Goal: Task Accomplishment & Management: Use online tool/utility

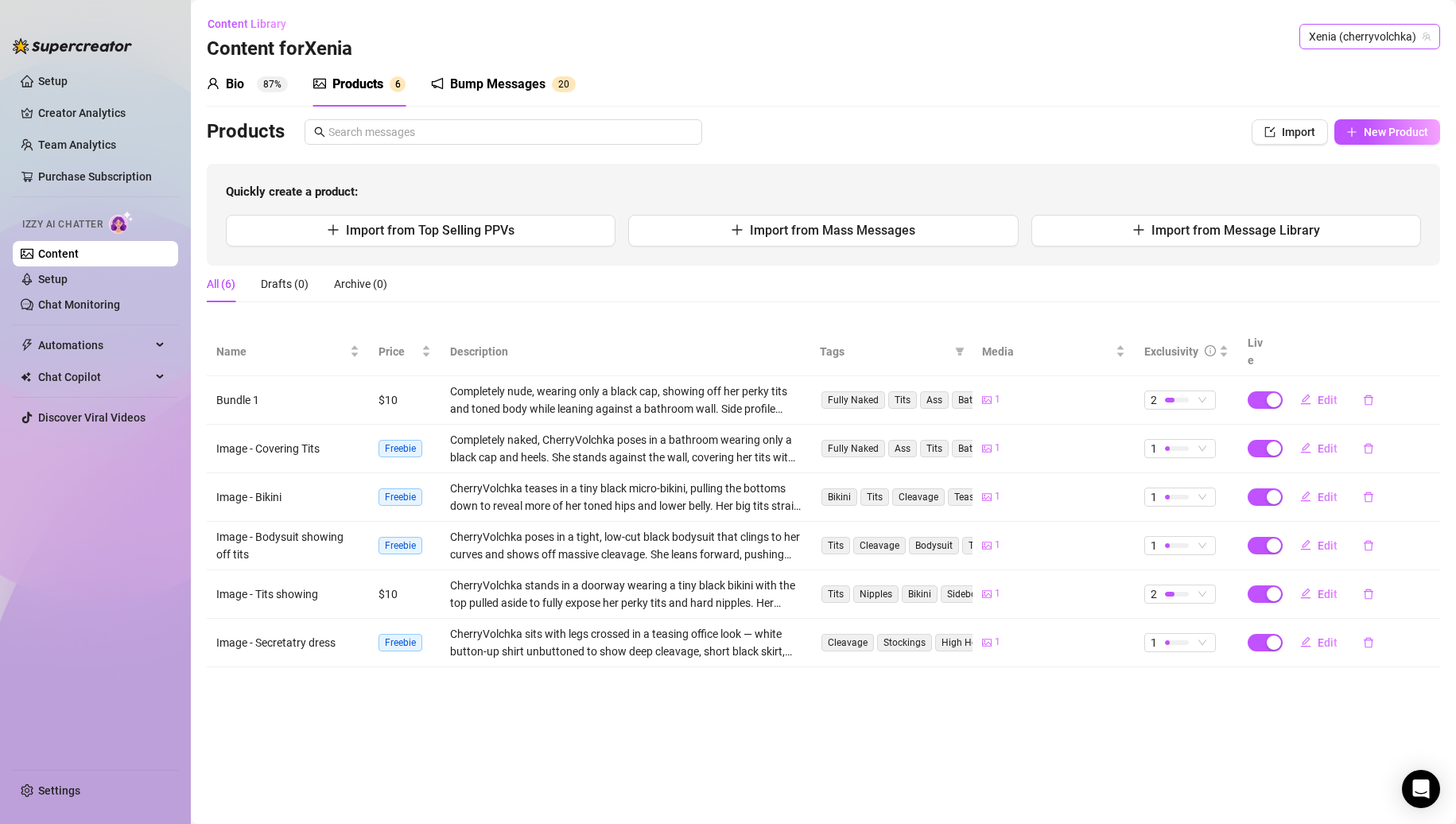
click at [1364, 40] on span "Xenia (cherryvolchka)" at bounding box center [1370, 37] width 121 height 24
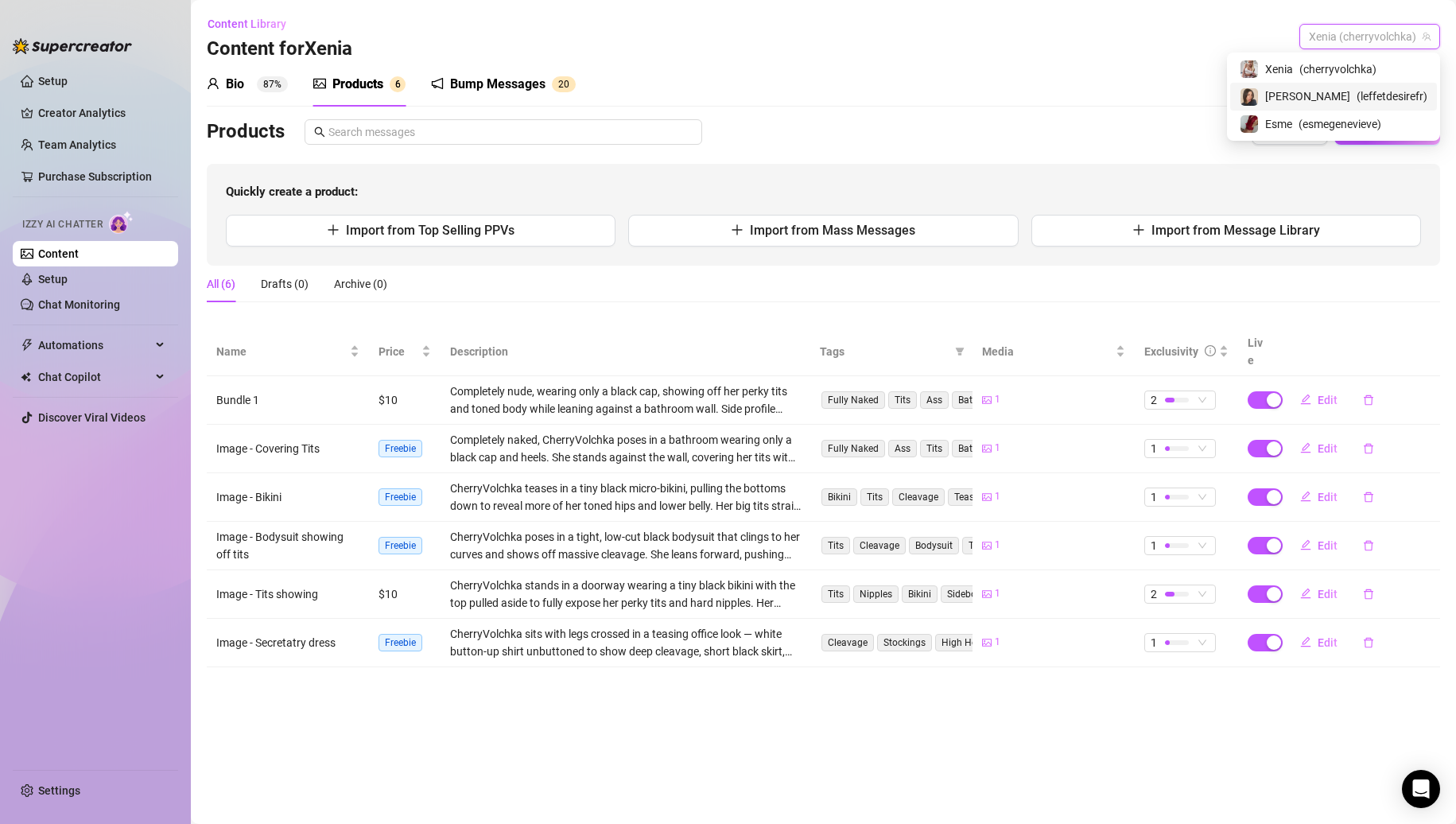
click at [1357, 88] on span "( leffetdesirefr )" at bounding box center [1391, 96] width 70 height 17
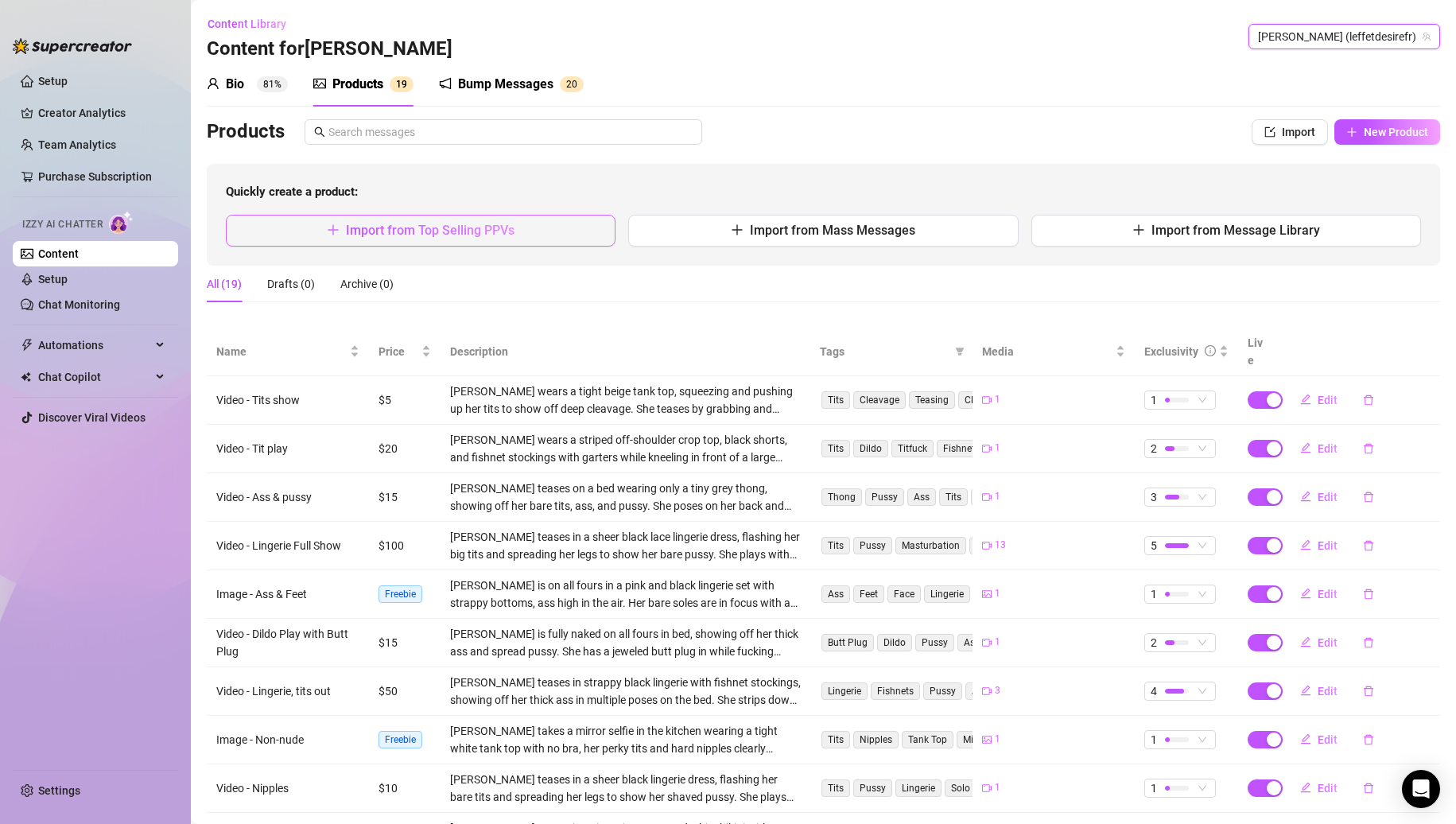
click at [476, 236] on span "Import from Top Selling PPVs" at bounding box center [430, 230] width 169 height 15
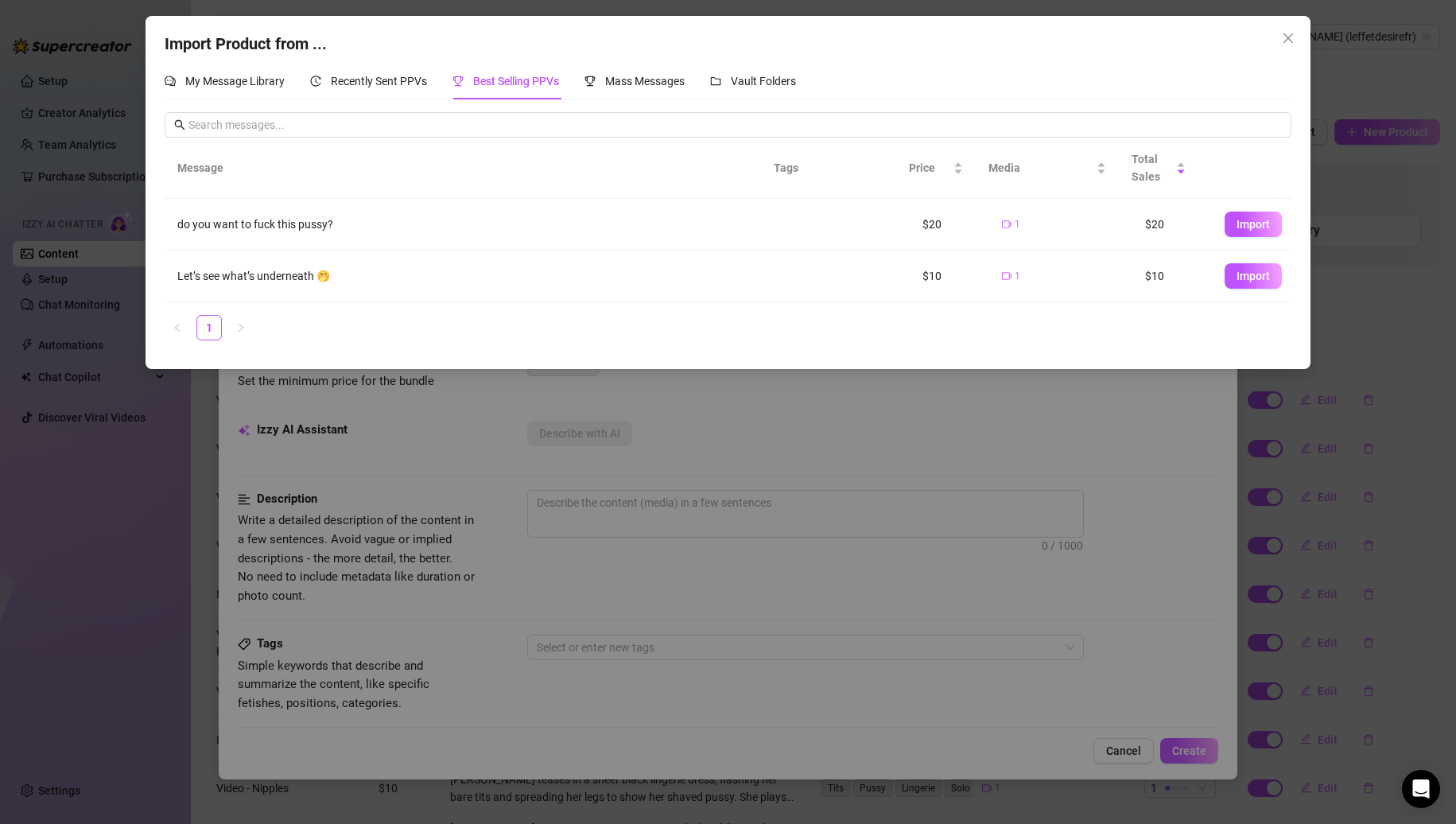
drag, startPoint x: 1092, startPoint y: 456, endPoint x: 1118, endPoint y: 437, distance: 32.2
click at [1092, 457] on div "Import Product from ... My Message Library Recently Sent PPVs Best Selling PPVs…" at bounding box center [728, 412] width 1456 height 824
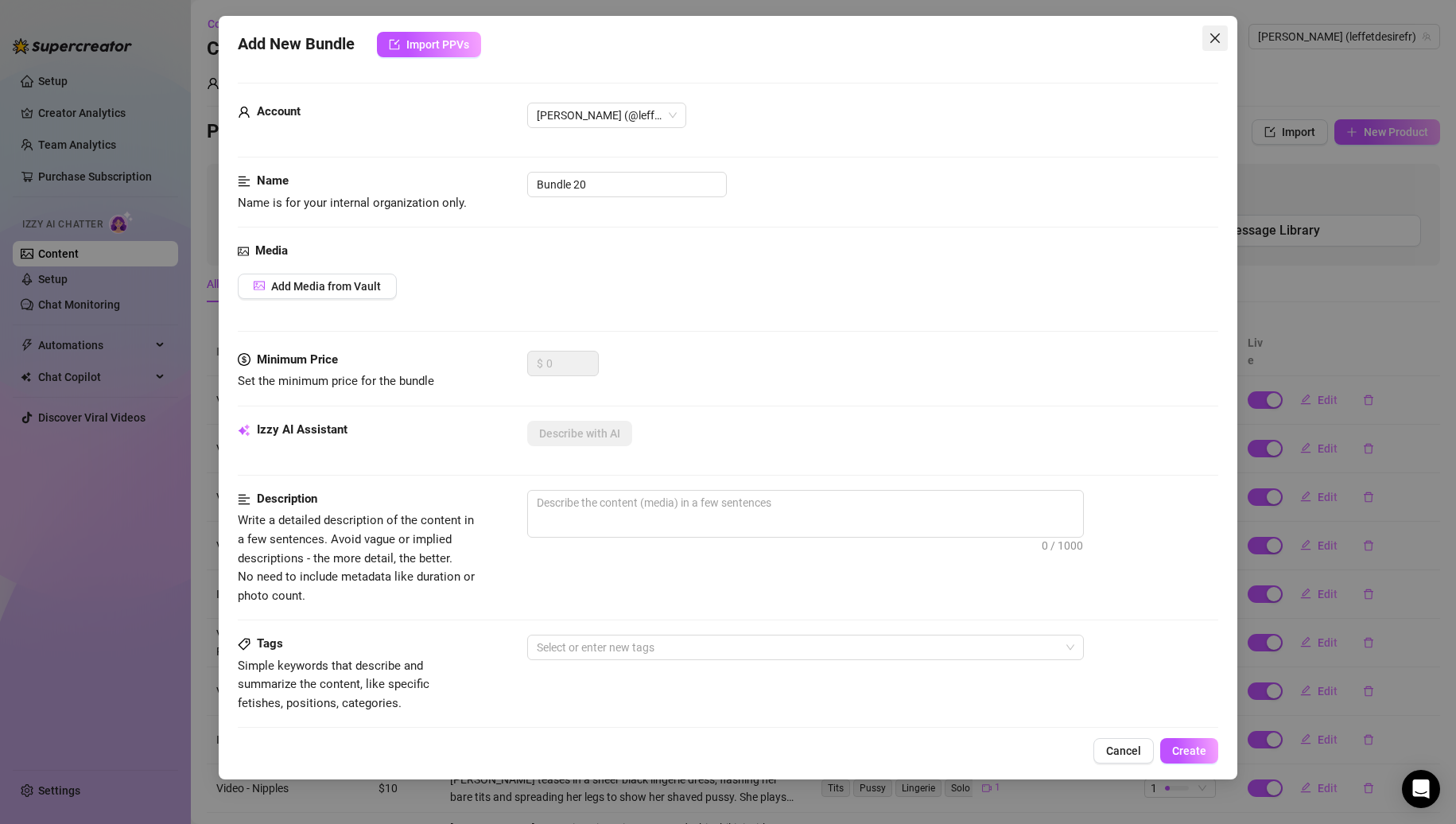
click at [1219, 35] on icon "close" at bounding box center [1215, 39] width 10 height 10
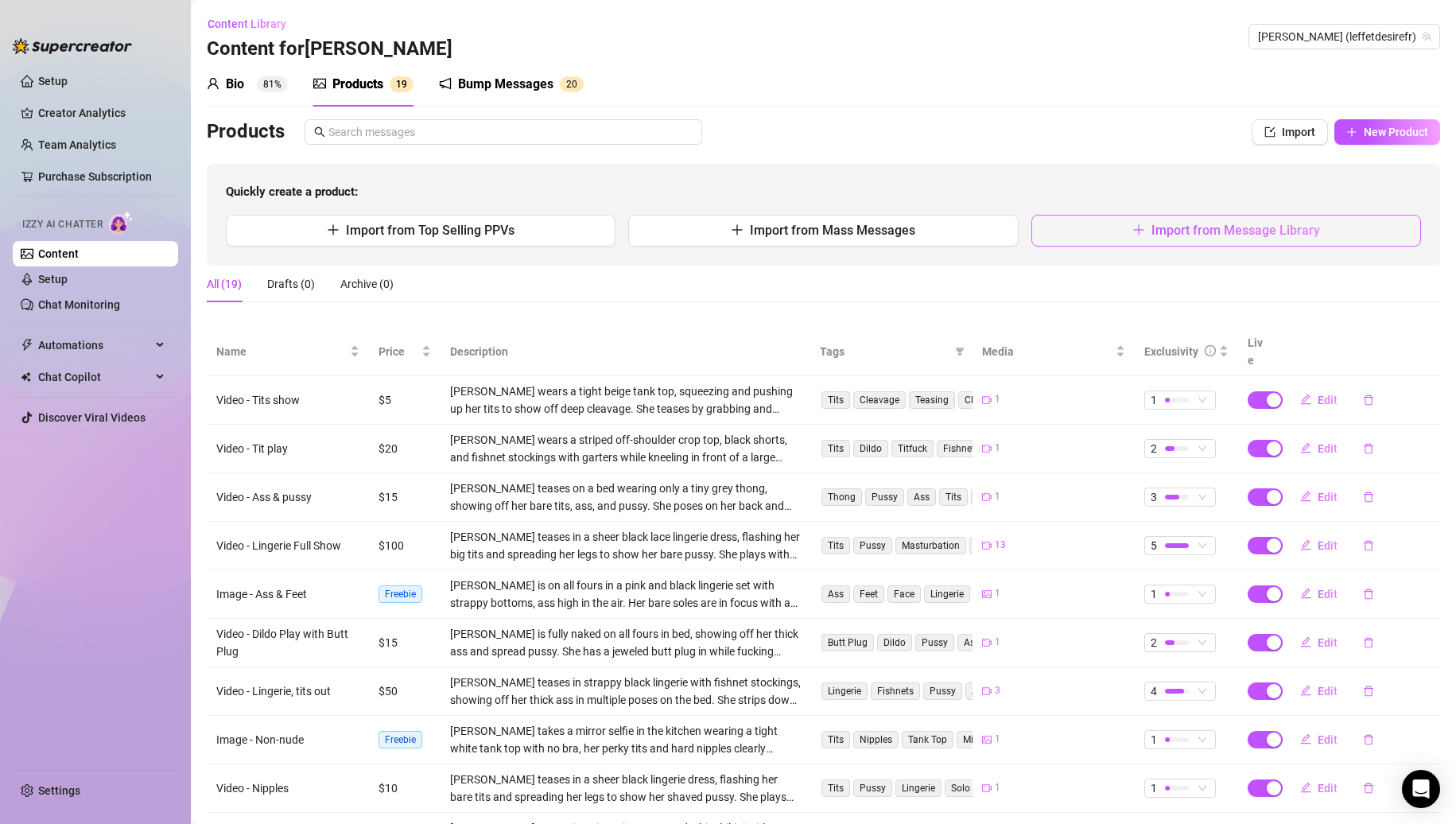
click at [1241, 231] on span "Import from Message Library" at bounding box center [1235, 230] width 169 height 15
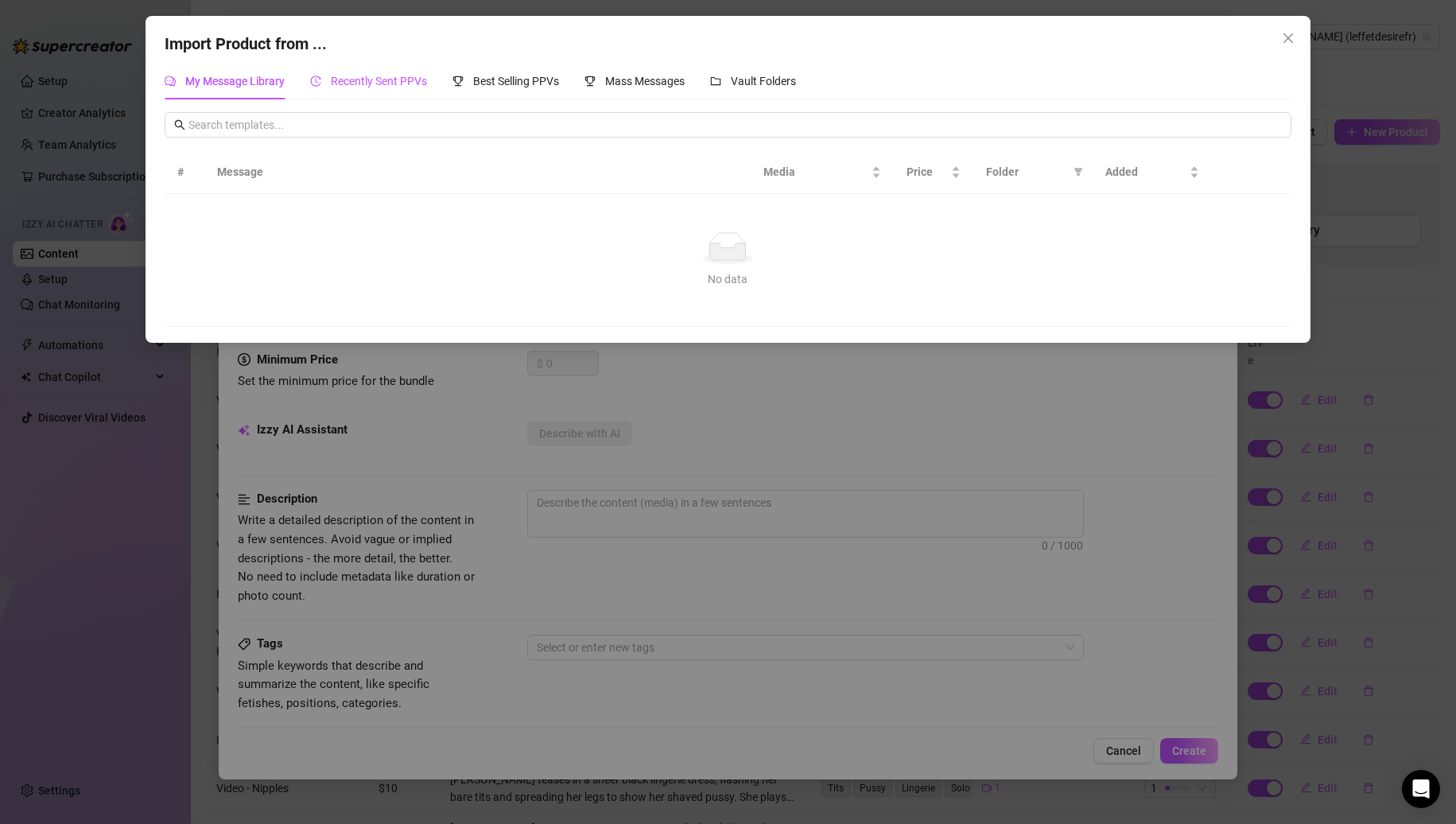
click at [353, 86] on span "Recently Sent PPVs" at bounding box center [379, 81] width 96 height 13
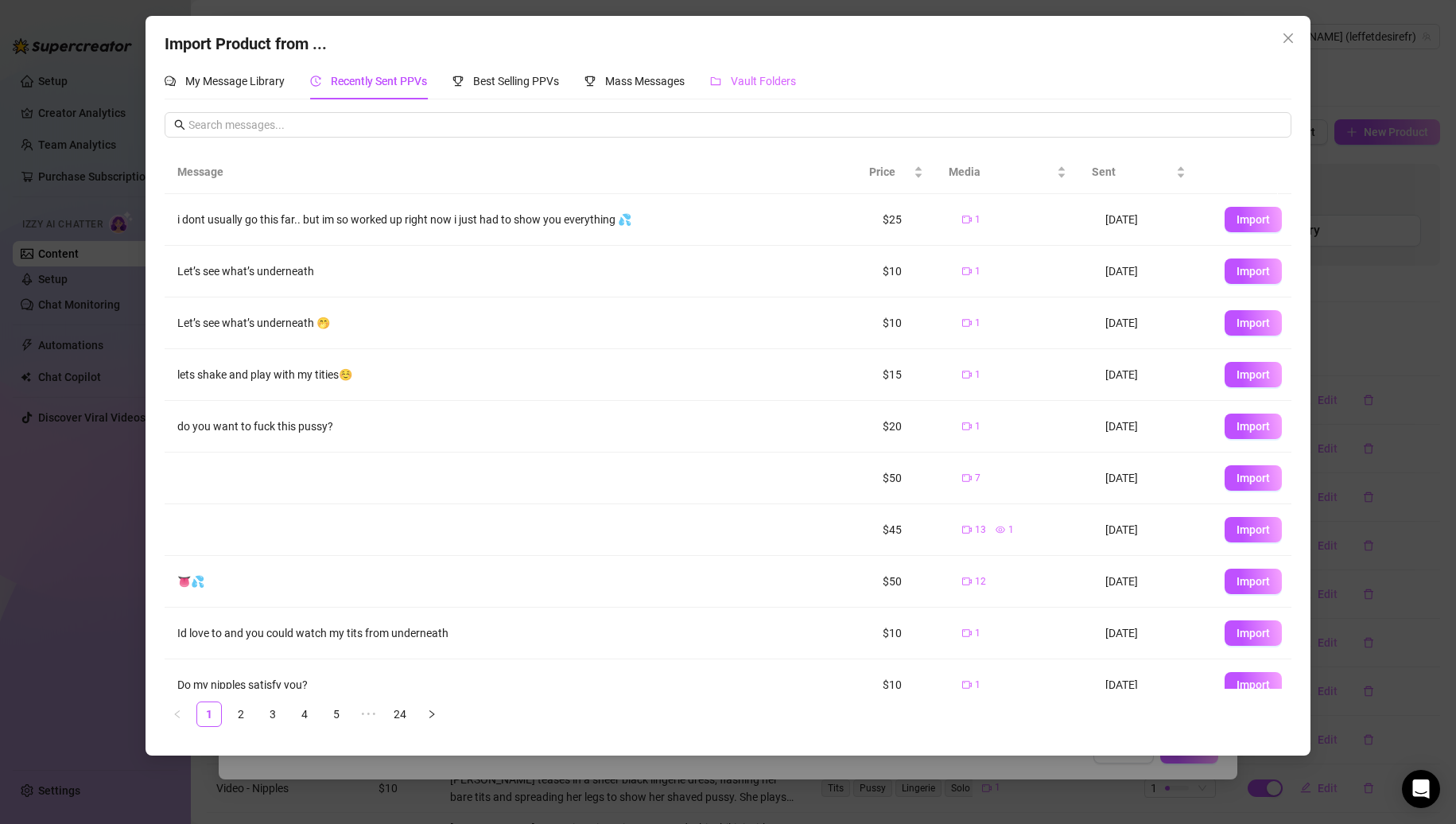
click at [741, 71] on div "Vault Folders" at bounding box center [753, 81] width 86 height 37
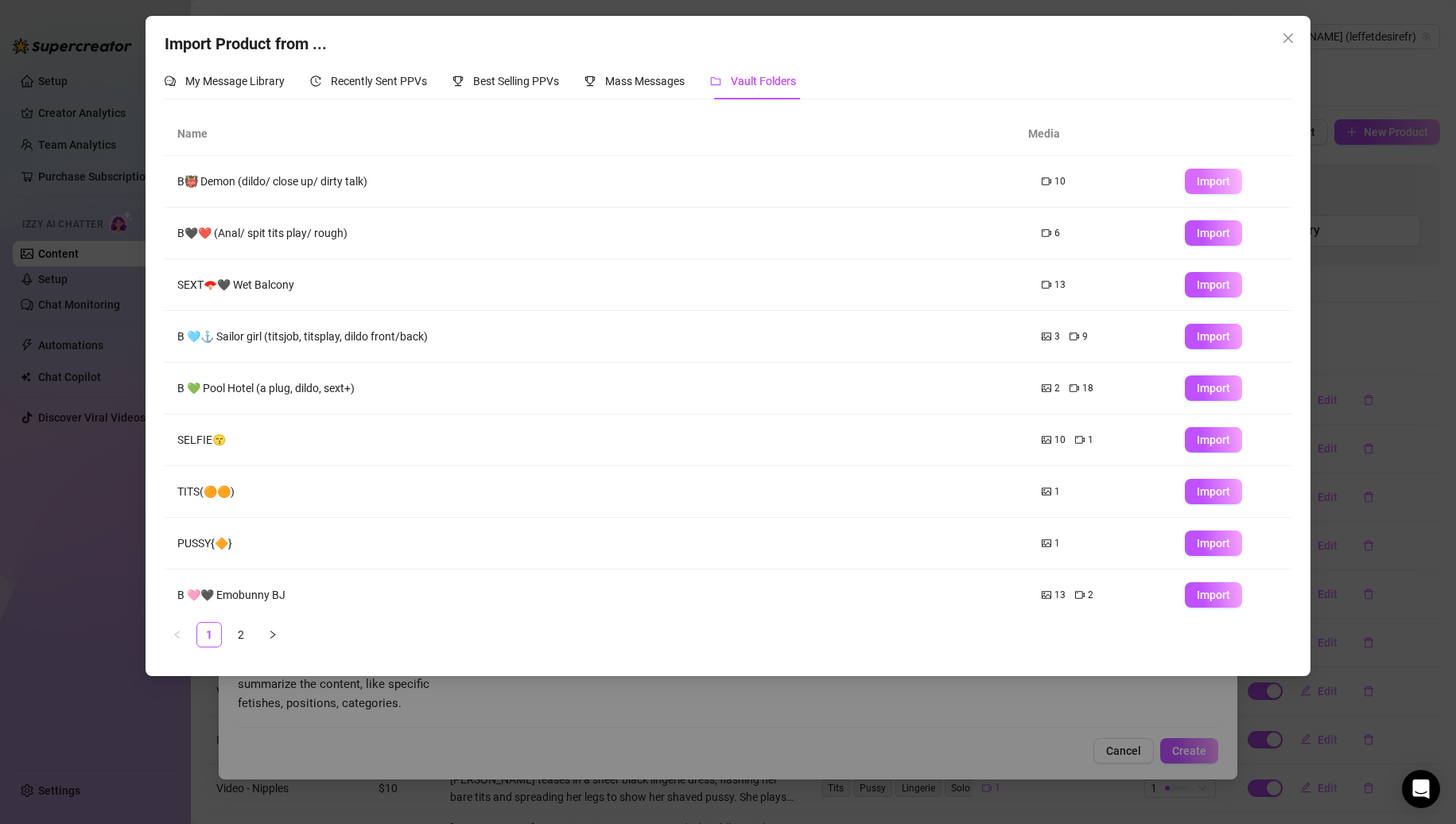
click at [1185, 183] on button "Import" at bounding box center [1213, 181] width 57 height 25
type textarea "Type your message here..."
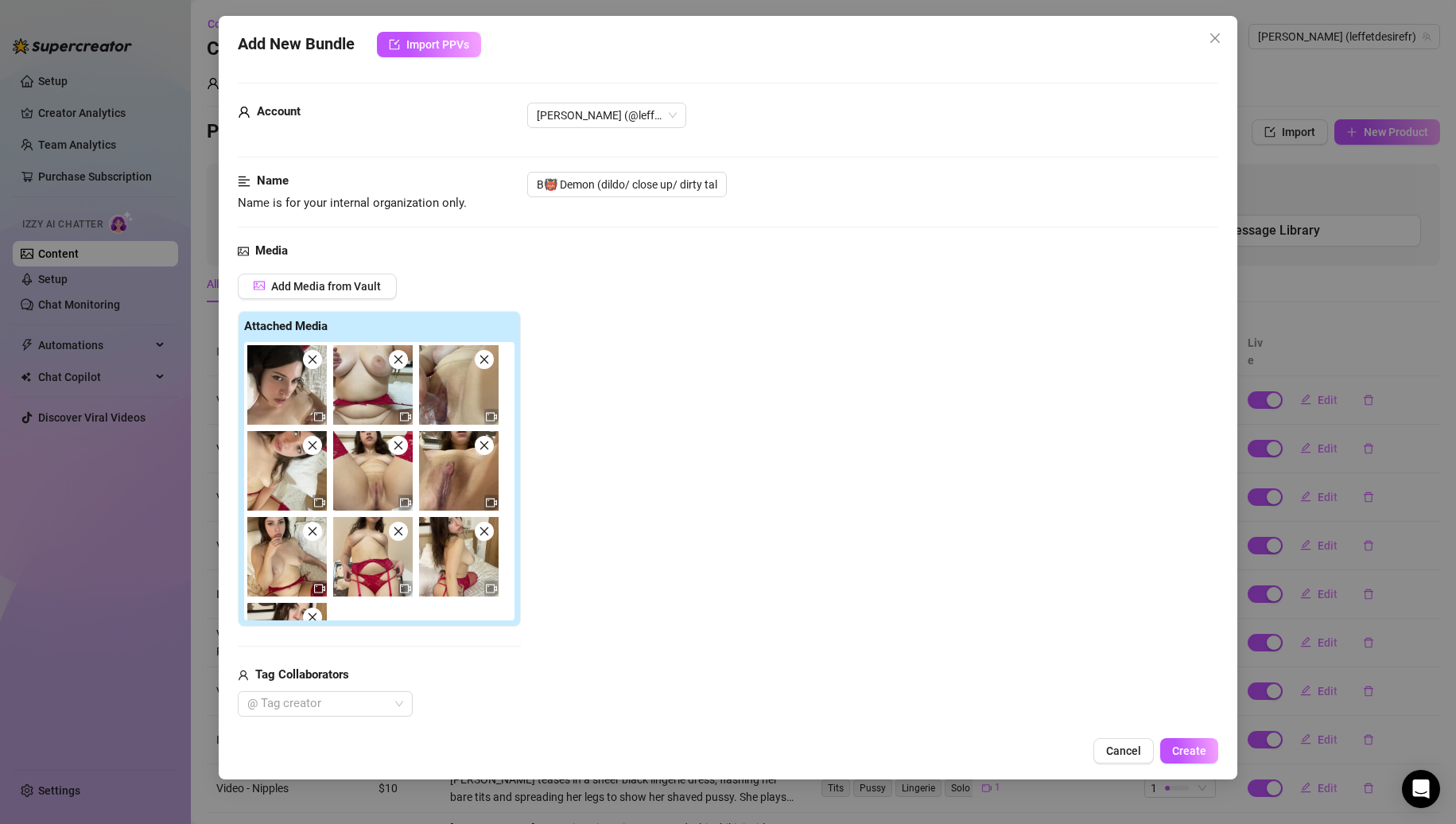
click at [313, 365] on icon "close" at bounding box center [313, 359] width 12 height 12
click at [393, 365] on icon "close" at bounding box center [399, 359] width 12 height 12
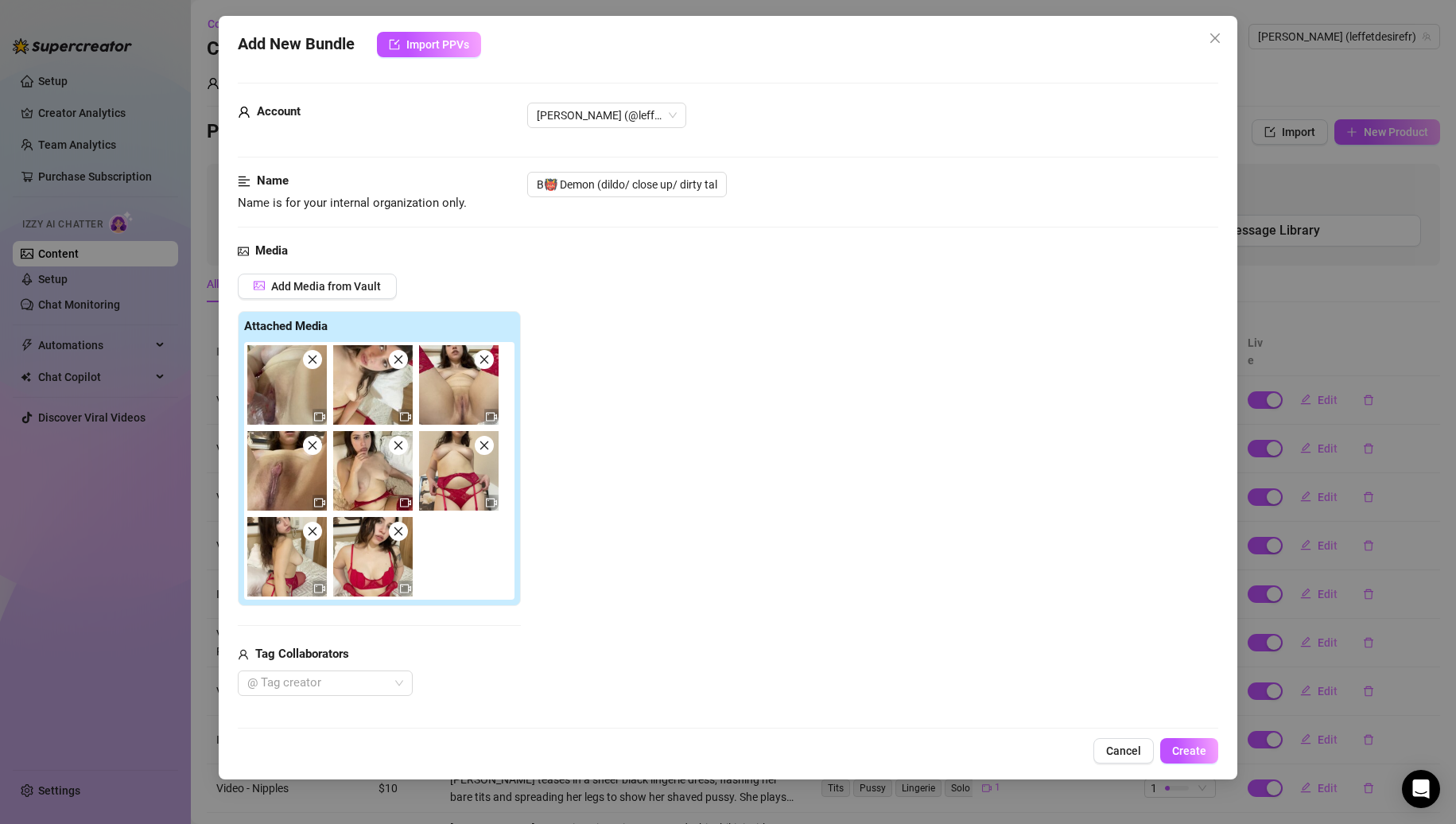
click at [313, 365] on icon "close" at bounding box center [313, 359] width 12 height 12
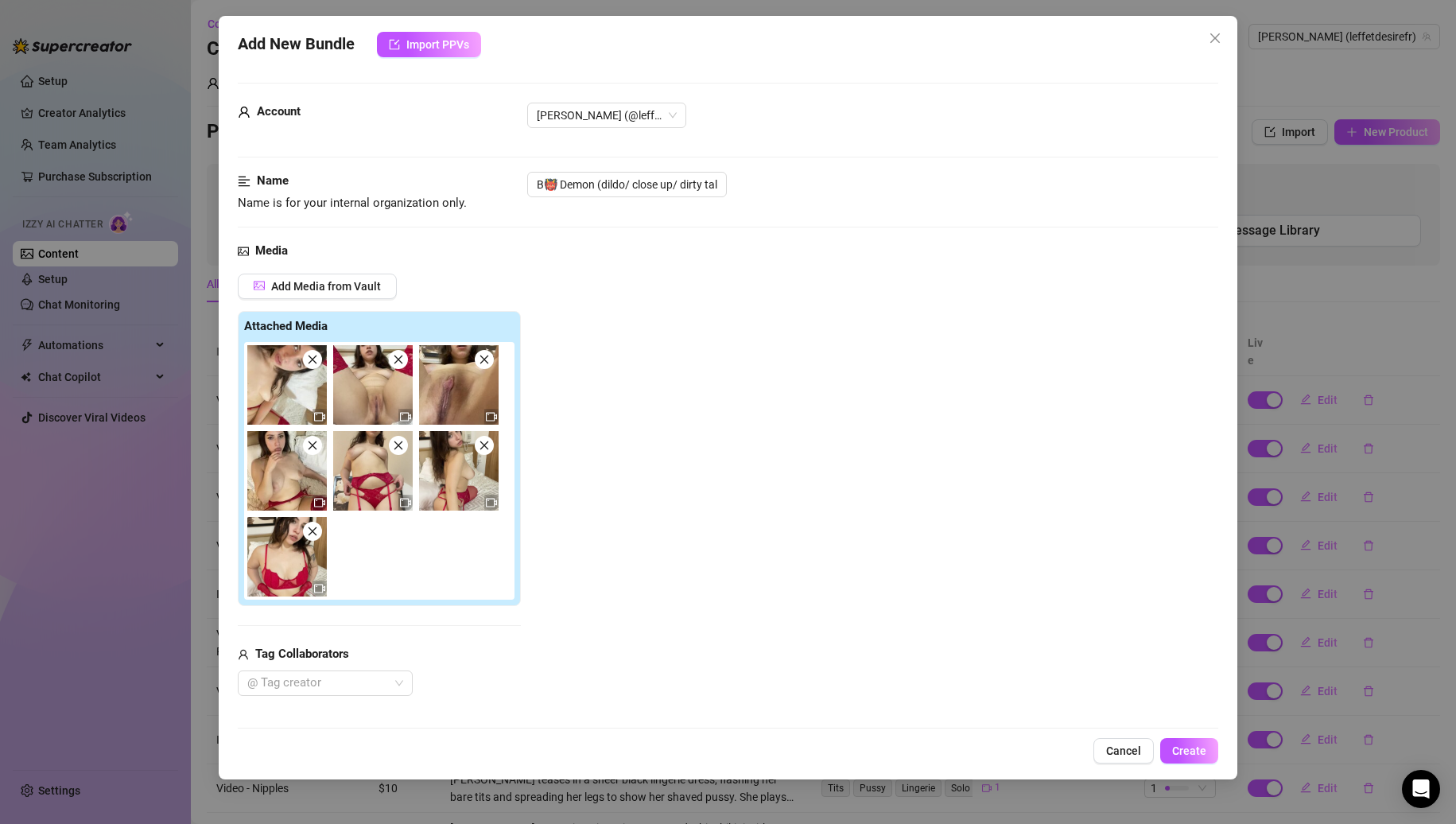
click at [313, 364] on icon "close" at bounding box center [313, 359] width 12 height 12
click at [393, 364] on icon "close" at bounding box center [399, 359] width 12 height 12
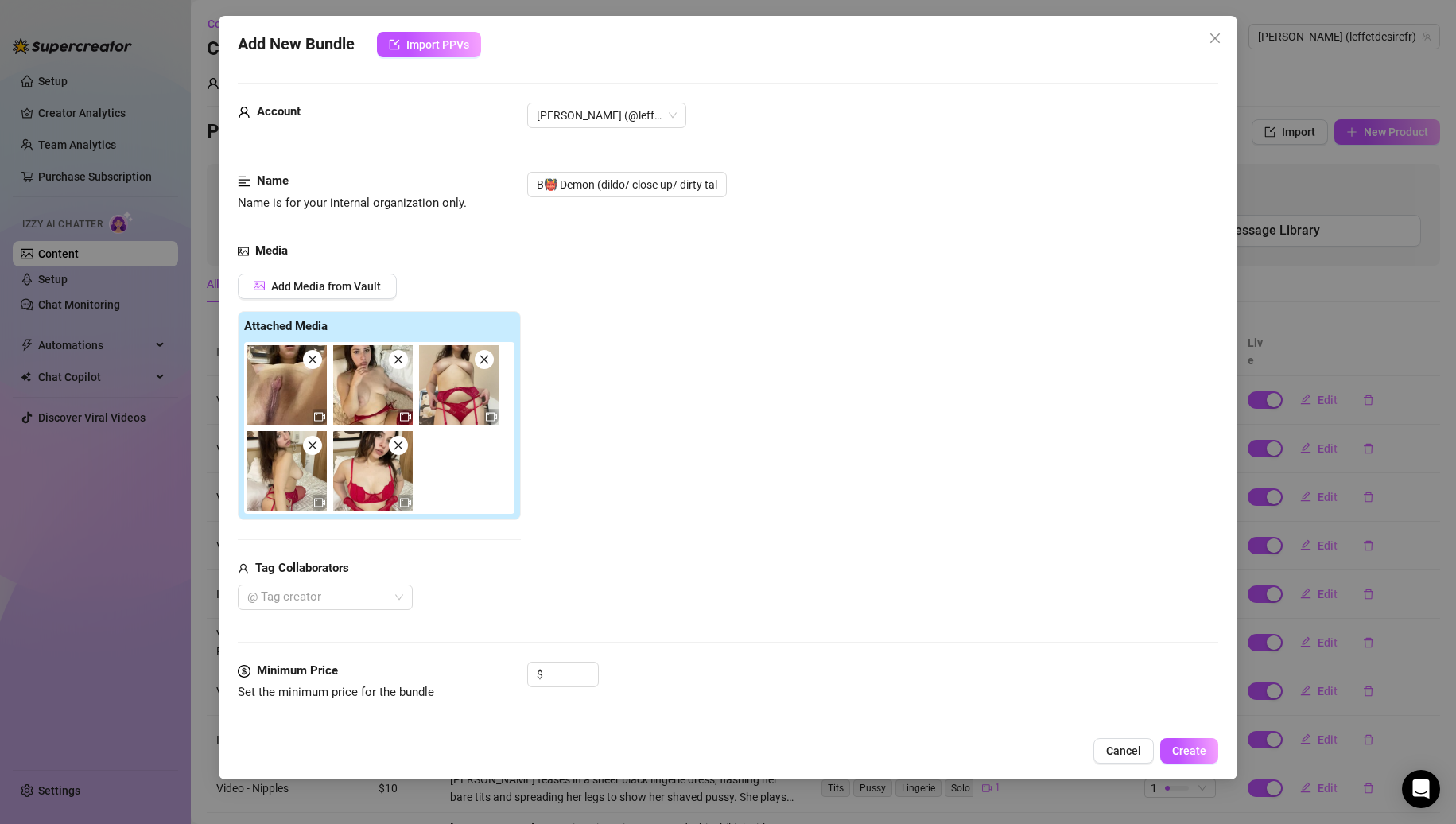
click at [313, 364] on icon "close" at bounding box center [313, 359] width 12 height 12
click at [393, 364] on icon "close" at bounding box center [399, 359] width 12 height 12
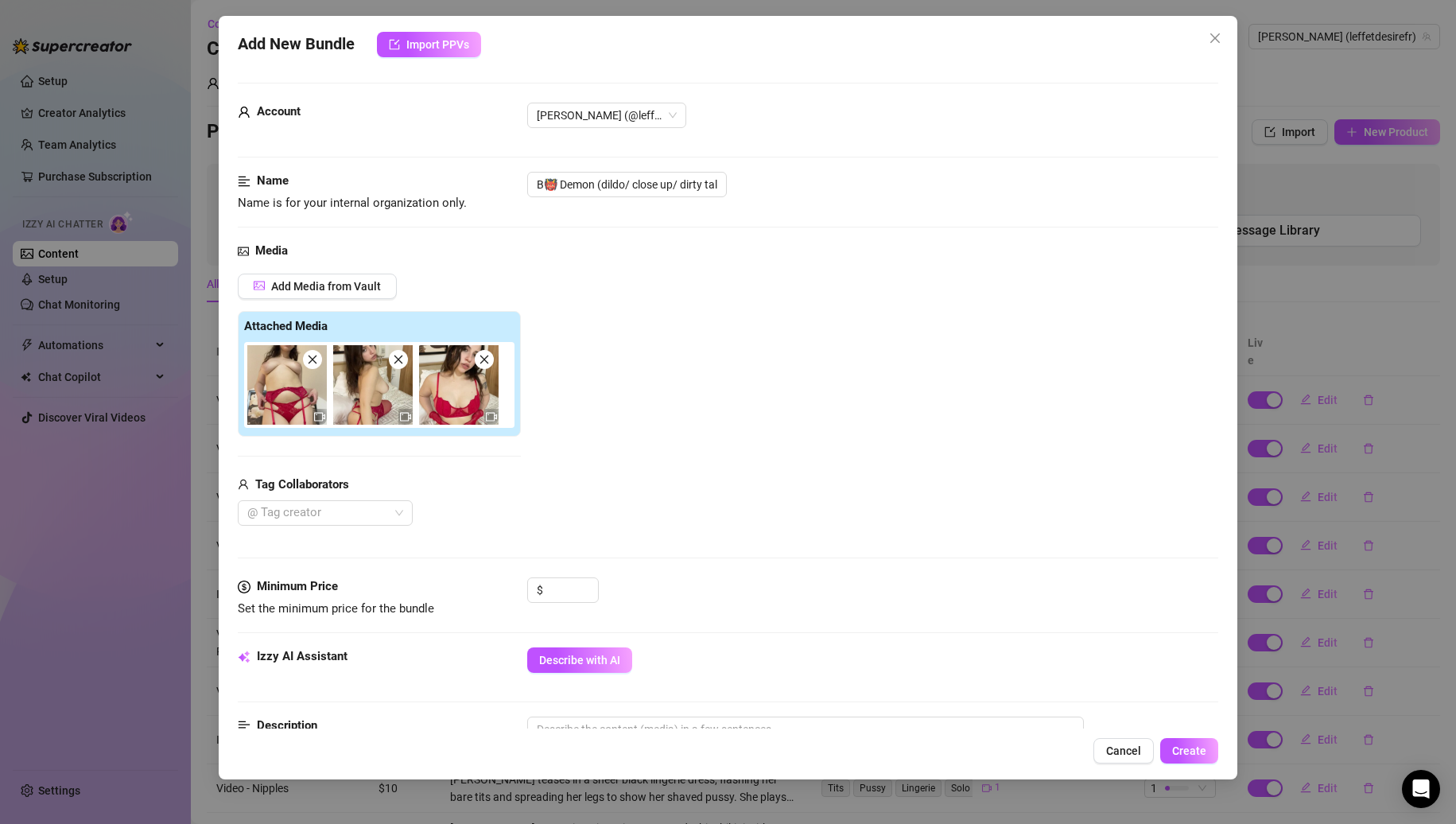
click at [313, 364] on icon "close" at bounding box center [313, 359] width 12 height 12
click at [393, 364] on icon "close" at bounding box center [399, 359] width 12 height 12
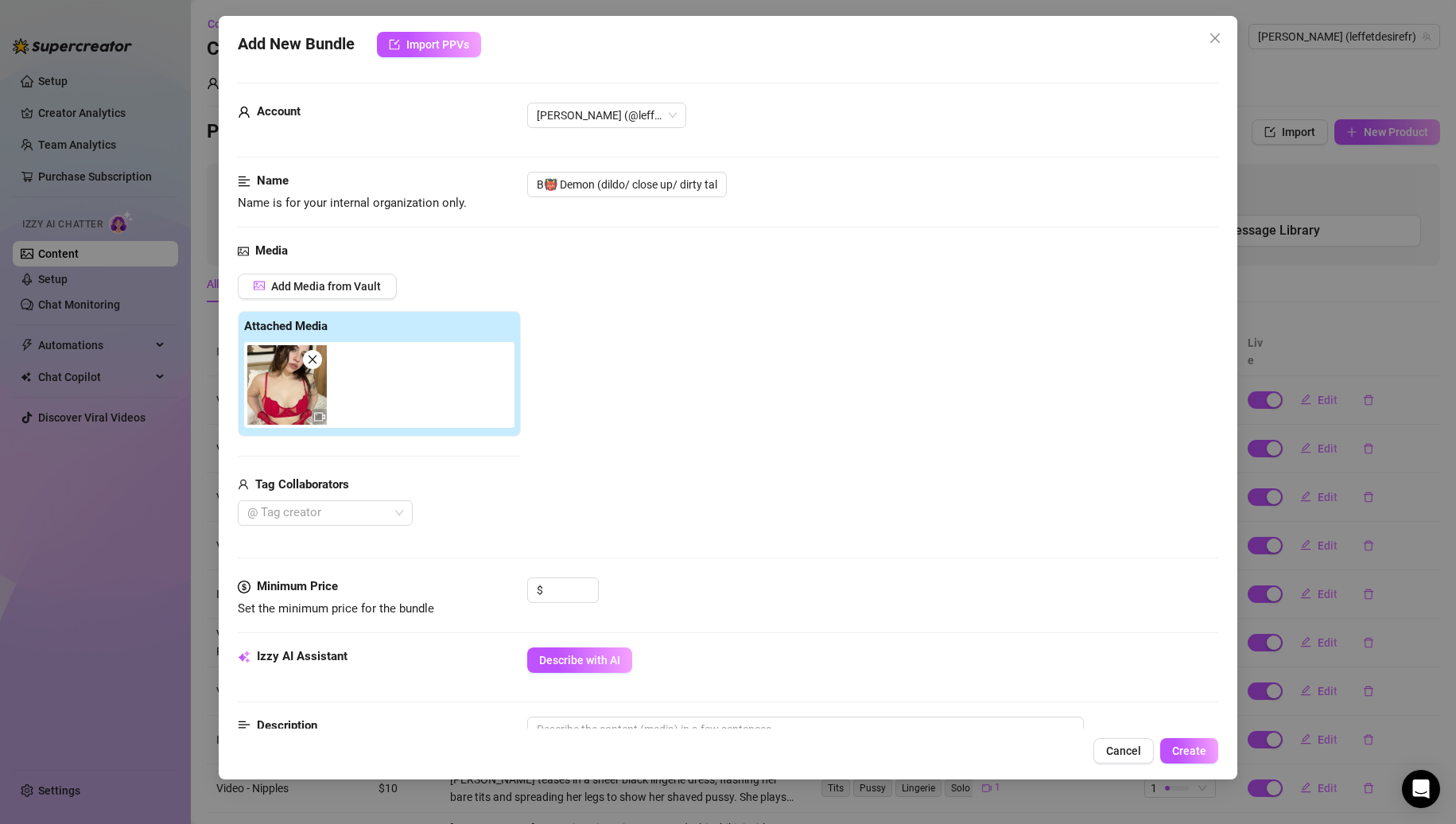
click at [313, 364] on icon "close" at bounding box center [313, 359] width 12 height 12
type input "0"
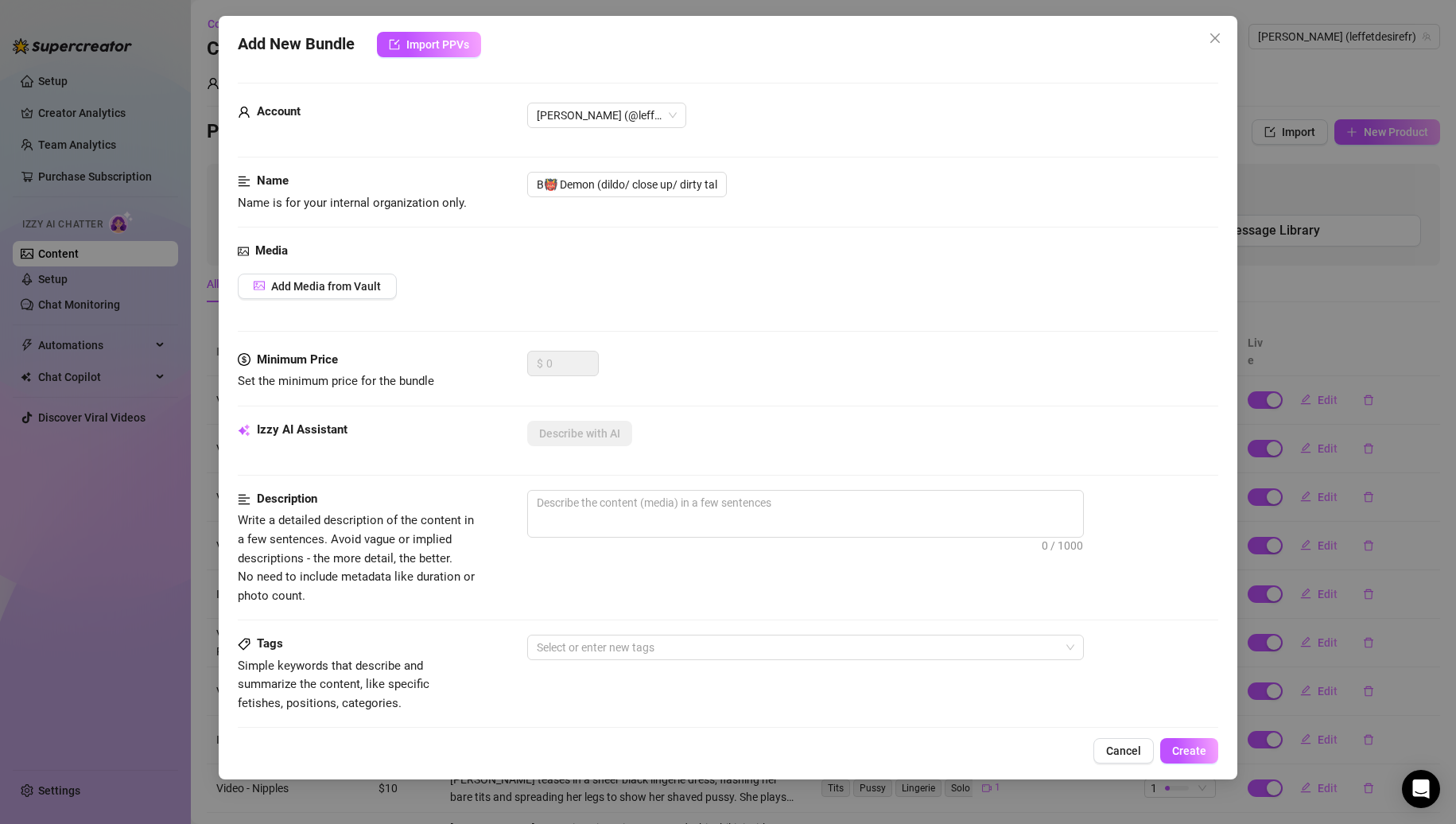
click at [304, 306] on div "Media Add Media from Vault" at bounding box center [728, 296] width 982 height 109
click at [312, 297] on button "Add Media from Vault" at bounding box center [317, 286] width 159 height 25
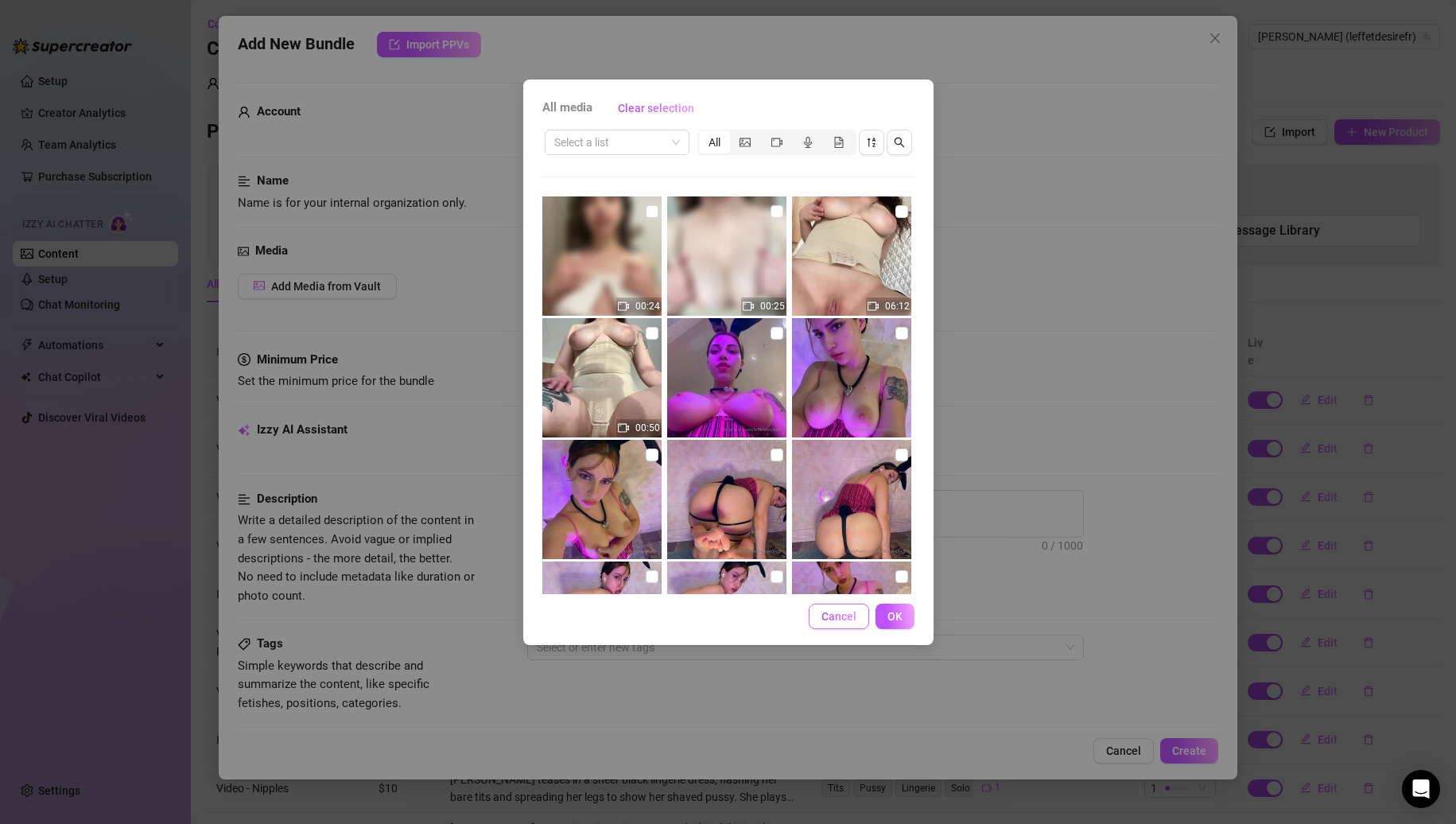
click at [852, 610] on span "Cancel" at bounding box center [839, 616] width 35 height 13
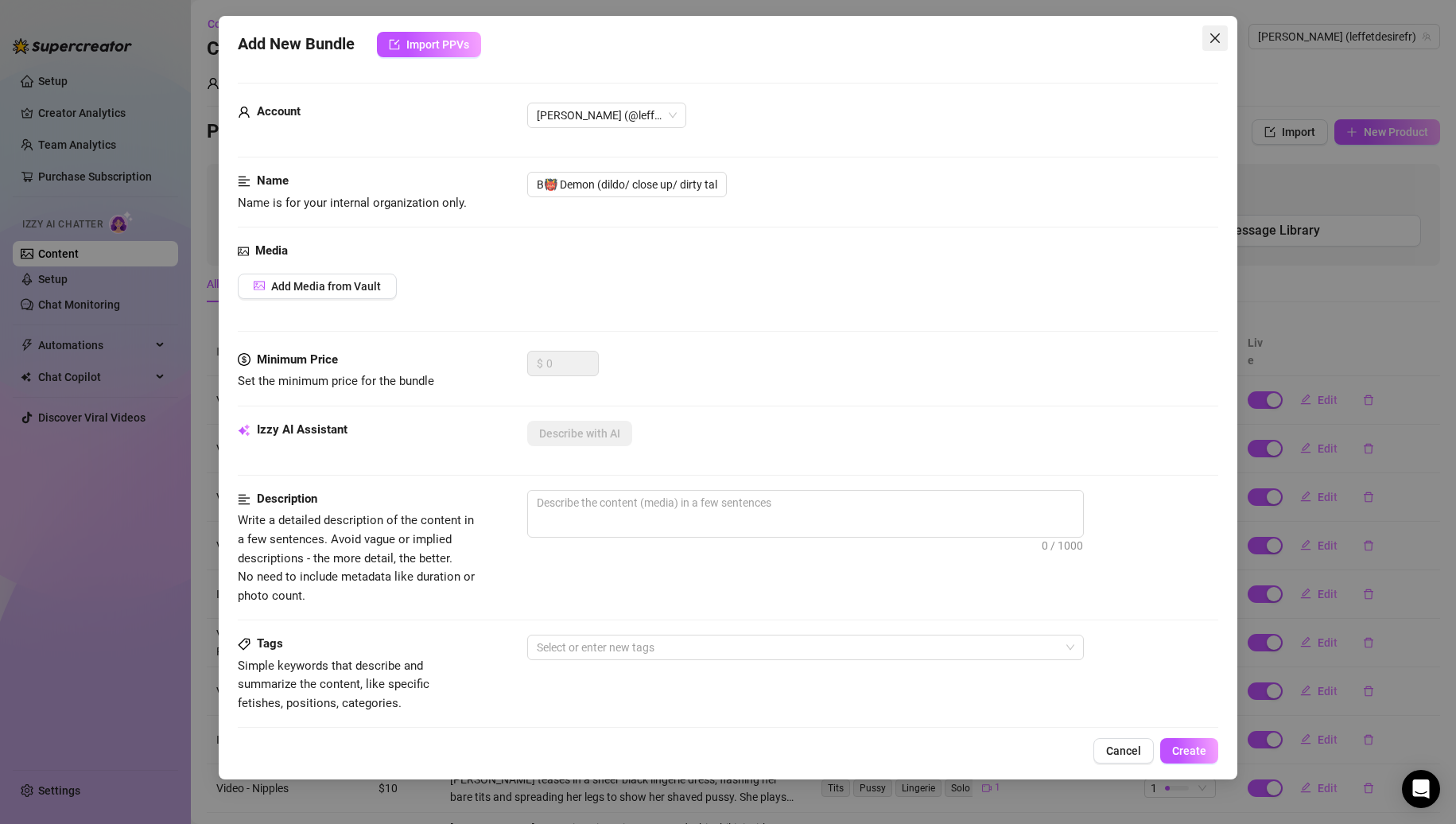
click at [1215, 42] on icon "close" at bounding box center [1215, 38] width 13 height 13
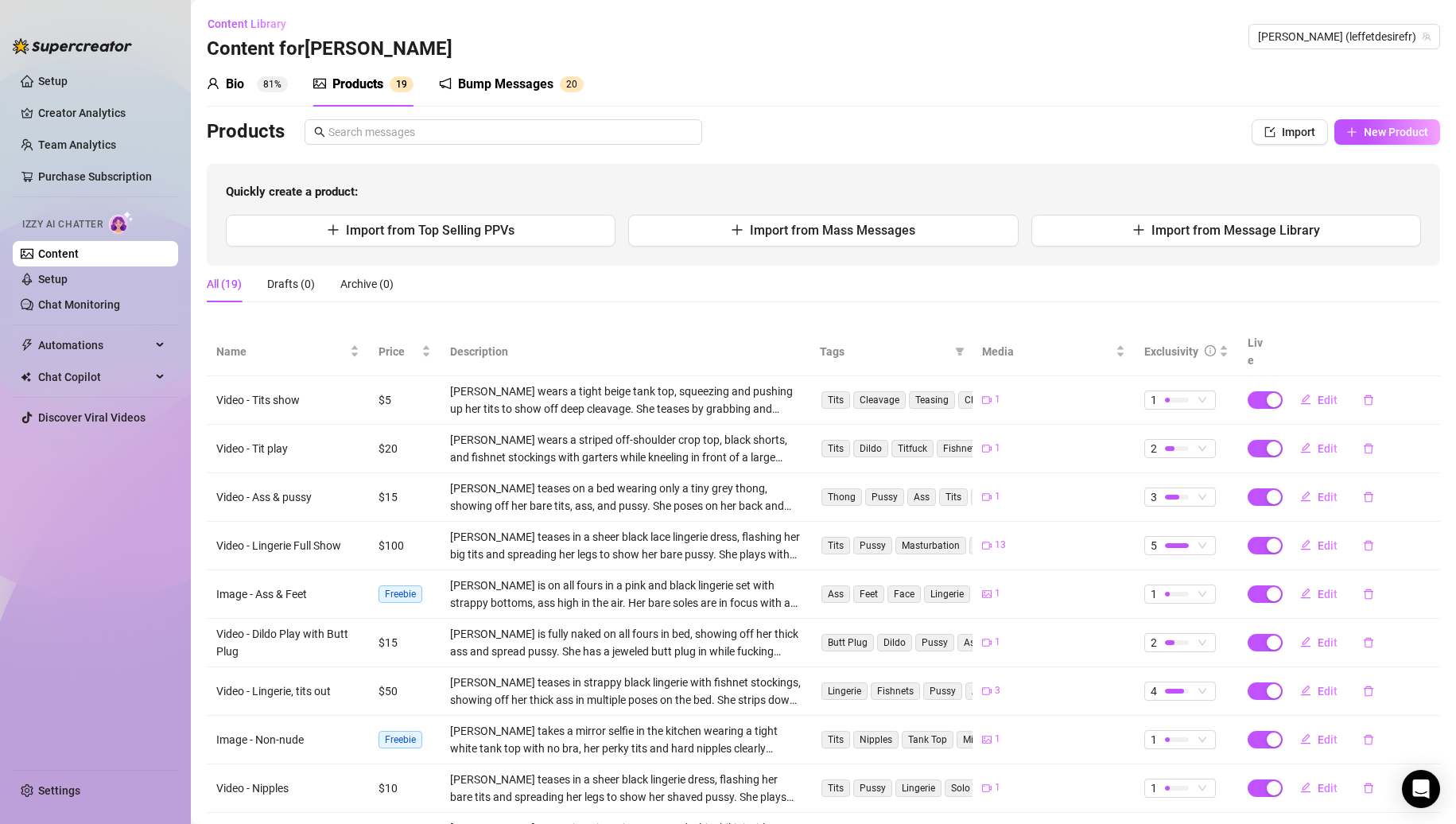
click at [247, 77] on div "Bio 81%" at bounding box center [248, 85] width 81 height 19
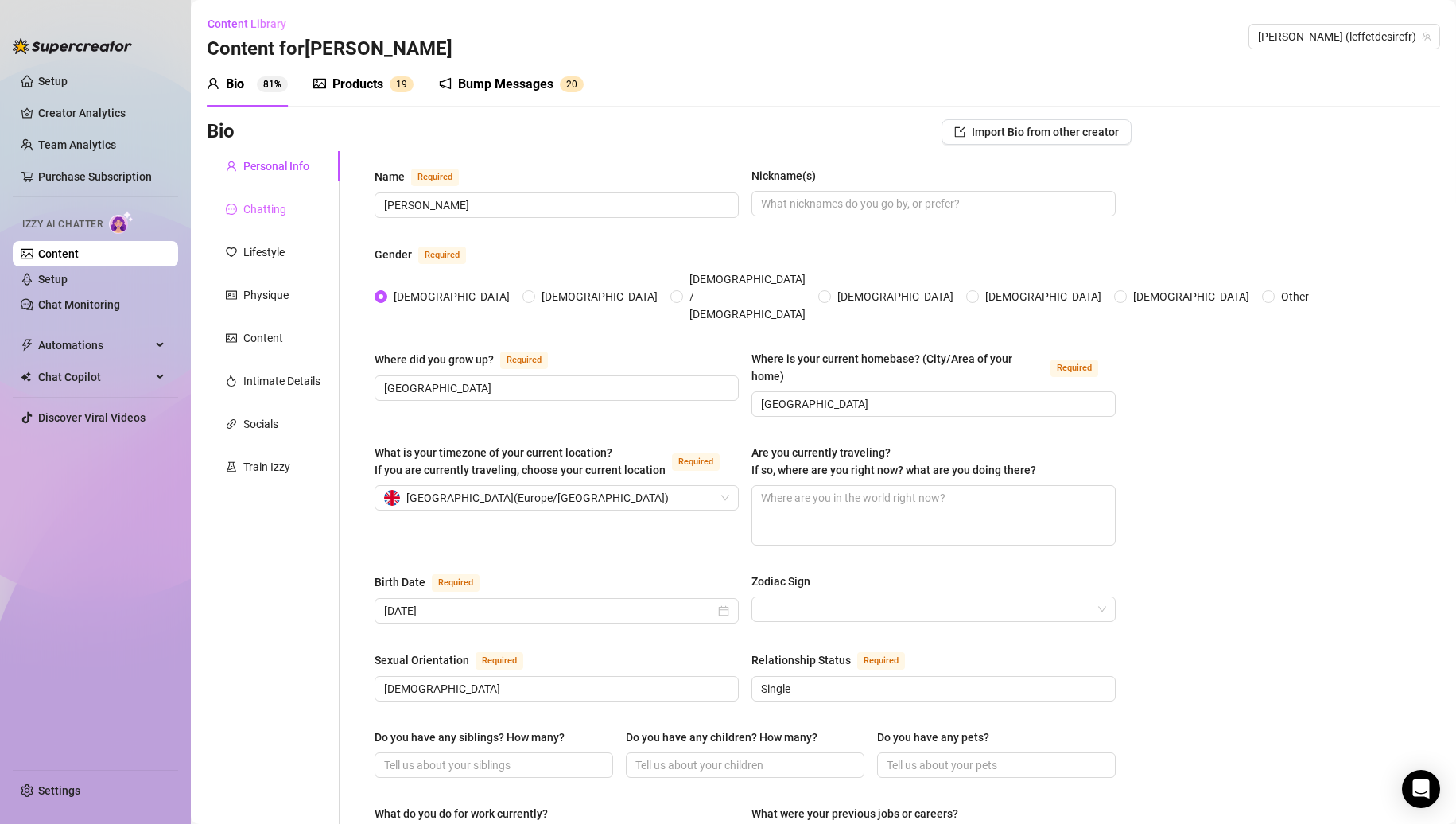
click at [297, 212] on div "Chatting" at bounding box center [274, 208] width 133 height 30
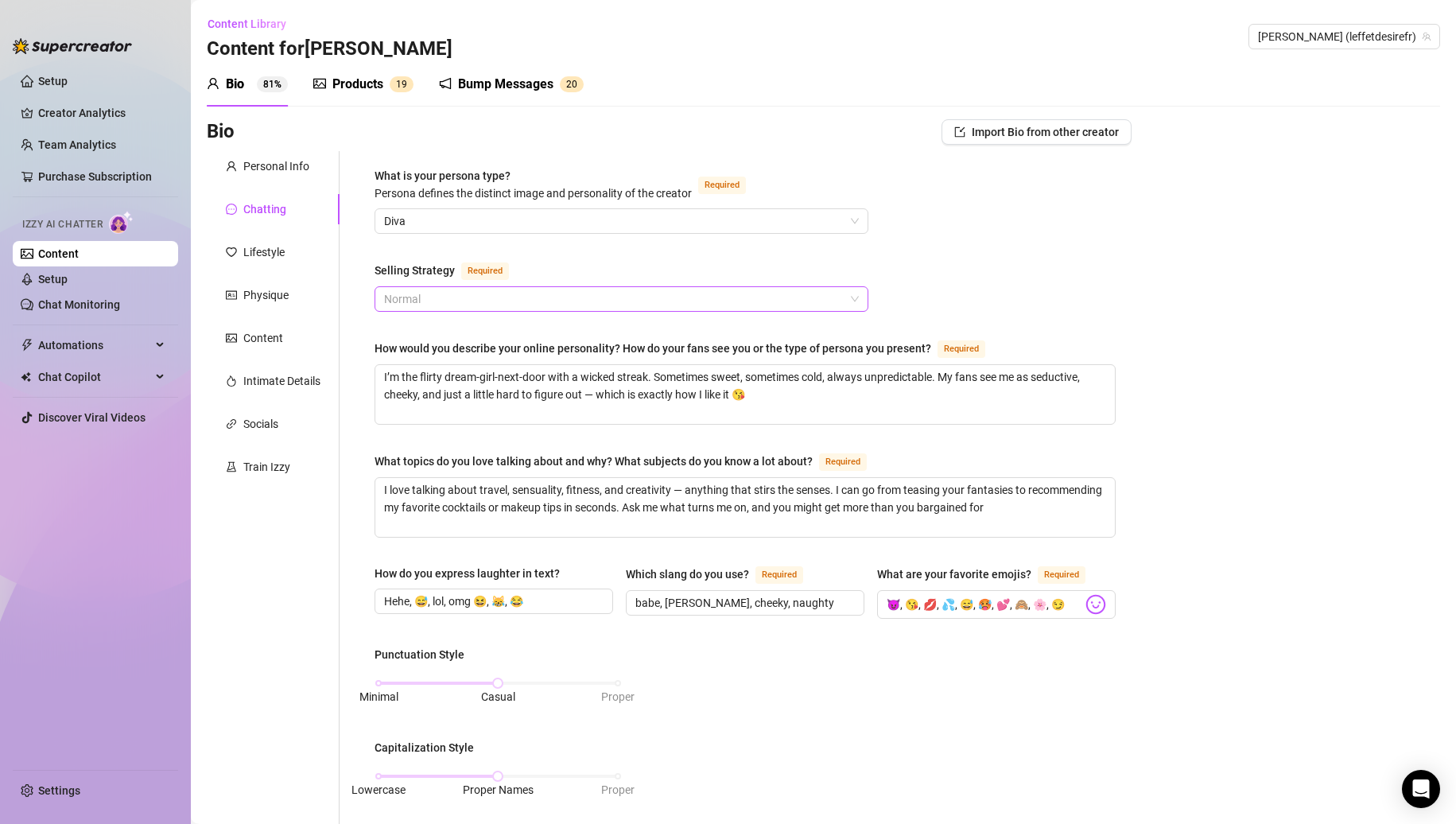
click at [474, 287] on span "Normal" at bounding box center [622, 299] width 475 height 24
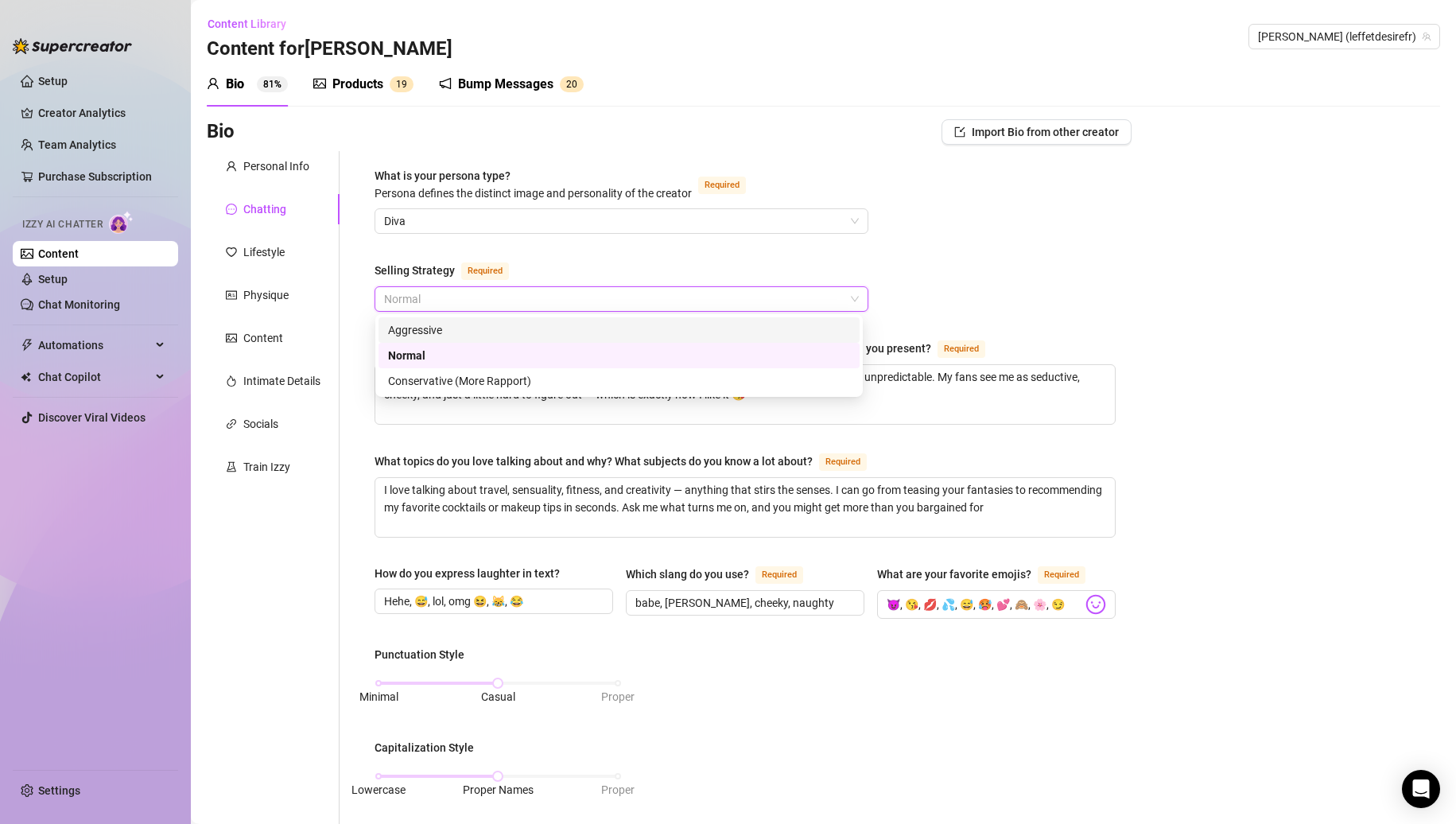
click at [455, 336] on div "Aggressive" at bounding box center [620, 330] width 463 height 17
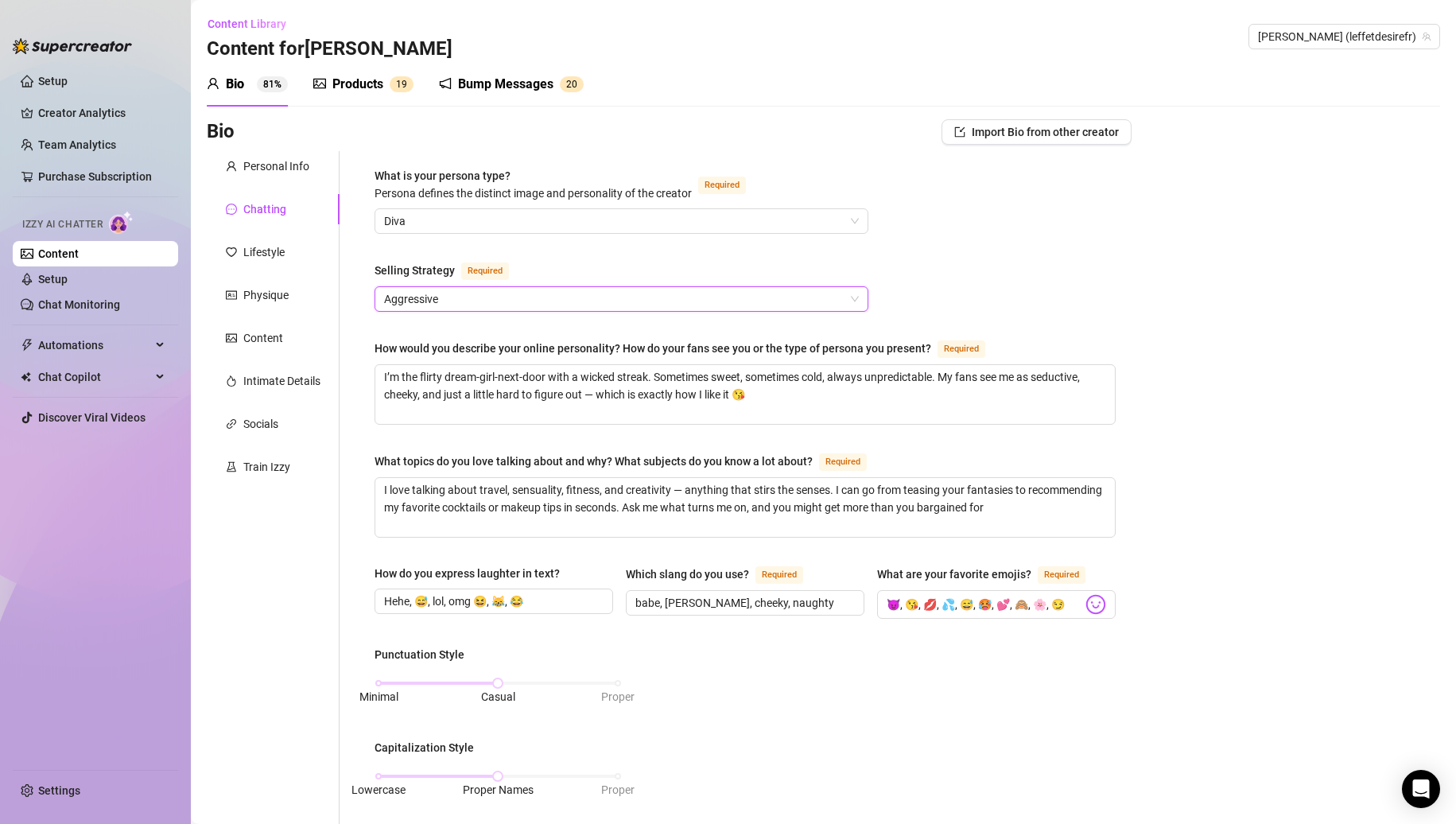
click at [983, 268] on div "What is your persona type? Persona defines the distinct image and personality o…" at bounding box center [745, 744] width 741 height 1156
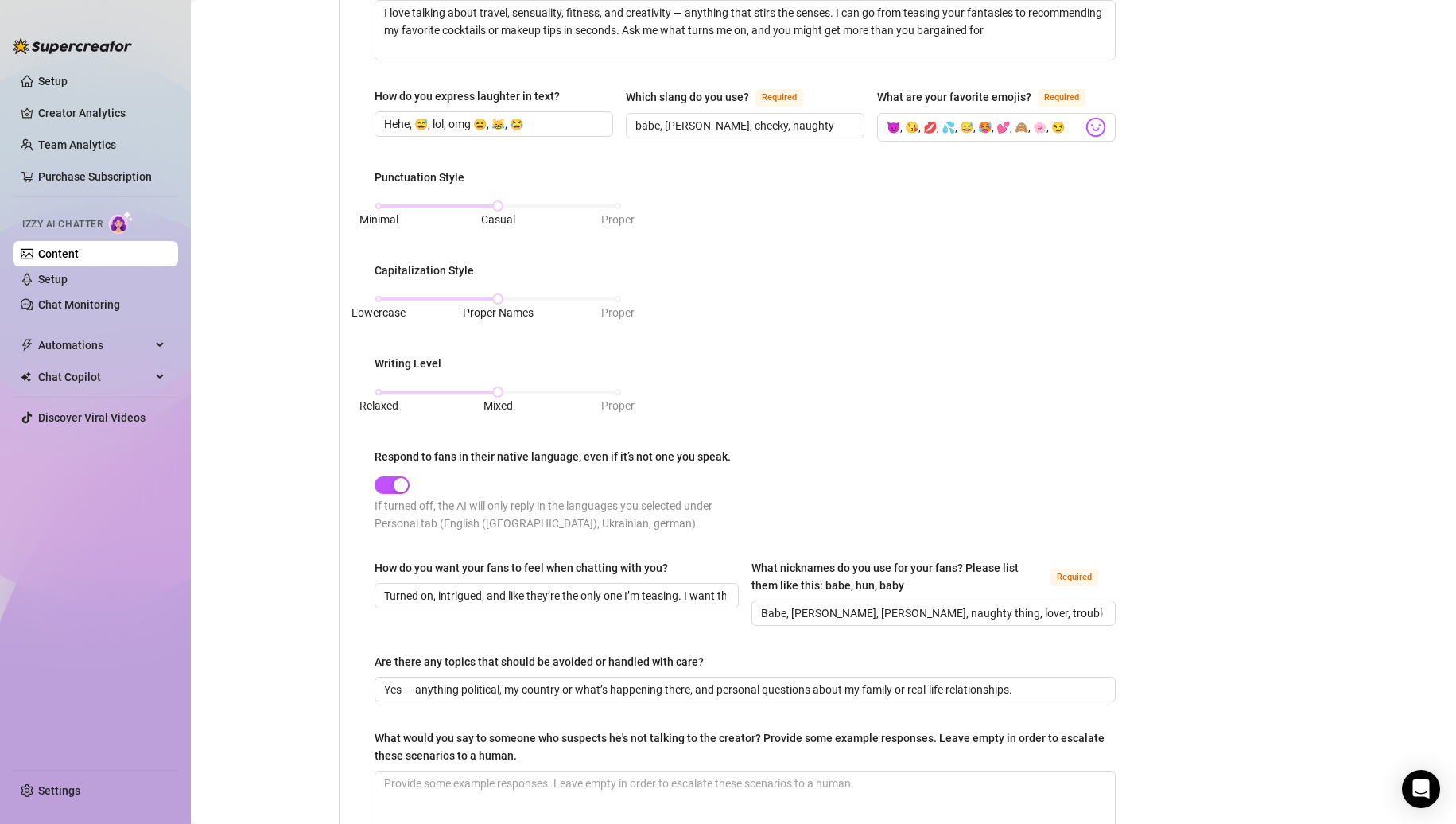
scroll to position [651, 0]
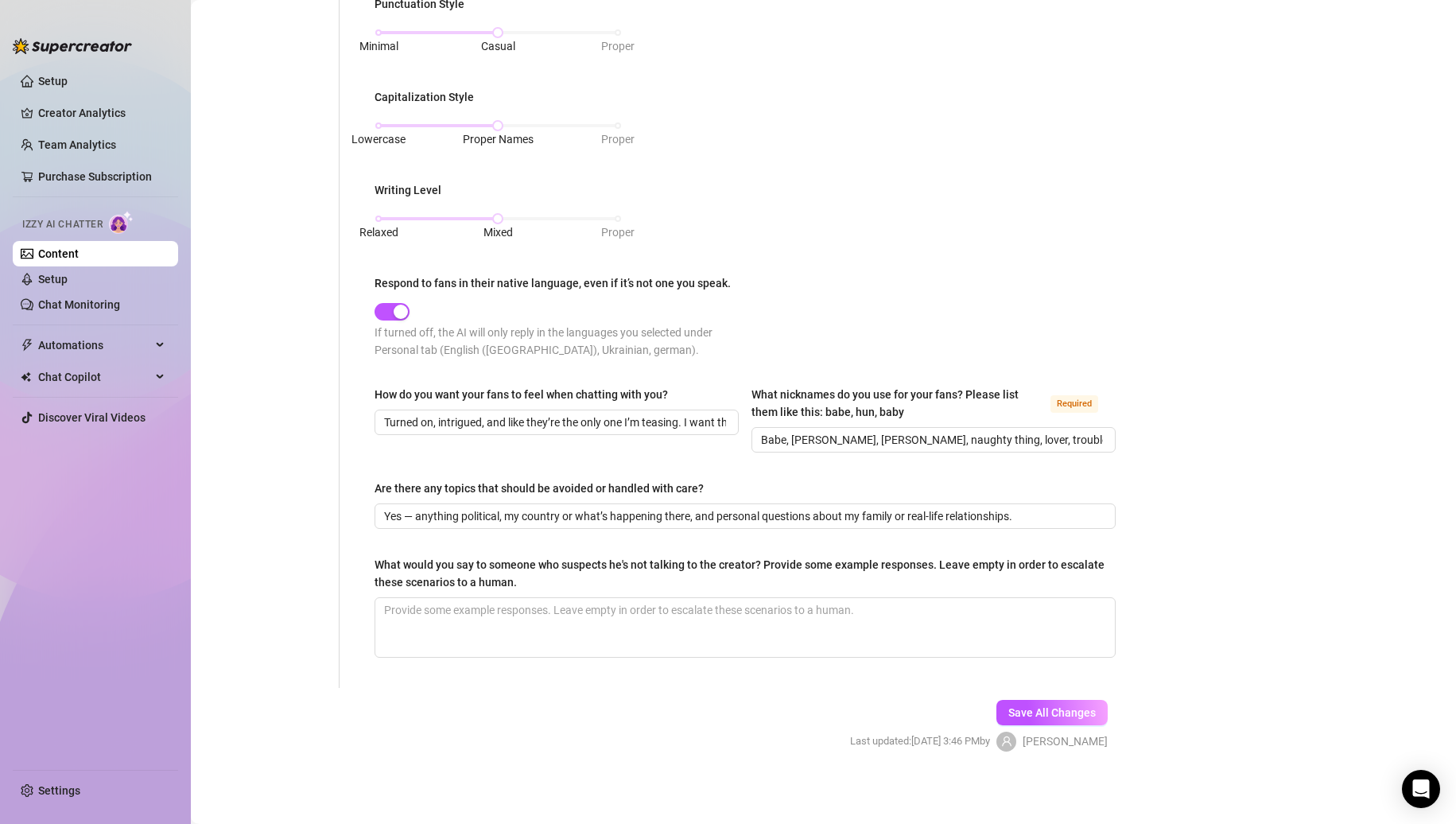
click at [1027, 707] on span "Save All Changes" at bounding box center [1052, 712] width 88 height 13
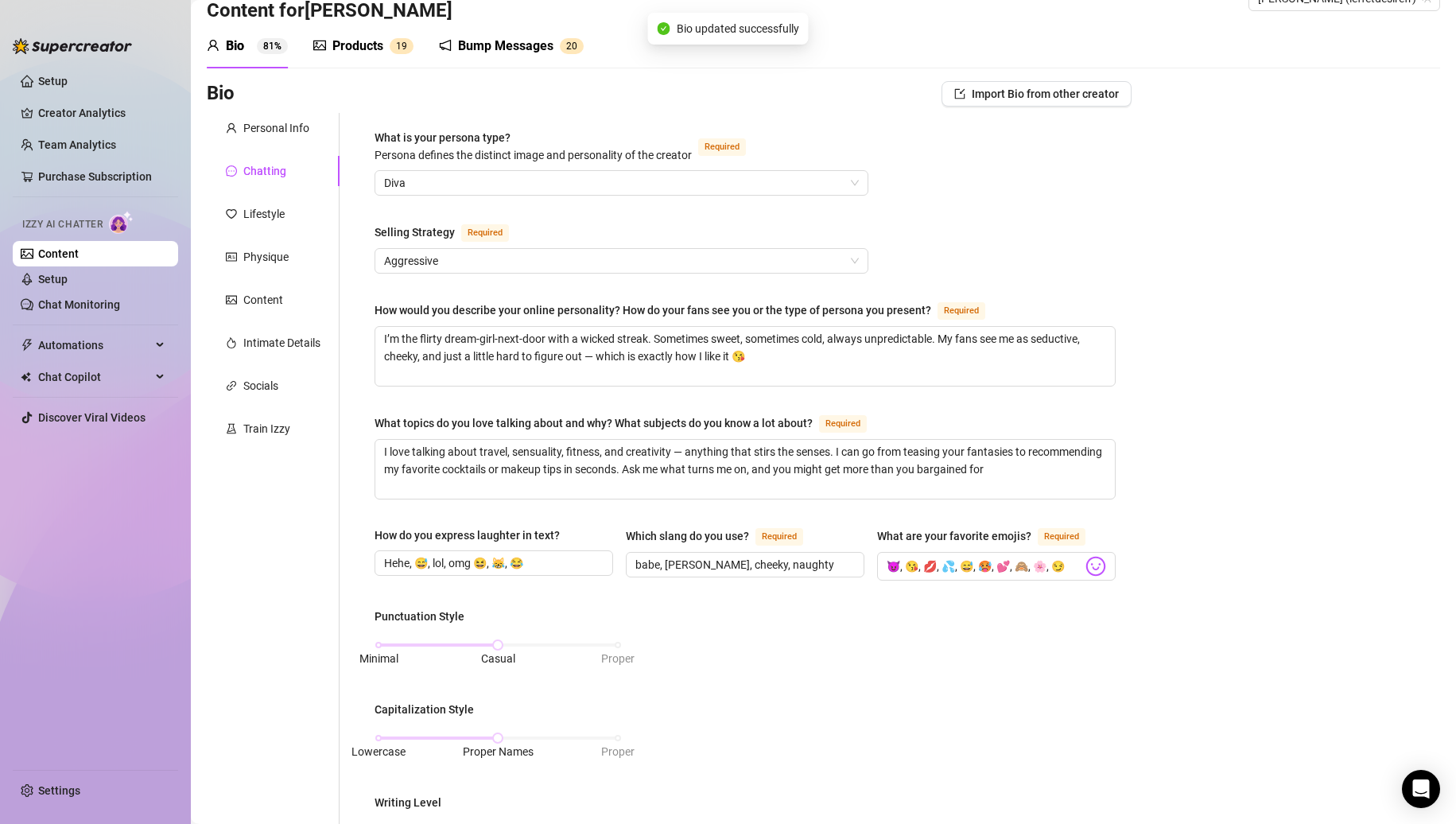
scroll to position [0, 0]
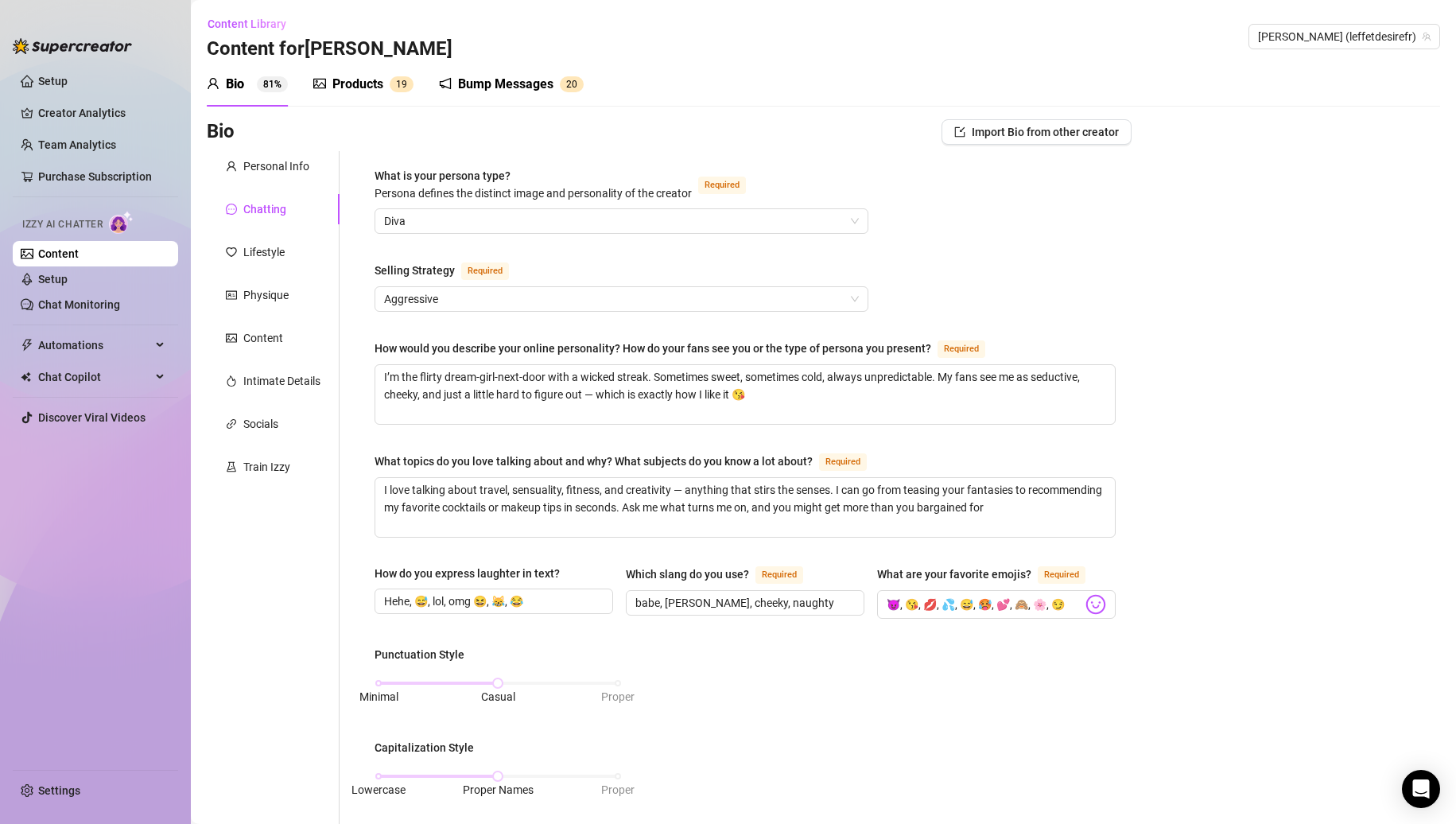
click at [1084, 74] on div "Bio 81% Products 1 9 Bump Messages 2 0" at bounding box center [824, 84] width 1233 height 44
click at [95, 110] on link "Creator Analytics" at bounding box center [102, 113] width 127 height 25
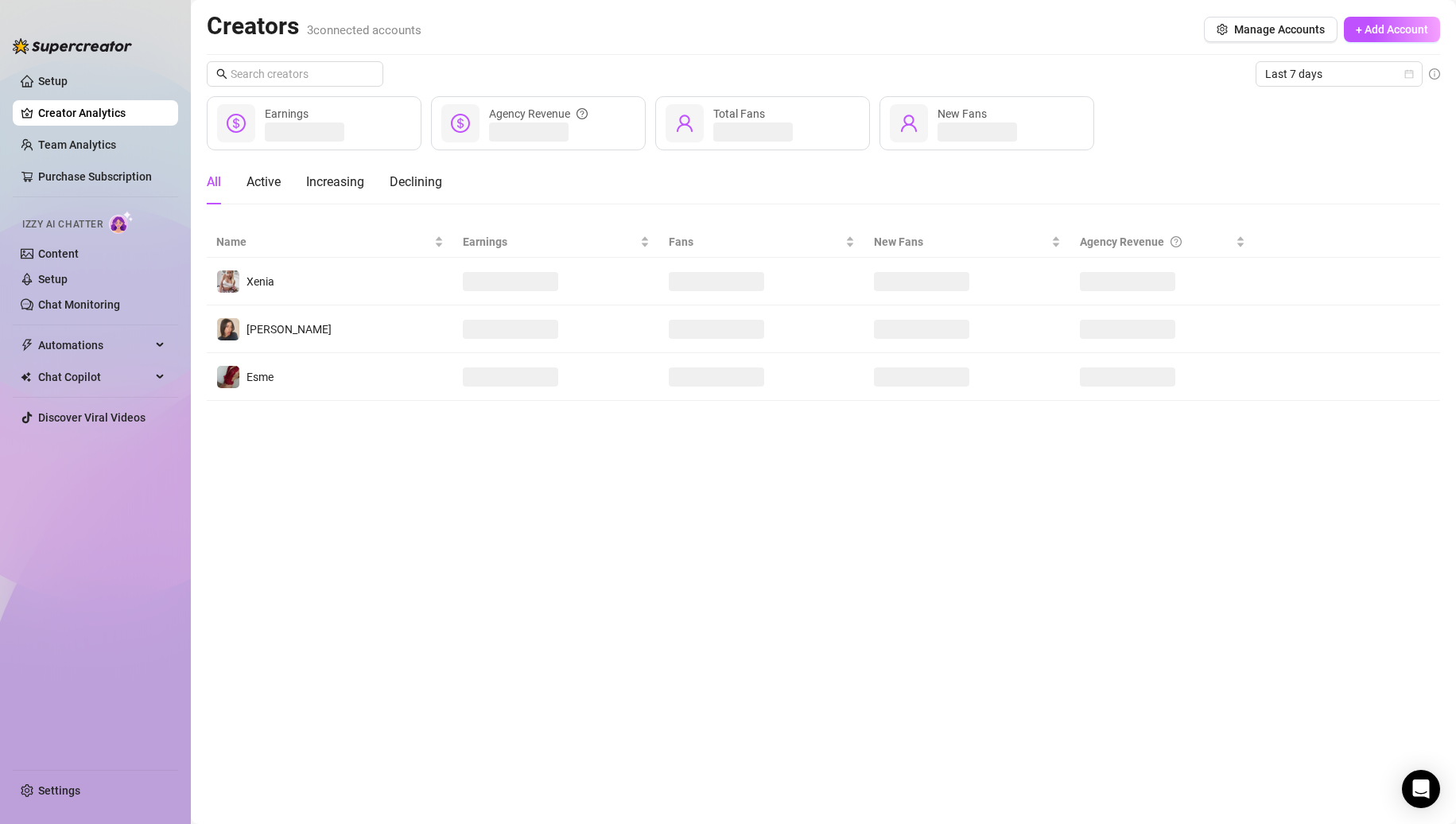
click at [87, 63] on ul "Setup Creator Analytics Team Analytics Purchase Subscription Izzy AI Chatter Co…" at bounding box center [95, 412] width 166 height 701
click at [67, 75] on link "Setup" at bounding box center [53, 81] width 30 height 13
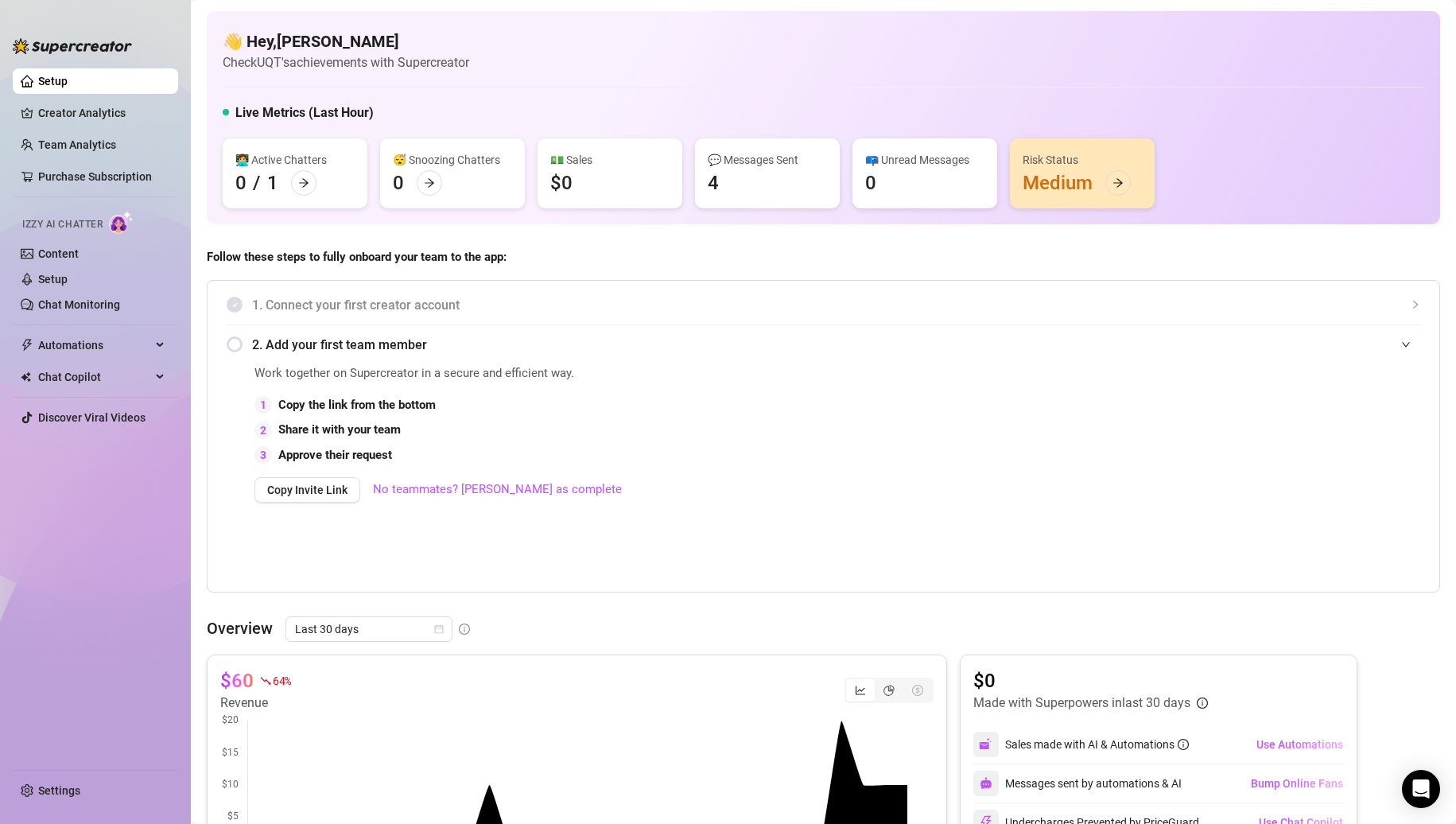
click at [66, 99] on ul "Setup Creator Analytics Team Analytics Purchase Subscription Izzy AI Chatter Co…" at bounding box center [95, 412] width 166 height 701
drag, startPoint x: 117, startPoint y: 118, endPoint x: 125, endPoint y: 116, distance: 8.2
click at [117, 117] on link "Creator Analytics" at bounding box center [102, 113] width 127 height 25
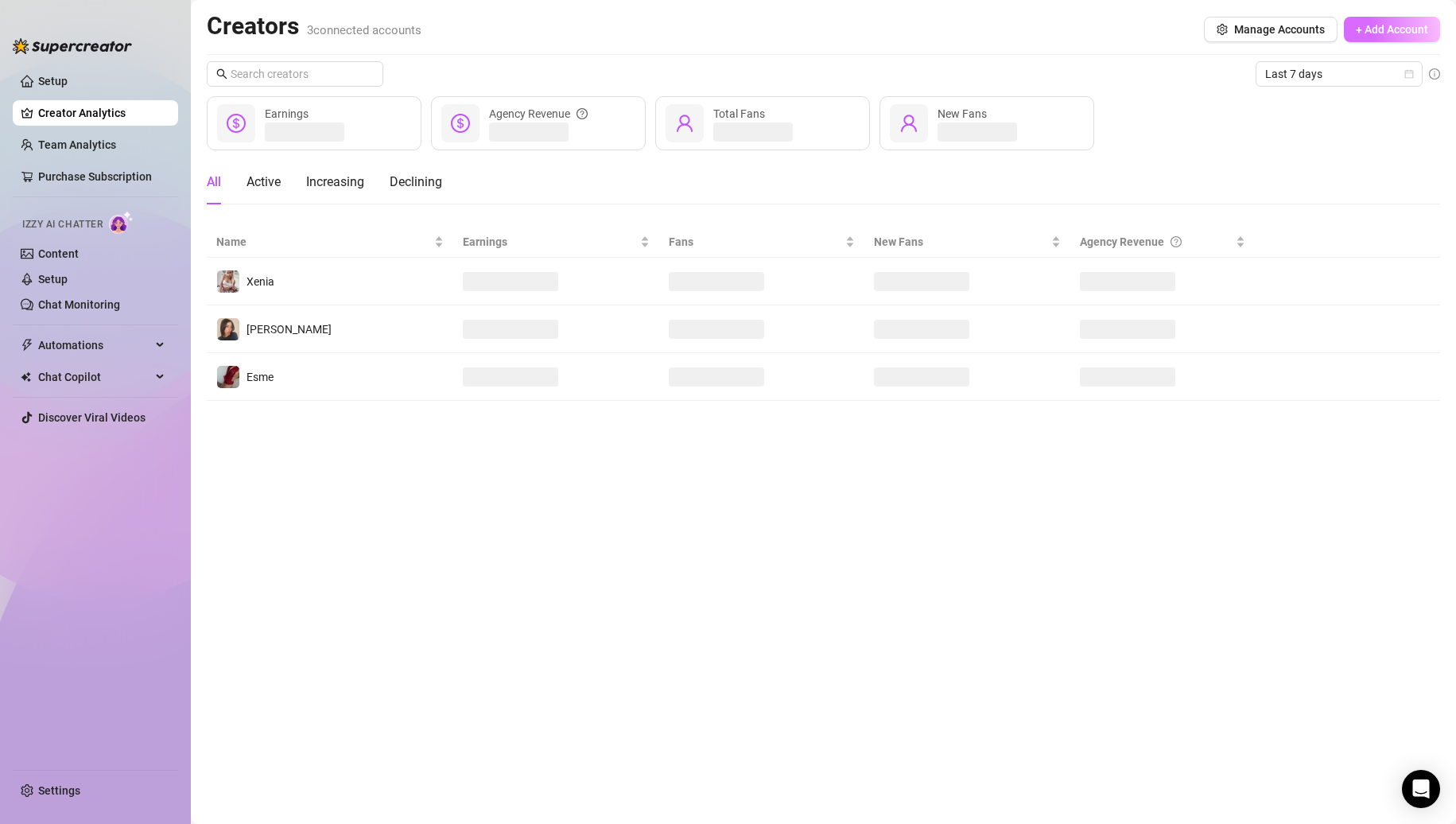
click at [1357, 26] on span "+ Add Account" at bounding box center [1391, 29] width 72 height 13
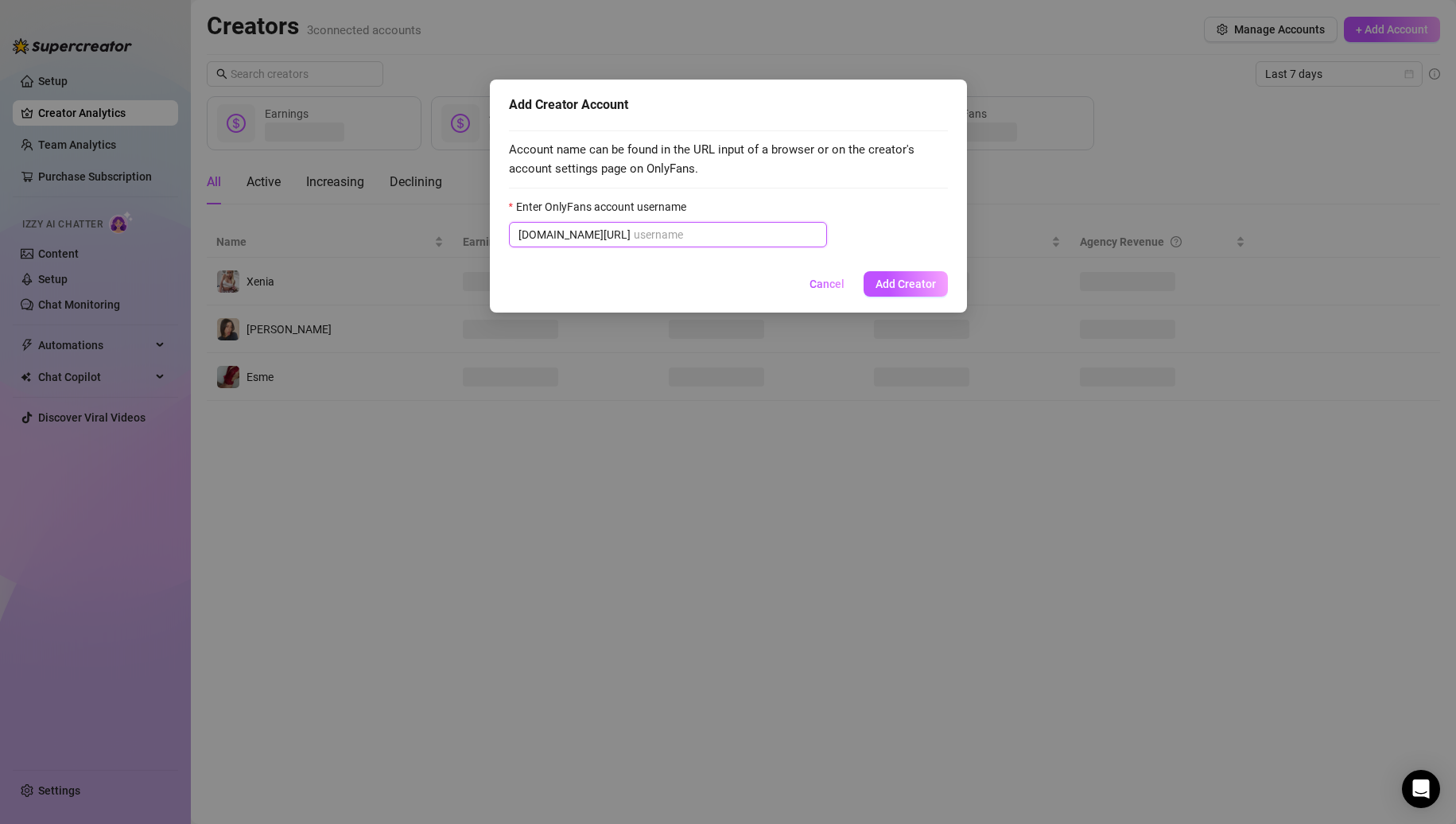
paste input "leffetdesire"
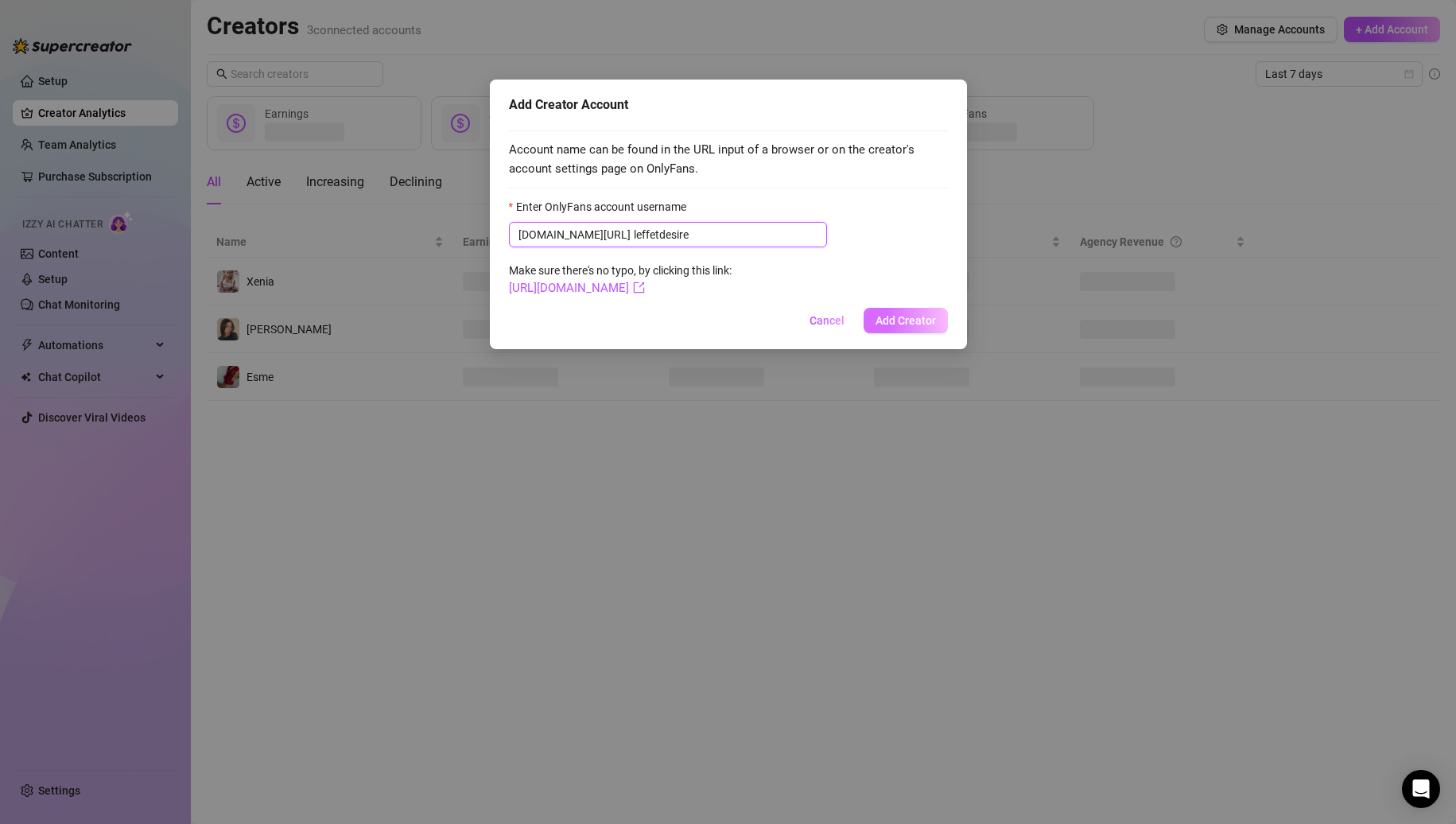
type input "leffetdesire"
click at [896, 313] on button "Add Creator" at bounding box center [905, 320] width 84 height 25
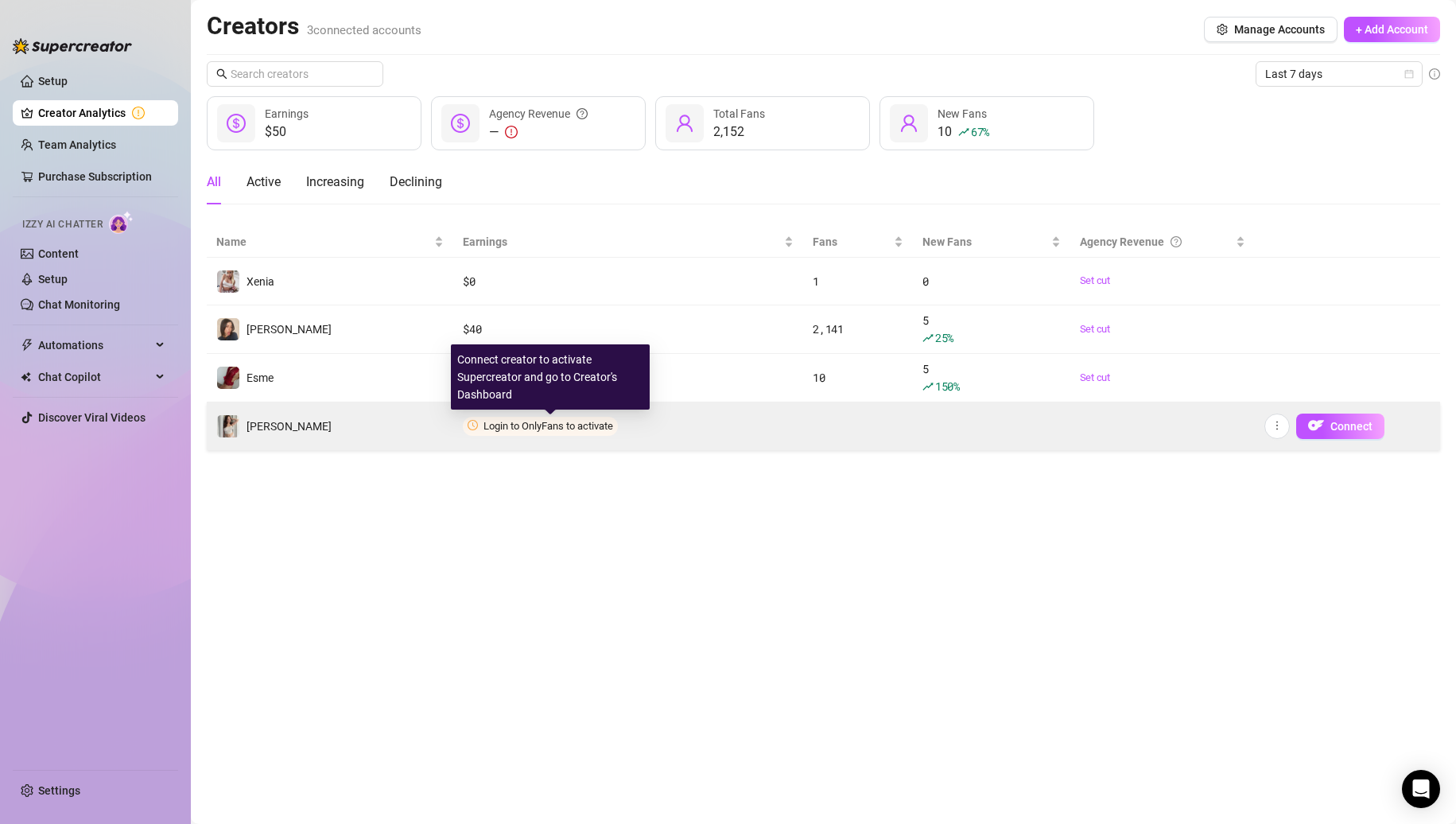
click at [558, 423] on span "Login to OnlyFans to activate" at bounding box center [548, 426] width 130 height 12
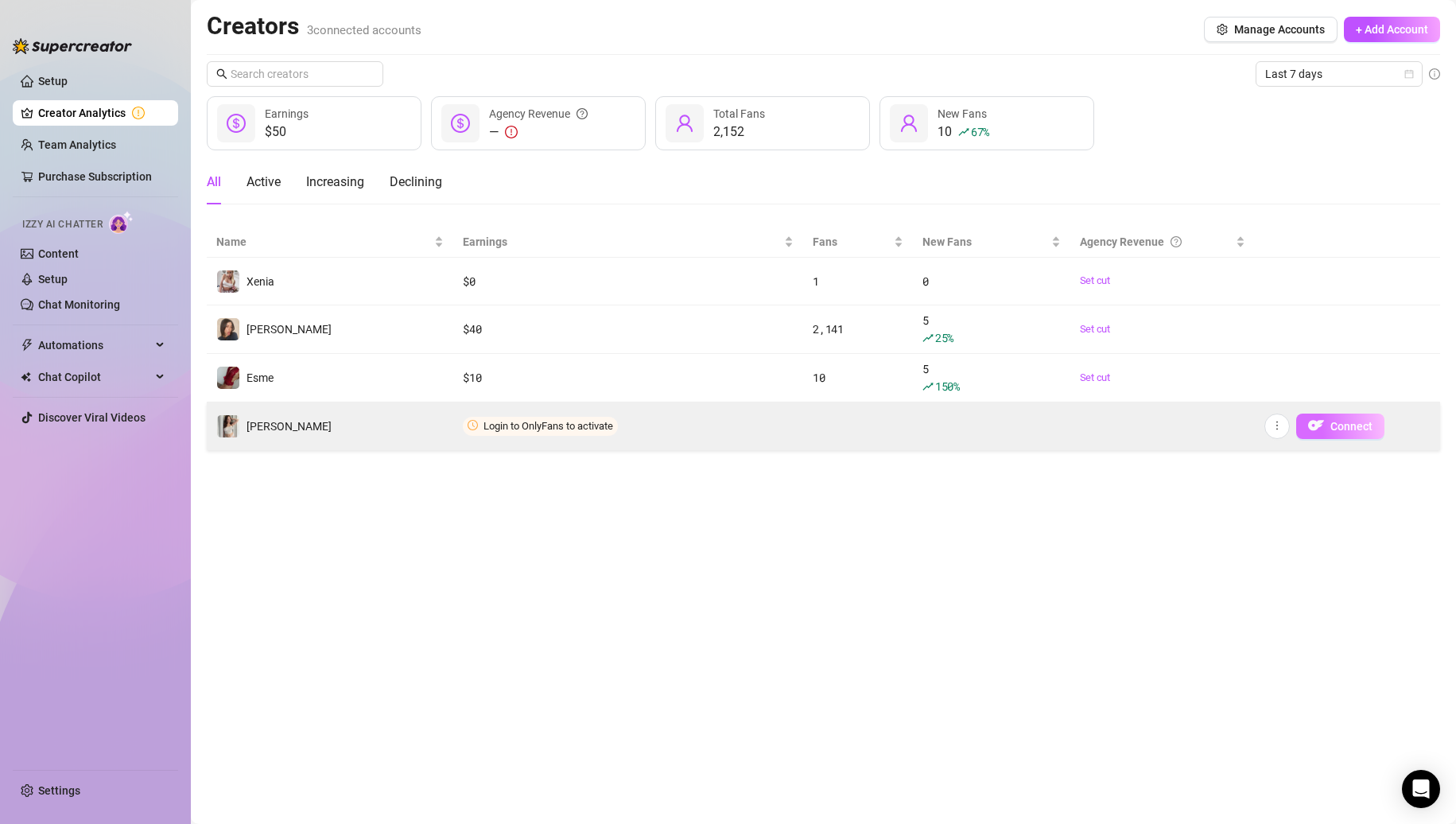
click at [1319, 421] on img "button" at bounding box center [1316, 425] width 16 height 16
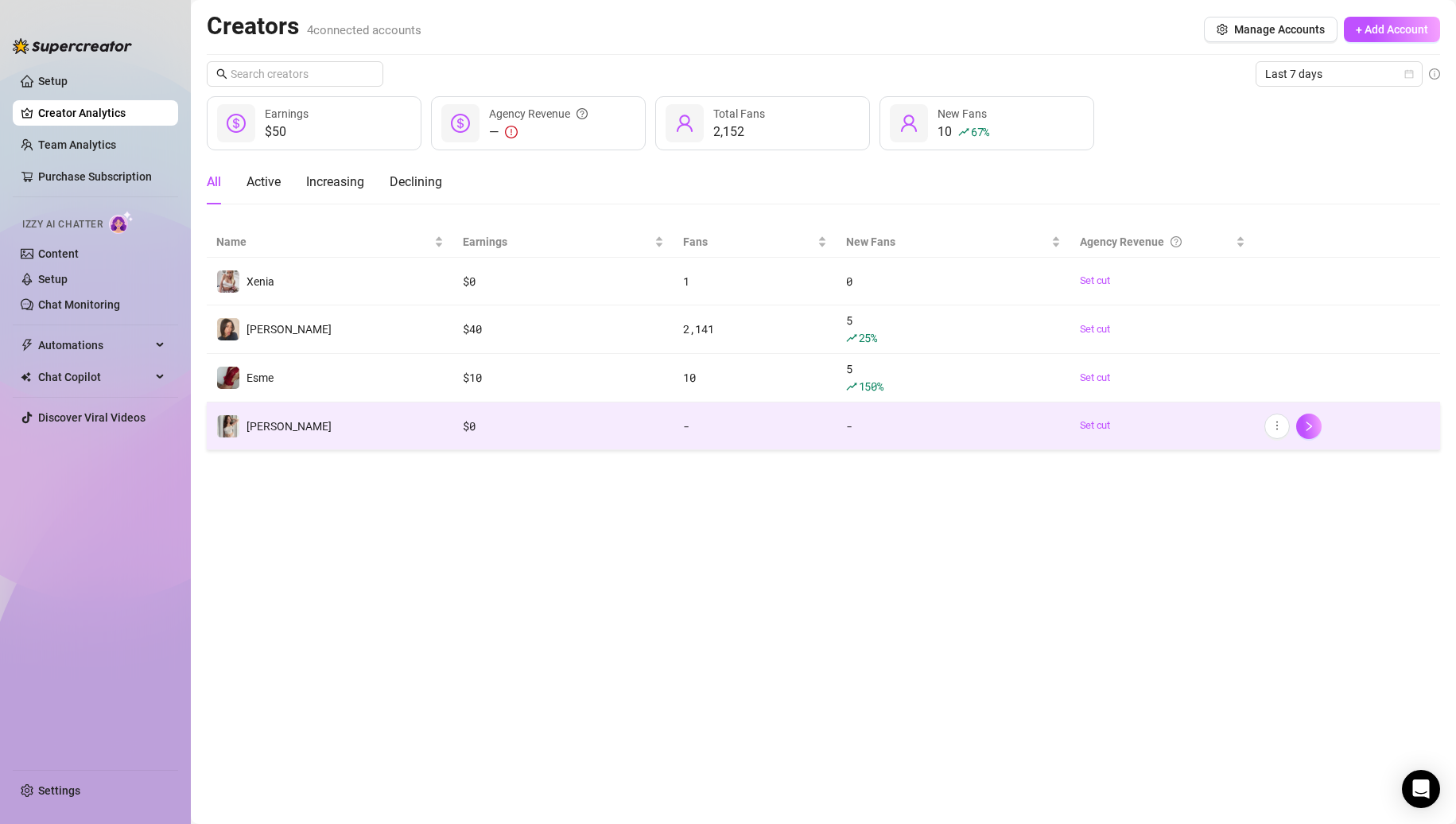
click at [468, 571] on main "Creators 4 connected accounts Manage Accounts + Add Account Last 7 days $50 Ear…" at bounding box center [823, 412] width 1265 height 824
click at [1310, 72] on span "Last 7 days" at bounding box center [1339, 73] width 148 height 24
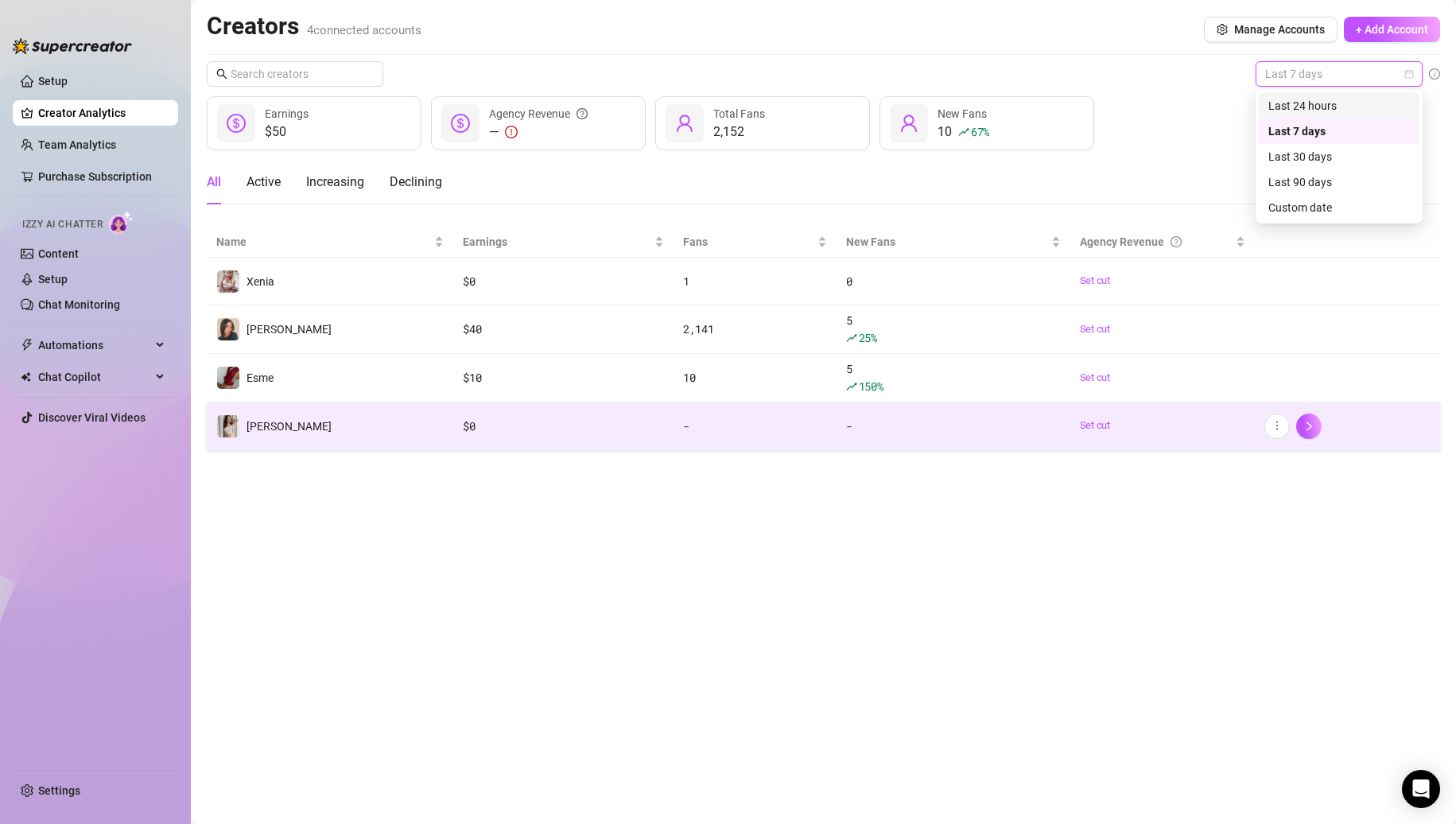
click at [1290, 96] on div "Last 24 hours" at bounding box center [1339, 106] width 161 height 25
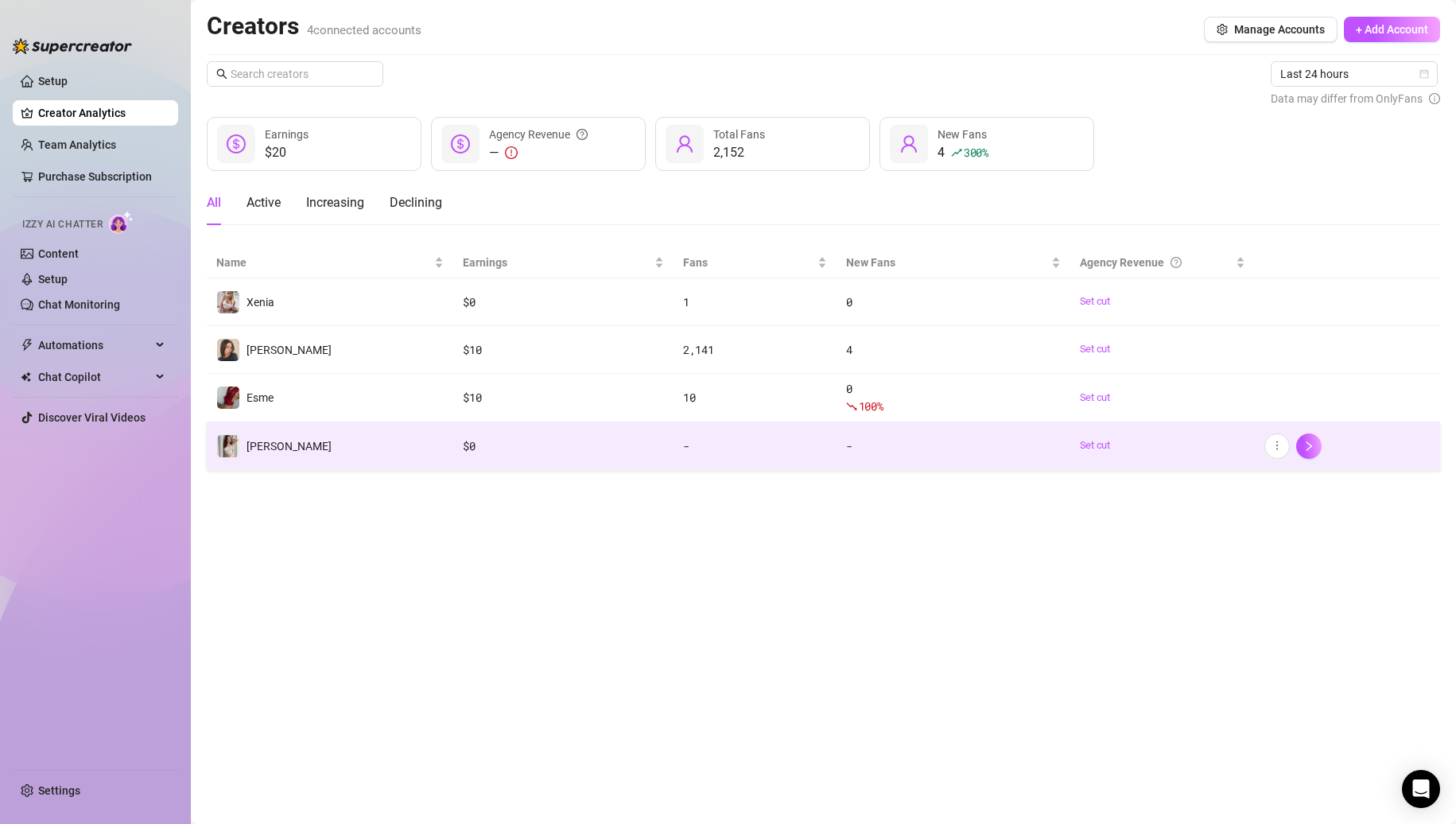
drag, startPoint x: 593, startPoint y: 565, endPoint x: 632, endPoint y: 539, distance: 46.9
click at [593, 565] on main "Creators 4 connected accounts Manage Accounts + Add Account Last 24 hours Data …" at bounding box center [823, 412] width 1265 height 824
click at [594, 439] on div "$ 0" at bounding box center [563, 446] width 201 height 17
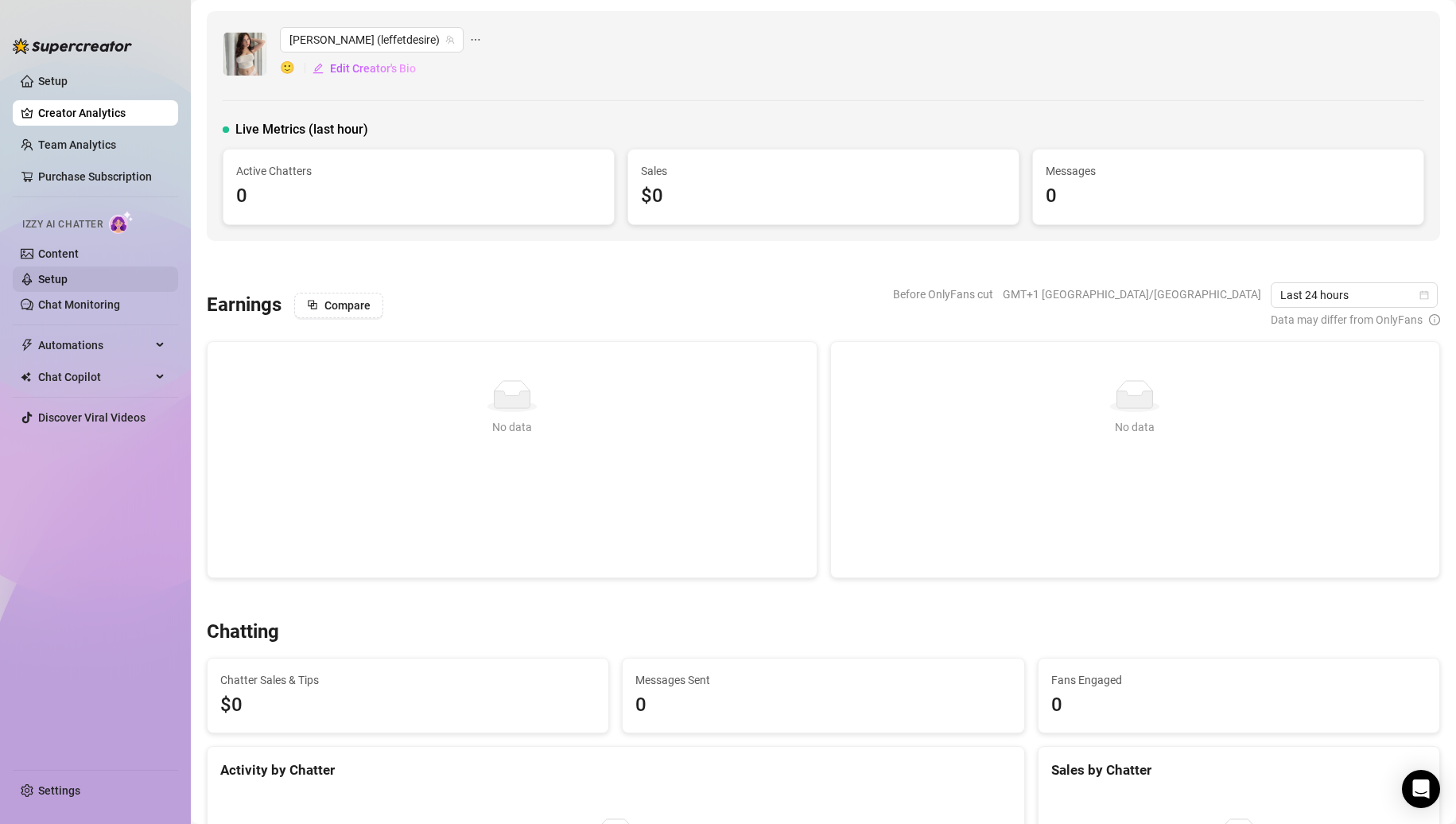
click at [67, 276] on link "Setup" at bounding box center [53, 279] width 30 height 13
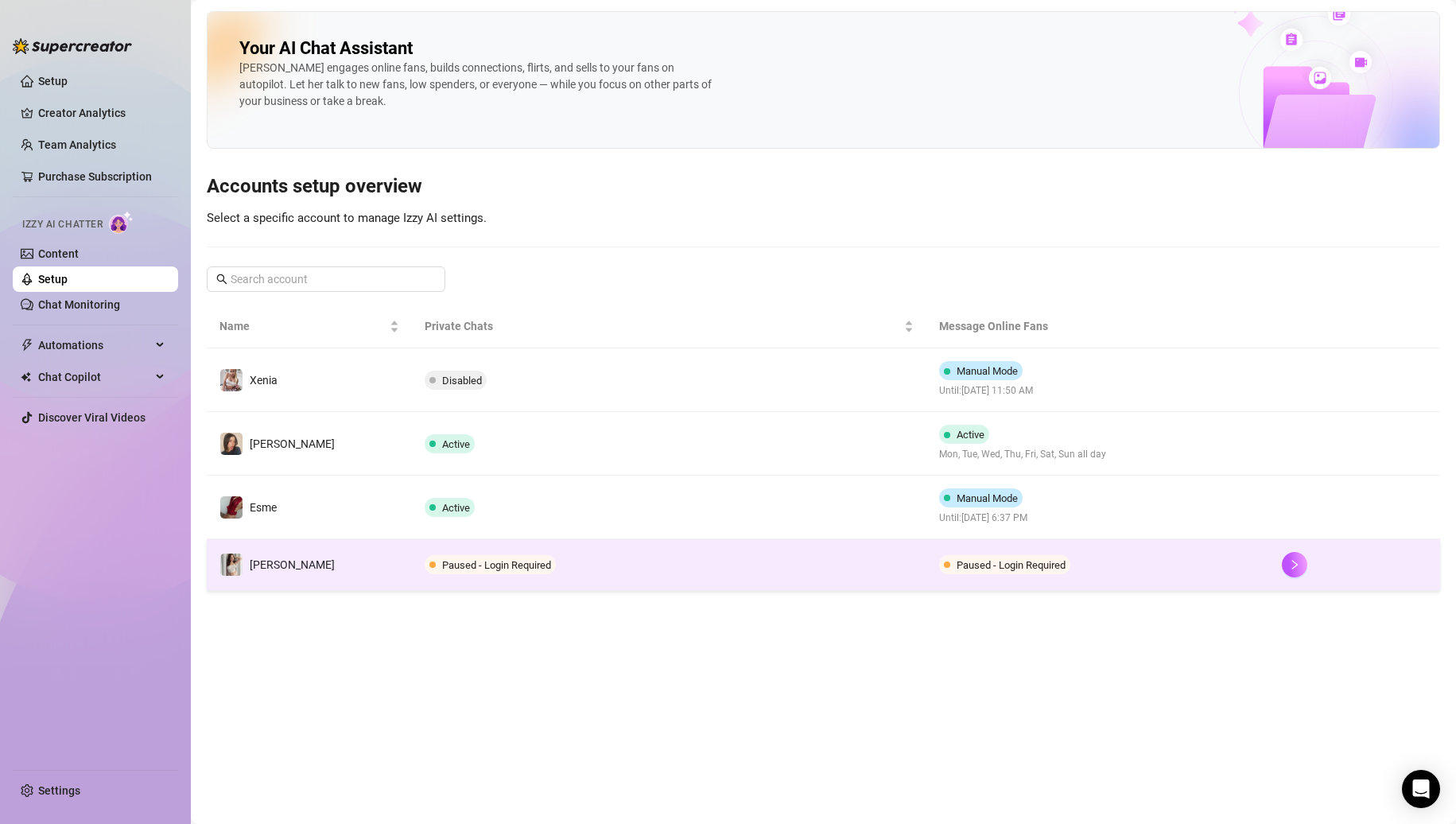
click at [675, 568] on td "Paused - Login Required" at bounding box center [669, 566] width 514 height 52
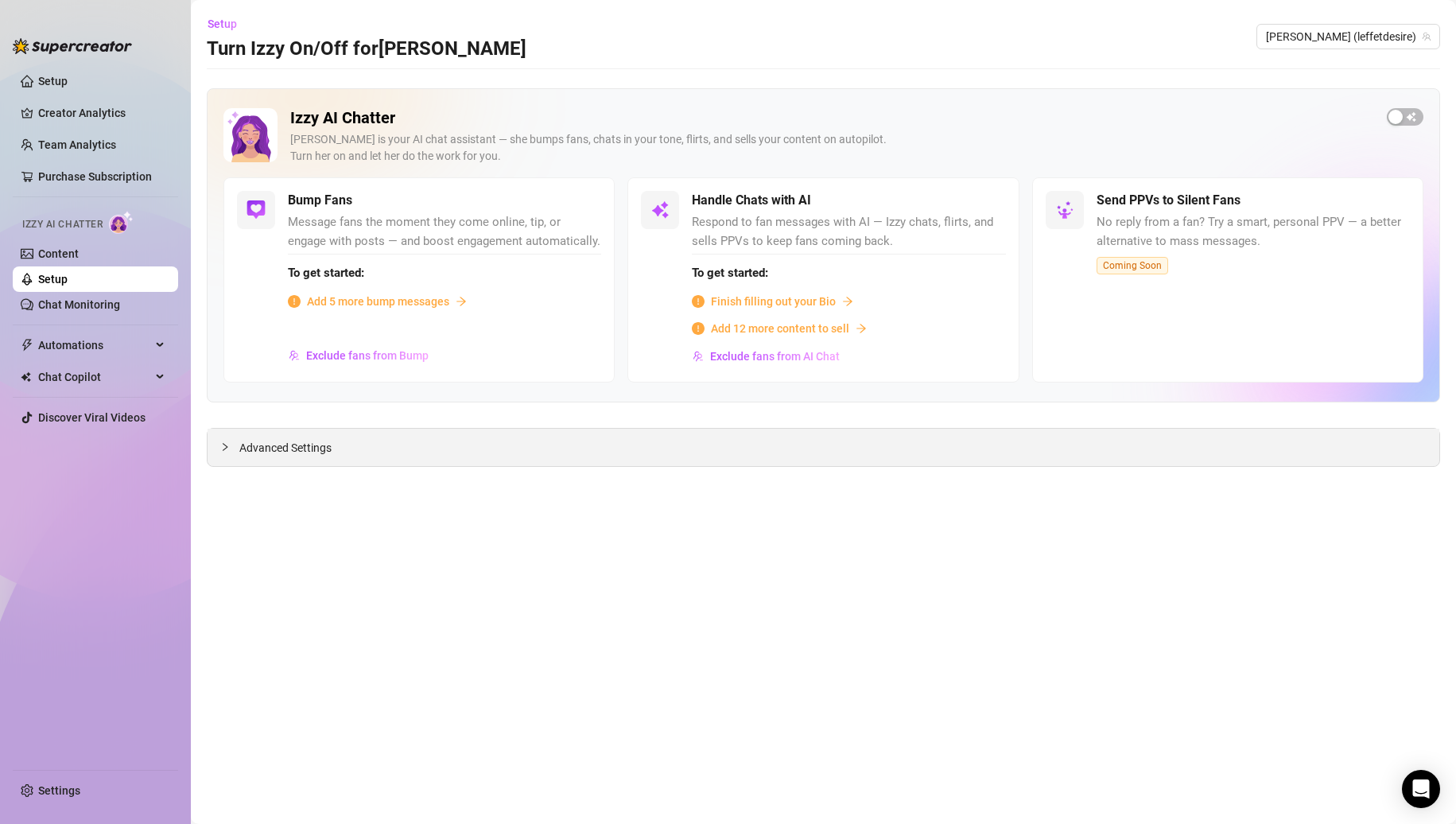
click at [515, 449] on div "Advanced Settings" at bounding box center [823, 447] width 1232 height 38
click at [427, 302] on span "Add 5 more bump messages" at bounding box center [379, 302] width 143 height 17
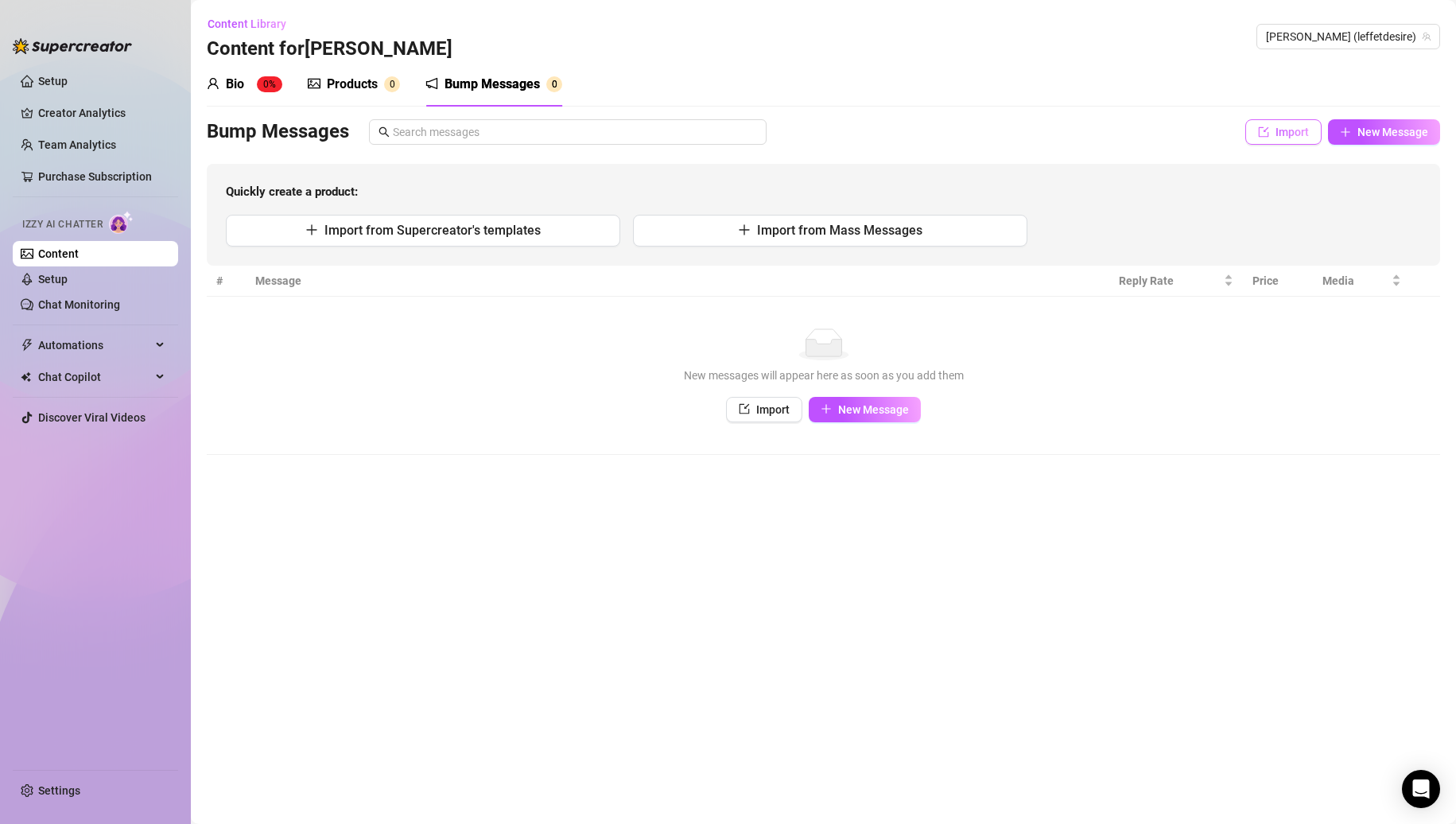
click at [1282, 123] on button "Import" at bounding box center [1284, 132] width 76 height 25
type textarea "Type your message here..."
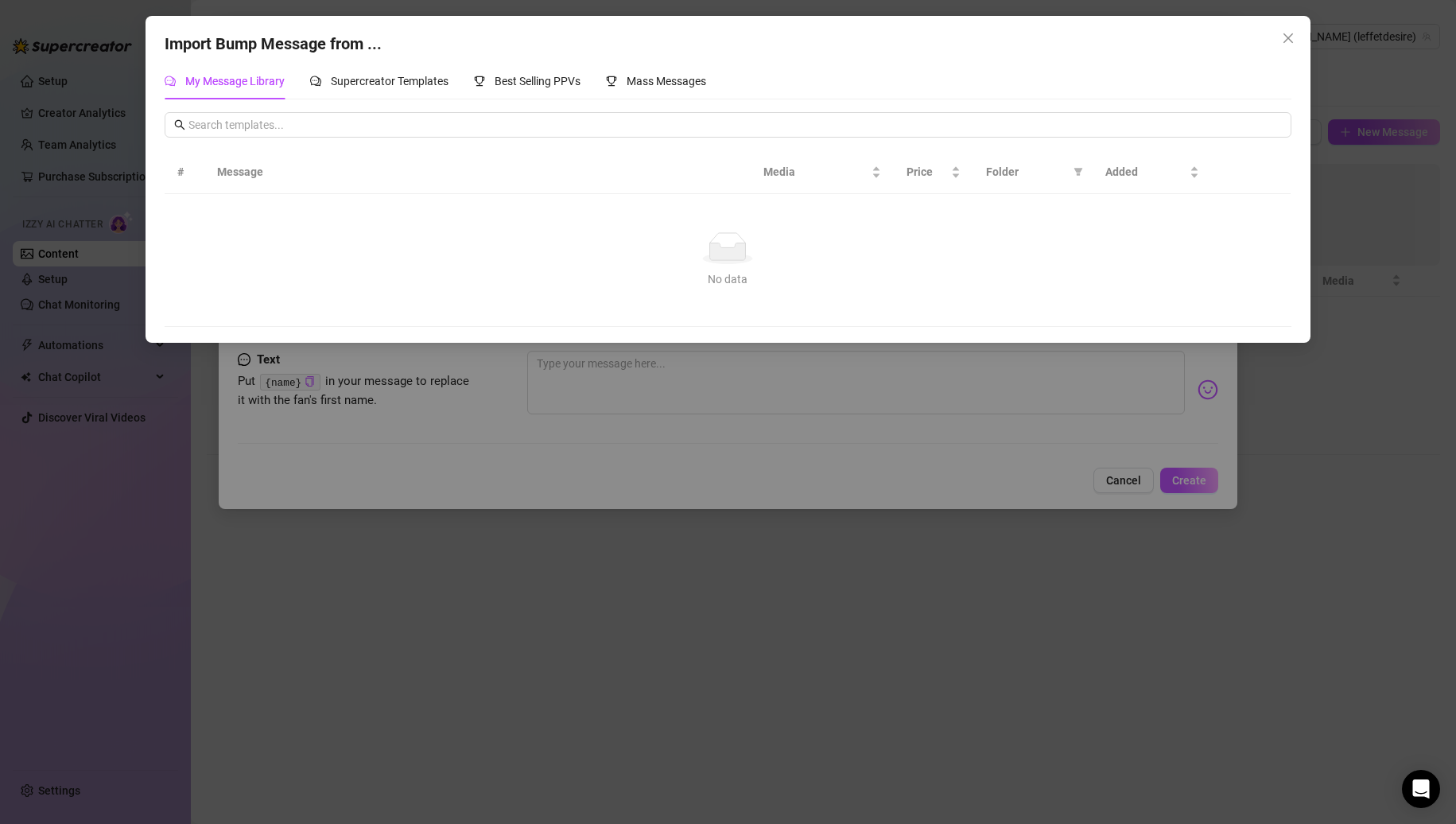
click at [1159, 505] on div "Import Bump Message from ... My Message Library Supercreator Templates Best Sel…" at bounding box center [728, 412] width 1456 height 824
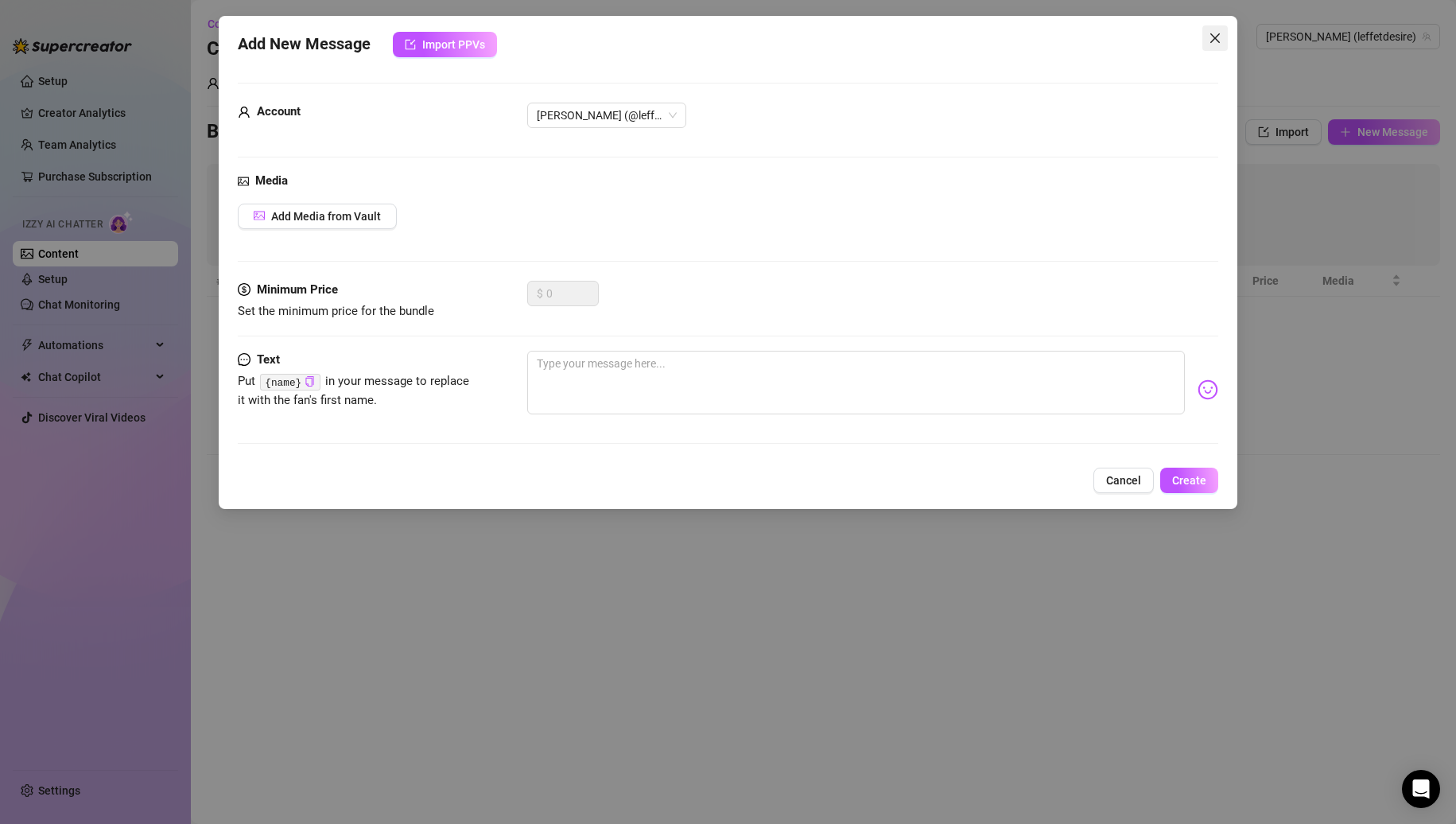
click at [1227, 43] on span "Close" at bounding box center [1215, 38] width 25 height 13
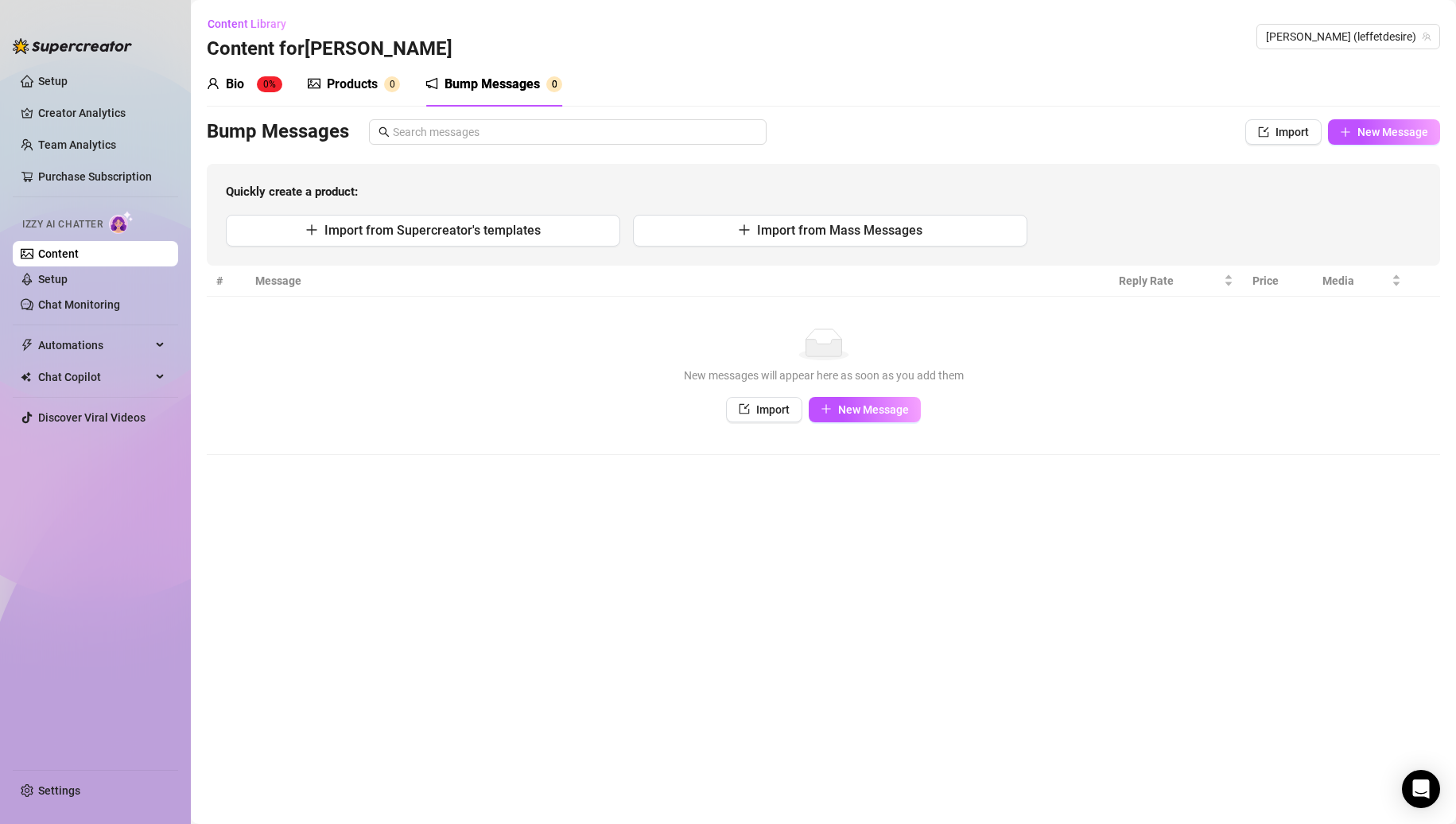
drag, startPoint x: 234, startPoint y: 81, endPoint x: 373, endPoint y: 88, distance: 139.2
click at [235, 81] on div "Bio" at bounding box center [234, 85] width 18 height 19
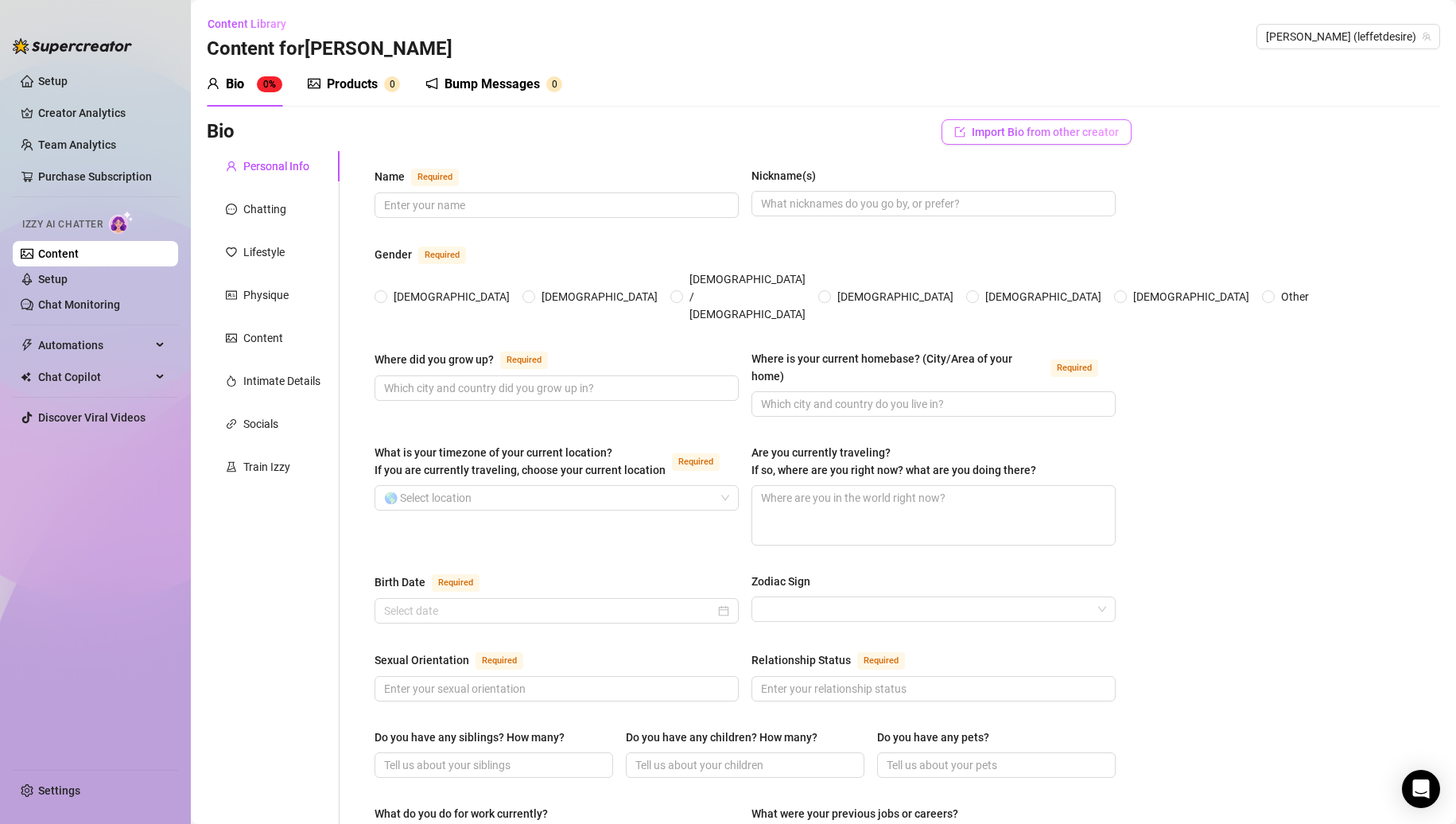
click at [985, 137] on span "Import Bio from other creator" at bounding box center [1046, 131] width 147 height 13
click at [996, 166] on input "search" at bounding box center [1020, 176] width 125 height 24
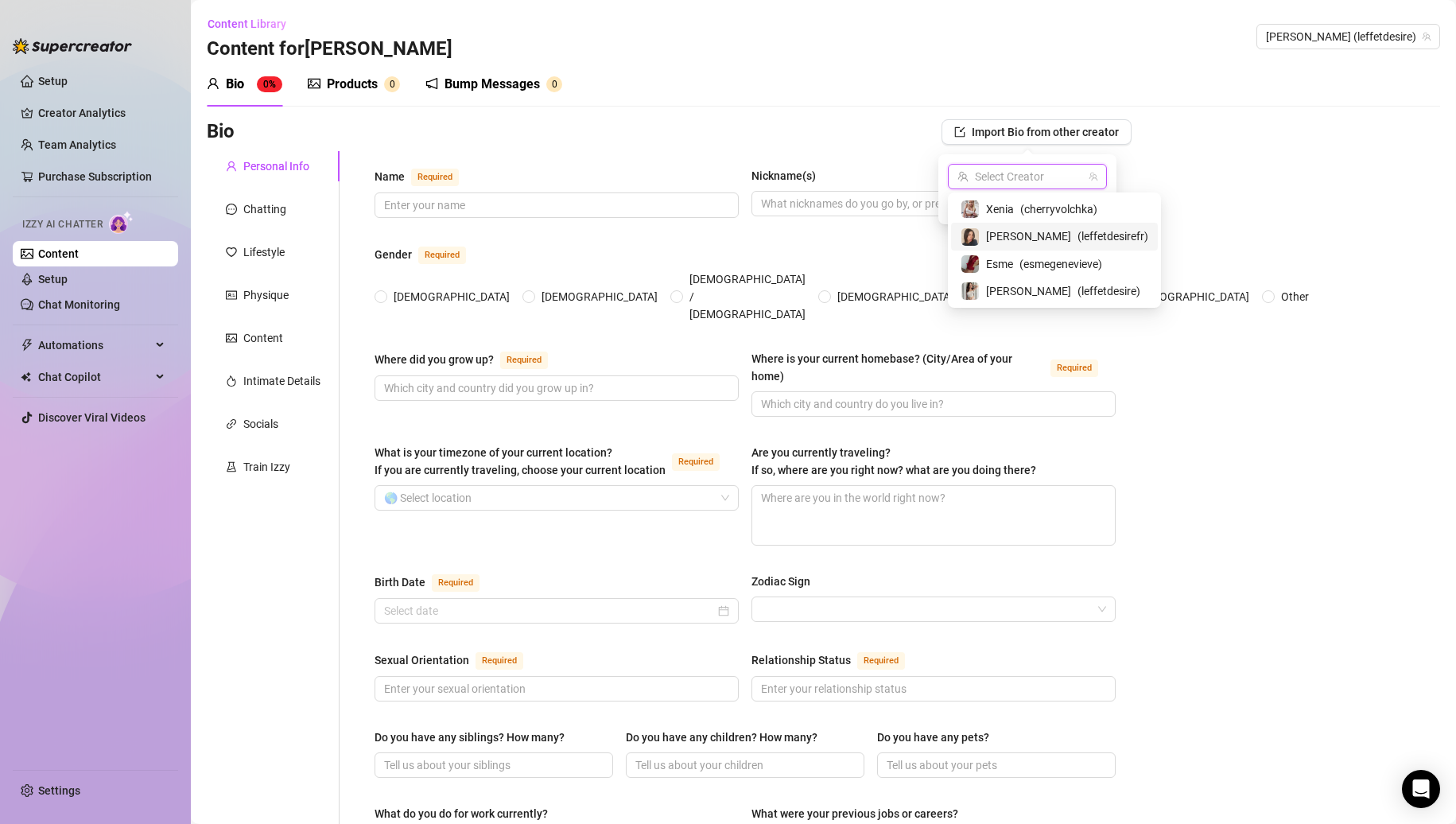
click at [1005, 224] on div "Nina ( leffetdesirefr )" at bounding box center [1054, 236] width 207 height 27
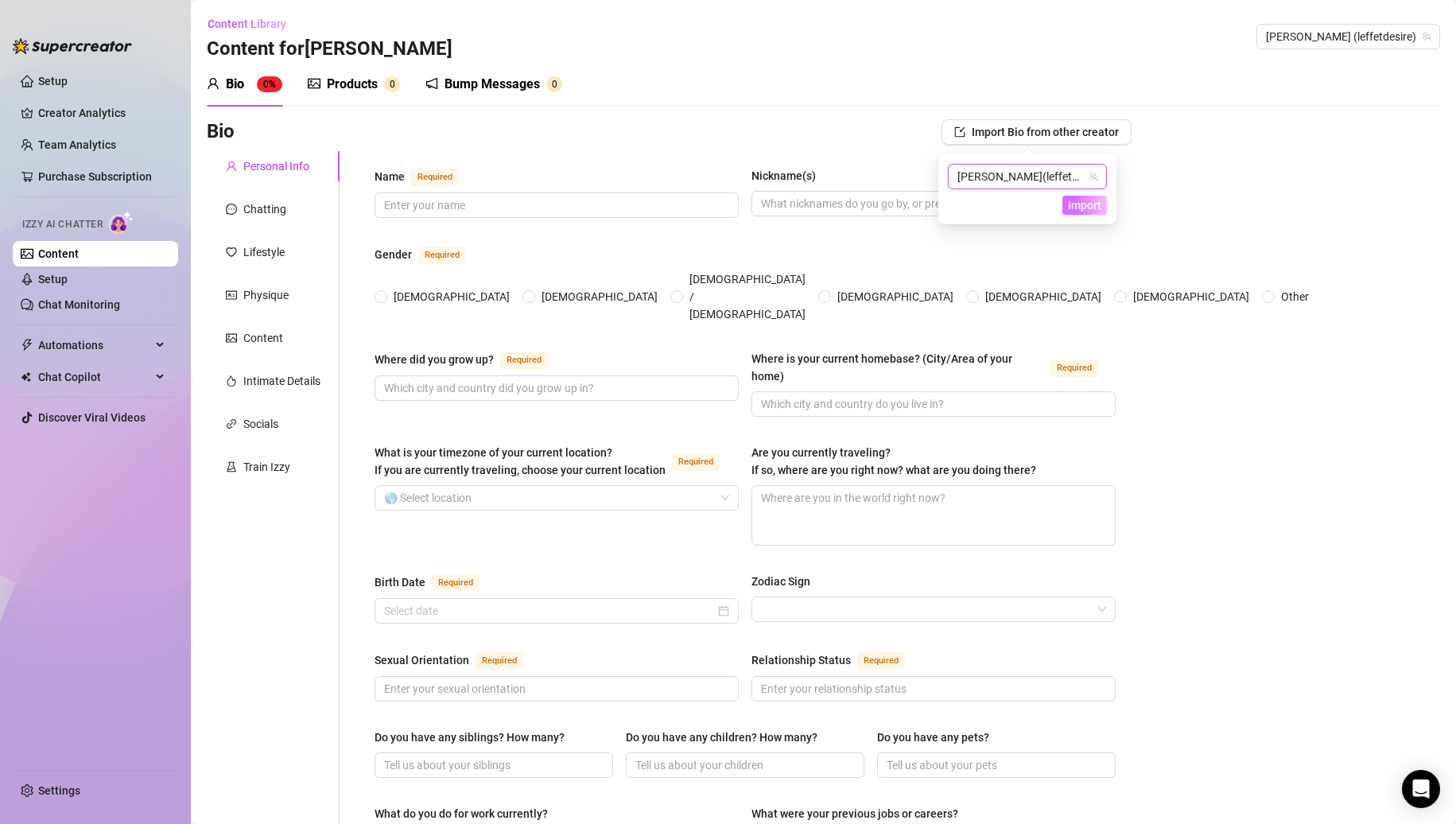
click at [1082, 207] on span "Import" at bounding box center [1085, 204] width 34 height 13
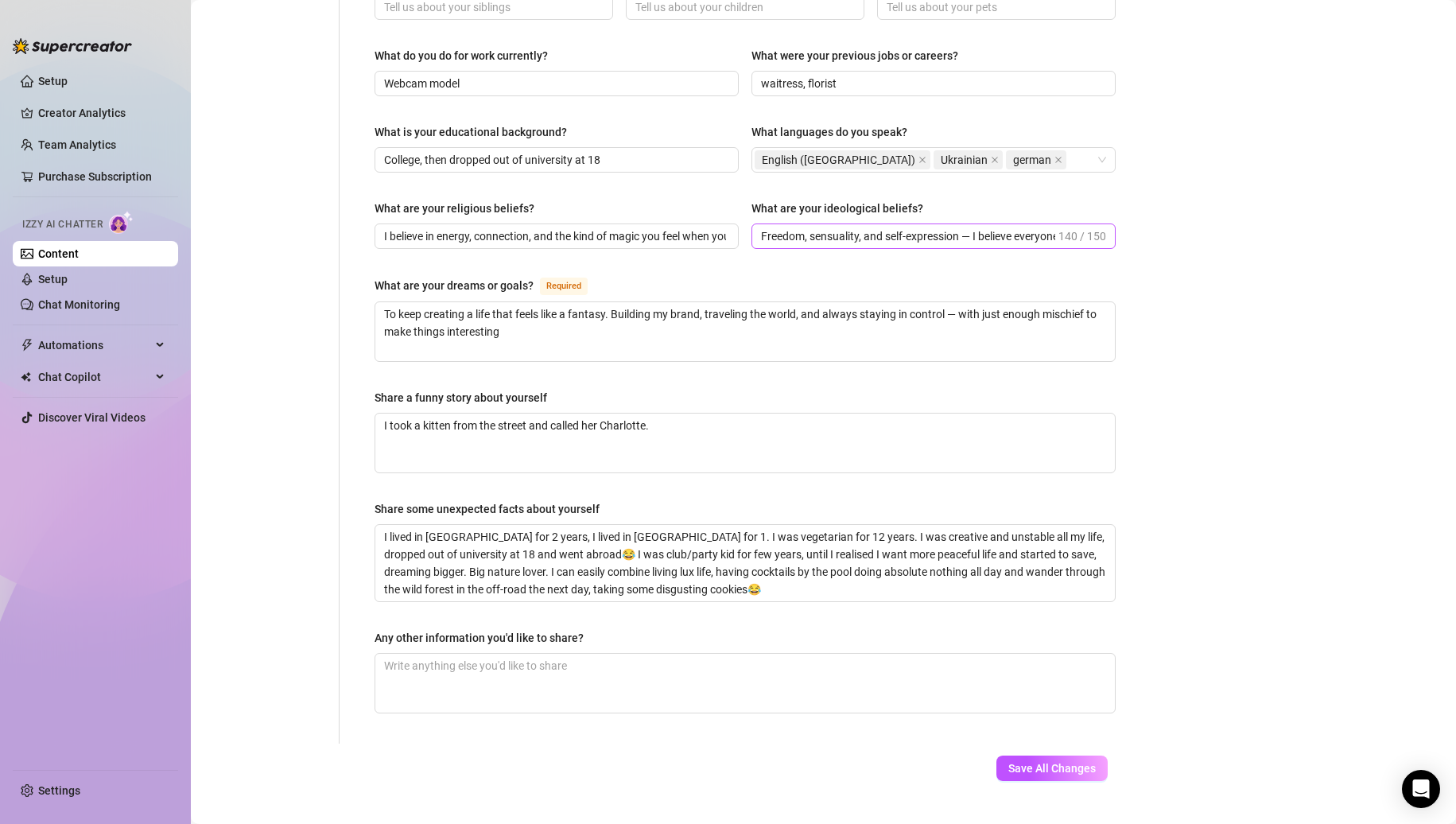
scroll to position [759, 0]
click at [1039, 760] on span "Save All Changes" at bounding box center [1052, 766] width 88 height 13
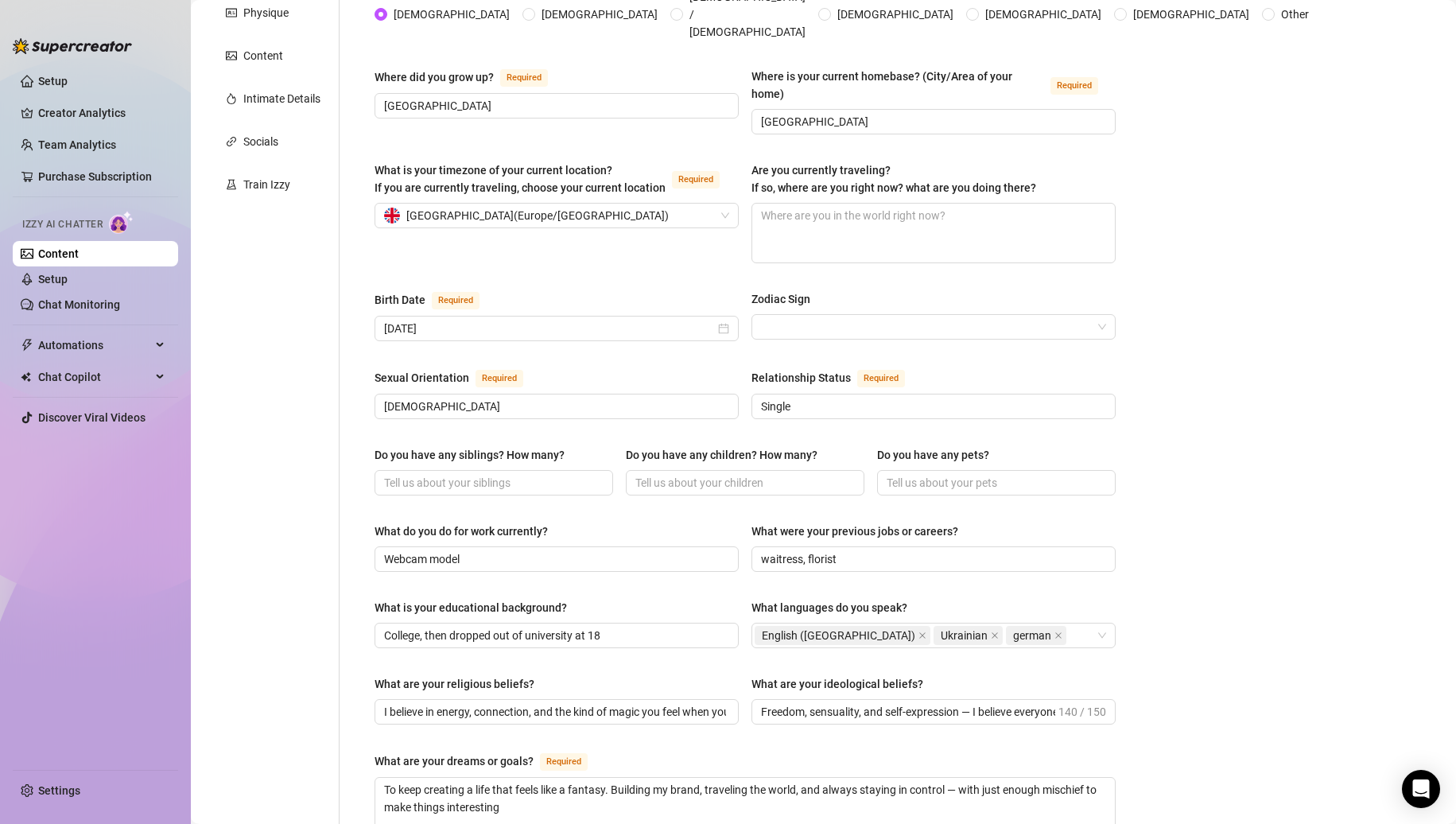
scroll to position [0, 0]
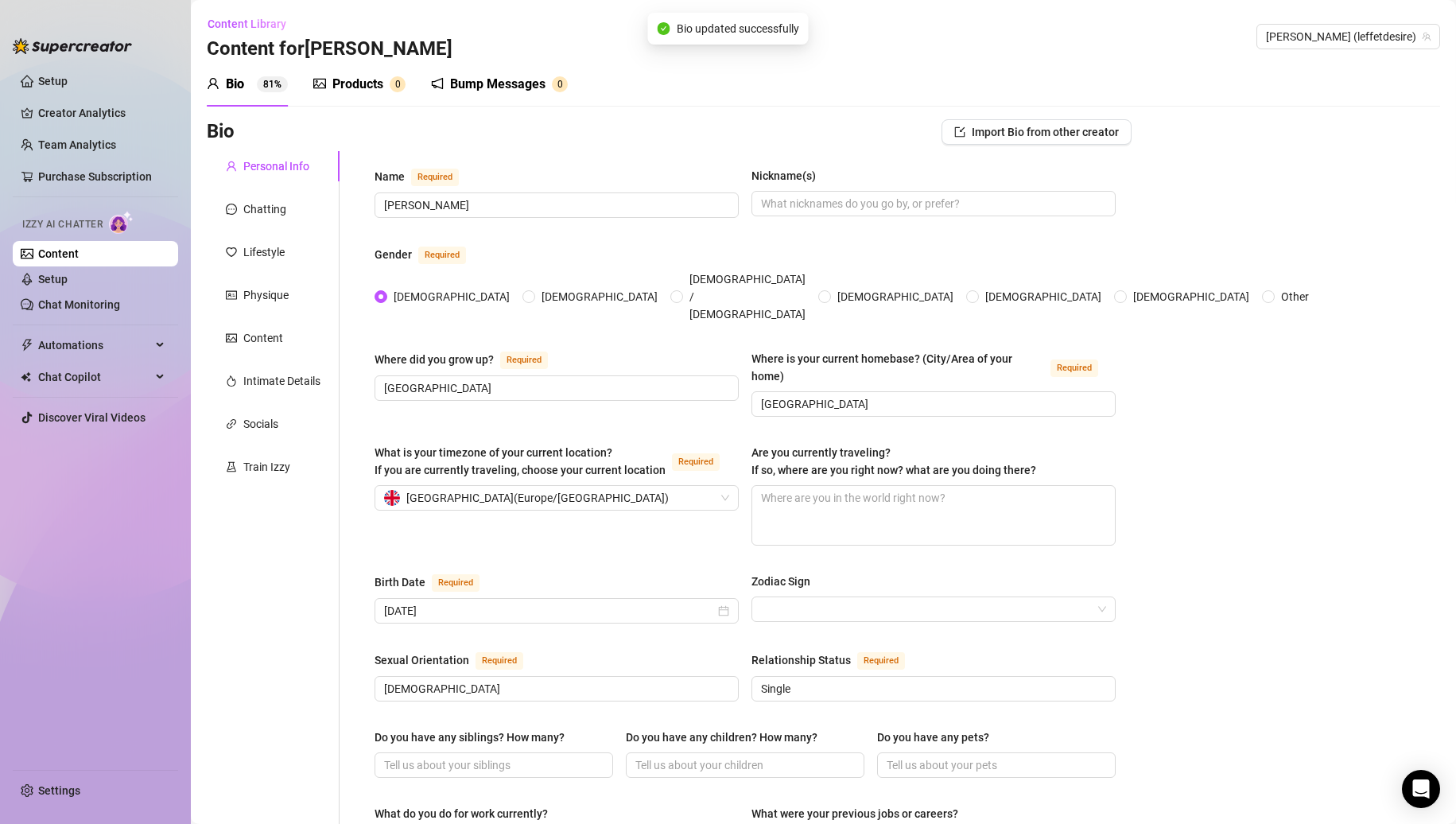
click at [469, 83] on div "Bump Messages" at bounding box center [497, 85] width 95 height 19
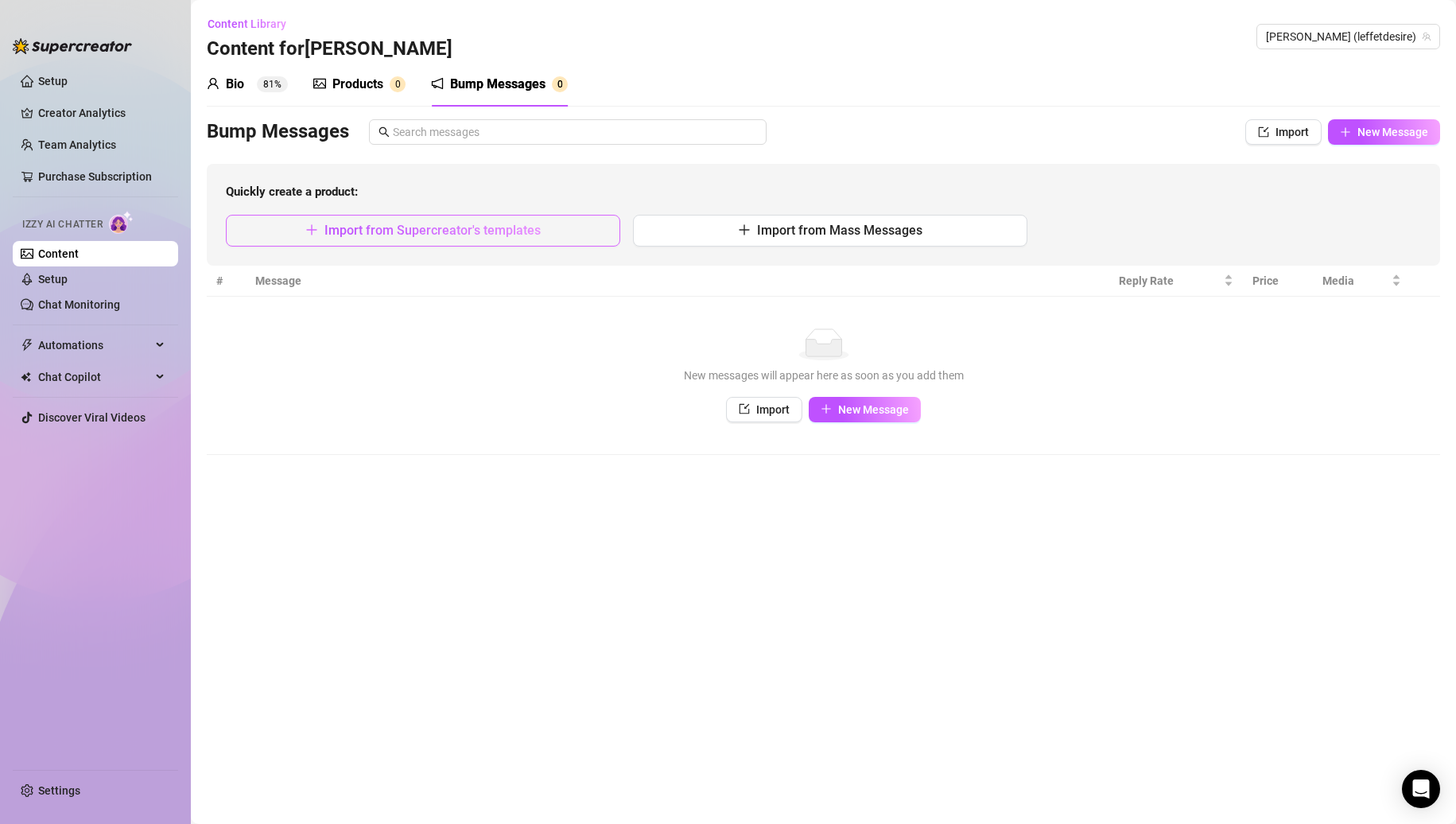
click at [476, 231] on span "Import from Supercreator's templates" at bounding box center [433, 230] width 217 height 15
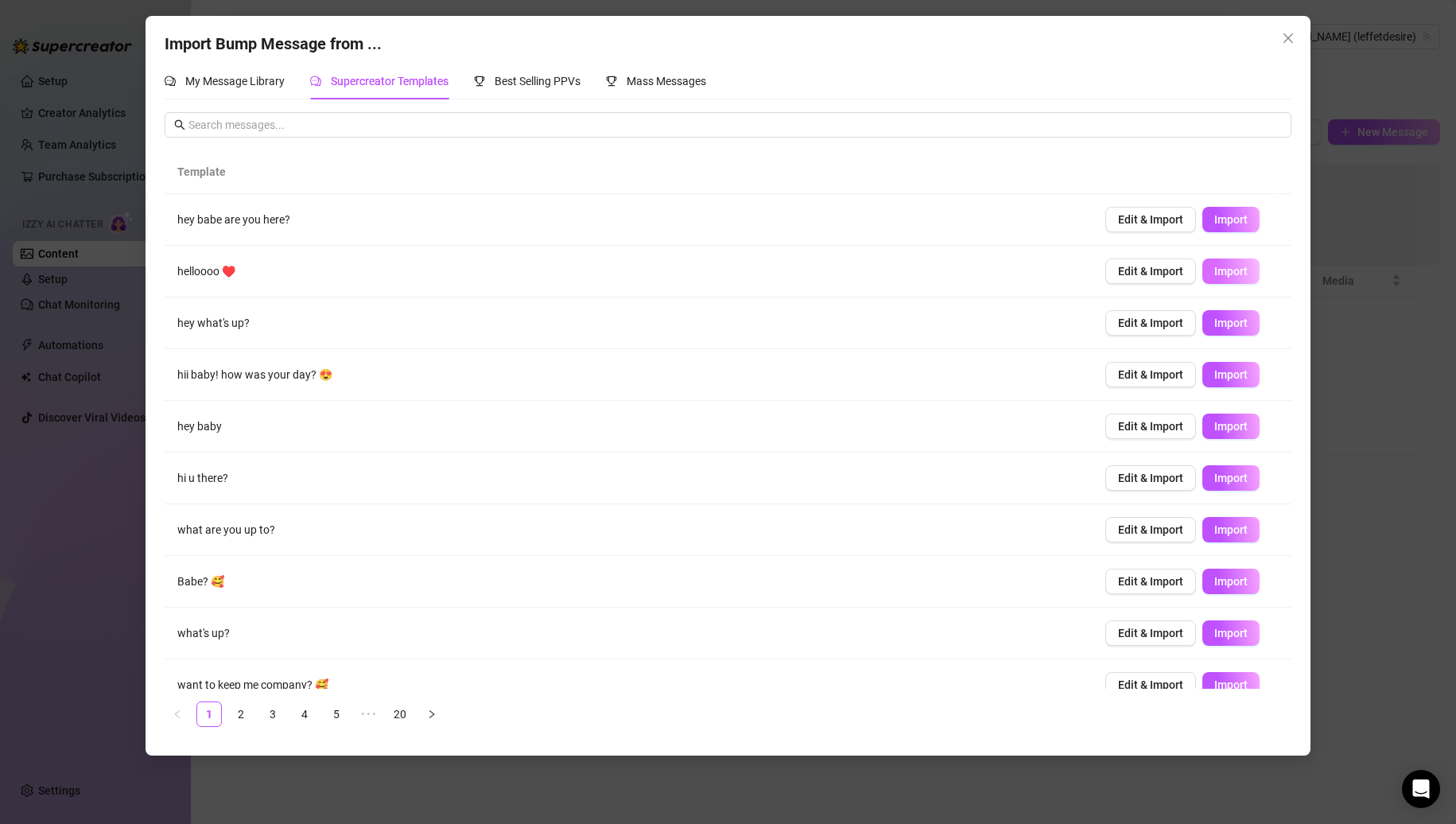
click at [1224, 268] on span "Import" at bounding box center [1231, 271] width 34 height 13
click at [1215, 355] on td "Edit & Import Import" at bounding box center [1192, 375] width 199 height 52
click at [1214, 471] on span "Import" at bounding box center [1231, 477] width 34 height 13
click at [1214, 581] on span "Import" at bounding box center [1231, 581] width 34 height 13
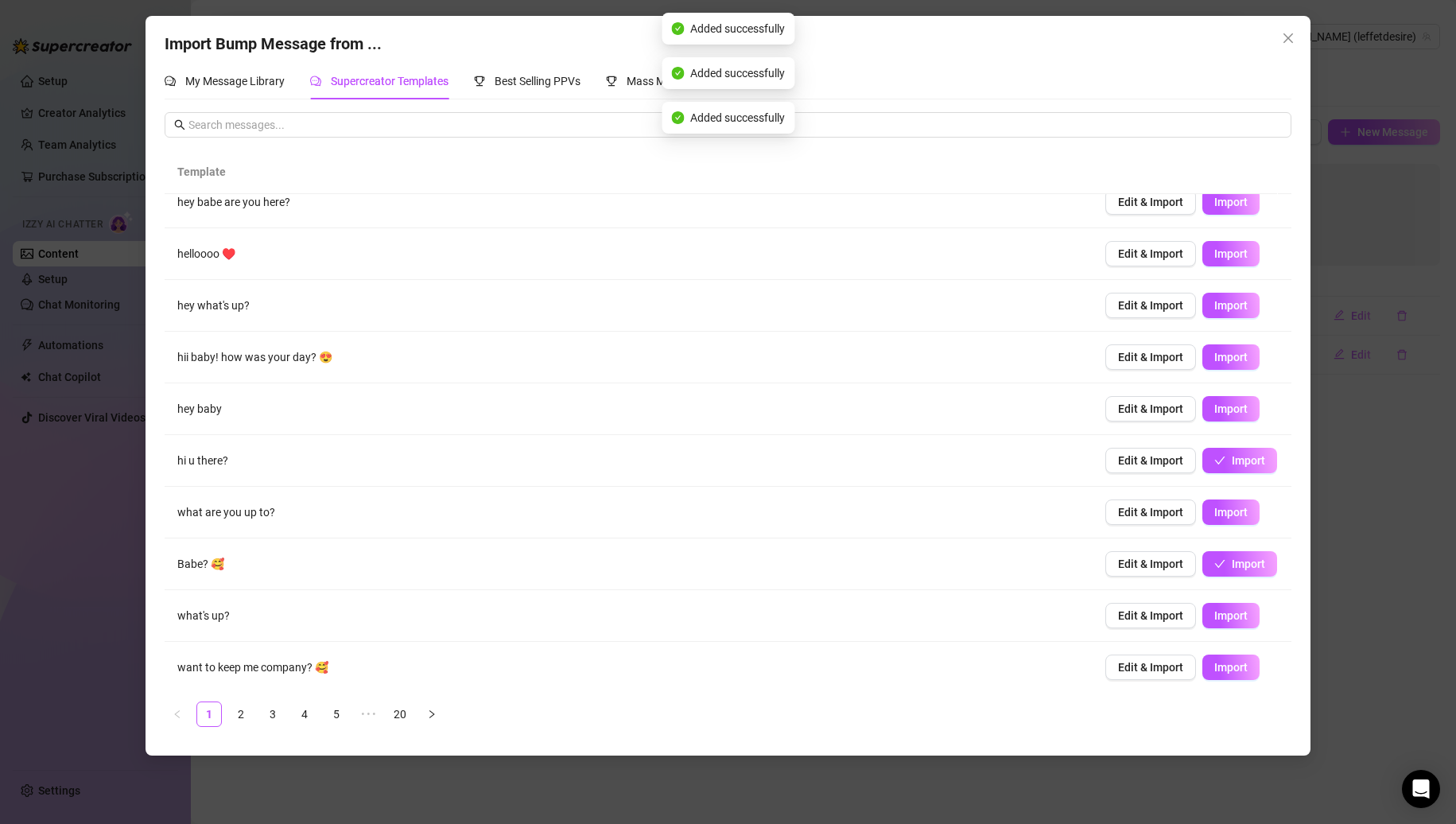
scroll to position [22, 0]
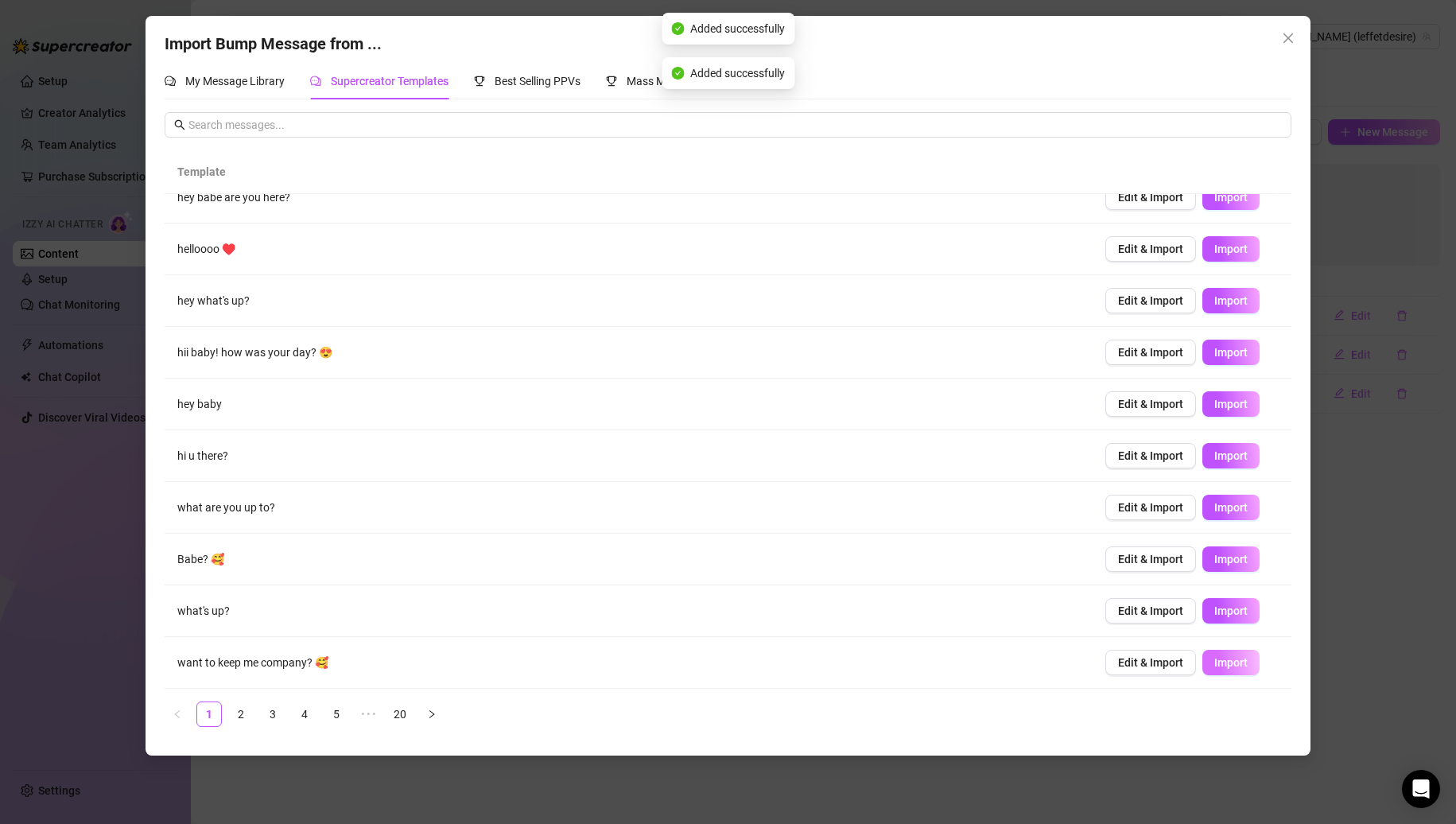
click at [1222, 661] on span "Import" at bounding box center [1231, 662] width 34 height 13
click at [240, 710] on link "2" at bounding box center [241, 714] width 24 height 24
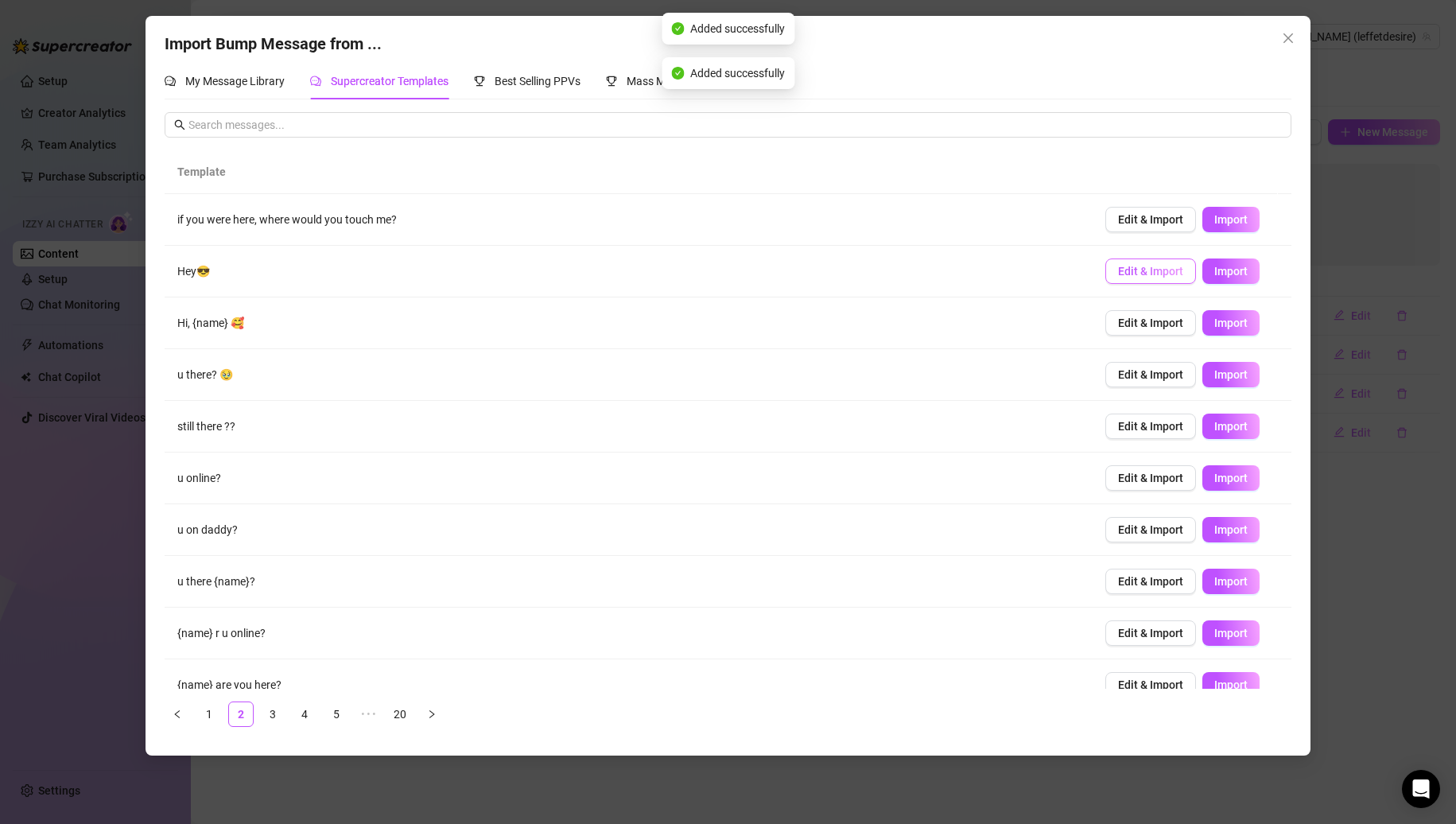
scroll to position [0, 0]
click at [1214, 222] on span "Import" at bounding box center [1231, 219] width 34 height 13
click at [1212, 417] on button "Import" at bounding box center [1231, 426] width 57 height 25
click at [1220, 637] on span "Import" at bounding box center [1231, 632] width 34 height 13
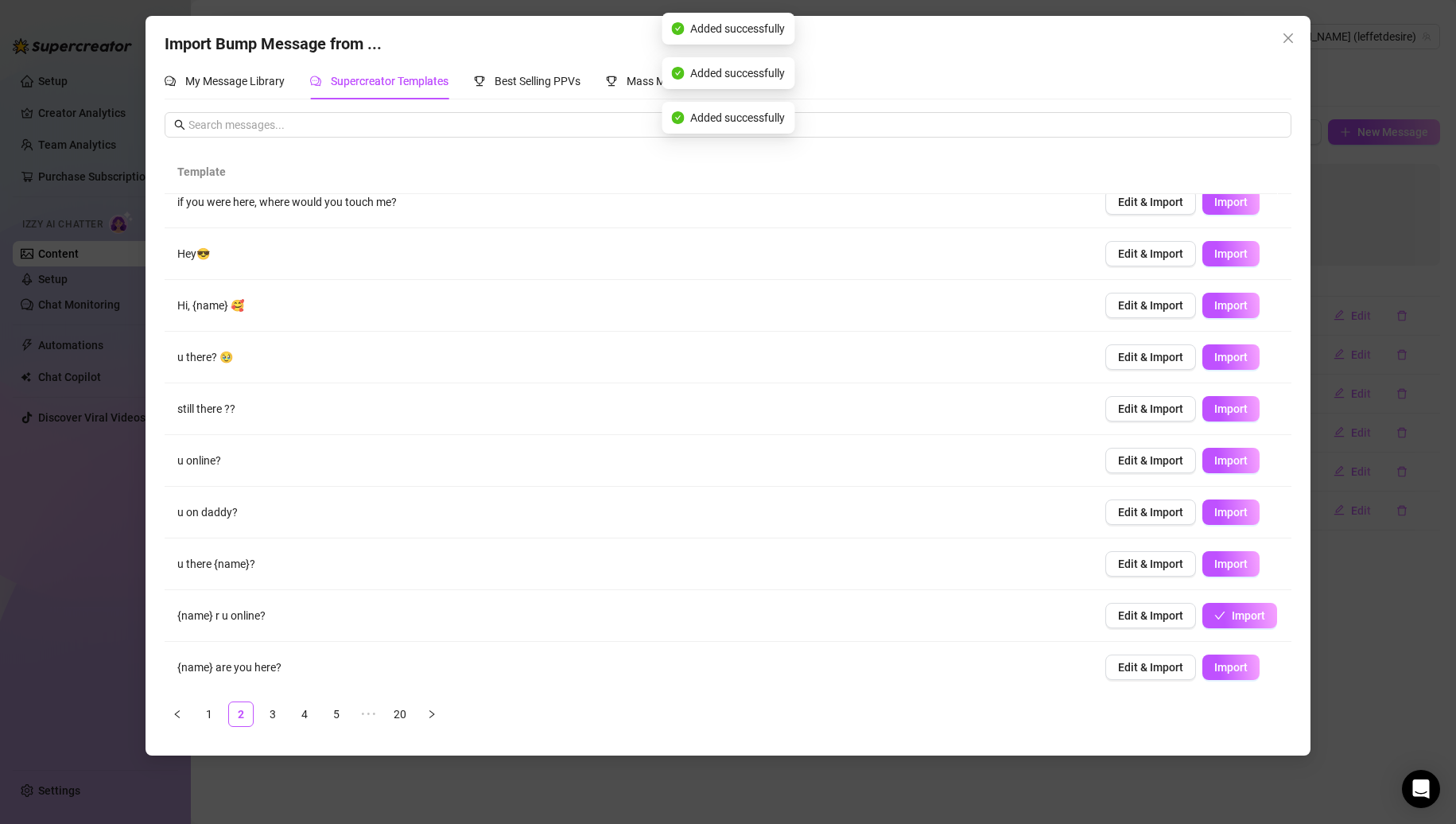
scroll to position [22, 0]
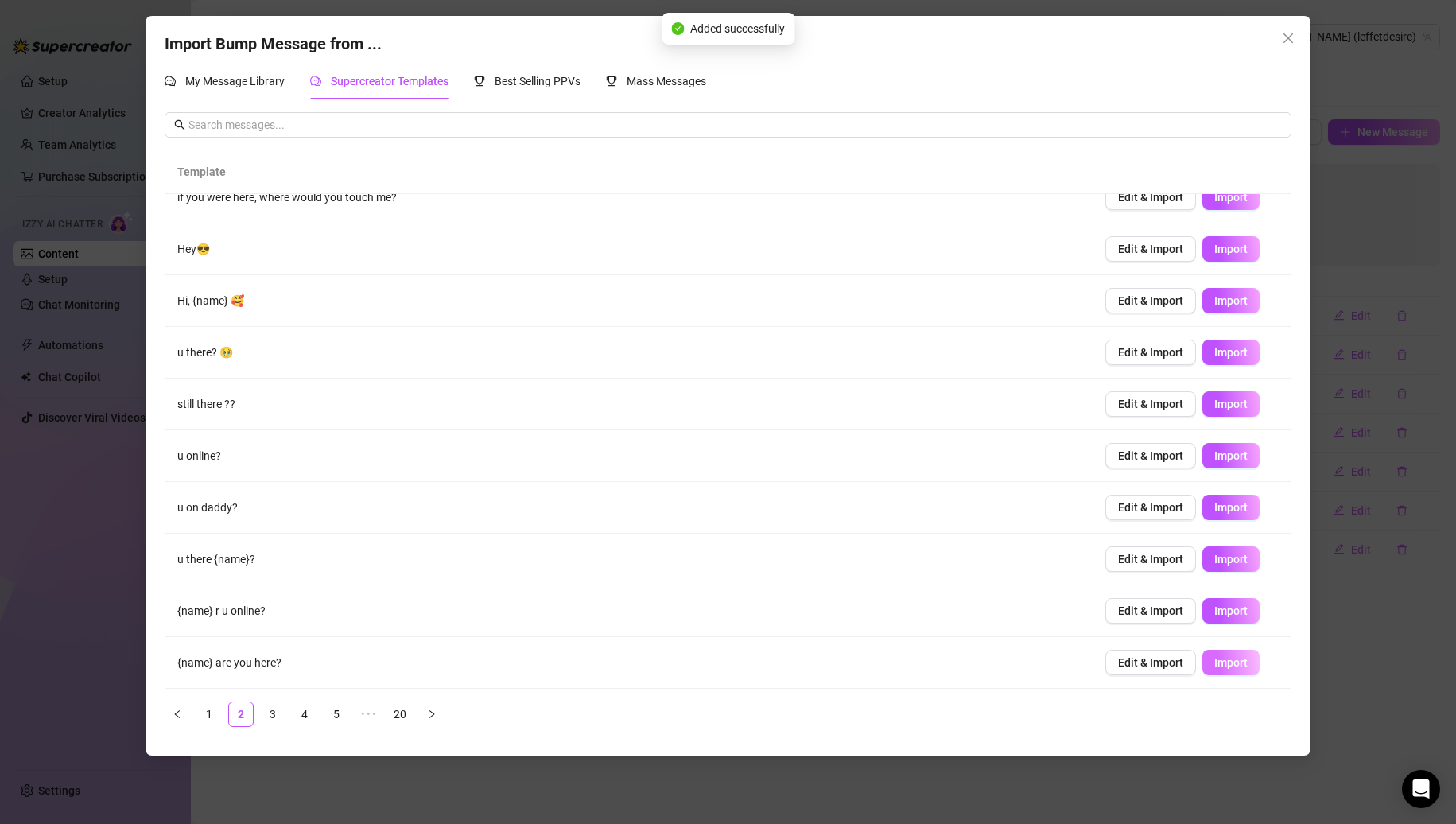
click at [1210, 654] on button "Import" at bounding box center [1231, 662] width 57 height 25
click at [267, 713] on link "3" at bounding box center [273, 714] width 24 height 24
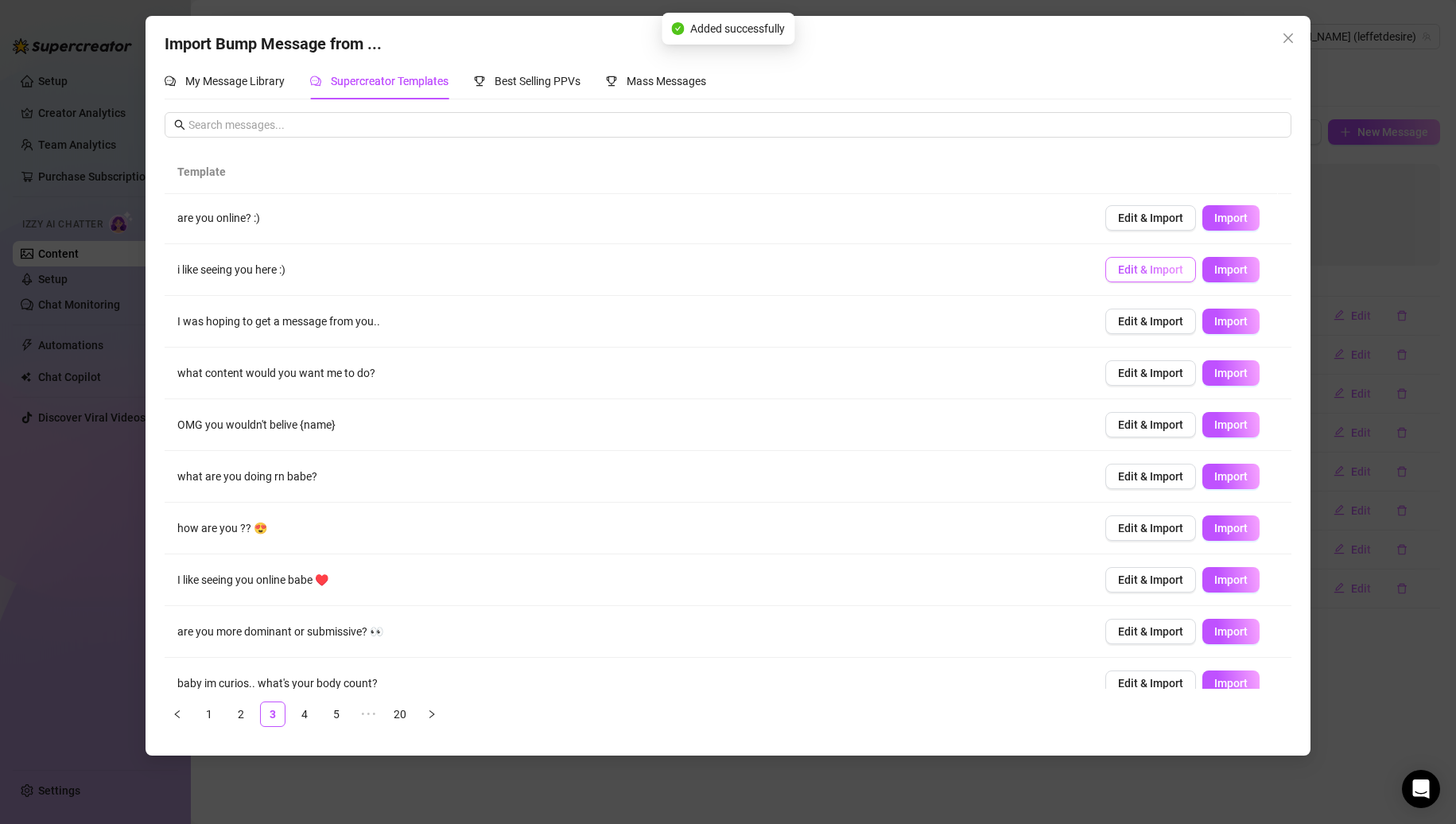
scroll to position [0, 0]
click at [1228, 207] on button "Import" at bounding box center [1231, 220] width 57 height 25
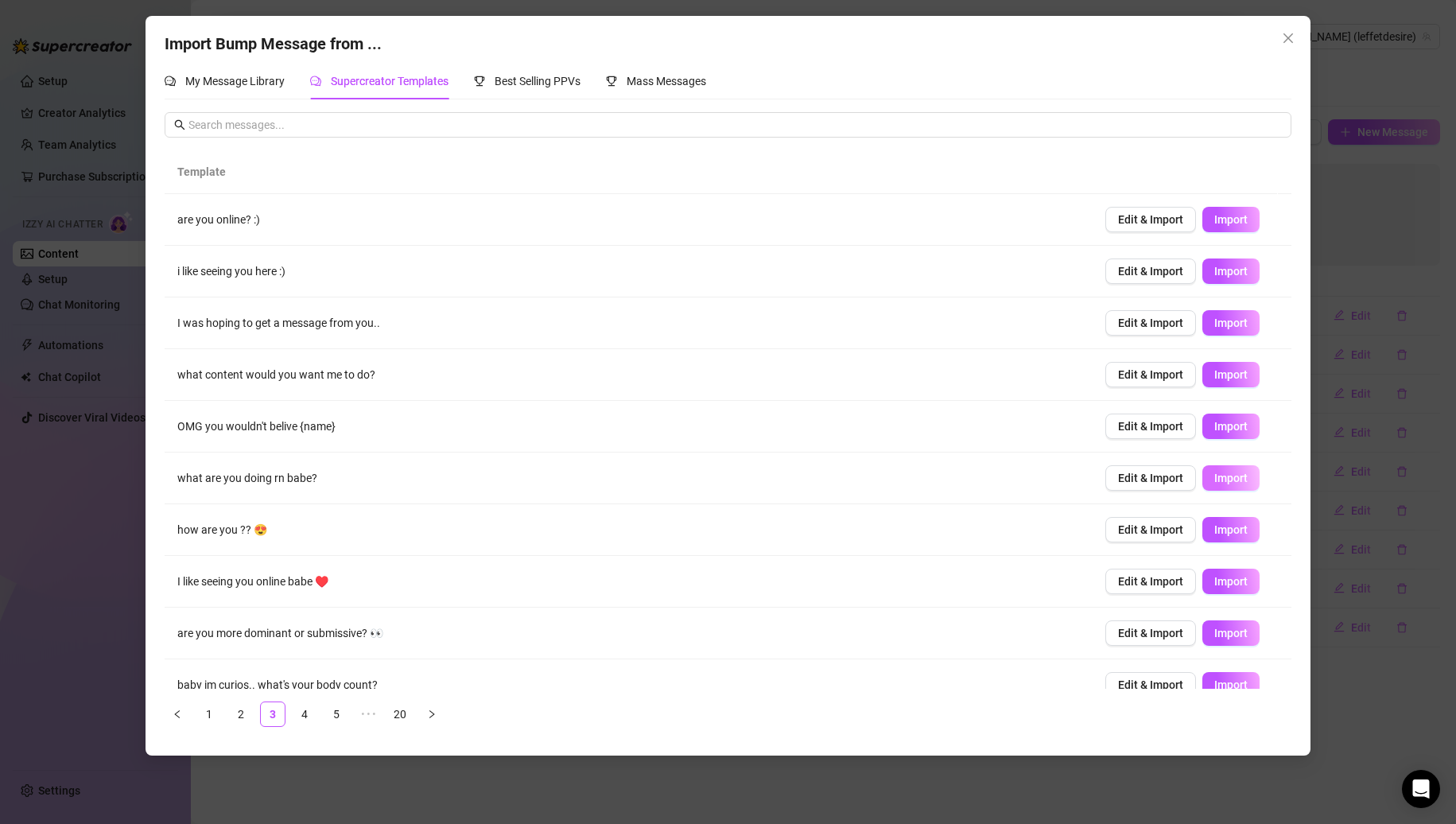
click at [1214, 477] on span "Import" at bounding box center [1231, 477] width 34 height 13
click at [1215, 531] on span "Import" at bounding box center [1231, 529] width 34 height 13
type textarea "how are you ?? 😍"
type input "0"
click at [1214, 583] on span "Import" at bounding box center [1231, 581] width 34 height 13
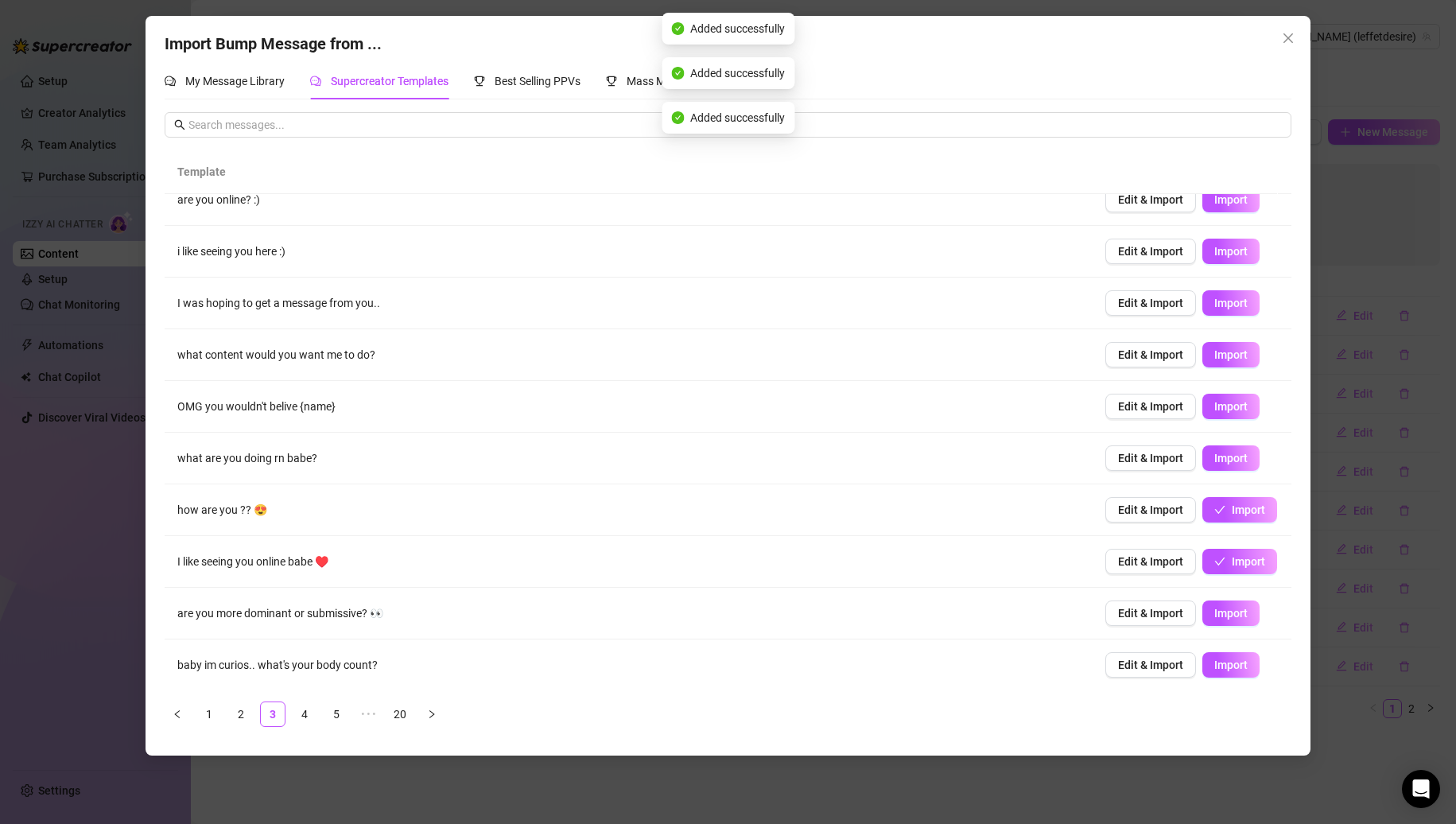
scroll to position [22, 0]
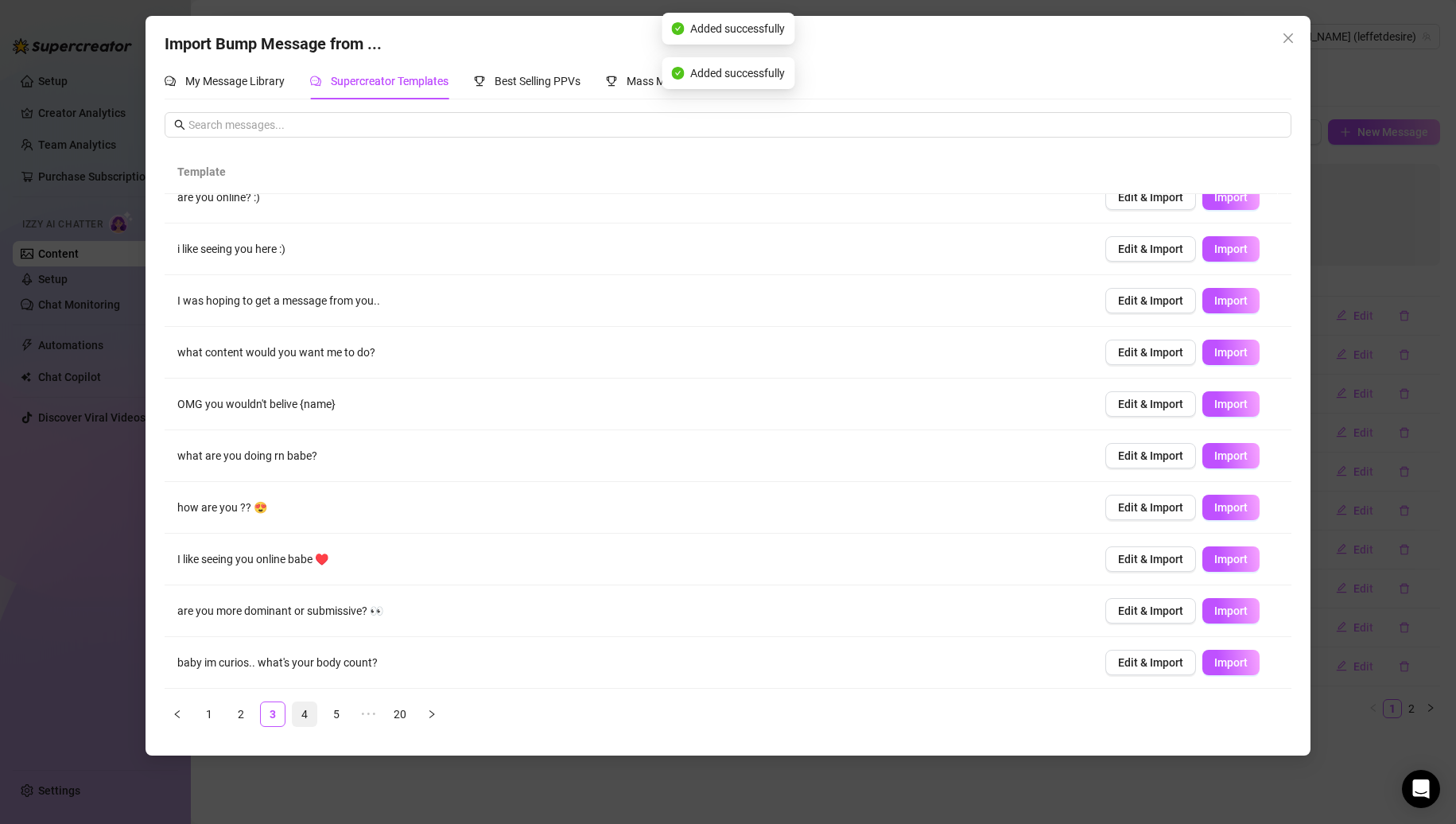
click at [316, 713] on link "4" at bounding box center [304, 714] width 24 height 24
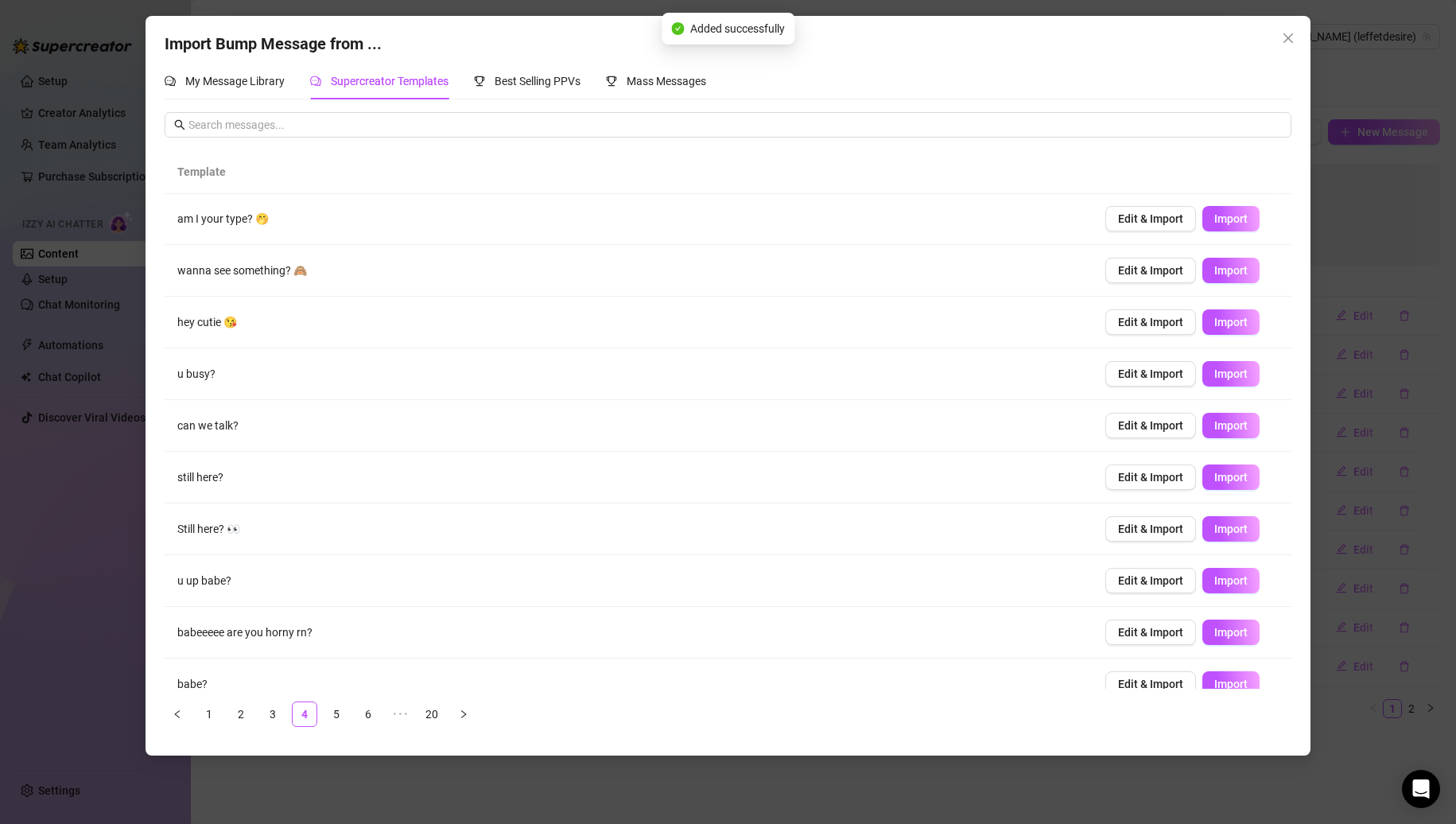
scroll to position [0, 0]
click at [1205, 313] on button "Import" at bounding box center [1231, 323] width 57 height 25
click at [1203, 639] on button "Import" at bounding box center [1231, 633] width 57 height 25
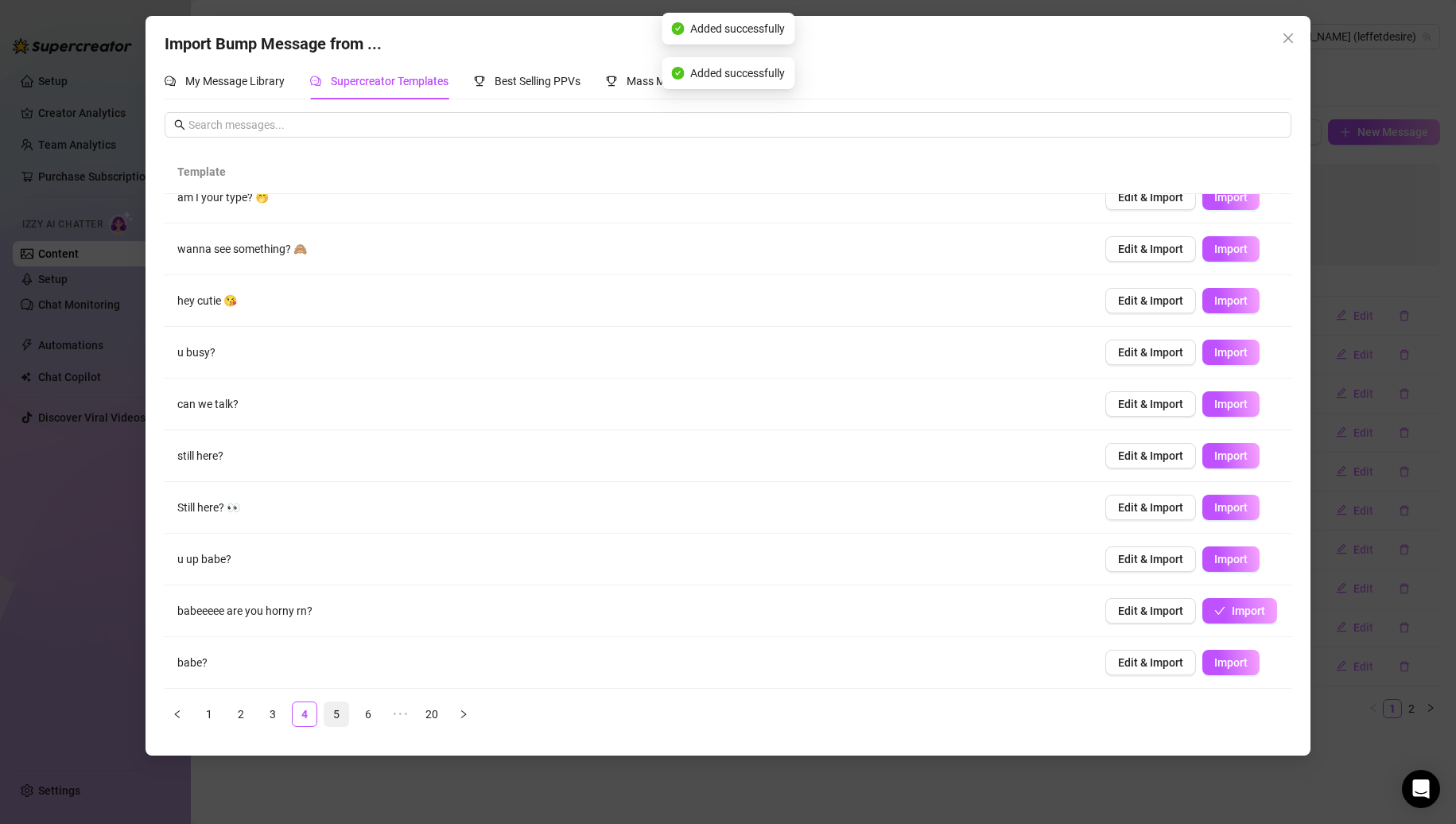
click at [342, 713] on link "5" at bounding box center [336, 714] width 24 height 24
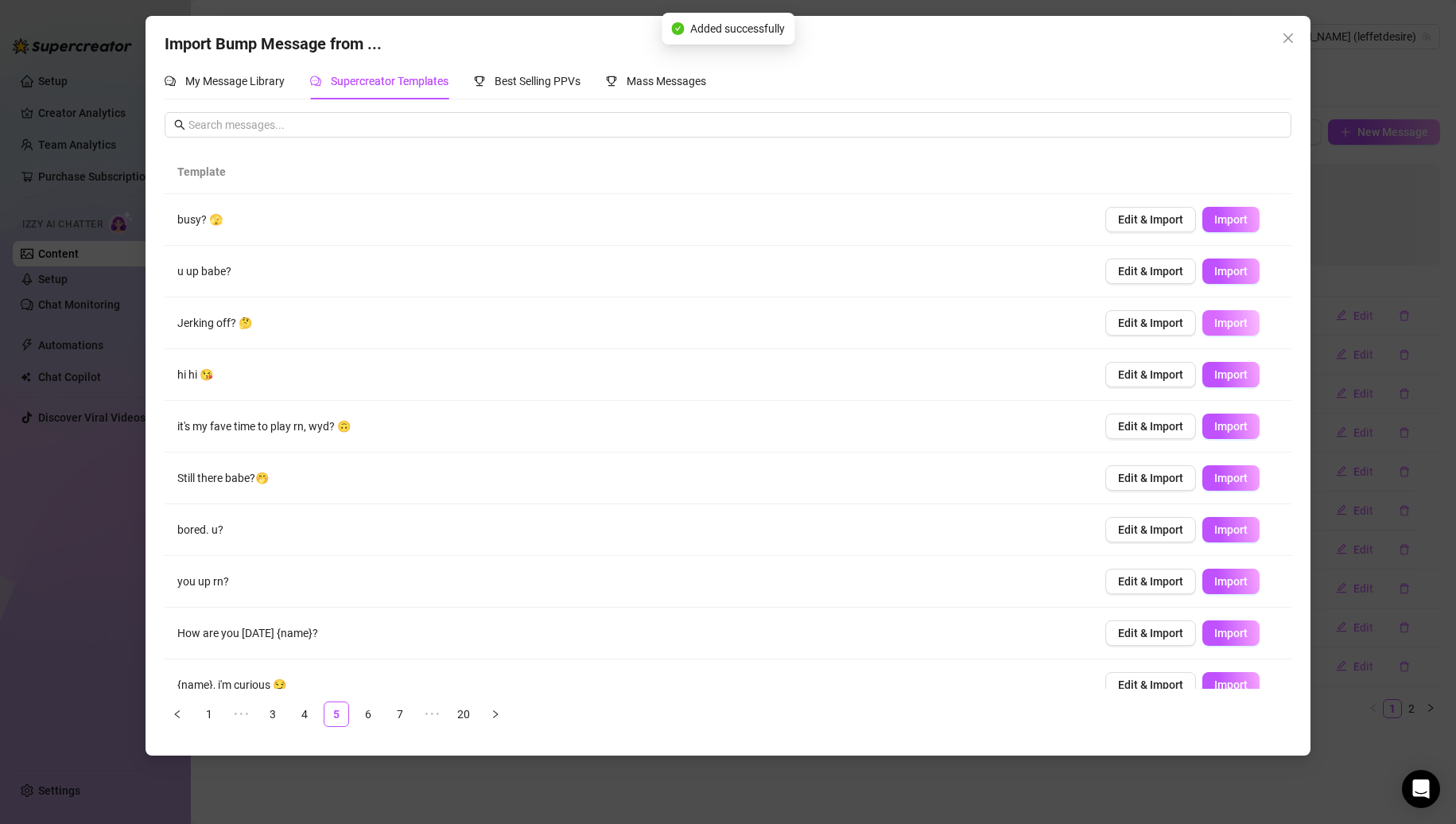
click at [1217, 317] on span "Import" at bounding box center [1231, 323] width 34 height 13
click at [1214, 425] on span "Import" at bounding box center [1231, 426] width 34 height 13
click at [1221, 518] on button "Import" at bounding box center [1231, 530] width 57 height 25
click at [1221, 636] on span "Import" at bounding box center [1231, 632] width 34 height 13
click at [1225, 682] on span "Import" at bounding box center [1231, 684] width 34 height 13
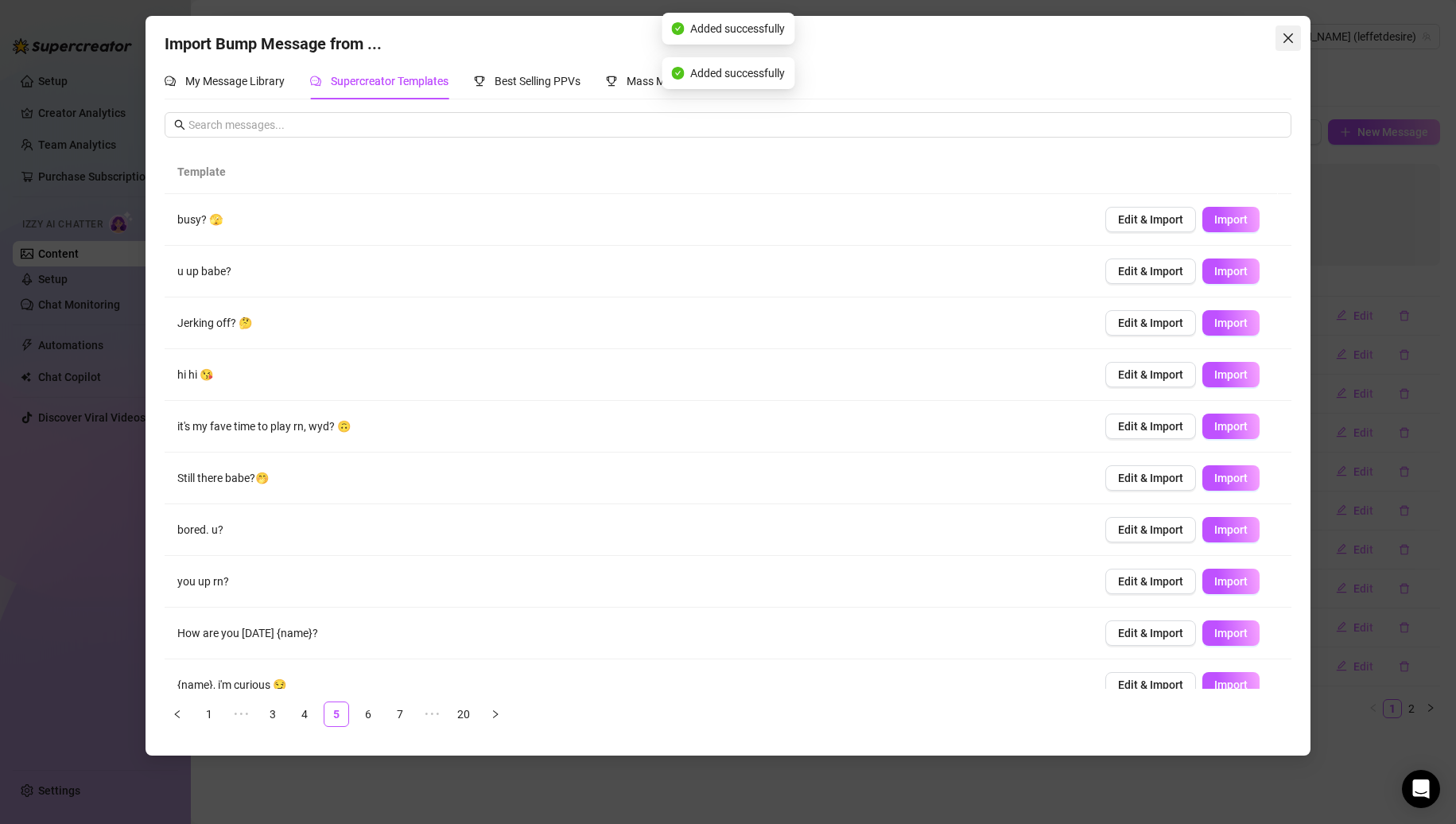
click at [1285, 38] on icon "close" at bounding box center [1288, 38] width 13 height 13
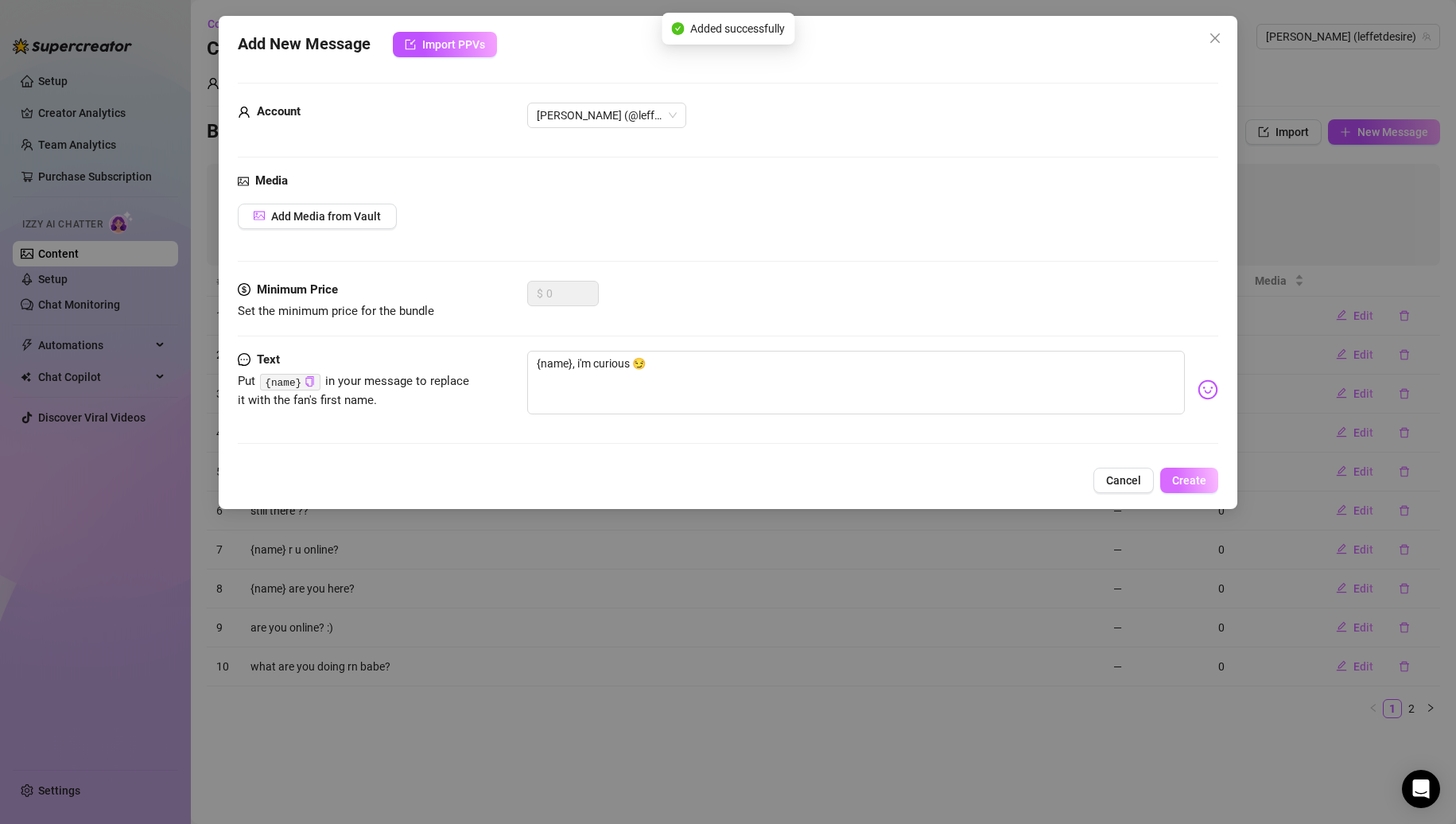
click at [1183, 478] on span "Create" at bounding box center [1189, 480] width 34 height 13
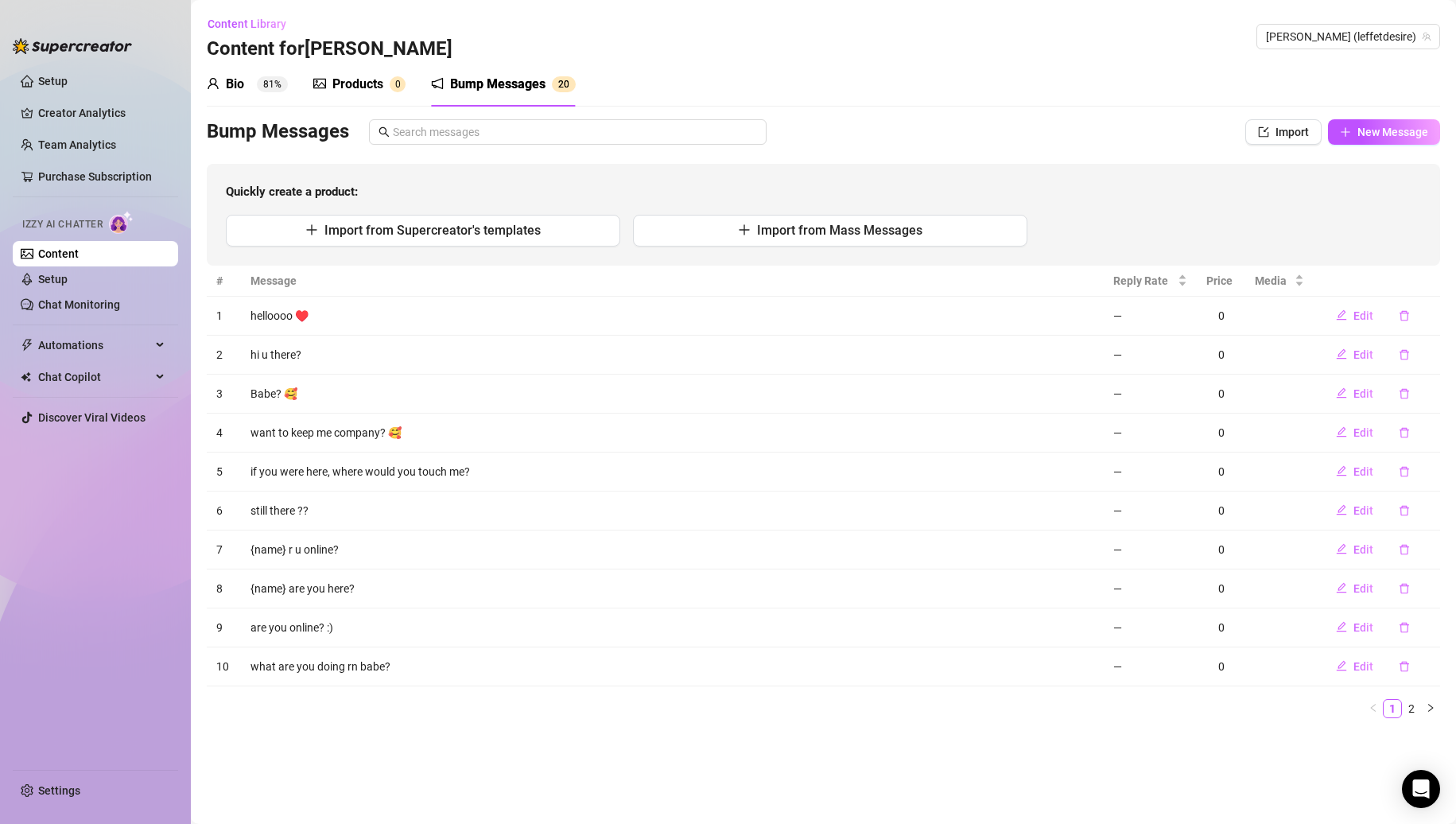
click at [370, 88] on div "Products" at bounding box center [357, 85] width 51 height 19
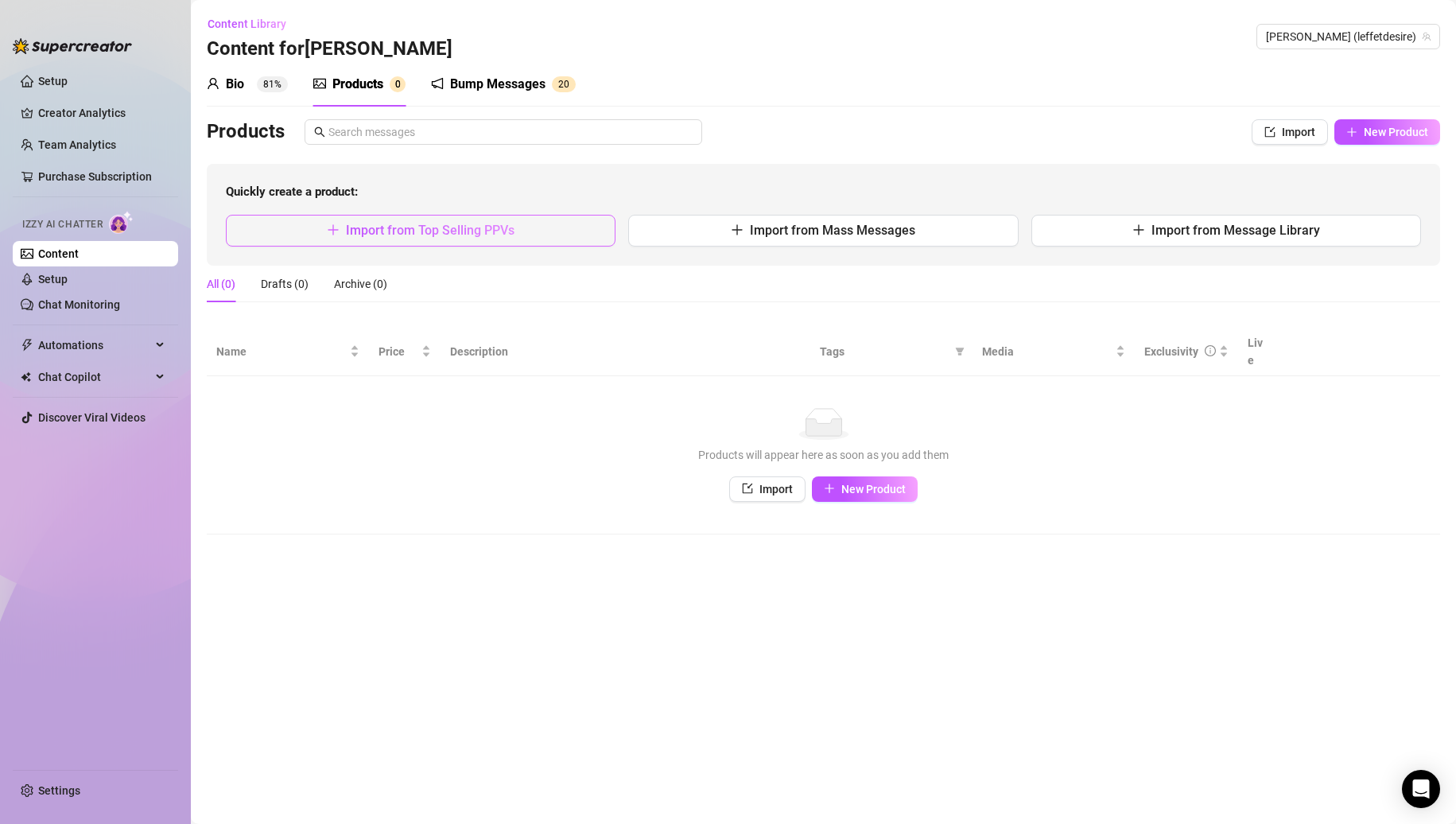
click at [453, 226] on span "Import from Top Selling PPVs" at bounding box center [430, 230] width 169 height 15
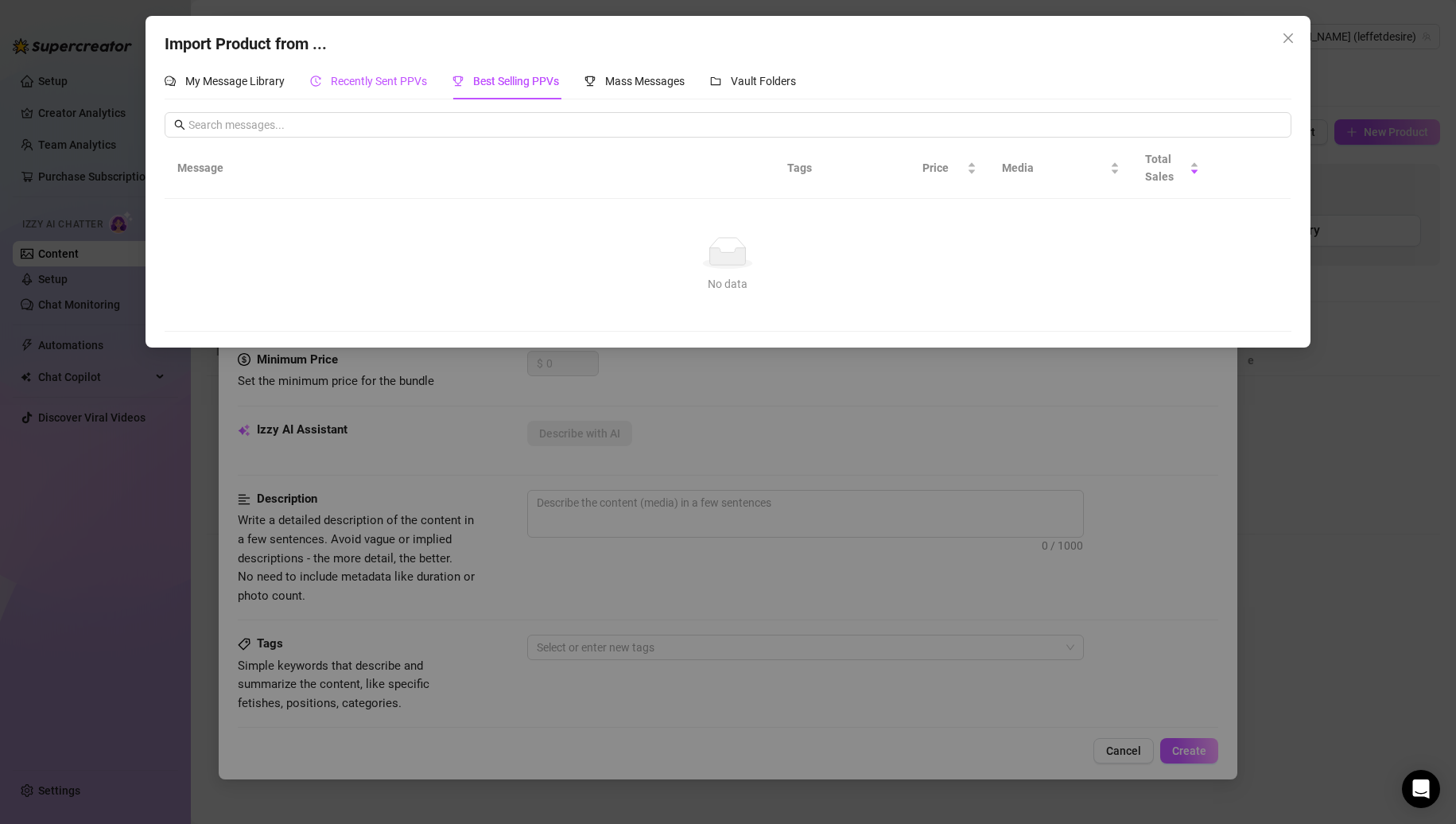
click at [415, 89] on div "Recently Sent PPVs" at bounding box center [368, 81] width 117 height 17
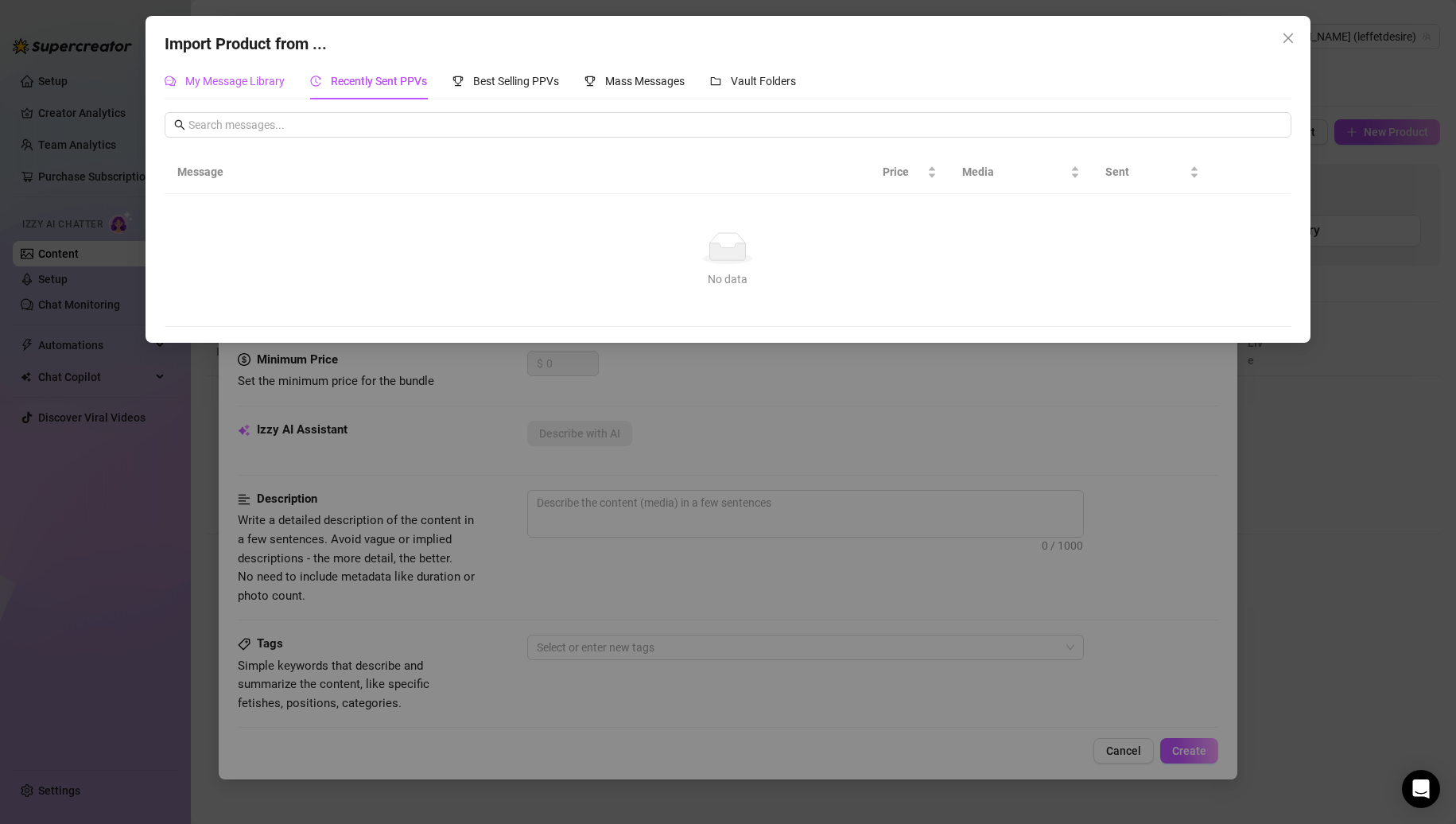
click at [262, 89] on div "My Message Library" at bounding box center [225, 81] width 120 height 17
click at [617, 93] on div "Mass Messages" at bounding box center [635, 81] width 100 height 37
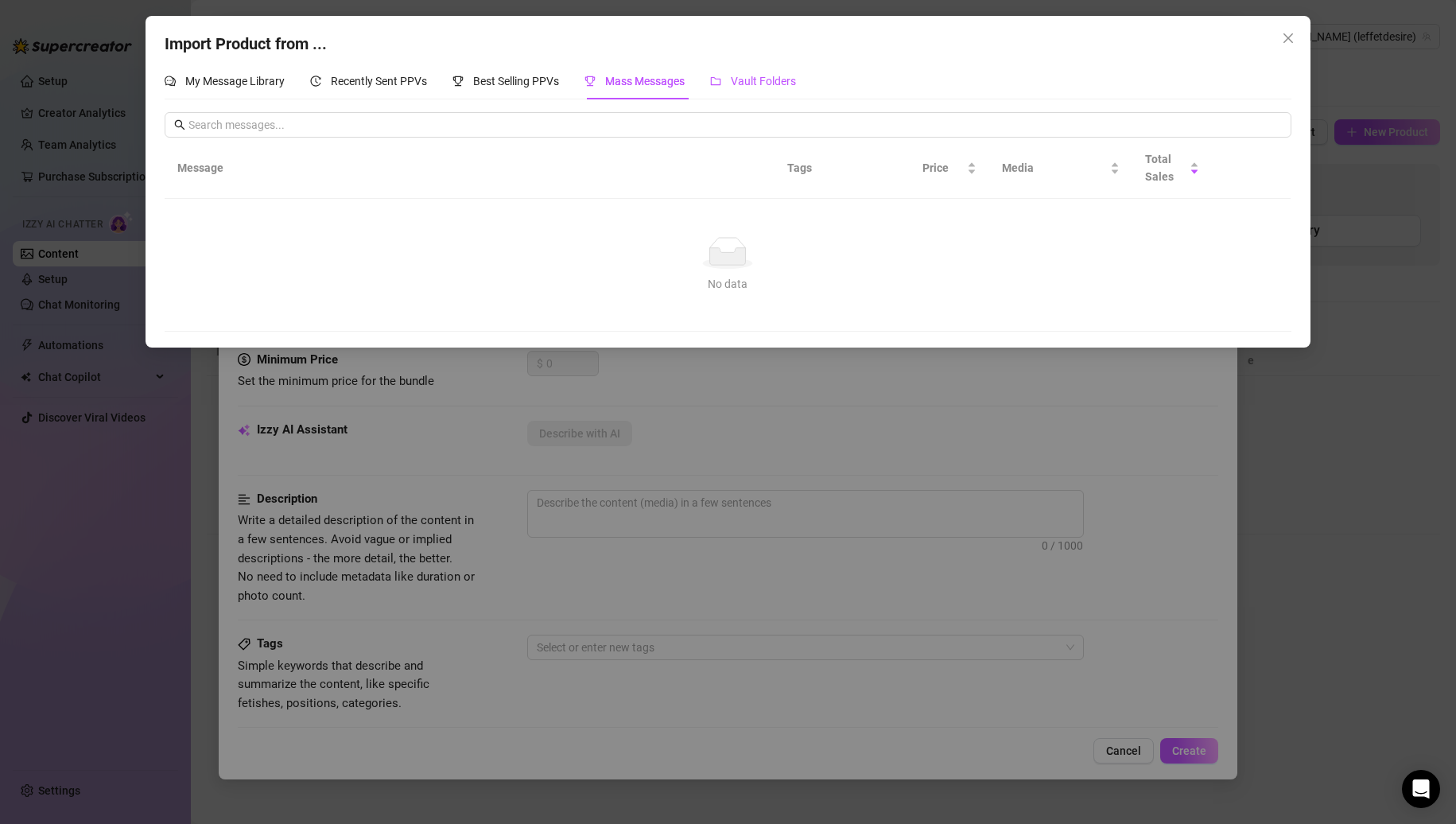
click at [739, 77] on span "Vault Folders" at bounding box center [764, 81] width 66 height 13
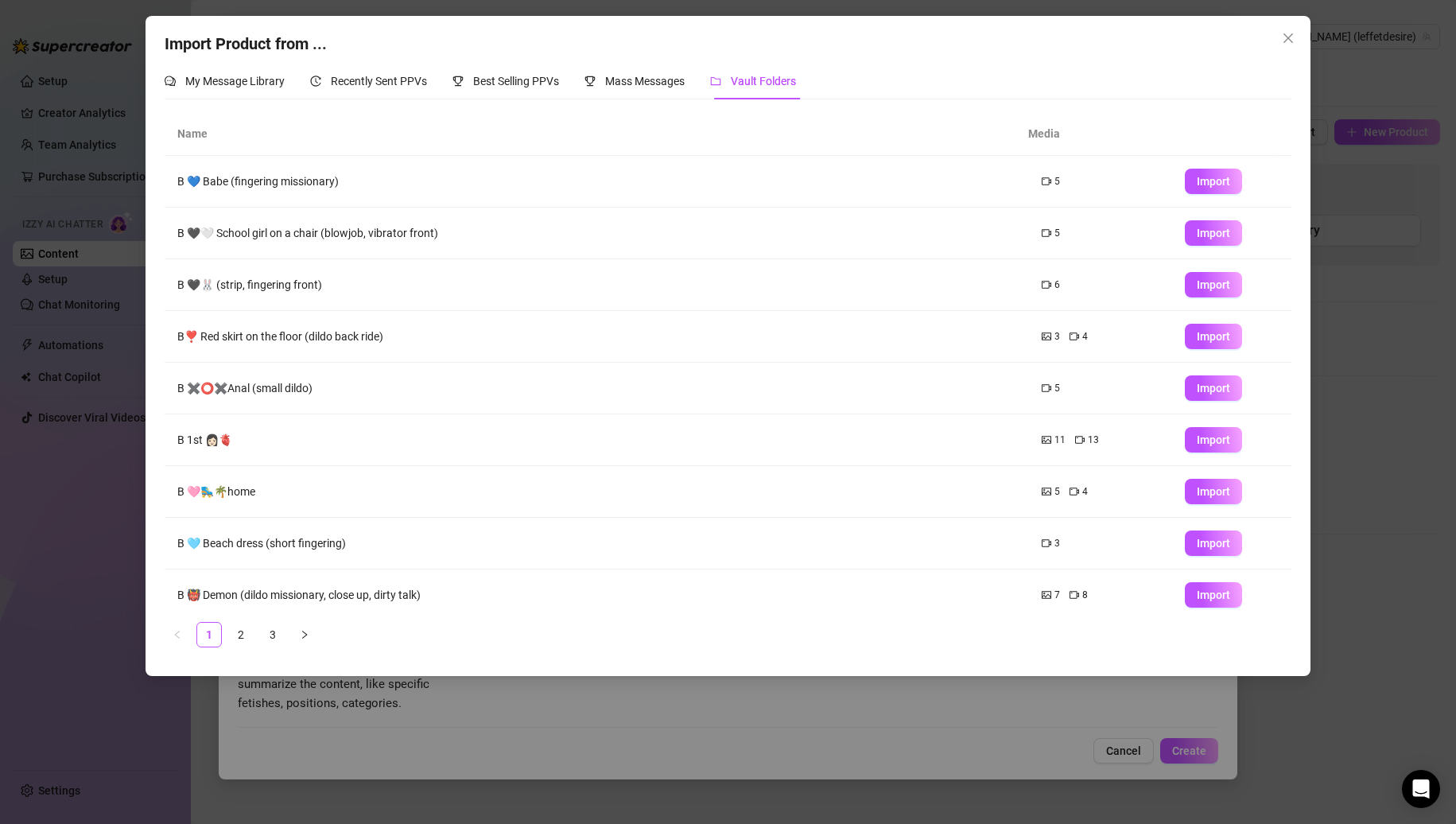
click at [431, 82] on div "My Message Library Recently Sent PPVs Best Selling PPVs Mass Messages Vault Fol…" at bounding box center [480, 81] width 631 height 37
click at [465, 70] on div "Best Selling PPVs" at bounding box center [506, 81] width 107 height 37
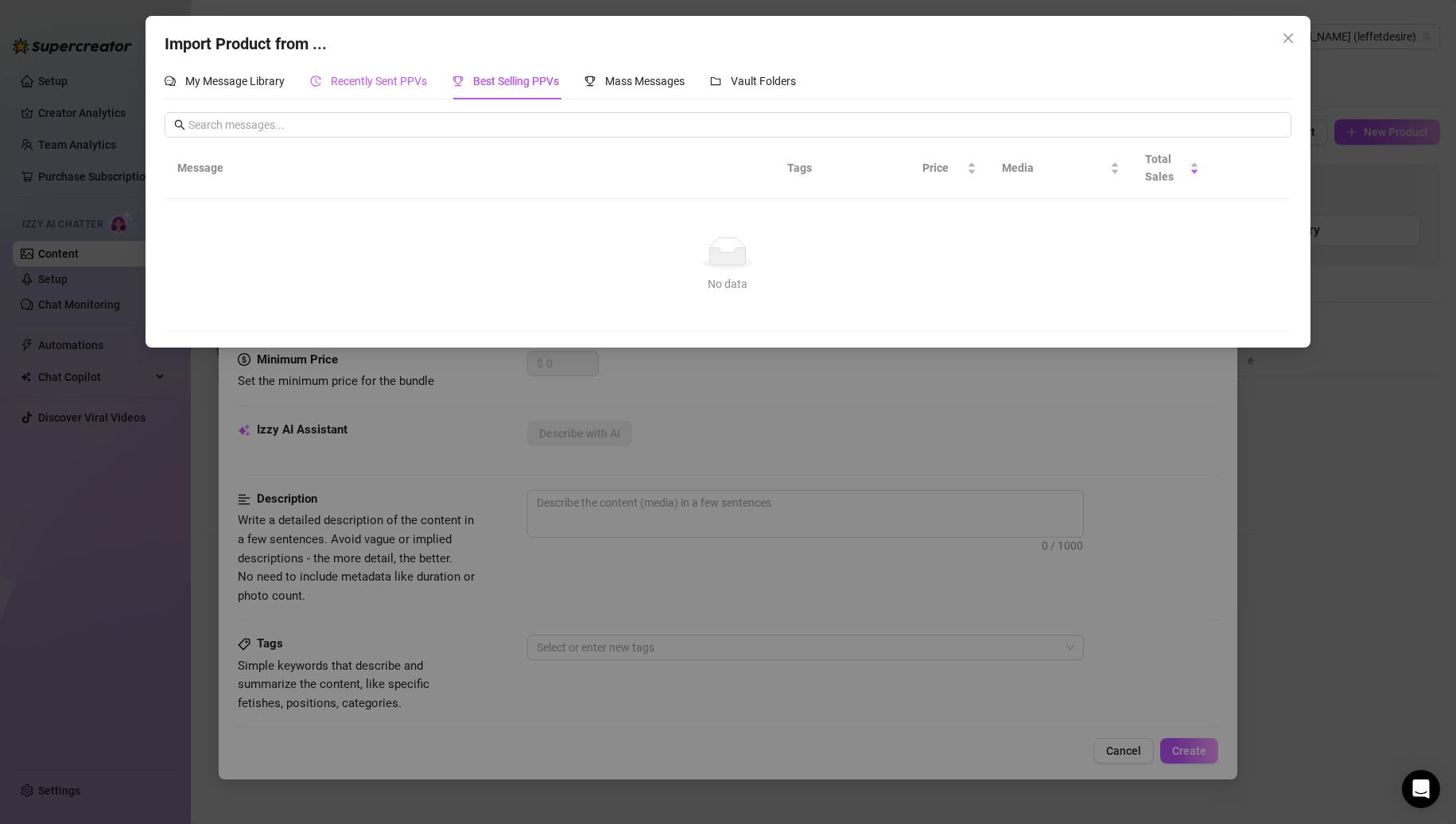
click at [388, 80] on span "Recently Sent PPVs" at bounding box center [379, 81] width 96 height 13
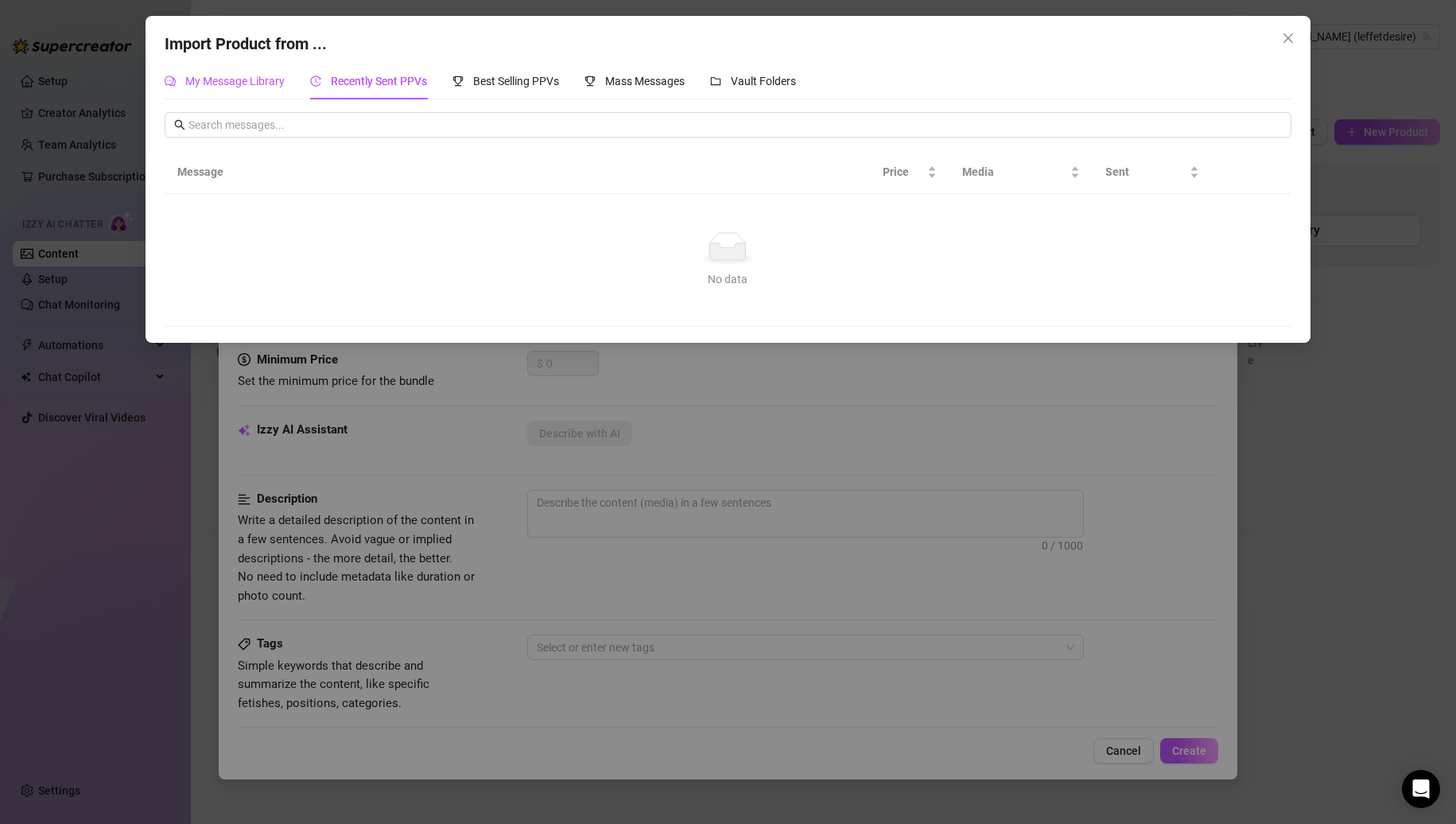
click at [259, 90] on div "My Message Library" at bounding box center [225, 81] width 120 height 17
click at [390, 93] on div "Recently Sent PPVs" at bounding box center [368, 81] width 117 height 37
click at [509, 88] on span "Best Selling PPVs" at bounding box center [516, 81] width 86 height 13
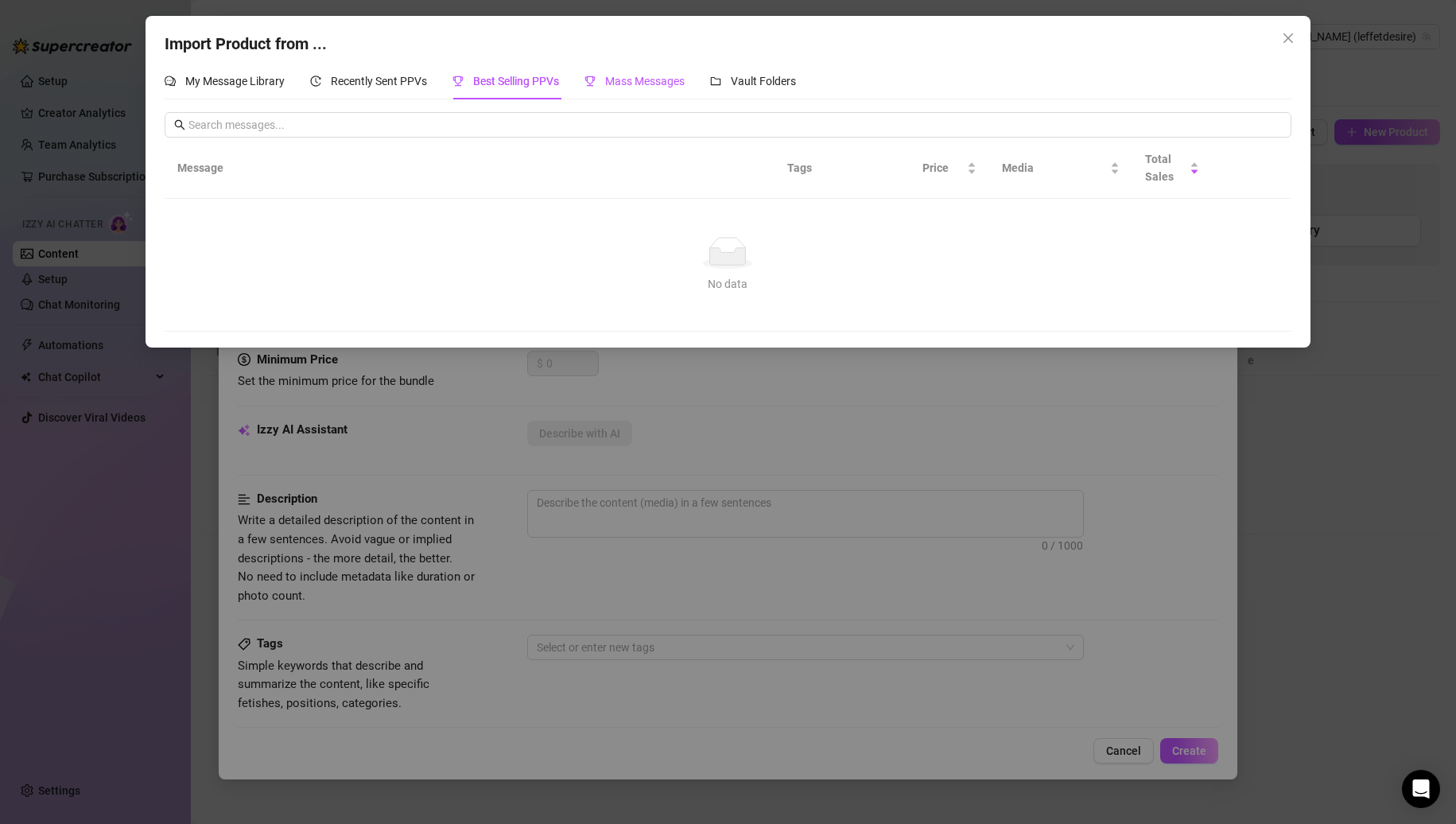
click at [613, 89] on div "Mass Messages" at bounding box center [635, 81] width 100 height 17
click at [739, 90] on div "Vault Folders" at bounding box center [753, 81] width 86 height 17
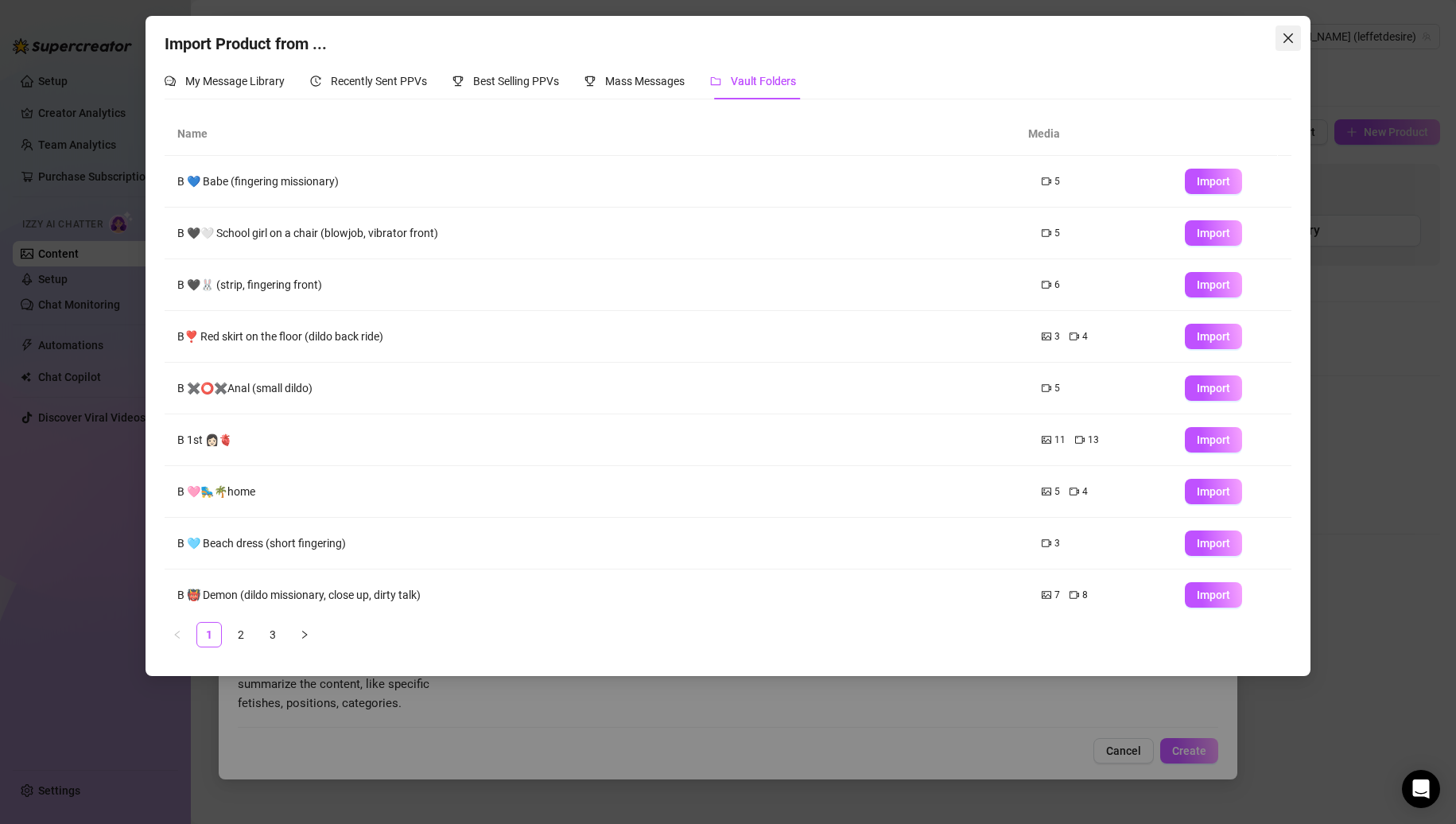
click at [1287, 46] on button "Close" at bounding box center [1288, 38] width 25 height 25
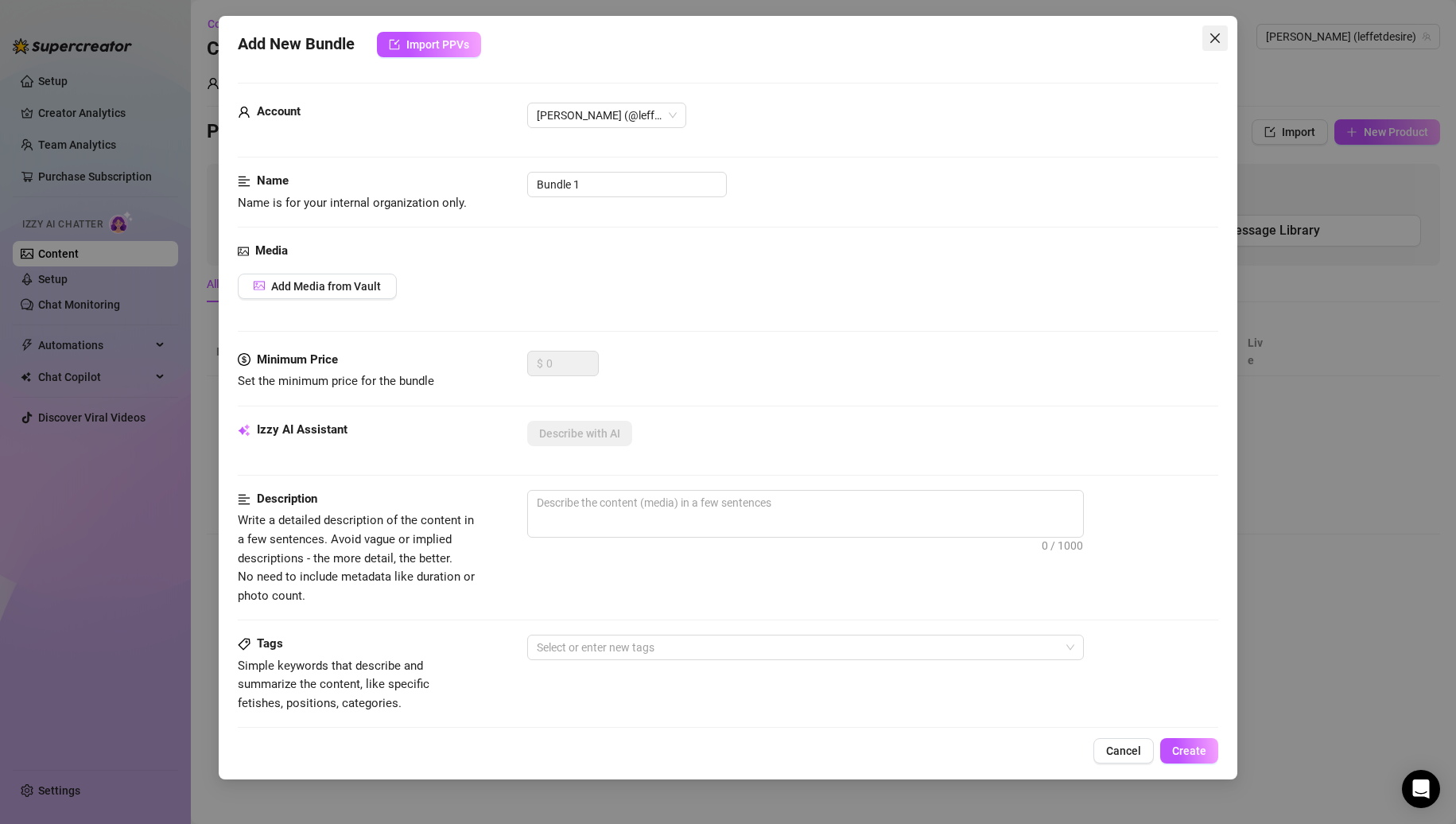
click at [1228, 39] on span "Close" at bounding box center [1215, 38] width 25 height 13
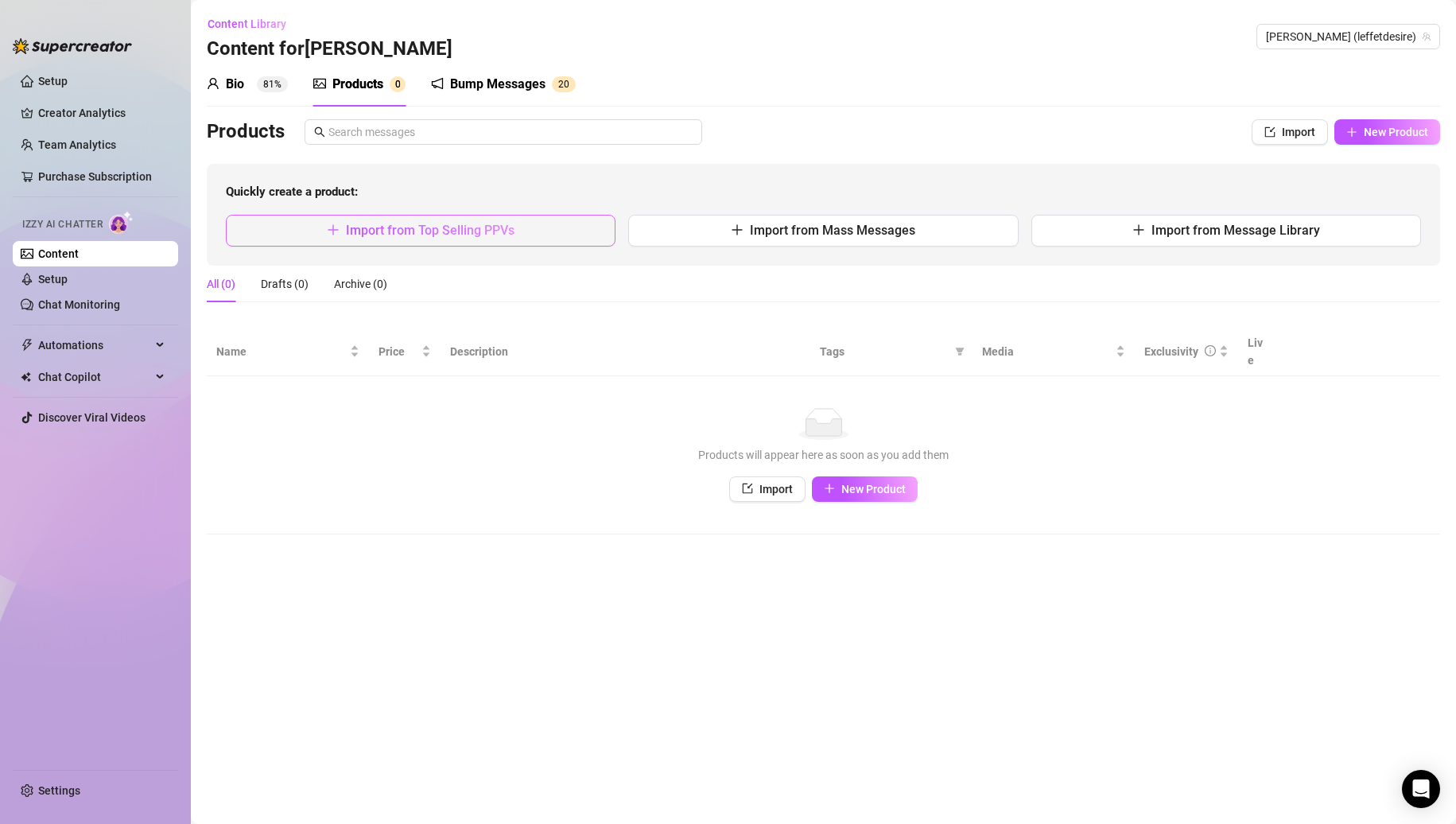
click at [373, 232] on span "Import from Top Selling PPVs" at bounding box center [430, 230] width 169 height 15
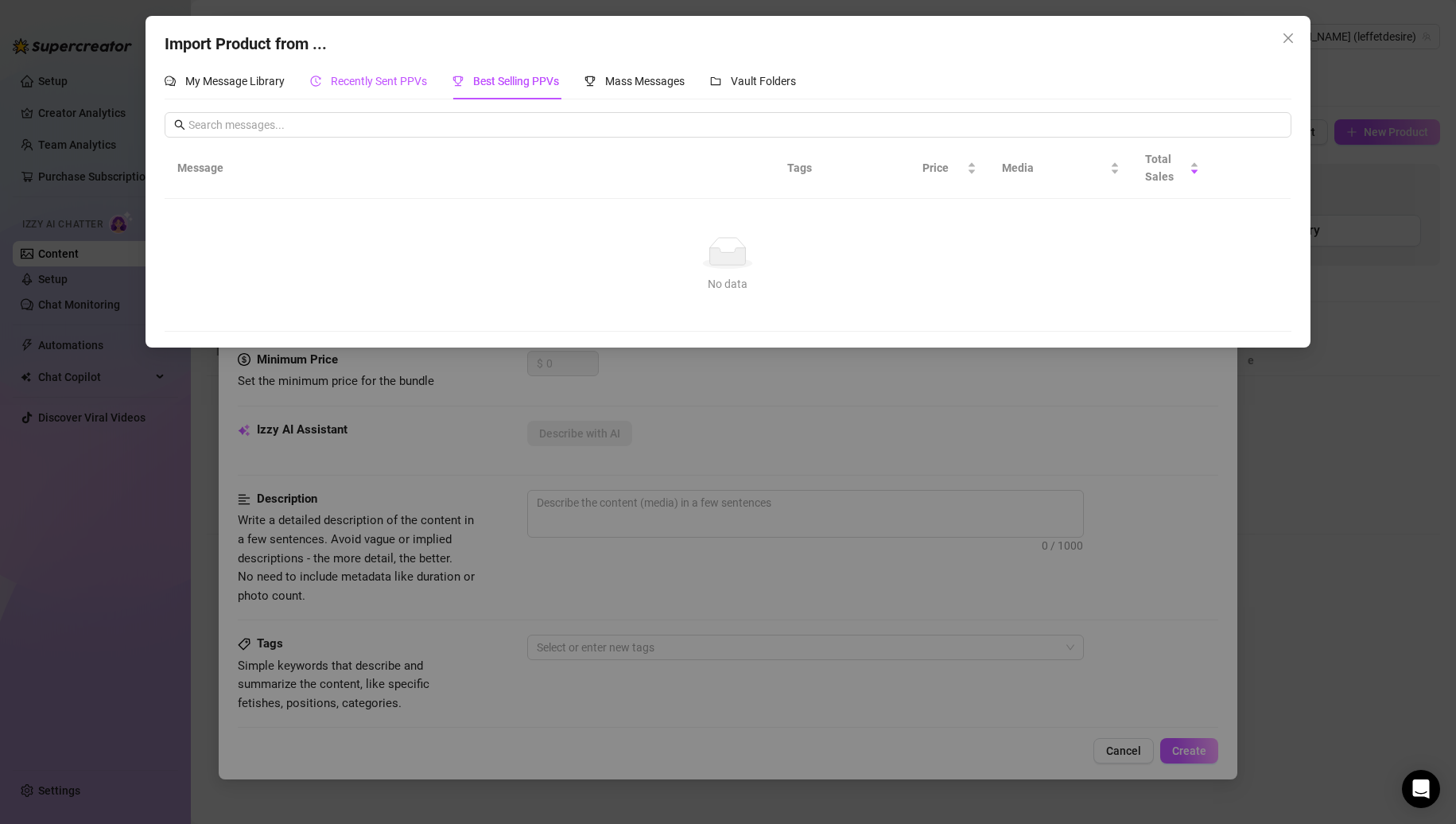
click at [406, 80] on span "Recently Sent PPVs" at bounding box center [379, 81] width 96 height 13
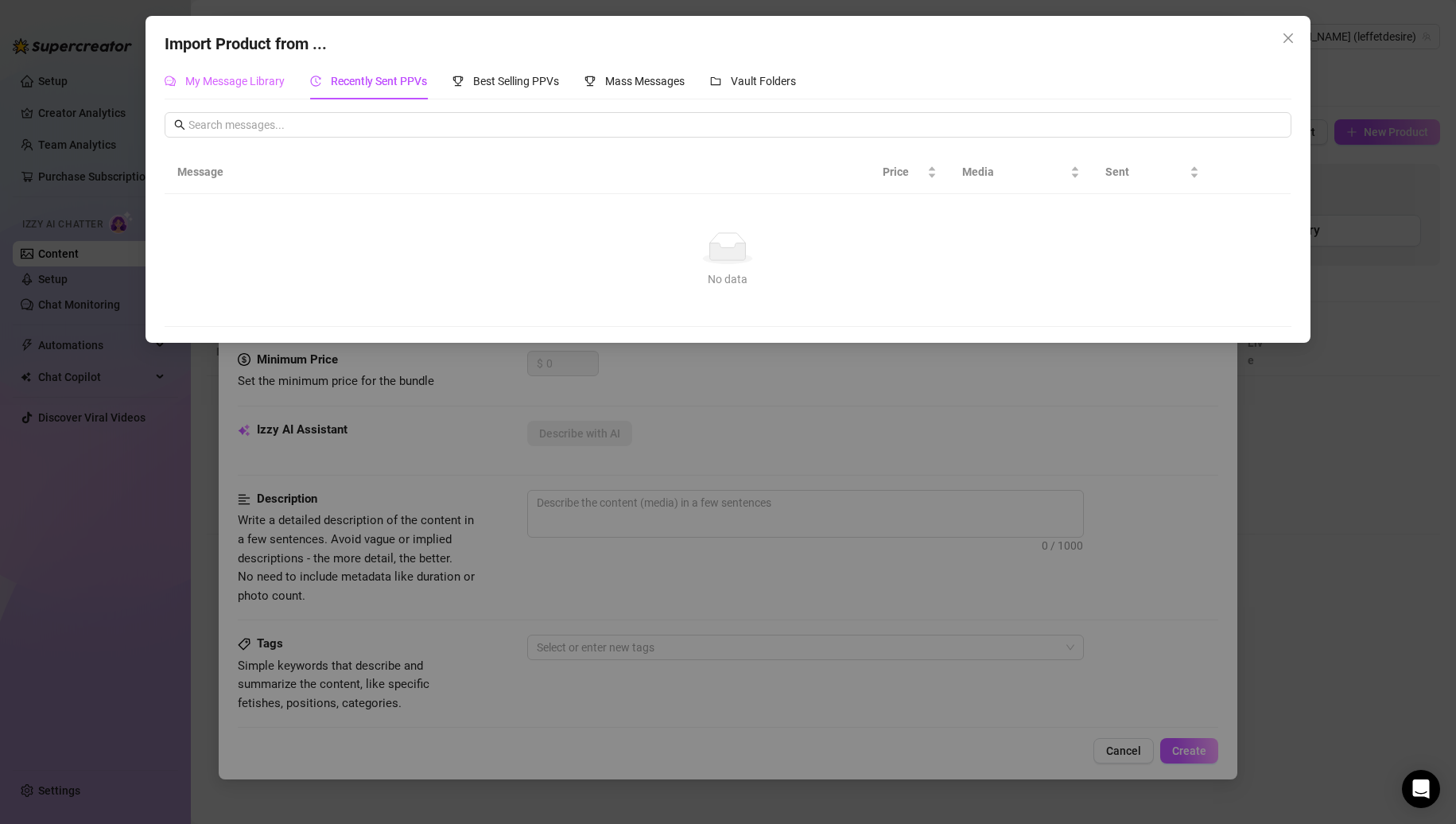
click at [244, 94] on div "My Message Library" at bounding box center [225, 81] width 120 height 37
click at [558, 95] on div "Best Selling PPVs" at bounding box center [506, 81] width 107 height 37
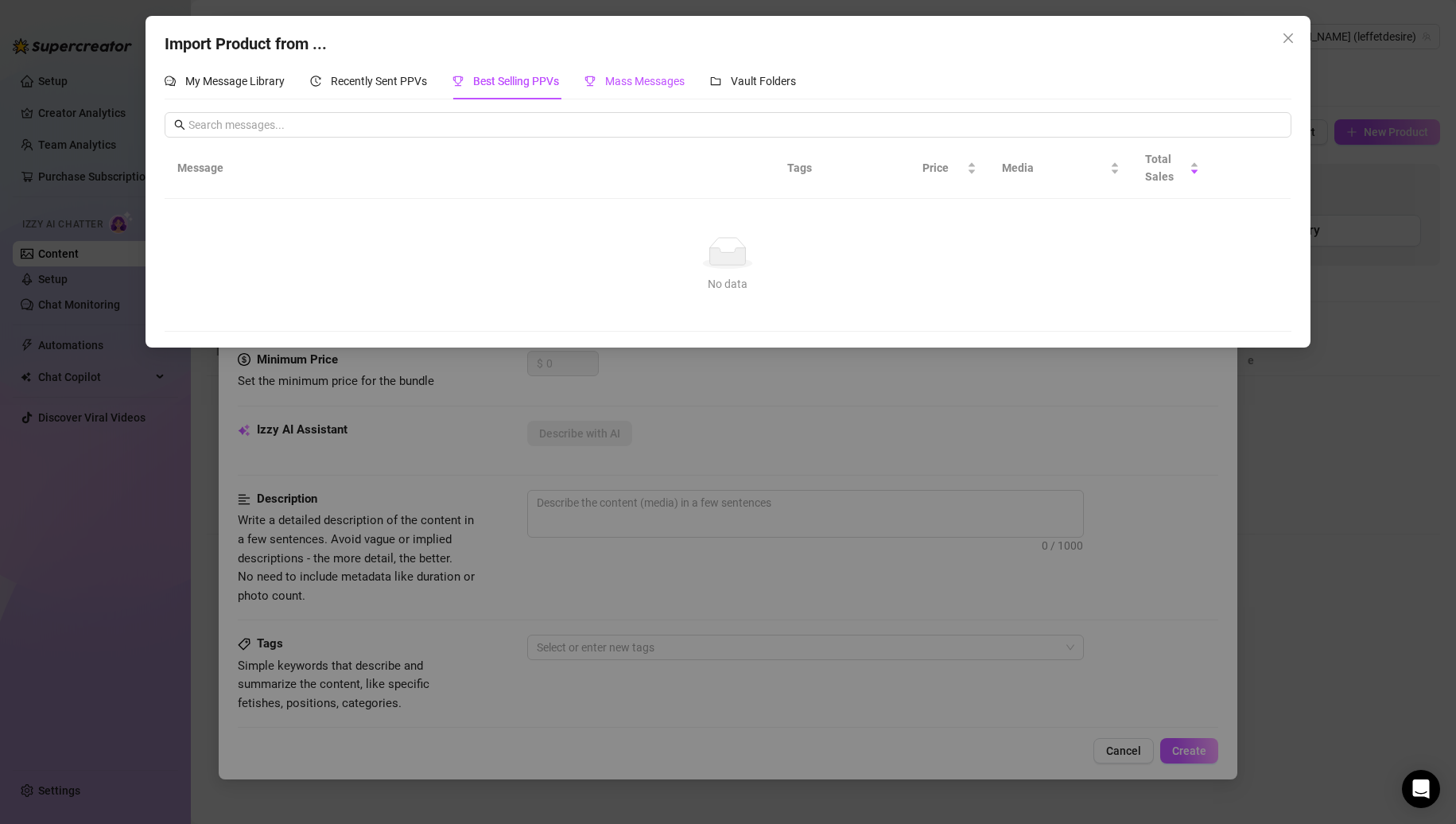
click at [630, 75] on span "Mass Messages" at bounding box center [645, 81] width 80 height 13
click at [771, 81] on span "Vault Folders" at bounding box center [764, 81] width 66 height 13
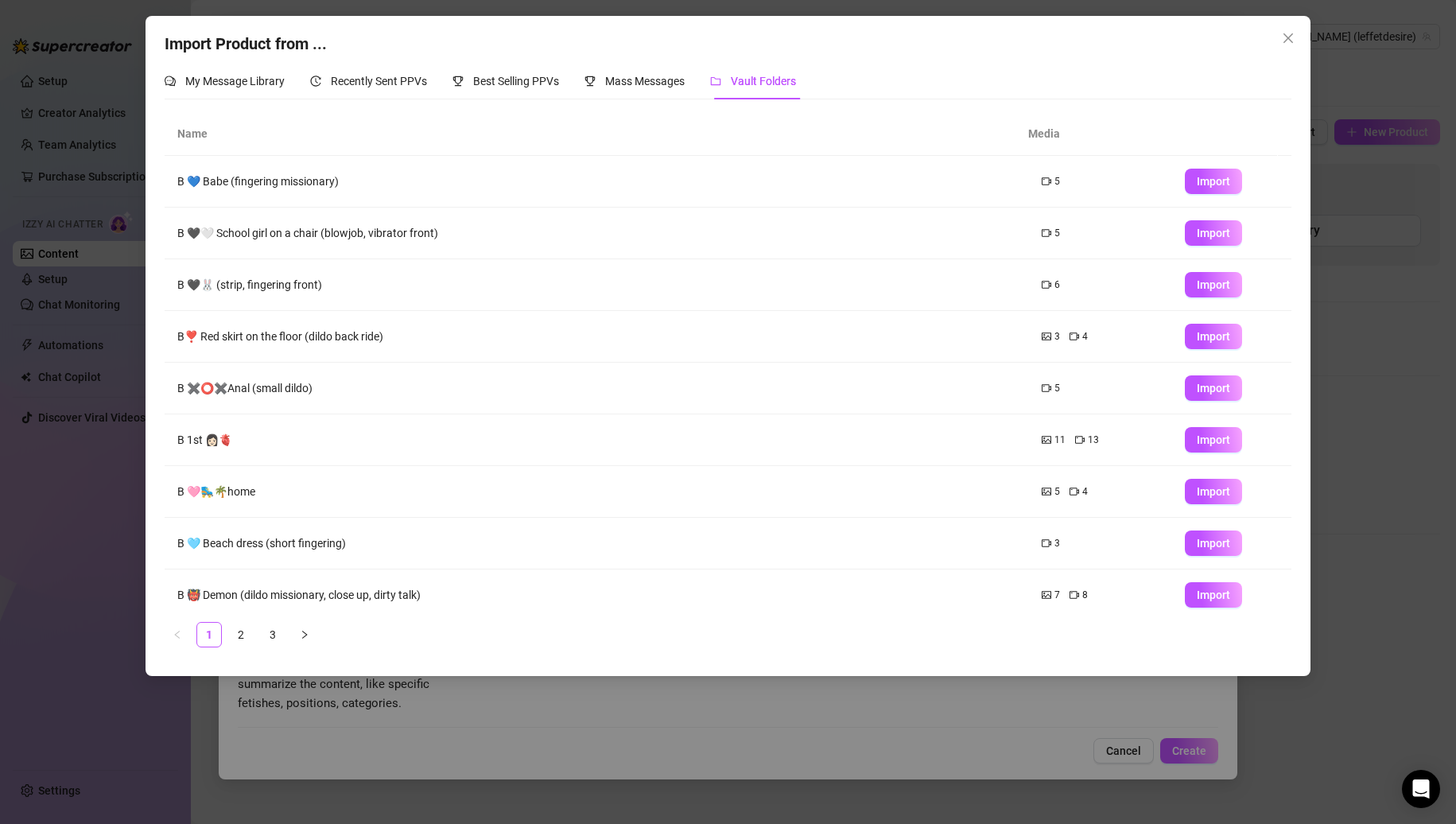
click at [437, 66] on div "My Message Library Recently Sent PPVs Best Selling PPVs Mass Messages Vault Fol…" at bounding box center [480, 81] width 631 height 37
click at [409, 77] on span "Recently Sent PPVs" at bounding box center [379, 81] width 96 height 13
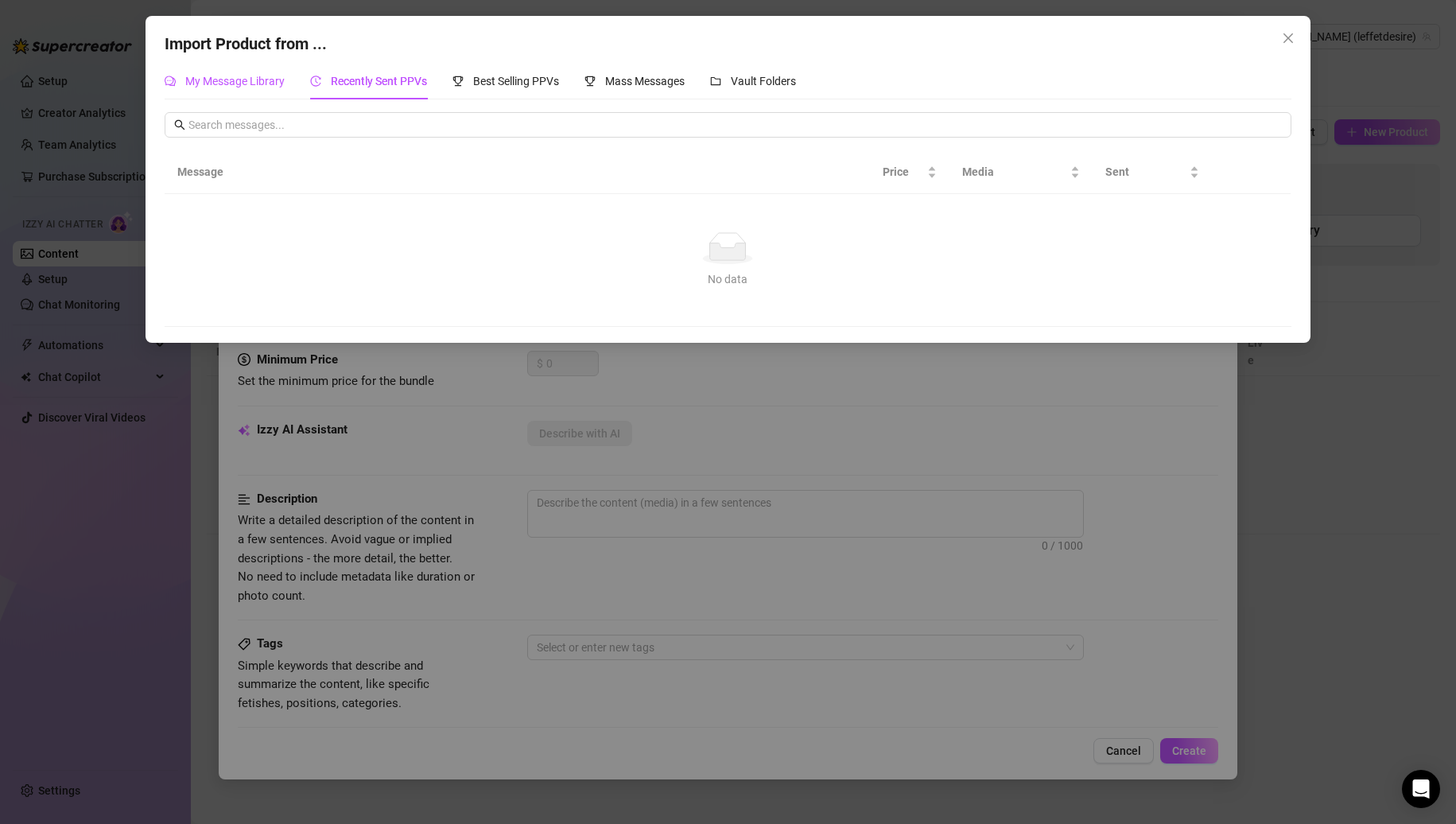
click at [238, 79] on span "My Message Library" at bounding box center [234, 81] width 99 height 13
click at [375, 75] on span "Recently Sent PPVs" at bounding box center [379, 81] width 96 height 13
click at [509, 84] on span "Best Selling PPVs" at bounding box center [516, 81] width 86 height 13
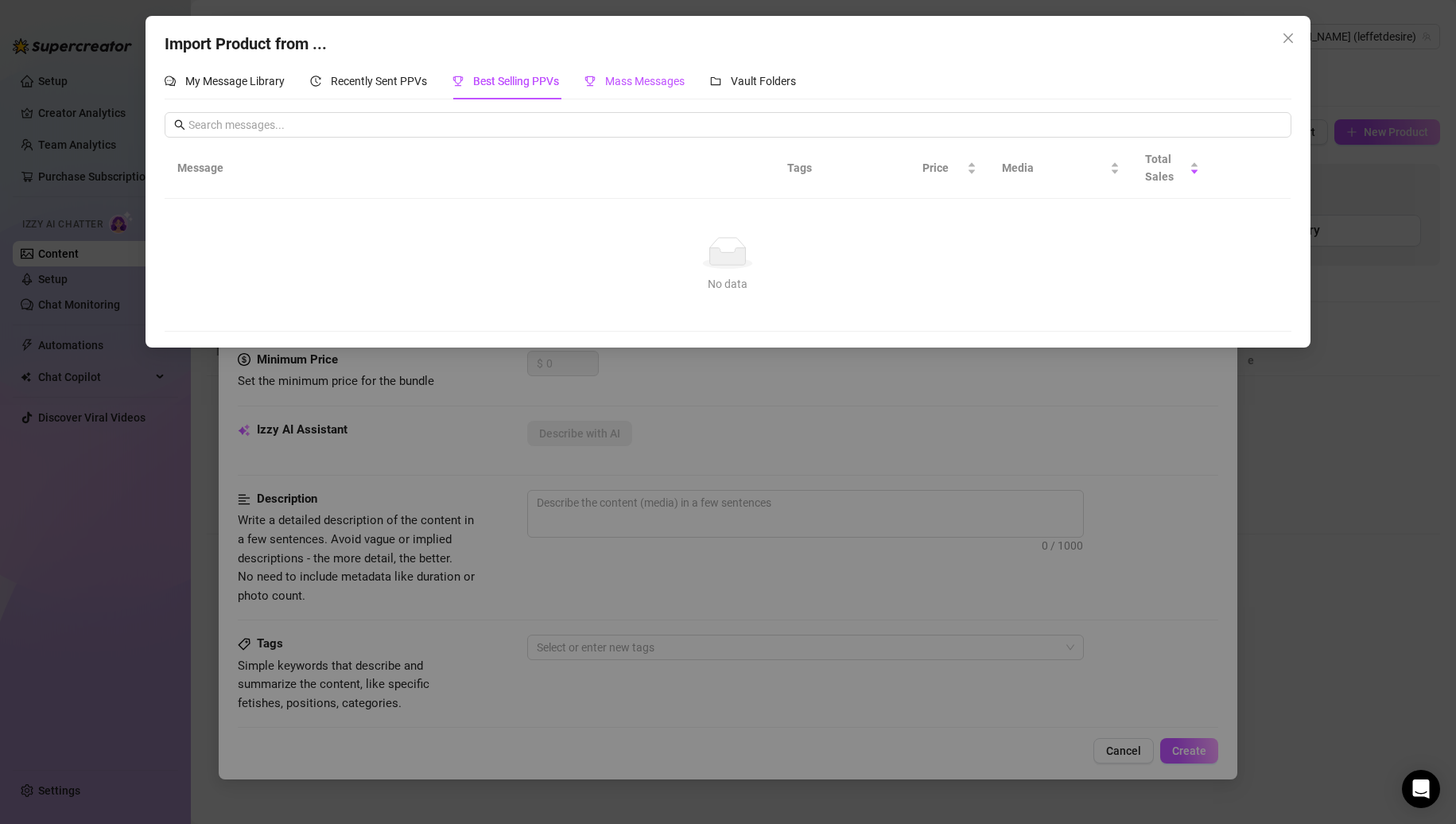
click at [655, 88] on span "Mass Messages" at bounding box center [645, 81] width 80 height 13
click at [763, 84] on span "Vault Folders" at bounding box center [764, 81] width 66 height 13
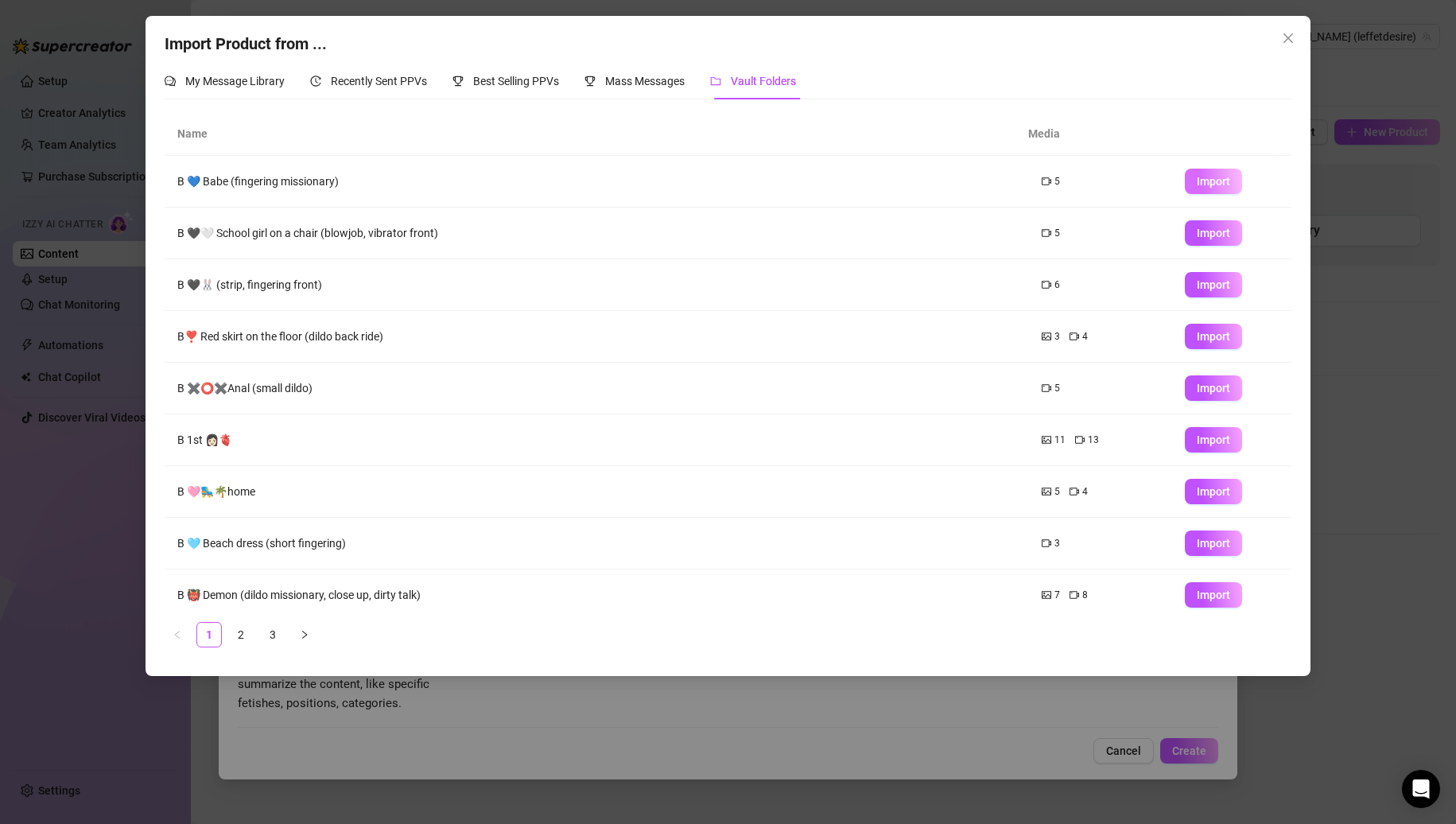
click at [1201, 184] on span "Import" at bounding box center [1213, 181] width 34 height 13
type textarea "Type your message here..."
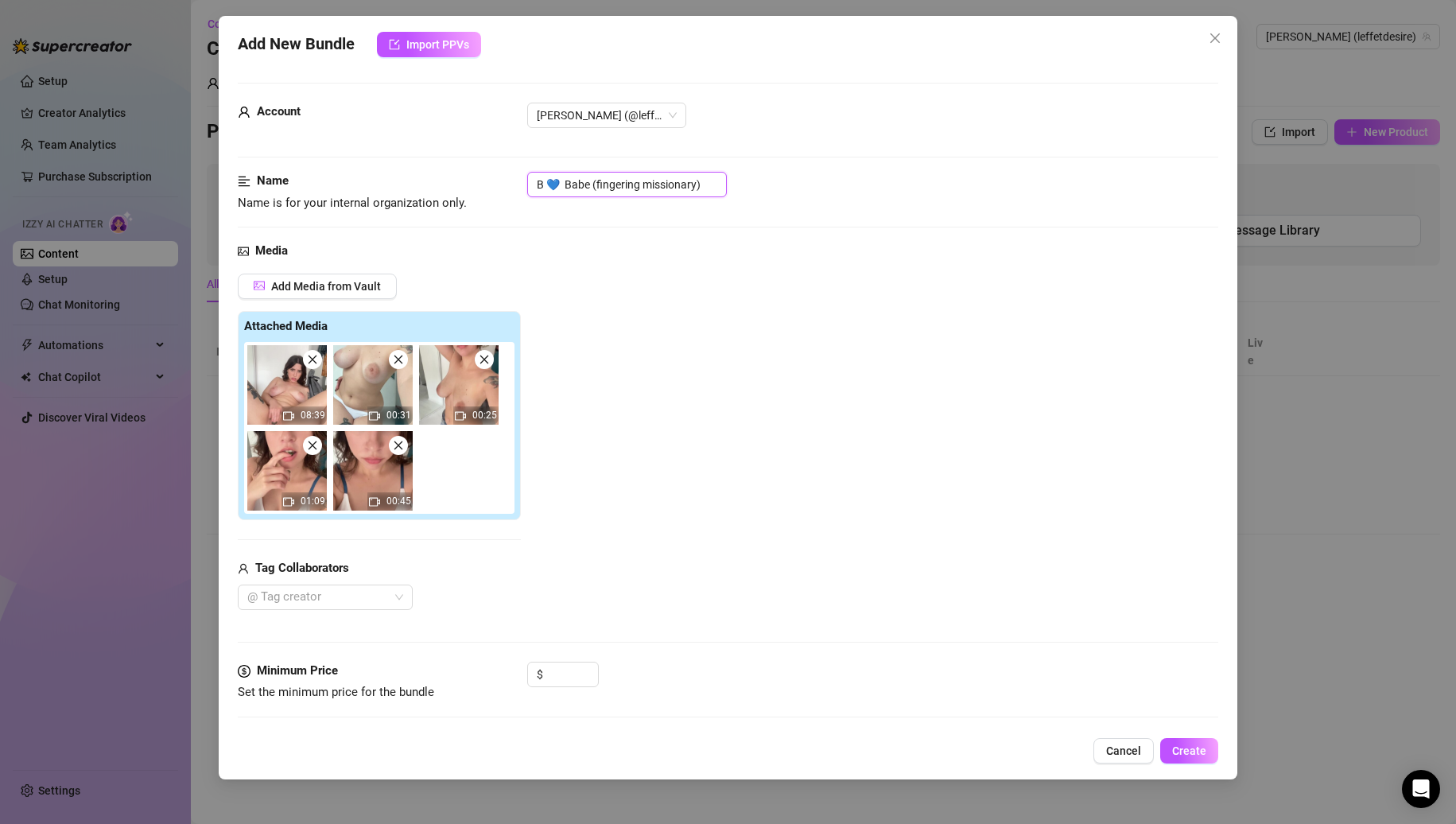
click at [675, 176] on input "B 💙 Babe (fingering missionary)" at bounding box center [626, 184] width 199 height 25
click at [701, 176] on input "B 💙 Babe (fingering missionary)" at bounding box center [626, 184] width 199 height 25
click at [550, 190] on input "B 💙 Babe (fingering missionary)" at bounding box center [626, 184] width 199 height 25
click at [565, 190] on input "B 💙 Babe (fingering missionary)" at bounding box center [626, 184] width 199 height 25
click at [714, 193] on input "B 💙 Babe (fingering missionary)" at bounding box center [626, 184] width 199 height 25
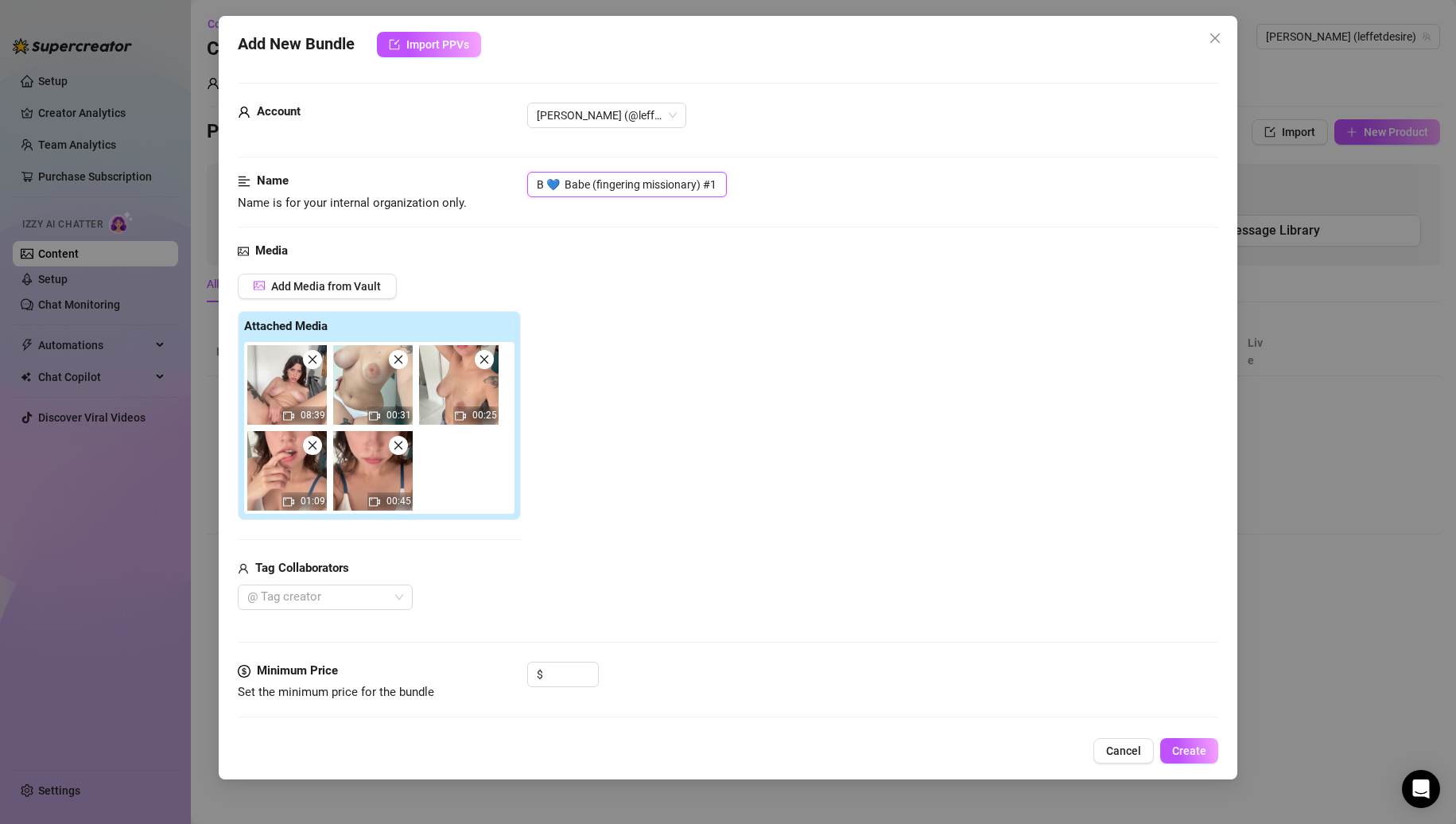
scroll to position [0, 2]
click at [402, 364] on icon "close" at bounding box center [399, 359] width 12 height 12
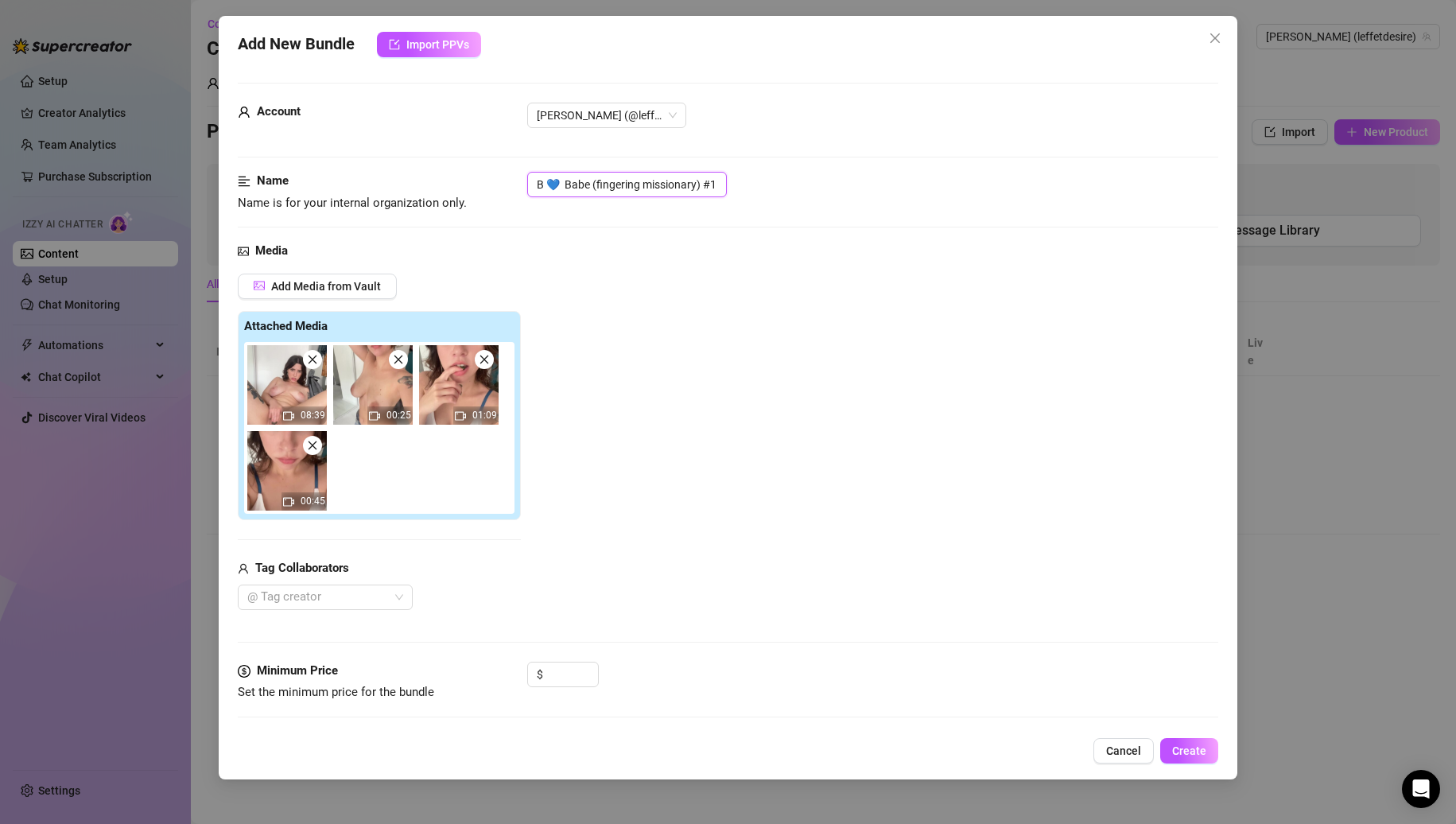
click at [402, 364] on icon "close" at bounding box center [399, 359] width 12 height 12
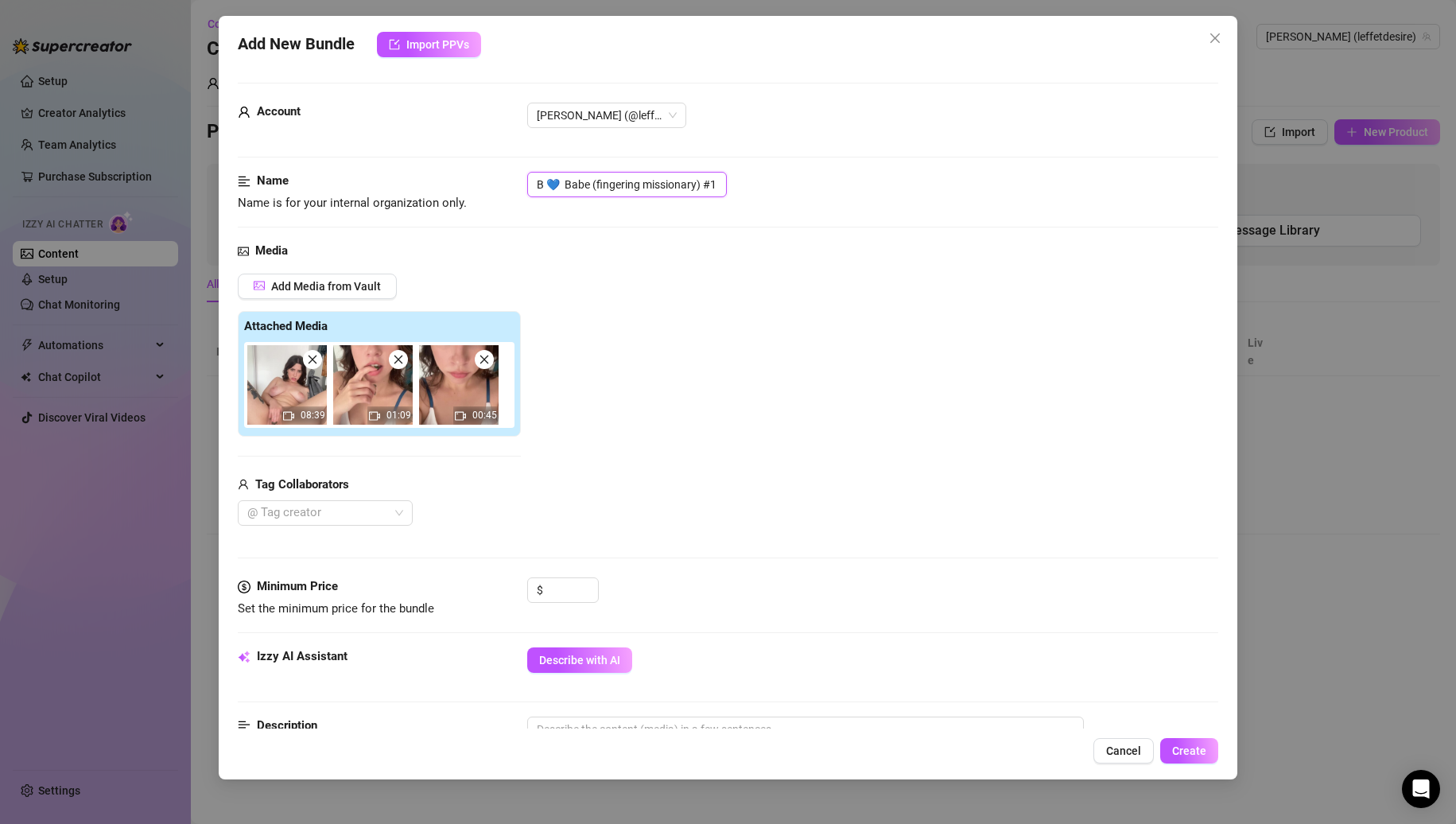
click at [402, 364] on icon "close" at bounding box center [399, 359] width 12 height 12
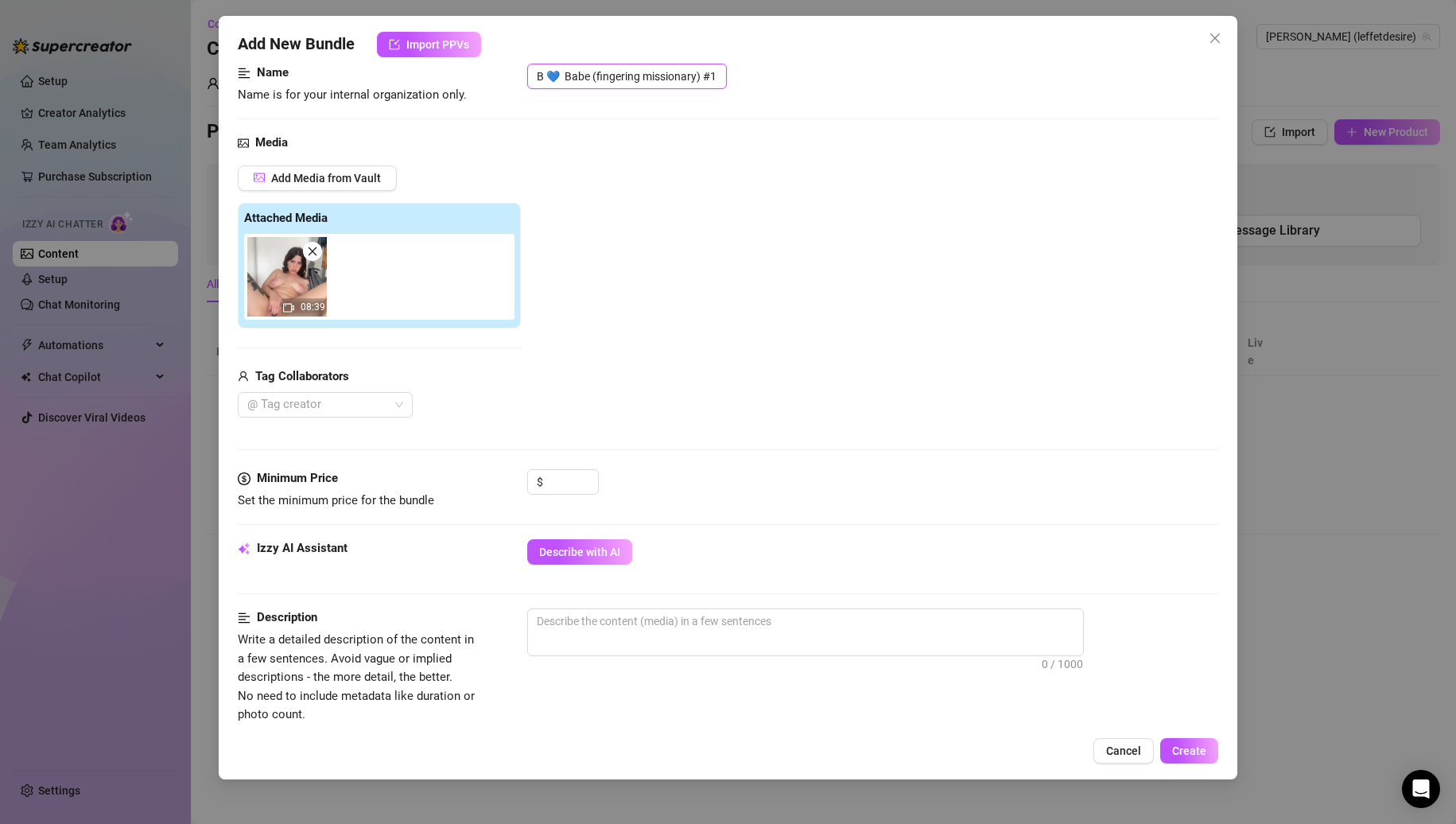
scroll to position [318, 0]
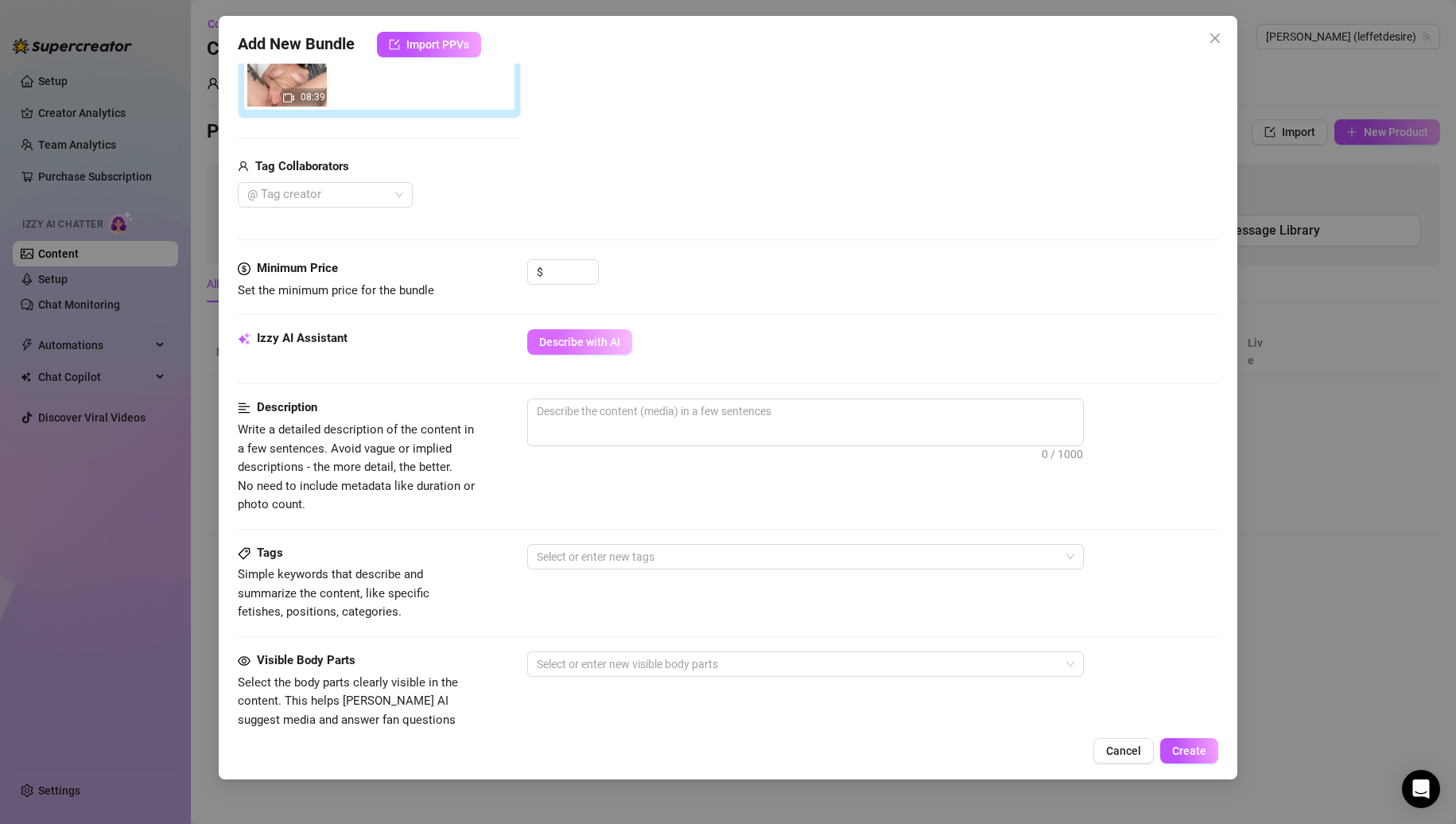
type input "B 💙 Babe (fingering missionary) #1"
click at [596, 341] on span "Describe with AI" at bounding box center [580, 341] width 81 height 13
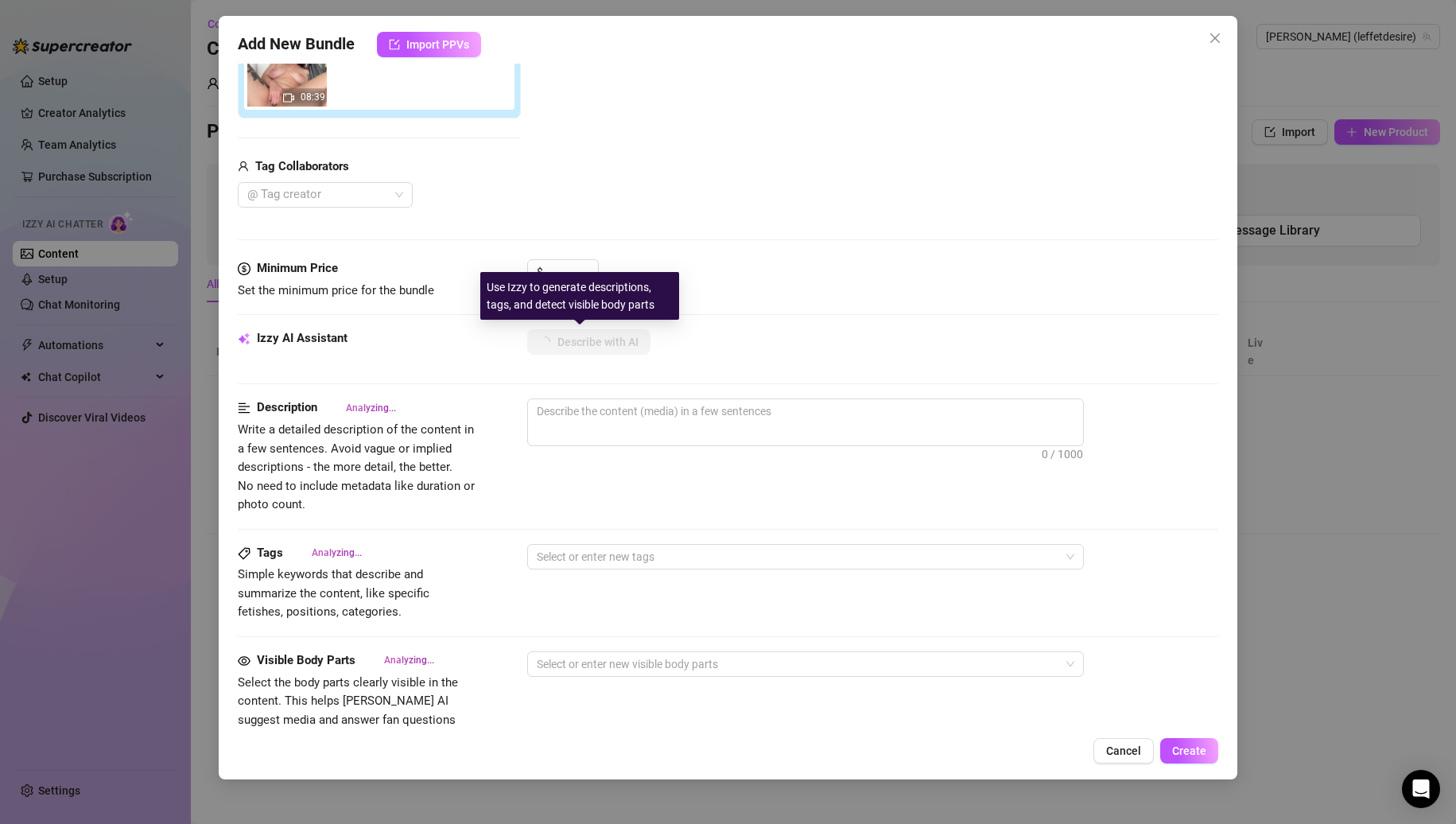
scroll to position [0, 0]
click at [573, 274] on input at bounding box center [572, 272] width 52 height 24
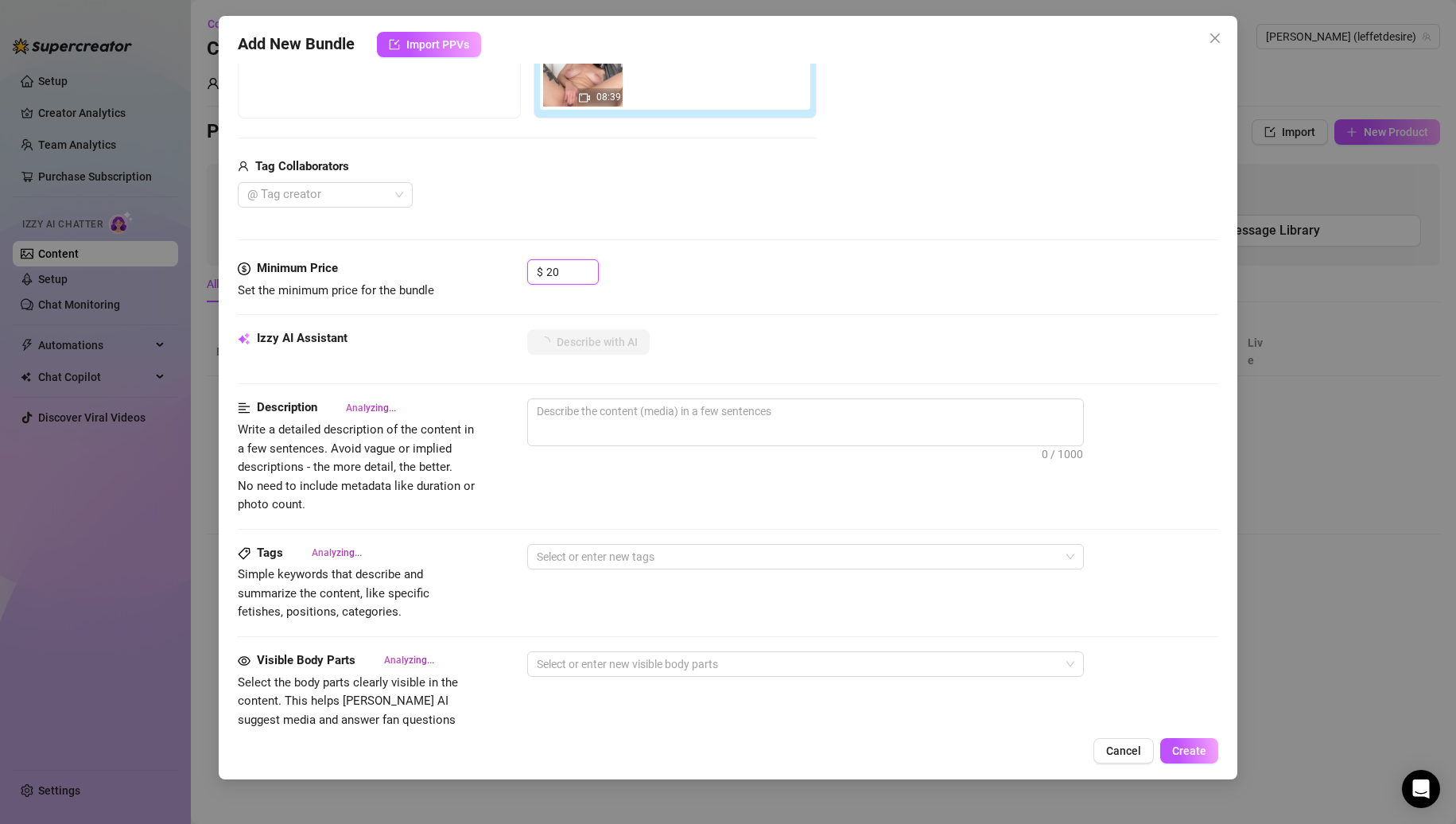
type input "20"
click at [706, 263] on div "$ 20" at bounding box center [873, 279] width 692 height 40
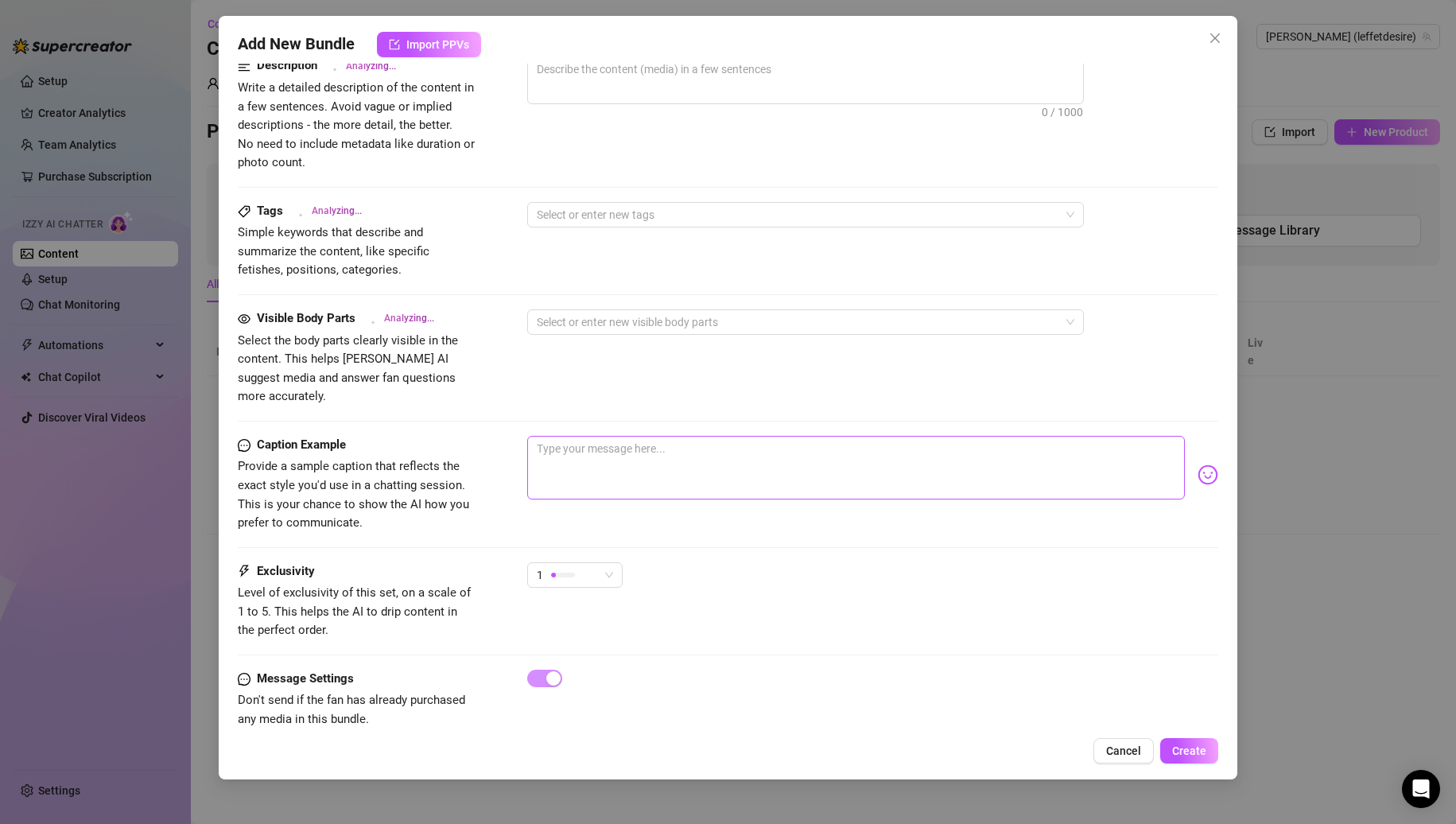
scroll to position [672, 0]
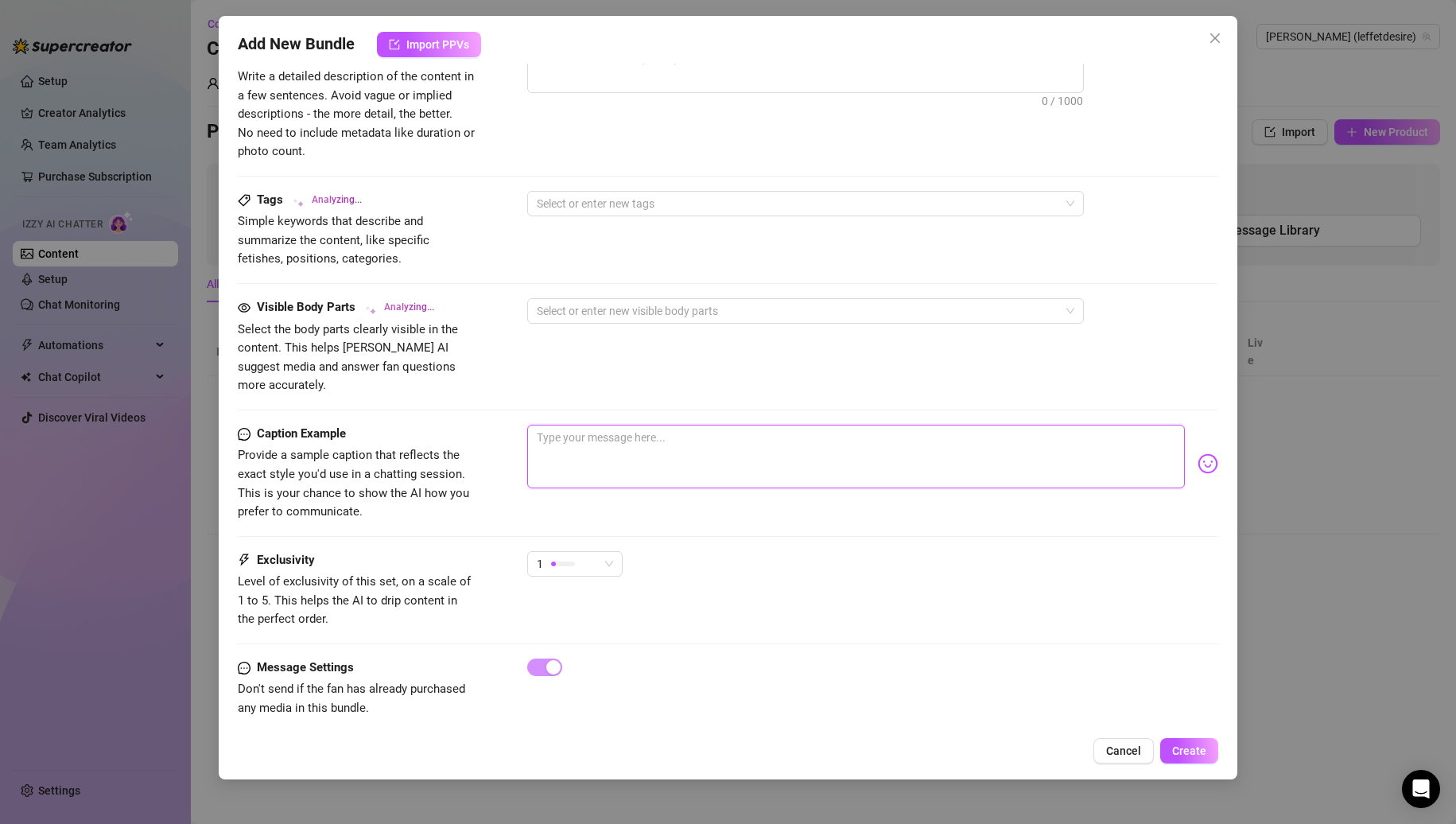
click at [702, 433] on textarea at bounding box center [856, 457] width 658 height 64
type textarea "f"
type textarea "fi"
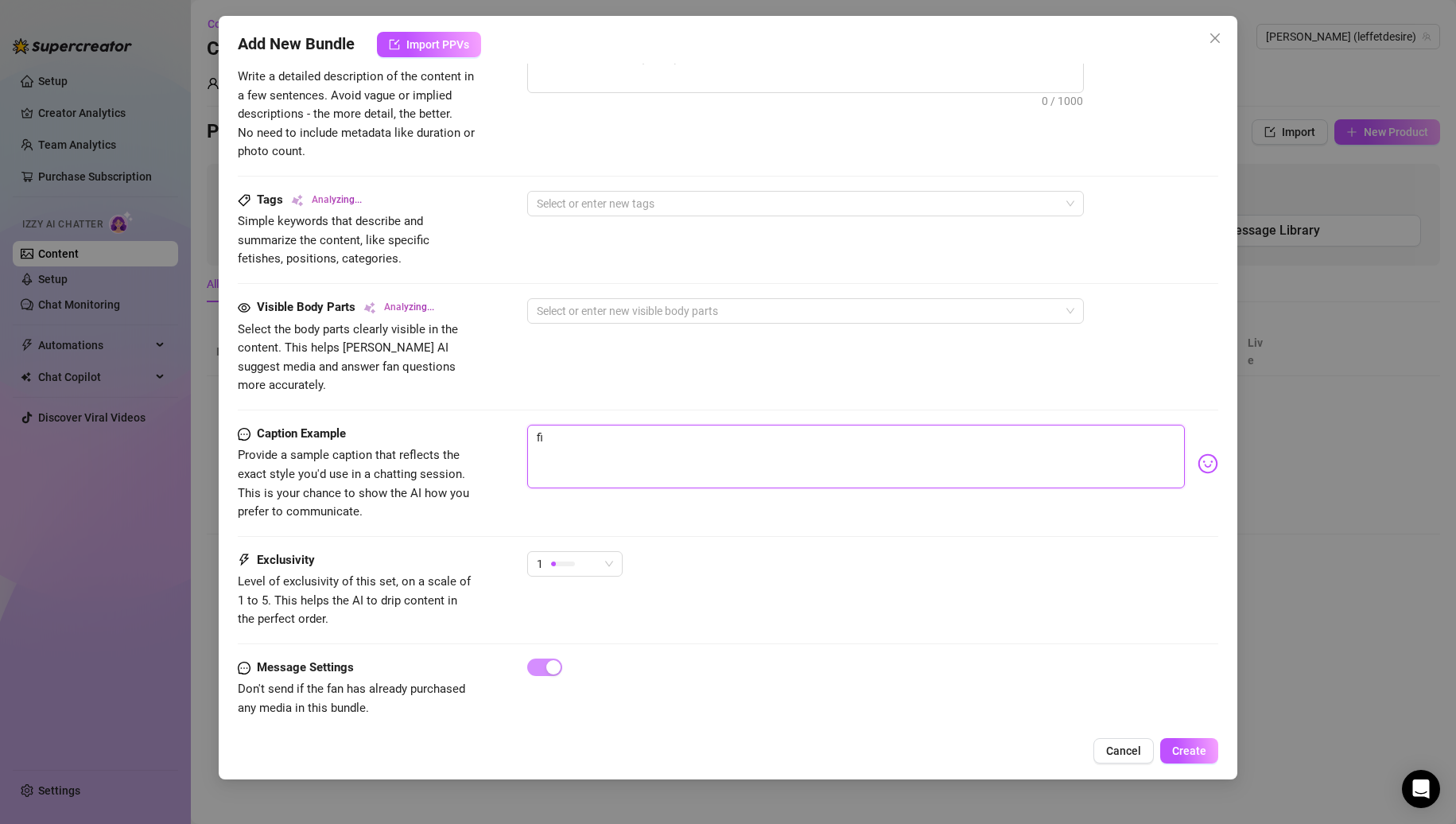
type textarea "fin"
type textarea "fing"
type textarea "finge"
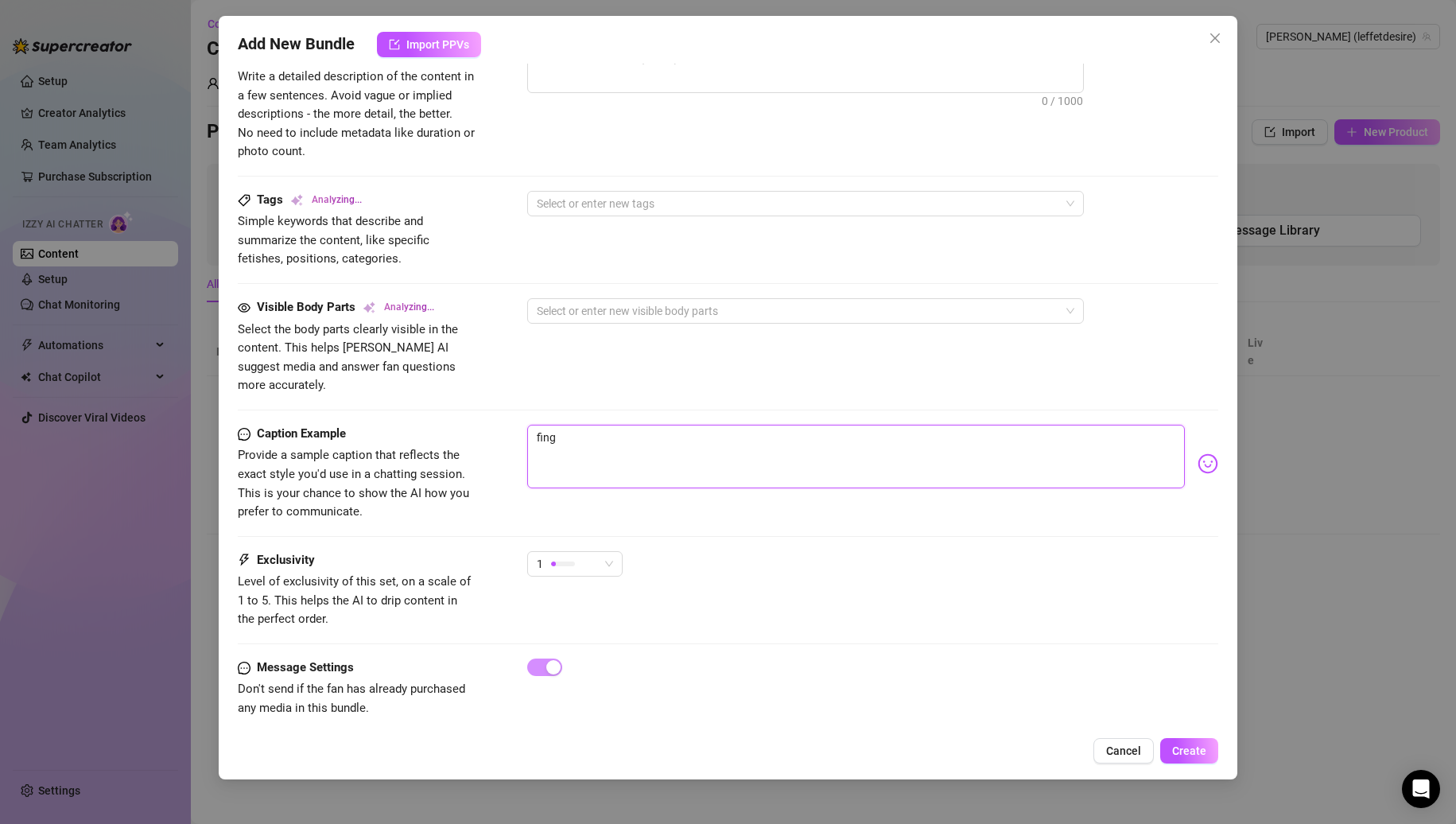
type textarea "finge"
type textarea "finger"
type textarea "fingeri"
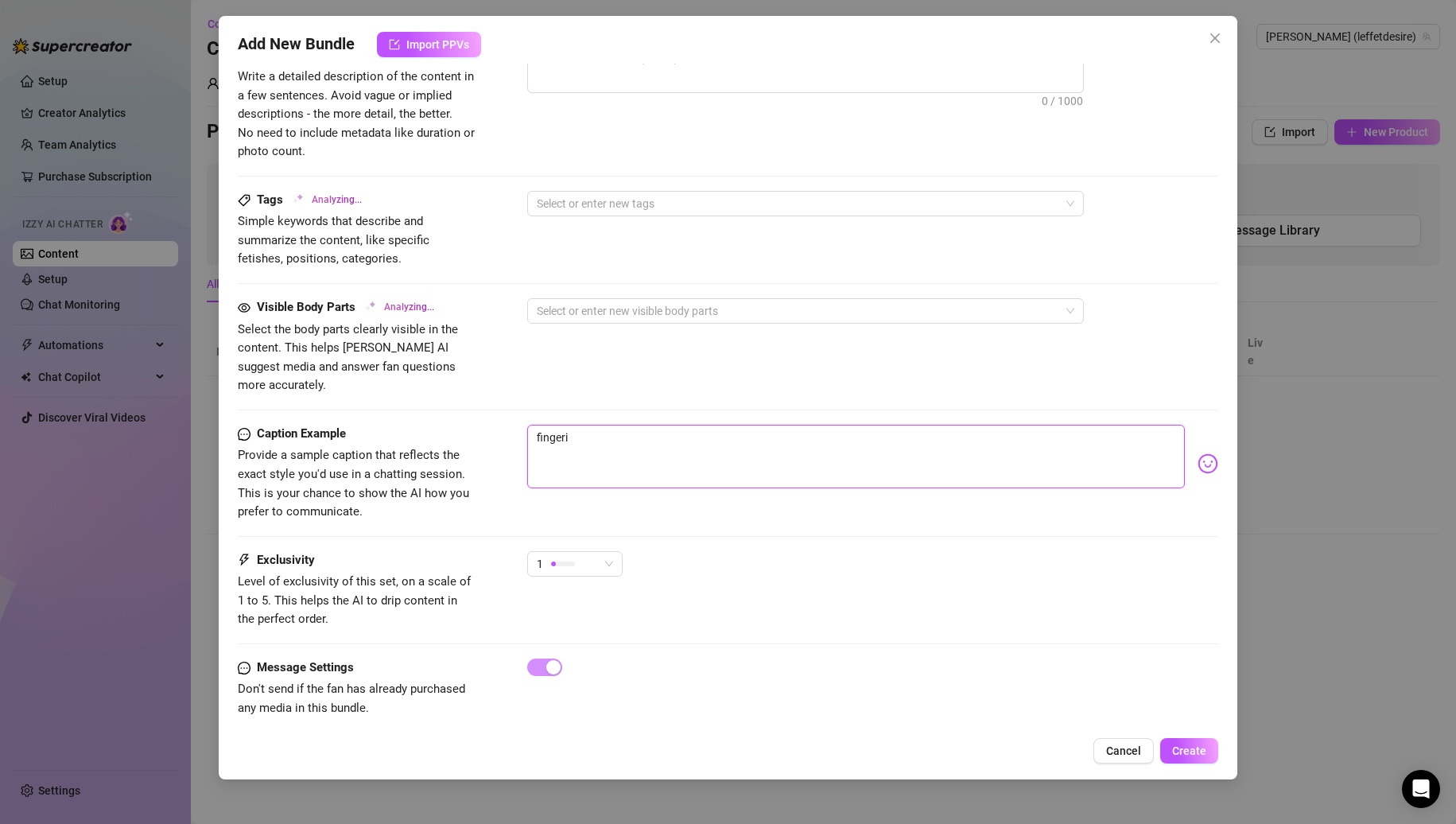
type textarea "fingerin"
type textarea "fingering"
type textarea "fingering m"
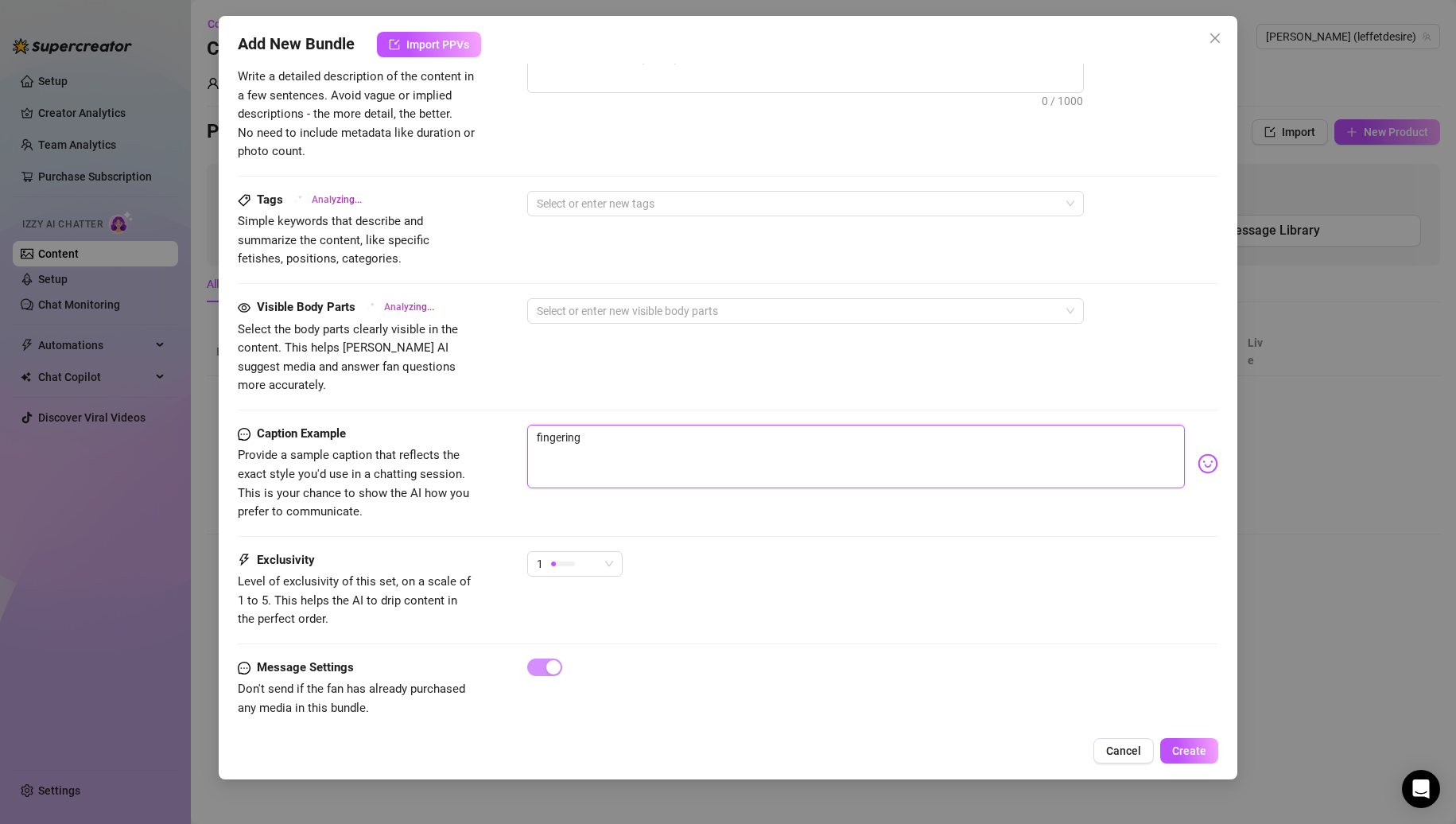
type textarea "fingering m"
type textarea "fingering my"
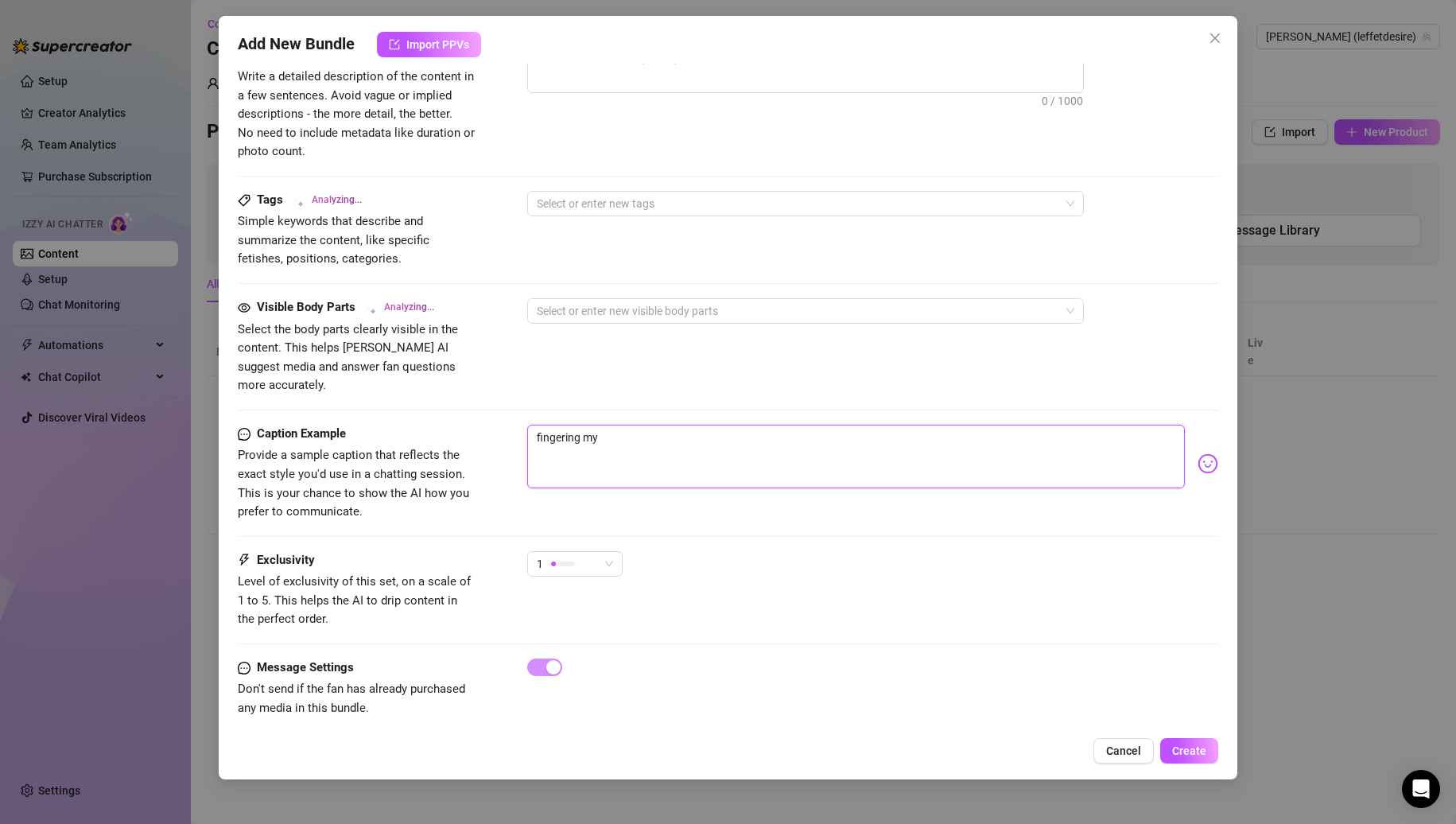
type textarea "fingering my"
type textarea "fingering mys"
type textarea "fingering myse"
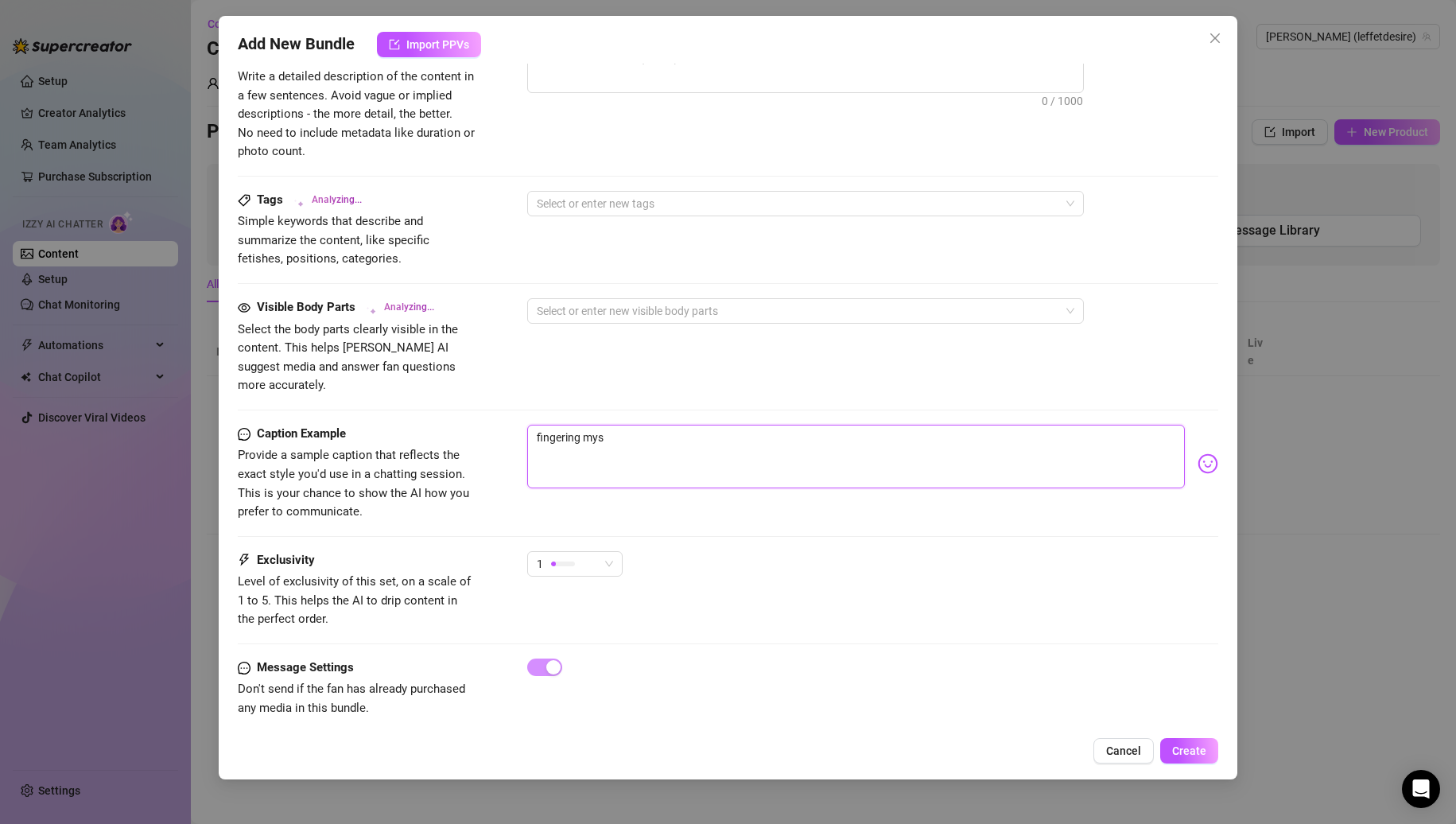
type textarea "fingering myse"
type textarea "fingering mysel"
type textarea "fingering myself"
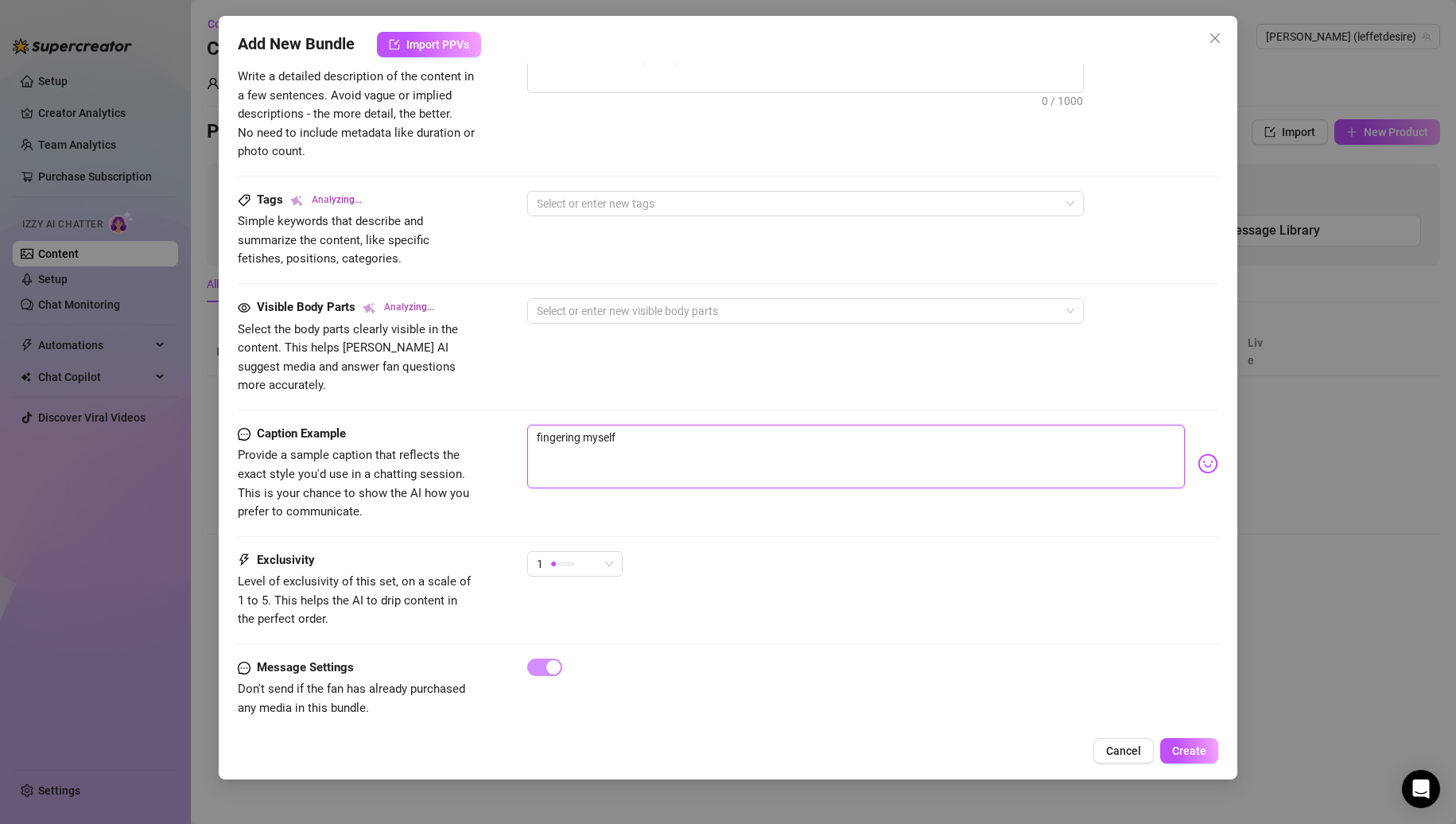
type textarea "fingering myself"
type textarea "fingering myself i"
type textarea "fingering myself in"
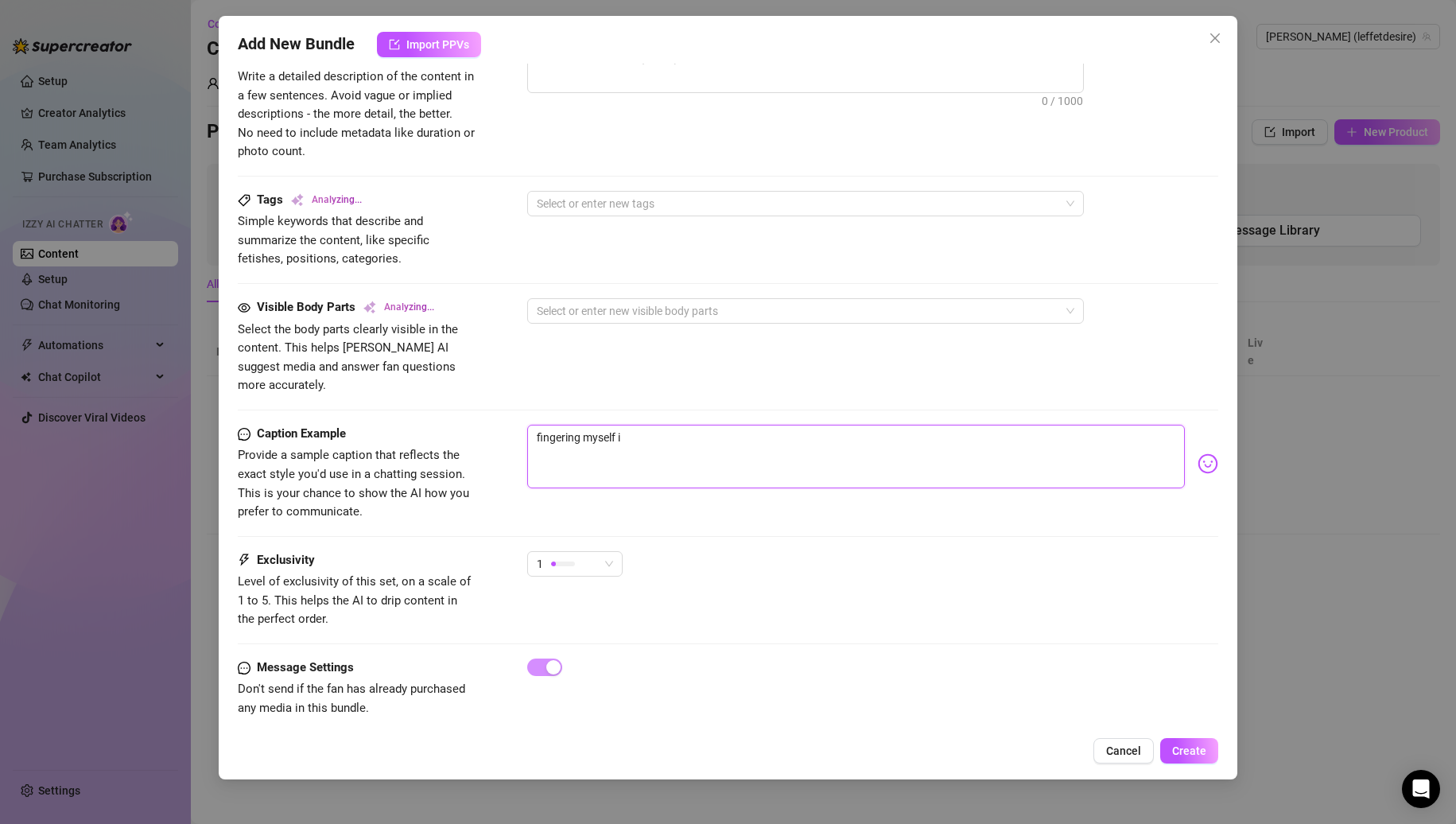
type textarea "fingering myself in"
type textarea "fingering myself in m"
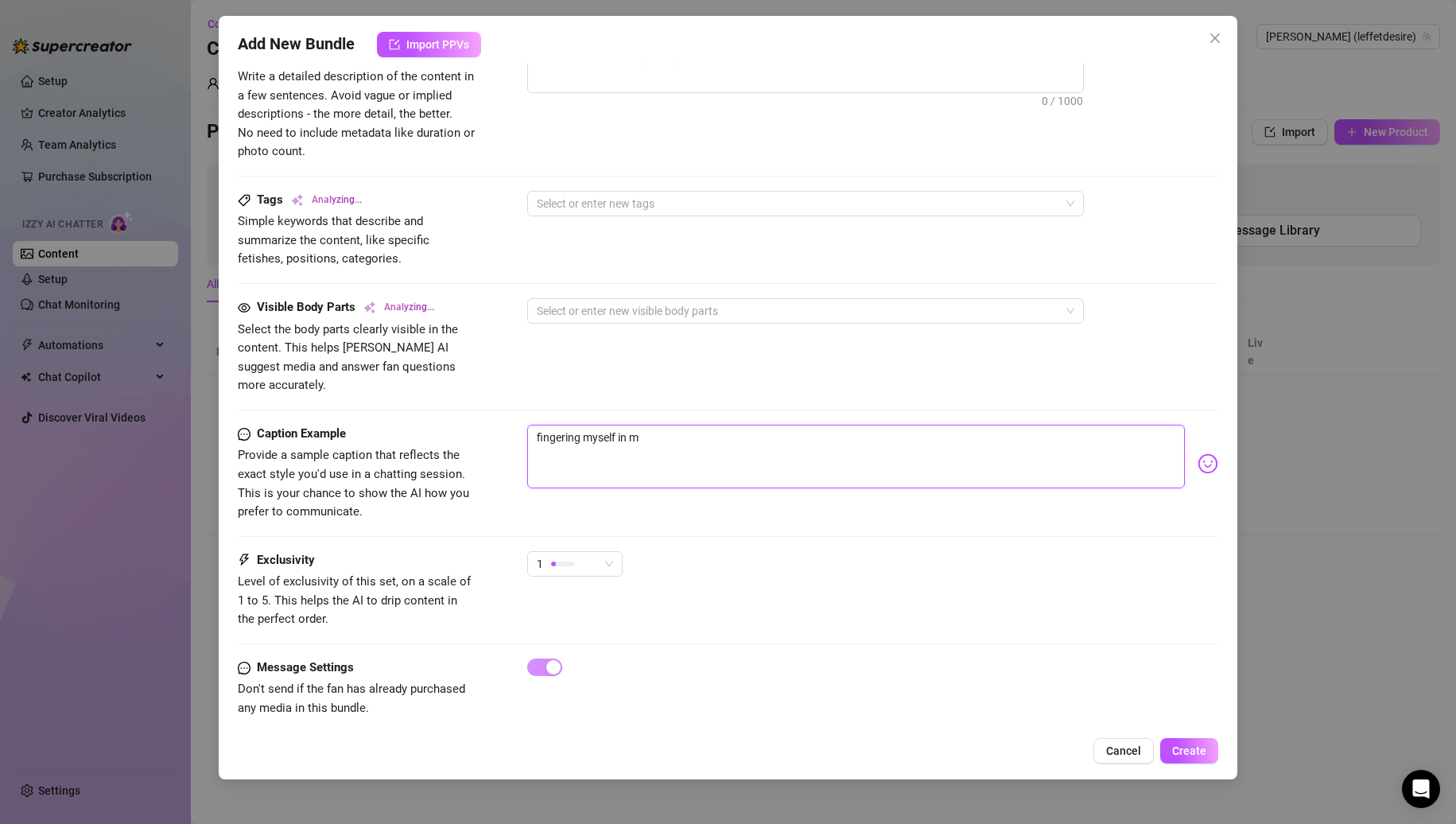
type textarea "fingering myself in mi"
type textarea "fingering myself in mis"
type textarea "fingering myself in miss"
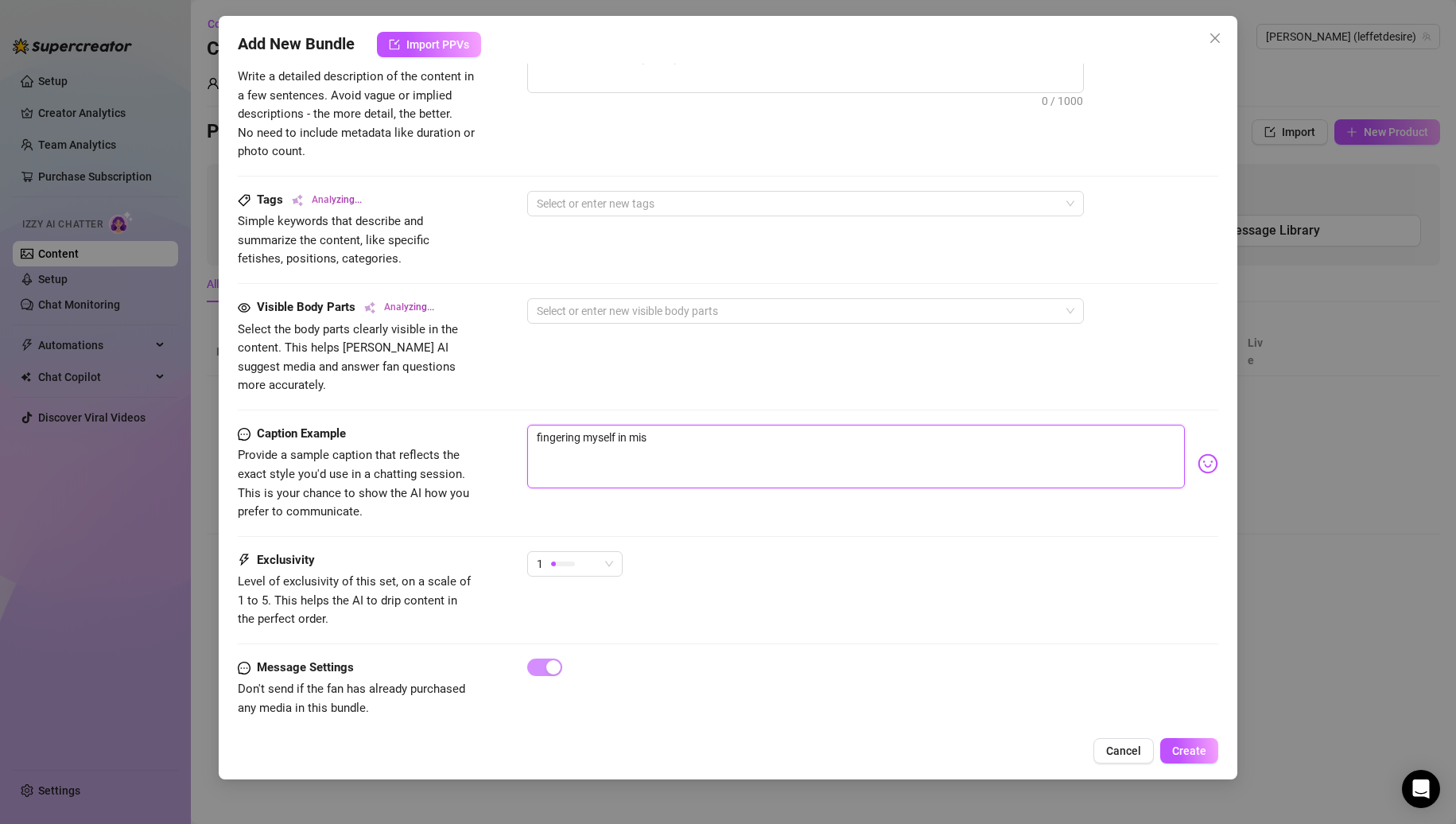
type textarea "fingering myself in miss"
type textarea "fingering myself in missi"
type textarea "fingering myself in missio"
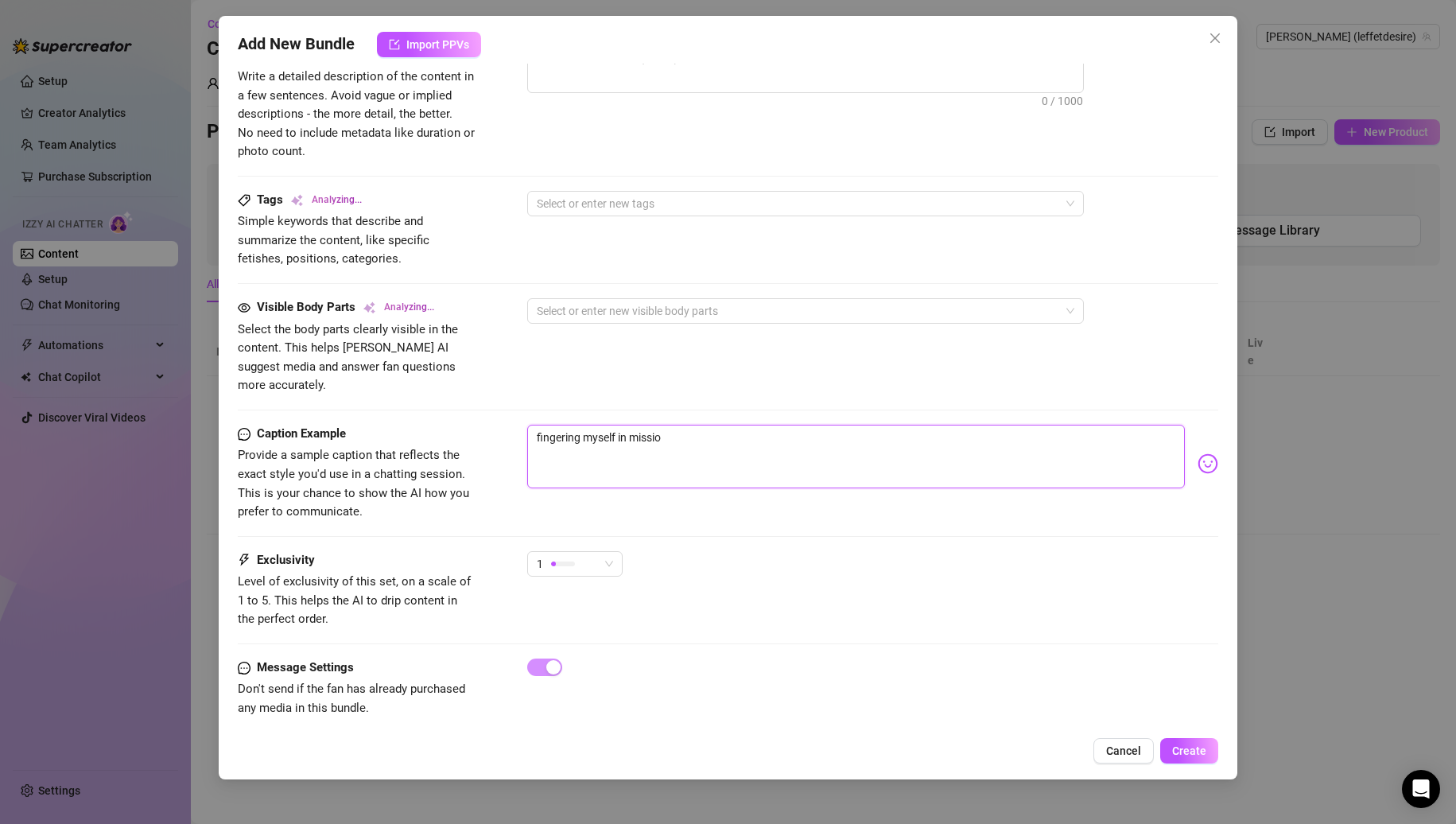
type textarea "fingering myself in mission"
type textarea "fingering myself in missiona"
type textarea "fingering myself in missionar"
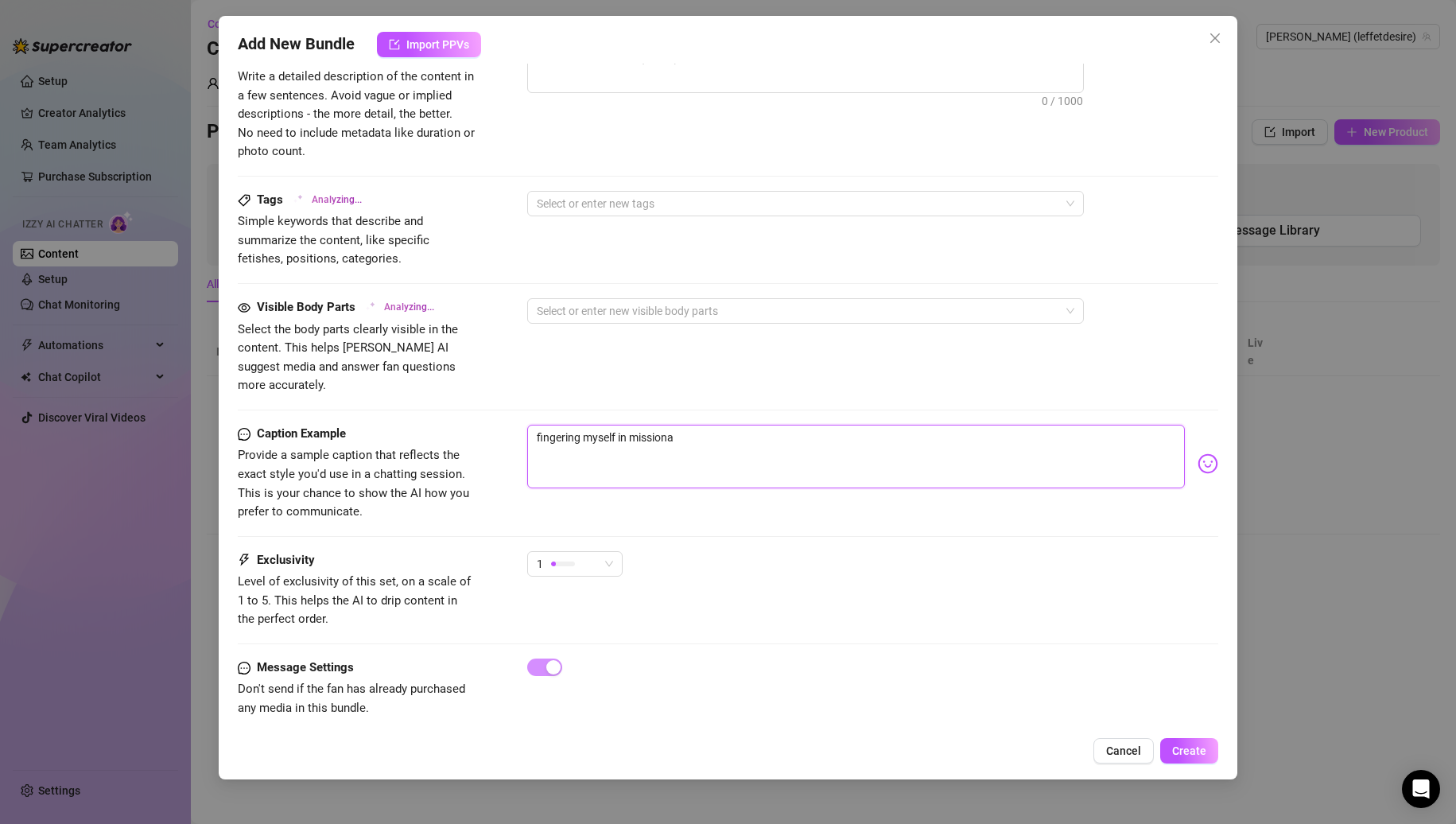
type textarea "fingering myself in missionar"
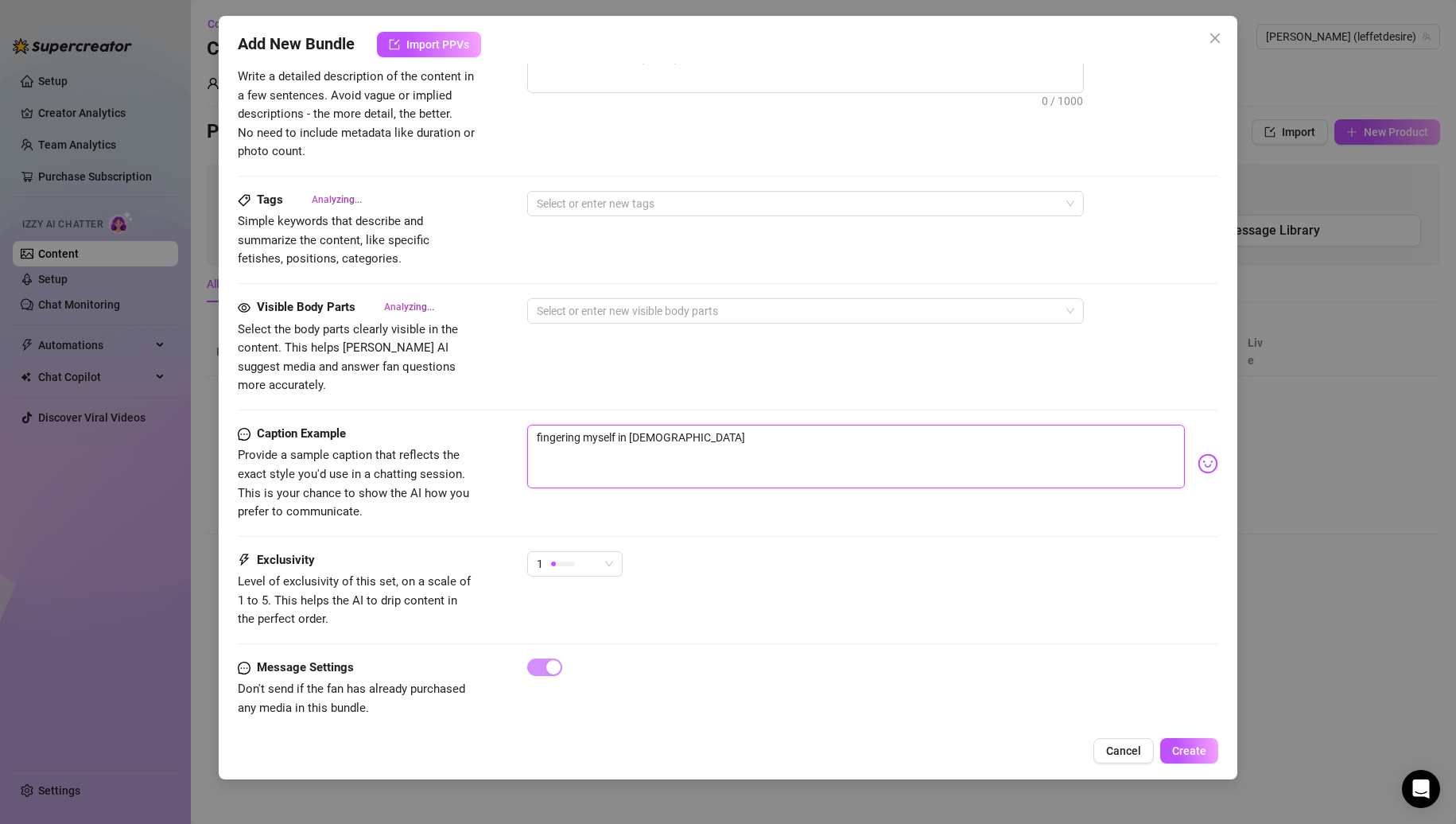
type textarea "fingering myself in missionary"
type textarea "fingering myself in missionary."
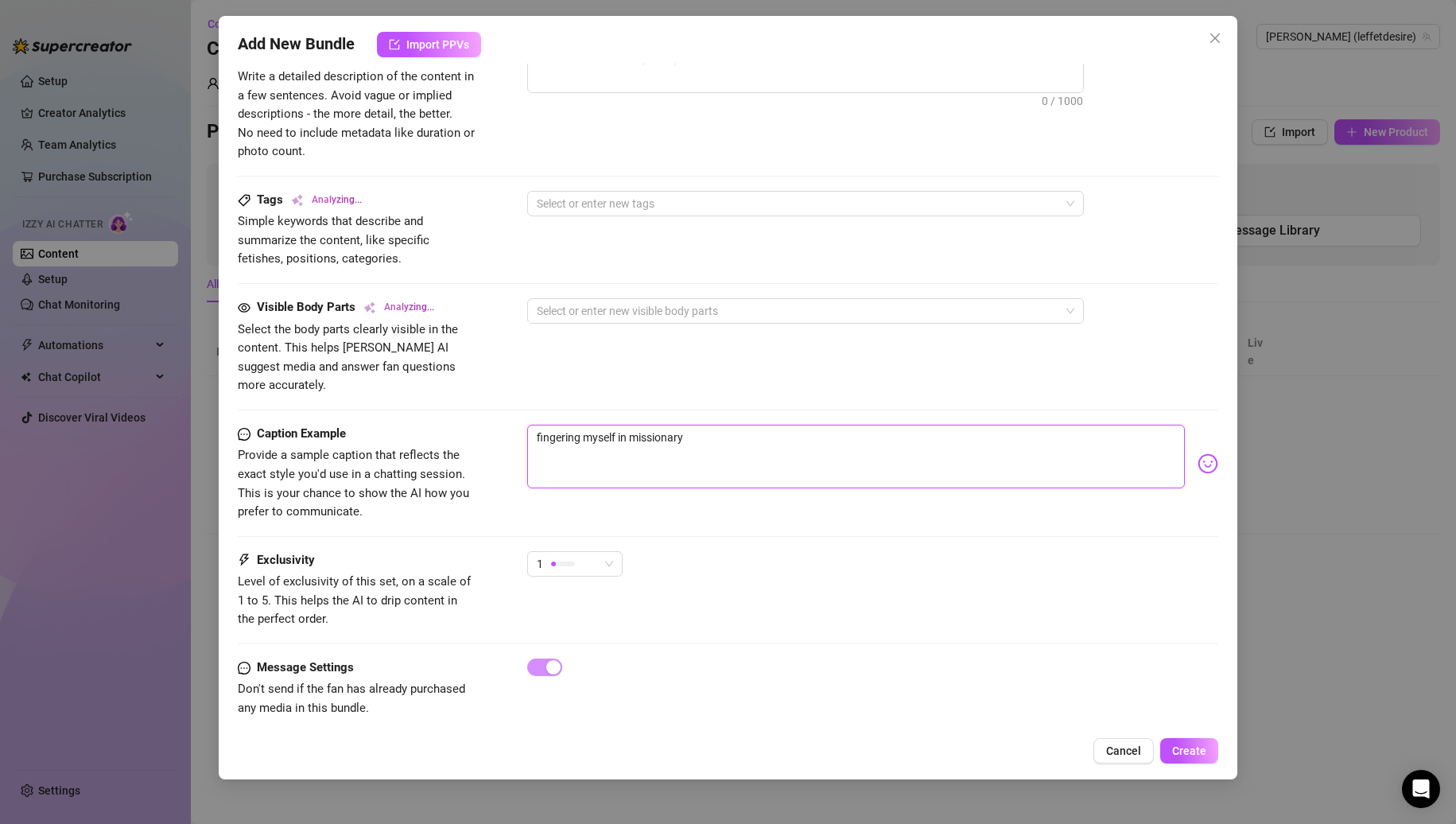
type textarea "fingering myself in missionary."
type textarea "fingering myself in missionary.."
type textarea "fingering myself in missionary..."
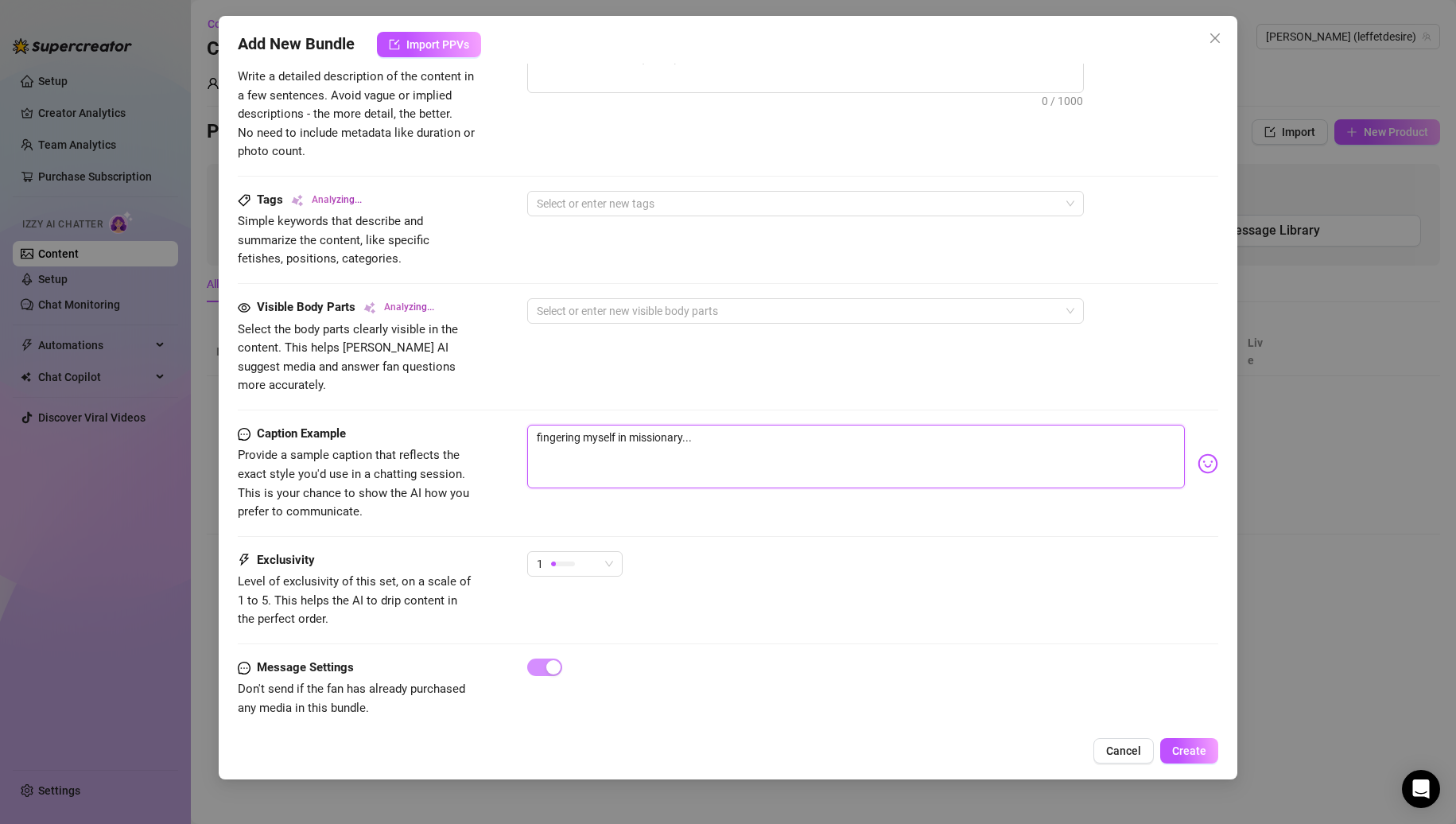
type textarea "fingering myself in missionary..."
type textarea "fingering myself in missionary... i"
type textarea "fingering myself in missionary... it"
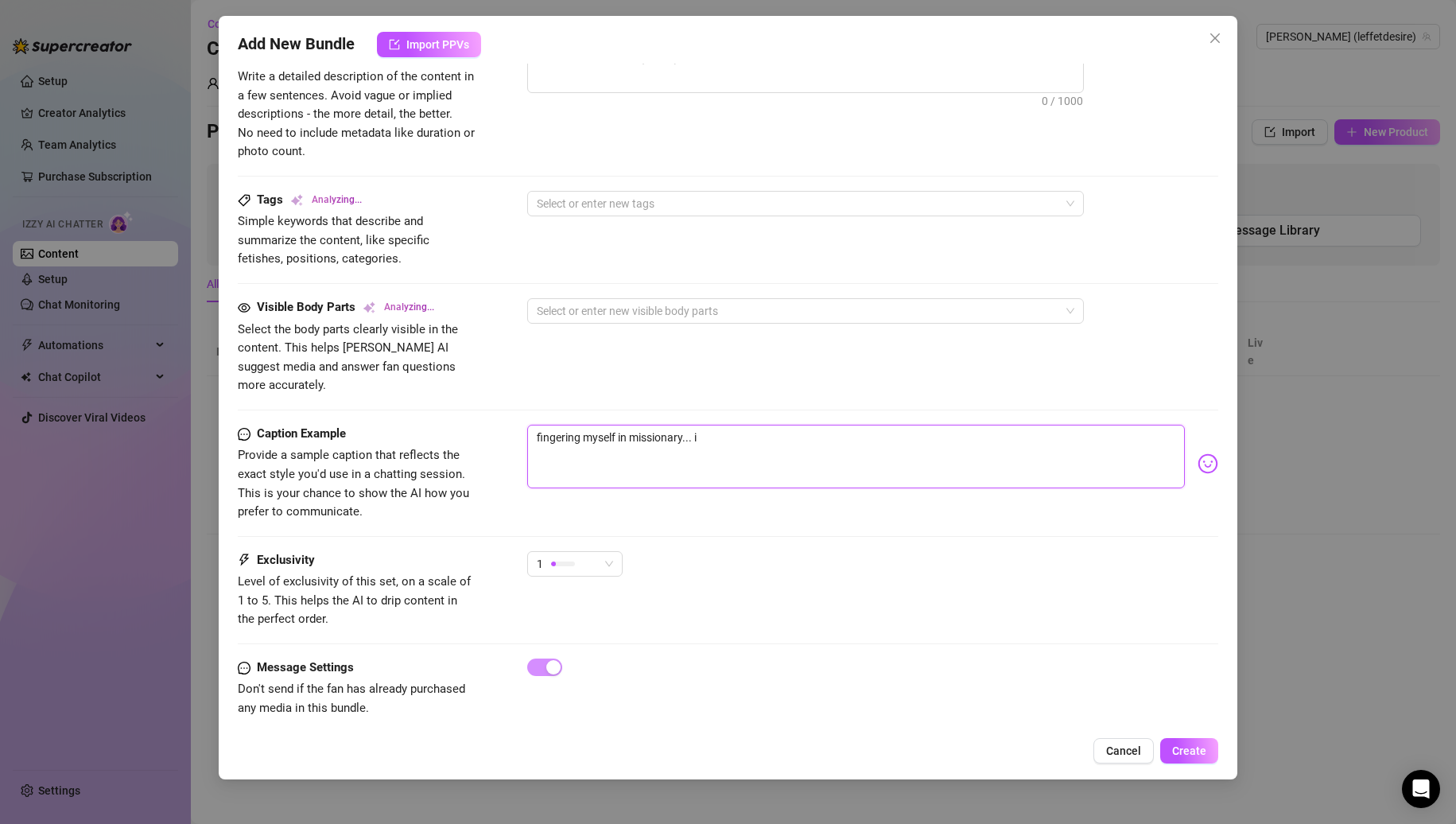
type textarea "fingering myself in missionary... it"
type textarea "fingering myself in missionary... it'"
type textarea "fingering myself in missionary... it's"
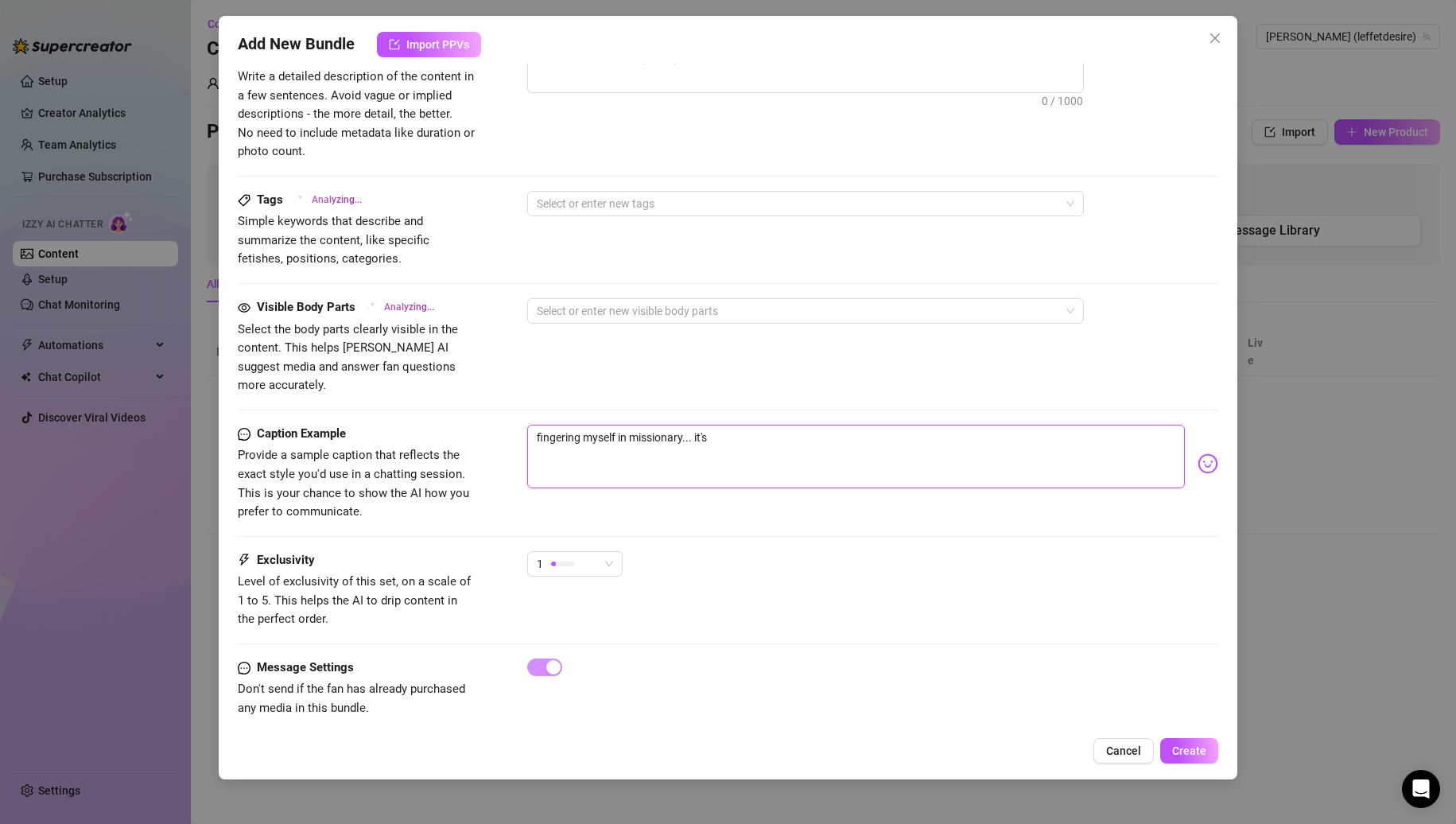
type textarea "fingering myself in missionary... it's"
type textarea "fingering myself in missionary... it's a"
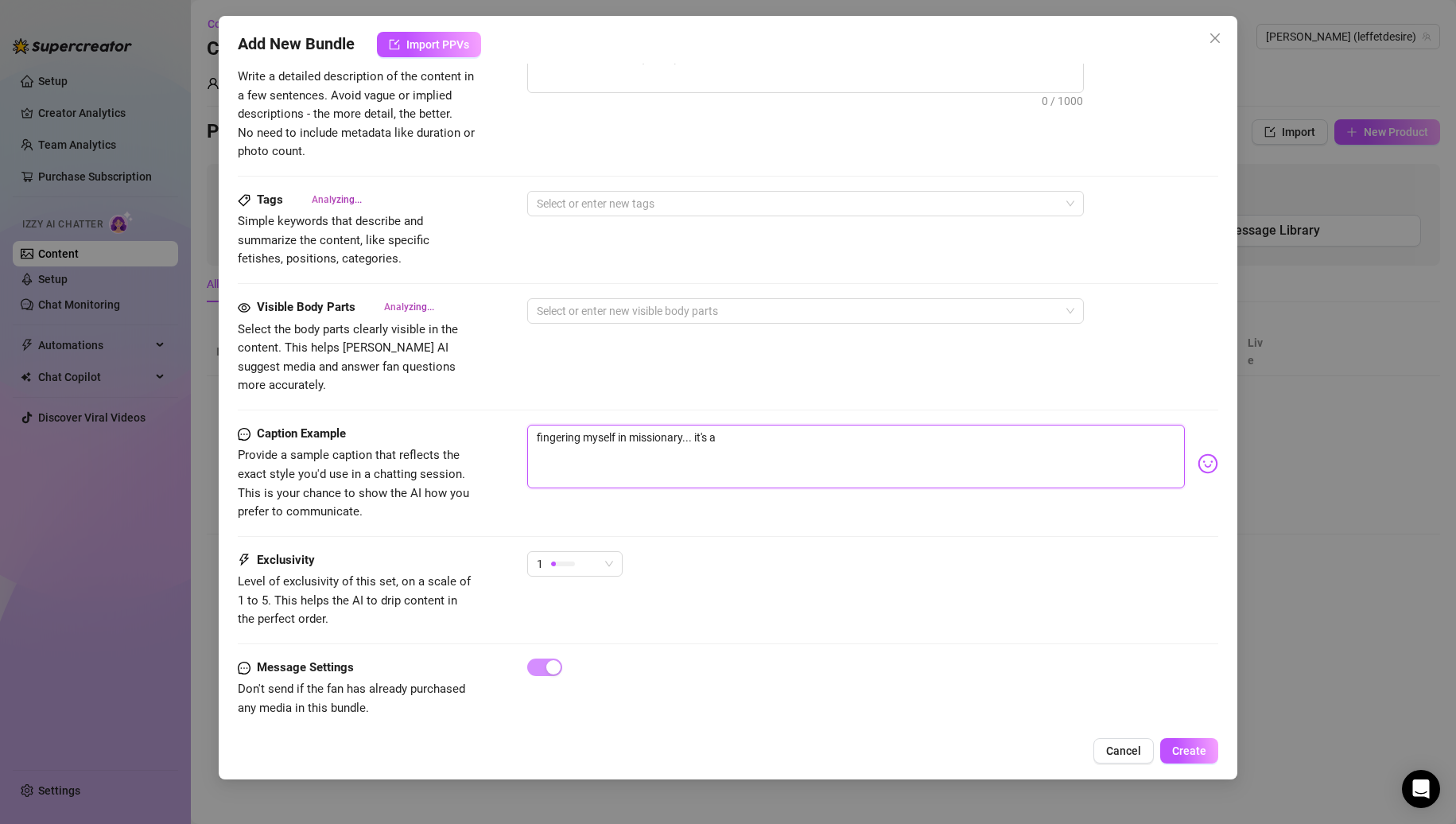
type textarea "fingering myself in missionary... it's a"
type textarea "fingering myself in missionary... it's a l"
type textarea "fingering myself in missionary... it's a lo"
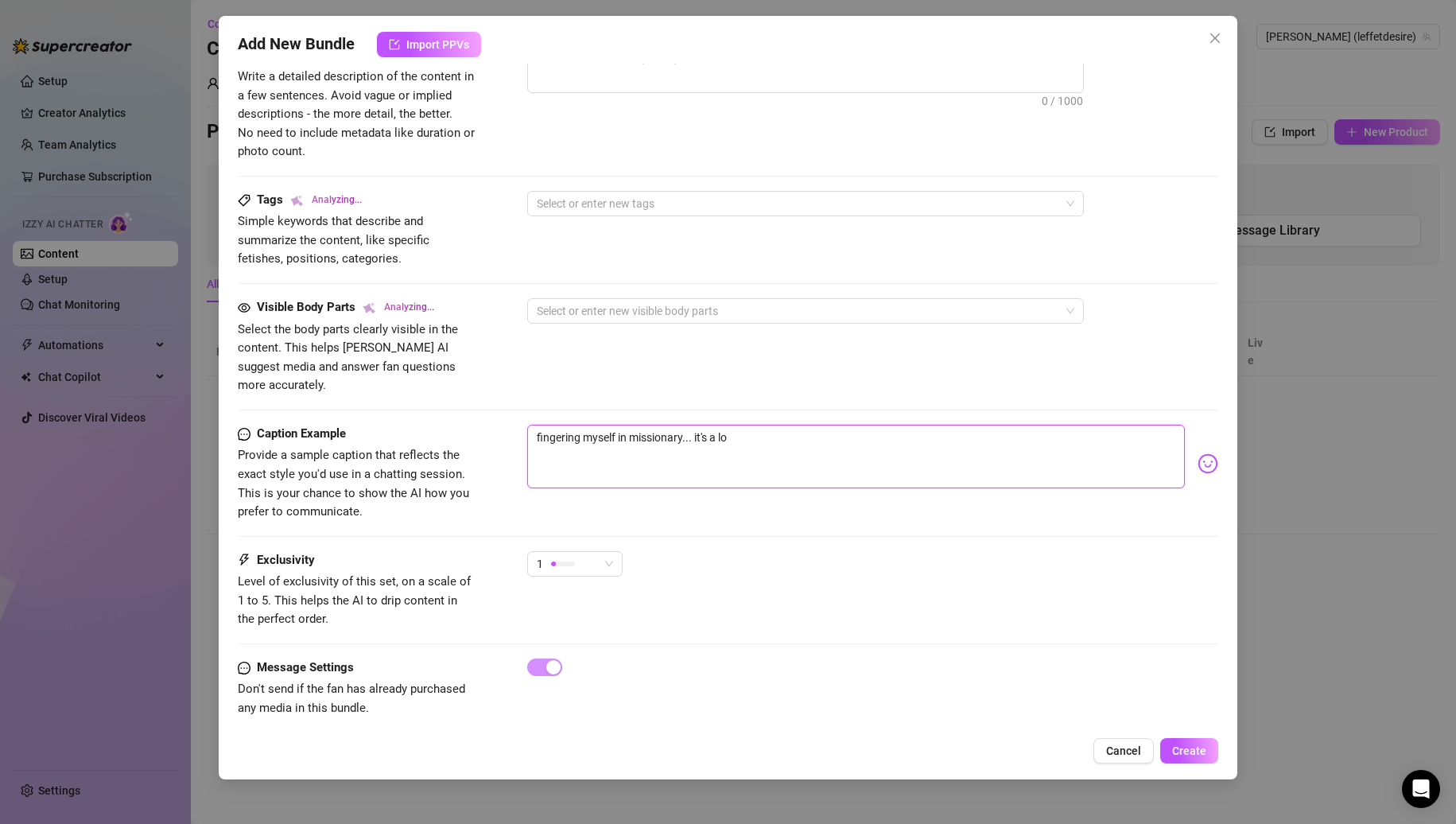
type textarea "fingering myself in missionary... it's a lon"
type textarea "fingering myself in missionary... it's a long"
type textarea "fingering myself in missionary... it's a longg"
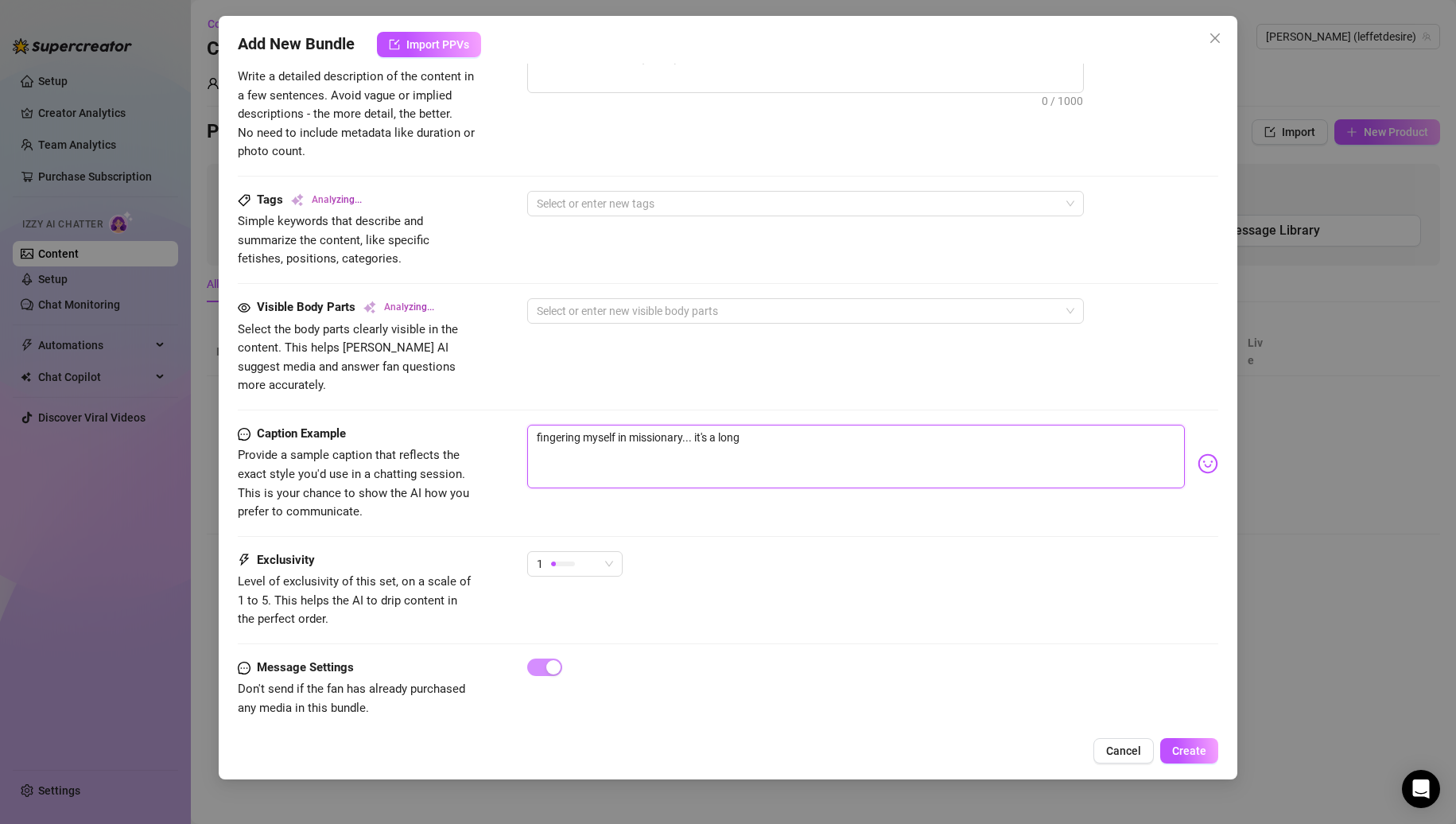
type textarea "fingering myself in missionary... it's a longg"
type textarea "fingering myself in missionary... it's a longgg"
type textarea "fingering myself in missionary... it's a longgg i"
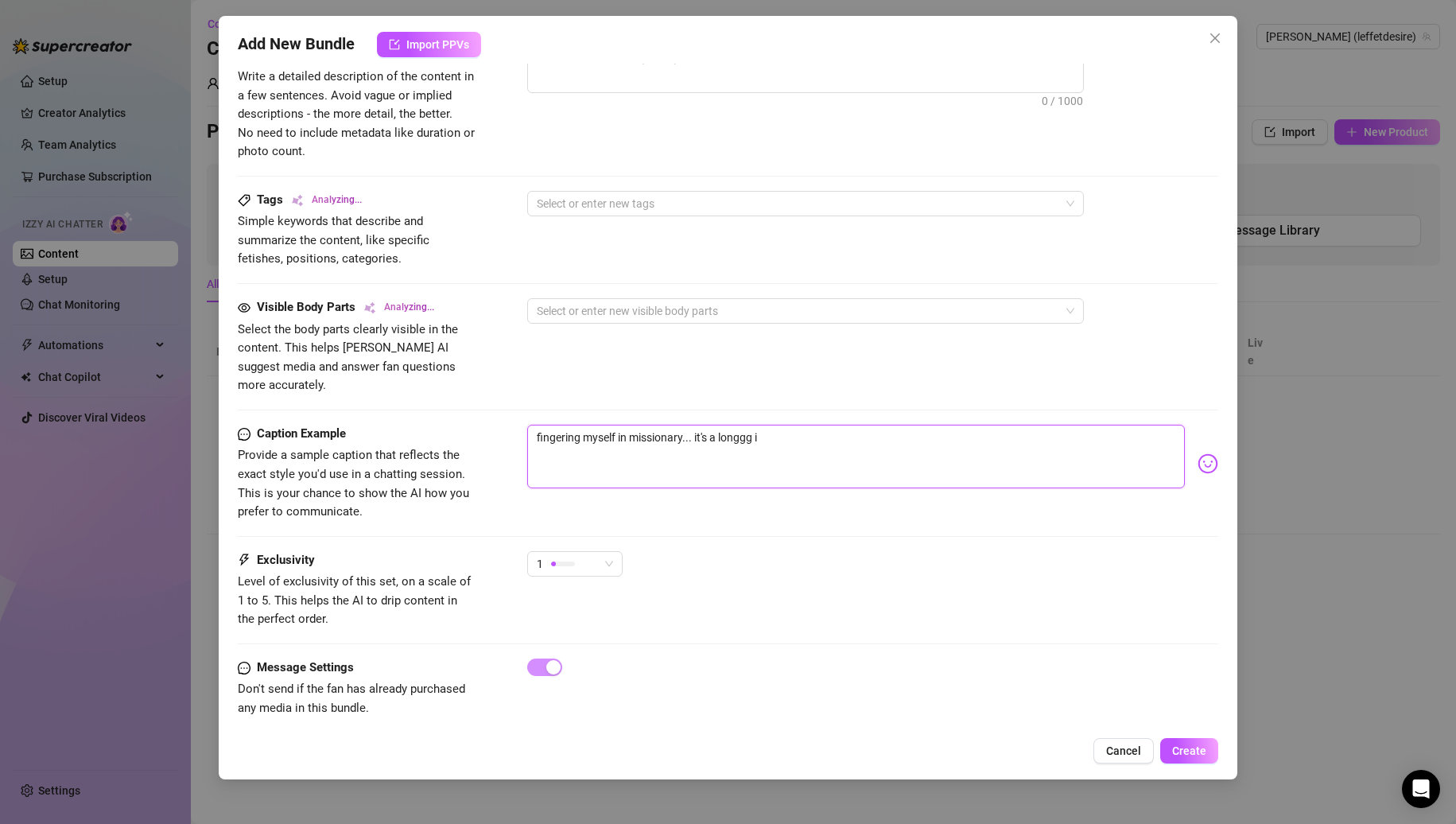
type textarea "fingering myself in missionary... it's a longgg"
type textarea "fingering myself in missionary... it's a longgg v"
type textarea "fingering myself in missionary... it's a longgg vi"
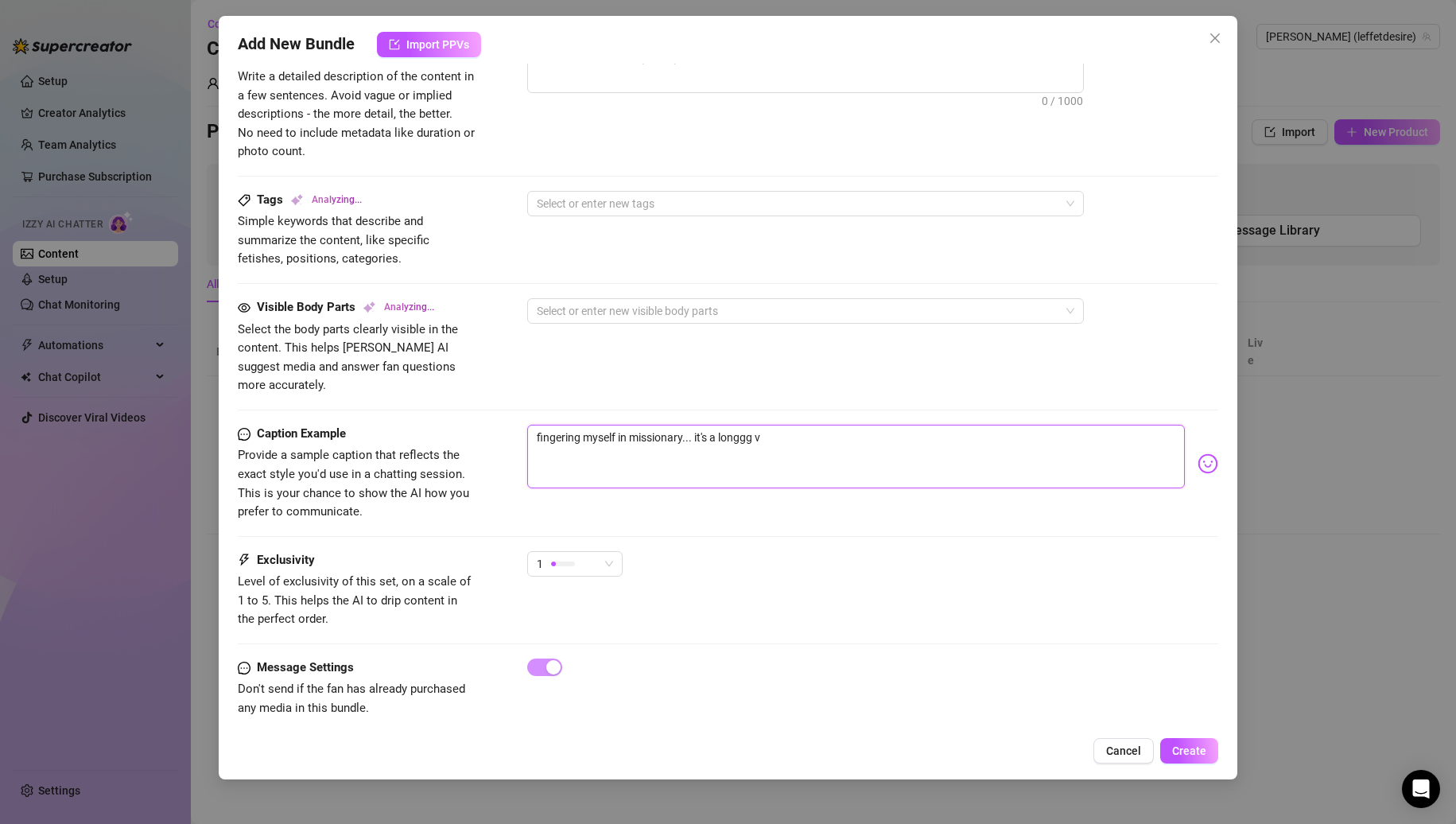
type textarea "fingering myself in missionary... it's a longgg vi"
type textarea "fingering myself in missionary... it's a longgg vid"
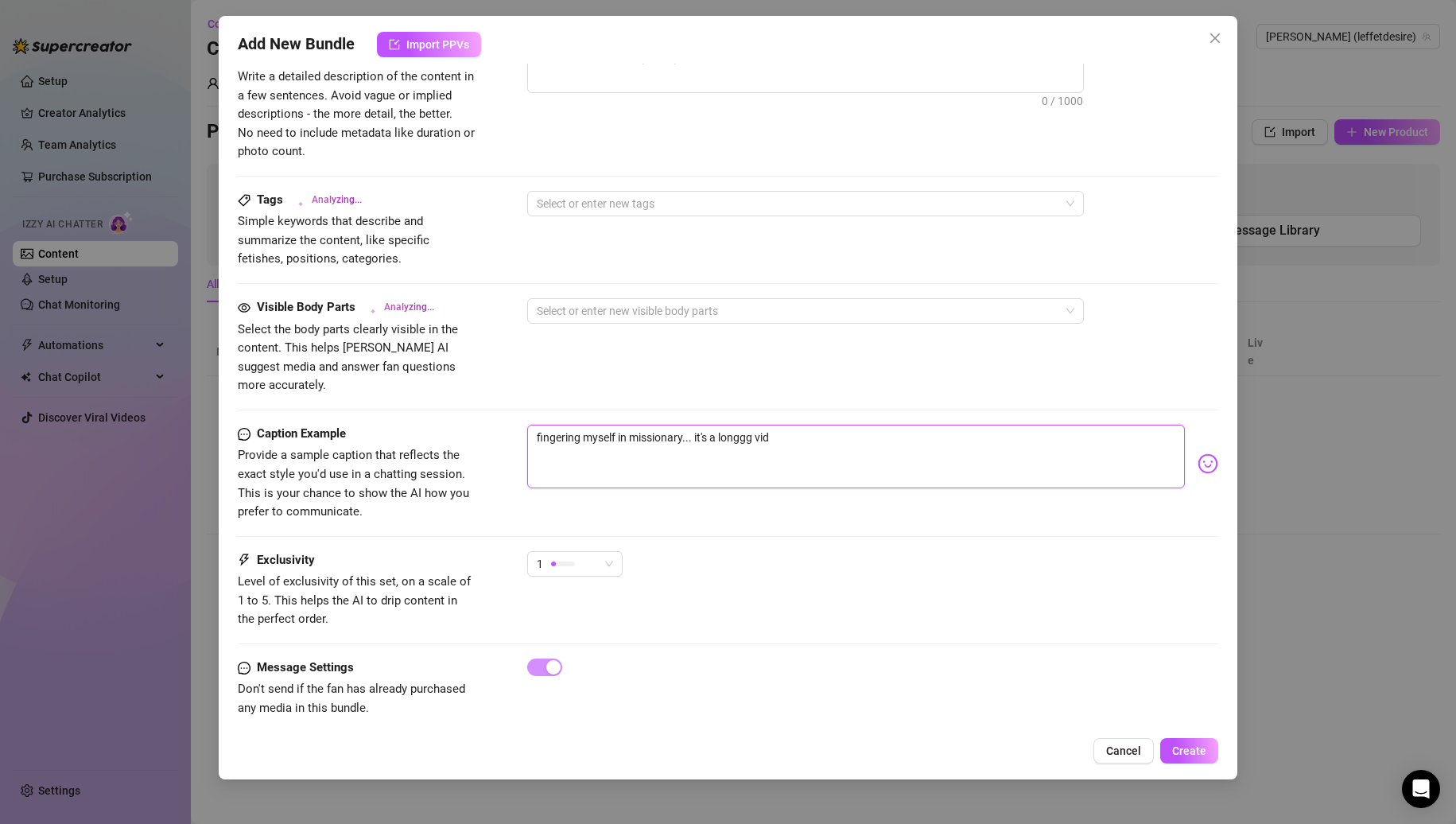
type textarea "fingering myself in missionary... it's a longgg vid x"
type textarea "fingering myself in missionary... it's a longgg vid xx"
click at [568, 556] on div at bounding box center [563, 564] width 24 height 15
type textarea "fingering myself in missionary... it's a longgg vid xx"
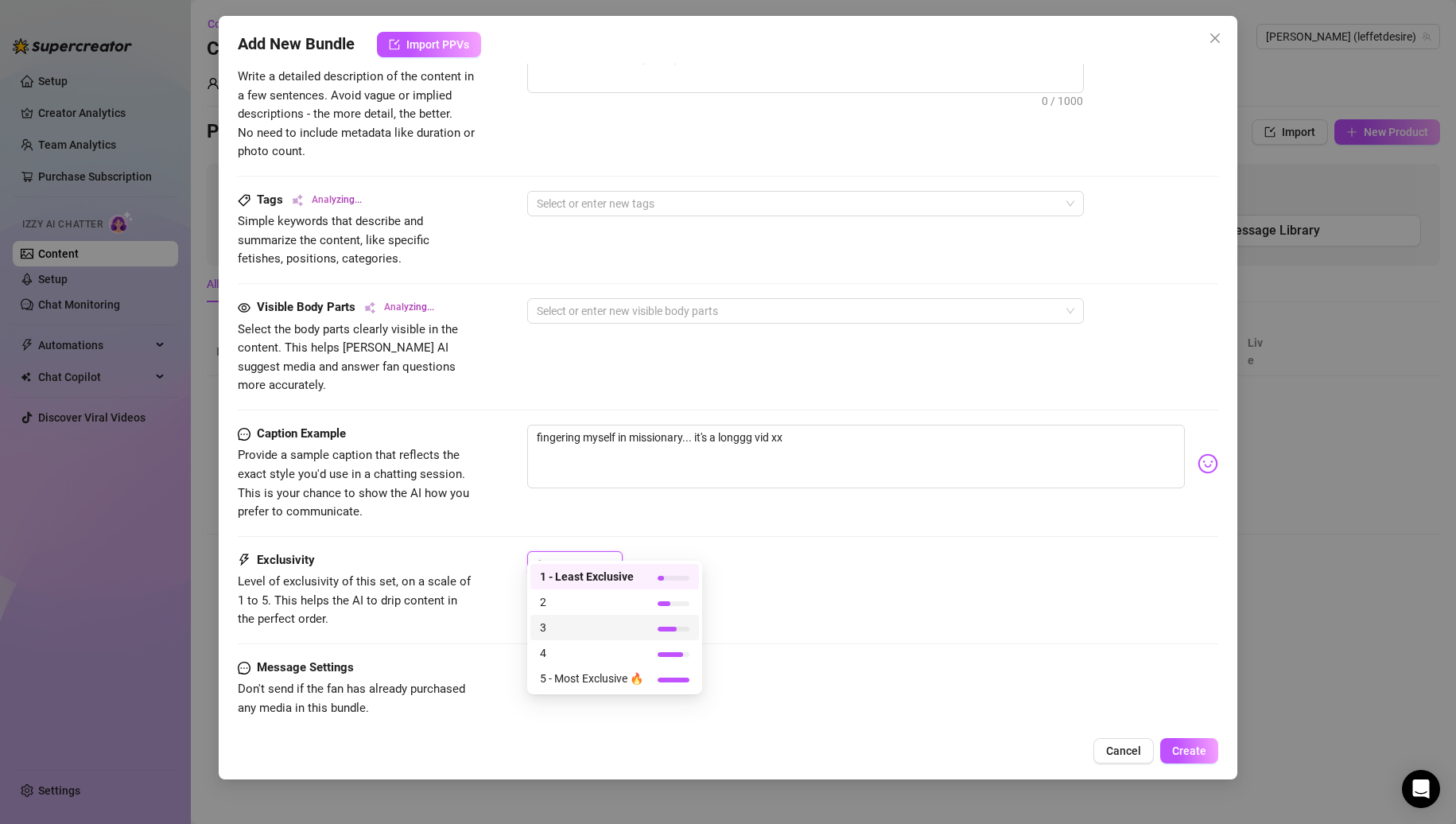
click at [598, 630] on span "3" at bounding box center [591, 627] width 103 height 17
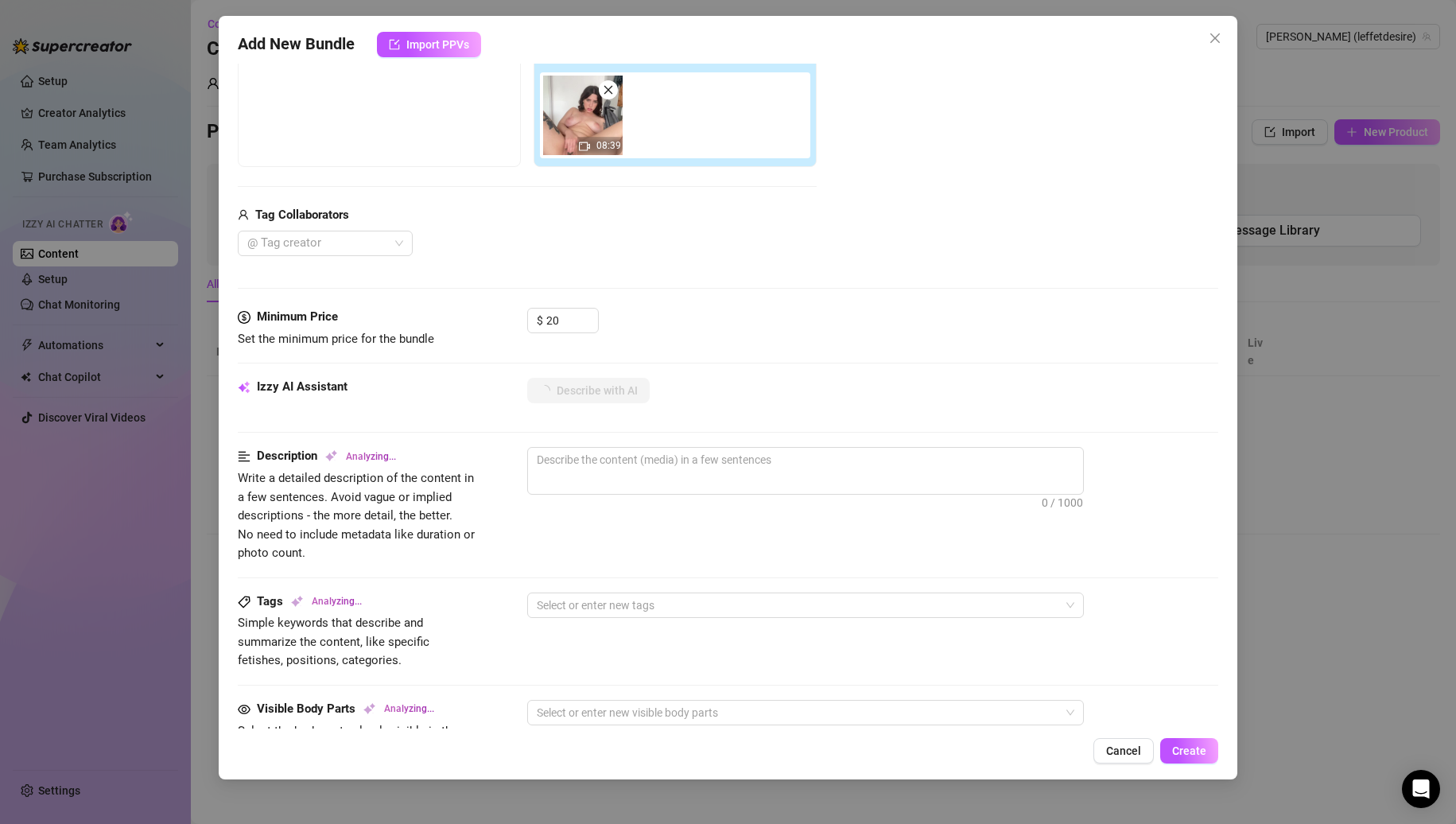
scroll to position [115, 0]
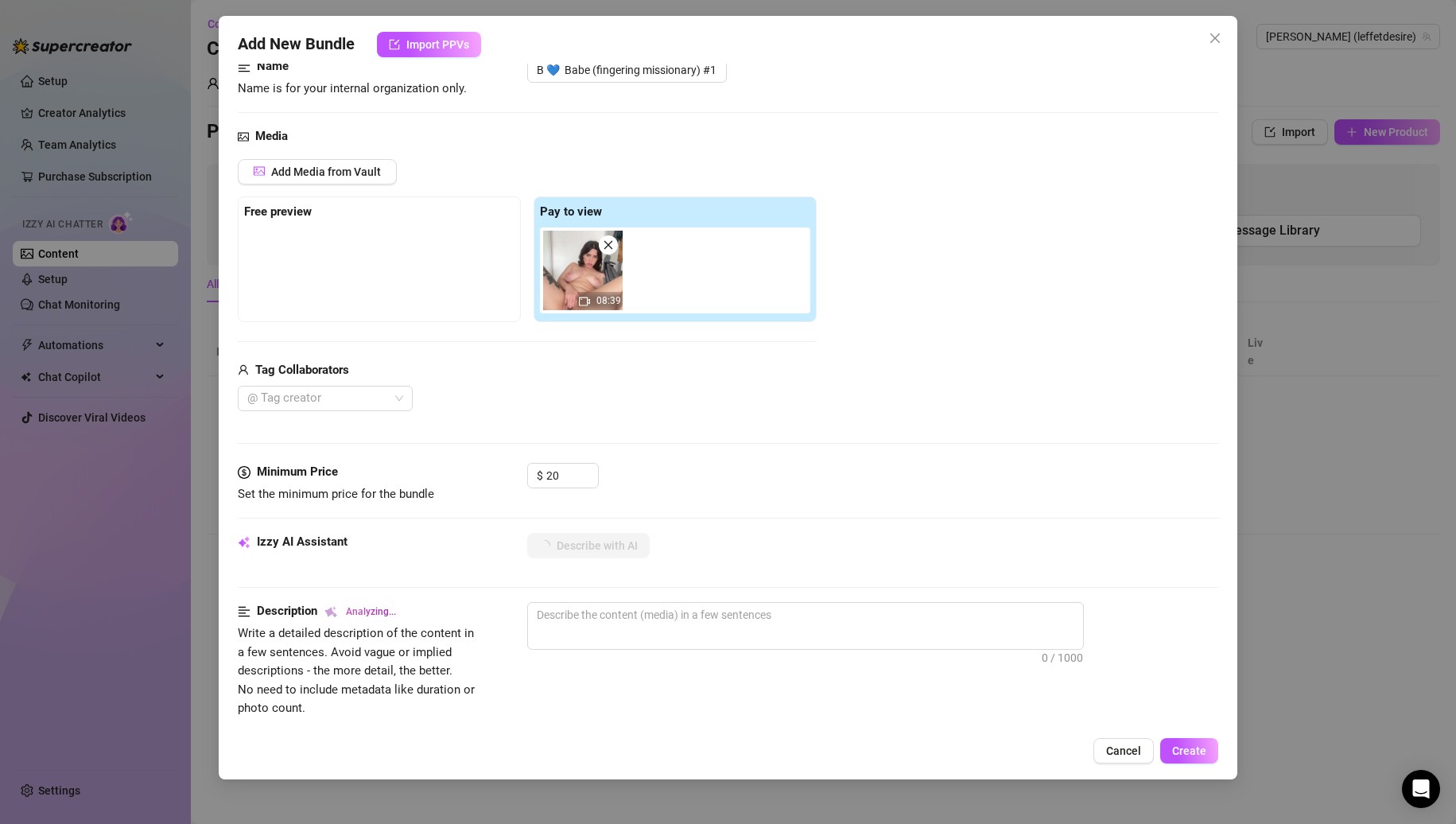
type textarea "[PERSON_NAME]"
type textarea "[PERSON_NAME] is"
type textarea "[PERSON_NAME] is fully"
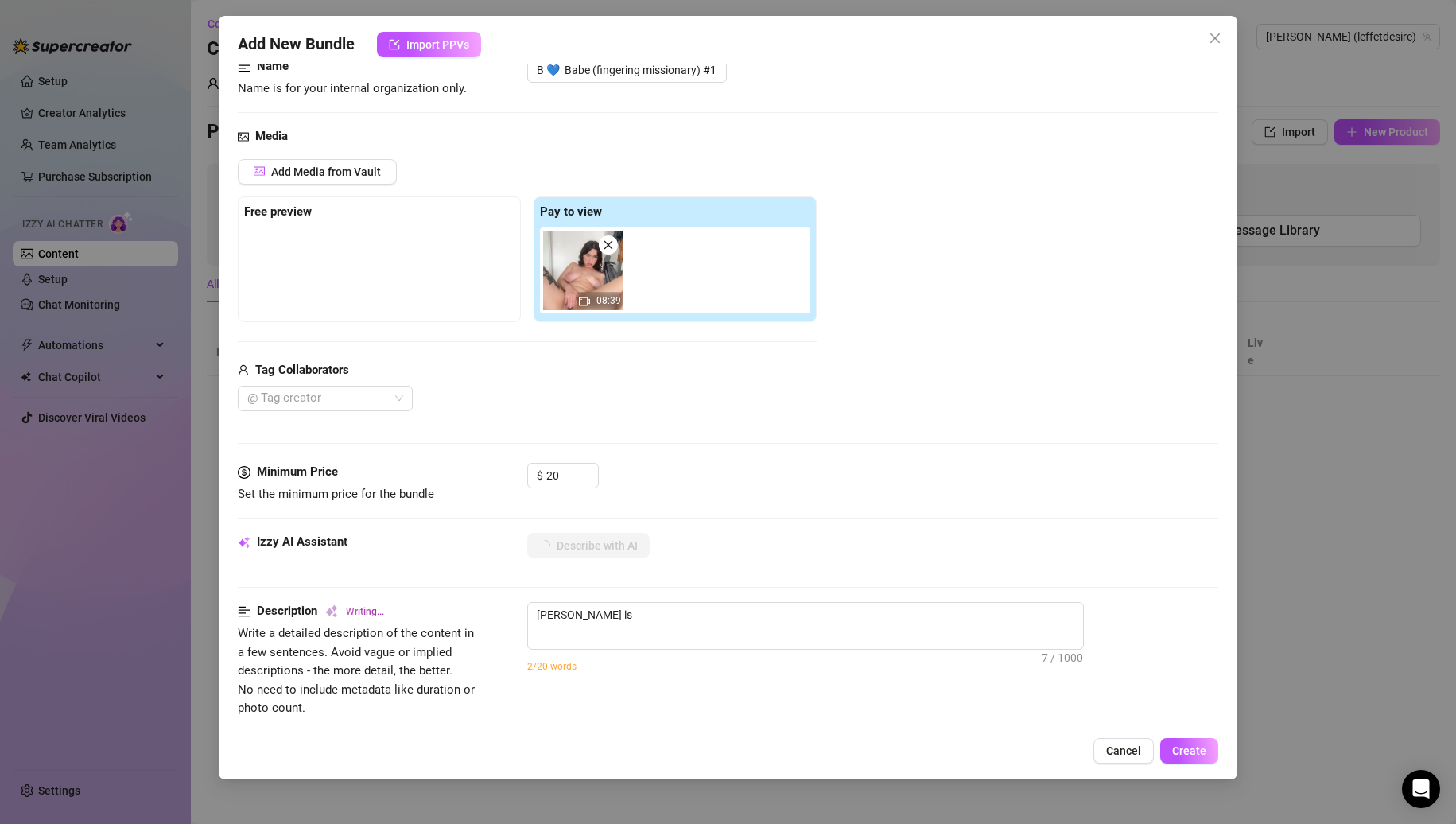
type textarea "[PERSON_NAME] is fully"
type textarea "[PERSON_NAME] is fully naked,"
type textarea "Nina is fully naked, sitting"
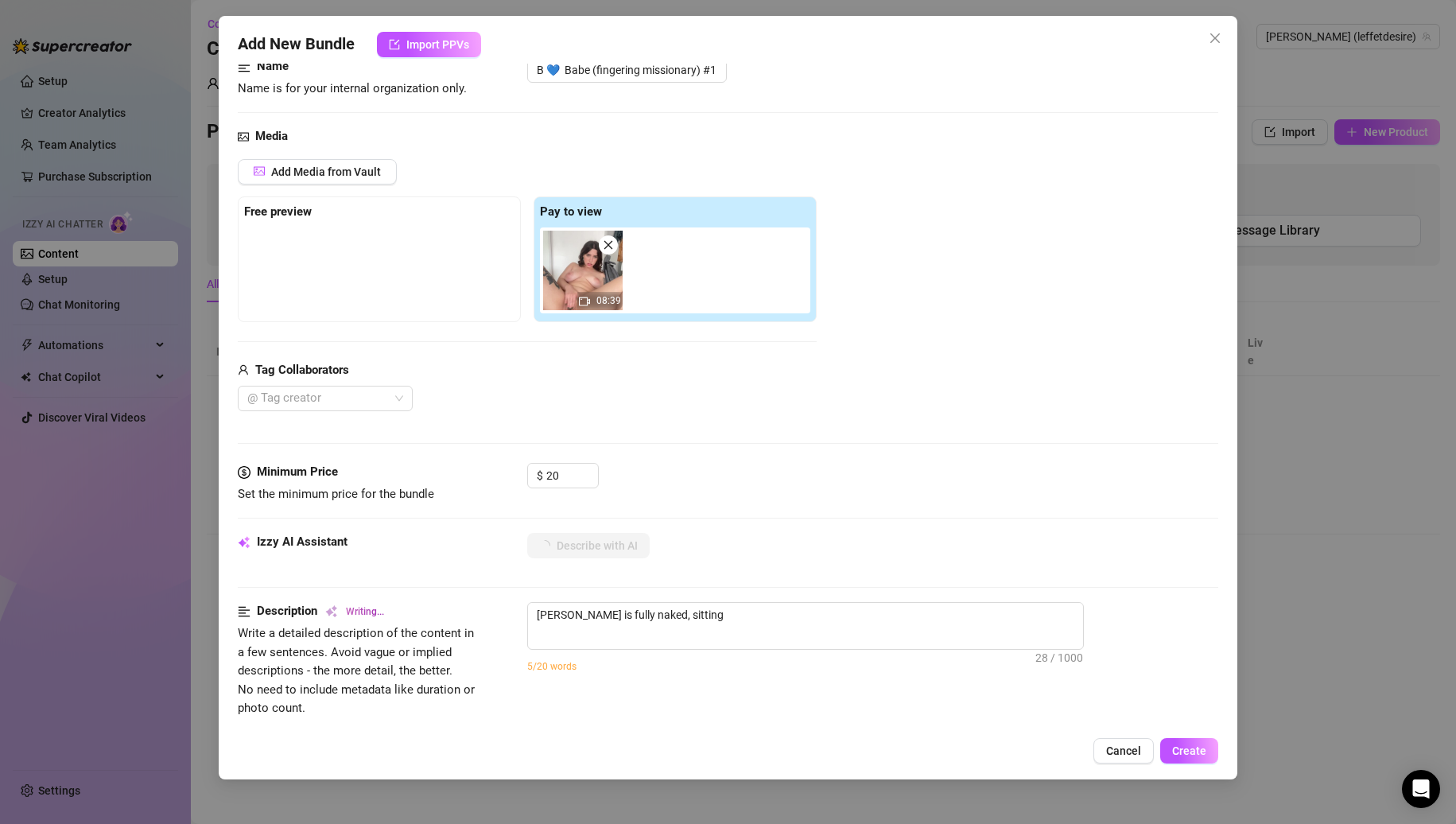
type textarea "Nina is fully naked, sitting on"
type textarea "Nina is fully naked, sitting on the"
type textarea "Nina is fully naked, sitting on the floor"
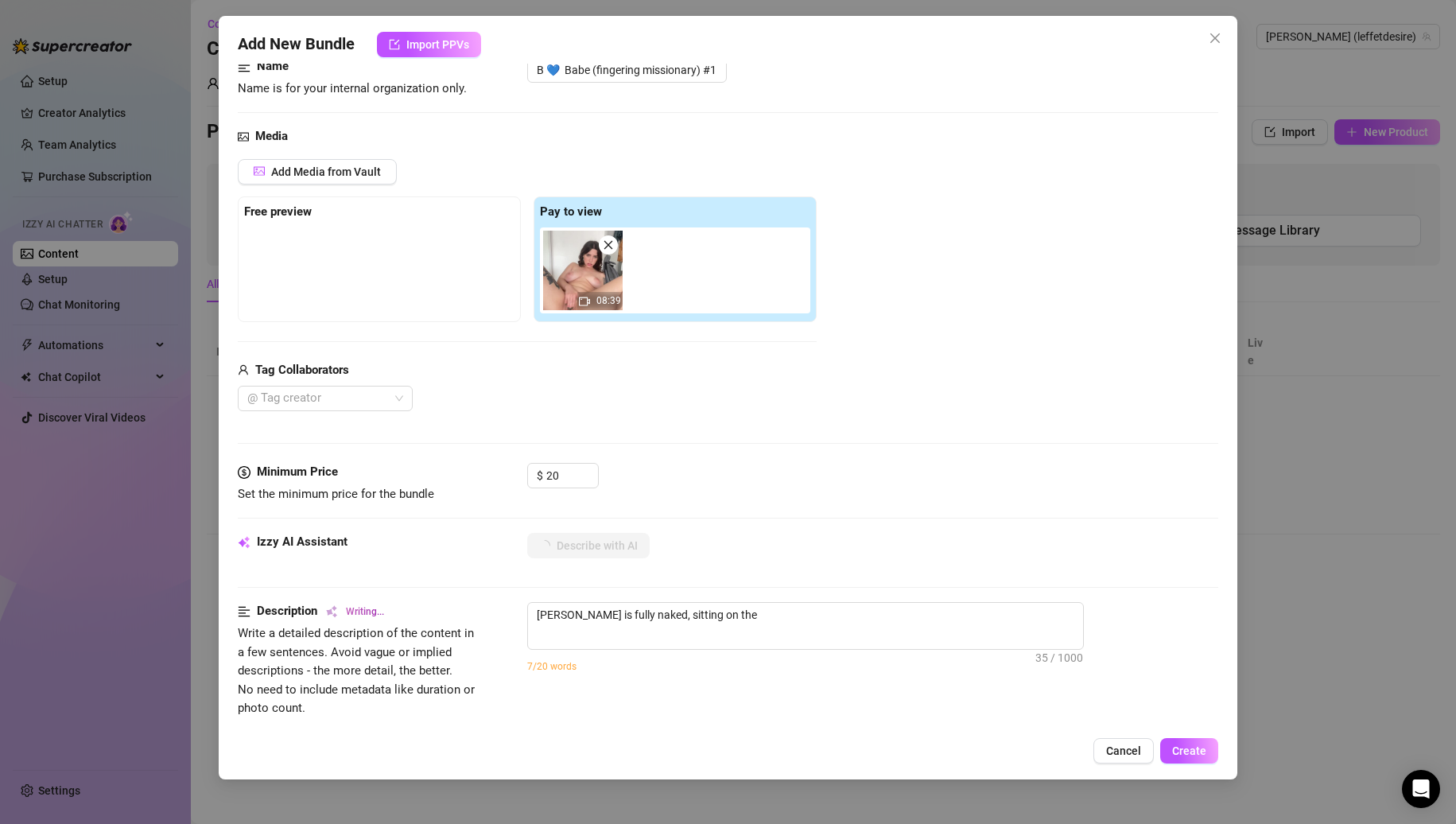
type textarea "Nina is fully naked, sitting on the floor"
type textarea "Nina is fully naked, sitting on the floor with"
type textarea "Nina is fully naked, sitting on the floor with legs"
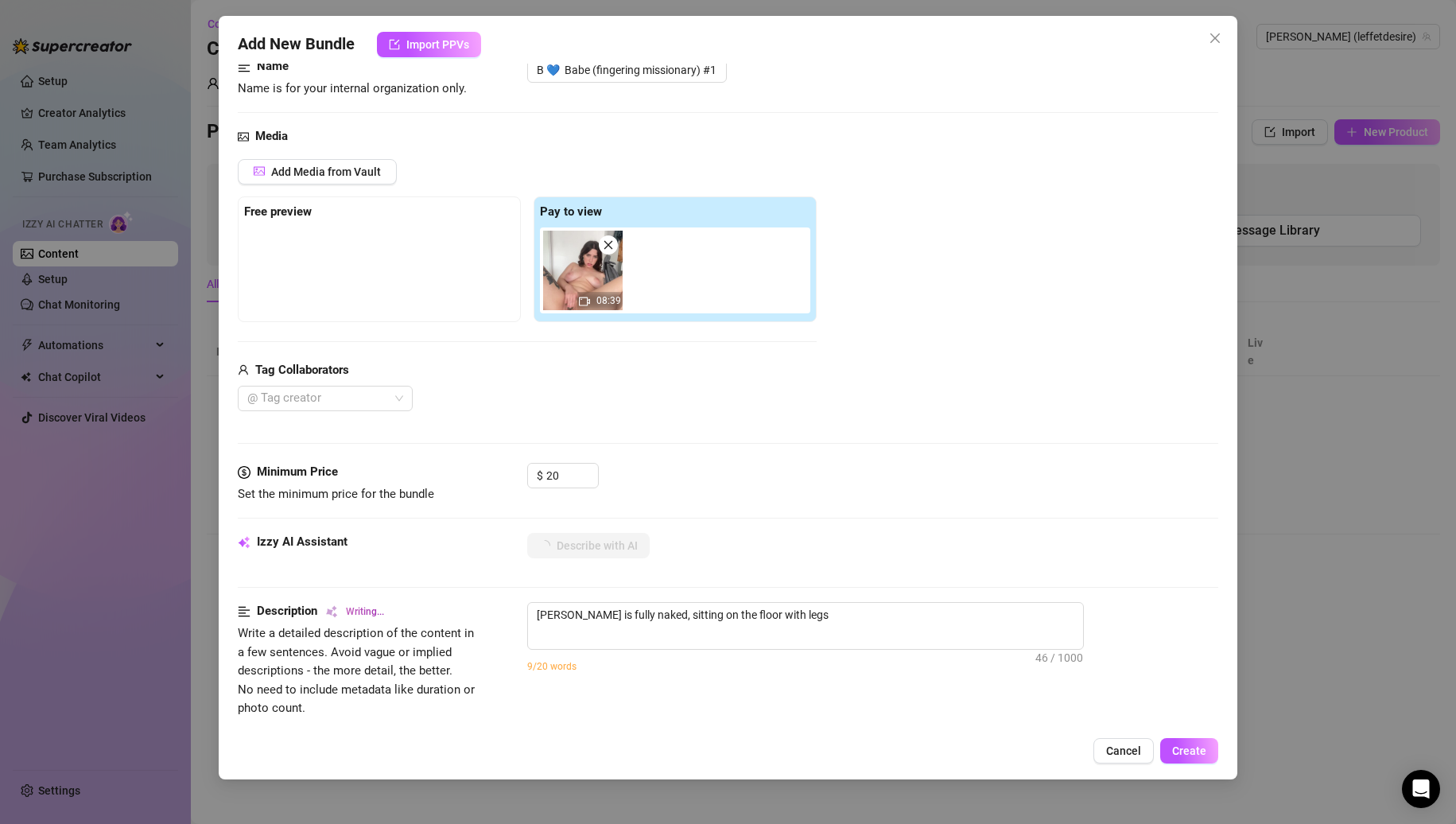
type textarea "Nina is fully naked, sitting on the floor with legs spread"
type textarea "Nina is fully naked, sitting on the floor with legs spread wide,"
type textarea "Nina is fully naked, sitting on the floor with legs spread wide, showing"
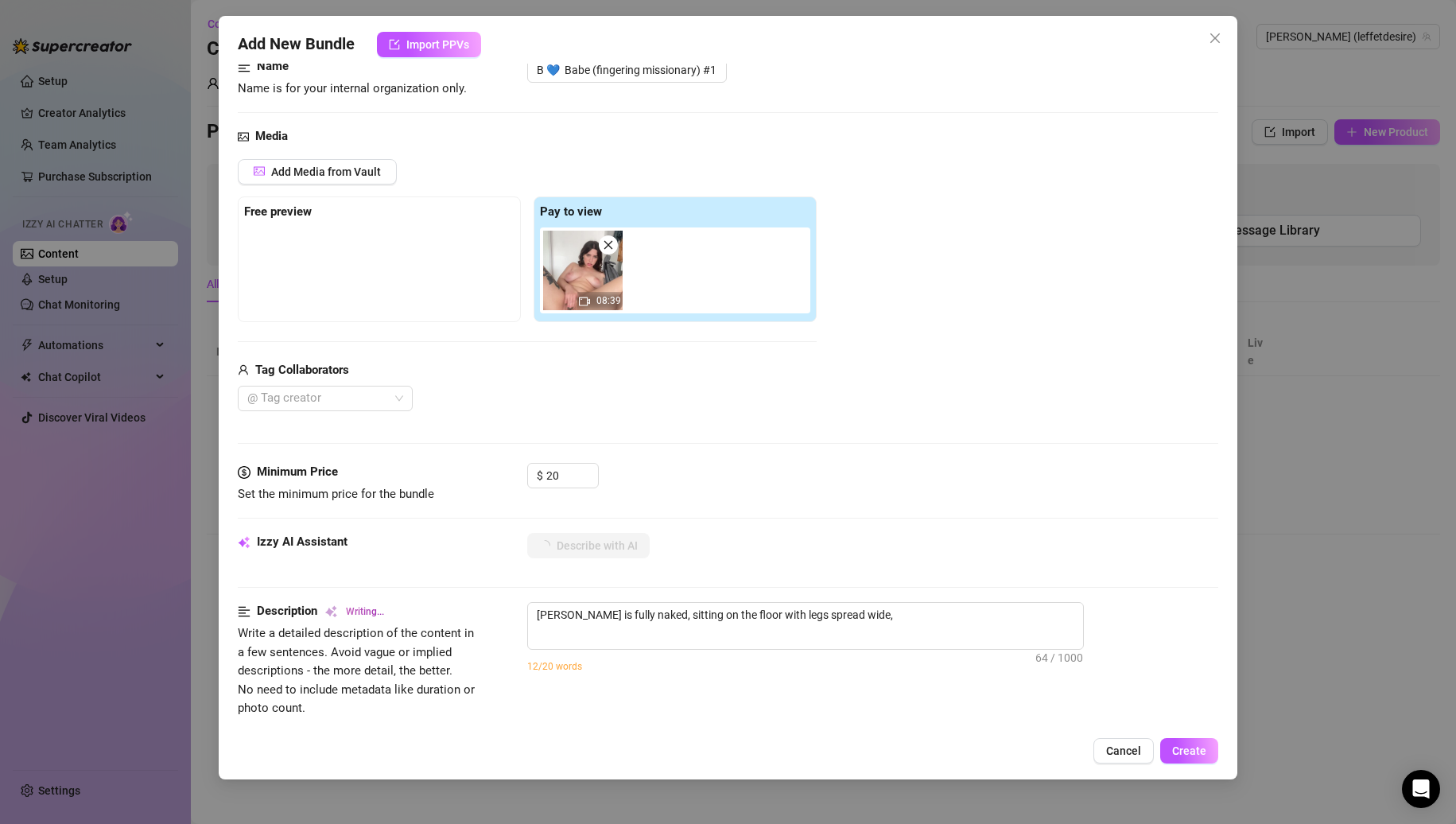
type textarea "Nina is fully naked, sitting on the floor with legs spread wide, showing"
type textarea "Nina is fully naked, sitting on the floor with legs spread wide, showing off"
type textarea "Nina is fully naked, sitting on the floor with legs spread wide, showing off her"
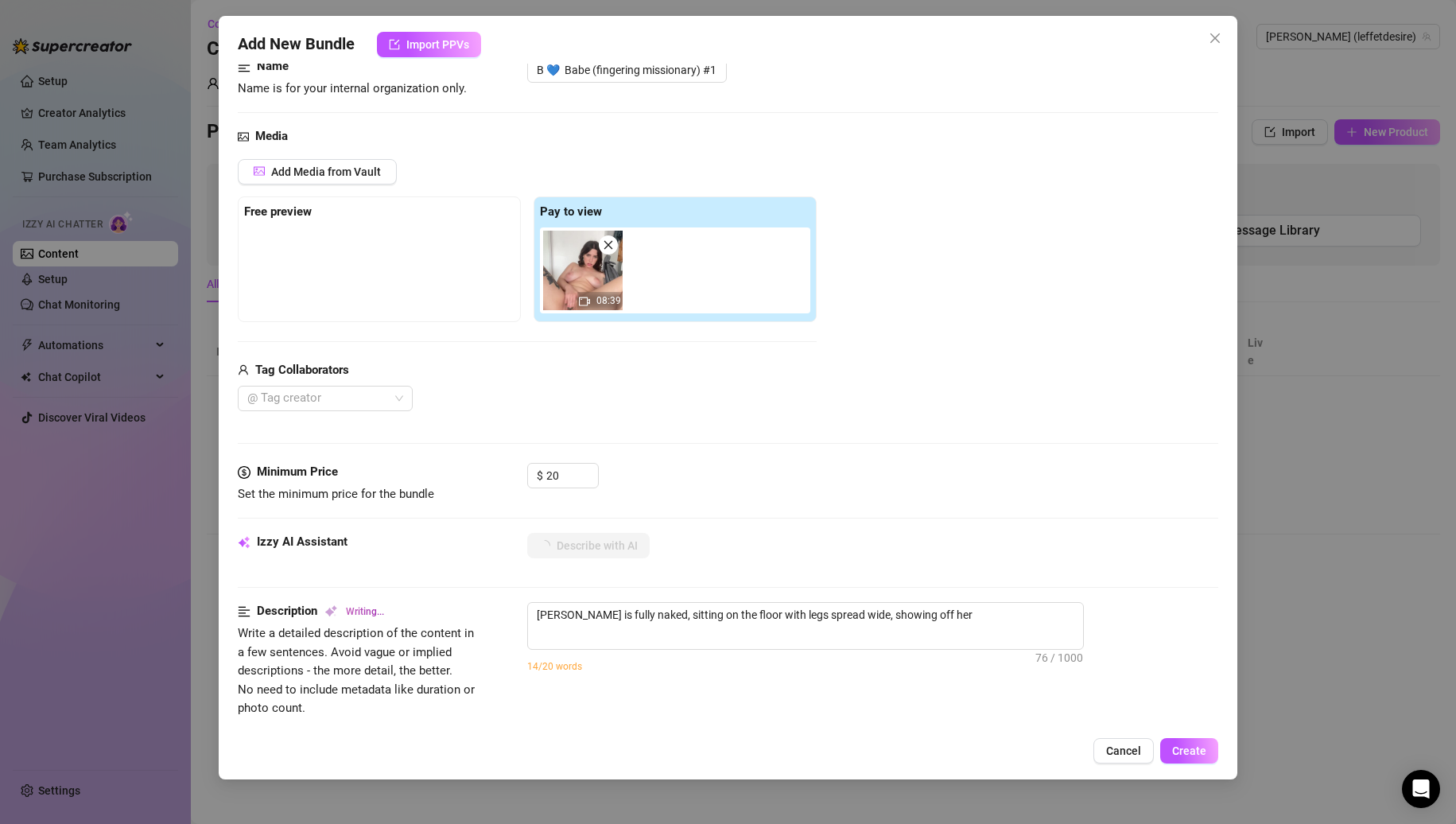
type textarea "Nina is fully naked, sitting on the floor with legs spread wide, showing off he…"
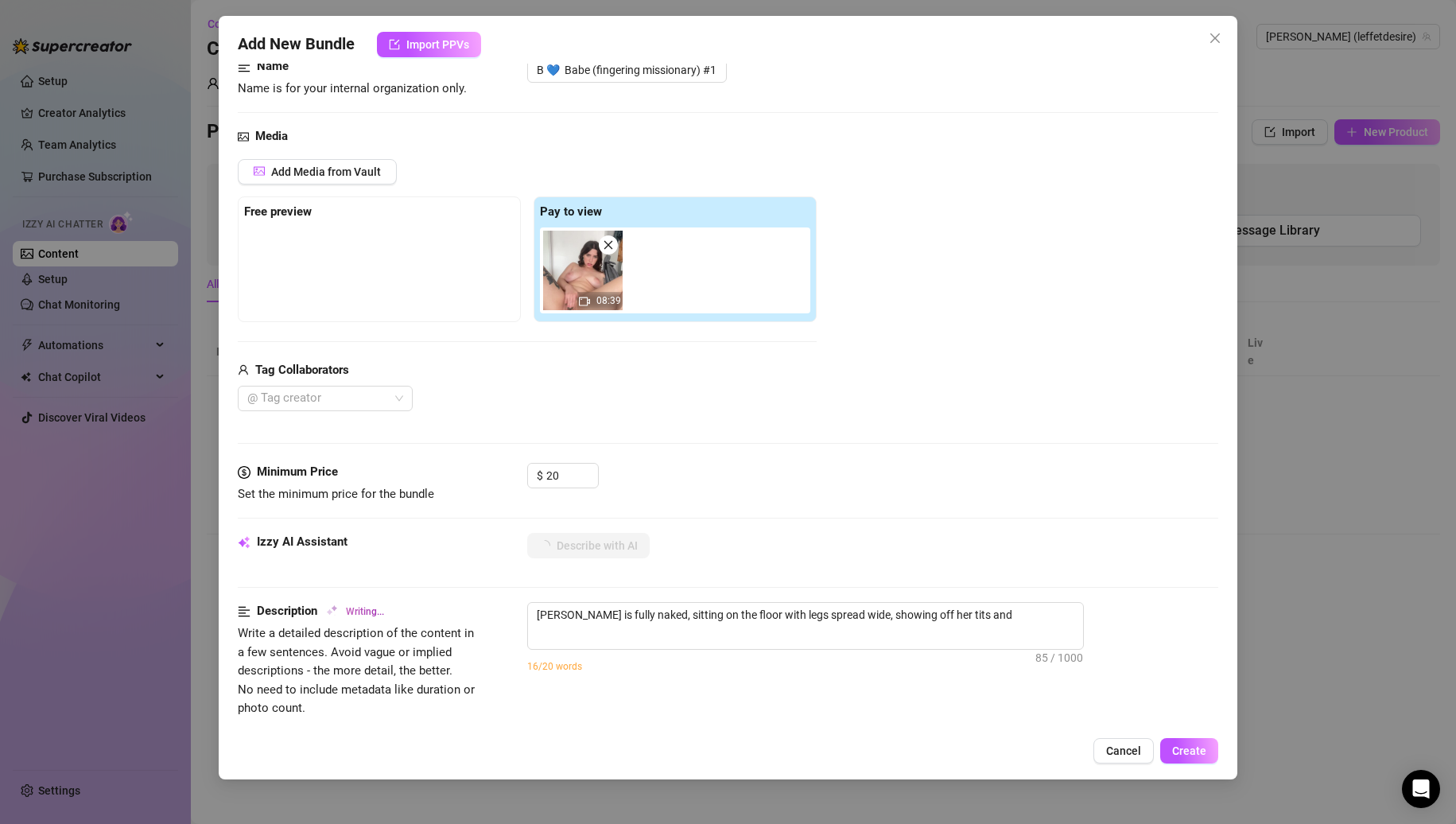
type textarea "Nina is fully naked, sitting on the floor with legs spread wide, showing off he…"
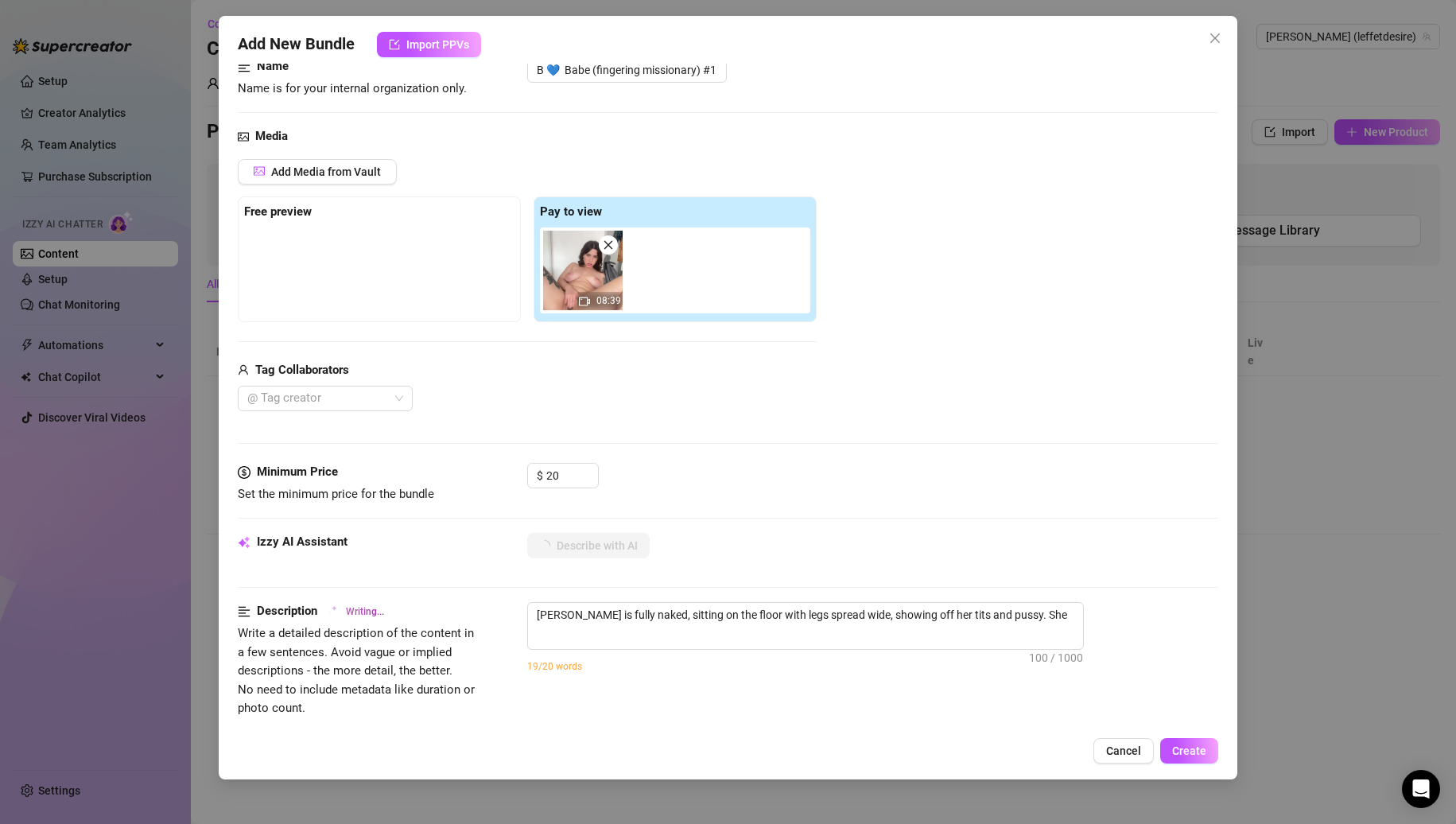
type textarea "Nina is fully naked, sitting on the floor with legs spread wide, showing off he…"
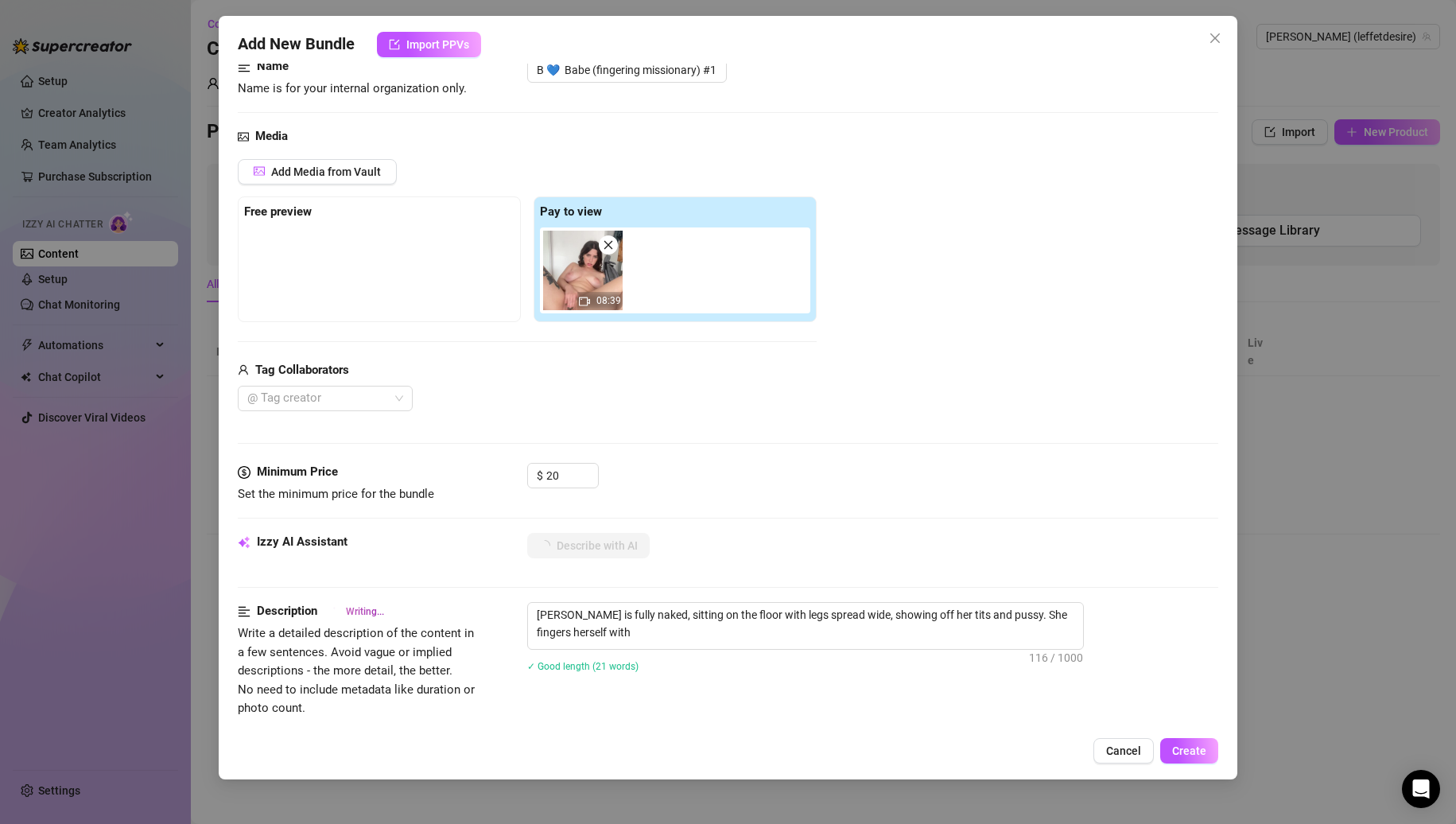
type textarea "Nina is fully naked, sitting on the floor with legs spread wide, showing off he…"
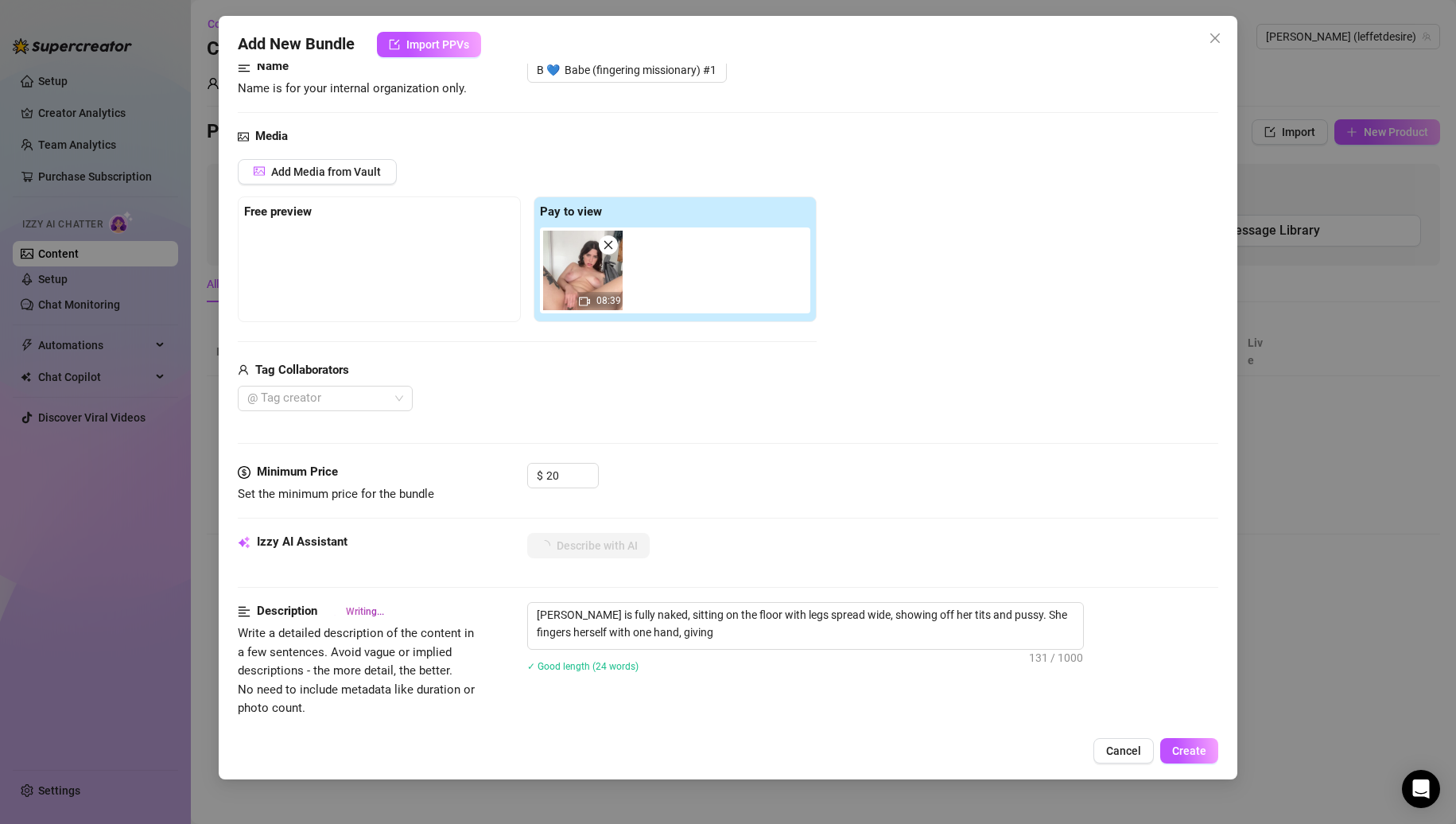
type textarea "Nina is fully naked, sitting on the floor with legs spread wide, showing off he…"
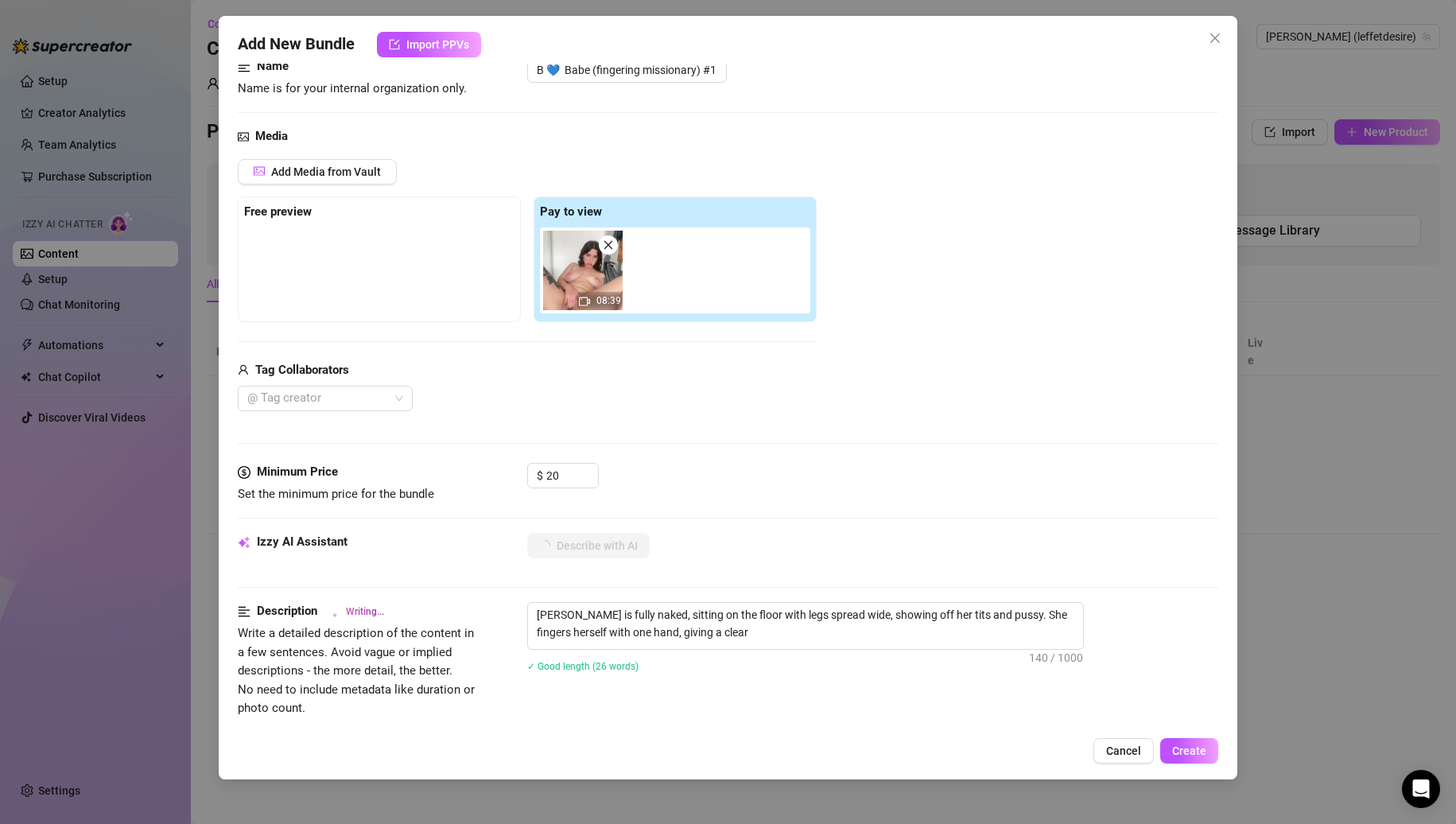
type textarea "Nina is fully naked, sitting on the floor with legs spread wide, showing off he…"
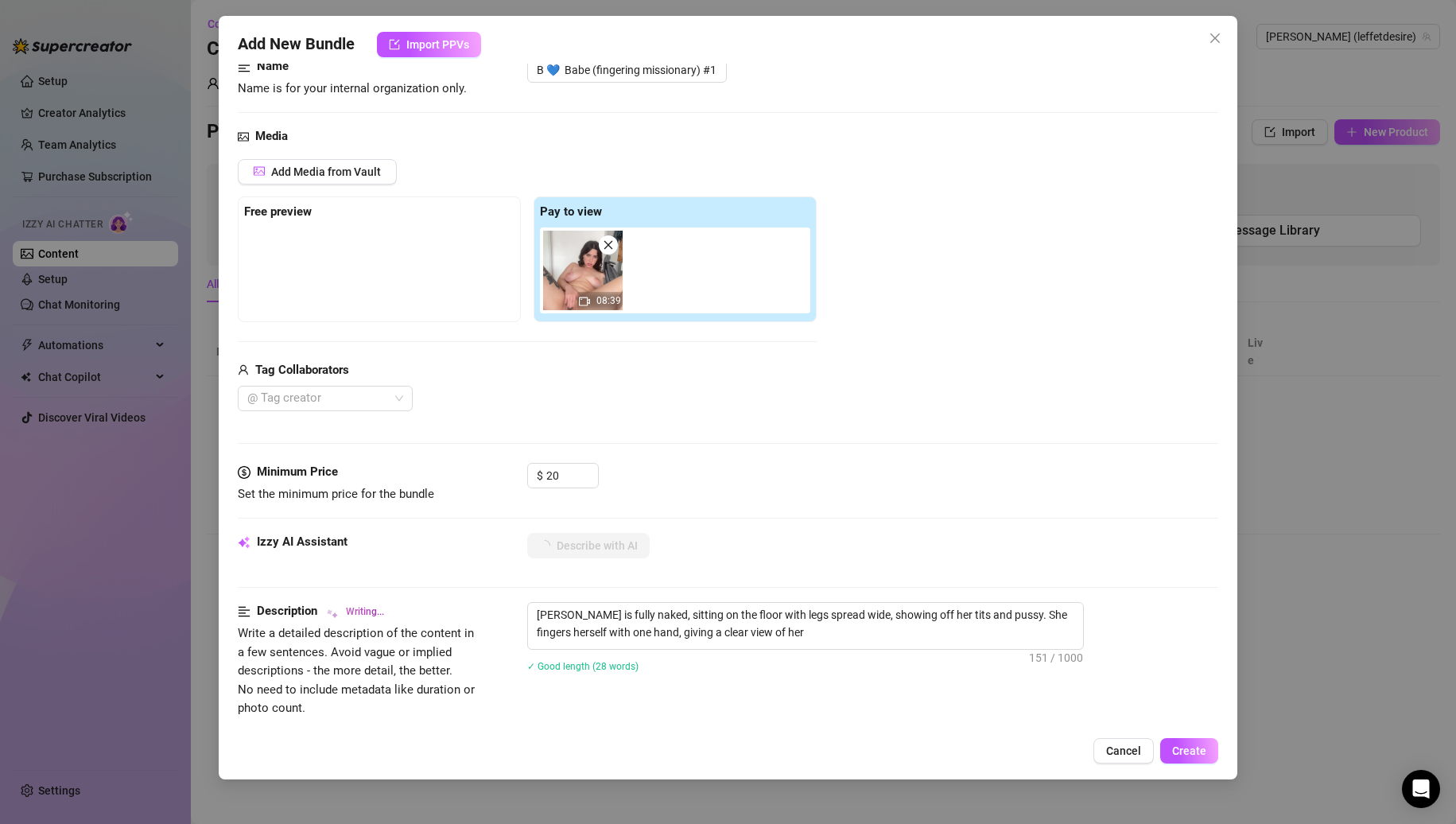
type textarea "Nina is fully naked, sitting on the floor with legs spread wide, showing off he…"
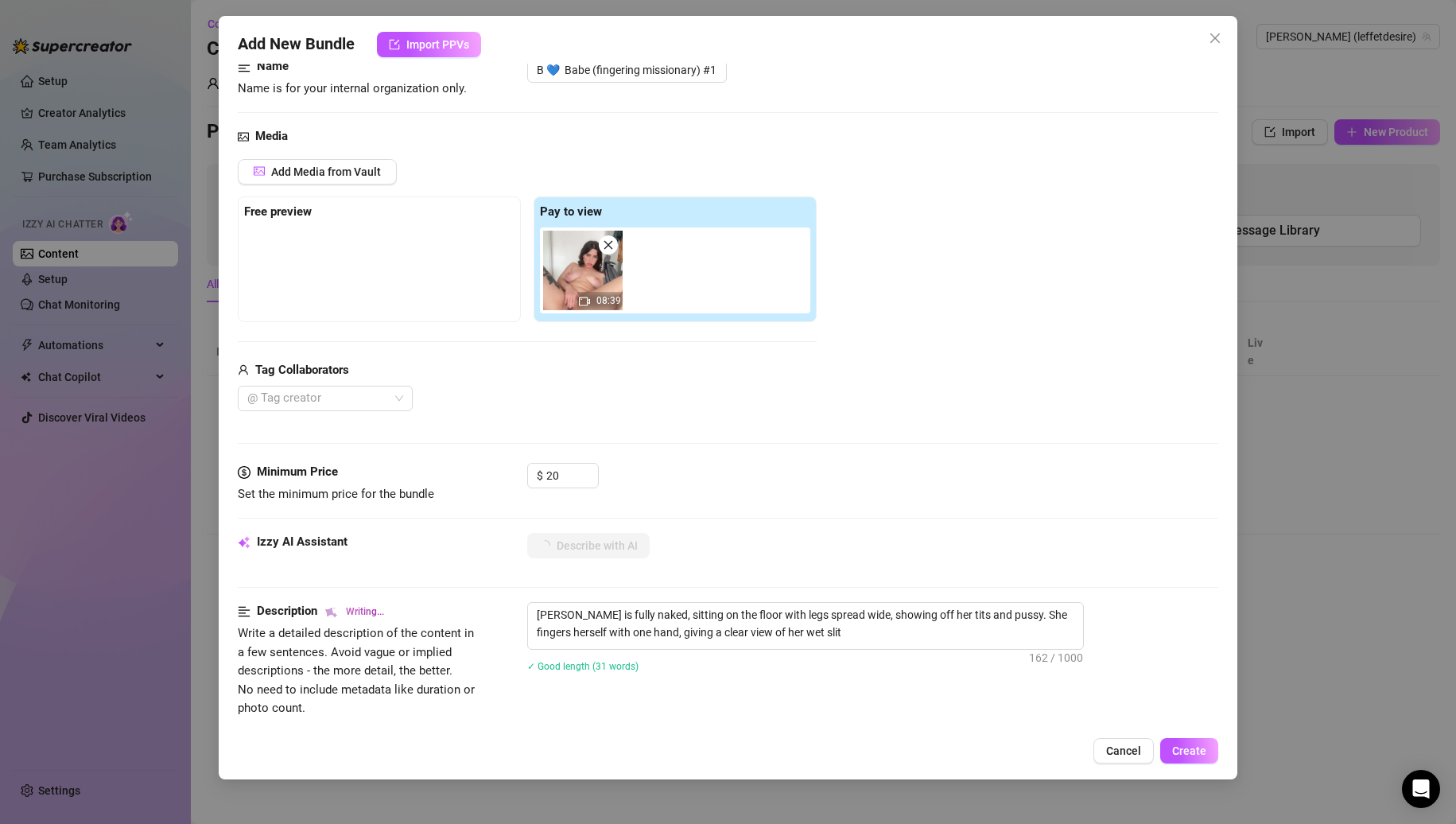
type textarea "Nina is fully naked, sitting on the floor with legs spread wide, showing off he…"
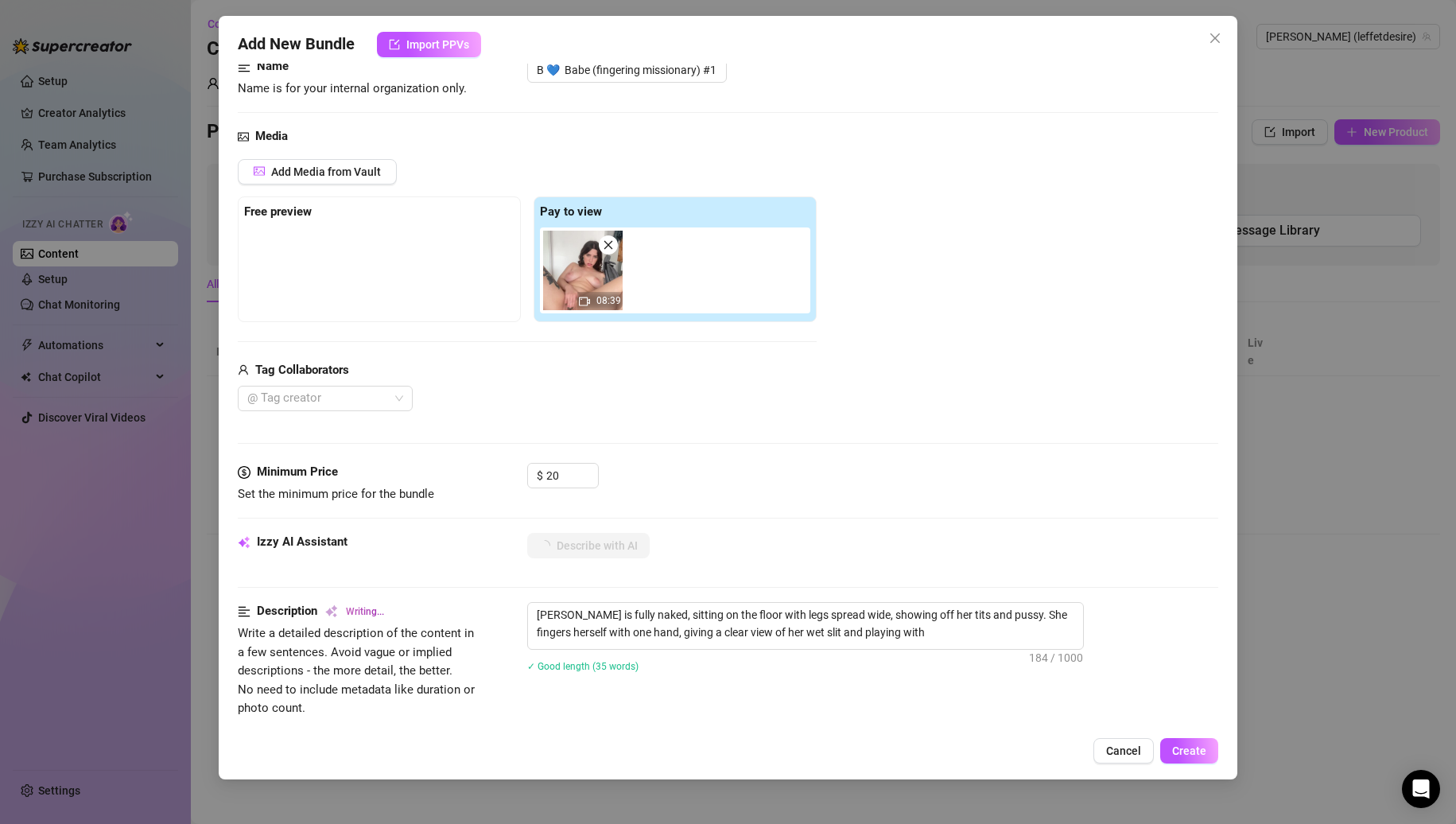
type textarea "Nina is fully naked, sitting on the floor with legs spread wide, showing off he…"
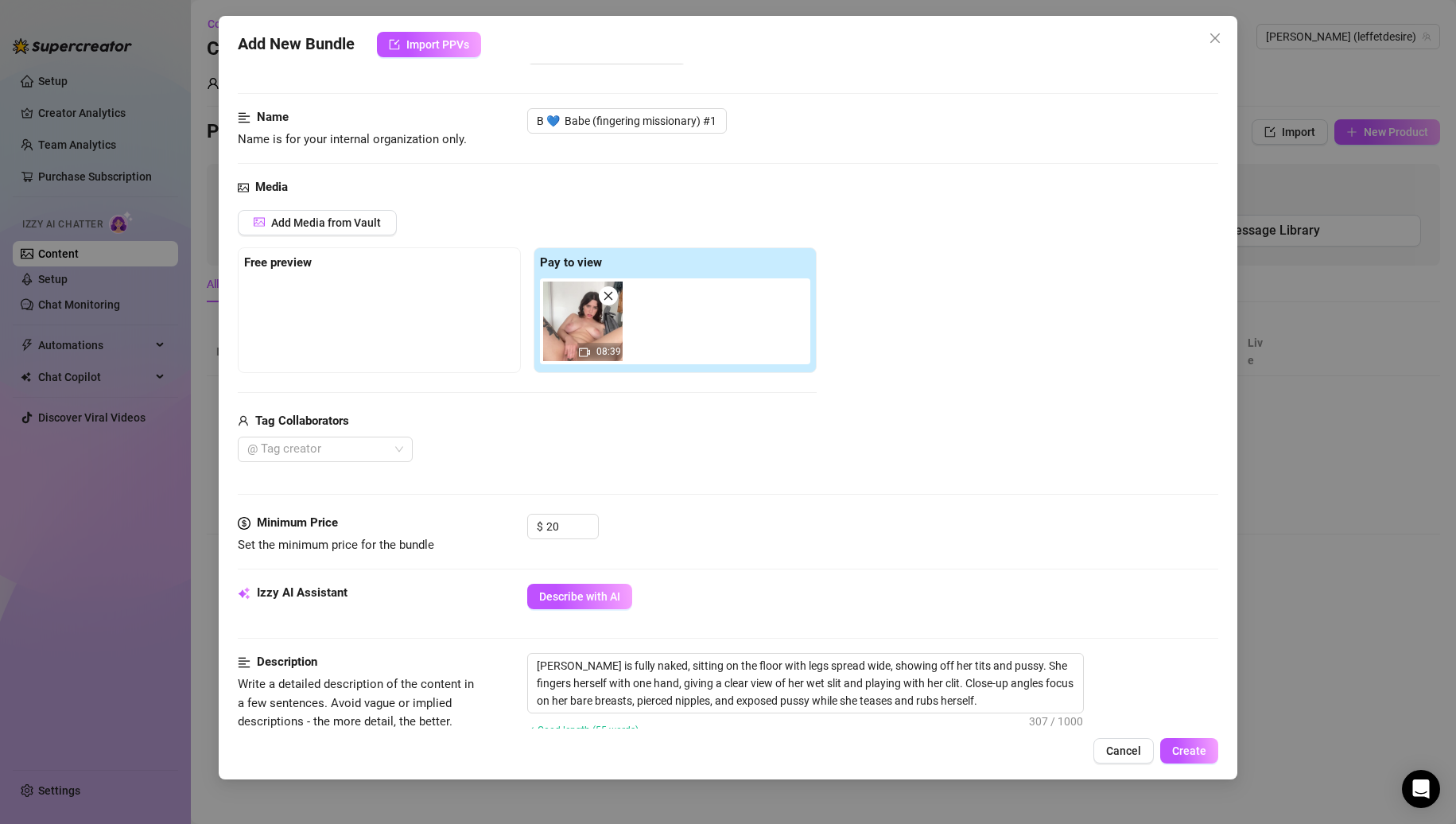
scroll to position [0, 0]
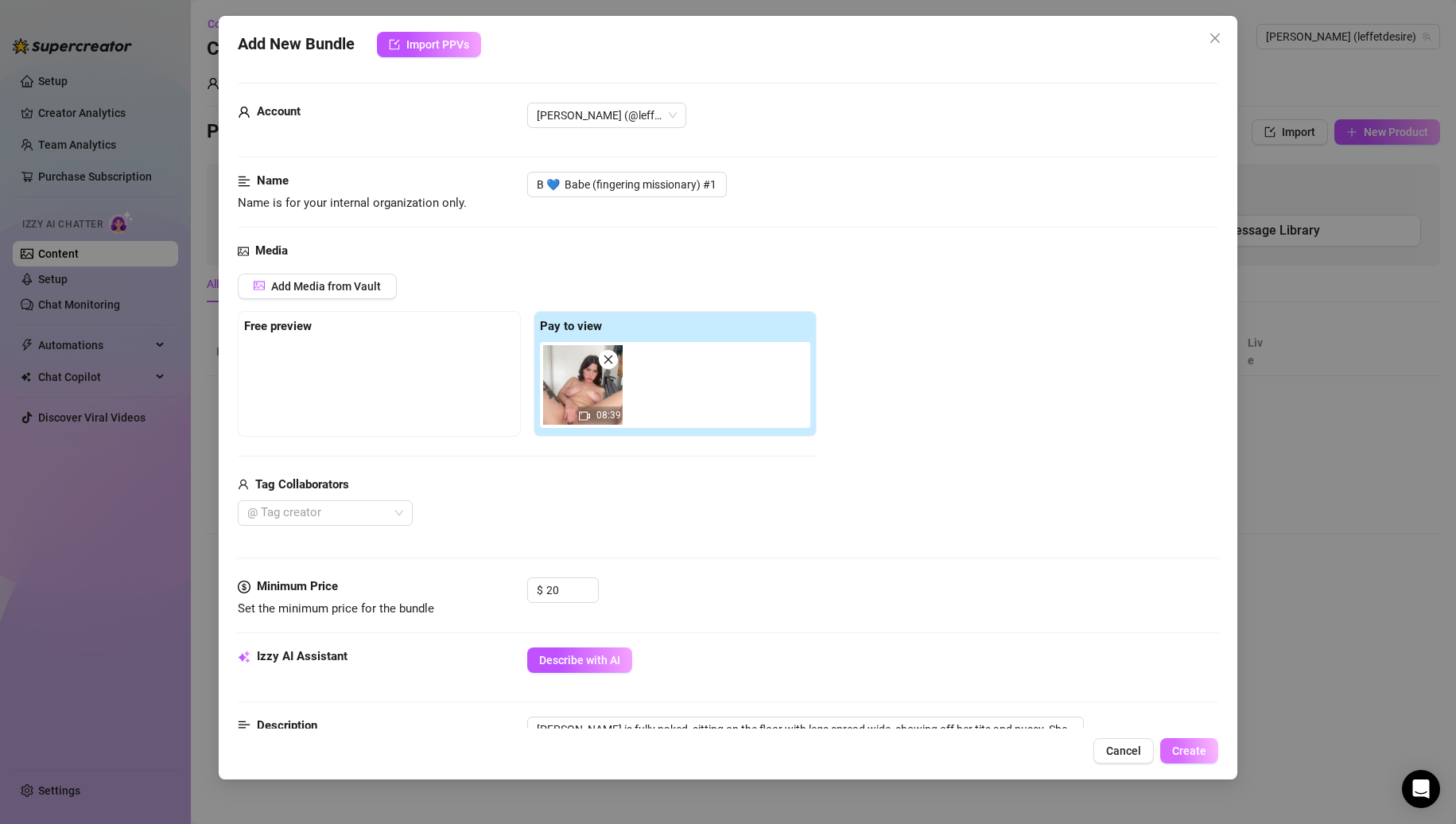
click at [1202, 745] on span "Create" at bounding box center [1189, 751] width 34 height 13
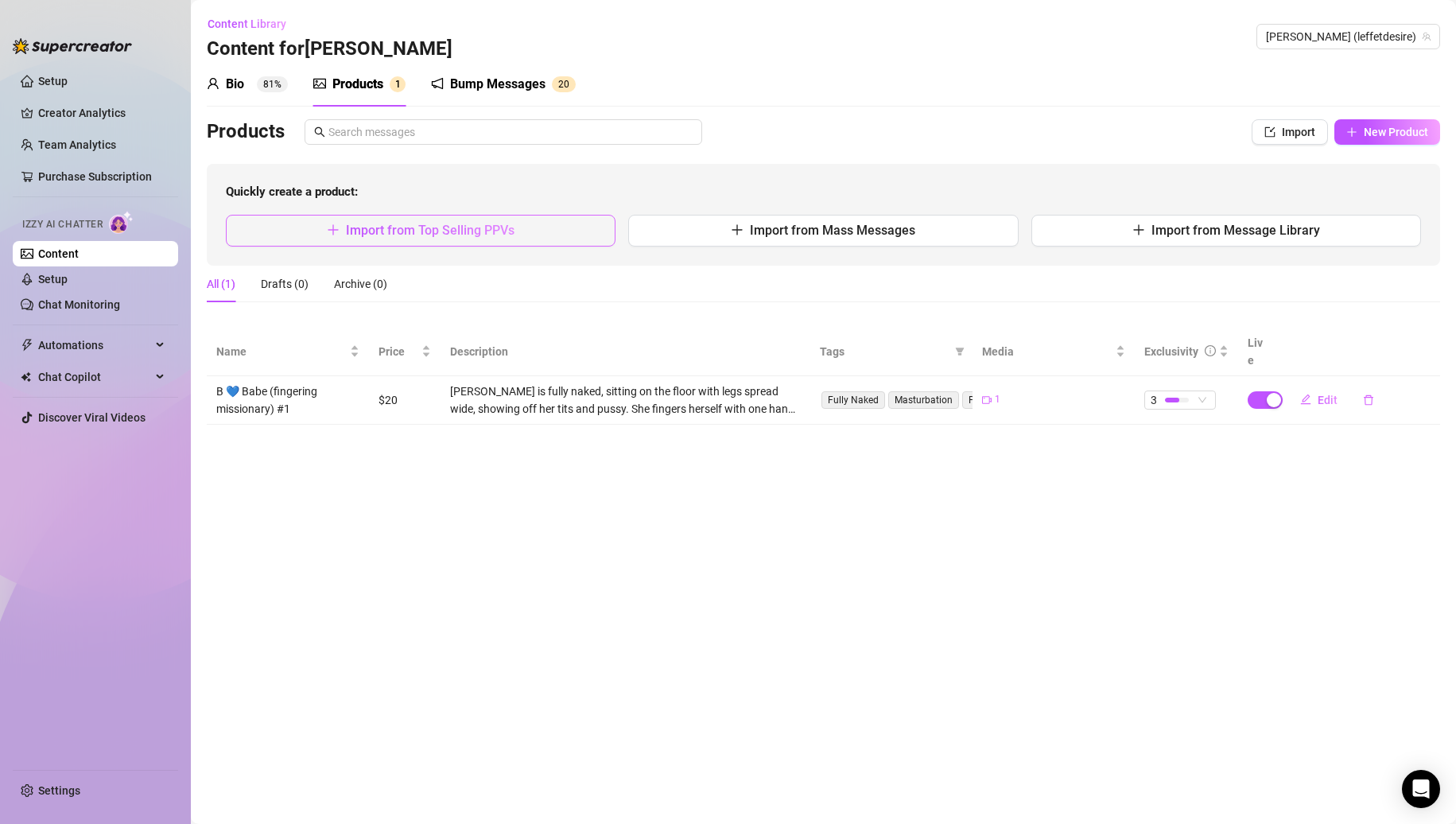
click at [440, 230] on span "Import from Top Selling PPVs" at bounding box center [430, 230] width 169 height 15
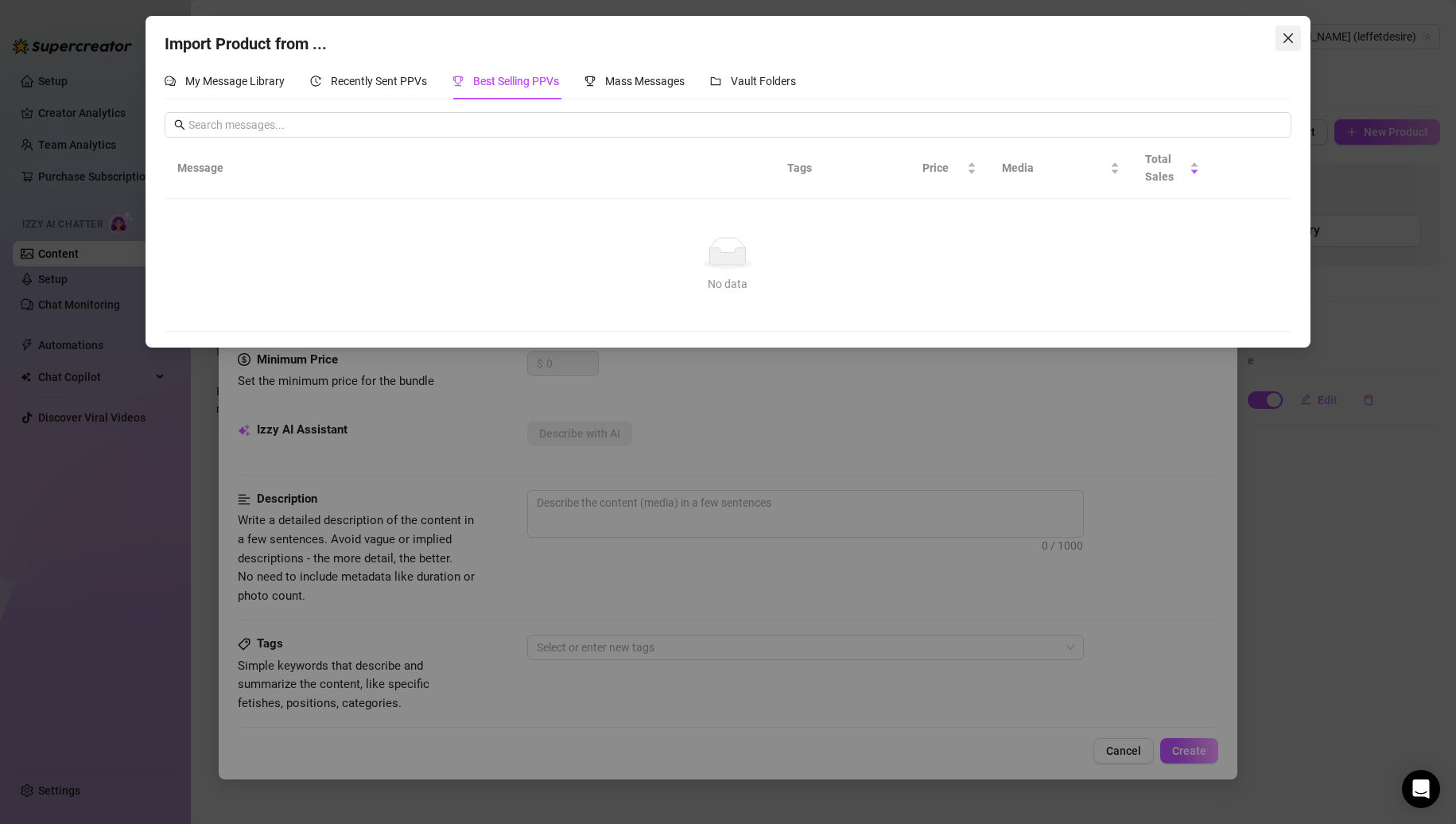
click at [1283, 33] on icon "close" at bounding box center [1288, 38] width 13 height 13
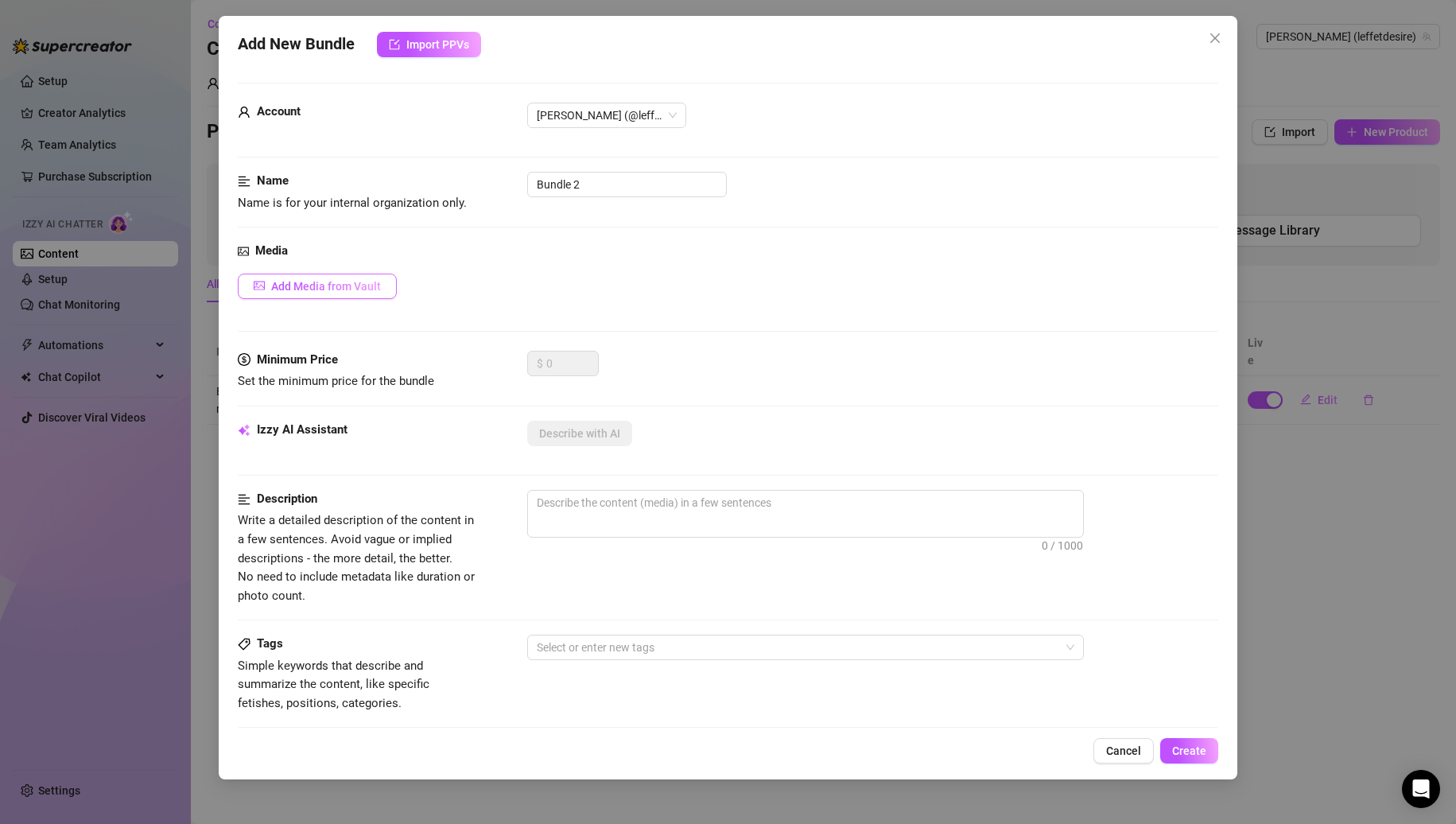
click at [290, 294] on button "Add Media from Vault" at bounding box center [317, 286] width 159 height 25
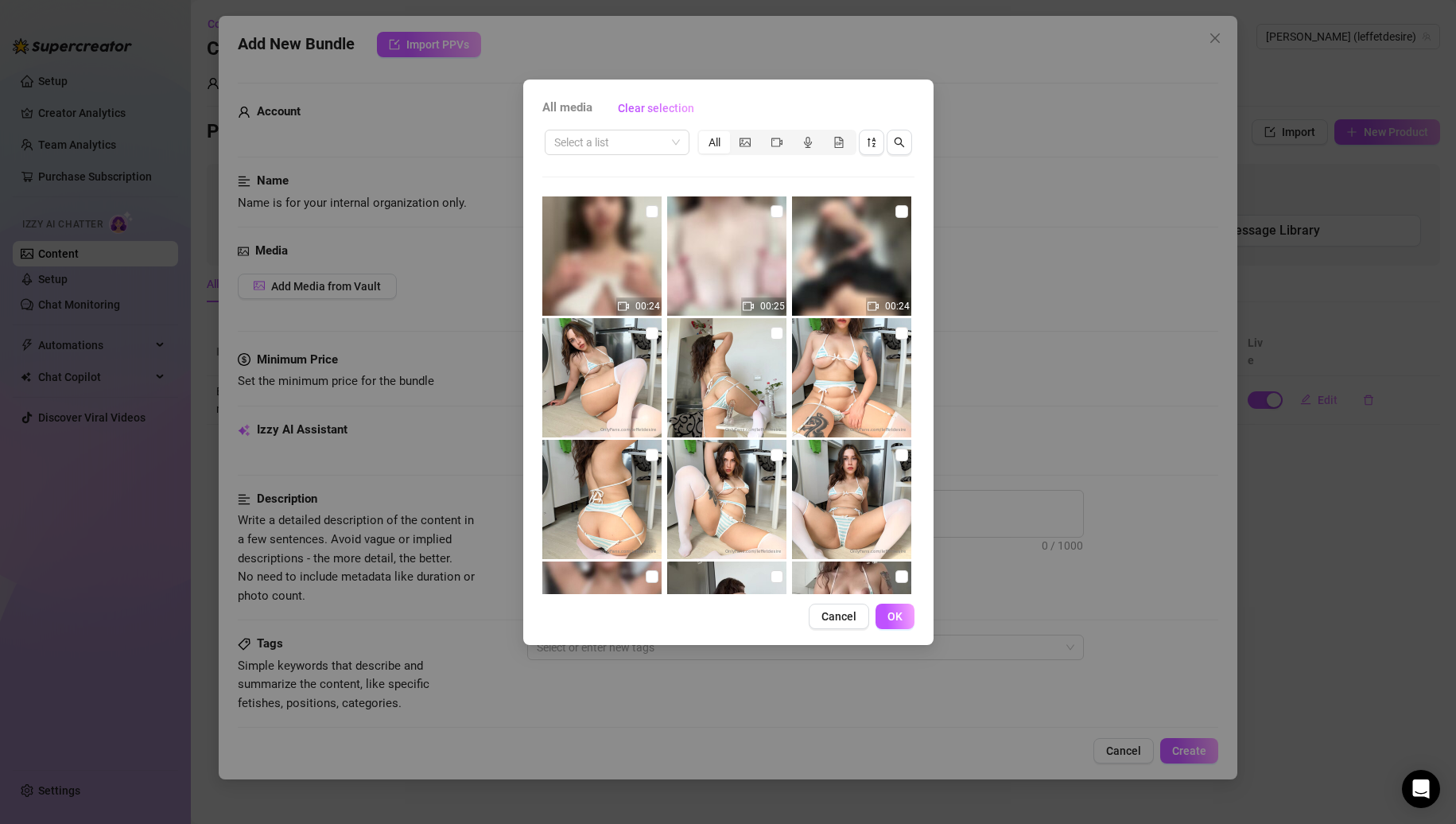
click at [1050, 132] on div "All media Clear selection Select a list All 00:24 00:25 00:24 00:33 03:28 04:59…" at bounding box center [728, 412] width 1456 height 824
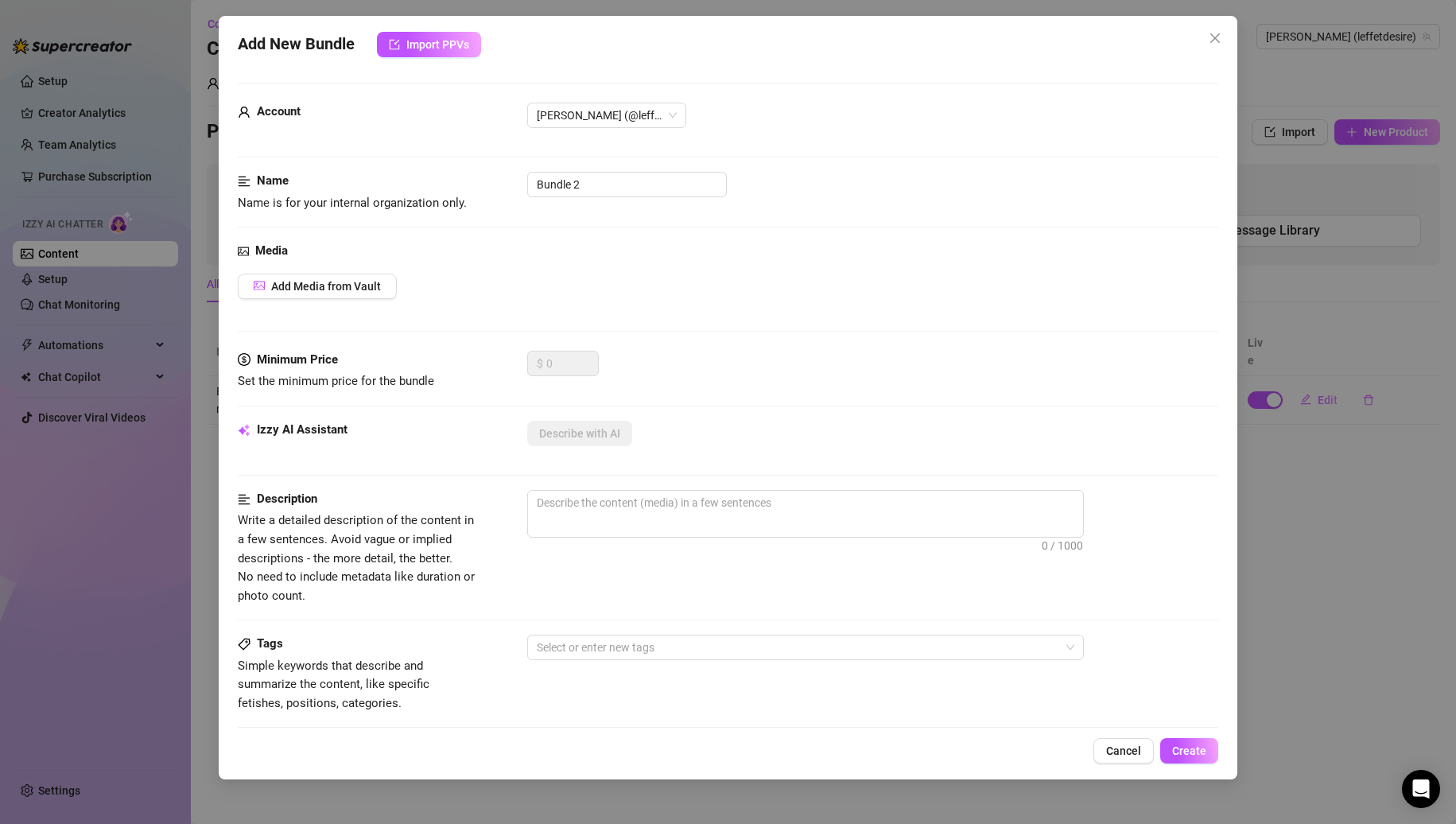
click at [1229, 39] on div "Add New Bundle Import PPVs Account Nina (@leffetdesire) Name Name is for your i…" at bounding box center [728, 398] width 1019 height 763
click at [1221, 36] on icon "close" at bounding box center [1215, 38] width 13 height 13
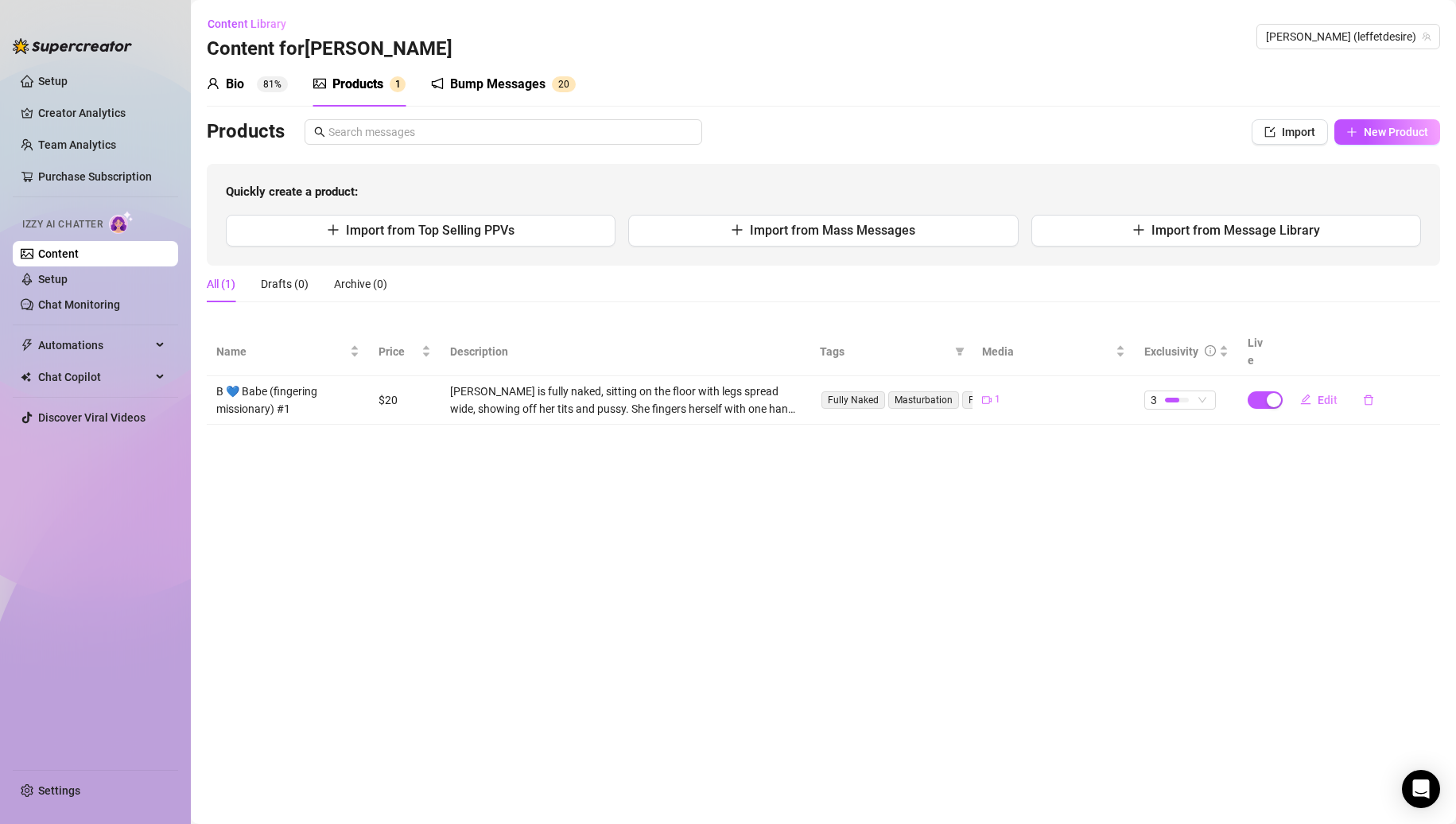
click at [509, 536] on main "Content Library Content for Nina Nina (leffetdesire) Bio 81% Products 1 Bump Me…" at bounding box center [823, 412] width 1265 height 824
click at [519, 237] on button "Import from Top Selling PPVs" at bounding box center [420, 230] width 389 height 32
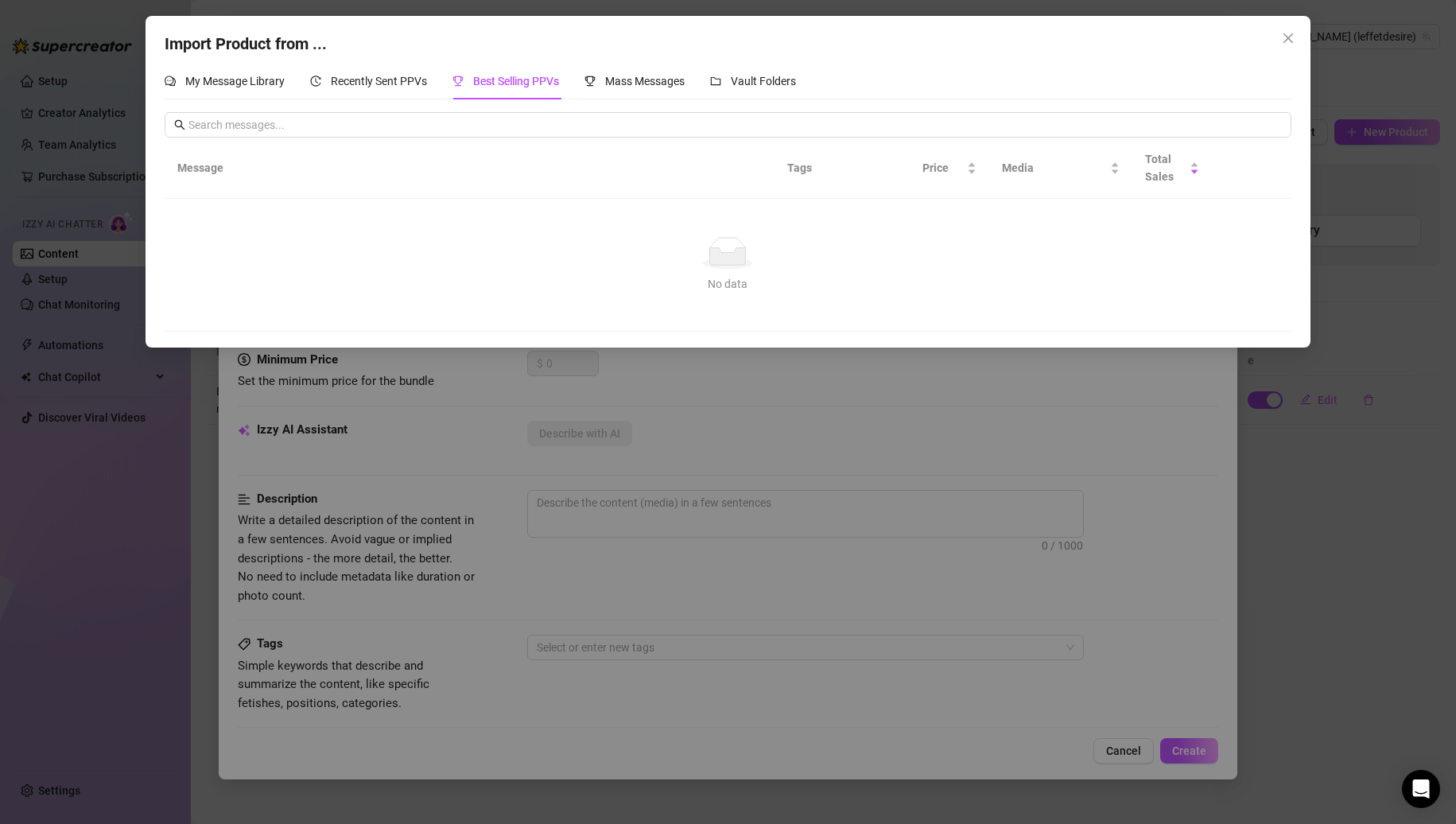
click at [434, 79] on div "My Message Library Recently Sent PPVs Best Selling PPVs Mass Messages Vault Fol…" at bounding box center [480, 81] width 631 height 37
click at [362, 82] on span "Recently Sent PPVs" at bounding box center [379, 81] width 96 height 13
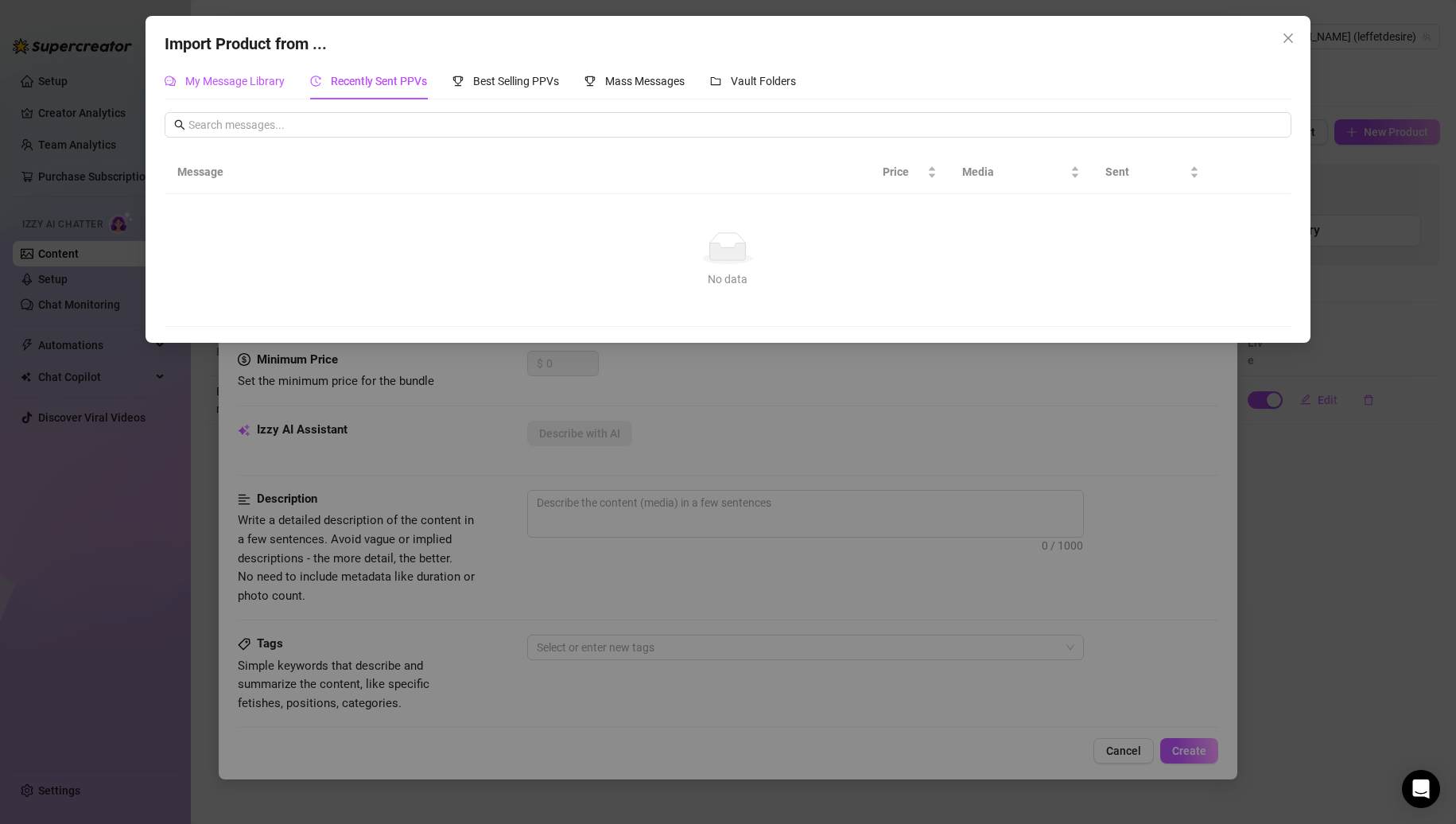
click at [275, 81] on span "My Message Library" at bounding box center [234, 81] width 99 height 13
click at [1276, 34] on span "Close" at bounding box center [1288, 38] width 25 height 13
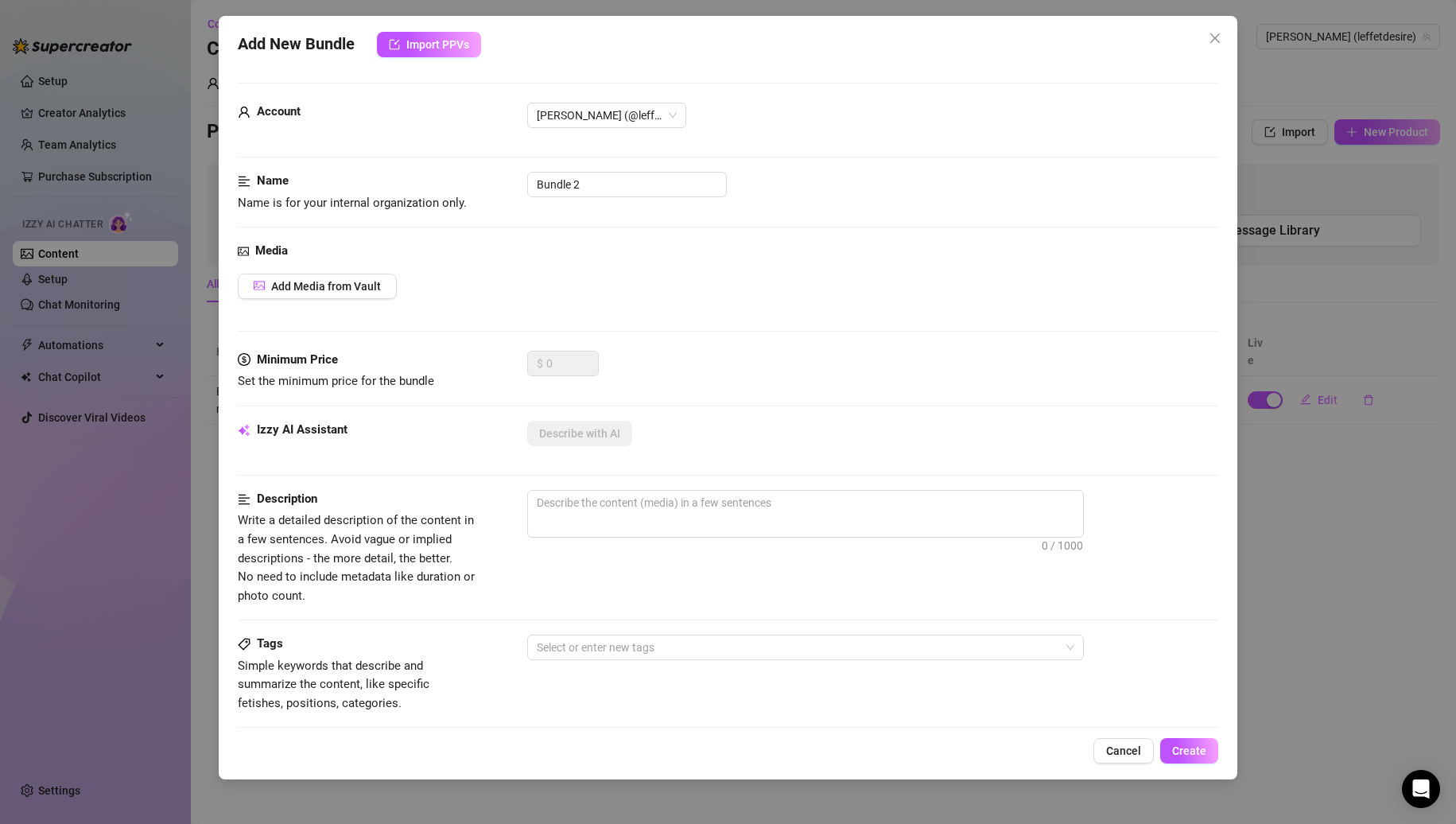
click at [1279, 35] on body "Setup Creator Analytics Team Analytics Purchase Subscription Izzy AI Chatter Co…" at bounding box center [728, 412] width 1456 height 824
click at [1137, 733] on div "Add New Bundle Import PPVs Account Nina (@leffetdesire) Name Name is for your i…" at bounding box center [728, 398] width 1019 height 763
click at [1126, 750] on span "Cancel" at bounding box center [1124, 751] width 35 height 13
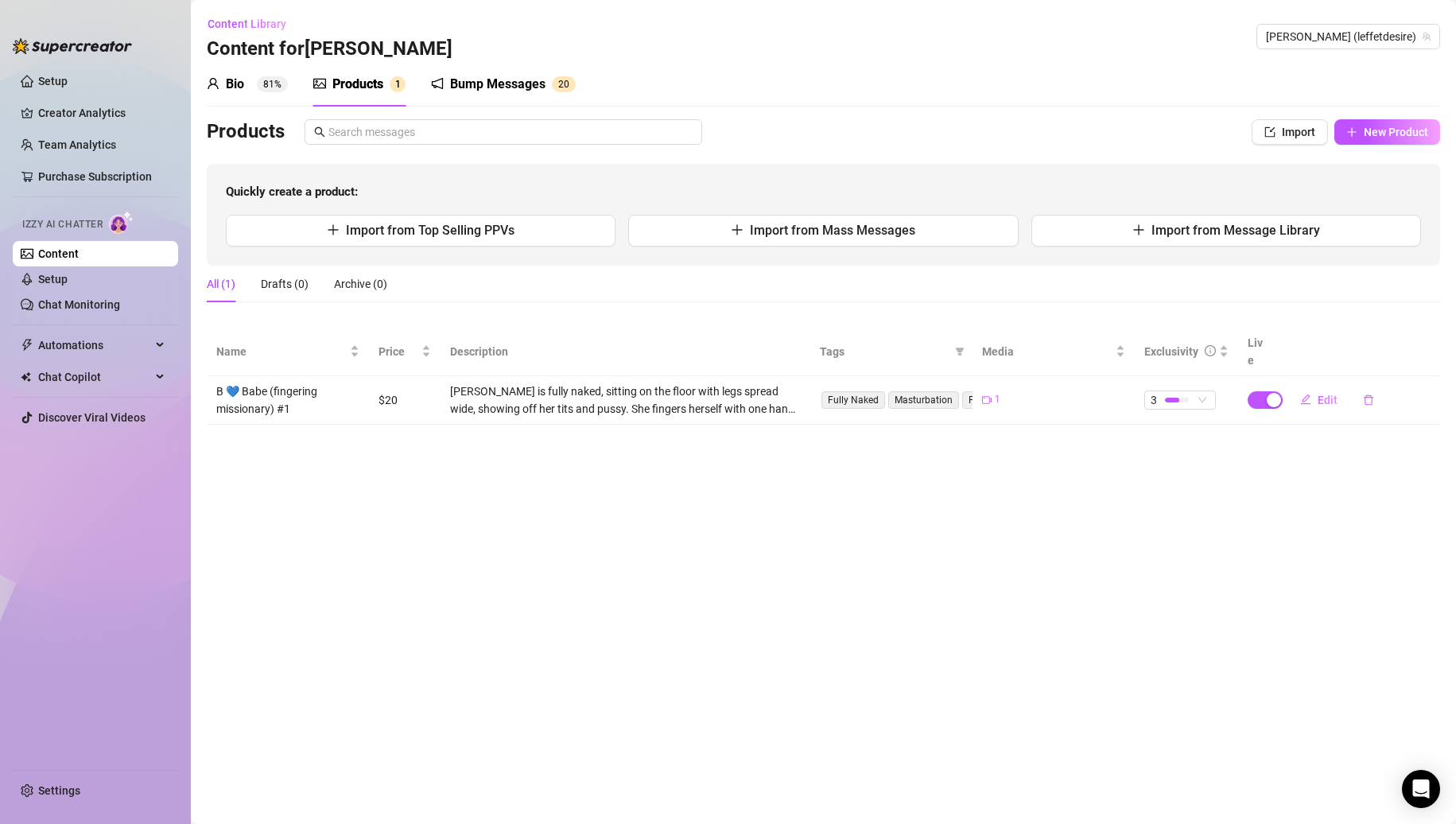
click at [532, 431] on main "Content Library Content for Nina Nina (leffetdesire) Bio 81% Products 1 Bump Me…" at bounding box center [823, 412] width 1265 height 824
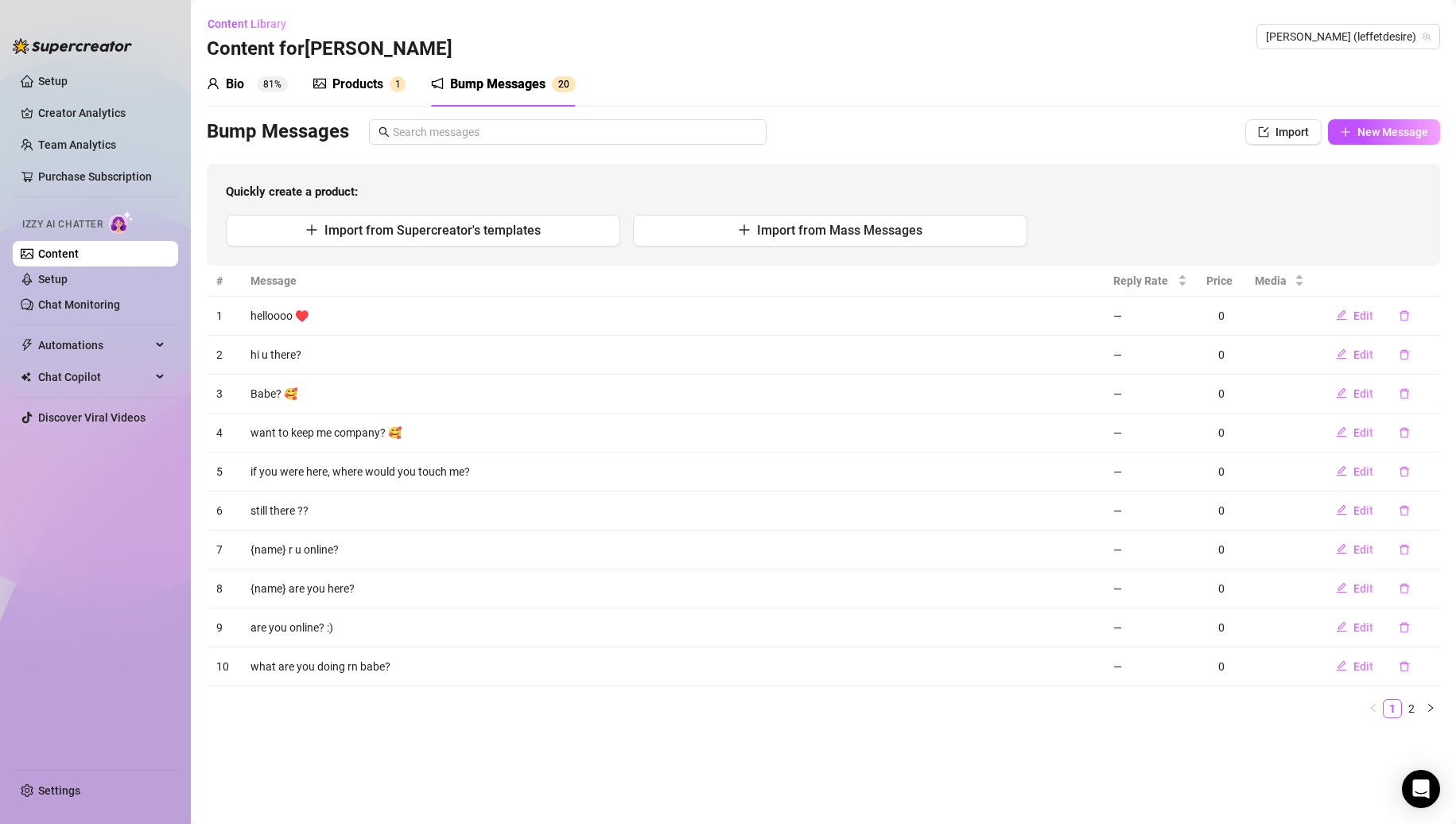
click at [356, 93] on div "Products" at bounding box center [357, 85] width 51 height 19
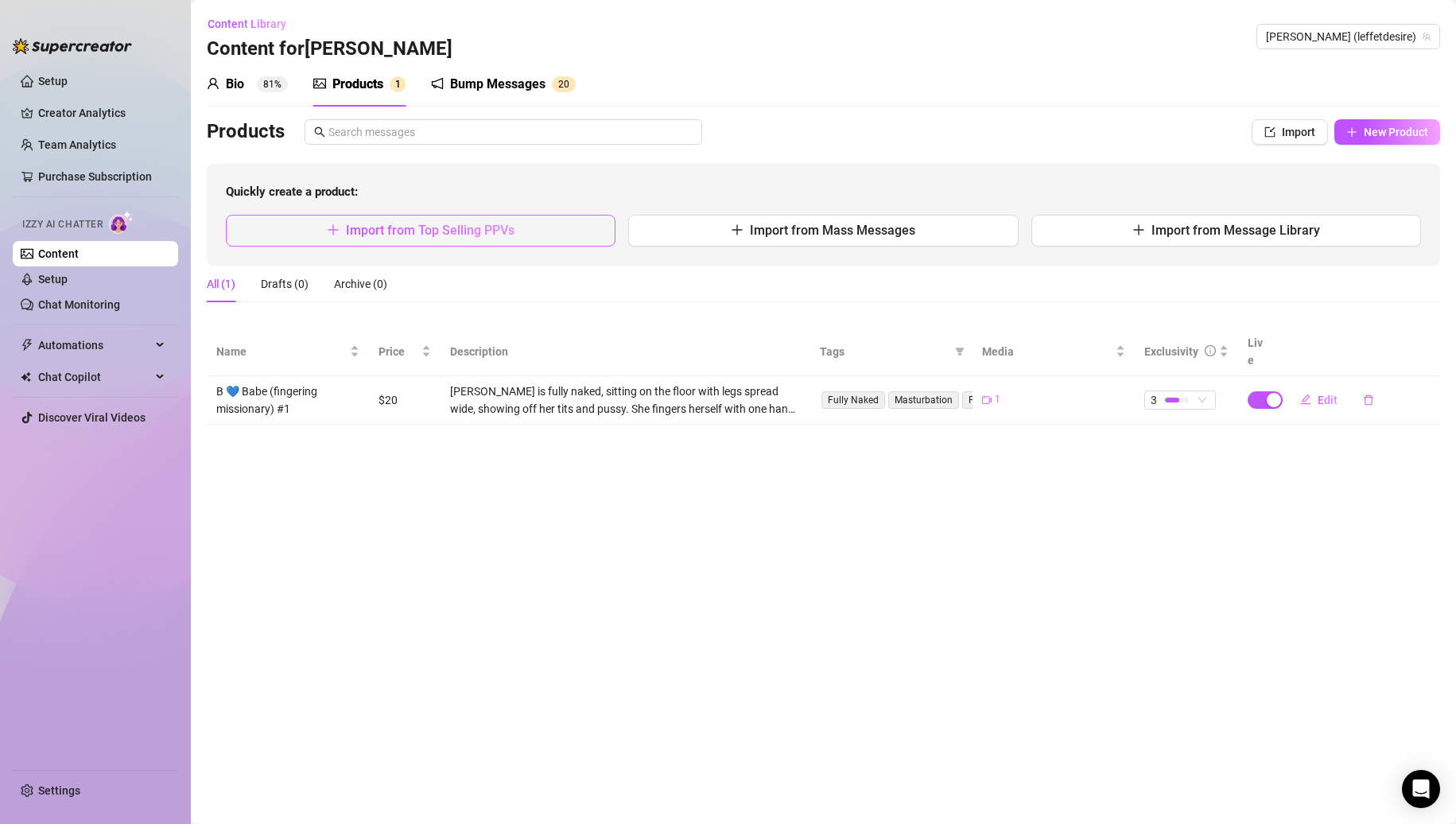
click at [472, 226] on span "Import from Top Selling PPVs" at bounding box center [430, 230] width 169 height 15
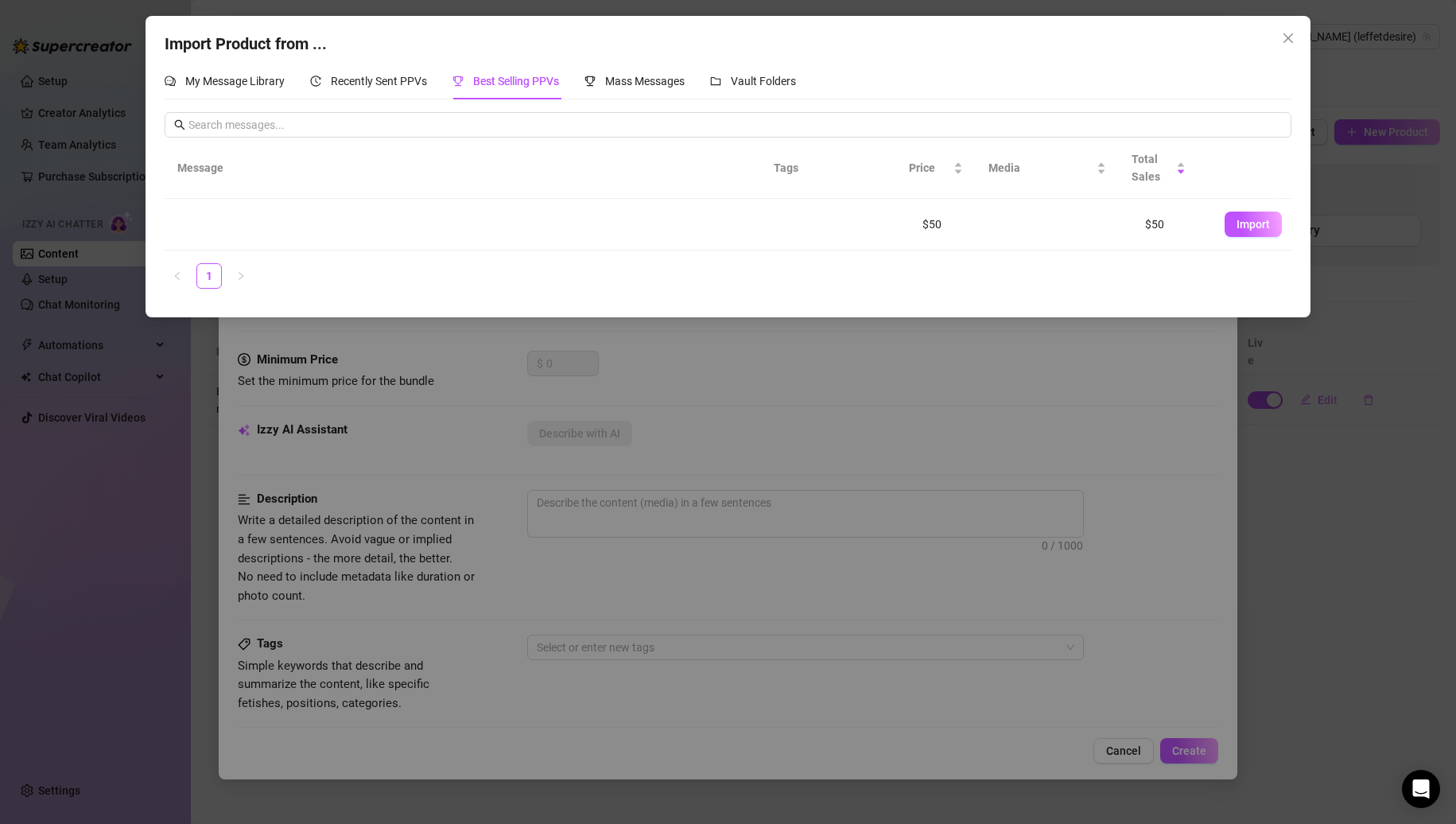
click at [397, 101] on div "My Message Library Recently Sent PPVs Best Selling PPVs Mass Messages Vault Fol…" at bounding box center [728, 182] width 1127 height 239
click at [387, 93] on div "Recently Sent PPVs" at bounding box center [368, 81] width 117 height 37
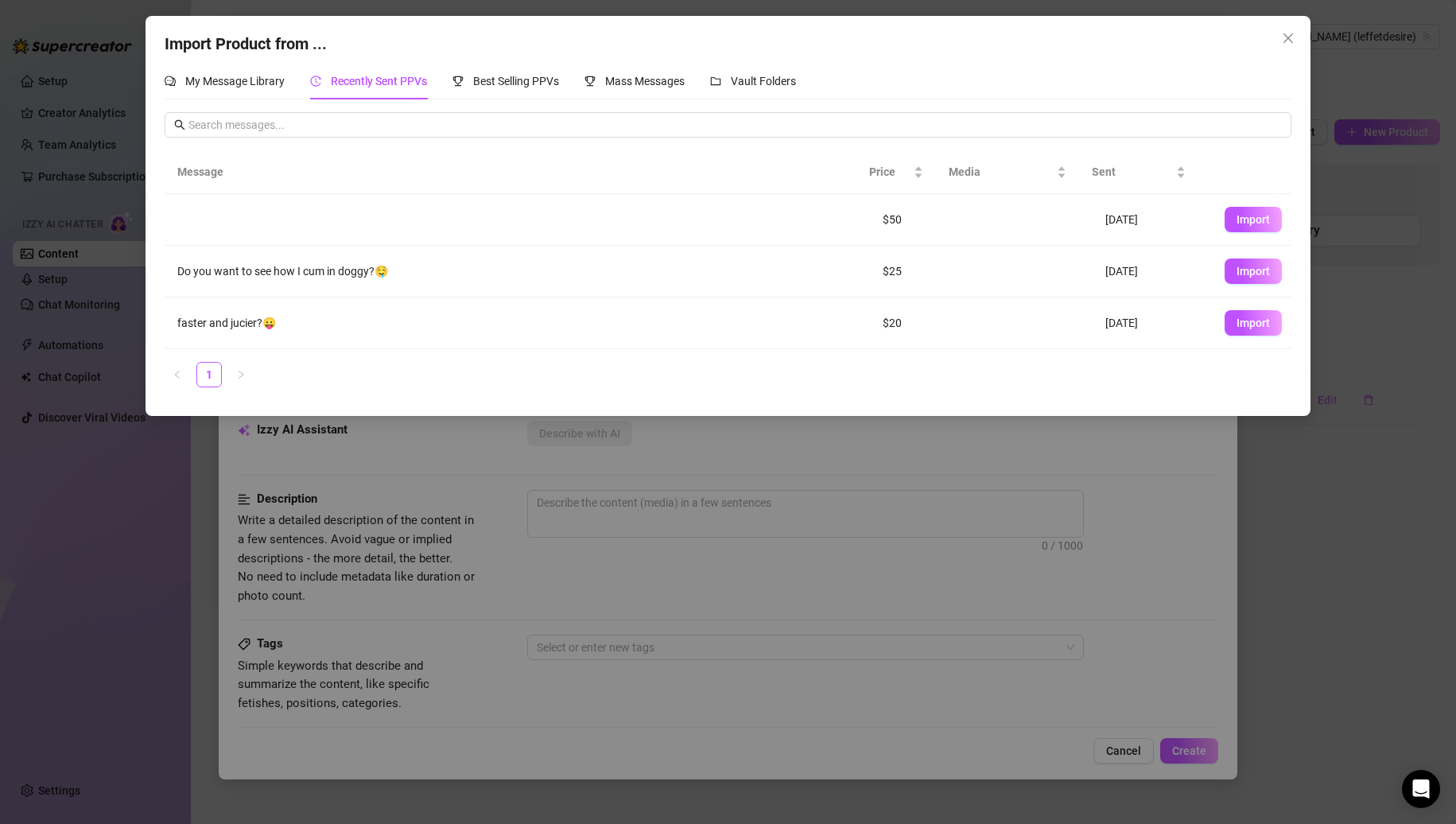
click at [1225, 276] on button "Import" at bounding box center [1253, 271] width 57 height 25
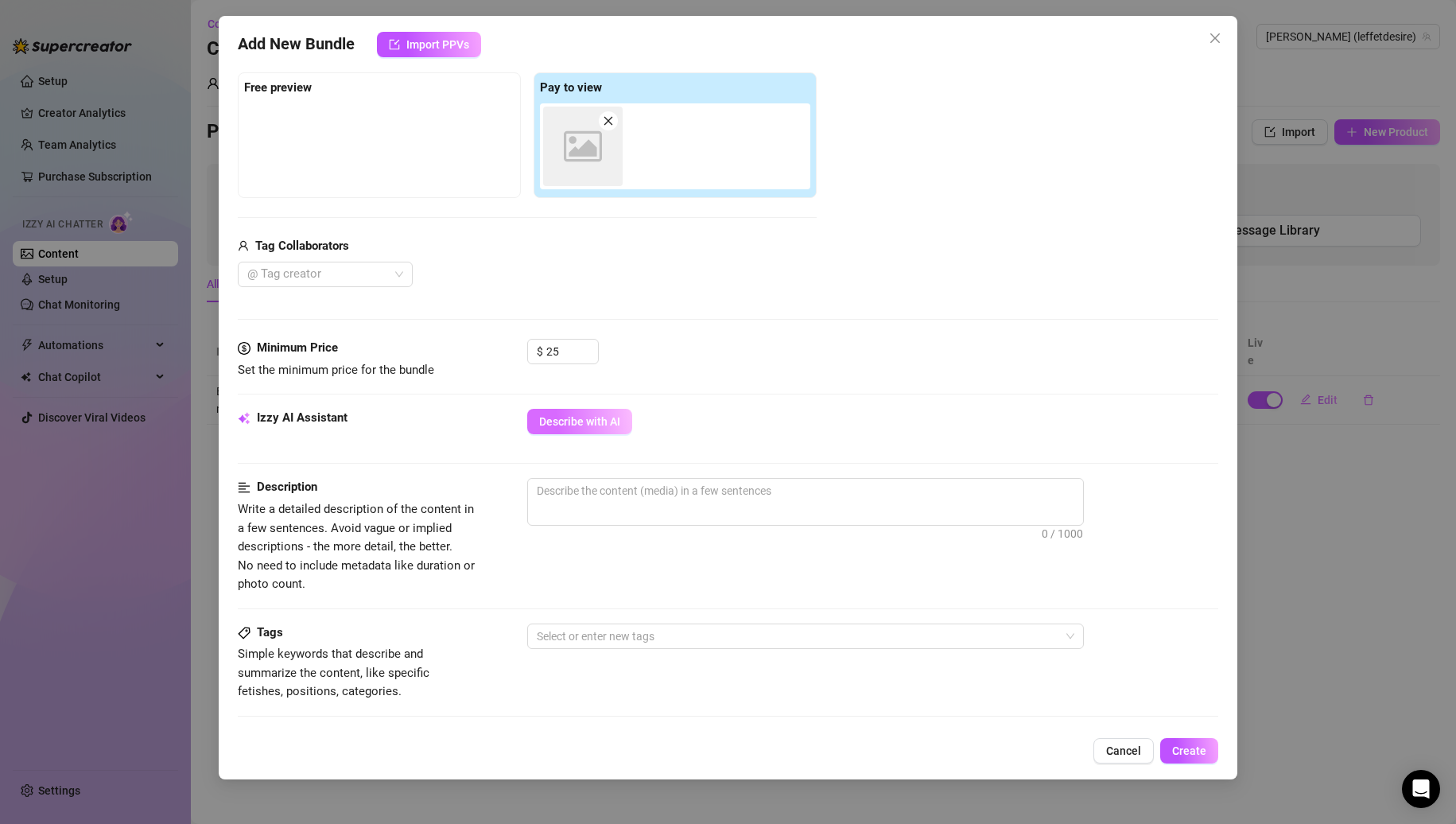
click at [585, 421] on span "Describe with AI" at bounding box center [580, 421] width 81 height 13
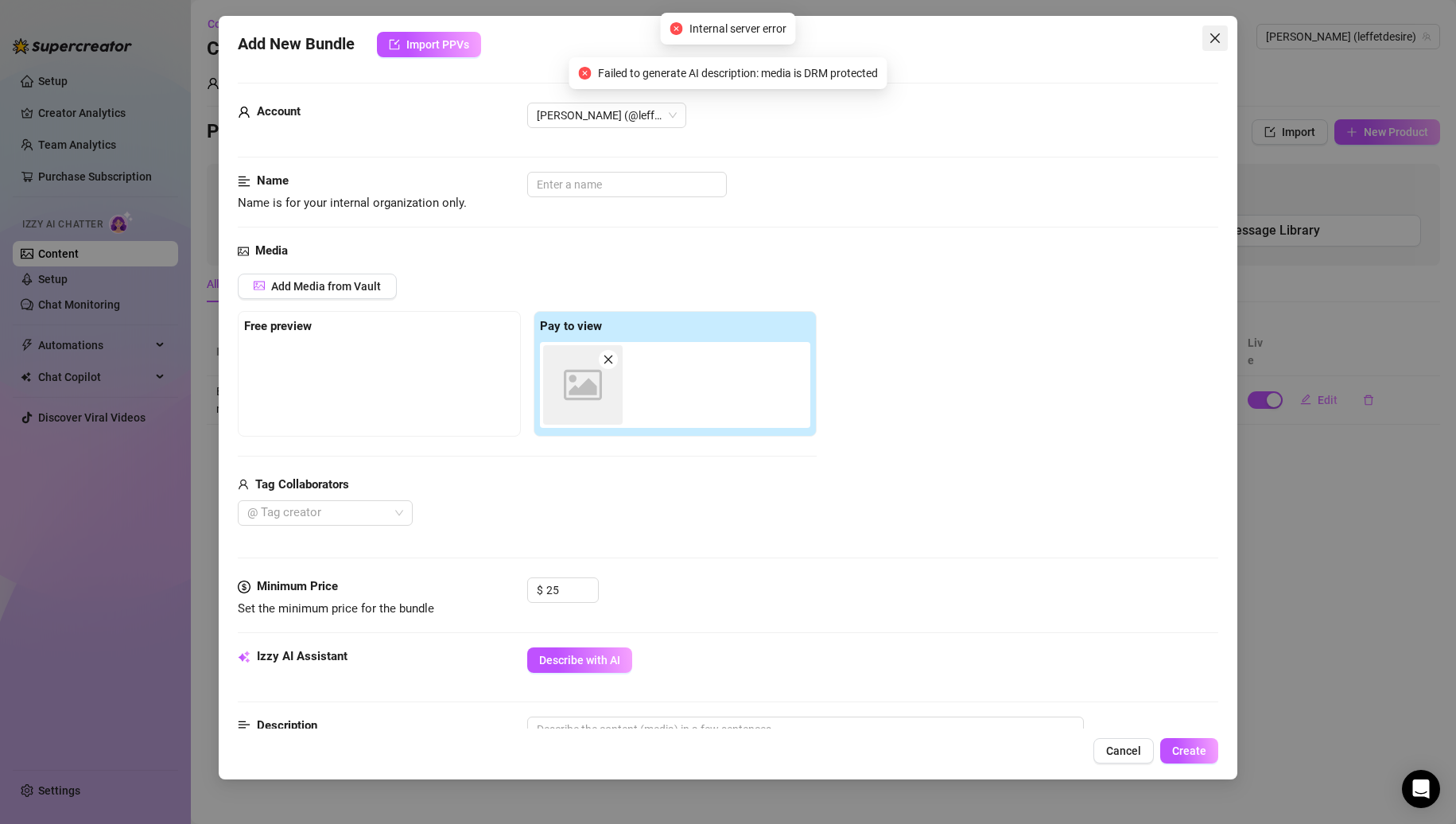
click at [1212, 34] on icon "close" at bounding box center [1215, 39] width 10 height 10
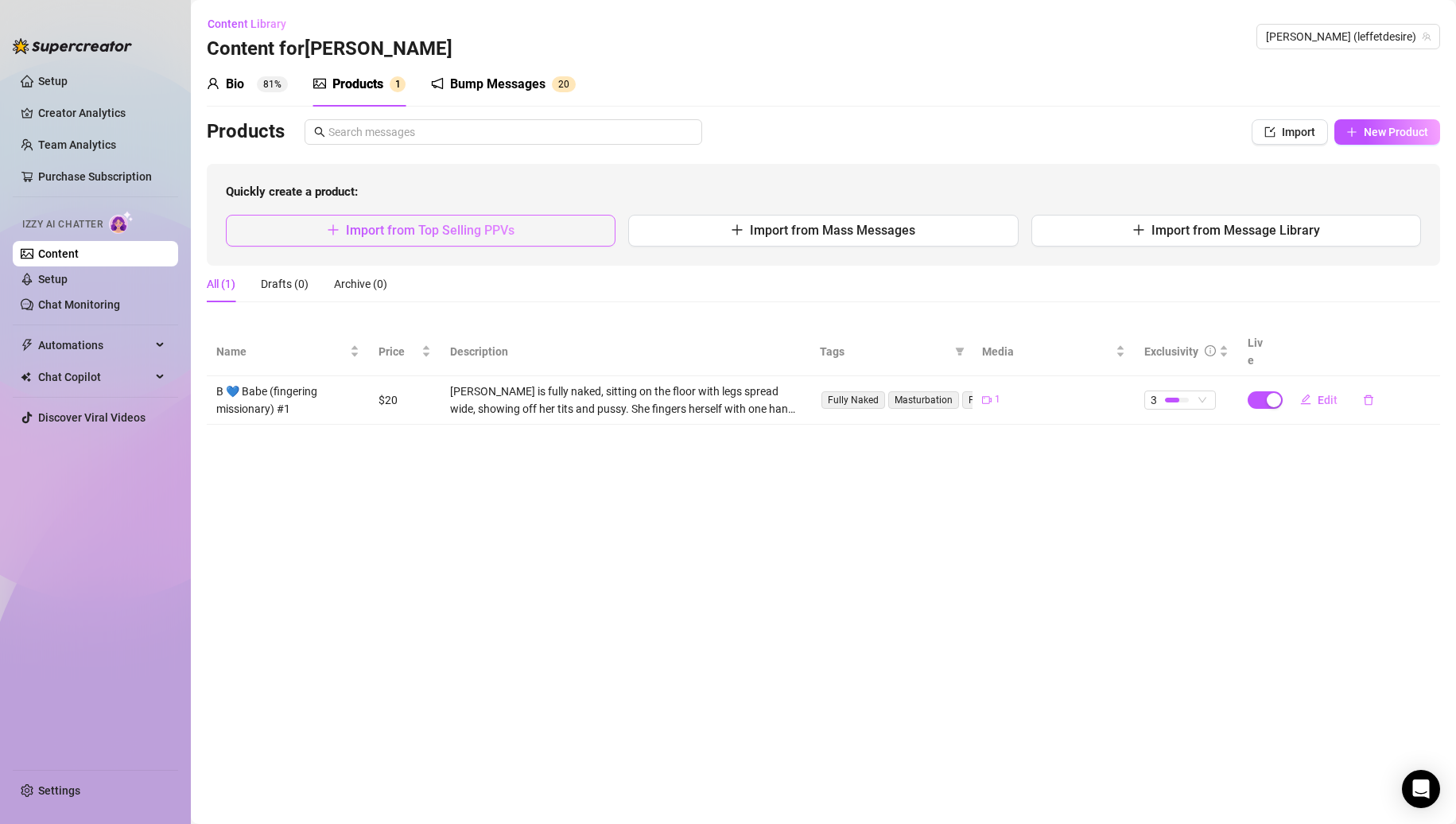
click at [443, 243] on button "Import from Top Selling PPVs" at bounding box center [420, 230] width 389 height 32
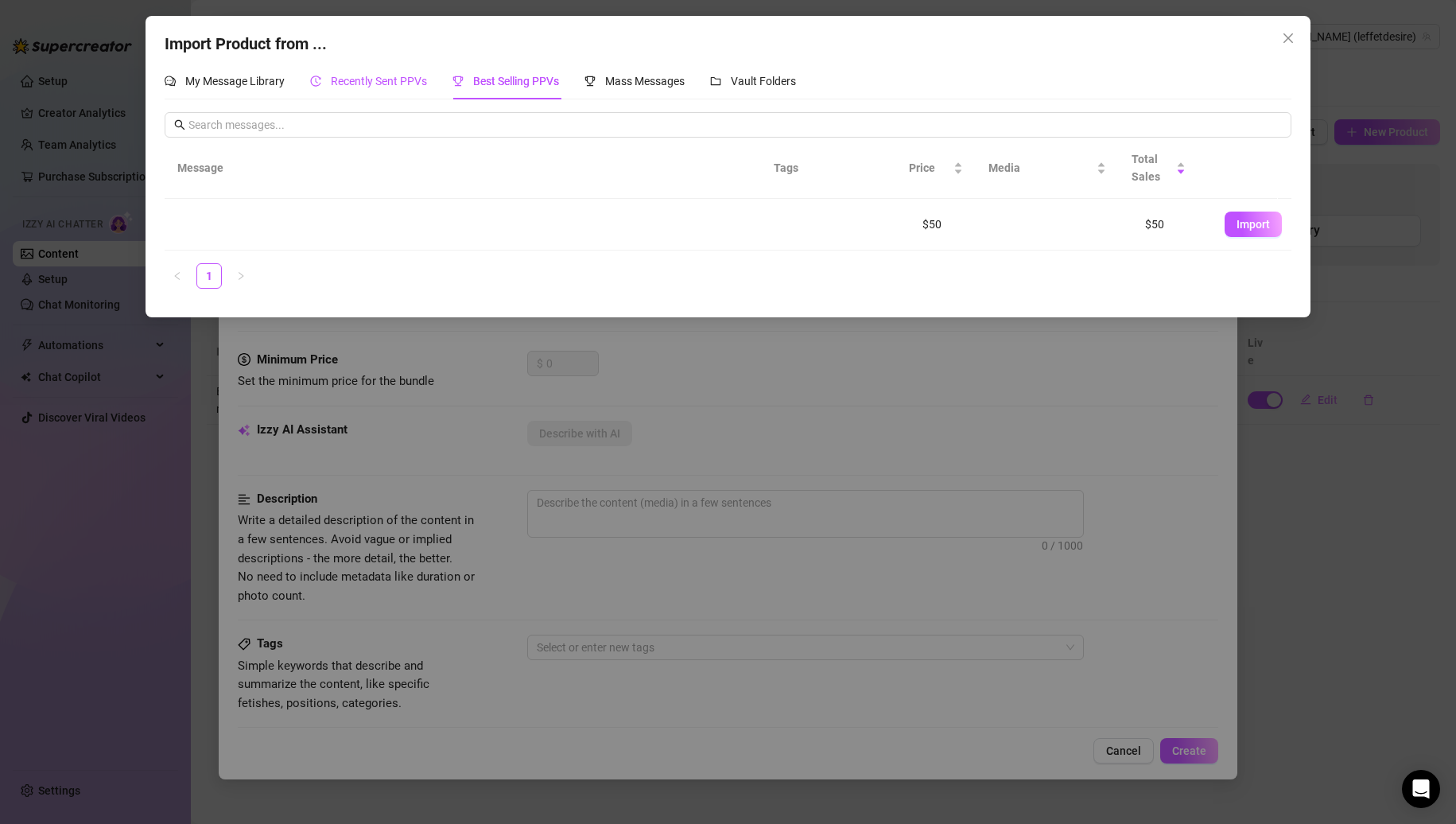
click at [410, 81] on span "Recently Sent PPVs" at bounding box center [379, 81] width 96 height 13
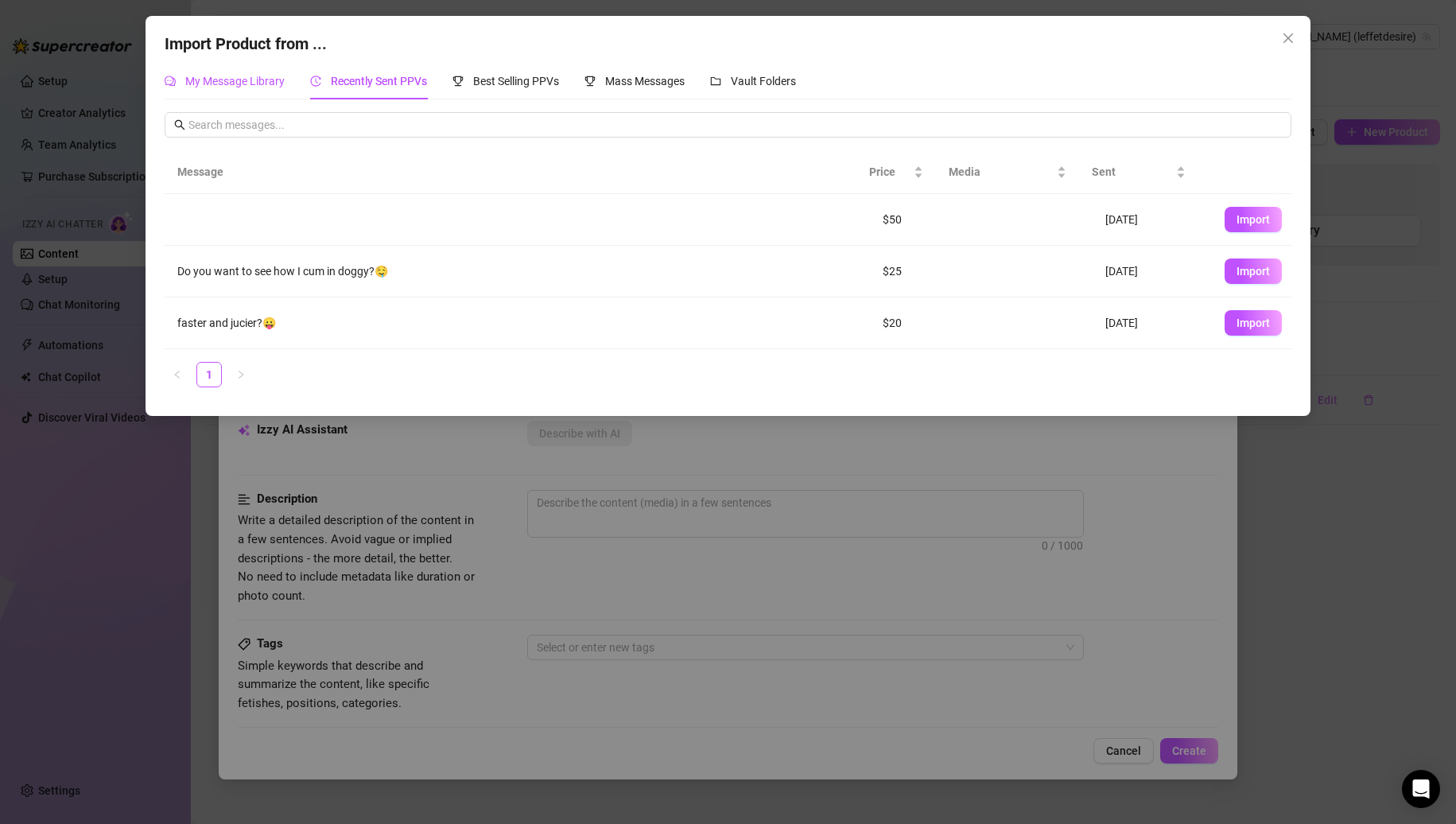
click at [233, 82] on span "My Message Library" at bounding box center [234, 81] width 99 height 13
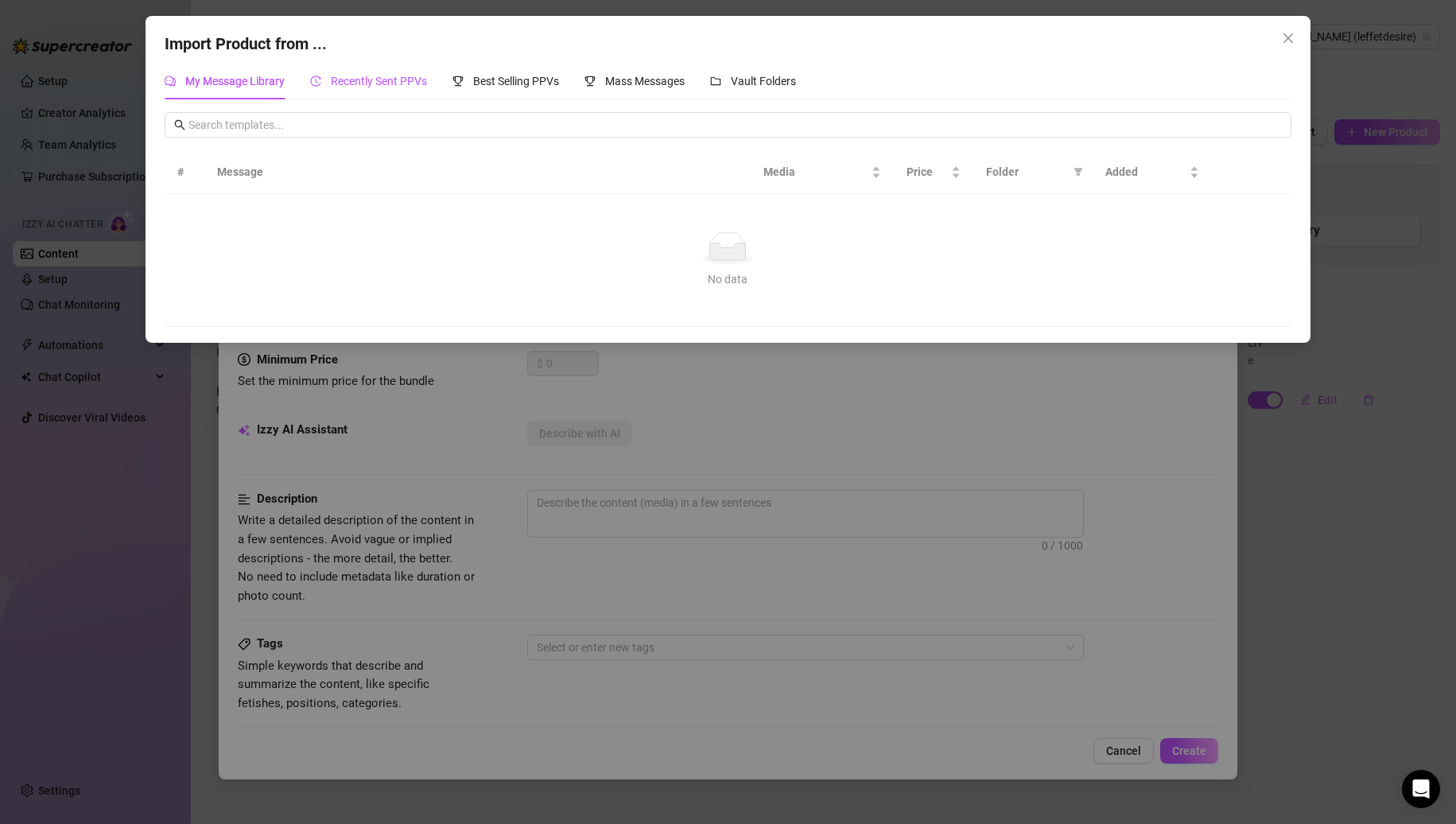
click at [361, 78] on span "Recently Sent PPVs" at bounding box center [379, 81] width 96 height 13
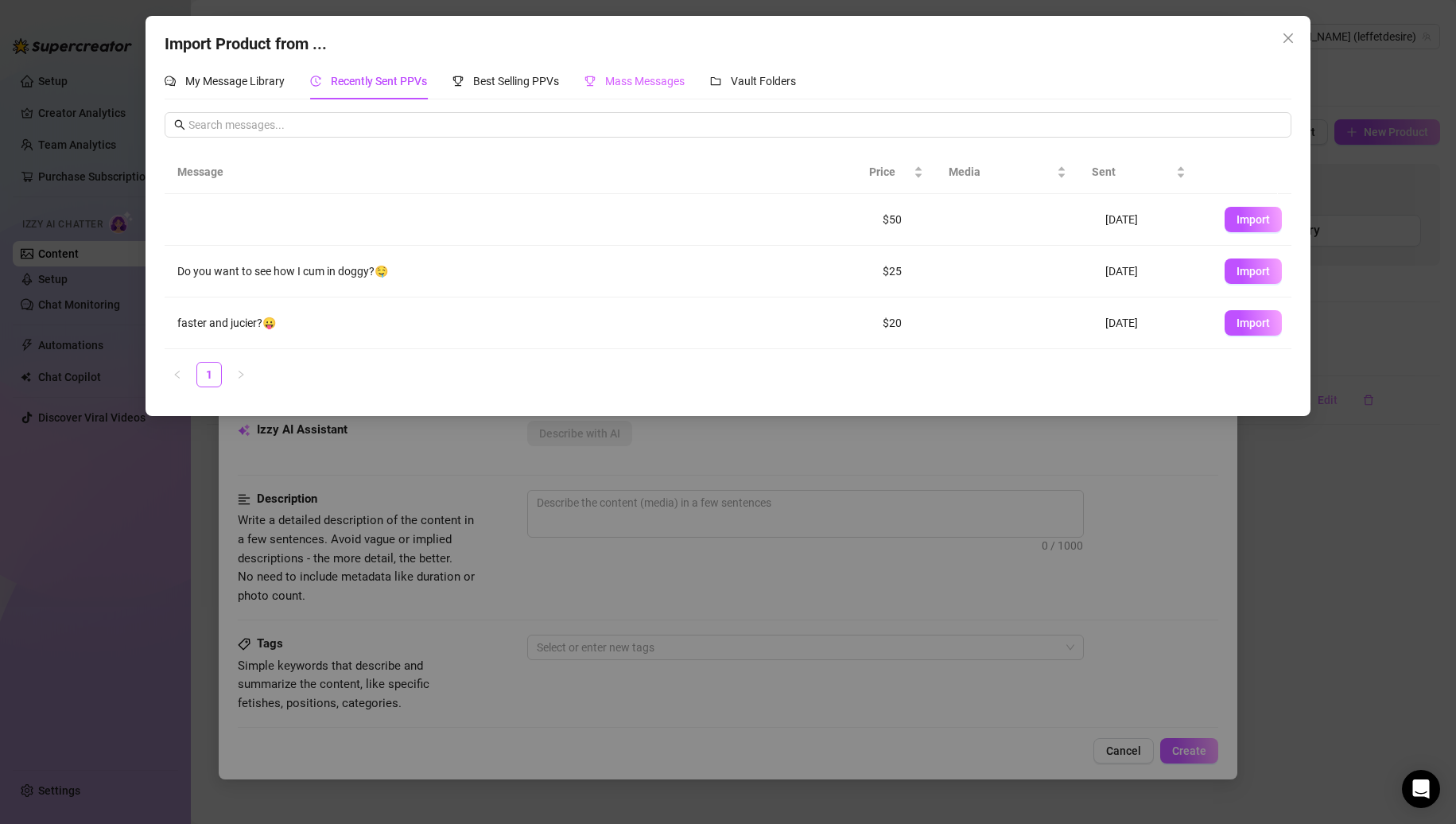
click at [650, 93] on div "Mass Messages" at bounding box center [635, 81] width 100 height 37
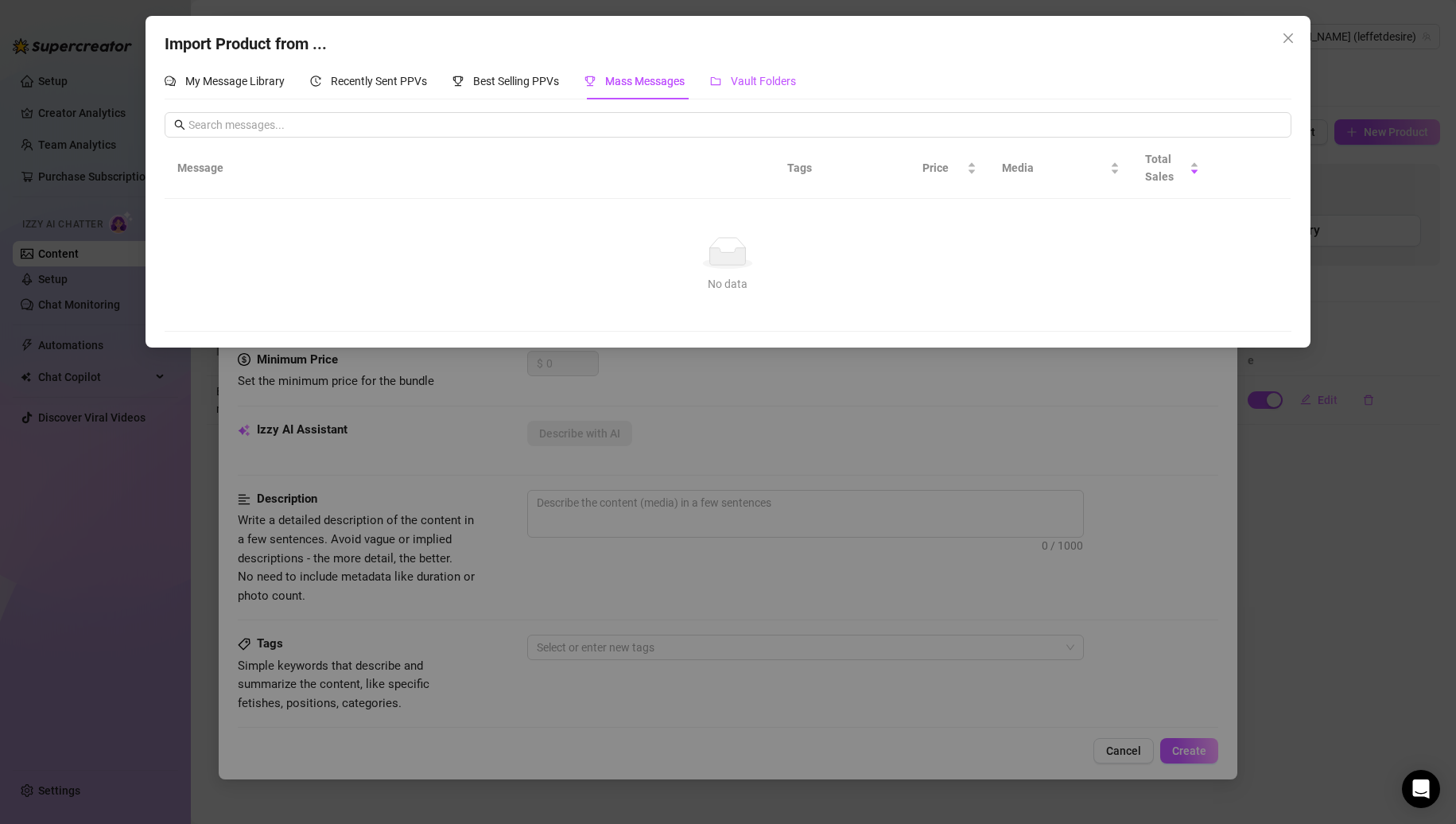
click at [751, 80] on span "Vault Folders" at bounding box center [764, 81] width 66 height 13
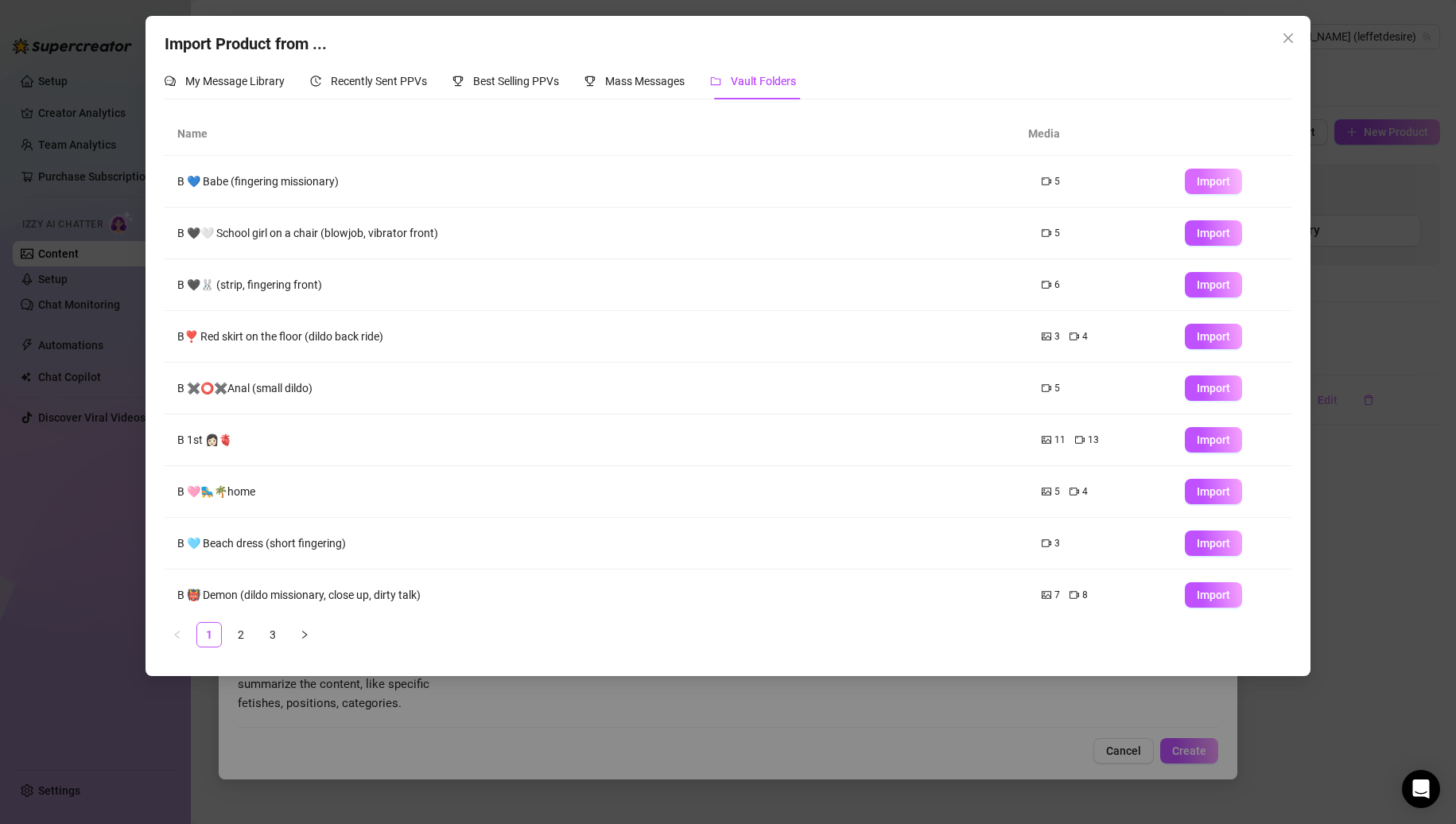
click at [1197, 176] on span "Import" at bounding box center [1213, 181] width 34 height 13
type textarea "Type your message here..."
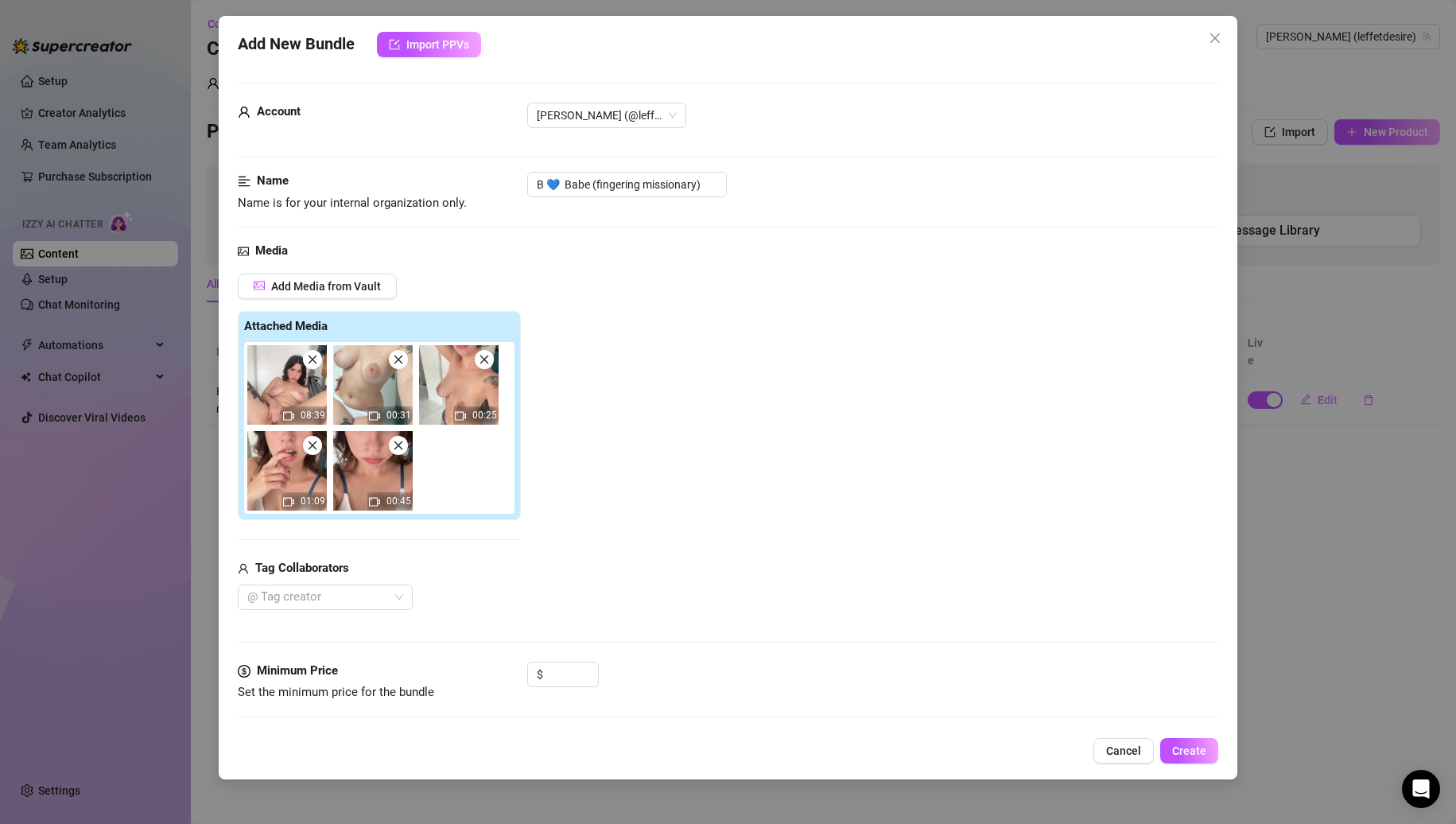
click at [310, 365] on icon "close" at bounding box center [313, 359] width 12 height 12
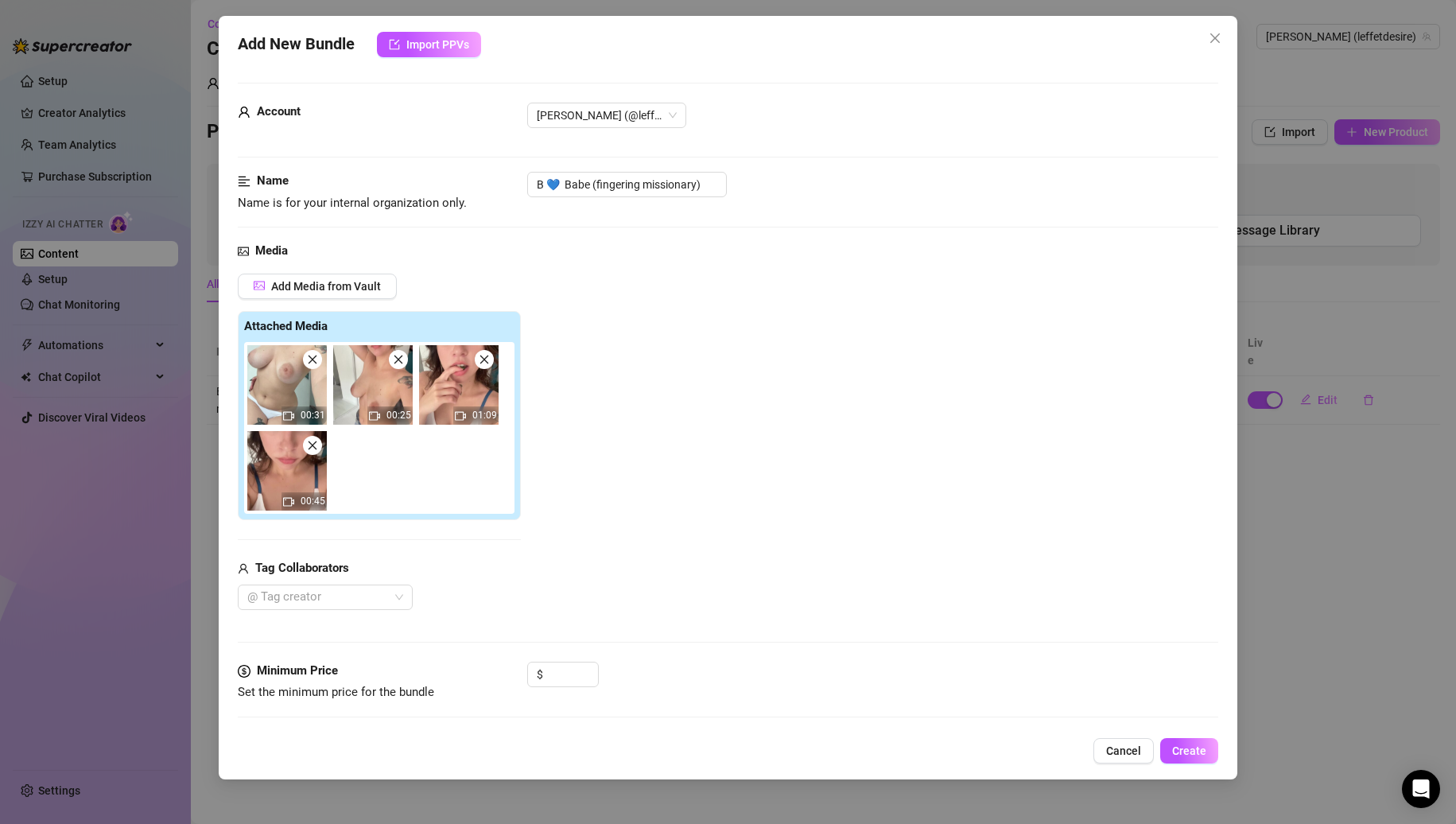
click at [393, 359] on icon "close" at bounding box center [399, 359] width 12 height 12
click at [479, 359] on icon "close" at bounding box center [485, 359] width 12 height 12
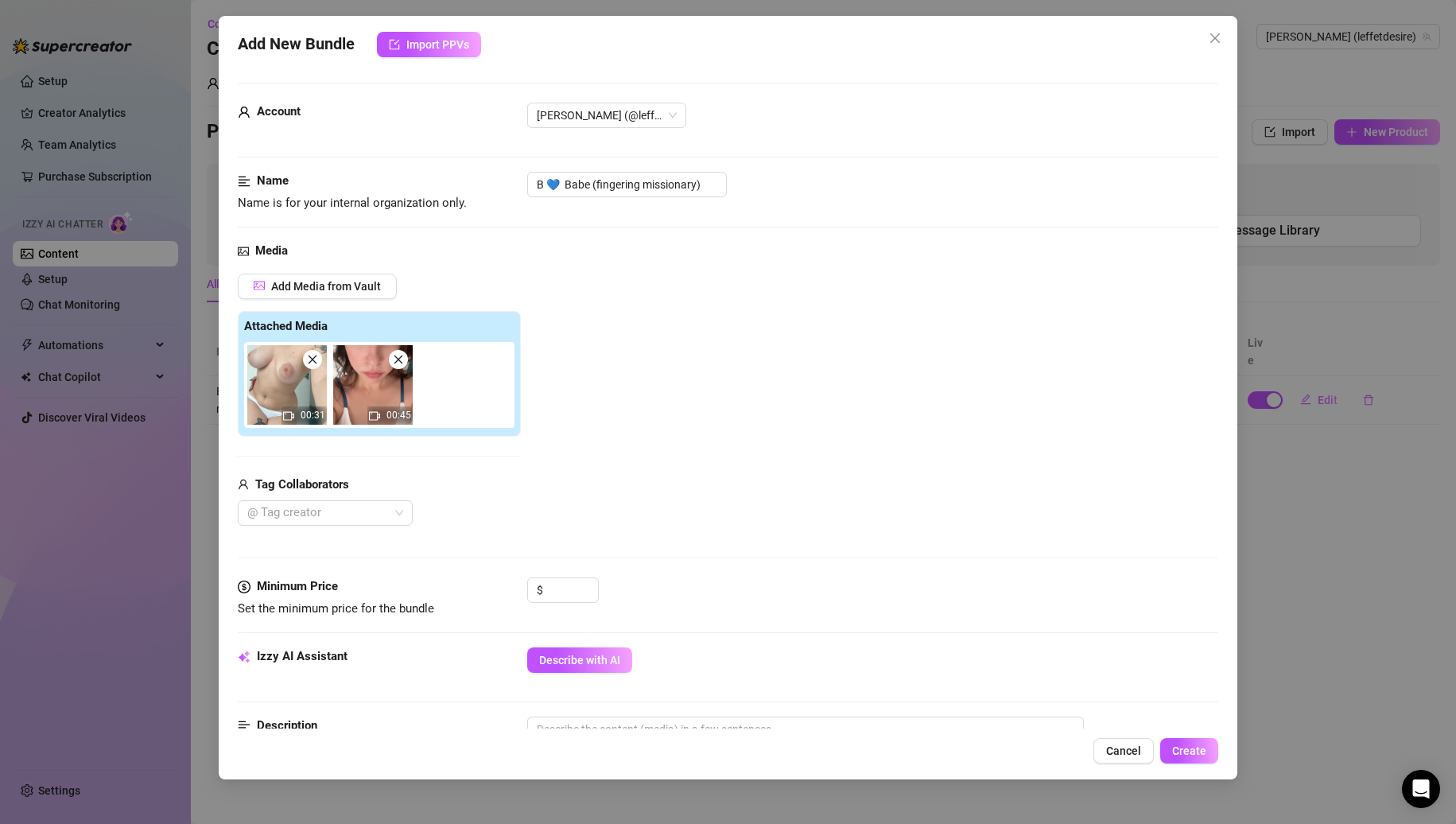
click at [393, 359] on icon "close" at bounding box center [399, 359] width 12 height 12
click at [707, 179] on input "B 💙 Babe (fingering missionary)" at bounding box center [626, 184] width 199 height 25
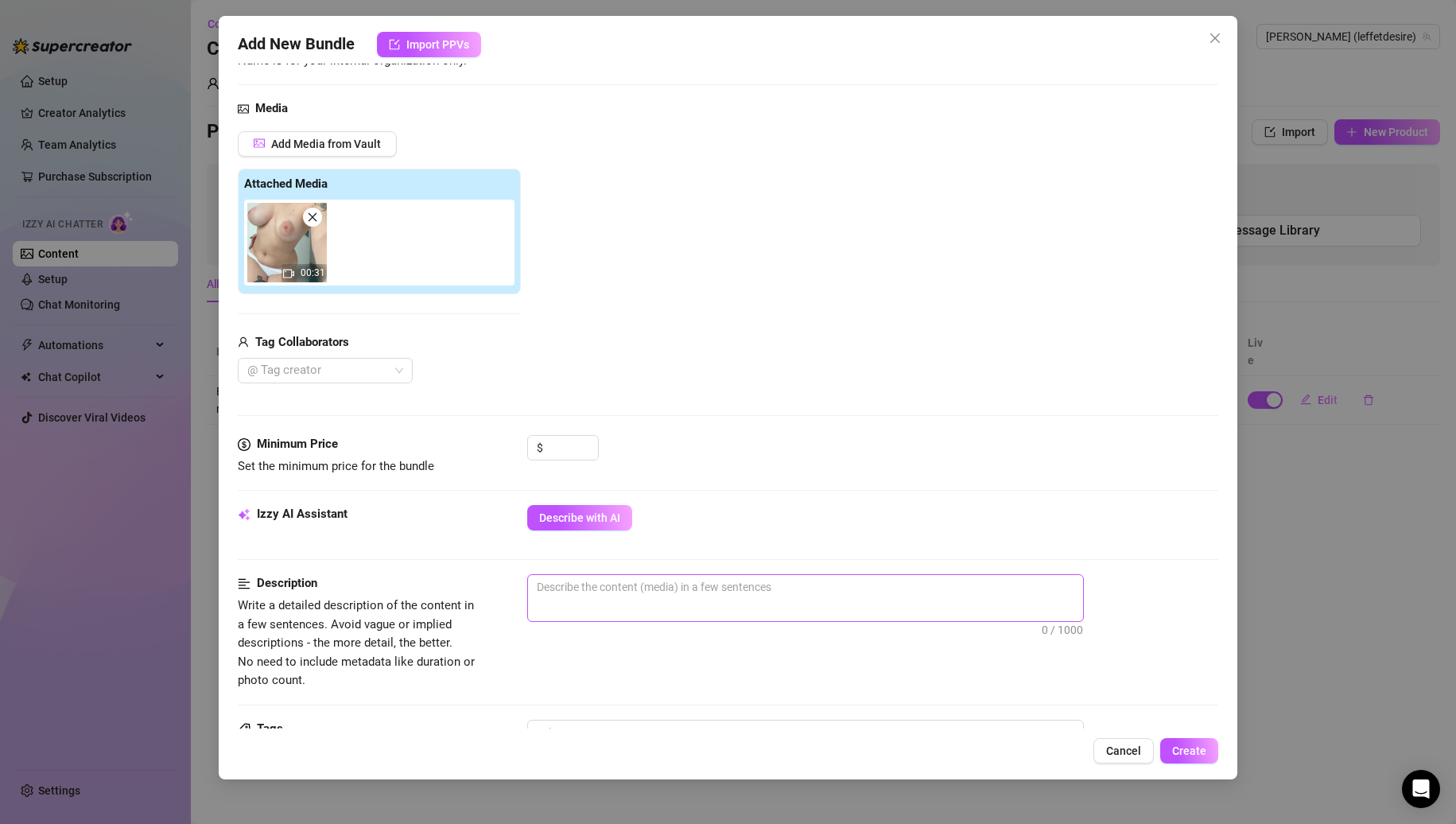
scroll to position [398, 0]
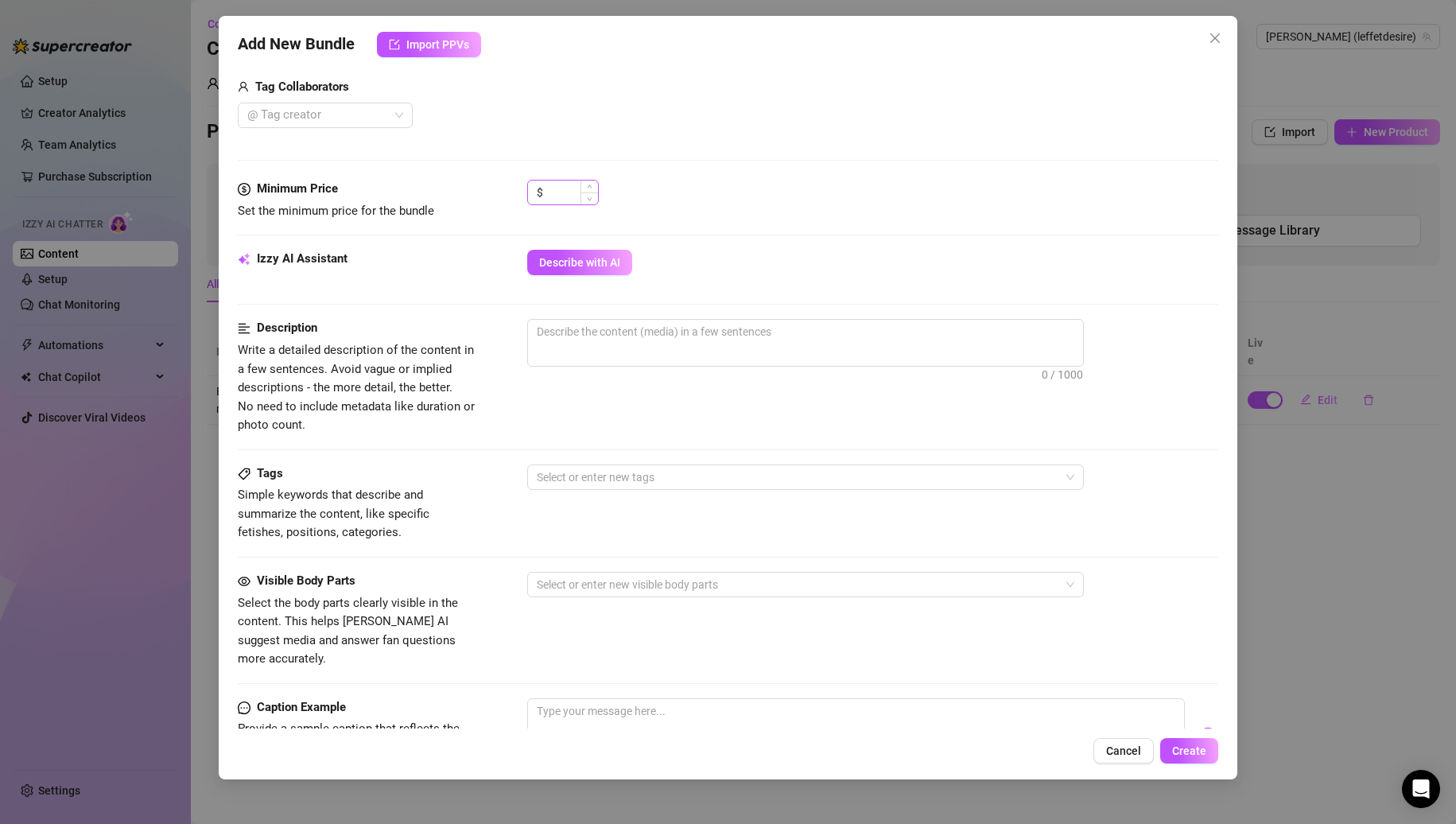
type input "B 💙 Babe (fingering missionary) #2"
click at [576, 188] on input at bounding box center [572, 192] width 52 height 24
type input "20"
click at [626, 262] on button "Describe with AI" at bounding box center [579, 262] width 105 height 25
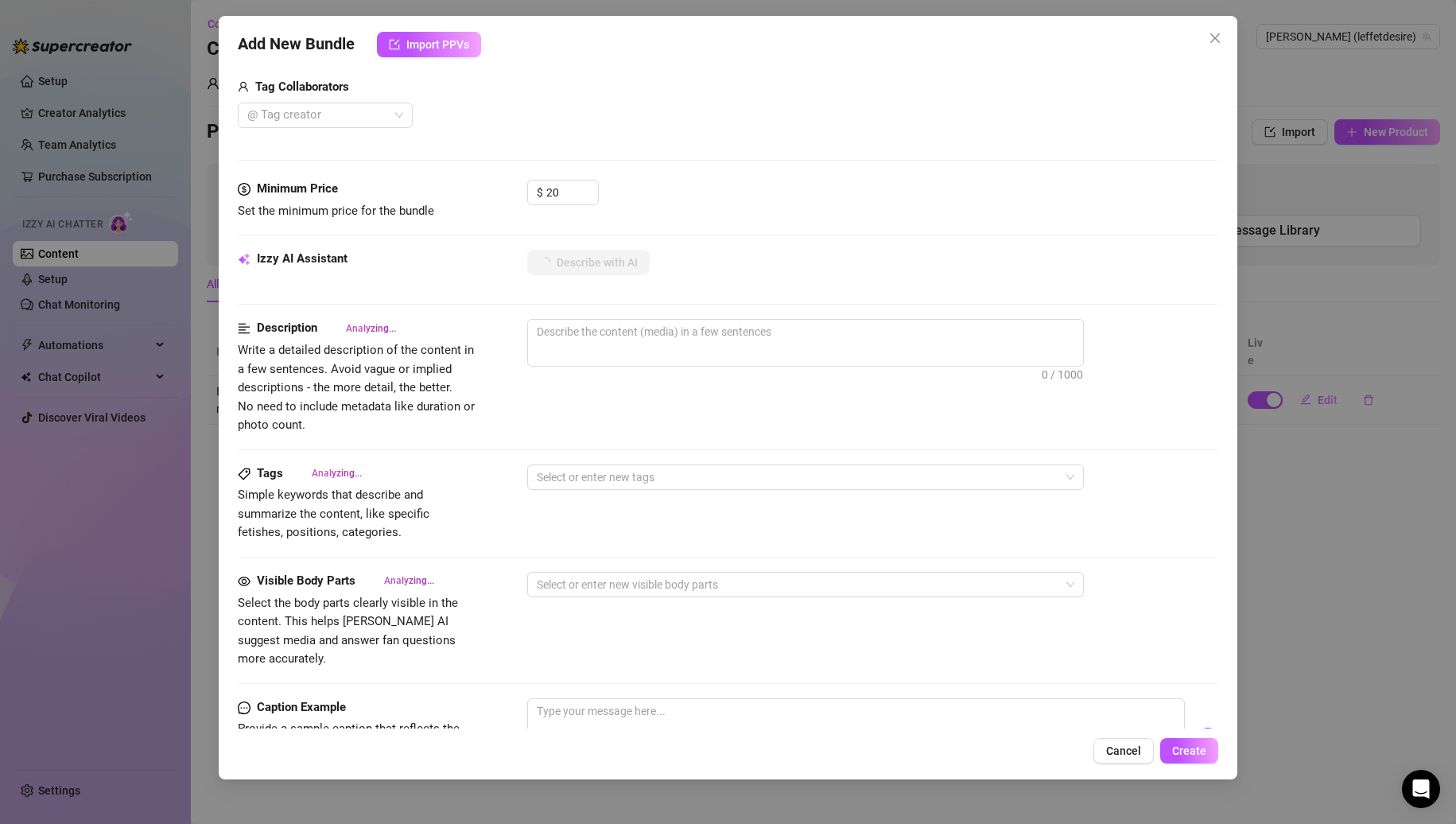
type textarea "[PERSON_NAME]"
type textarea "[PERSON_NAME] teases in"
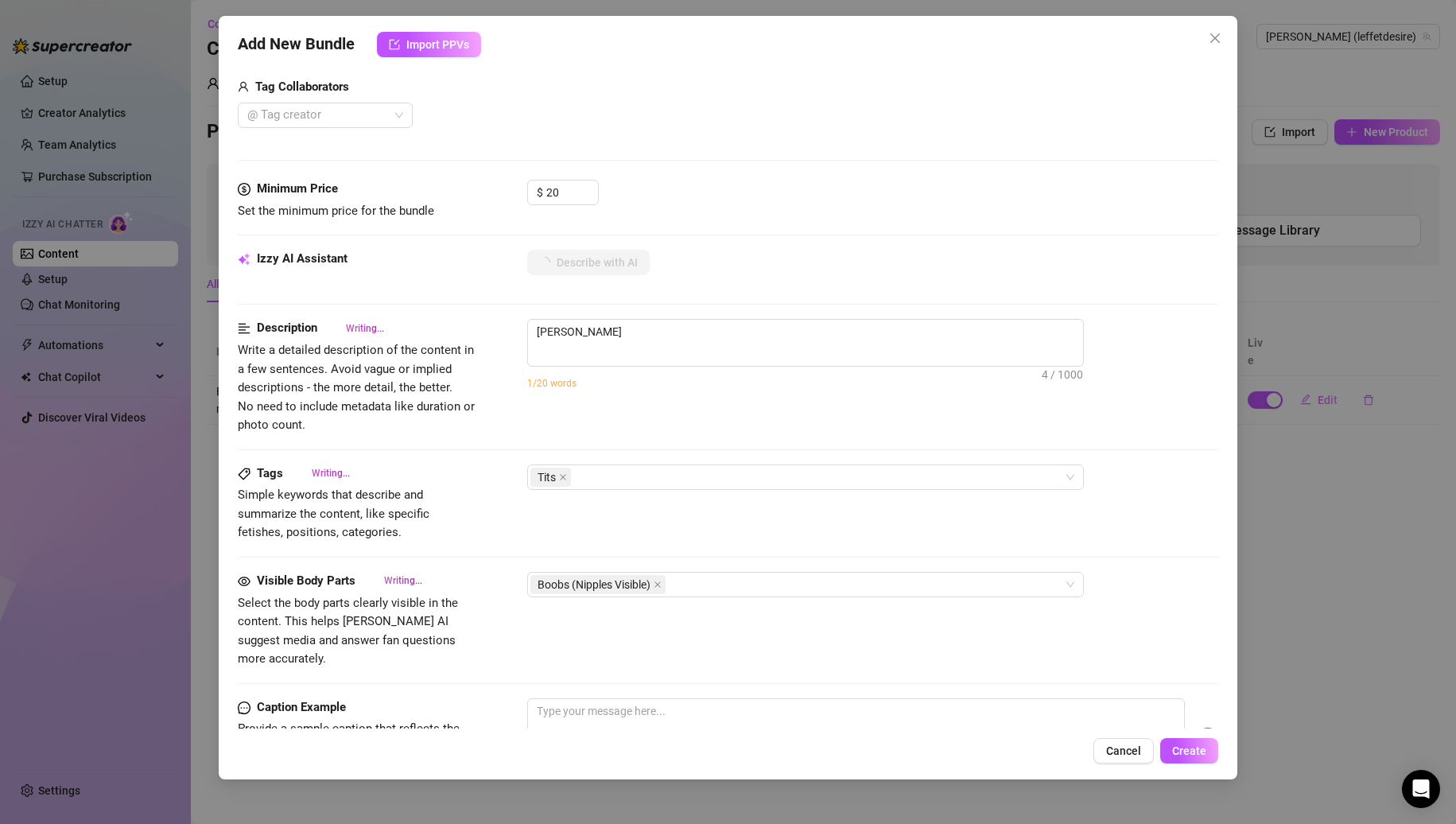
type textarea "[PERSON_NAME] teases in"
type textarea "[PERSON_NAME] teases in a"
type textarea "Nina teases in a pair"
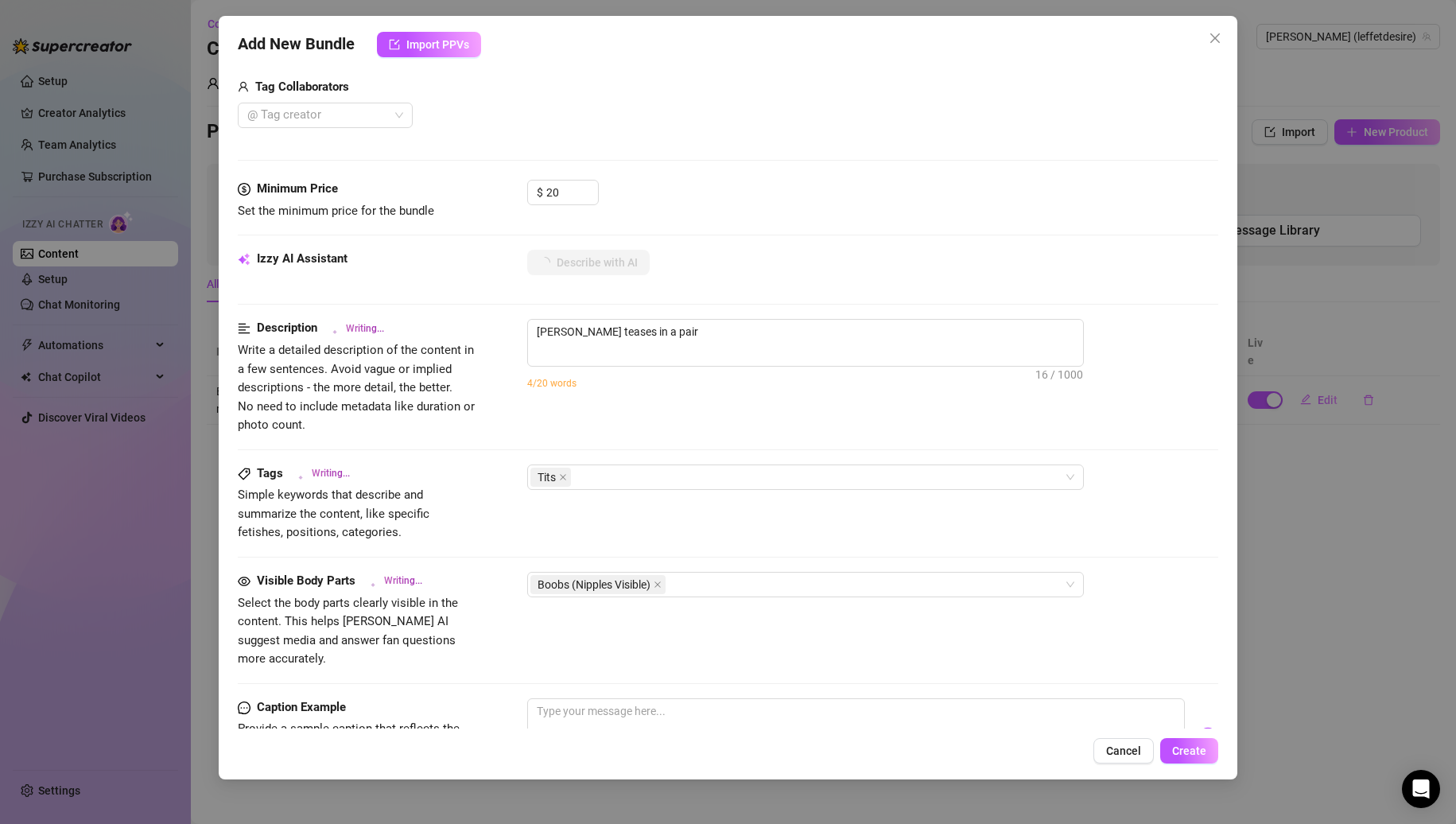
type textarea "Nina teases in a pair of"
type textarea "Nina teases in a pair of white"
type textarea "Nina teases in a pair of white panties,"
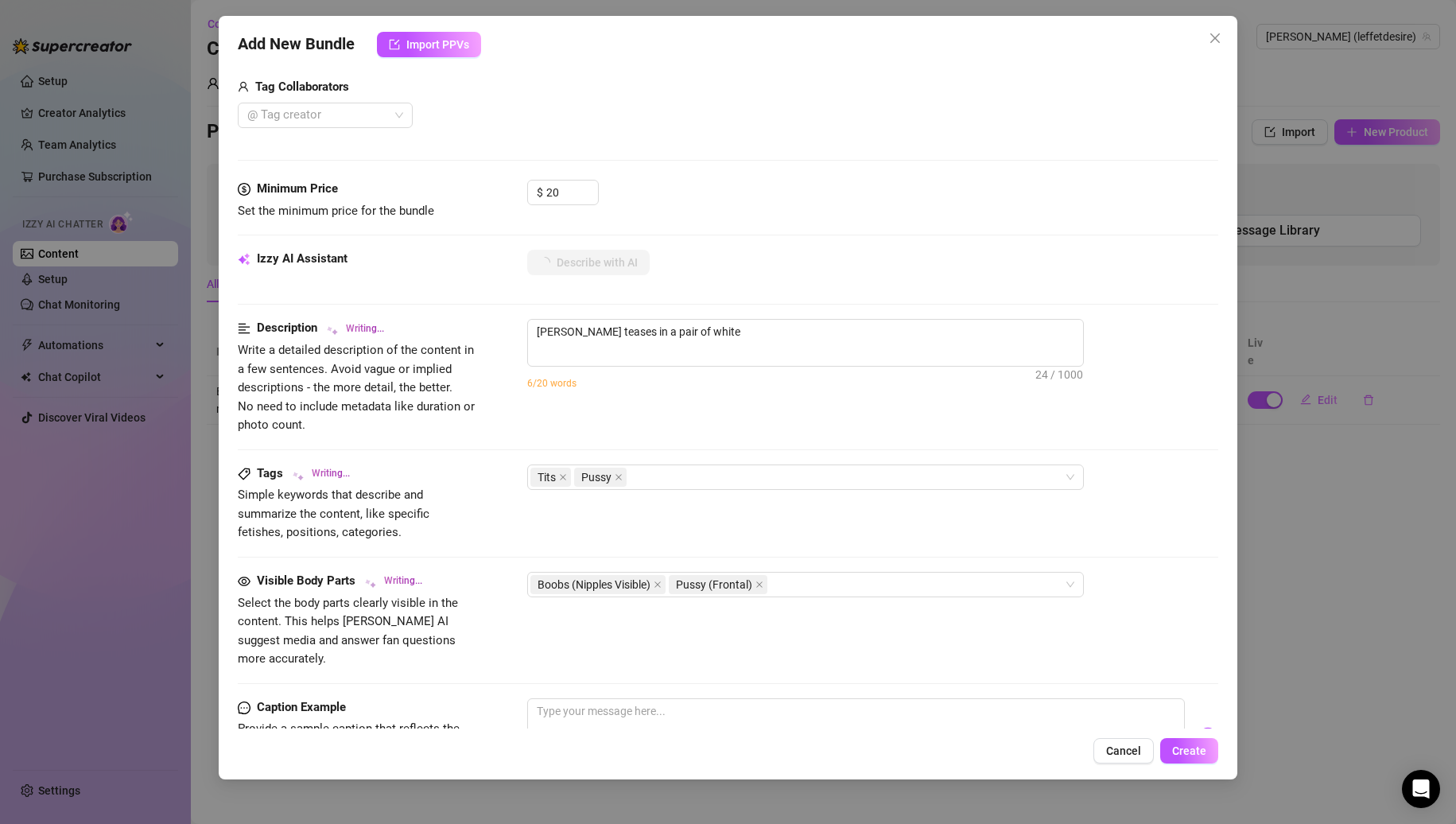
type textarea "Nina teases in a pair of white panties,"
type textarea "Nina teases in a pair of white panties, pulling"
type textarea "Nina teases in a pair of white panties, pulling them"
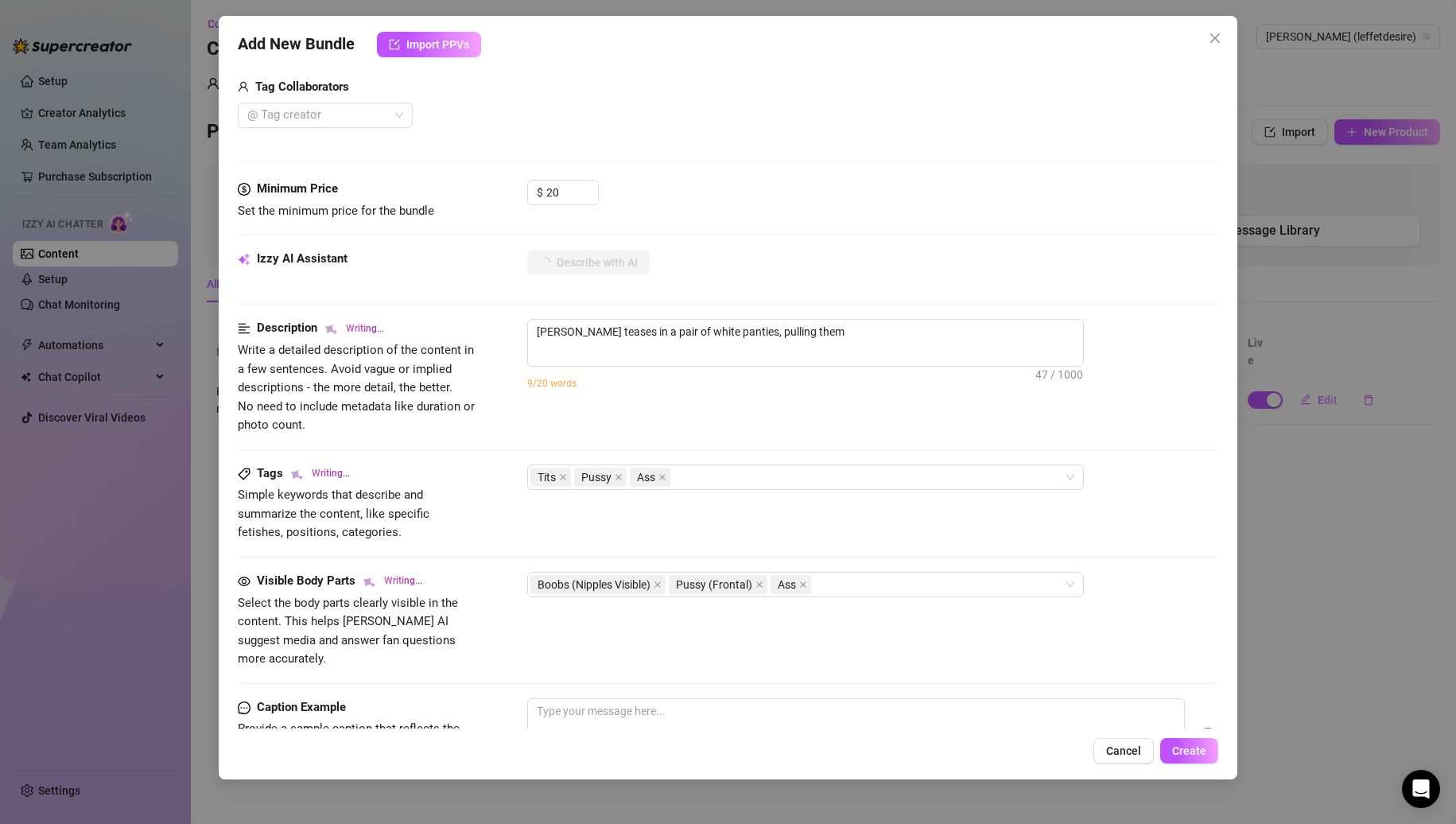
type textarea "Nina teases in a pair of white panties, pulling them down"
type textarea "Nina teases in a pair of white panties, pulling them down to"
type textarea "Nina teases in a pair of white panties, pulling them down to reveal"
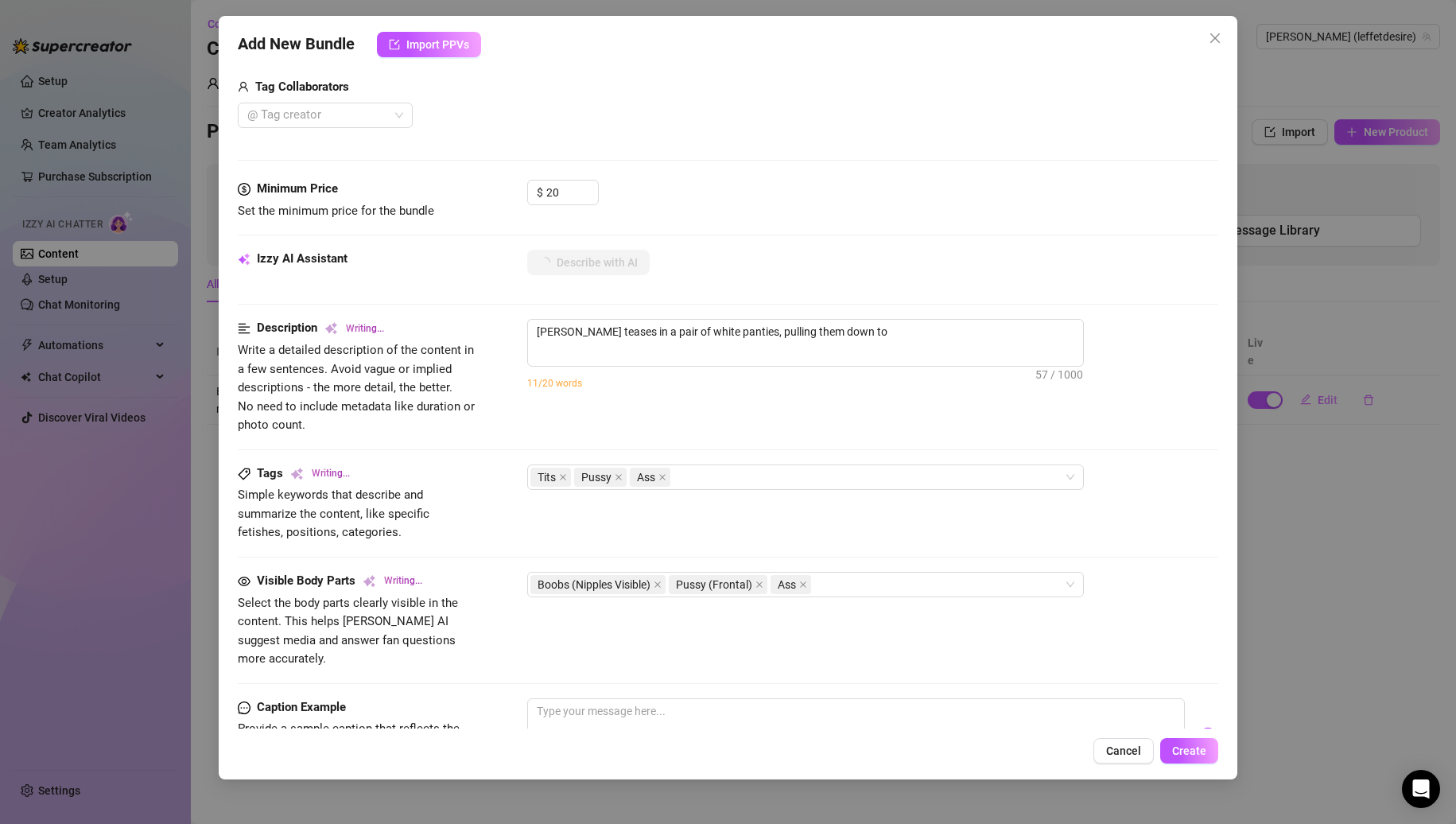
type textarea "Nina teases in a pair of white panties, pulling them down to reveal"
type textarea "Nina teases in a pair of white panties, pulling them down to reveal her"
type textarea "Nina teases in a pair of white panties, pulling them down to reveal her bare"
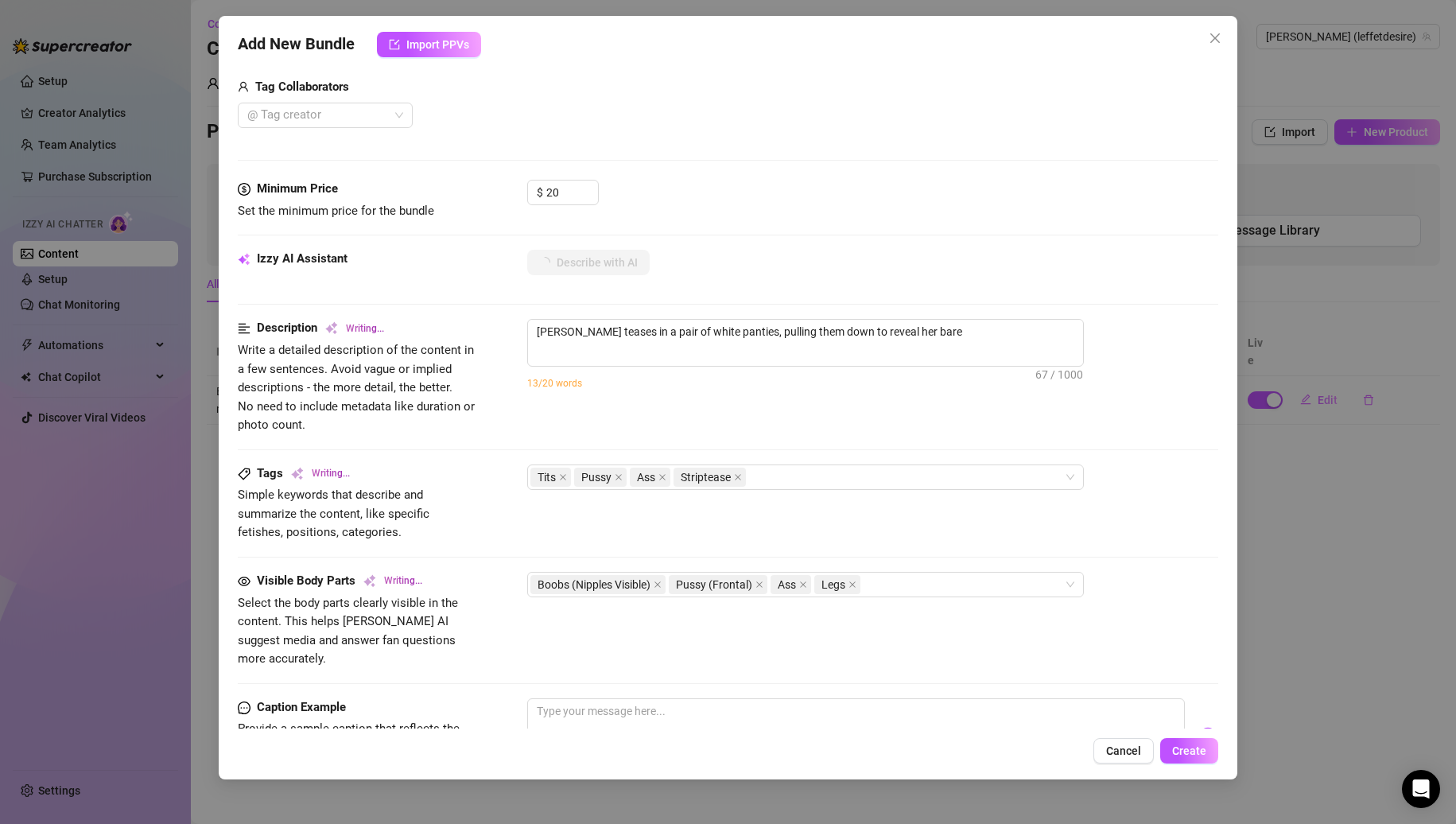
type textarea "Nina teases in a pair of white panties, pulling them down to reveal her bare pu…"
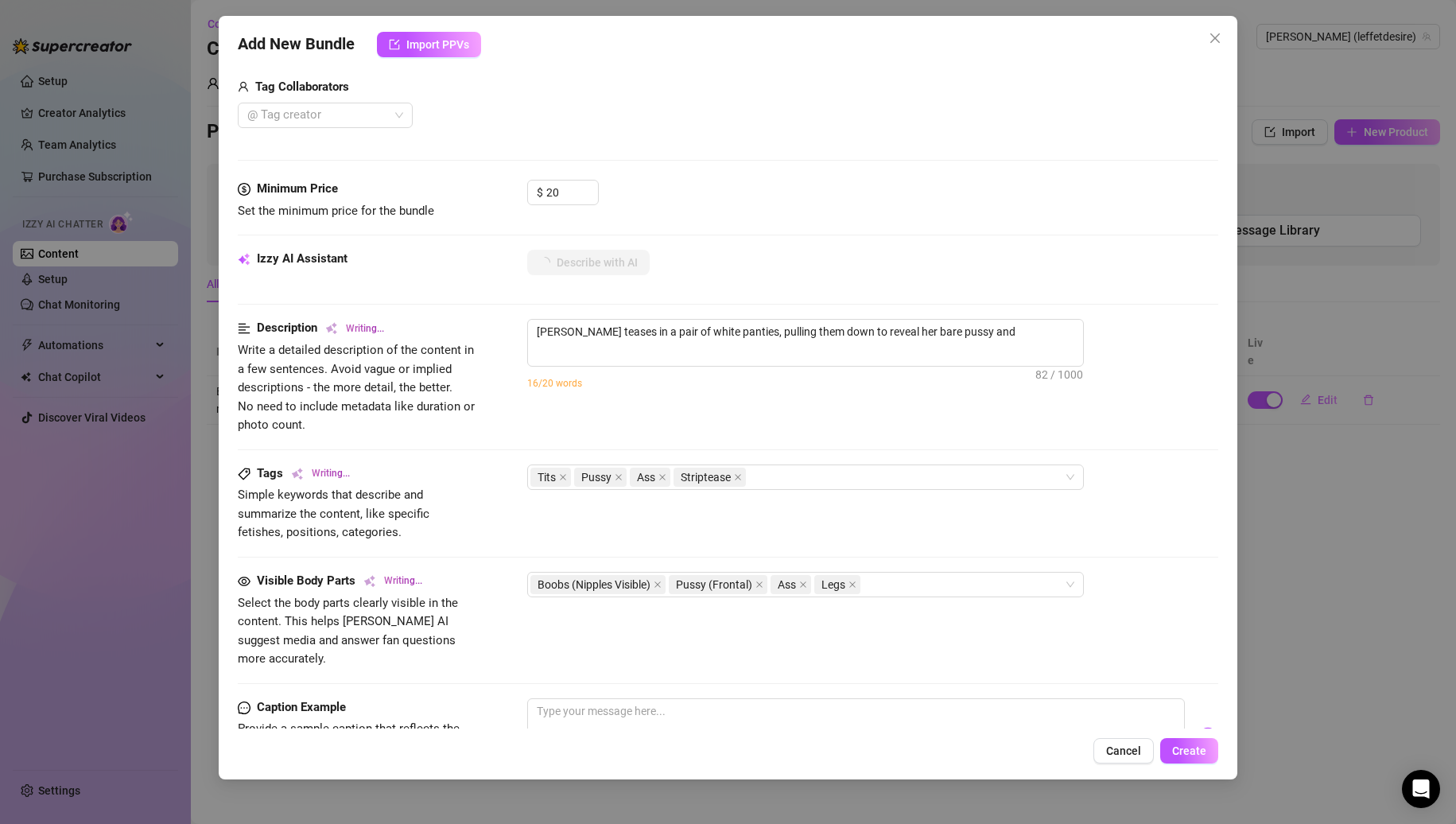
type textarea "Nina teases in a pair of white panties, pulling them down to reveal her bare pu…"
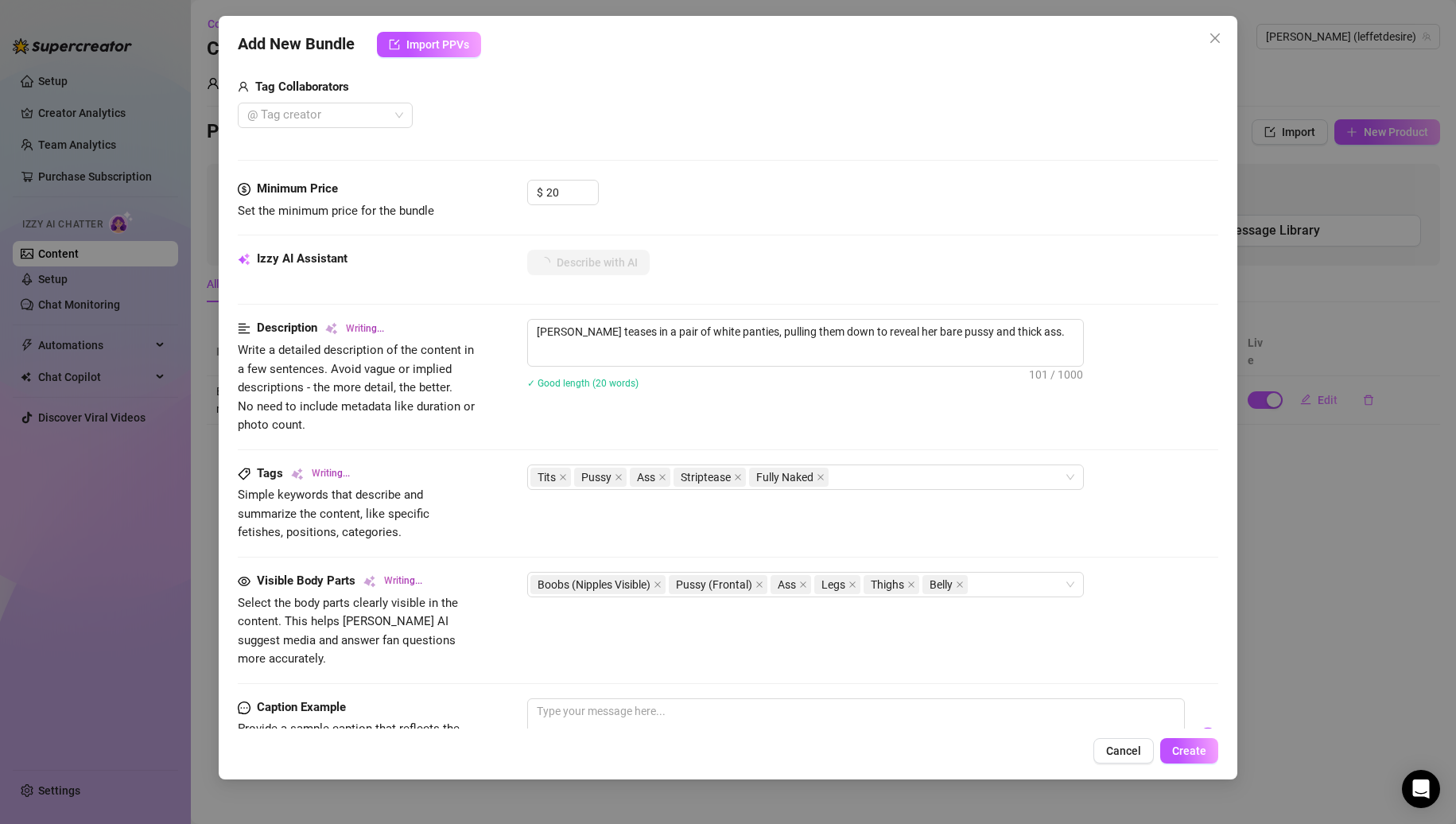
type textarea "Nina teases in a pair of white panties, pulling them down to reveal her bare pu…"
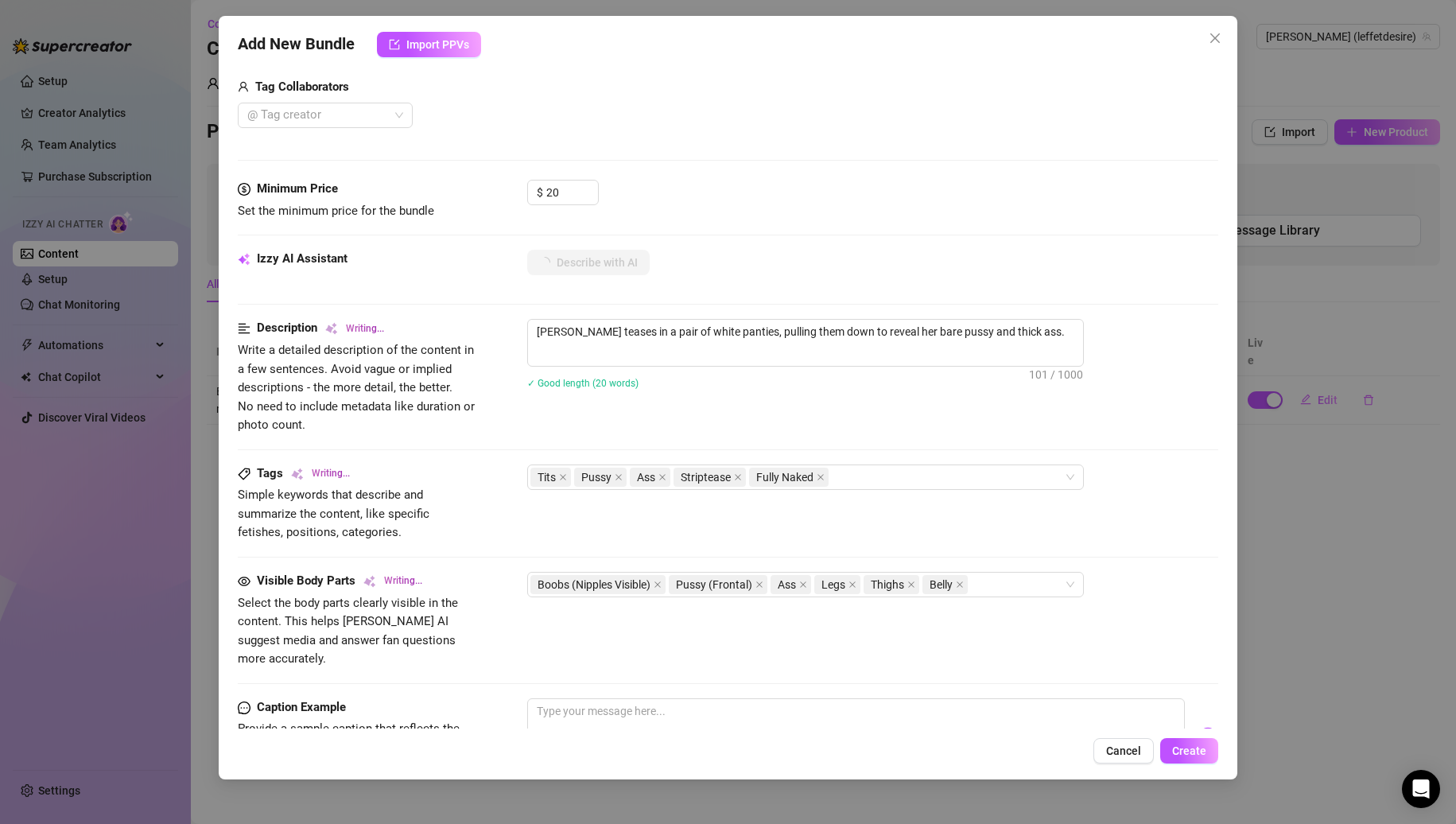
type textarea "Nina teases in a pair of white panties, pulling them down to reveal her bare pu…"
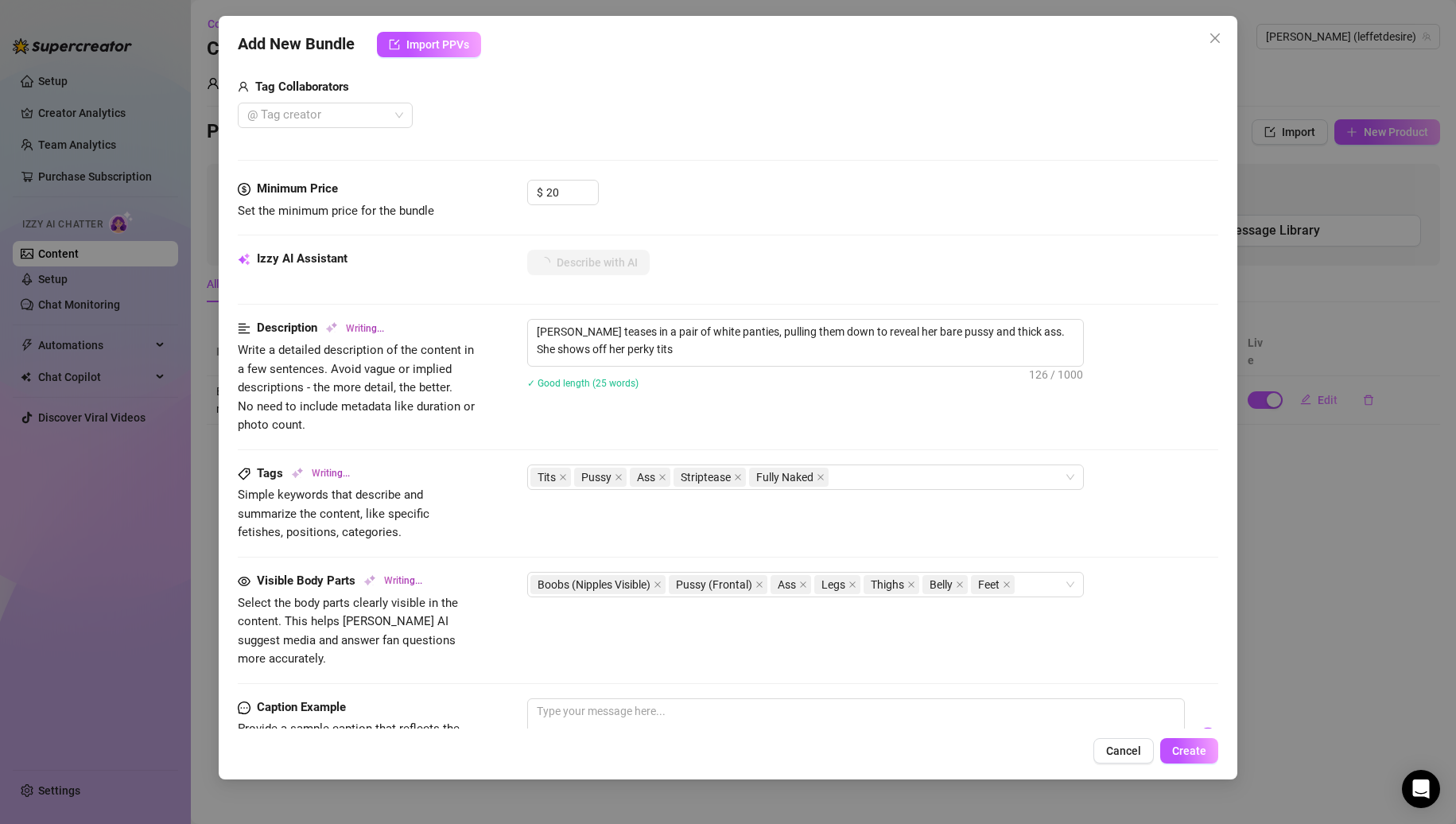
type textarea "Nina teases in a pair of white panties, pulling them down to reveal her bare pu…"
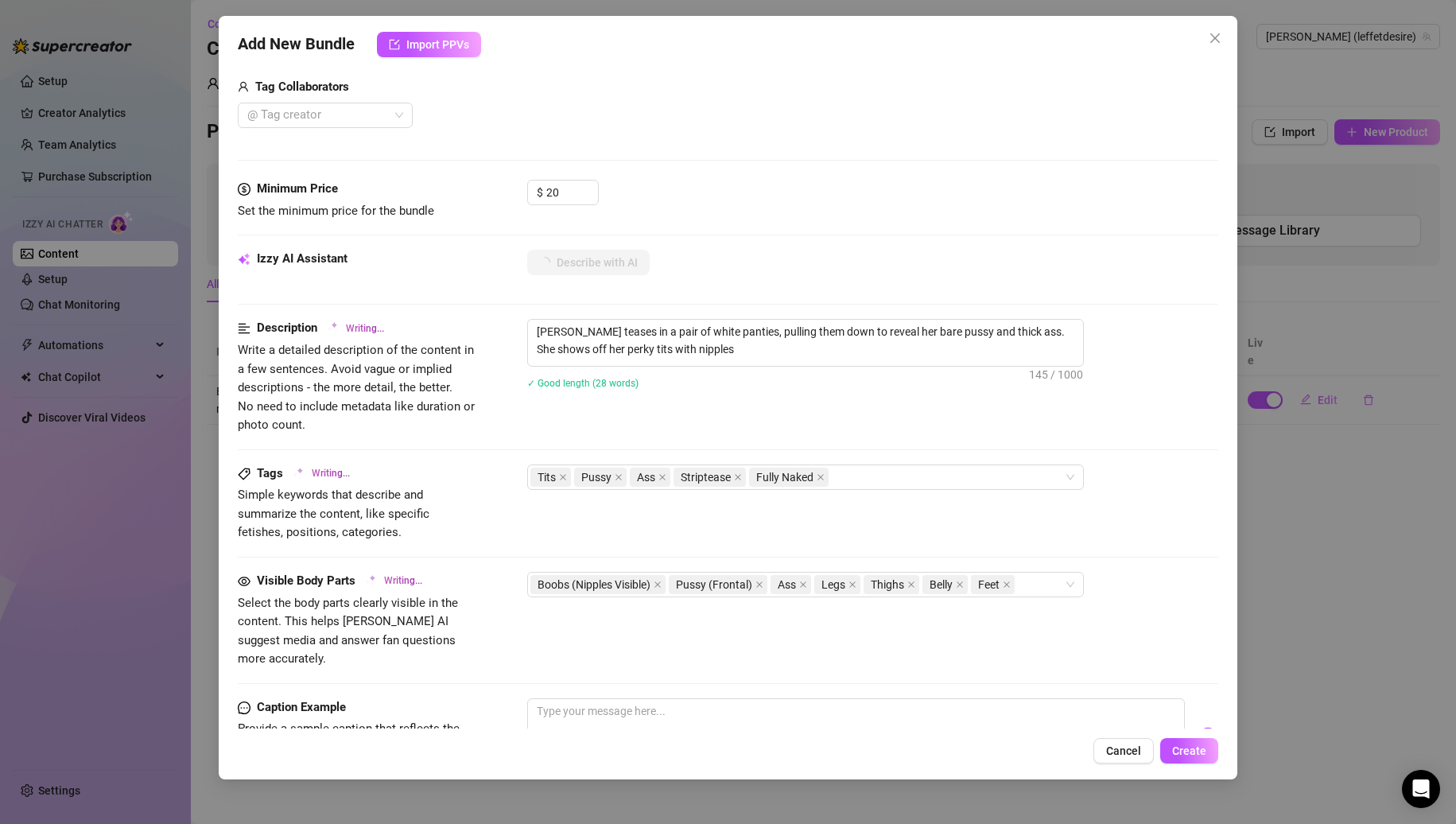
type textarea "Nina teases in a pair of white panties, pulling them down to reveal her bare pu…"
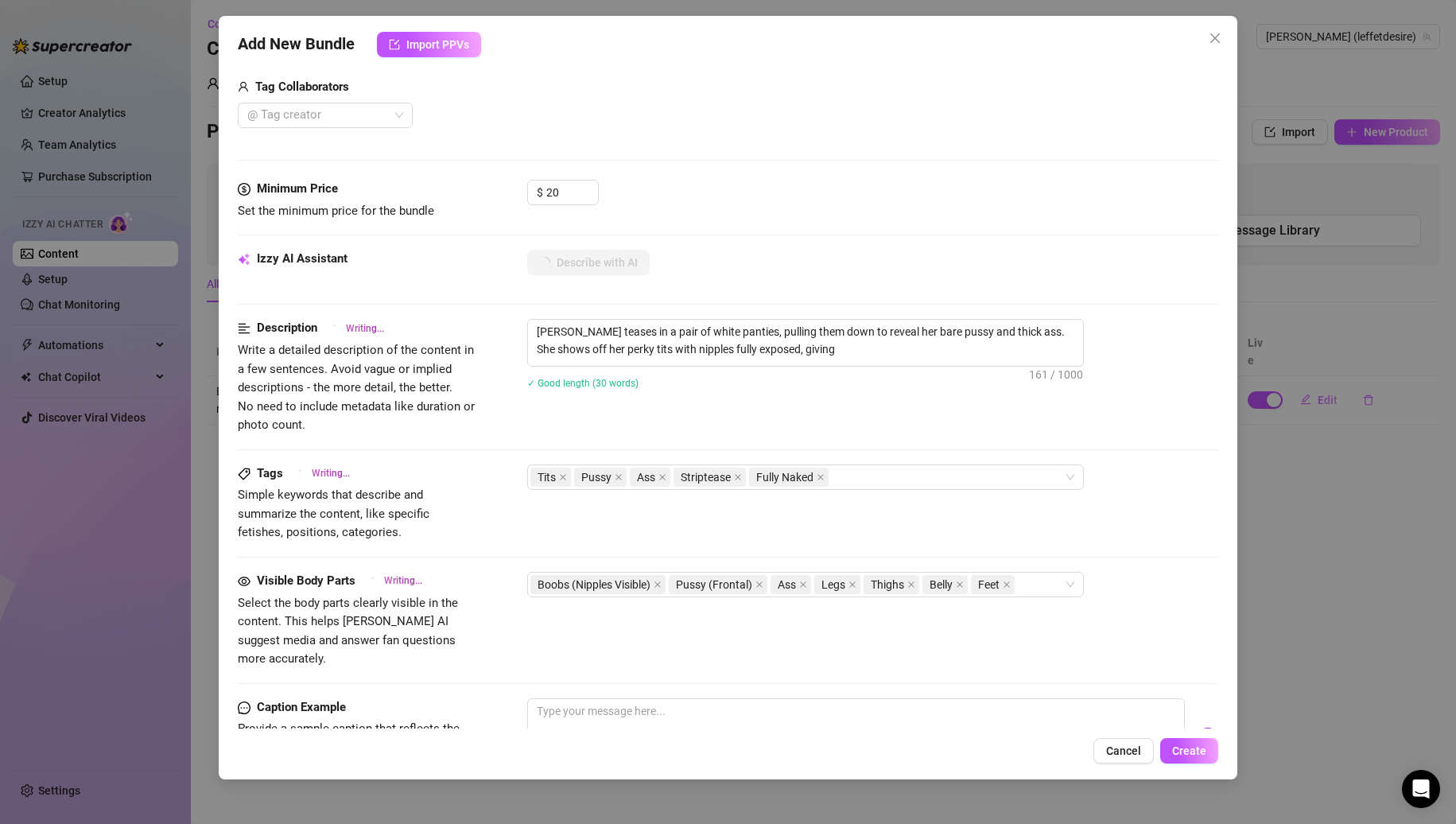
type textarea "Nina teases in a pair of white panties, pulling them down to reveal her bare pu…"
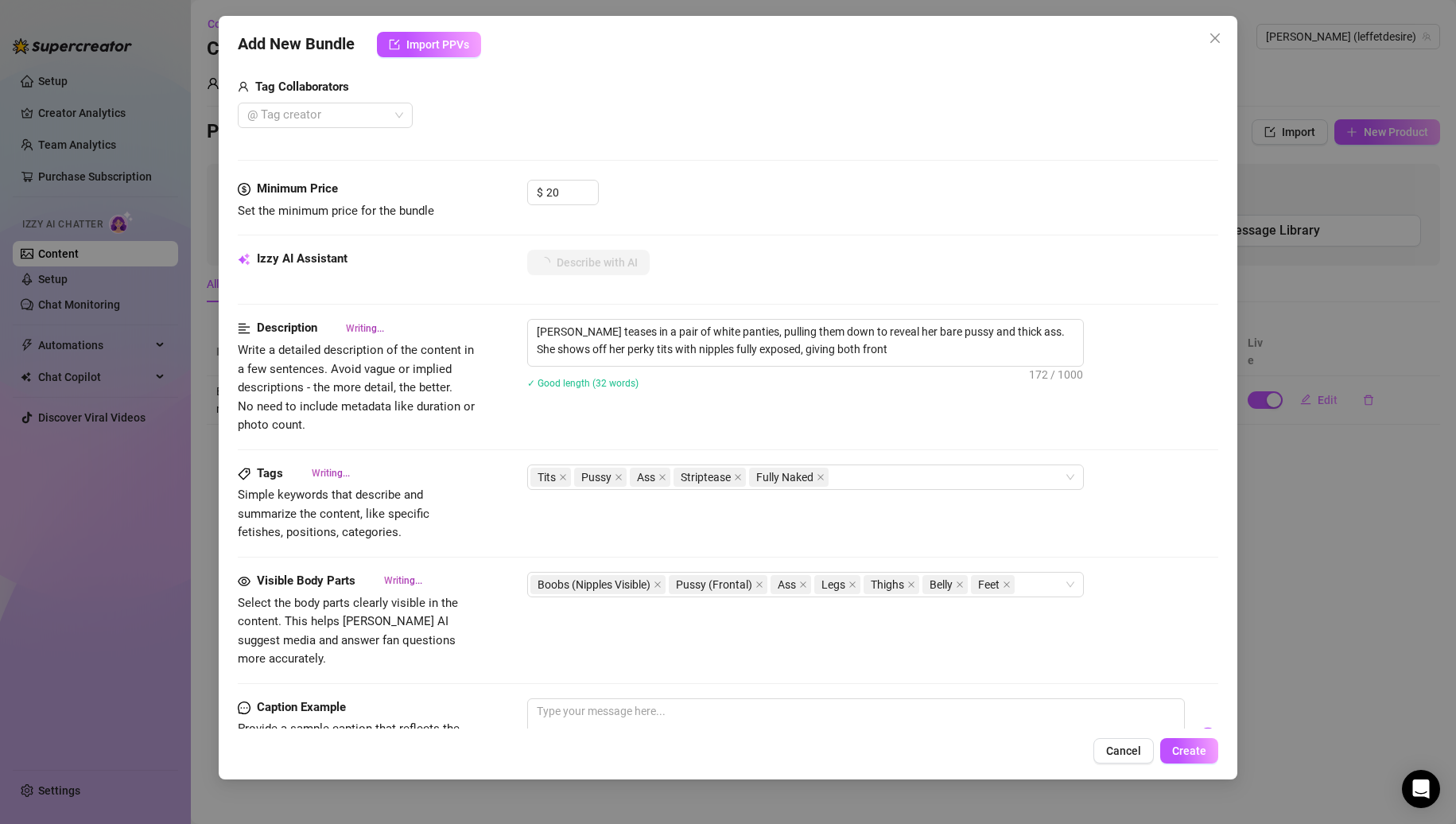
type textarea "Nina teases in a pair of white panties, pulling them down to reveal her bare pu…"
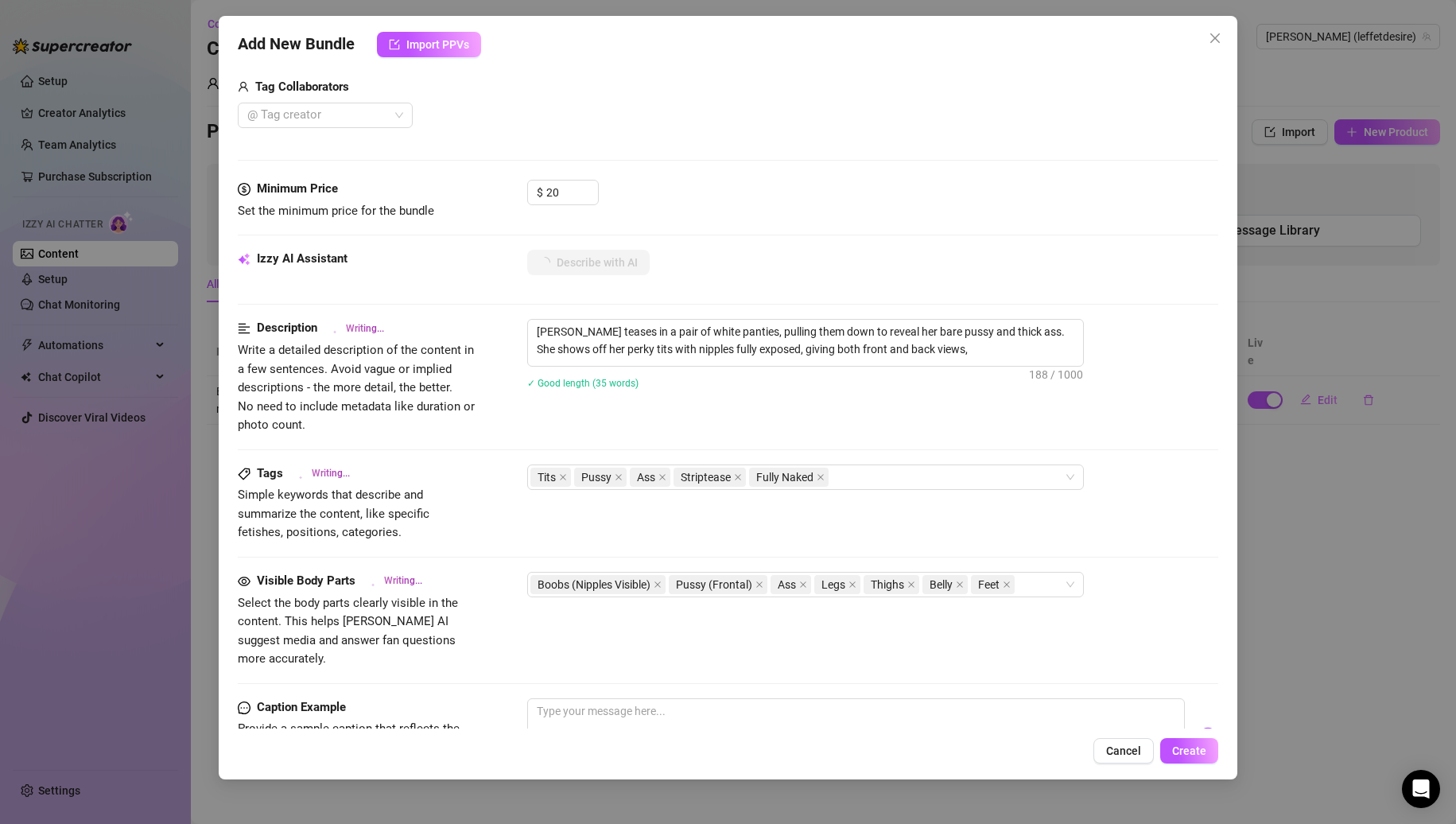
type textarea "Nina teases in a pair of white panties, pulling them down to reveal her bare pu…"
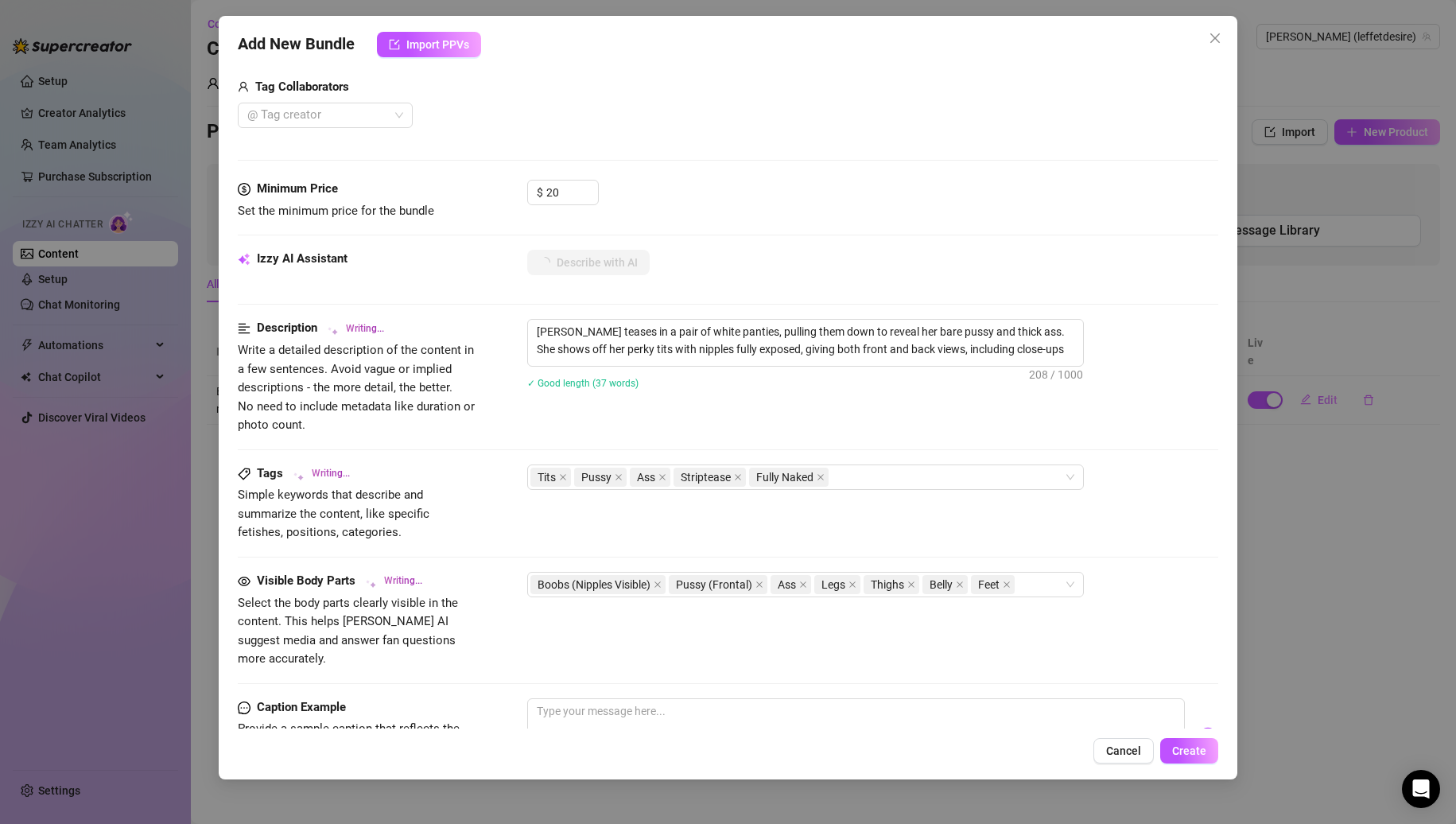
type textarea "Nina teases in a pair of white panties, pulling them down to reveal her bare pu…"
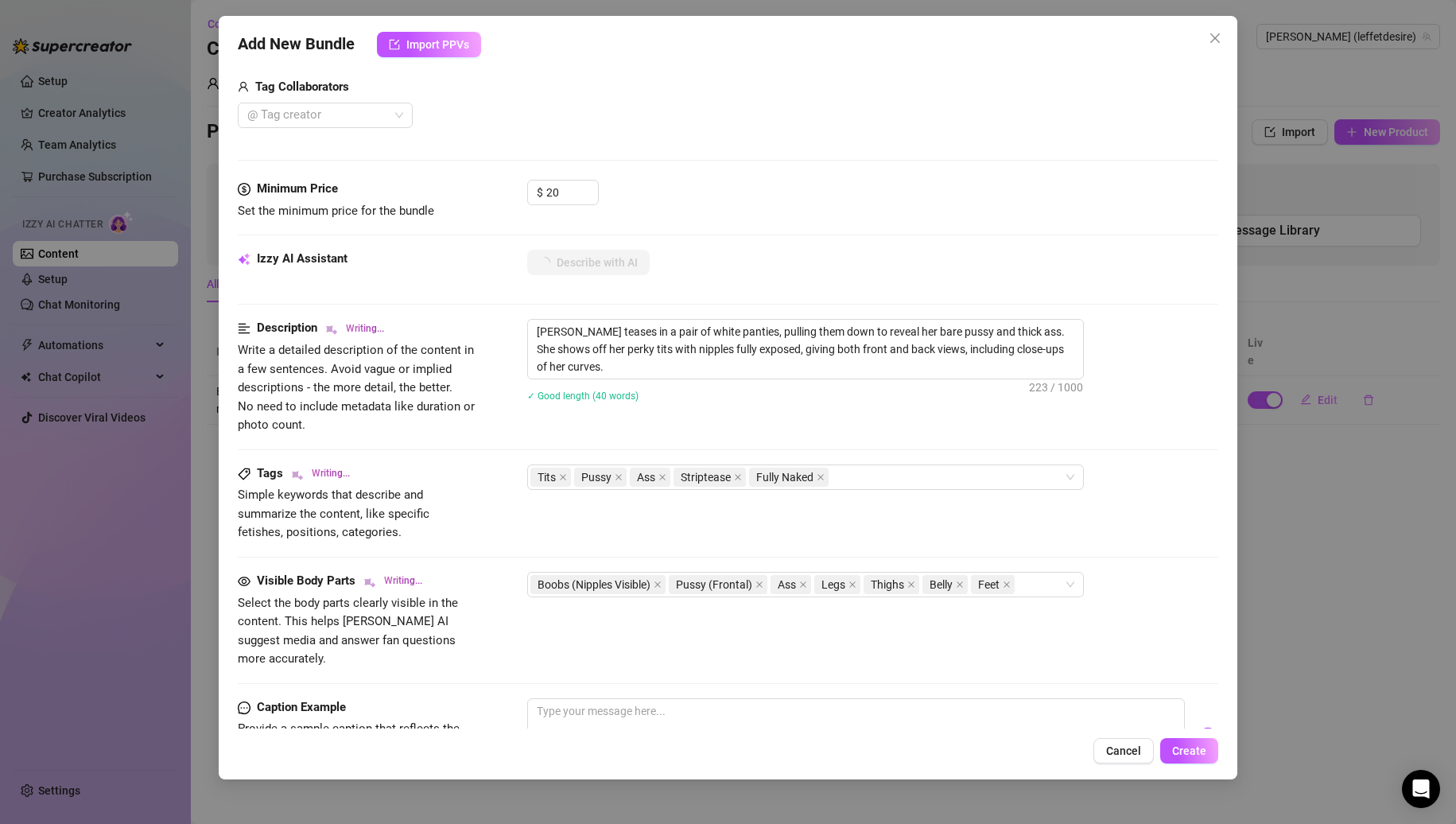
type textarea "Nina teases in a pair of white panties, pulling them down to reveal her bare pu…"
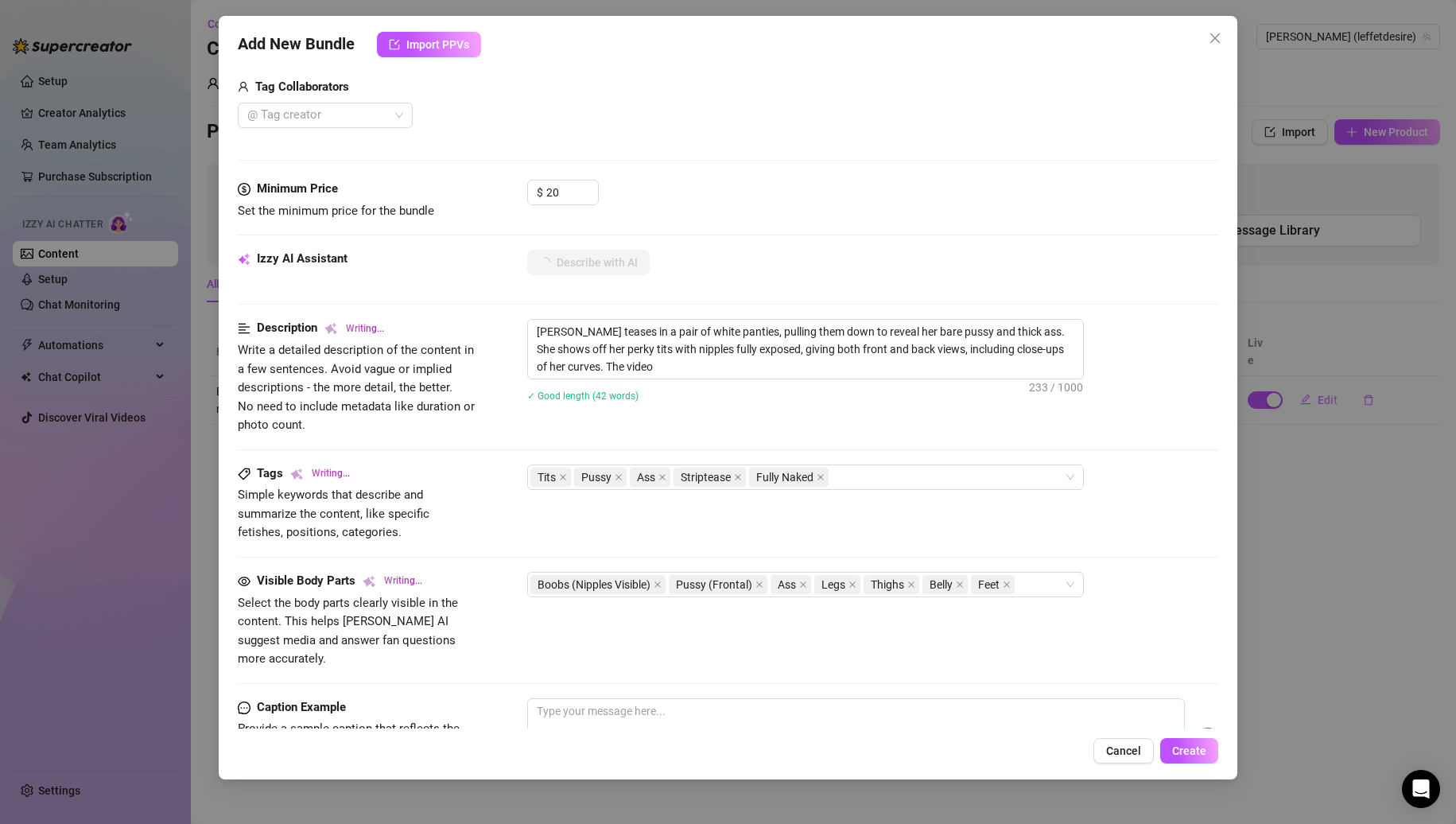
type textarea "Nina teases in a pair of white panties, pulling them down to reveal her bare pu…"
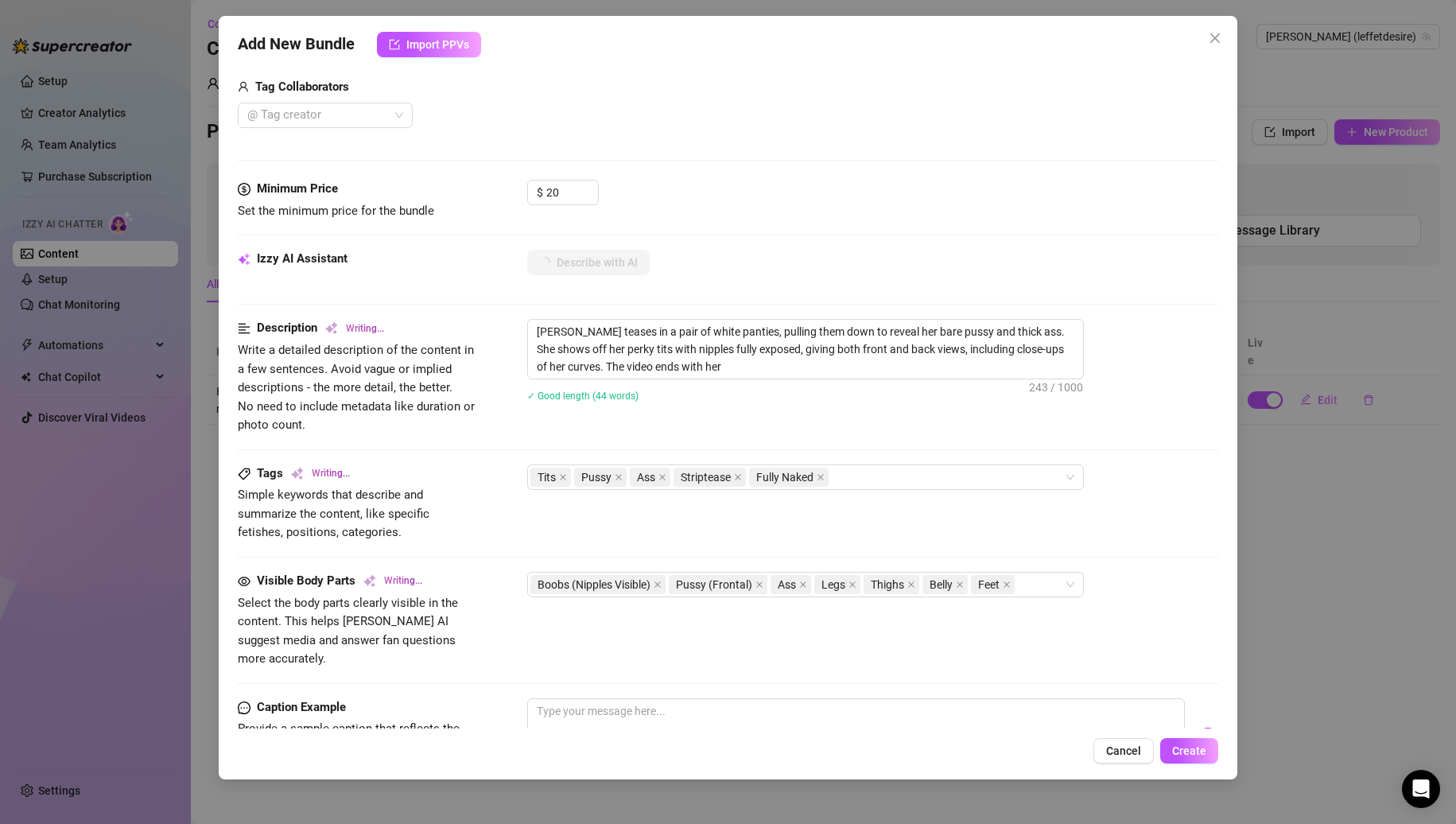
type textarea "Nina teases in a pair of white panties, pulling them down to reveal her bare pu…"
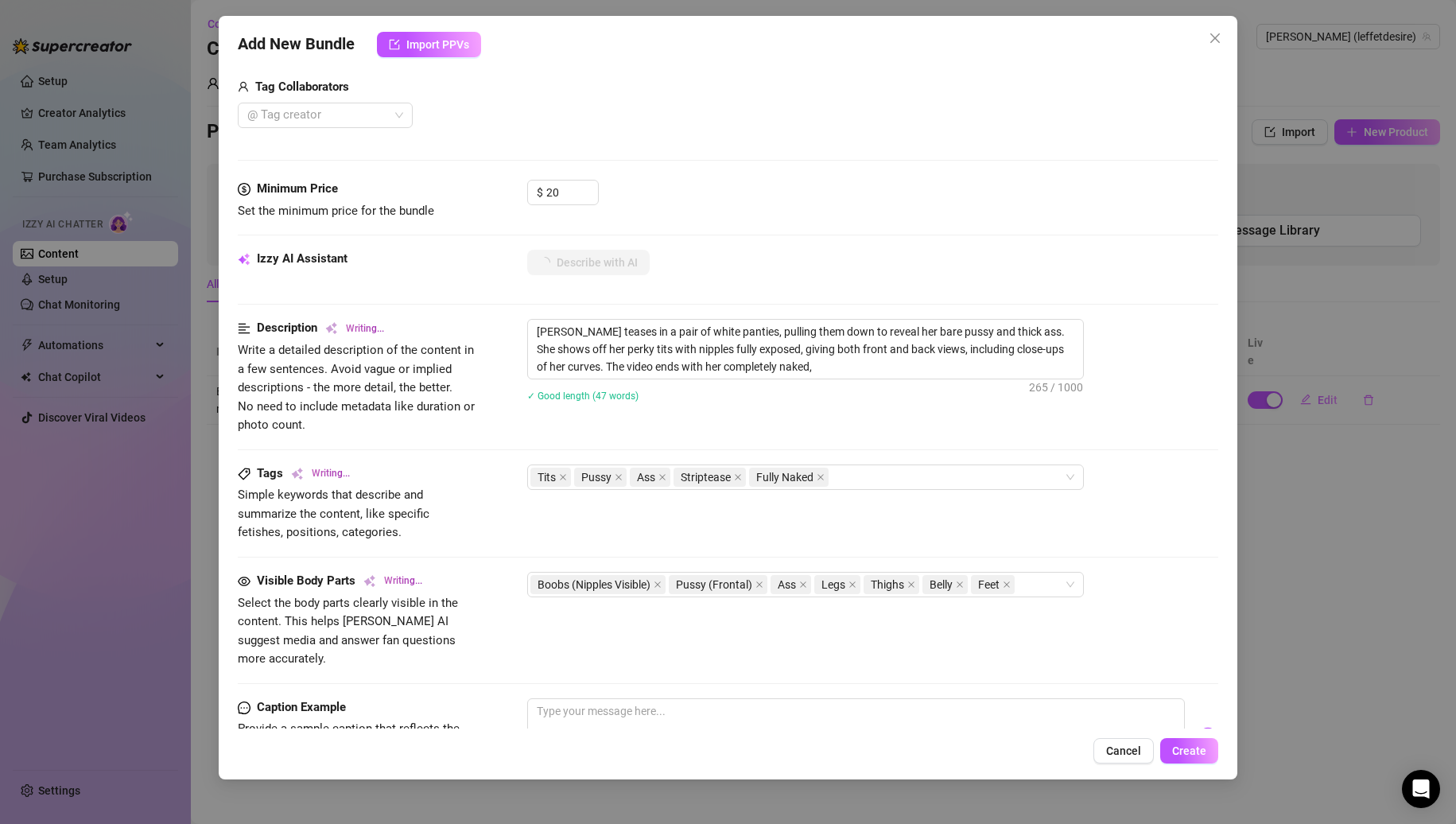
type textarea "Nina teases in a pair of white panties, pulling them down to reveal her bare pu…"
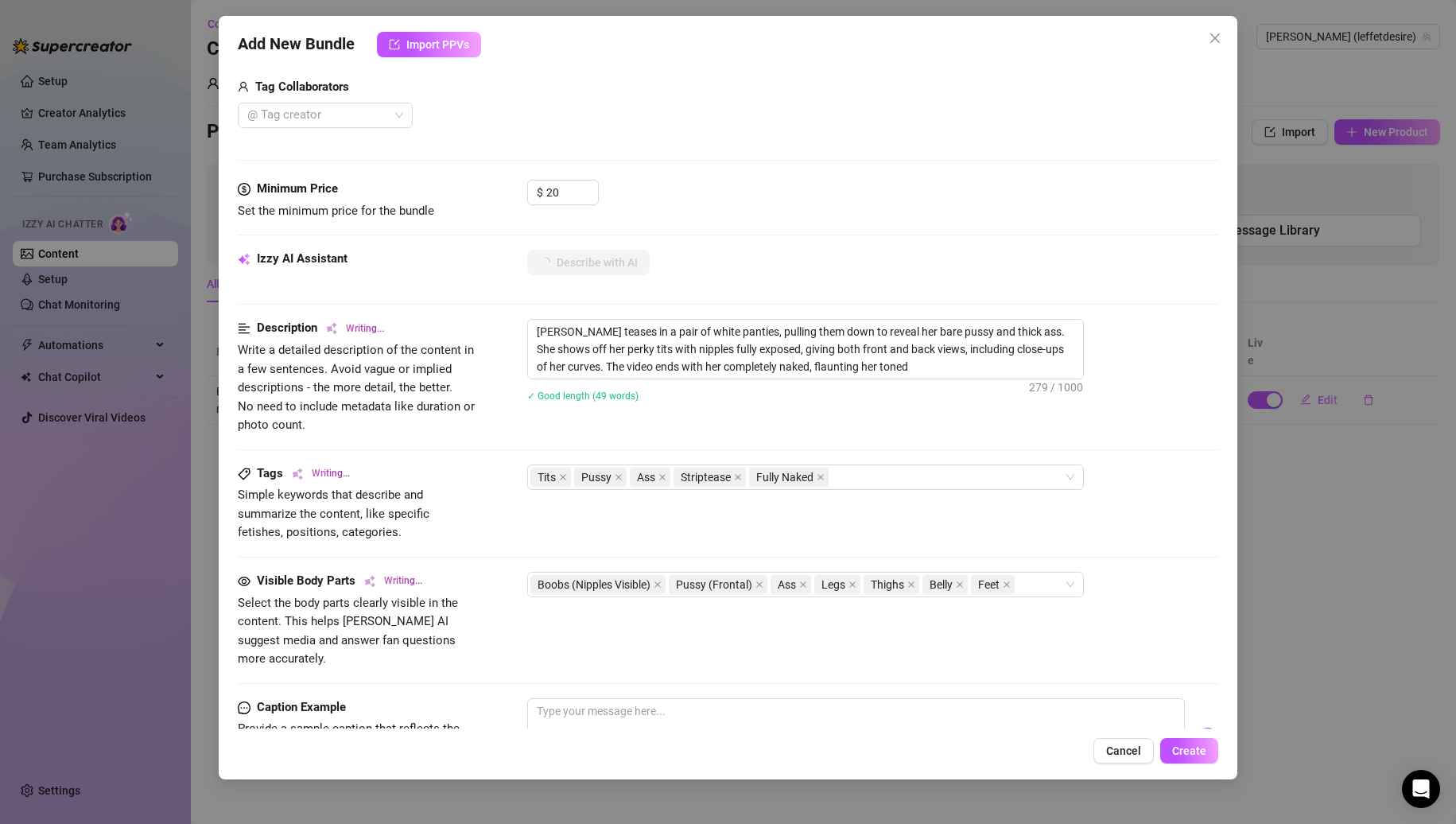
type textarea "Nina teases in a pair of white panties, pulling them down to reveal her bare pu…"
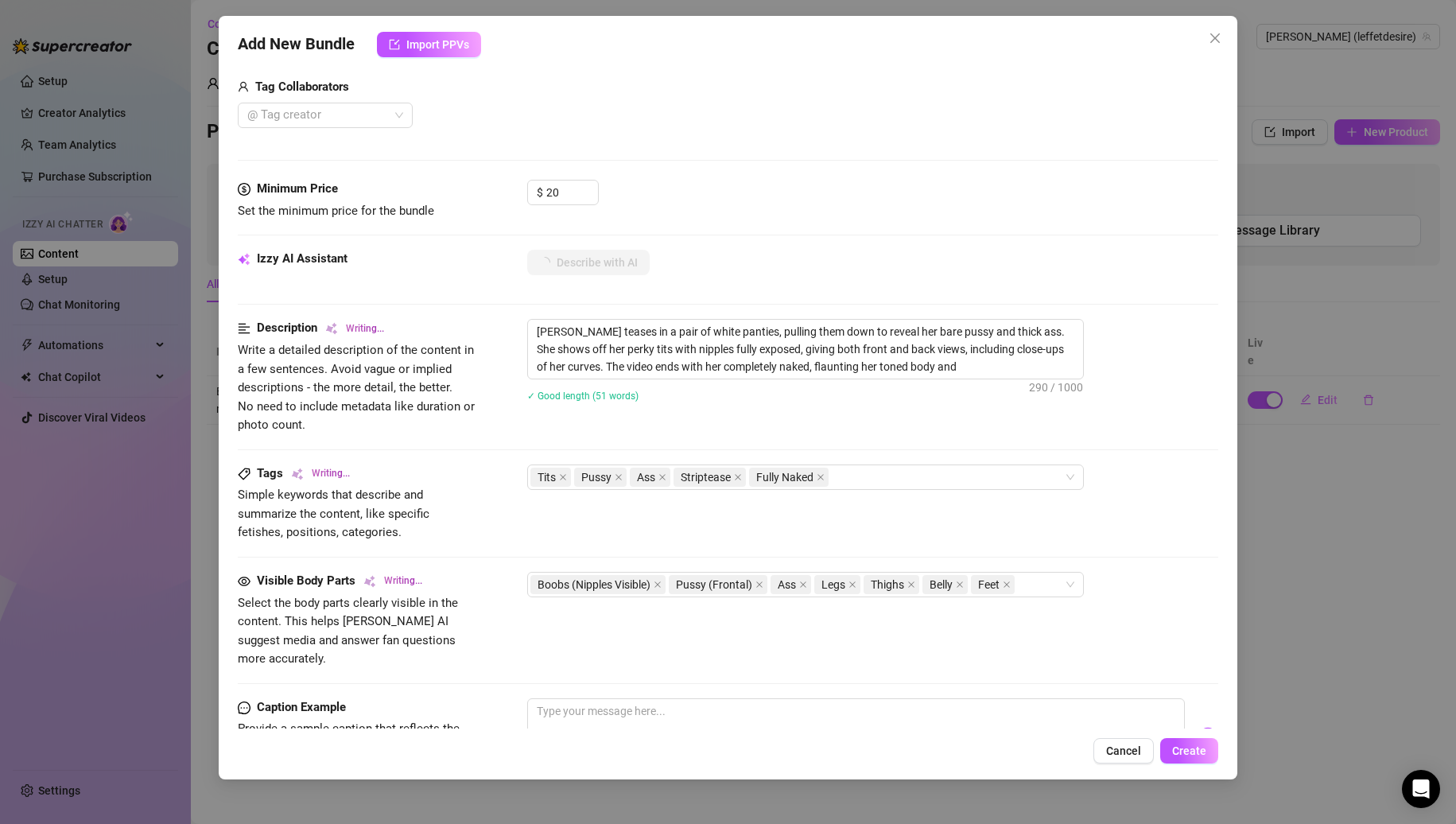
type textarea "Nina teases in a pair of white panties, pulling them down to reveal her bare pu…"
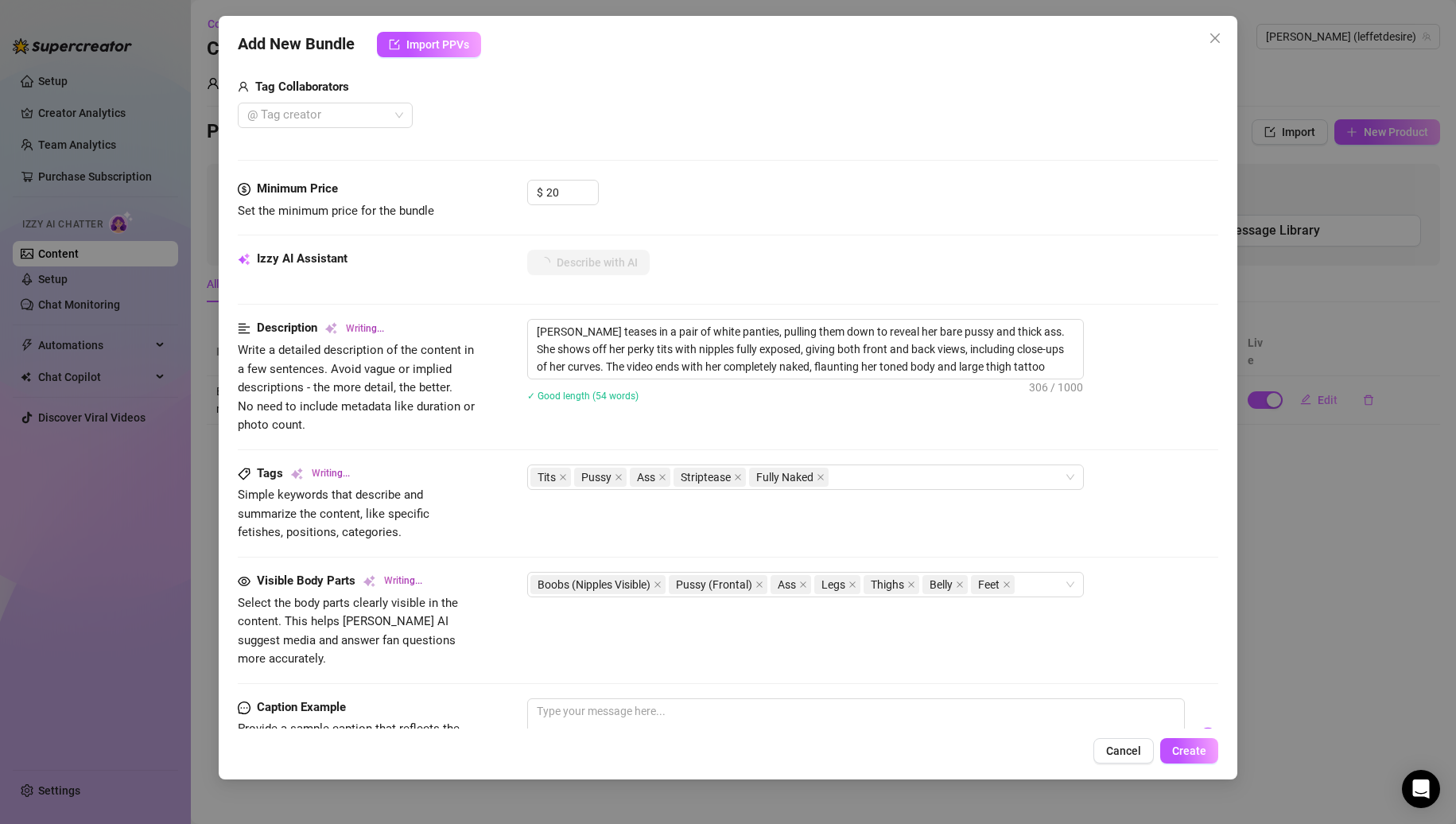
type textarea "Nina teases in a pair of white panties, pulling them down to reveal her bare pu…"
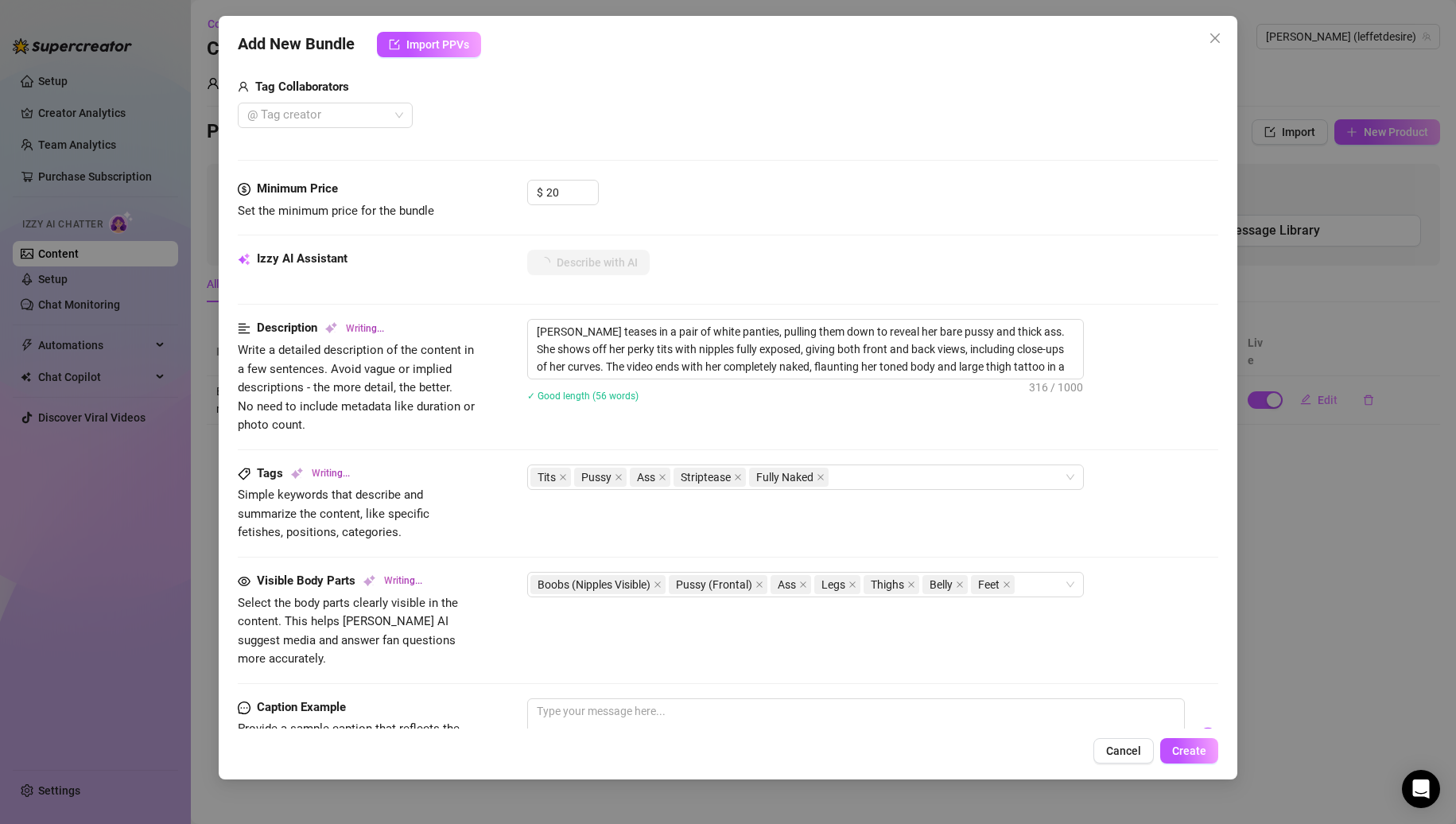
type textarea "Nina teases in a pair of white panties, pulling them down to reveal her bare pu…"
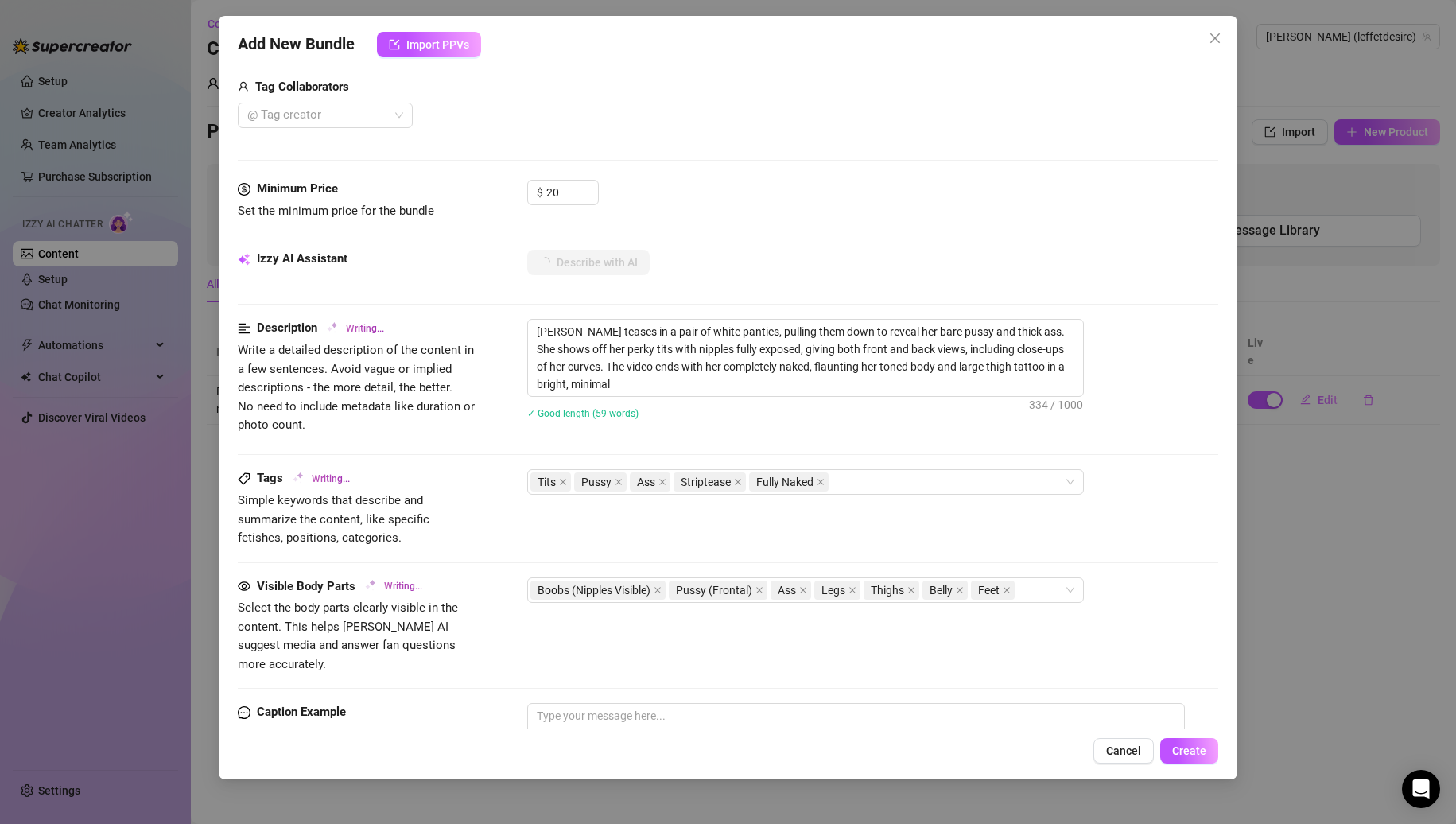
type textarea "Nina teases in a pair of white panties, pulling them down to reveal her bare pu…"
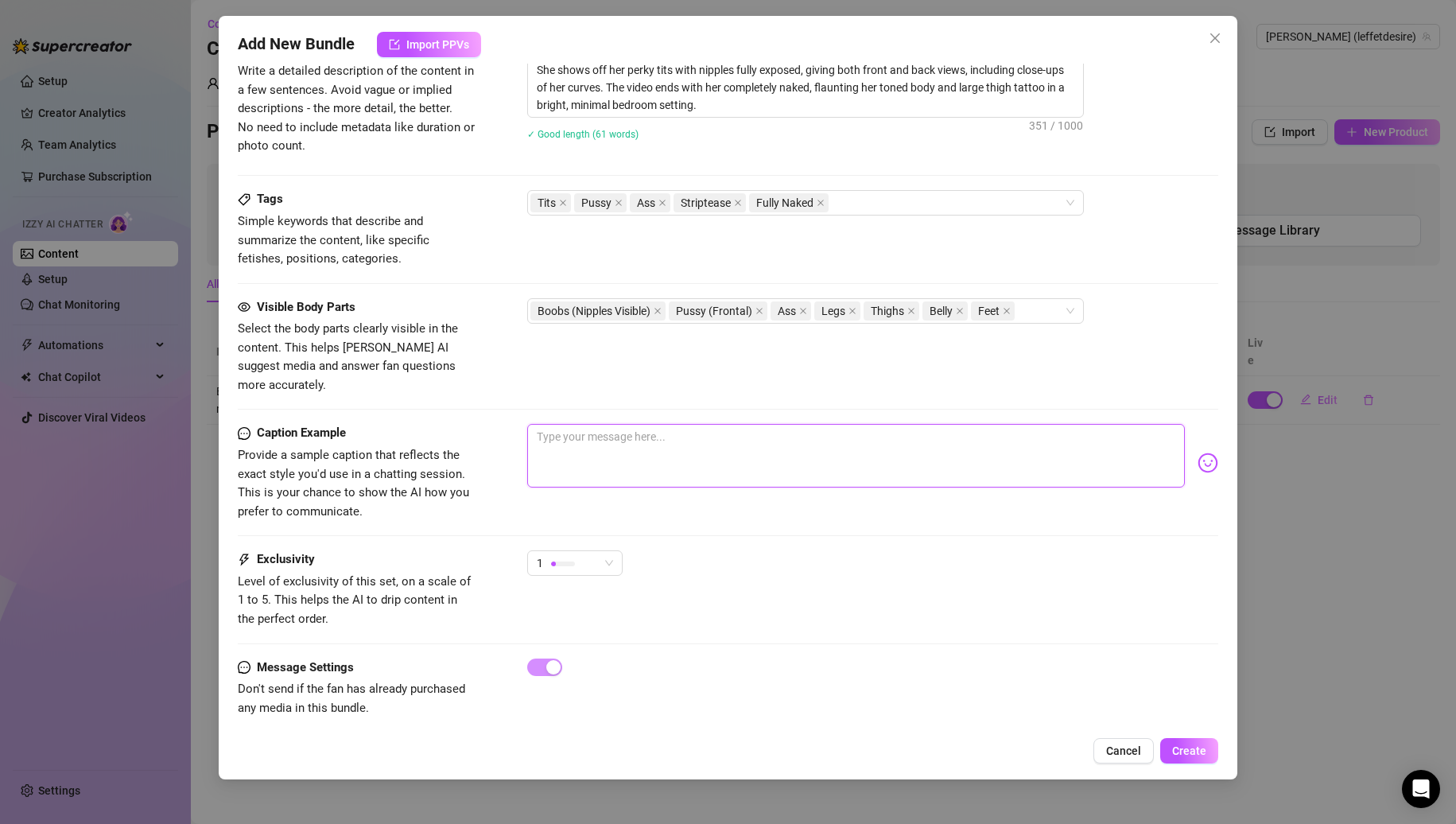
click at [618, 424] on textarea at bounding box center [856, 456] width 658 height 64
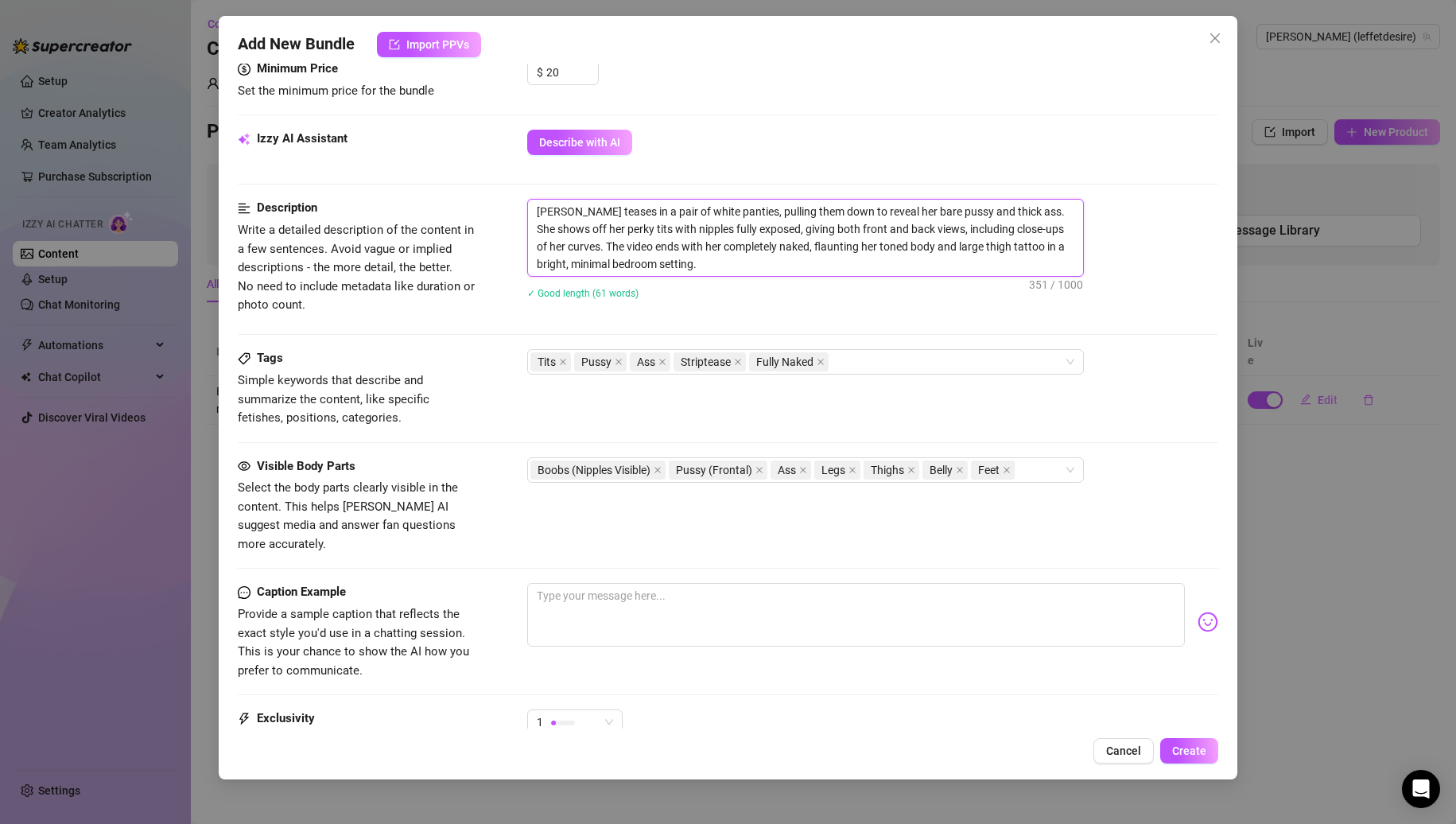
drag, startPoint x: 536, startPoint y: 212, endPoint x: 1000, endPoint y: 208, distance: 464.0
click at [1000, 208] on textarea "Nina teases in a pair of white panties, pulling them down to reveal her bare pu…" at bounding box center [806, 237] width 555 height 76
click at [710, 602] on textarea at bounding box center [856, 615] width 658 height 64
paste textarea "Nina teases in a pair of white panties, pulling them down to reveal her bare pu…"
type textarea "Nina teases in a pair of white panties, pulling them down to reveal her bare pu…"
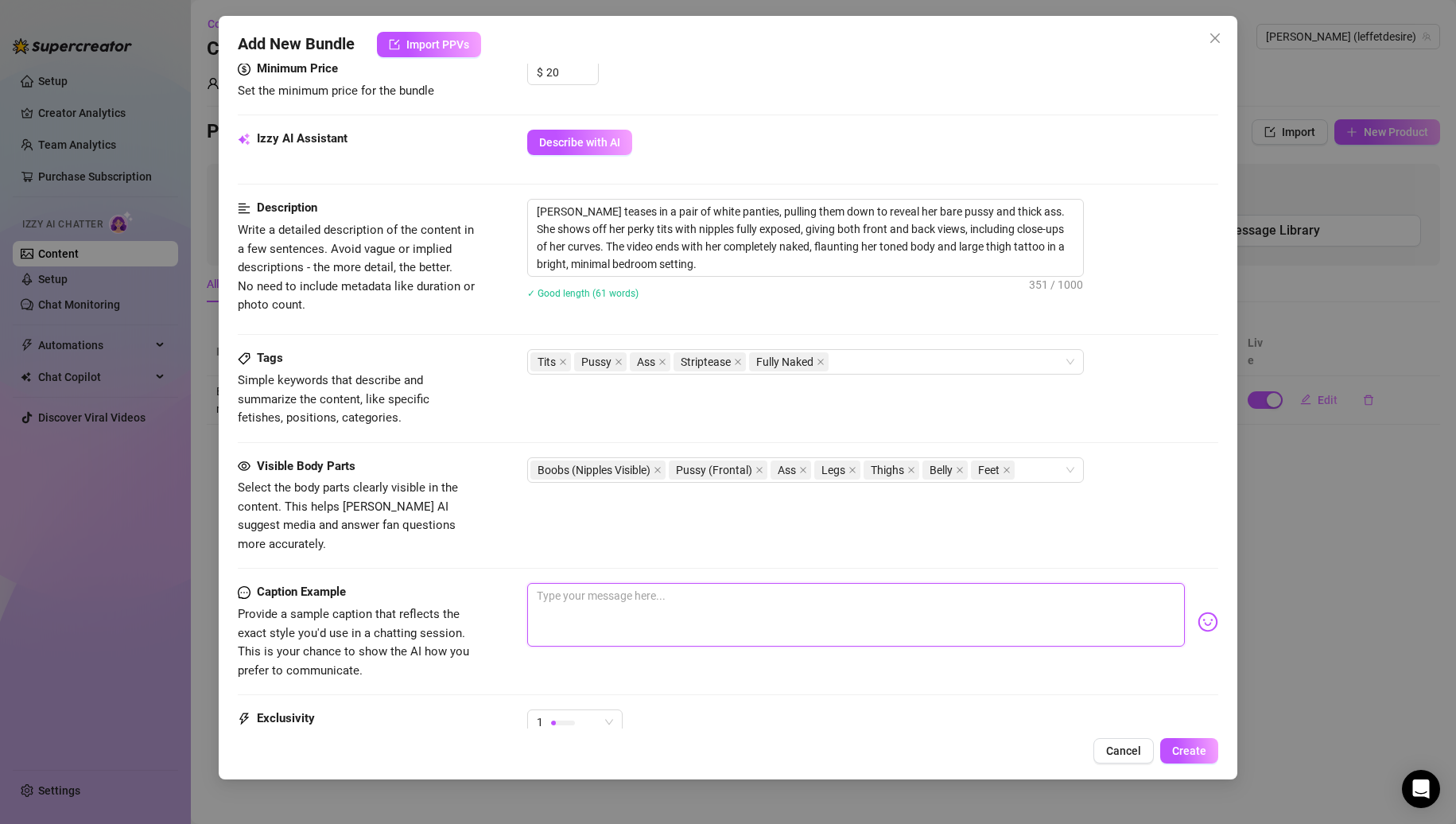
type textarea "Nina teases in a pair of white panties, pulling them down to reveal her bare pu…"
click at [549, 583] on textarea "Nina teases in a pair of white panties, pulling them down to reveal her bare pu…" at bounding box center [856, 615] width 658 height 64
type textarea "teases in a pair of white panties, pulling them down to reveal her bare pussy a…"
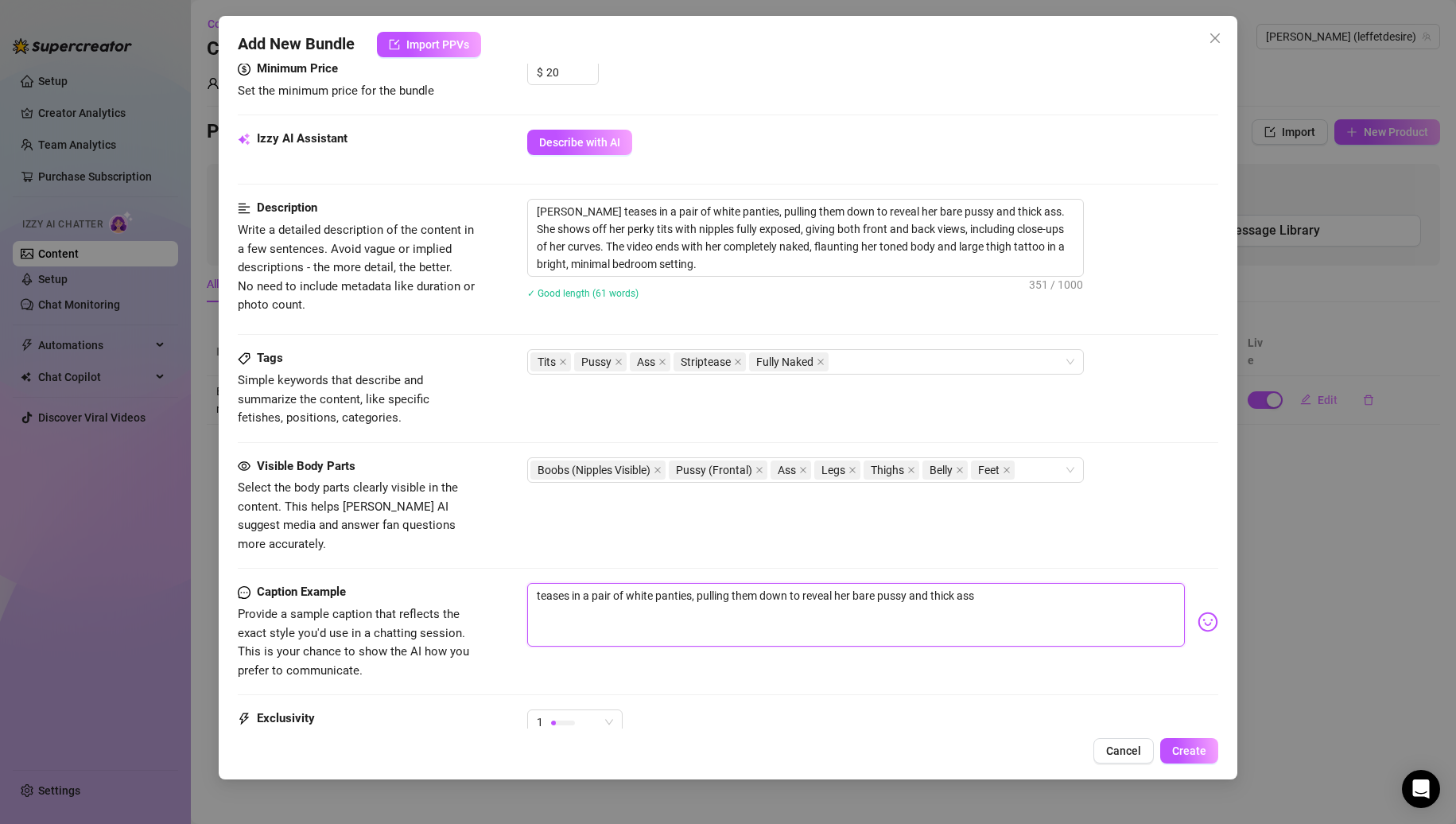
type textarea "tease in a pair of white panties, pulling them down to reveal her bare pussy an…"
type textarea "teas in a pair of white panties, pulling them down to reveal her bare pussy and…"
type textarea "teasi in a pair of white panties, pulling them down to reveal her bare pussy an…"
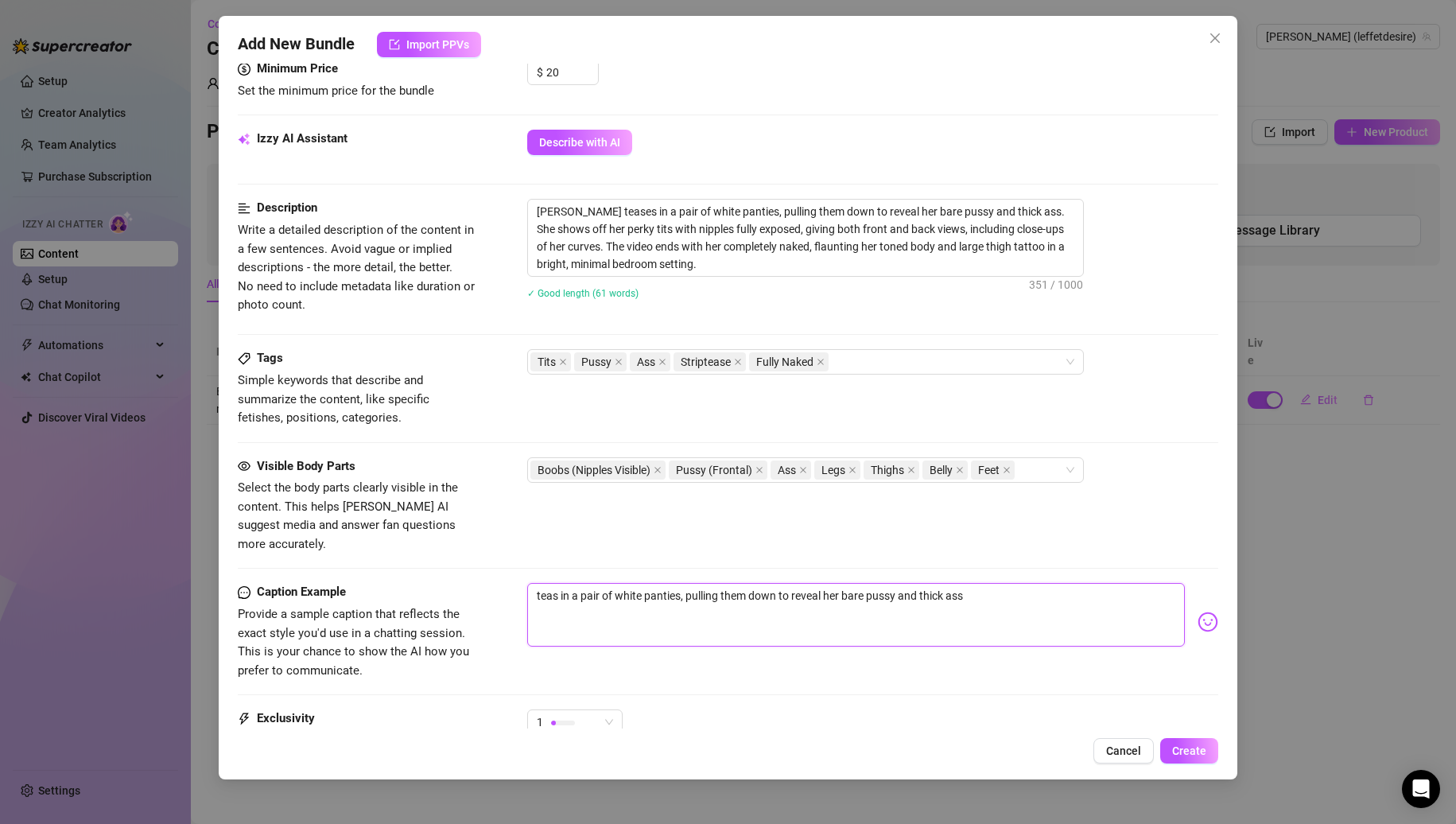
type textarea "teasi in a pair of white panties, pulling them down to reveal her bare pussy an…"
type textarea "teasin in a pair of white panties, pulling them down to reveal her bare pussy a…"
type textarea "teasing in a pair of white panties, pulling them down to reveal her bare pussy …"
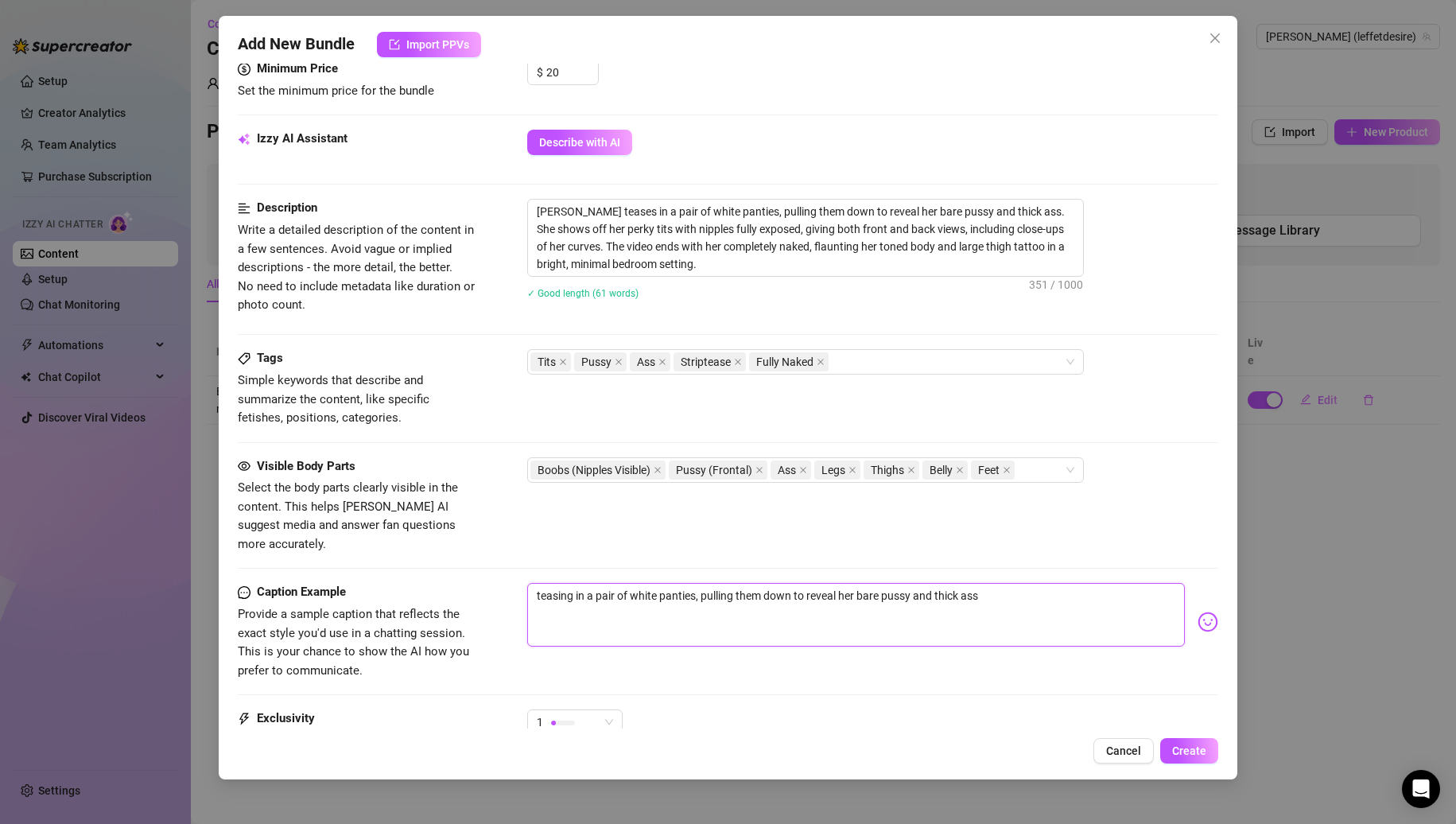
click at [845, 583] on textarea "teasing in a pair of white panties, pulling them down to reveal her bare pussy …" at bounding box center [856, 615] width 658 height 64
type textarea "teasing in a pair of white panties, pulling them down to reveal mbare pussy and…"
type textarea "teasing in a pair of white panties, pulling them down to reveal mybare pussy an…"
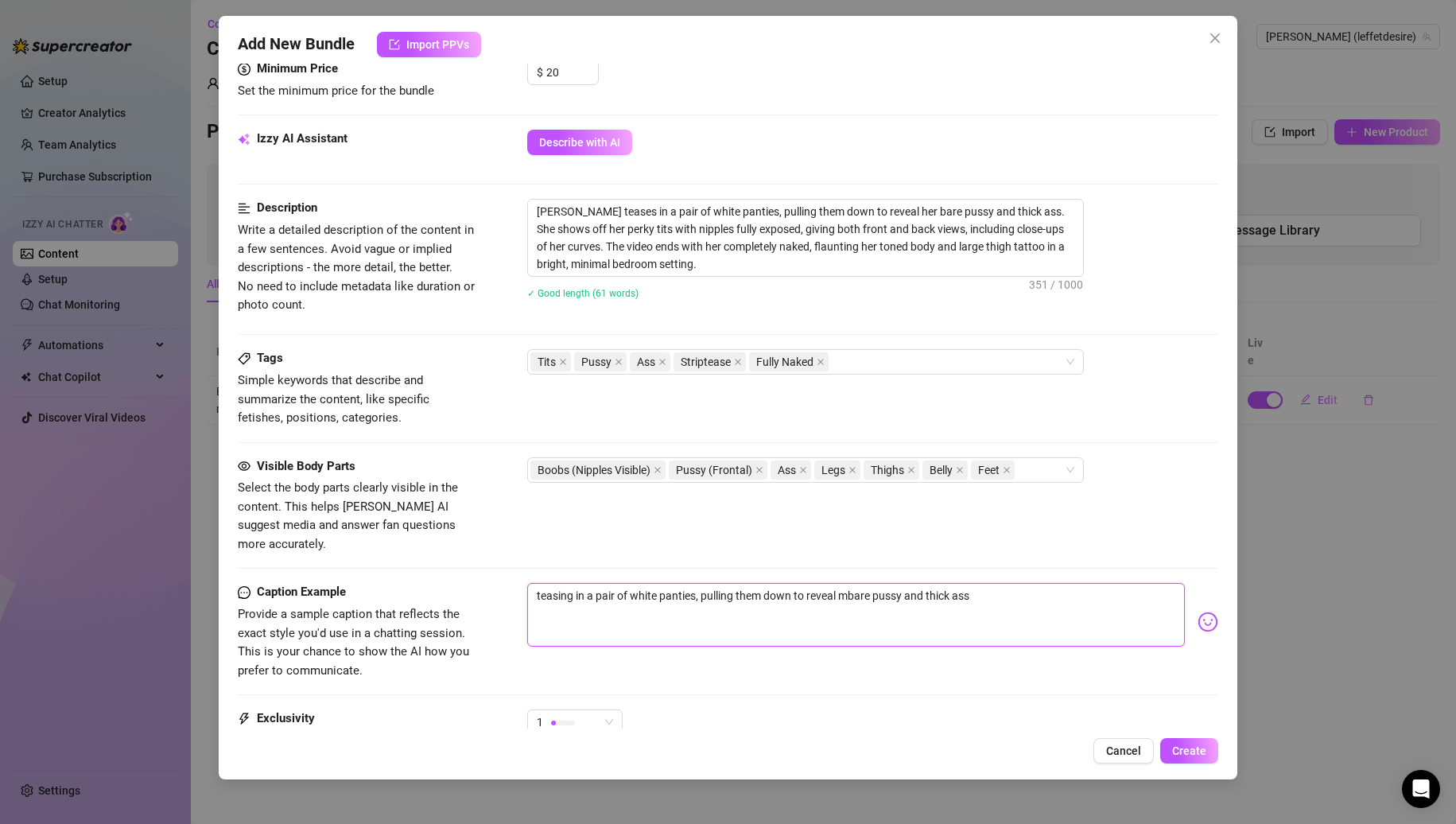
type textarea "teasing in a pair of white panties, pulling them down to reveal mybare pussy an…"
type textarea "teasing in a pair of white panties, pulling them down to reveal my bare pussy a…"
click at [1072, 597] on textarea "teasing in a pair of white panties, pulling them down to reveal my bare pussy a…" at bounding box center [856, 615] width 658 height 64
type textarea "teasing in a pair of white panties, pulling them down to reveal my bare pussy a…"
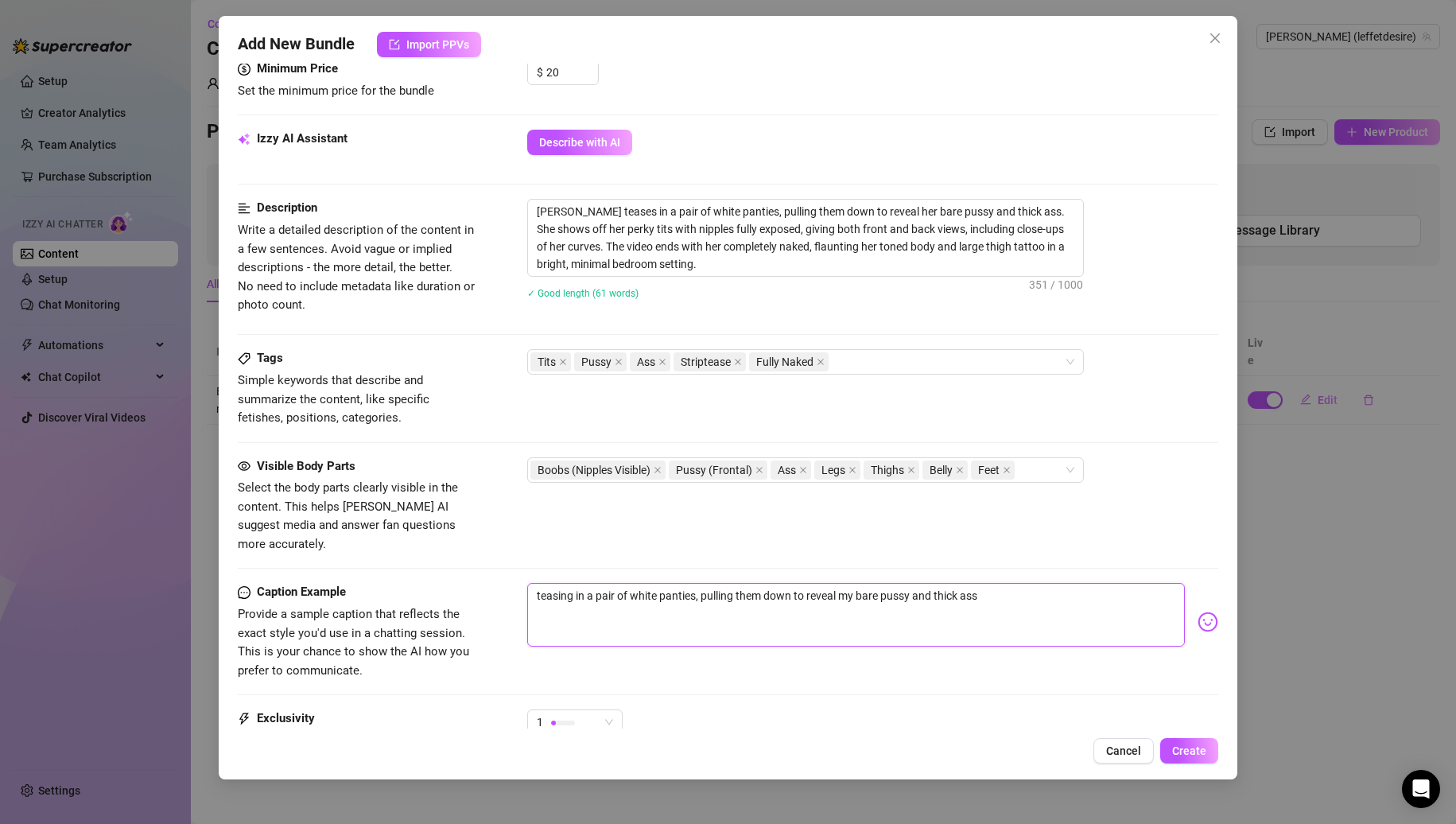
type textarea "teasing in a pair of white panties, pulling them down to reveal my bare pussy a…"
click at [573, 715] on div at bounding box center [563, 723] width 24 height 15
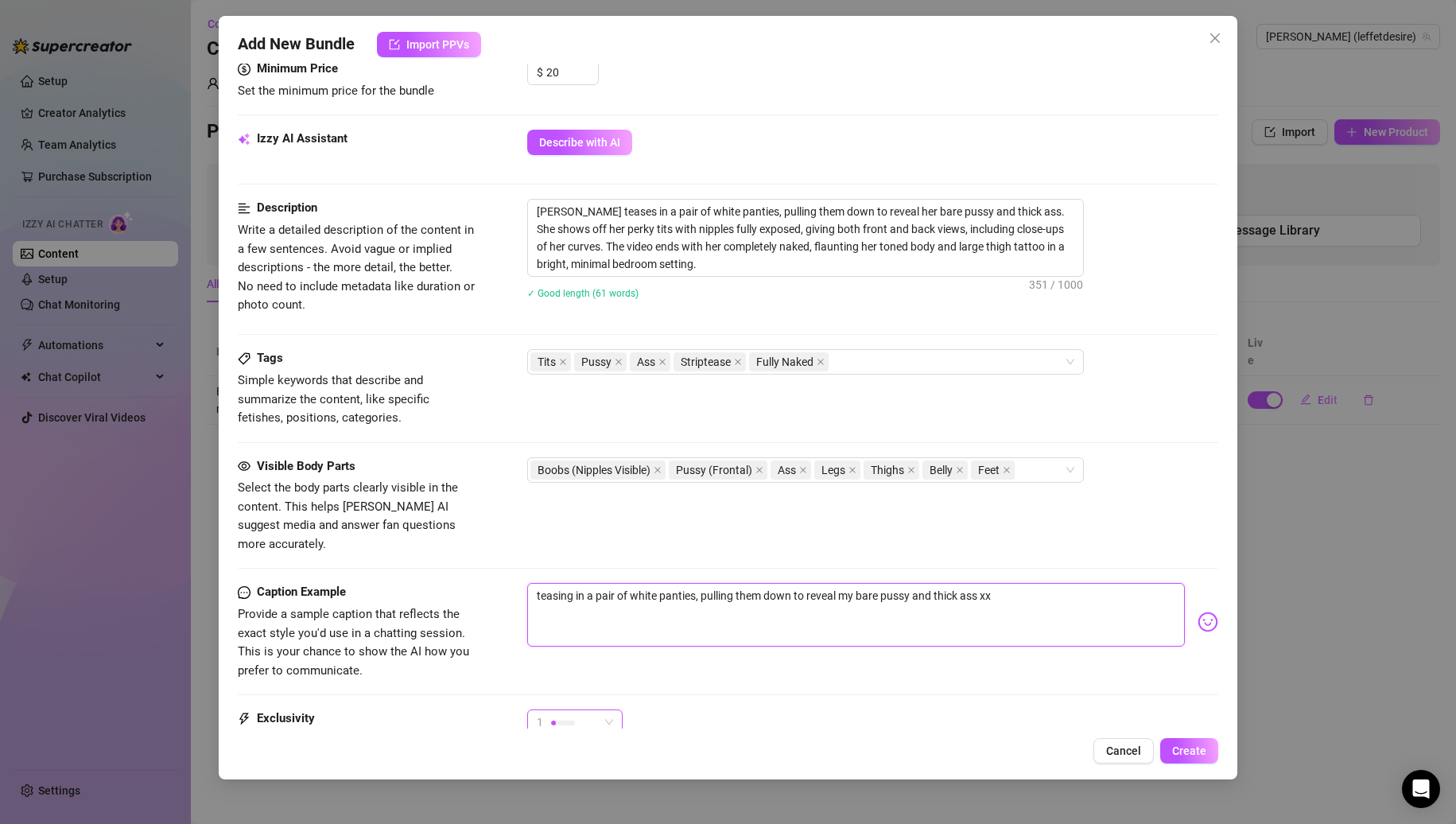
type textarea "teasing in a pair of white panties, pulling them down to reveal my bare pussy a…"
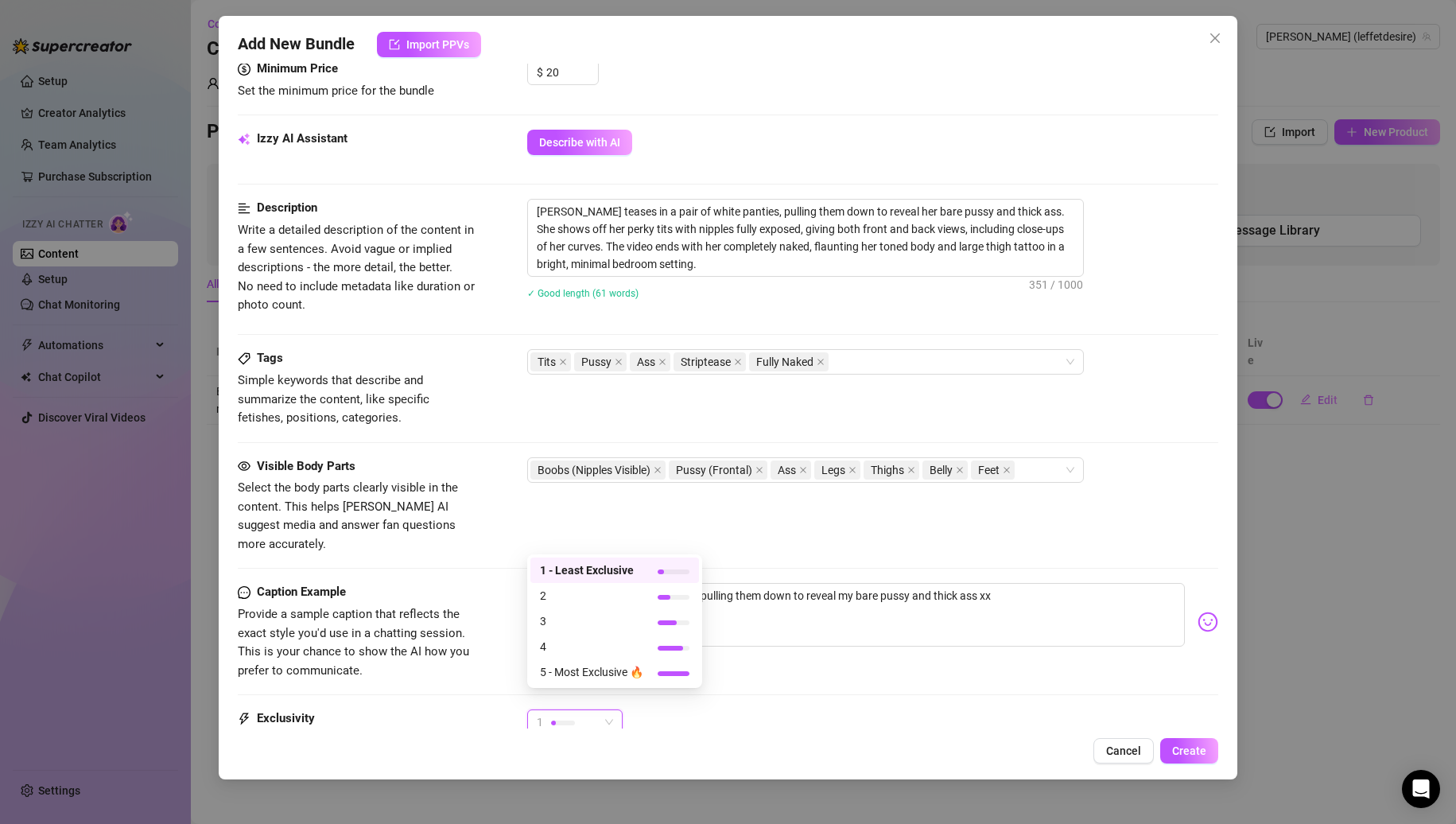
click at [614, 571] on span "1 - Least Exclusive" at bounding box center [591, 571] width 103 height 17
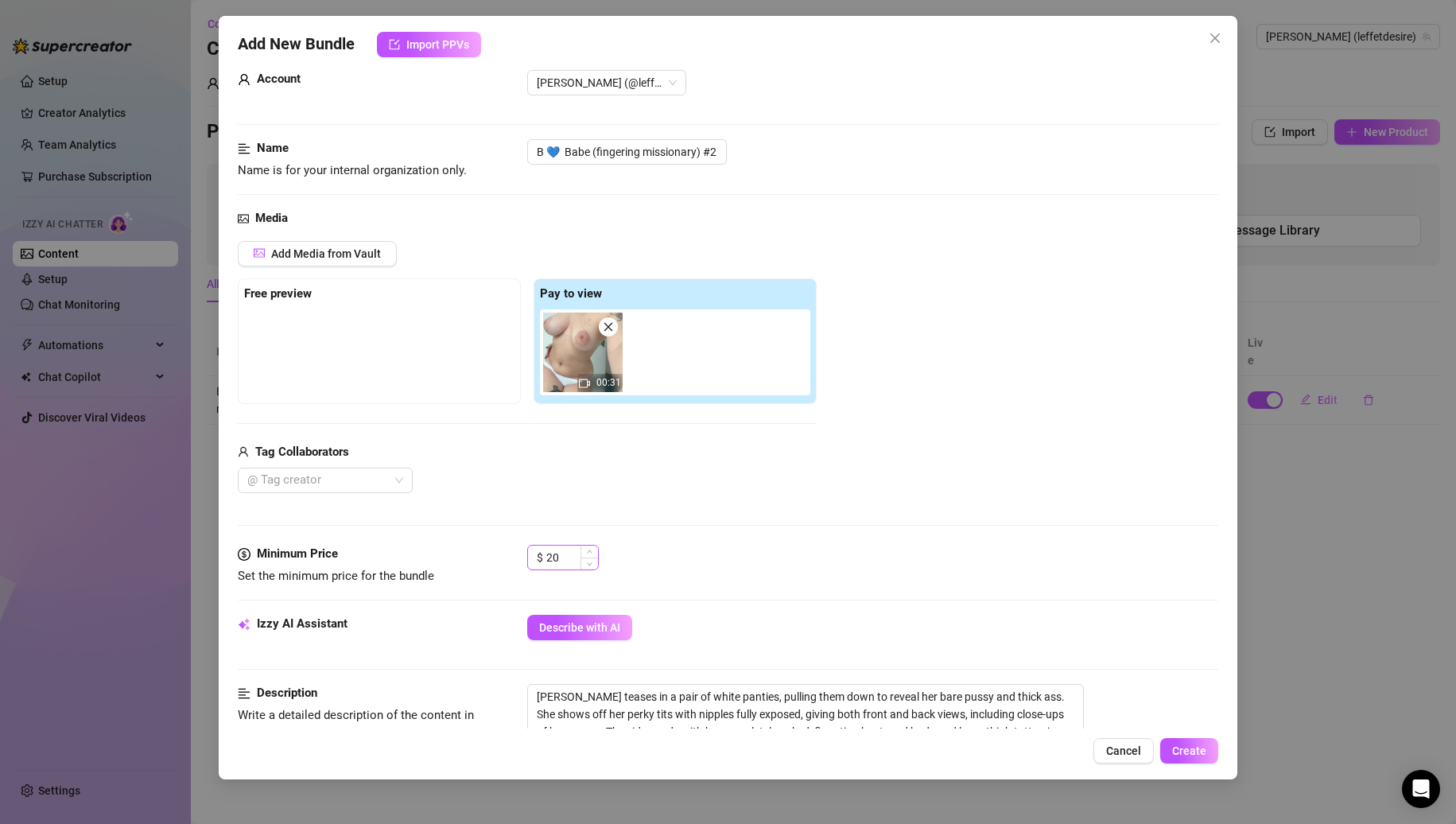
scroll to position [0, 0]
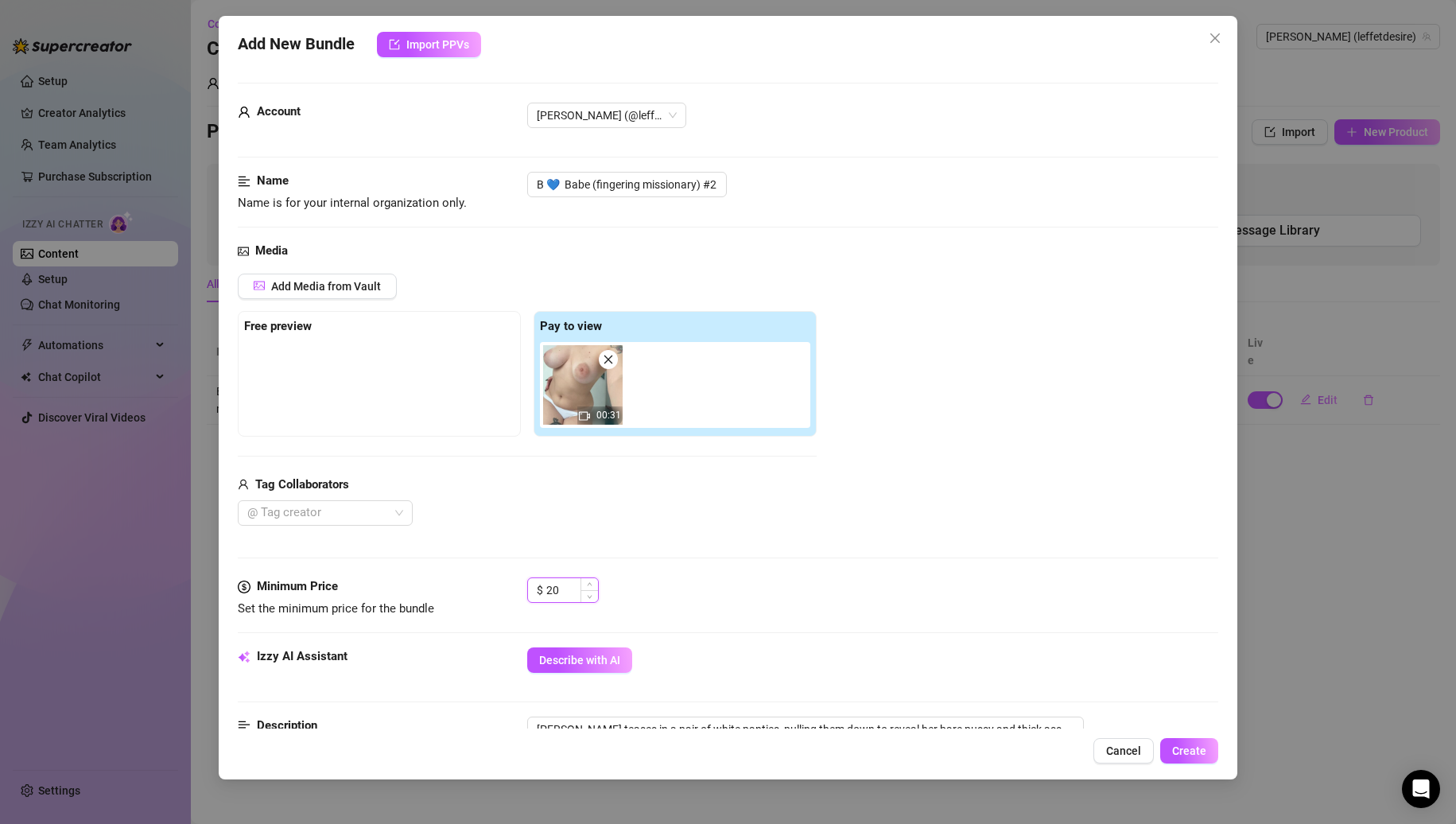
click at [558, 586] on input "20" at bounding box center [572, 590] width 52 height 24
click at [548, 574] on div "Media Add Media from Vault Free preview Pay to view 00:31 Tag Collaborators @ T…" at bounding box center [728, 410] width 982 height 335
click at [548, 590] on input "5" at bounding box center [572, 590] width 52 height 24
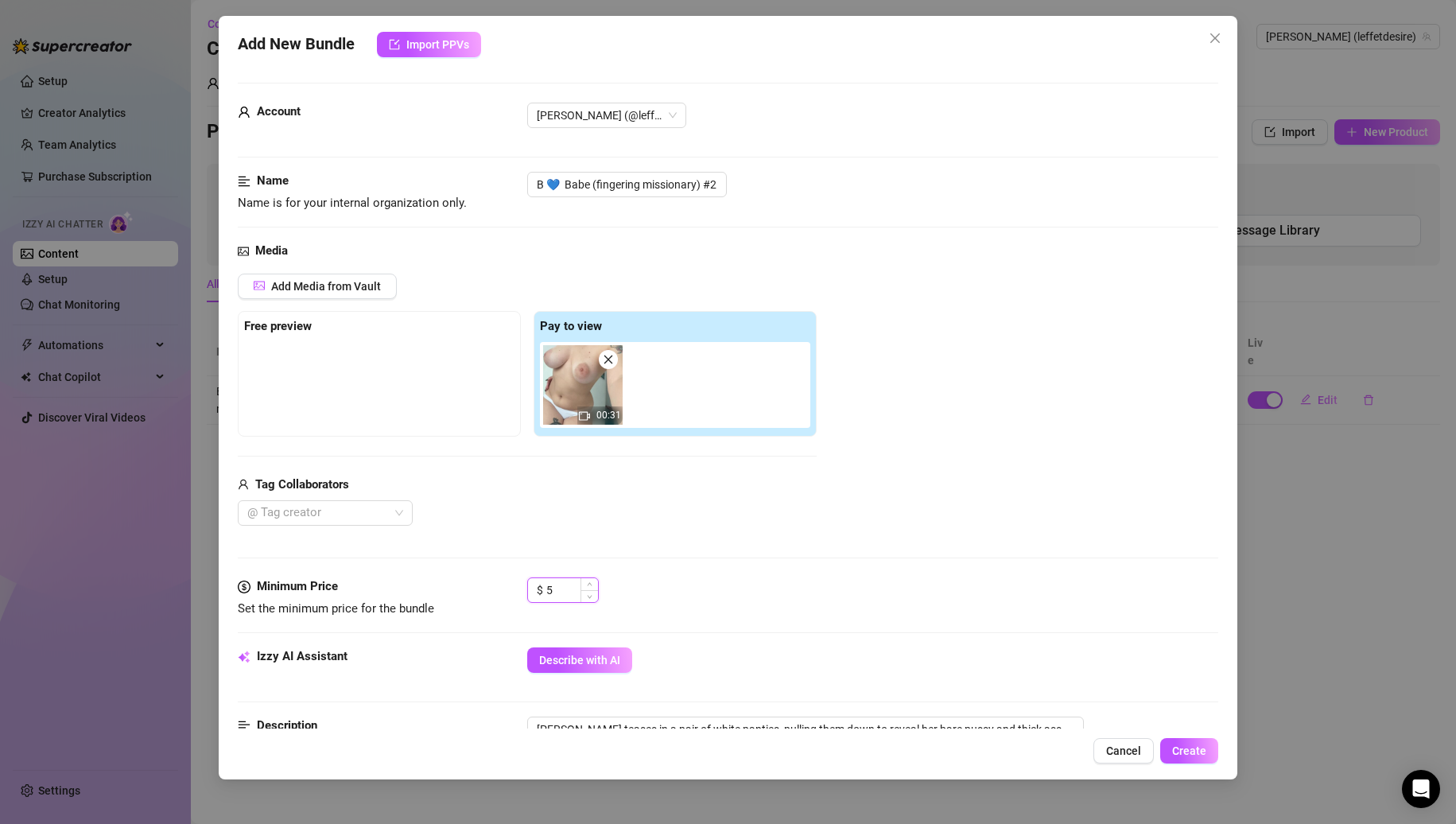
click at [548, 590] on input "5" at bounding box center [572, 590] width 52 height 24
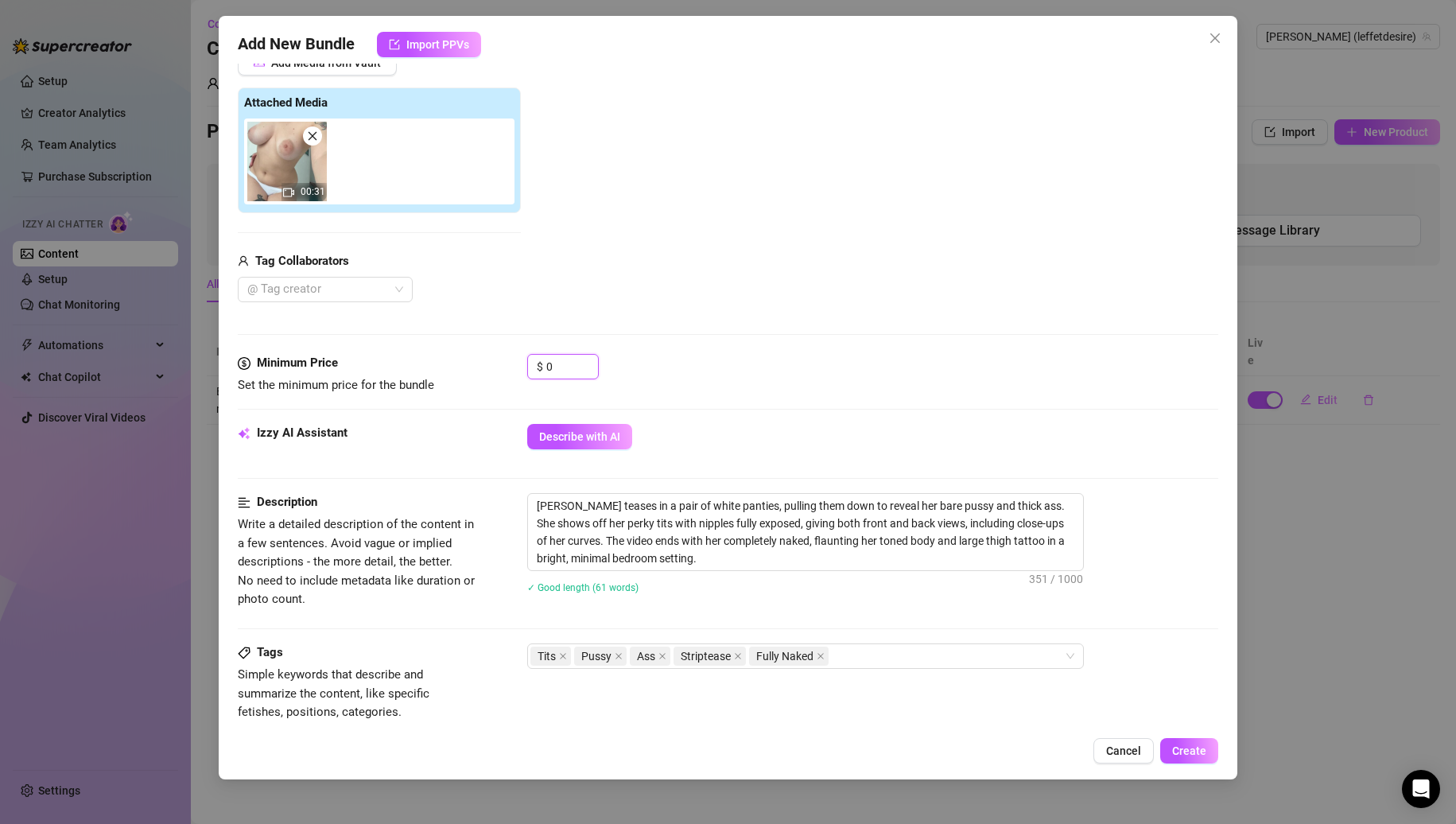
scroll to position [557, 0]
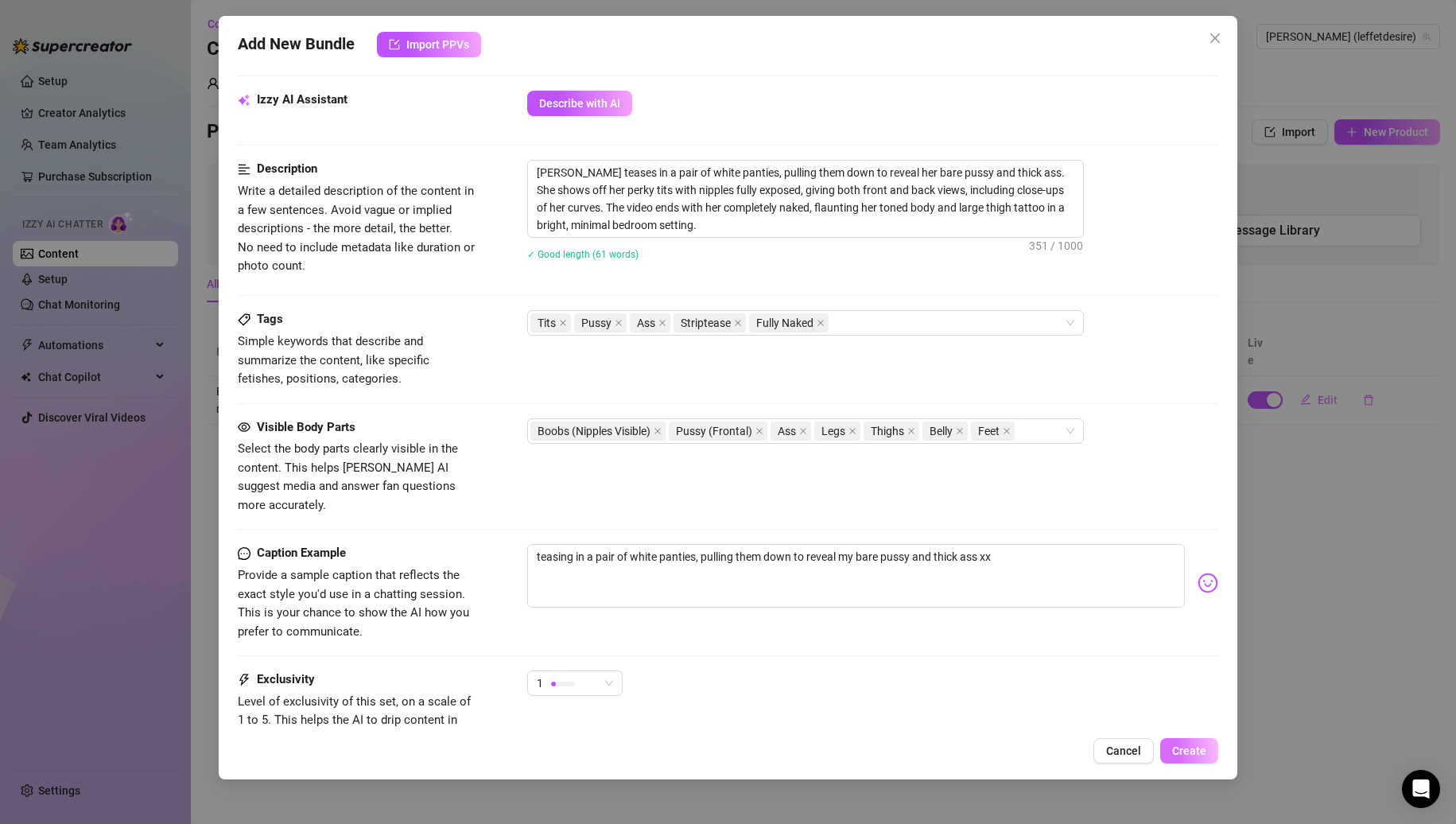
type input "0"
click at [1174, 740] on button "Create" at bounding box center [1189, 751] width 58 height 25
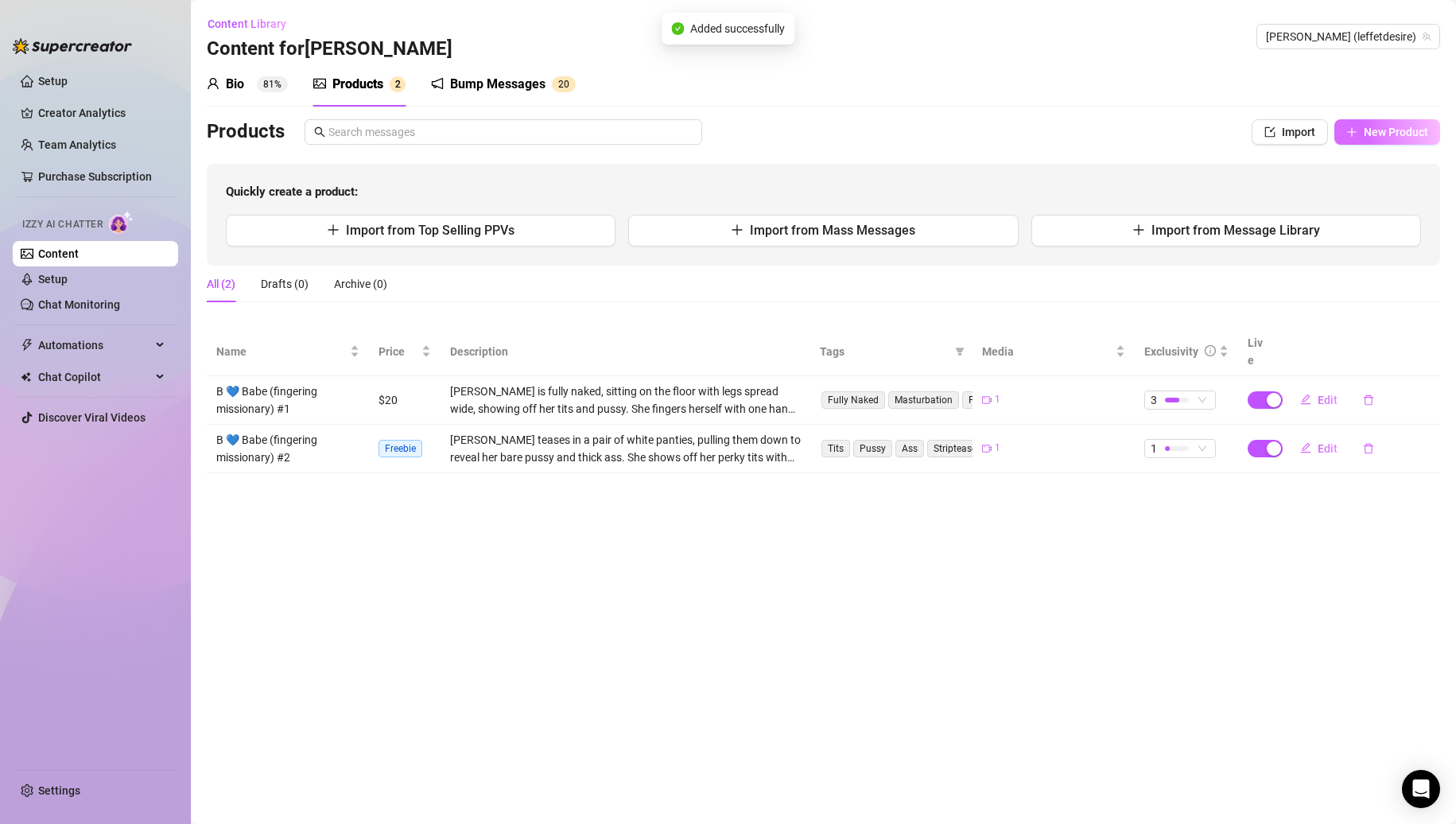
click at [1415, 132] on span "New Product" at bounding box center [1396, 131] width 65 height 13
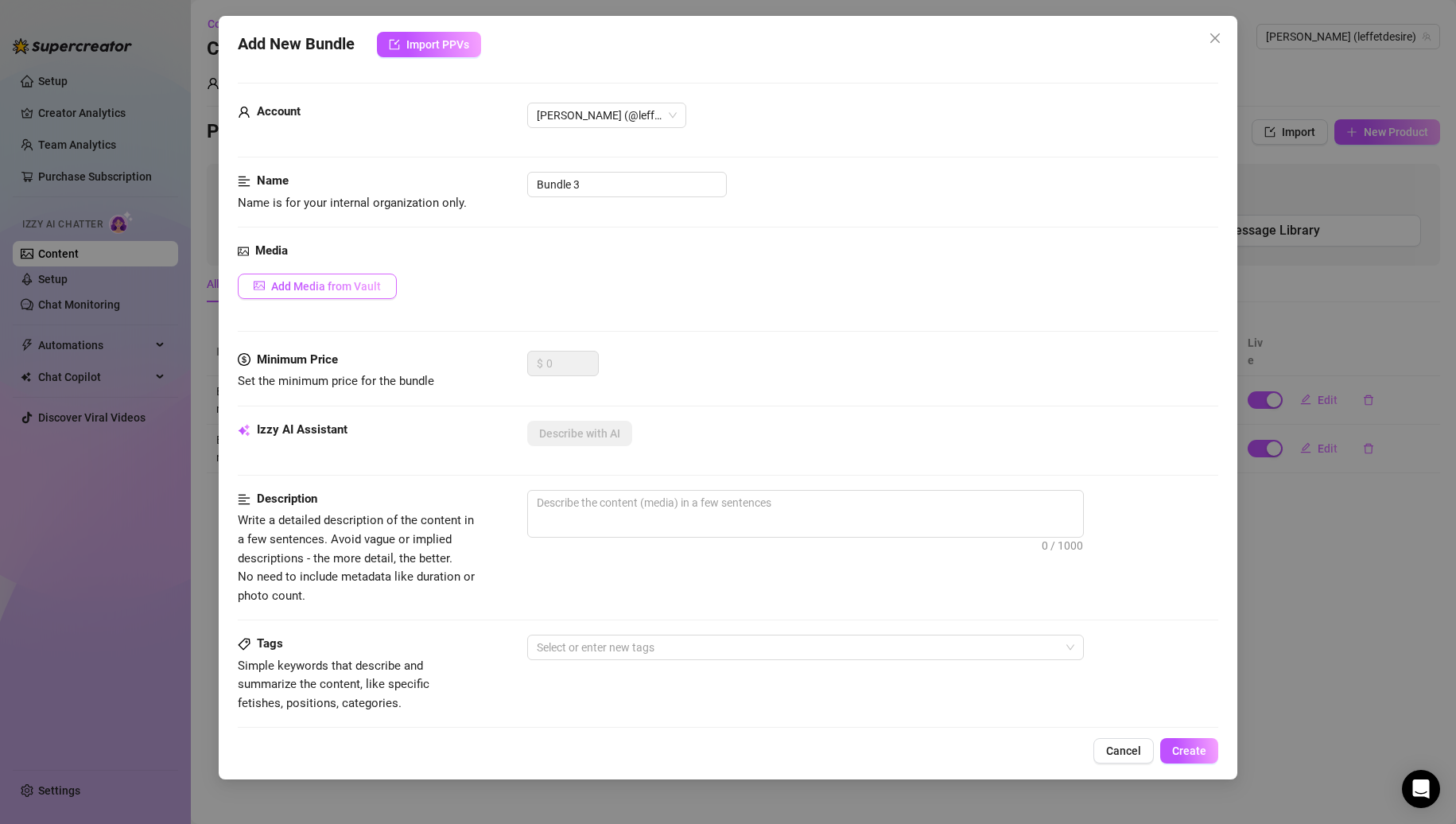
click at [306, 291] on span "Add Media from Vault" at bounding box center [326, 286] width 110 height 13
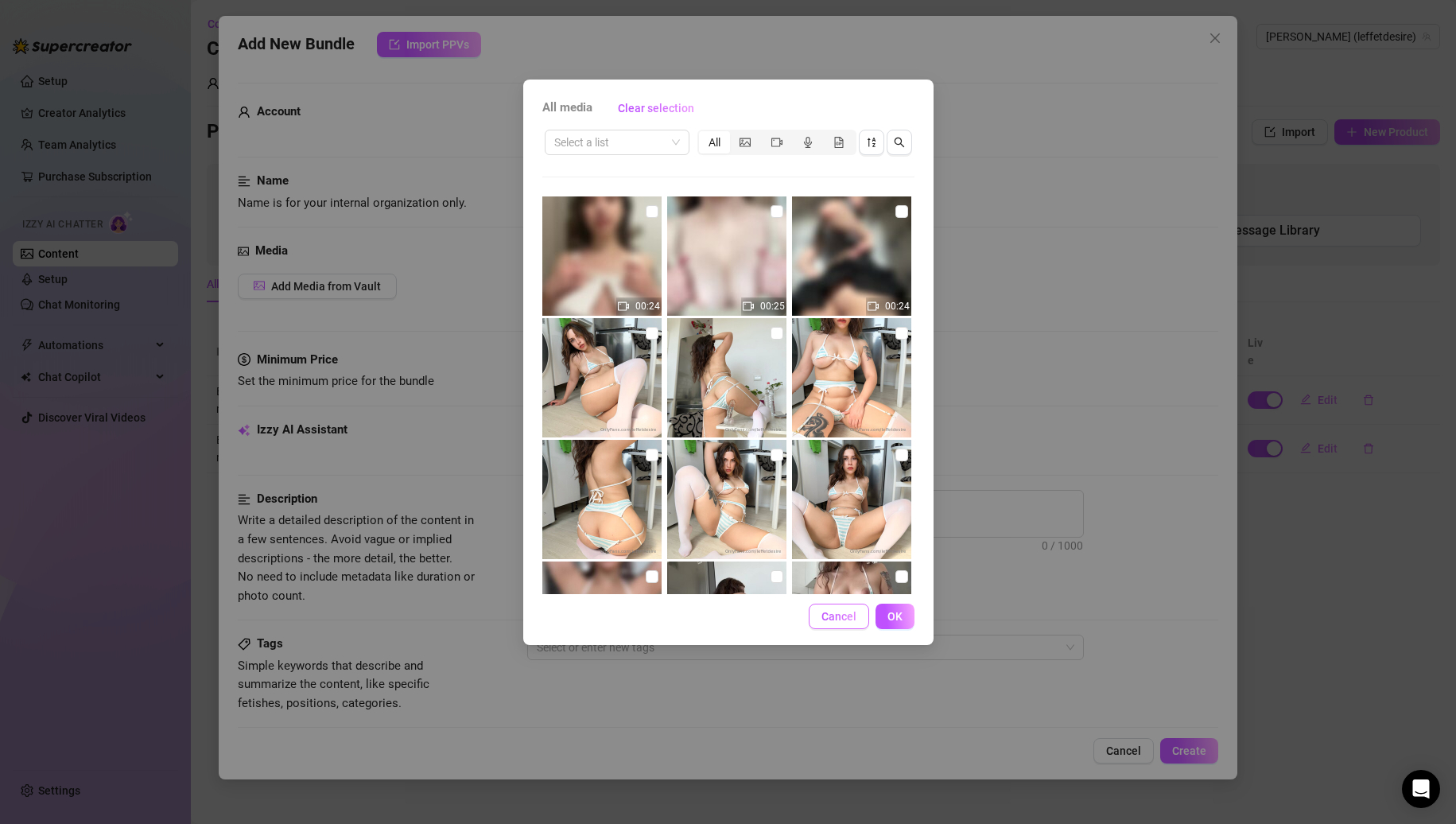
click at [821, 623] on button "Cancel" at bounding box center [838, 617] width 61 height 25
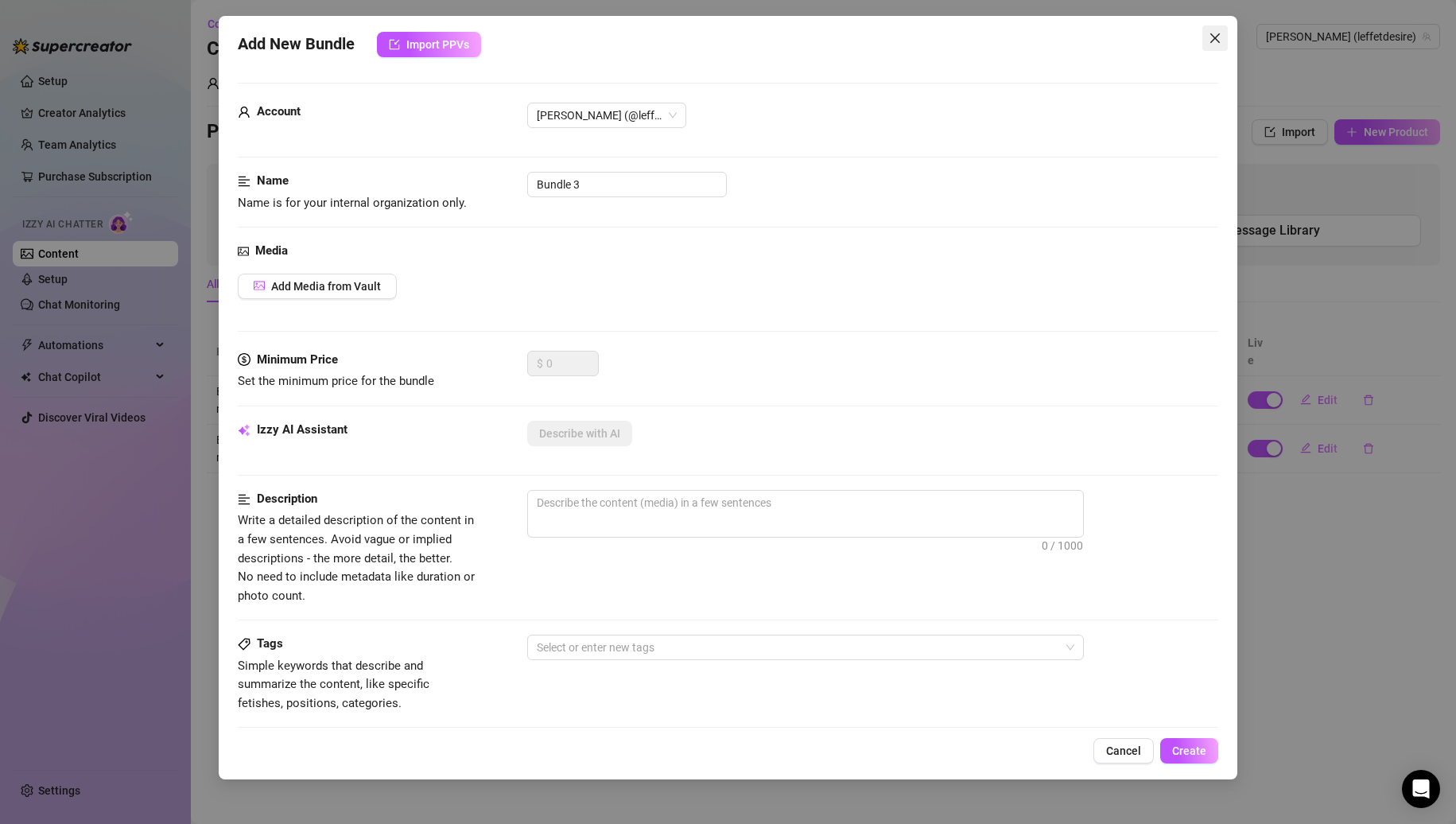
click at [1220, 33] on icon "close" at bounding box center [1215, 38] width 13 height 13
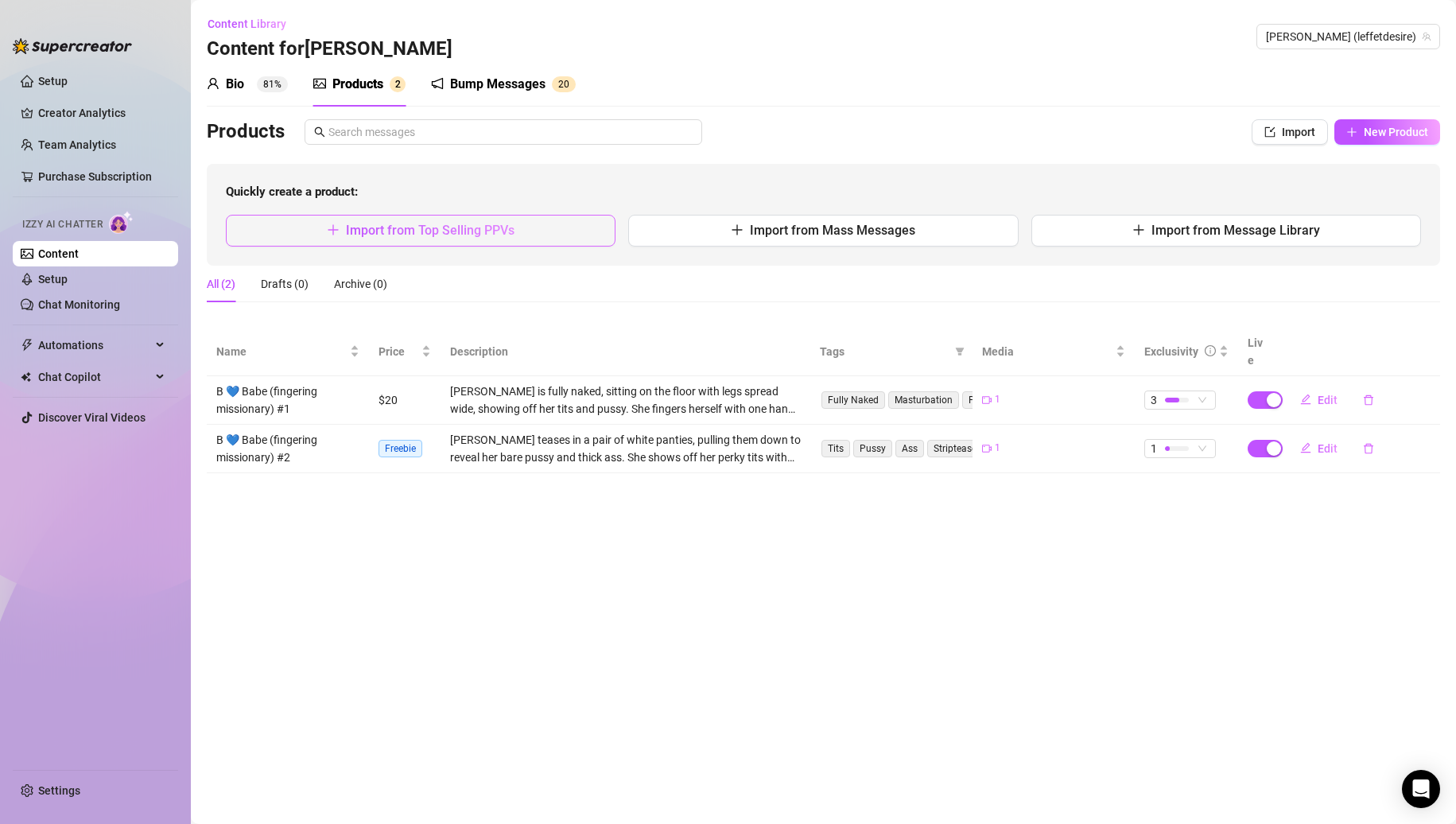
click at [524, 226] on button "Import from Top Selling PPVs" at bounding box center [420, 230] width 389 height 32
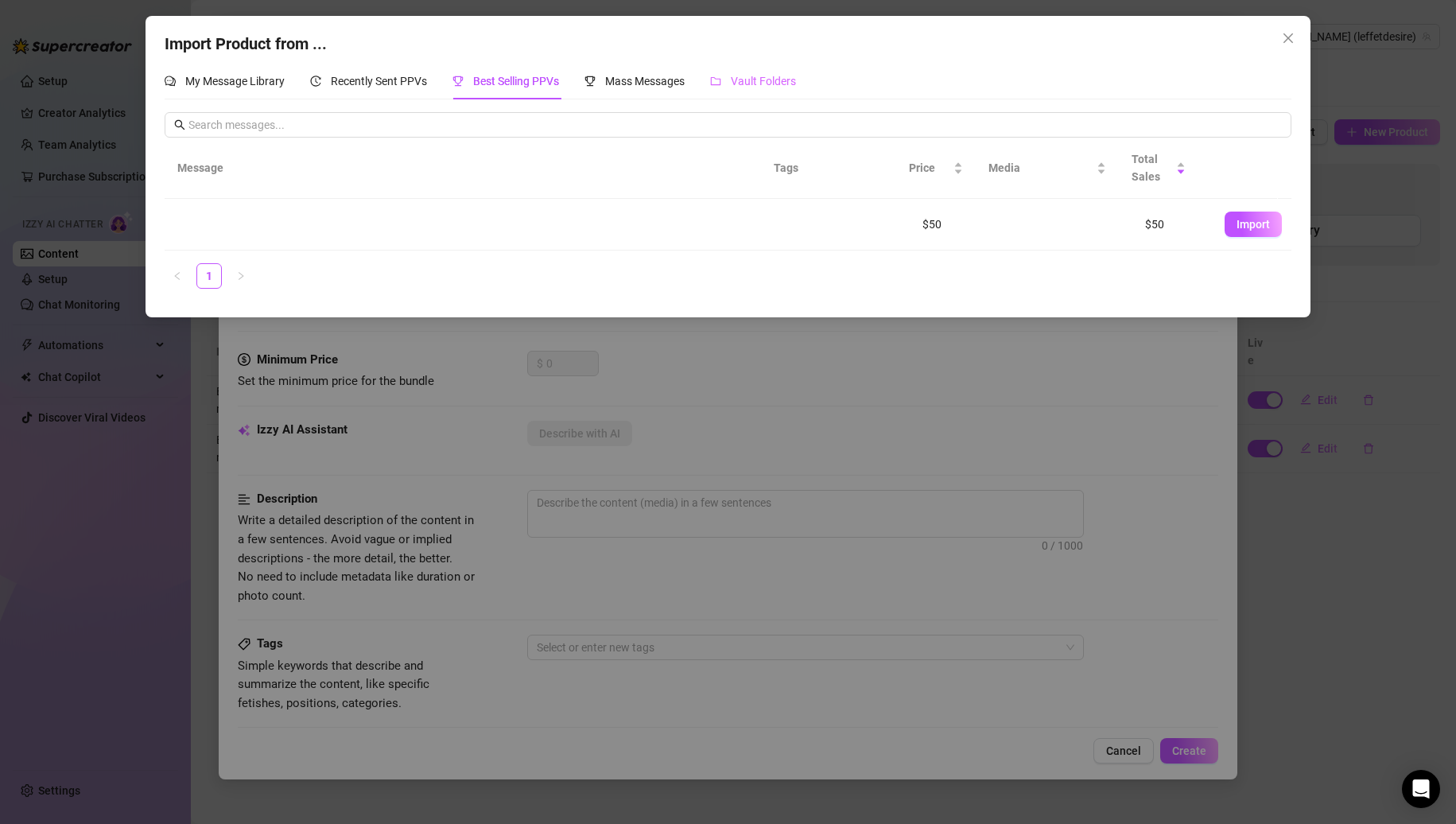
click at [732, 68] on div "Vault Folders" at bounding box center [753, 81] width 86 height 37
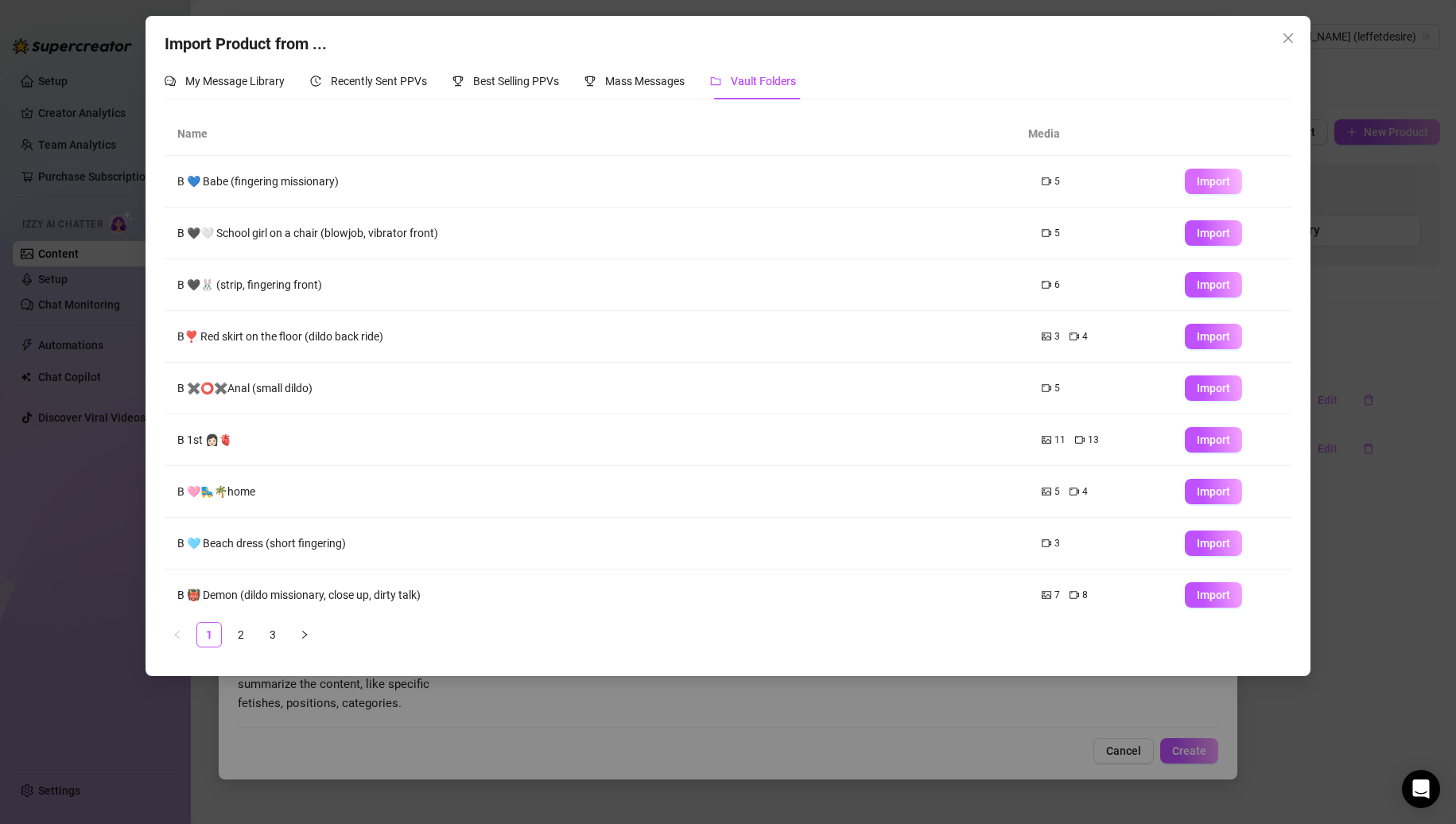
click at [1205, 176] on span "Import" at bounding box center [1213, 181] width 34 height 13
type textarea "Type your message here..."
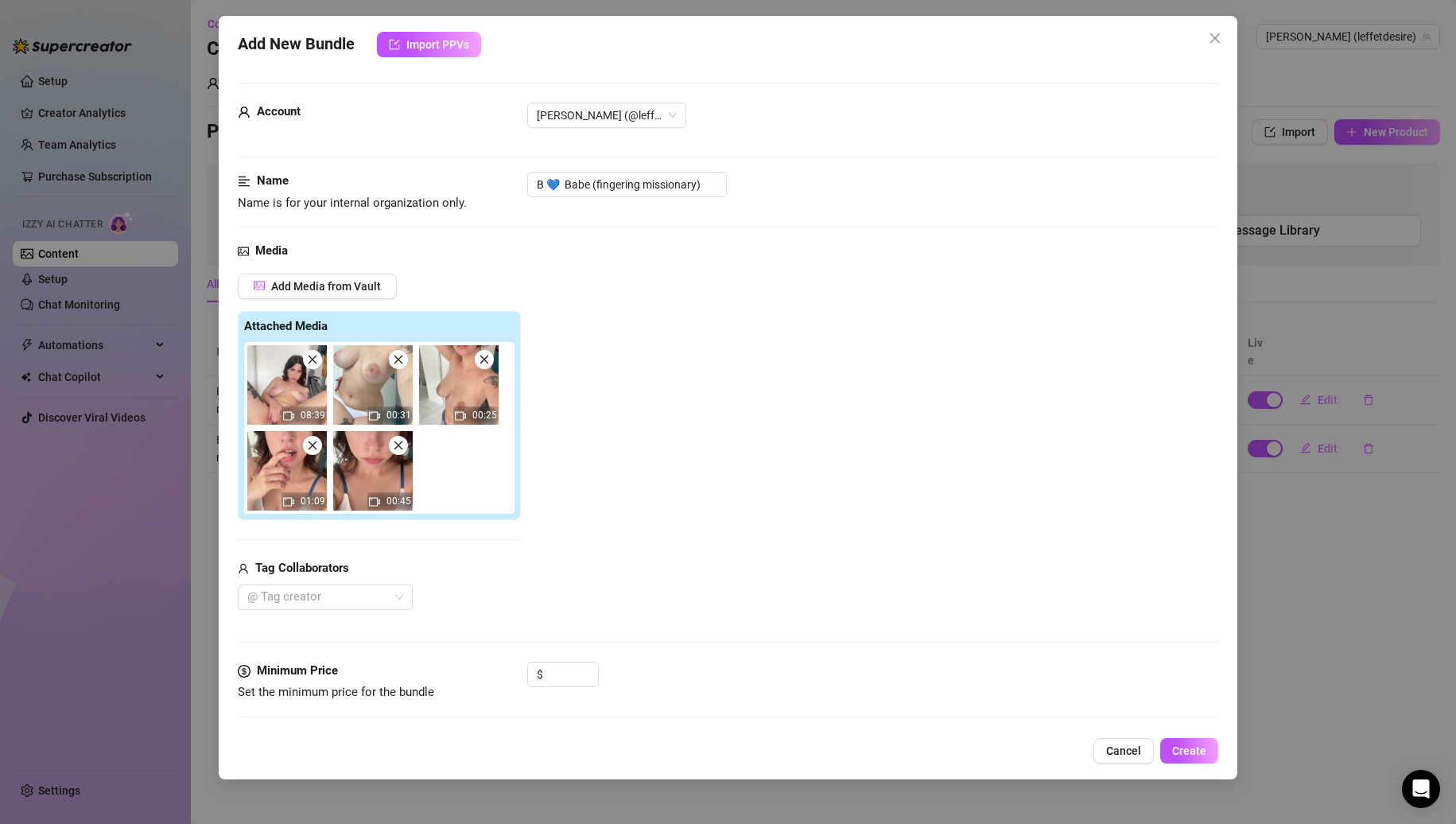
click at [313, 367] on span at bounding box center [312, 359] width 19 height 19
click at [389, 366] on span at bounding box center [399, 359] width 19 height 19
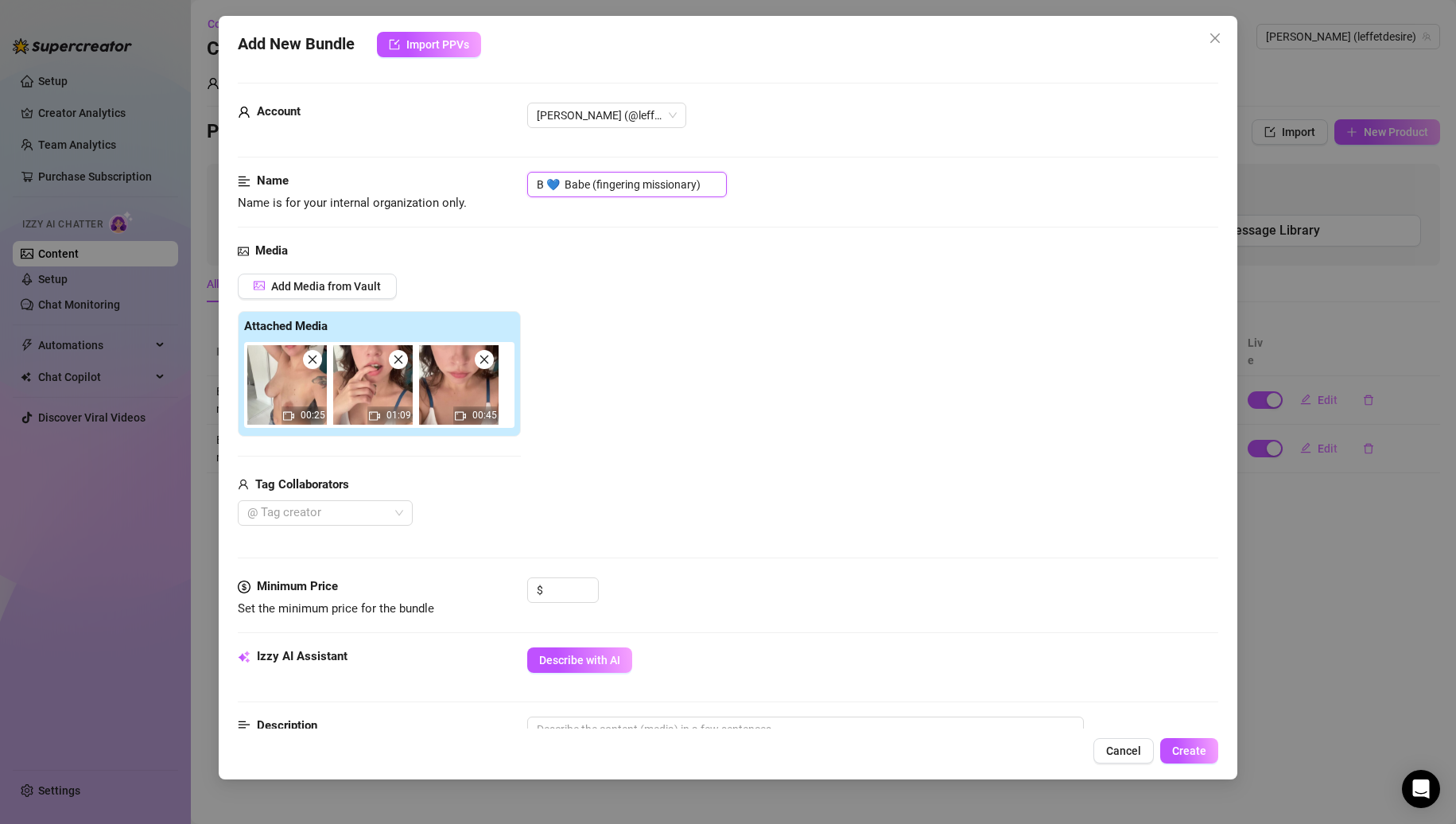
click at [708, 182] on input "B 💙 Babe (fingering missionary)" at bounding box center [626, 184] width 199 height 25
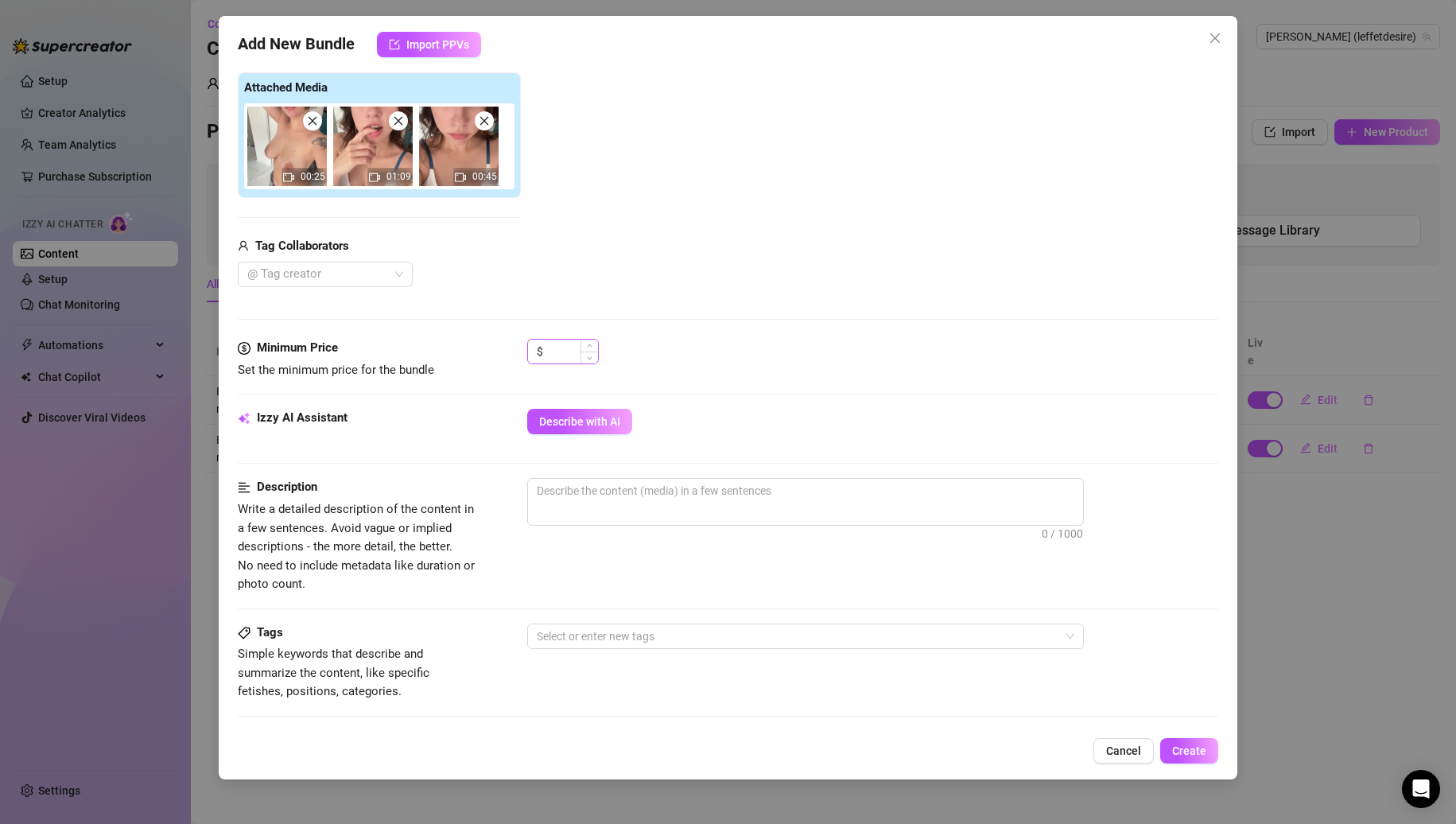
type input "B 💙 Babe (fingering missionary) #3"
click at [563, 354] on input at bounding box center [572, 351] width 52 height 24
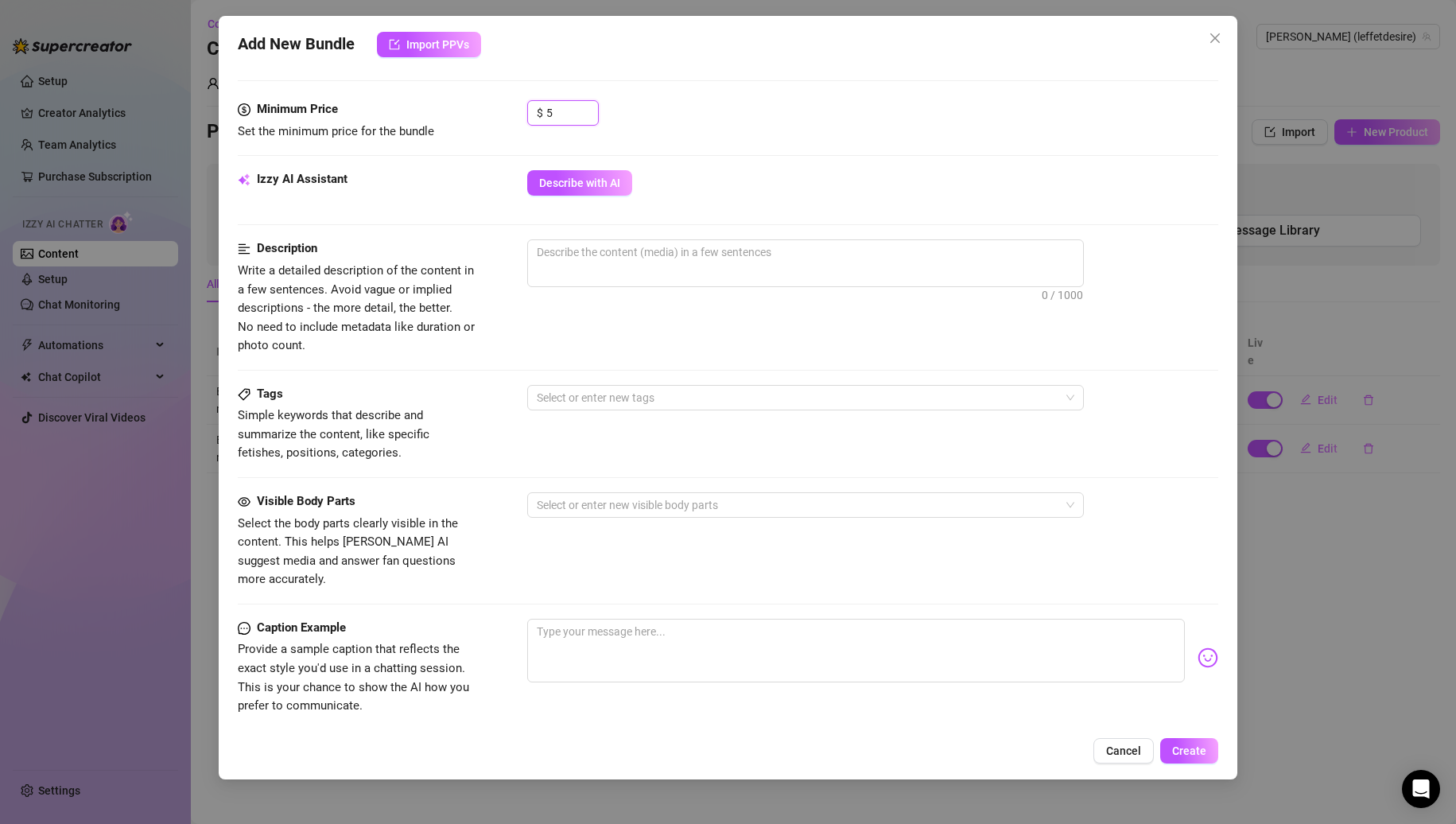
type input "5"
click at [587, 190] on button "Describe with AI" at bounding box center [579, 183] width 105 height 25
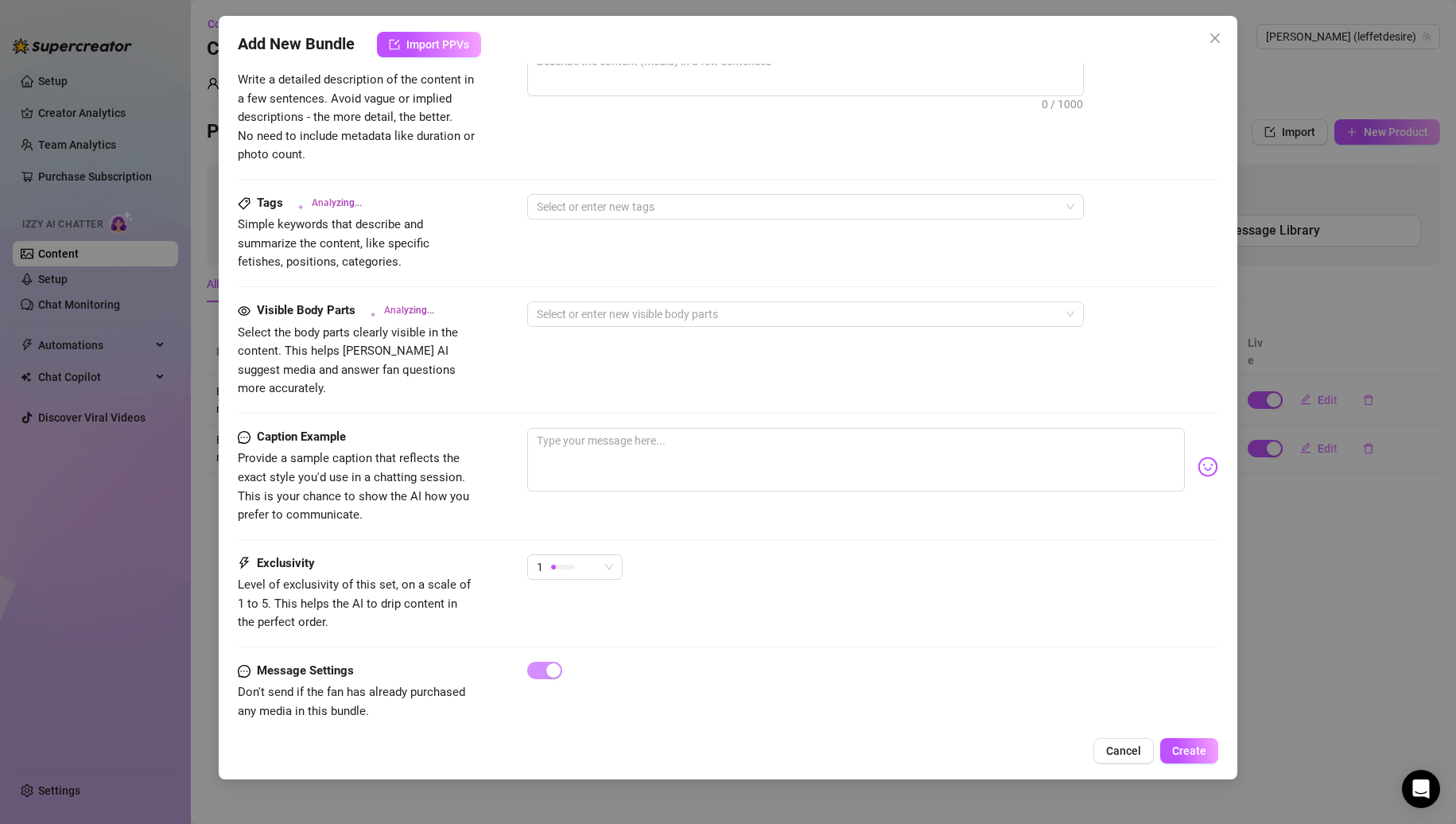
scroll to position [672, 0]
click at [586, 552] on div "1" at bounding box center [568, 564] width 62 height 24
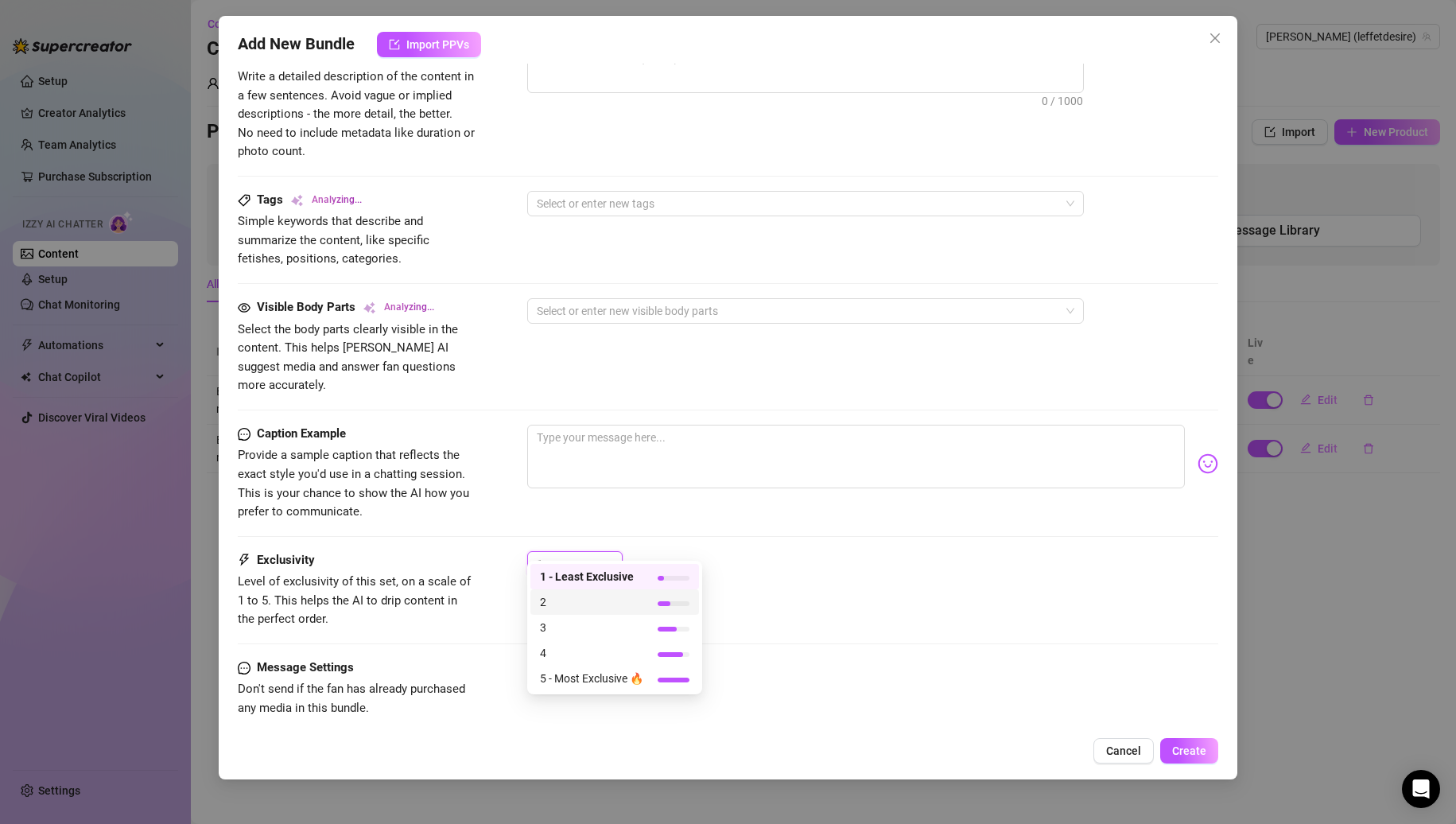
click at [578, 595] on span "2" at bounding box center [591, 602] width 103 height 17
click at [765, 558] on div "2 2" at bounding box center [873, 571] width 692 height 40
click at [593, 552] on div "2" at bounding box center [568, 564] width 62 height 24
click at [613, 576] on span "1 - Least Exclusive" at bounding box center [591, 576] width 103 height 17
click at [754, 506] on div "Caption Example Provide a sample caption that reflects the exact style you'd us…" at bounding box center [728, 488] width 982 height 126
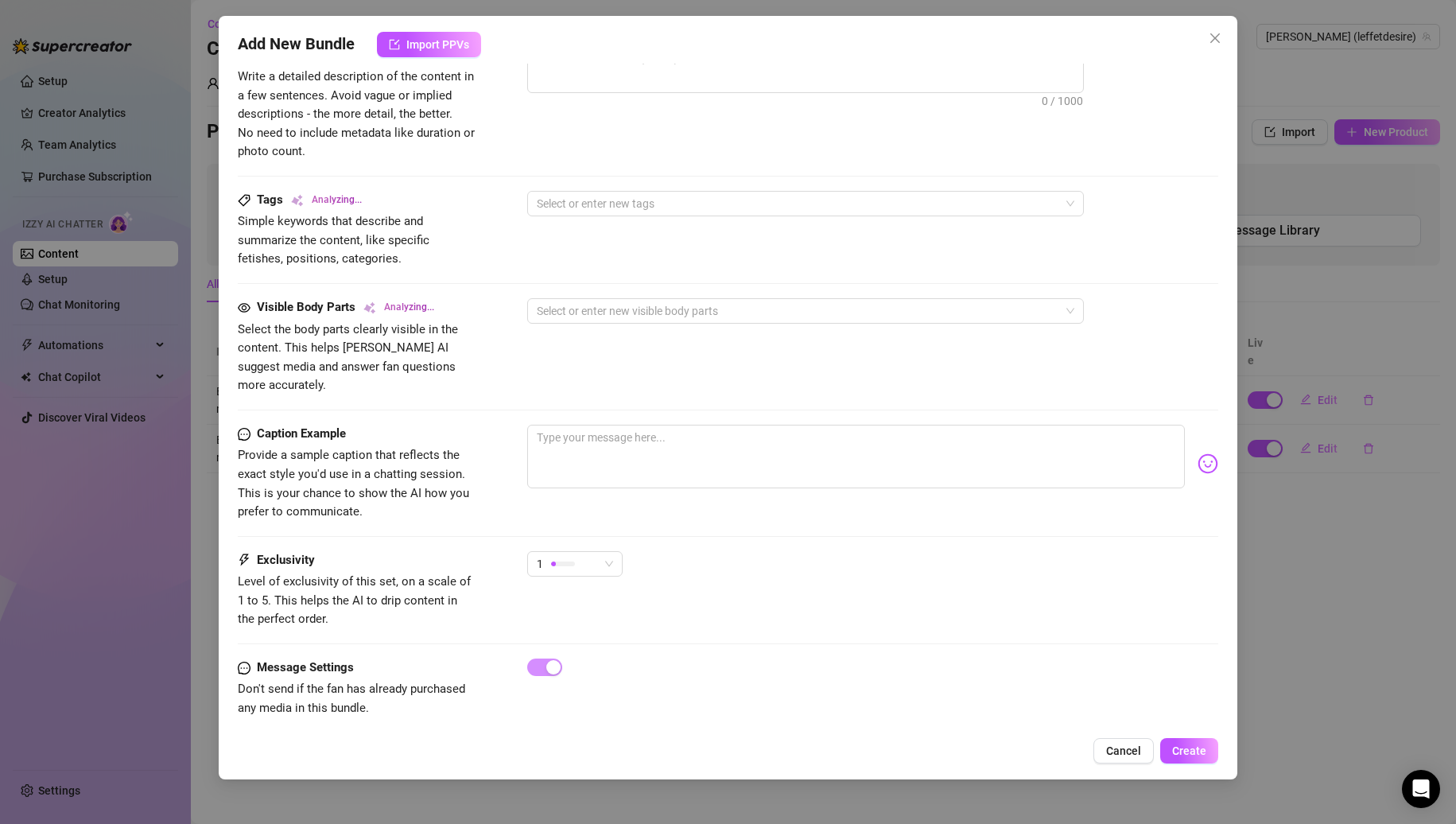
type textarea "[PERSON_NAME]"
type textarea "[PERSON_NAME] teases in"
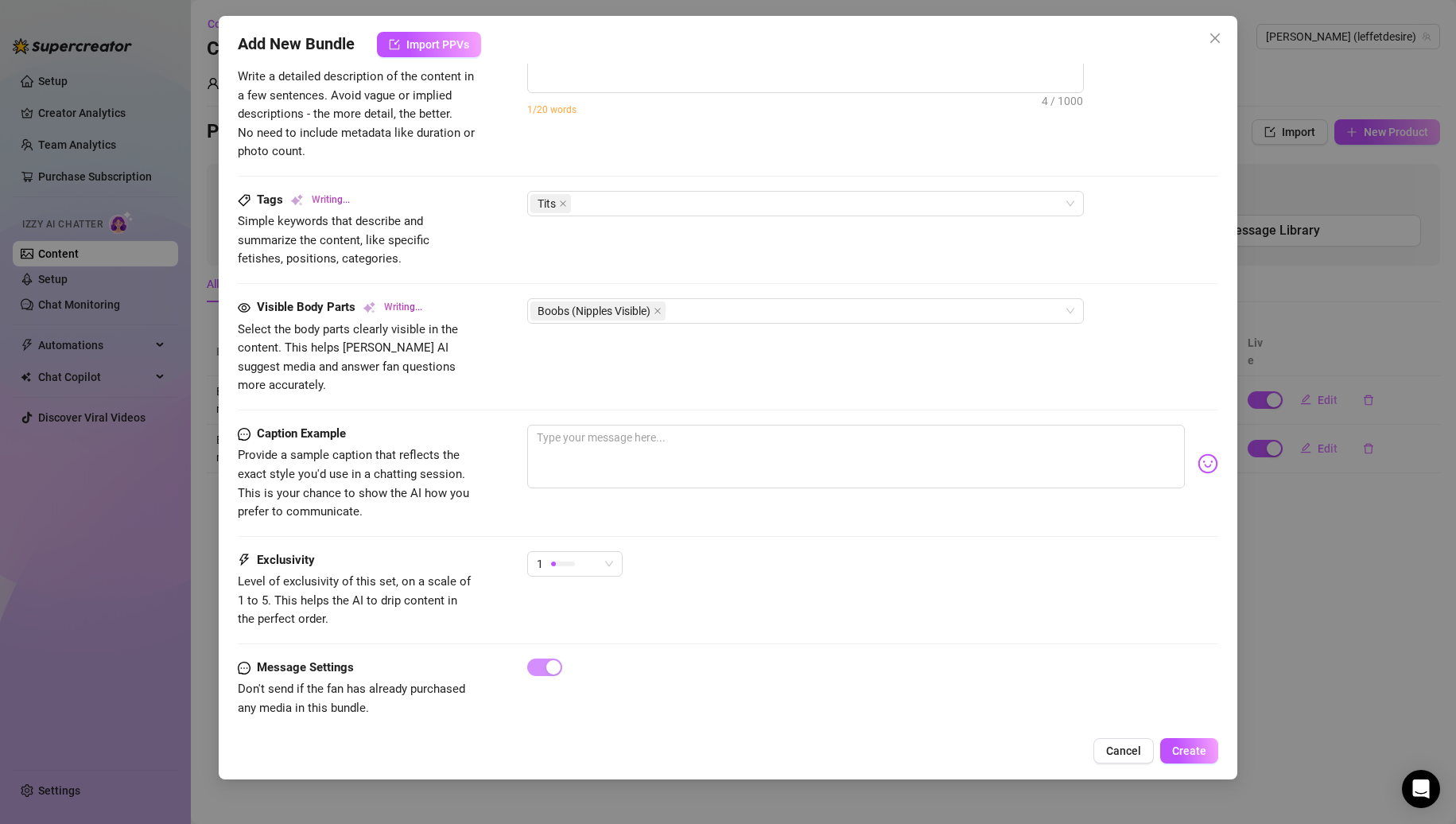
type textarea "[PERSON_NAME] teases in"
type textarea "Nina teases in tight"
type textarea "Nina teases in tight blue"
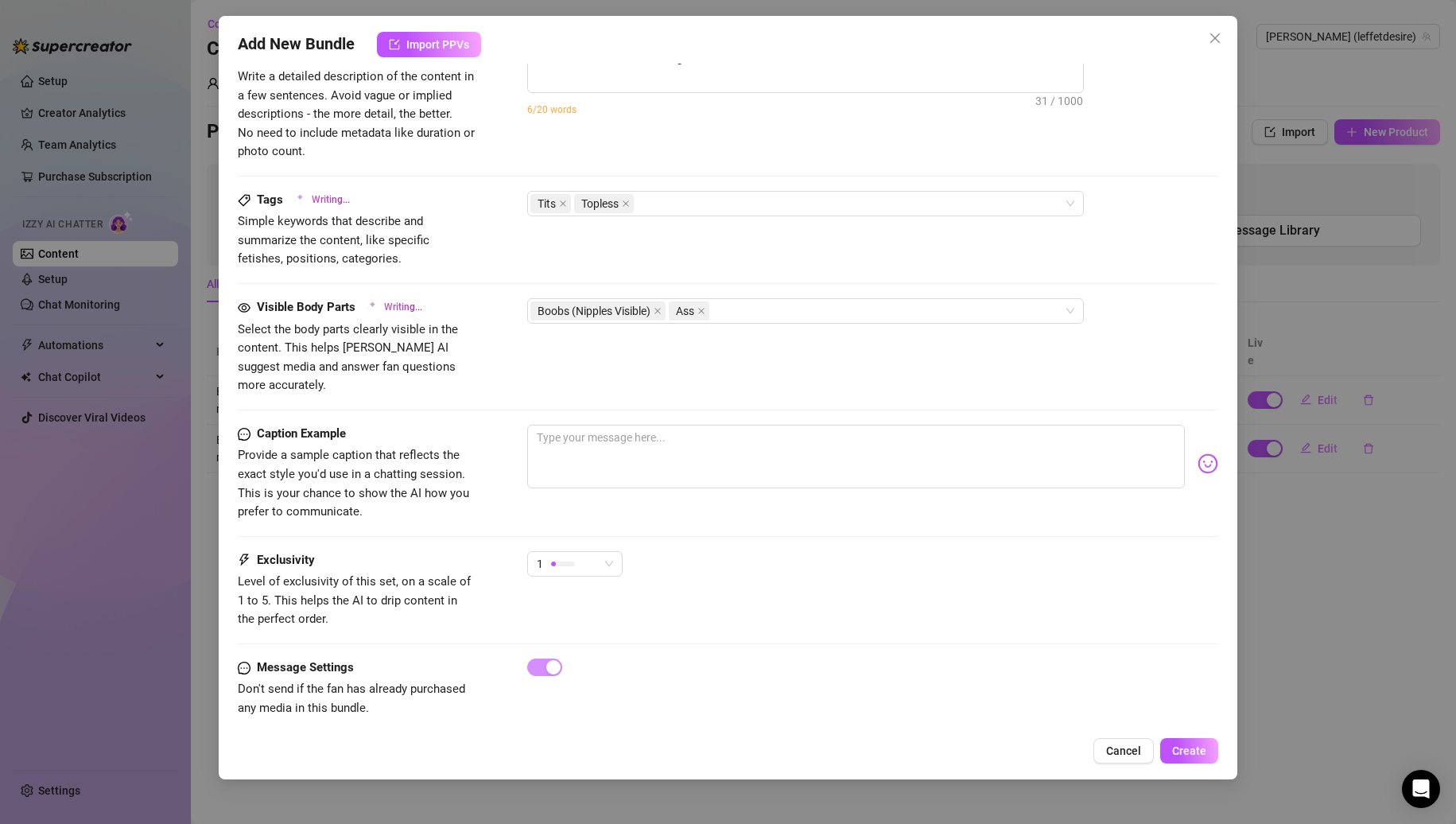
type textarea "Nina teases in tight blue jeans"
type textarea "Nina teases in tight blue jeans and"
type textarea "Nina teases in tight blue jeans and a"
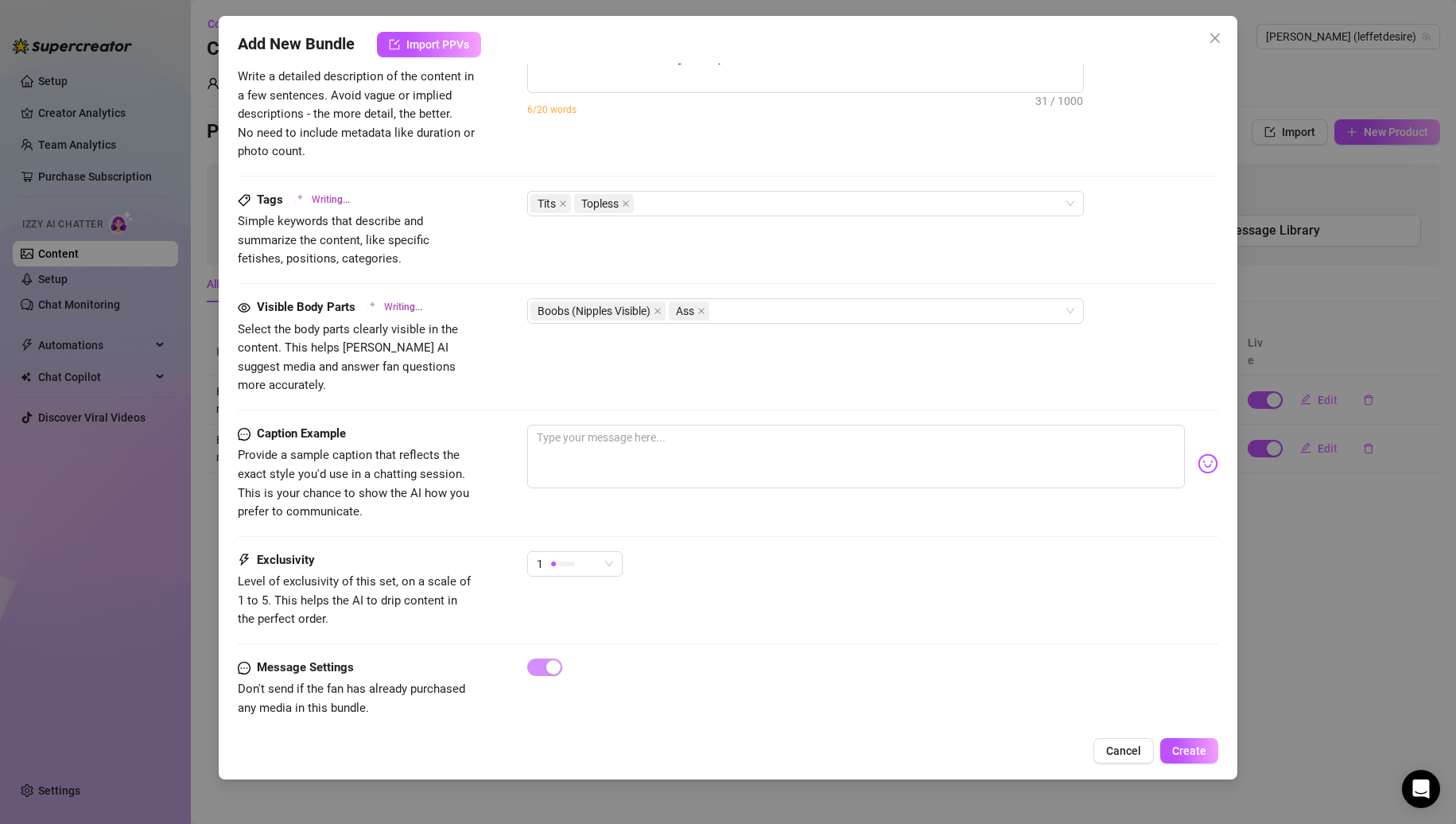
type textarea "Nina teases in tight blue jeans and a"
type textarea "Nina teases in tight blue jeans and a white"
type textarea "Nina teases in tight blue jeans and a white crop"
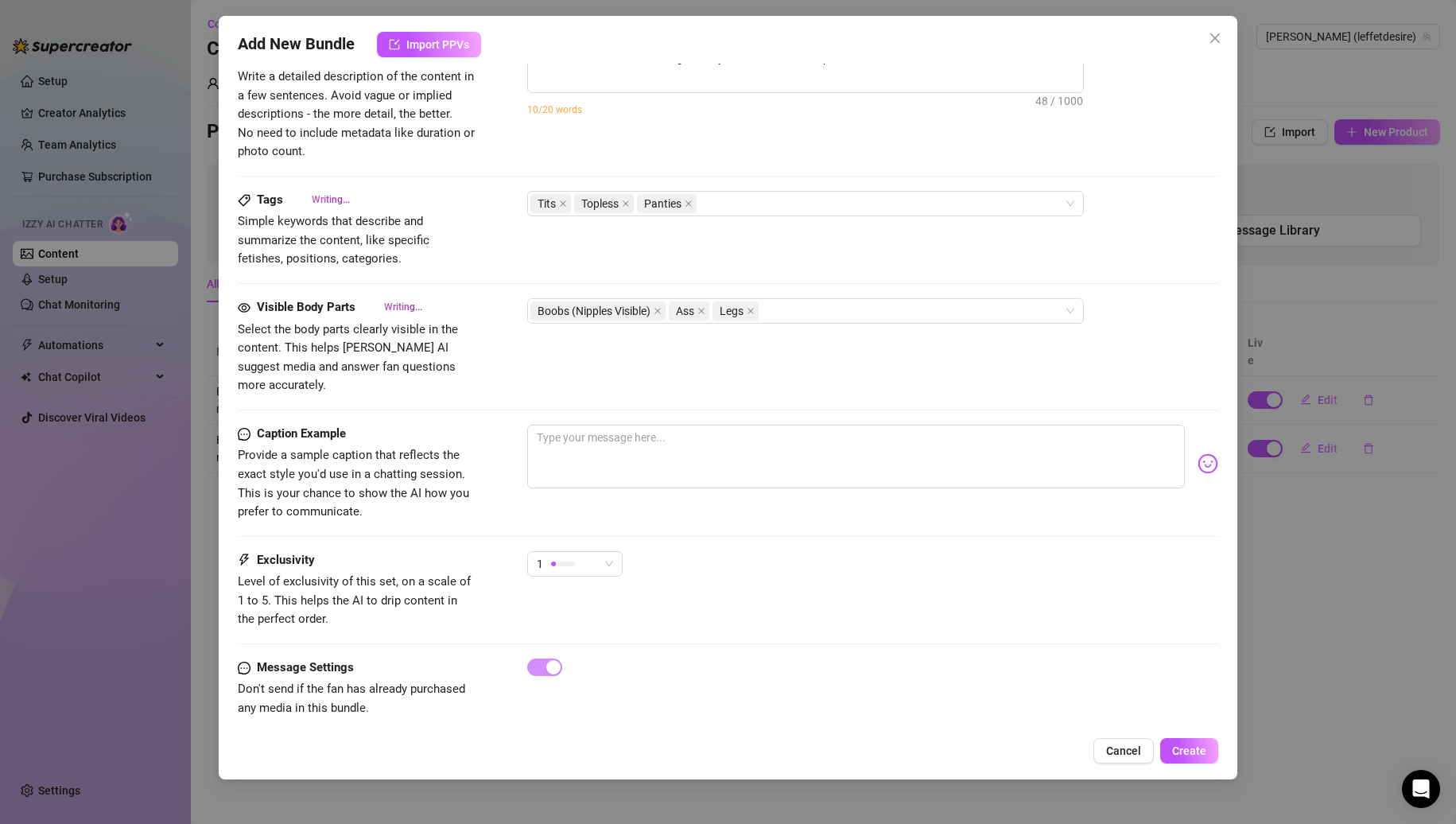
type textarea "Nina teases in tight blue jeans and a white crop top"
type textarea "Nina teases in tight blue jeans and a white crop top with"
type textarea "Nina teases in tight blue jeans and a white crop top with 'BABE'"
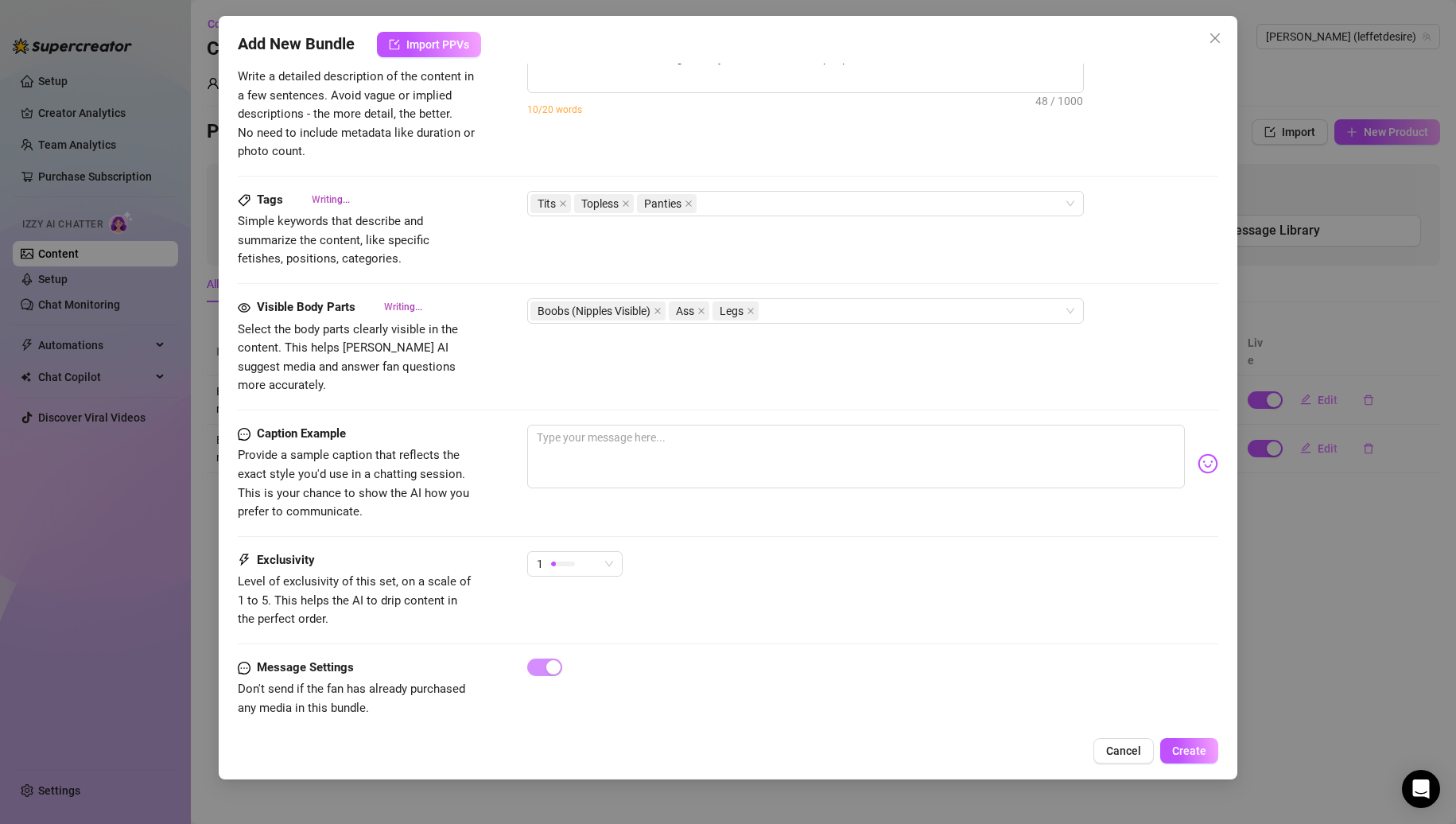
type textarea "Nina teases in tight blue jeans and a white crop top with 'BABE'"
type textarea "Nina teases in tight blue jeans and a white crop top with 'BABE' across"
type textarea "Nina teases in tight blue jeans and a white crop top with 'BABE' across the"
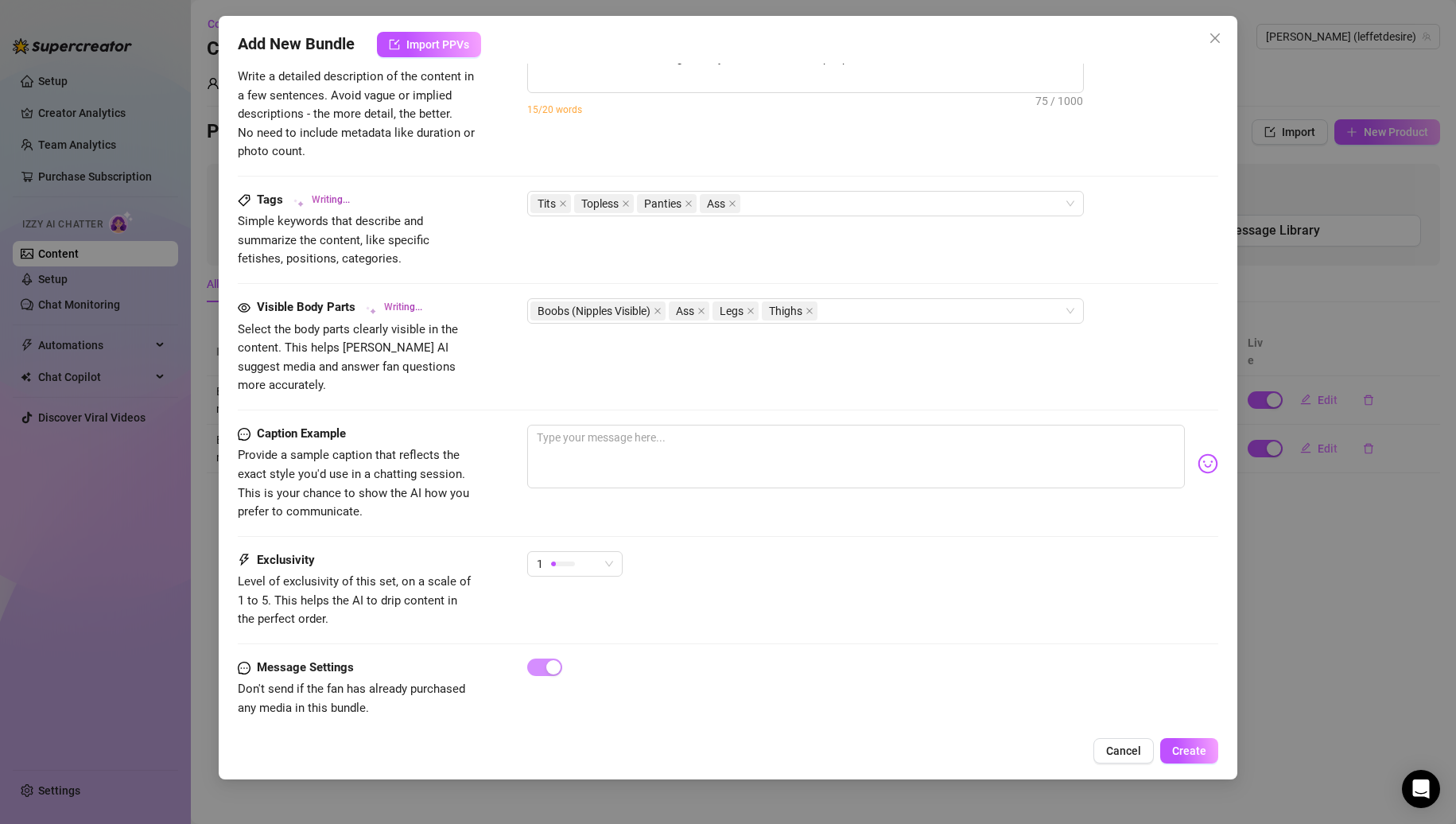
type textarea "Nina teases in tight blue jeans and a white crop top with 'BABE' across the che…"
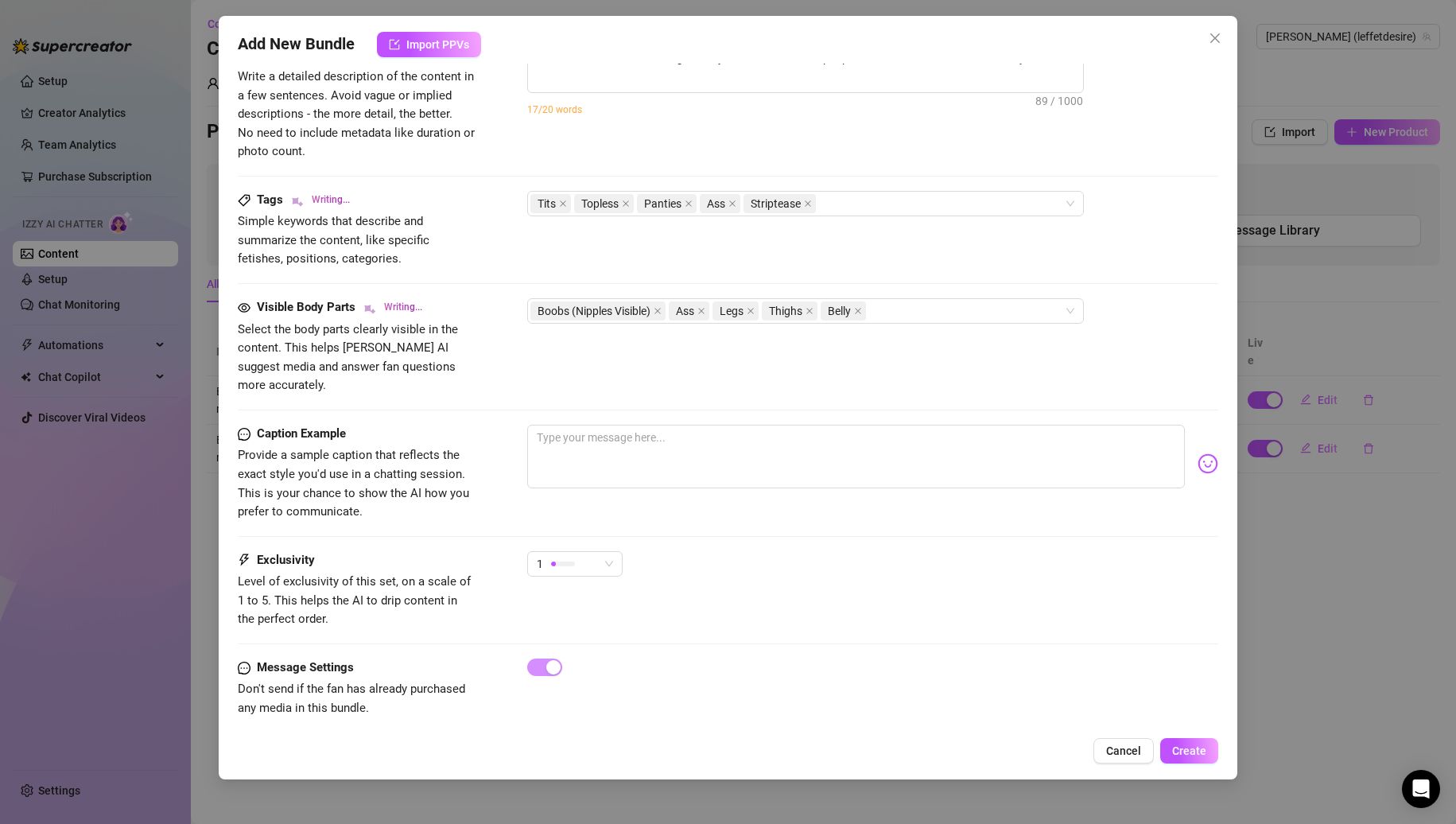
type textarea "Nina teases in tight blue jeans and a white crop top with 'BABE' across the che…"
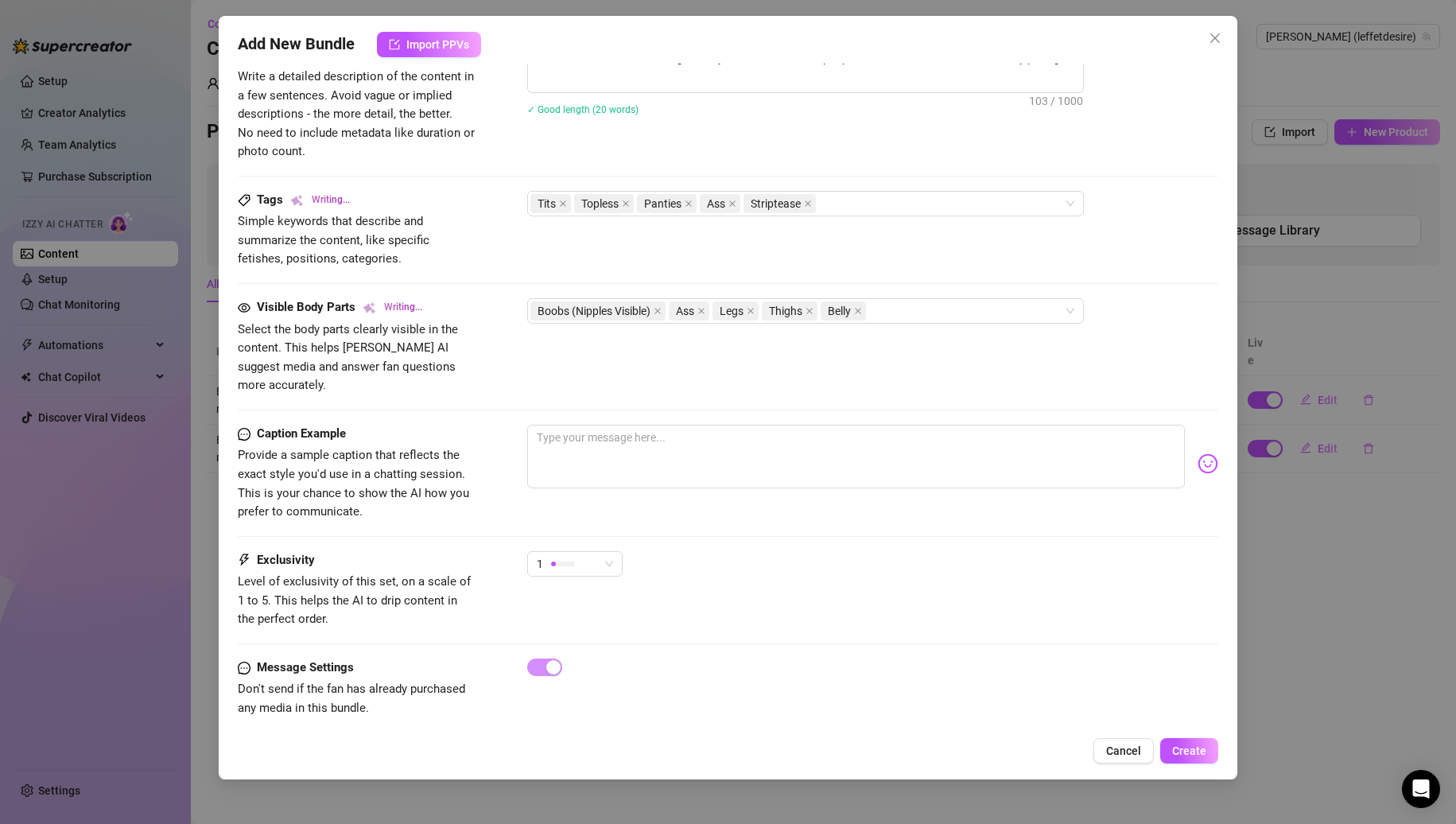
type textarea "Nina teases in tight blue jeans and a white crop top with 'BABE' across the che…"
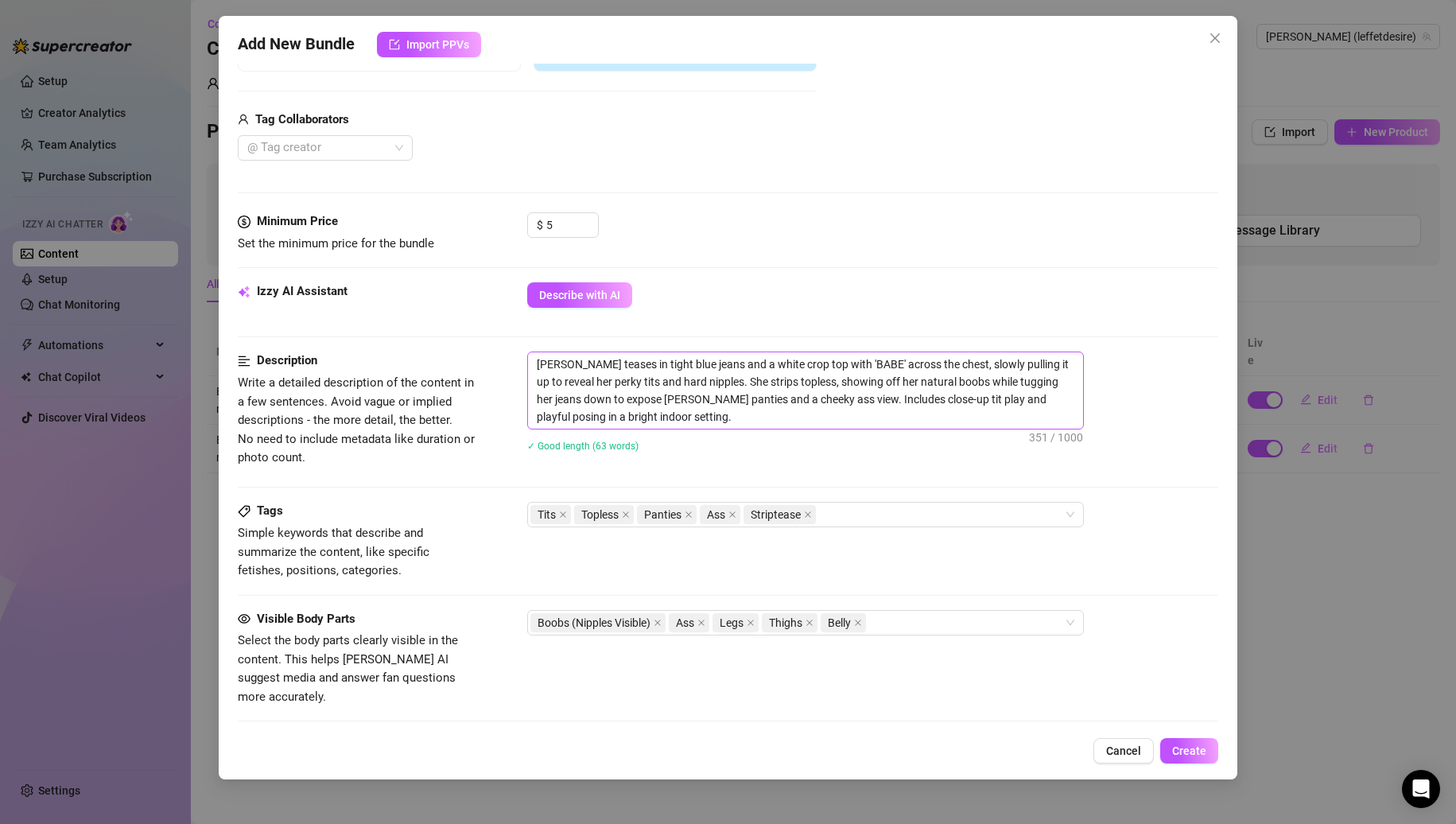
scroll to position [353, 0]
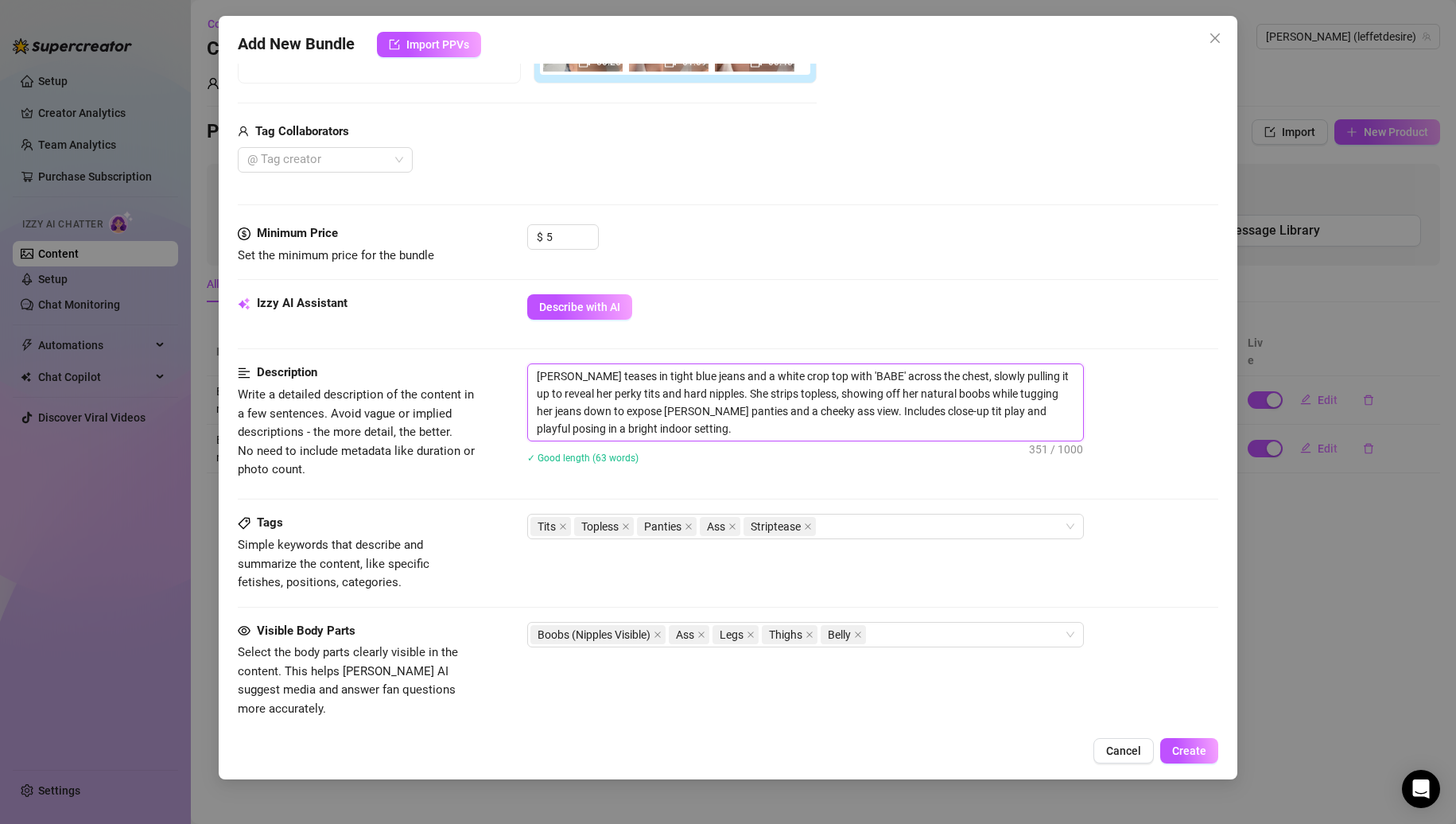
drag, startPoint x: 768, startPoint y: 389, endPoint x: 683, endPoint y: 395, distance: 85.2
click at [683, 395] on textarea "Nina teases in tight blue jeans and a white crop top with 'BABE' across the che…" at bounding box center [806, 402] width 555 height 76
click at [690, 395] on textarea "Nina teases in tight blue jeans and a white crop top with 'BABE' across the che…" at bounding box center [806, 402] width 555 height 76
drag, startPoint x: 692, startPoint y: 394, endPoint x: 706, endPoint y: 411, distance: 22.0
click at [706, 411] on textarea "Nina teases in tight blue jeans and a white crop top with 'BABE' across the che…" at bounding box center [806, 402] width 555 height 76
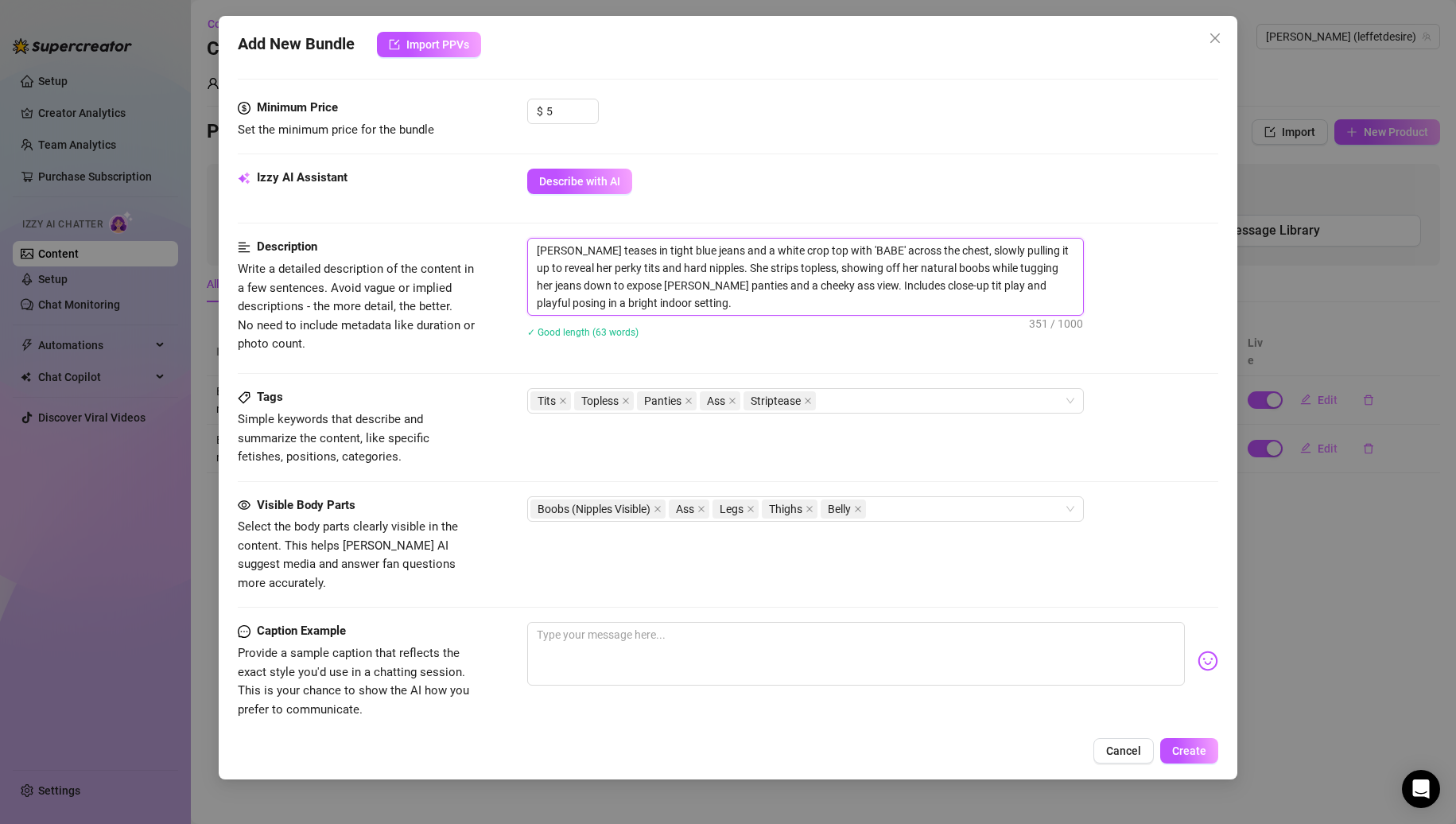
scroll to position [677, 0]
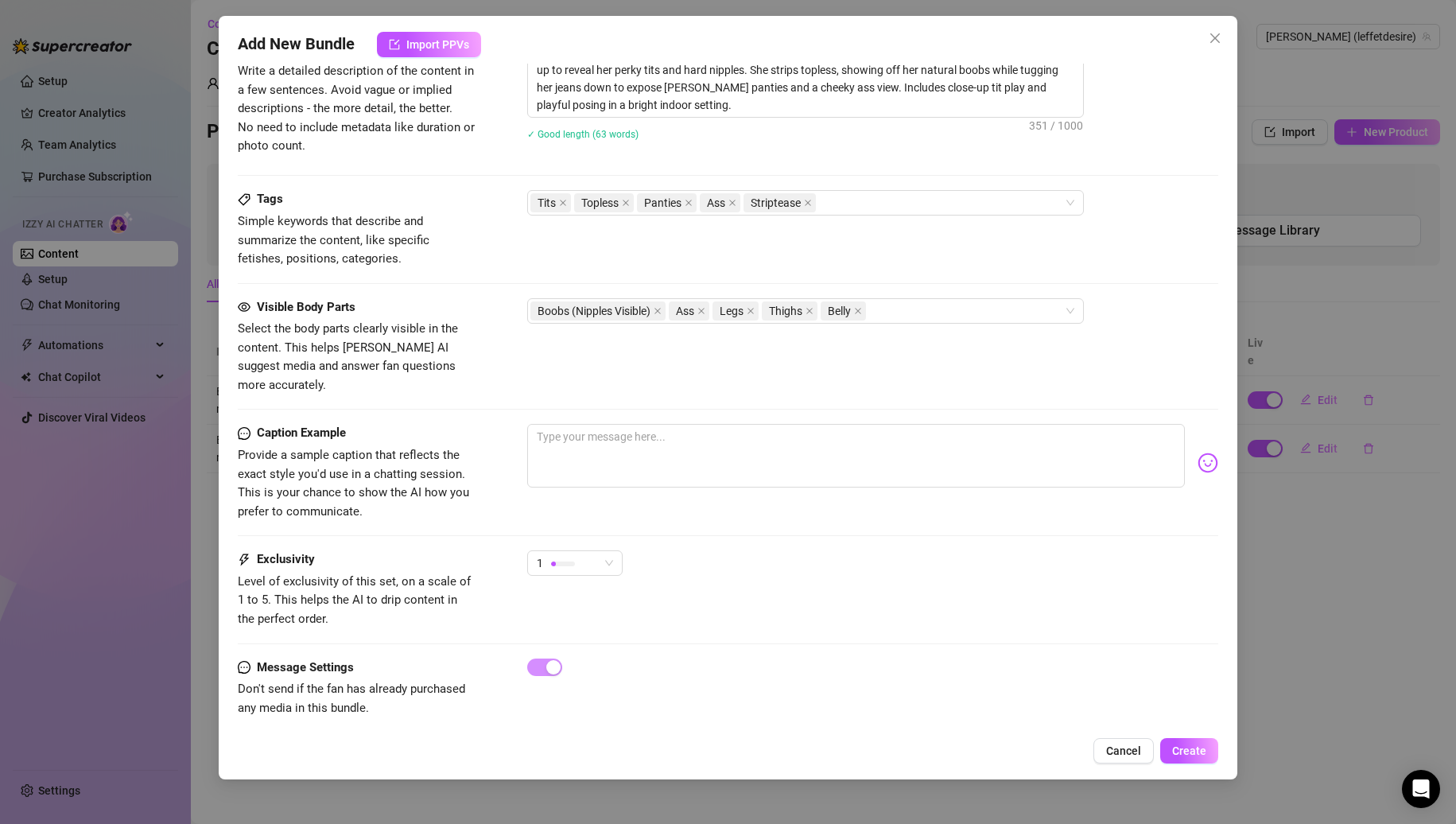
click at [640, 494] on div "Caption Example Provide a sample caption that reflects the exact style you'd us…" at bounding box center [728, 472] width 982 height 97
click at [658, 455] on textarea at bounding box center [856, 456] width 658 height 64
paste textarea "She strips topless, showing off her natural boobs while tugging her jeans down …"
click at [631, 424] on textarea "Want to see me She strips topless, showing off her natural boobs while tugging …" at bounding box center [856, 456] width 658 height 64
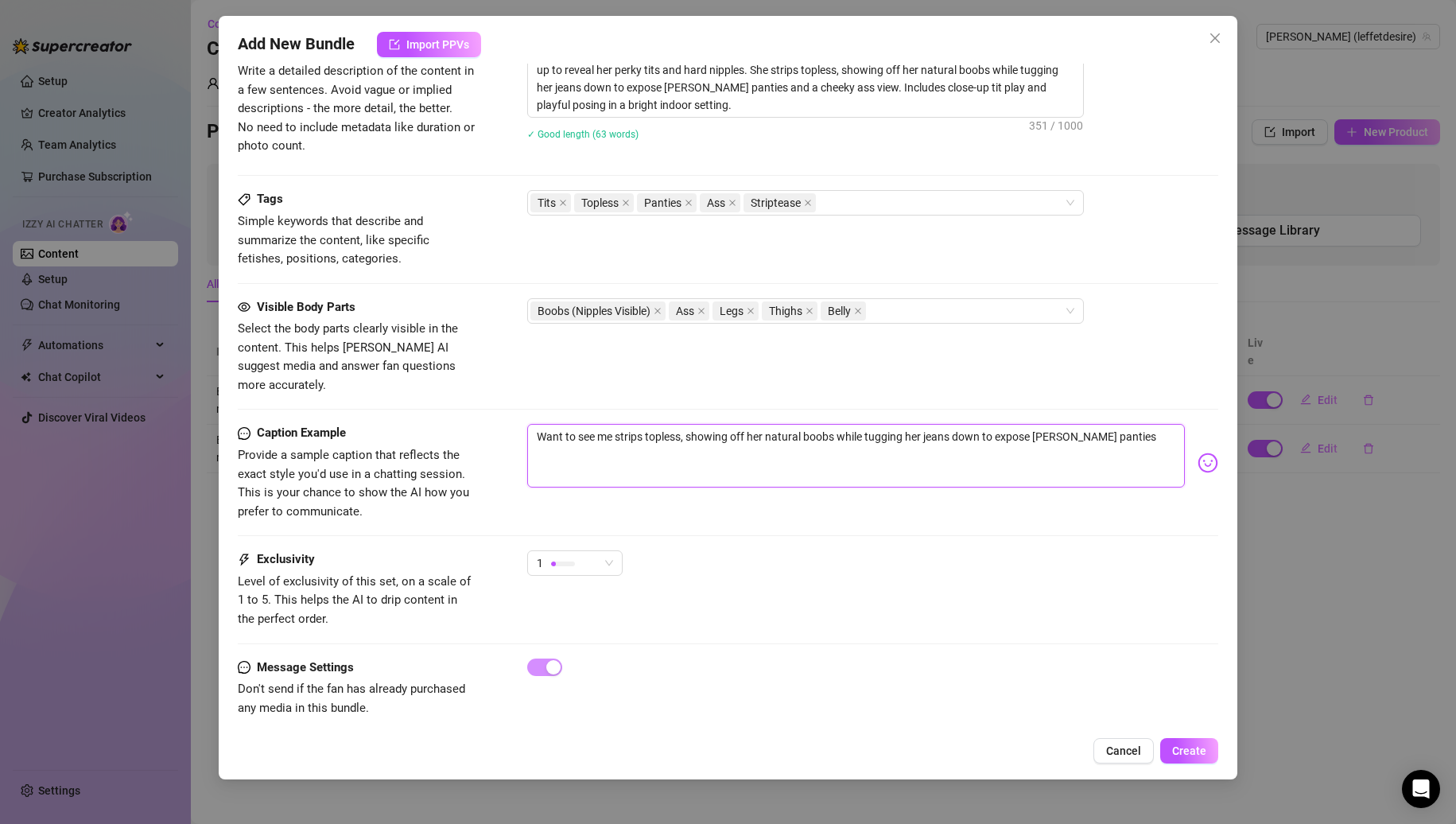
click at [645, 424] on textarea "Want to see me strips topless, showing off her natural boobs while tugging her …" at bounding box center [856, 456] width 658 height 64
click at [704, 424] on textarea "Want to see me strip topless, showing off her natural boobs while tugging her j…" at bounding box center [856, 456] width 658 height 64
drag, startPoint x: 677, startPoint y: 421, endPoint x: 978, endPoint y: 417, distance: 301.0
click at [978, 424] on textarea "Want to see me strip topless, showing off her natural boobs while tugging her j…" at bounding box center [856, 456] width 658 height 64
click at [679, 424] on textarea "Want to see me strip topless to expose lacy white panties" at bounding box center [856, 456] width 658 height 64
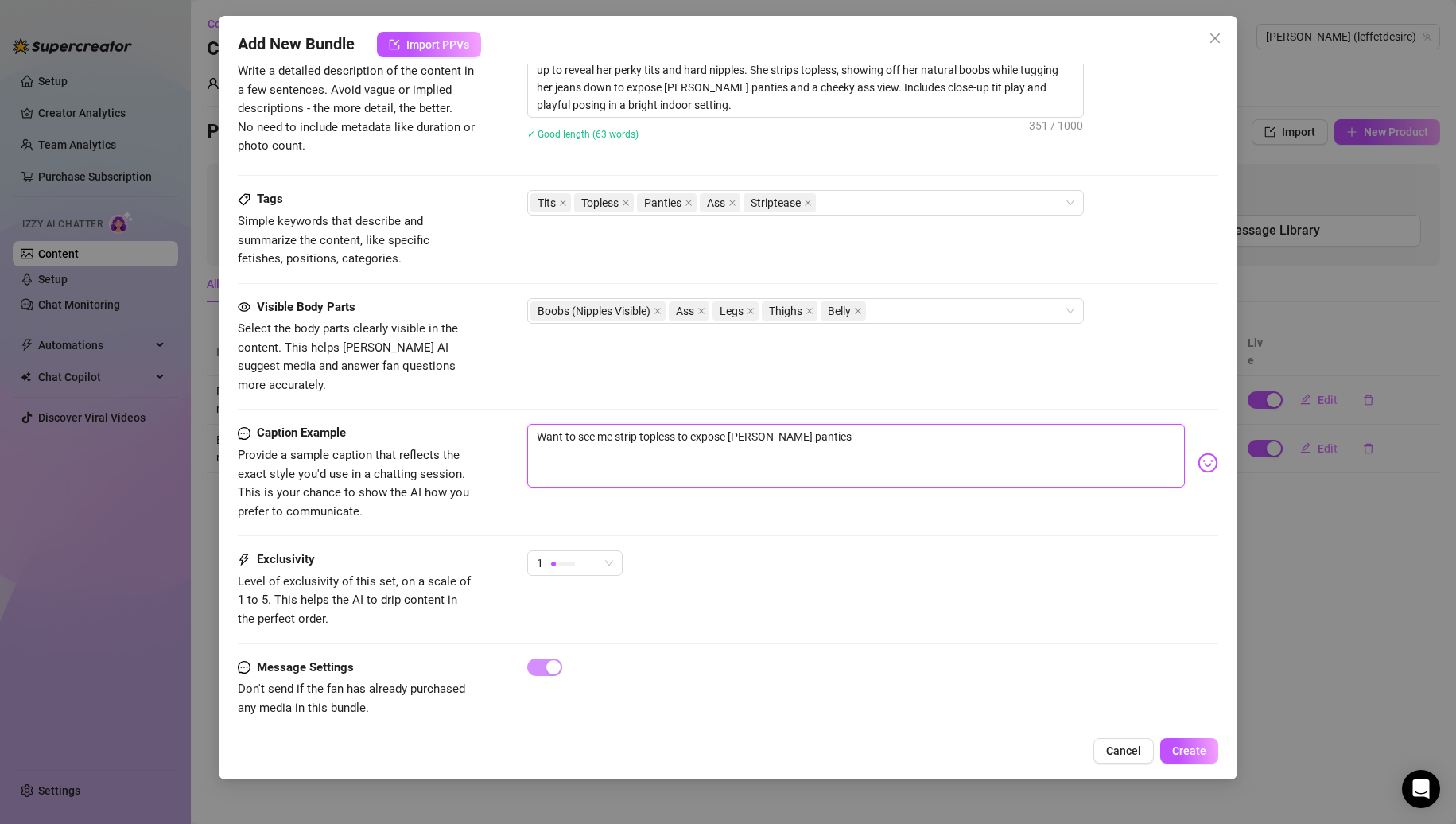
click at [679, 424] on textarea "Want to see me strip topless to expose lacy white panties" at bounding box center [856, 456] width 658 height 64
click at [870, 441] on textarea "Want to see me strip topless and expose lacy white panties" at bounding box center [856, 456] width 658 height 64
click at [573, 556] on div at bounding box center [563, 564] width 24 height 15
click at [570, 596] on span "2" at bounding box center [591, 602] width 103 height 17
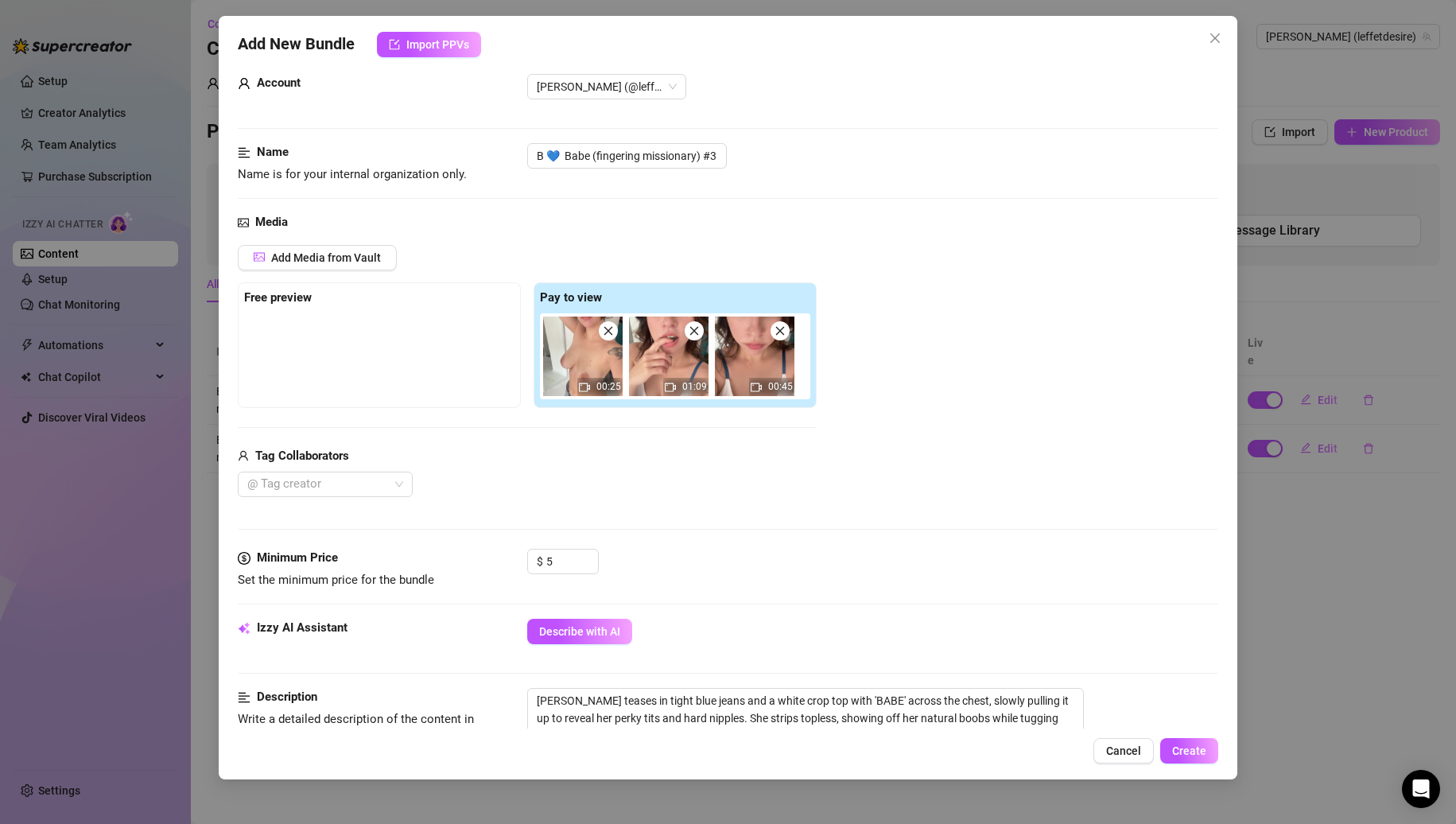
scroll to position [0, 0]
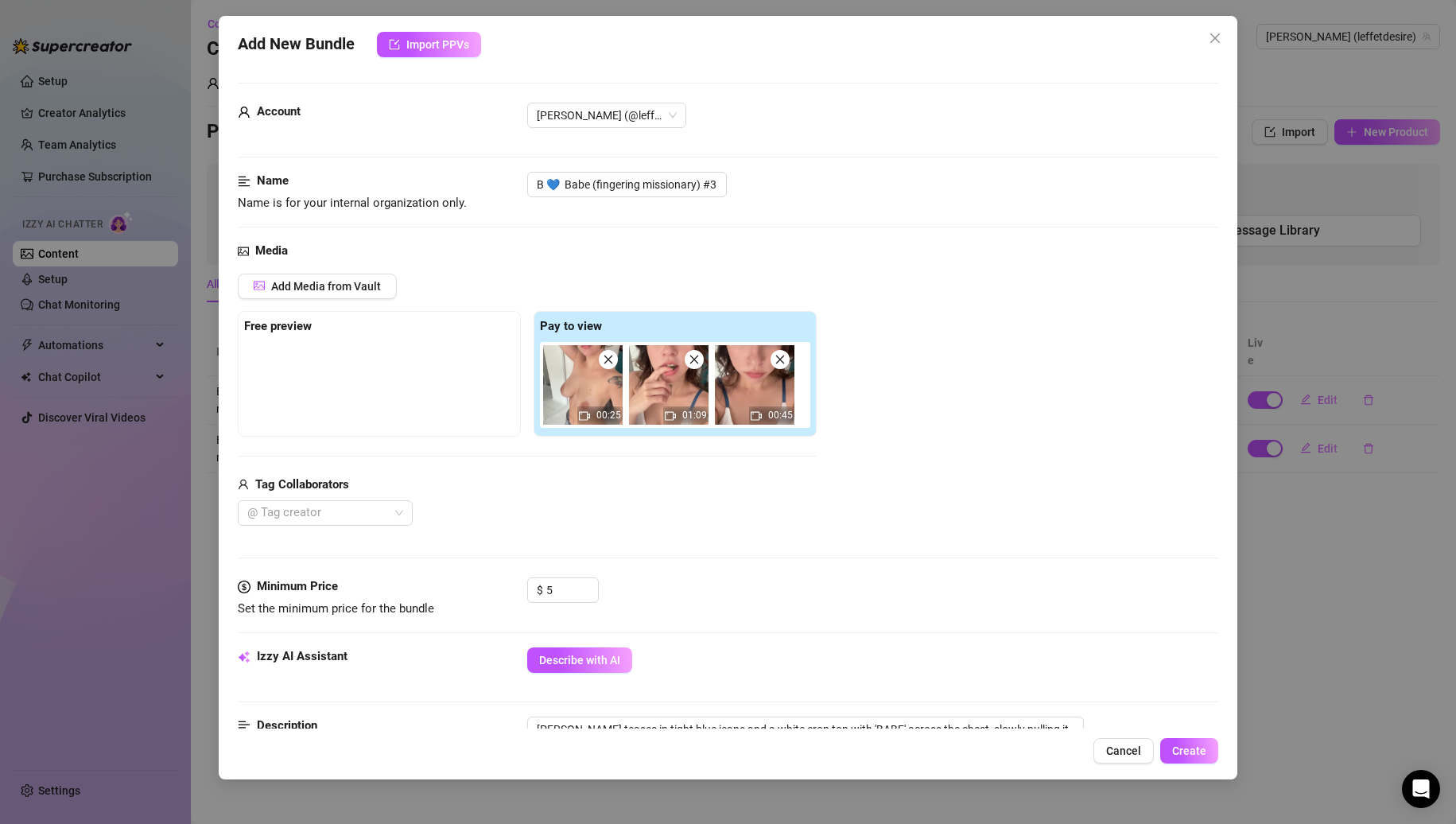
click at [694, 363] on icon "close" at bounding box center [695, 359] width 12 height 12
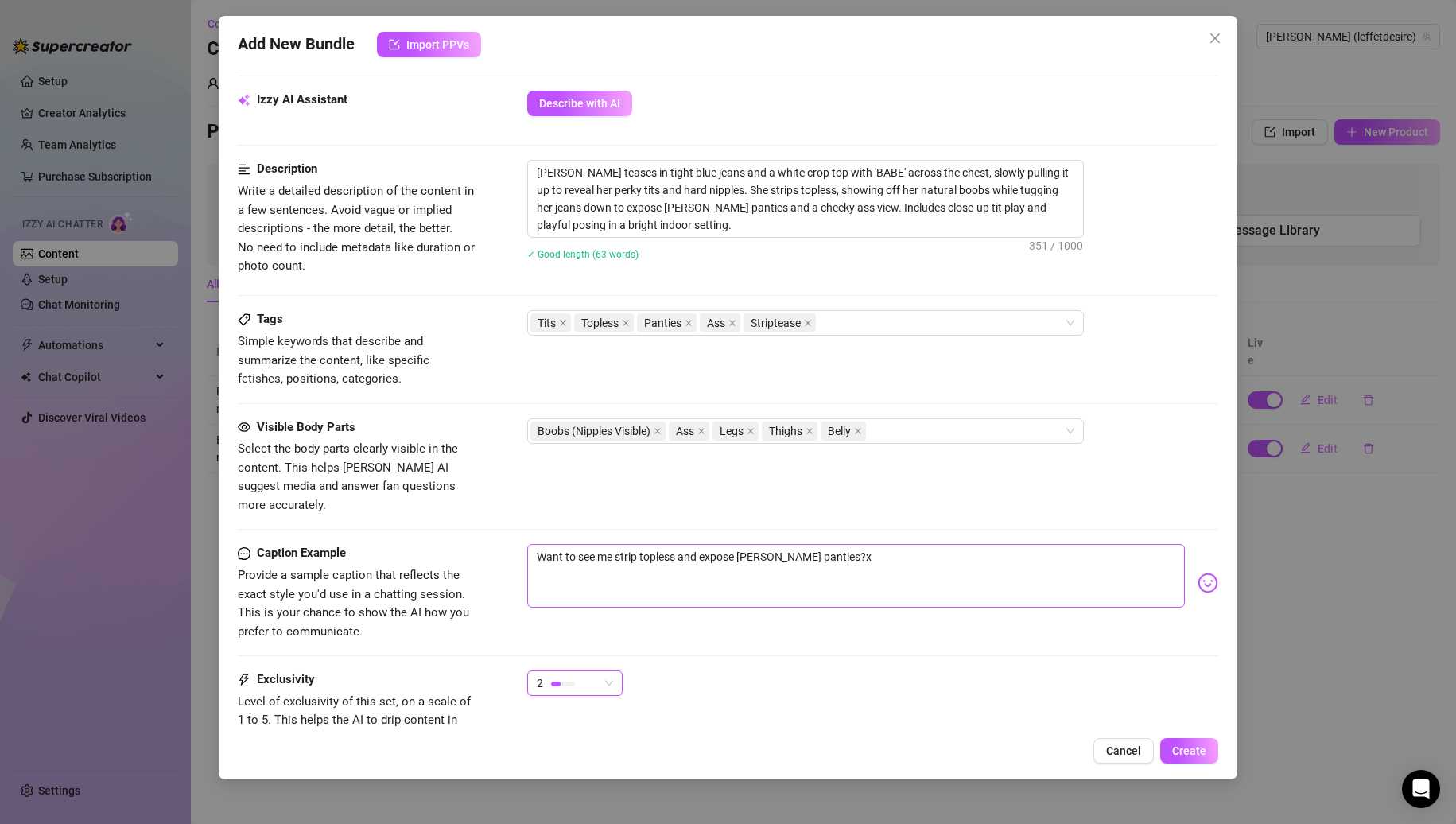
scroll to position [677, 0]
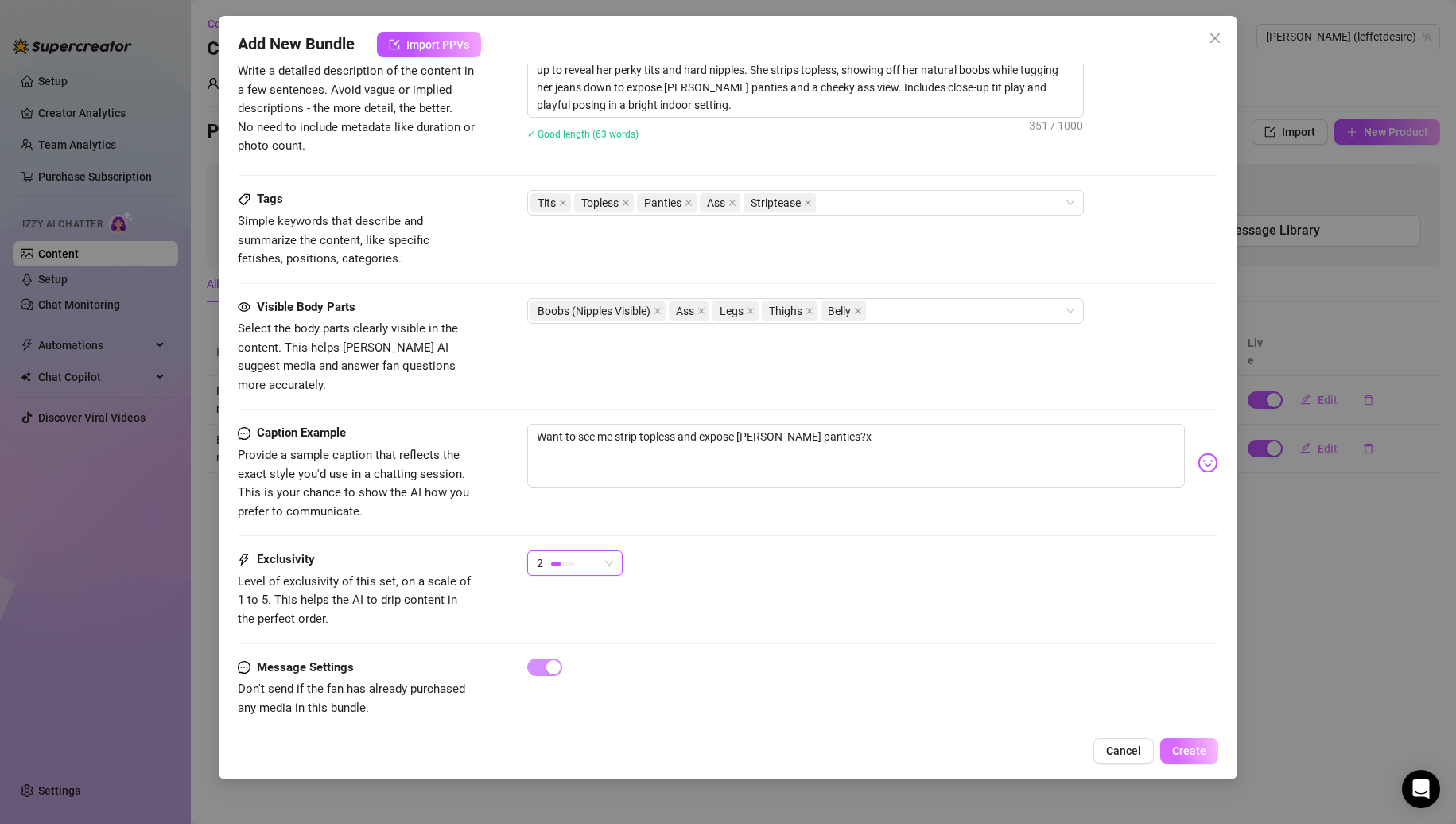
click at [1192, 756] on span "Create" at bounding box center [1189, 751] width 34 height 13
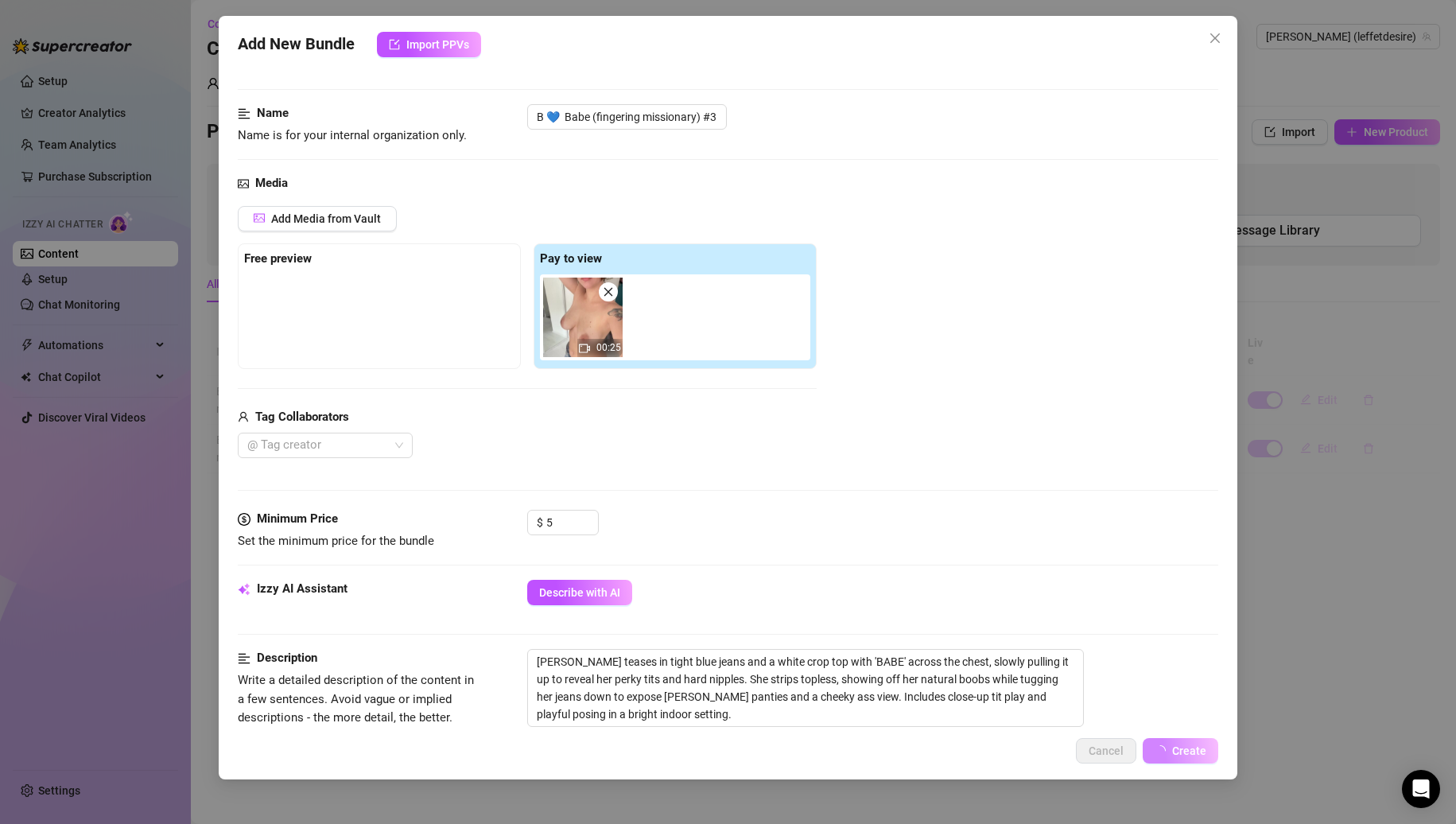
scroll to position [0, 0]
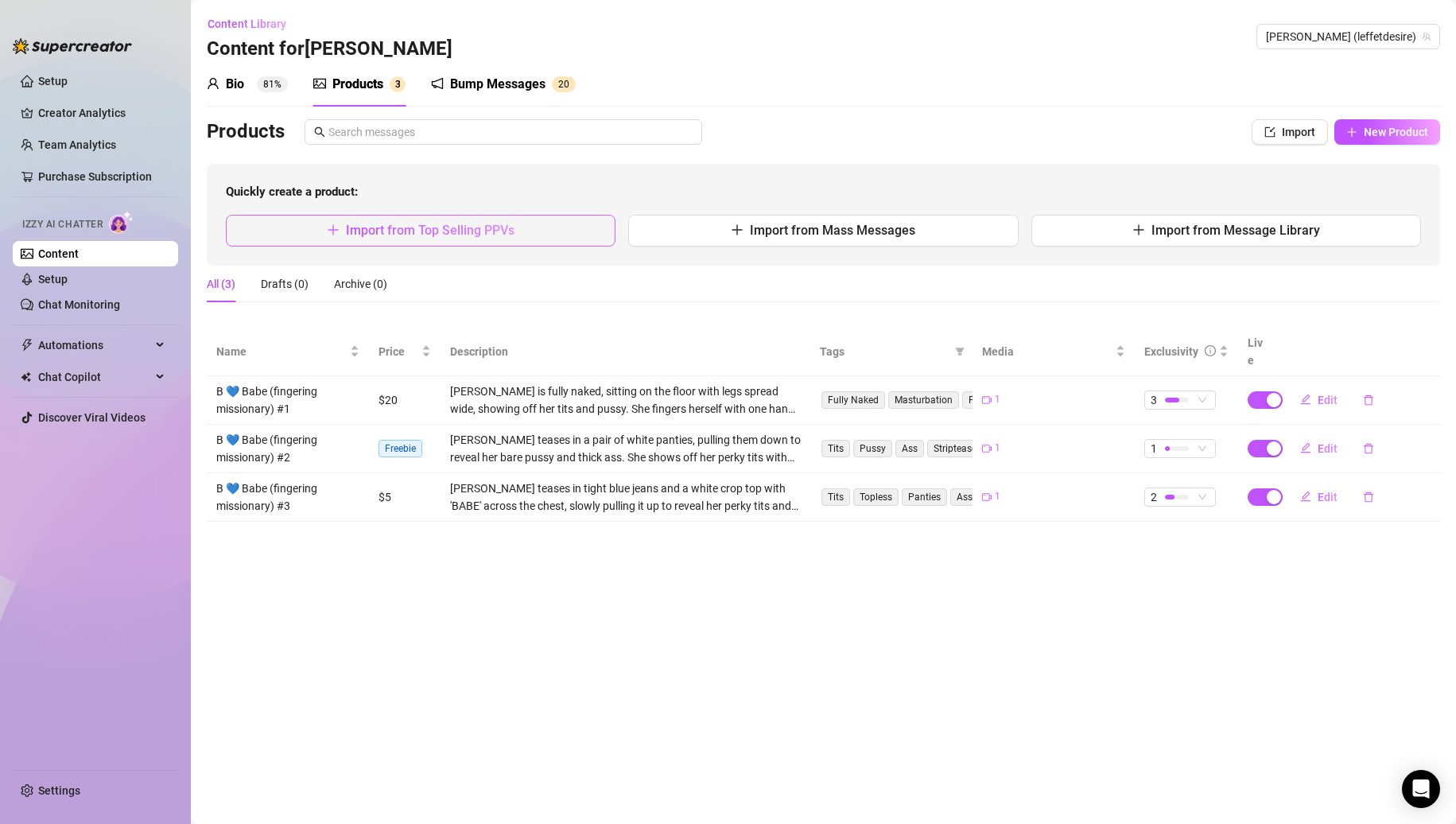
click at [361, 225] on span "Import from Top Selling PPVs" at bounding box center [430, 230] width 169 height 15
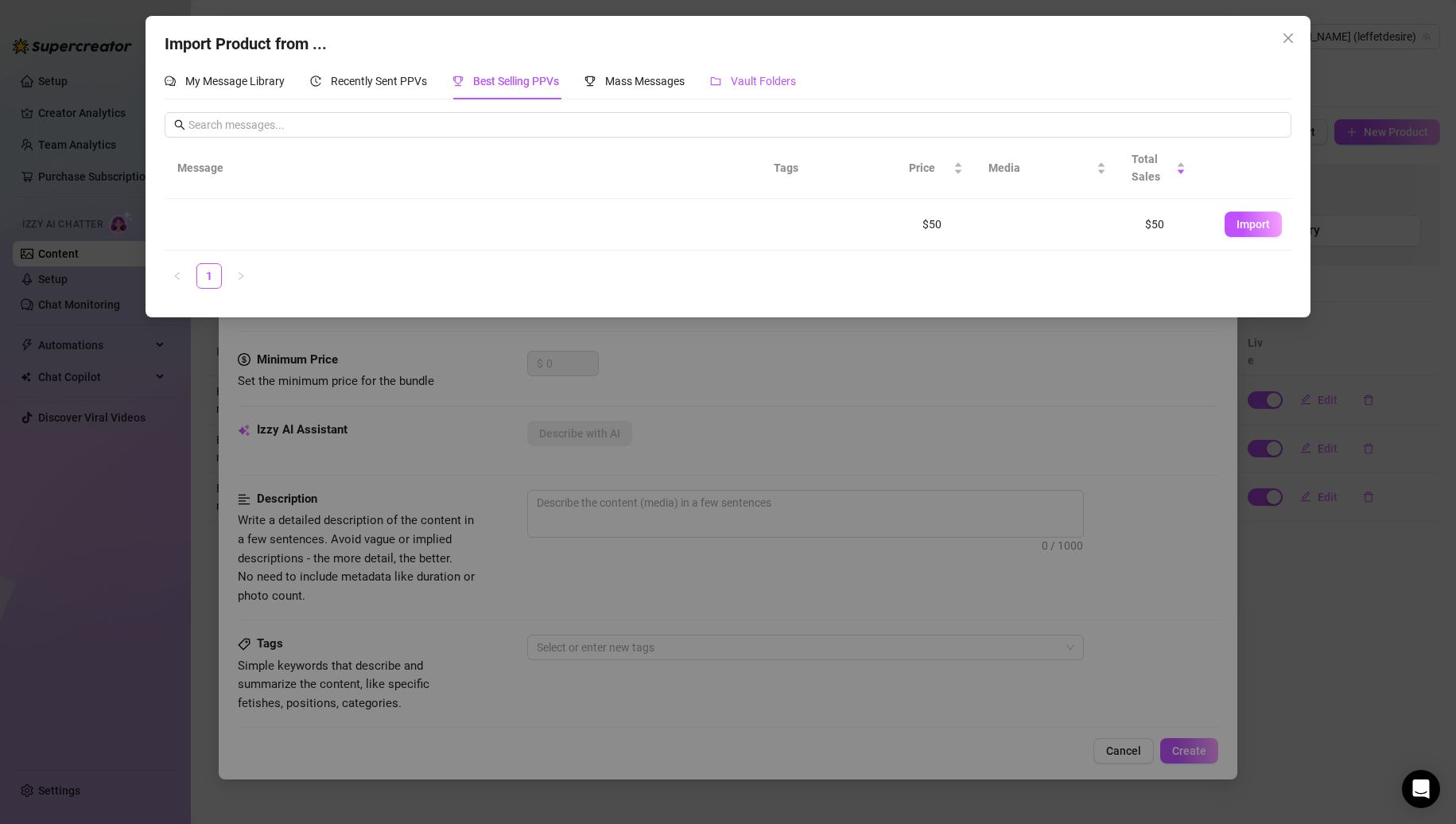
click at [785, 79] on span "Vault Folders" at bounding box center [764, 81] width 66 height 13
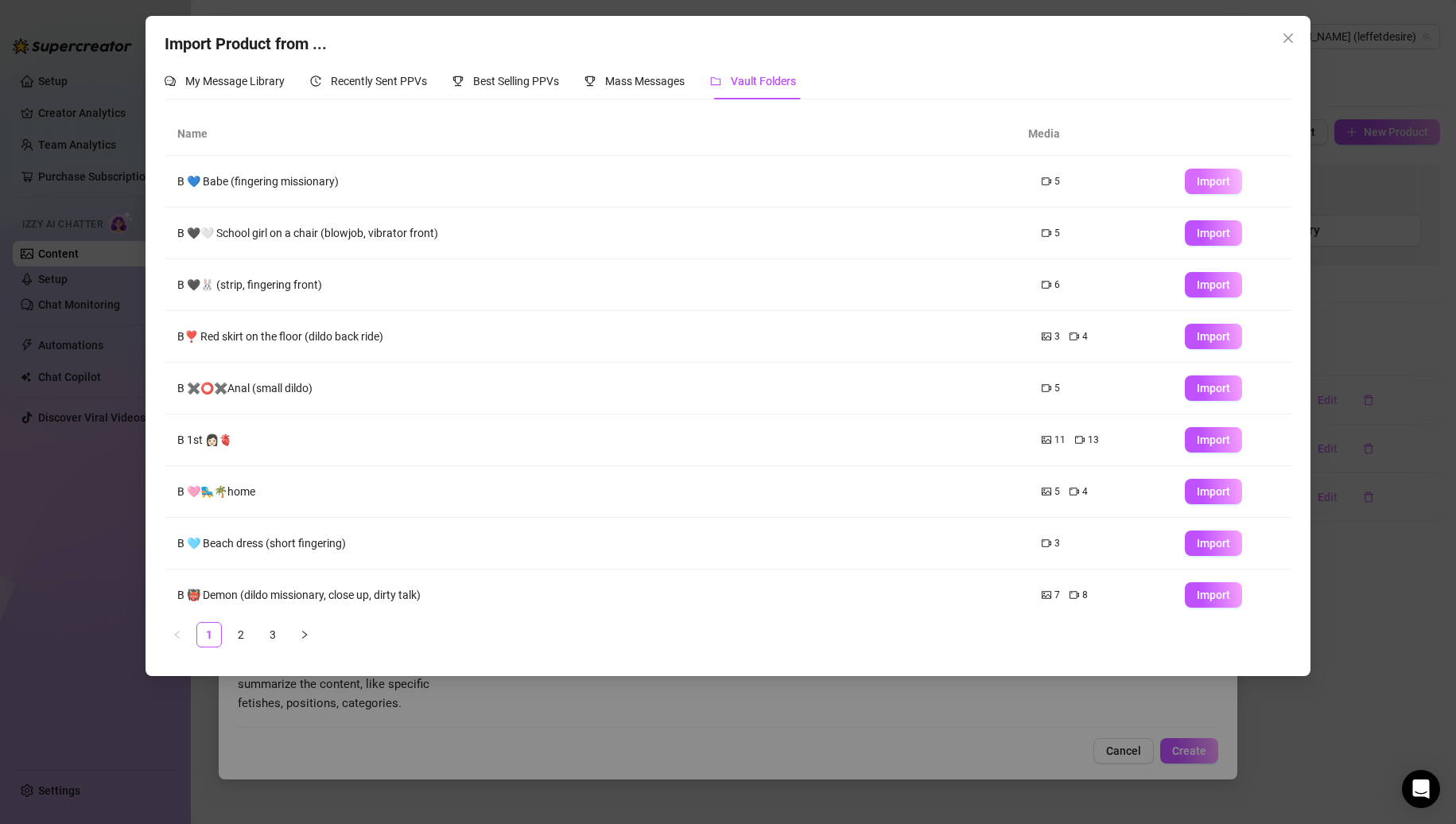
click at [1185, 182] on button "Import" at bounding box center [1213, 181] width 57 height 25
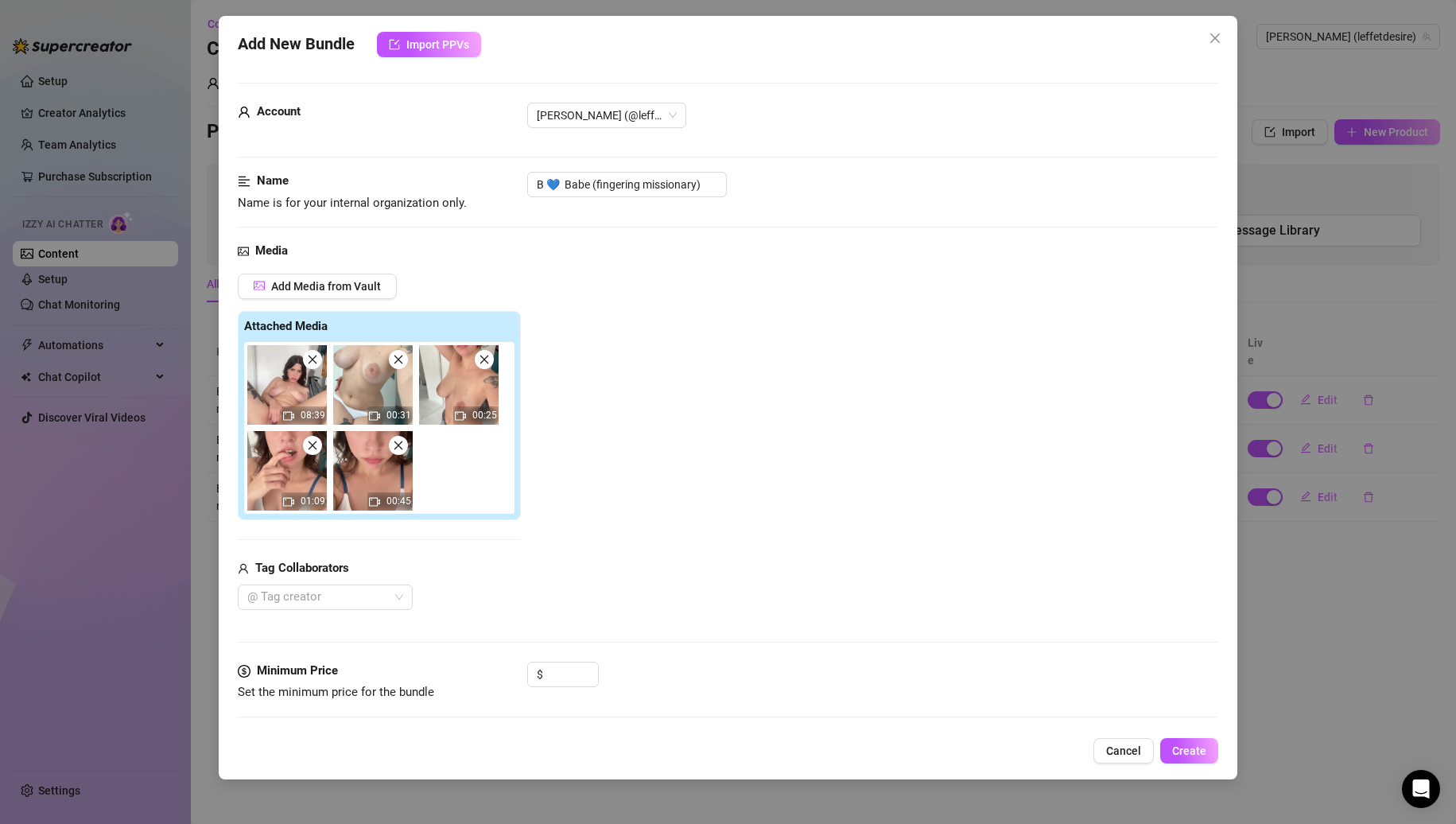
click at [317, 362] on icon "close" at bounding box center [313, 359] width 12 height 12
click at [393, 362] on icon "close" at bounding box center [399, 359] width 12 height 12
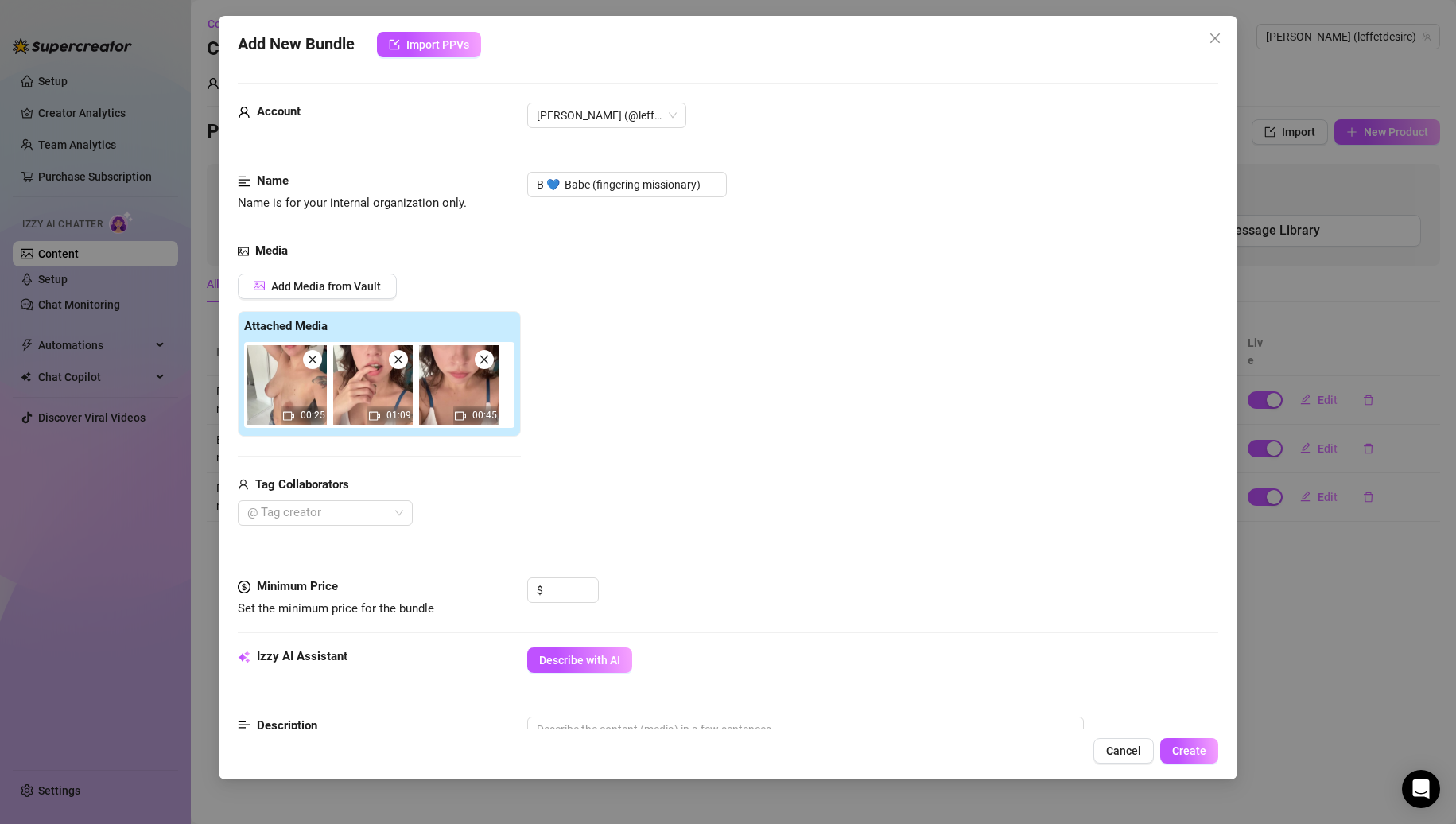
click at [317, 362] on icon "close" at bounding box center [313, 359] width 12 height 12
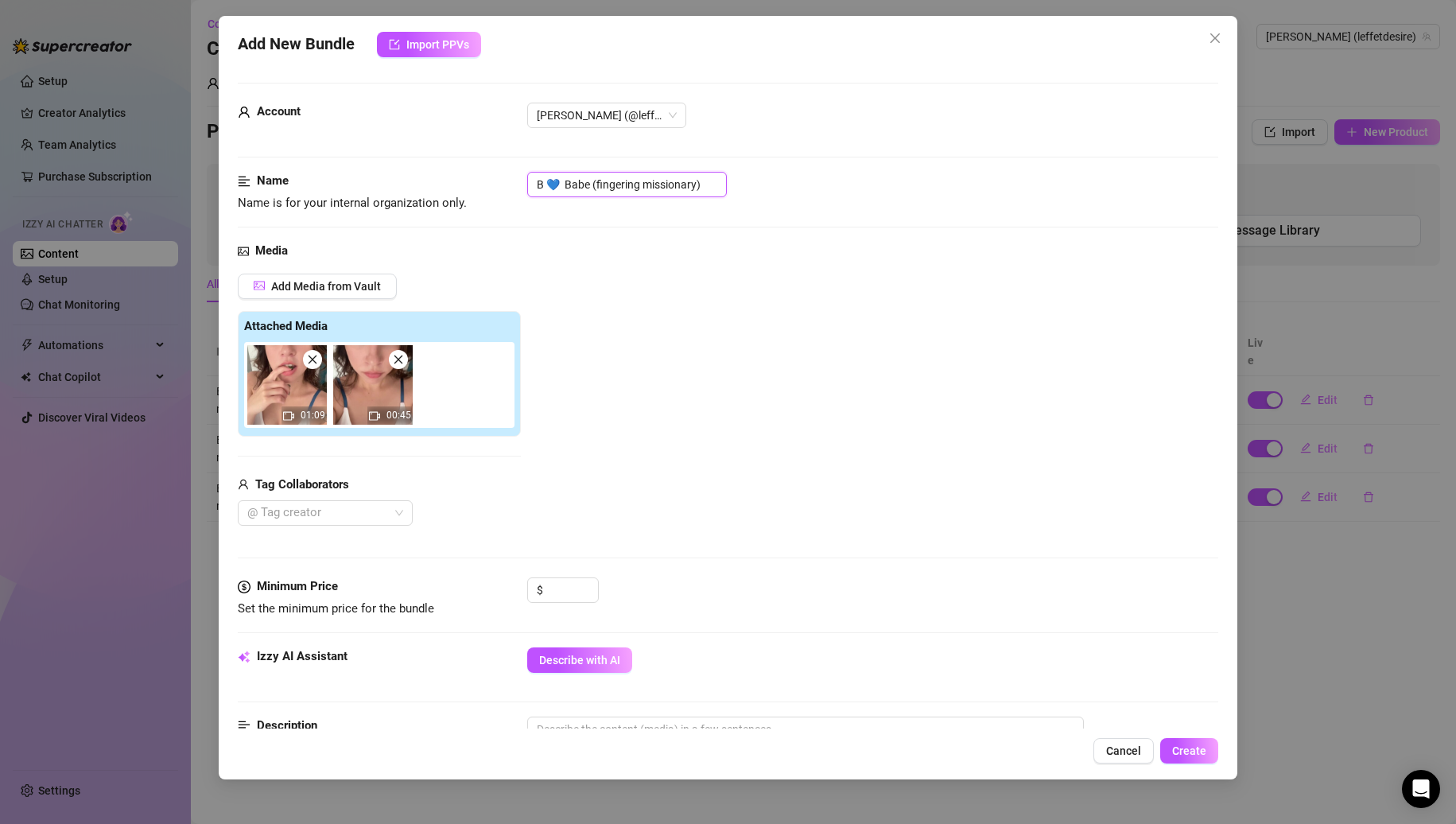
click at [700, 187] on input "B 💙 Babe (fingering missionary)" at bounding box center [626, 184] width 199 height 25
click at [405, 353] on span at bounding box center [399, 359] width 19 height 19
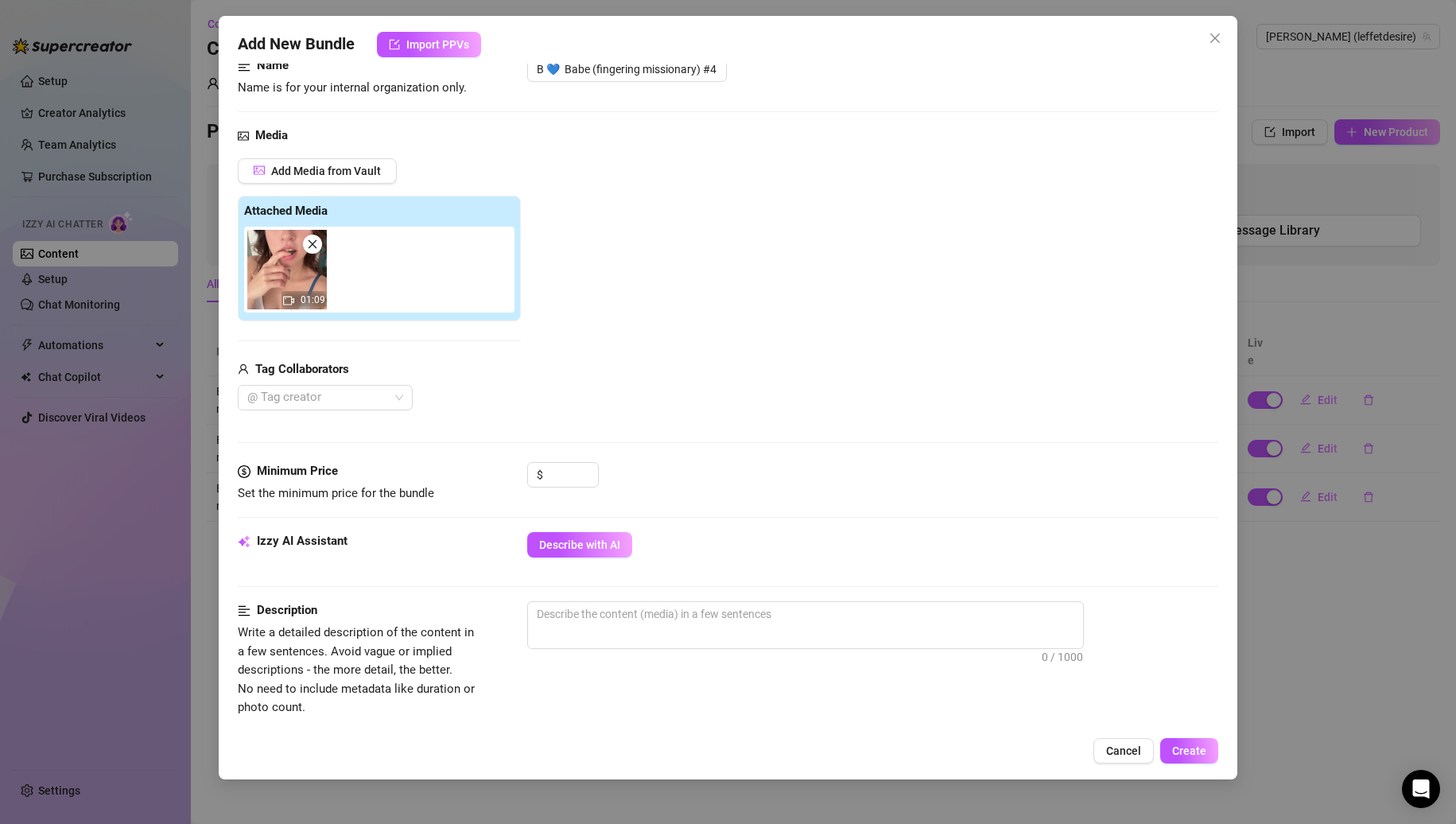
scroll to position [239, 0]
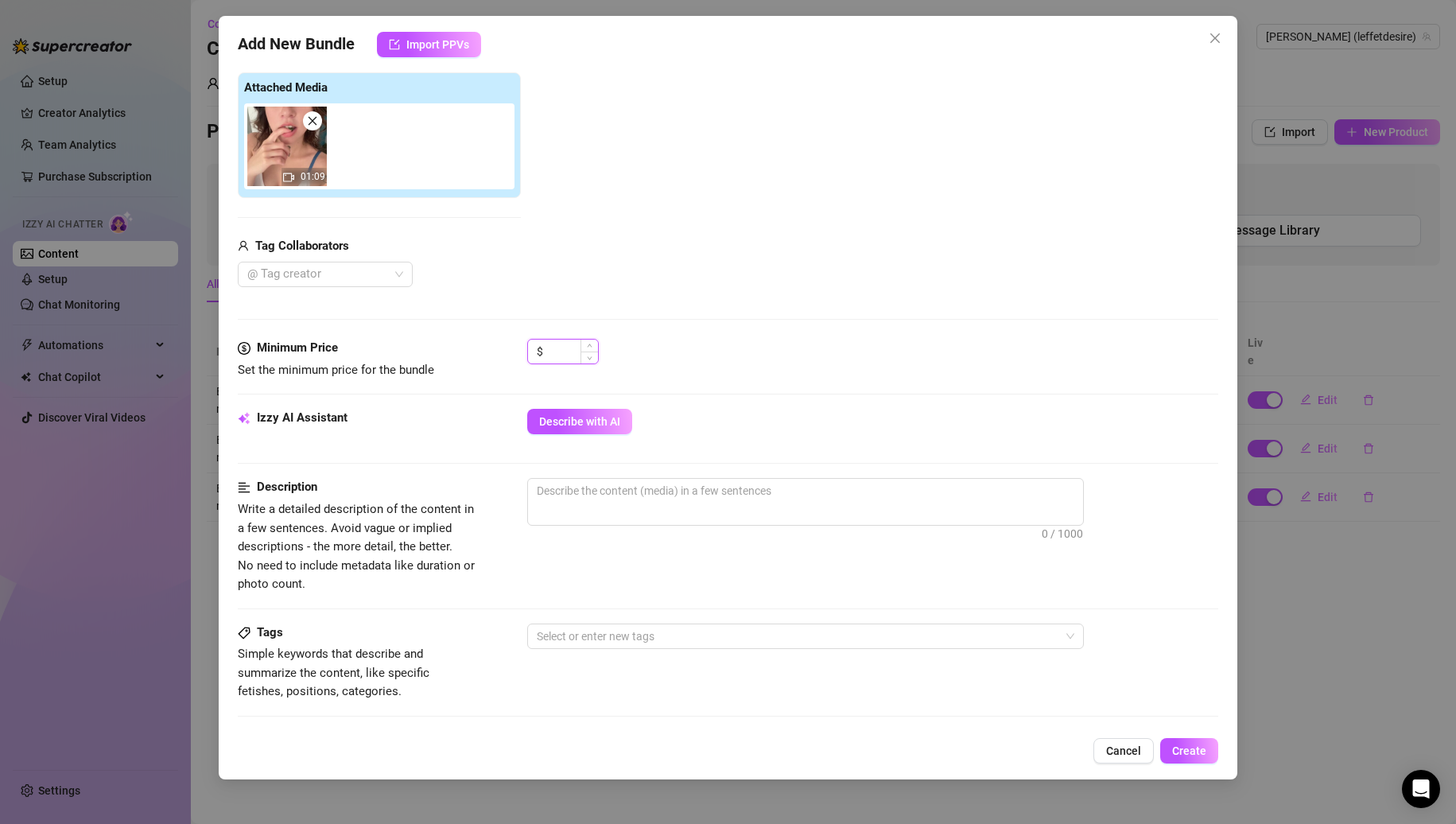
click at [554, 355] on input at bounding box center [572, 351] width 52 height 24
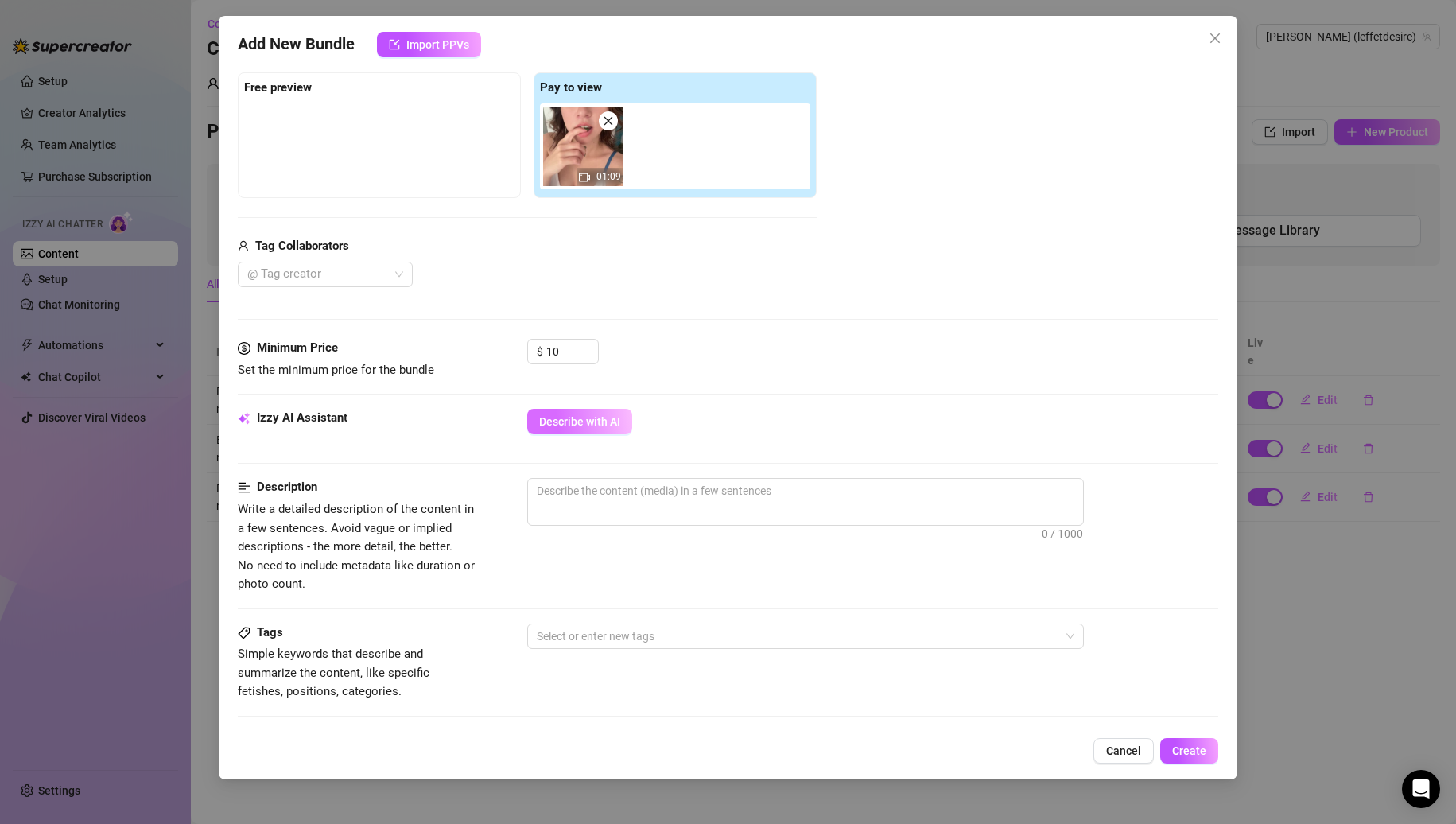
click at [586, 429] on button "Describe with AI" at bounding box center [579, 421] width 105 height 25
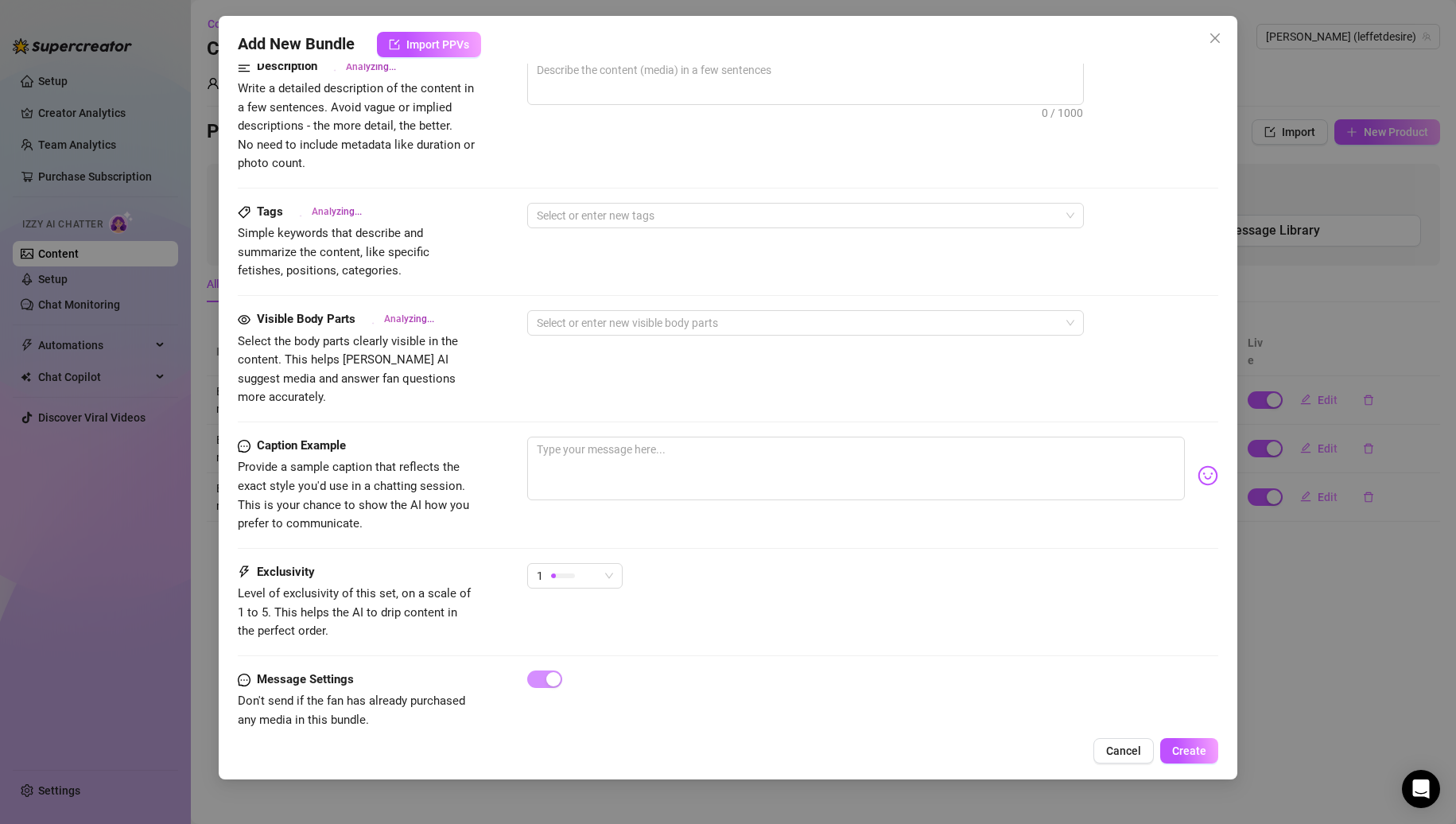
scroll to position [672, 0]
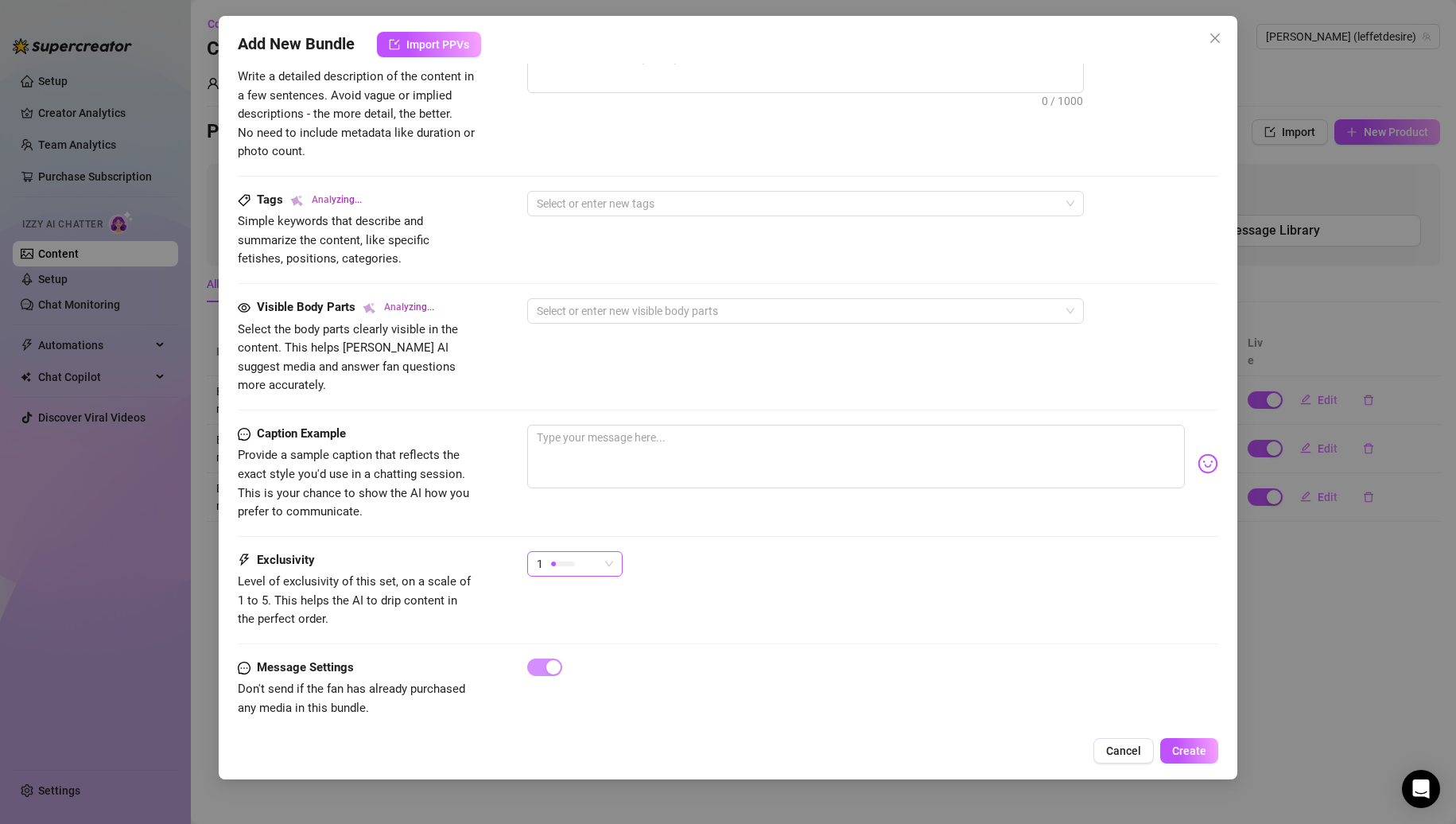
click at [578, 552] on div "1" at bounding box center [568, 564] width 62 height 24
click at [570, 622] on span "3" at bounding box center [591, 627] width 103 height 17
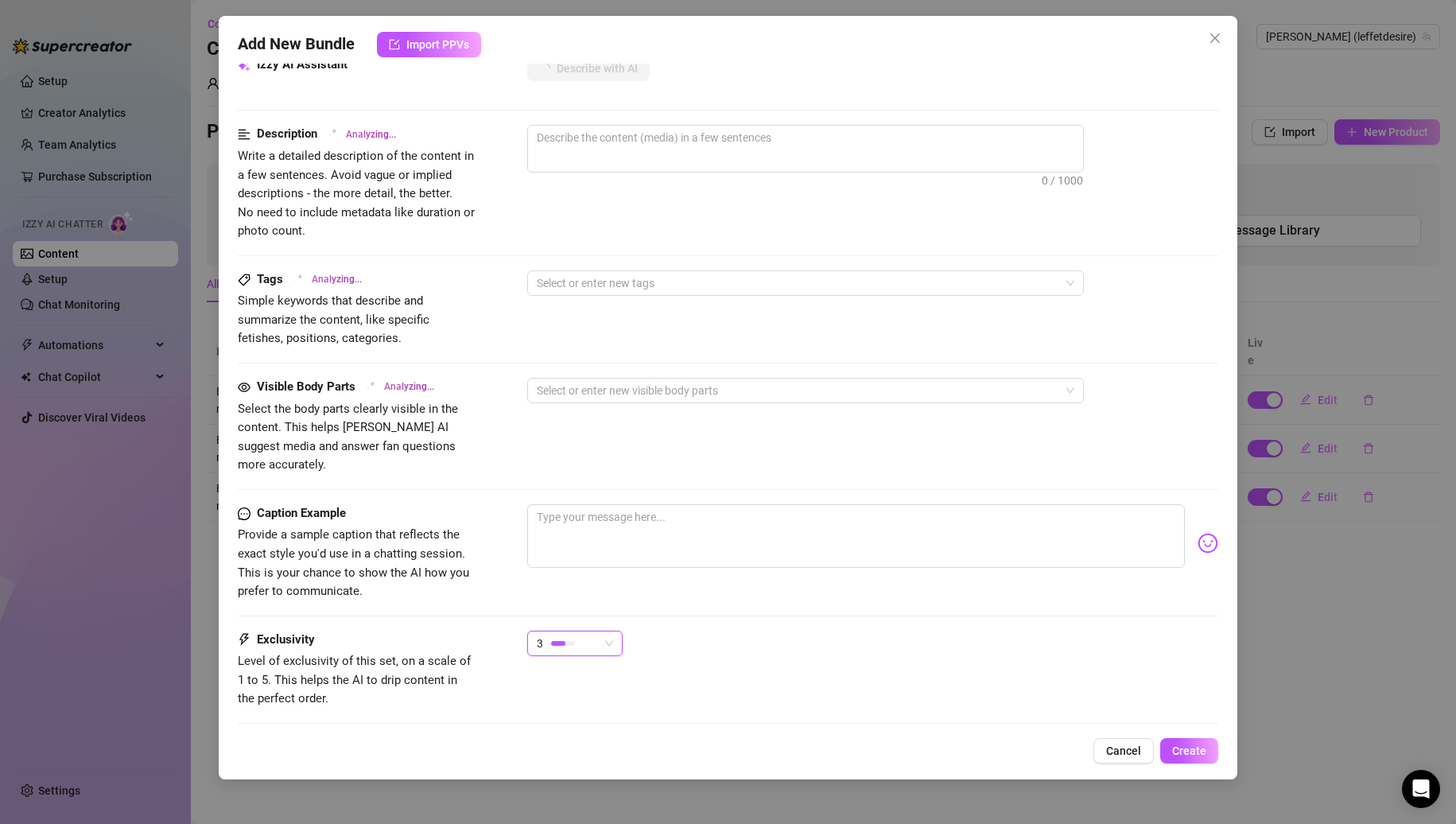
click at [567, 599] on div "Caption Example Provide a sample caption that reflects the exact style you'd us…" at bounding box center [728, 567] width 982 height 126
click at [567, 631] on div "3" at bounding box center [574, 644] width 95 height 25
click at [568, 668] on div "1 - Least Exclusive" at bounding box center [615, 656] width 169 height 25
click at [583, 633] on div "1" at bounding box center [568, 643] width 62 height 24
click at [581, 671] on div "2" at bounding box center [615, 681] width 169 height 25
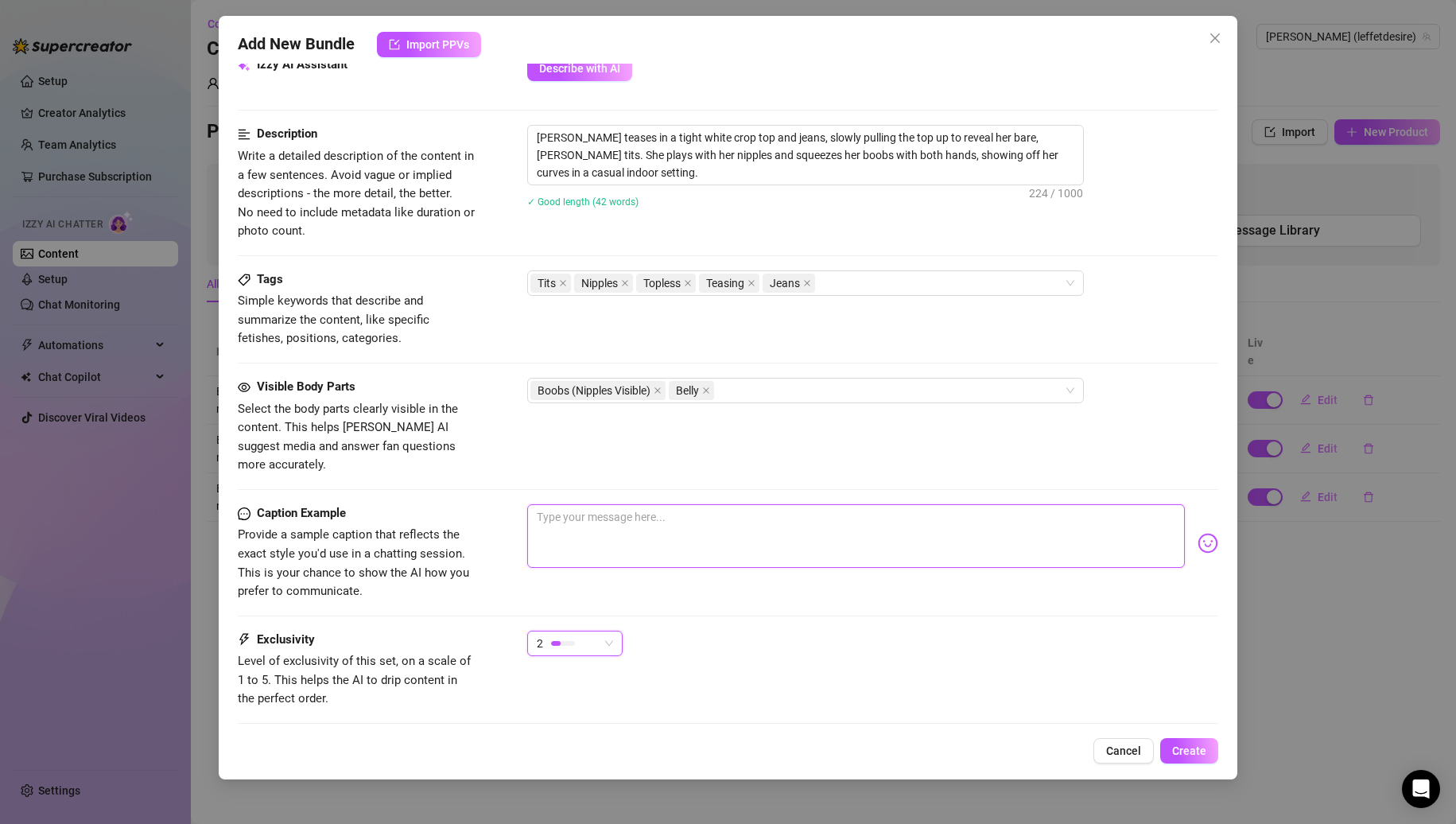
click at [731, 504] on textarea at bounding box center [856, 536] width 658 height 64
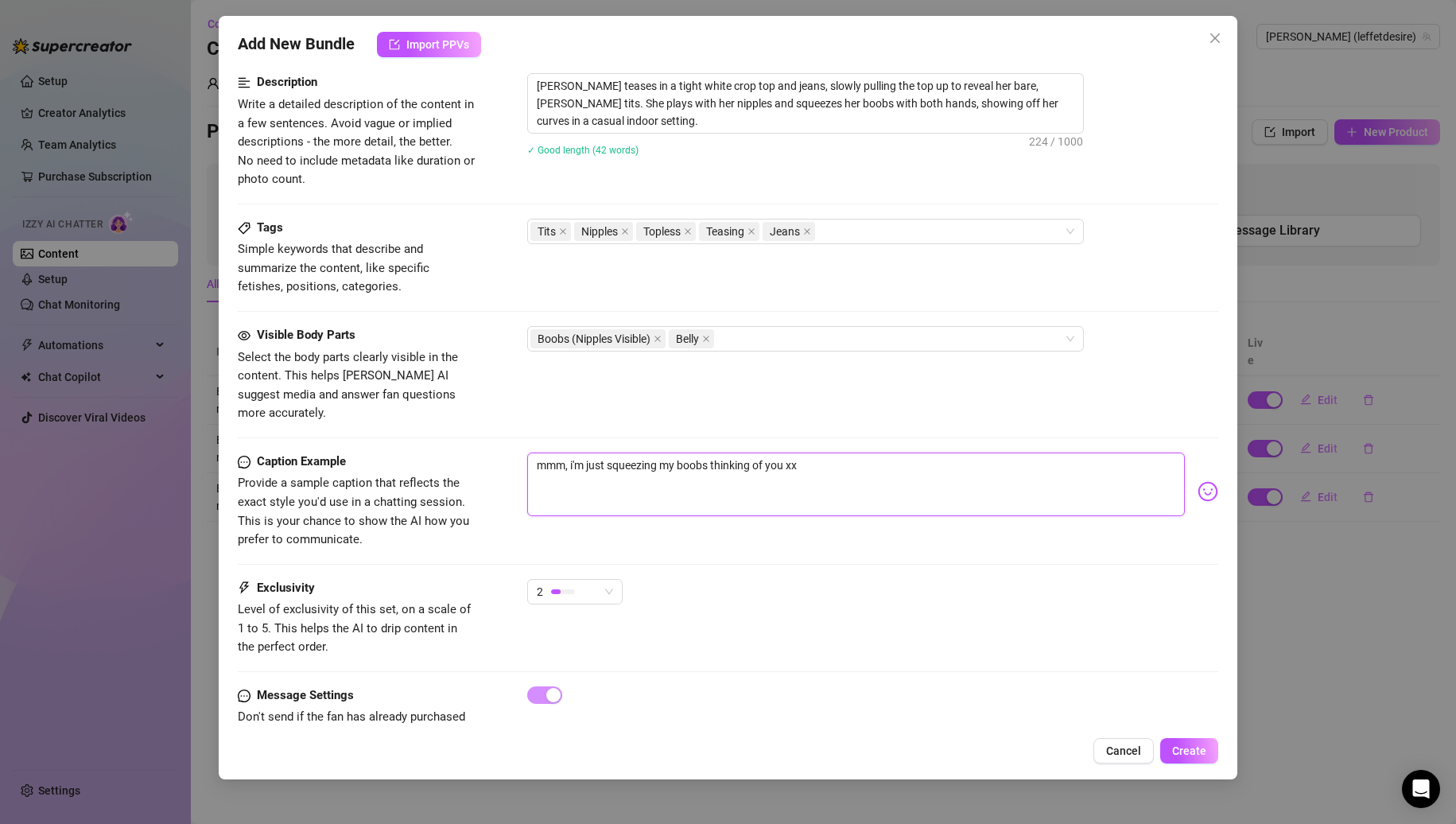
scroll to position [672, 0]
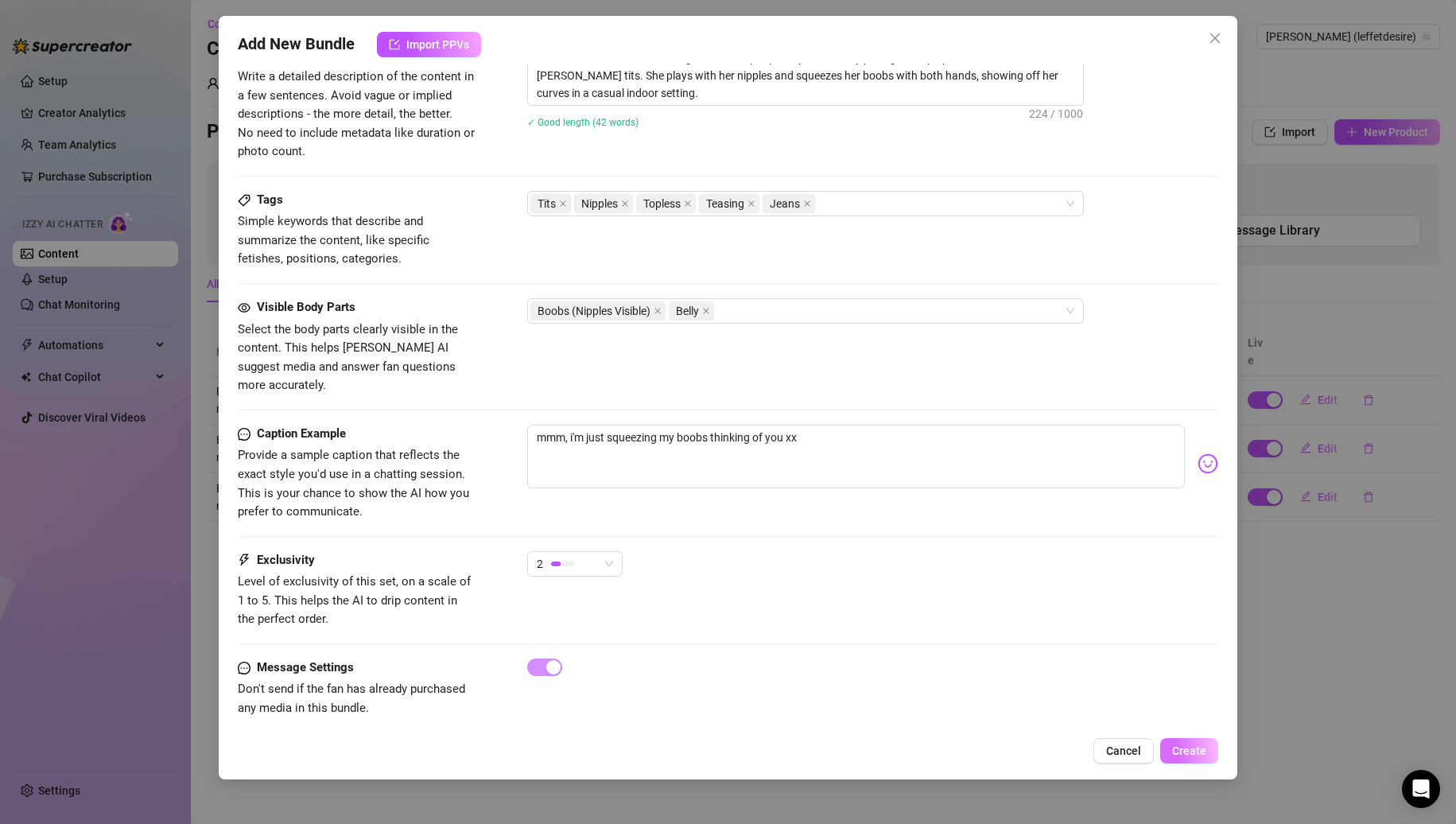
click at [1182, 755] on span "Create" at bounding box center [1189, 751] width 34 height 13
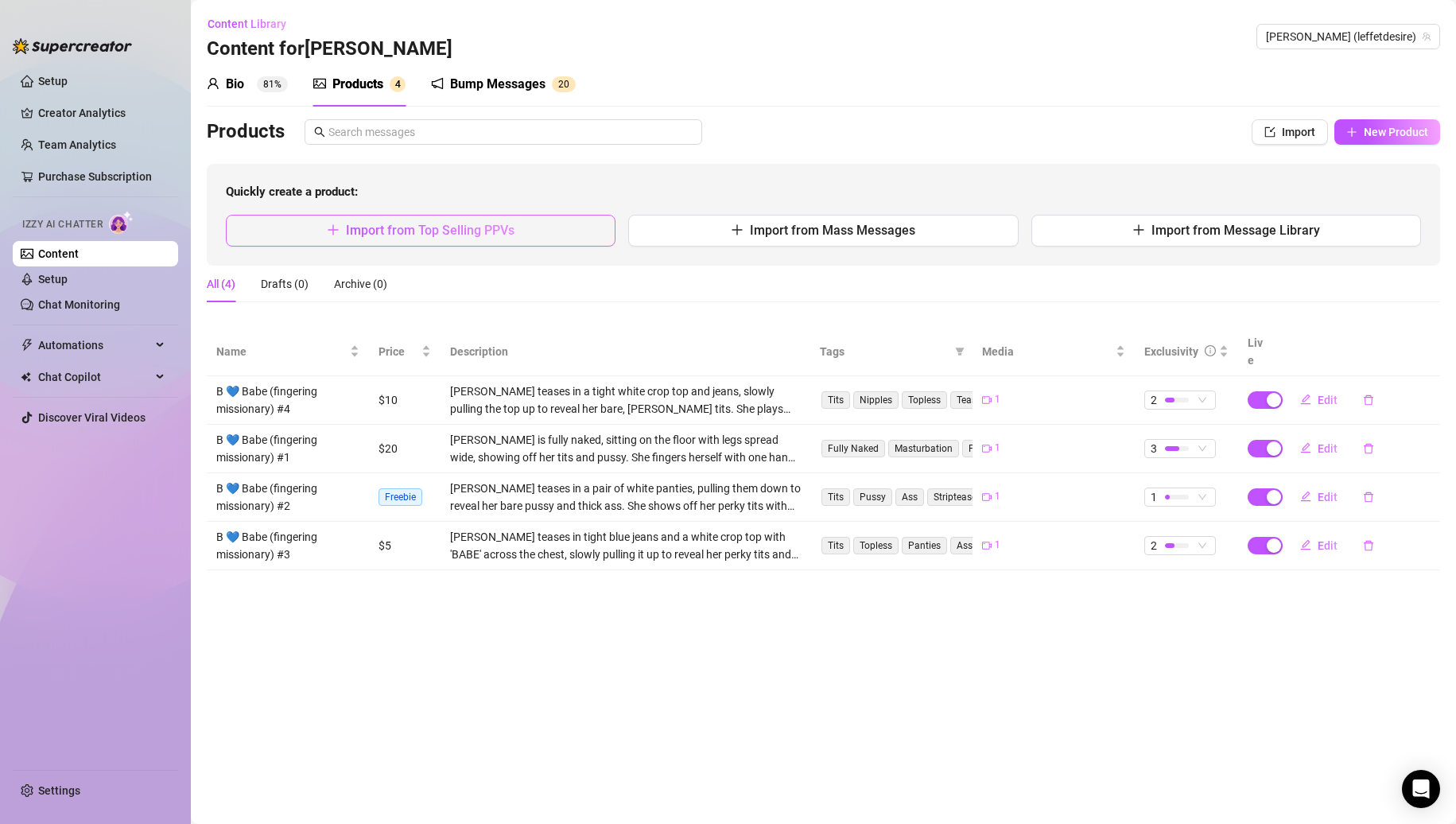
click at [513, 227] on span "Import from Top Selling PPVs" at bounding box center [430, 230] width 169 height 15
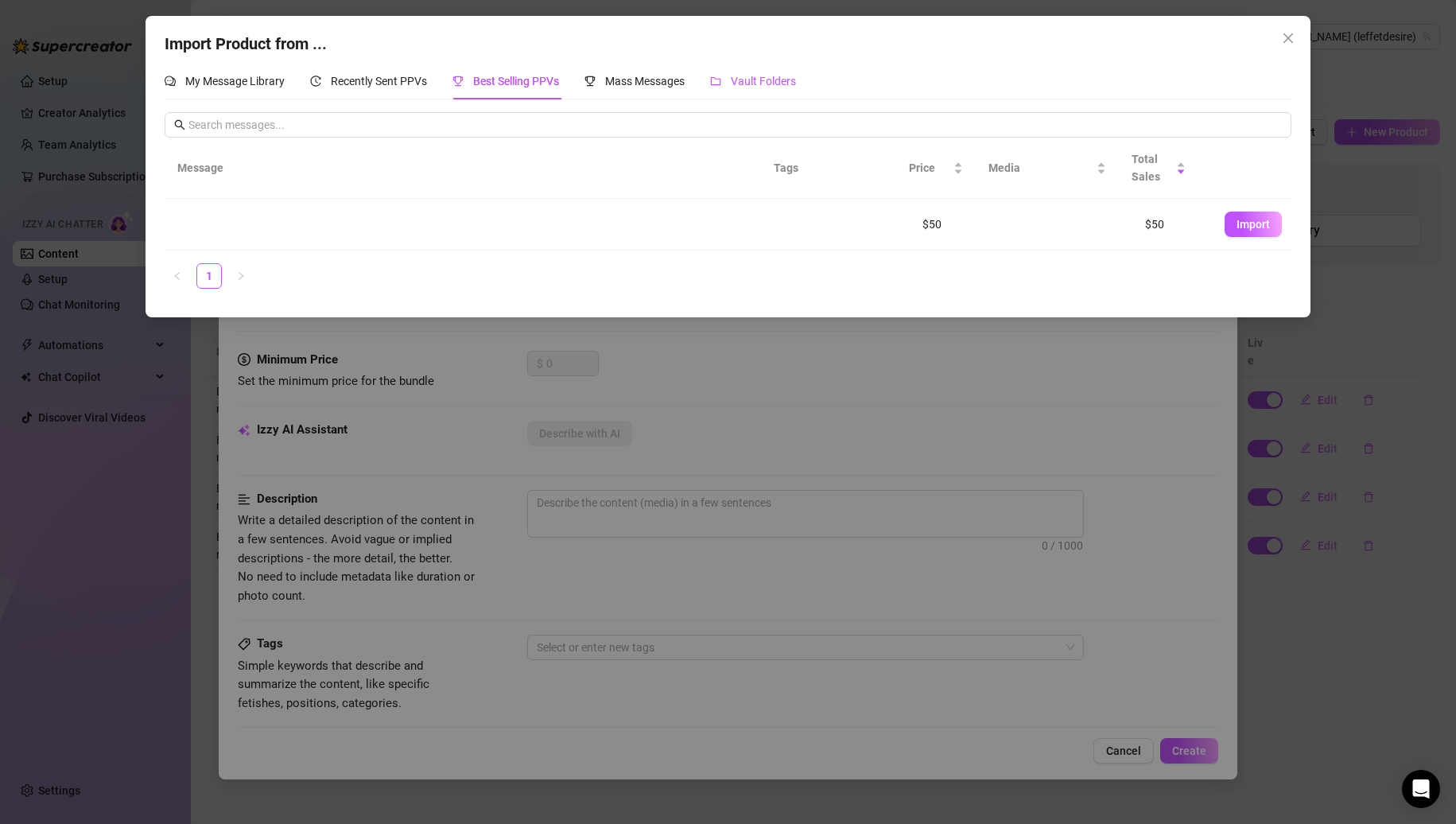
click at [796, 88] on span "Vault Folders" at bounding box center [764, 81] width 66 height 13
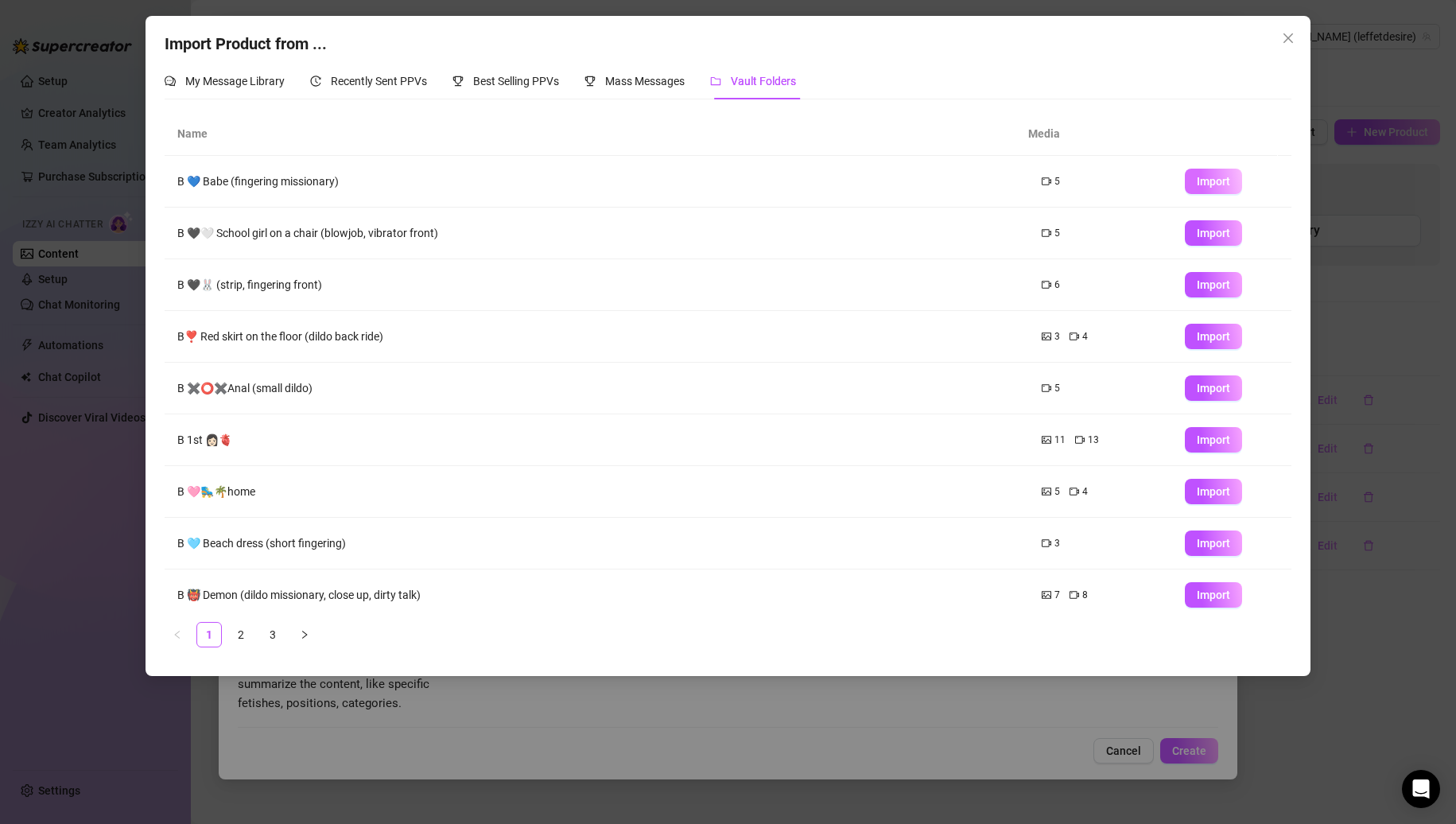
click at [1197, 180] on span "Import" at bounding box center [1213, 181] width 34 height 13
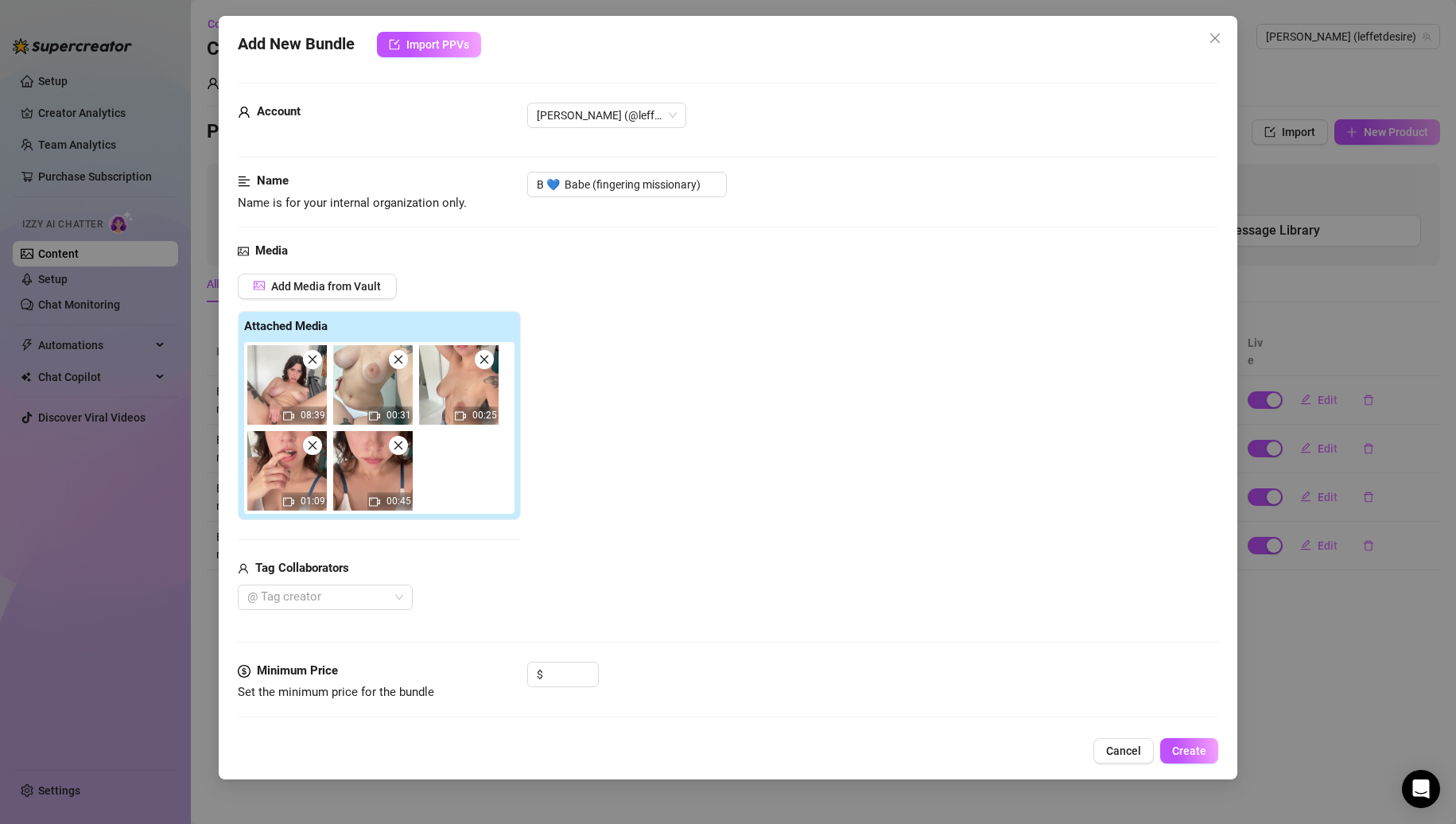
click at [319, 370] on img at bounding box center [287, 385] width 80 height 80
click at [313, 369] on img at bounding box center [287, 385] width 80 height 80
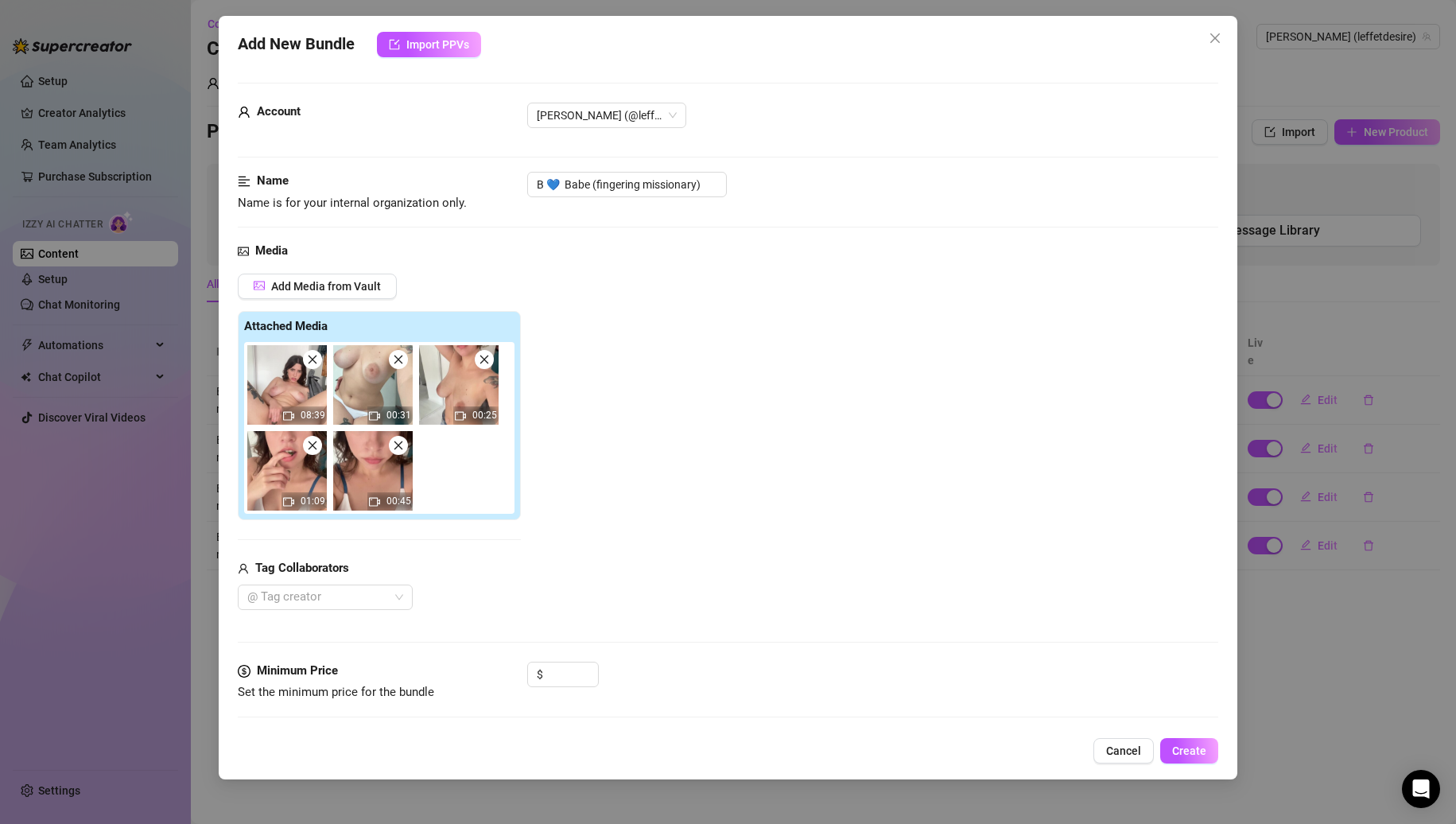
click at [313, 357] on icon "close" at bounding box center [313, 359] width 12 height 12
click at [393, 357] on icon "close" at bounding box center [399, 359] width 12 height 12
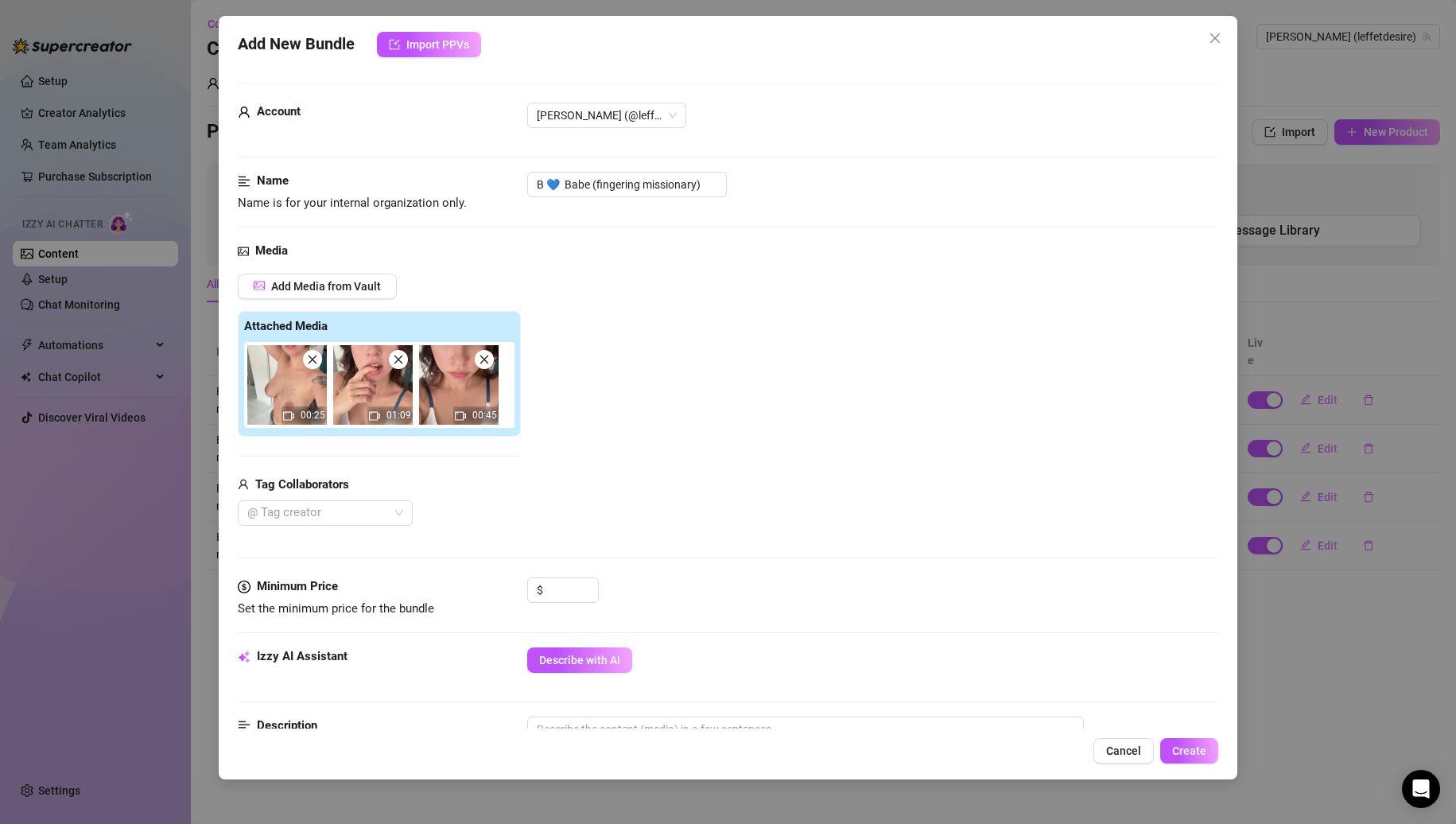
click at [313, 357] on icon "close" at bounding box center [313, 359] width 12 height 12
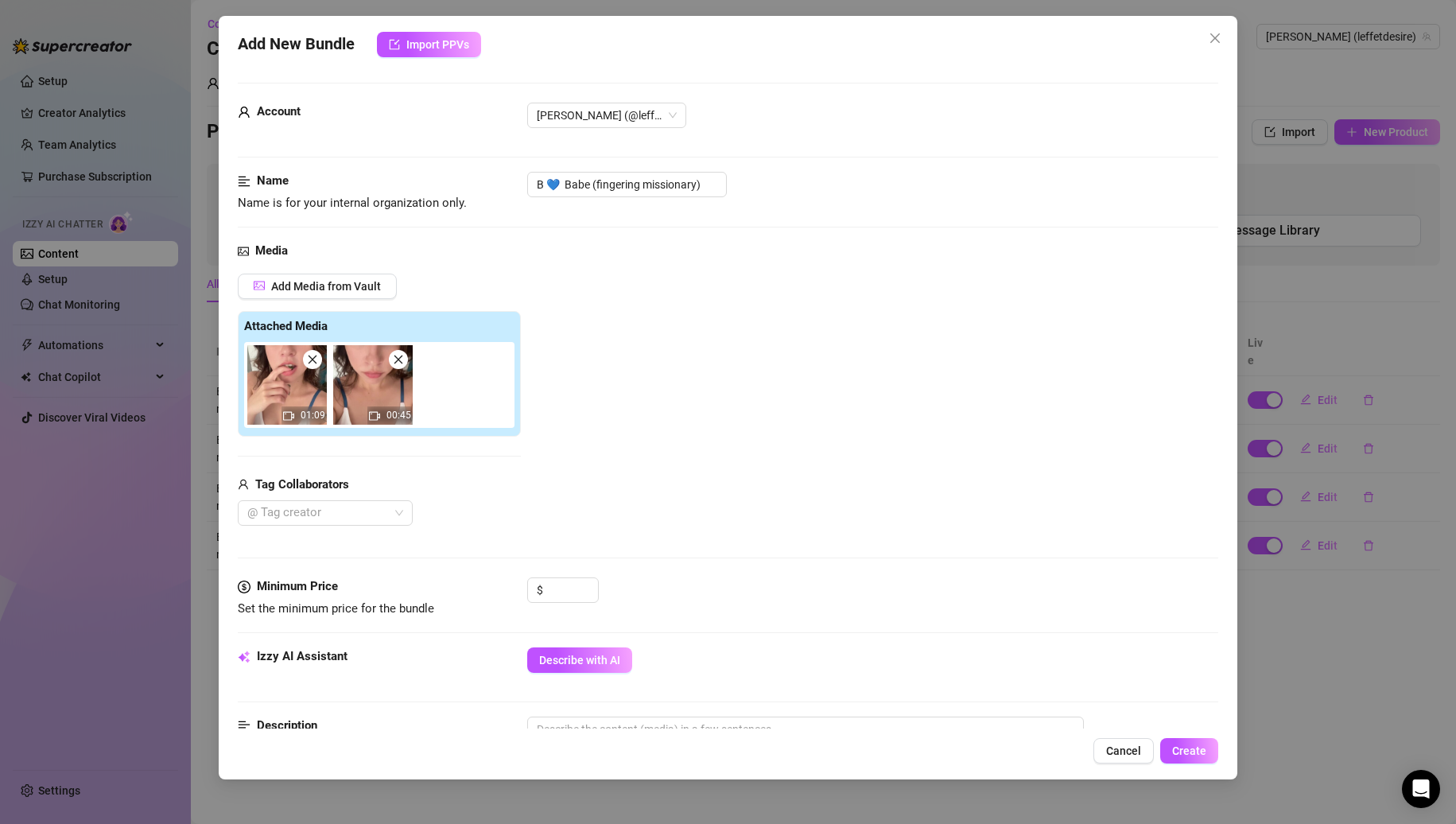
click at [313, 357] on icon "close" at bounding box center [313, 359] width 12 height 12
click at [705, 180] on input "B 💙 Babe (fingering missionary)" at bounding box center [626, 184] width 199 height 25
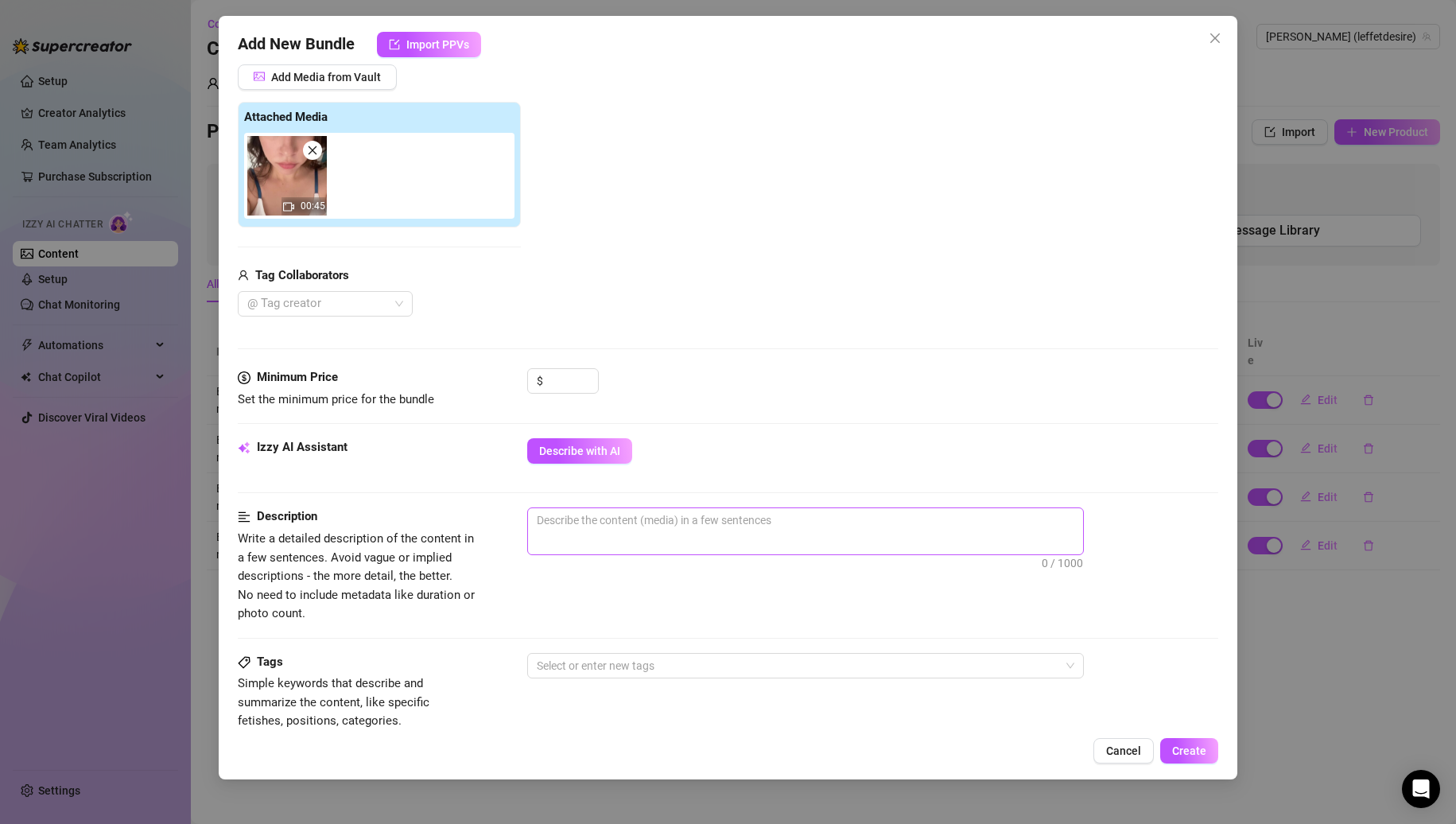
scroll to position [318, 0]
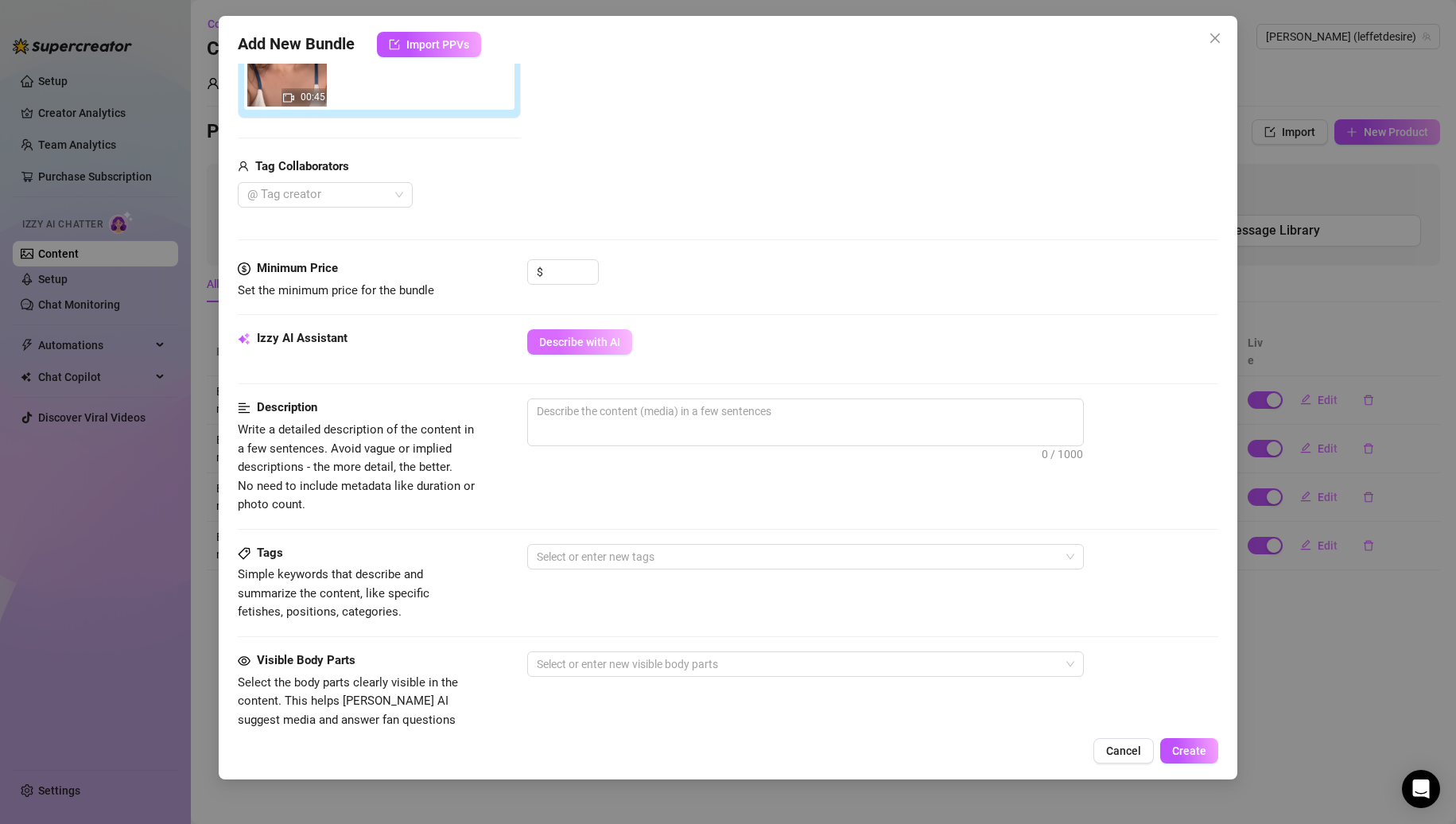
click at [558, 343] on span "Describe with AI" at bounding box center [580, 341] width 81 height 13
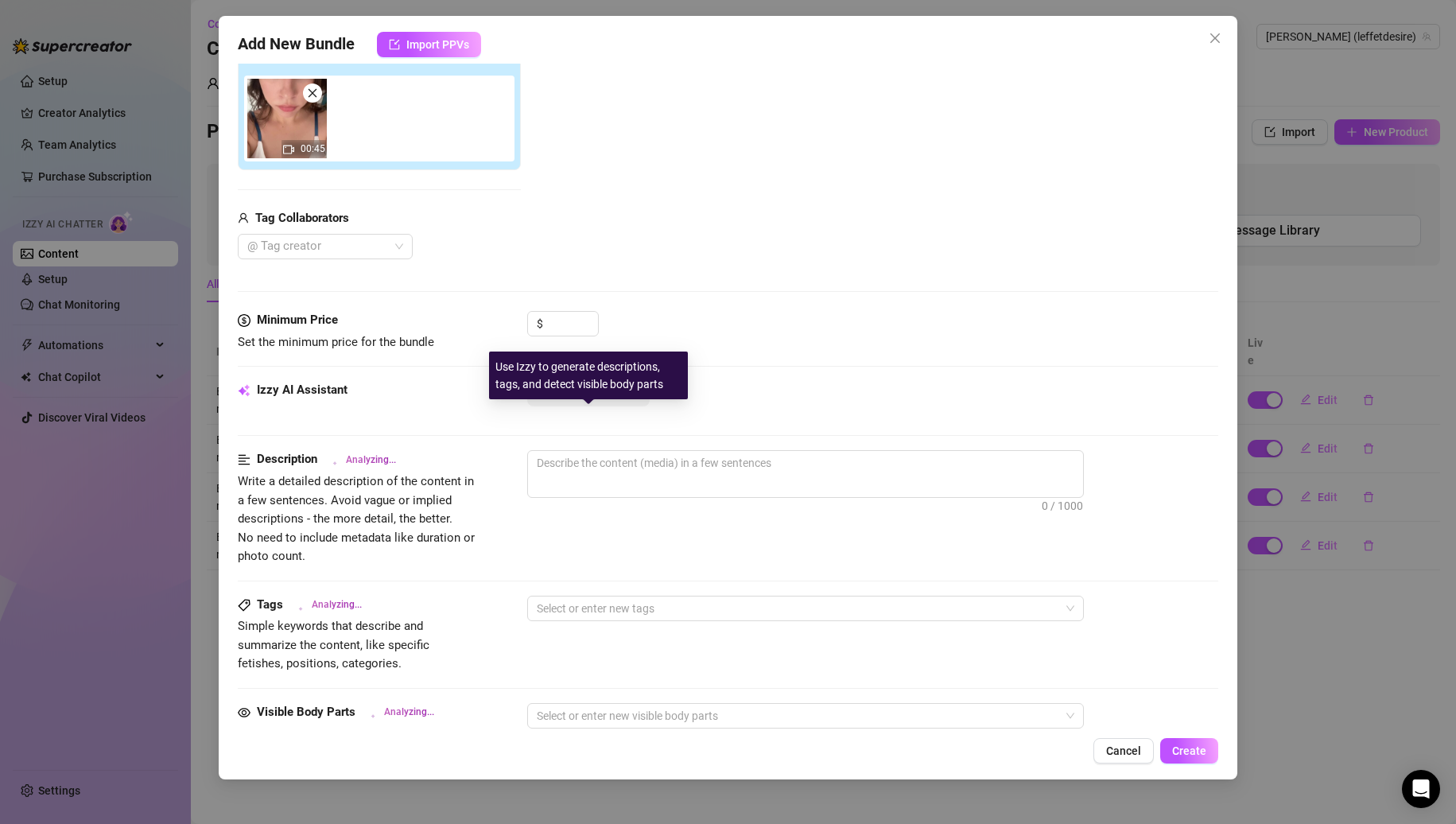
scroll to position [239, 0]
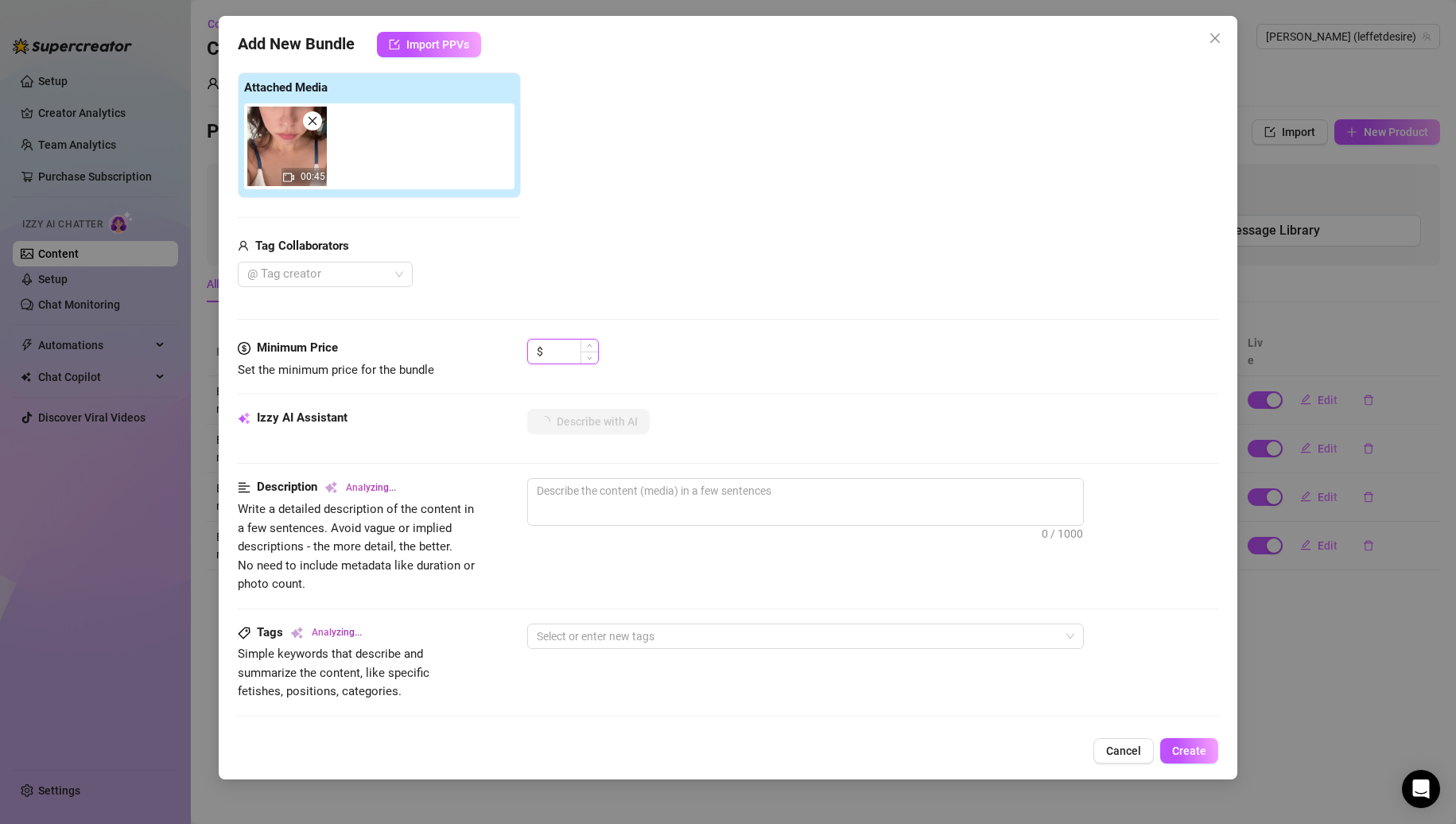
click at [581, 342] on input at bounding box center [572, 351] width 52 height 24
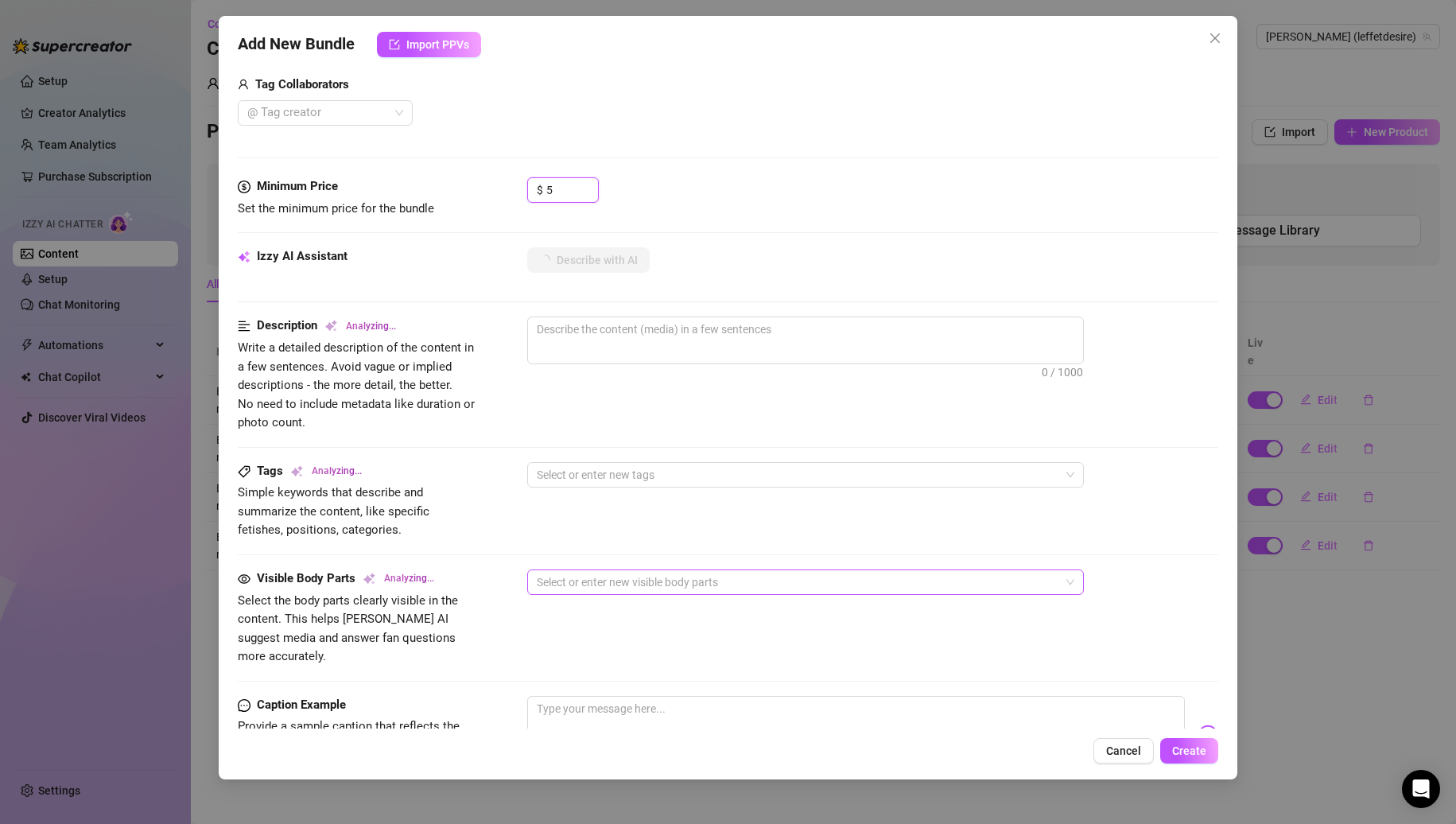
scroll to position [672, 0]
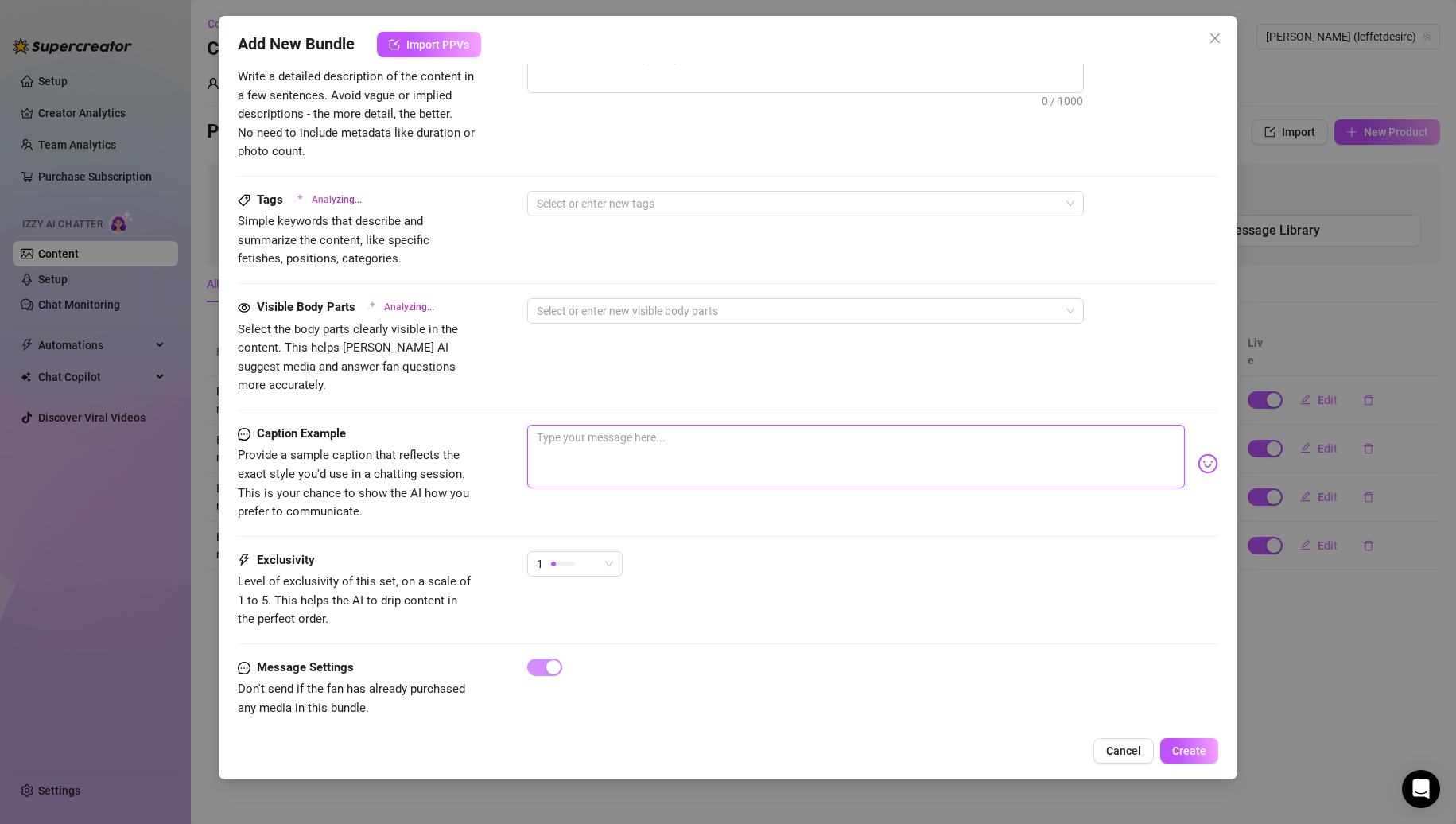
click at [619, 425] on textarea at bounding box center [856, 457] width 658 height 64
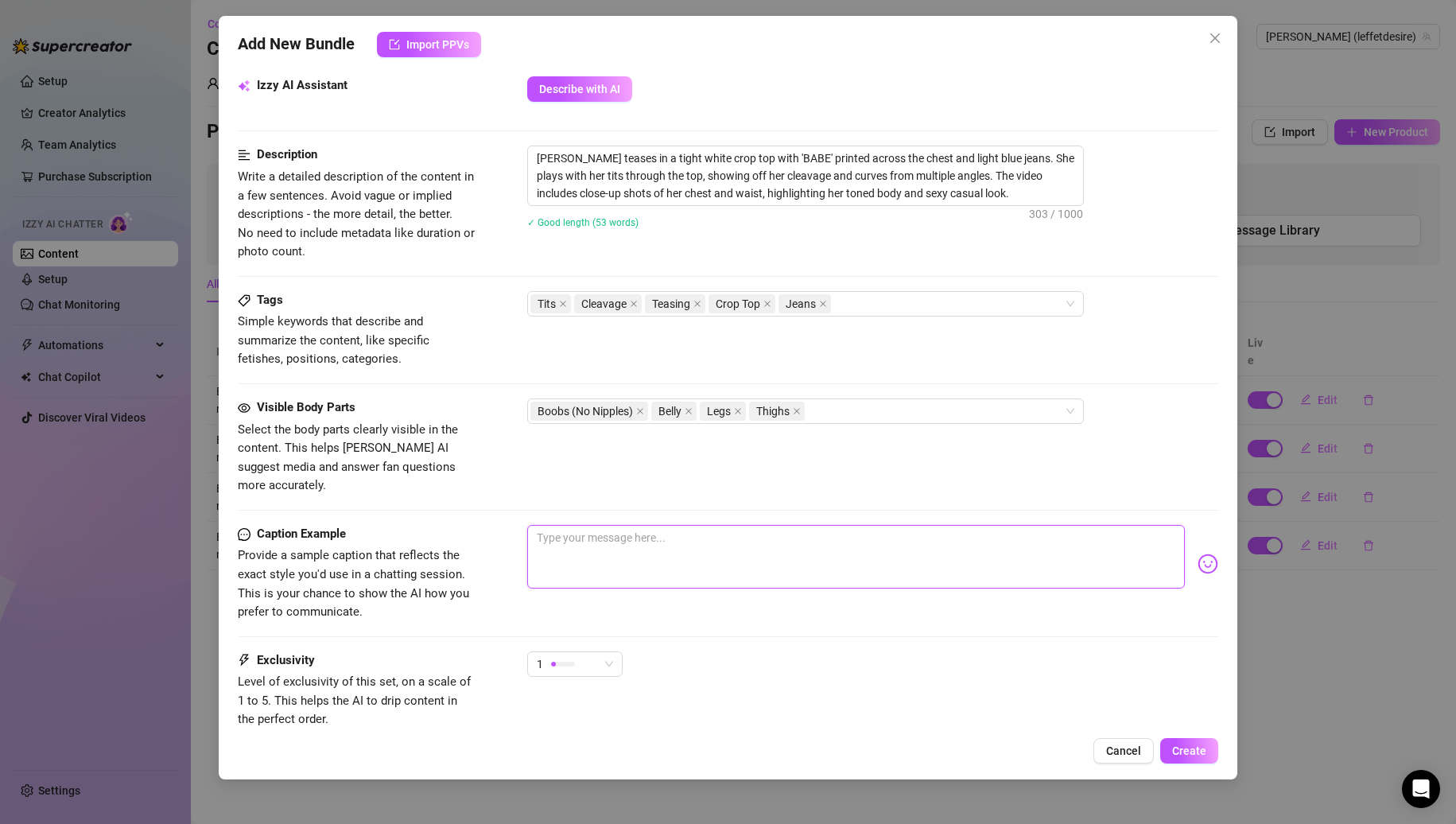
scroll to position [513, 0]
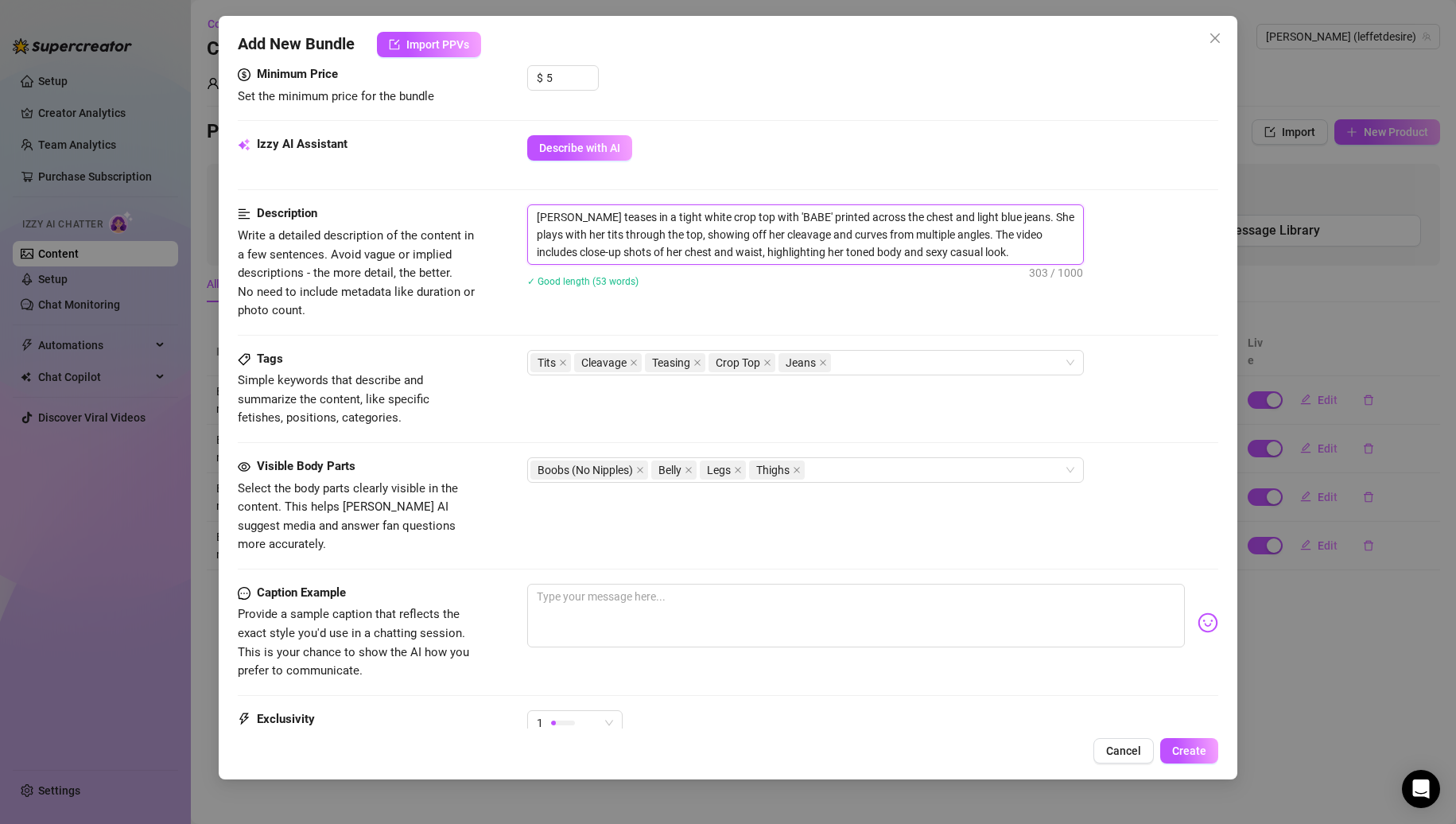
drag, startPoint x: 1000, startPoint y: 214, endPoint x: 933, endPoint y: 242, distance: 72.6
click at [934, 242] on textarea "[PERSON_NAME] teases in a tight white crop top with 'BABE' printed across the c…" at bounding box center [806, 234] width 555 height 59
click at [932, 242] on textarea "[PERSON_NAME] teases in a tight white crop top with 'BABE' printed across the c…" at bounding box center [806, 234] width 555 height 59
drag, startPoint x: 653, startPoint y: 234, endPoint x: 940, endPoint y: 232, distance: 287.0
click at [940, 232] on textarea "[PERSON_NAME] teases in a tight white crop top with 'BABE' printed across the c…" at bounding box center [806, 234] width 555 height 59
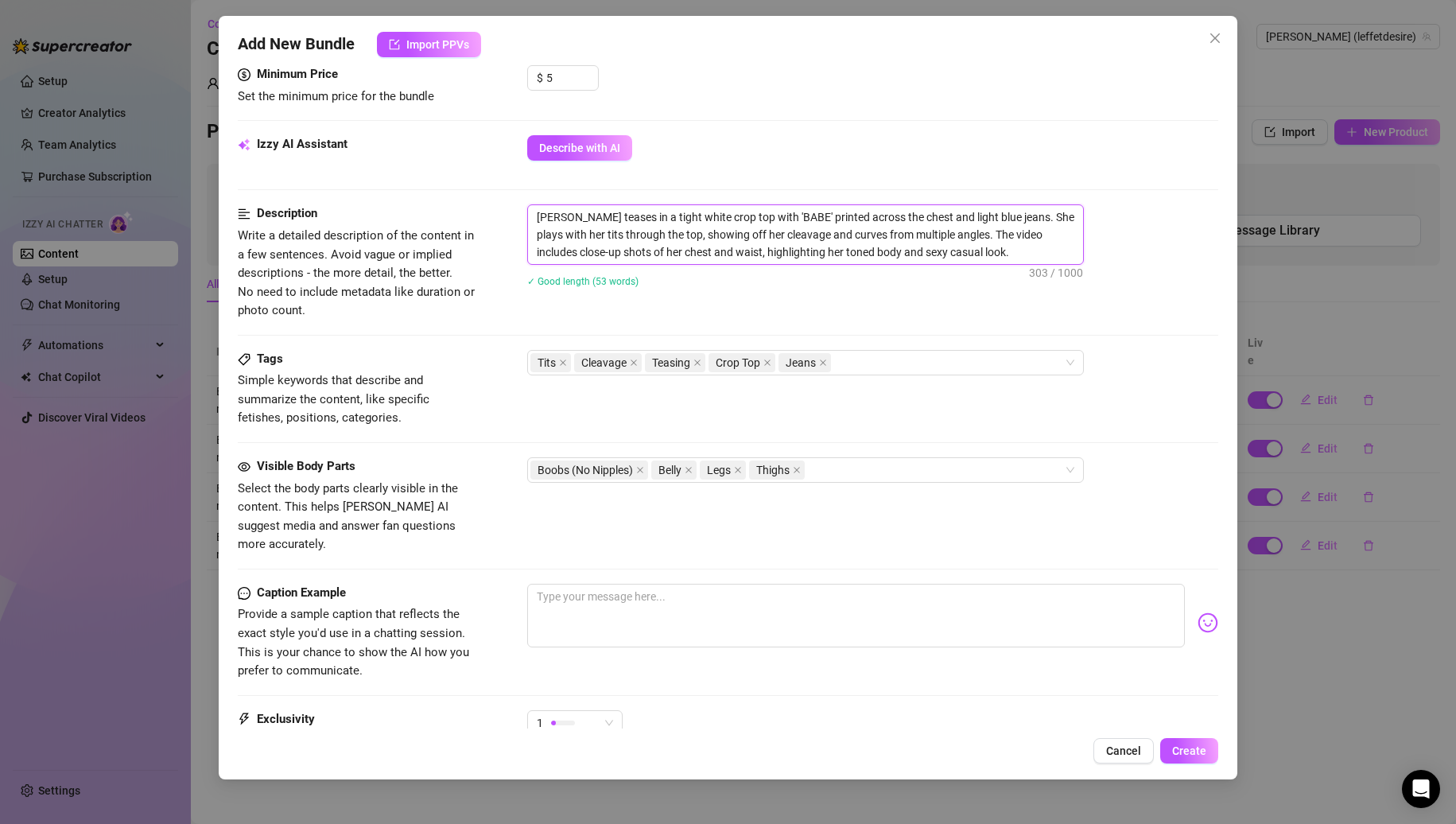
scroll to position [672, 0]
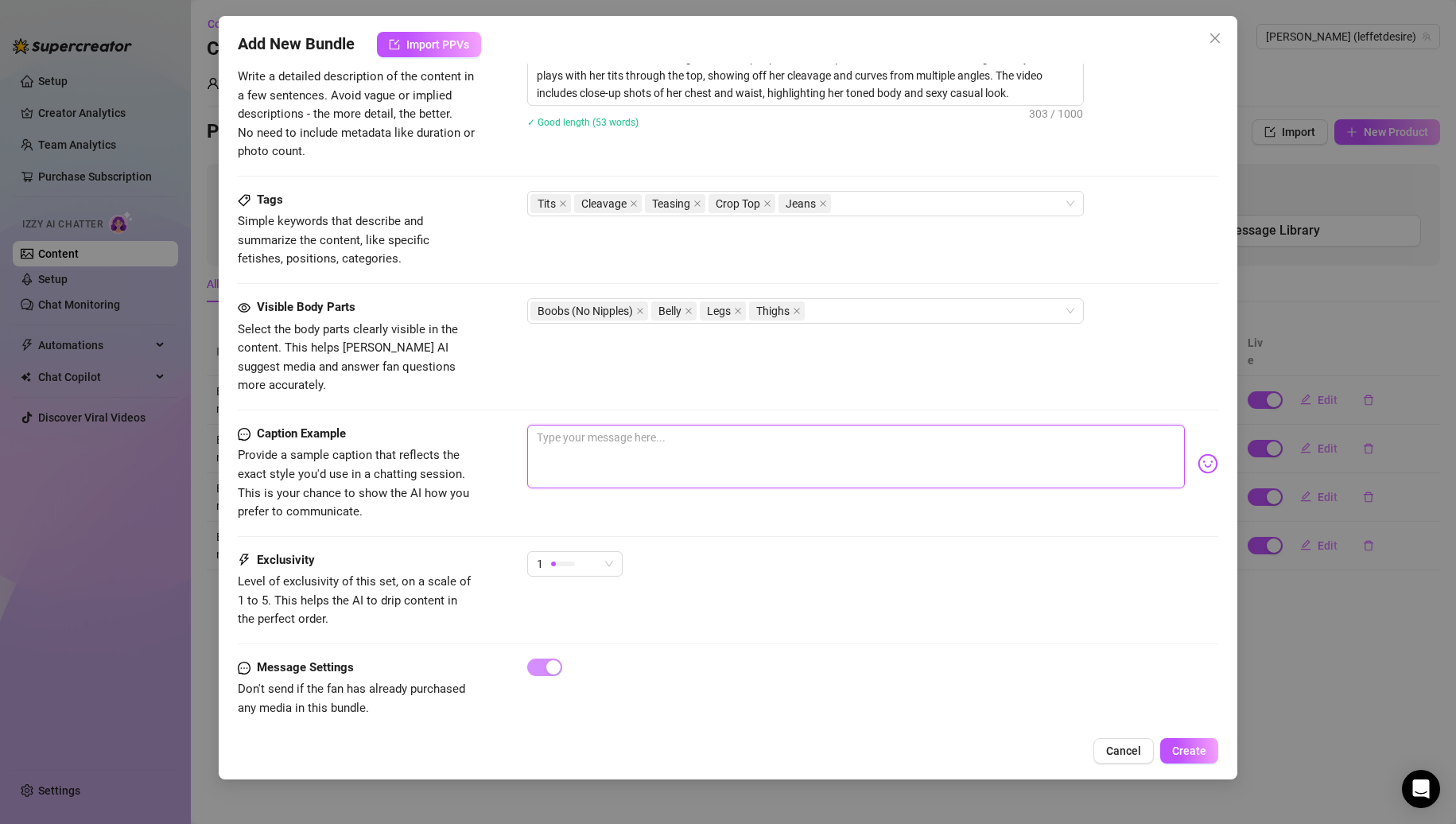
click at [651, 438] on textarea at bounding box center [856, 457] width 658 height 64
paste textarea "showing off her cleavage and curves from multiple angles"
click at [594, 425] on textarea "showing off her cleavage and curves from multiple angles" at bounding box center [856, 457] width 658 height 64
click at [597, 425] on textarea "showing off her cleavage and curves from multiple angles" at bounding box center [856, 457] width 658 height 64
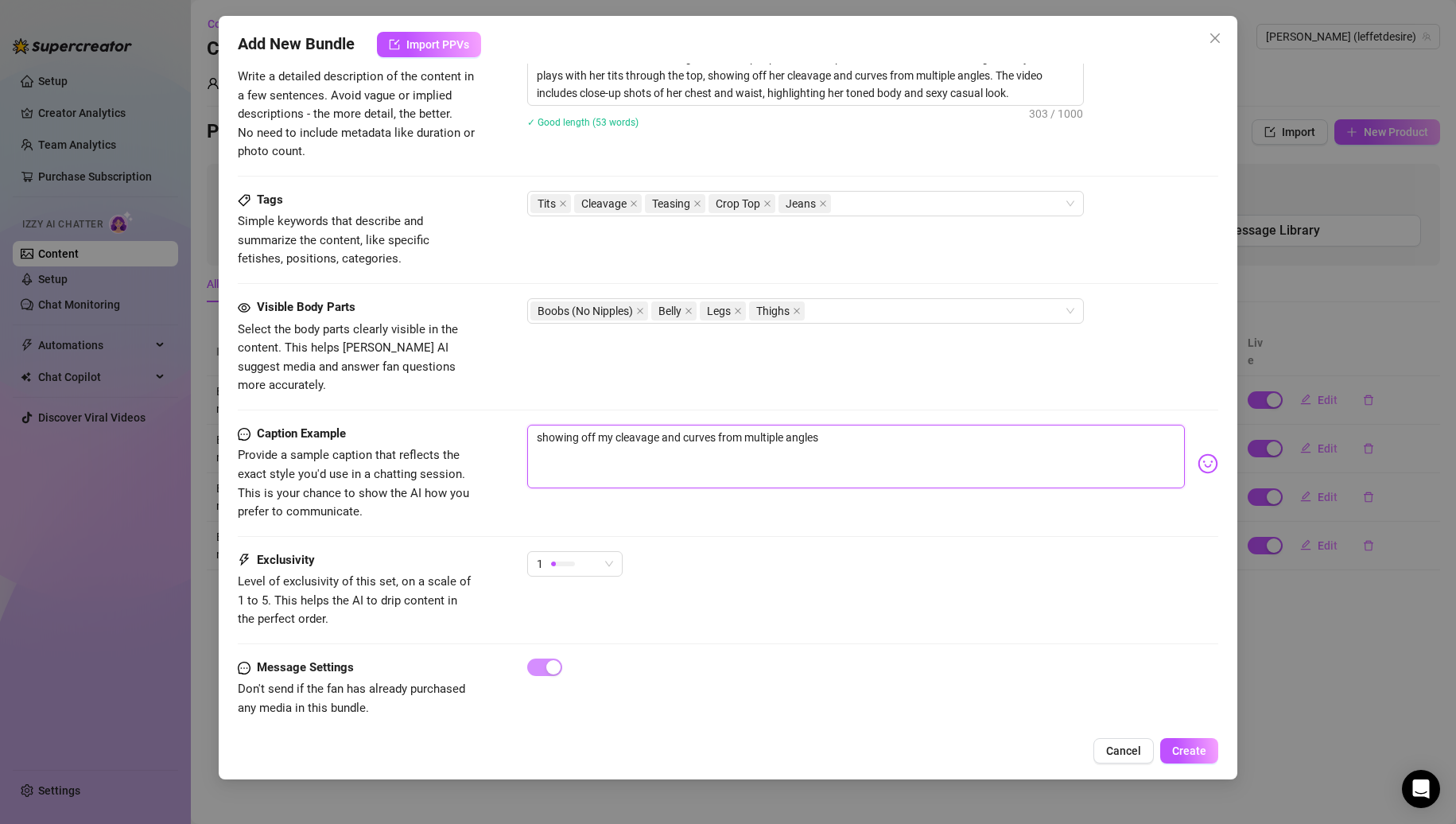
click at [832, 425] on textarea "showing off my cleavage and curves from multiple angles" at bounding box center [856, 457] width 658 height 64
click at [1173, 748] on button "Create" at bounding box center [1189, 751] width 58 height 25
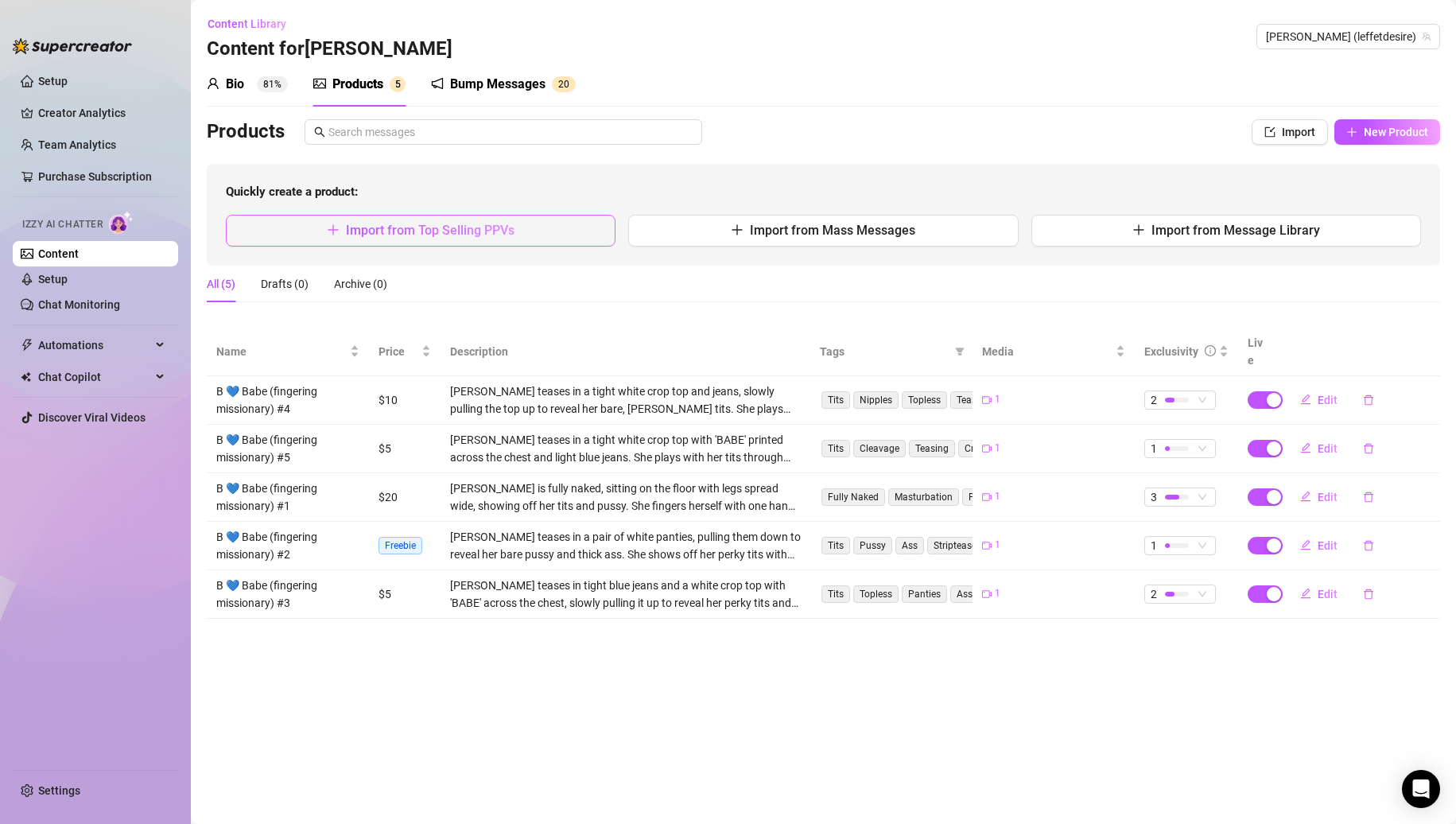
click at [442, 230] on span "Import from Top Selling PPVs" at bounding box center [430, 230] width 169 height 15
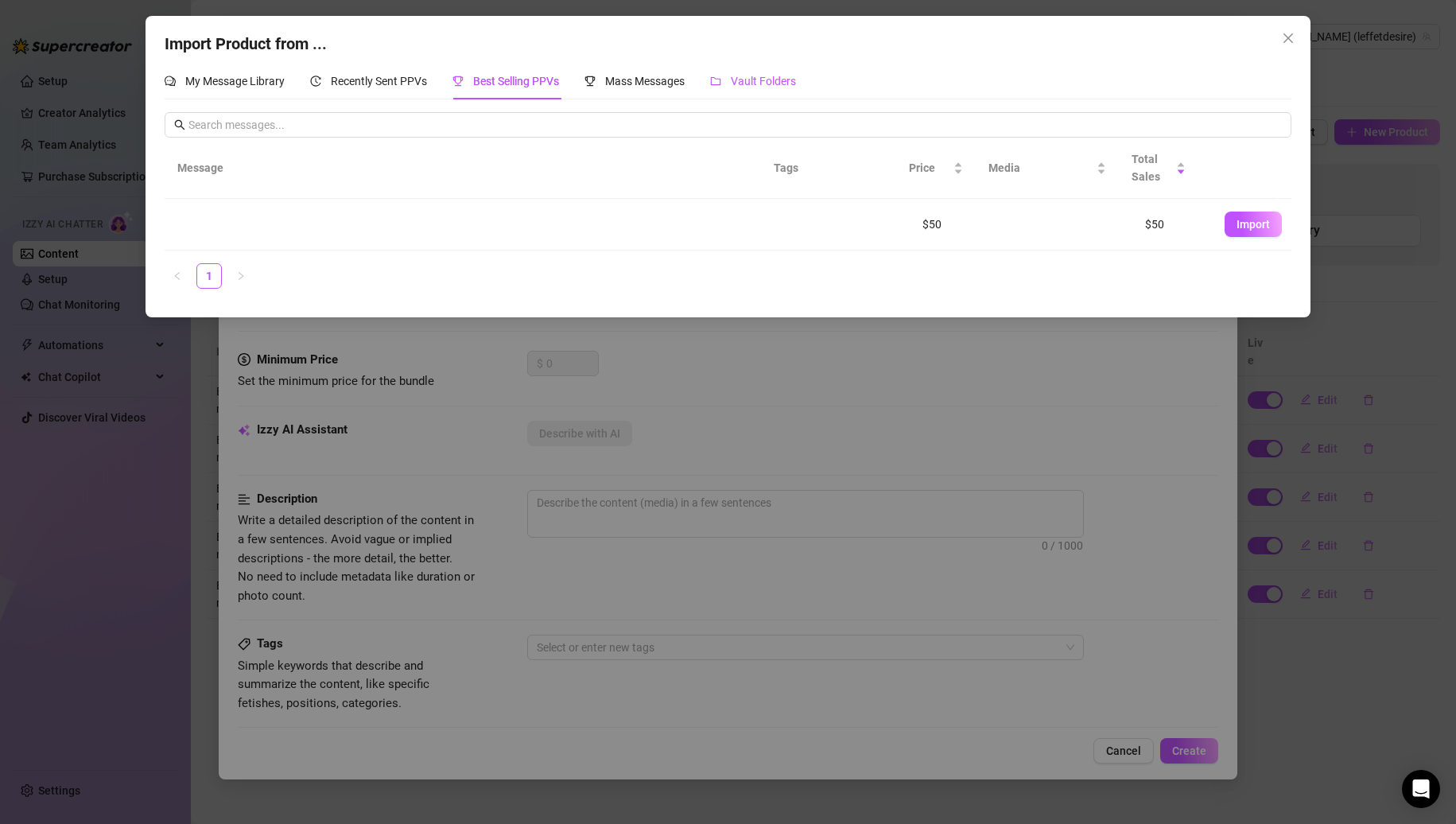
click at [787, 84] on span "Vault Folders" at bounding box center [764, 81] width 66 height 13
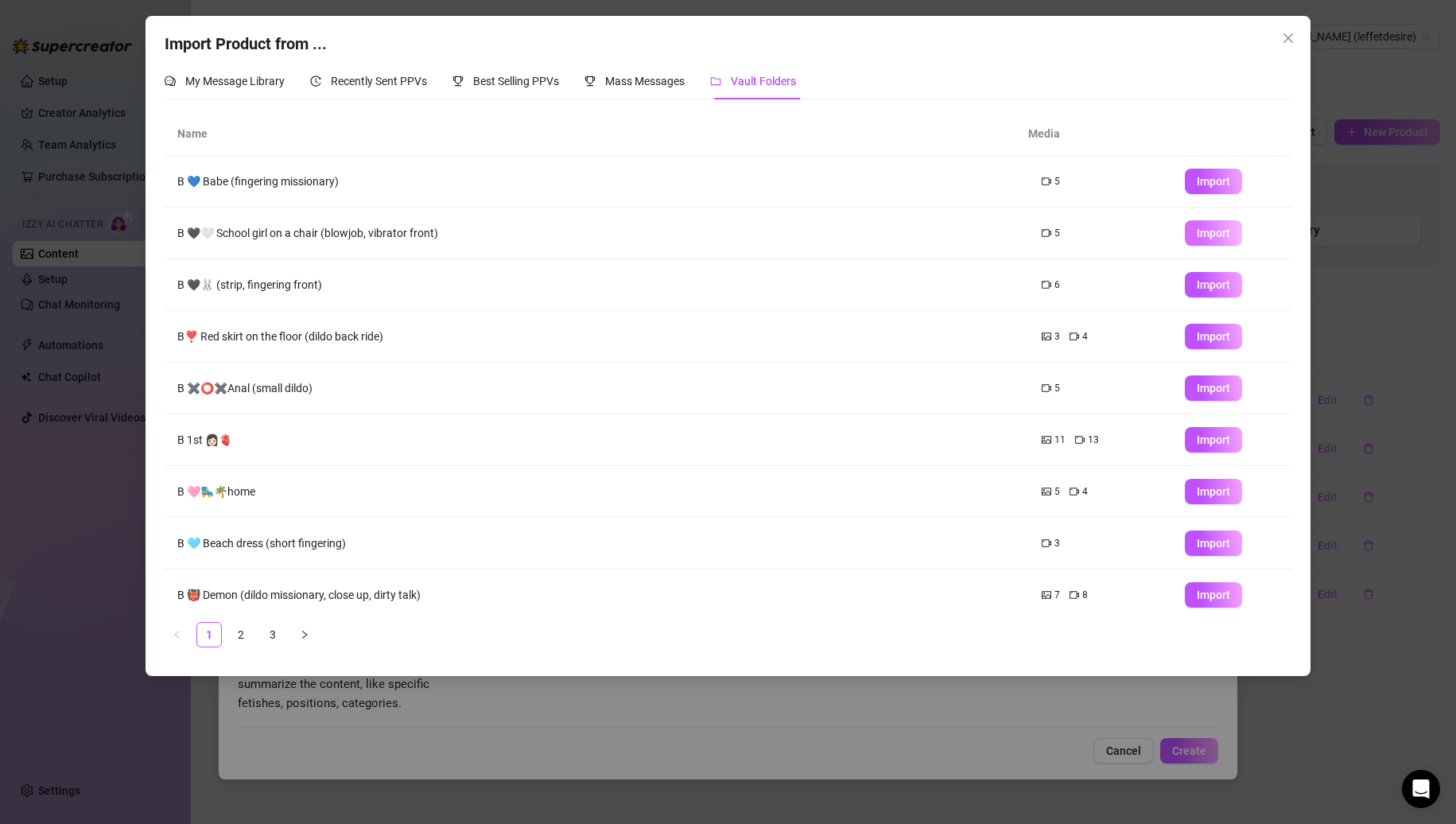
click at [1210, 235] on span "Import" at bounding box center [1213, 232] width 34 height 13
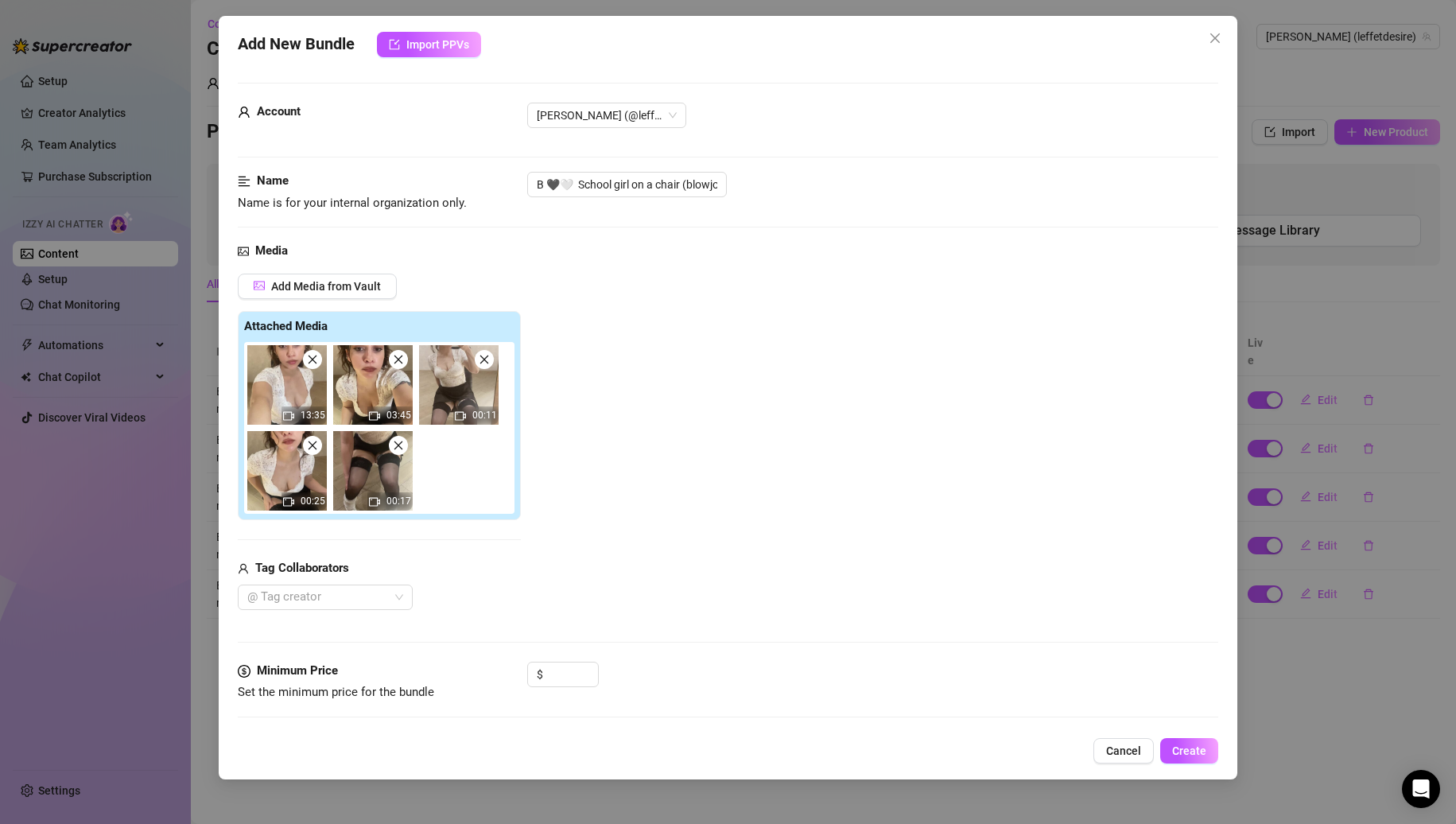
click at [315, 362] on icon "close" at bounding box center [311, 359] width 9 height 9
click at [394, 362] on icon "close" at bounding box center [398, 359] width 9 height 9
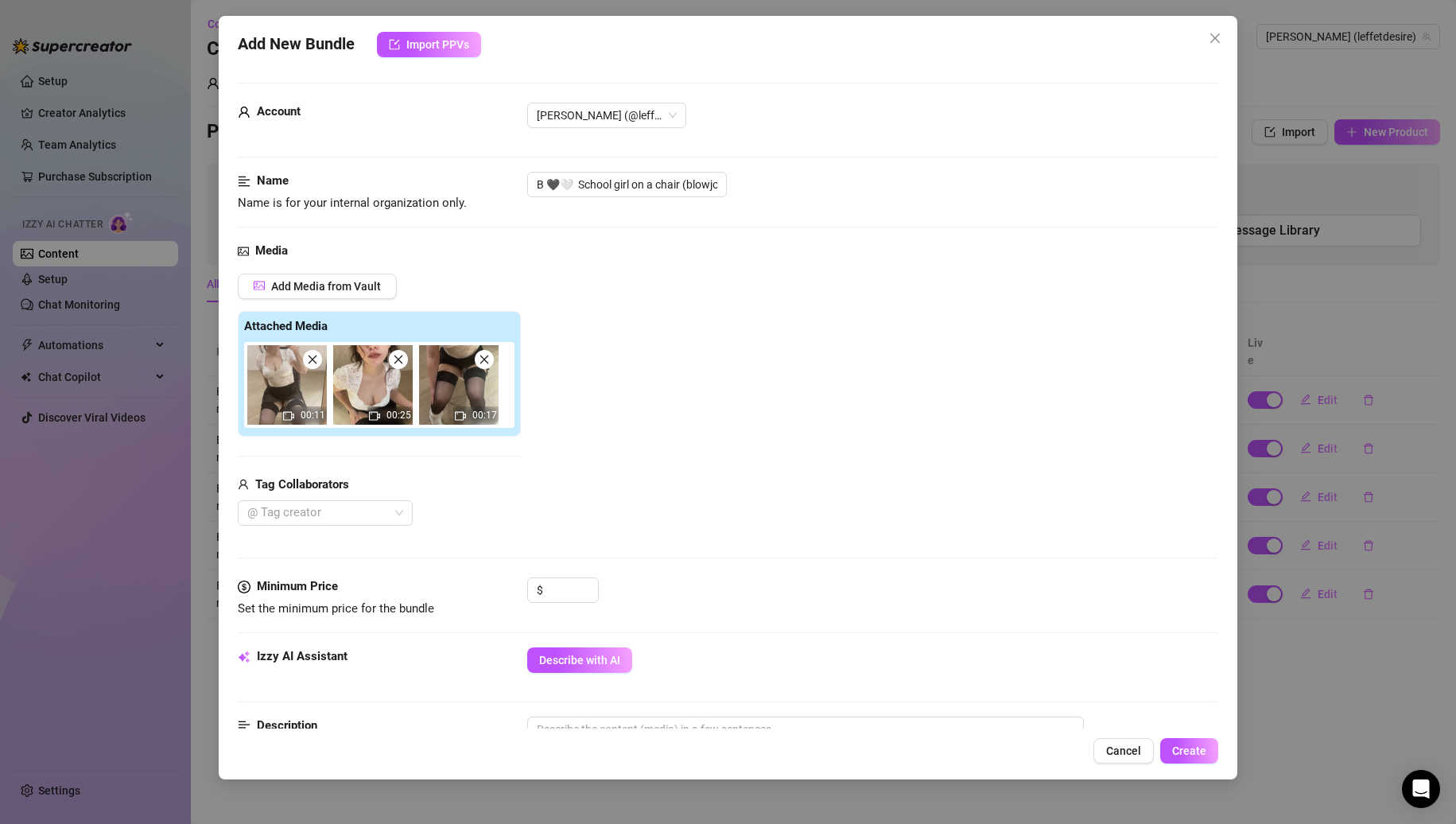
click at [315, 362] on icon "close" at bounding box center [311, 359] width 9 height 9
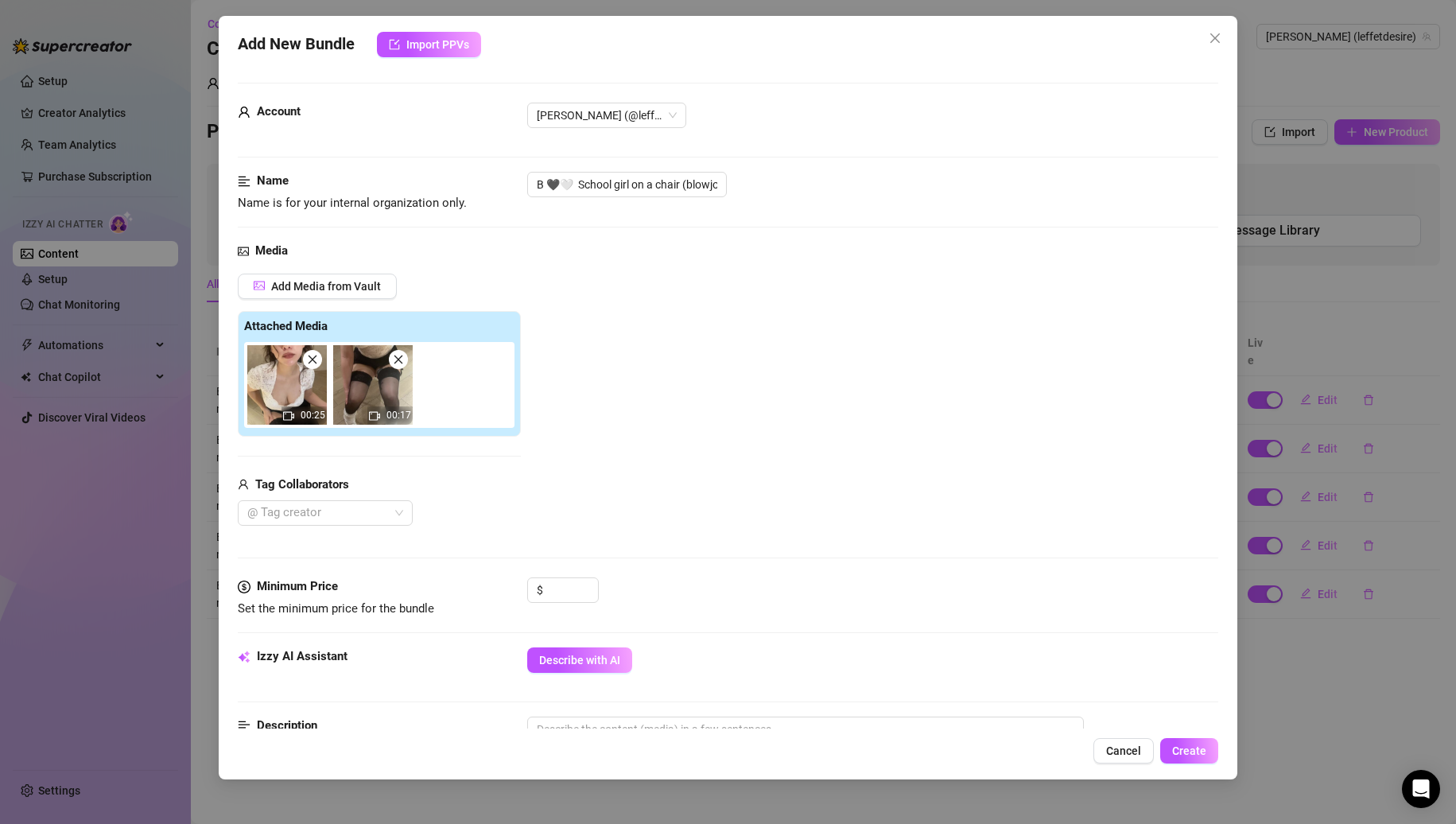
click at [315, 362] on icon "close" at bounding box center [311, 359] width 9 height 9
click at [676, 177] on input "B 🖤🤍 School girl on a chair (blowjob, vibrator front)" at bounding box center [626, 184] width 199 height 25
drag, startPoint x: 713, startPoint y: 186, endPoint x: 810, endPoint y: 188, distance: 97.0
click at [836, 183] on div "B 🖤🤍 School girl on a chair (blowjob, vibrator front)" at bounding box center [873, 184] width 692 height 25
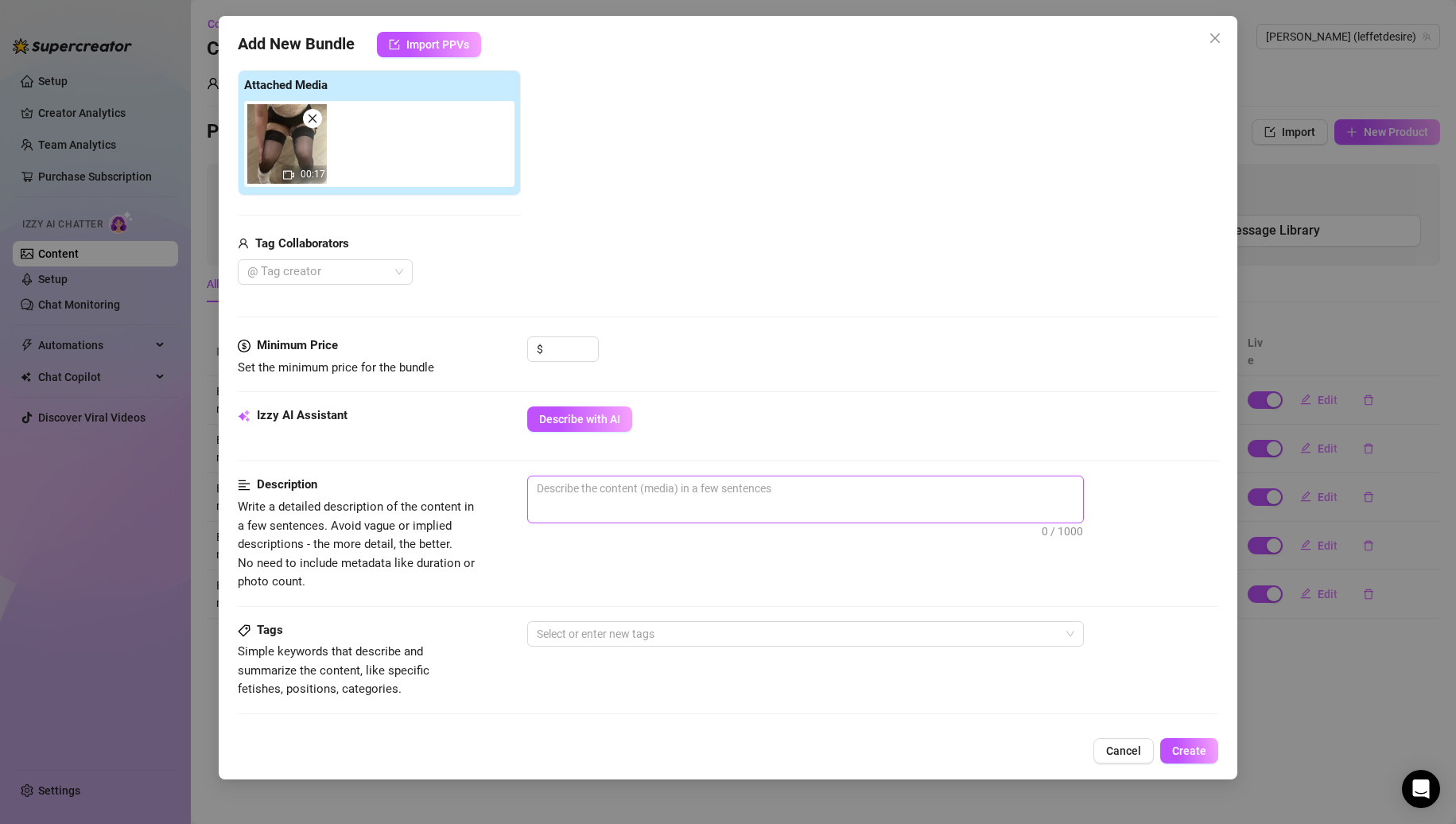
scroll to position [318, 0]
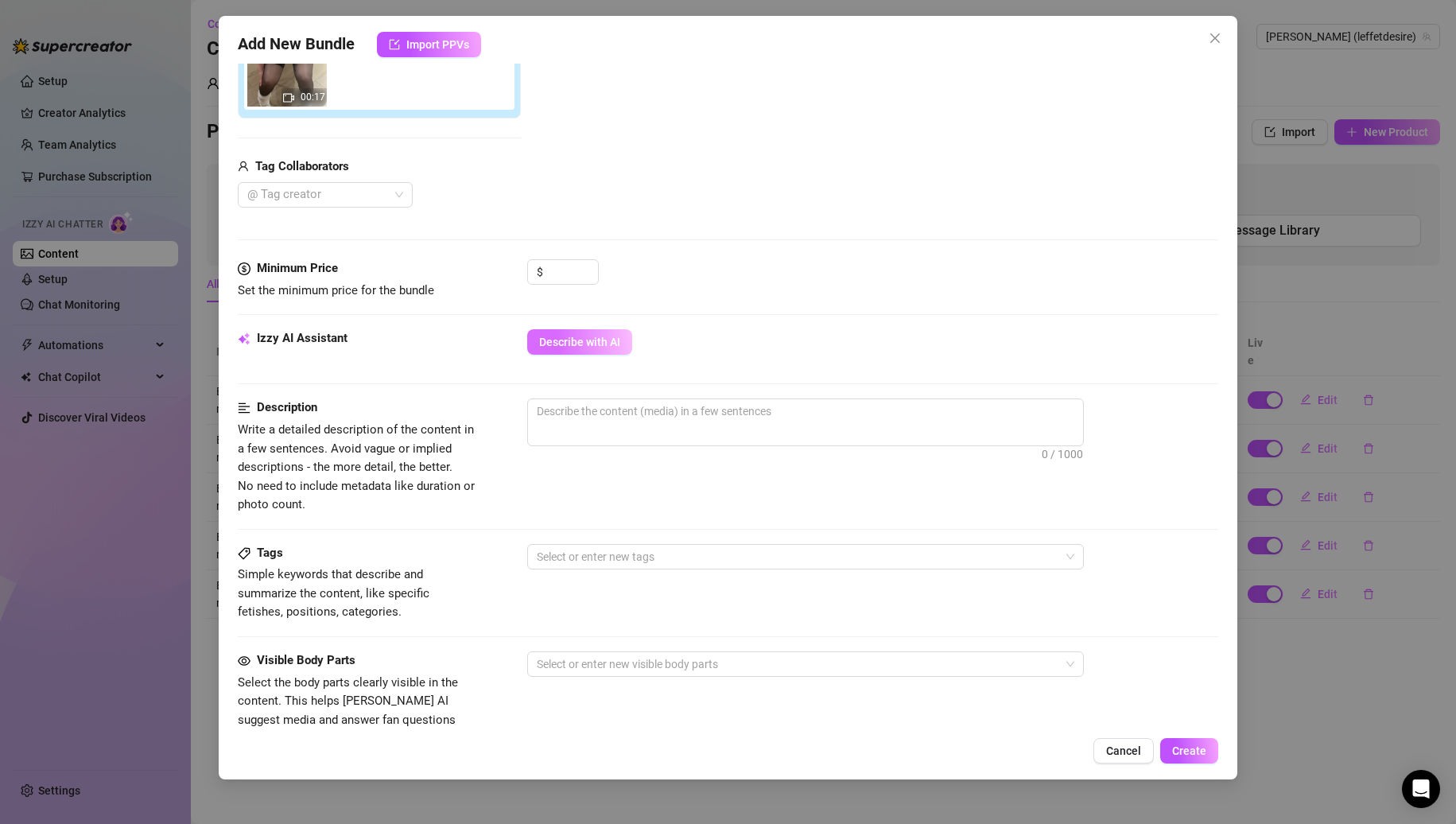
click at [581, 346] on span "Describe with AI" at bounding box center [580, 341] width 81 height 13
click at [573, 261] on input at bounding box center [572, 272] width 52 height 24
click at [751, 278] on div "$ 0" at bounding box center [873, 279] width 692 height 40
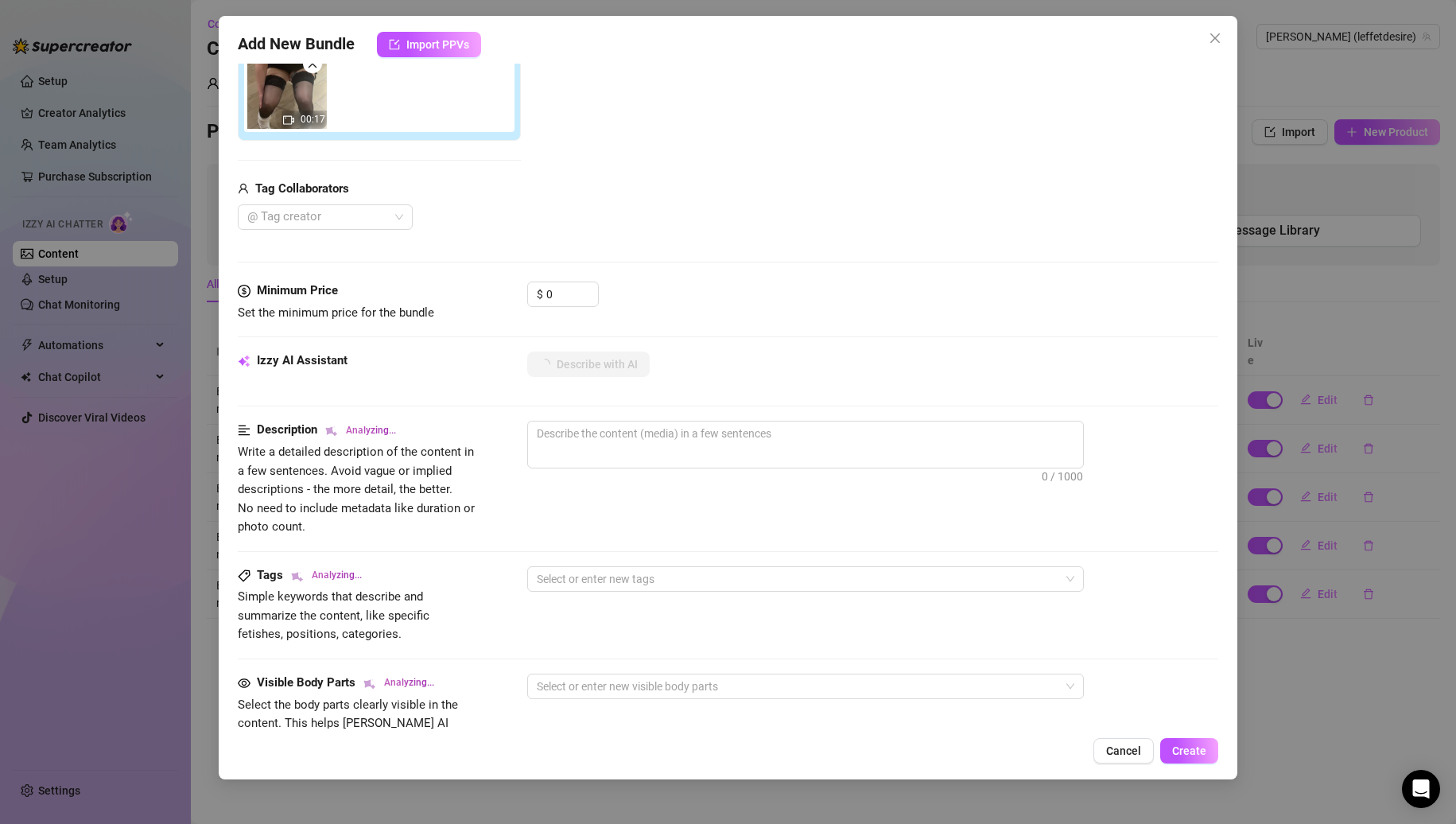
scroll to position [672, 0]
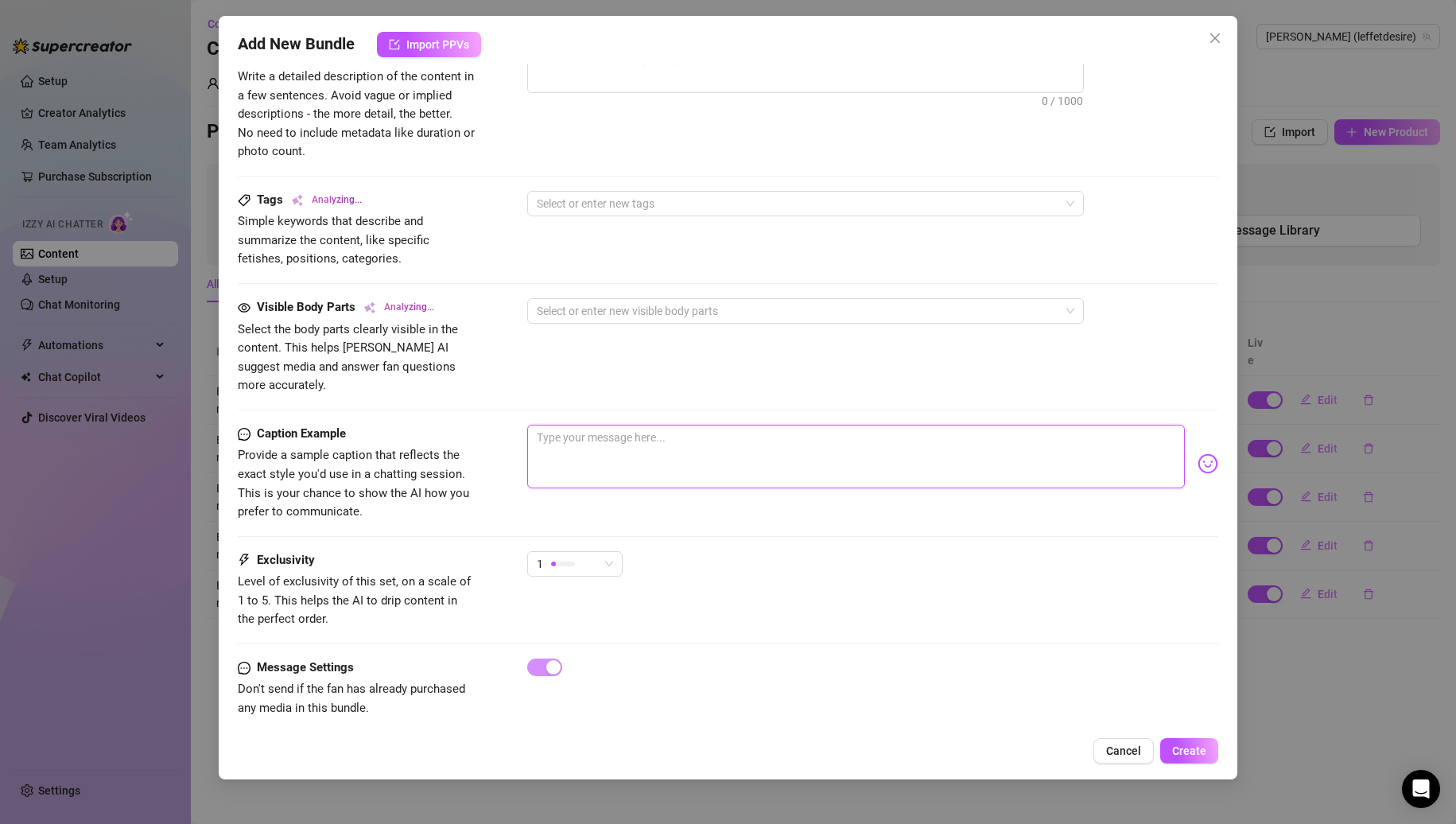
click at [682, 425] on textarea at bounding box center [856, 457] width 658 height 64
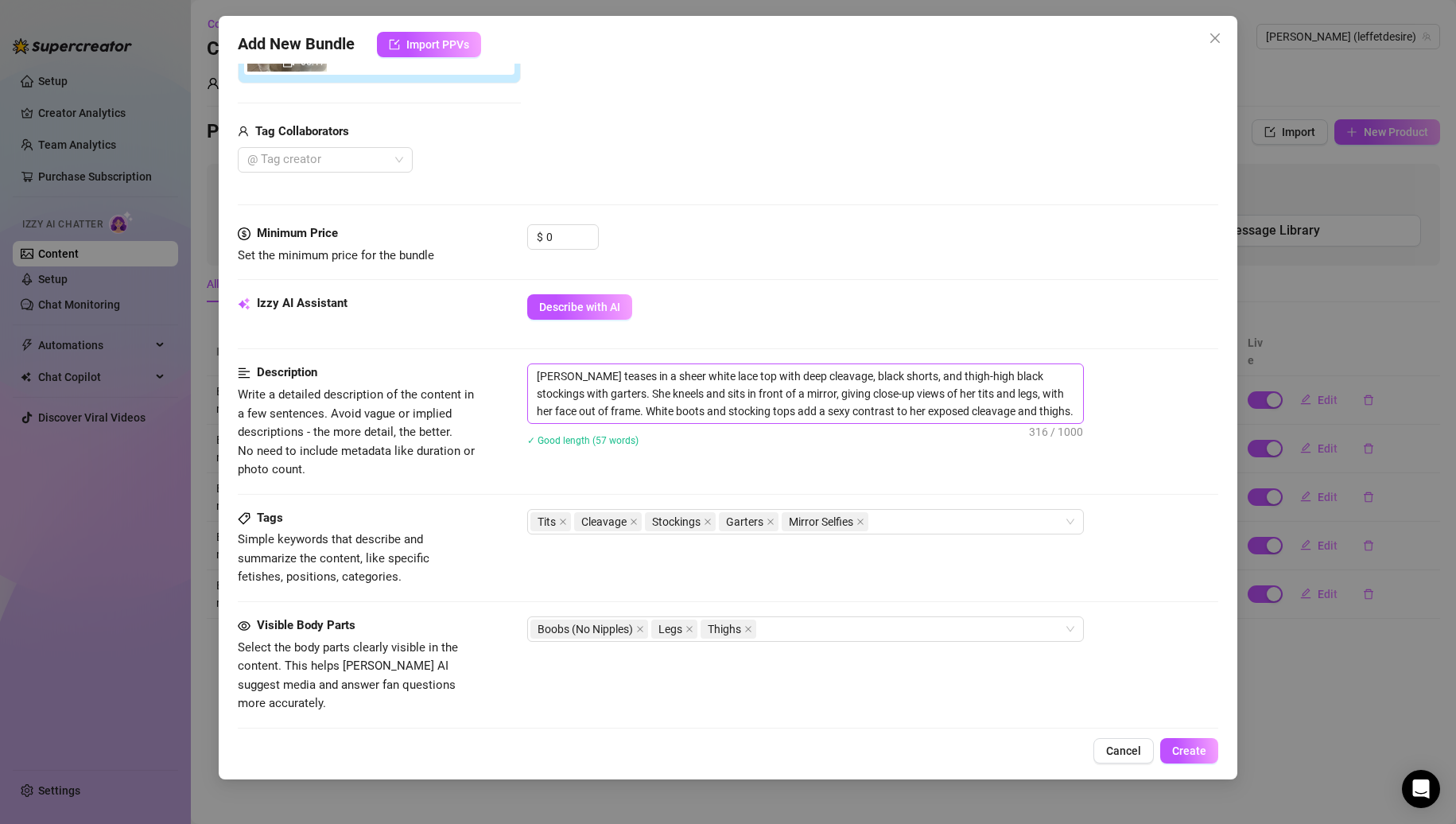
scroll to position [0, 0]
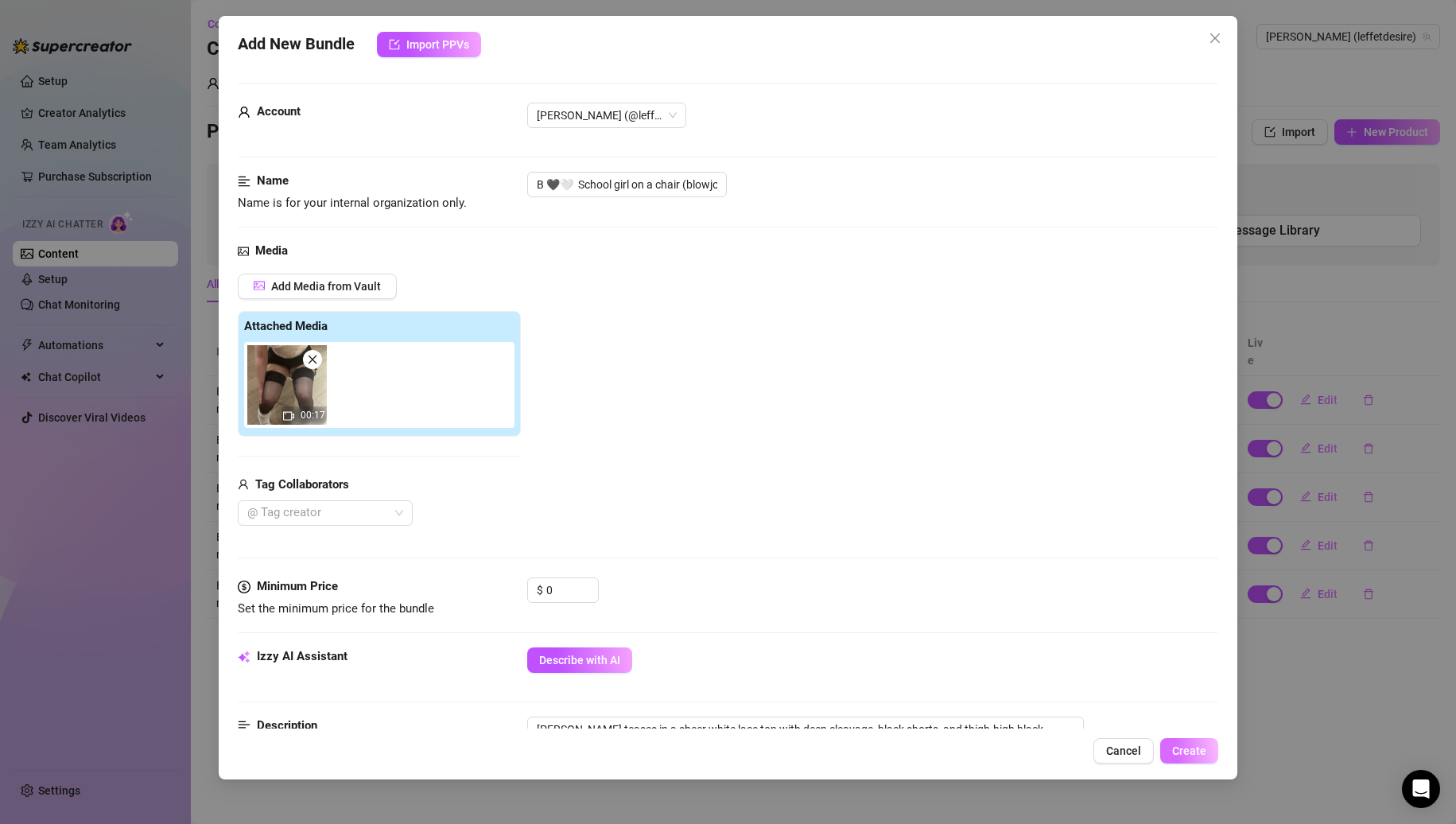
click at [1172, 747] on button "Create" at bounding box center [1189, 751] width 58 height 25
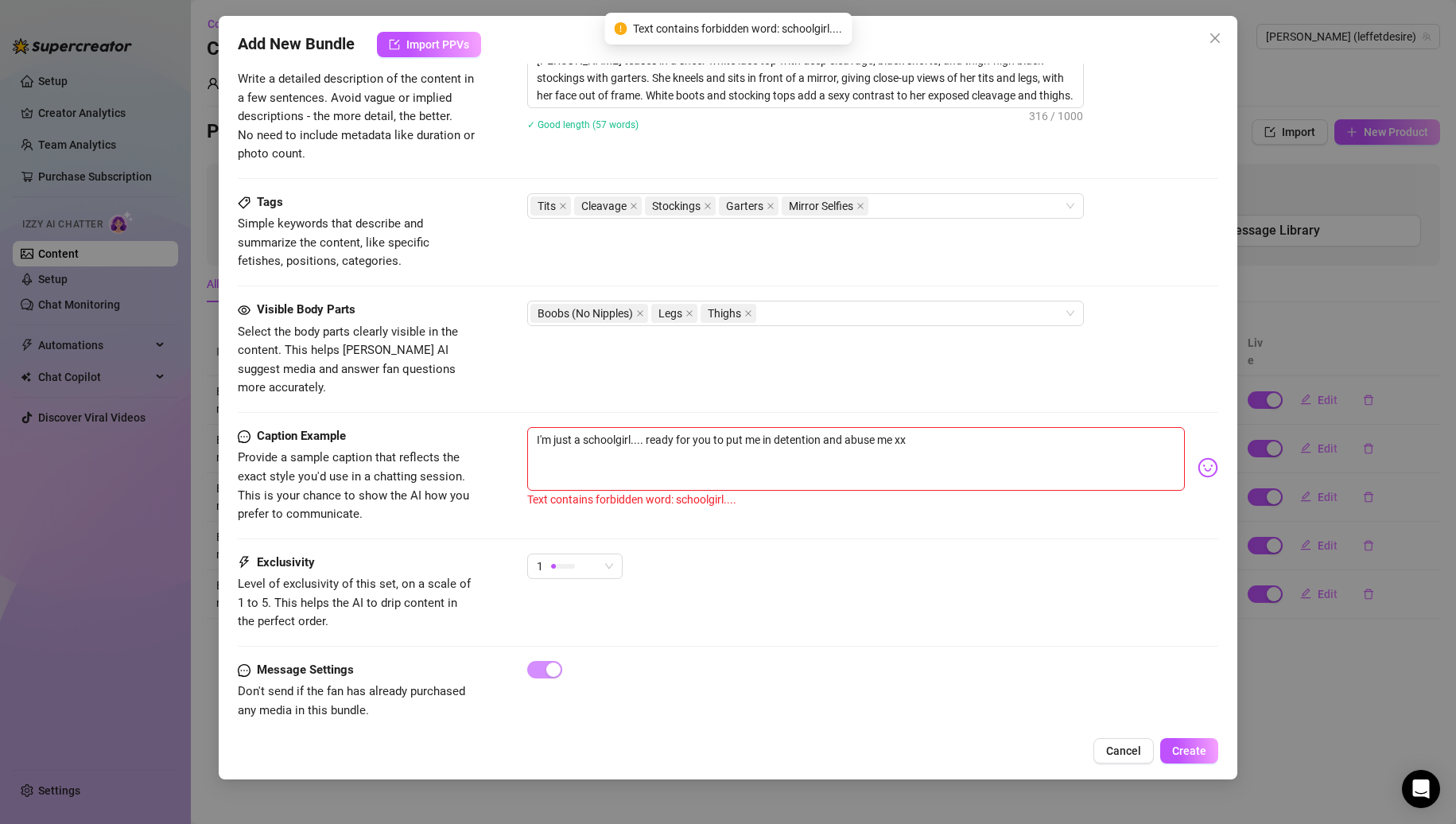
scroll to position [672, 0]
click at [619, 426] on textarea "I'm just a schoolgirl.... ready for you to put me in detention and abuse me xx" at bounding box center [856, 457] width 658 height 64
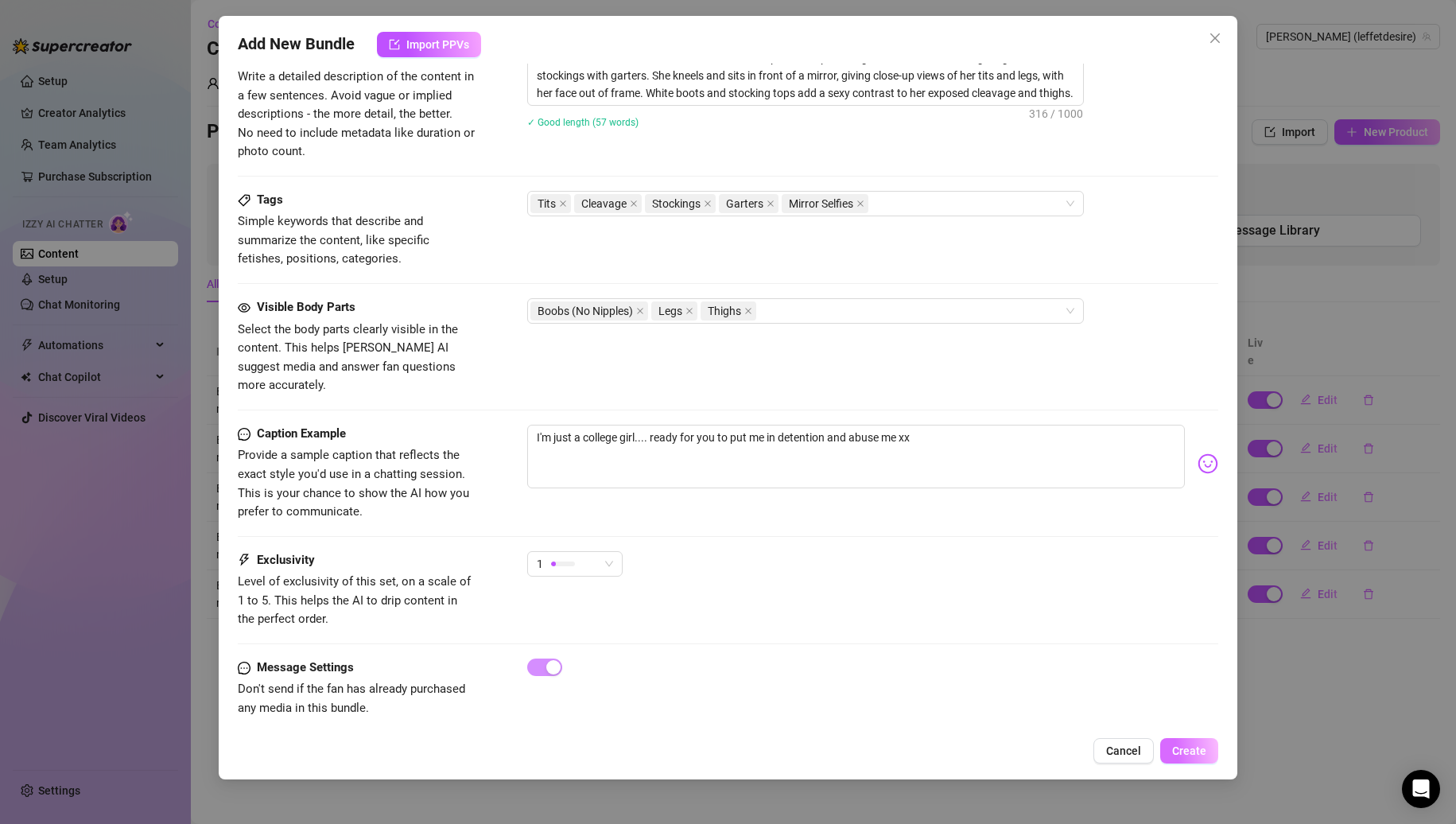
click at [1190, 746] on span "Create" at bounding box center [1189, 751] width 34 height 13
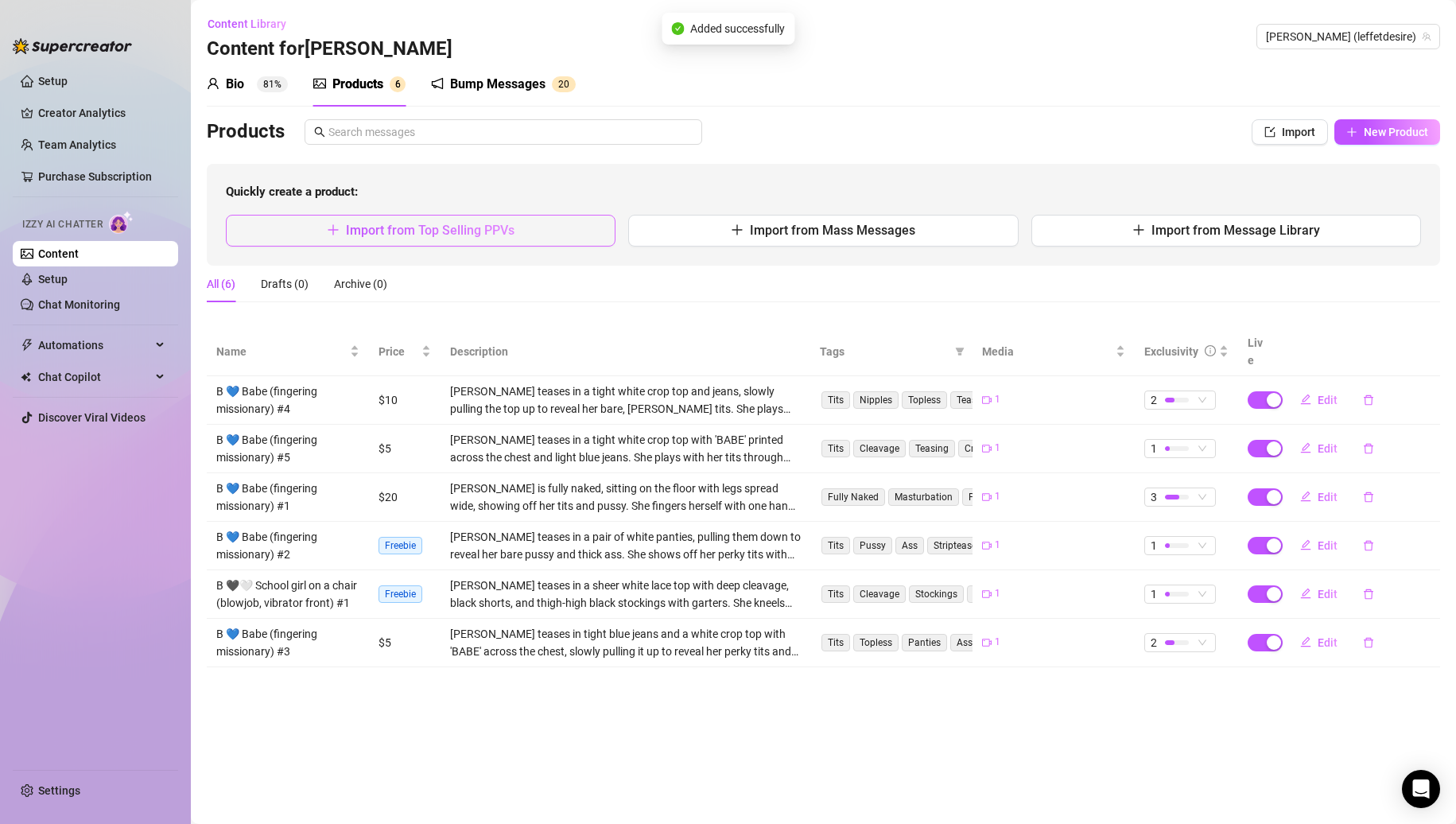
click at [569, 215] on button "Import from Top Selling PPVs" at bounding box center [420, 230] width 389 height 32
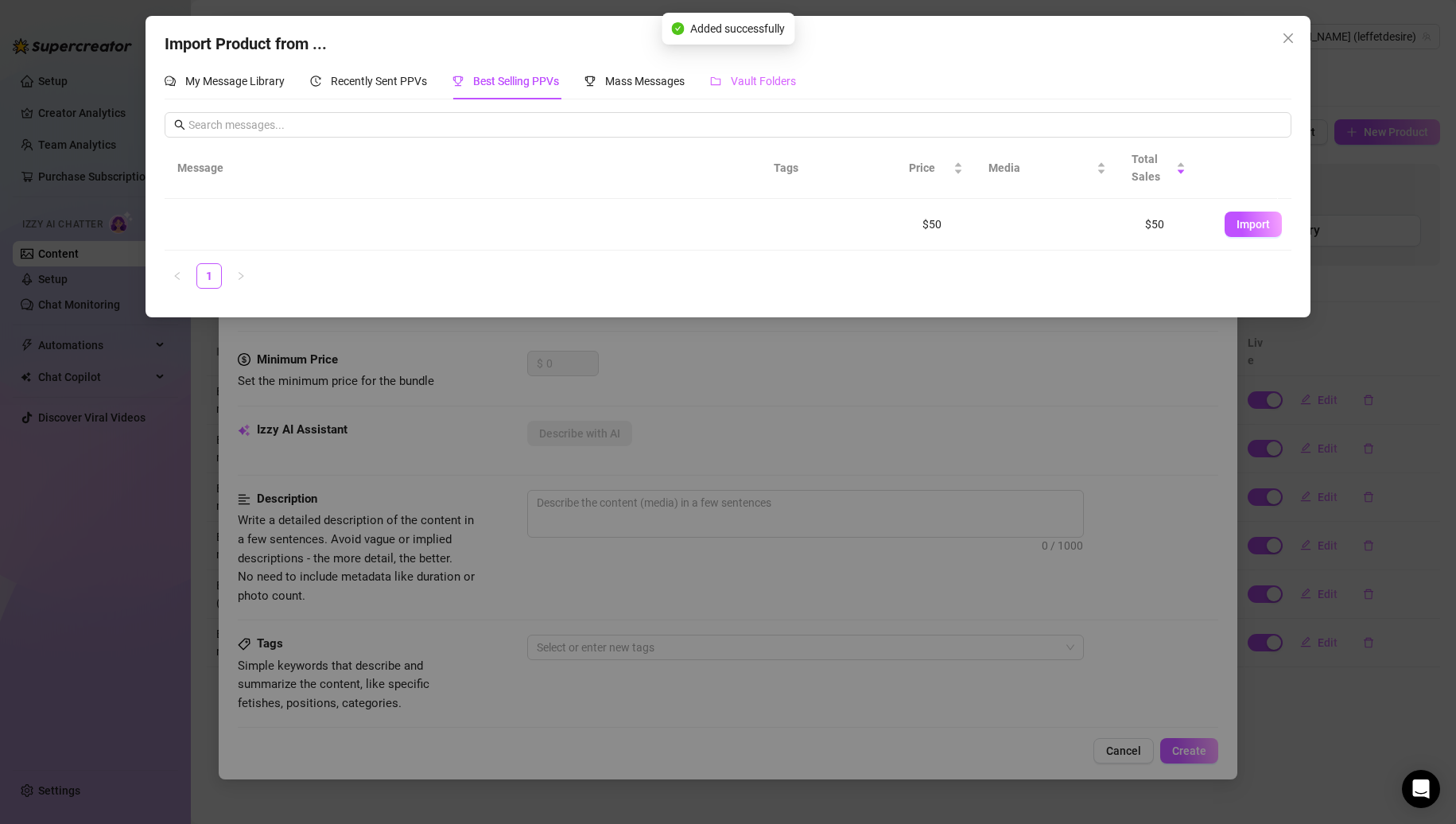
click at [787, 69] on div "Vault Folders" at bounding box center [753, 81] width 86 height 37
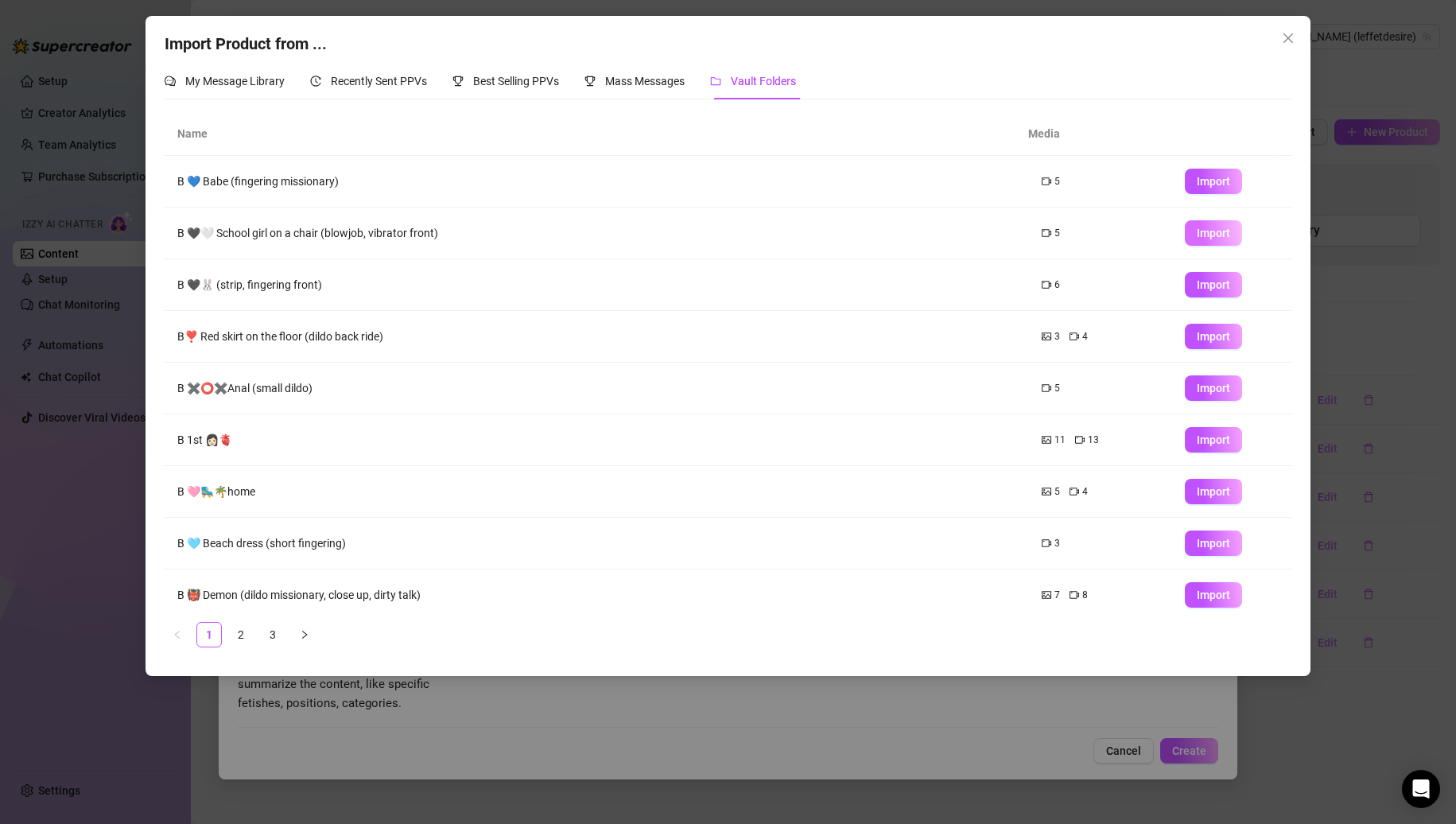
click at [1197, 227] on span "Import" at bounding box center [1213, 232] width 34 height 13
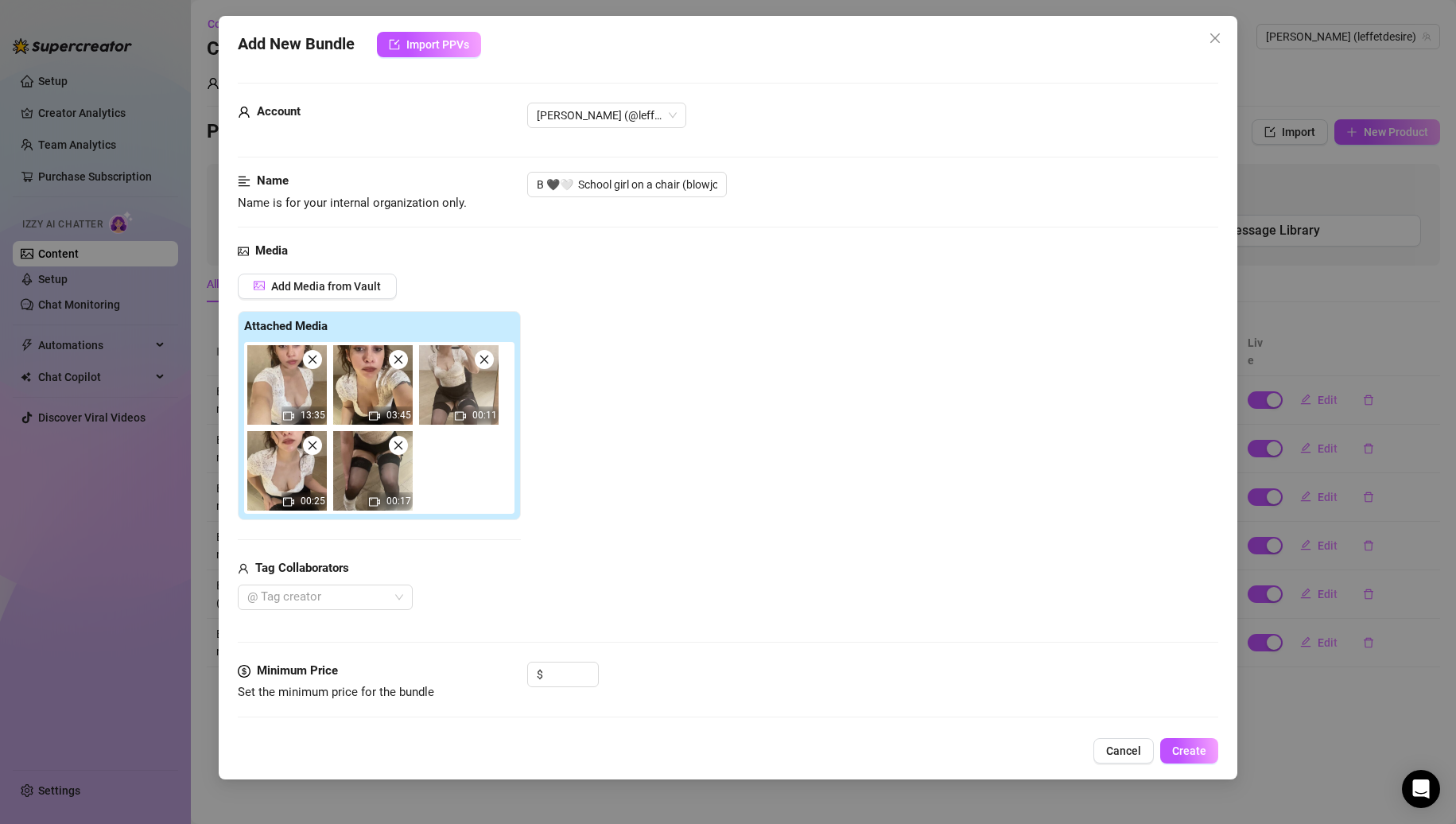
click at [312, 362] on icon "close" at bounding box center [313, 359] width 12 height 12
click at [393, 362] on icon "close" at bounding box center [399, 359] width 12 height 12
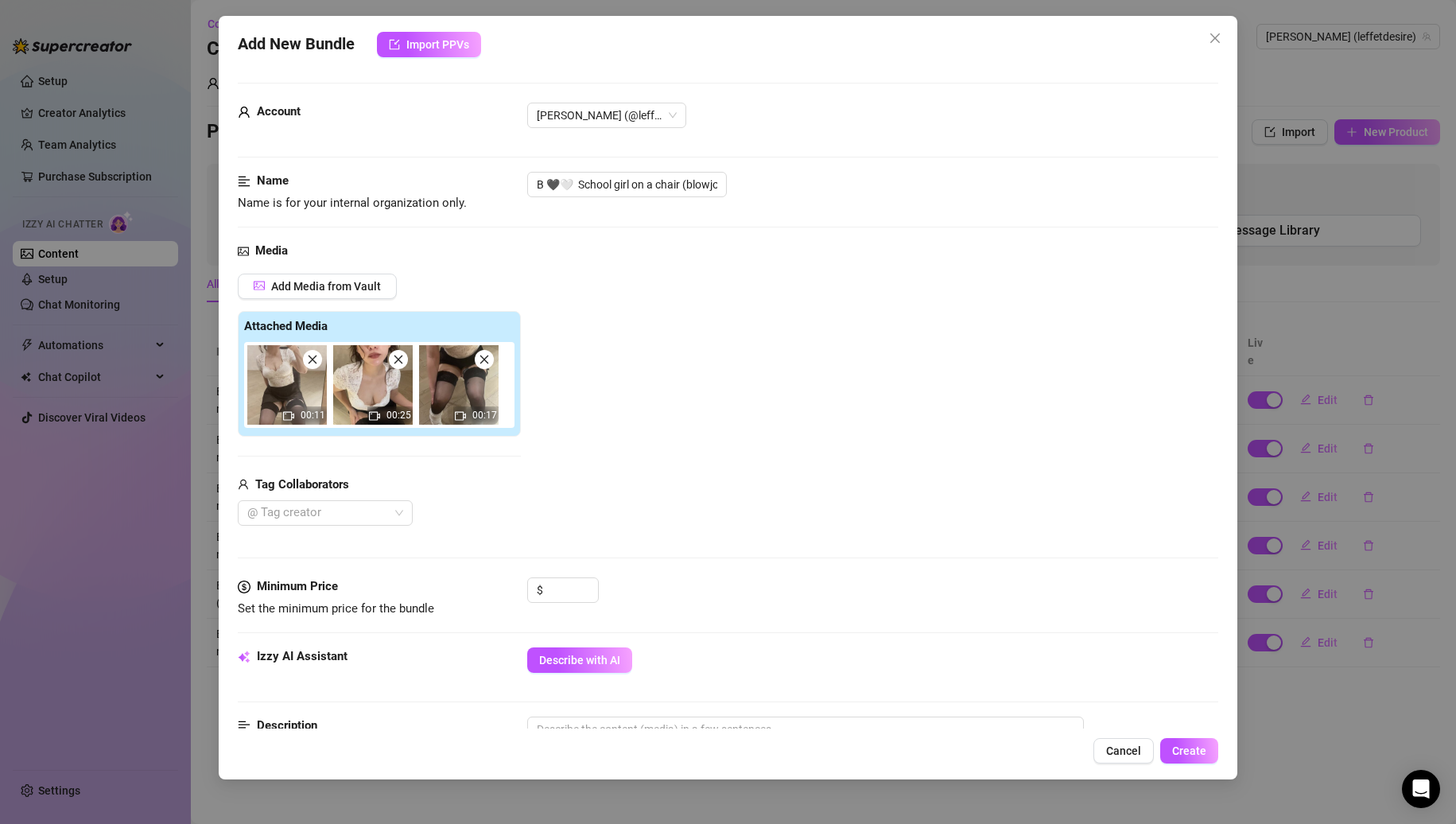
click at [312, 362] on icon "close" at bounding box center [313, 359] width 12 height 12
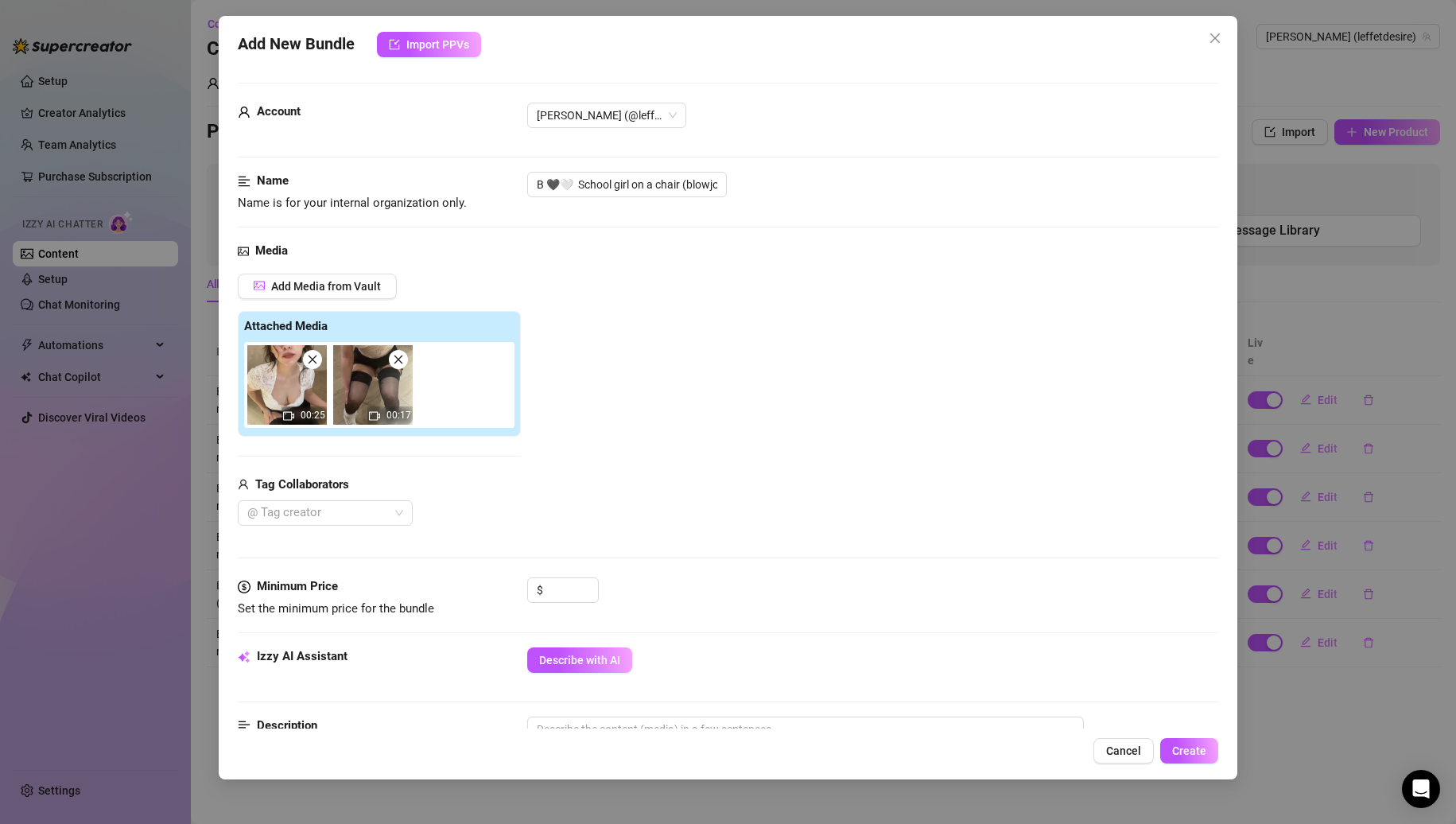
click at [402, 358] on icon "close" at bounding box center [399, 359] width 12 height 12
click at [549, 655] on span "Describe with AI" at bounding box center [580, 660] width 81 height 13
click at [697, 184] on input "B 🖤🤍 School girl on a chair (blowjob, vibrator front)" at bounding box center [626, 184] width 199 height 25
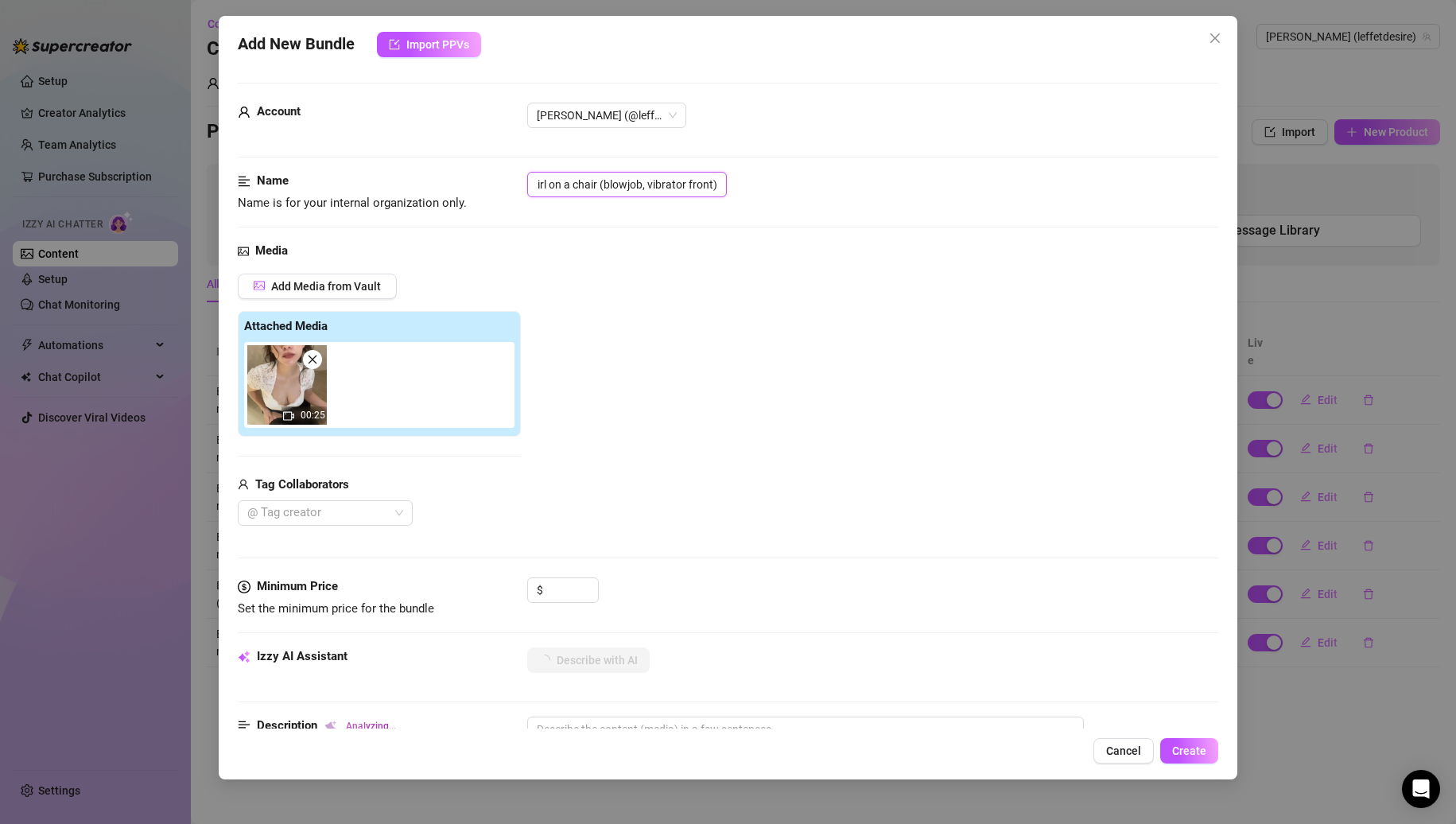
drag, startPoint x: 697, startPoint y: 184, endPoint x: 791, endPoint y: 183, distance: 94.0
click at [791, 183] on div "B 🖤🤍 School girl on a chair (blowjob, vibrator front)" at bounding box center [873, 184] width 692 height 25
click at [715, 183] on input "B 🖤🤍 School girl on a chair (blowjob, vibrator front)" at bounding box center [626, 184] width 199 height 25
click at [594, 582] on span "Increase Value" at bounding box center [590, 584] width 17 height 12
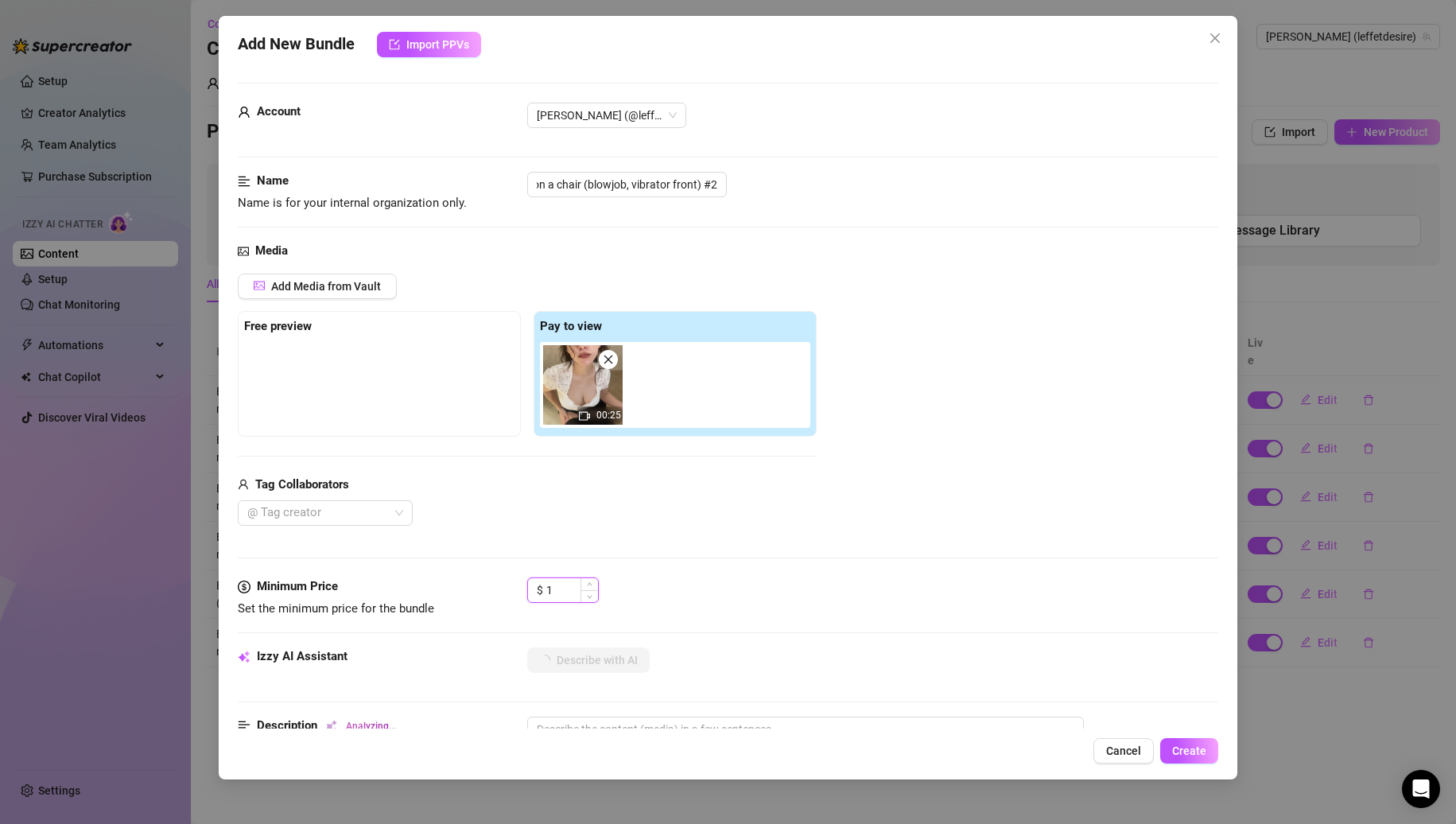
scroll to position [0, 0]
drag, startPoint x: 574, startPoint y: 579, endPoint x: 504, endPoint y: 588, distance: 70.6
click at [508, 588] on div "Minimum Price Set the minimum price for the bundle $ 1" at bounding box center [728, 598] width 982 height 40
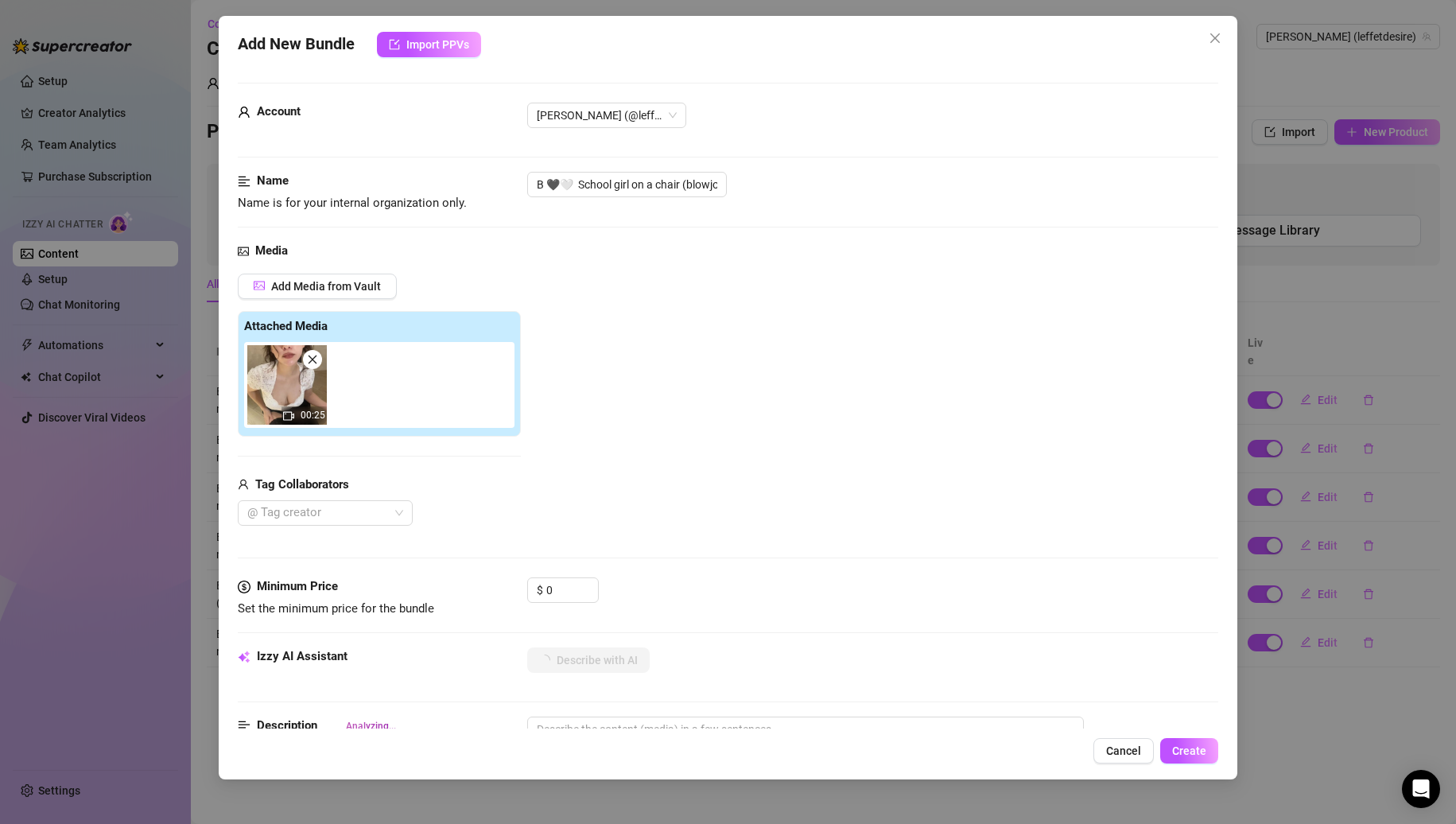
click at [698, 556] on div "Media Add Media from Vault Attached Media 00:25 Tag Collaborators @ Tag creator" at bounding box center [728, 410] width 982 height 335
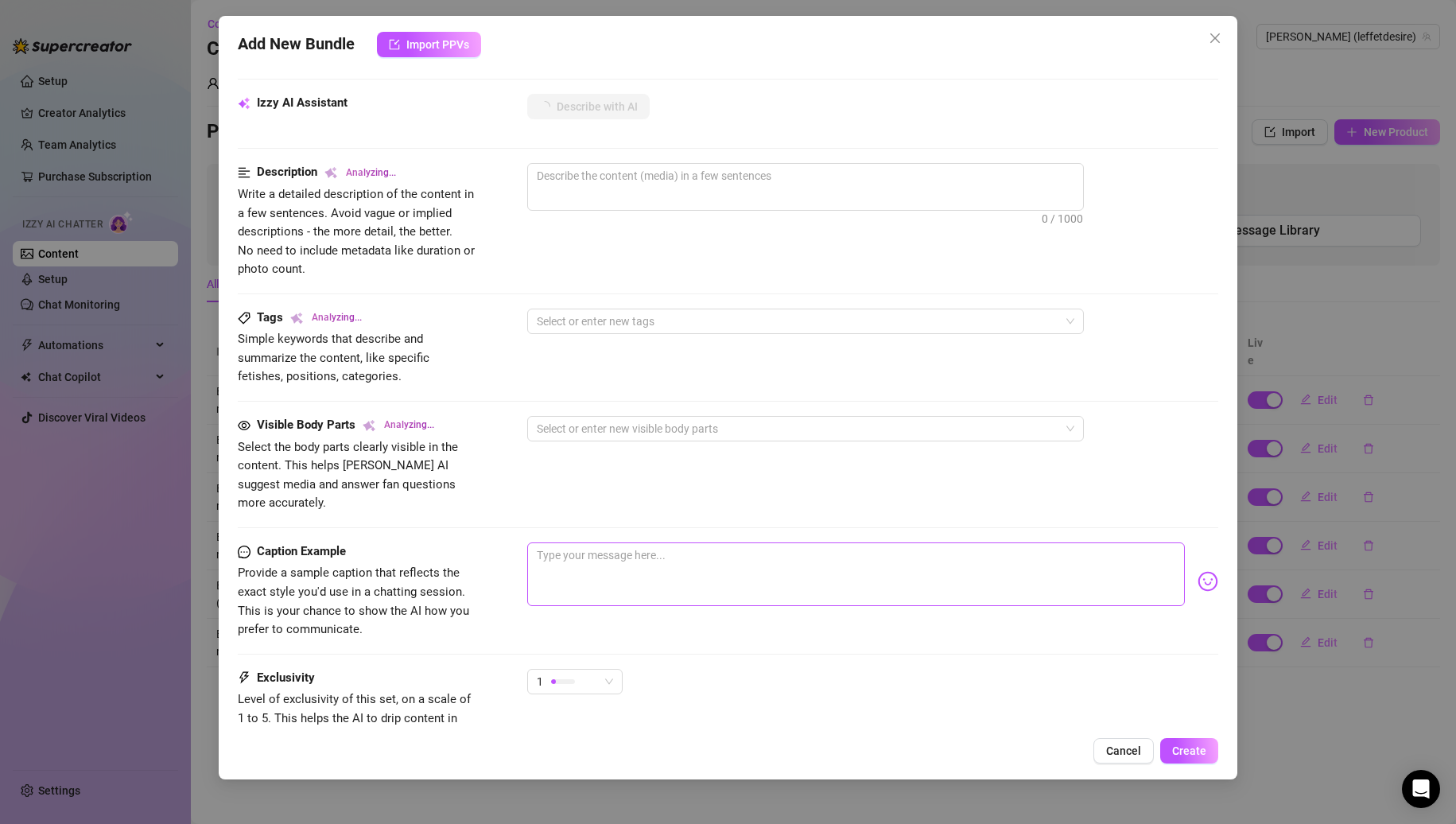
scroll to position [557, 0]
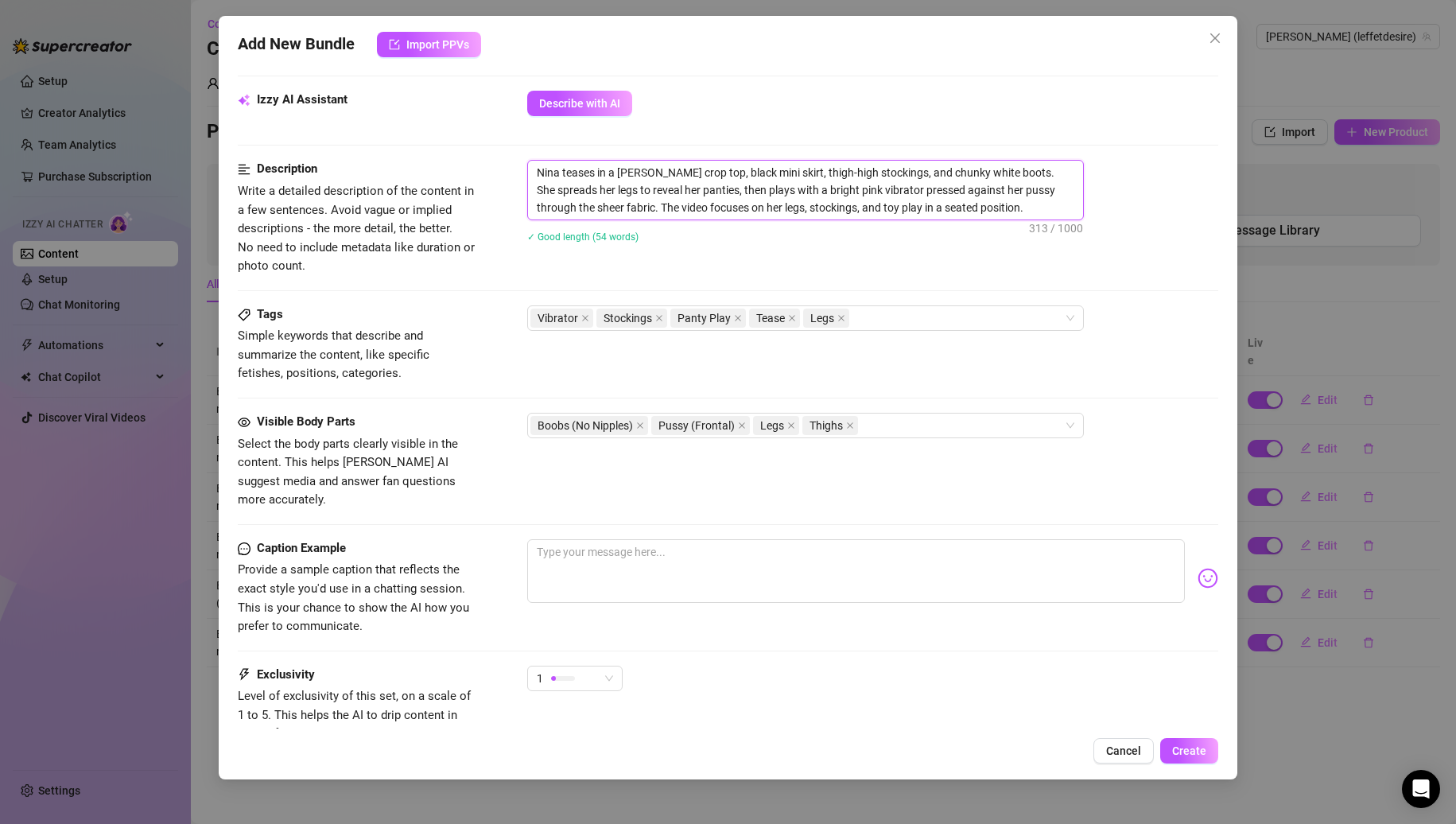
click at [721, 192] on textarea "Nina teases in a lacy white crop top, black mini skirt, thigh-high stockings, a…" at bounding box center [806, 190] width 555 height 59
drag, startPoint x: 537, startPoint y: 191, endPoint x: 904, endPoint y: 191, distance: 367.0
click at [904, 191] on textarea "Nina teases in a lacy white crop top, black mini skirt, thigh-high stockings, a…" at bounding box center [806, 190] width 555 height 59
click at [705, 559] on textarea at bounding box center [856, 571] width 658 height 64
paste textarea "spreads her legs to reveal her panties, then plays with a bright pink vibrator"
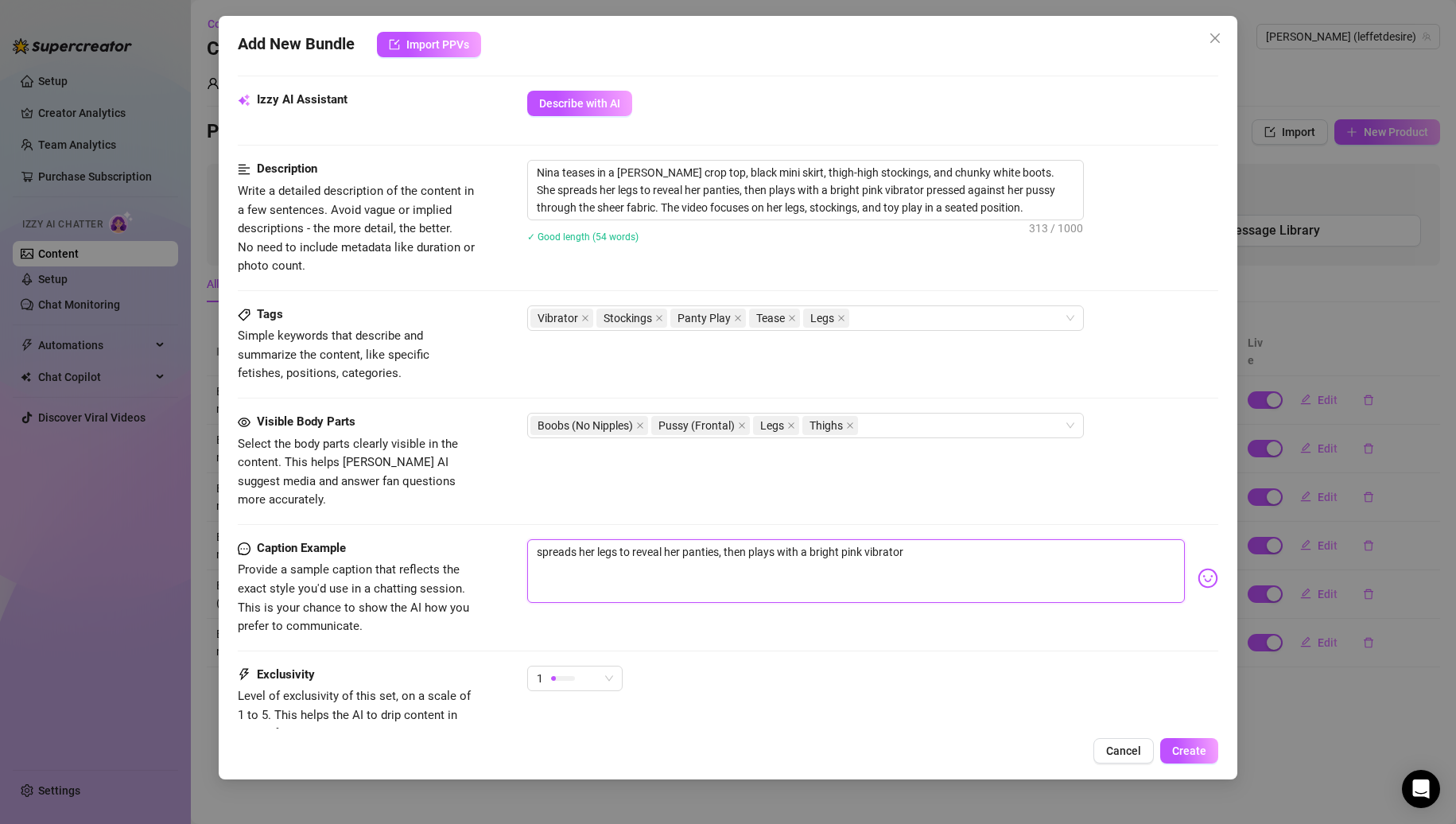
click at [594, 540] on textarea "spreads her legs to reveal her panties, then plays with a bright pink vibrator" at bounding box center [856, 571] width 658 height 64
click at [686, 540] on textarea "spreading my legs to reveal her panties, then plays with a bright pink vibrator" at bounding box center [856, 571] width 658 height 64
click at [783, 540] on textarea "spreading my legs to reveal my panties, then plays with a bright pink vibrator" at bounding box center [856, 571] width 658 height 64
click at [1171, 729] on div "Add New Bundle Import PPVs Account Nina (@leffetdesire) Name Name is for your i…" at bounding box center [728, 398] width 1019 height 763
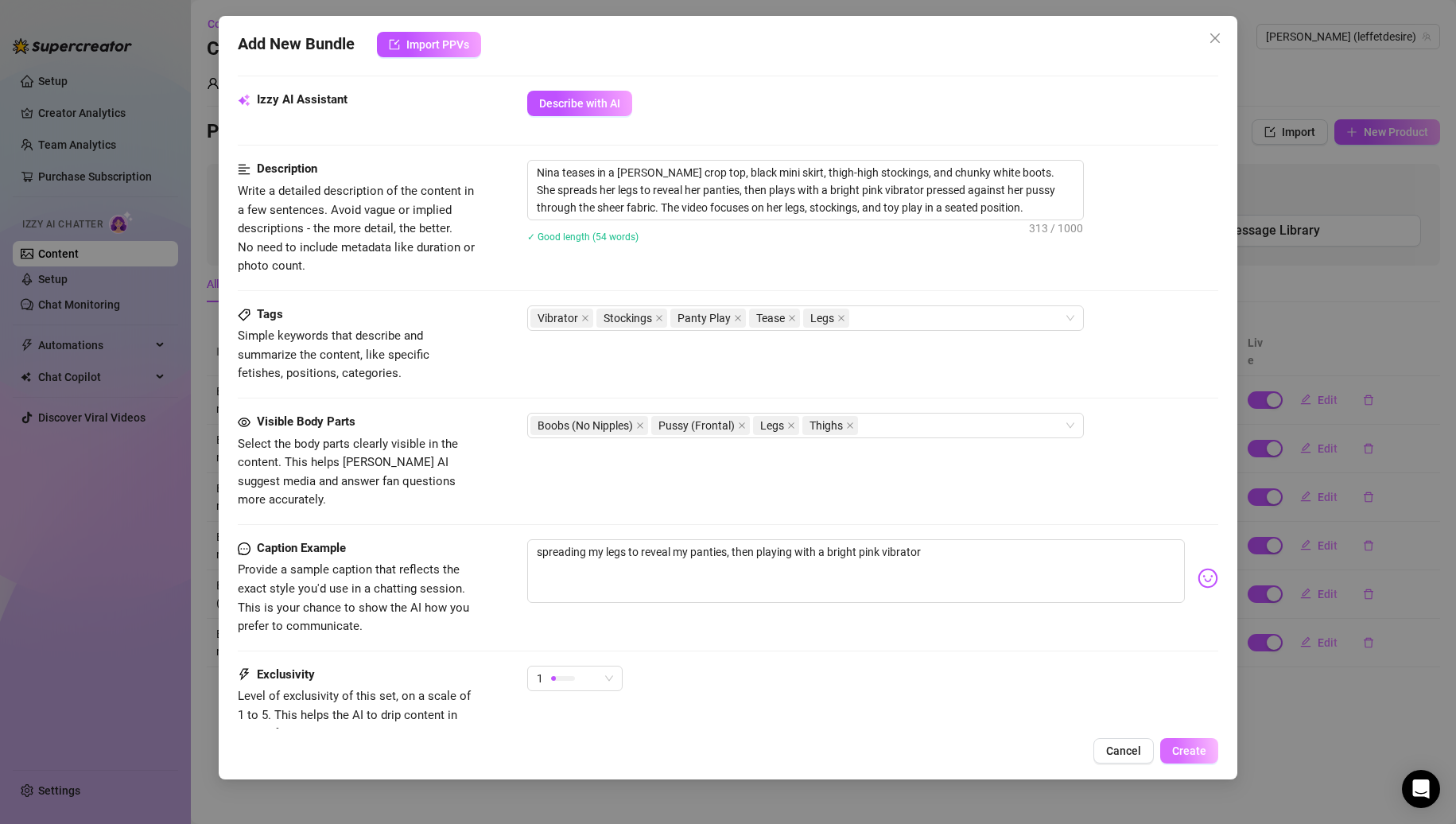
click at [1178, 739] on button "Create" at bounding box center [1189, 751] width 58 height 25
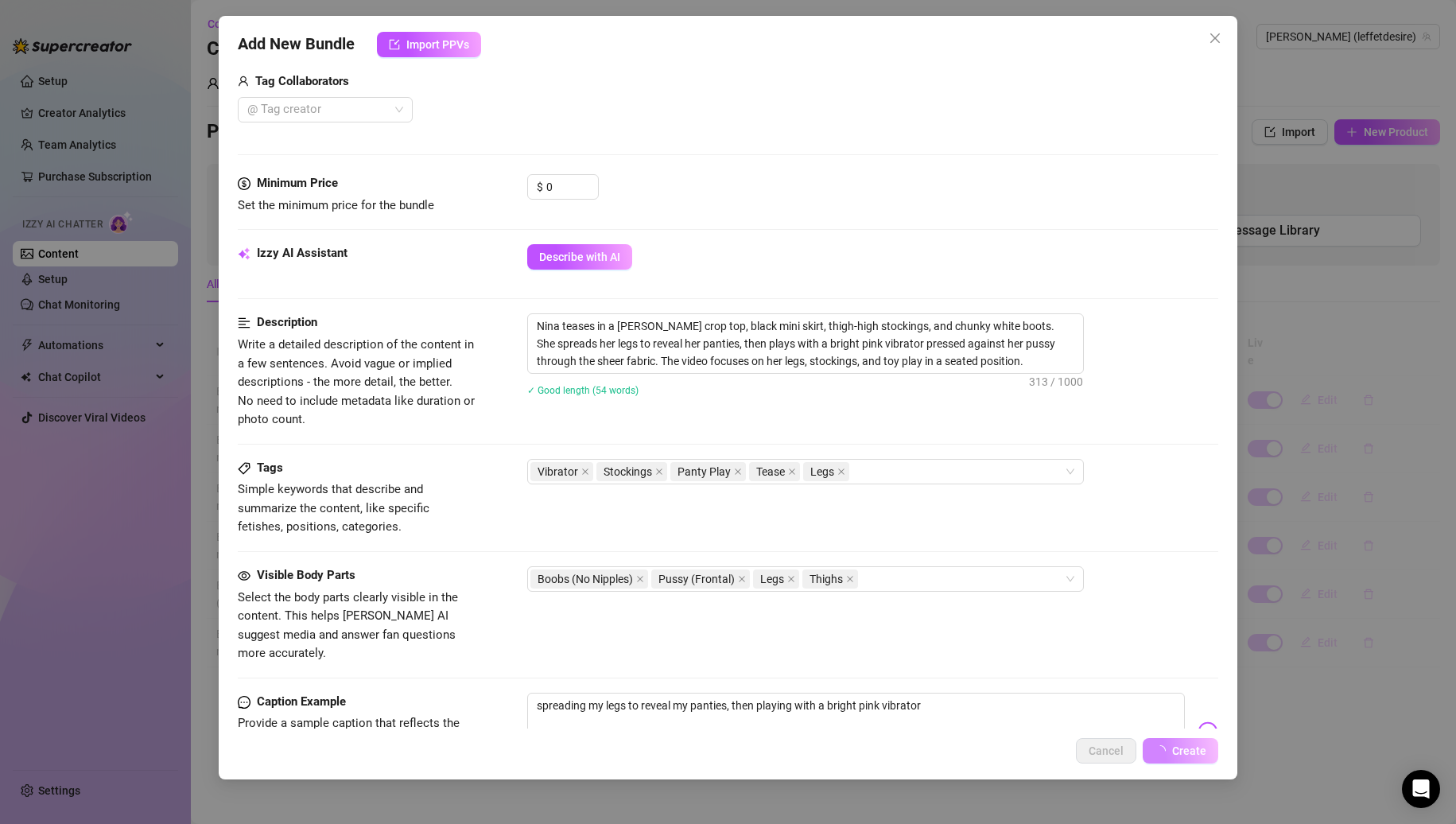
scroll to position [159, 0]
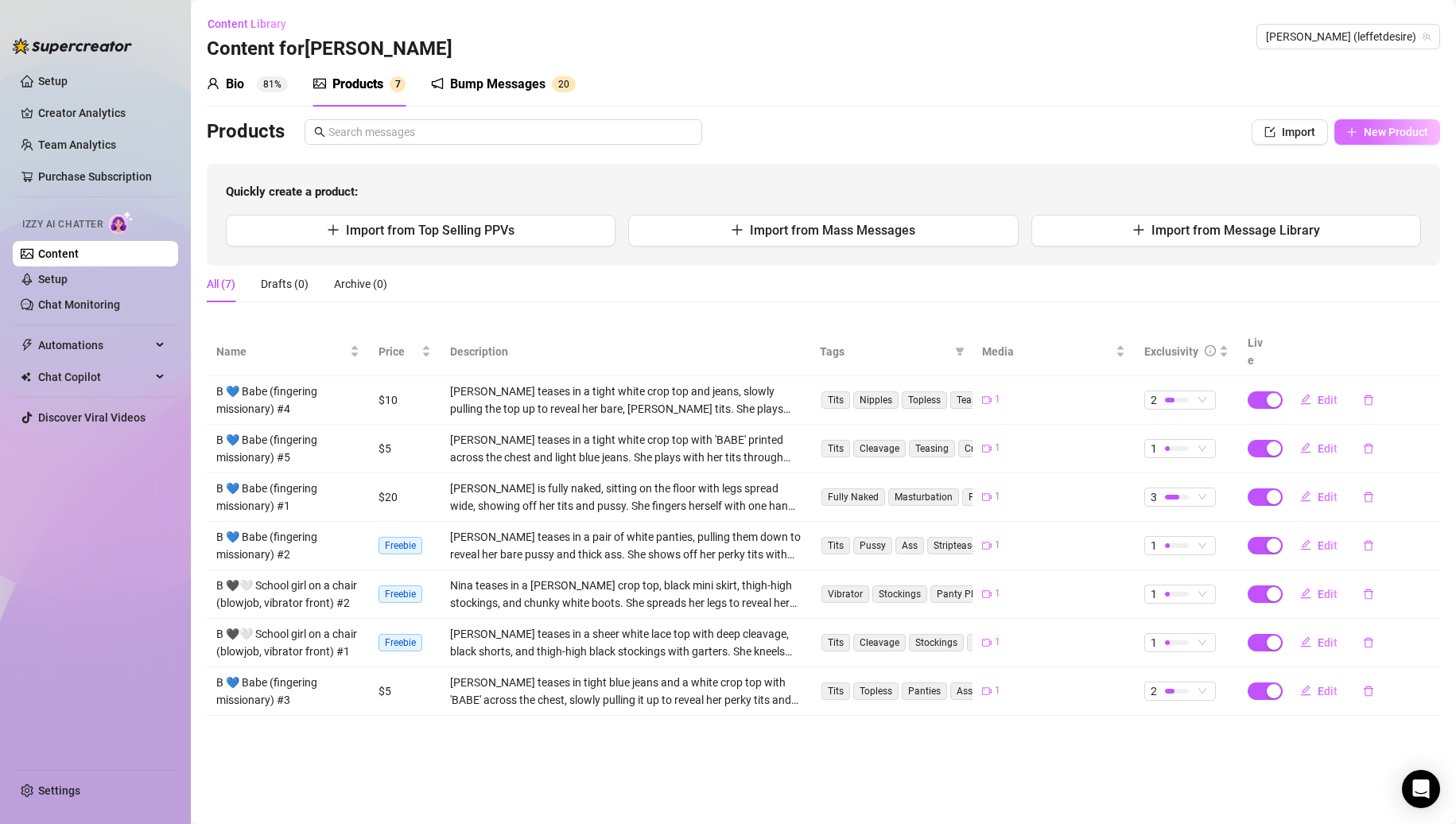
click at [1362, 129] on button "New Product" at bounding box center [1388, 132] width 106 height 25
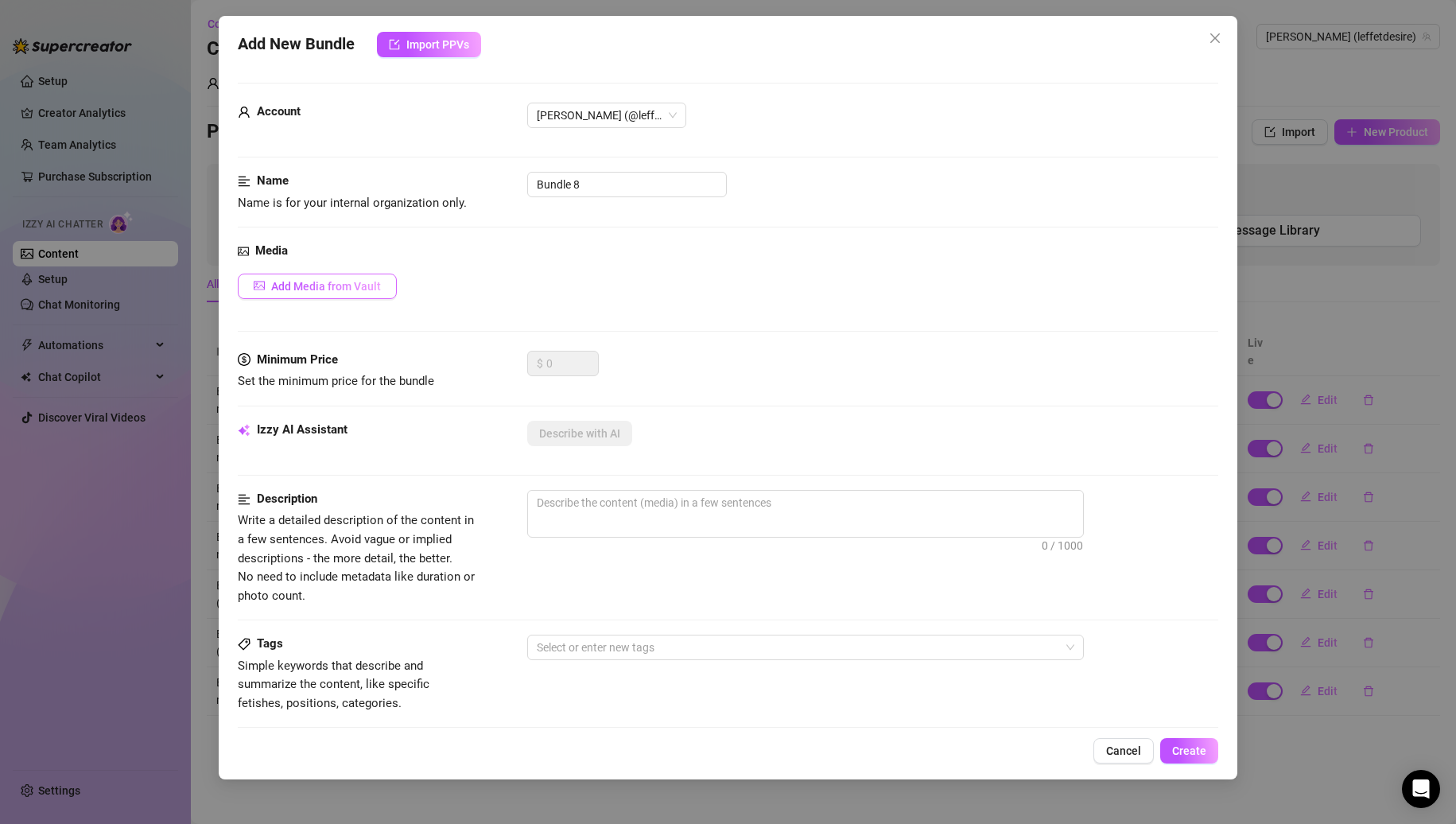
click at [317, 286] on span "Add Media from Vault" at bounding box center [326, 286] width 110 height 13
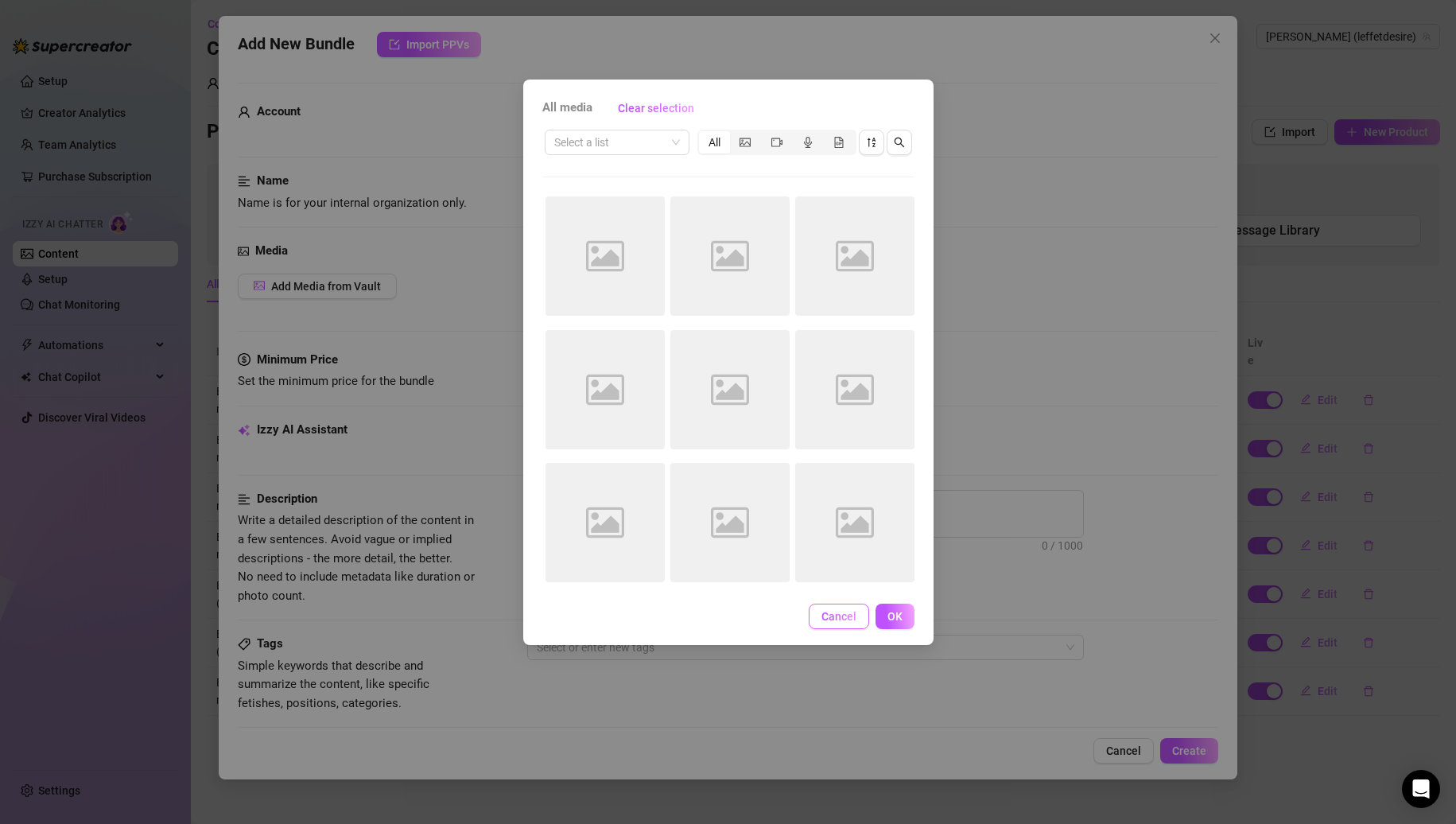
click at [839, 625] on button "Cancel" at bounding box center [838, 617] width 61 height 25
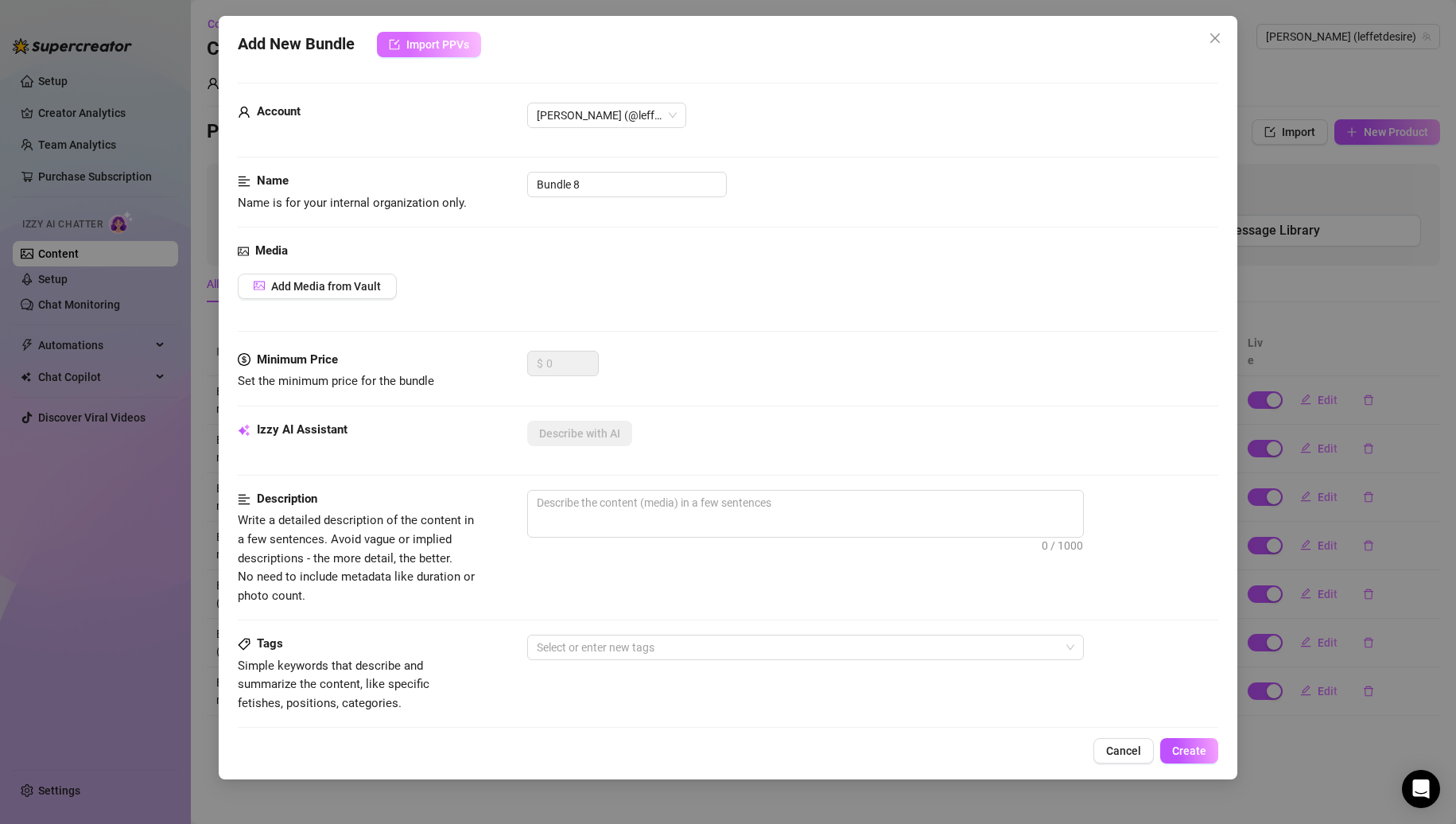
click at [418, 48] on span "Import PPVs" at bounding box center [437, 44] width 63 height 13
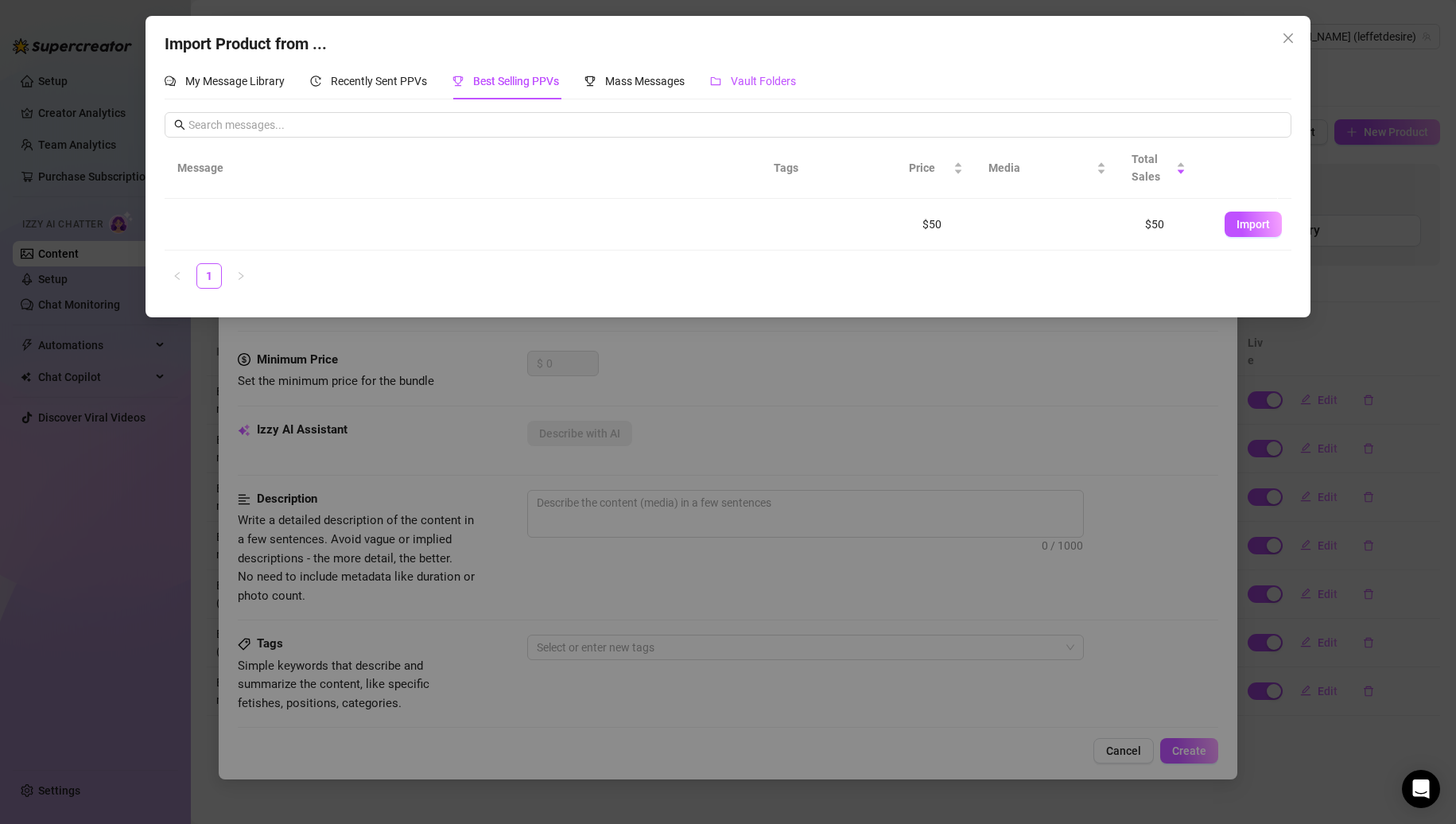
click at [731, 80] on div "Vault Folders" at bounding box center [753, 81] width 86 height 17
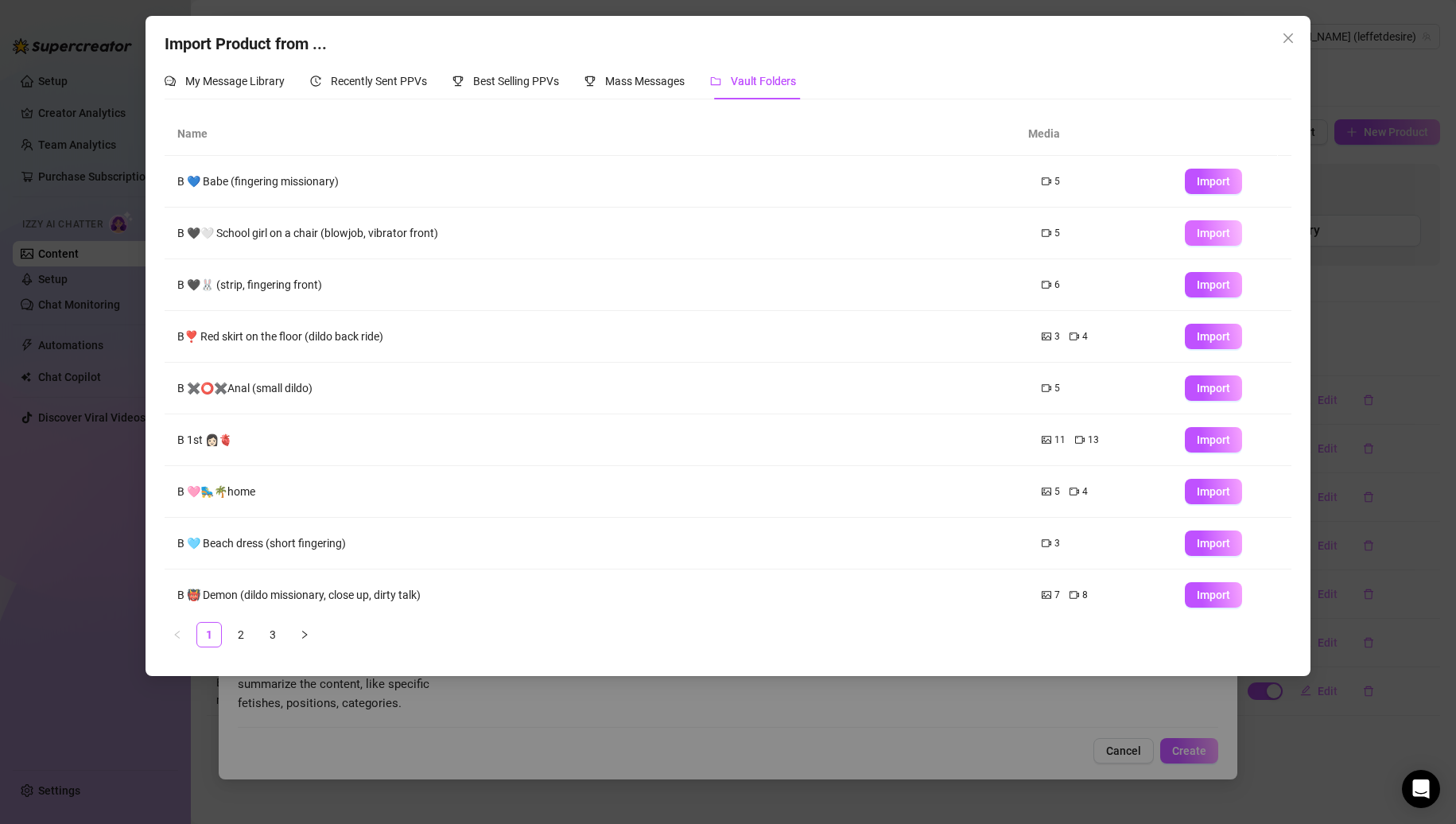
click at [1185, 228] on button "Import" at bounding box center [1213, 233] width 57 height 25
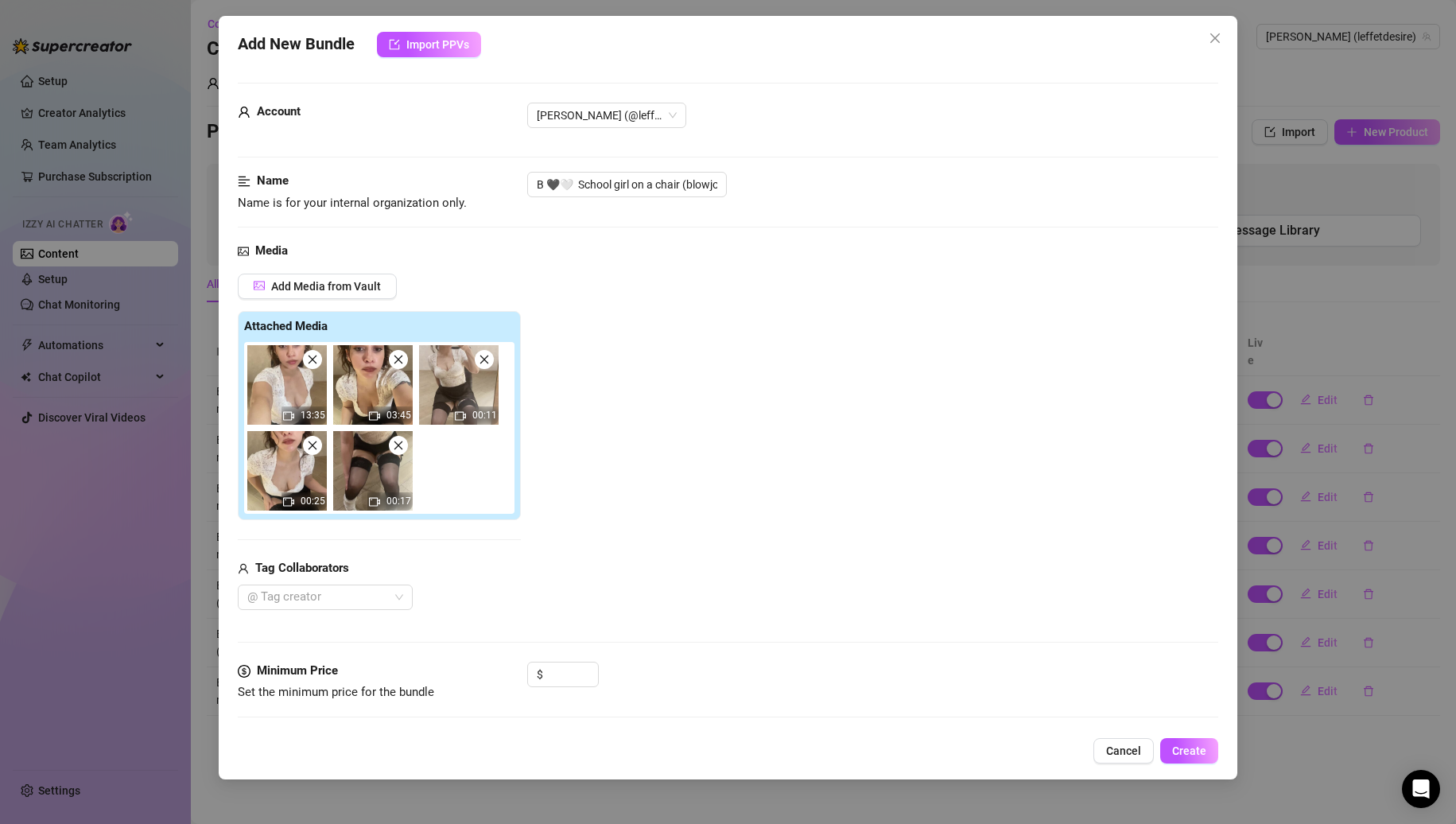
click at [314, 370] on img at bounding box center [287, 385] width 80 height 80
click at [316, 367] on span at bounding box center [312, 359] width 19 height 19
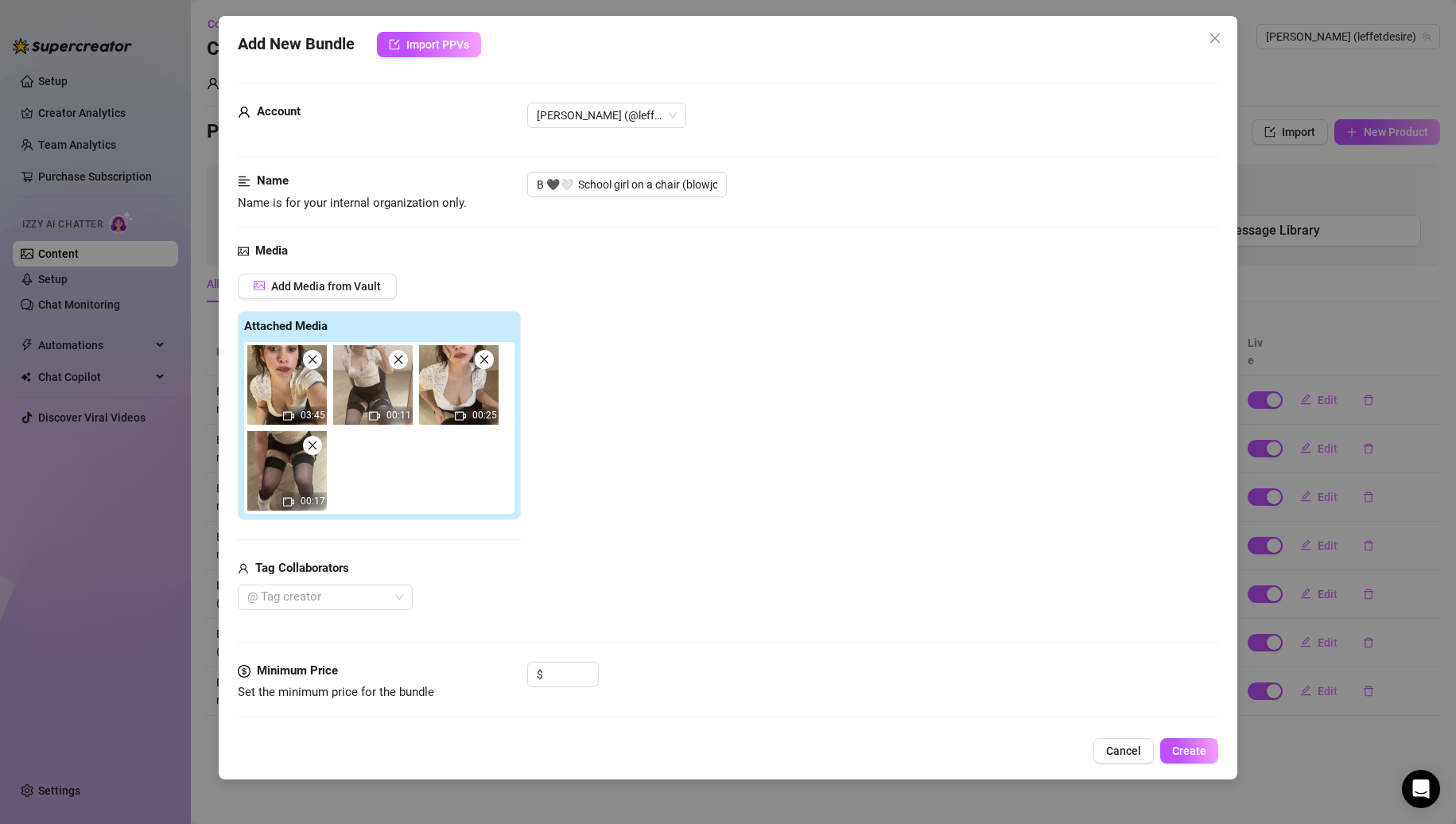
click at [316, 367] on span at bounding box center [312, 359] width 19 height 19
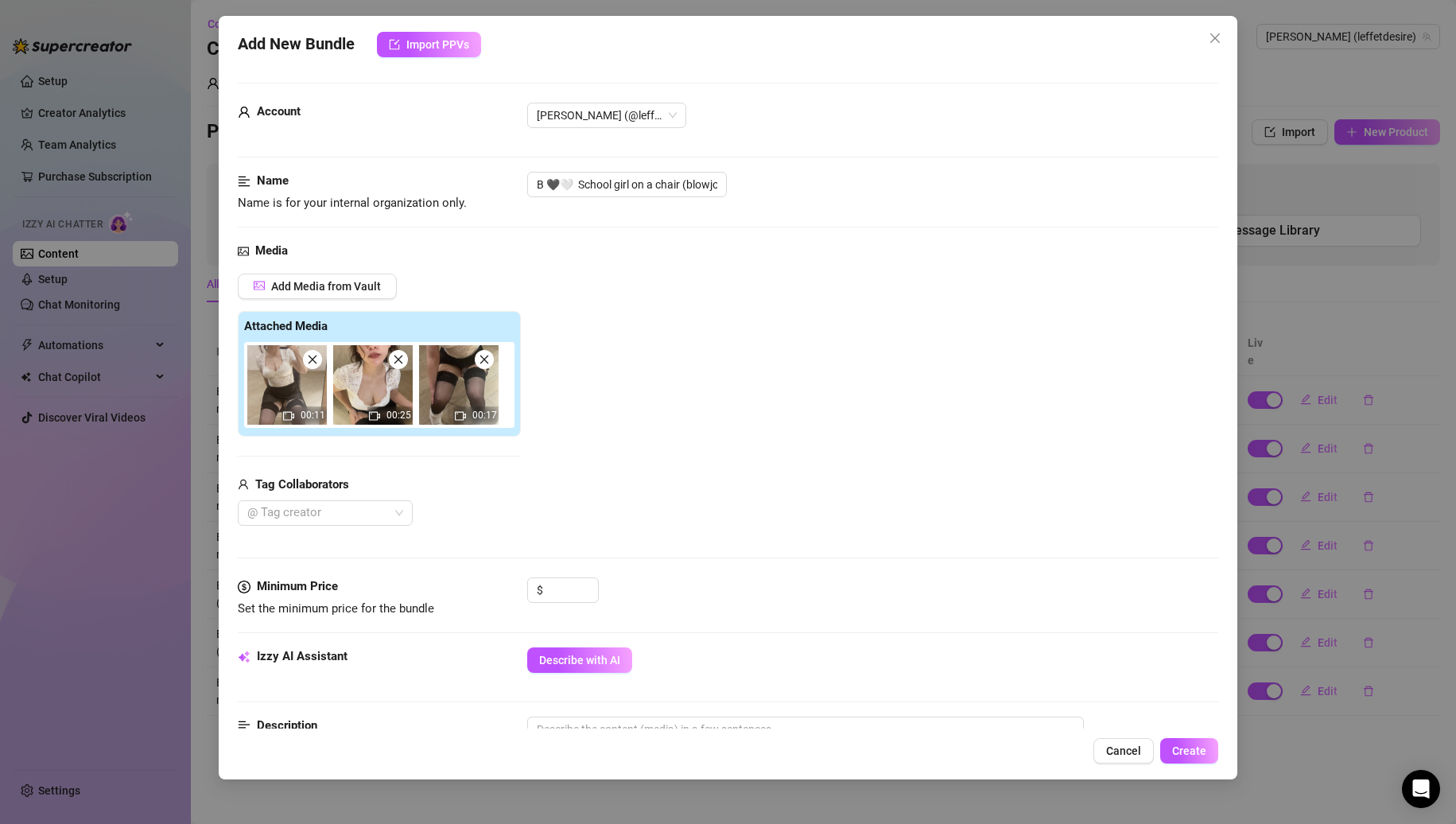
click at [401, 361] on icon "close" at bounding box center [399, 359] width 12 height 12
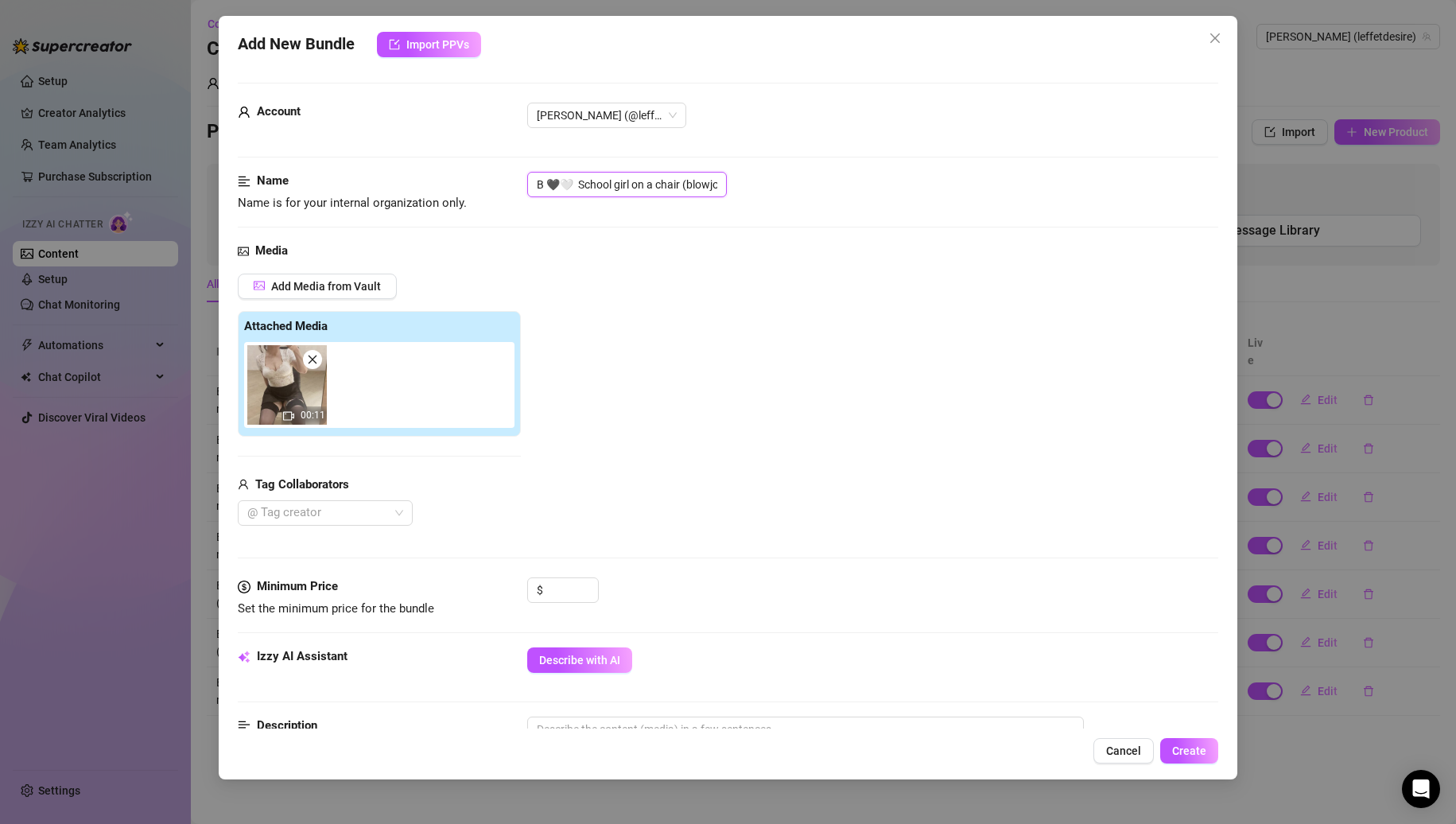
scroll to position [0, 87]
drag, startPoint x: 700, startPoint y: 181, endPoint x: 885, endPoint y: 181, distance: 185.0
click at [885, 181] on div "B 🖤🤍 School girl on a chair (blowjob, vibrator front)" at bounding box center [873, 184] width 692 height 25
click at [725, 175] on input "B 🖤🤍 School girl on a chair (blowjob, vibrator front)" at bounding box center [626, 184] width 199 height 25
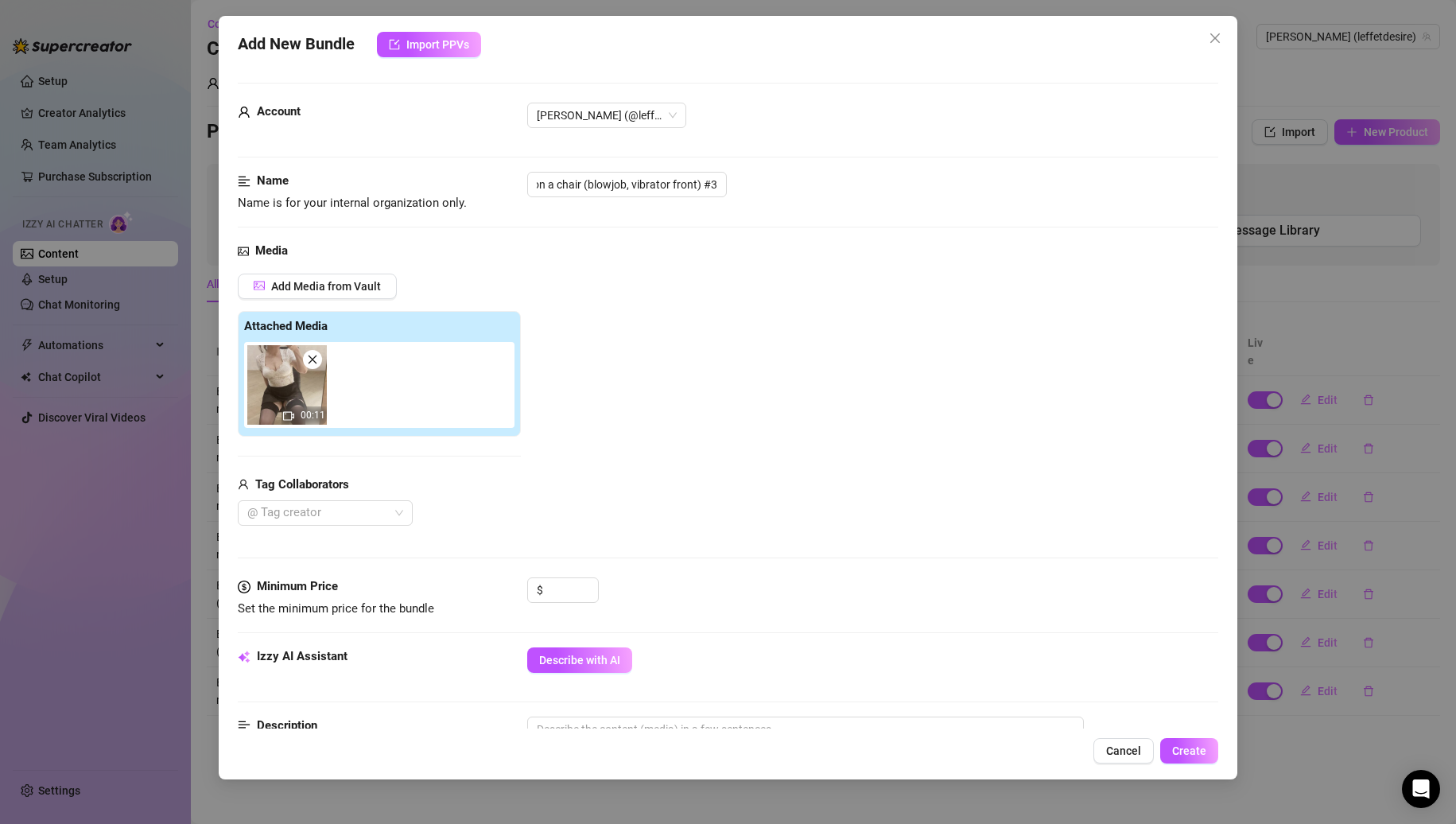
click at [819, 291] on div "Add Media from Vault Attached Media 00:11 Tag Collaborators @ Tag creator" at bounding box center [728, 400] width 982 height 253
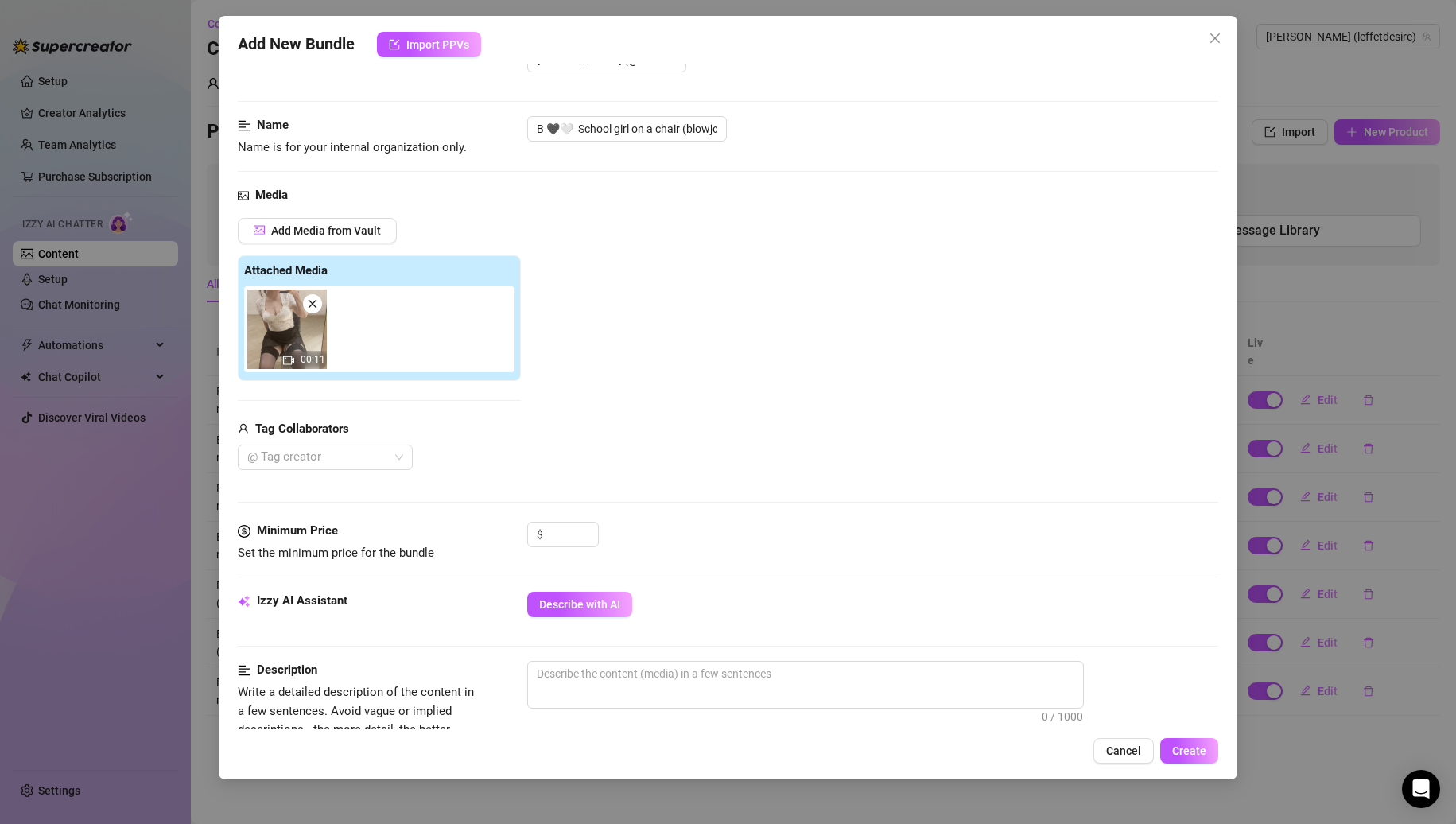
scroll to position [80, 0]
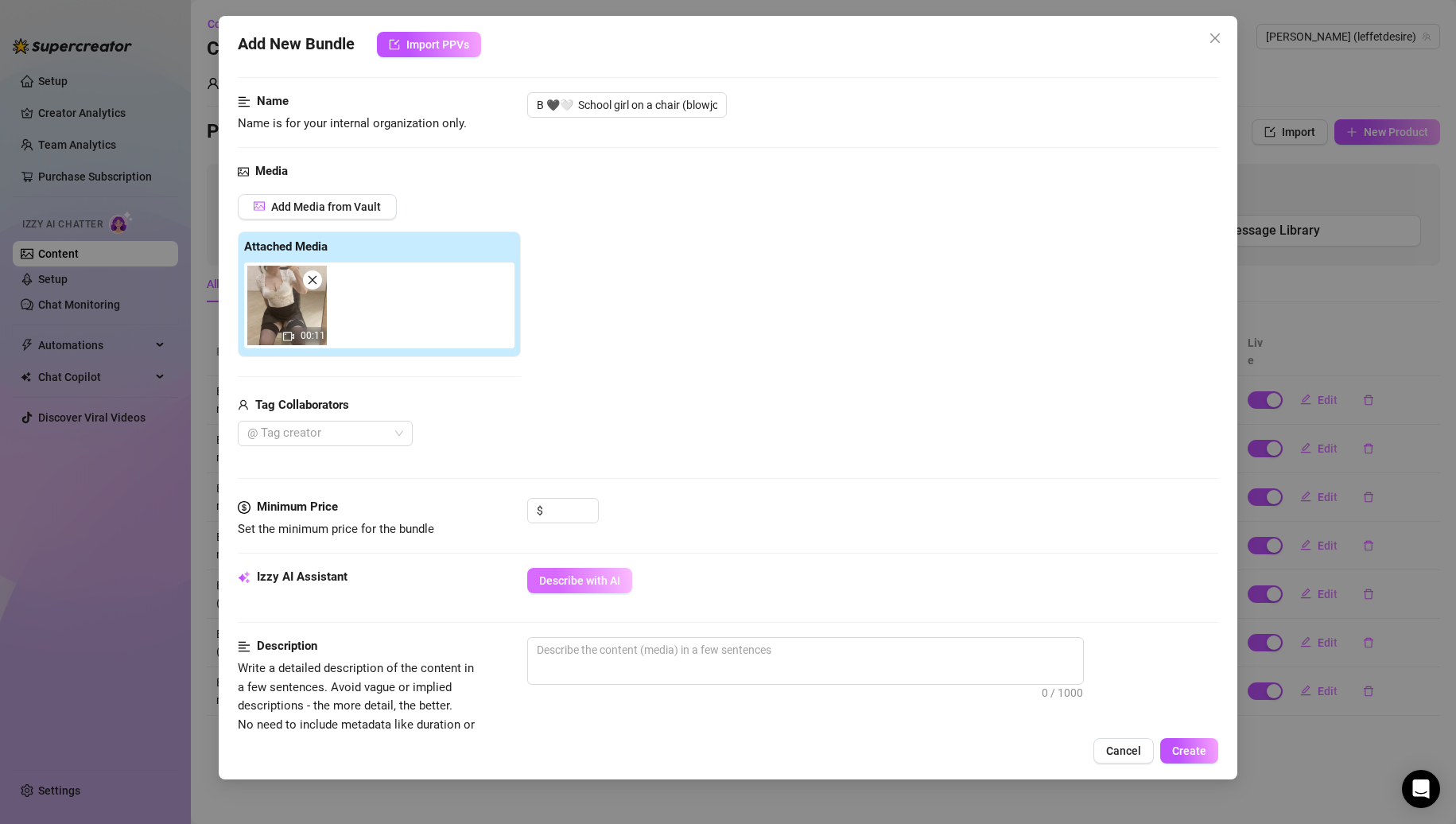
click at [611, 590] on button "Describe with AI" at bounding box center [579, 580] width 105 height 25
click at [727, 426] on div "Add Media from Vault Attached Media 00:11 Tag Collaborators @ Tag creator" at bounding box center [728, 320] width 982 height 253
click at [582, 513] on div at bounding box center [572, 511] width 52 height 24
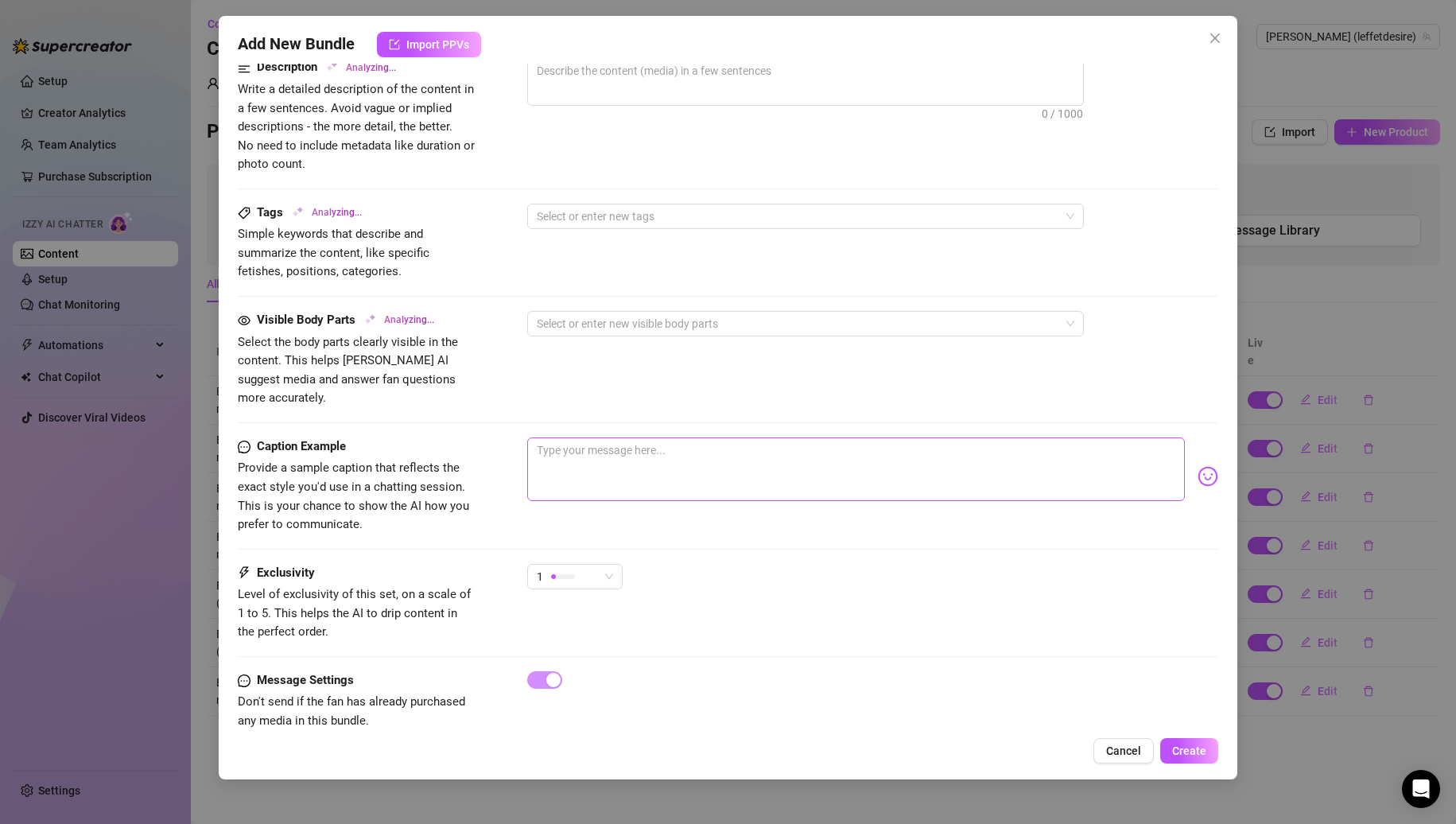
scroll to position [672, 0]
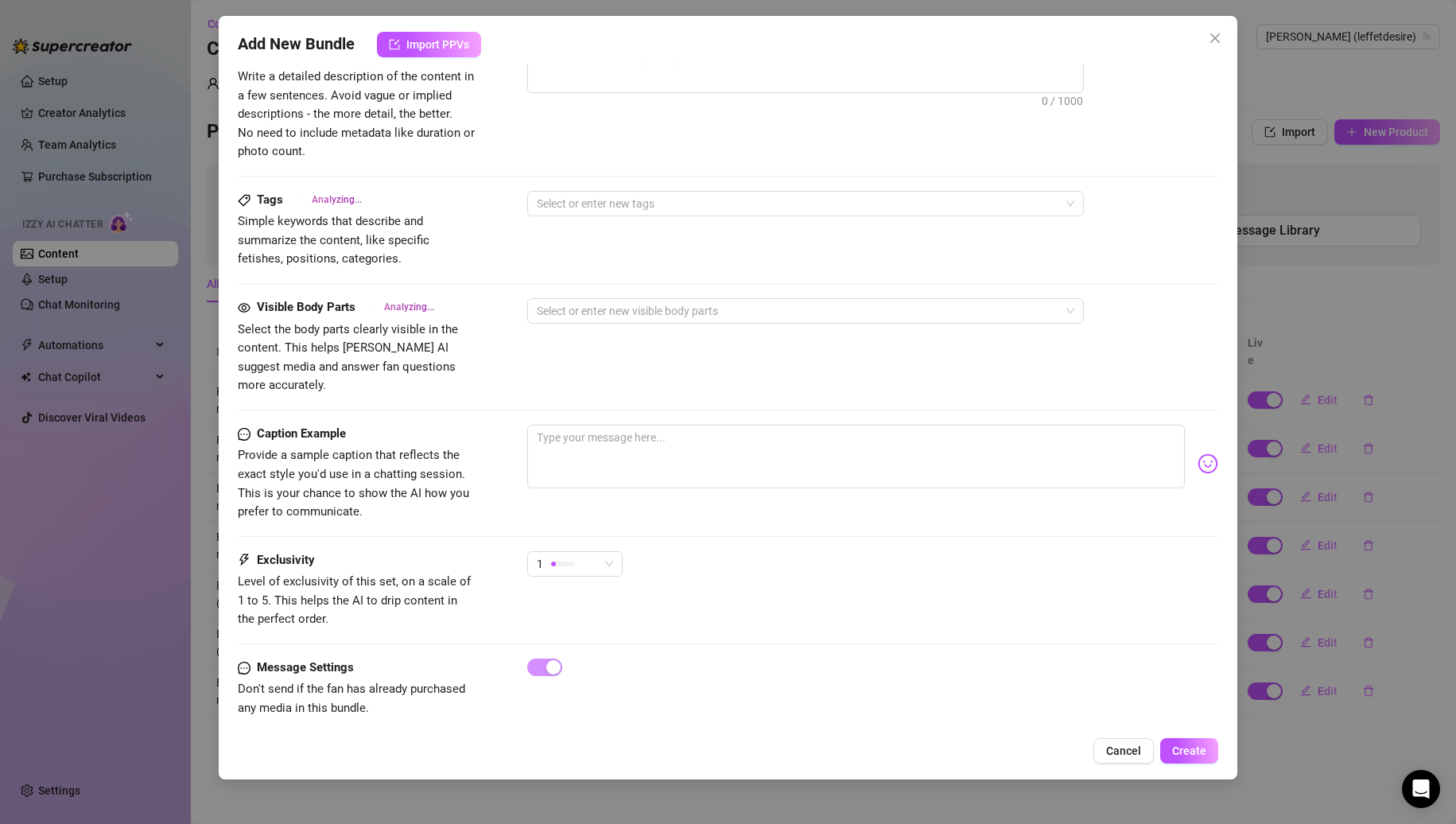
click at [592, 531] on div "Caption Example Provide a sample caption that reflects the exact style you'd us…" at bounding box center [728, 488] width 982 height 126
click at [591, 552] on div "1" at bounding box center [568, 564] width 62 height 24
click at [571, 590] on div "2" at bounding box center [615, 602] width 169 height 25
click at [702, 551] on div "2 2" at bounding box center [873, 571] width 692 height 40
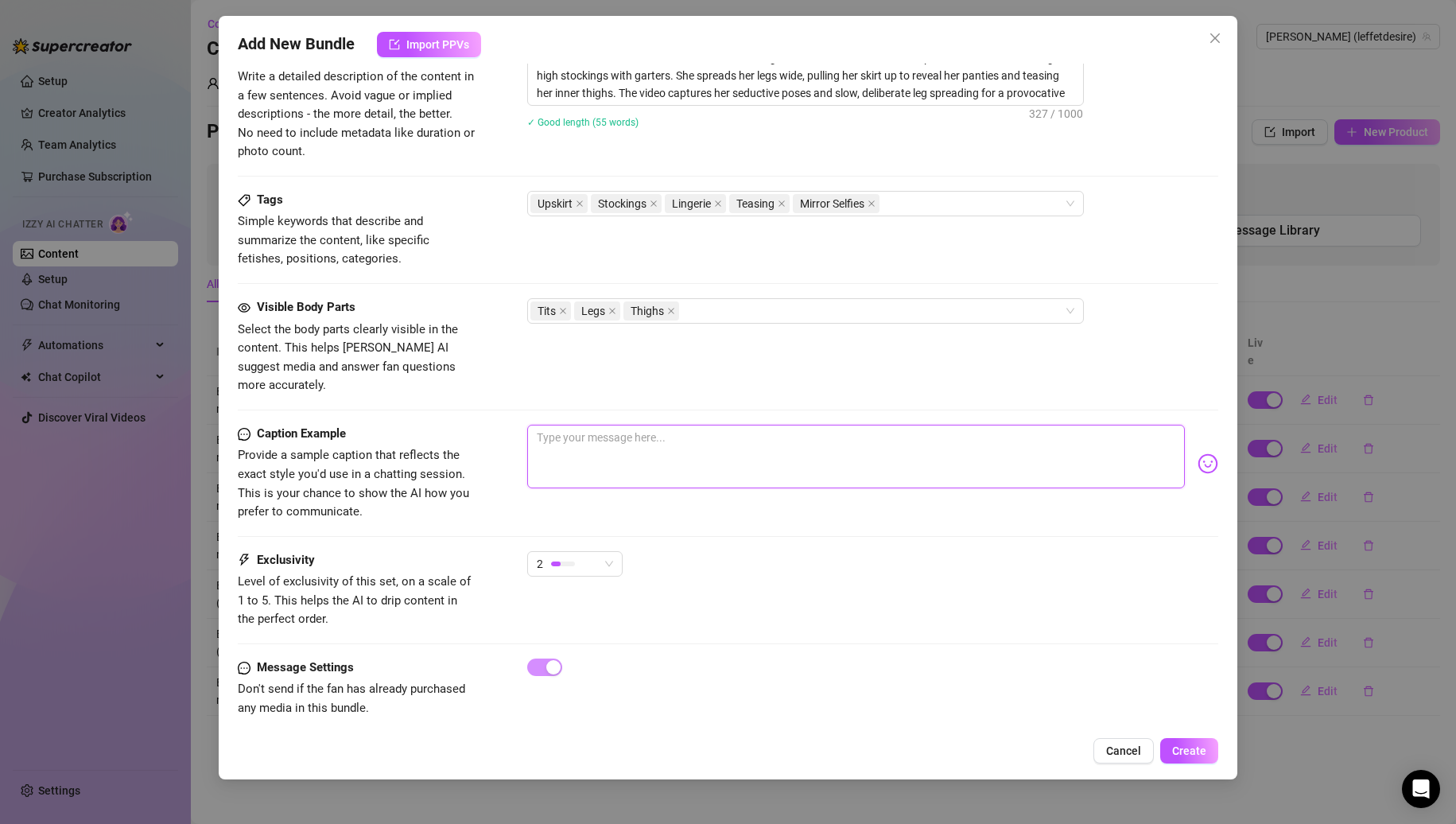
click at [640, 432] on textarea at bounding box center [856, 457] width 658 height 64
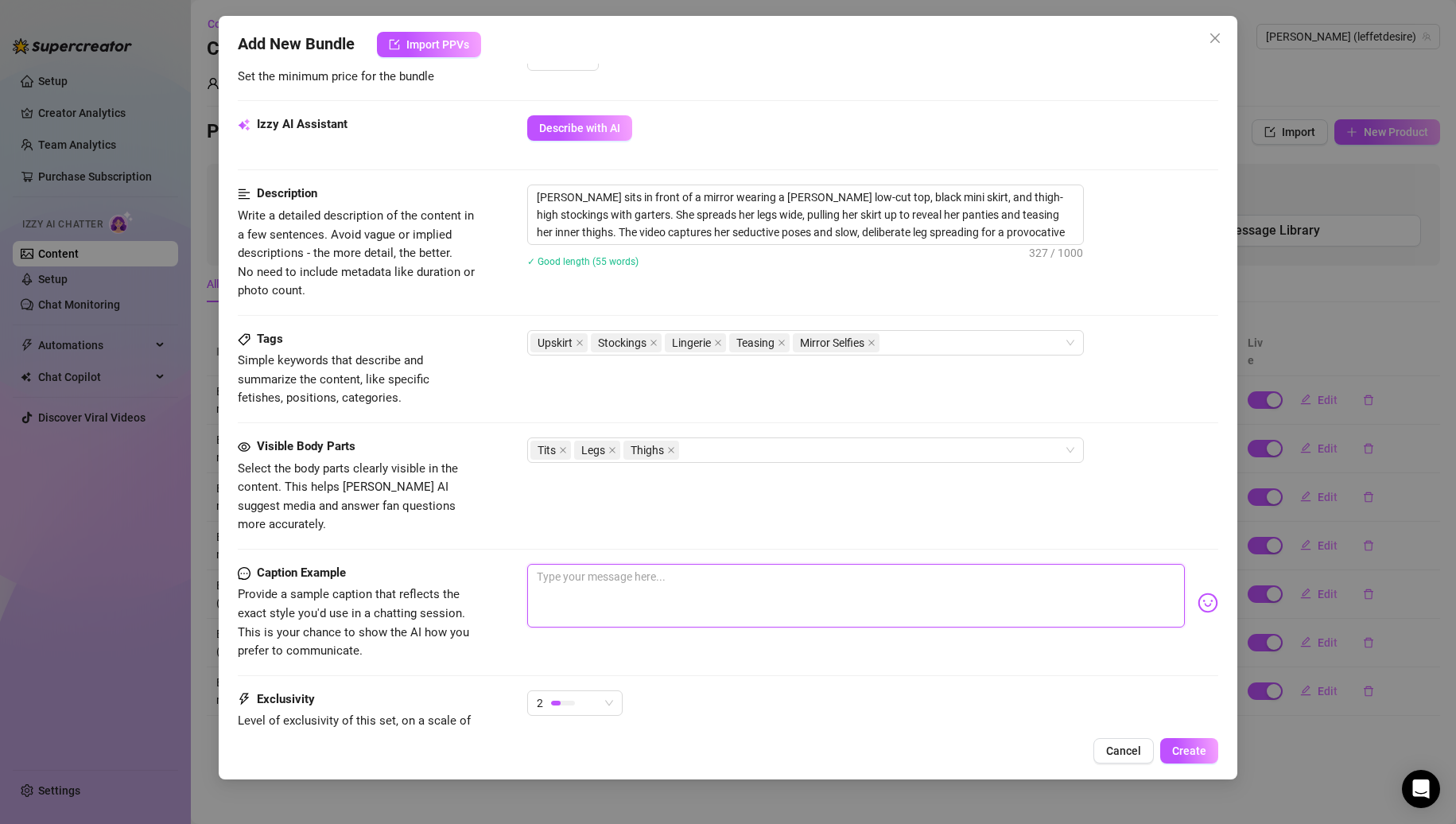
scroll to position [353, 0]
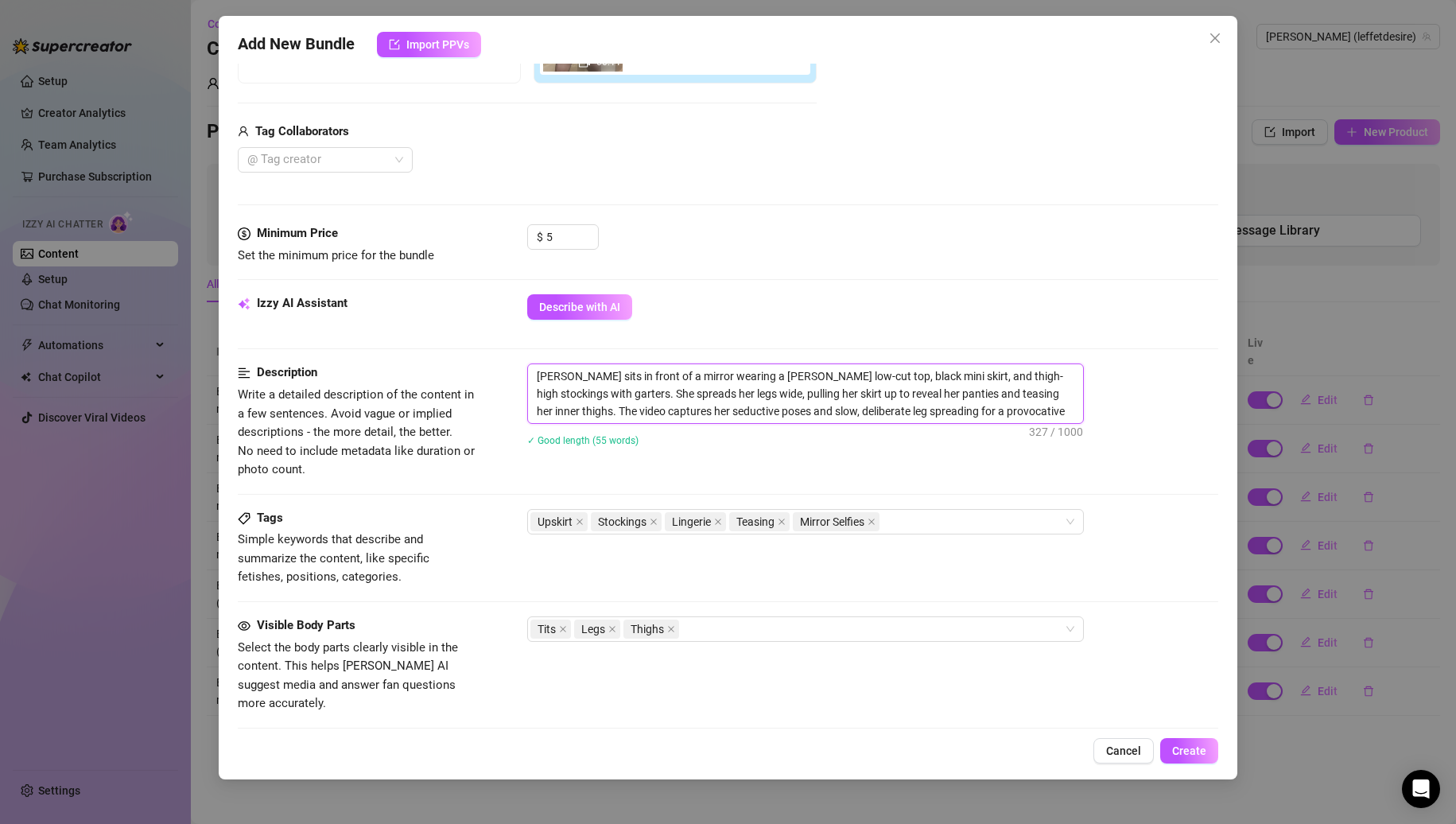
drag, startPoint x: 1043, startPoint y: 392, endPoint x: 583, endPoint y: 394, distance: 460.0
click at [583, 394] on textarea "Nina sits in front of a mirror wearing a lacy white low-cut top, black mini ski…" at bounding box center [806, 393] width 555 height 59
click at [1023, 417] on textarea "Nina sits in front of a mirror wearing a lacy white low-cut top, black mini ski…" at bounding box center [806, 393] width 555 height 59
drag, startPoint x: 1027, startPoint y: 413, endPoint x: 762, endPoint y: 408, distance: 265.0
click at [762, 408] on textarea "Nina sits in front of a mirror wearing a lacy white low-cut top, black mini ski…" at bounding box center [806, 393] width 555 height 59
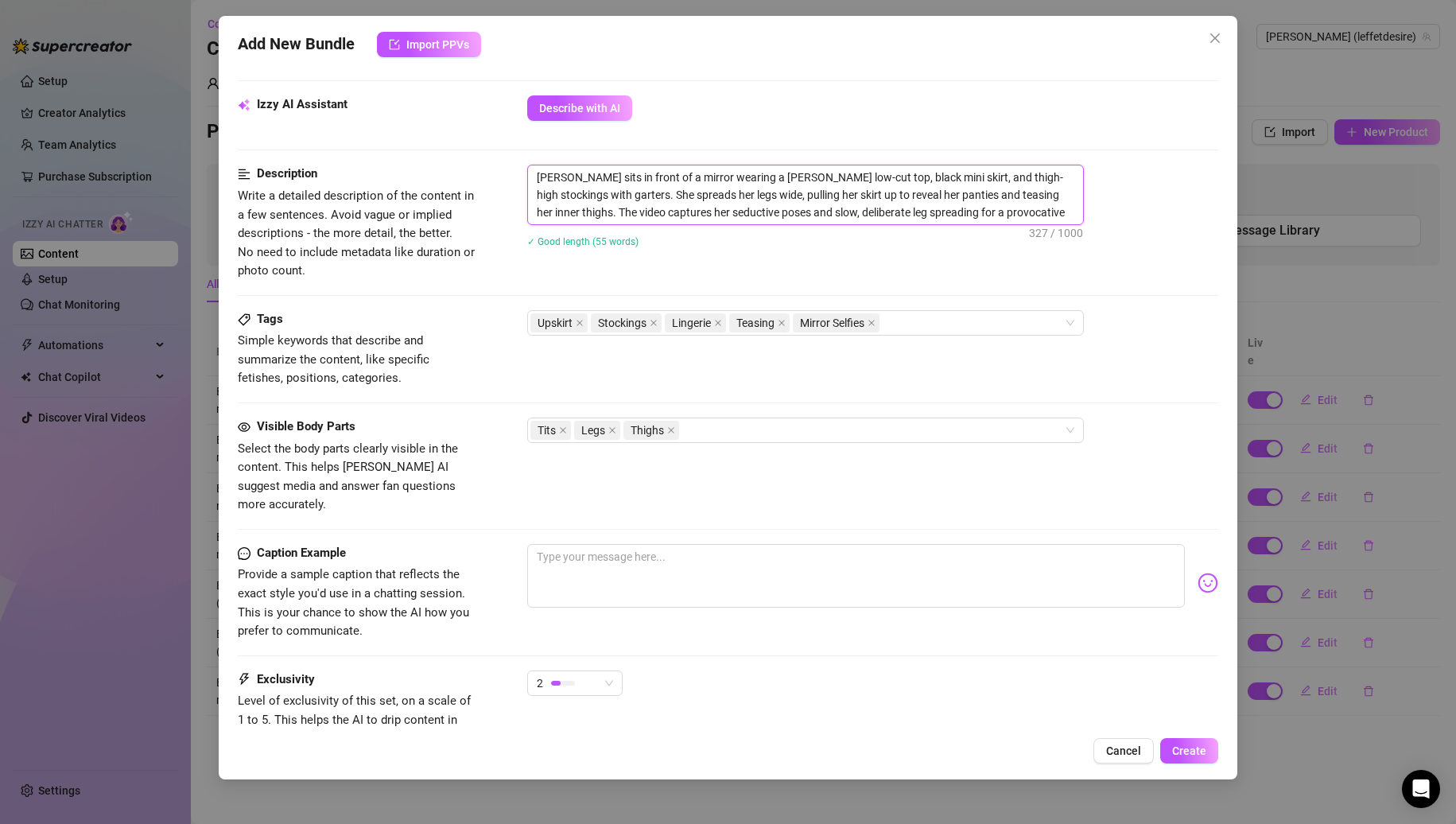
scroll to position [672, 0]
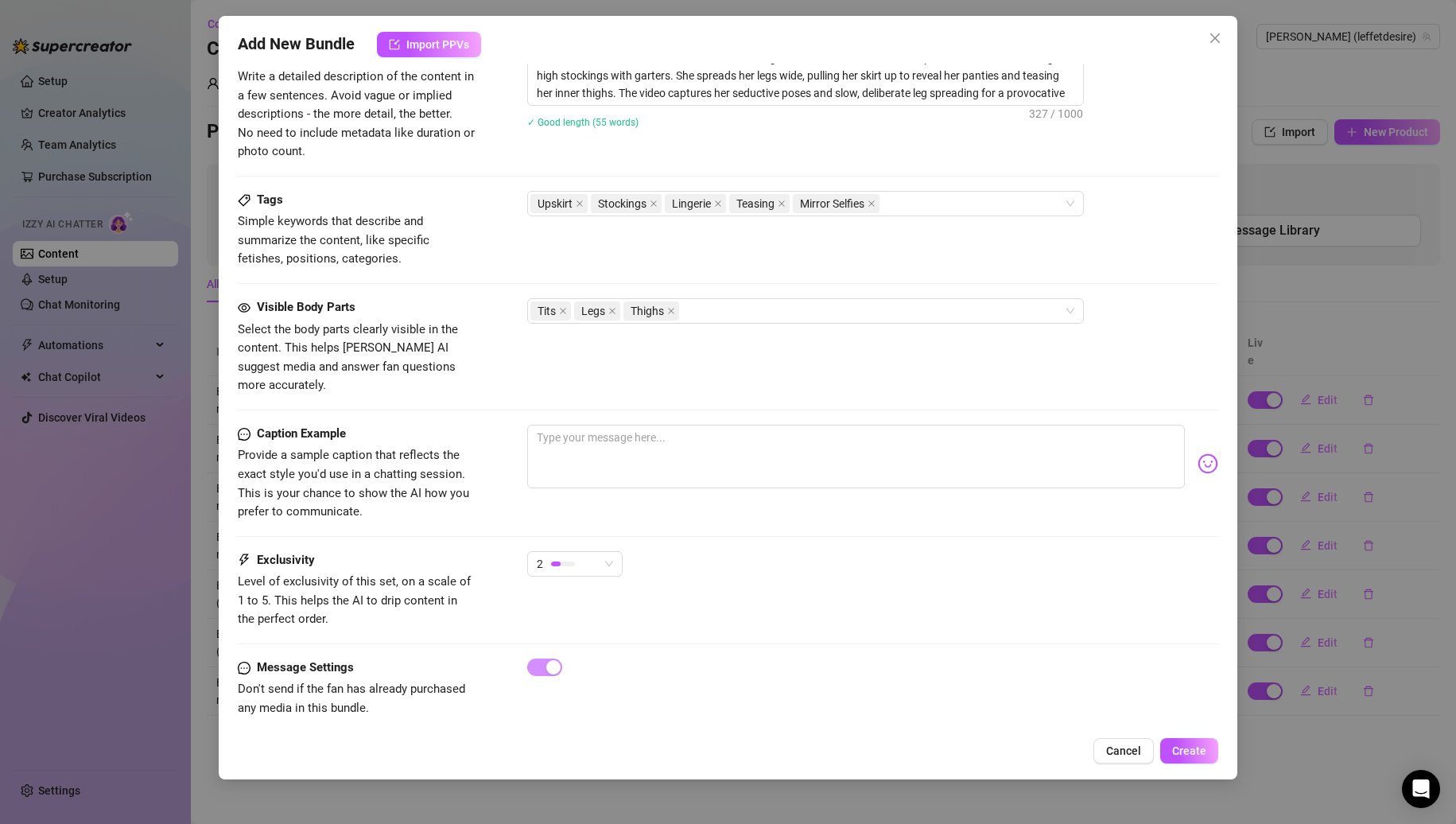
click at [658, 473] on div at bounding box center [873, 464] width 692 height 78
click at [670, 452] on textarea at bounding box center [856, 457] width 658 height 64
paste textarea "deliberate leg spreading for a provocative upskirt view"
click at [1196, 755] on span "Create" at bounding box center [1189, 751] width 34 height 13
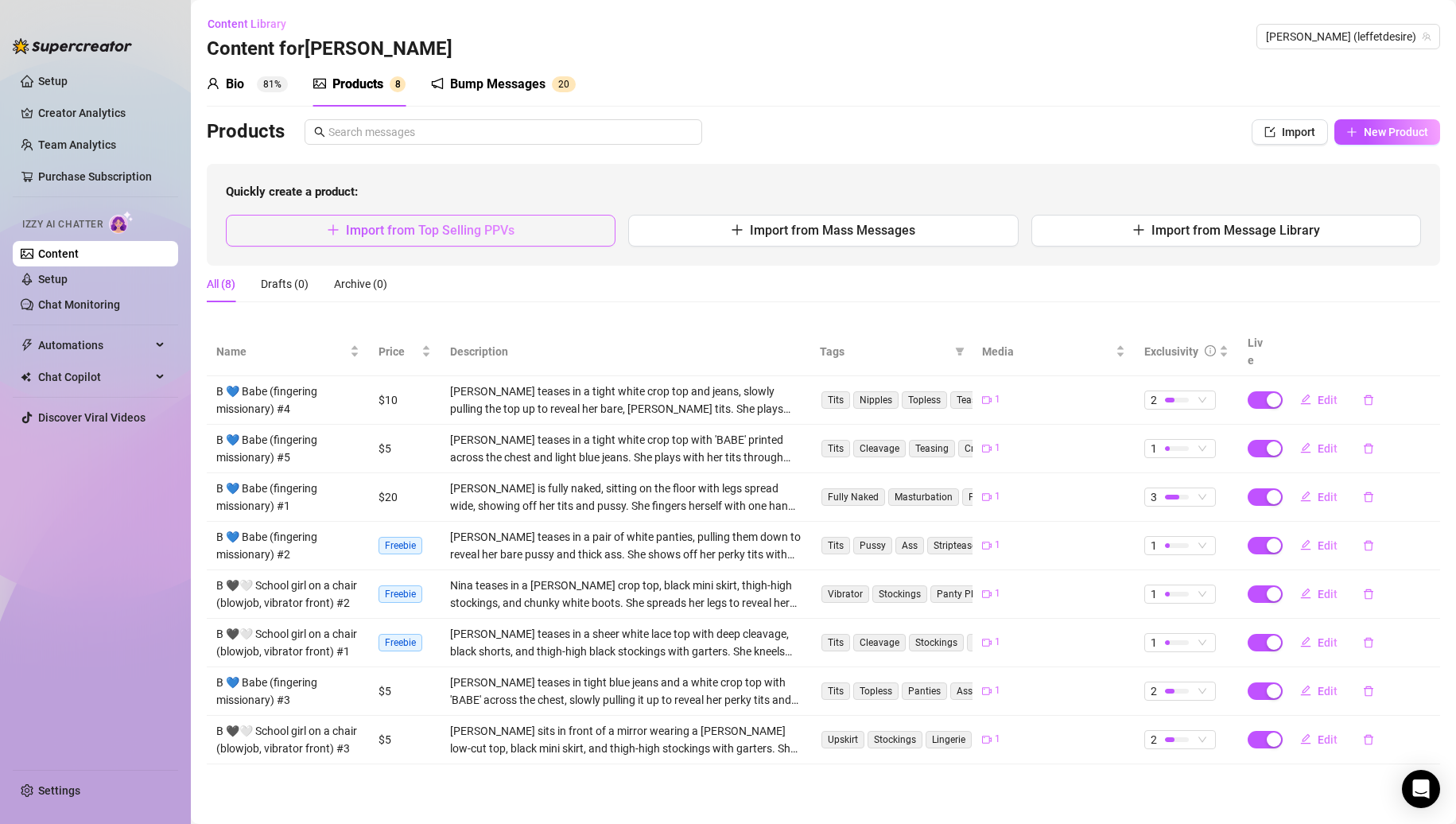
click at [496, 235] on span "Import from Top Selling PPVs" at bounding box center [430, 230] width 169 height 15
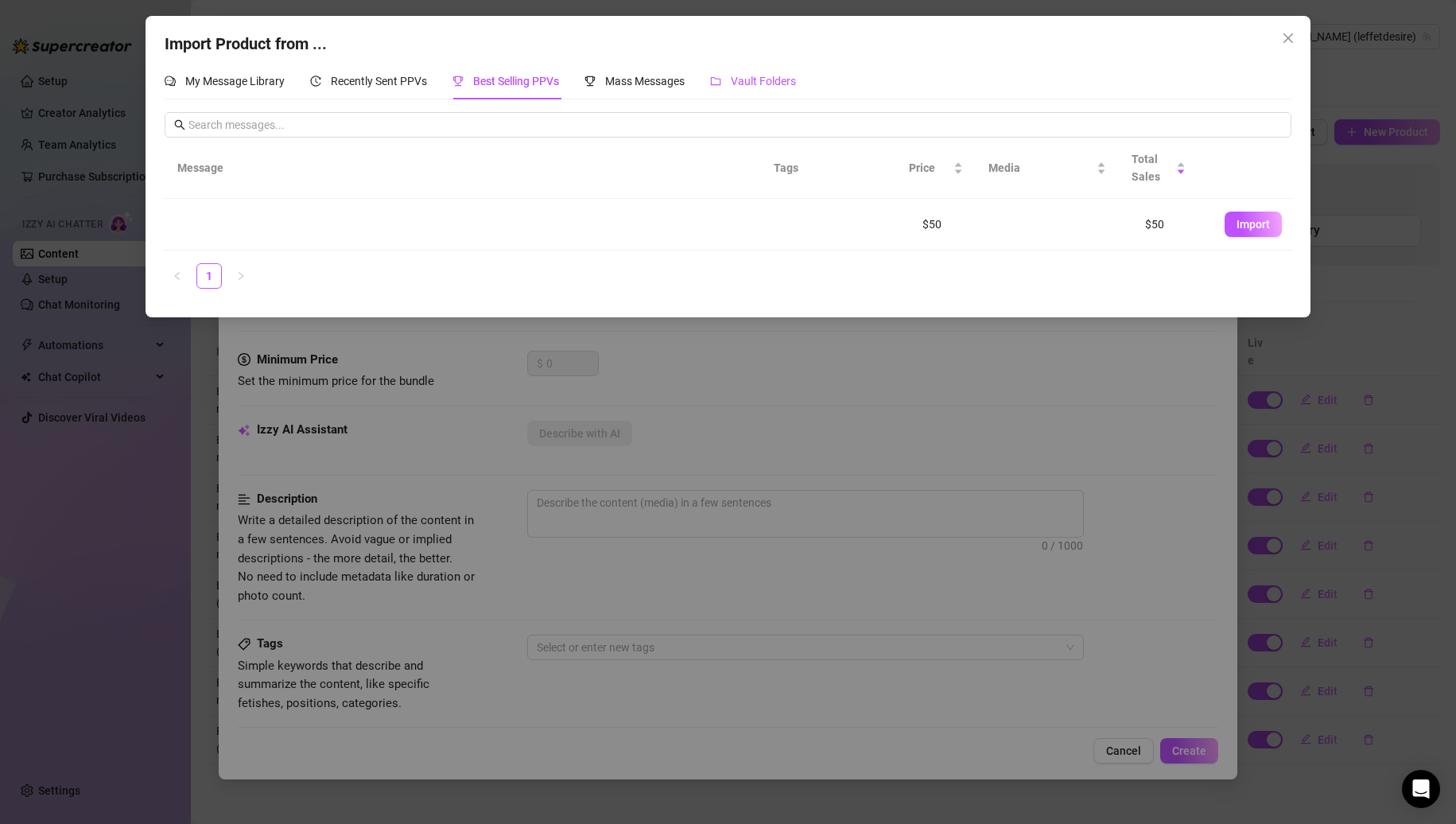
click at [780, 80] on span "Vault Folders" at bounding box center [764, 81] width 66 height 13
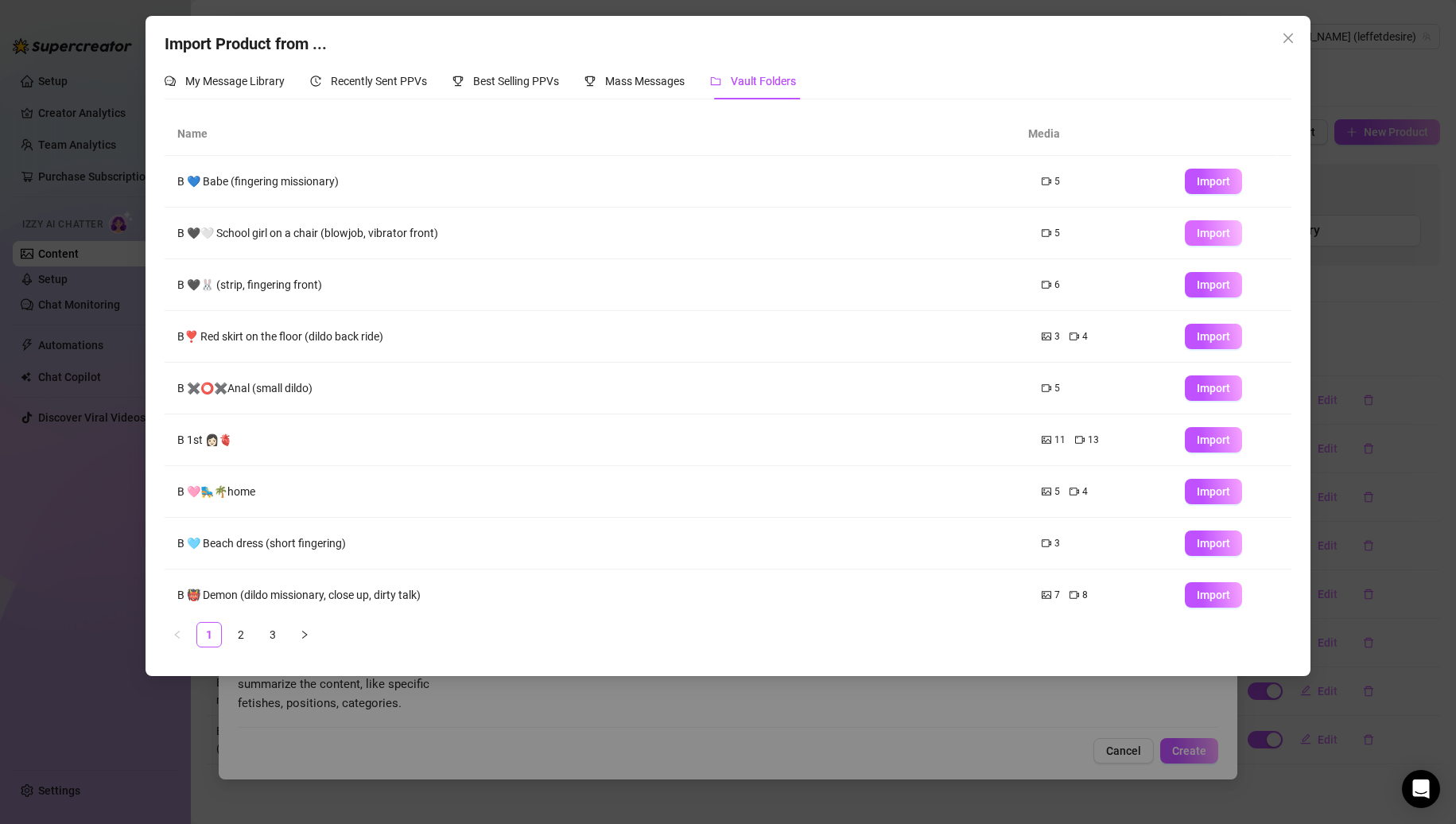
click at [1197, 239] on span "Import" at bounding box center [1213, 232] width 34 height 13
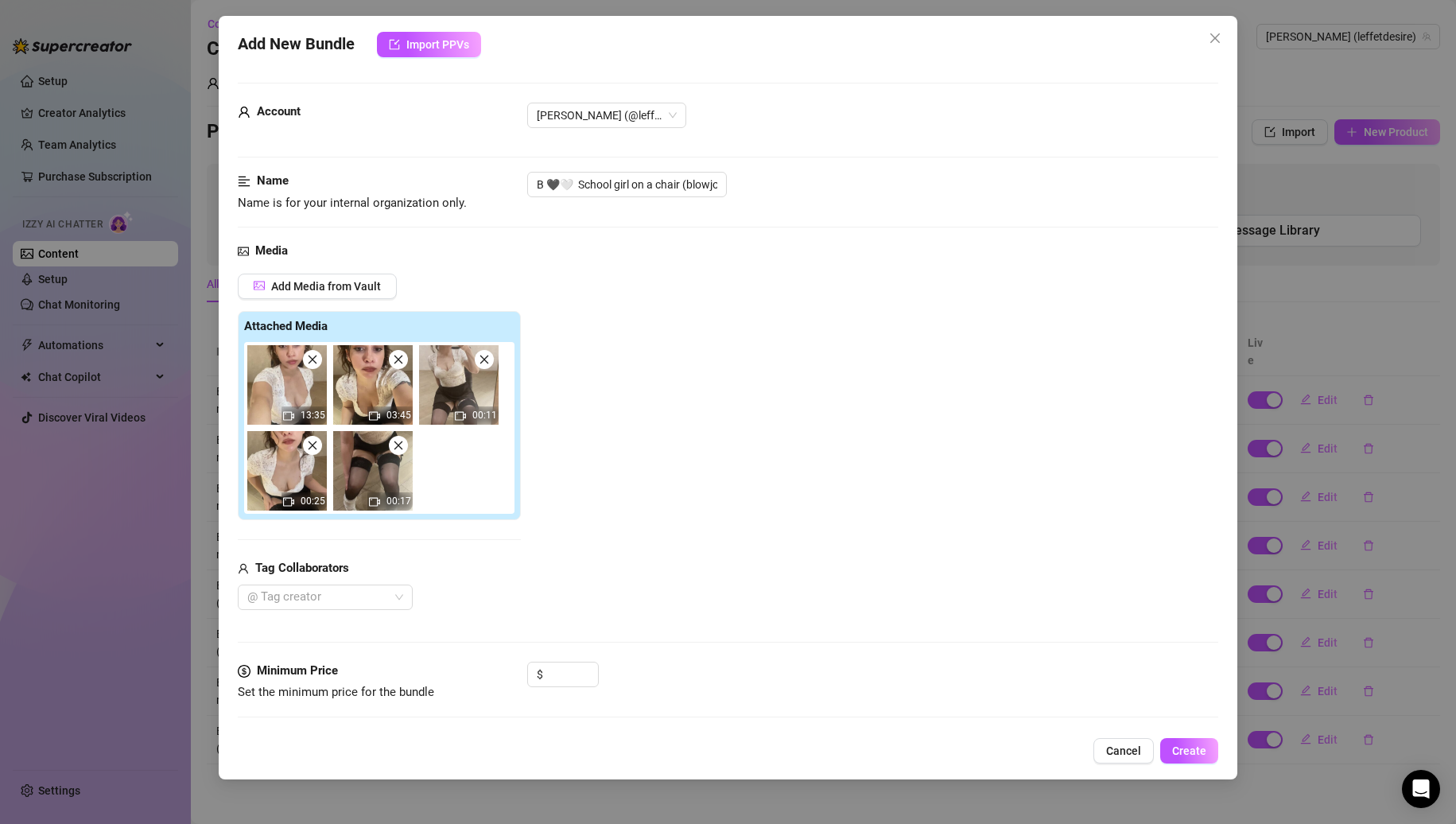
click at [317, 446] on icon "close" at bounding box center [313, 445] width 12 height 12
click at [307, 450] on icon "close" at bounding box center [313, 445] width 12 height 12
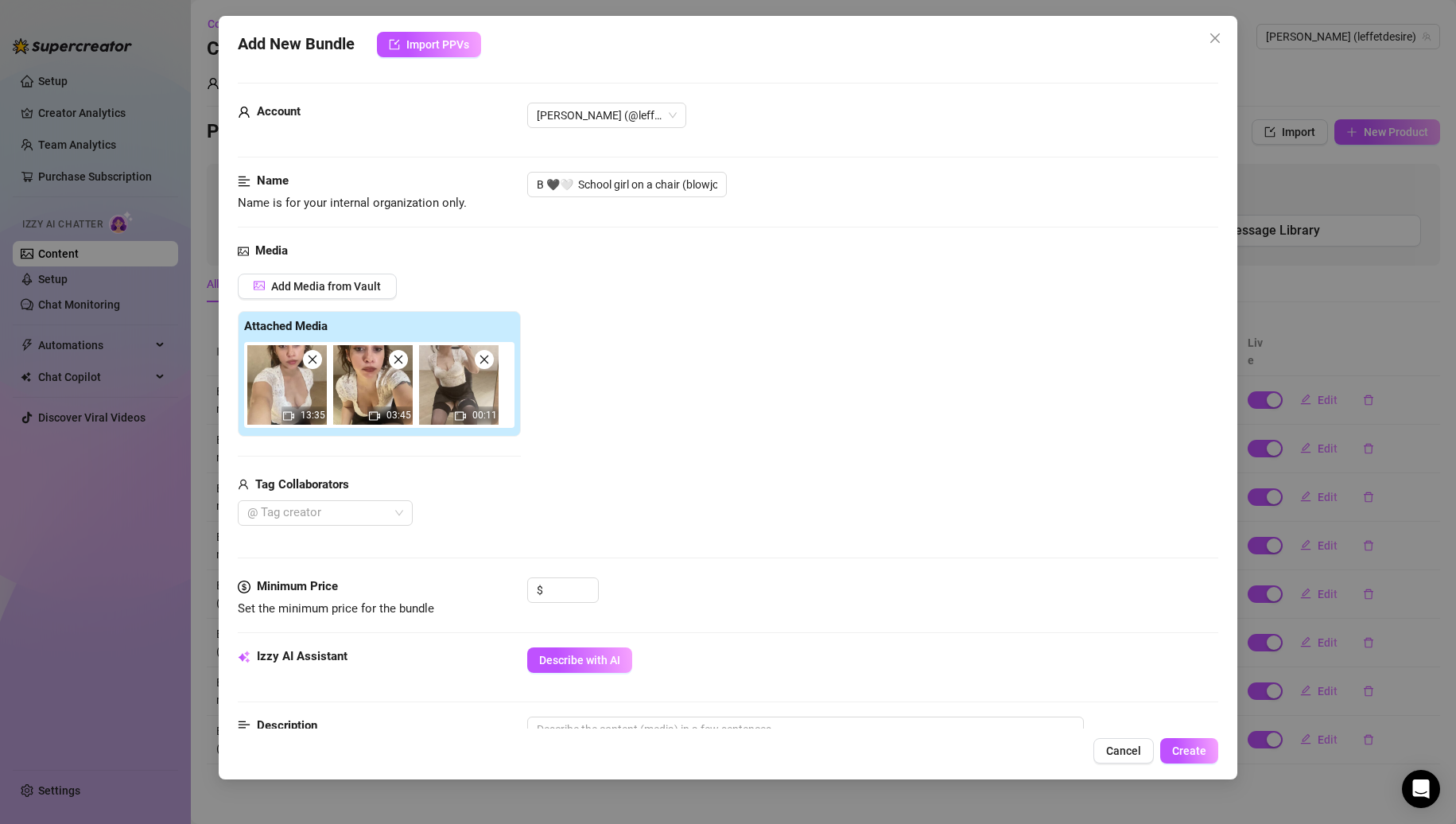
click at [484, 359] on icon "close" at bounding box center [484, 359] width 9 height 9
click at [318, 365] on span at bounding box center [312, 359] width 19 height 19
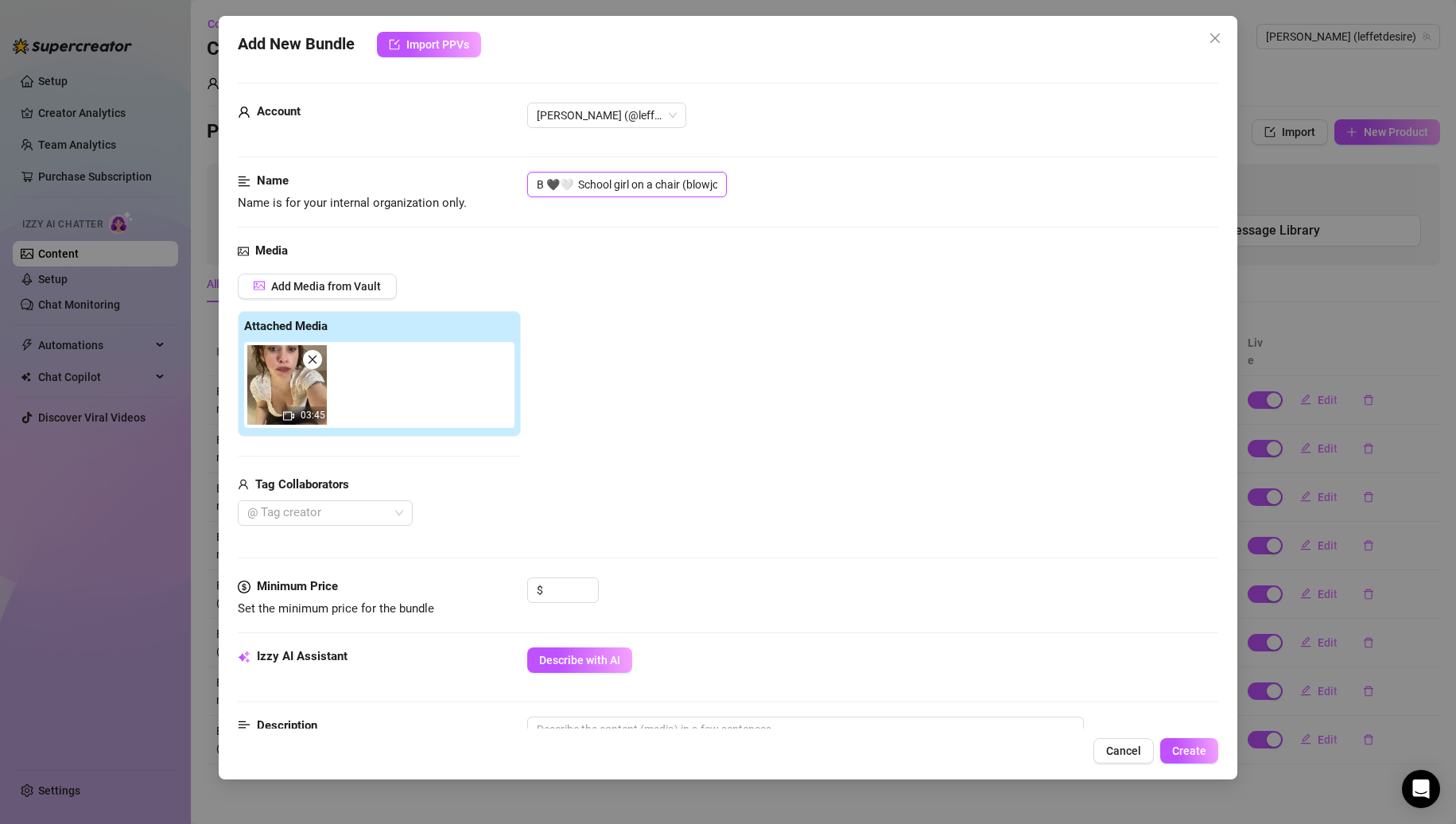
scroll to position [0, 87]
drag, startPoint x: 690, startPoint y: 193, endPoint x: 767, endPoint y: 189, distance: 77.1
click at [939, 186] on div "B 🖤🤍 School girl on a chair (blowjob, vibrator front)" at bounding box center [873, 184] width 692 height 25
click at [719, 188] on input "B 🖤🤍 School girl on a chair (blowjob, vibrator front)" at bounding box center [626, 184] width 199 height 25
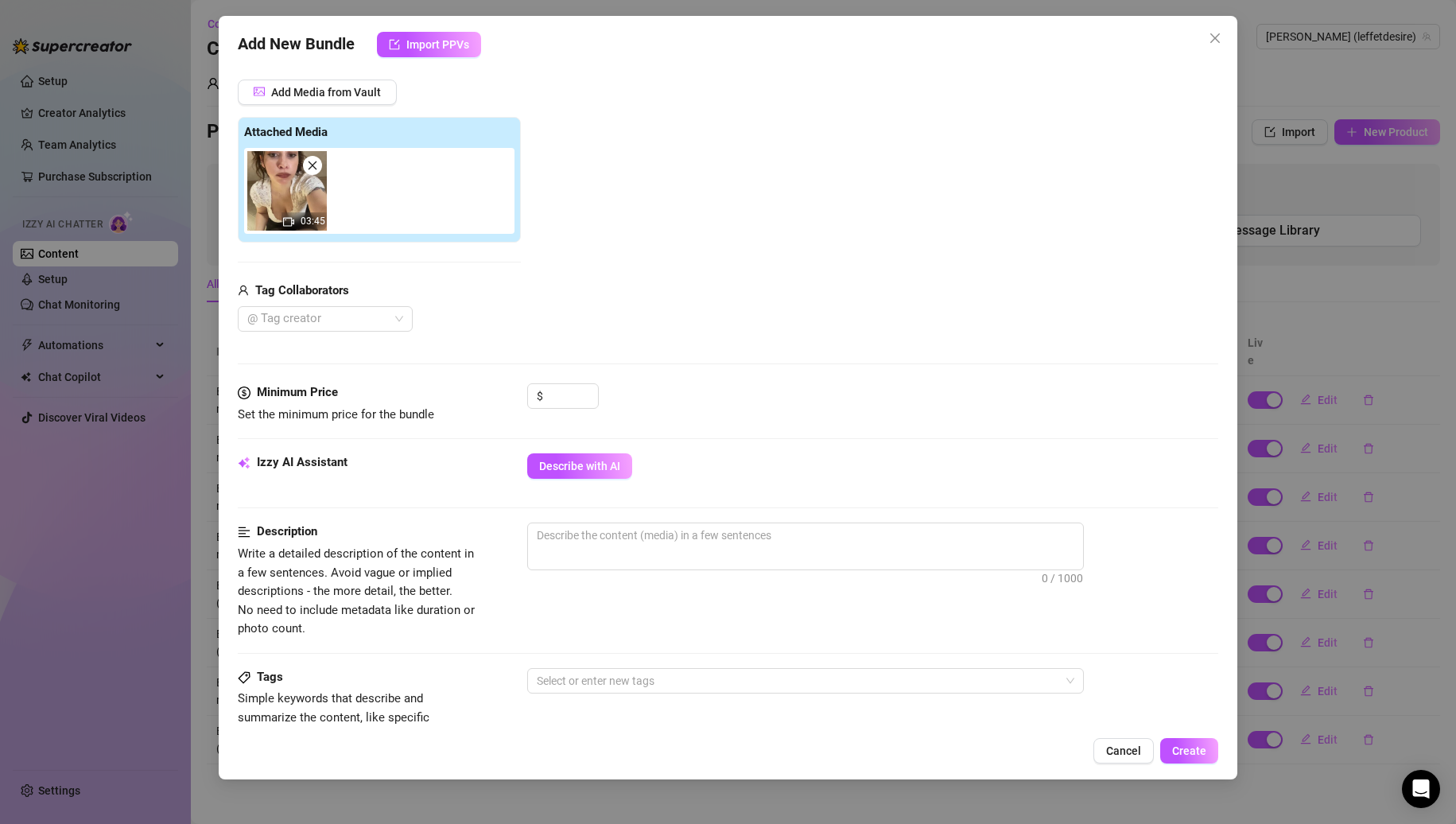
scroll to position [398, 0]
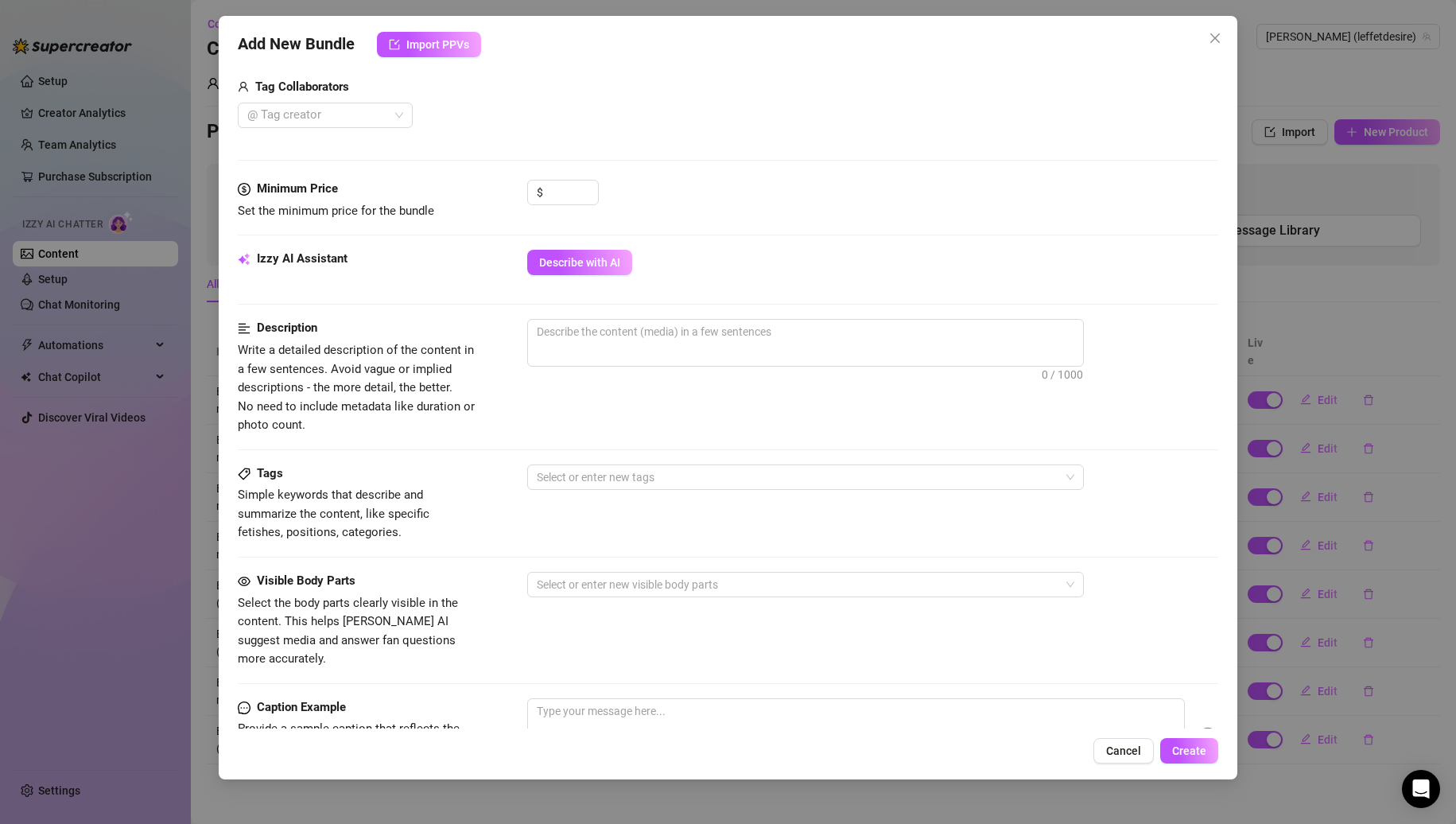
click at [603, 256] on span "Describe with AI" at bounding box center [580, 262] width 81 height 13
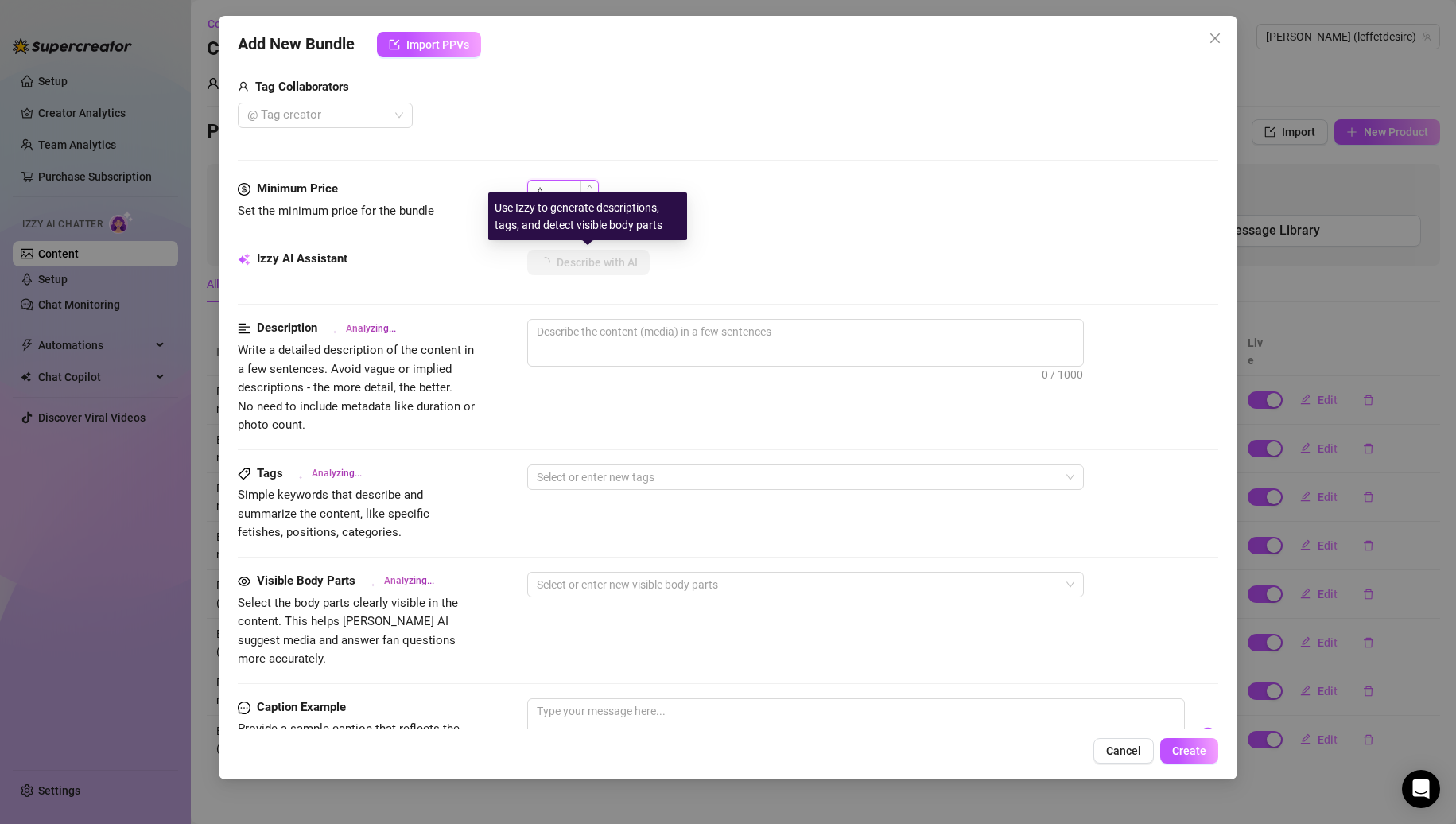
click at [562, 182] on input at bounding box center [572, 192] width 52 height 24
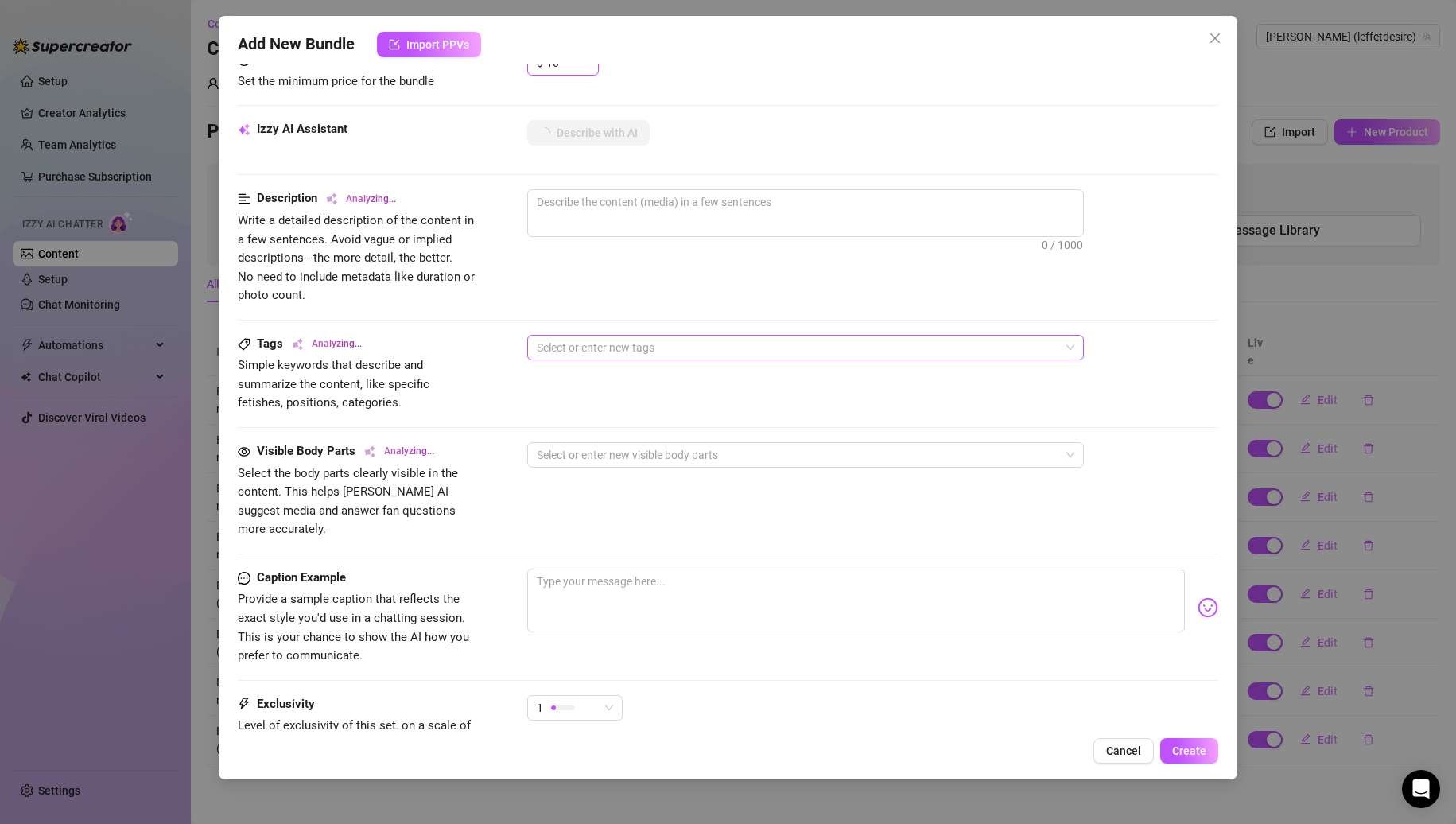
scroll to position [672, 0]
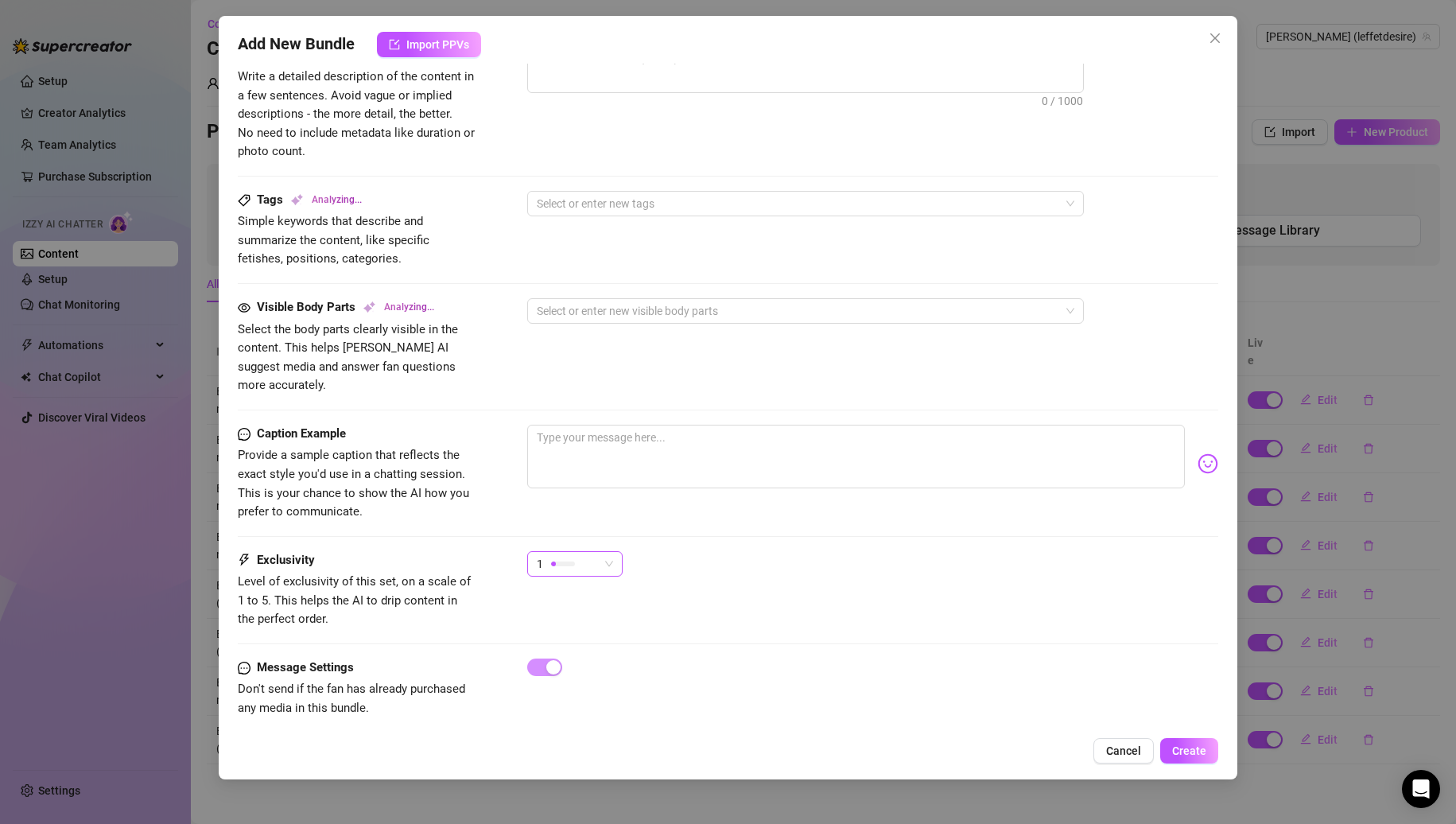
click at [576, 554] on div "1" at bounding box center [568, 564] width 62 height 24
click at [563, 618] on div "3" at bounding box center [615, 627] width 169 height 25
click at [754, 551] on div "3 3" at bounding box center [873, 571] width 692 height 40
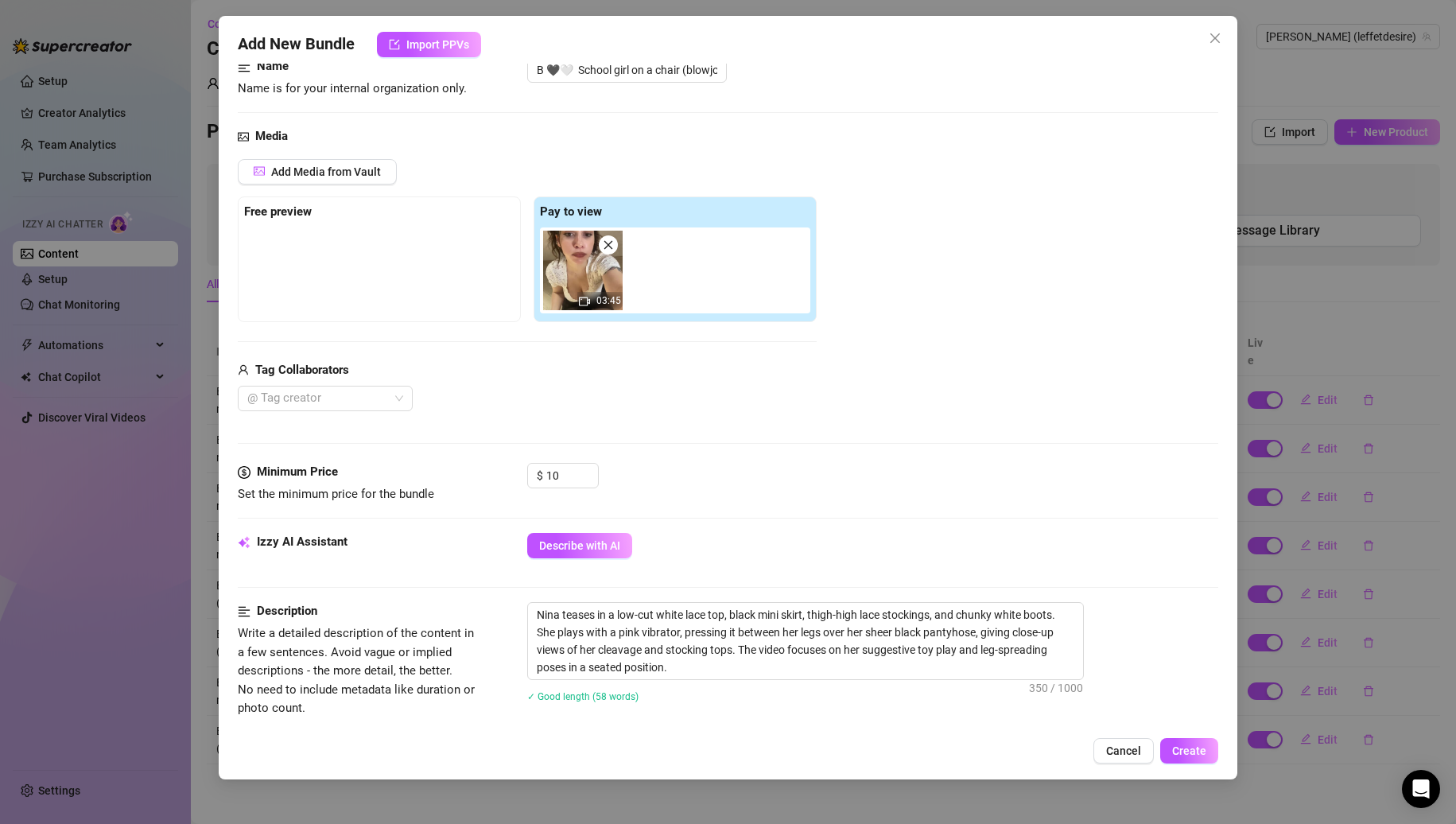
scroll to position [274, 0]
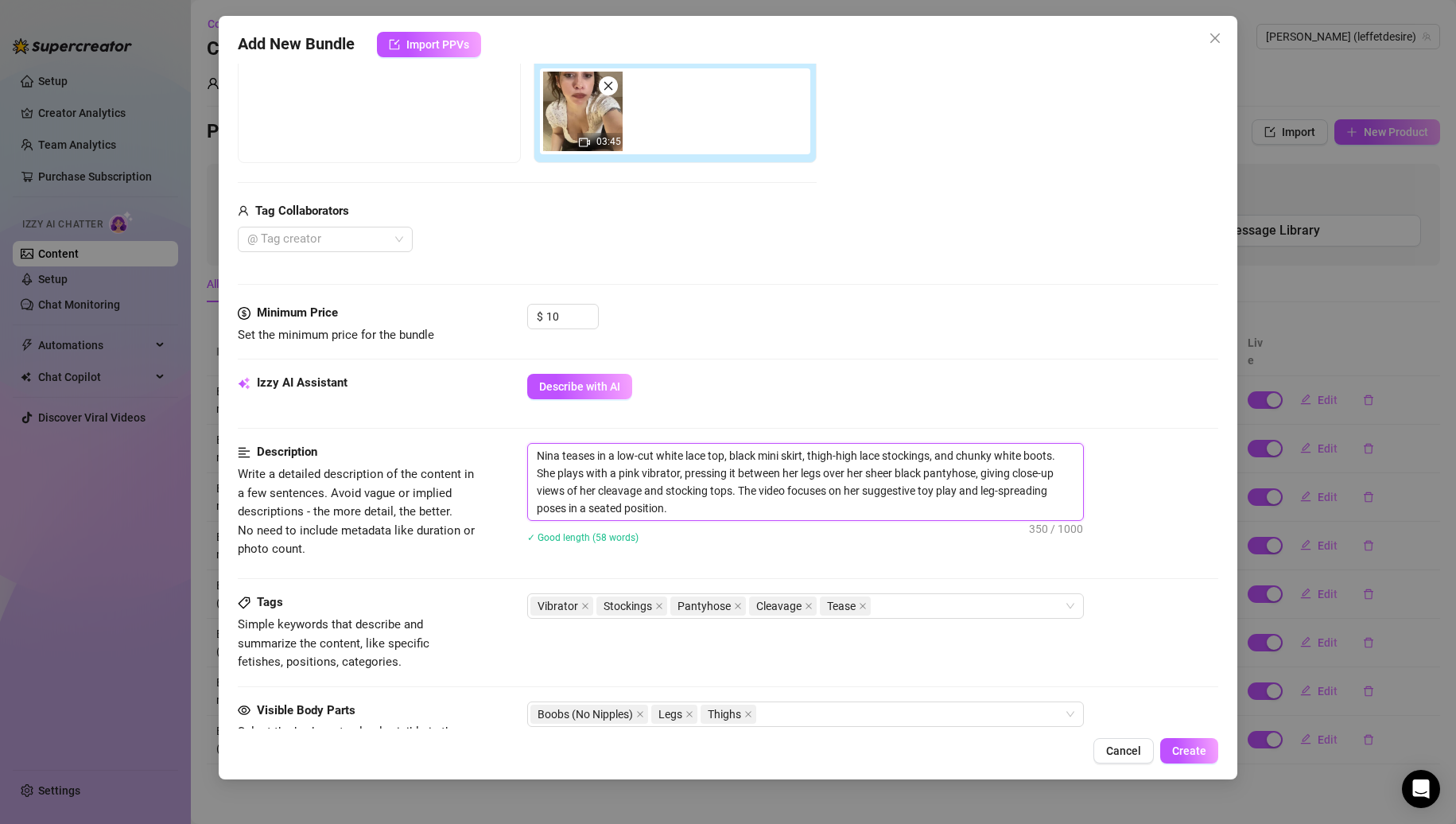
click at [723, 508] on textarea "Nina teases in a low-cut white lace top, black mini skirt, thigh-high lace stoc…" at bounding box center [806, 482] width 555 height 76
drag, startPoint x: 561, startPoint y: 472, endPoint x: 982, endPoint y: 478, distance: 421.0
click at [982, 478] on textarea "Nina teases in a low-cut white lace top, black mini skirt, thigh-high lace stoc…" at bounding box center [806, 482] width 555 height 76
click at [665, 508] on textarea "Nina teases in a low-cut white lace top, black mini skirt, thigh-high lace stoc…" at bounding box center [806, 482] width 555 height 76
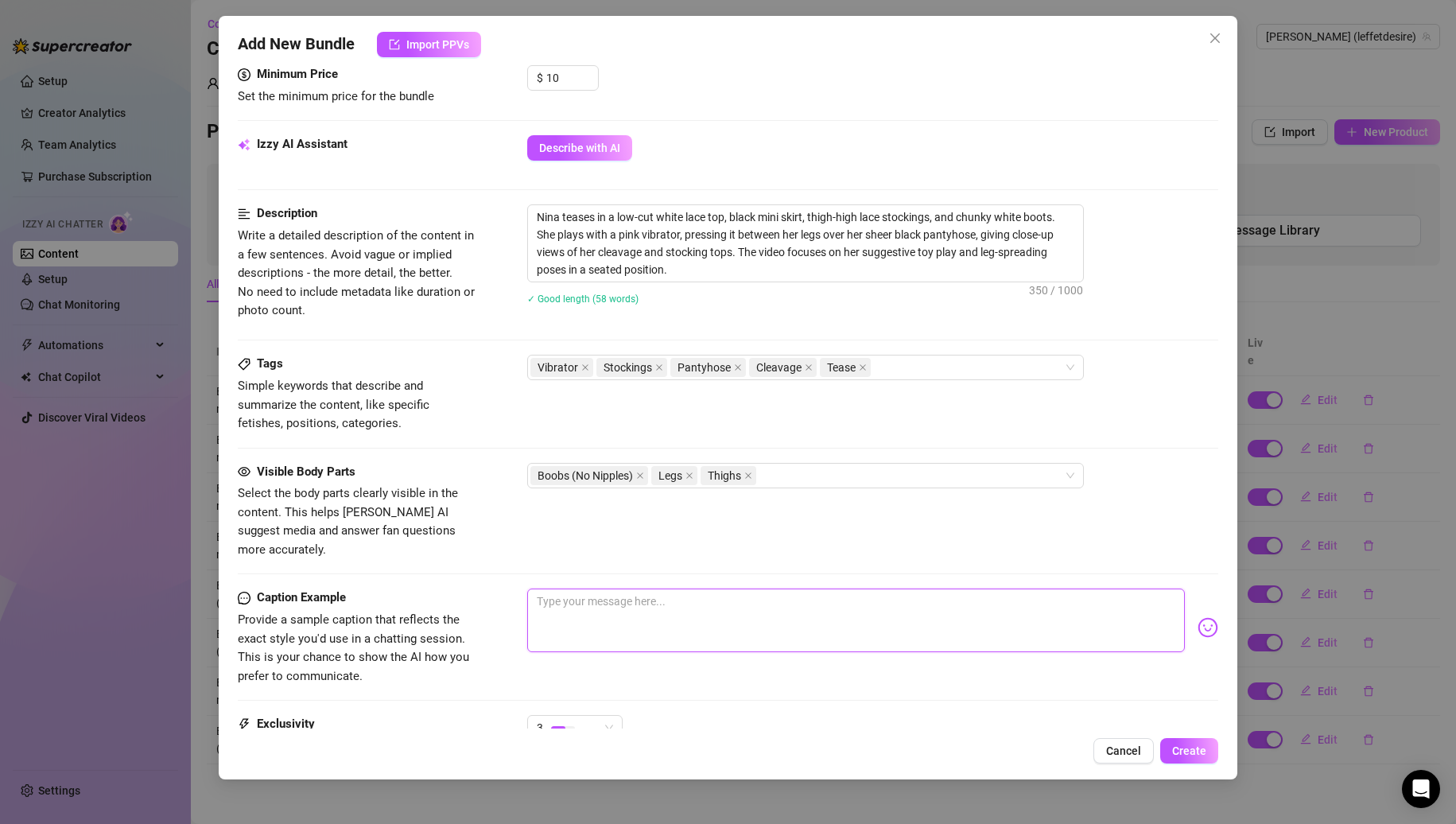
click at [582, 589] on textarea at bounding box center [856, 621] width 658 height 64
click at [1177, 745] on span "Create" at bounding box center [1189, 751] width 34 height 13
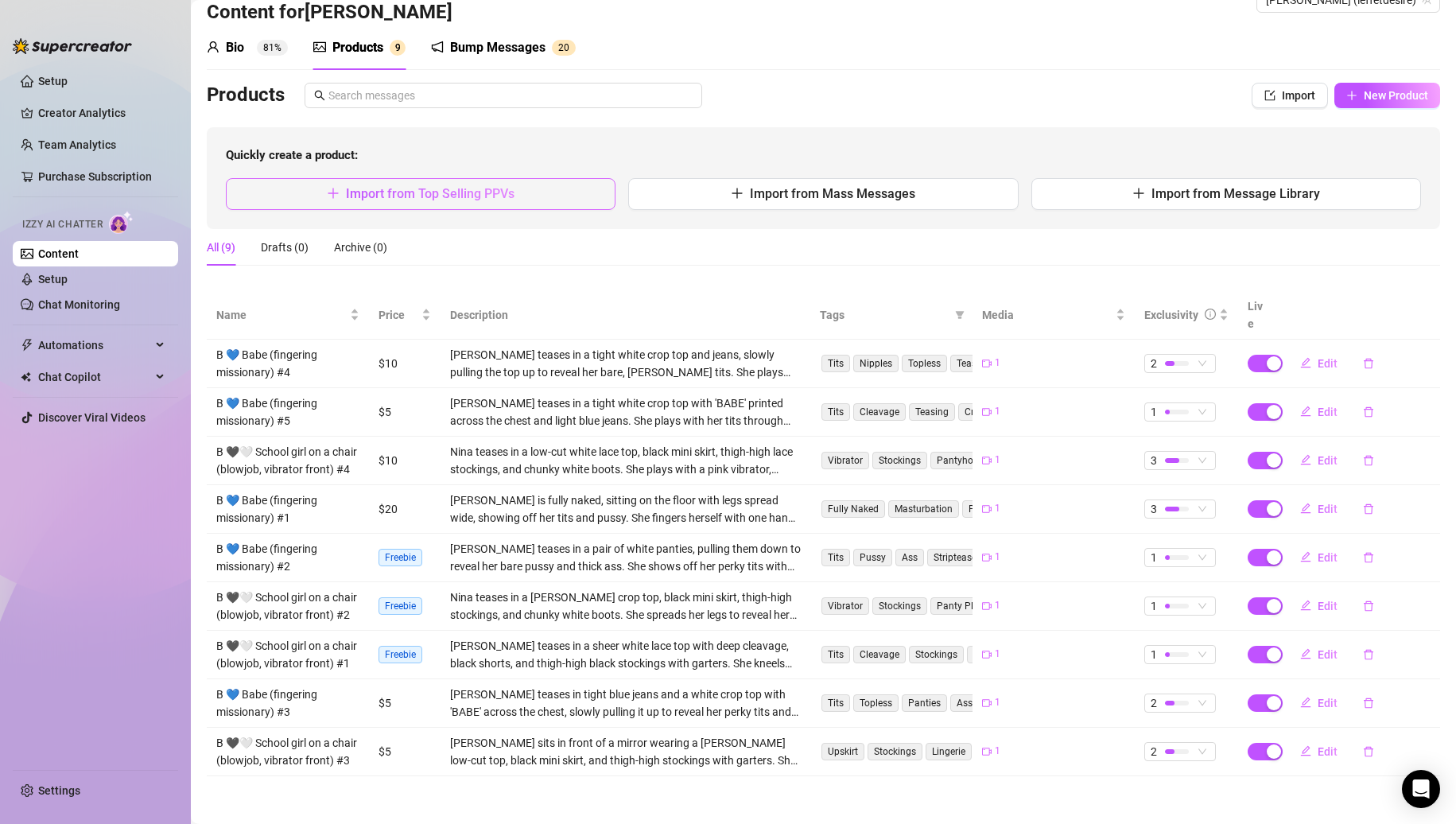
scroll to position [0, 0]
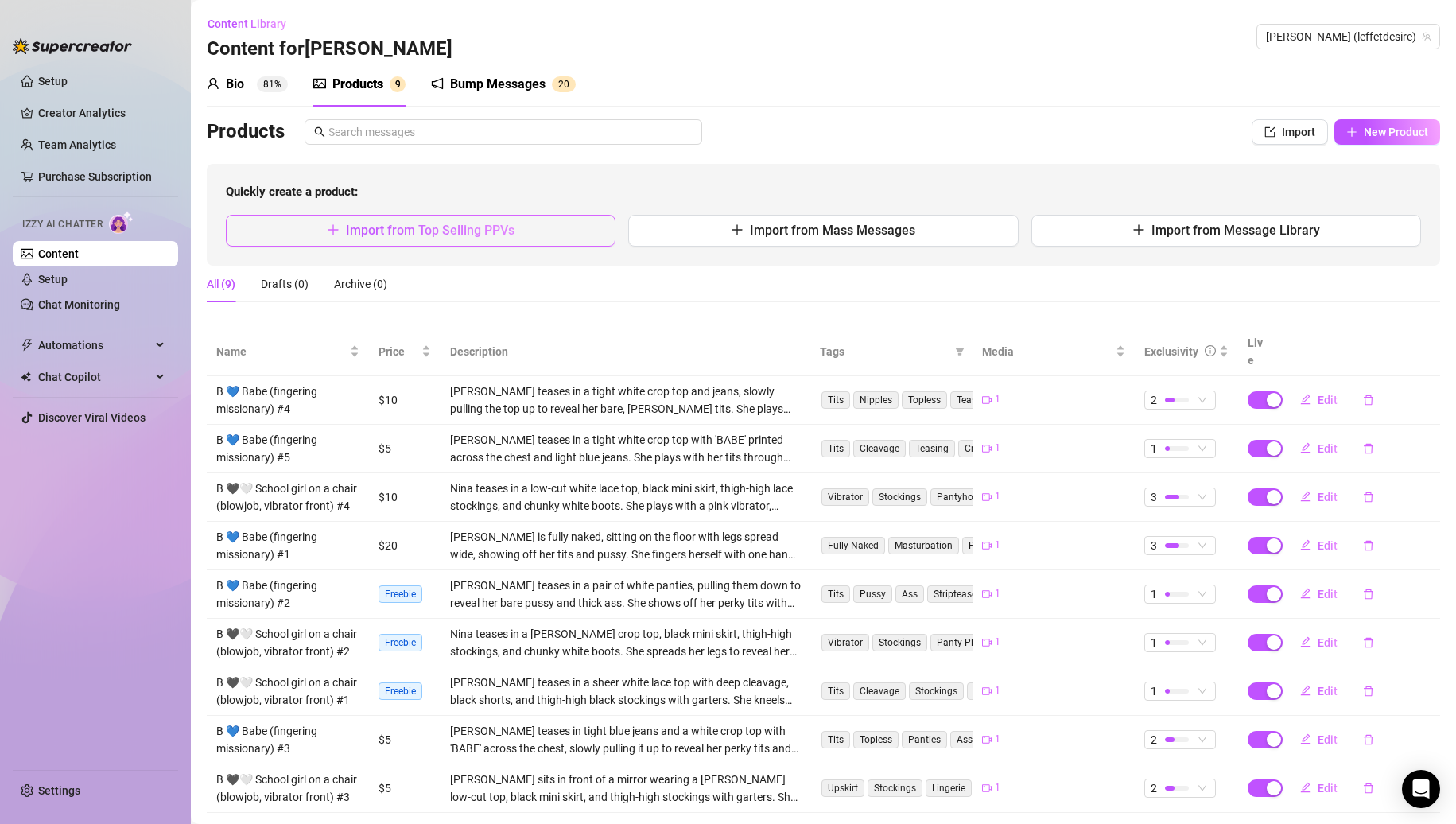
click at [479, 231] on span "Import from Top Selling PPVs" at bounding box center [430, 230] width 169 height 15
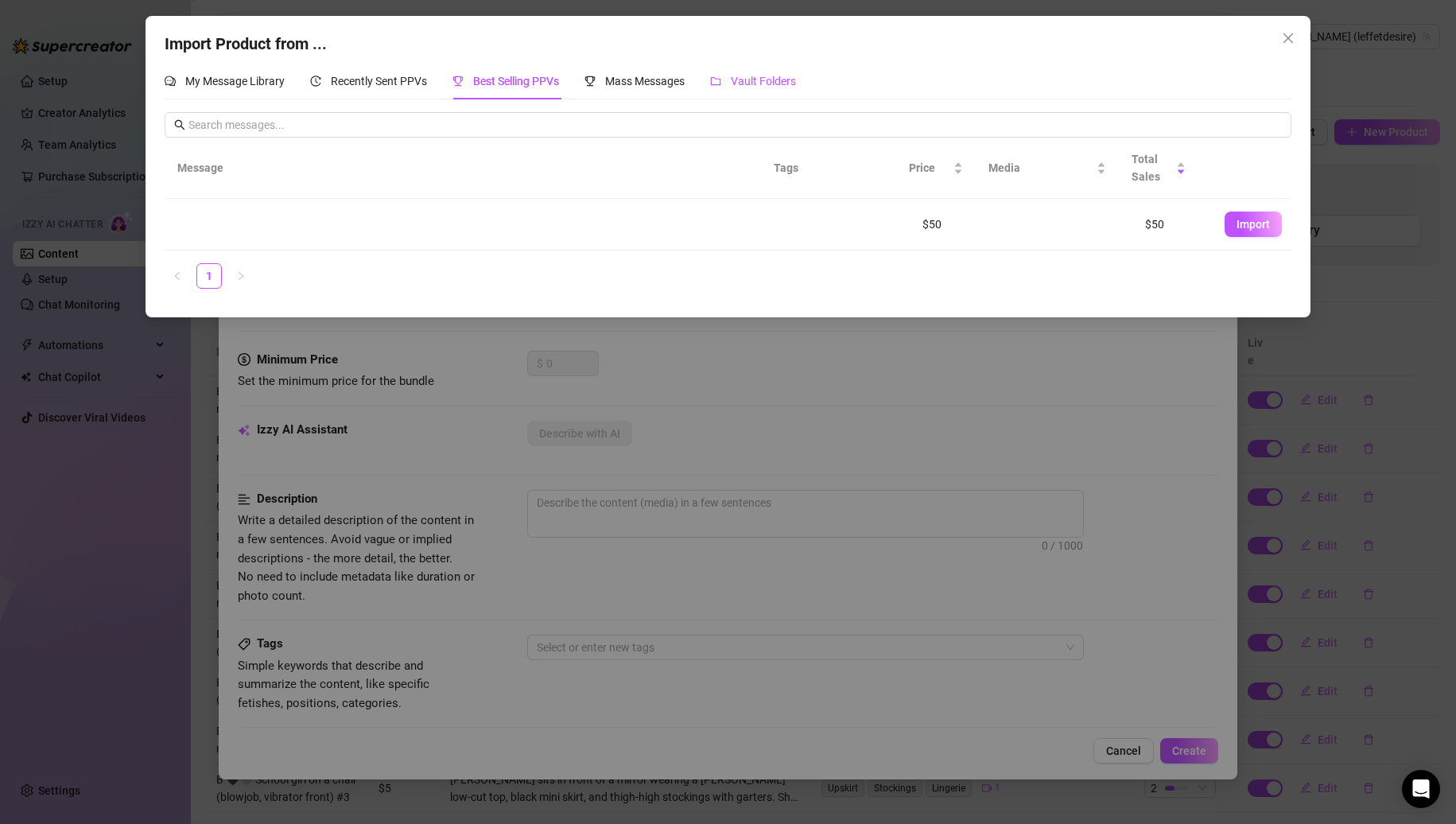
click at [773, 80] on span "Vault Folders" at bounding box center [764, 81] width 66 height 13
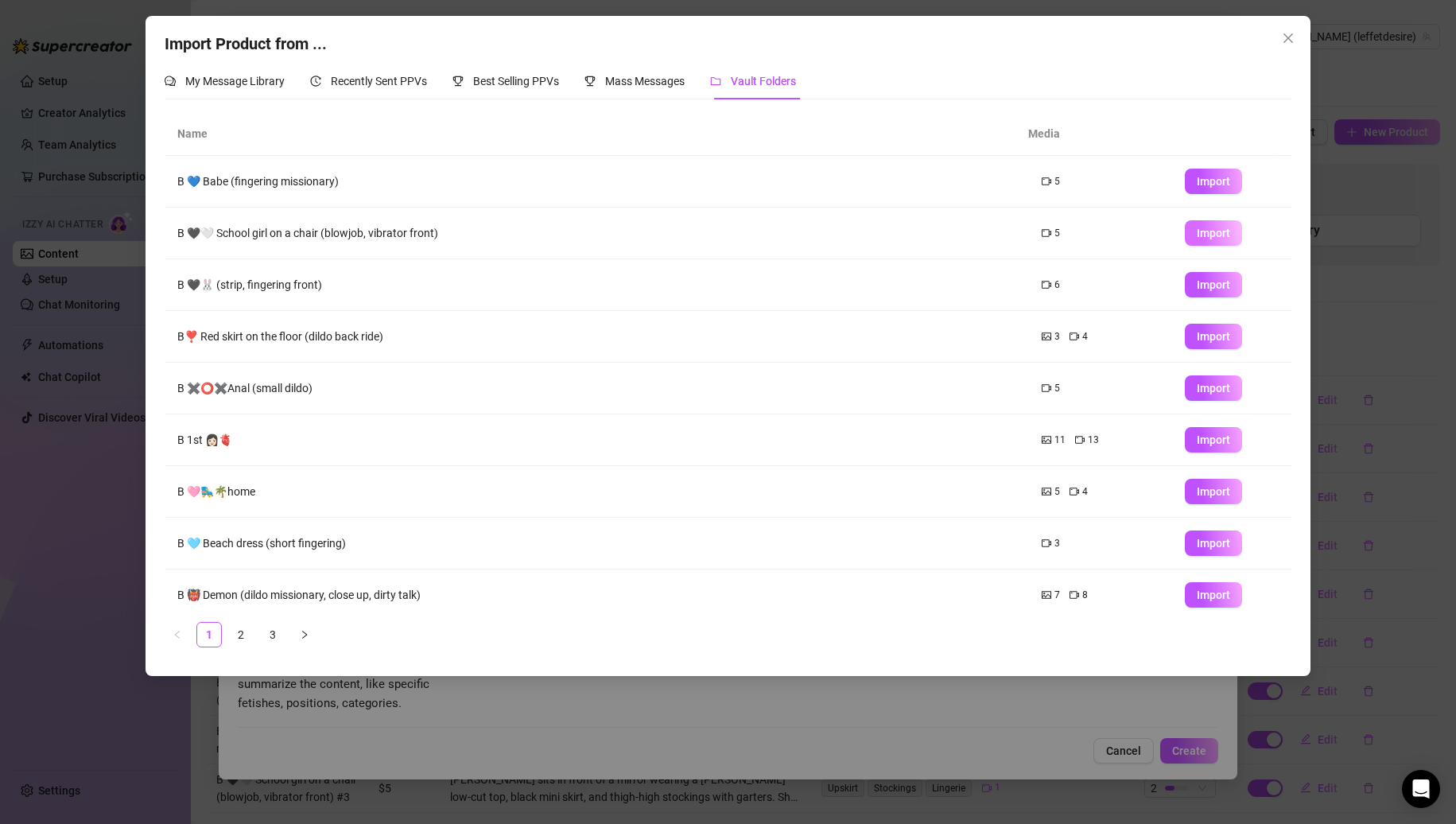
click at [1185, 226] on button "Import" at bounding box center [1213, 233] width 57 height 25
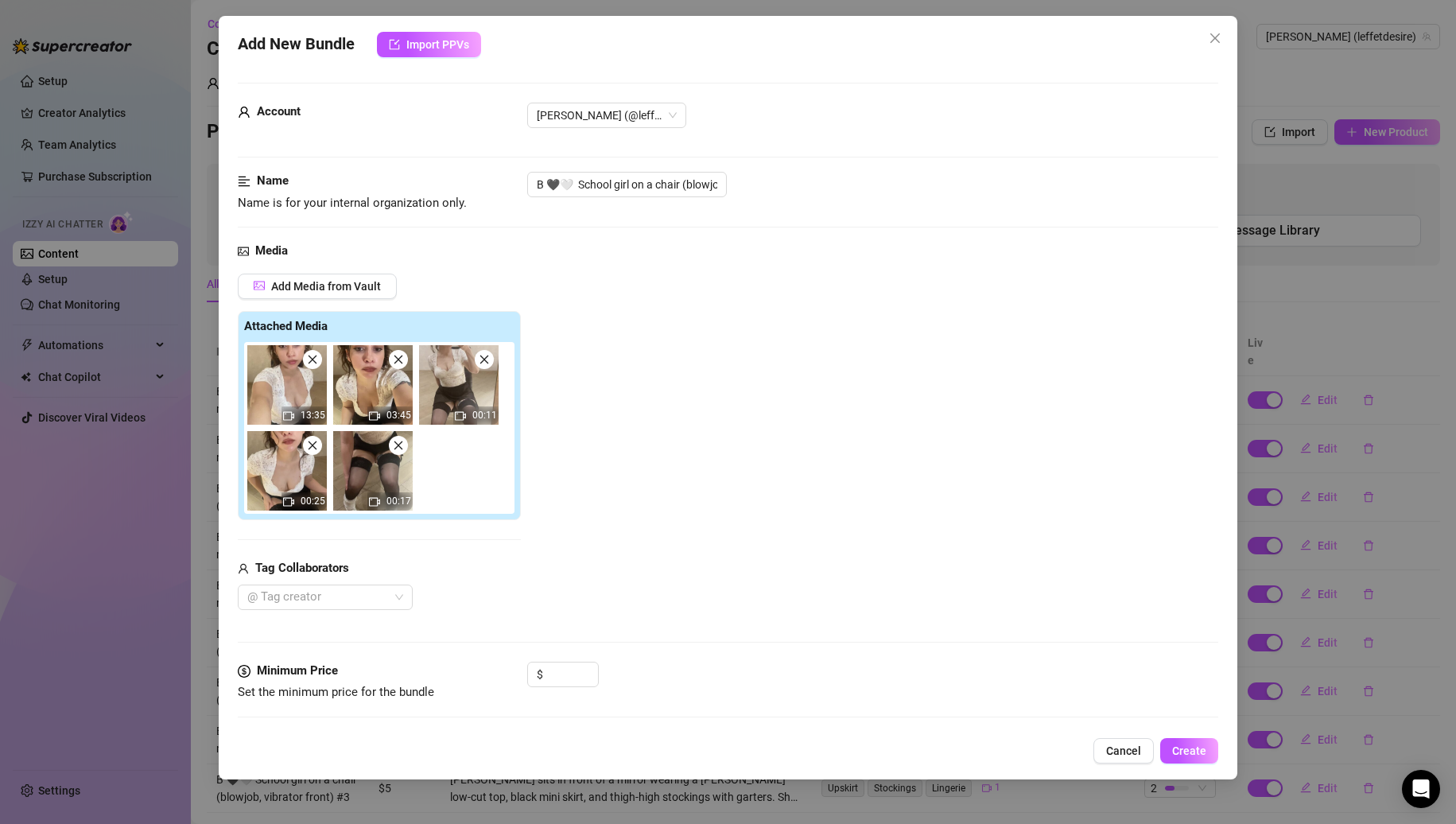
click at [394, 365] on icon "close" at bounding box center [399, 359] width 12 height 12
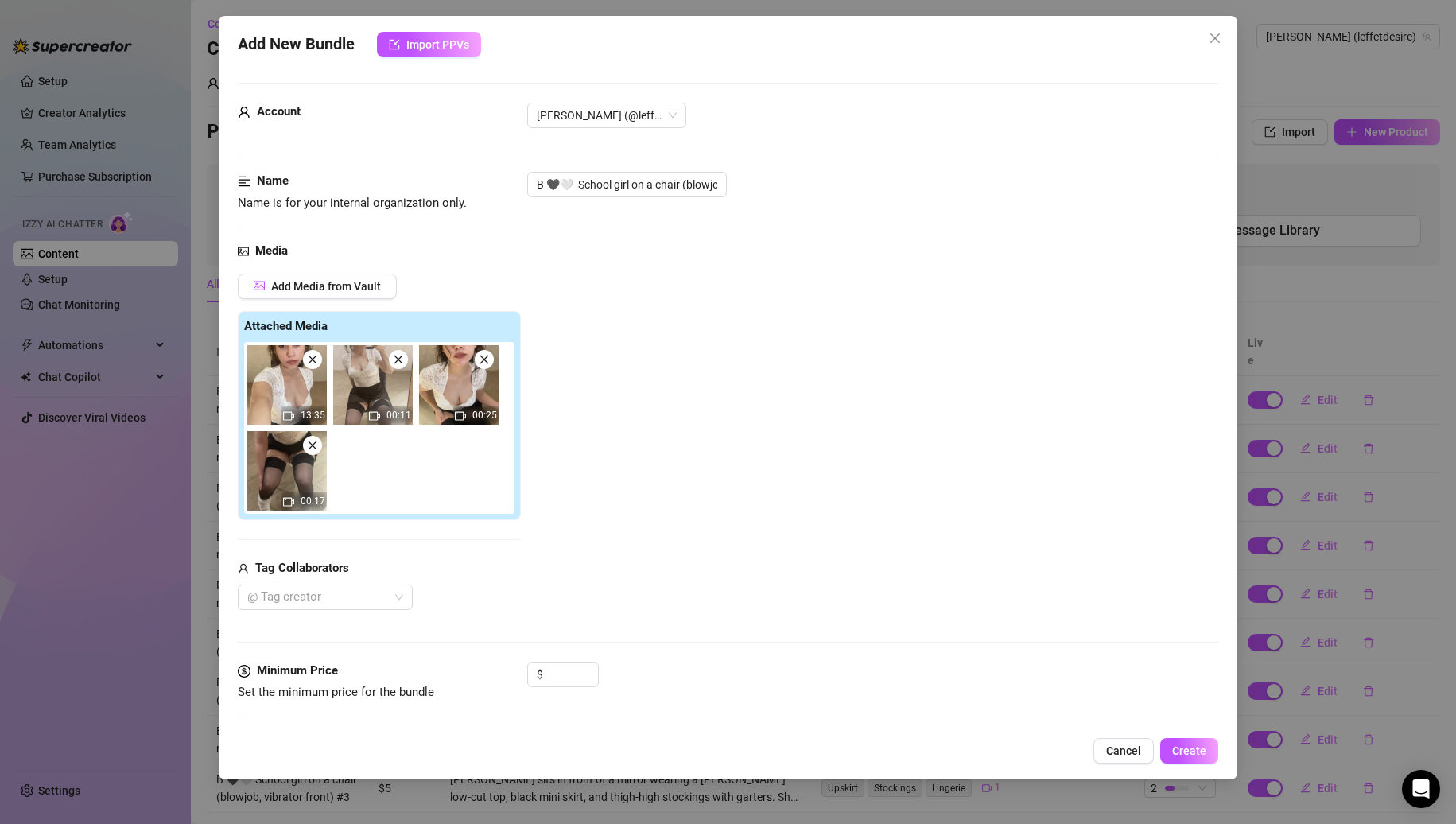
click at [394, 365] on icon "close" at bounding box center [399, 359] width 12 height 12
click at [479, 365] on icon "close" at bounding box center [485, 359] width 12 height 12
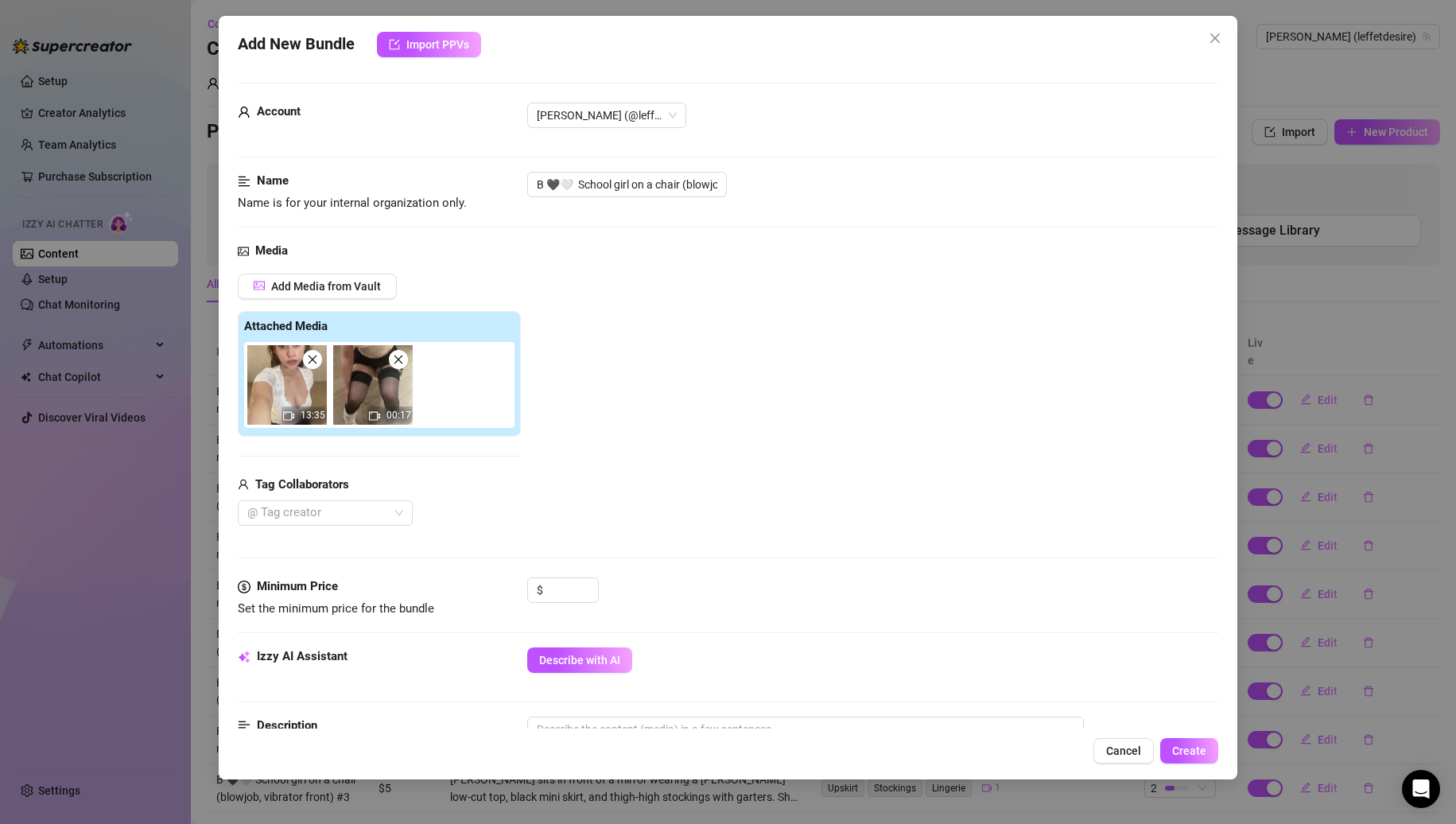
click at [394, 365] on icon "close" at bounding box center [399, 359] width 12 height 12
drag, startPoint x: 640, startPoint y: 188, endPoint x: 1122, endPoint y: 178, distance: 482.1
click at [1122, 178] on div "B 🖤🤍 School girl on a chair (blowjob, vibrator front)" at bounding box center [873, 184] width 692 height 25
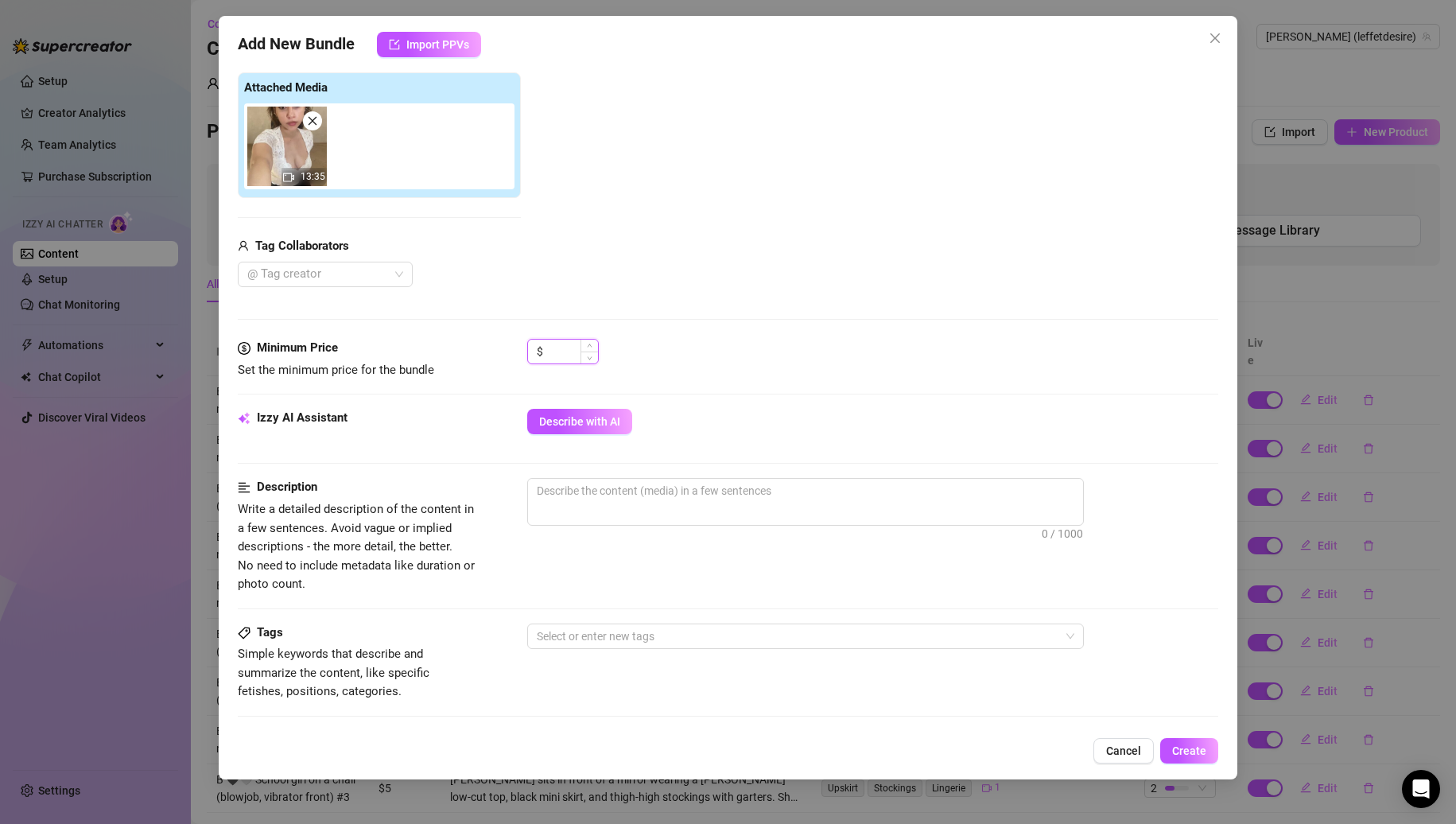
click at [569, 357] on input at bounding box center [572, 351] width 52 height 24
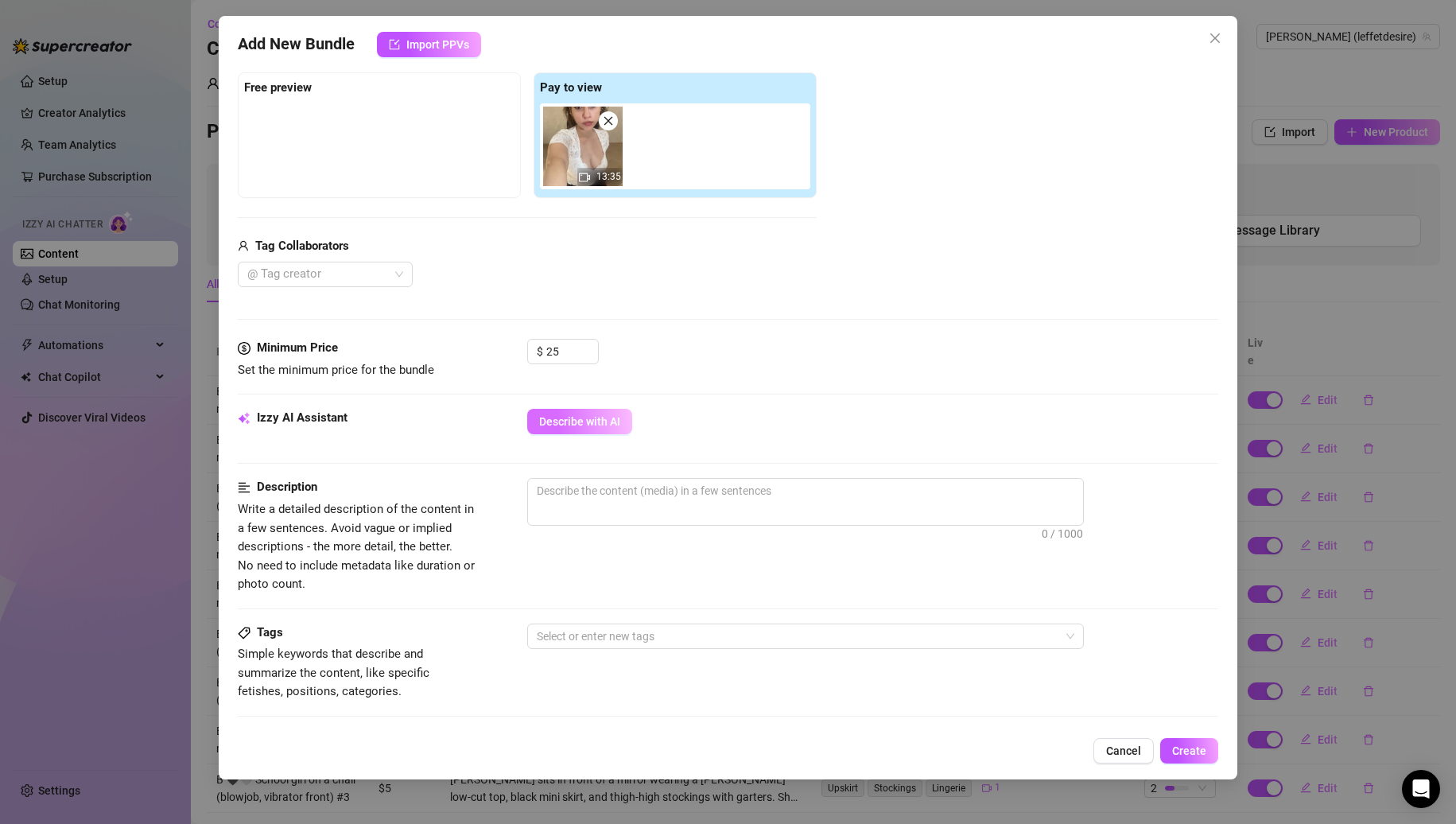
click at [590, 417] on span "Describe with AI" at bounding box center [580, 421] width 81 height 13
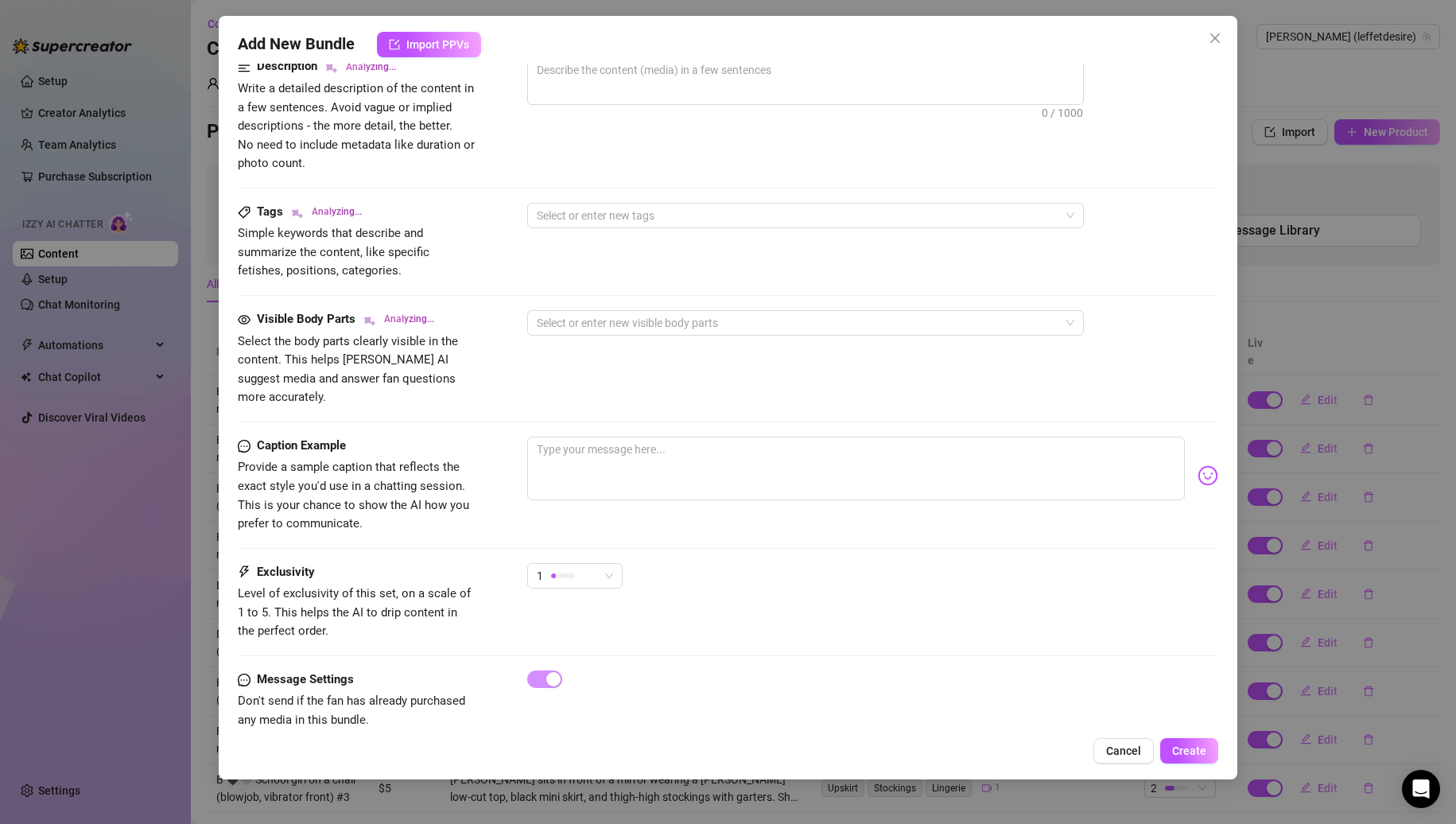
scroll to position [672, 0]
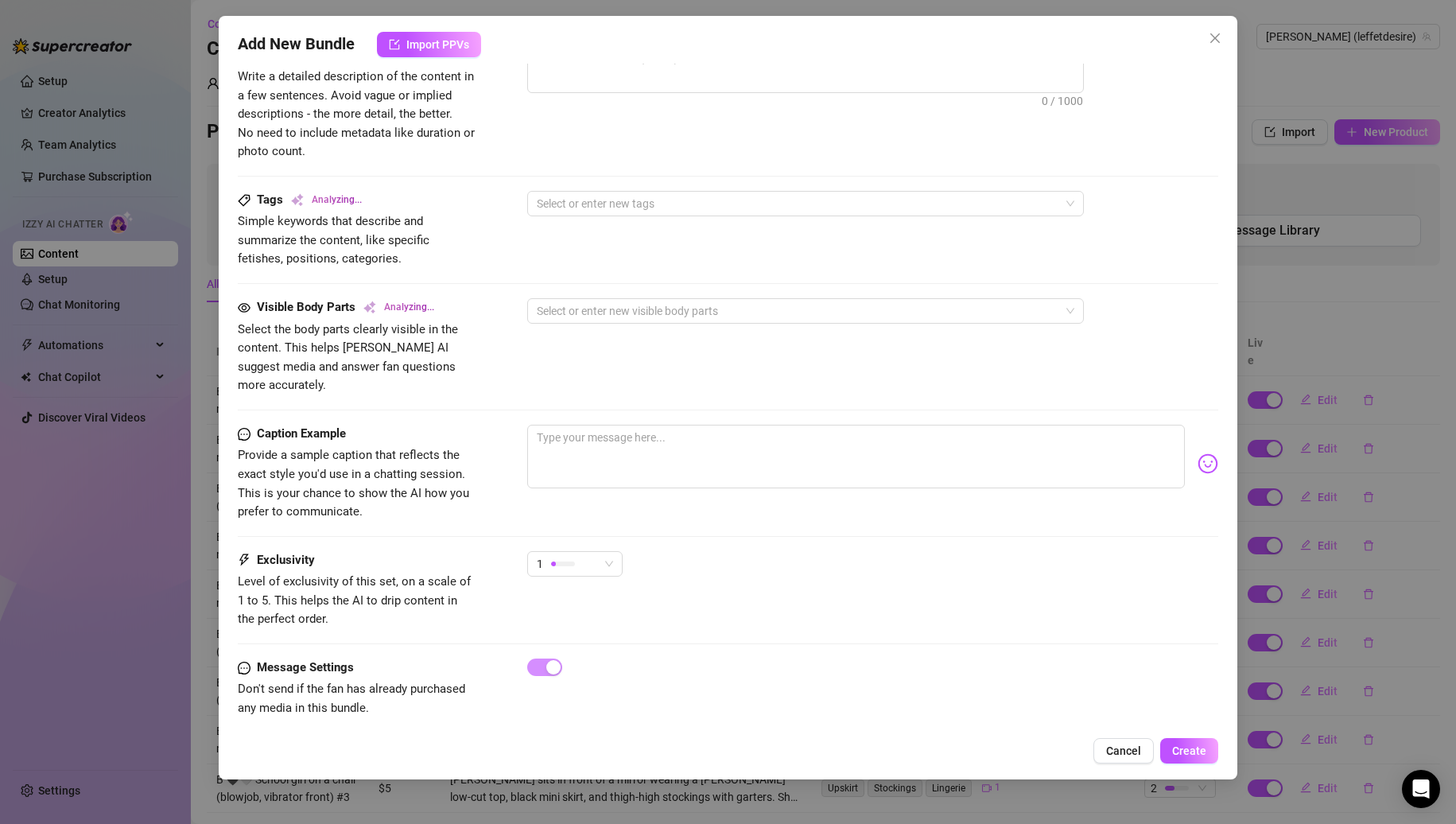
click at [558, 560] on div "1" at bounding box center [574, 571] width 95 height 40
click at [566, 562] on div at bounding box center [563, 564] width 24 height 5
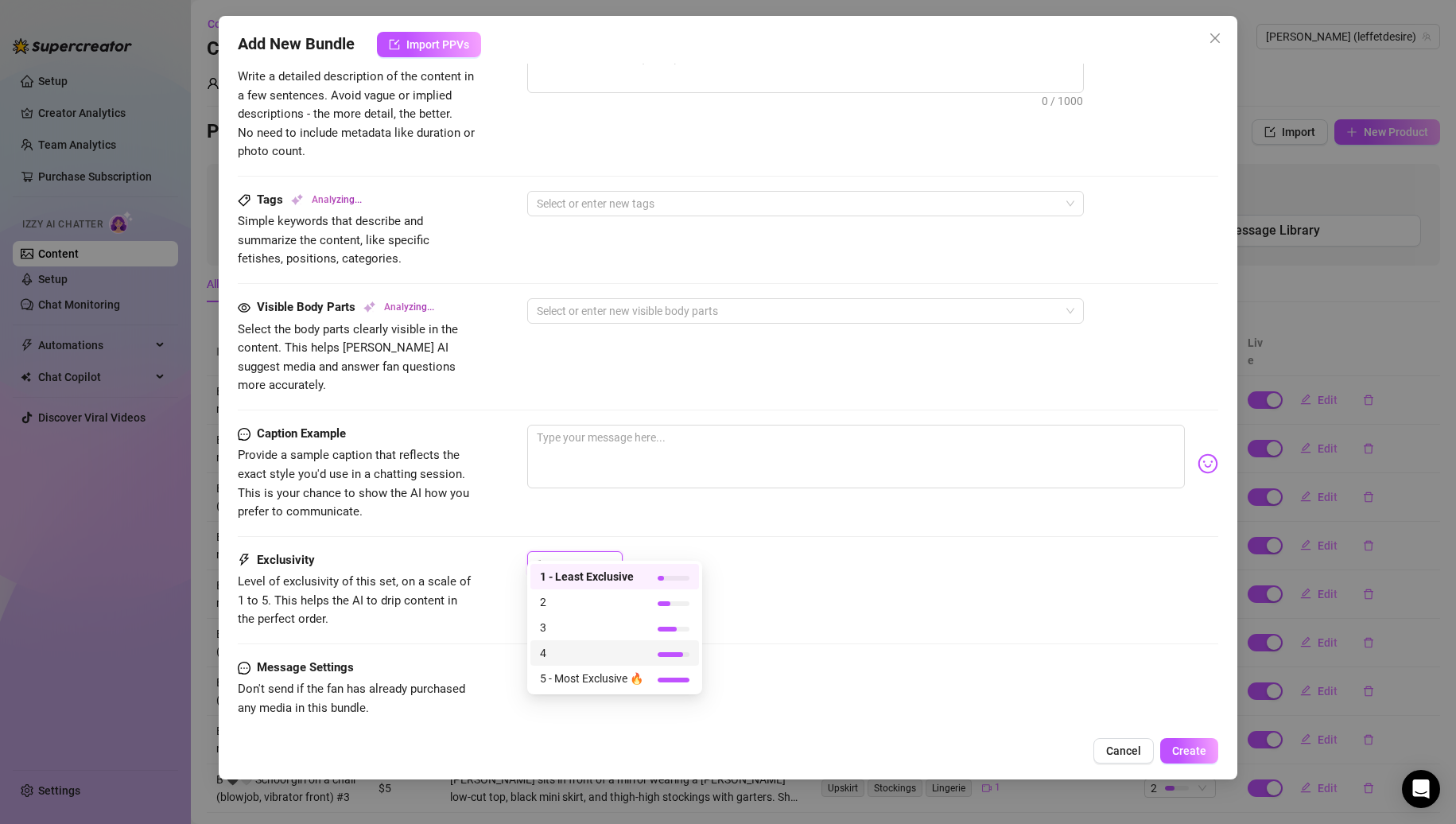
click at [585, 649] on span "4" at bounding box center [591, 653] width 103 height 17
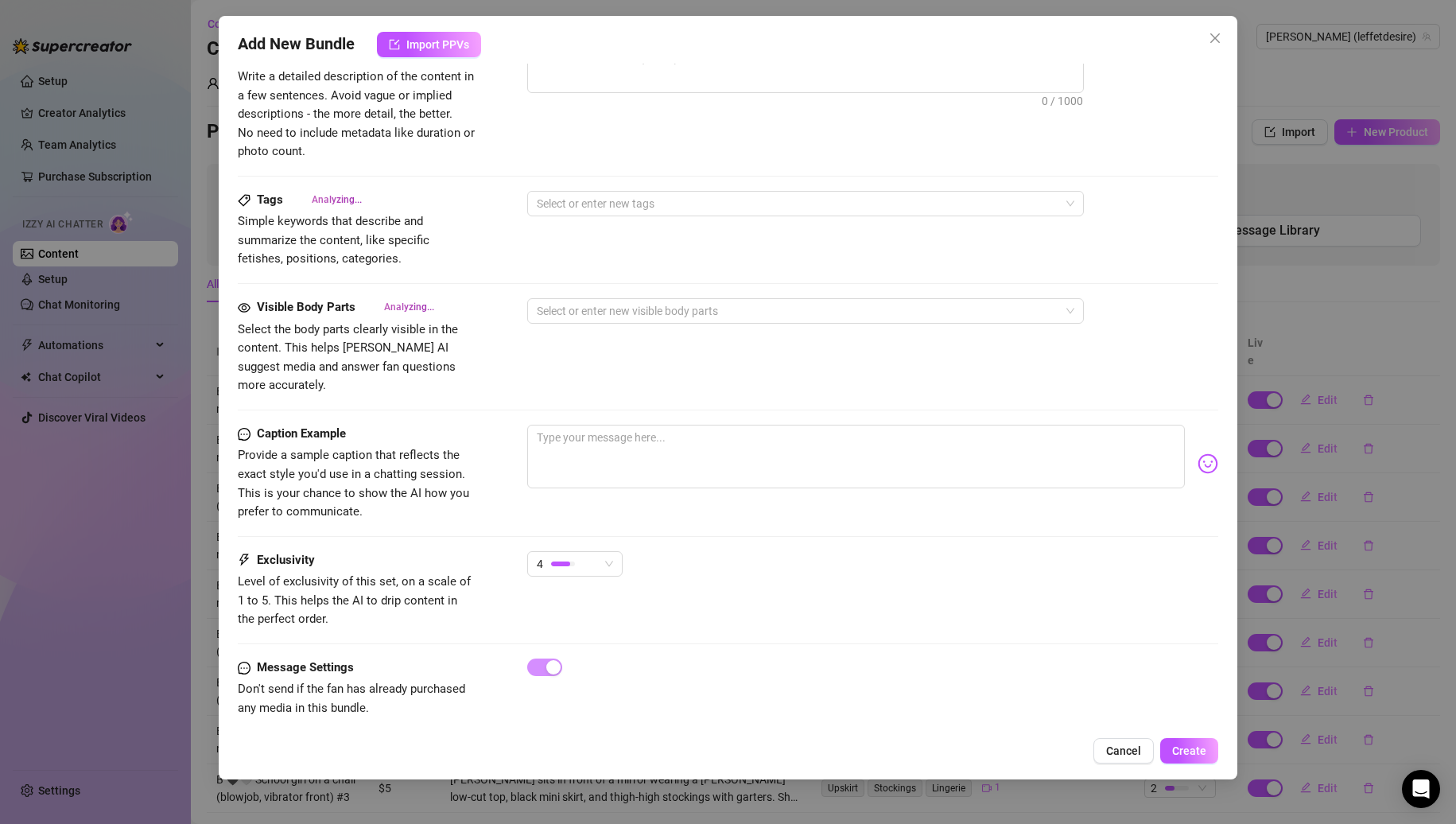
click at [777, 523] on div "Caption Example Provide a sample caption that reflects the exact style you'd us…" at bounding box center [728, 488] width 982 height 126
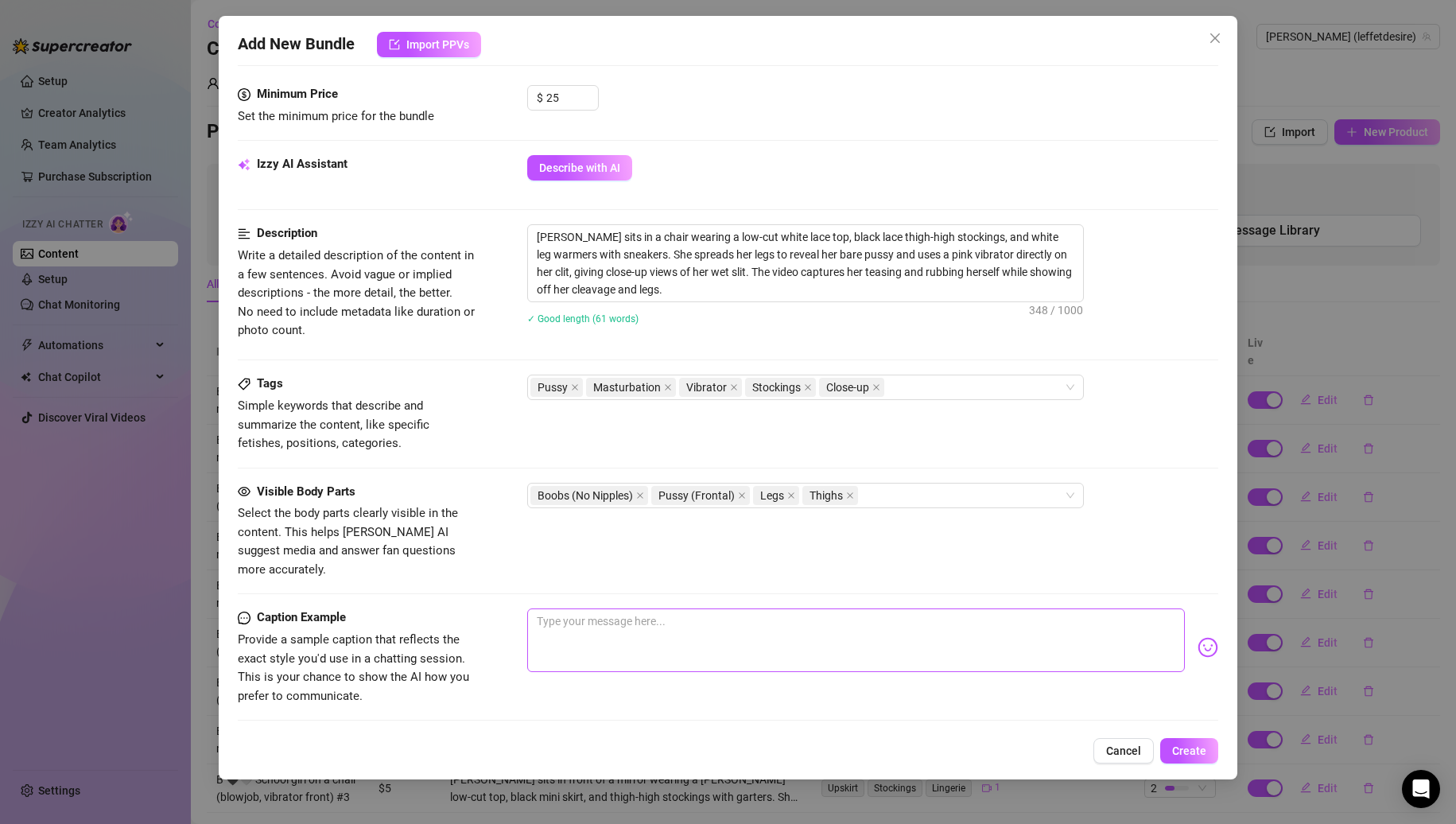
scroll to position [677, 0]
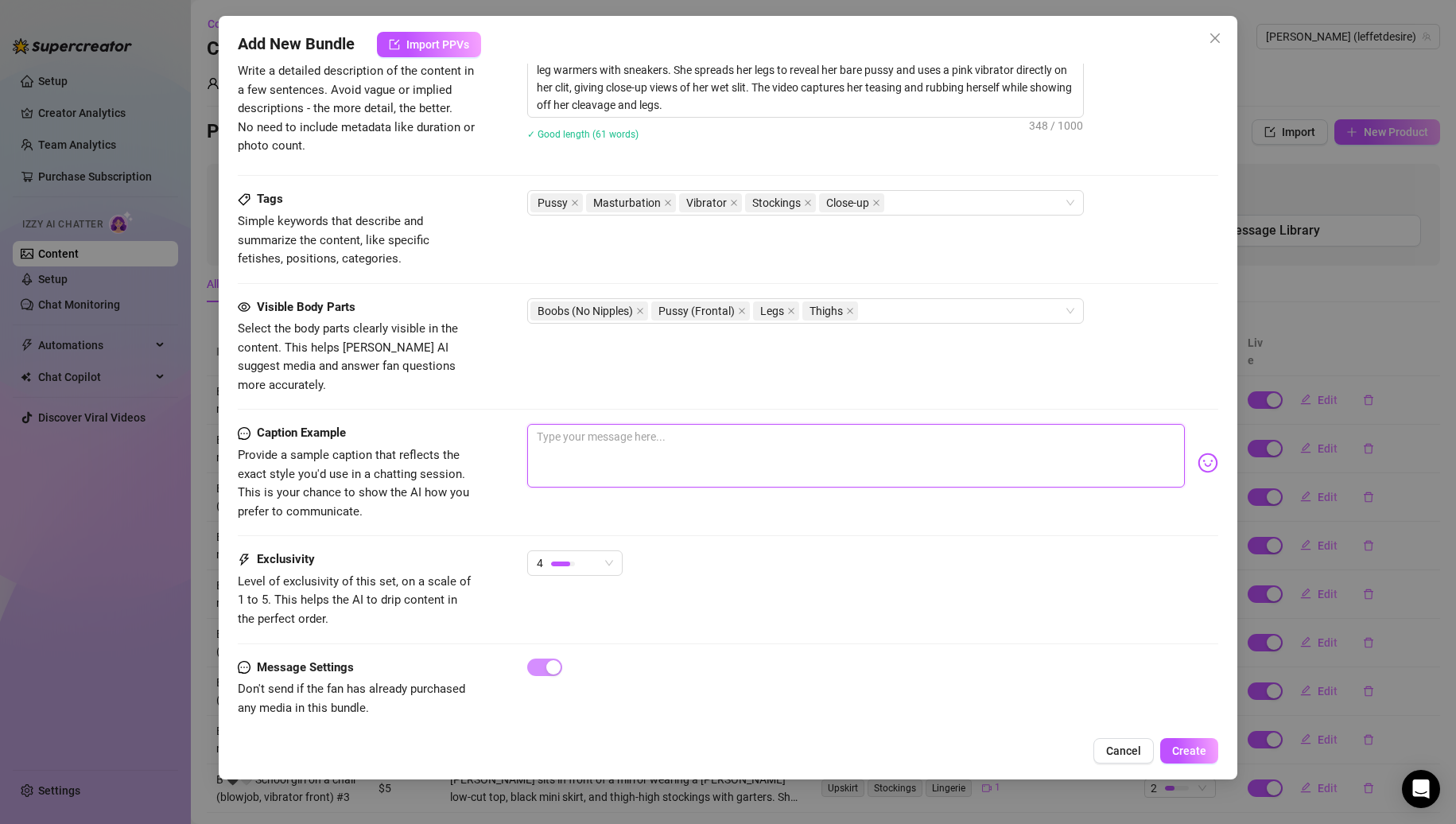
click at [808, 445] on textarea at bounding box center [856, 456] width 658 height 64
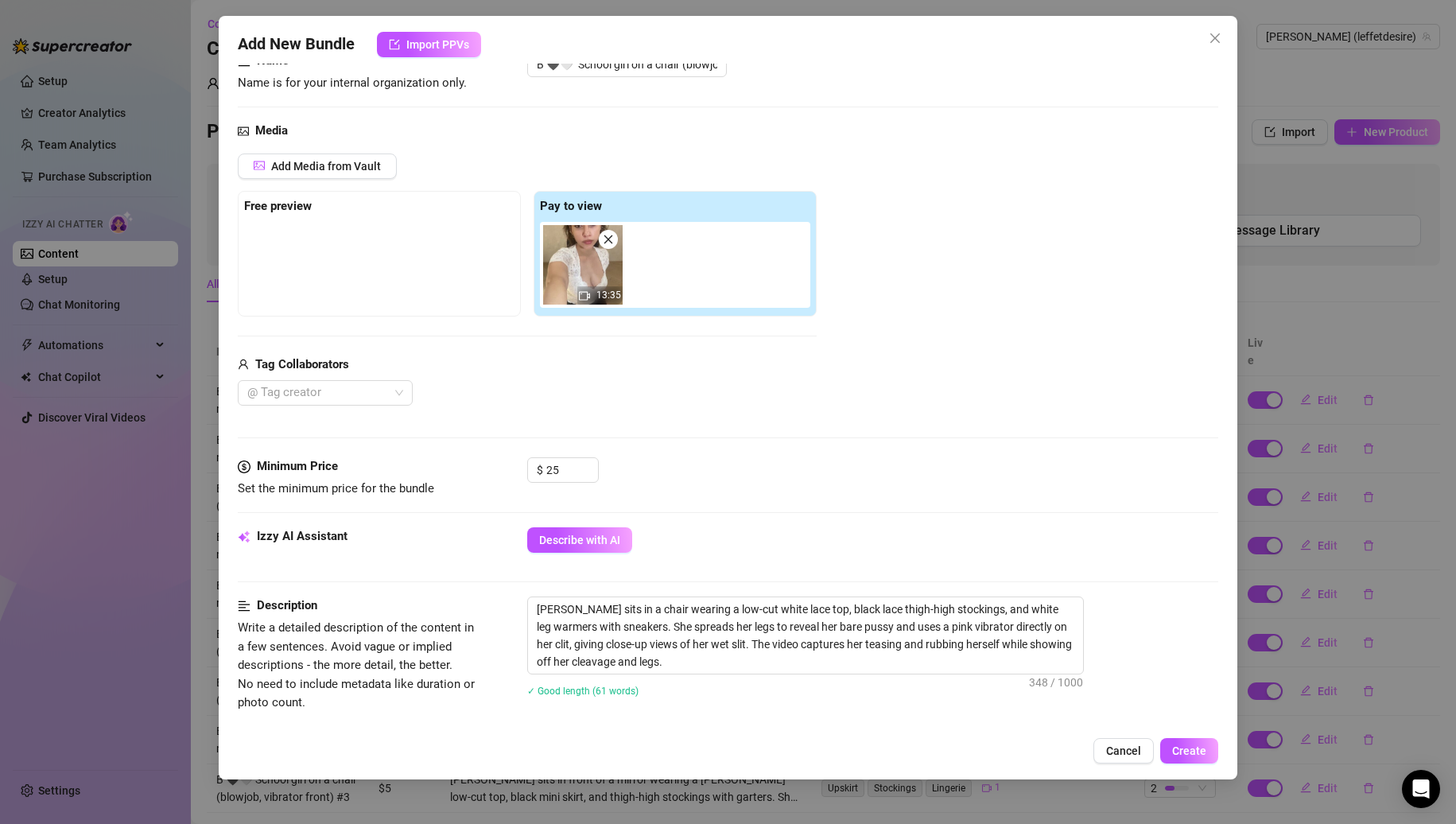
scroll to position [518, 0]
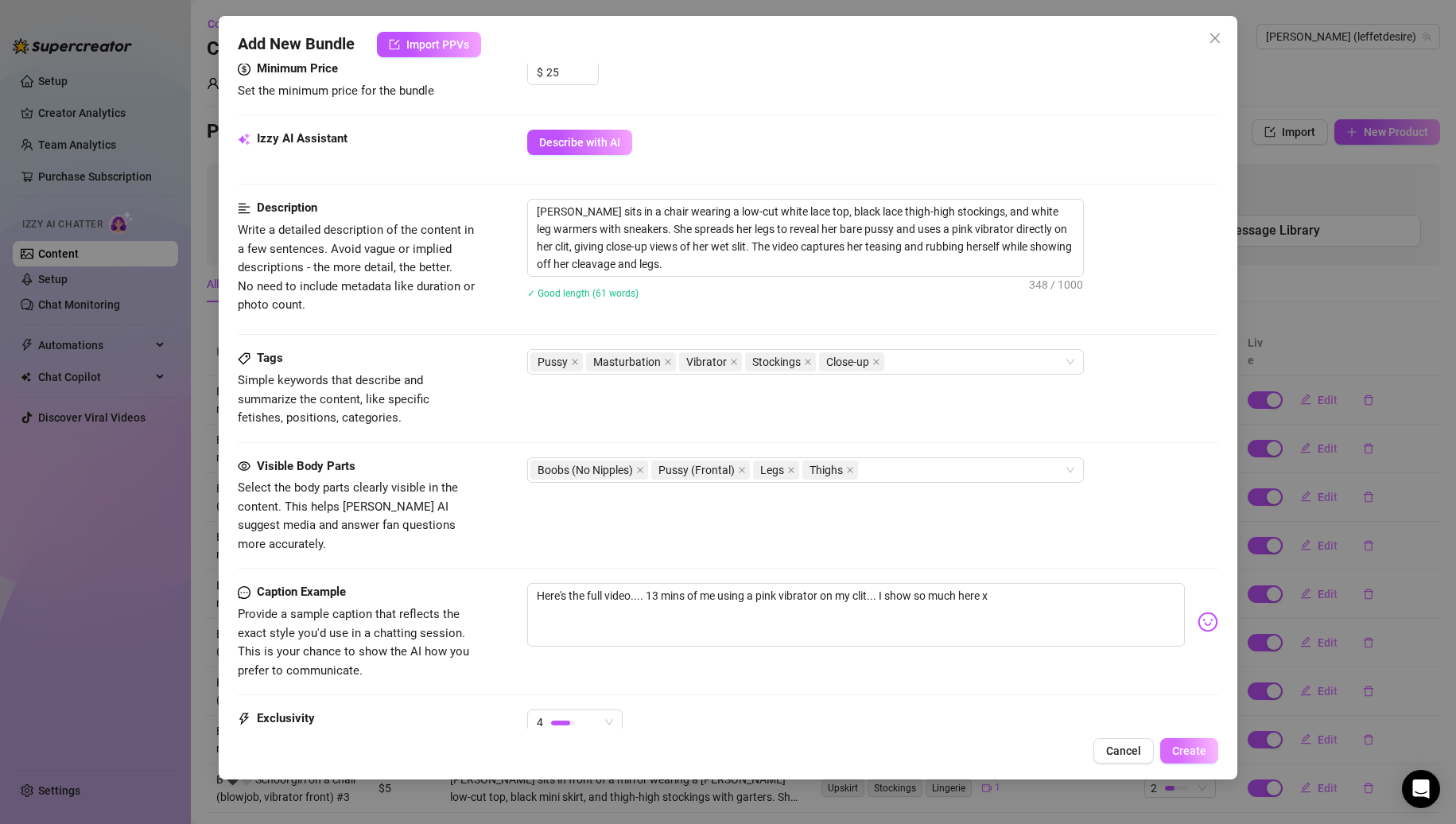
click at [1178, 750] on span "Create" at bounding box center [1189, 751] width 34 height 13
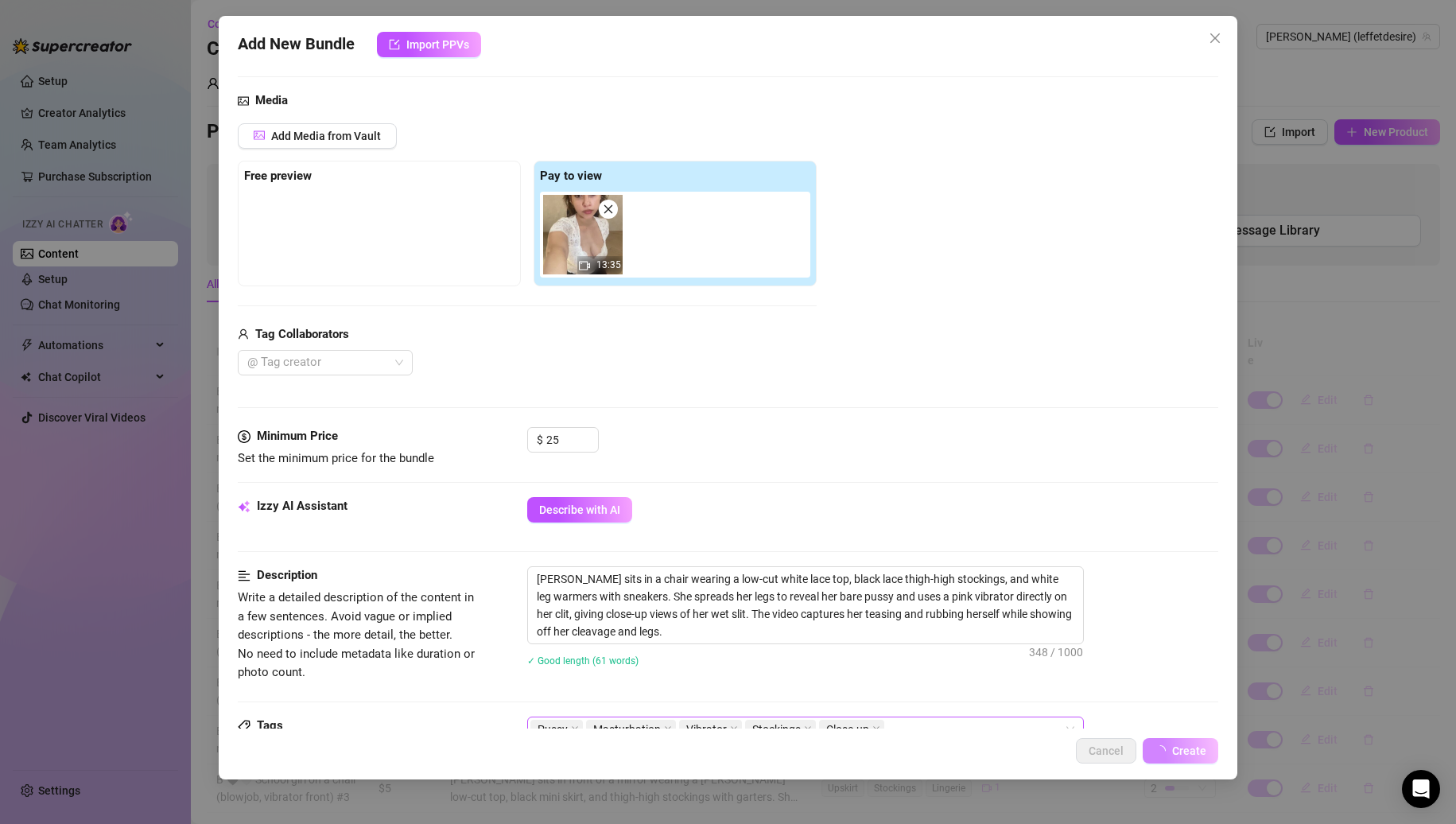
scroll to position [40, 0]
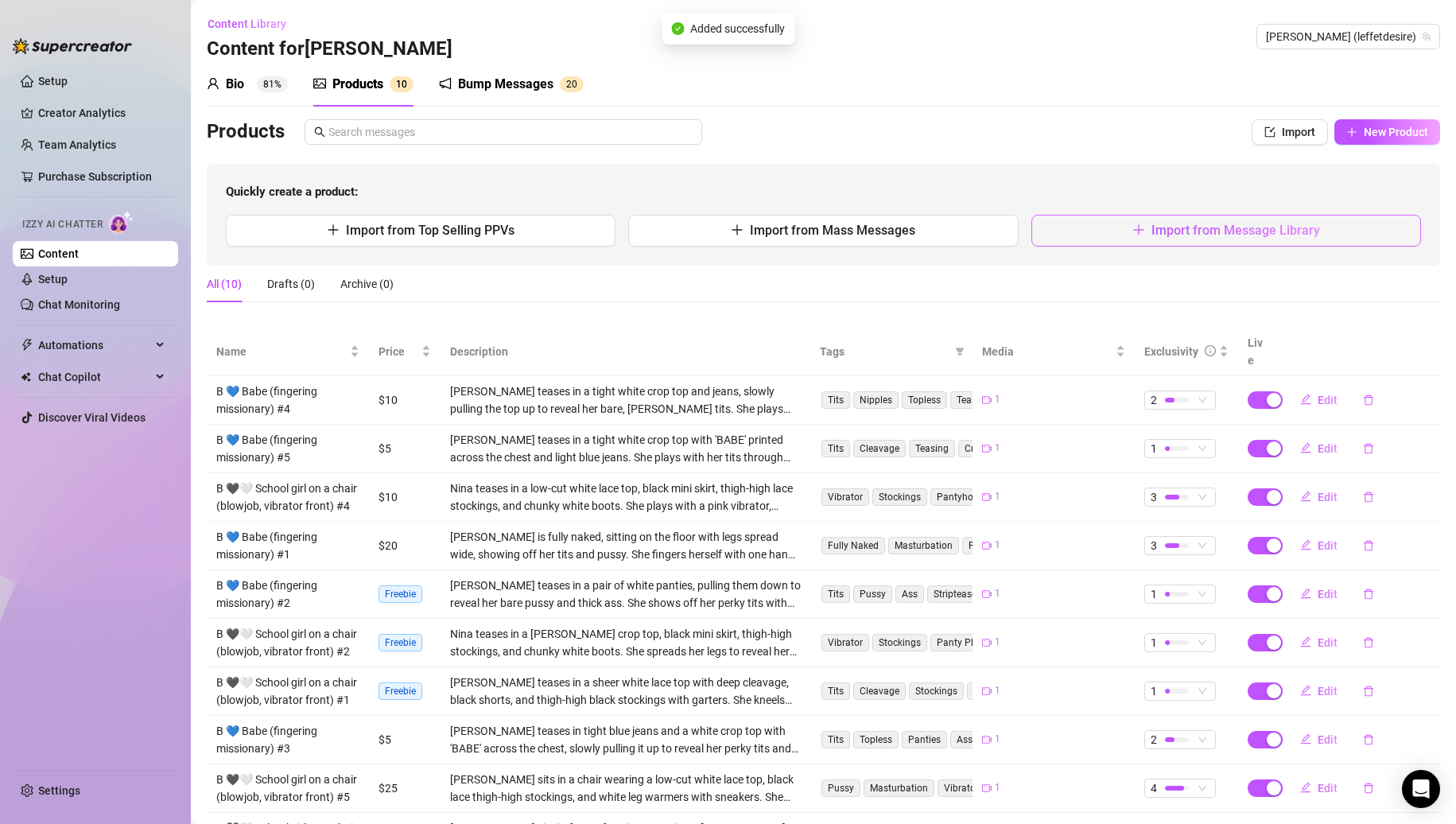
click at [1219, 235] on span "Import from Message Library" at bounding box center [1235, 230] width 169 height 15
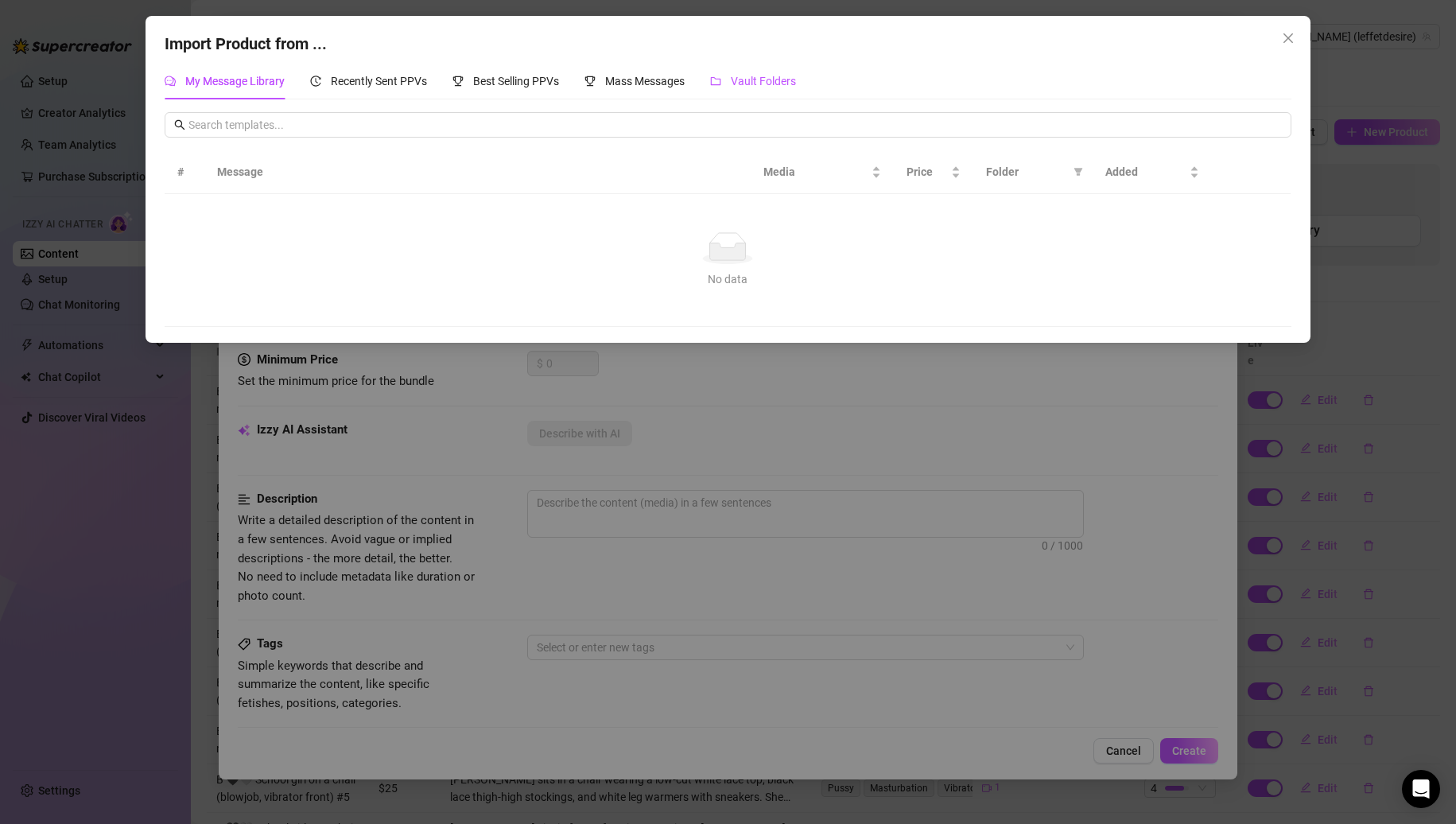
click at [791, 87] on span "Vault Folders" at bounding box center [764, 81] width 66 height 13
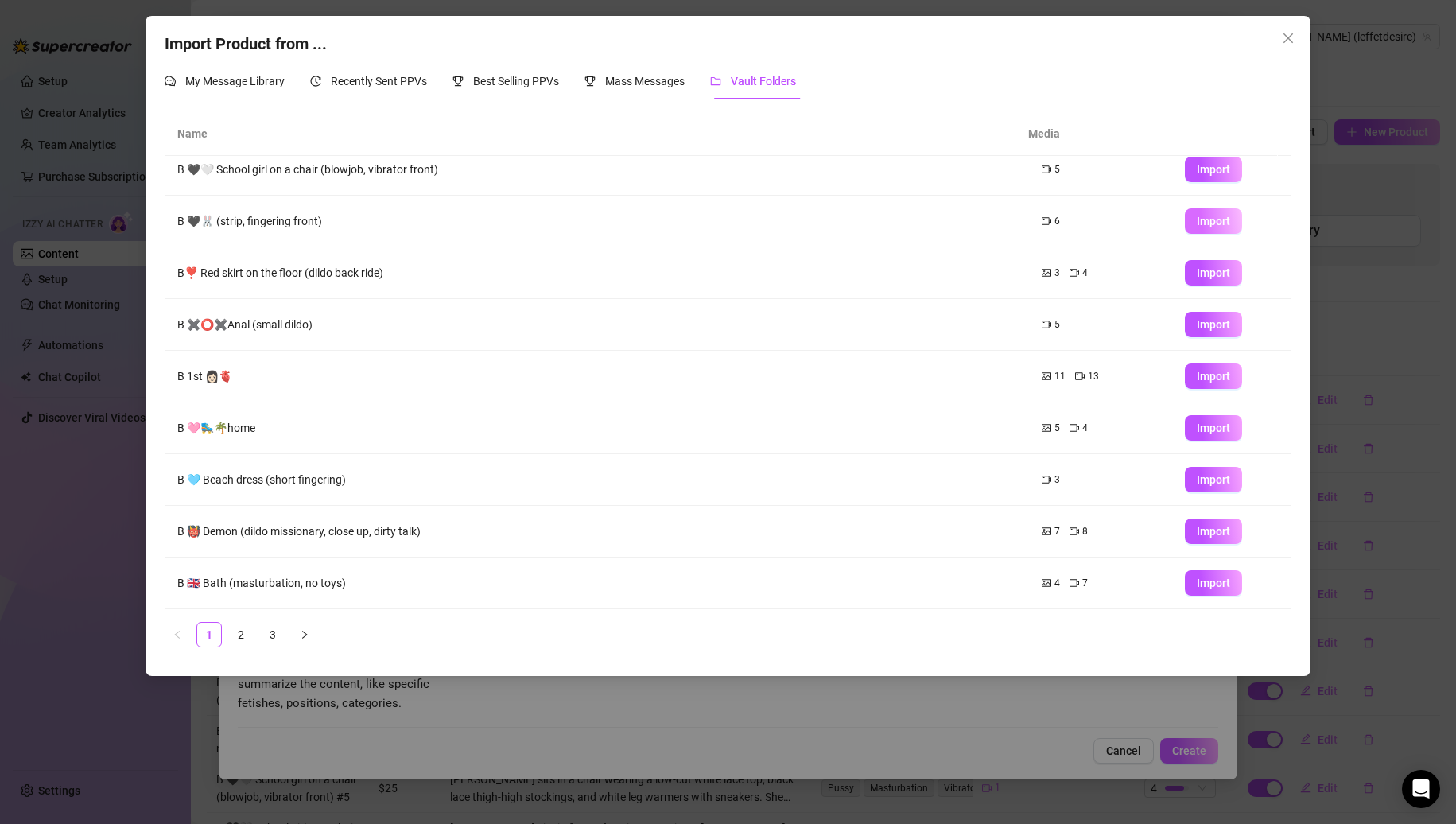
scroll to position [0, 0]
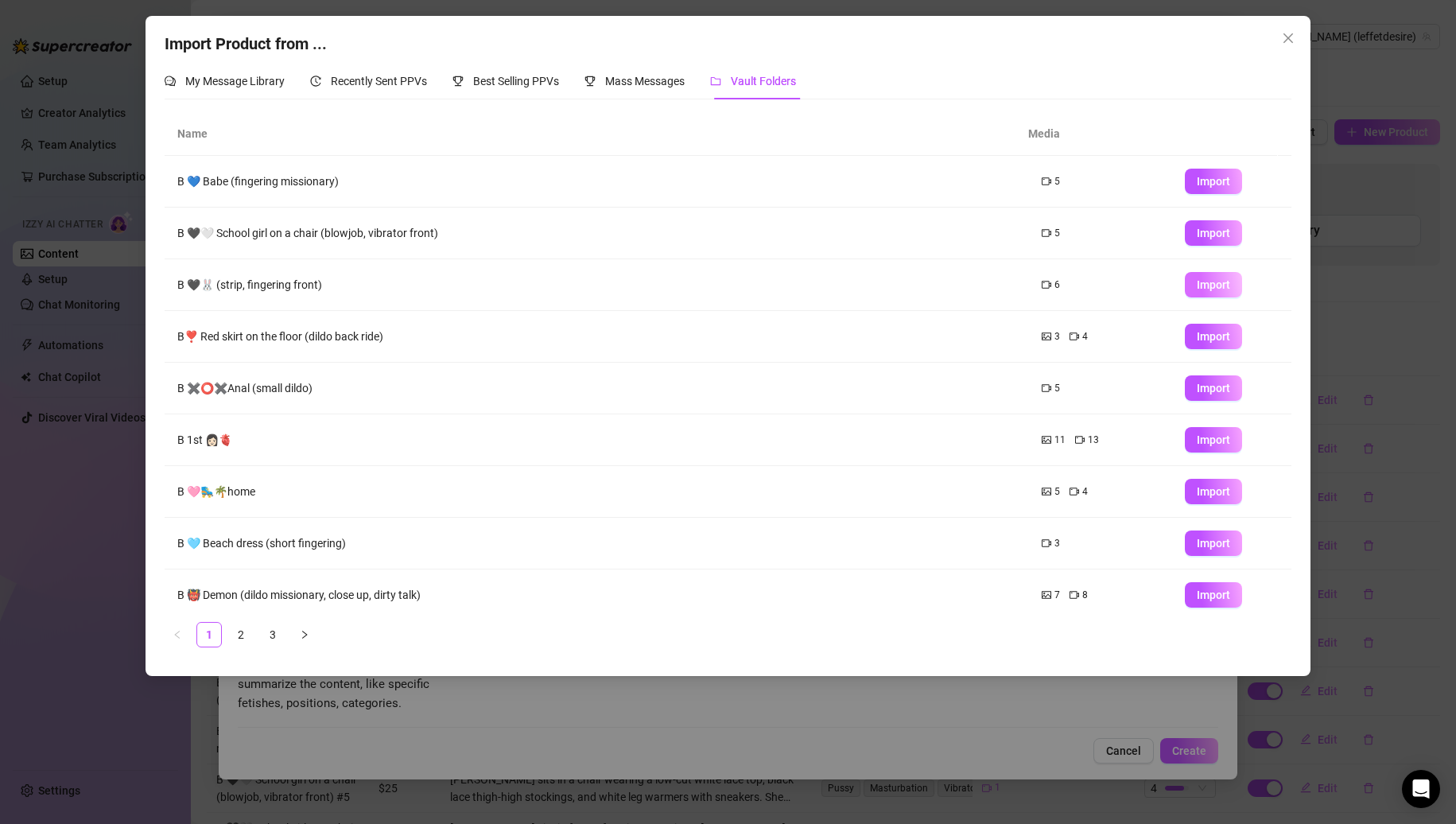
click at [1197, 279] on span "Import" at bounding box center [1213, 284] width 34 height 13
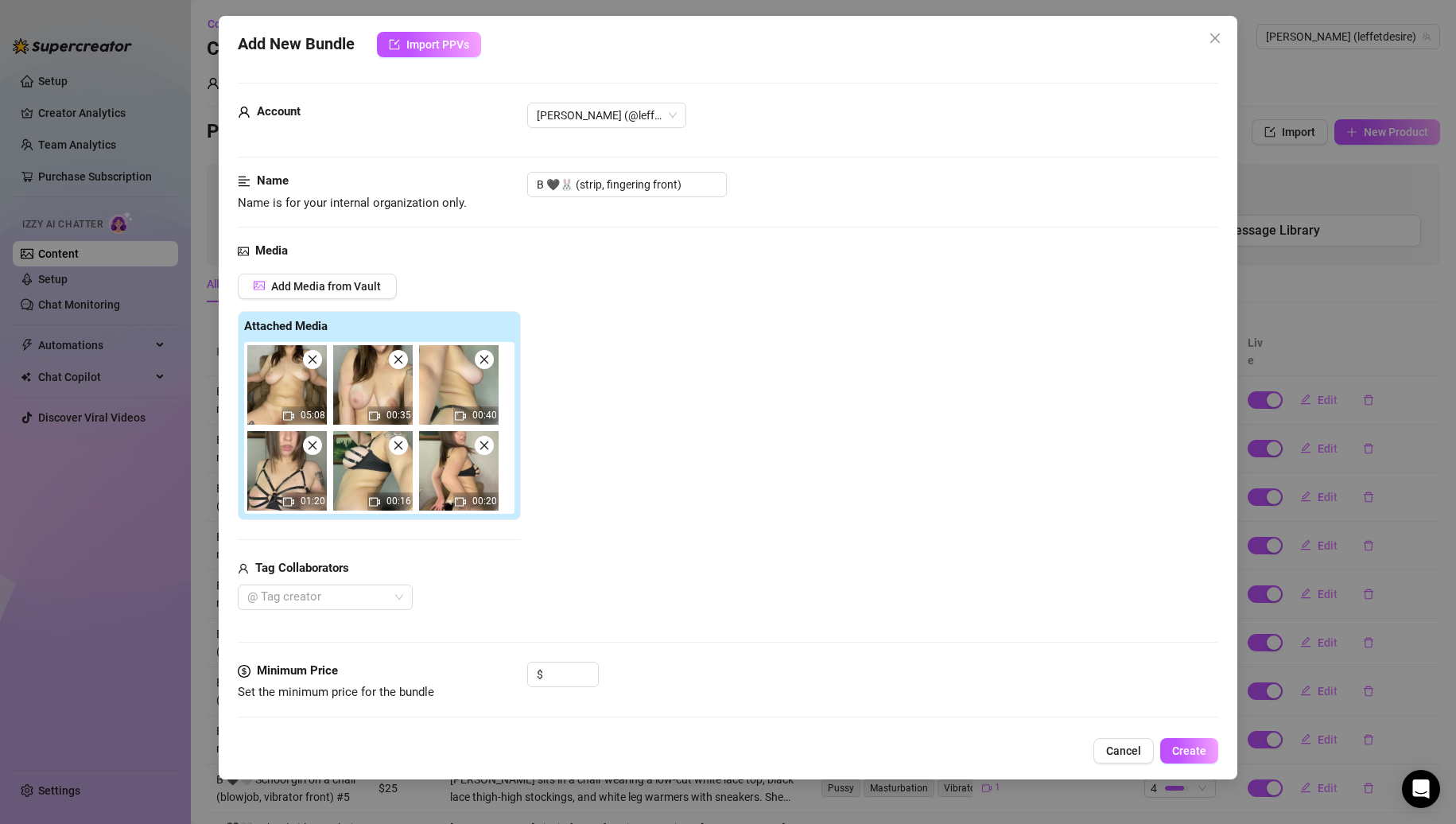
click at [314, 367] on span at bounding box center [312, 359] width 19 height 19
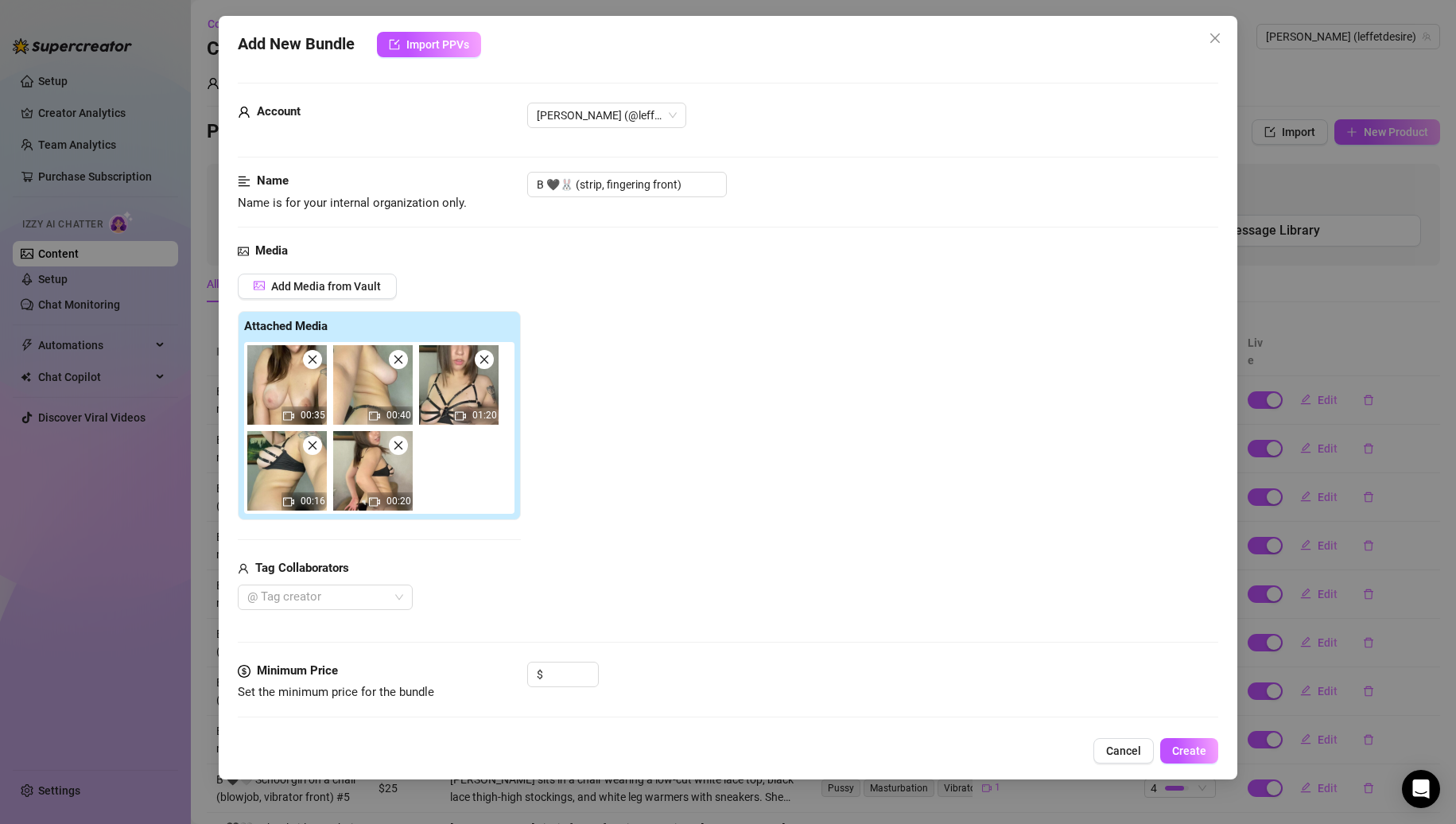
click at [314, 367] on span at bounding box center [312, 359] width 19 height 19
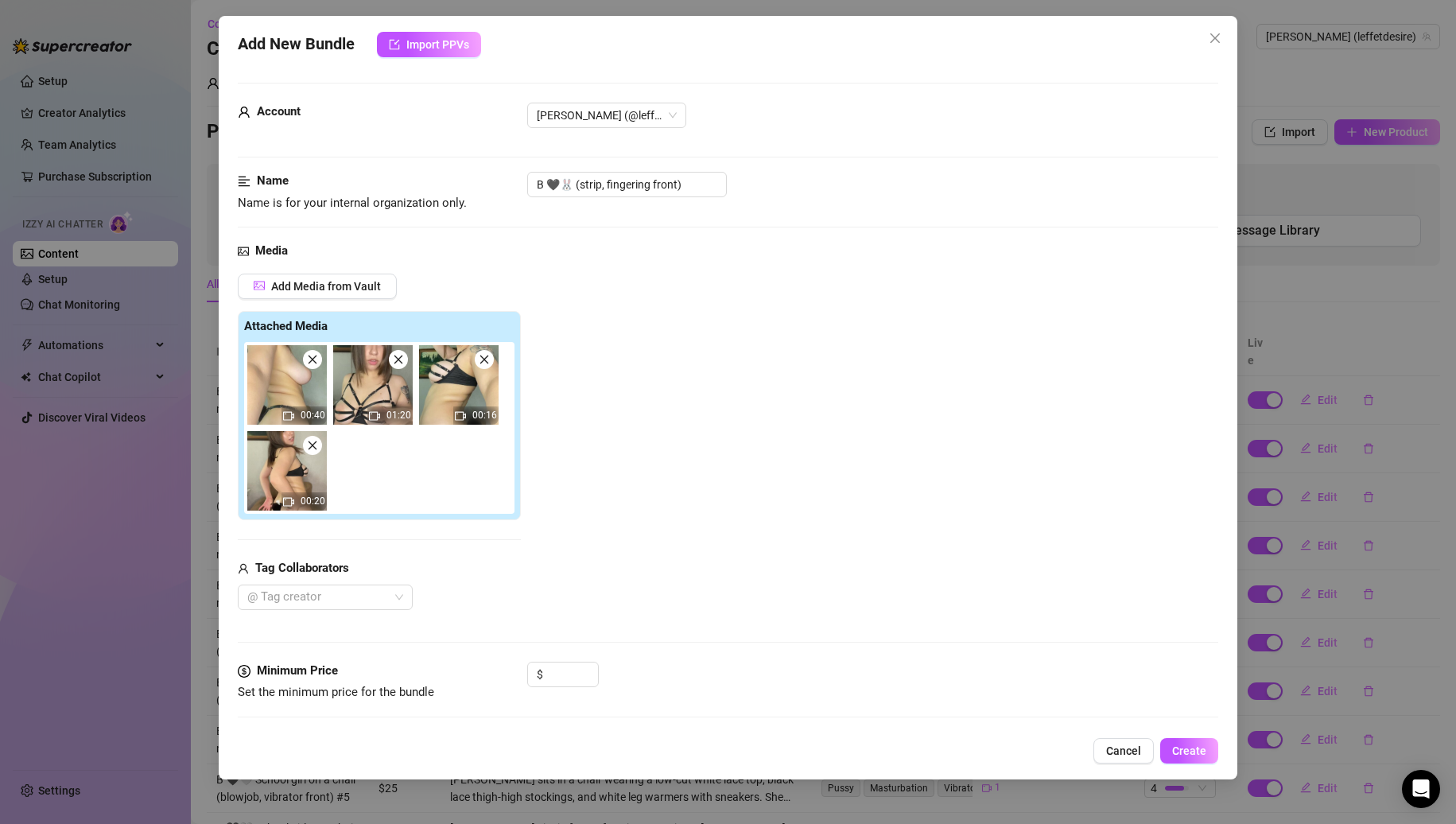
click at [314, 367] on span at bounding box center [312, 359] width 19 height 19
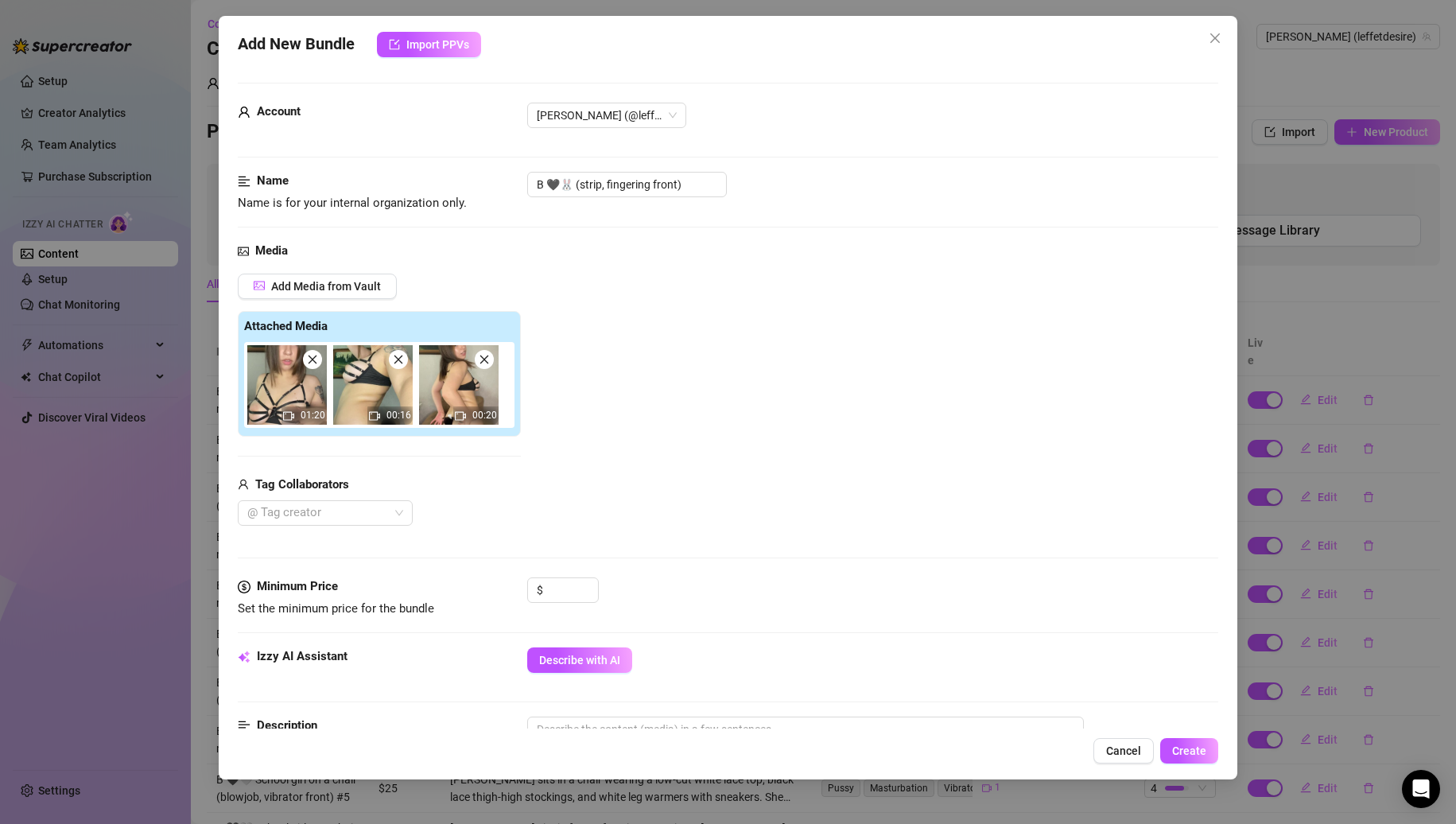
click at [314, 367] on span at bounding box center [312, 359] width 19 height 19
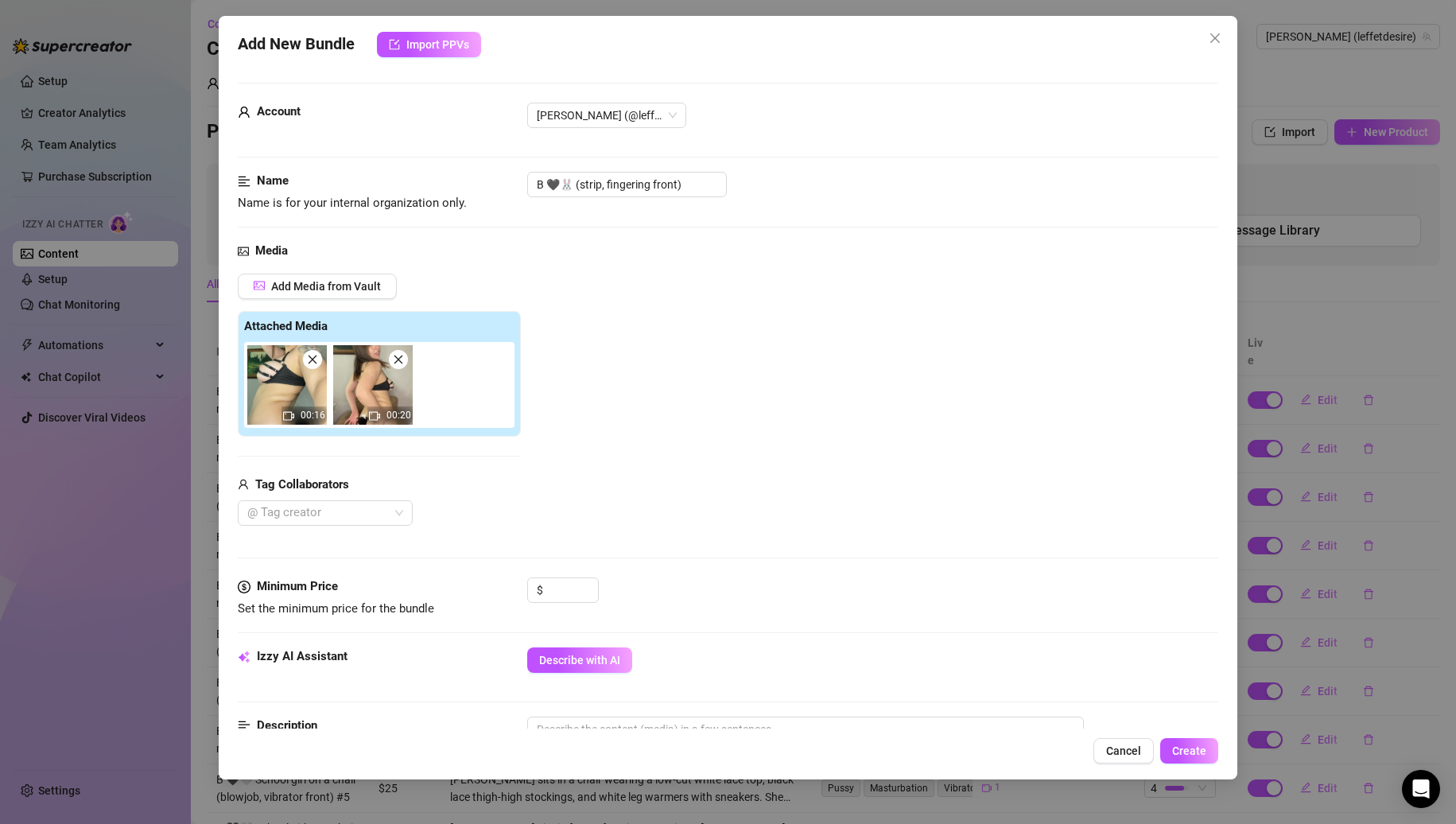
click at [314, 367] on span at bounding box center [312, 359] width 19 height 19
drag, startPoint x: 626, startPoint y: 183, endPoint x: 890, endPoint y: 182, distance: 264.0
click at [890, 182] on div "B 🖤🐰 (strip, fingering front)" at bounding box center [873, 184] width 692 height 25
click at [722, 181] on input "B 🖤🐰 (strip, fingering front)" at bounding box center [626, 184] width 199 height 25
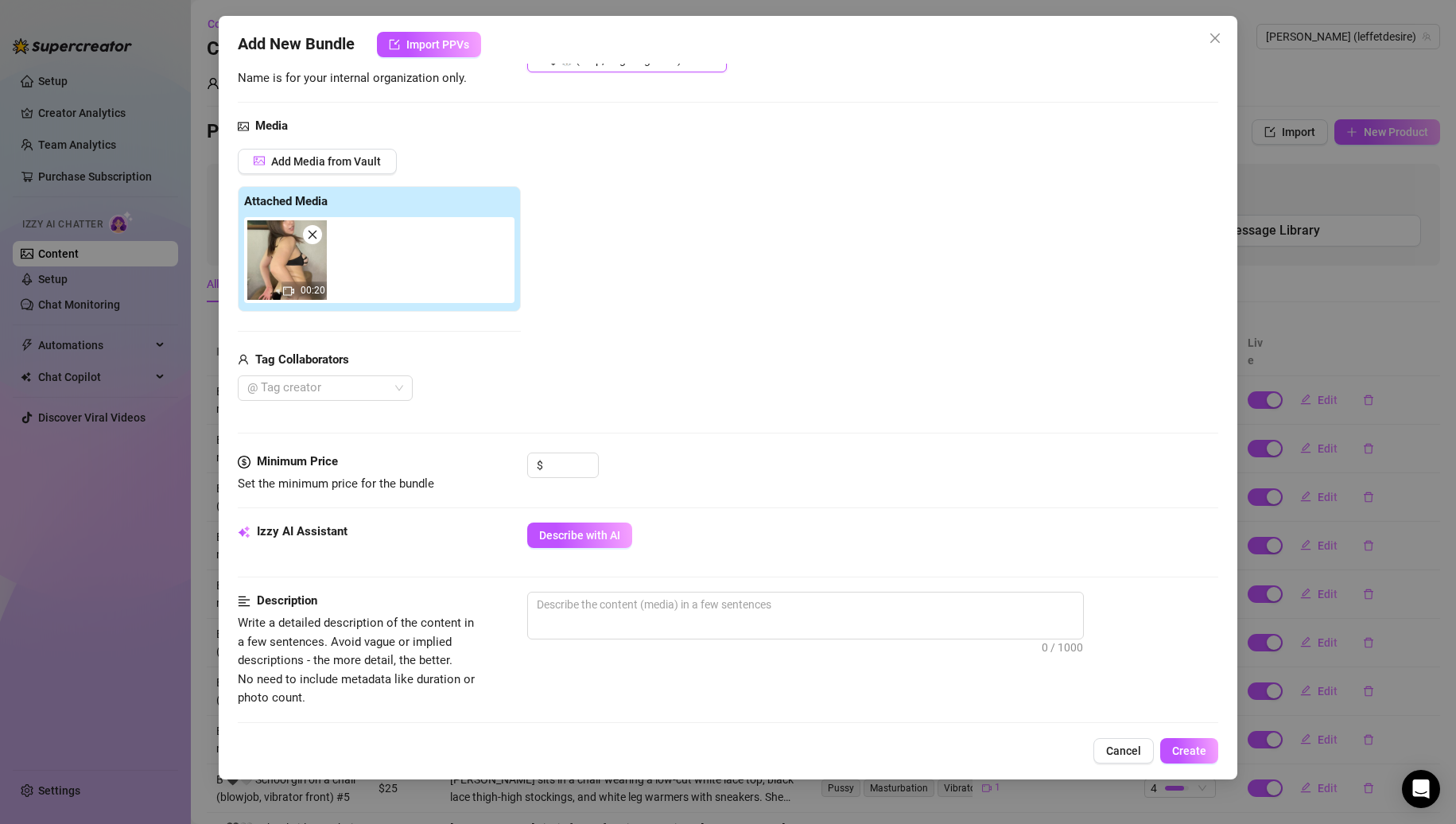
scroll to position [239, 0]
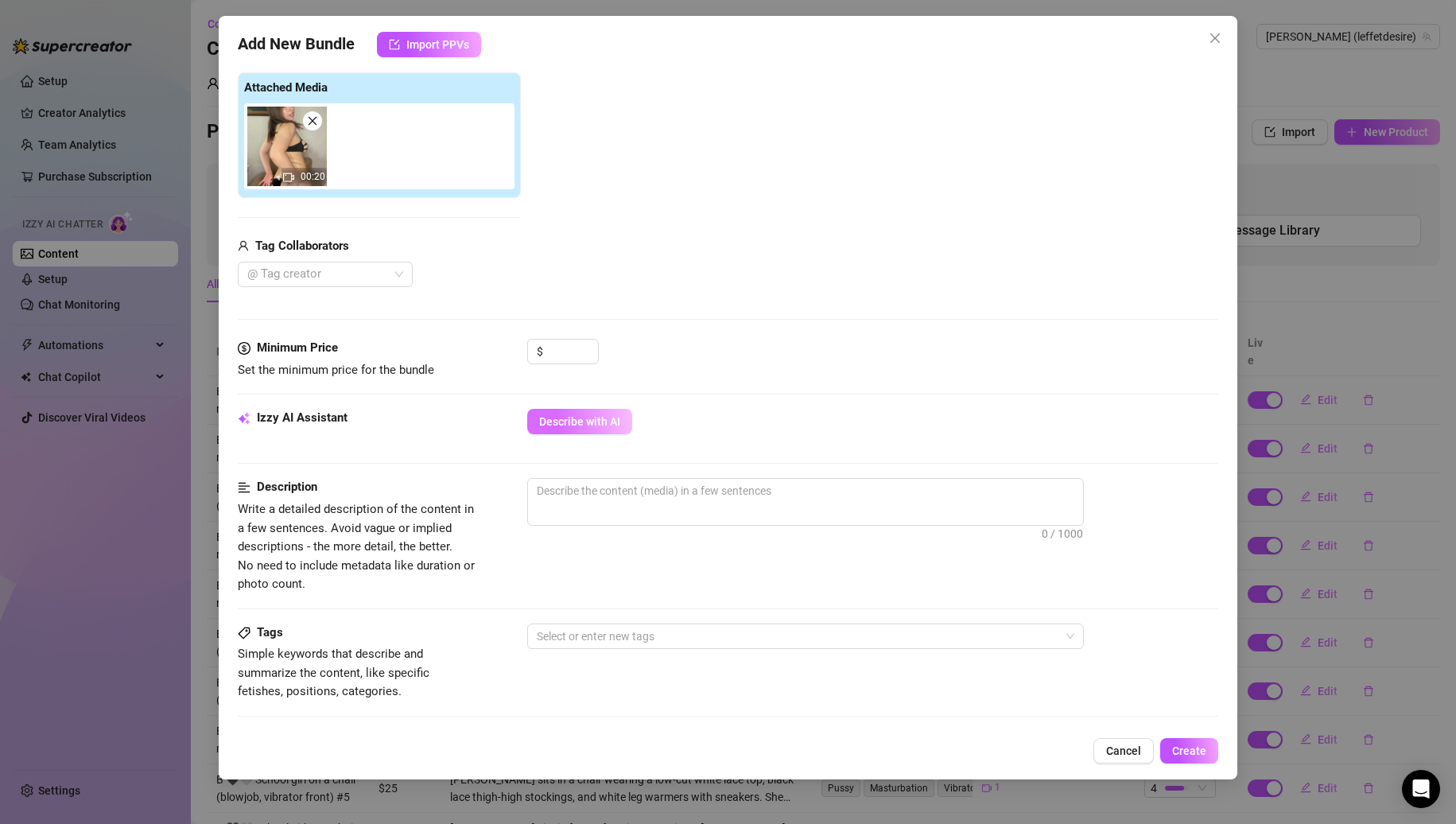
click at [565, 420] on span "Describe with AI" at bounding box center [580, 421] width 81 height 13
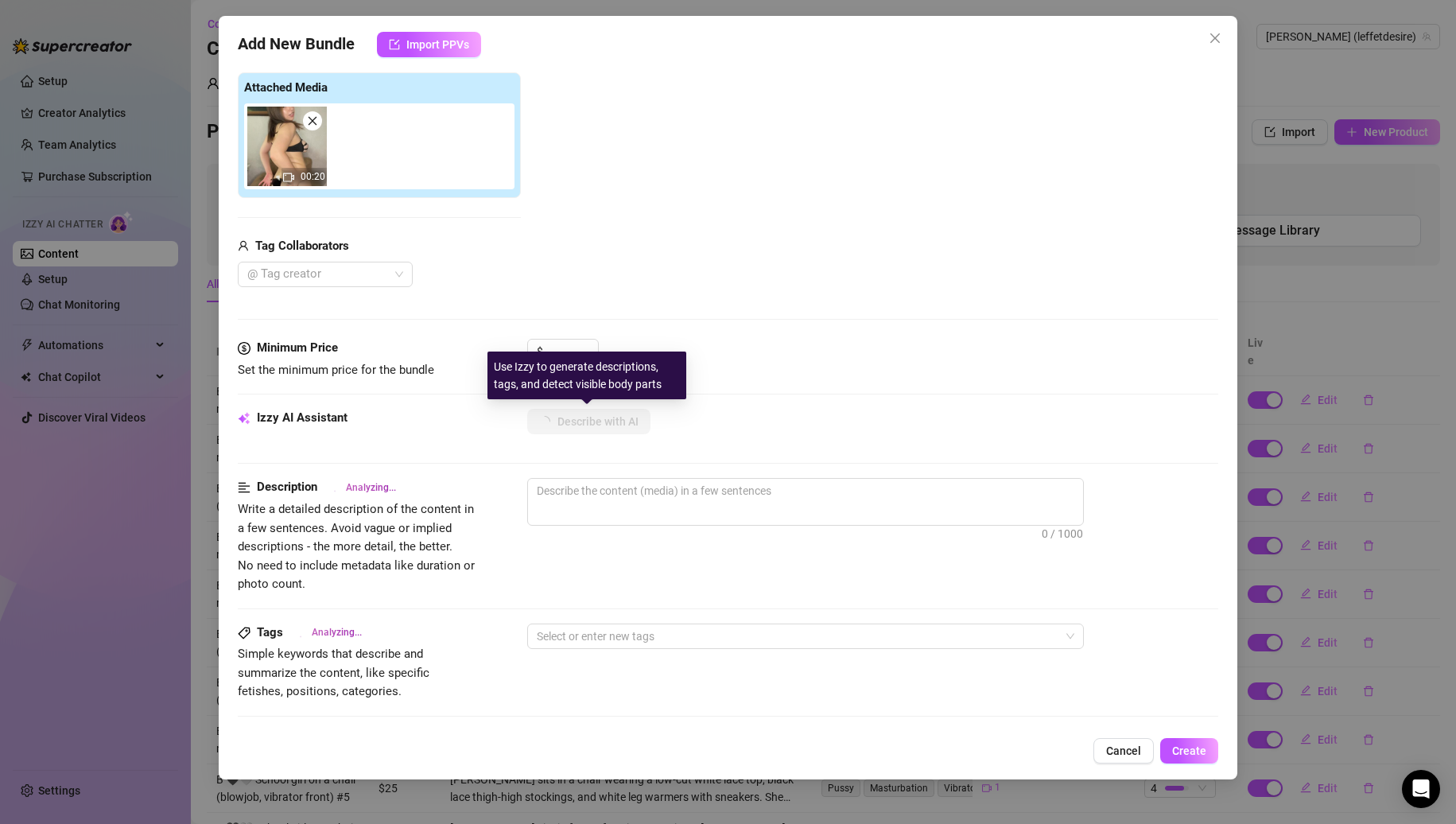
click at [557, 356] on div "Use Izzy to generate descriptions, tags, and detect visible body parts" at bounding box center [587, 376] width 199 height 48
click at [598, 343] on div "$" at bounding box center [563, 352] width 71 height 25
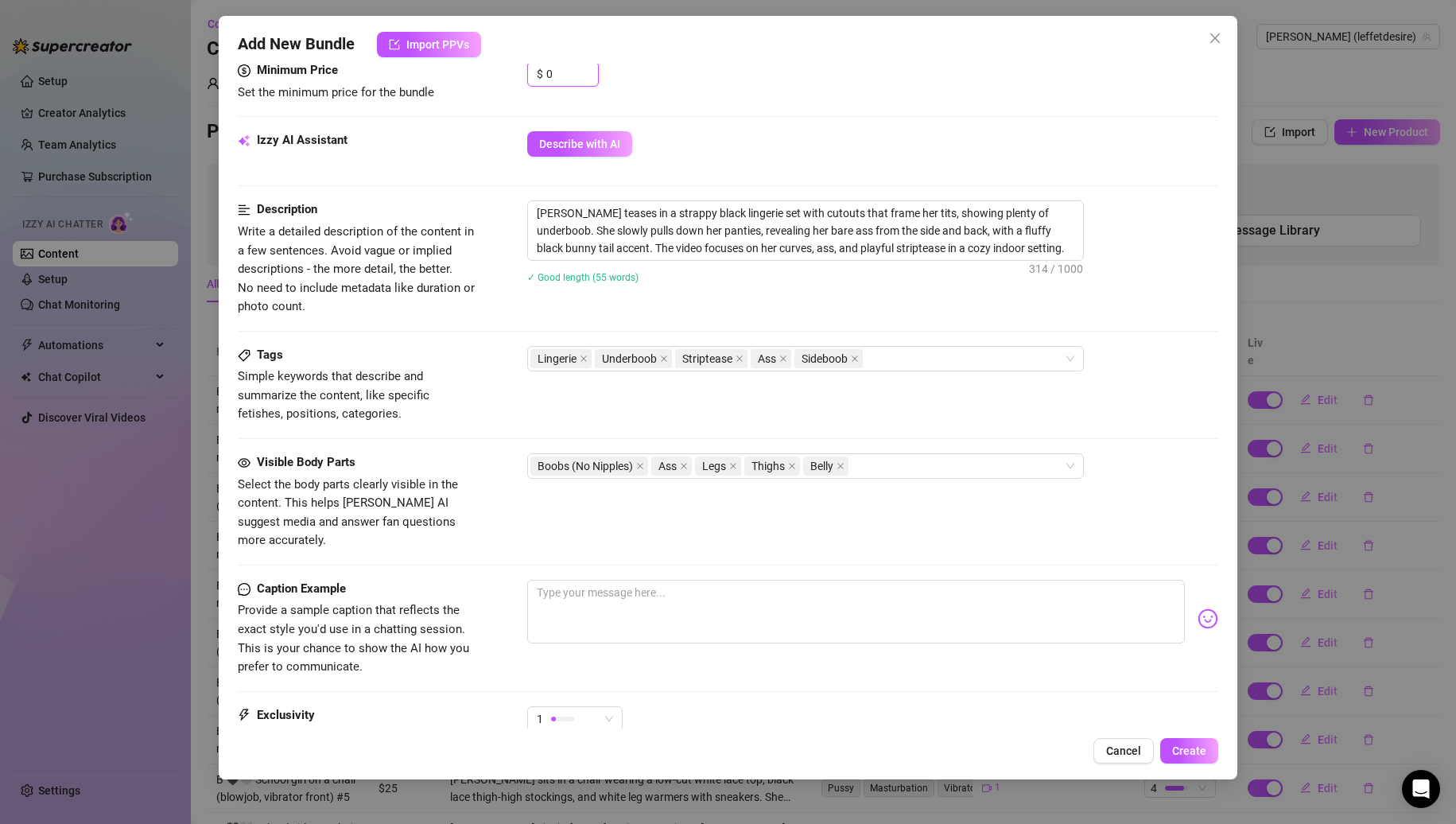
scroll to position [513, 0]
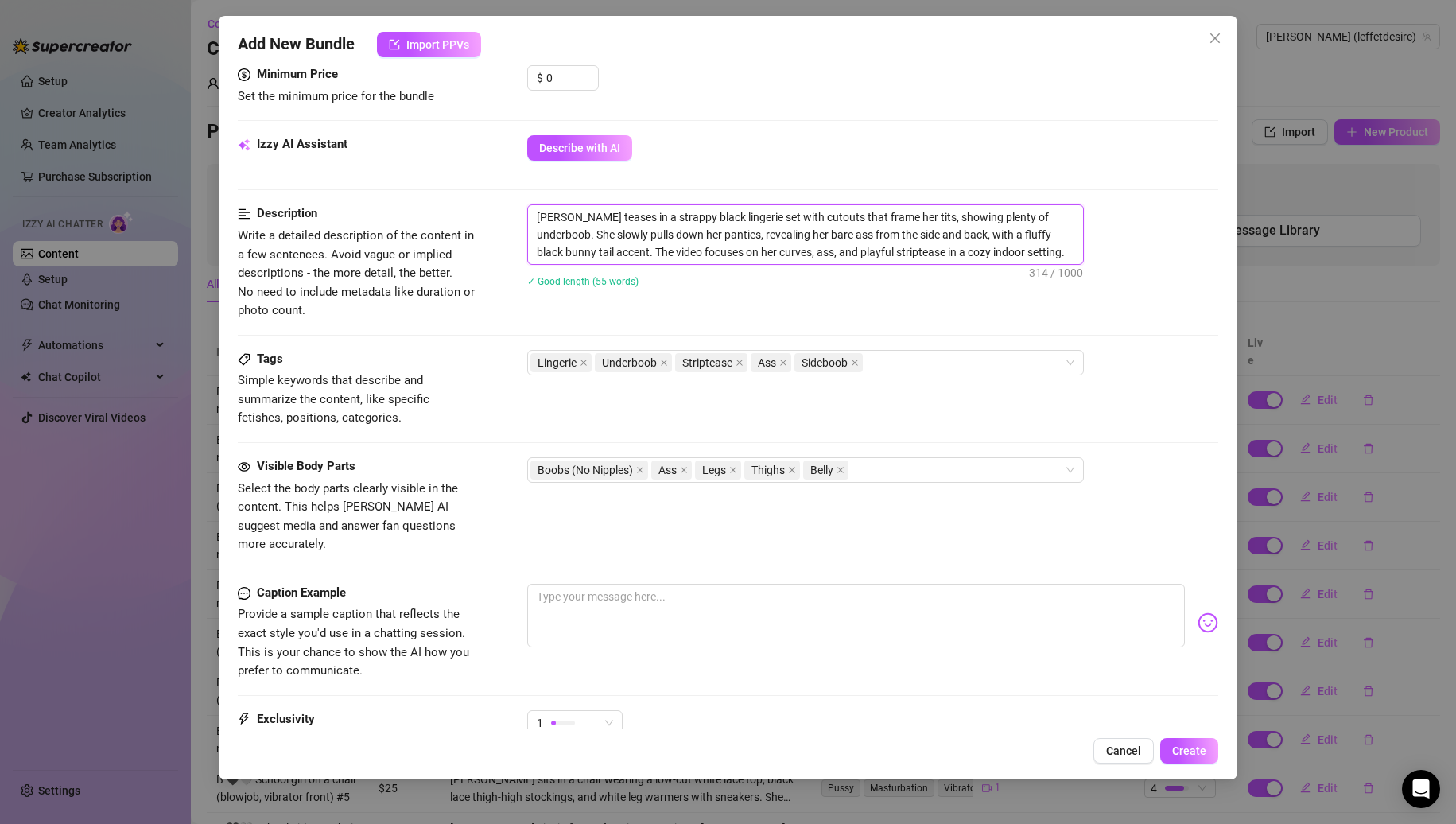
drag, startPoint x: 896, startPoint y: 216, endPoint x: 726, endPoint y: 212, distance: 170.0
click at [726, 212] on textarea "Nina teases in a strappy black lingerie set with cutouts that frame her tits, s…" at bounding box center [806, 234] width 555 height 59
click at [754, 594] on textarea at bounding box center [856, 616] width 658 height 64
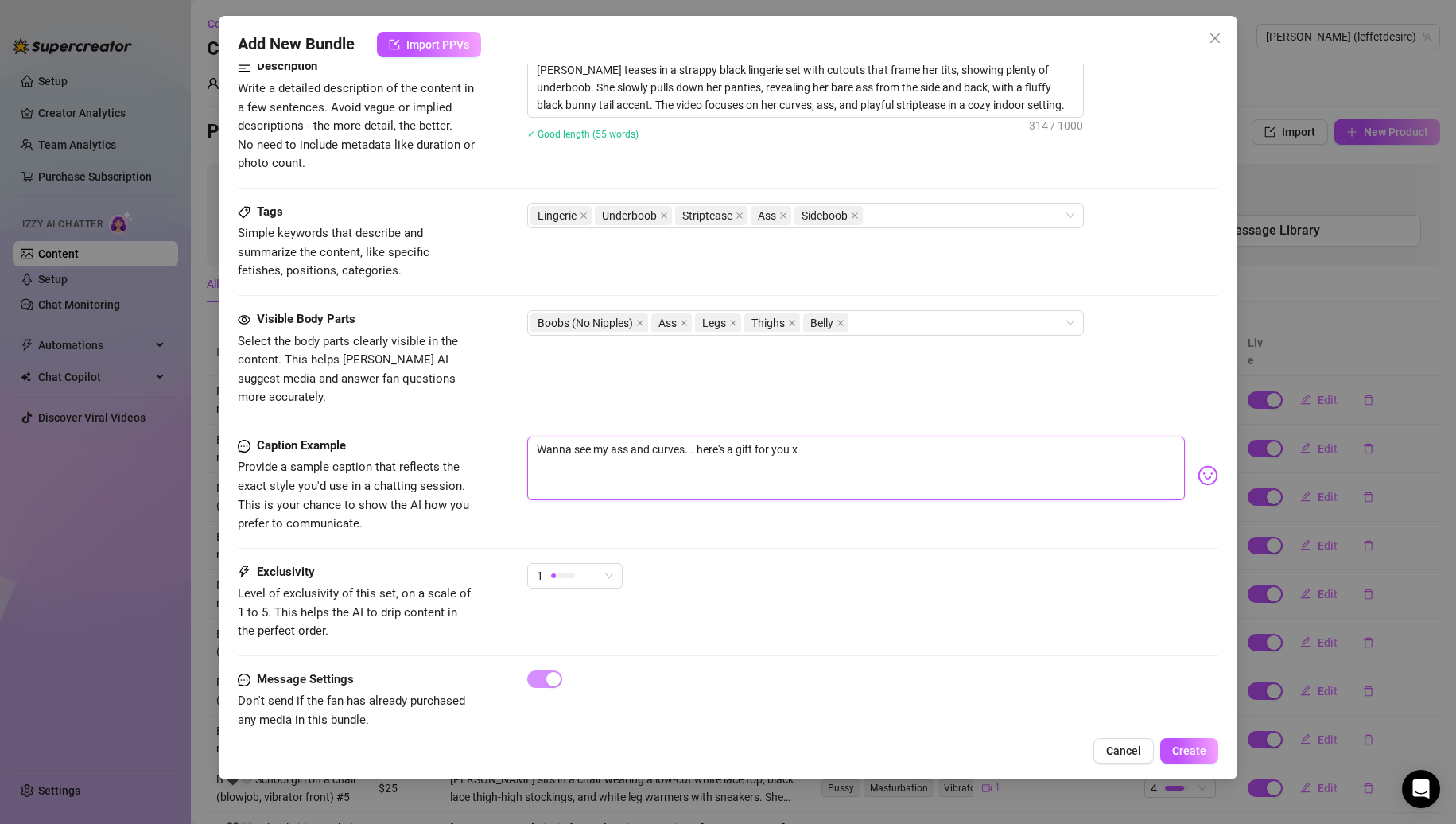
scroll to position [672, 0]
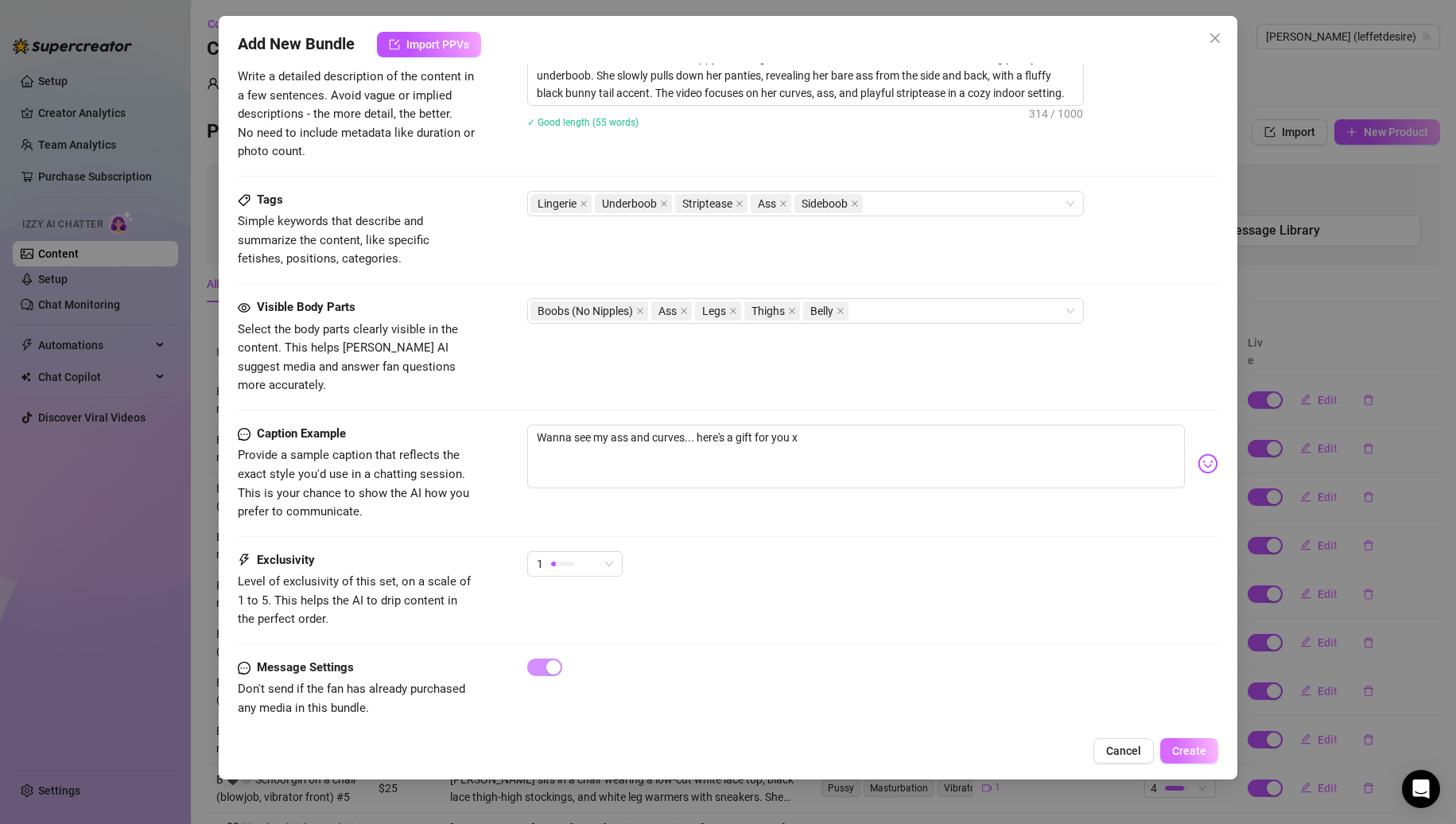
click at [1182, 756] on span "Create" at bounding box center [1189, 751] width 34 height 13
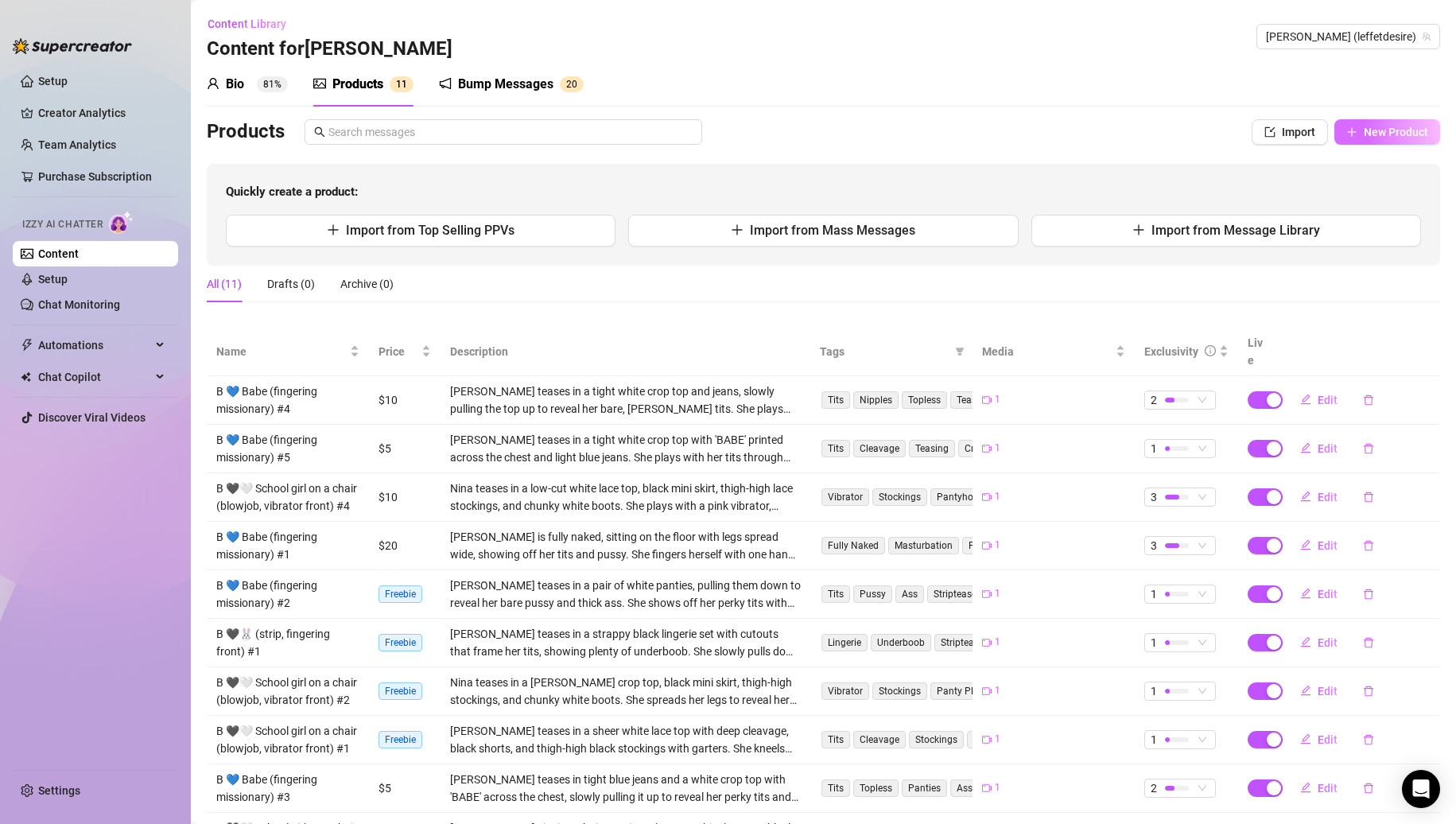
click at [1373, 125] on span "New Product" at bounding box center [1396, 131] width 65 height 13
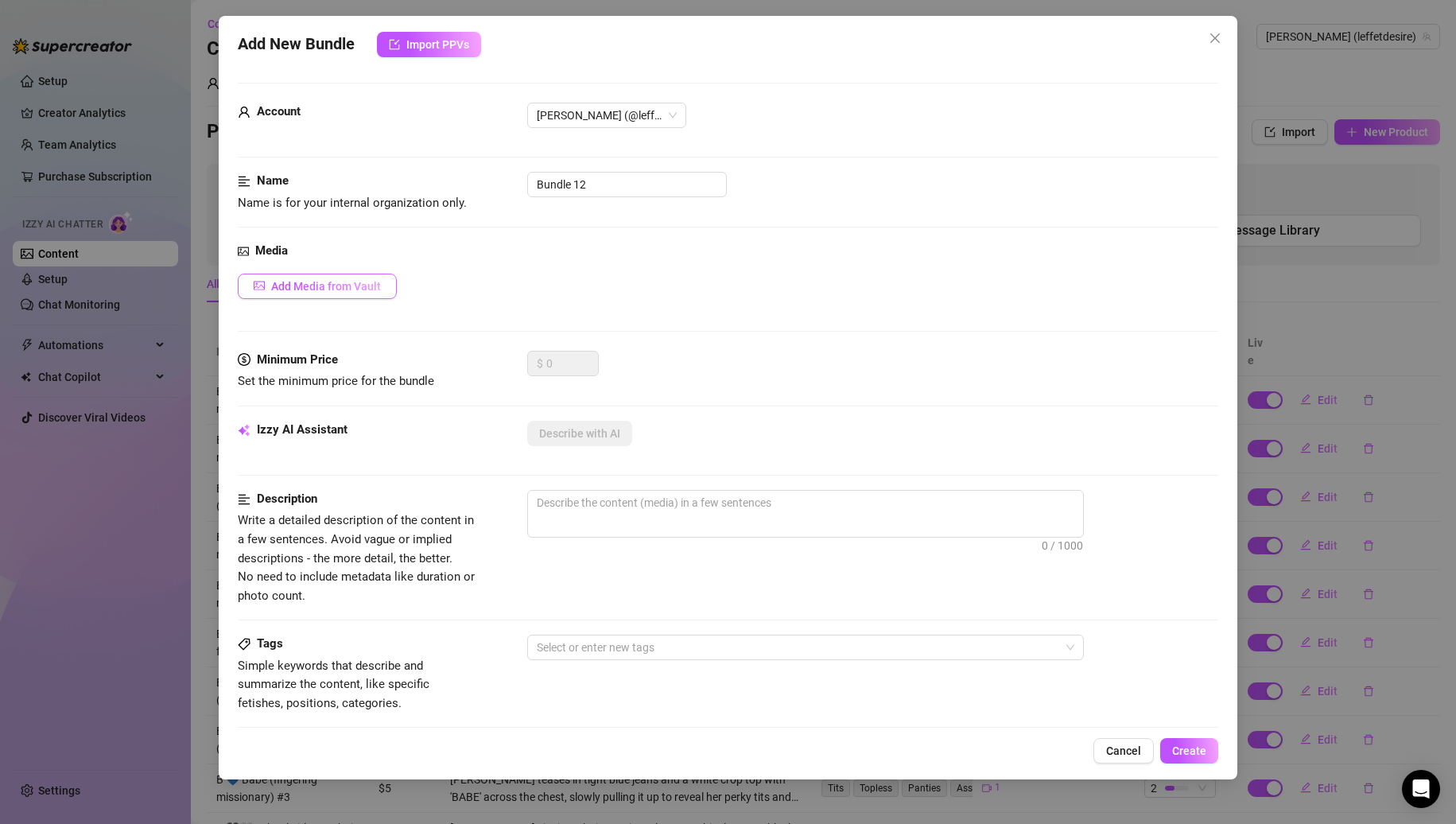
click at [317, 280] on span "Add Media from Vault" at bounding box center [326, 286] width 110 height 13
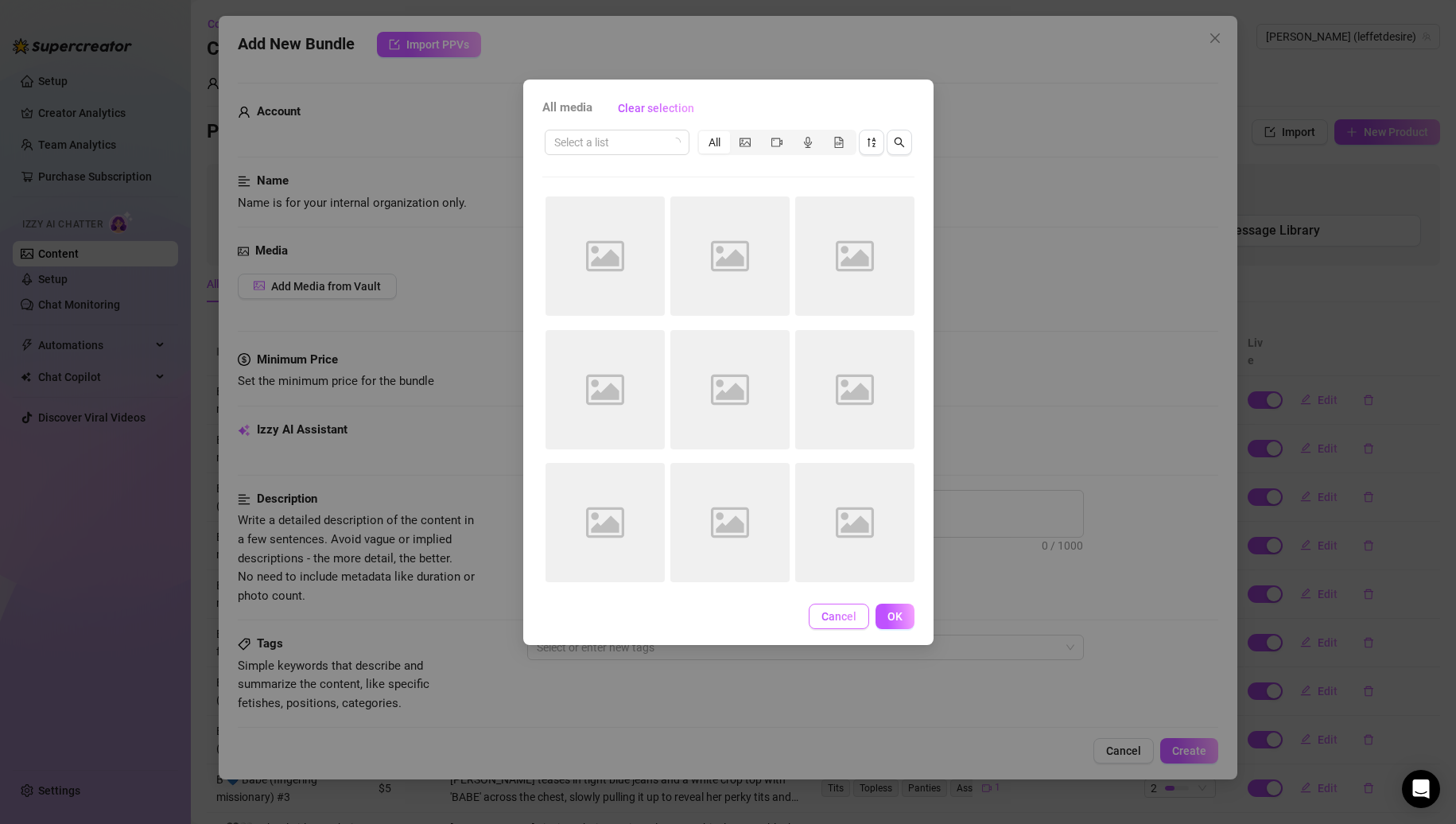
click at [839, 611] on span "Cancel" at bounding box center [839, 616] width 35 height 13
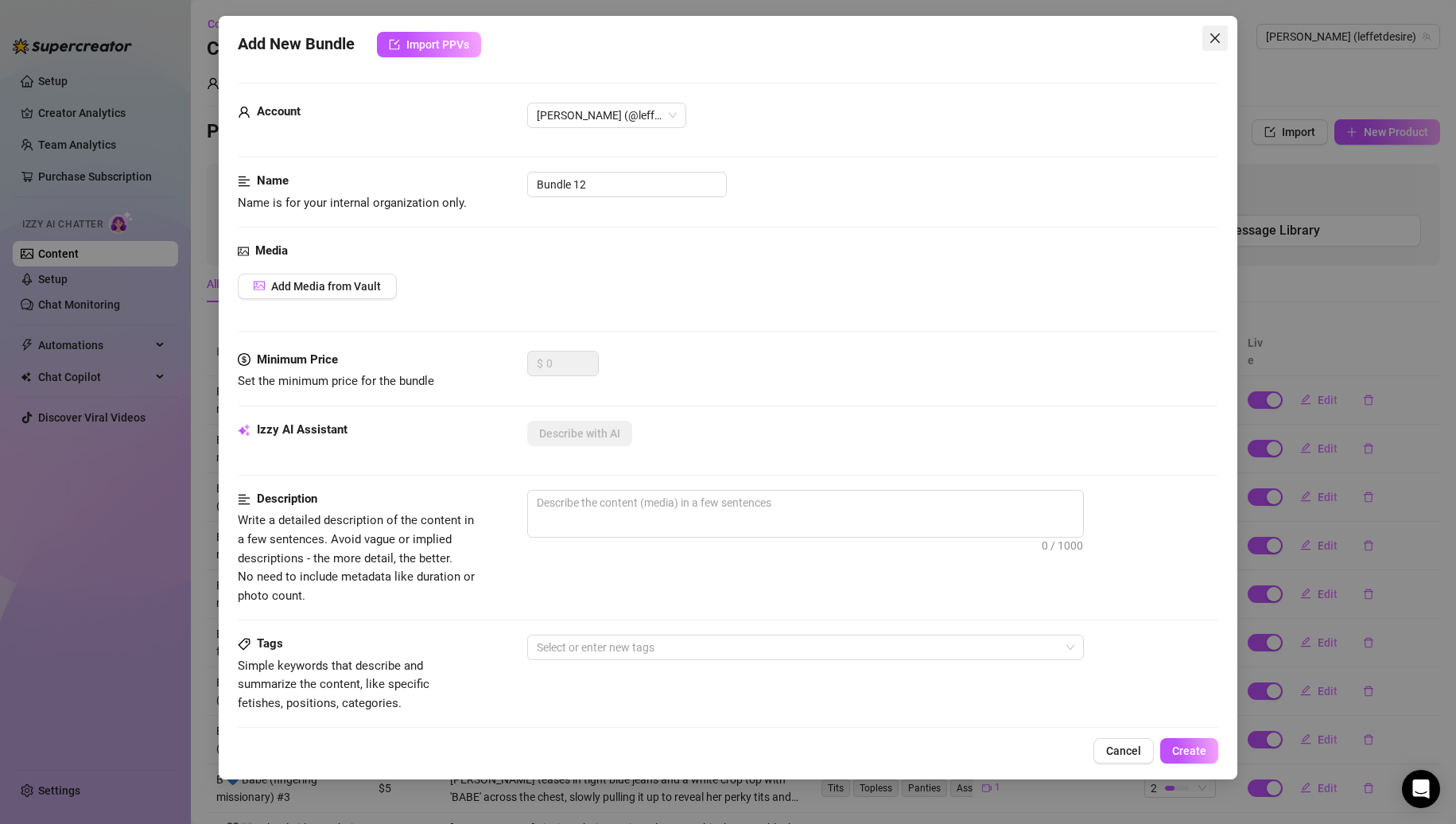
click at [1214, 41] on icon "close" at bounding box center [1215, 38] width 13 height 13
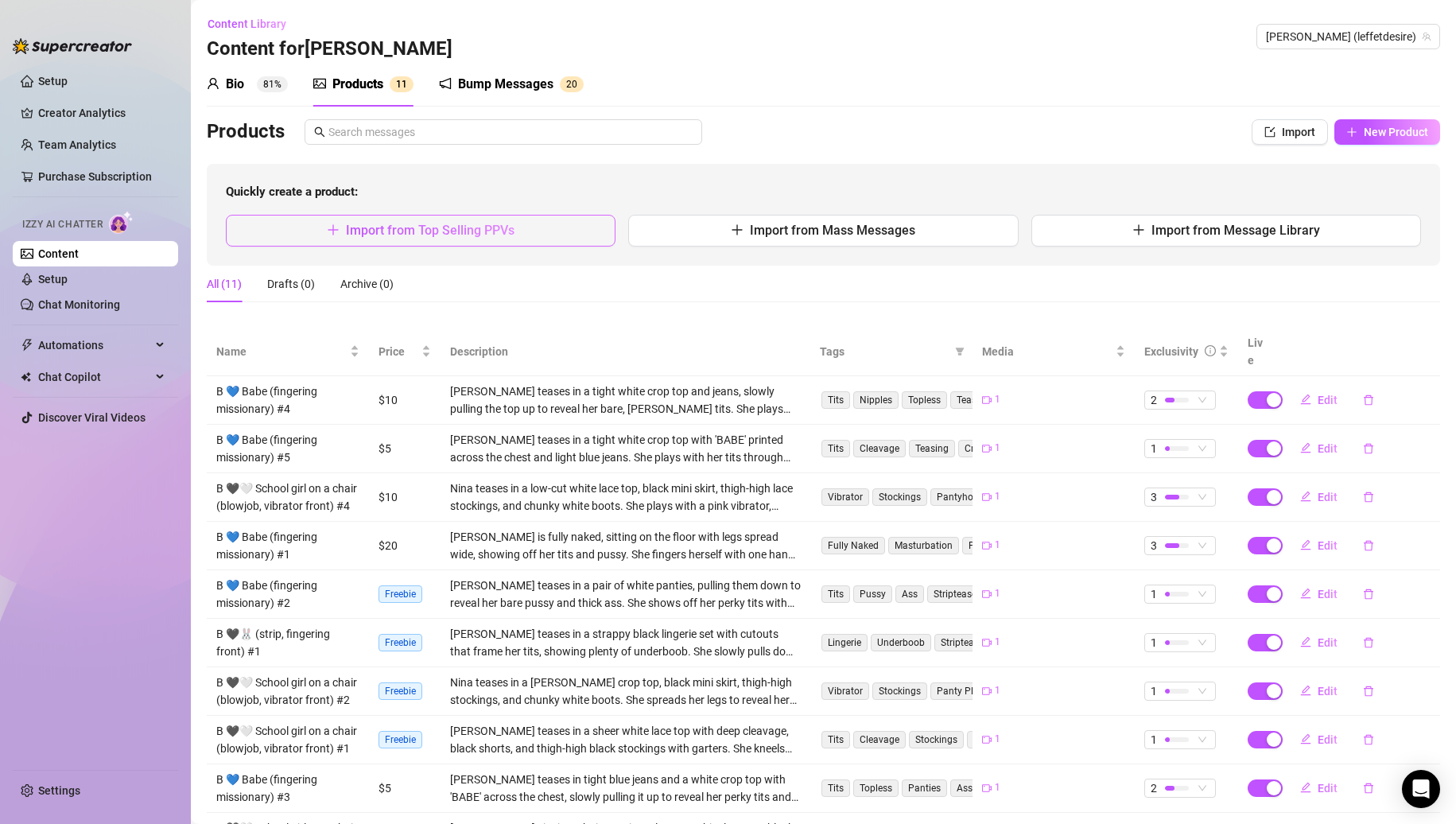
click at [455, 228] on span "Import from Top Selling PPVs" at bounding box center [430, 230] width 169 height 15
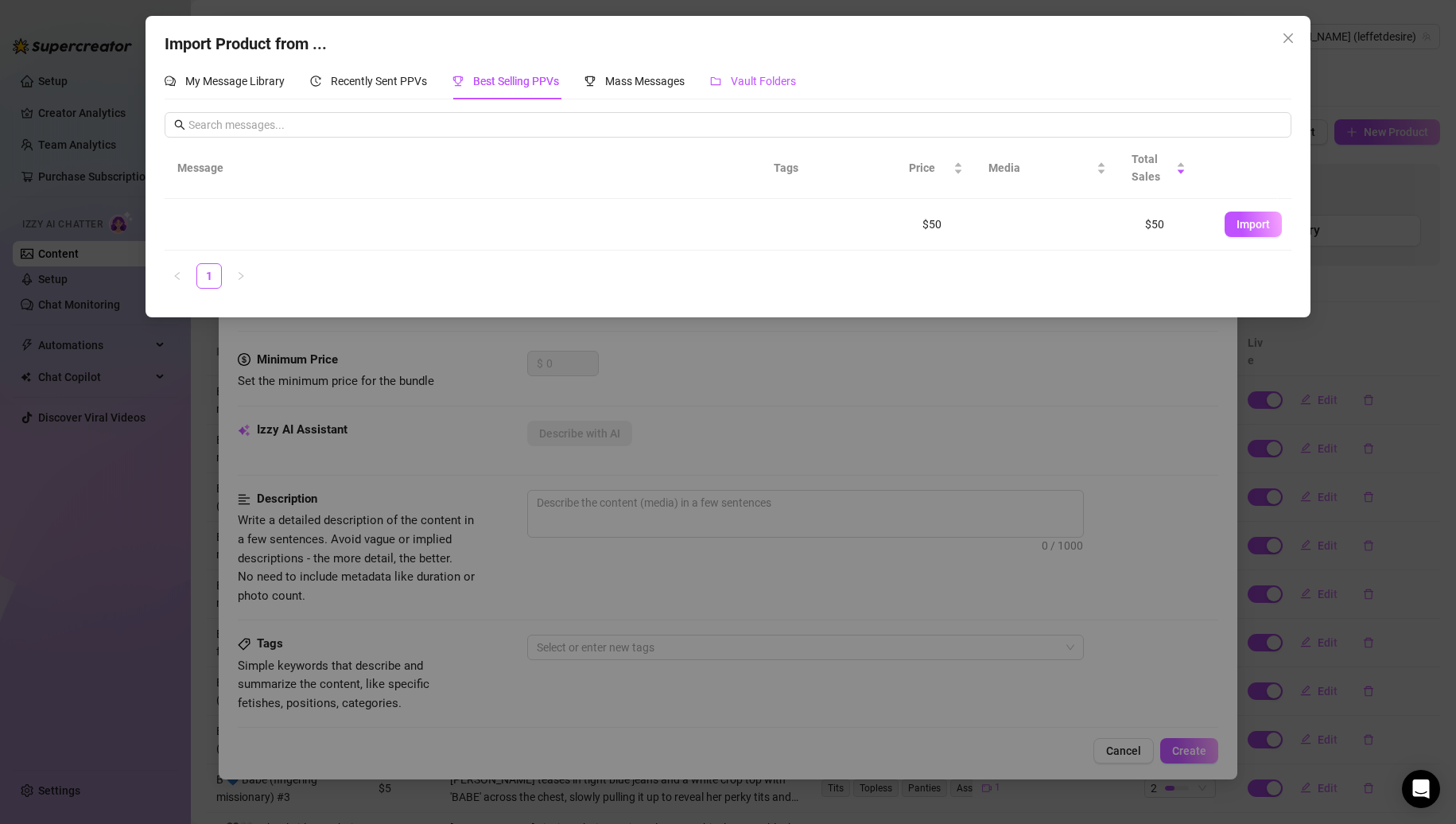
click at [752, 83] on span "Vault Folders" at bounding box center [764, 81] width 66 height 13
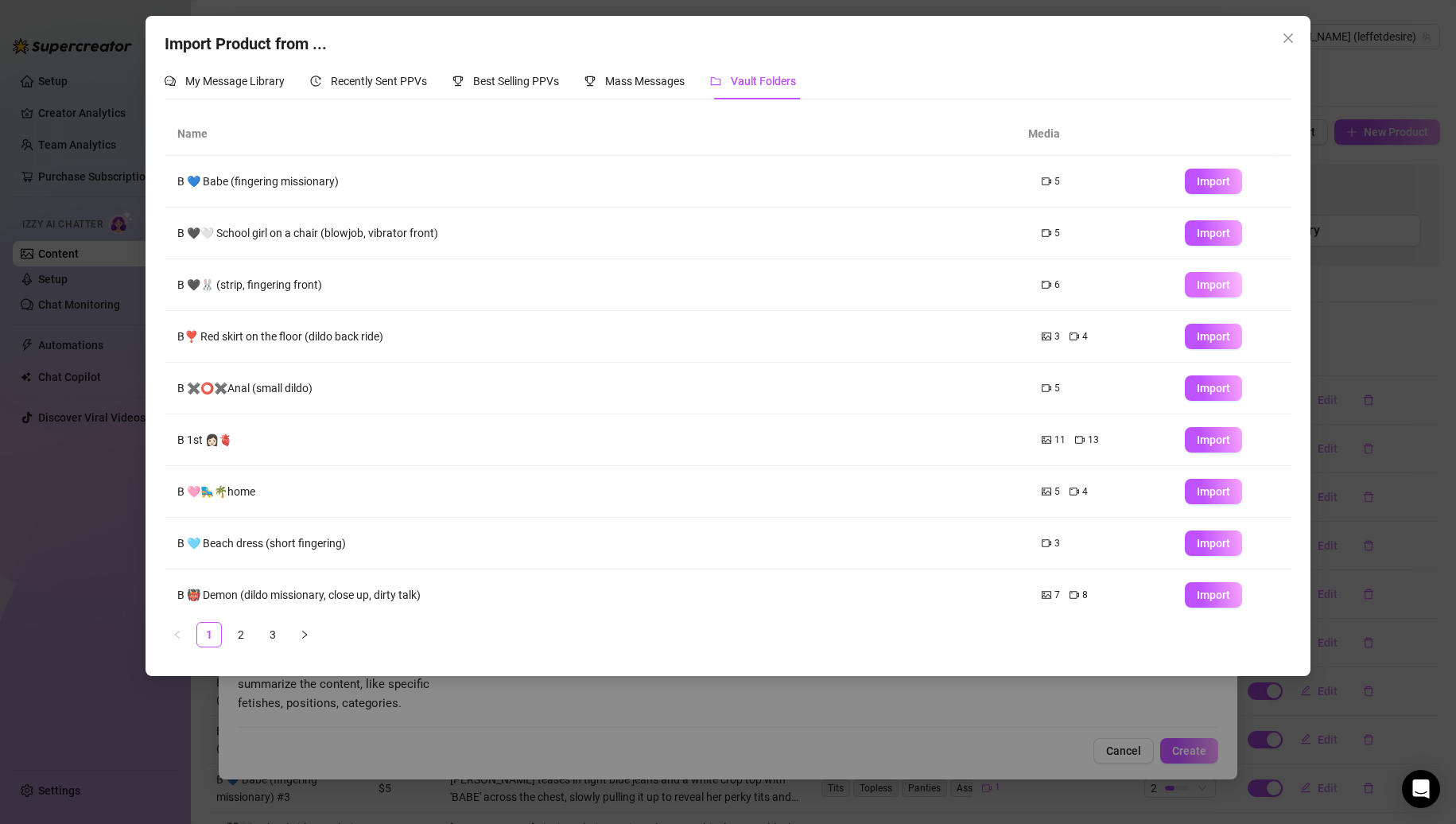
click at [1197, 283] on span "Import" at bounding box center [1213, 284] width 34 height 13
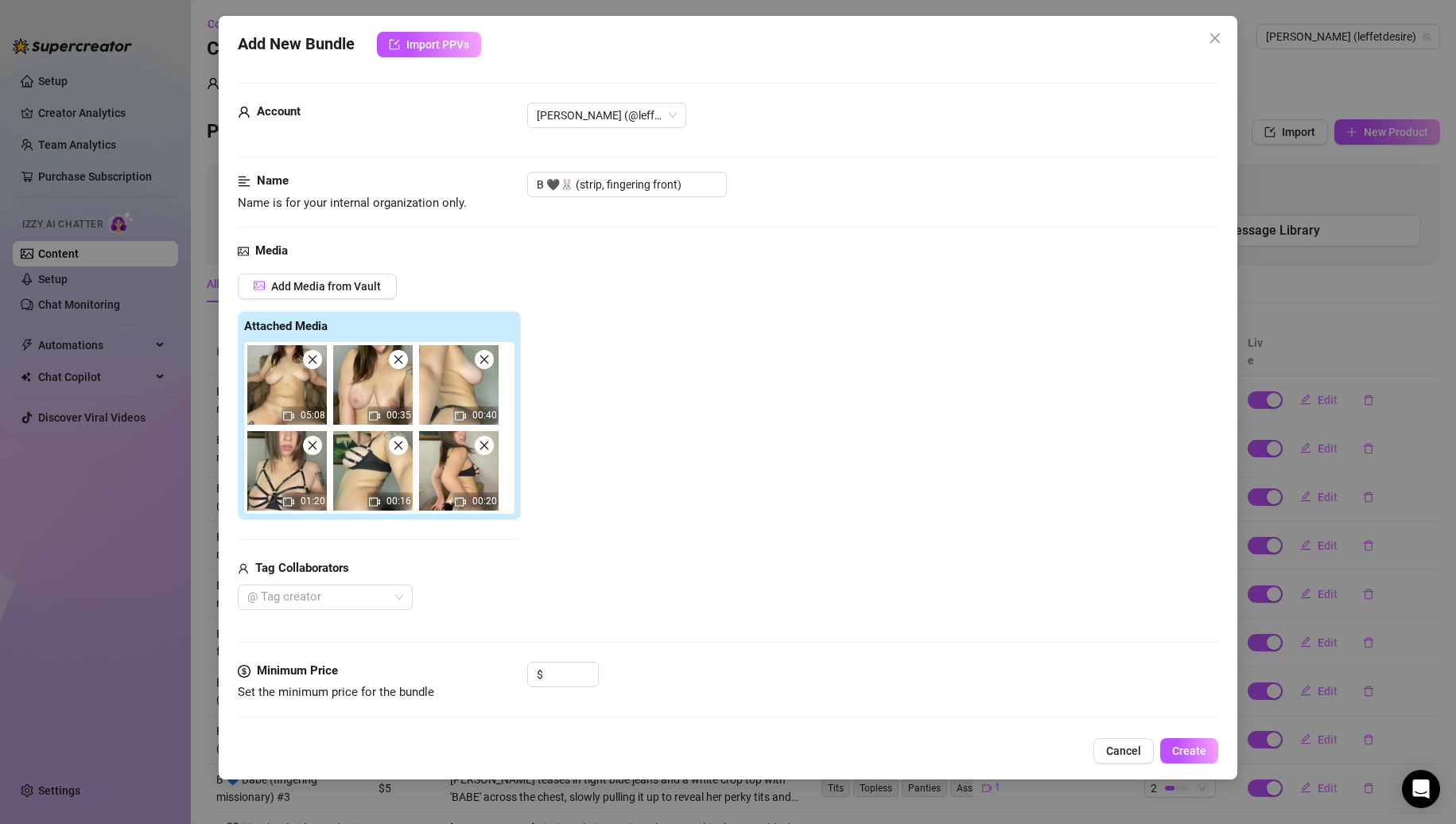
click at [312, 367] on span at bounding box center [312, 359] width 19 height 19
click at [389, 367] on span at bounding box center [399, 359] width 19 height 19
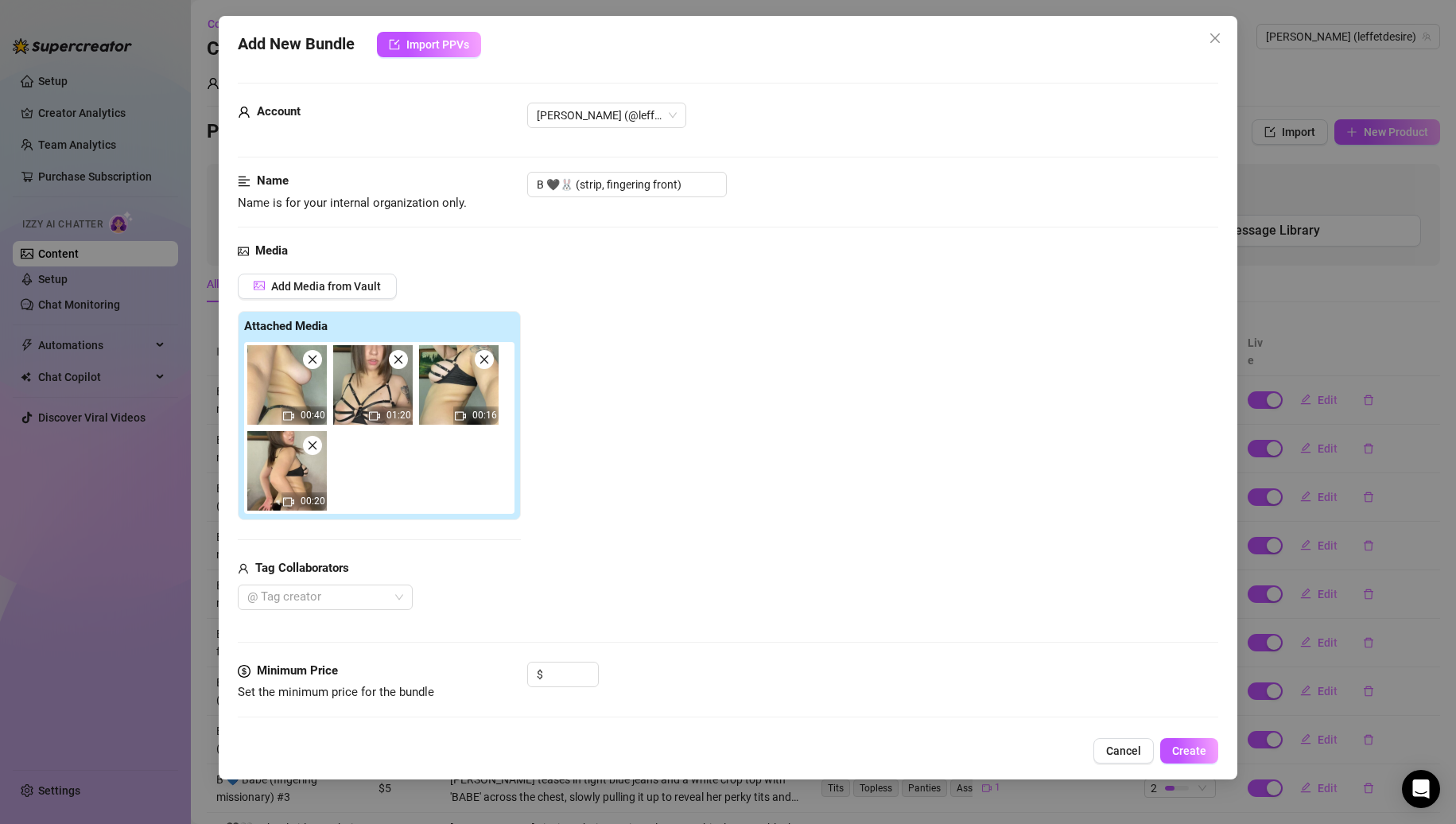
click at [312, 367] on span at bounding box center [312, 359] width 19 height 19
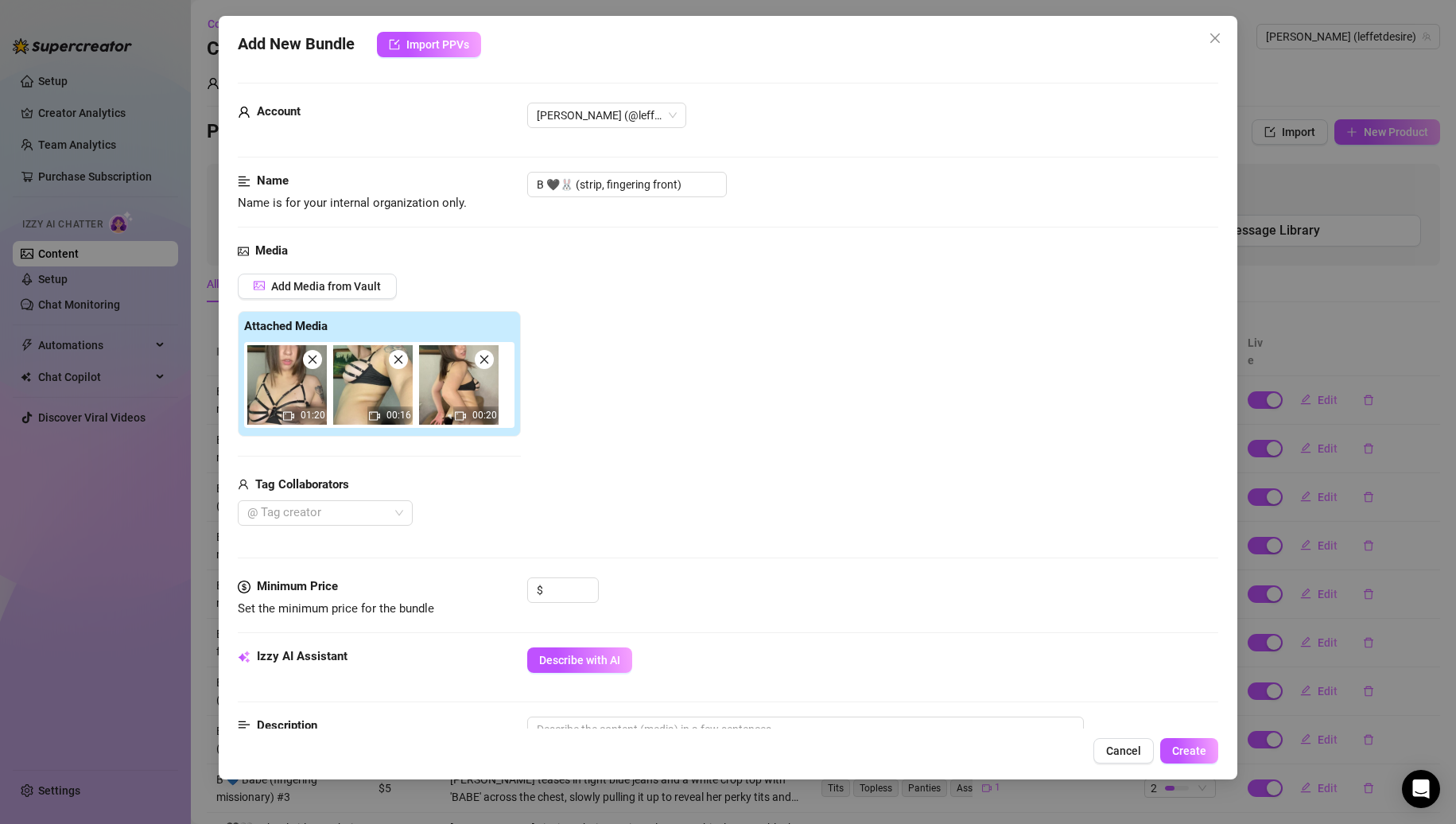
click at [312, 367] on span at bounding box center [312, 359] width 19 height 19
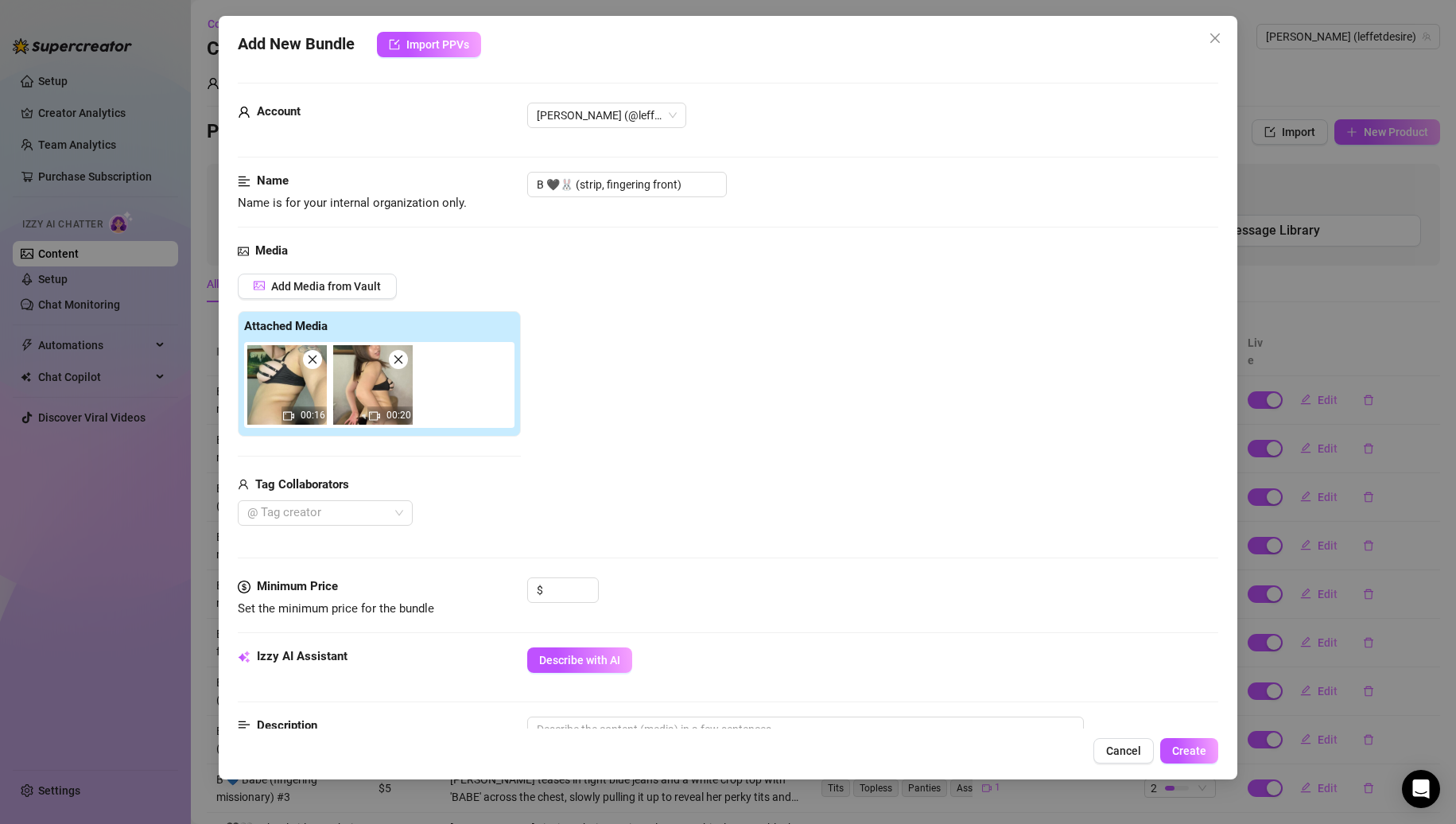
click at [402, 367] on span at bounding box center [399, 359] width 19 height 19
click at [705, 181] on input "B 🖤🐰 (strip, fingering front)" at bounding box center [626, 184] width 199 height 25
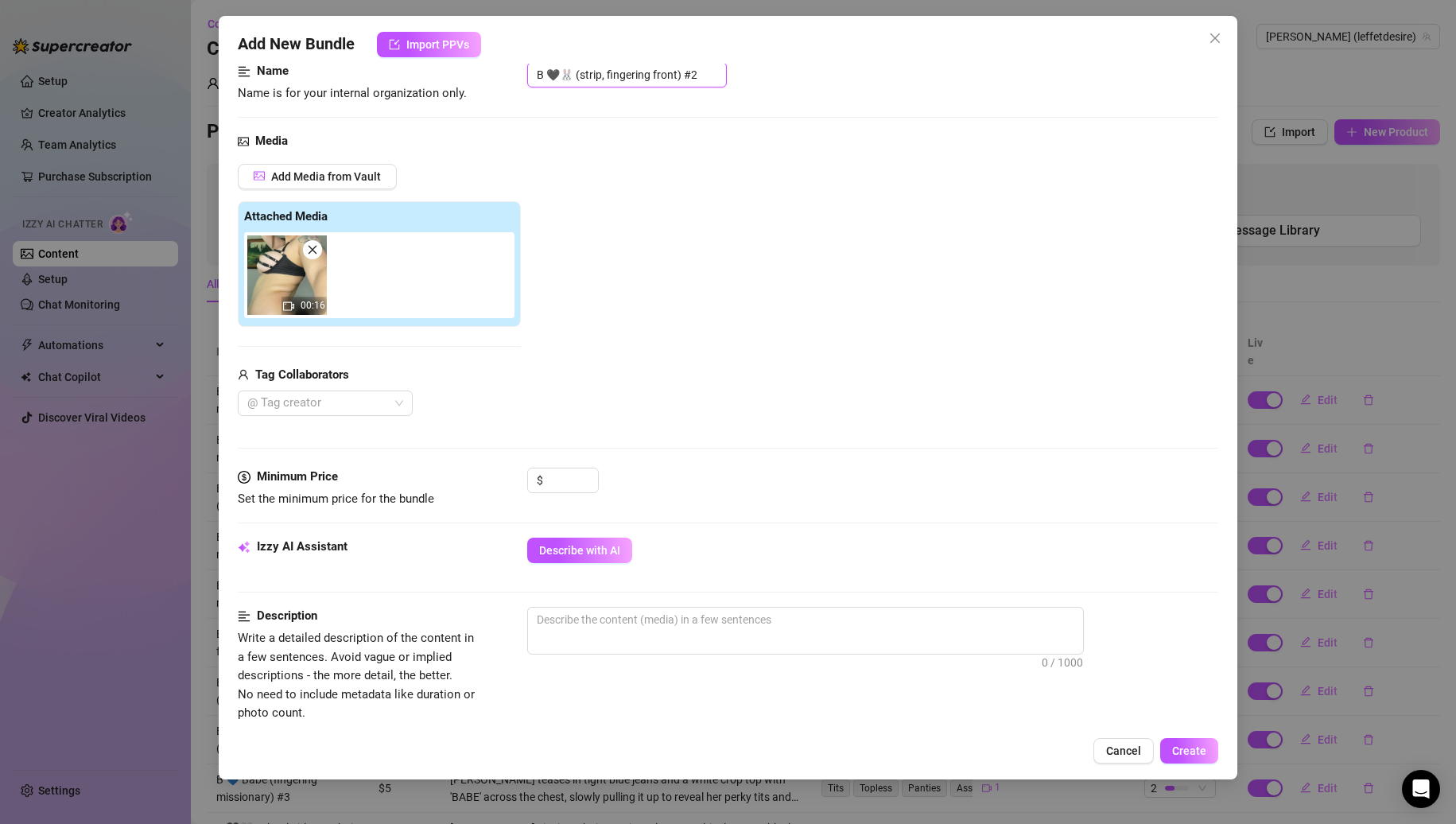
scroll to position [398, 0]
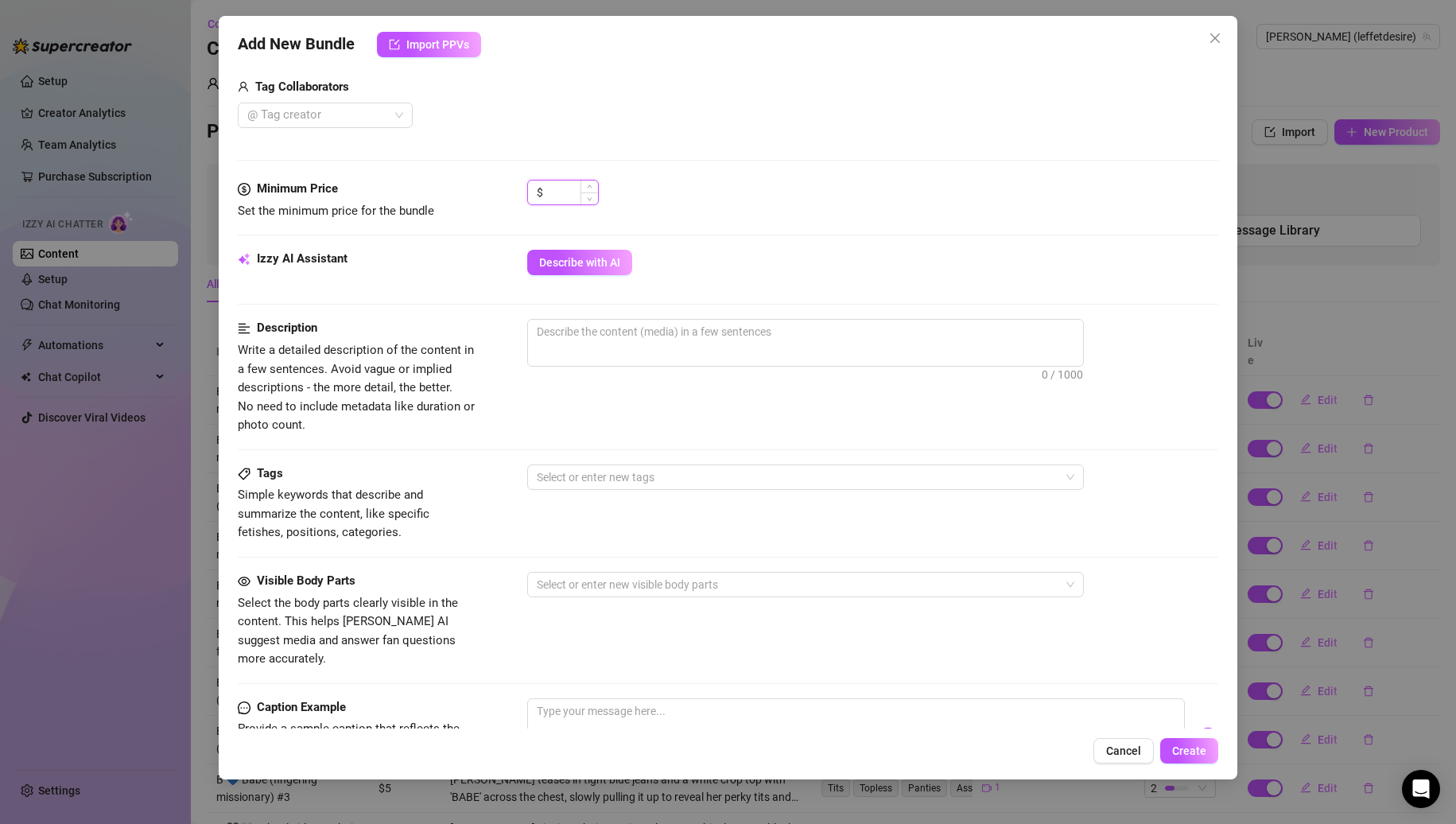
click at [567, 202] on input at bounding box center [572, 192] width 52 height 24
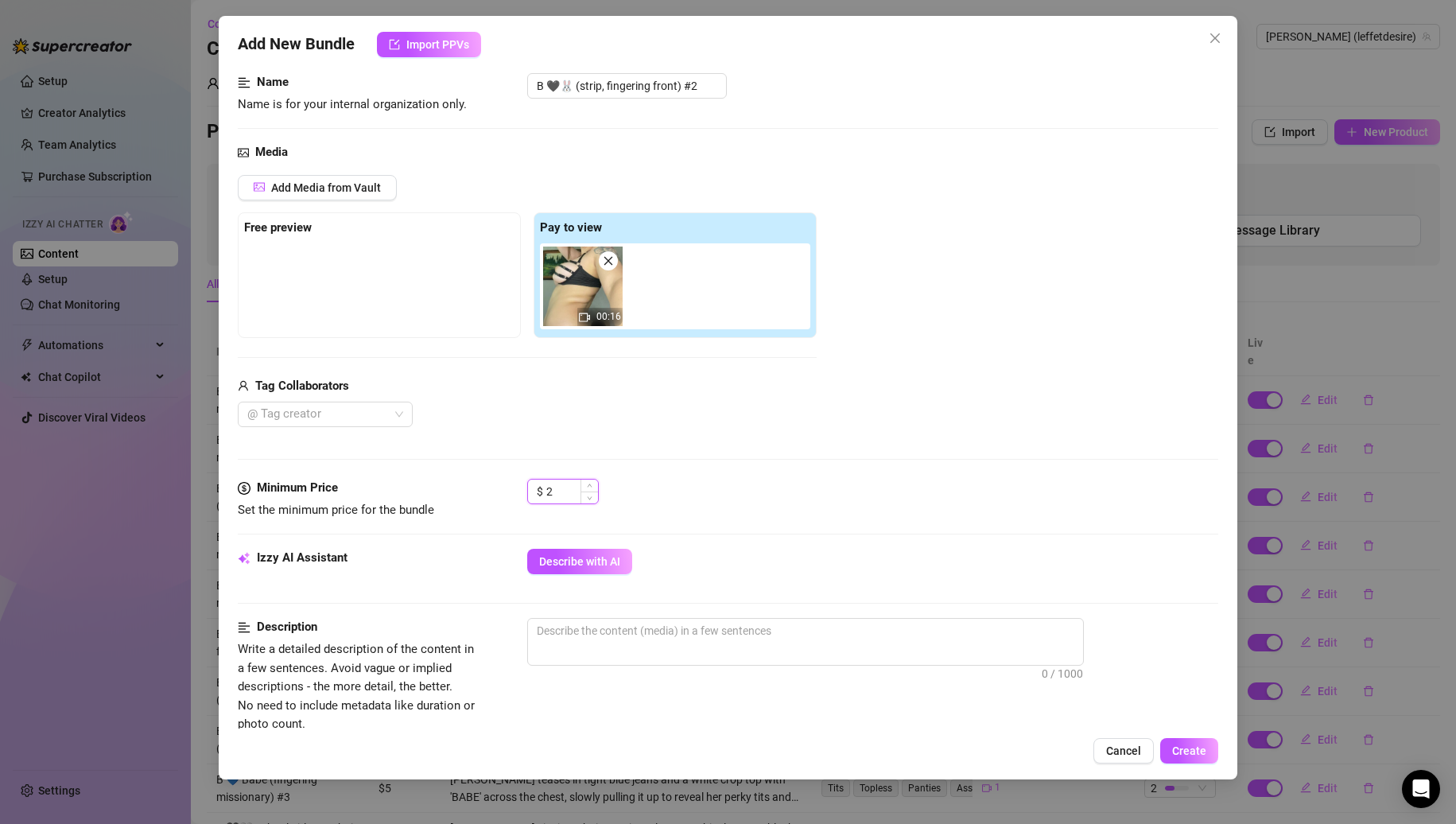
scroll to position [239, 0]
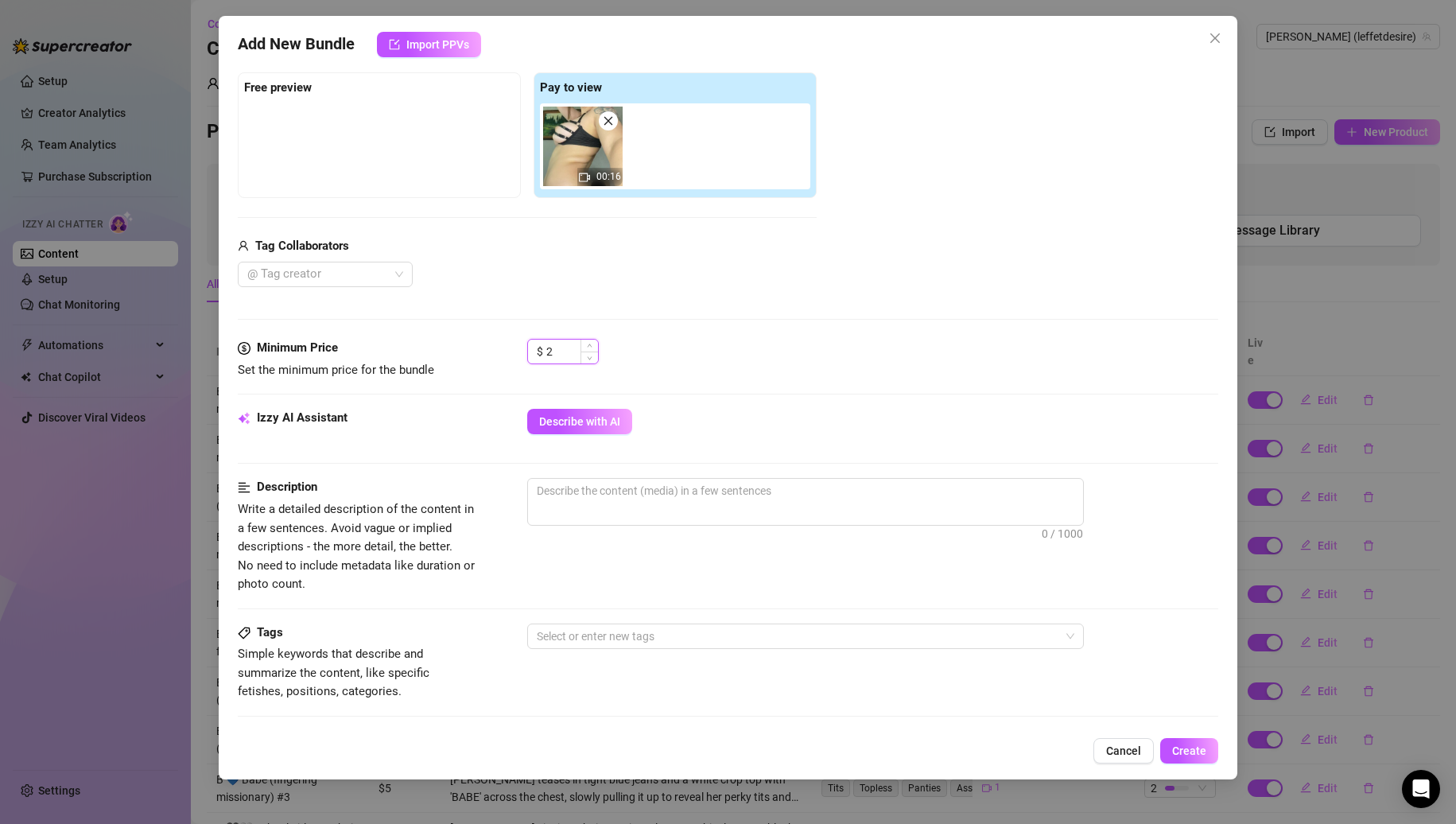
click at [531, 346] on div "$ 2" at bounding box center [563, 352] width 71 height 25
click at [815, 343] on div "$ 5" at bounding box center [873, 359] width 692 height 40
click at [622, 416] on button "Describe with AI" at bounding box center [579, 421] width 105 height 25
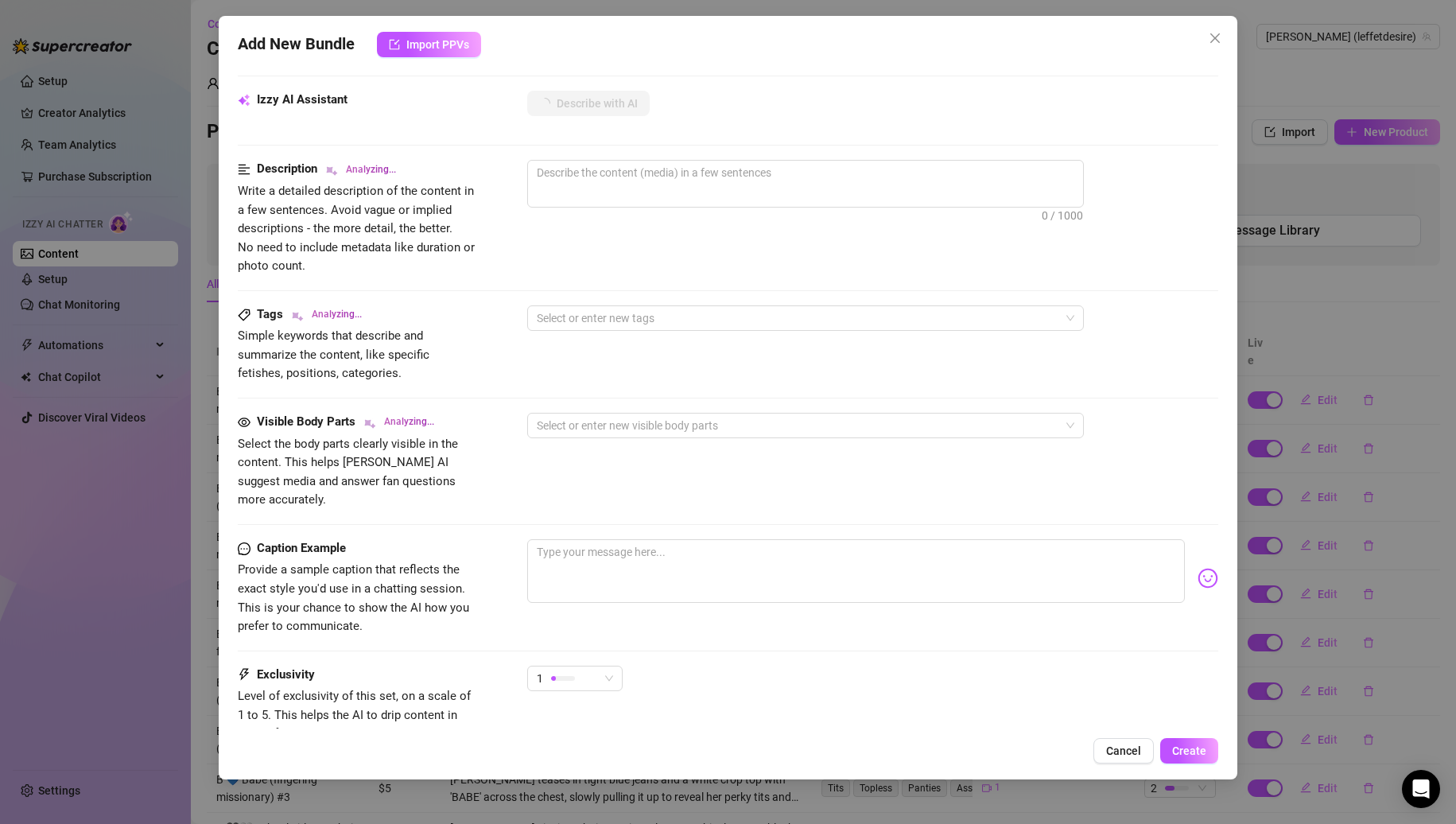
scroll to position [672, 0]
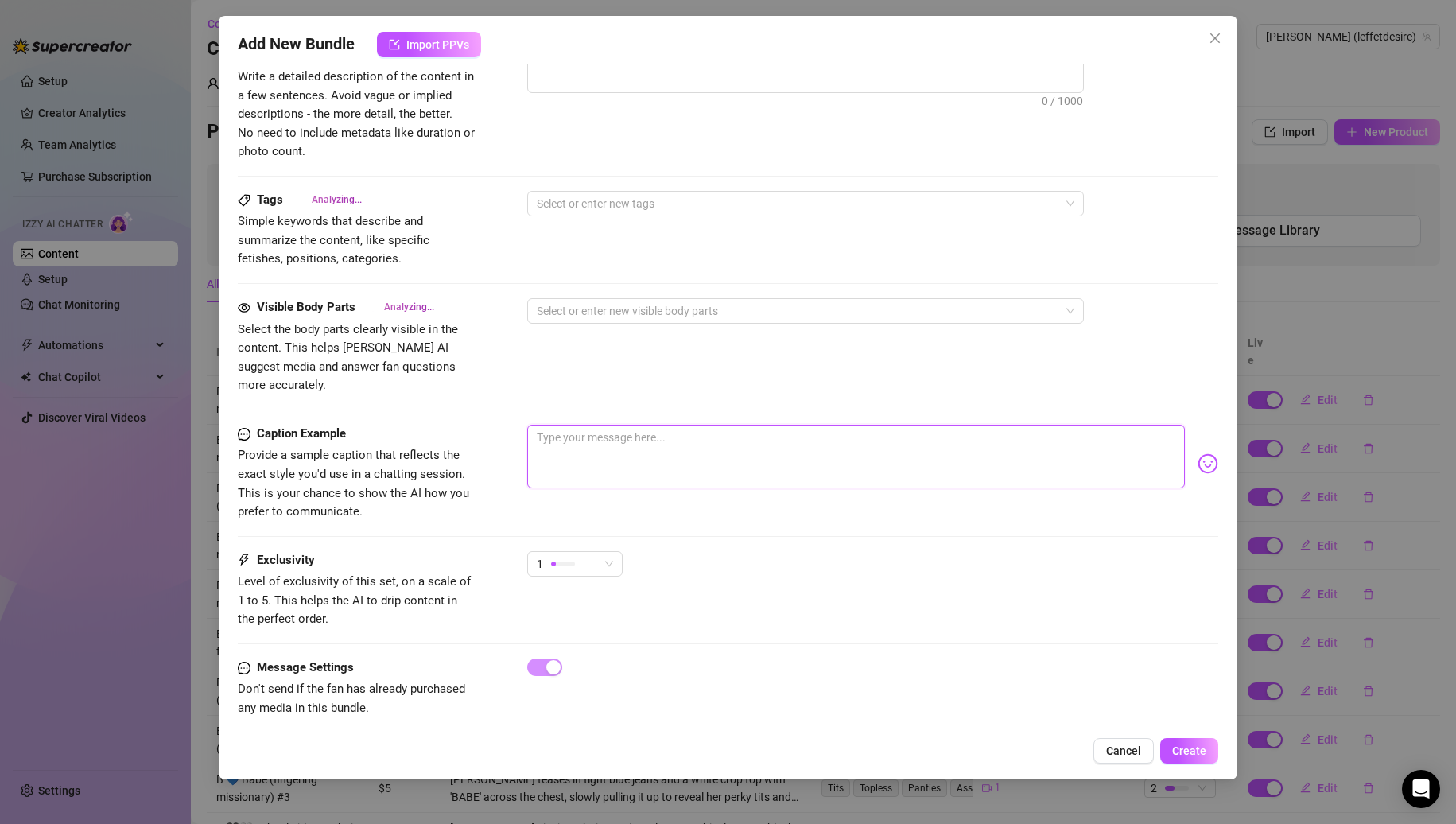
click at [686, 425] on textarea at bounding box center [856, 457] width 658 height 64
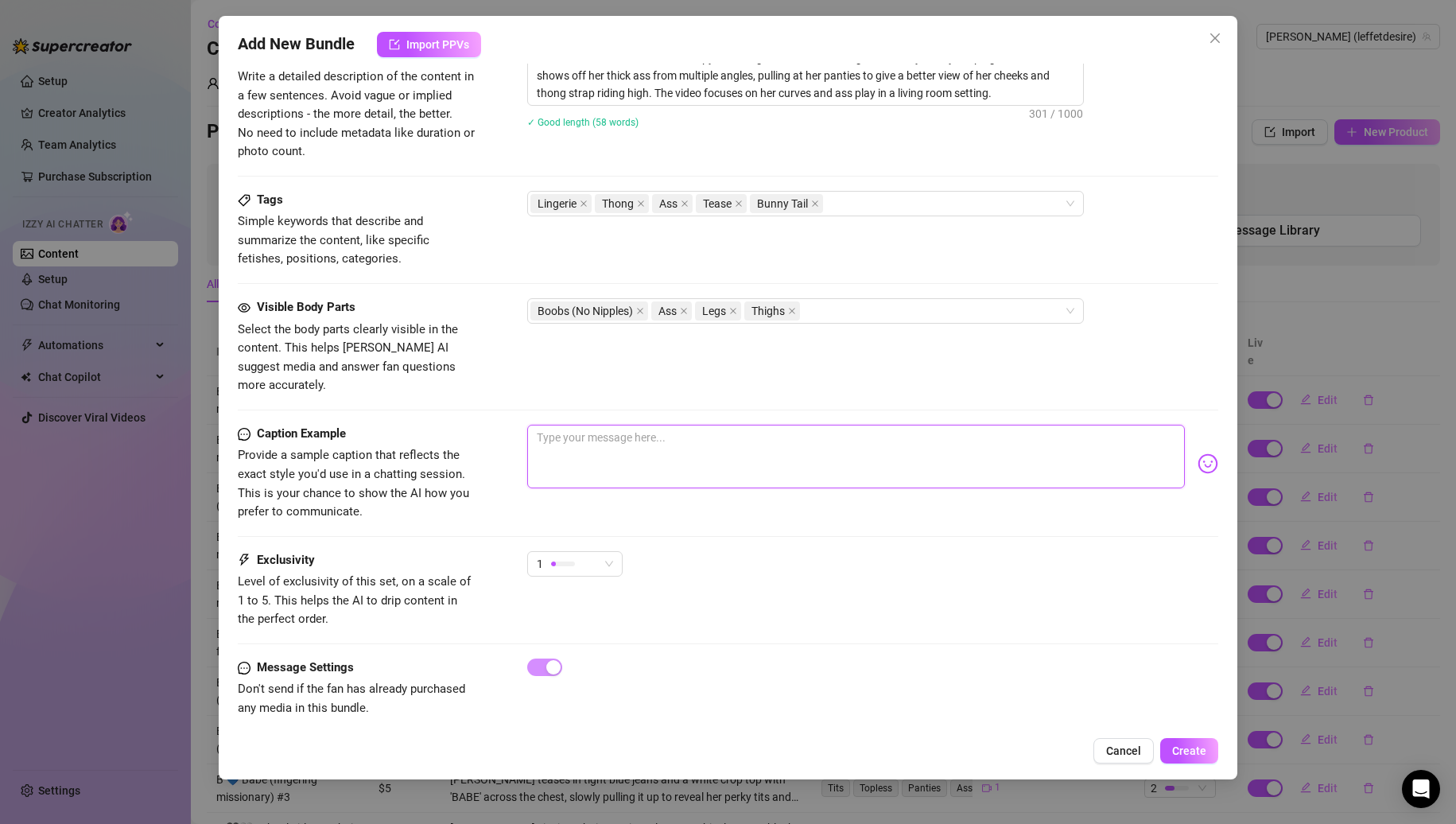
click at [674, 425] on textarea at bounding box center [856, 457] width 658 height 64
click at [664, 564] on div "1" at bounding box center [873, 571] width 692 height 40
click at [610, 557] on span "1" at bounding box center [574, 564] width 76 height 24
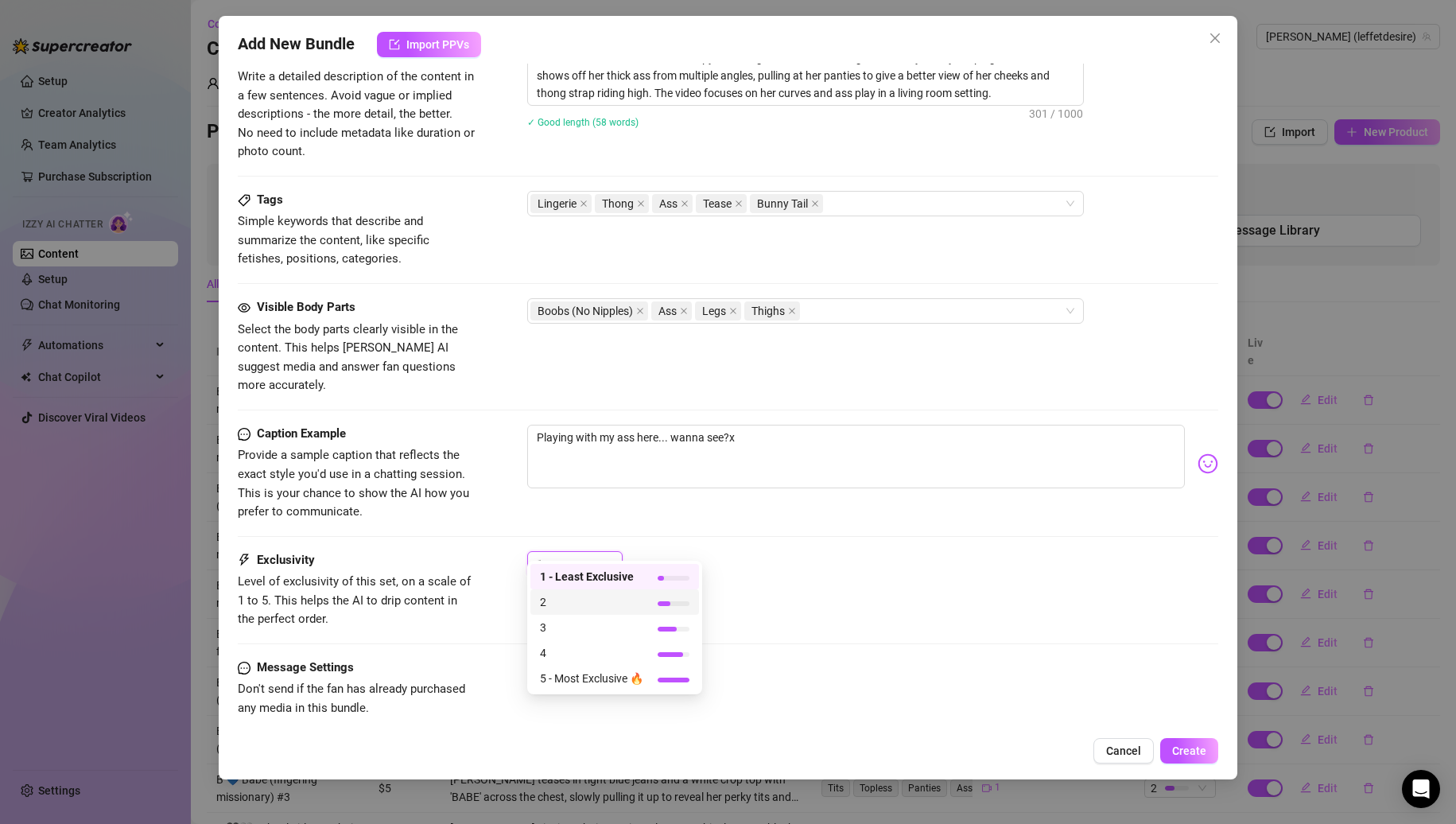
click at [551, 596] on span "2" at bounding box center [591, 602] width 103 height 17
click at [1180, 738] on button "Create" at bounding box center [1189, 751] width 58 height 25
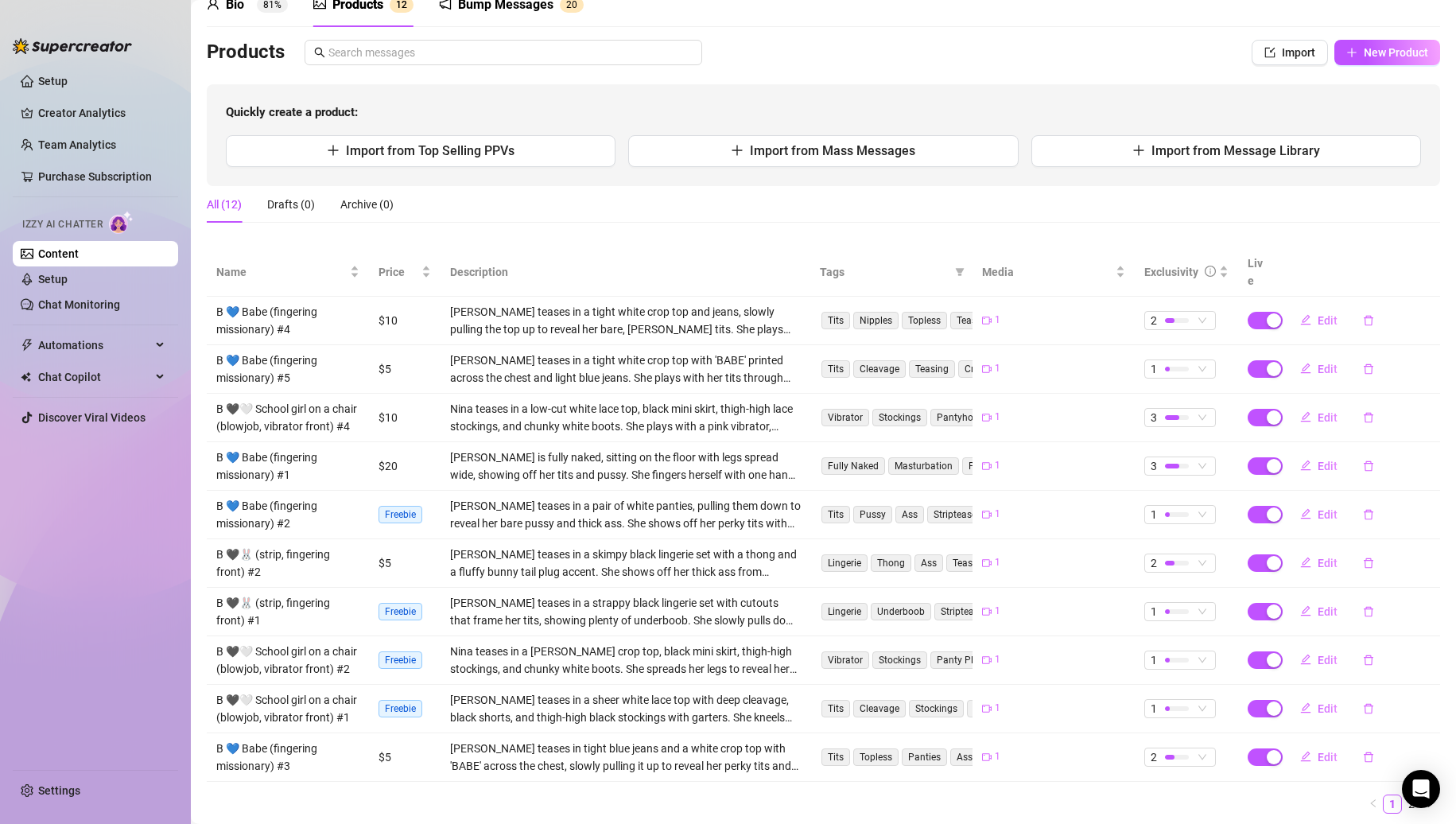
scroll to position [0, 0]
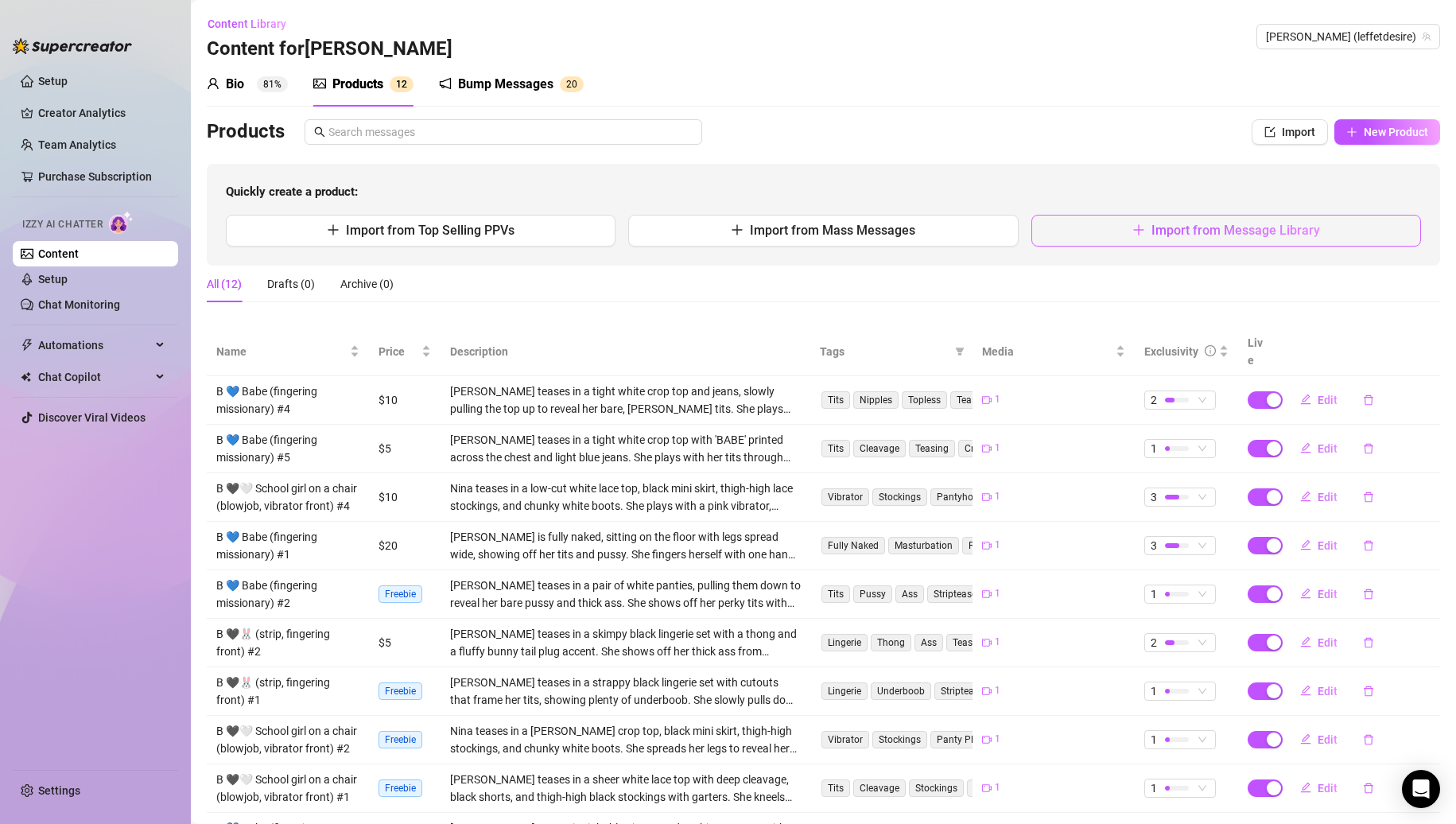
click at [1142, 244] on button "Import from Message Library" at bounding box center [1227, 230] width 389 height 32
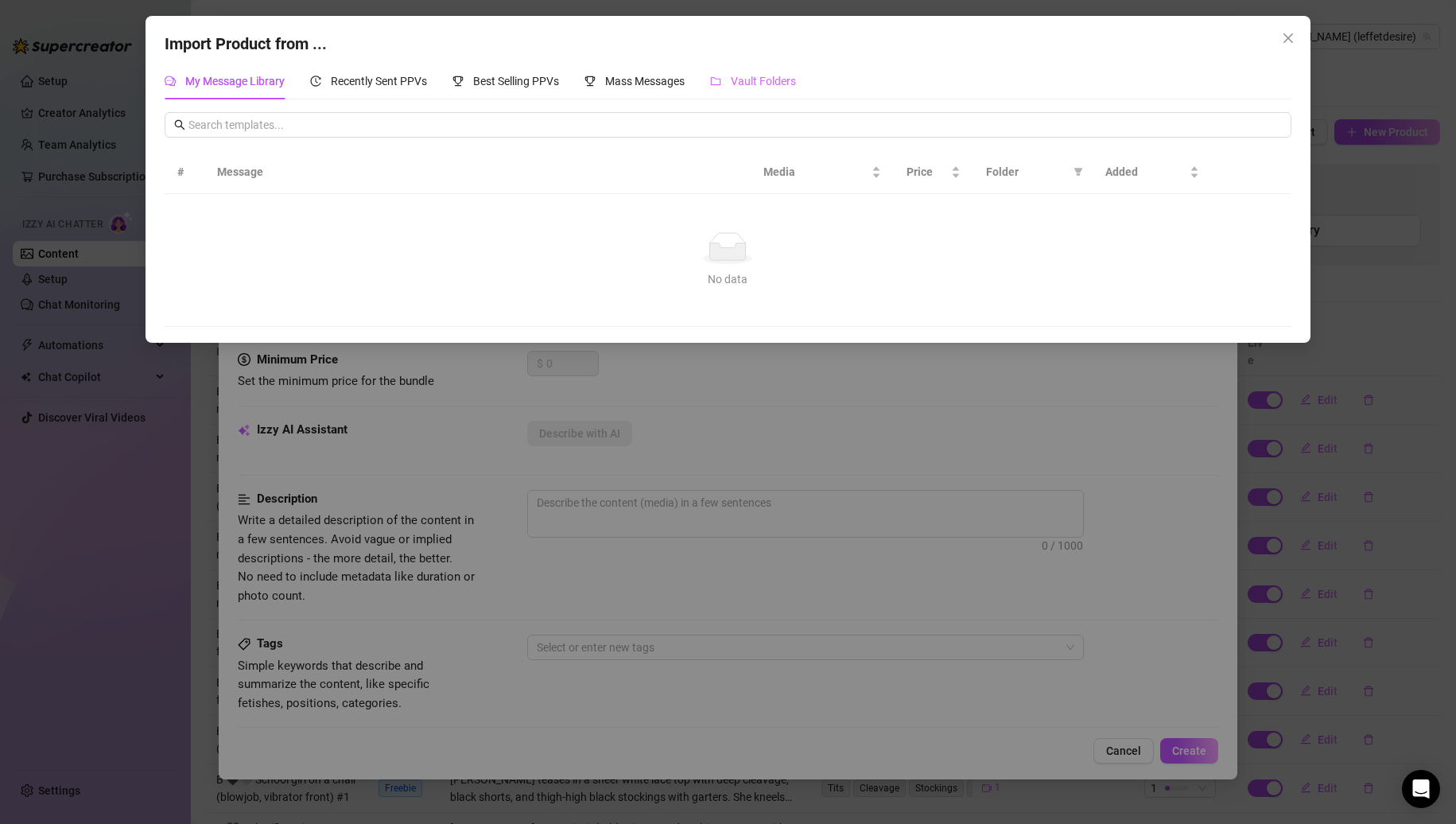
click at [759, 91] on div "Vault Folders" at bounding box center [753, 81] width 86 height 37
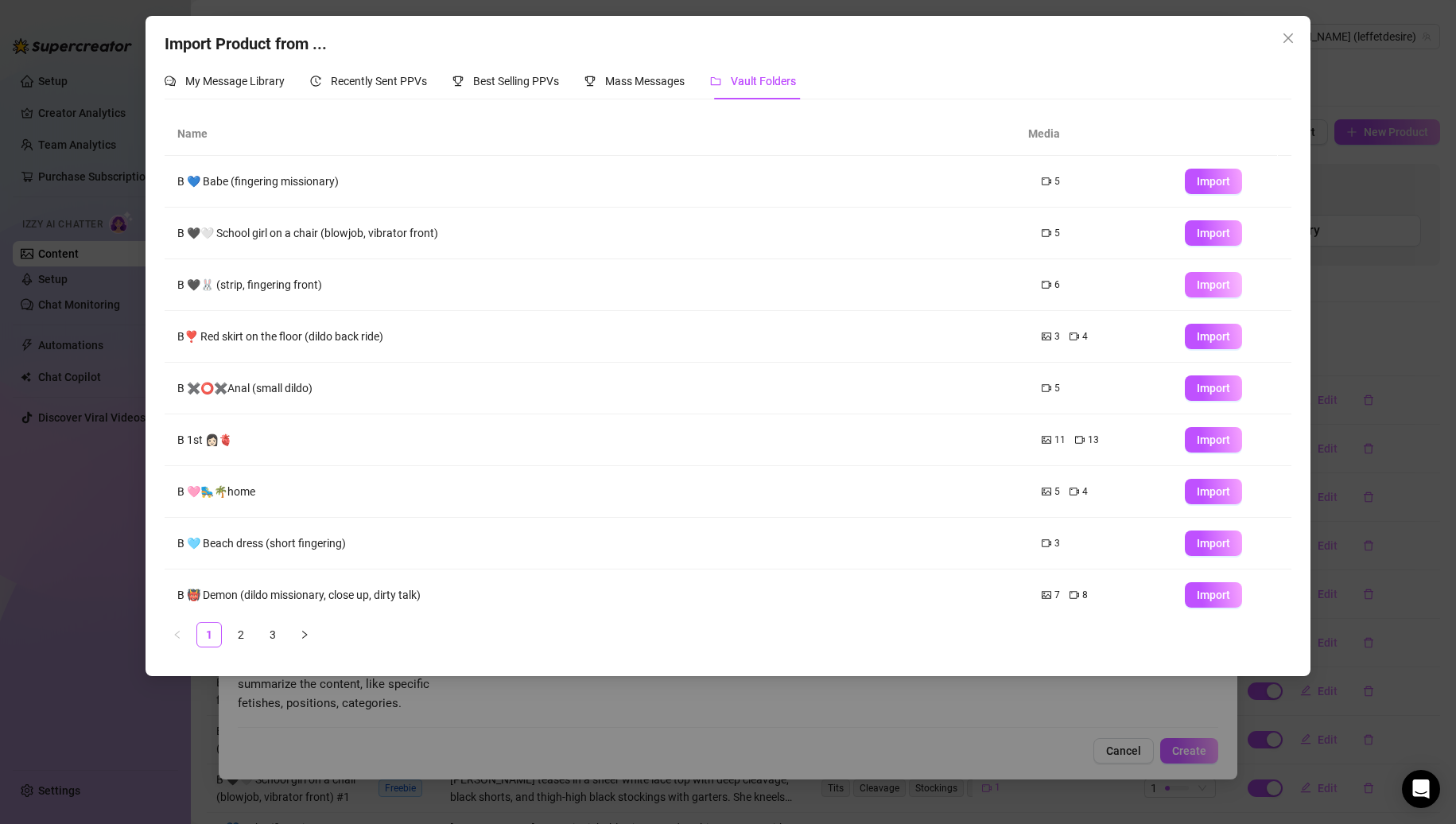
click at [1197, 280] on span "Import" at bounding box center [1213, 284] width 34 height 13
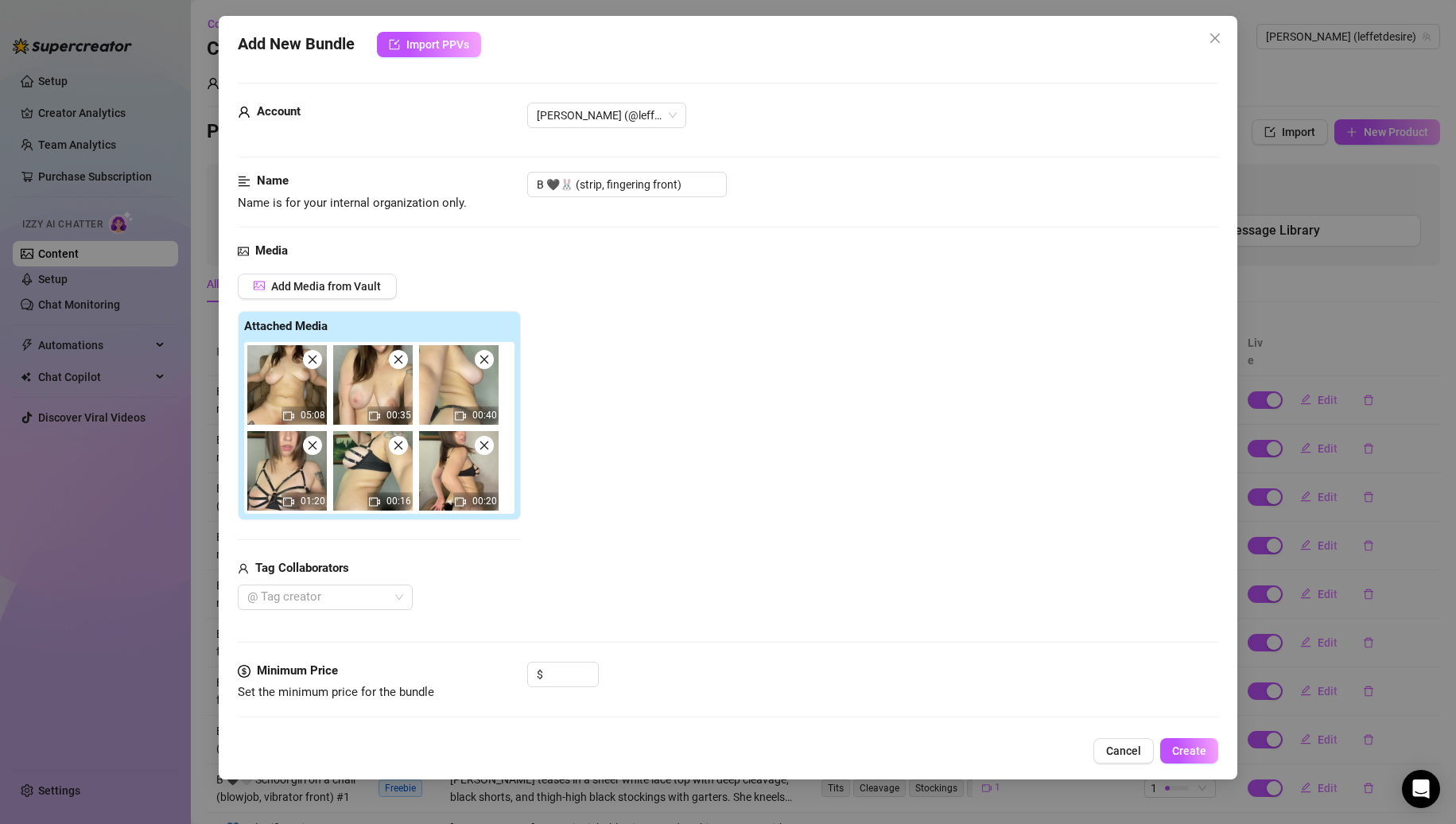
click at [399, 449] on icon "close" at bounding box center [399, 445] width 12 height 12
click at [479, 449] on icon "close" at bounding box center [485, 445] width 12 height 12
click at [314, 365] on icon "close" at bounding box center [313, 359] width 12 height 12
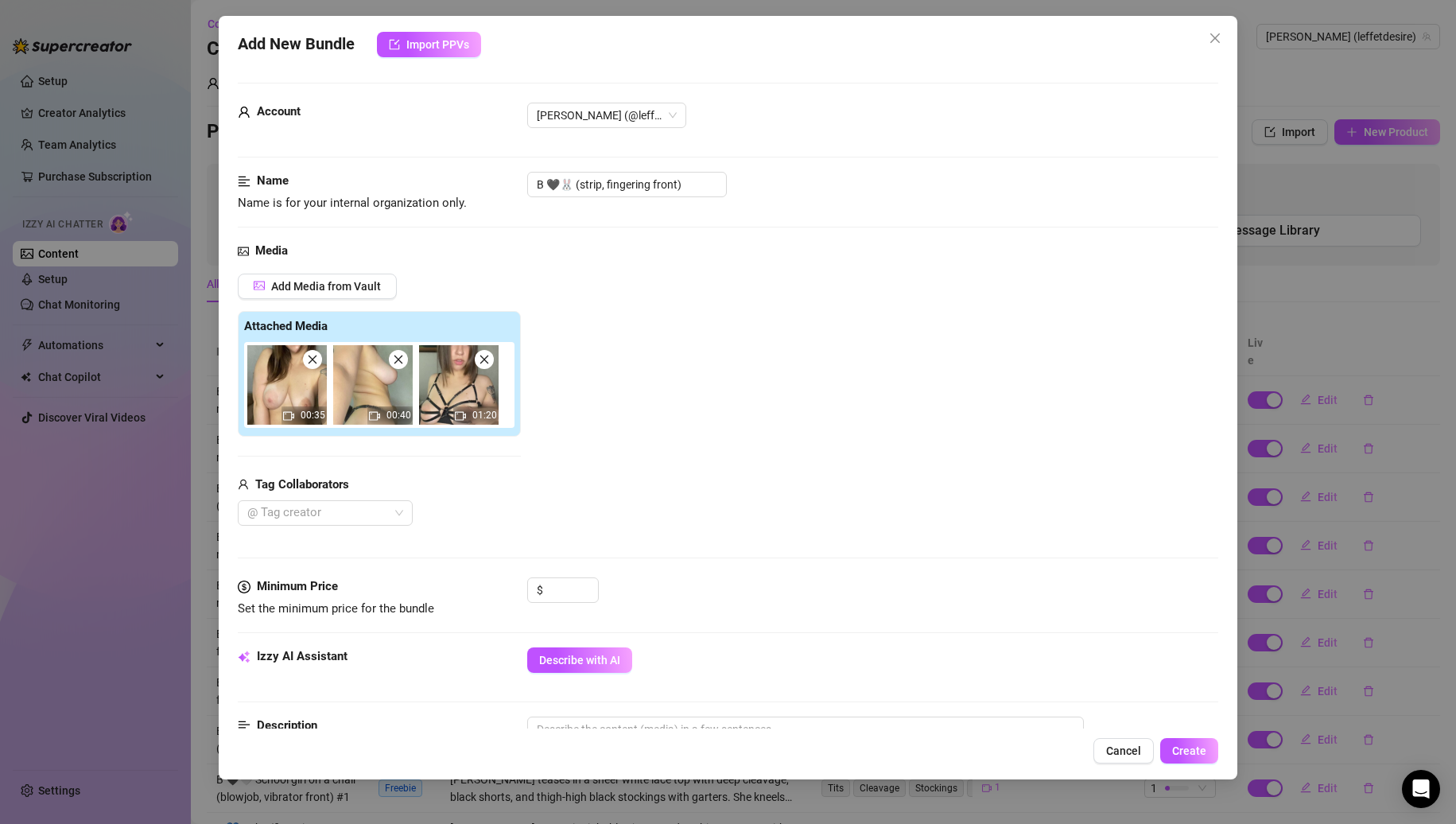
click at [314, 365] on icon "close" at bounding box center [313, 359] width 12 height 12
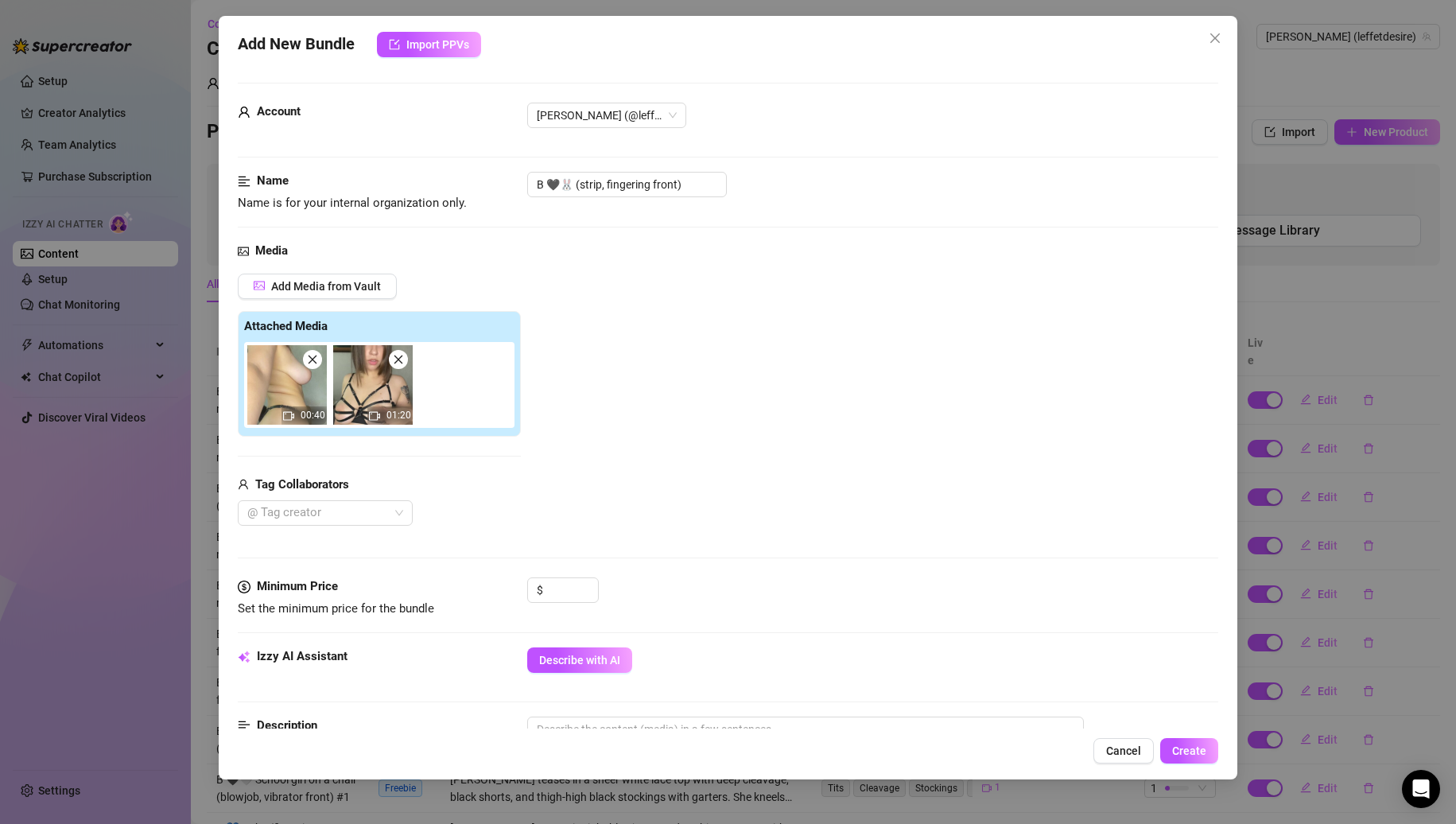
click at [314, 365] on icon "close" at bounding box center [313, 359] width 12 height 12
click at [698, 171] on div "Account [PERSON_NAME] (@leffetdesire)" at bounding box center [728, 137] width 982 height 69
click at [696, 182] on input "B 🖤🐰 (strip, fingering front)" at bounding box center [626, 184] width 199 height 25
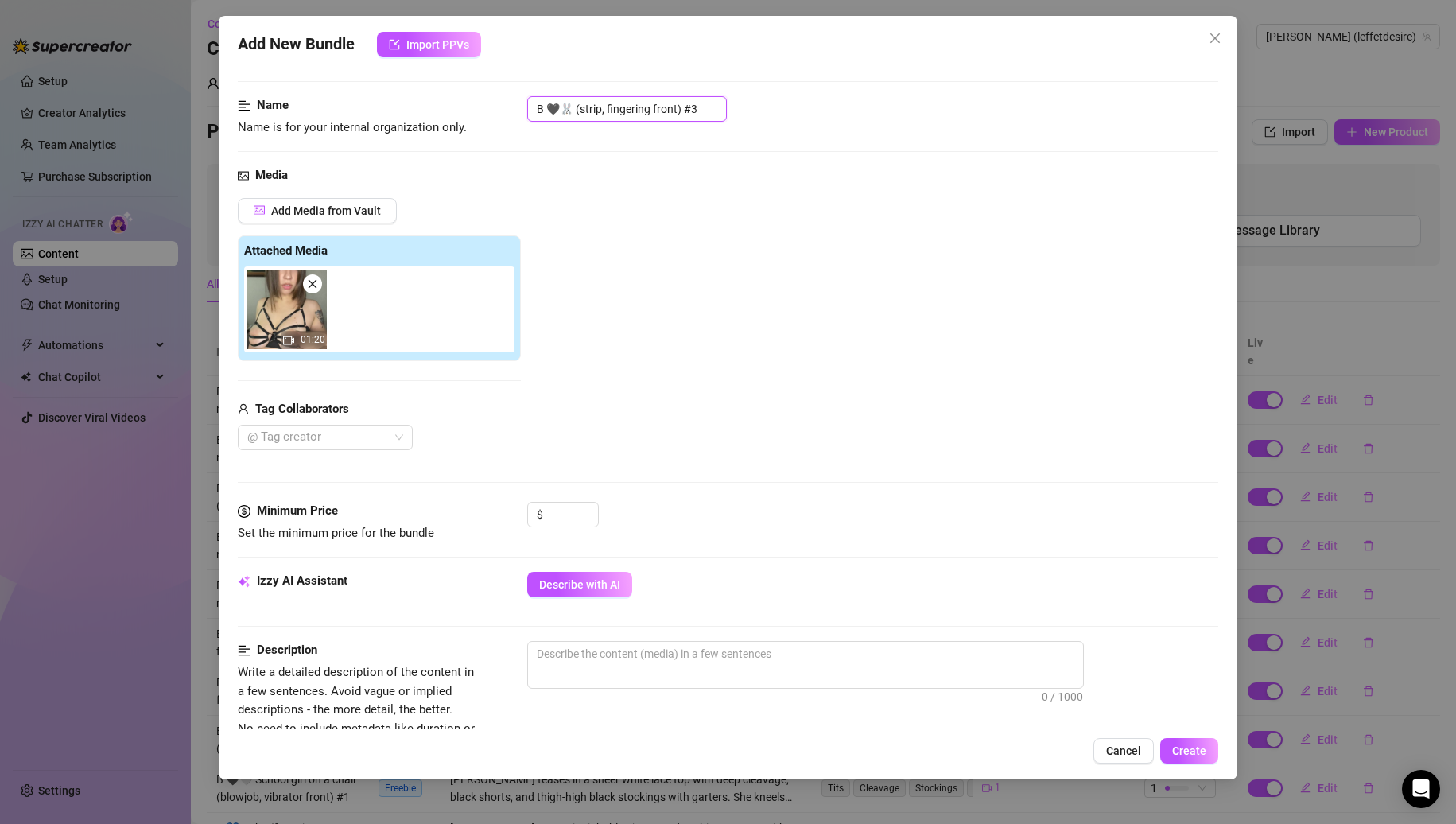
scroll to position [159, 0]
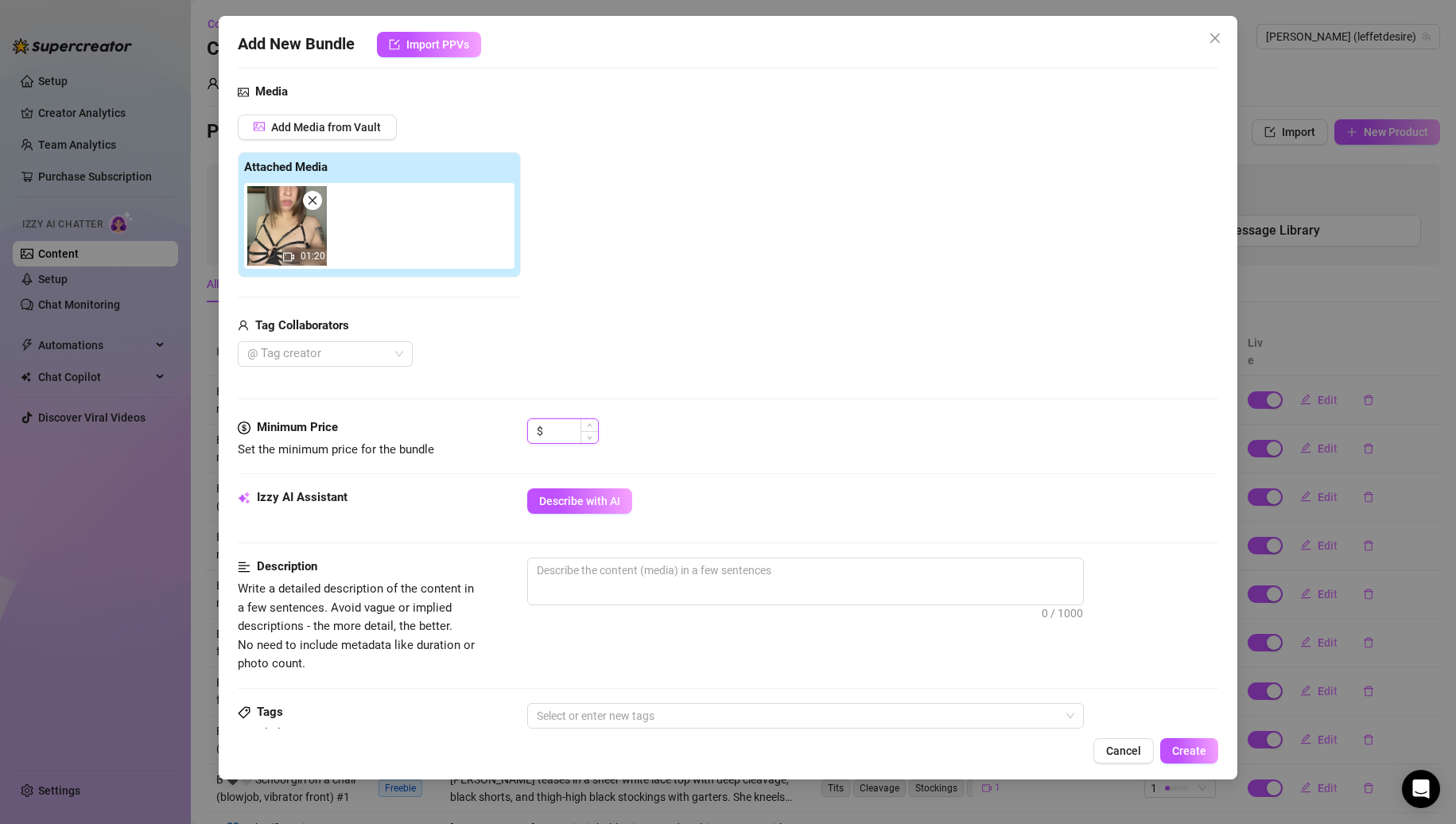
click at [569, 434] on input at bounding box center [572, 431] width 52 height 24
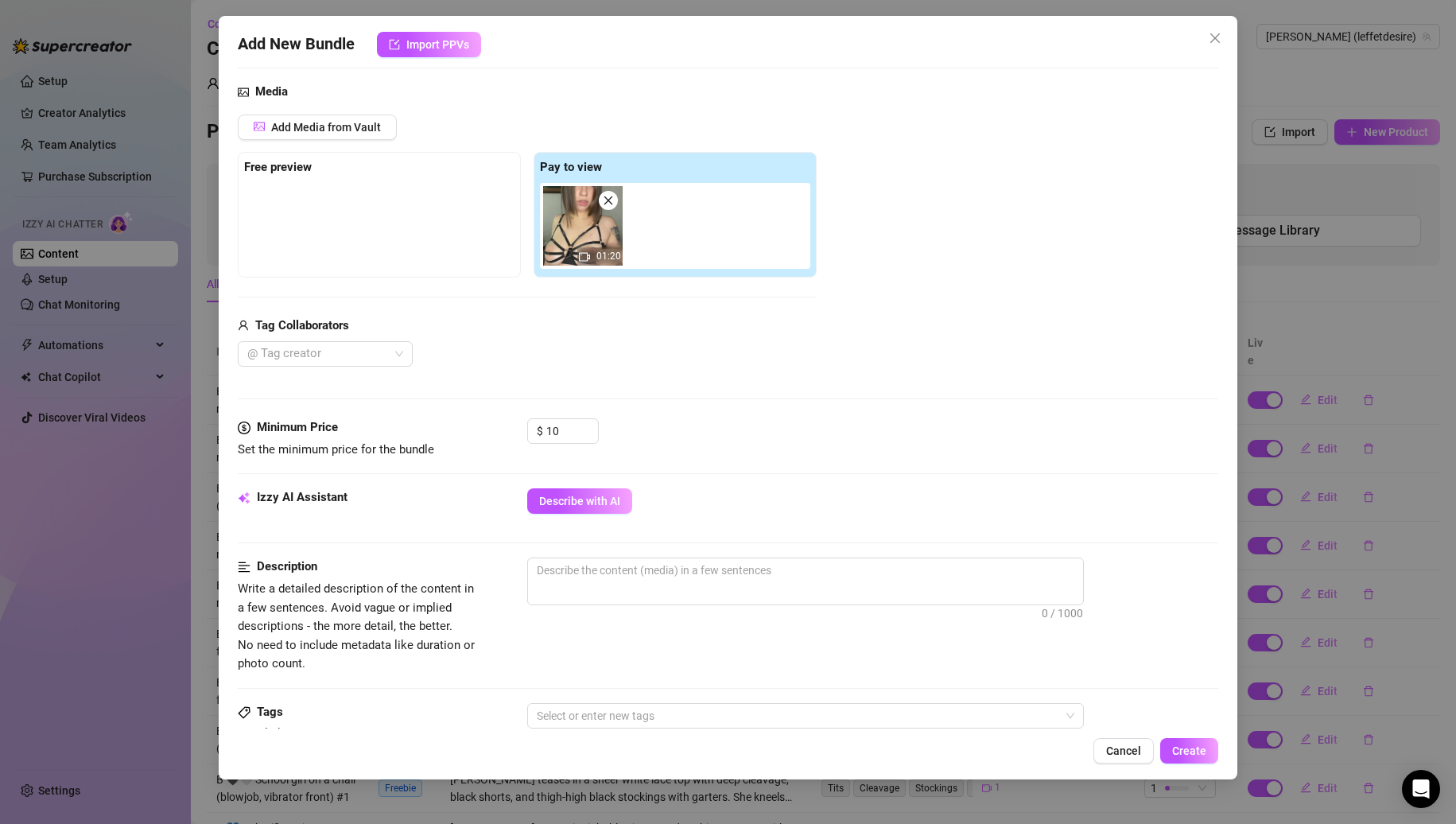
click at [564, 492] on button "Describe with AI" at bounding box center [579, 501] width 105 height 25
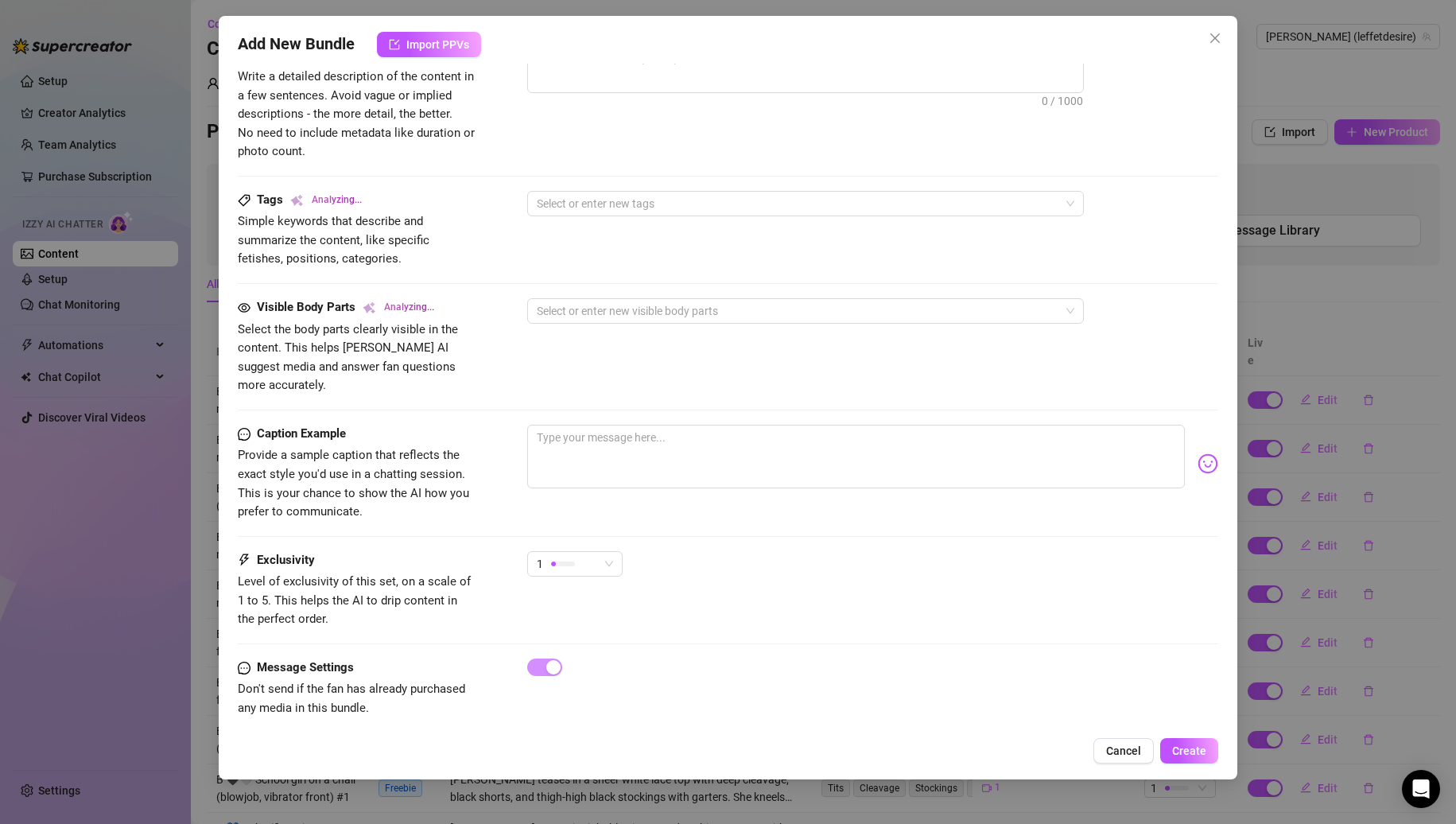
click at [596, 531] on div "Caption Example Provide a sample caption that reflects the exact style you'd us…" at bounding box center [728, 488] width 982 height 126
click at [593, 552] on div "1" at bounding box center [568, 564] width 62 height 24
click at [566, 625] on span "3" at bounding box center [591, 627] width 103 height 17
click at [681, 438] on textarea at bounding box center [856, 457] width 658 height 64
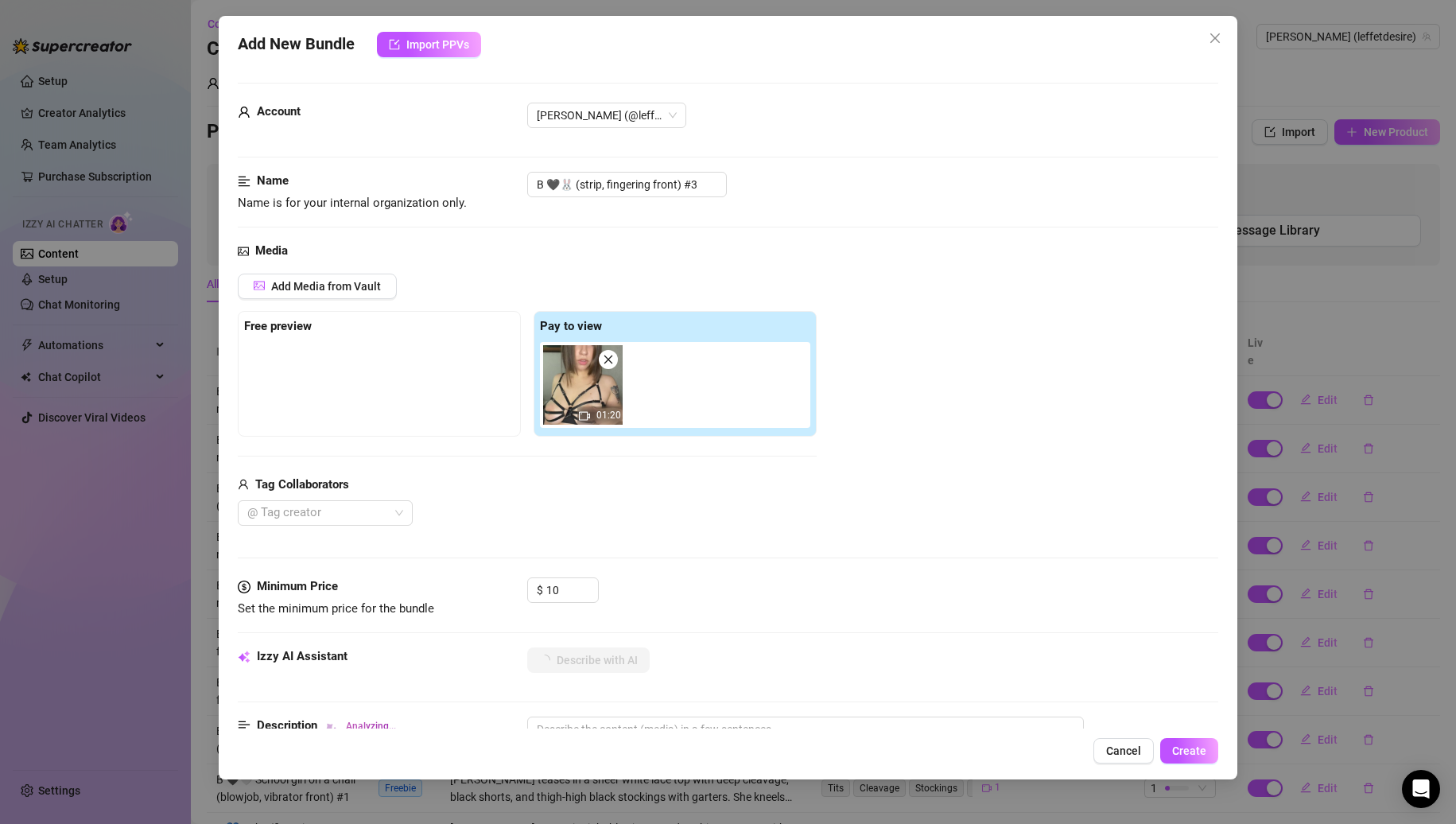
scroll to position [398, 0]
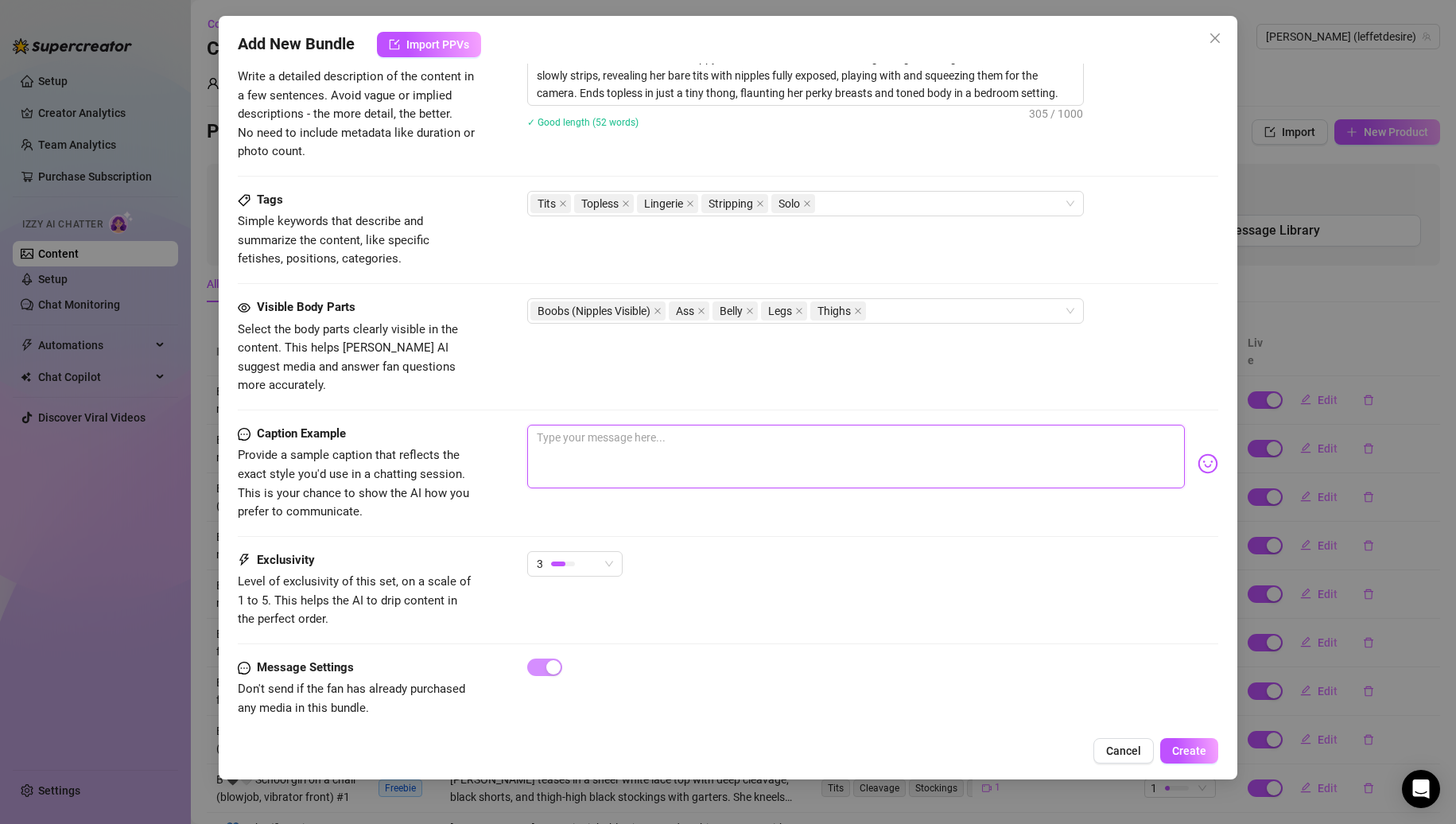
click at [726, 452] on textarea at bounding box center [856, 457] width 658 height 64
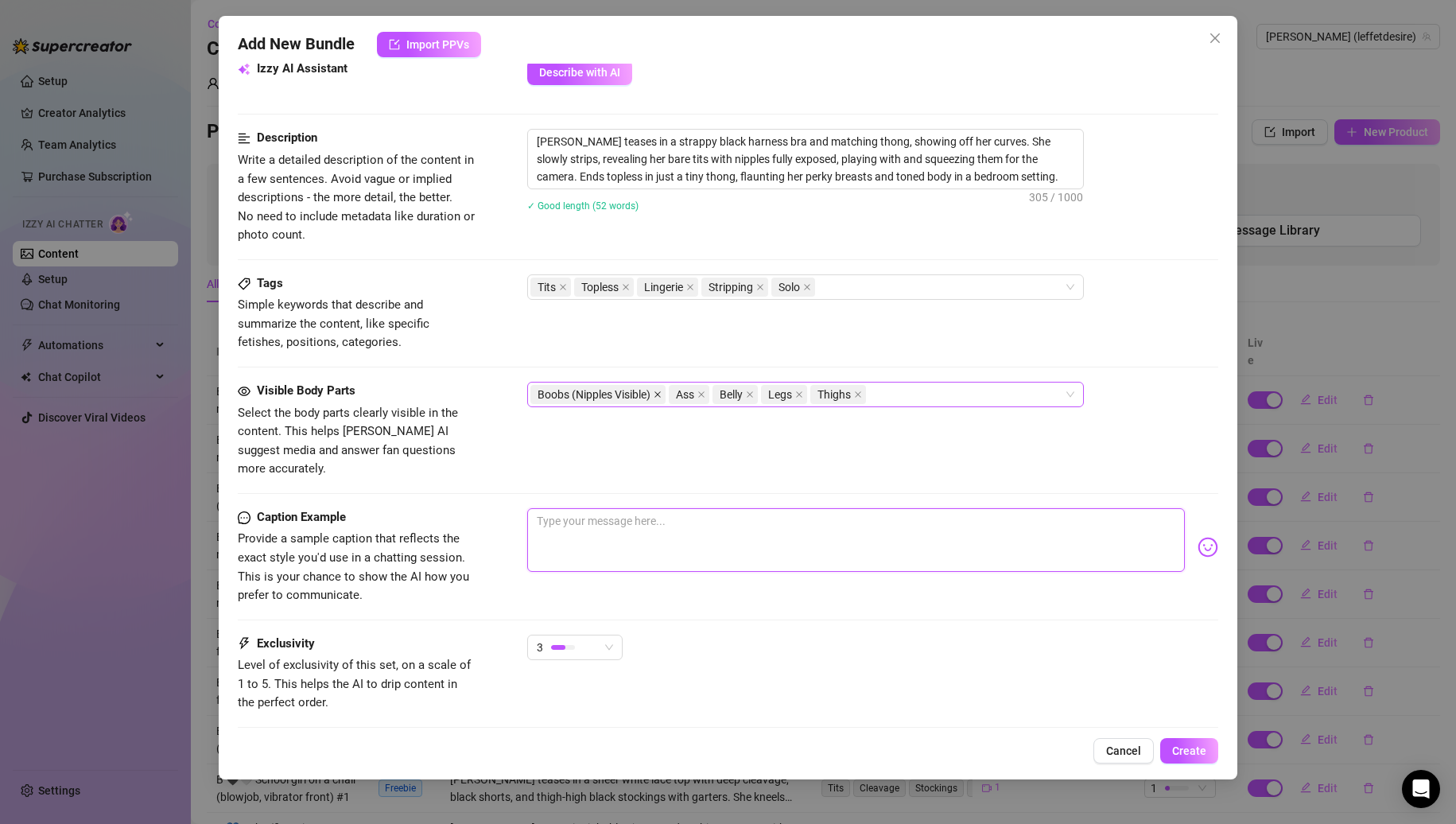
scroll to position [592, 0]
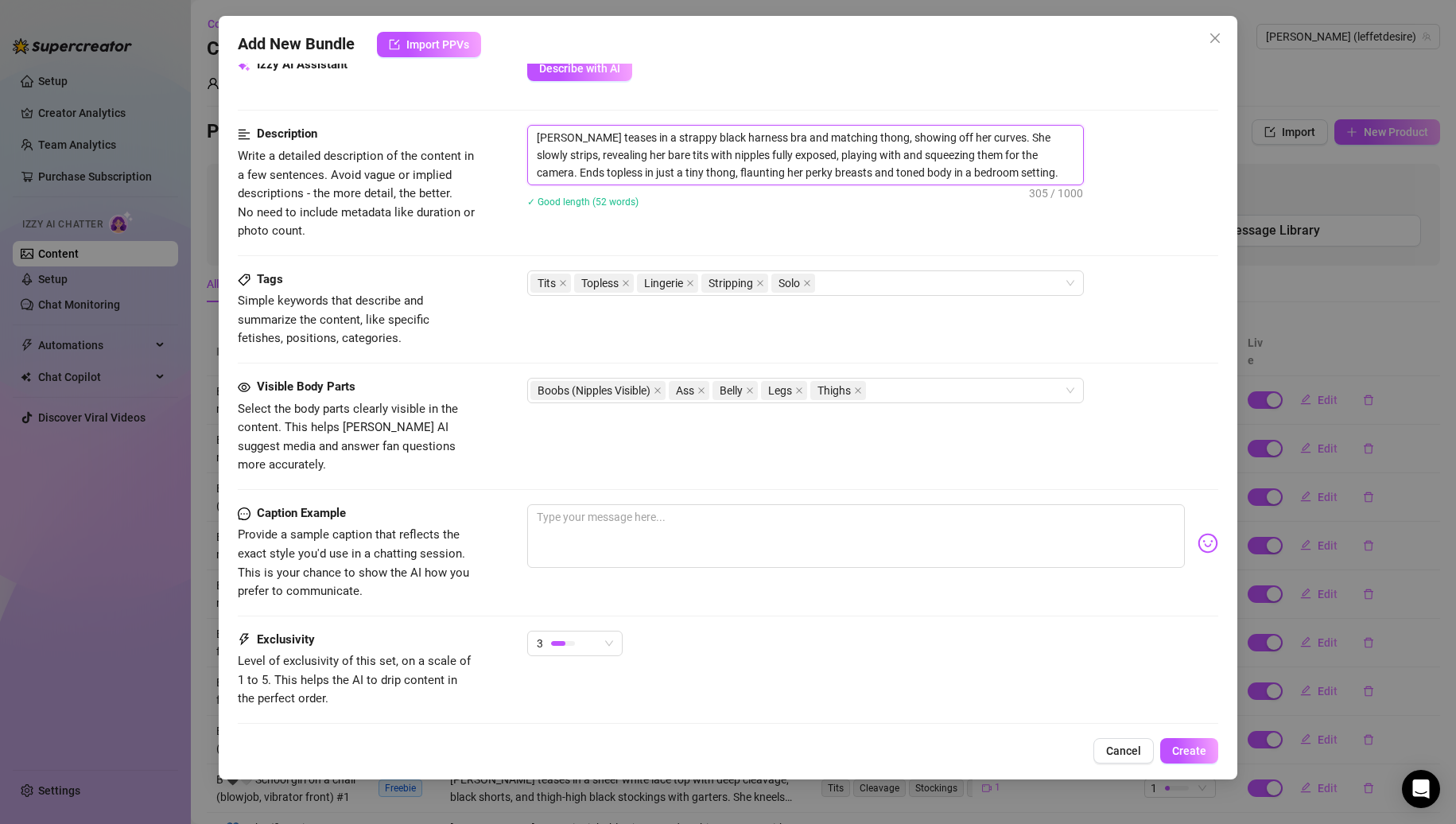
drag, startPoint x: 969, startPoint y: 135, endPoint x: 780, endPoint y: 331, distance: 272.3
click at [820, 175] on textarea "Nina teases in a strappy black harness bra and matching thong, showing off her …" at bounding box center [806, 154] width 555 height 59
click at [723, 532] on textarea at bounding box center [856, 536] width 658 height 64
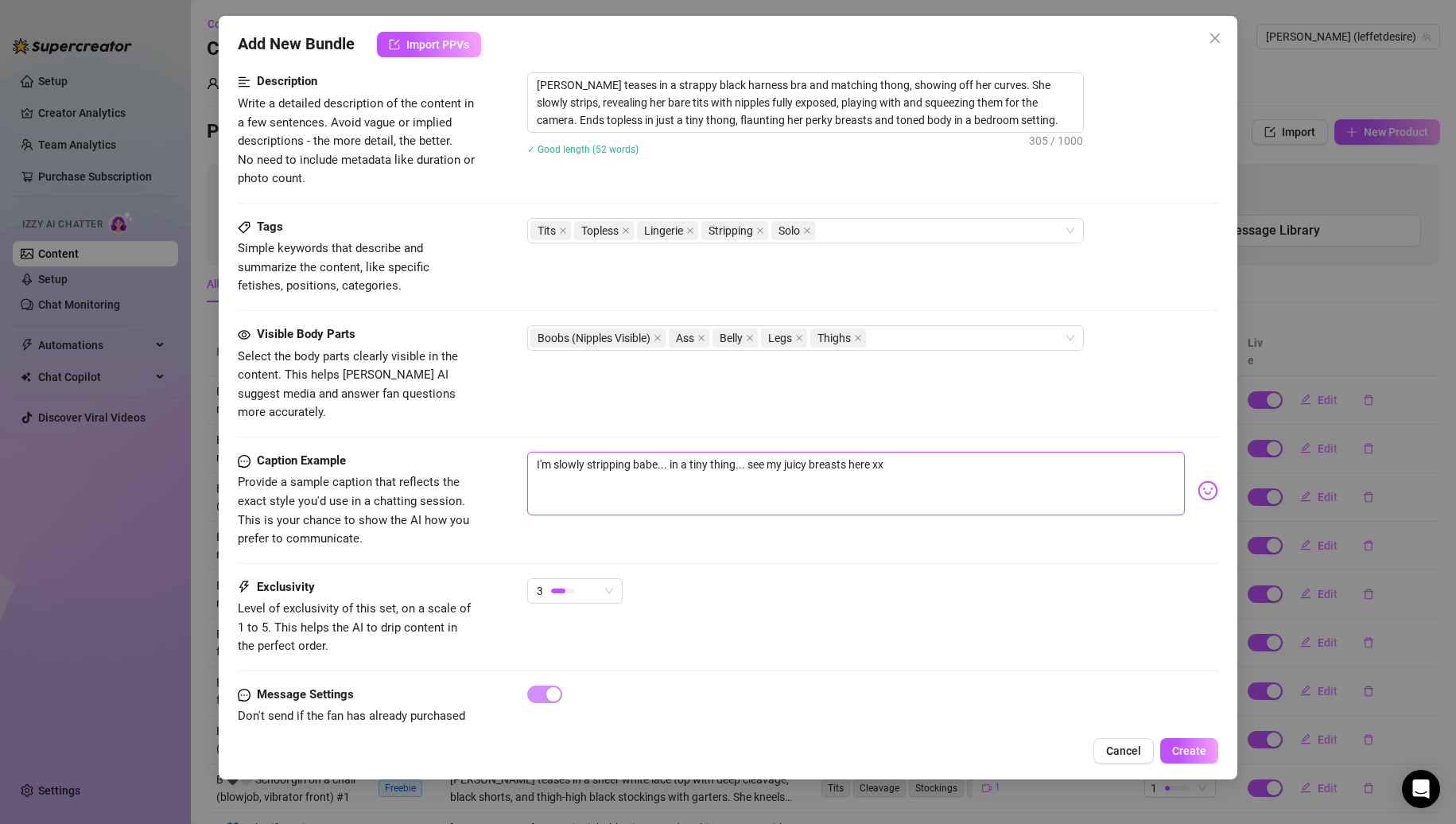
scroll to position [672, 0]
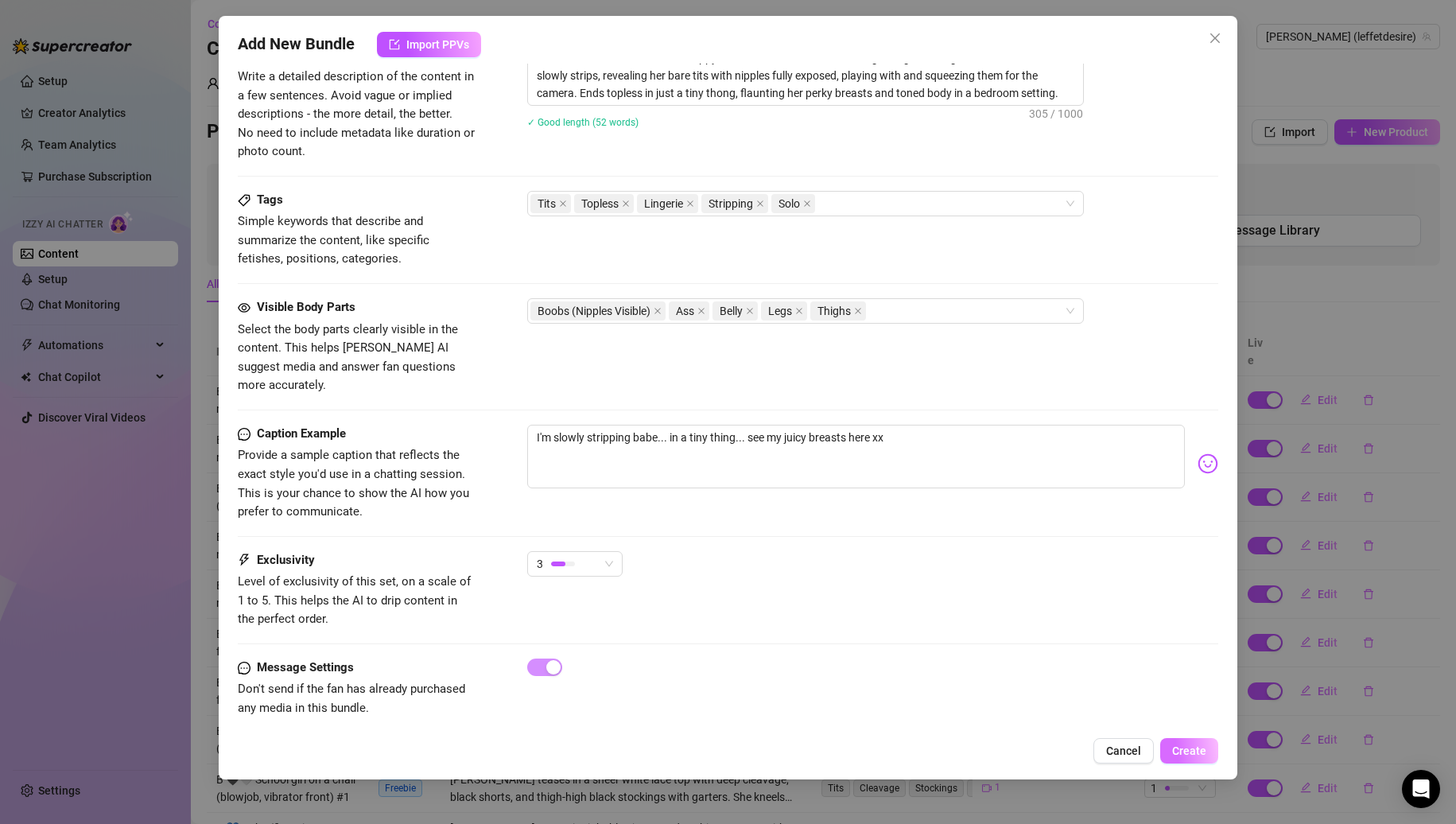
click at [1195, 750] on span "Create" at bounding box center [1189, 751] width 34 height 13
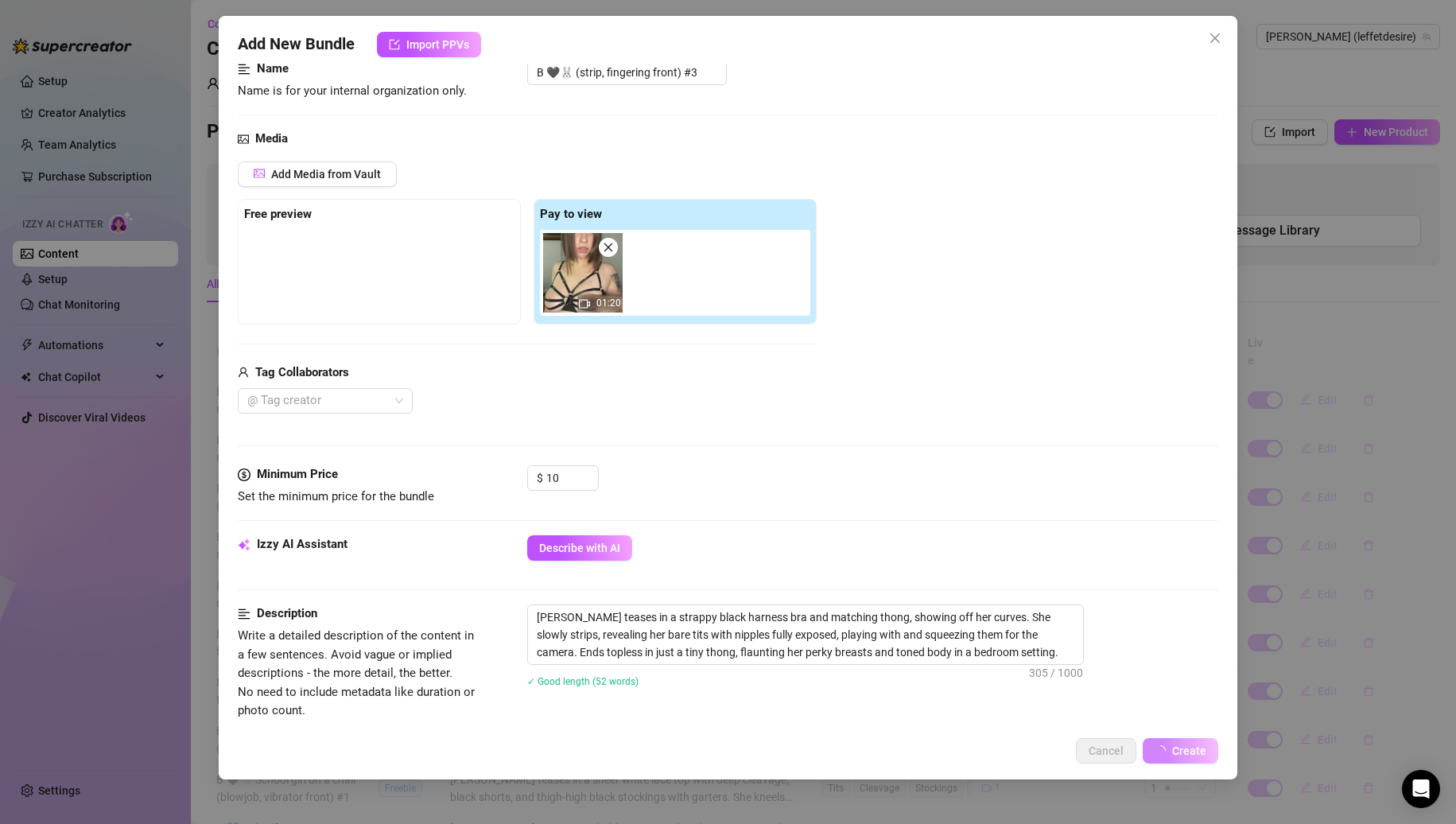
scroll to position [0, 0]
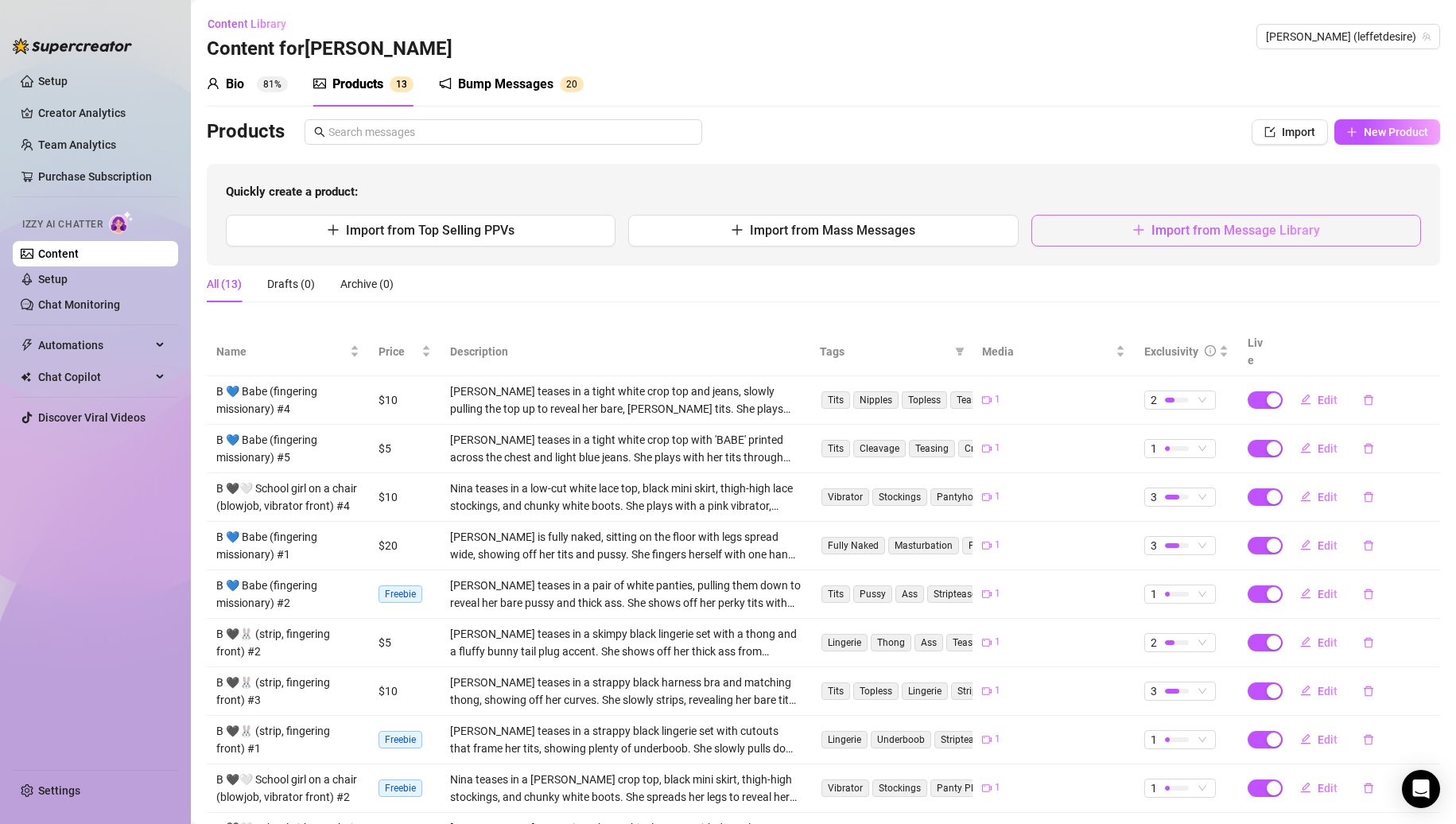
click at [1152, 223] on span "Import from Message Library" at bounding box center [1235, 230] width 169 height 15
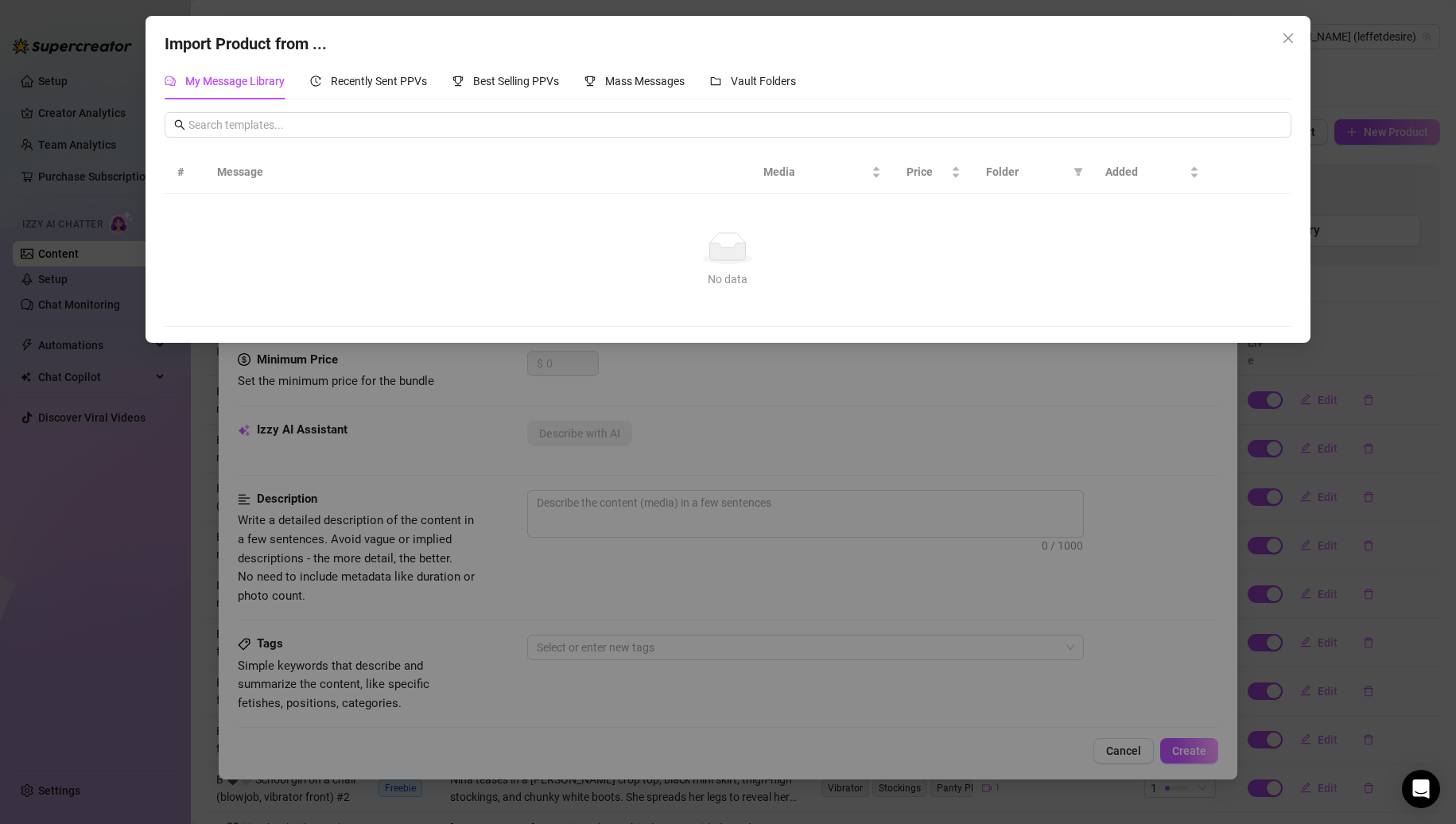
click at [1024, 553] on div "Import Product from ... My Message Library Recently Sent PPVs Best Selling PPVs…" at bounding box center [728, 412] width 1456 height 824
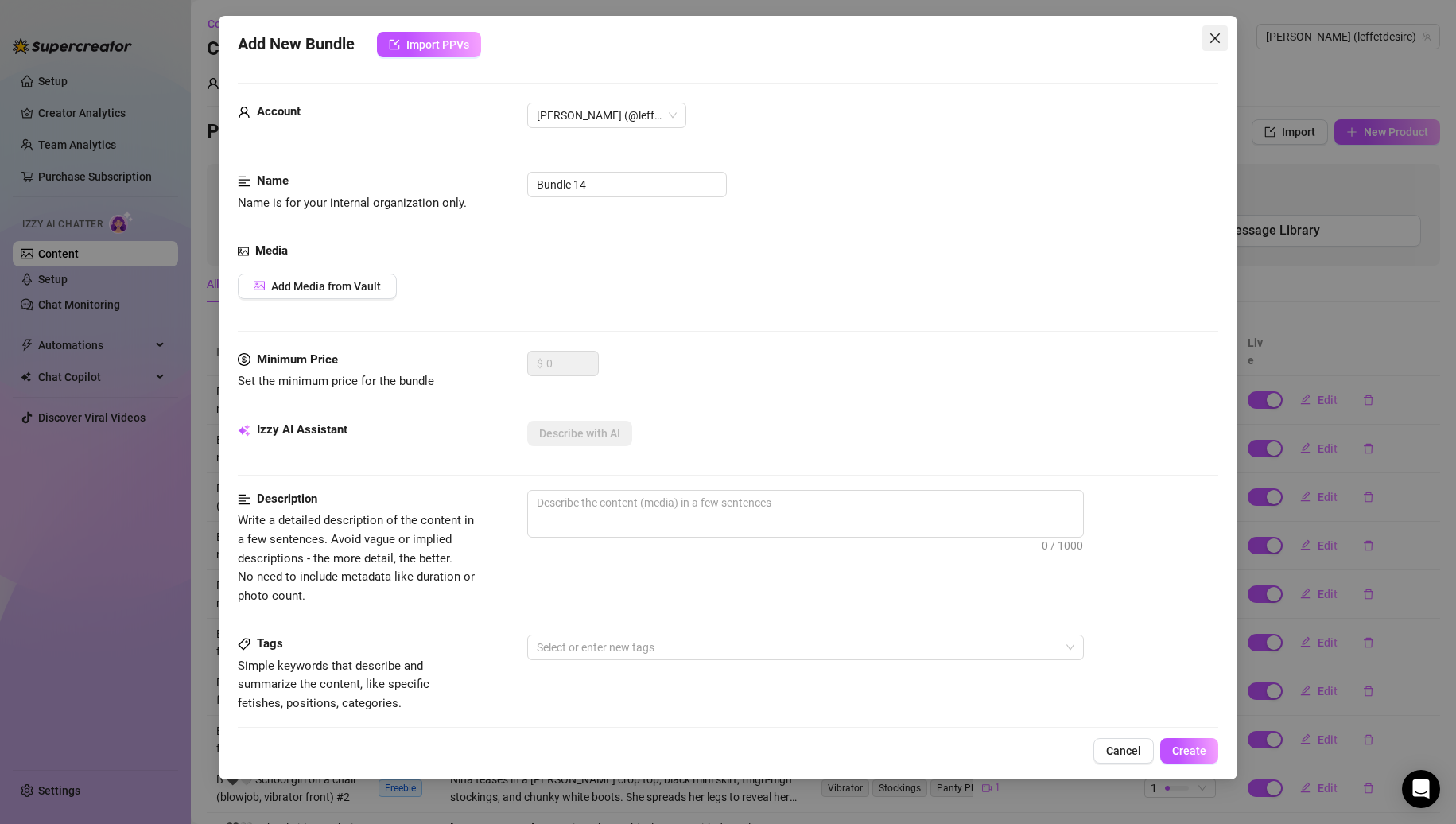
click at [1215, 48] on button "Close" at bounding box center [1215, 38] width 25 height 25
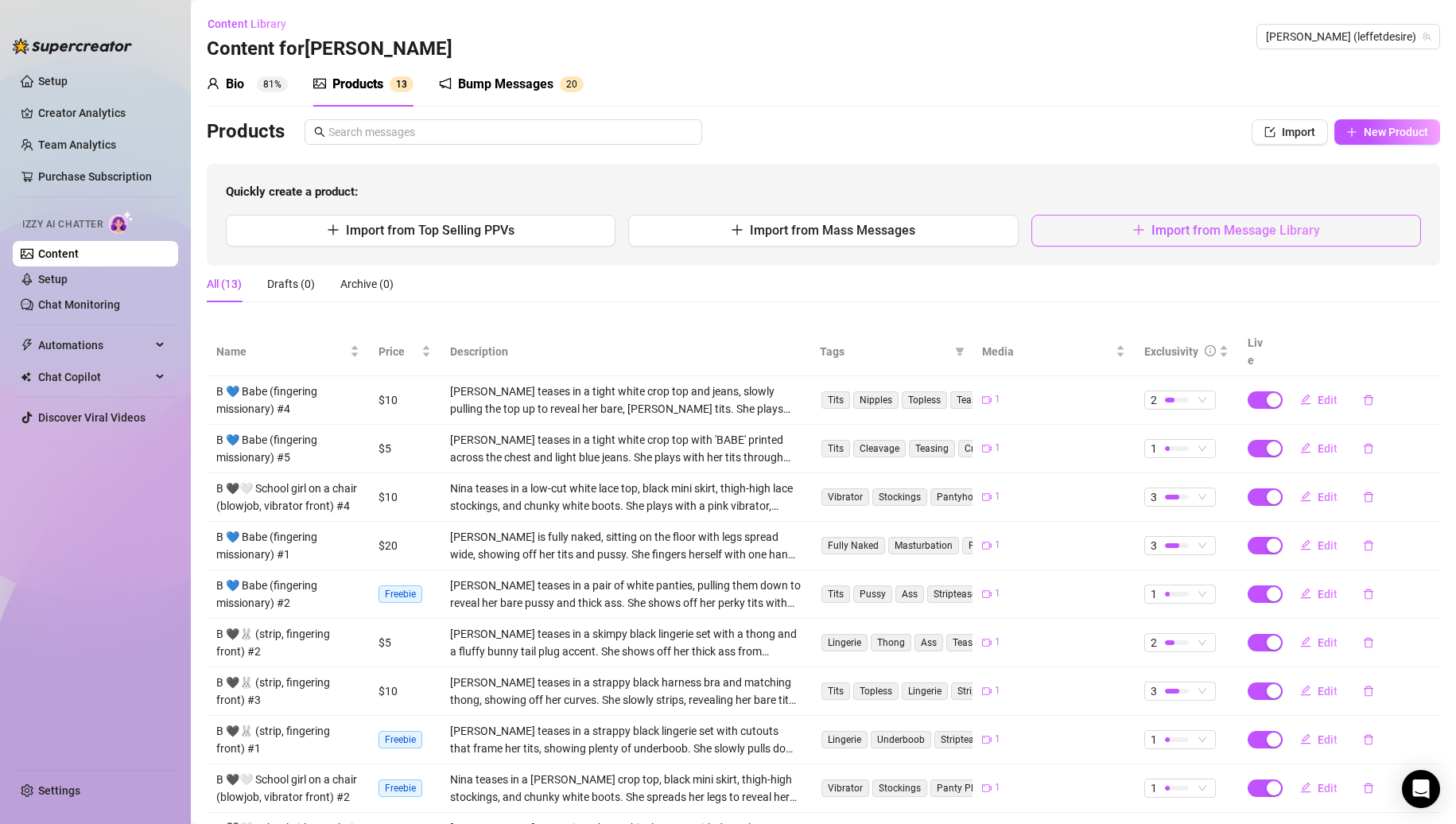
click at [1160, 232] on span "Import from Message Library" at bounding box center [1235, 230] width 169 height 15
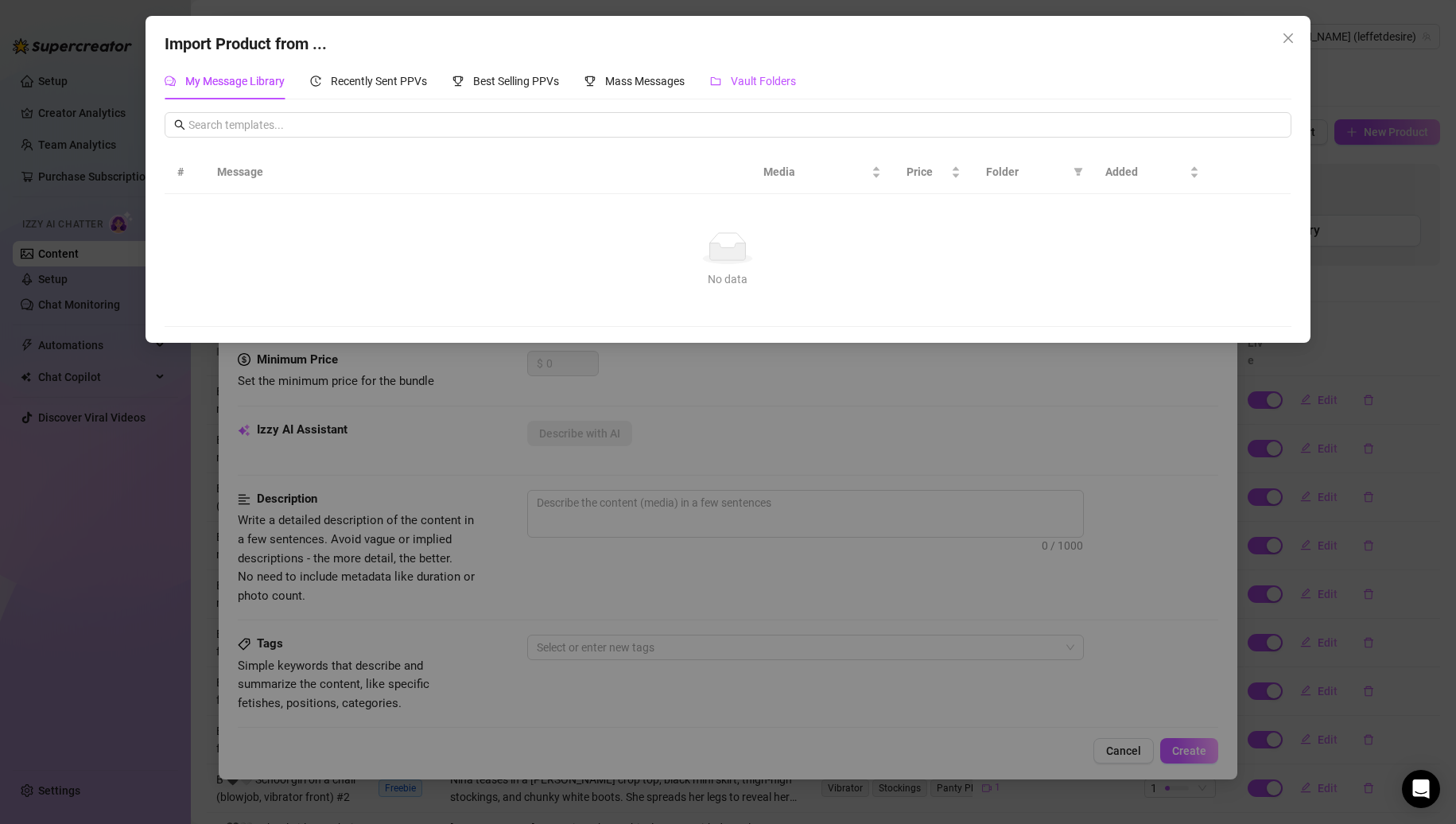
click at [781, 75] on span "Vault Folders" at bounding box center [764, 81] width 66 height 13
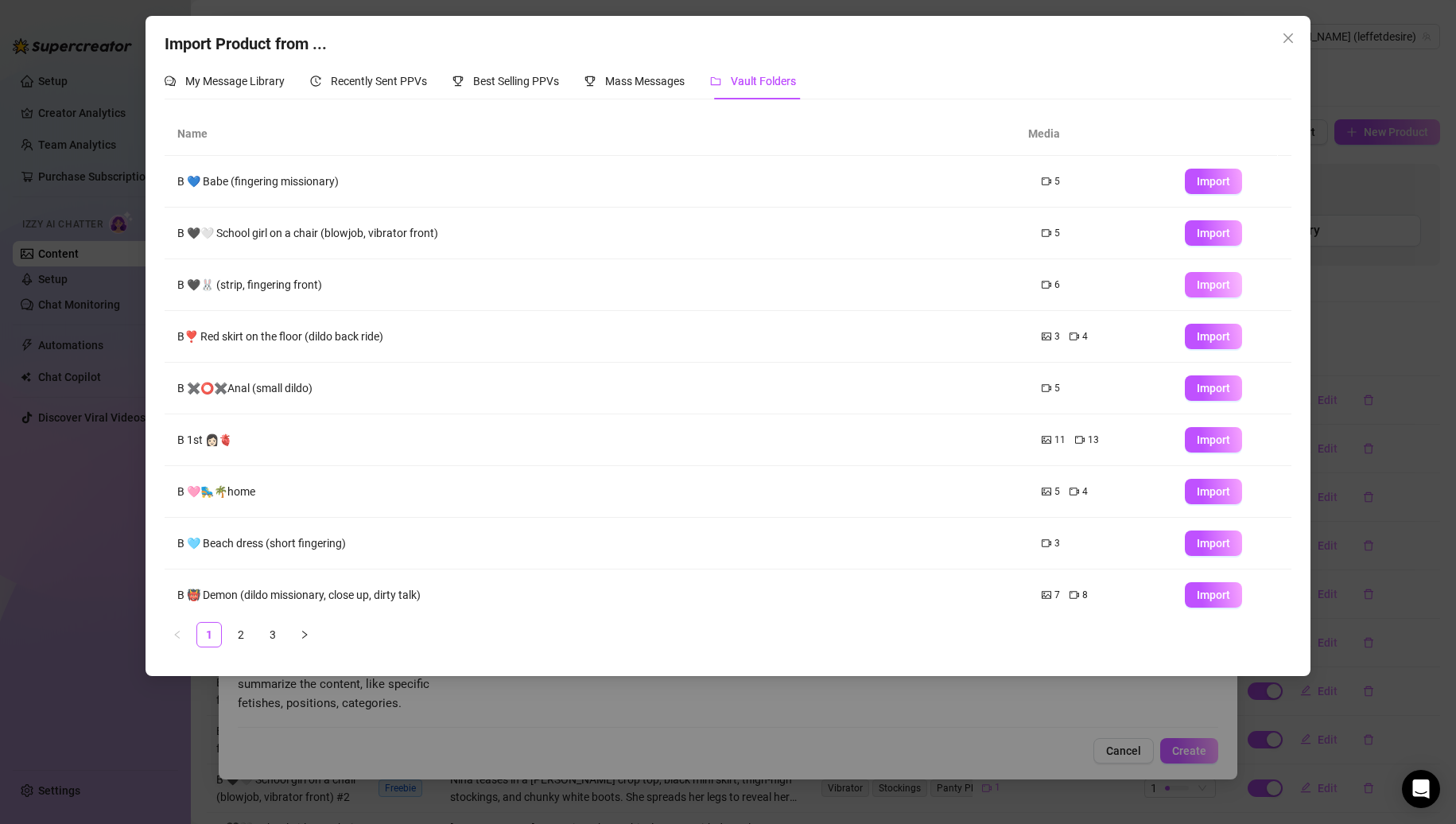
click at [1197, 285] on span "Import" at bounding box center [1213, 284] width 34 height 13
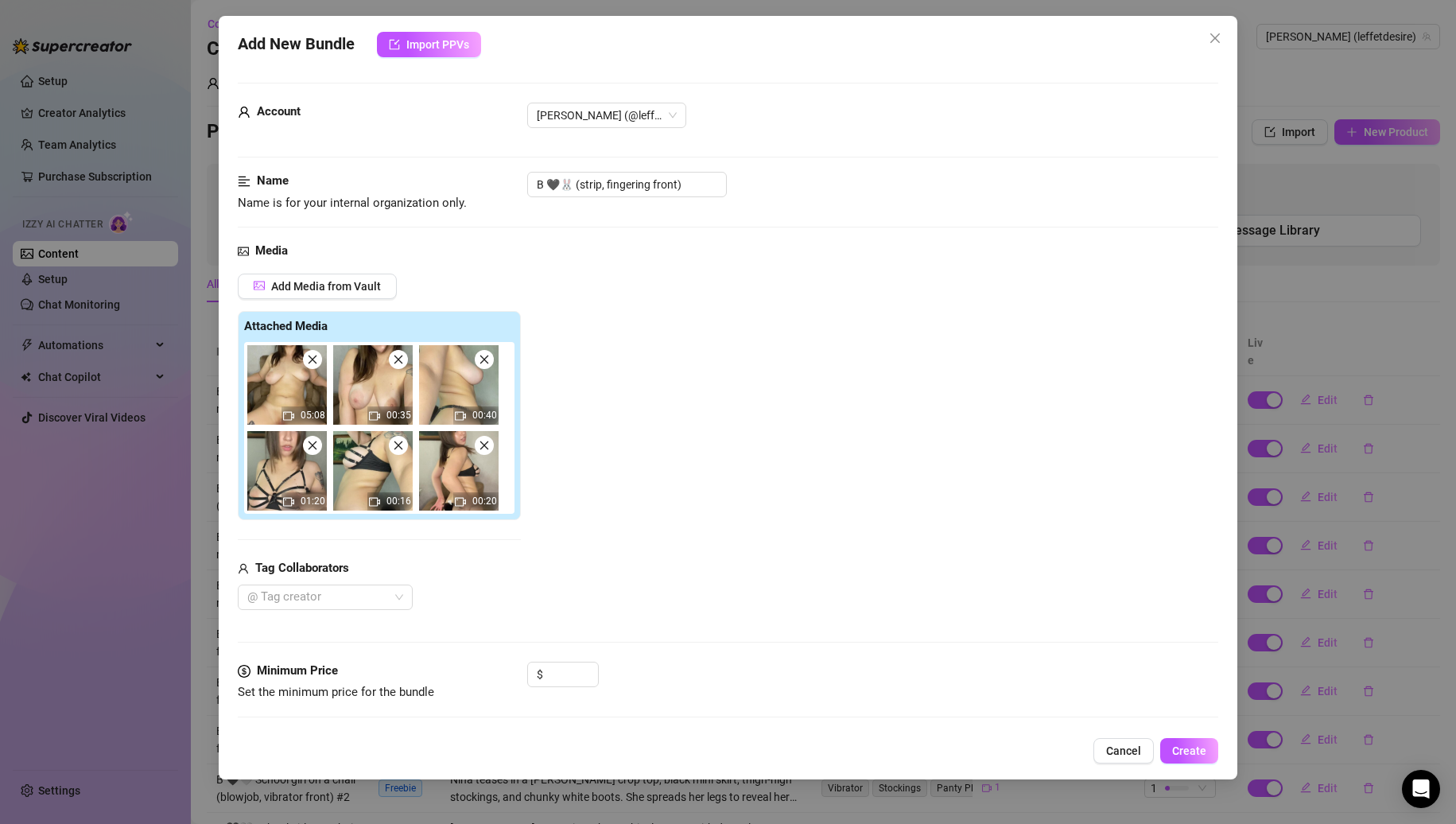
click at [313, 451] on span at bounding box center [312, 445] width 19 height 19
click at [393, 451] on icon "close" at bounding box center [399, 445] width 12 height 12
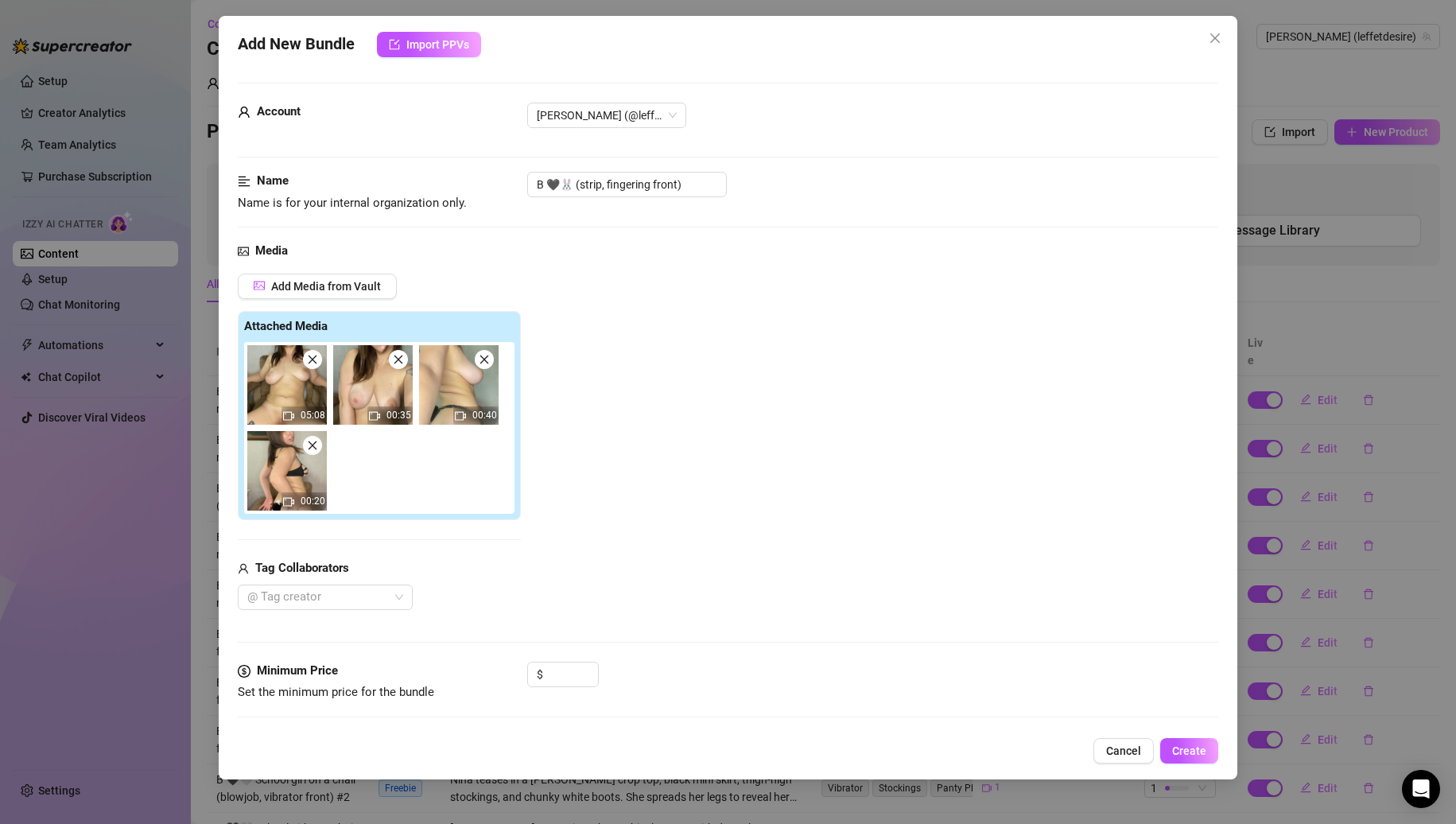
click at [313, 451] on icon "close" at bounding box center [313, 445] width 12 height 12
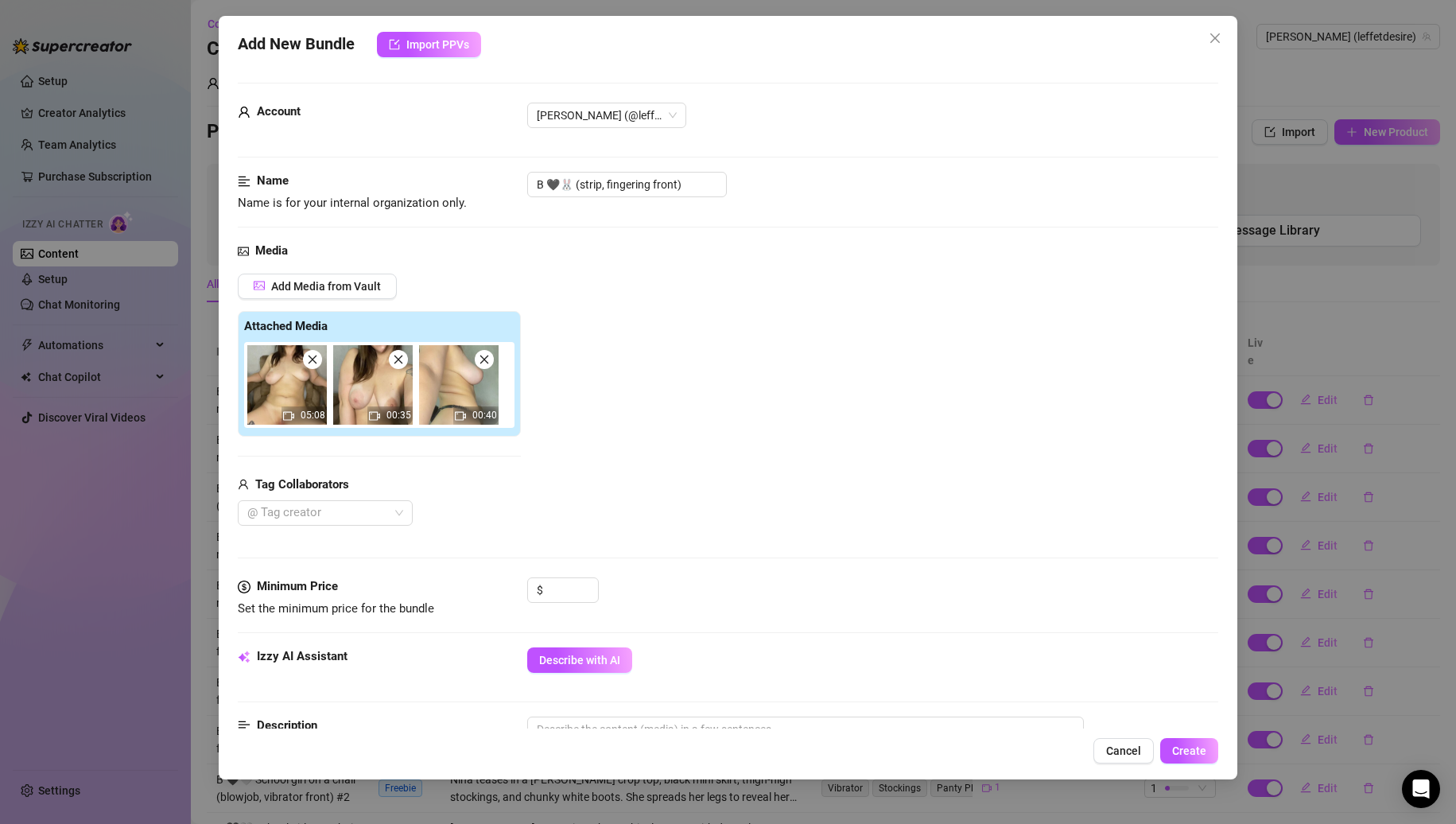
click at [313, 367] on span at bounding box center [312, 359] width 19 height 19
click at [389, 367] on span at bounding box center [399, 359] width 19 height 19
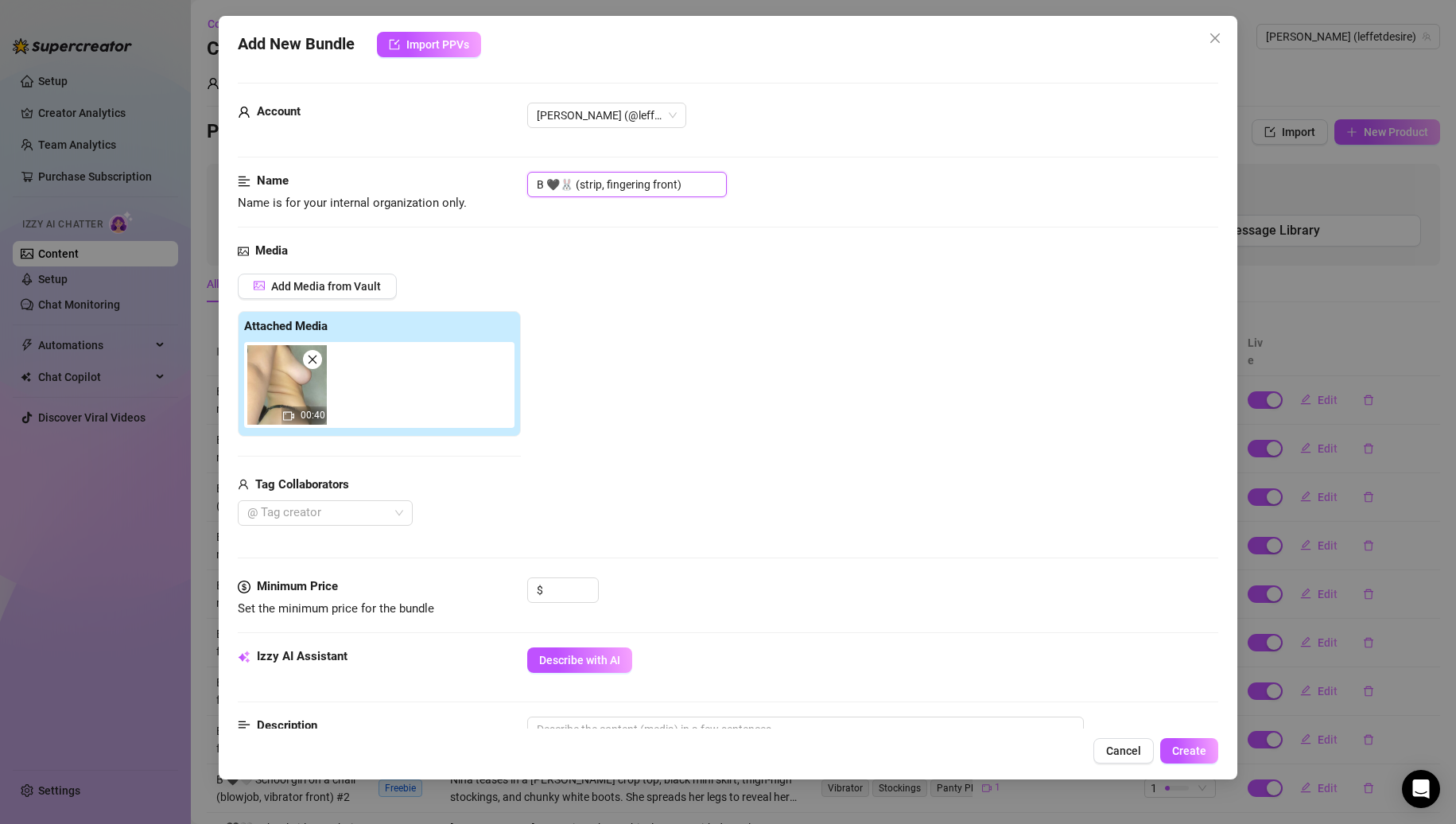
click at [718, 178] on input "B 🖤🐰 (strip, fingering front)" at bounding box center [626, 184] width 199 height 25
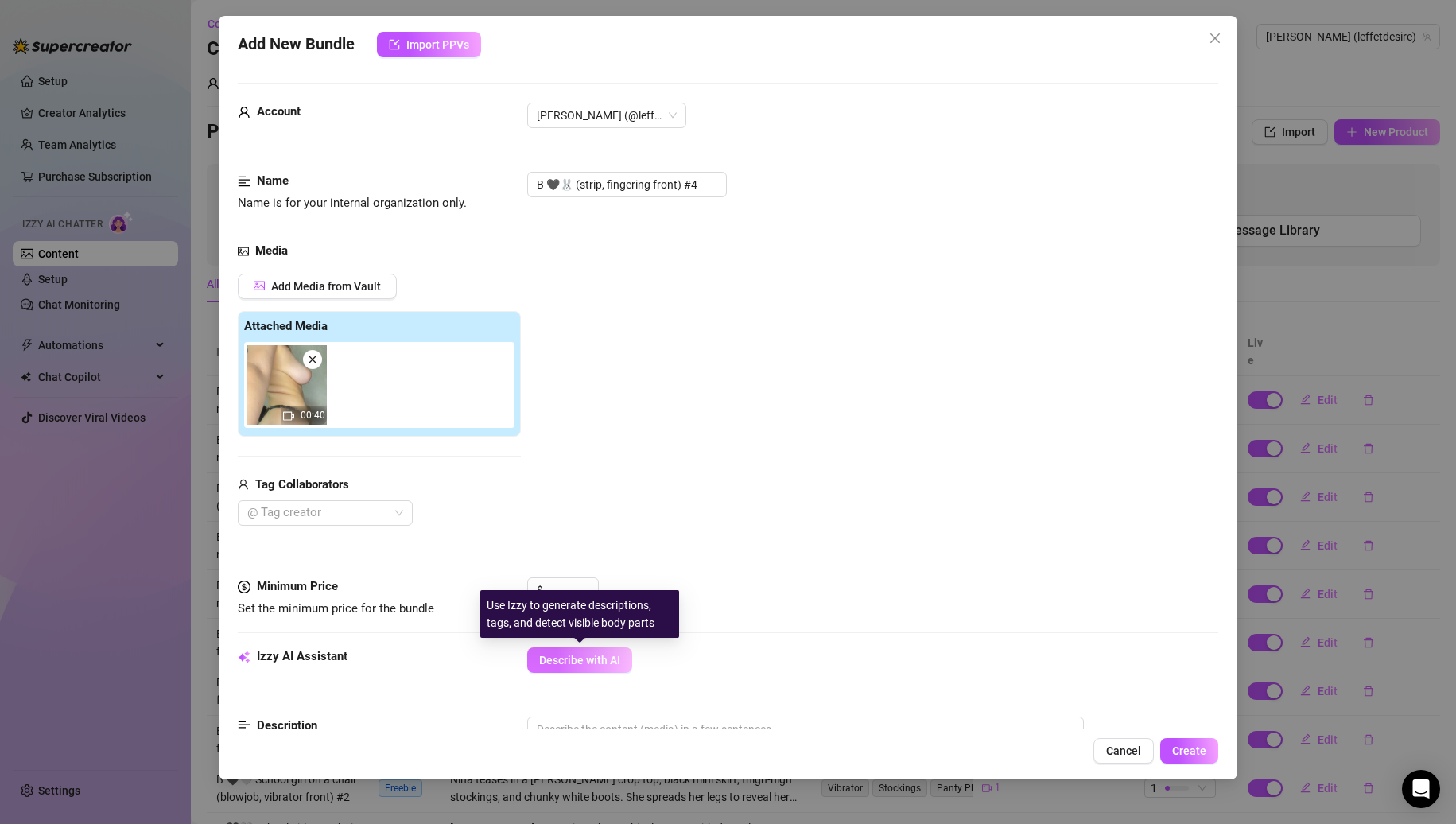
click at [608, 654] on span "Describe with AI" at bounding box center [580, 660] width 81 height 13
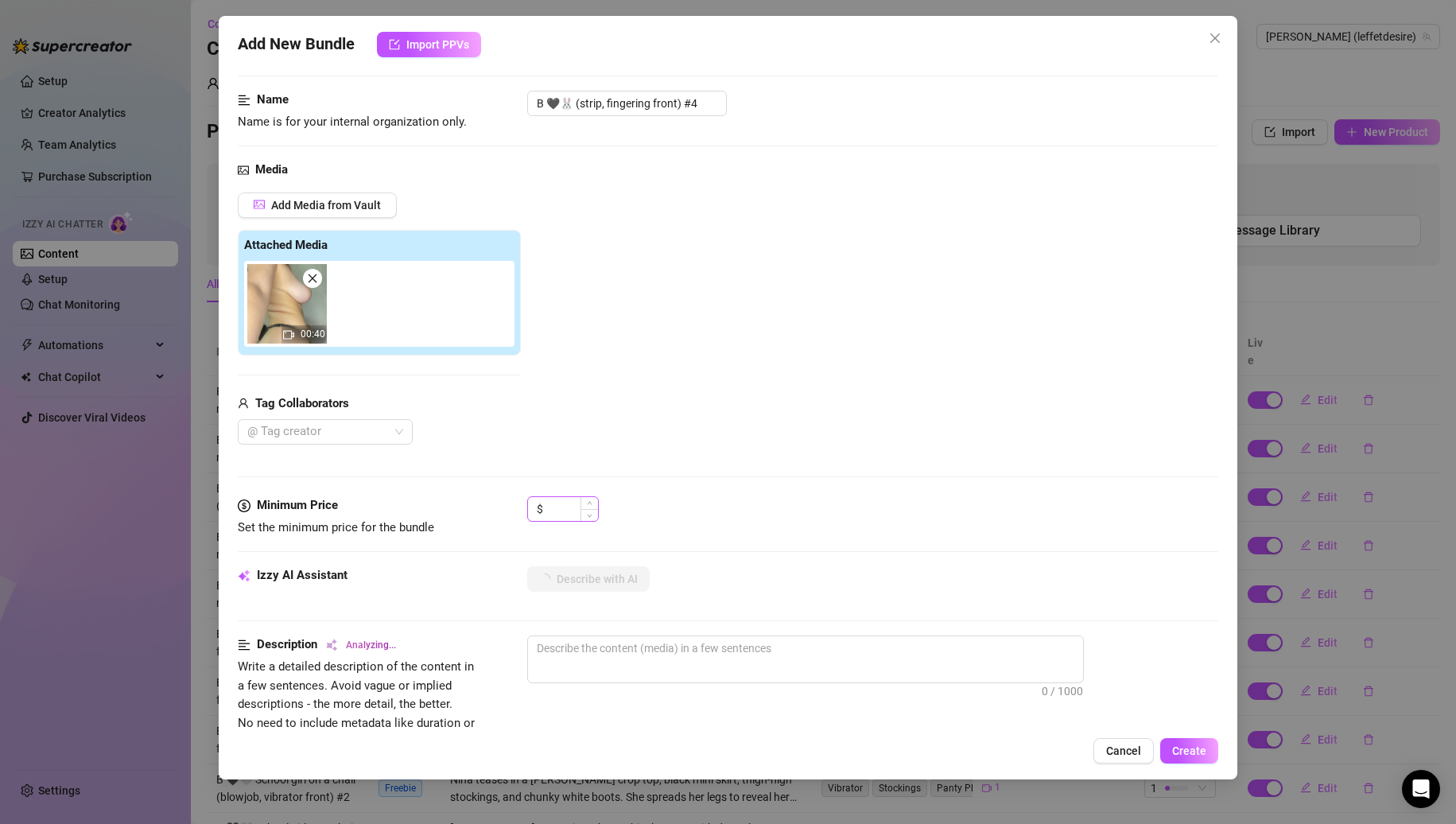
scroll to position [159, 0]
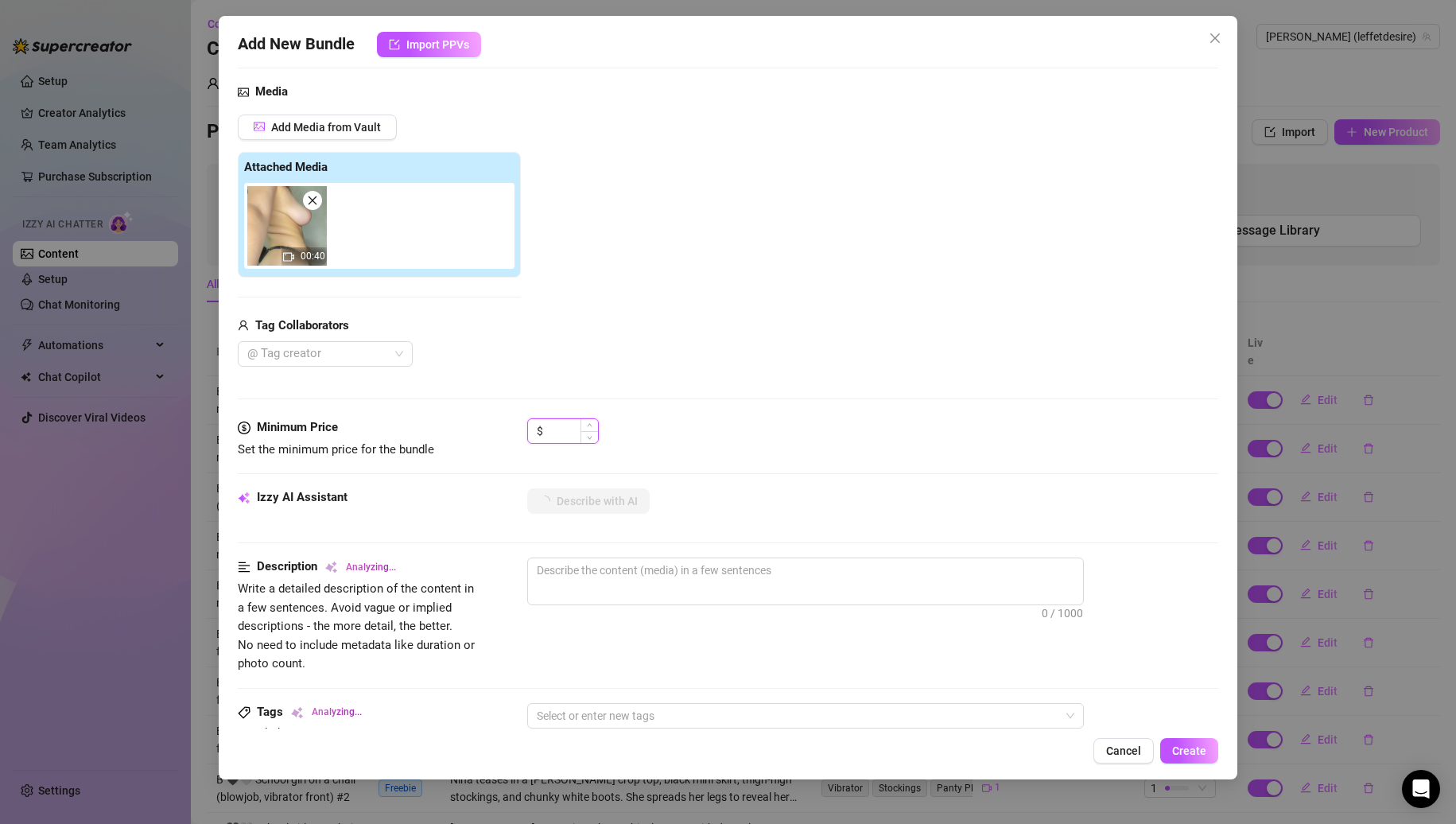
click at [558, 431] on input at bounding box center [572, 431] width 52 height 24
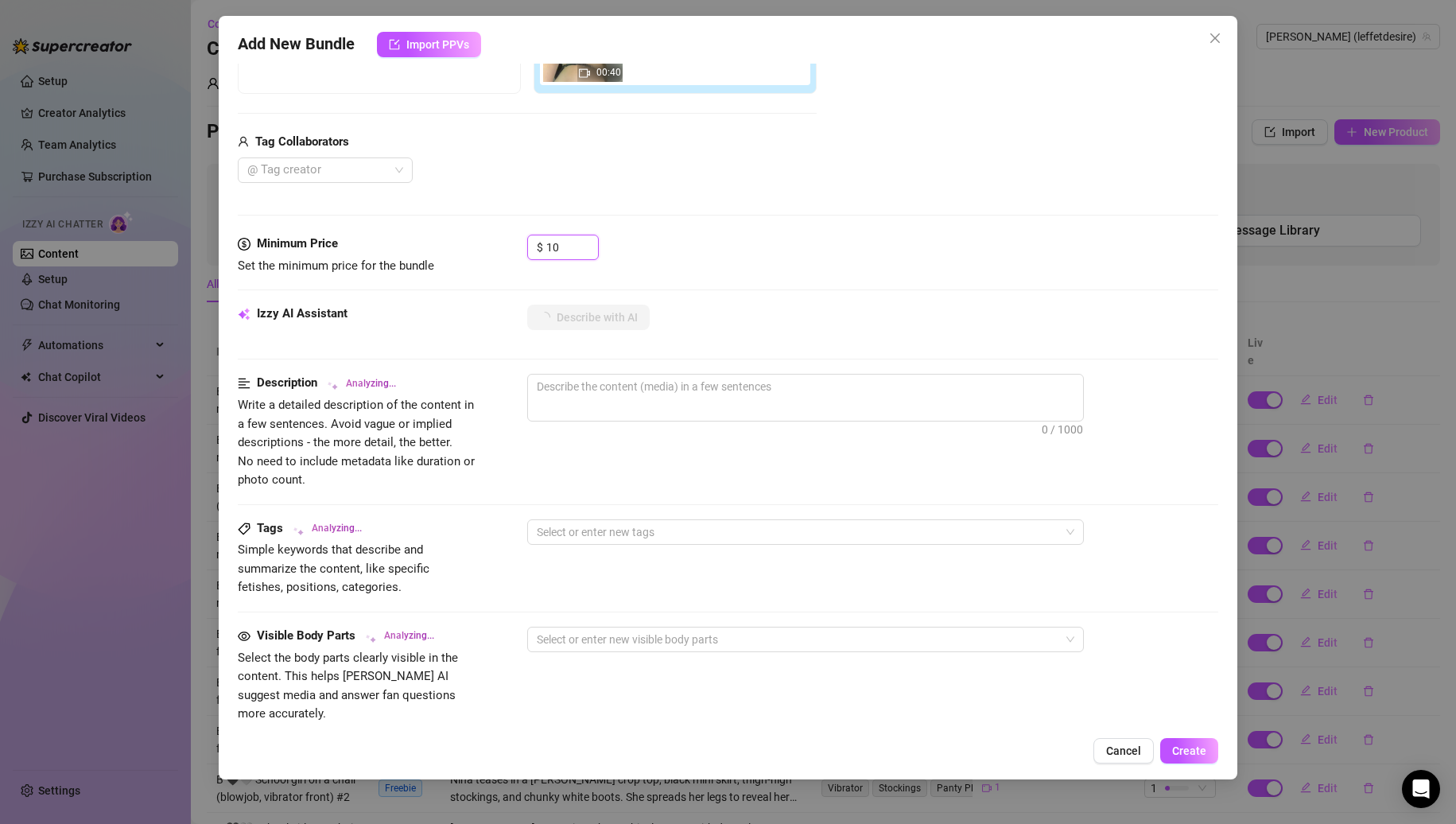
scroll to position [672, 0]
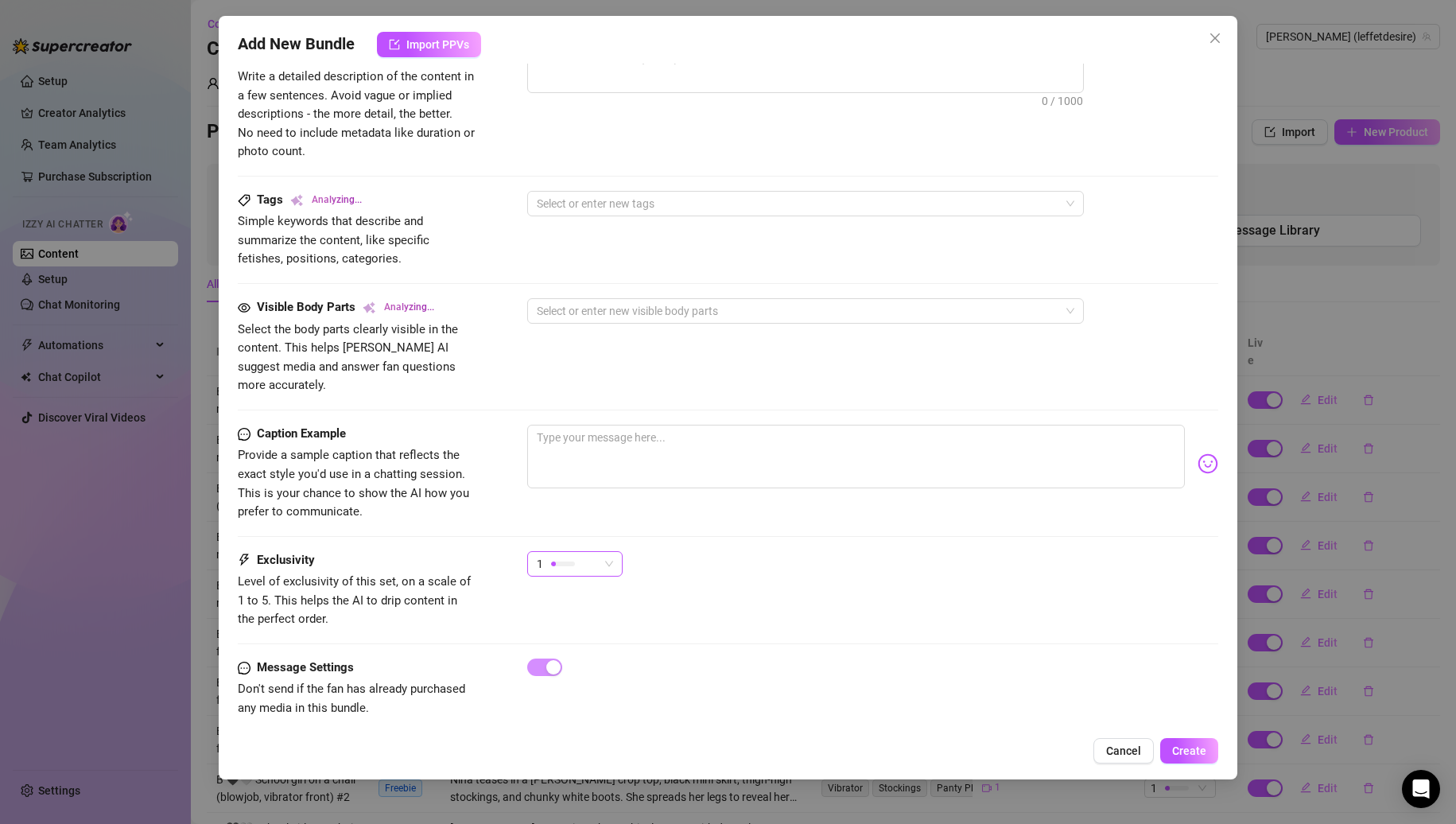
click at [582, 552] on div "1" at bounding box center [568, 564] width 62 height 24
click at [581, 629] on span "3" at bounding box center [591, 627] width 103 height 17
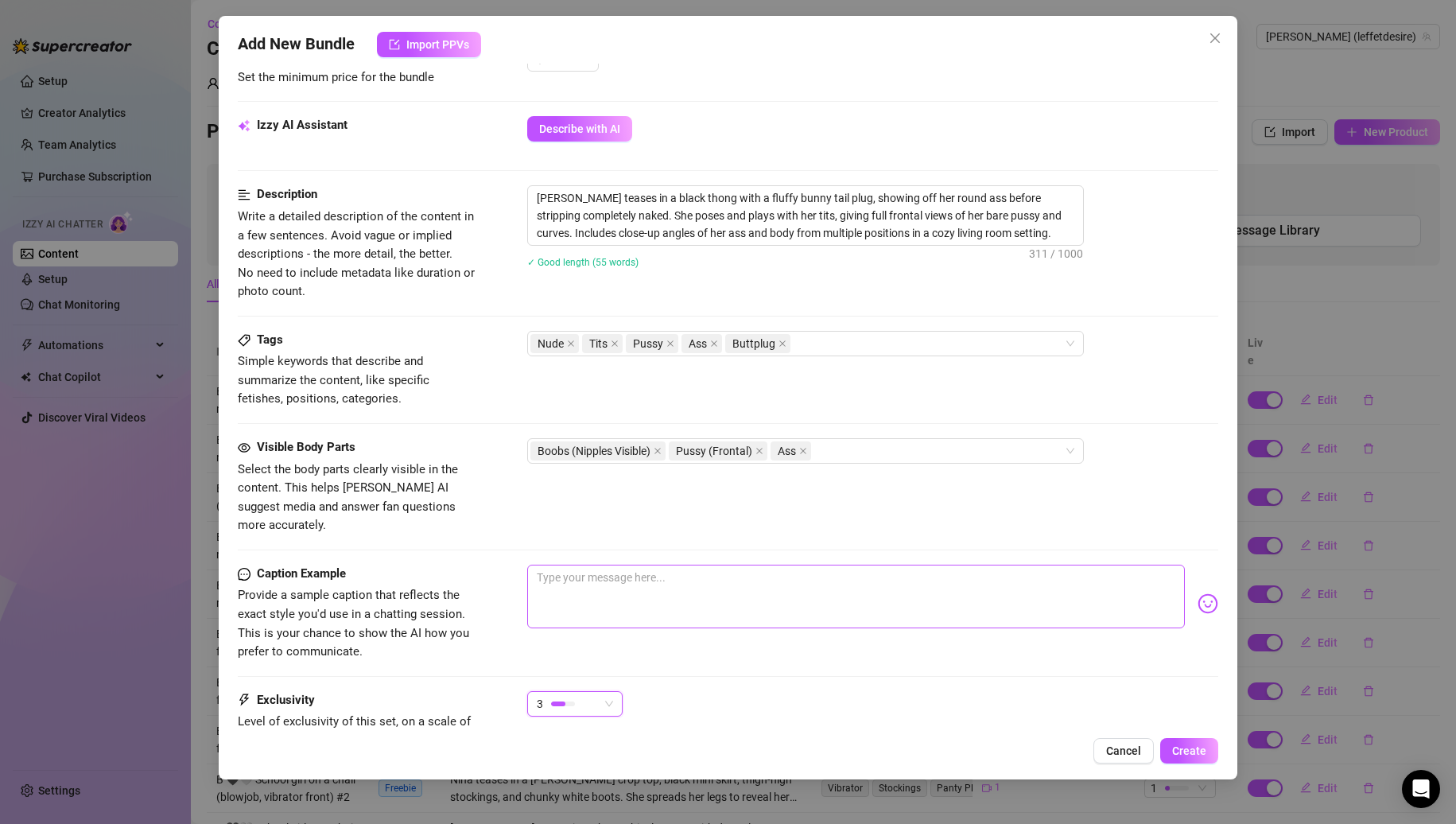
scroll to position [557, 0]
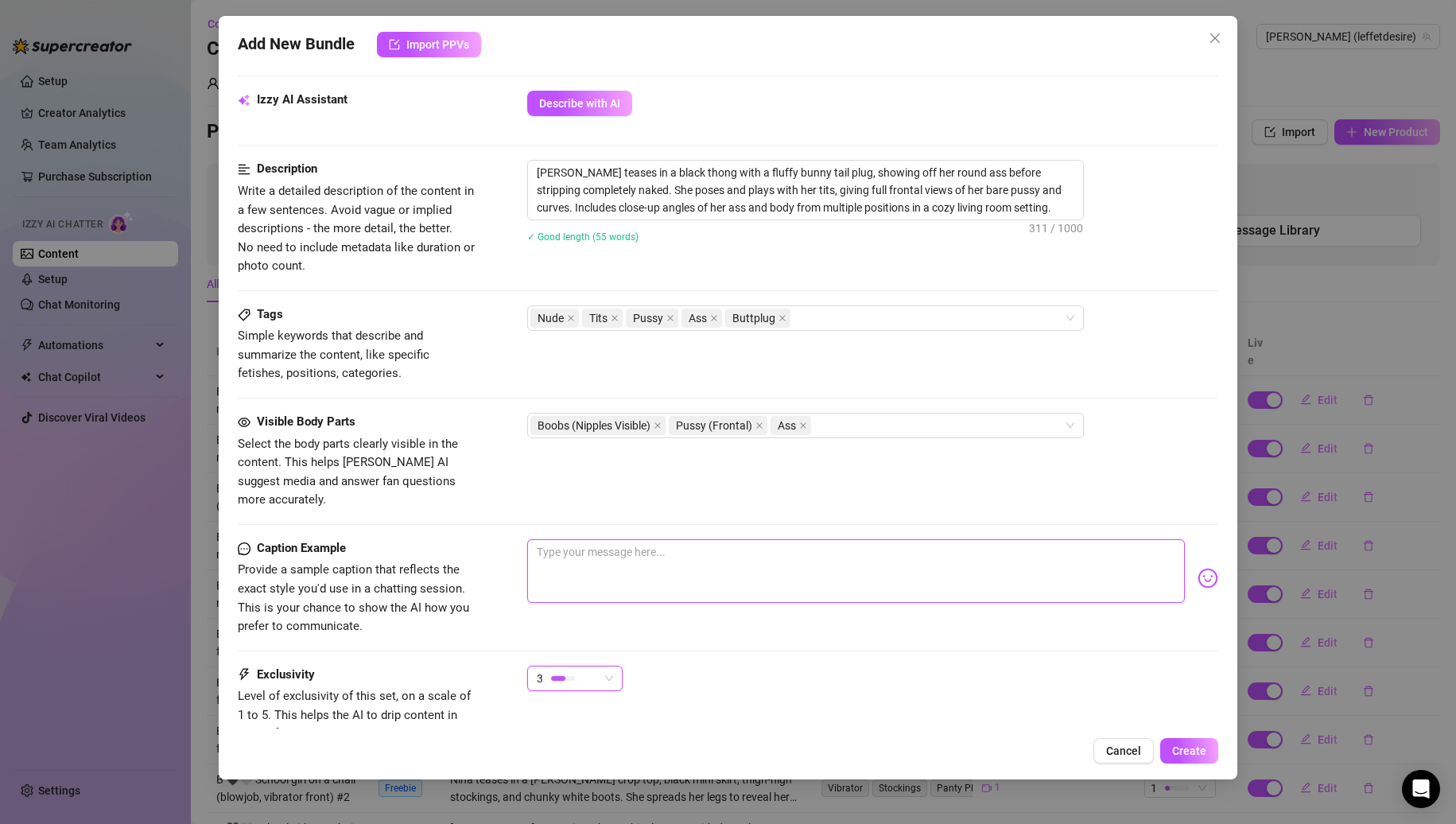
click at [600, 540] on textarea at bounding box center [856, 571] width 658 height 64
click at [1198, 568] on img at bounding box center [1207, 577] width 20 height 20
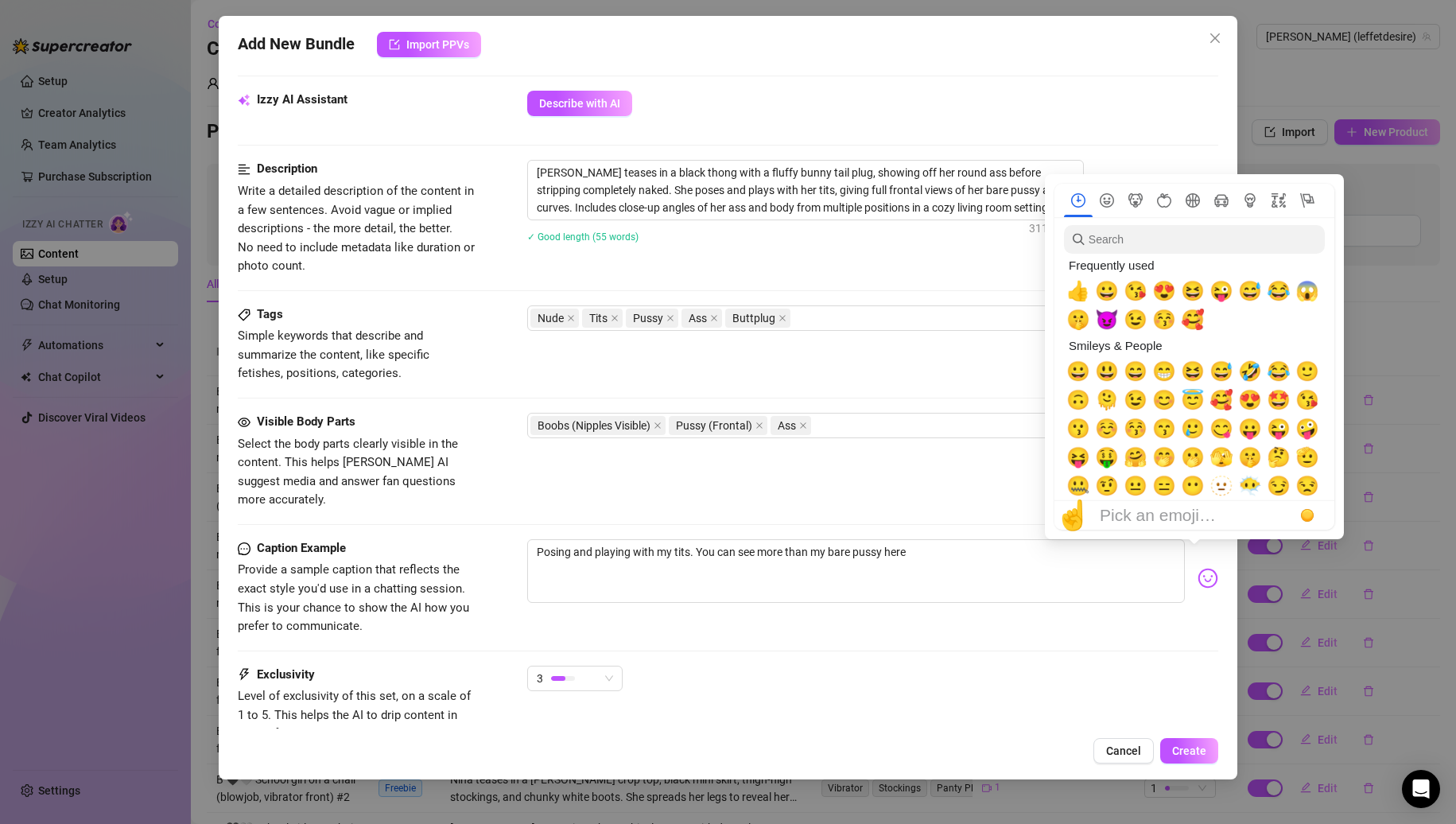
click at [1198, 568] on img at bounding box center [1207, 577] width 20 height 20
click at [1173, 467] on span "🤭" at bounding box center [1164, 457] width 24 height 22
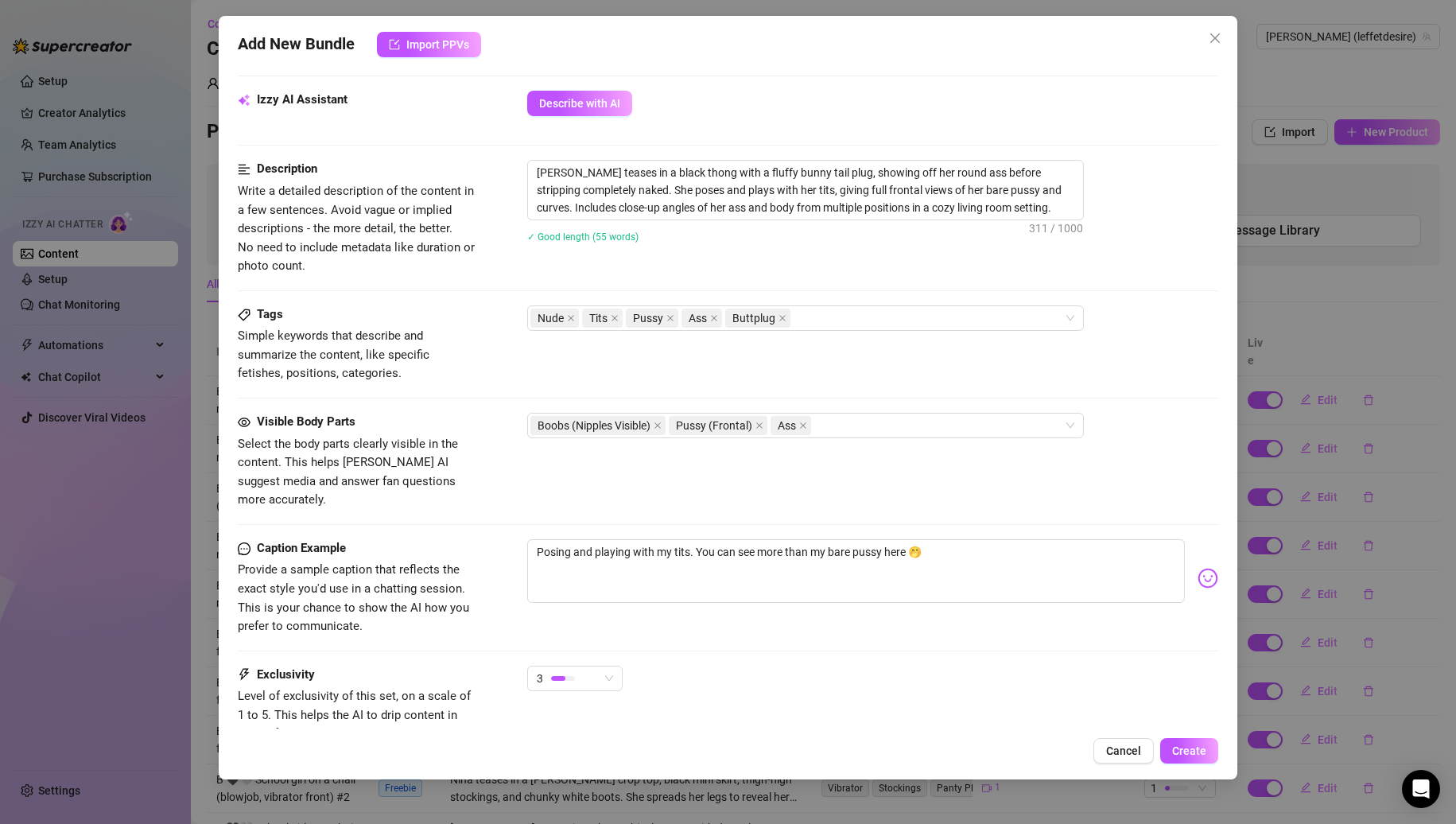
click at [1032, 586] on div "Posing and playing with my tits. You can see more than my bare pussy here 🤭" at bounding box center [873, 578] width 692 height 78
click at [1198, 755] on span "Create" at bounding box center [1189, 751] width 34 height 13
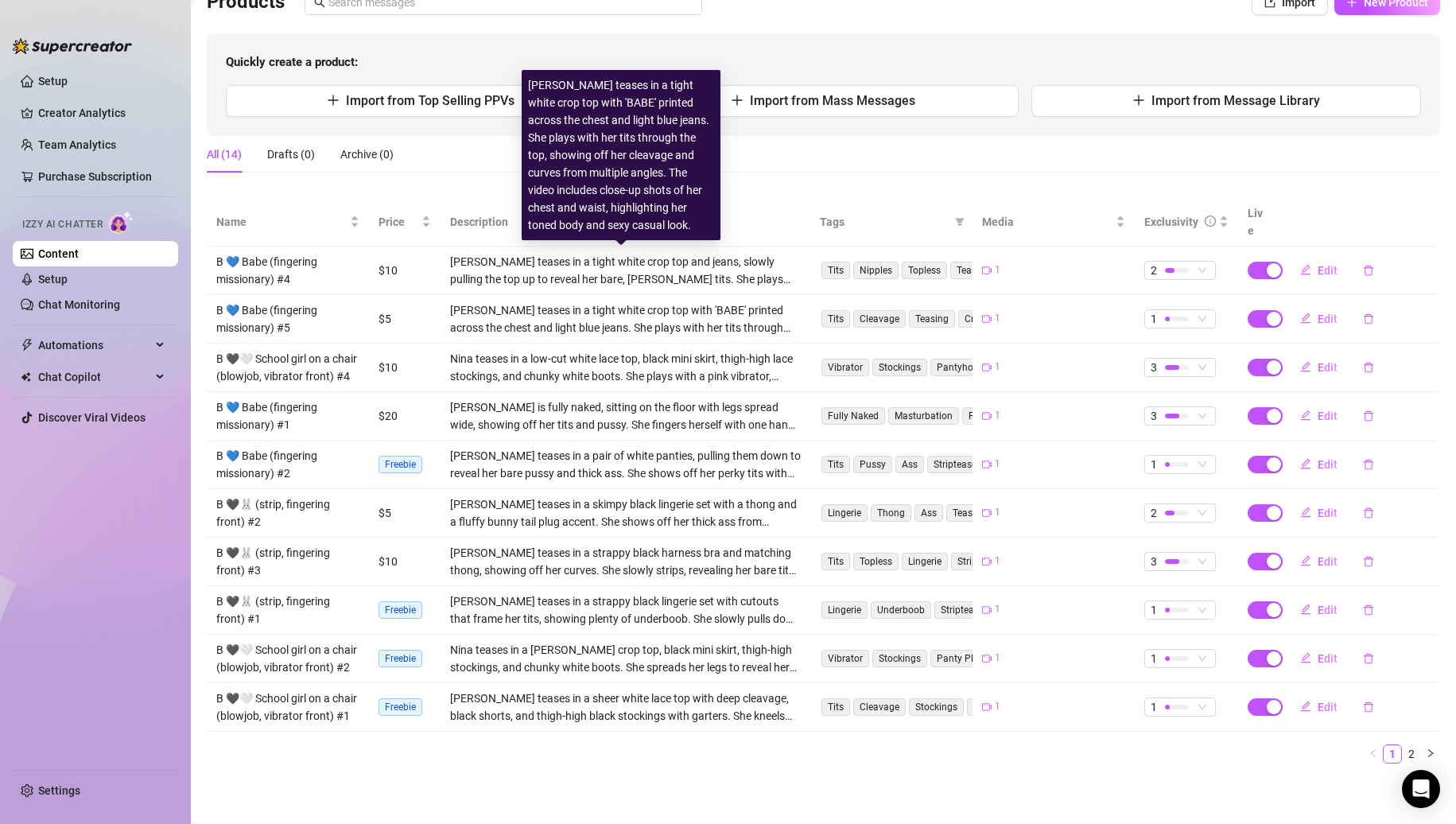
scroll to position [165, 0]
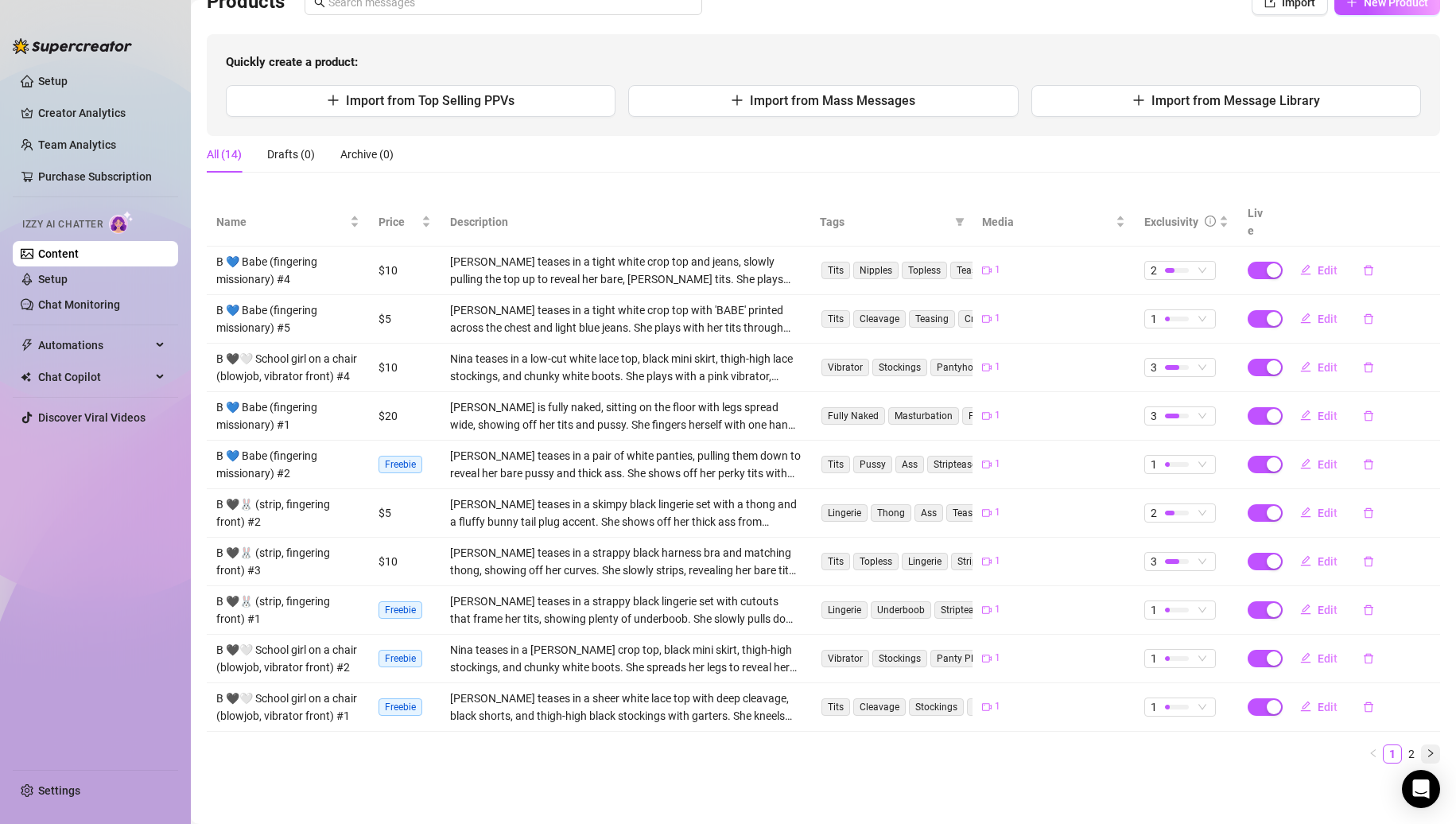
click at [1426, 755] on icon "right" at bounding box center [1431, 754] width 10 height 10
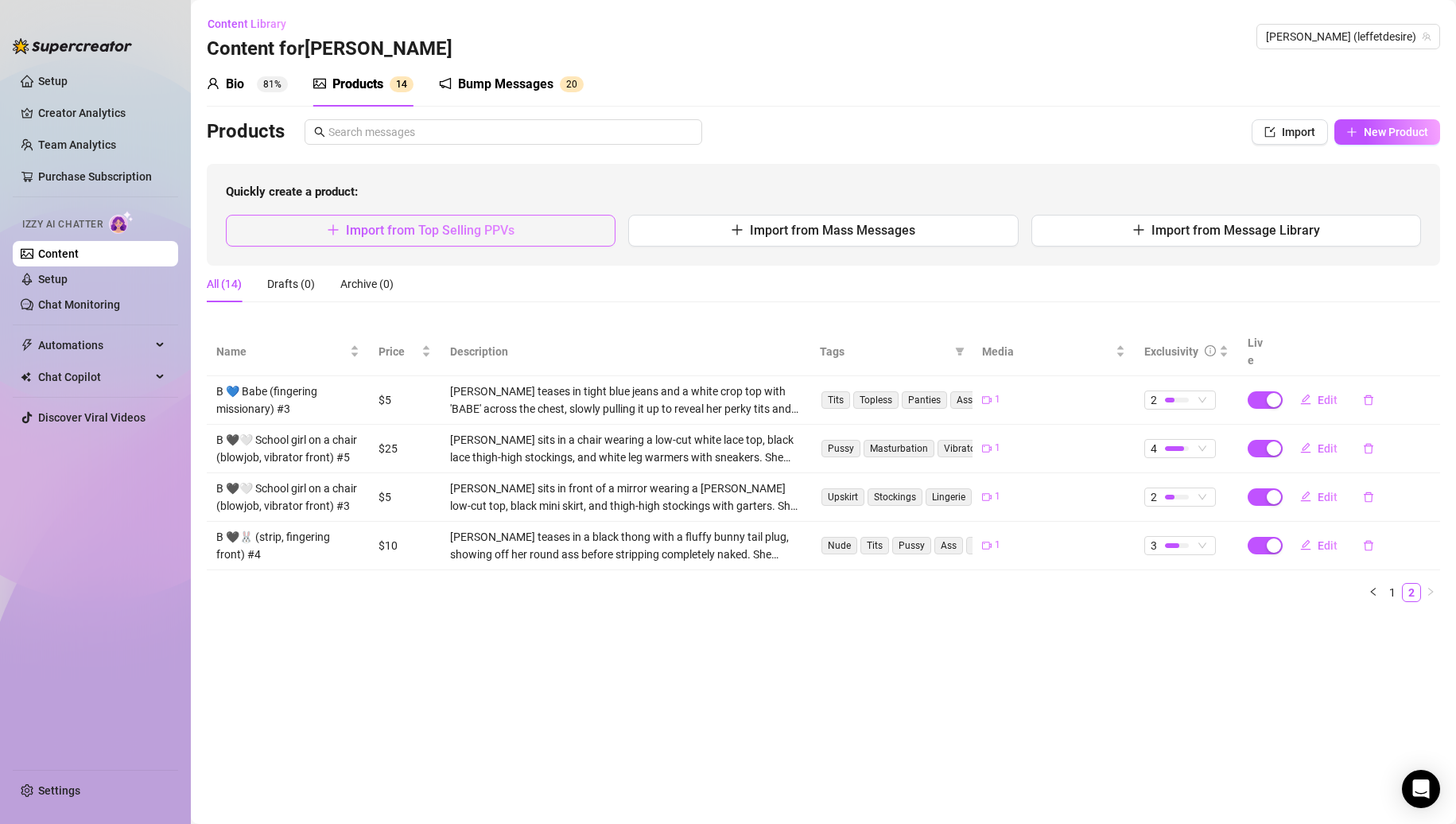
click at [525, 234] on button "Import from Top Selling PPVs" at bounding box center [420, 230] width 389 height 32
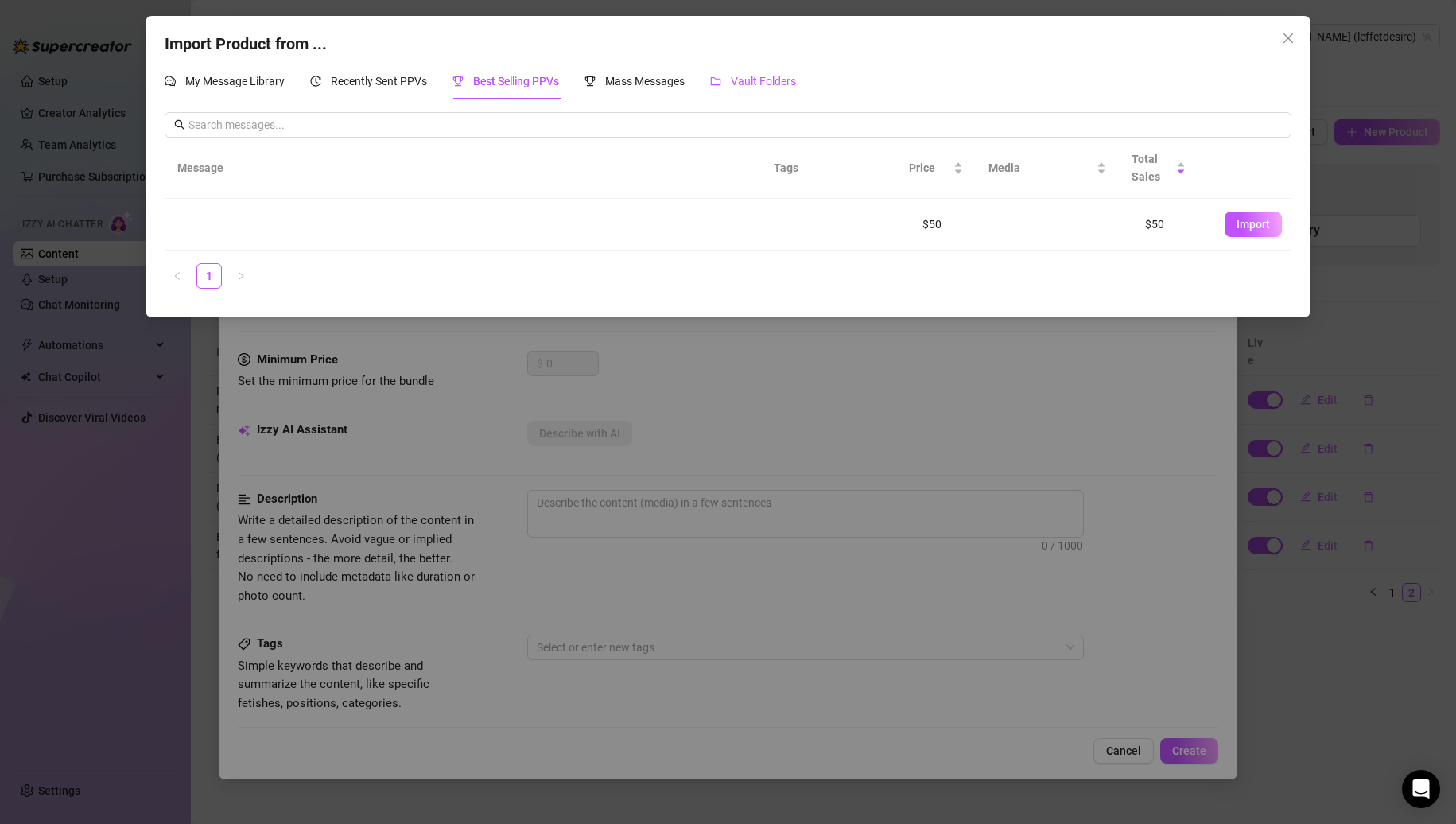
click at [743, 80] on span "Vault Folders" at bounding box center [764, 81] width 66 height 13
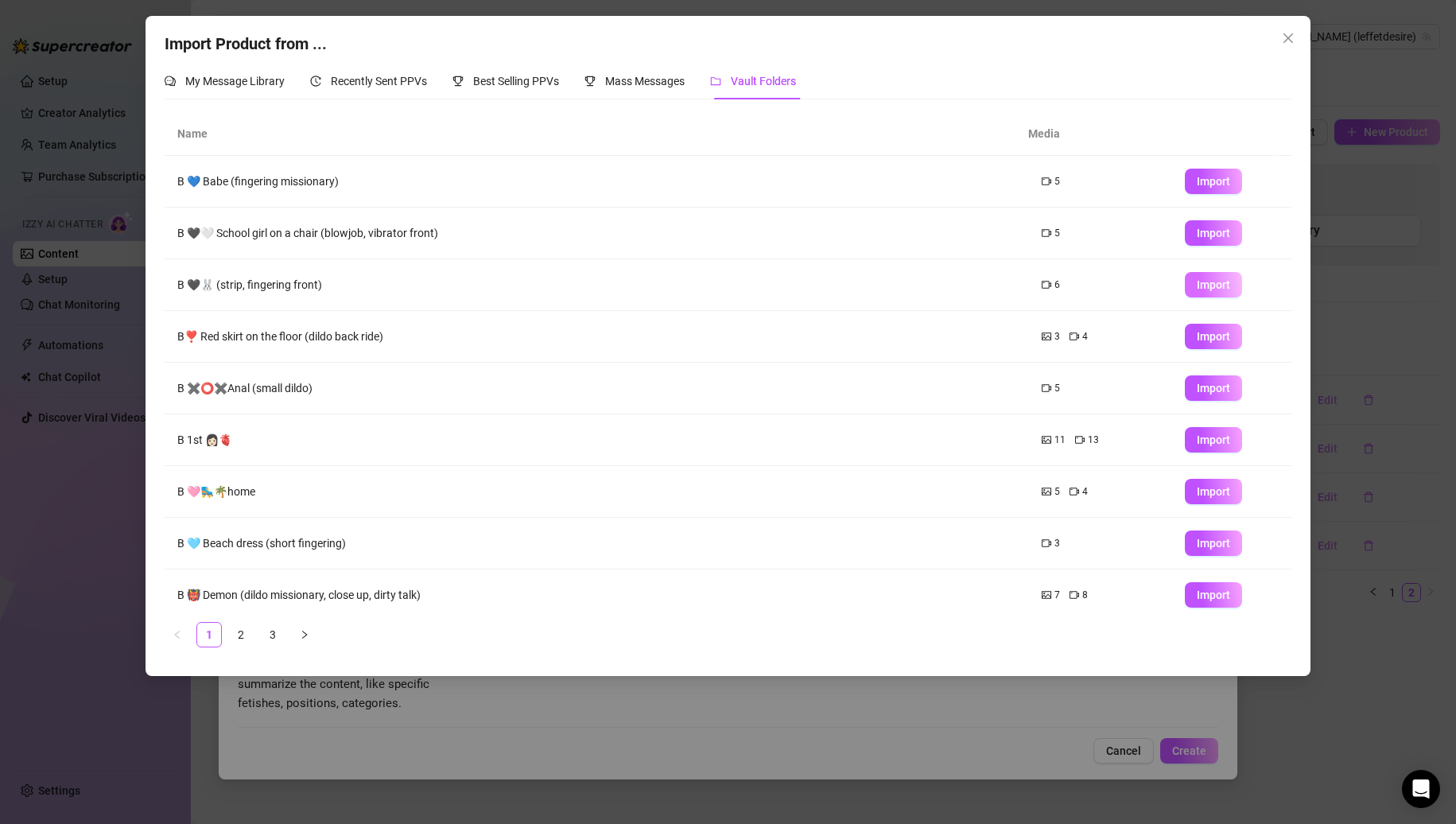
click at [1197, 289] on span "Import" at bounding box center [1213, 284] width 34 height 13
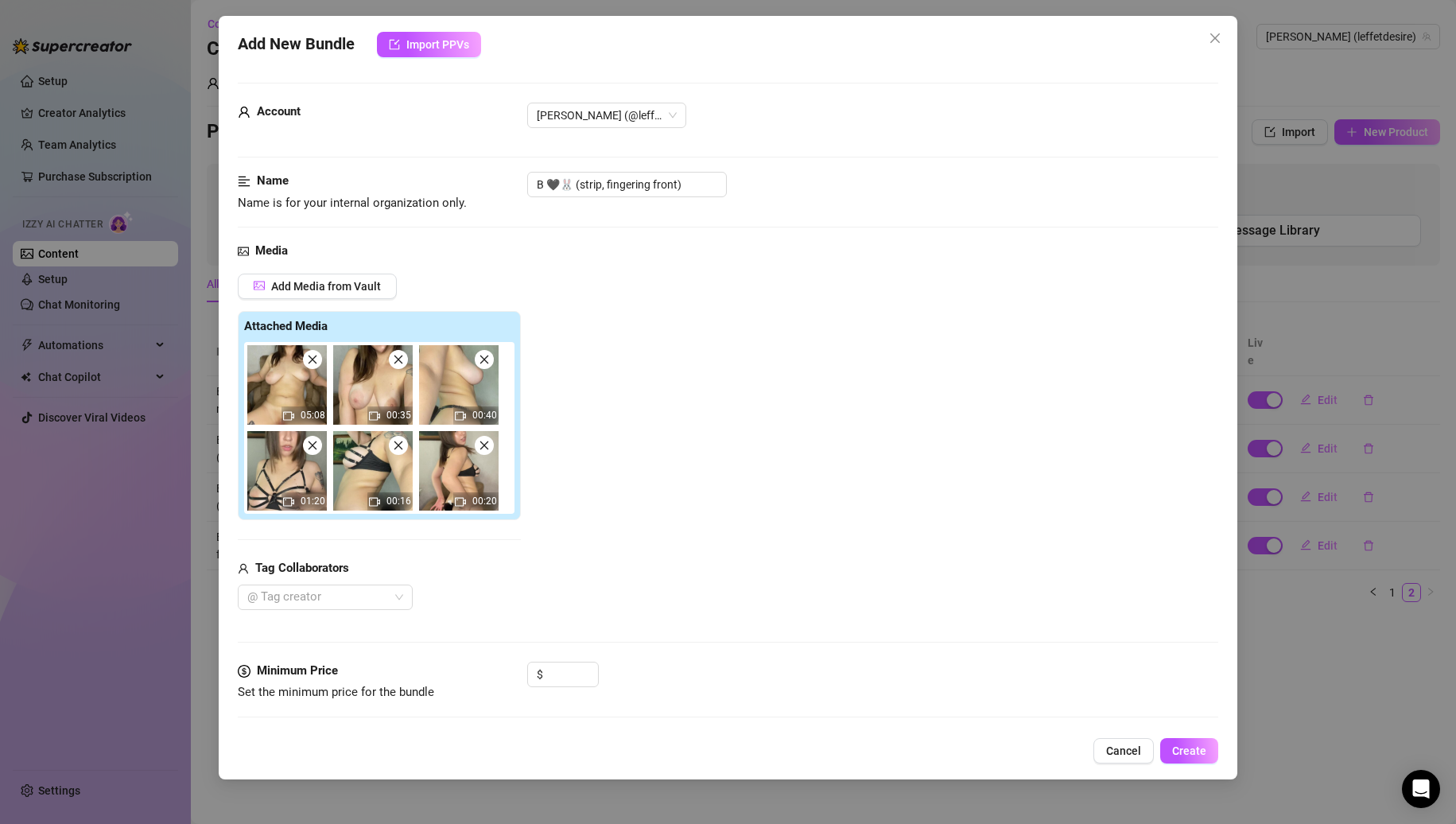
click at [317, 366] on span at bounding box center [312, 359] width 19 height 19
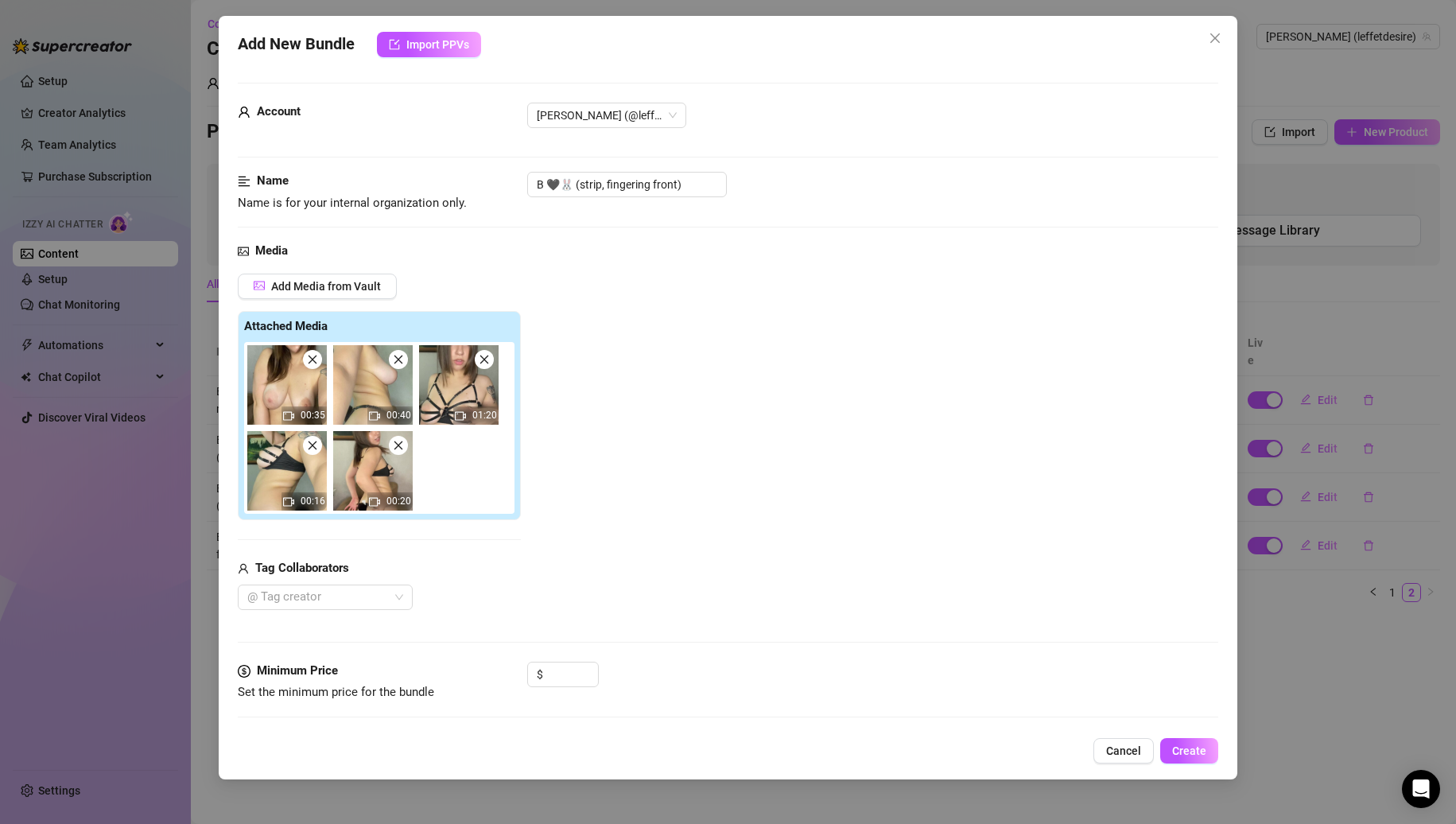
click at [394, 364] on icon "close" at bounding box center [399, 359] width 12 height 12
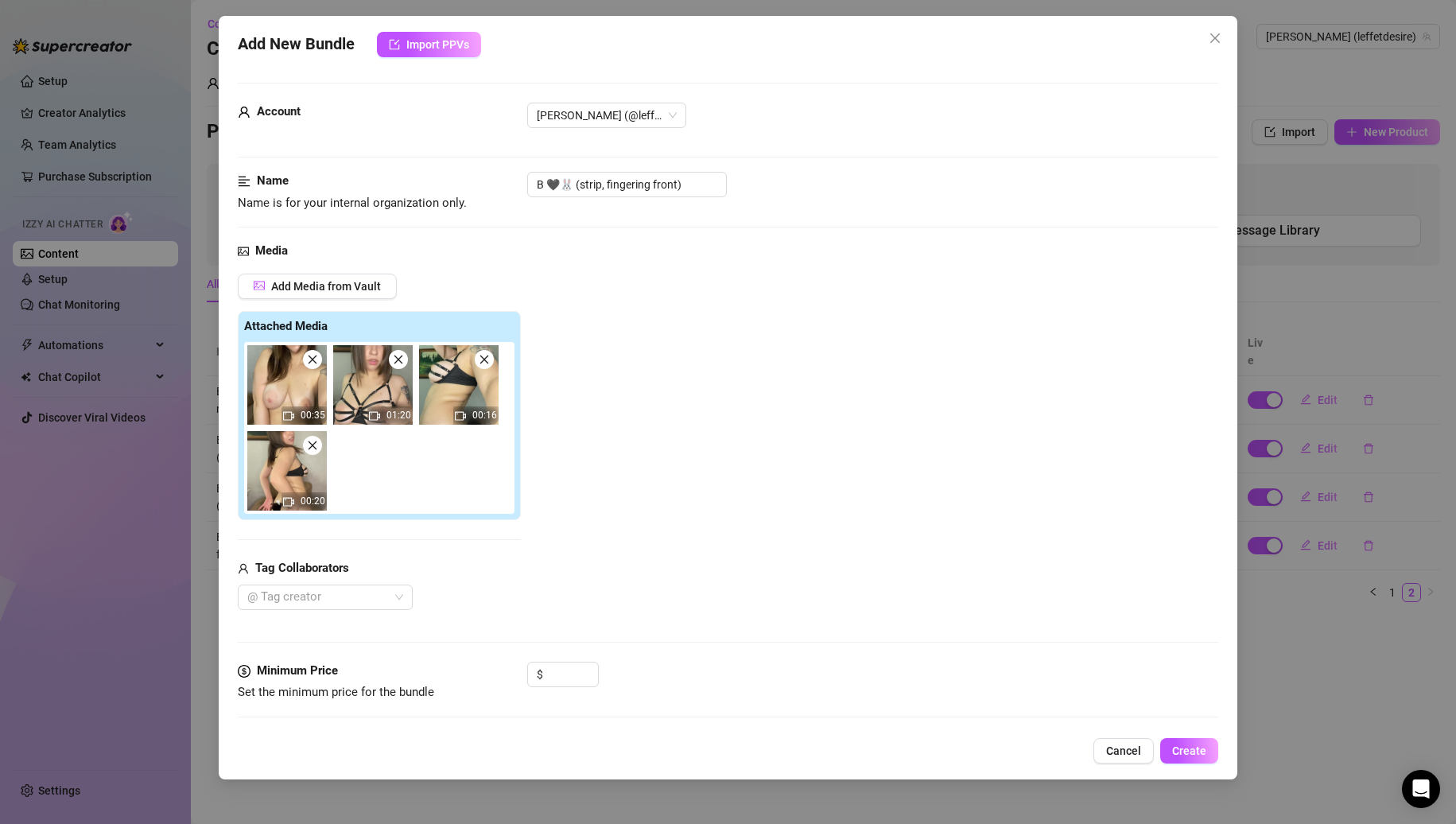
click at [394, 364] on icon "close" at bounding box center [399, 359] width 12 height 12
click at [479, 364] on icon "close" at bounding box center [485, 359] width 12 height 12
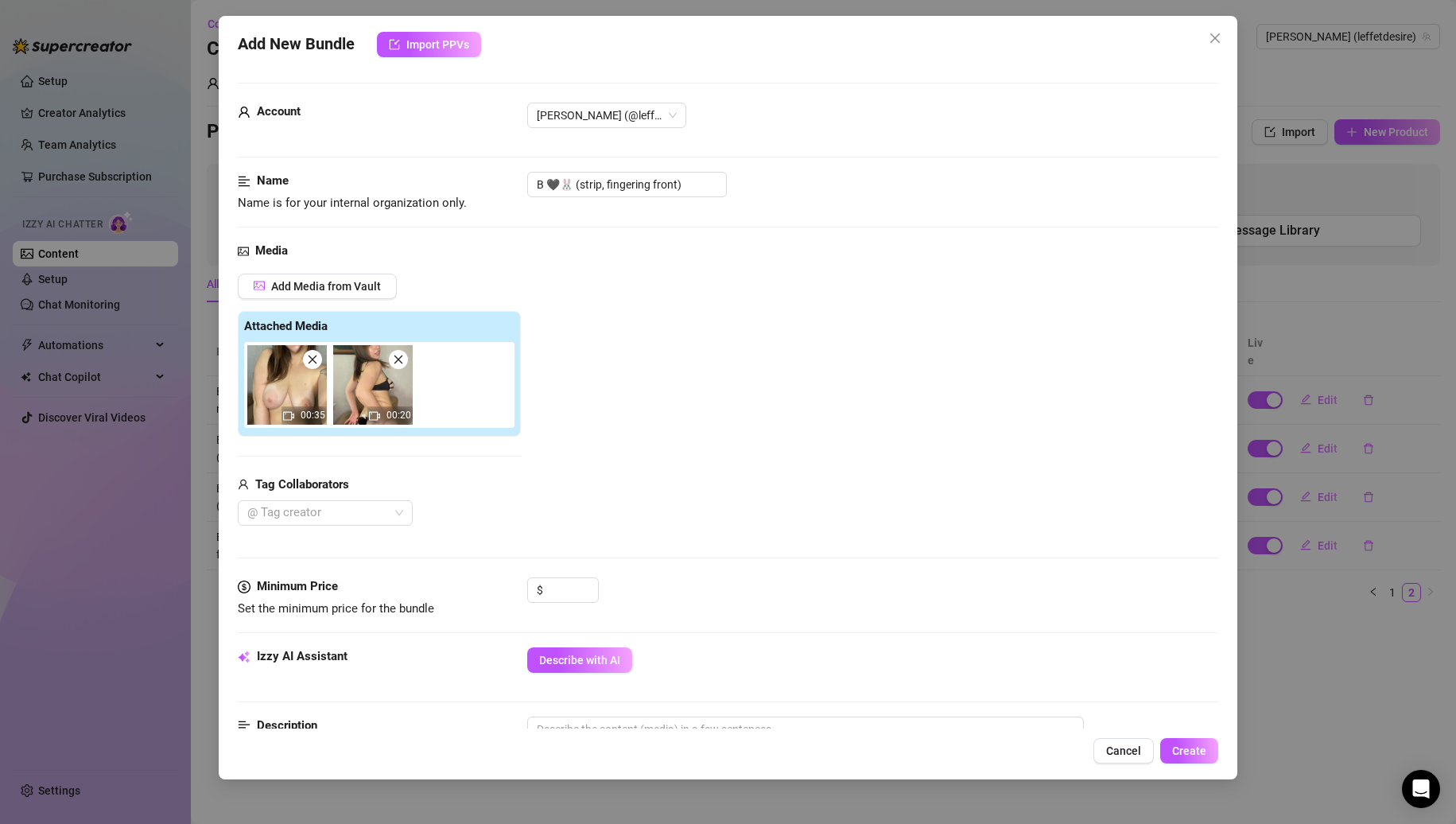
click at [394, 364] on icon "close" at bounding box center [399, 359] width 12 height 12
click at [563, 645] on div "Minimum Price Set the minimum price for the bundle $" at bounding box center [728, 612] width 982 height 70
click at [565, 647] on div "Minimum Price Set the minimum price for the bundle $" at bounding box center [728, 612] width 982 height 70
click at [565, 654] on span "Describe with AI" at bounding box center [580, 660] width 81 height 13
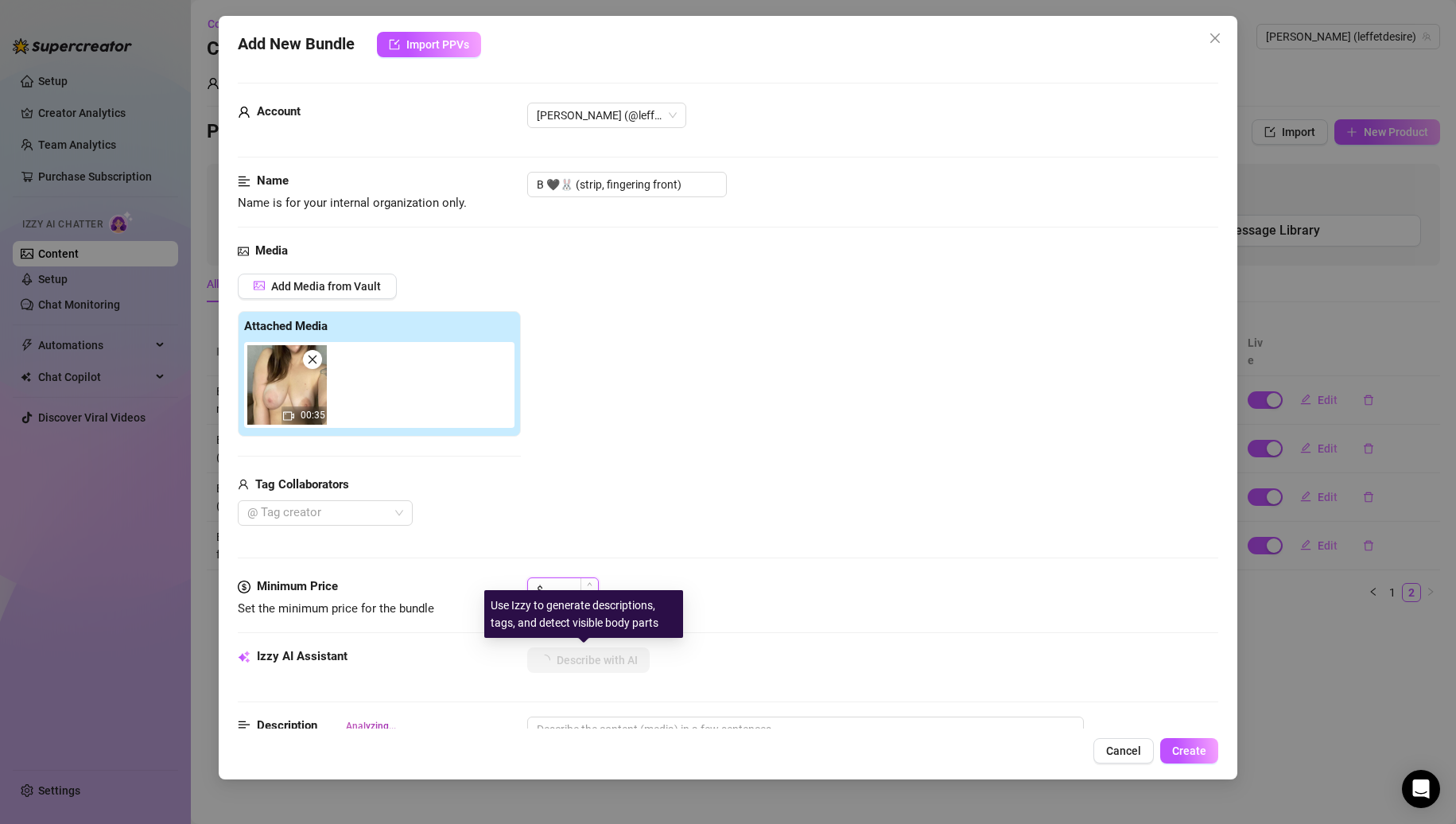
click at [569, 586] on input at bounding box center [572, 590] width 52 height 24
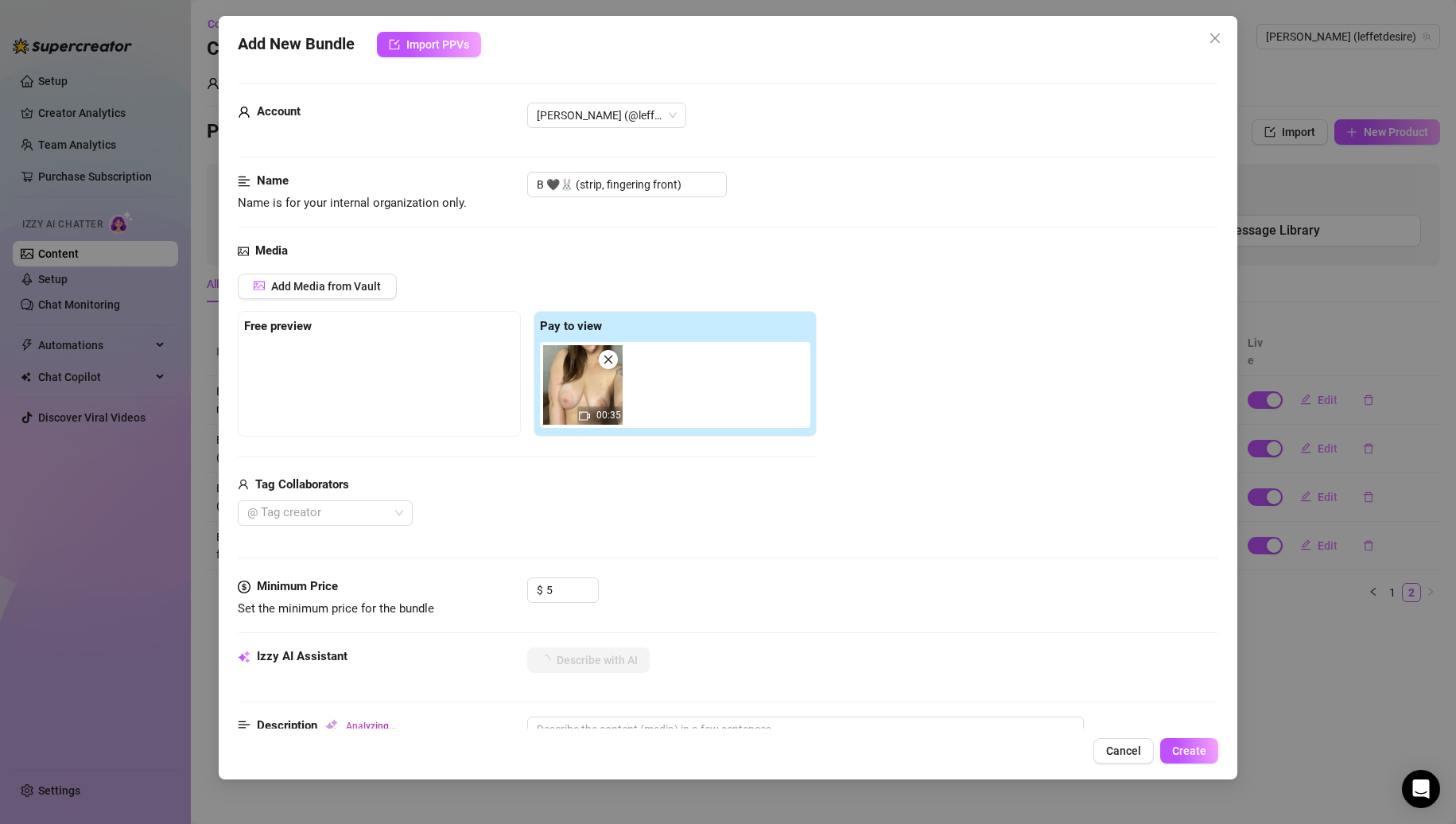
click at [739, 531] on div "Media Add Media from Vault Free preview Pay to view 00:35 Tag Collaborators @ T…" at bounding box center [728, 410] width 982 height 335
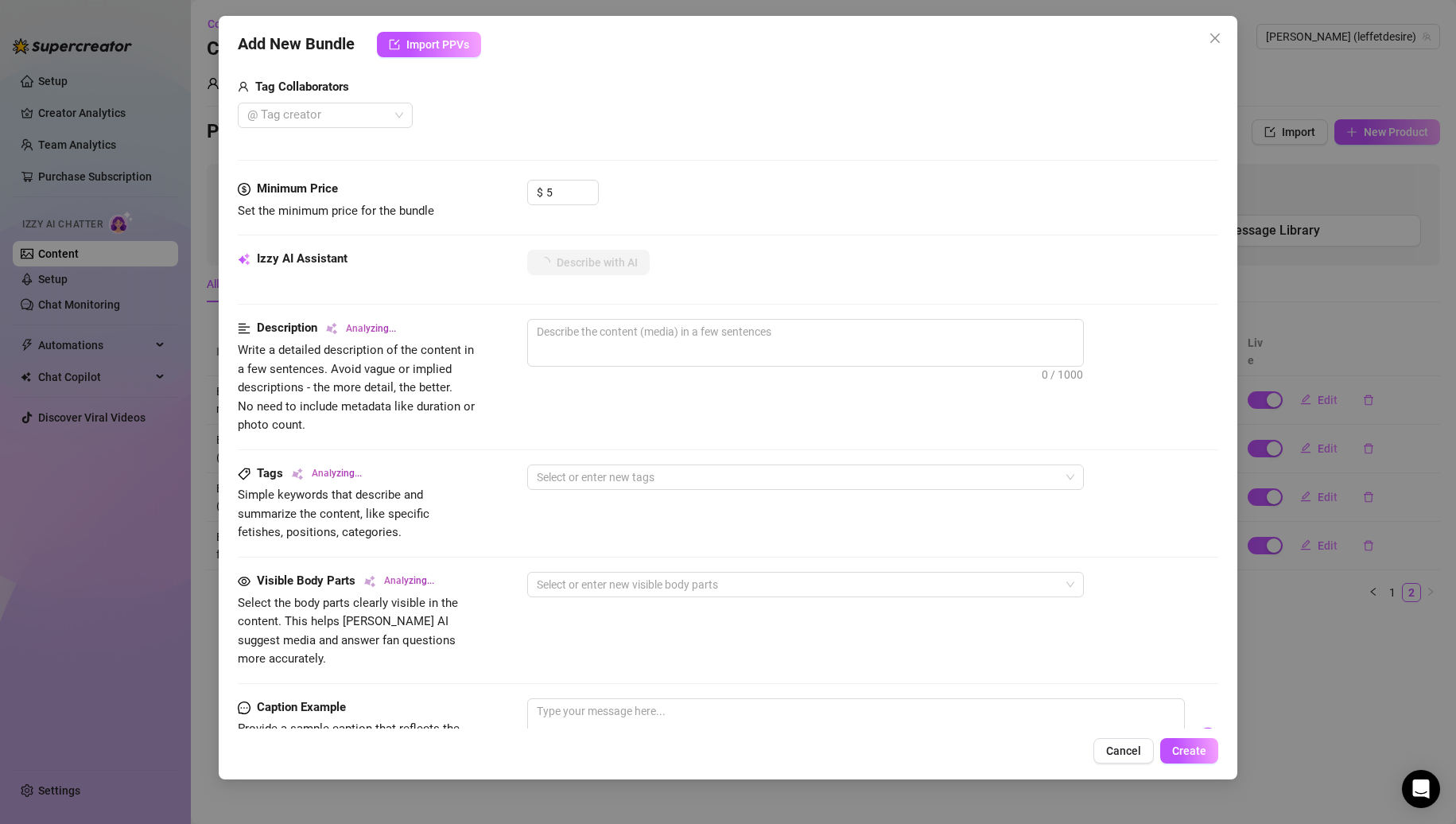
scroll to position [672, 0]
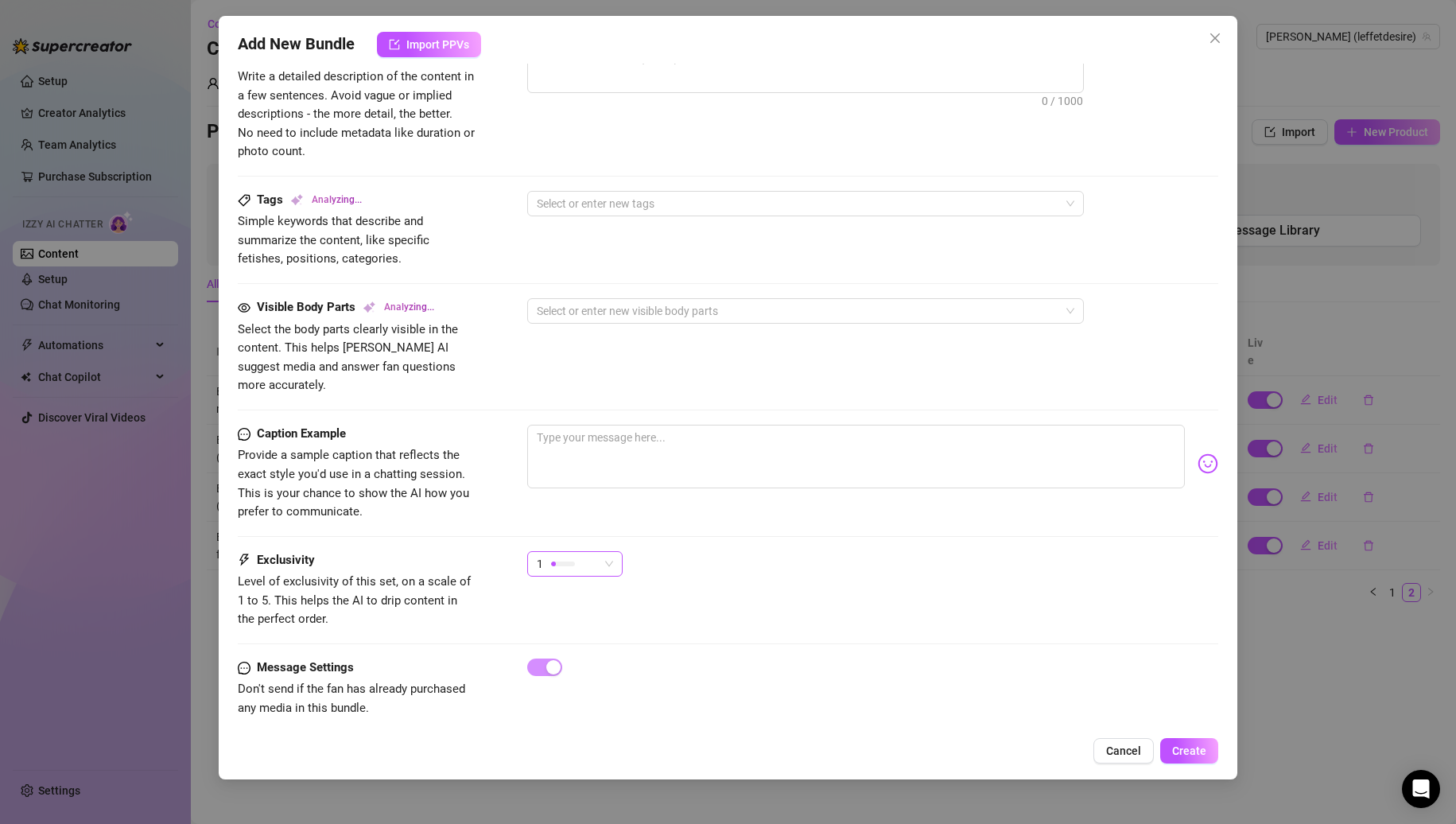
click at [609, 554] on span "1" at bounding box center [574, 564] width 76 height 24
click at [582, 596] on span "2" at bounding box center [591, 602] width 103 height 17
click at [646, 439] on textarea at bounding box center [856, 457] width 658 height 64
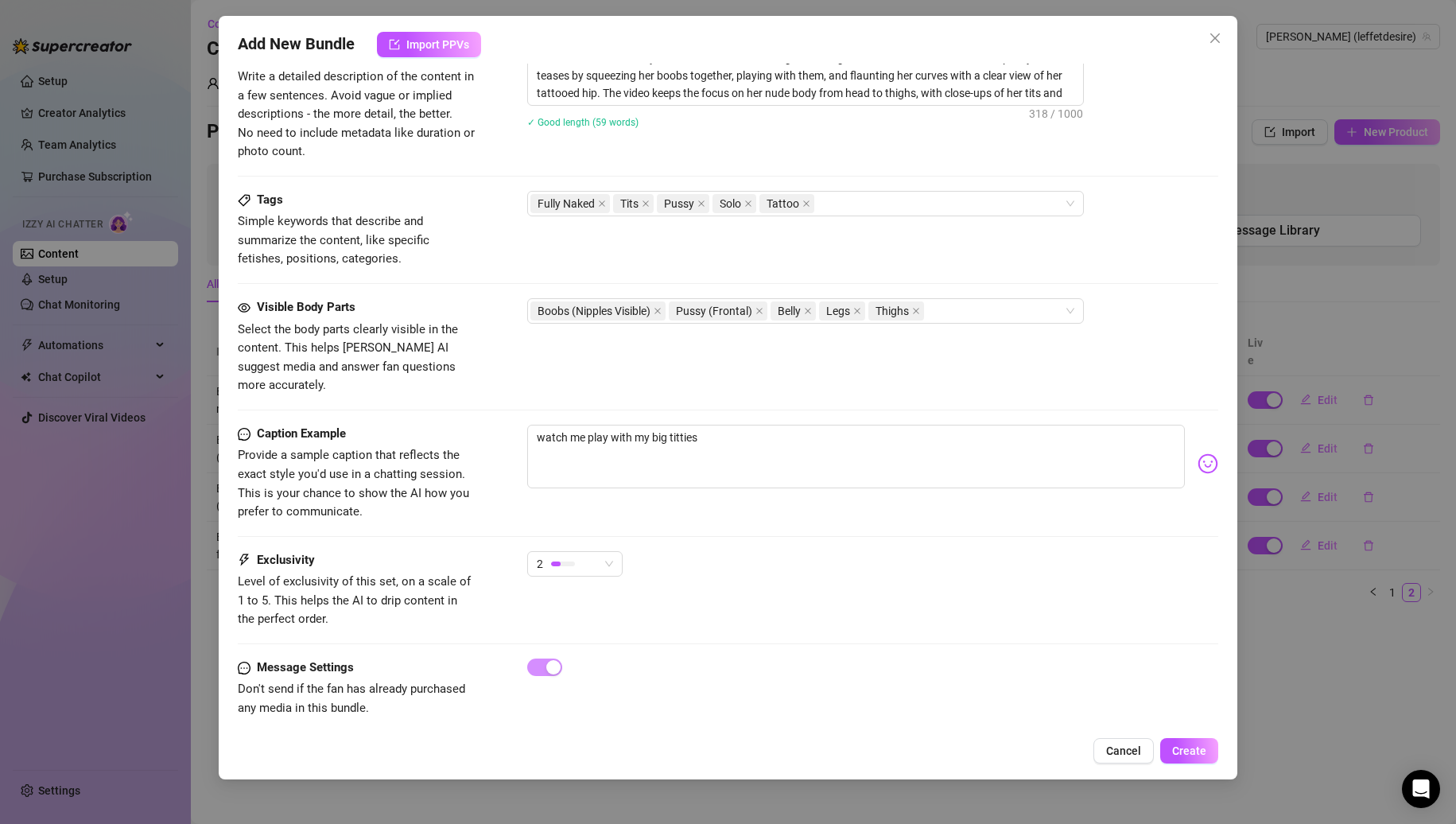
click at [1198, 454] on img at bounding box center [1207, 464] width 20 height 20
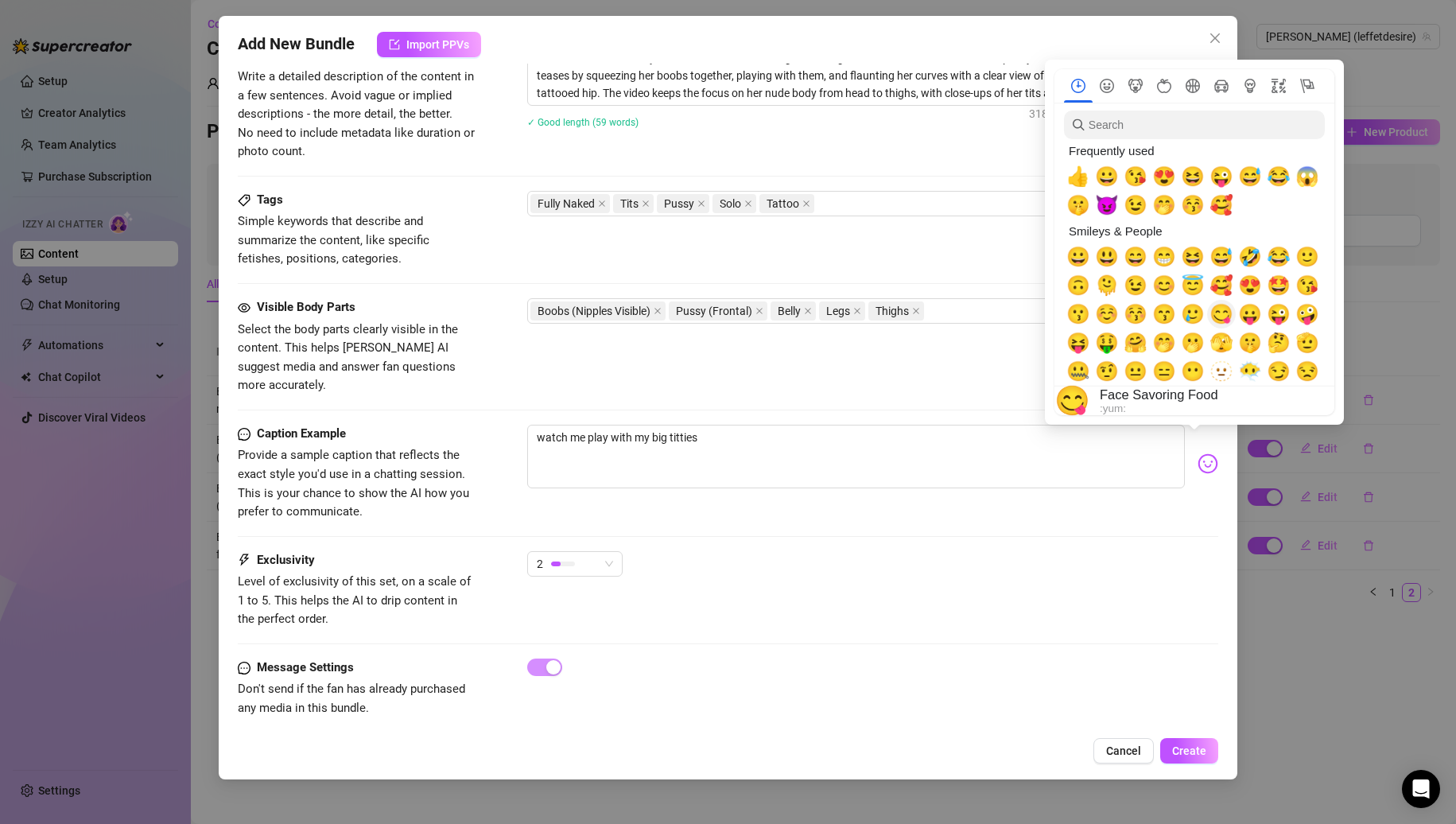
click at [1230, 312] on span "😋" at bounding box center [1222, 313] width 24 height 22
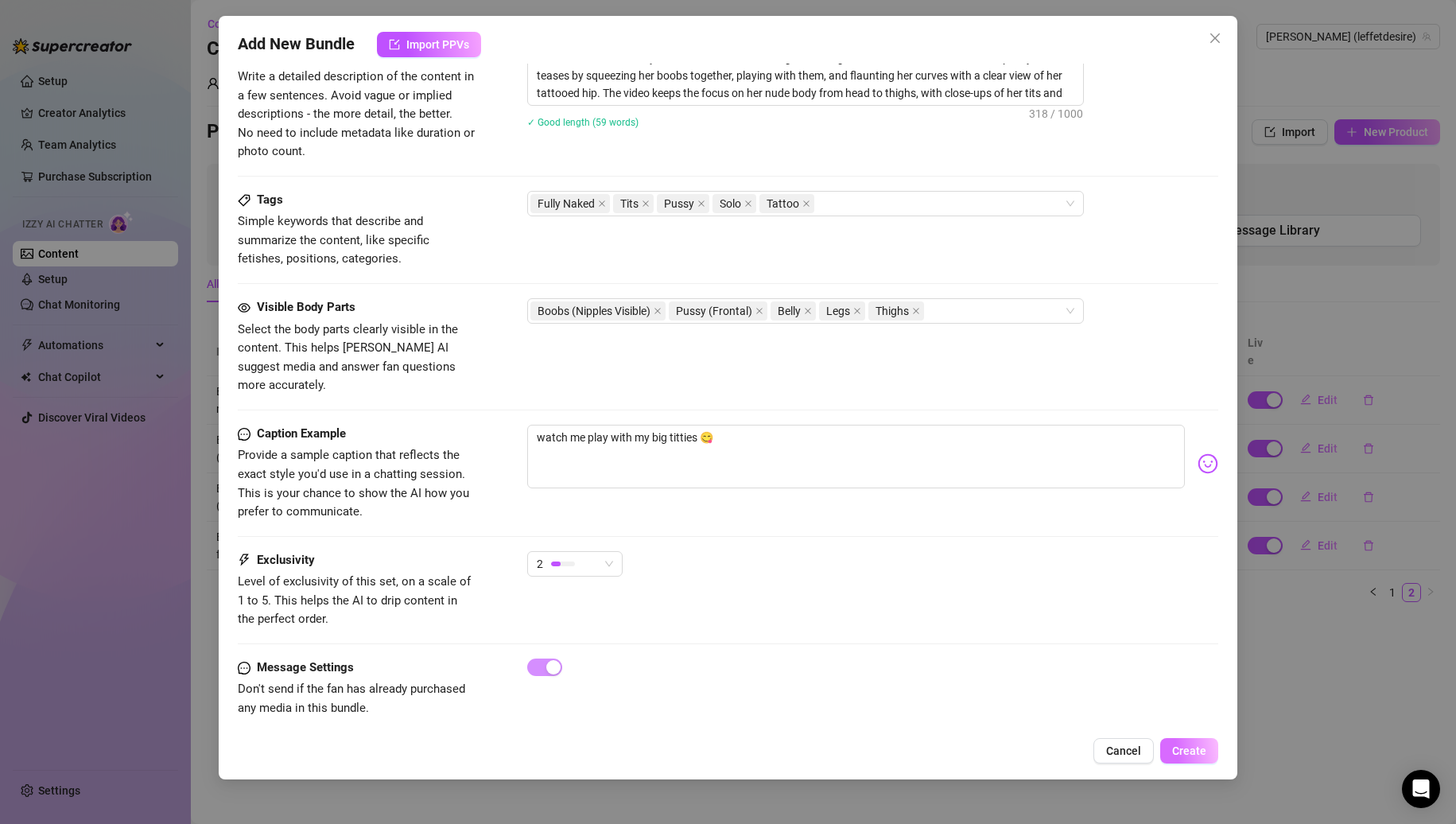
click at [1183, 750] on span "Create" at bounding box center [1189, 751] width 34 height 13
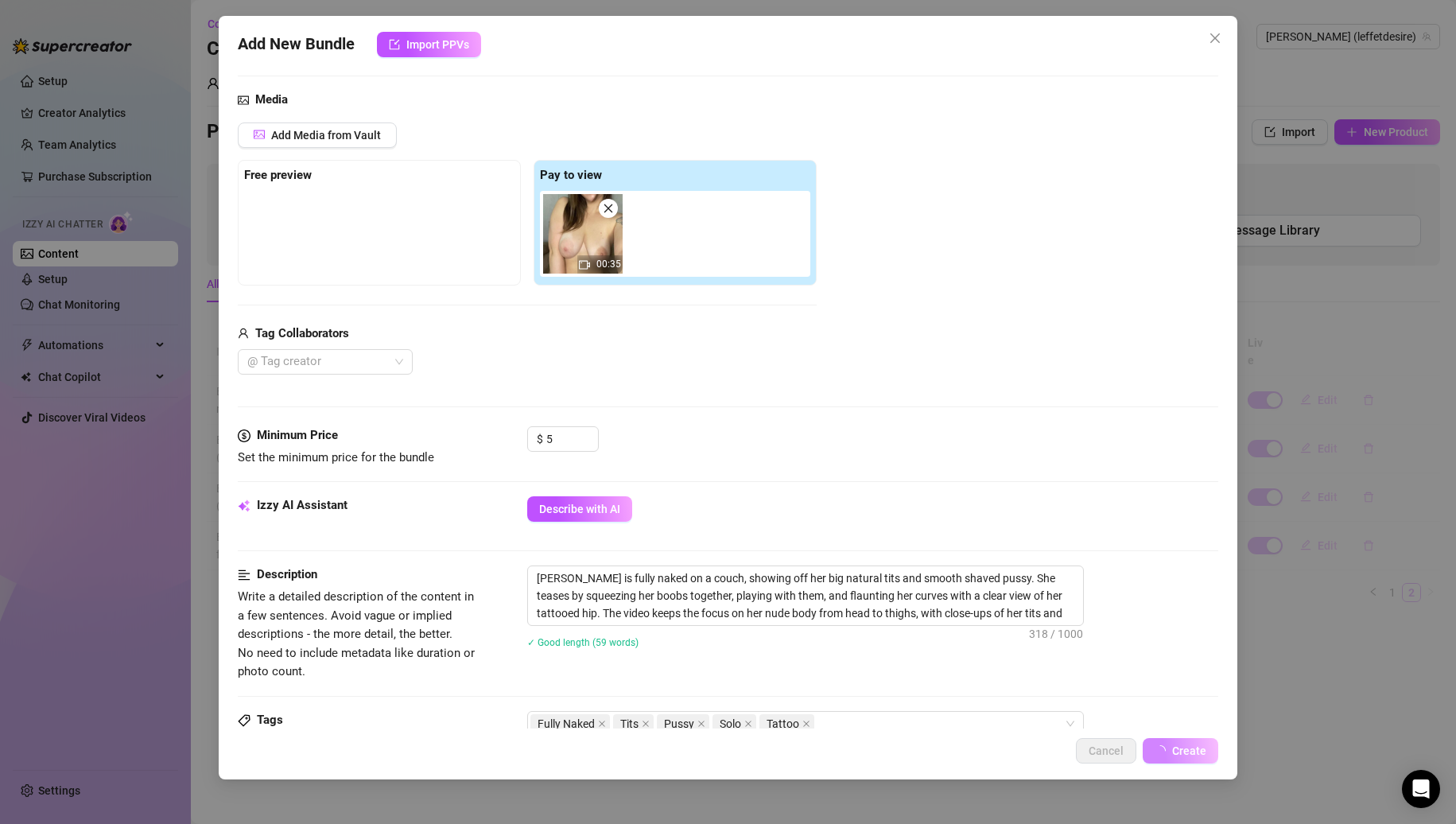
scroll to position [0, 0]
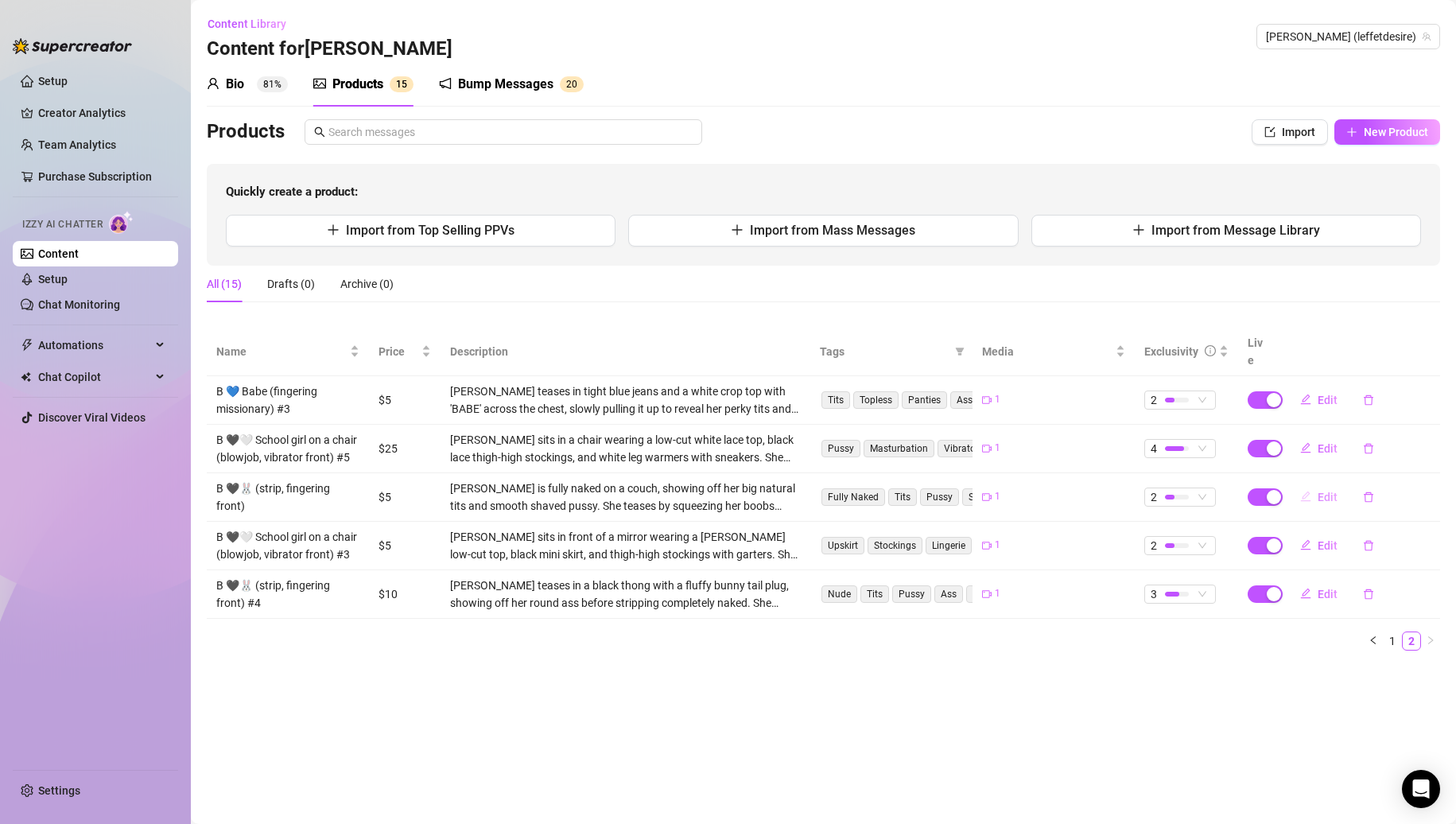
click at [1325, 490] on button "Edit" at bounding box center [1318, 497] width 63 height 25
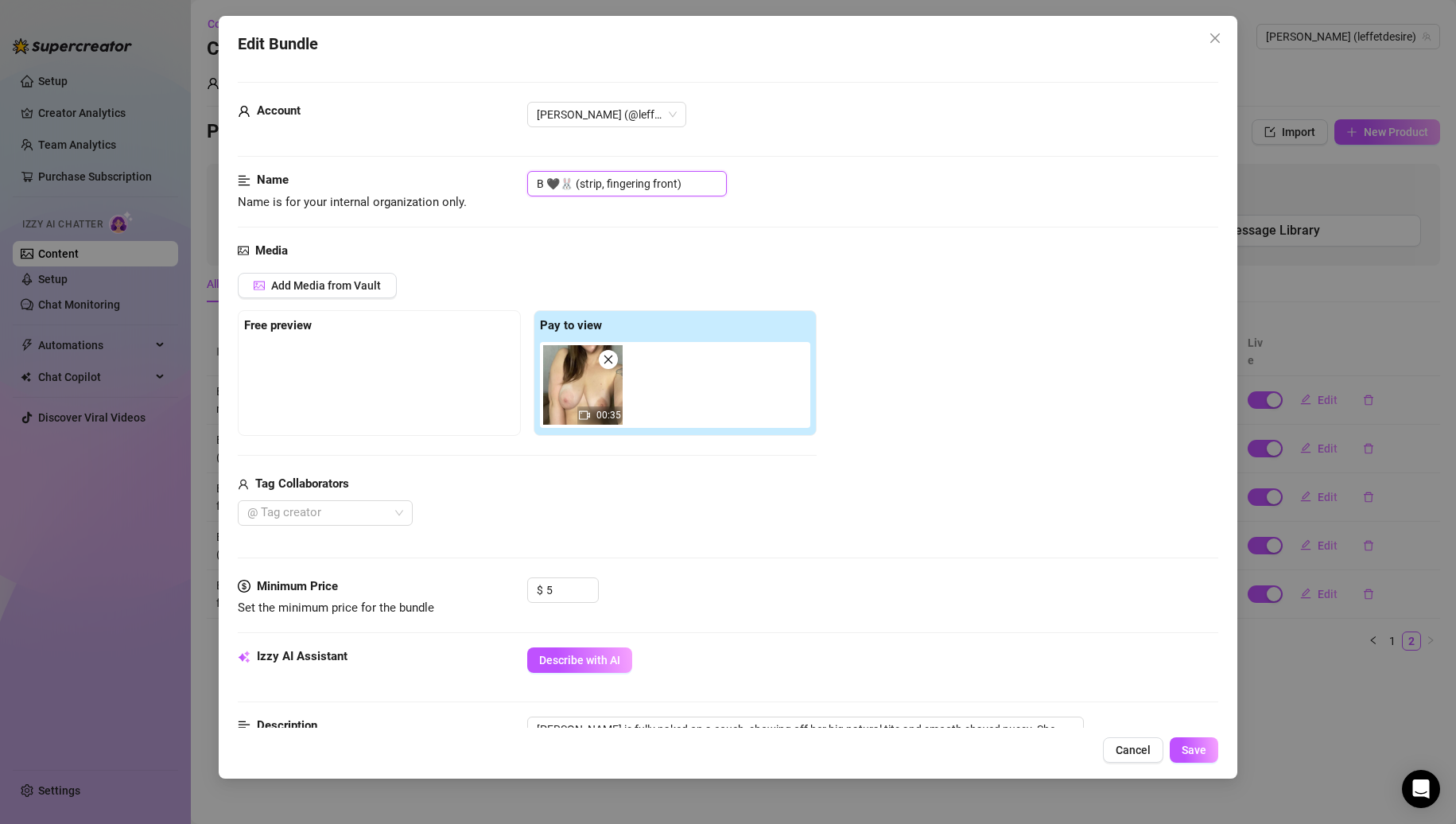
click at [702, 178] on input "B 🖤🐰 (strip, fingering front)" at bounding box center [626, 183] width 199 height 25
click at [1210, 750] on button "Save" at bounding box center [1194, 750] width 48 height 25
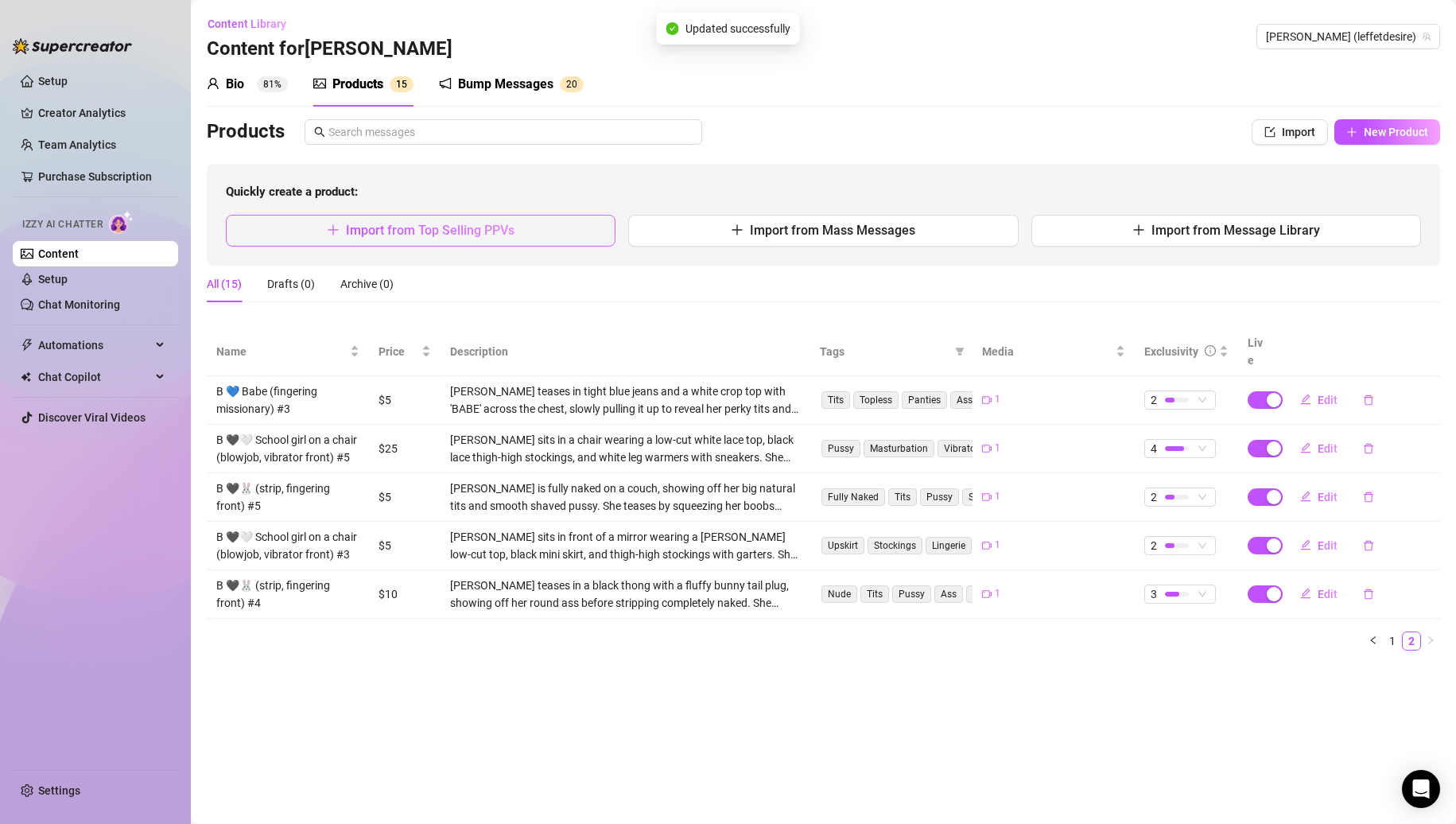
click at [569, 227] on button "Import from Top Selling PPVs" at bounding box center [420, 230] width 389 height 32
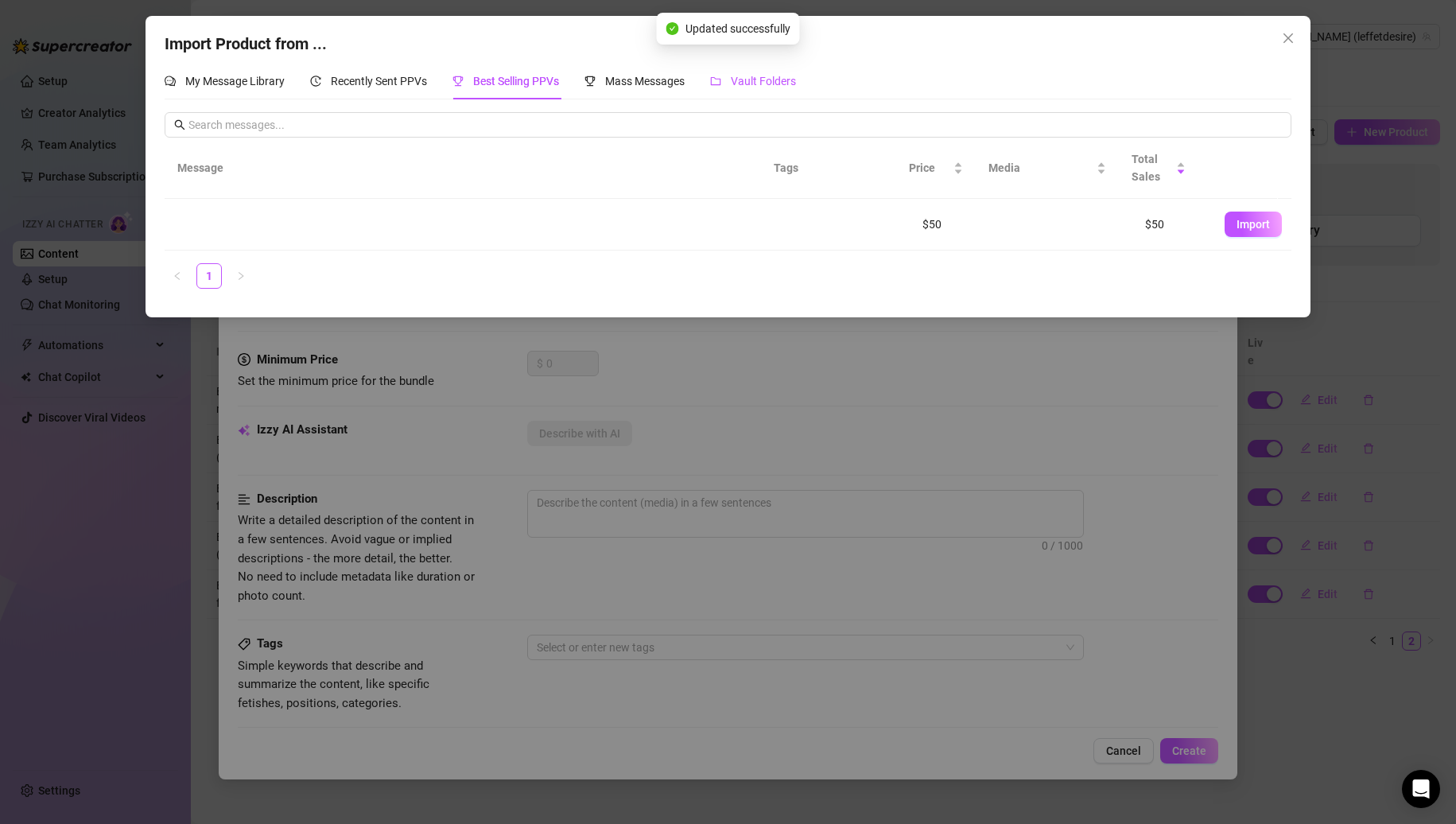
click at [787, 81] on span "Vault Folders" at bounding box center [764, 81] width 66 height 13
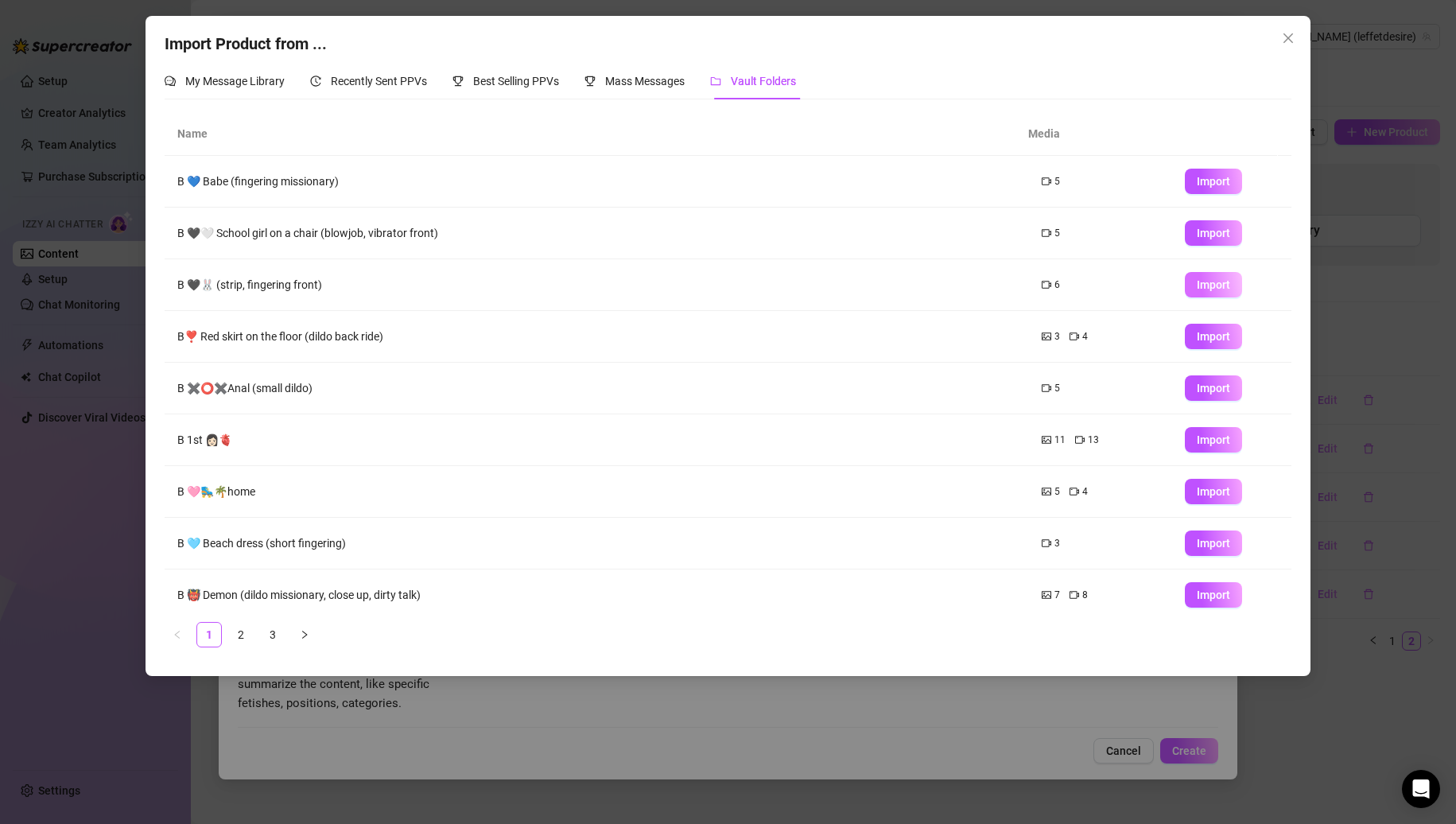
click at [1185, 278] on button "Import" at bounding box center [1213, 284] width 57 height 25
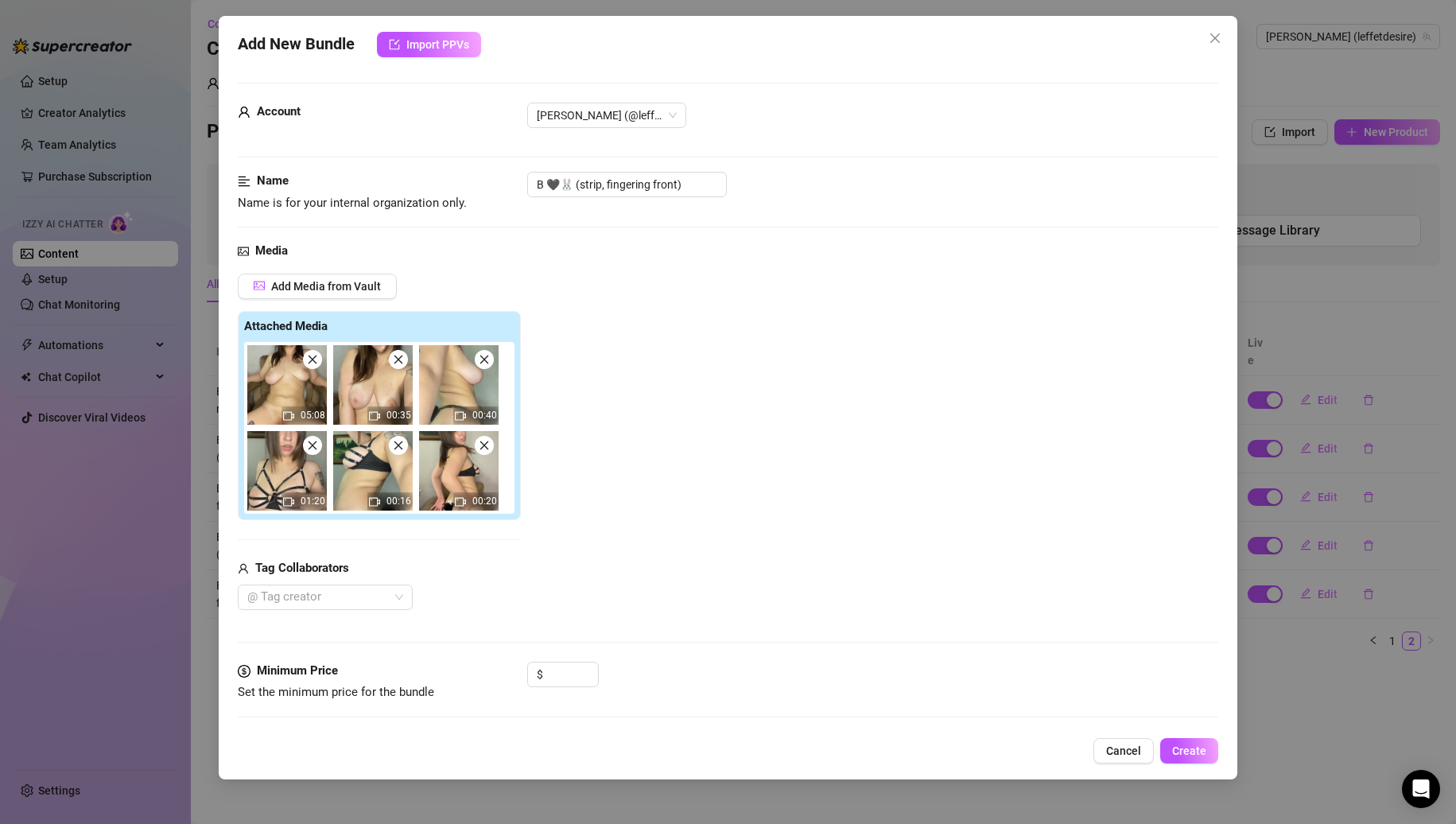
click at [399, 362] on icon "close" at bounding box center [399, 359] width 12 height 12
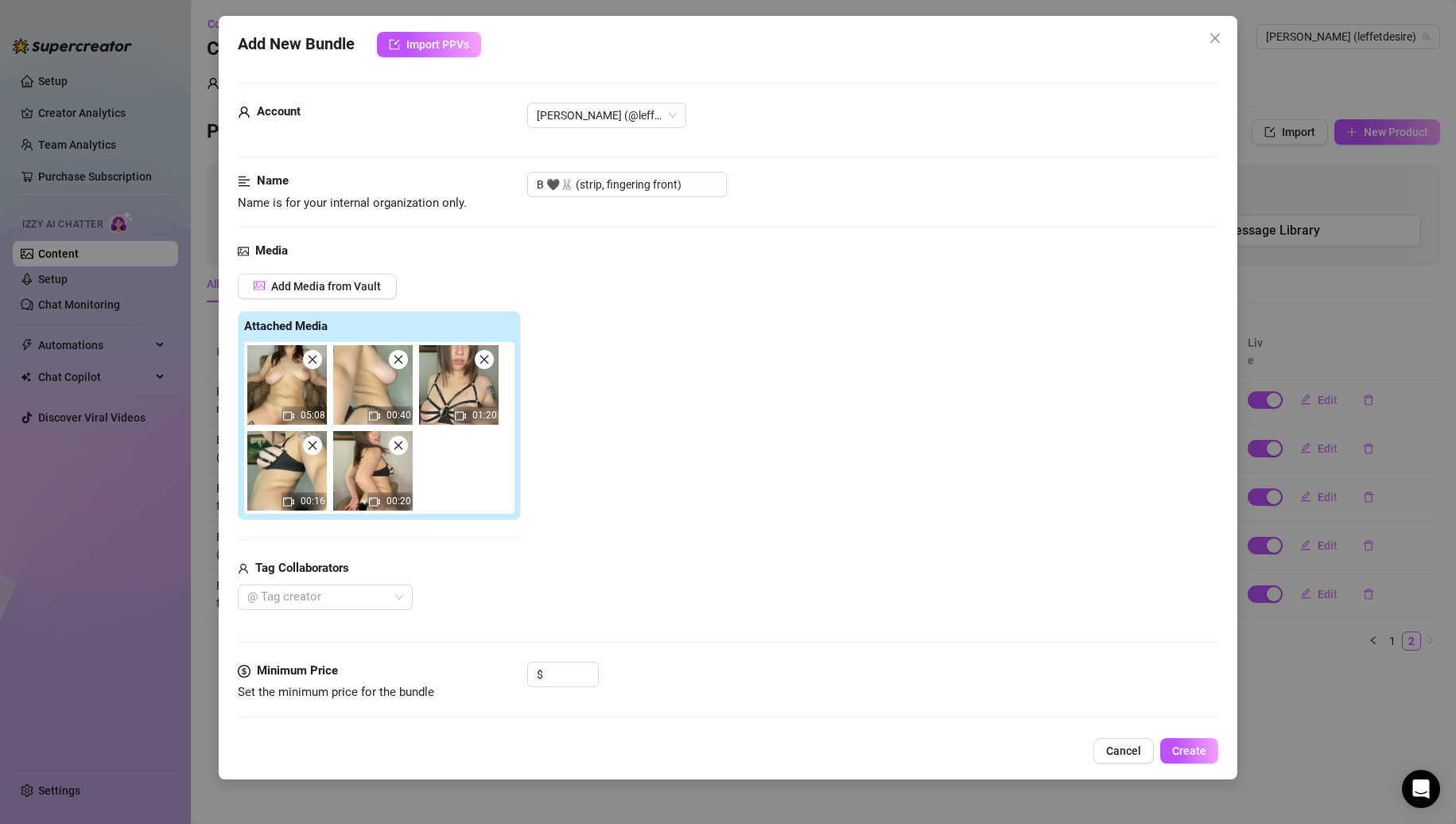
click at [399, 362] on icon "close" at bounding box center [399, 359] width 12 height 12
click at [479, 362] on icon "close" at bounding box center [485, 359] width 12 height 12
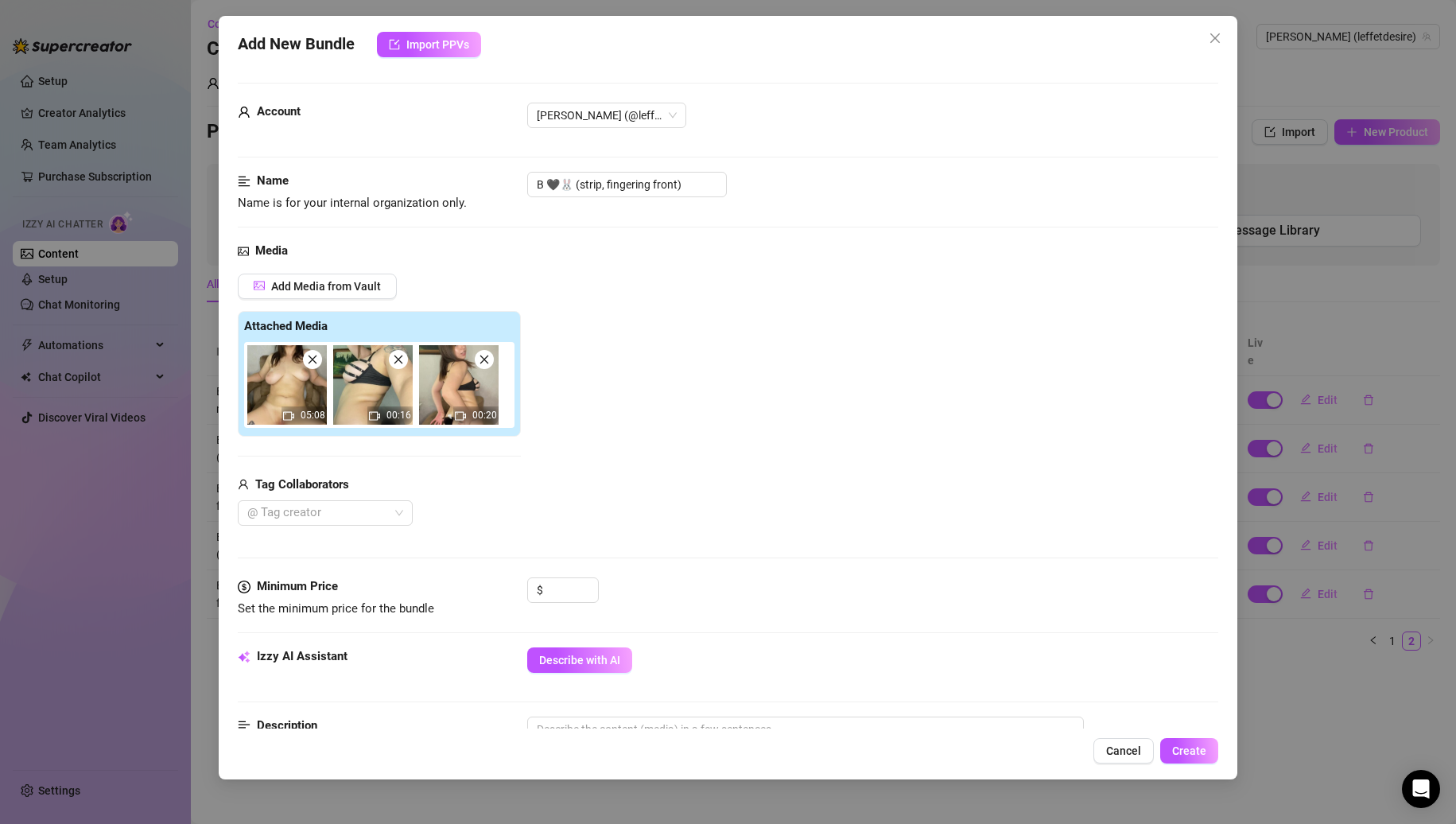
click at [399, 362] on icon "close" at bounding box center [399, 359] width 12 height 12
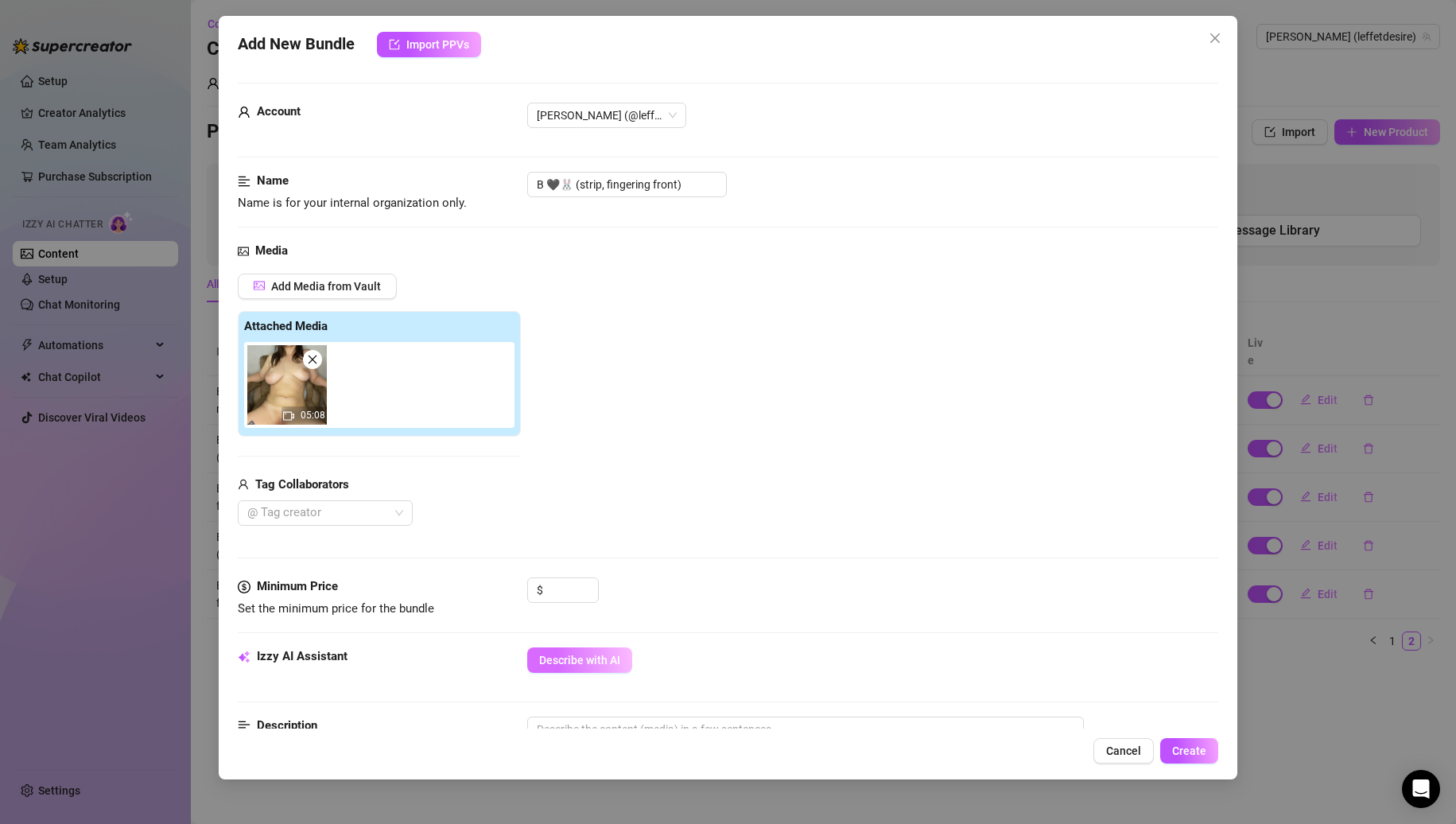
click at [576, 669] on button "Describe with AI" at bounding box center [579, 660] width 105 height 25
click at [568, 586] on input at bounding box center [572, 590] width 52 height 24
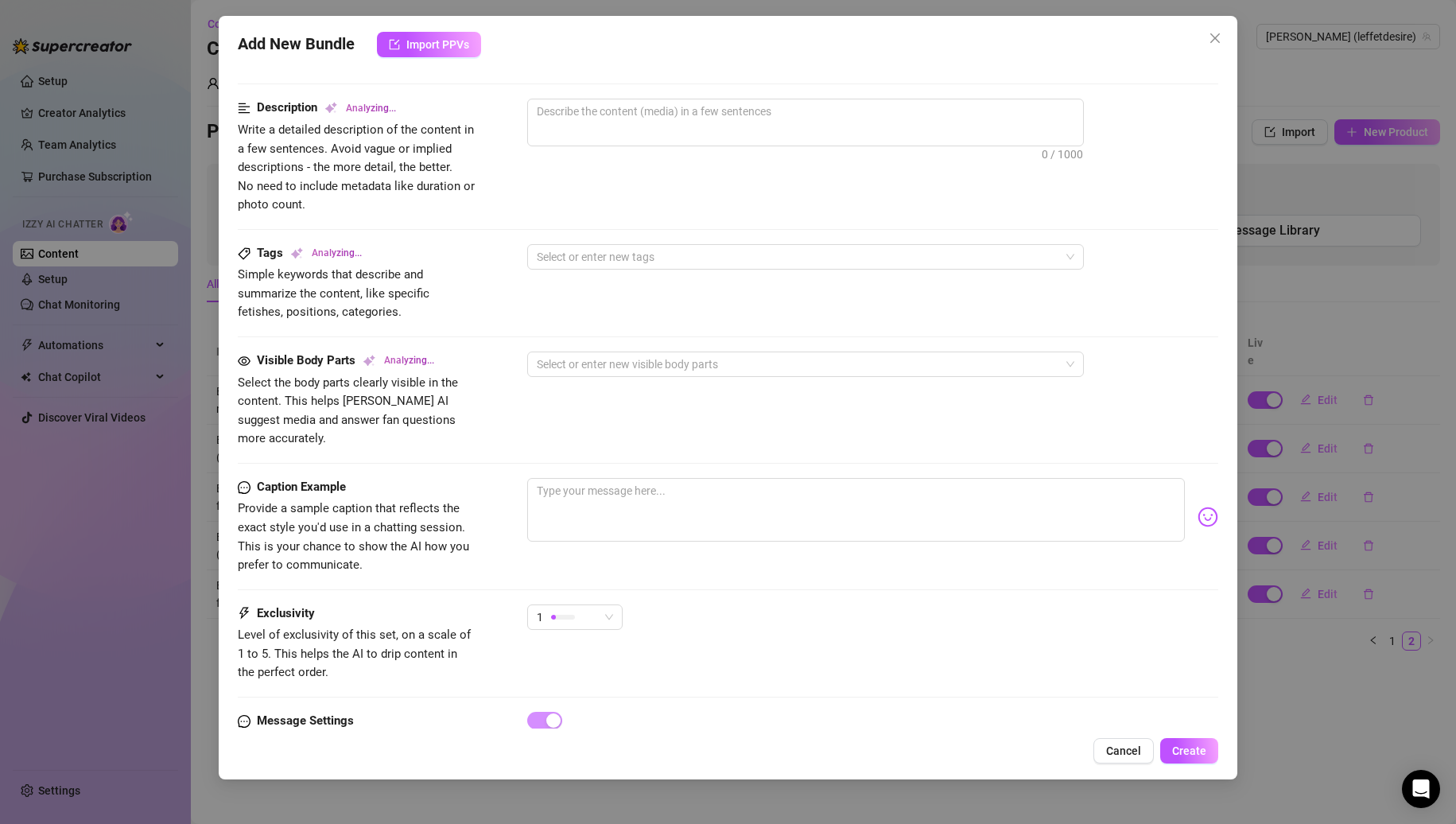
scroll to position [672, 0]
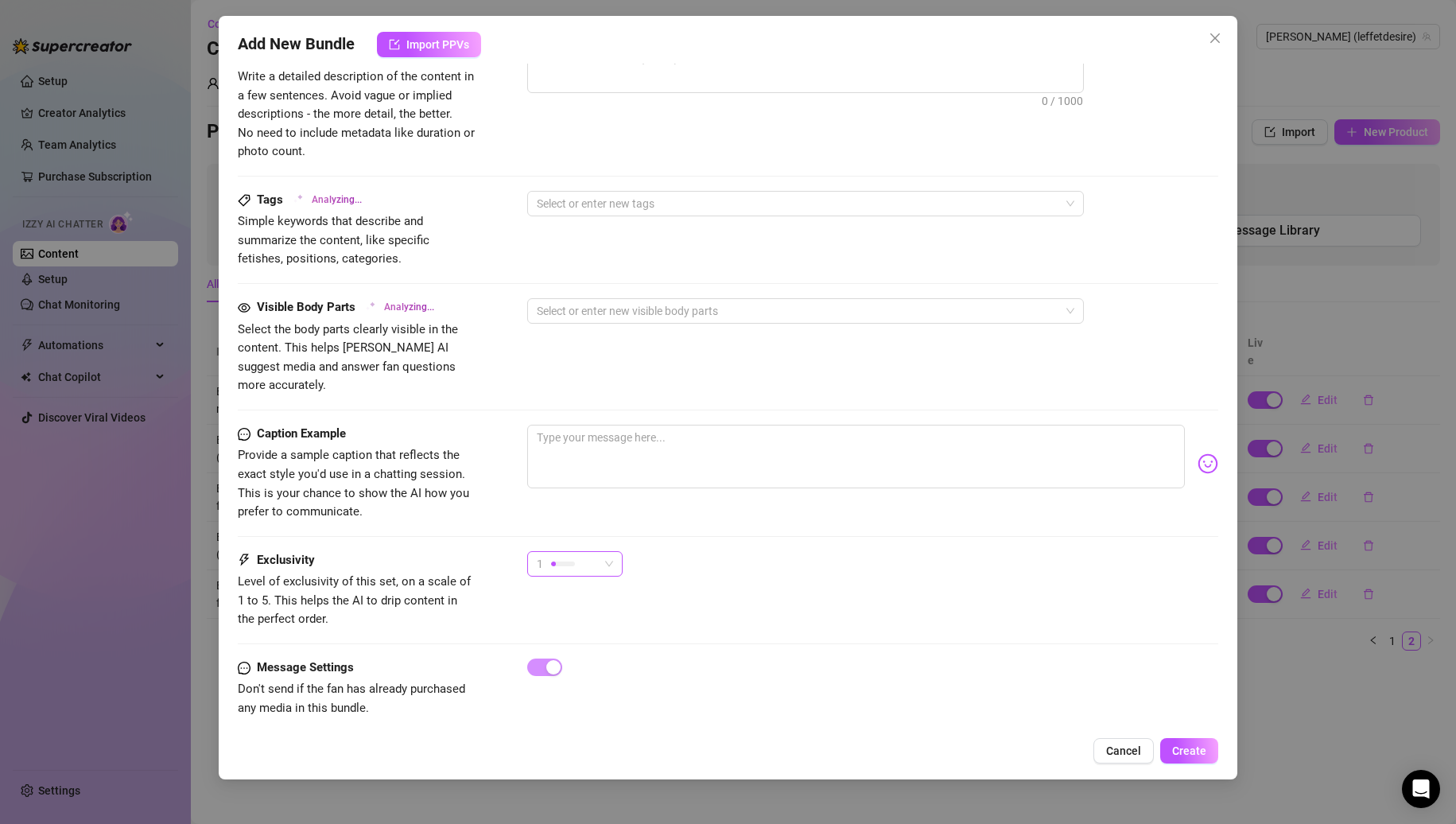
click at [602, 552] on span "1" at bounding box center [574, 564] width 76 height 24
click at [585, 649] on span "4" at bounding box center [591, 653] width 103 height 17
click at [606, 444] on textarea at bounding box center [856, 457] width 658 height 64
click at [1200, 454] on img at bounding box center [1207, 464] width 20 height 20
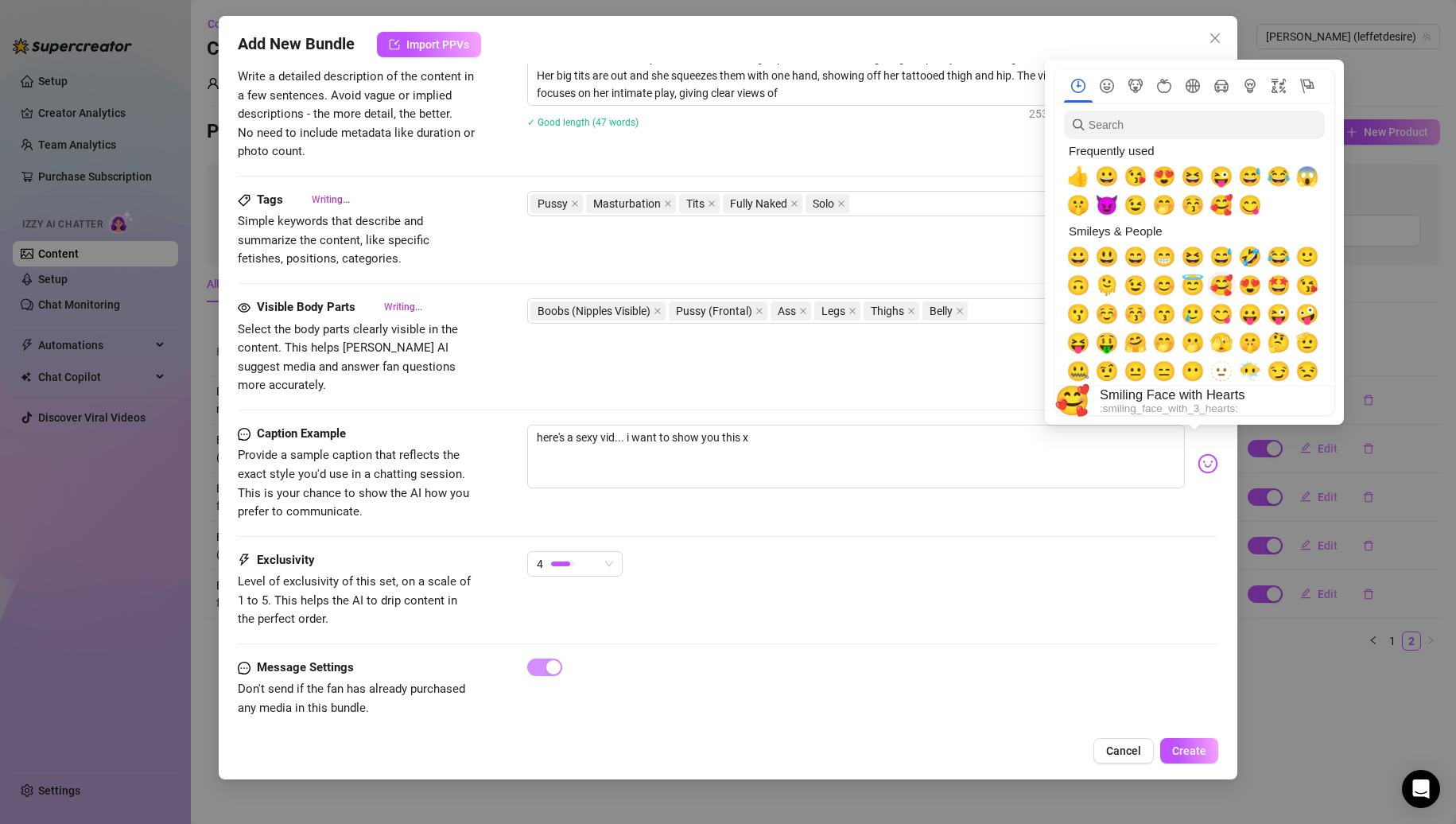
click at [1227, 289] on span "🥰" at bounding box center [1222, 285] width 24 height 22
click at [858, 431] on textarea "here's a sexy vid... i want to show you this x🥰" at bounding box center [856, 457] width 658 height 64
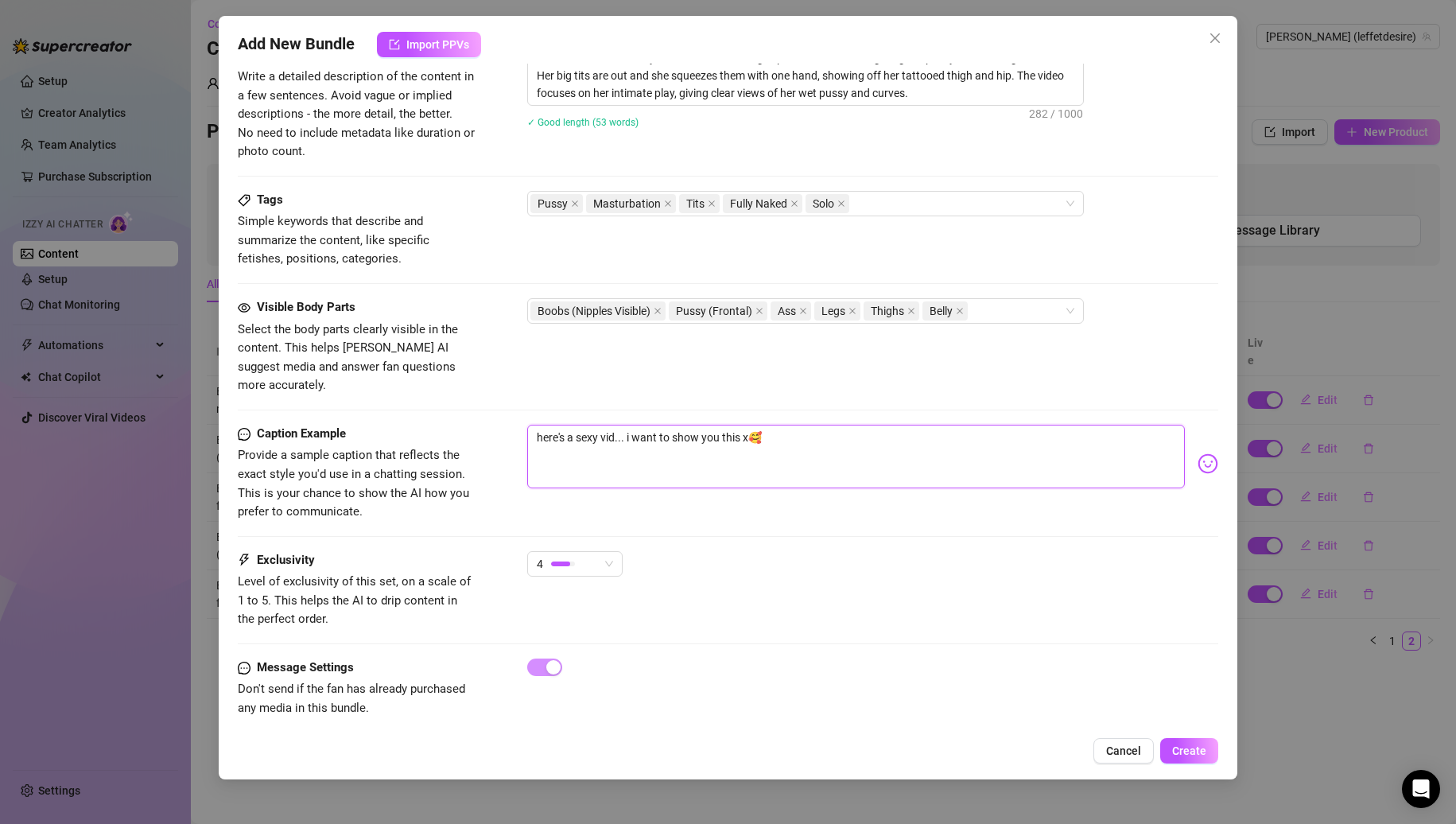
scroll to position [513, 0]
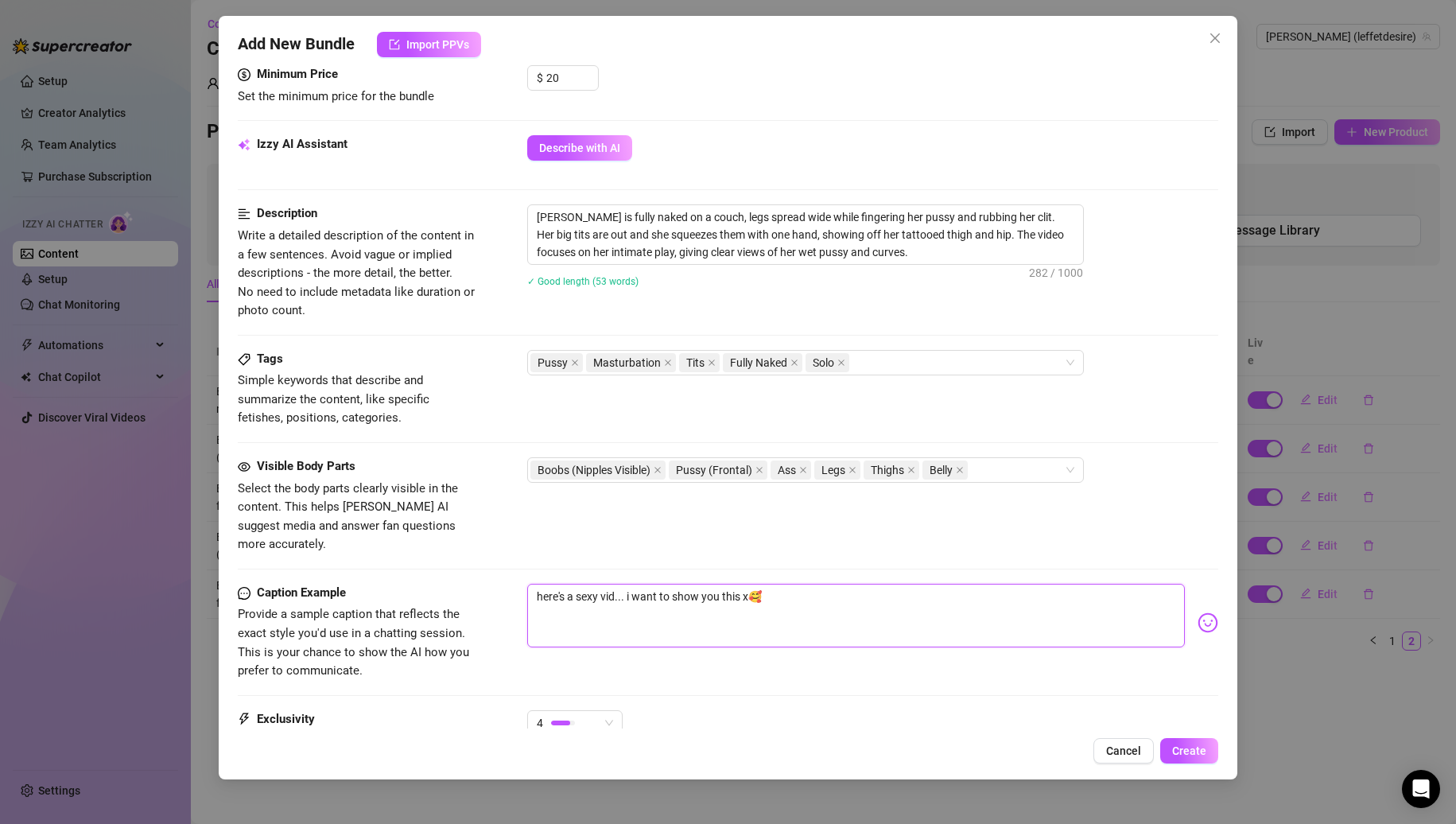
click at [619, 584] on textarea "here's a sexy vid... i want to show you this x🥰" at bounding box center [856, 616] width 658 height 64
click at [1178, 757] on span "Create" at bounding box center [1189, 751] width 34 height 13
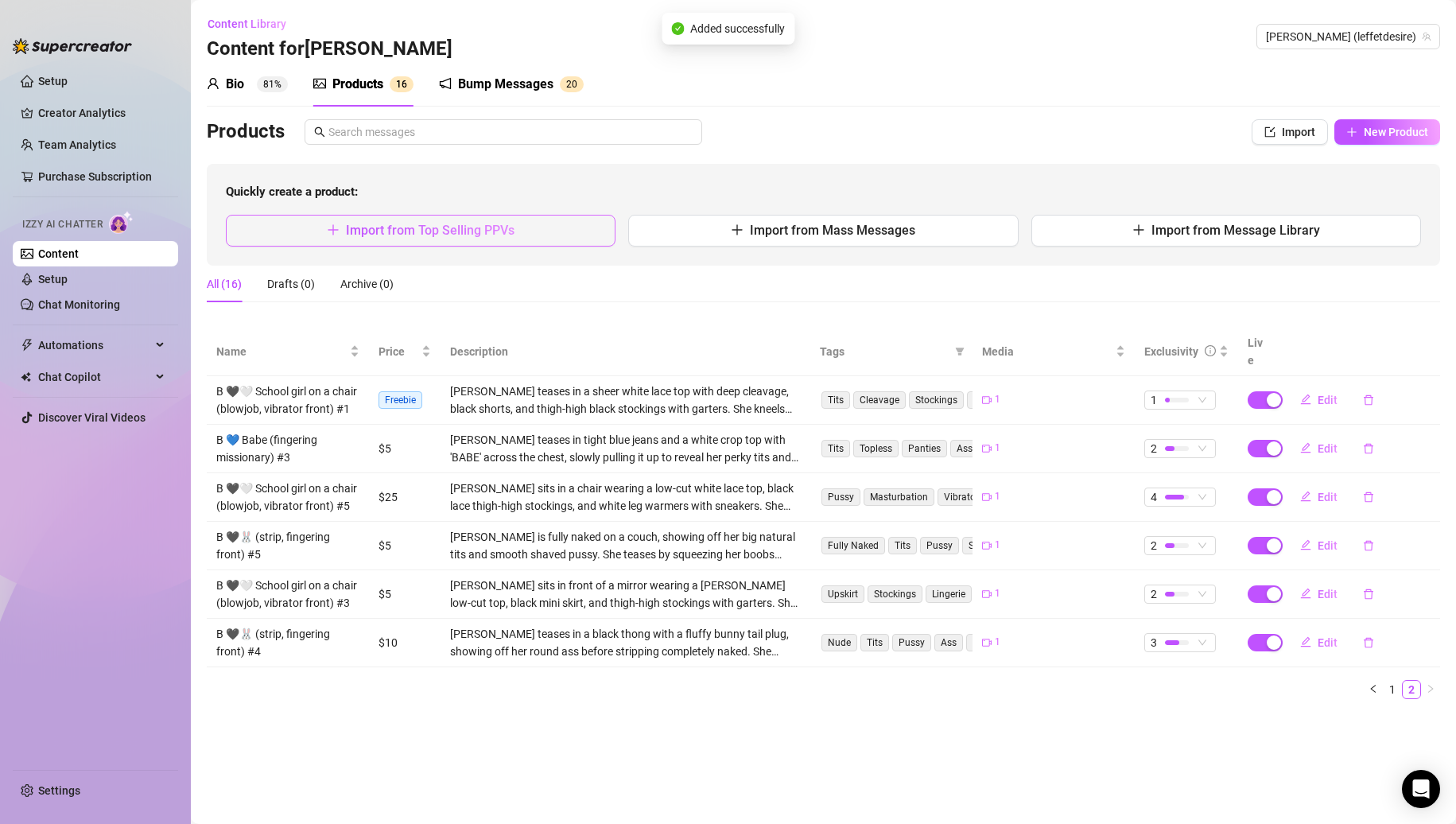
click at [551, 230] on button "Import from Top Selling PPVs" at bounding box center [420, 230] width 389 height 32
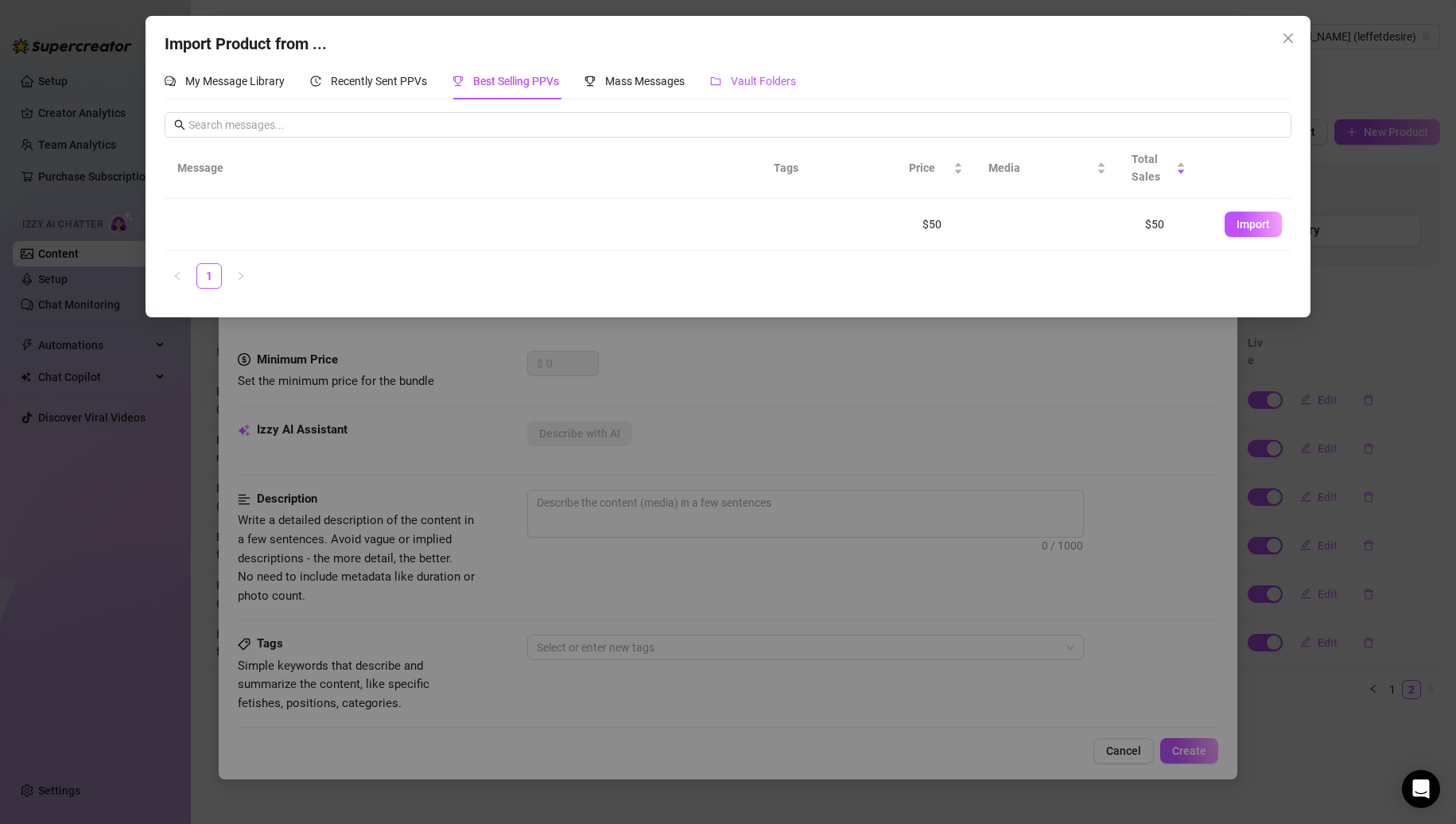
click at [754, 88] on span "Vault Folders" at bounding box center [764, 81] width 66 height 13
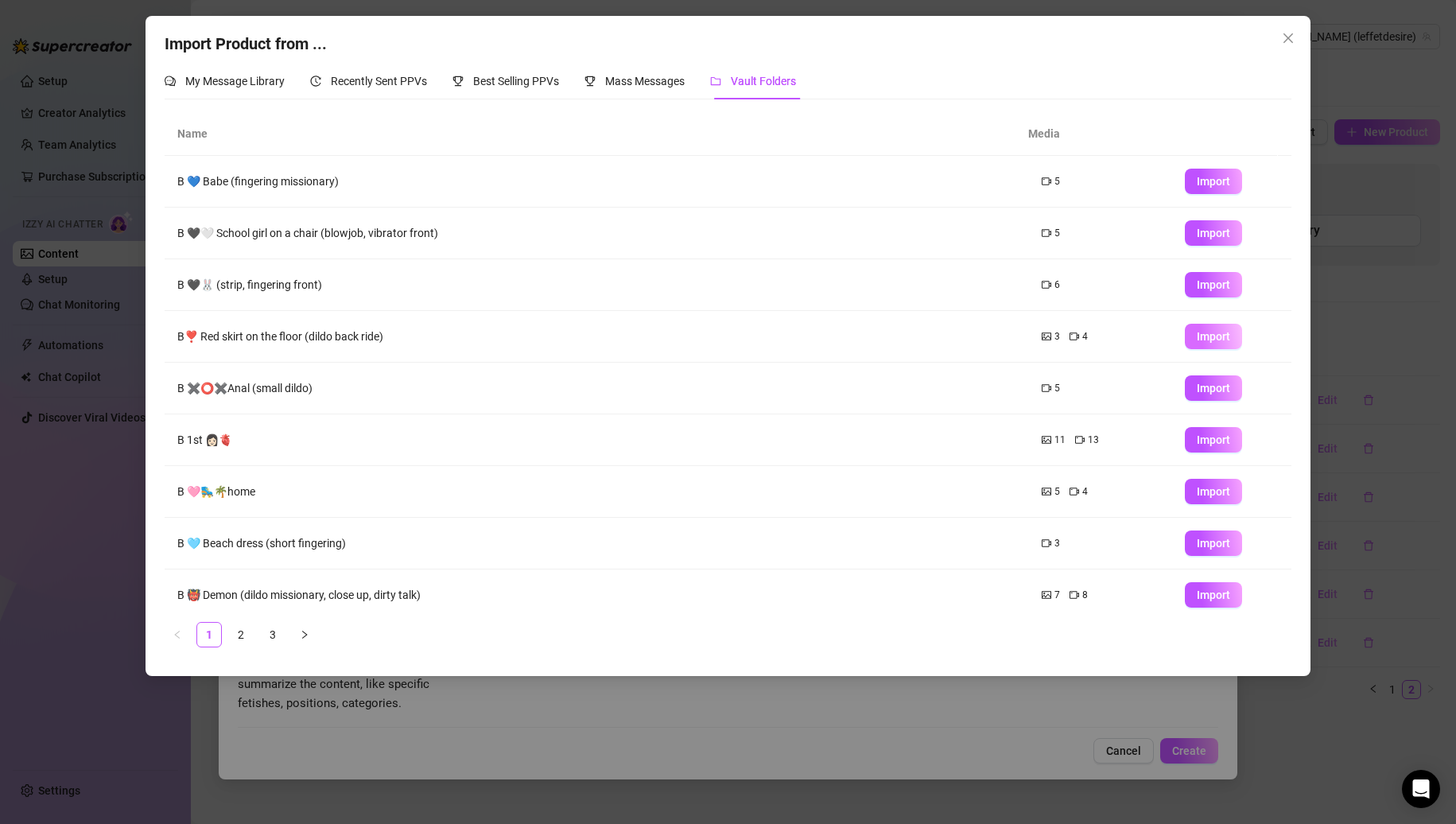
click at [1197, 331] on span "Import" at bounding box center [1213, 336] width 34 height 13
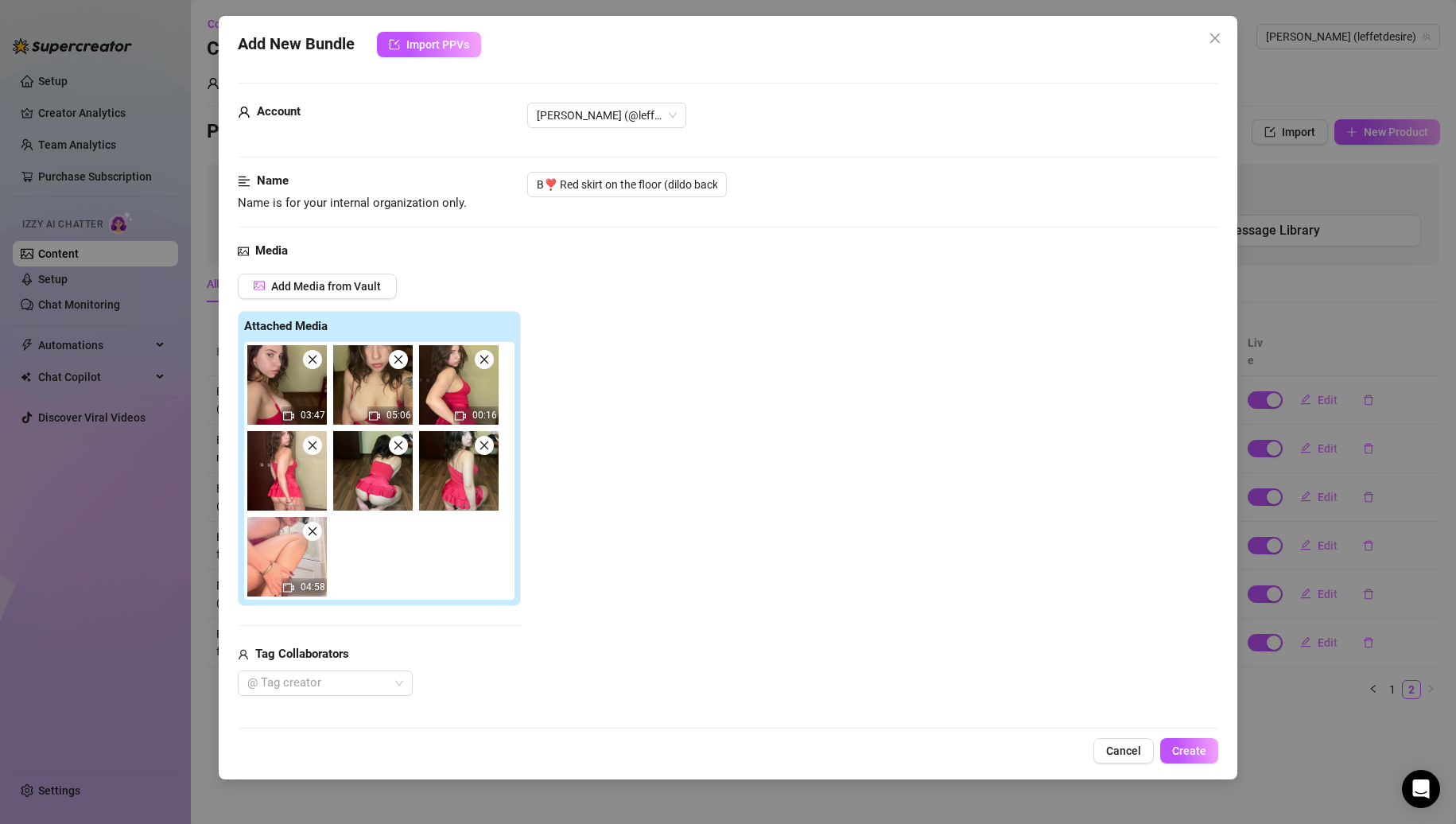
click at [312, 531] on icon "close" at bounding box center [311, 531] width 9 height 9
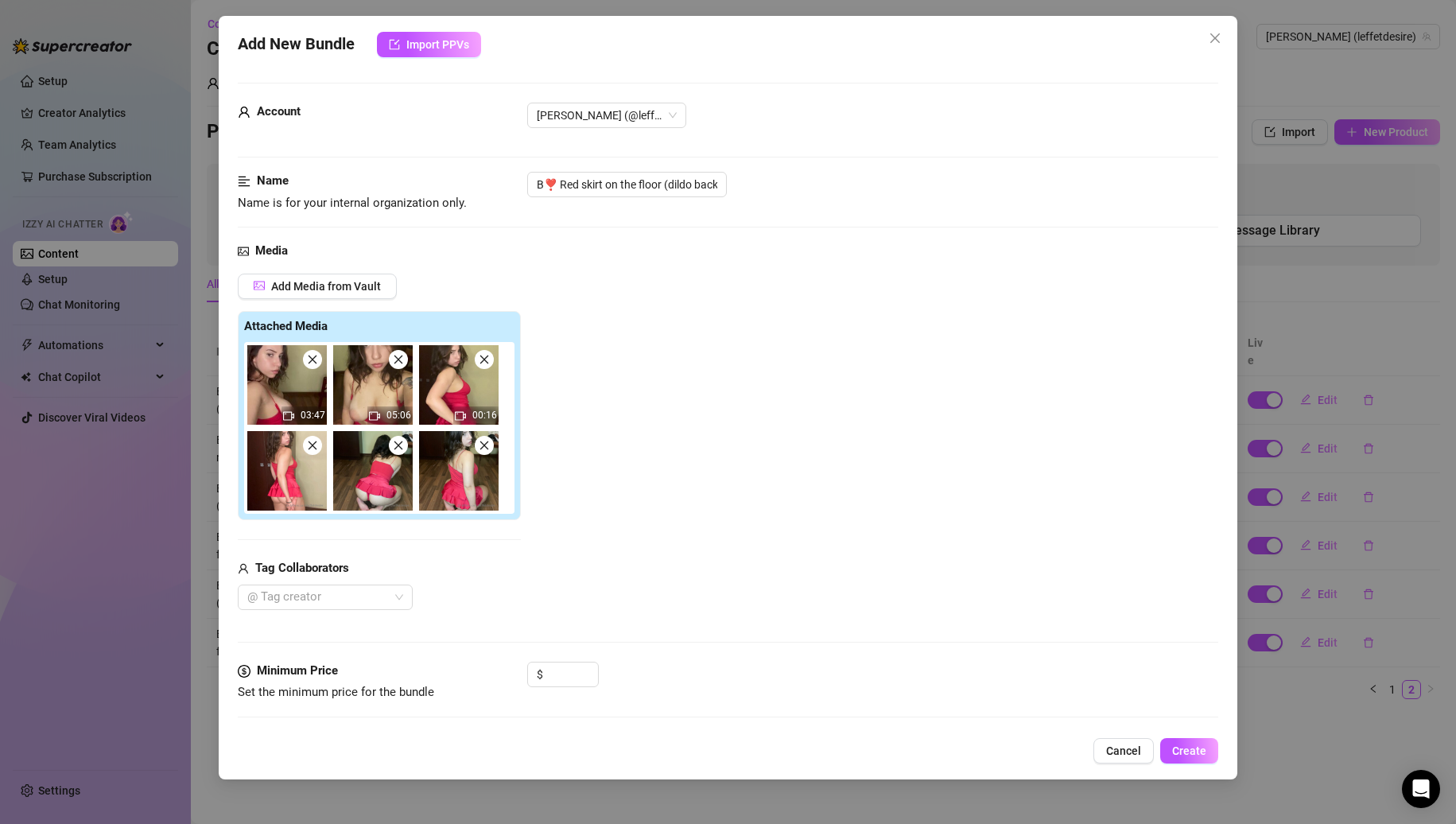
click at [311, 367] on span at bounding box center [312, 359] width 19 height 19
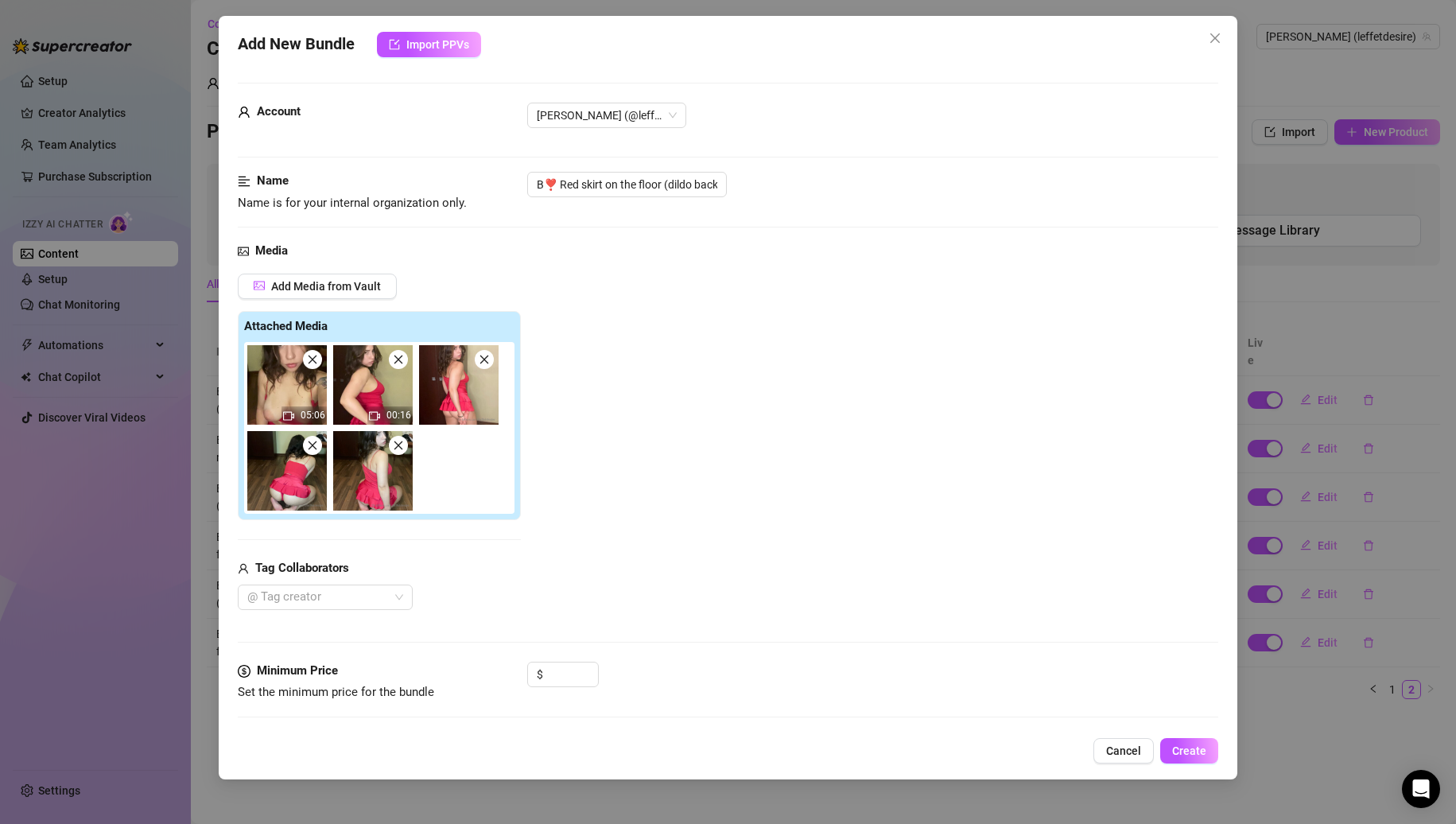
click at [311, 367] on span at bounding box center [312, 359] width 19 height 19
click at [389, 367] on span at bounding box center [399, 359] width 19 height 19
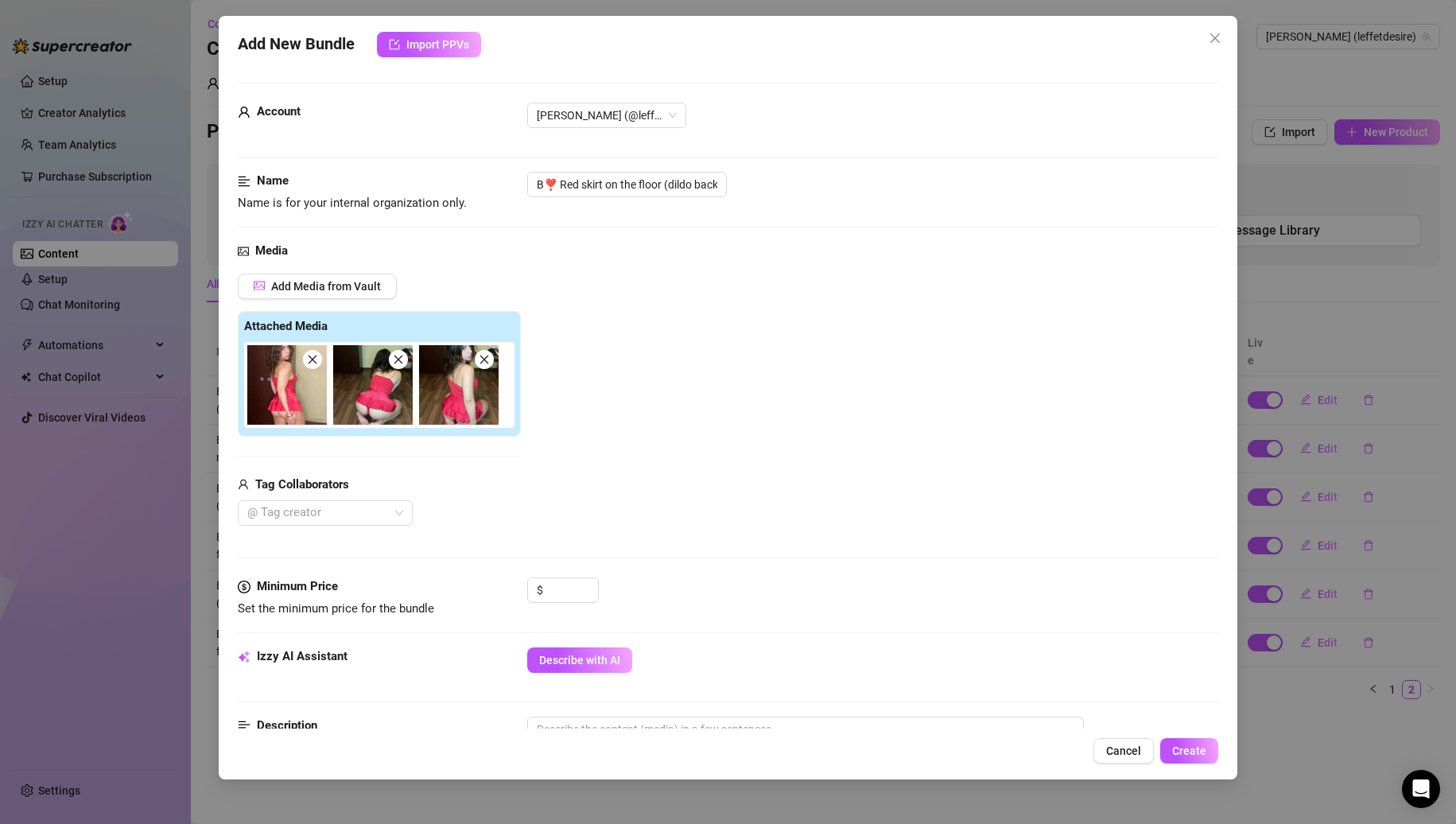
click at [317, 363] on icon "close" at bounding box center [313, 359] width 12 height 12
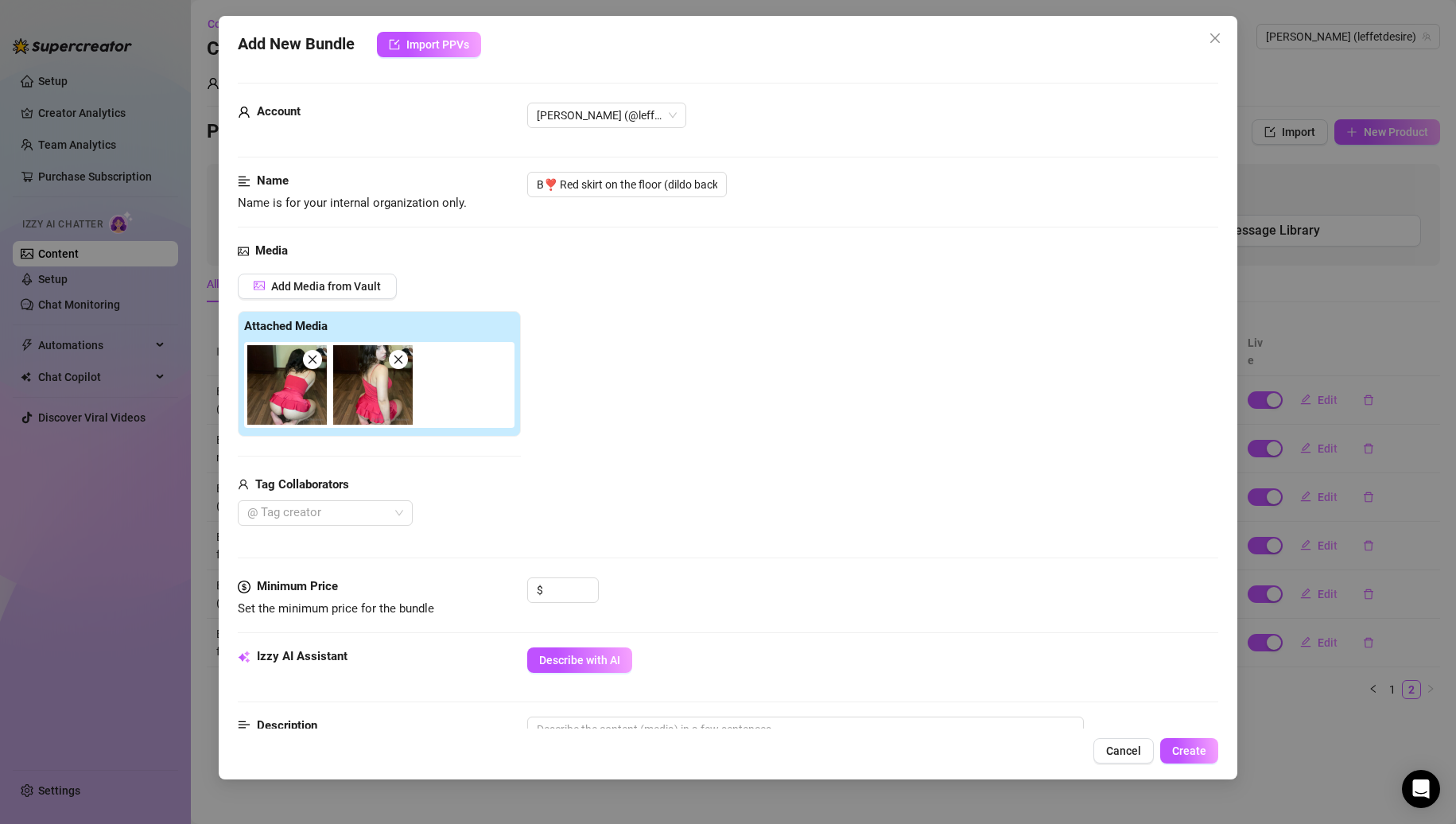
click at [317, 363] on icon "close" at bounding box center [313, 359] width 12 height 12
drag, startPoint x: 694, startPoint y: 189, endPoint x: 913, endPoint y: 181, distance: 219.1
click at [920, 181] on div "B❣️ Red skirt on the floor (dildo back ride)" at bounding box center [873, 184] width 692 height 25
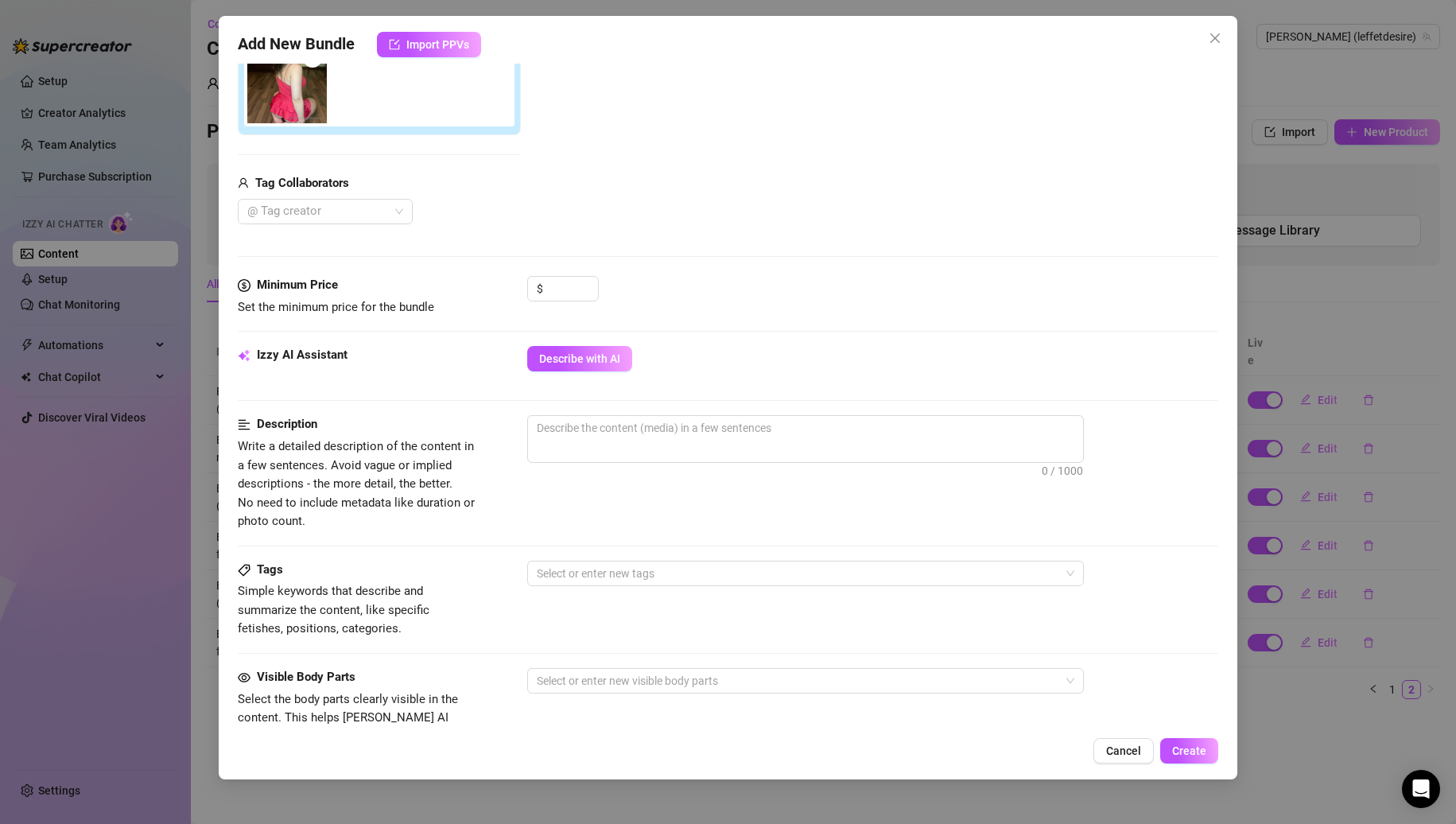
scroll to position [318, 0]
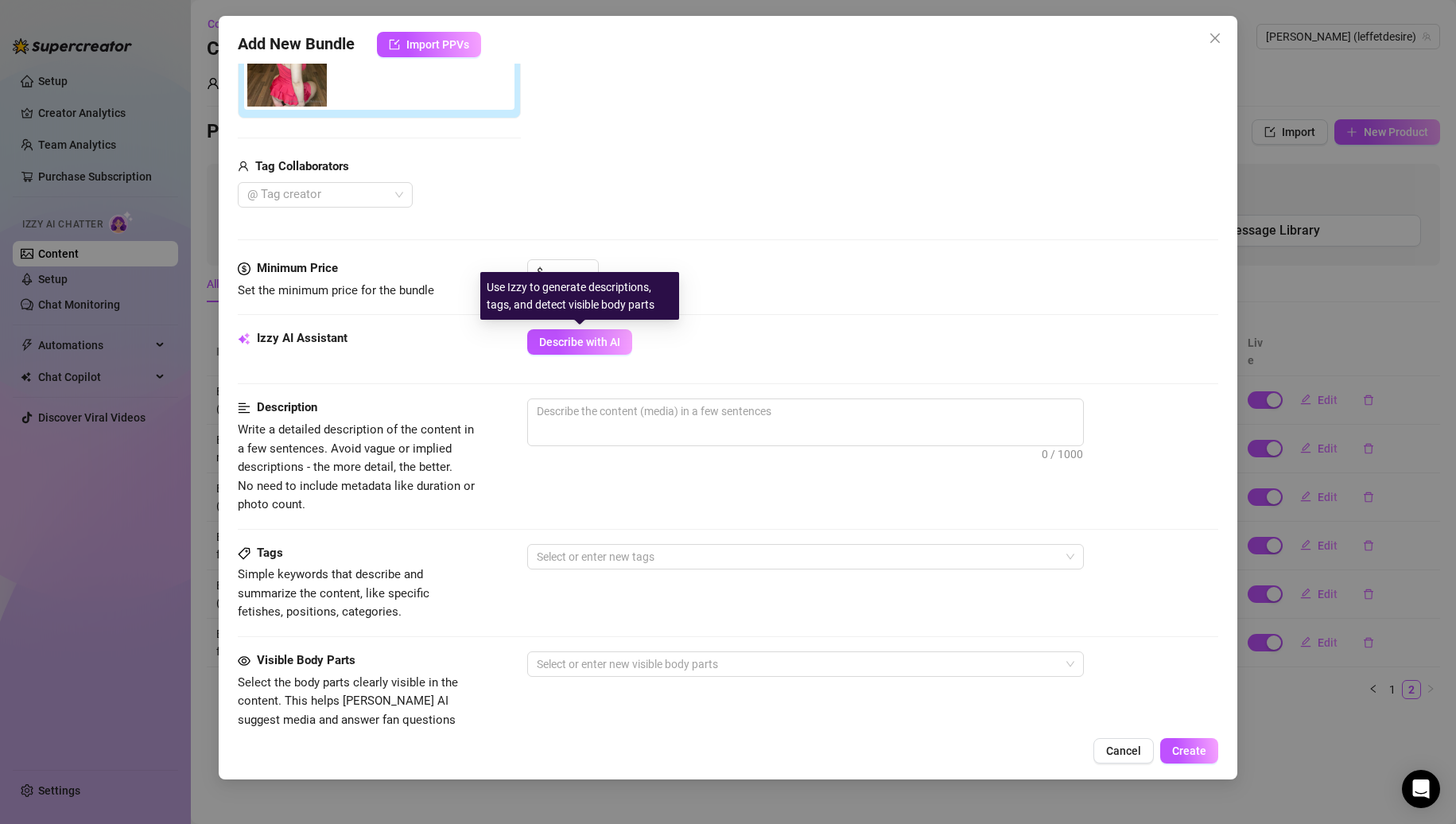
click at [549, 280] on div "Use Izzy to generate descriptions, tags, and detect visible body parts" at bounding box center [580, 296] width 199 height 48
click at [556, 266] on input at bounding box center [572, 272] width 52 height 24
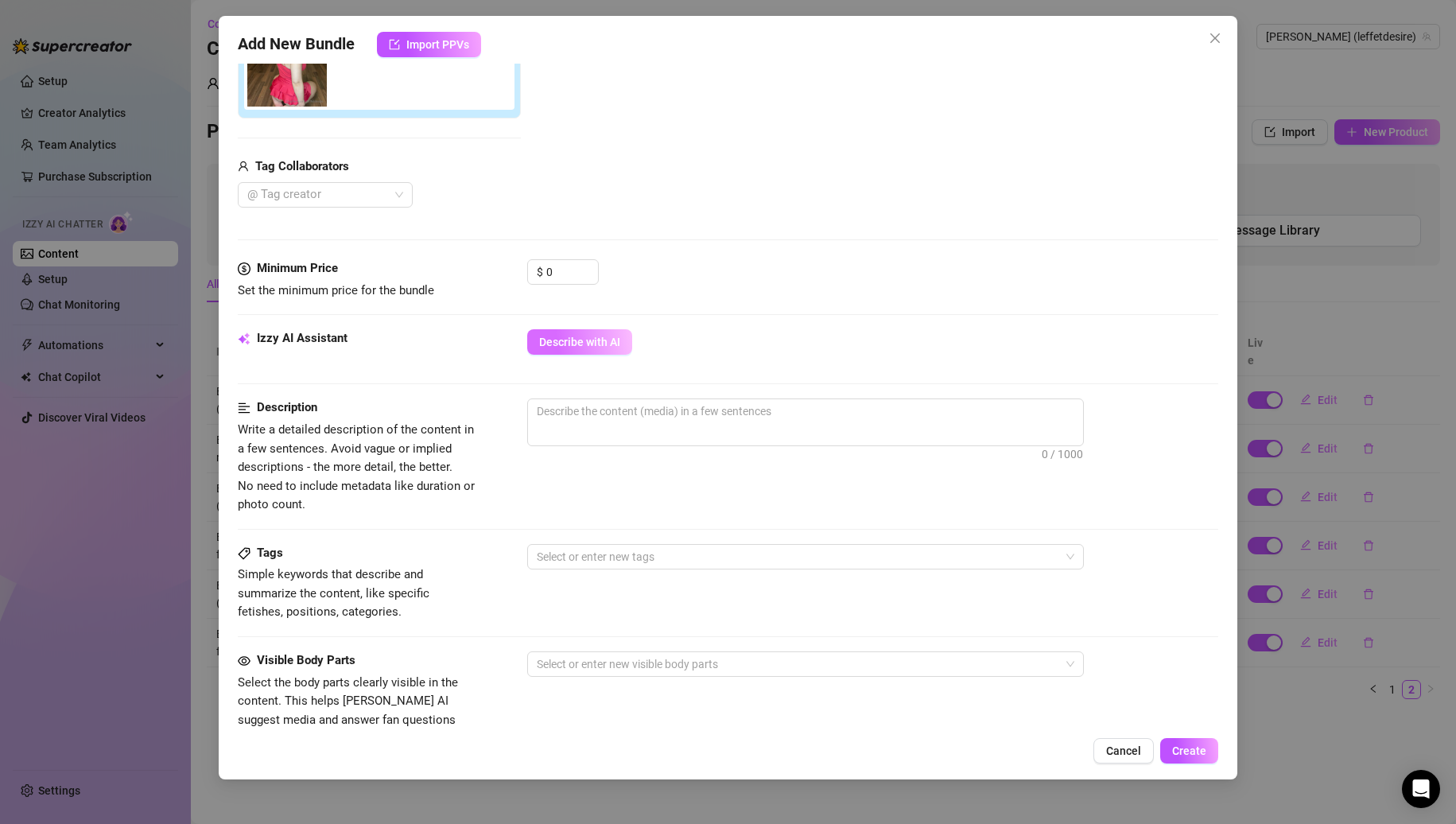
click at [579, 341] on span "Describe with AI" at bounding box center [580, 341] width 81 height 13
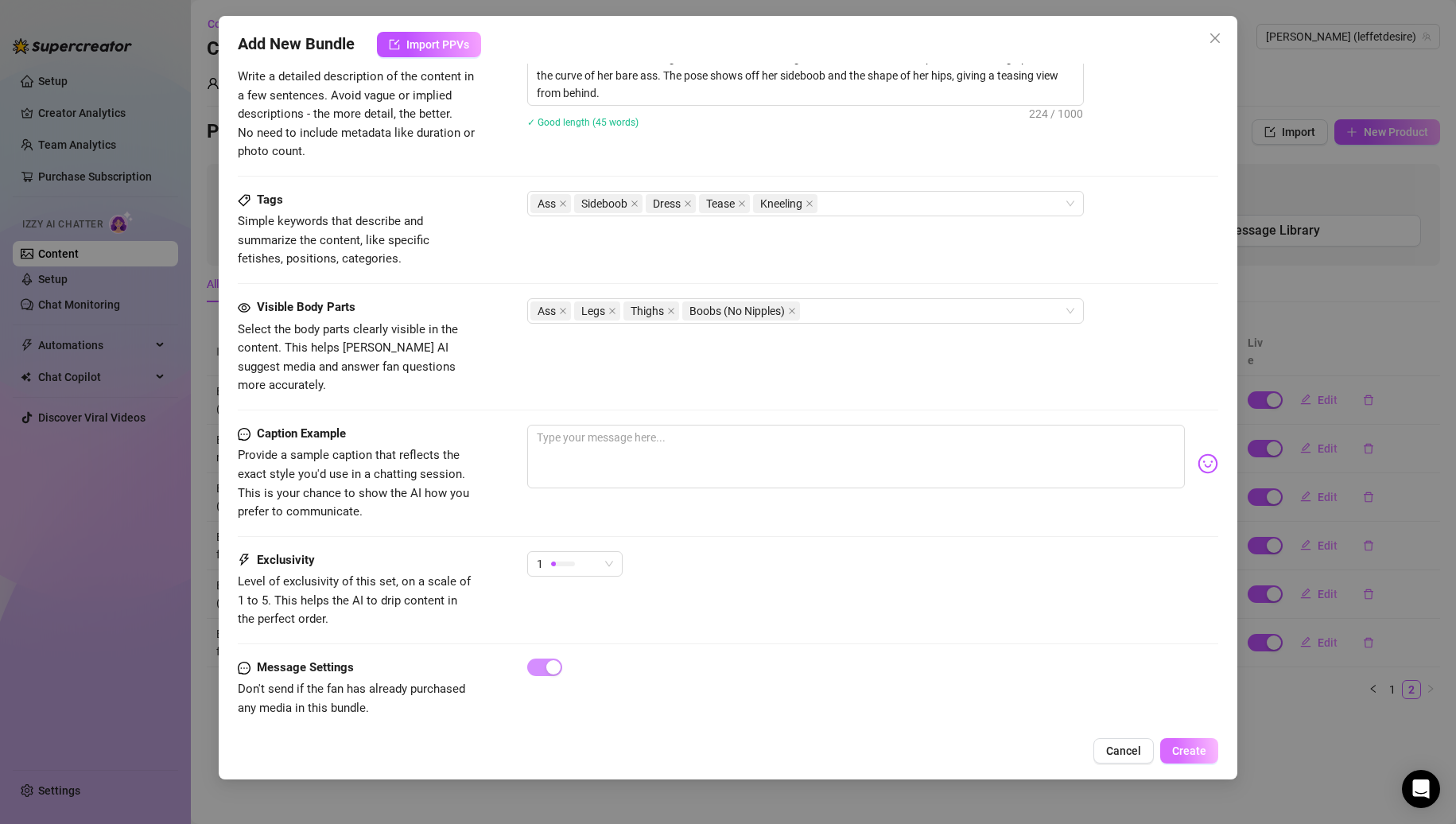
click at [1177, 746] on span "Create" at bounding box center [1189, 751] width 34 height 13
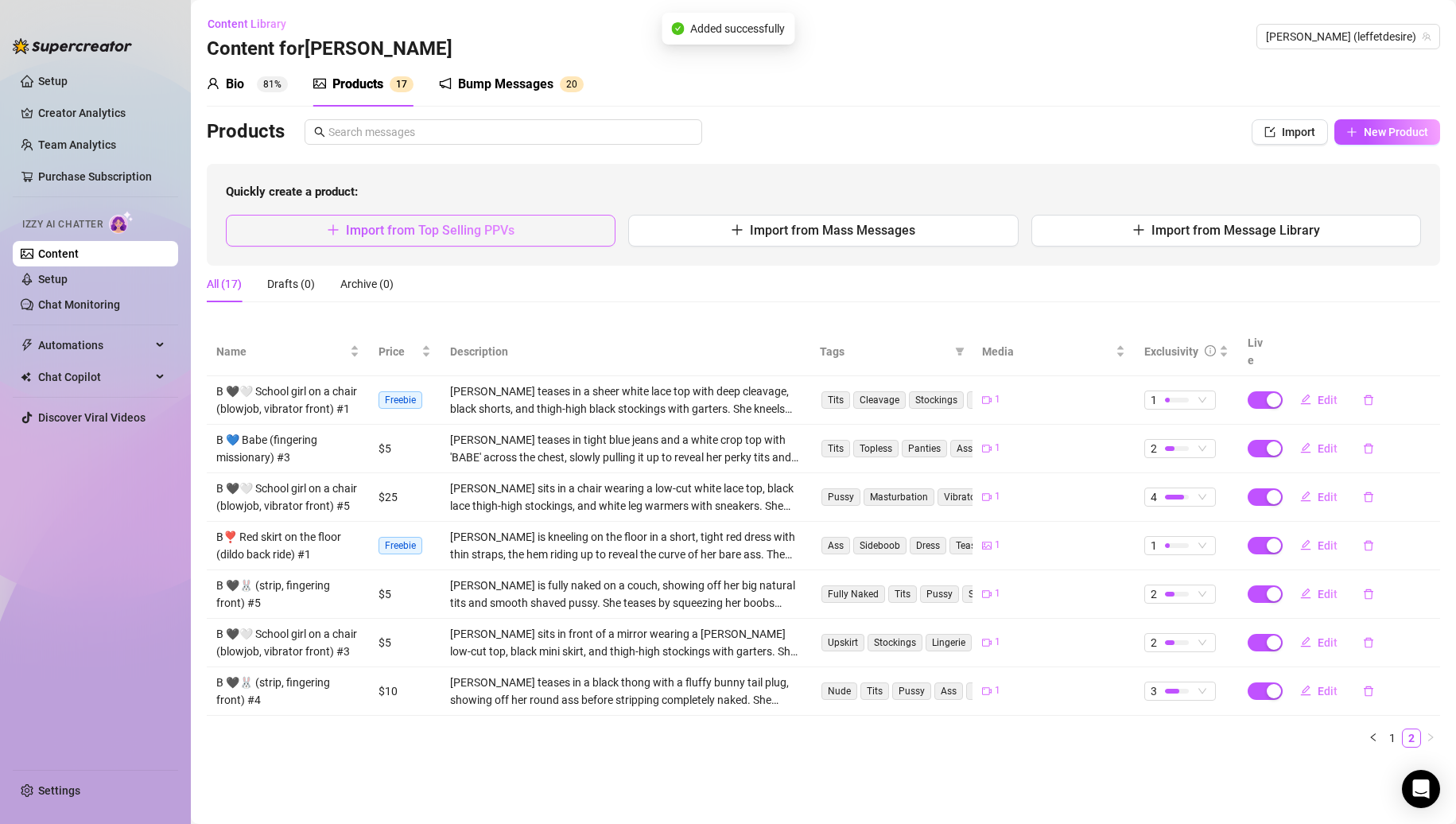
click at [476, 224] on span "Import from Top Selling PPVs" at bounding box center [430, 230] width 169 height 15
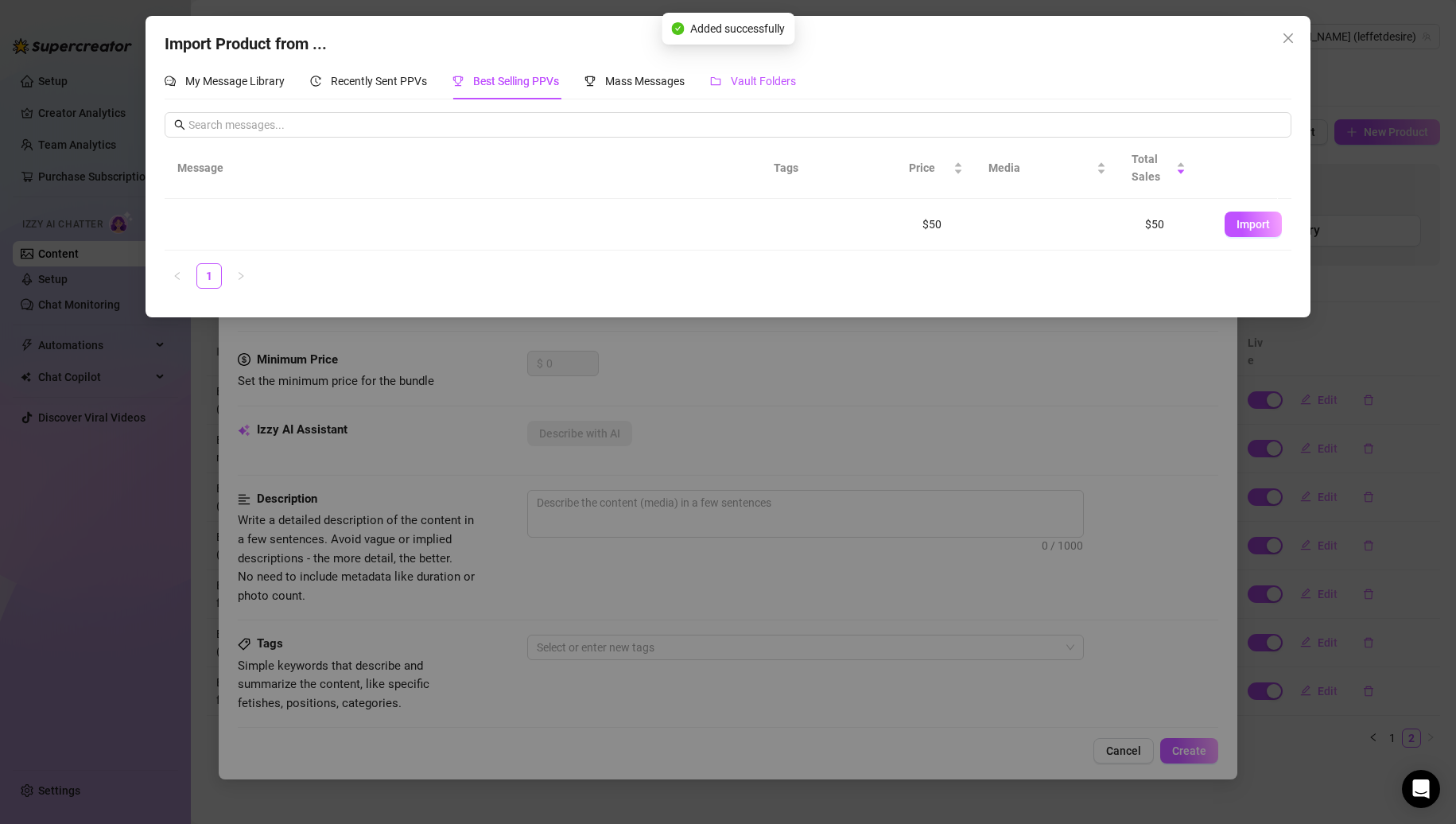
click at [733, 72] on div "Vault Folders" at bounding box center [753, 81] width 86 height 17
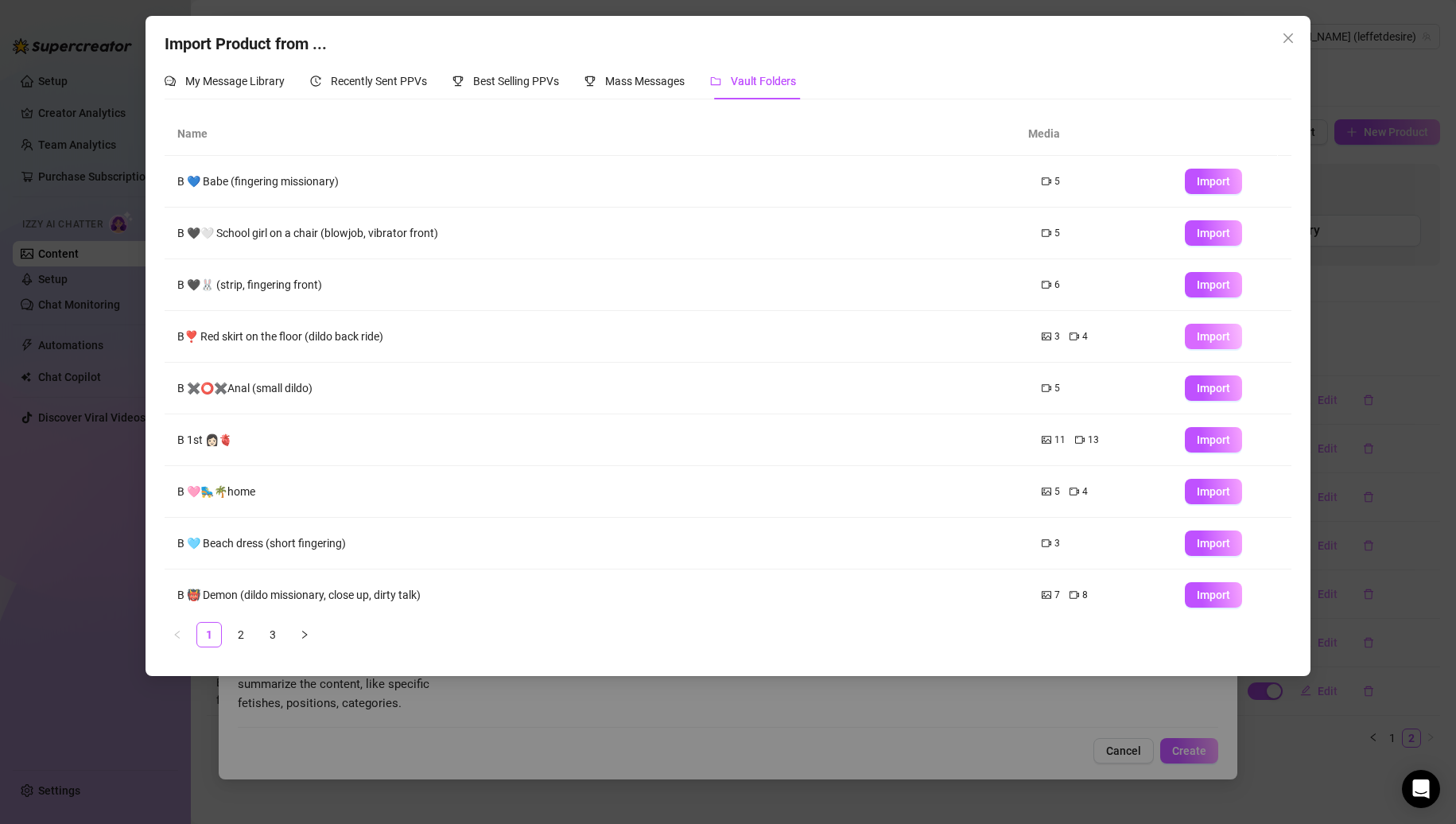
click at [1197, 331] on span "Import" at bounding box center [1213, 336] width 34 height 13
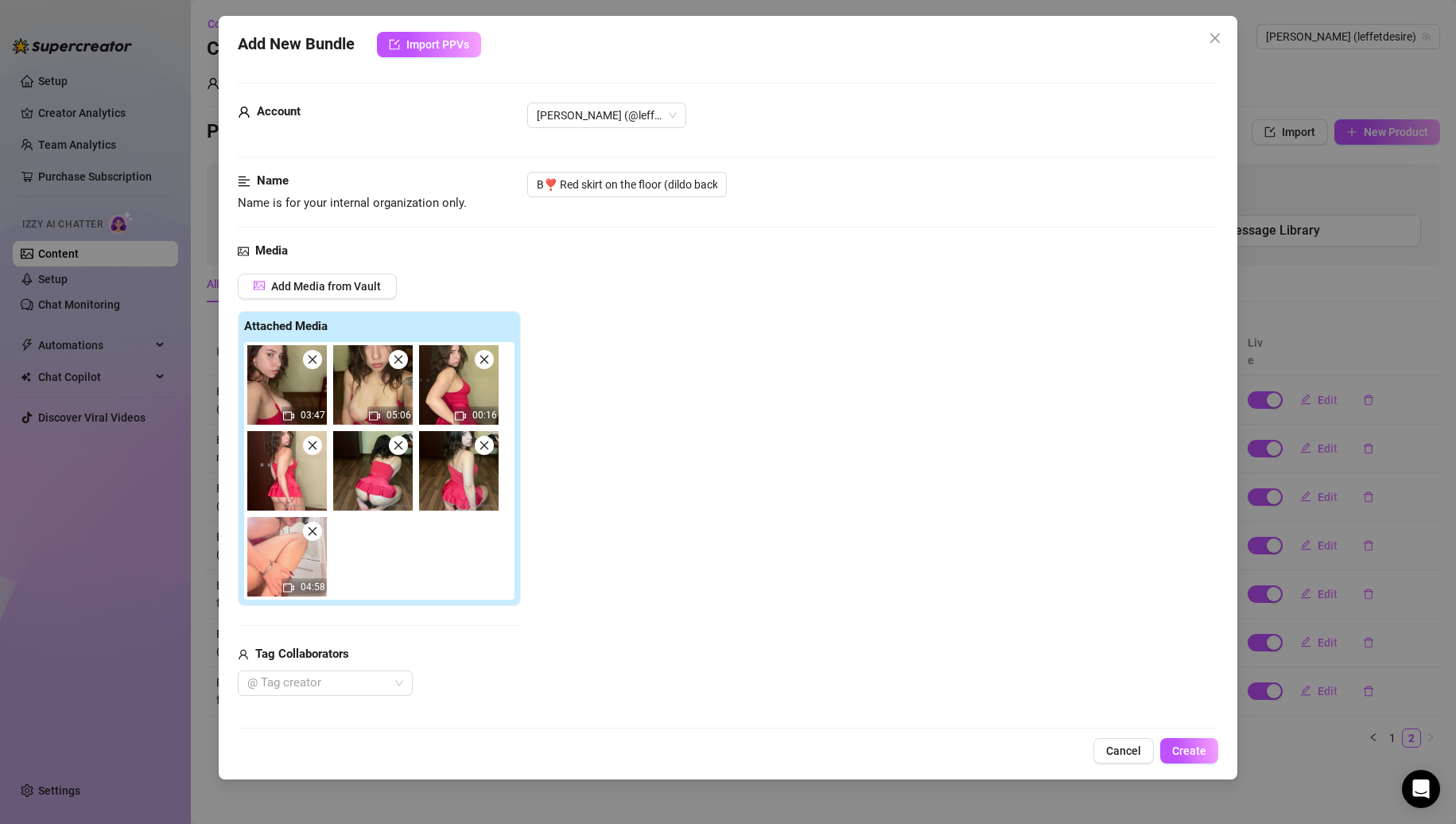
click at [314, 454] on span at bounding box center [312, 445] width 19 height 19
click at [389, 454] on span at bounding box center [399, 445] width 19 height 19
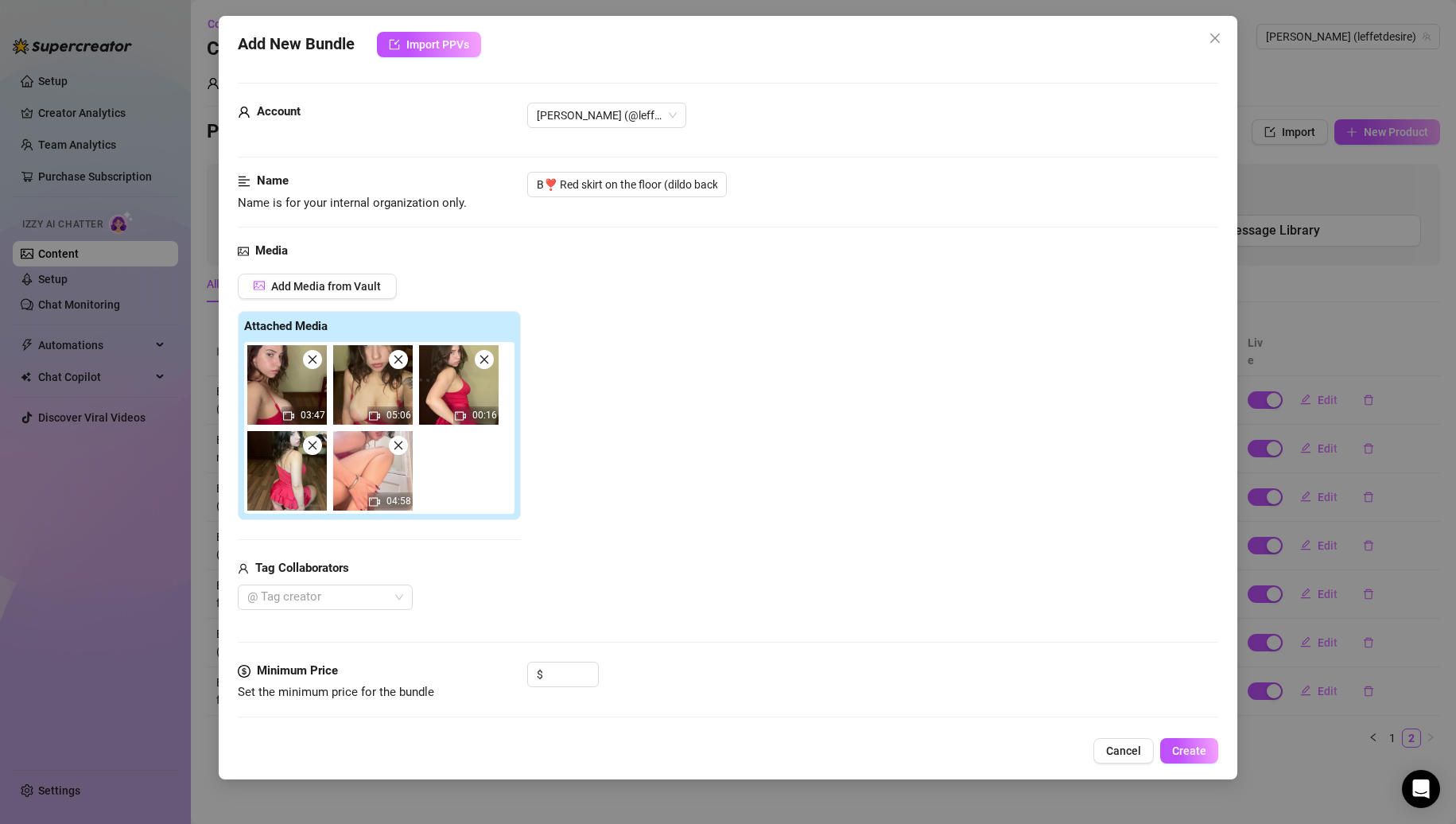
click at [314, 366] on span at bounding box center [312, 359] width 19 height 19
click at [389, 366] on span at bounding box center [399, 359] width 19 height 19
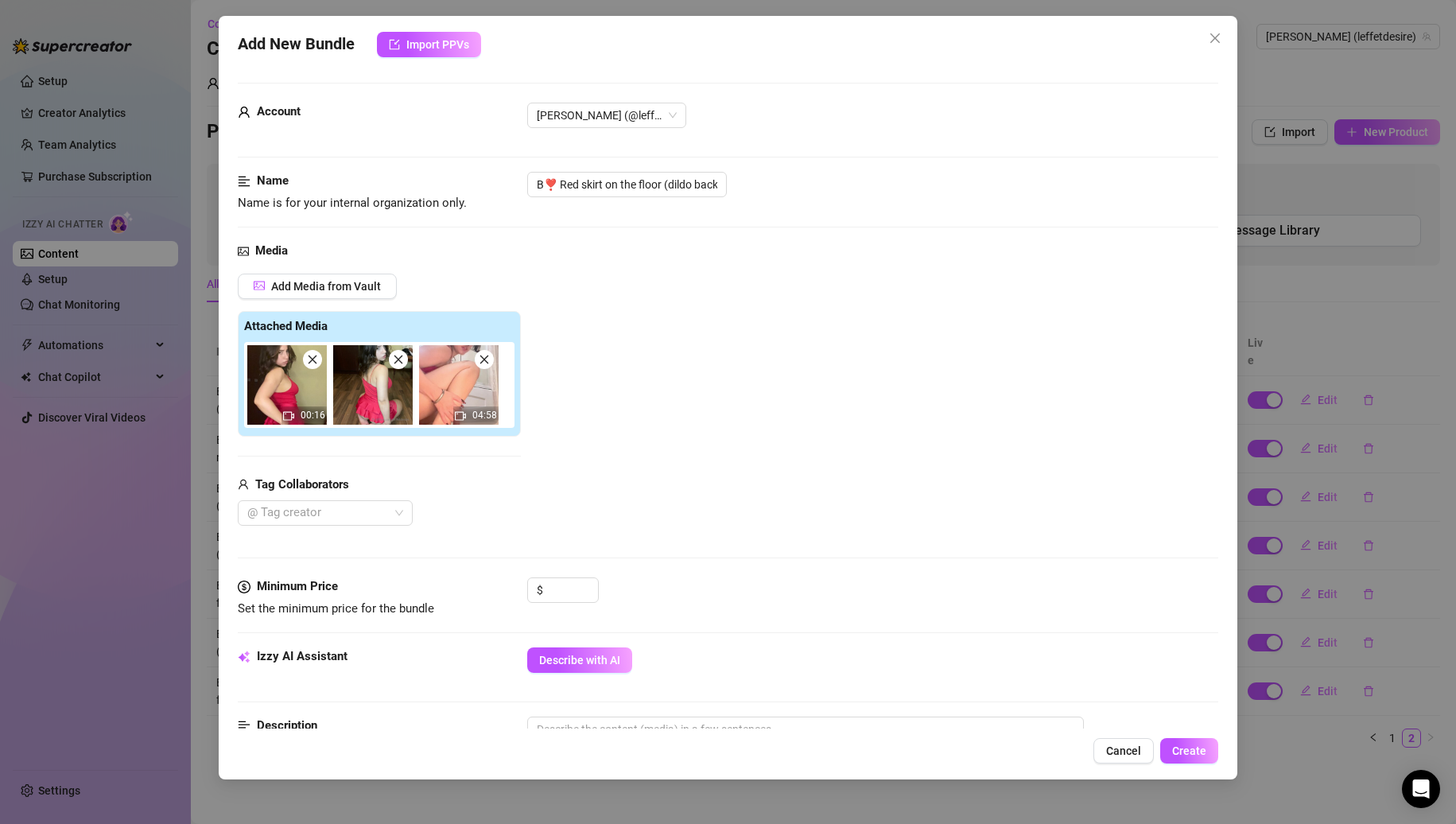
click at [314, 366] on span at bounding box center [312, 359] width 19 height 19
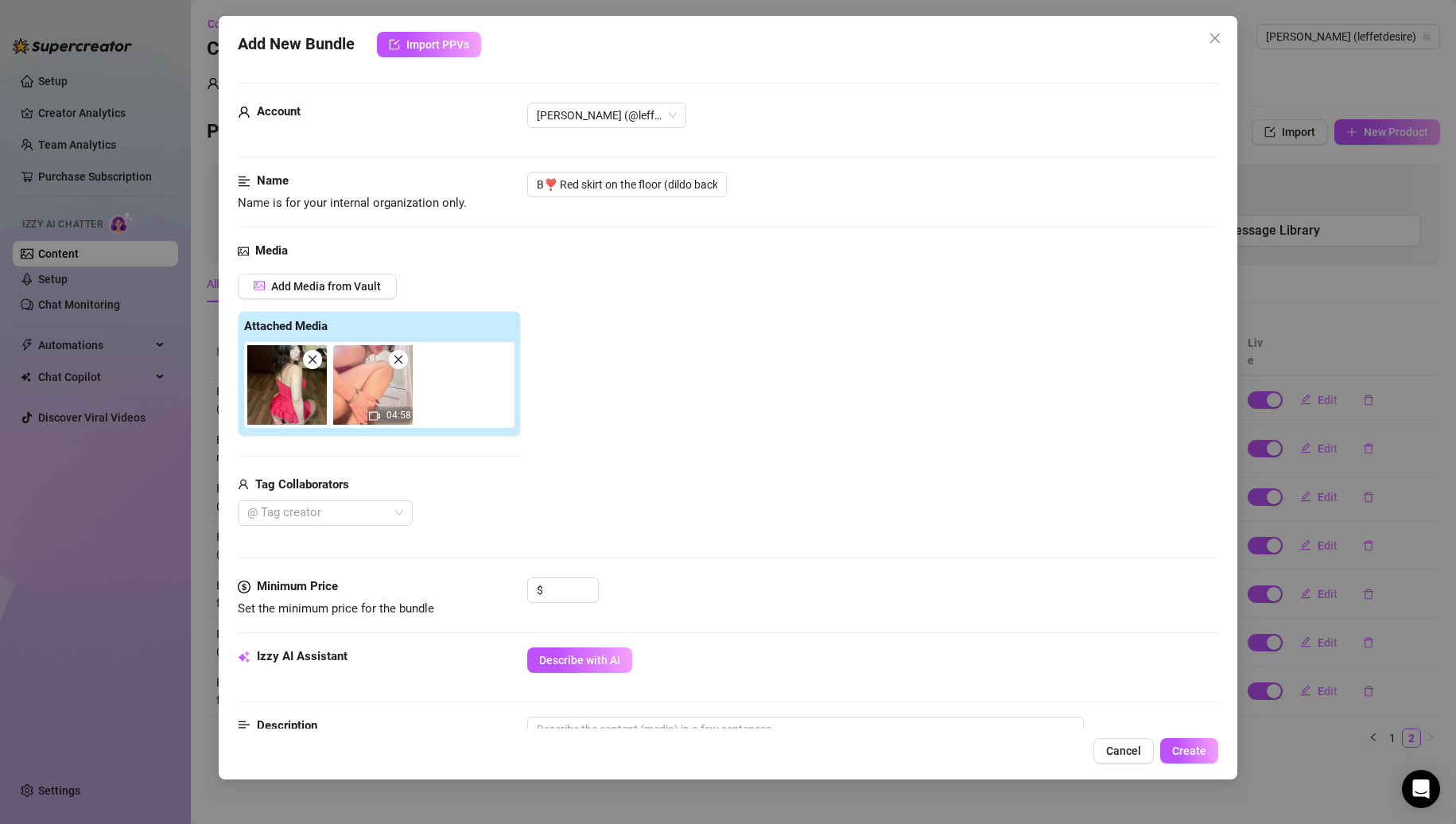
click at [404, 353] on span at bounding box center [399, 359] width 19 height 19
drag, startPoint x: 669, startPoint y: 179, endPoint x: 1110, endPoint y: 175, distance: 441.0
click at [1110, 175] on div "B❣️ Red skirt on the floor (dildo back ride)" at bounding box center [873, 184] width 692 height 25
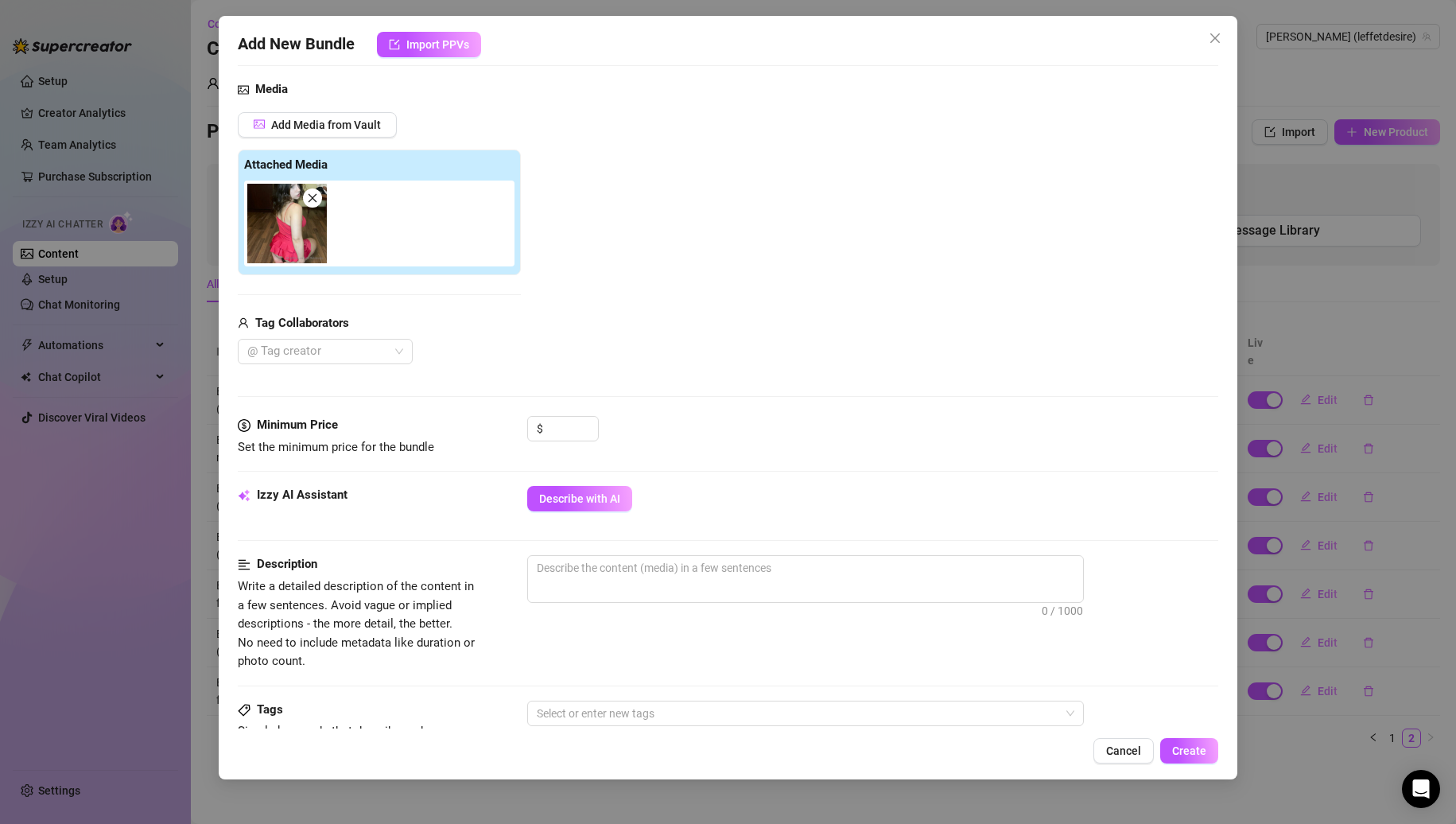
scroll to position [239, 0]
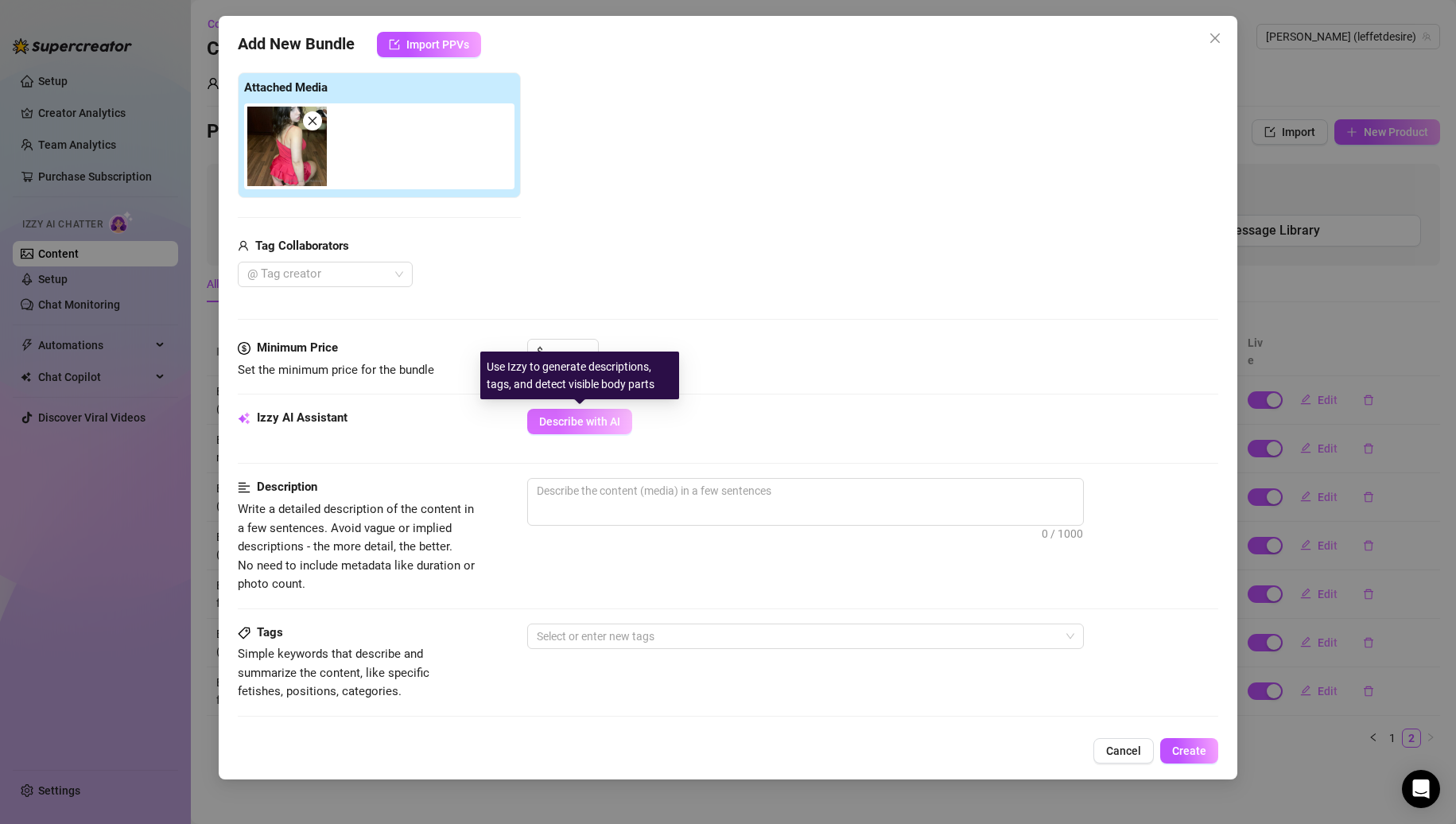
click at [591, 426] on span "Describe with AI" at bounding box center [580, 421] width 81 height 13
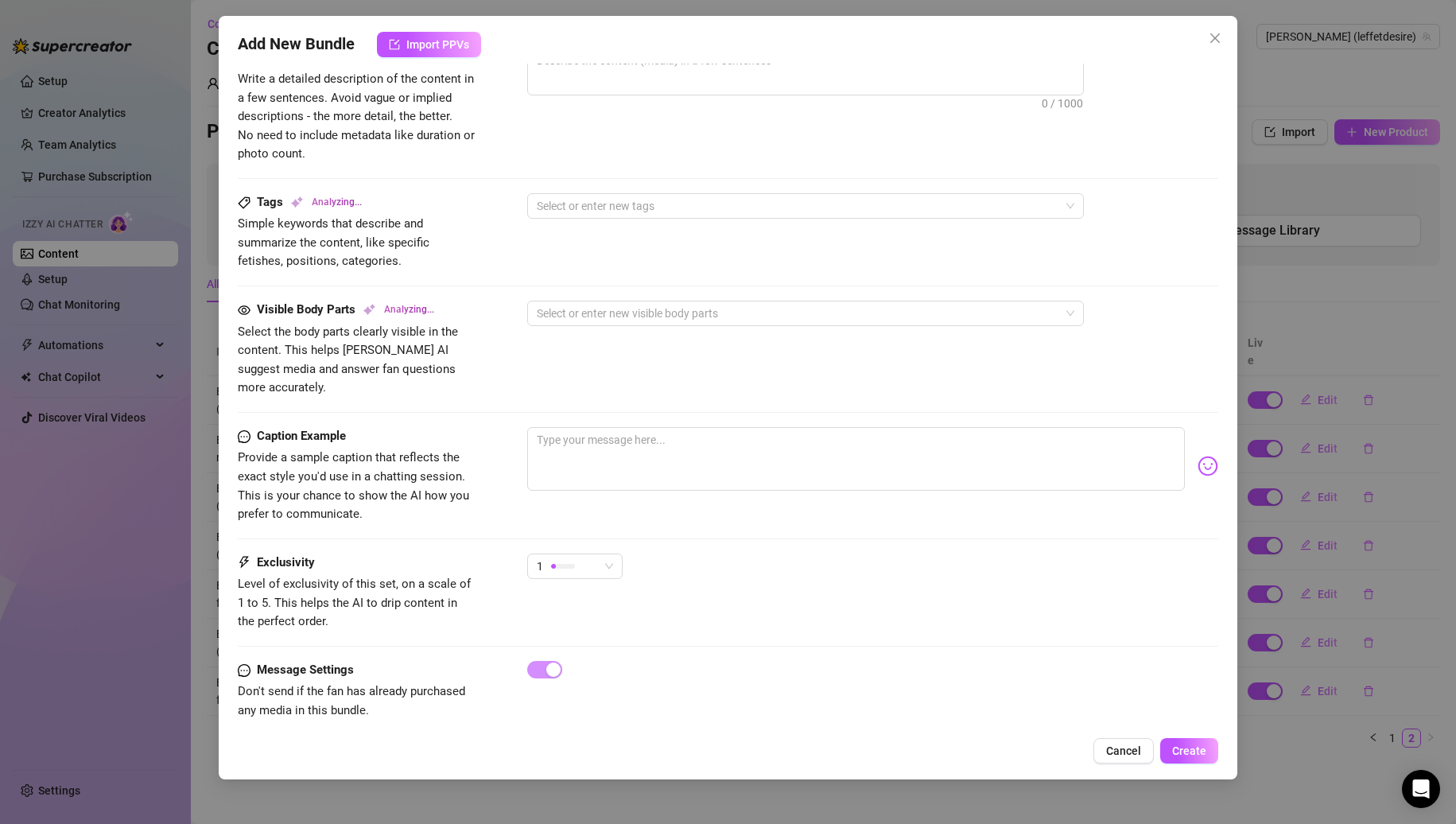
scroll to position [672, 0]
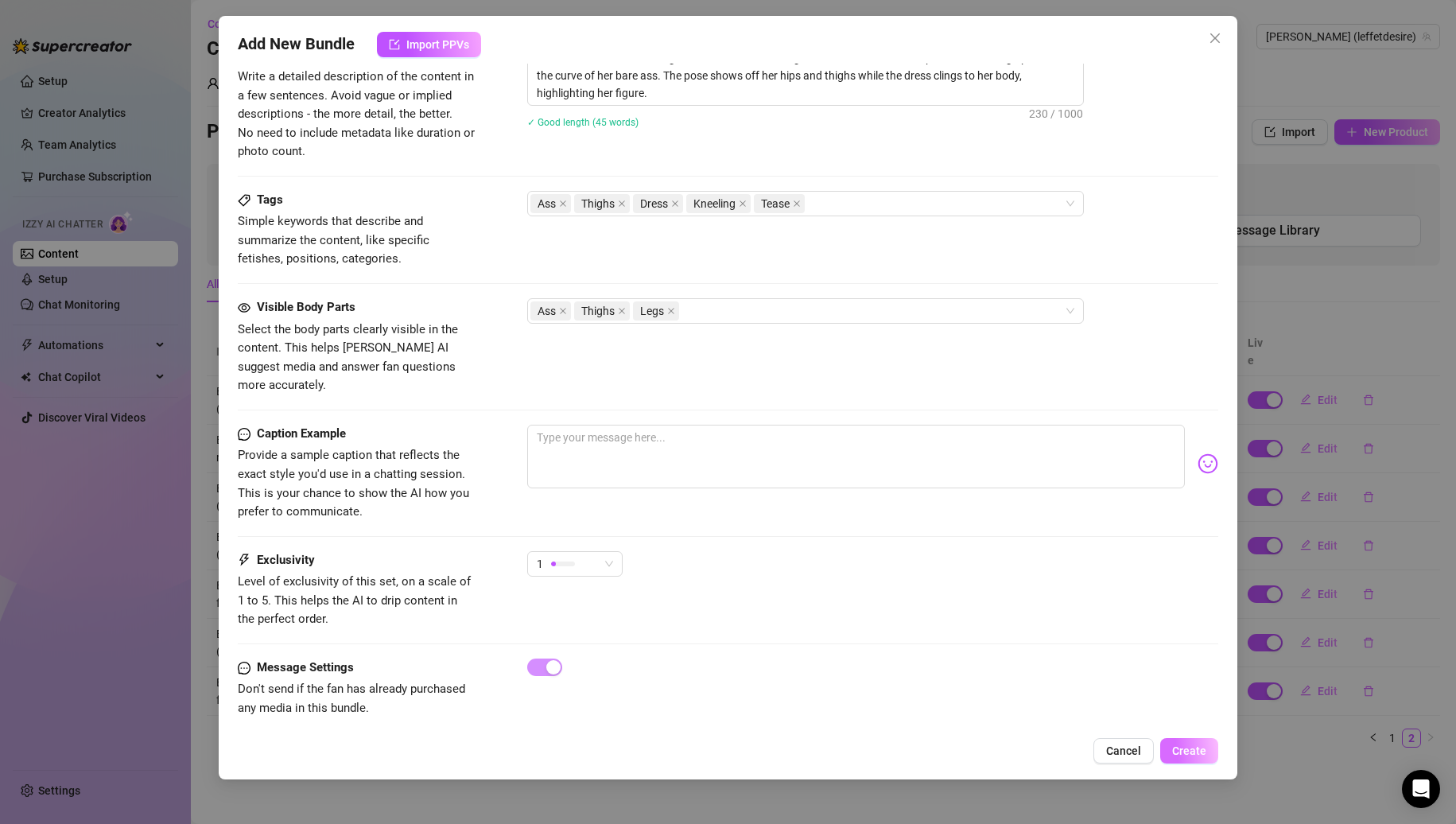
click at [1182, 738] on button "Create" at bounding box center [1189, 751] width 58 height 25
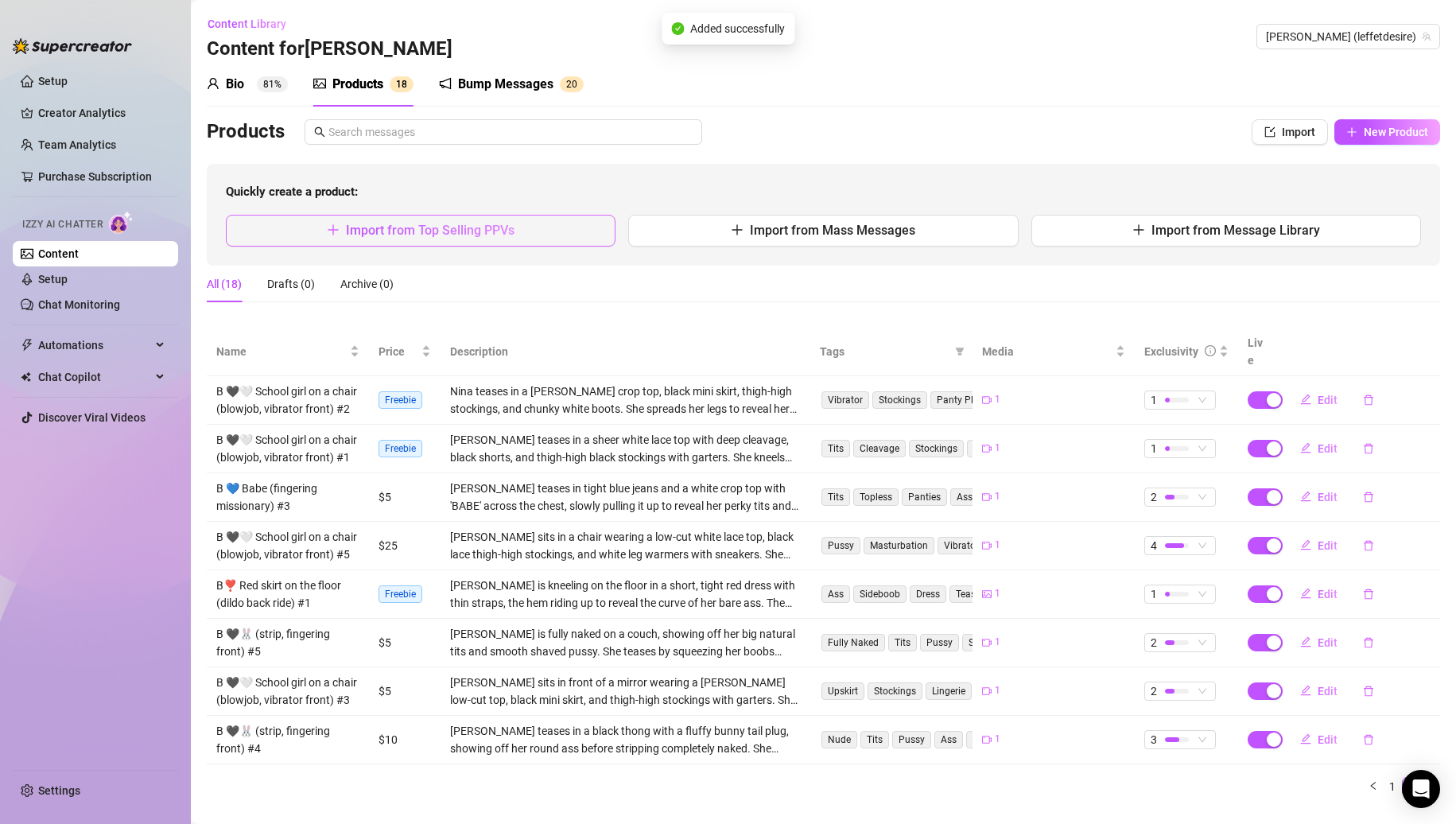
click at [540, 237] on button "Import from Top Selling PPVs" at bounding box center [420, 230] width 389 height 32
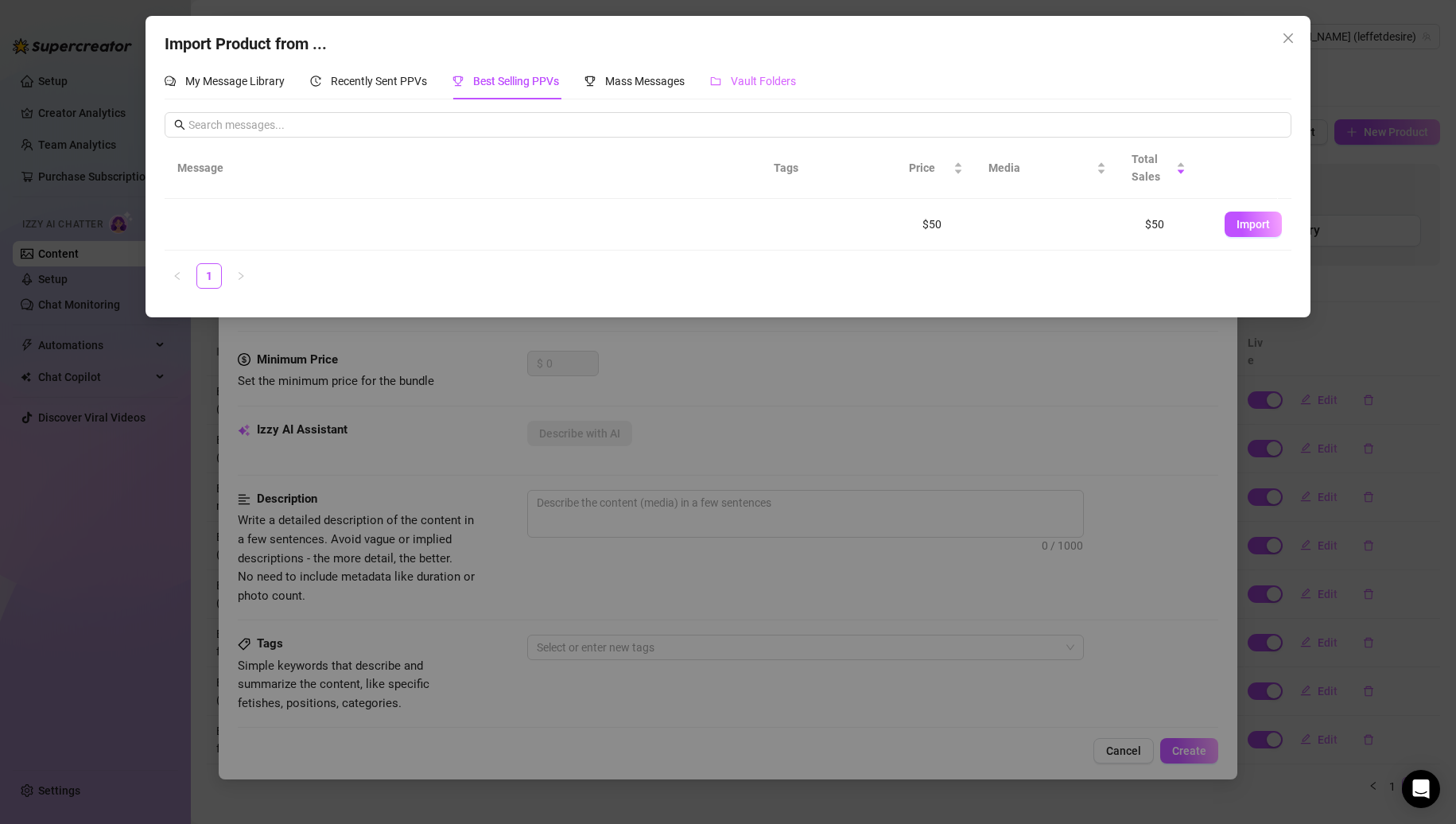
click at [725, 66] on div "Vault Folders" at bounding box center [753, 81] width 86 height 37
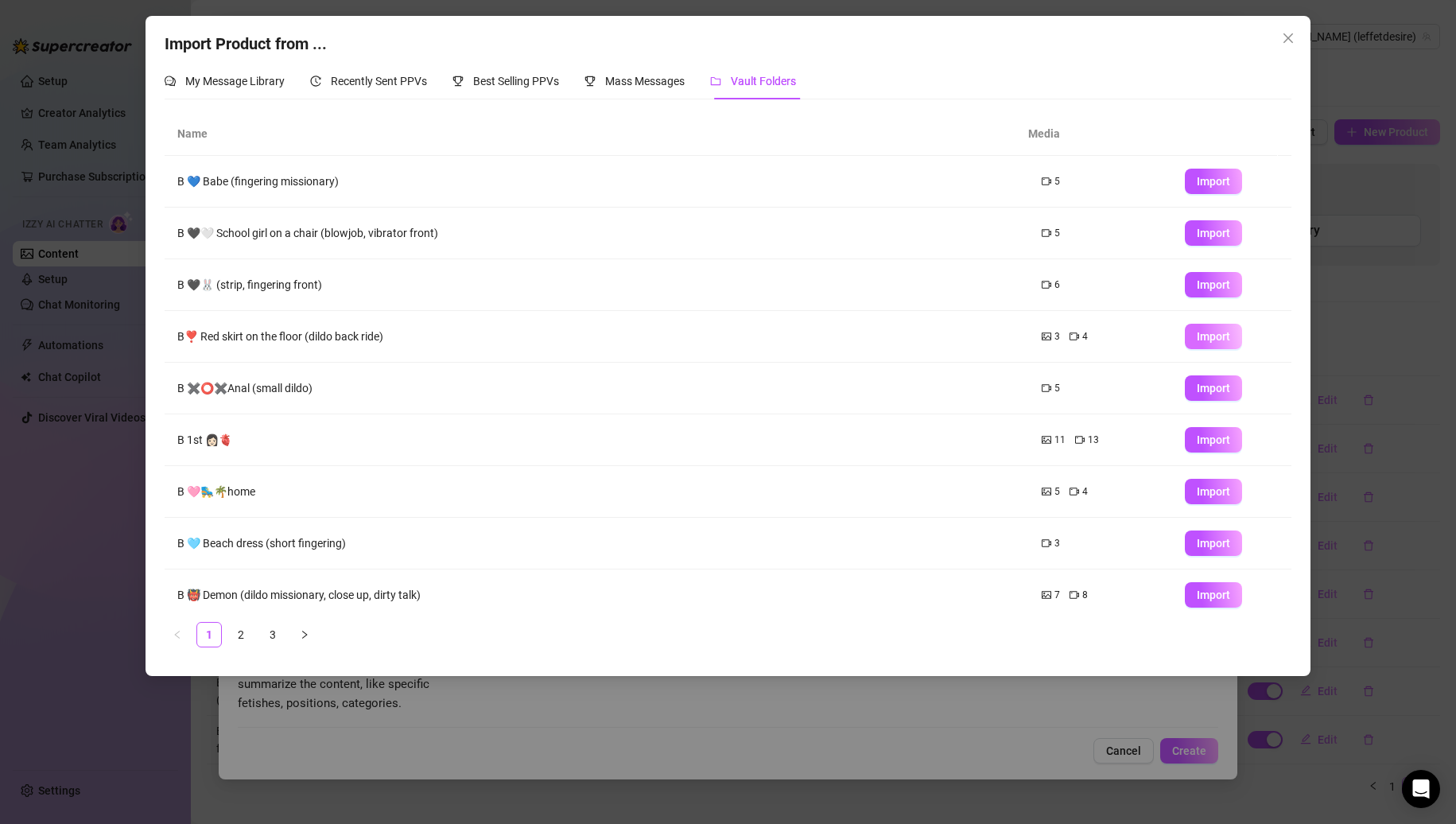
click at [1201, 346] on button "Import" at bounding box center [1213, 336] width 57 height 25
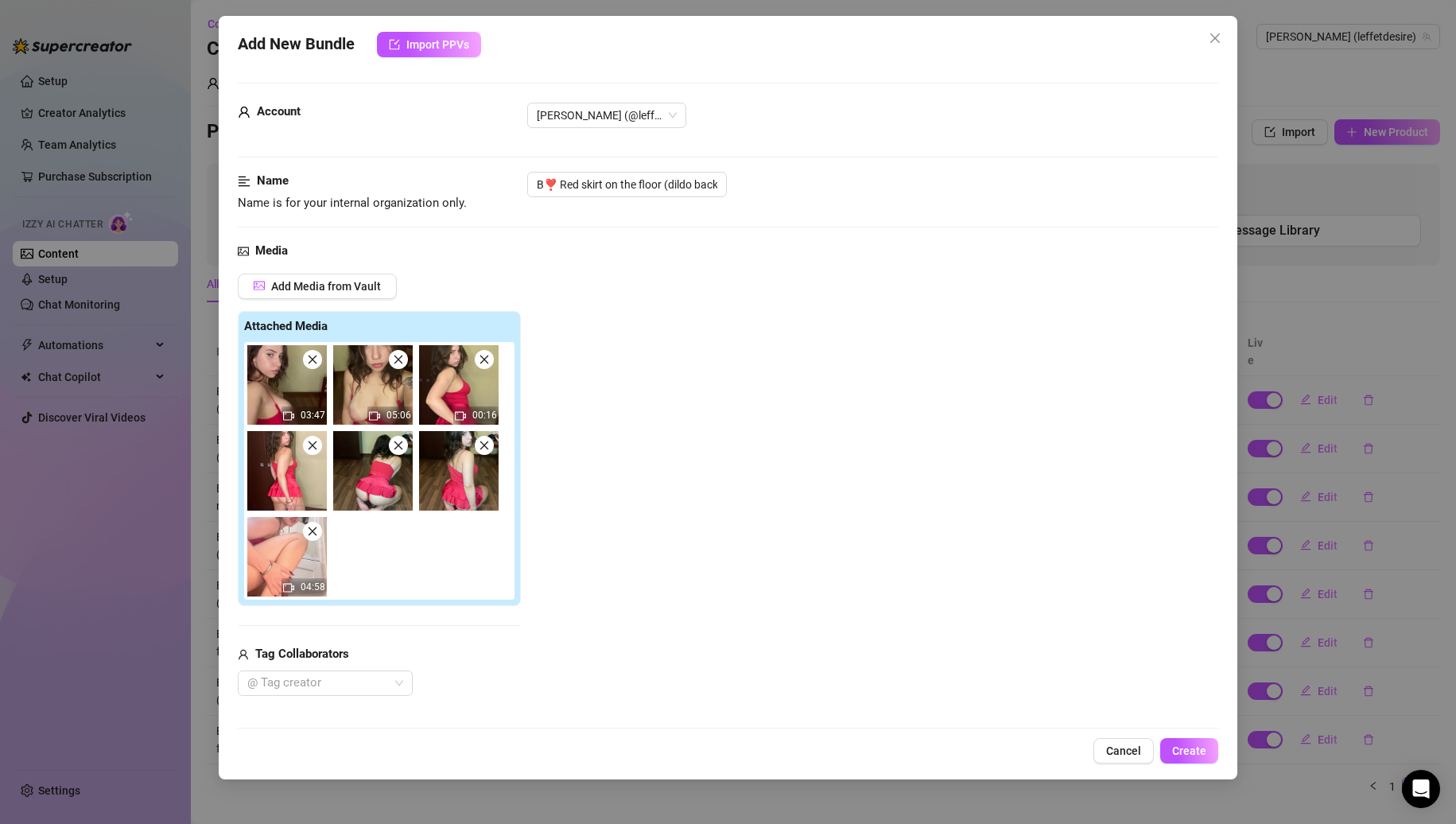
click at [315, 361] on icon "close" at bounding box center [313, 359] width 12 height 12
click at [393, 361] on icon "close" at bounding box center [399, 359] width 12 height 12
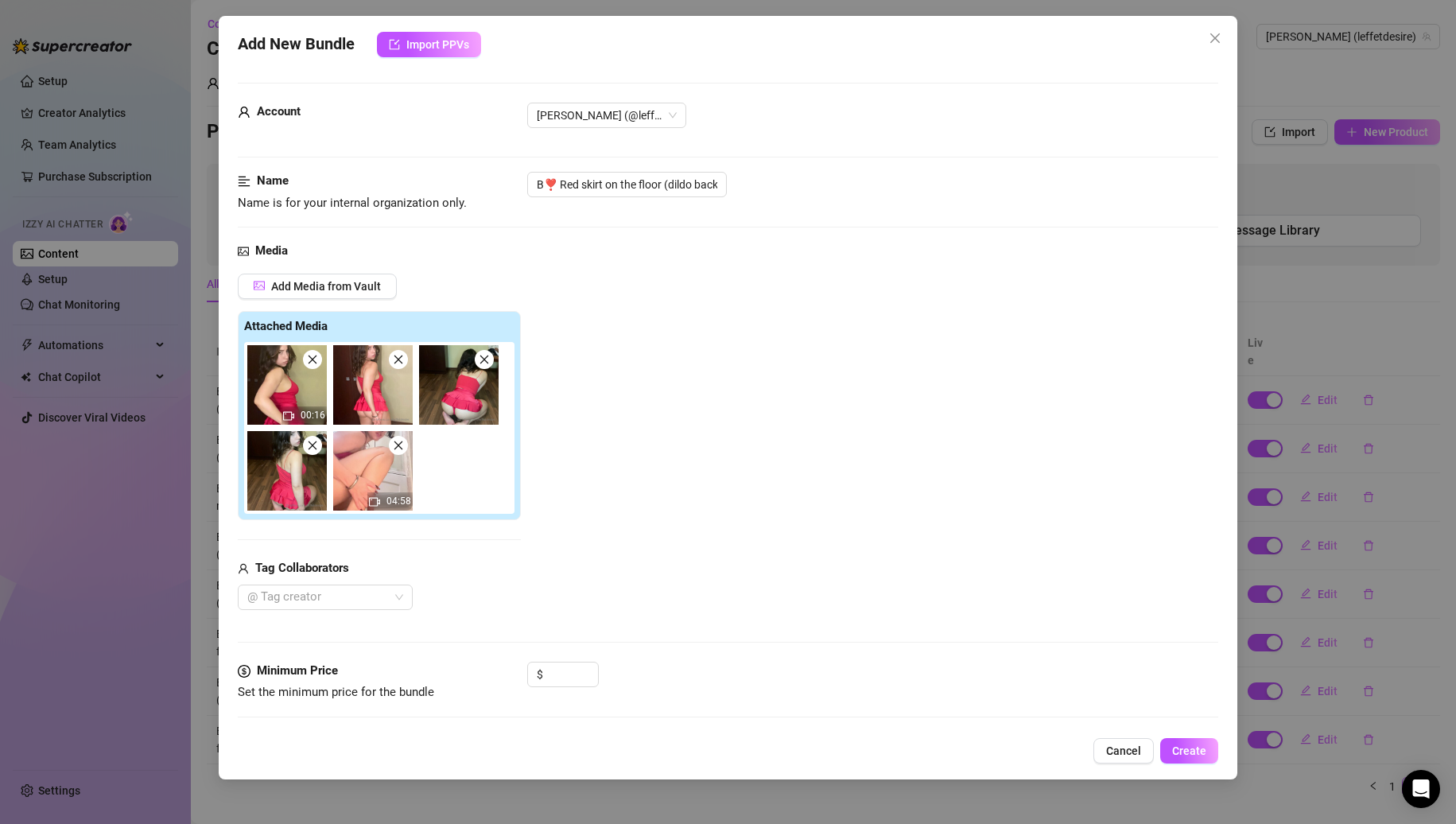
click at [315, 361] on icon "close" at bounding box center [313, 359] width 12 height 12
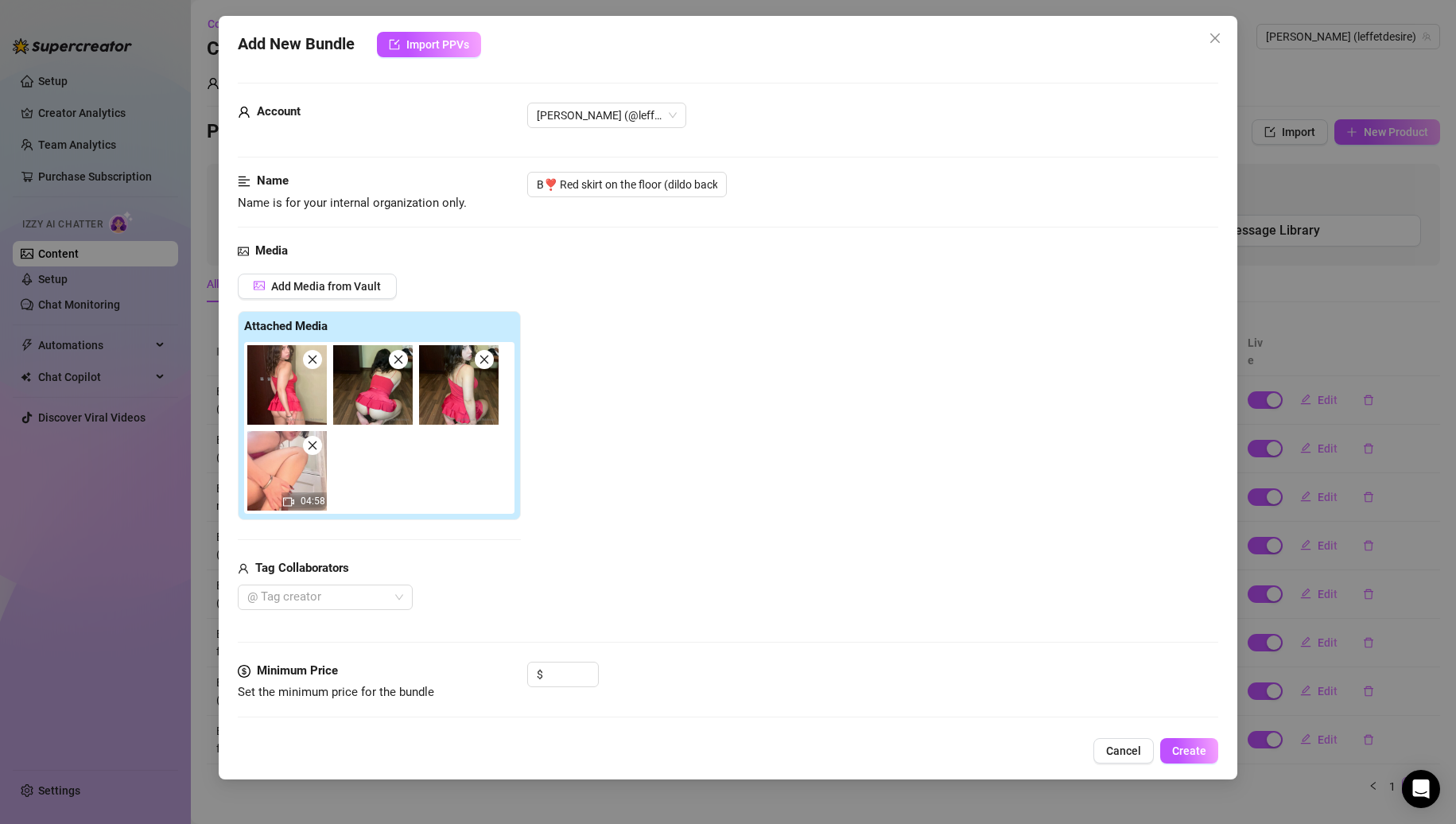
click at [315, 449] on icon "close" at bounding box center [311, 445] width 9 height 9
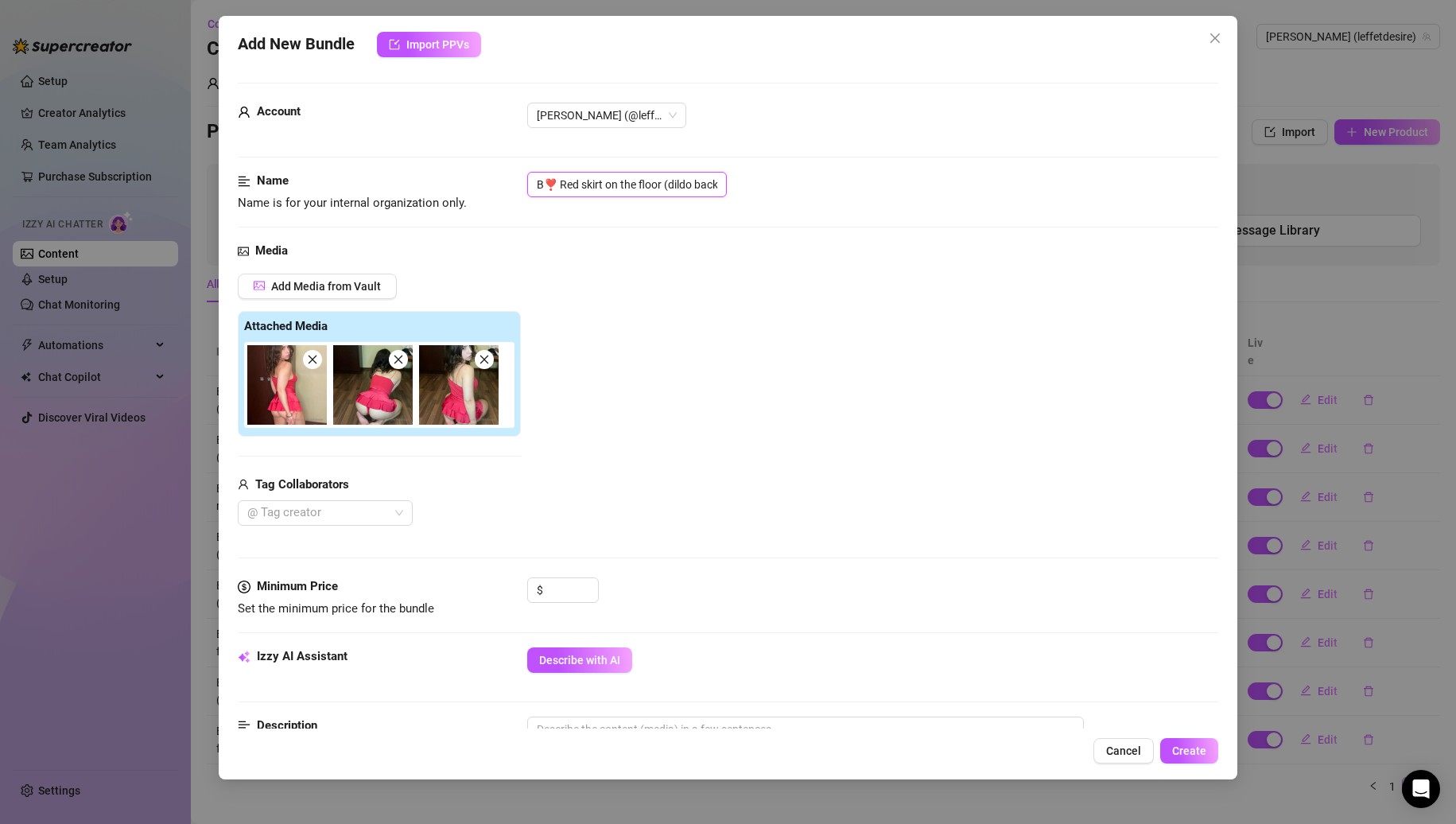
scroll to position [0, 30]
drag, startPoint x: 643, startPoint y: 189, endPoint x: 1130, endPoint y: 170, distance: 487.4
click at [1130, 170] on form "Account Nina (@leffetdesire) Name Name is for your internal organization only. …" at bounding box center [728, 751] width 982 height 1337
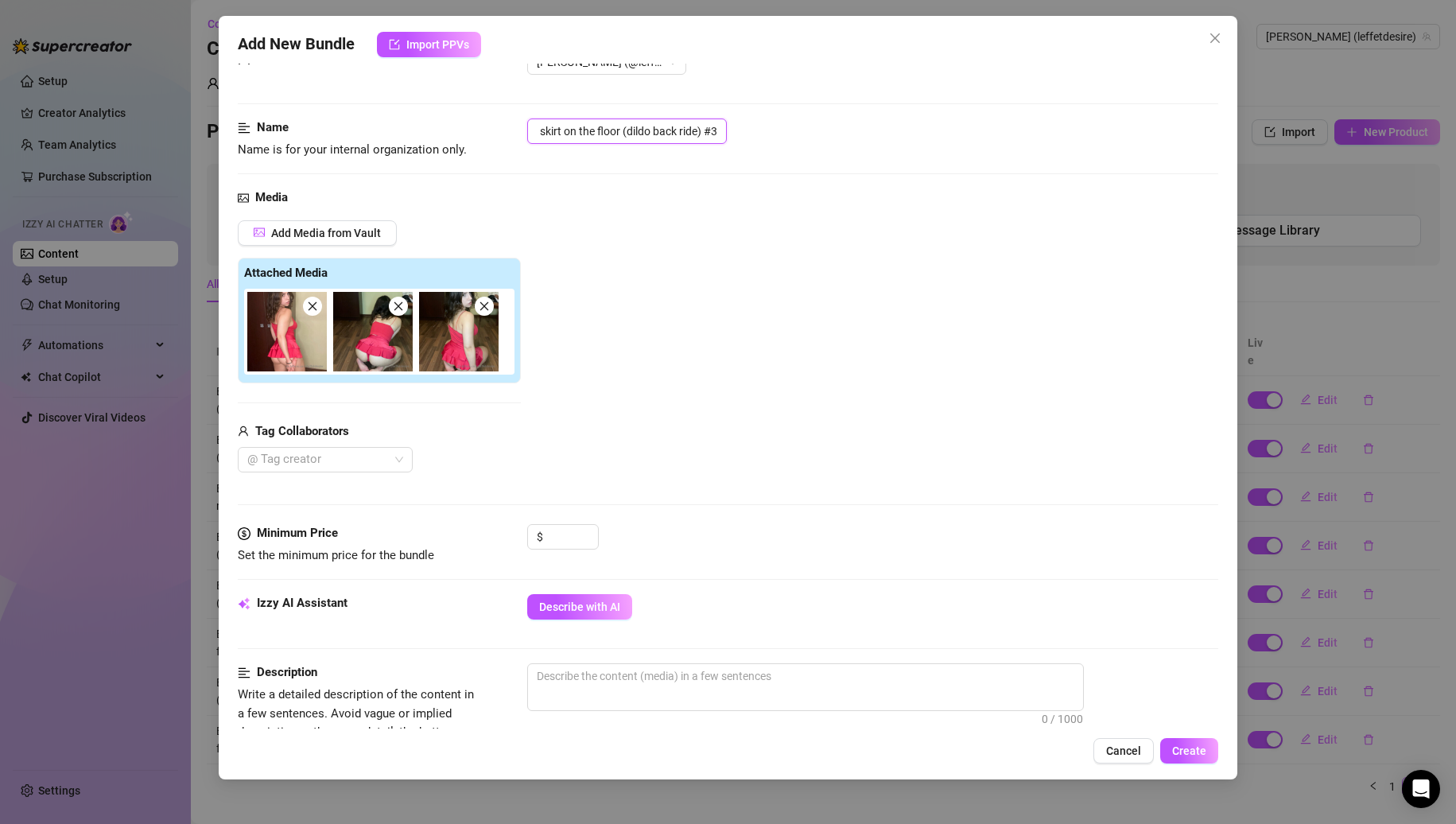
scroll to position [80, 0]
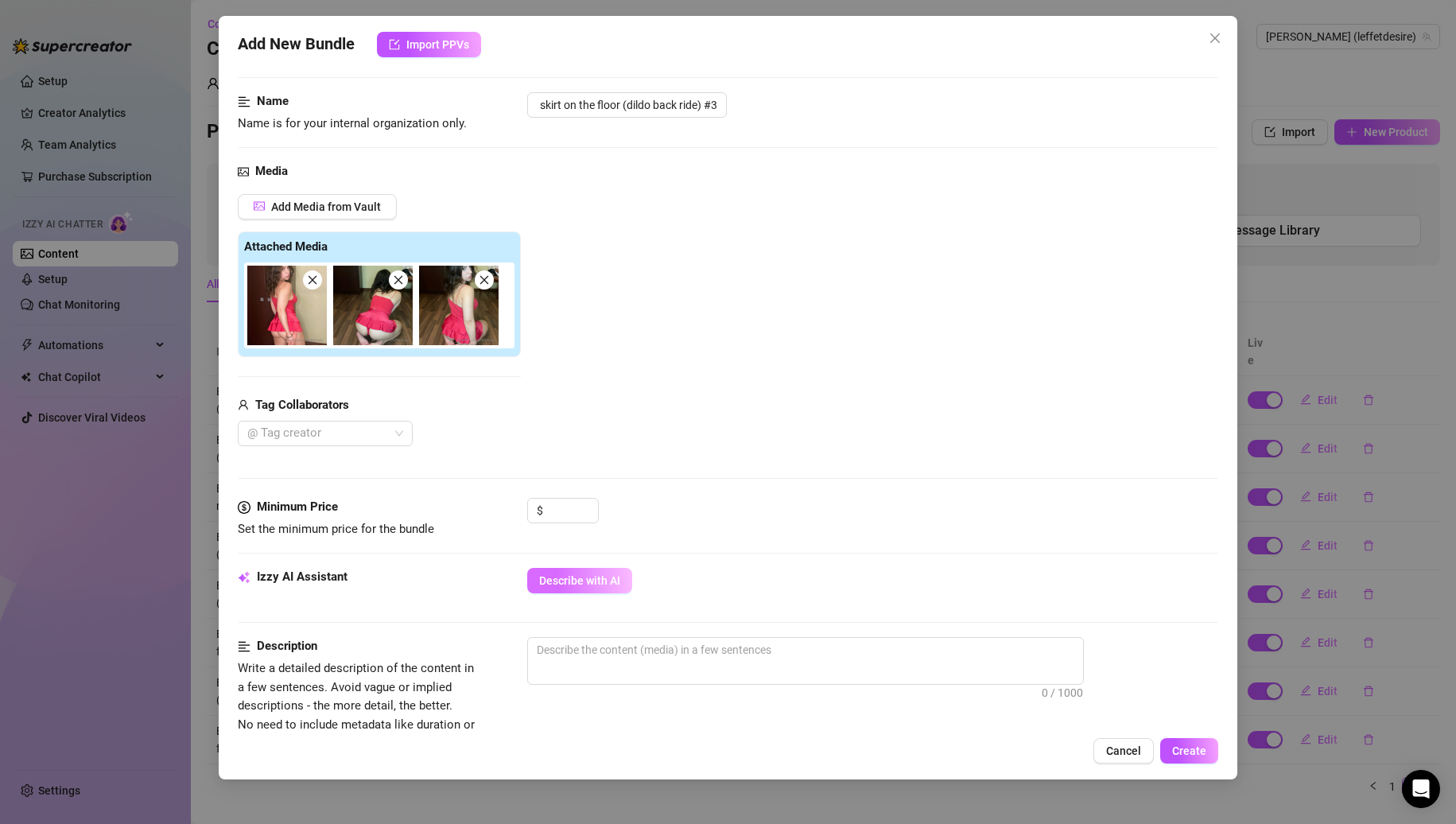
click at [603, 587] on span "Describe with AI" at bounding box center [580, 580] width 81 height 13
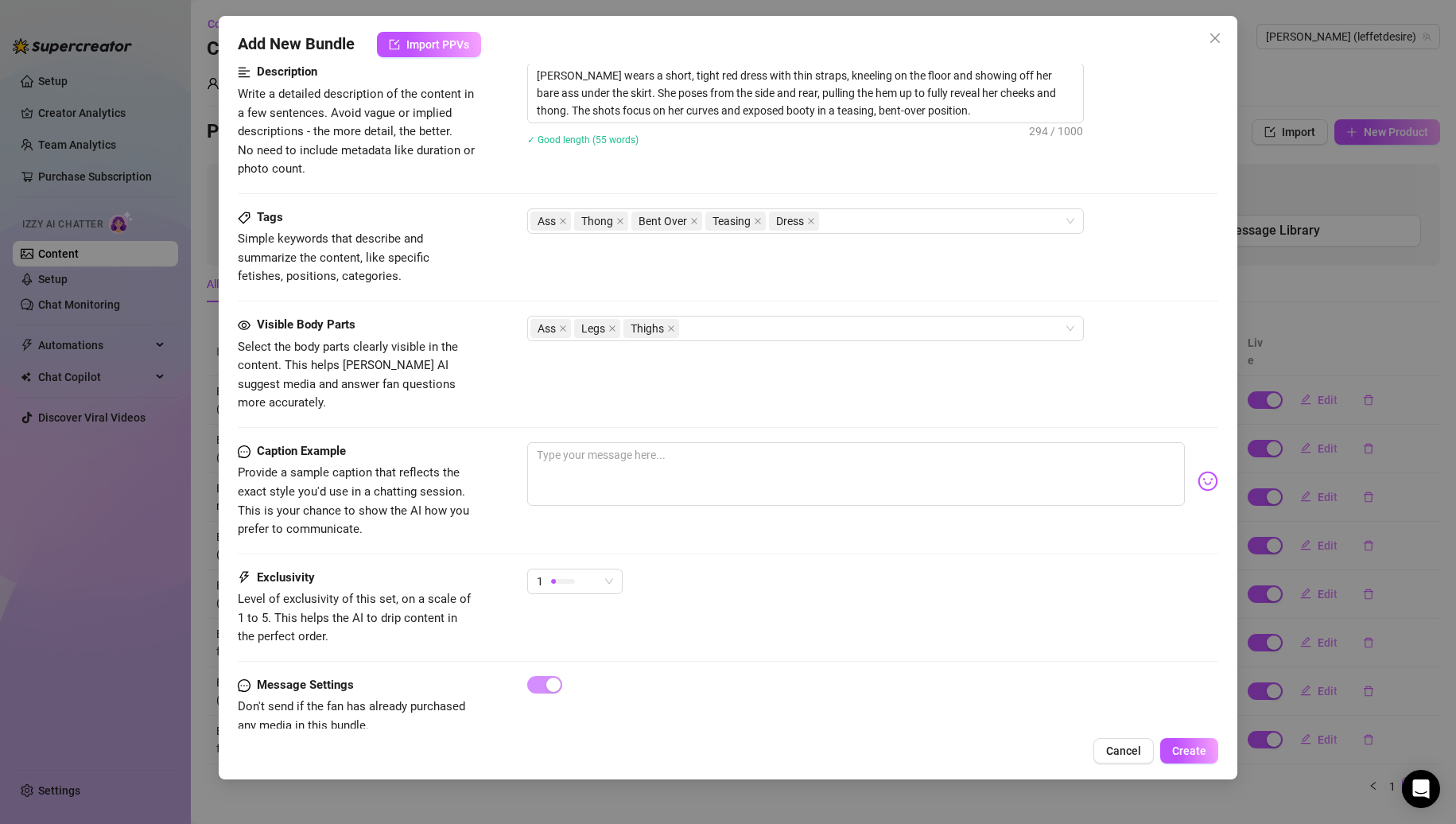
scroll to position [672, 0]
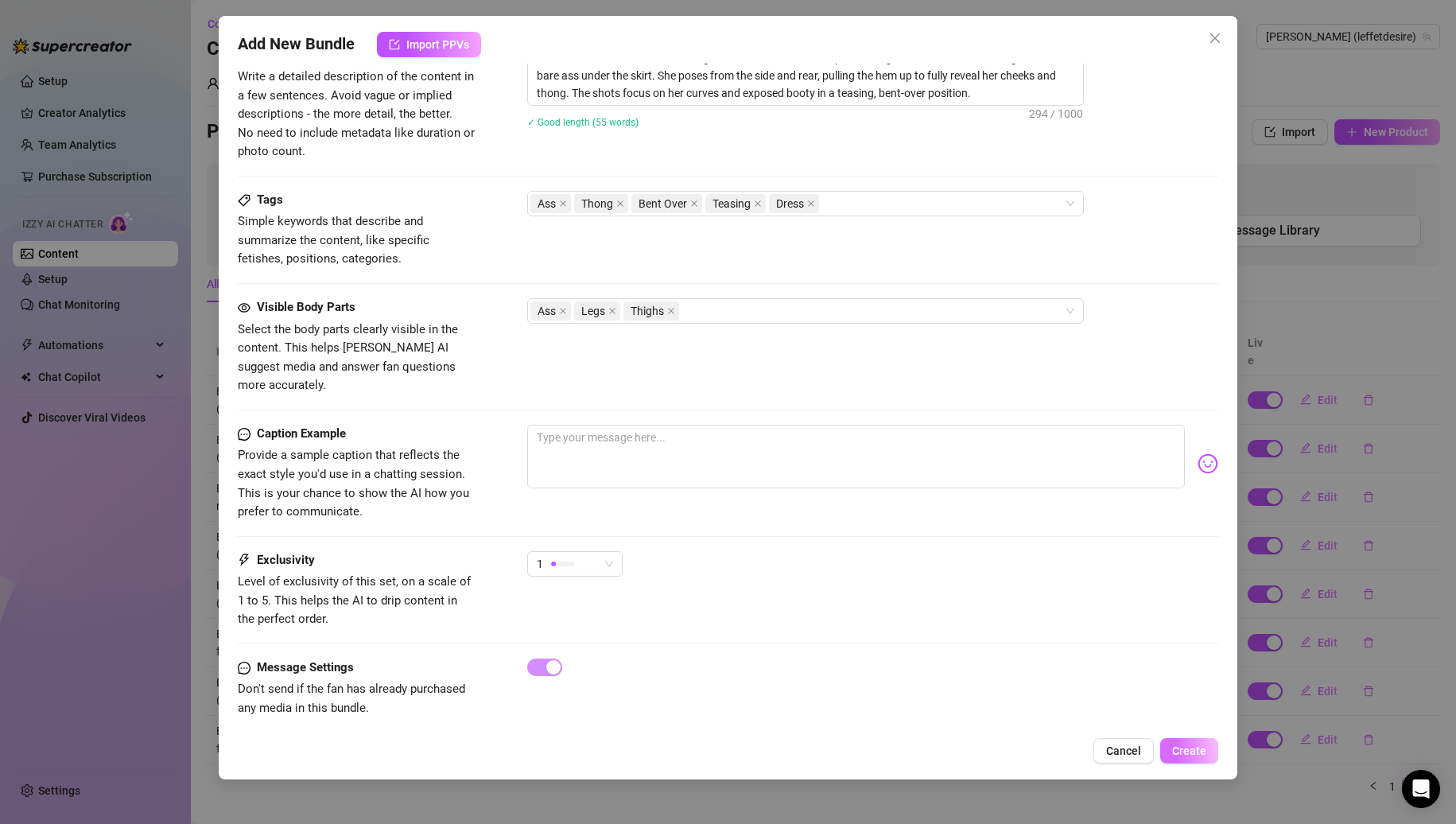
click at [1174, 746] on button "Create" at bounding box center [1189, 751] width 58 height 25
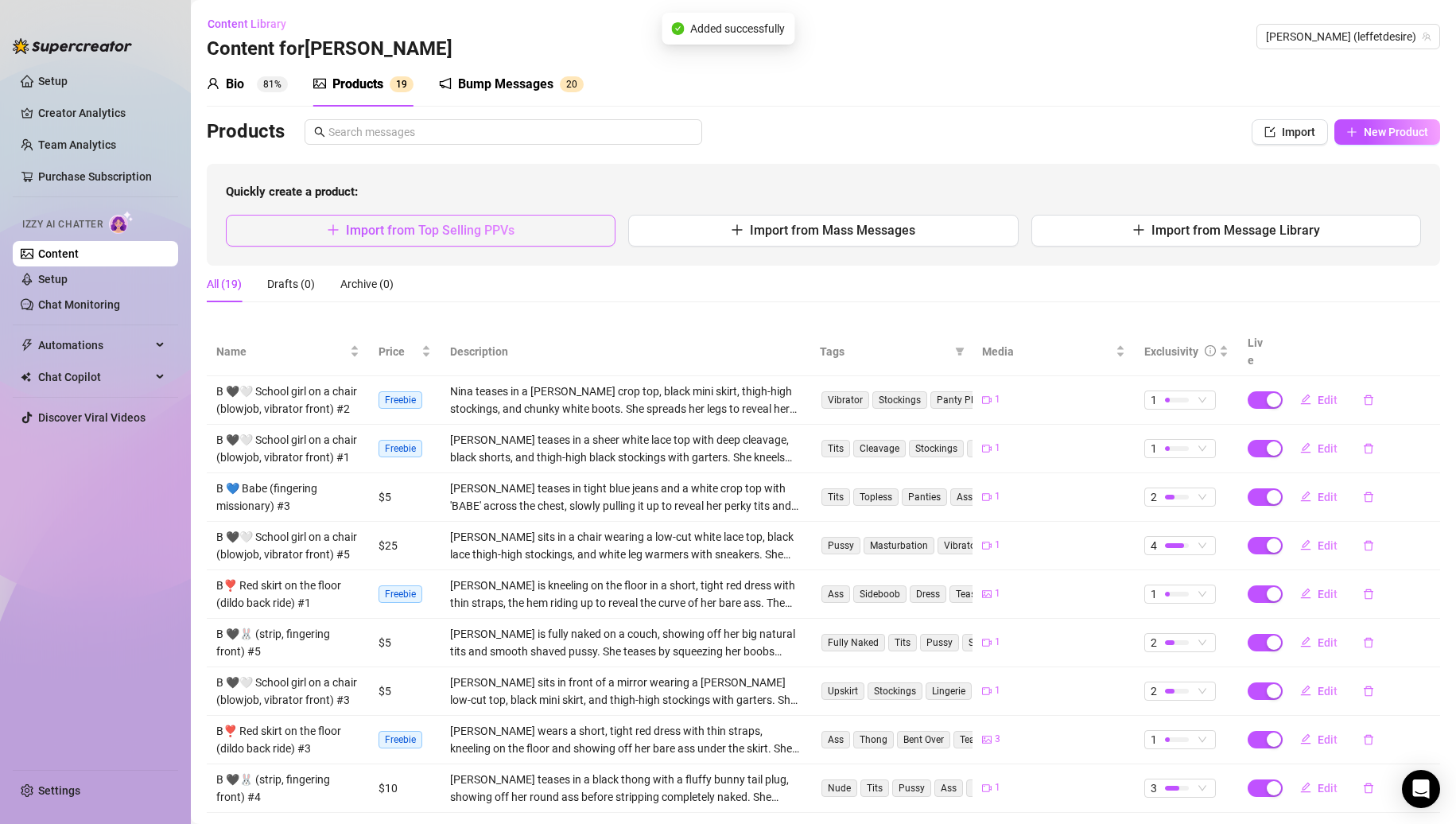
click at [521, 226] on button "Import from Top Selling PPVs" at bounding box center [420, 230] width 389 height 32
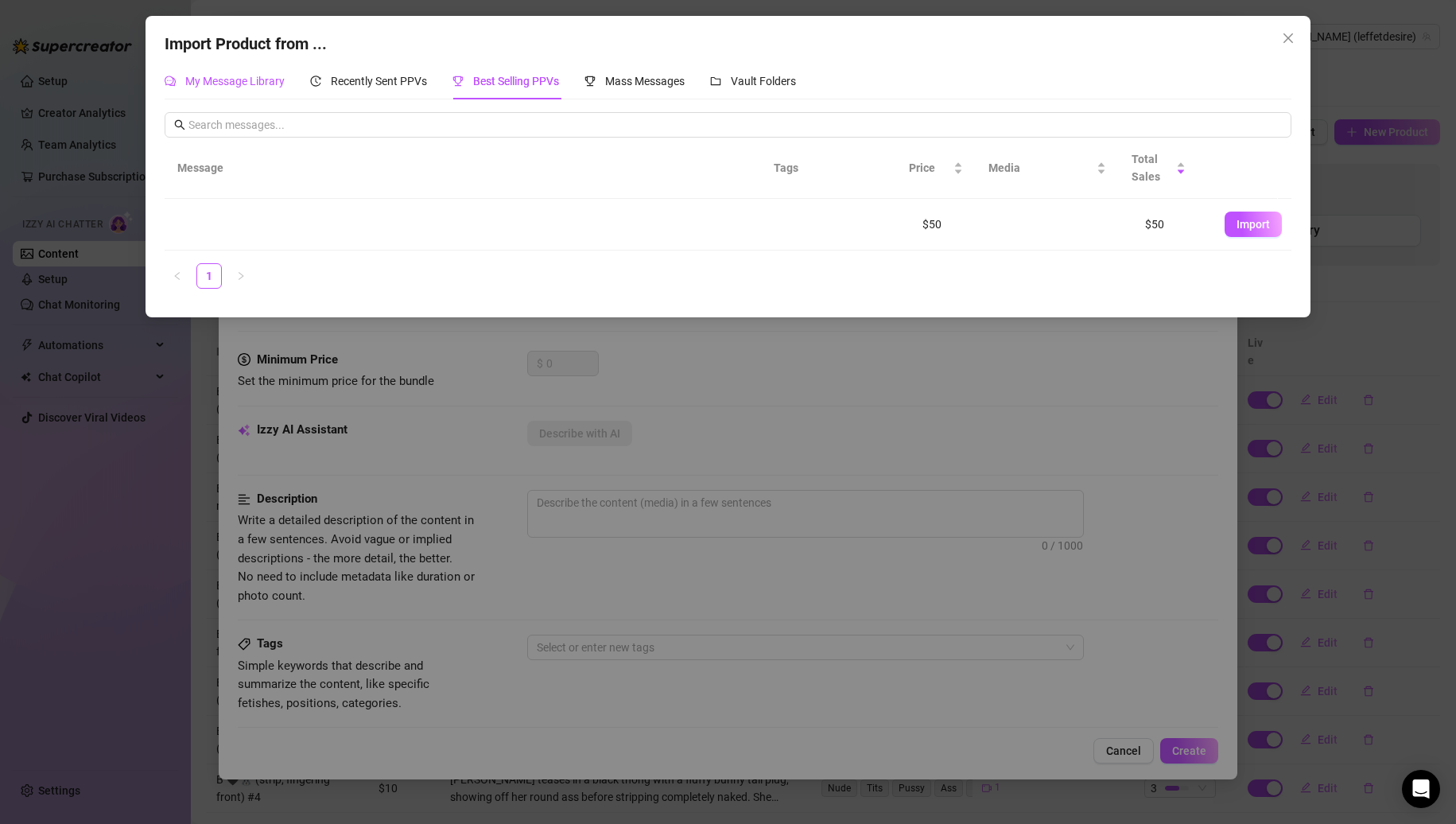
click at [272, 89] on div "My Message Library" at bounding box center [225, 81] width 120 height 17
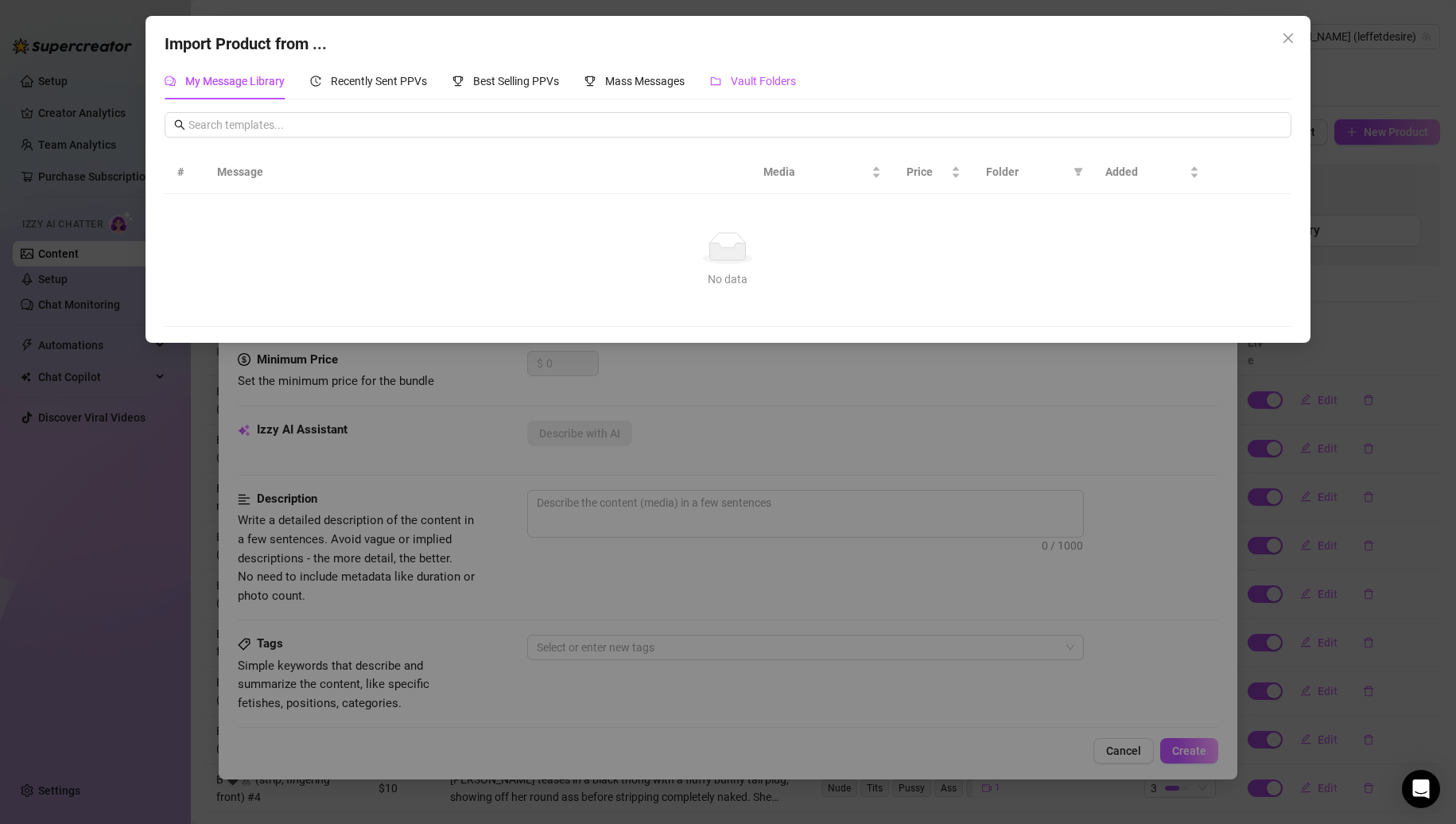
click at [747, 83] on span "Vault Folders" at bounding box center [764, 81] width 66 height 13
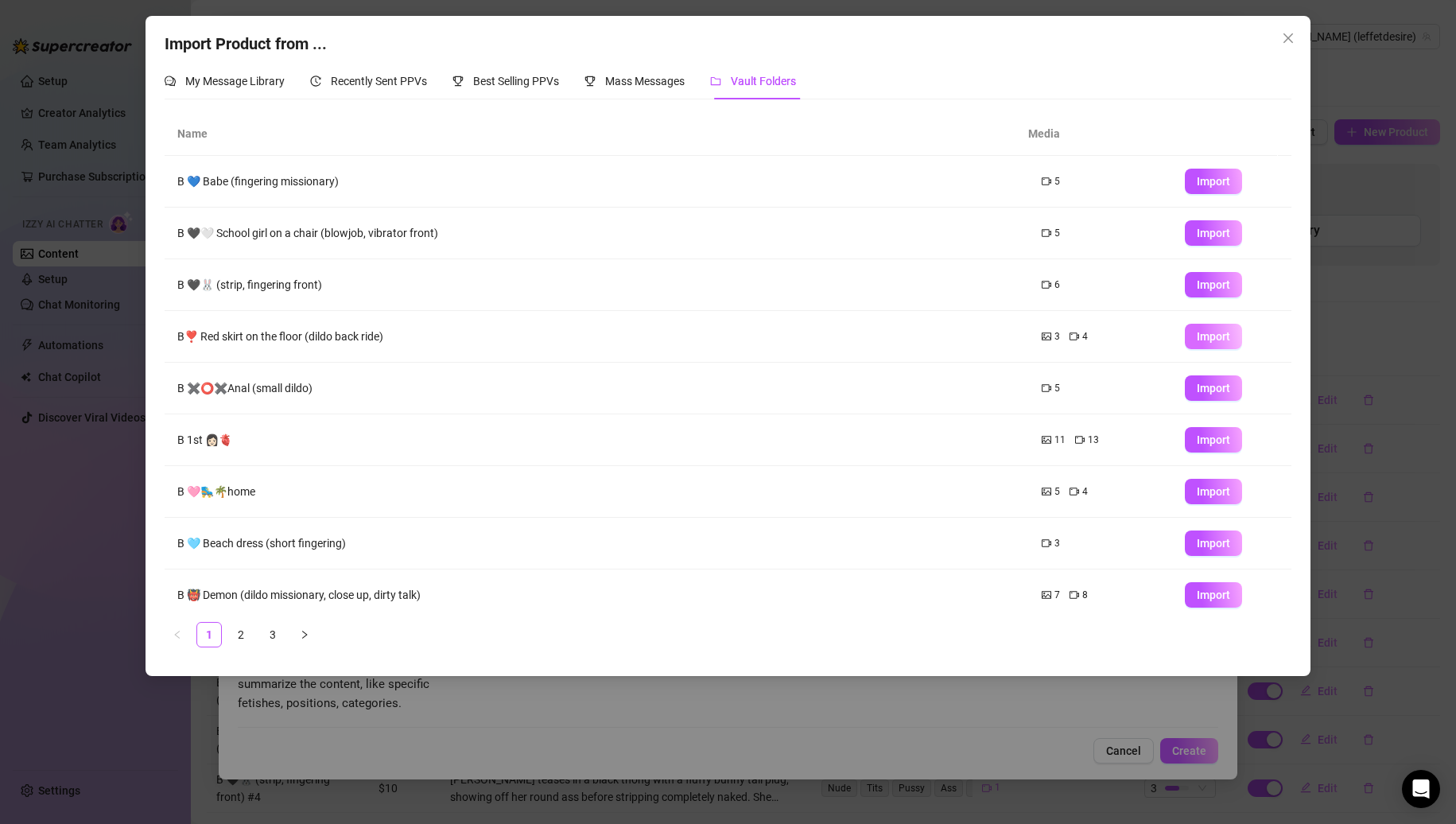
click at [1186, 327] on button "Import" at bounding box center [1213, 336] width 57 height 25
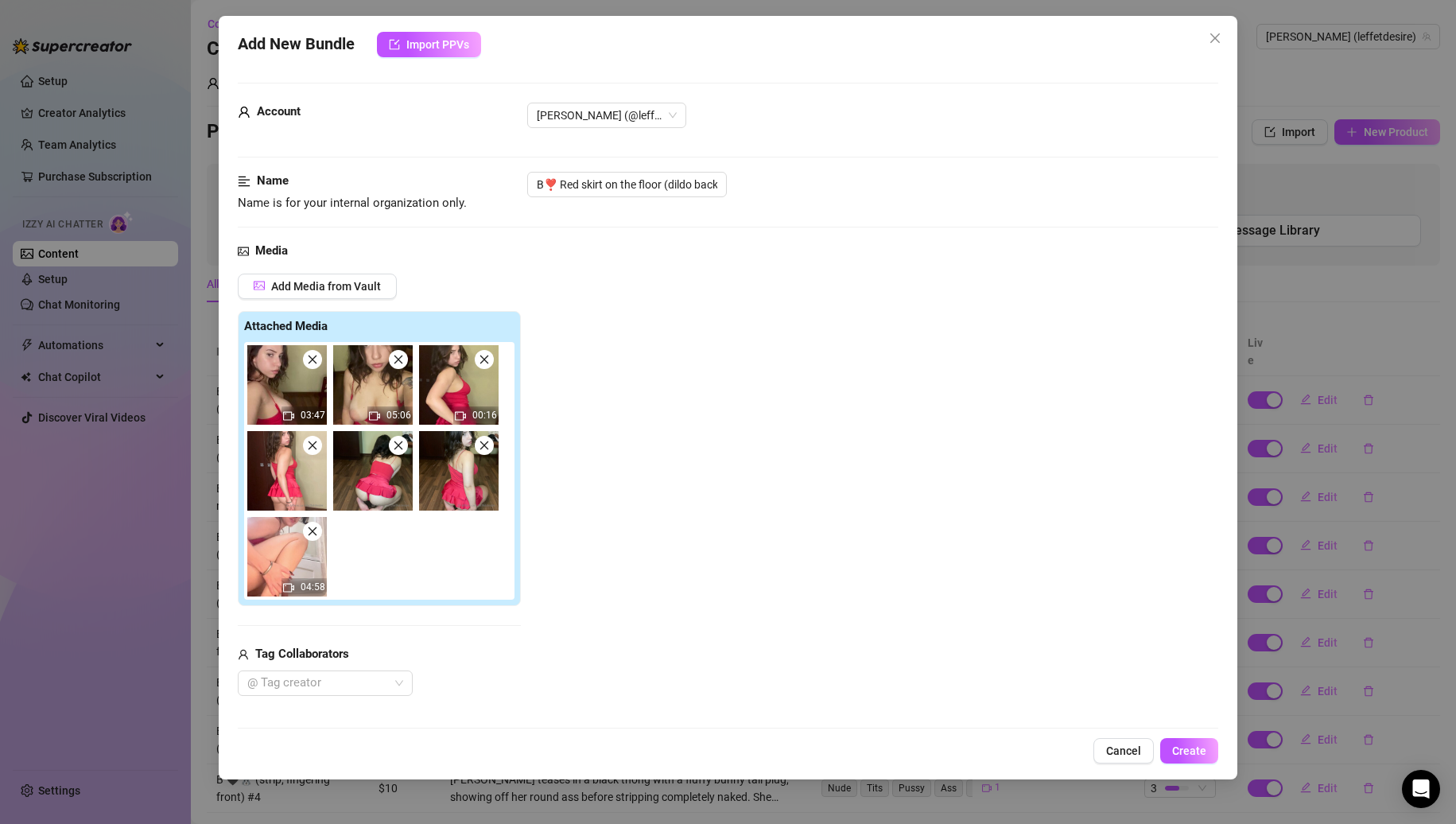
click at [311, 448] on icon "close" at bounding box center [313, 445] width 12 height 12
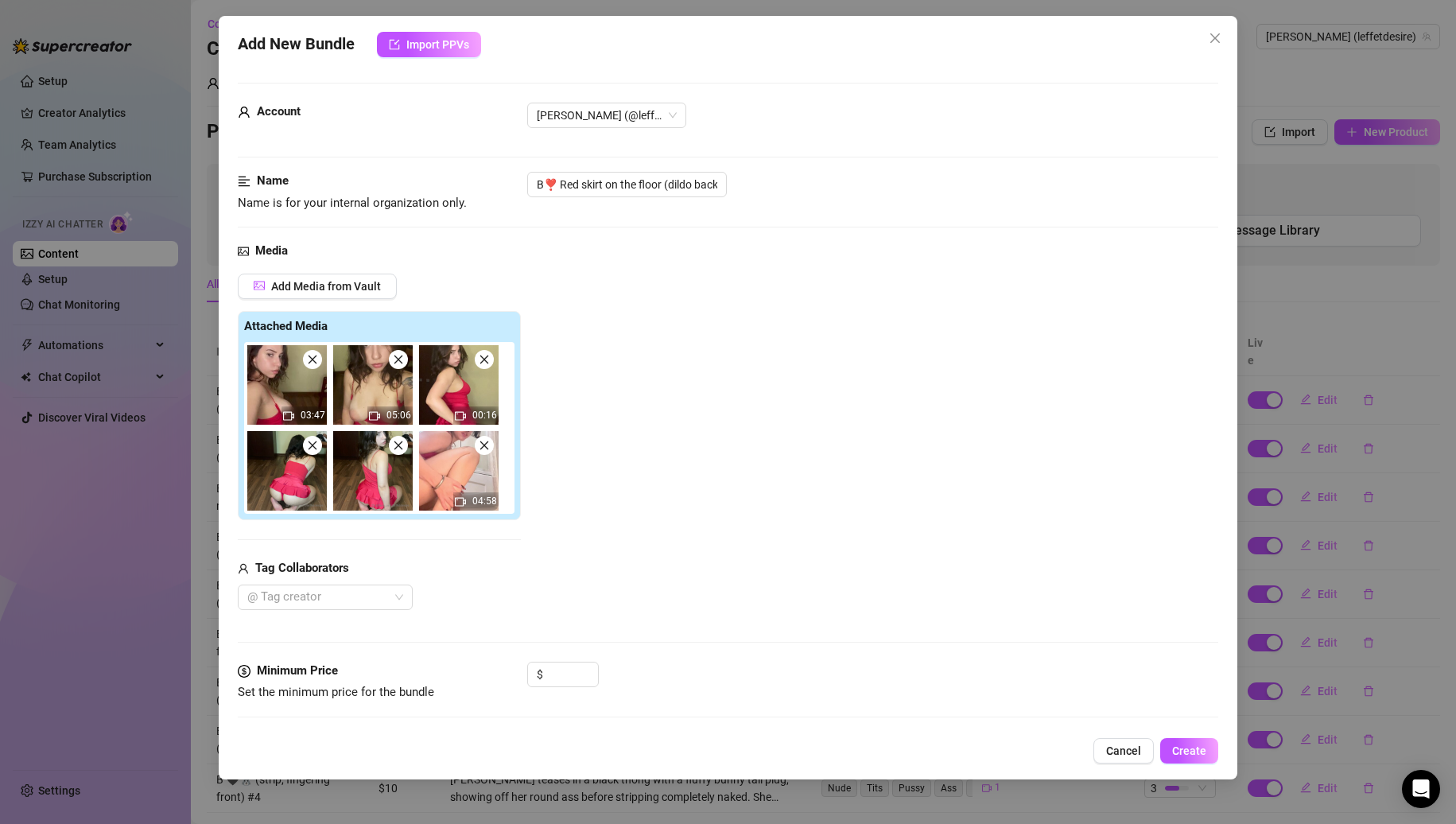
click at [311, 448] on icon "close" at bounding box center [313, 445] width 12 height 12
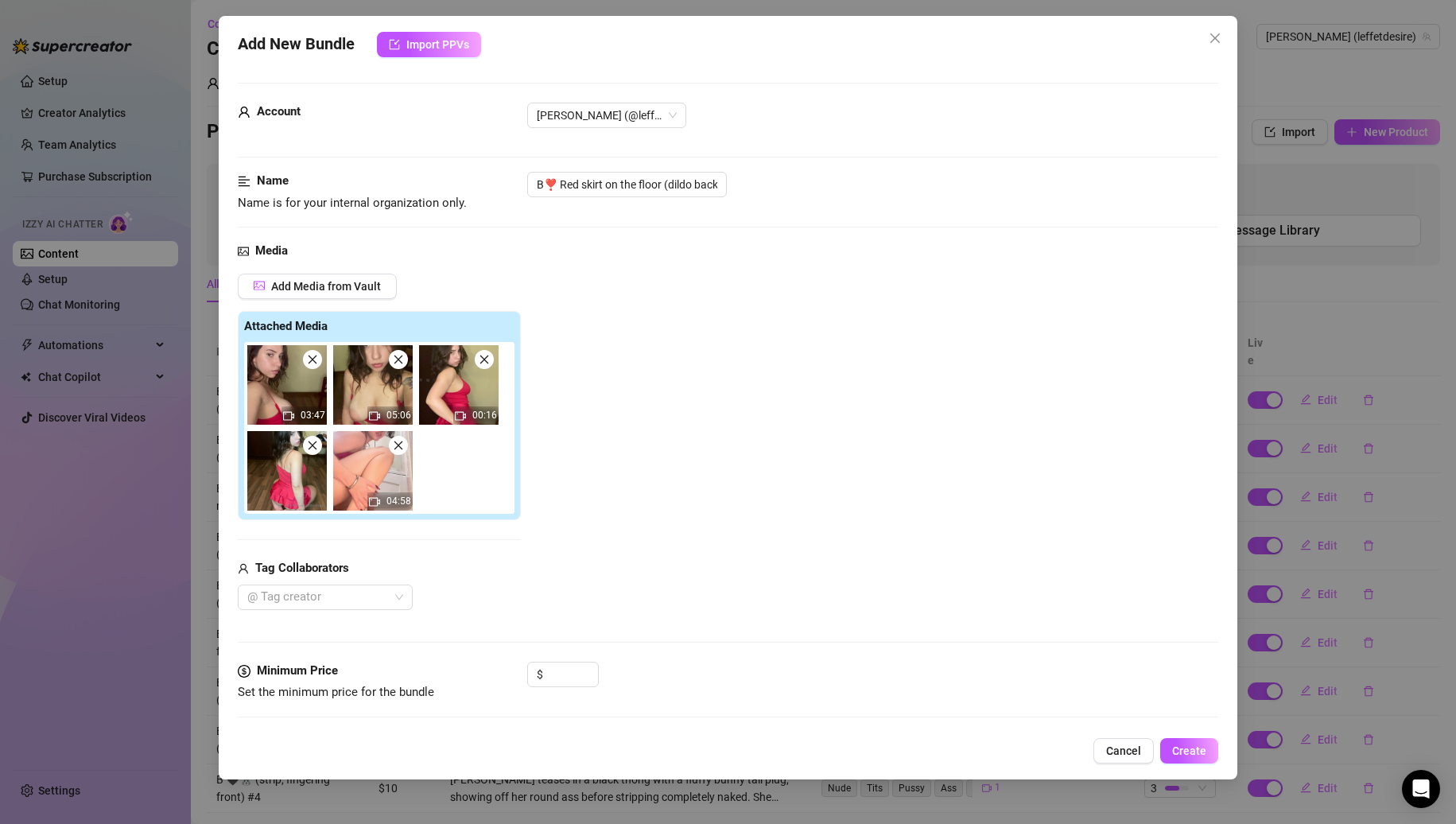
click at [311, 448] on icon "close" at bounding box center [313, 445] width 12 height 12
click at [321, 358] on span at bounding box center [312, 359] width 19 height 19
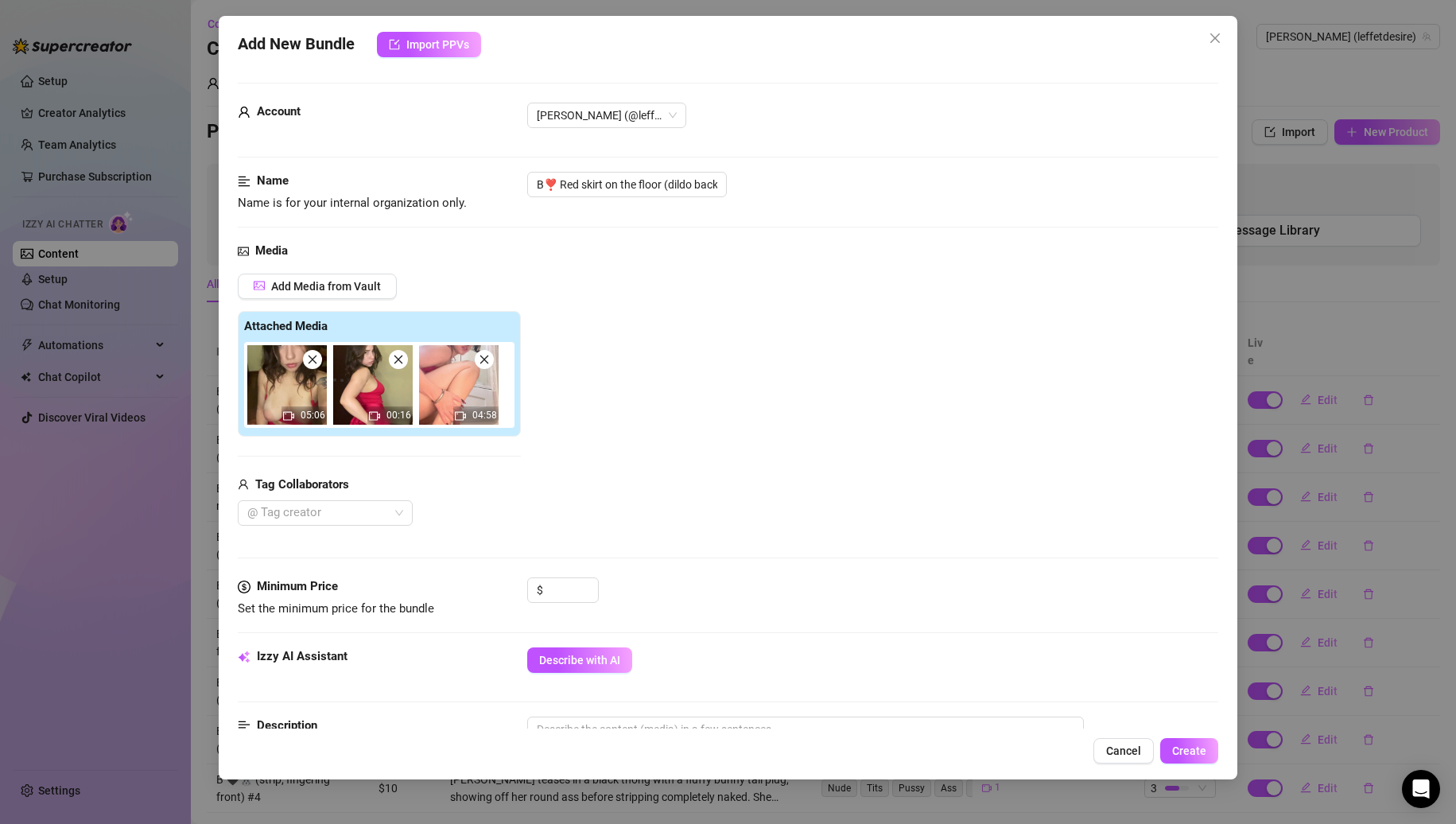
click at [321, 358] on span at bounding box center [312, 359] width 19 height 19
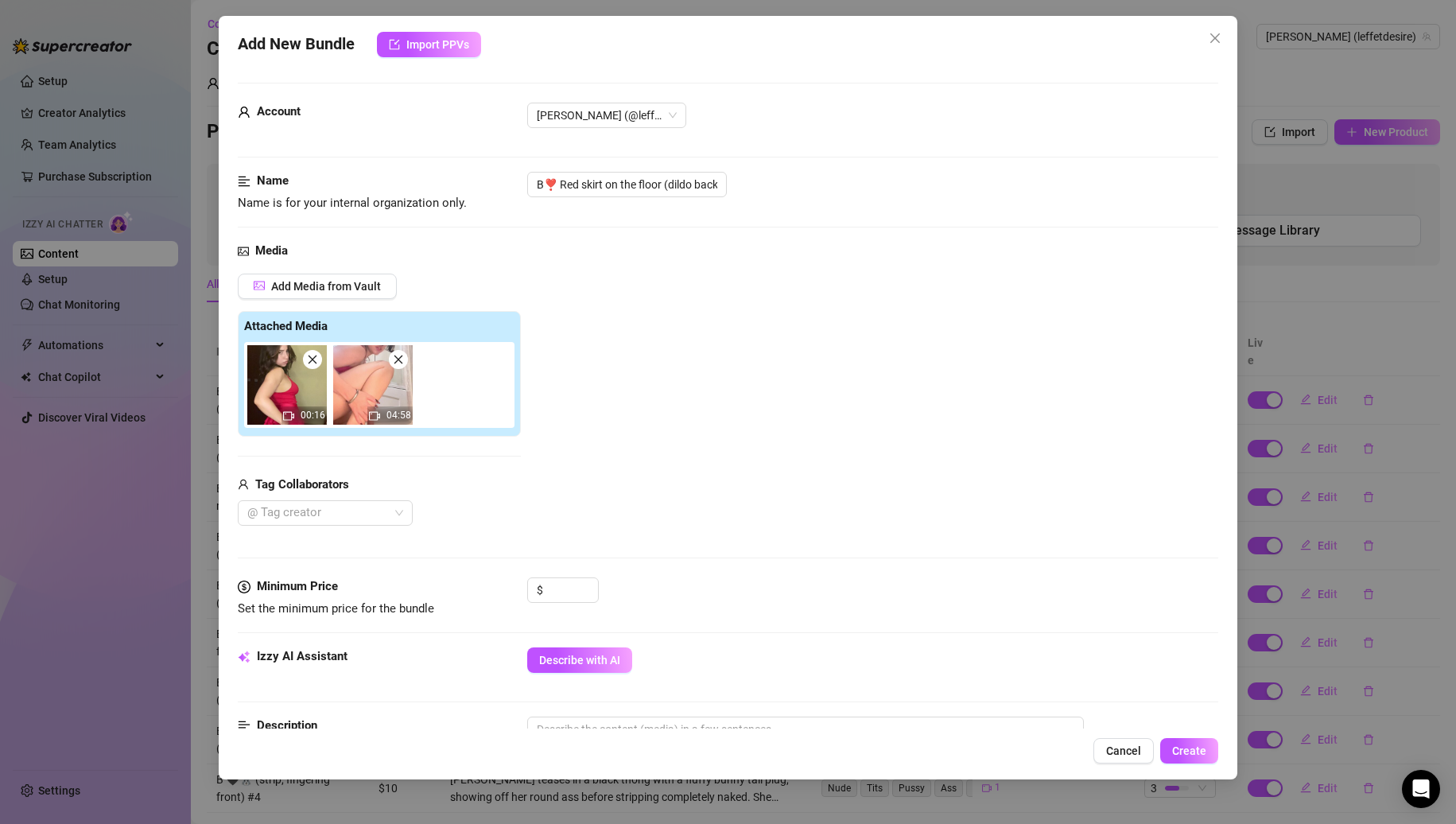
click at [321, 358] on span at bounding box center [312, 359] width 19 height 19
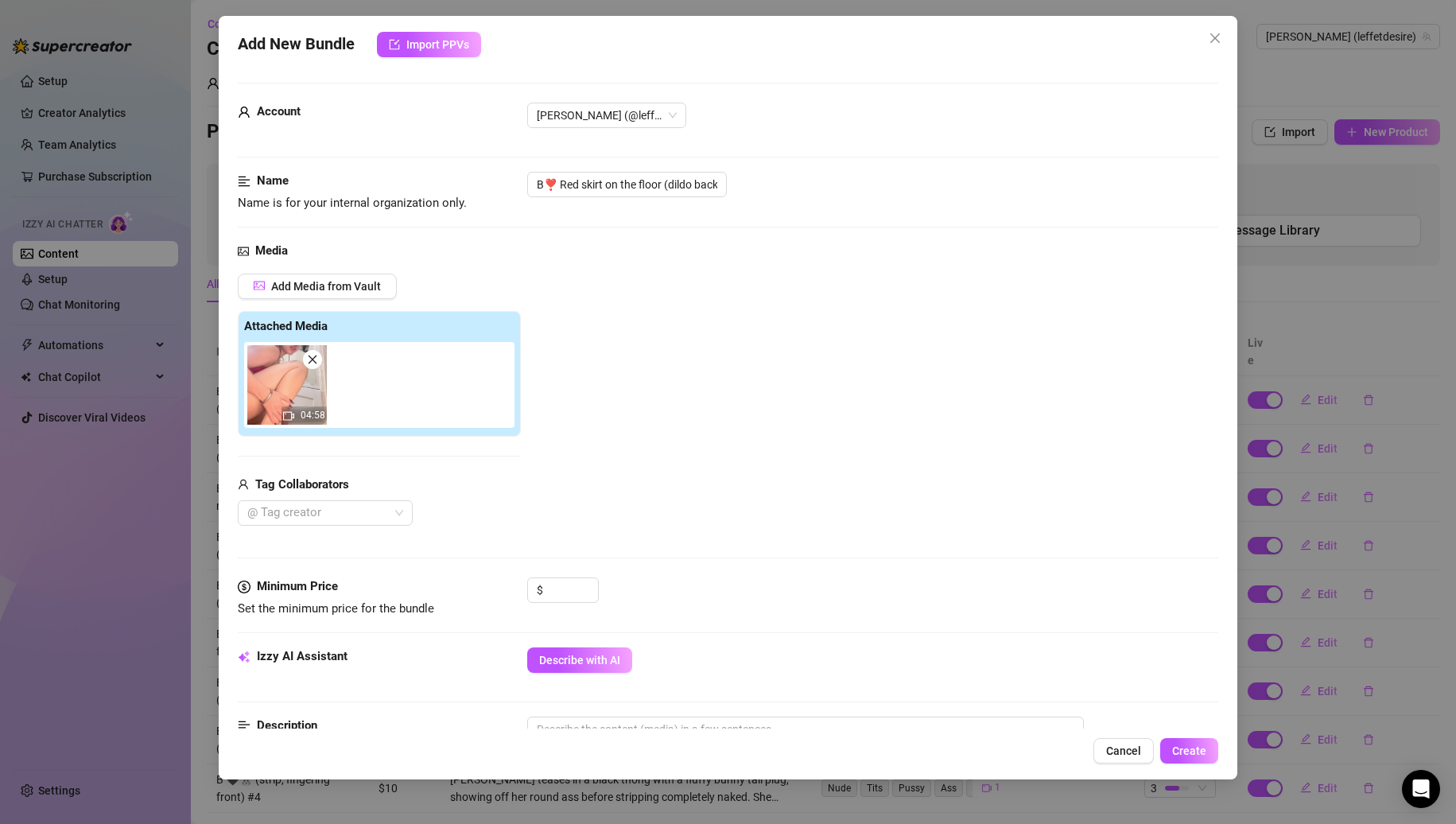
click at [554, 223] on div "Name Name is for your internal organization only. B❣️ Red skirt on the floor (d…" at bounding box center [728, 206] width 982 height 70
drag, startPoint x: 646, startPoint y: 185, endPoint x: 1192, endPoint y: 185, distance: 546.0
click at [1192, 185] on div "B❣️ Red skirt on the floor (dildo back ride)" at bounding box center [873, 184] width 692 height 25
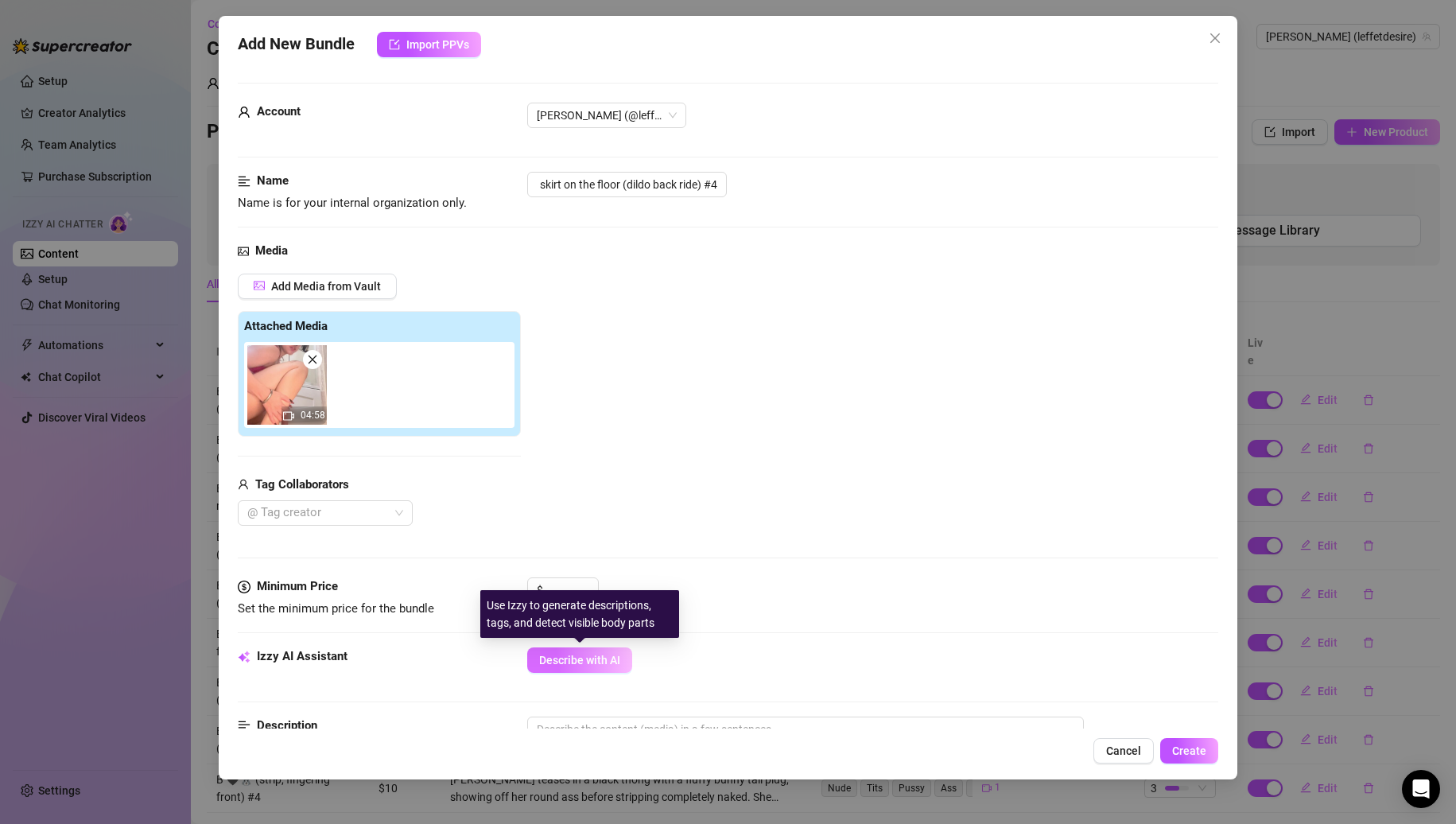
click at [588, 654] on span "Describe with AI" at bounding box center [580, 660] width 81 height 13
click at [559, 593] on div "Use Izzy to generate descriptions, tags, and detect visible body parts" at bounding box center [588, 614] width 199 height 48
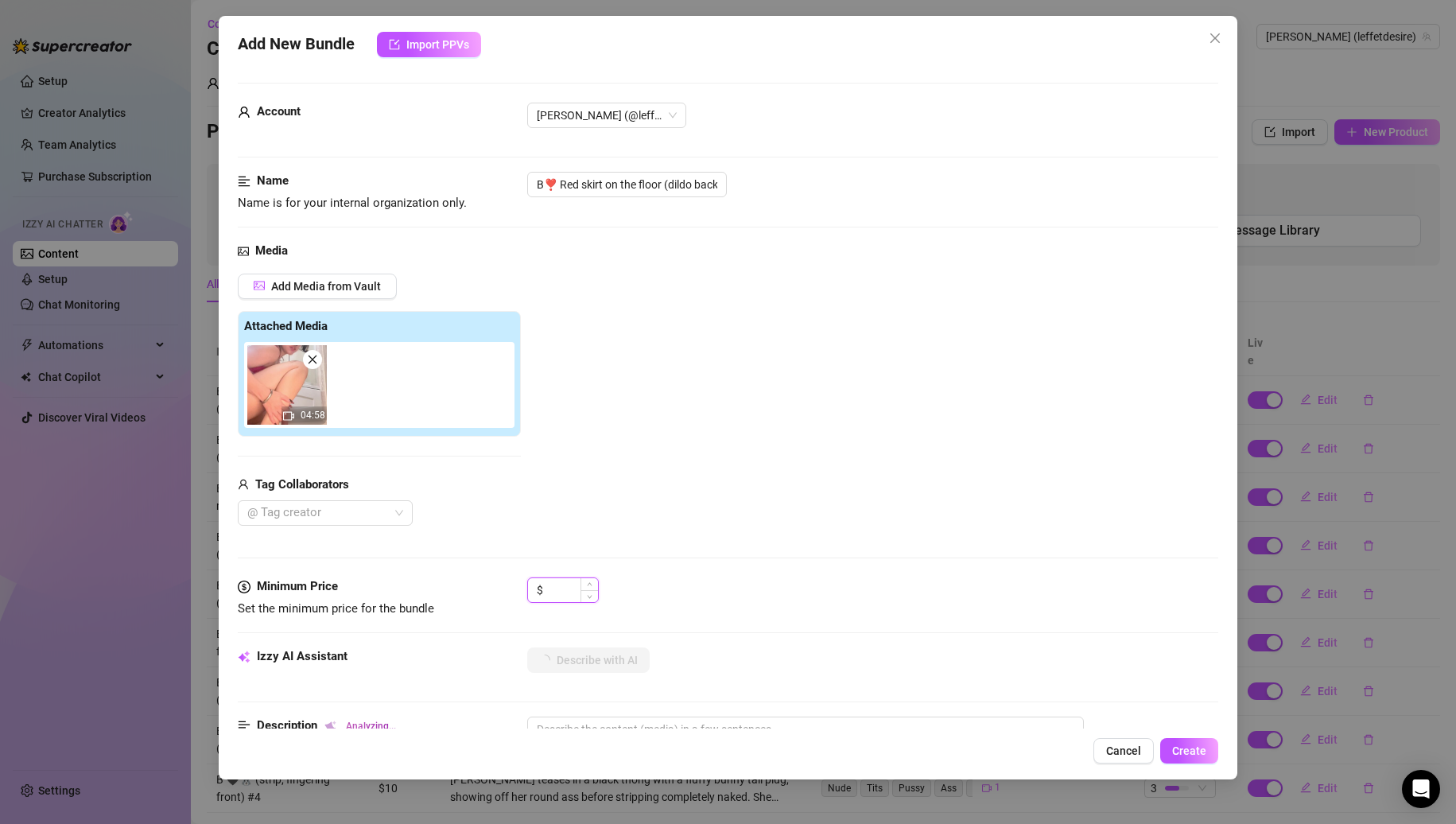
click at [578, 581] on input at bounding box center [572, 590] width 52 height 24
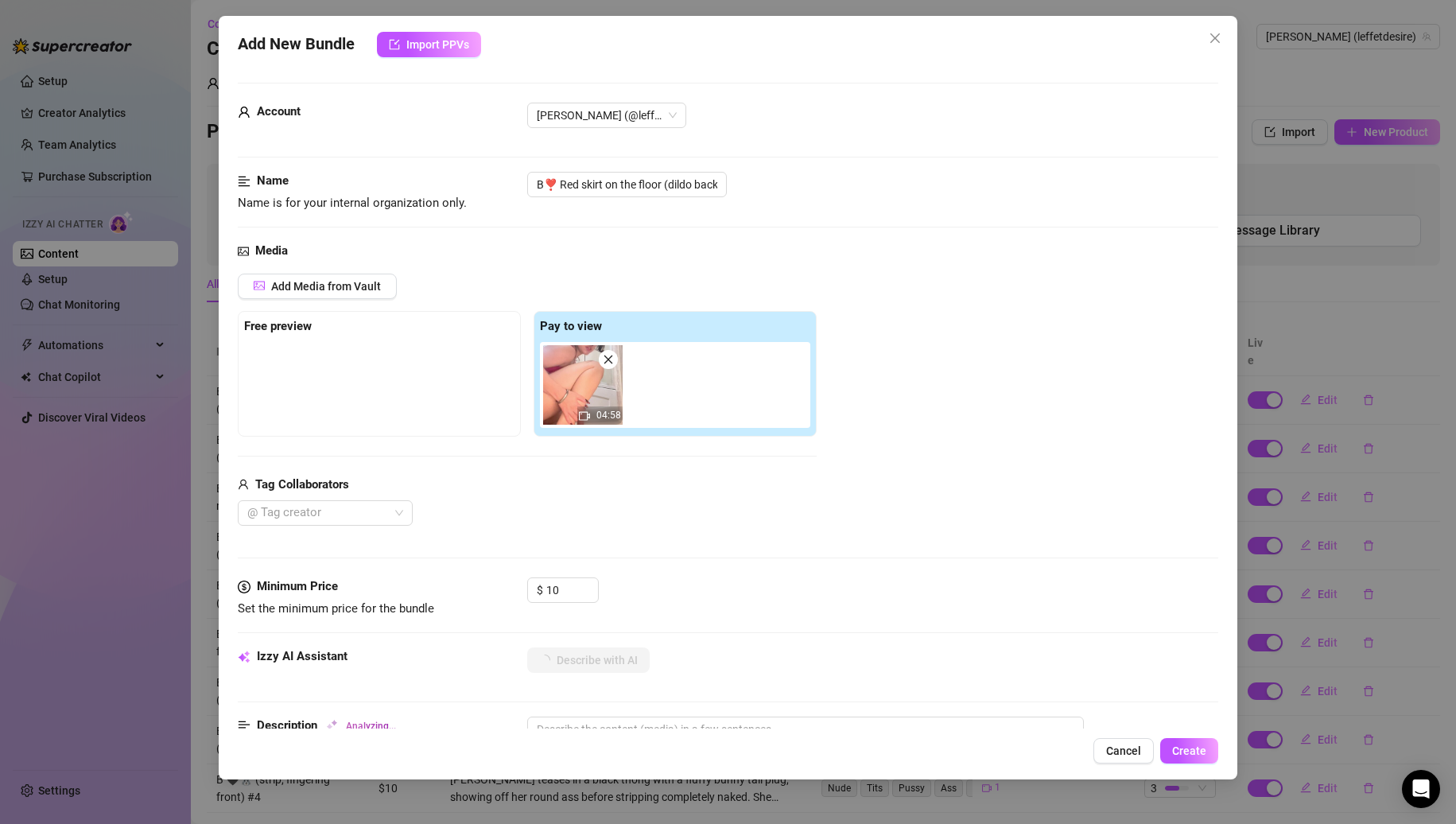
click at [622, 509] on div "@ Tag creator" at bounding box center [527, 513] width 579 height 25
click at [569, 586] on input "10" at bounding box center [572, 590] width 52 height 24
click at [646, 503] on div "@ Tag creator" at bounding box center [527, 513] width 579 height 25
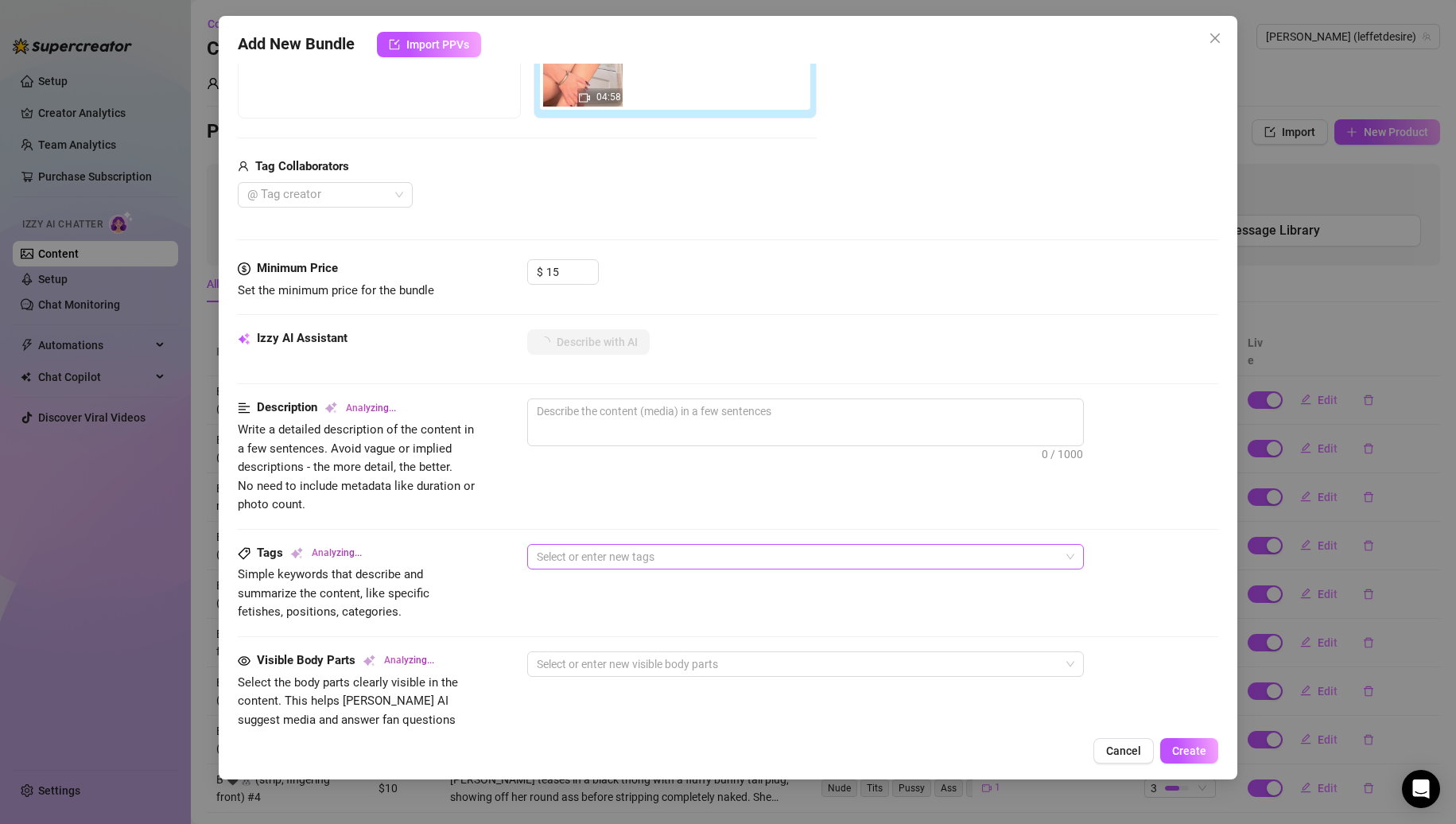
scroll to position [477, 0]
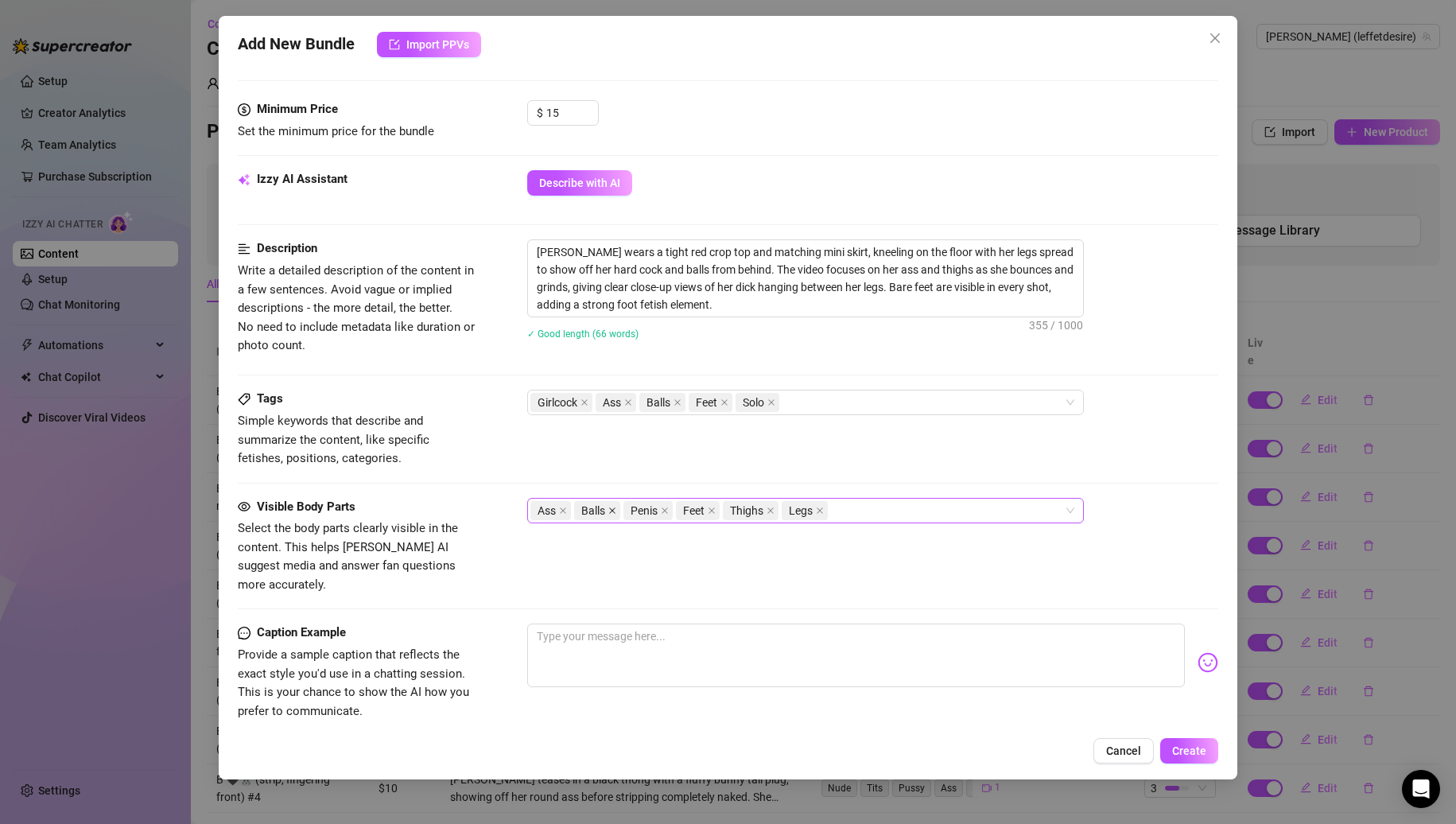
click at [612, 507] on icon "close" at bounding box center [612, 511] width 8 height 8
click at [612, 507] on icon "close" at bounding box center [616, 511] width 8 height 8
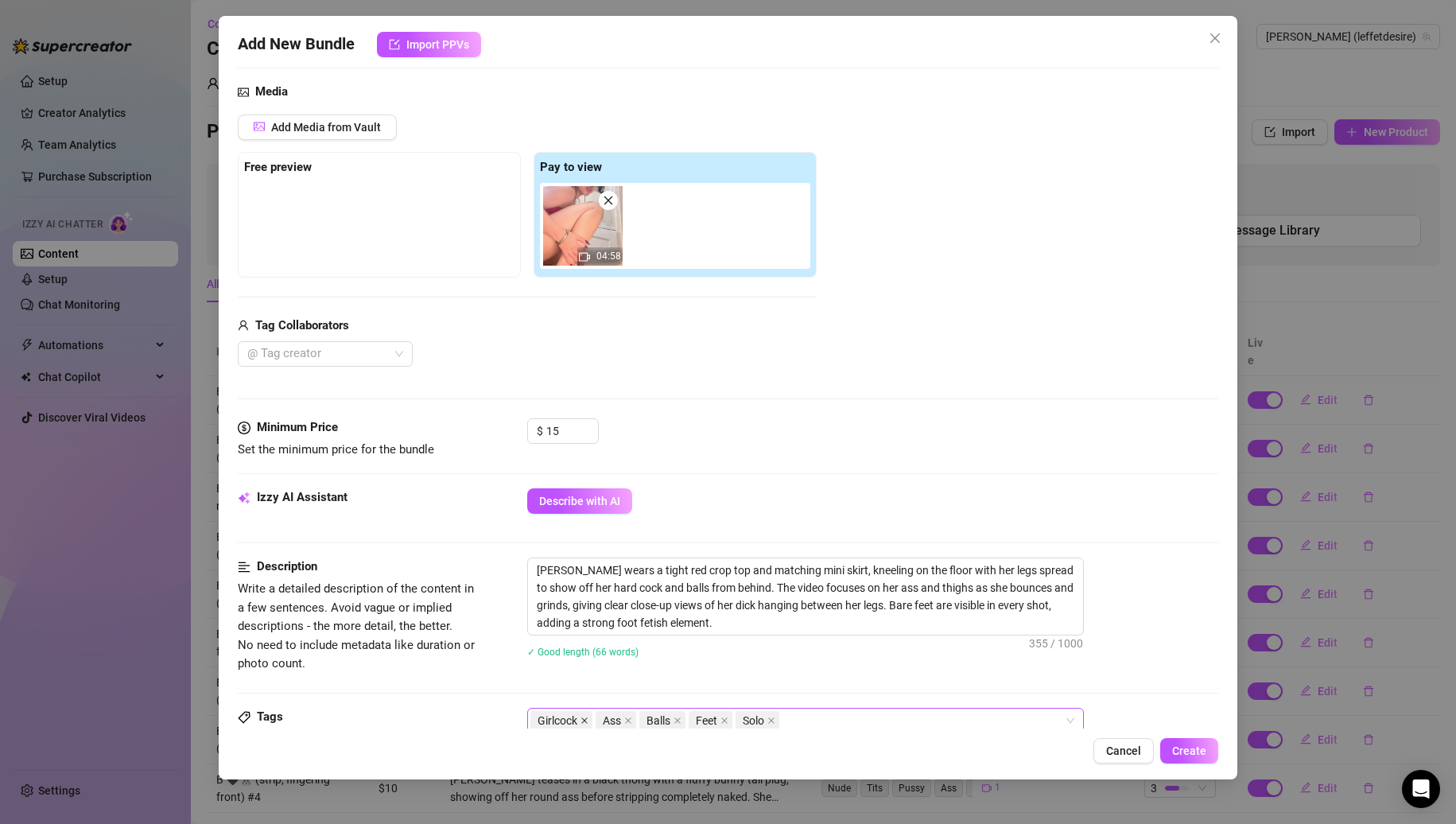
click at [582, 715] on span at bounding box center [585, 721] width 8 height 17
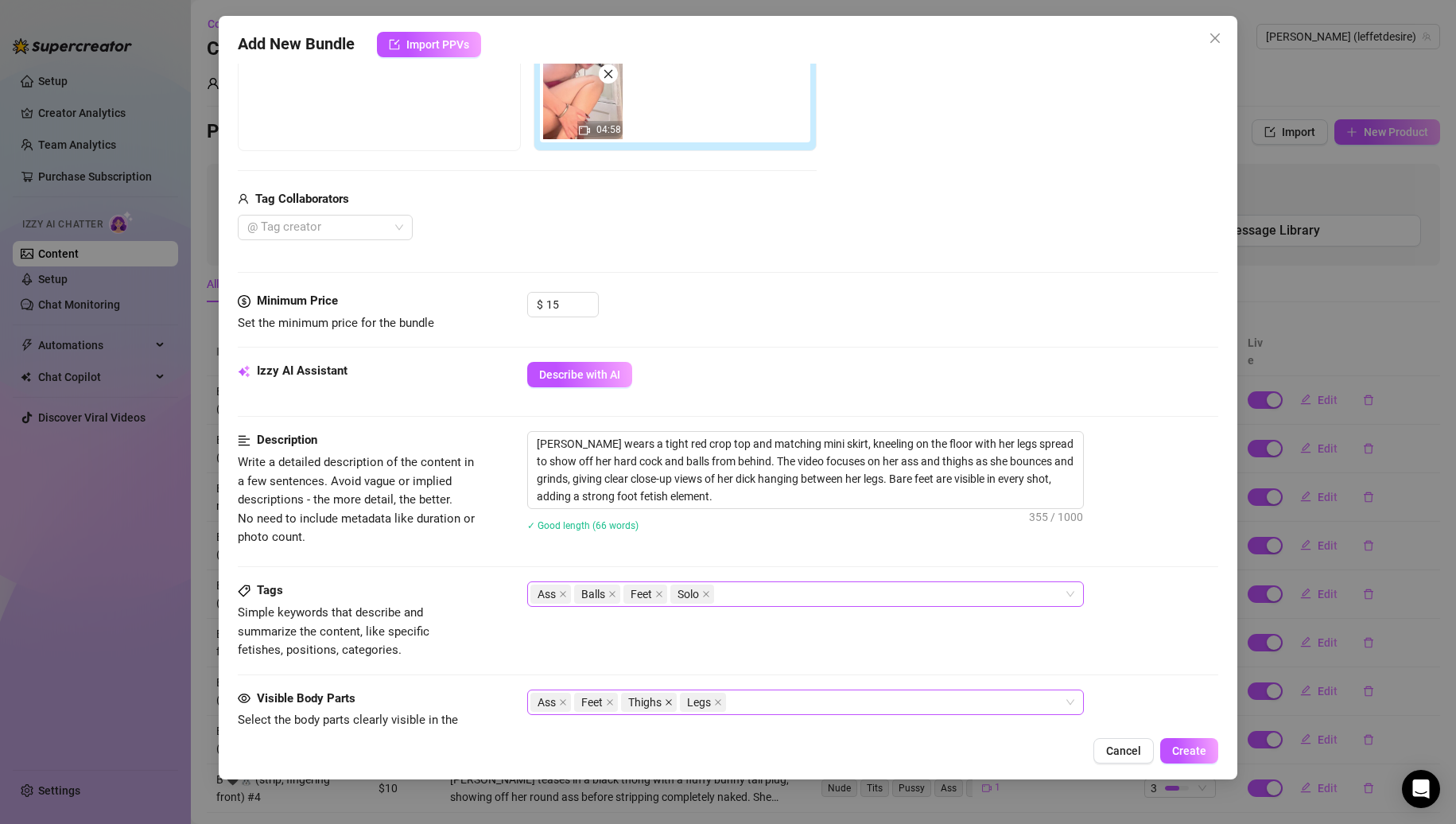
scroll to position [398, 0]
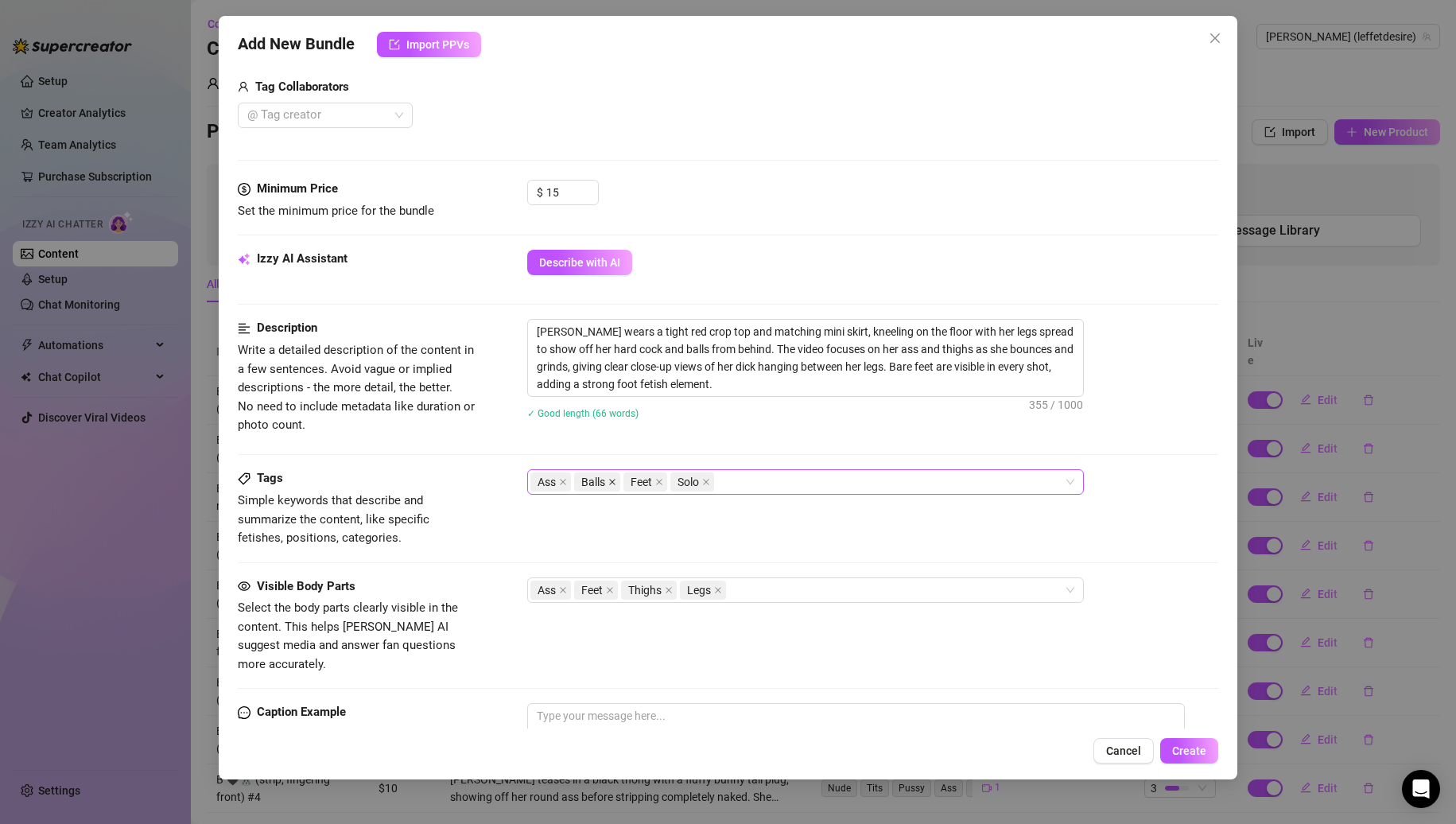
click at [615, 481] on icon "close" at bounding box center [612, 482] width 8 height 8
click at [762, 479] on div "Ass Feet Solo" at bounding box center [798, 482] width 534 height 22
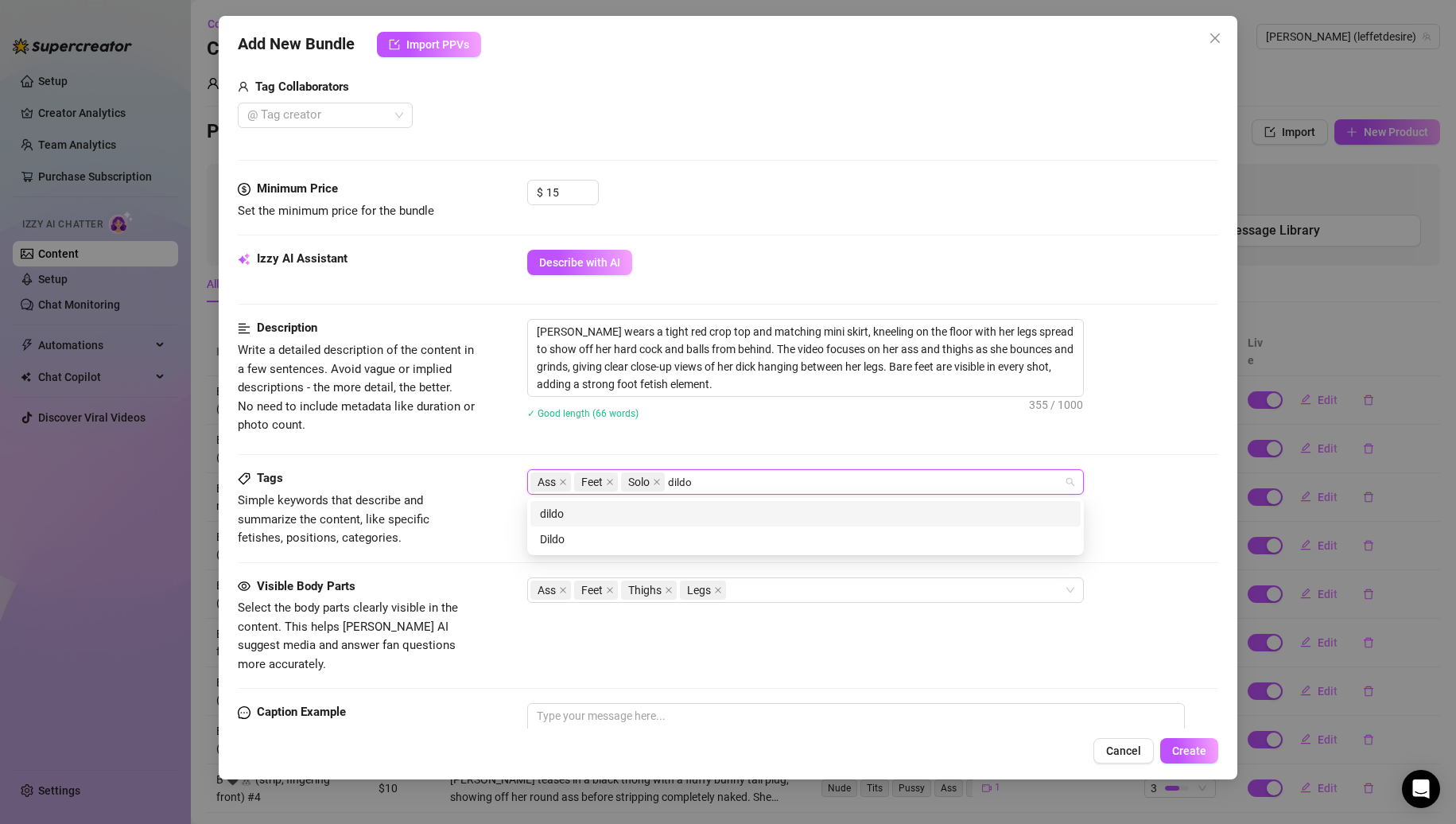
click at [639, 521] on div "dildo" at bounding box center [805, 514] width 531 height 17
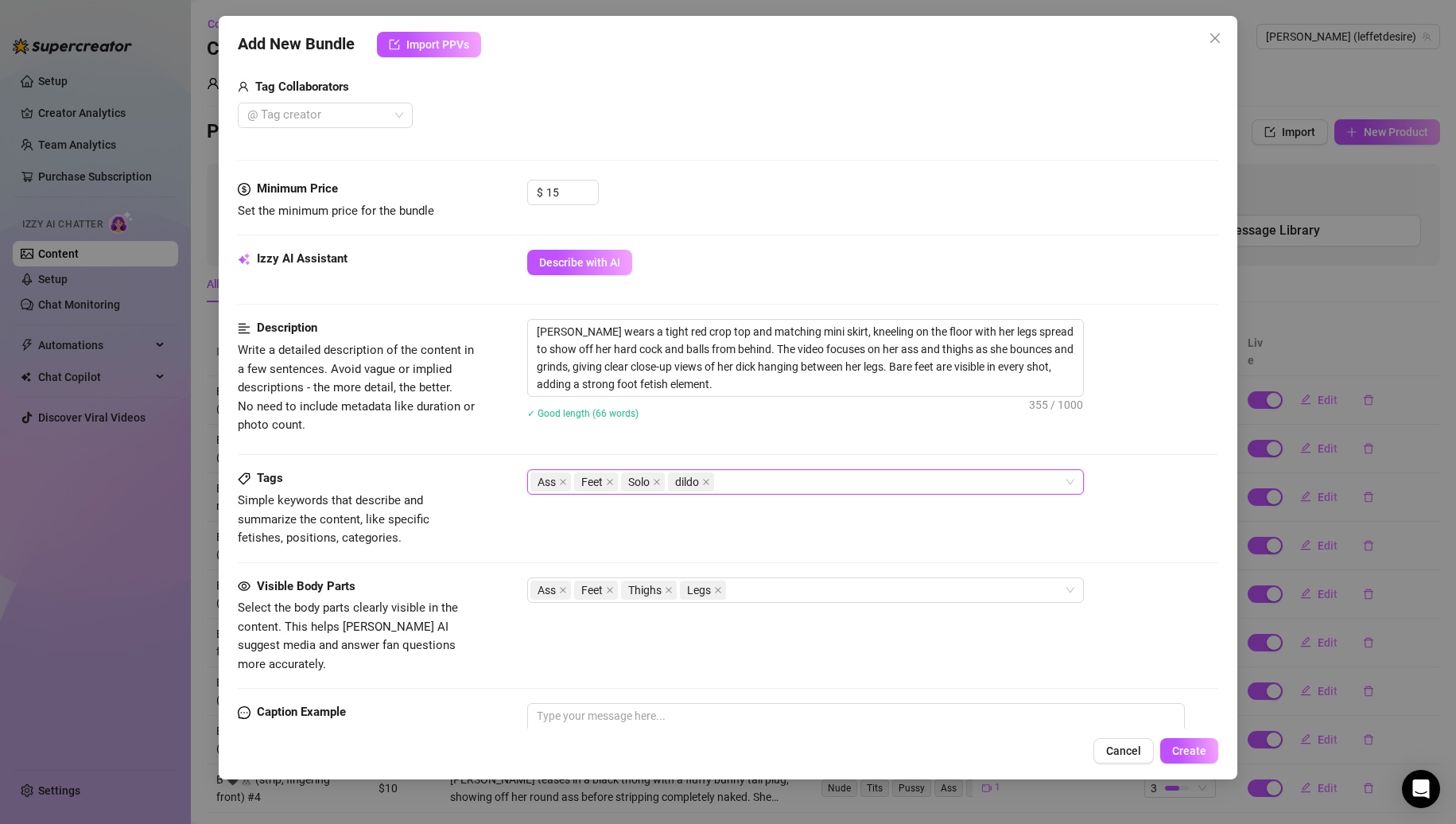
click at [486, 461] on div "Description Write a detailed description of the content in a few sentences. Avo…" at bounding box center [728, 394] width 982 height 150
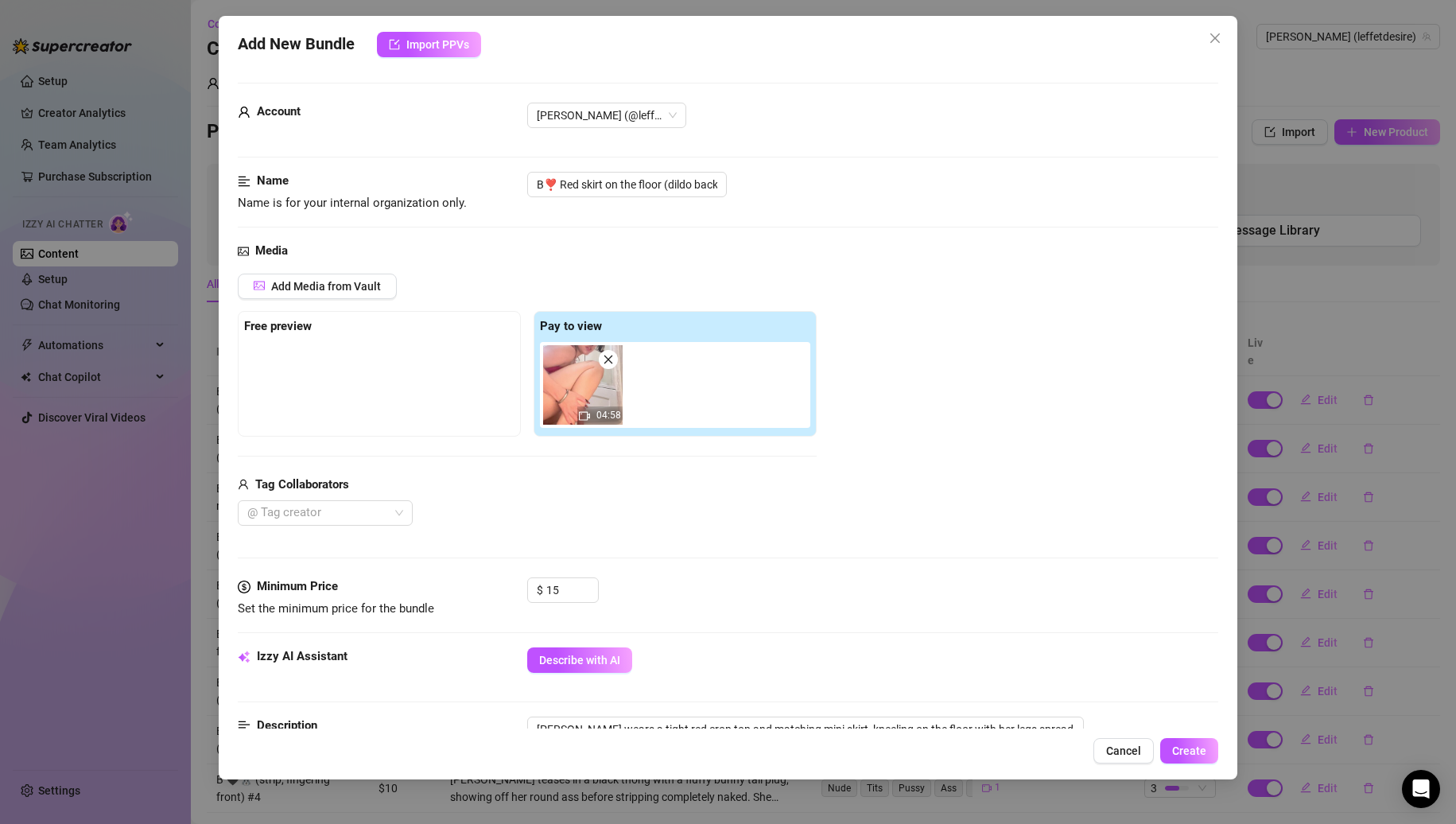
scroll to position [677, 0]
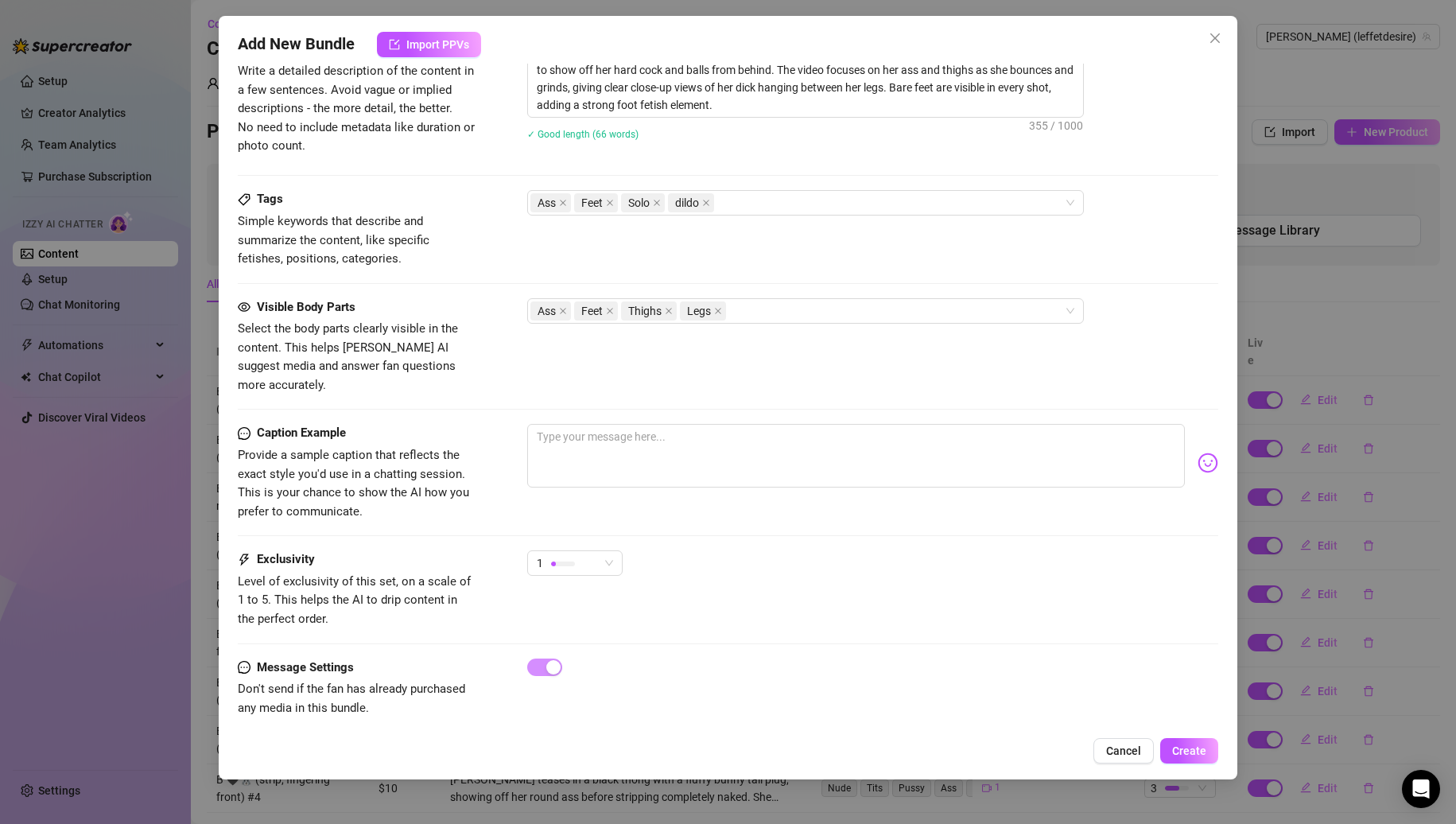
click at [572, 531] on div "Caption Example Provide a sample caption that reflects the exact style you'd us…" at bounding box center [728, 487] width 982 height 126
click at [575, 551] on div "1" at bounding box center [568, 563] width 62 height 24
click at [582, 624] on span "3" at bounding box center [591, 627] width 103 height 17
click at [1184, 750] on span "Create" at bounding box center [1189, 751] width 34 height 13
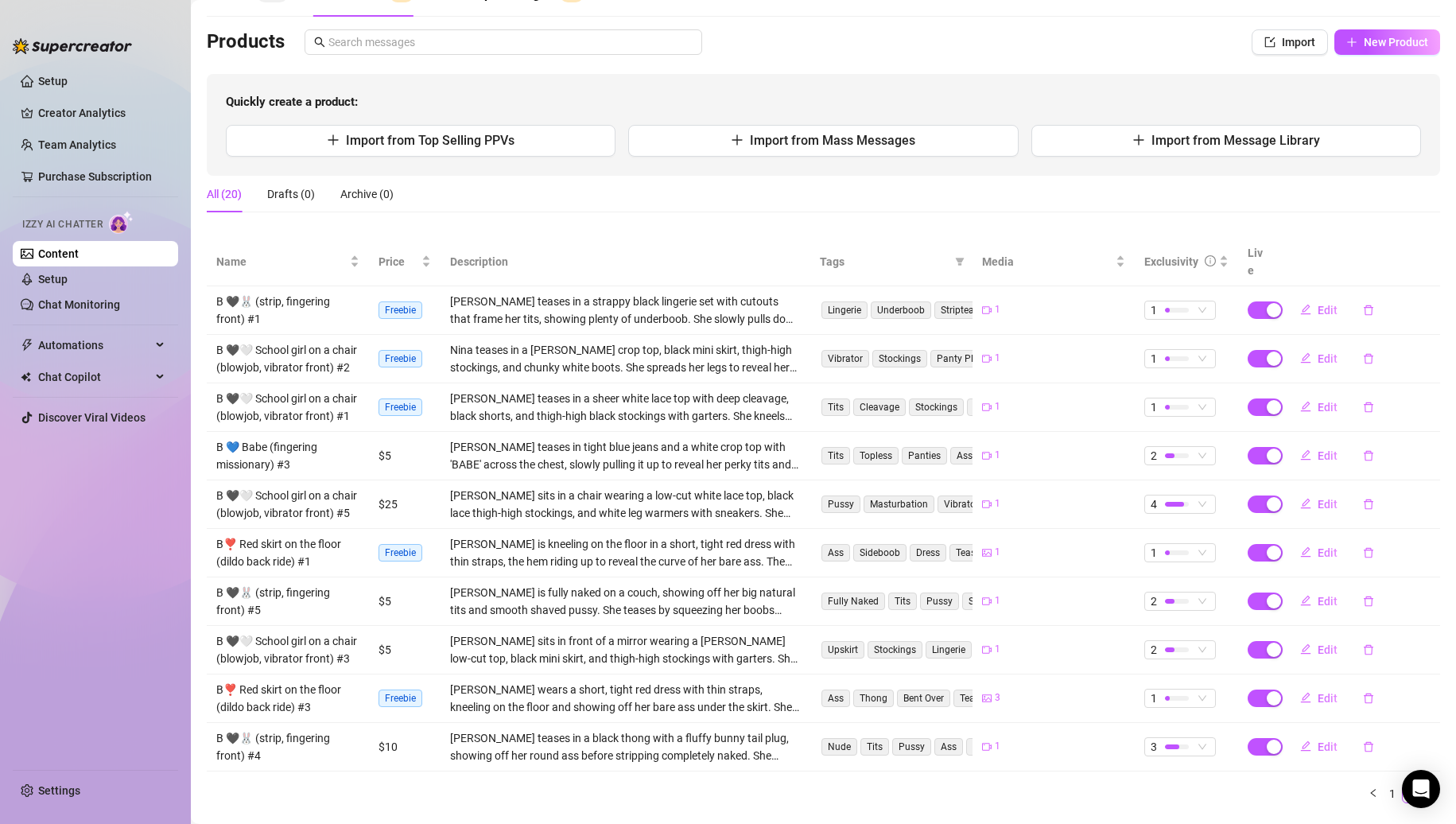
scroll to position [0, 0]
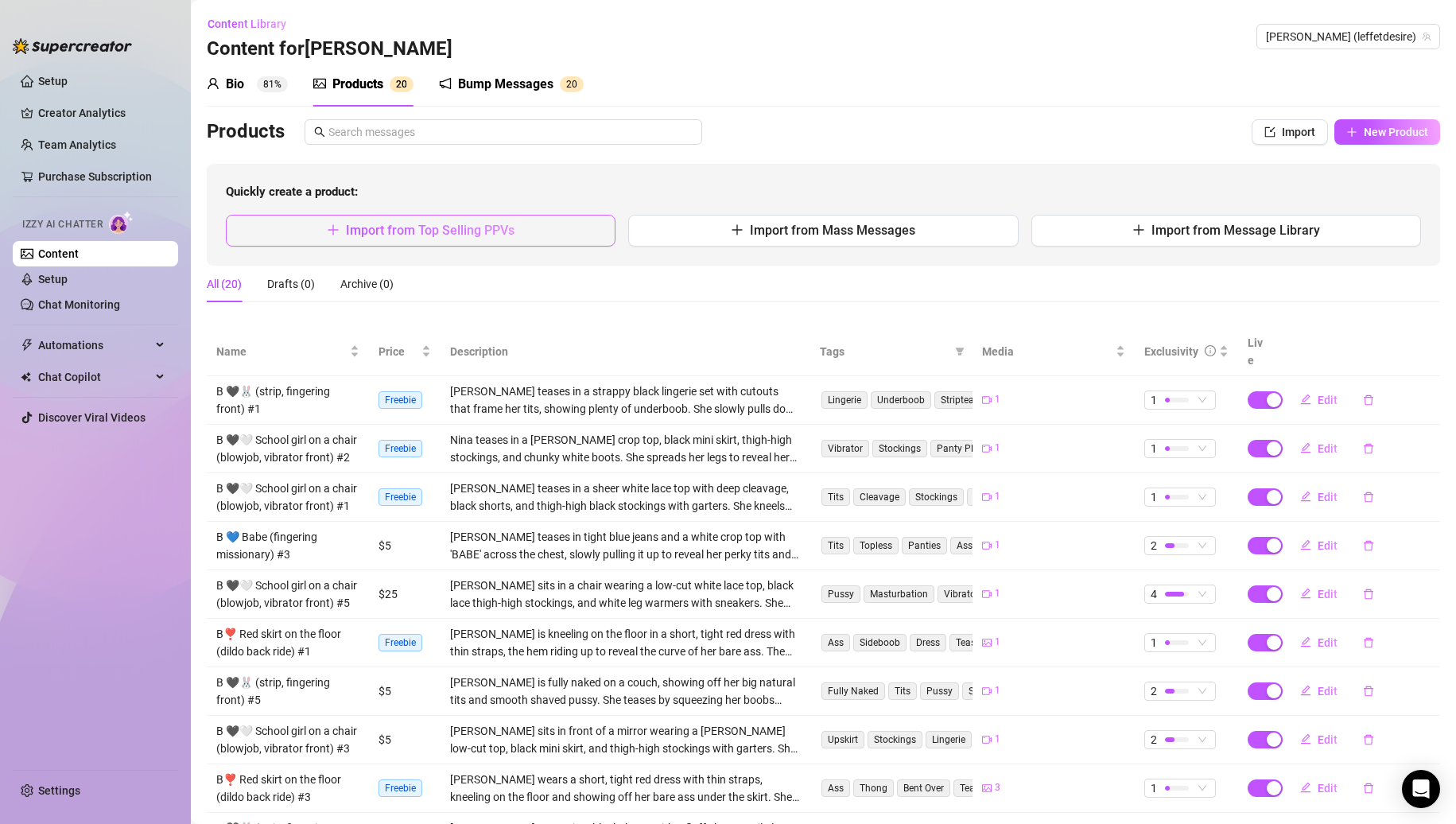
click at [526, 230] on button "Import from Top Selling PPVs" at bounding box center [420, 230] width 389 height 32
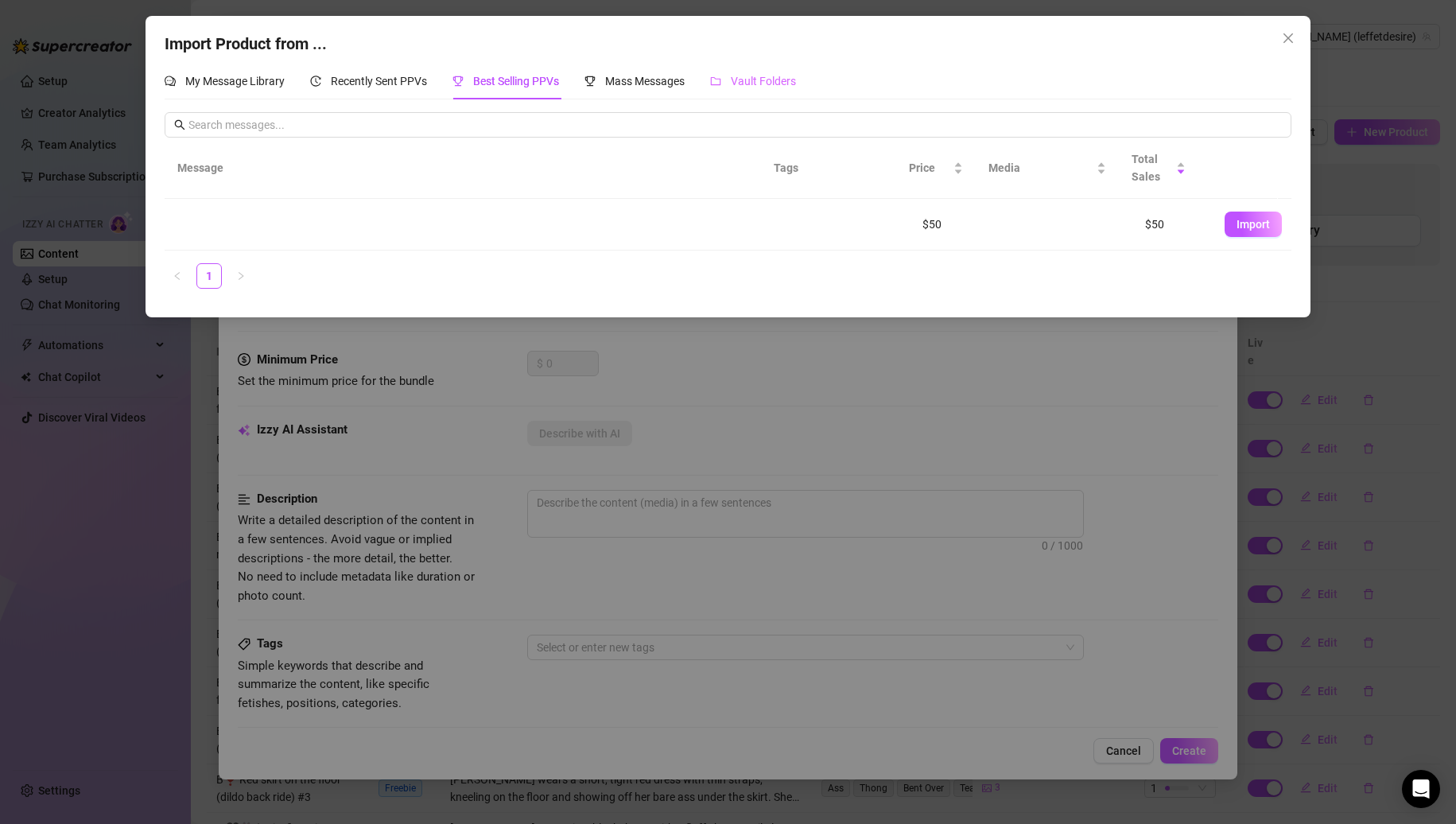
click at [727, 66] on div "Vault Folders" at bounding box center [753, 81] width 86 height 37
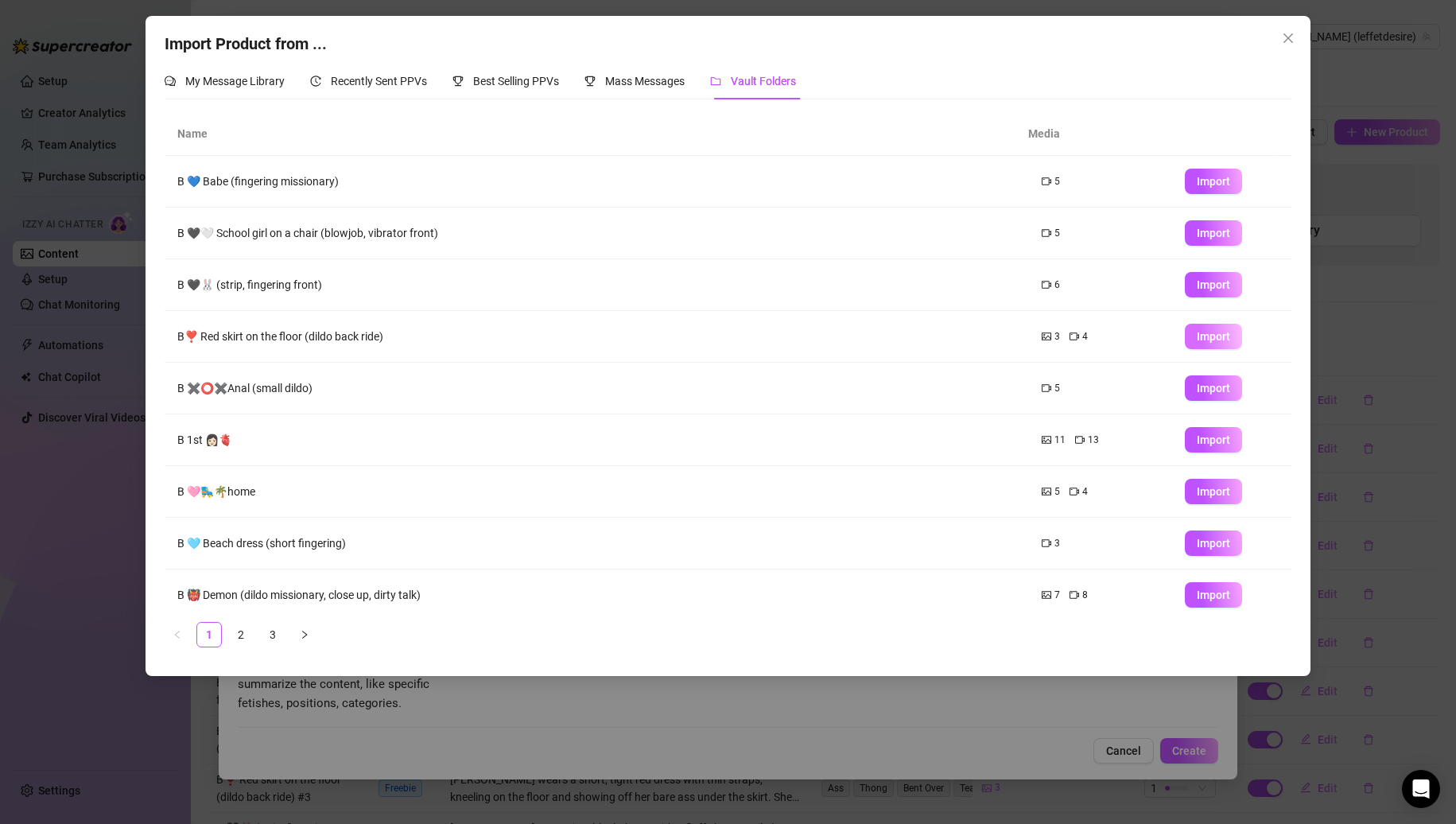
click at [1197, 331] on span "Import" at bounding box center [1213, 336] width 34 height 13
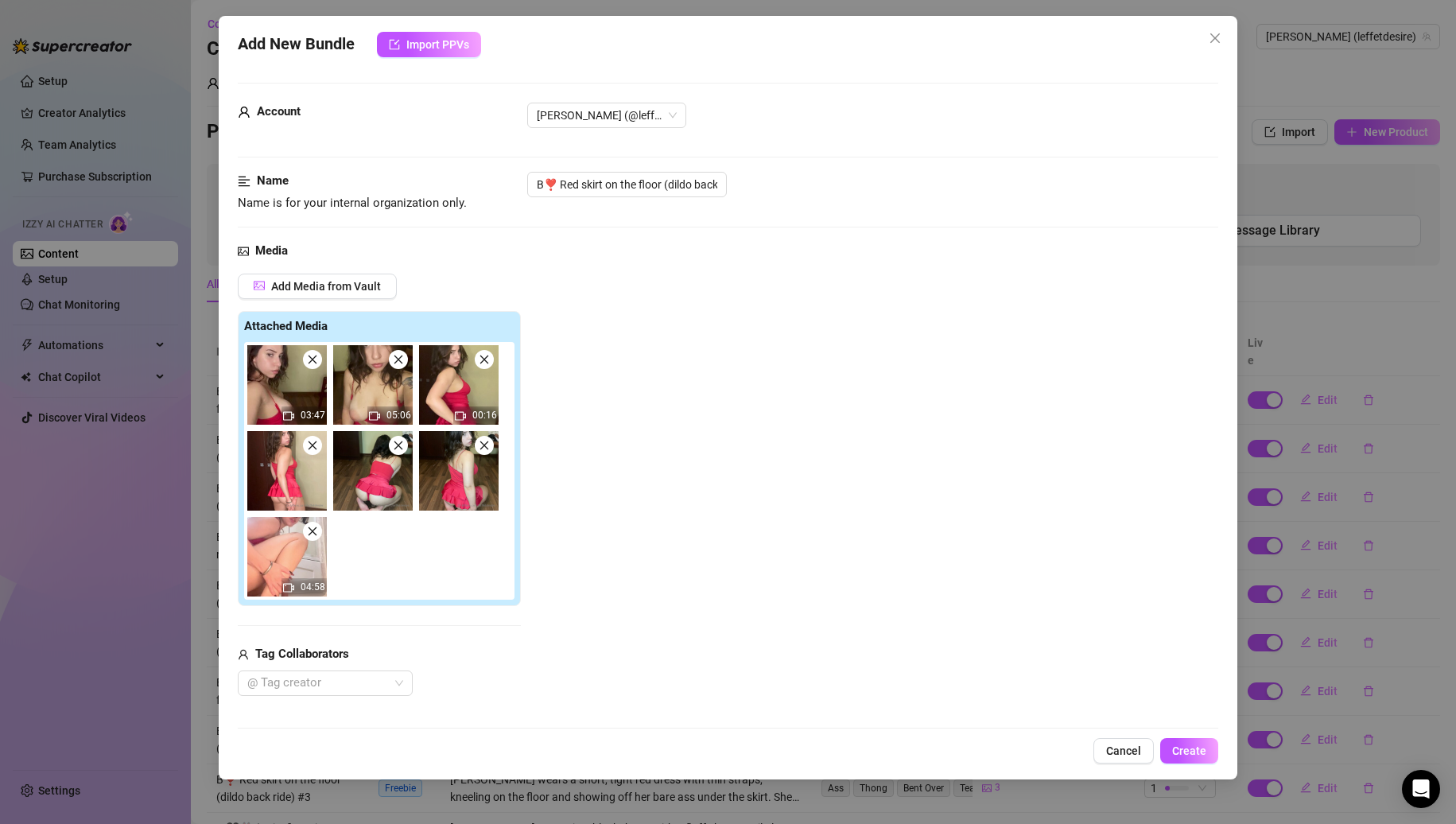
click at [317, 535] on icon "close" at bounding box center [313, 532] width 12 height 12
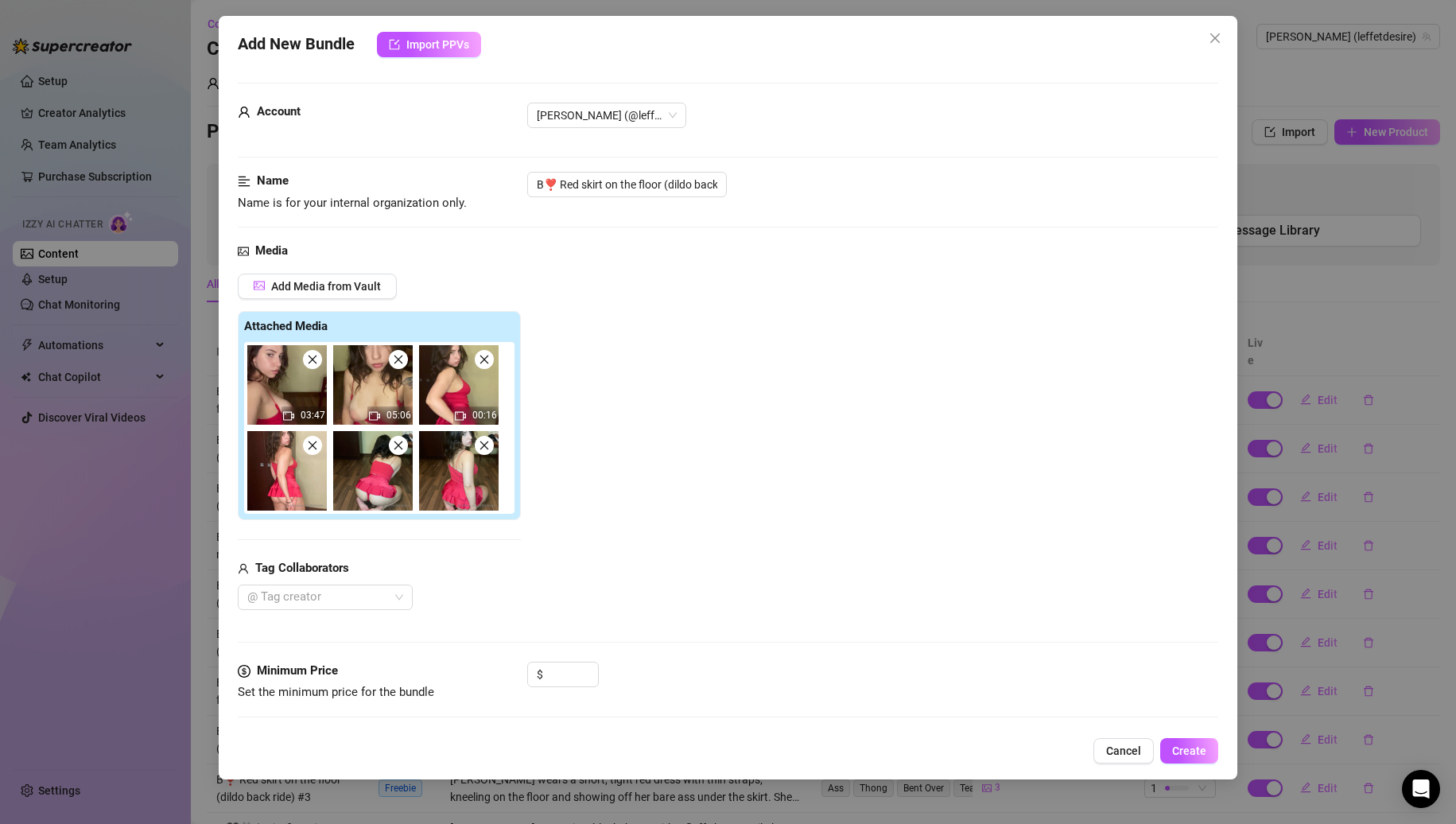
click at [317, 451] on icon "close" at bounding box center [313, 445] width 12 height 12
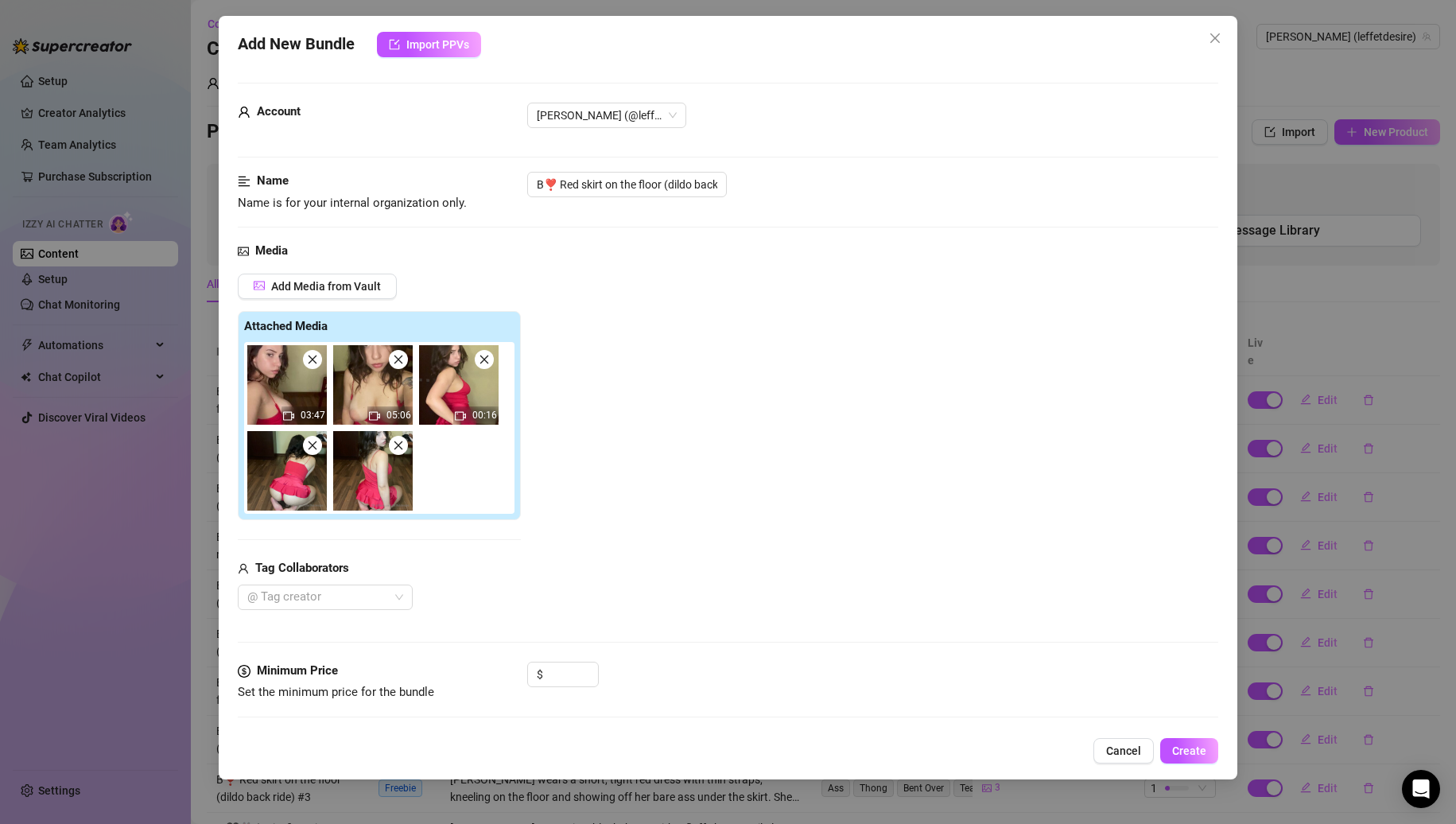
click at [317, 451] on icon "close" at bounding box center [313, 445] width 12 height 12
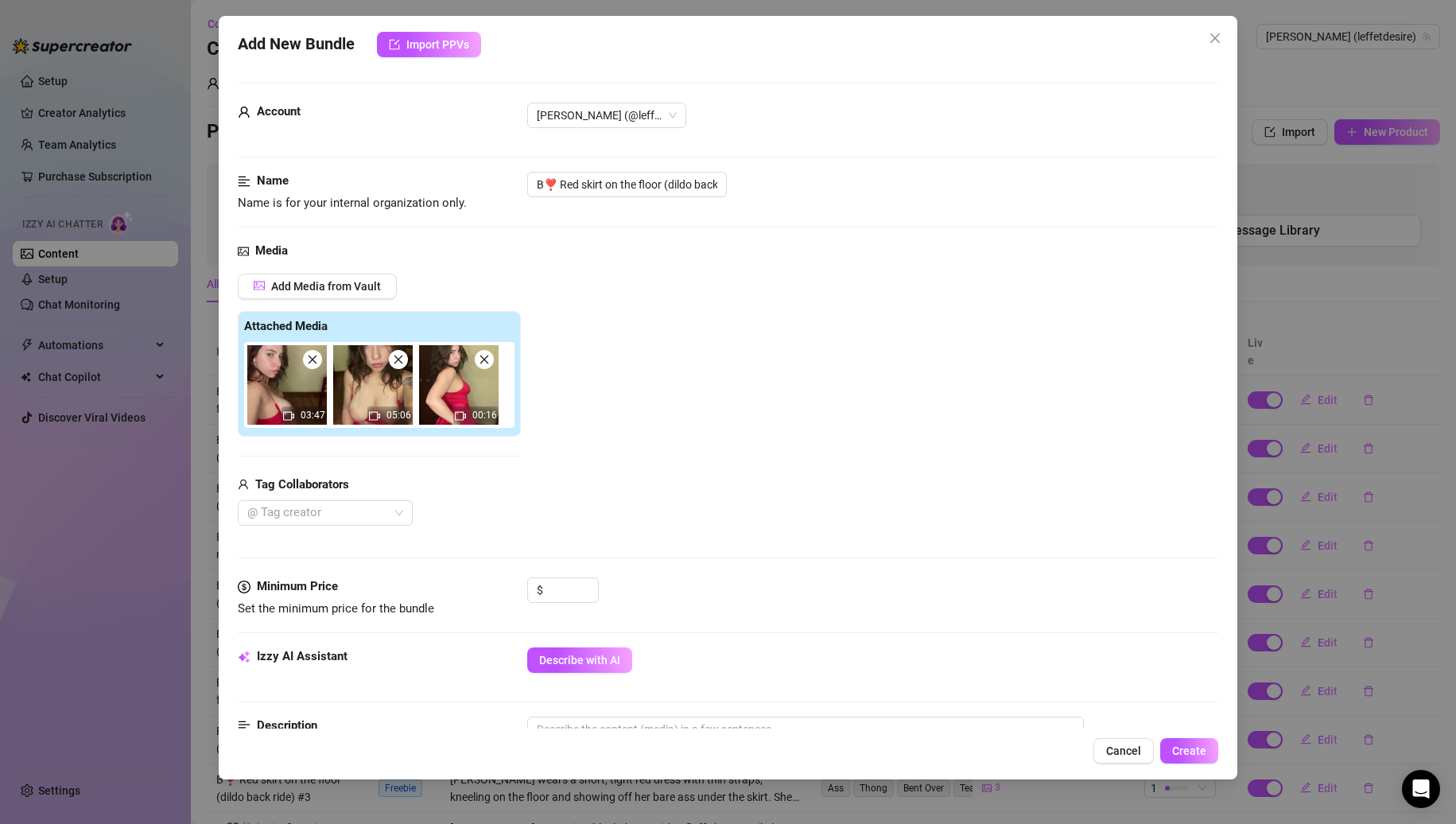
click at [315, 364] on icon "close" at bounding box center [313, 359] width 12 height 12
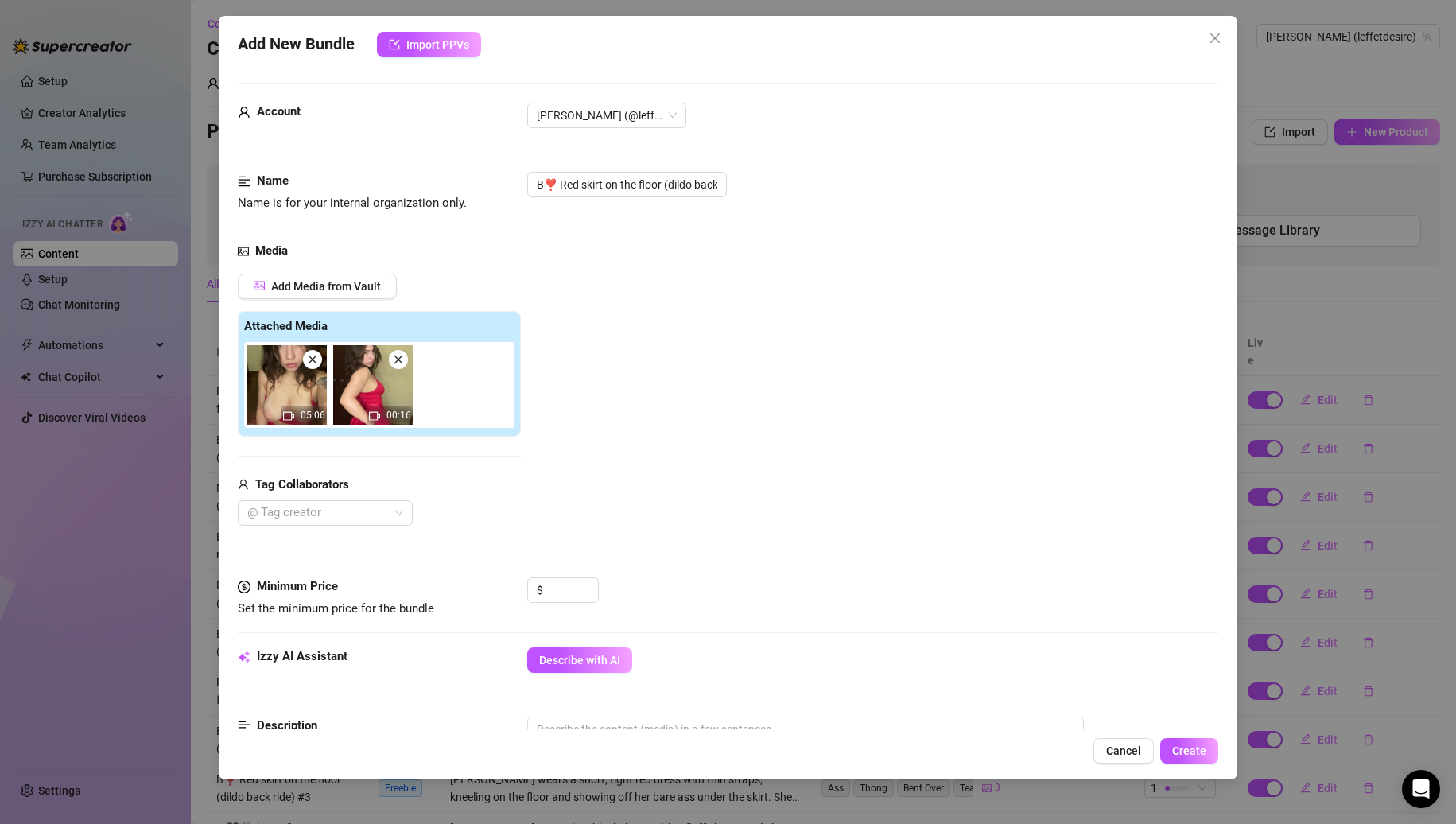
click at [315, 364] on icon "close" at bounding box center [313, 359] width 12 height 12
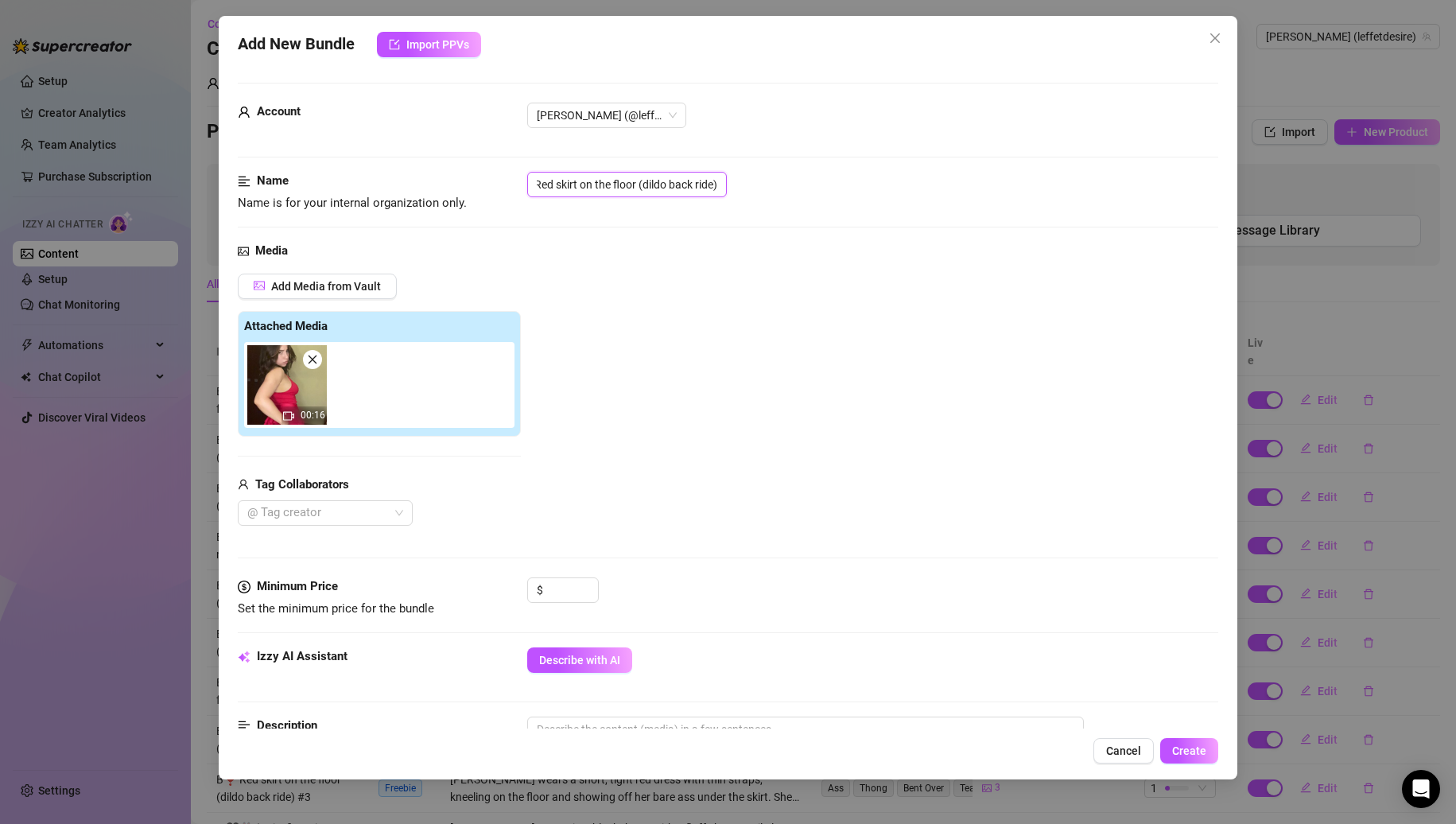
drag, startPoint x: 640, startPoint y: 183, endPoint x: 1096, endPoint y: 165, distance: 456.4
click at [1096, 165] on form "Account Nina (@leffetdesire) Name Name is for your internal organization only. …" at bounding box center [728, 751] width 982 height 1337
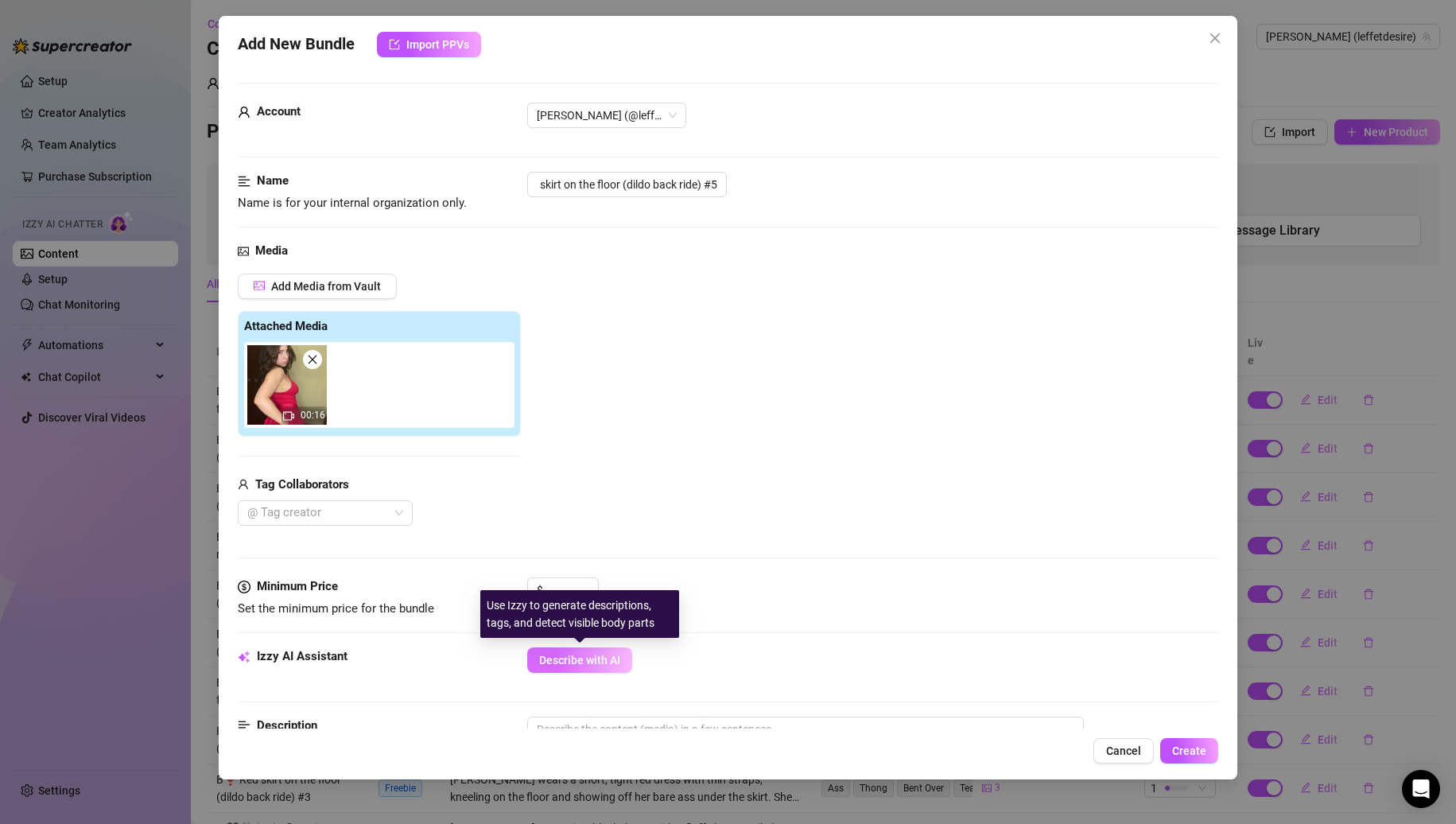
click at [586, 657] on span "Describe with AI" at bounding box center [580, 660] width 81 height 13
click at [573, 590] on div "Use Izzy to generate descriptions, tags, and detect visible body parts" at bounding box center [588, 614] width 199 height 48
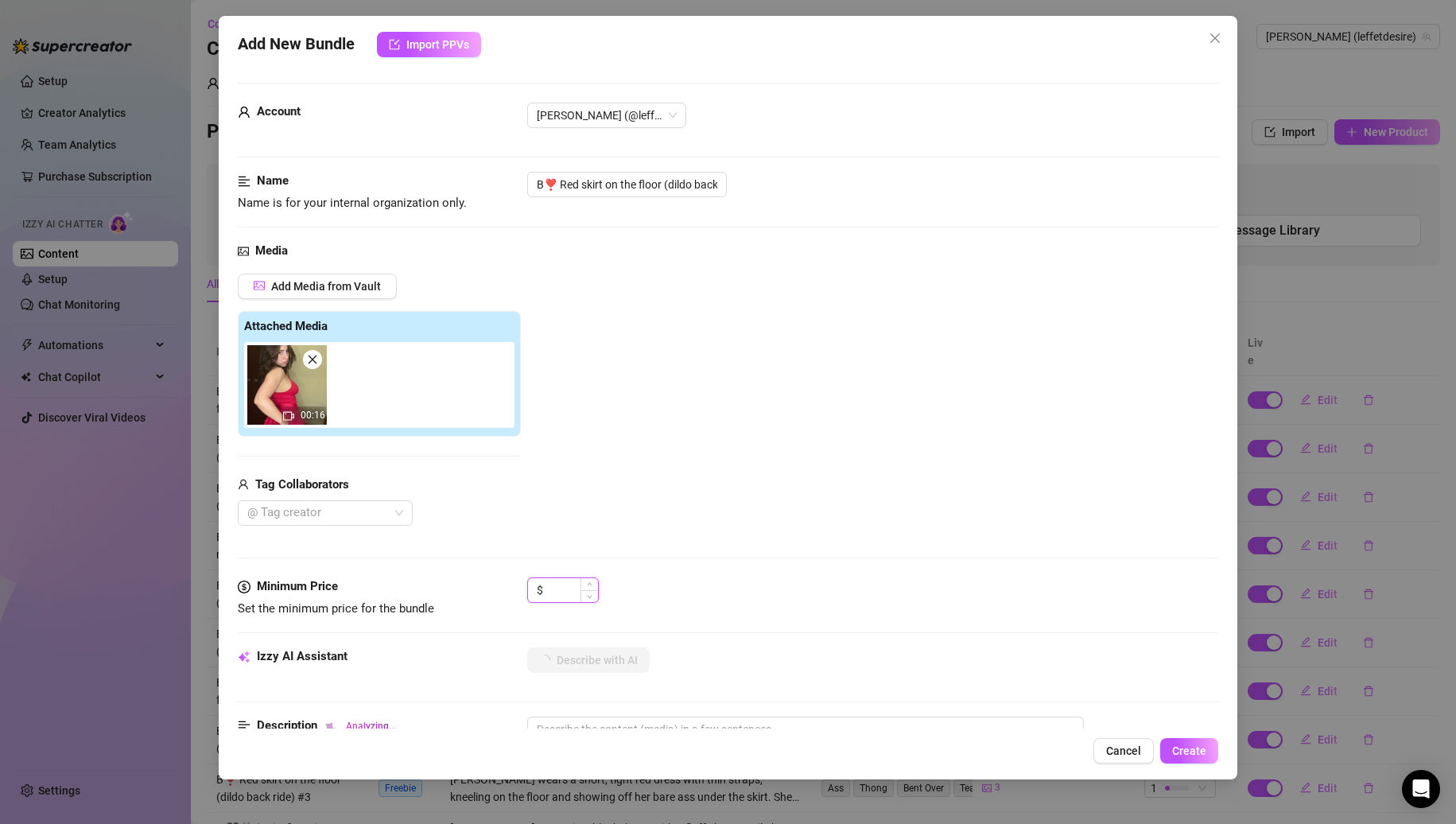
click at [574, 585] on input at bounding box center [572, 590] width 52 height 24
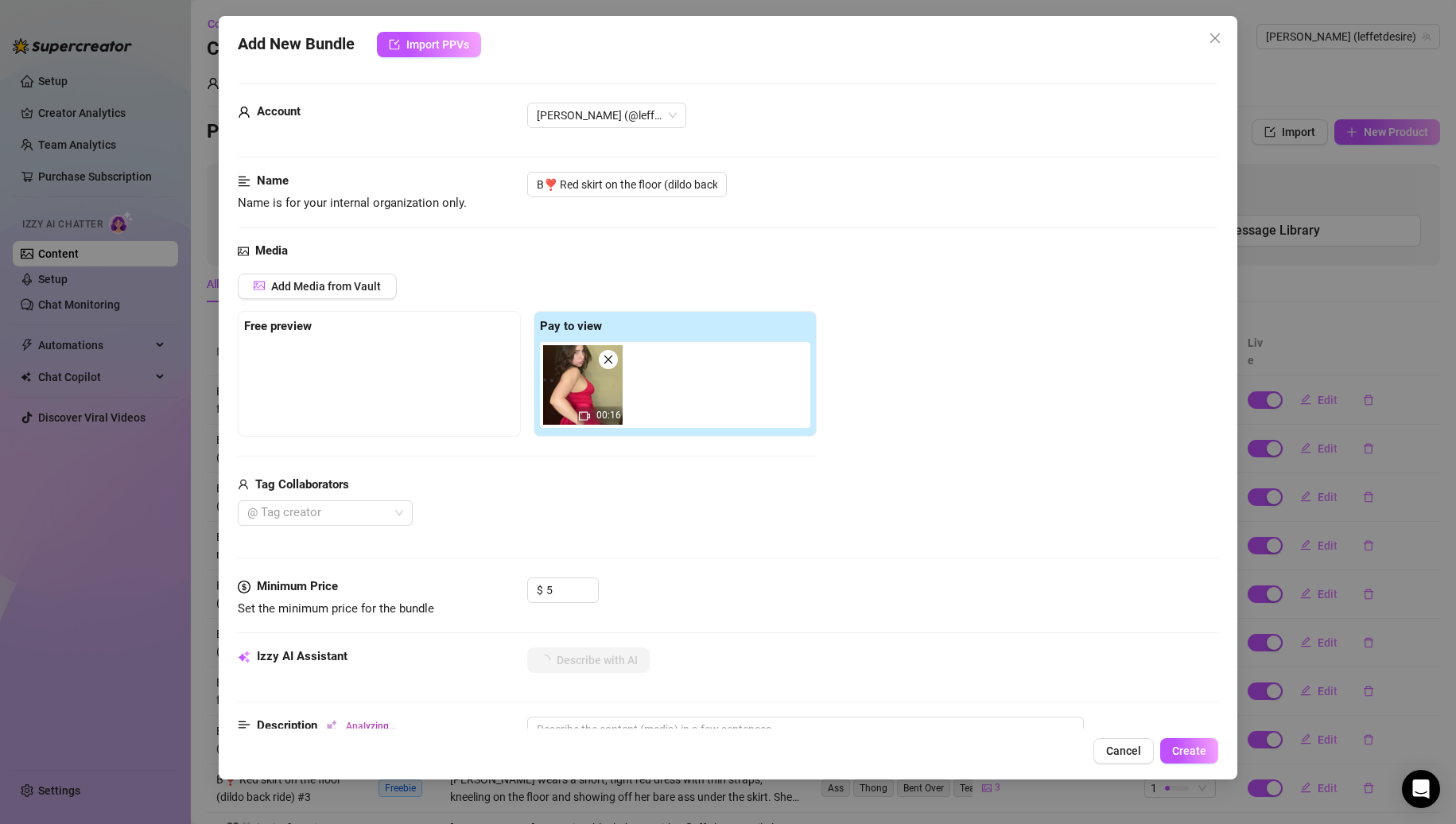
click at [701, 586] on div "$ 5" at bounding box center [873, 597] width 692 height 40
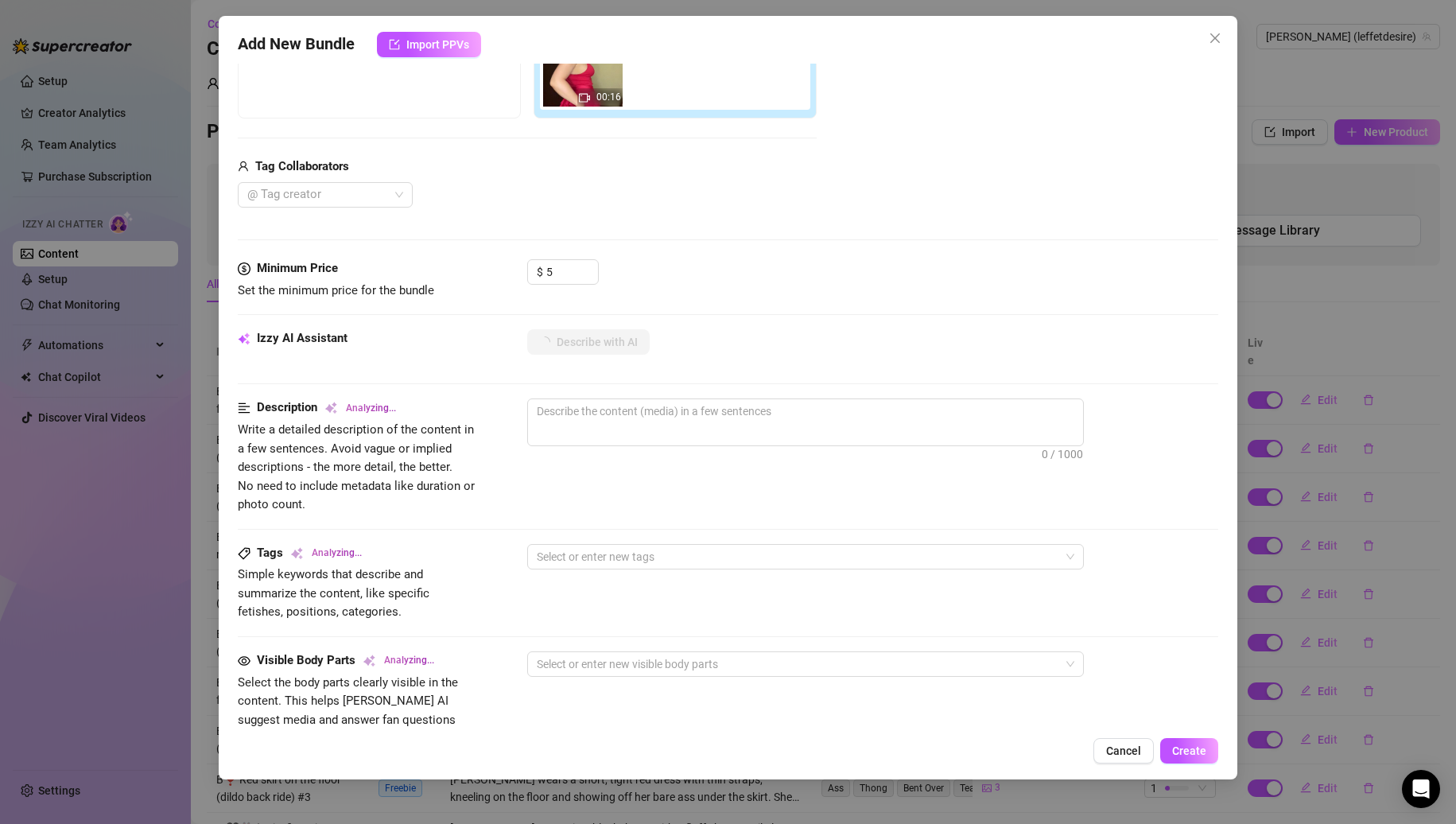
scroll to position [672, 0]
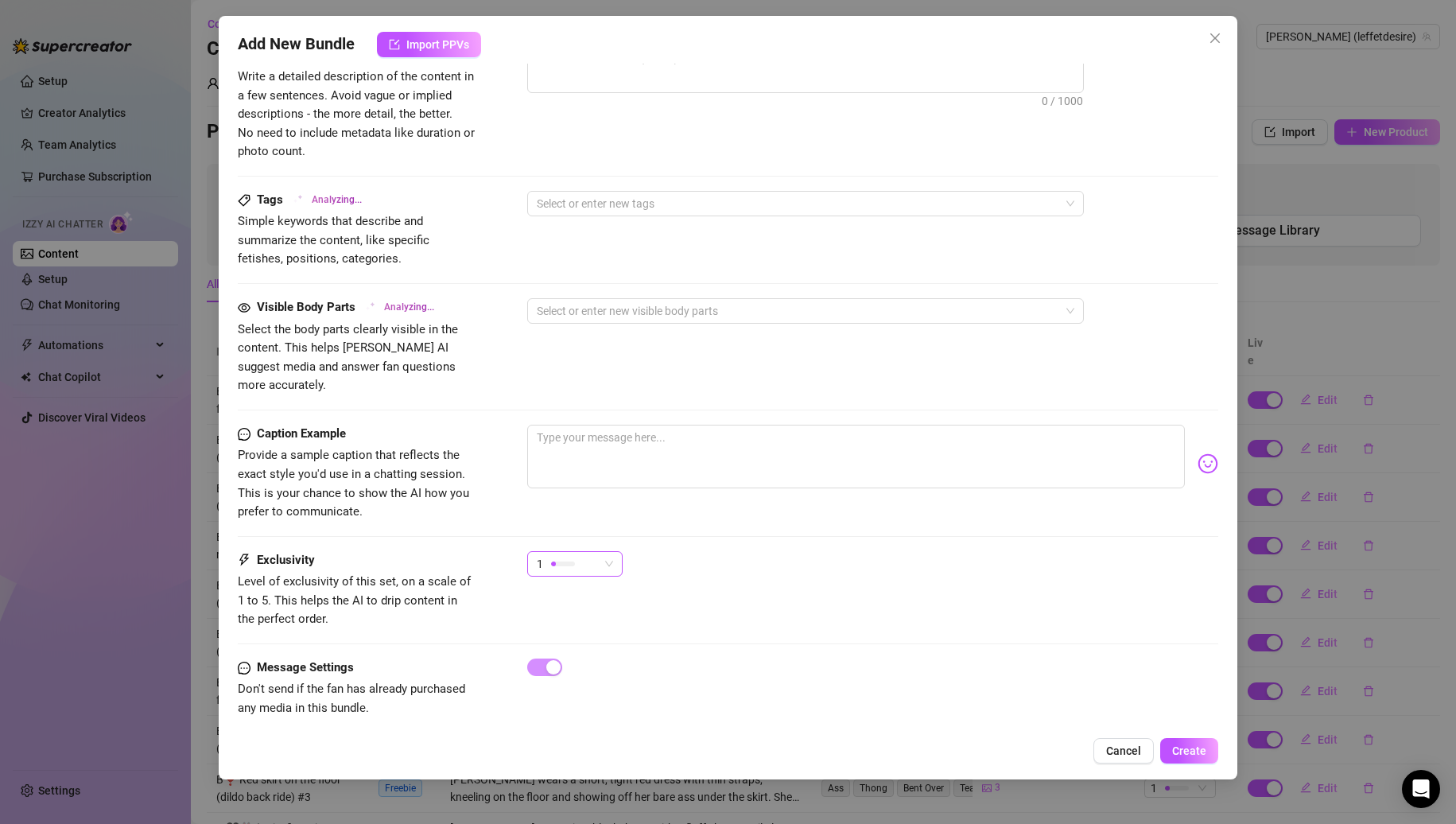
click at [596, 552] on div "1" at bounding box center [568, 564] width 62 height 24
click at [563, 603] on span "2" at bounding box center [591, 602] width 103 height 17
click at [809, 551] on div "2 2" at bounding box center [873, 571] width 692 height 40
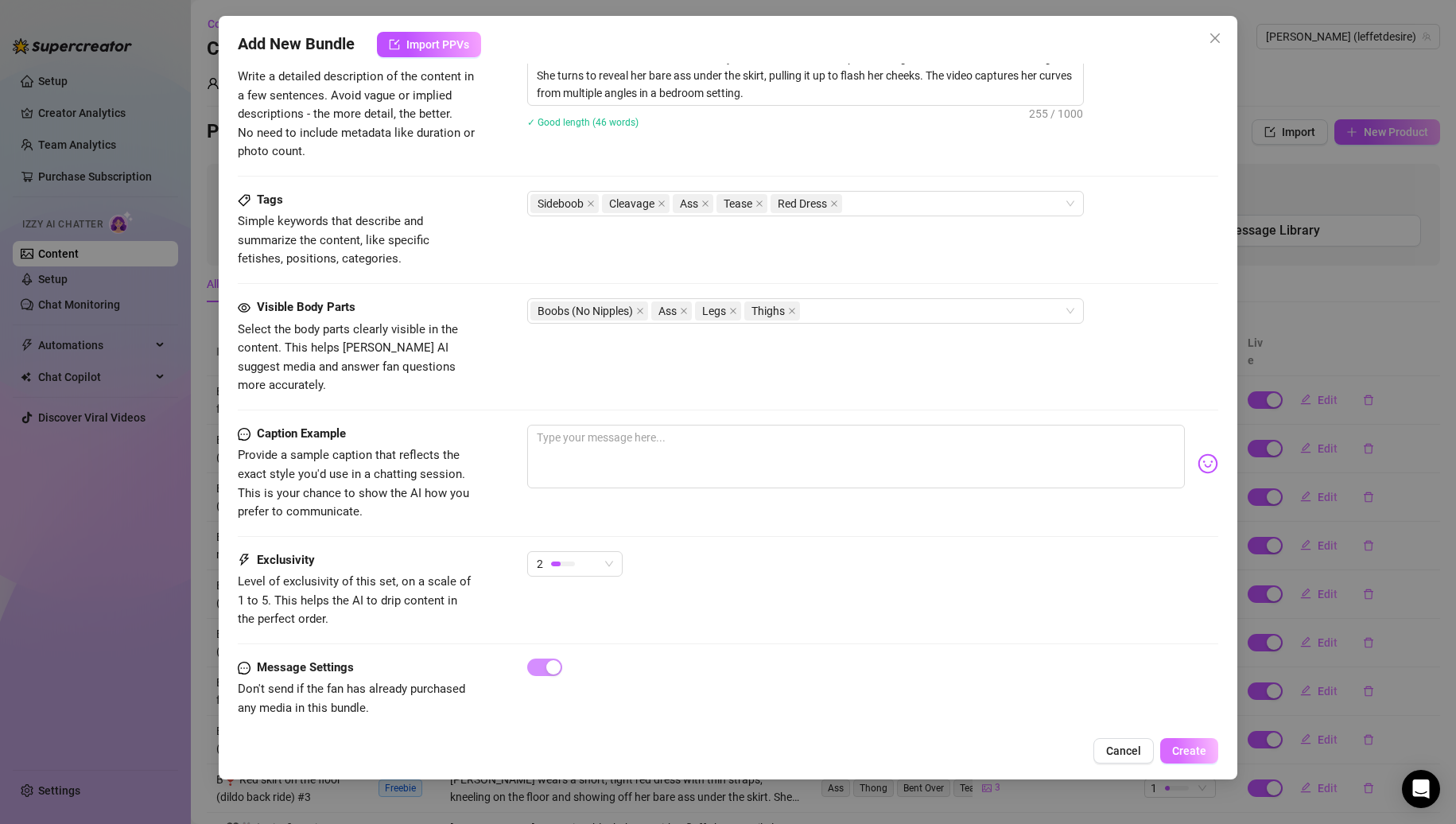
click at [1181, 745] on span "Create" at bounding box center [1189, 751] width 34 height 13
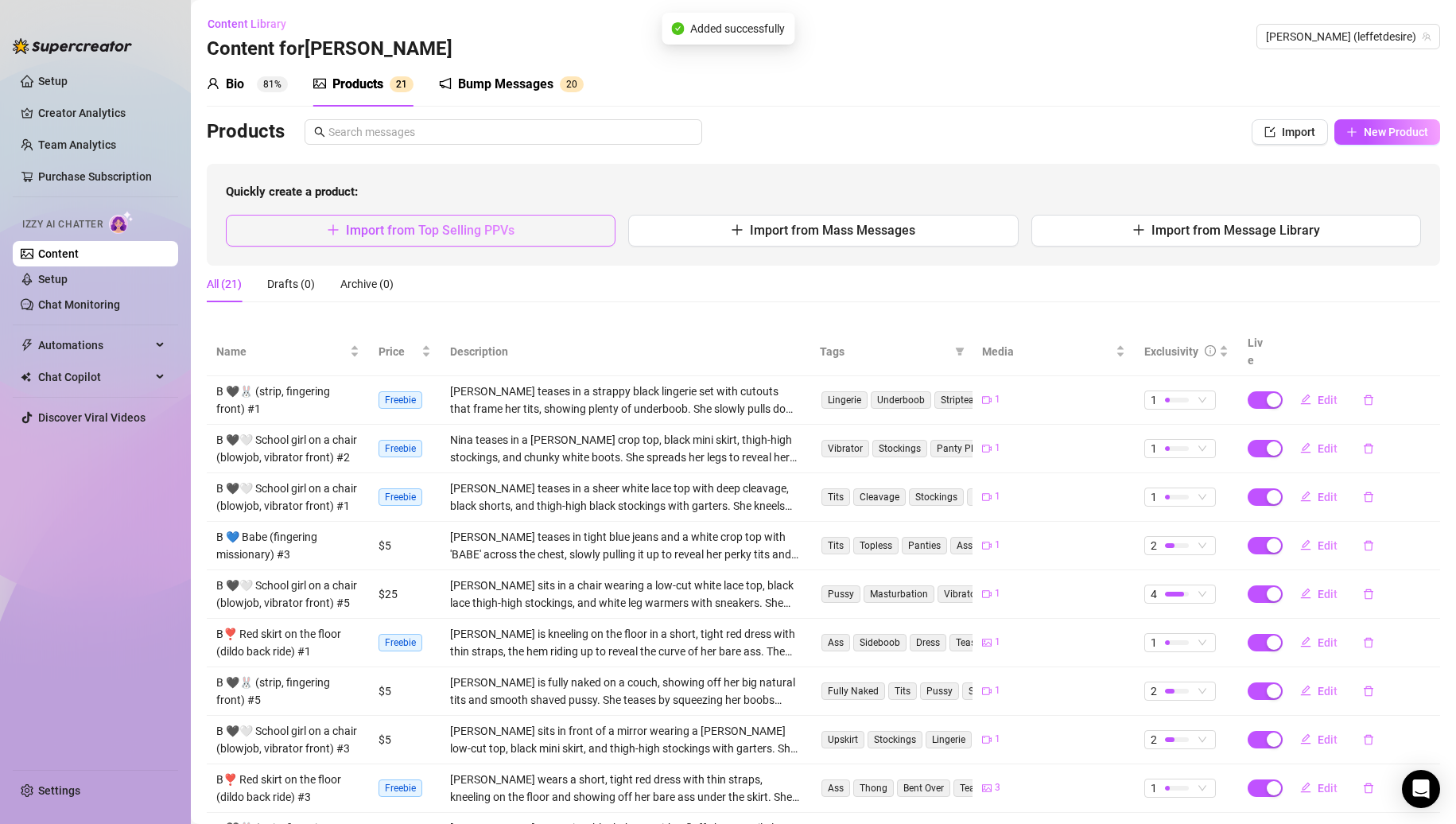
click at [550, 230] on button "Import from Top Selling PPVs" at bounding box center [420, 230] width 389 height 32
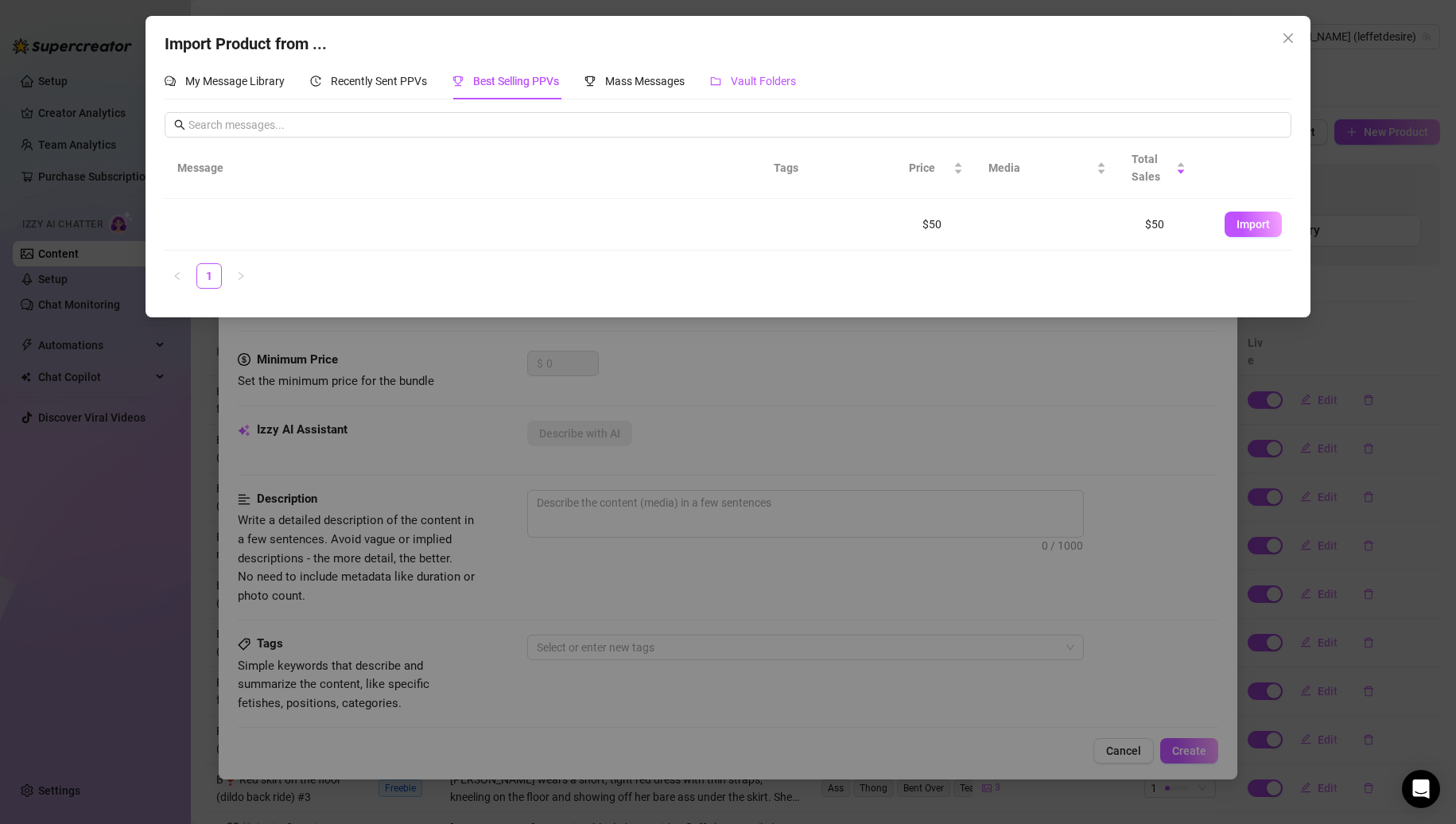
click at [734, 81] on div "Vault Folders" at bounding box center [753, 81] width 86 height 17
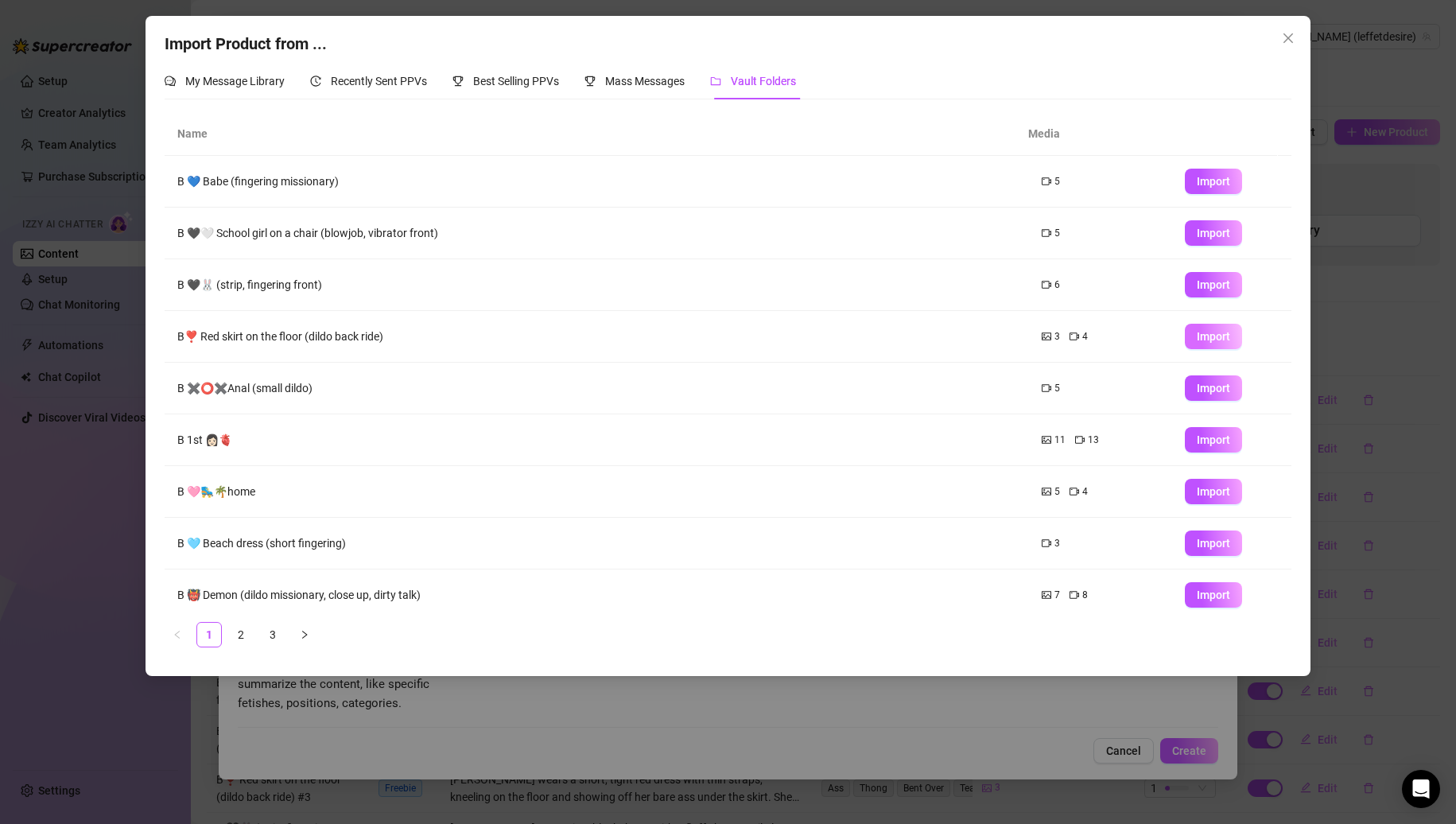
click at [1197, 335] on span "Import" at bounding box center [1213, 336] width 34 height 13
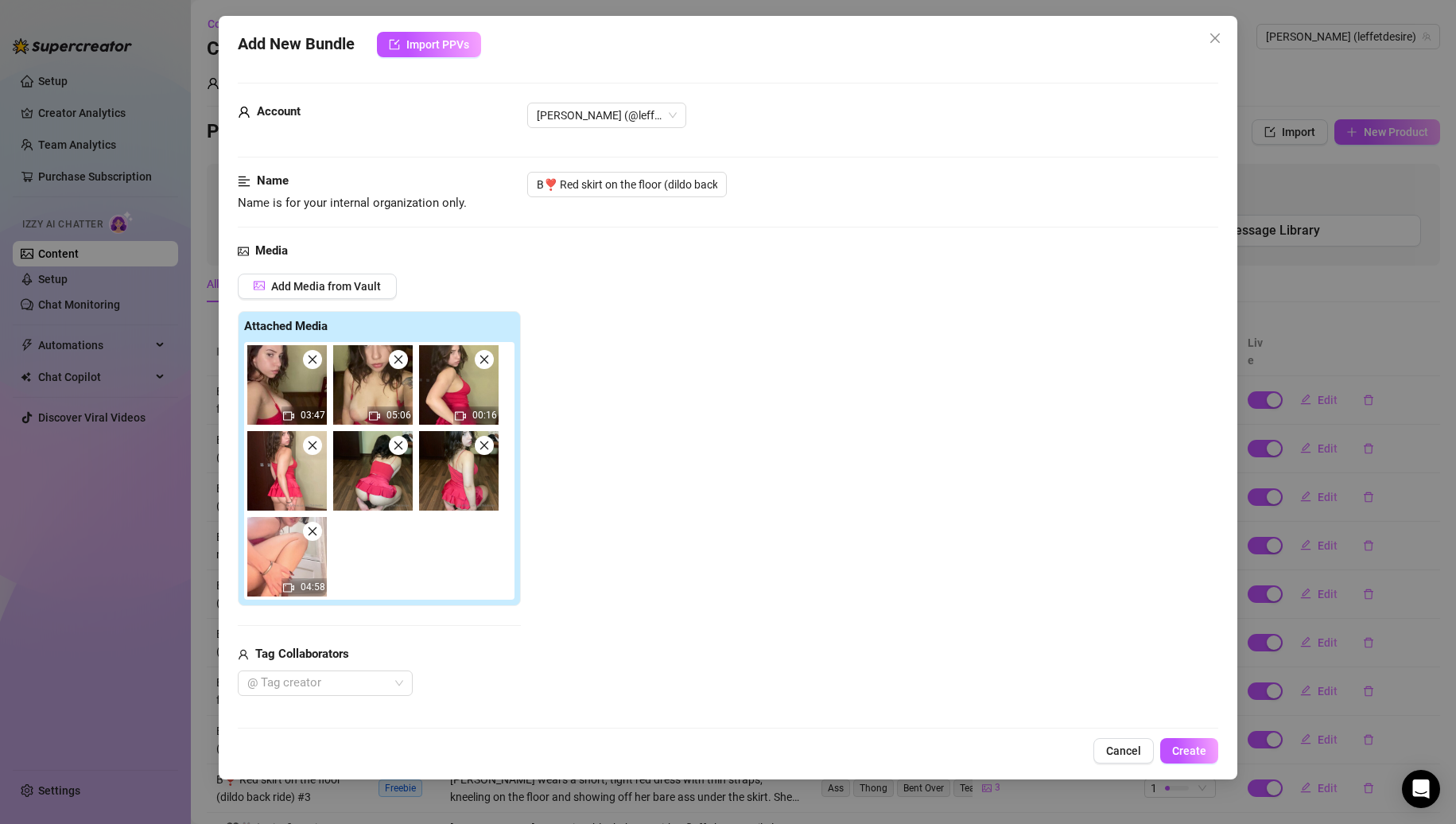
click at [311, 444] on icon "close" at bounding box center [311, 445] width 9 height 9
click at [394, 444] on icon "close" at bounding box center [398, 445] width 9 height 9
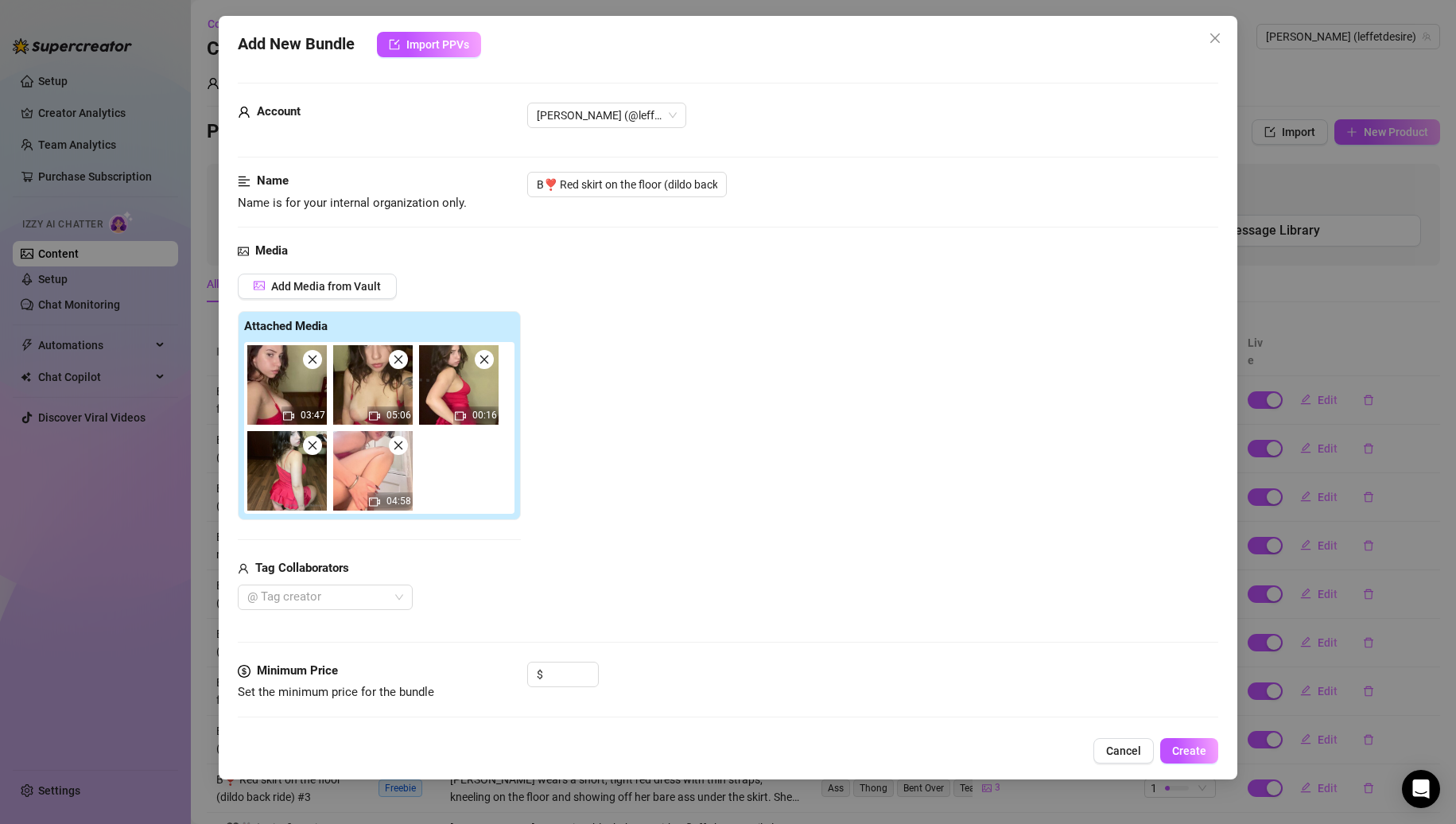
click at [311, 444] on icon "close" at bounding box center [311, 445] width 9 height 9
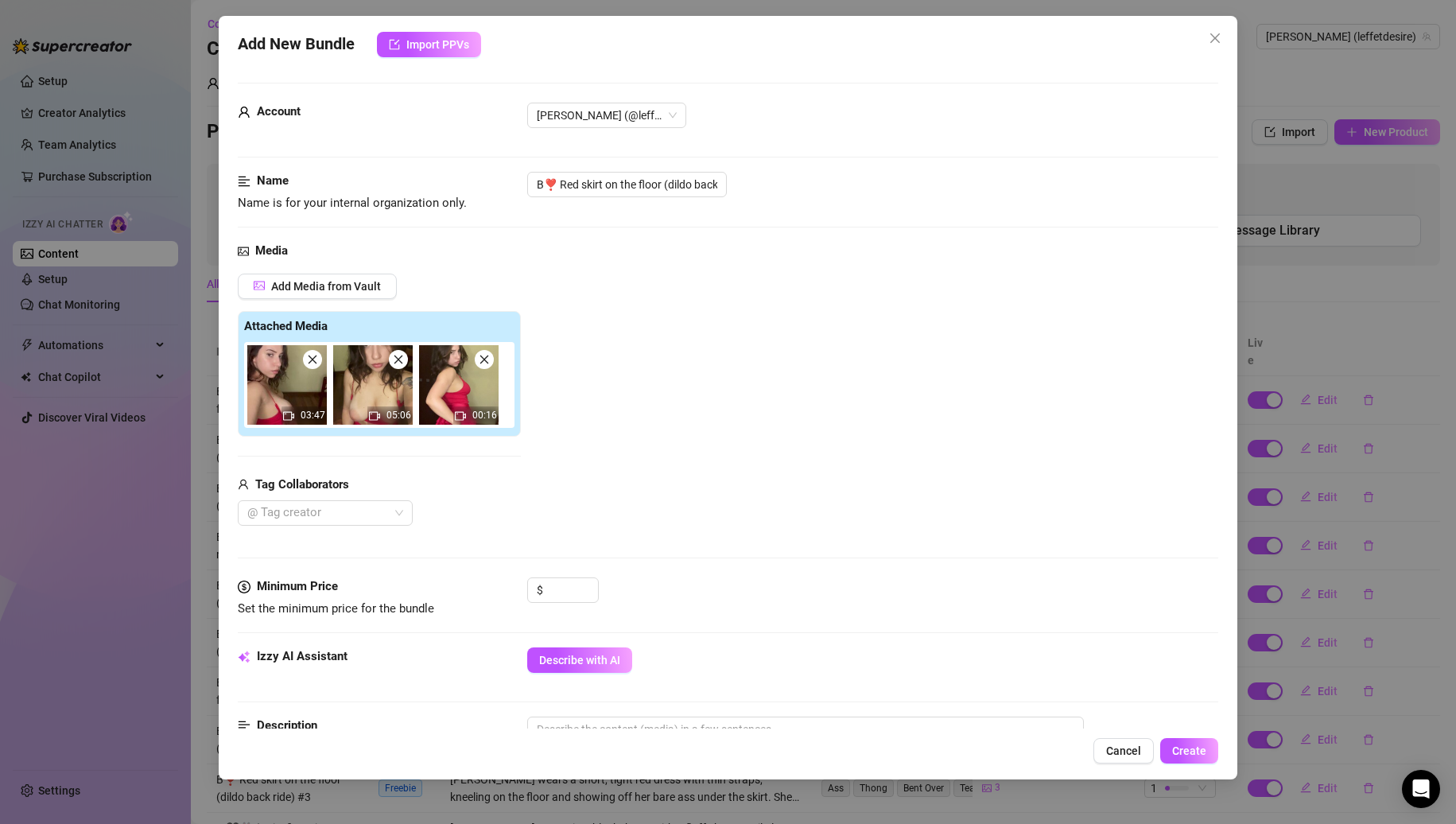
click at [314, 366] on span at bounding box center [312, 359] width 19 height 19
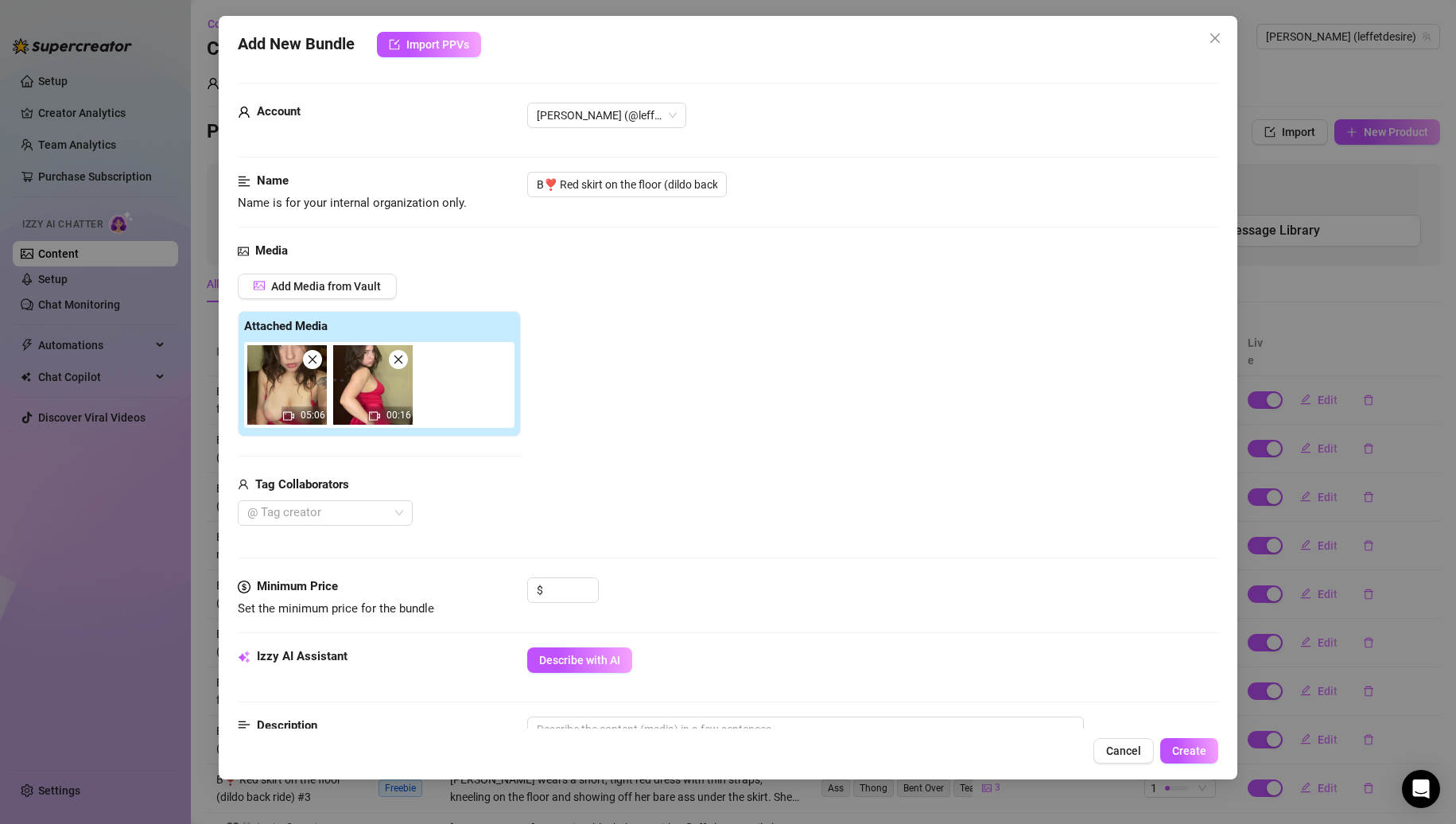
click at [405, 362] on span at bounding box center [399, 359] width 19 height 19
drag, startPoint x: 621, startPoint y: 189, endPoint x: 1073, endPoint y: 174, distance: 452.2
click at [1073, 174] on div "B❣️ Red skirt on the floor (dildo back ride)" at bounding box center [873, 184] width 692 height 25
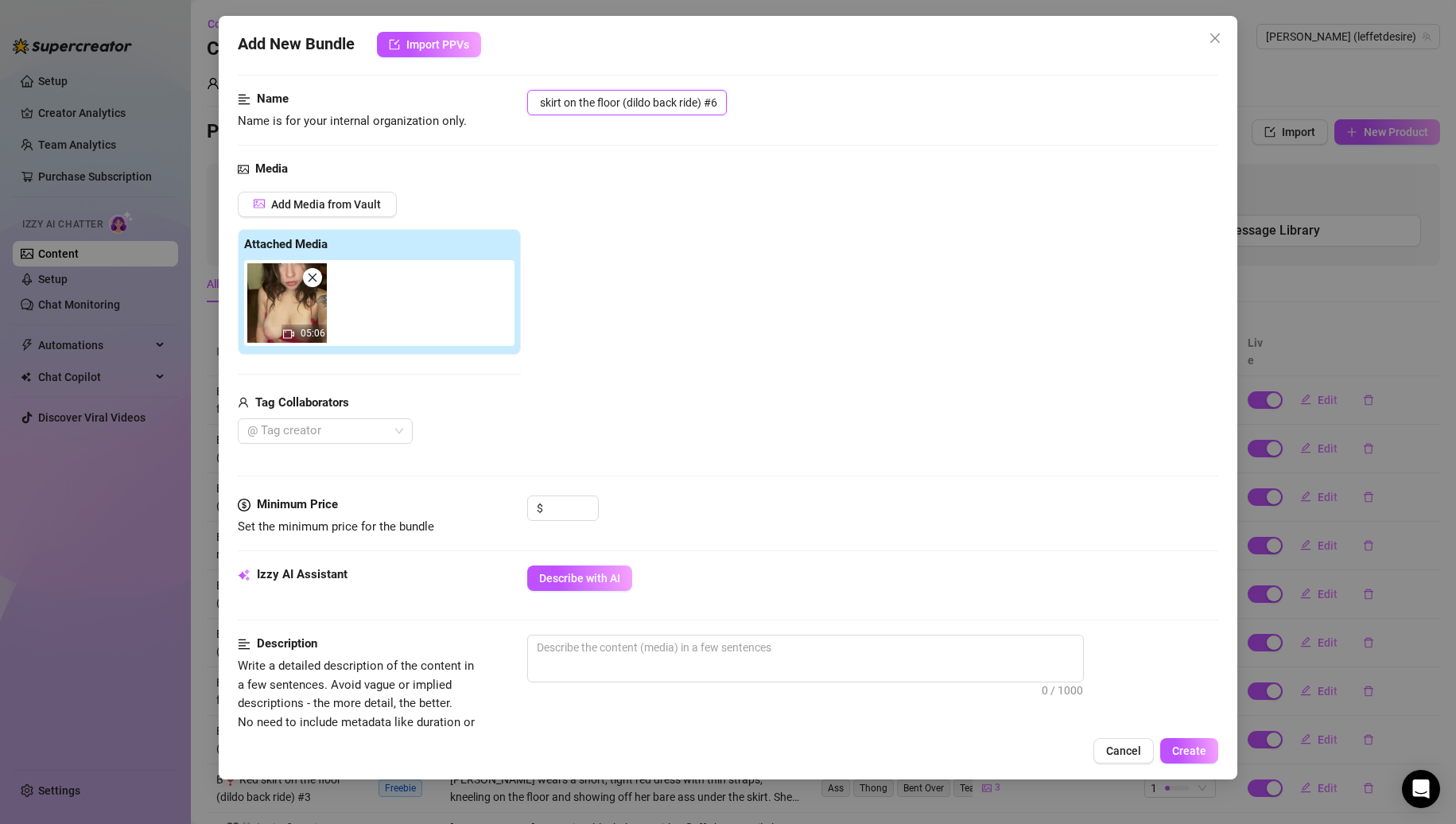
scroll to position [159, 0]
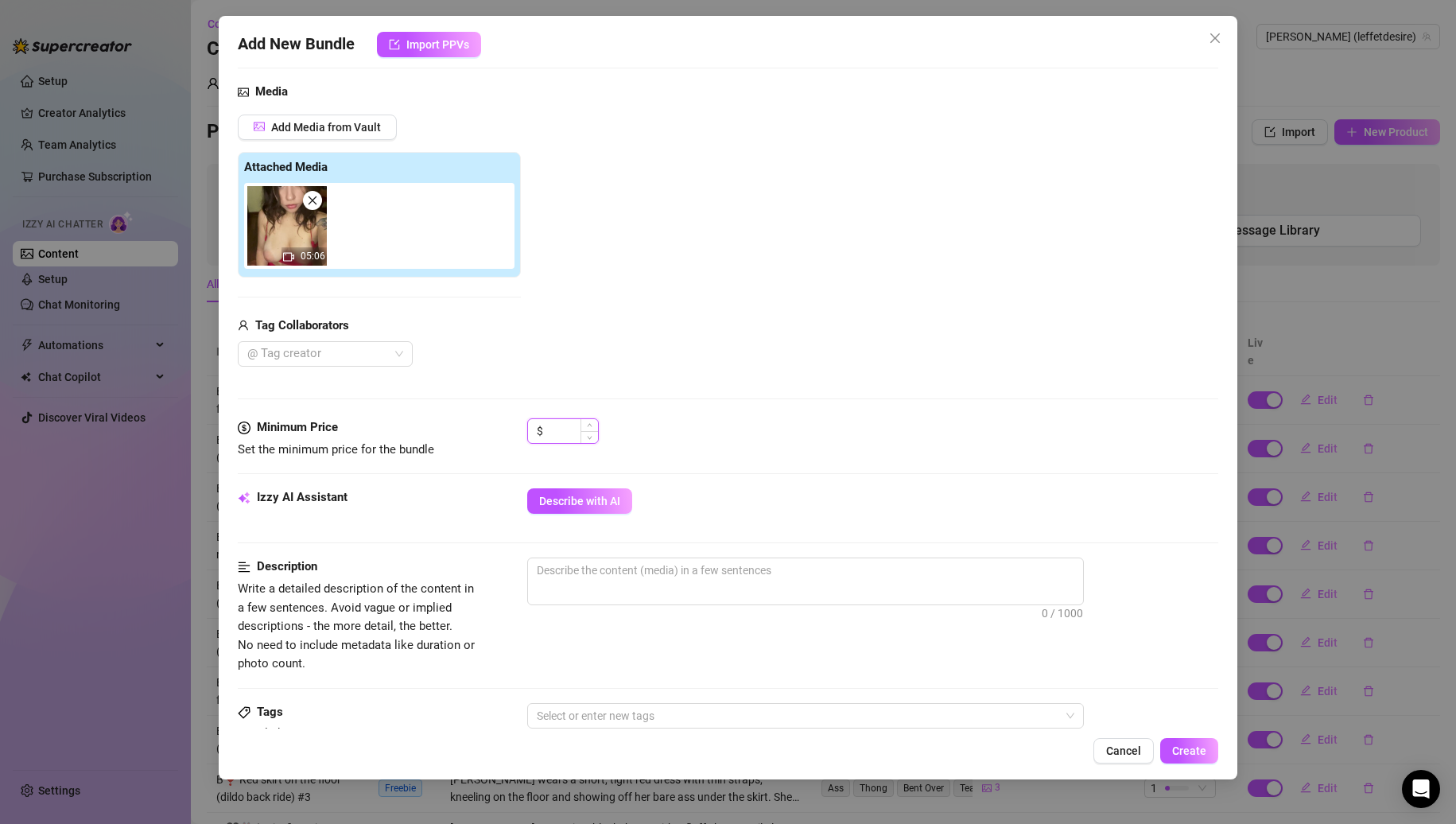
click at [562, 440] on input at bounding box center [572, 431] width 52 height 24
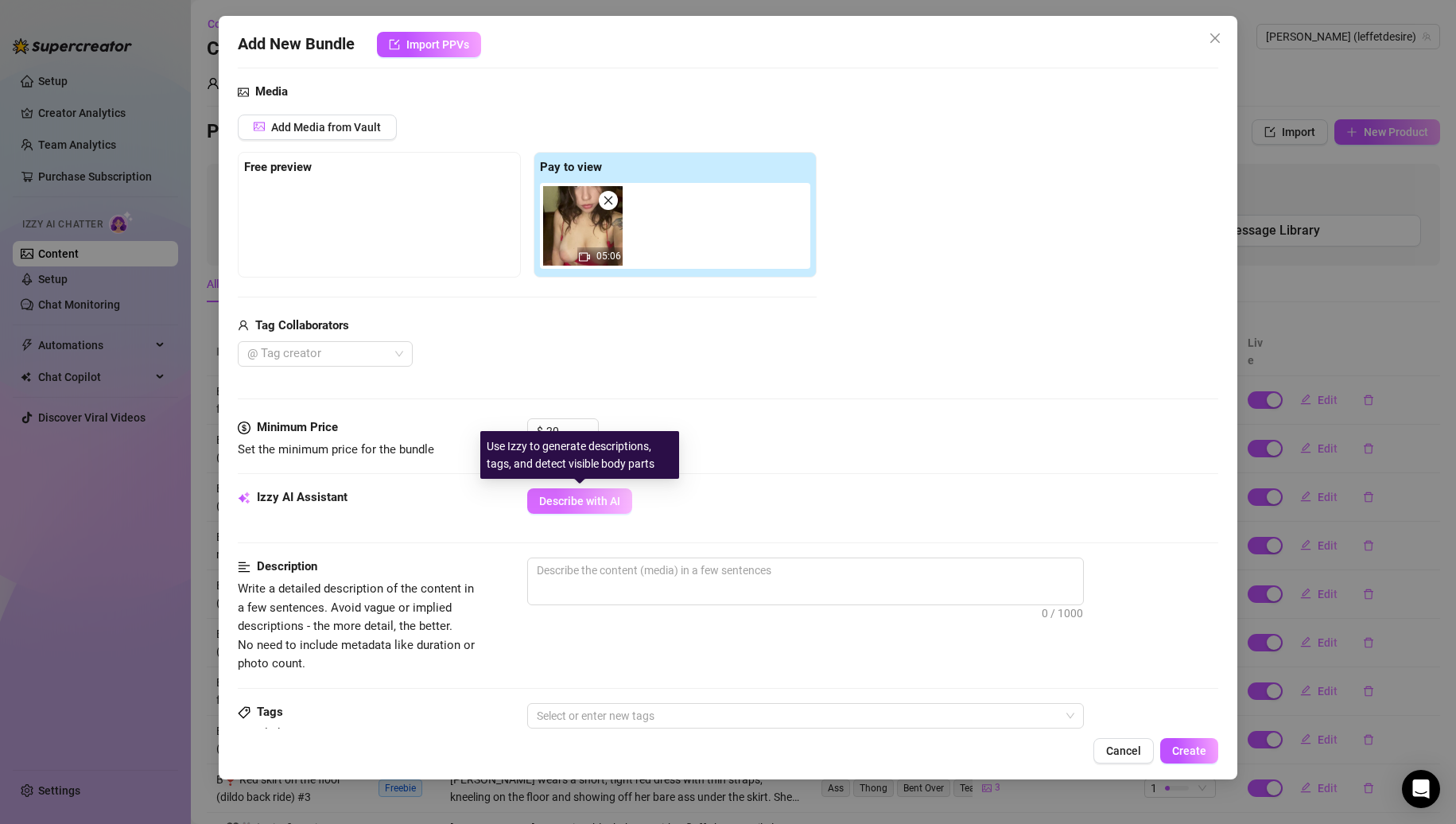
click at [595, 505] on span "Describe with AI" at bounding box center [580, 500] width 81 height 13
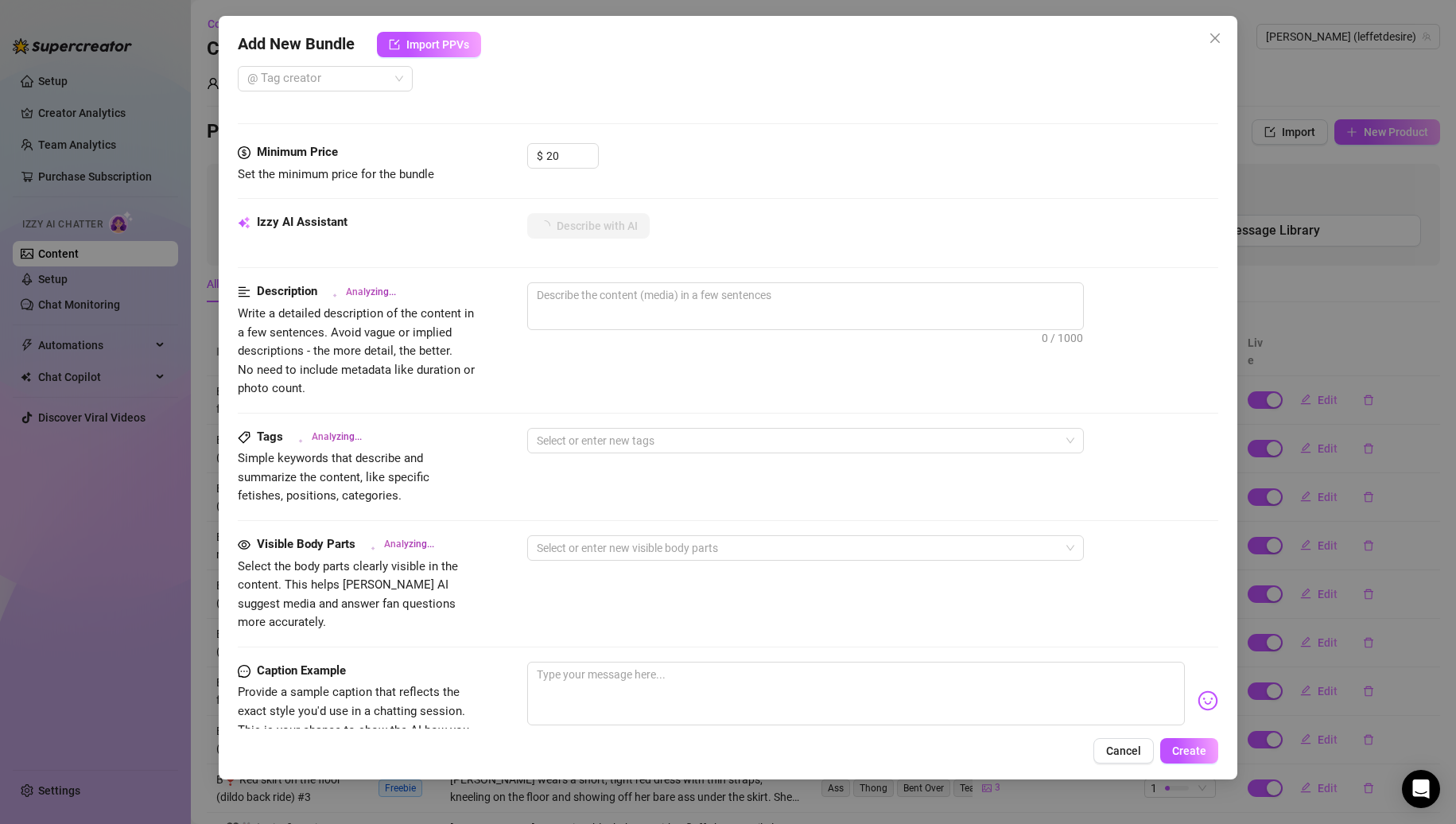
scroll to position [672, 0]
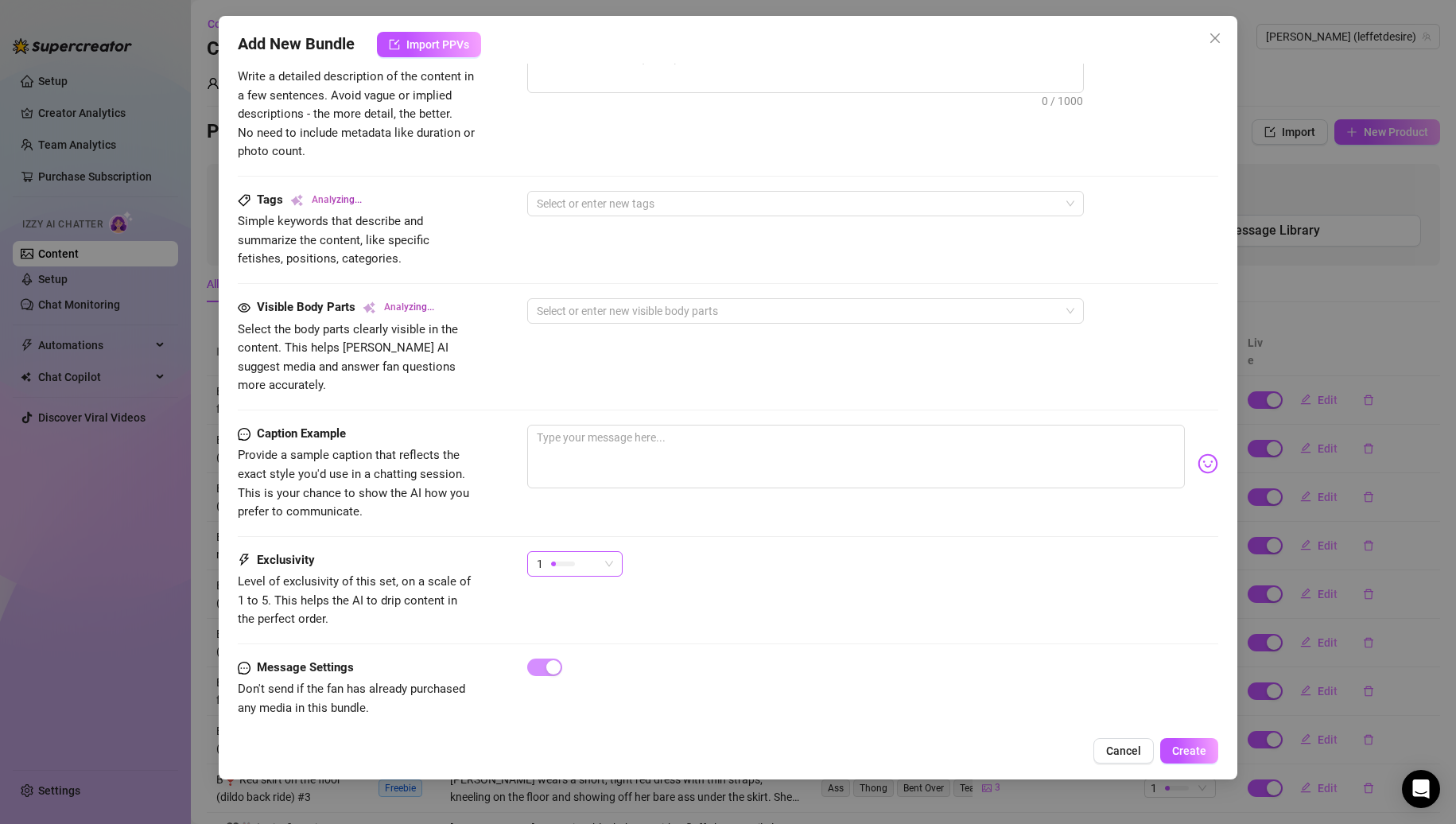
click at [576, 552] on div "1" at bounding box center [568, 564] width 62 height 24
click at [578, 647] on span "4" at bounding box center [591, 653] width 103 height 17
click at [785, 528] on div "Caption Example Provide a sample caption that reflects the exact style you'd us…" at bounding box center [728, 488] width 982 height 126
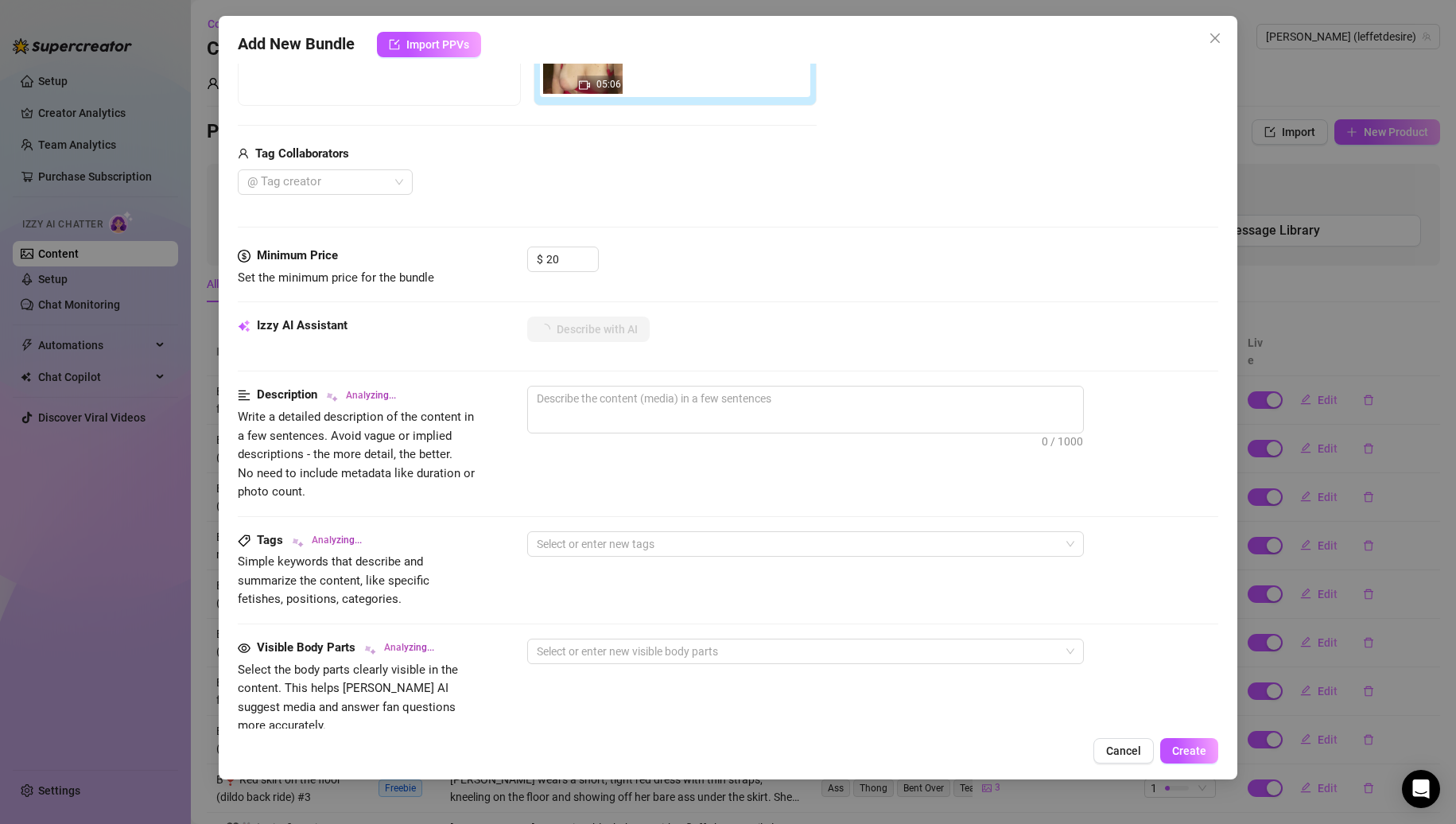
scroll to position [80, 0]
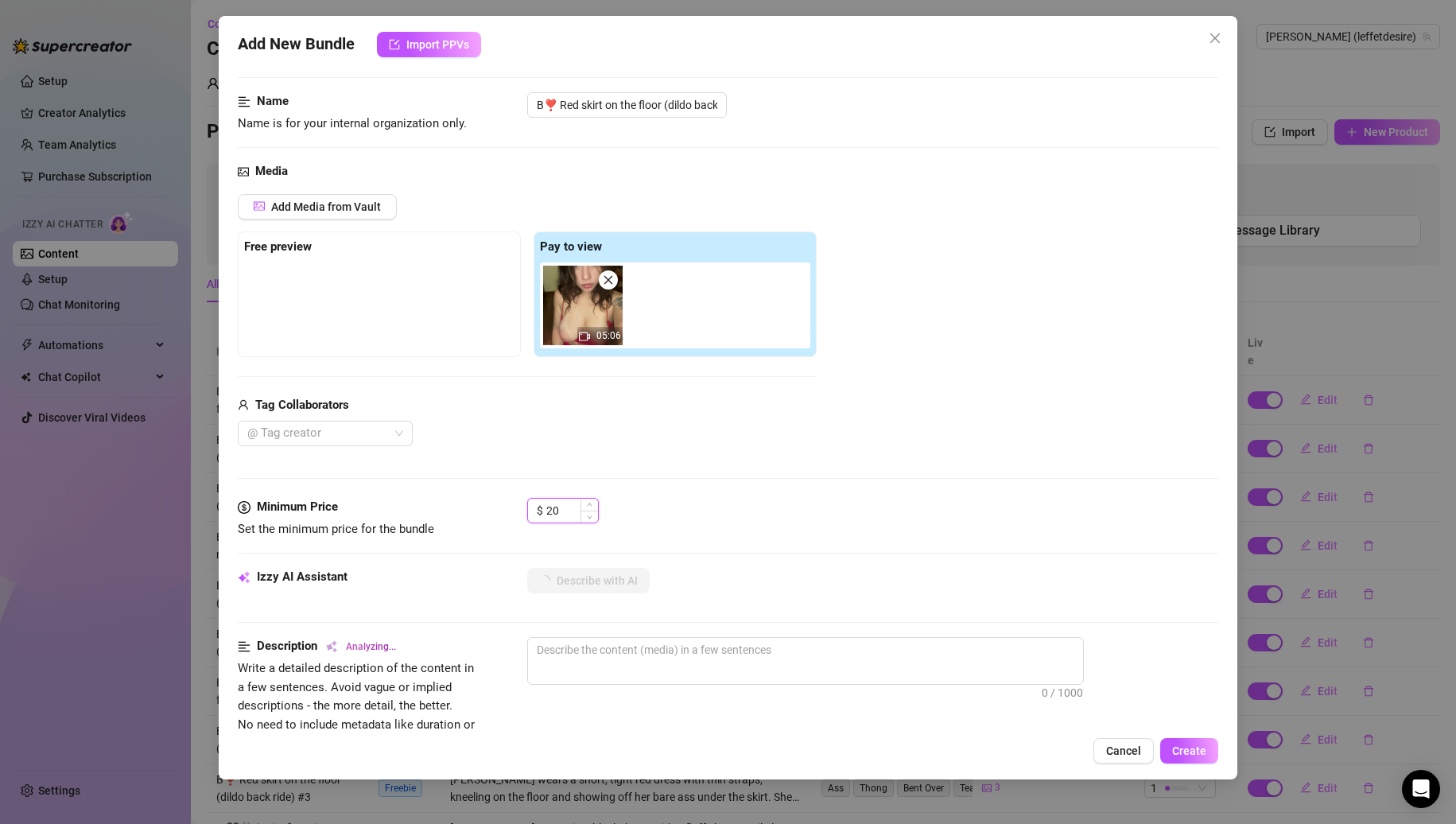
click at [552, 518] on input "20" at bounding box center [572, 511] width 52 height 24
click at [745, 412] on div "Tag Collaborators" at bounding box center [527, 406] width 579 height 19
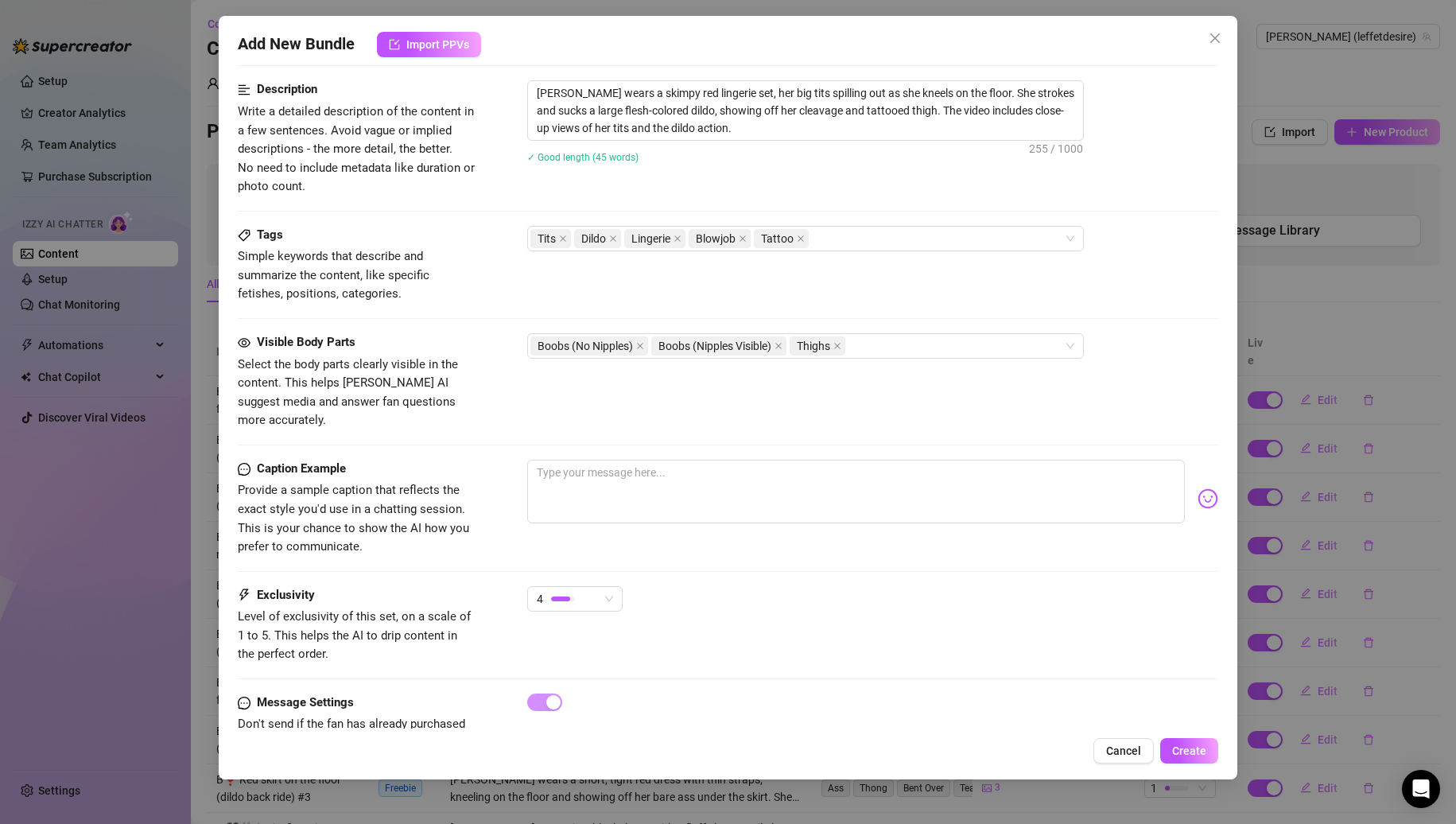
click at [1176, 739] on button "Create" at bounding box center [1189, 751] width 58 height 25
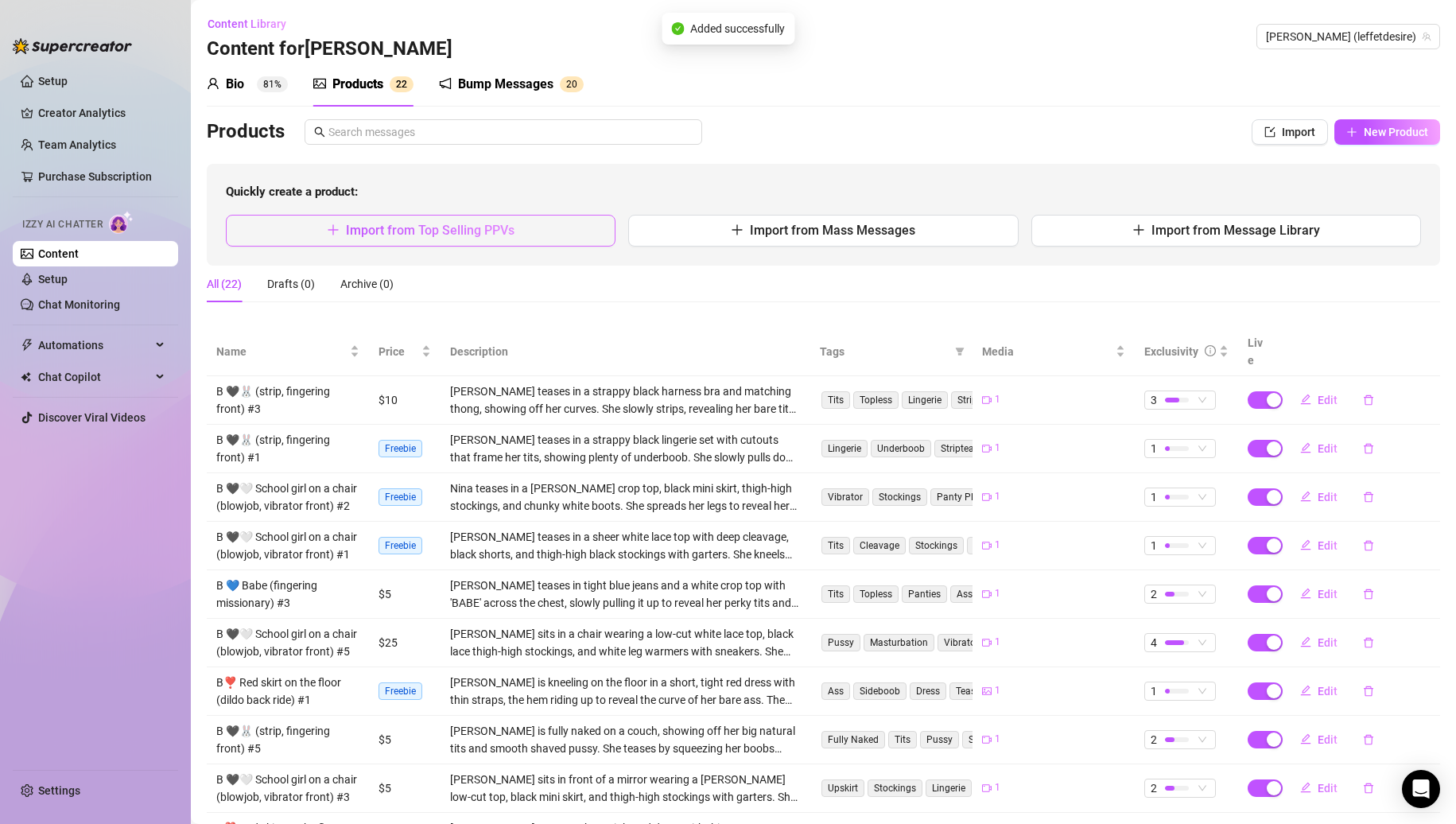
click at [526, 233] on button "Import from Top Selling PPVs" at bounding box center [420, 230] width 389 height 32
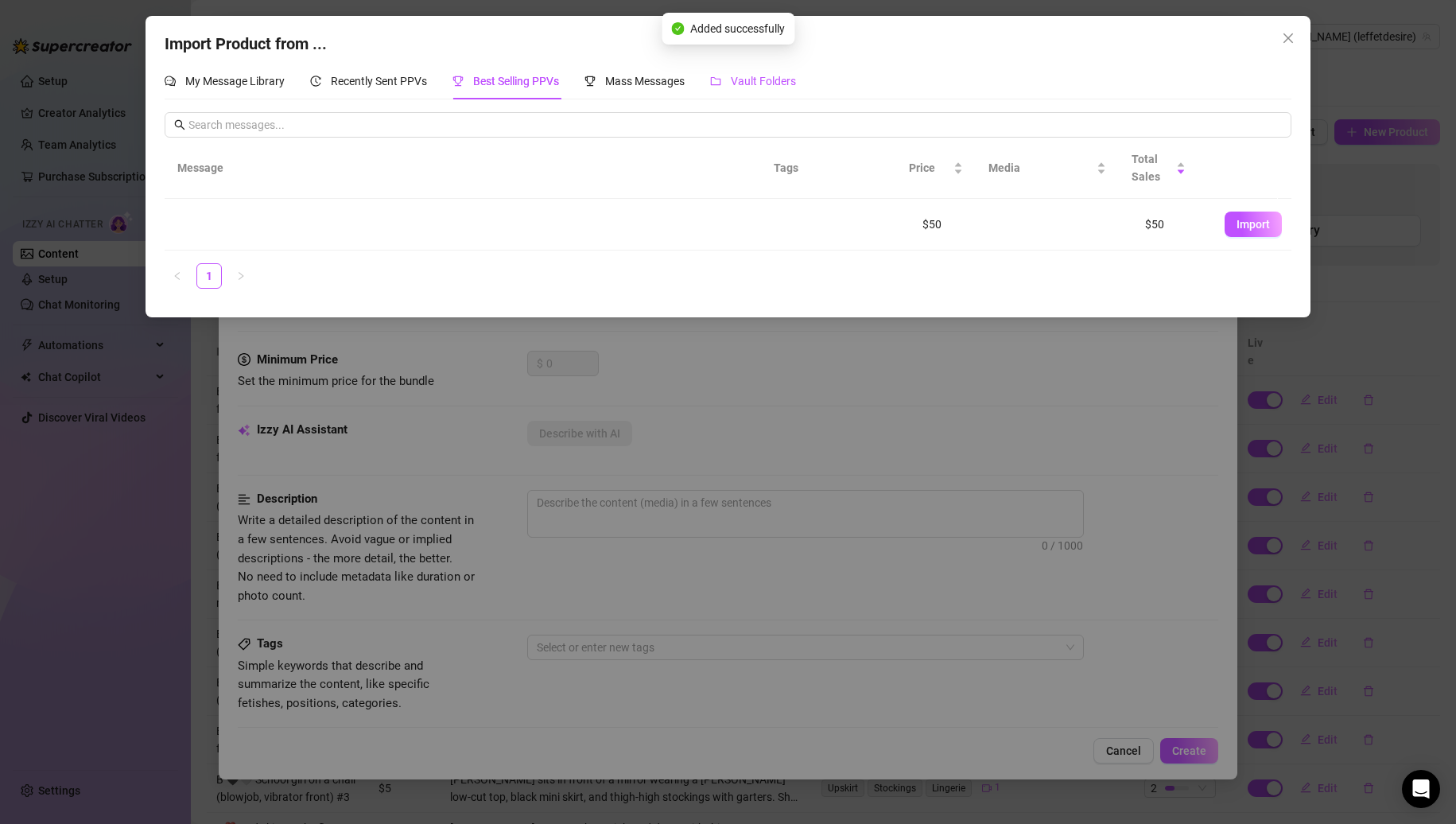
click at [762, 75] on span "Vault Folders" at bounding box center [764, 81] width 66 height 13
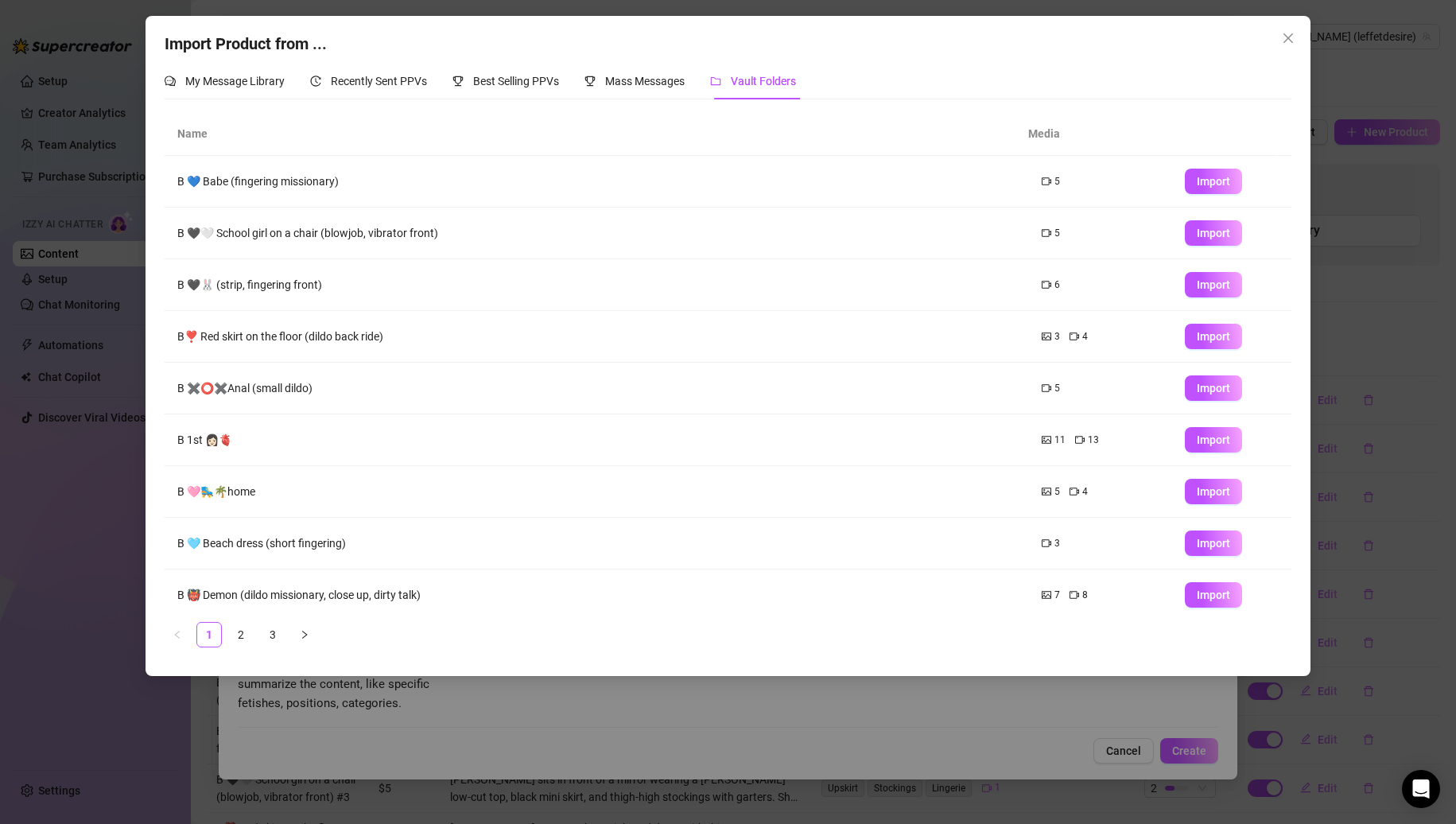
drag, startPoint x: 1202, startPoint y: 344, endPoint x: 1194, endPoint y: 344, distance: 8.0
click at [1203, 344] on button "Import" at bounding box center [1213, 336] width 57 height 25
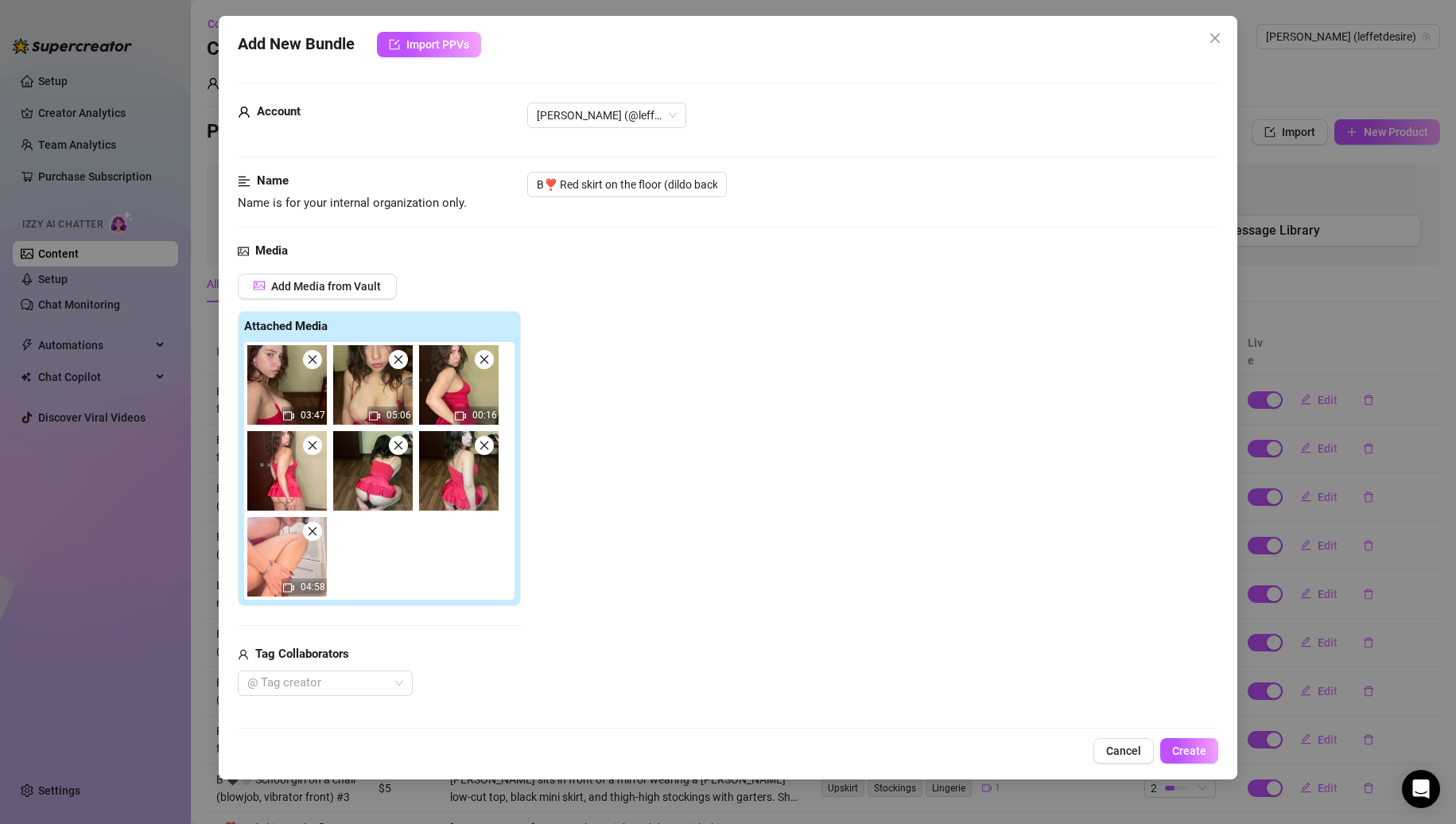
click at [391, 361] on span at bounding box center [399, 359] width 19 height 19
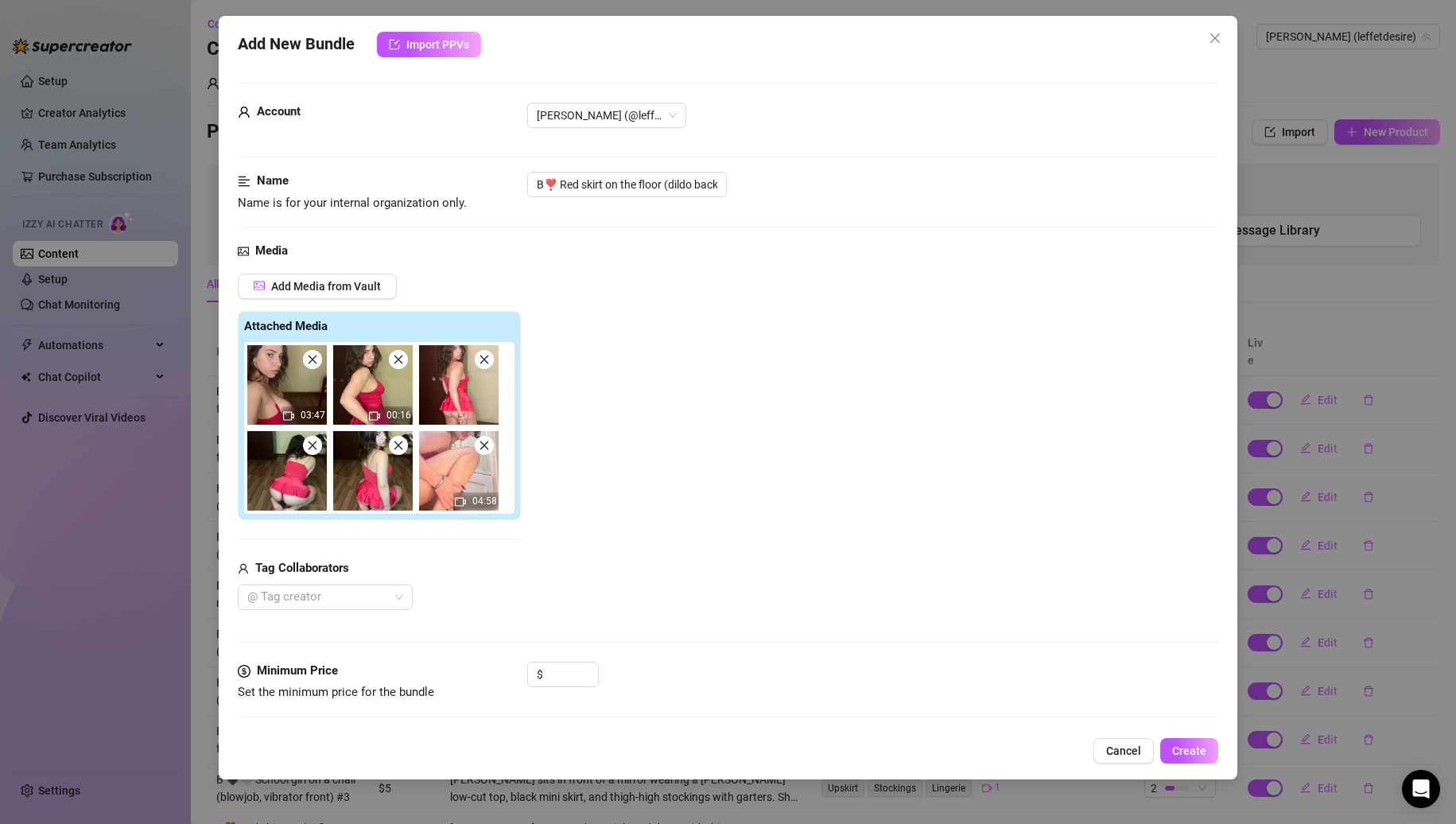
click at [391, 361] on span at bounding box center [399, 359] width 19 height 19
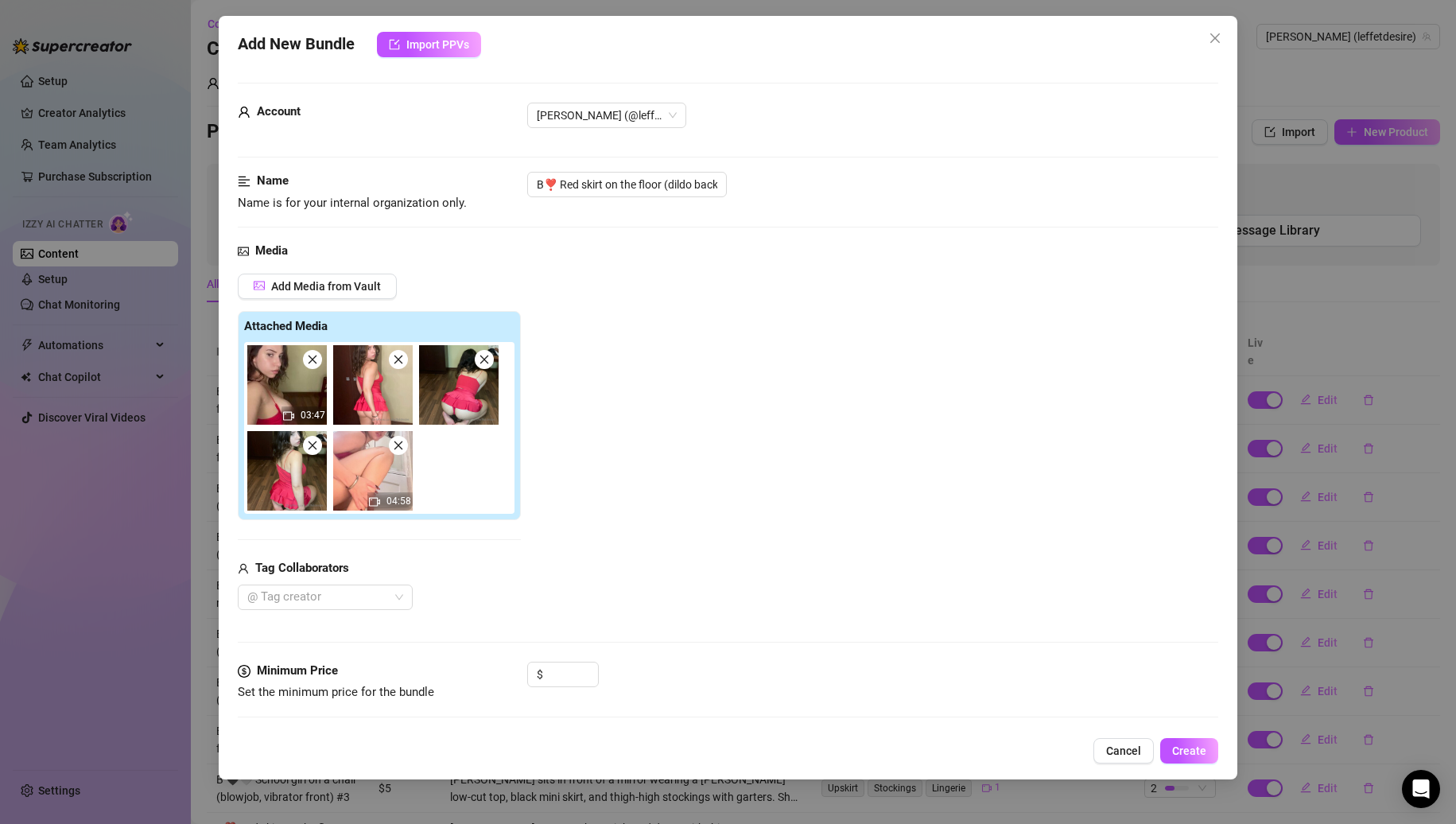
click at [391, 361] on span at bounding box center [399, 359] width 19 height 19
click at [475, 361] on span at bounding box center [485, 359] width 19 height 19
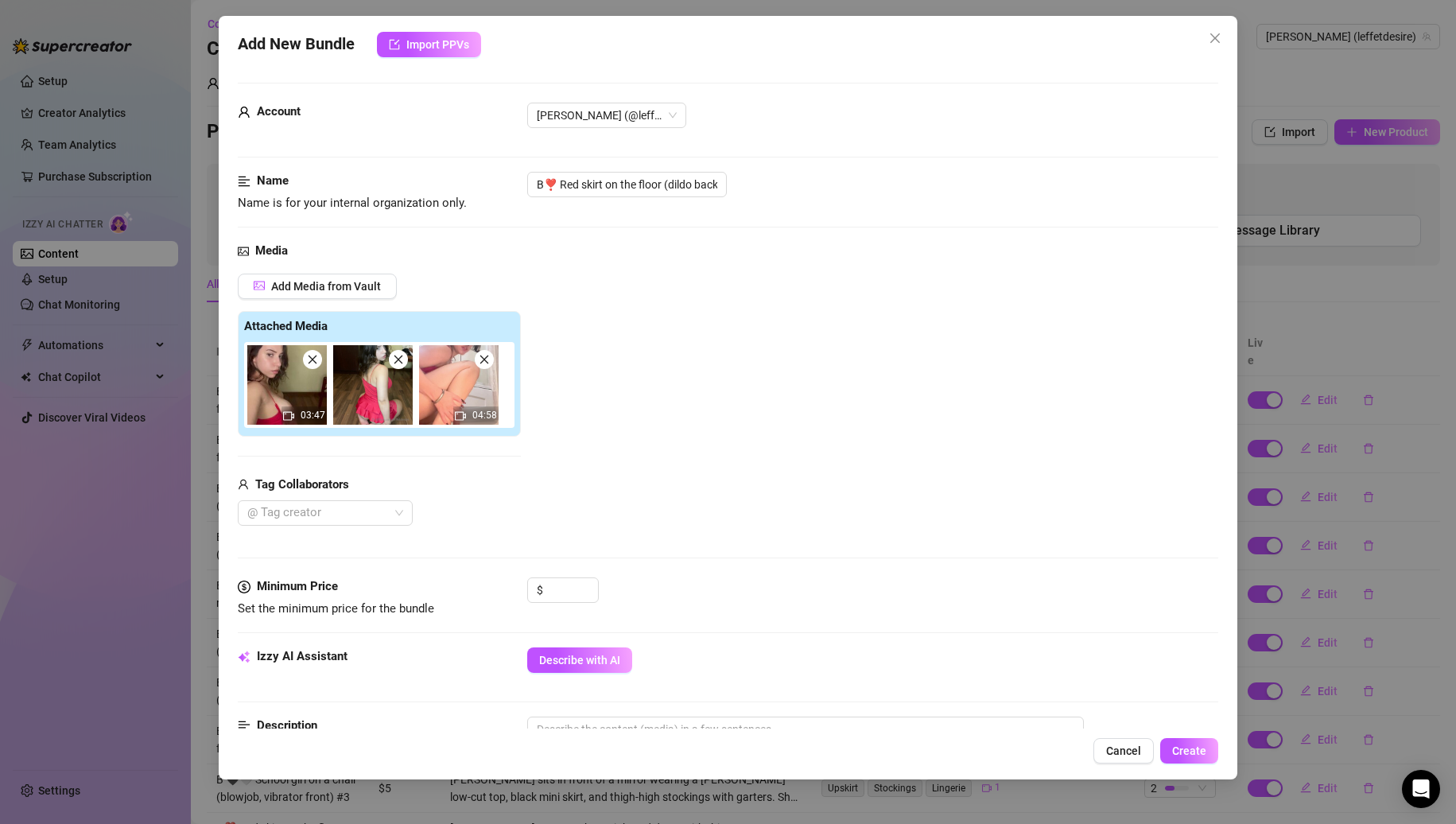
click at [391, 361] on span at bounding box center [399, 359] width 19 height 19
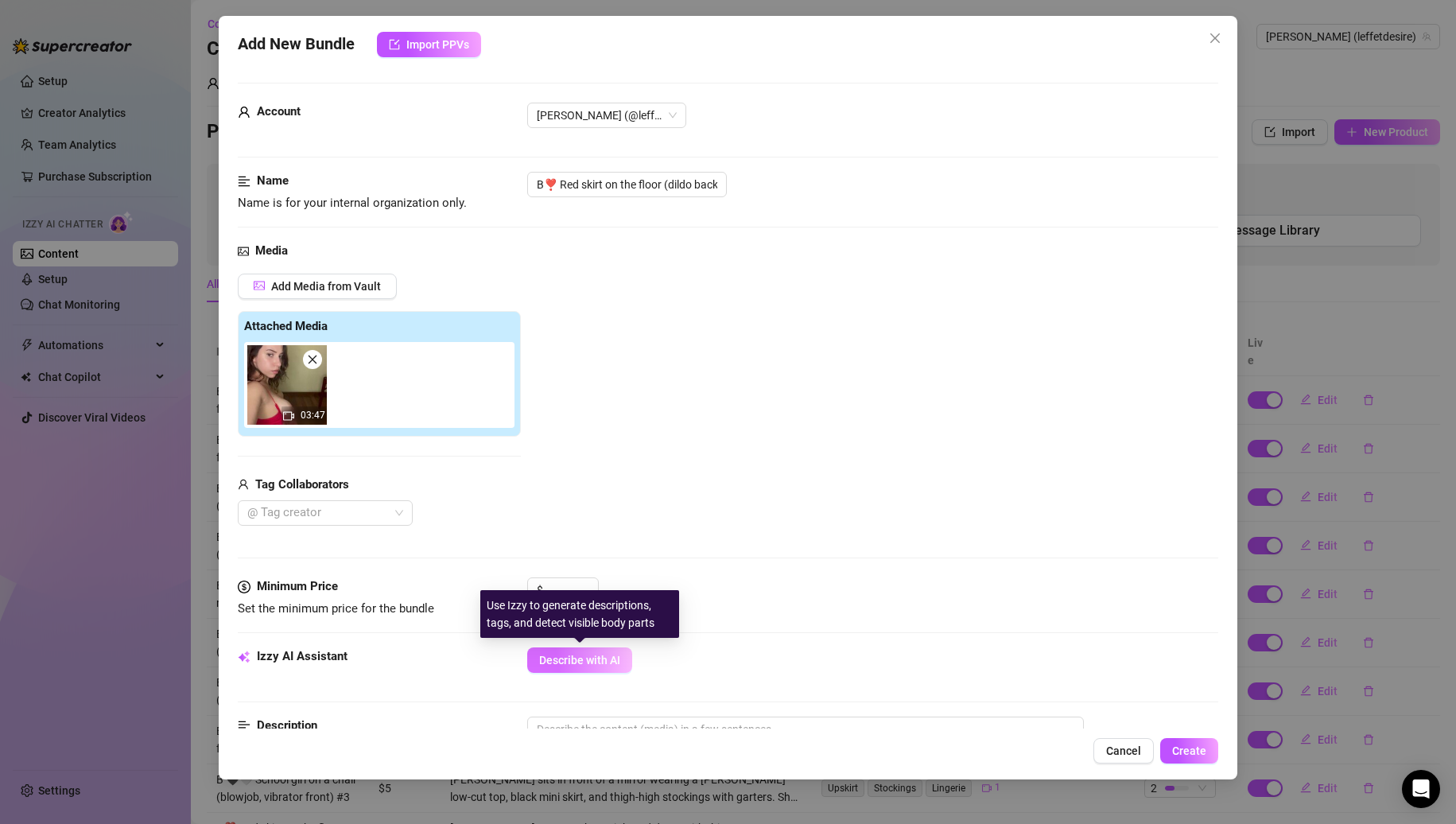
click at [612, 668] on button "Describe with AI" at bounding box center [579, 660] width 105 height 25
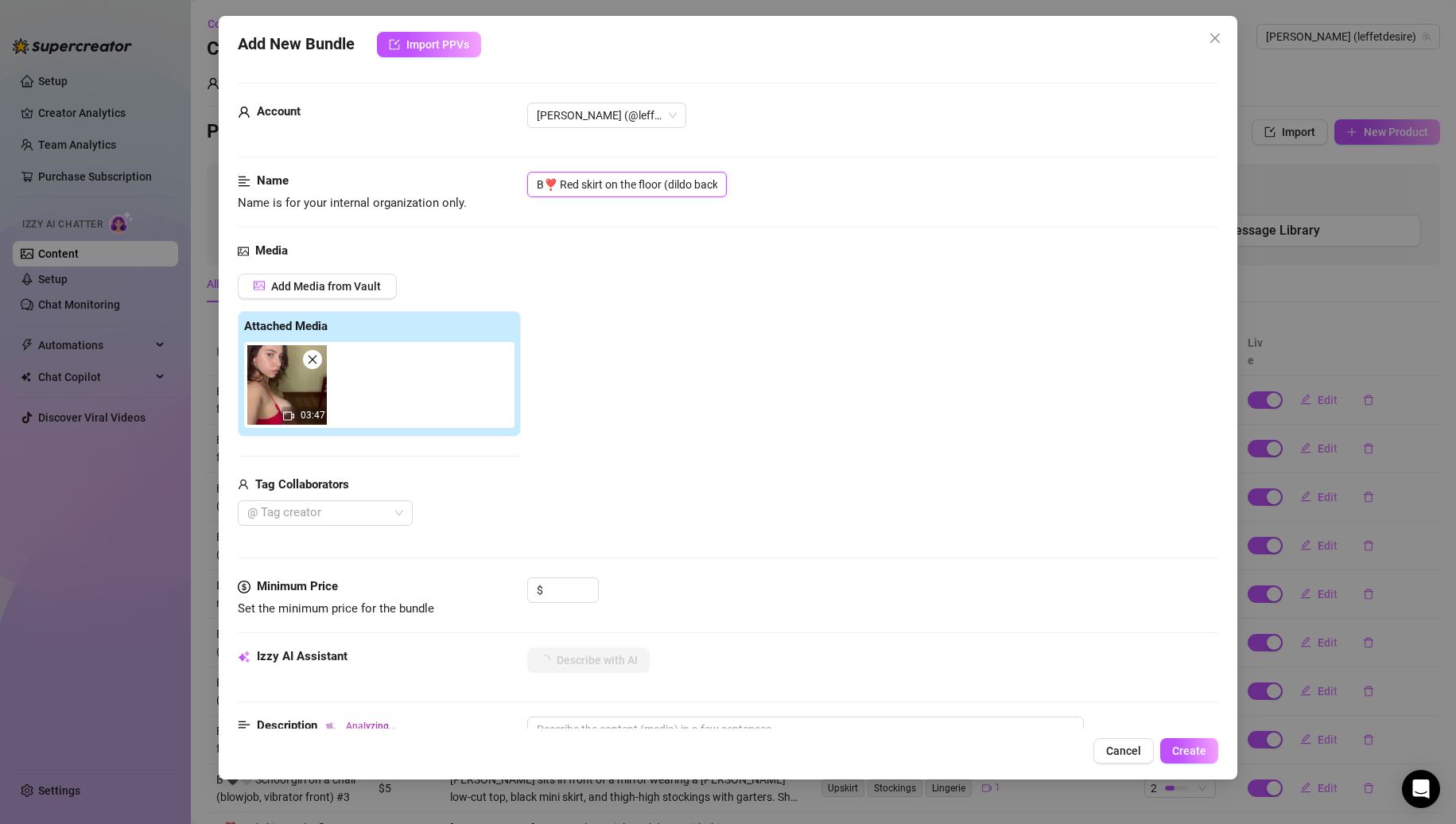
scroll to position [0, 30]
drag, startPoint x: 697, startPoint y: 186, endPoint x: 998, endPoint y: 176, distance: 301.2
click at [998, 176] on div "B❣️ Red skirt on the floor (dildo back ride)" at bounding box center [873, 184] width 692 height 25
click at [554, 589] on input at bounding box center [572, 590] width 52 height 24
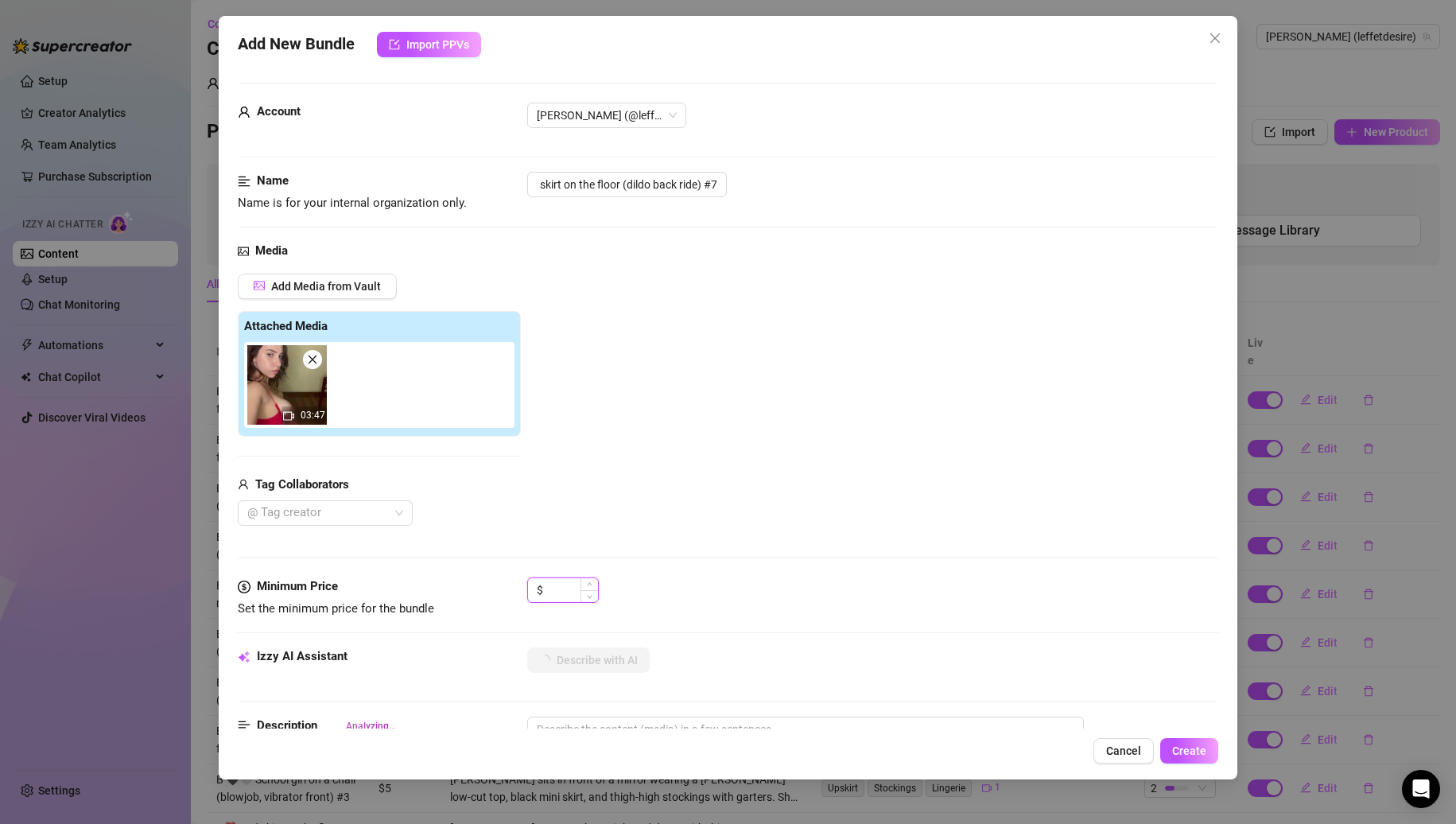
scroll to position [0, 0]
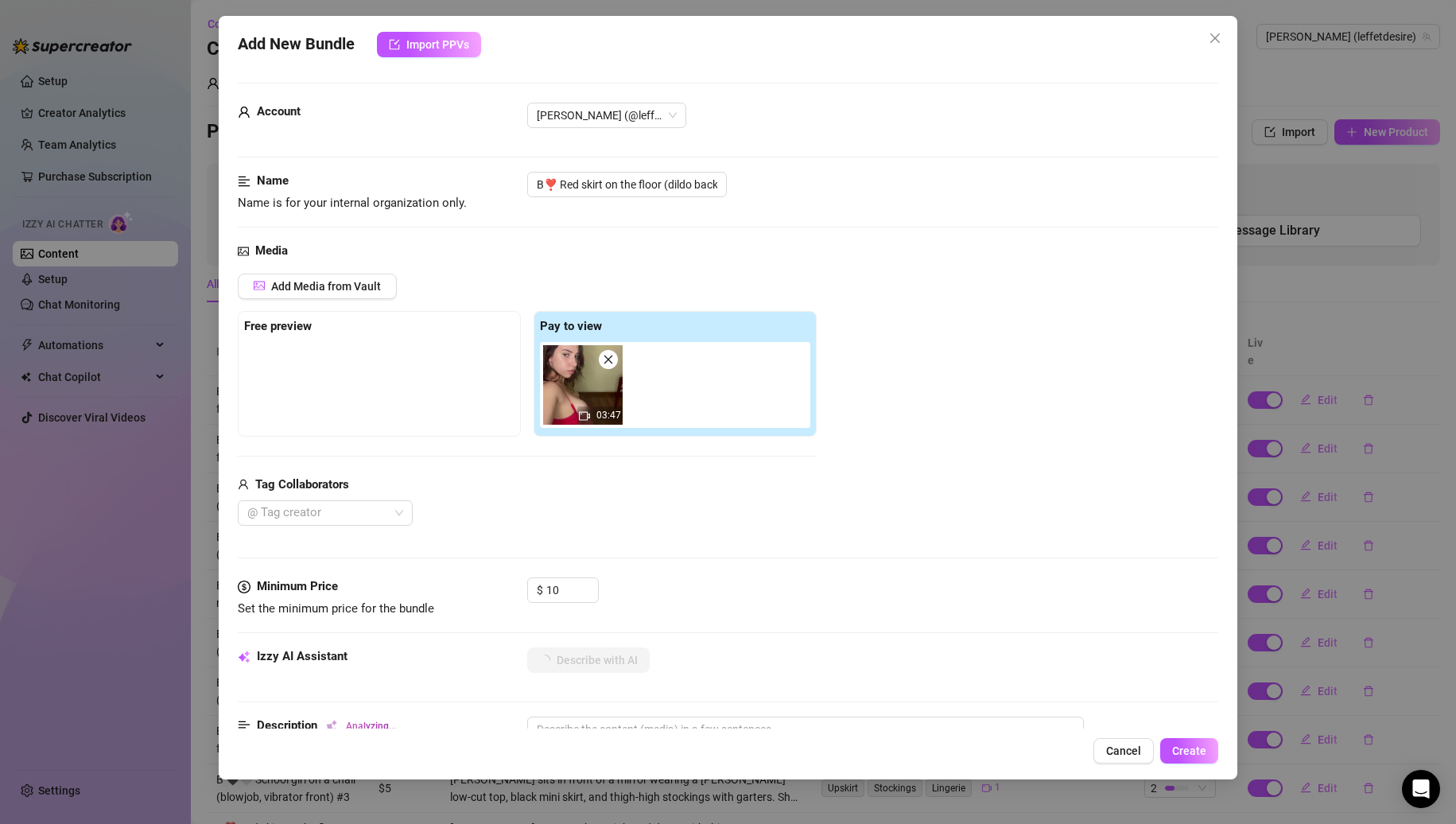
click at [616, 494] on div "Tag Collaborators @ Tag creator" at bounding box center [527, 501] width 579 height 51
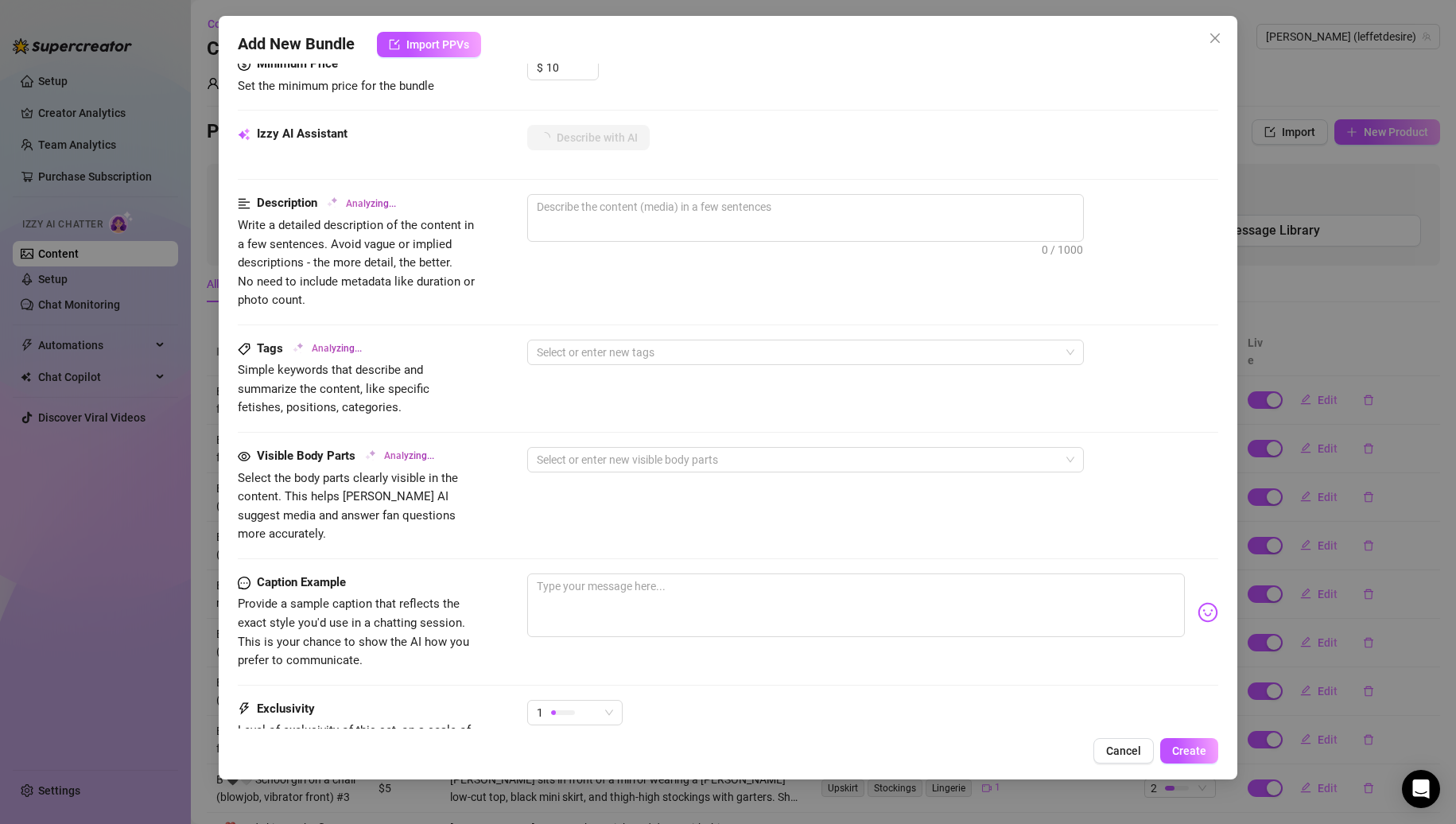
scroll to position [672, 0]
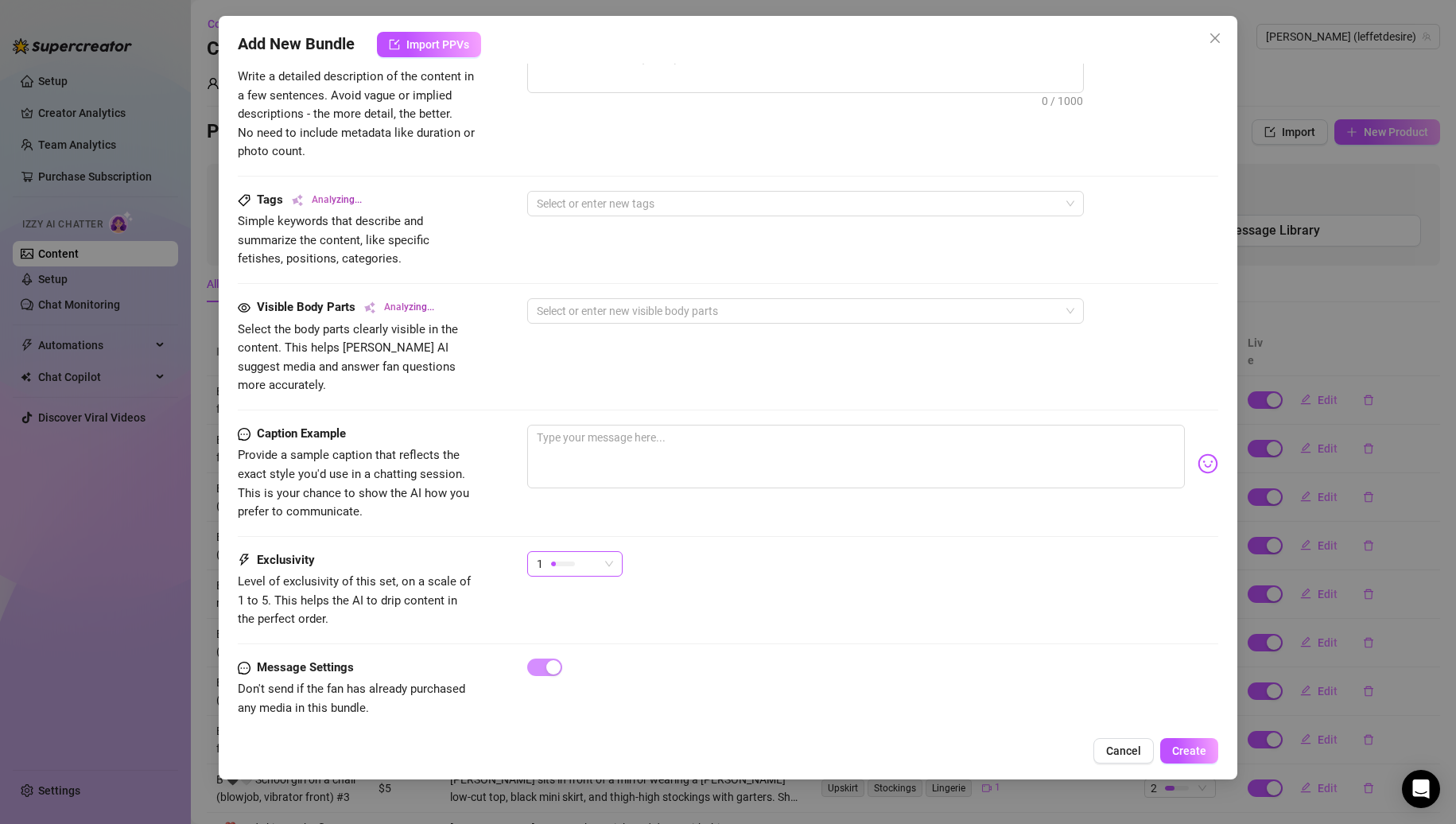
click at [577, 552] on div "1" at bounding box center [568, 564] width 62 height 24
click at [585, 636] on div "3" at bounding box center [615, 627] width 169 height 25
click at [861, 562] on div "3 3" at bounding box center [873, 571] width 692 height 40
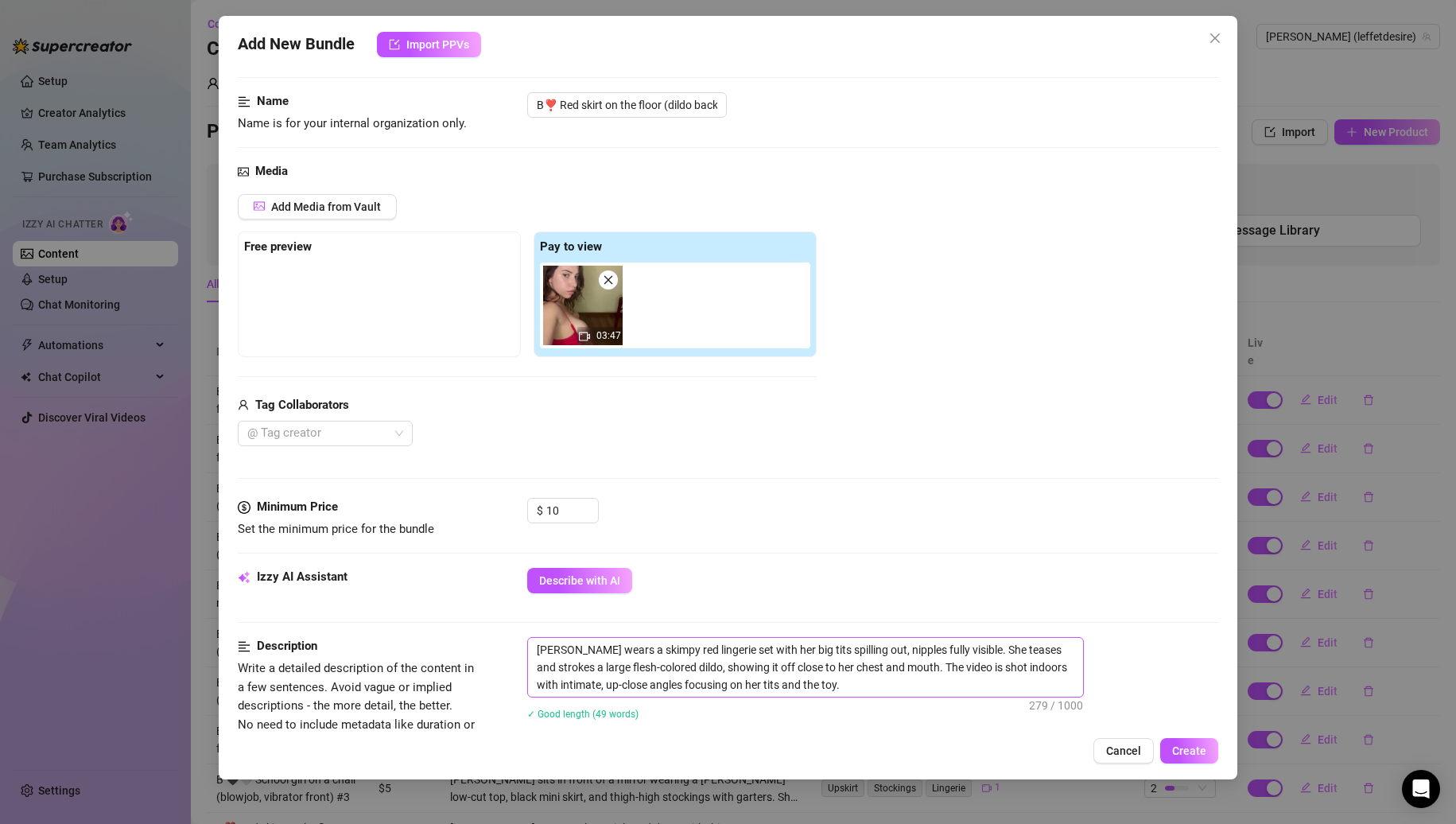
scroll to position [0, 0]
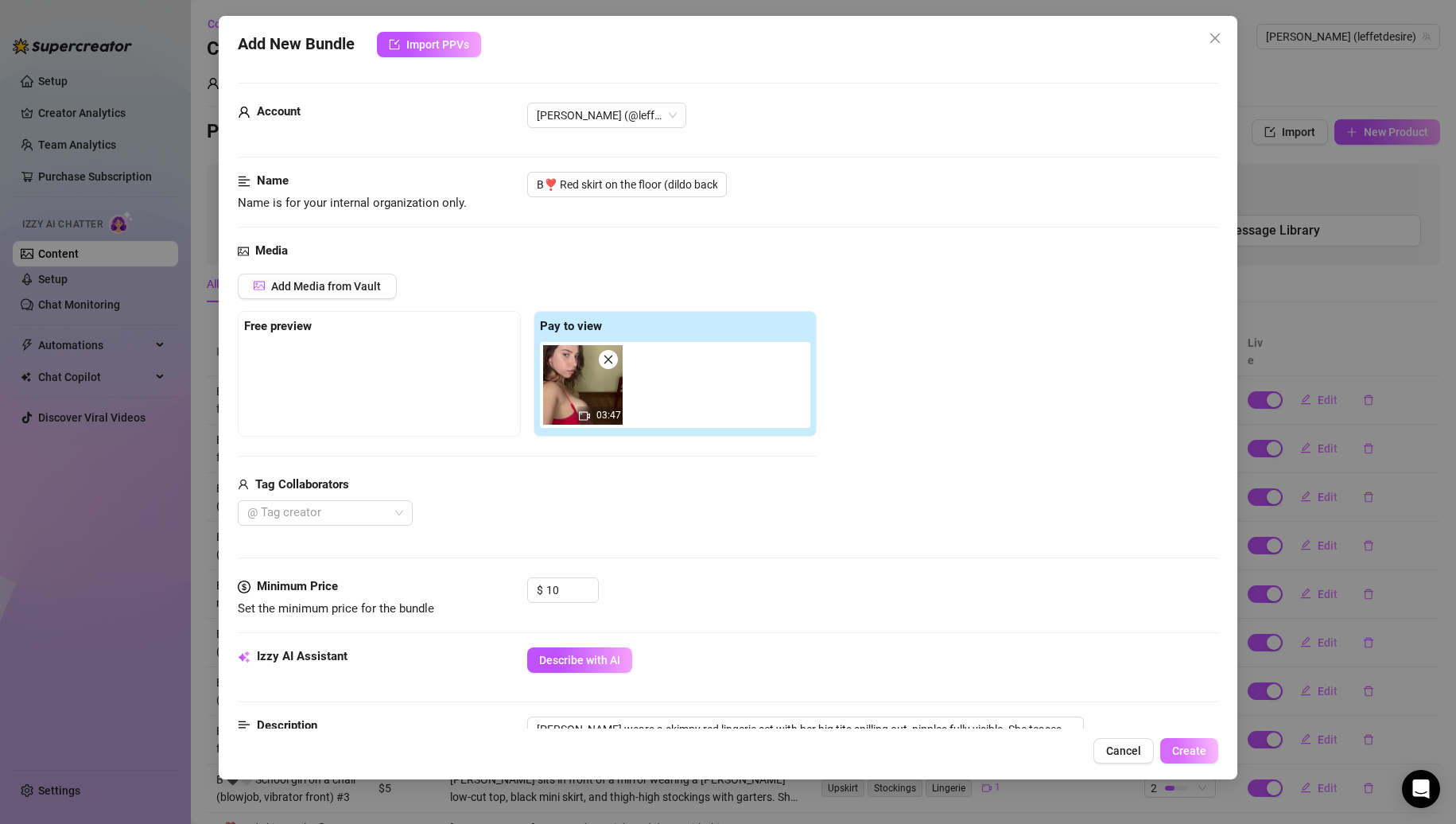
click at [1189, 752] on span "Create" at bounding box center [1189, 751] width 34 height 13
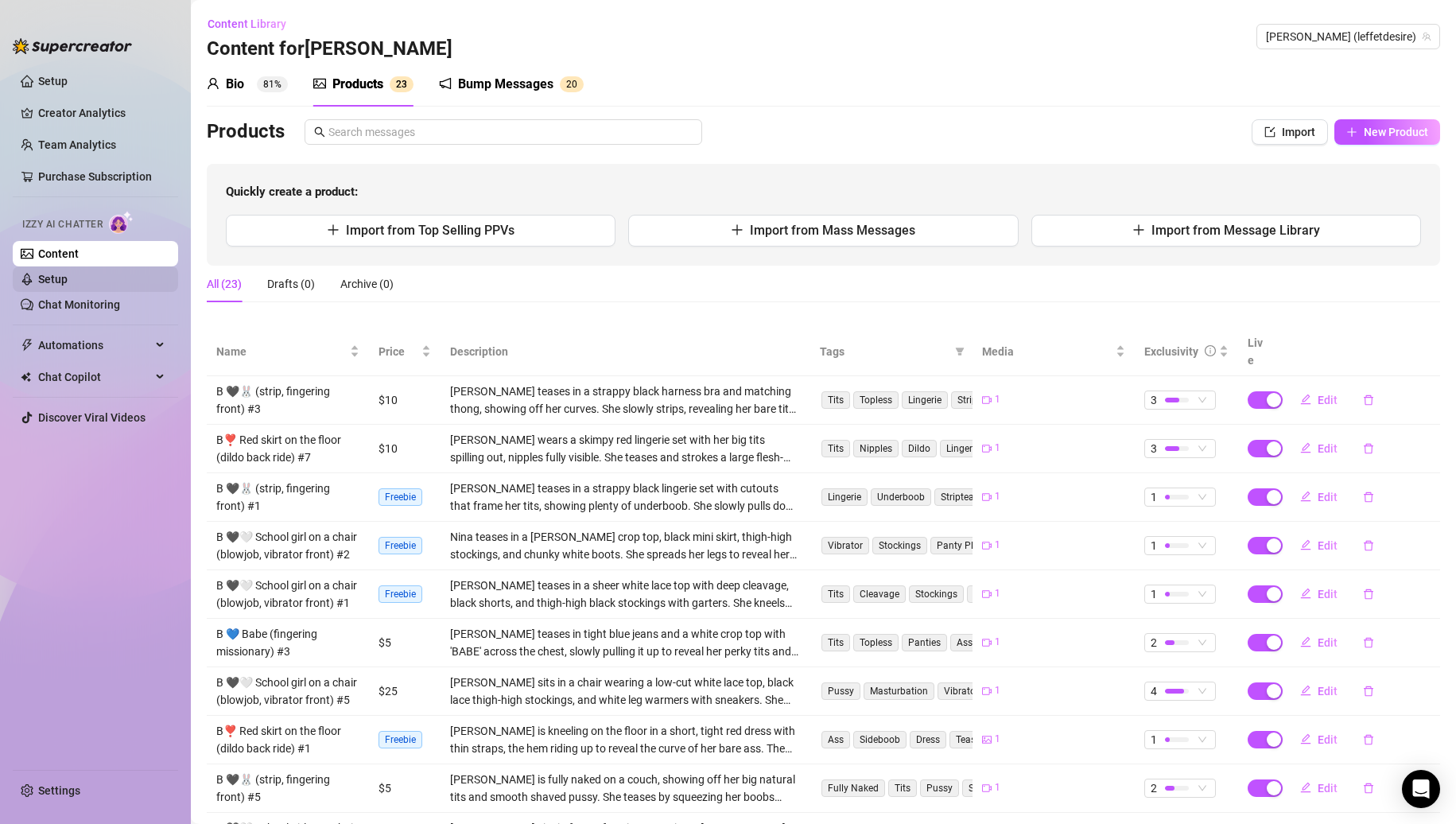
click at [67, 281] on link "Setup" at bounding box center [53, 279] width 30 height 13
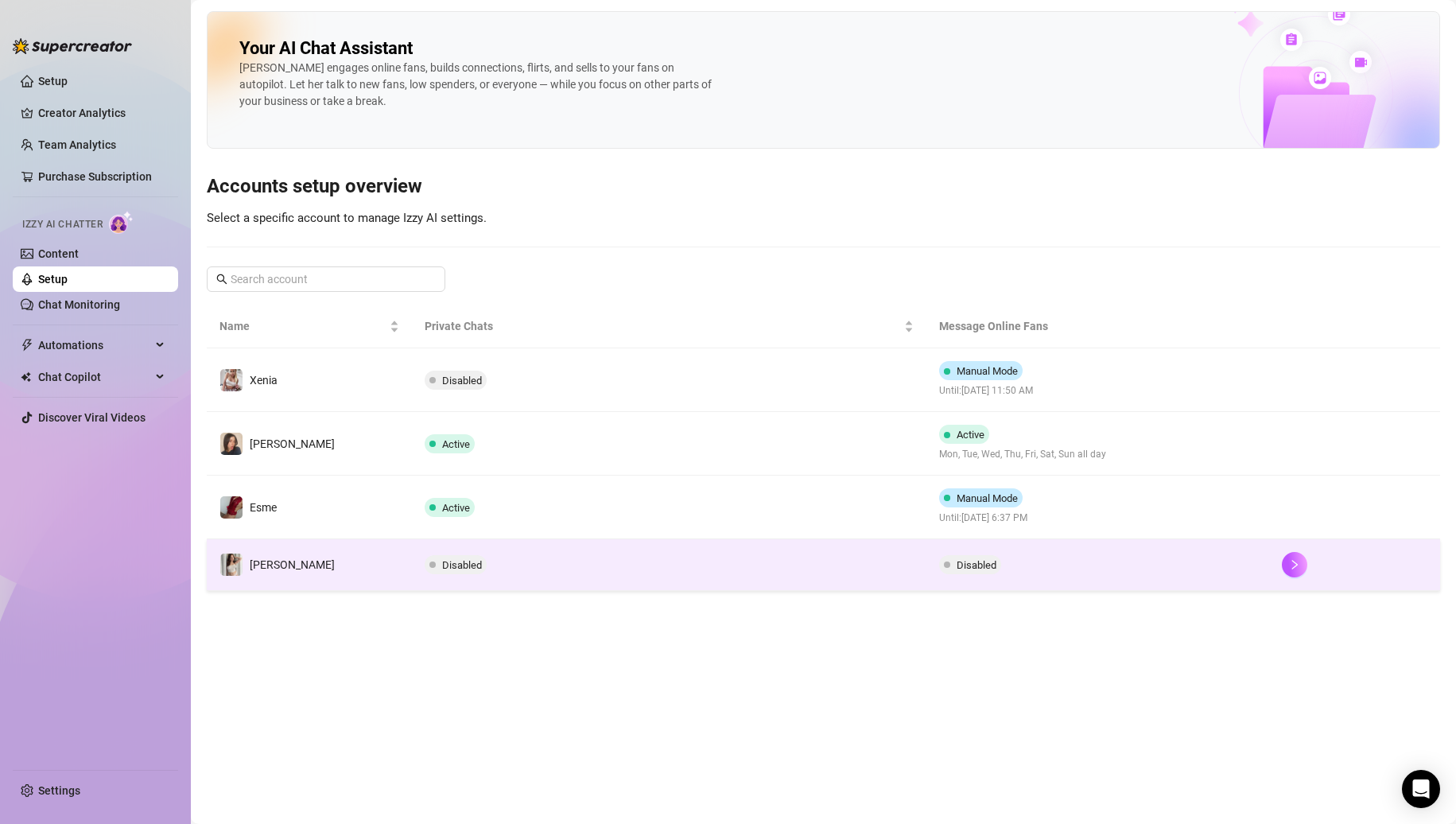
click at [328, 554] on td "[PERSON_NAME]" at bounding box center [309, 566] width 205 height 52
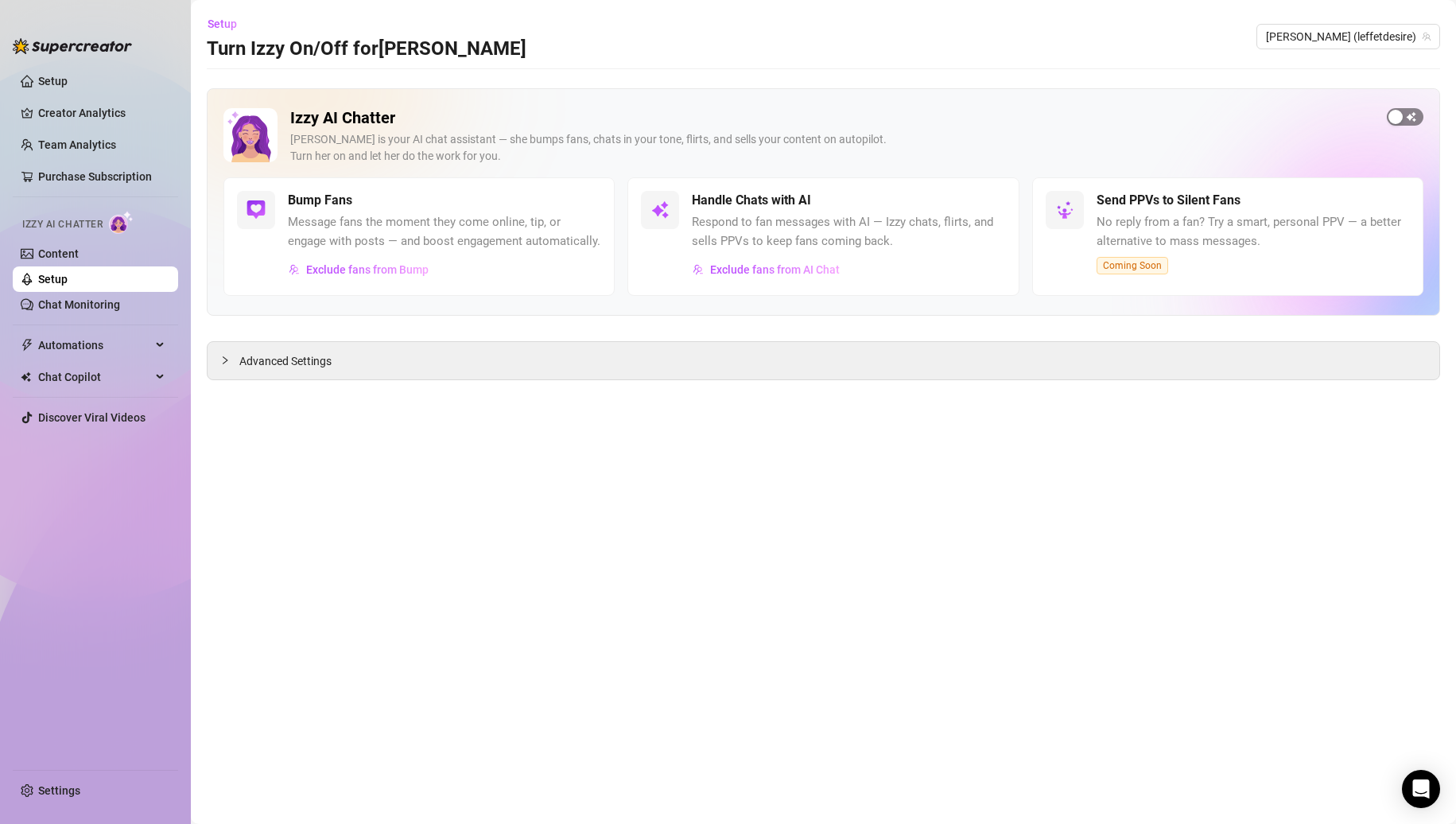
click at [1411, 118] on span "button" at bounding box center [1406, 117] width 37 height 17
click at [230, 363] on div at bounding box center [230, 360] width 19 height 17
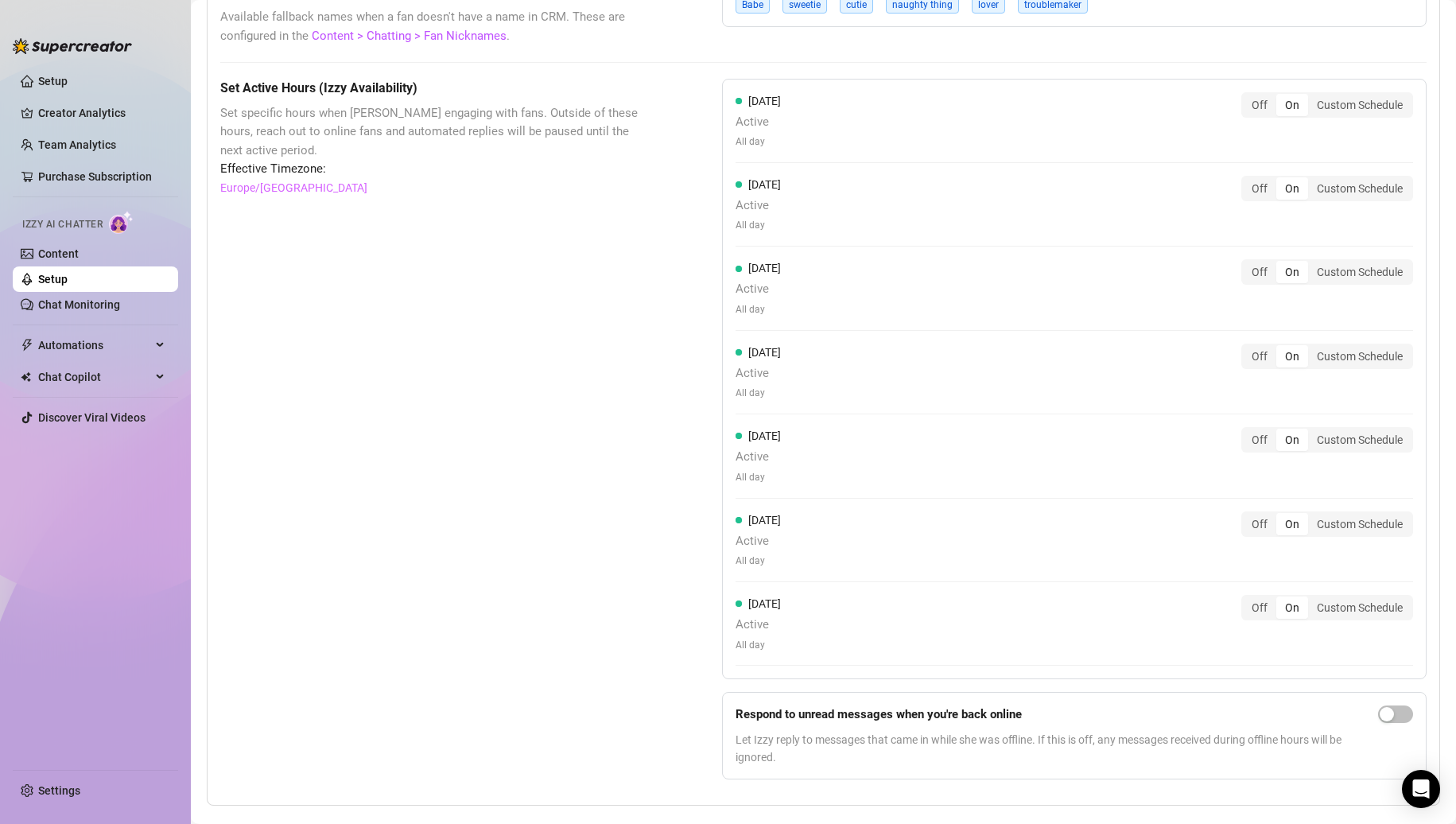
scroll to position [1324, 0]
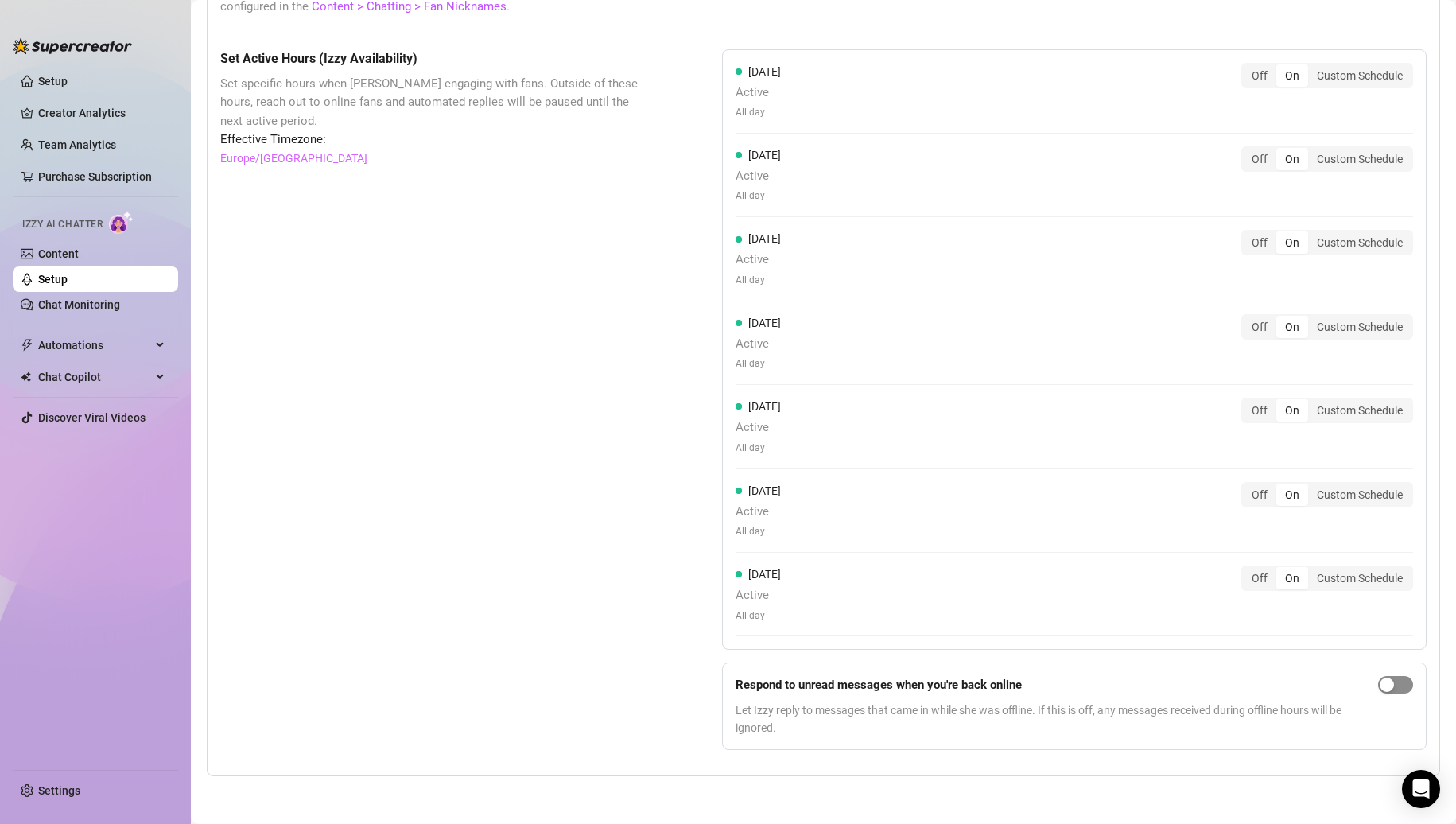
click at [1380, 678] on div "button" at bounding box center [1387, 684] width 14 height 14
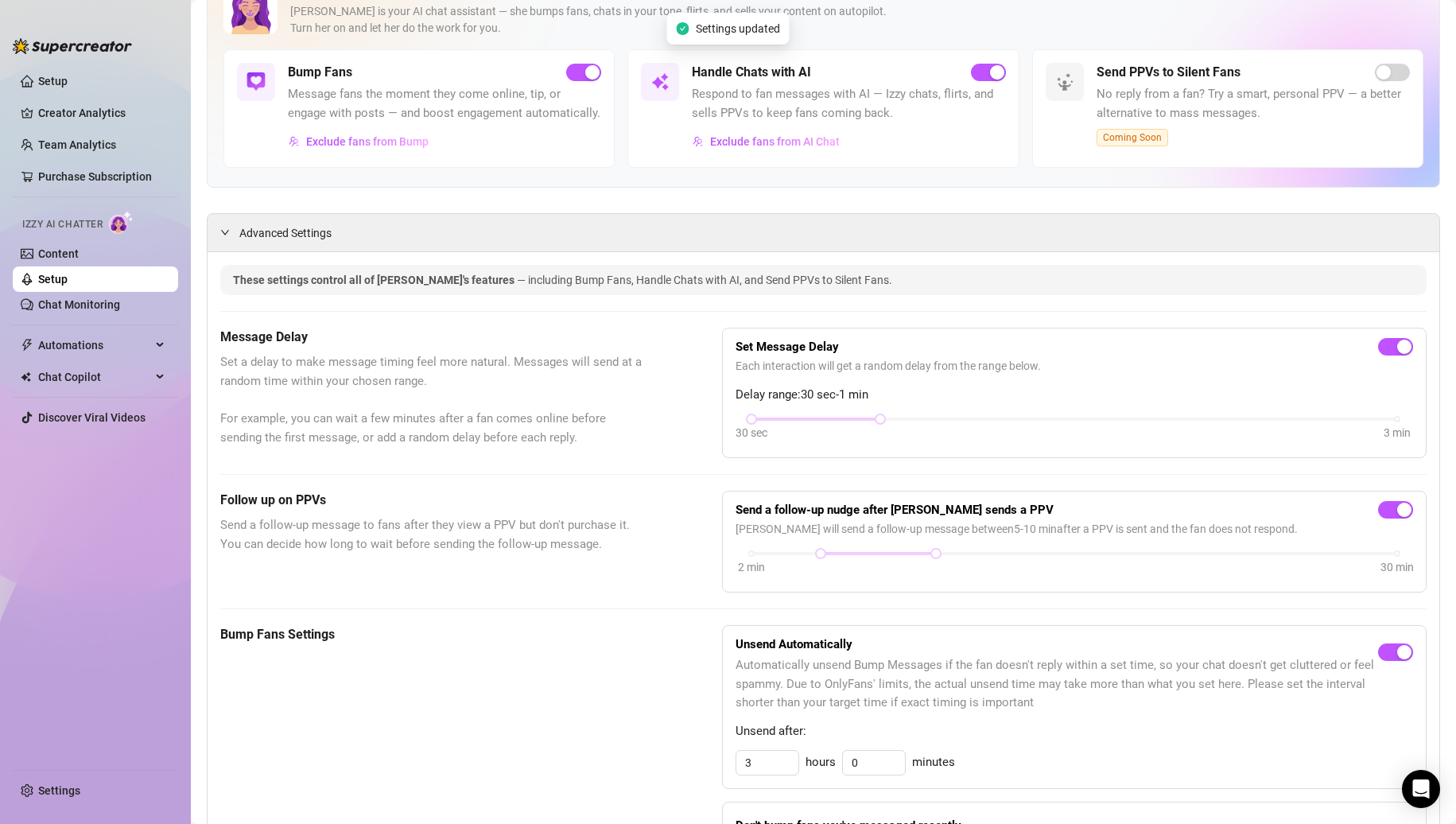
scroll to position [477, 0]
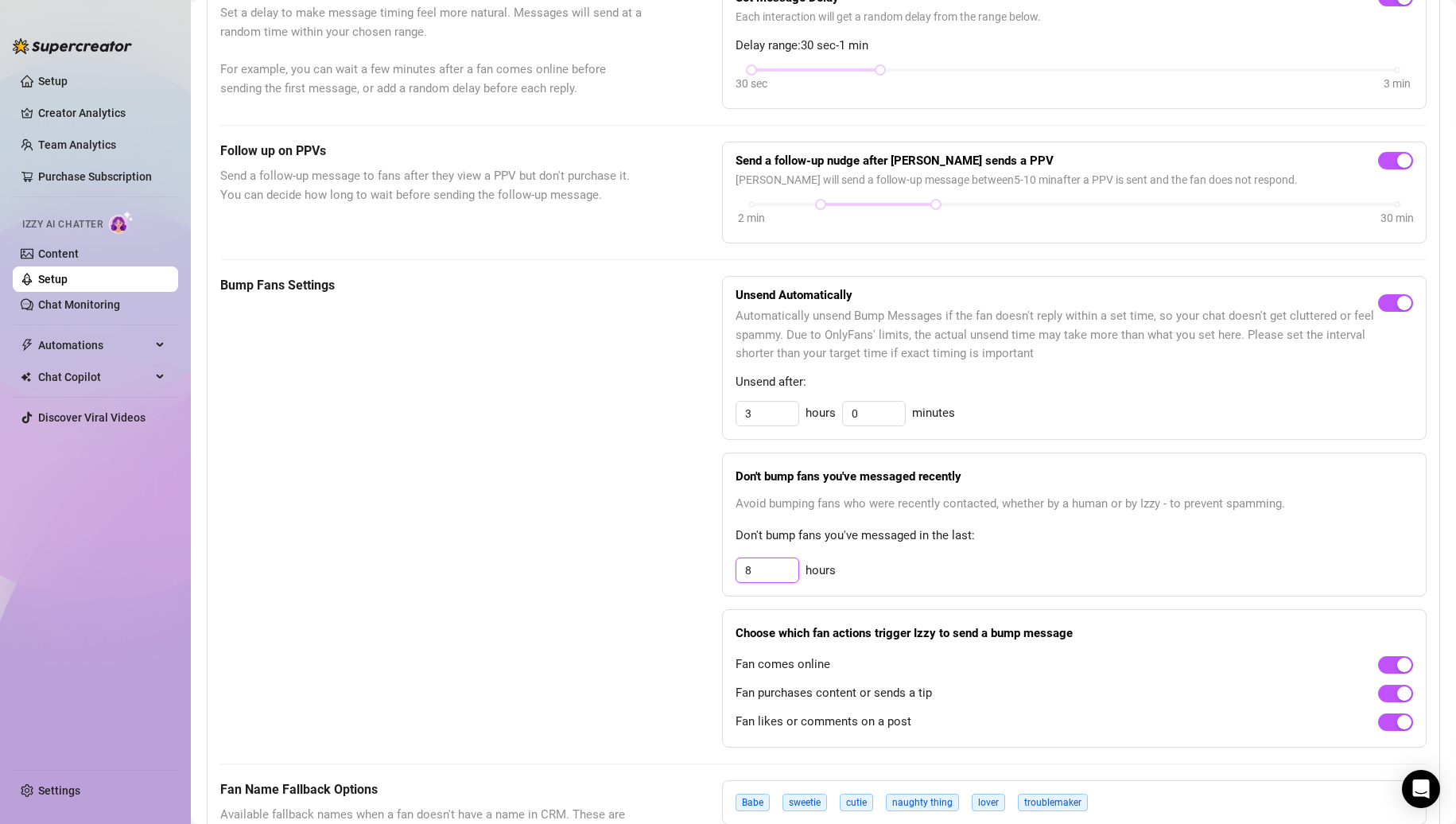
drag, startPoint x: 749, startPoint y: 584, endPoint x: 728, endPoint y: 584, distance: 21.0
click at [728, 584] on div "Don't bump fans you've messaged recently Avoid bumping fans who were recently c…" at bounding box center [1074, 524] width 704 height 144
click at [490, 323] on div "Bump Fans Settings" at bounding box center [432, 511] width 422 height 471
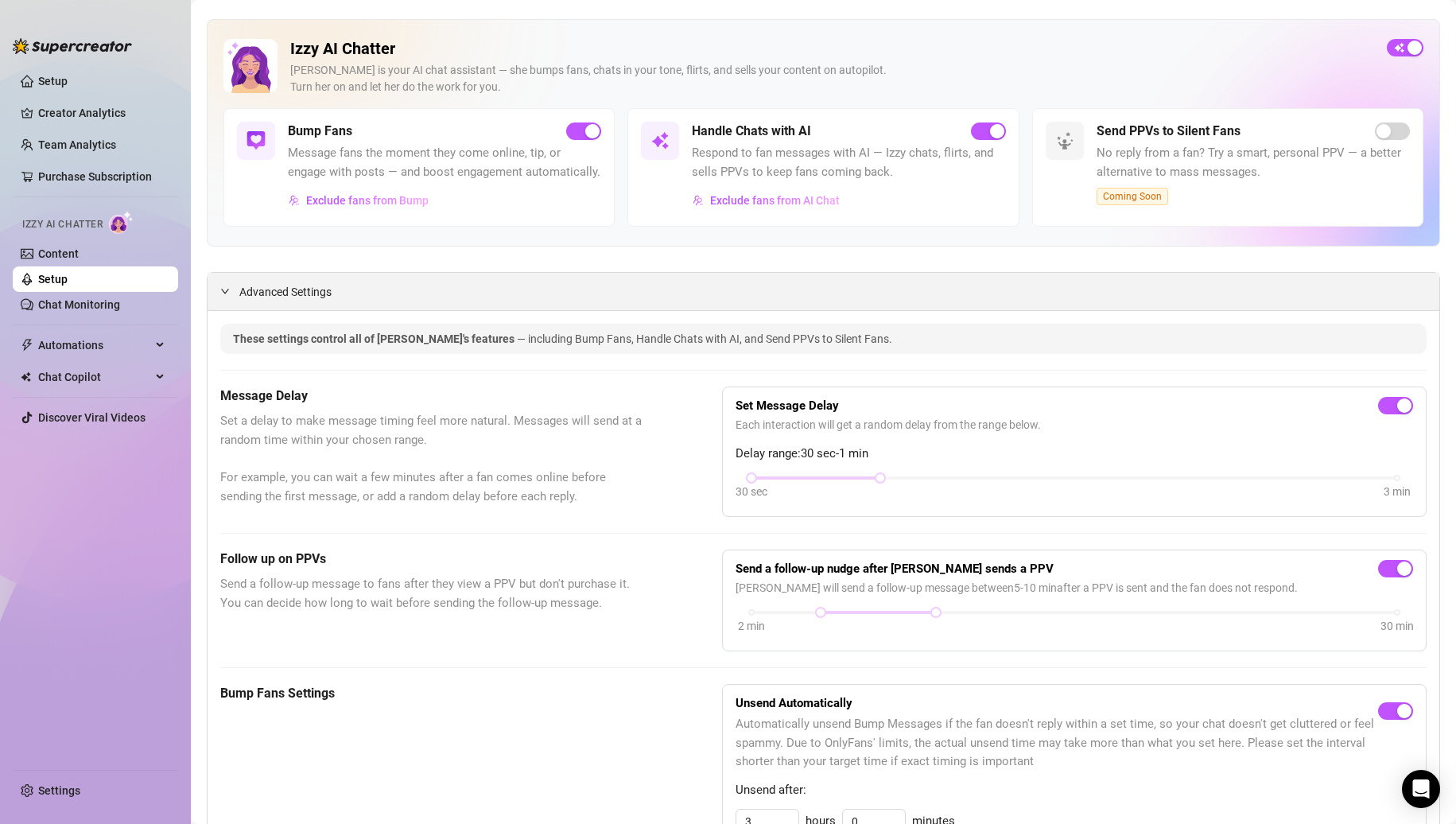
scroll to position [0, 0]
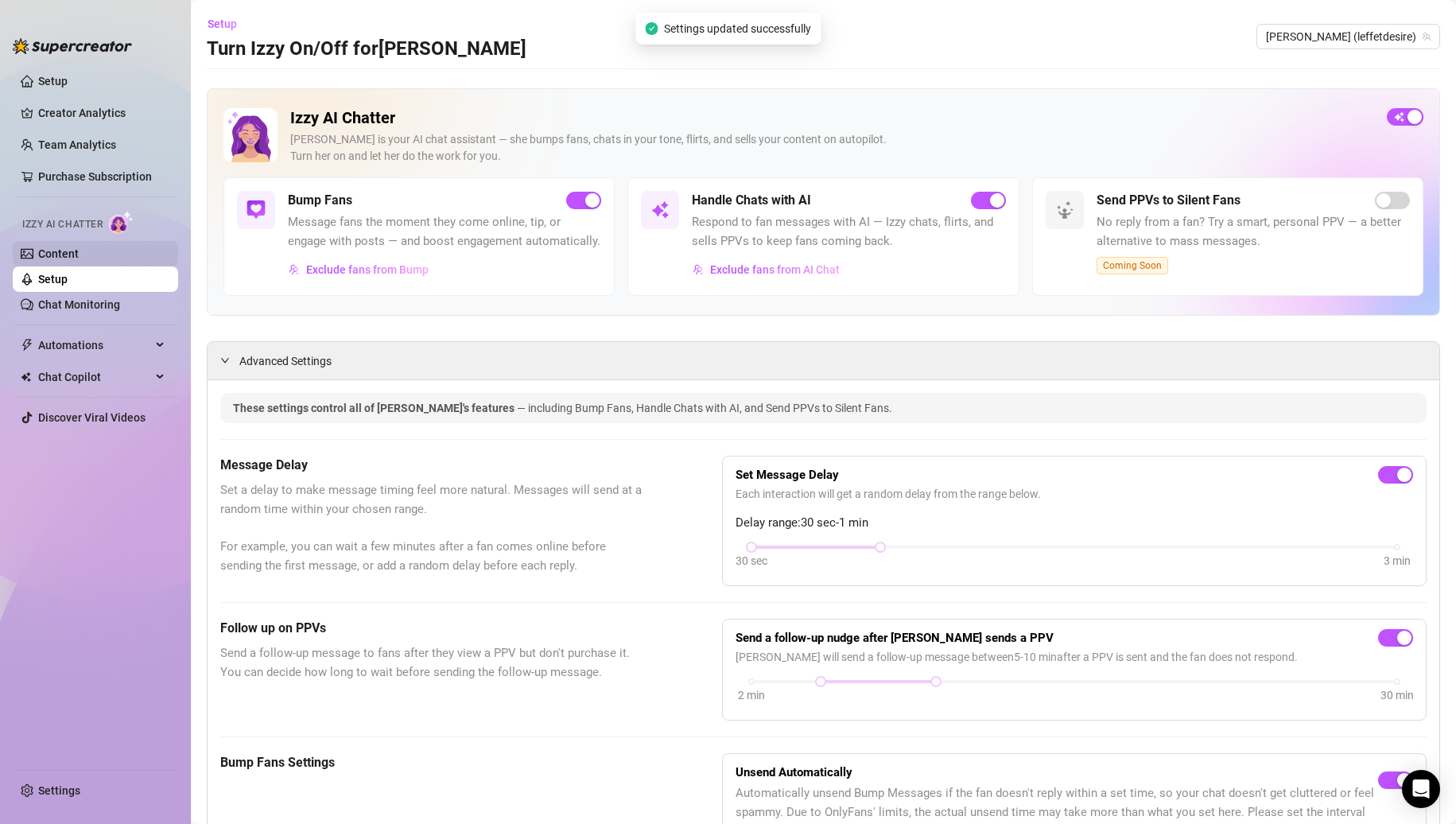
click at [79, 257] on link "Content" at bounding box center [59, 253] width 40 height 13
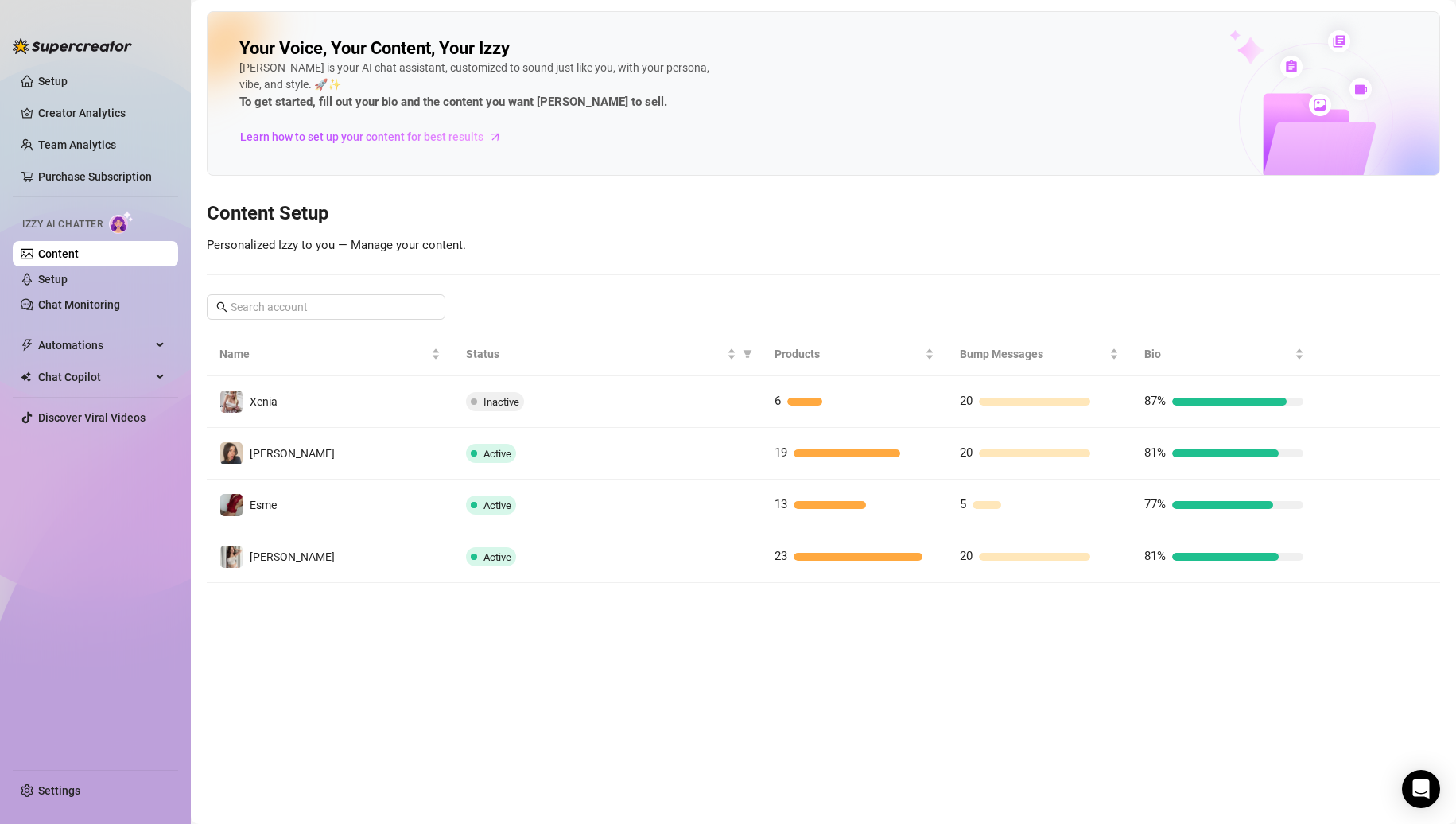
click at [710, 662] on main "Your Voice, Your Content, Your Izzy Izzy is your AI chat assistant, customized …" at bounding box center [823, 412] width 1265 height 824
click at [562, 660] on main "Your Voice, Your Content, Your Izzy Izzy is your AI chat assistant, customized …" at bounding box center [823, 412] width 1265 height 824
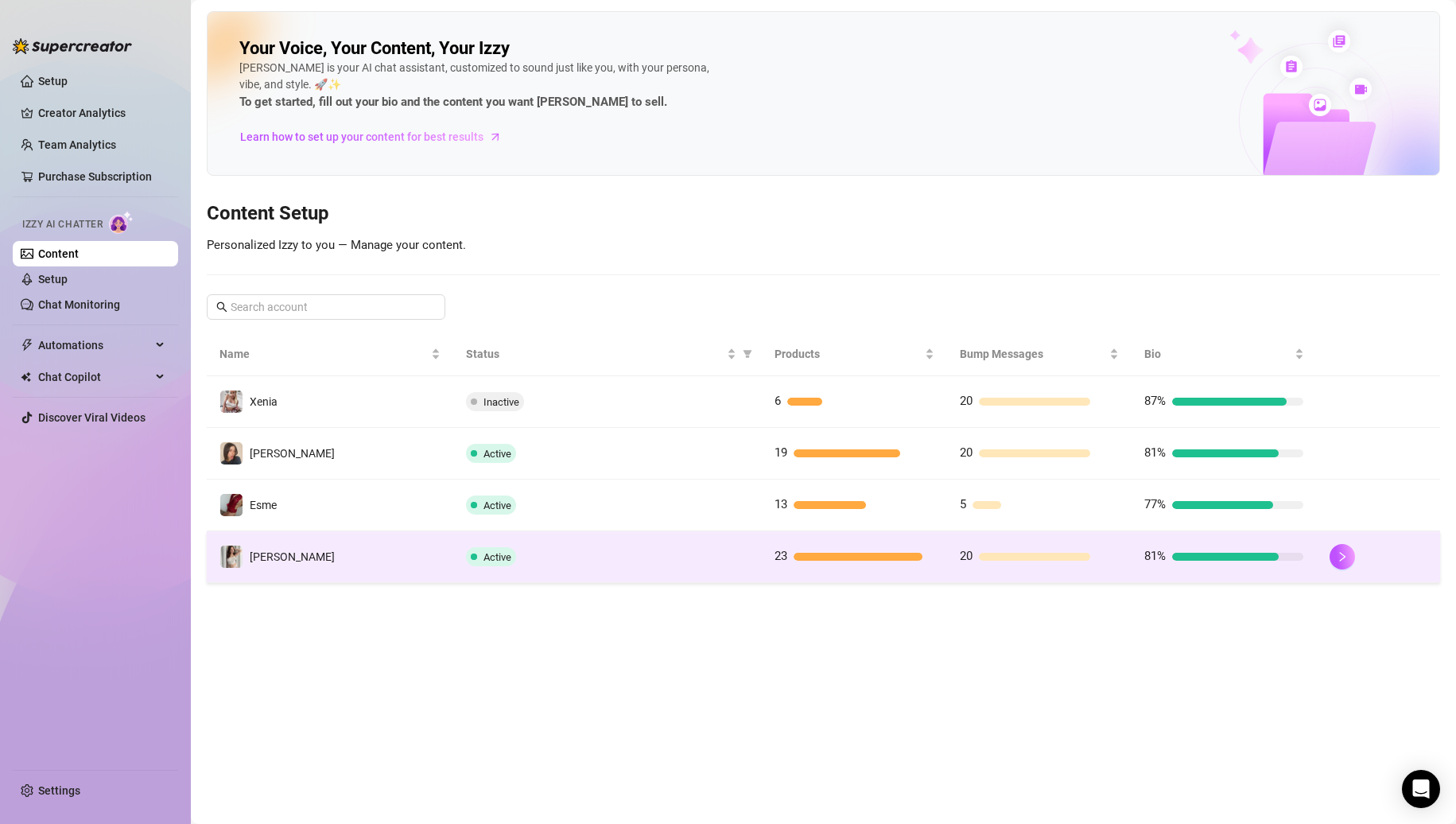
click at [339, 572] on td "[PERSON_NAME]" at bounding box center [331, 557] width 247 height 52
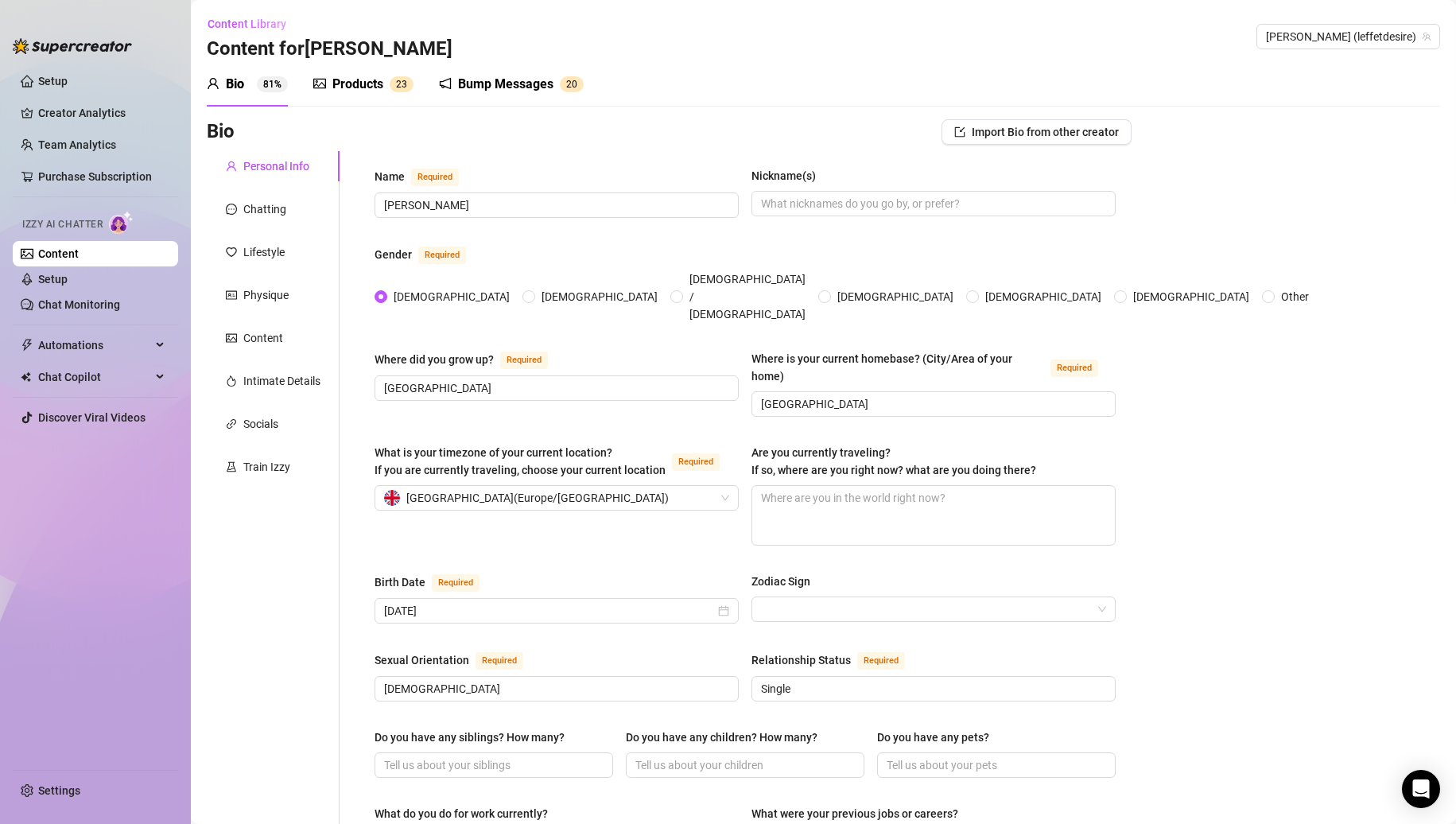
click at [371, 95] on div "Products 2 3" at bounding box center [363, 84] width 100 height 44
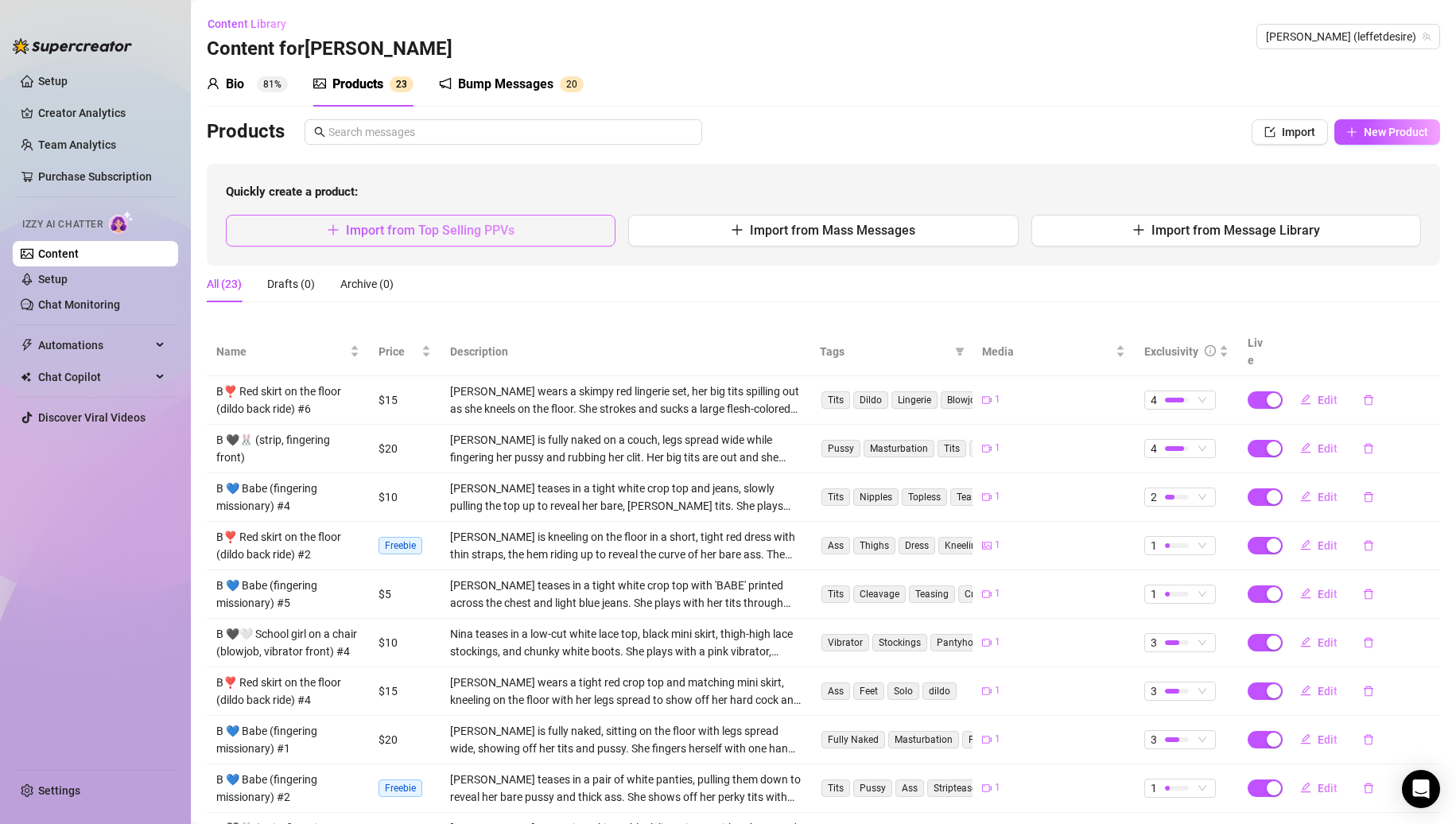
click at [490, 230] on span "Import from Top Selling PPVs" at bounding box center [430, 230] width 169 height 15
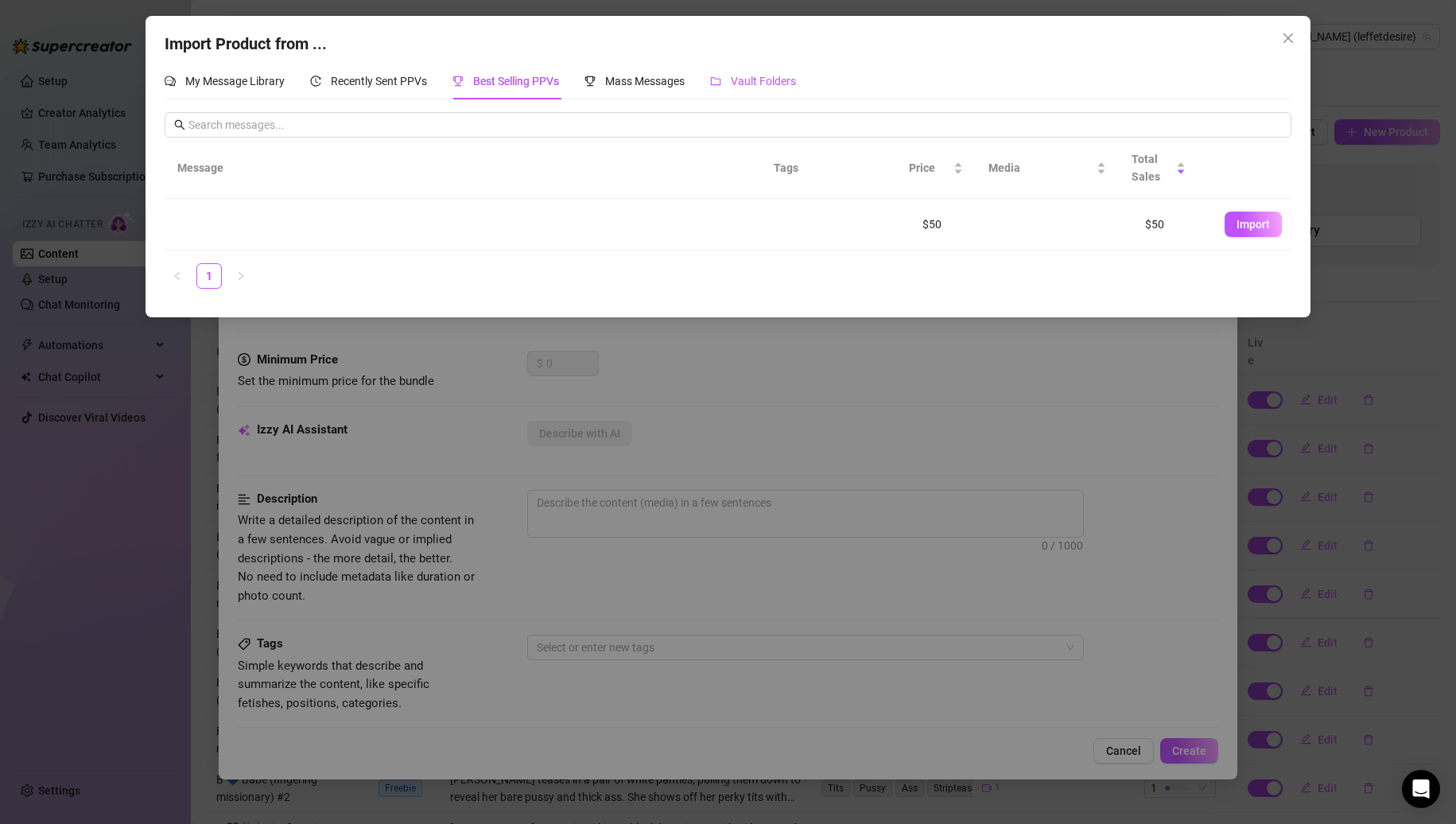
click at [722, 84] on icon "folder" at bounding box center [716, 81] width 11 height 8
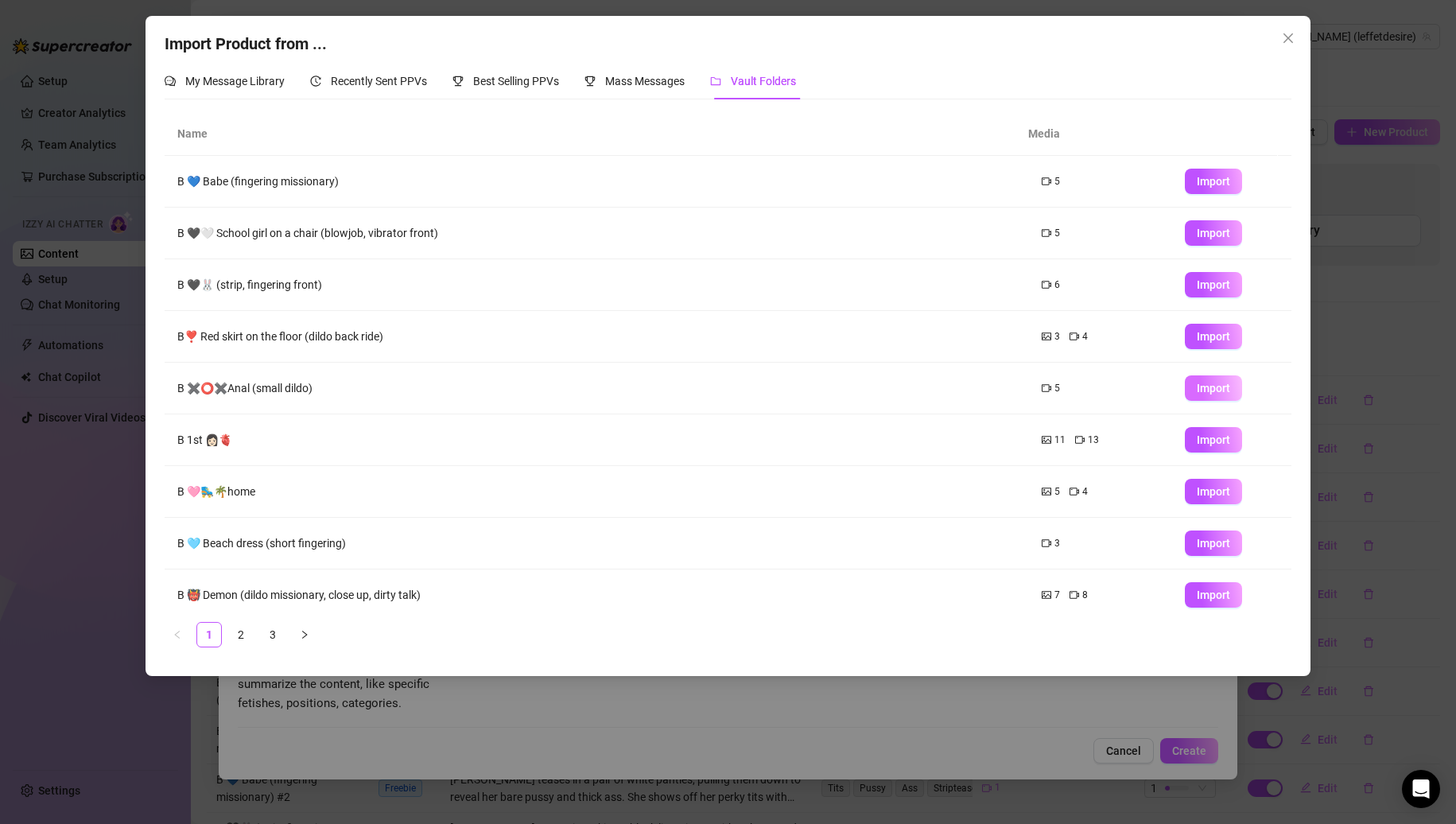
click at [1187, 397] on button "Import" at bounding box center [1213, 388] width 57 height 25
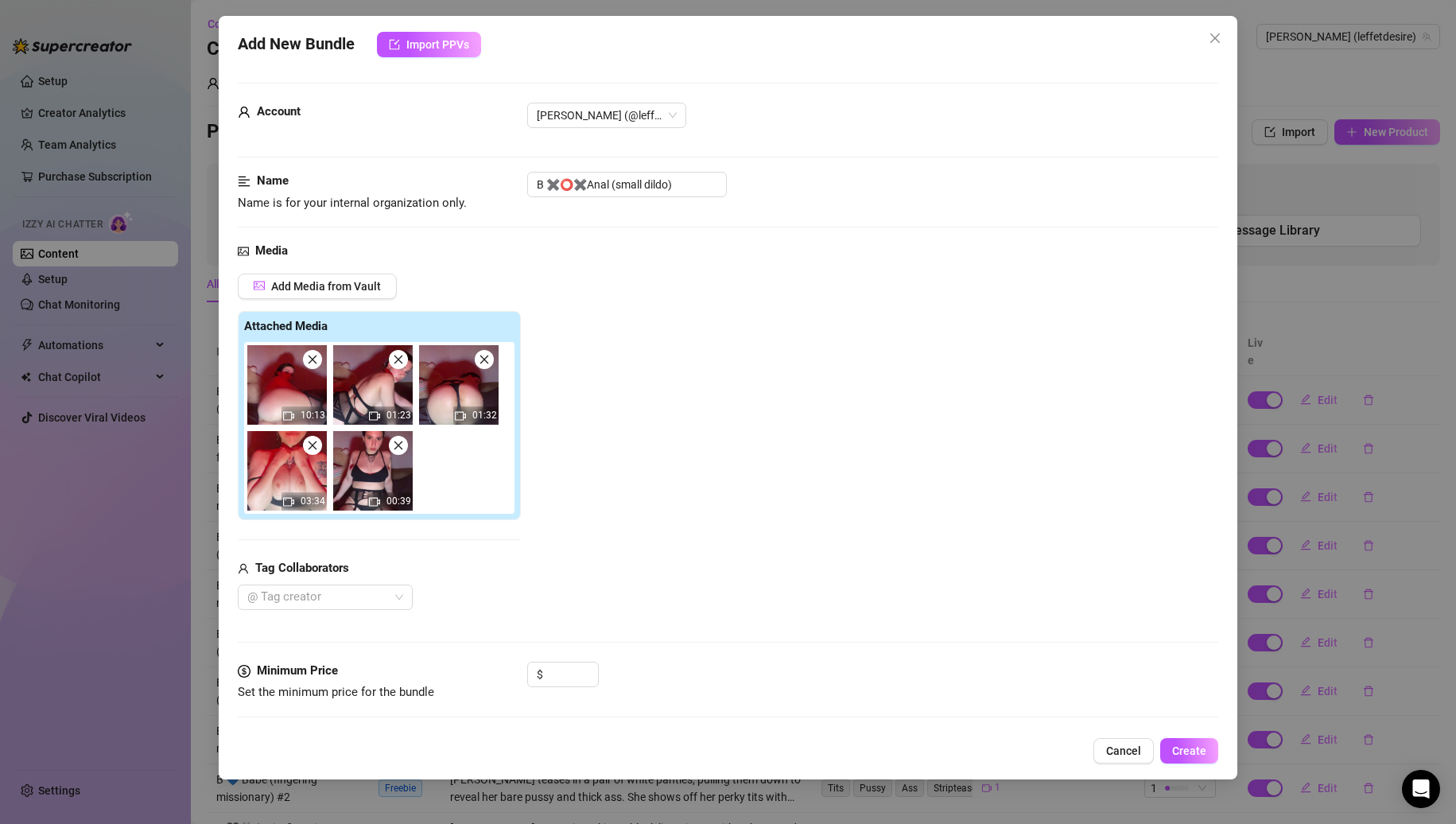
click at [313, 359] on icon "close" at bounding box center [311, 359] width 9 height 9
click at [394, 359] on icon "close" at bounding box center [398, 359] width 9 height 9
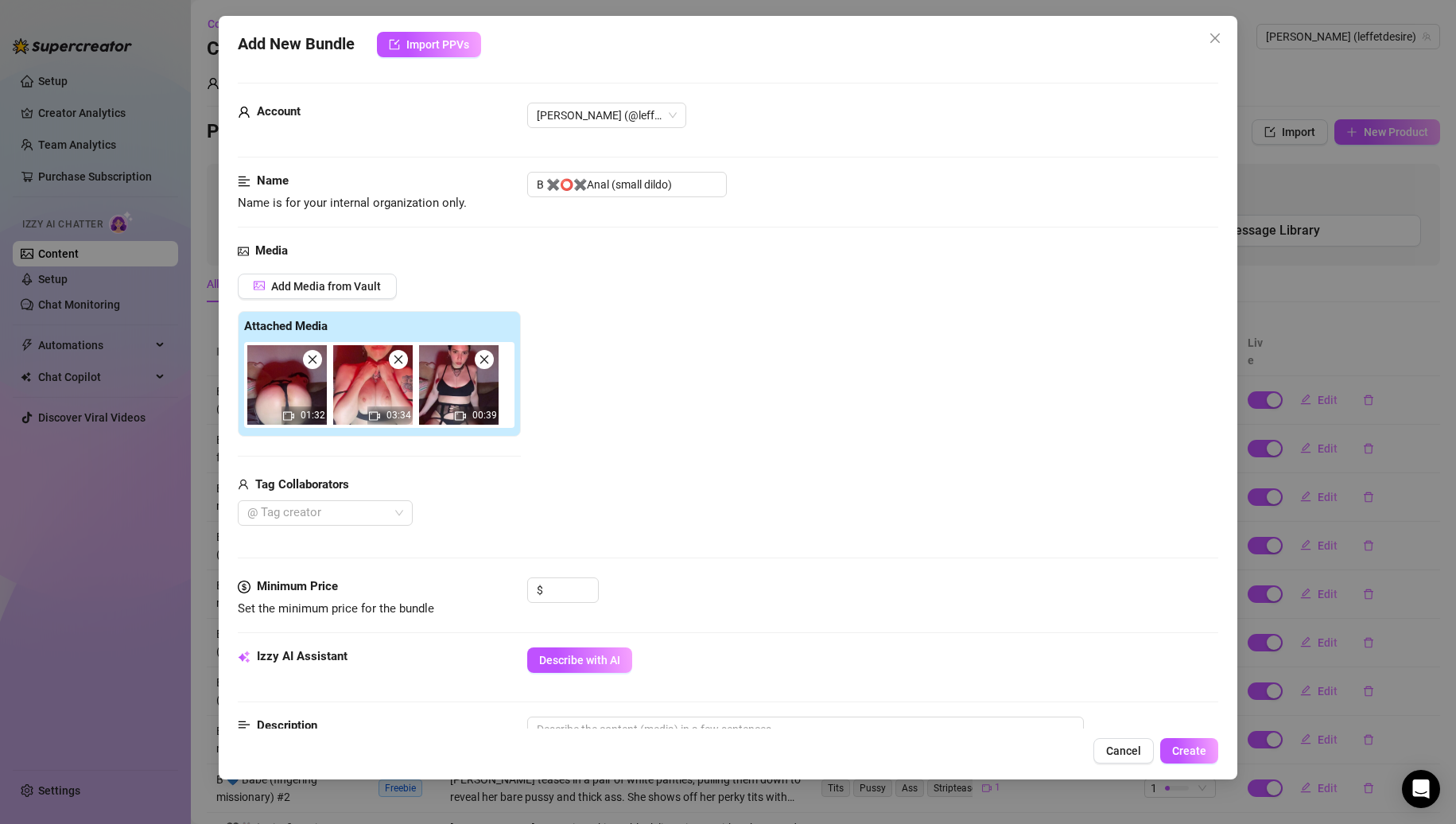
click at [313, 359] on icon "close" at bounding box center [311, 359] width 9 height 9
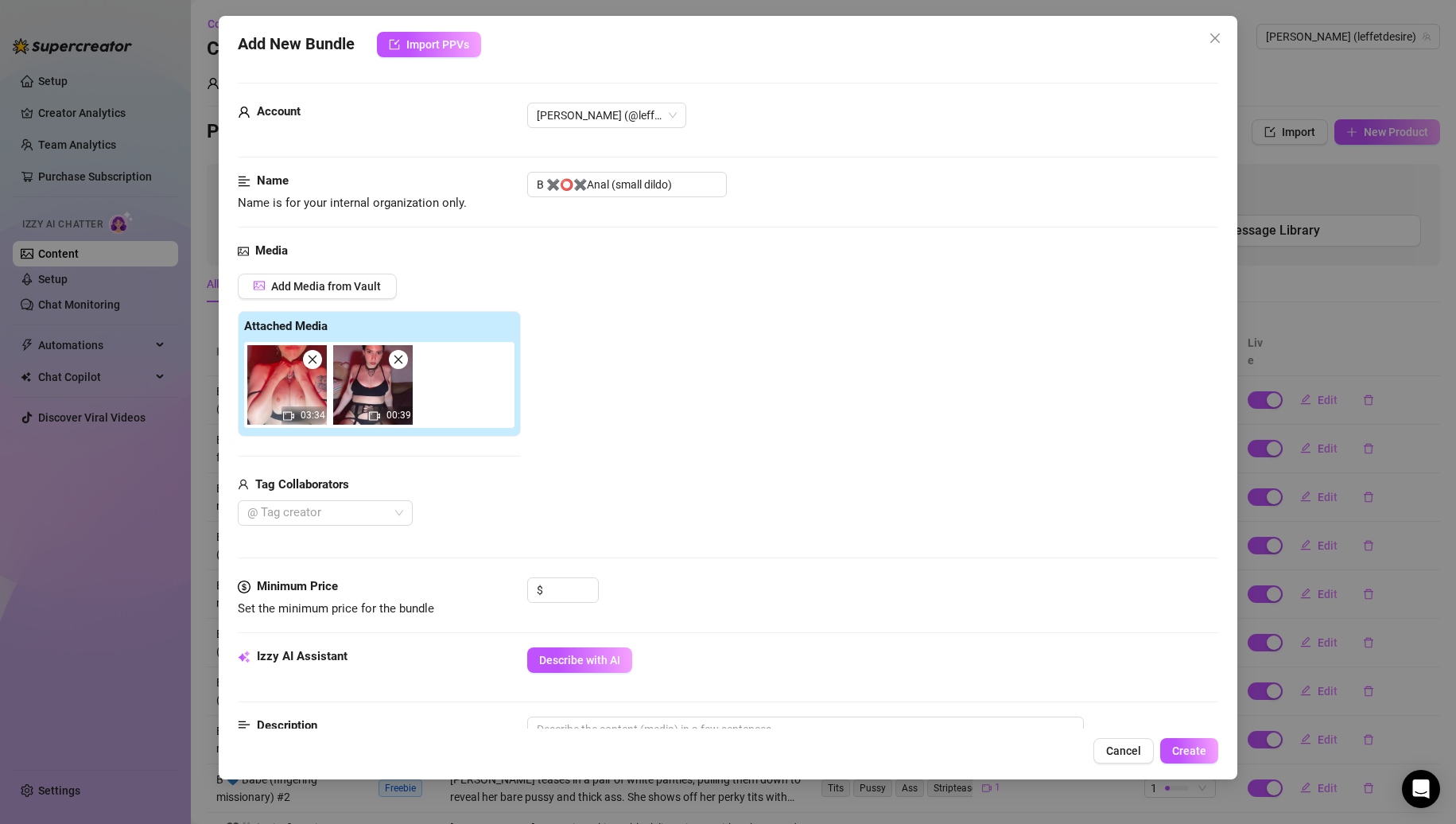
click at [313, 359] on icon "close" at bounding box center [311, 359] width 9 height 9
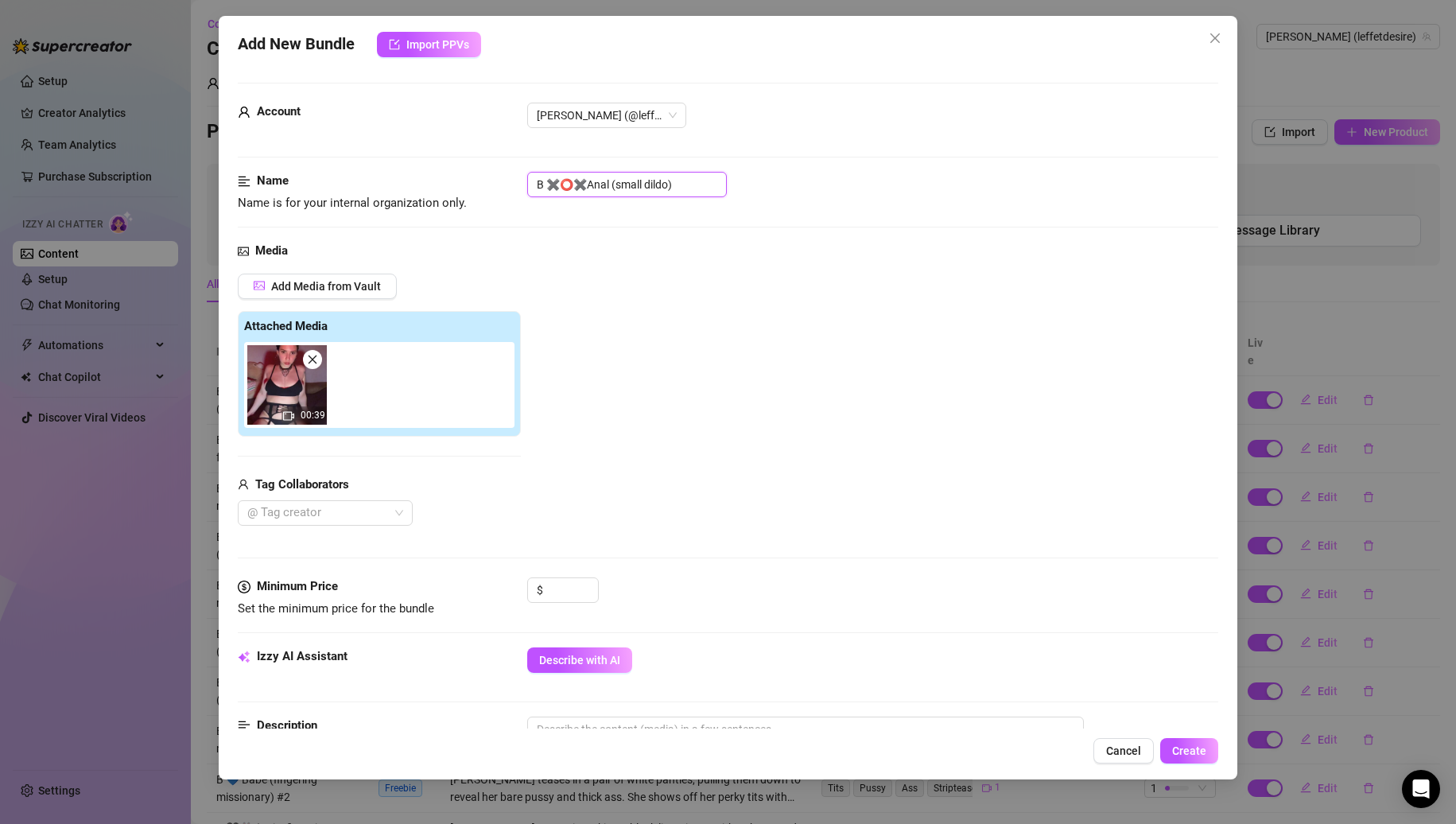
click at [700, 189] on input "B ✖️⭕️✖️Anal (small dildo)" at bounding box center [626, 184] width 199 height 25
click at [681, 186] on input "B ✖️⭕️✖️Anal (small dildo)#1" at bounding box center [626, 184] width 199 height 25
click at [694, 290] on div "Add Media from Vault Attached Media 00:39 Tag Collaborators @ Tag creator" at bounding box center [728, 400] width 982 height 253
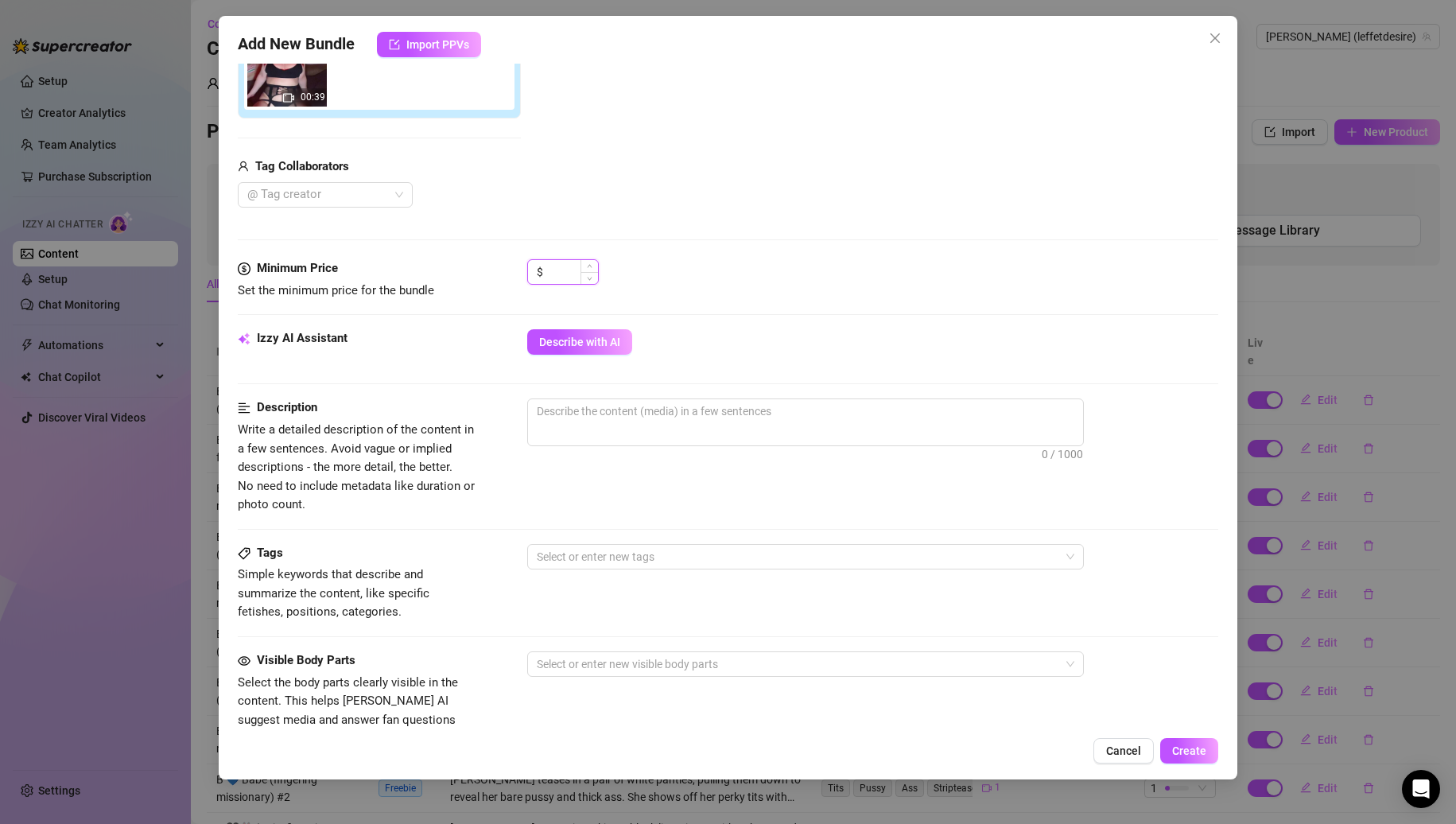
click at [564, 279] on input at bounding box center [572, 272] width 52 height 24
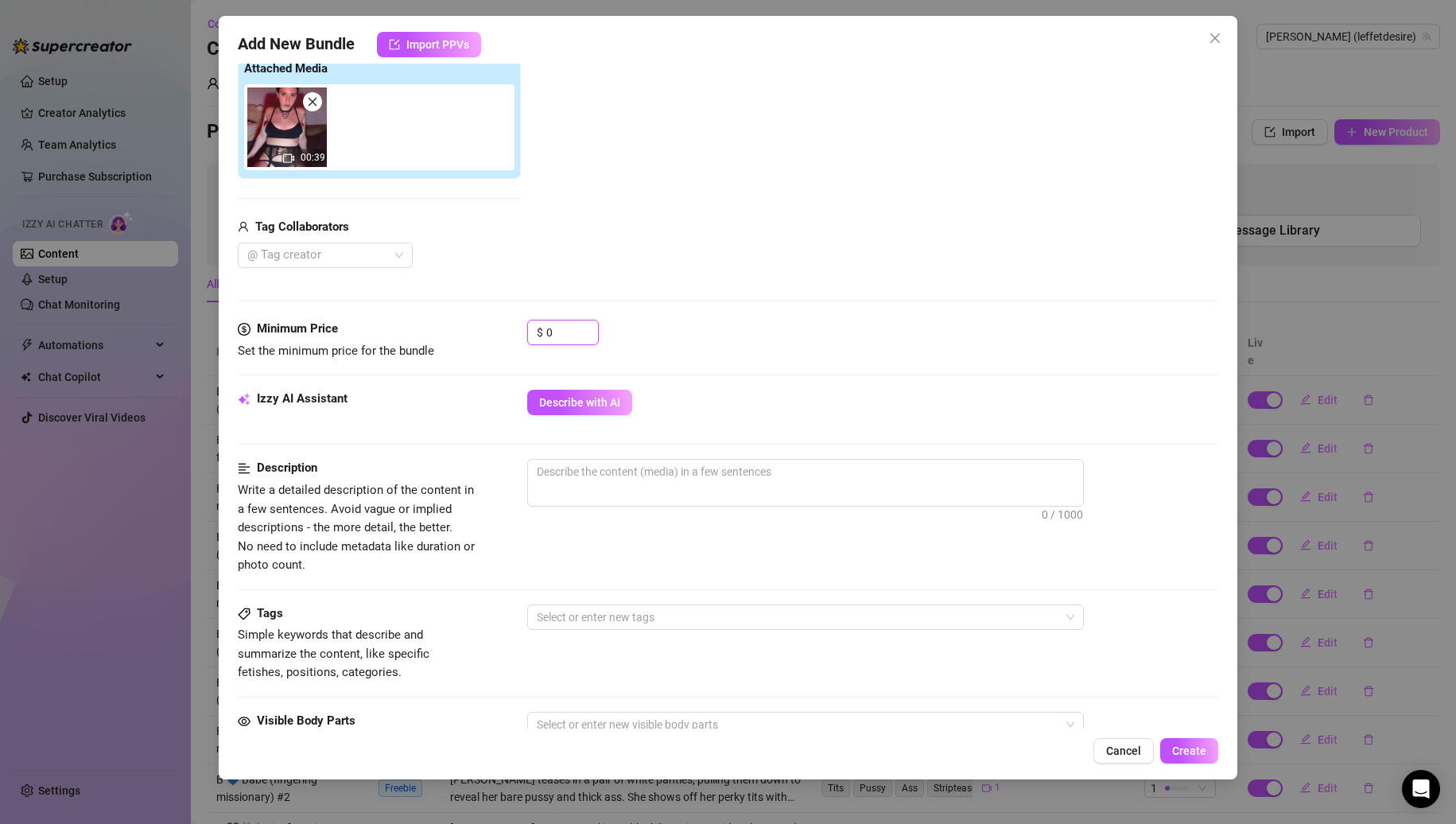
scroll to position [477, 0]
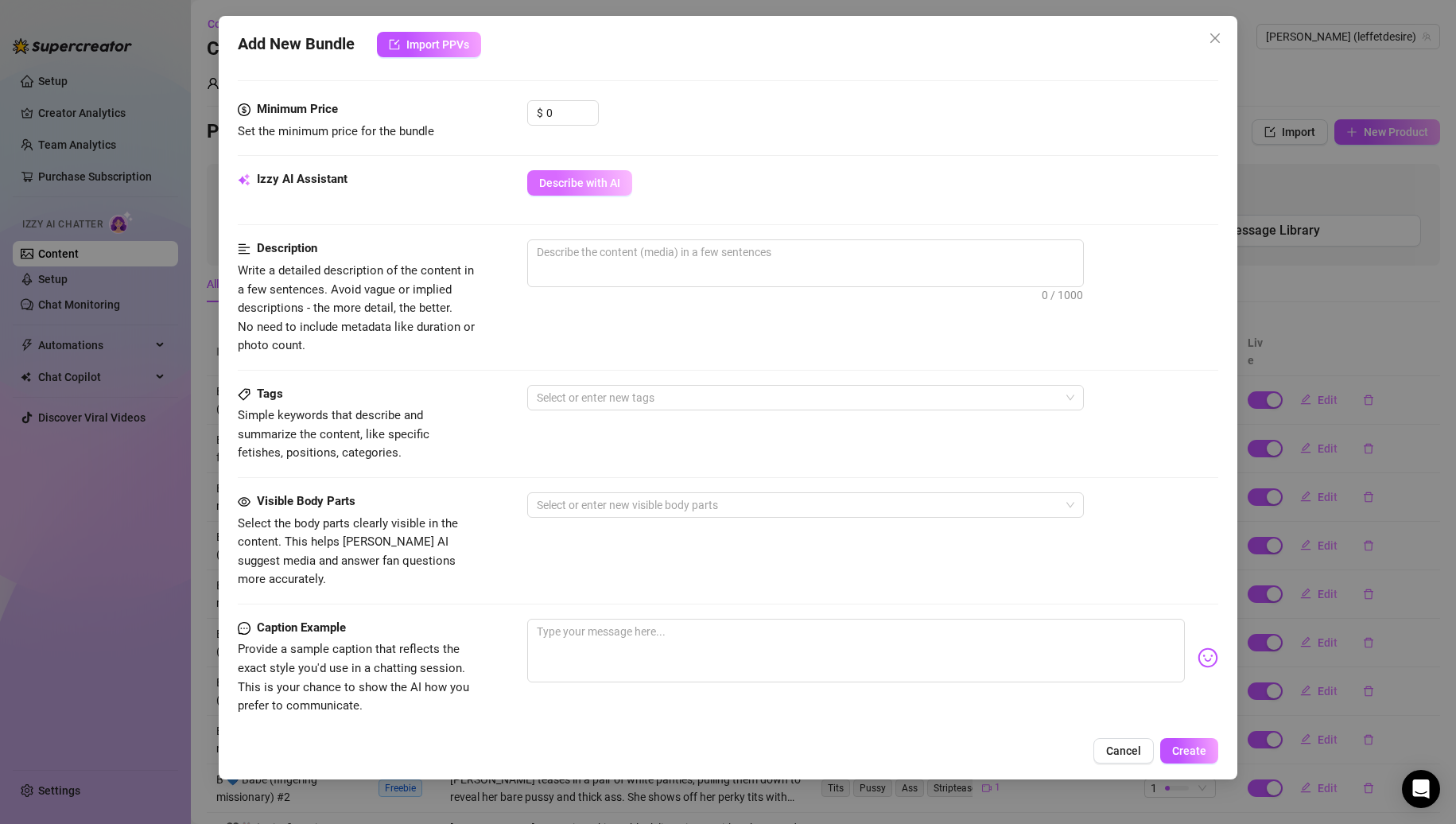
click at [581, 175] on button "Describe with AI" at bounding box center [579, 183] width 105 height 25
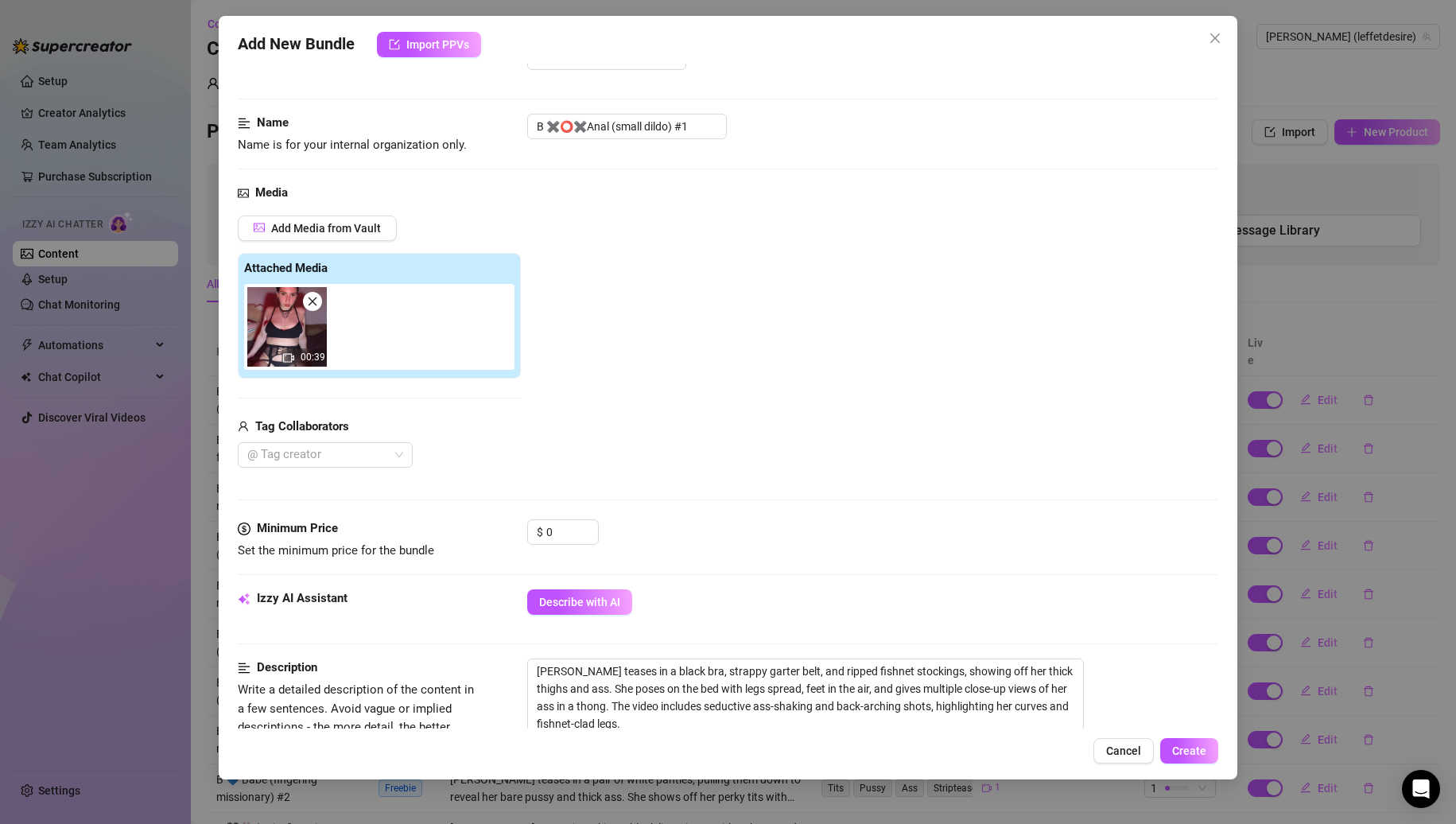
scroll to position [0, 0]
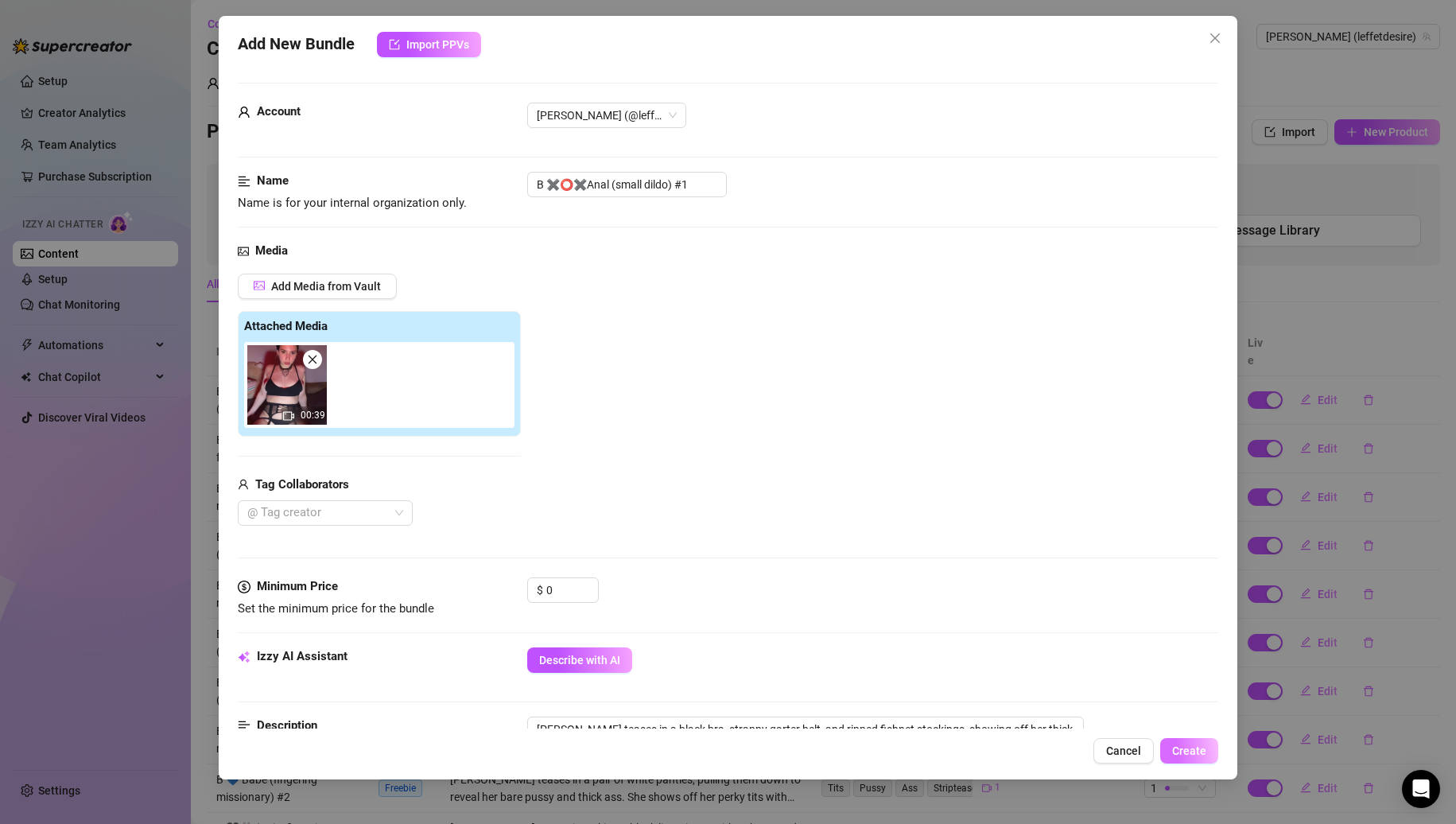
click at [1179, 747] on span "Create" at bounding box center [1189, 751] width 34 height 13
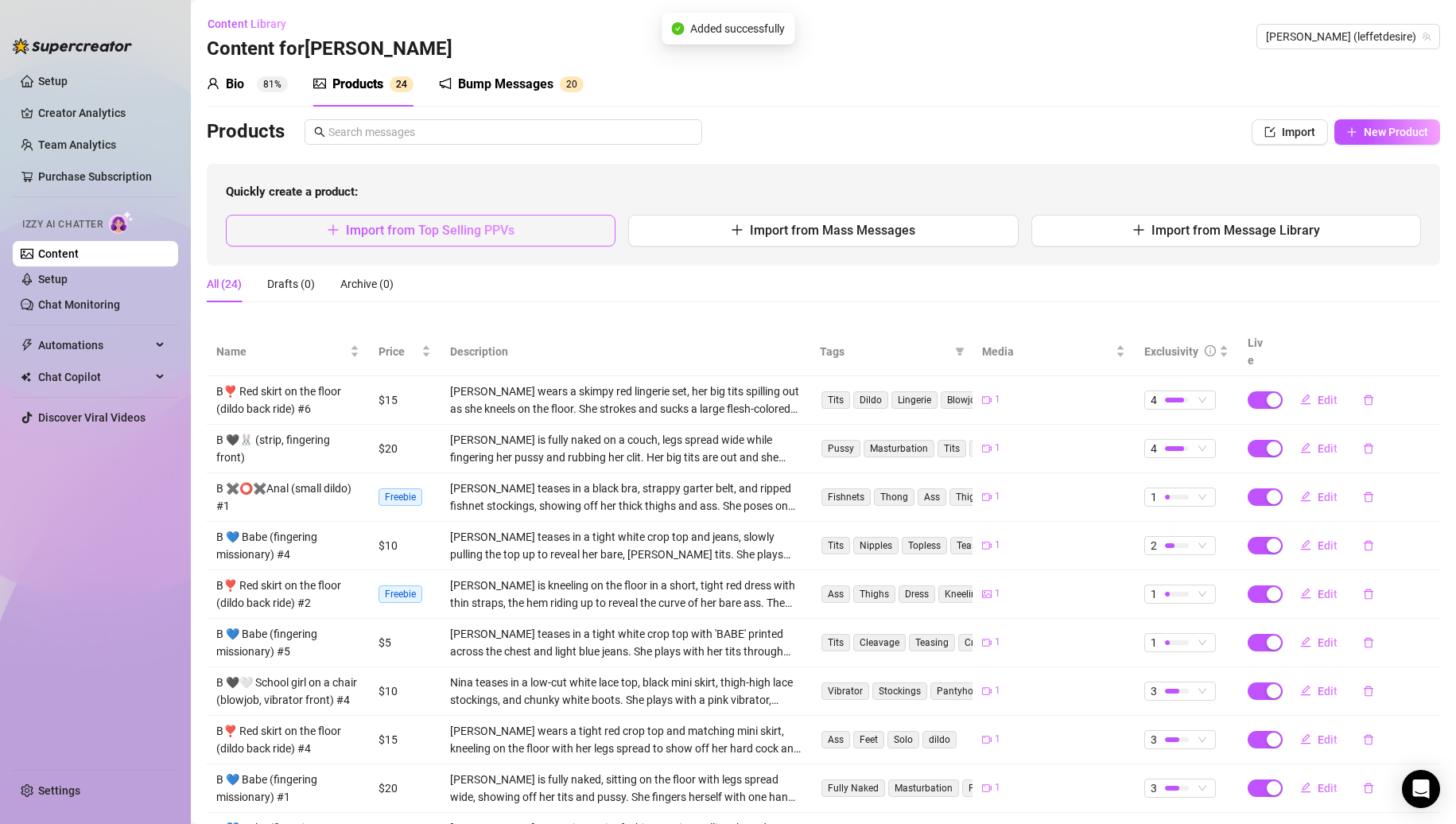
click at [522, 239] on button "Import from Top Selling PPVs" at bounding box center [420, 230] width 389 height 32
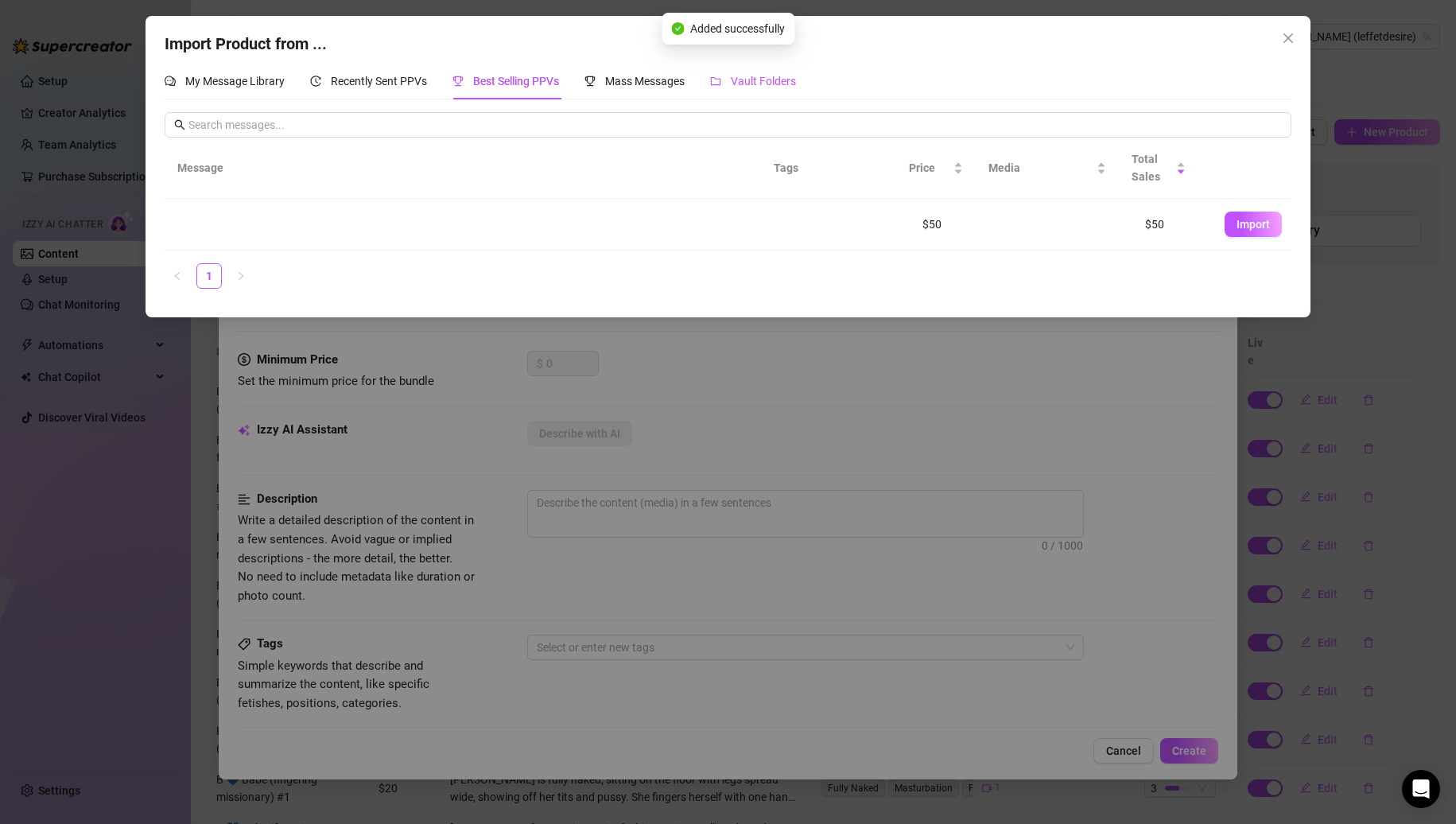
click at [751, 80] on span "Vault Folders" at bounding box center [764, 81] width 66 height 13
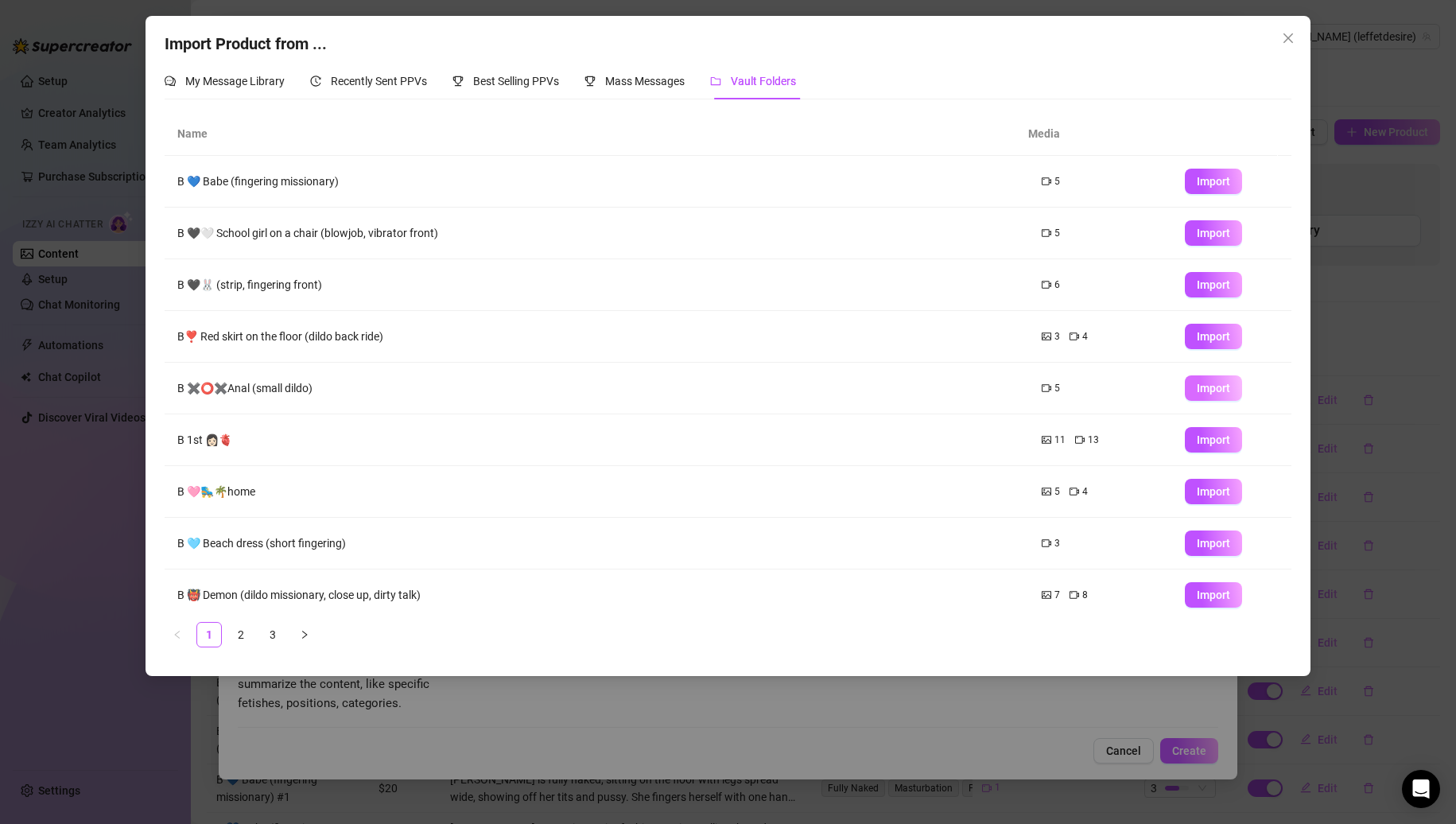
click at [1197, 394] on span "Import" at bounding box center [1213, 387] width 34 height 13
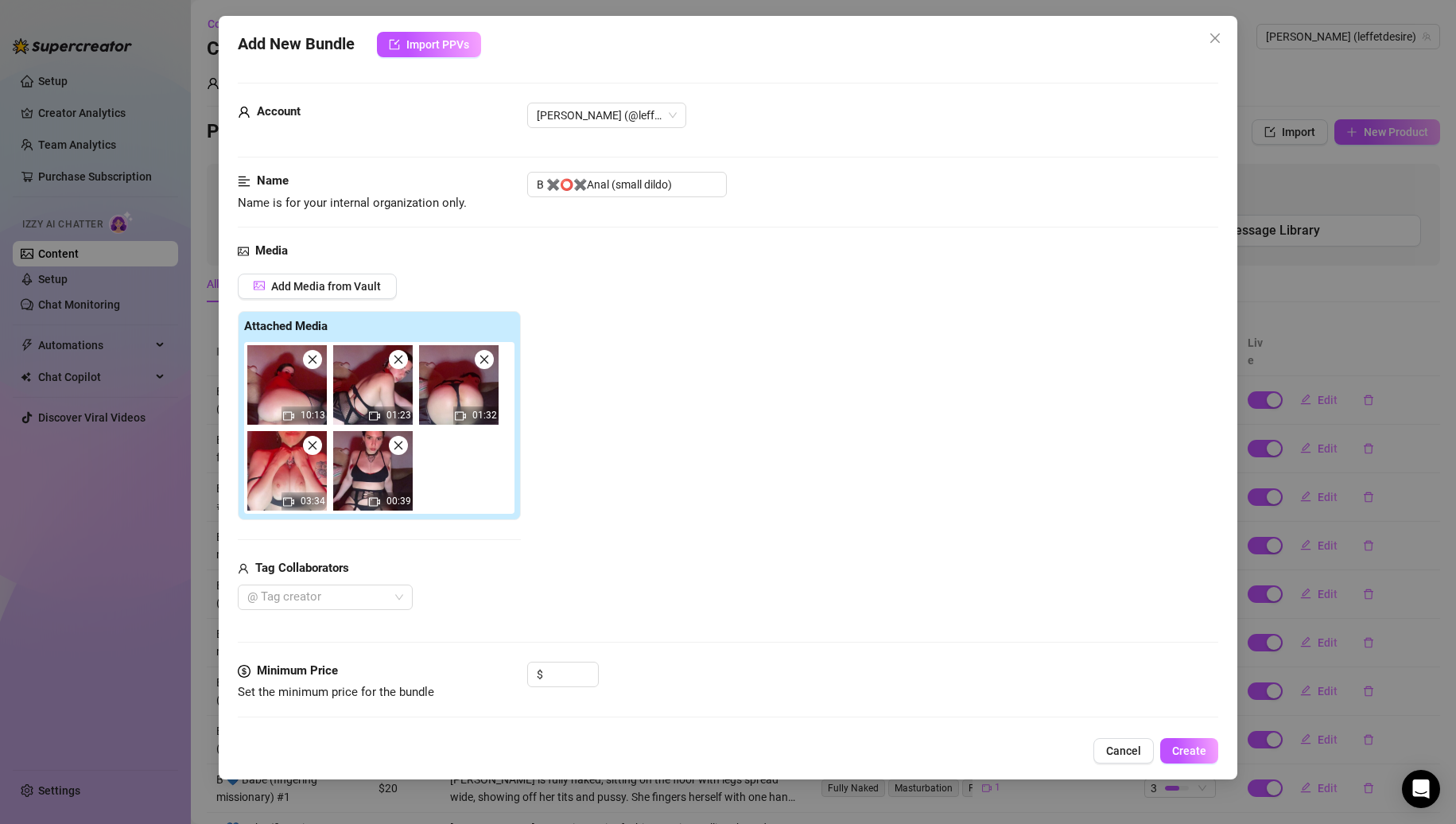
click at [314, 365] on icon "close" at bounding box center [313, 359] width 12 height 12
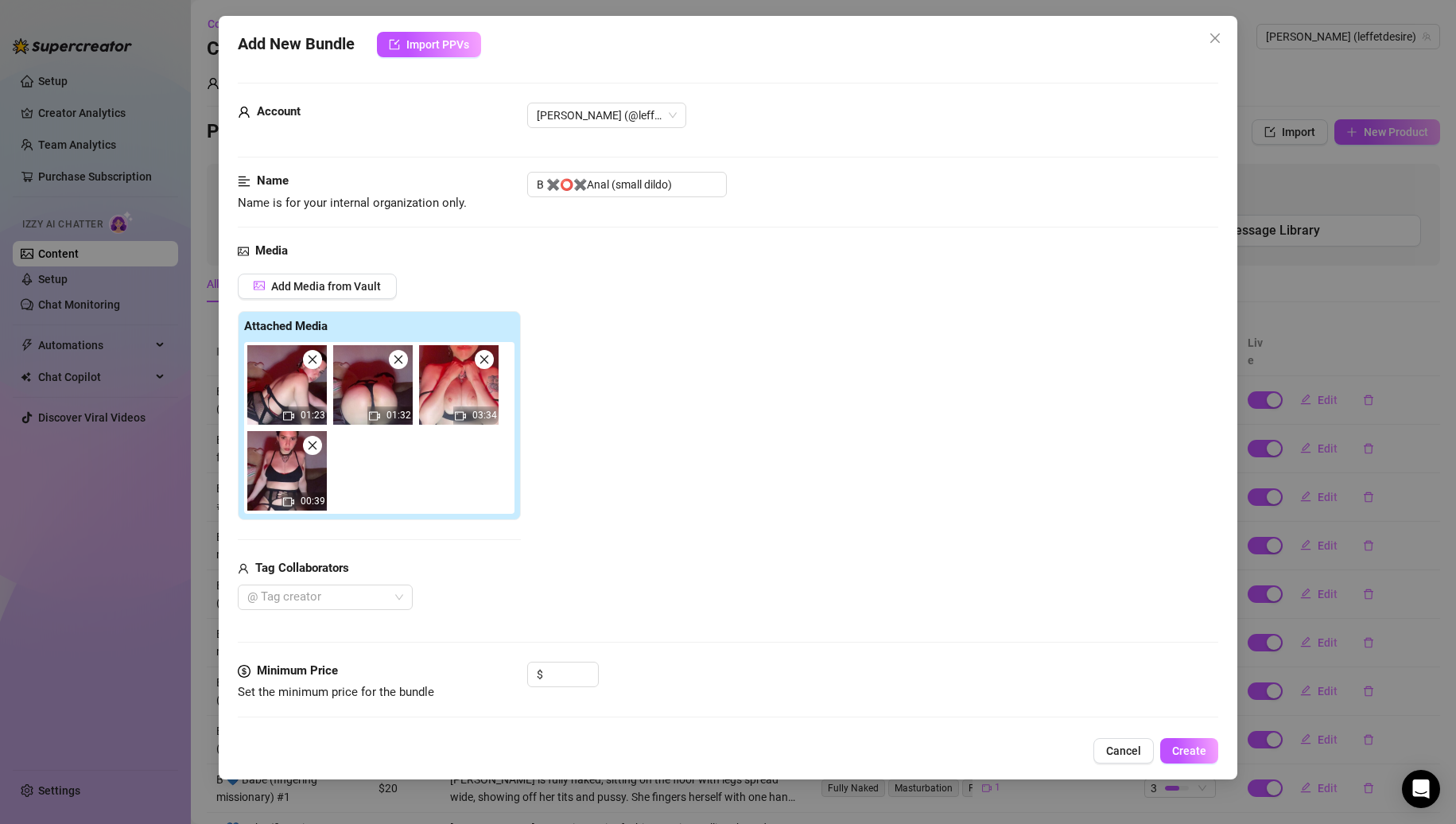
click at [314, 365] on icon "close" at bounding box center [313, 359] width 12 height 12
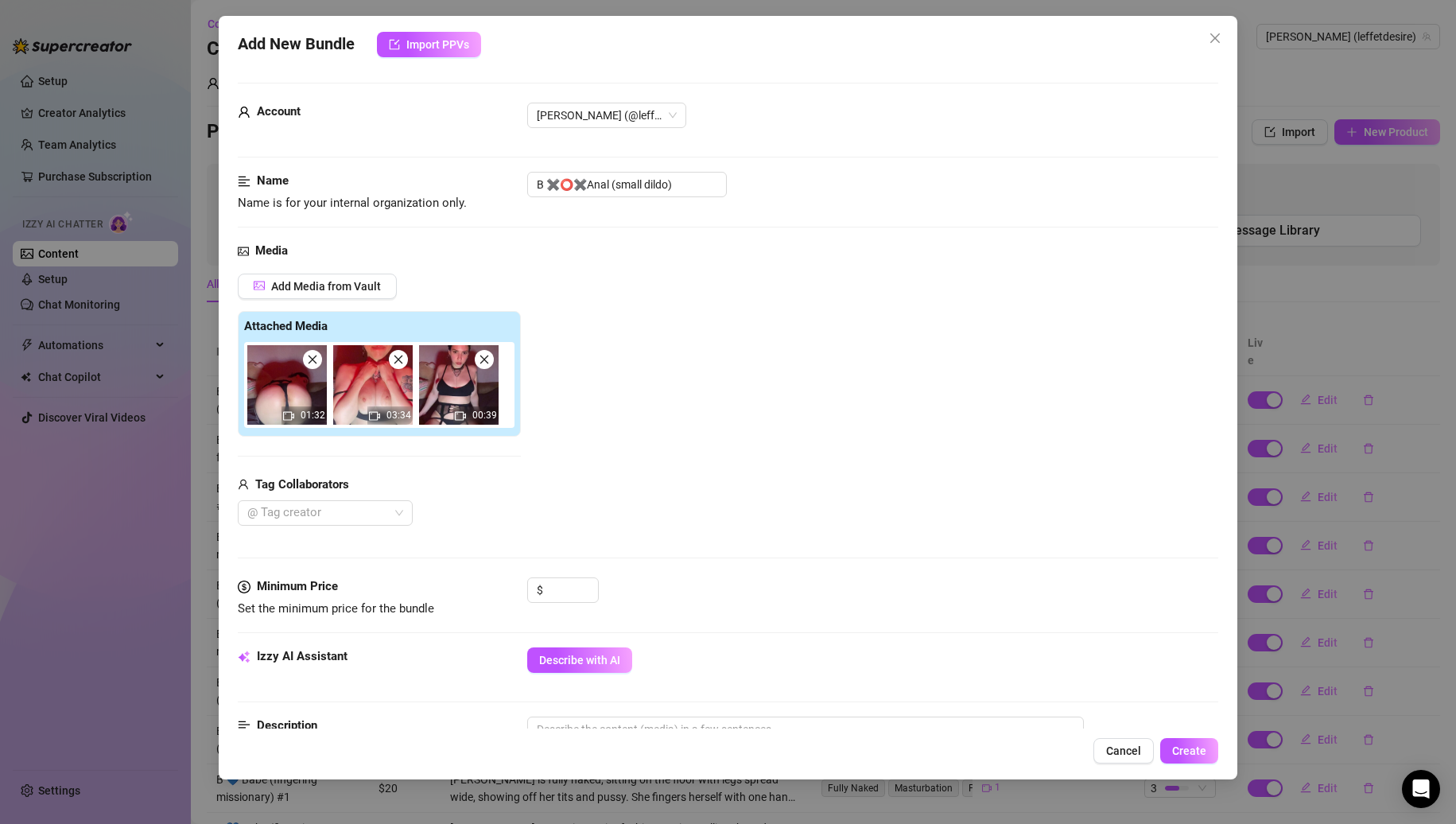
click at [314, 365] on icon "close" at bounding box center [313, 359] width 12 height 12
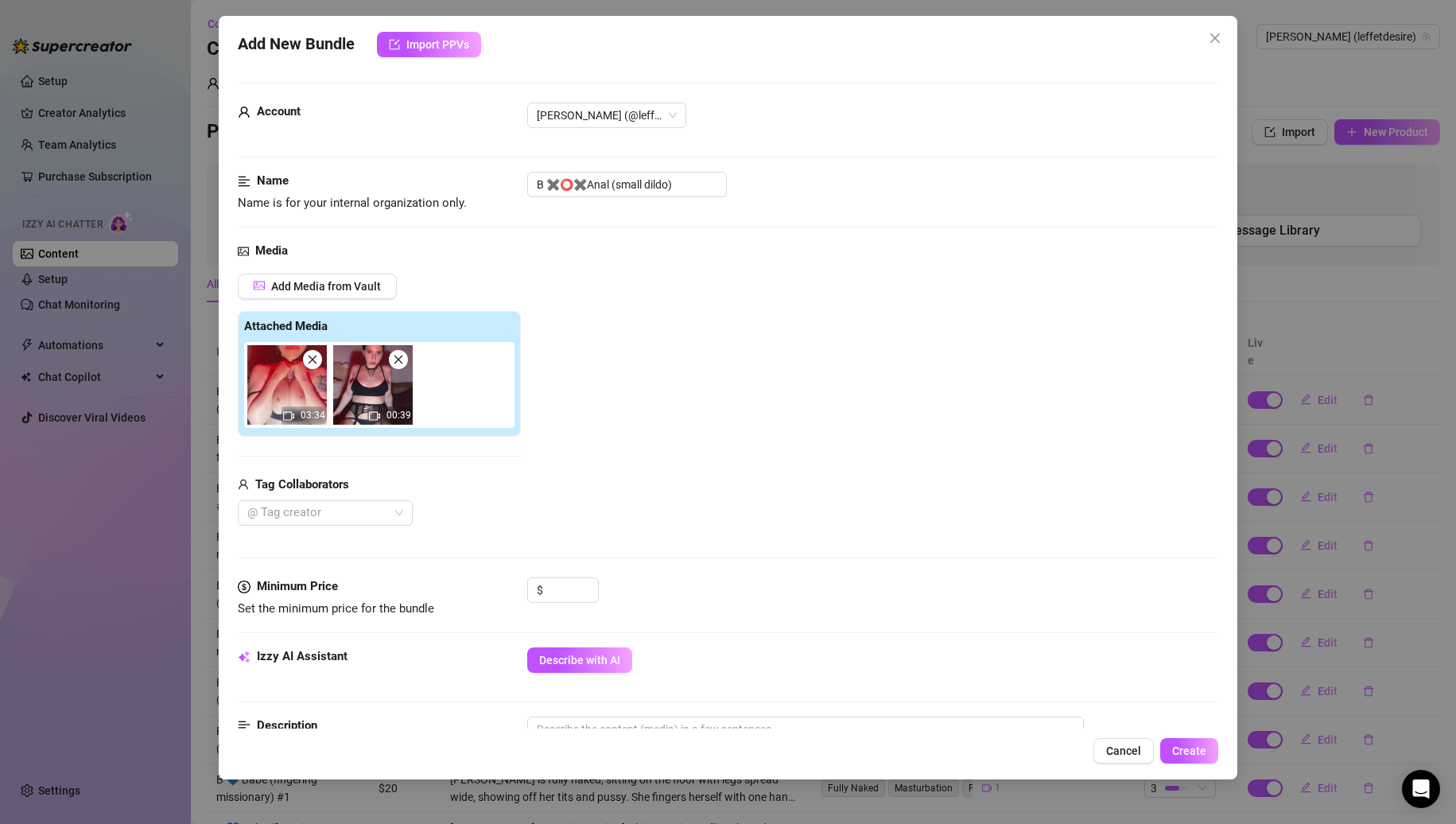
click at [398, 361] on icon "close" at bounding box center [399, 359] width 12 height 12
click at [556, 600] on input at bounding box center [572, 590] width 52 height 24
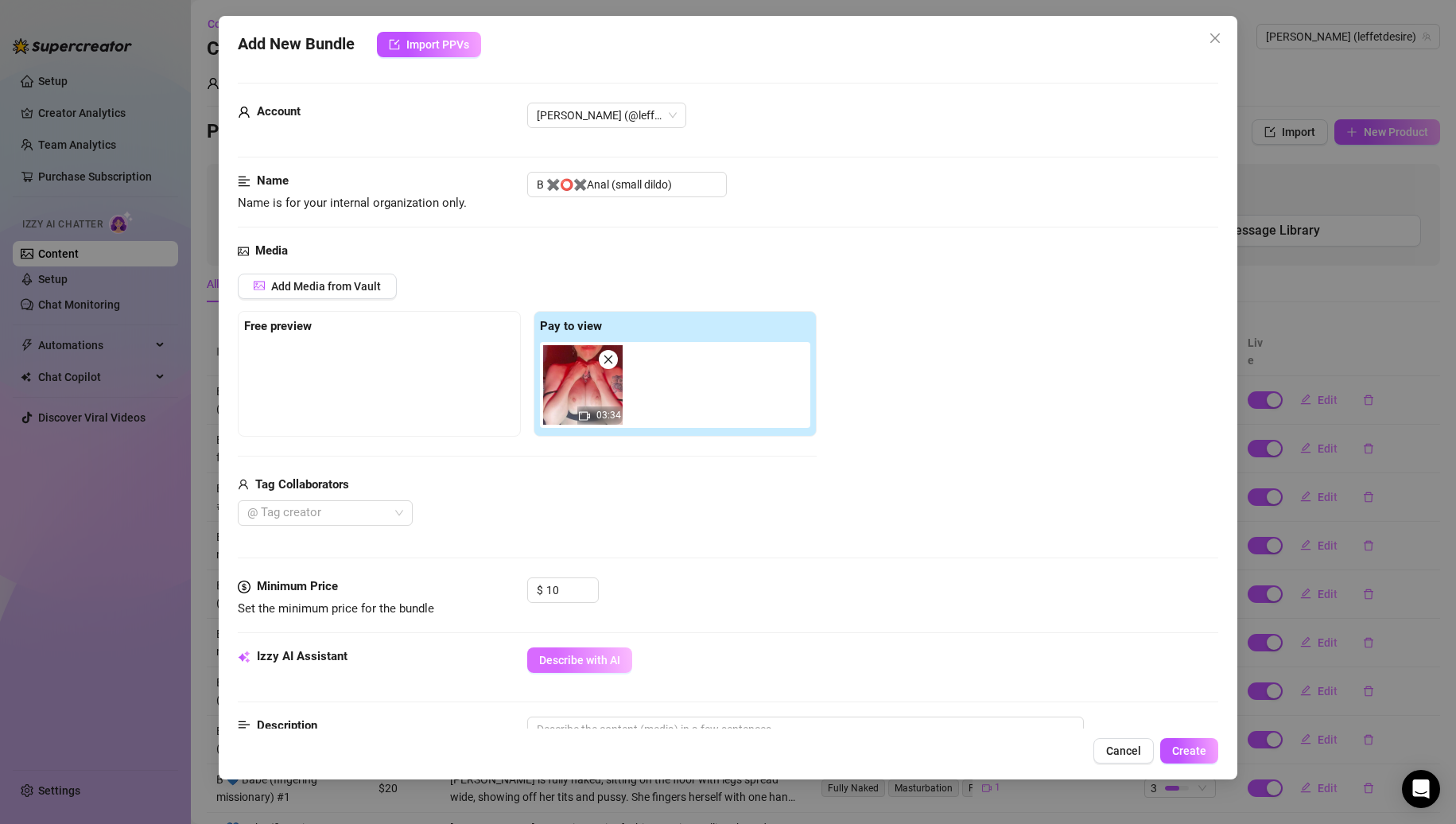
click at [569, 655] on span "Describe with AI" at bounding box center [580, 660] width 81 height 13
click at [708, 188] on input "B ✖️⭕️✖️Anal (small dildo)" at bounding box center [626, 184] width 199 height 25
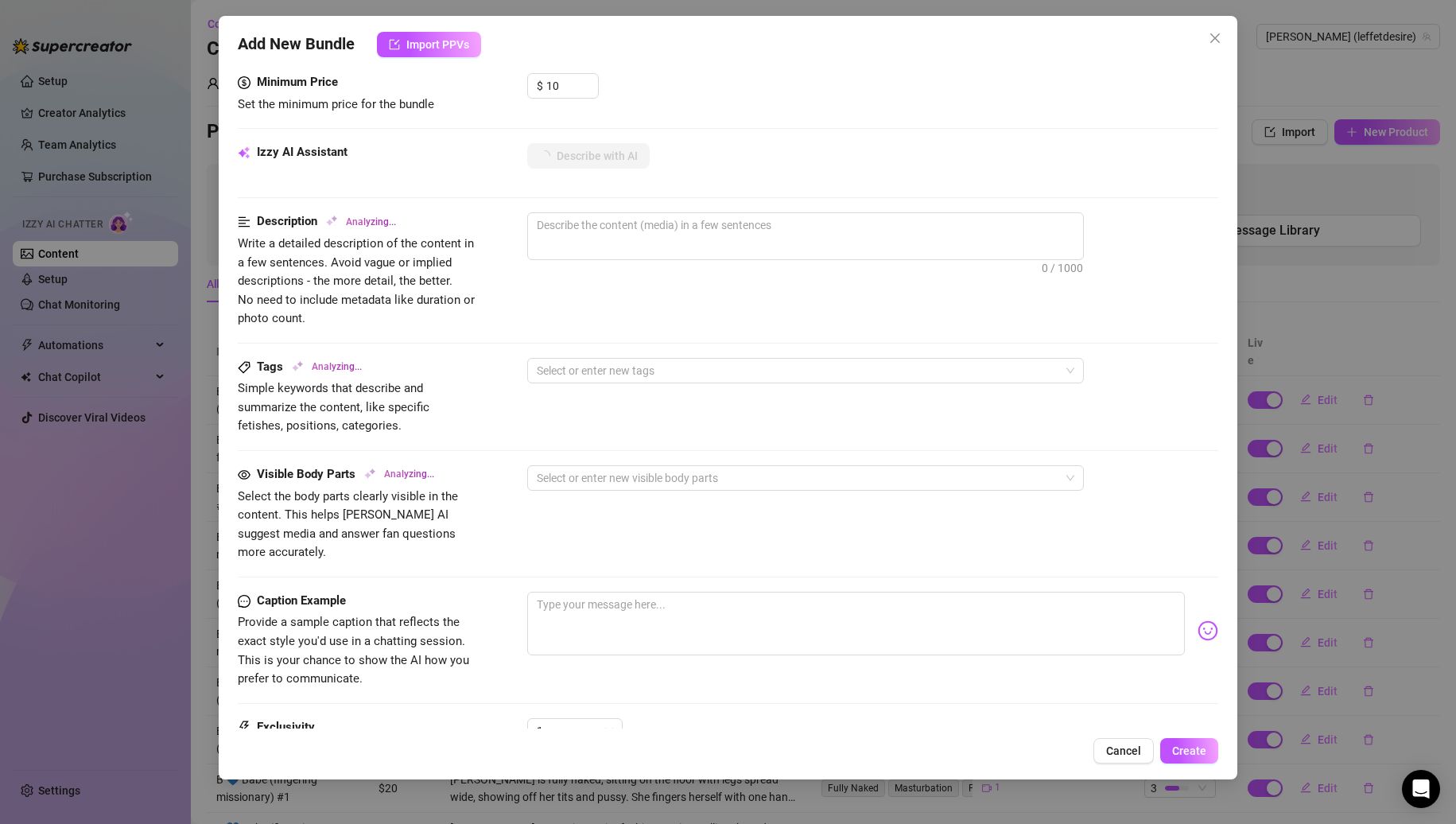
scroll to position [672, 0]
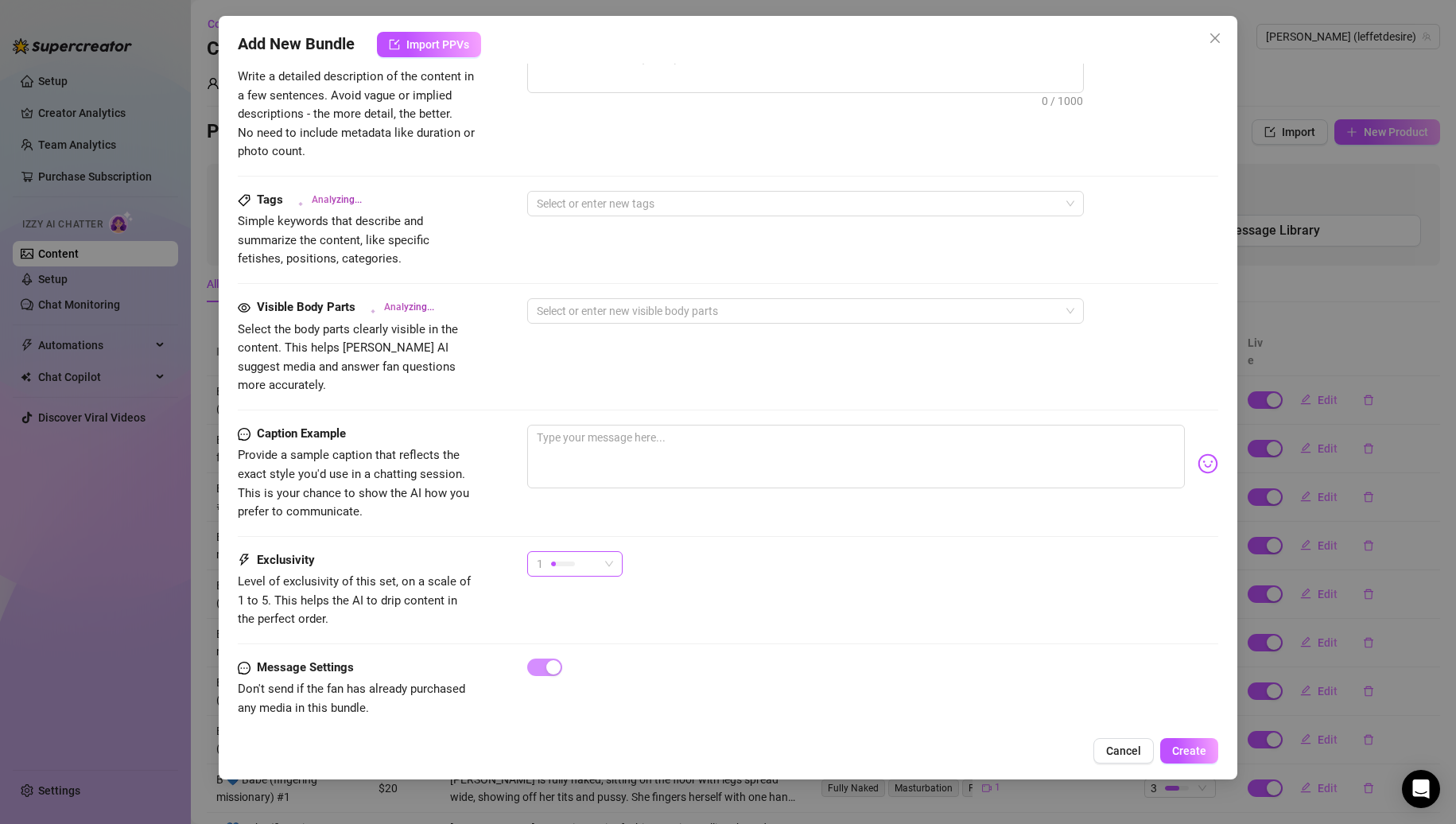
click at [558, 562] on div at bounding box center [563, 564] width 24 height 5
click at [568, 610] on span "2" at bounding box center [591, 602] width 103 height 17
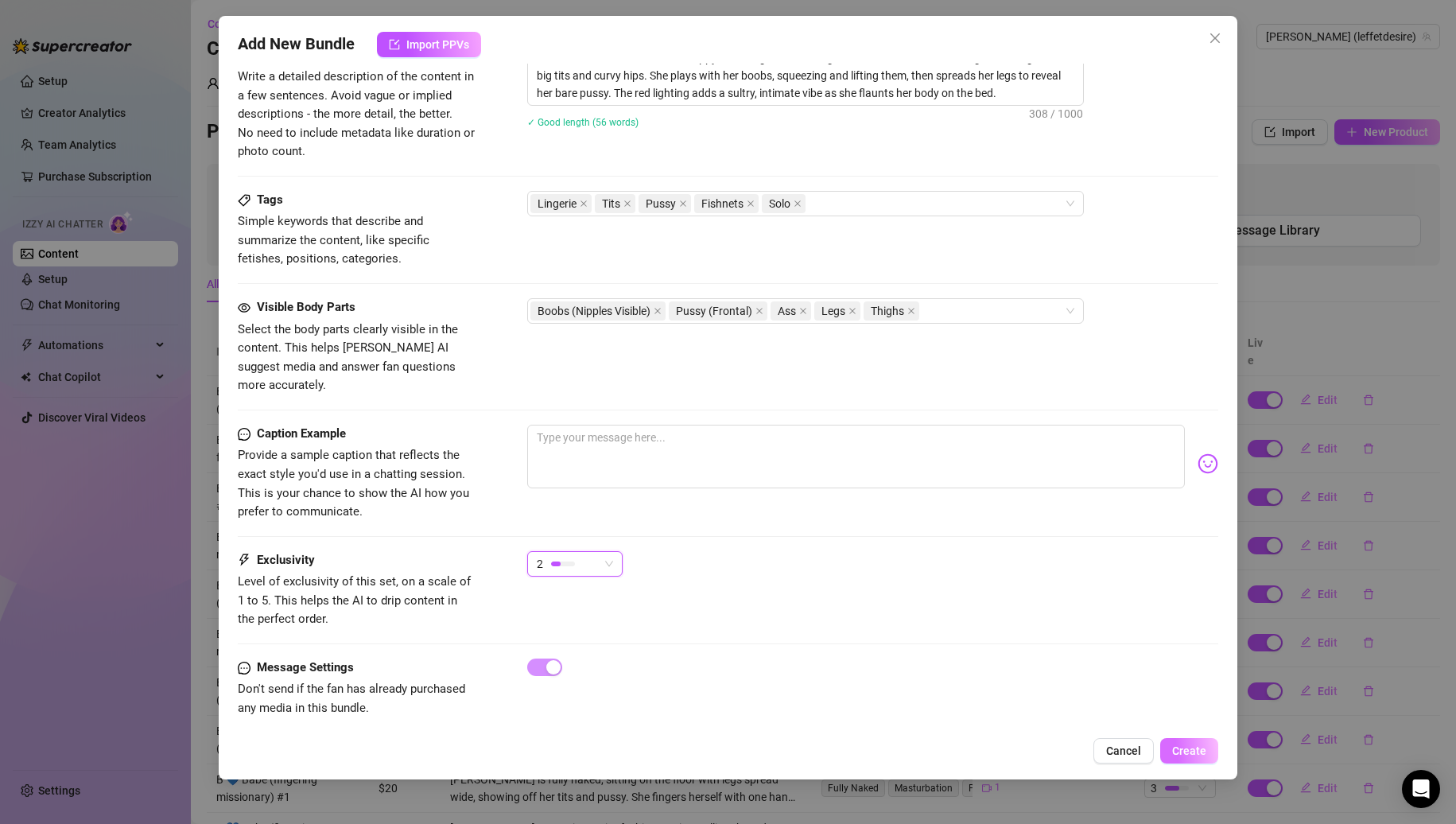
click at [1188, 748] on span "Create" at bounding box center [1189, 751] width 34 height 13
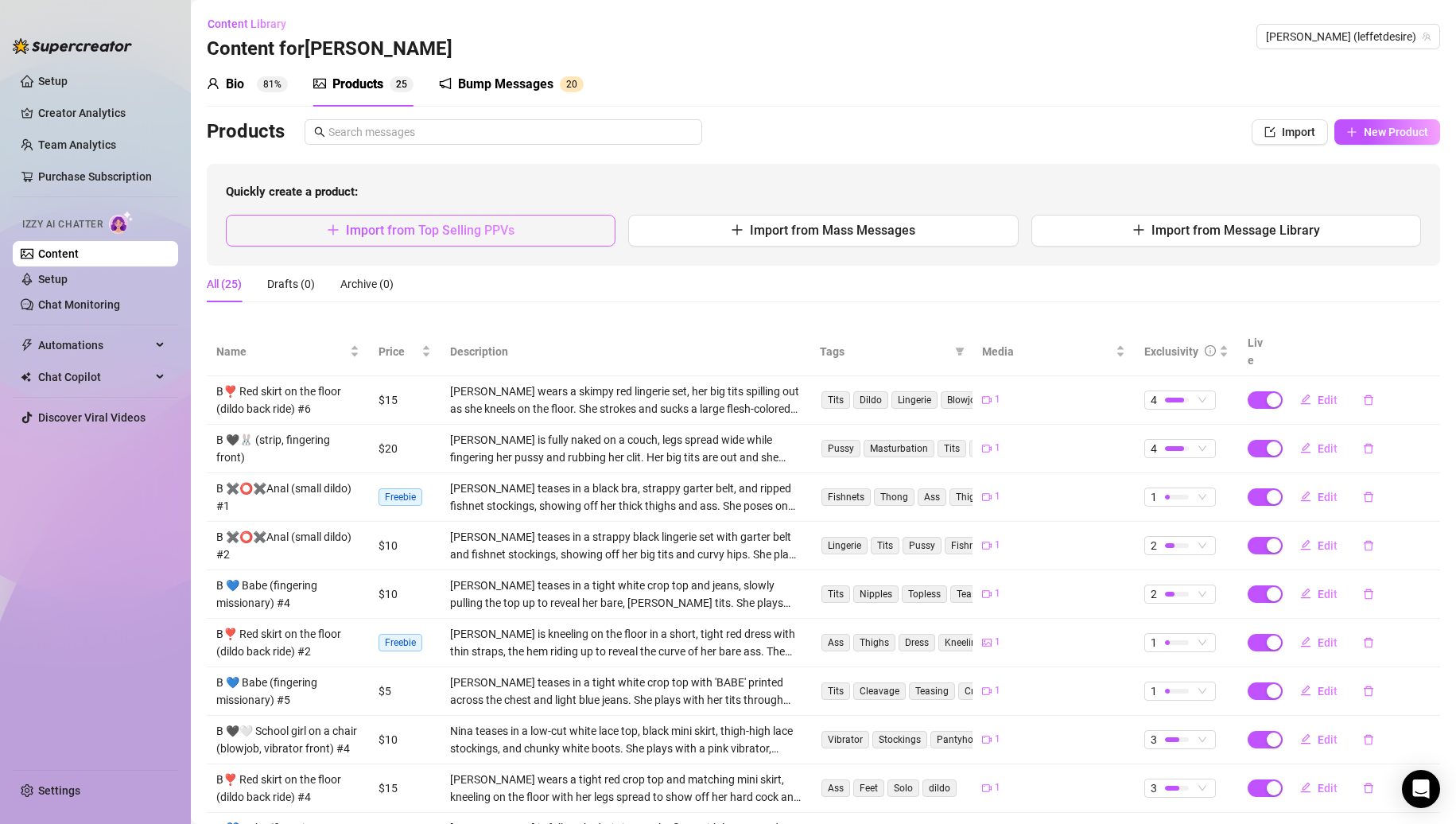
click at [470, 225] on span "Import from Top Selling PPVs" at bounding box center [430, 230] width 169 height 15
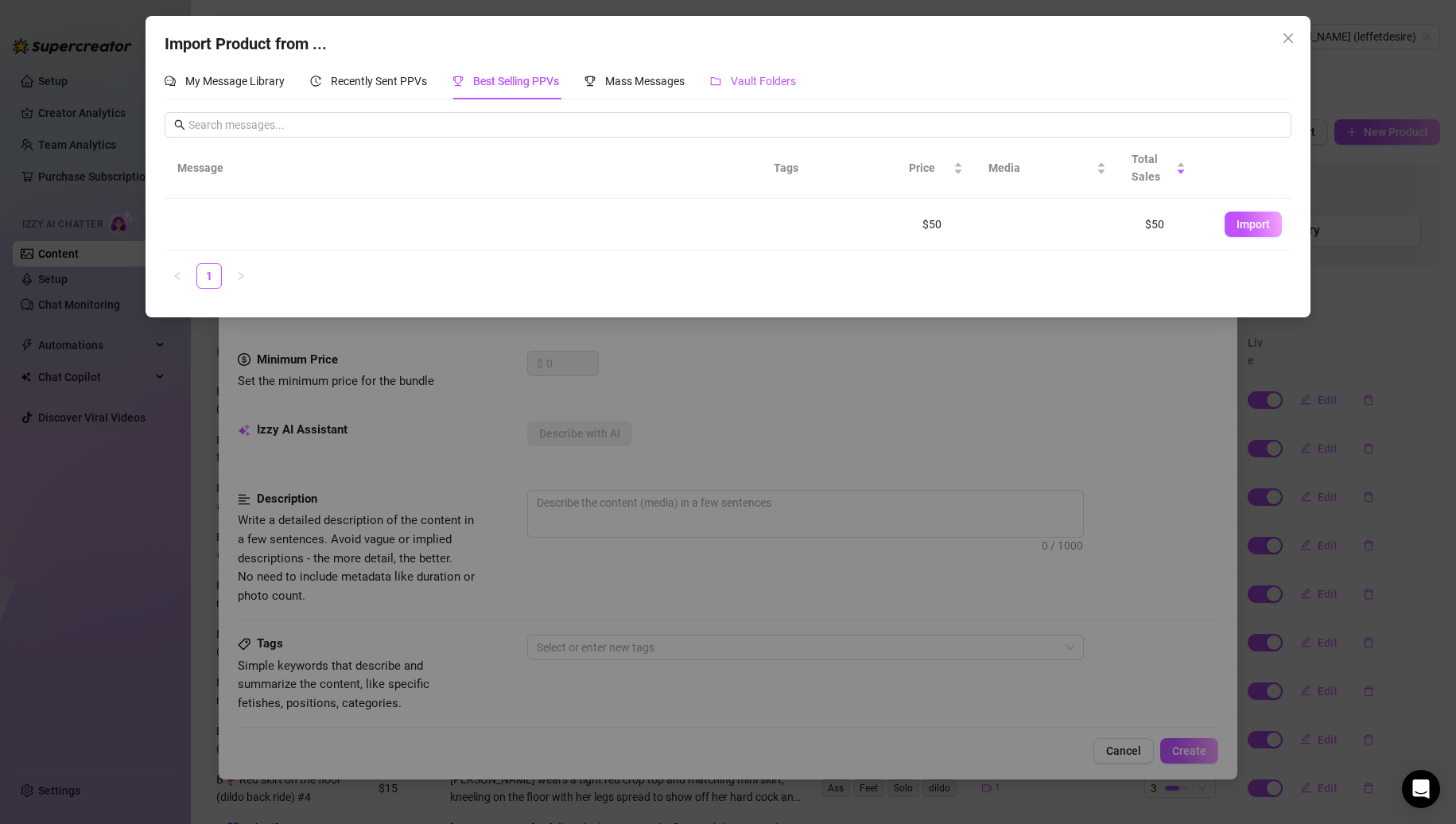
click at [757, 79] on span "Vault Folders" at bounding box center [764, 81] width 66 height 13
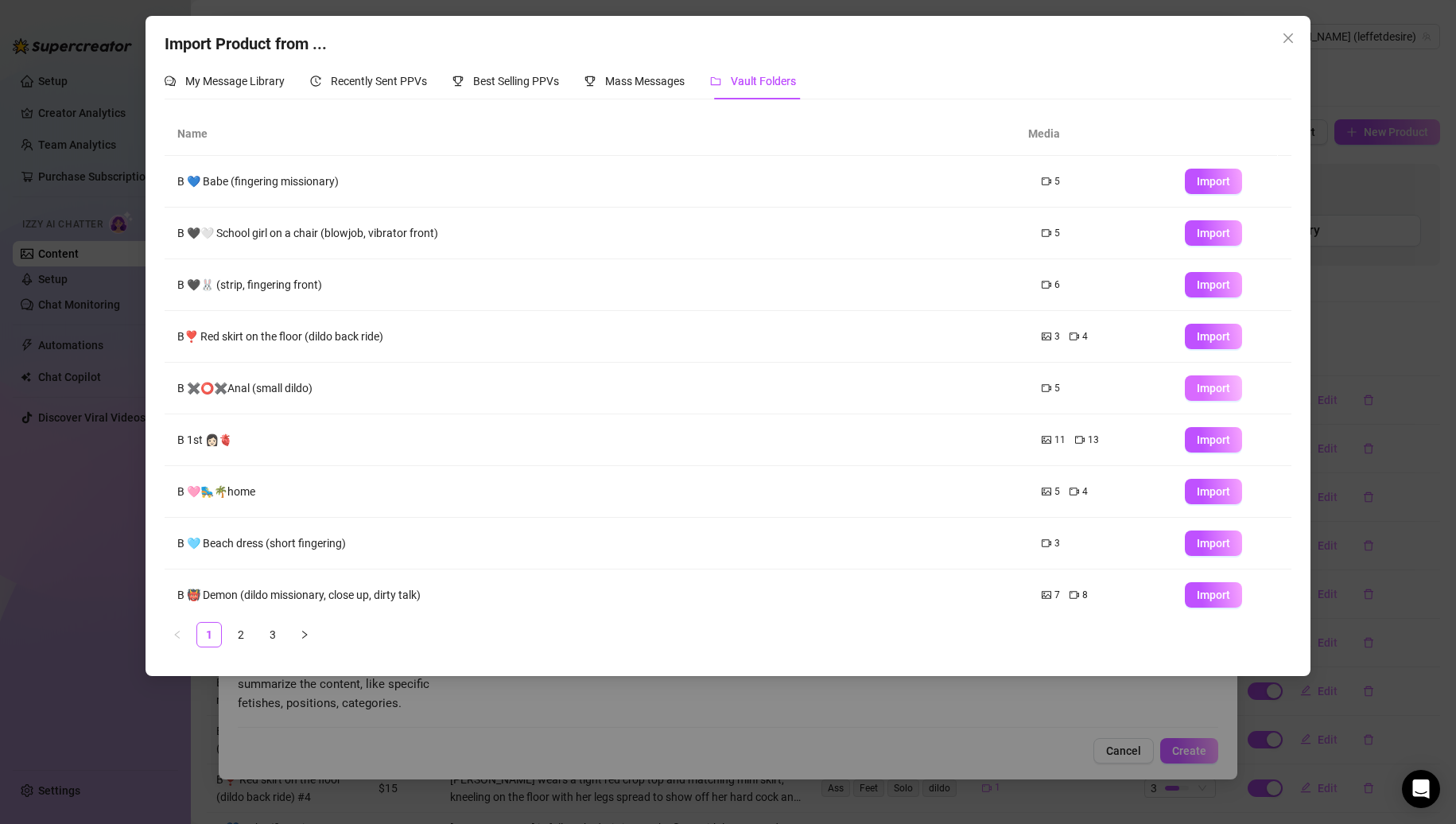
click at [1185, 384] on button "Import" at bounding box center [1213, 388] width 57 height 25
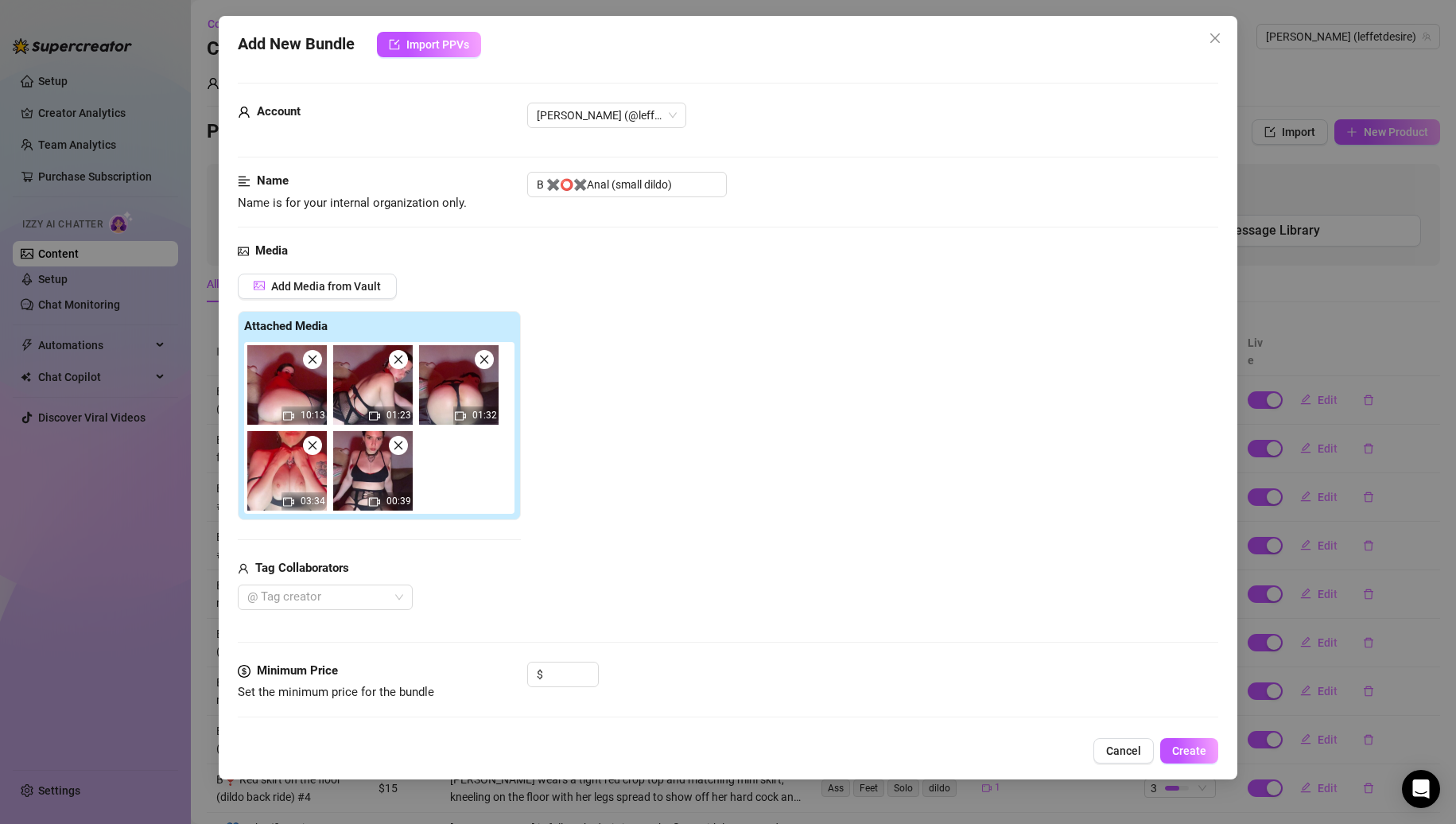
click at [310, 448] on icon "close" at bounding box center [311, 445] width 9 height 9
click at [394, 448] on icon "close" at bounding box center [398, 445] width 9 height 9
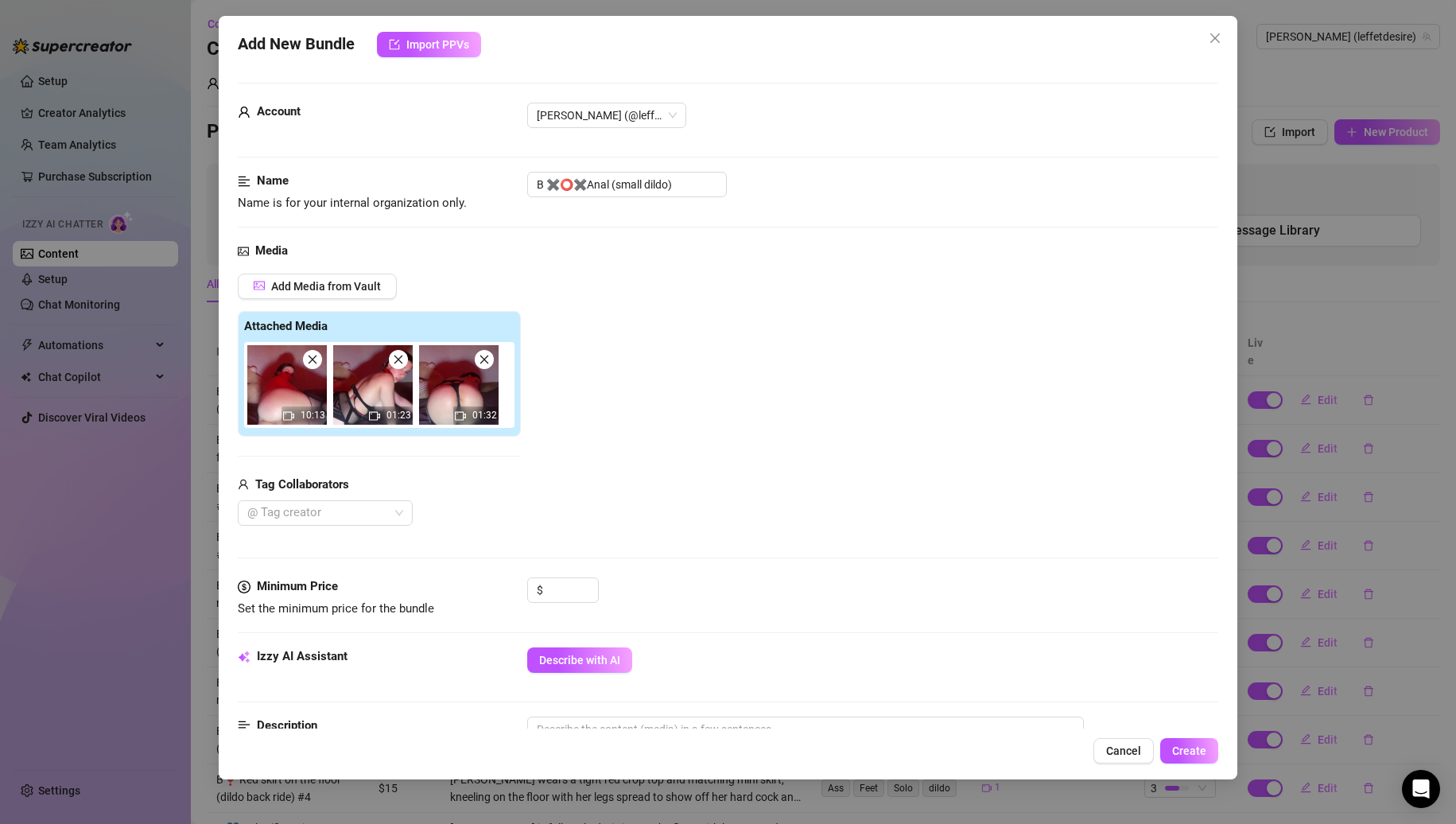
click at [315, 365] on icon "close" at bounding box center [313, 359] width 12 height 12
click at [393, 365] on icon "close" at bounding box center [399, 359] width 12 height 12
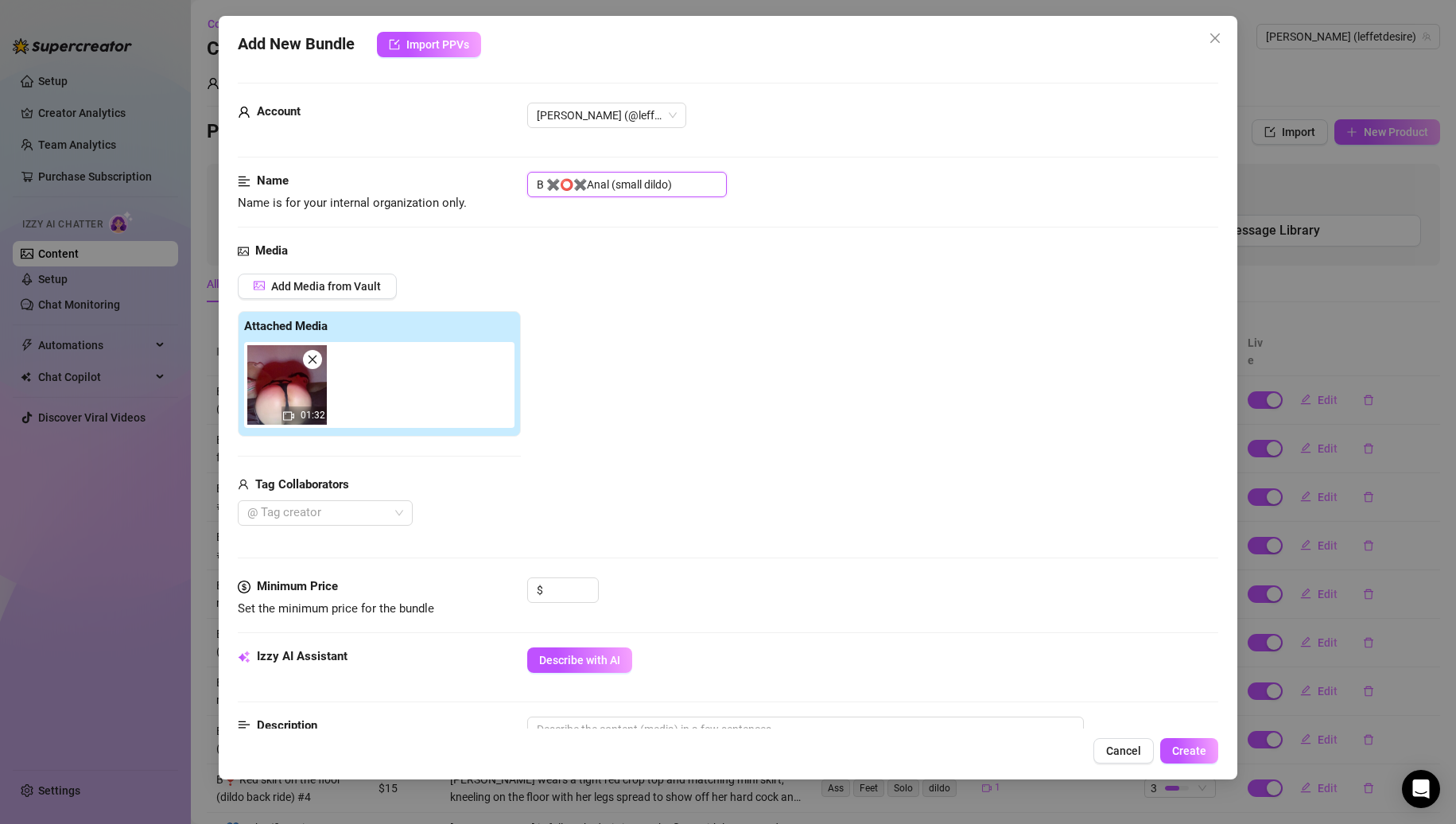
click at [681, 185] on input "B ✖️⭕️✖️Anal (small dildo)" at bounding box center [626, 184] width 199 height 25
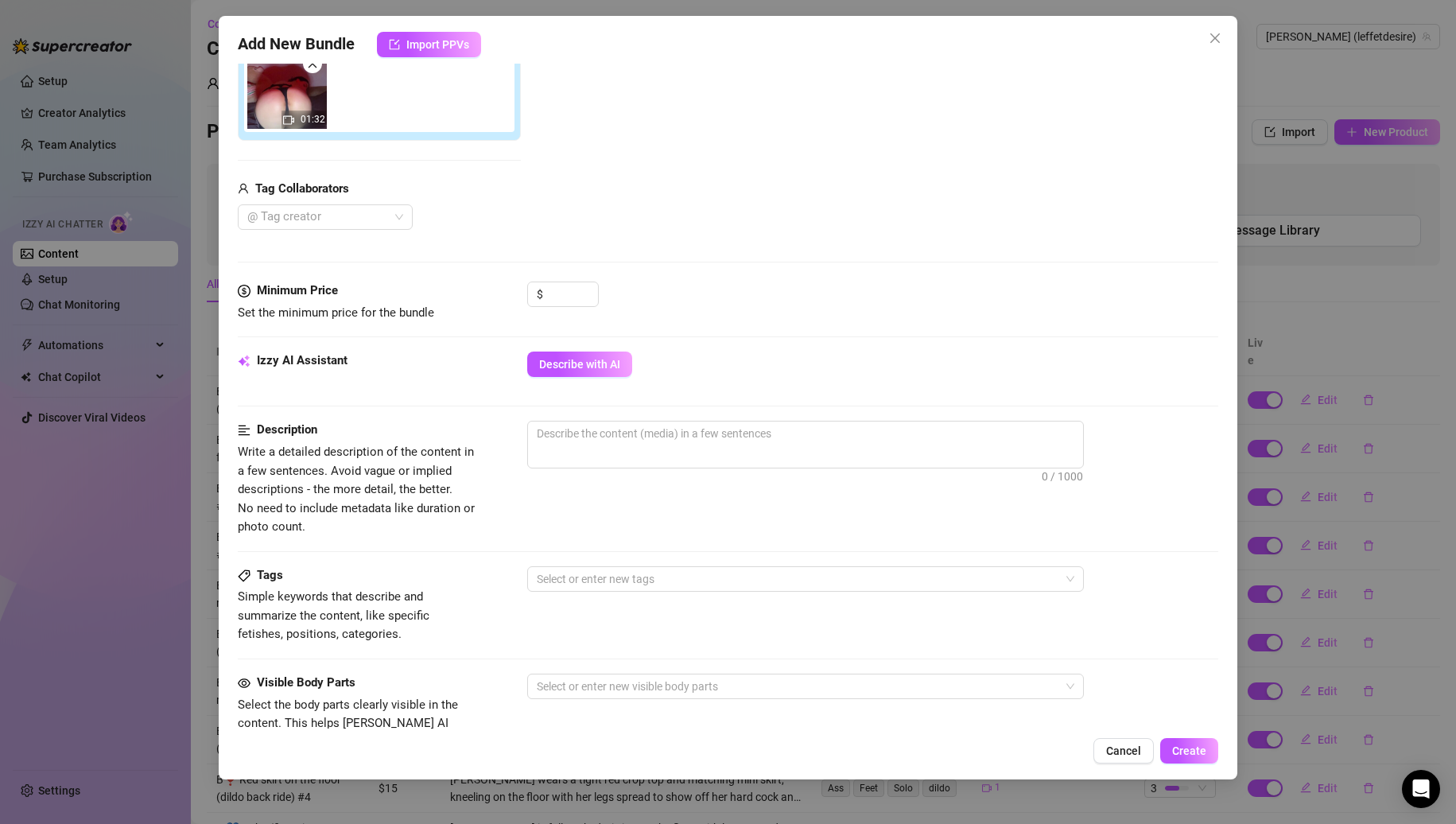
scroll to position [239, 0]
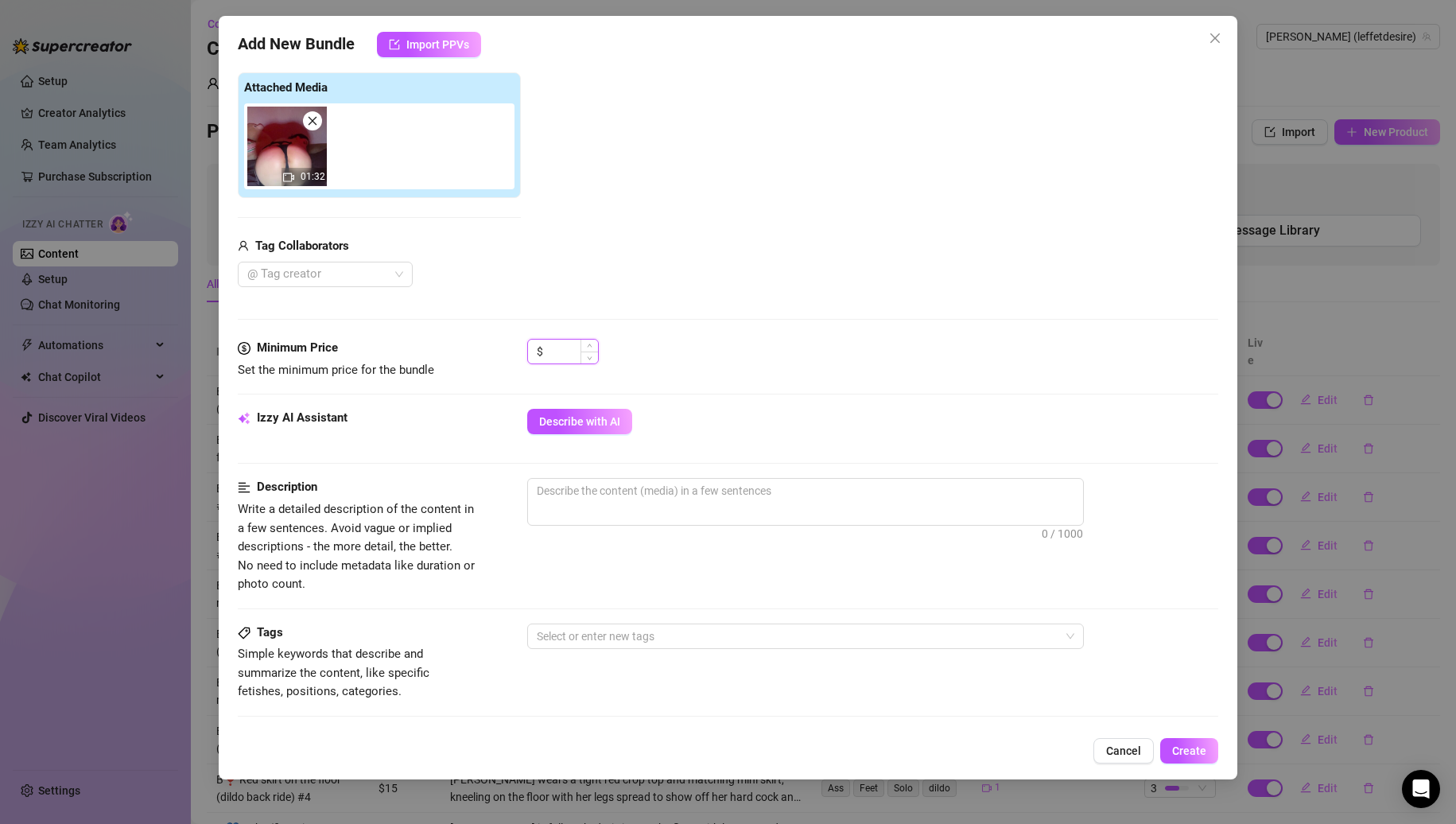
click at [557, 358] on input at bounding box center [572, 351] width 52 height 24
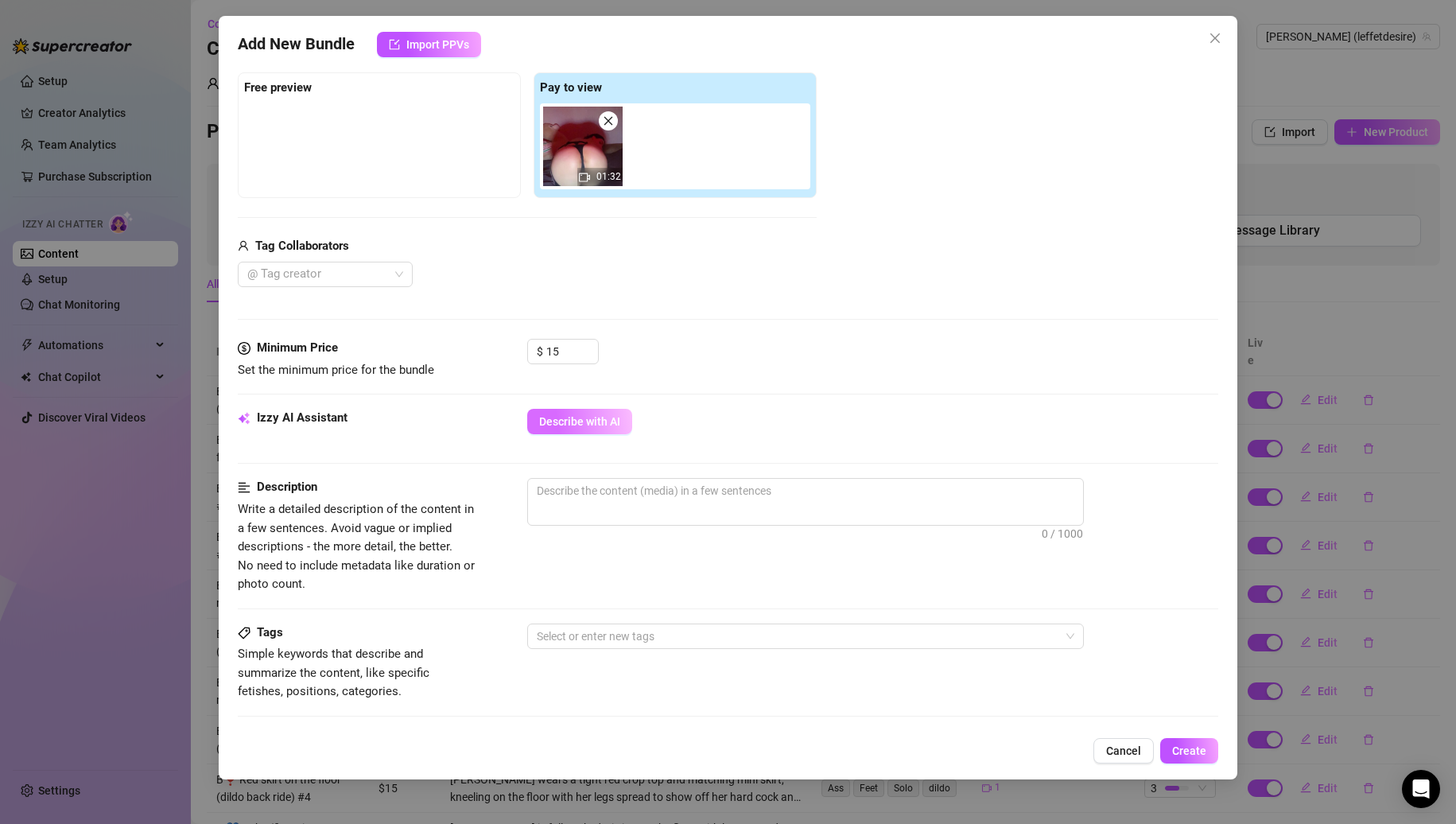
click at [603, 426] on span "Describe with AI" at bounding box center [580, 421] width 81 height 13
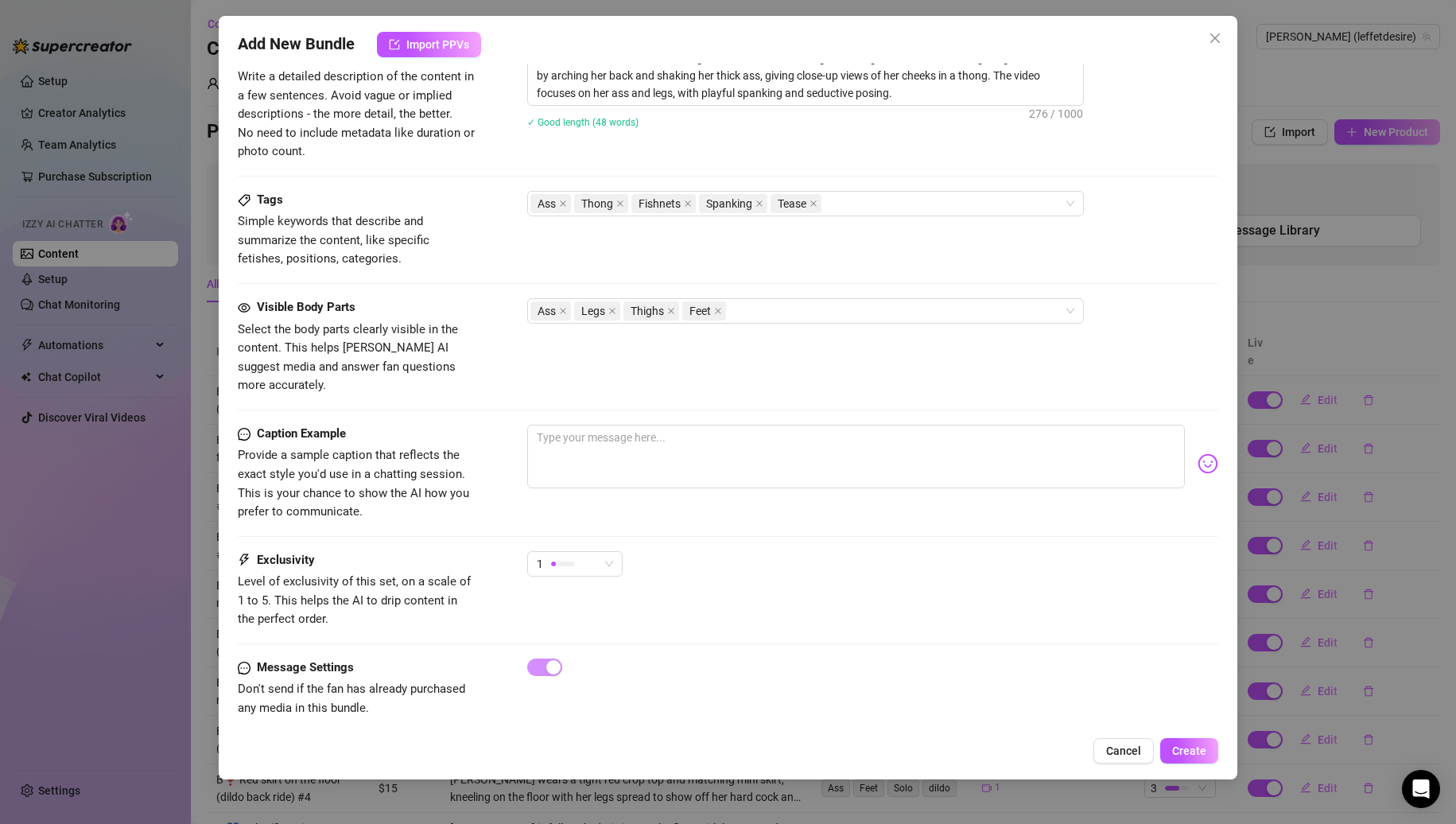
scroll to position [274, 0]
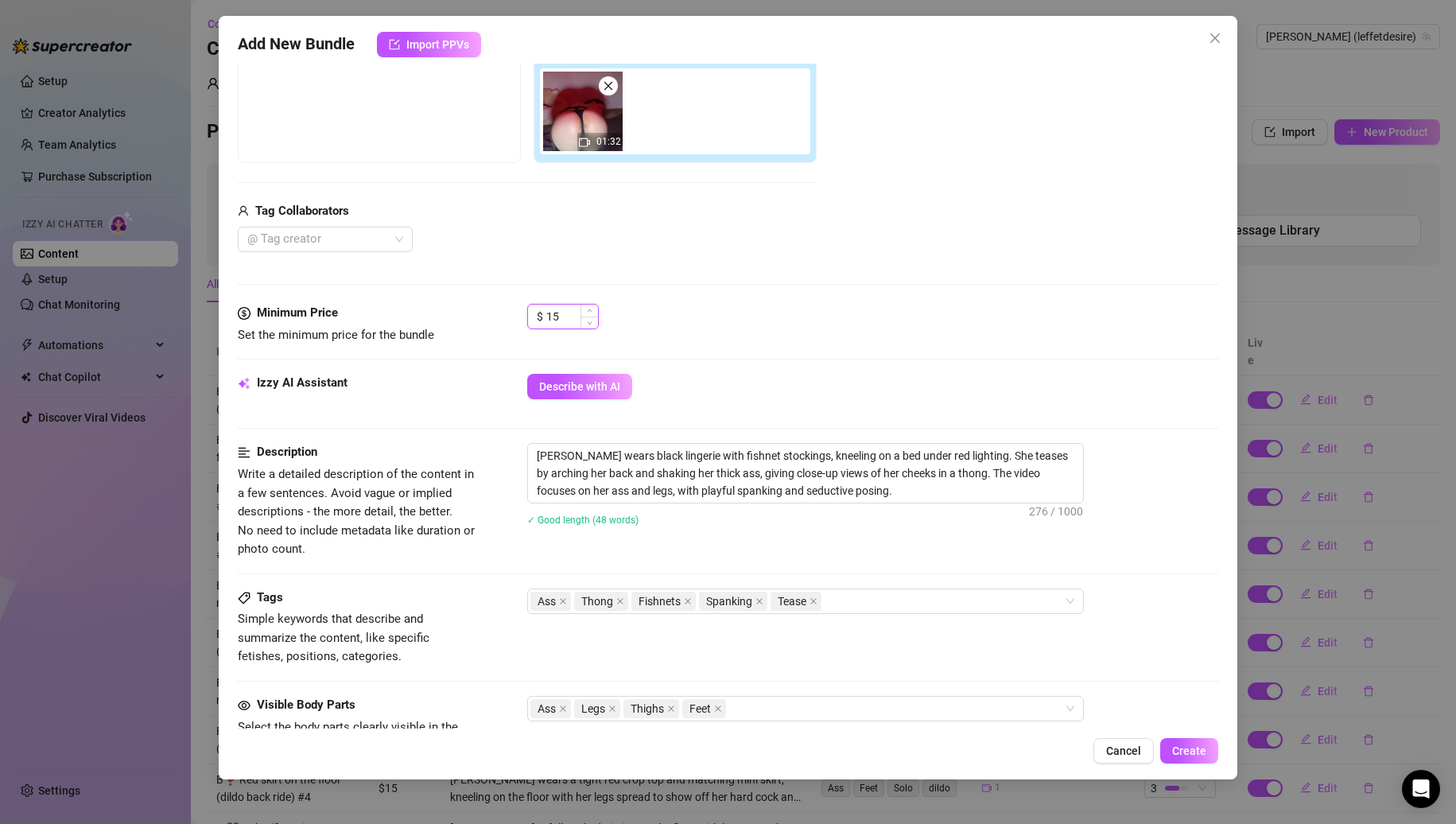
click at [555, 317] on input "15" at bounding box center [572, 316] width 52 height 24
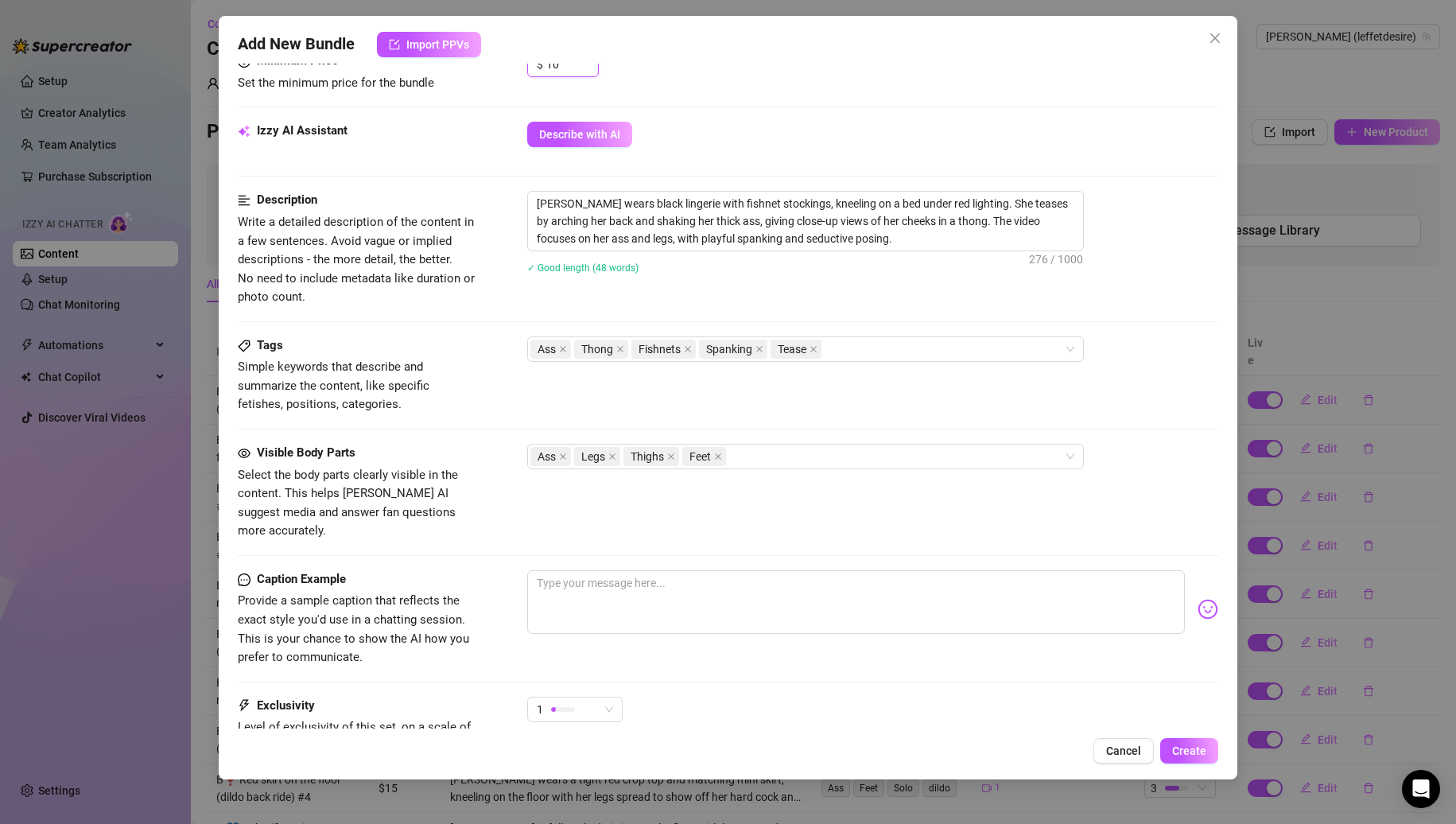
scroll to position [672, 0]
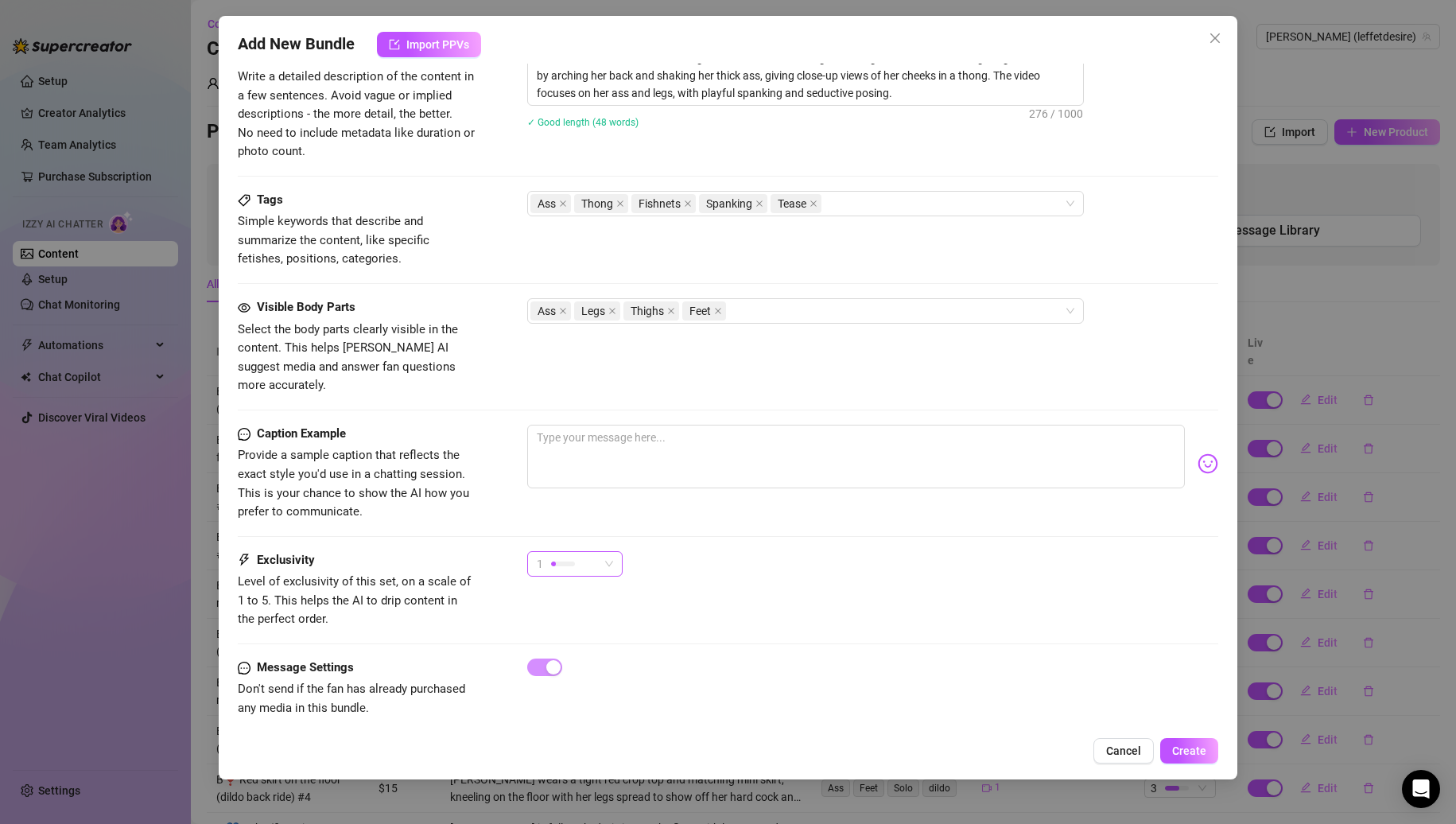
click at [578, 554] on div "1" at bounding box center [568, 564] width 62 height 24
click at [576, 596] on span "2" at bounding box center [591, 602] width 103 height 17
click at [1194, 754] on span "Create" at bounding box center [1189, 751] width 34 height 13
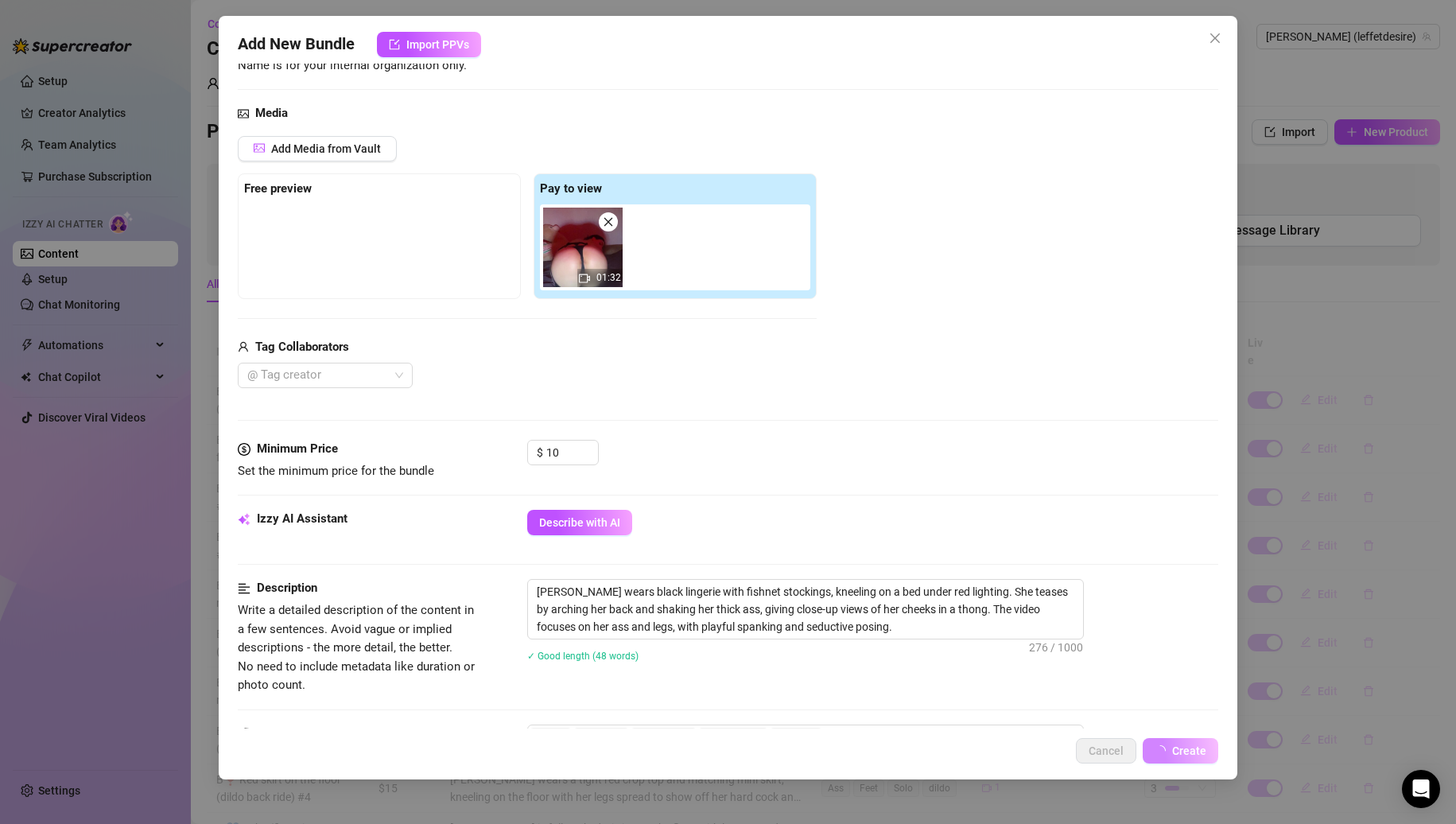
scroll to position [0, 0]
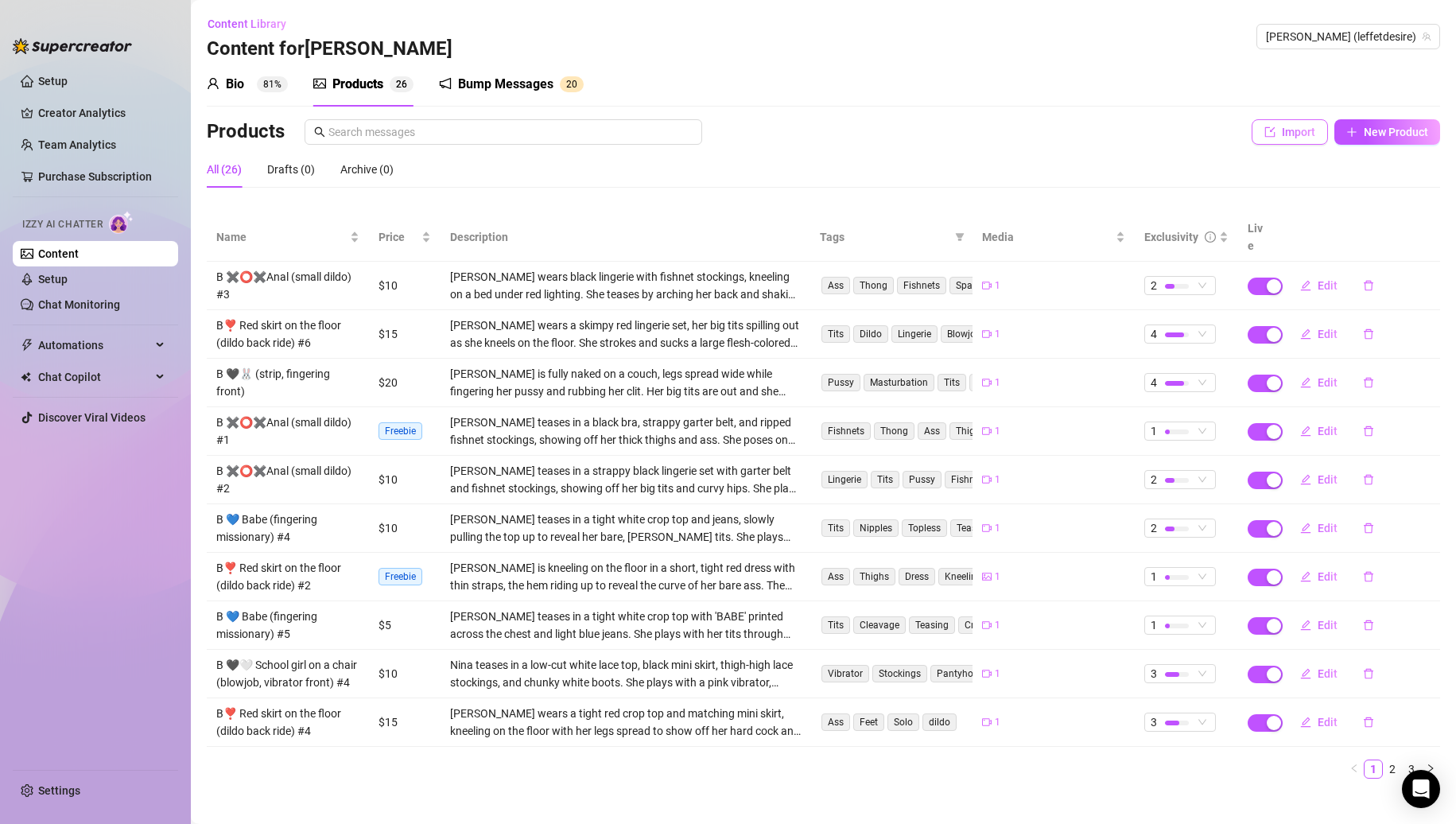
click at [1264, 128] on icon "import" at bounding box center [1270, 132] width 12 height 12
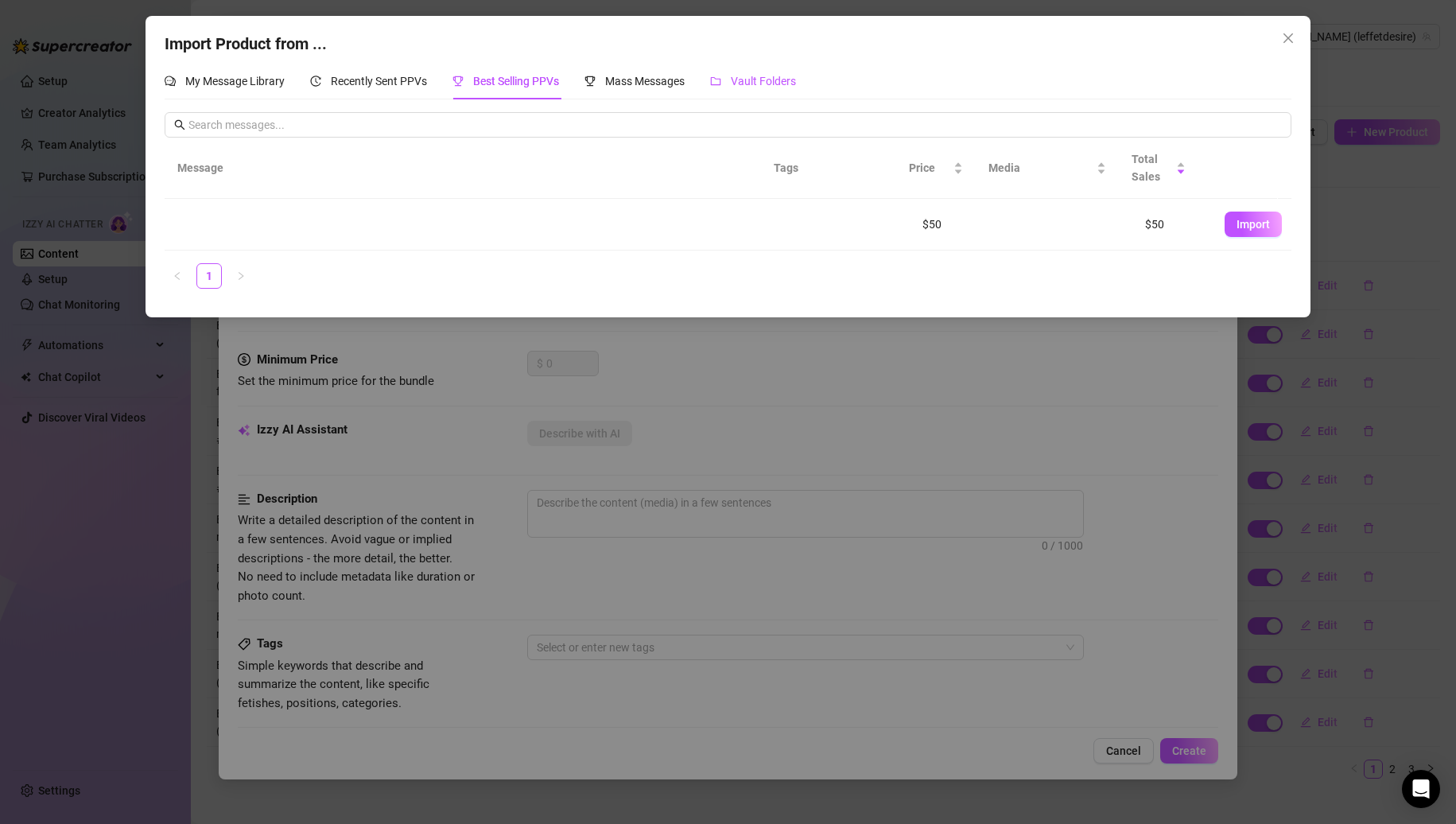
click at [796, 79] on span "Vault Folders" at bounding box center [764, 81] width 66 height 13
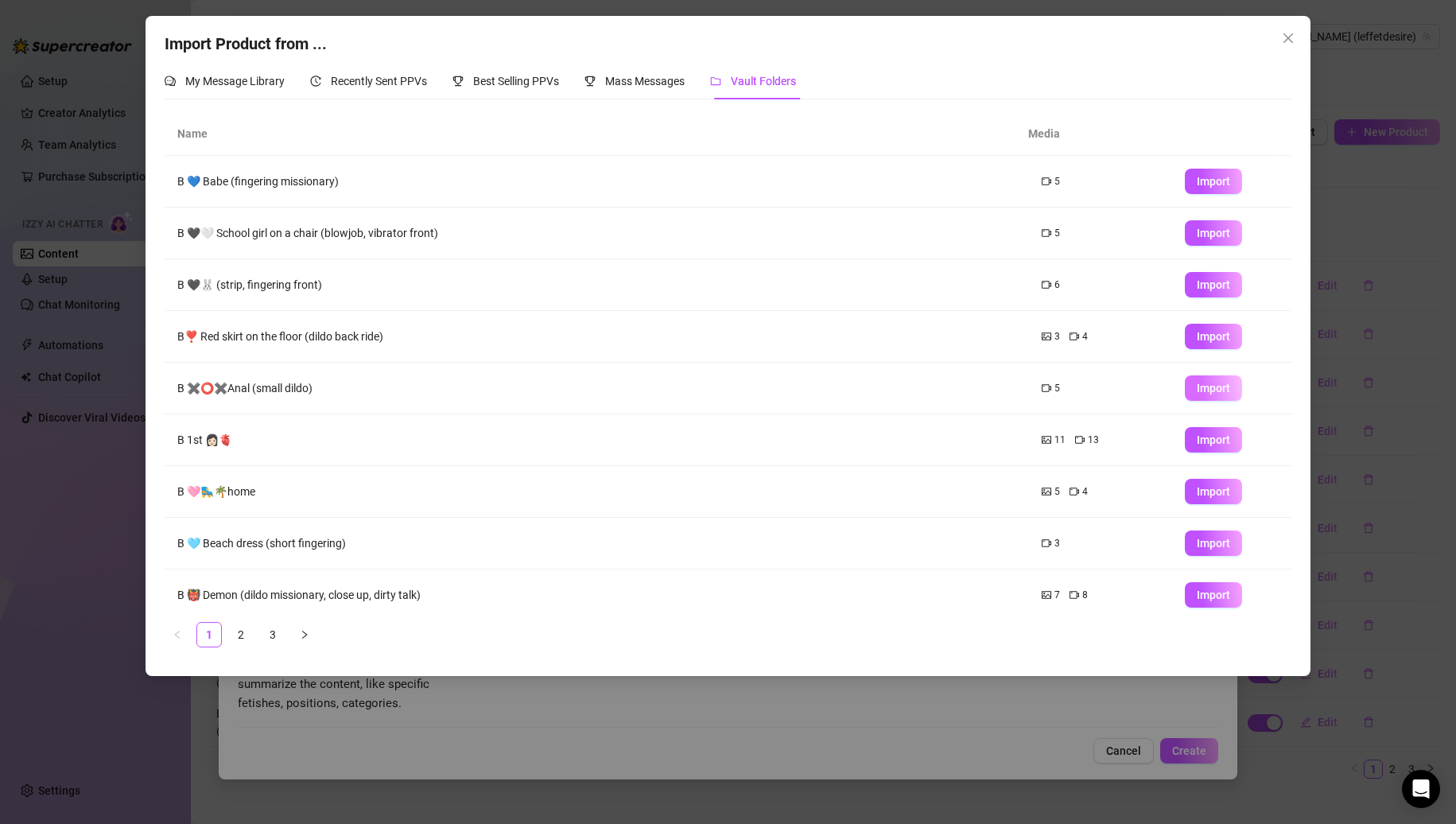
click at [1197, 385] on span "Import" at bounding box center [1213, 387] width 34 height 13
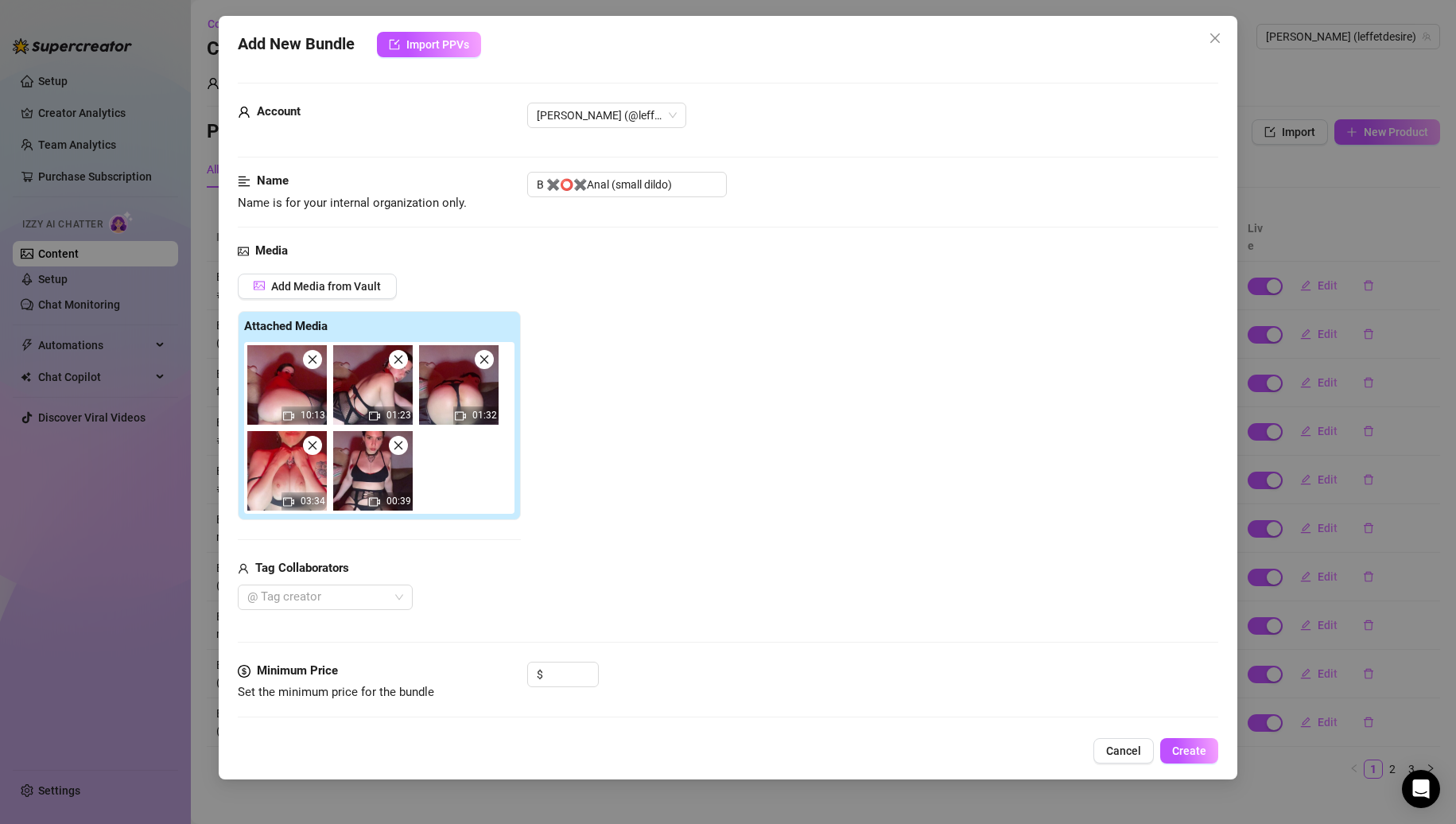
click at [316, 453] on span at bounding box center [312, 445] width 19 height 19
click at [389, 453] on span at bounding box center [399, 445] width 19 height 19
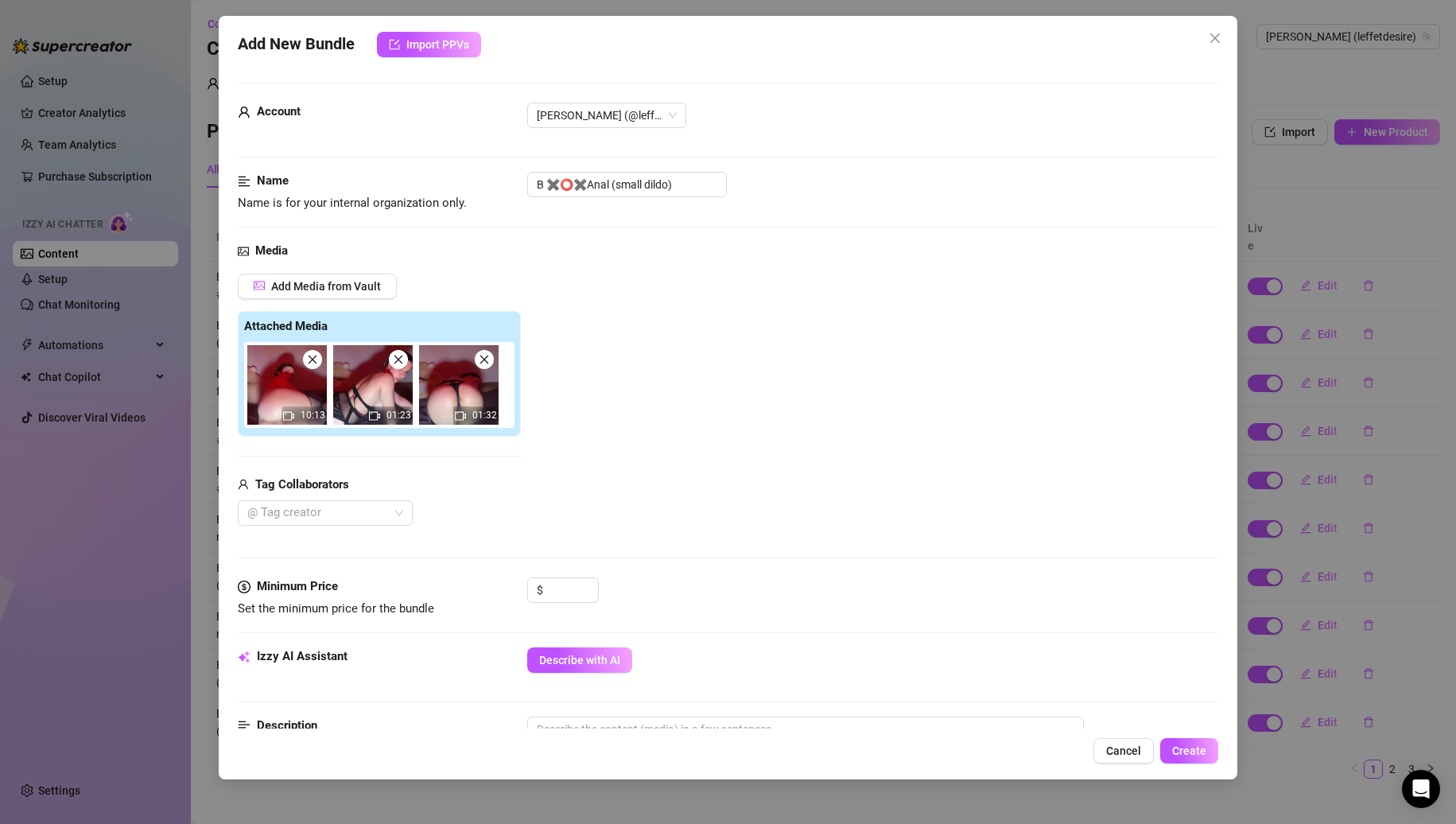
click at [484, 362] on icon "close" at bounding box center [485, 359] width 12 height 12
click at [306, 353] on span at bounding box center [312, 359] width 19 height 19
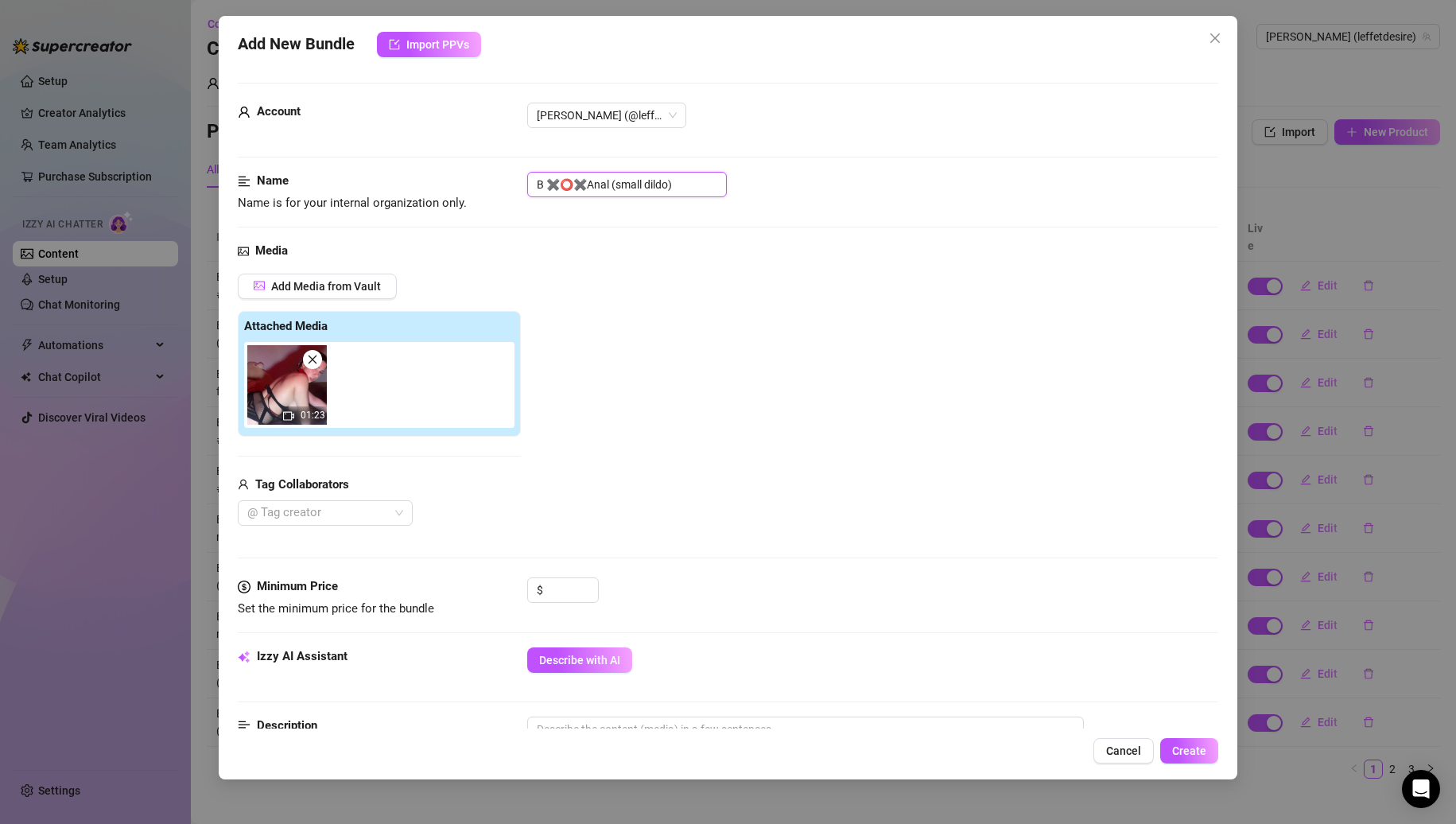
click at [696, 174] on input "B ✖️⭕️✖️Anal (small dildo)" at bounding box center [626, 184] width 199 height 25
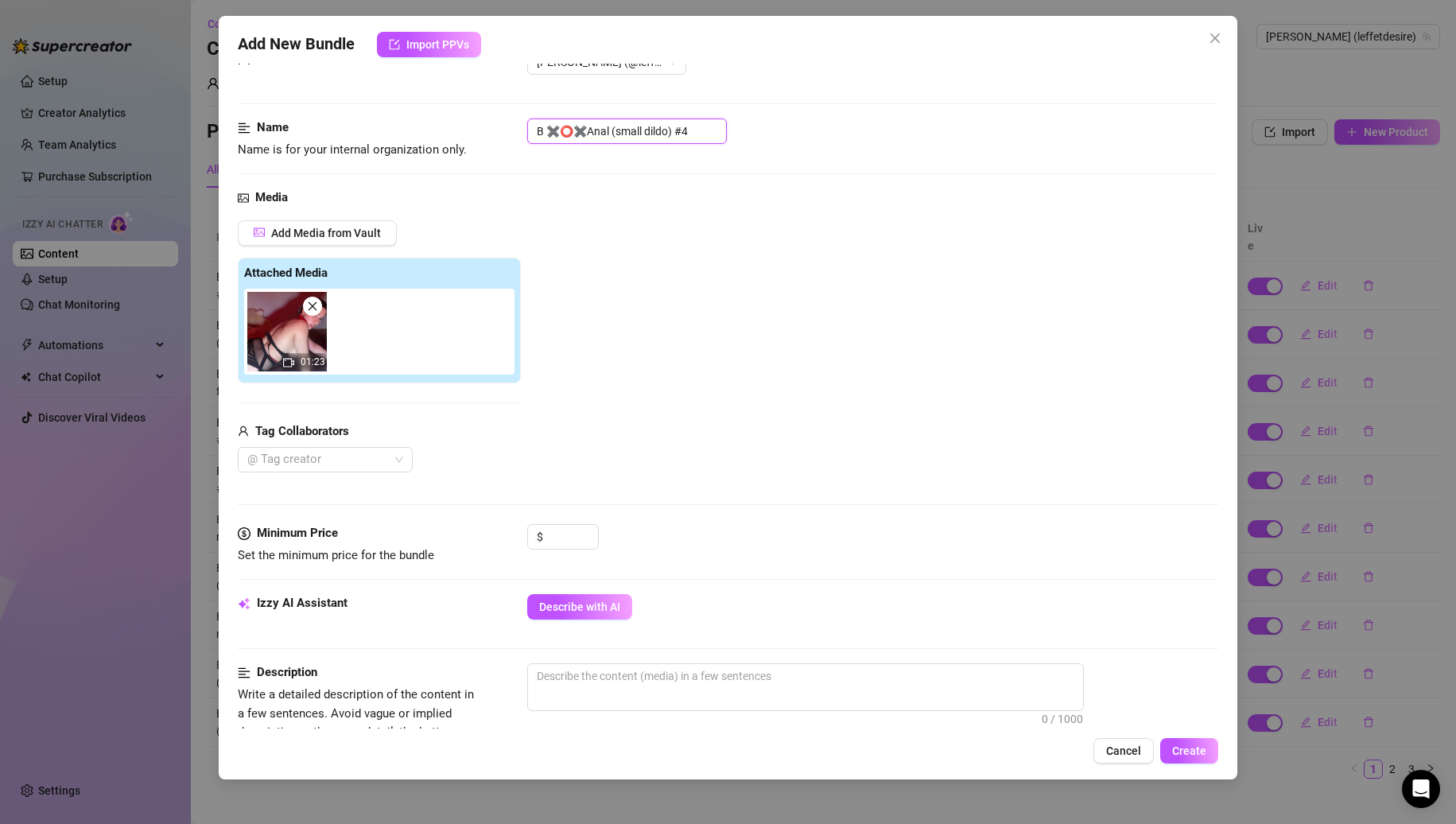
scroll to position [80, 0]
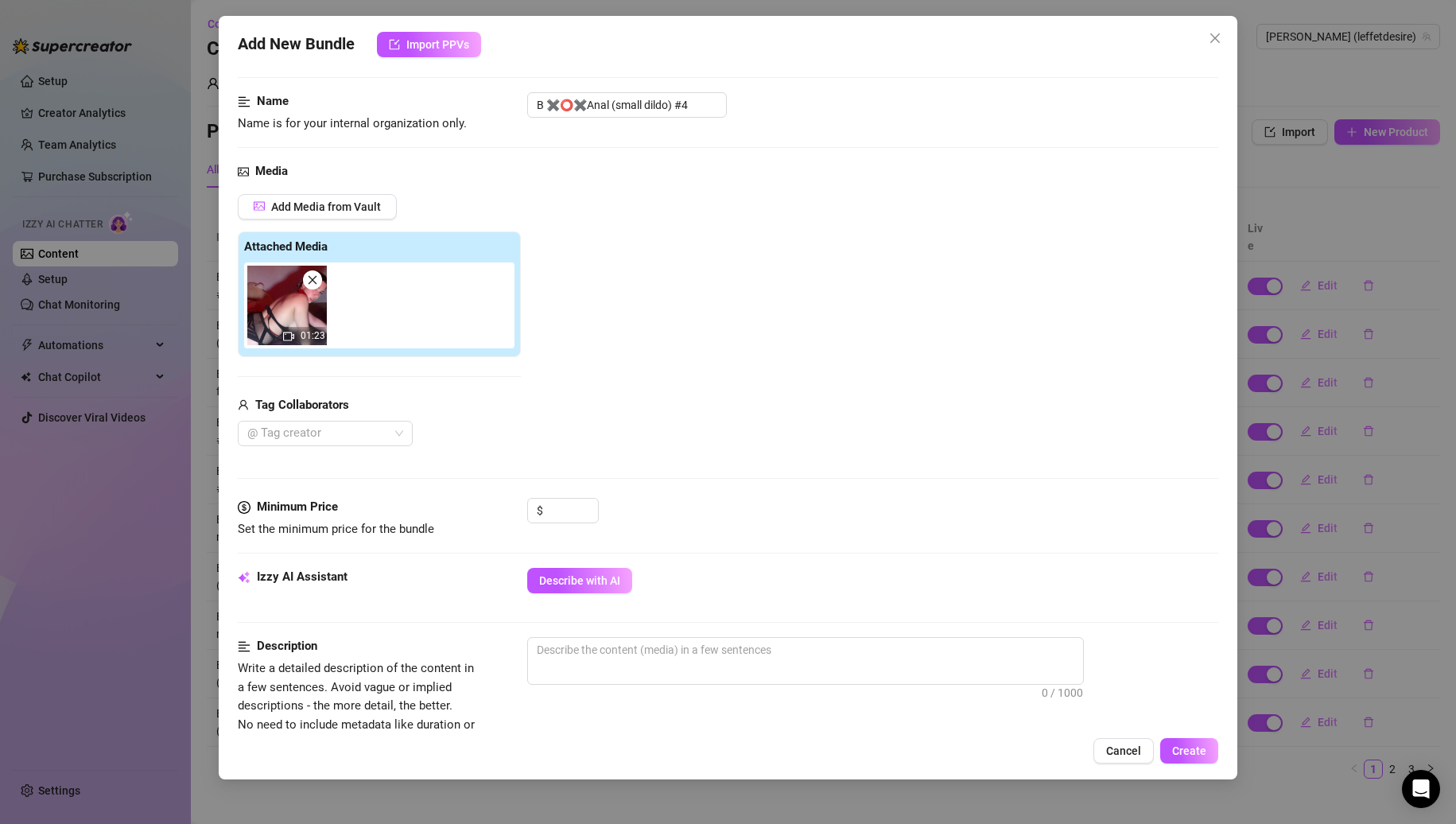
click at [540, 494] on div "Media Add Media from Vault Attached Media 01:23 Tag Collaborators @ Tag creator" at bounding box center [728, 330] width 982 height 335
click at [551, 510] on input at bounding box center [572, 511] width 52 height 24
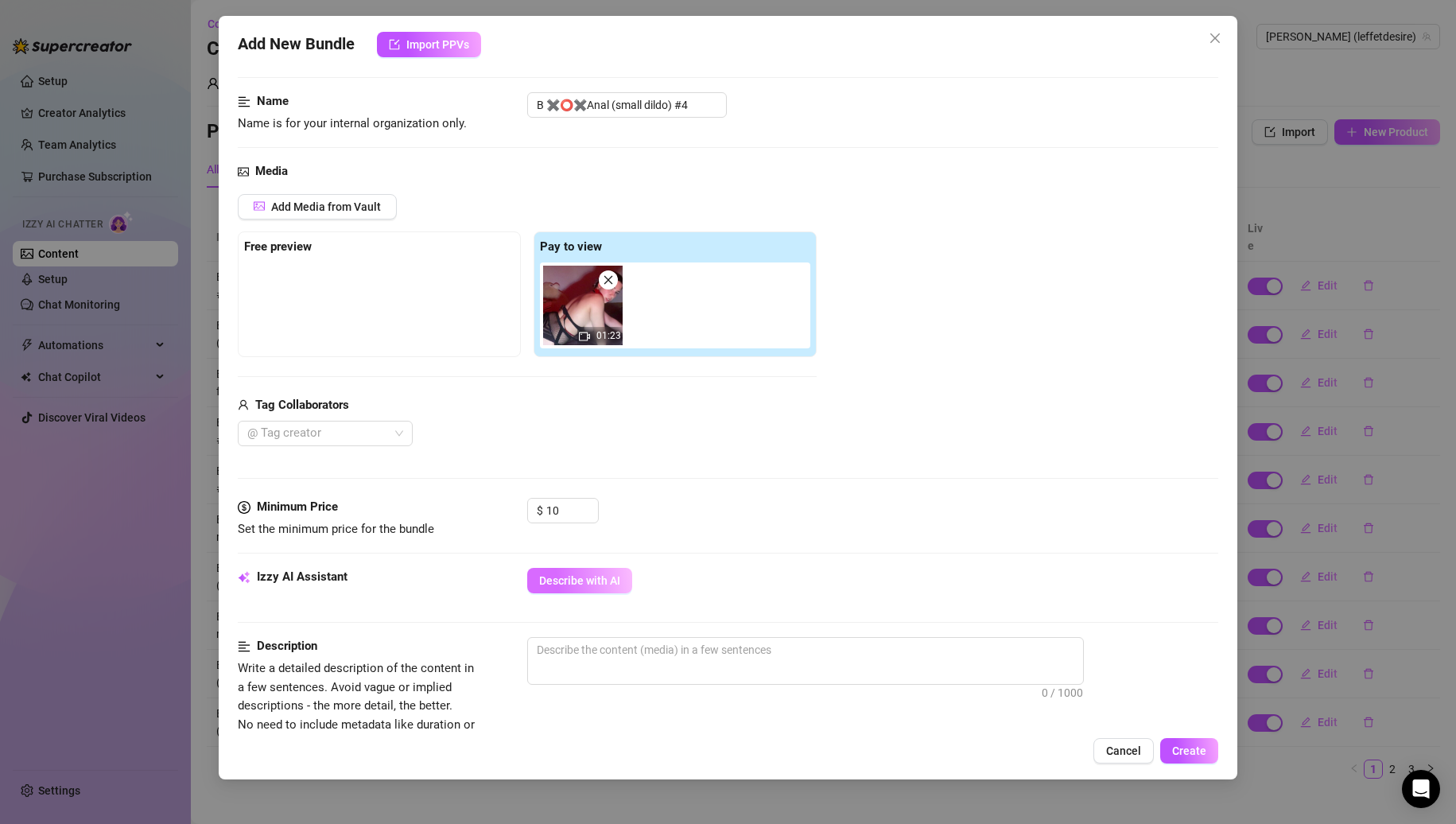
click at [567, 576] on span "Describe with AI" at bounding box center [580, 580] width 81 height 13
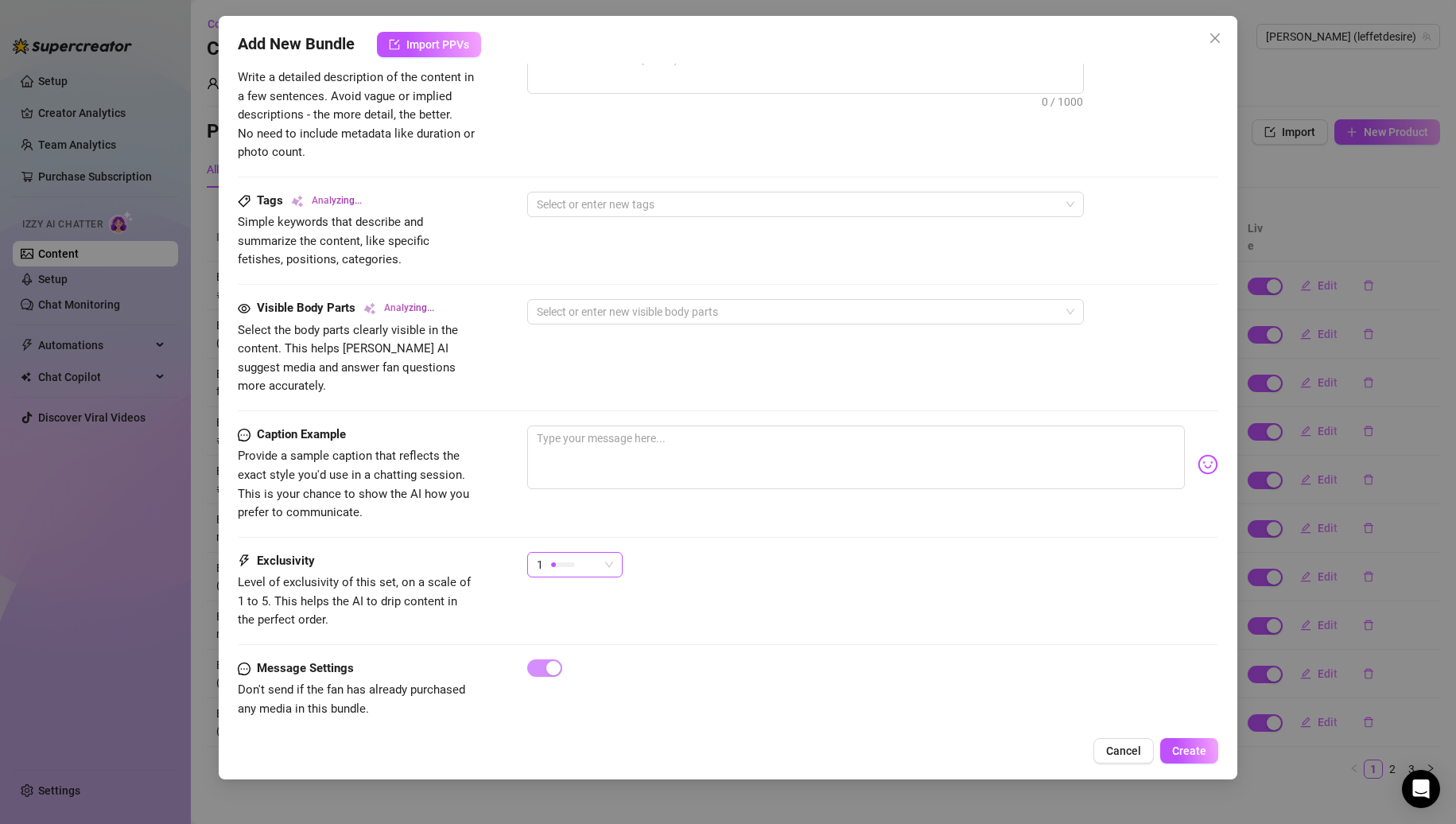
scroll to position [672, 0]
click at [576, 552] on div "1" at bounding box center [568, 564] width 62 height 24
click at [581, 617] on div "3" at bounding box center [615, 627] width 169 height 25
click at [585, 599] on div "Exclusivity Level of exclusivity of this set, on a scale of 1 to 5. This helps …" at bounding box center [728, 590] width 982 height 78
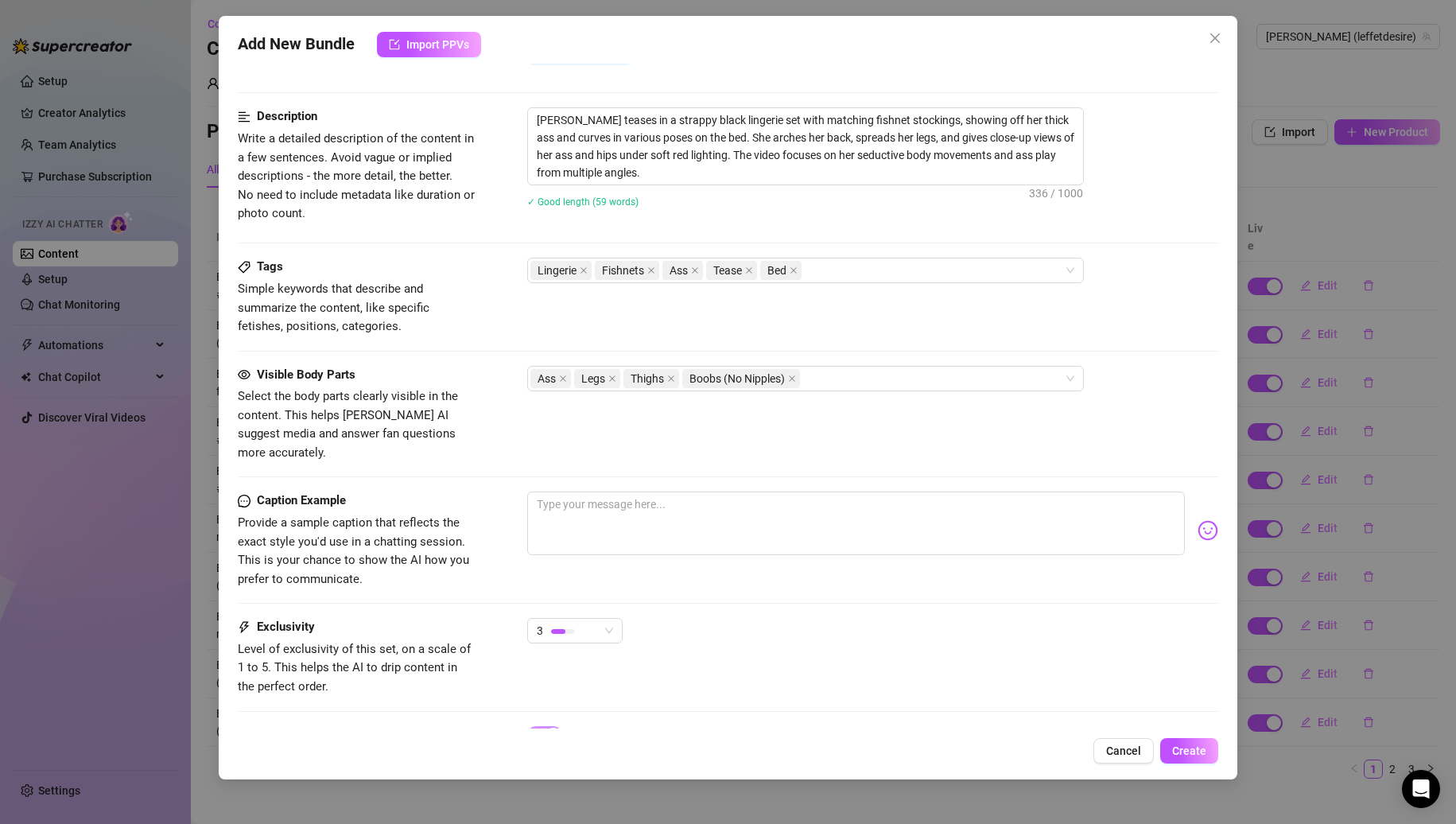
scroll to position [677, 0]
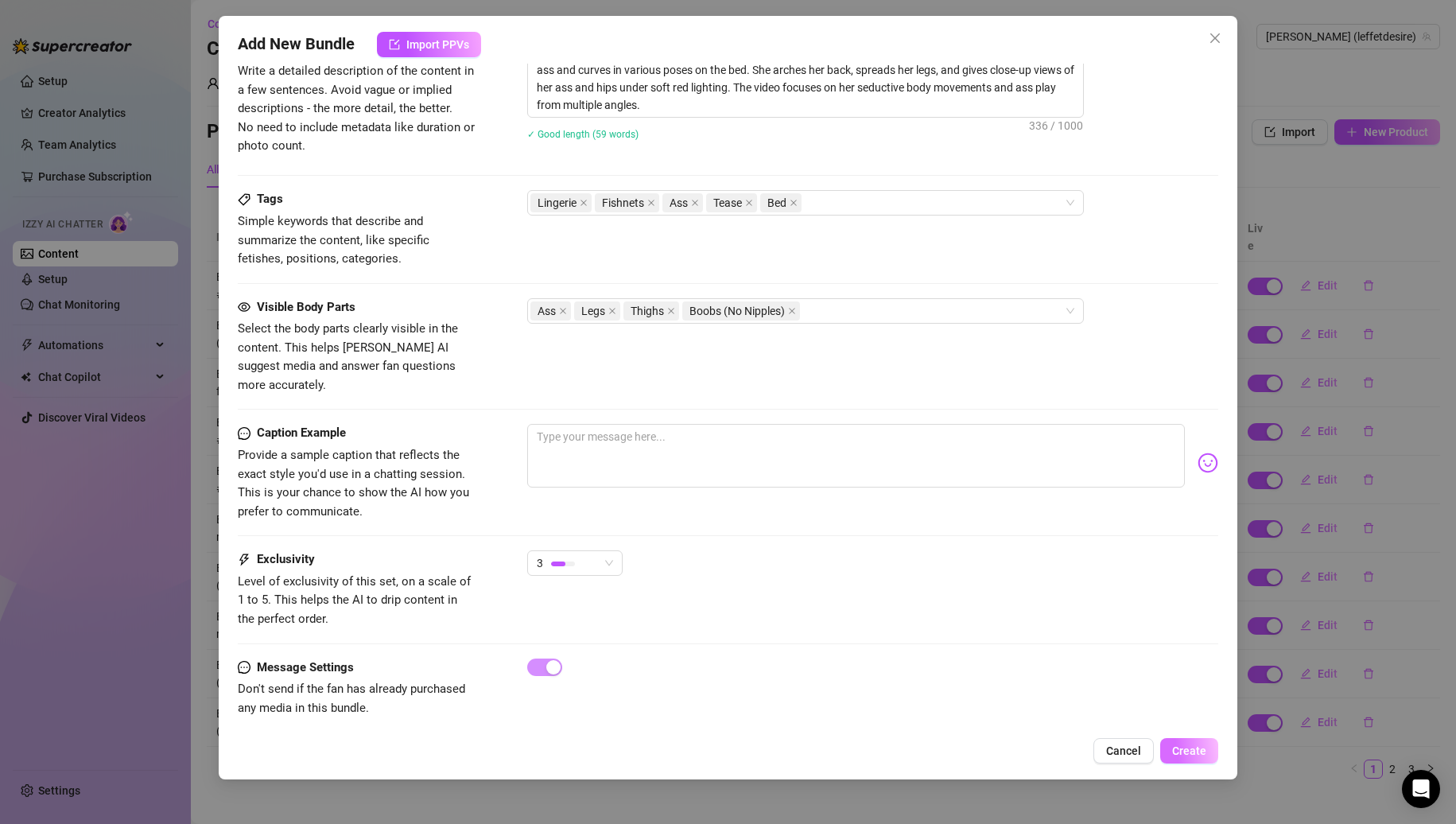
click at [1178, 747] on span "Create" at bounding box center [1189, 751] width 34 height 13
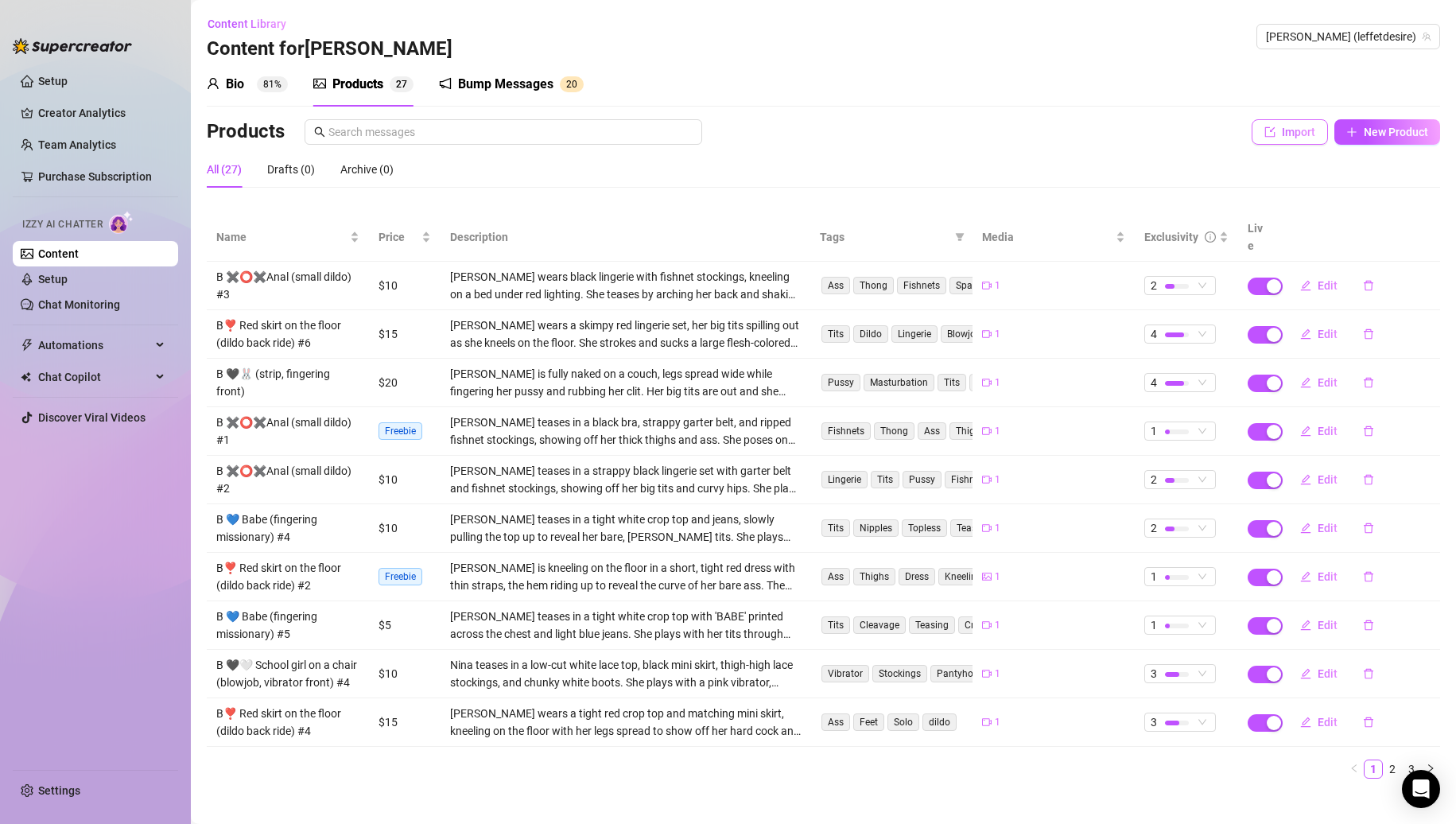
click at [1287, 138] on span "Import" at bounding box center [1299, 131] width 34 height 13
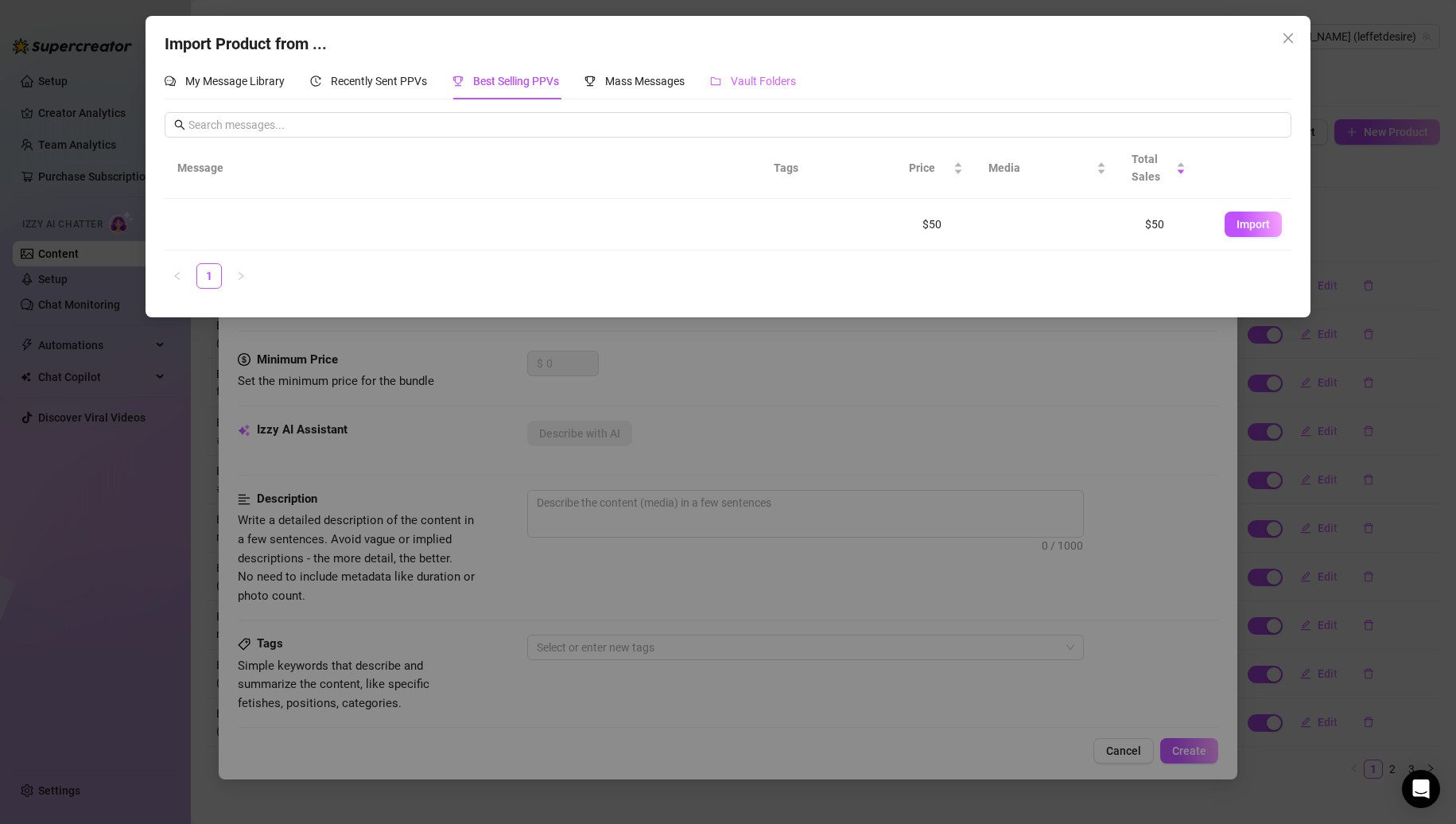
click at [750, 68] on div "Vault Folders" at bounding box center [753, 81] width 86 height 37
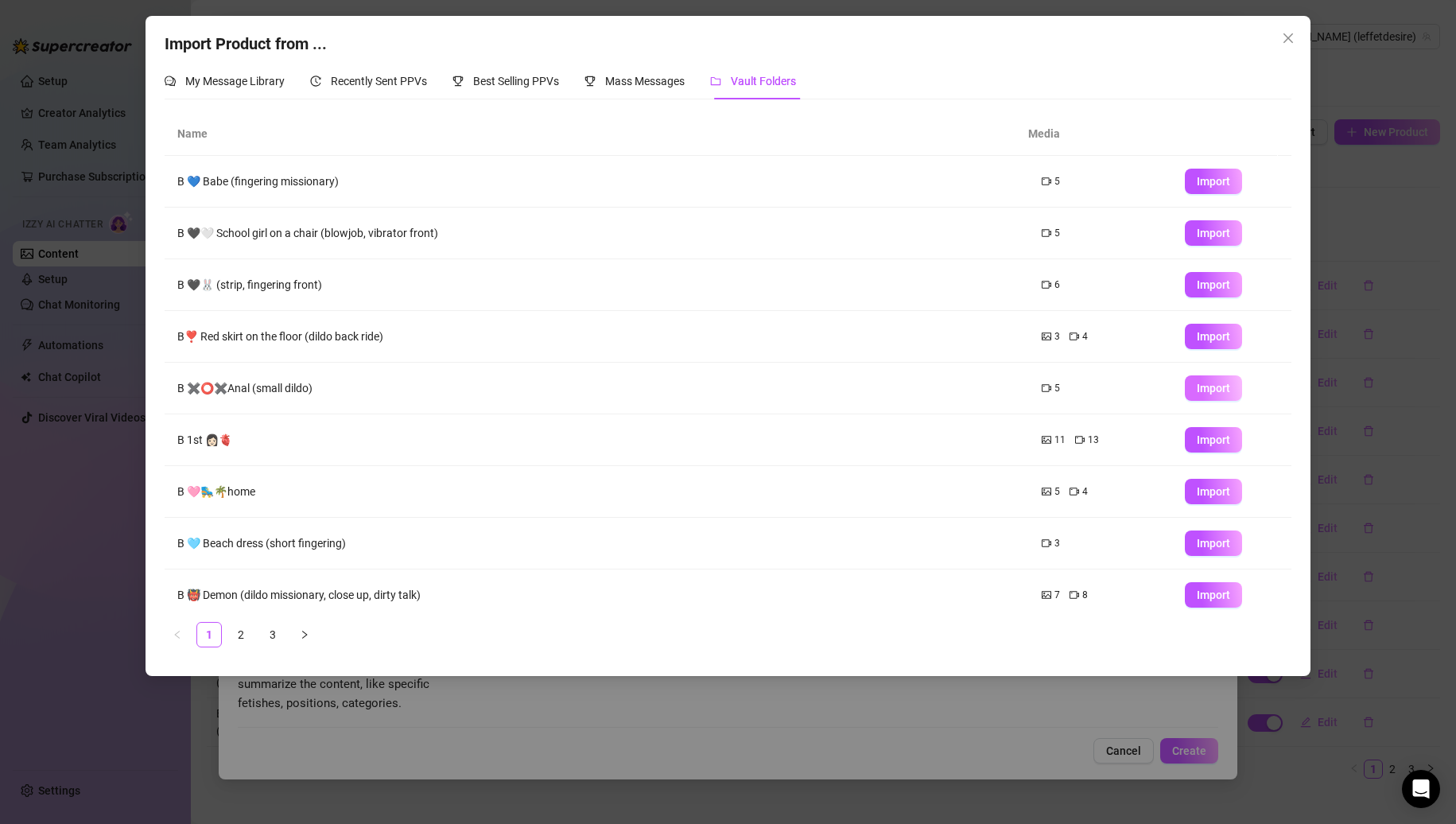
click at [1197, 384] on span "Import" at bounding box center [1213, 387] width 34 height 13
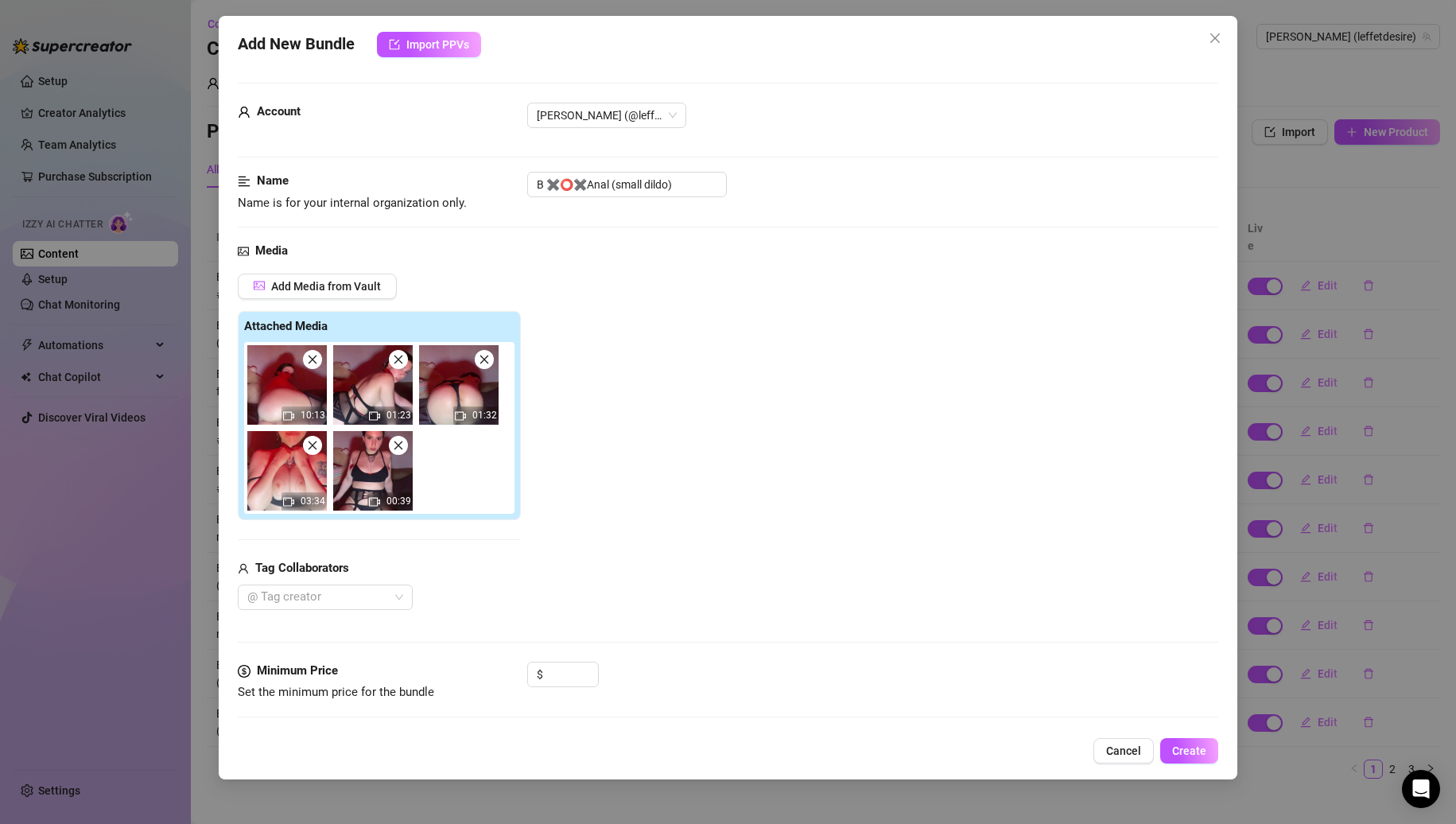
click at [316, 448] on icon "close" at bounding box center [313, 445] width 12 height 12
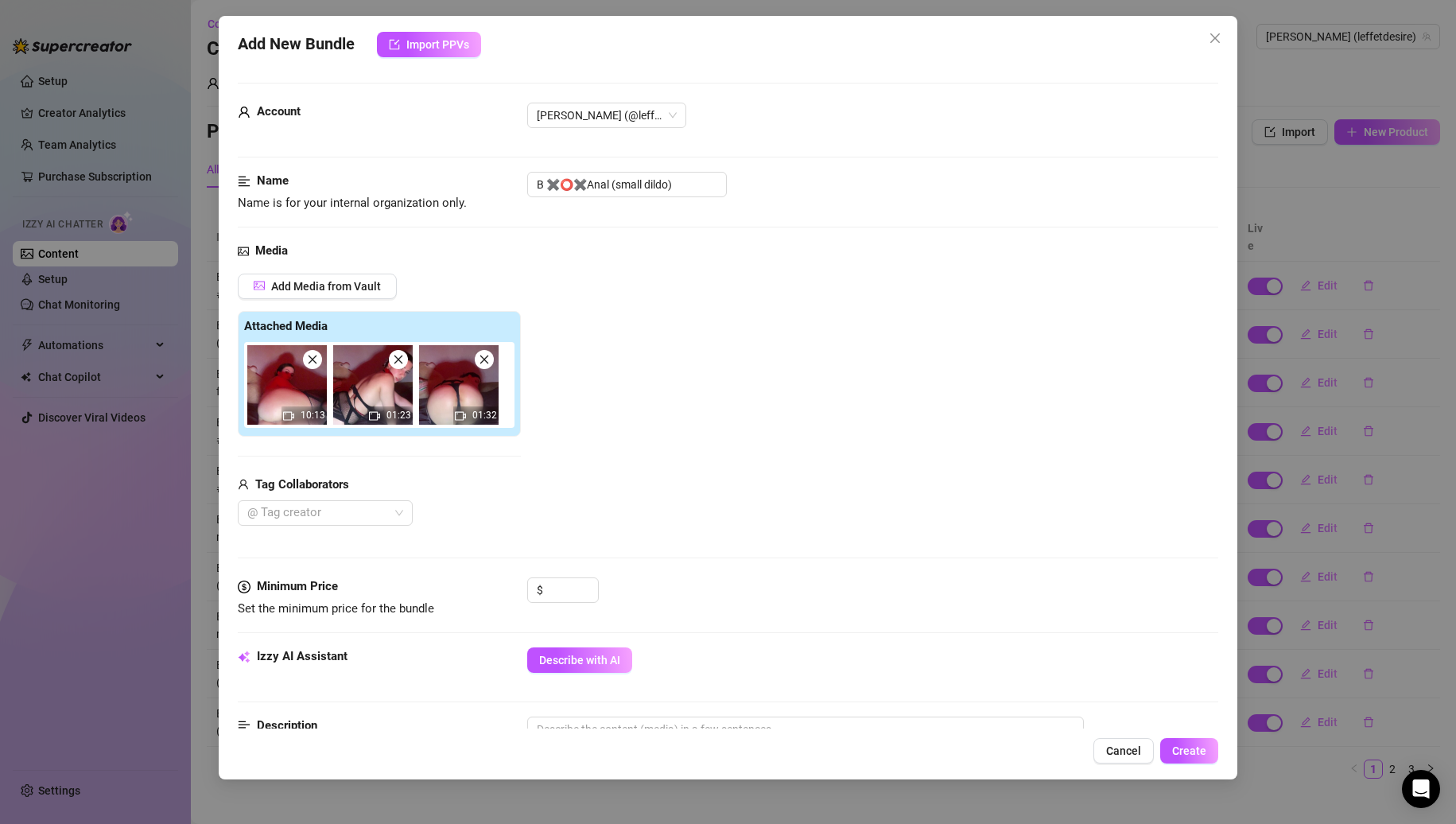
click at [401, 366] on span at bounding box center [399, 359] width 19 height 19
click at [475, 366] on span at bounding box center [485, 359] width 19 height 19
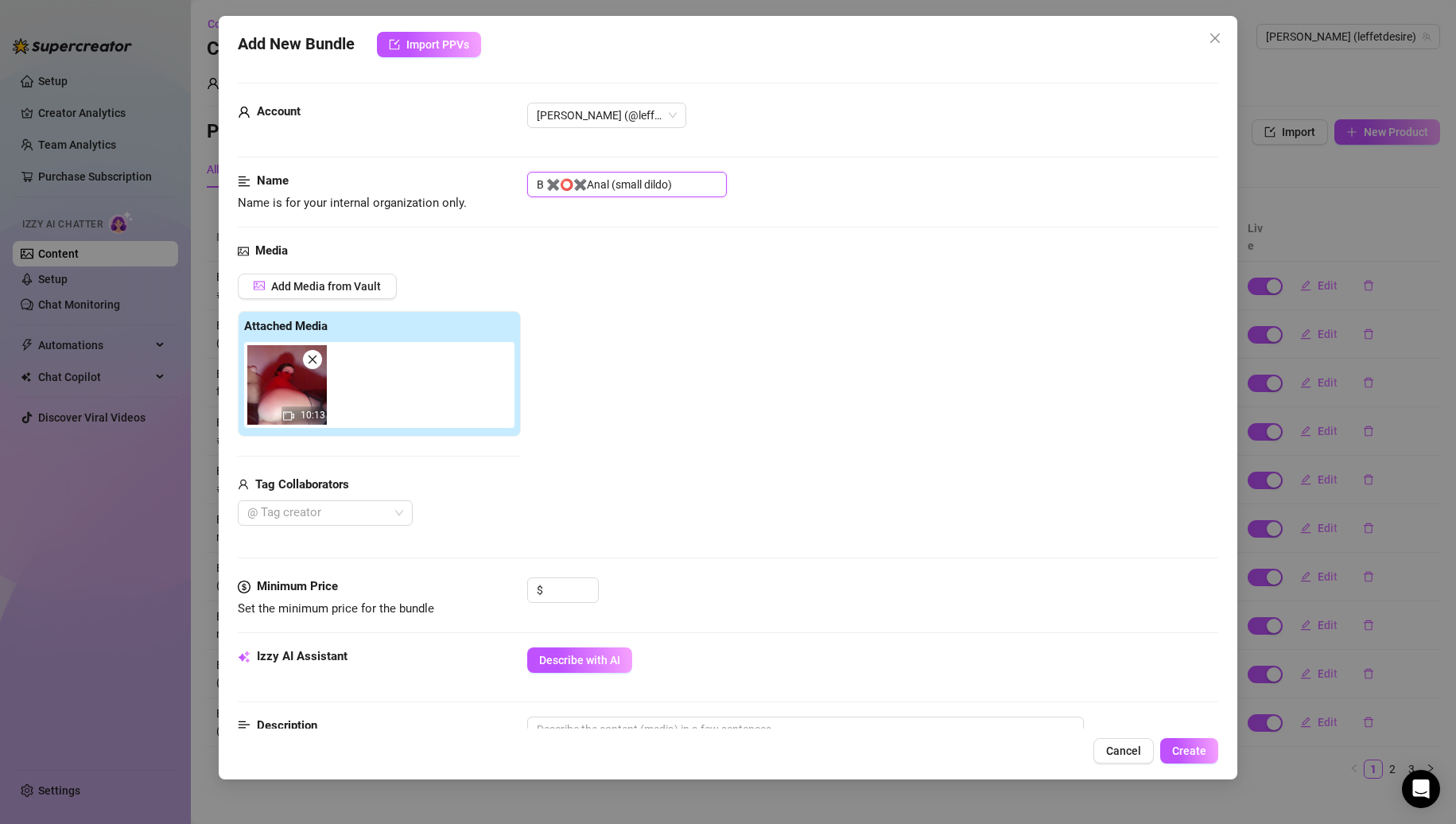
click at [708, 191] on input "B ✖️⭕️✖️Anal (small dildo)" at bounding box center [626, 184] width 199 height 25
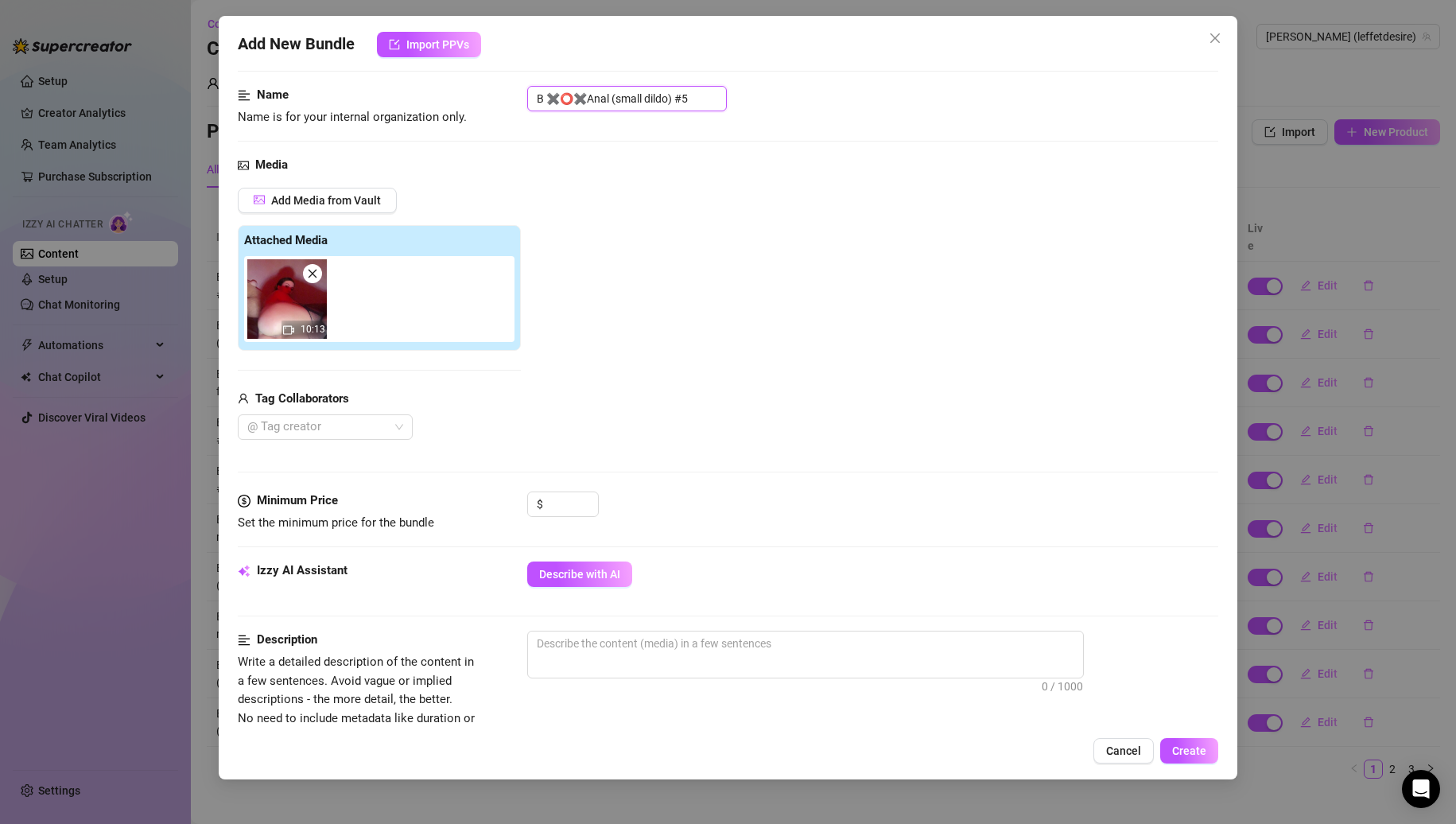
scroll to position [159, 0]
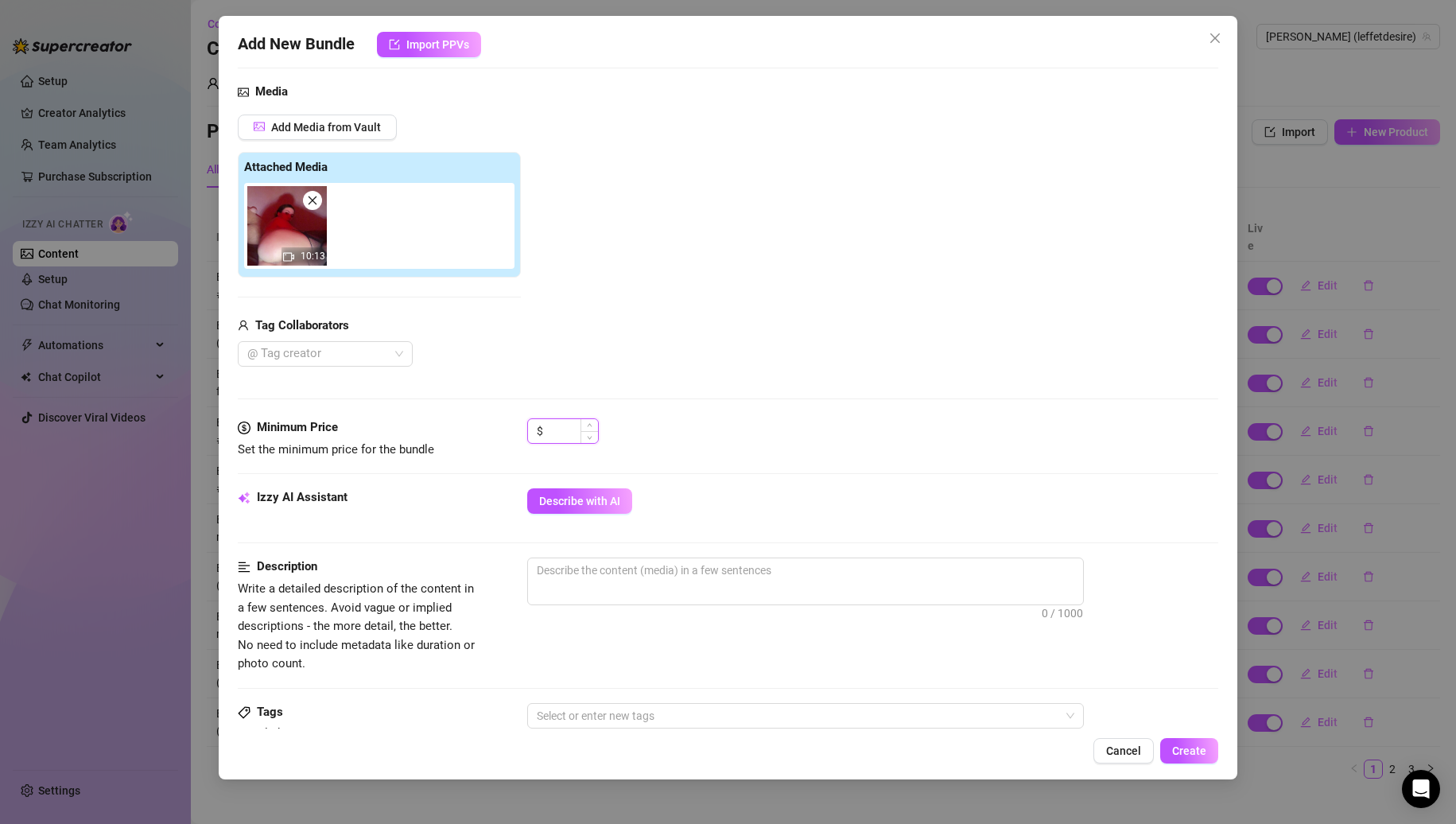
click at [565, 438] on input at bounding box center [572, 431] width 52 height 24
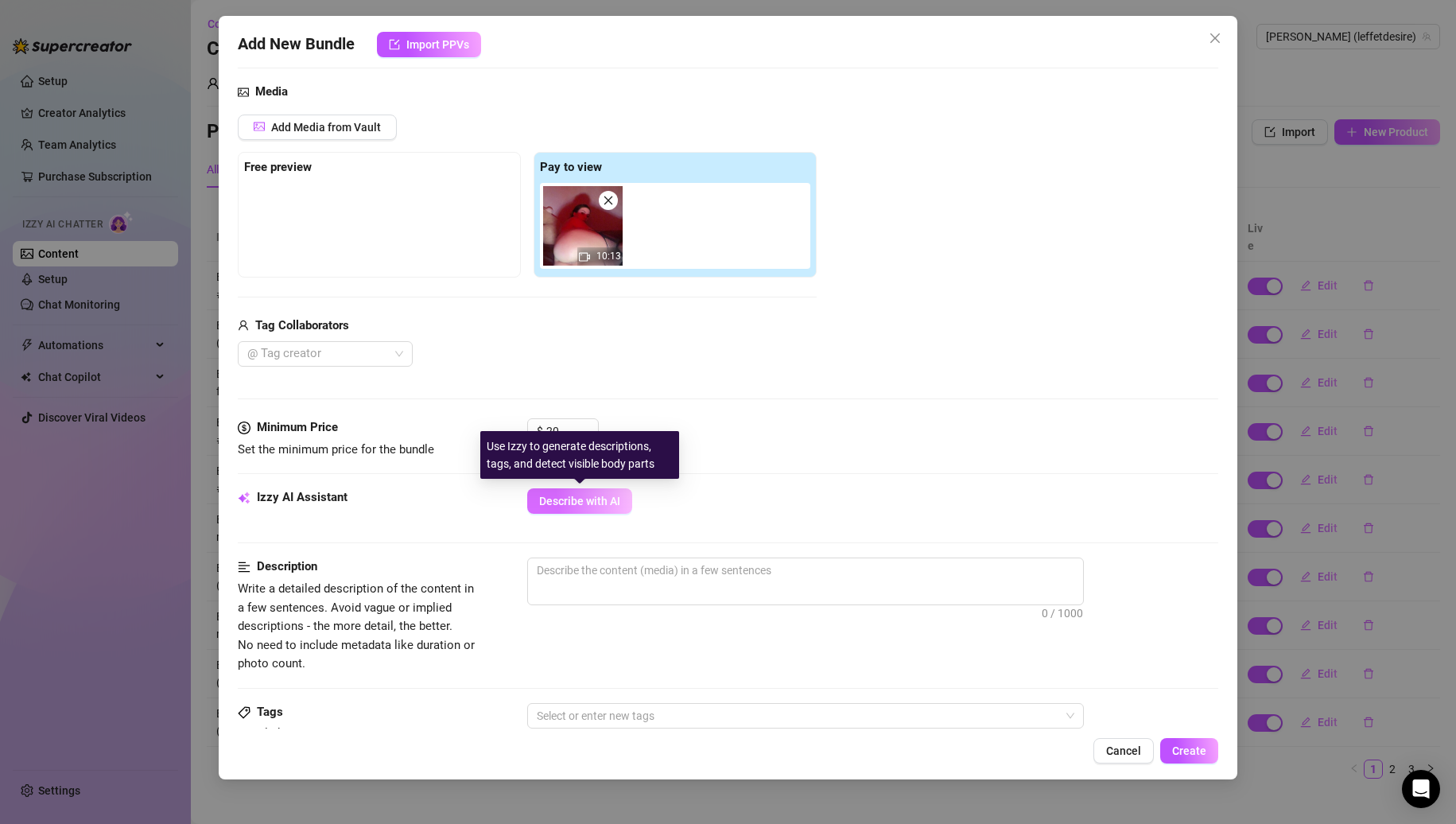
click at [599, 490] on button "Describe with AI" at bounding box center [579, 501] width 105 height 25
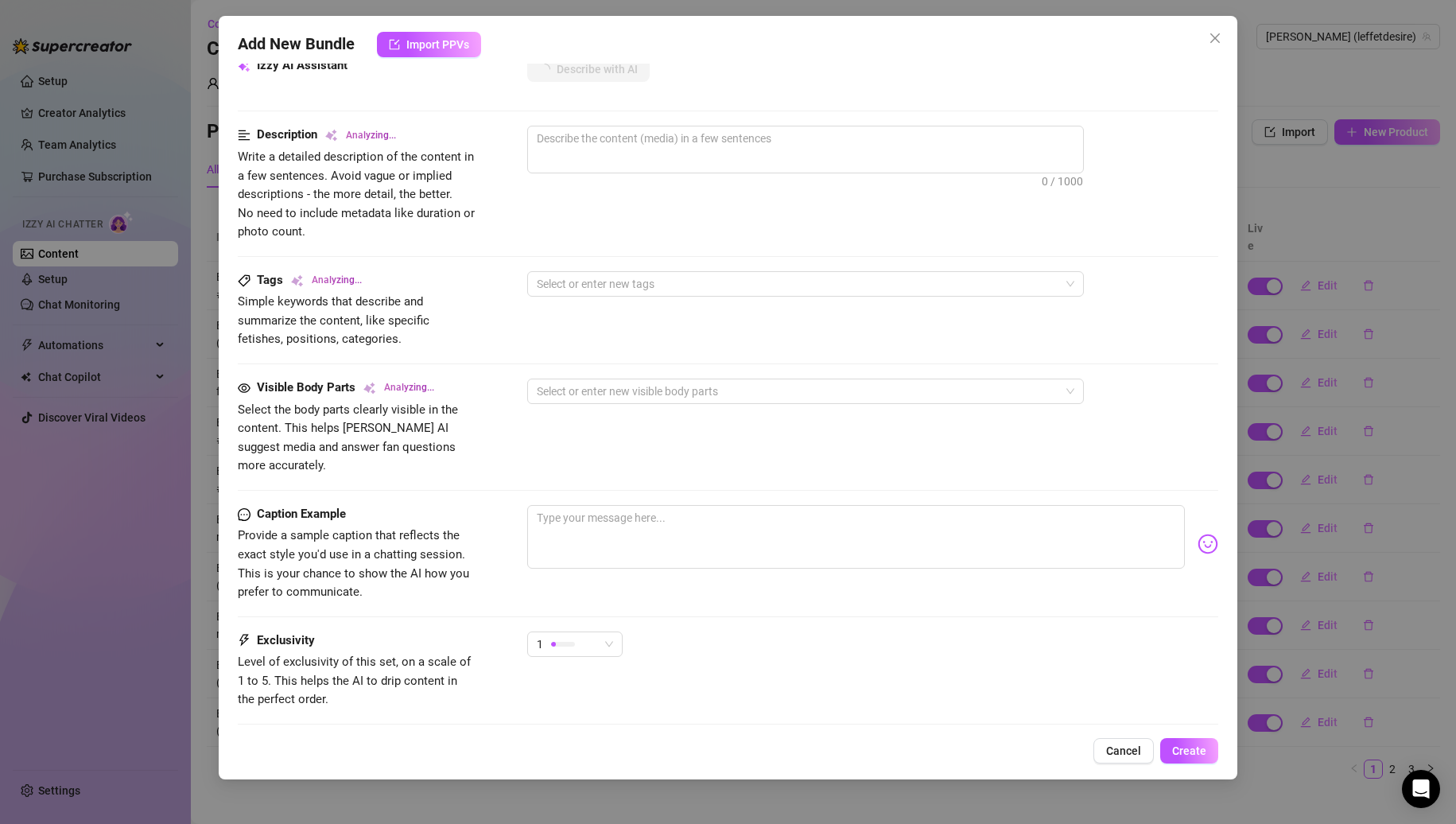
scroll to position [672, 0]
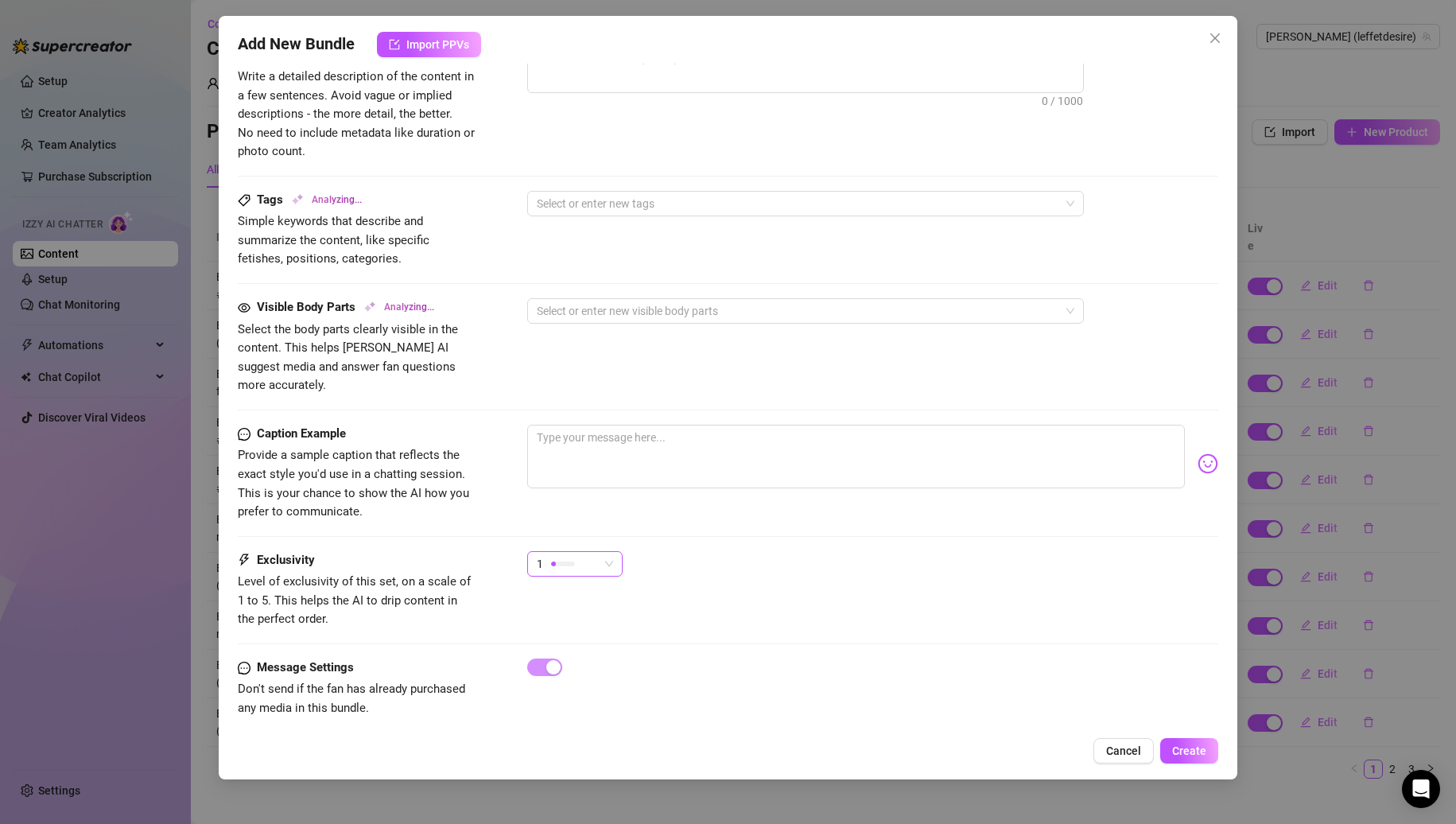
click at [590, 552] on div "1" at bounding box center [568, 564] width 62 height 24
click at [567, 670] on span "5 - Most Exclusive 🔥" at bounding box center [591, 678] width 103 height 17
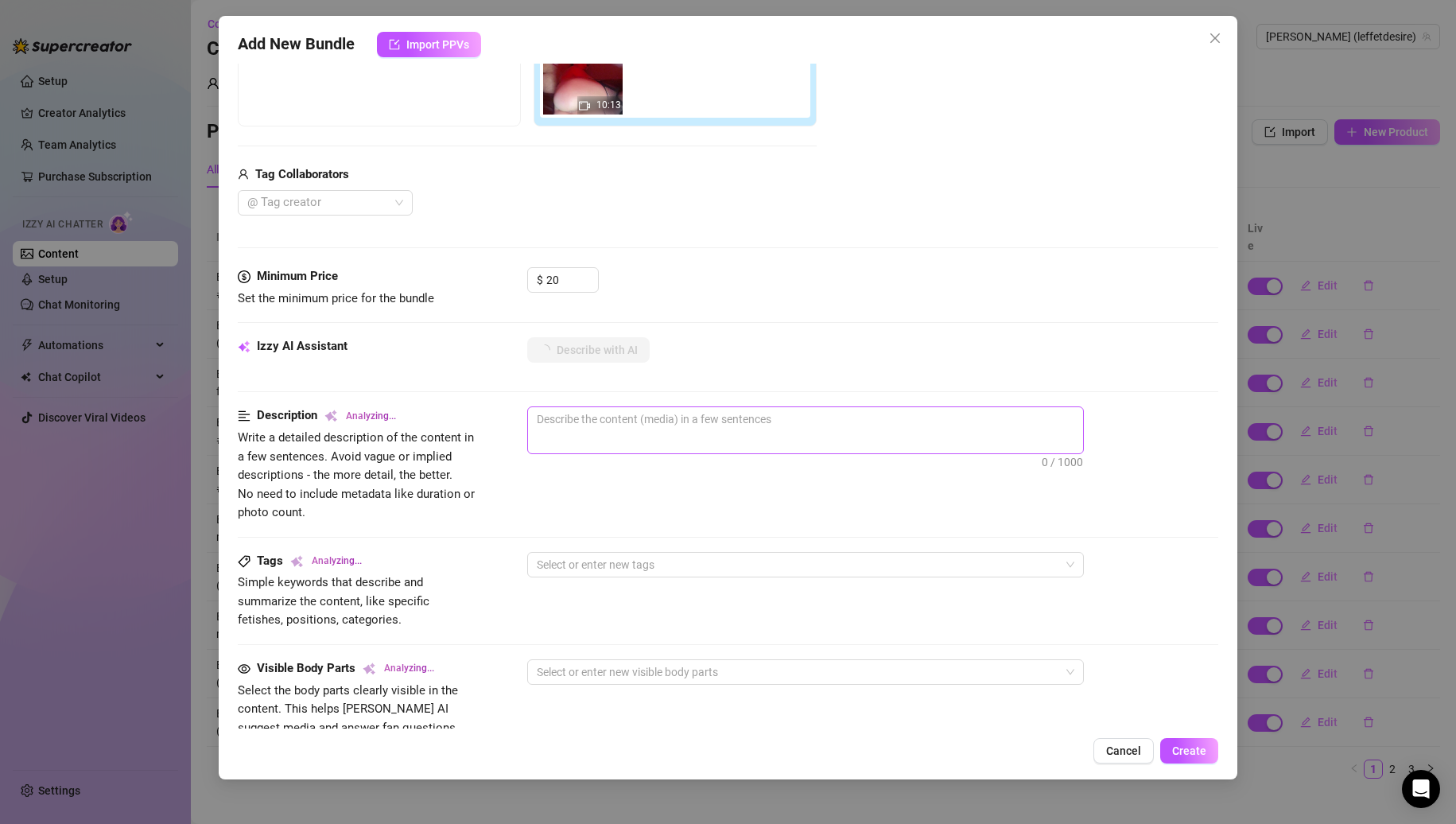
scroll to position [274, 0]
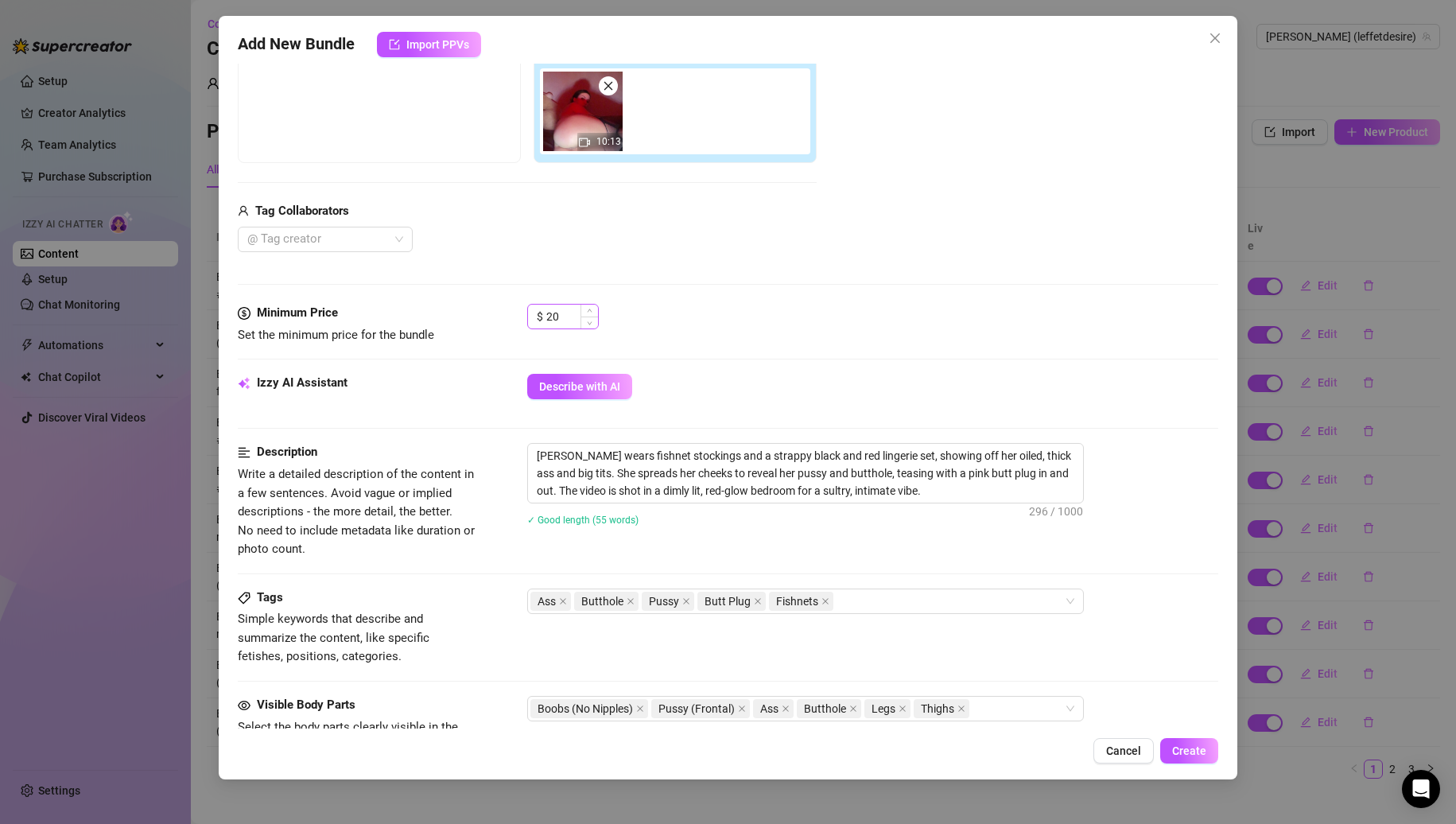
click at [544, 312] on div "$ 20" at bounding box center [563, 316] width 71 height 25
click at [551, 317] on input "20" at bounding box center [572, 316] width 52 height 24
click at [1196, 747] on span "Create" at bounding box center [1189, 751] width 34 height 13
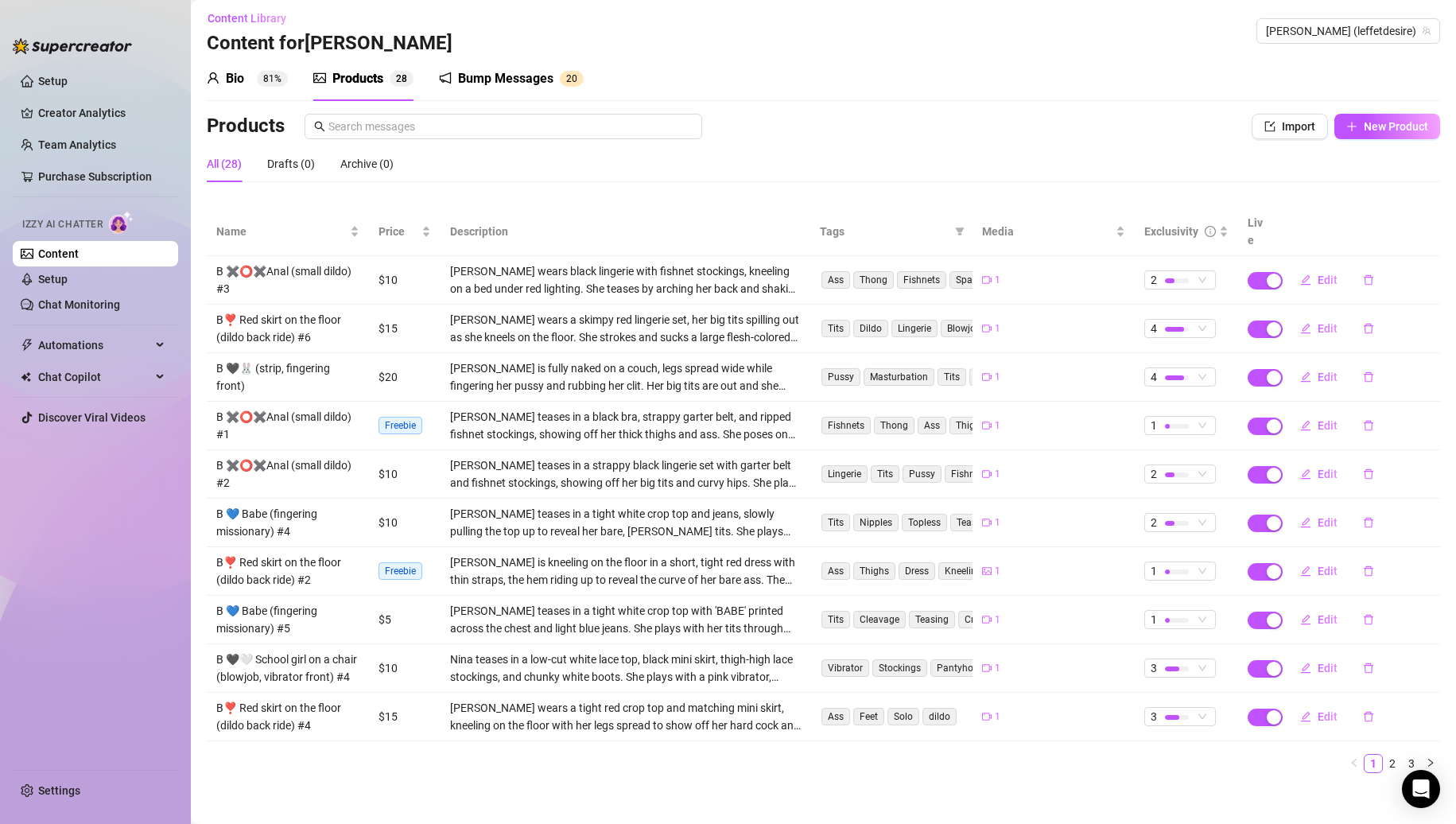
scroll to position [0, 0]
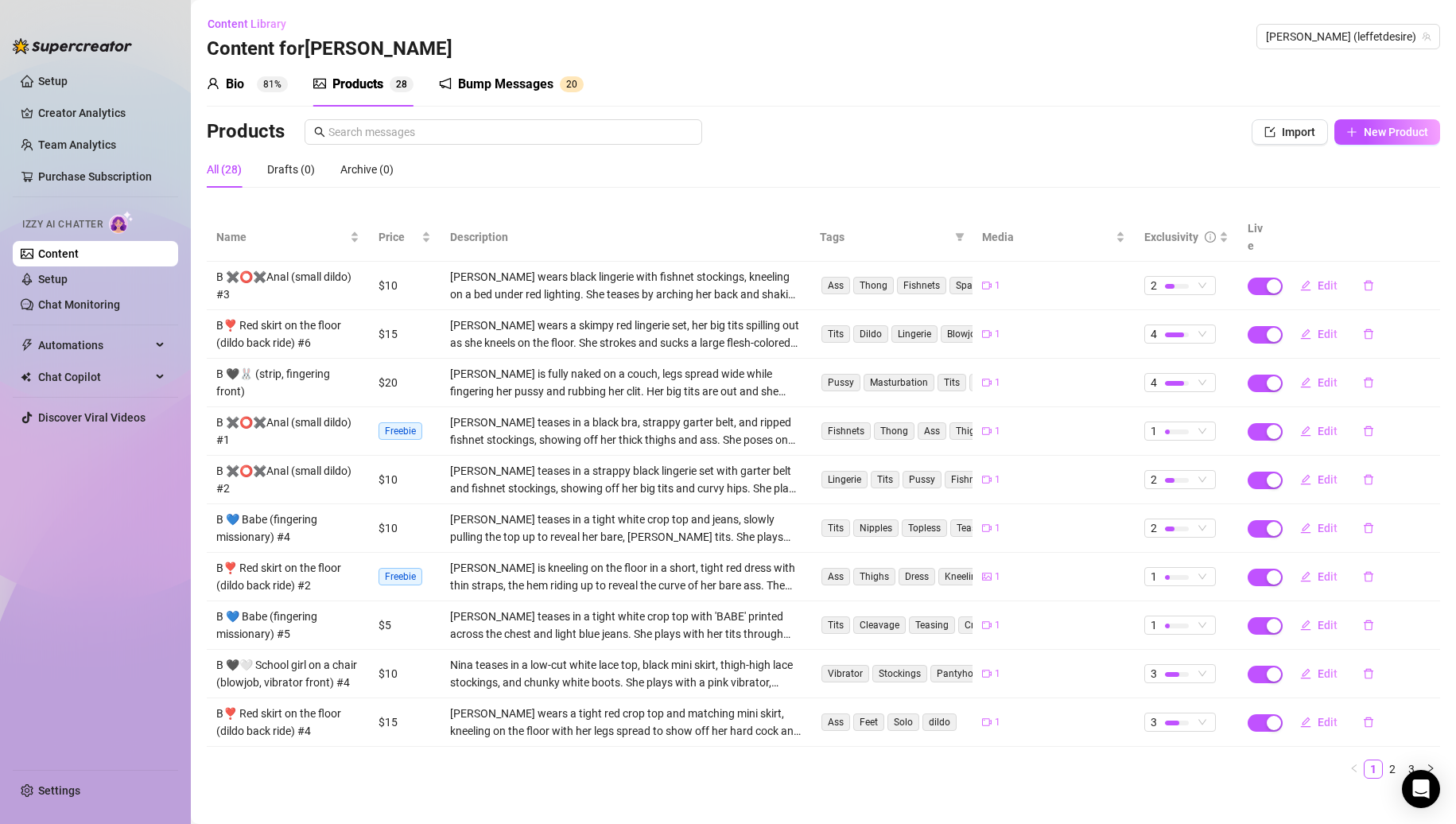
click at [258, 82] on sup "81%" at bounding box center [273, 84] width 31 height 16
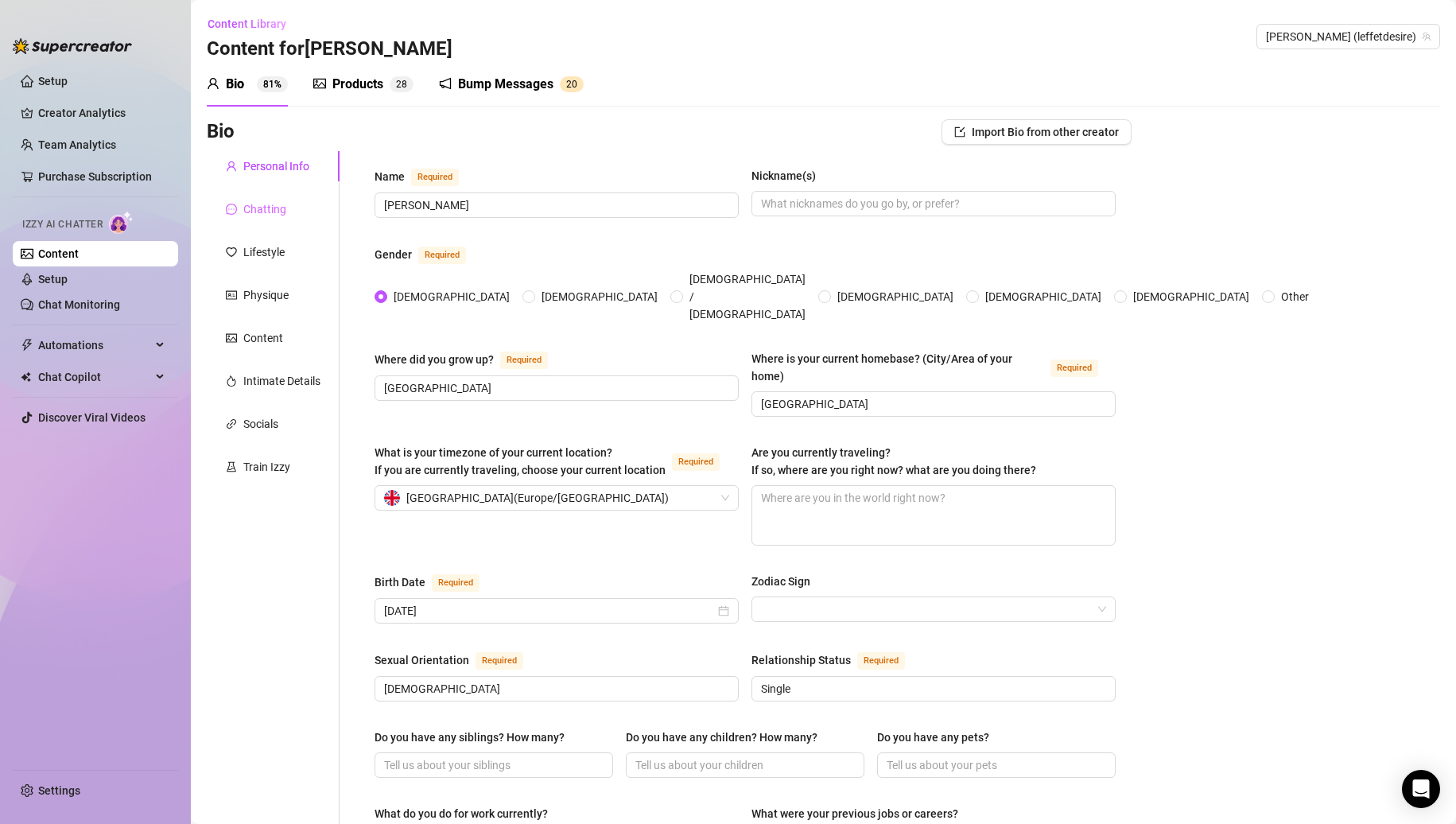
click at [300, 214] on div "Chatting" at bounding box center [274, 208] width 133 height 30
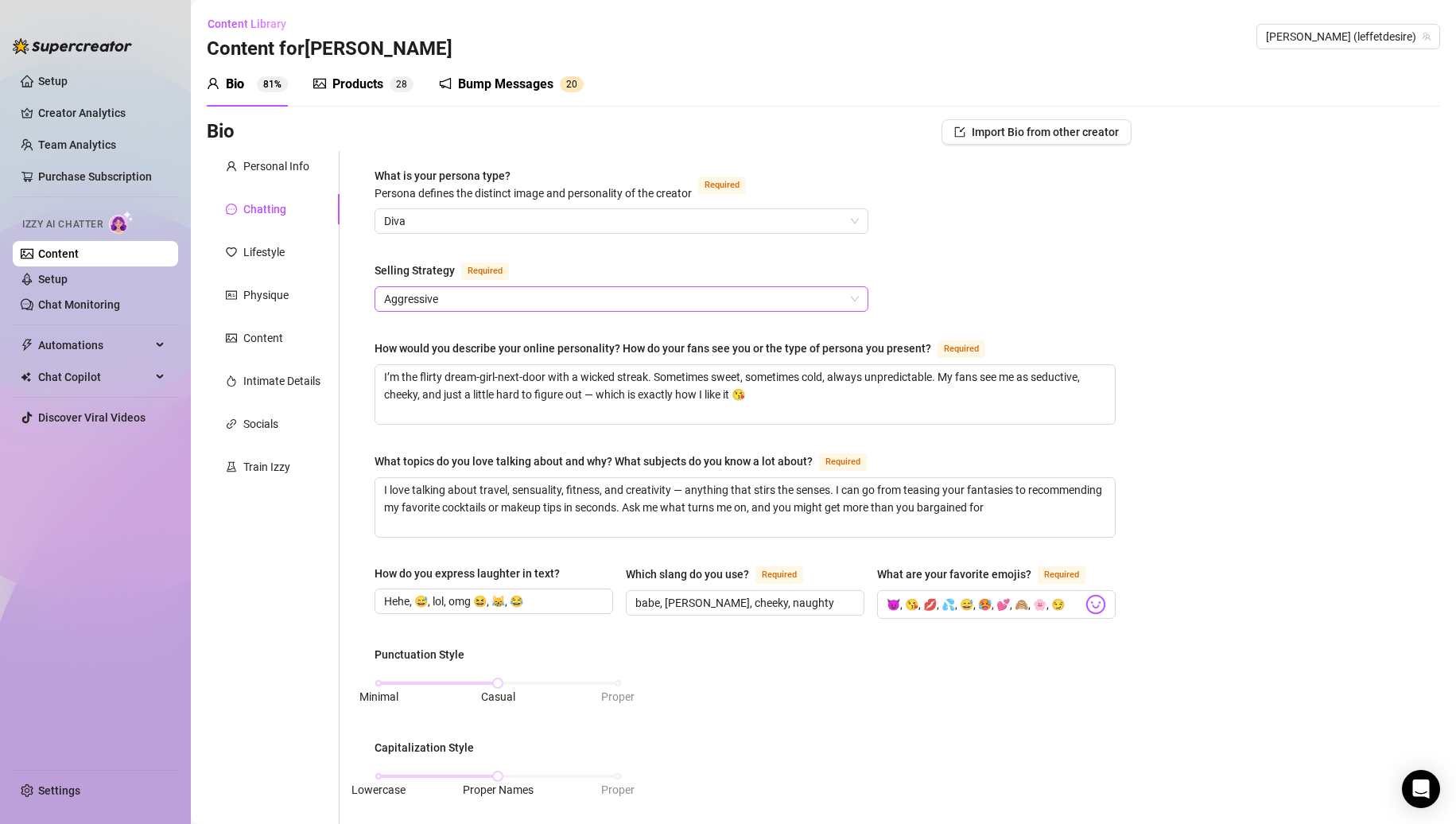
click at [538, 285] on div "Selling Strategy Required" at bounding box center [622, 274] width 494 height 25
click at [534, 299] on span "Aggressive" at bounding box center [622, 299] width 475 height 24
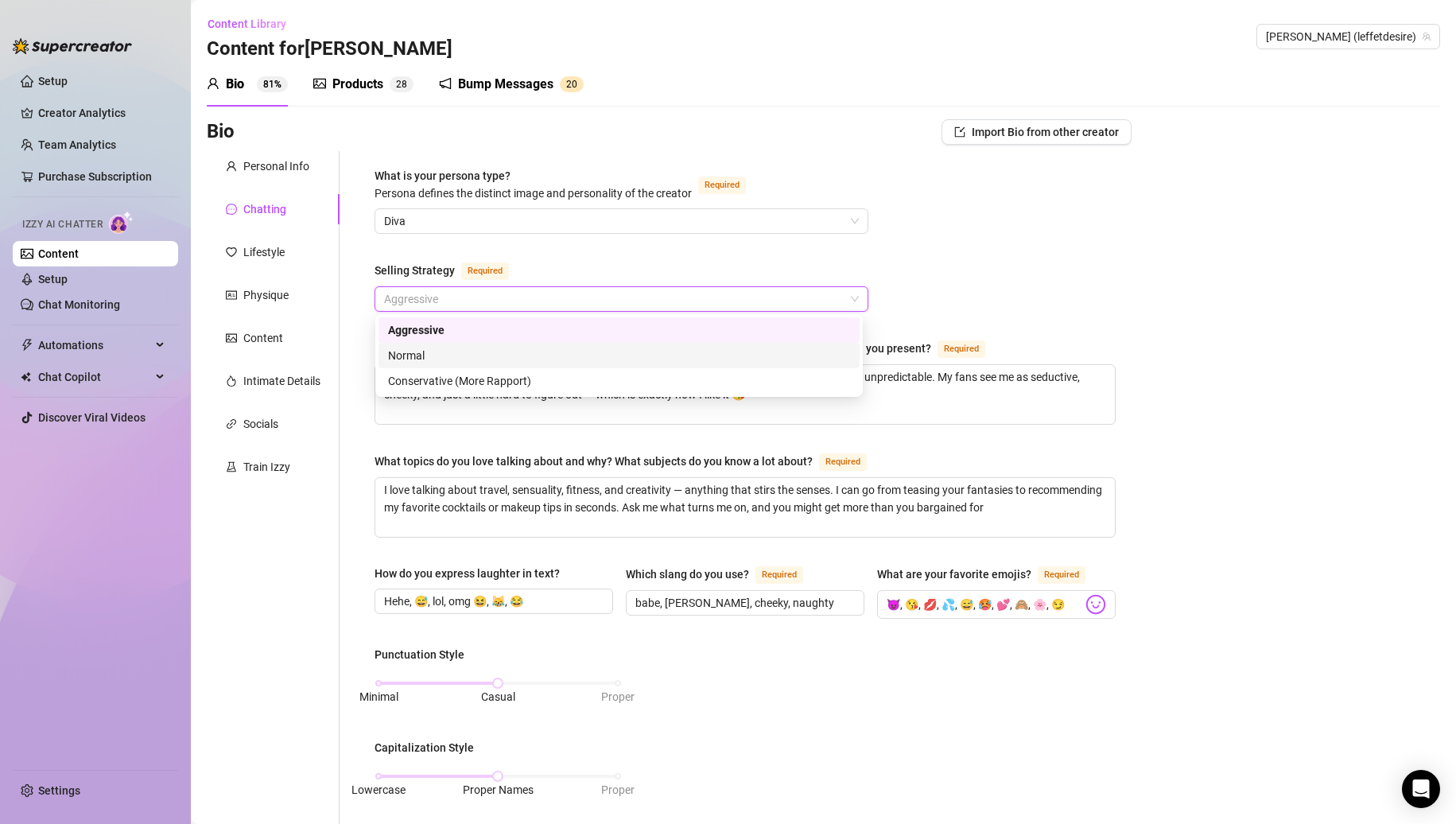
click at [477, 358] on div "Normal" at bounding box center [620, 356] width 463 height 17
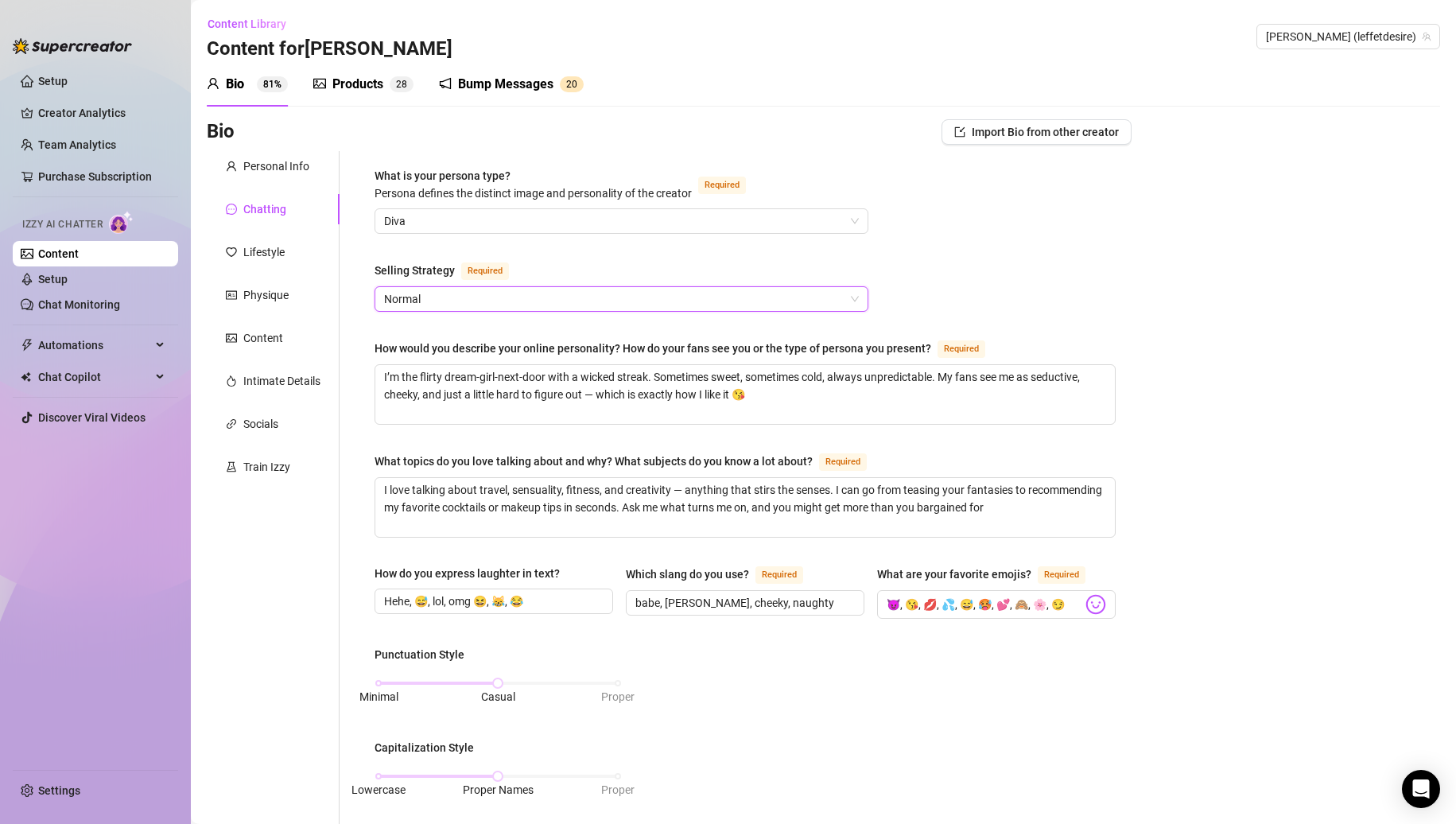
click at [1045, 288] on div "What is your persona type? Persona defines the distinct image and personality o…" at bounding box center [745, 744] width 741 height 1156
click at [344, 86] on div "Products" at bounding box center [357, 85] width 51 height 19
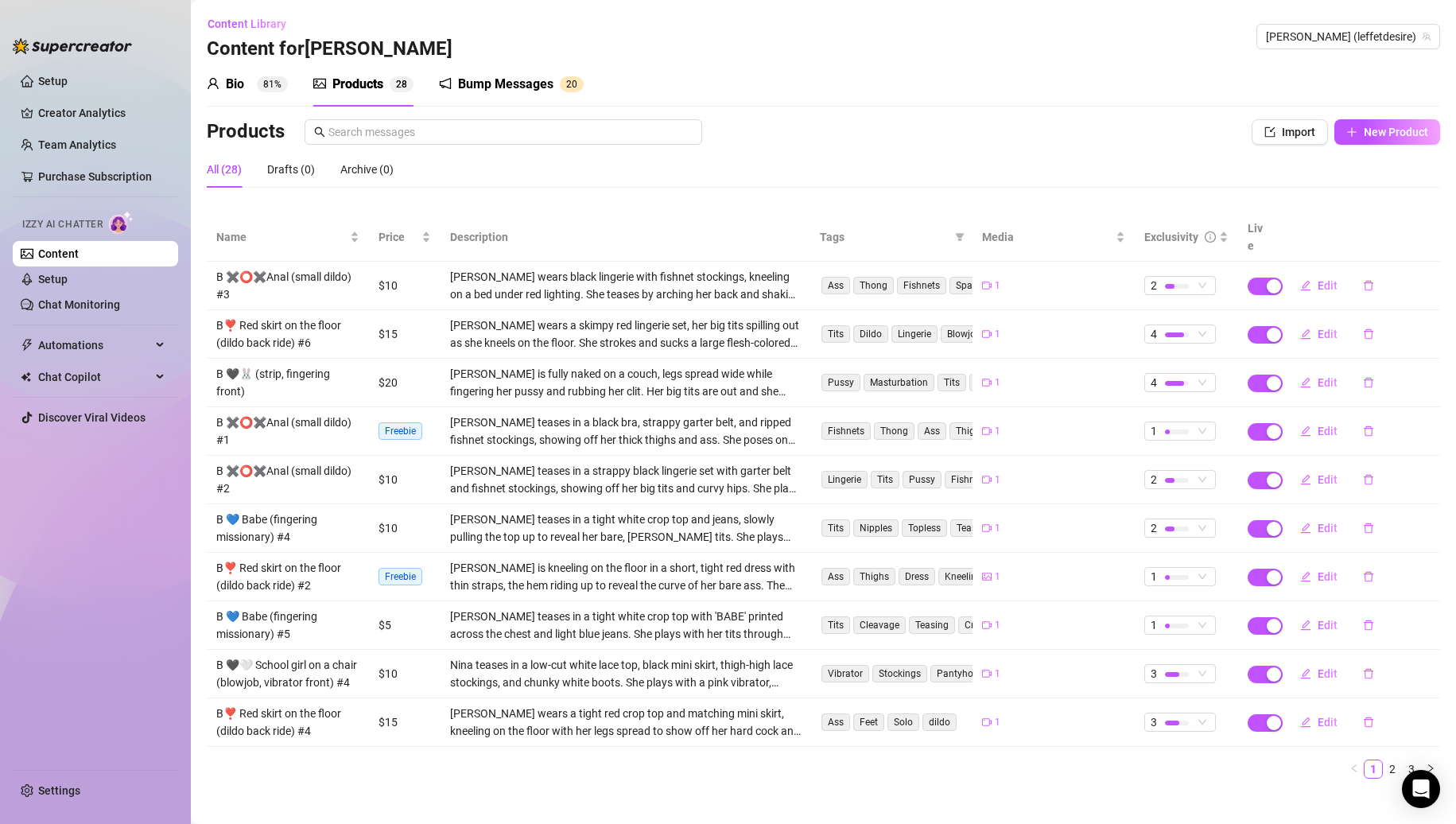
click at [485, 78] on div "Bump Messages" at bounding box center [505, 85] width 95 height 19
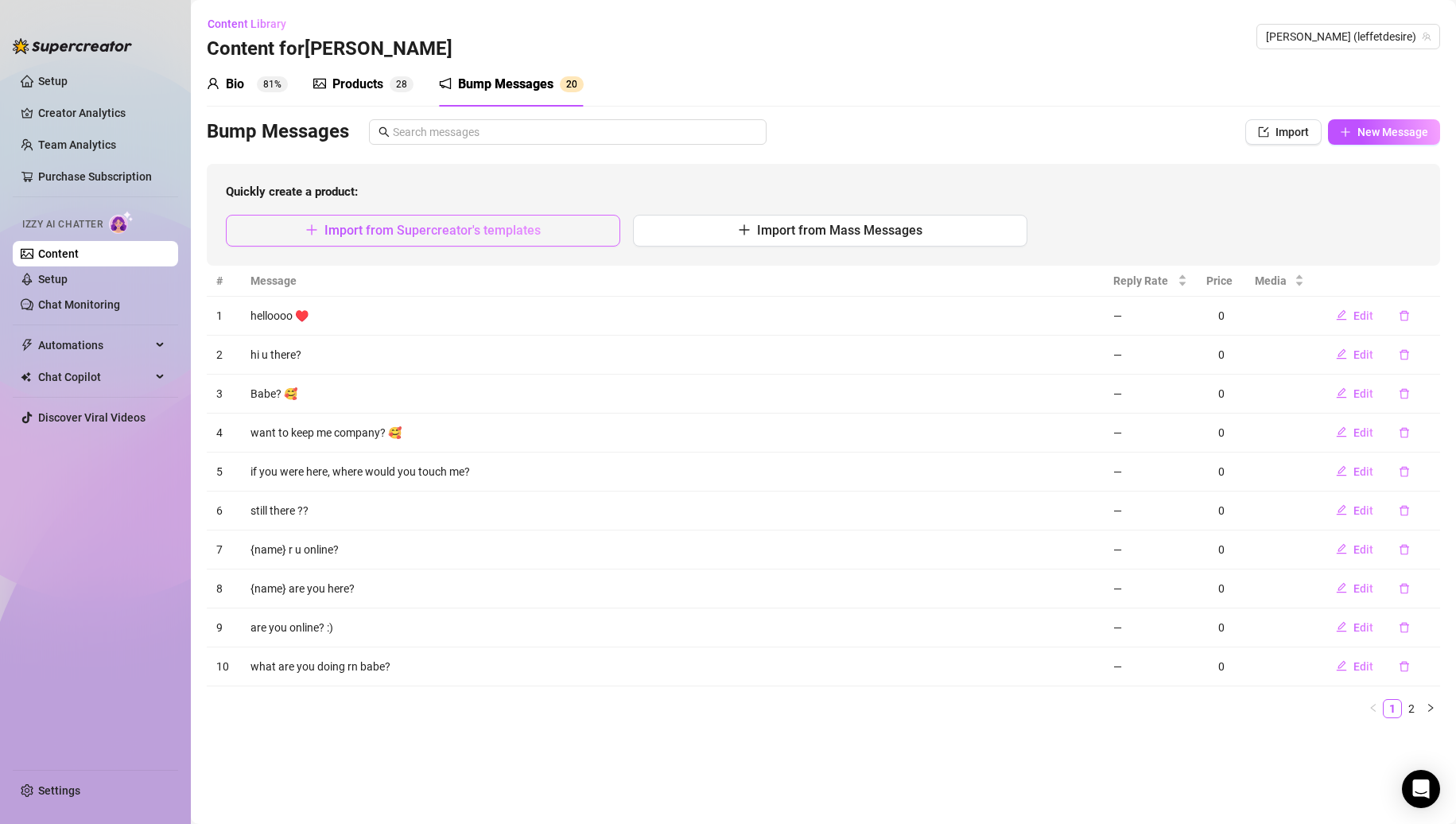
click at [536, 239] on button "Import from Supercreator's templates" at bounding box center [422, 230] width 394 height 32
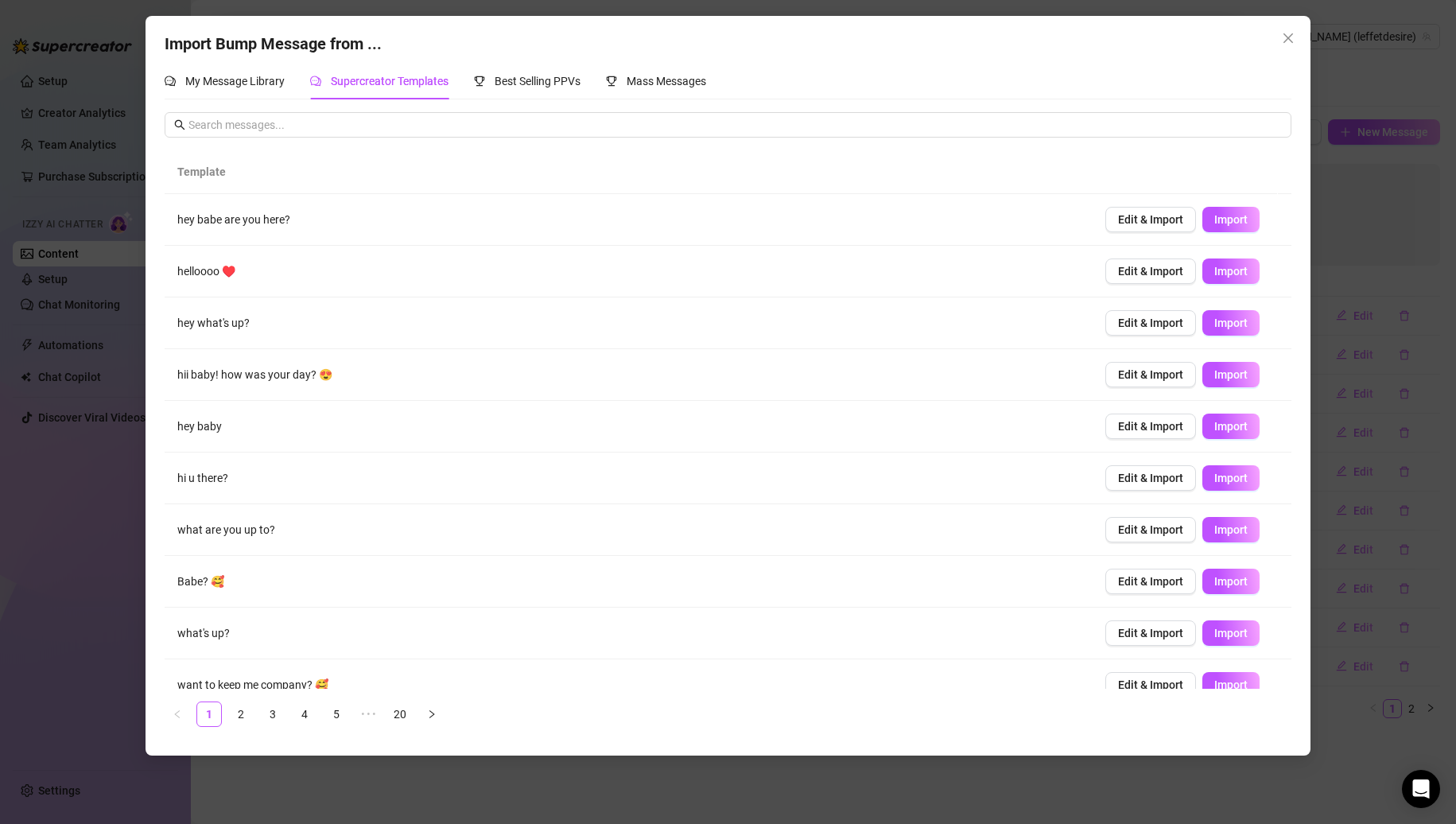
scroll to position [22, 0]
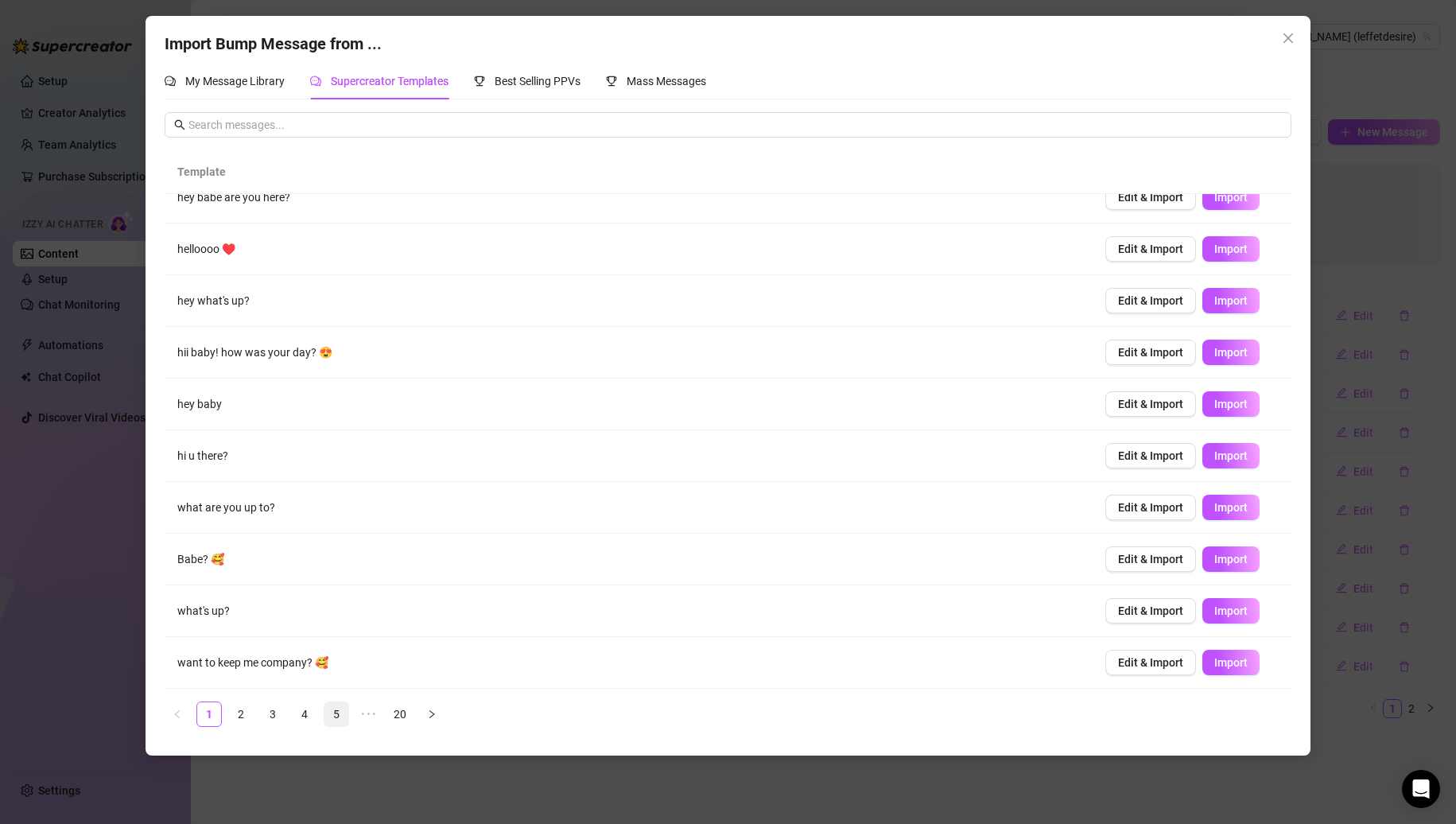
click at [338, 715] on link "5" at bounding box center [336, 714] width 24 height 24
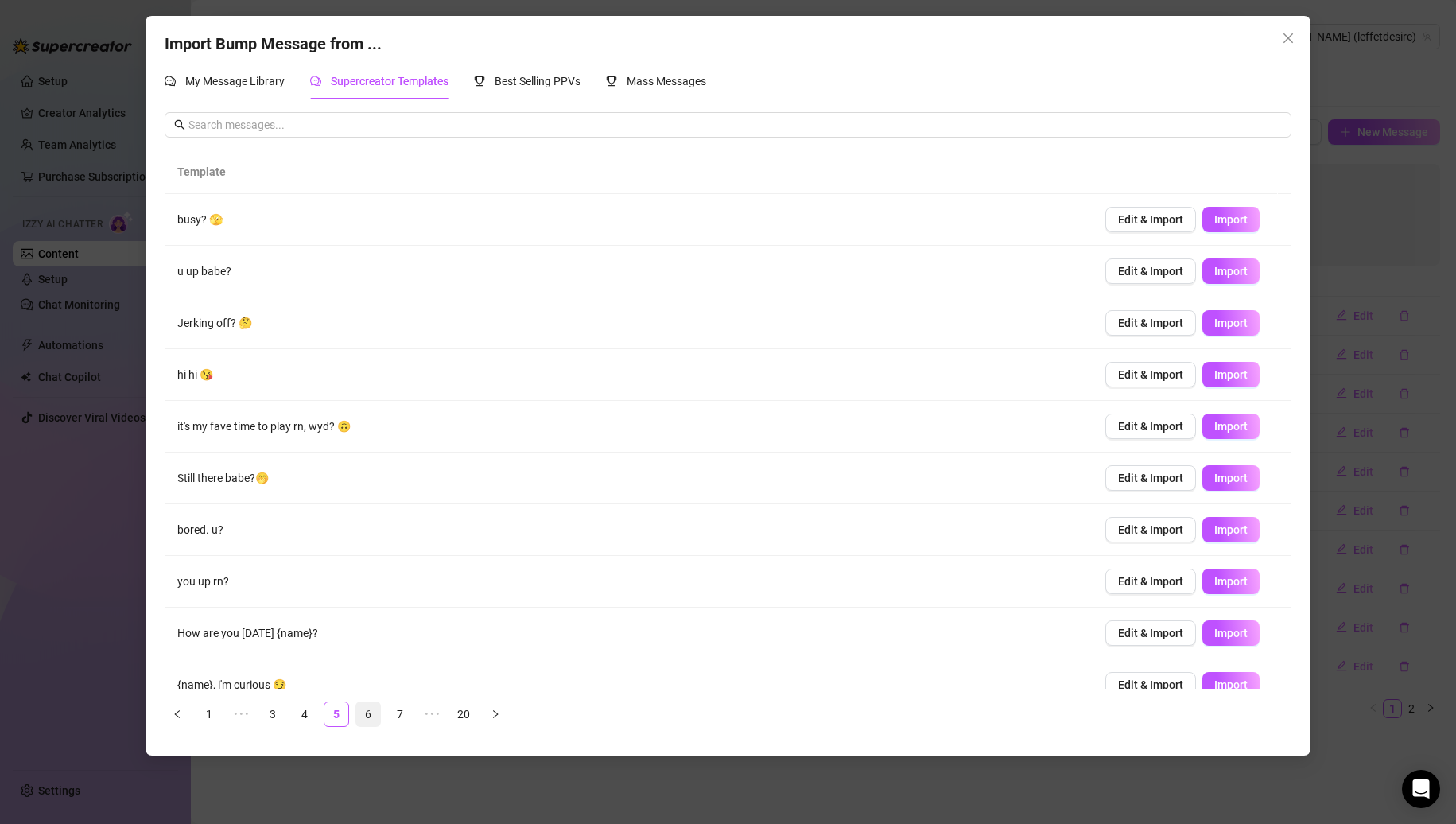
scroll to position [0, 0]
click at [376, 716] on link "6" at bounding box center [368, 714] width 24 height 24
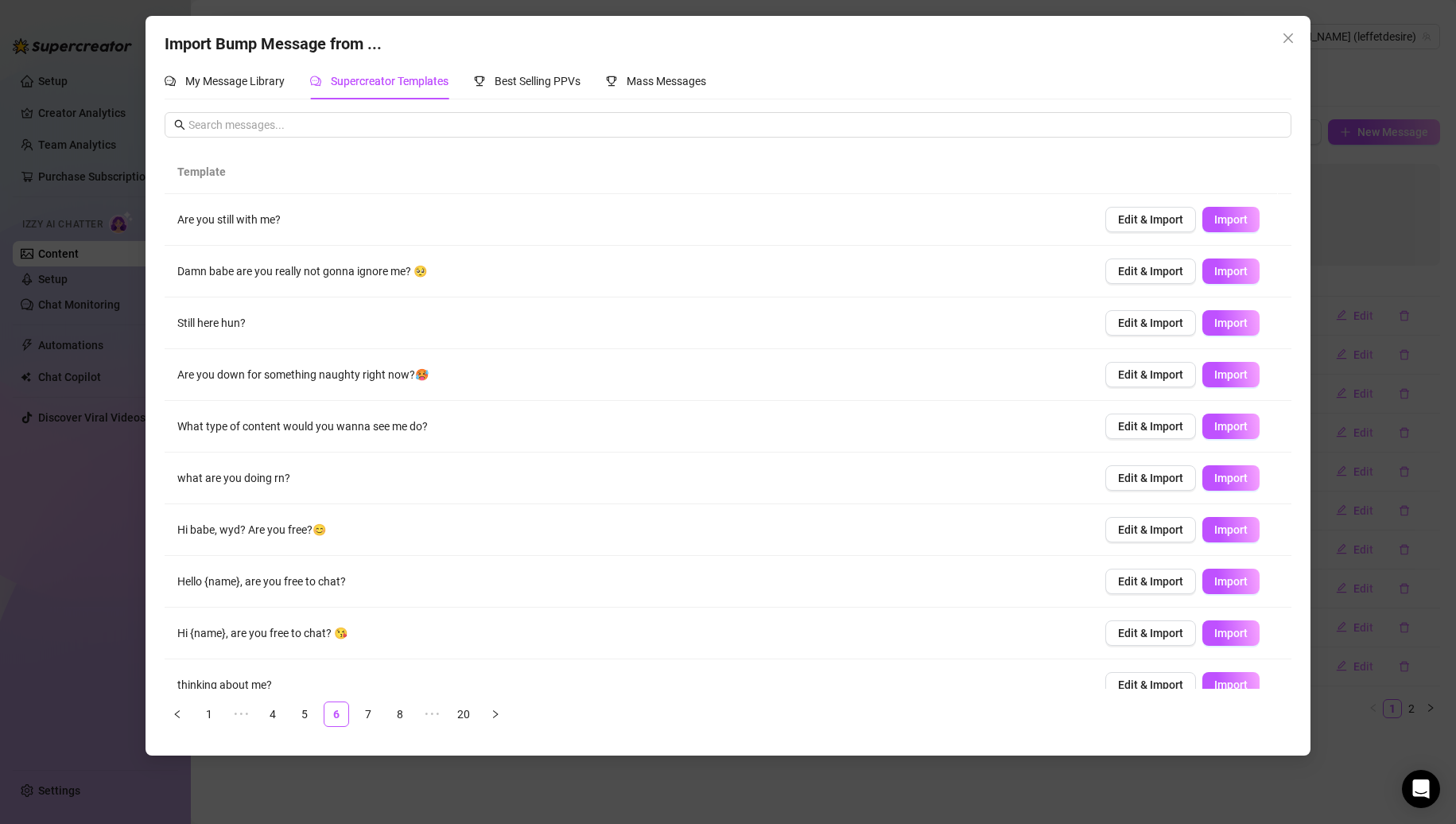
click at [396, 716] on link "8" at bounding box center [400, 714] width 24 height 24
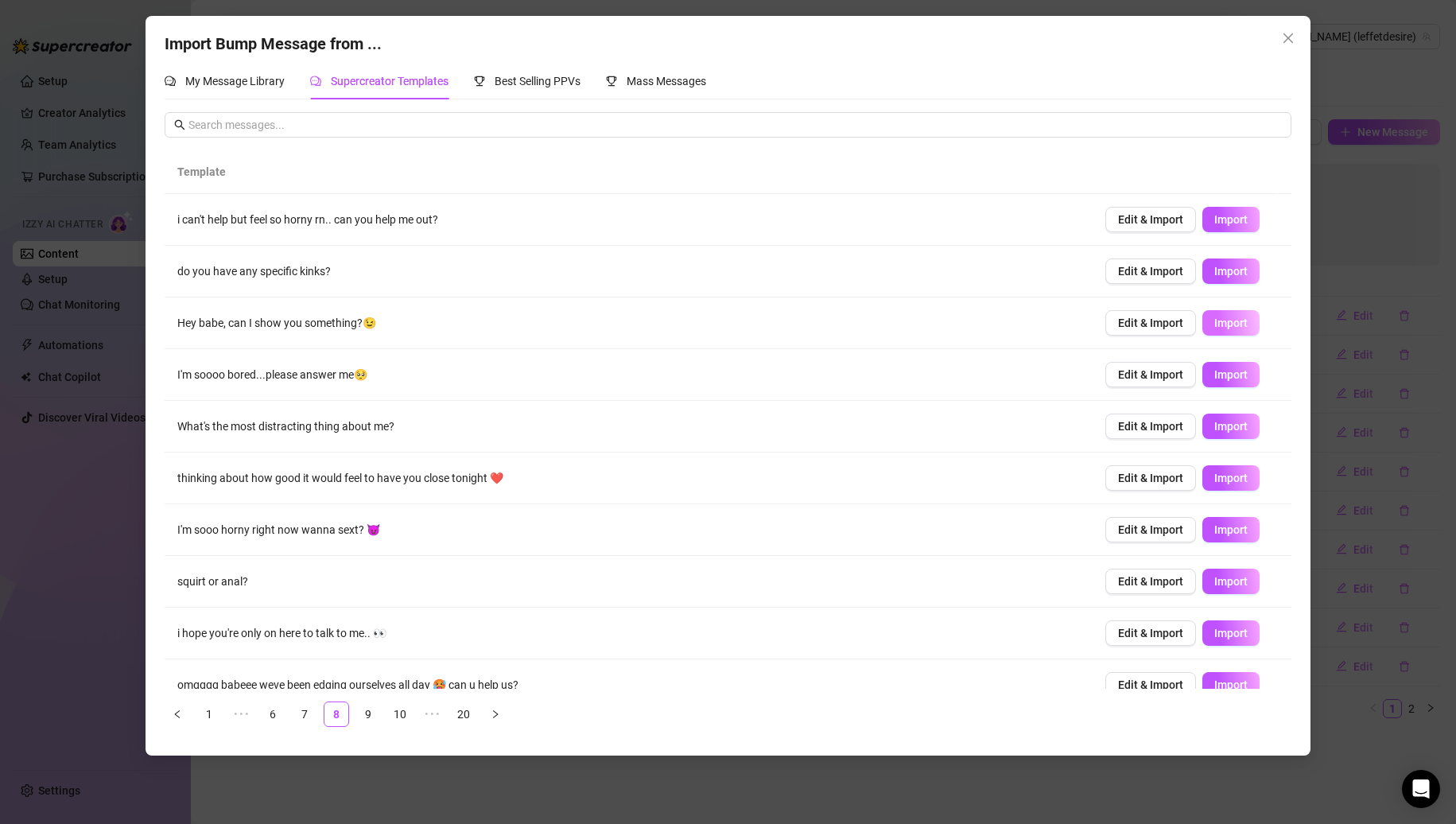
click at [1230, 326] on span "Import" at bounding box center [1231, 323] width 34 height 13
click at [1220, 275] on span "Import" at bounding box center [1231, 271] width 34 height 13
click at [1214, 225] on span "Import" at bounding box center [1231, 219] width 34 height 13
click at [1221, 519] on button "Import" at bounding box center [1231, 530] width 57 height 25
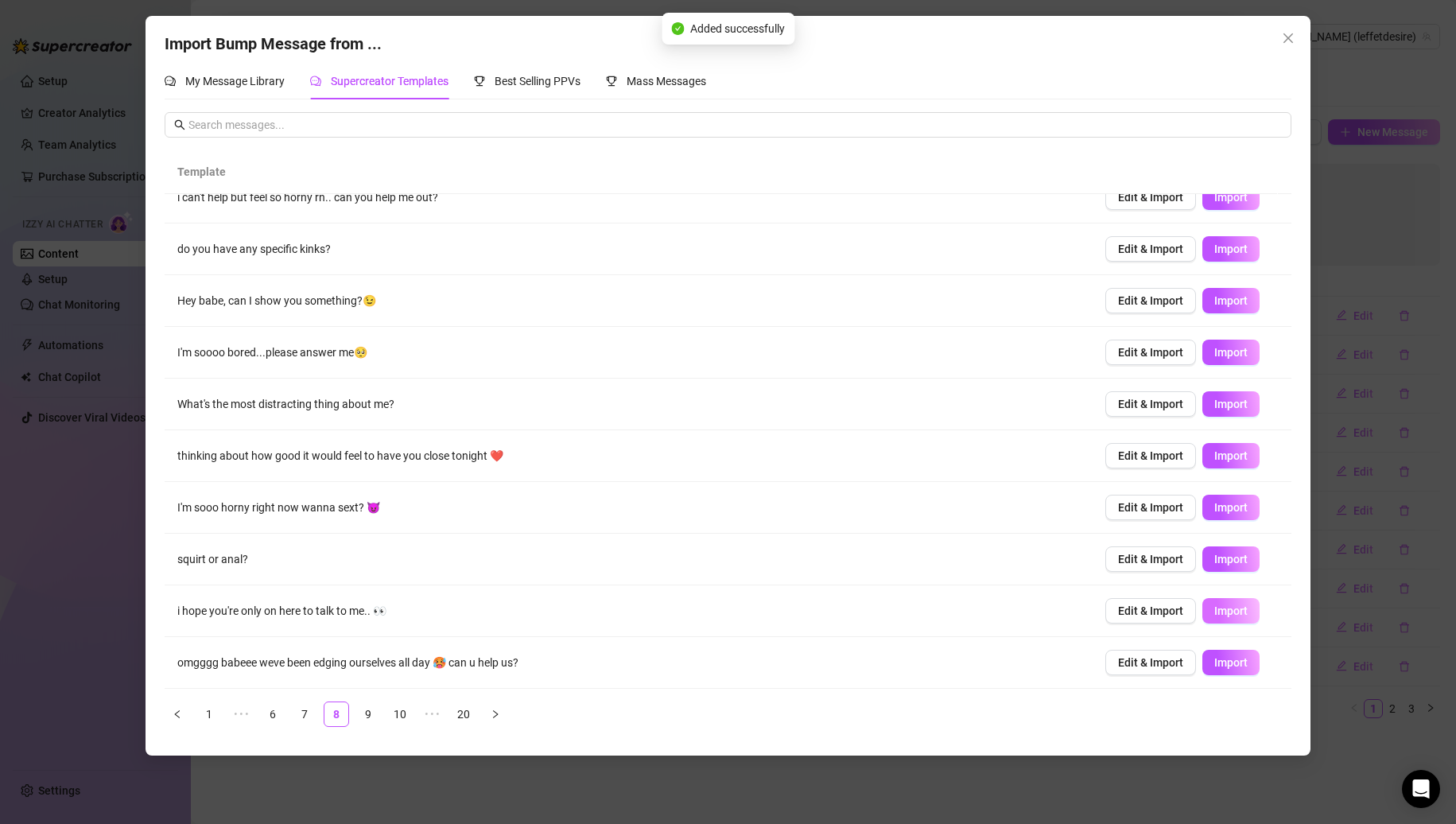
click at [1214, 607] on span "Import" at bounding box center [1231, 610] width 34 height 13
click at [399, 713] on link "10" at bounding box center [400, 714] width 24 height 24
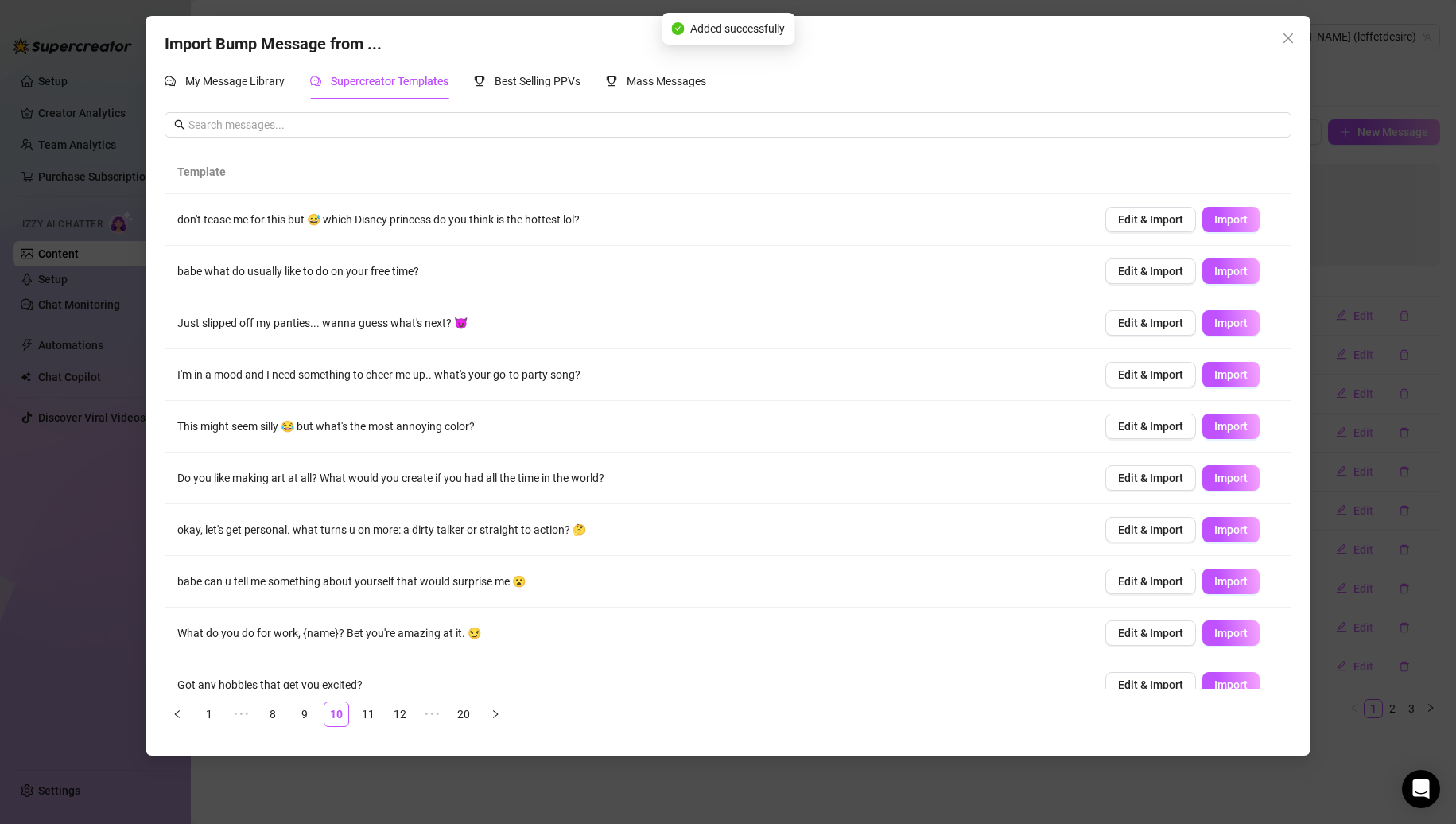
scroll to position [0, 0]
click at [1234, 332] on button "Import" at bounding box center [1231, 323] width 57 height 25
click at [1214, 526] on span "Import" at bounding box center [1231, 529] width 34 height 13
click at [1225, 646] on button "Import" at bounding box center [1231, 633] width 57 height 25
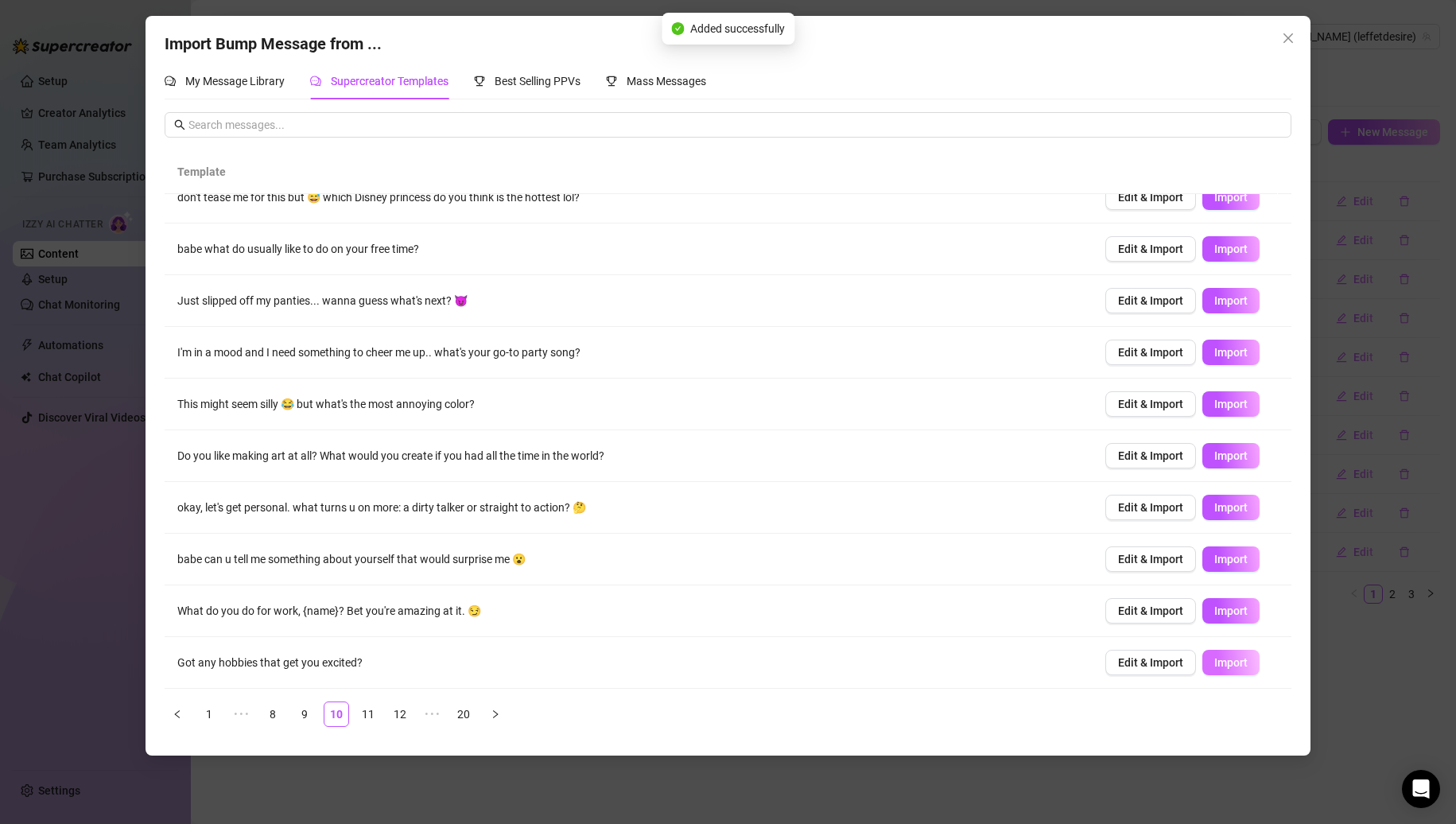
click at [1214, 664] on span "Import" at bounding box center [1231, 662] width 34 height 13
click at [377, 711] on link "11" at bounding box center [368, 714] width 24 height 24
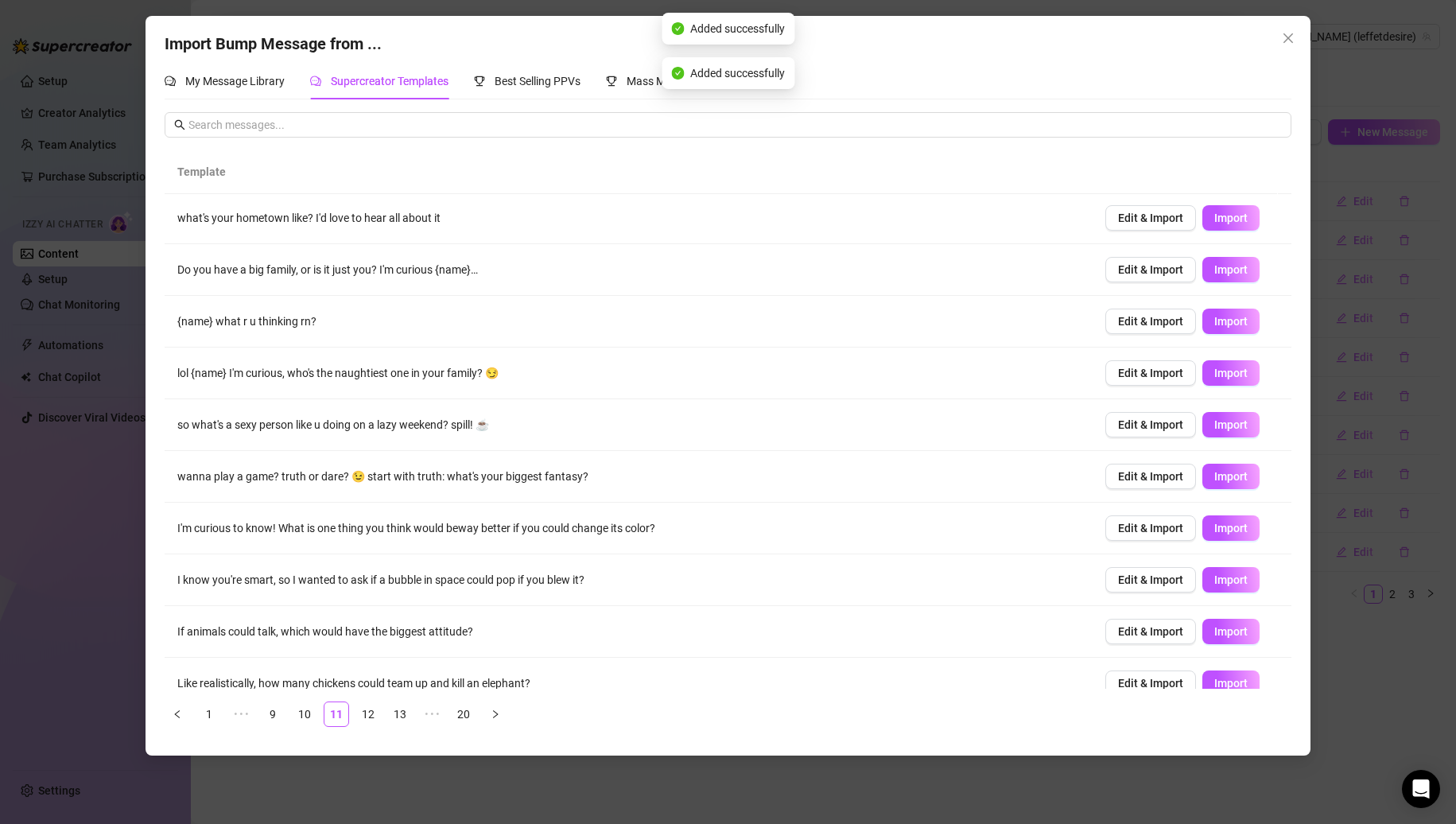
scroll to position [0, 0]
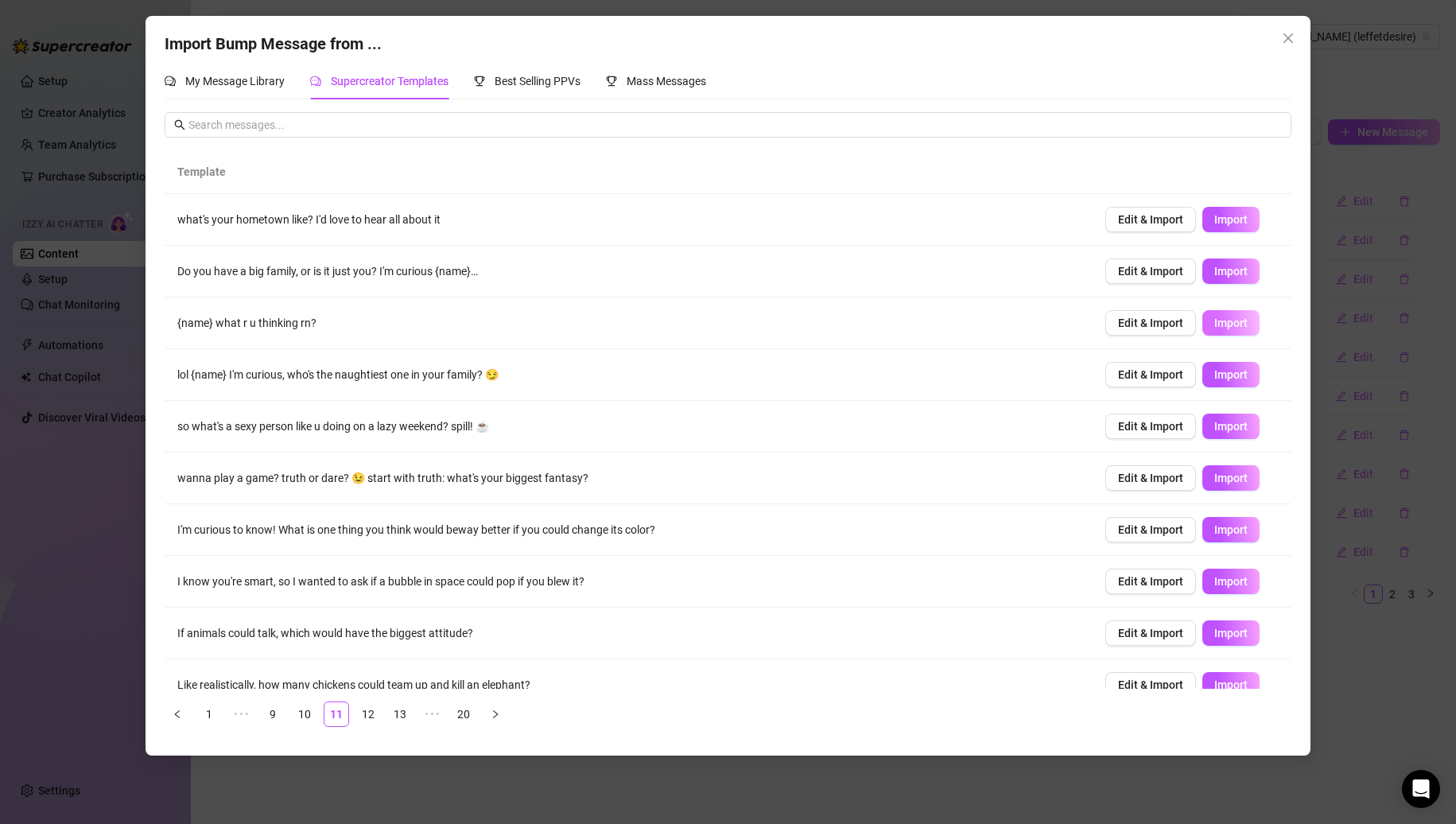
click at [1219, 332] on button "Import" at bounding box center [1231, 323] width 57 height 25
click at [1214, 421] on span "Import" at bounding box center [1231, 426] width 34 height 13
click at [1242, 476] on button "Import" at bounding box center [1231, 478] width 57 height 25
click at [1220, 626] on span "Import" at bounding box center [1231, 632] width 34 height 13
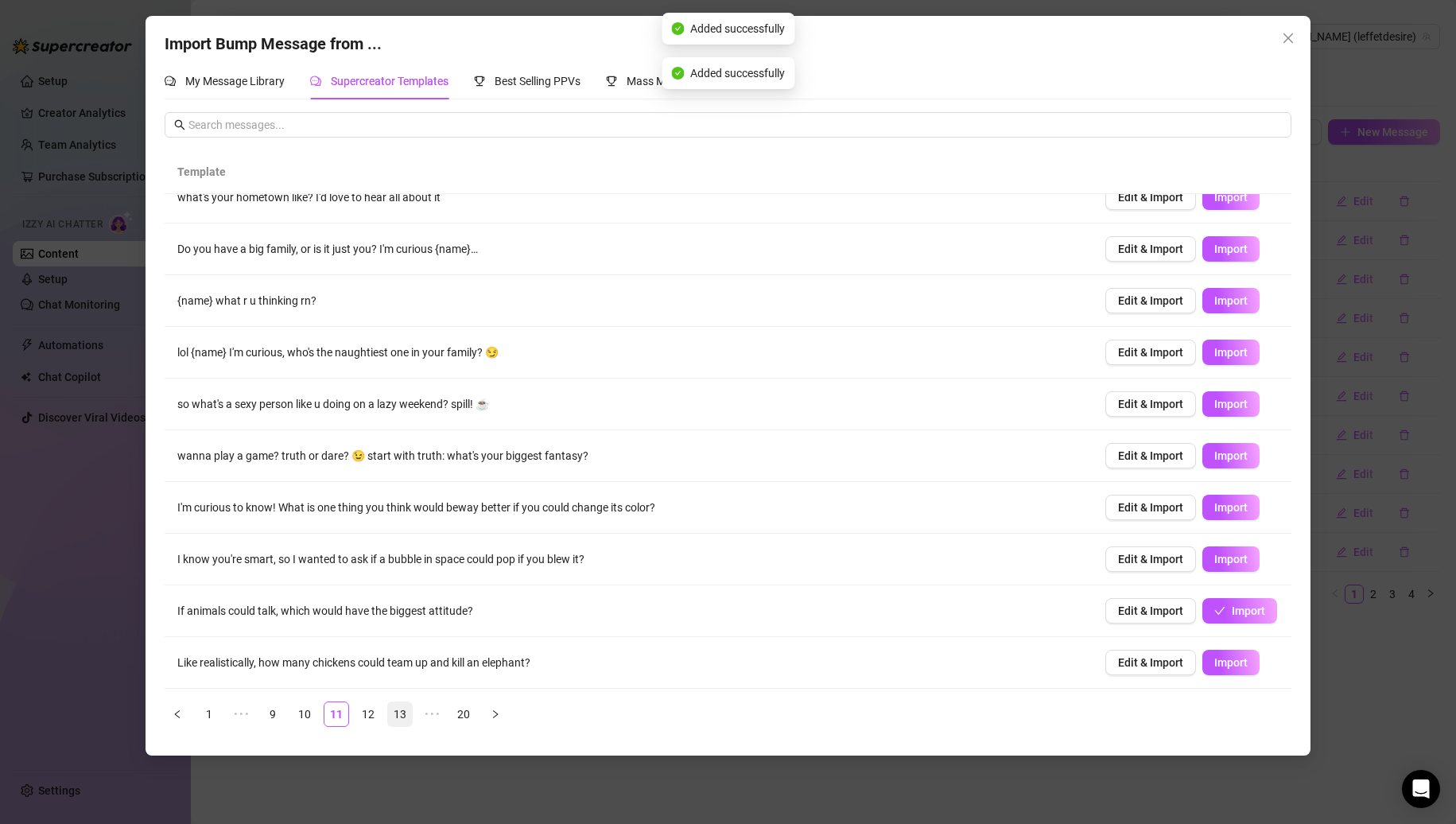
click at [412, 717] on li "13" at bounding box center [400, 714] width 25 height 25
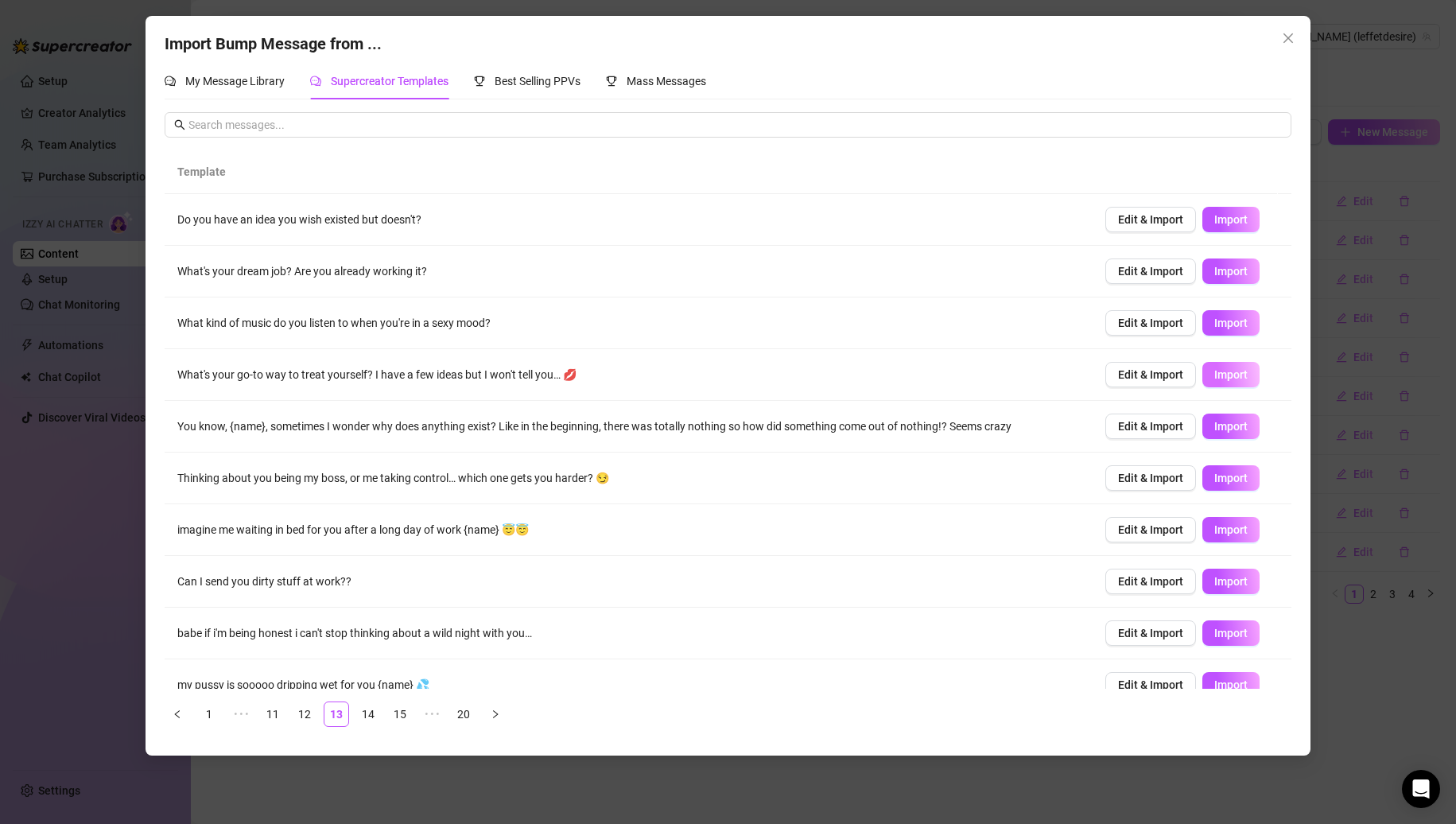
click at [1214, 374] on span "Import" at bounding box center [1231, 374] width 34 height 13
click at [1217, 588] on span "Import" at bounding box center [1231, 581] width 34 height 13
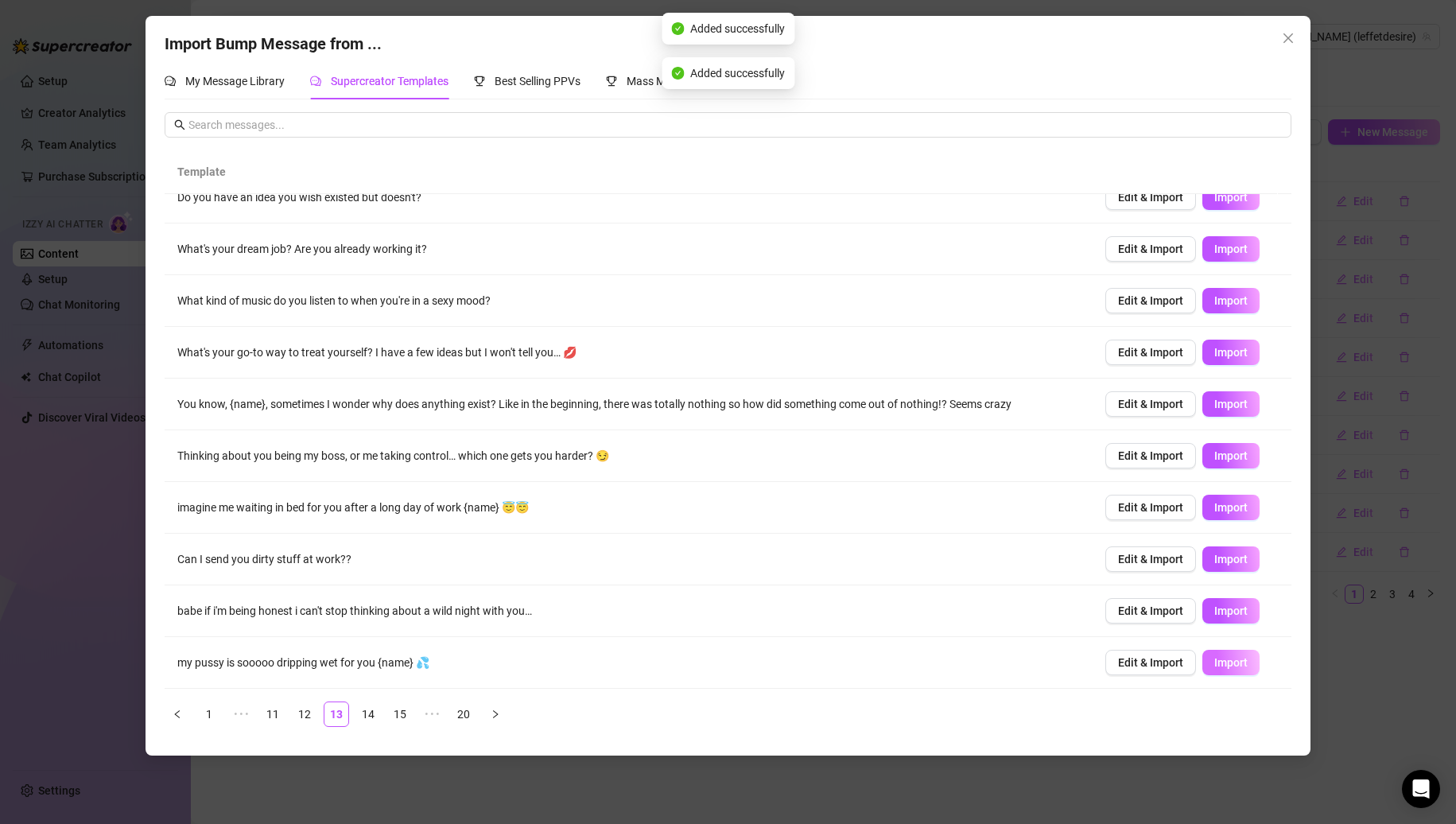
click at [1221, 670] on button "Import" at bounding box center [1231, 662] width 57 height 25
click at [405, 721] on link "15" at bounding box center [400, 714] width 24 height 24
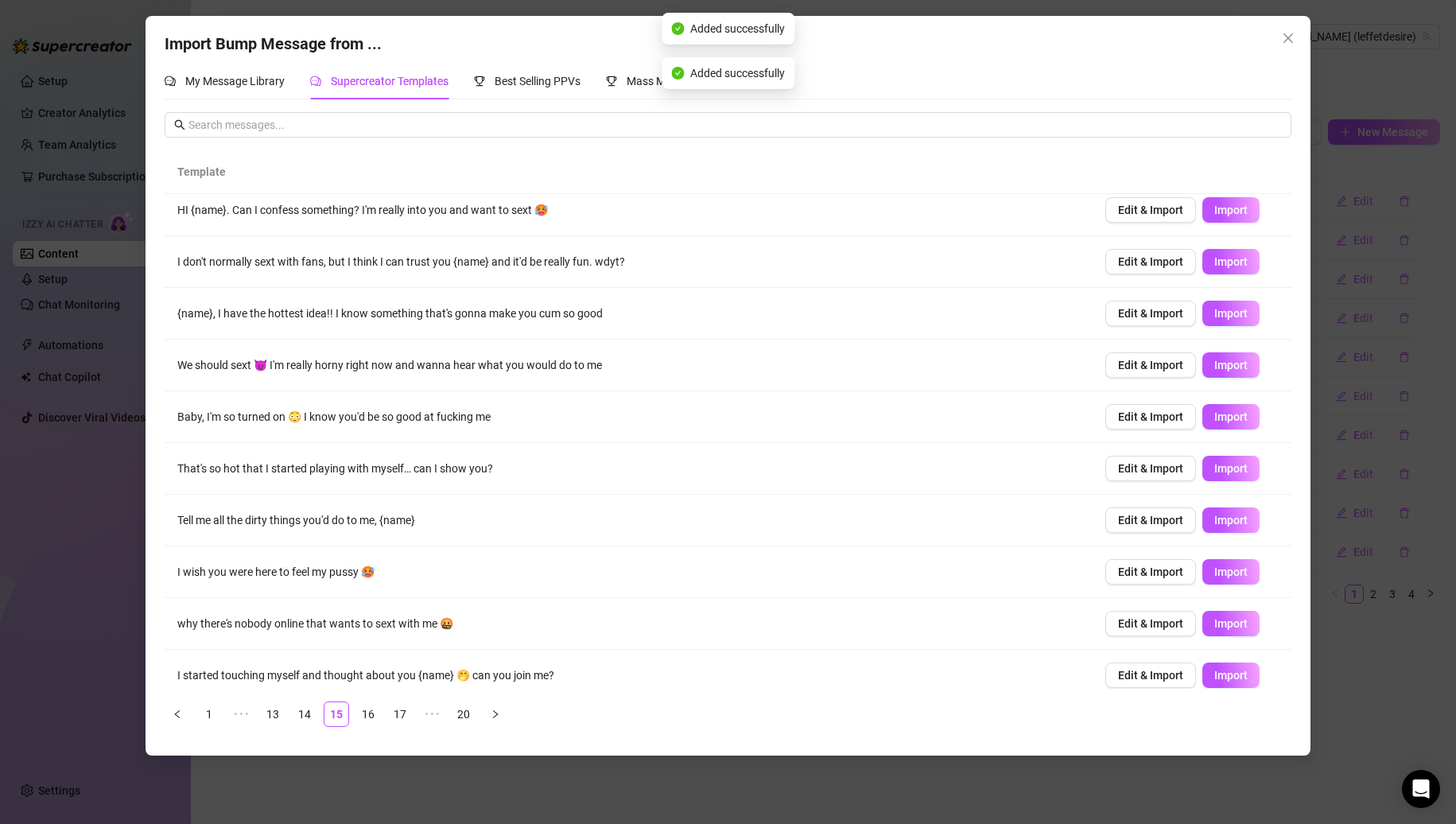
scroll to position [0, 0]
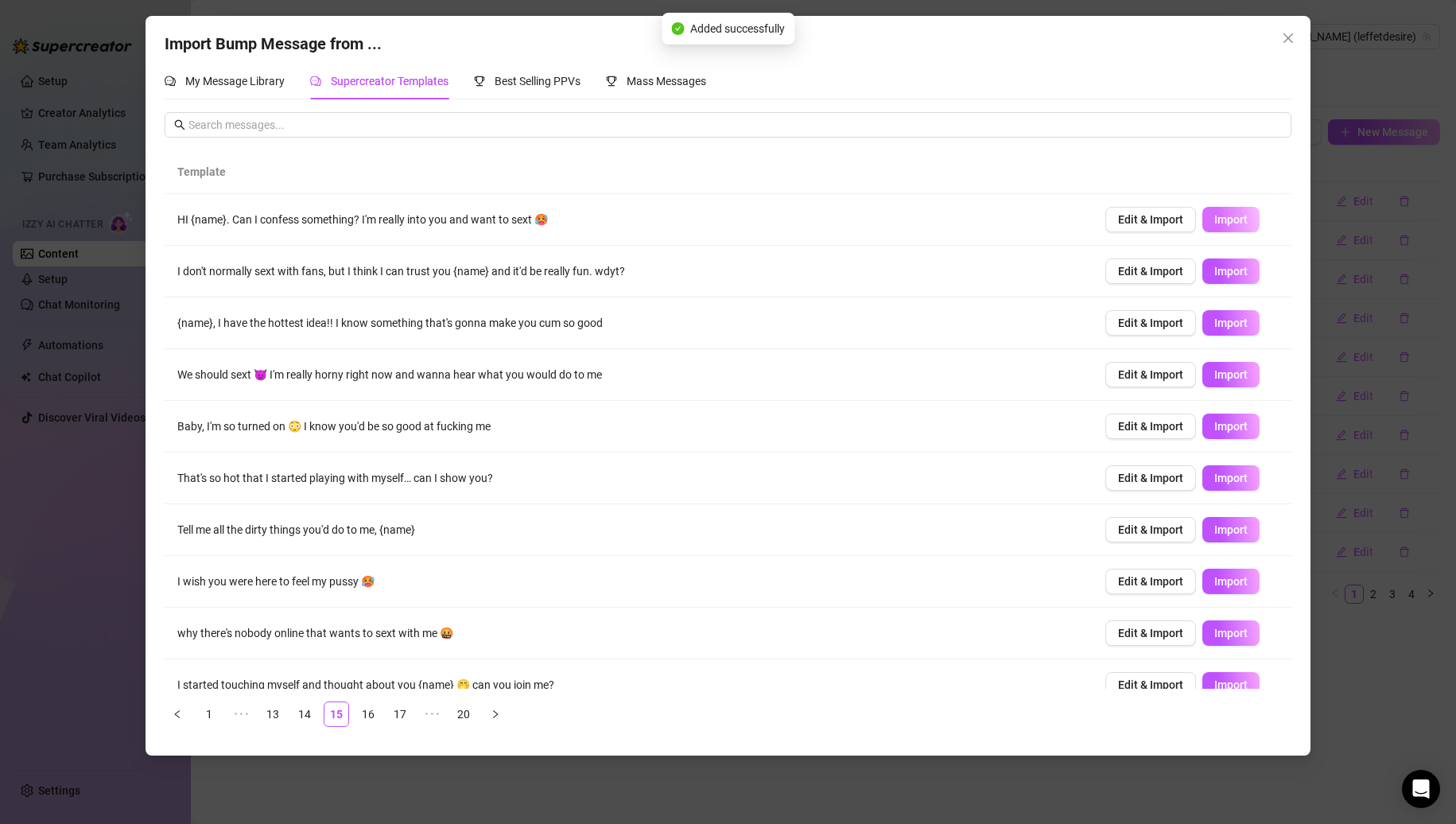
click at [1220, 215] on span "Import" at bounding box center [1231, 219] width 34 height 13
click at [1214, 376] on span "Import" at bounding box center [1231, 374] width 34 height 13
click at [1228, 480] on span "Import" at bounding box center [1231, 477] width 34 height 13
click at [1218, 585] on span "Import" at bounding box center [1231, 581] width 34 height 13
click at [1216, 684] on span "Import" at bounding box center [1231, 684] width 34 height 13
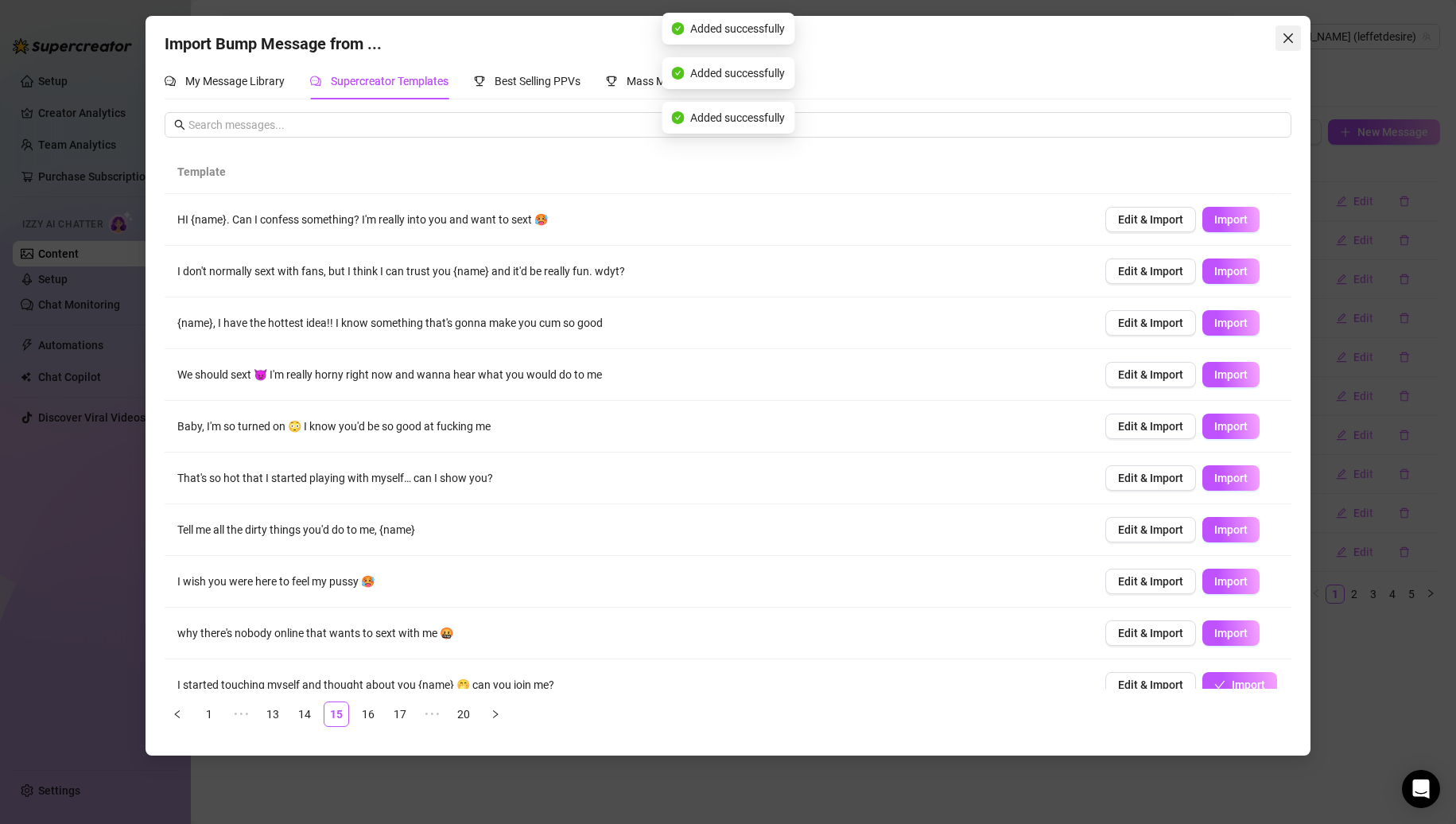
click at [1289, 50] on button "Close" at bounding box center [1288, 38] width 25 height 25
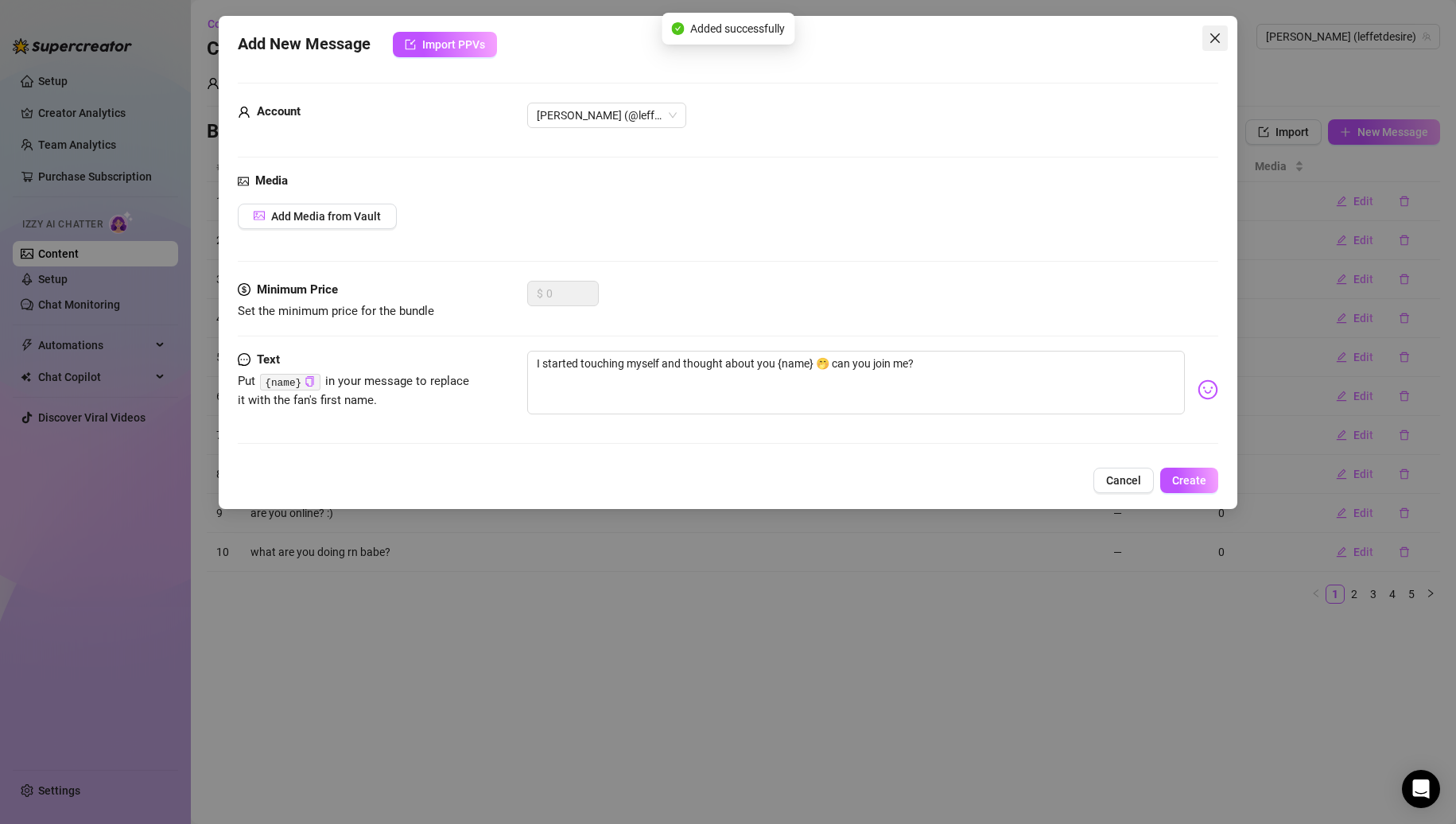
click at [1219, 46] on button "Close" at bounding box center [1215, 38] width 25 height 25
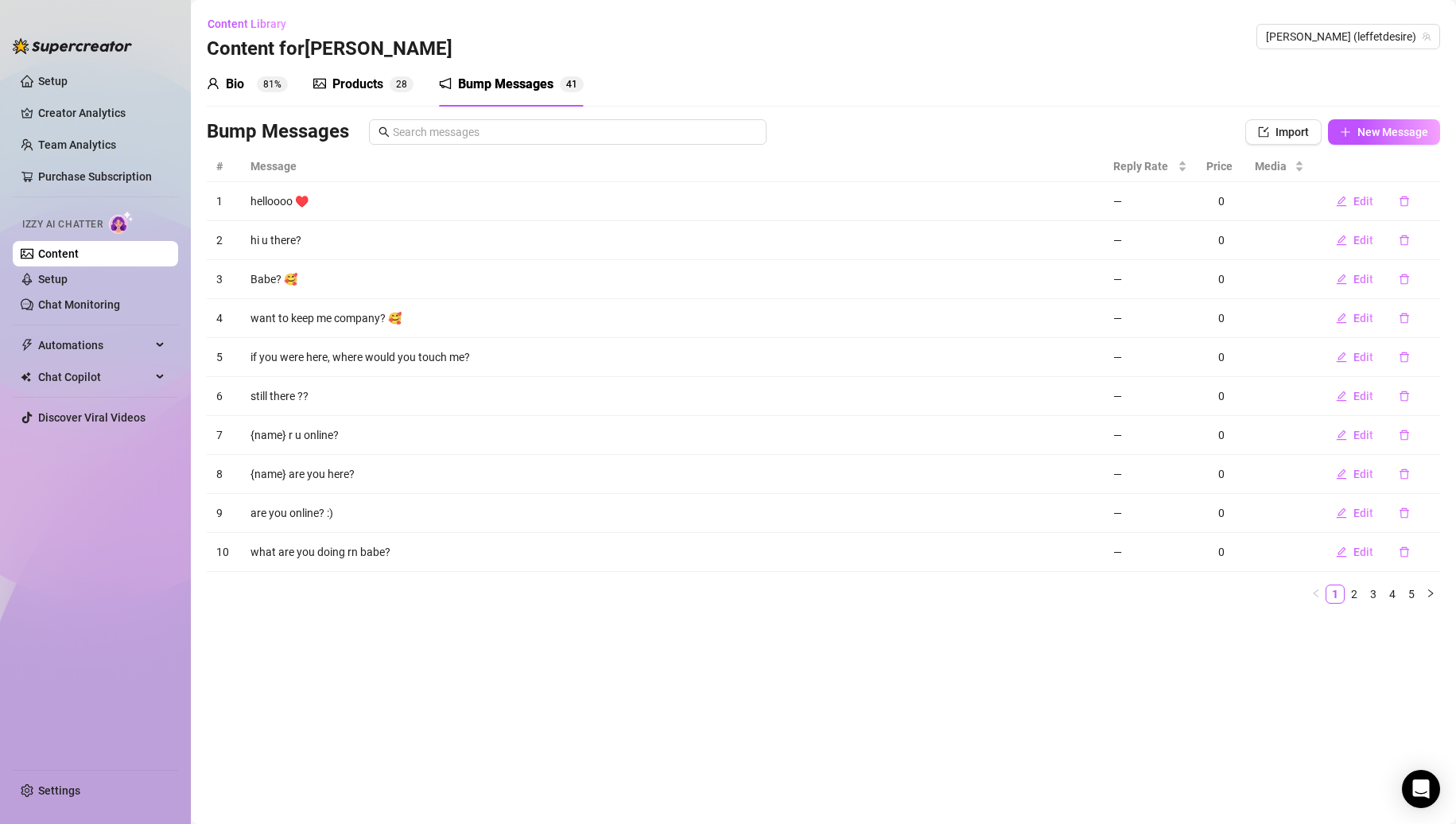
click at [376, 81] on div "Products" at bounding box center [357, 85] width 51 height 19
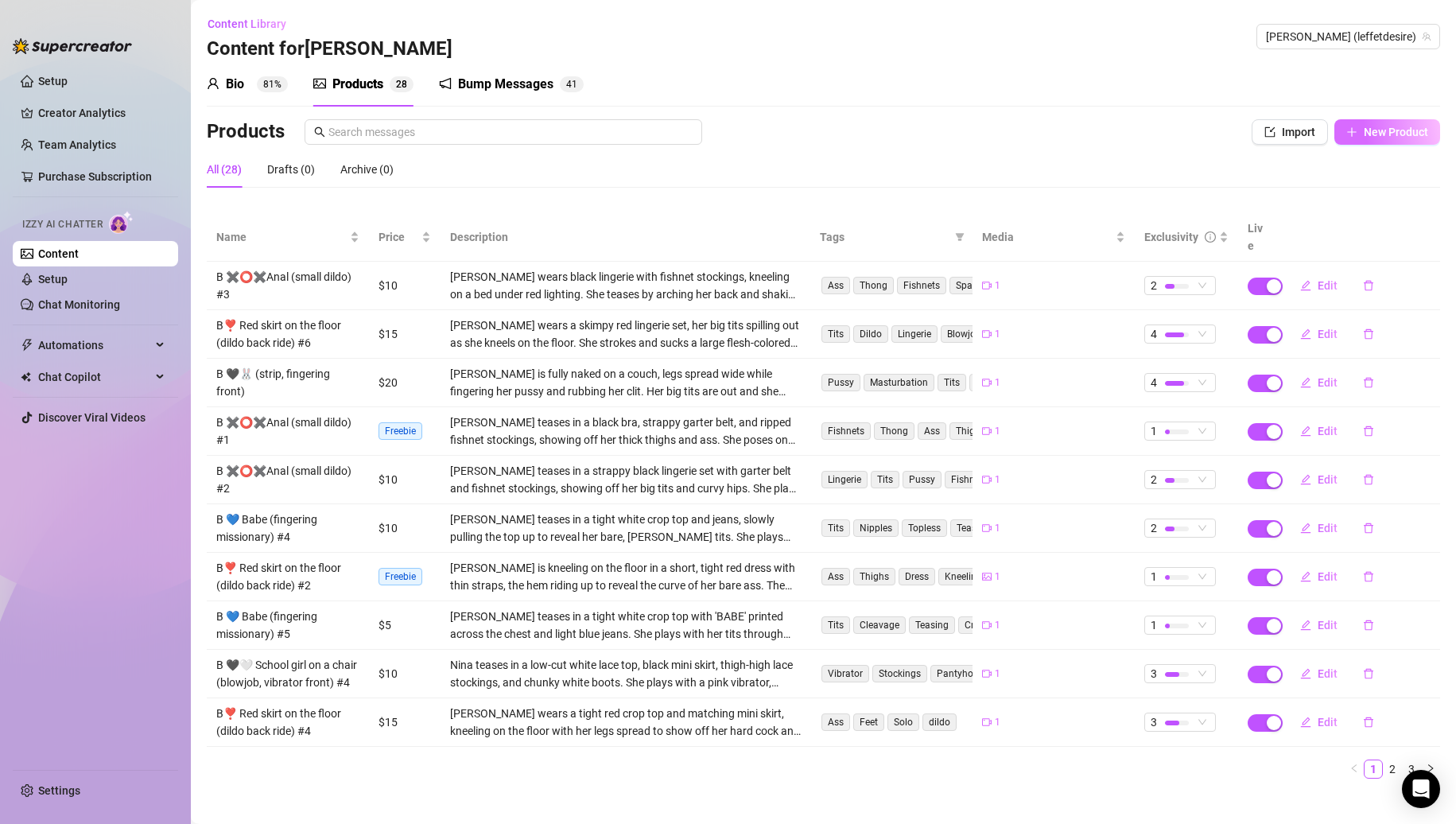
click at [1343, 142] on button "New Product" at bounding box center [1388, 132] width 106 height 25
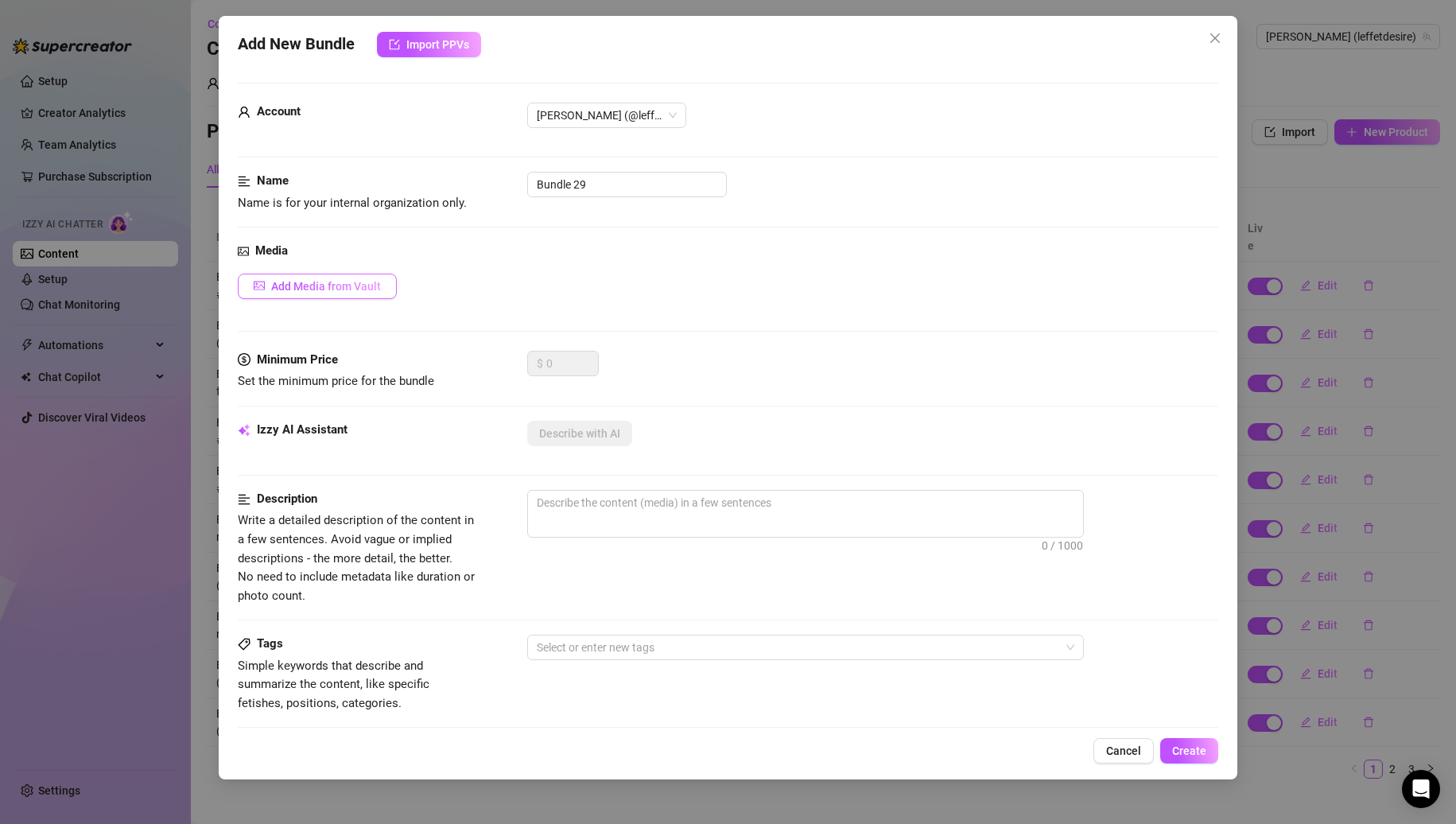
click at [307, 278] on button "Add Media from Vault" at bounding box center [317, 286] width 159 height 25
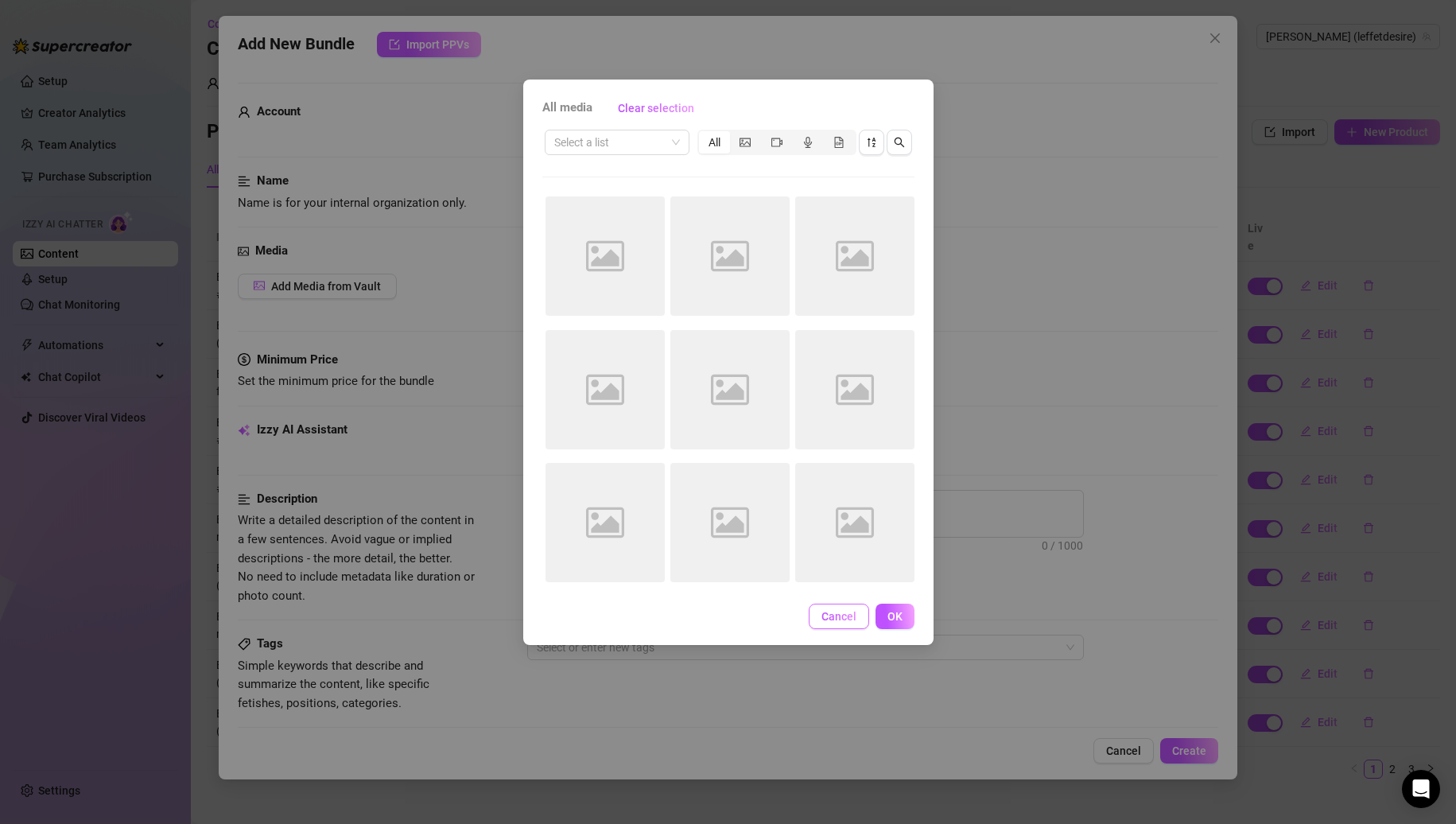
click at [835, 614] on span "Cancel" at bounding box center [839, 616] width 35 height 13
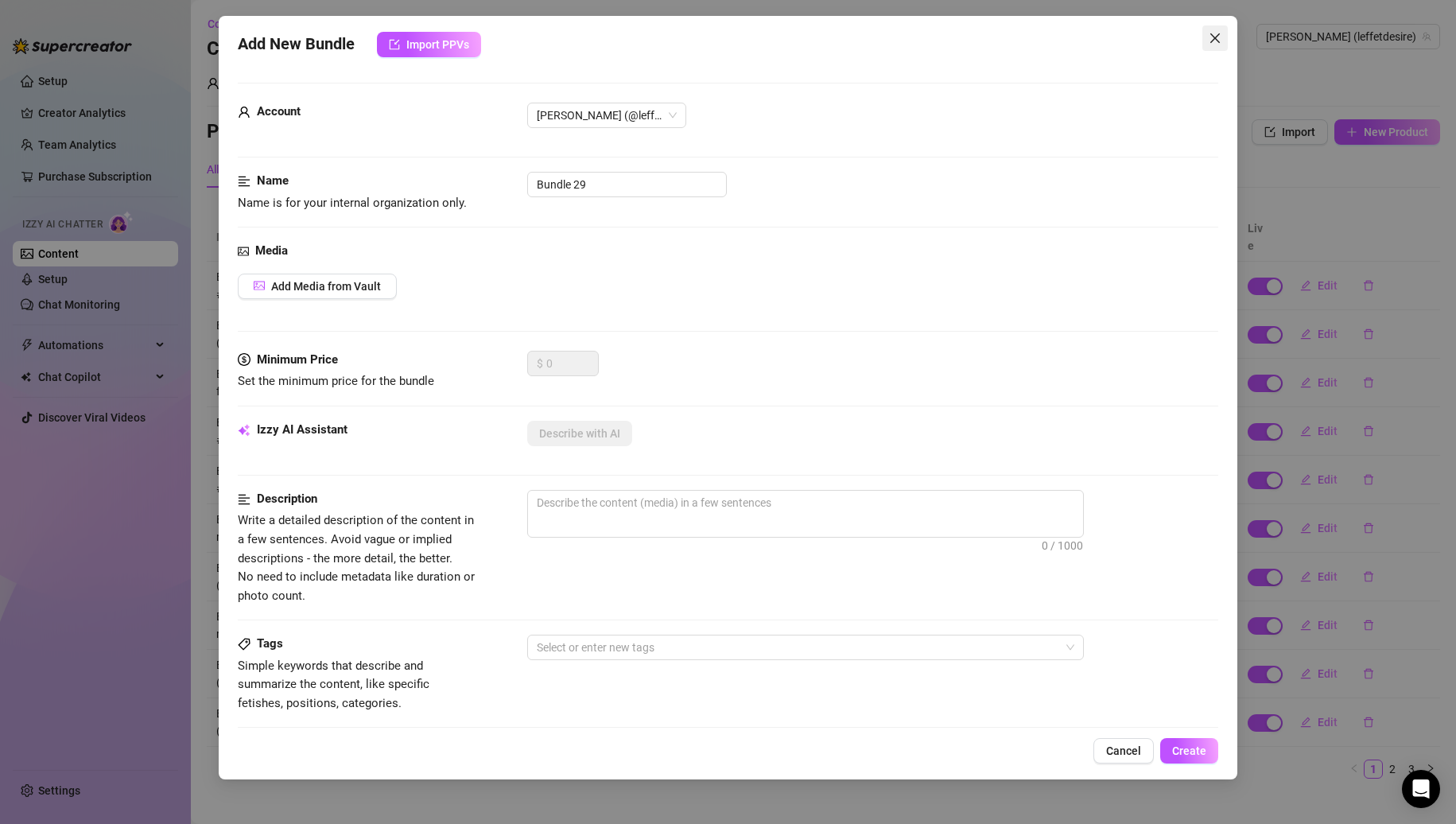
click at [1227, 33] on span "Close" at bounding box center [1215, 38] width 25 height 13
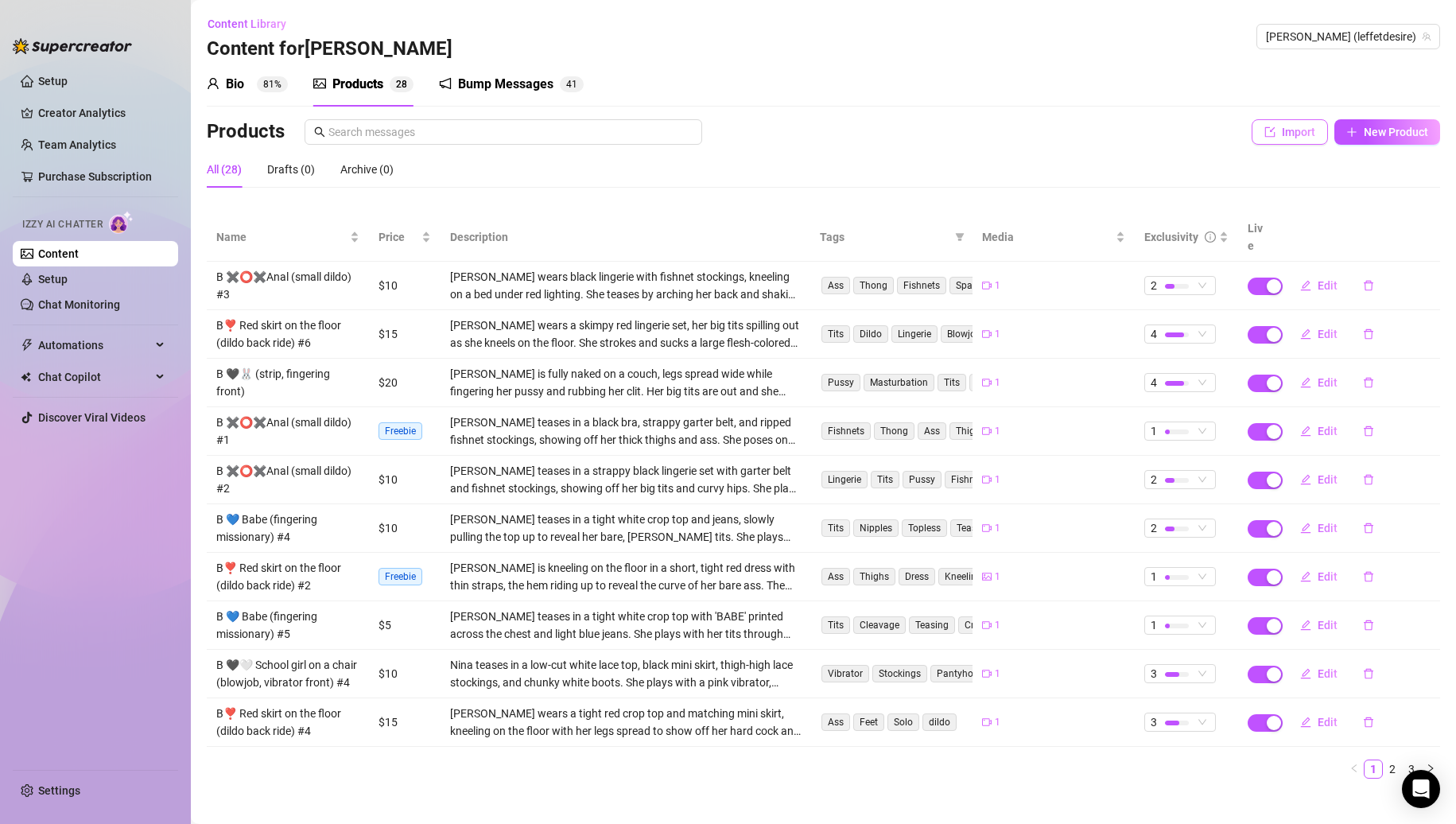
click at [1264, 137] on icon "import" at bounding box center [1270, 132] width 12 height 12
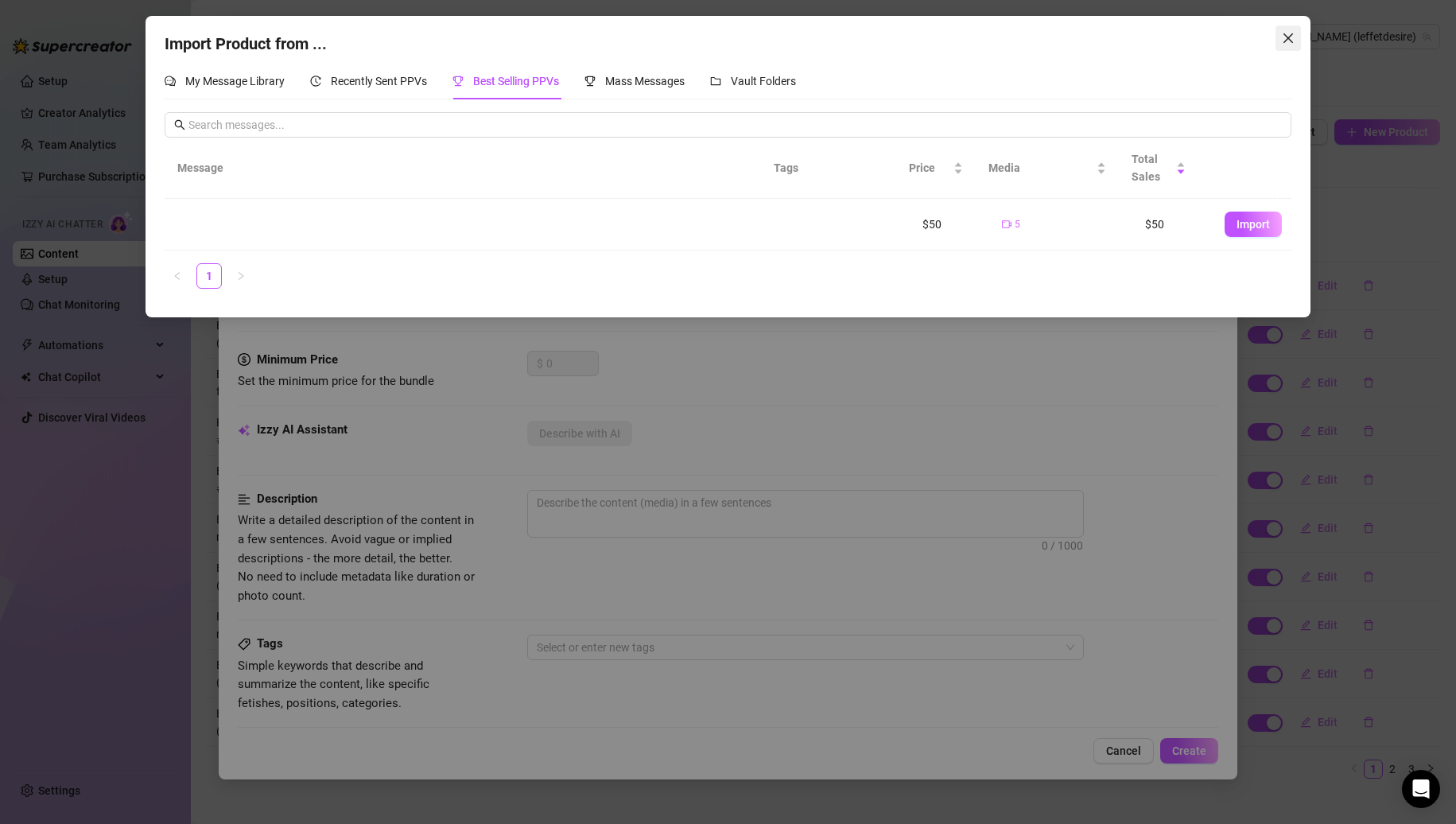
click at [1288, 30] on button "Close" at bounding box center [1288, 38] width 25 height 25
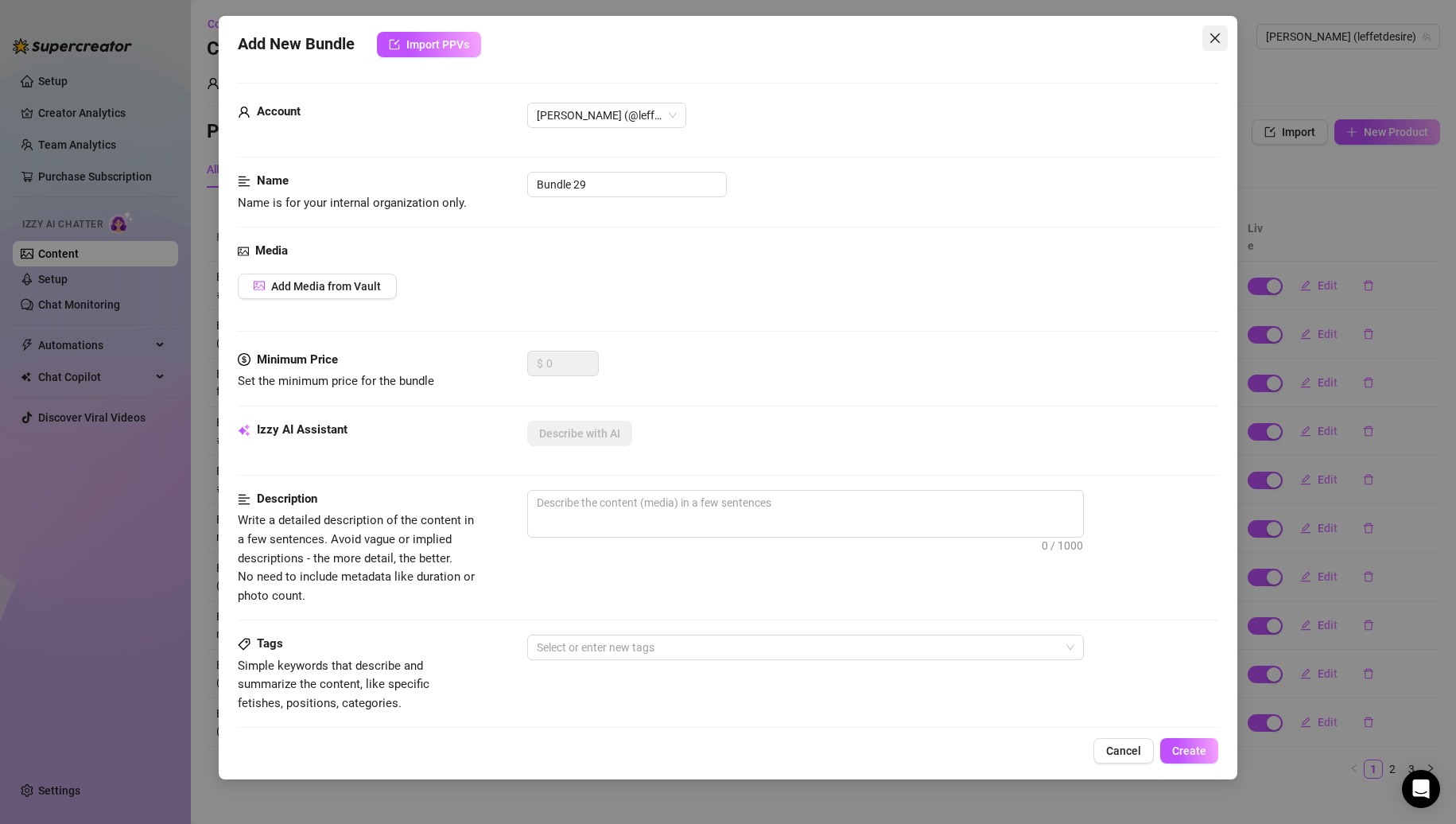
click at [1221, 38] on icon "close" at bounding box center [1215, 38] width 13 height 13
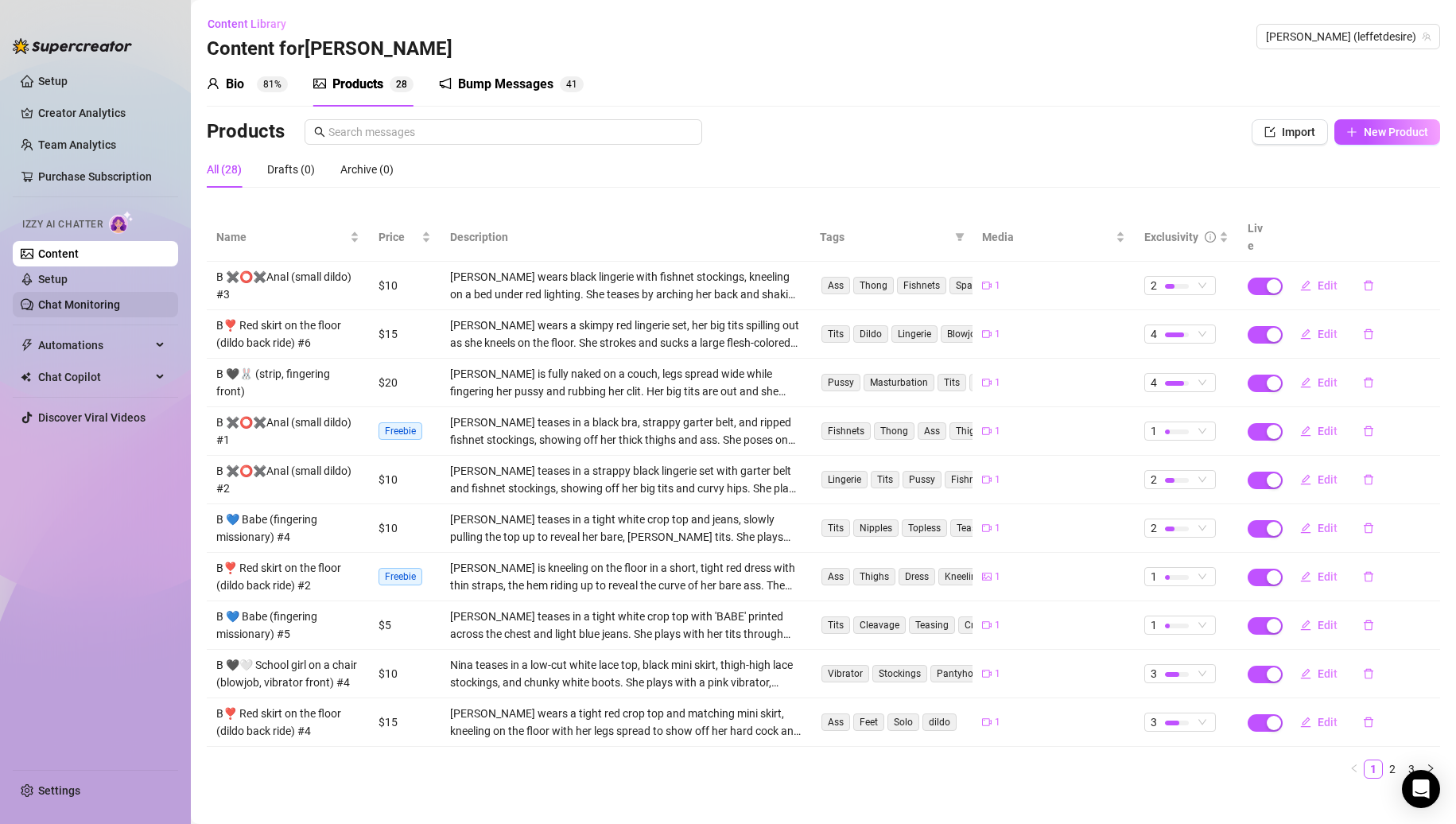
click at [108, 299] on link "Chat Monitoring" at bounding box center [79, 305] width 82 height 13
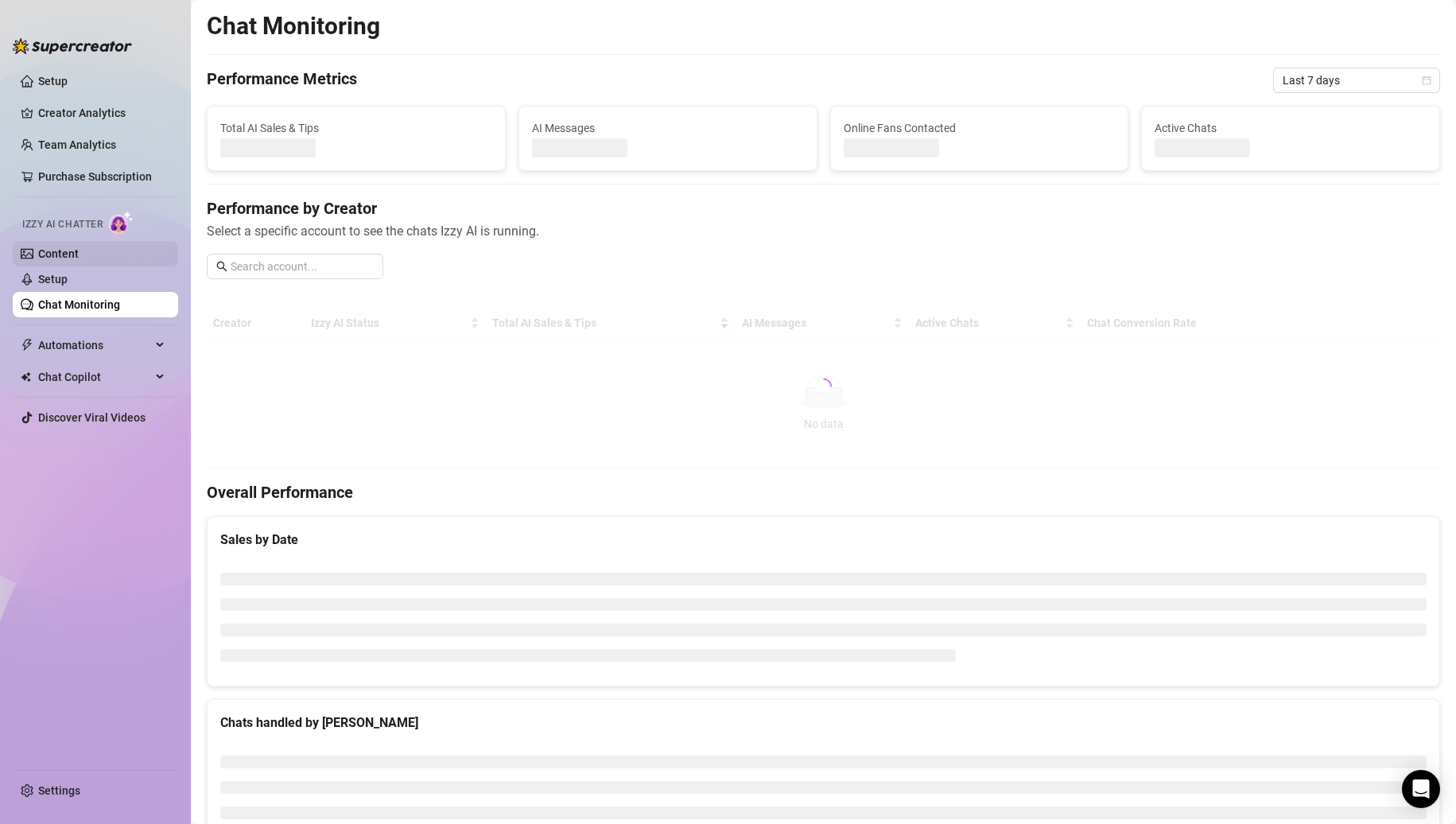
click at [79, 260] on link "Content" at bounding box center [59, 253] width 40 height 13
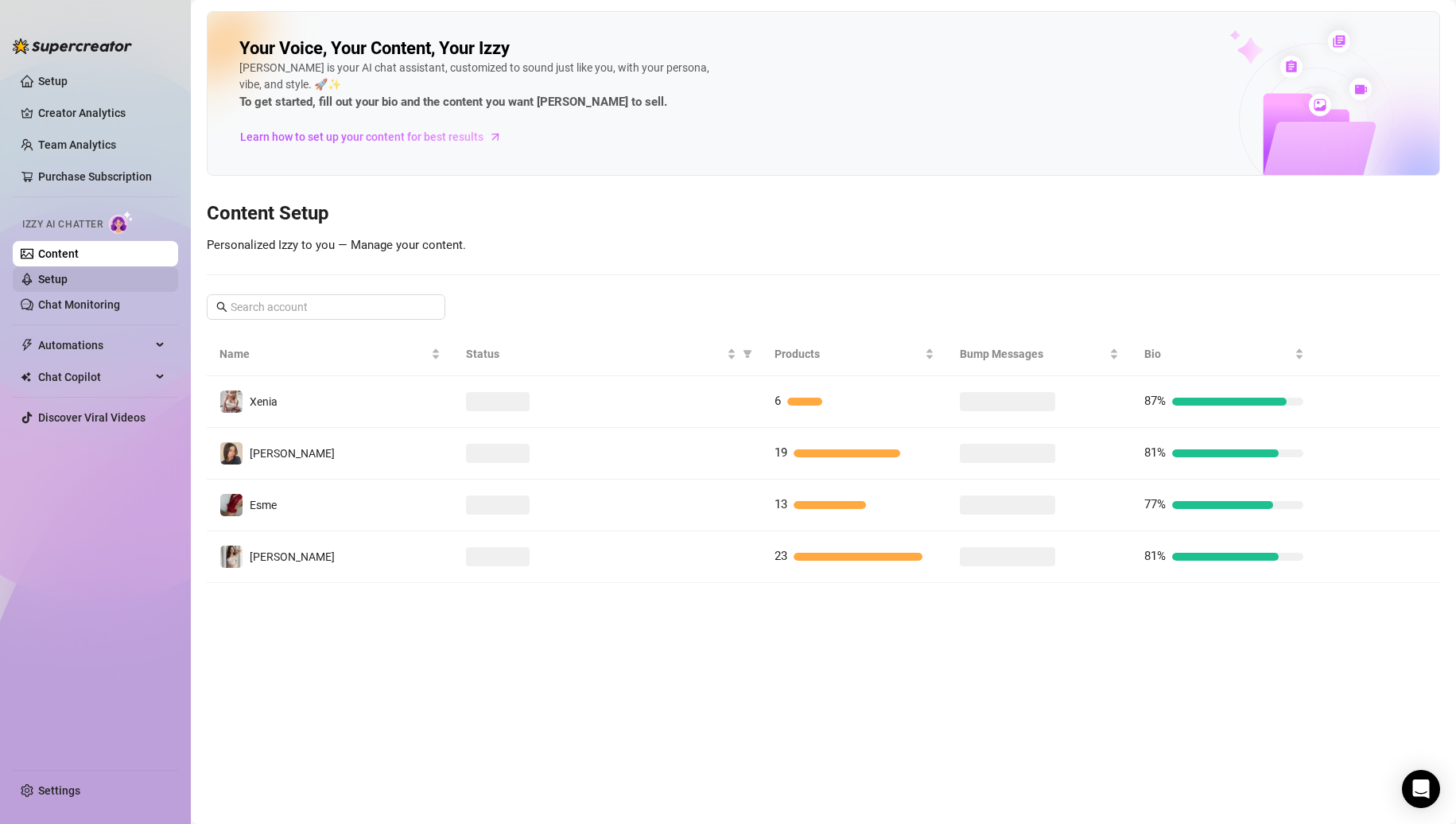
click at [67, 274] on link "Setup" at bounding box center [53, 279] width 30 height 13
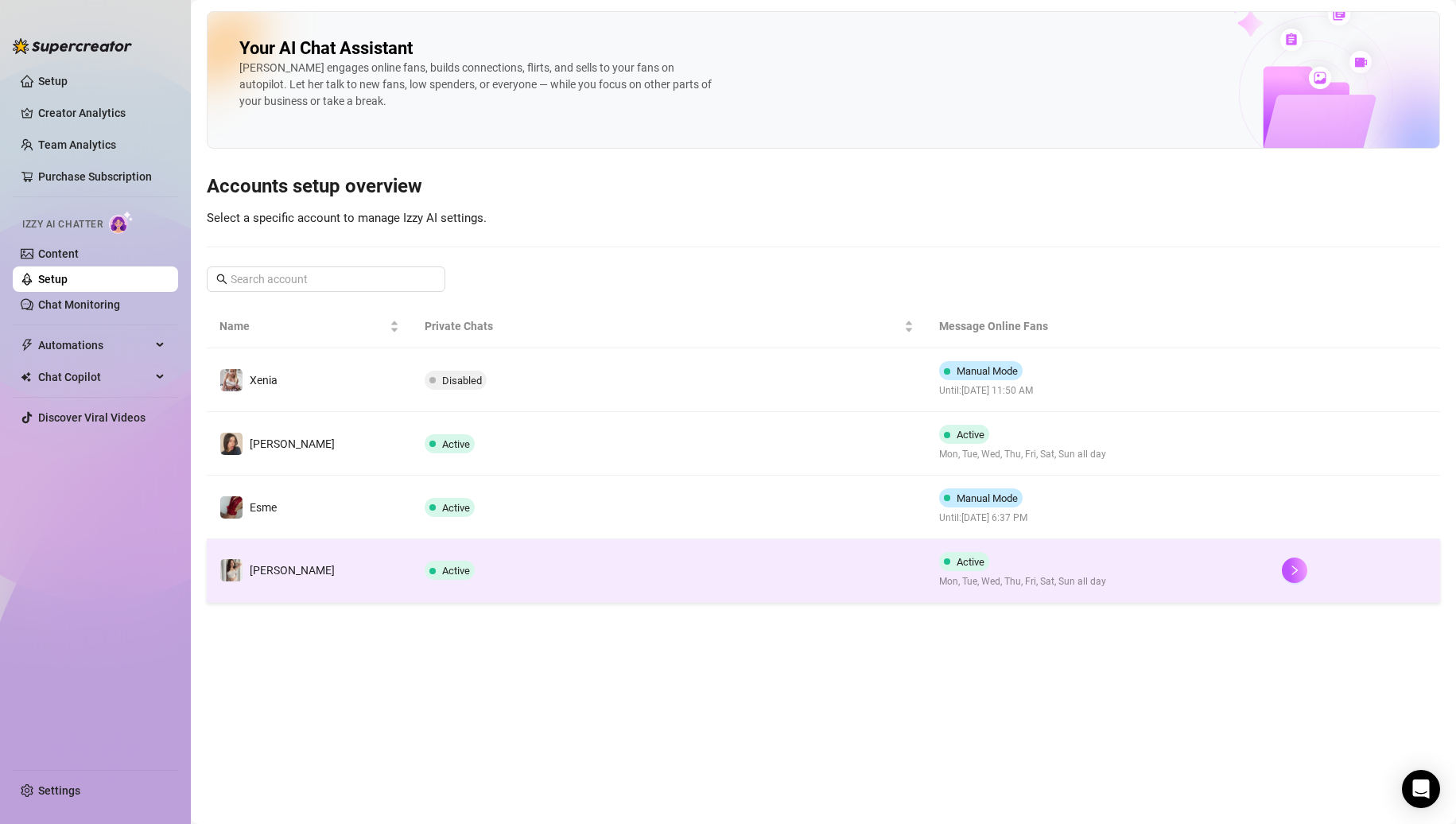
click at [549, 554] on td "Active" at bounding box center [669, 571] width 514 height 64
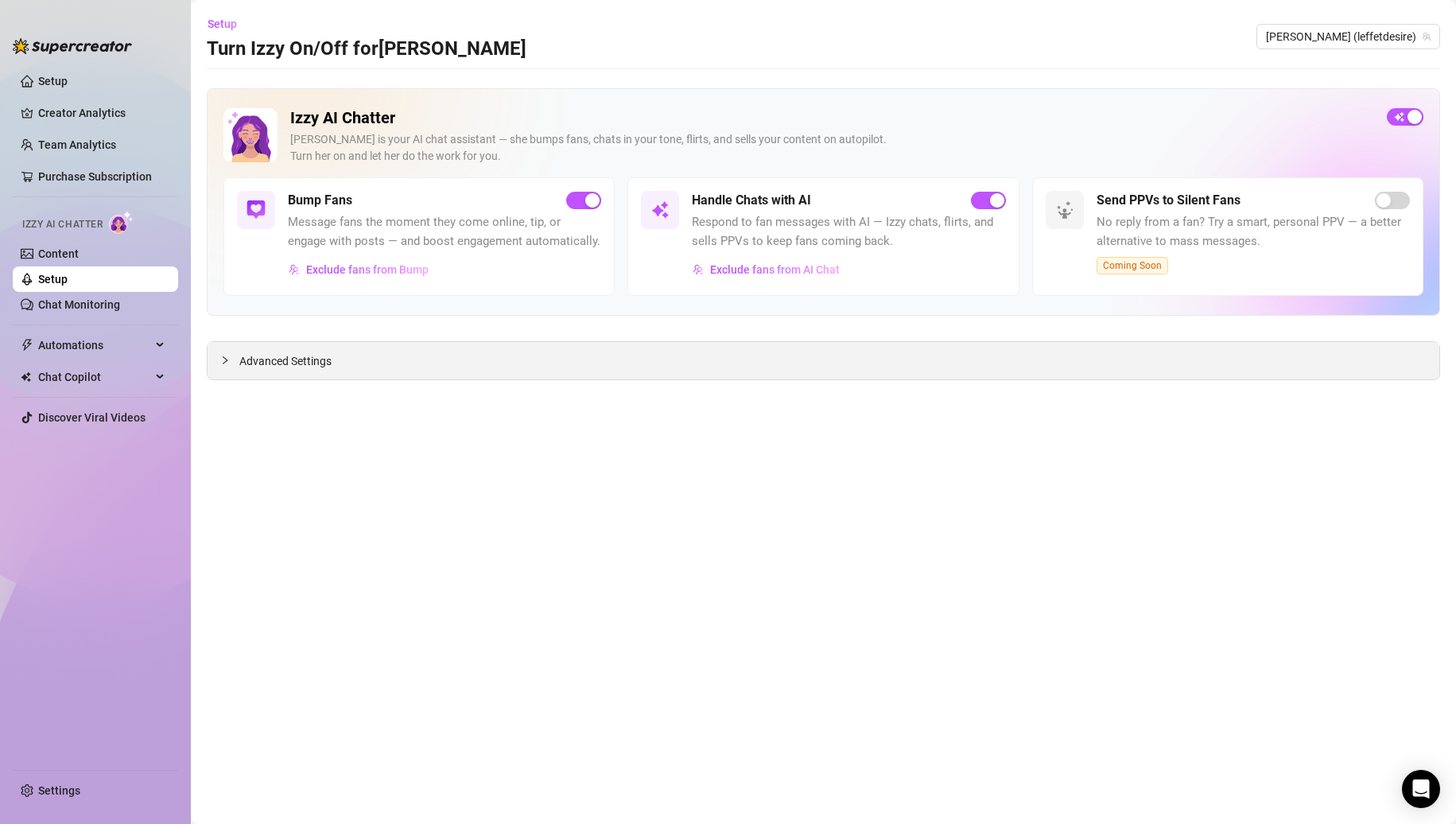
click at [223, 361] on icon "collapsed" at bounding box center [225, 360] width 10 height 10
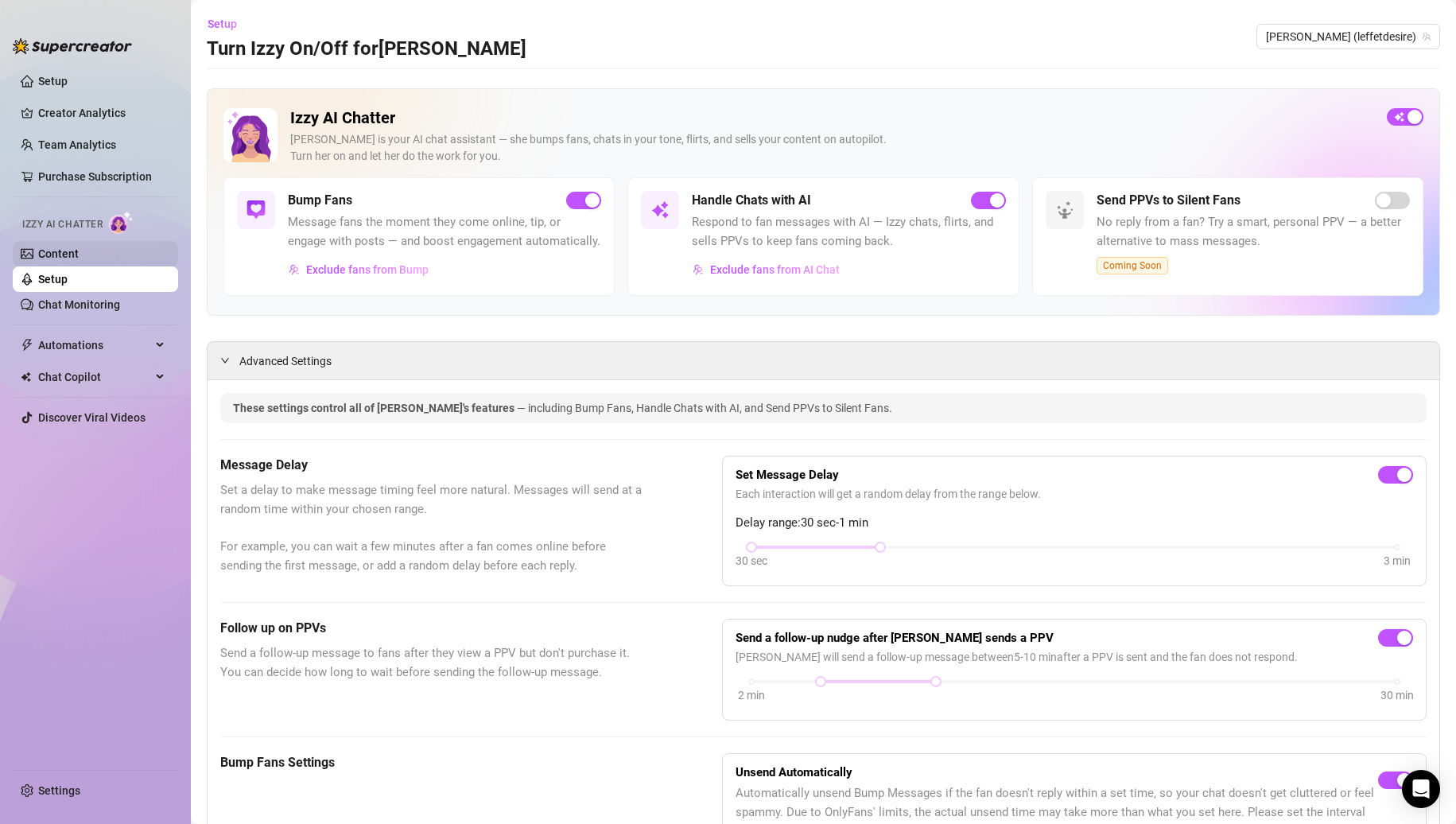
click at [79, 257] on link "Content" at bounding box center [59, 253] width 40 height 13
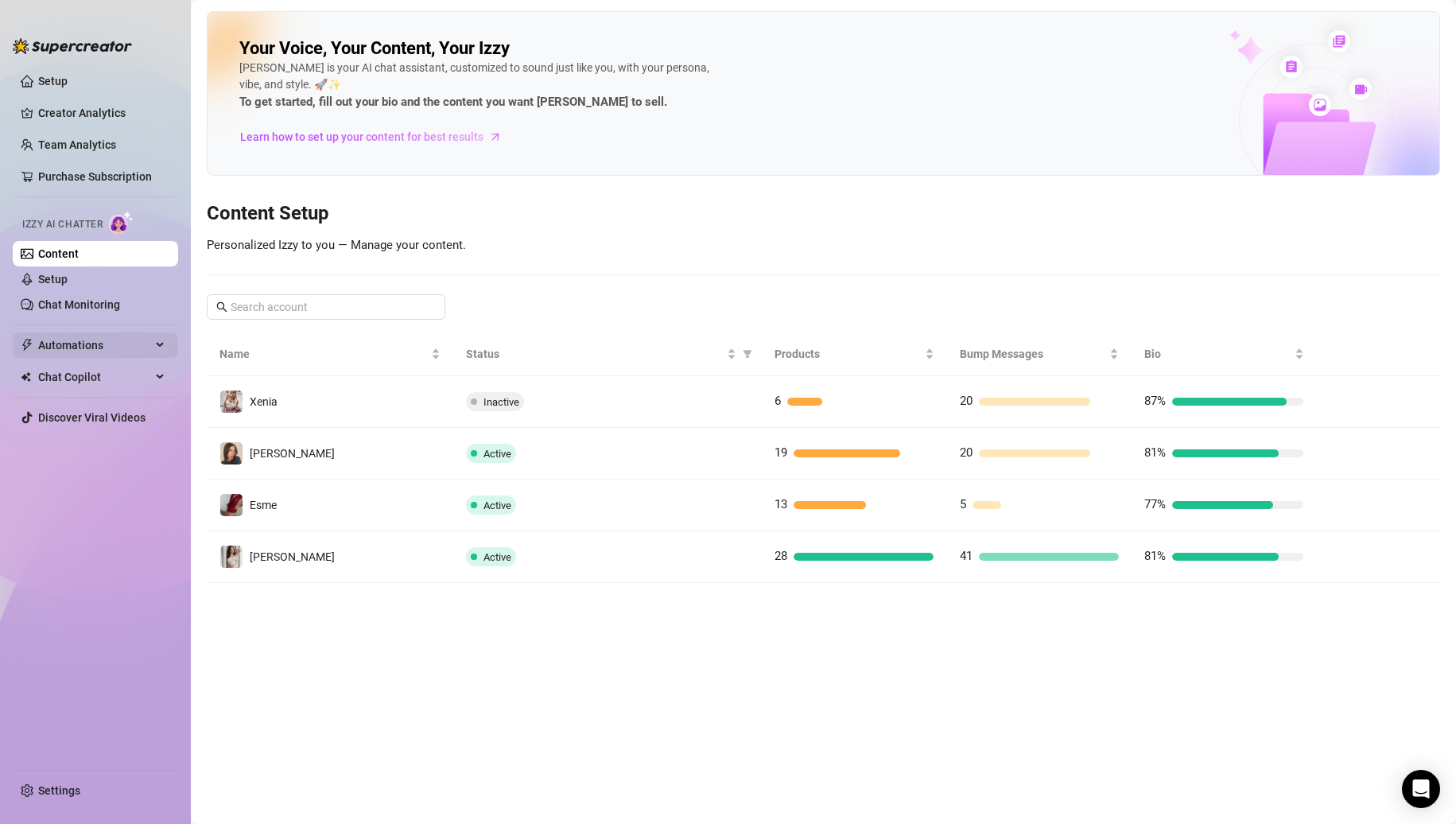
click at [170, 339] on div "Automations" at bounding box center [95, 345] width 166 height 25
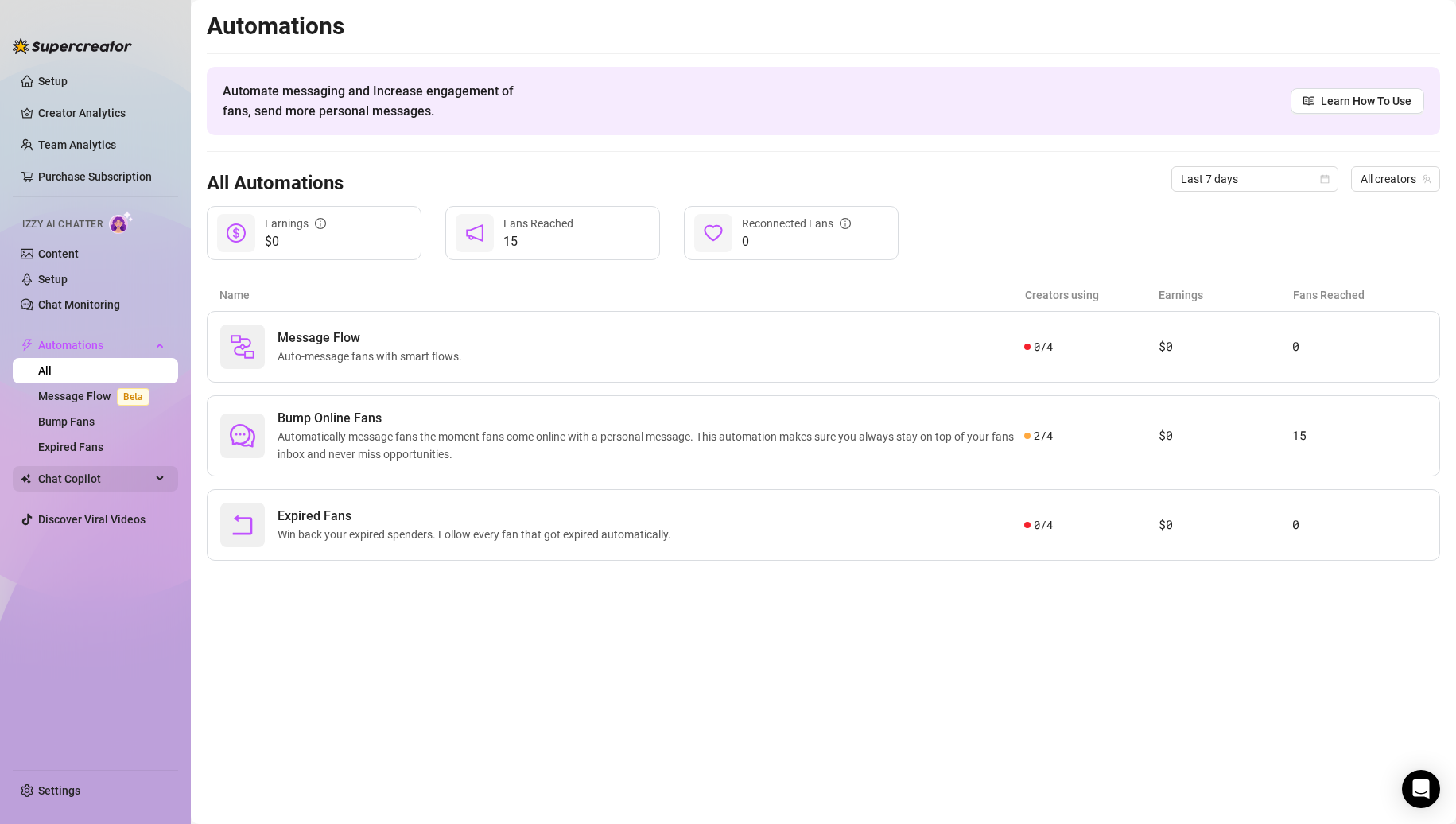
click at [143, 471] on span "Chat Copilot" at bounding box center [94, 479] width 113 height 25
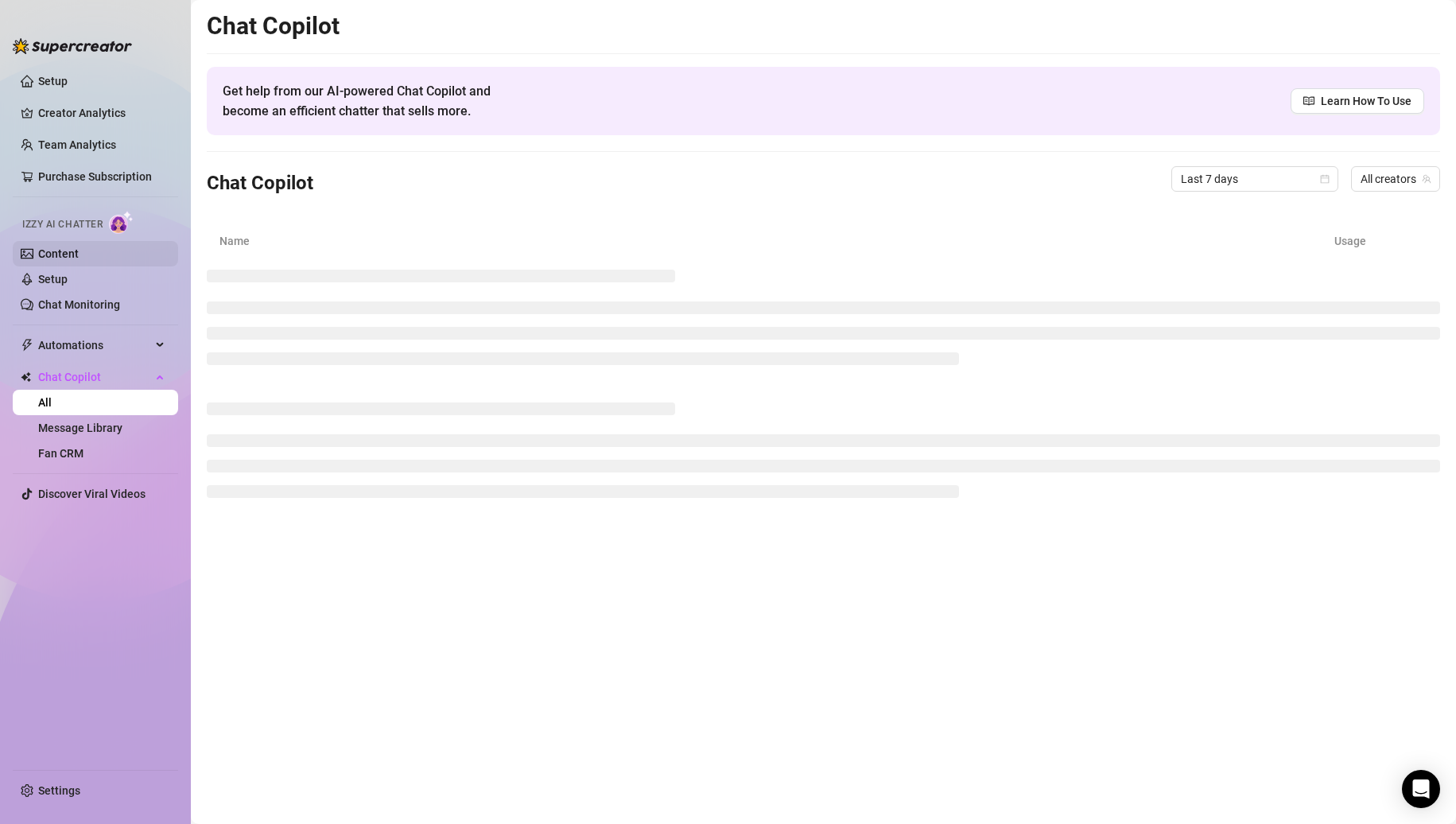
click at [79, 248] on link "Content" at bounding box center [59, 253] width 40 height 13
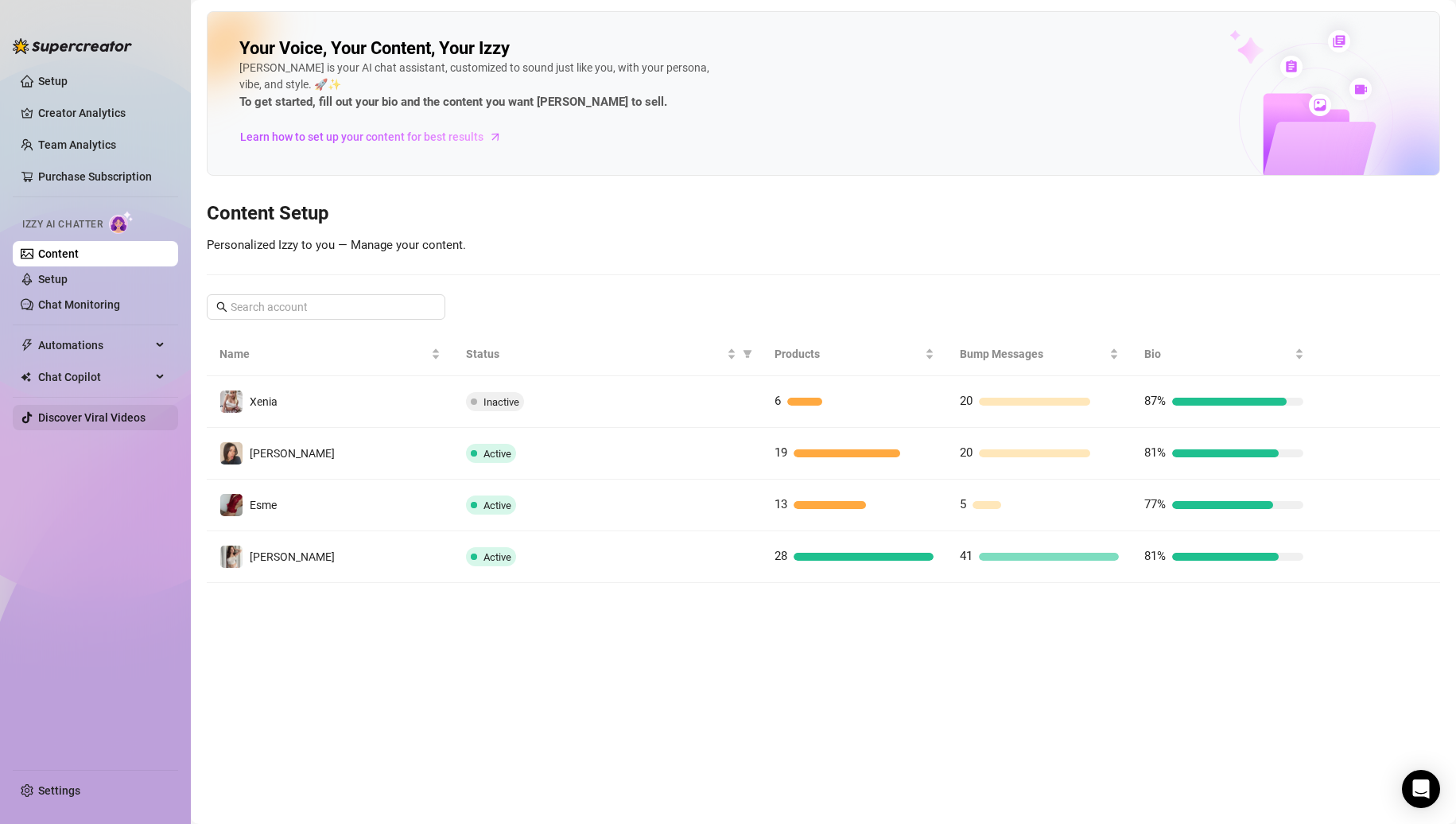
click at [61, 415] on link "Discover Viral Videos" at bounding box center [92, 417] width 107 height 13
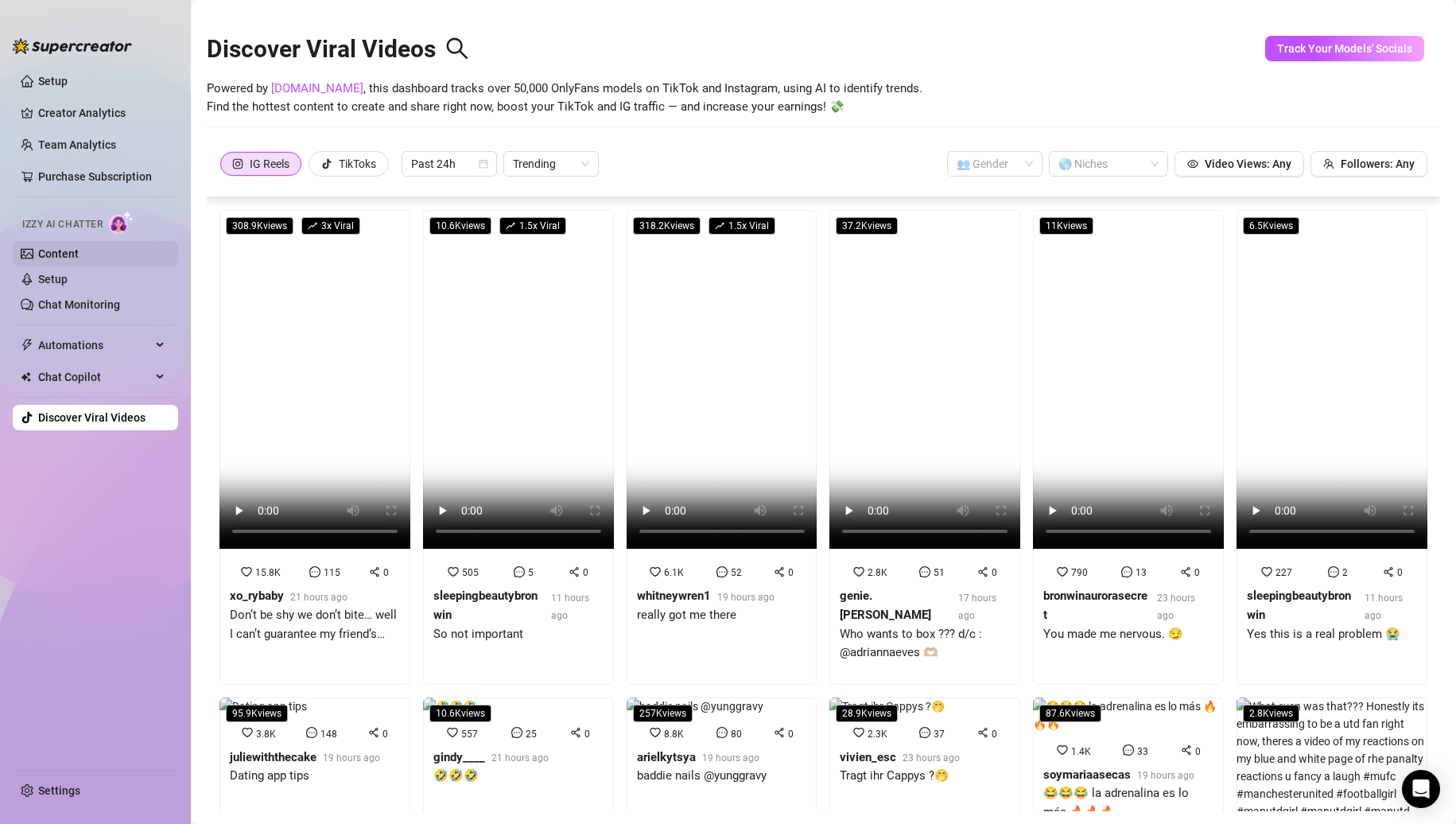
click at [79, 260] on link "Content" at bounding box center [59, 253] width 40 height 13
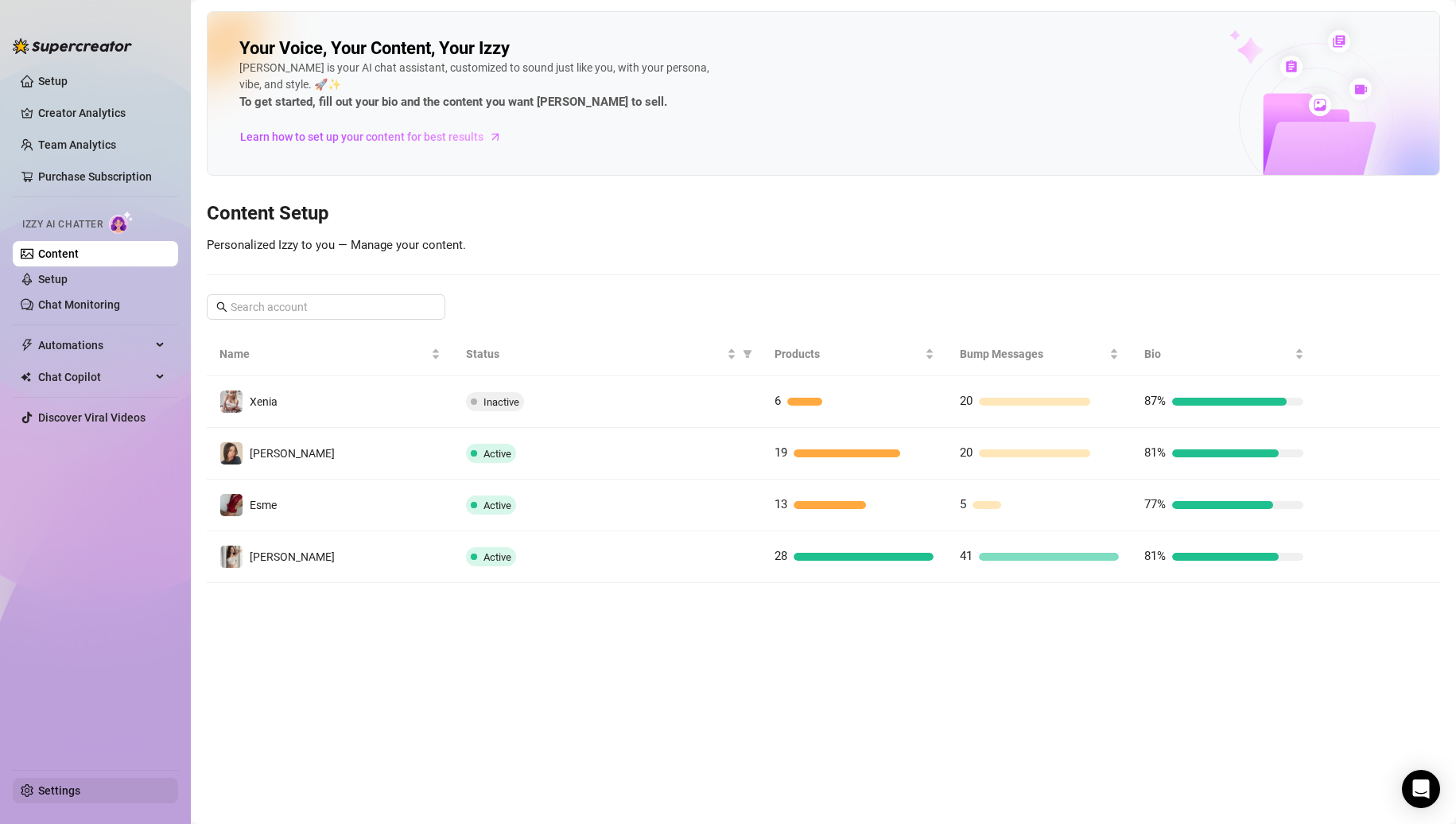
click at [39, 797] on link "Settings" at bounding box center [60, 790] width 42 height 13
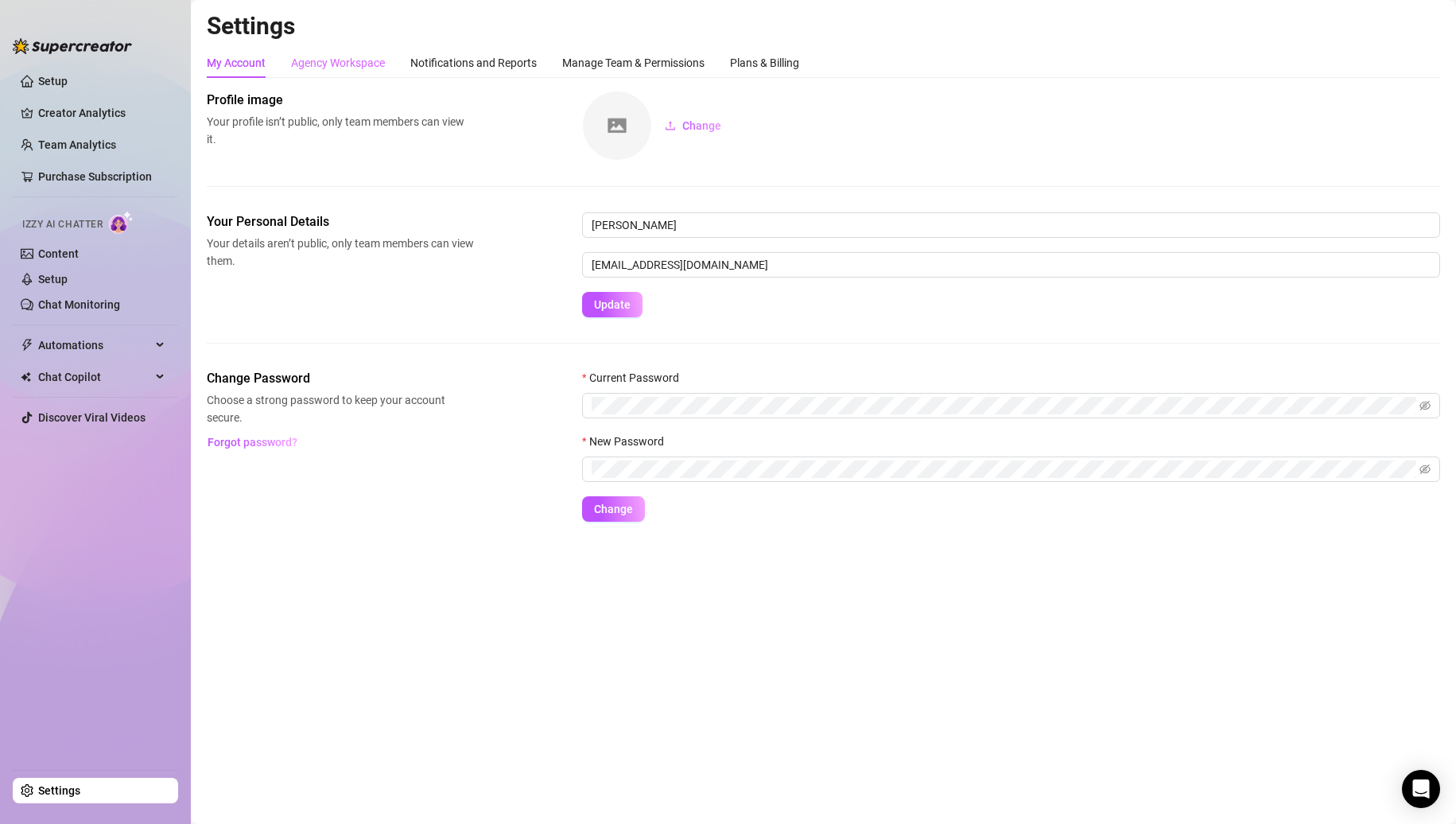
click at [376, 73] on div "Agency Workspace" at bounding box center [337, 63] width 93 height 30
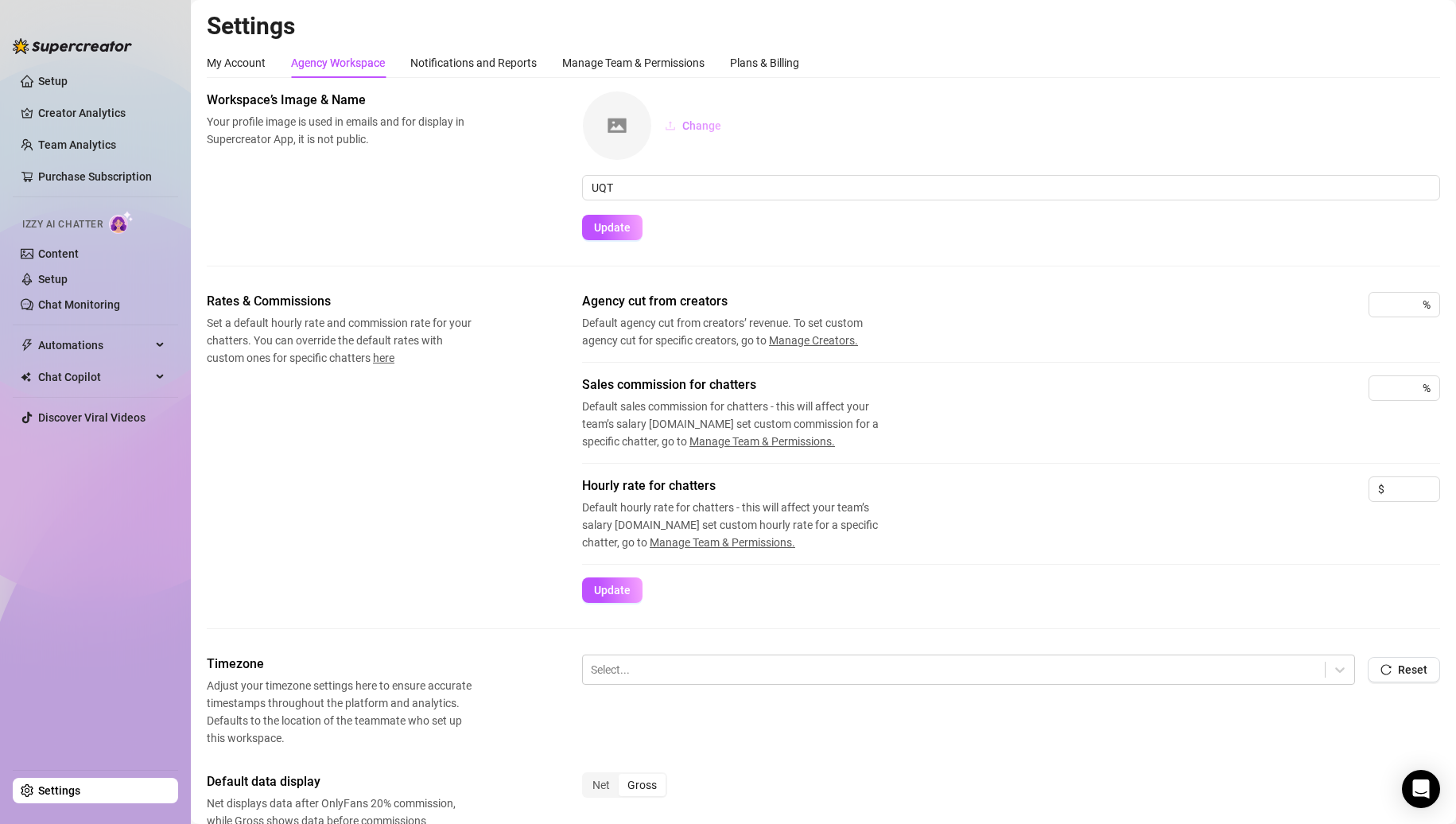
click at [701, 130] on span "Change" at bounding box center [702, 125] width 39 height 13
click at [489, 57] on div "Notifications and Reports" at bounding box center [473, 63] width 126 height 17
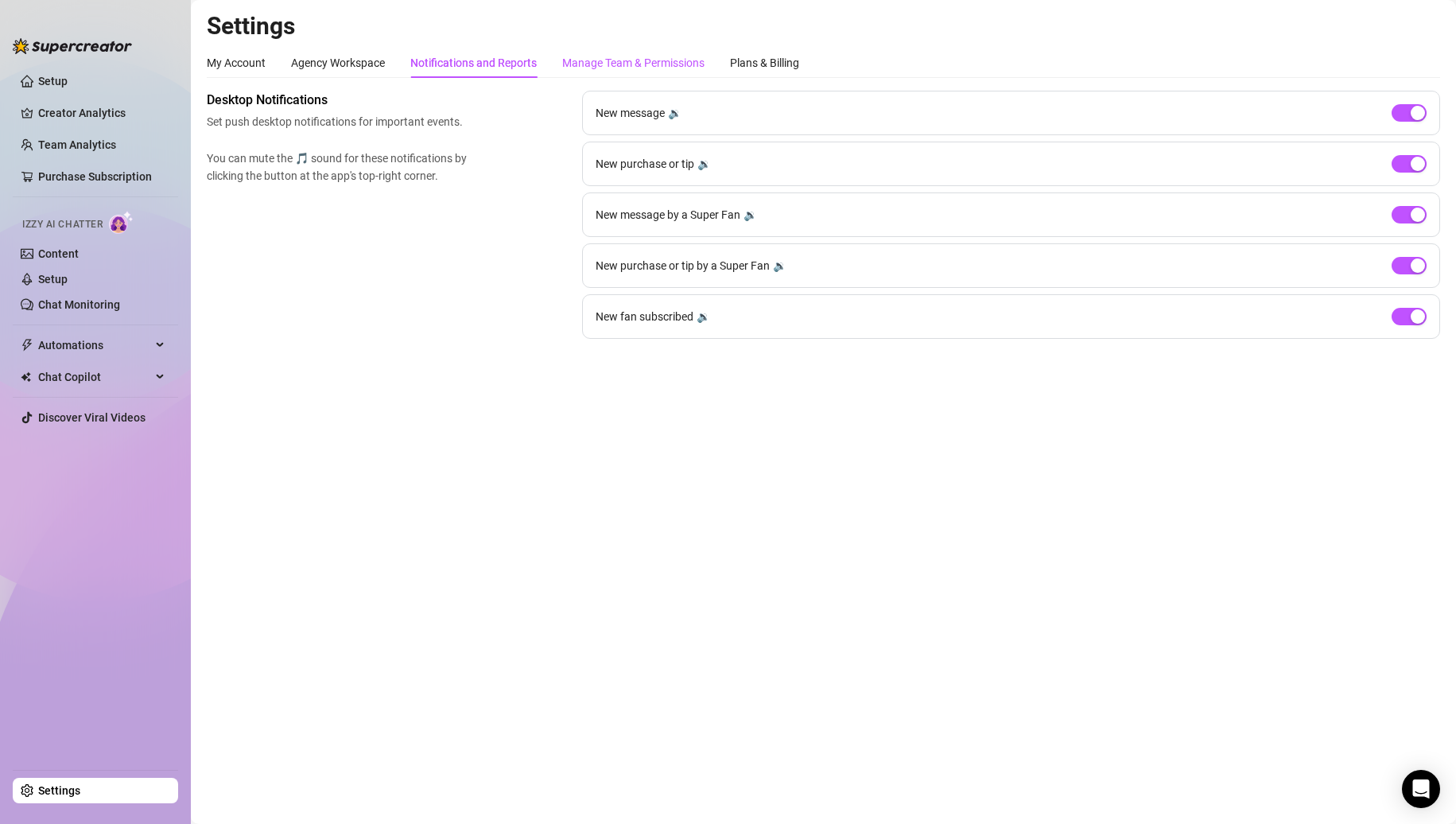
click at [640, 56] on div "Manage Team & Permissions" at bounding box center [634, 63] width 143 height 17
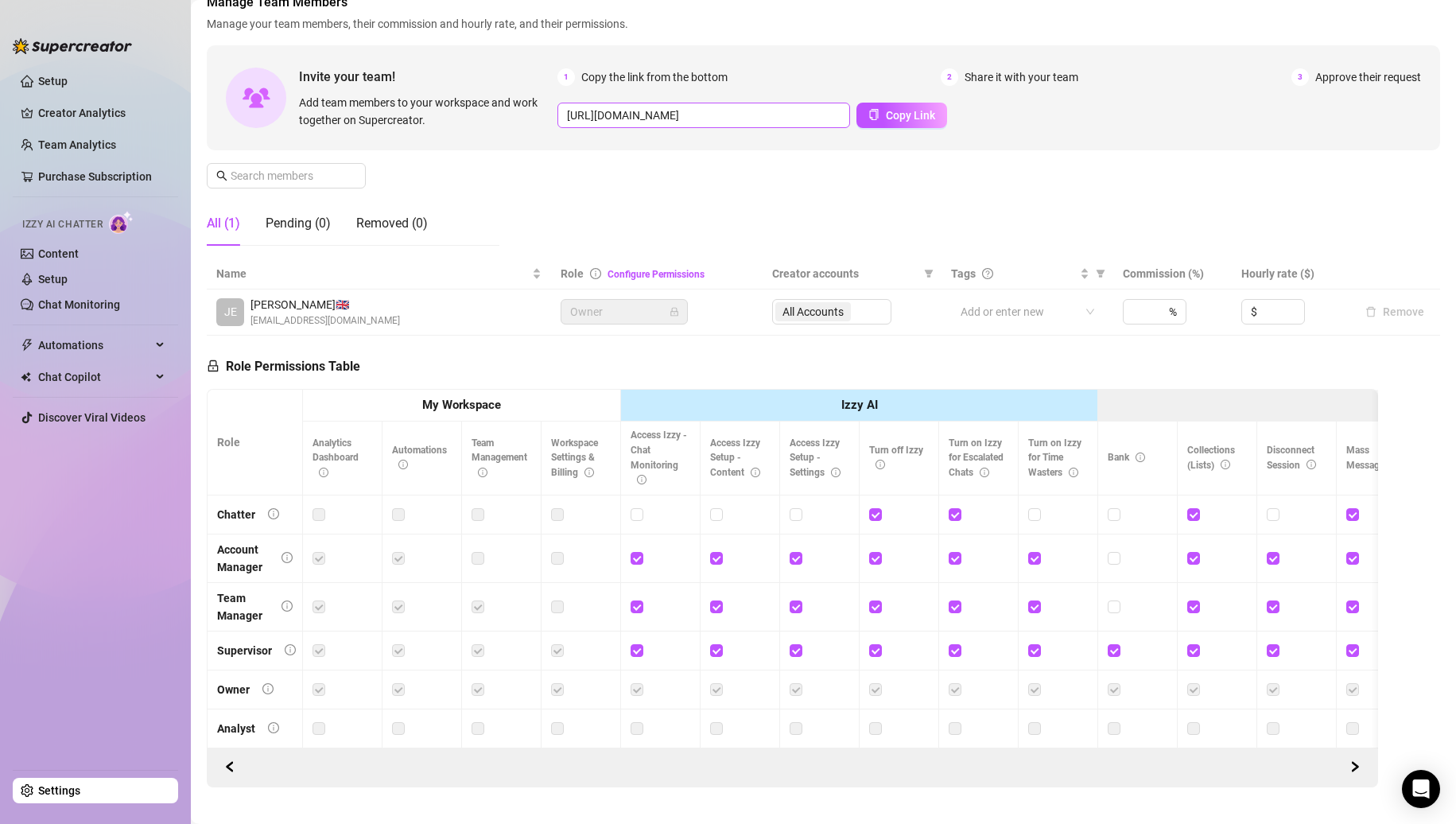
scroll to position [142, 0]
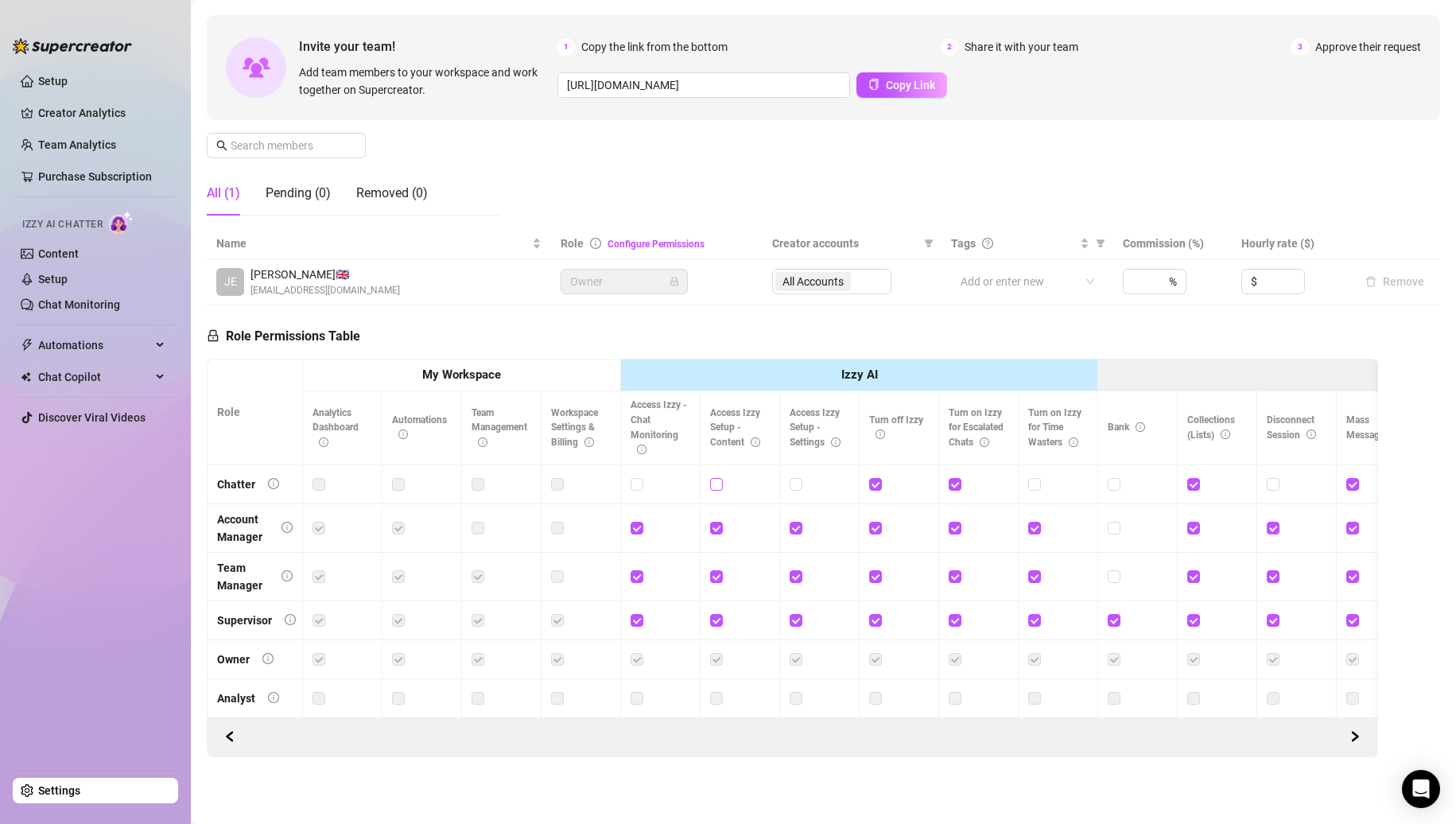
click at [716, 478] on span at bounding box center [716, 484] width 13 height 13
click at [716, 478] on input "checkbox" at bounding box center [716, 484] width 12 height 12
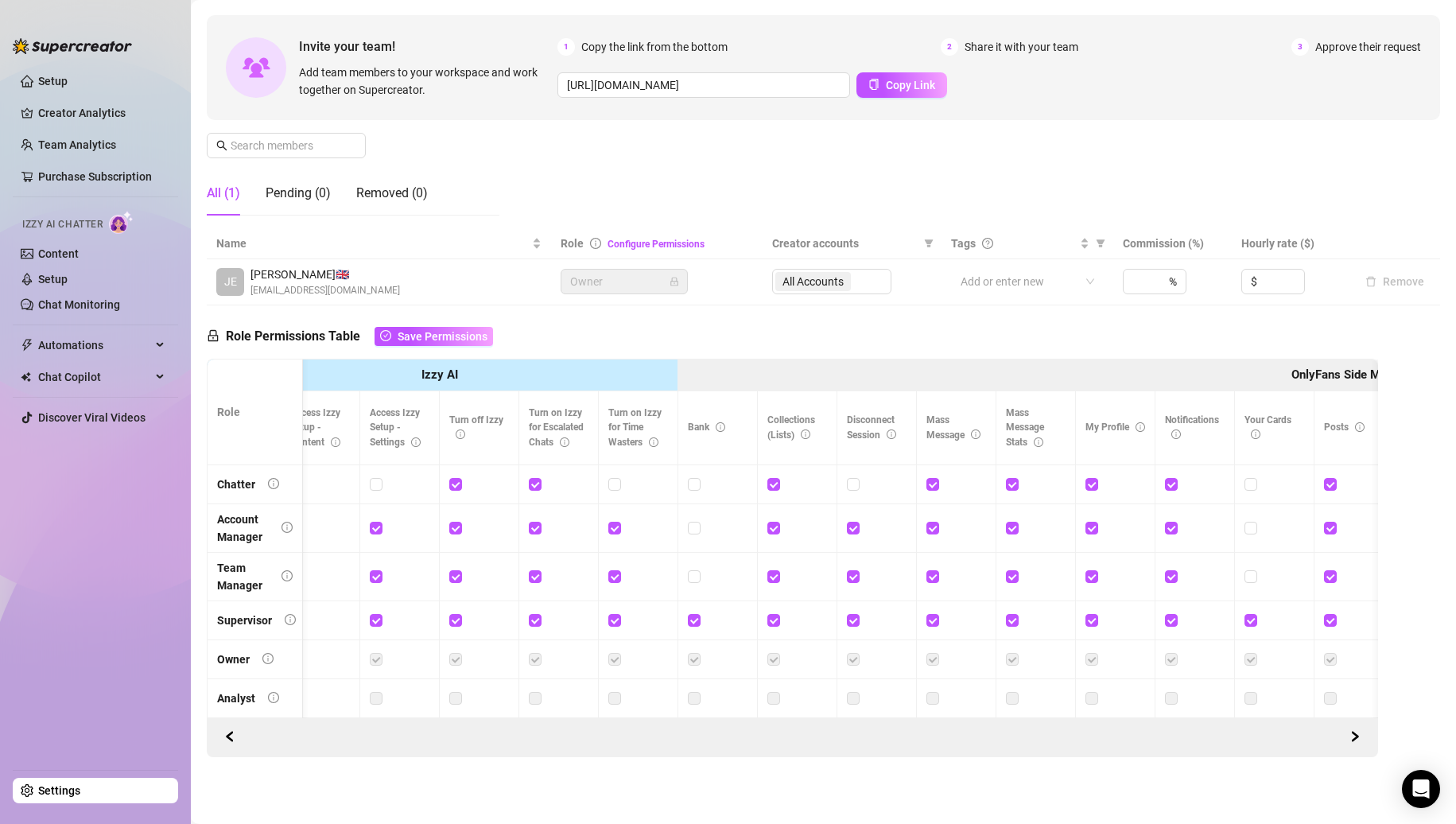
scroll to position [0, 0]
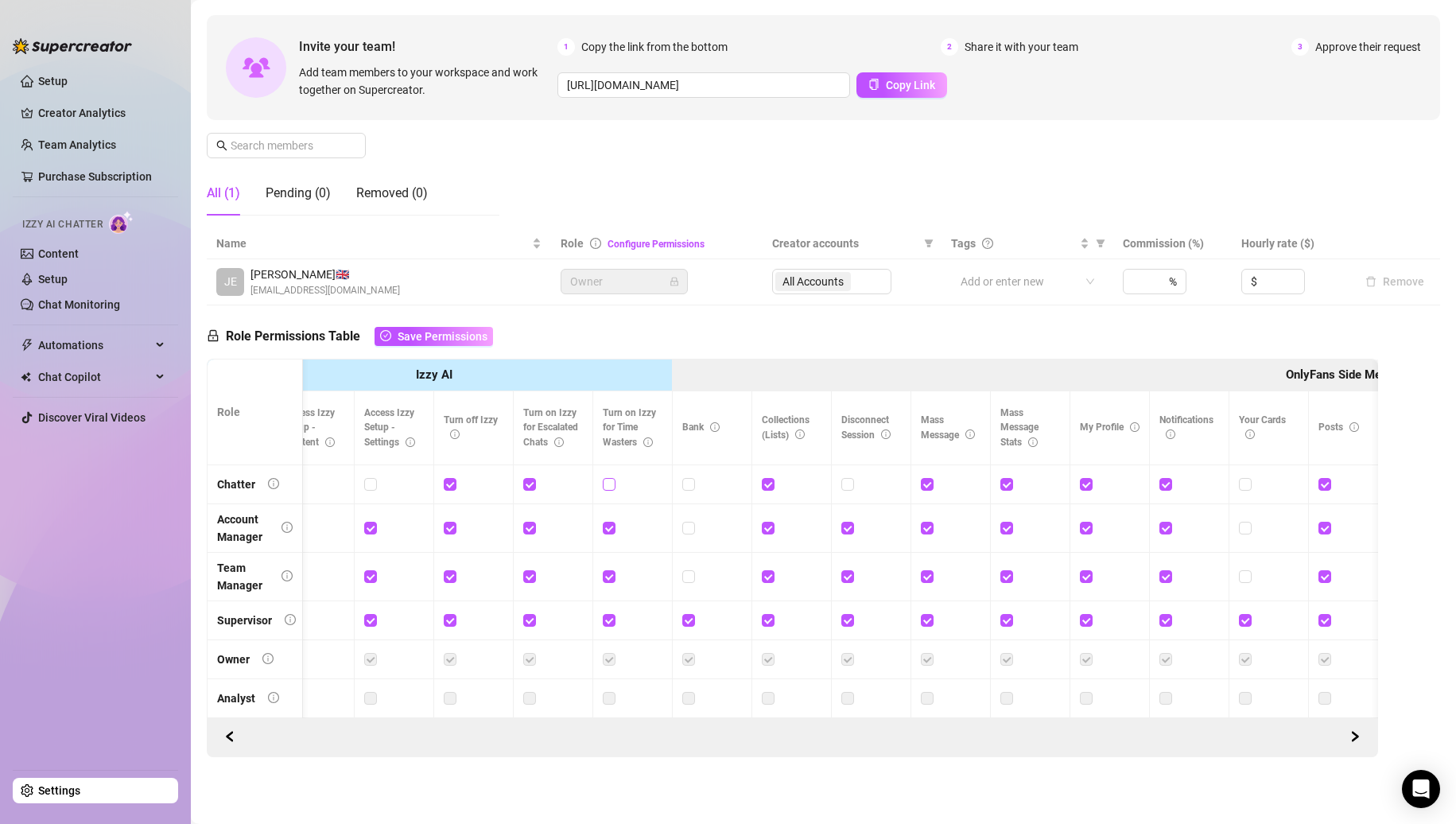
click at [605, 478] on input "checkbox" at bounding box center [609, 484] width 12 height 12
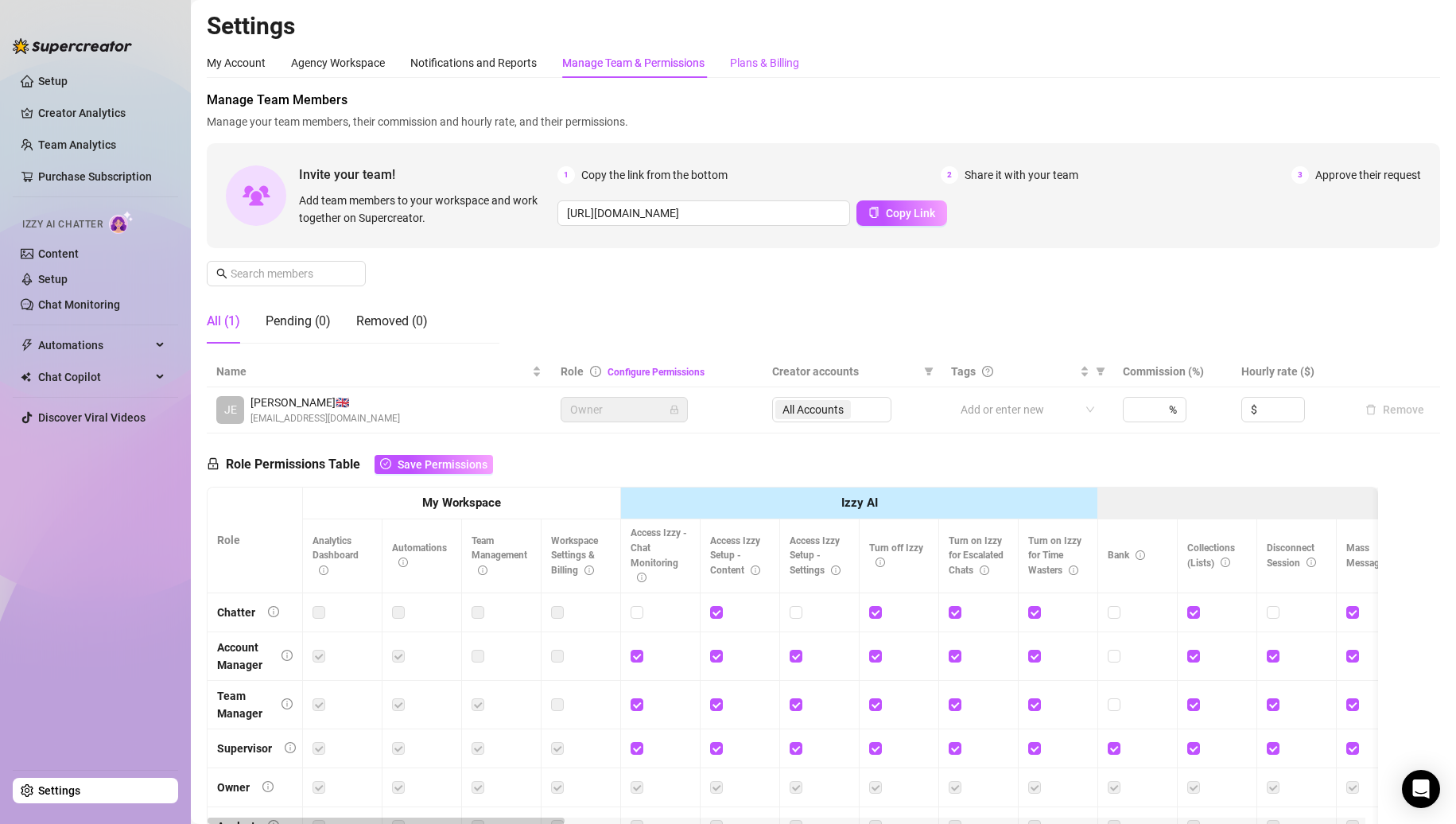
click at [752, 56] on div "Plans & Billing" at bounding box center [765, 63] width 69 height 17
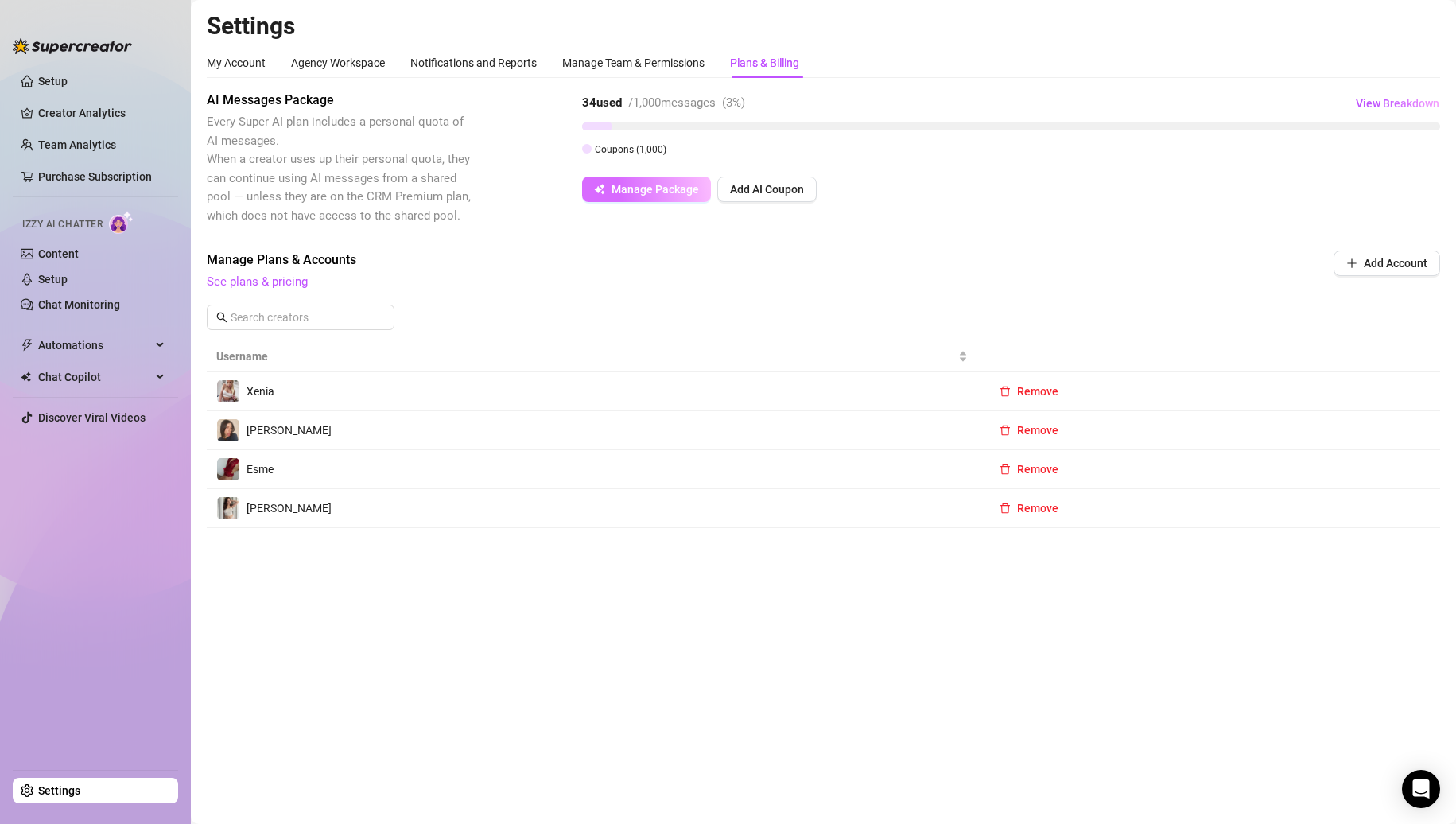
click at [661, 194] on span "Manage Package" at bounding box center [655, 189] width 88 height 13
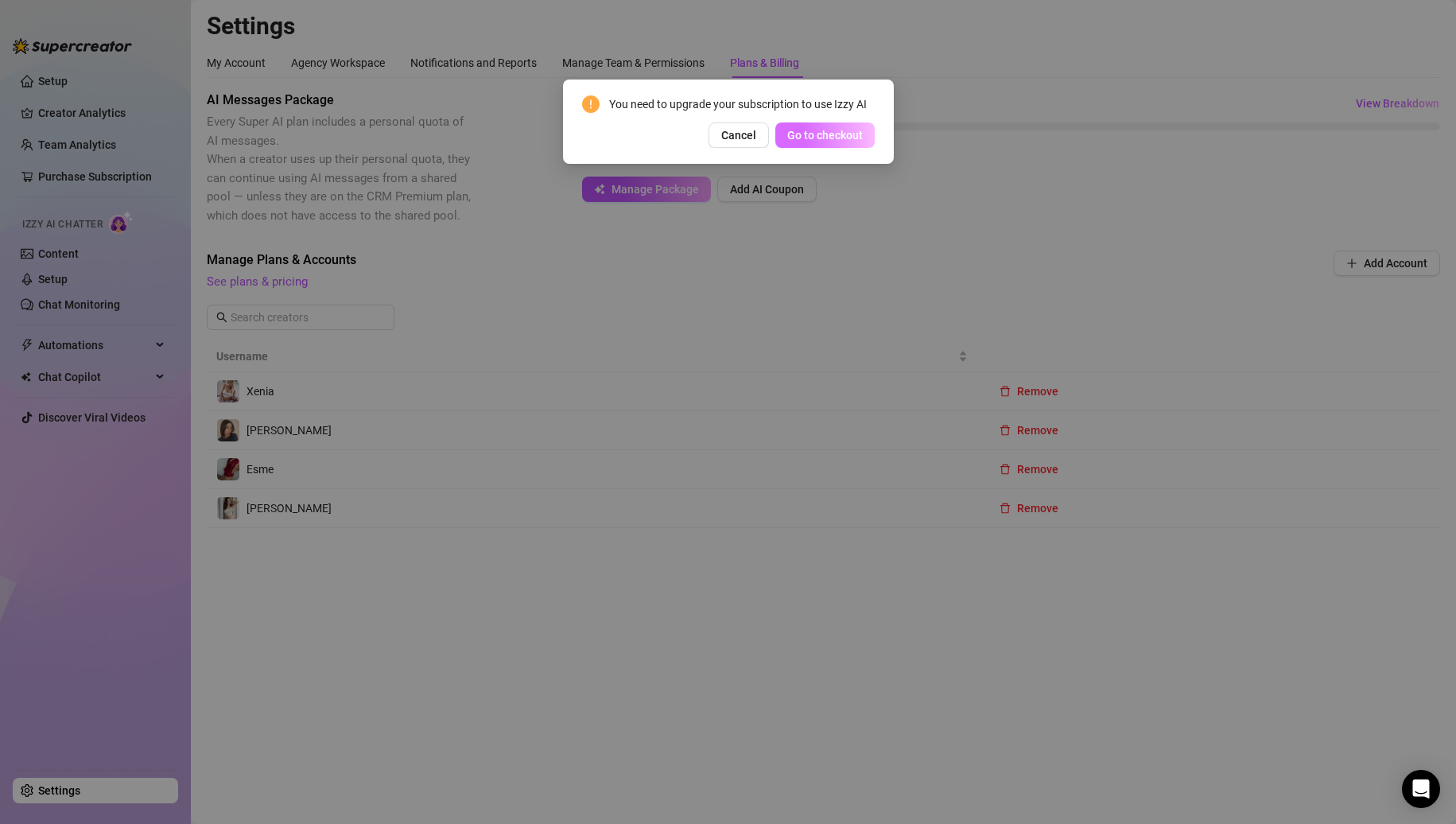
click at [791, 143] on button "Go to checkout" at bounding box center [825, 135] width 99 height 25
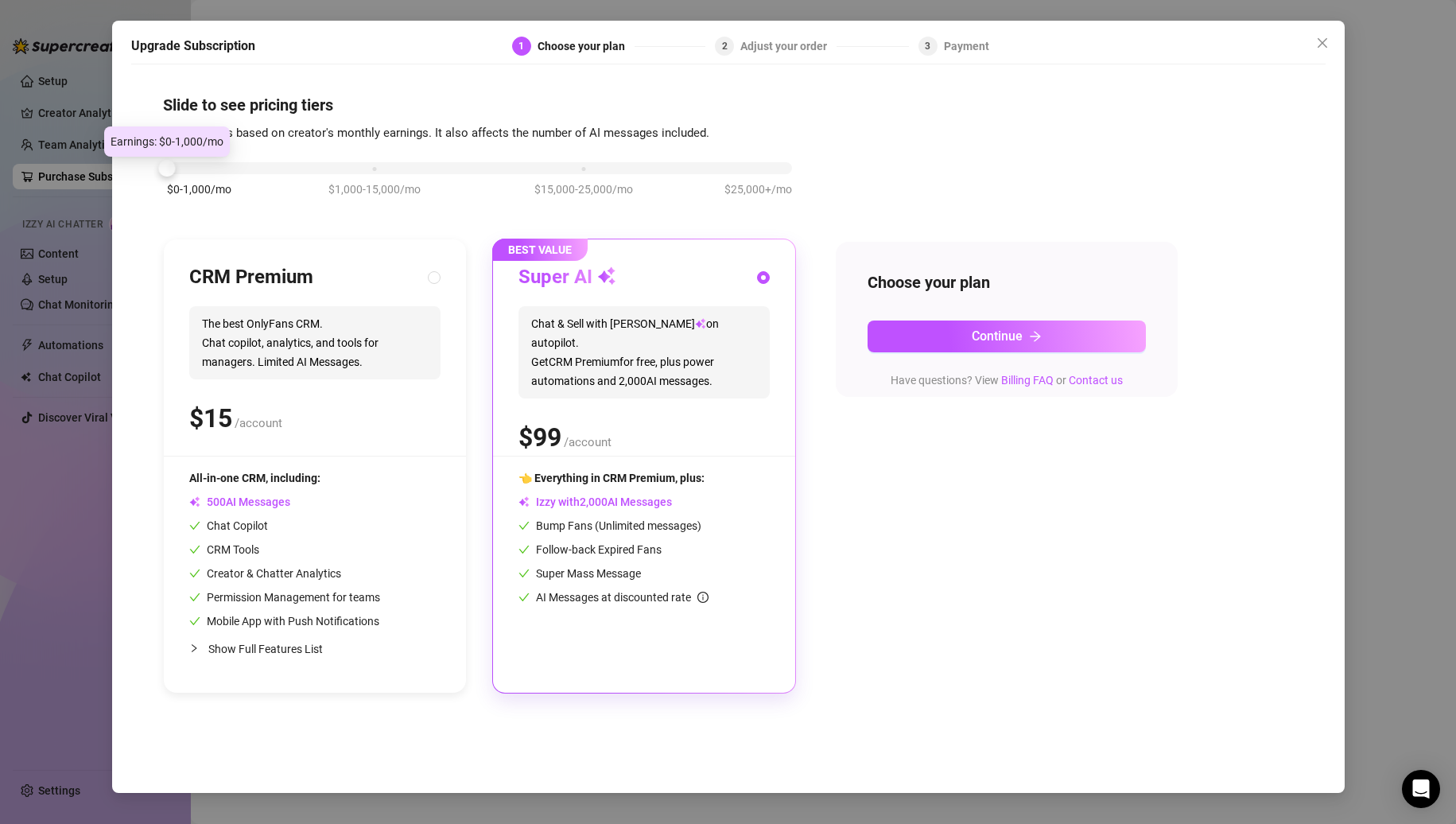
drag, startPoint x: 381, startPoint y: 171, endPoint x: 190, endPoint y: 194, distance: 192.4
click at [190, 169] on div "$0-1,000/mo $1,000-15,000/mo $15,000-25,000/mo $25,000+/mo" at bounding box center [479, 164] width 625 height 10
click at [1320, 46] on icon "close" at bounding box center [1322, 42] width 13 height 13
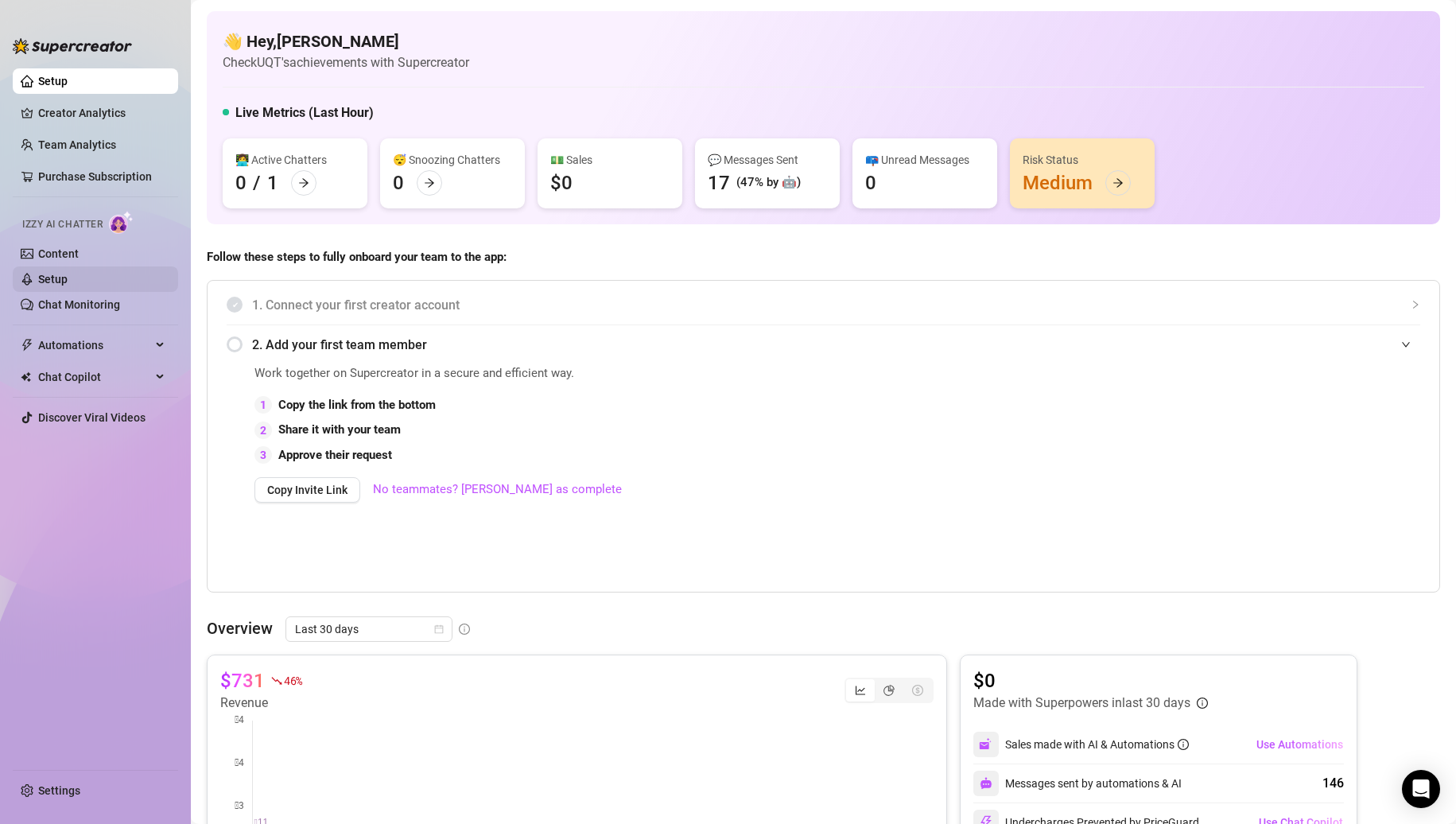
click at [67, 273] on link "Setup" at bounding box center [53, 279] width 30 height 13
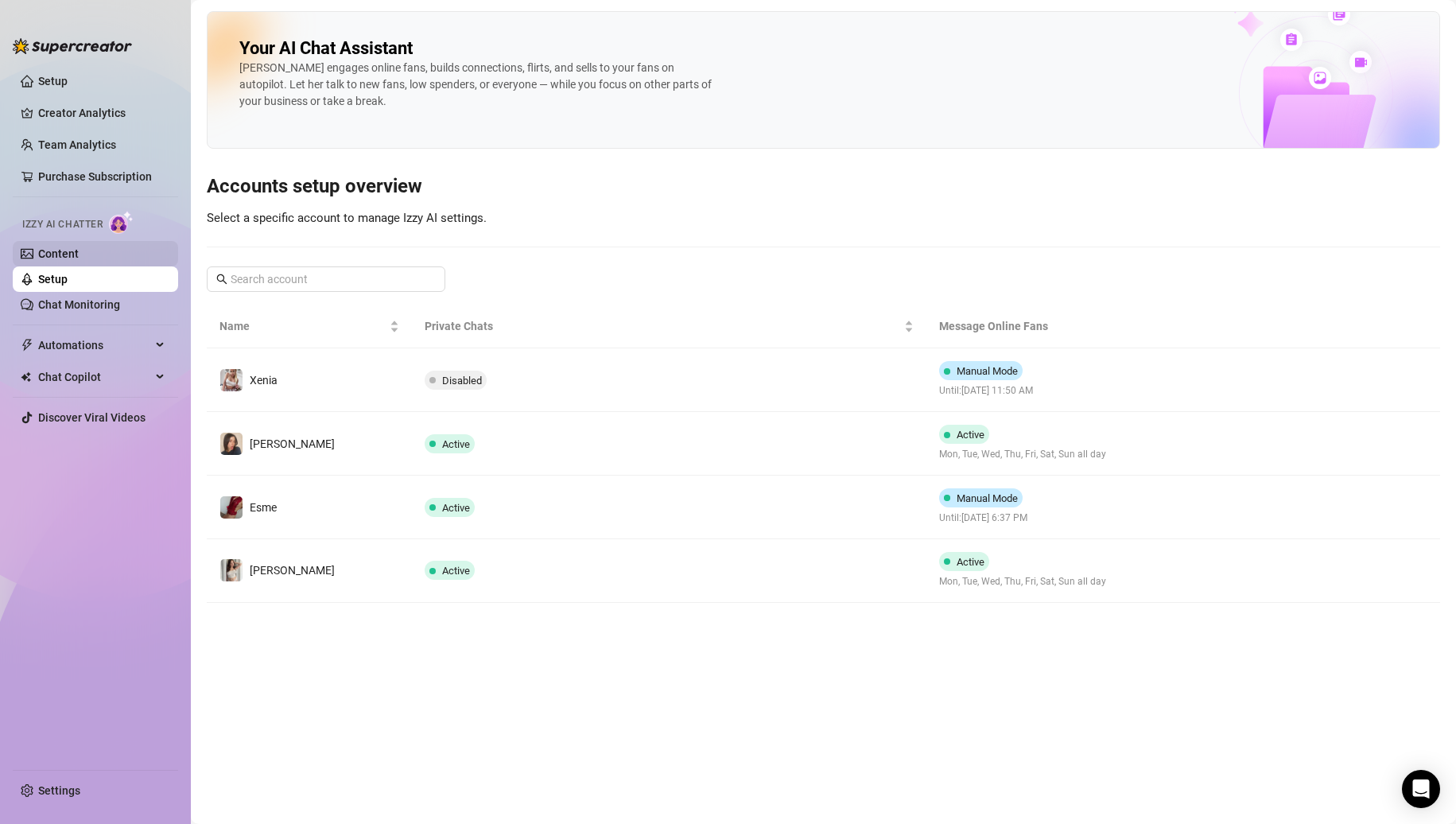
click at [72, 248] on link "Content" at bounding box center [59, 253] width 40 height 13
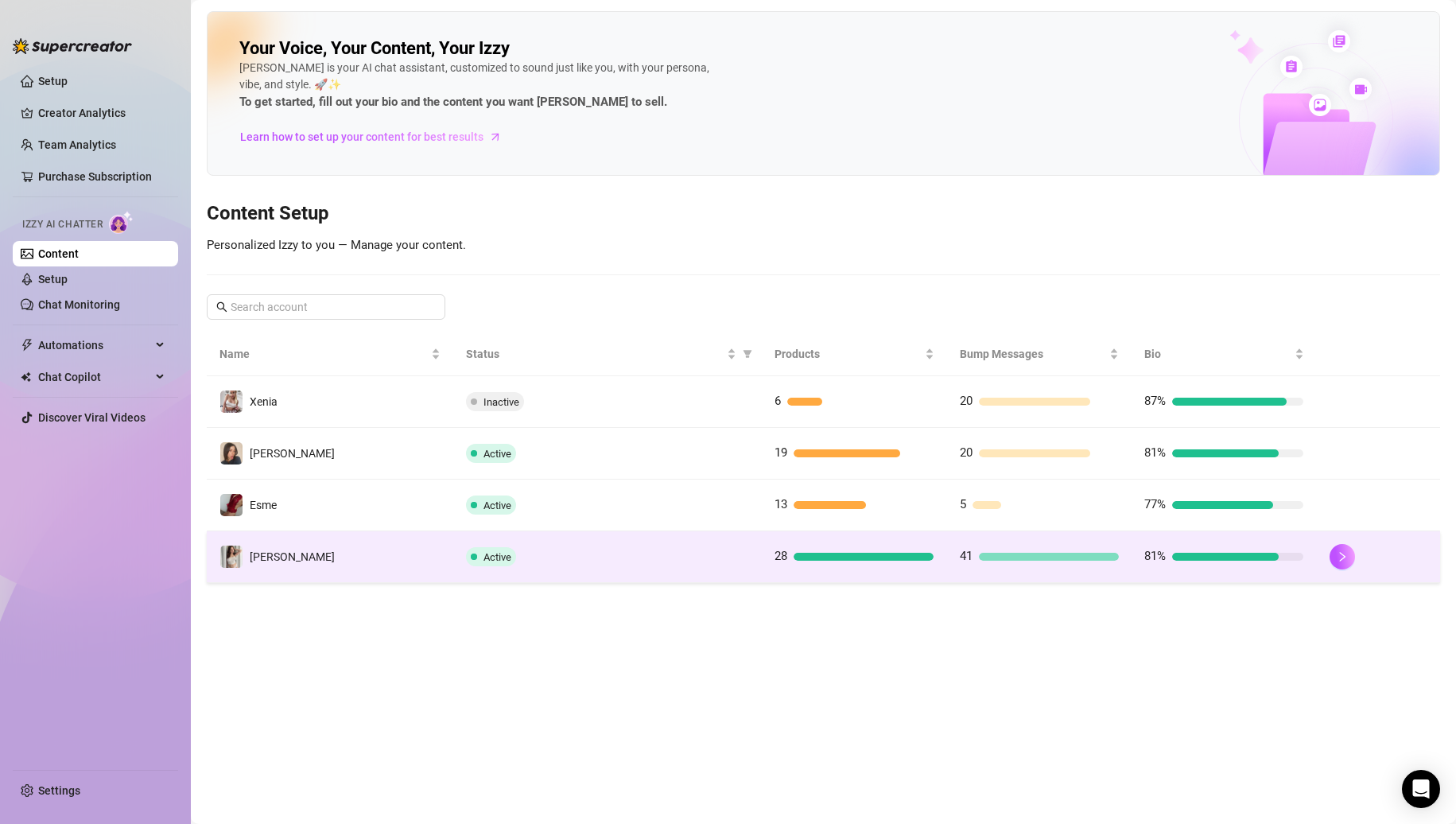
click at [339, 565] on td "[PERSON_NAME]" at bounding box center [331, 557] width 247 height 52
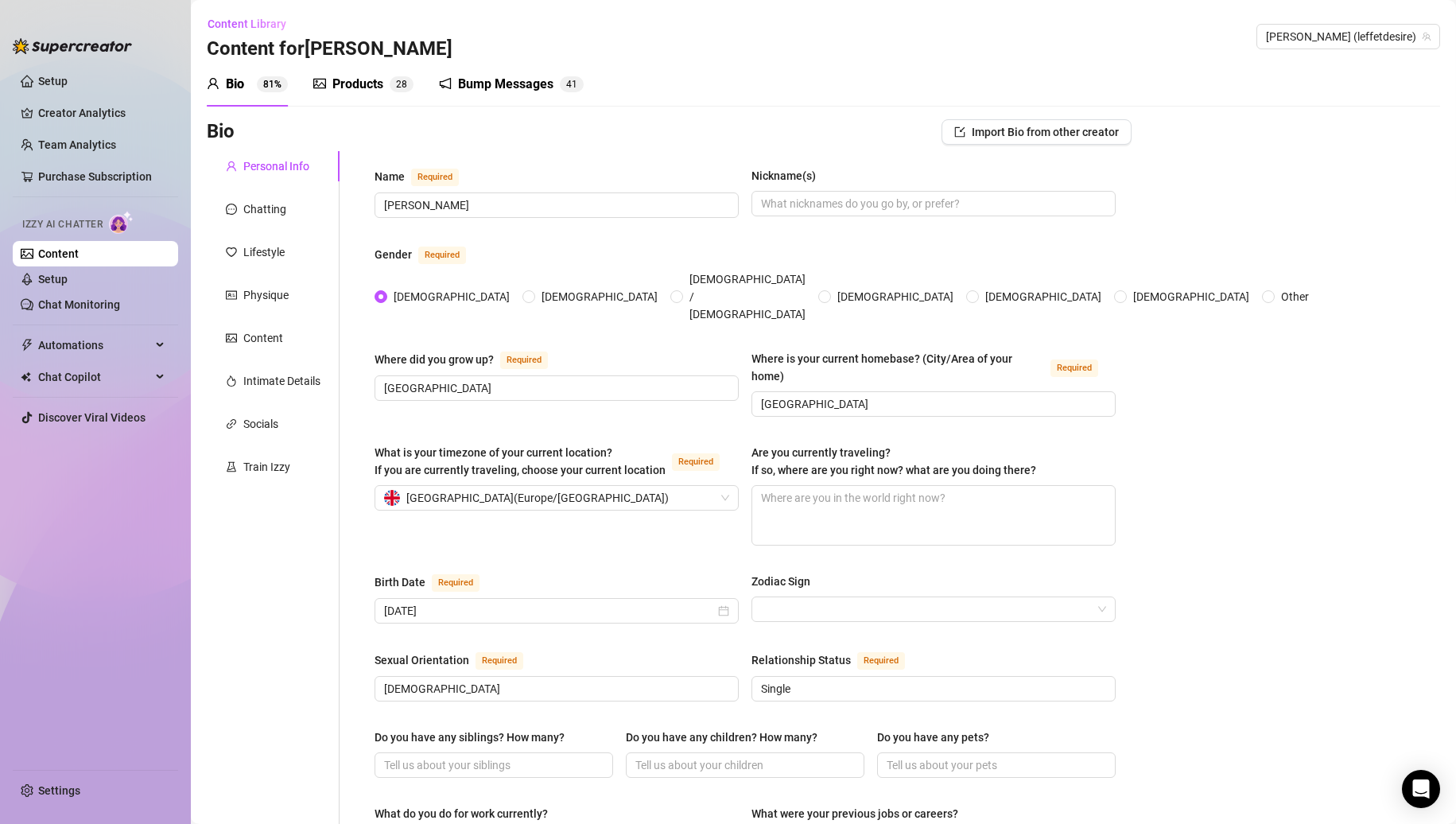
click at [361, 87] on div "Products" at bounding box center [357, 85] width 51 height 19
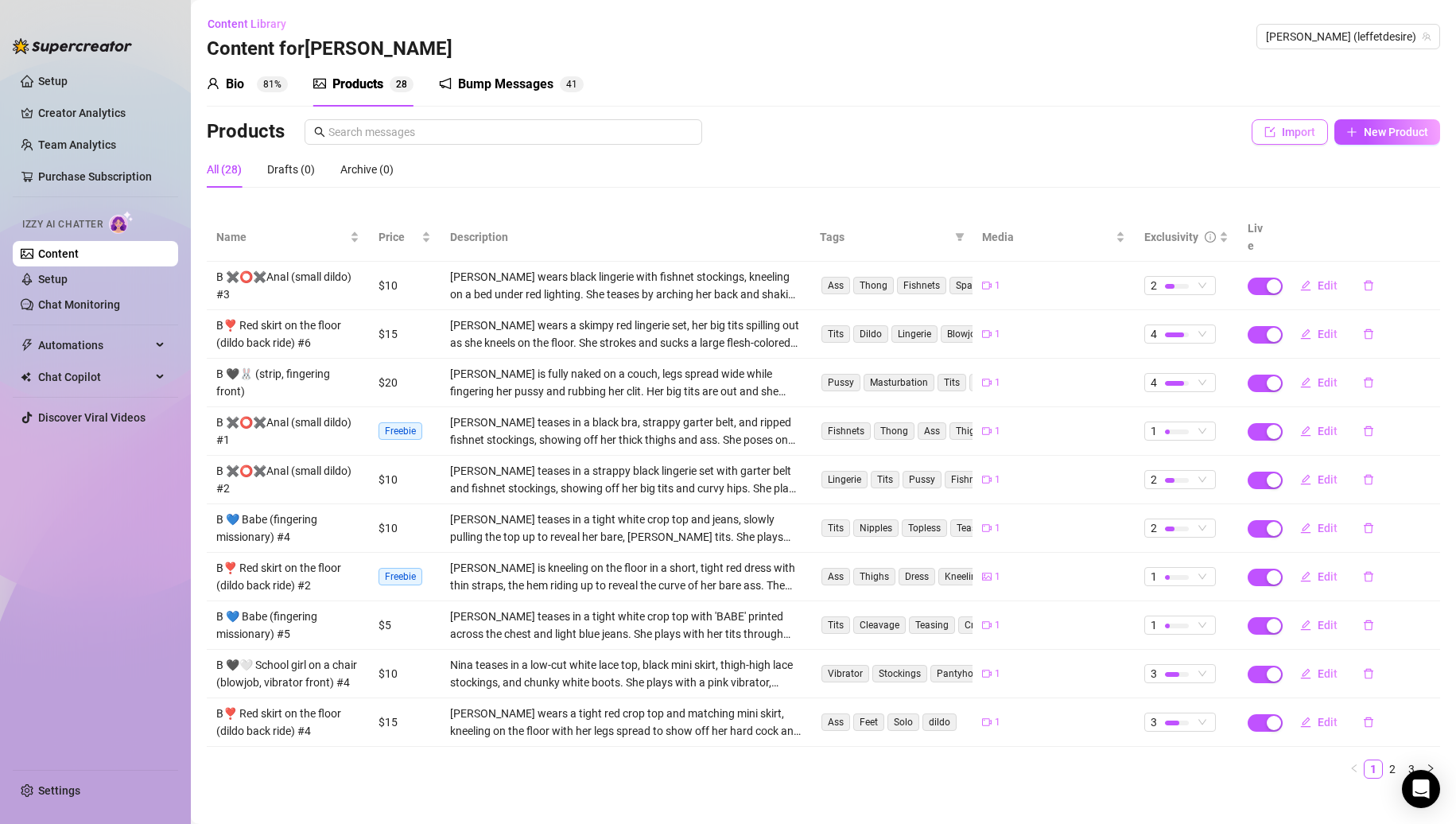
click at [1301, 136] on span "Import" at bounding box center [1299, 131] width 34 height 13
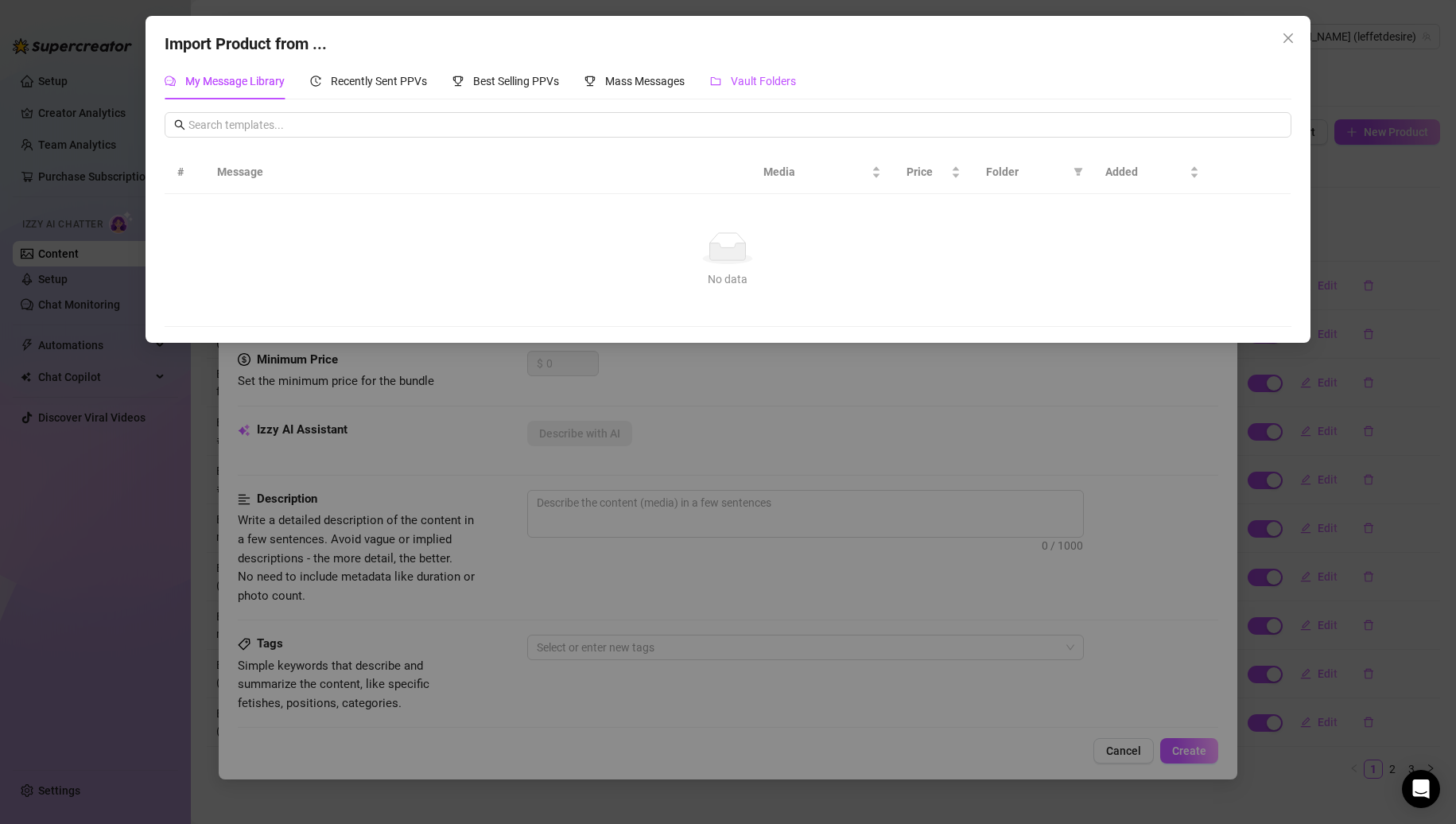
click at [772, 80] on span "Vault Folders" at bounding box center [764, 81] width 66 height 13
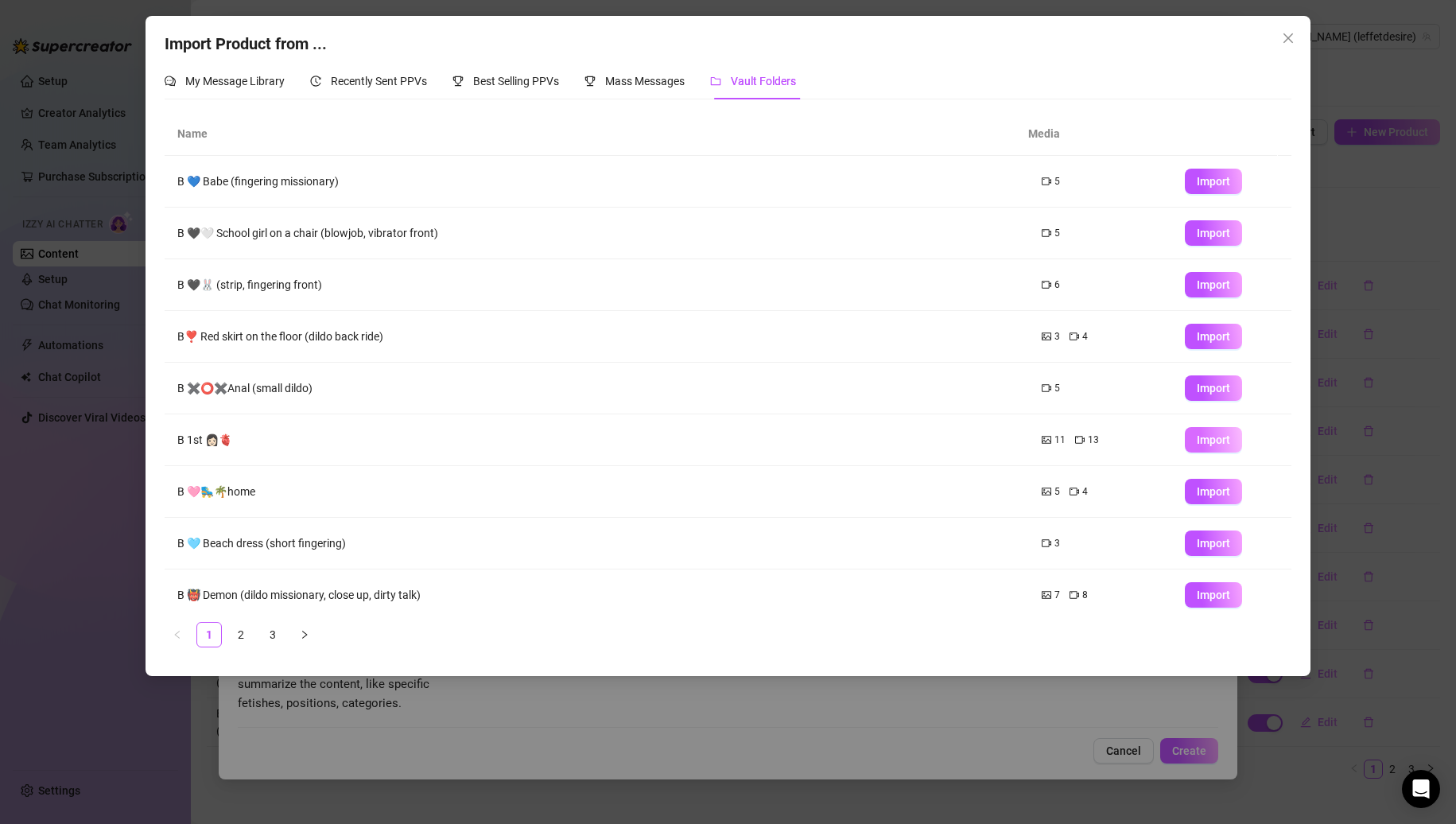
scroll to position [64, 0]
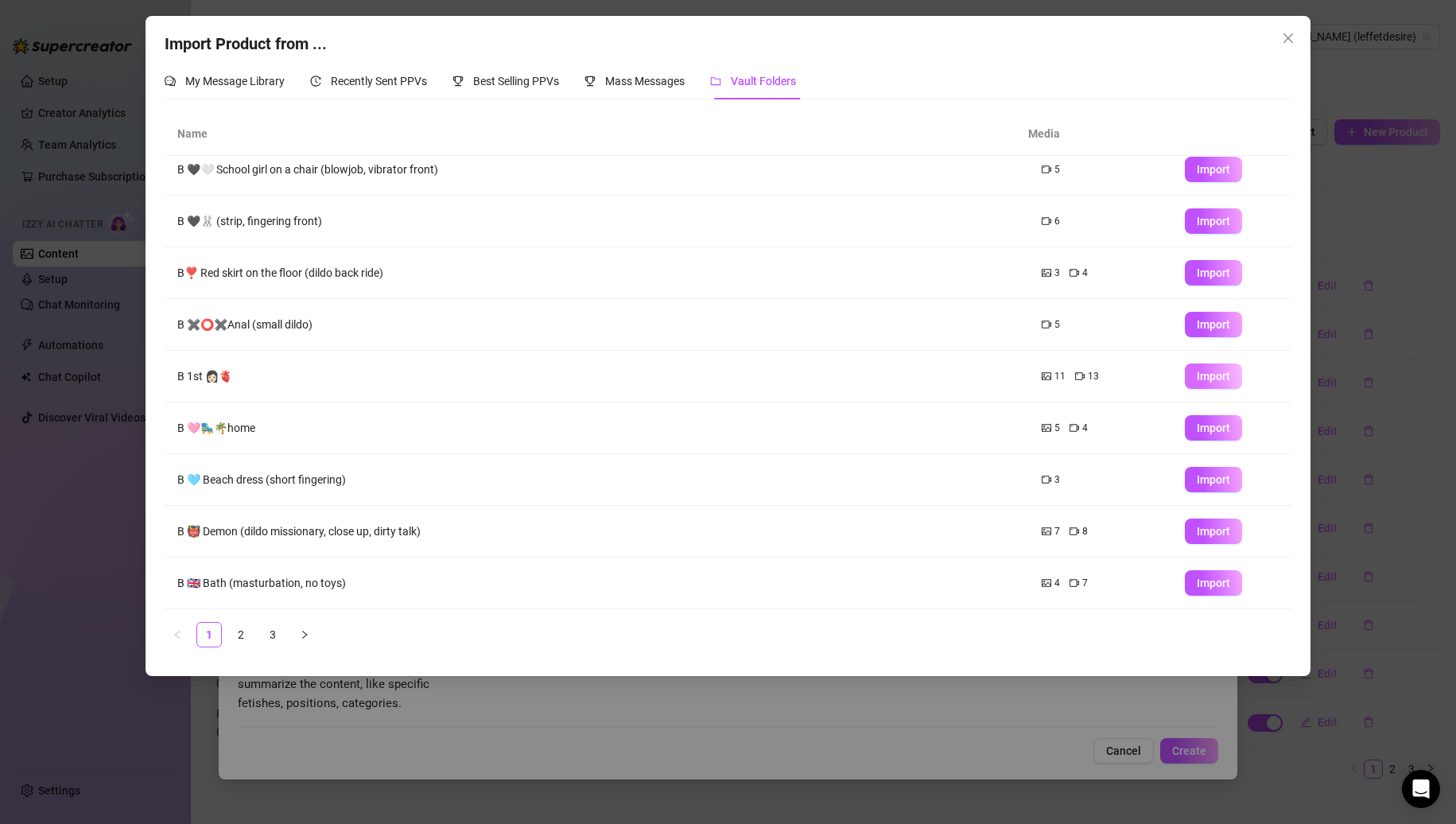
click at [1185, 371] on button "Import" at bounding box center [1213, 376] width 57 height 25
type textarea "Type your message here..."
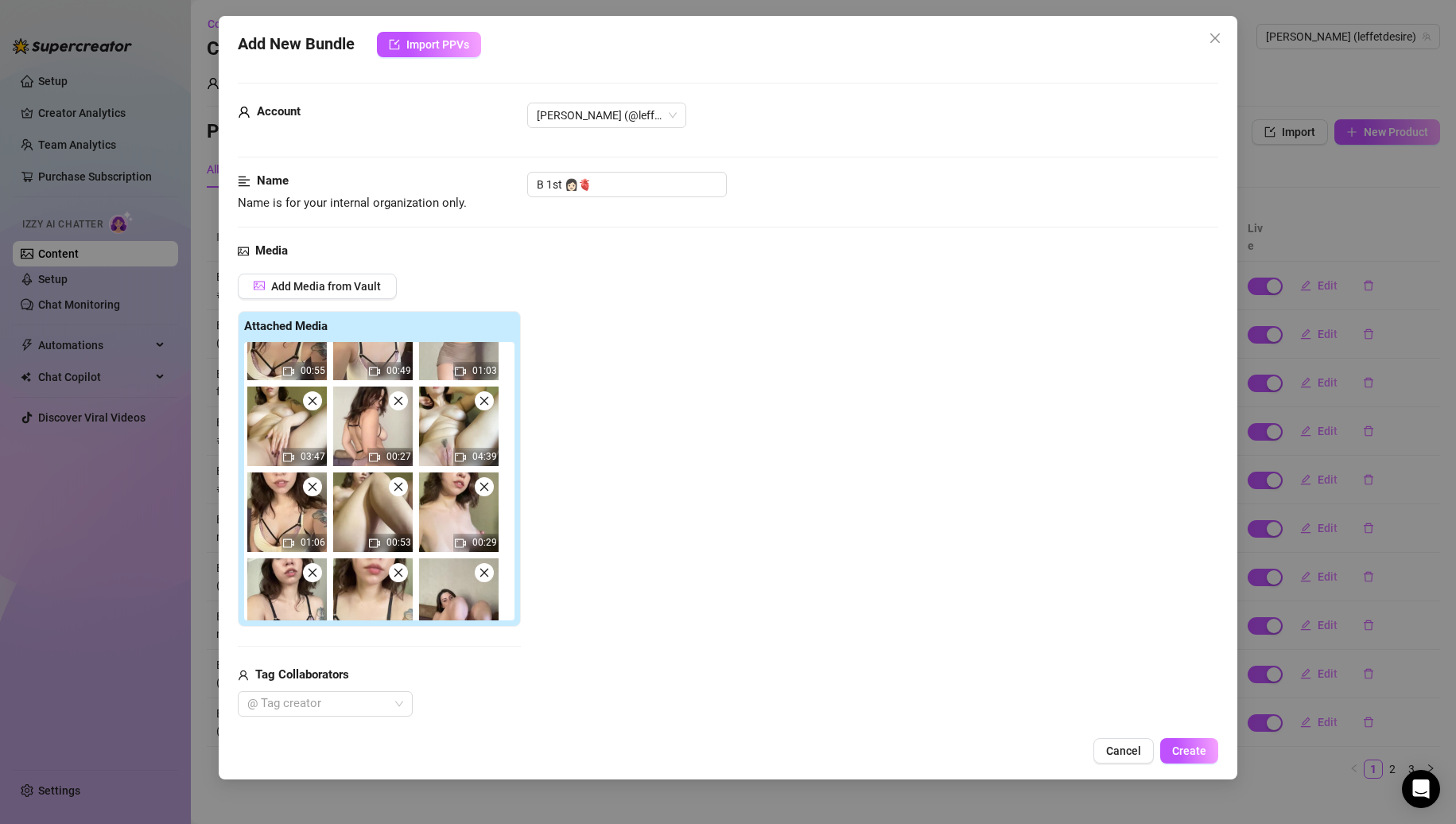
scroll to position [0, 0]
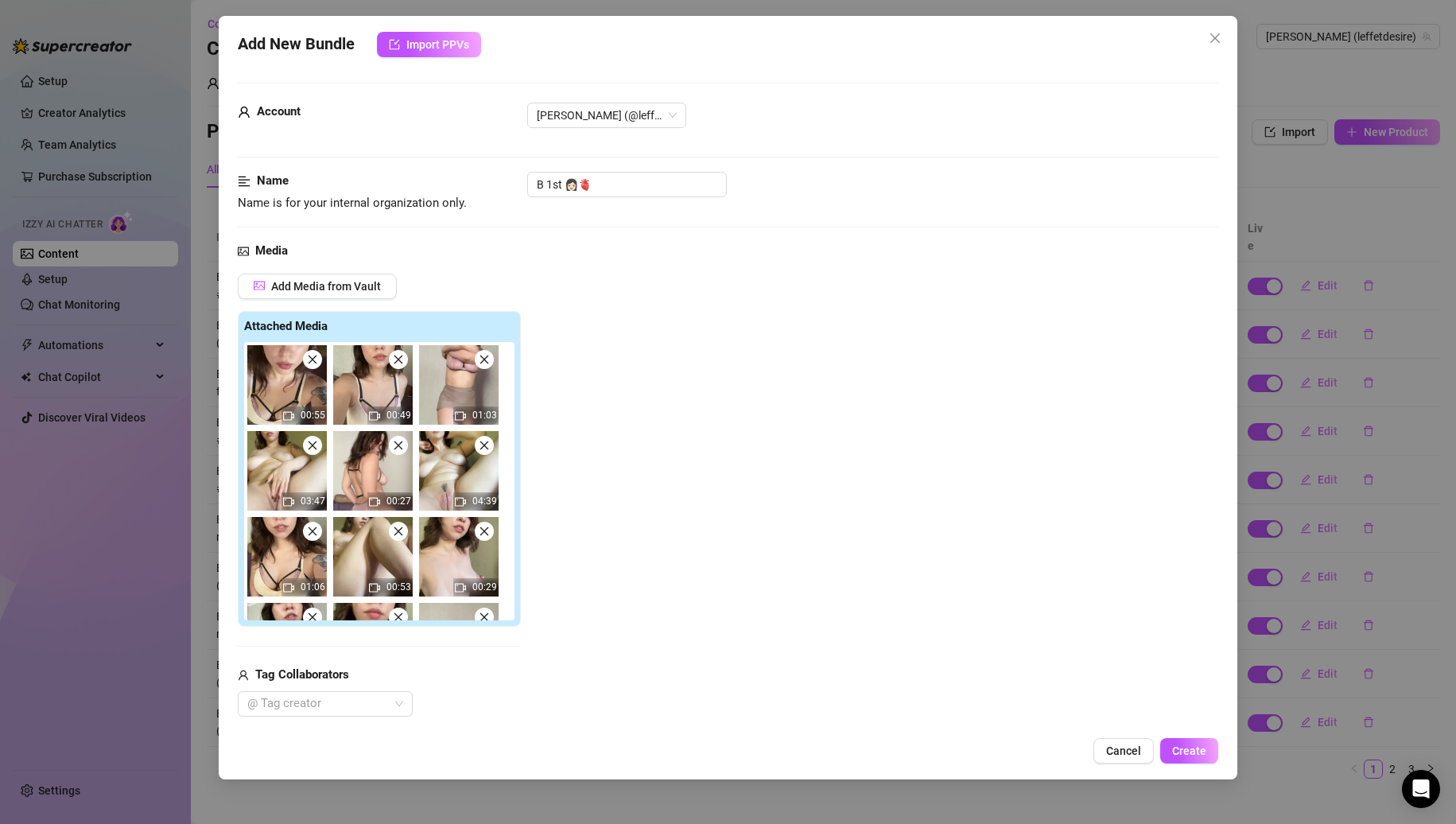
click at [316, 367] on span at bounding box center [312, 359] width 19 height 19
click at [389, 367] on span at bounding box center [399, 359] width 19 height 19
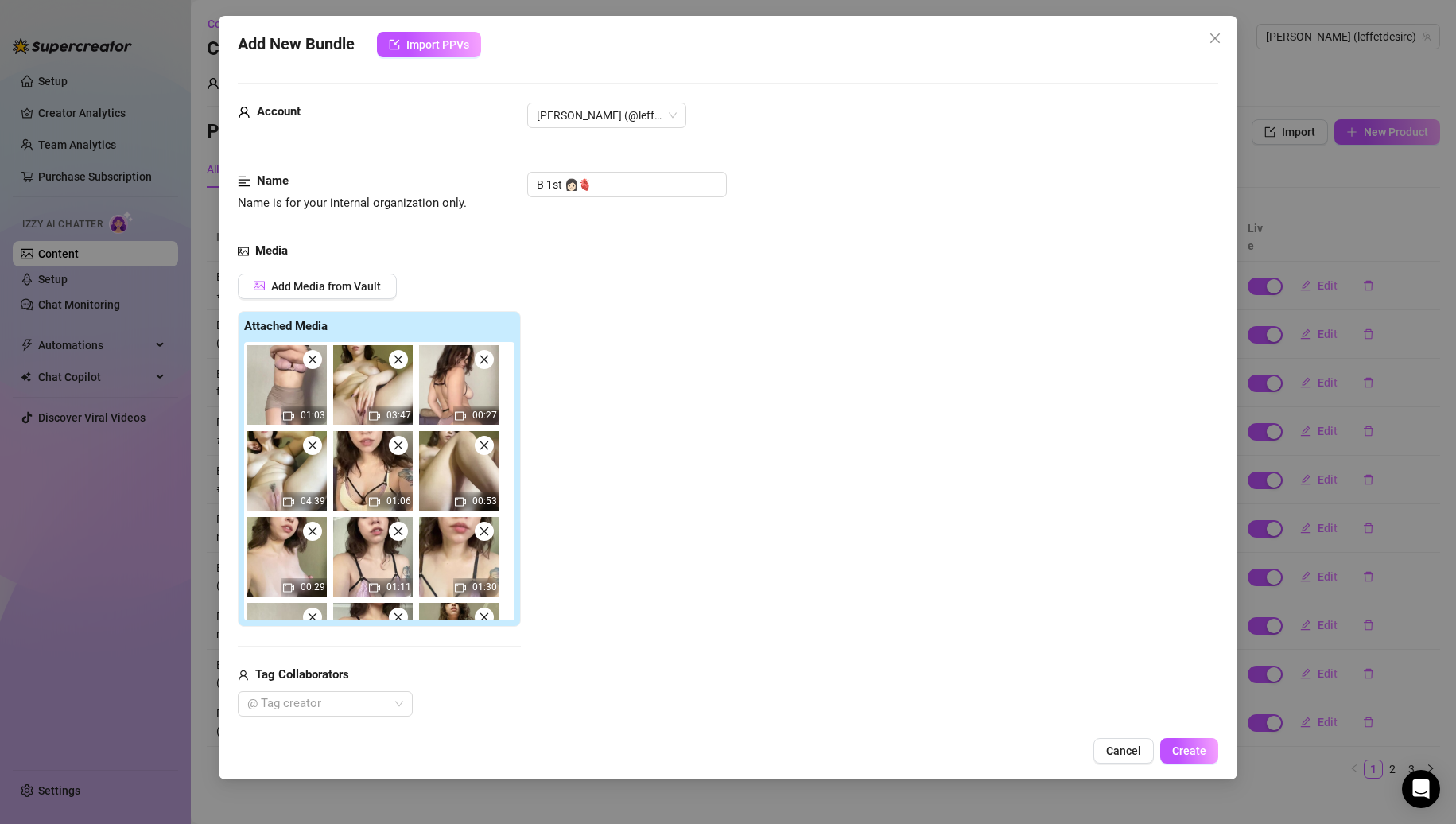
click at [316, 367] on span at bounding box center [312, 359] width 19 height 19
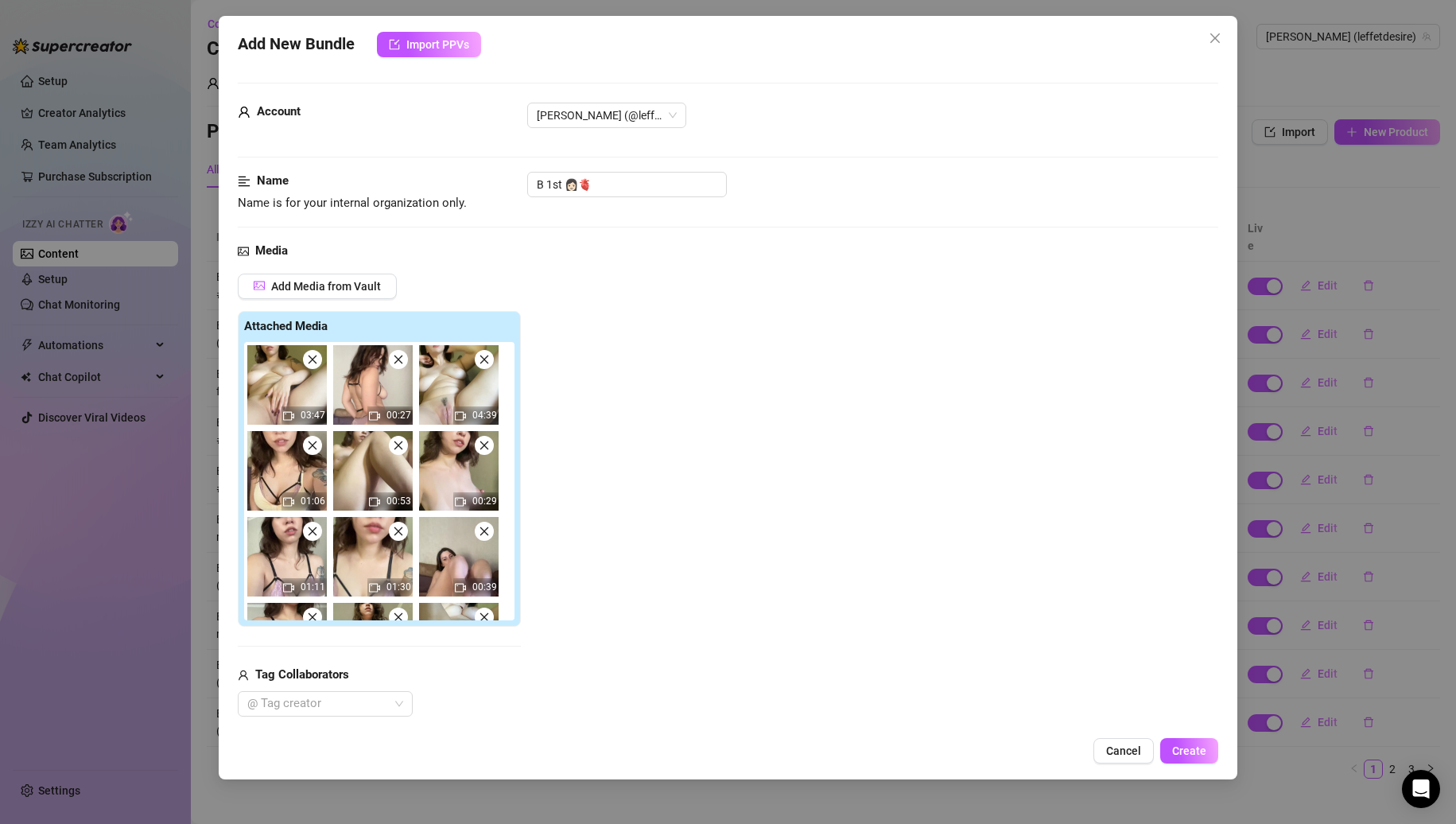
click at [316, 367] on span at bounding box center [312, 359] width 19 height 19
click at [389, 367] on span at bounding box center [399, 359] width 19 height 19
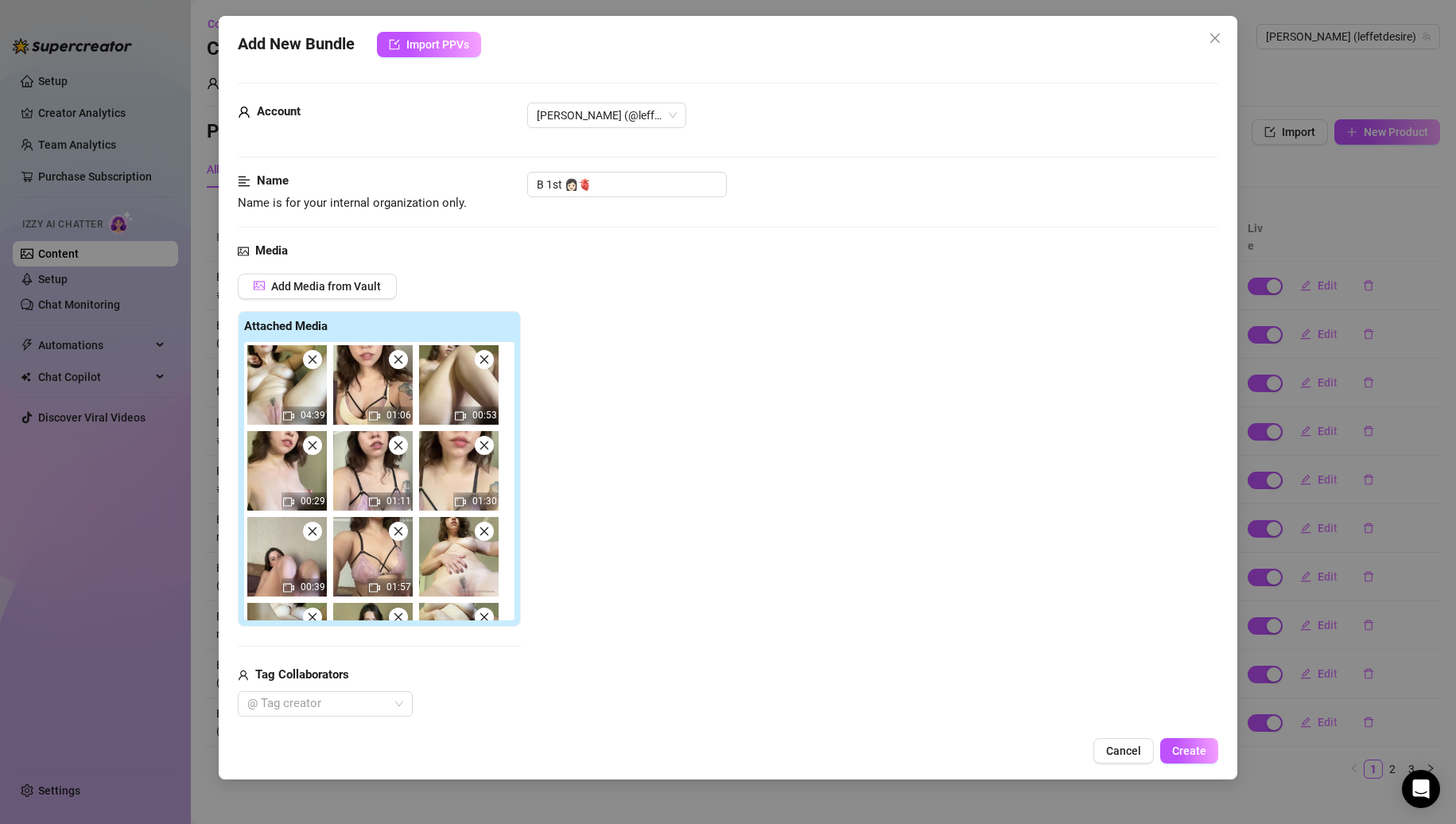
click at [316, 367] on span at bounding box center [312, 359] width 19 height 19
click at [389, 367] on span at bounding box center [399, 359] width 19 height 19
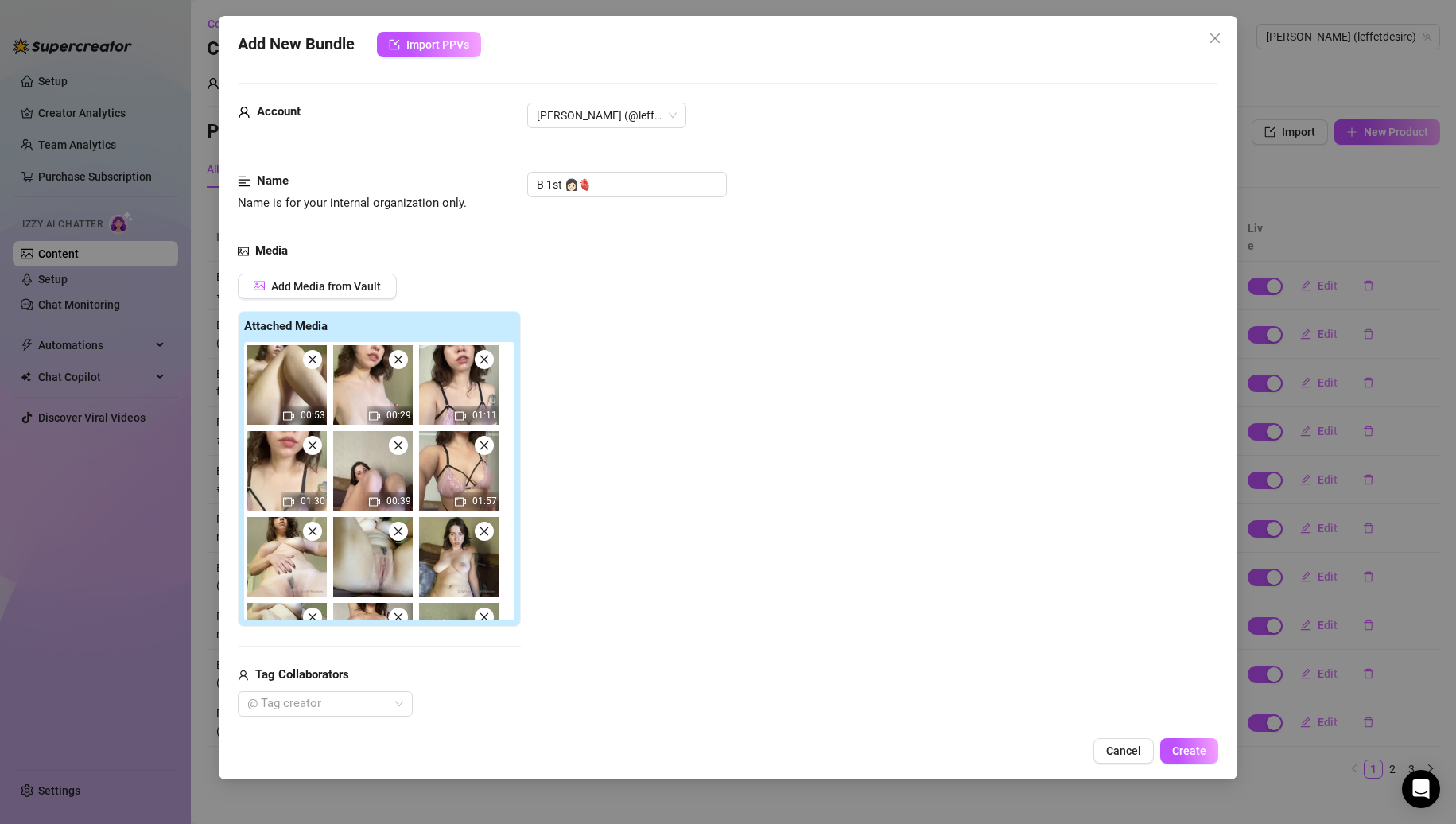
click at [316, 367] on span at bounding box center [312, 359] width 19 height 19
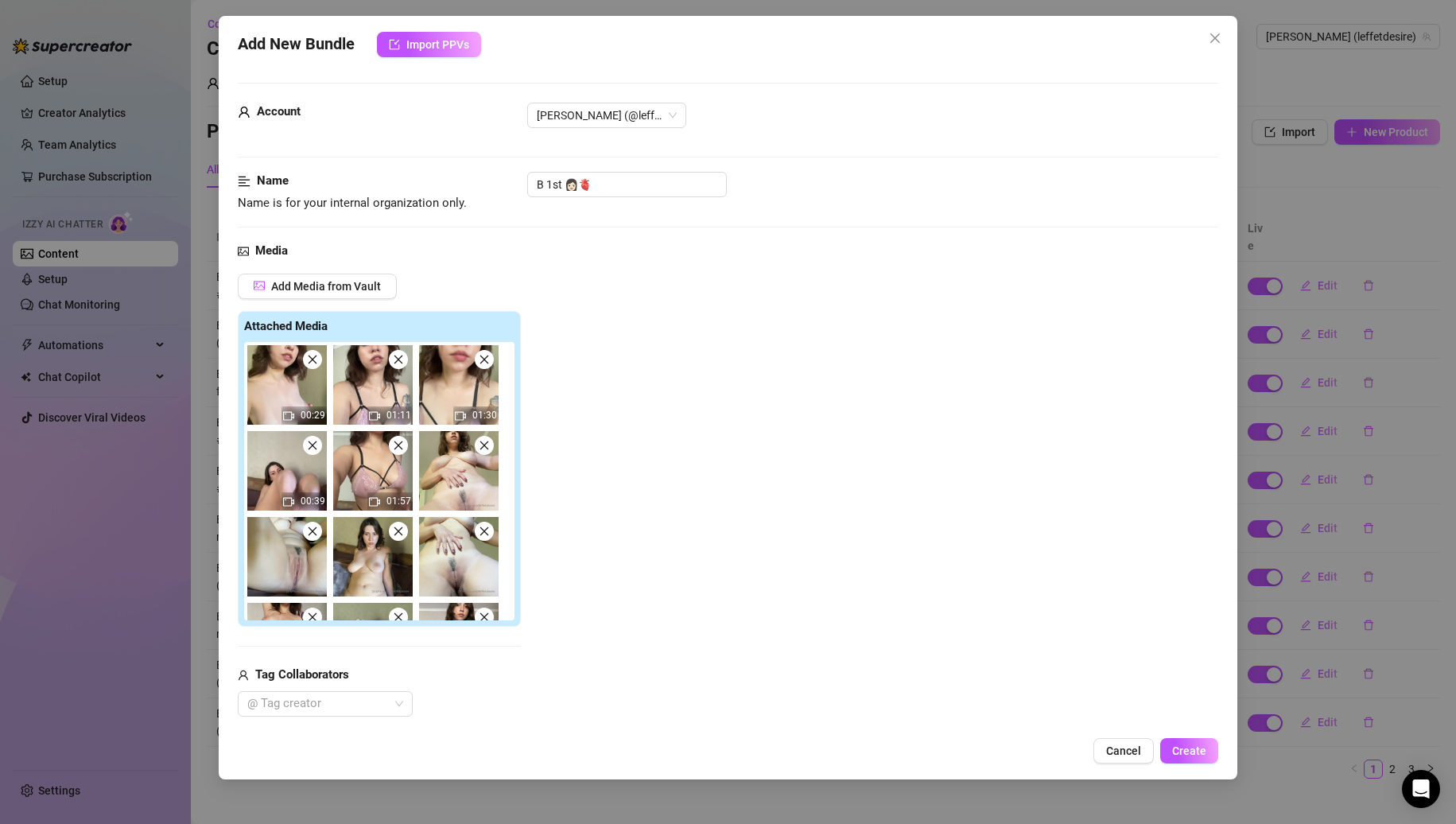
click at [316, 367] on span at bounding box center [312, 359] width 19 height 19
click at [389, 367] on span at bounding box center [399, 359] width 19 height 19
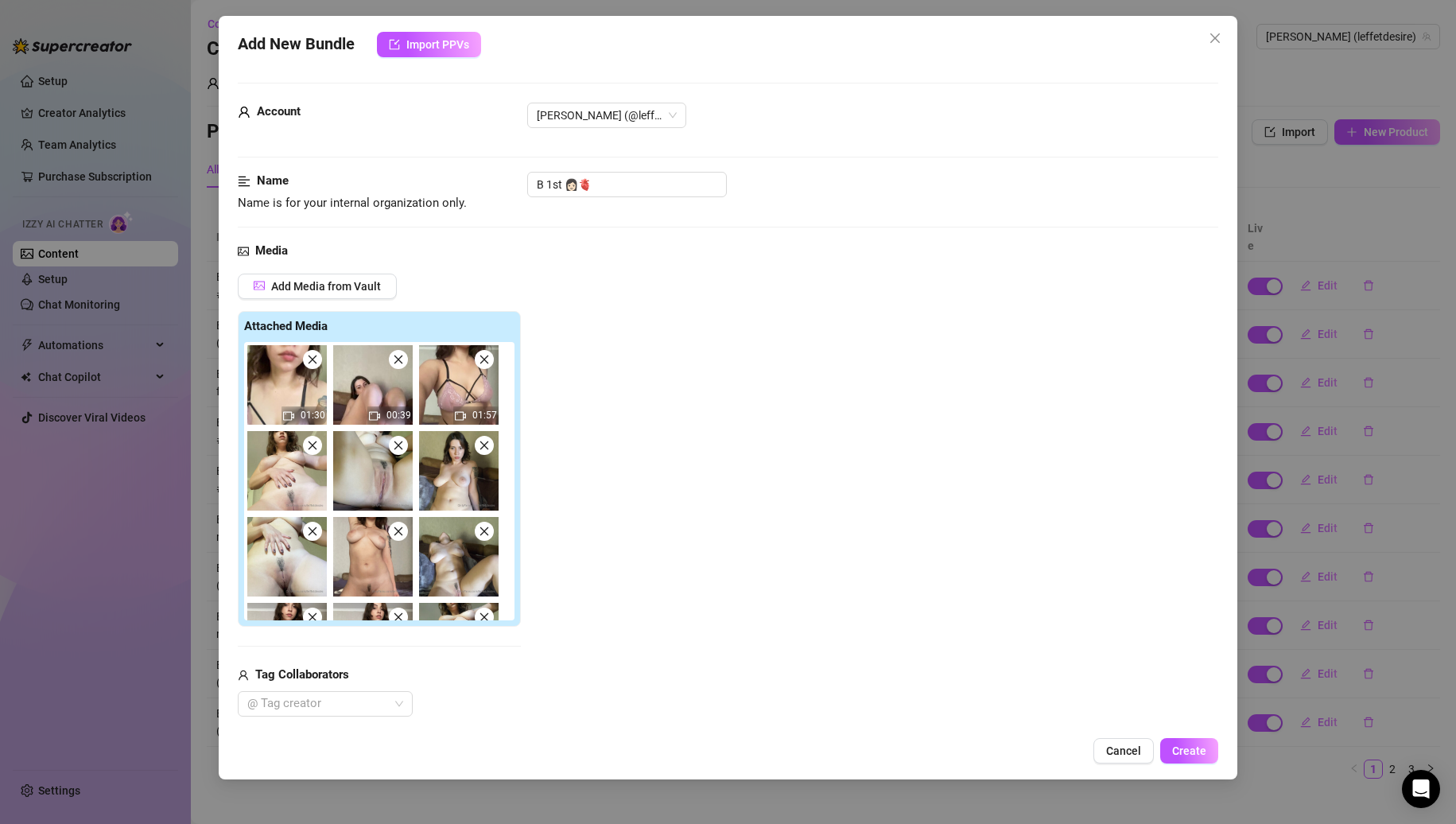
click at [316, 367] on span at bounding box center [312, 359] width 19 height 19
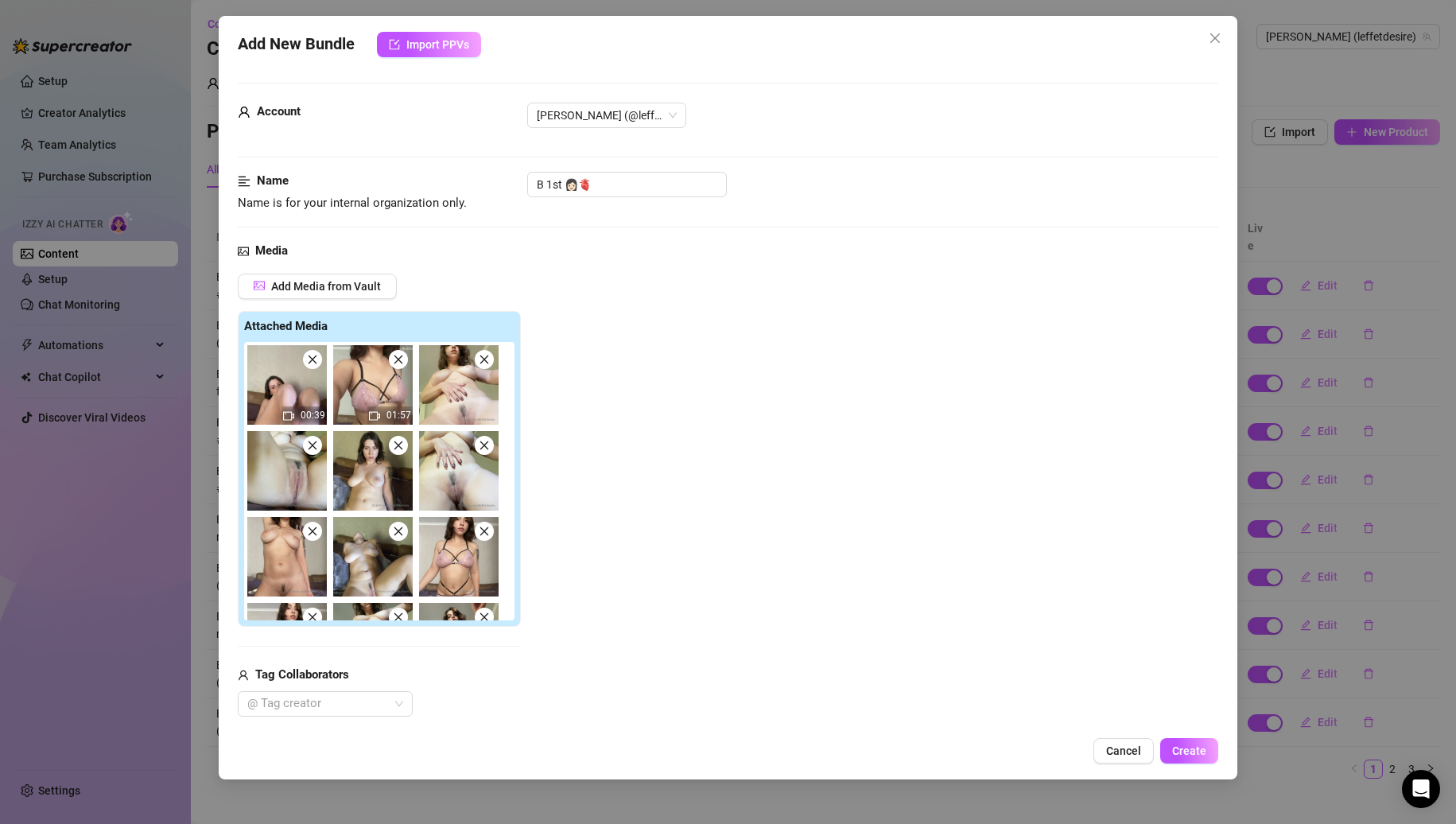
click at [316, 367] on span at bounding box center [312, 359] width 19 height 19
click at [389, 367] on span at bounding box center [399, 359] width 19 height 19
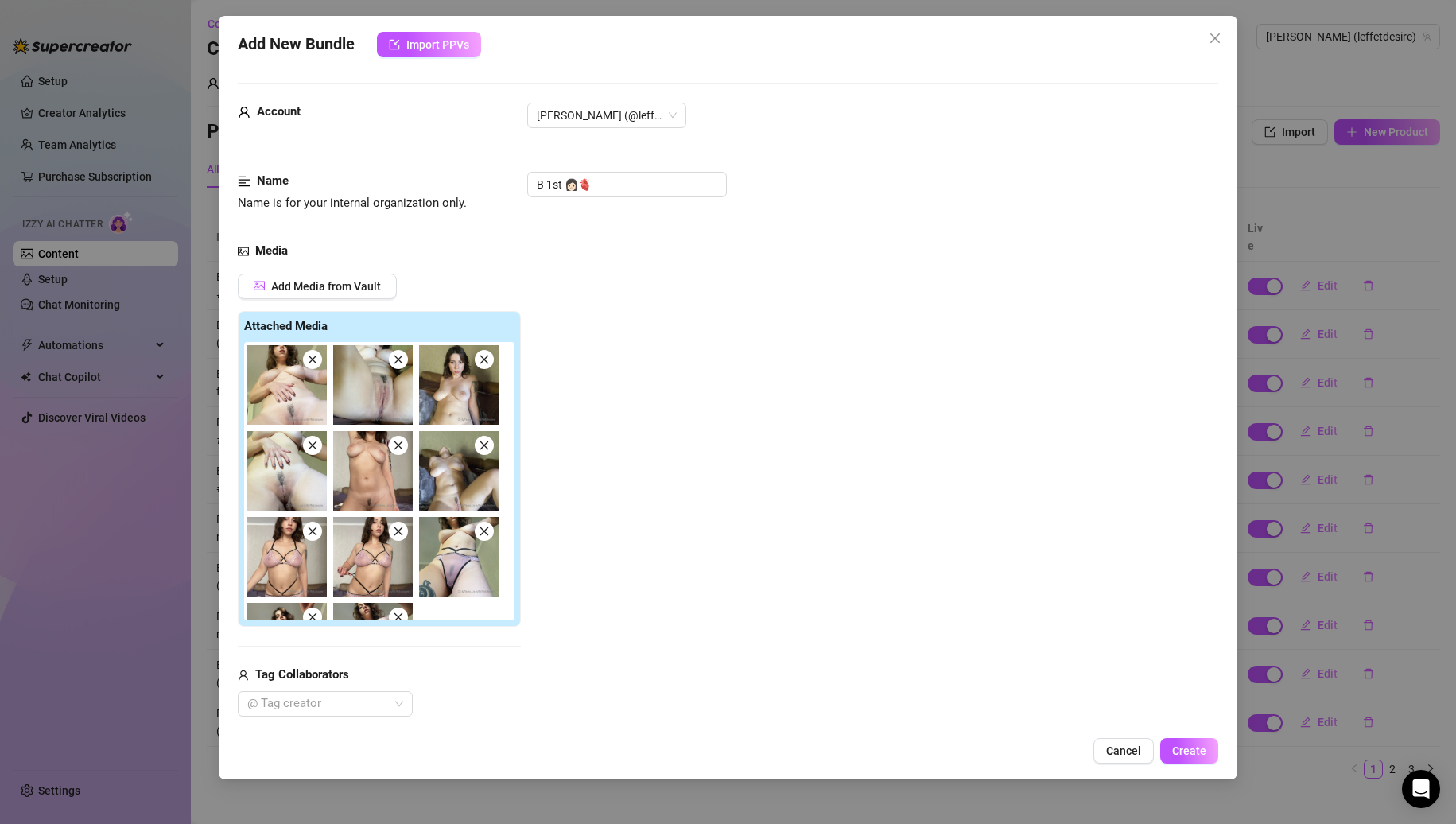
click at [316, 367] on span at bounding box center [312, 359] width 19 height 19
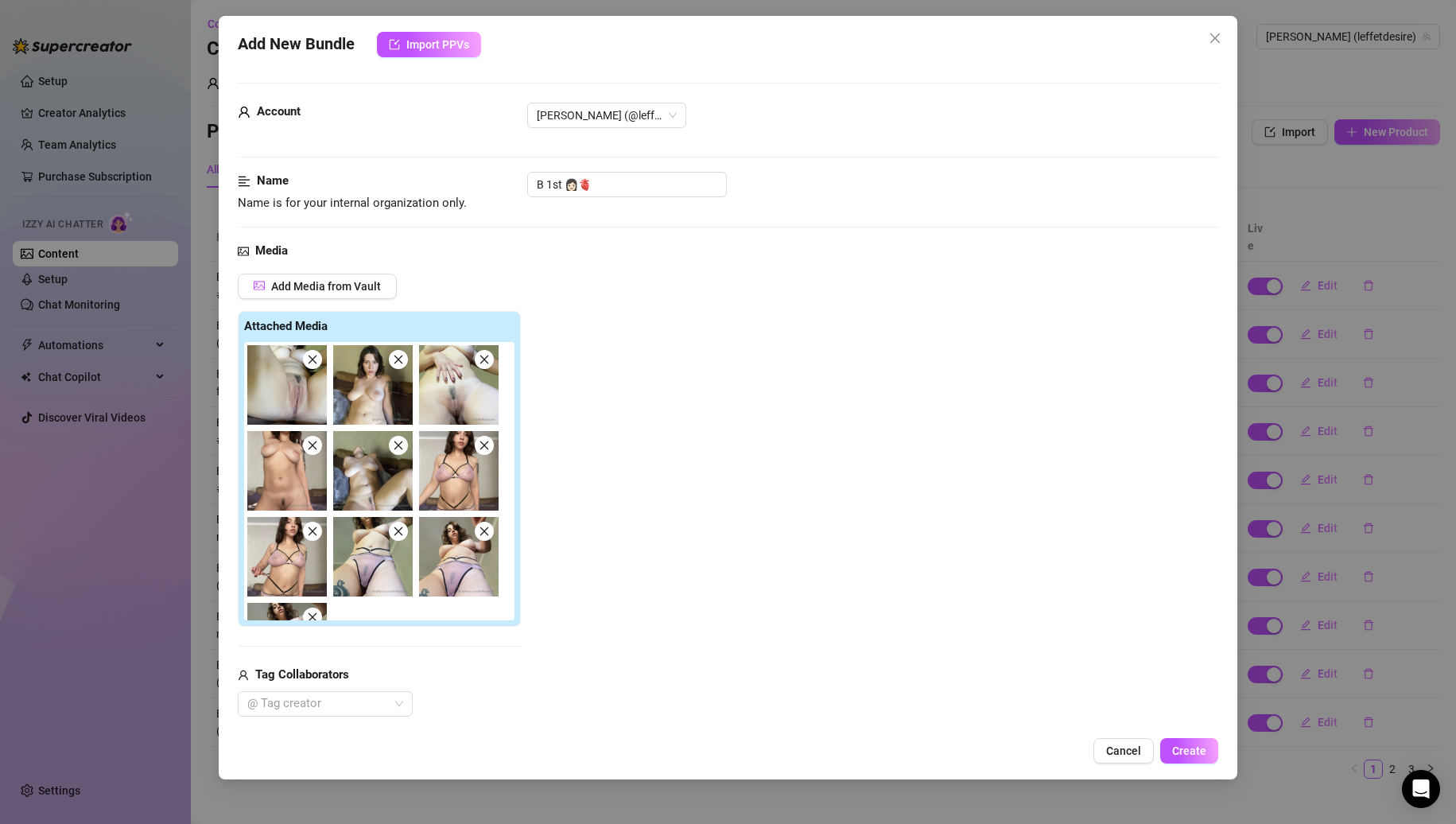
click at [316, 367] on span at bounding box center [312, 359] width 19 height 19
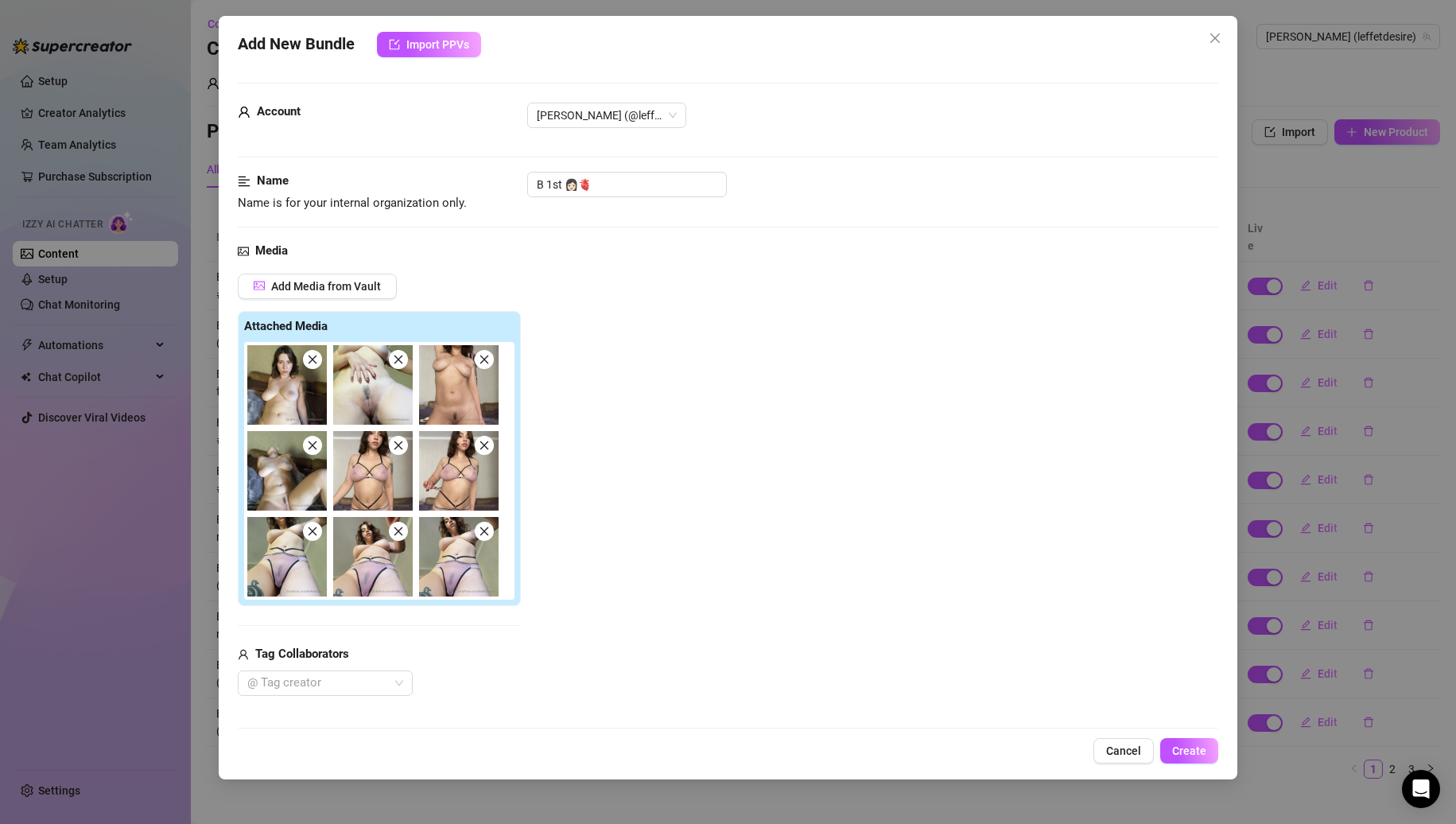
click at [316, 367] on span at bounding box center [312, 359] width 19 height 19
click at [389, 367] on span at bounding box center [399, 359] width 19 height 19
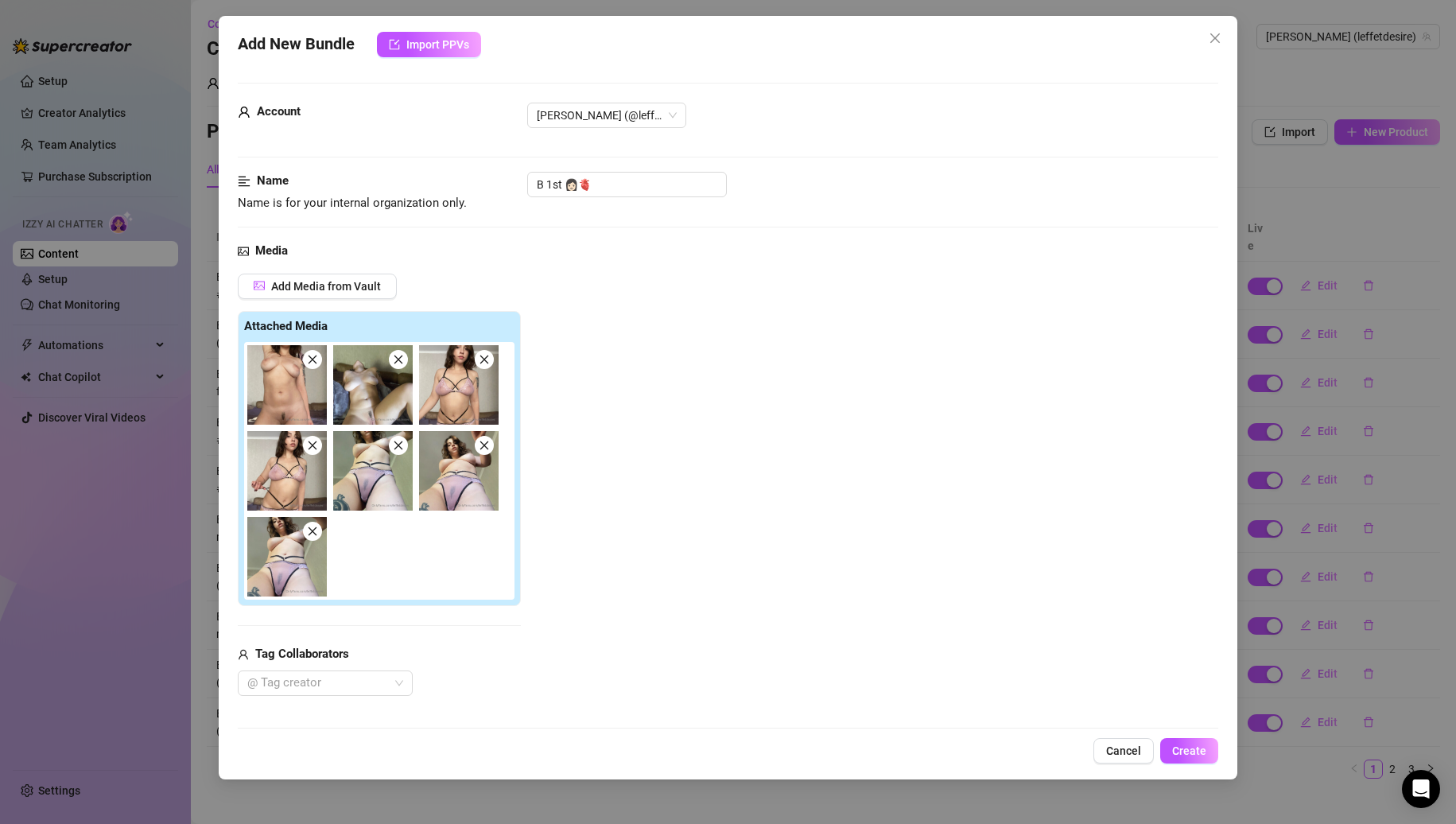
click at [316, 367] on span at bounding box center [312, 359] width 19 height 19
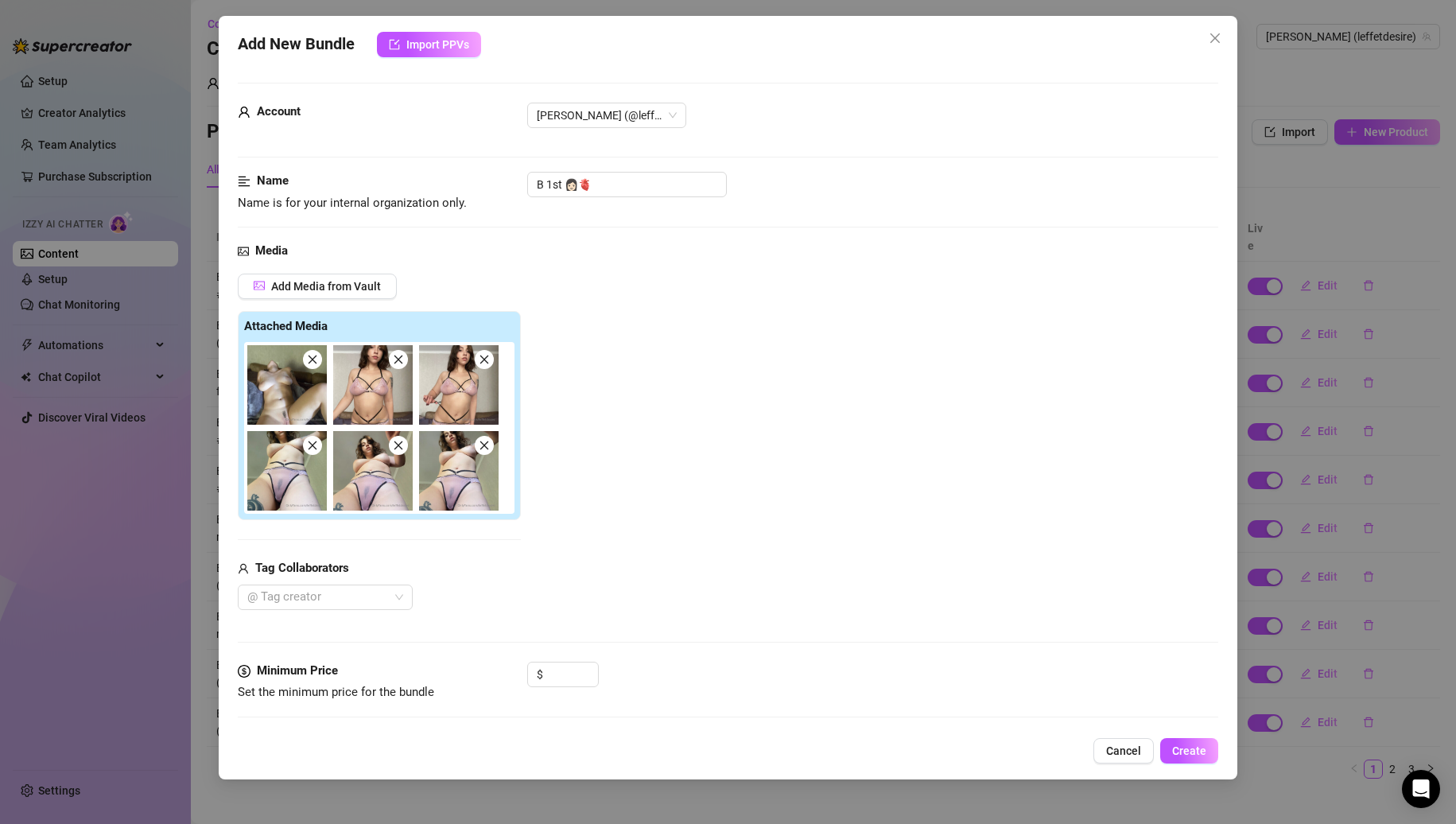
click at [316, 367] on span at bounding box center [312, 359] width 19 height 19
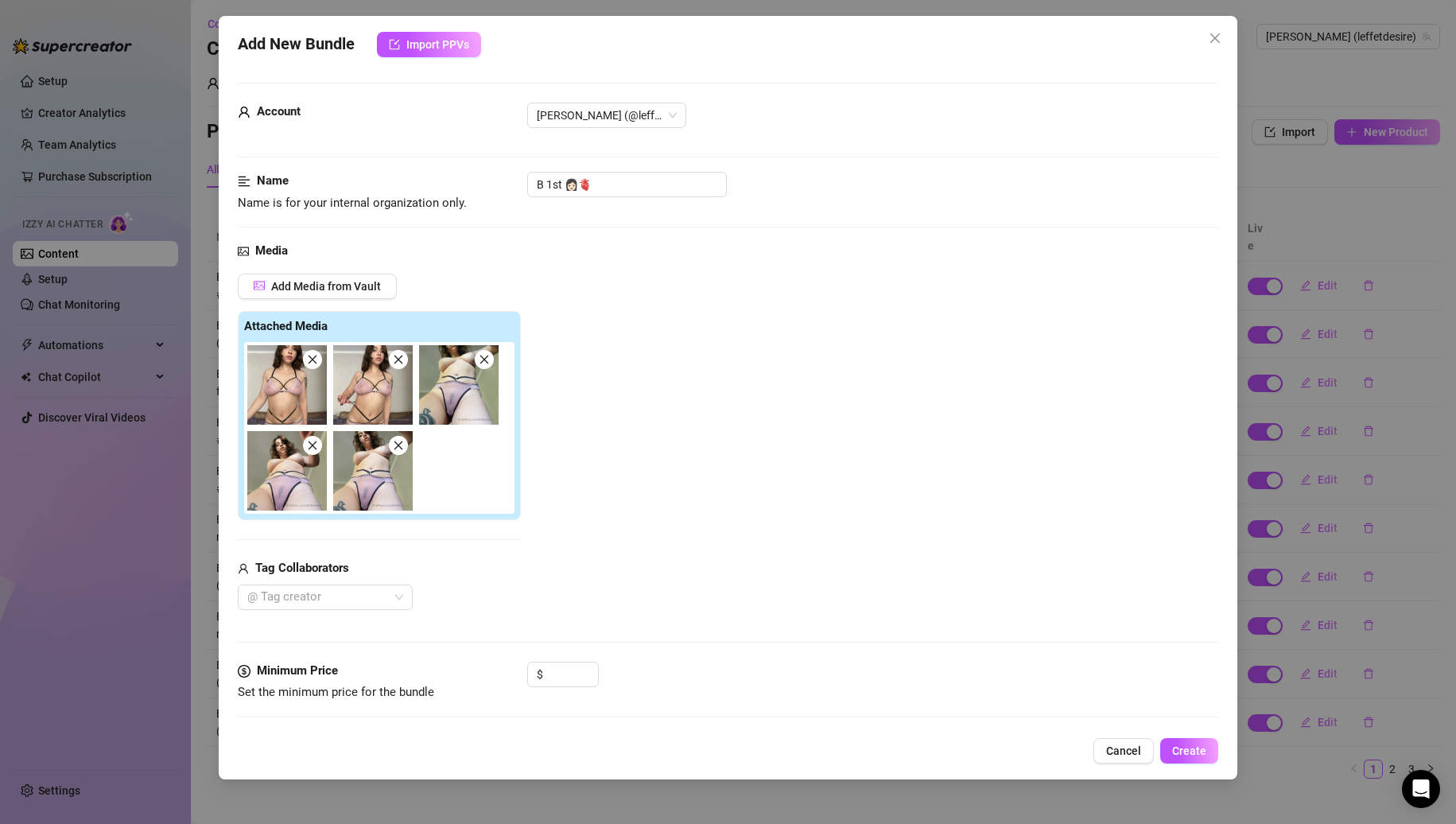
click at [316, 367] on span at bounding box center [312, 359] width 19 height 19
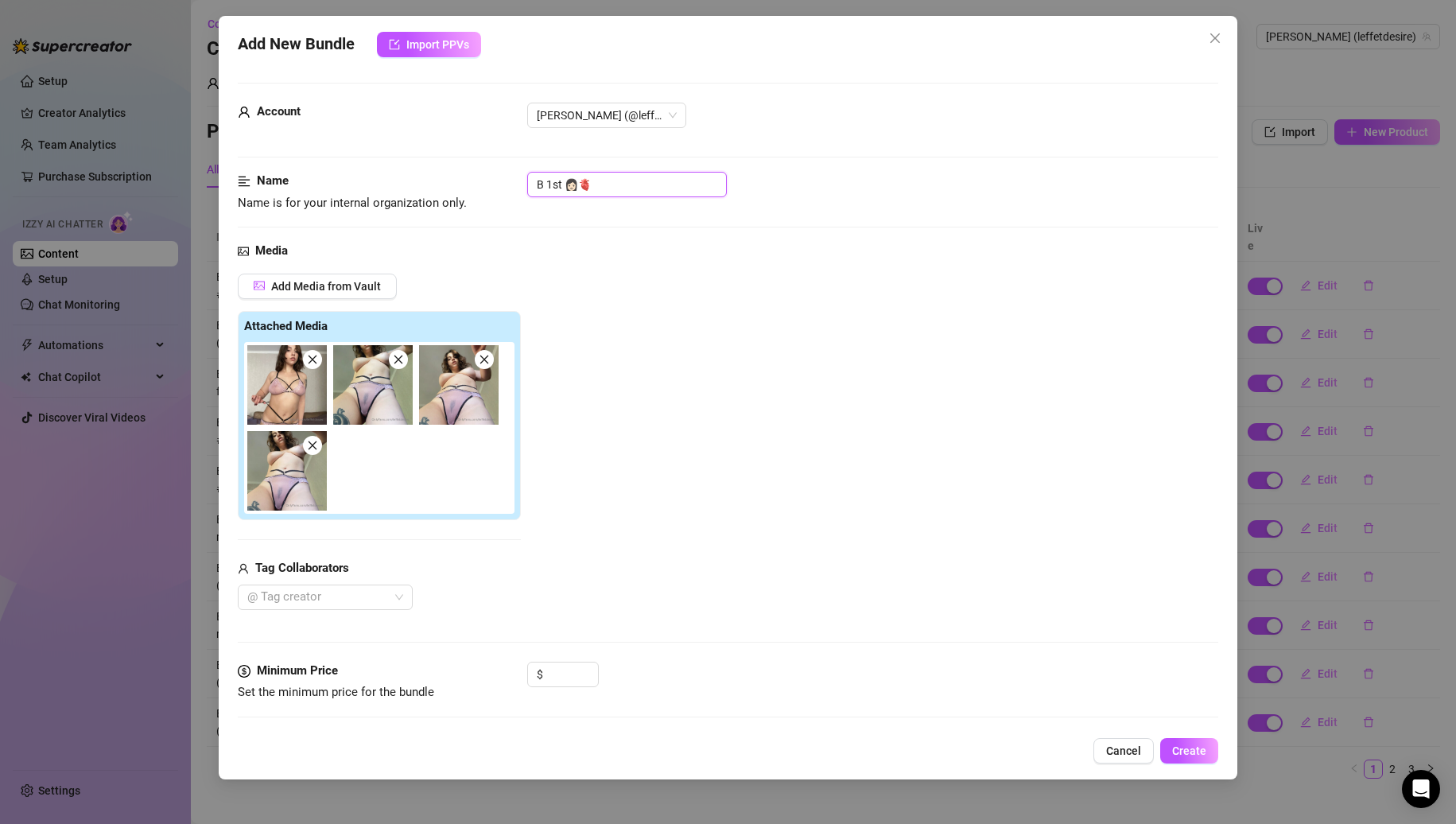
click at [617, 189] on input "B 1st 👩🏻🫀" at bounding box center [626, 184] width 199 height 25
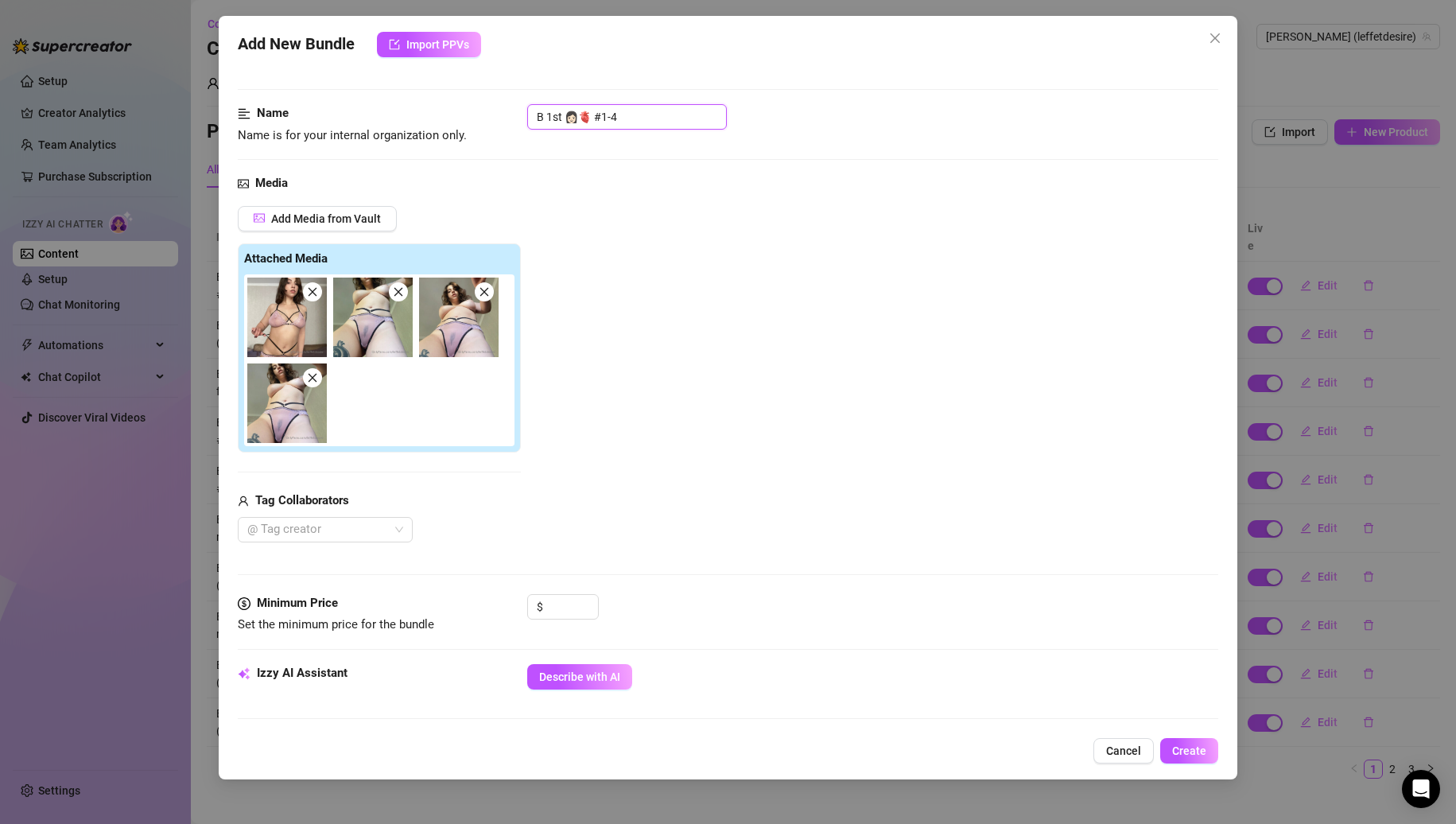
scroll to position [159, 0]
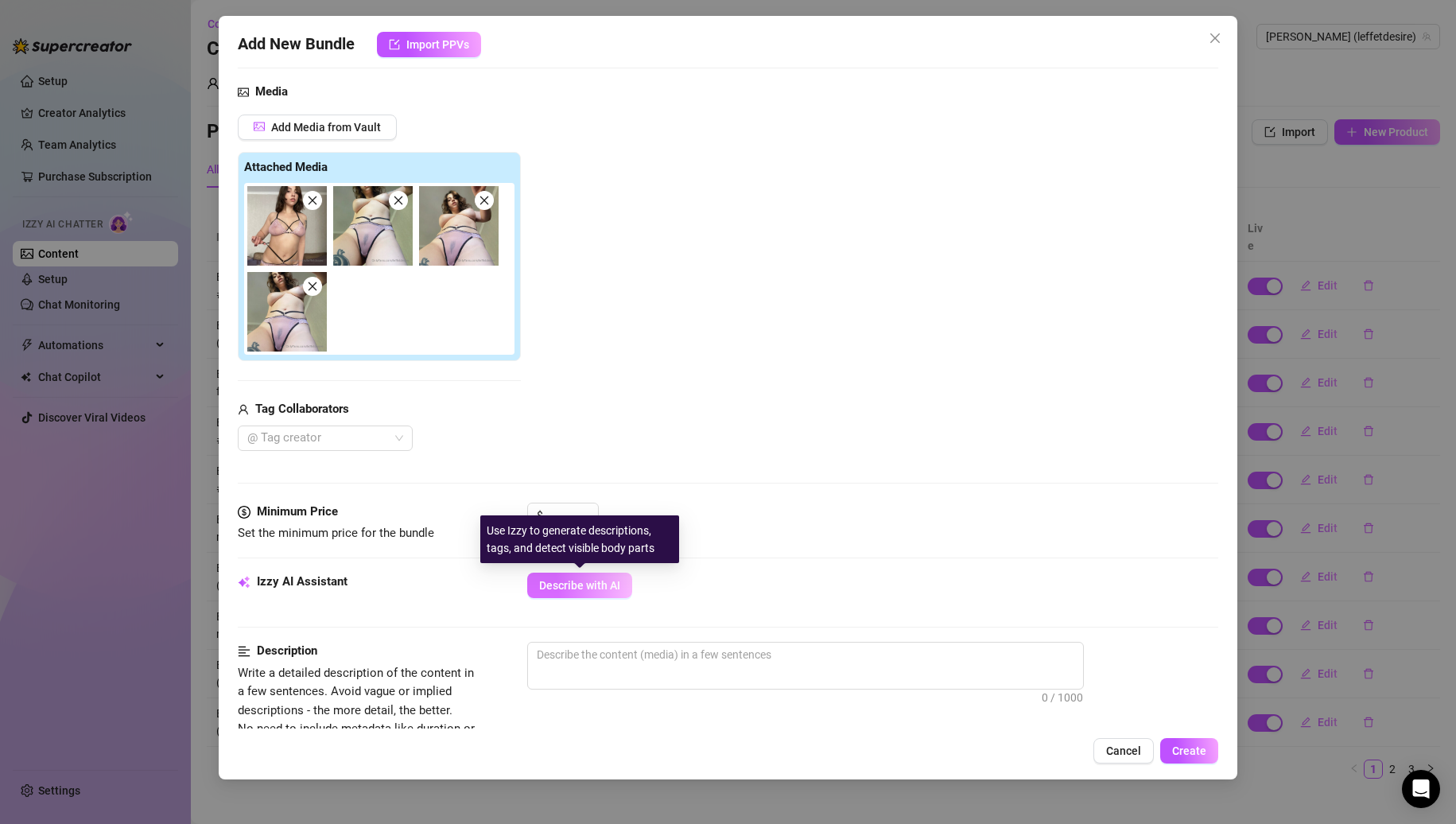
type input "B 1st 👩🏻🫀 #1-4"
click at [565, 584] on span "Describe with AI" at bounding box center [580, 585] width 81 height 13
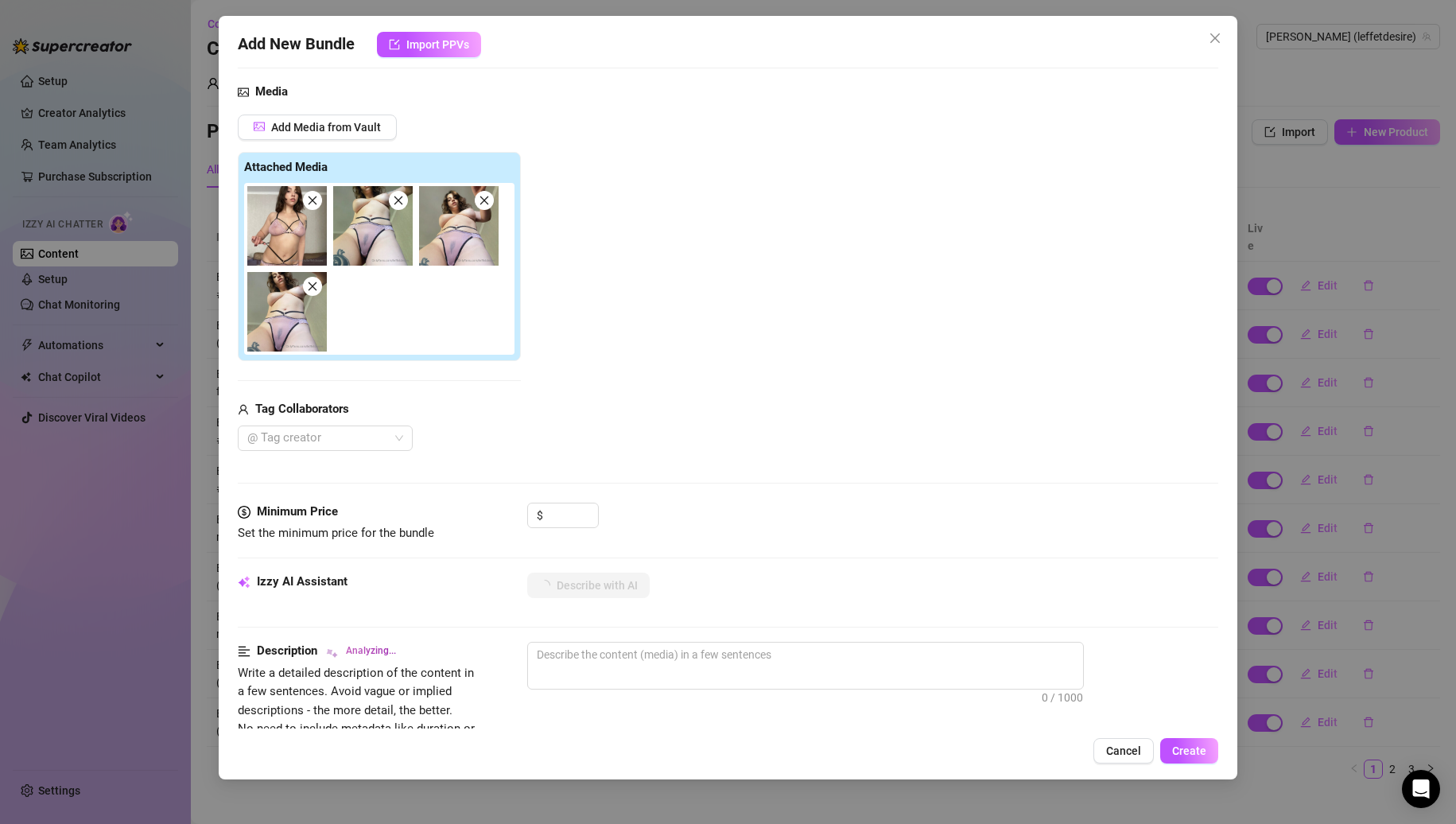
click at [671, 417] on div "Add Media from Vault Attached Media Tag Collaborators @ Tag creator" at bounding box center [728, 282] width 982 height 336
click at [578, 506] on input at bounding box center [572, 516] width 52 height 24
type input "0"
click at [686, 318] on div "Add Media from Vault Attached Media Tag Collaborators @ Tag creator" at bounding box center [728, 282] width 982 height 336
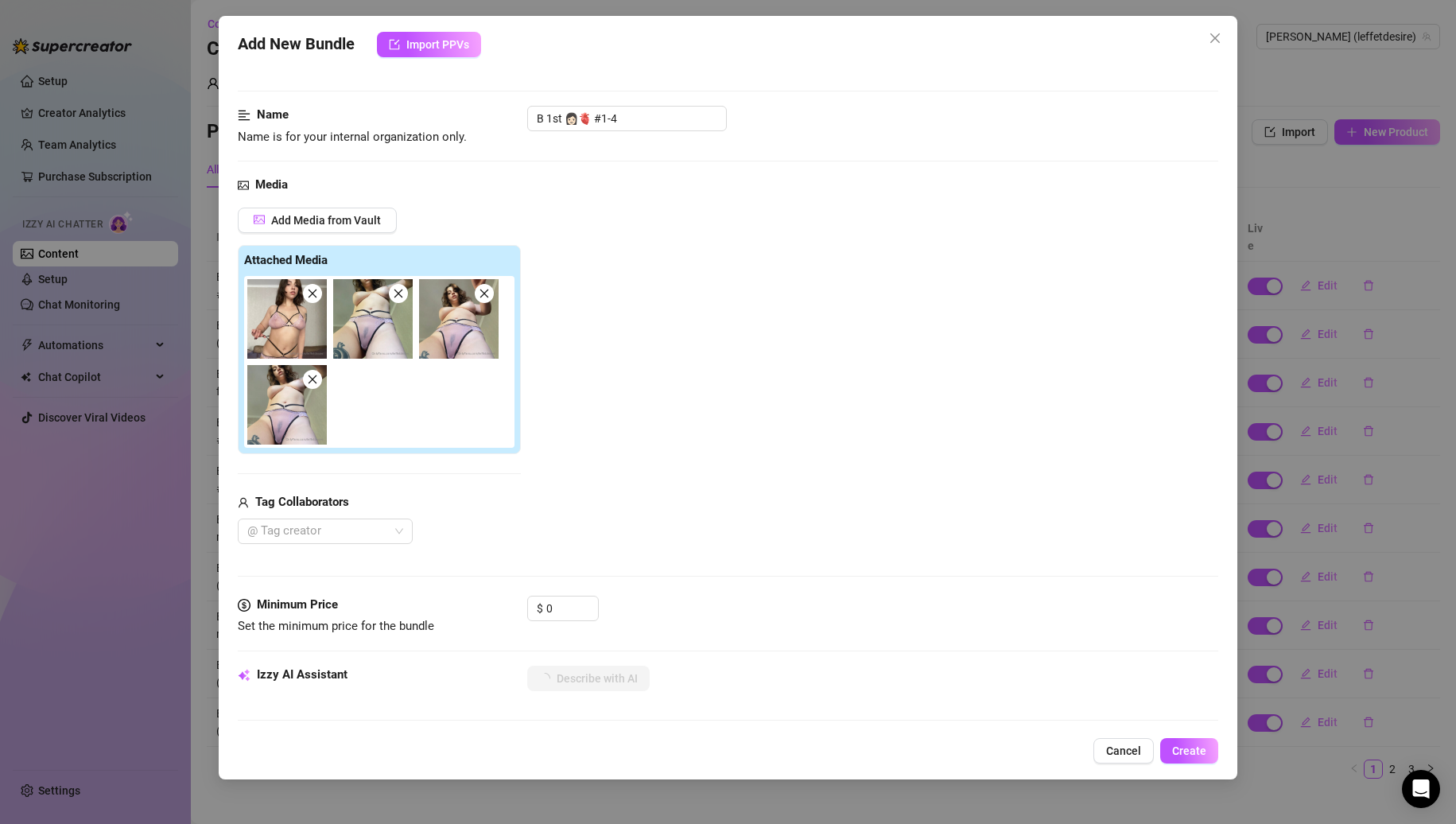
scroll to position [0, 0]
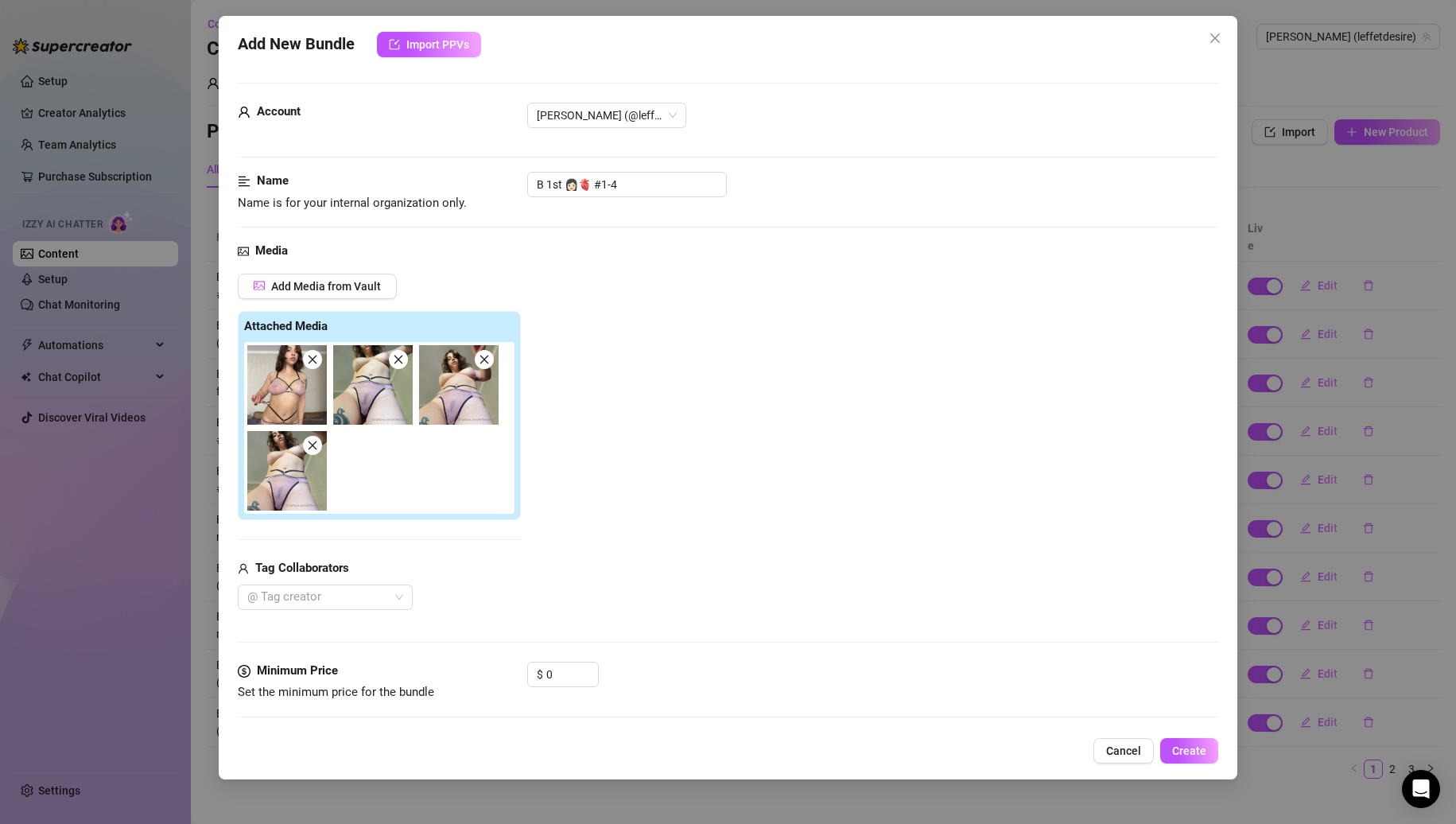
type textarea "[PERSON_NAME]"
type textarea "[PERSON_NAME] teases in"
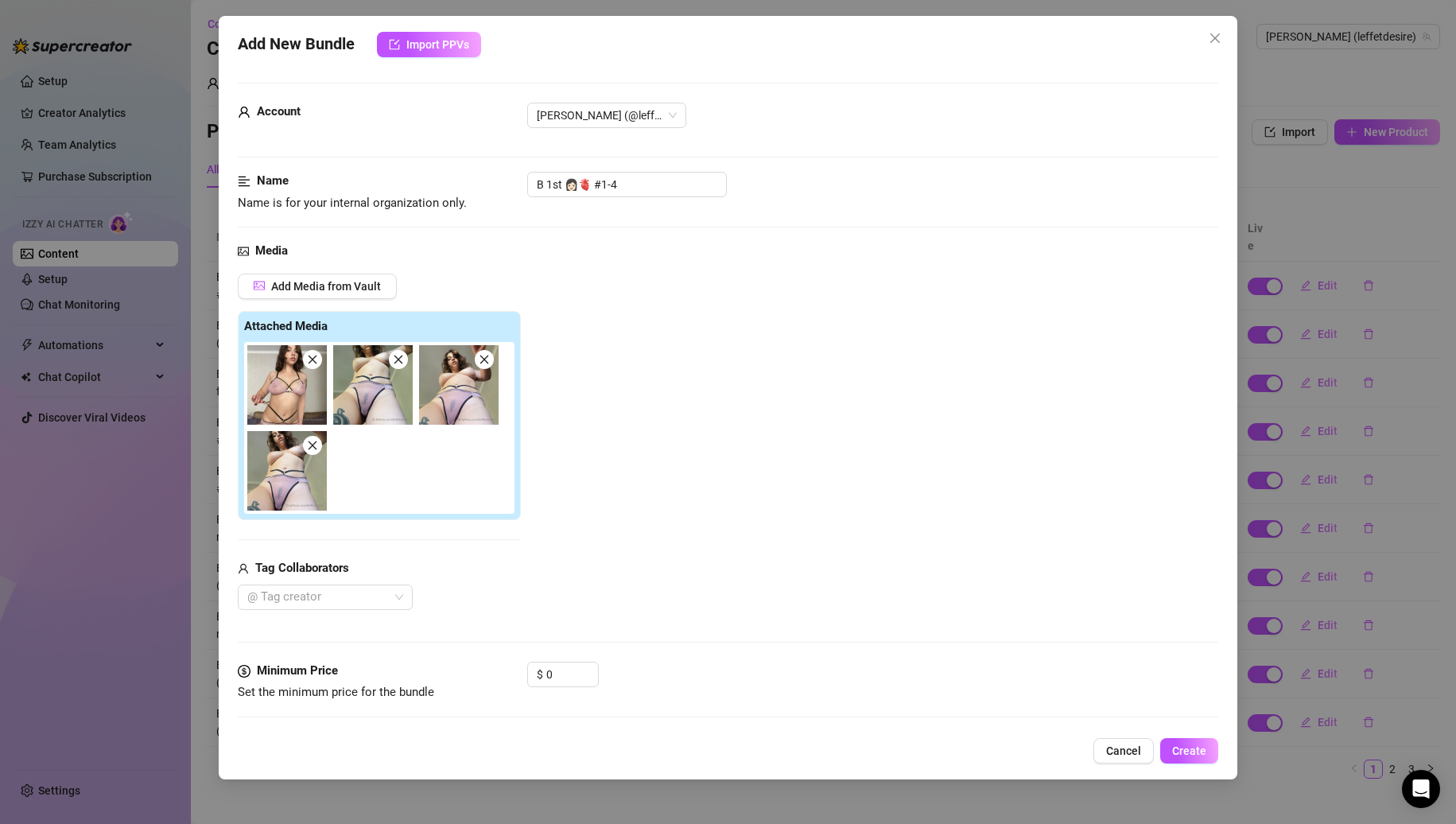
type textarea "[PERSON_NAME] teases in"
type textarea "[PERSON_NAME] teases in a"
type textarea "[PERSON_NAME] teases in a sheer"
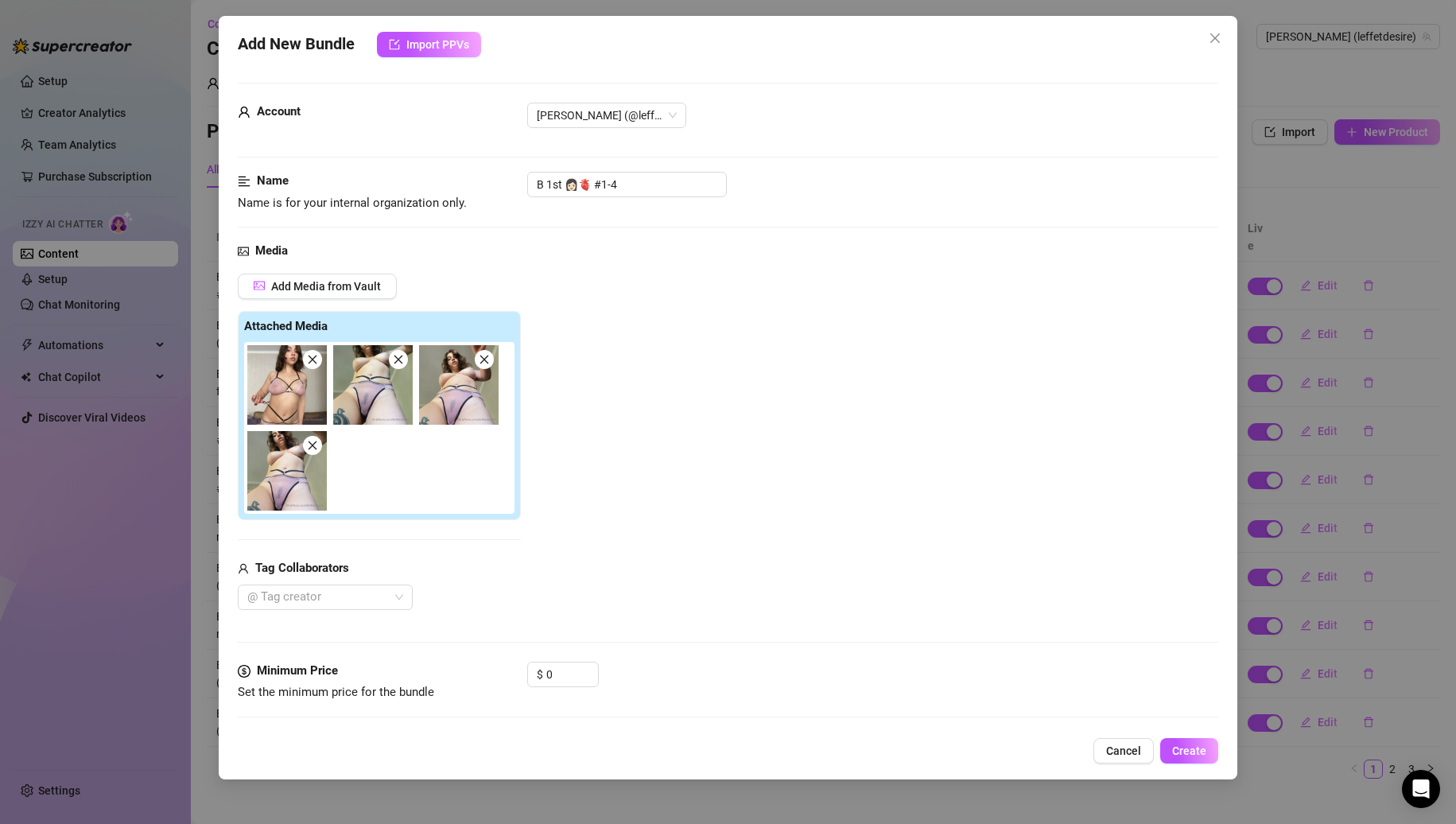
type textarea "[PERSON_NAME] teases in a sheer pink"
type textarea "[PERSON_NAME] teases in a sheer pink lingerie"
type textarea "[PERSON_NAME] teases in a sheer pink lingerie set"
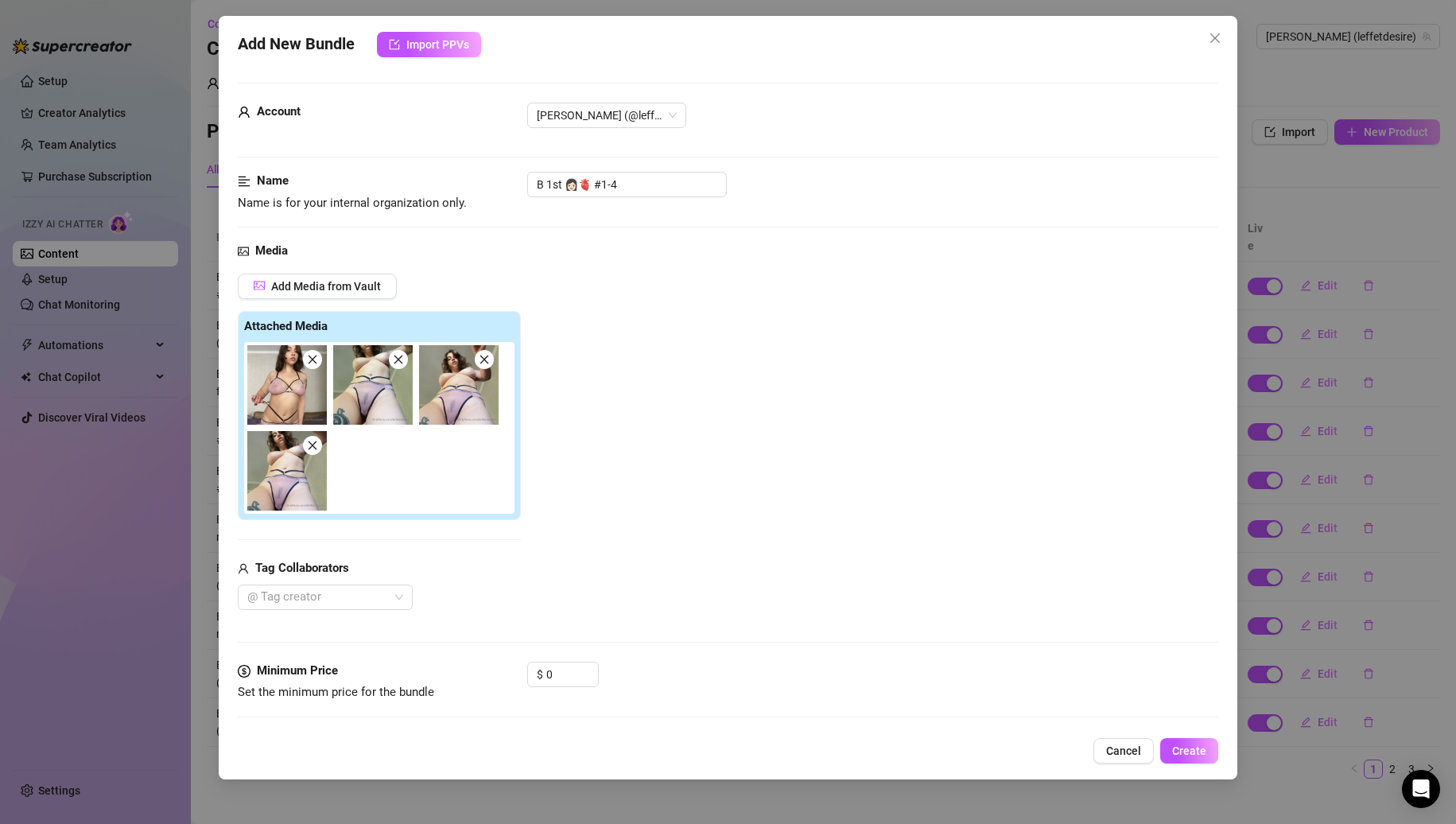
type textarea "[PERSON_NAME] teases in a sheer pink lingerie set"
type textarea "[PERSON_NAME] teases in a sheer pink lingerie set with"
type textarea "[PERSON_NAME] teases in a sheer pink lingerie set with black"
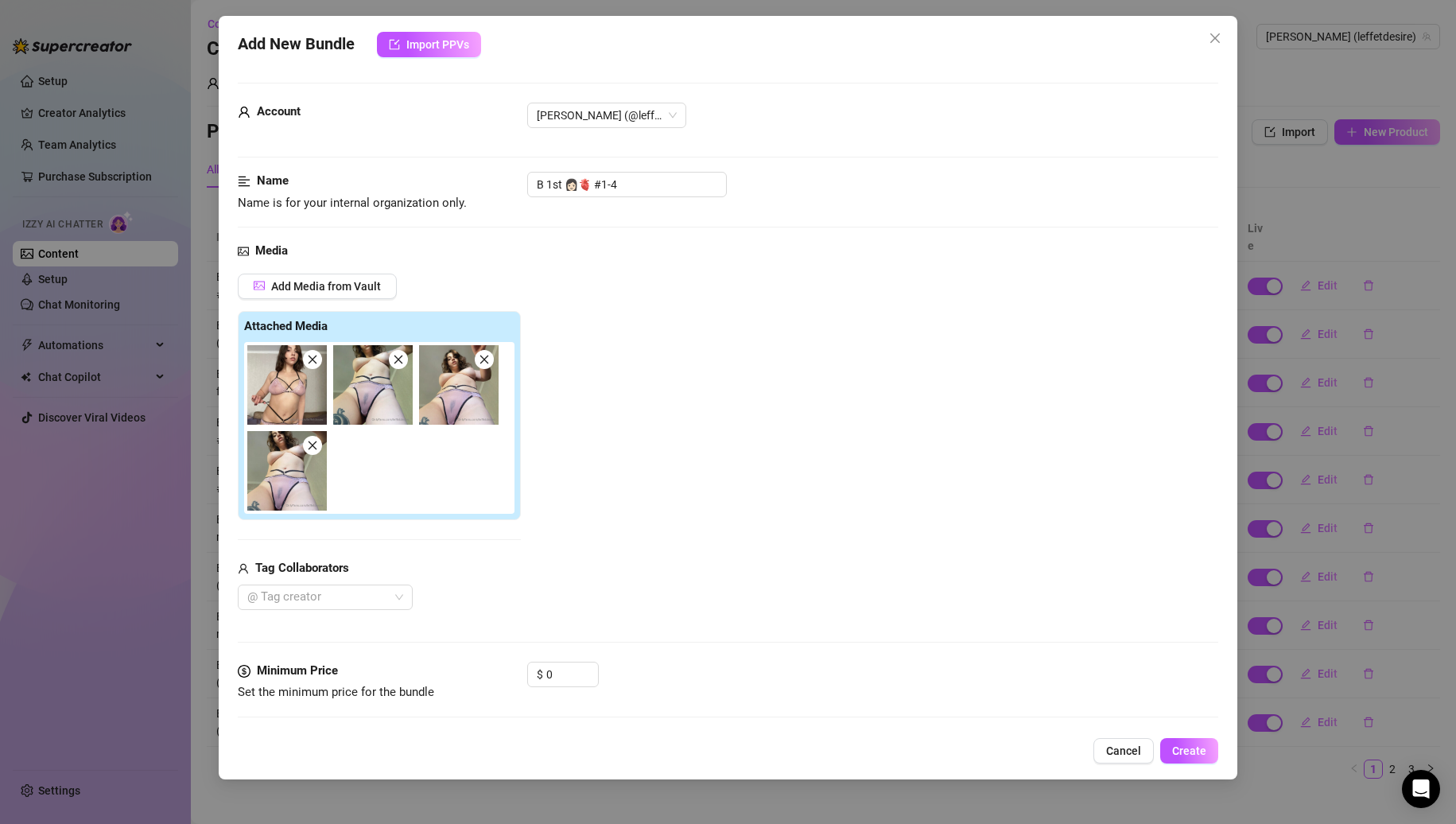
type textarea "[PERSON_NAME] teases in a sheer pink lingerie set with black straps,"
type textarea "[PERSON_NAME] teases in a sheer pink lingerie set with black straps, her"
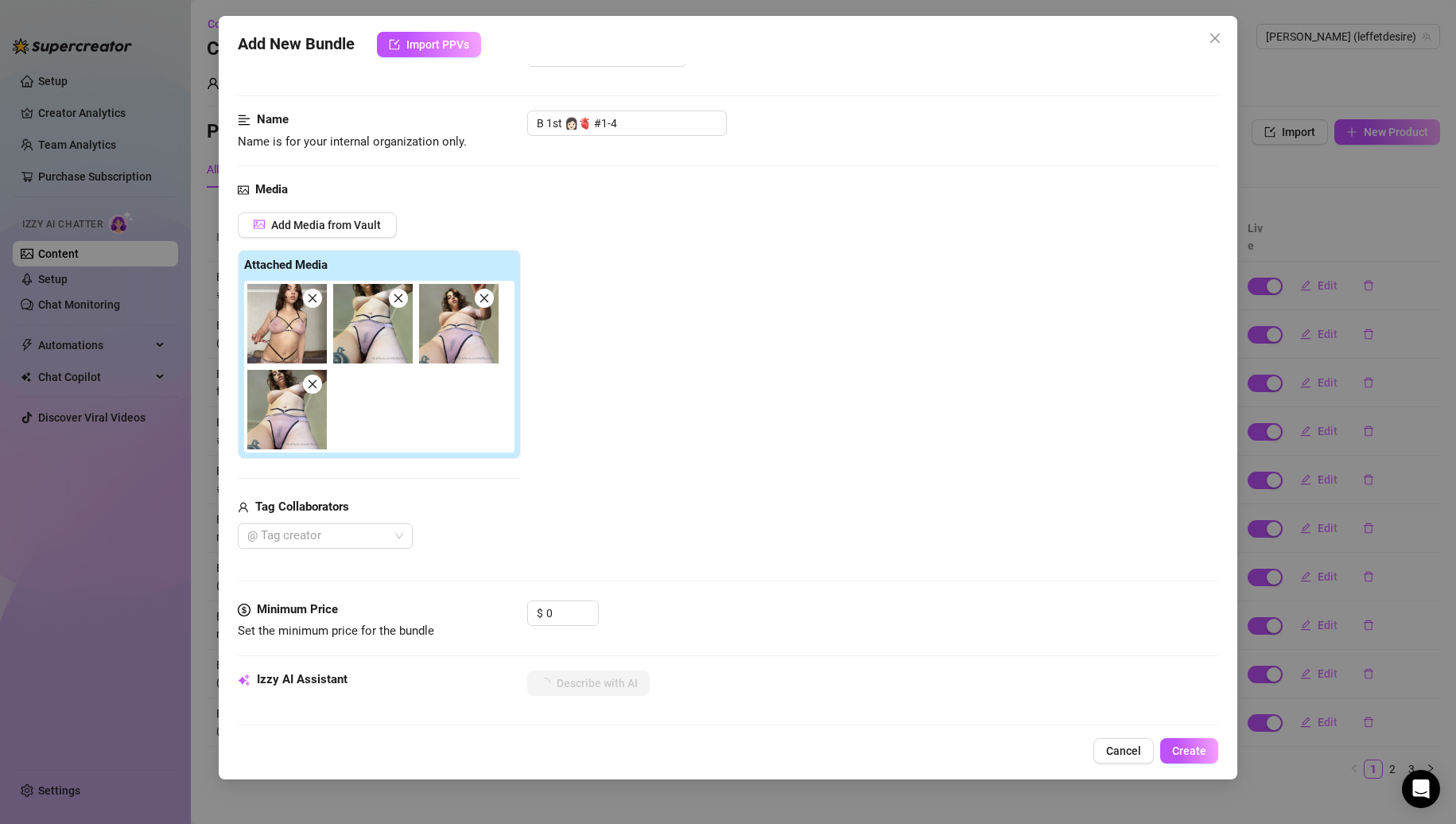
type textarea "[PERSON_NAME] teases in a sheer pink lingerie set with black straps, her perky"
type textarea "[PERSON_NAME] teases in a sheer pink lingerie set with black straps, her perky …"
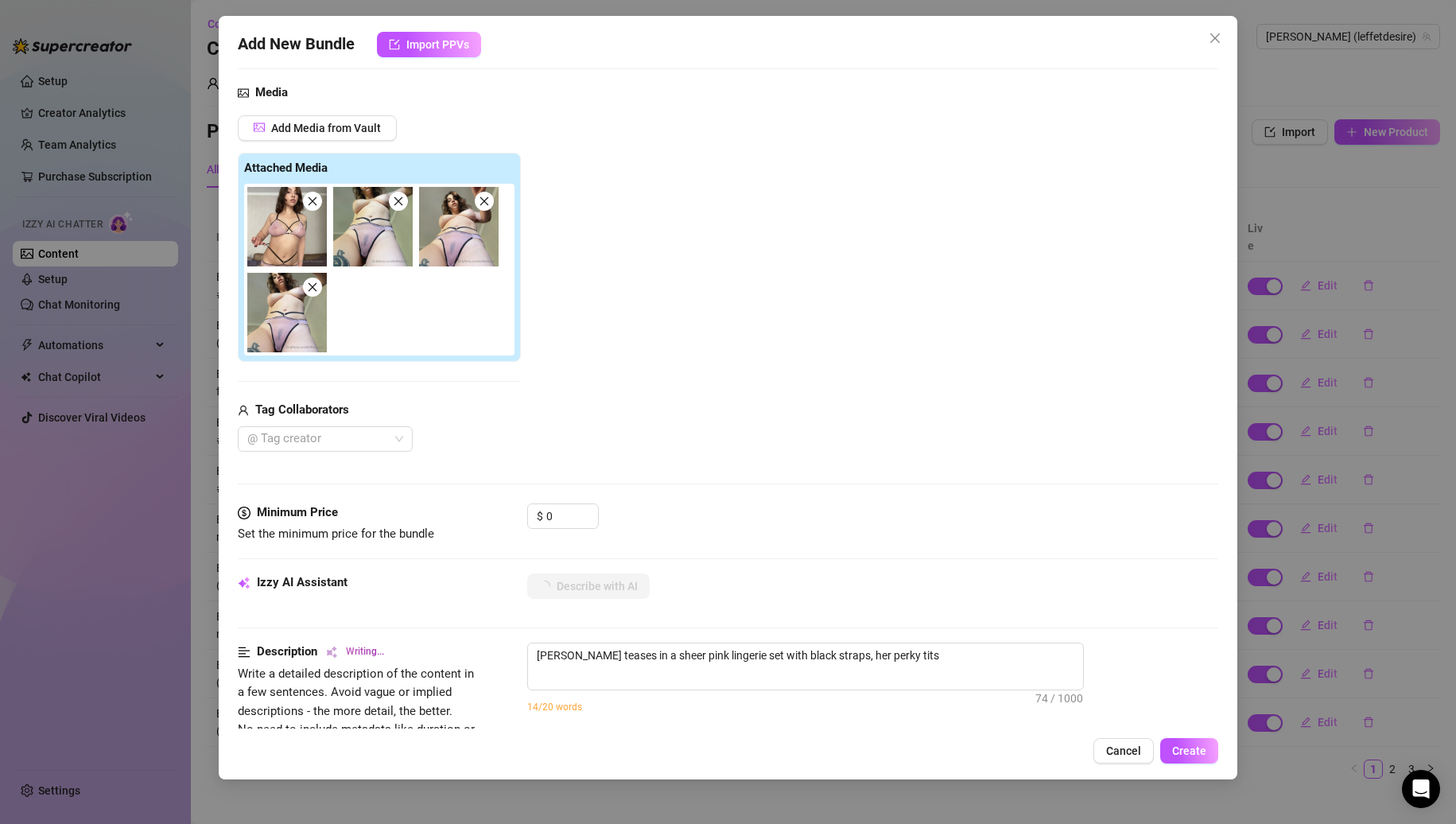
type textarea "[PERSON_NAME] teases in a sheer pink lingerie set with black straps, her perky …"
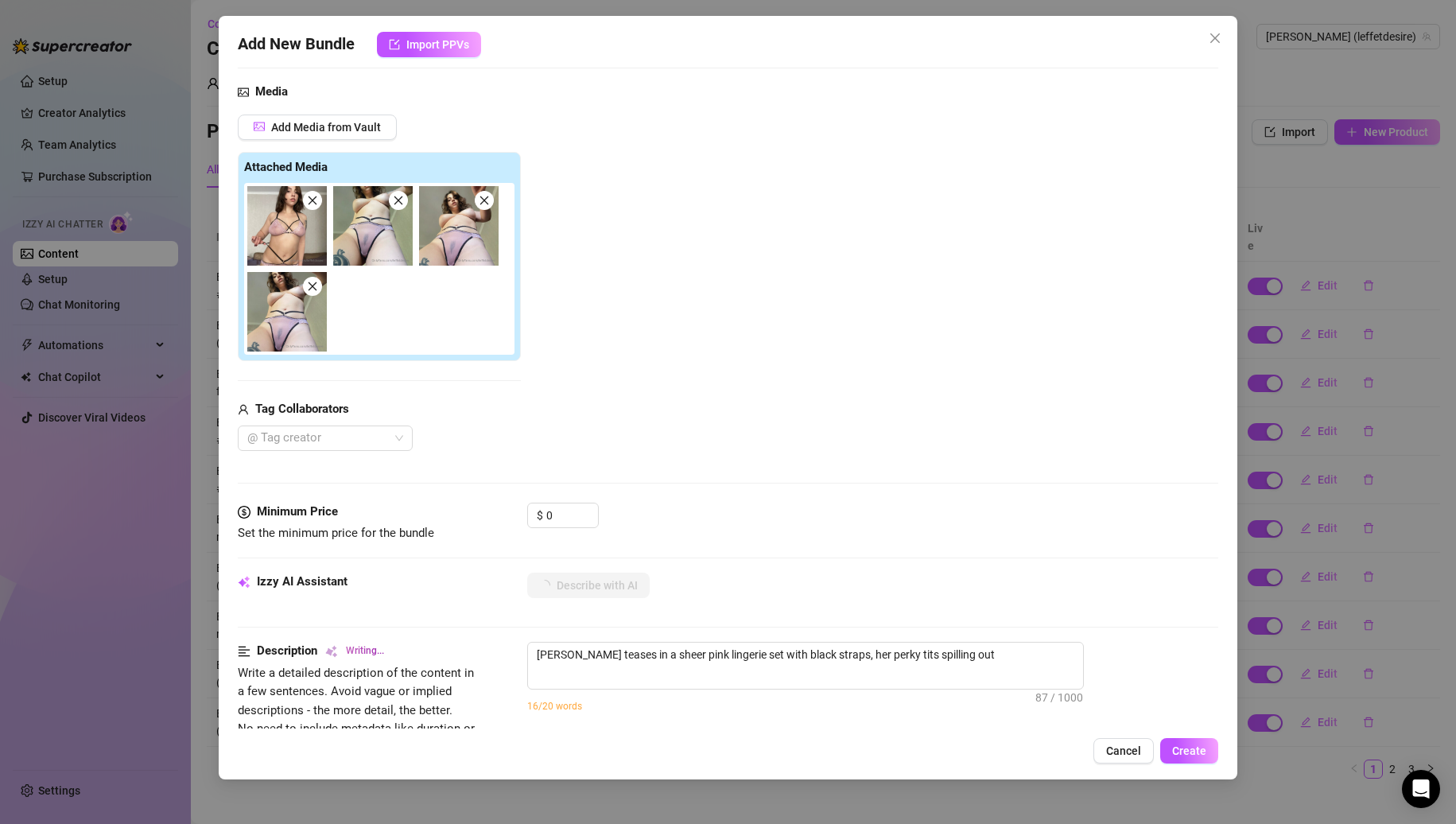
type textarea "[PERSON_NAME] teases in a sheer pink lingerie set with black straps, her perky …"
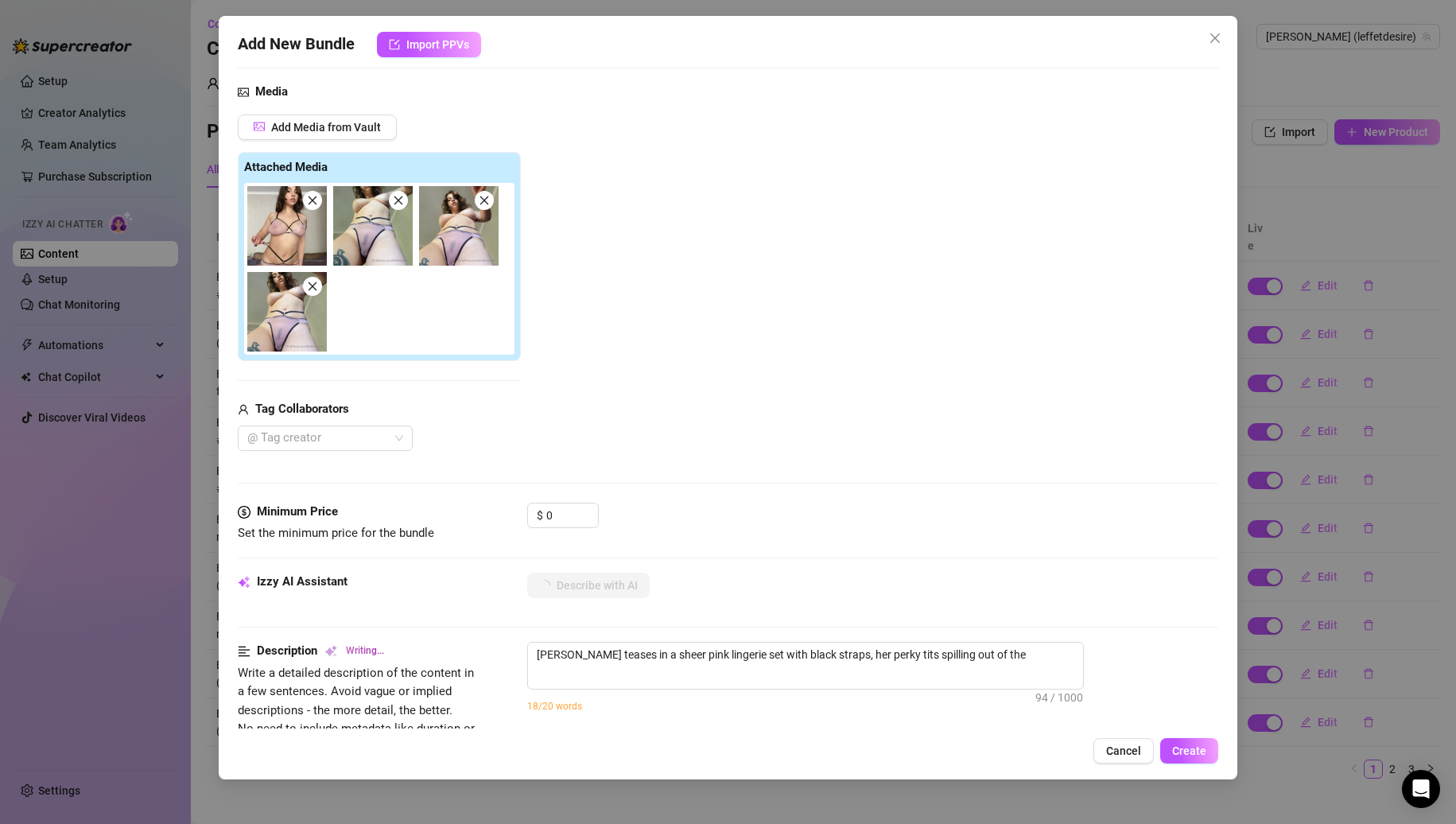
type textarea "[PERSON_NAME] teases in a sheer pink lingerie set with black straps, her perky …"
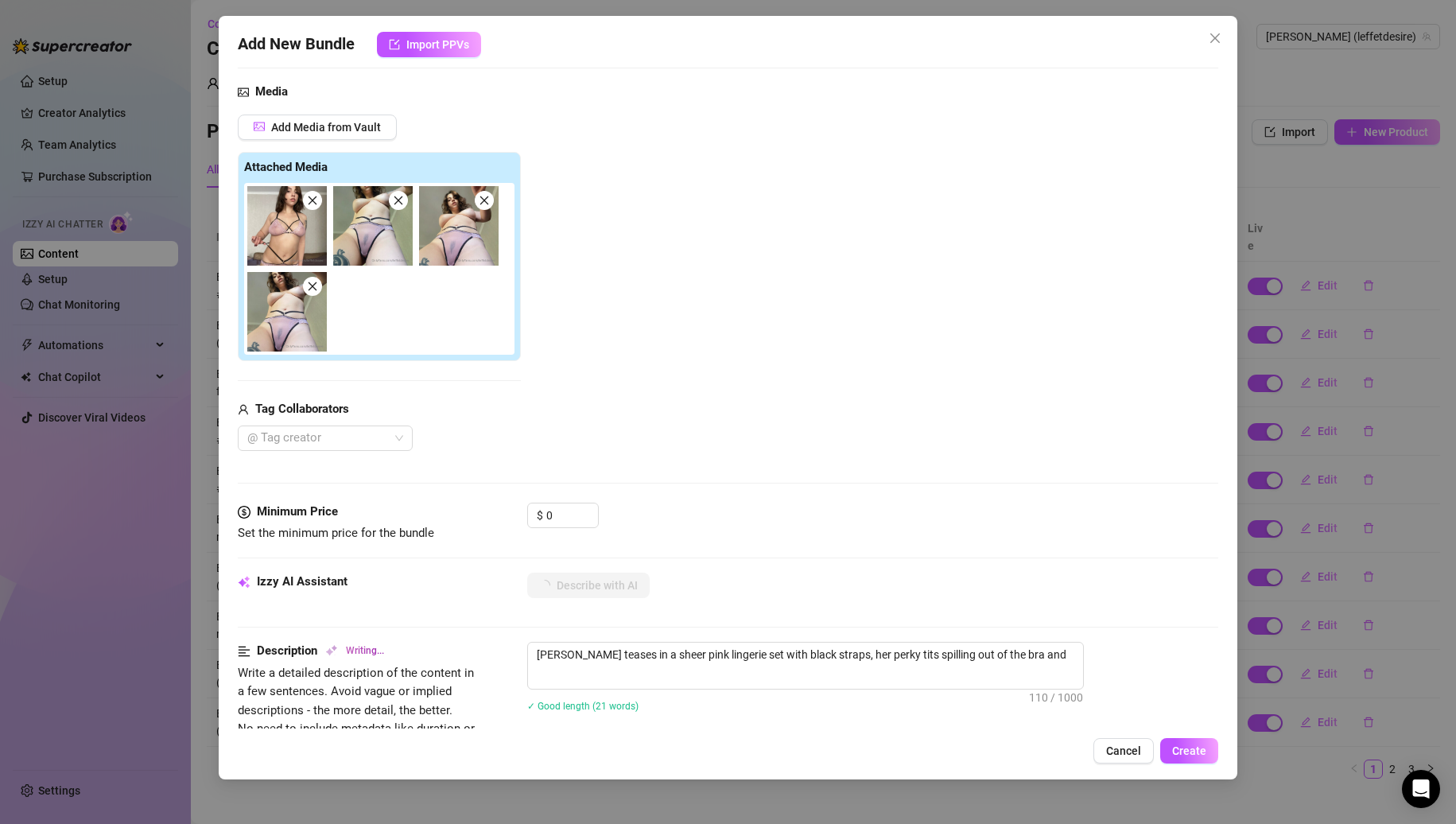
type textarea "[PERSON_NAME] teases in a sheer pink lingerie set with black straps, her perky …"
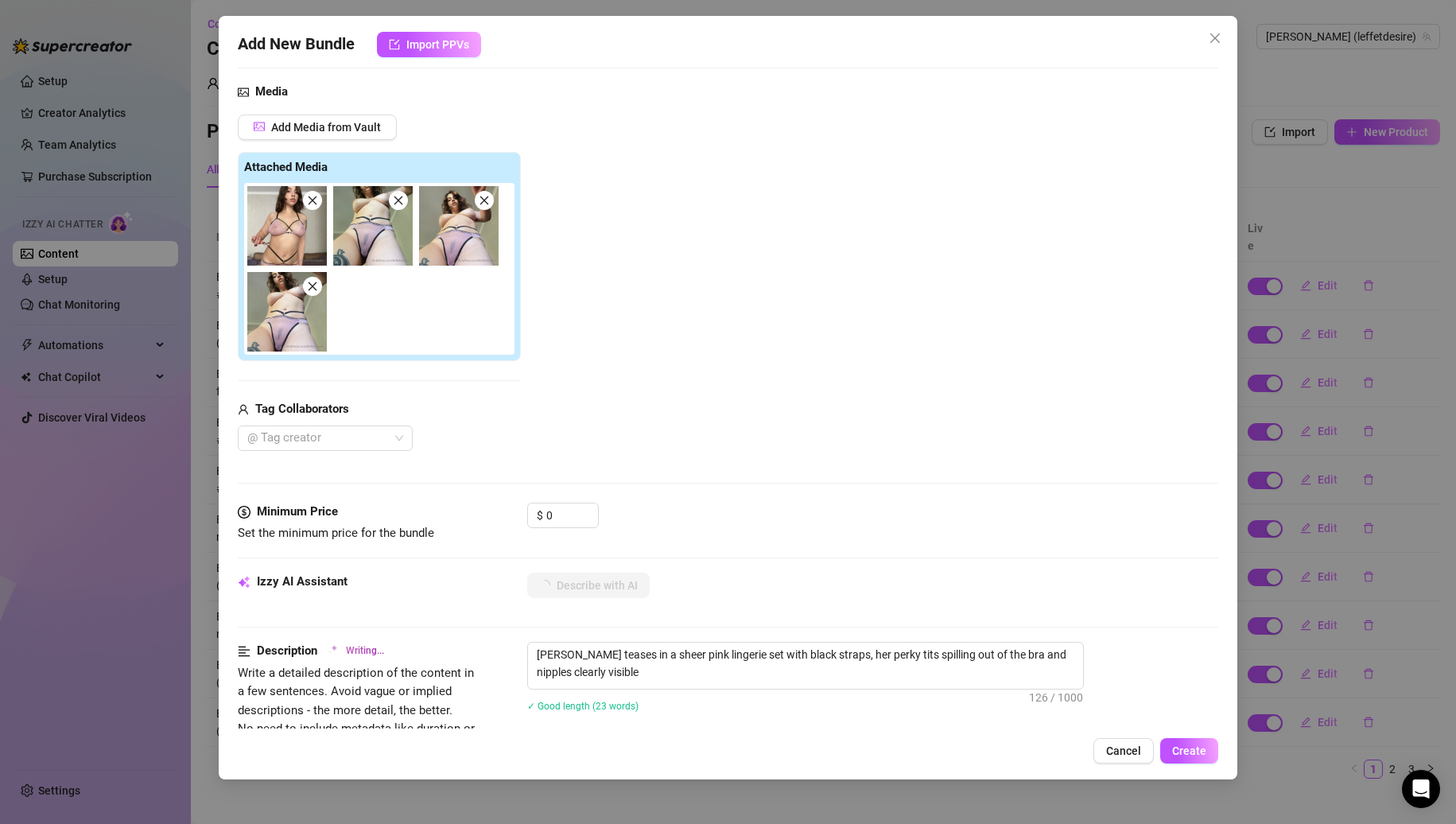
type textarea "[PERSON_NAME] teases in a sheer pink lingerie set with black straps, her perky …"
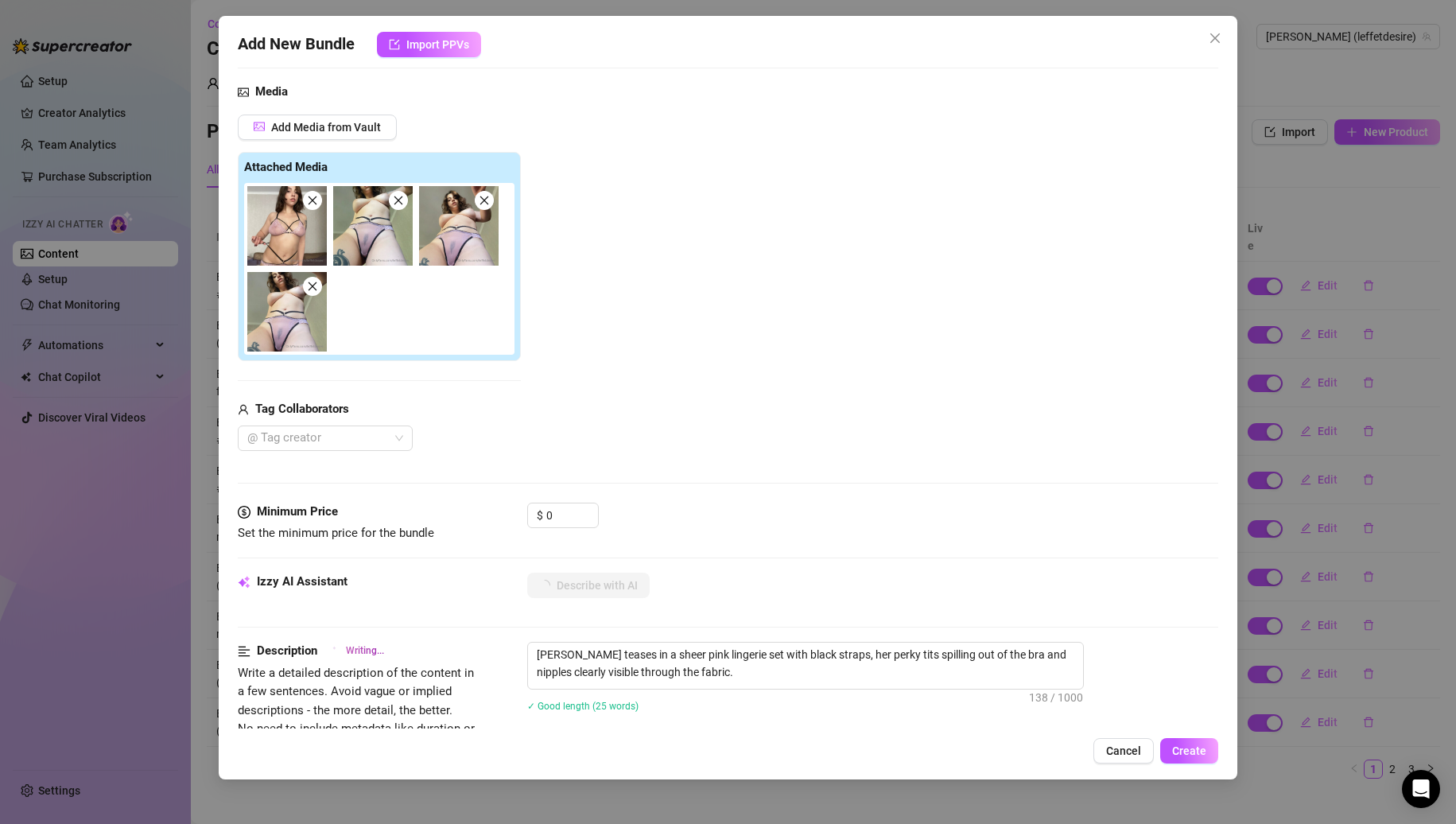
type textarea "[PERSON_NAME] teases in a sheer pink lingerie set with black straps, her perky …"
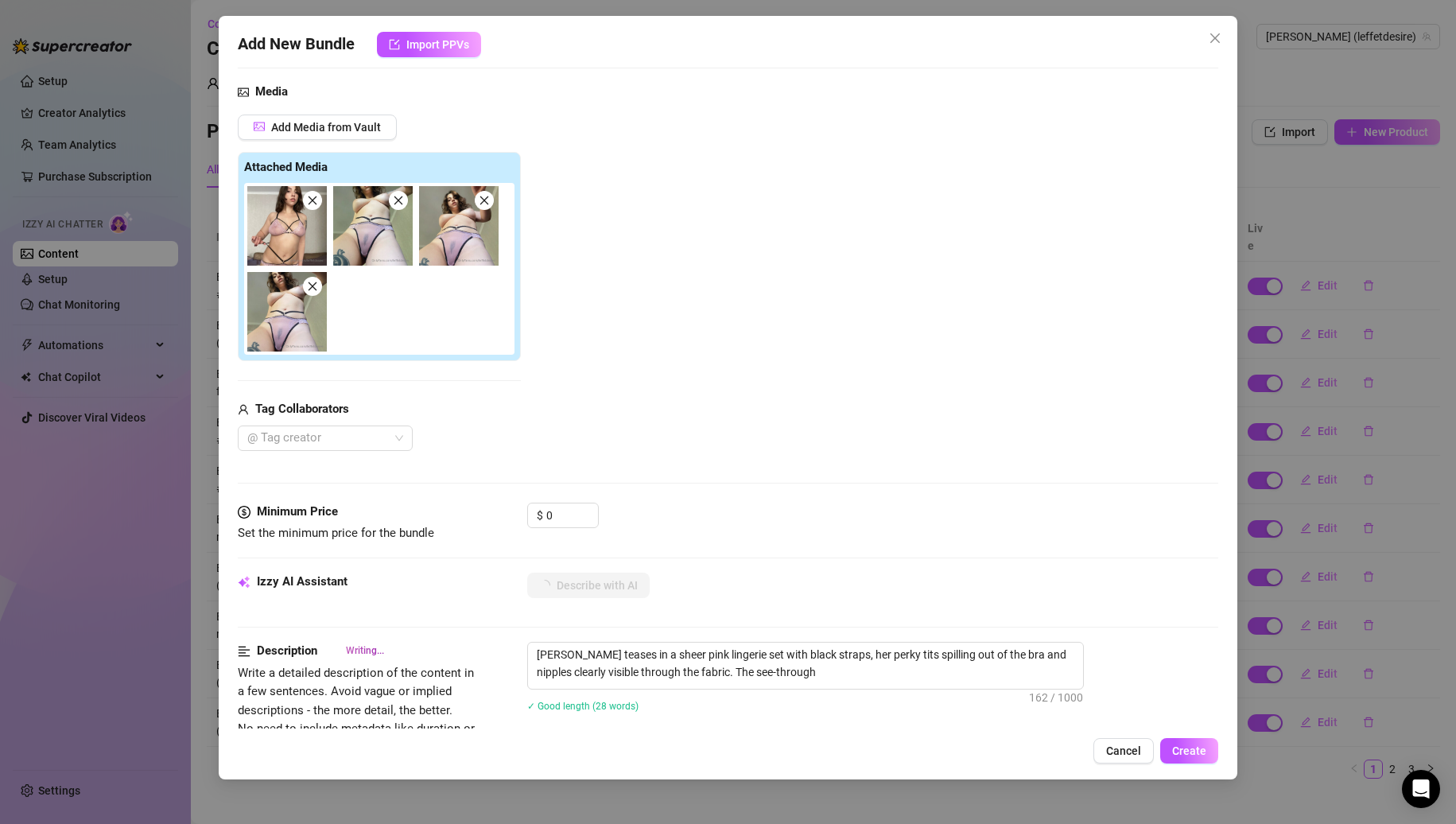
type textarea "[PERSON_NAME] teases in a sheer pink lingerie set with black straps, her perky …"
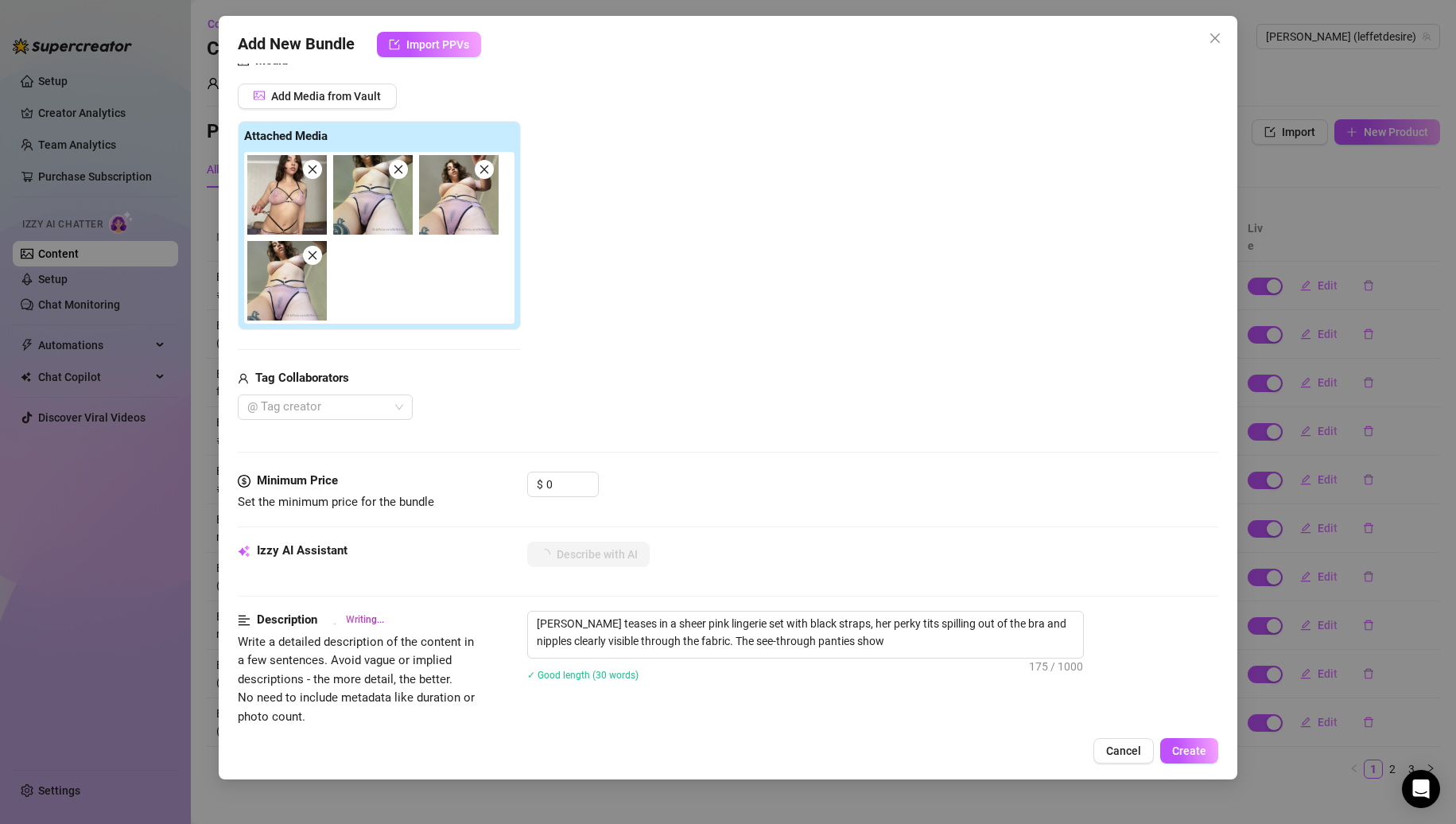
type textarea "[PERSON_NAME] teases in a sheer pink lingerie set with black straps, her perky …"
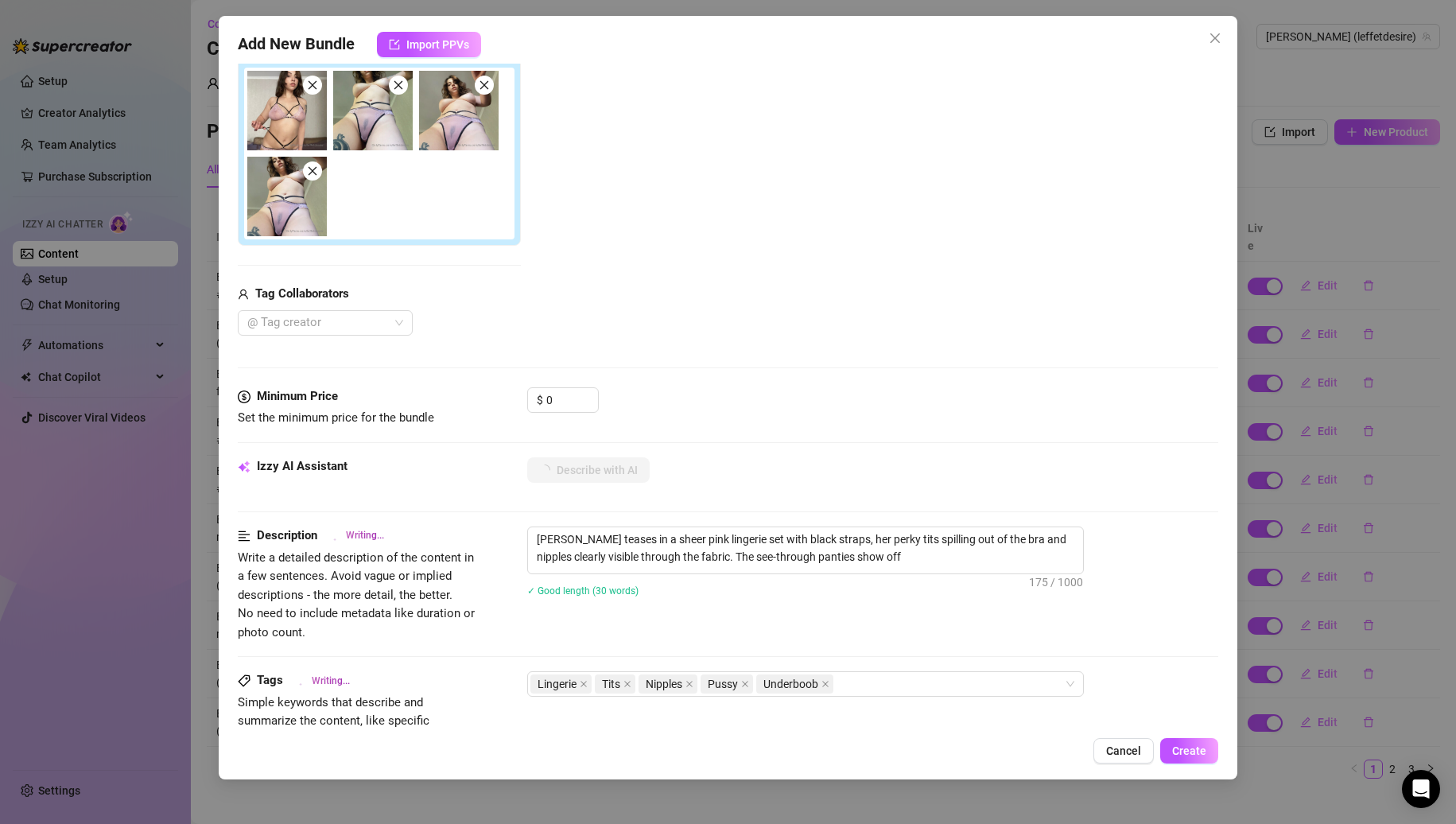
type textarea "[PERSON_NAME] teases in a sheer pink lingerie set with black straps, her perky …"
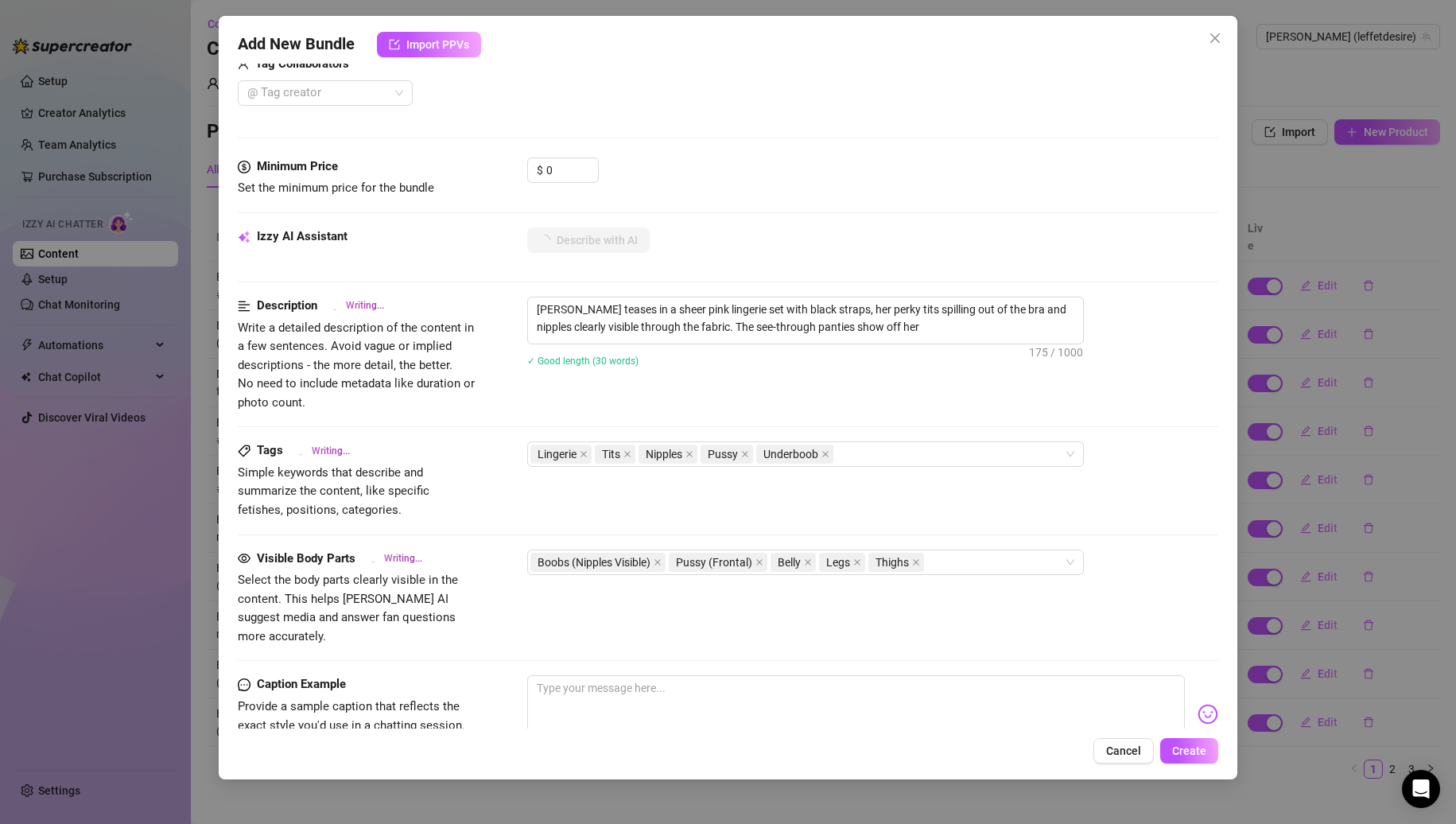
type textarea "[PERSON_NAME] teases in a sheer pink lingerie set with black straps, her perky …"
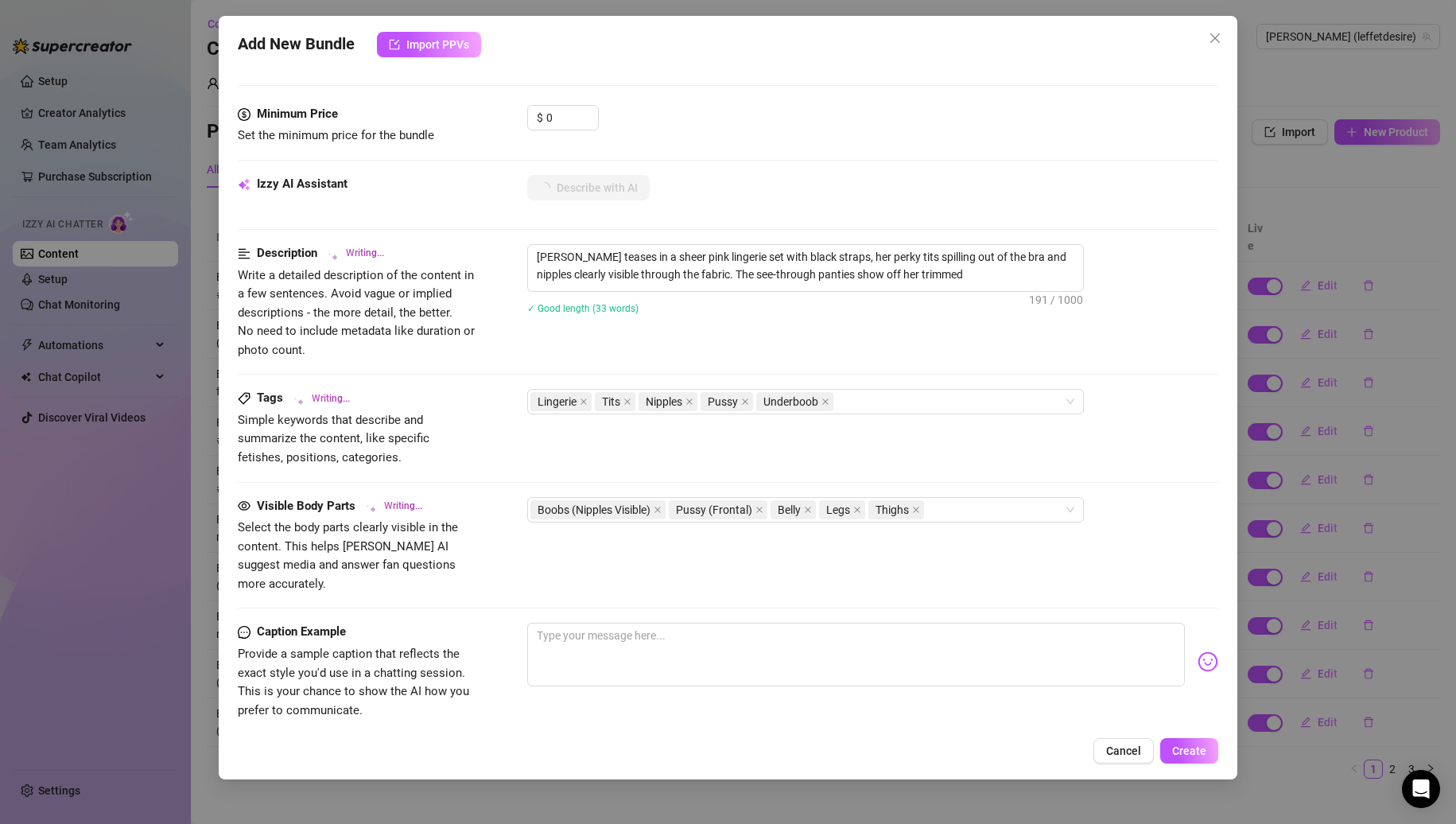
type textarea "[PERSON_NAME] teases in a sheer pink lingerie set with black straps, her perky …"
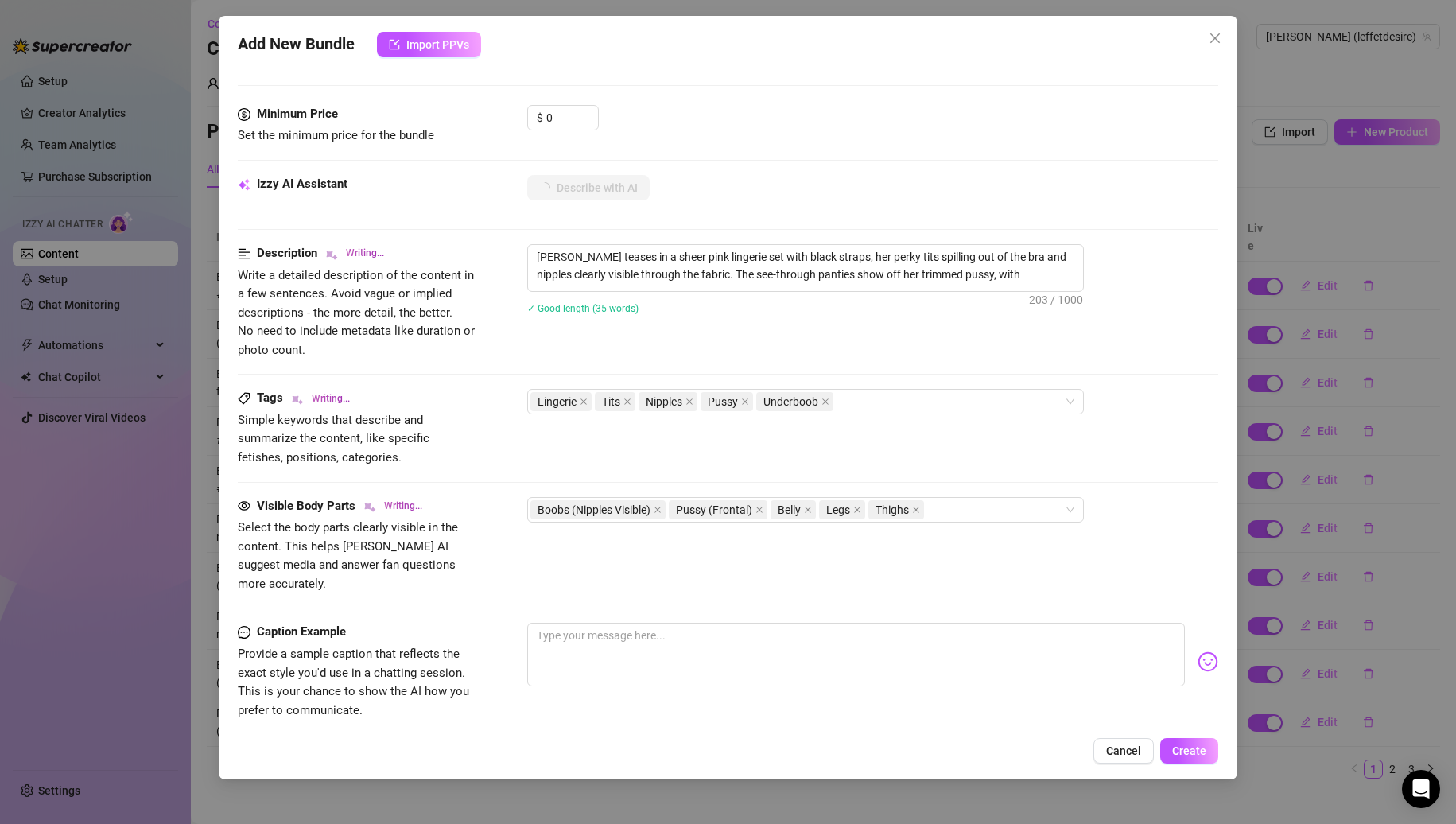
type textarea "[PERSON_NAME] teases in a sheer pink lingerie set with black straps, her perky …"
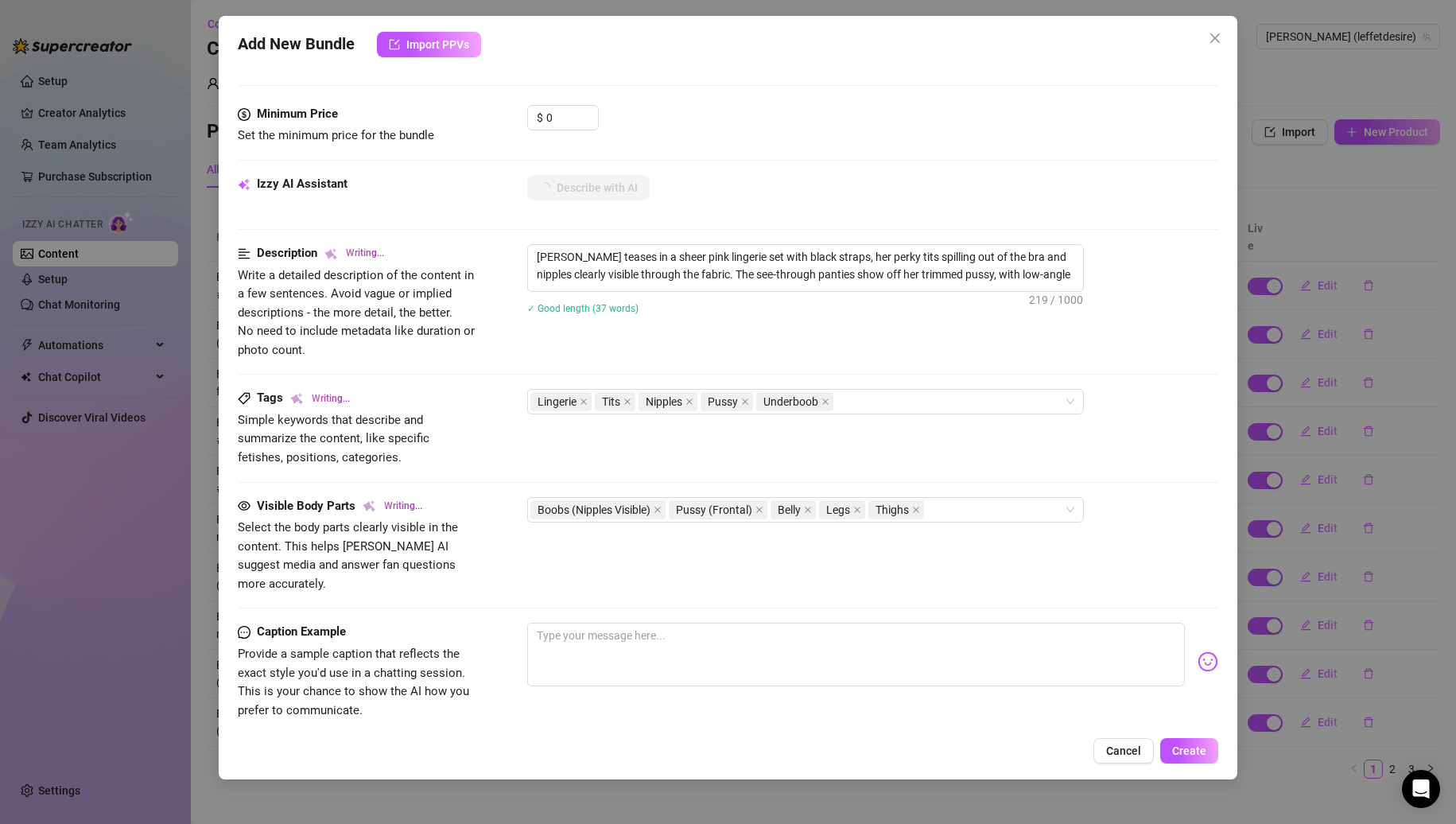
type textarea "[PERSON_NAME] teases in a sheer pink lingerie set with black straps, her perky …"
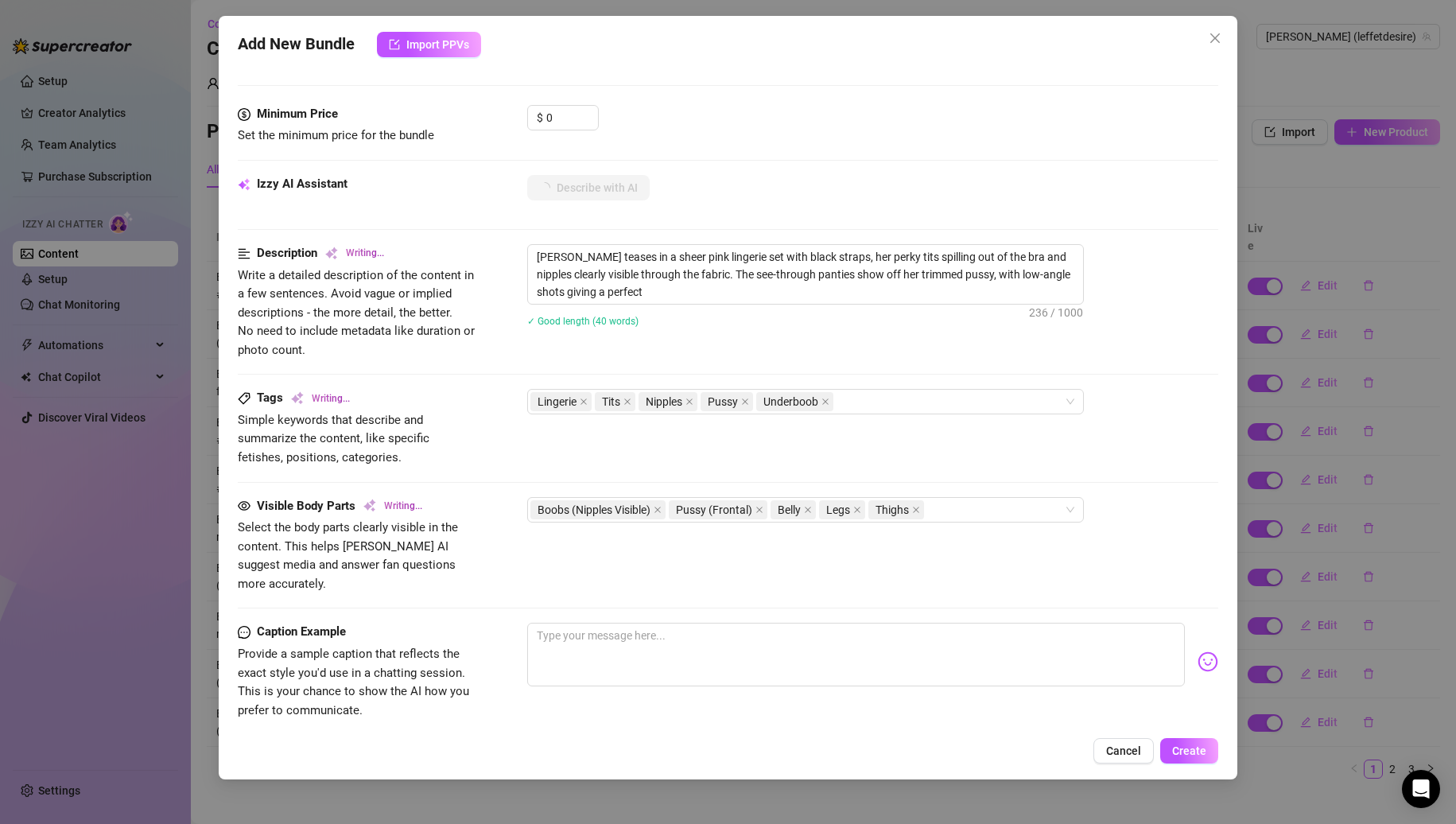
type textarea "[PERSON_NAME] teases in a sheer pink lingerie set with black straps, her perky …"
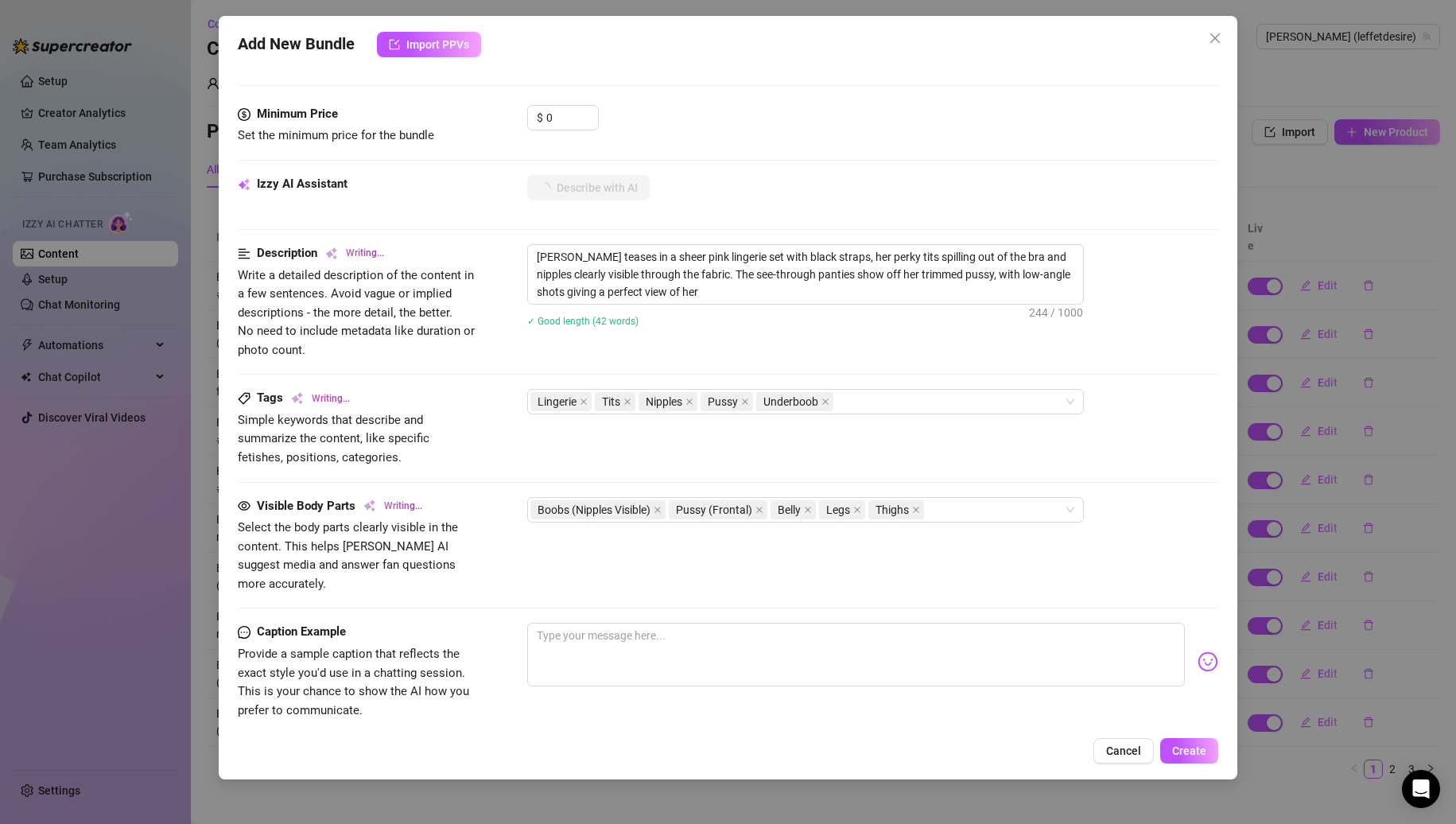
type textarea "[PERSON_NAME] teases in a sheer pink lingerie set with black straps, her perky …"
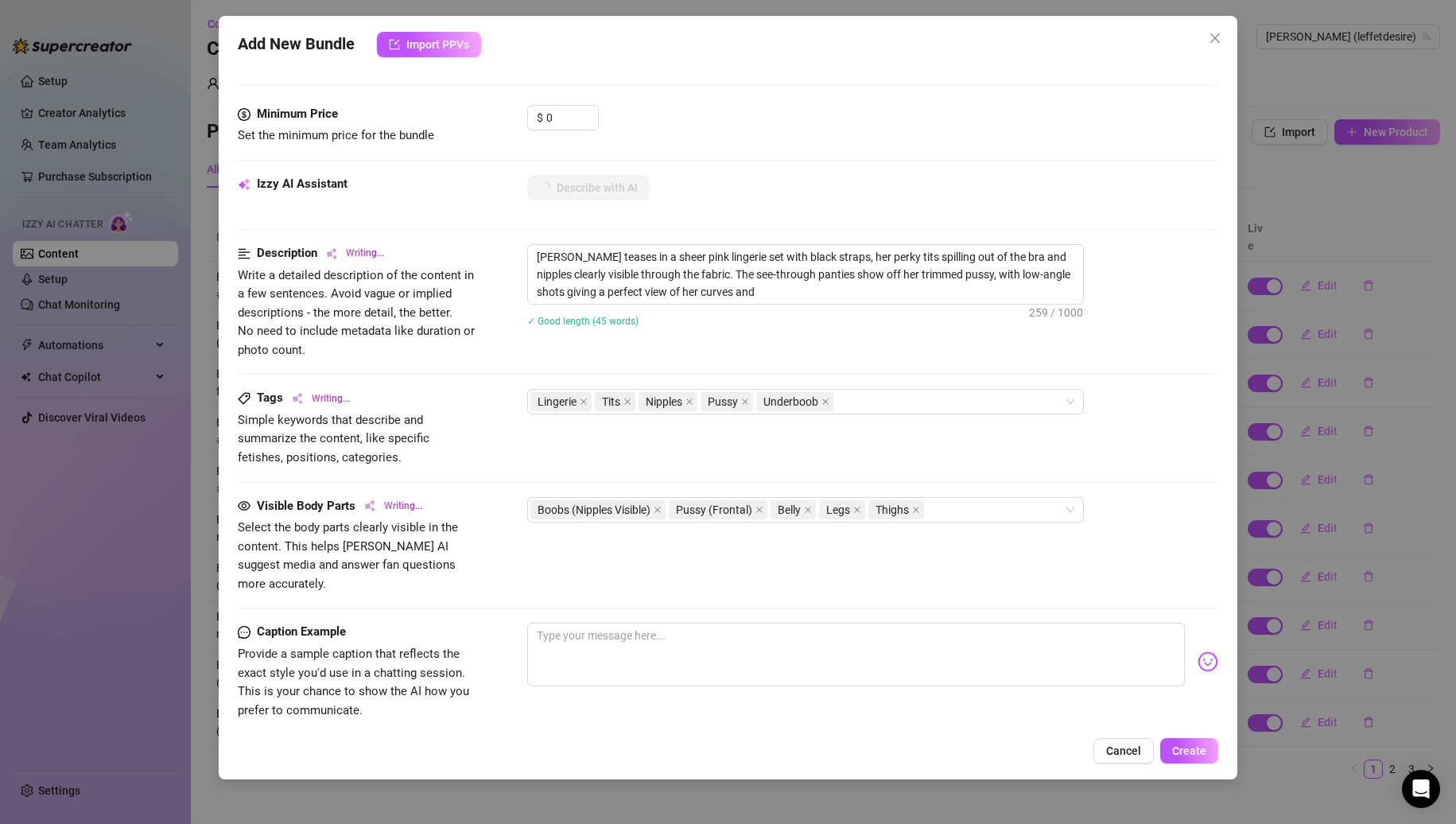
type textarea "[PERSON_NAME] teases in a sheer pink lingerie set with black straps, her perky …"
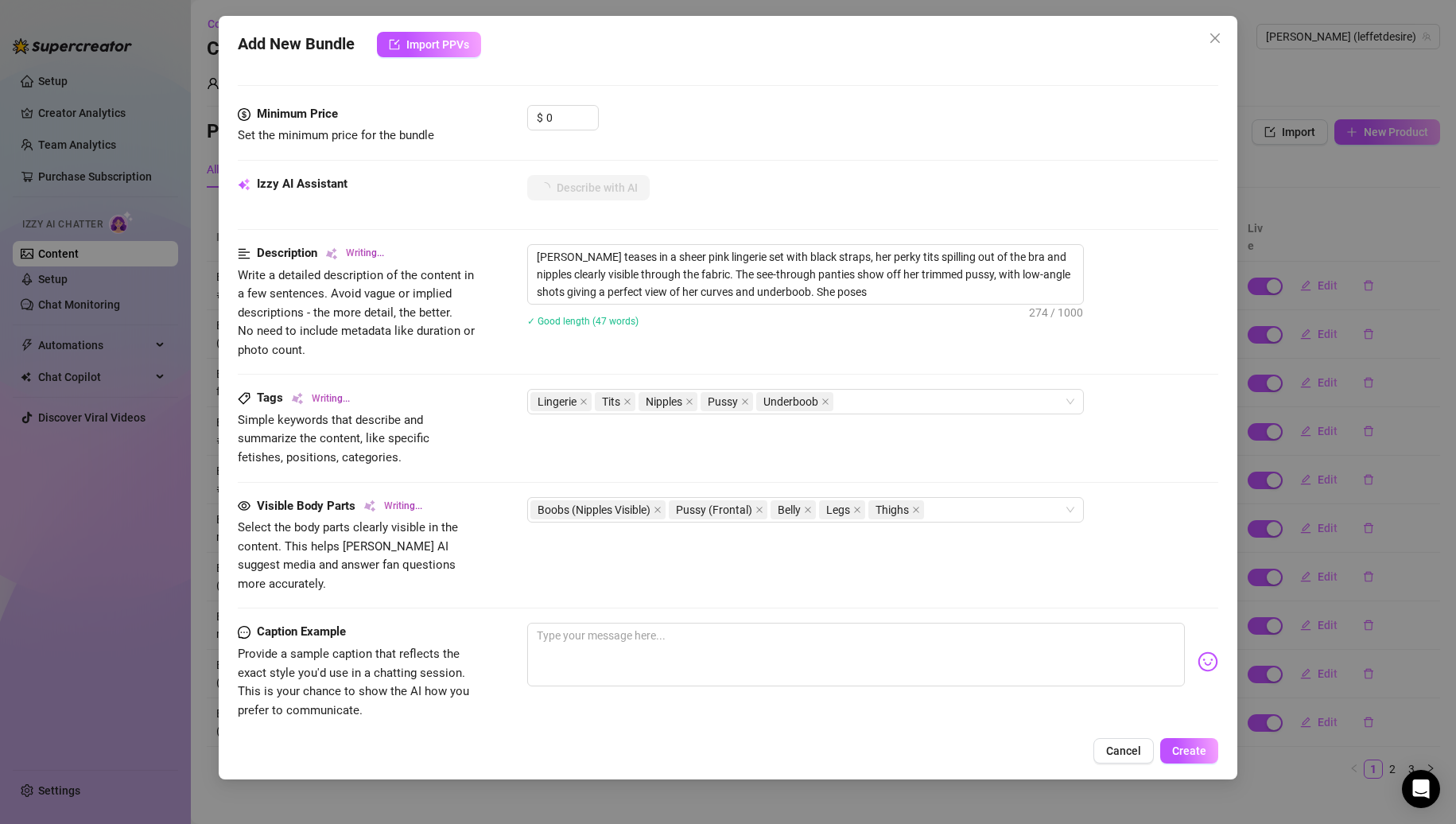
type textarea "[PERSON_NAME] teases in a sheer pink lingerie set with black straps, her perky …"
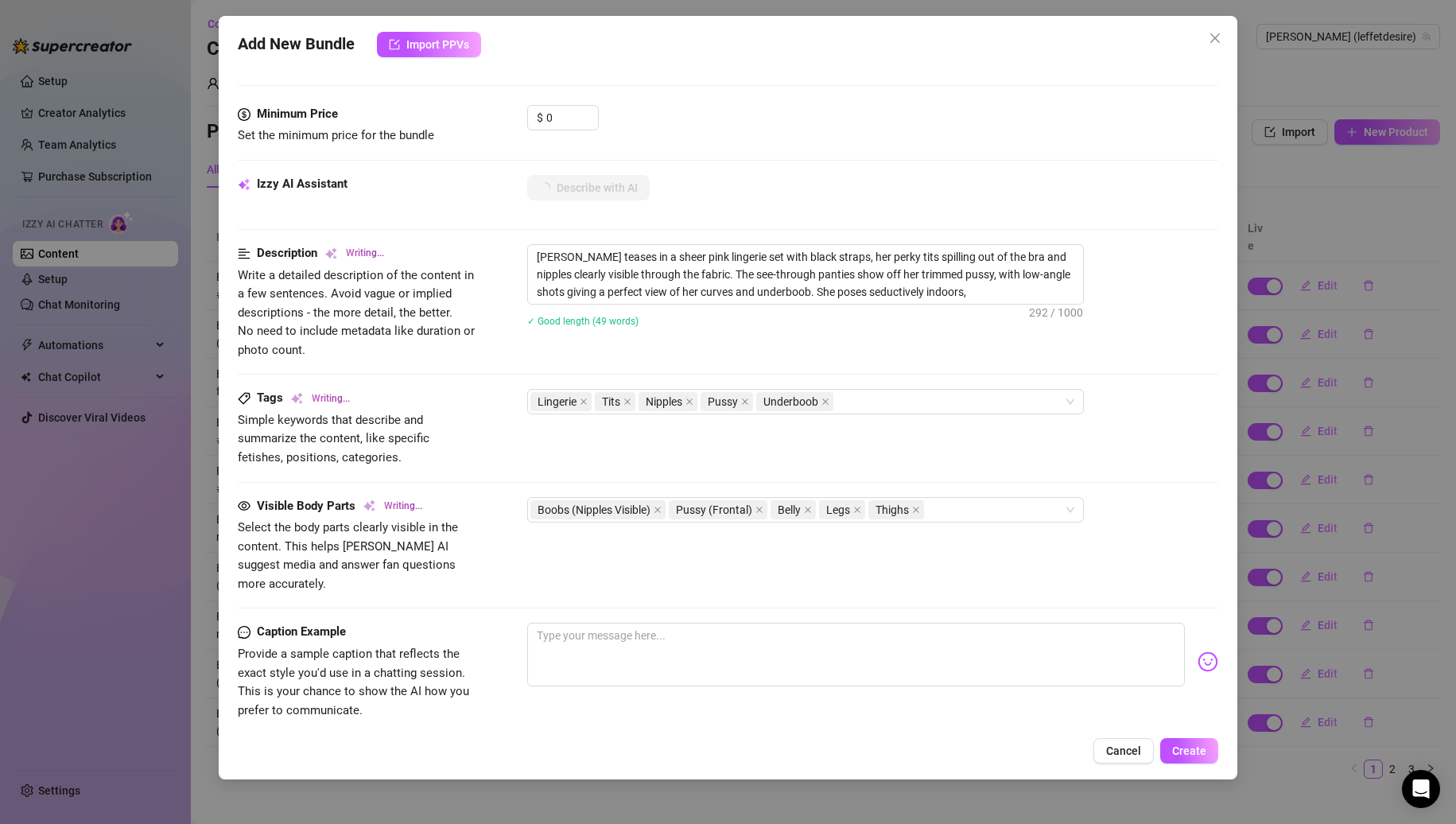
type textarea "[PERSON_NAME] teases in a sheer pink lingerie set with black straps, her perky …"
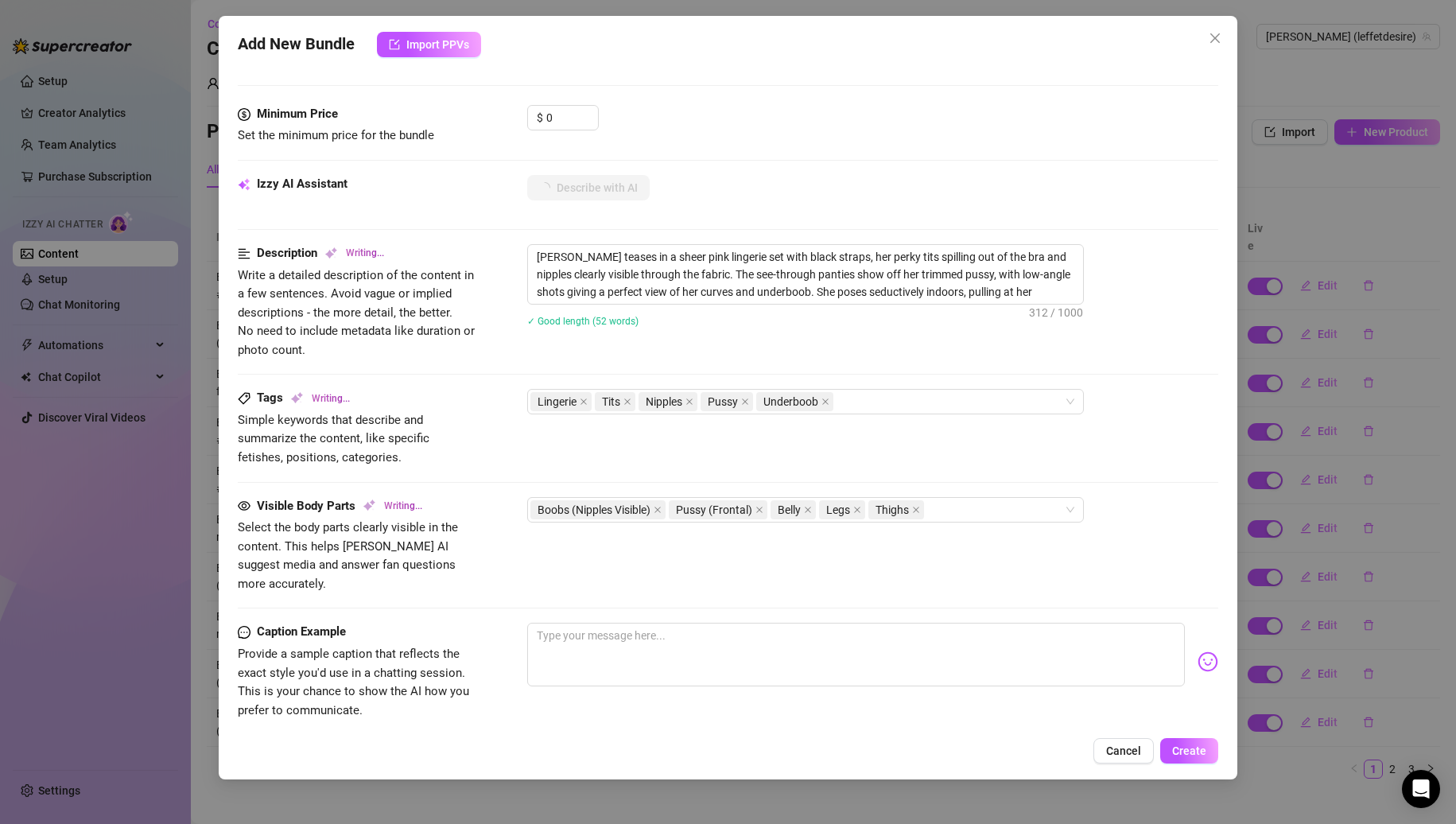
type textarea "[PERSON_NAME] teases in a sheer pink lingerie set with black straps, her perky …"
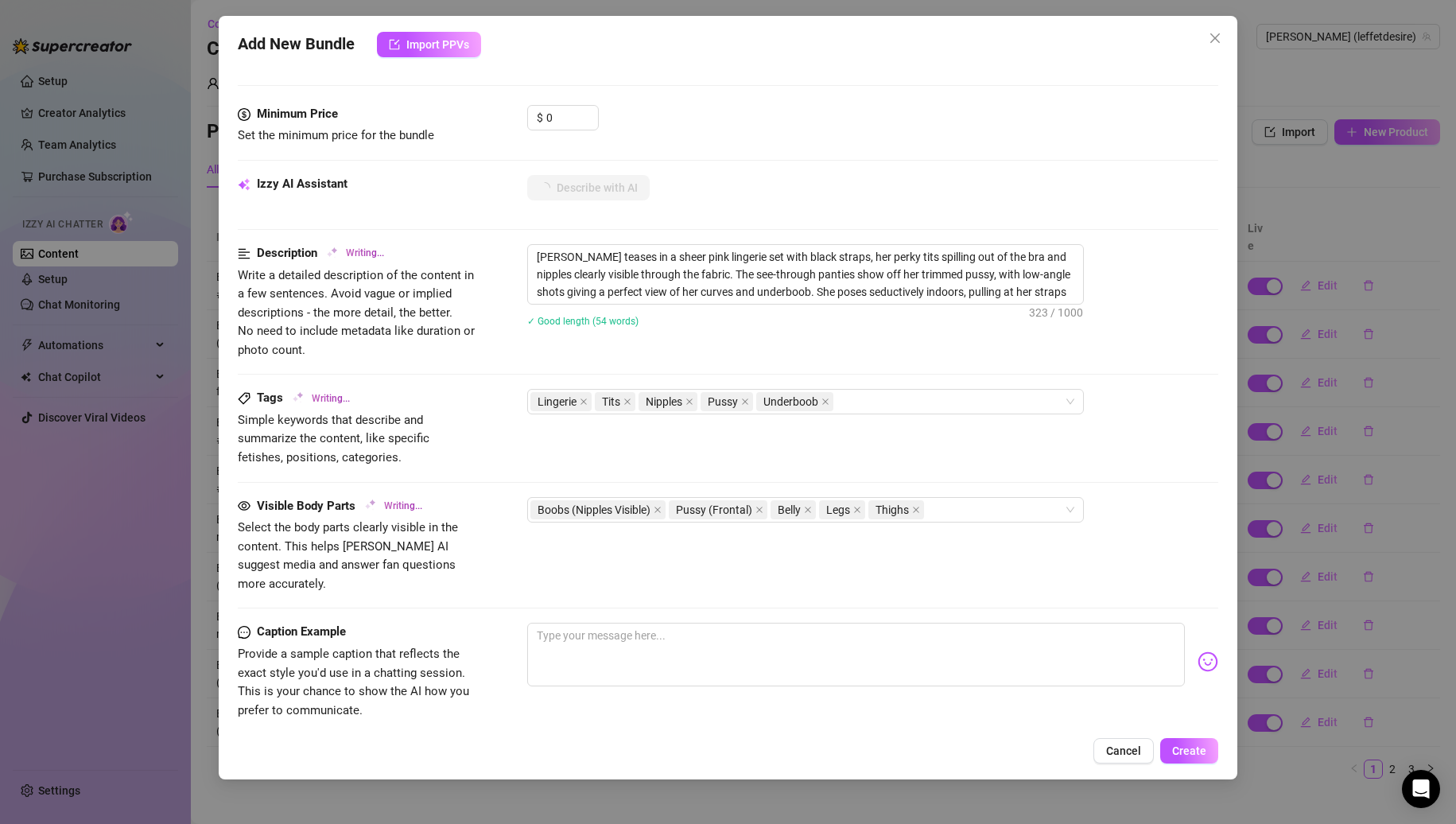
type textarea "[PERSON_NAME] teases in a sheer pink lingerie set with black straps, her perky …"
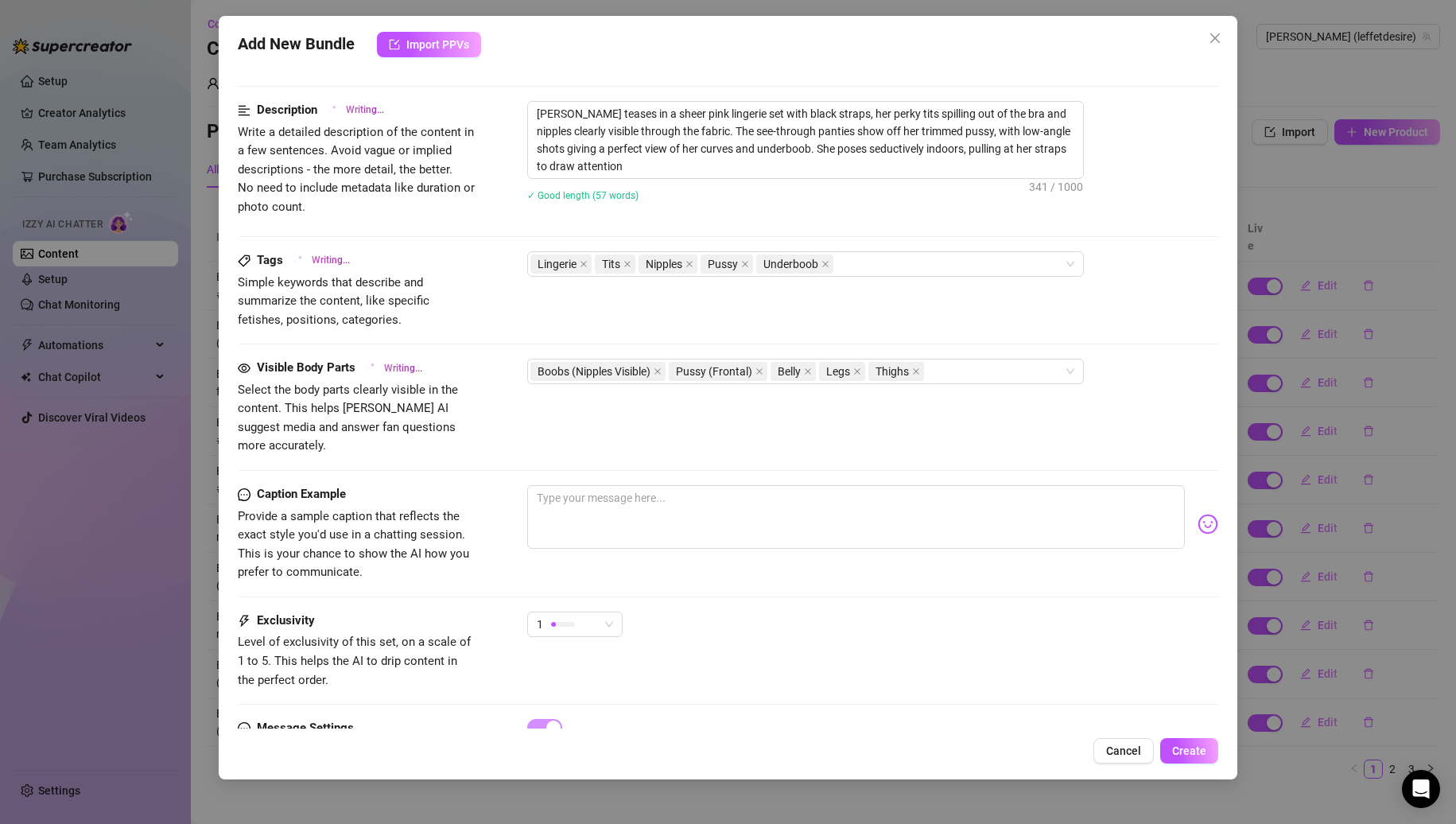
type textarea "[PERSON_NAME] teases in a sheer pink lingerie set with black straps, her perky …"
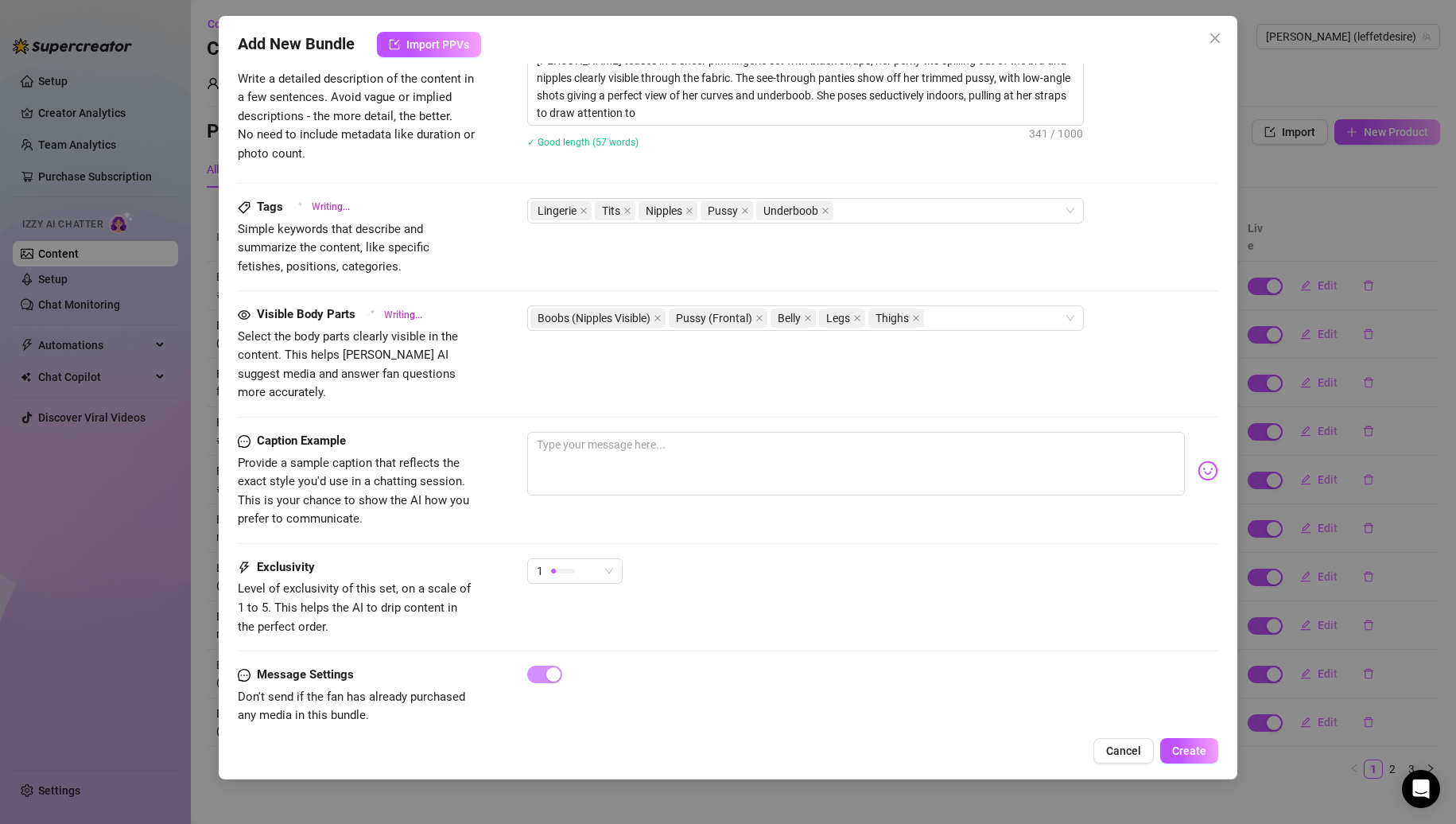
type textarea "[PERSON_NAME] teases in a sheer pink lingerie set with black straps, her perky …"
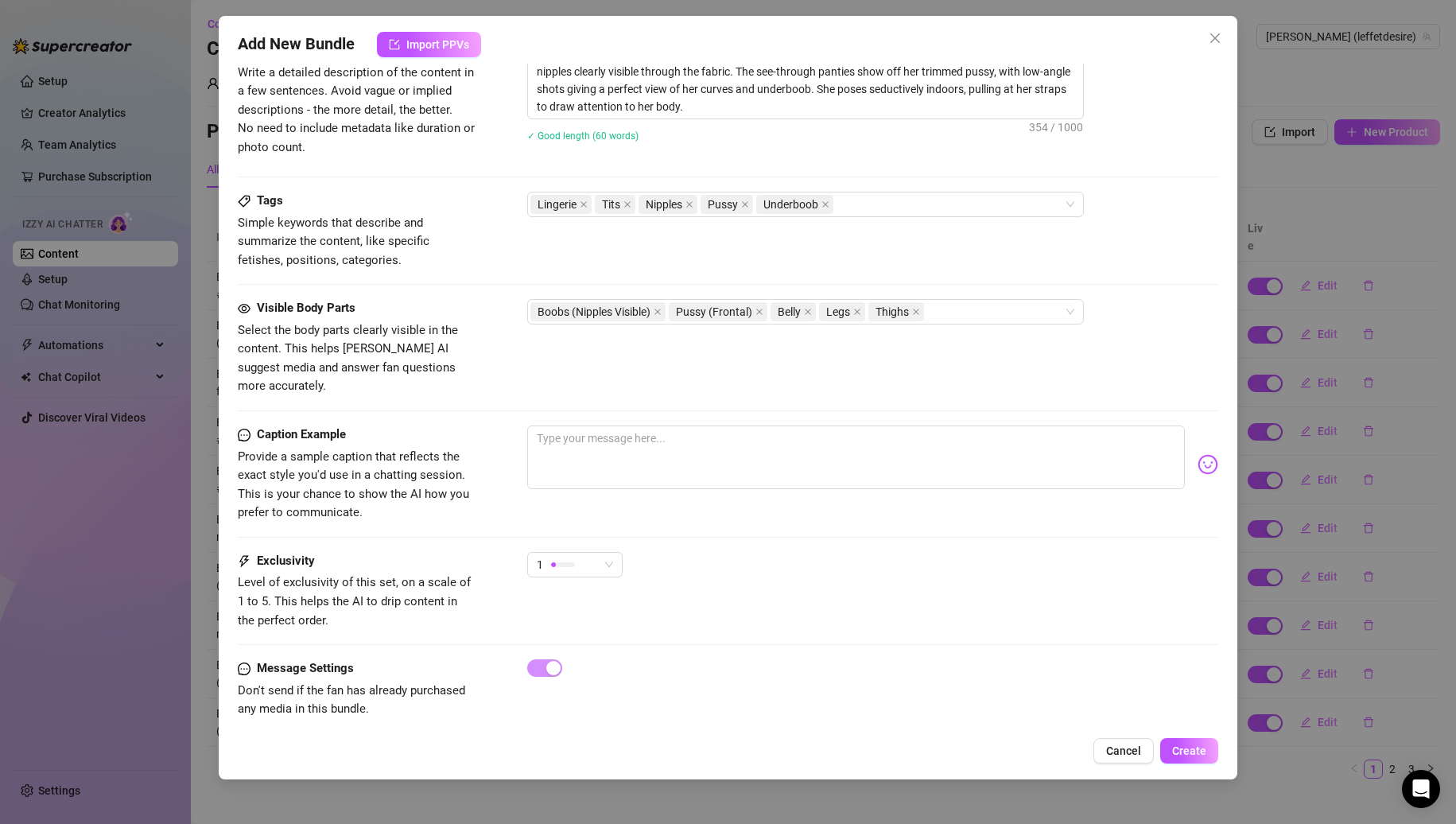
scroll to position [760, 0]
click at [1196, 755] on span "Create" at bounding box center [1189, 751] width 34 height 13
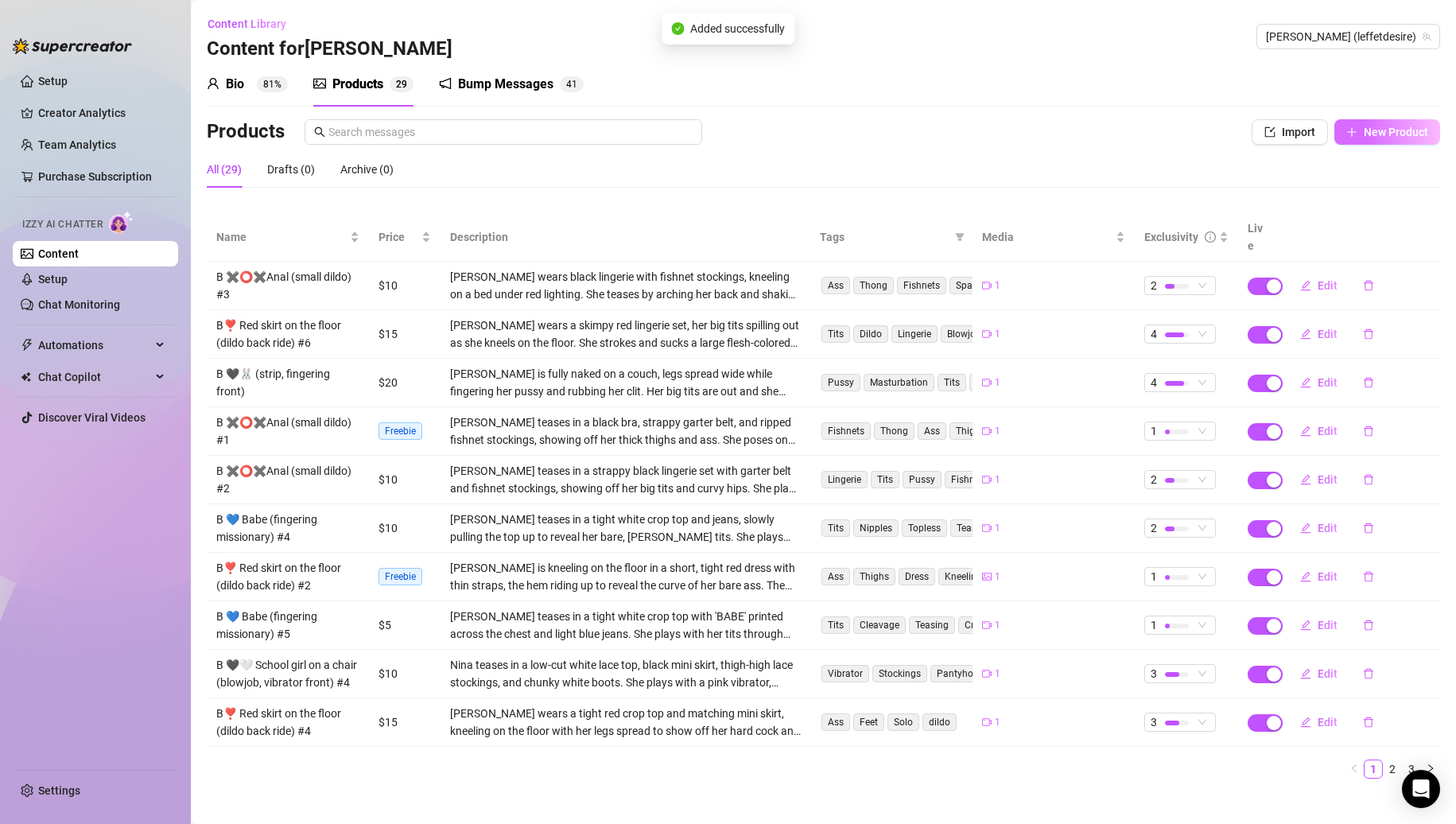
click at [1368, 135] on span "New Product" at bounding box center [1396, 131] width 65 height 13
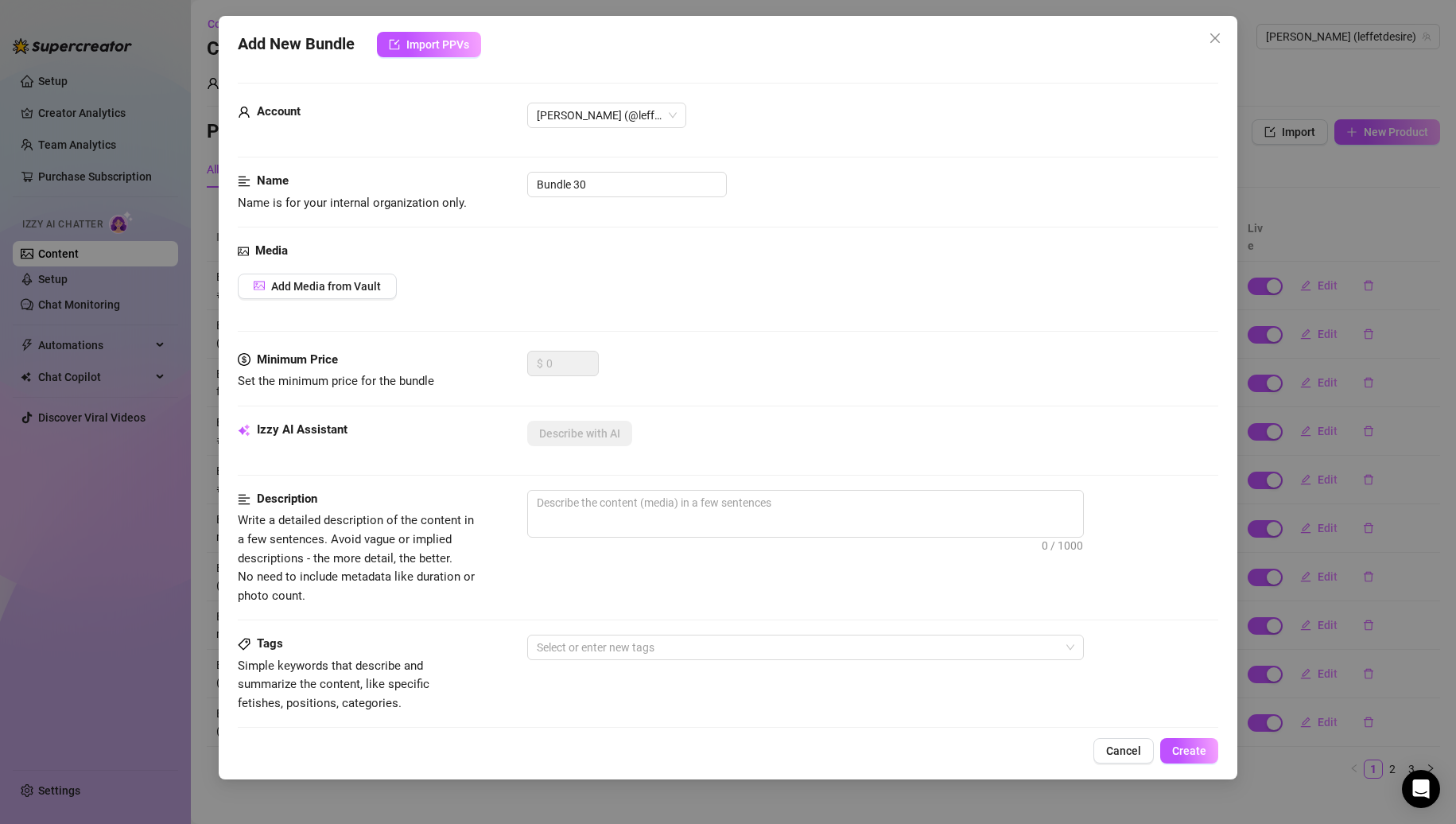
click at [1283, 314] on div "Add New Bundle Import PPVs Account [PERSON_NAME] (@leffetdesire) Name Name is f…" at bounding box center [728, 412] width 1456 height 824
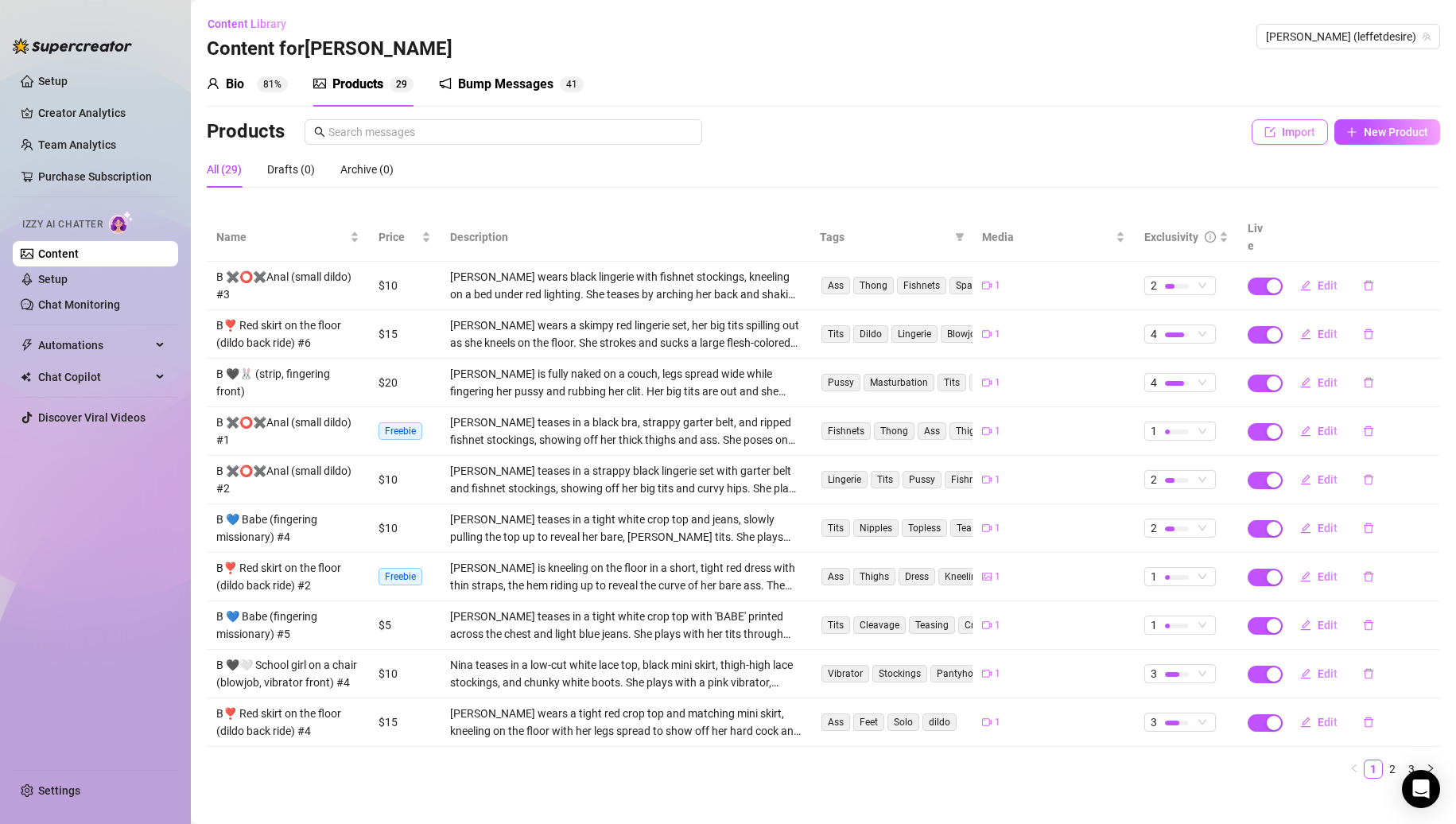
click at [1264, 130] on icon "import" at bounding box center [1270, 132] width 12 height 12
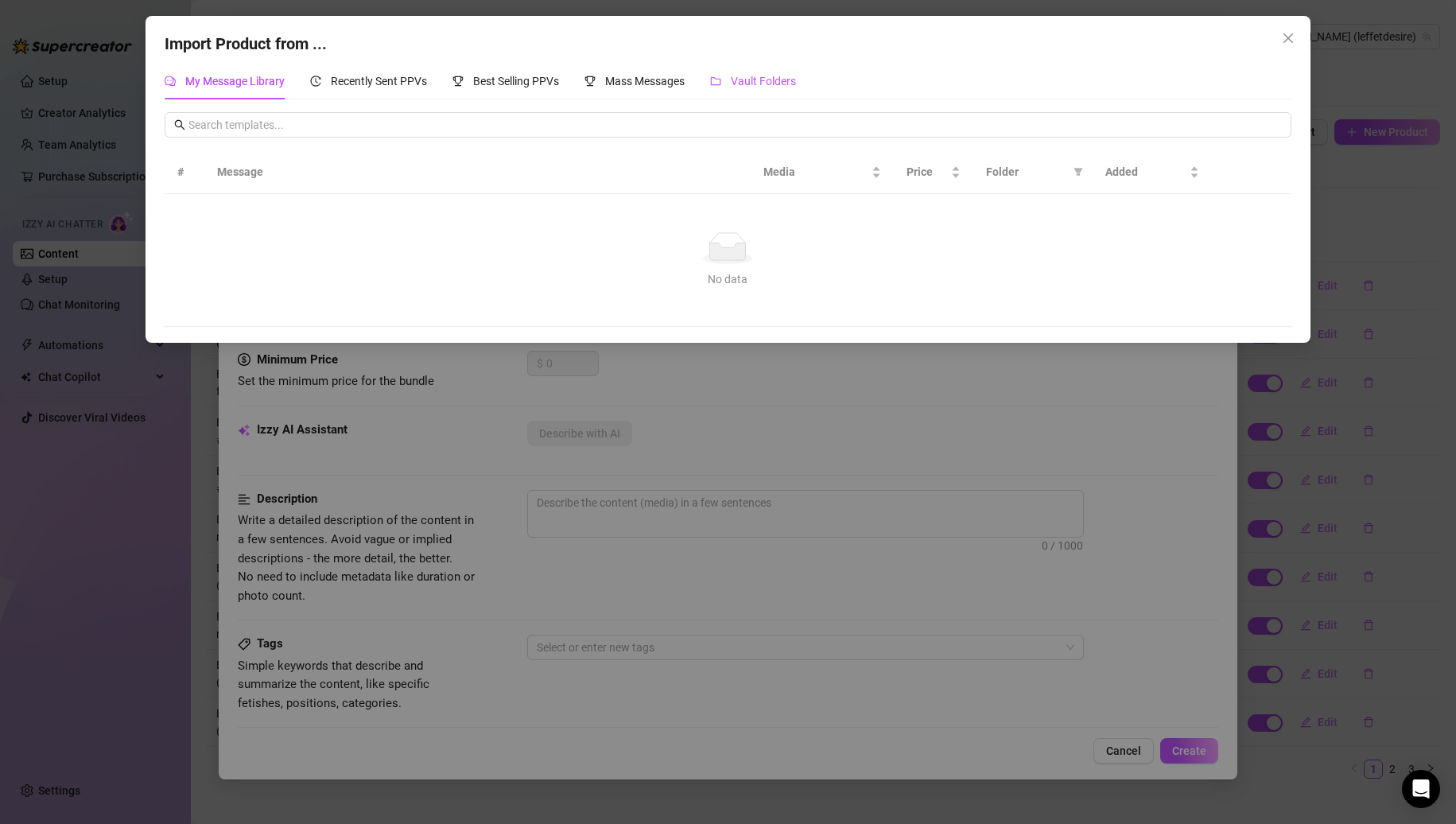
click at [796, 75] on span "Vault Folders" at bounding box center [764, 81] width 66 height 13
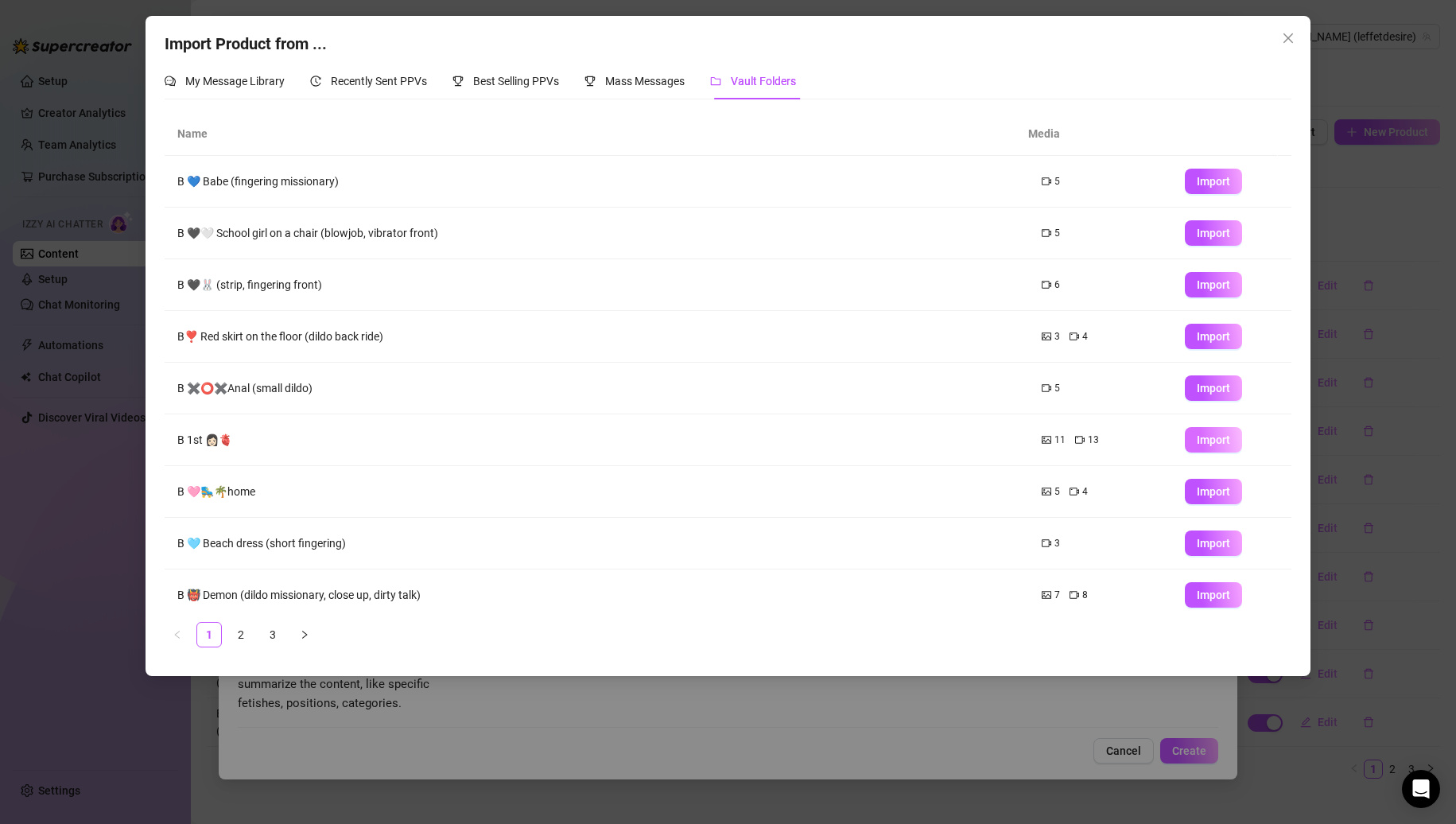
click at [1197, 437] on span "Import" at bounding box center [1213, 439] width 34 height 13
type textarea "Type your message here..."
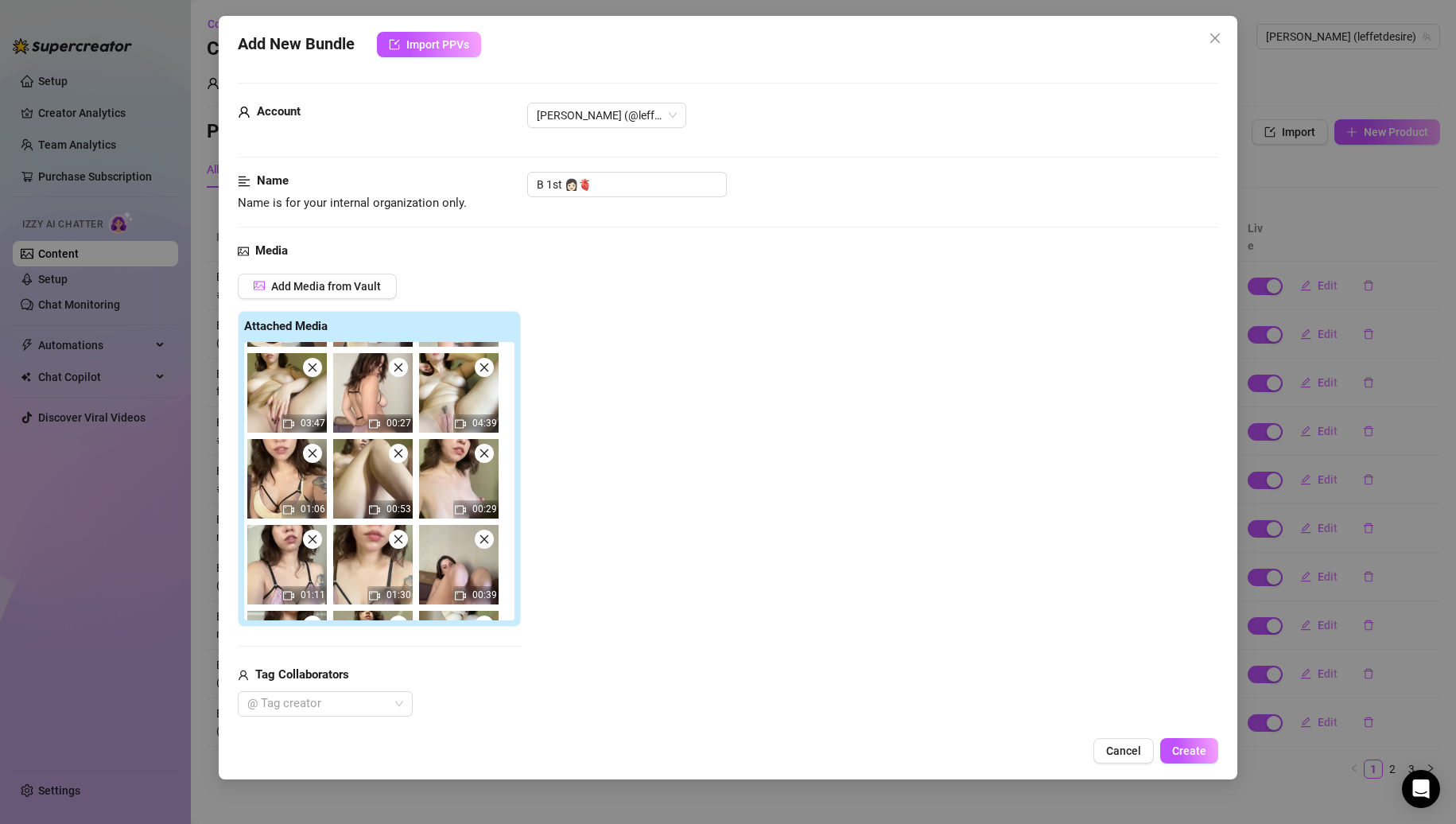
scroll to position [0, 0]
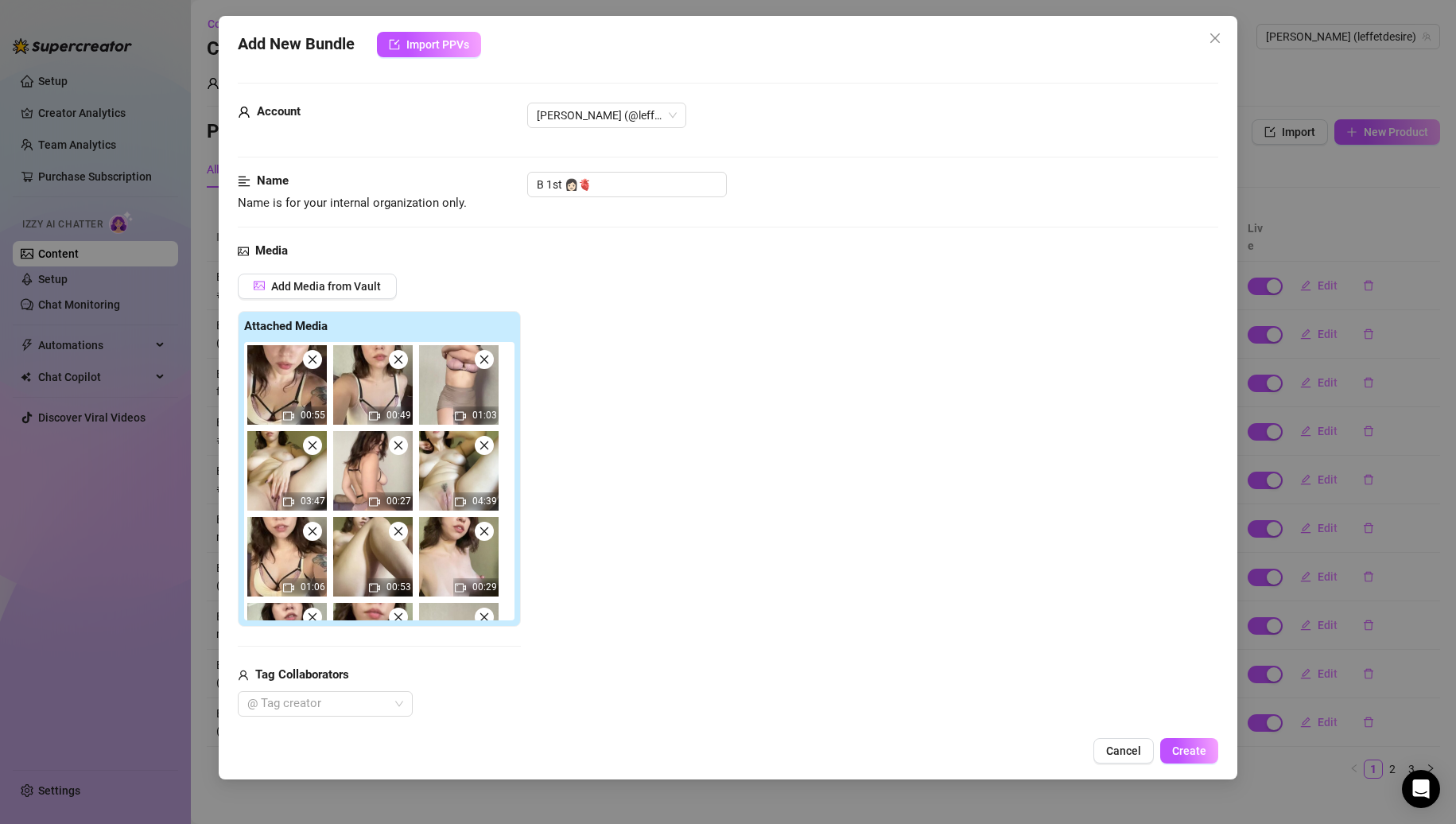
click at [318, 368] on img at bounding box center [287, 385] width 80 height 80
click at [313, 361] on icon "close" at bounding box center [311, 359] width 9 height 9
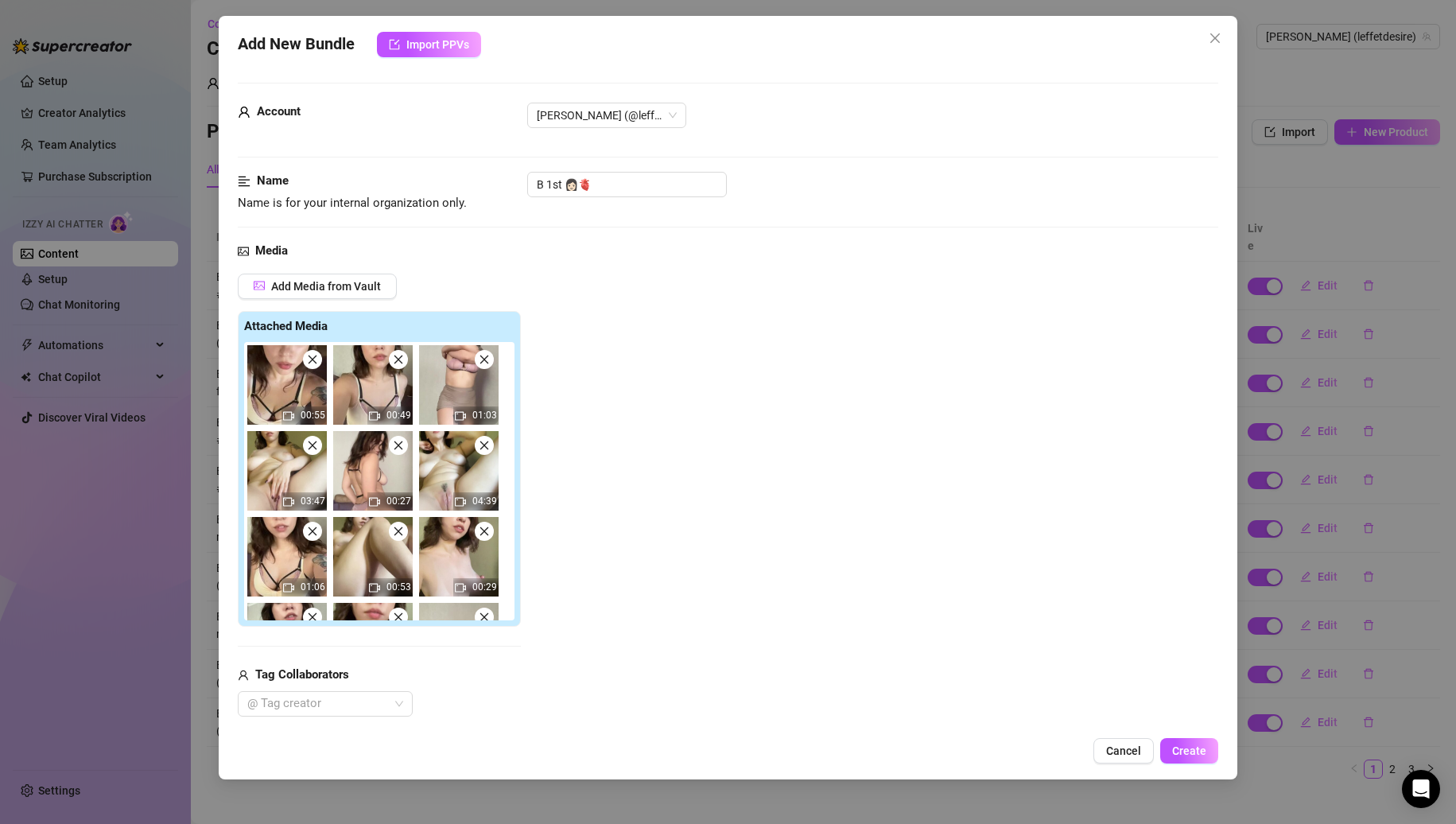
click at [394, 361] on icon "close" at bounding box center [398, 359] width 9 height 9
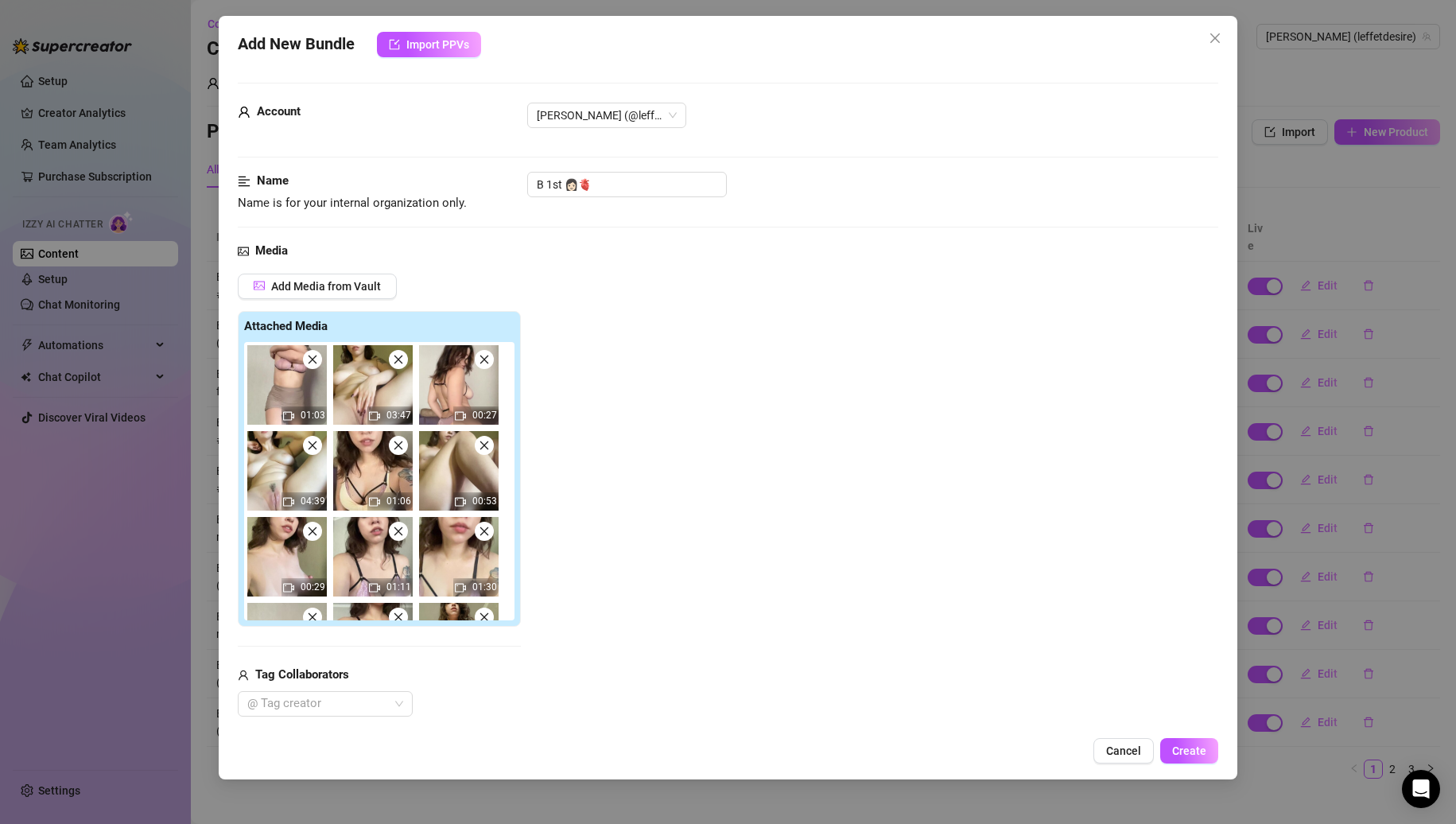
click at [313, 361] on icon "close" at bounding box center [311, 359] width 9 height 9
click at [394, 361] on icon "close" at bounding box center [398, 359] width 9 height 9
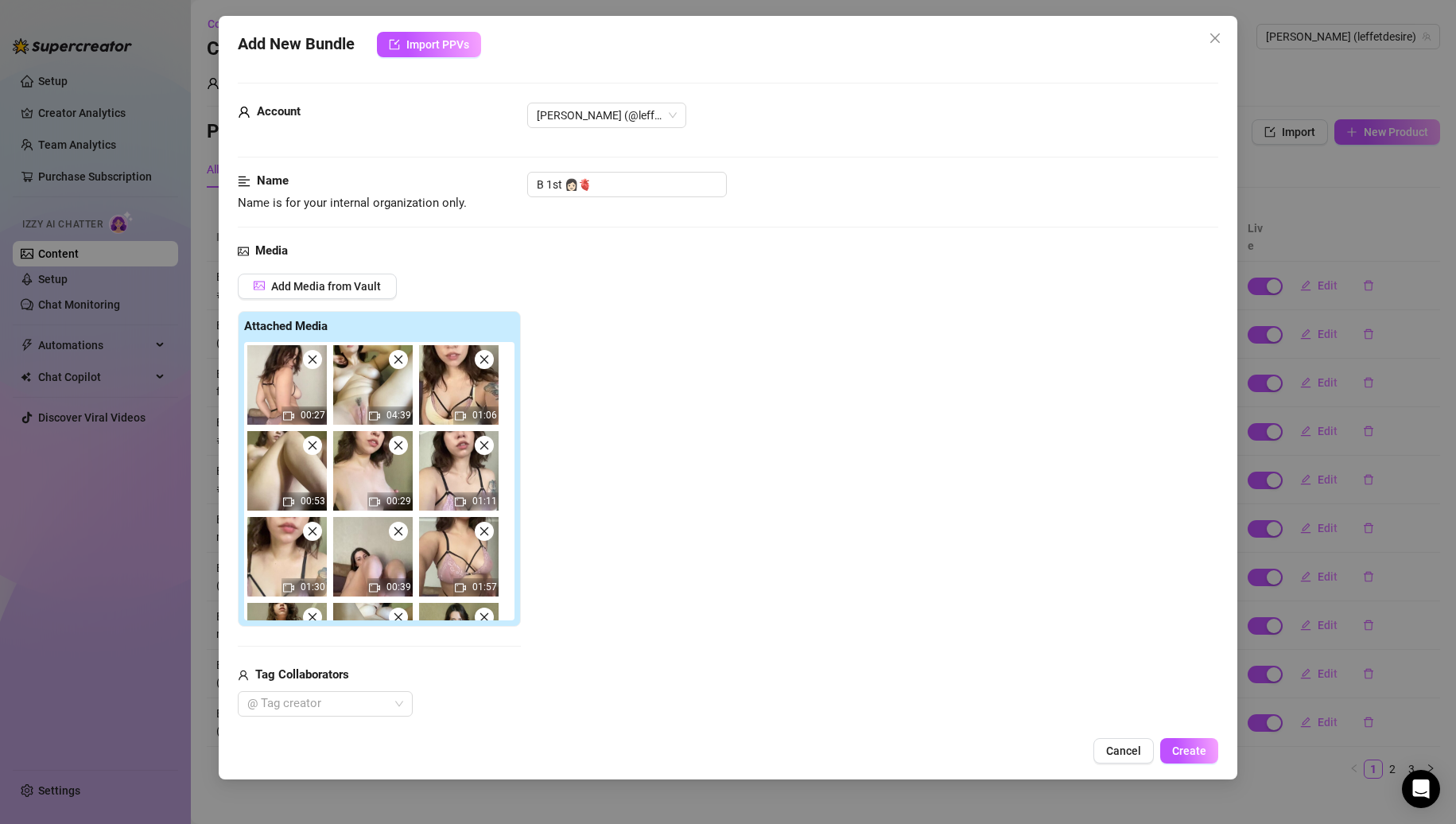
click at [313, 361] on icon "close" at bounding box center [311, 359] width 9 height 9
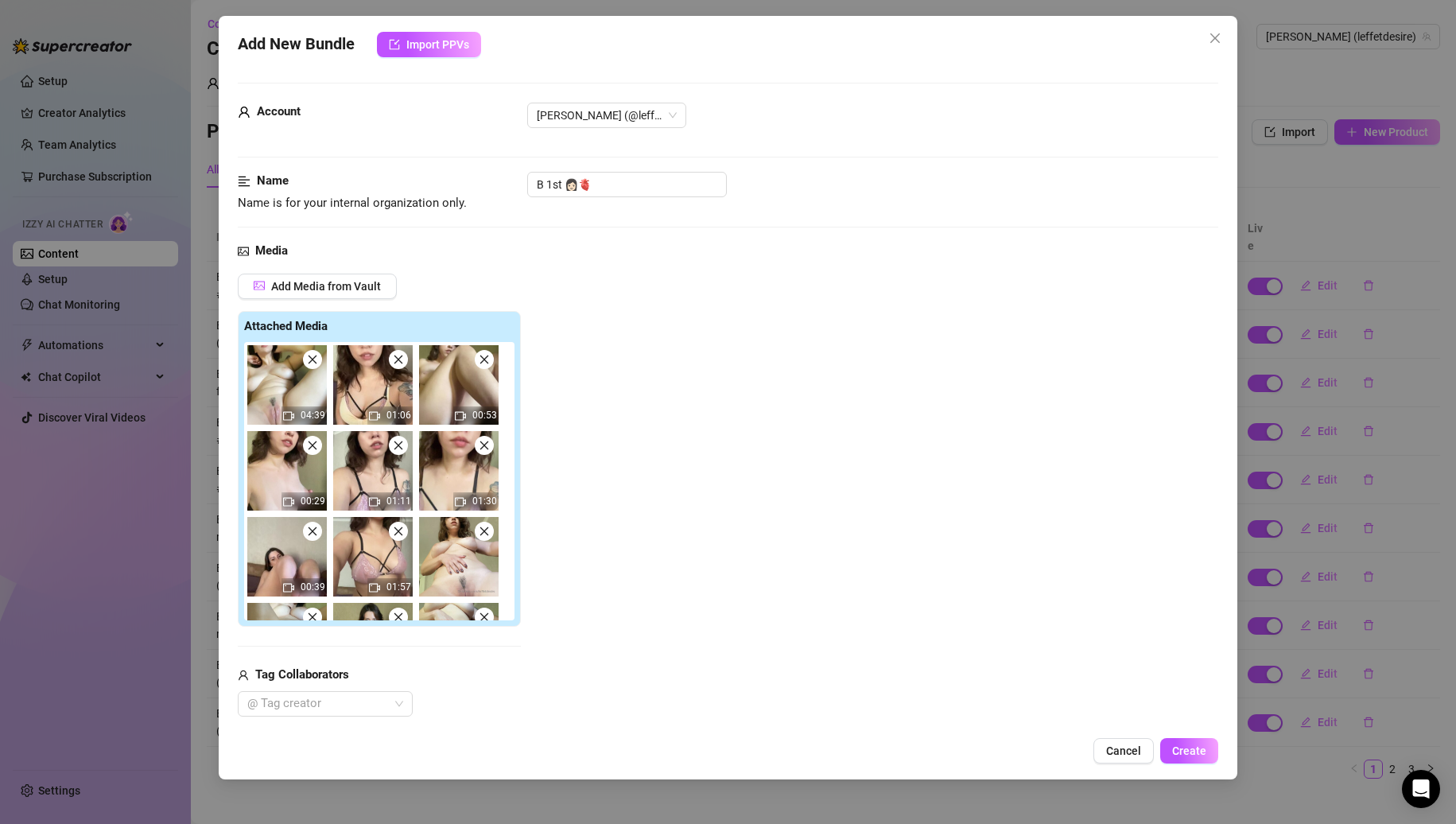
click at [313, 361] on icon "close" at bounding box center [311, 359] width 9 height 9
click at [394, 361] on icon "close" at bounding box center [398, 359] width 9 height 9
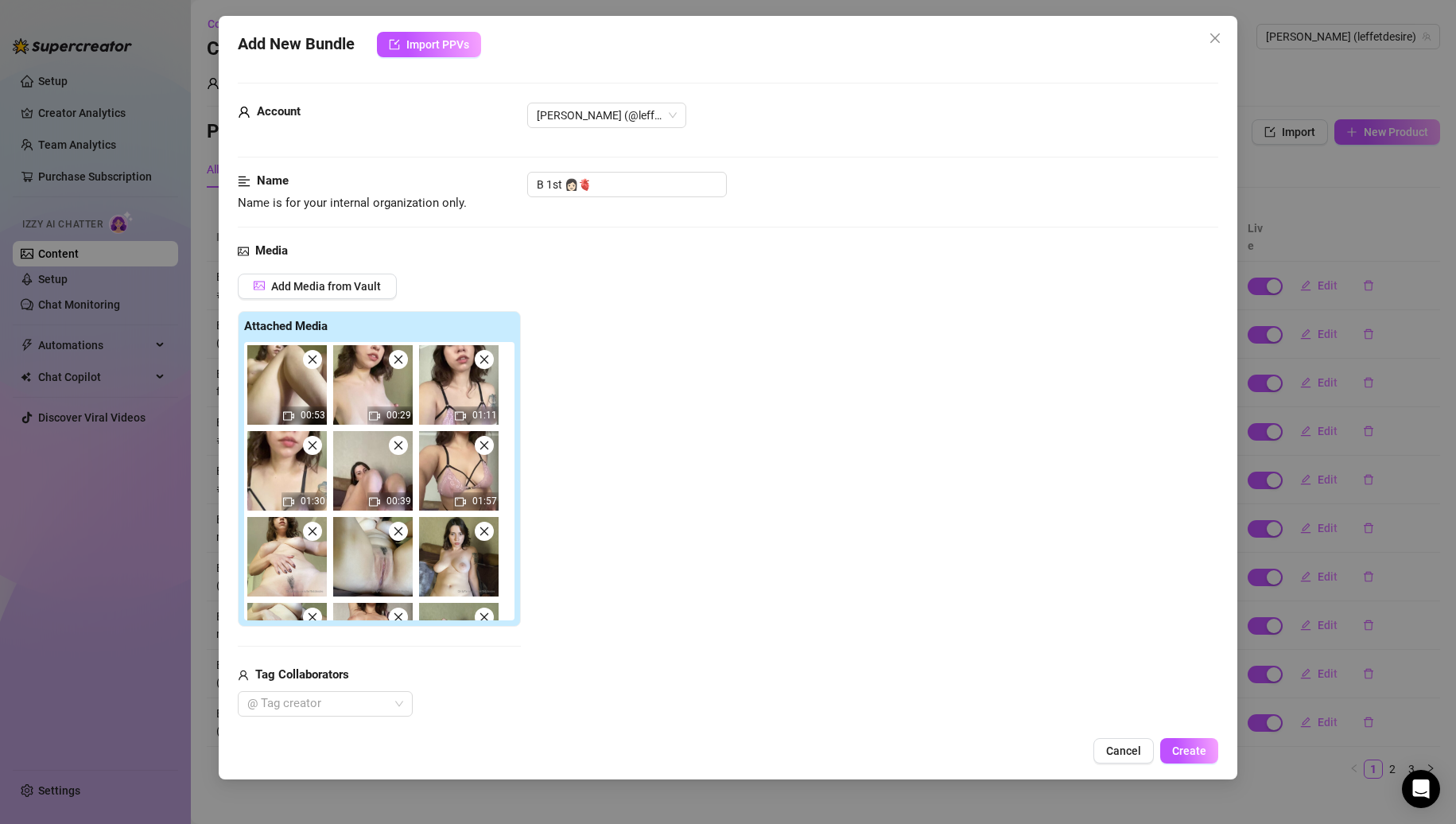
click at [313, 361] on icon "close" at bounding box center [311, 359] width 9 height 9
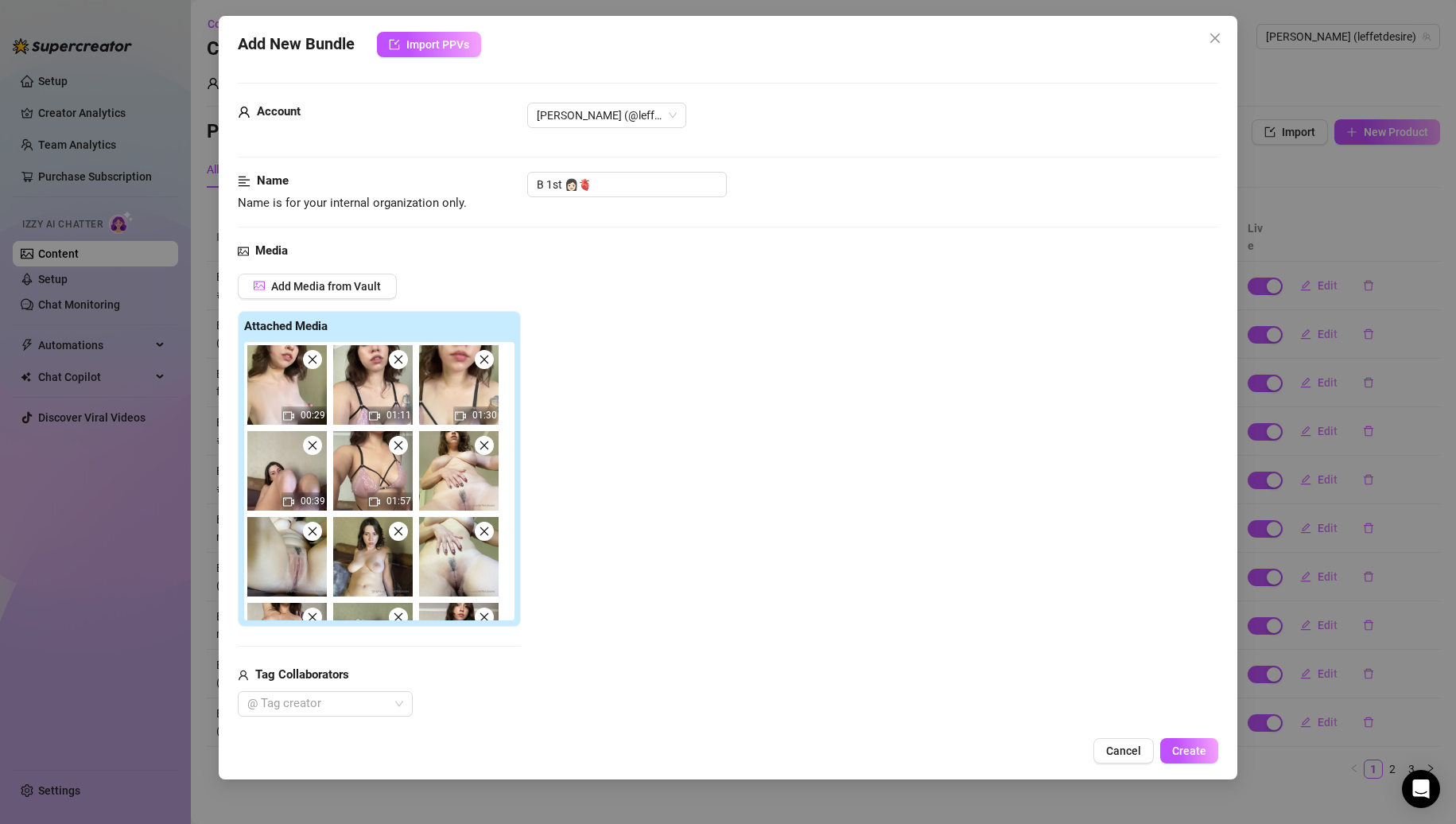
click at [313, 361] on icon "close" at bounding box center [311, 359] width 9 height 9
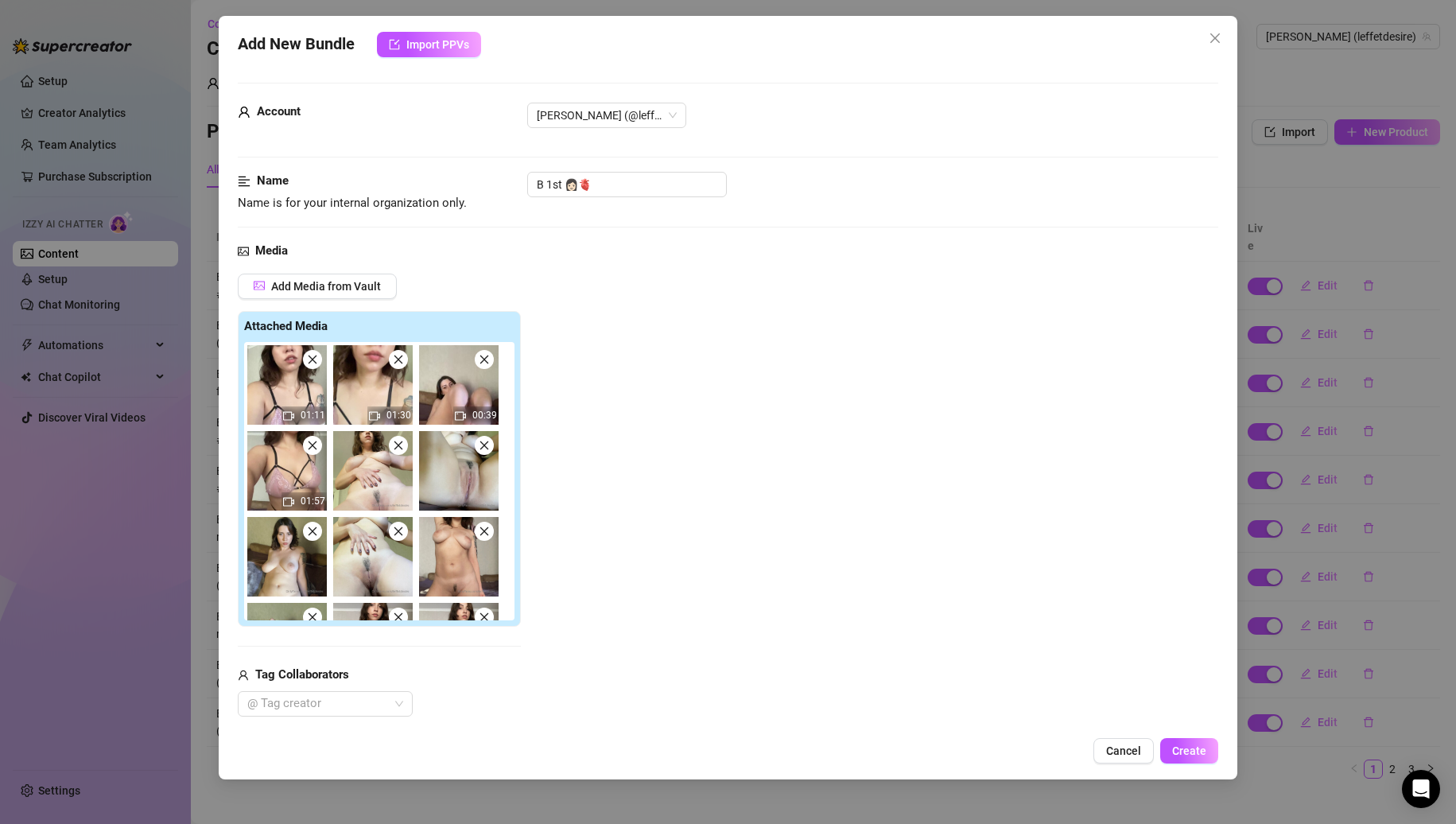
click at [313, 361] on icon "close" at bounding box center [311, 359] width 9 height 9
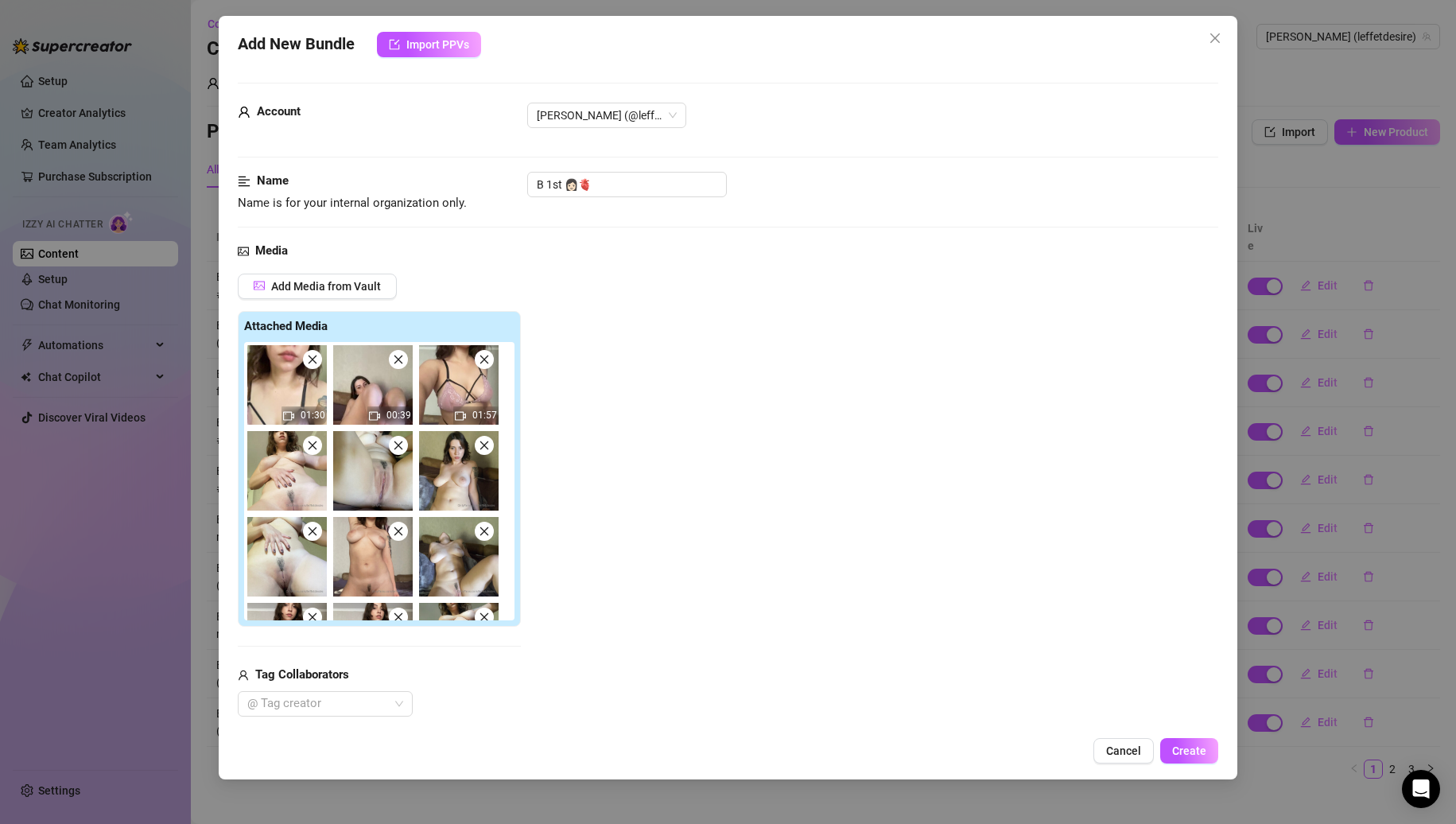
click at [313, 361] on icon "close" at bounding box center [311, 359] width 9 height 9
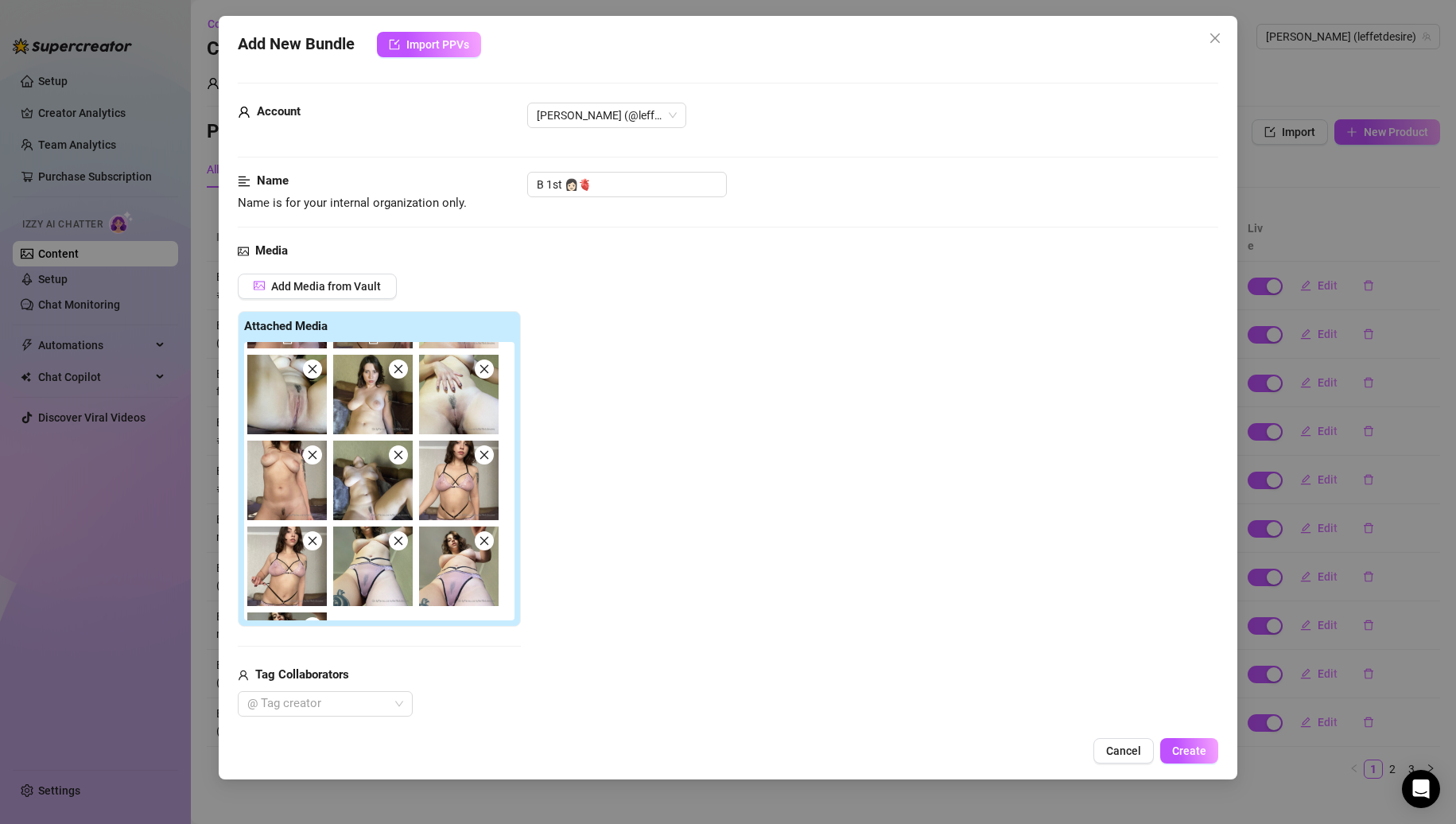
scroll to position [151, 0]
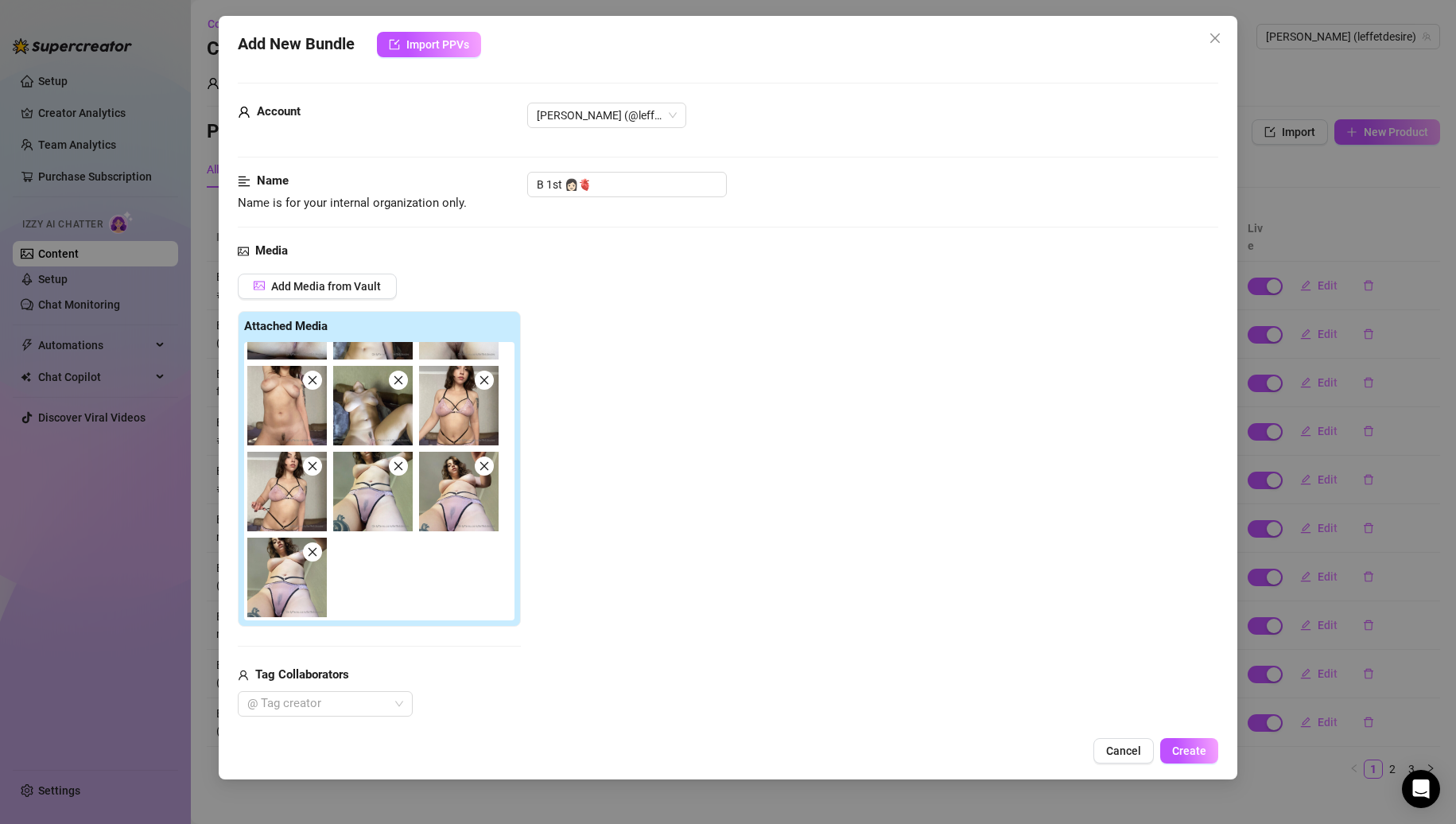
click at [315, 465] on icon "close" at bounding box center [313, 466] width 12 height 12
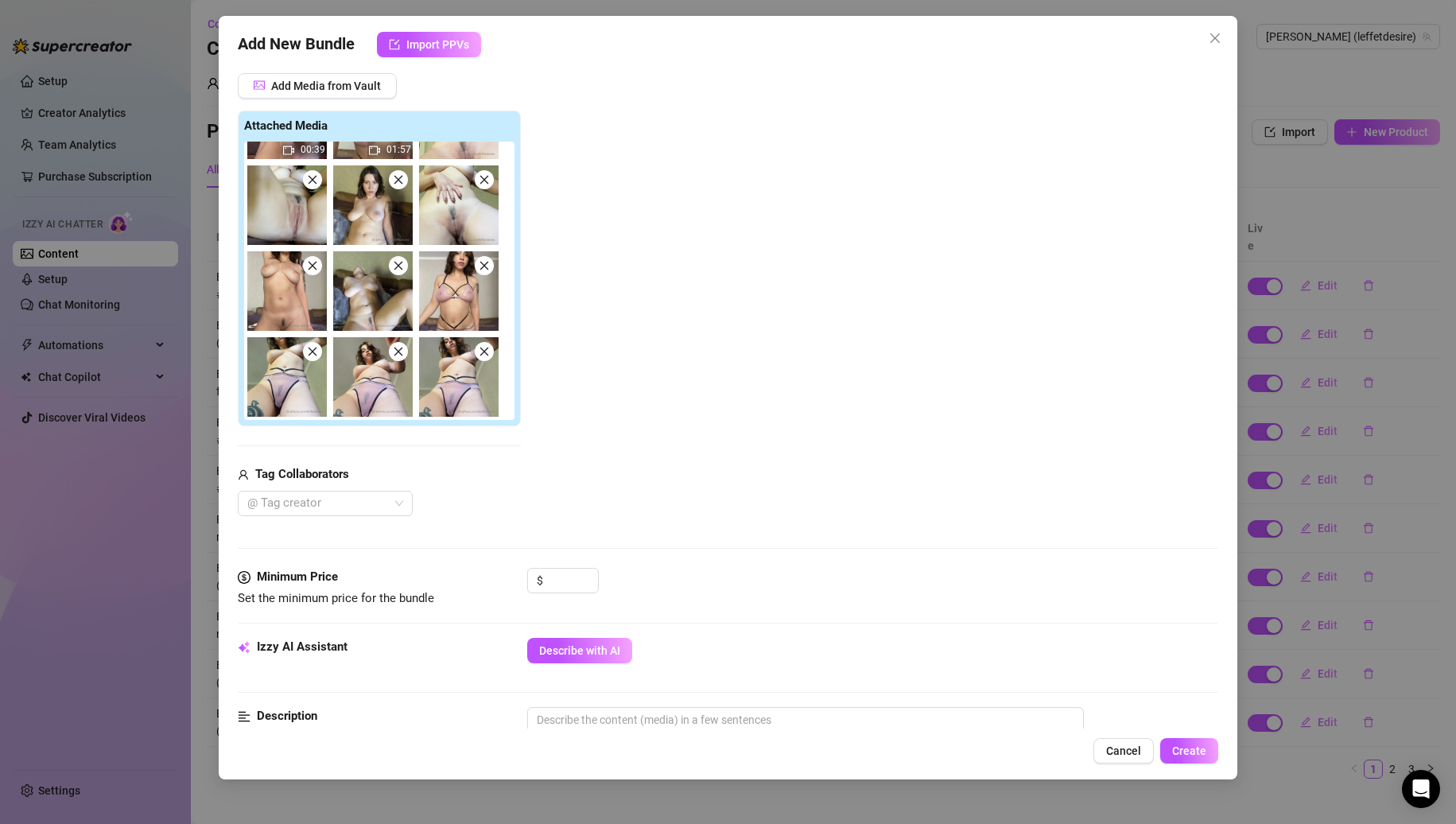
scroll to position [318, 0]
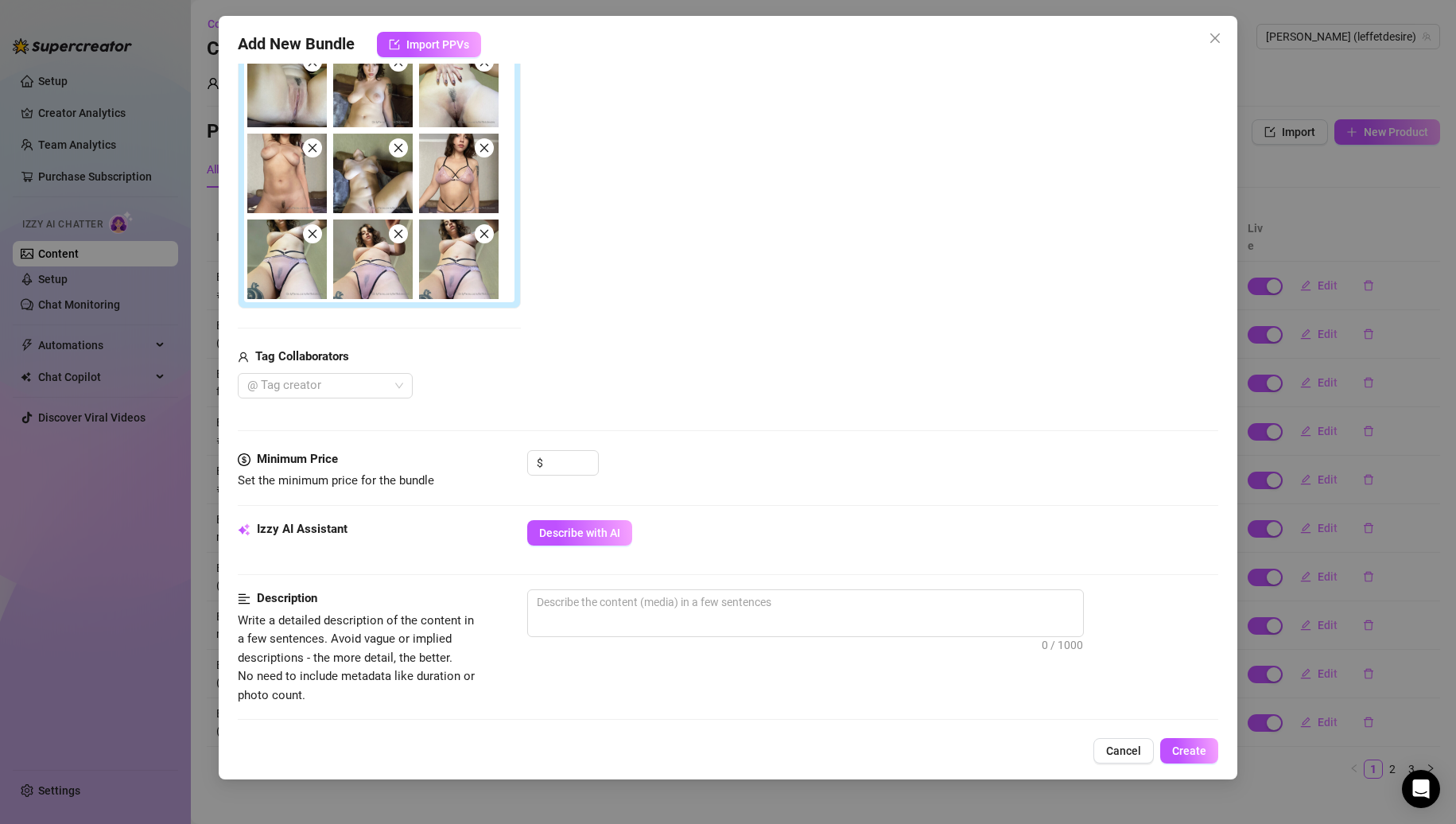
click at [312, 241] on span at bounding box center [312, 234] width 19 height 19
click at [316, 240] on span at bounding box center [312, 234] width 19 height 19
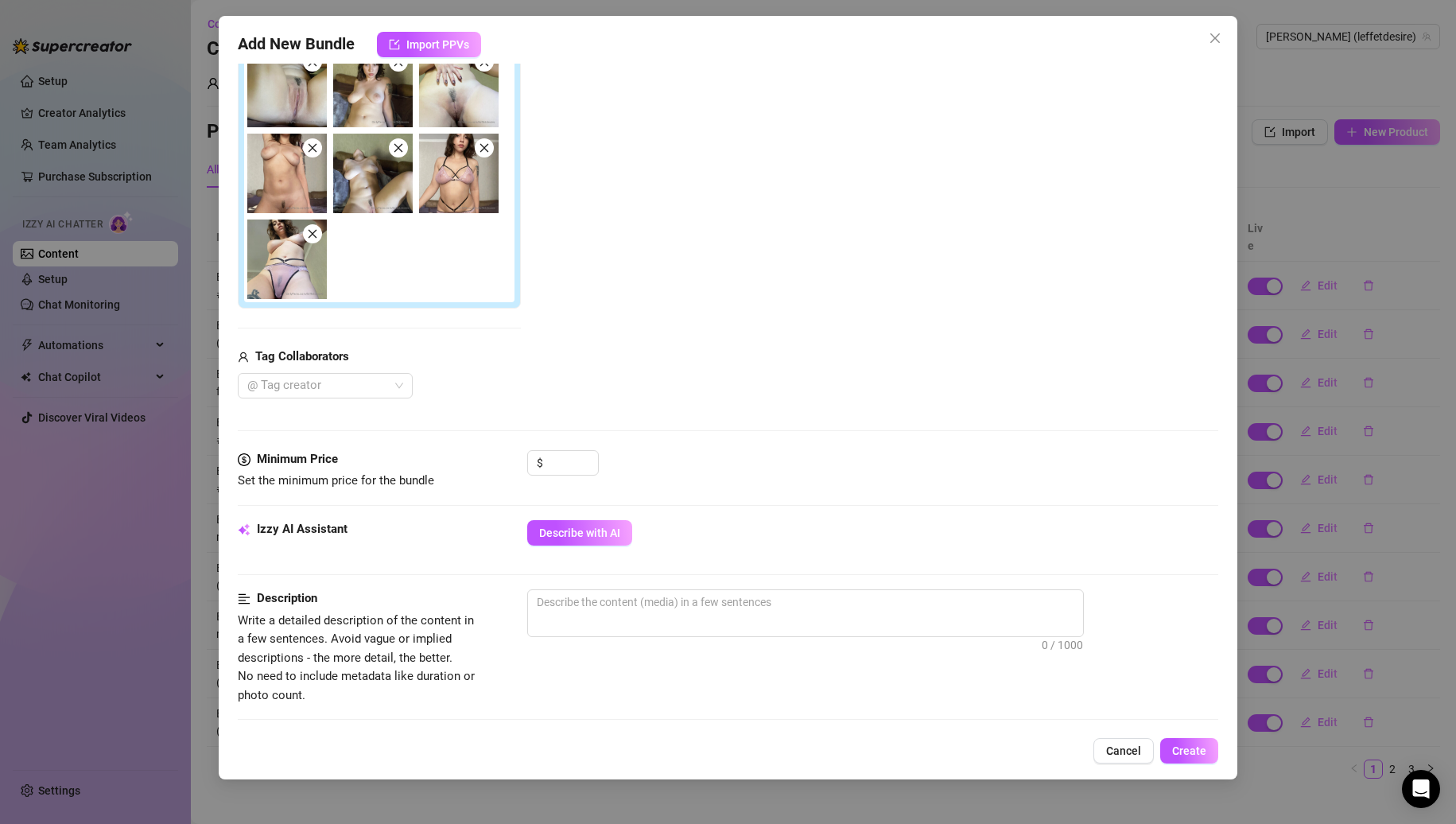
click at [315, 239] on icon "close" at bounding box center [313, 234] width 12 height 12
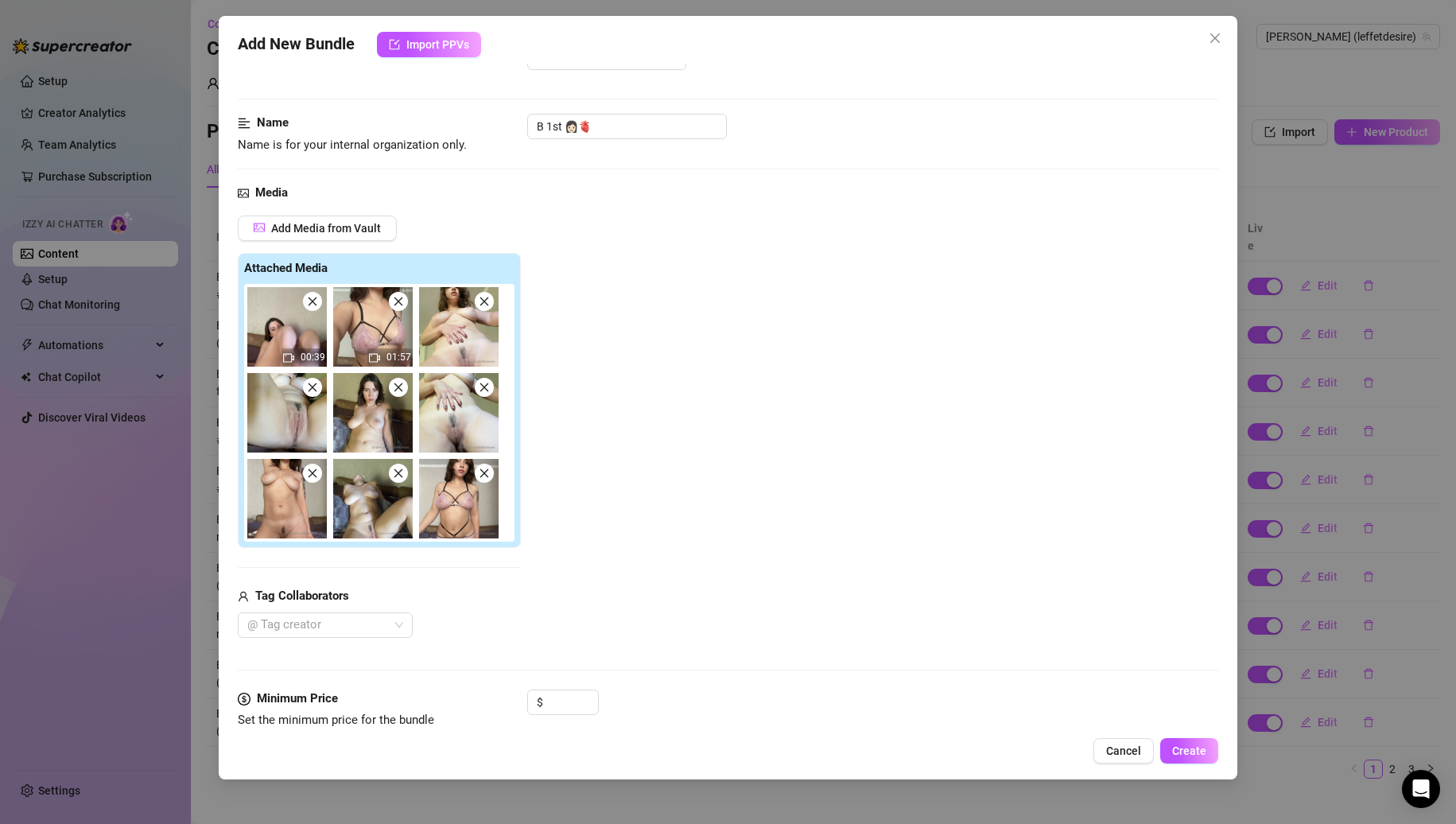
scroll to position [0, 0]
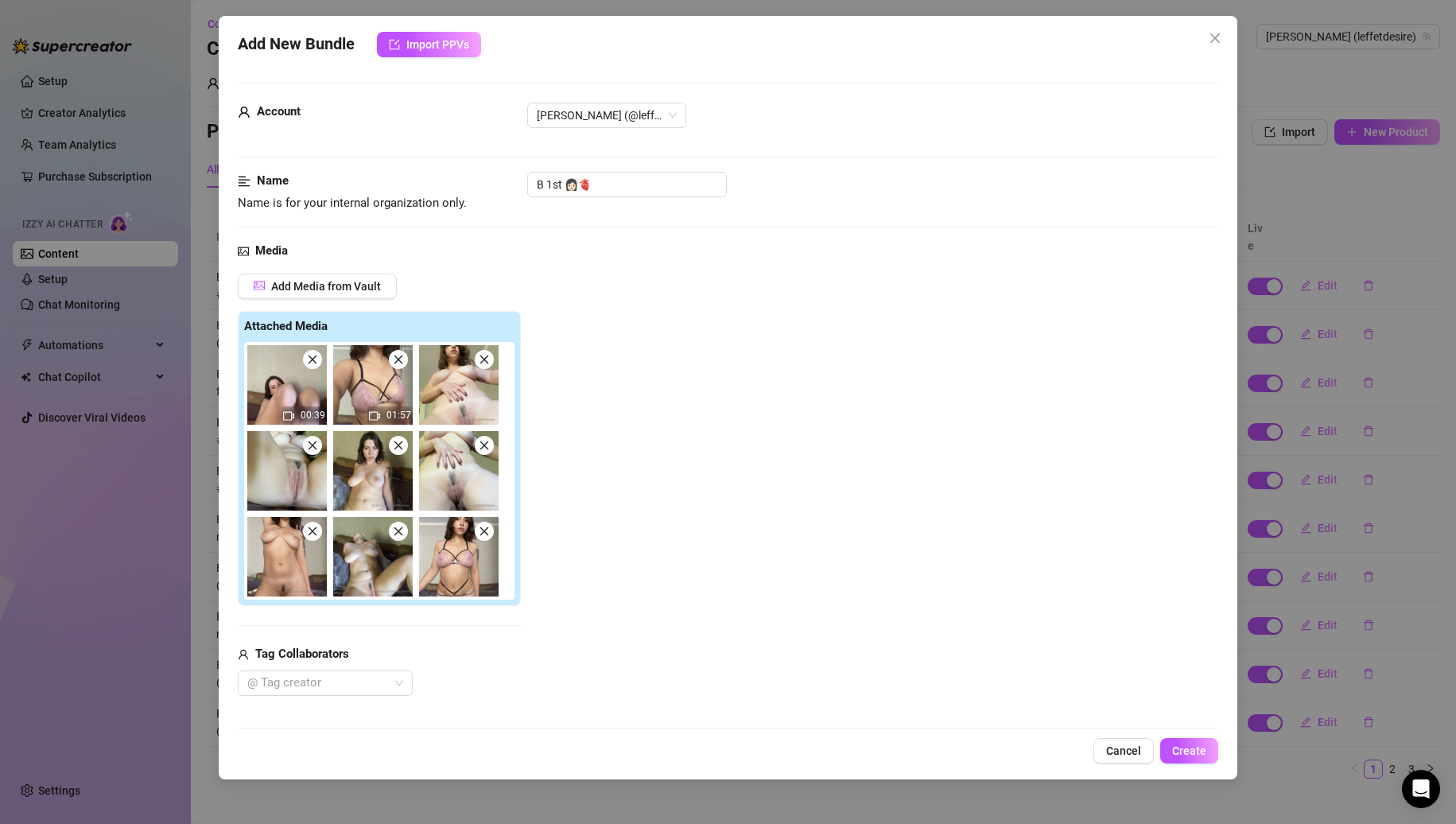
click at [315, 360] on icon "close" at bounding box center [313, 359] width 12 height 12
click at [393, 360] on icon "close" at bounding box center [399, 359] width 12 height 12
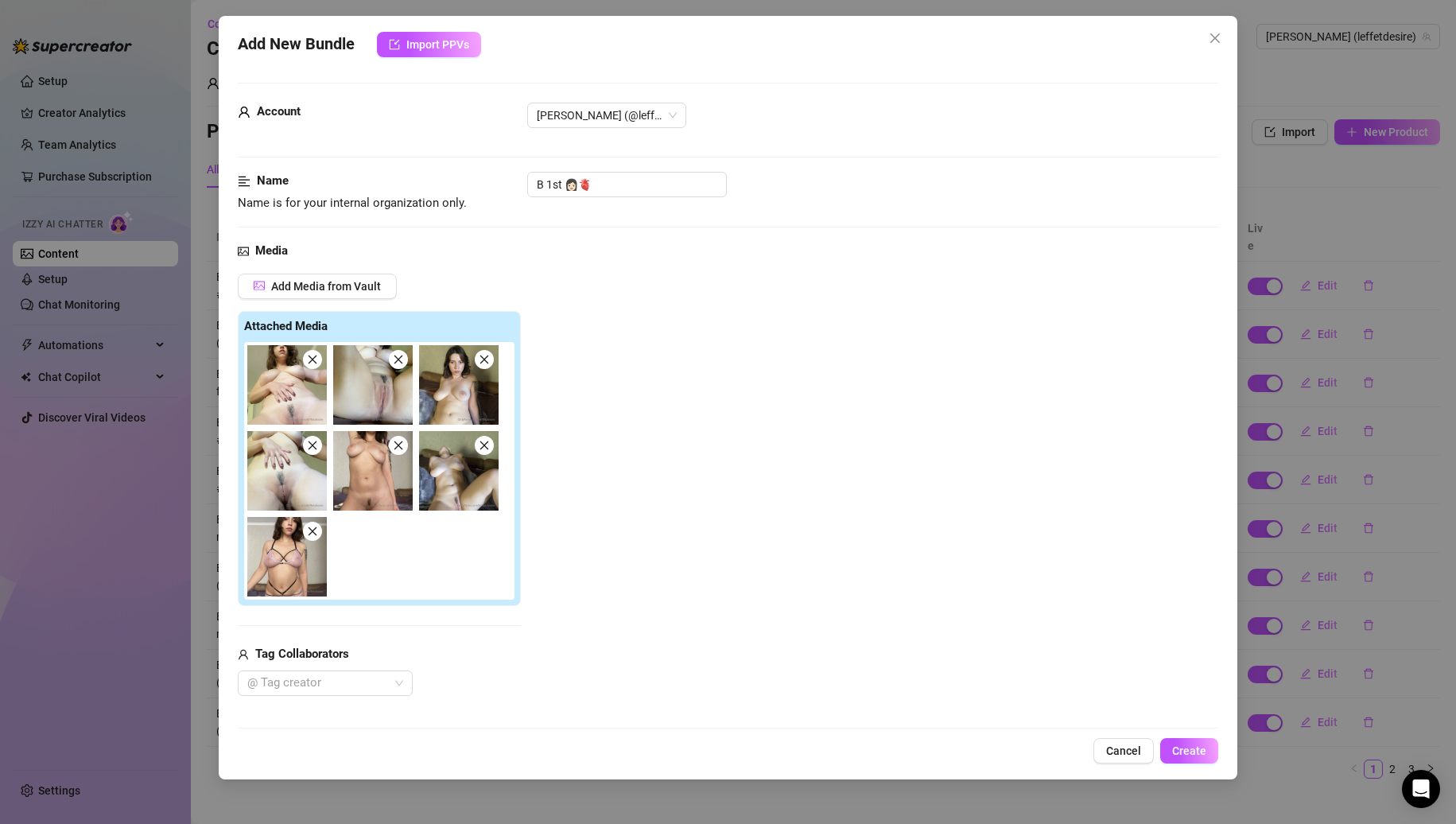
click at [315, 360] on icon "close" at bounding box center [313, 359] width 12 height 12
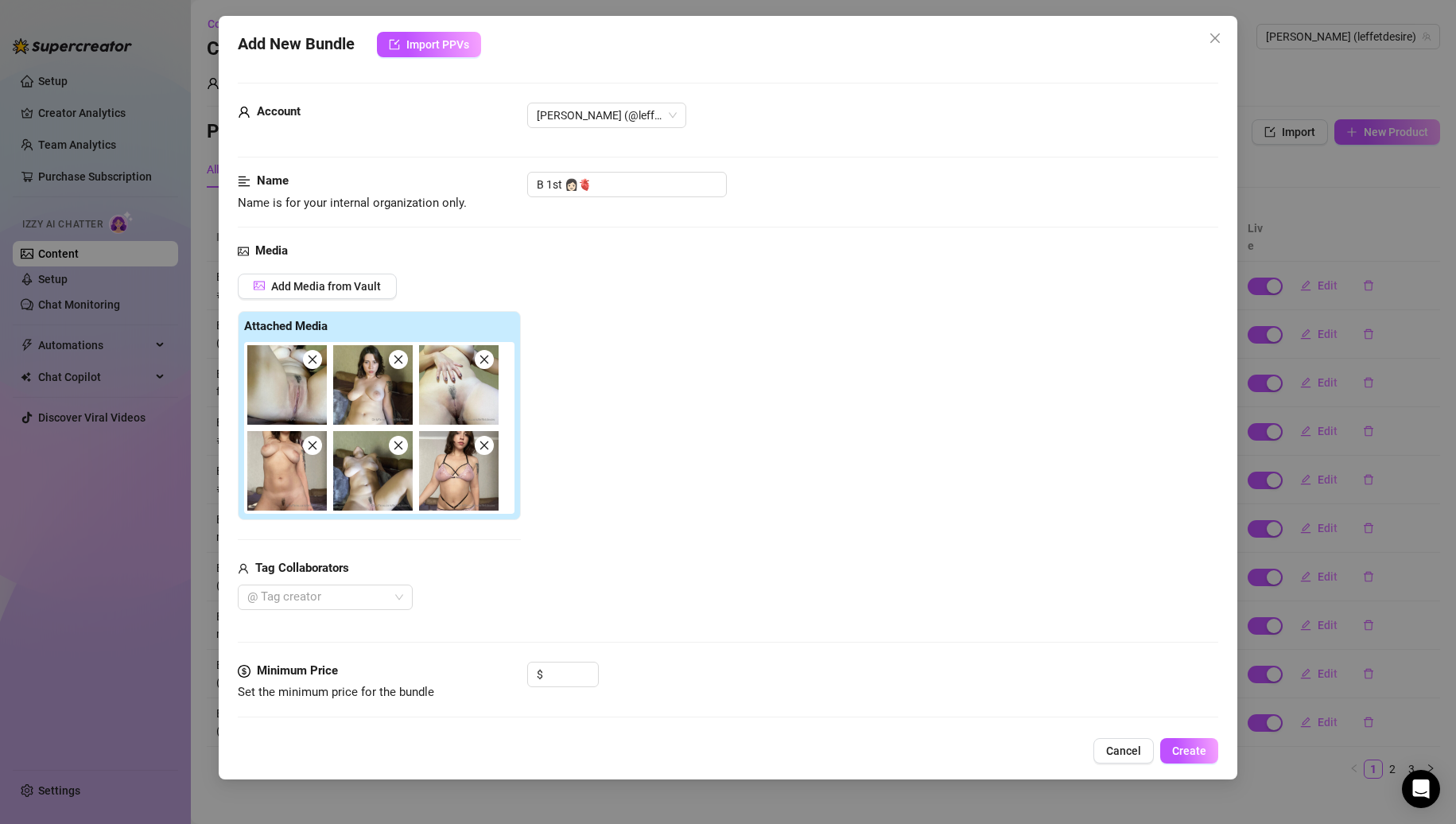
click at [315, 360] on icon "close" at bounding box center [313, 359] width 12 height 12
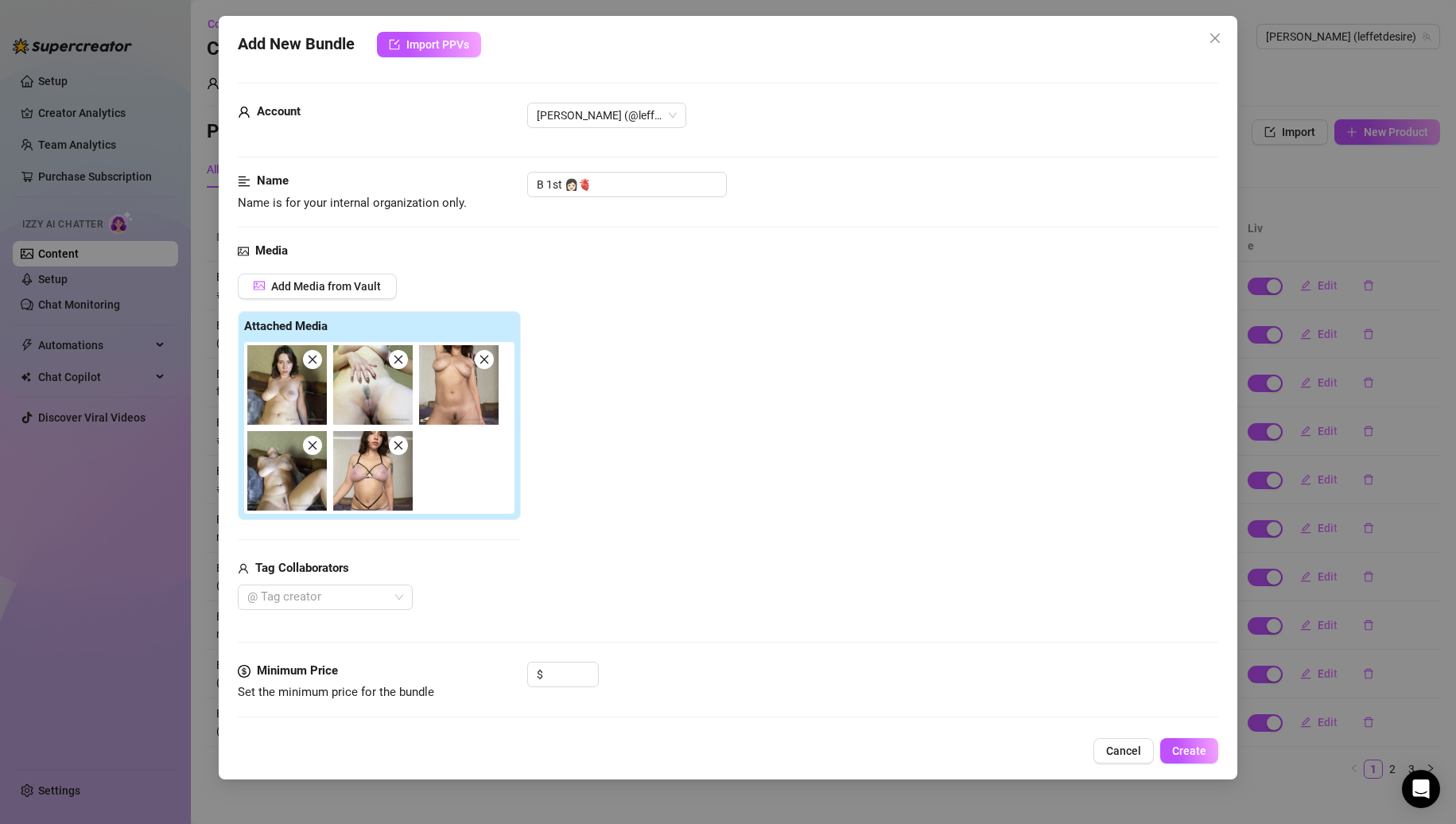
click at [315, 360] on icon "close" at bounding box center [313, 359] width 12 height 12
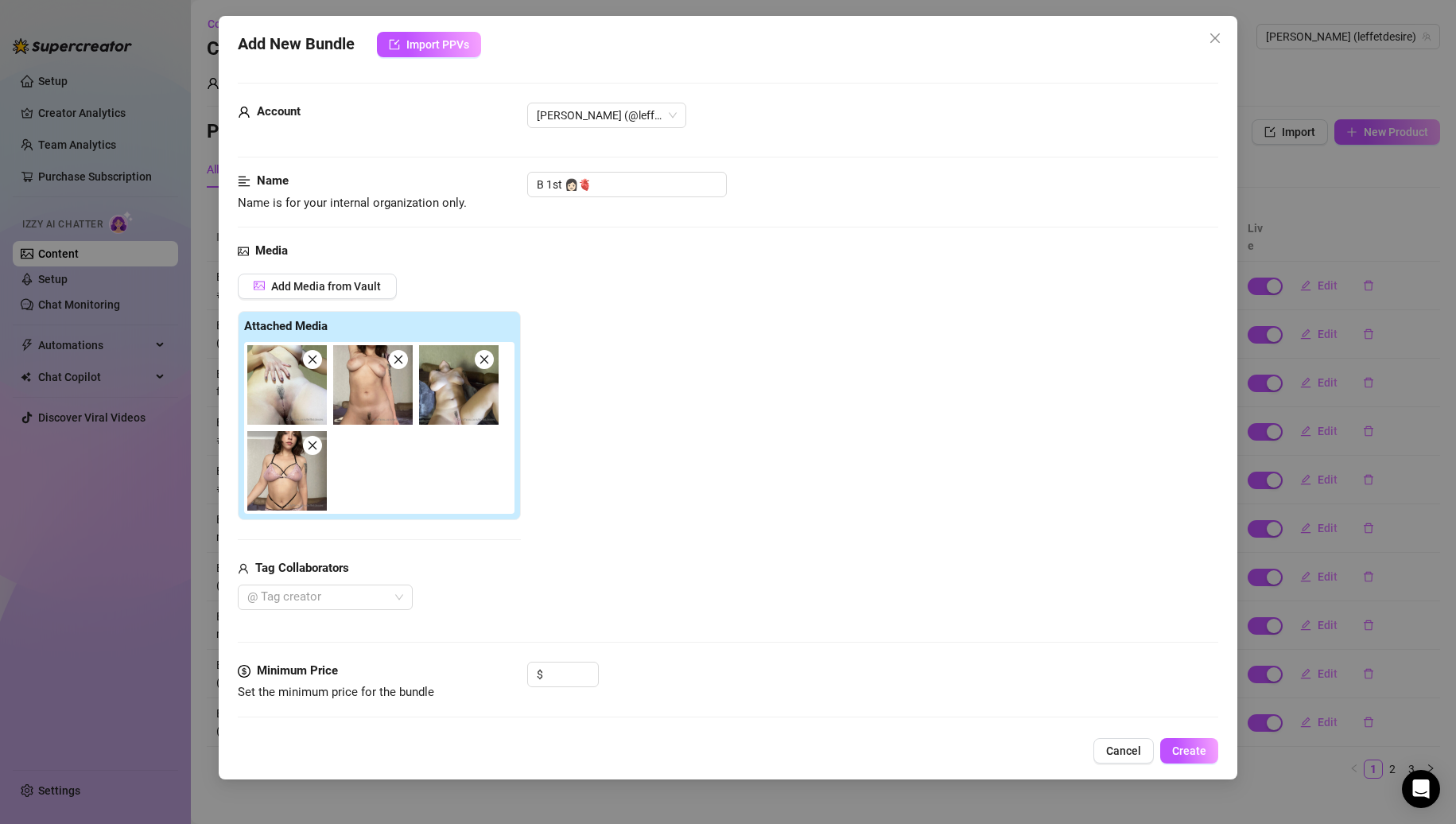
click at [315, 360] on icon "close" at bounding box center [313, 359] width 12 height 12
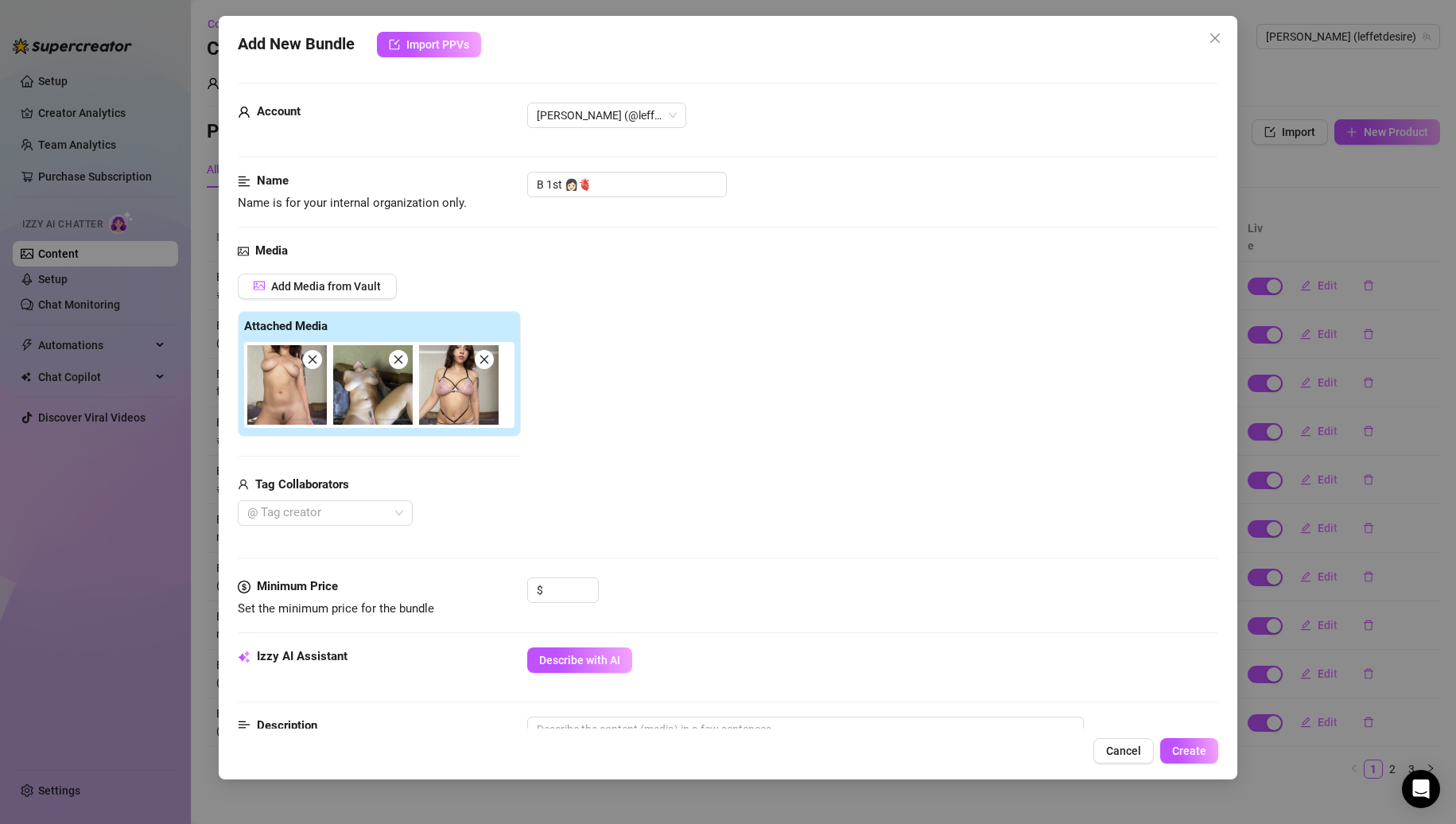
click at [315, 360] on icon "close" at bounding box center [313, 359] width 12 height 12
click at [393, 360] on icon "close" at bounding box center [399, 359] width 12 height 12
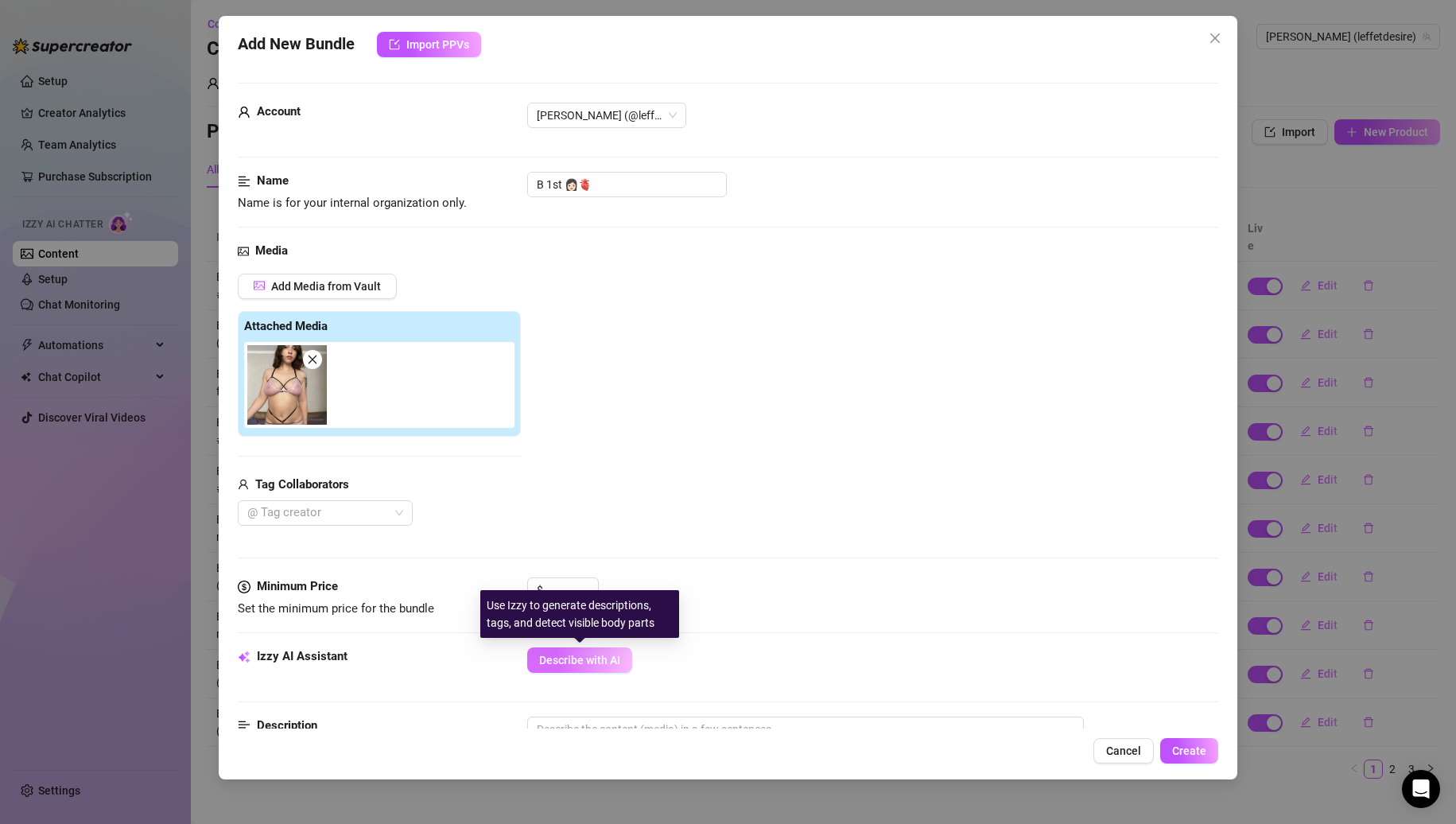
click at [559, 670] on button "Describe with AI" at bounding box center [579, 660] width 105 height 25
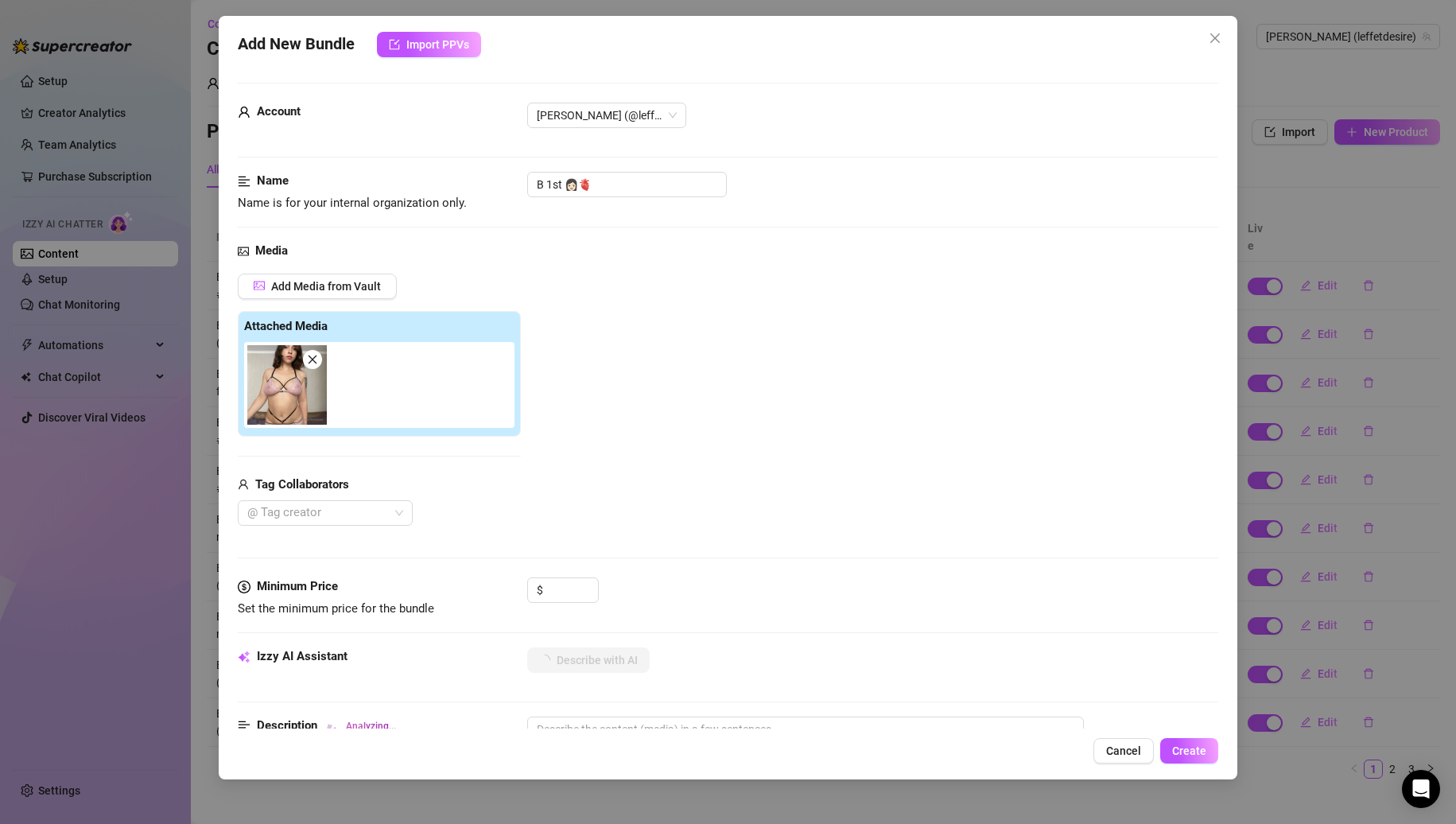
click at [644, 150] on div "Account [PERSON_NAME] (@leffetdesire)" at bounding box center [728, 137] width 982 height 69
click at [642, 175] on input "B 1st 👩🏻🫀" at bounding box center [626, 184] width 199 height 25
type input "B 1st 👩🏻🫀 #5"
type textarea "[PERSON_NAME]"
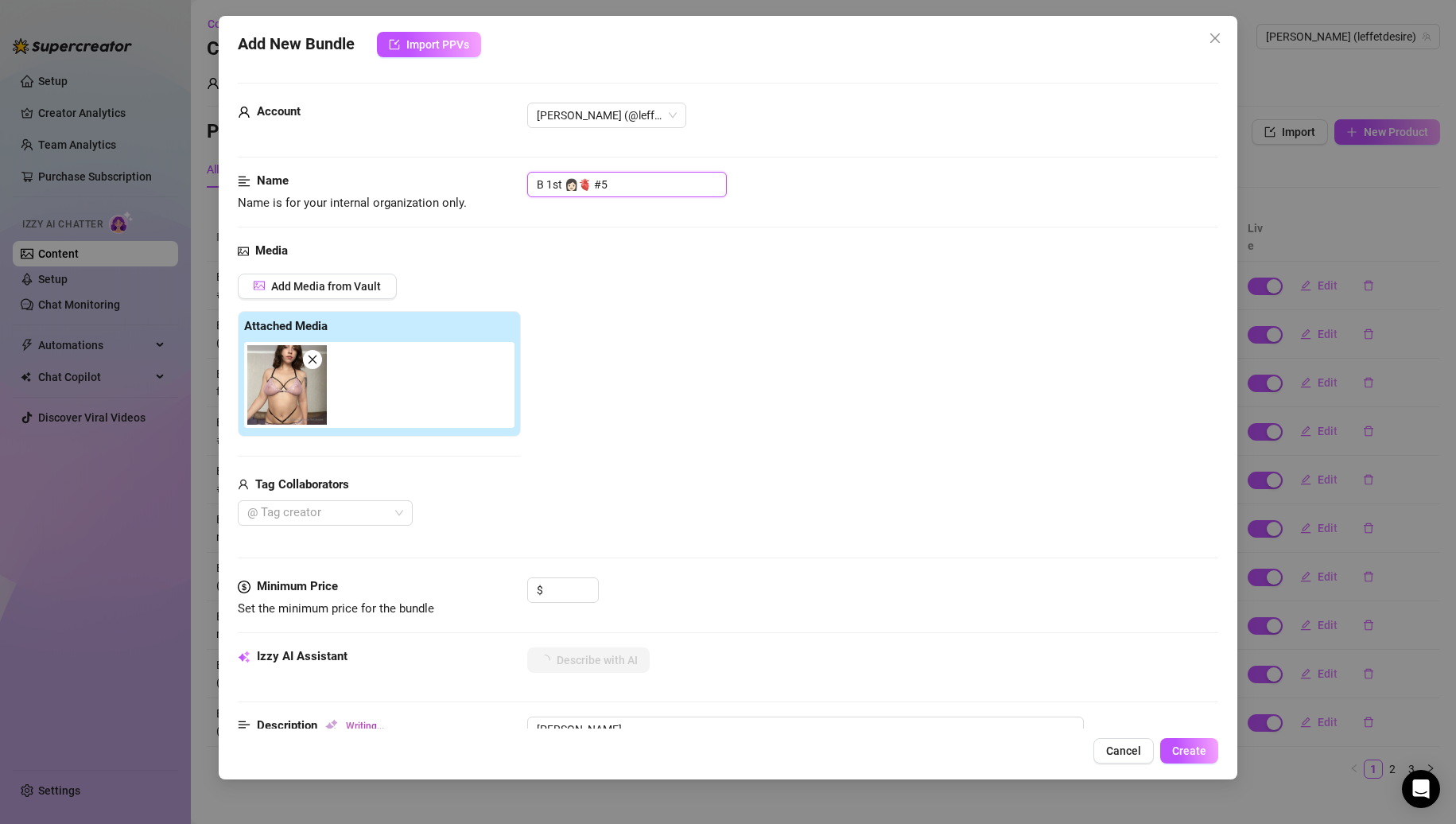
type textarea "[PERSON_NAME] wears"
type textarea "[PERSON_NAME] wears a"
type textarea "[PERSON_NAME] wears a strappy"
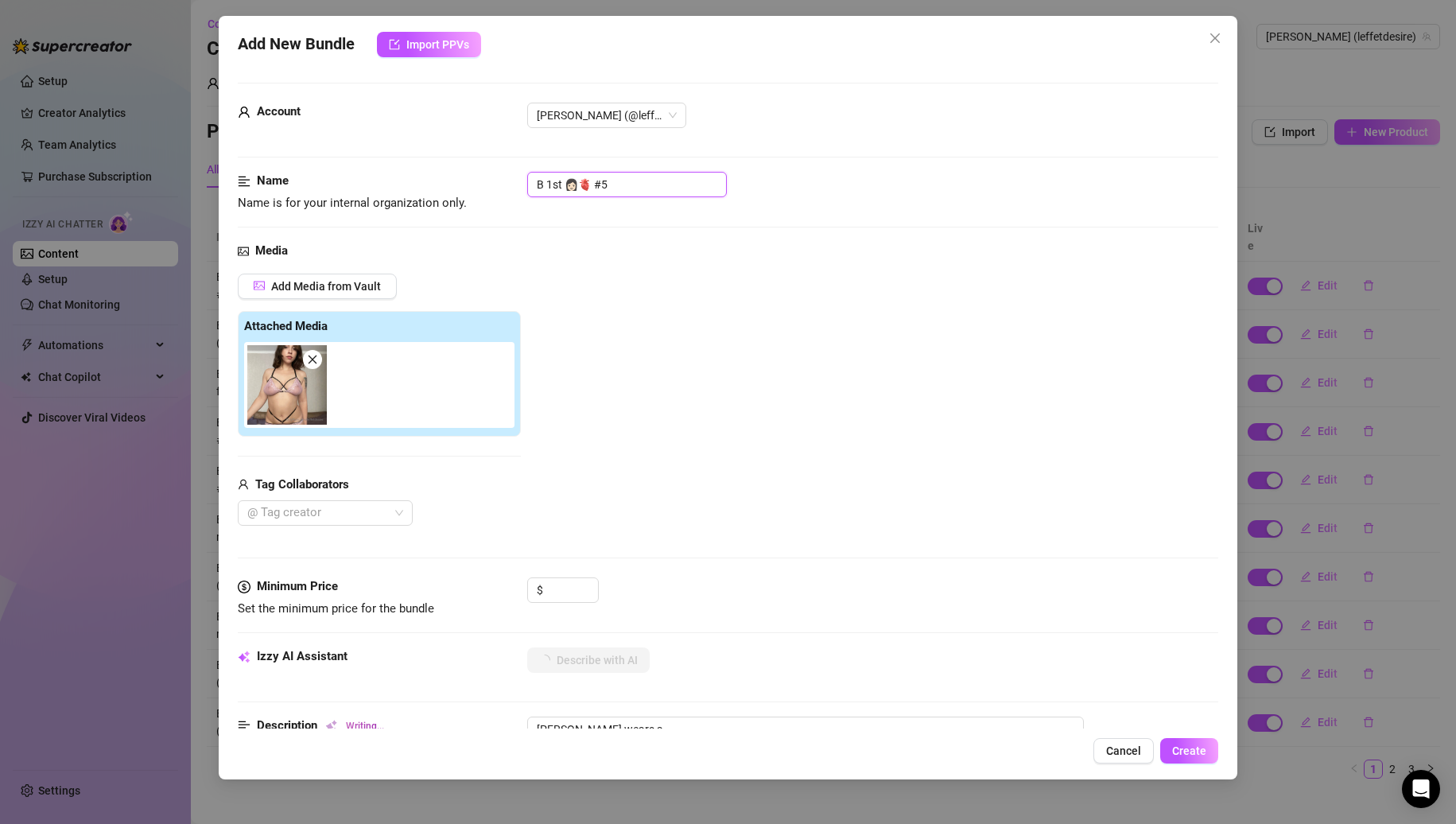
type textarea "[PERSON_NAME] wears a strappy"
type textarea "[PERSON_NAME] wears a strappy pink"
type textarea "[PERSON_NAME] wears a strappy pink lace"
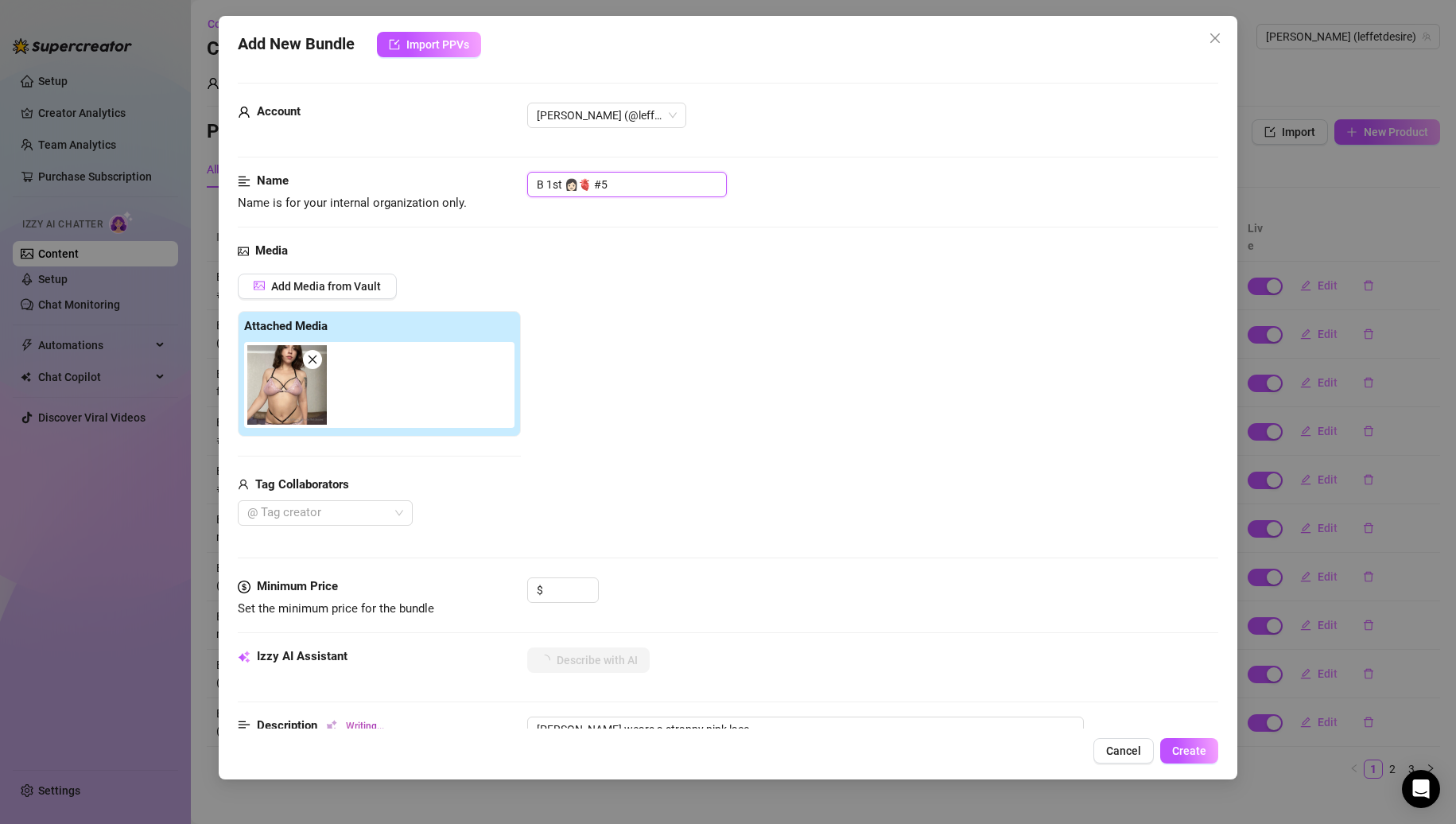
type textarea "[PERSON_NAME] wears a strappy pink lace lingerie"
type textarea "[PERSON_NAME] wears a strappy pink lace lingerie set"
type textarea "[PERSON_NAME] wears a strappy pink lace lingerie set with"
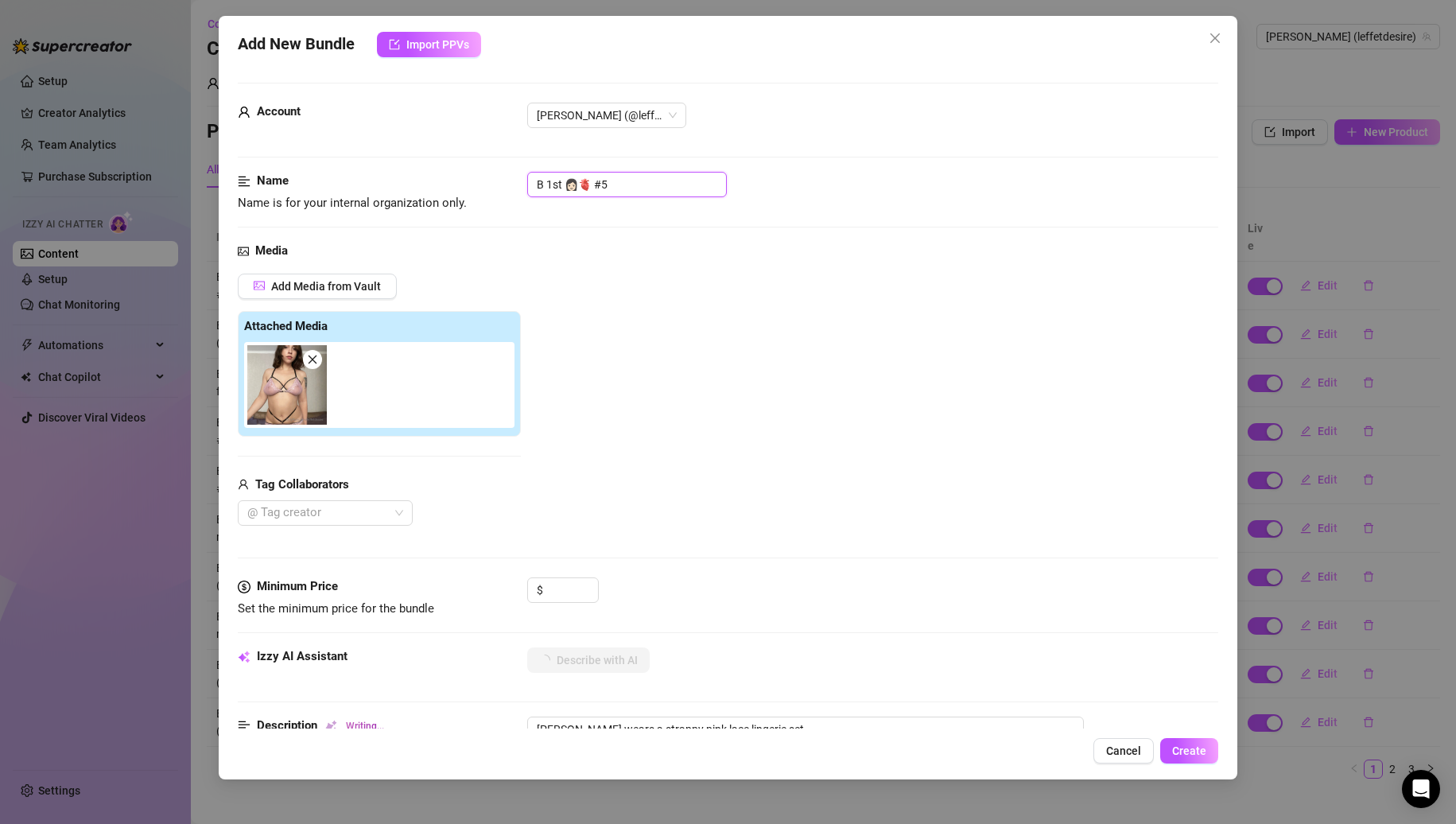
type textarea "[PERSON_NAME] wears a strappy pink lace lingerie set with"
type textarea "[PERSON_NAME] wears a strappy pink lace lingerie set with black"
type textarea "[PERSON_NAME] wears a strappy pink lace lingerie set with black straps"
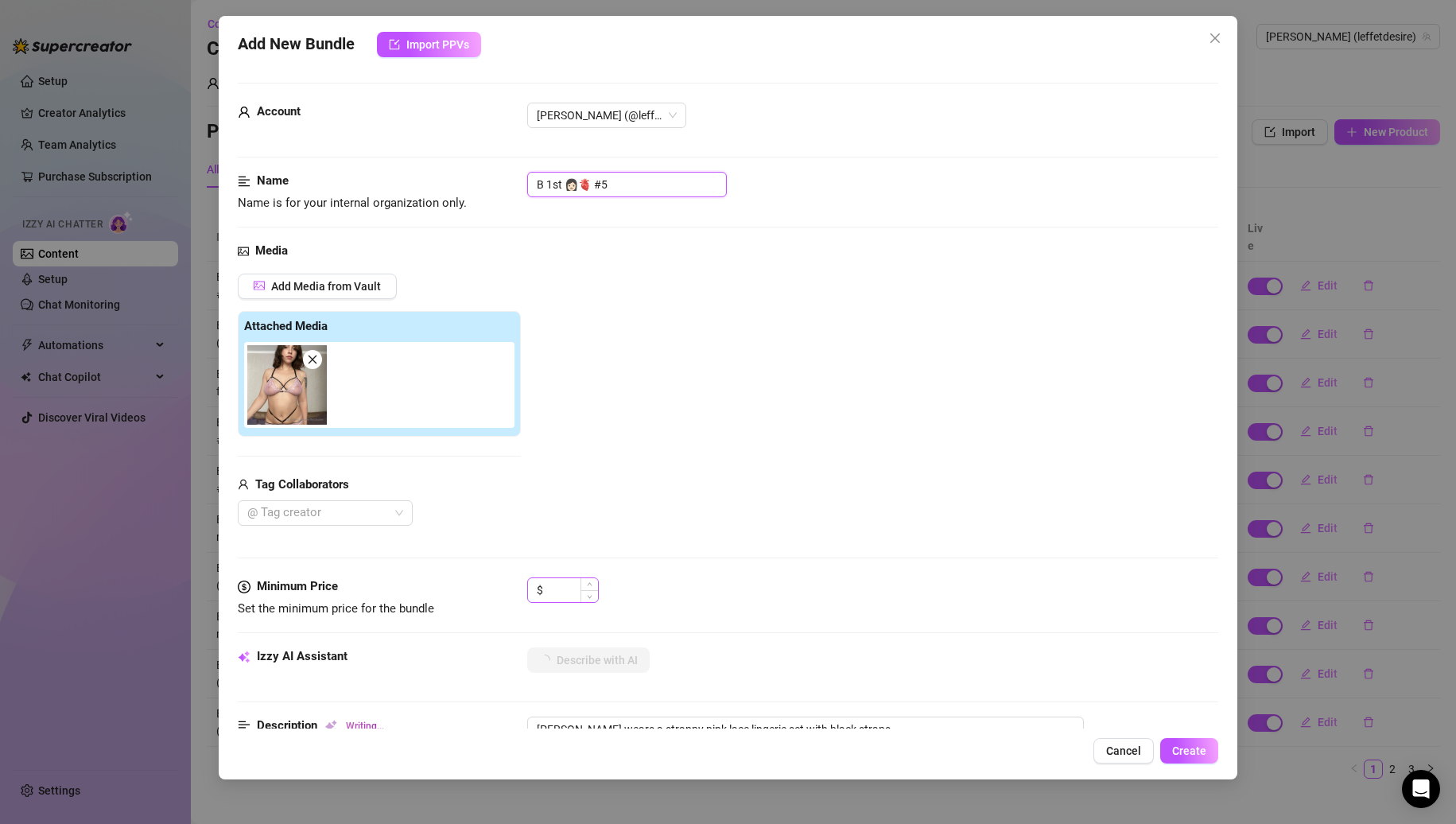
type textarea "[PERSON_NAME] wears a strappy pink lace lingerie set with black straps framing"
type input "B 1st 👩🏻🫀 #5"
click at [553, 582] on input at bounding box center [572, 590] width 52 height 24
type textarea "[PERSON_NAME] wears a strappy pink lace lingerie set with black straps framing …"
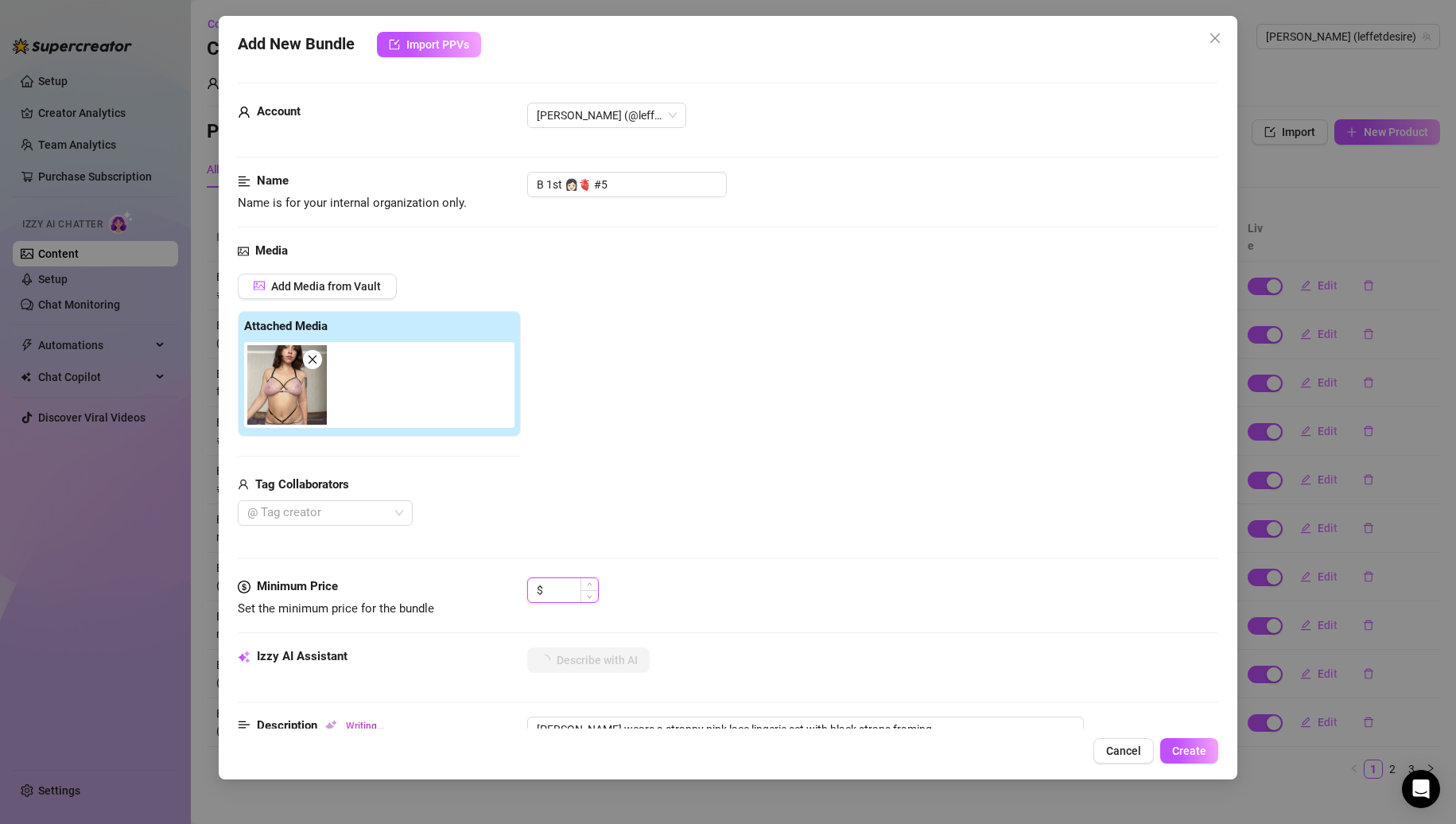
type textarea "[PERSON_NAME] wears a strappy pink lace lingerie set with black straps framing …"
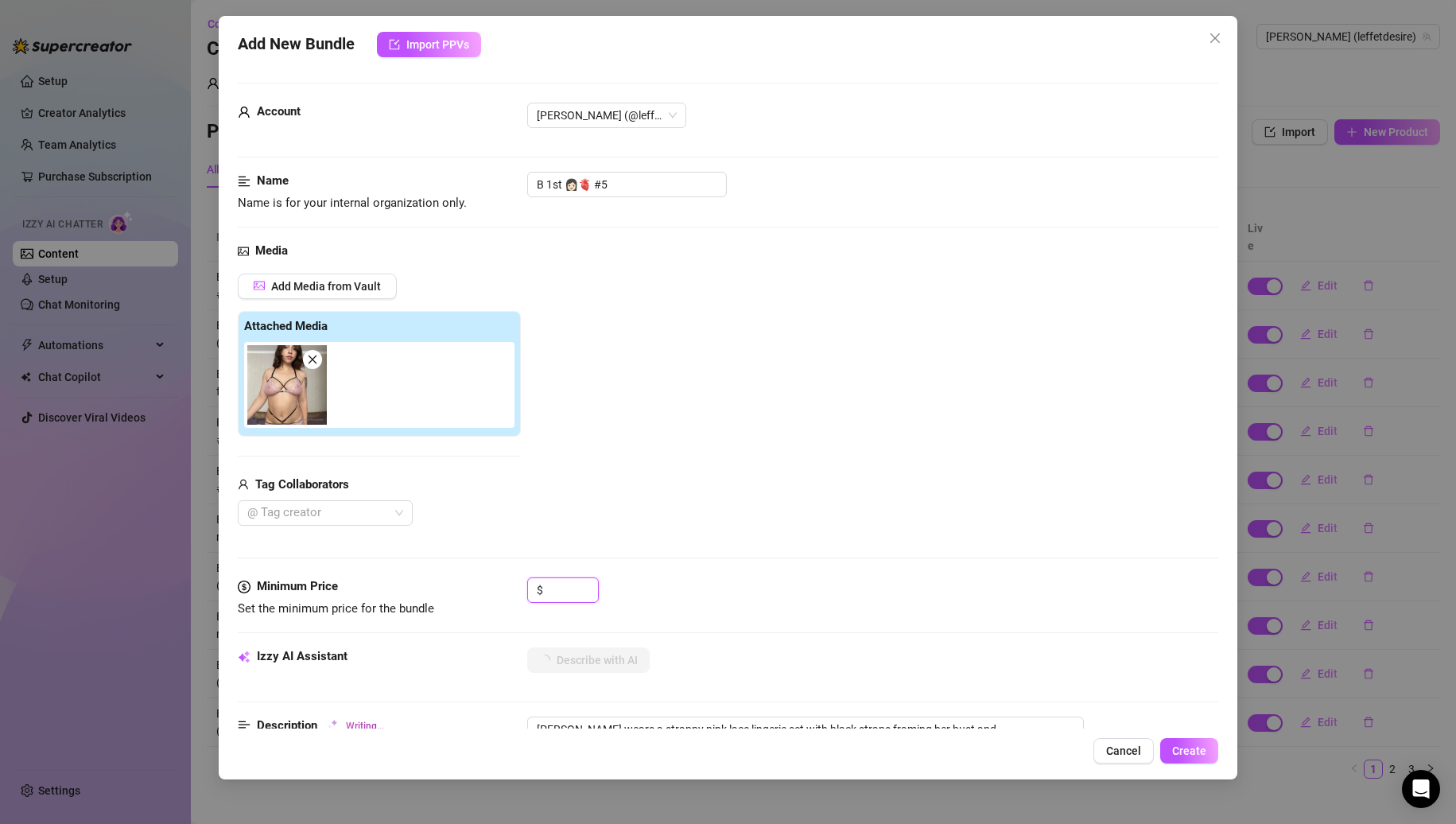
type textarea "[PERSON_NAME] wears a strappy pink lace lingerie set with black straps framing …"
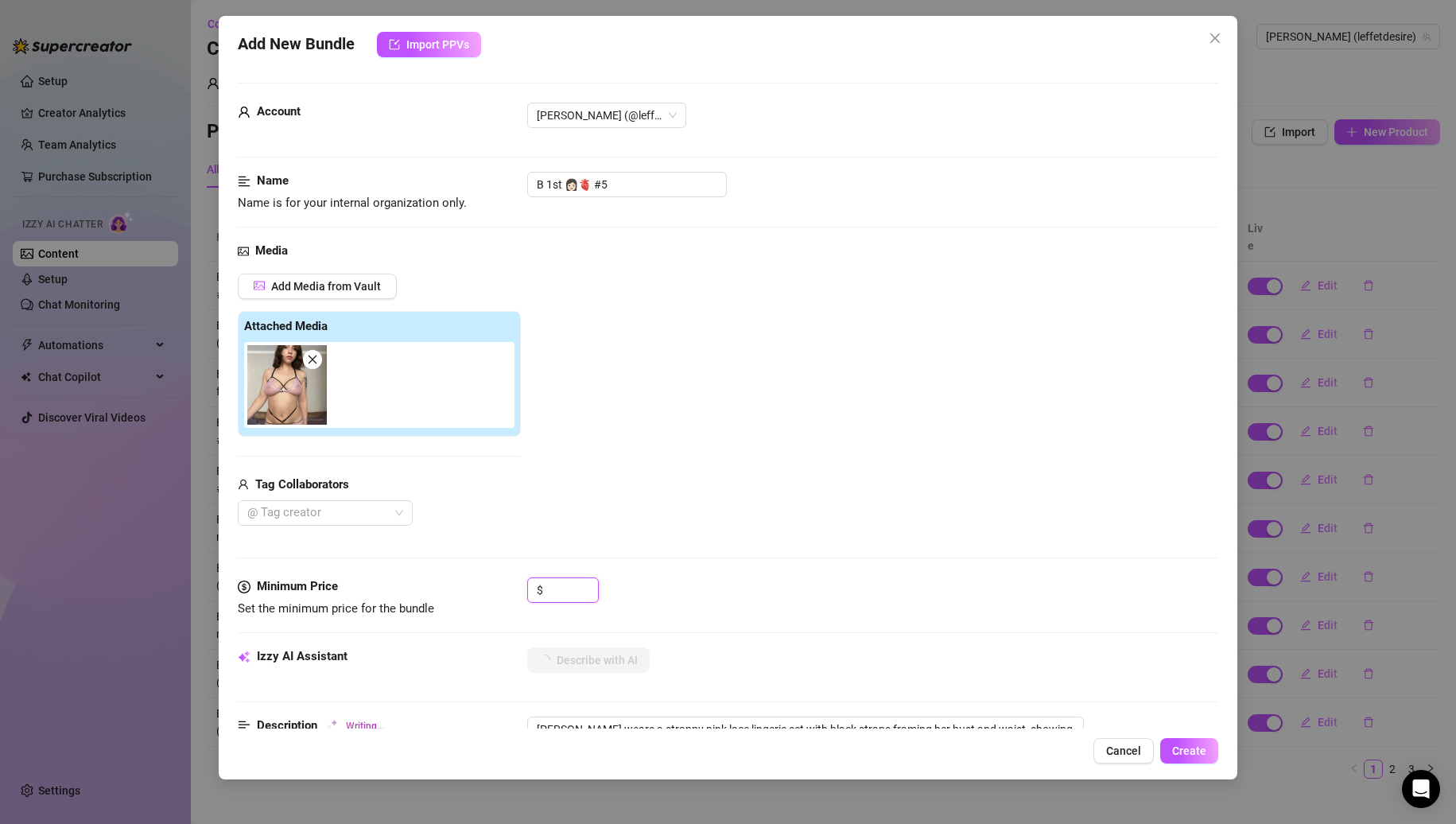
type textarea "[PERSON_NAME] wears a strappy pink lace lingerie set with black straps framing …"
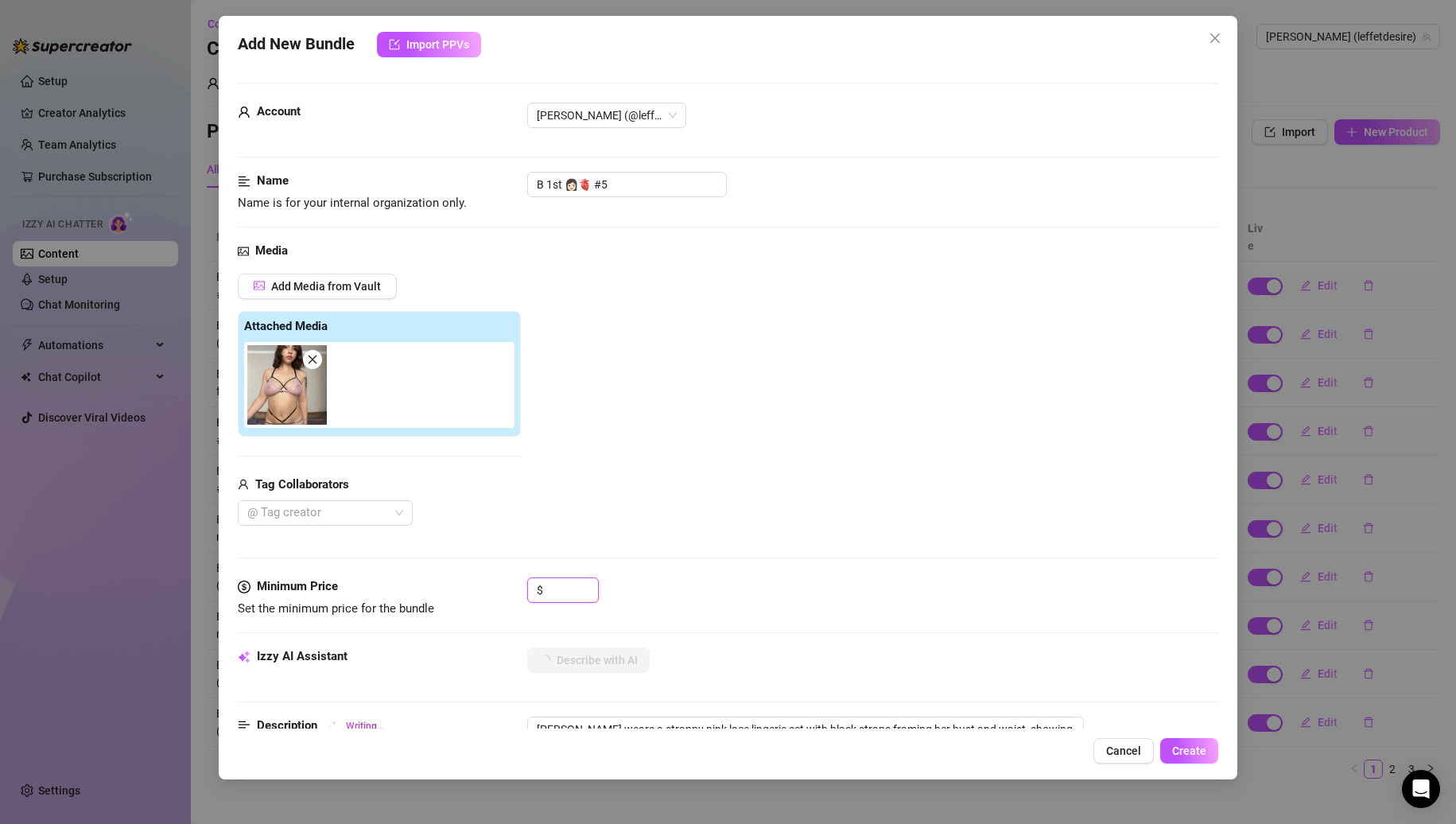
type input "0"
type textarea "[PERSON_NAME] wears a strappy pink lace lingerie set with black straps framing …"
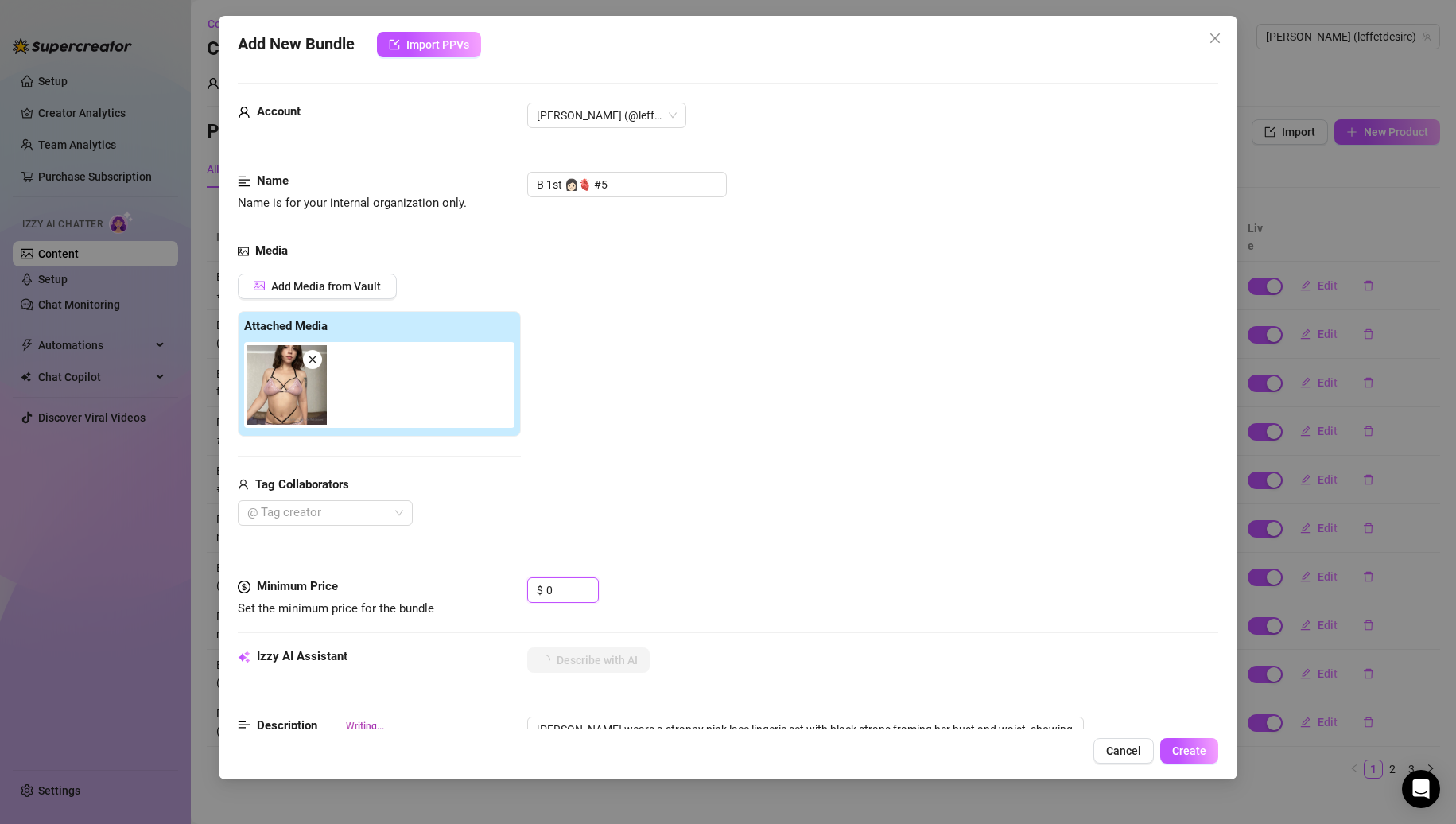
type textarea "[PERSON_NAME] wears a strappy pink lace lingerie set with black straps framing …"
type input "0"
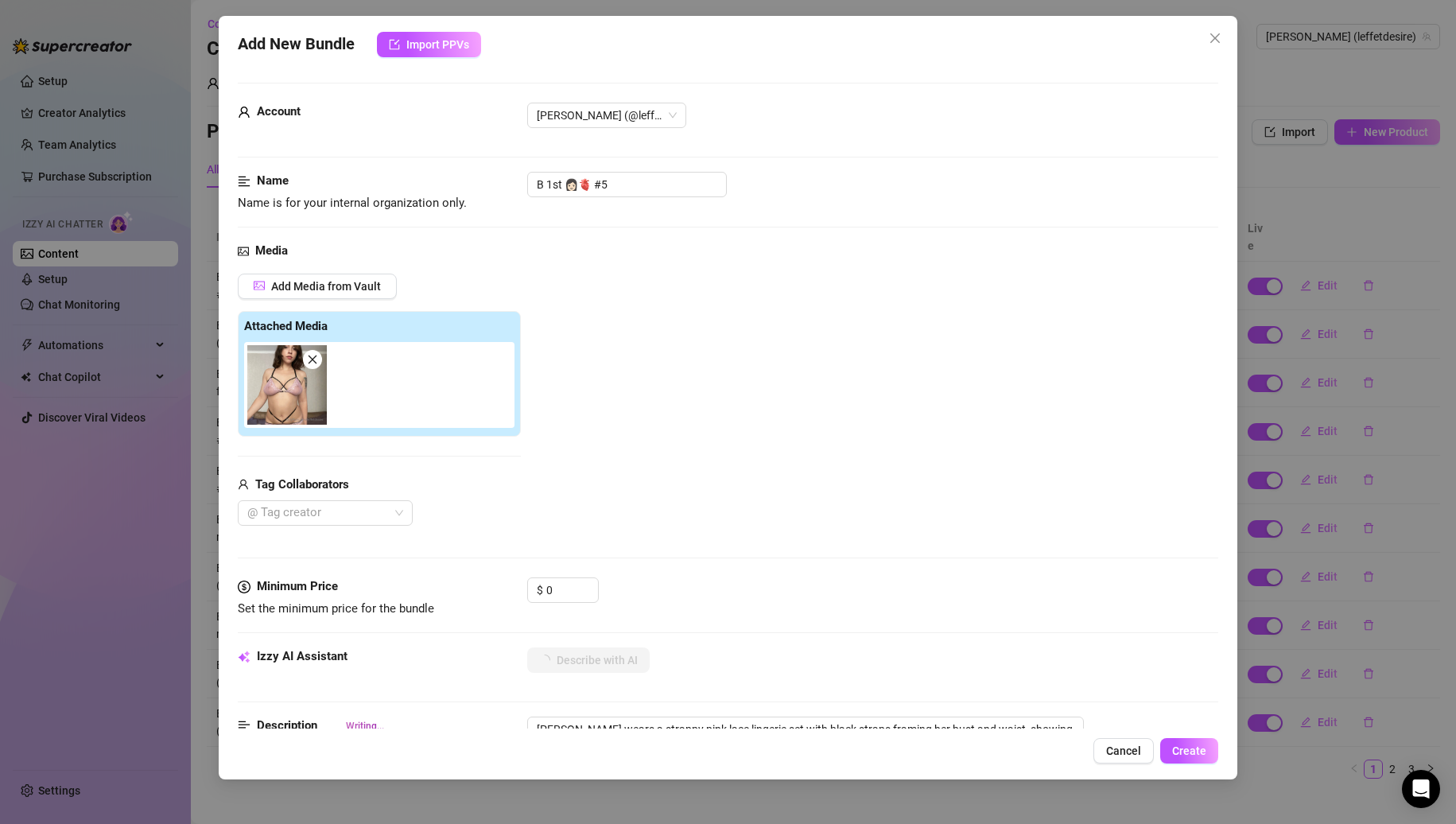
click at [677, 417] on div "Add Media from Vault Attached Media Tag Collaborators @ Tag creator" at bounding box center [728, 400] width 982 height 253
type textarea "[PERSON_NAME] wears a strappy pink lace lingerie set with black straps framing …"
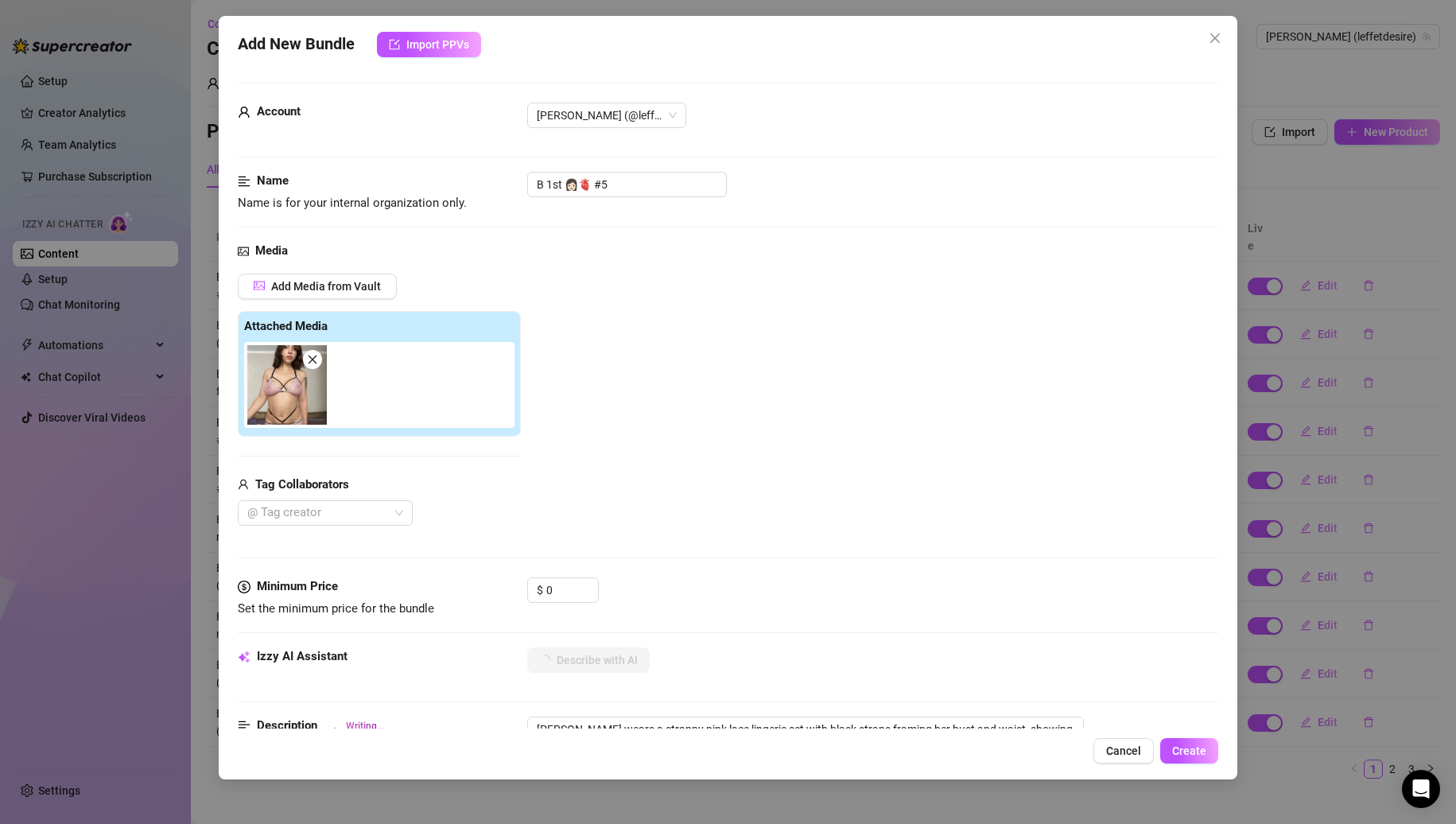
type textarea "[PERSON_NAME] wears a strappy pink lace lingerie set with black straps framing …"
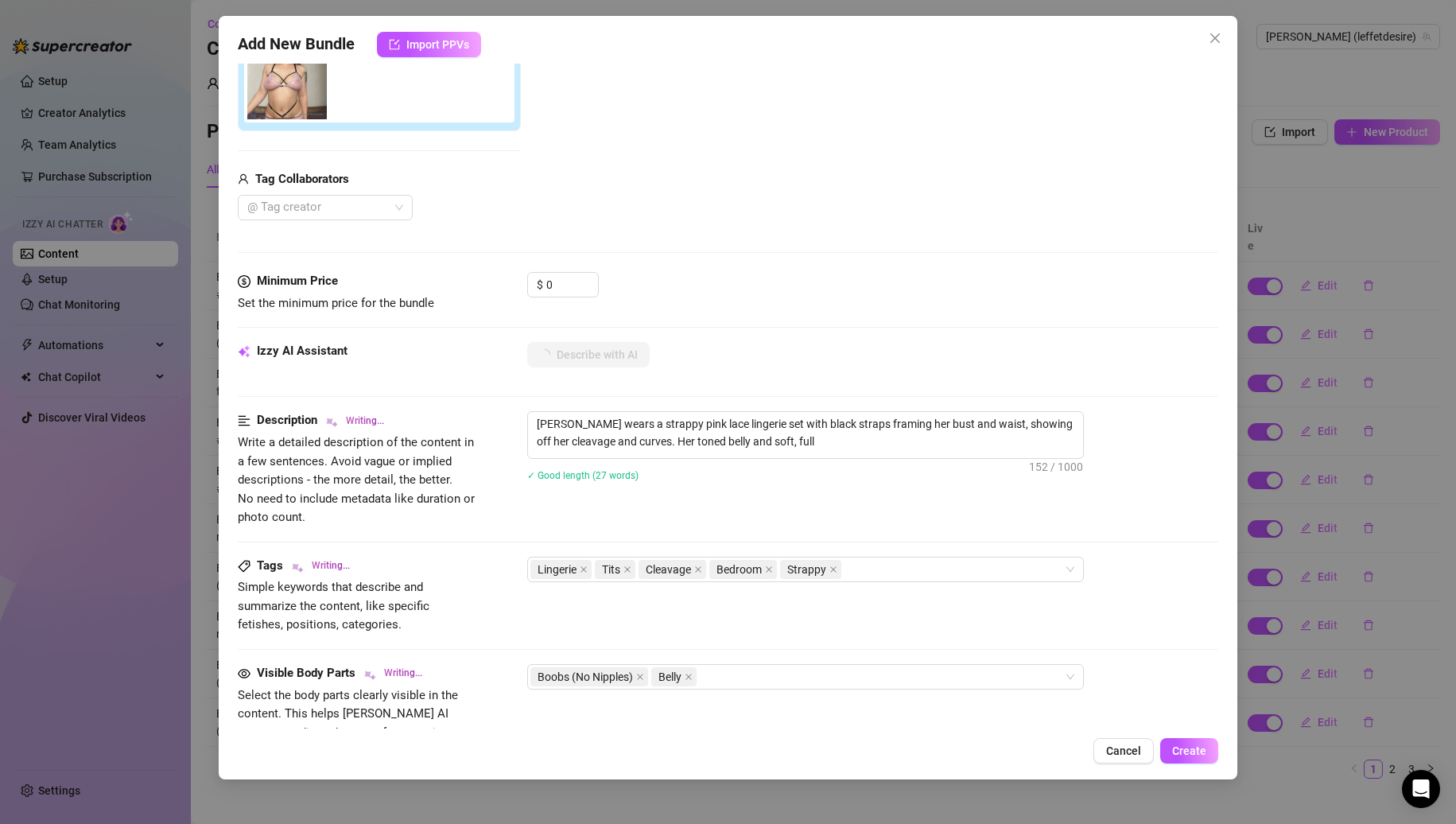
type textarea "[PERSON_NAME] wears a strappy pink lace lingerie set with black straps framing …"
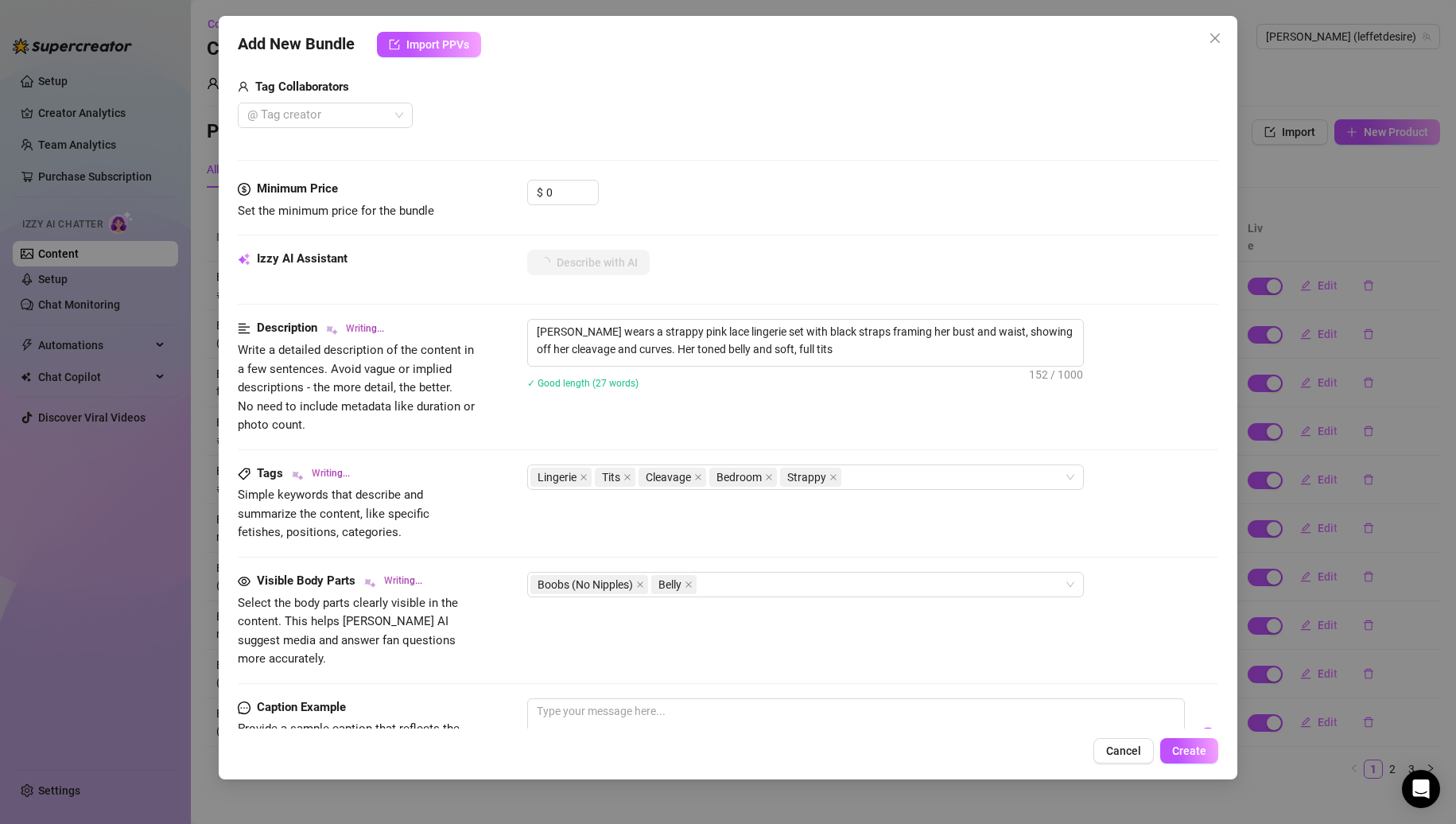
type textarea "[PERSON_NAME] wears a strappy pink lace lingerie set with black straps framing …"
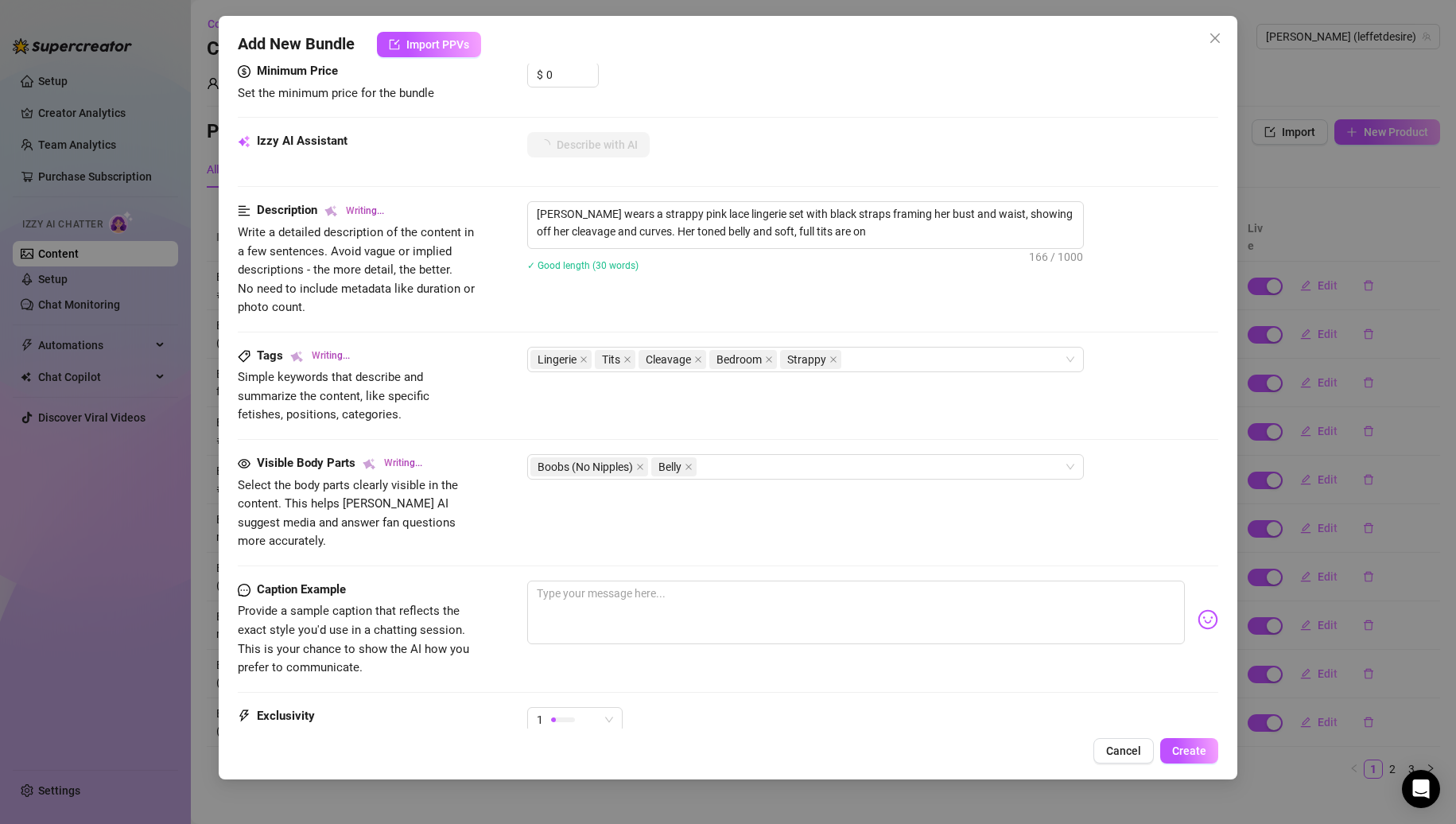
type textarea "[PERSON_NAME] wears a strappy pink lace lingerie set with black straps framing …"
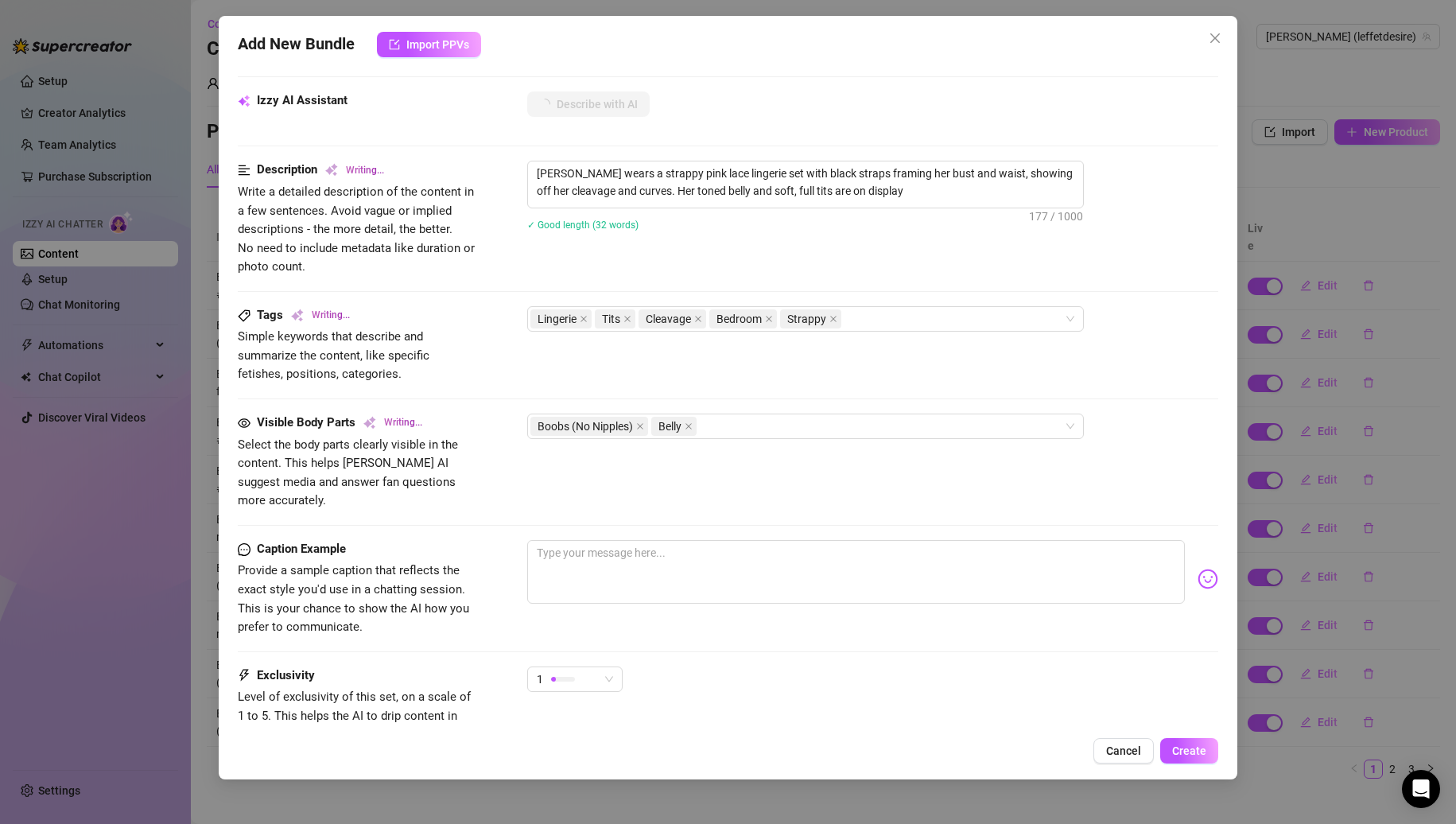
type textarea "[PERSON_NAME] wears a strappy pink lace lingerie set with black straps framing …"
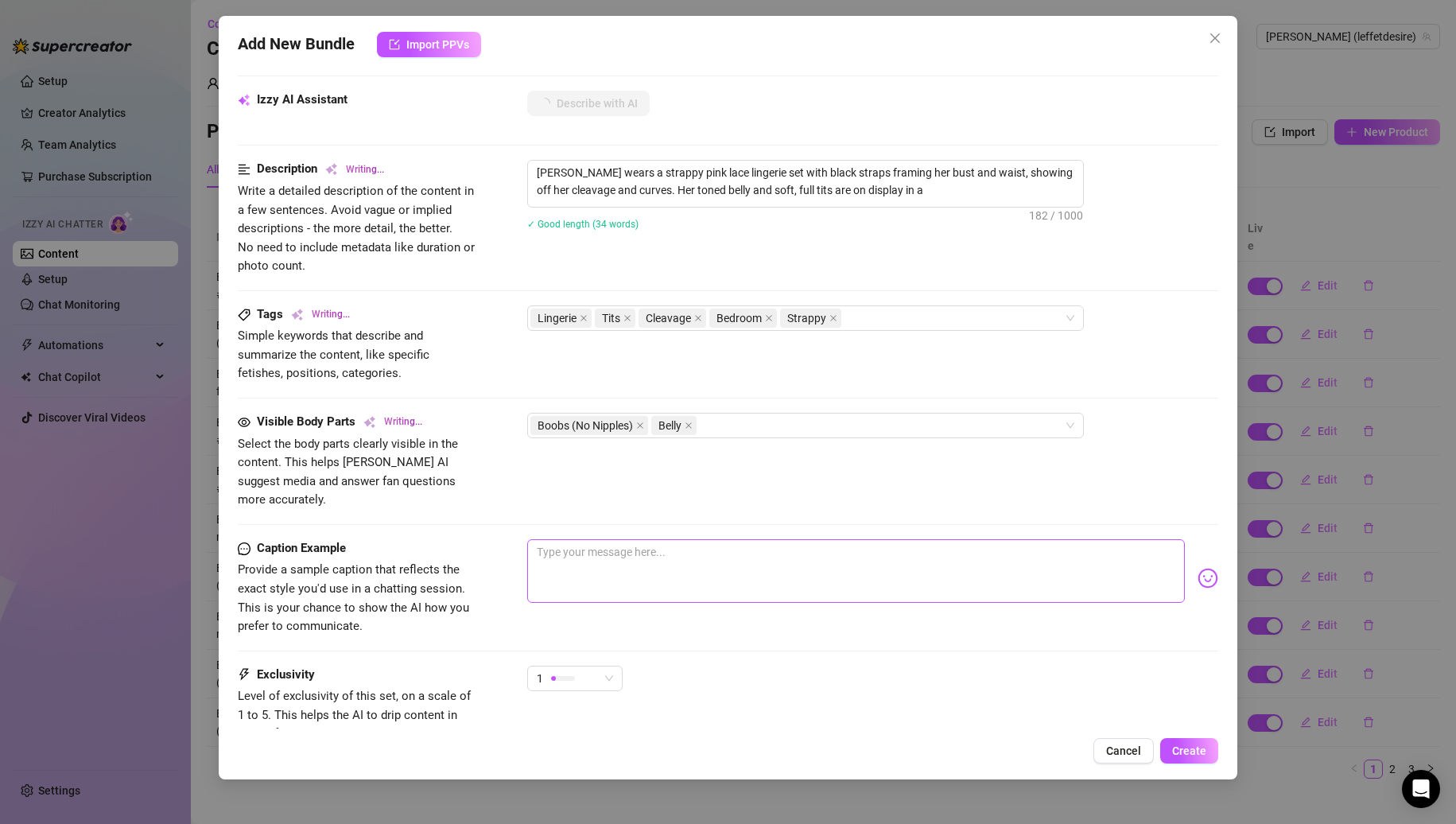
type textarea "[PERSON_NAME] wears a strappy pink lace lingerie set with black straps framing …"
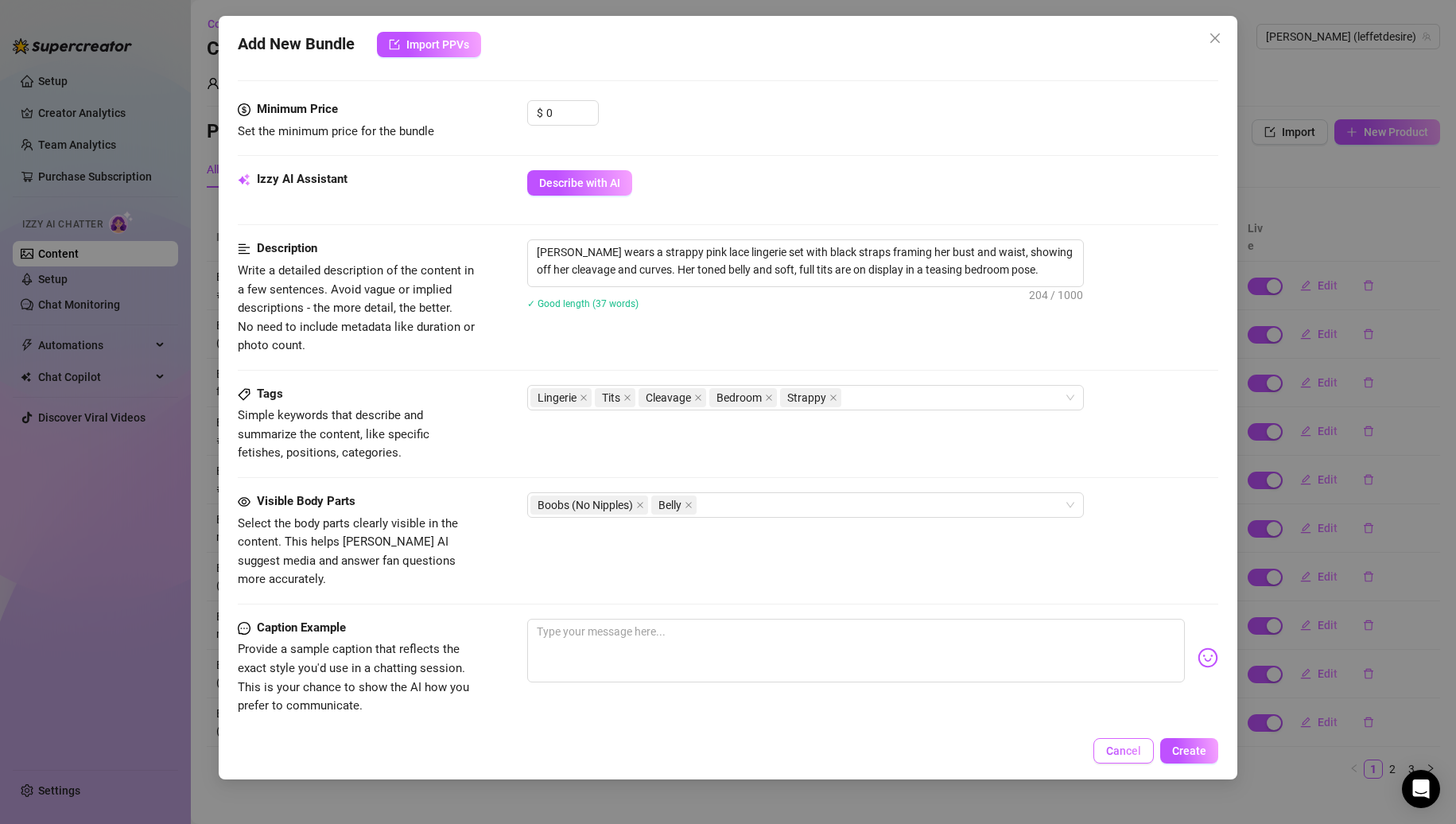
scroll to position [672, 0]
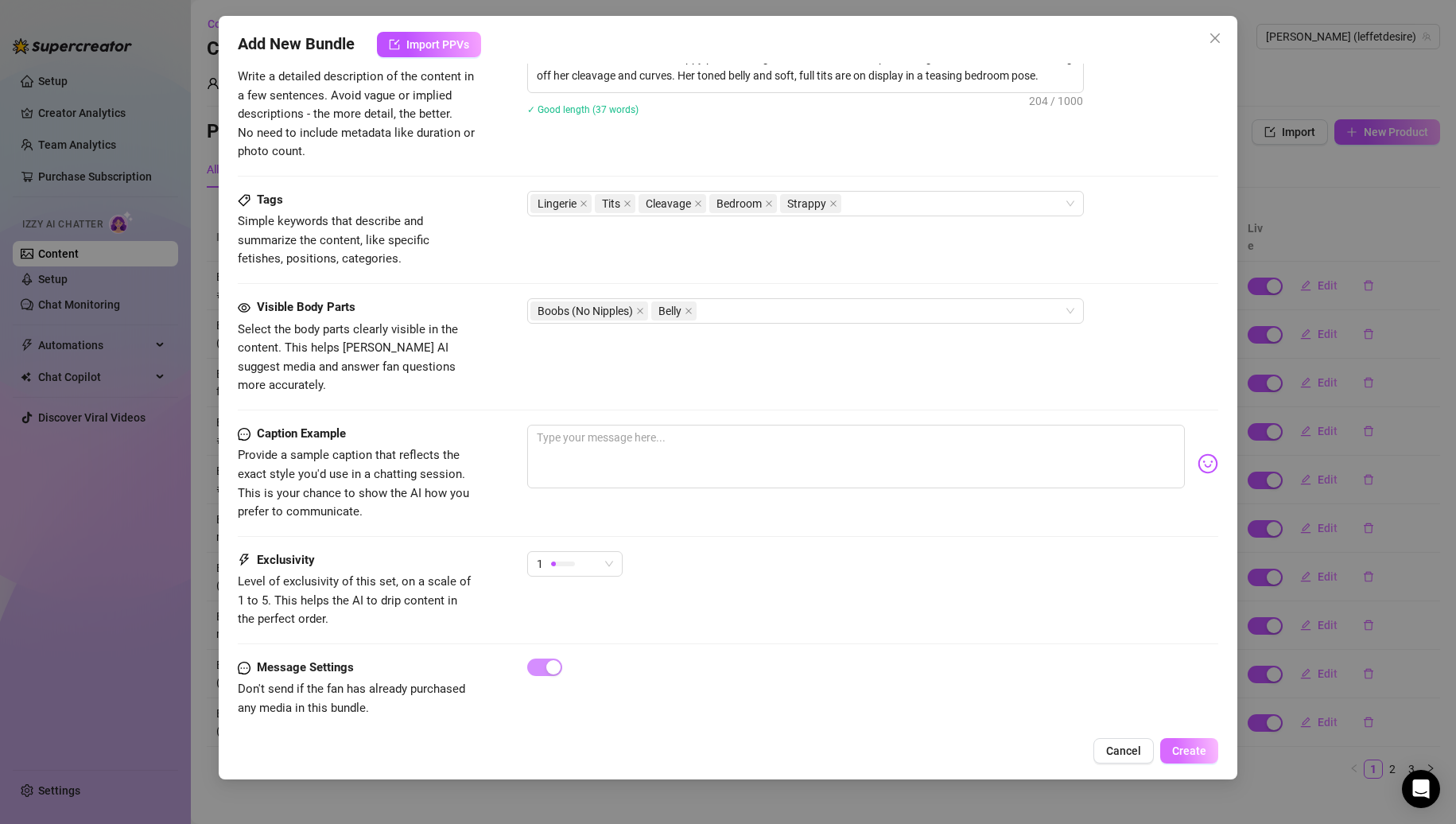
click at [1189, 761] on button "Create" at bounding box center [1189, 751] width 58 height 25
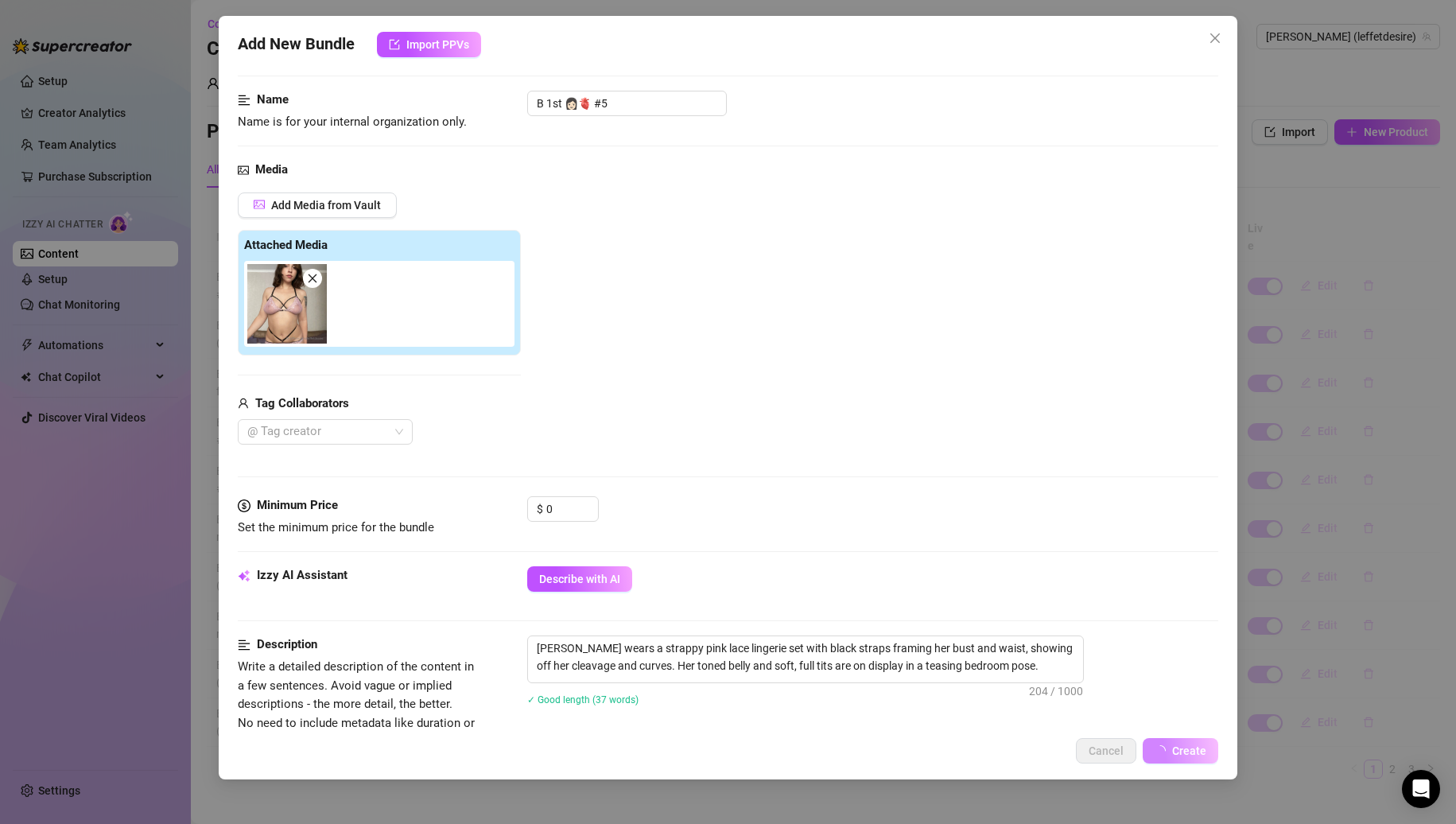
scroll to position [0, 0]
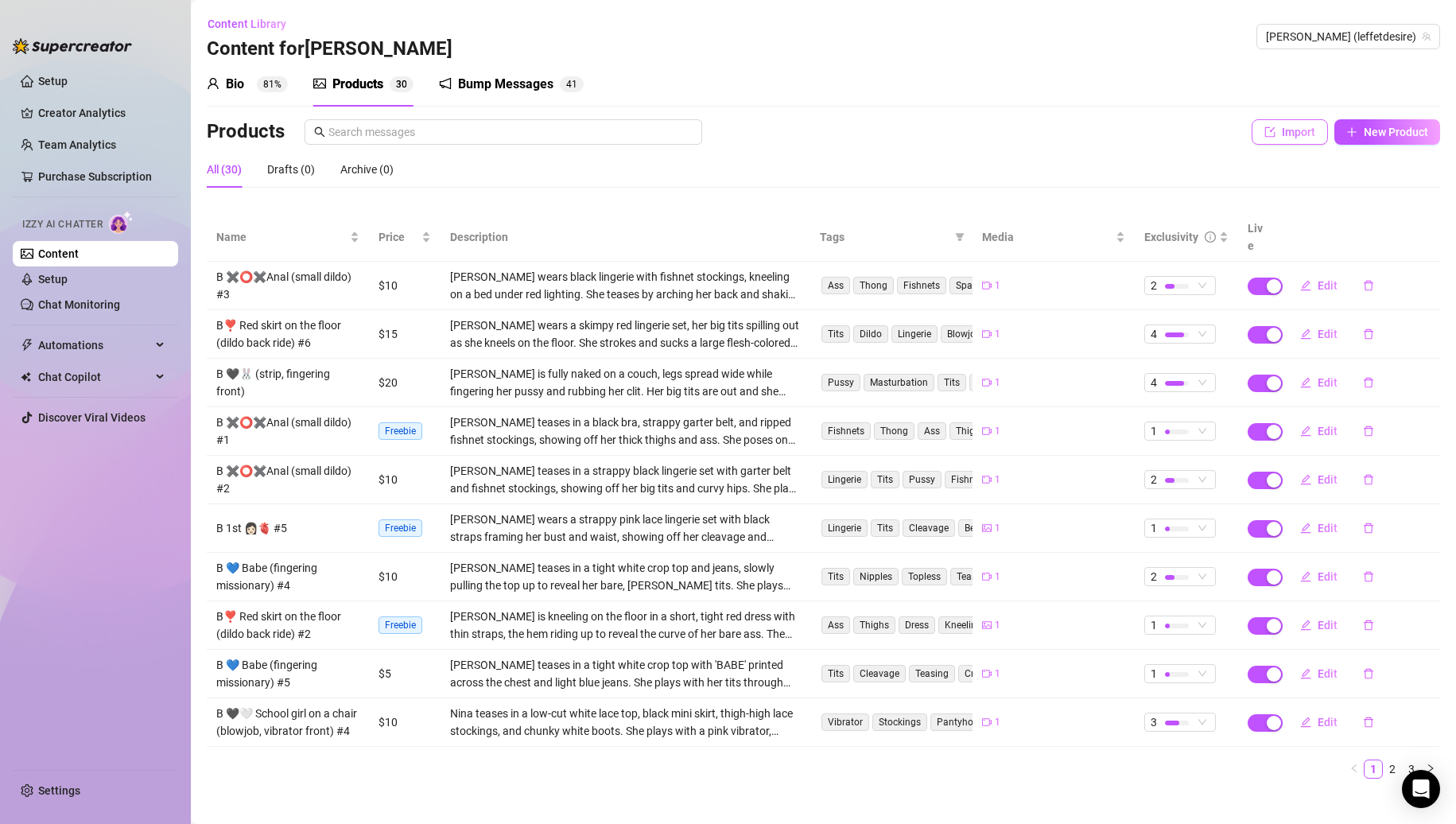
click at [1265, 134] on button "Import" at bounding box center [1289, 132] width 76 height 25
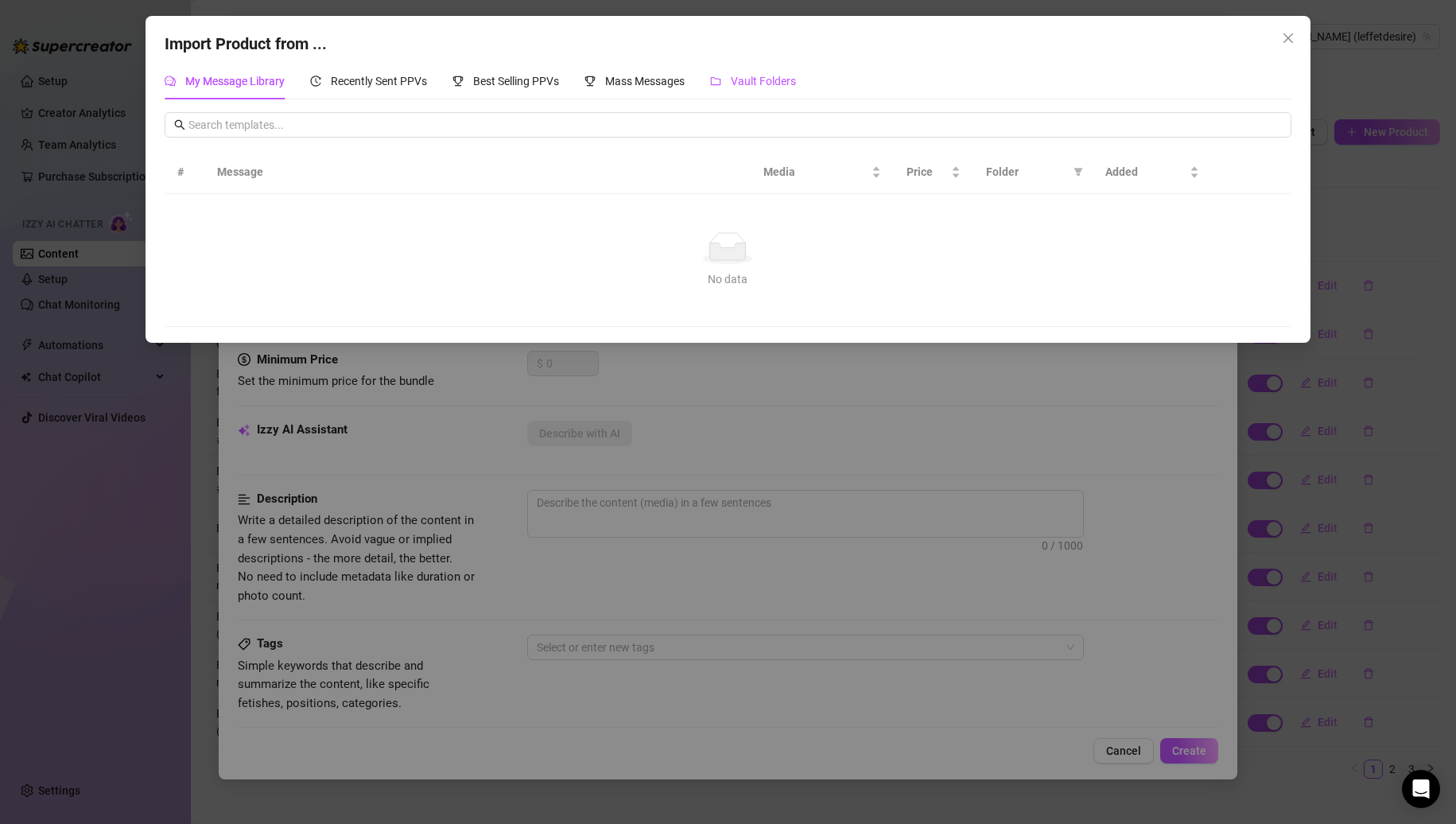
click at [758, 75] on span "Vault Folders" at bounding box center [764, 81] width 66 height 13
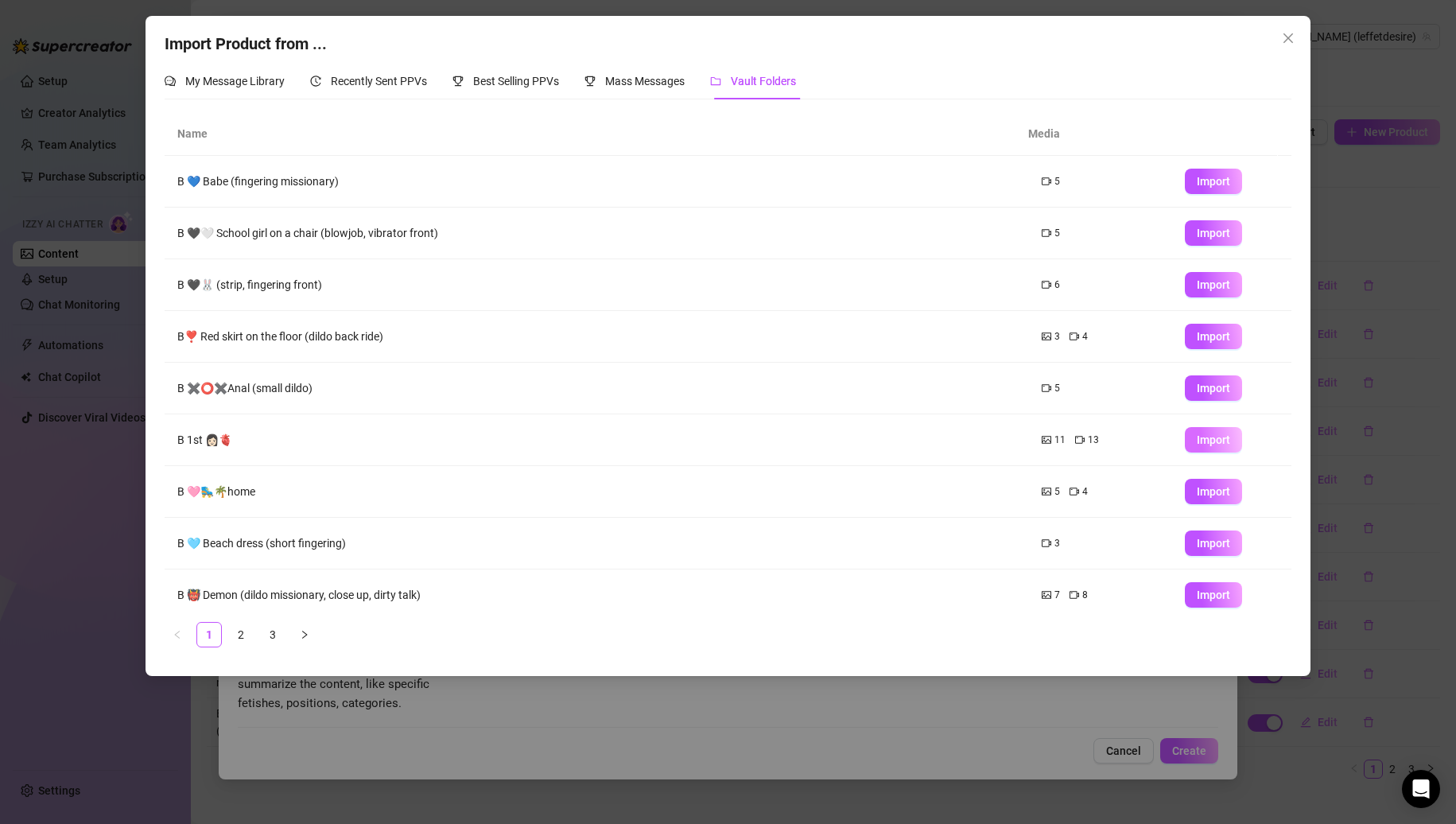
click at [1197, 439] on span "Import" at bounding box center [1213, 439] width 34 height 13
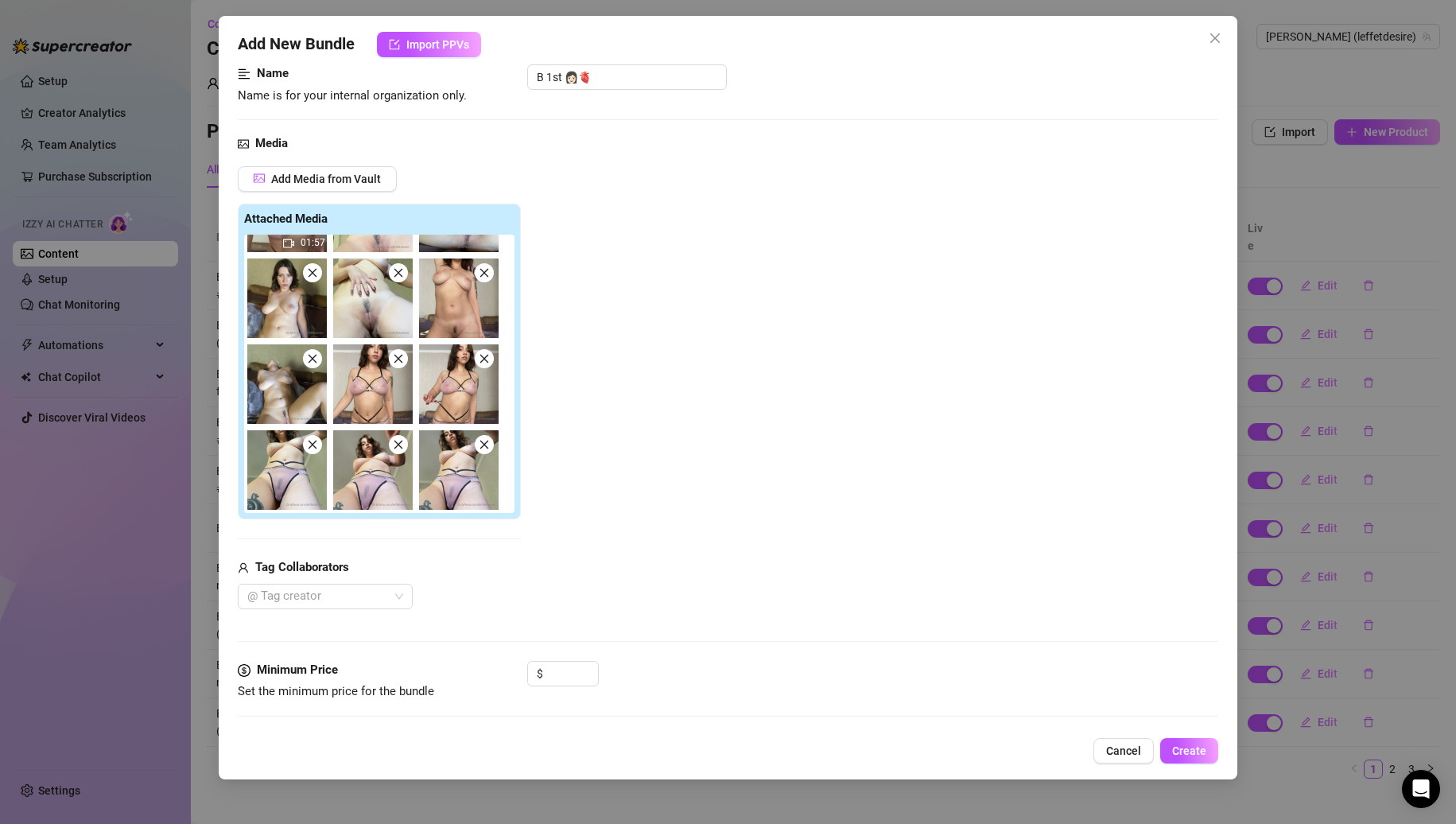
scroll to position [80, 0]
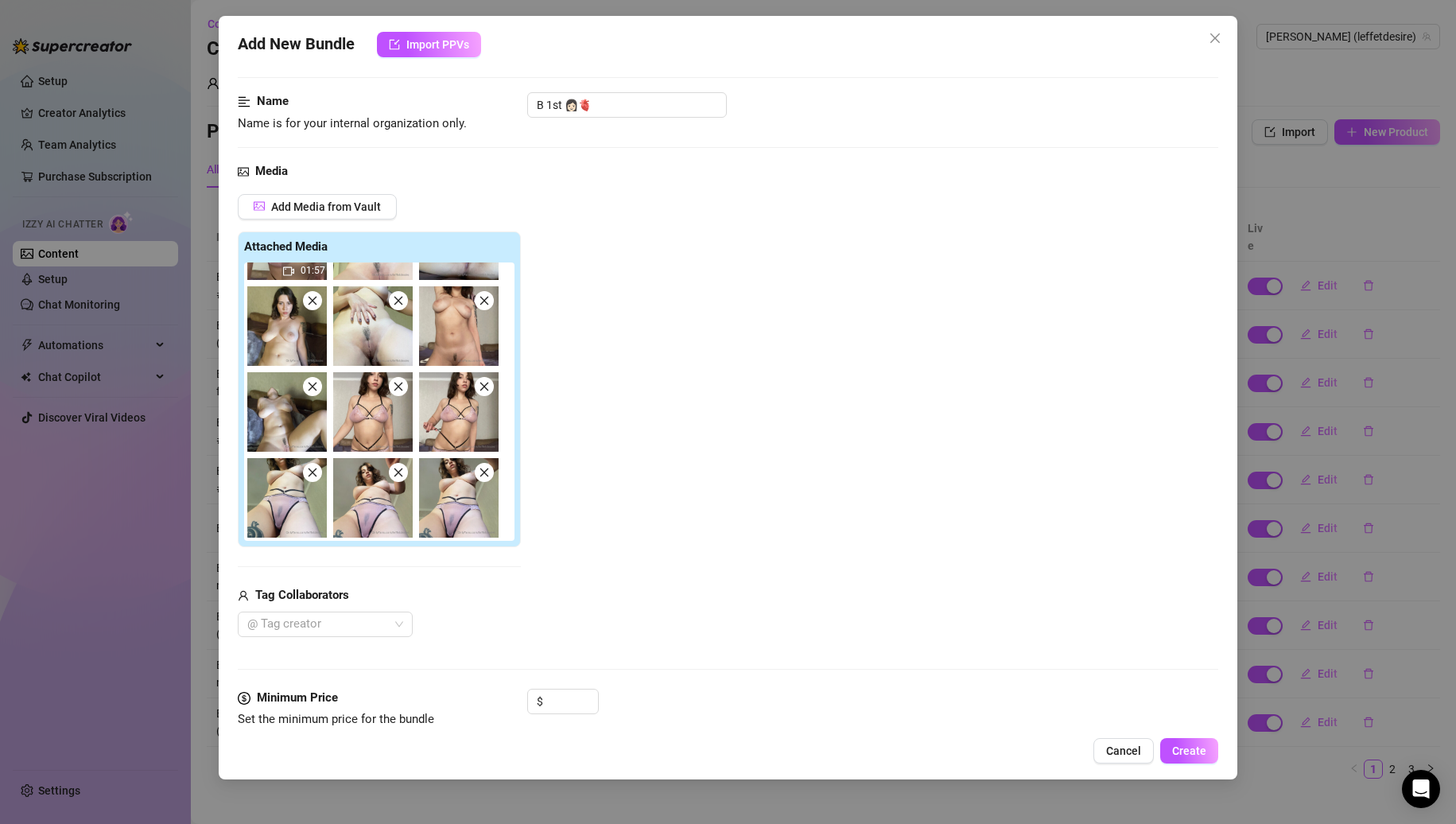
click at [404, 397] on img at bounding box center [373, 412] width 80 height 80
click at [394, 391] on icon "close" at bounding box center [399, 386] width 12 height 12
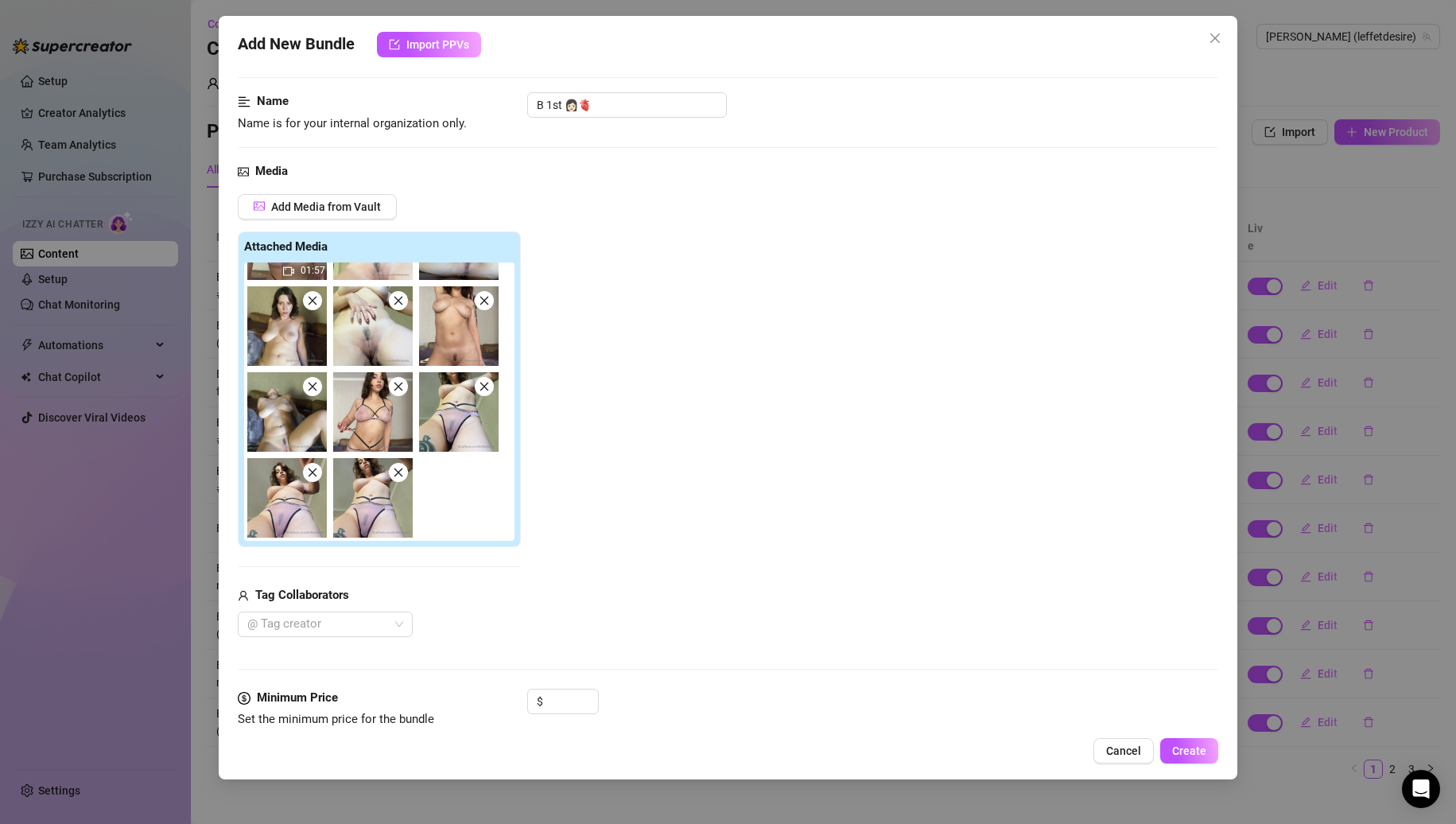
click at [394, 391] on icon "close" at bounding box center [399, 386] width 12 height 12
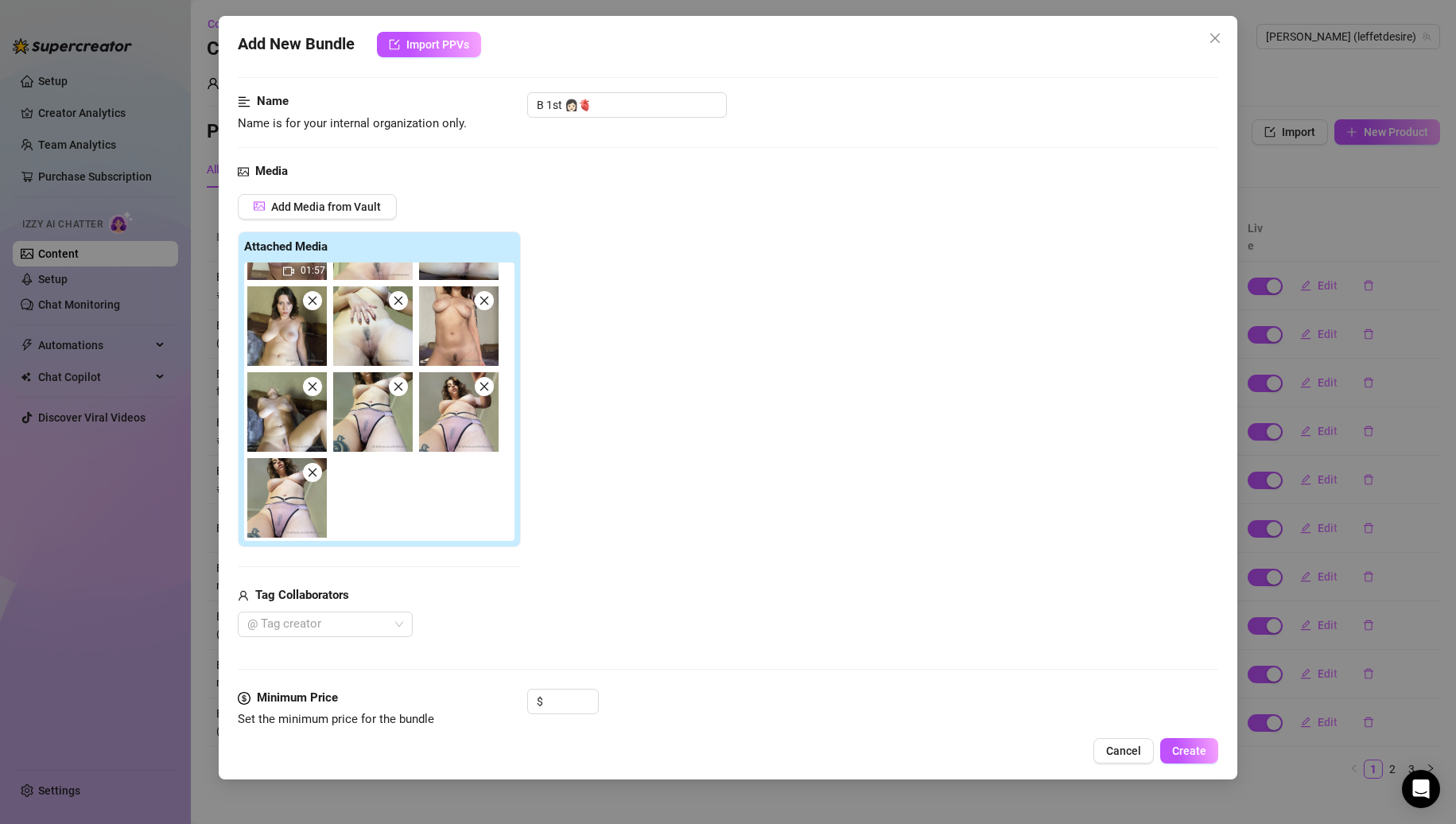
click at [394, 391] on icon "close" at bounding box center [399, 386] width 12 height 12
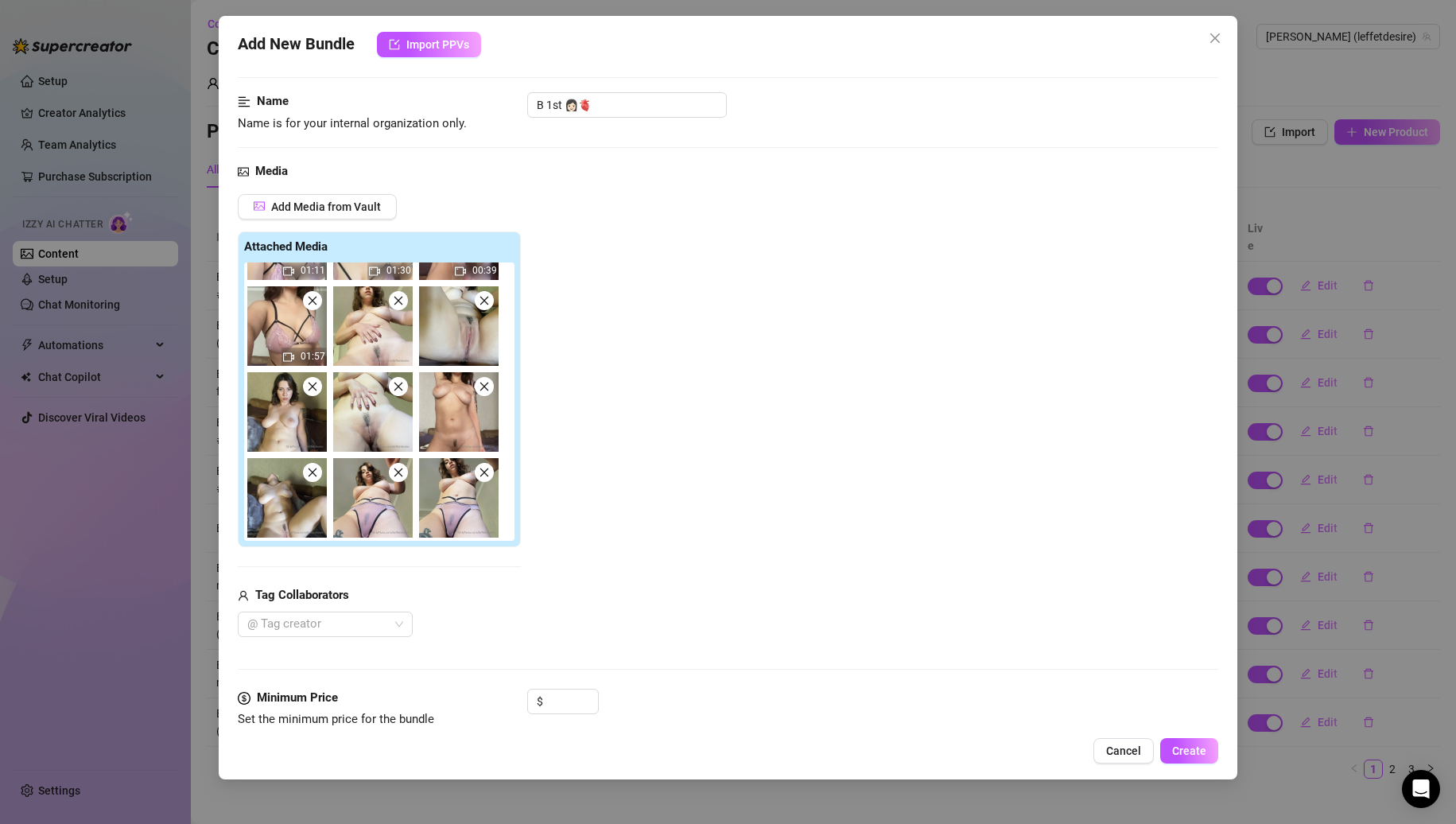
scroll to position [323, 0]
click at [394, 391] on icon "close" at bounding box center [399, 386] width 12 height 12
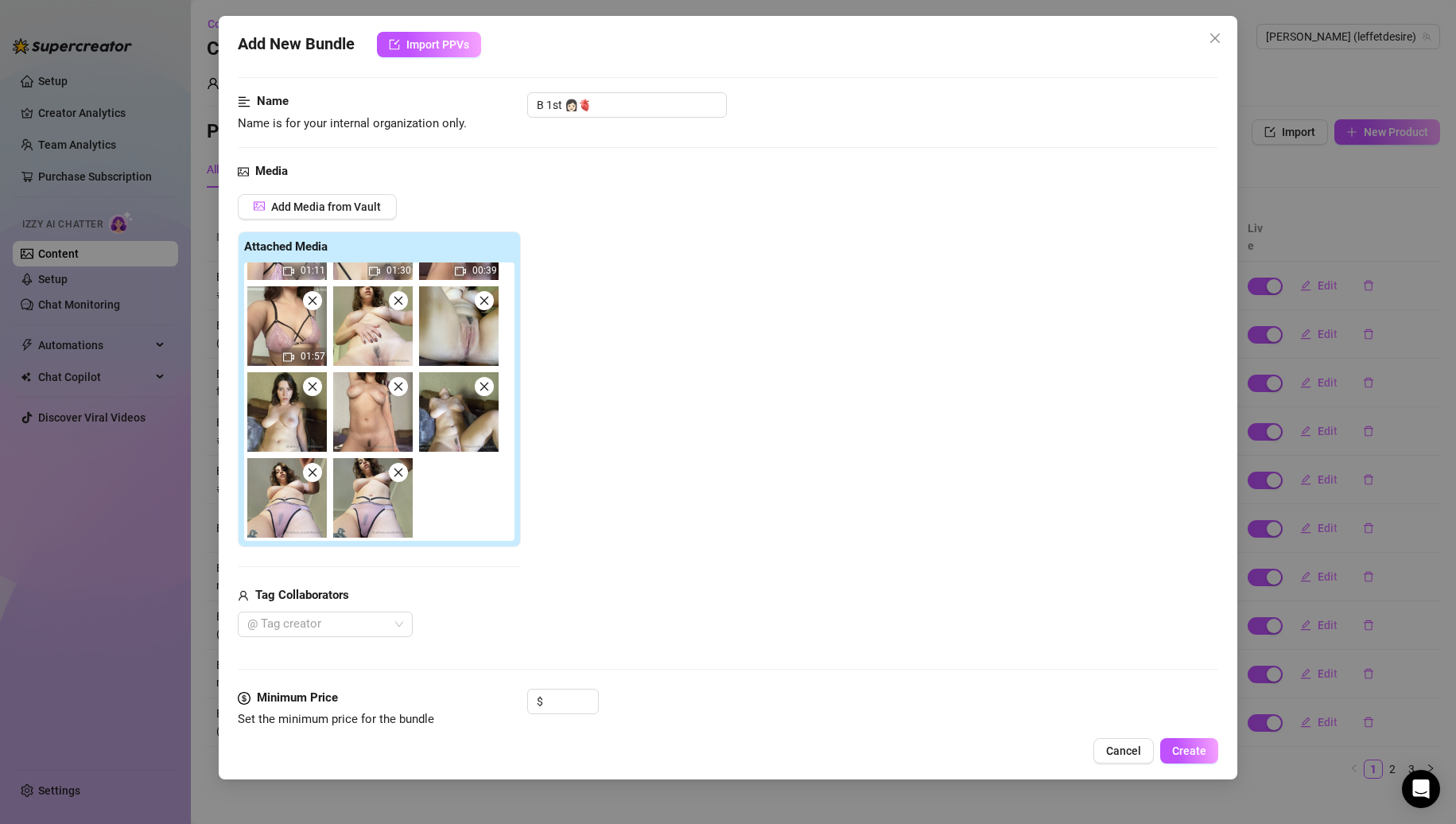
click at [404, 385] on icon "close" at bounding box center [399, 386] width 12 height 12
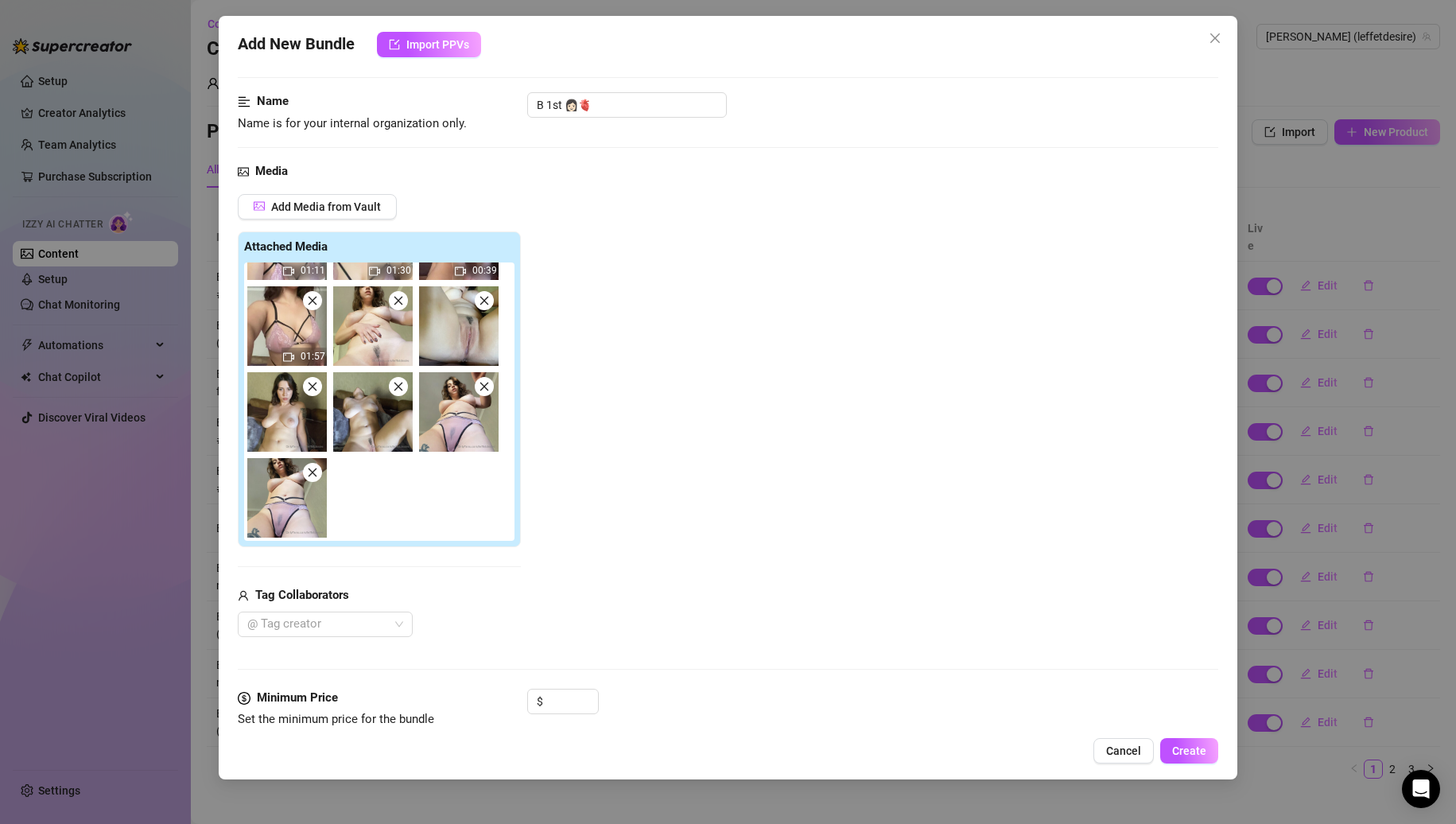
click at [481, 392] on icon "close" at bounding box center [485, 386] width 12 height 12
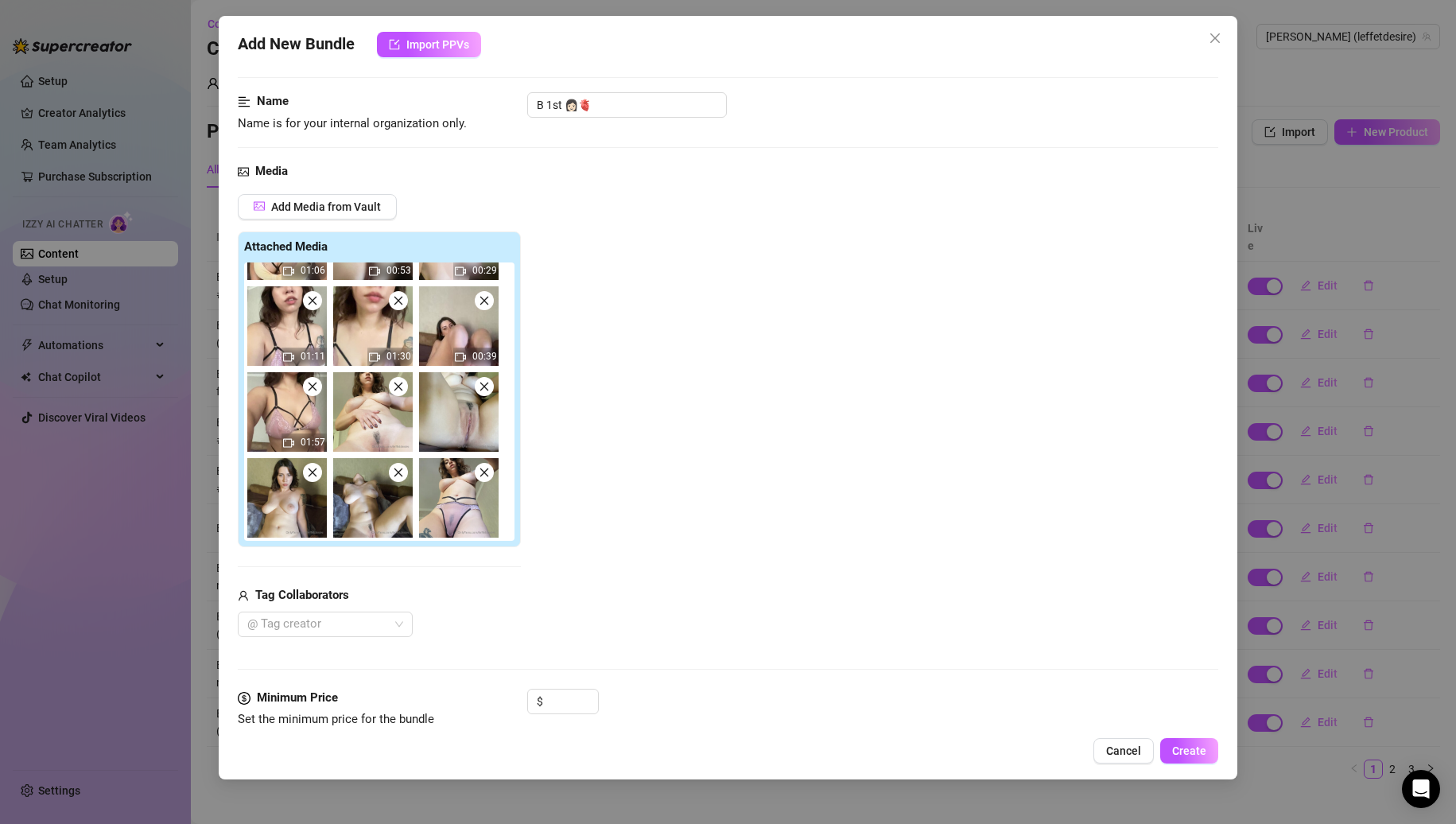
scroll to position [237, 0]
click at [481, 470] on icon "close" at bounding box center [484, 472] width 9 height 9
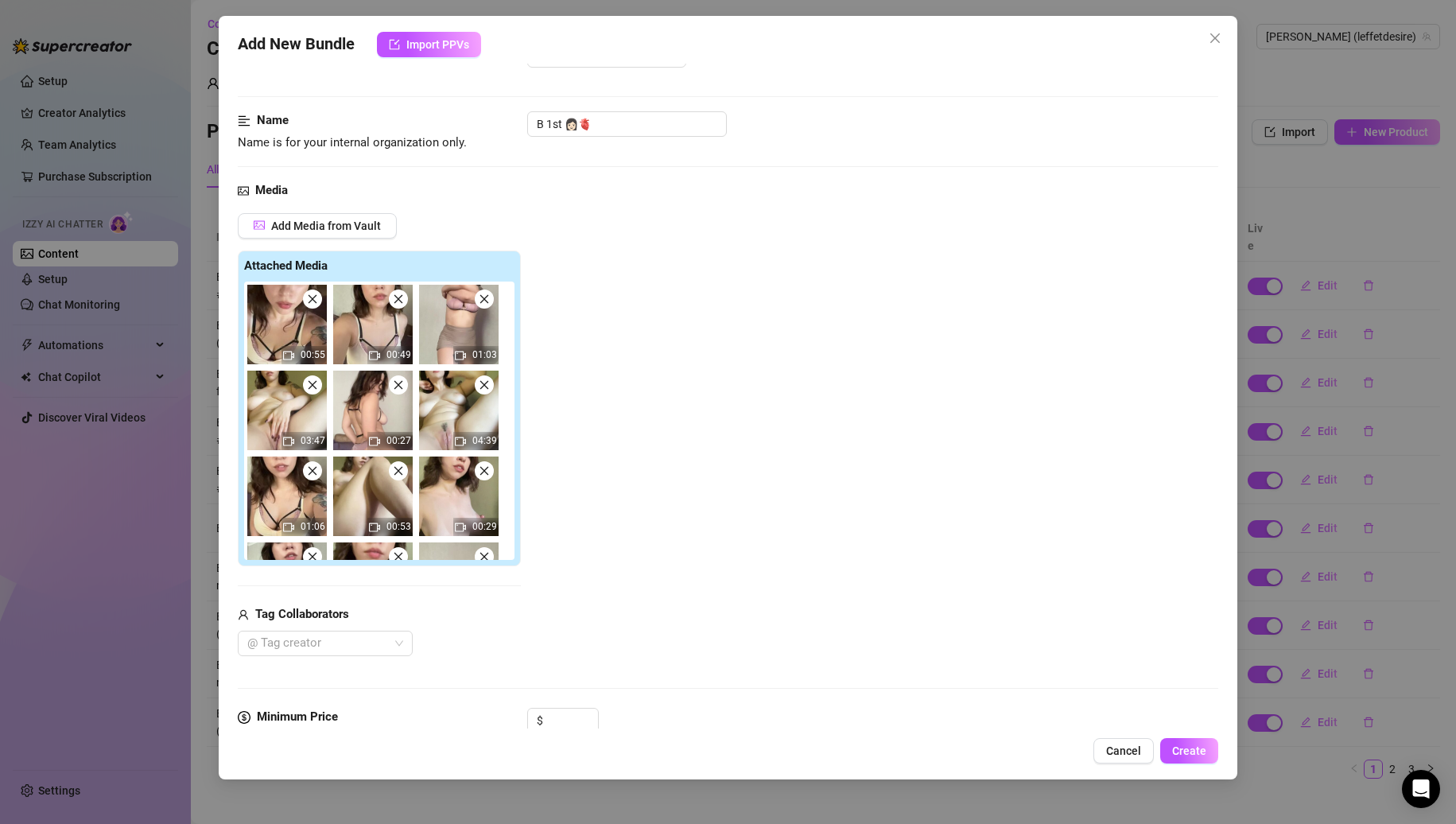
scroll to position [0, 0]
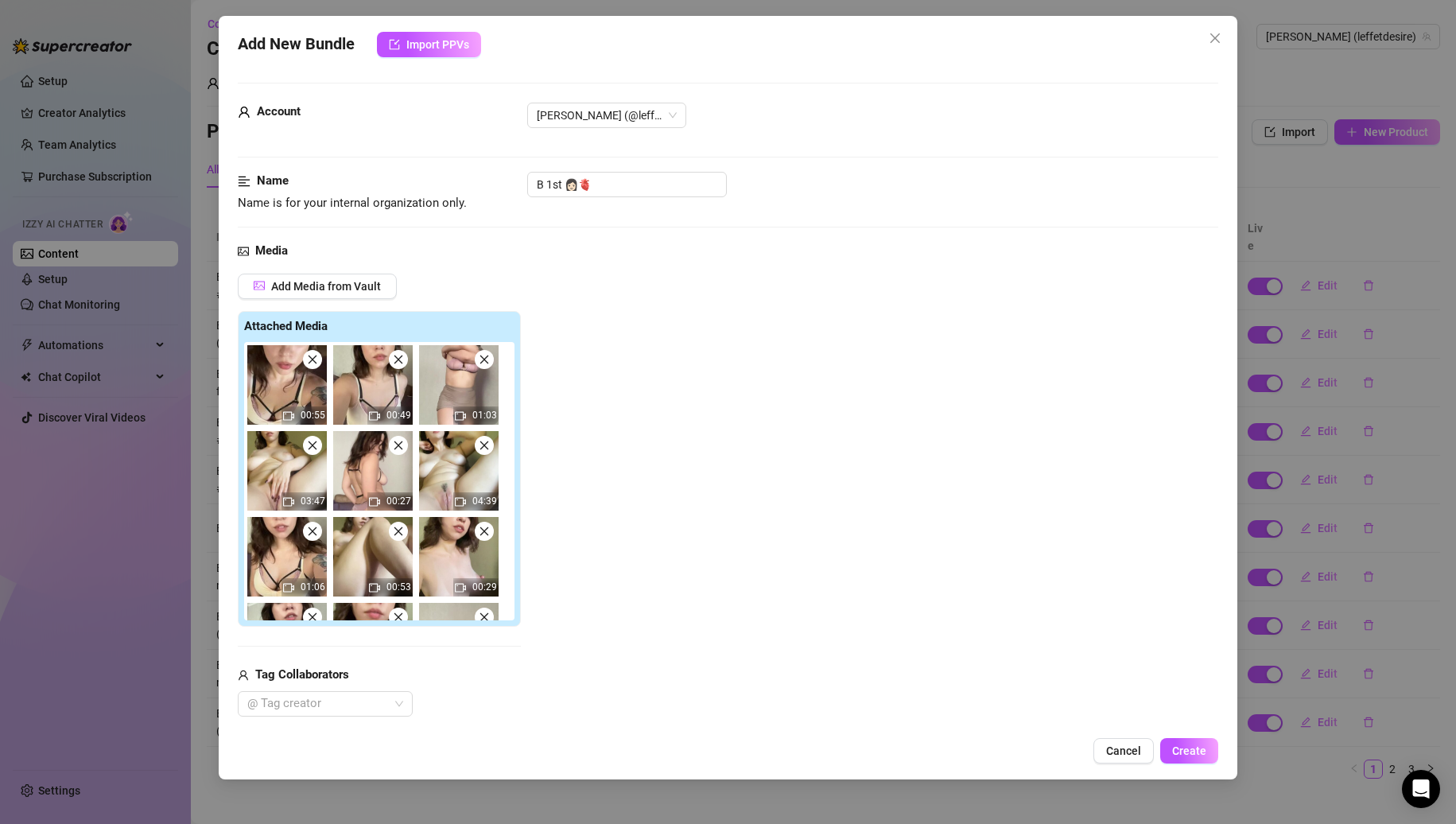
click at [312, 365] on icon "close" at bounding box center [313, 359] width 12 height 12
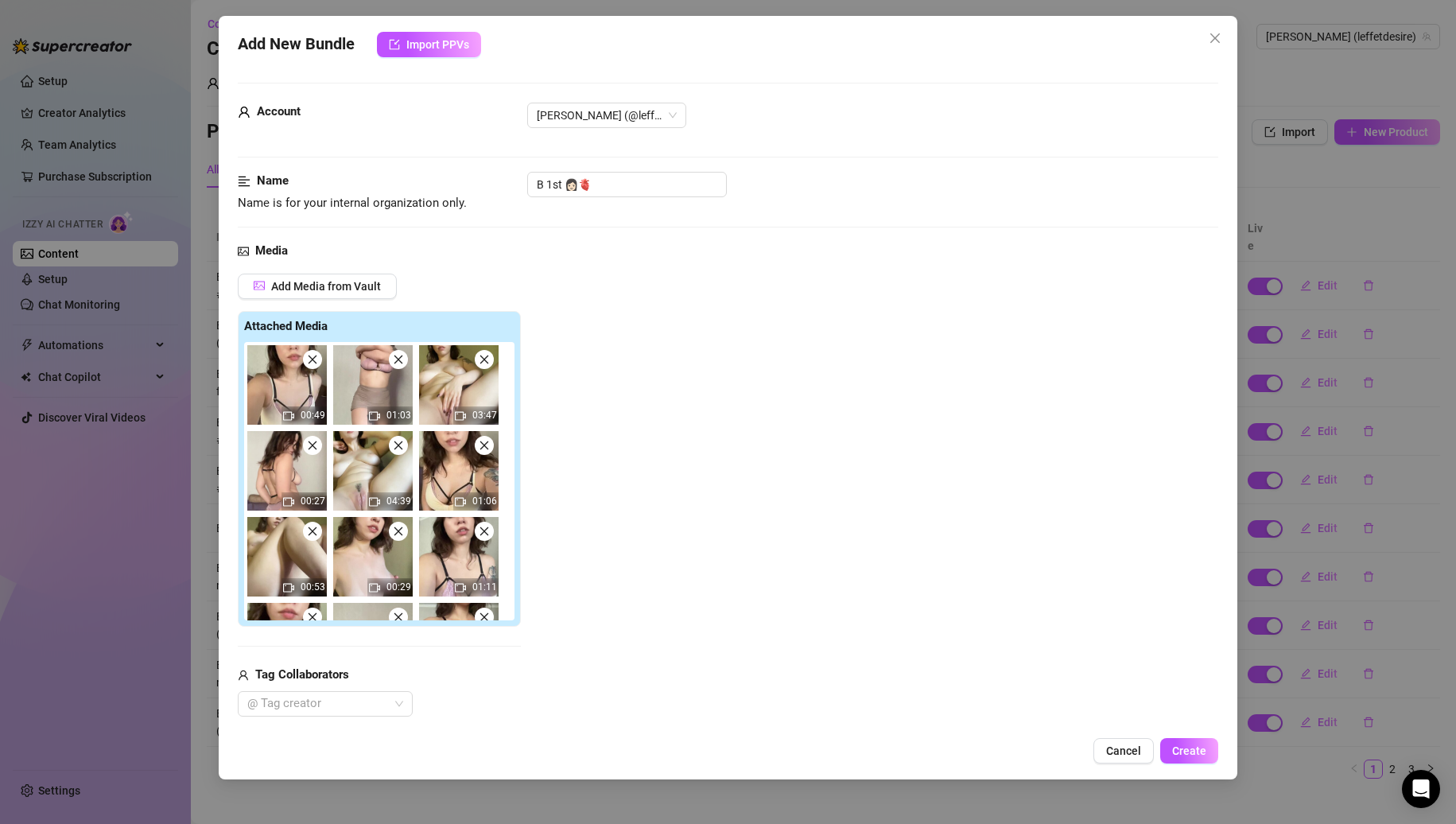
click at [312, 365] on icon "close" at bounding box center [313, 359] width 12 height 12
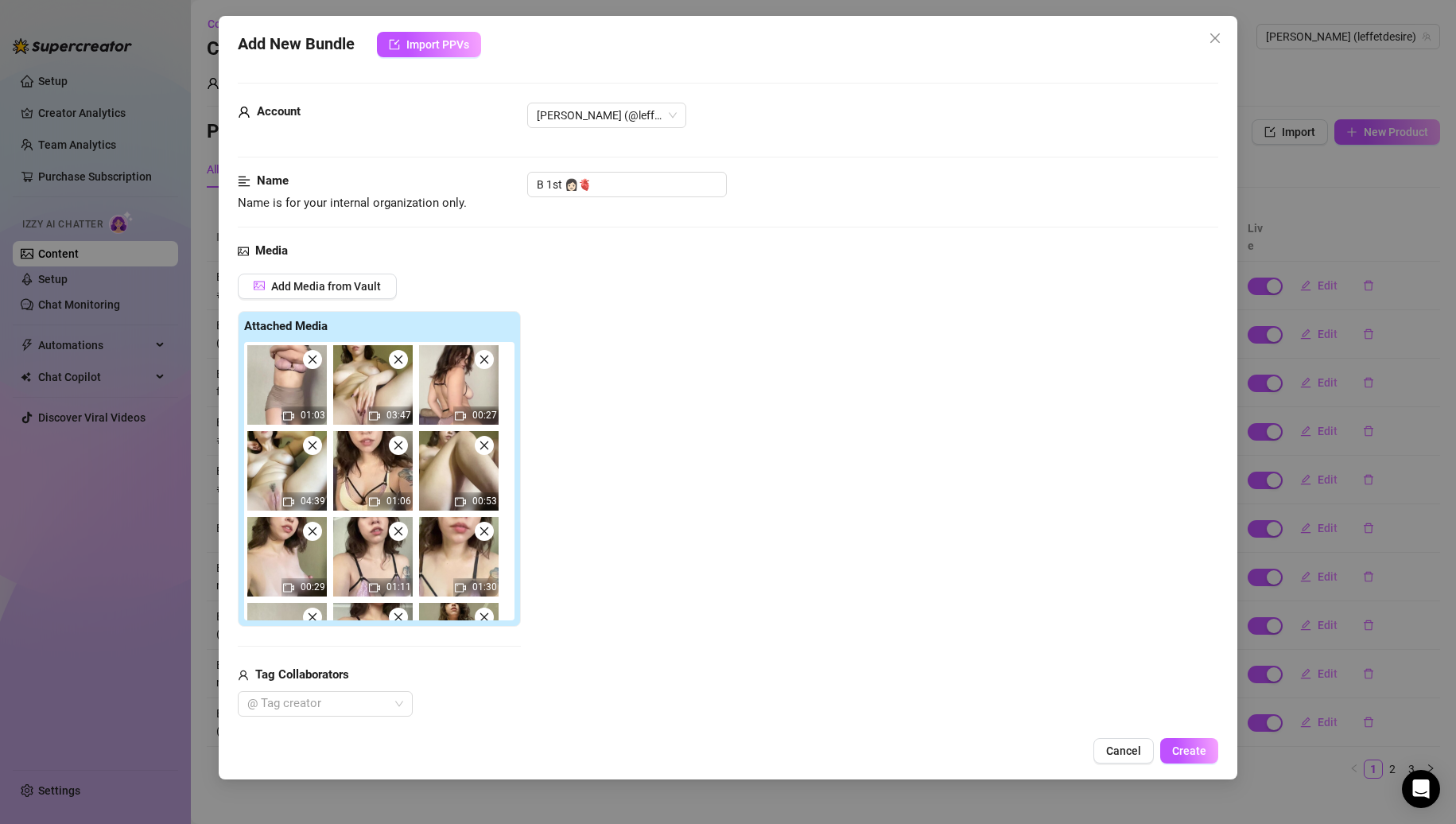
click at [312, 365] on icon "close" at bounding box center [313, 359] width 12 height 12
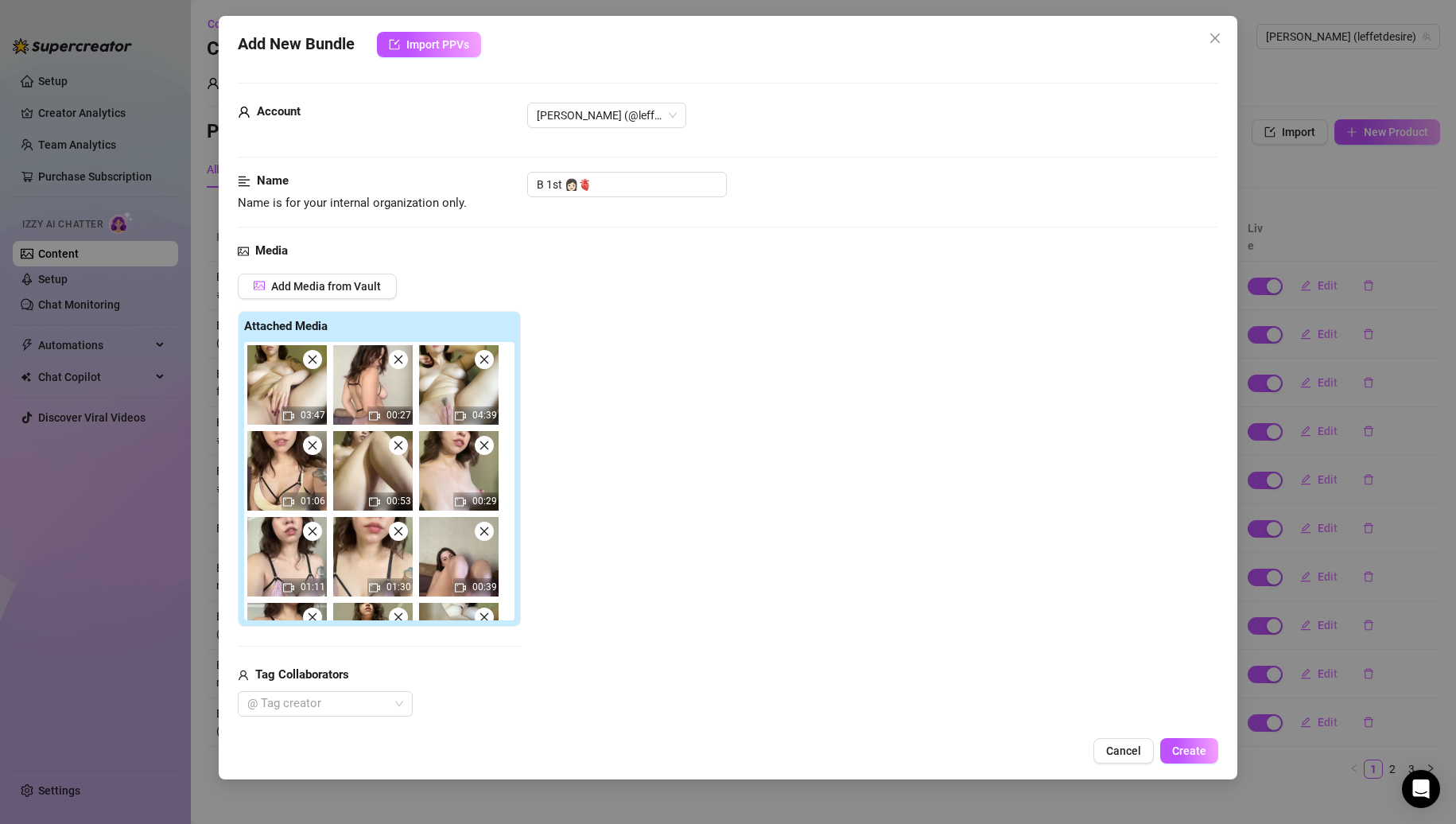
click at [312, 365] on icon "close" at bounding box center [313, 359] width 12 height 12
click at [393, 365] on icon "close" at bounding box center [399, 359] width 12 height 12
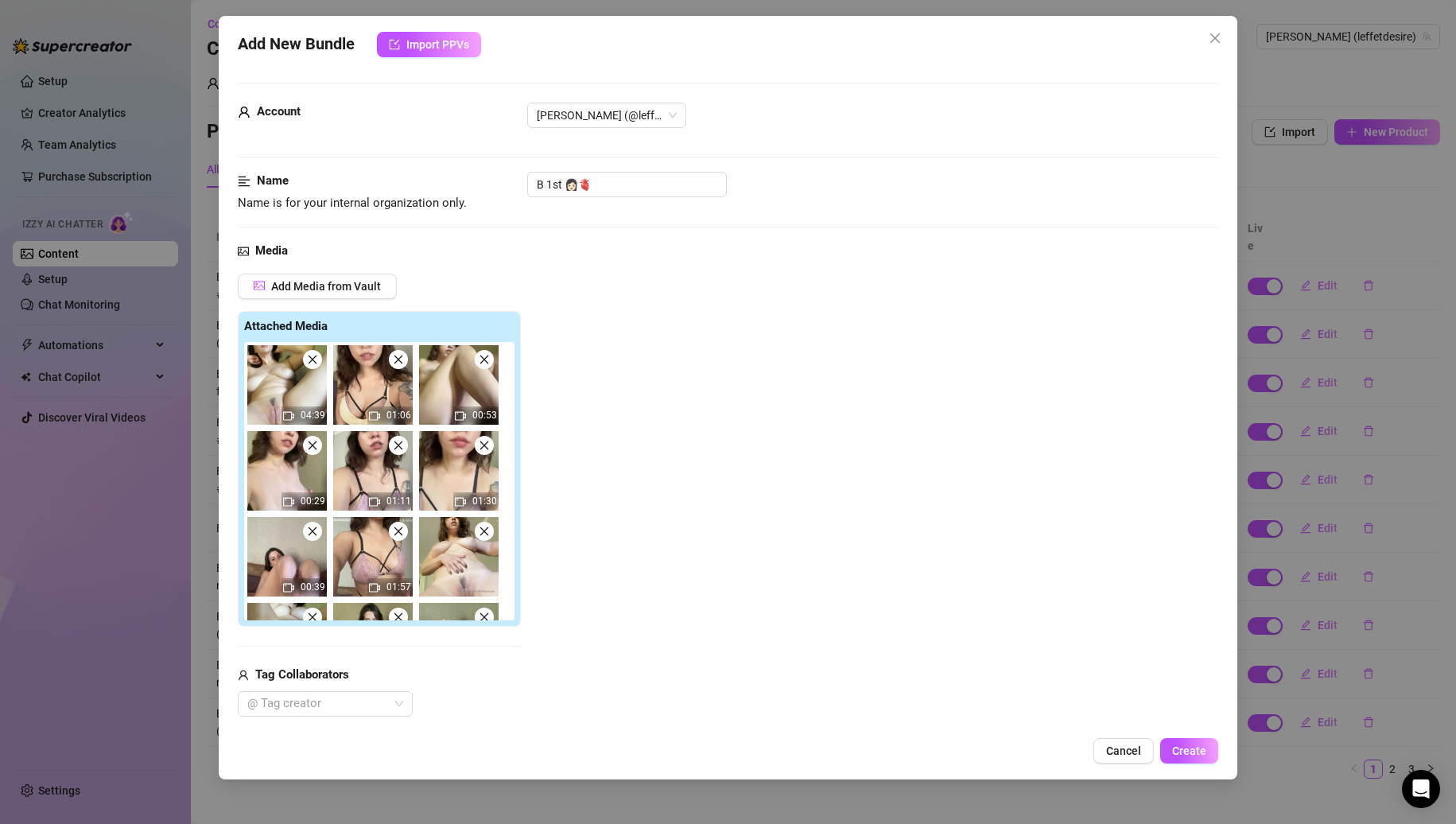
click at [312, 365] on icon "close" at bounding box center [313, 359] width 12 height 12
click at [393, 365] on icon "close" at bounding box center [399, 359] width 12 height 12
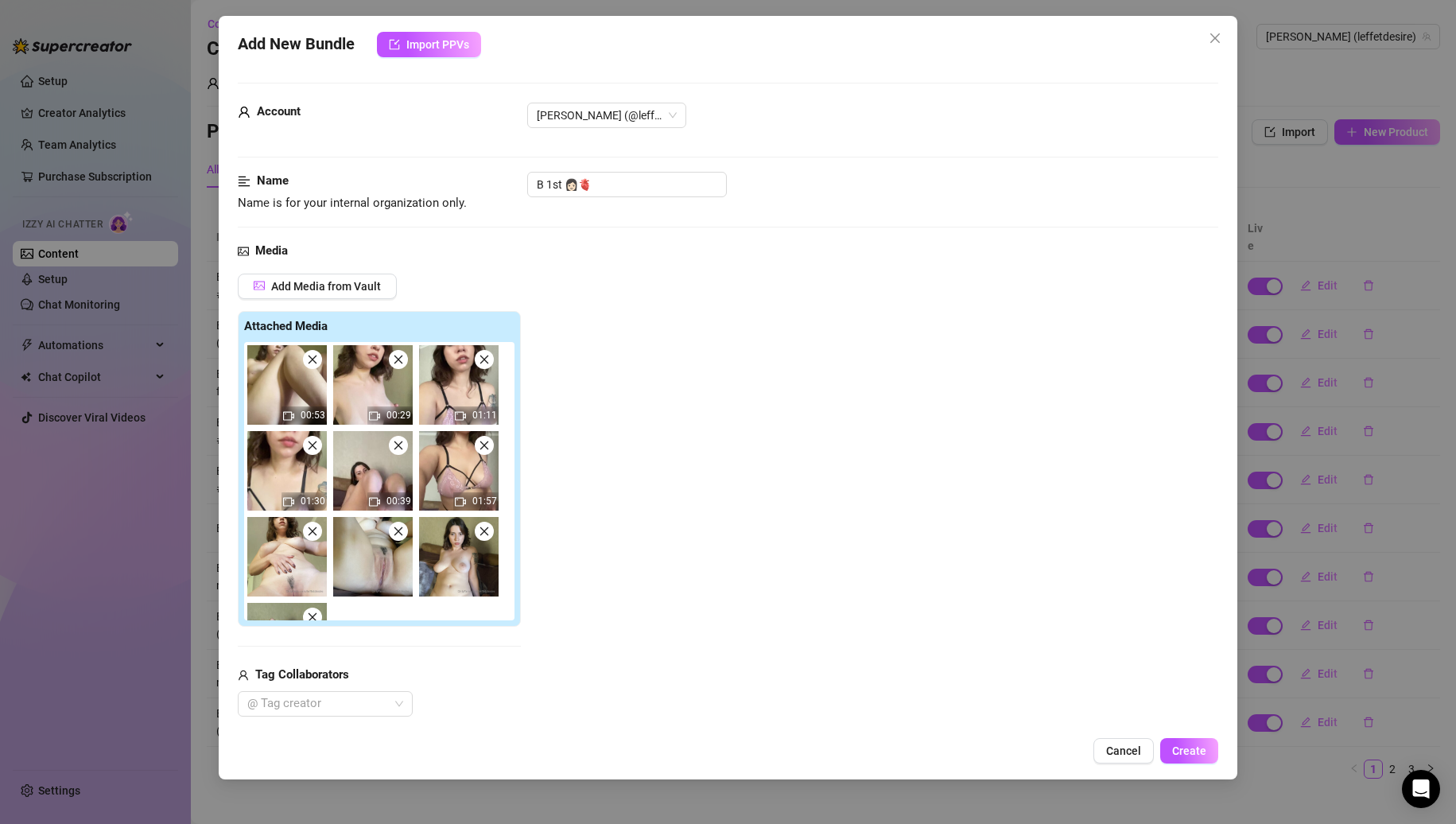
click at [312, 365] on icon "close" at bounding box center [313, 359] width 12 height 12
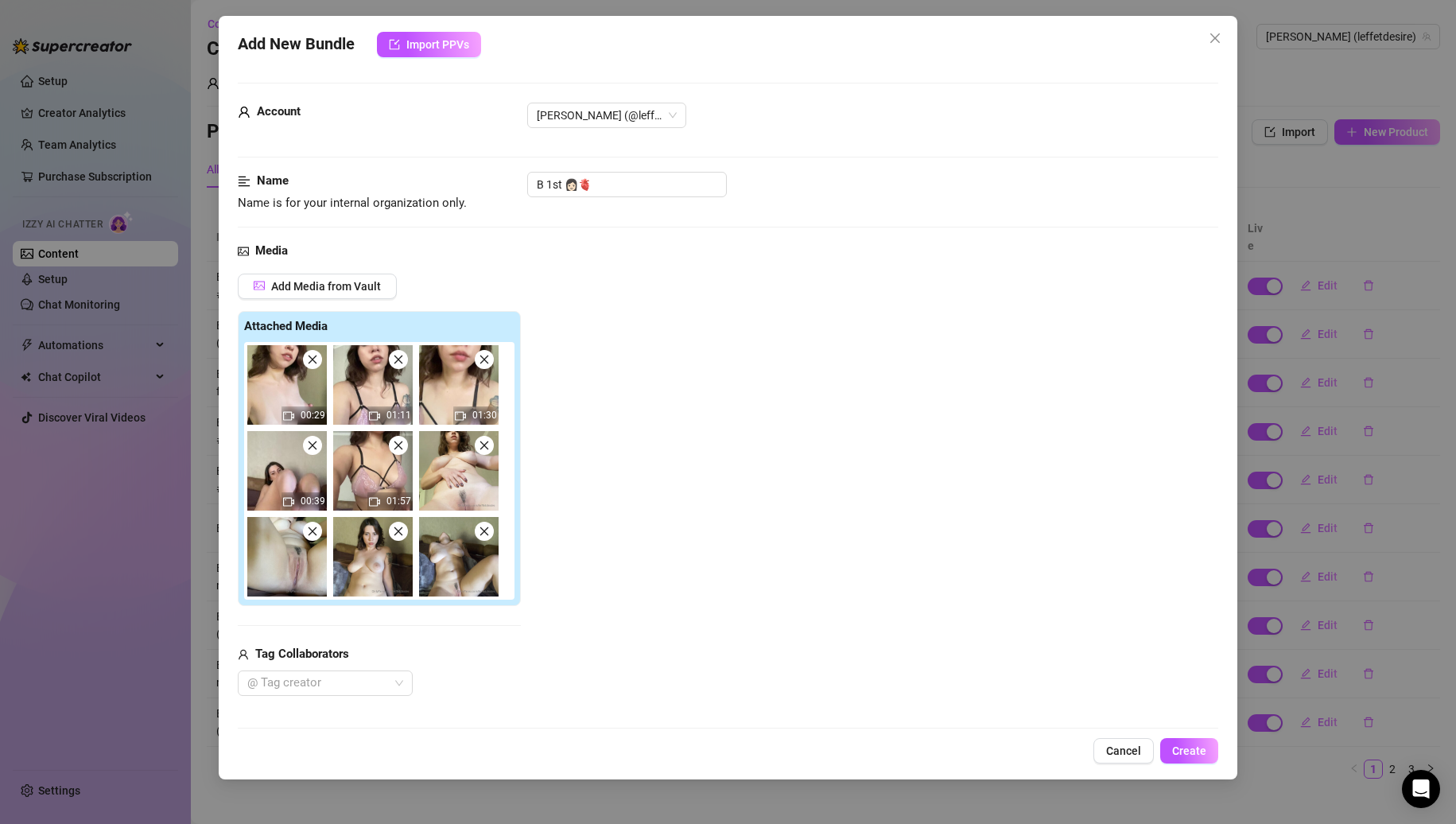
click at [312, 365] on icon "close" at bounding box center [313, 359] width 12 height 12
click at [393, 365] on icon "close" at bounding box center [399, 359] width 12 height 12
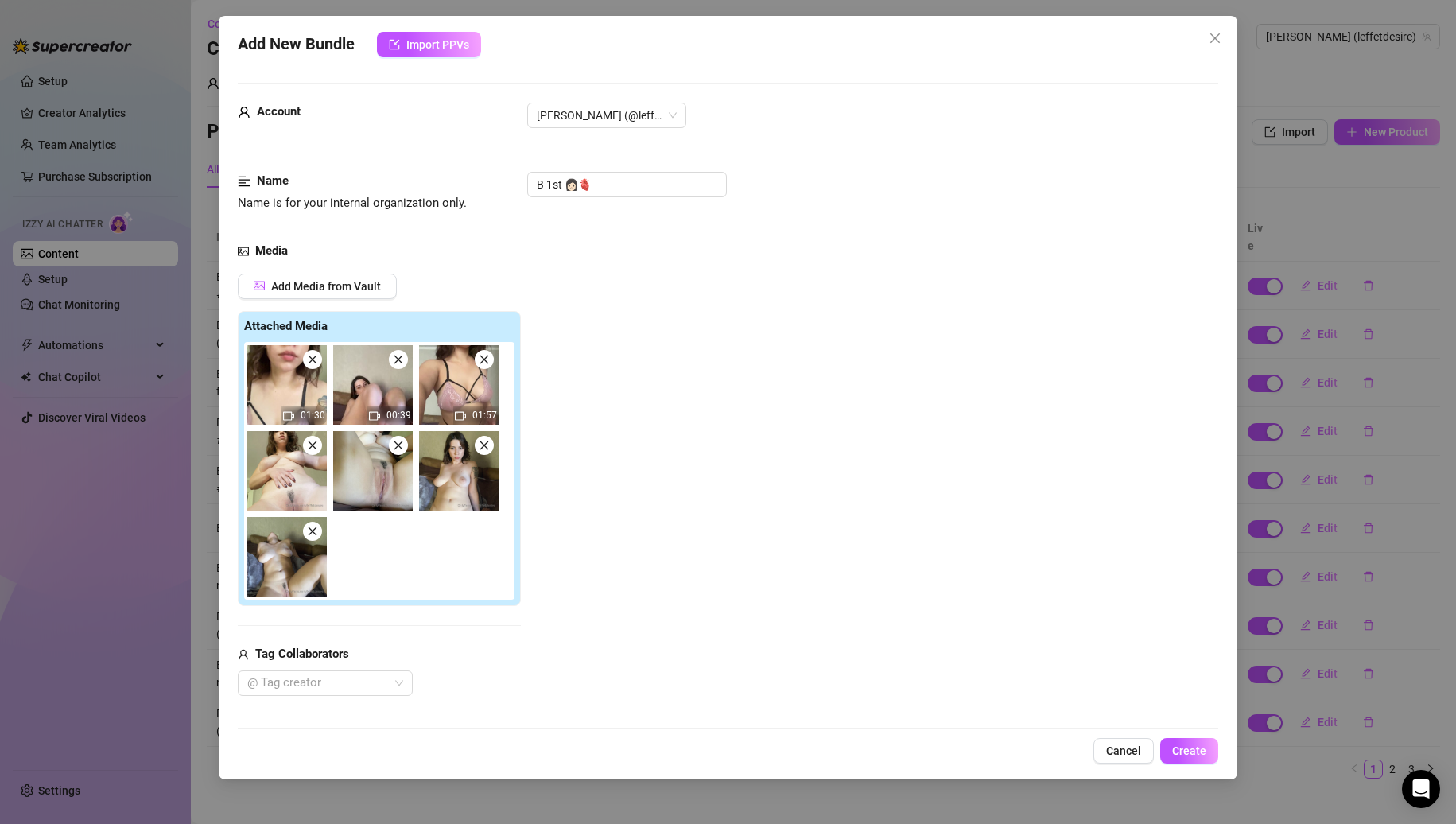
click at [312, 365] on icon "close" at bounding box center [313, 359] width 12 height 12
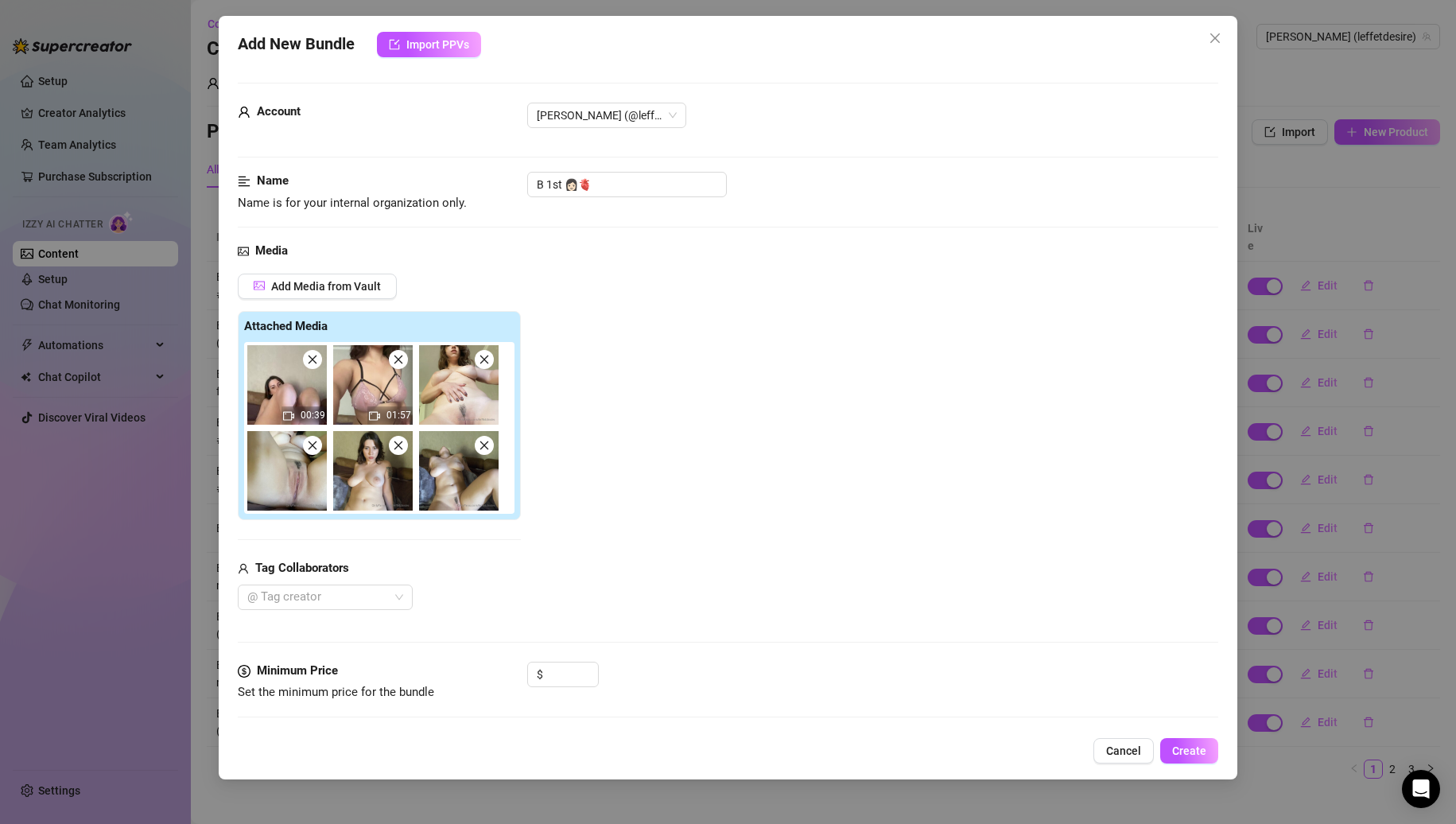
click at [312, 365] on icon "close" at bounding box center [313, 359] width 12 height 12
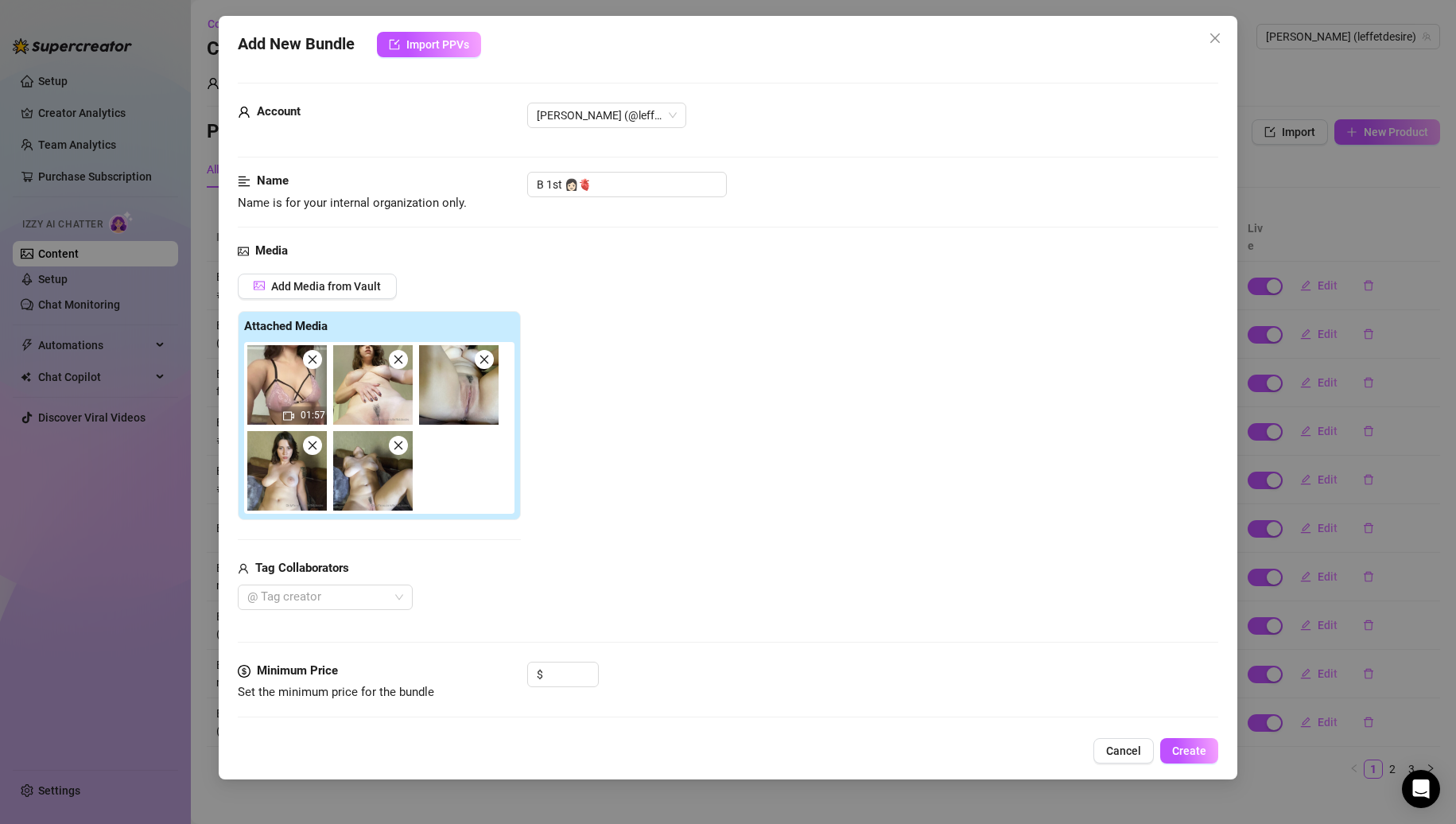
click at [312, 365] on icon "close" at bounding box center [313, 359] width 12 height 12
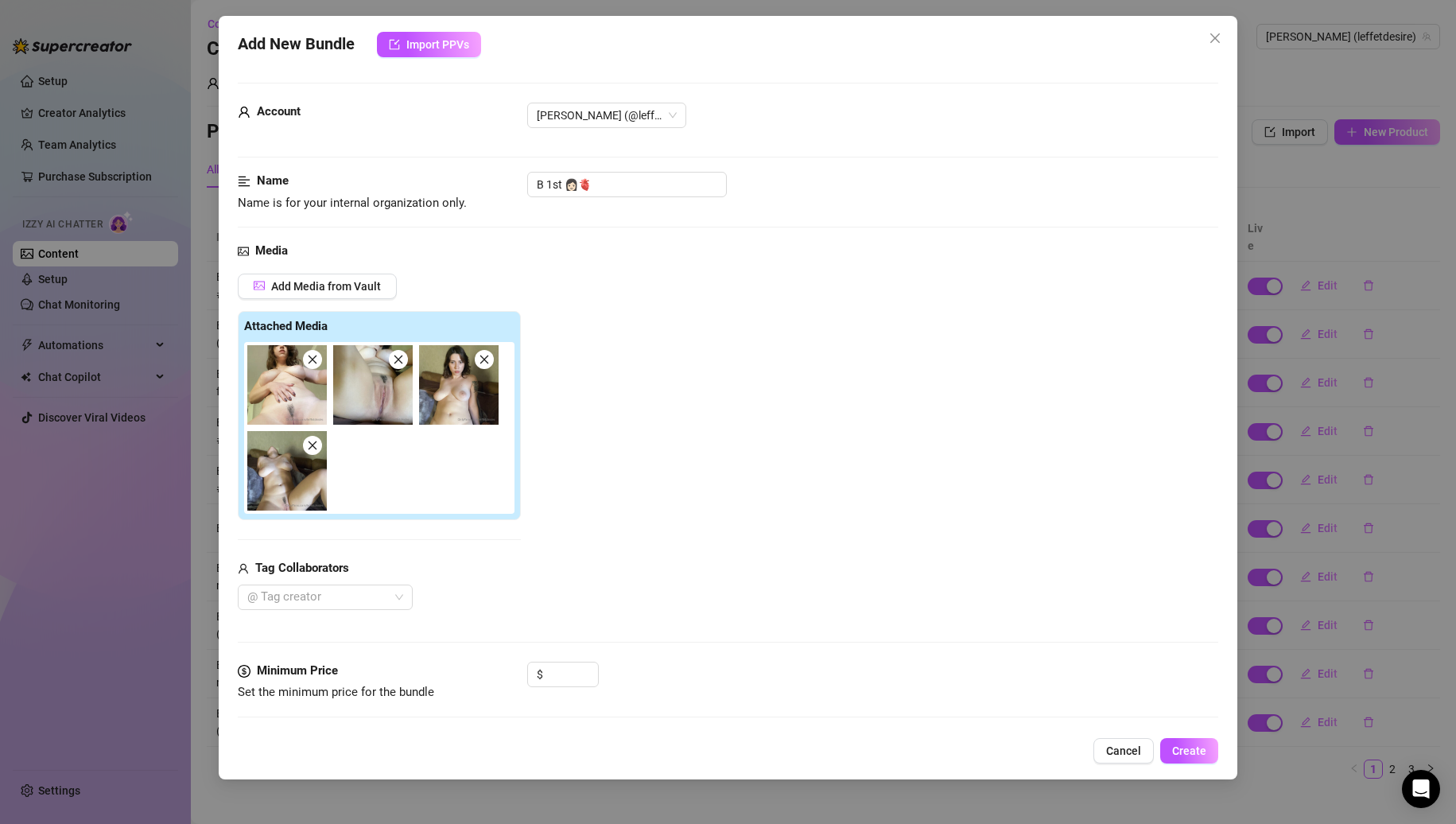
click at [312, 365] on icon "close" at bounding box center [313, 359] width 12 height 12
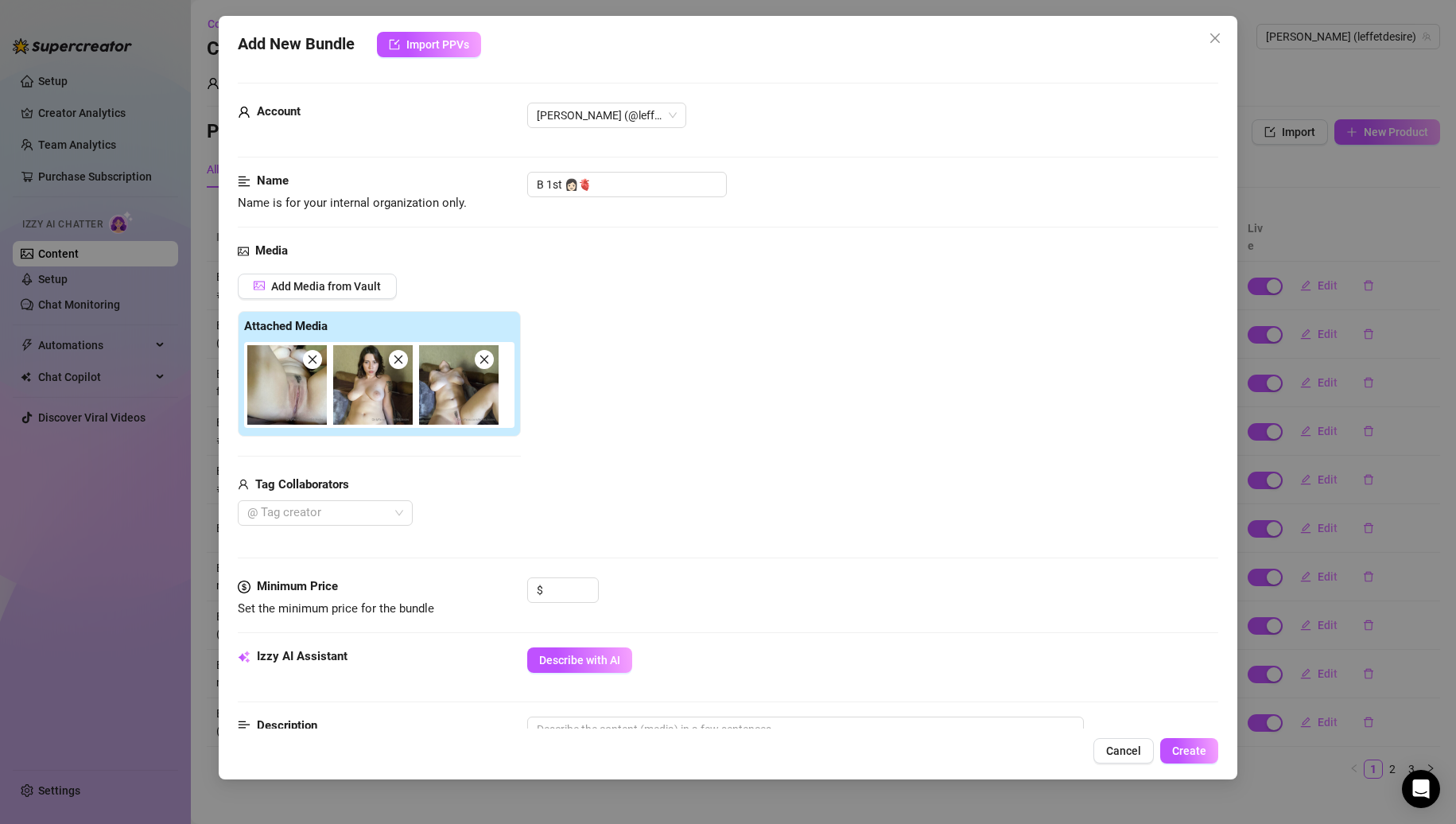
click at [312, 365] on icon "close" at bounding box center [313, 359] width 12 height 12
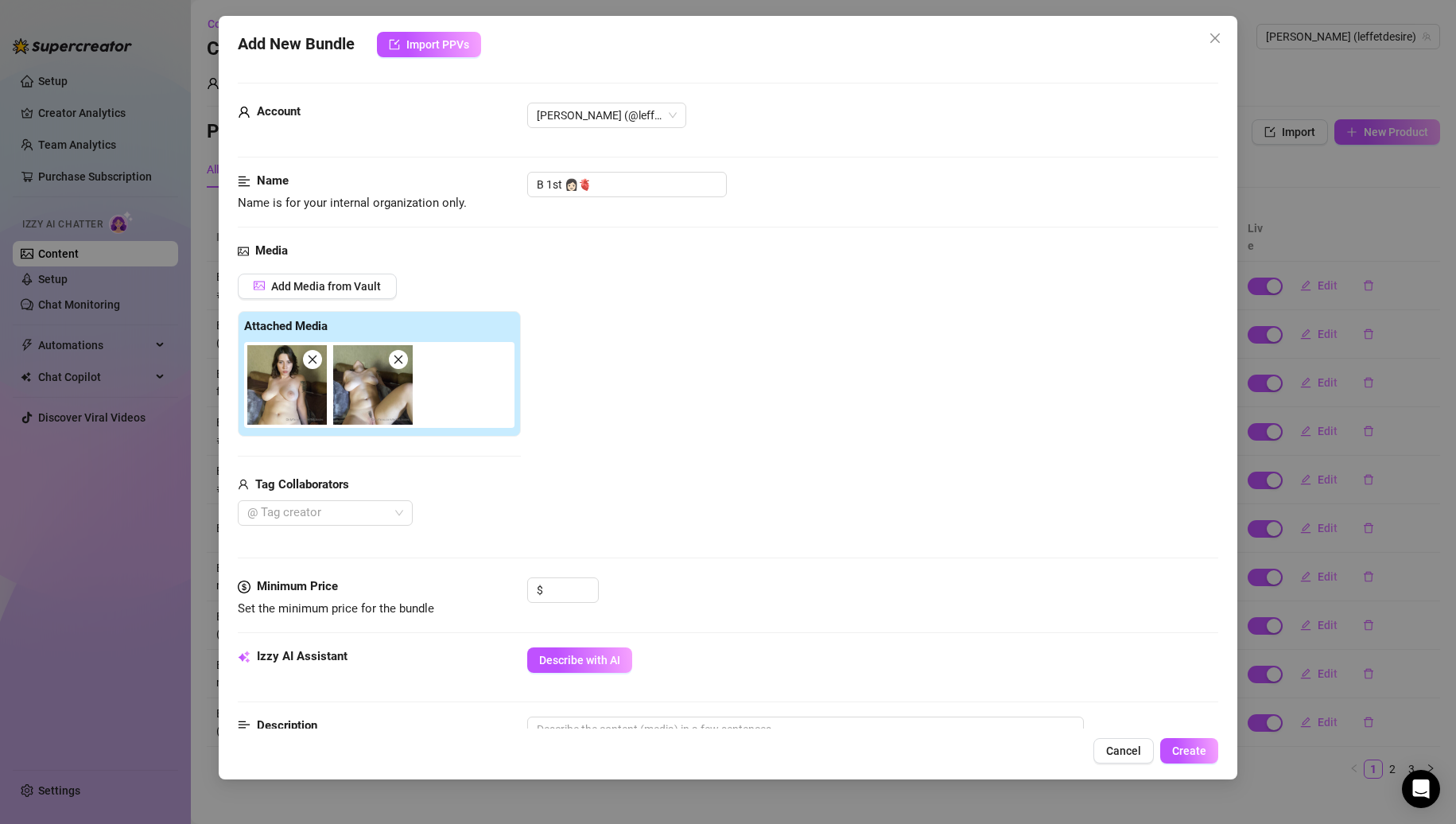
click at [312, 365] on icon "close" at bounding box center [313, 359] width 12 height 12
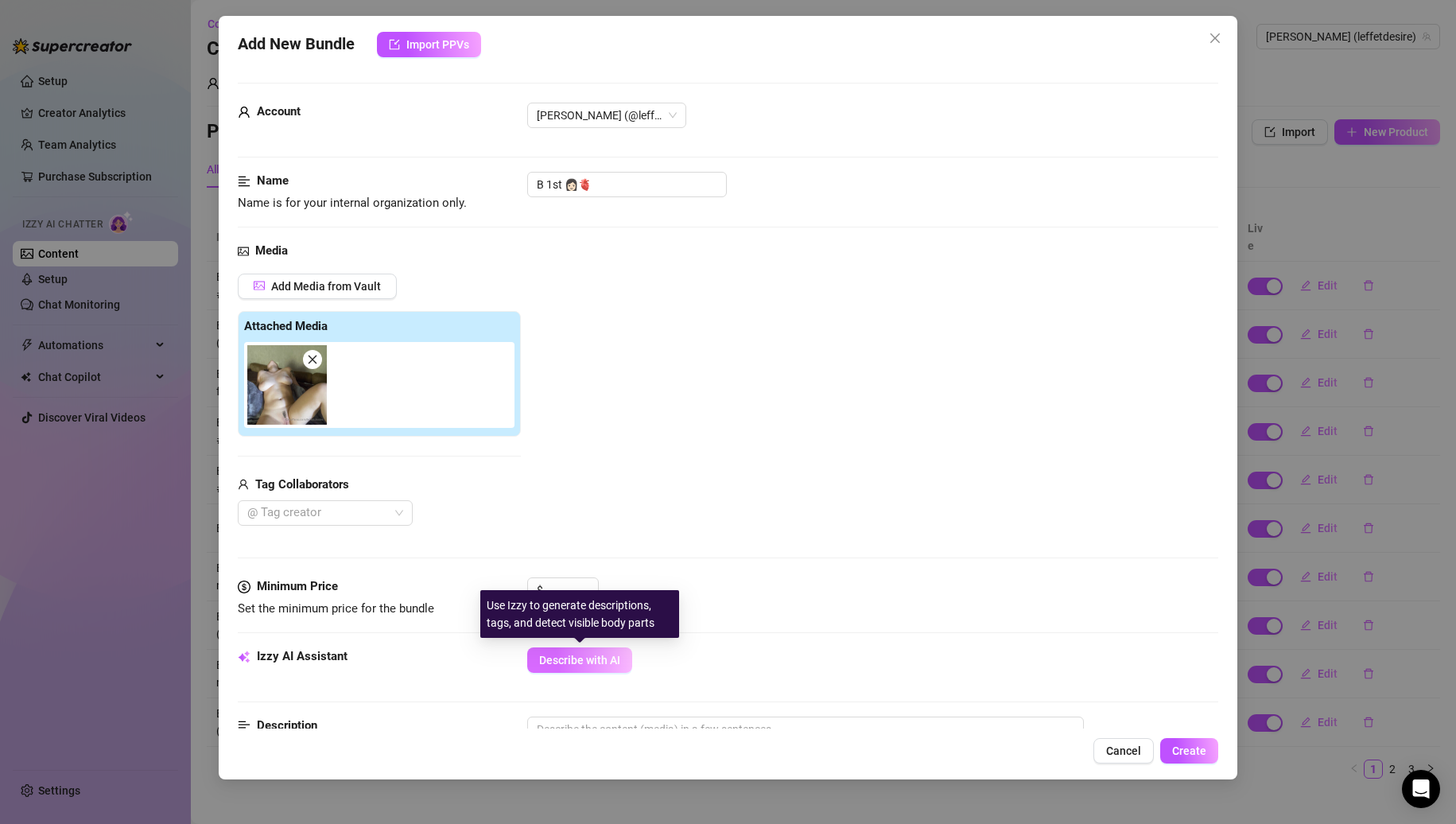
click at [590, 663] on span "Describe with AI" at bounding box center [580, 660] width 81 height 13
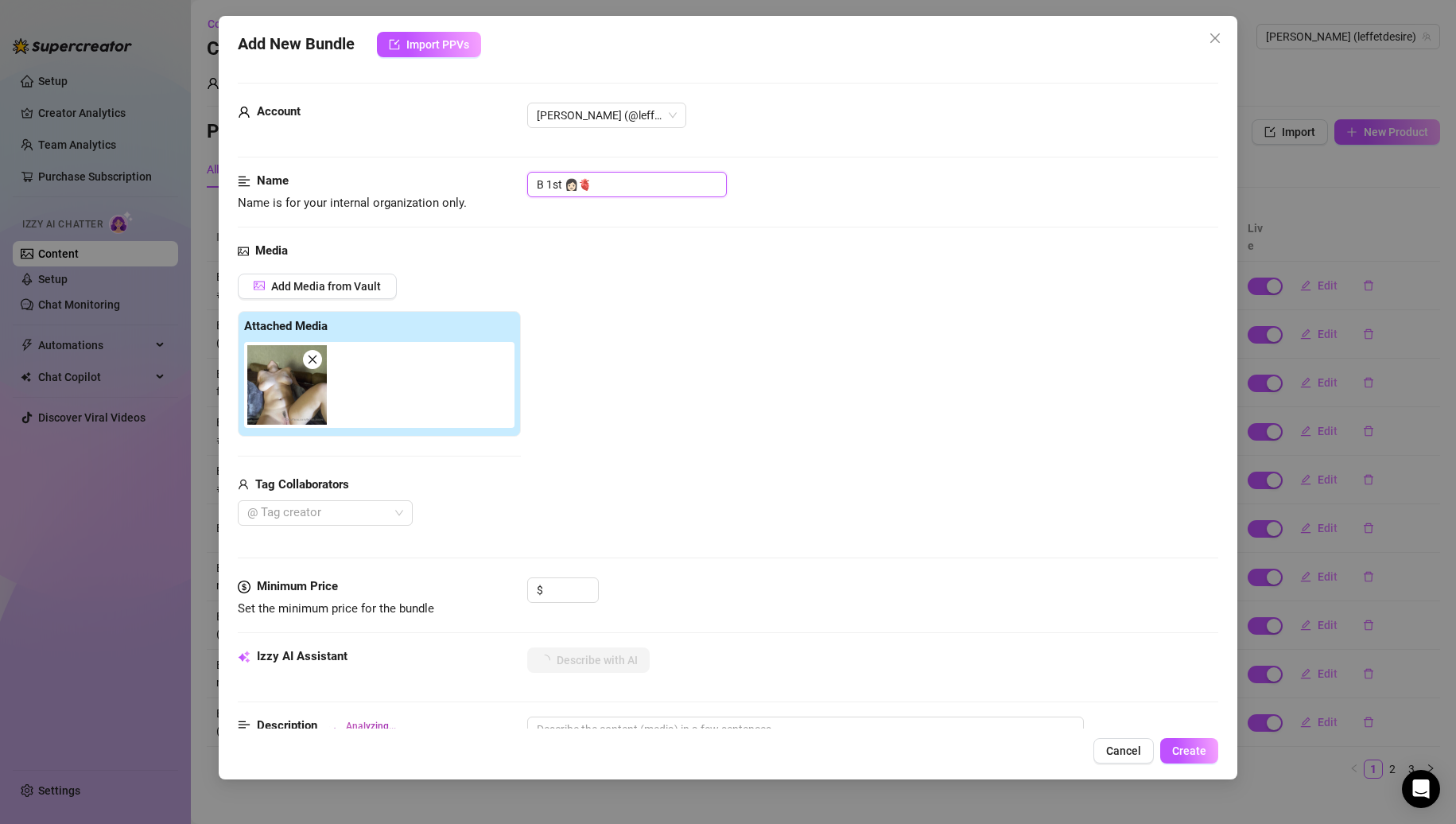
click at [653, 186] on input "B 1st 👩🏻🫀" at bounding box center [626, 184] width 199 height 25
click at [632, 239] on div "Name Name is for your internal organization only. B 1st 👩🏻🫀 #6" at bounding box center [728, 206] width 982 height 70
click at [556, 592] on input at bounding box center [572, 590] width 52 height 24
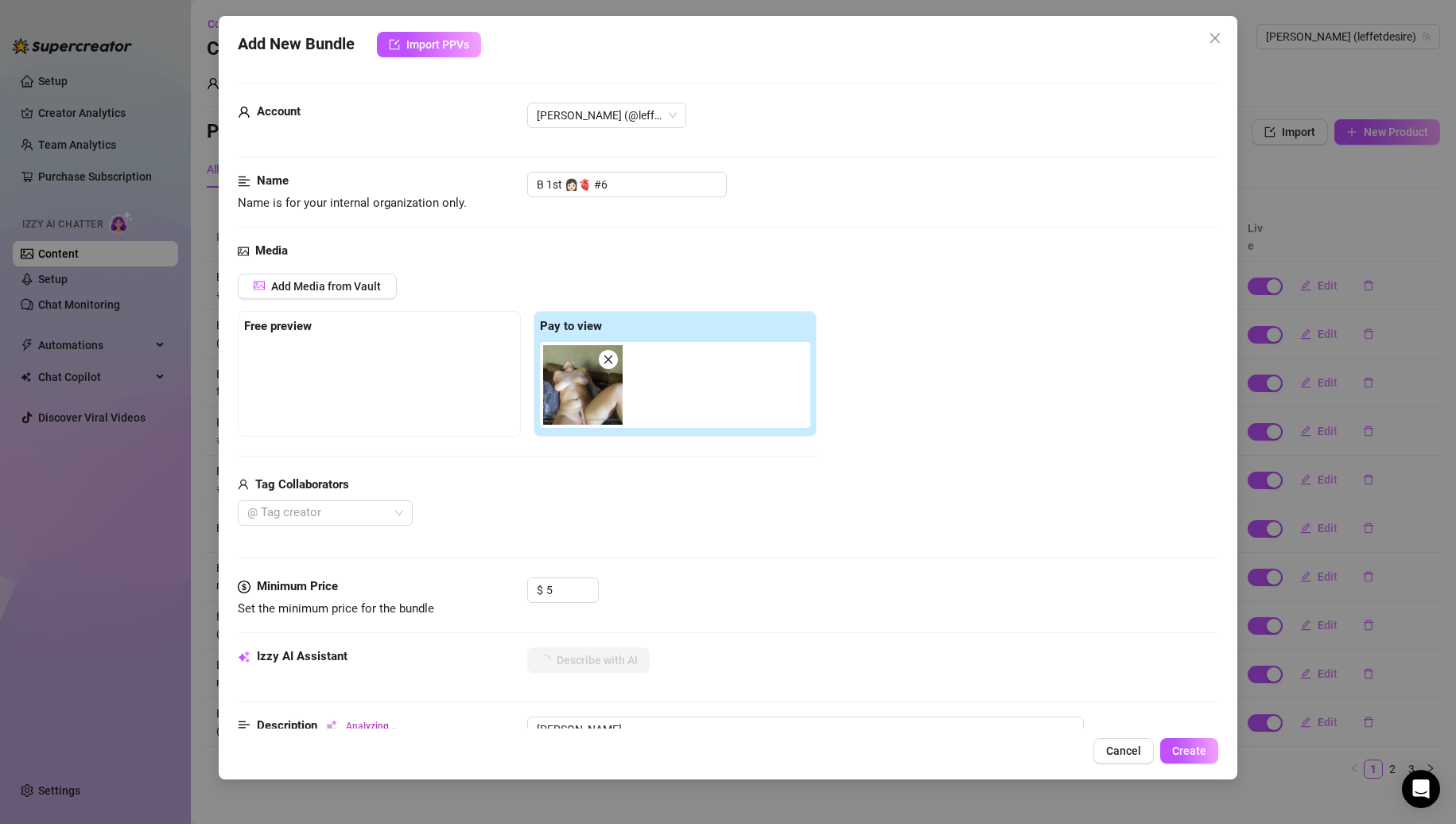
click at [645, 461] on div "Add Media from Vault Free preview Pay to view Tag Collaborators @ Tag creator" at bounding box center [527, 400] width 579 height 253
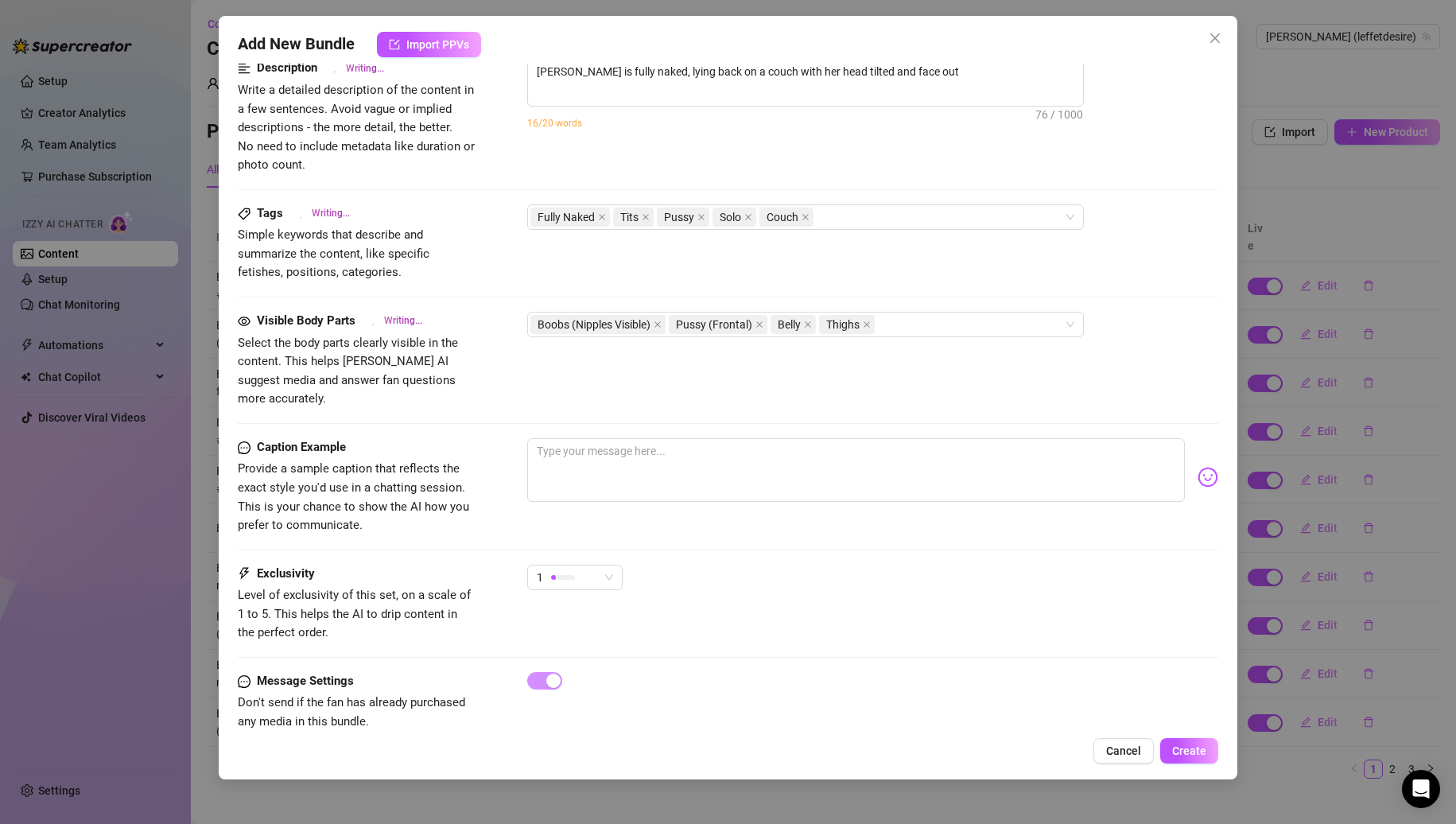
scroll to position [672, 0]
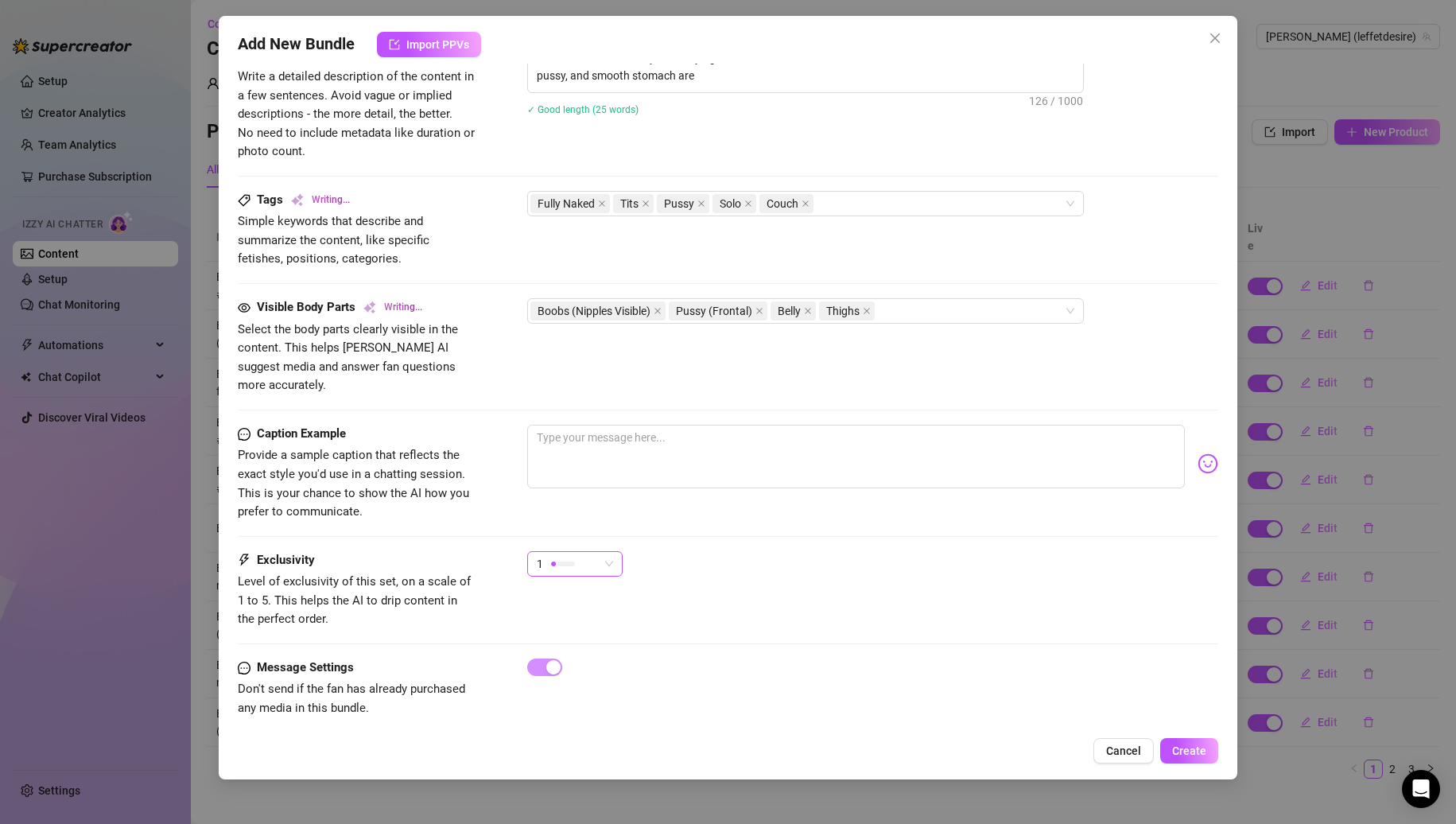
click at [591, 552] on div "1" at bounding box center [568, 564] width 62 height 24
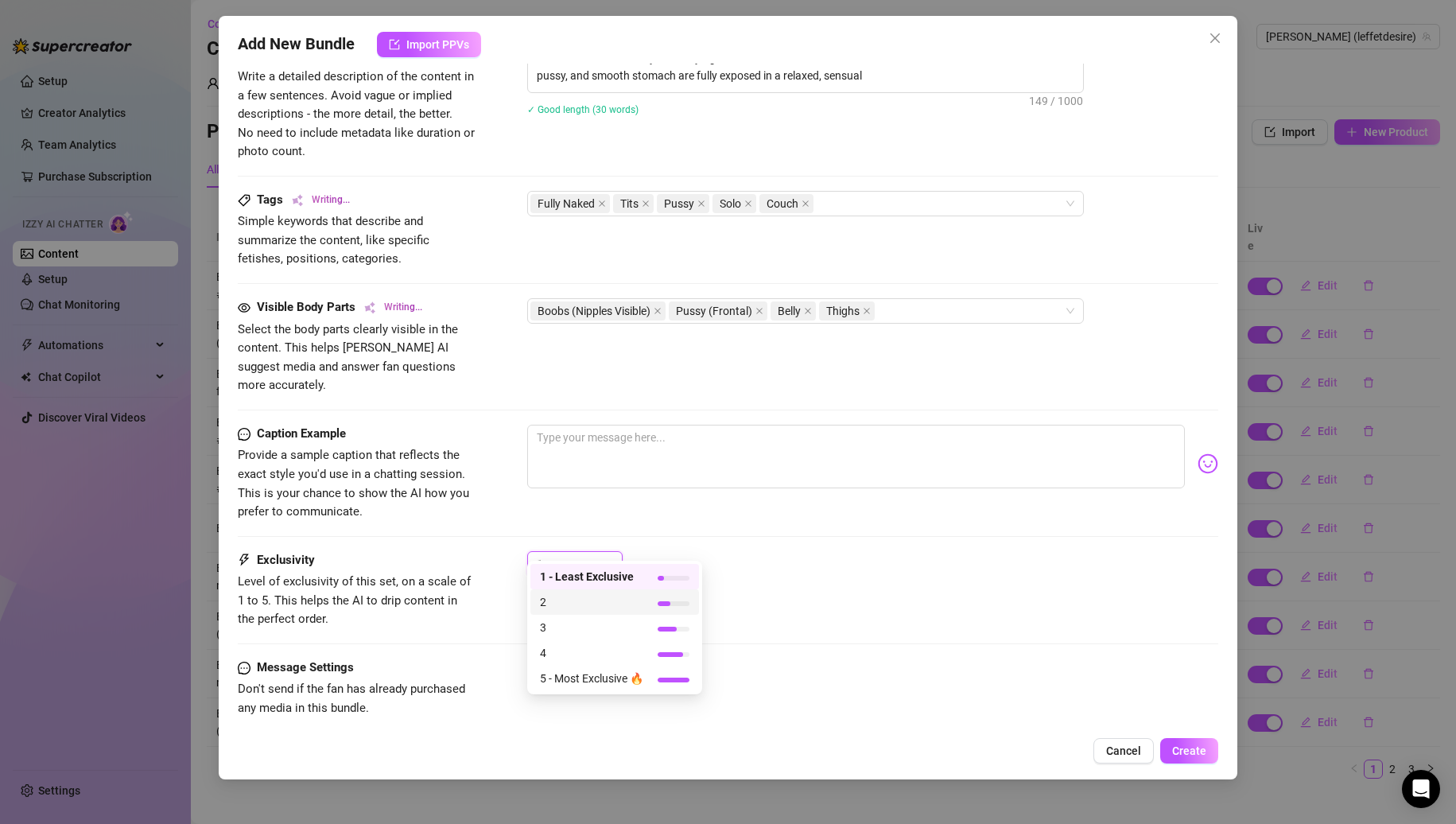
click at [569, 595] on span "2" at bounding box center [591, 602] width 103 height 17
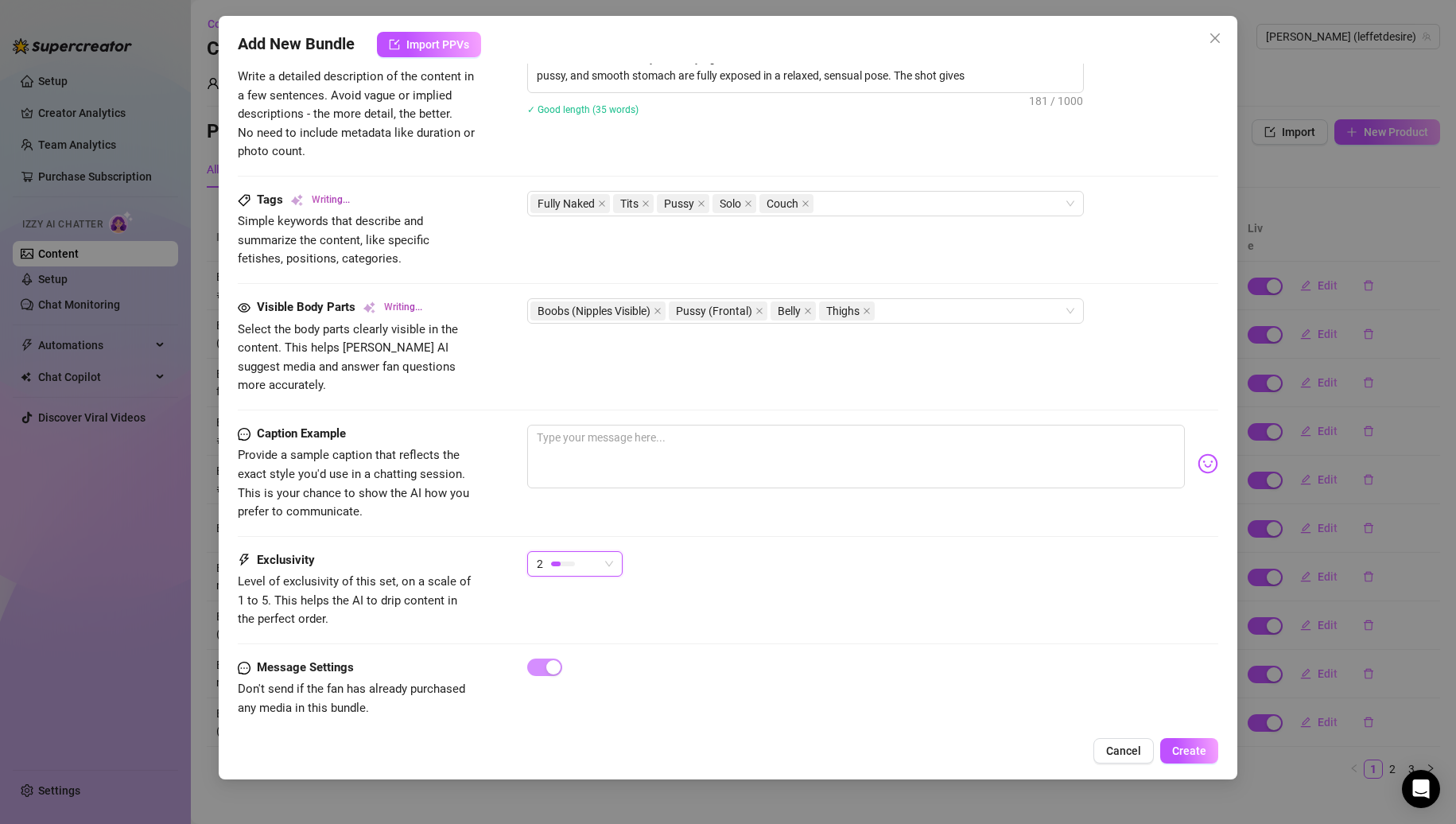
click at [731, 567] on div "2 2" at bounding box center [873, 571] width 692 height 40
click at [1182, 745] on span "Create" at bounding box center [1189, 751] width 34 height 13
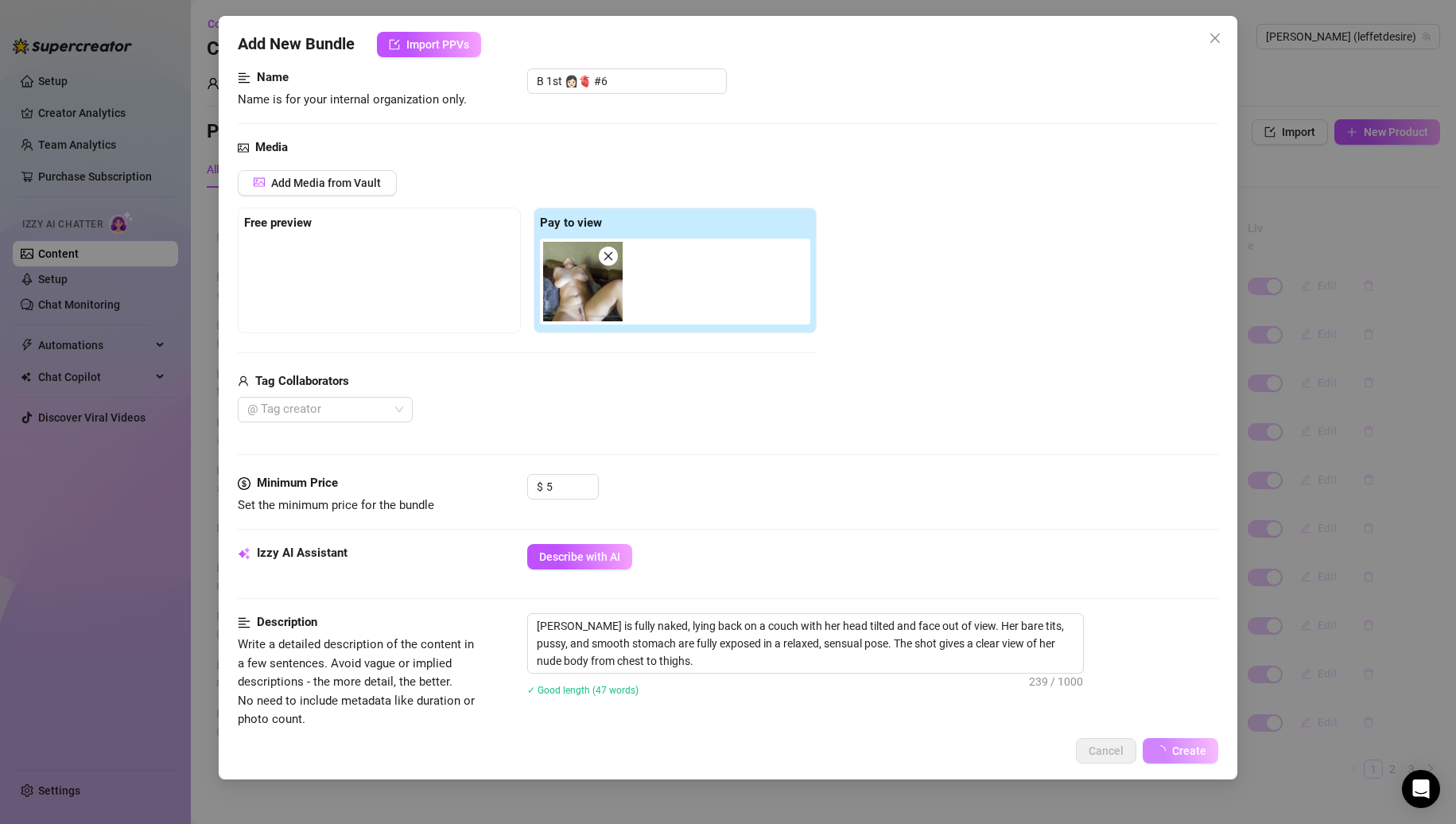
scroll to position [0, 0]
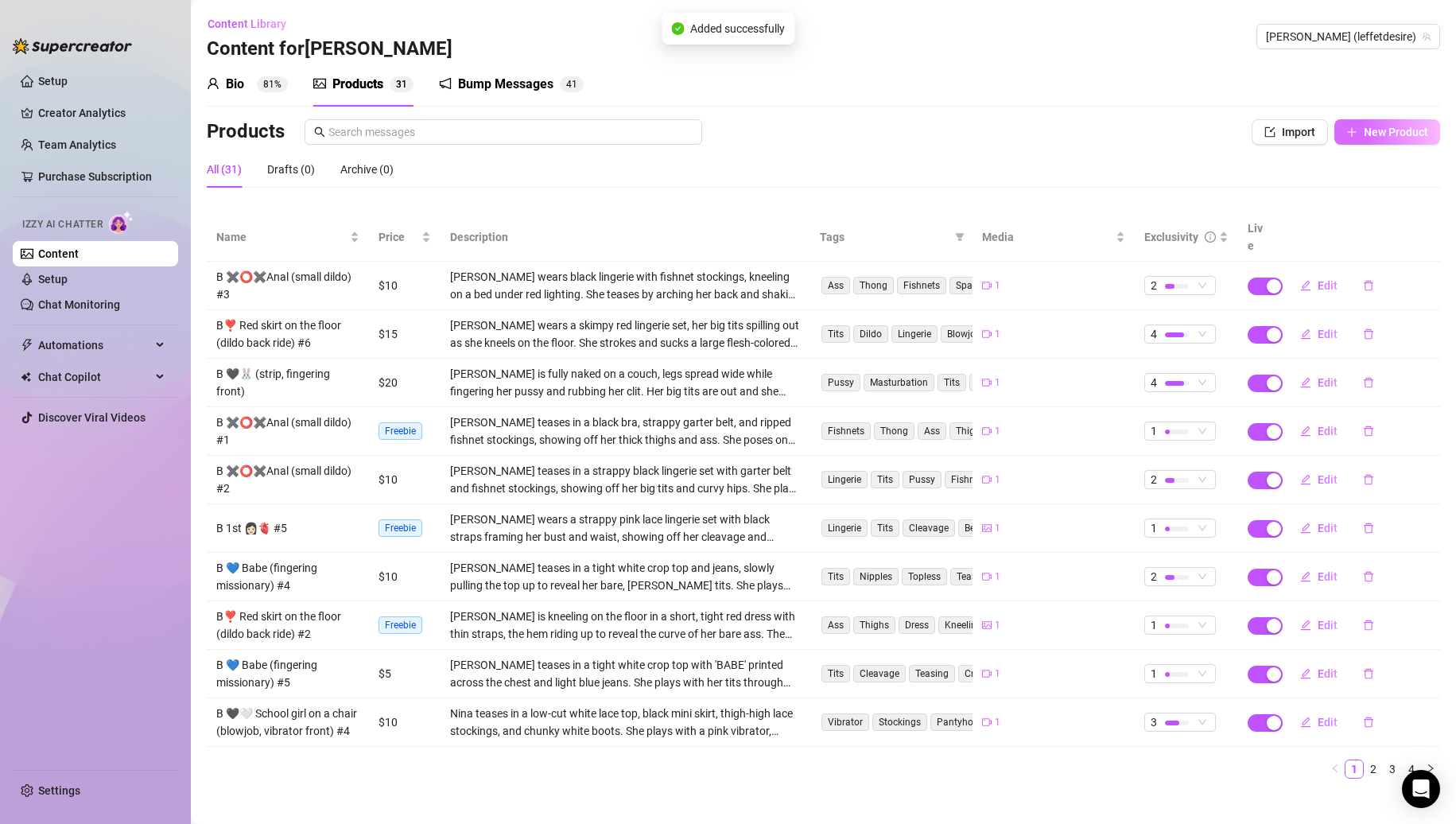
click at [1346, 139] on button "New Product" at bounding box center [1388, 132] width 106 height 25
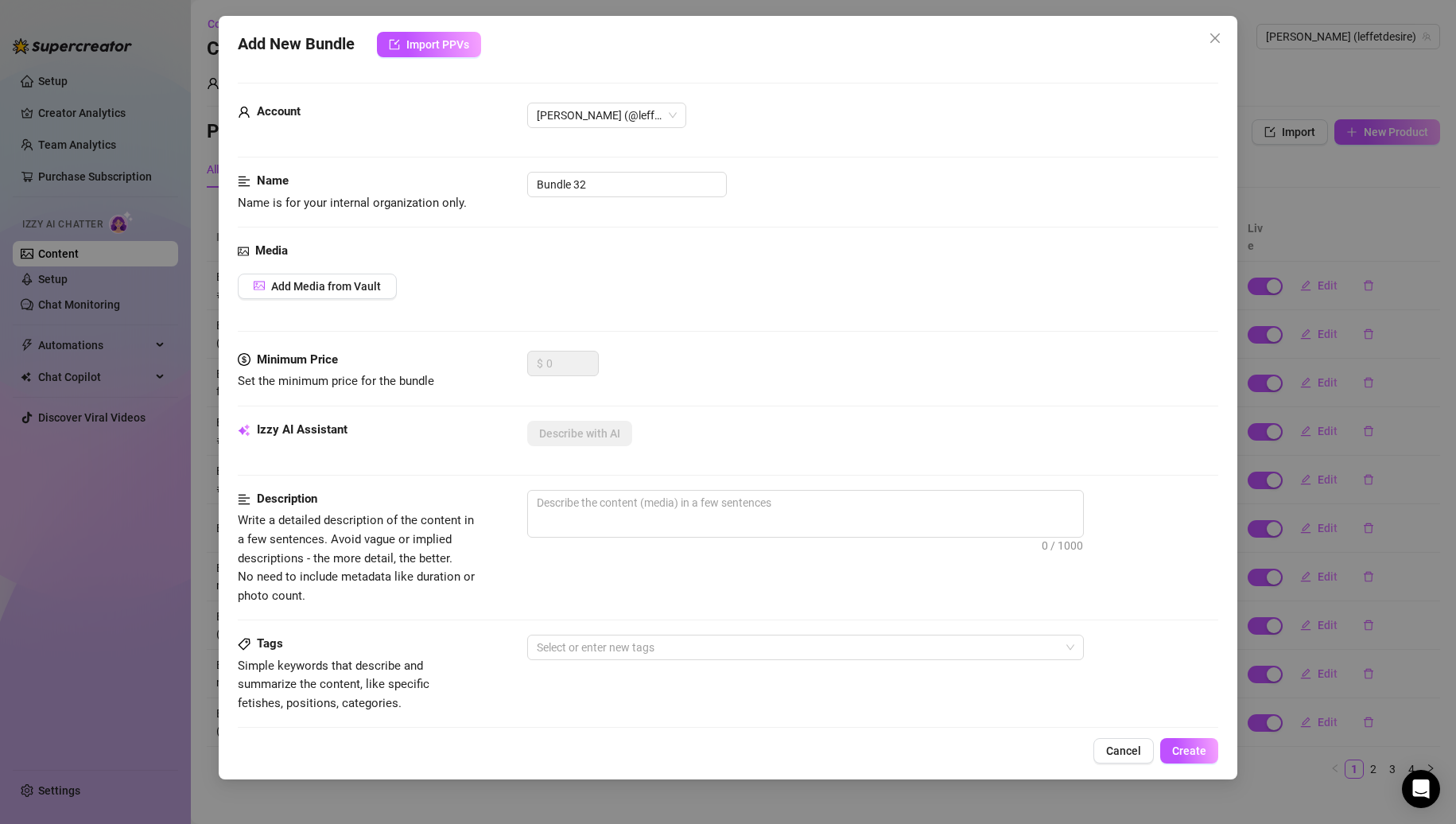
click at [1348, 68] on div "Add New Bundle Import PPVs Account [PERSON_NAME] (@leffetdesire) Name Name is f…" at bounding box center [728, 412] width 1456 height 824
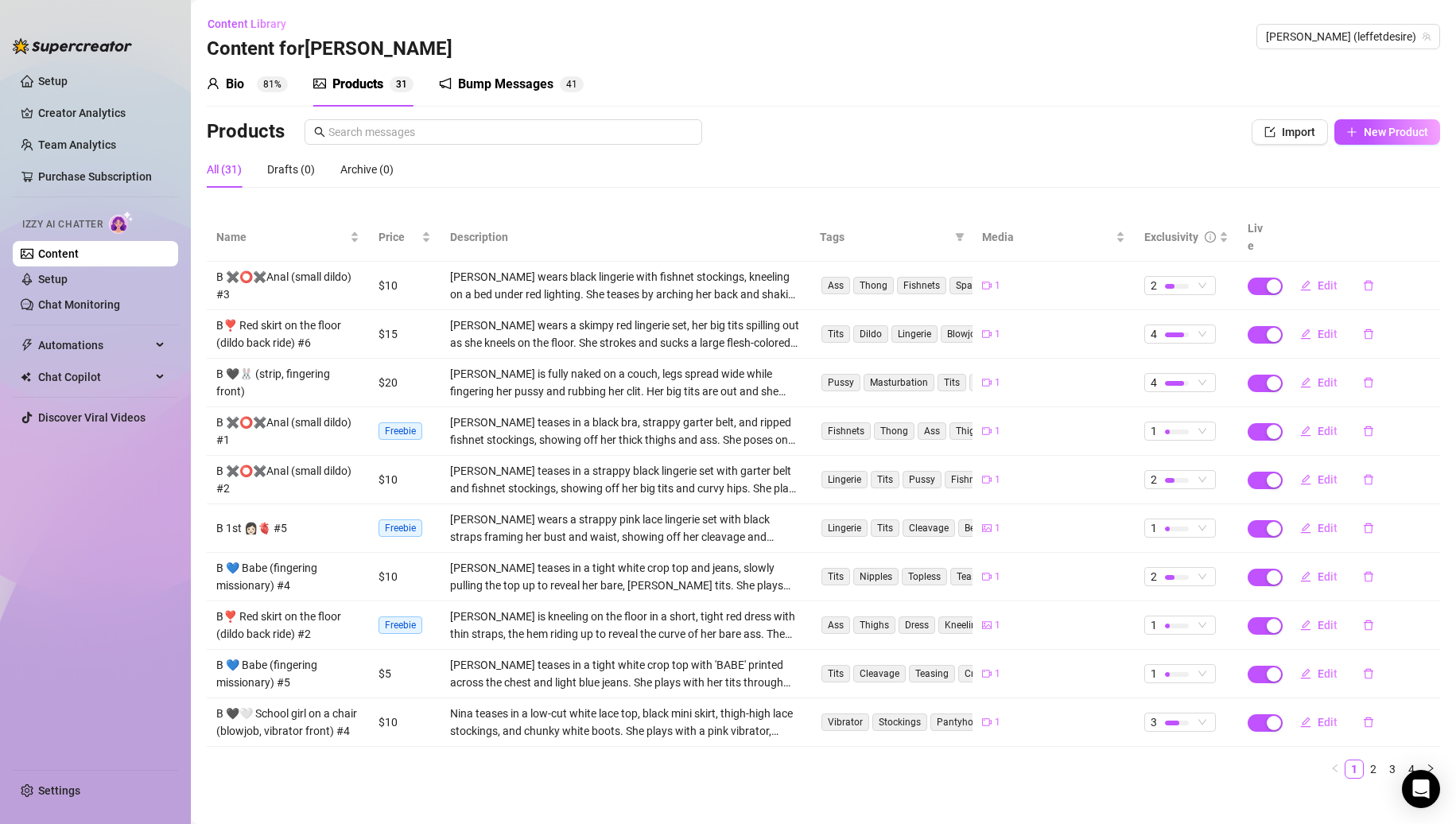
click at [1292, 118] on div "Bio 81% Products 3 1 Bump Messages 4 1 Bio Import Bio from other creator Person…" at bounding box center [824, 426] width 1233 height 730
click at [1287, 128] on span "Import" at bounding box center [1299, 131] width 34 height 13
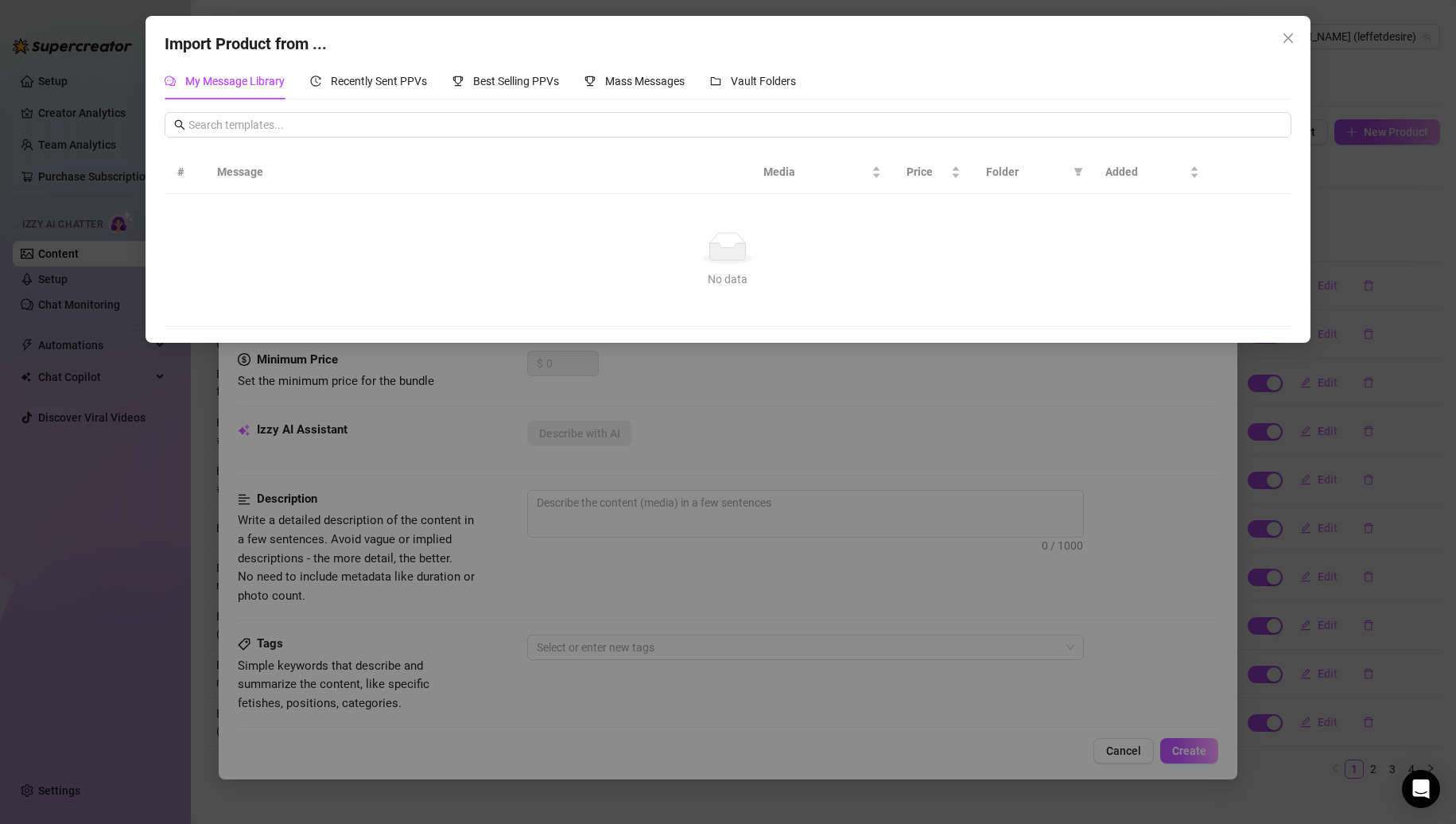
click at [718, 62] on div "Import Product from ... My Message Library Recently Sent PPVs Best Selling PPVs…" at bounding box center [728, 179] width 1165 height 327
click at [728, 74] on div "Vault Folders" at bounding box center [753, 81] width 86 height 17
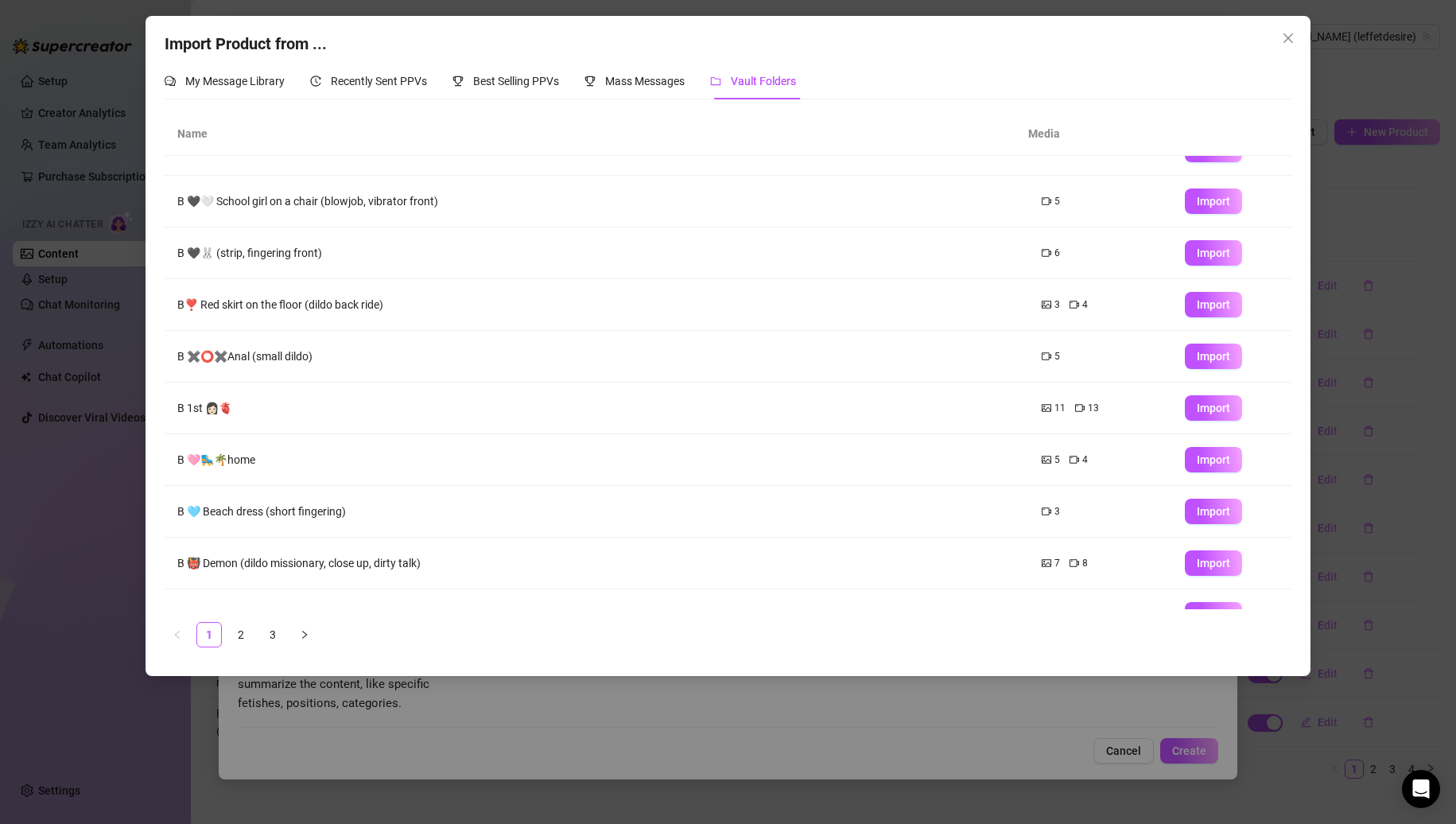
scroll to position [64, 0]
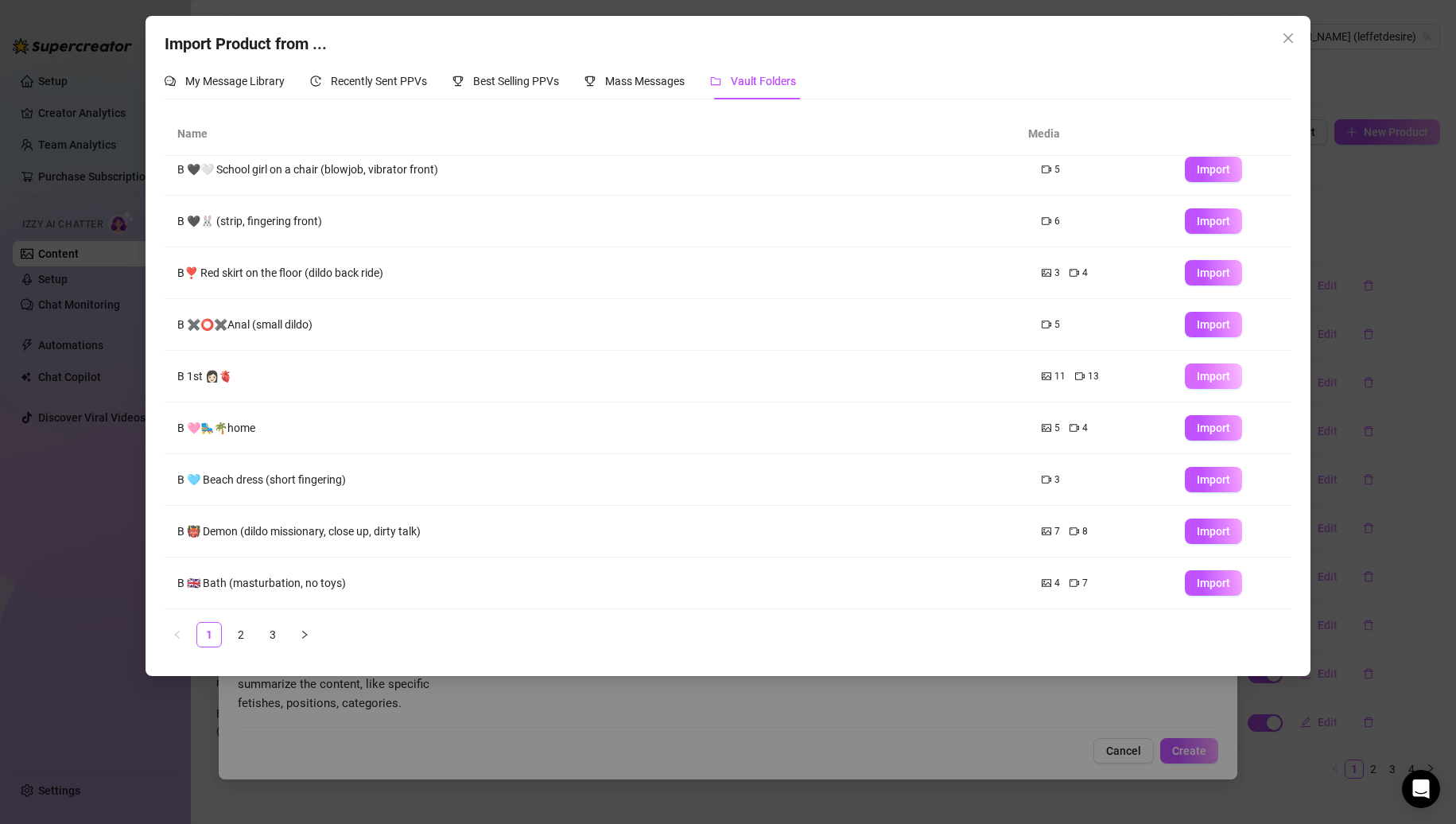
click at [1197, 382] on span "Import" at bounding box center [1213, 376] width 34 height 13
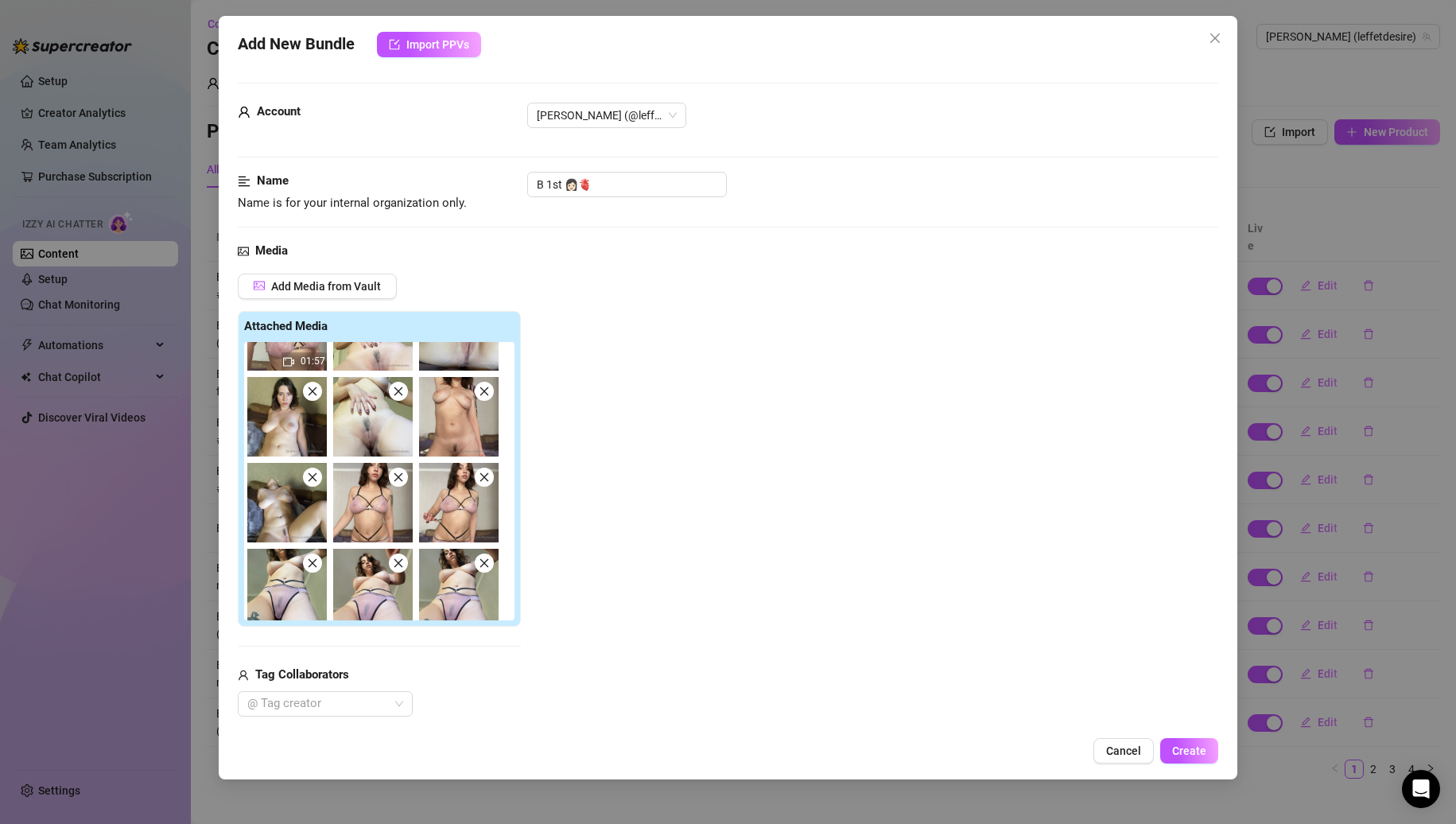
scroll to position [409, 0]
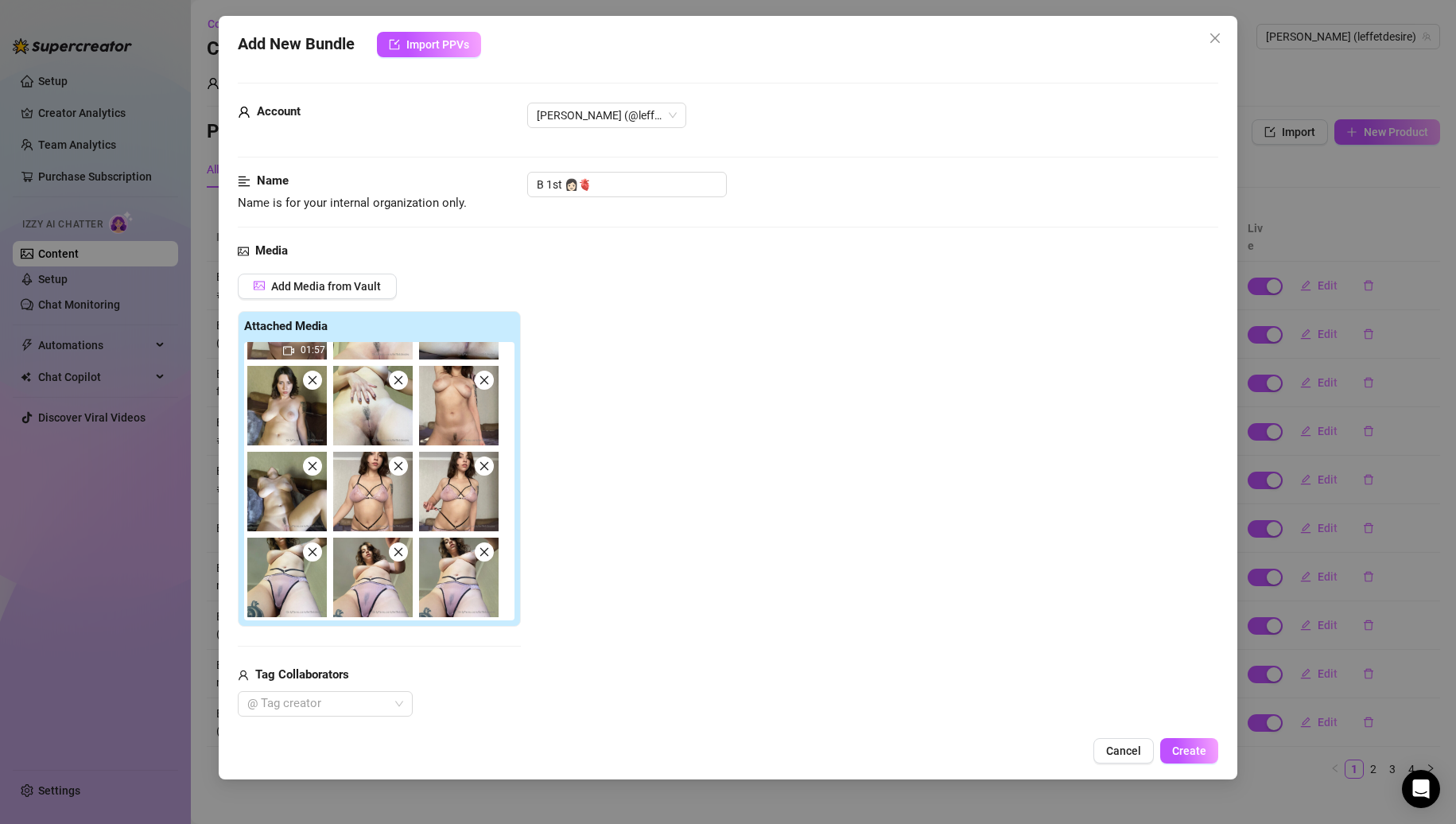
click at [308, 470] on icon "close" at bounding box center [311, 466] width 9 height 9
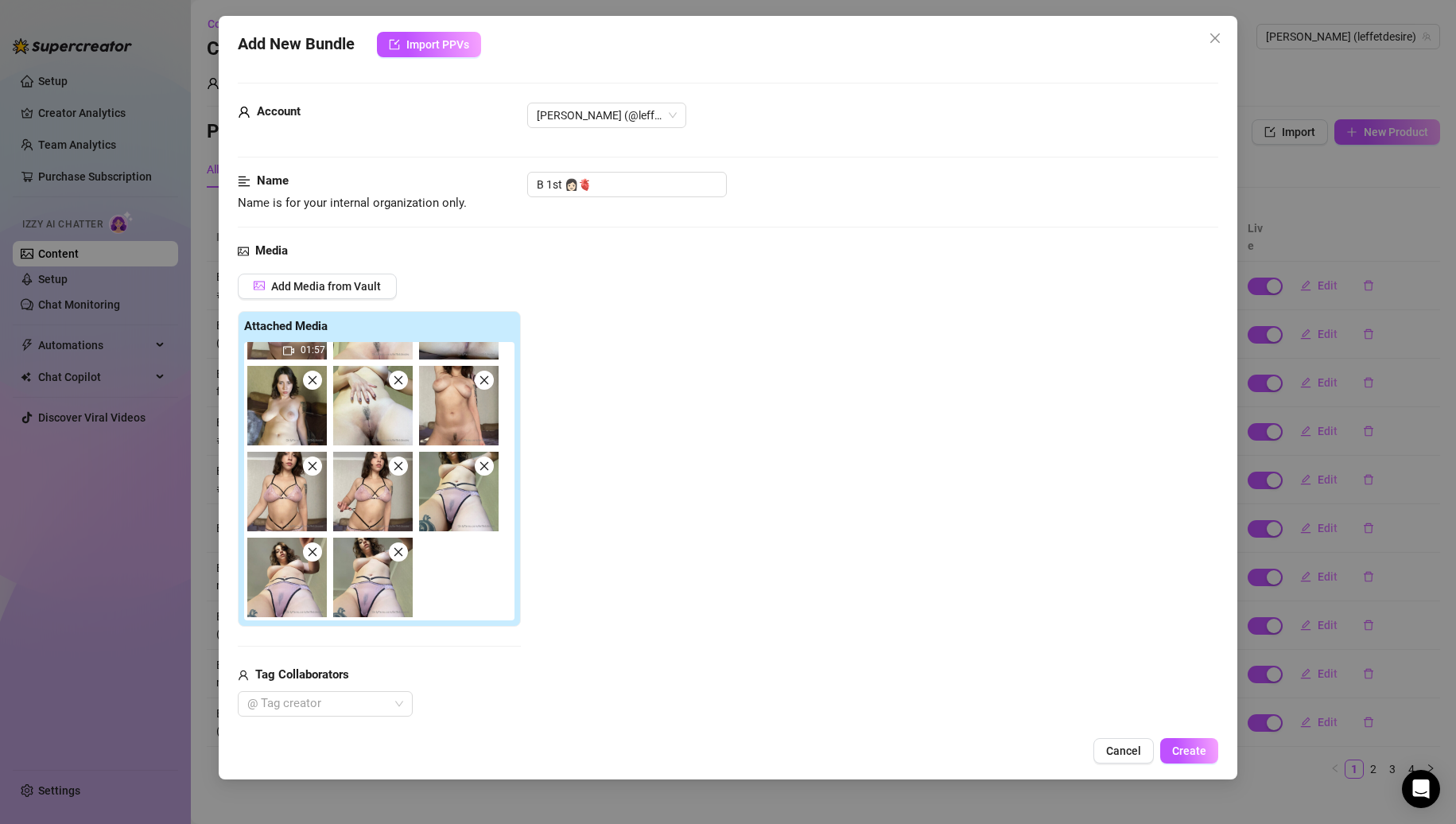
click at [311, 466] on icon "close" at bounding box center [313, 466] width 12 height 12
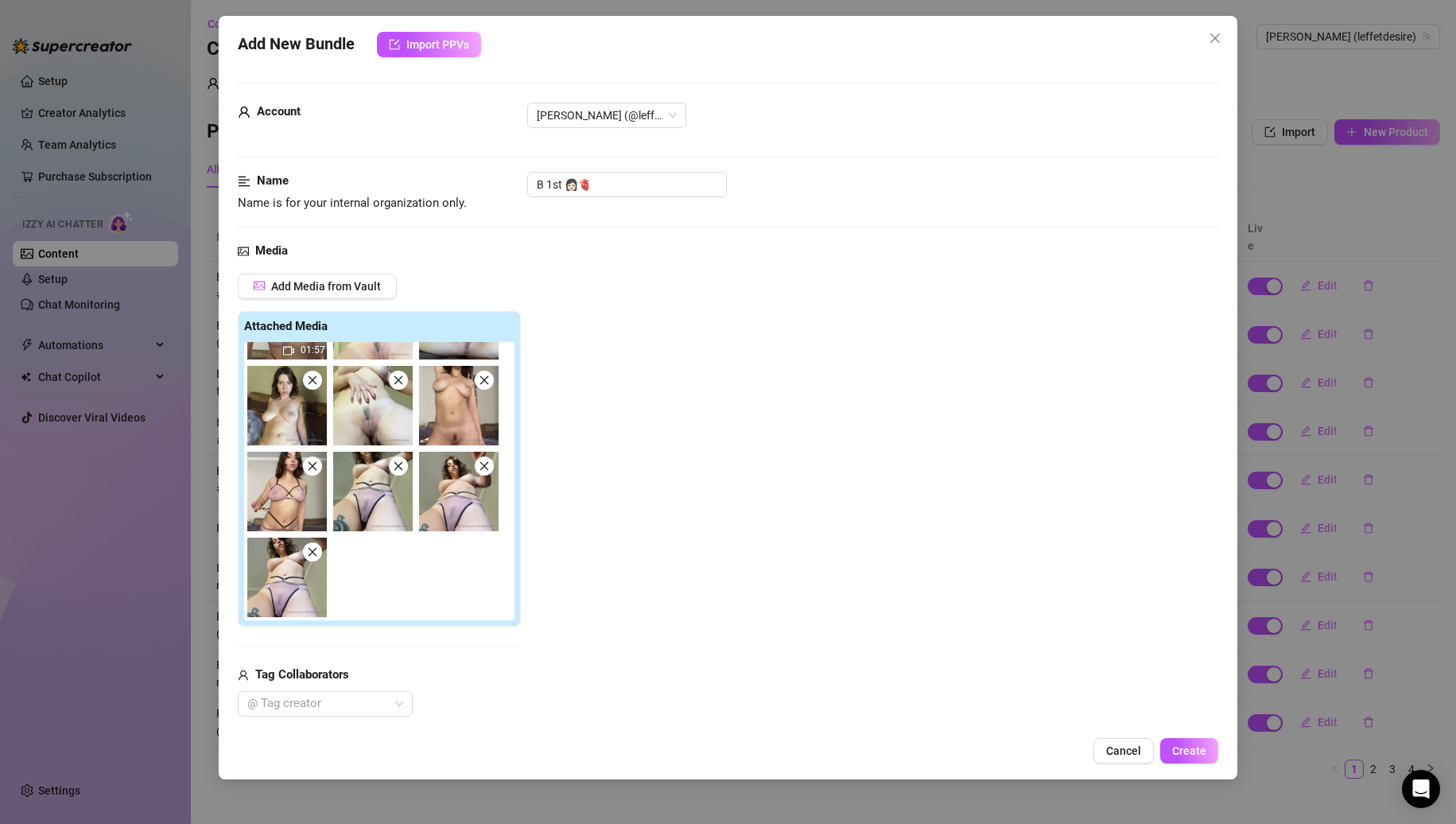
click at [311, 466] on icon "close" at bounding box center [313, 466] width 12 height 12
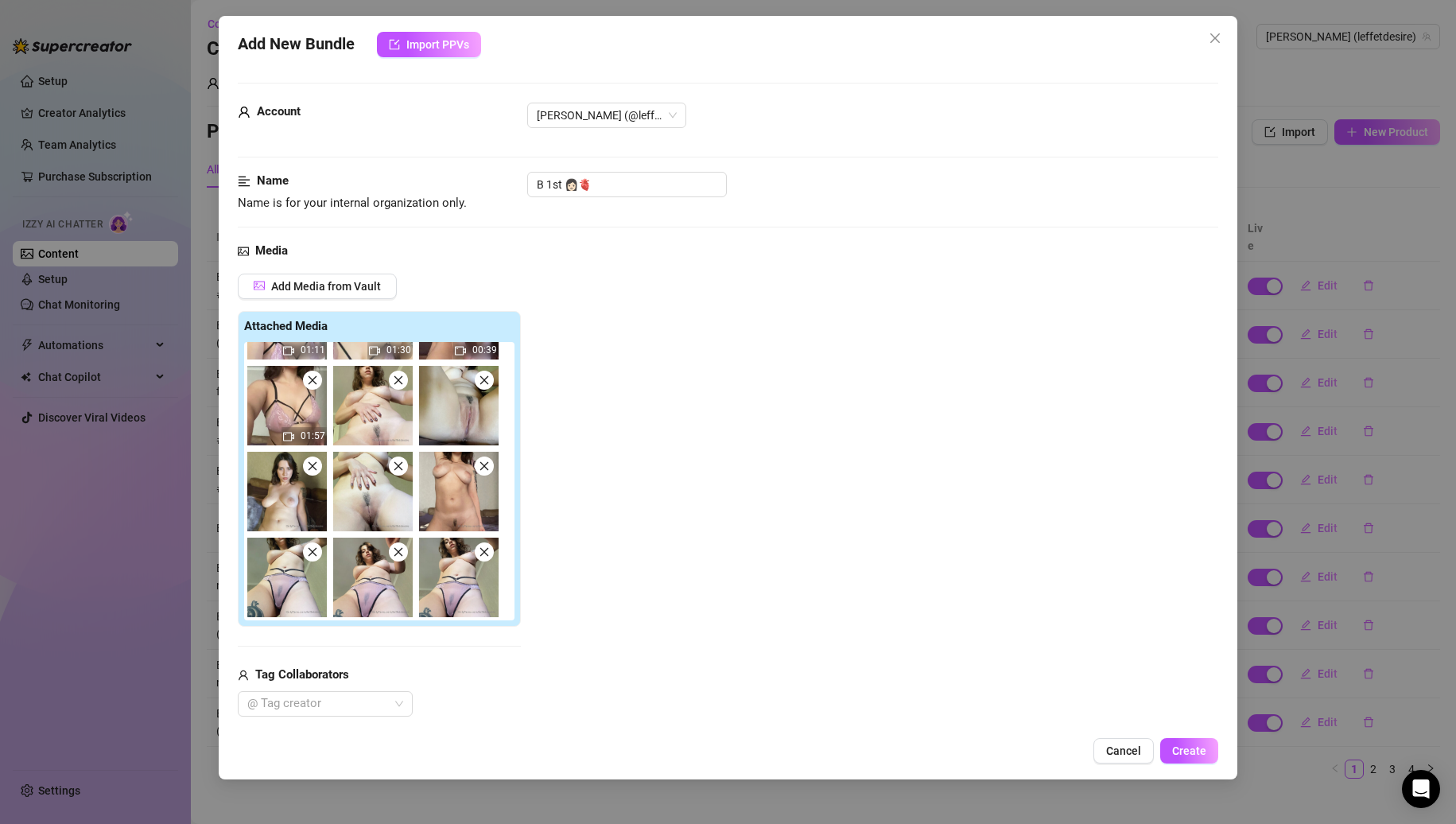
click at [308, 558] on icon "close" at bounding box center [313, 552] width 12 height 12
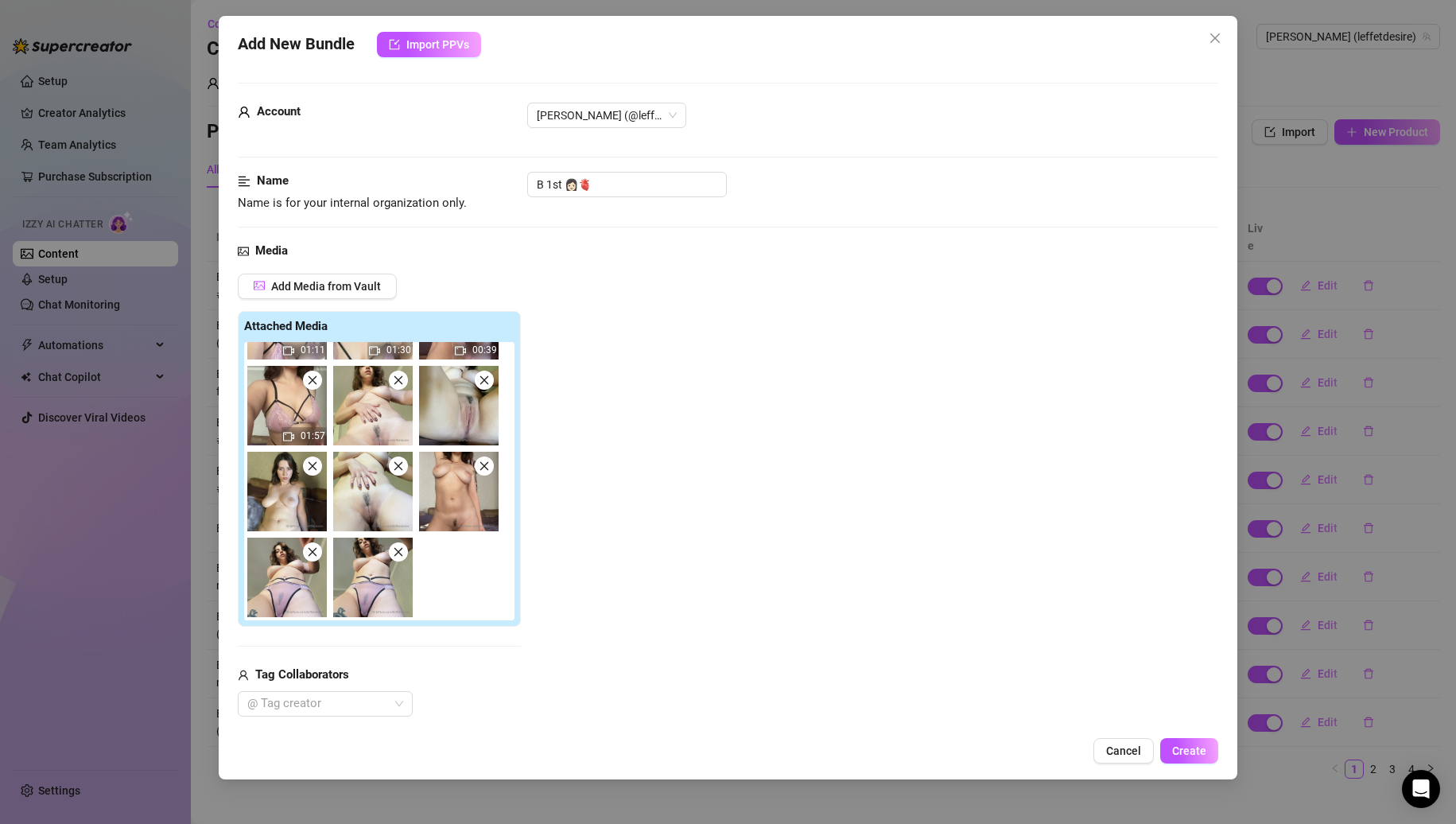
click at [308, 558] on icon "close" at bounding box center [313, 552] width 12 height 12
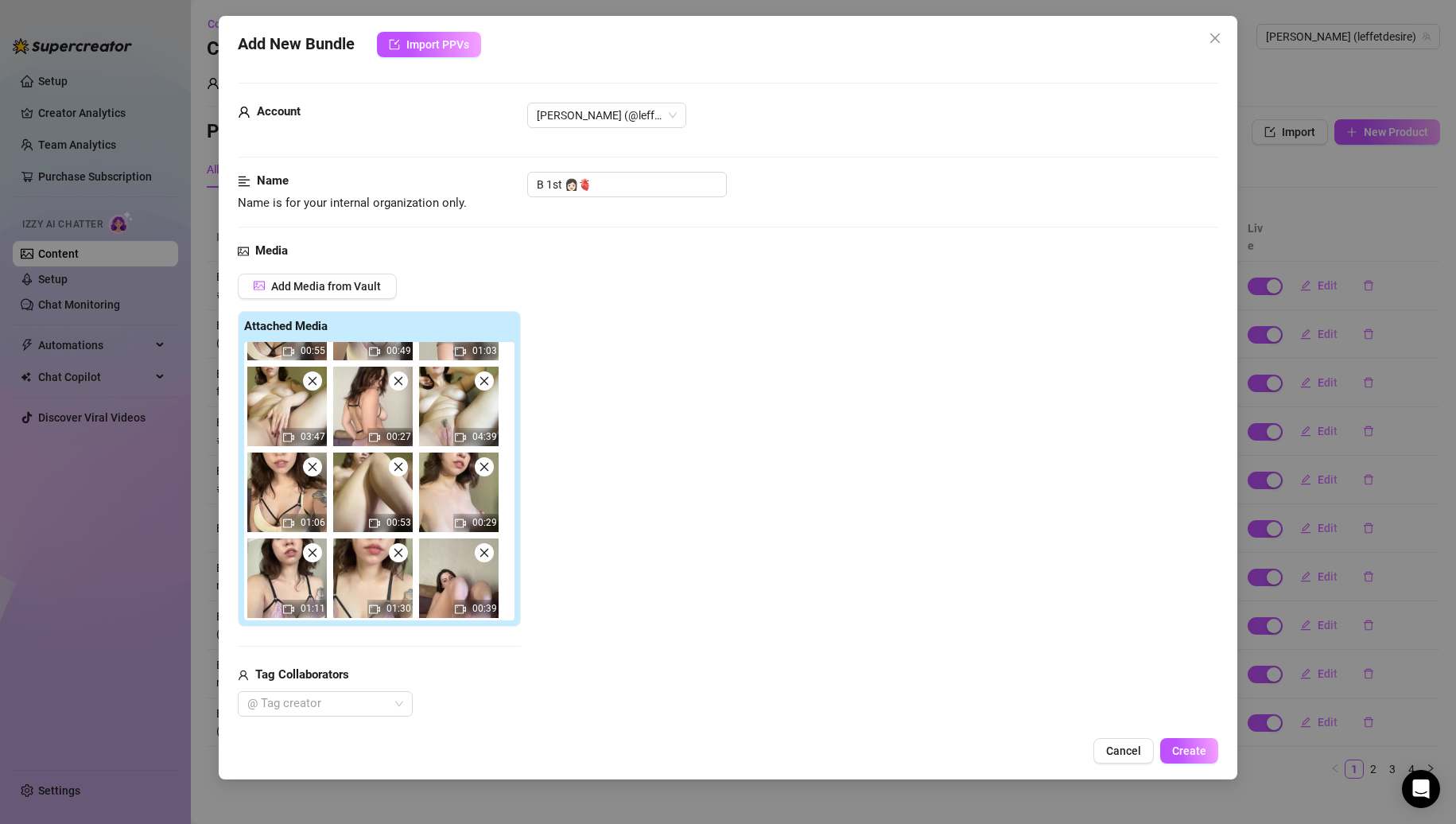
scroll to position [0, 0]
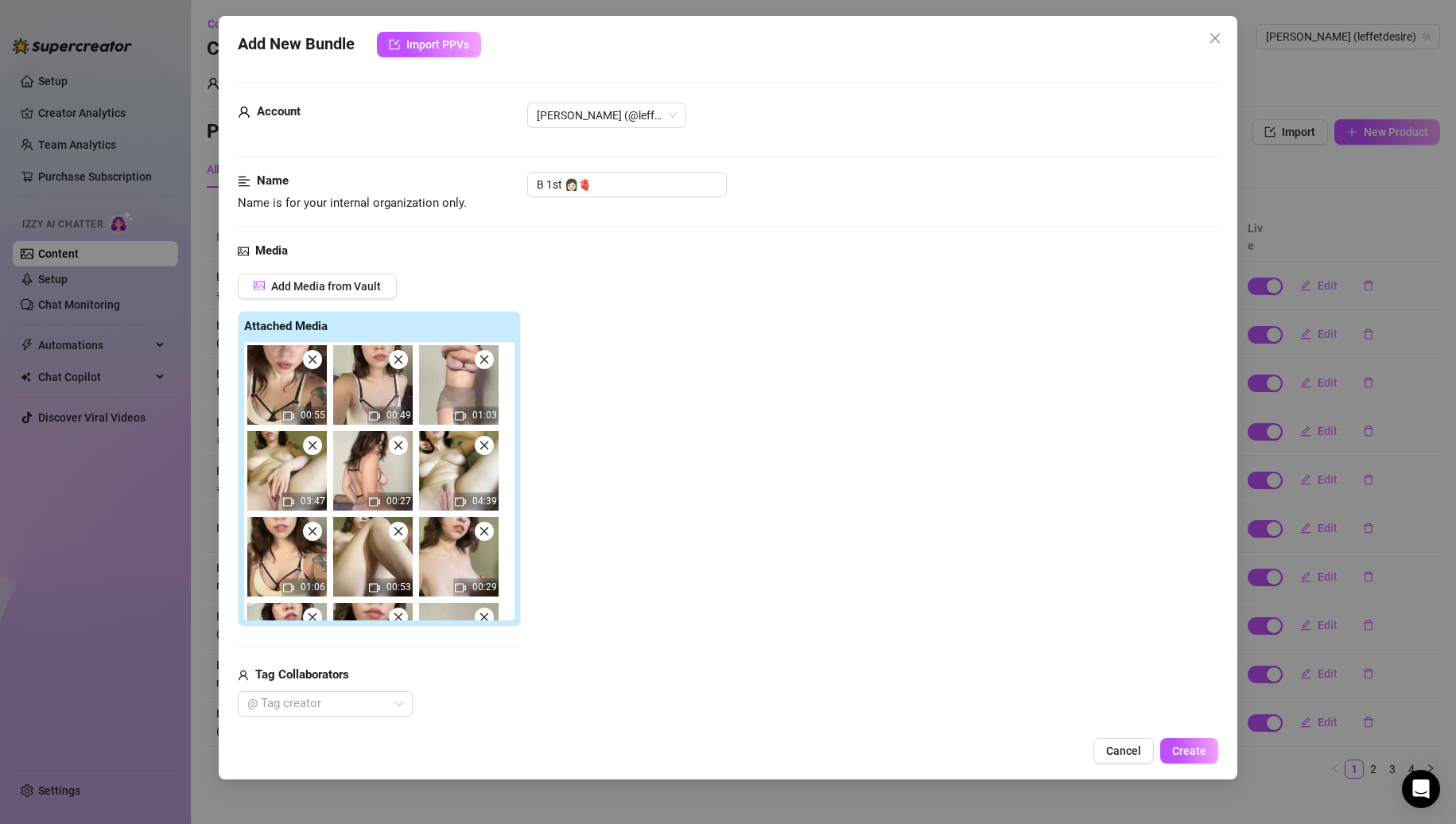
click at [320, 366] on img at bounding box center [287, 385] width 80 height 80
click at [317, 361] on icon "close" at bounding box center [313, 359] width 12 height 12
click at [393, 361] on icon "close" at bounding box center [399, 359] width 12 height 12
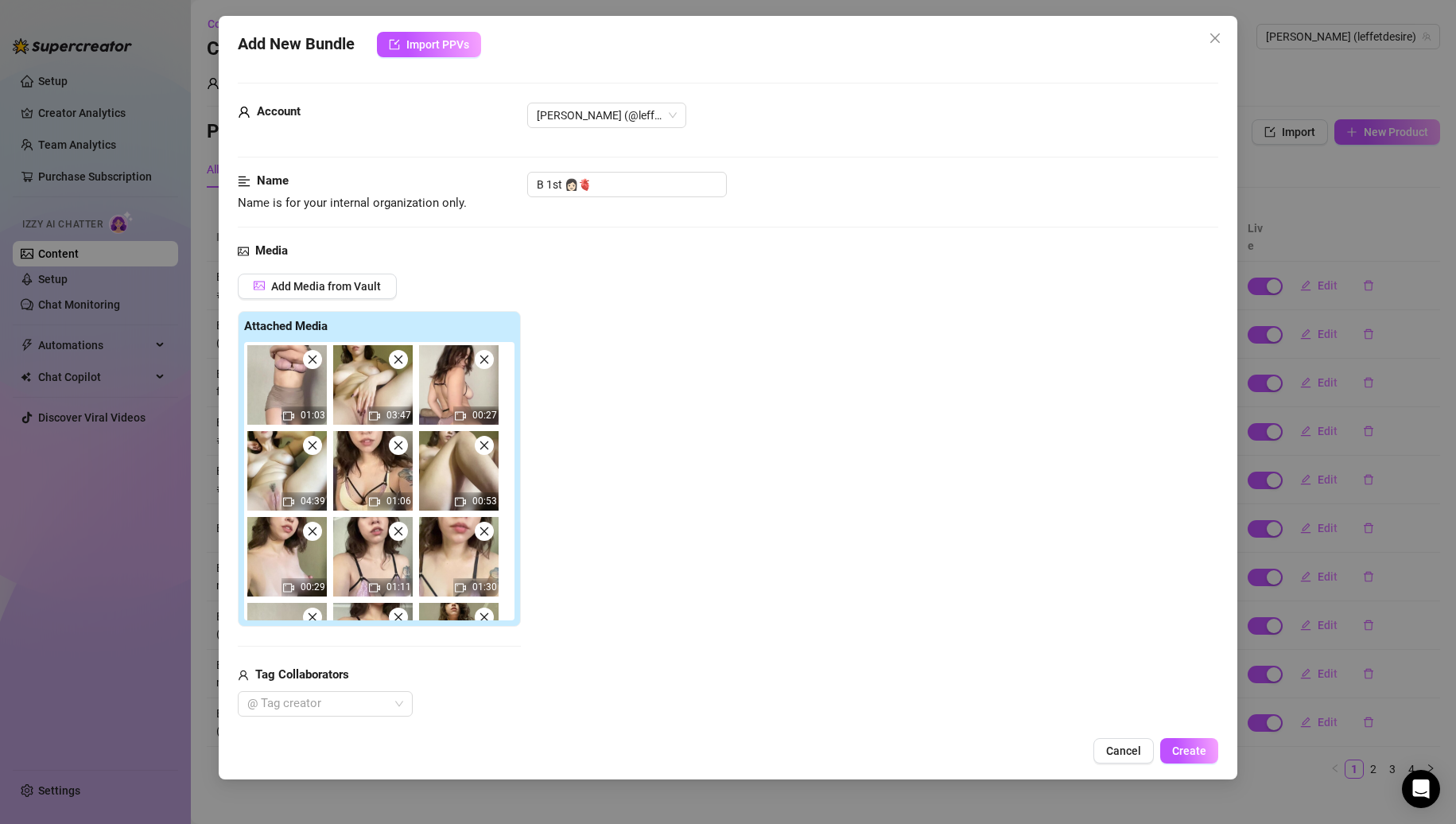
click at [317, 361] on icon "close" at bounding box center [313, 359] width 12 height 12
click at [393, 361] on icon "close" at bounding box center [399, 359] width 12 height 12
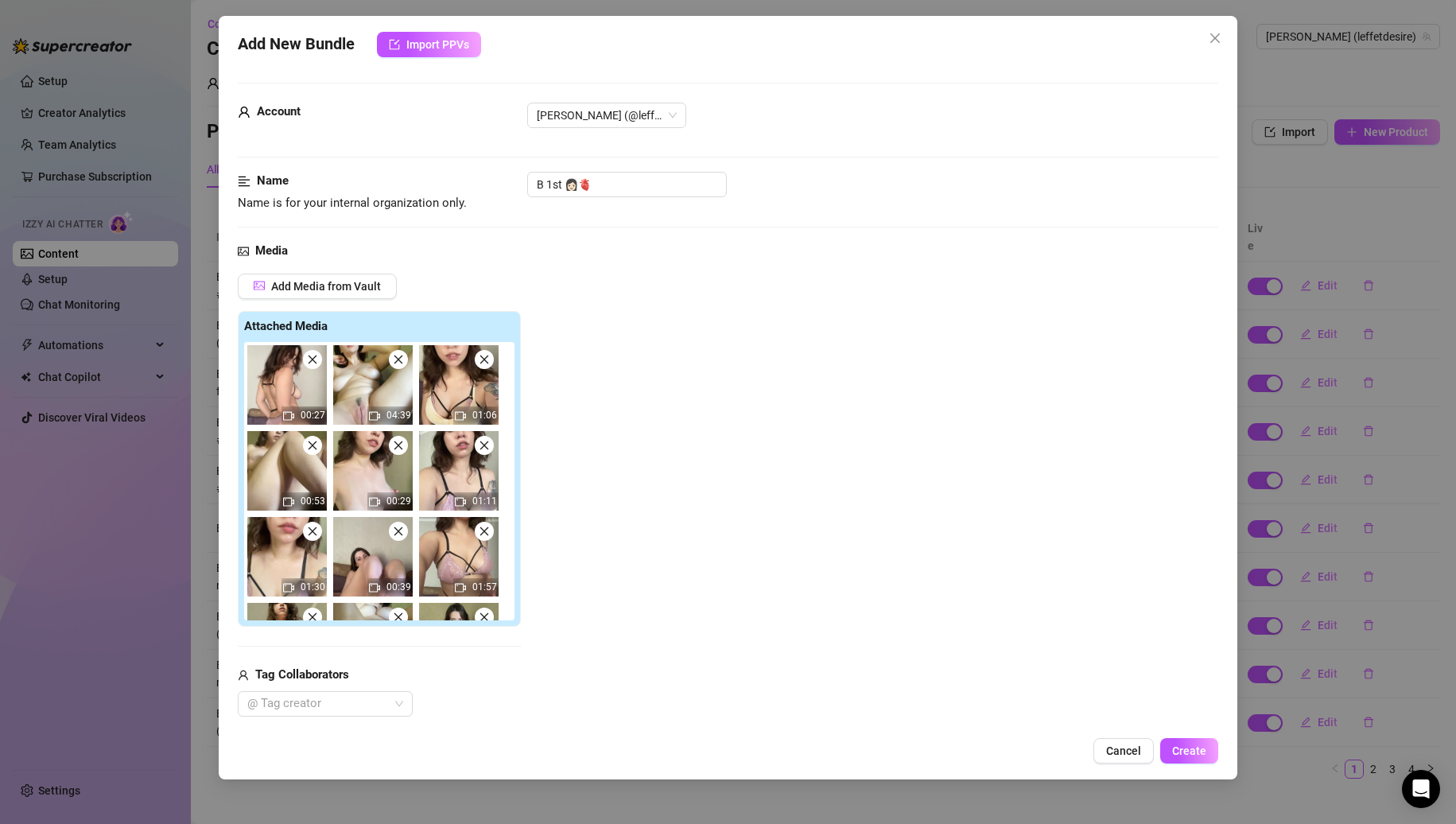
click at [317, 361] on icon "close" at bounding box center [313, 359] width 12 height 12
click at [393, 361] on icon "close" at bounding box center [399, 359] width 12 height 12
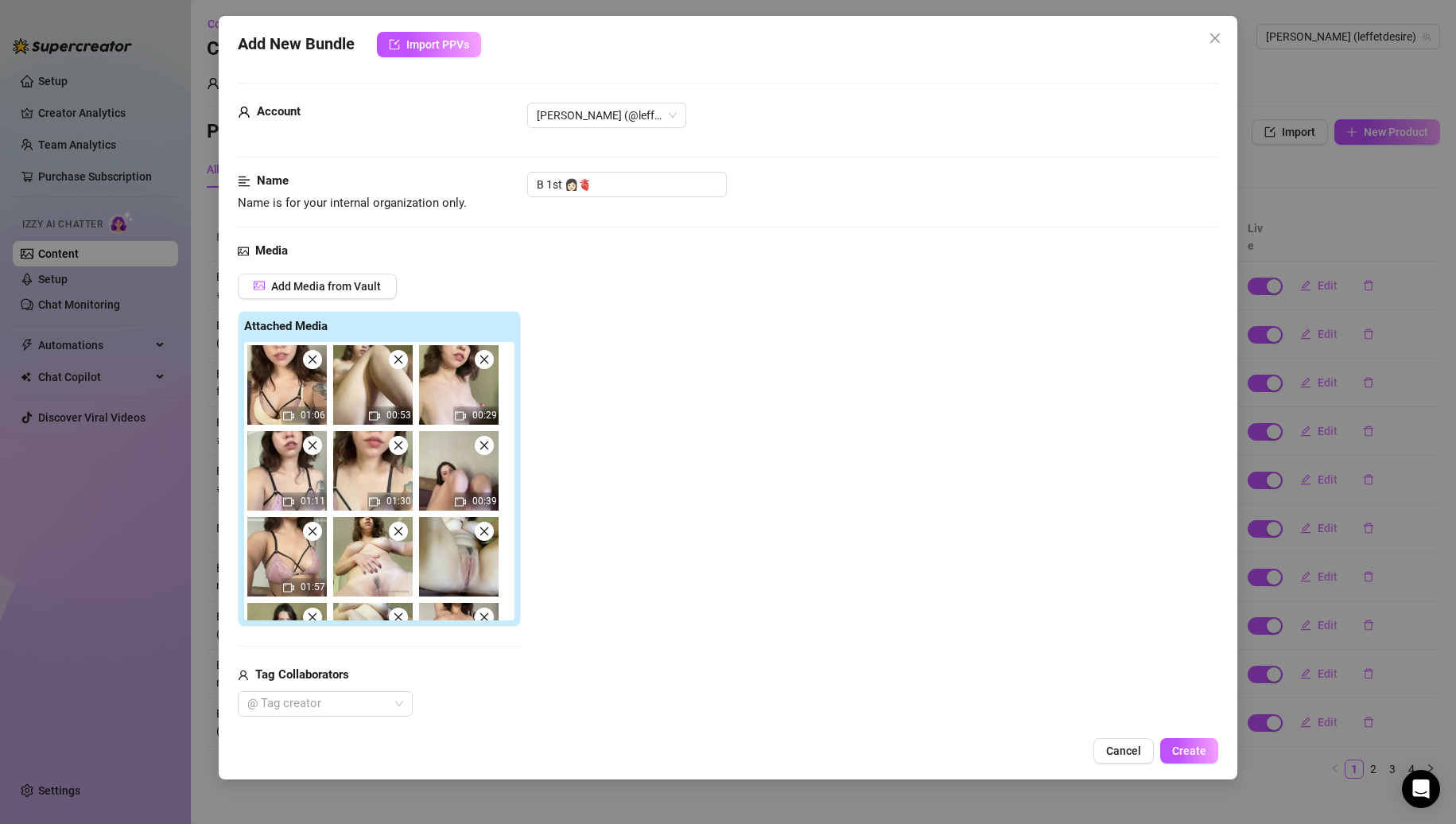
click at [317, 361] on icon "close" at bounding box center [313, 359] width 12 height 12
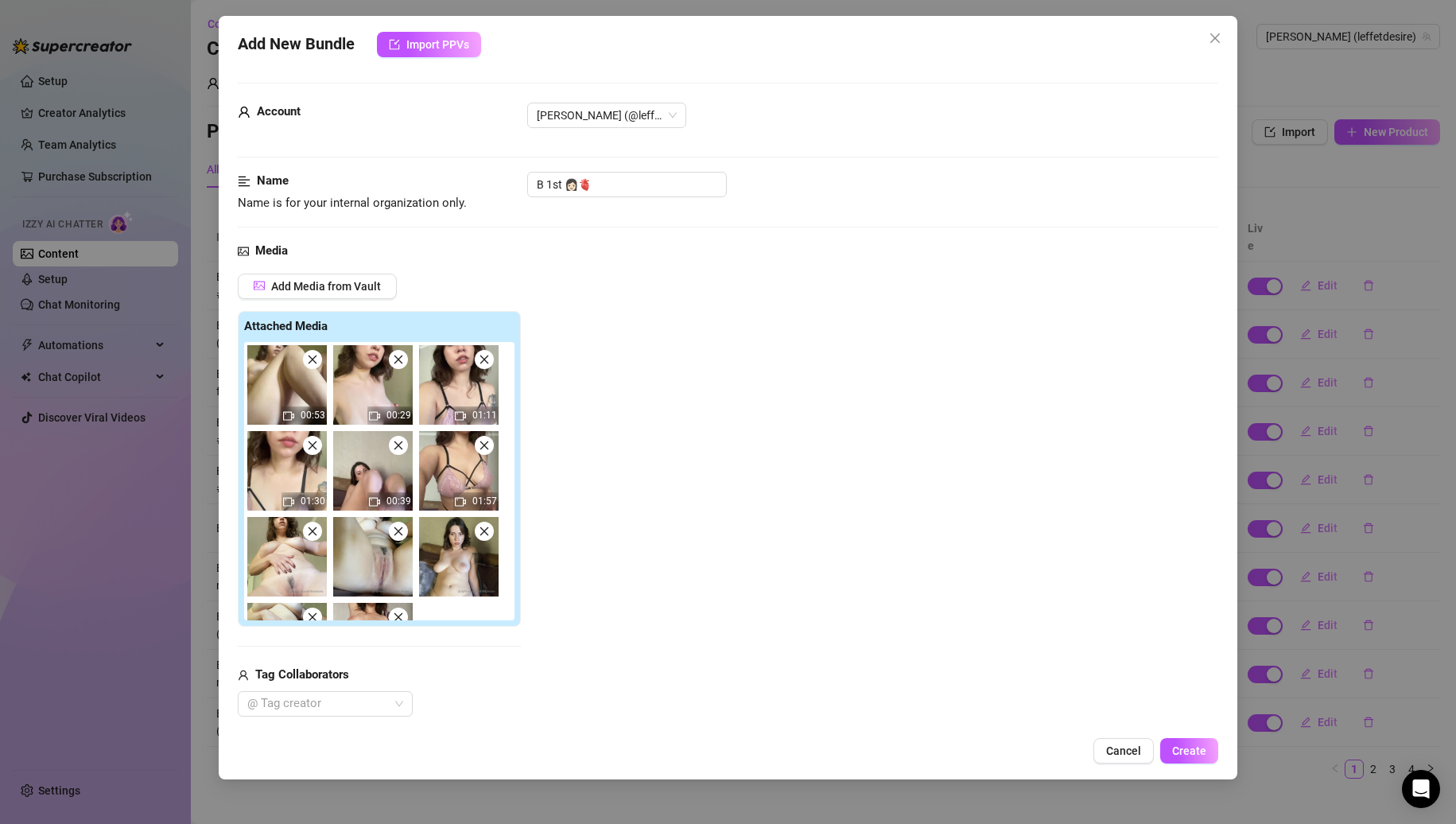
click at [317, 361] on icon "close" at bounding box center [313, 359] width 12 height 12
click at [393, 361] on icon "close" at bounding box center [399, 359] width 12 height 12
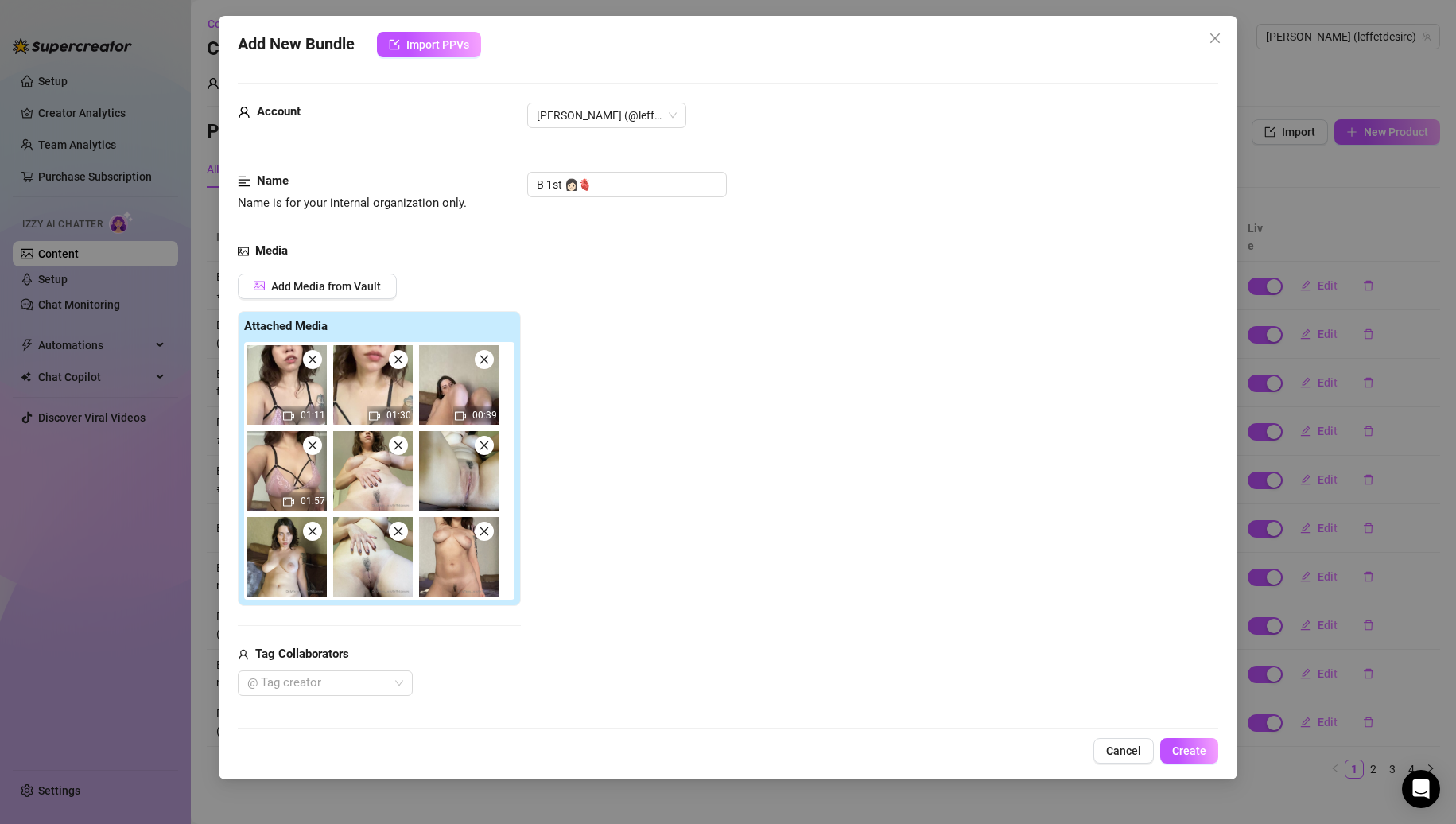
click at [317, 361] on icon "close" at bounding box center [313, 359] width 12 height 12
click at [393, 361] on icon "close" at bounding box center [399, 359] width 12 height 12
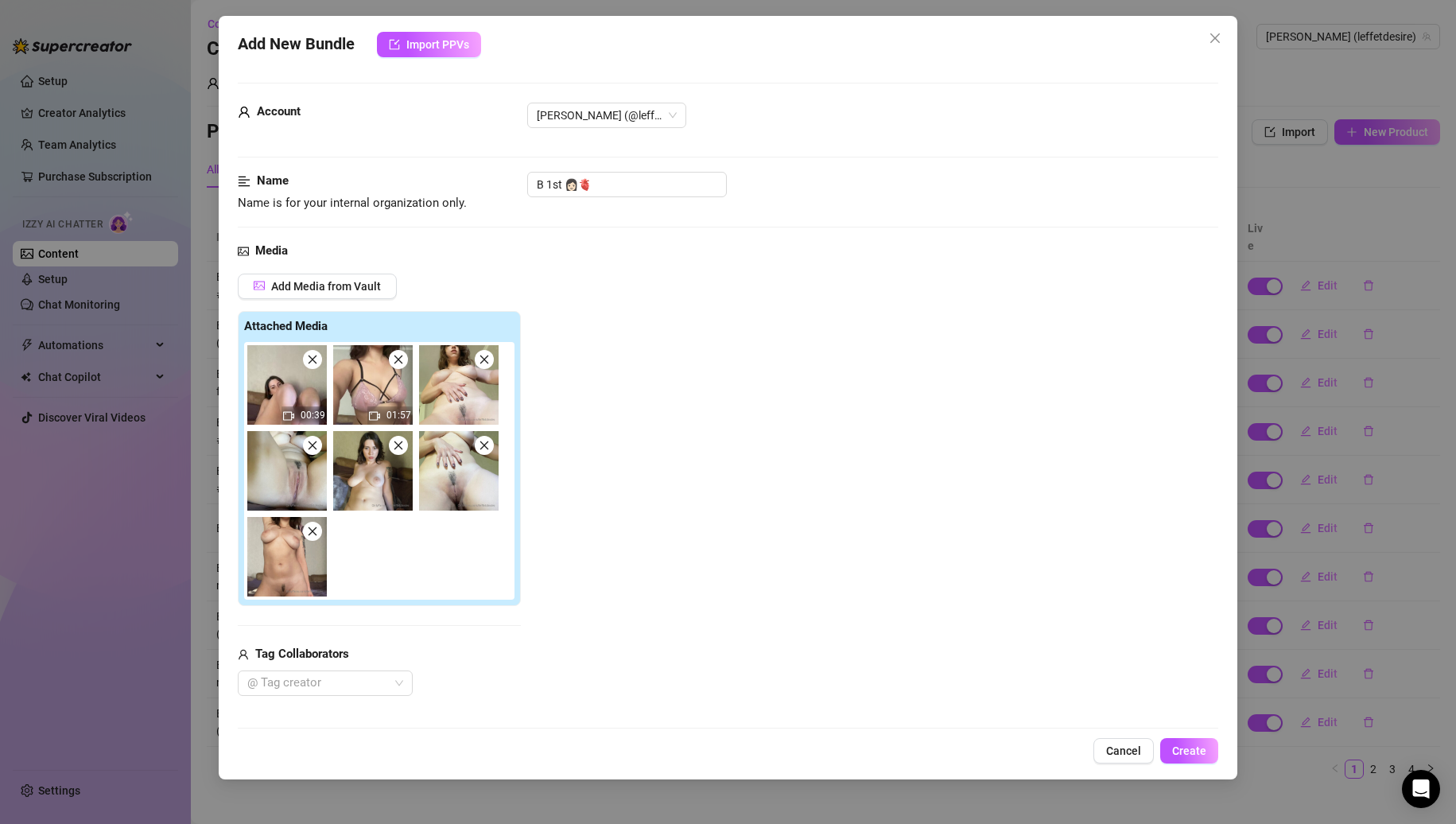
click at [317, 361] on icon "close" at bounding box center [313, 359] width 12 height 12
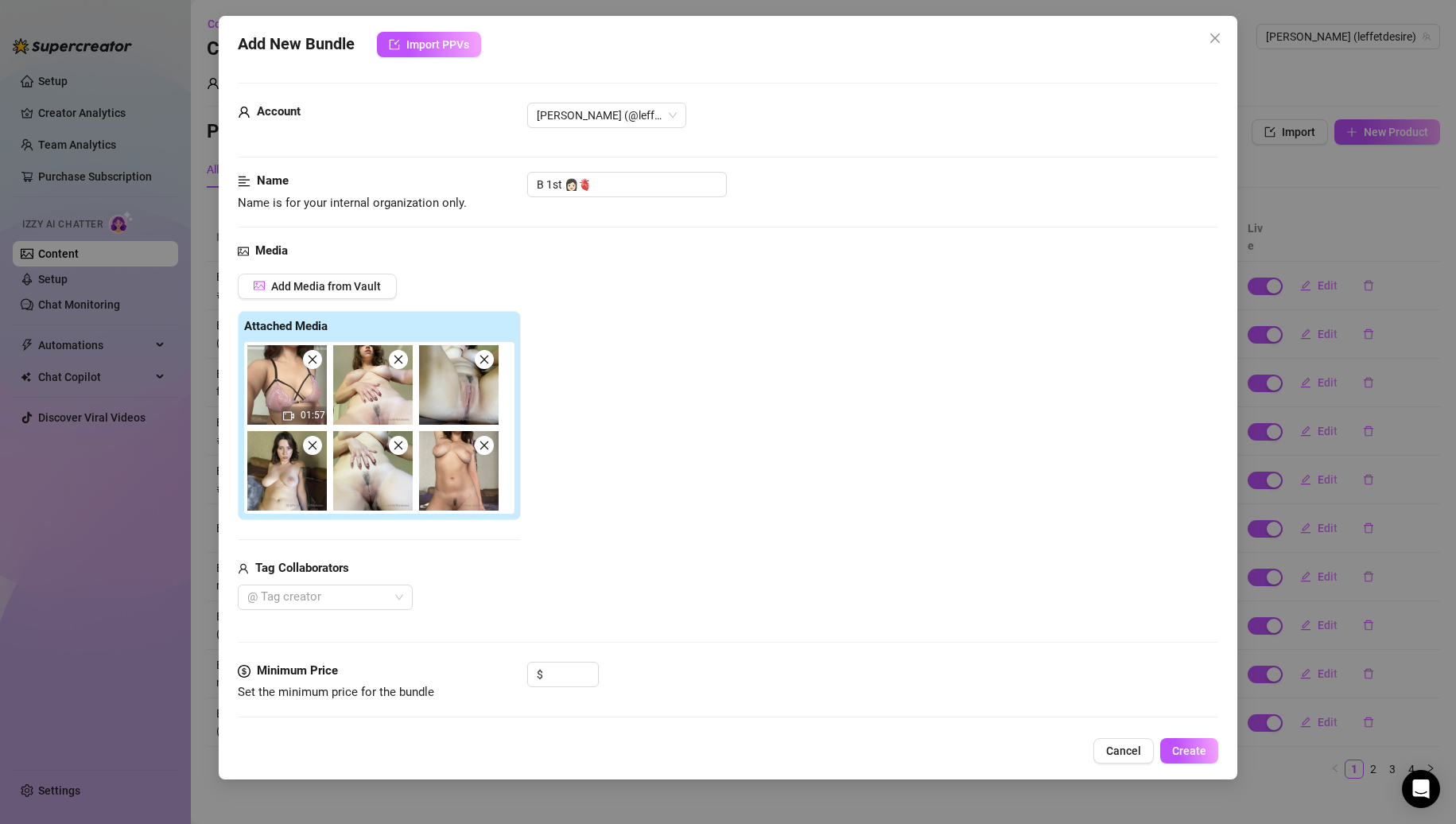
click at [317, 361] on icon "close" at bounding box center [313, 359] width 12 height 12
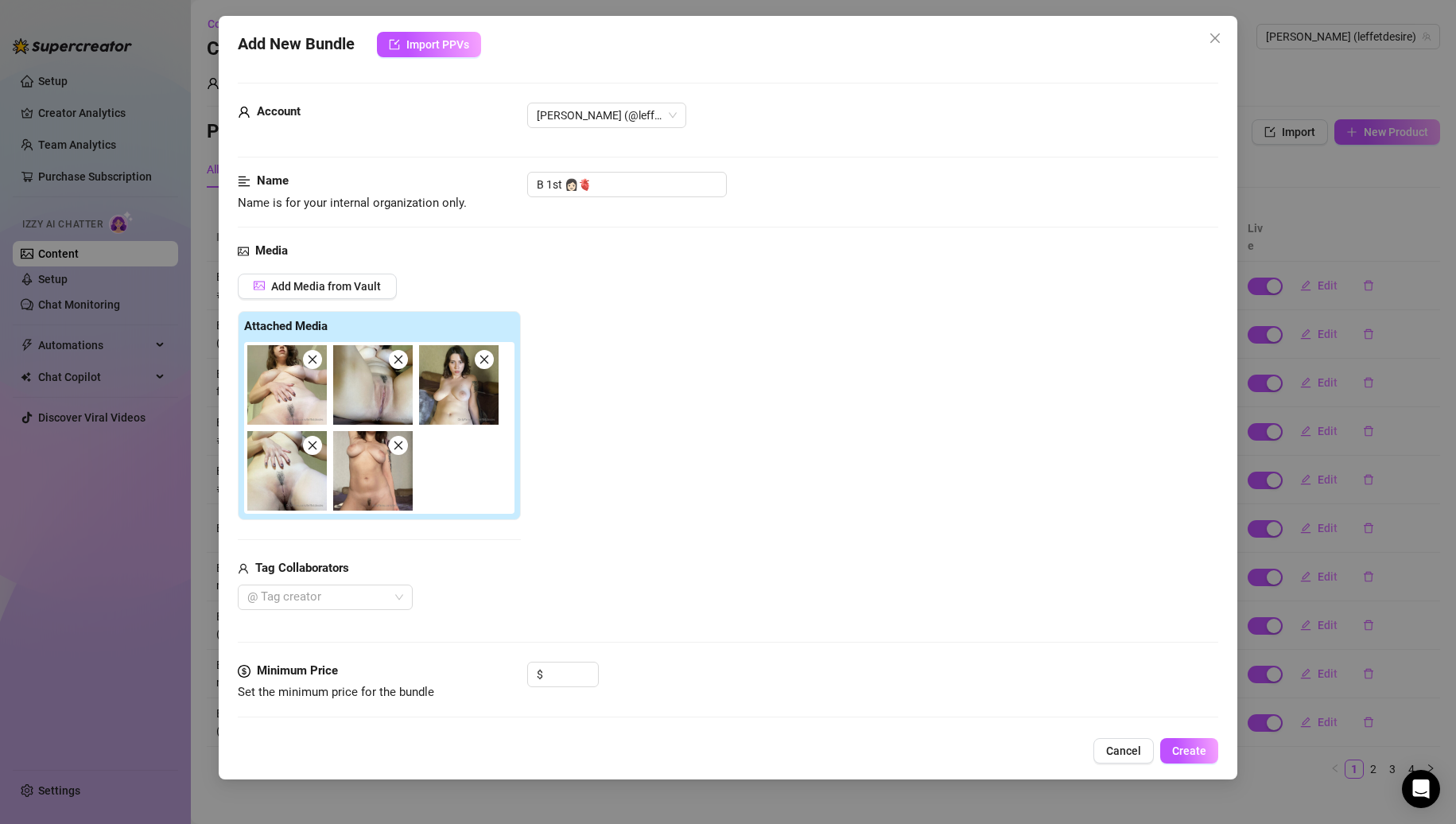
click at [317, 361] on icon "close" at bounding box center [313, 359] width 12 height 12
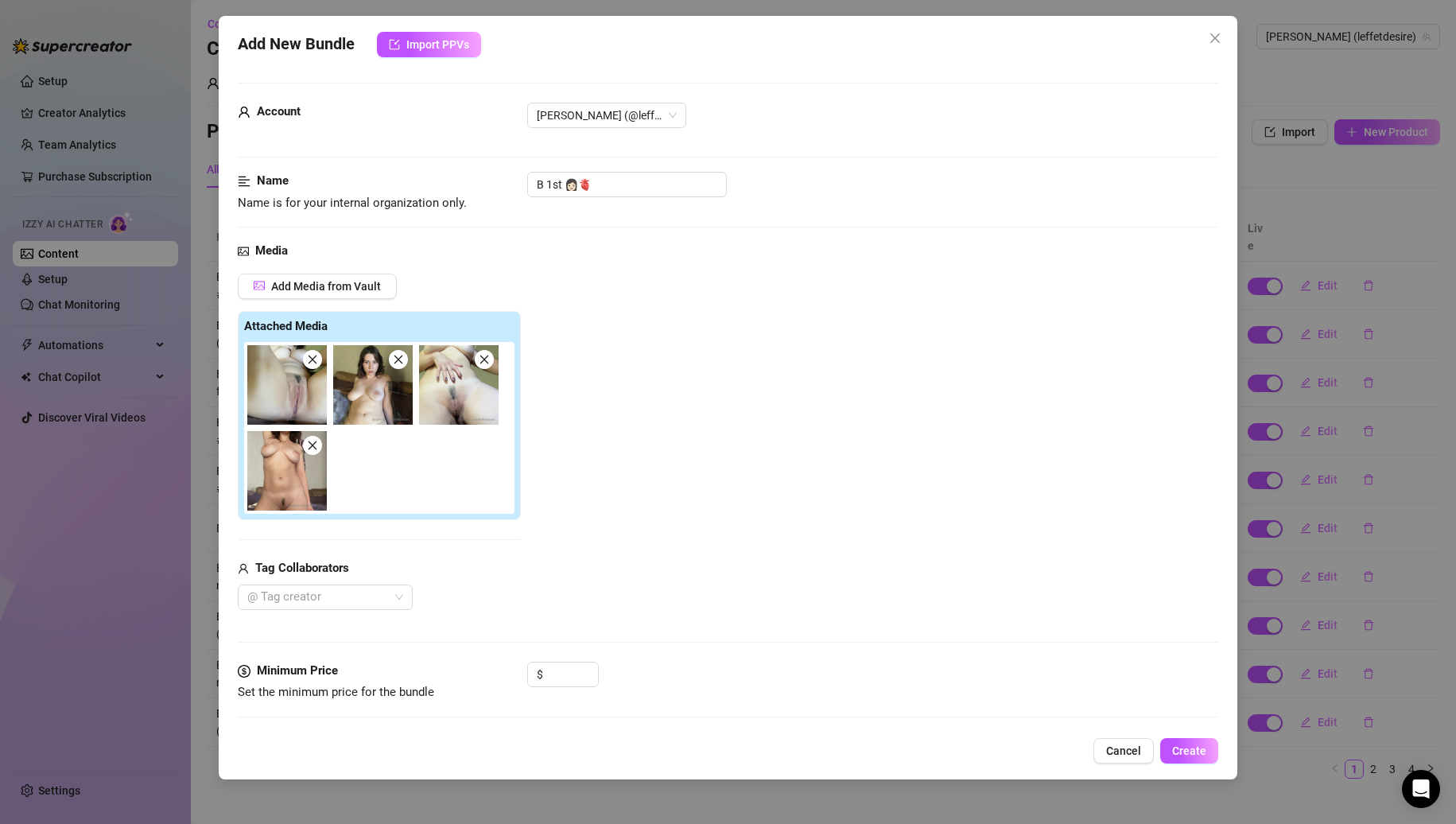
click at [317, 361] on icon "close" at bounding box center [313, 359] width 12 height 12
click at [393, 361] on icon "close" at bounding box center [399, 359] width 12 height 12
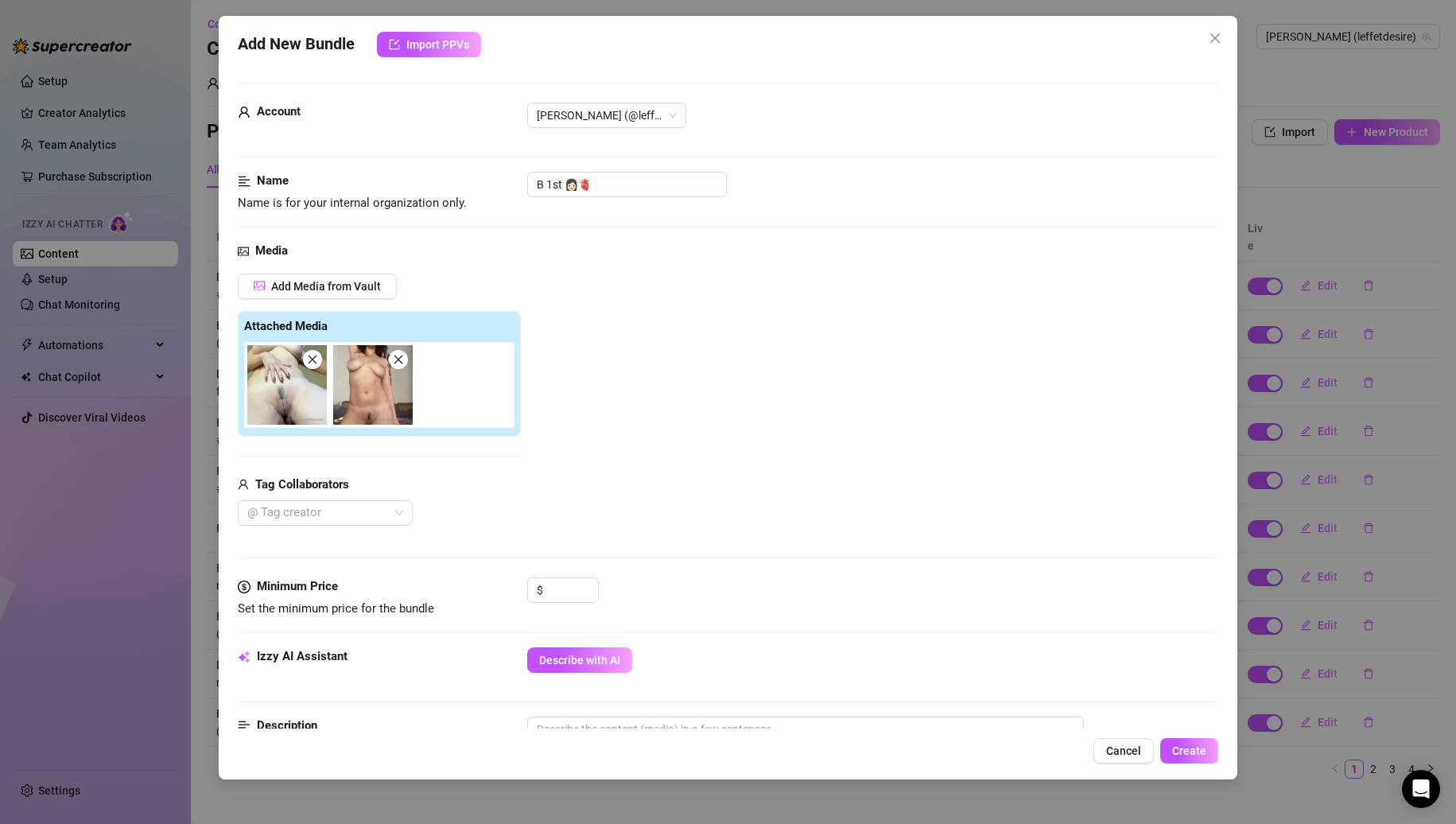
click at [317, 361] on icon "close" at bounding box center [313, 359] width 12 height 12
click at [627, 192] on input "B 1st 👩🏻🫀" at bounding box center [626, 184] width 199 height 25
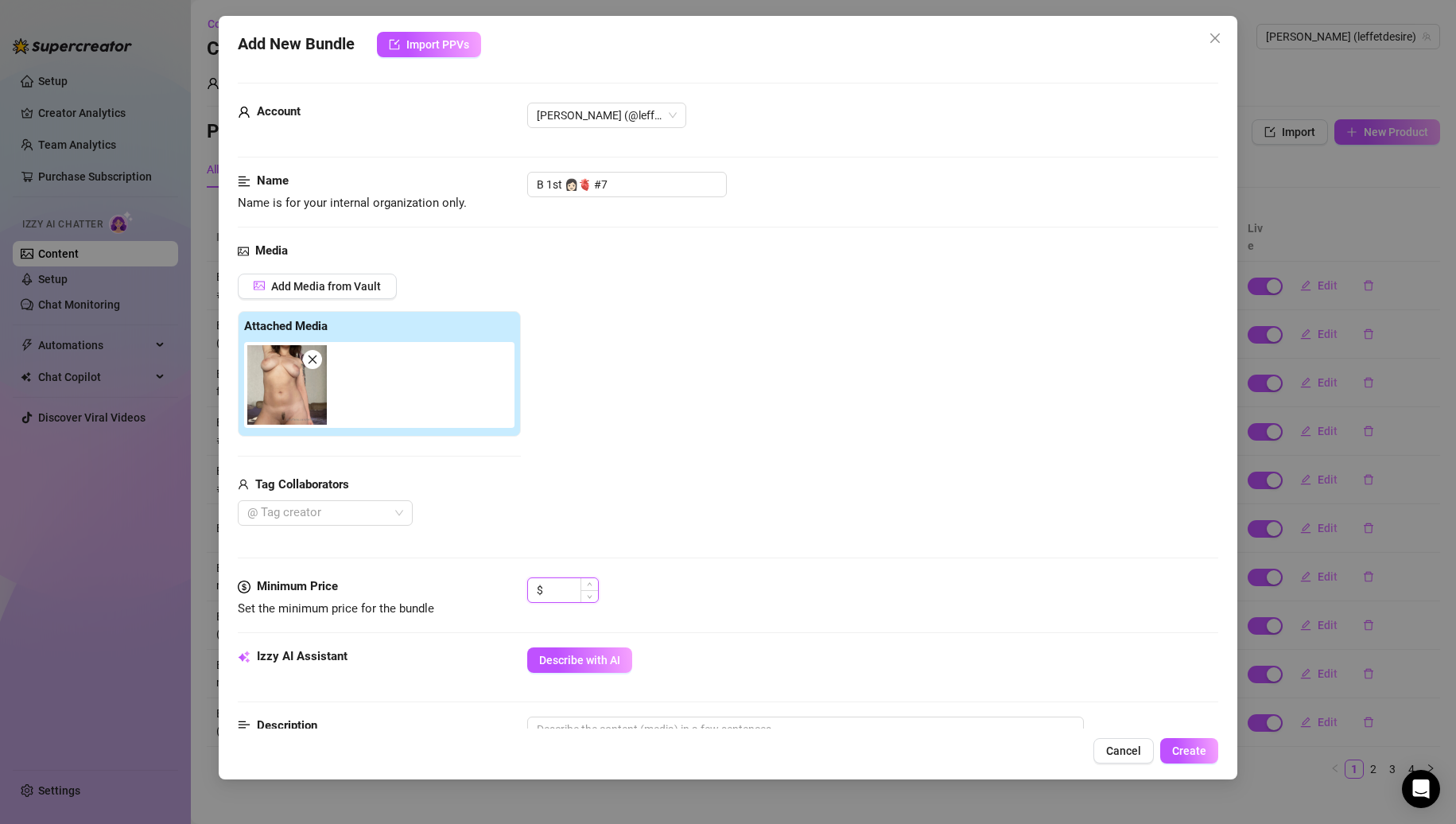
click at [559, 600] on input at bounding box center [572, 590] width 52 height 24
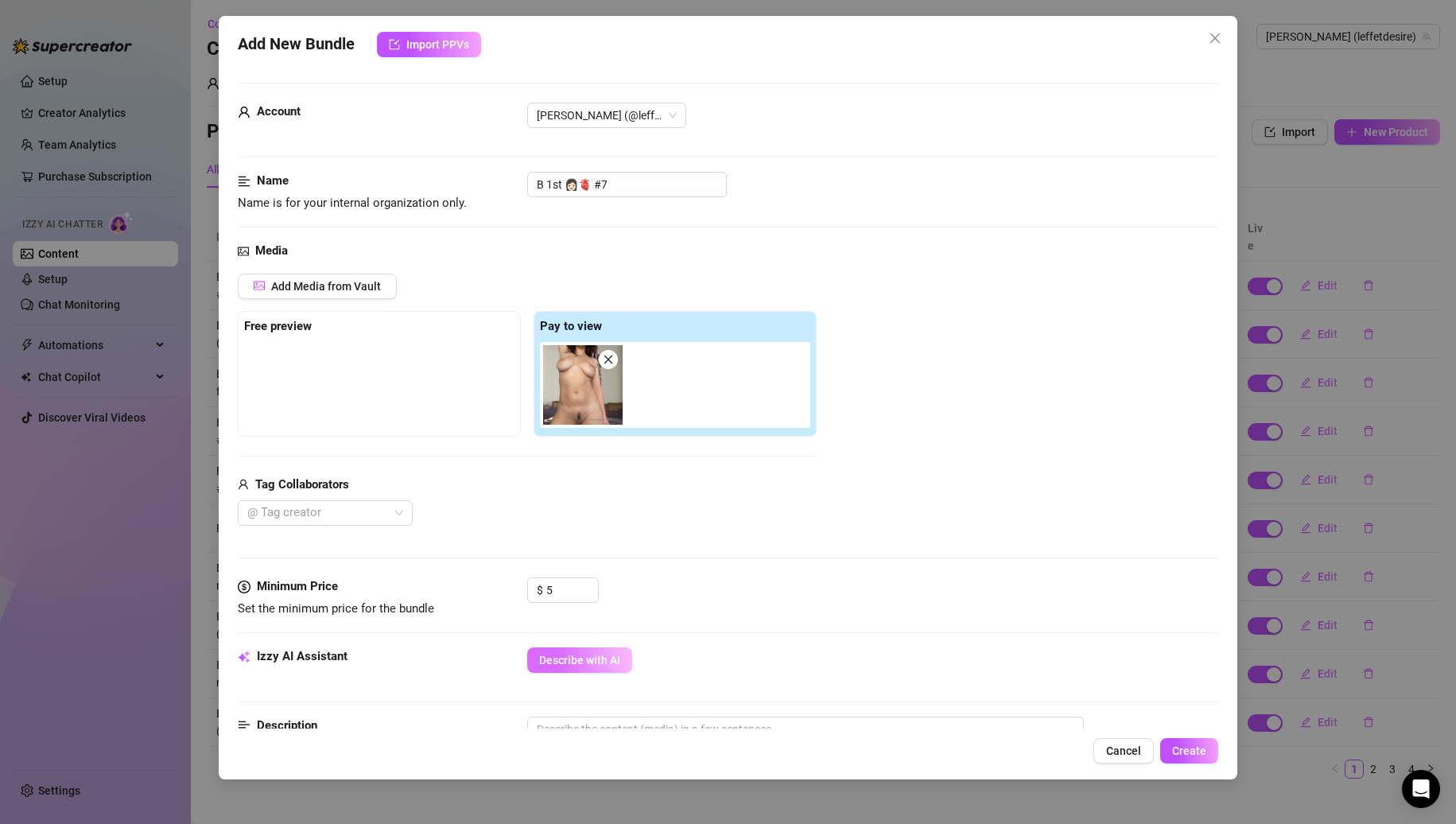
click at [564, 648] on button "Describe with AI" at bounding box center [579, 660] width 105 height 25
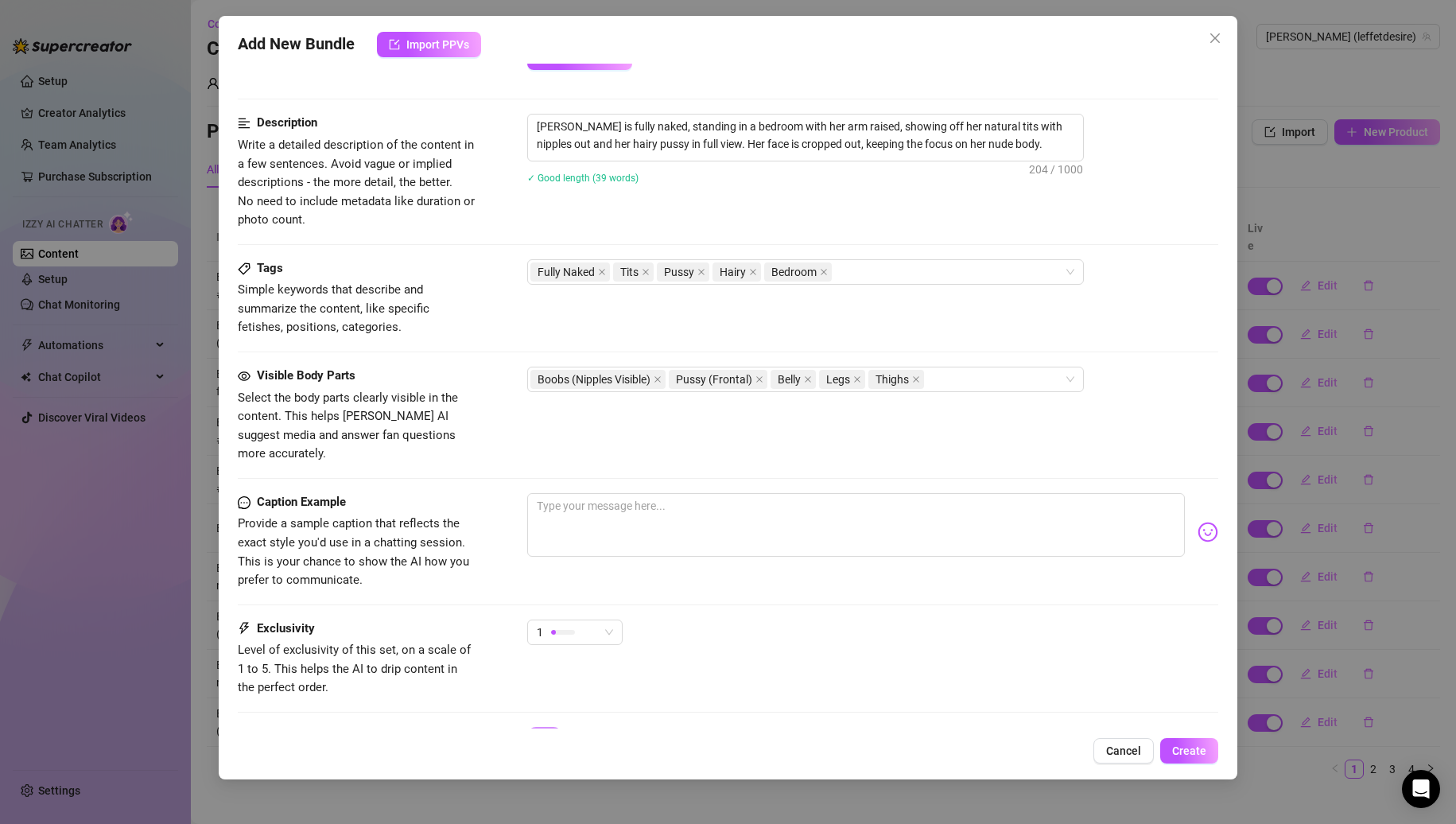
scroll to position [672, 0]
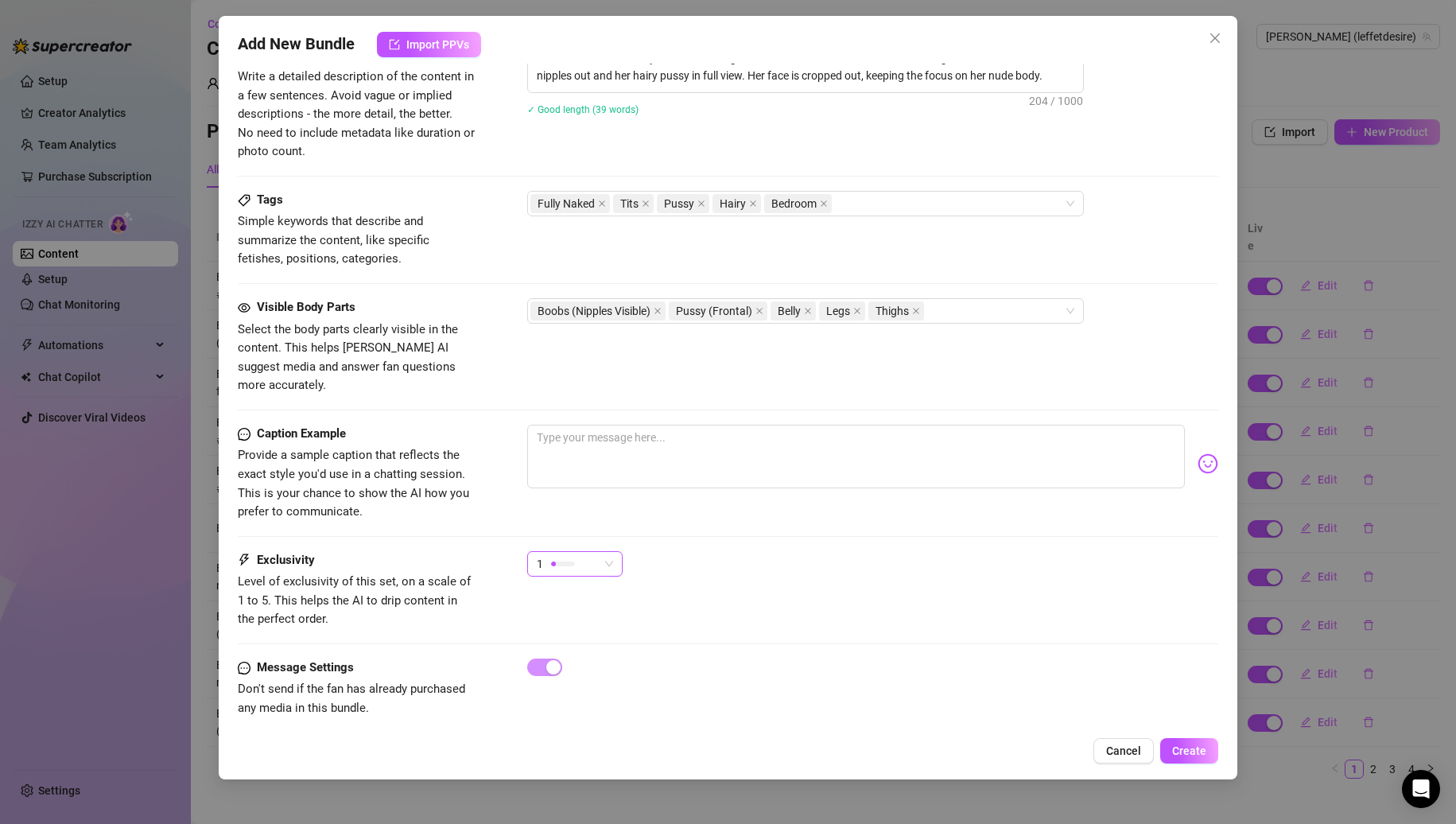
click at [580, 554] on div "1" at bounding box center [568, 564] width 62 height 24
click at [571, 590] on div "2" at bounding box center [615, 602] width 169 height 25
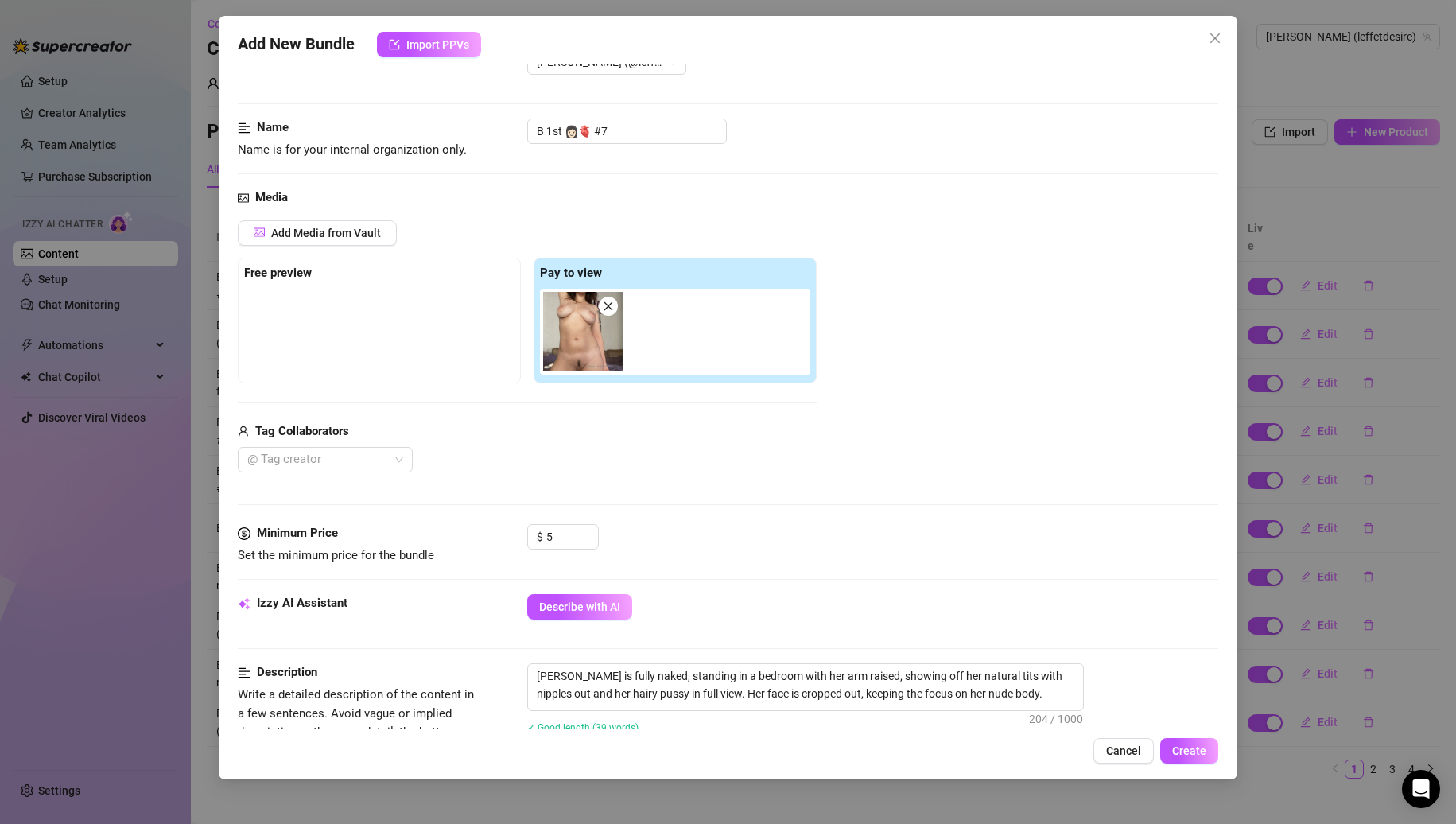
scroll to position [0, 0]
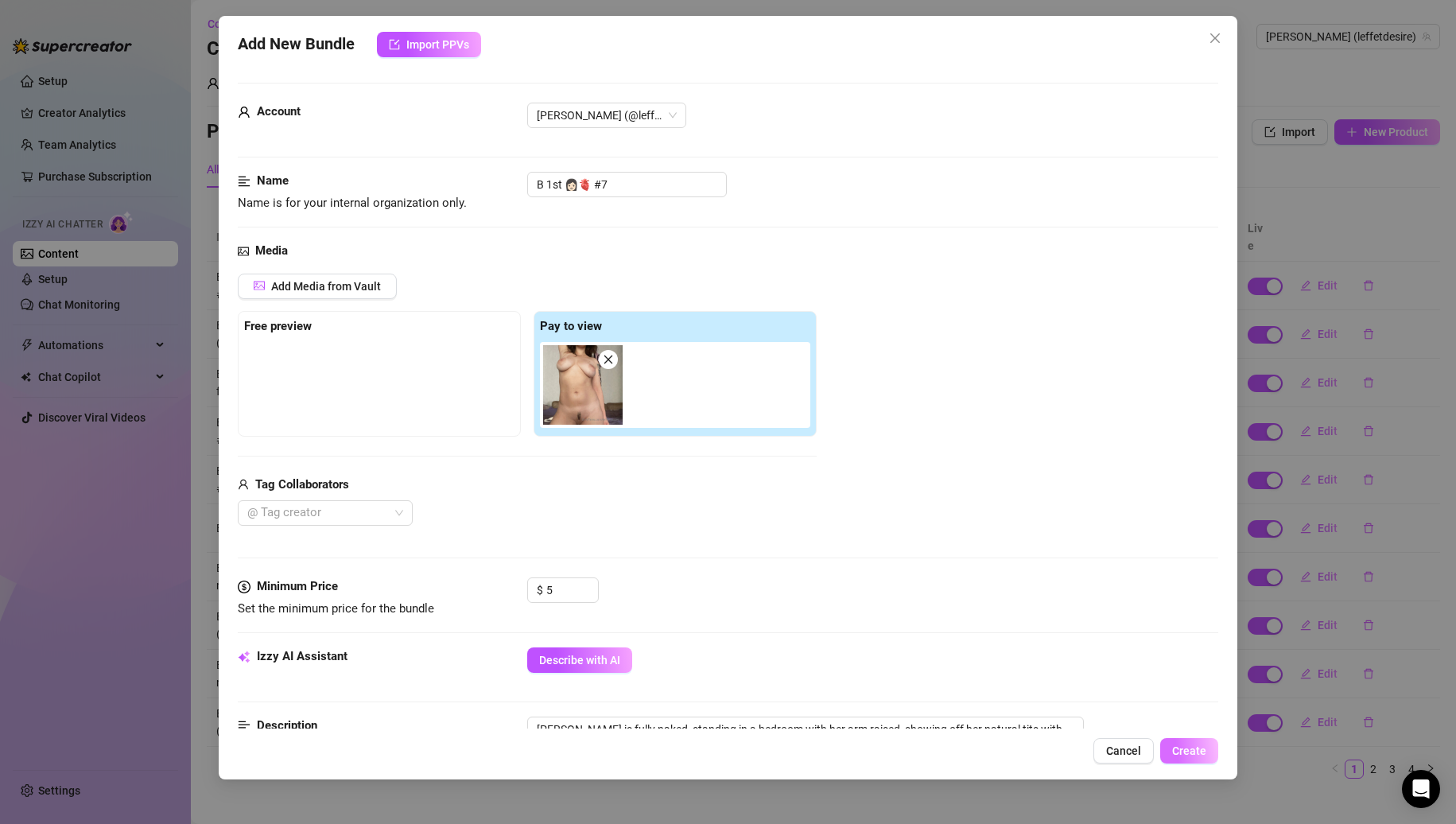
click at [1199, 756] on span "Create" at bounding box center [1189, 751] width 34 height 13
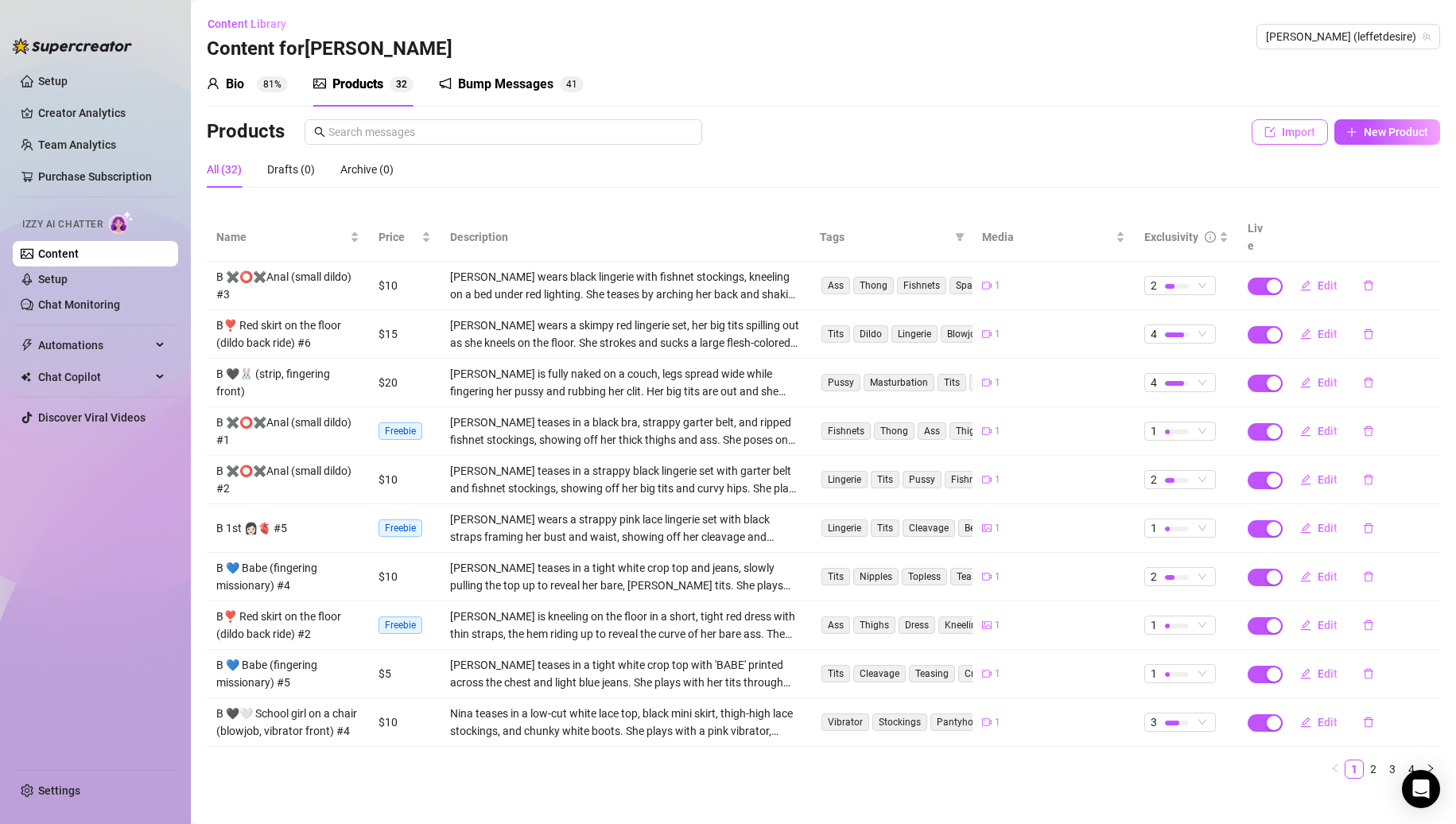
click at [1265, 140] on button "Import" at bounding box center [1289, 132] width 76 height 25
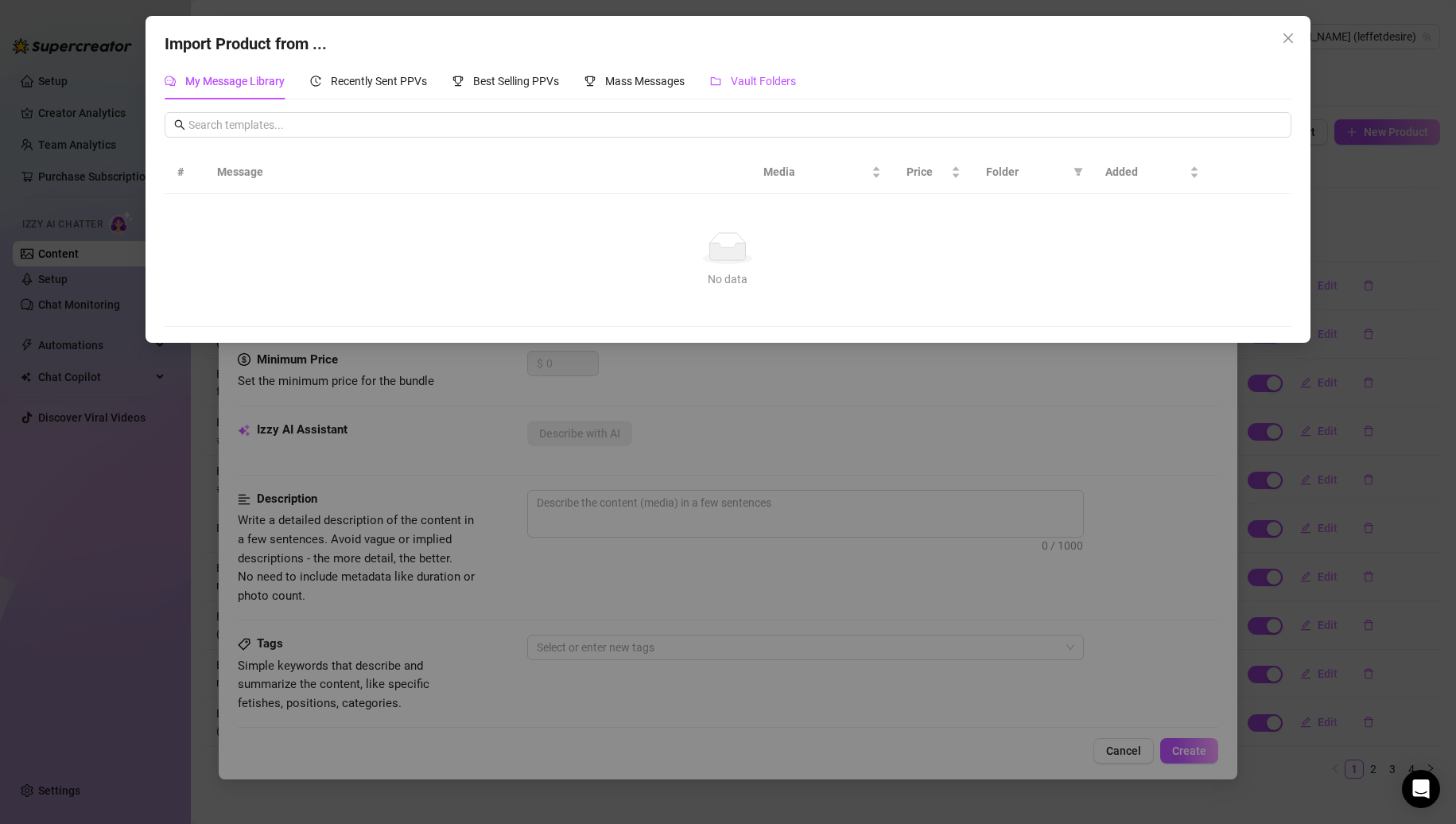
click at [738, 75] on span "Vault Folders" at bounding box center [764, 81] width 66 height 13
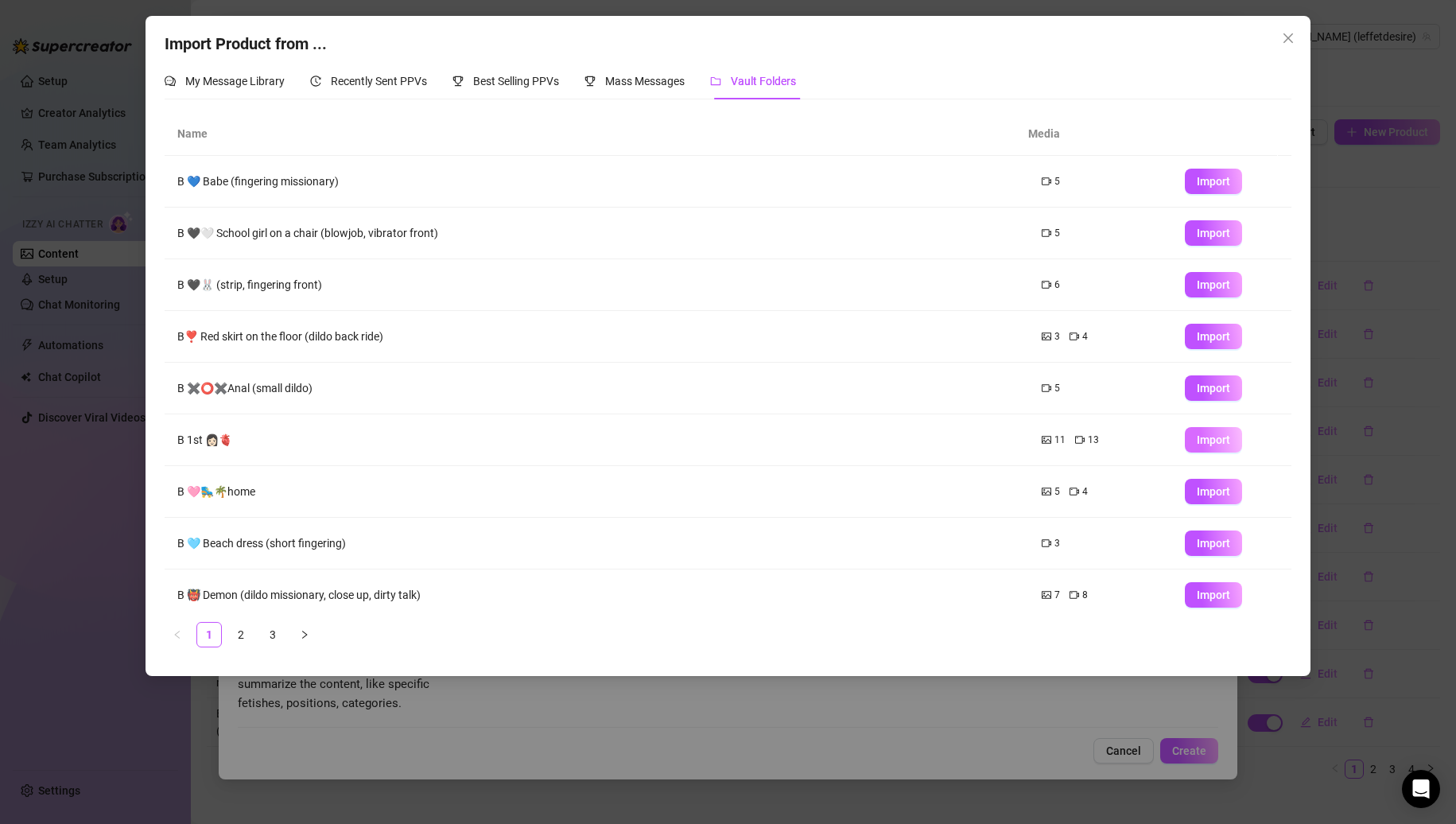
click at [1197, 440] on span "Import" at bounding box center [1213, 439] width 34 height 13
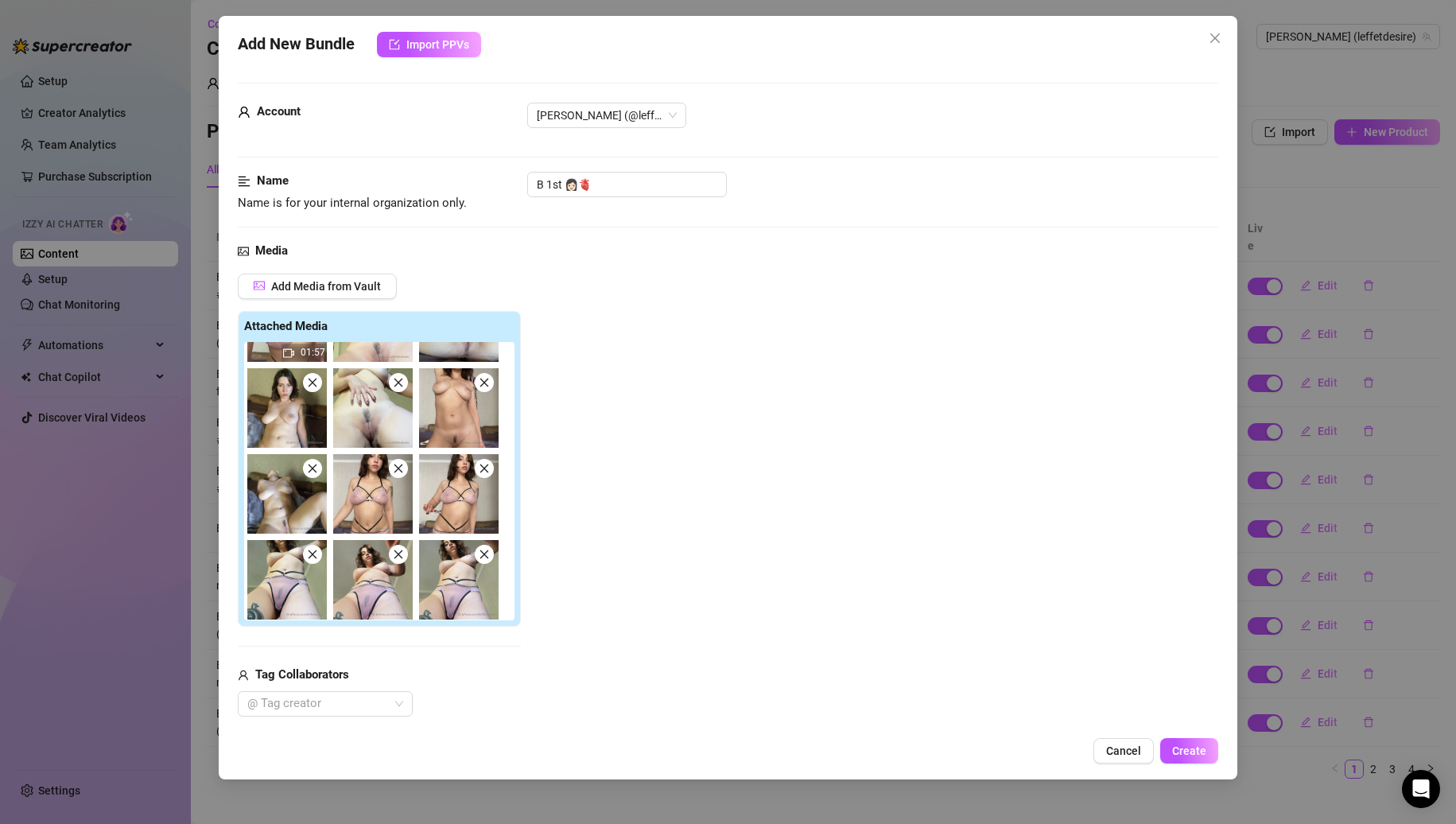
scroll to position [409, 0]
click at [488, 385] on icon "close" at bounding box center [485, 381] width 12 height 12
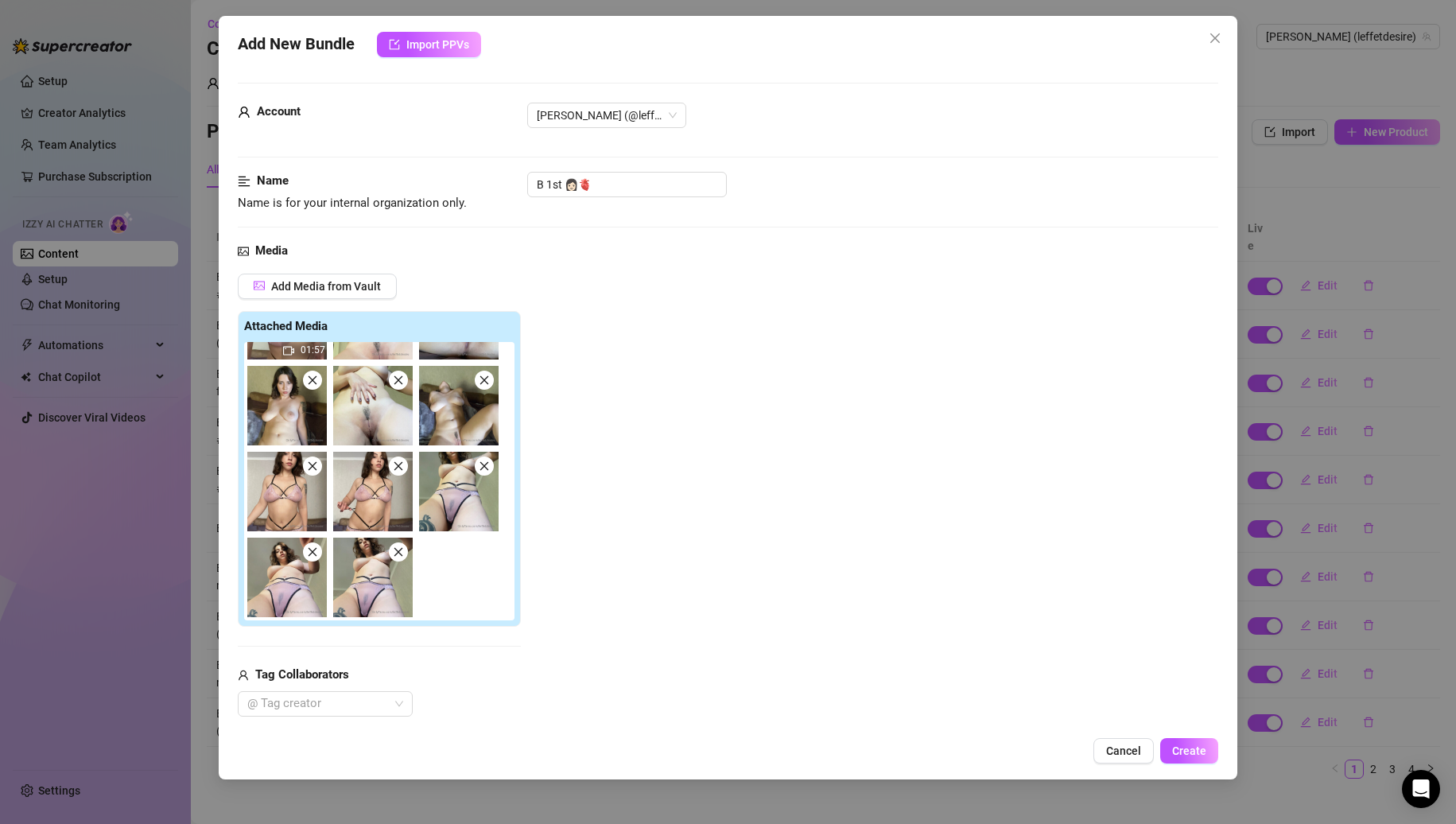
click at [485, 389] on span at bounding box center [485, 381] width 19 height 19
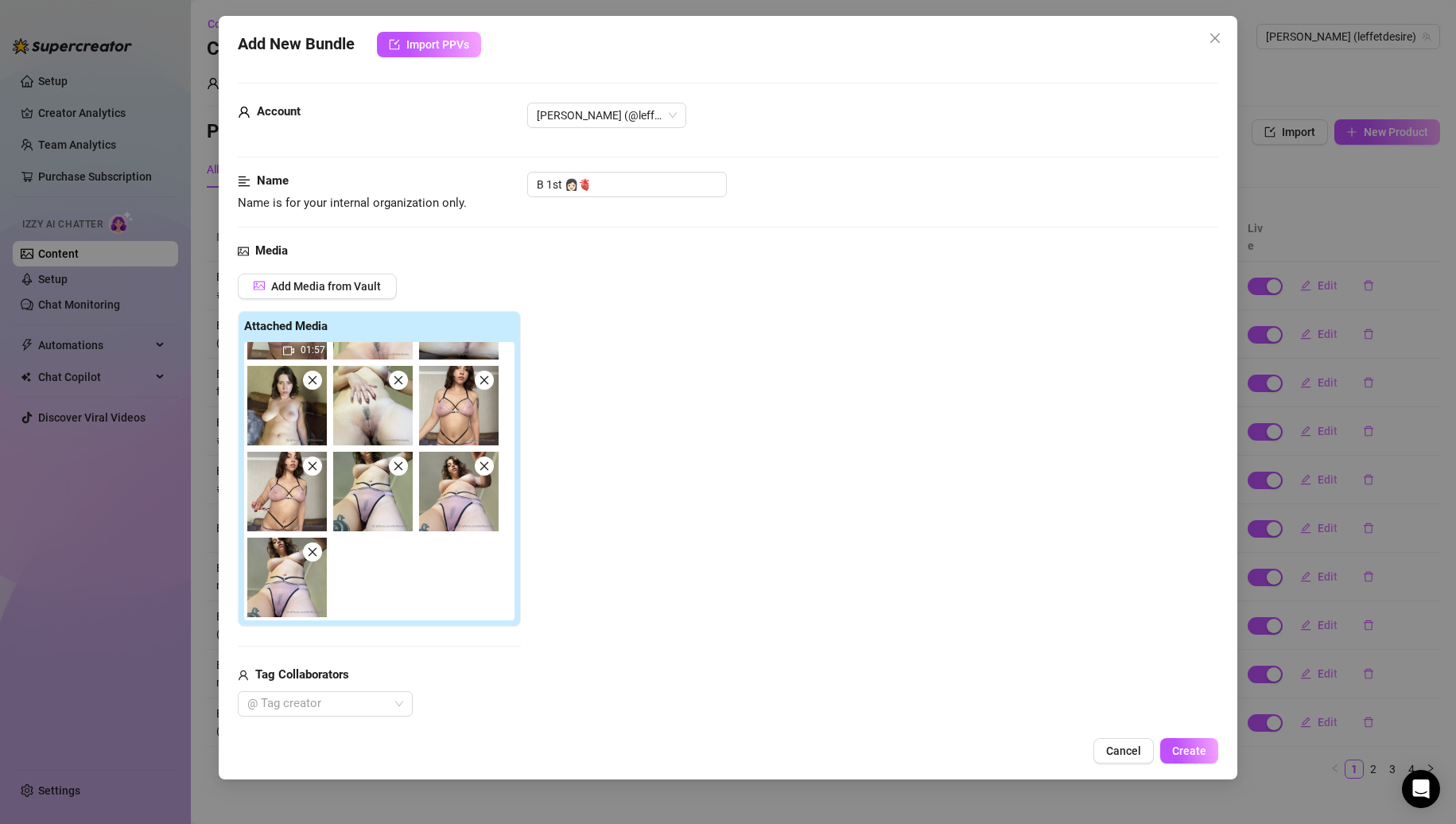
click at [490, 386] on span at bounding box center [485, 381] width 19 height 19
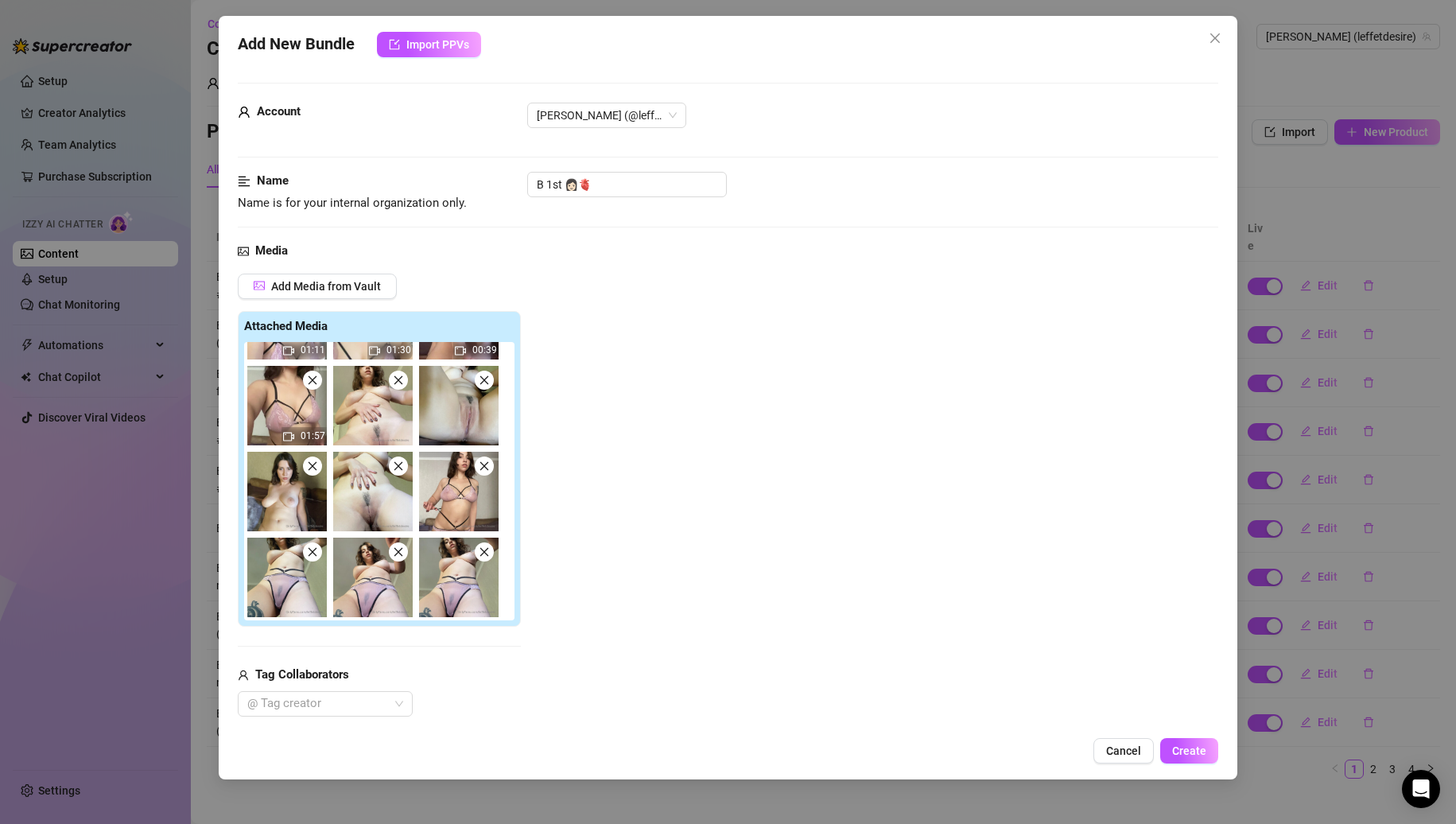
scroll to position [323, 0]
click at [482, 471] on icon "close" at bounding box center [485, 466] width 12 height 12
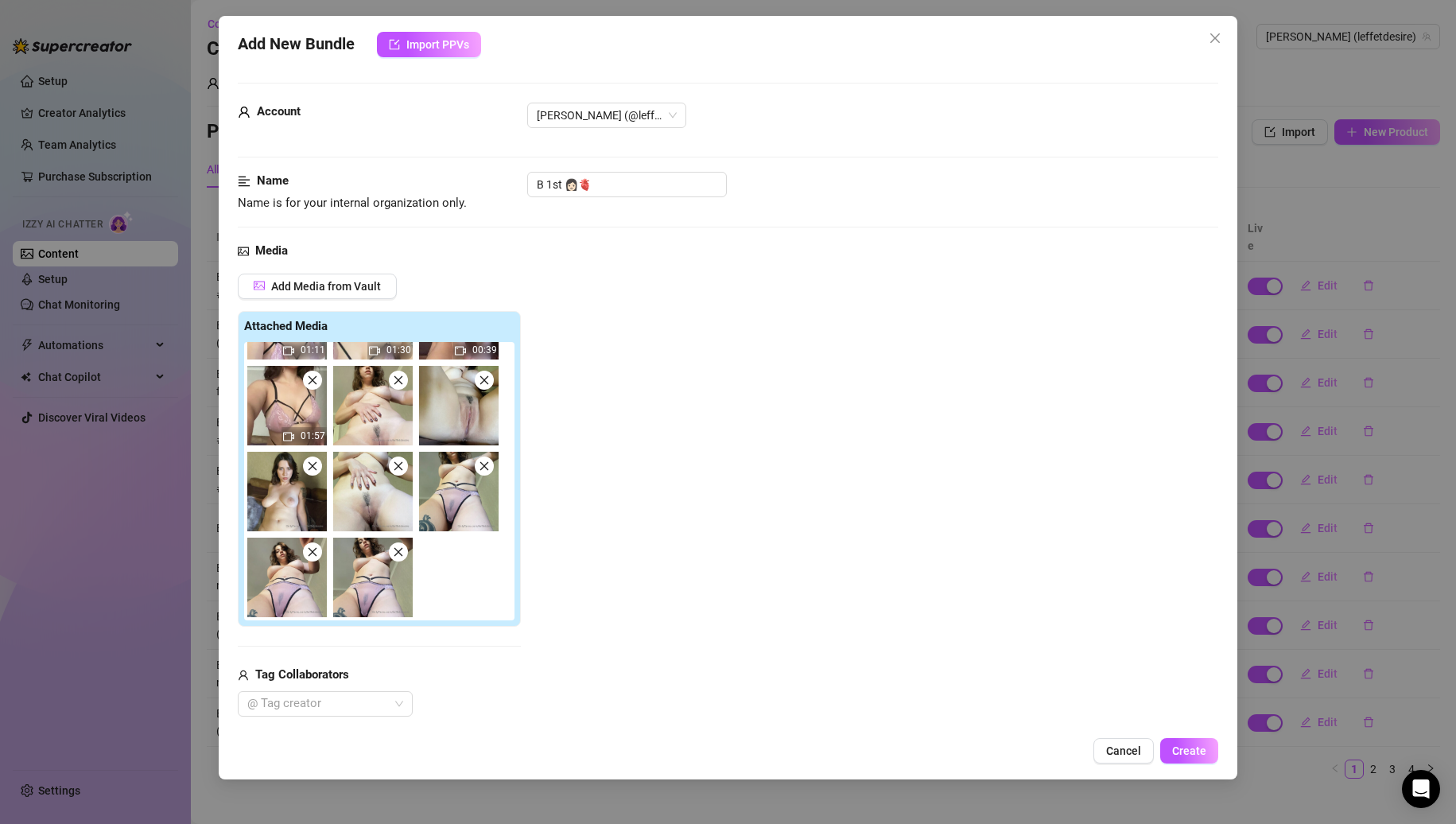
click at [482, 471] on icon "close" at bounding box center [485, 466] width 12 height 12
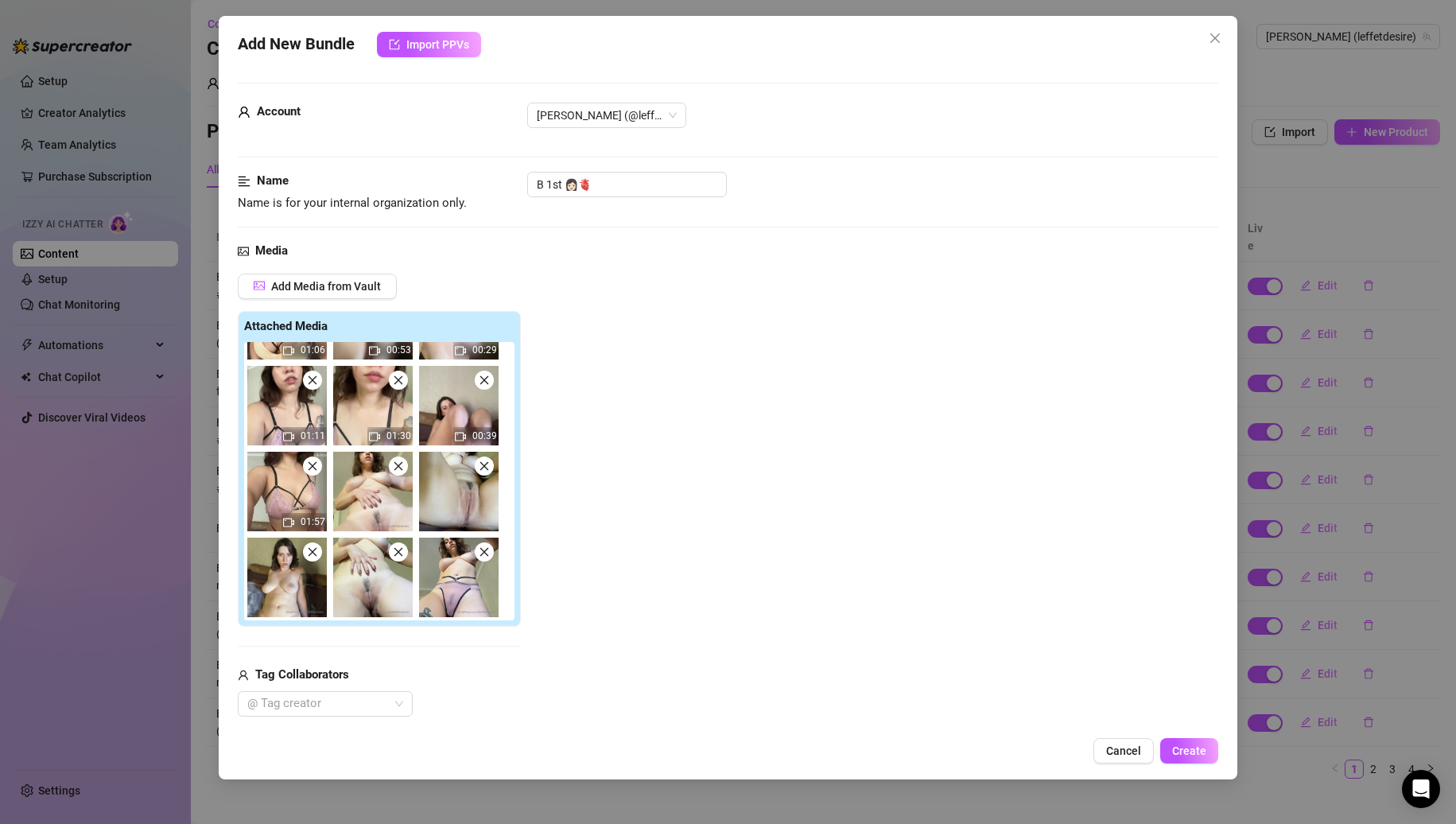
scroll to position [237, 0]
click at [485, 553] on icon "close" at bounding box center [484, 552] width 9 height 9
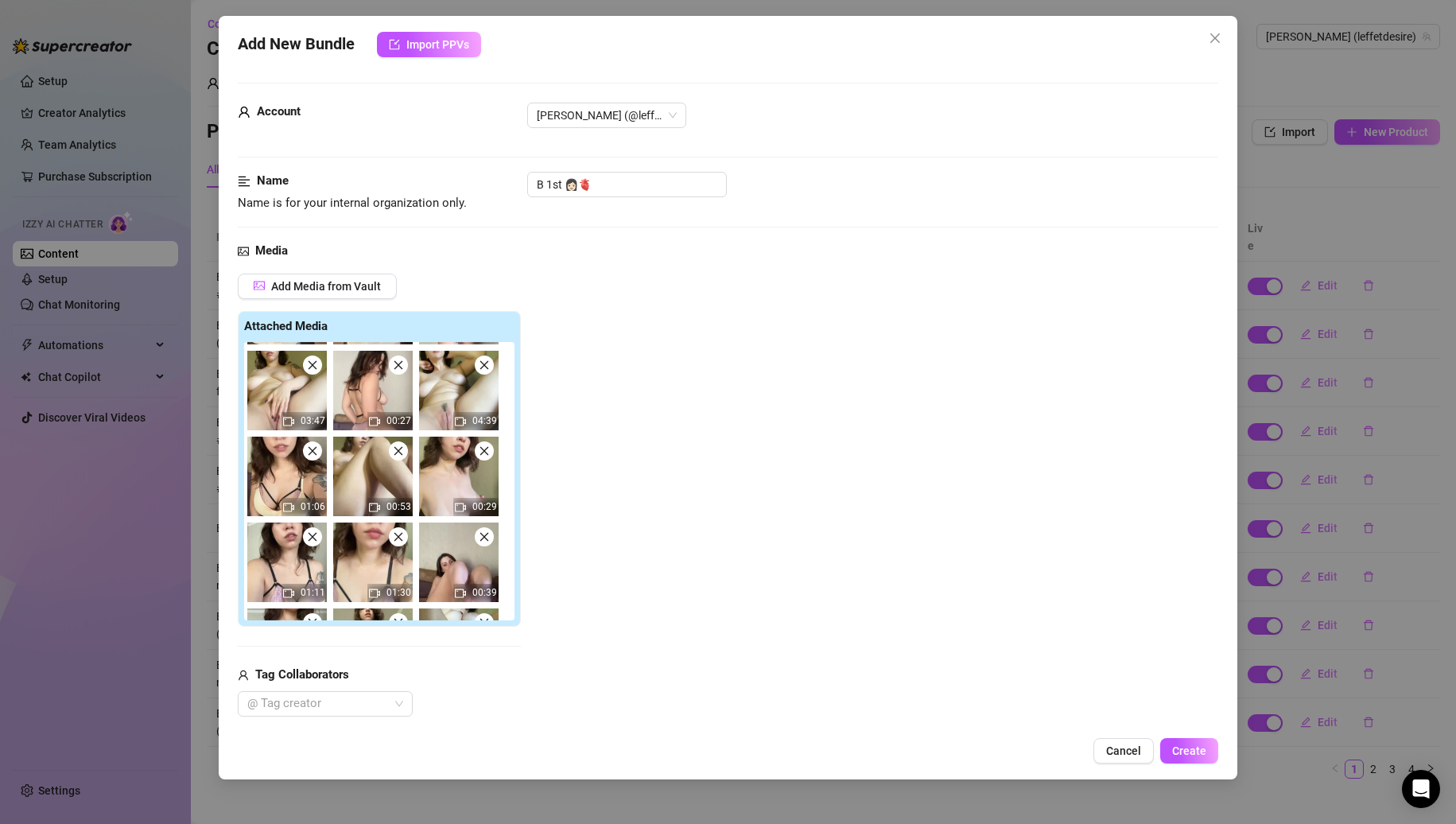
scroll to position [0, 0]
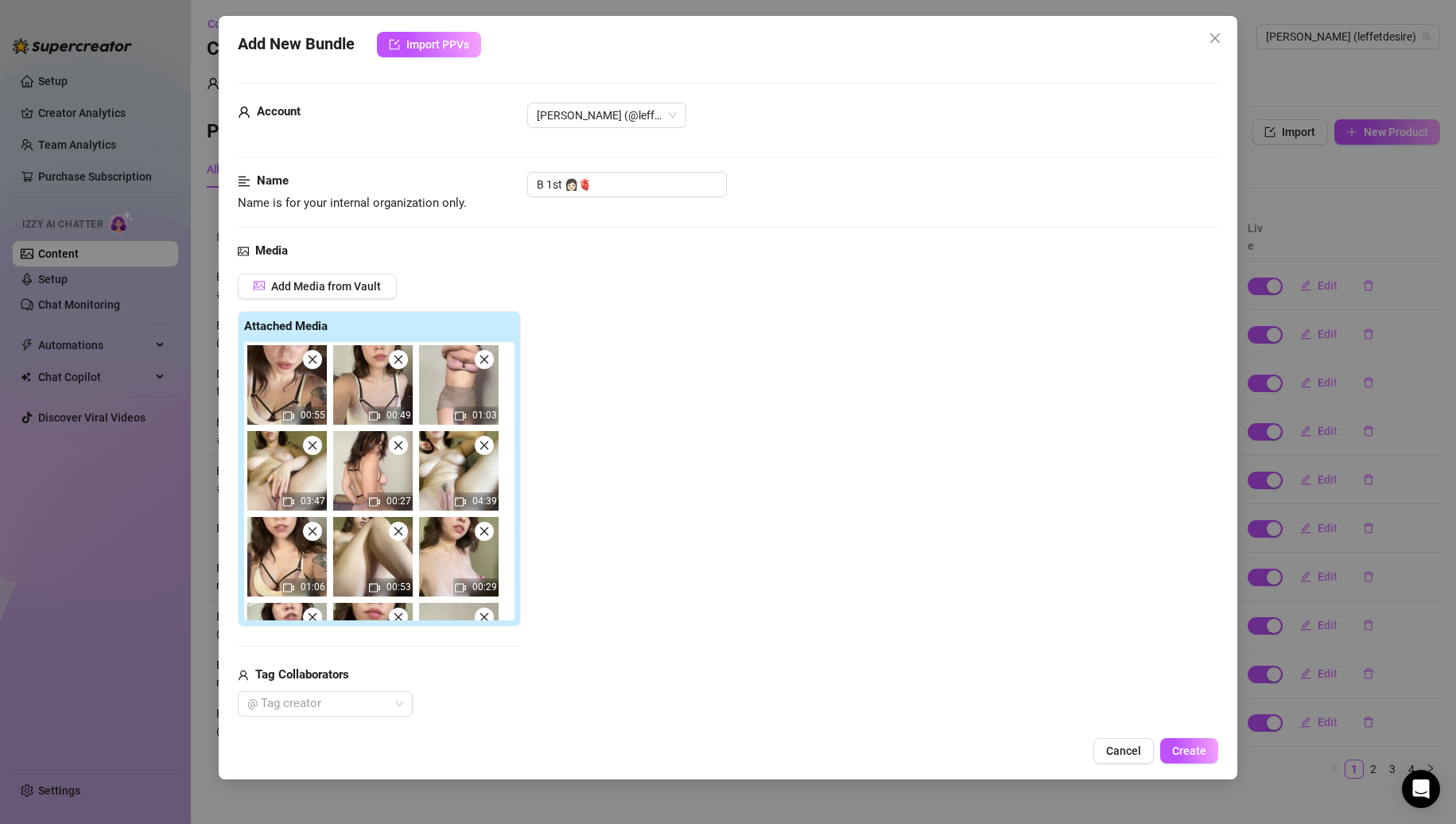
click at [319, 367] on img at bounding box center [287, 385] width 80 height 80
click at [316, 362] on icon "close" at bounding box center [313, 359] width 12 height 12
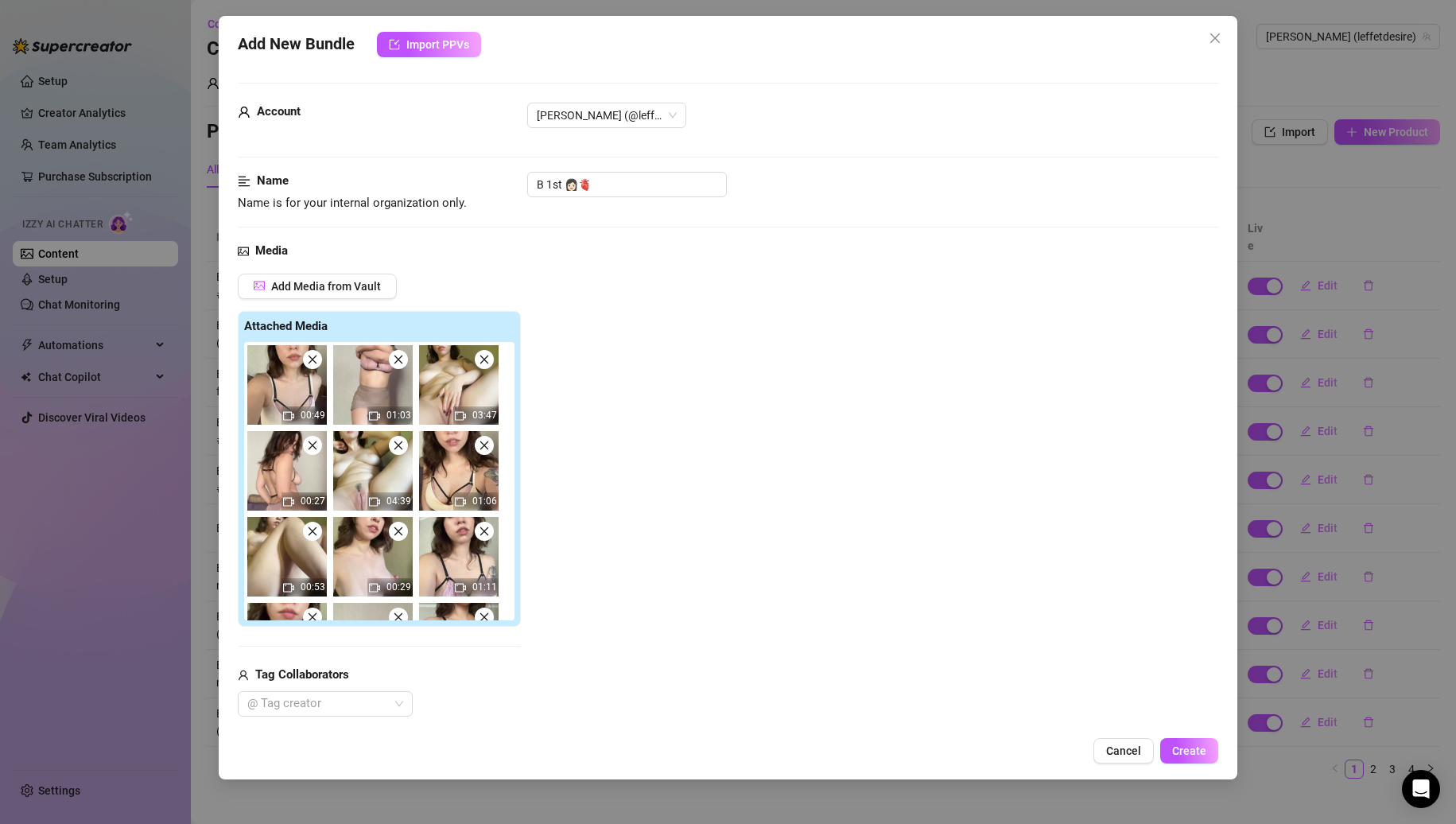
click at [316, 362] on icon "close" at bounding box center [313, 359] width 12 height 12
click at [393, 362] on icon "close" at bounding box center [399, 359] width 12 height 12
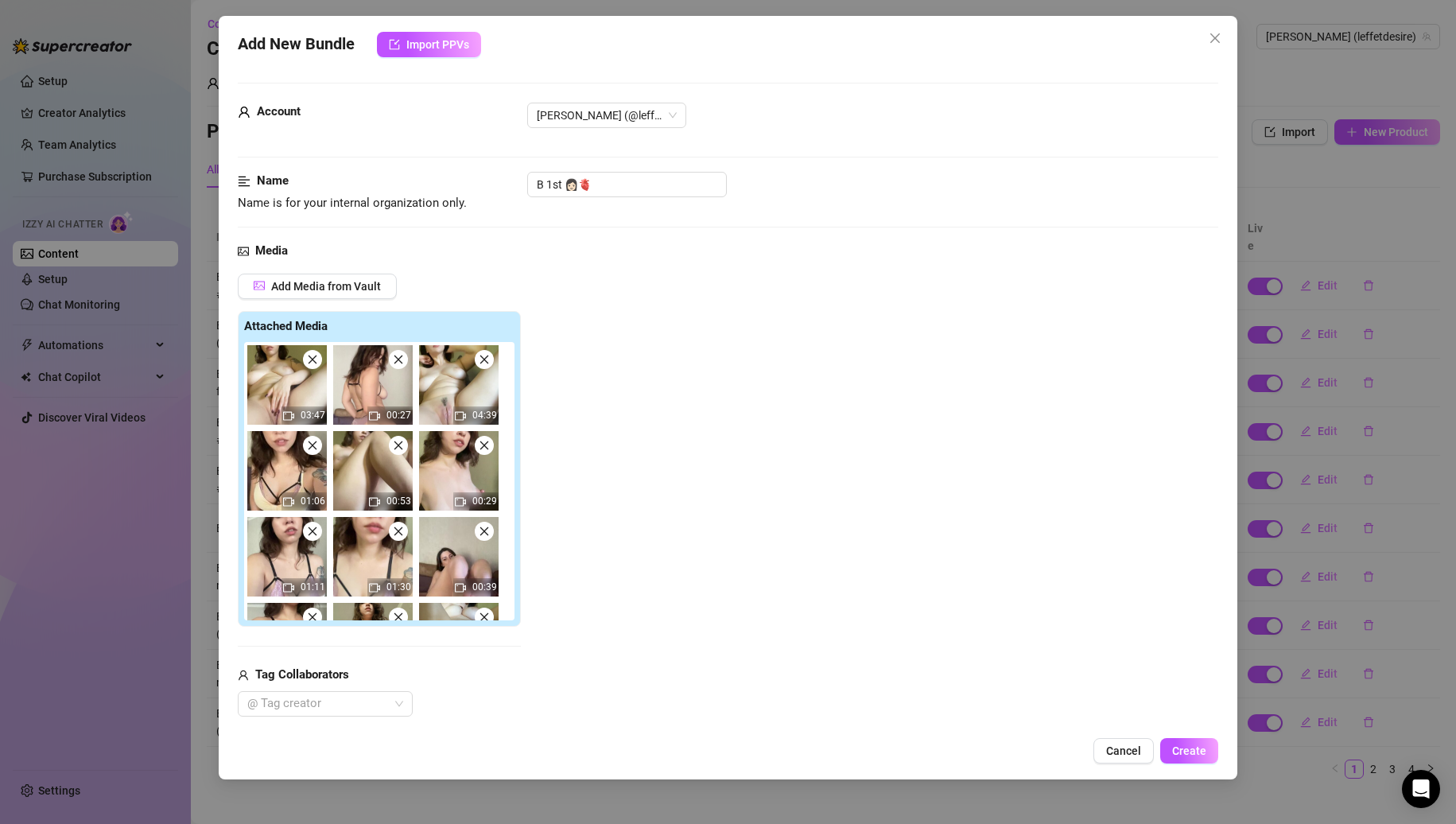
click at [316, 362] on icon "close" at bounding box center [313, 359] width 12 height 12
click at [393, 362] on icon "close" at bounding box center [399, 359] width 12 height 12
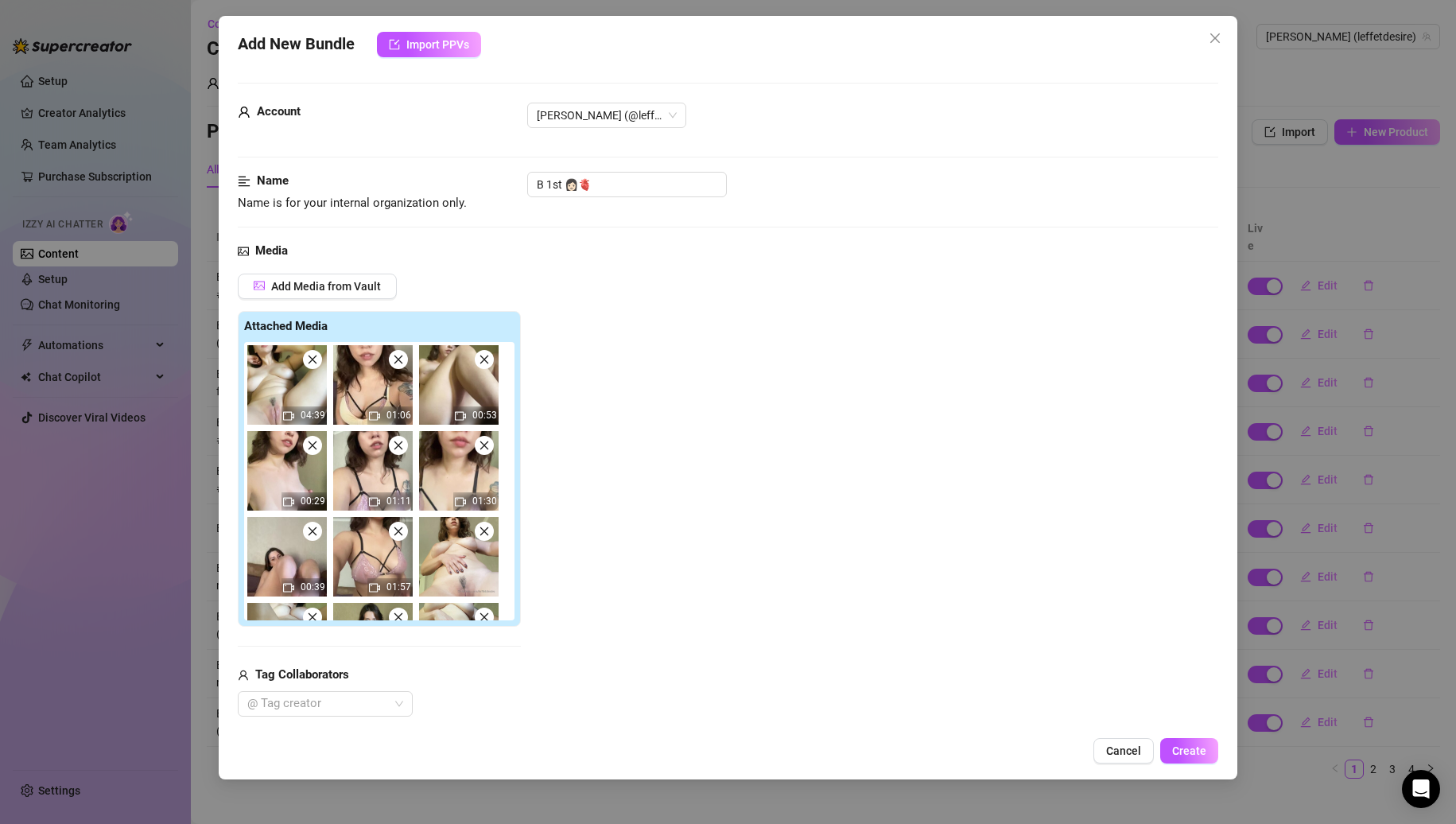
click at [316, 362] on icon "close" at bounding box center [313, 359] width 12 height 12
click at [393, 362] on icon "close" at bounding box center [399, 359] width 12 height 12
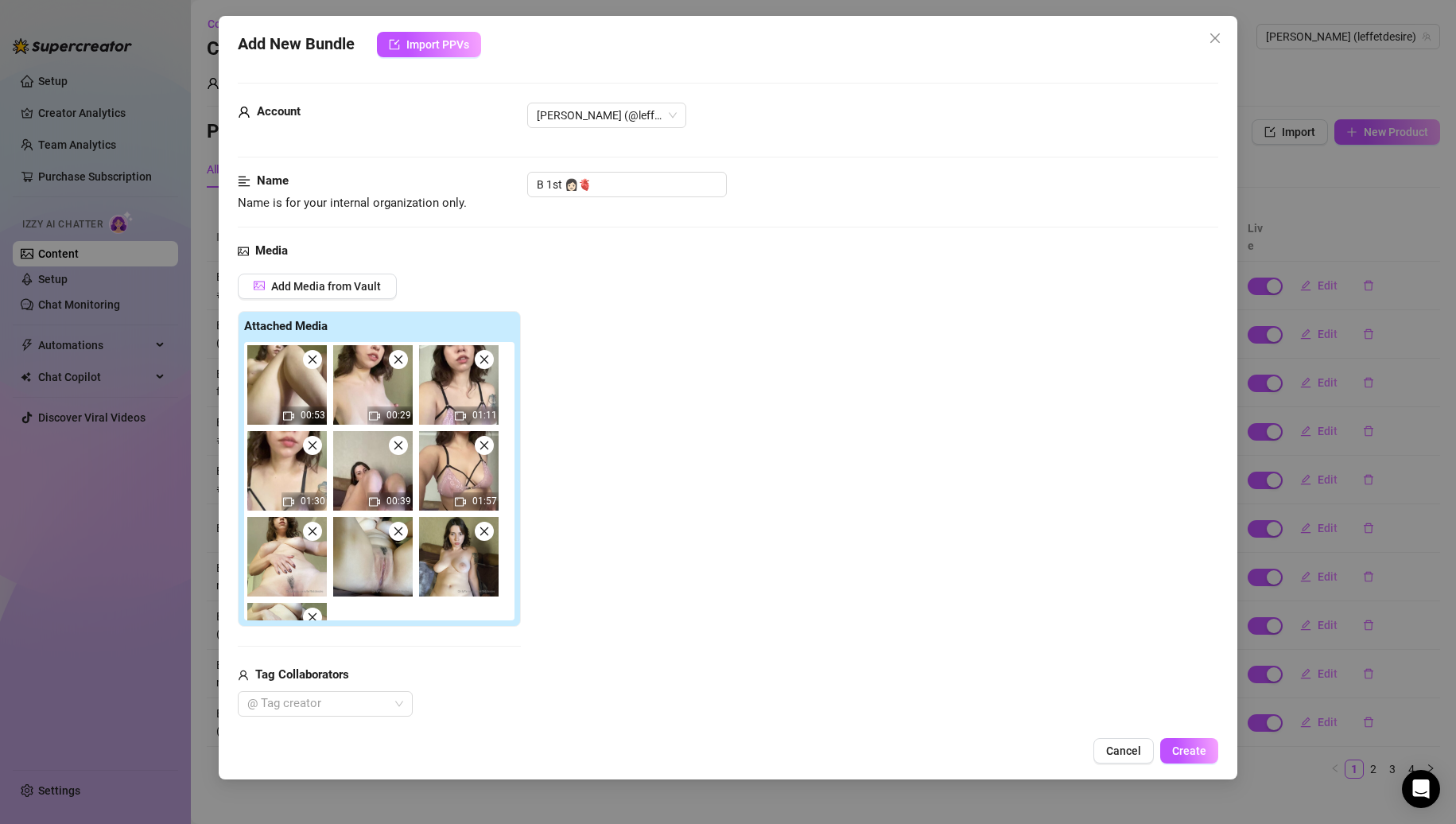
click at [316, 362] on icon "close" at bounding box center [313, 359] width 12 height 12
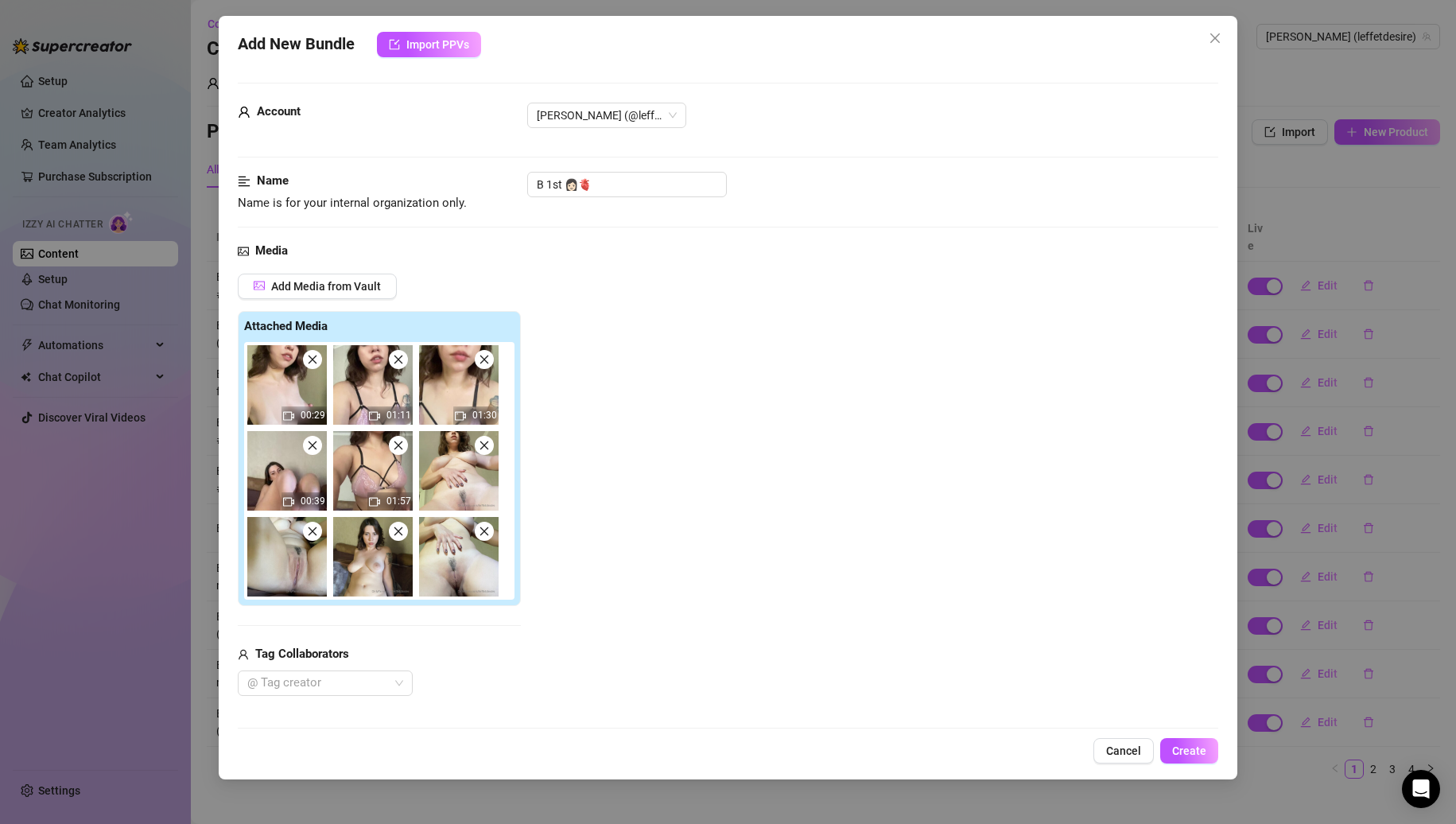
click at [316, 362] on icon "close" at bounding box center [313, 359] width 12 height 12
click at [393, 362] on icon "close" at bounding box center [399, 359] width 12 height 12
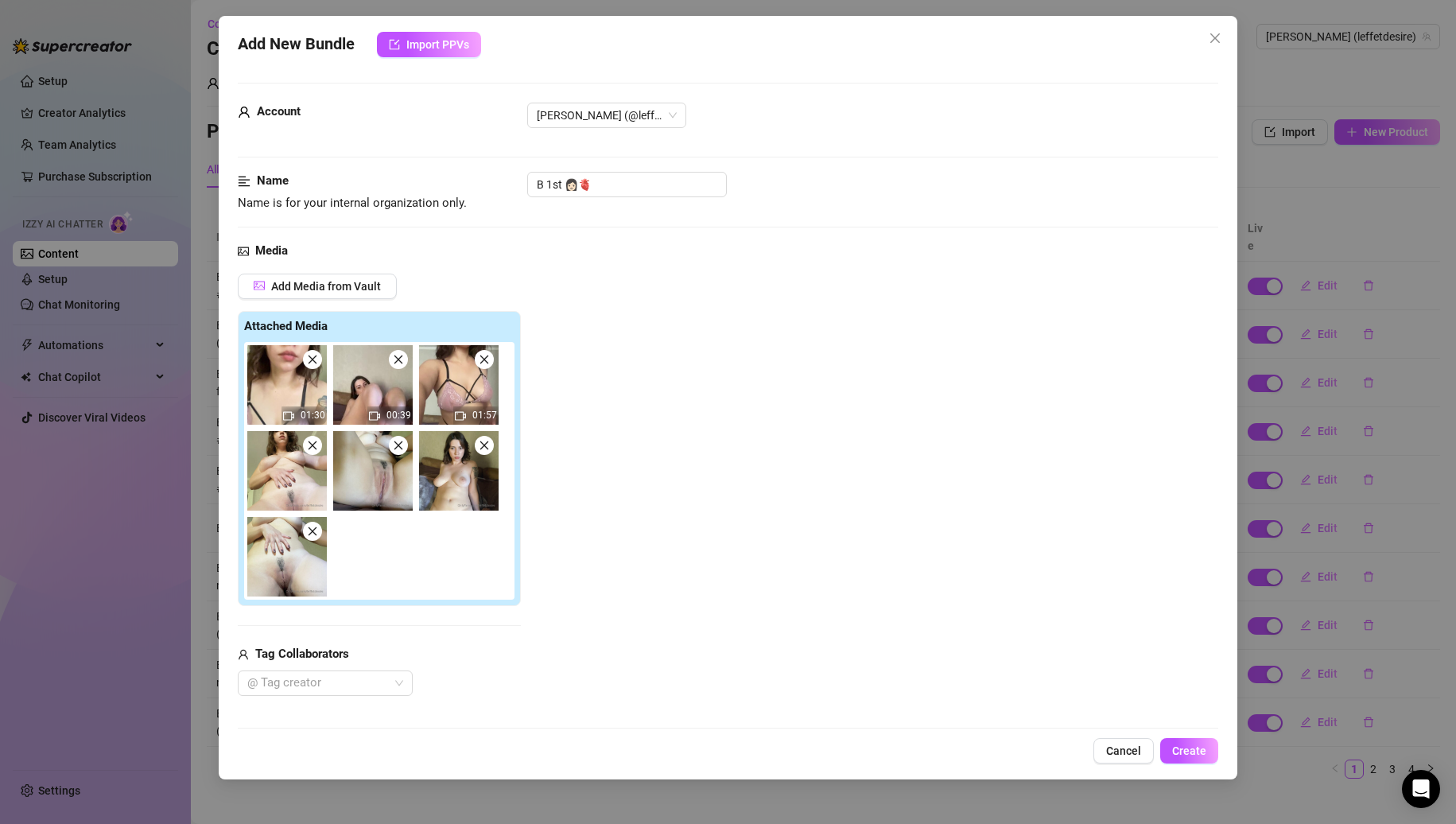
click at [316, 362] on icon "close" at bounding box center [313, 359] width 12 height 12
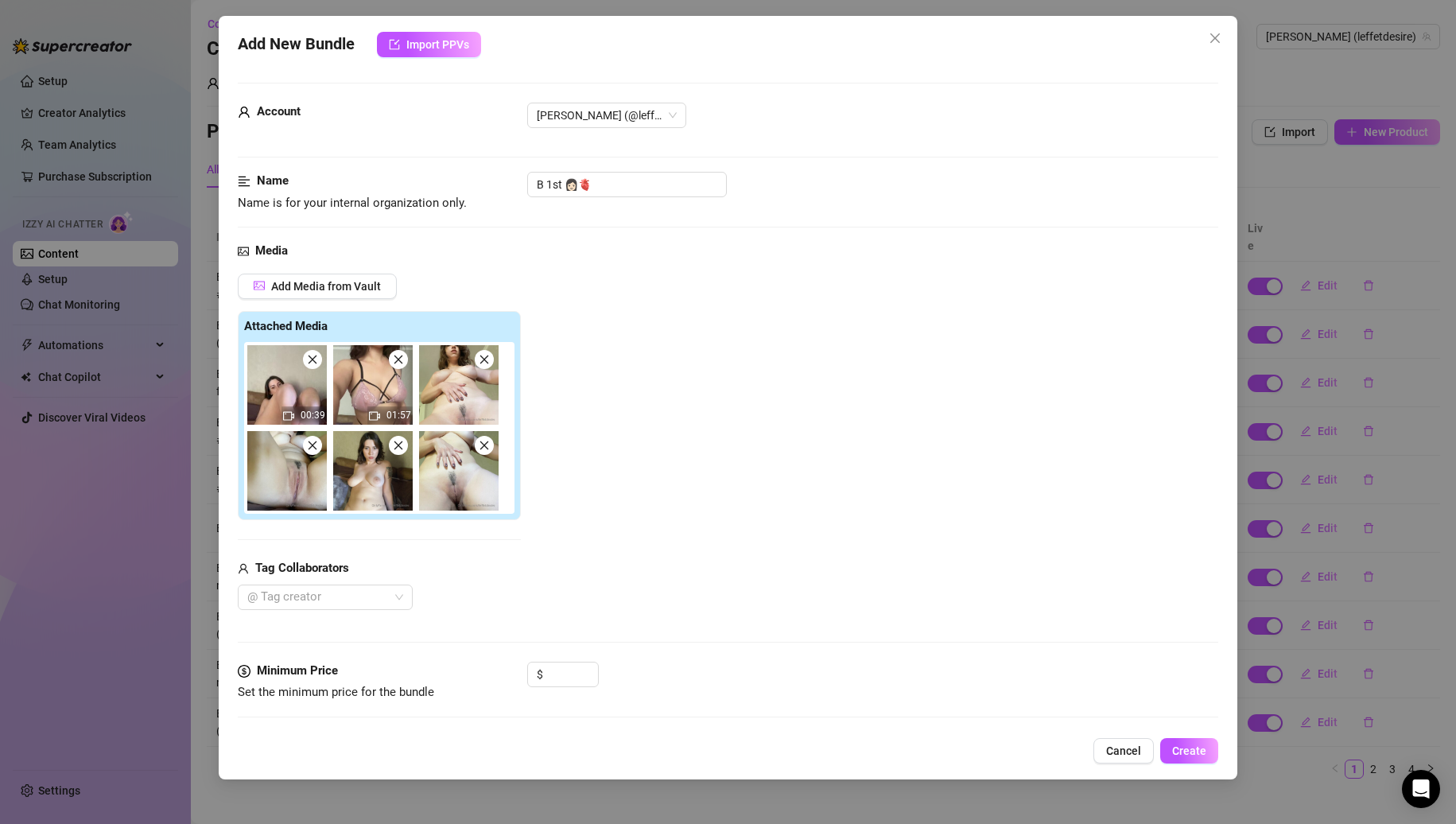
click at [316, 362] on icon "close" at bounding box center [313, 359] width 12 height 12
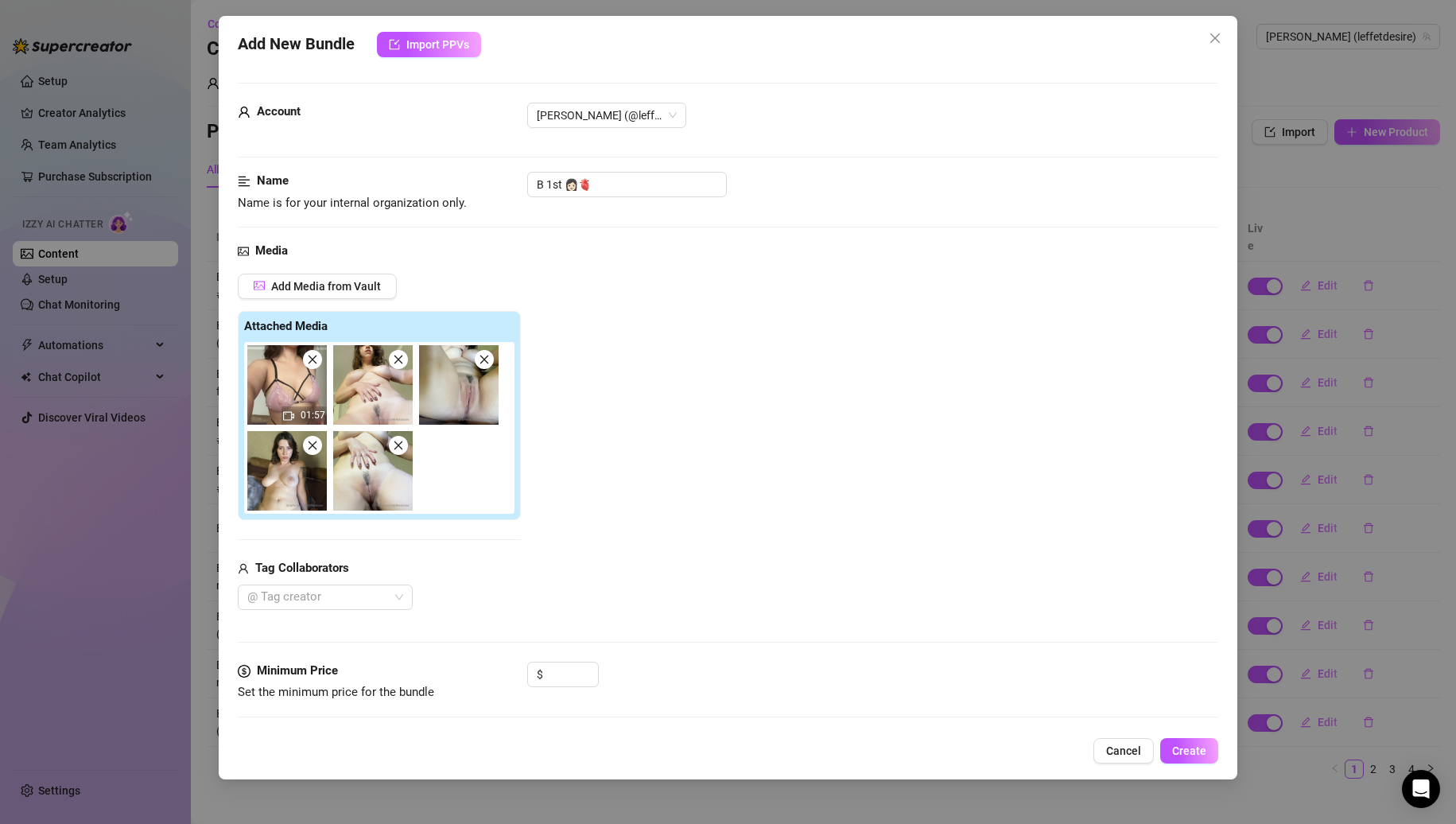
click at [316, 362] on icon "close" at bounding box center [313, 359] width 12 height 12
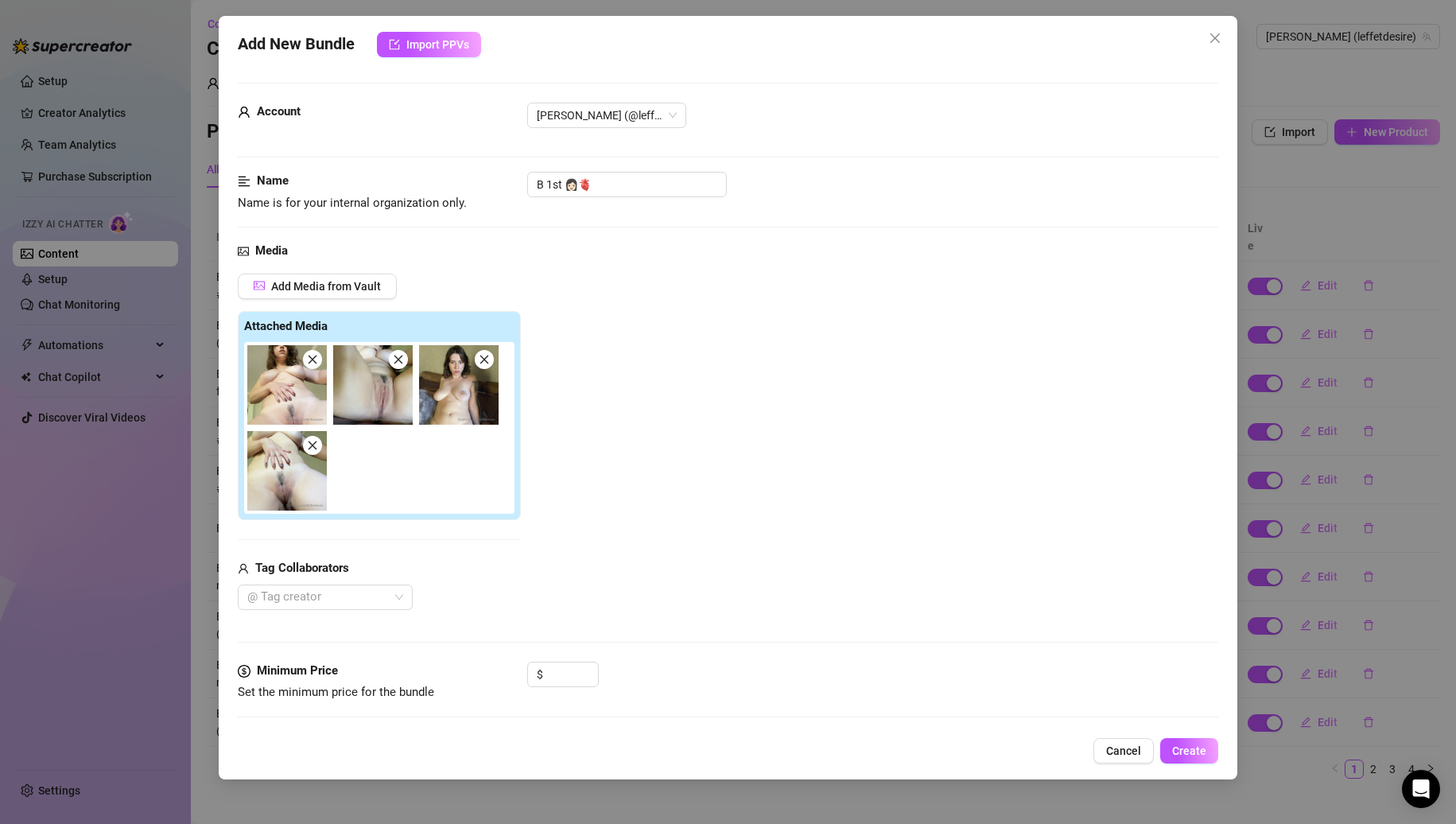
click at [316, 362] on icon "close" at bounding box center [313, 359] width 12 height 12
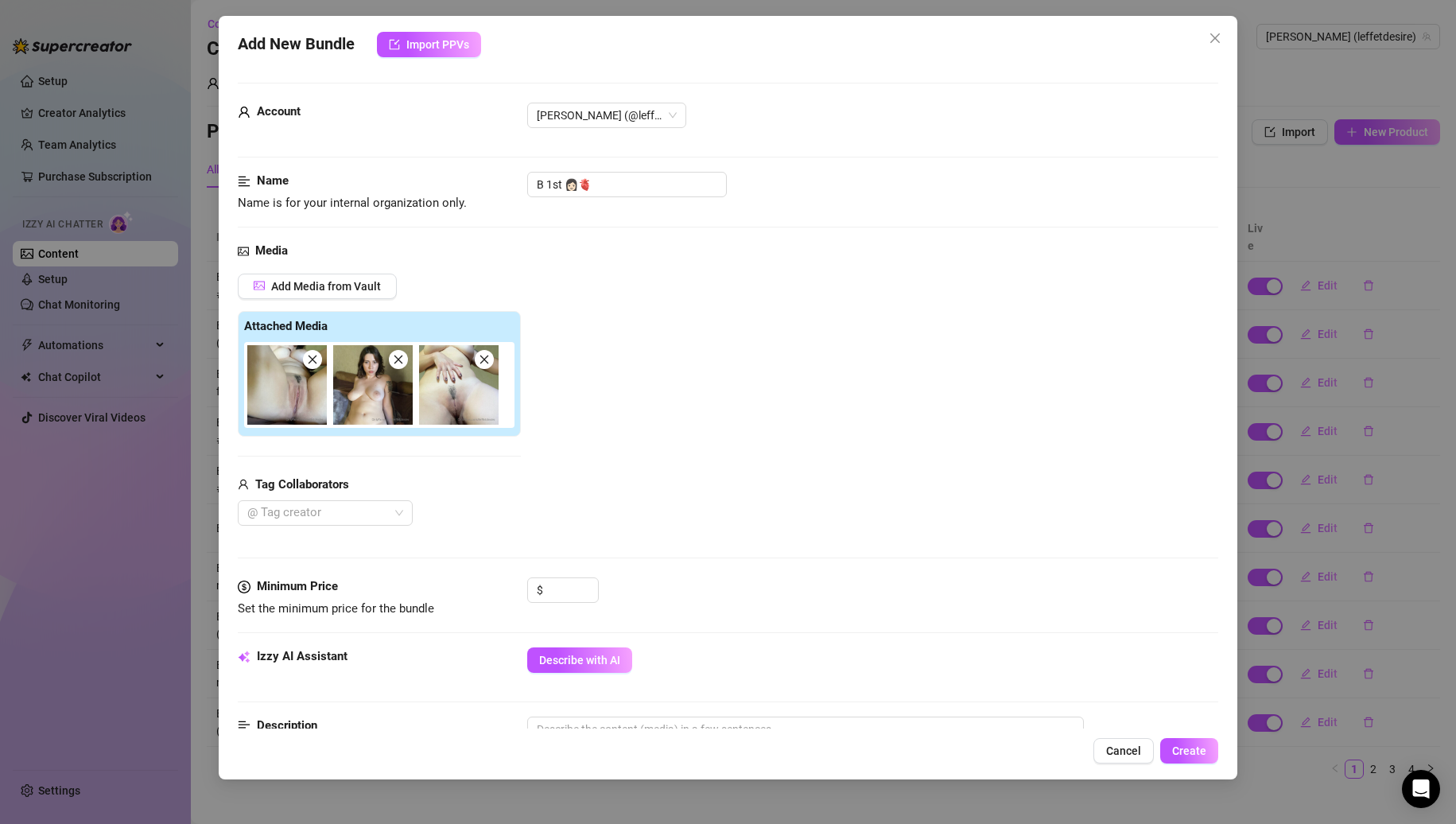
click at [316, 362] on icon "close" at bounding box center [313, 359] width 12 height 12
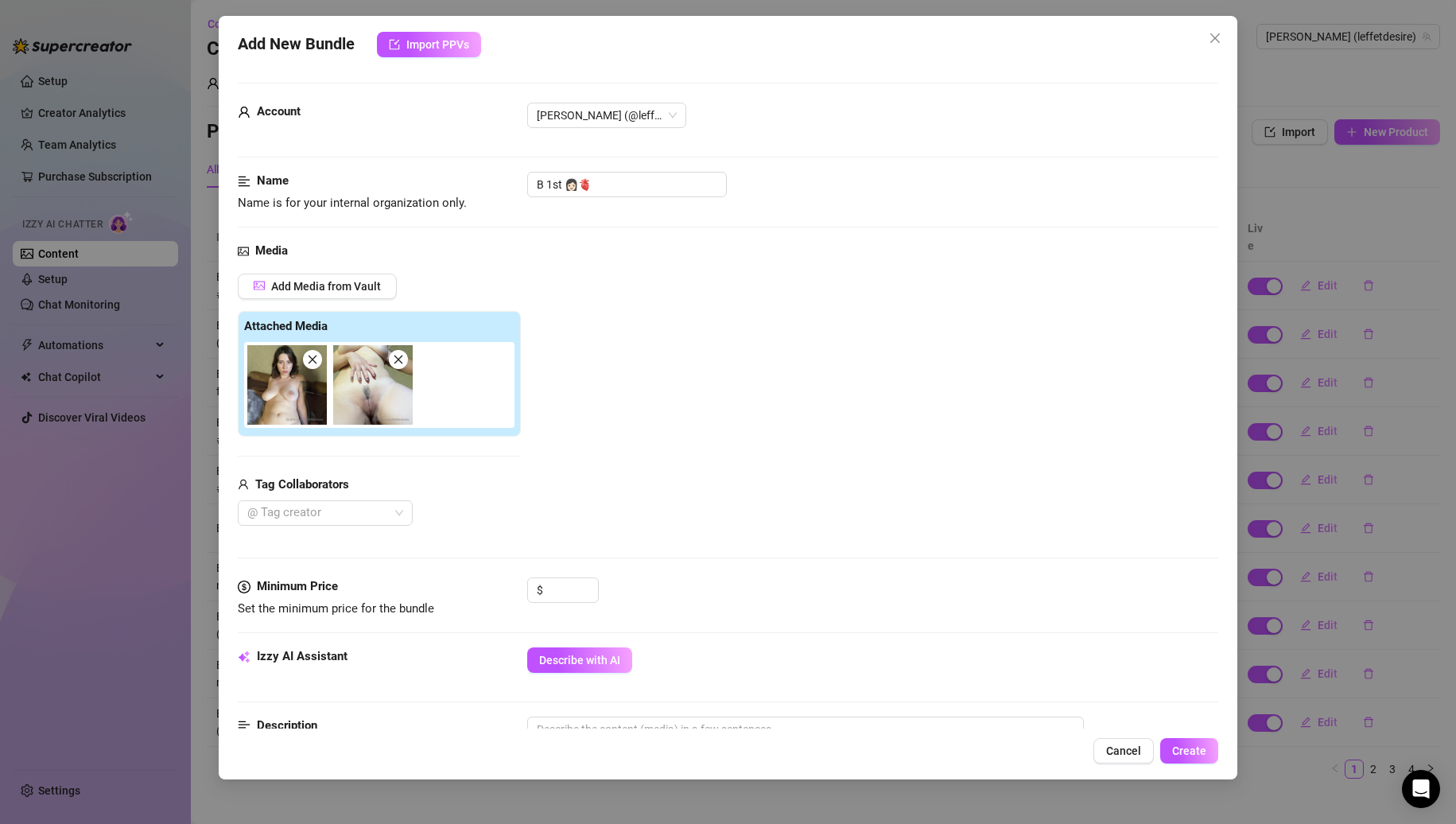
click at [316, 362] on icon "close" at bounding box center [313, 359] width 12 height 12
click at [614, 205] on div "Name Name is for your internal organization only. B 1st 👩🏻🫀" at bounding box center [728, 192] width 982 height 40
click at [631, 196] on input "B 1st 👩🏻🫀" at bounding box center [626, 184] width 199 height 25
click at [568, 594] on input at bounding box center [572, 590] width 52 height 24
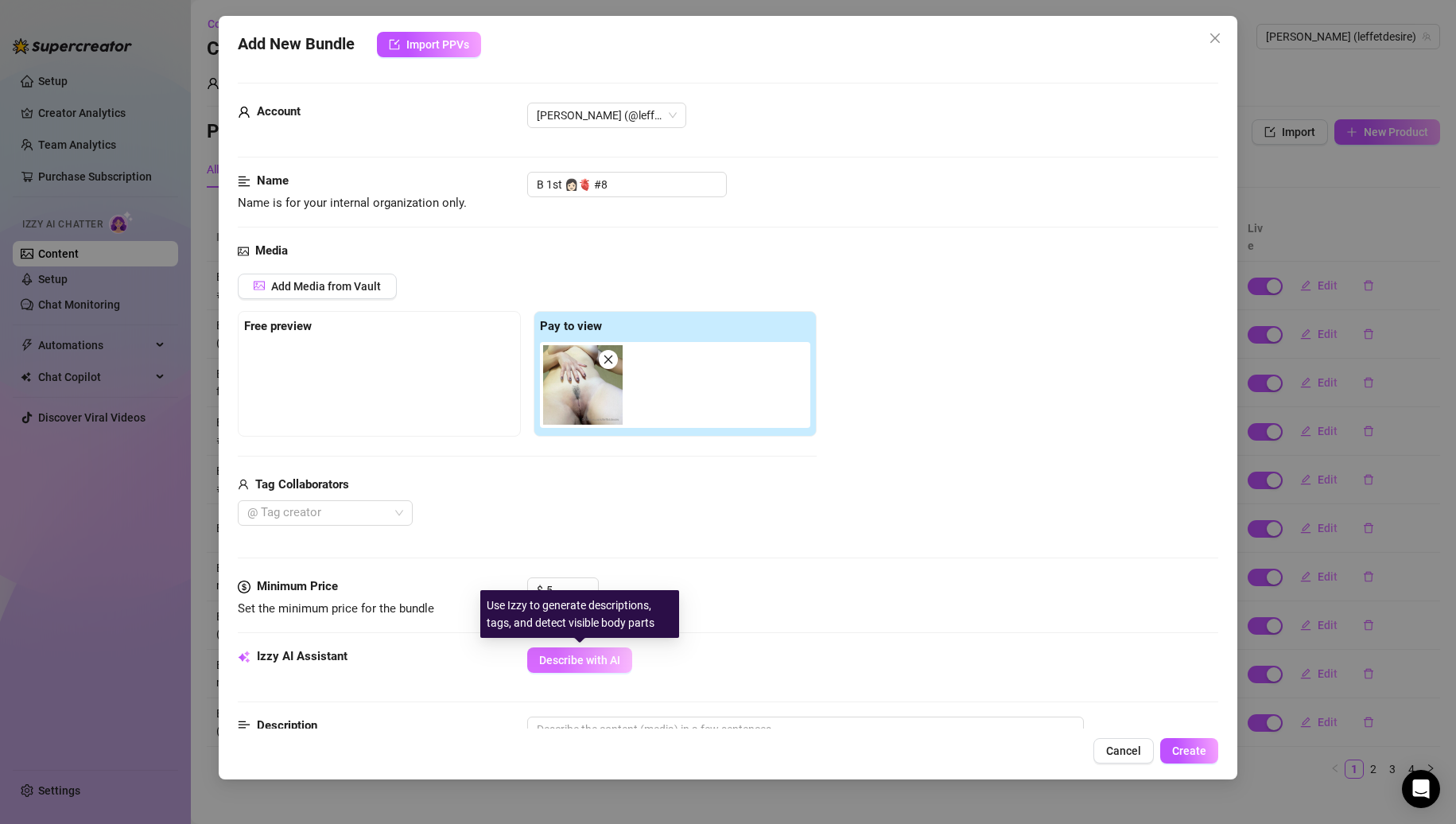
click at [564, 658] on span "Describe with AI" at bounding box center [580, 660] width 81 height 13
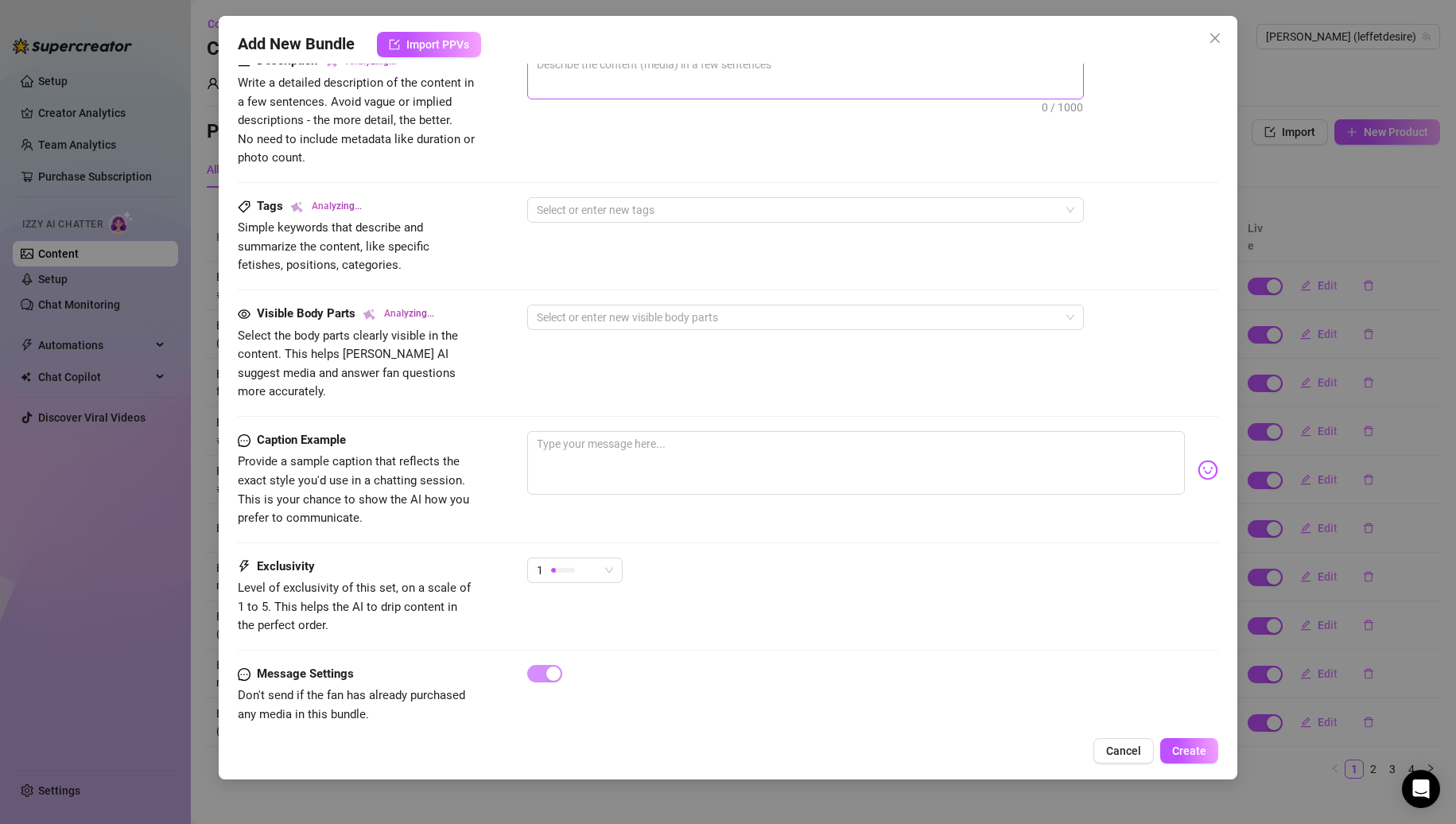
scroll to position [672, 0]
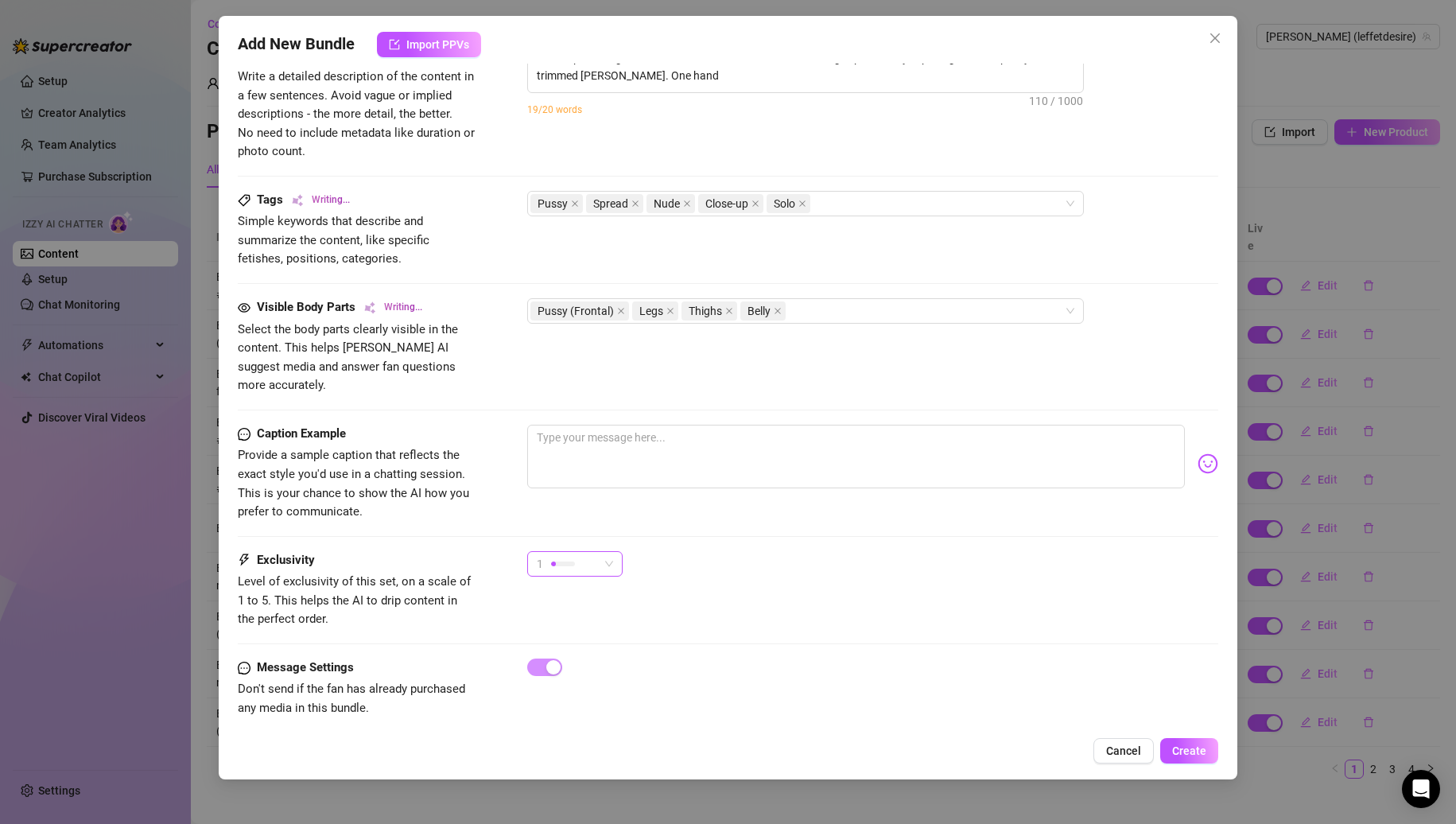
click at [575, 552] on div "1" at bounding box center [568, 564] width 62 height 24
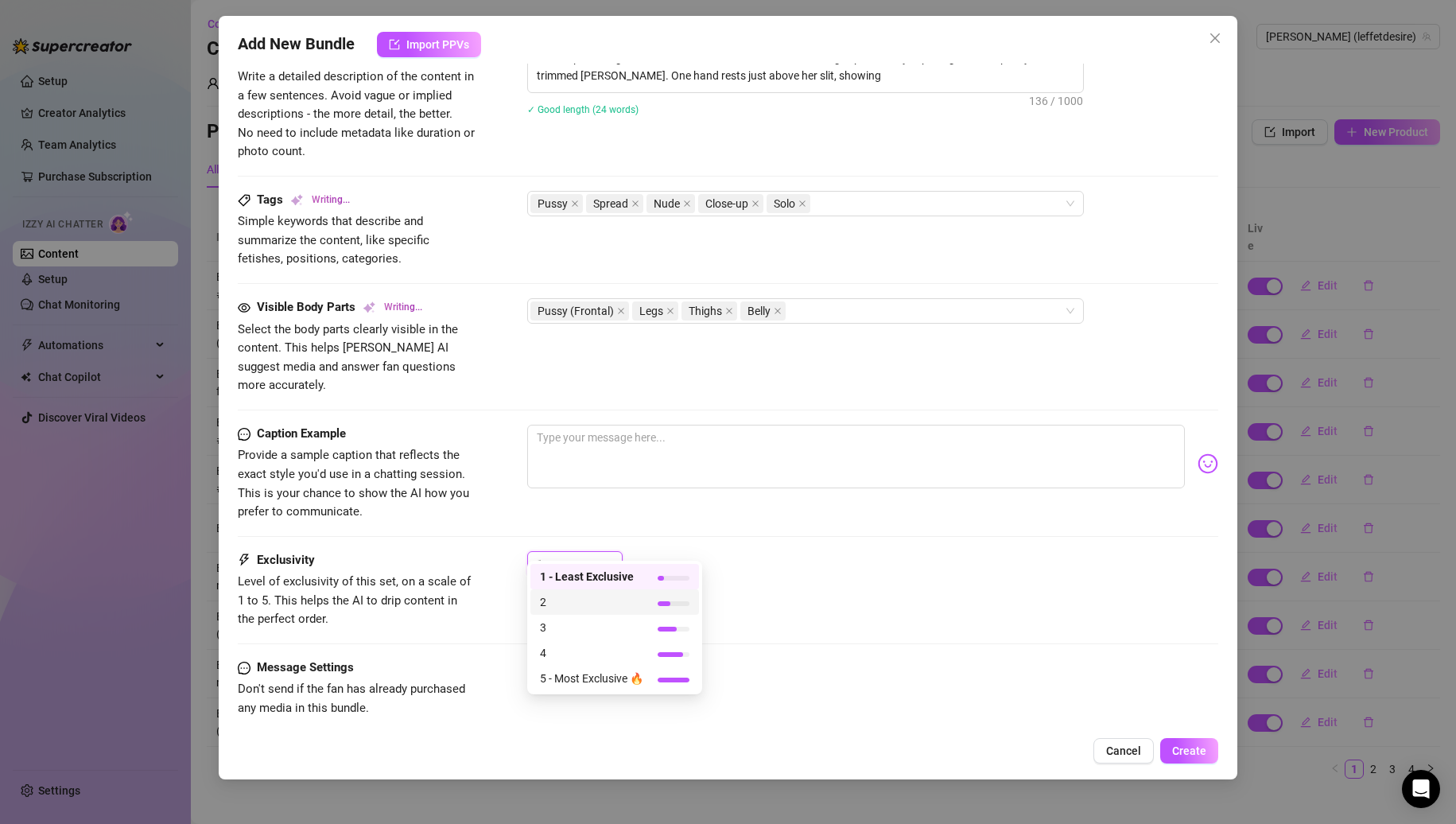
click at [571, 600] on span "2" at bounding box center [591, 602] width 103 height 17
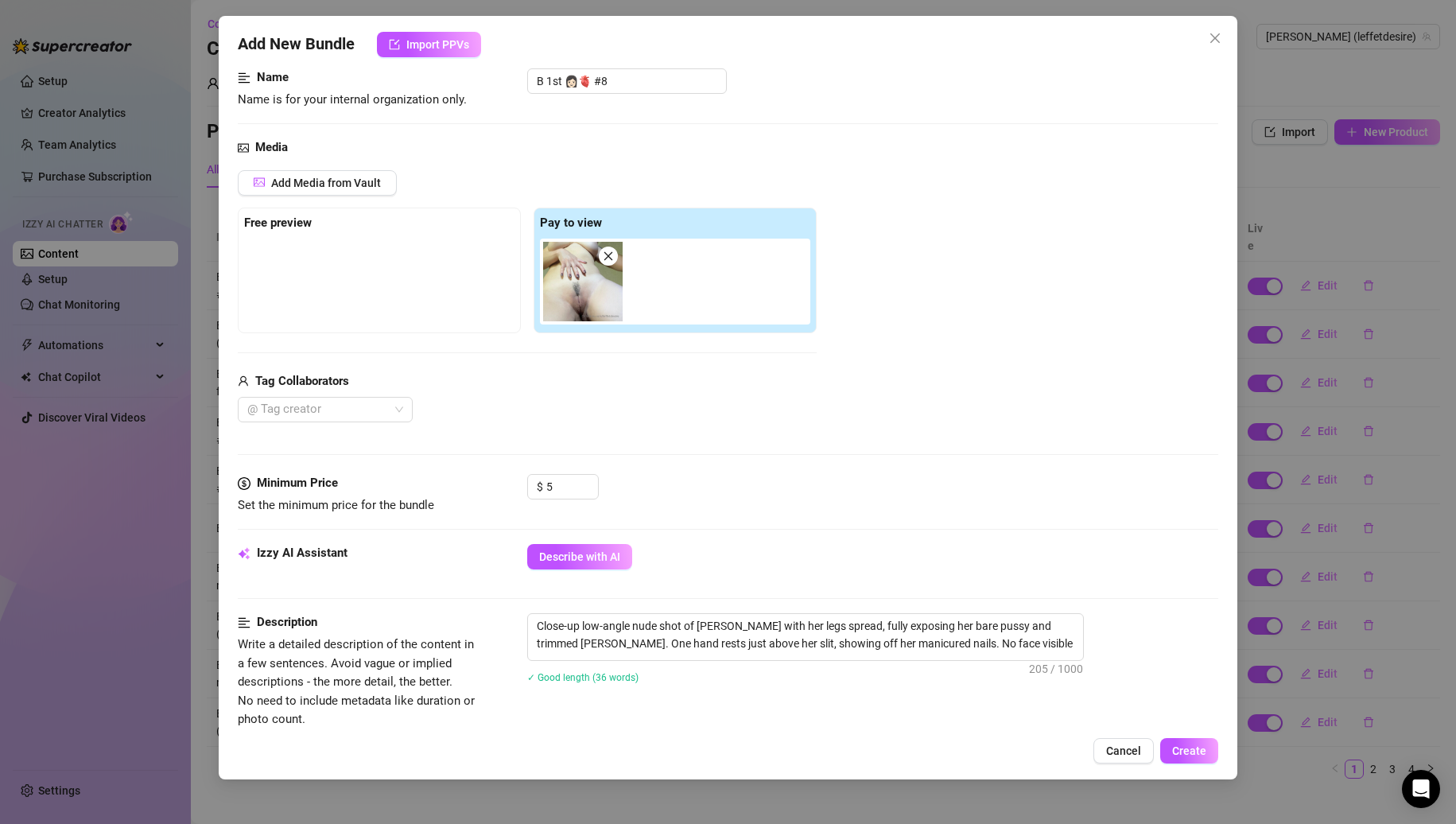
scroll to position [0, 0]
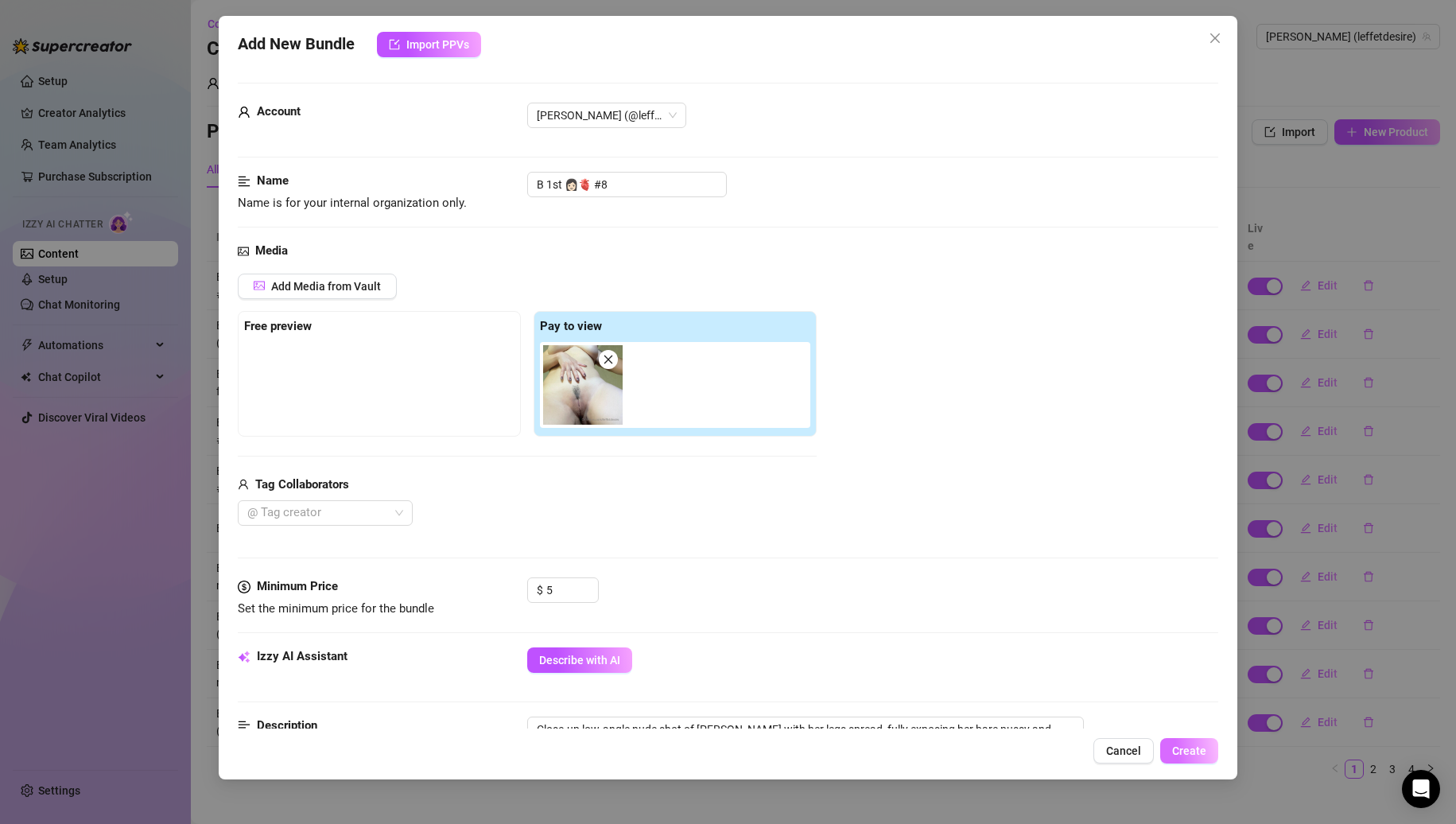
click at [1174, 743] on button "Create" at bounding box center [1189, 751] width 58 height 25
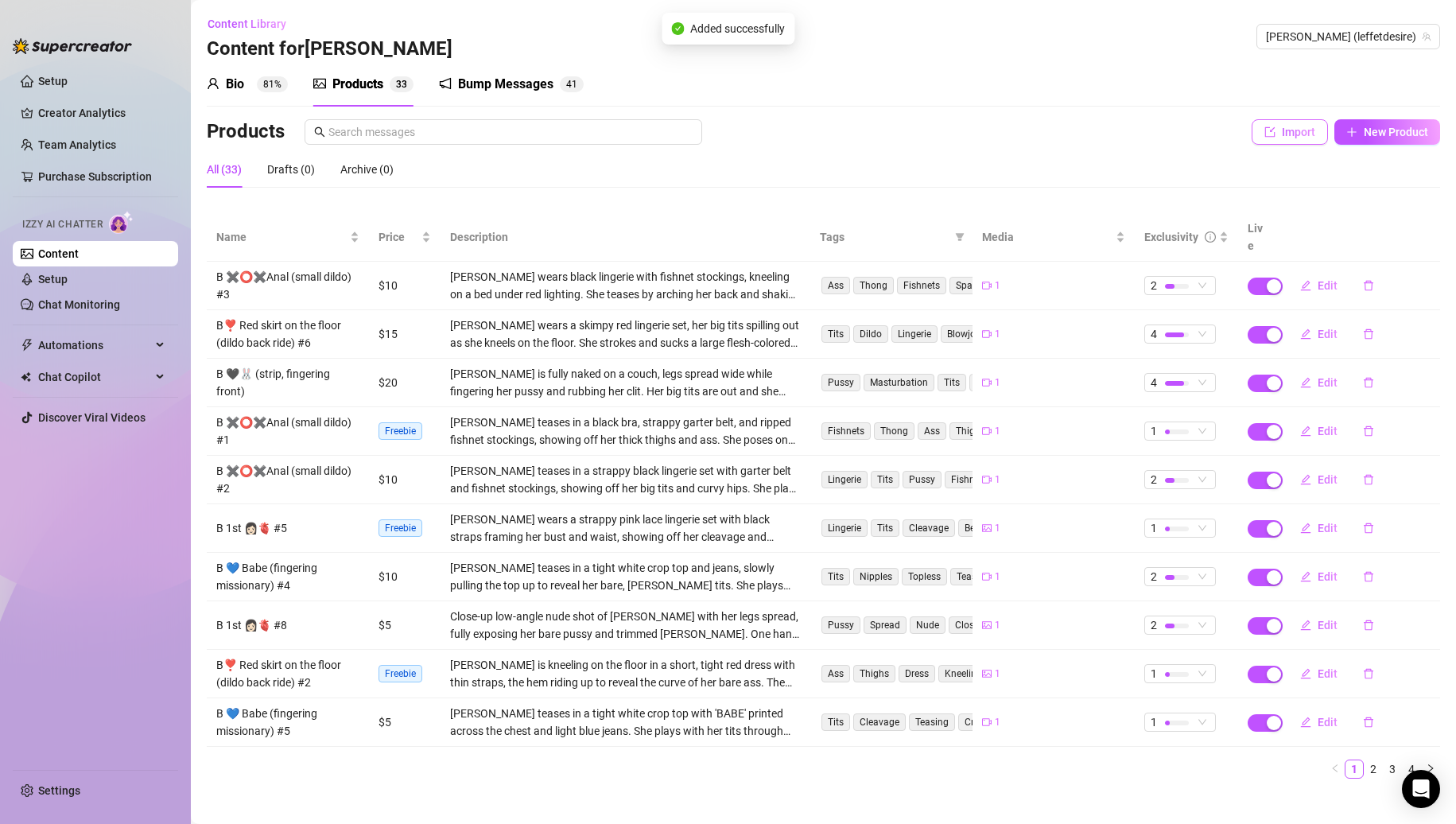
click at [1294, 137] on span "Import" at bounding box center [1299, 131] width 34 height 13
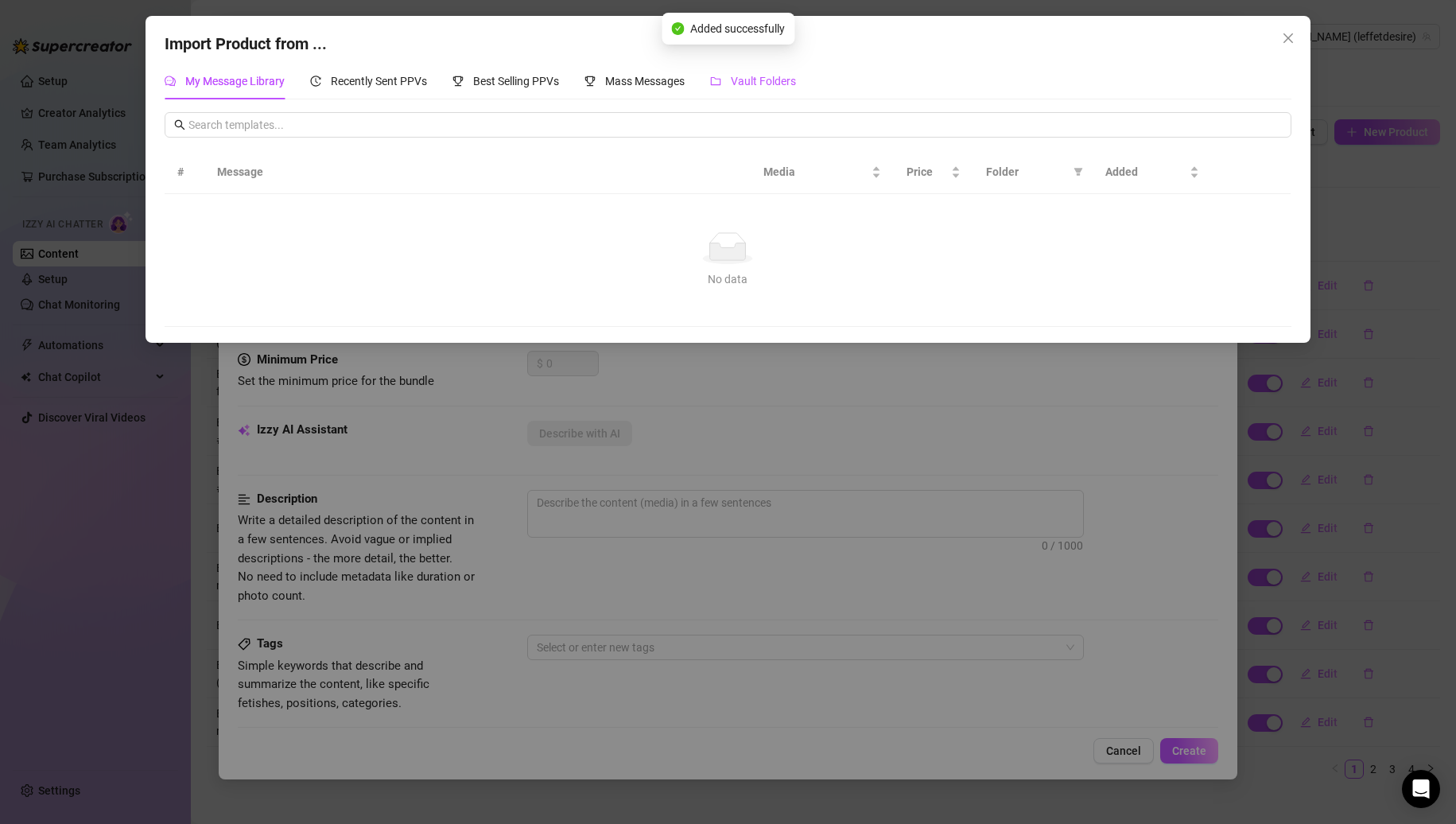
click at [774, 87] on span "Vault Folders" at bounding box center [764, 81] width 66 height 13
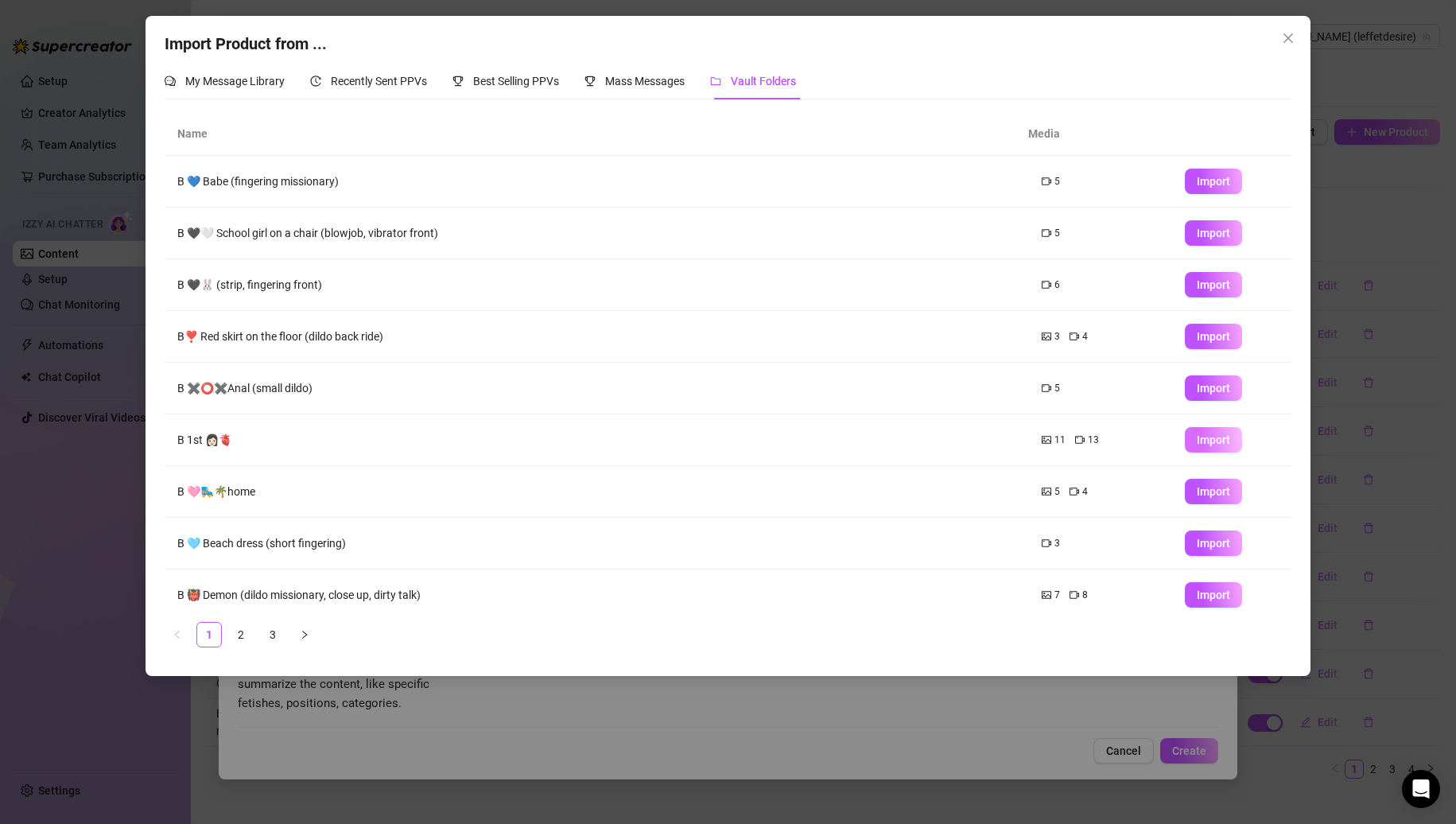
click at [1197, 439] on span "Import" at bounding box center [1213, 439] width 34 height 13
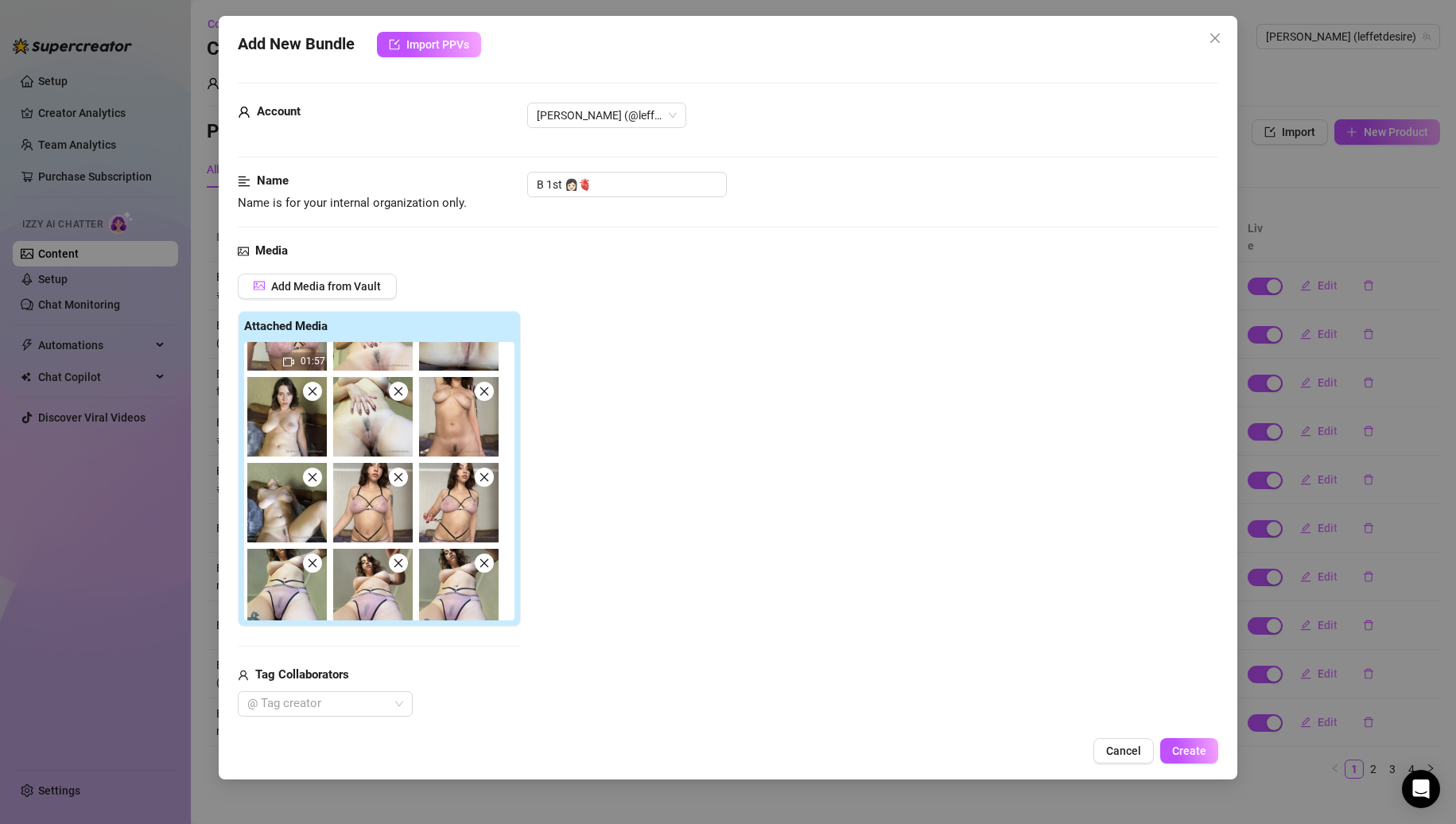
scroll to position [409, 0]
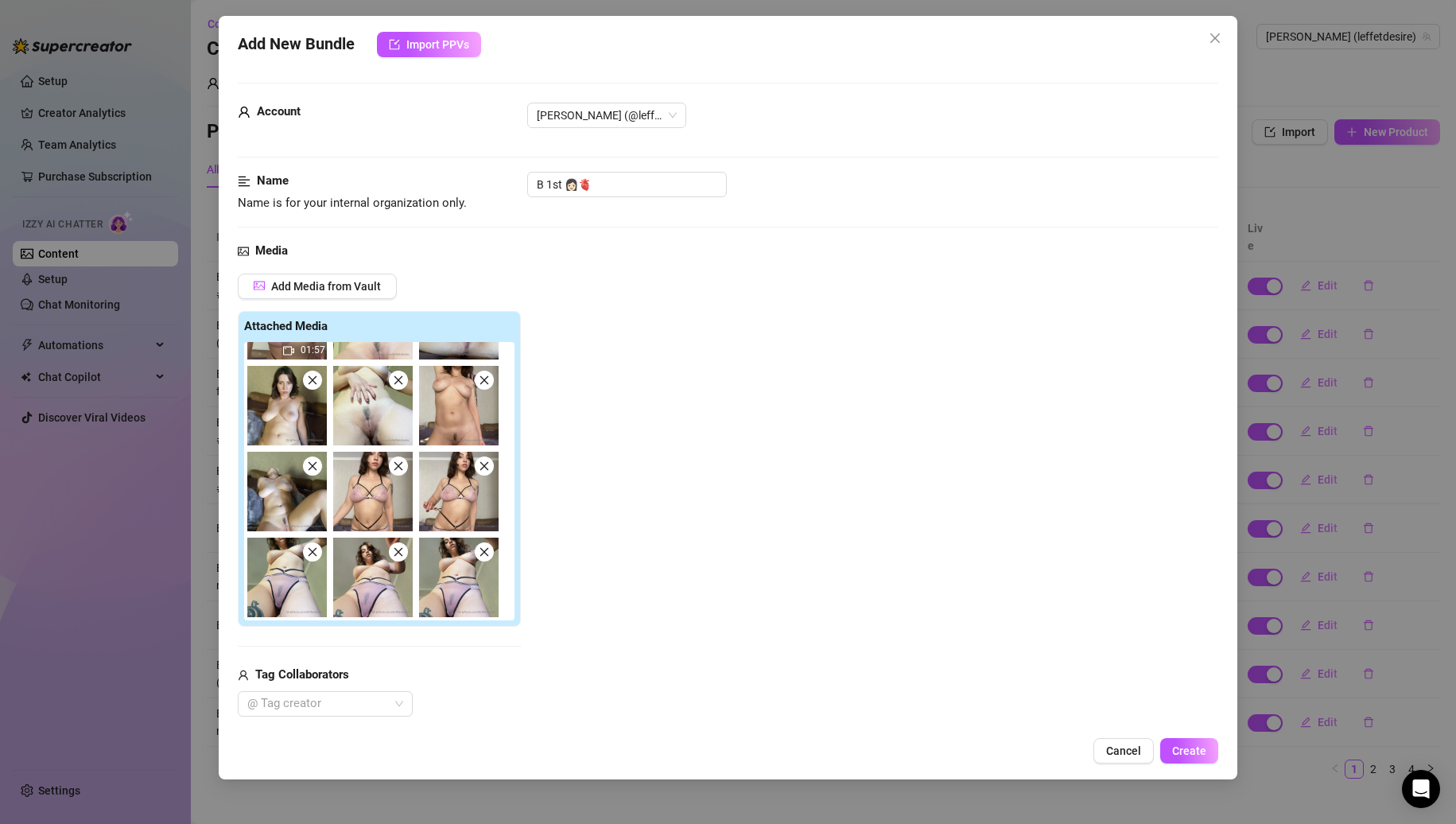
click at [399, 381] on icon "close" at bounding box center [398, 380] width 9 height 9
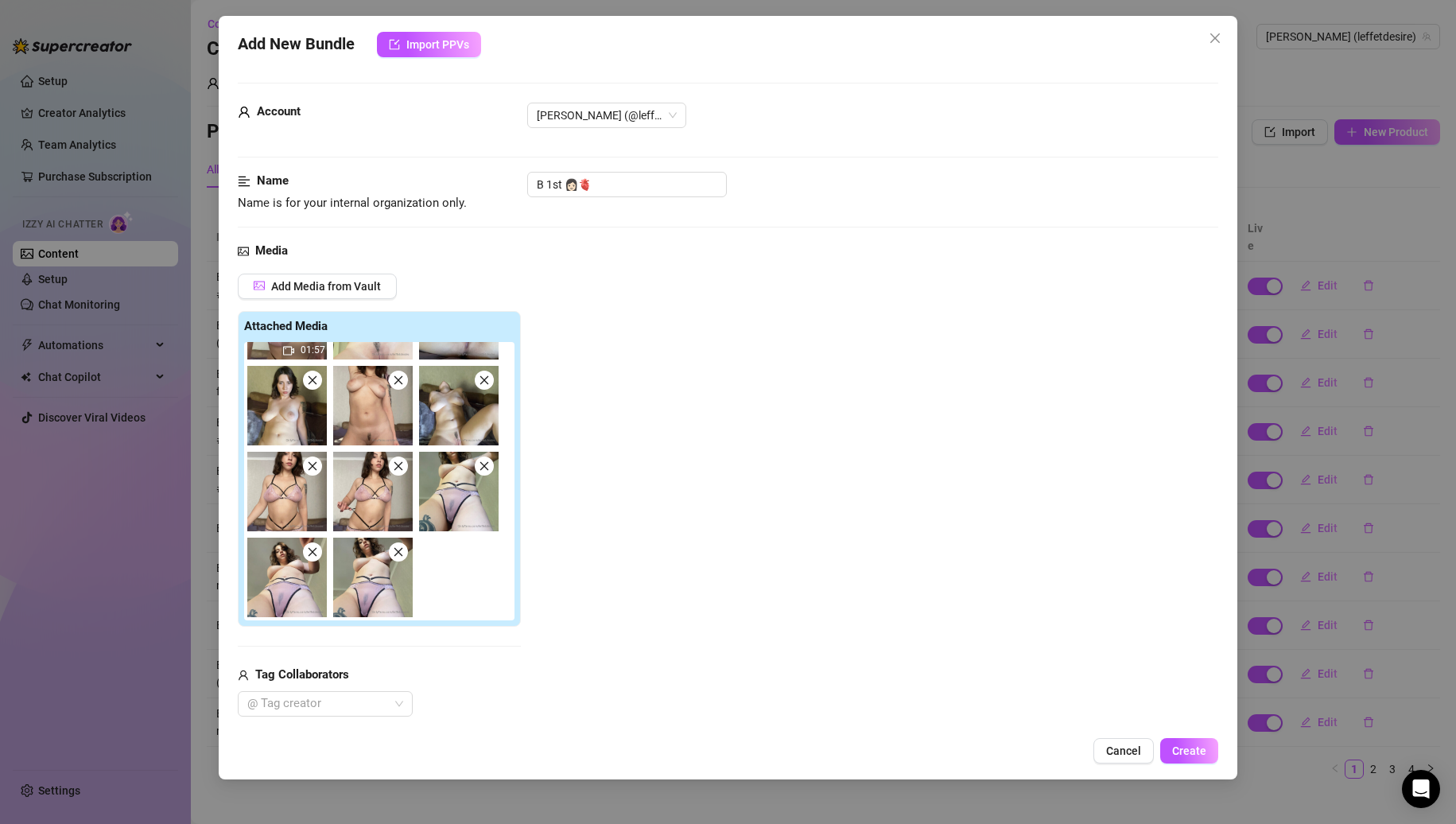
click at [400, 385] on icon "close" at bounding box center [399, 381] width 12 height 12
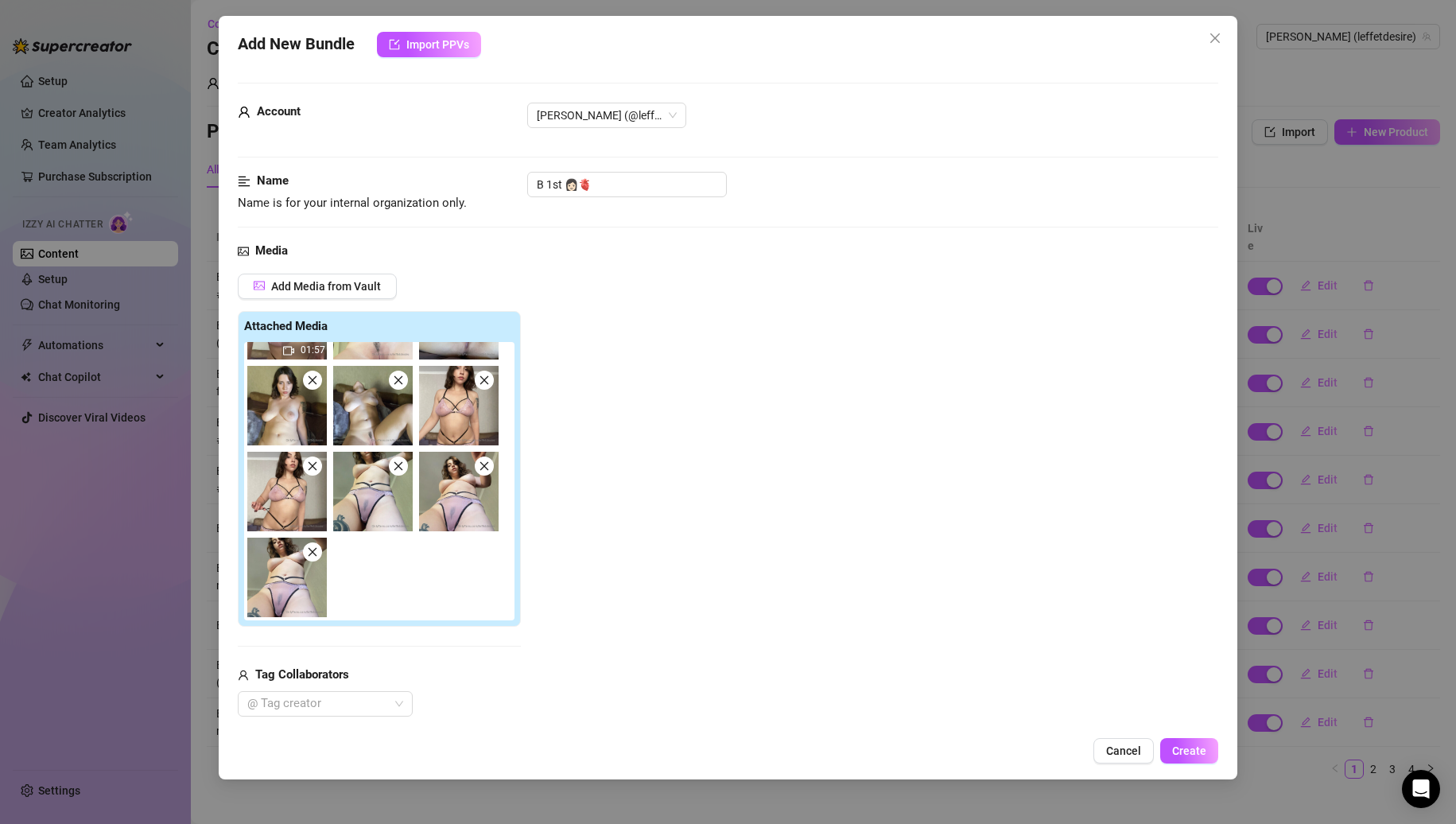
click at [400, 385] on icon "close" at bounding box center [399, 381] width 12 height 12
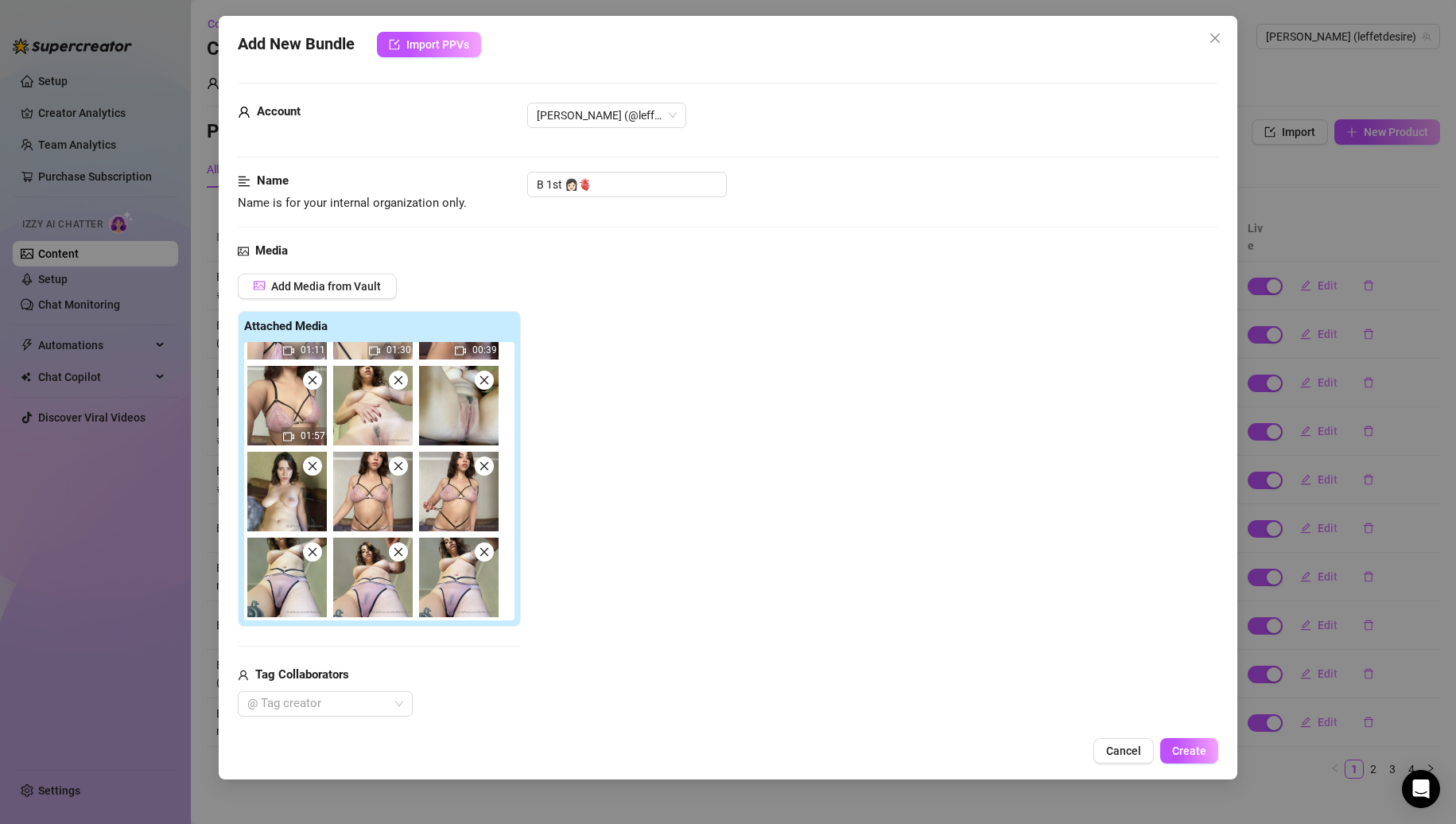
scroll to position [323, 0]
click at [400, 385] on icon "close" at bounding box center [399, 381] width 12 height 12
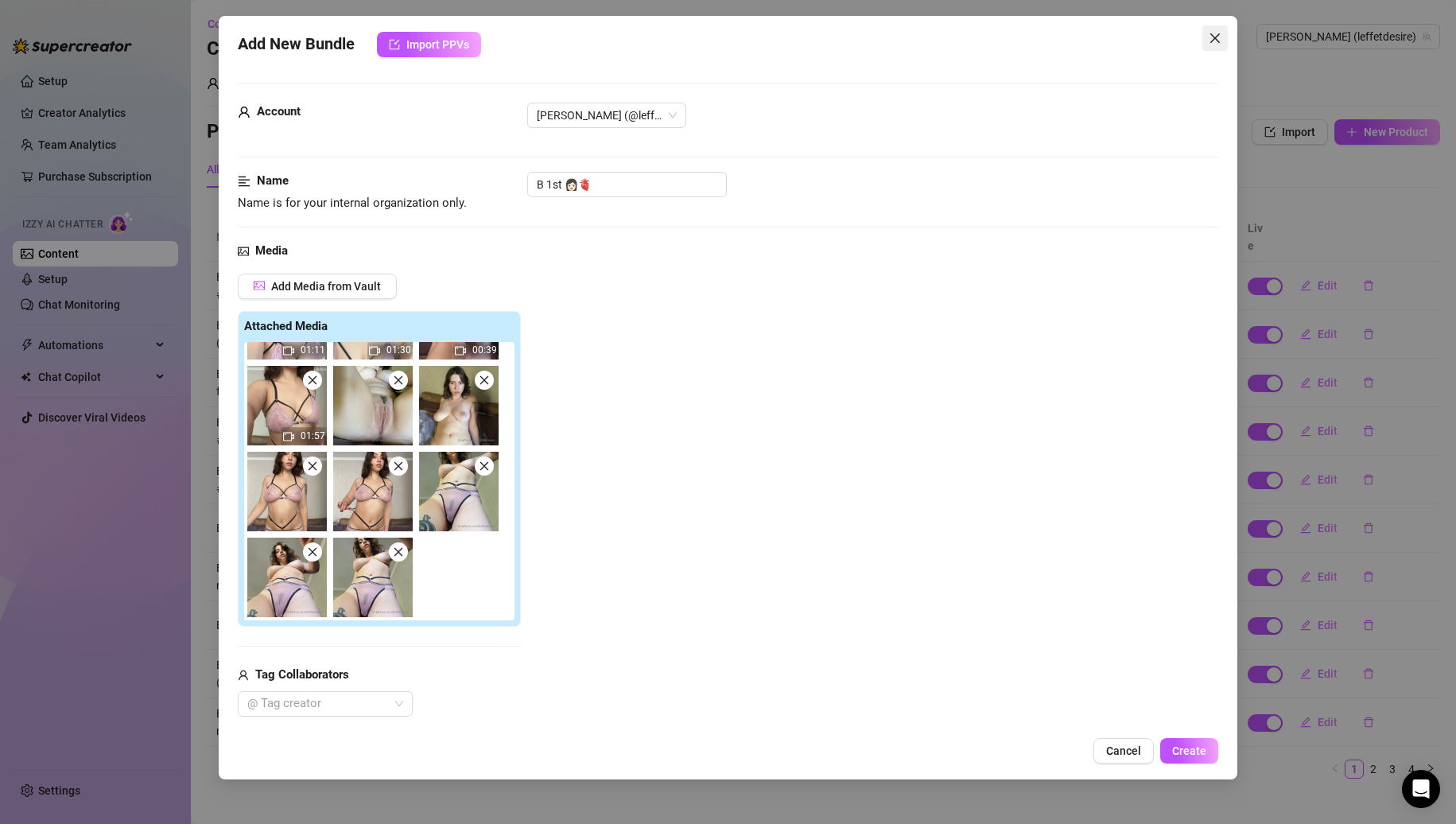
click at [1210, 32] on icon "close" at bounding box center [1215, 38] width 13 height 13
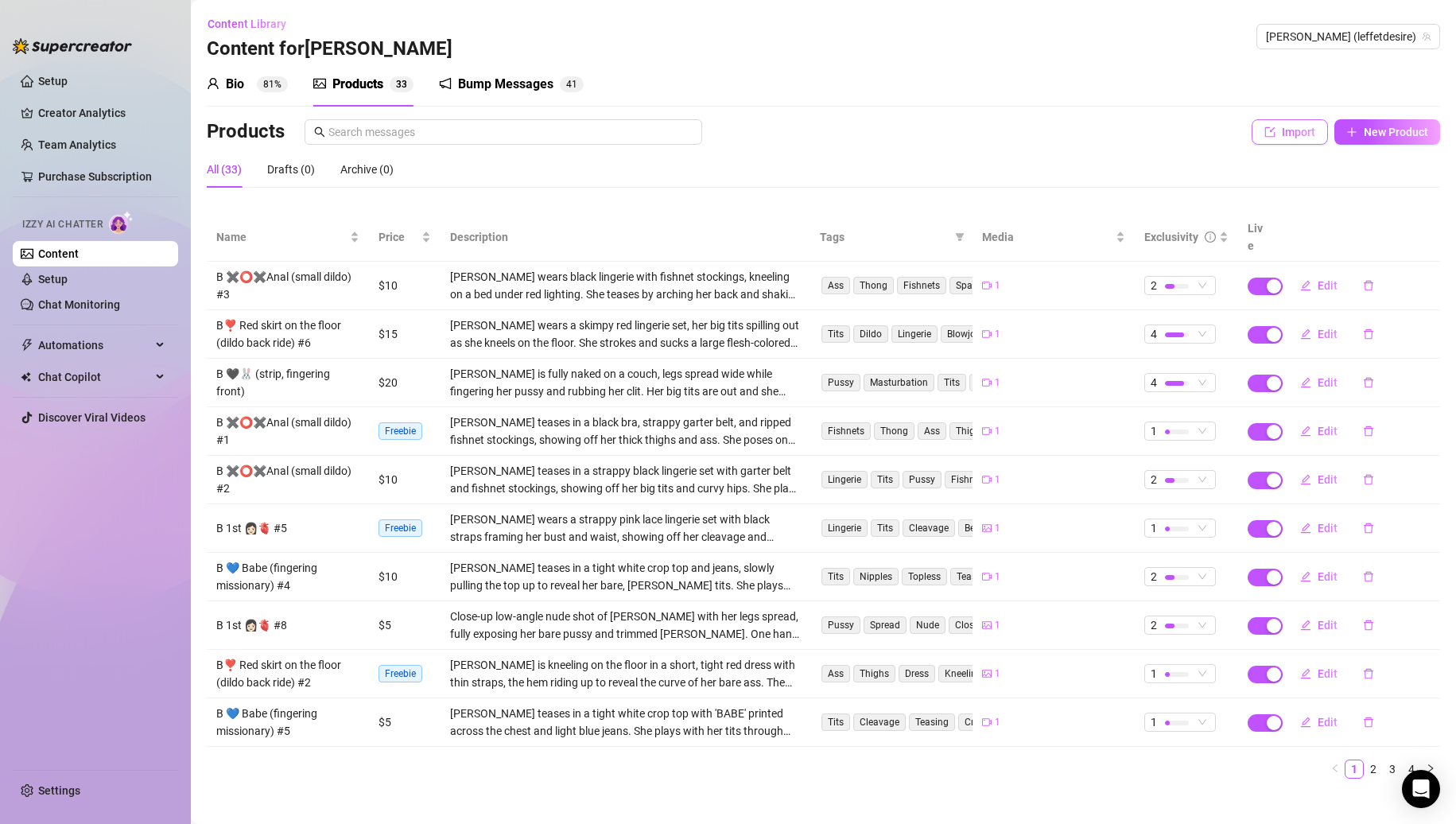
click at [1271, 131] on icon "import" at bounding box center [1270, 131] width 11 height 11
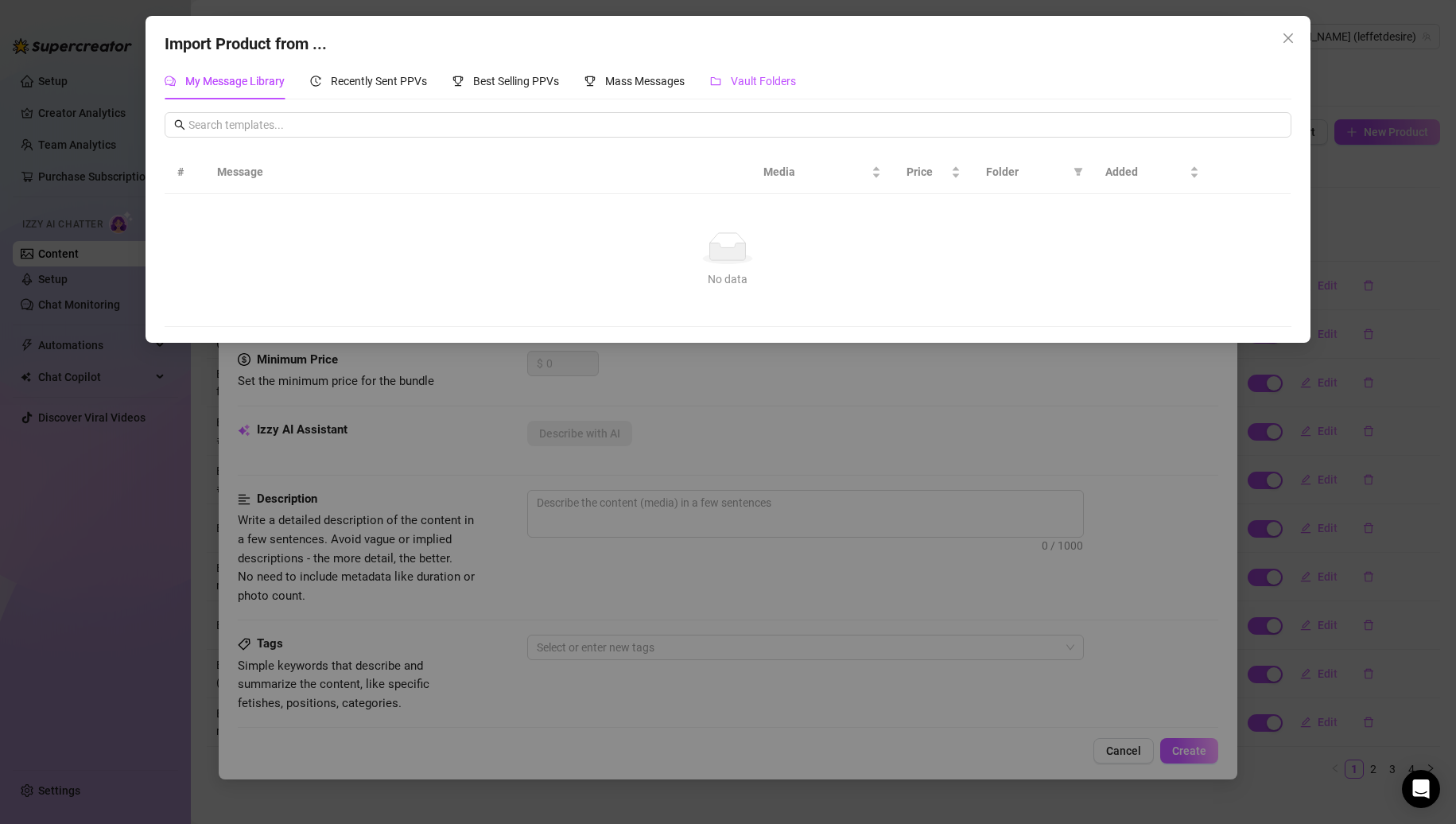
click at [750, 75] on span "Vault Folders" at bounding box center [764, 81] width 66 height 13
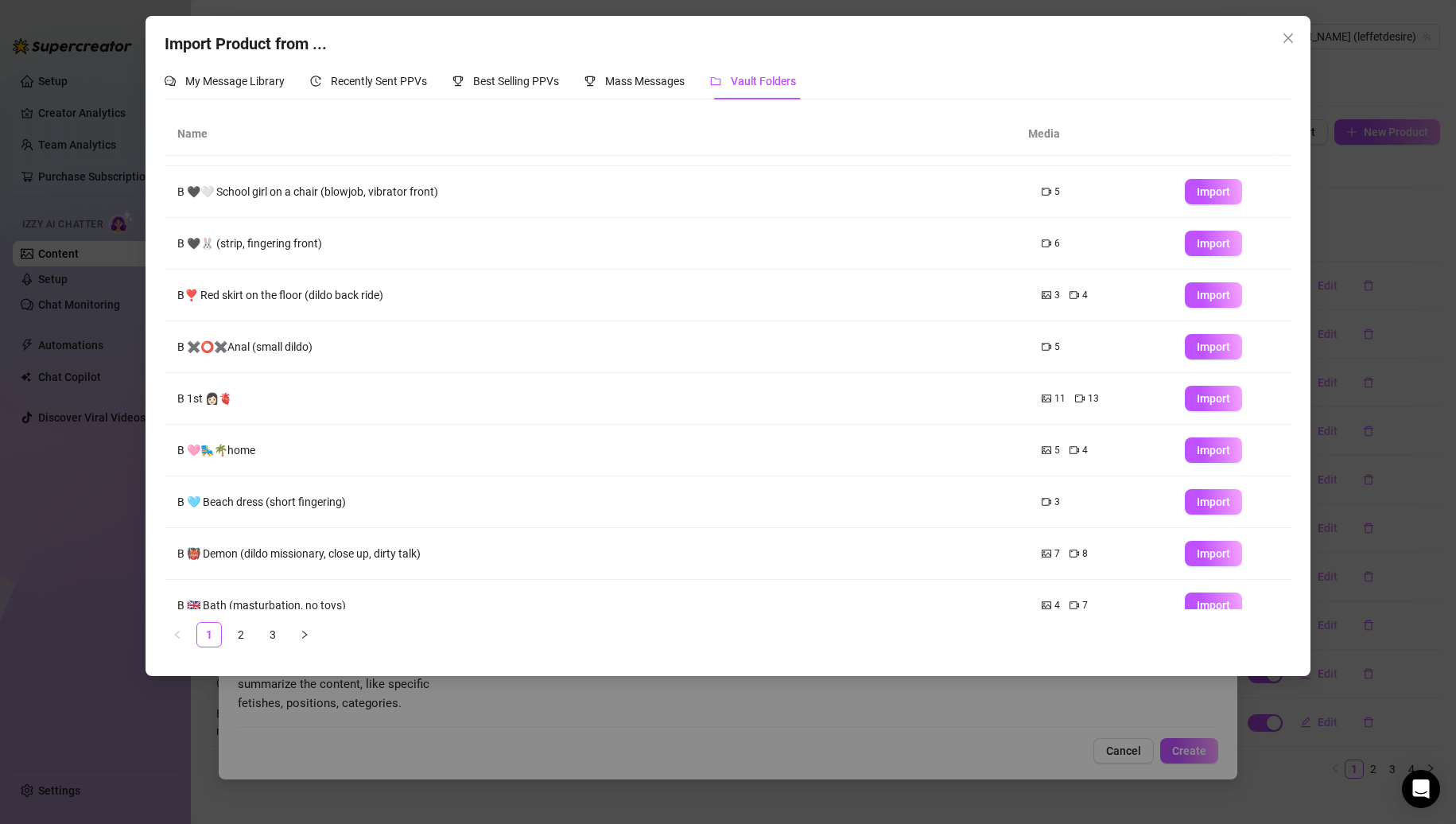
scroll to position [64, 0]
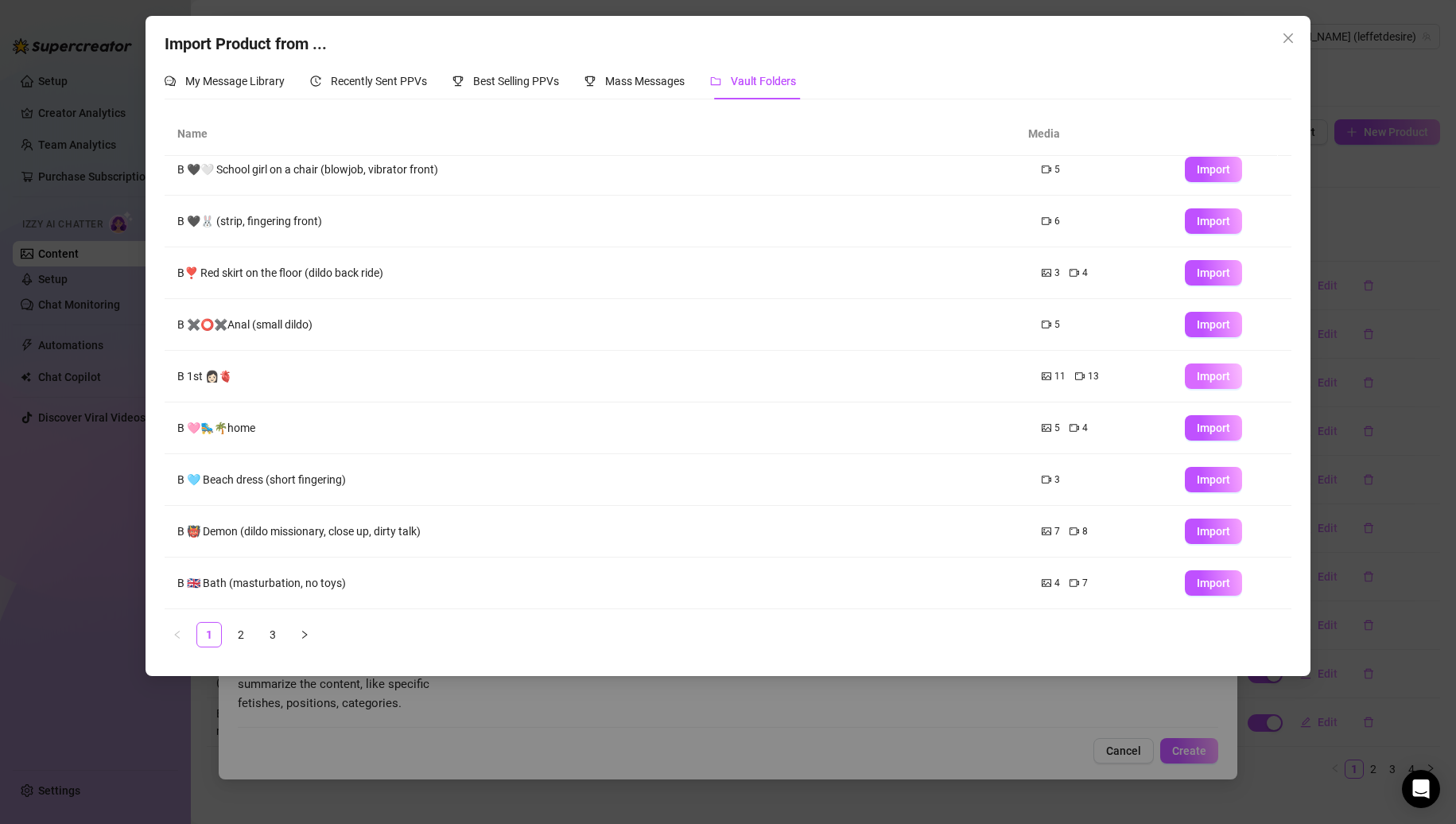
click at [1205, 381] on span "Import" at bounding box center [1213, 376] width 34 height 13
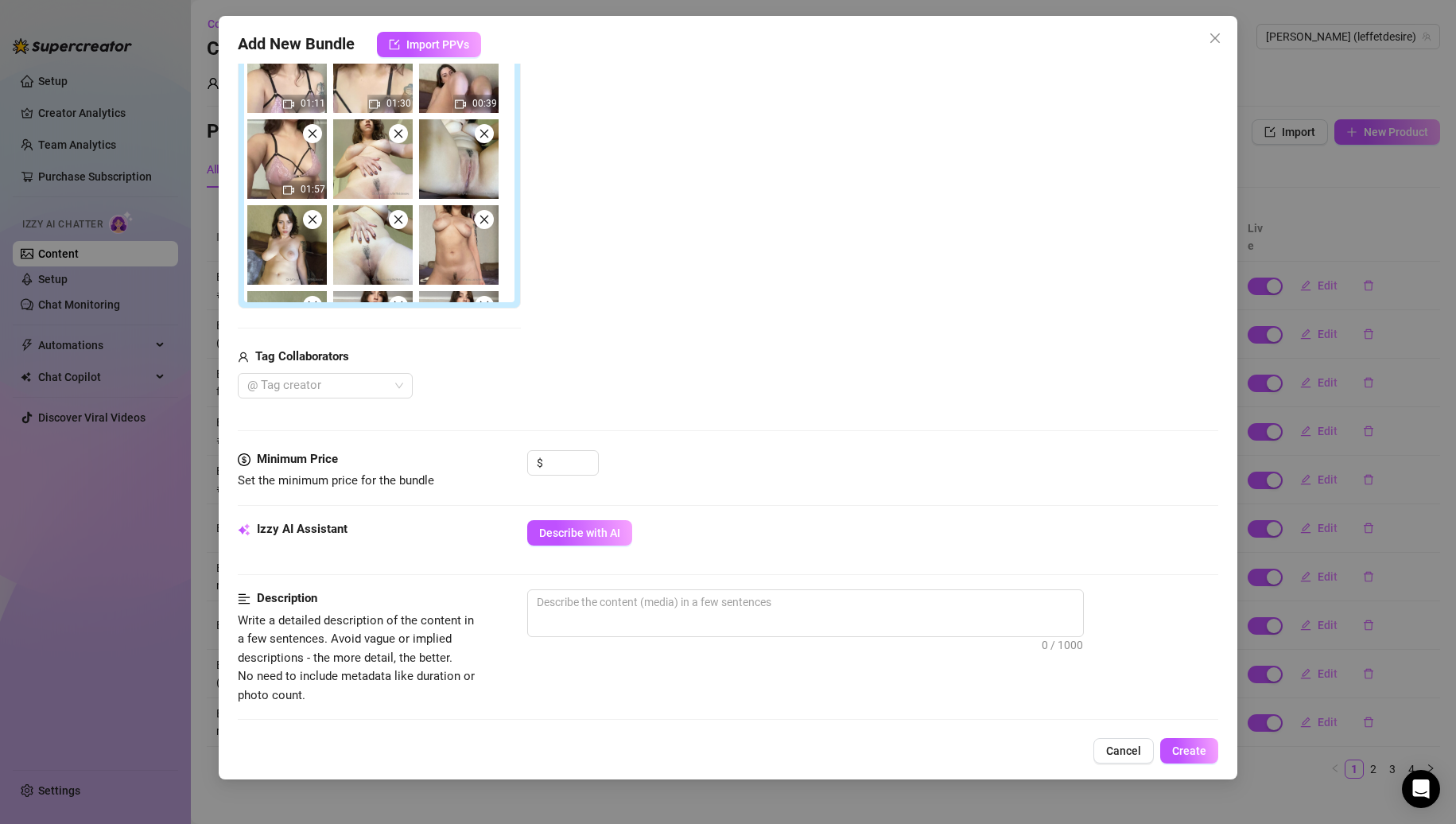
scroll to position [330, 0]
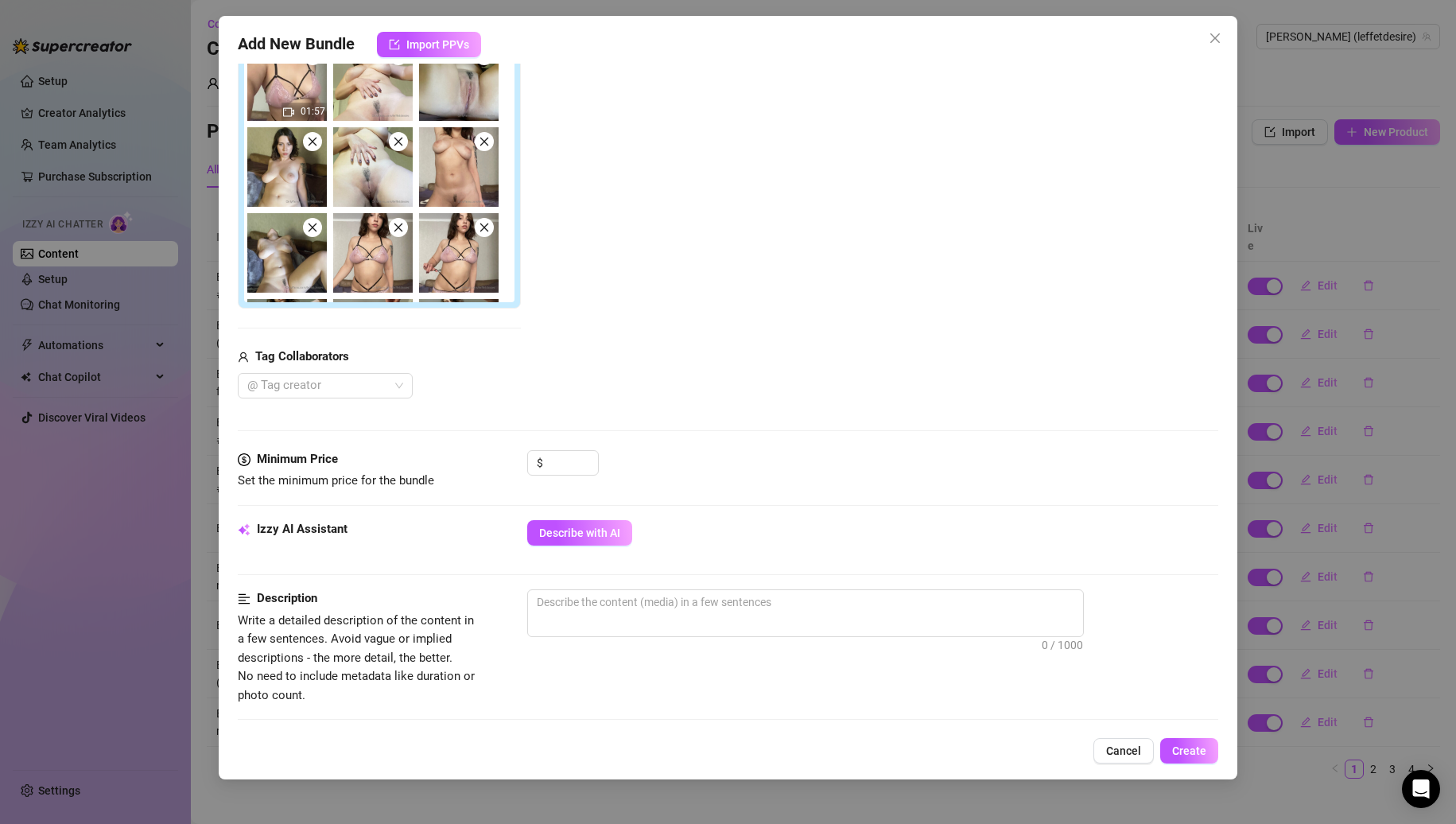
click at [394, 146] on icon "close" at bounding box center [399, 142] width 12 height 12
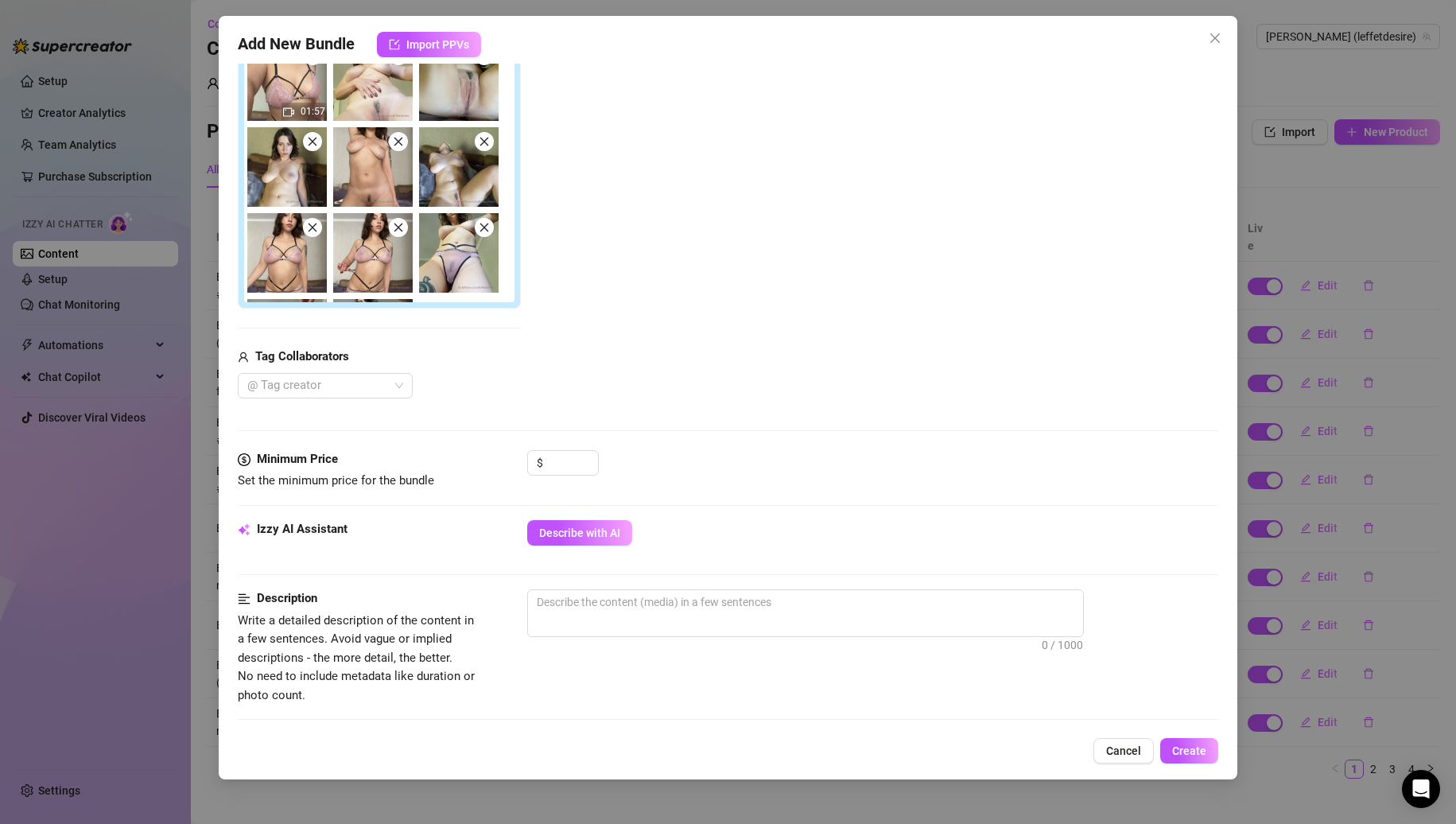
click at [396, 146] on icon "close" at bounding box center [399, 142] width 12 height 12
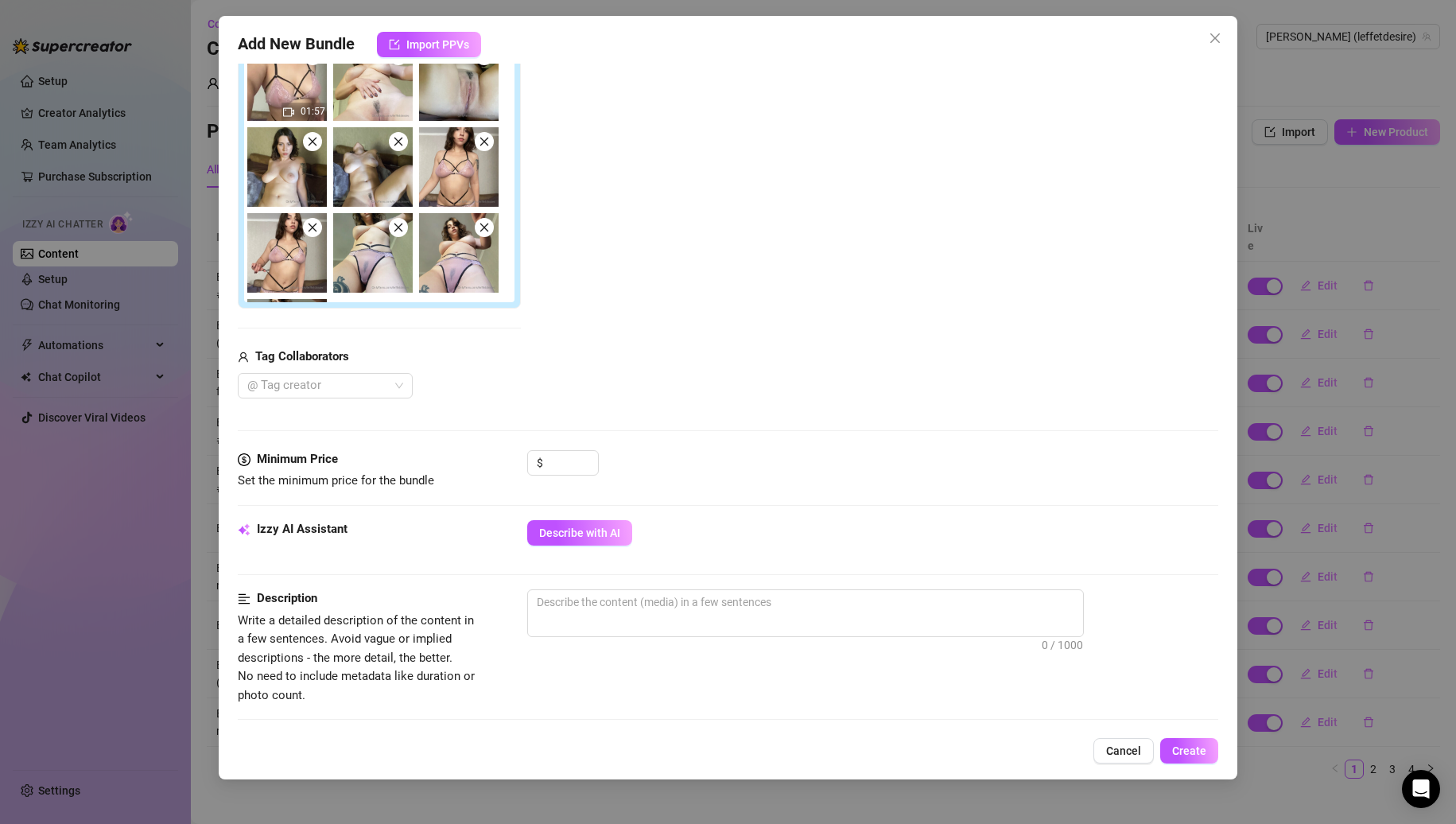
click at [396, 146] on icon "close" at bounding box center [399, 142] width 12 height 12
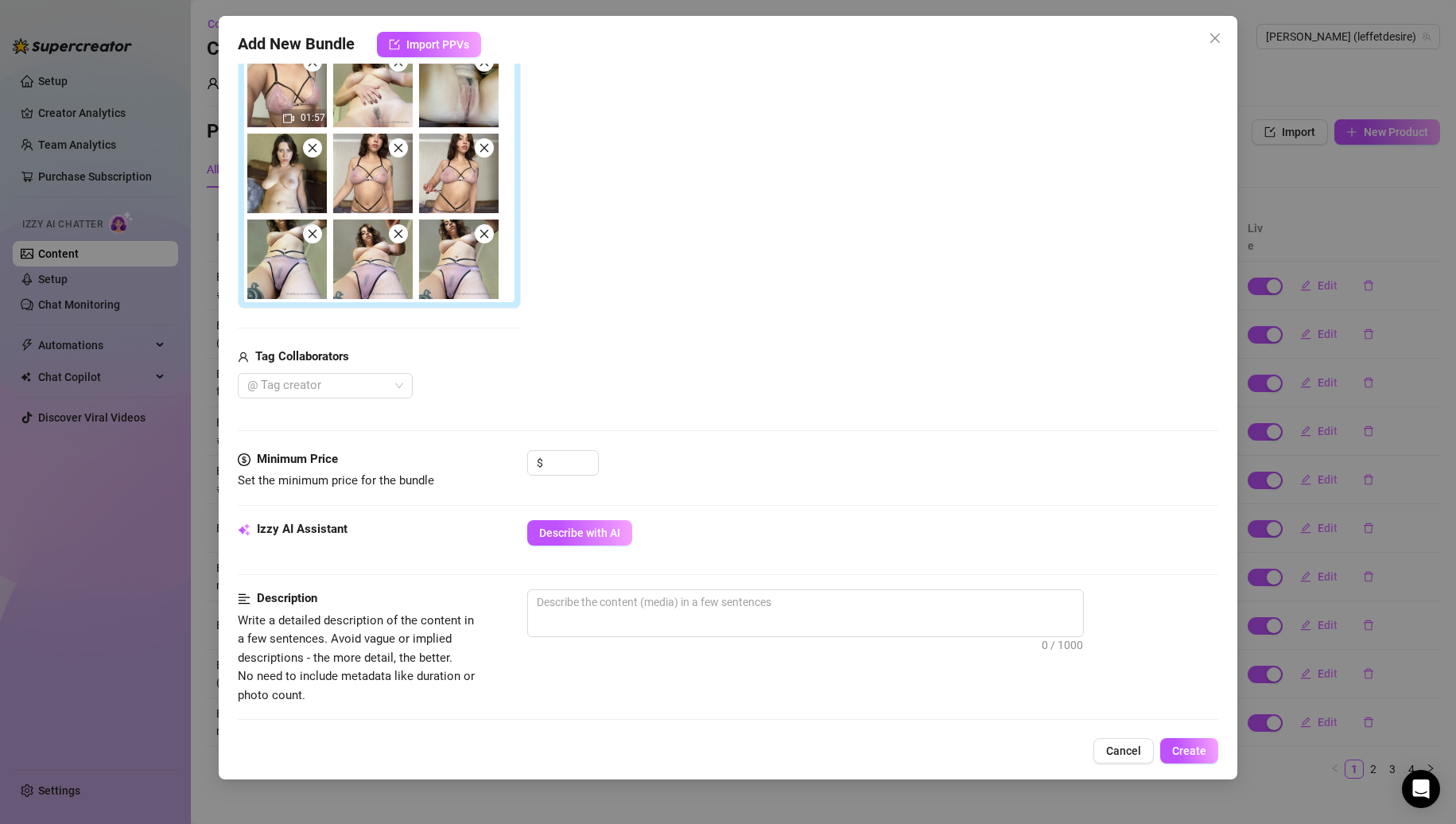
click at [396, 146] on icon "close" at bounding box center [398, 147] width 9 height 9
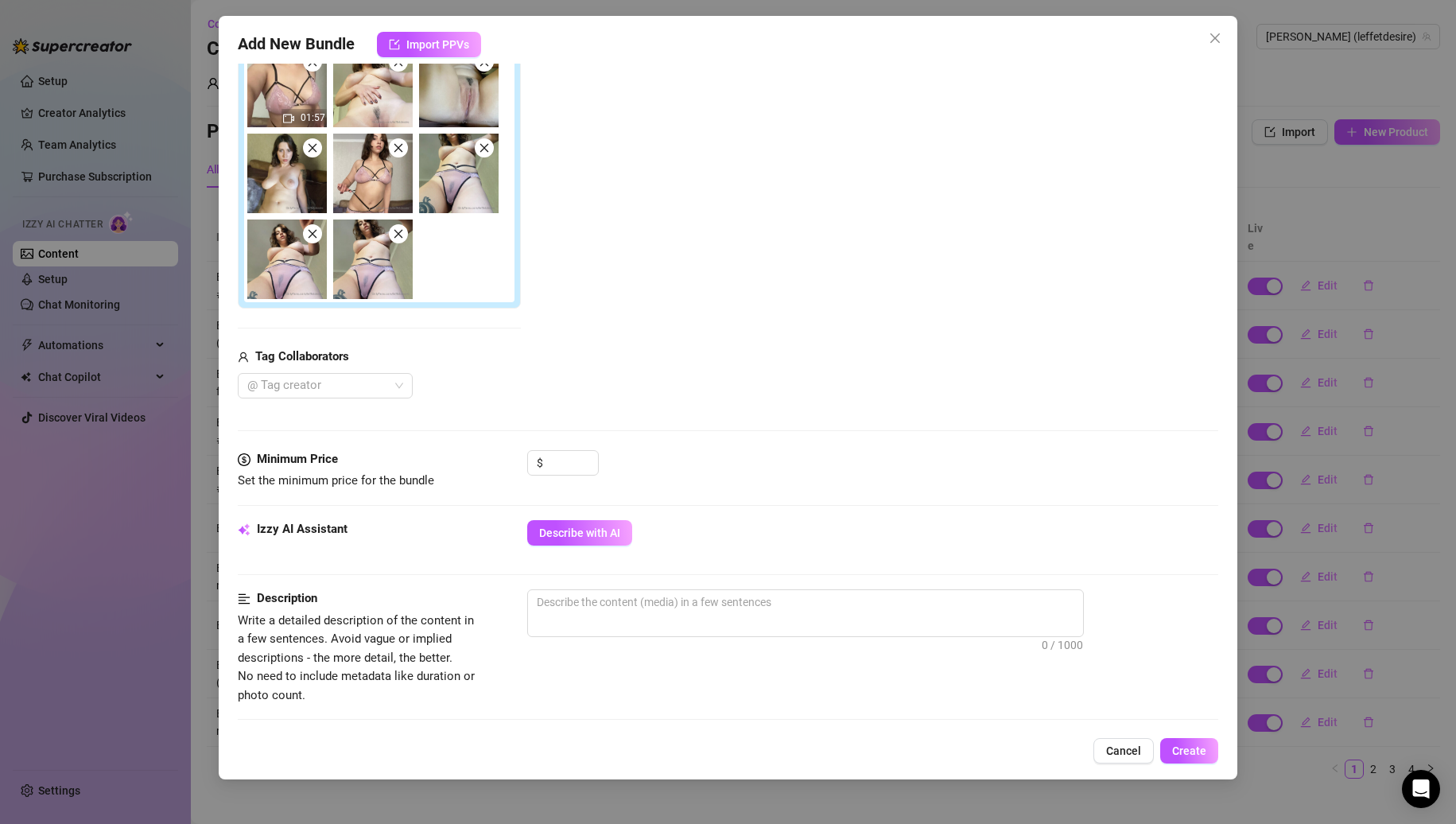
click at [396, 146] on icon "close" at bounding box center [398, 147] width 9 height 9
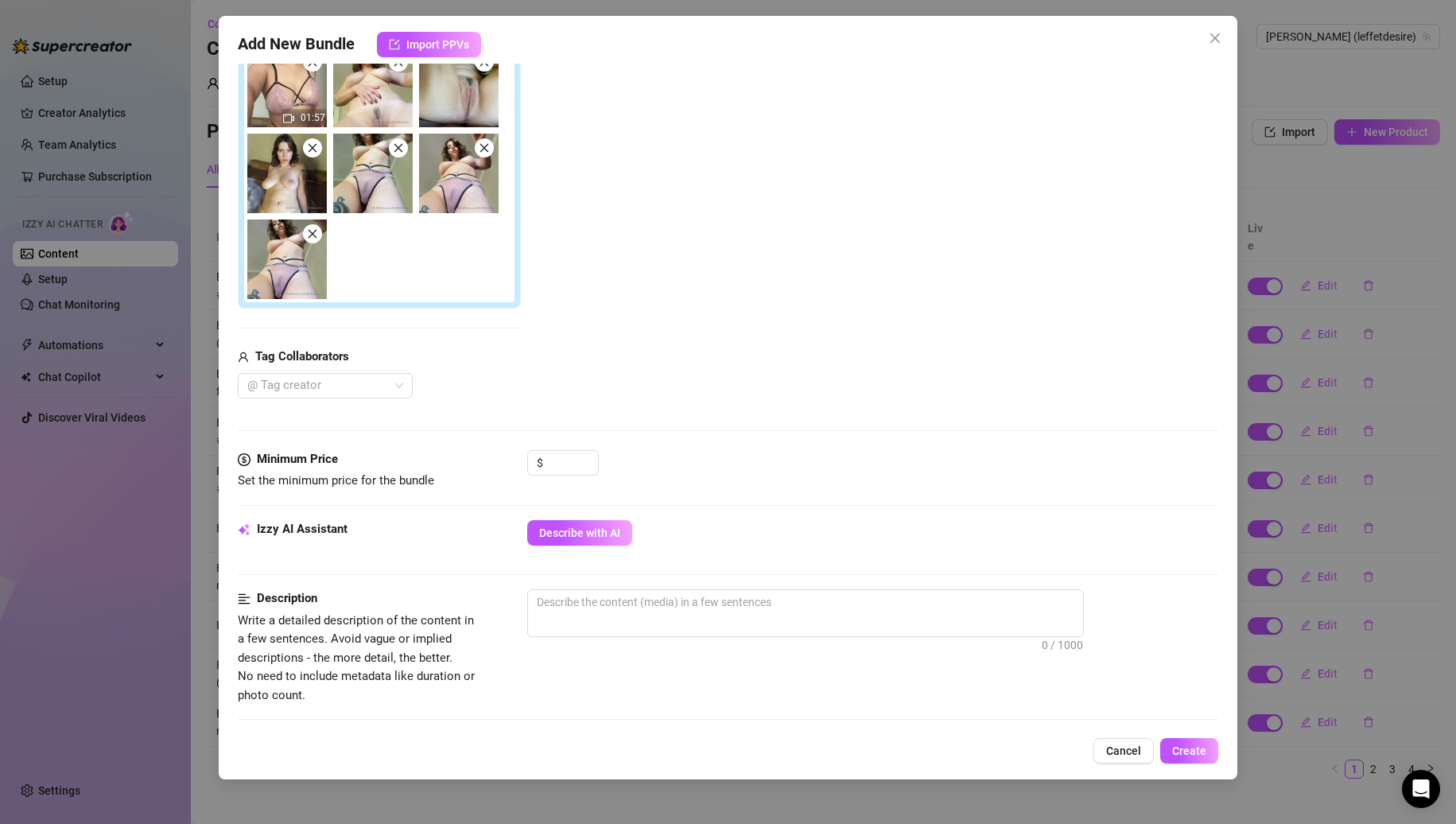
click at [396, 146] on icon "close" at bounding box center [398, 147] width 9 height 9
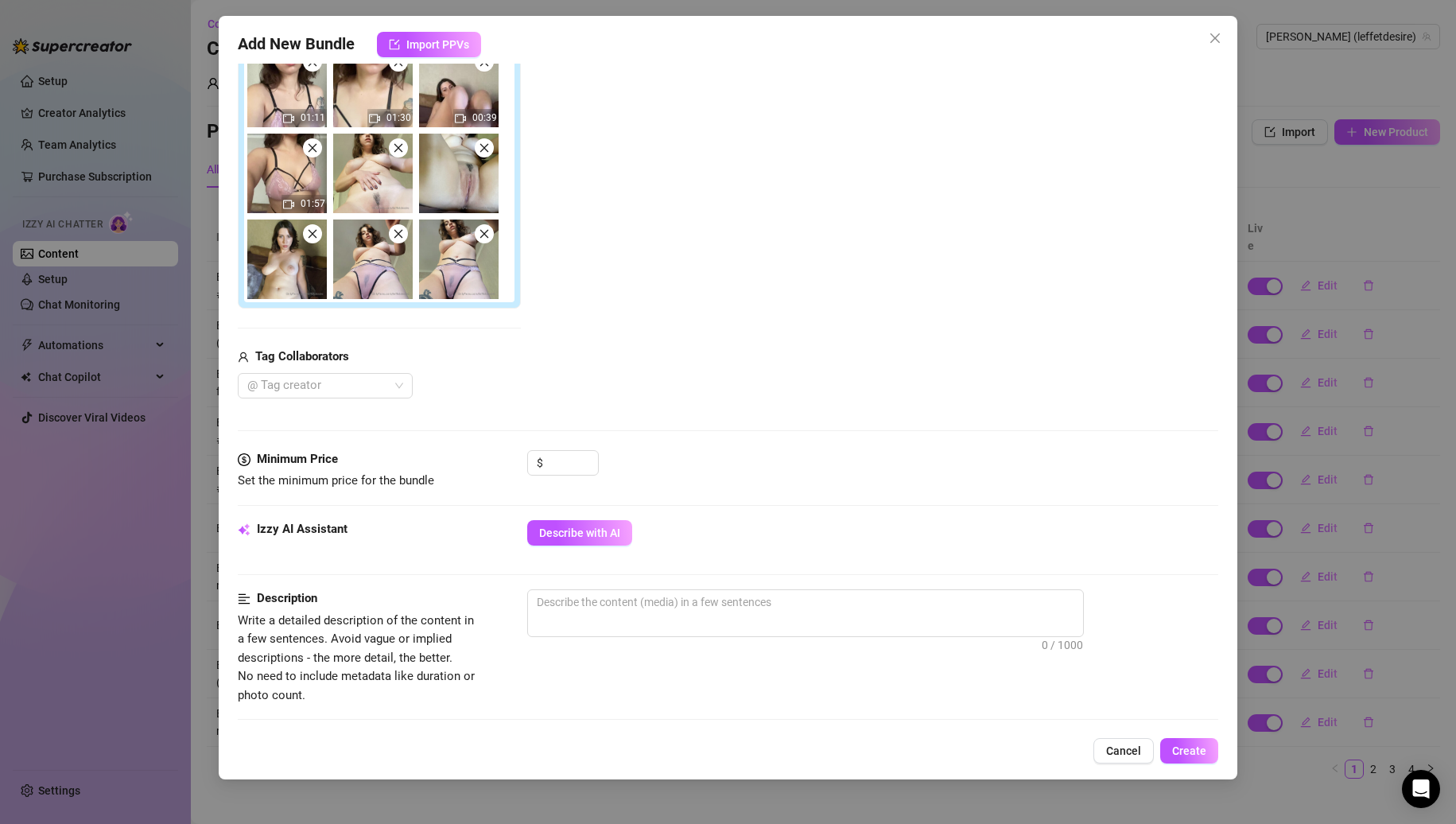
click at [398, 234] on icon "close" at bounding box center [398, 234] width 9 height 9
click at [399, 235] on icon "close" at bounding box center [398, 234] width 9 height 9
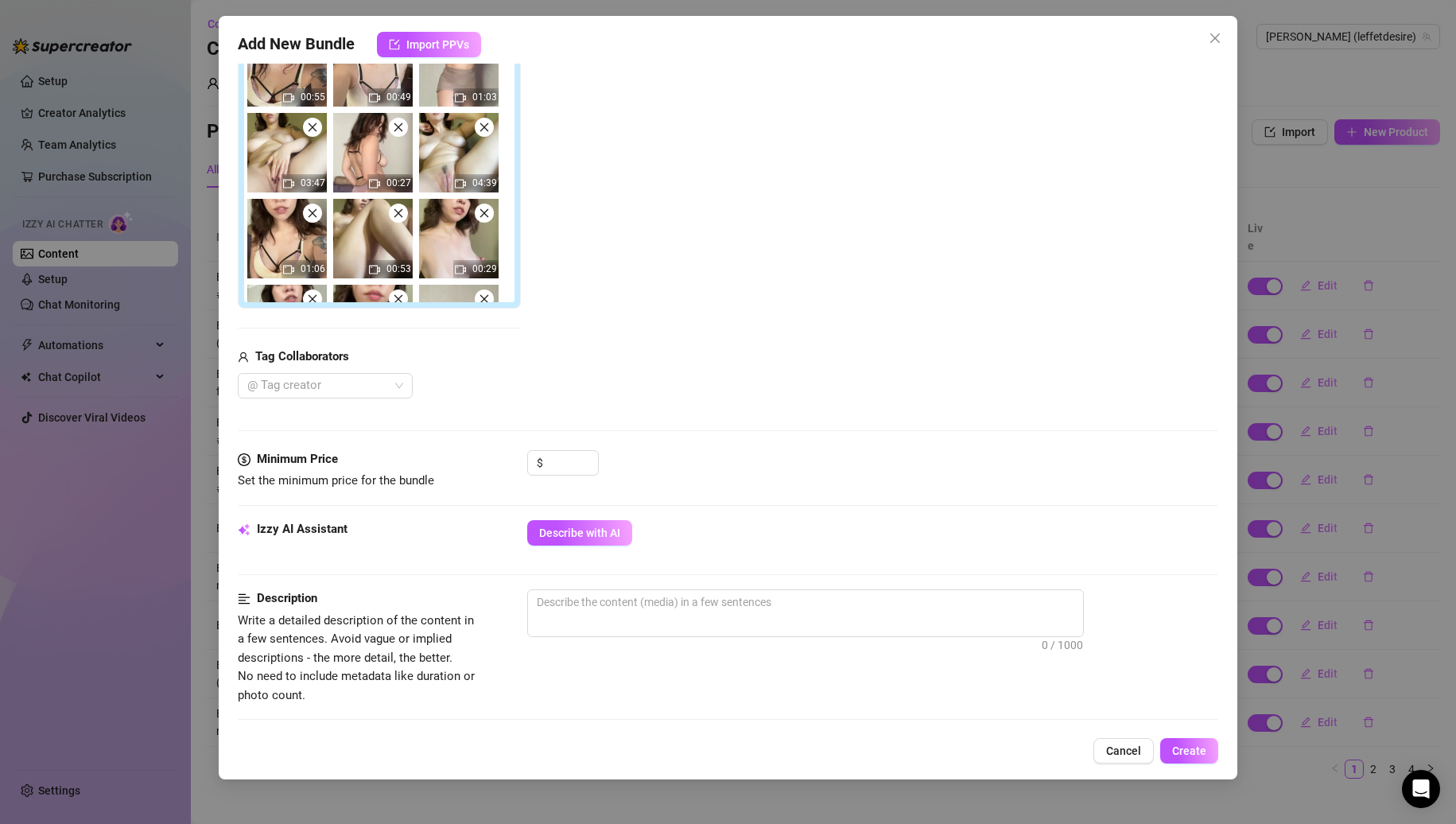
scroll to position [0, 0]
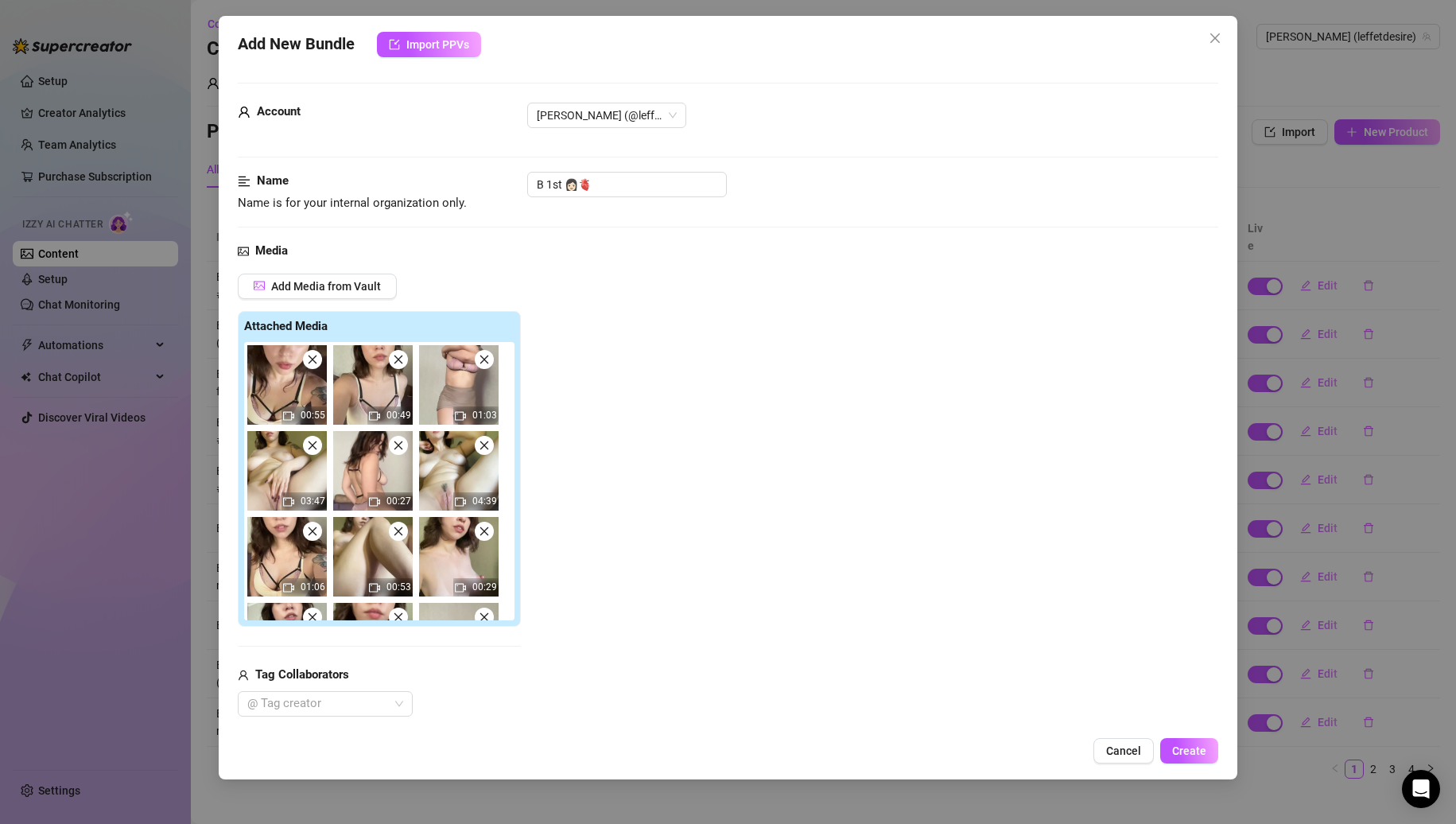
click at [307, 353] on span at bounding box center [312, 359] width 19 height 19
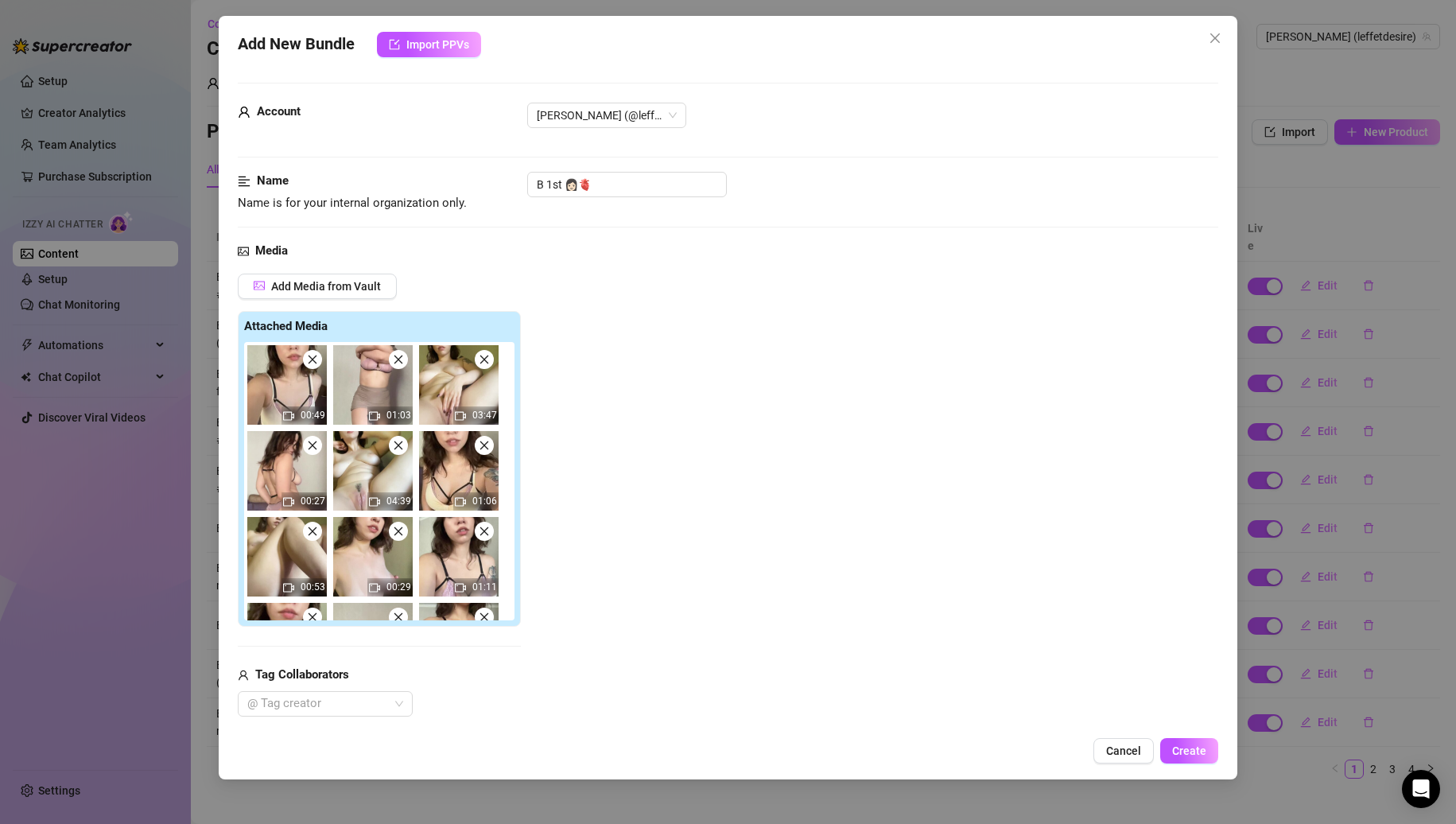
click at [307, 353] on span at bounding box center [312, 359] width 19 height 19
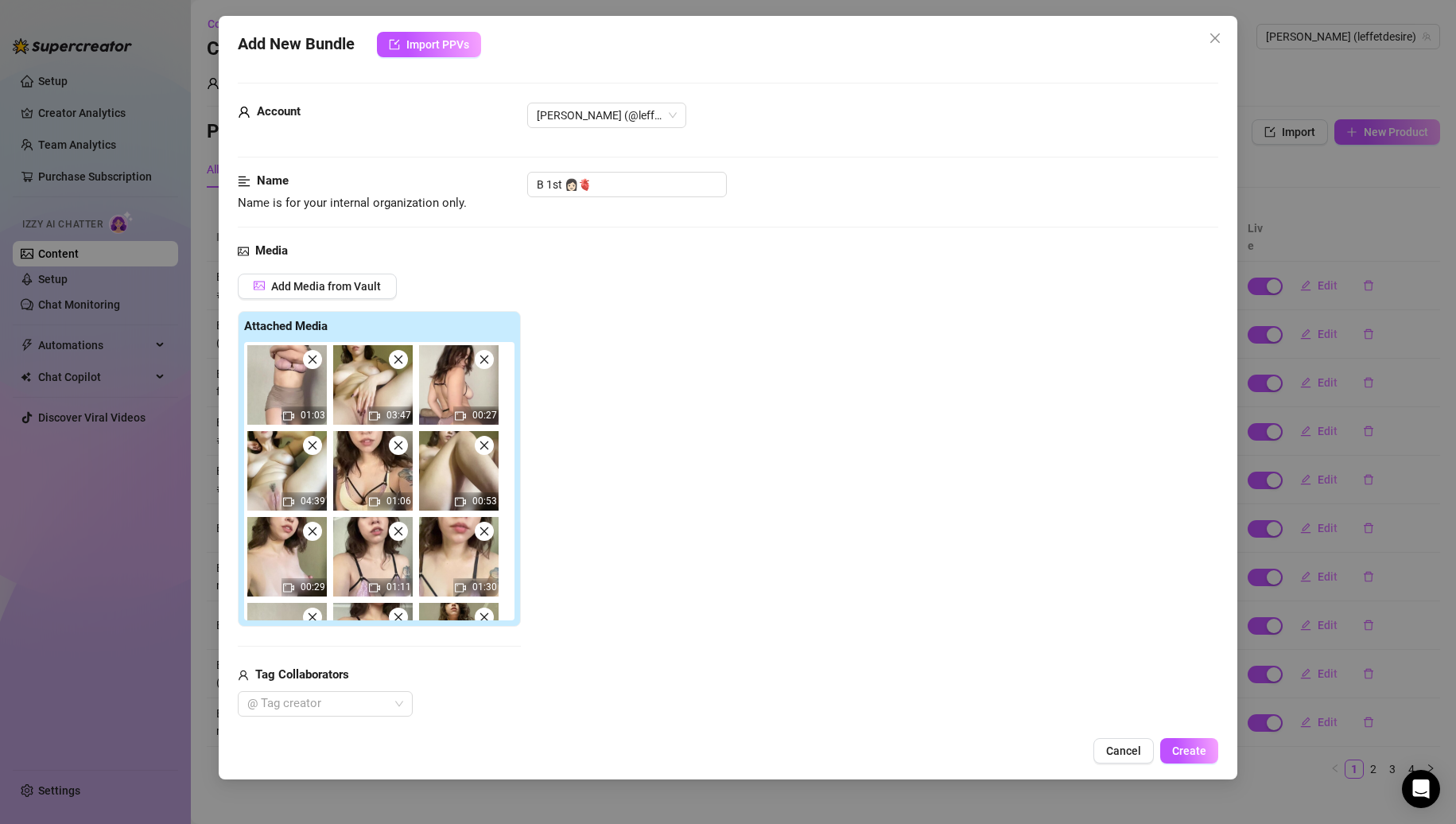
click at [307, 353] on span at bounding box center [312, 359] width 19 height 19
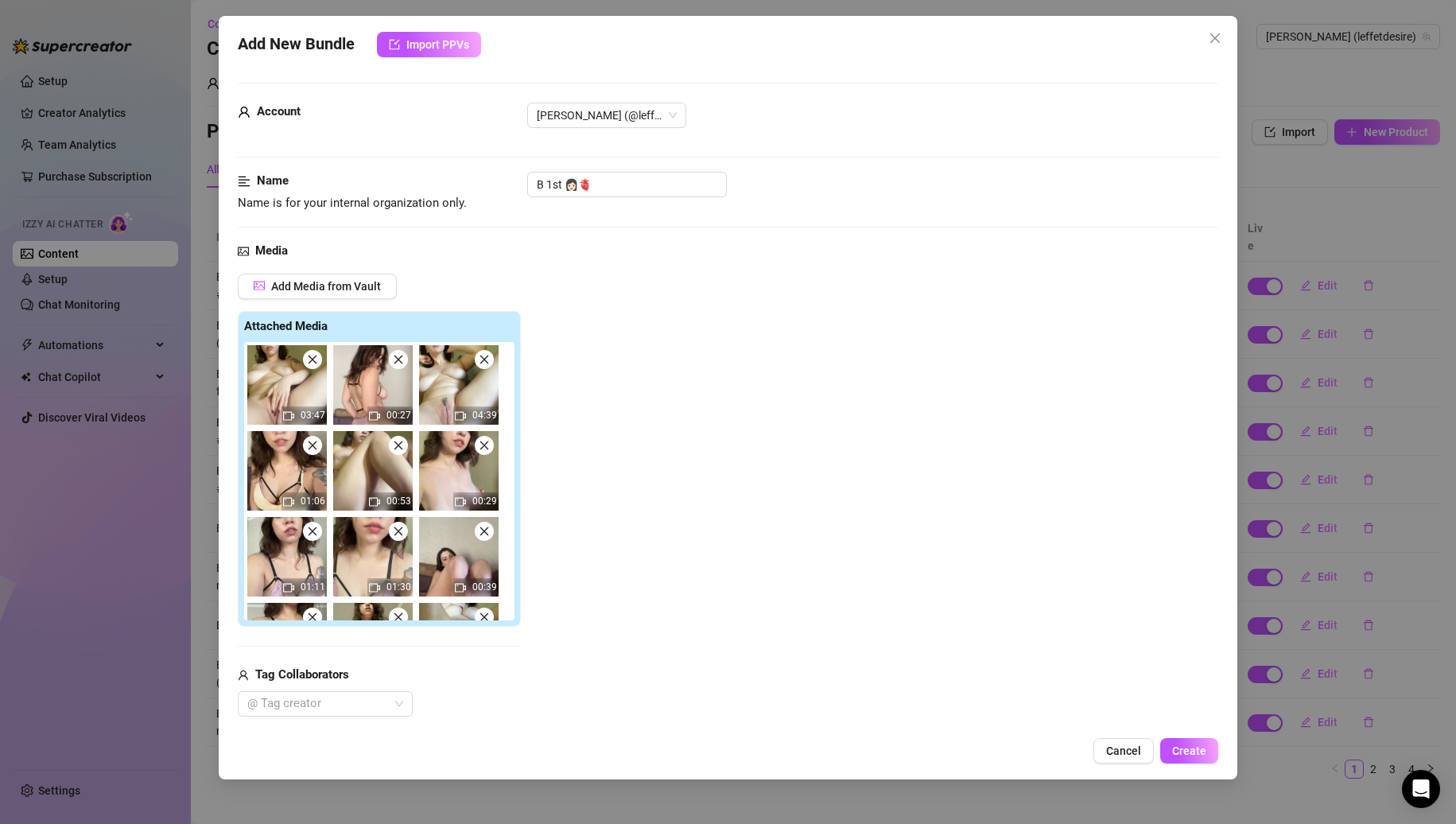
click at [307, 353] on span at bounding box center [312, 359] width 19 height 19
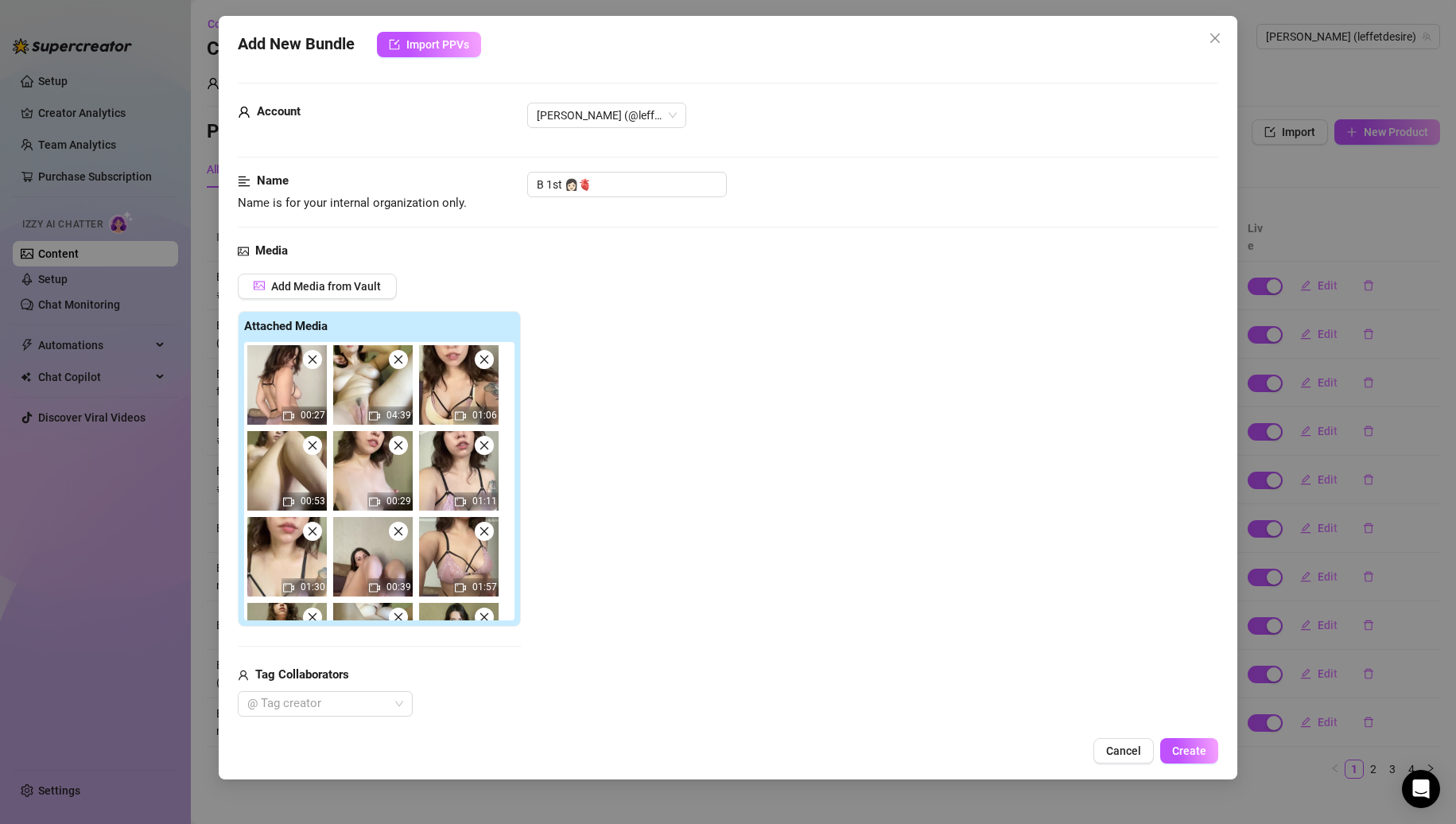
click at [307, 353] on span at bounding box center [312, 359] width 19 height 19
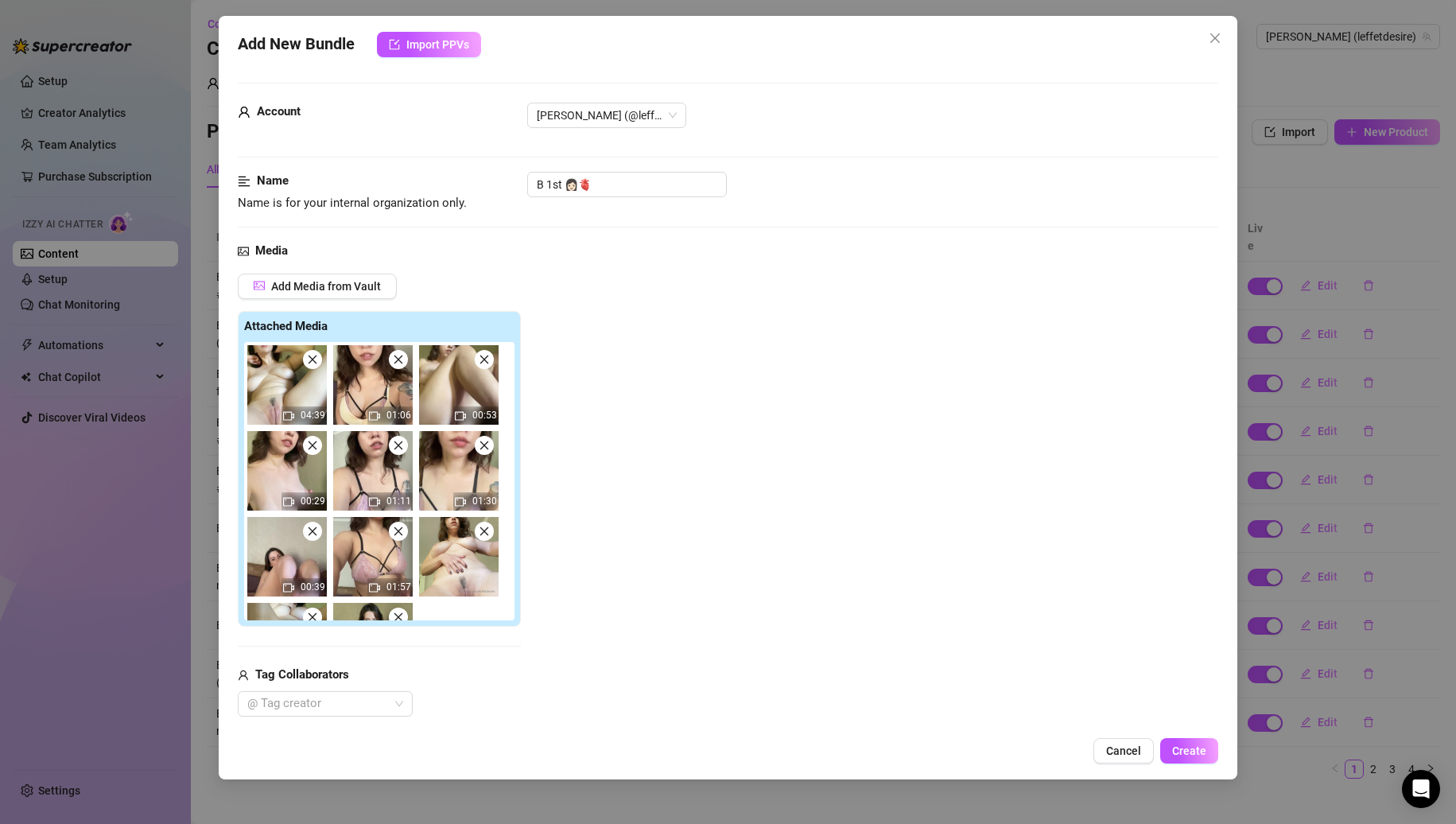
click at [307, 353] on span at bounding box center [312, 359] width 19 height 19
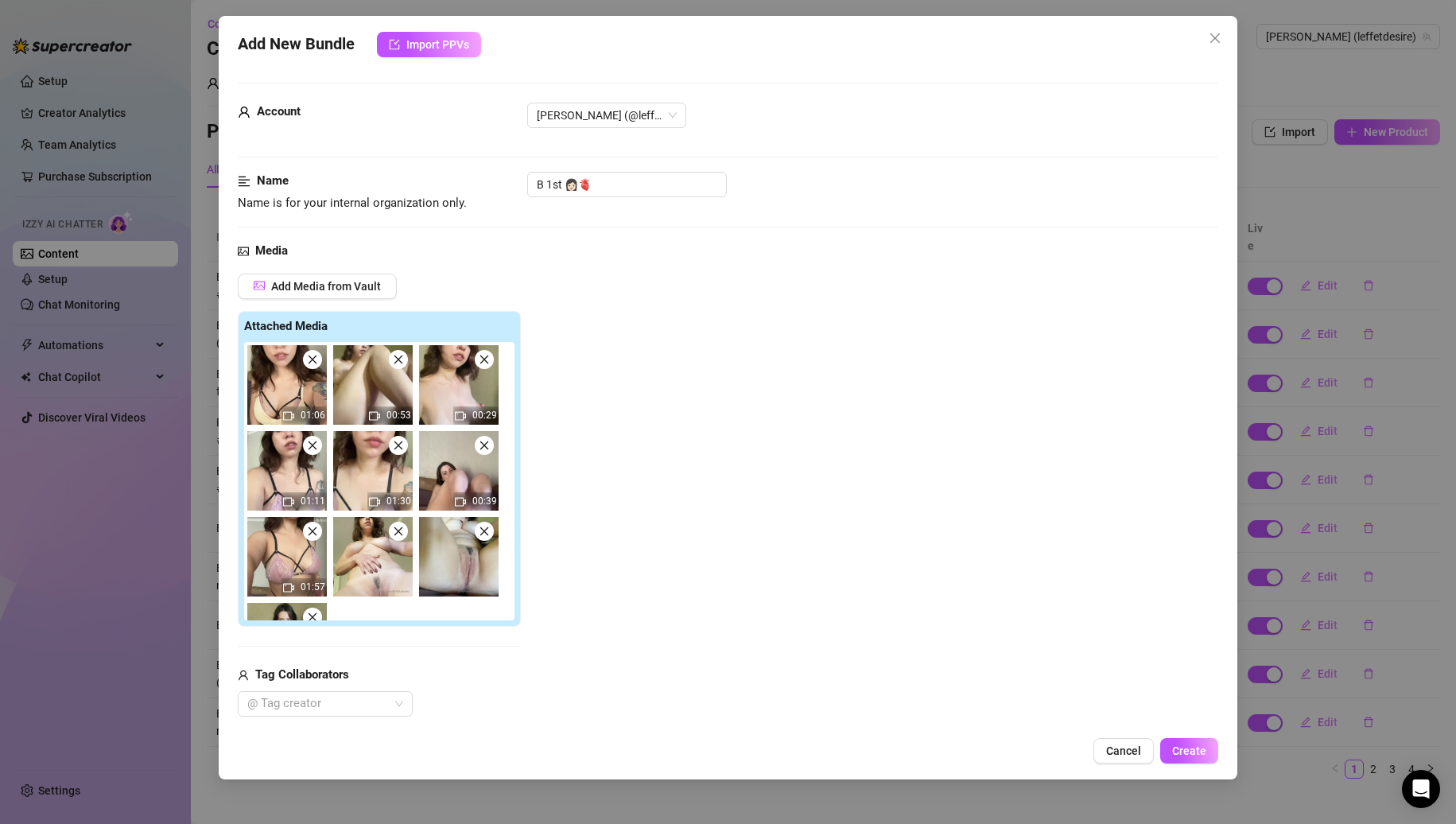
click at [307, 353] on span at bounding box center [312, 359] width 19 height 19
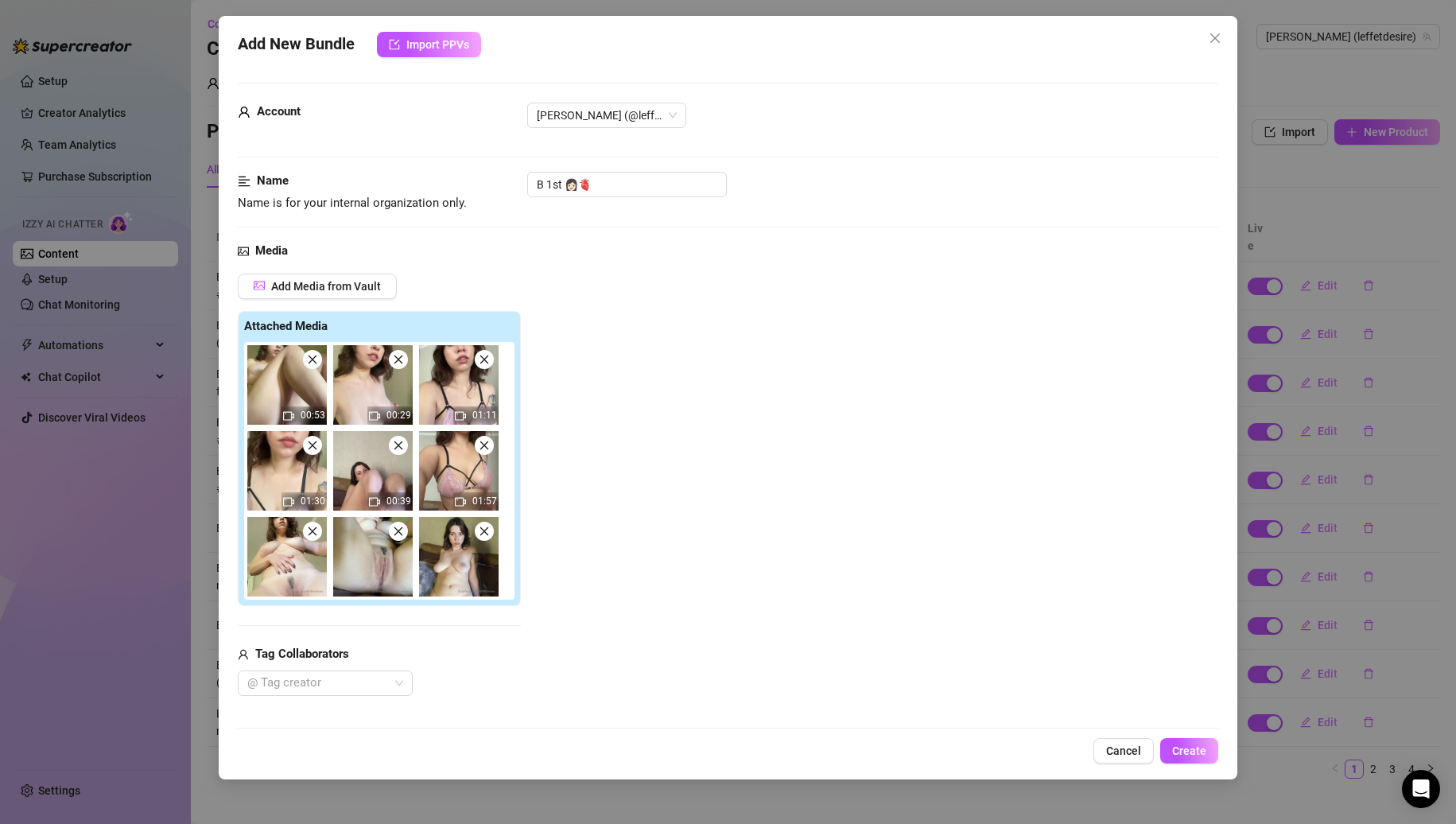
click at [307, 353] on span at bounding box center [312, 359] width 19 height 19
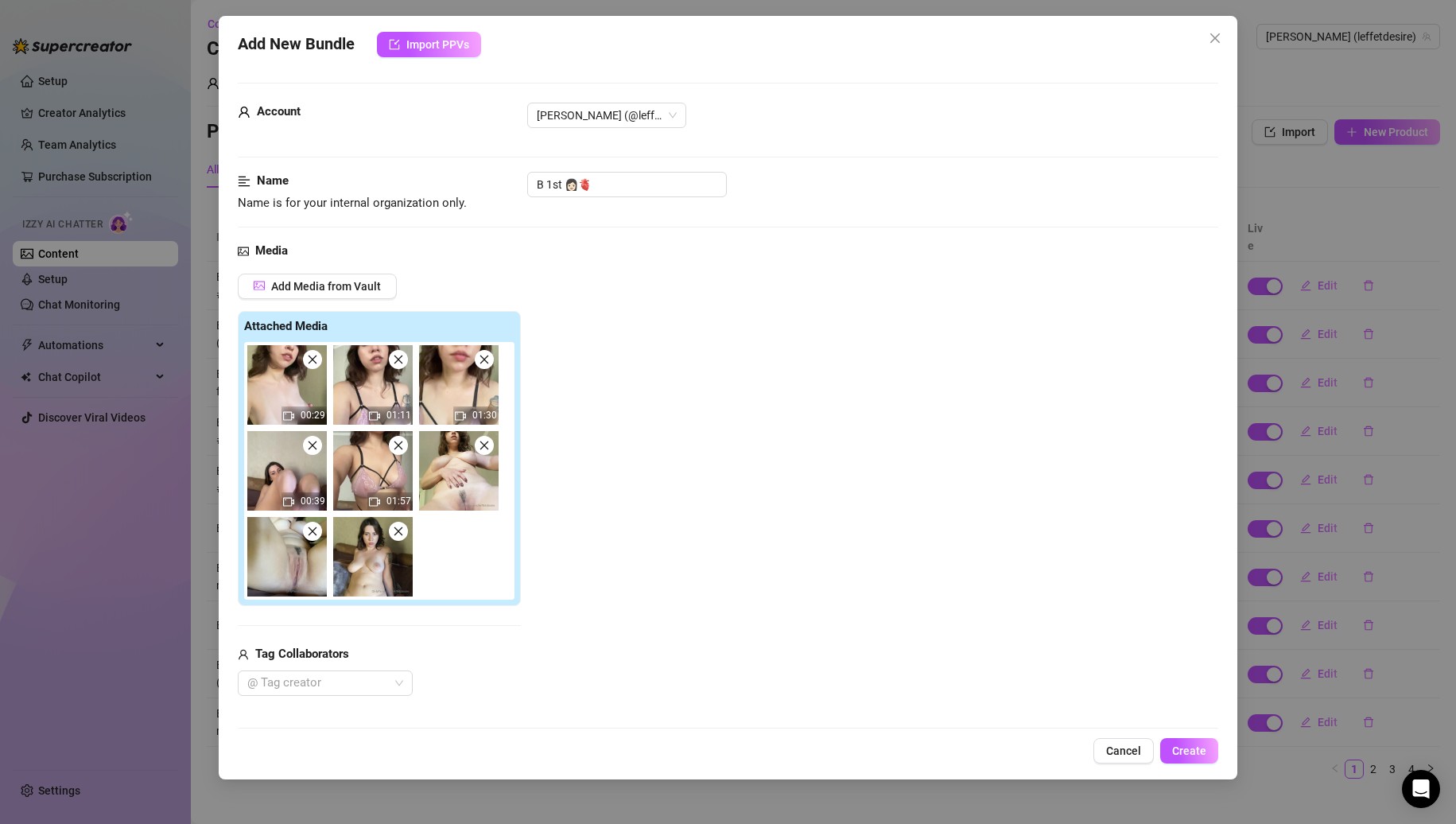
click at [307, 353] on span at bounding box center [312, 359] width 19 height 19
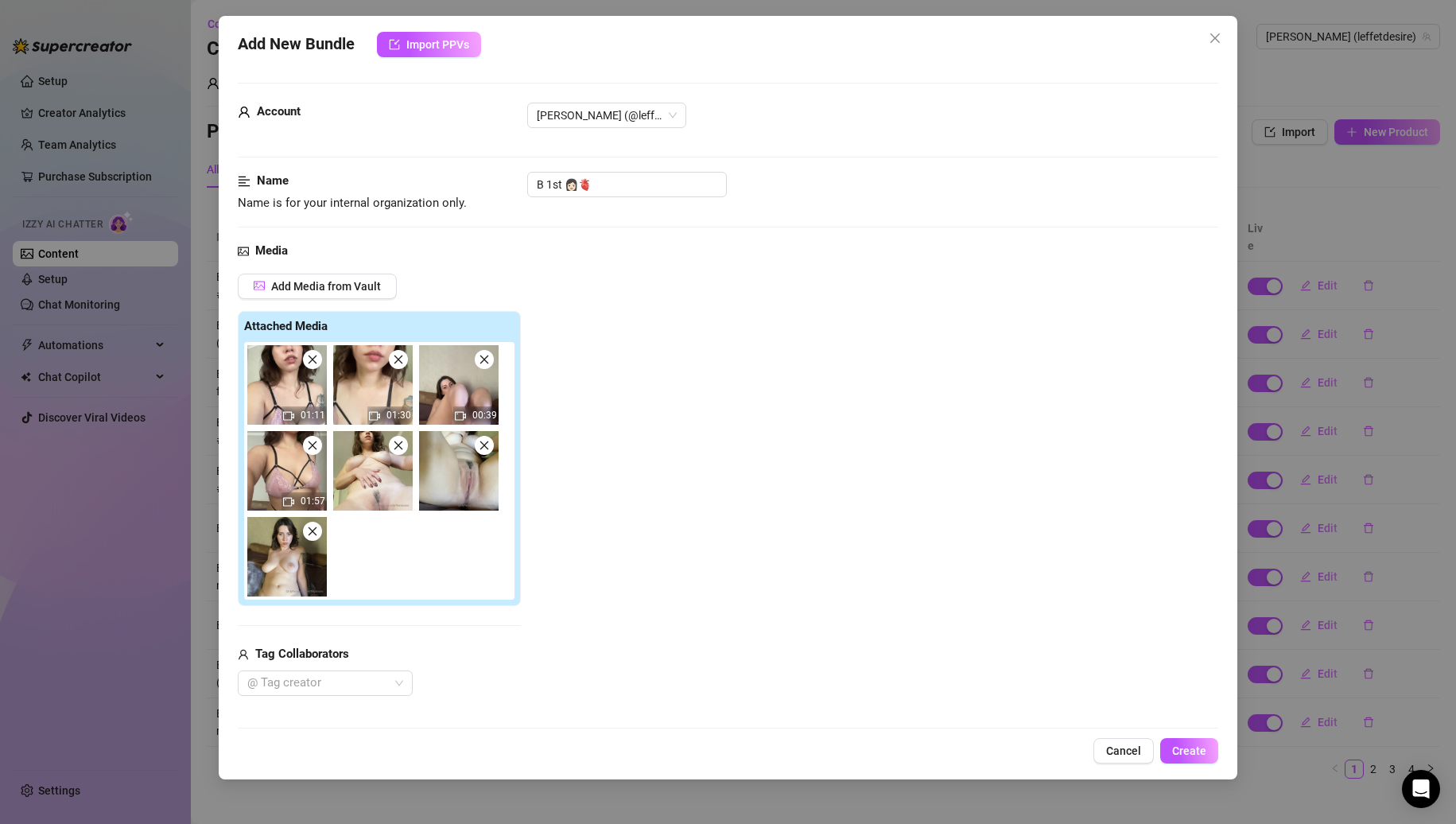
click at [307, 353] on span at bounding box center [312, 359] width 19 height 19
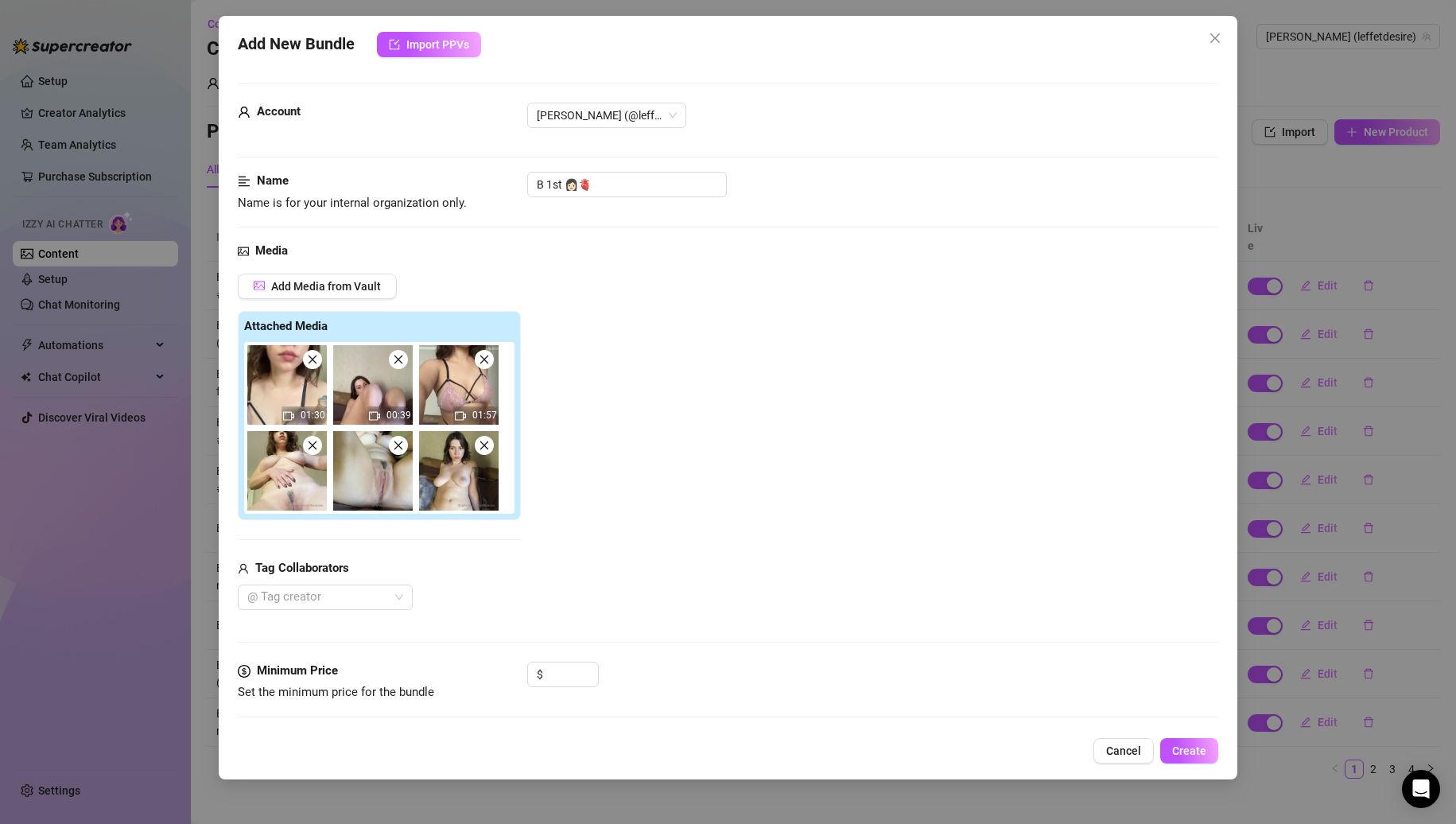
click at [307, 353] on span at bounding box center [312, 359] width 19 height 19
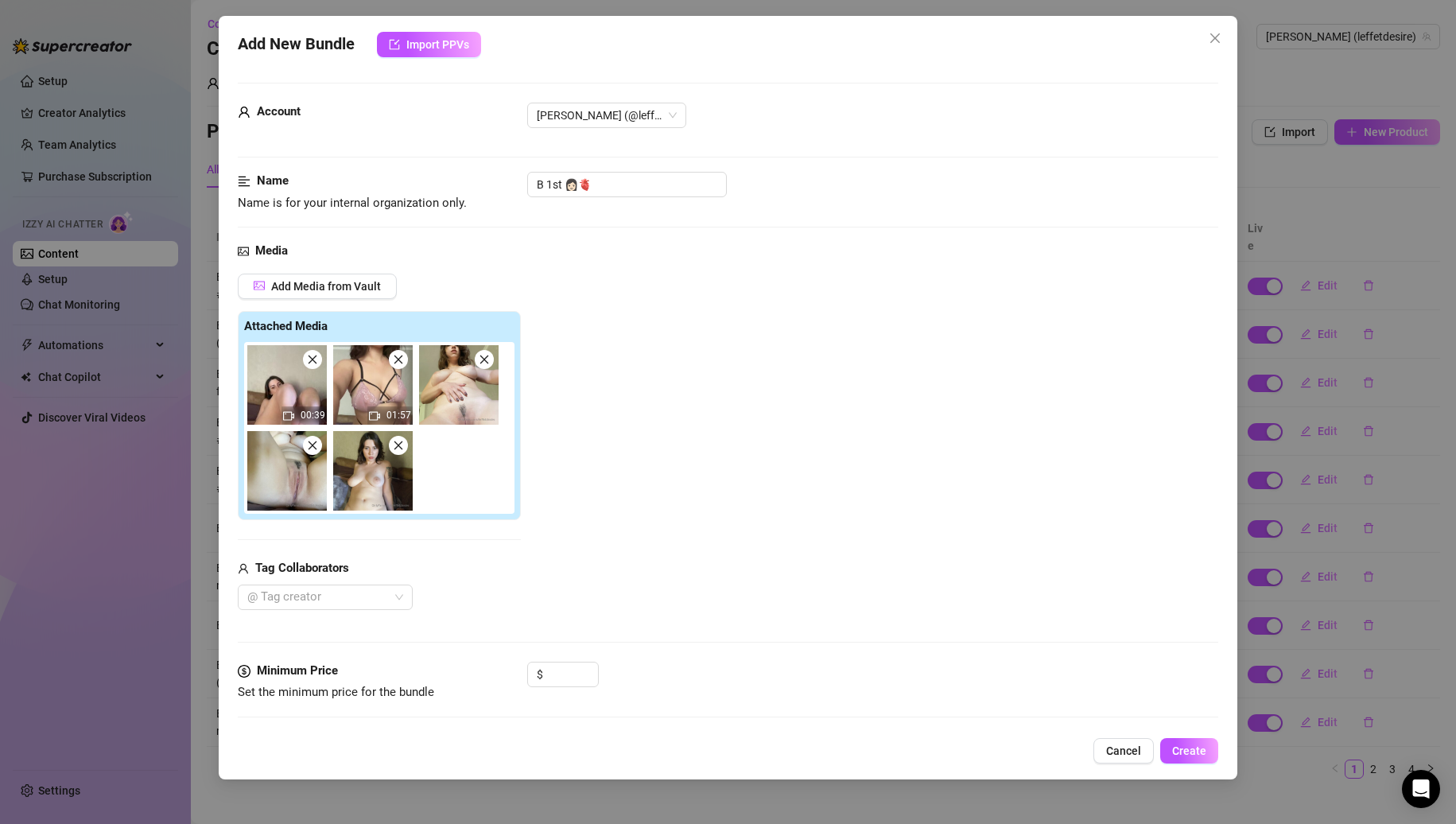
click at [307, 353] on span at bounding box center [312, 359] width 19 height 19
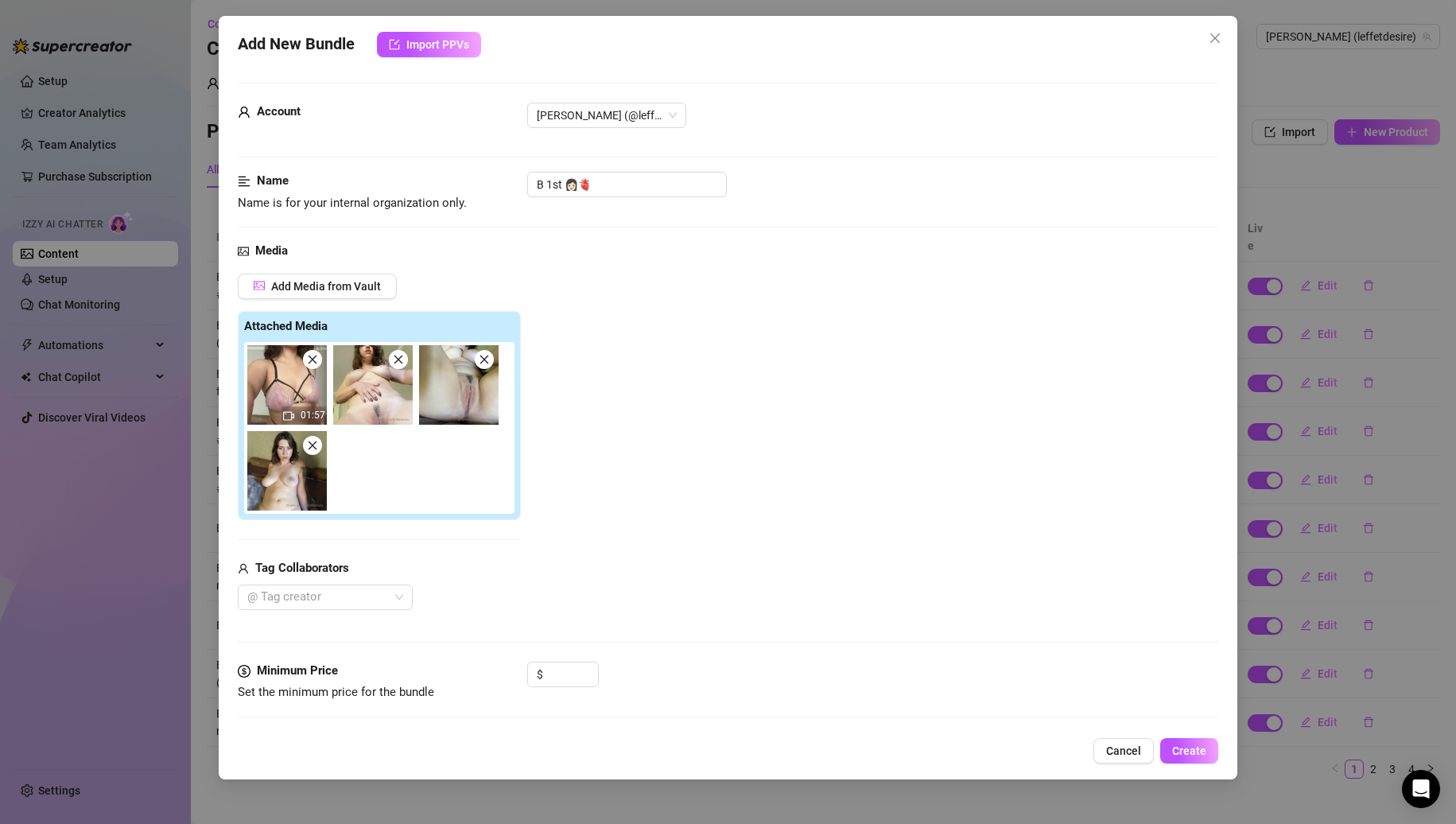
click at [307, 353] on span at bounding box center [312, 359] width 19 height 19
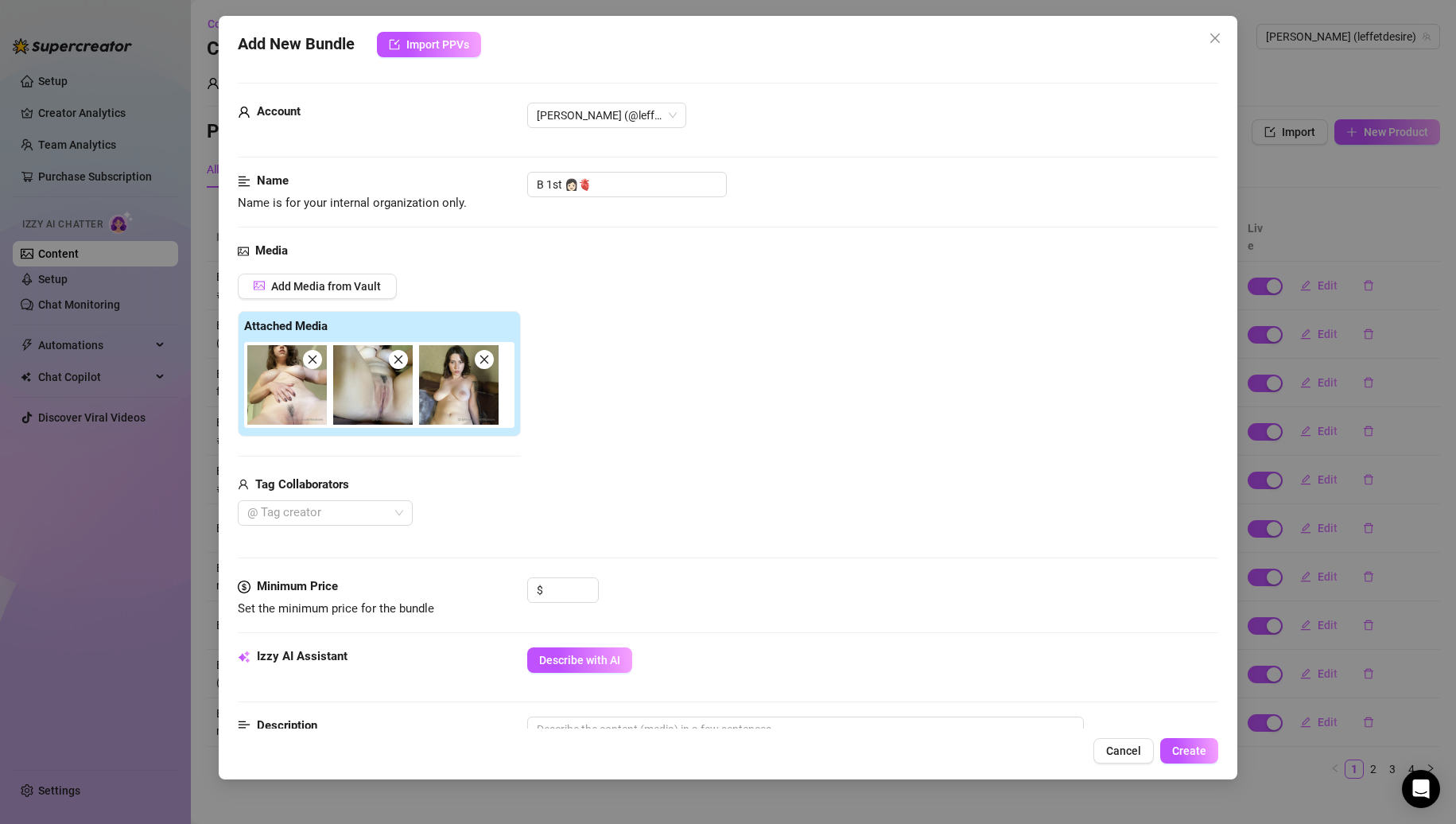
click at [307, 353] on span at bounding box center [312, 359] width 19 height 19
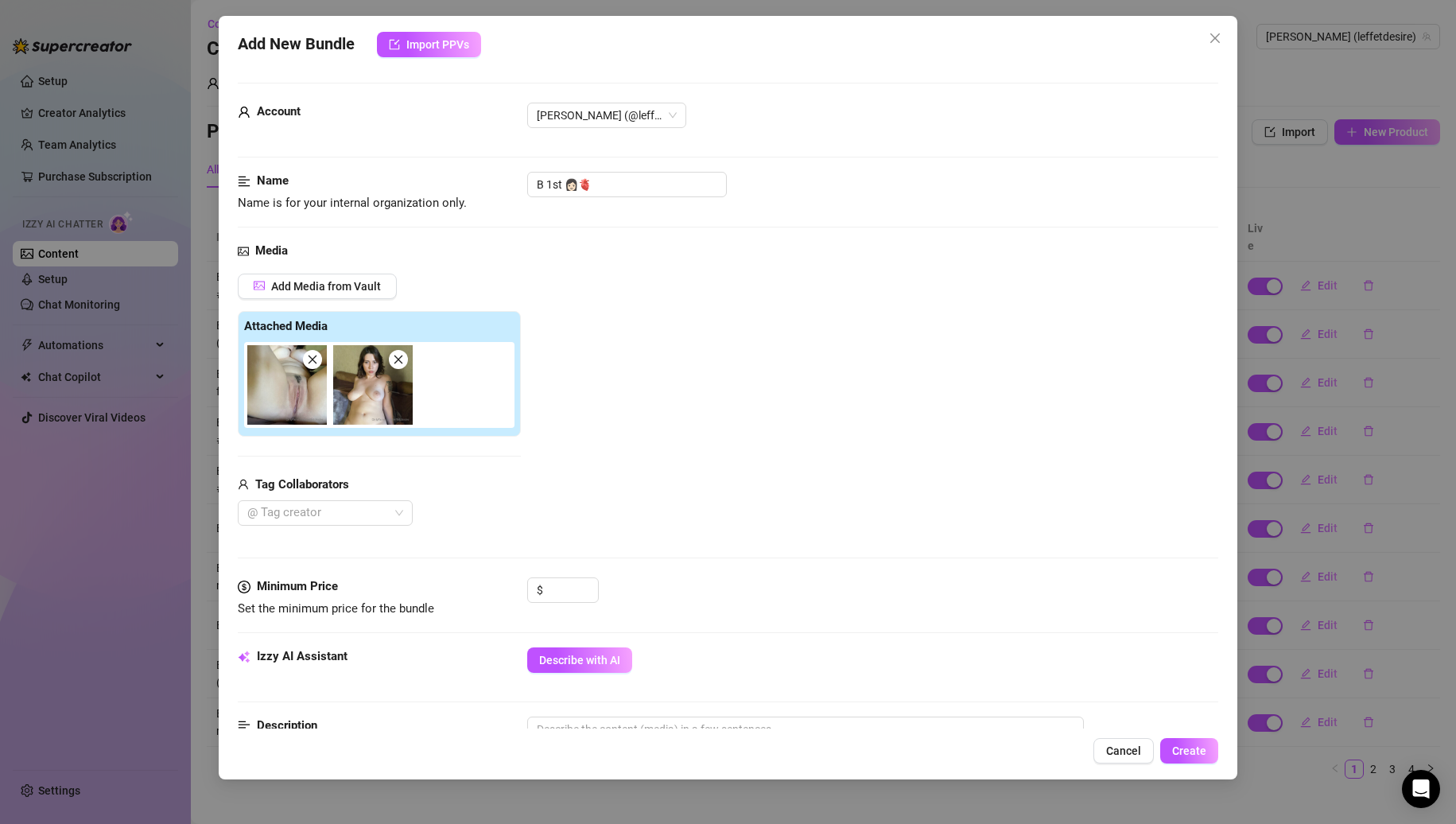
click at [307, 353] on span at bounding box center [312, 359] width 19 height 19
click at [641, 182] on input "B 1st 👩🏻🫀" at bounding box center [626, 184] width 199 height 25
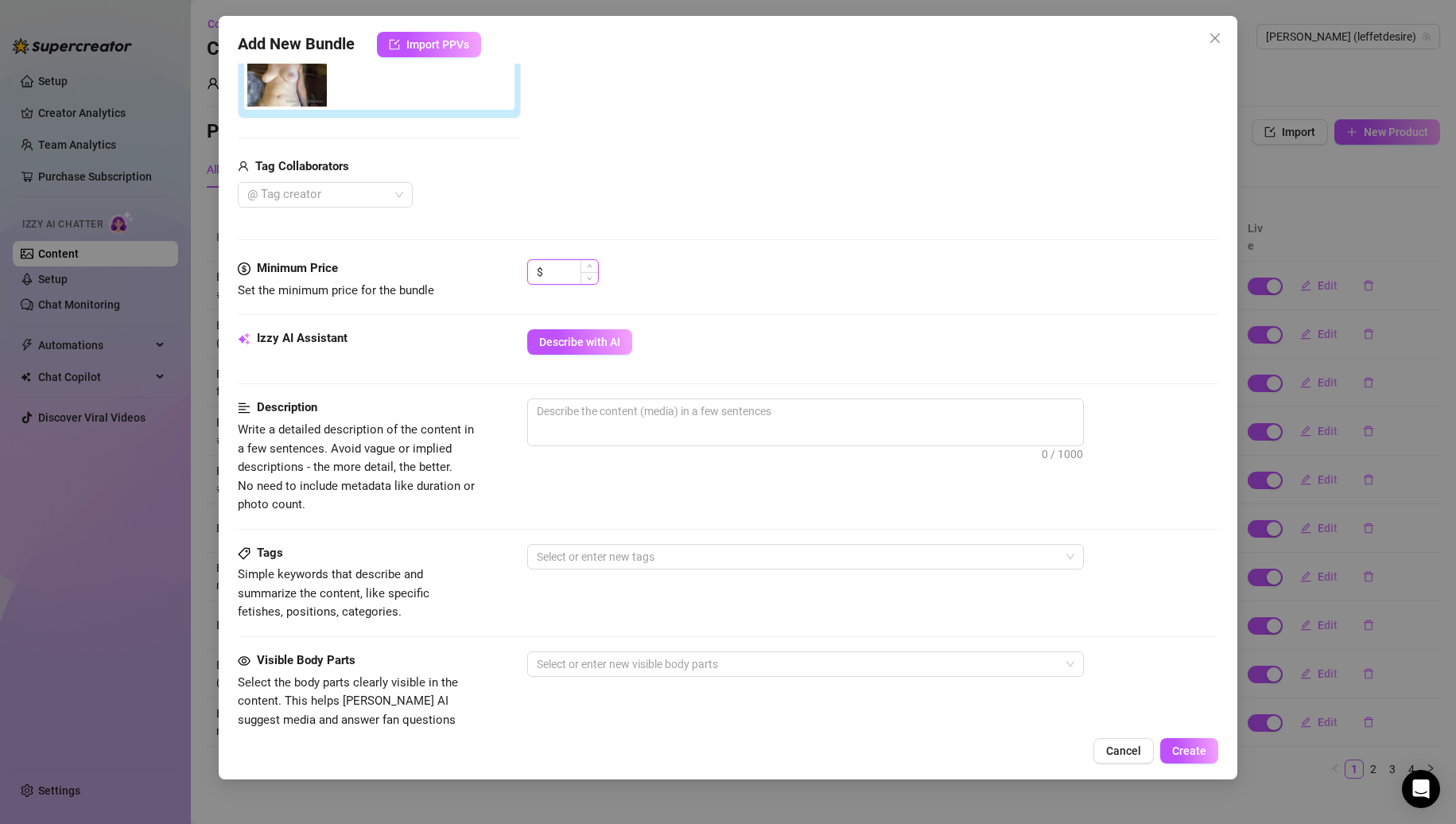
click at [551, 277] on input at bounding box center [572, 272] width 52 height 24
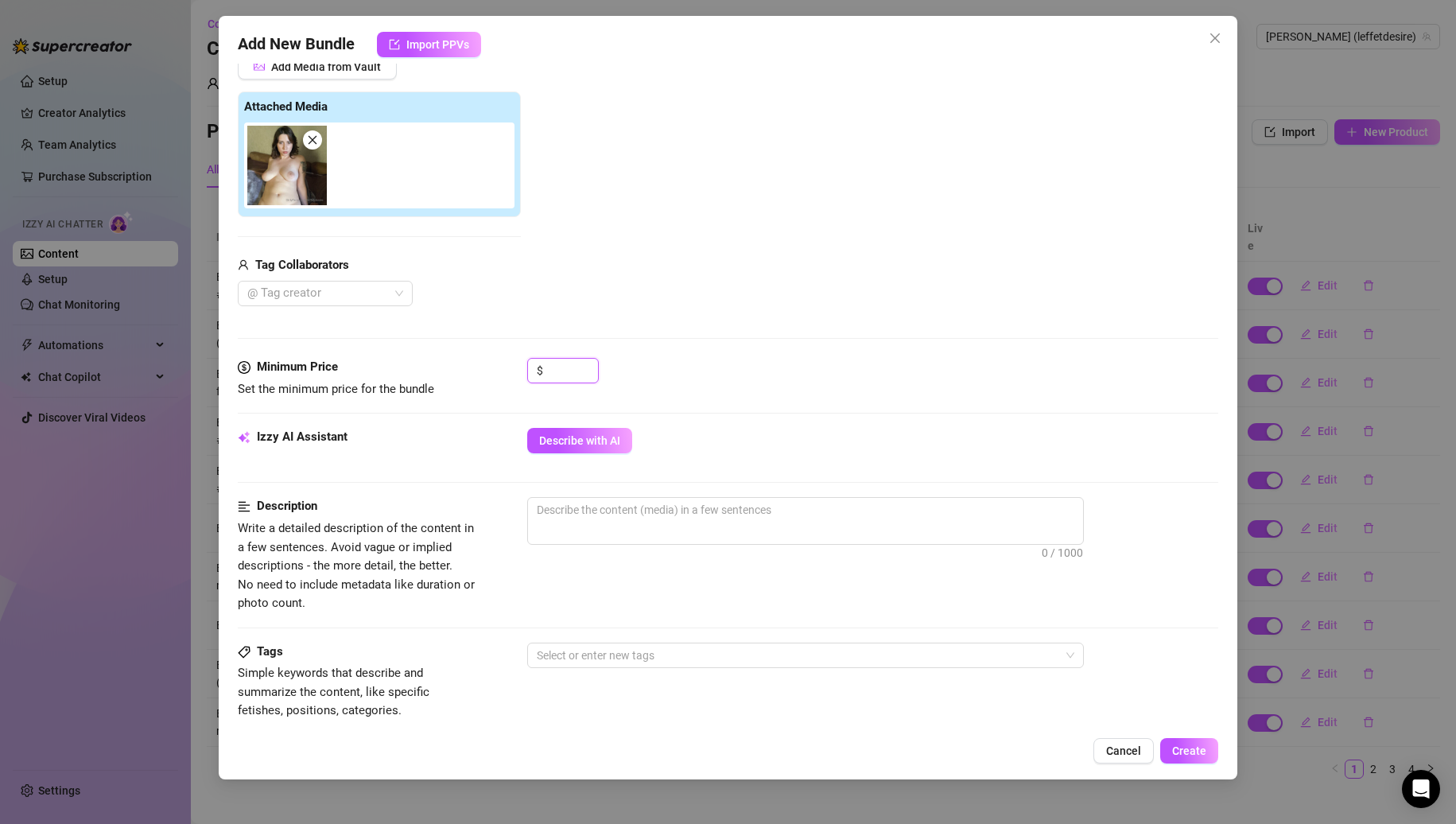
scroll to position [159, 0]
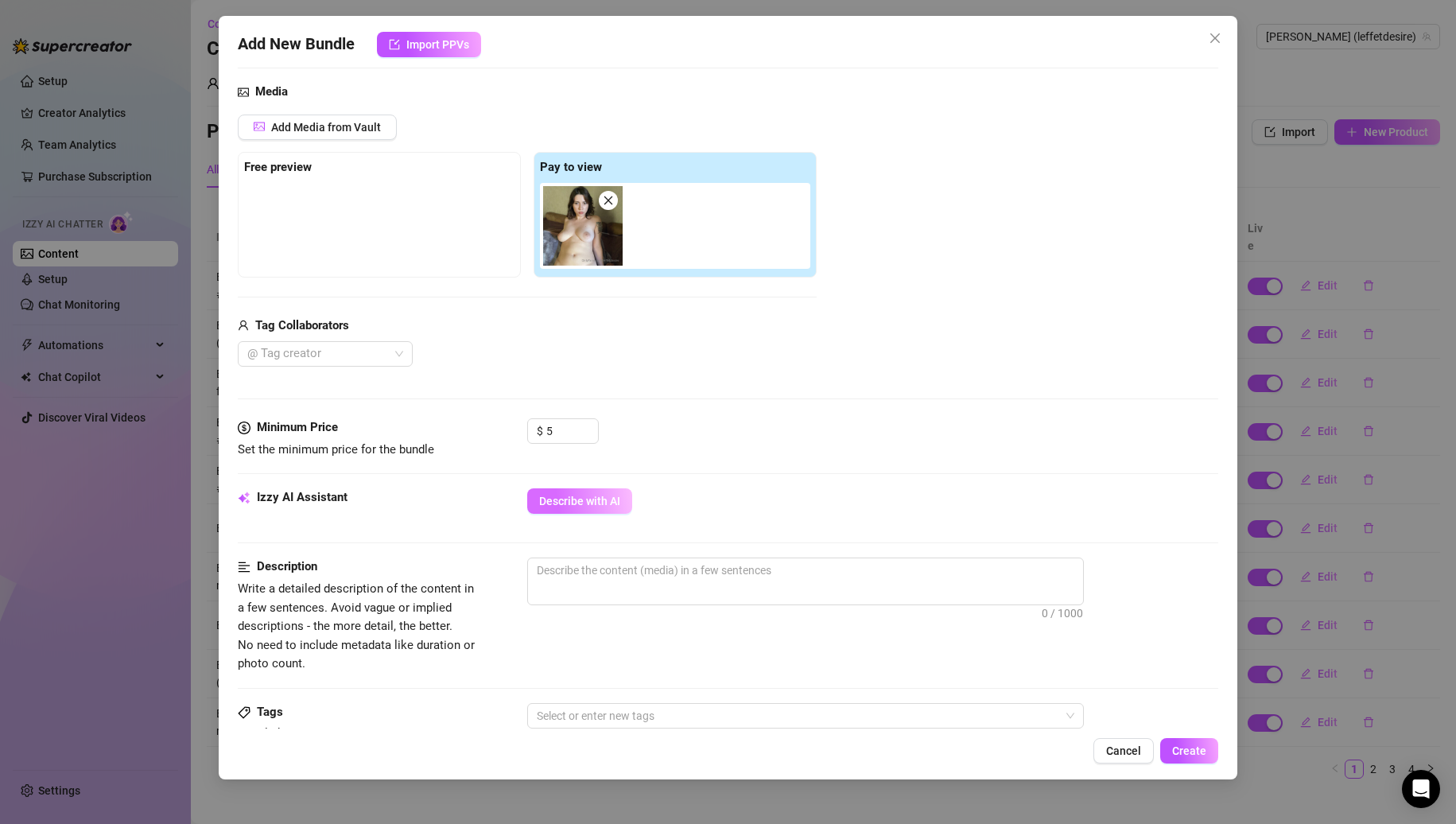
click at [586, 495] on span "Describe with AI" at bounding box center [580, 500] width 81 height 13
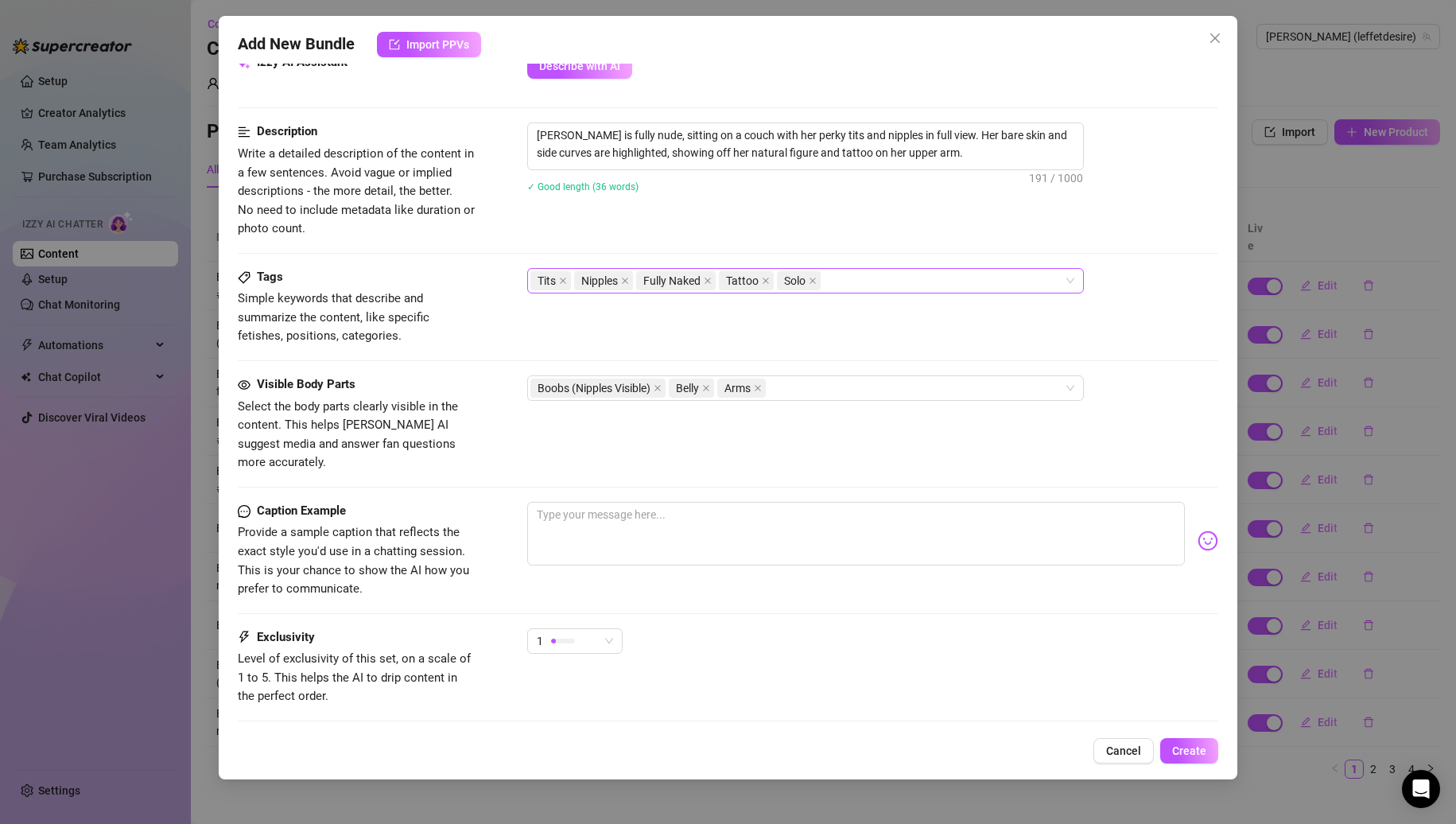
scroll to position [672, 0]
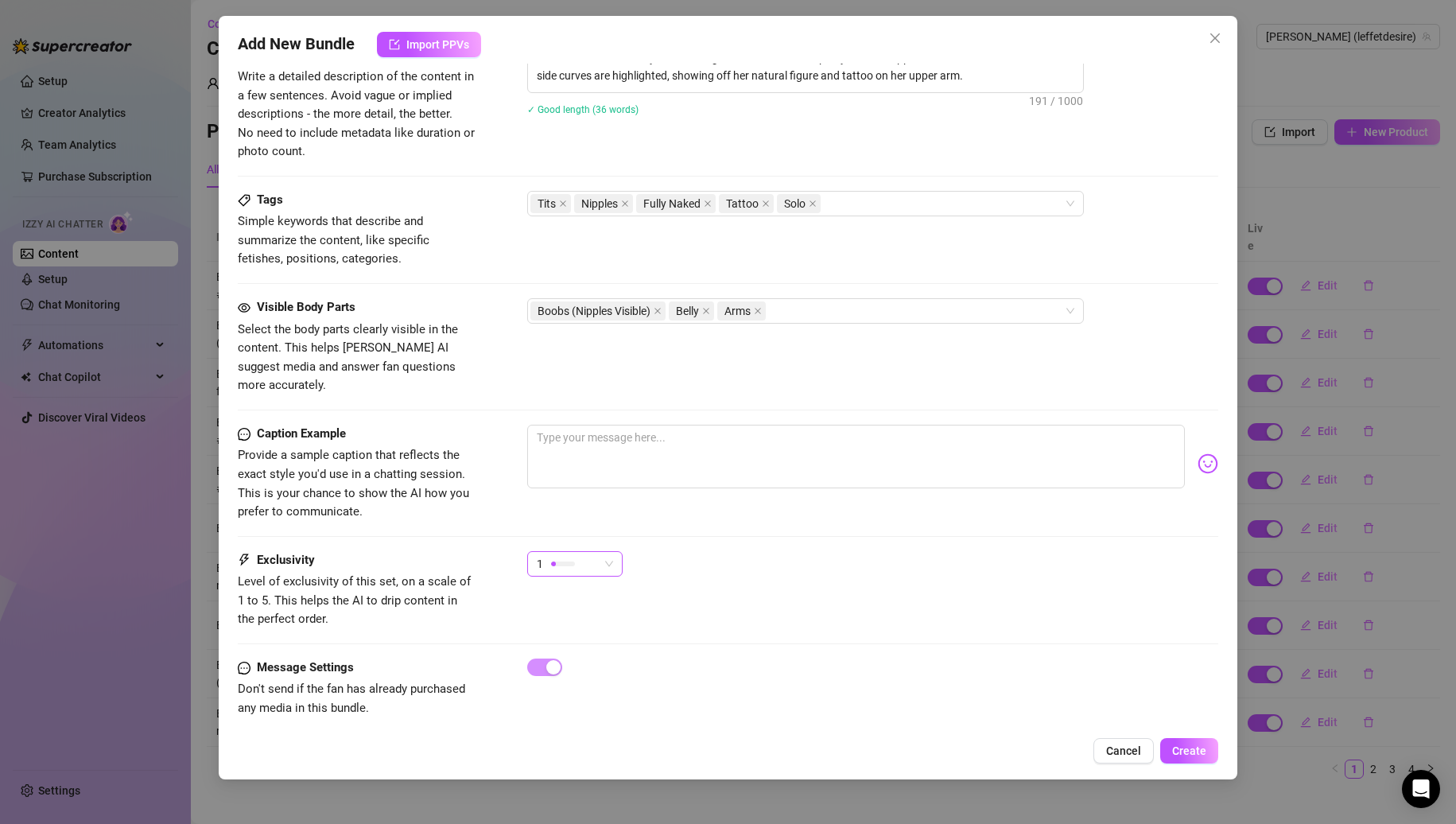
click at [572, 562] on div at bounding box center [563, 564] width 24 height 5
click at [564, 593] on div "2" at bounding box center [615, 602] width 169 height 25
click at [1178, 747] on span "Create" at bounding box center [1189, 751] width 34 height 13
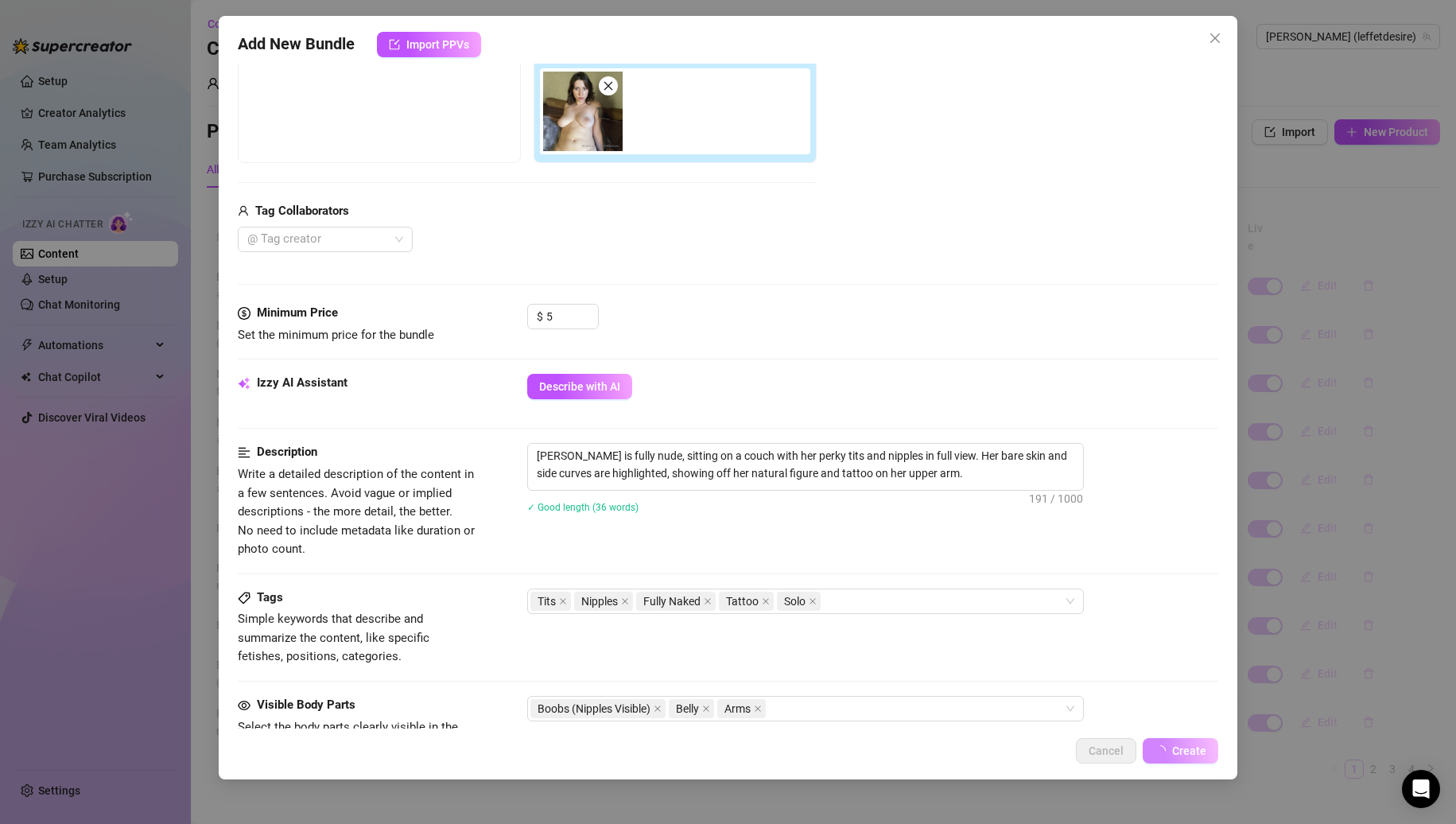
scroll to position [0, 0]
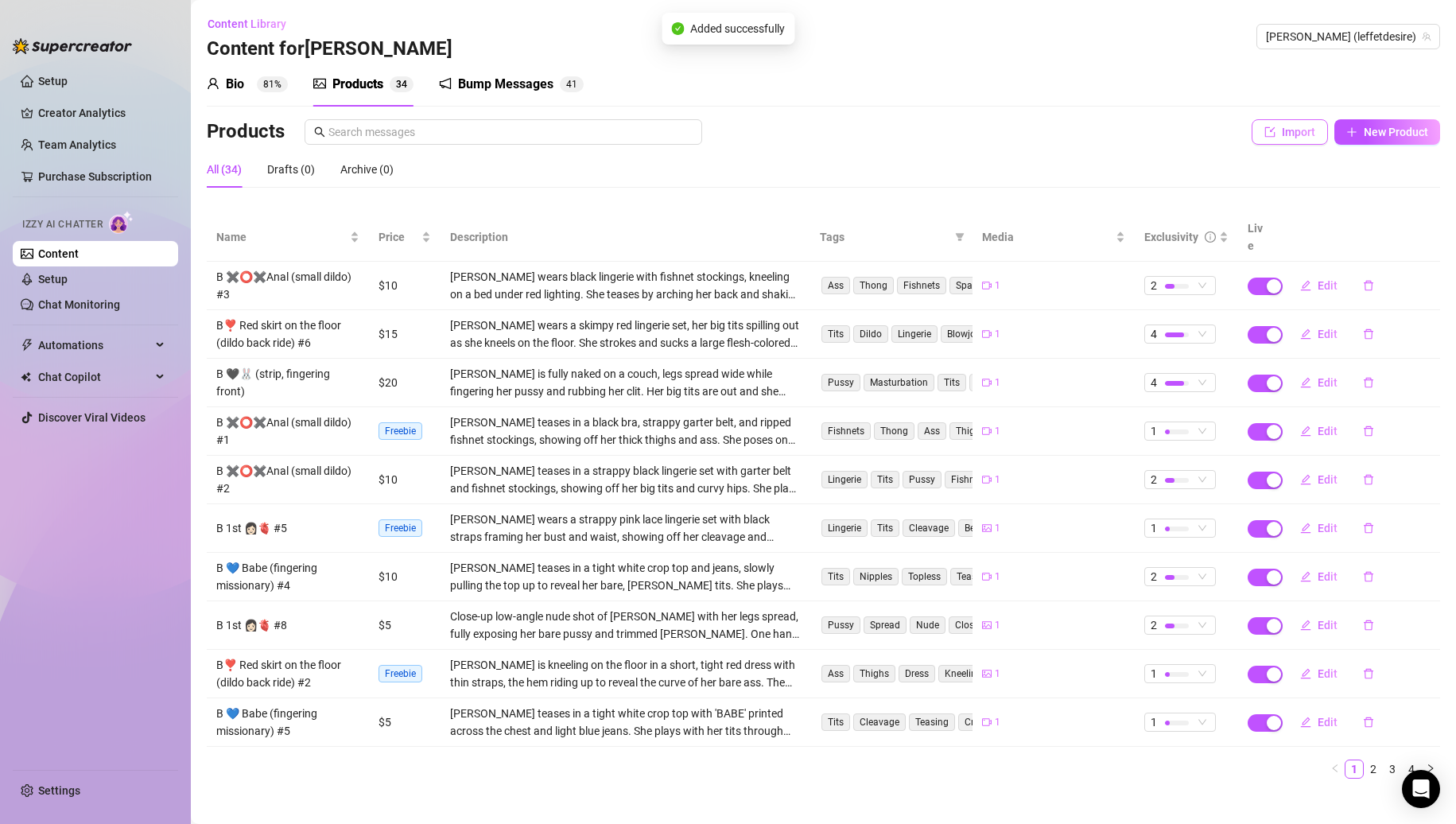
click at [1291, 134] on span "Import" at bounding box center [1299, 131] width 34 height 13
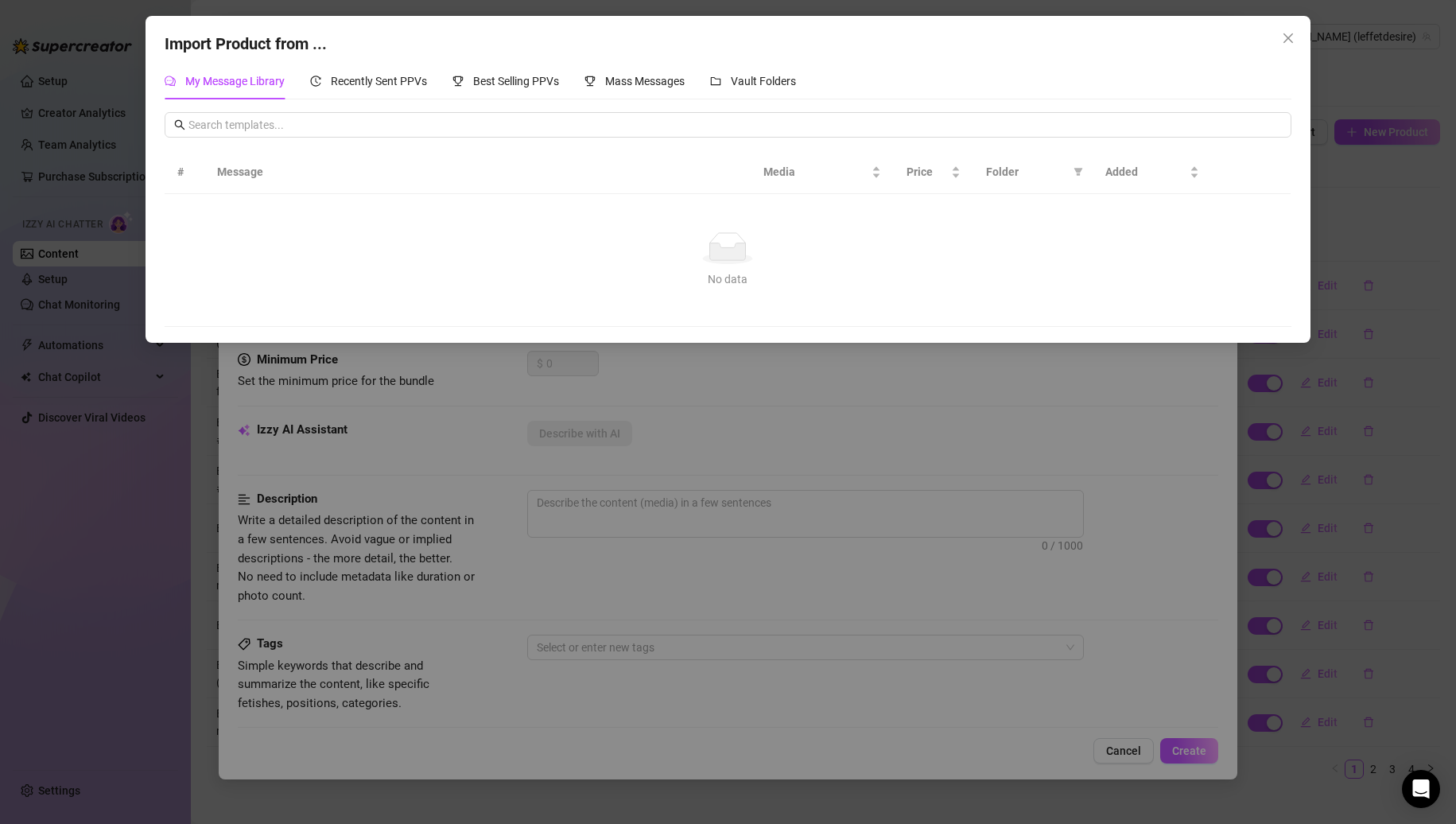
click at [802, 92] on div "My Message Library Recently Sent PPVs Best Selling PPVs Mass Messages Vault Fol…" at bounding box center [728, 81] width 1127 height 37
click at [793, 85] on span "Vault Folders" at bounding box center [764, 81] width 66 height 13
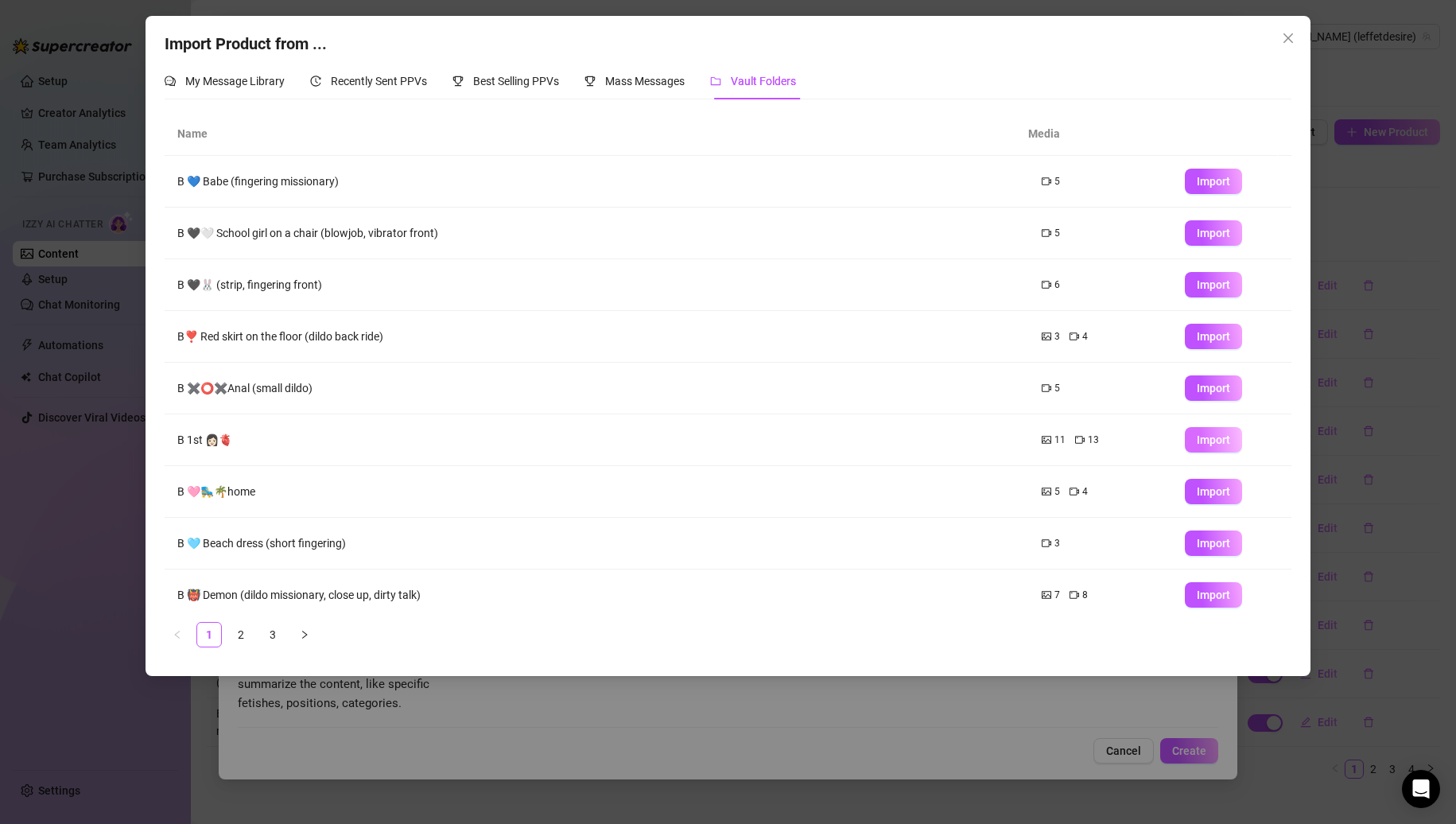
click at [1212, 444] on span "Import" at bounding box center [1213, 439] width 34 height 13
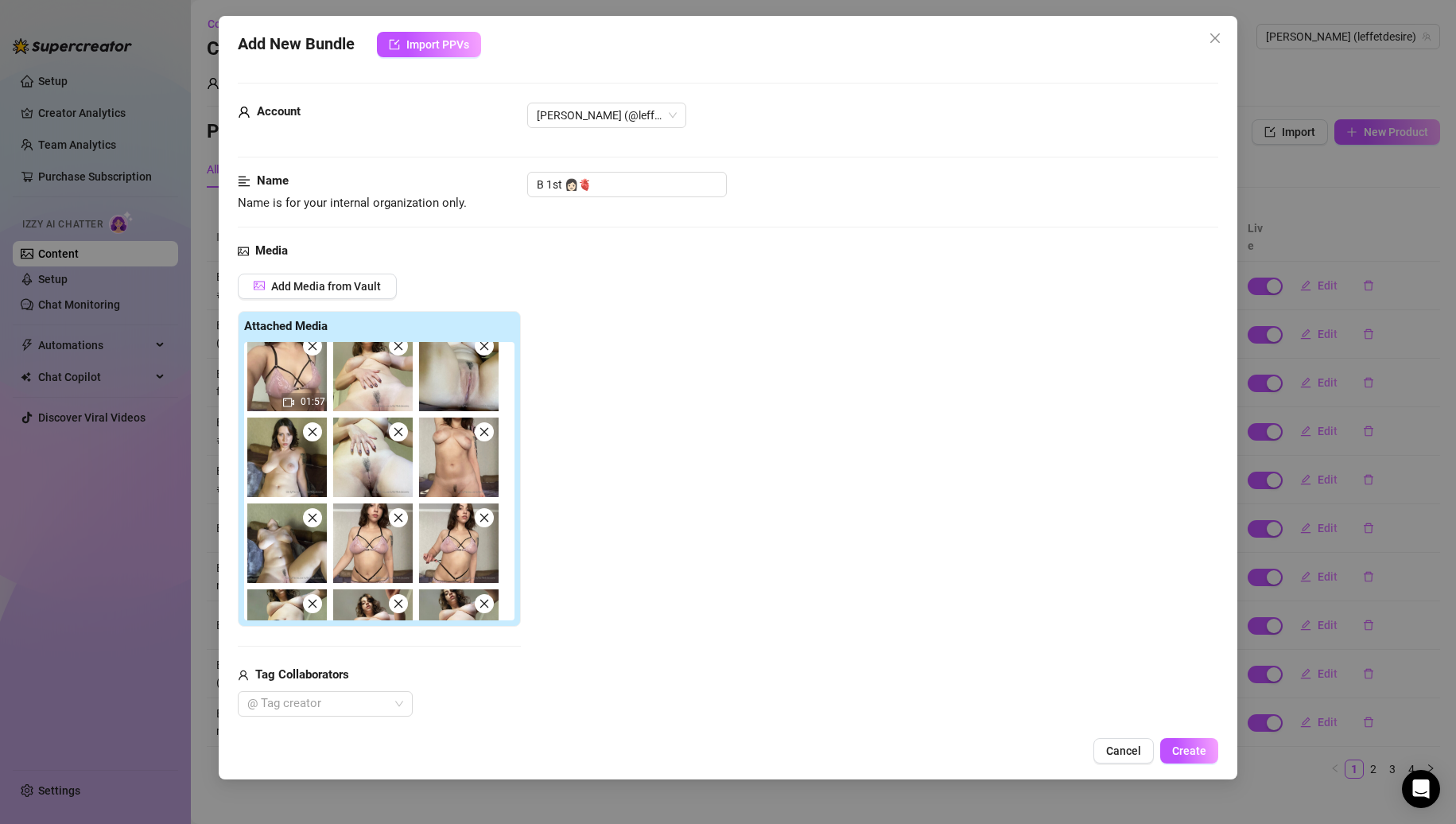
scroll to position [330, 0]
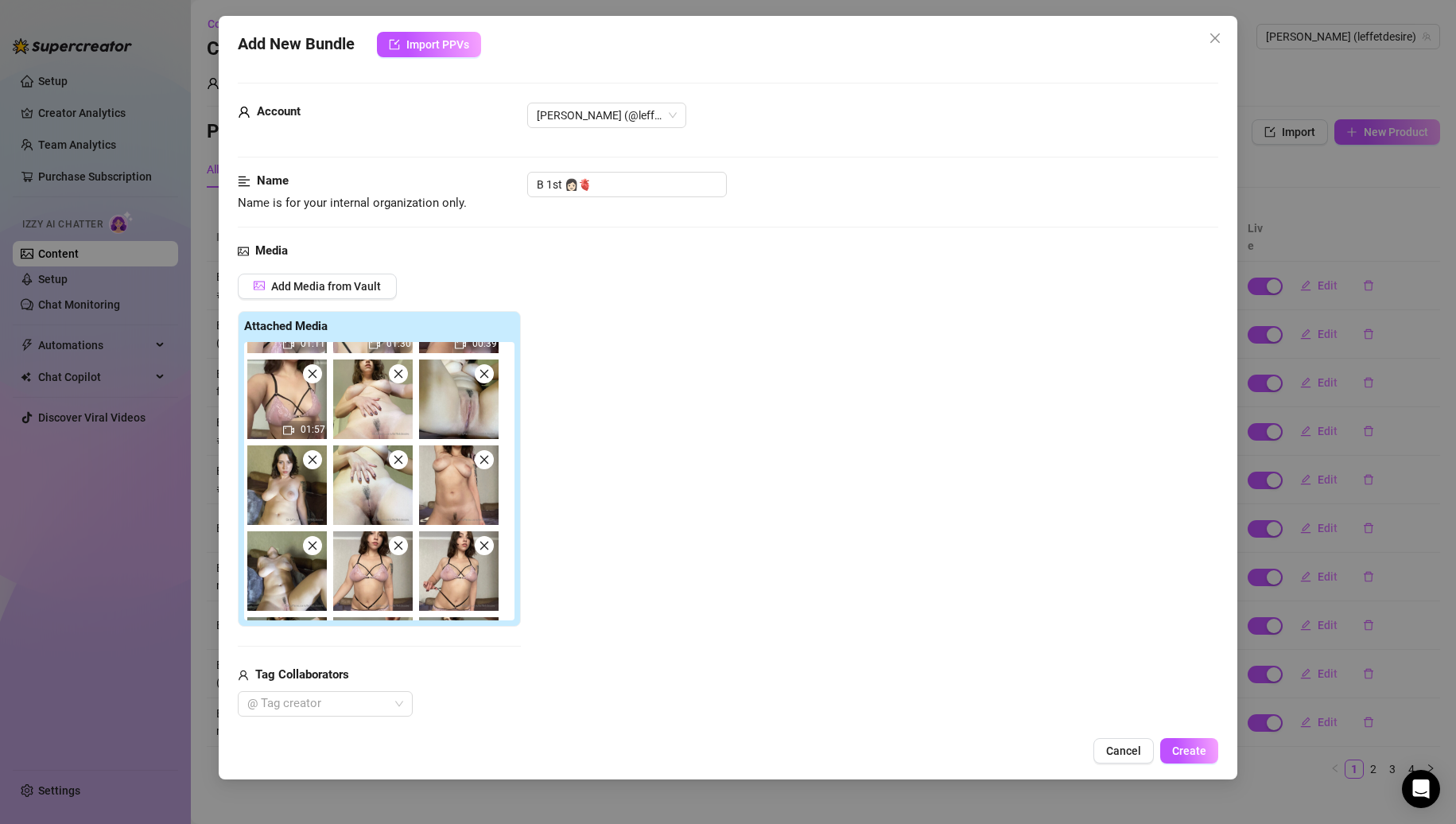
click at [317, 458] on icon "close" at bounding box center [313, 460] width 12 height 12
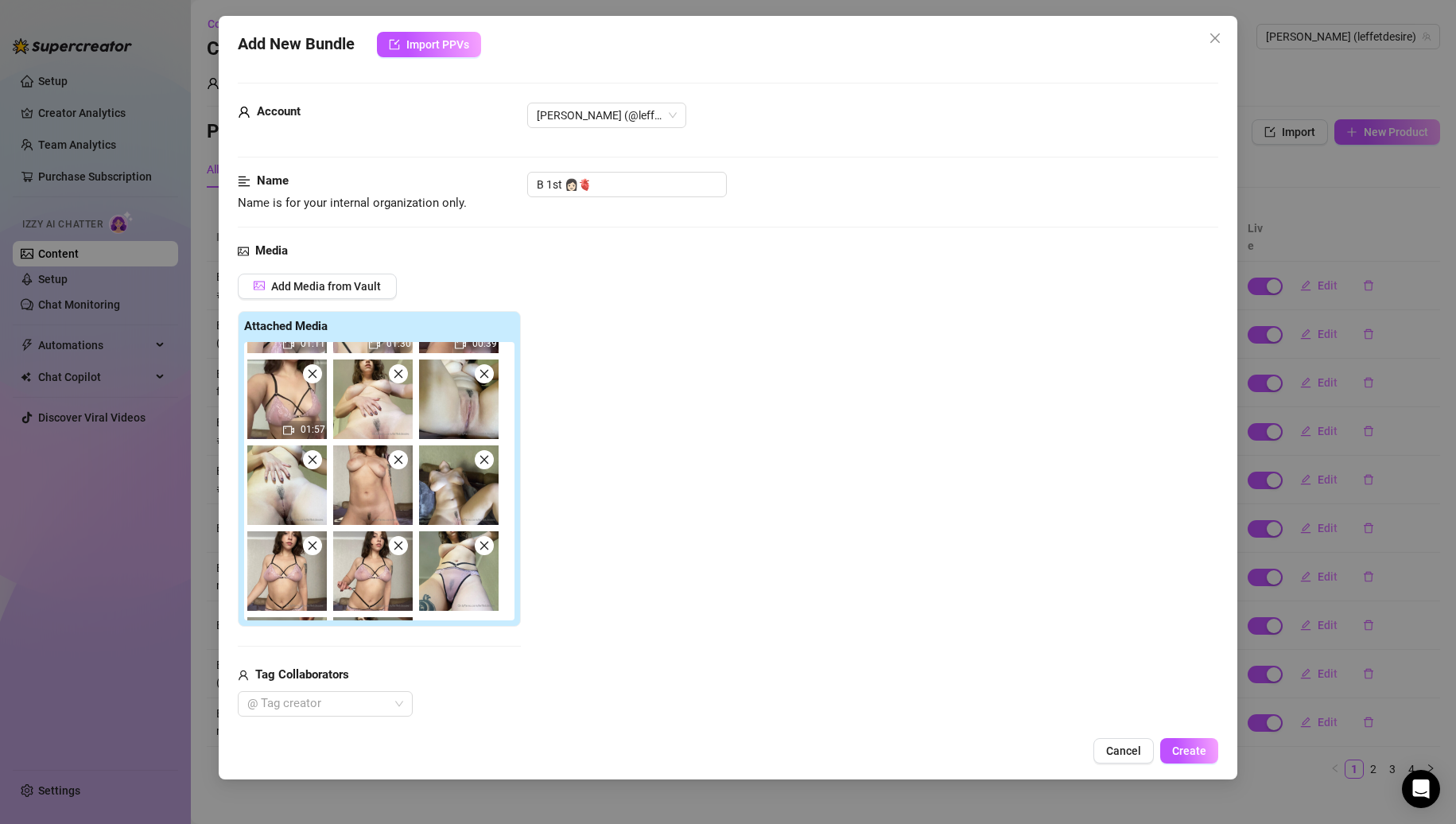
click at [316, 463] on icon "close" at bounding box center [313, 460] width 12 height 12
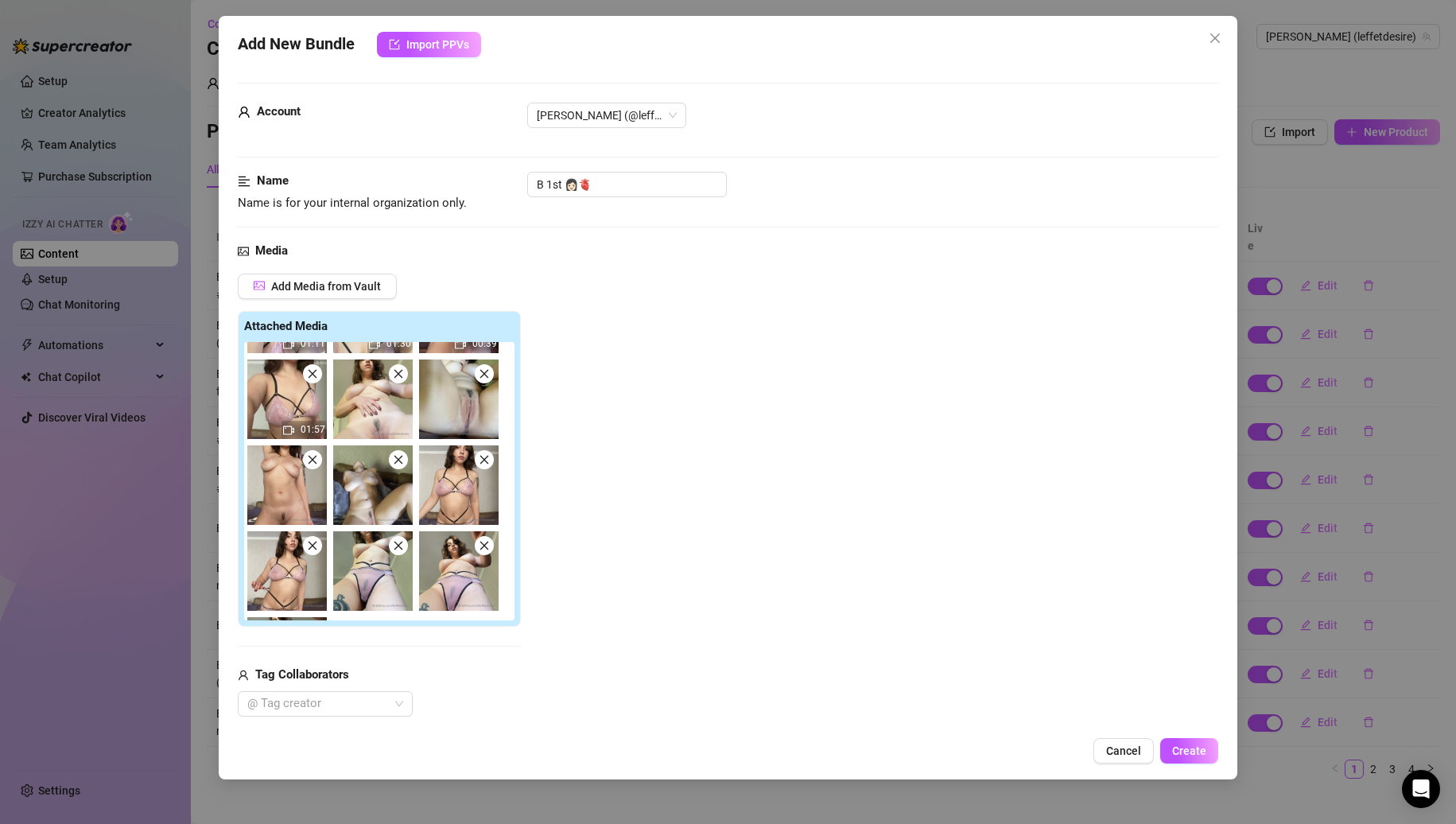
click at [316, 463] on icon "close" at bounding box center [313, 460] width 12 height 12
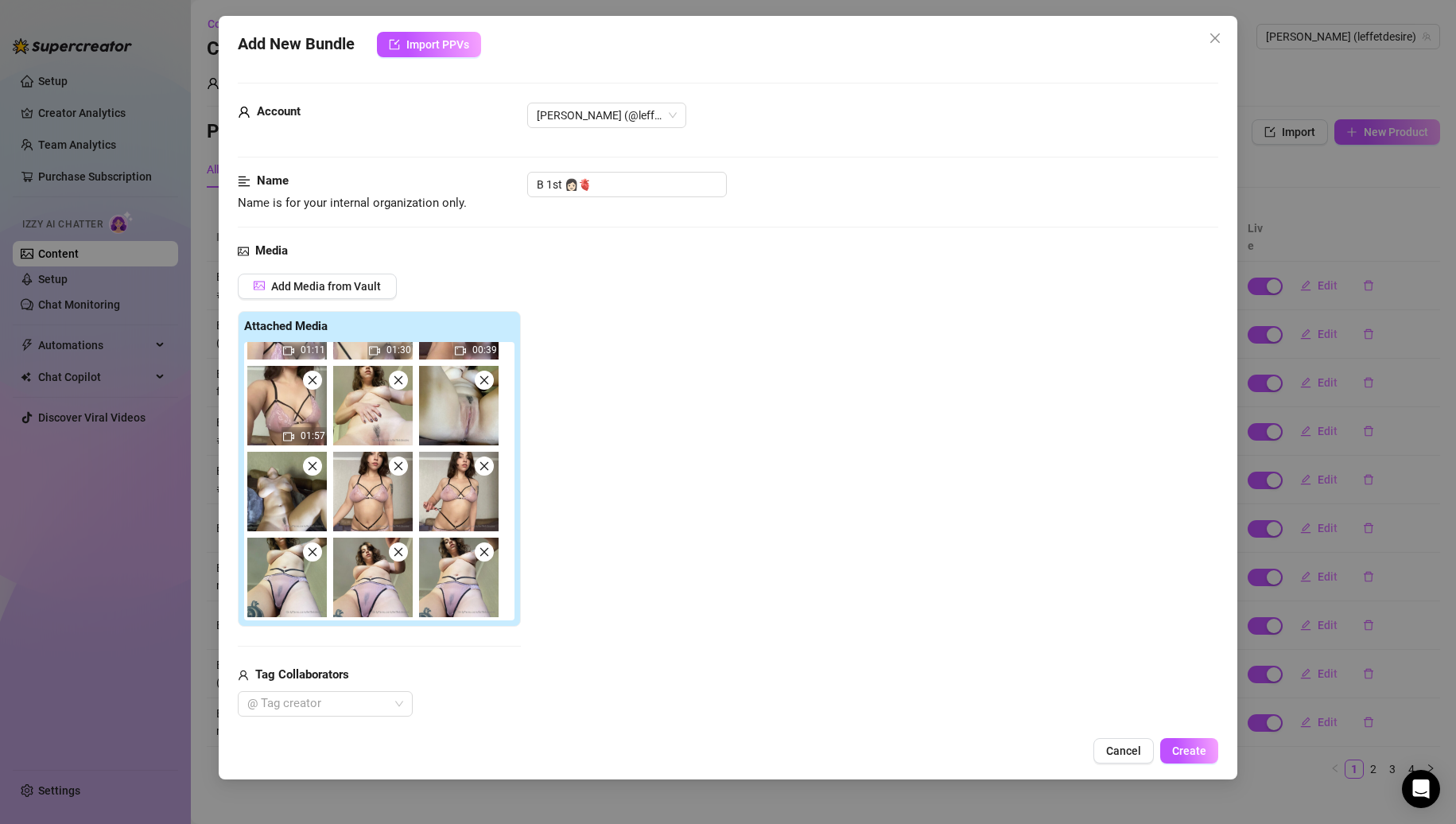
scroll to position [323, 0]
click at [316, 463] on icon "close" at bounding box center [313, 466] width 12 height 12
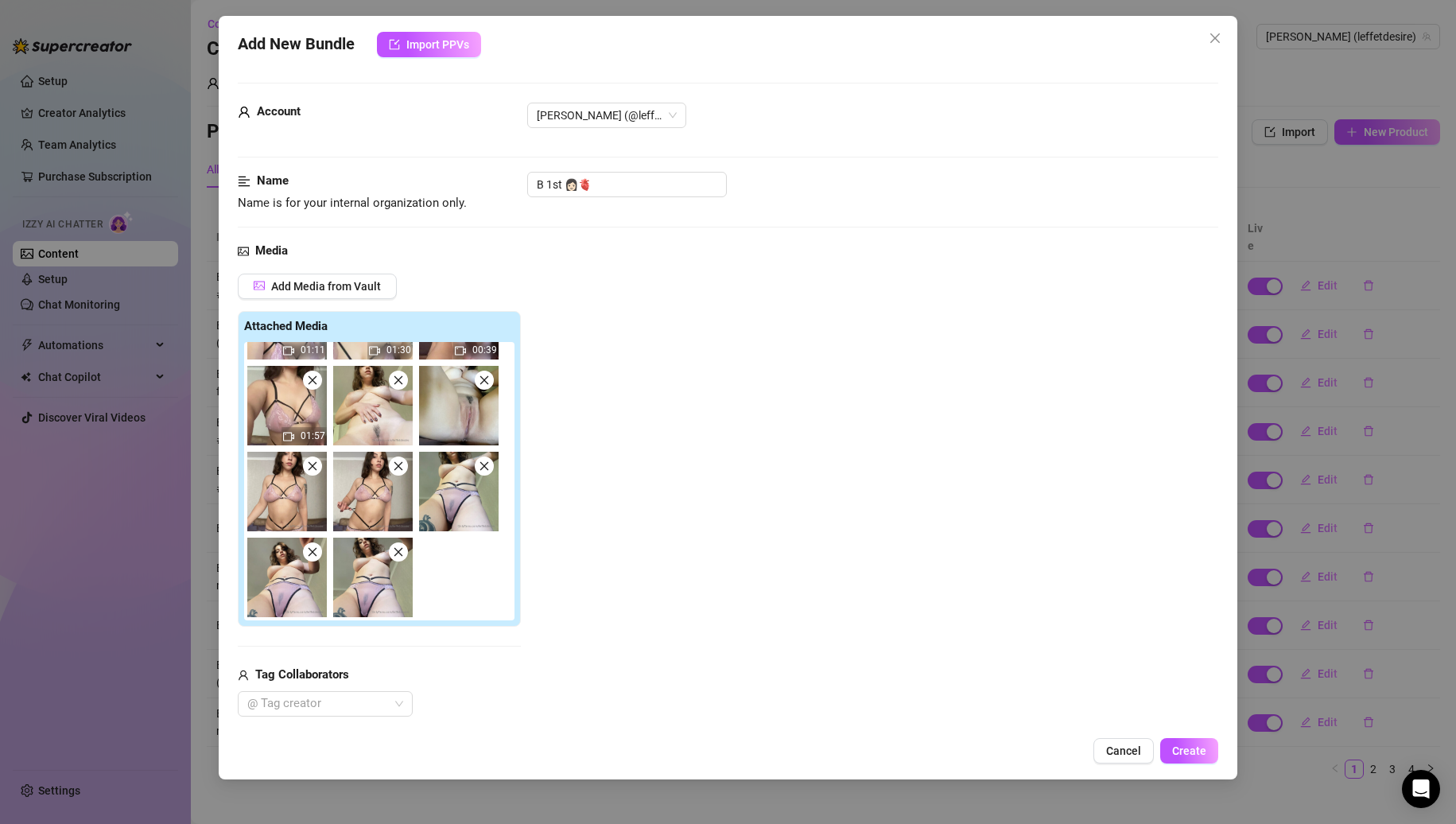
click at [316, 463] on icon "close" at bounding box center [313, 466] width 12 height 12
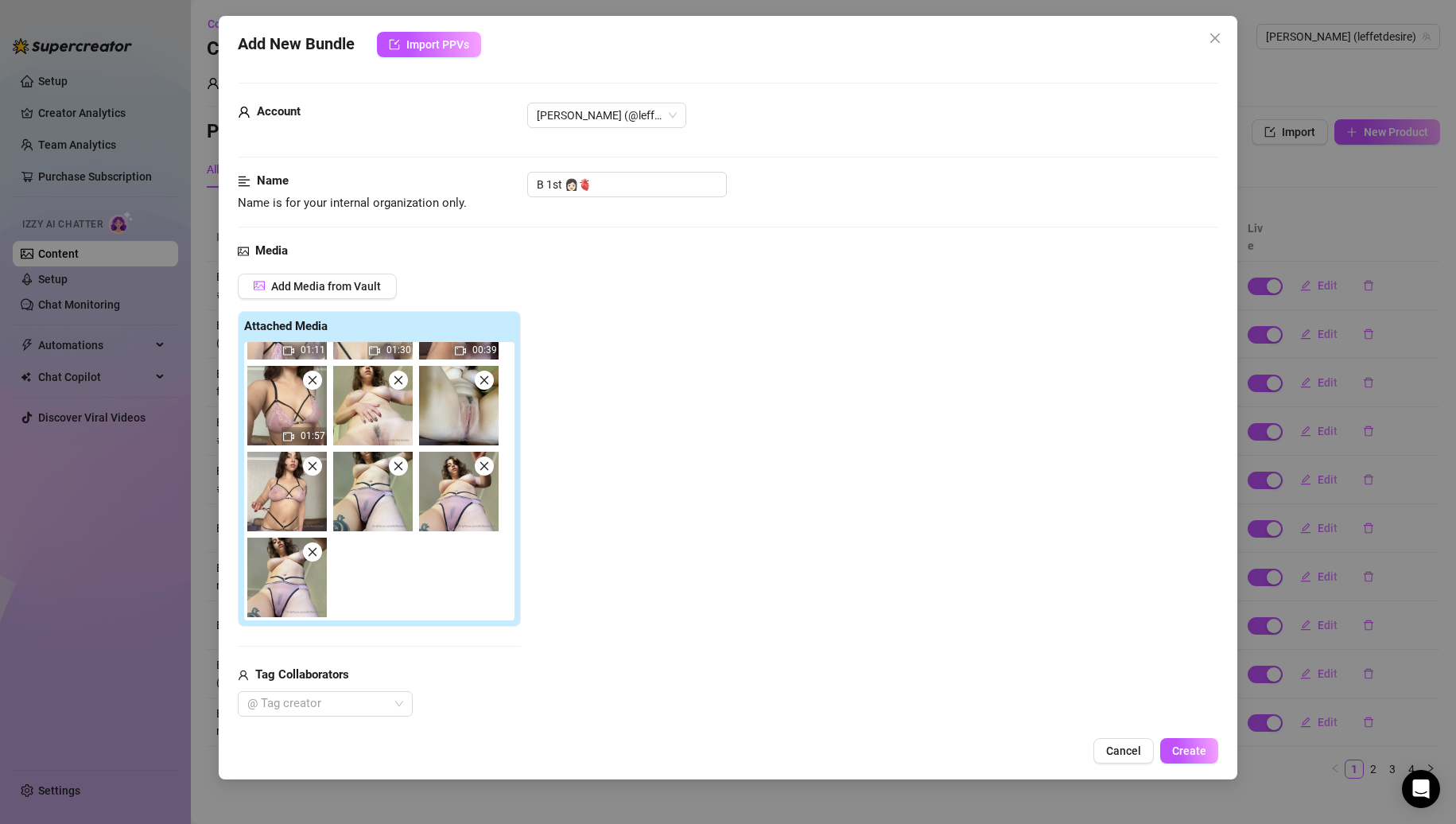
click at [316, 463] on icon "close" at bounding box center [313, 466] width 12 height 12
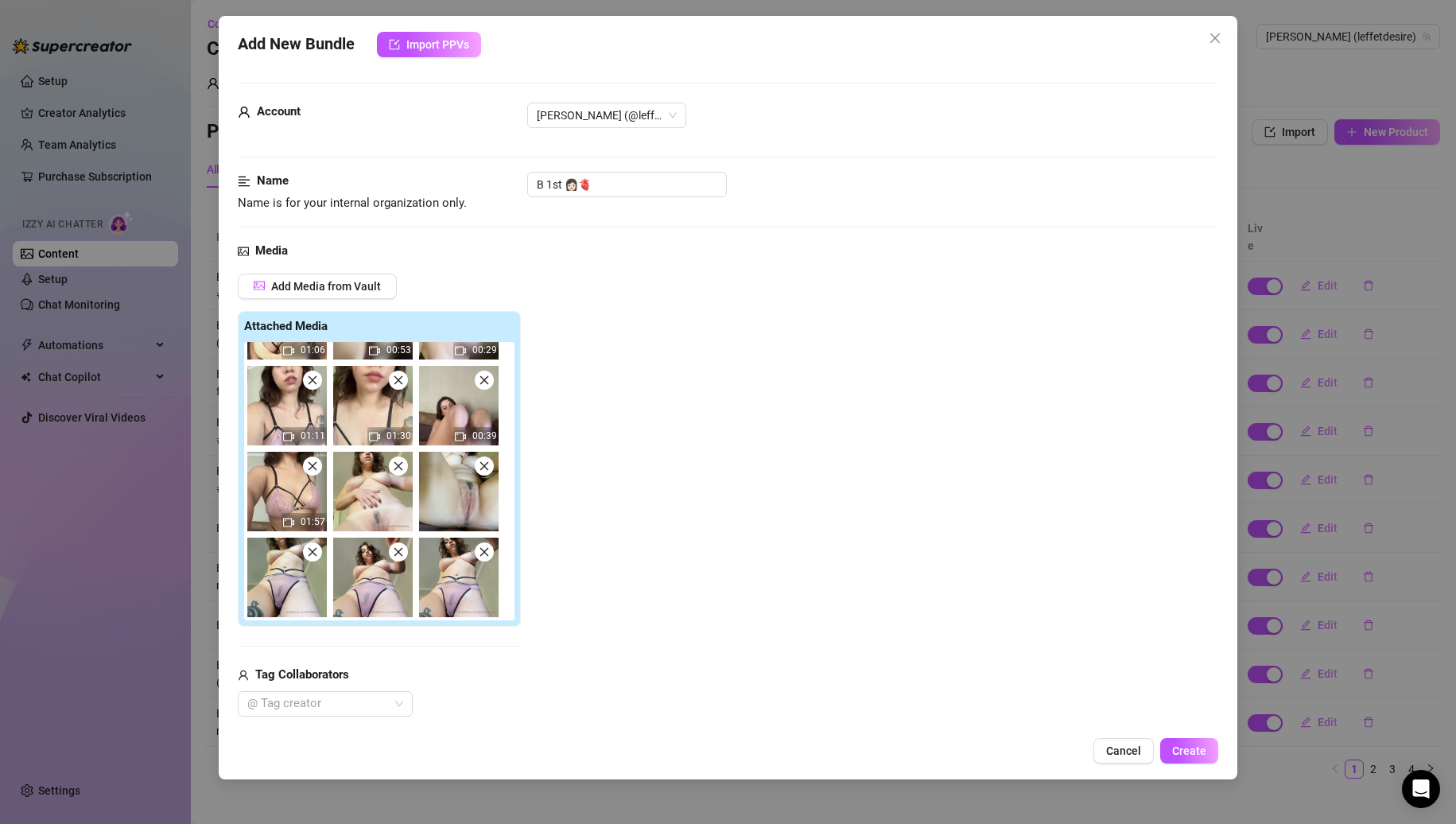
scroll to position [237, 0]
click at [307, 554] on icon "close" at bounding box center [313, 552] width 12 height 12
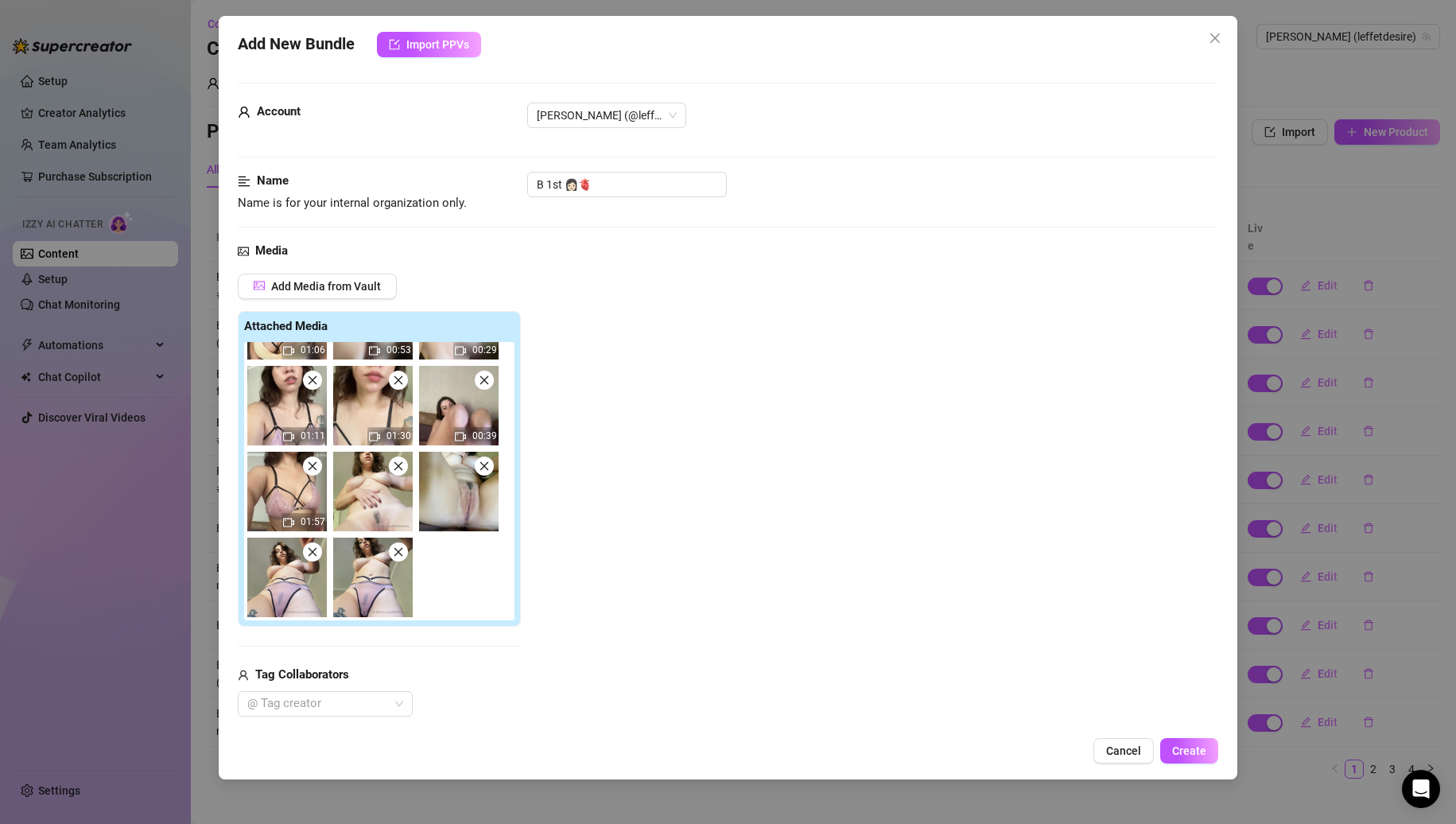
click at [307, 554] on icon "close" at bounding box center [313, 552] width 12 height 12
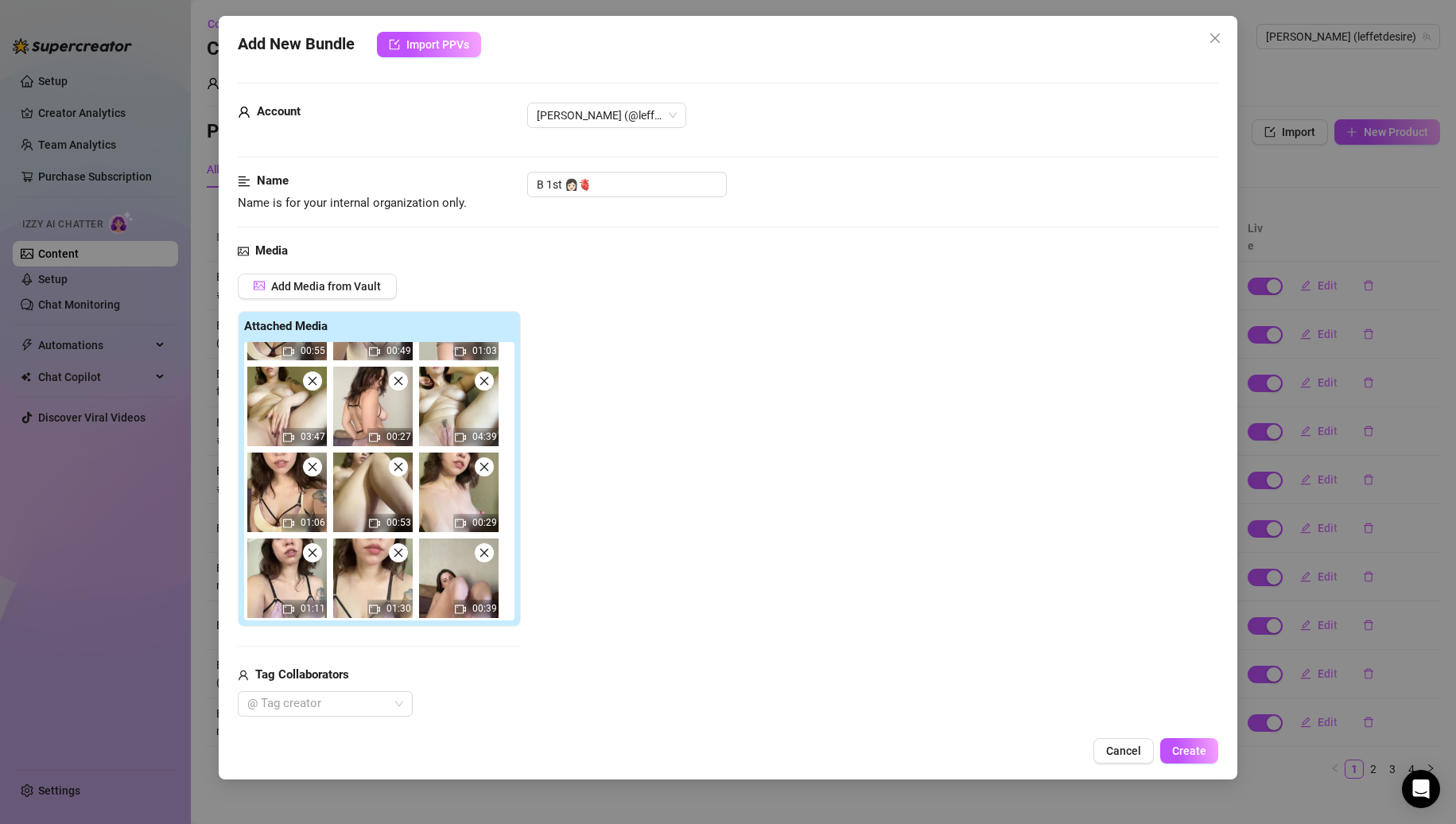
scroll to position [0, 0]
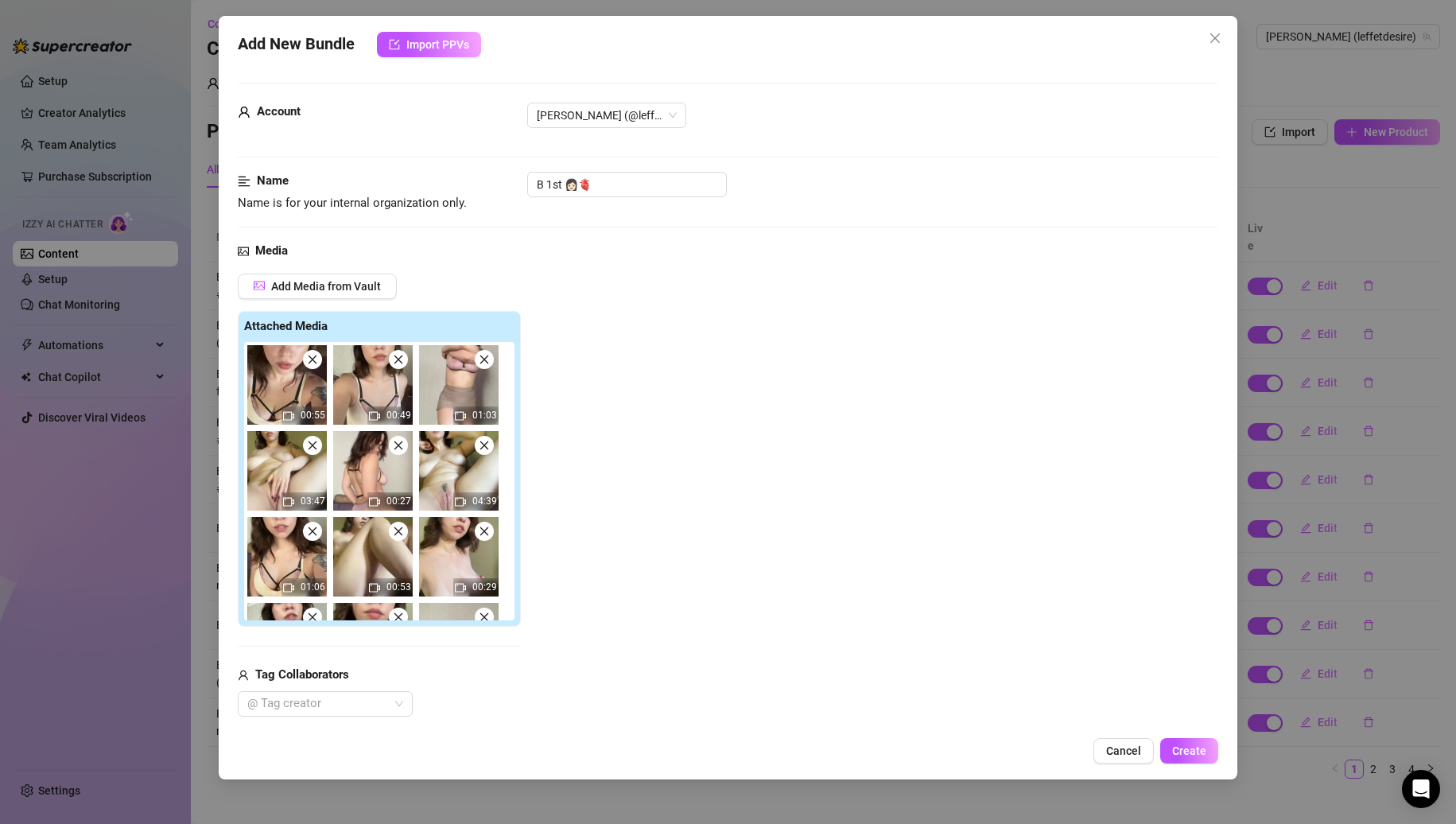
click at [313, 365] on icon "close" at bounding box center [313, 359] width 12 height 12
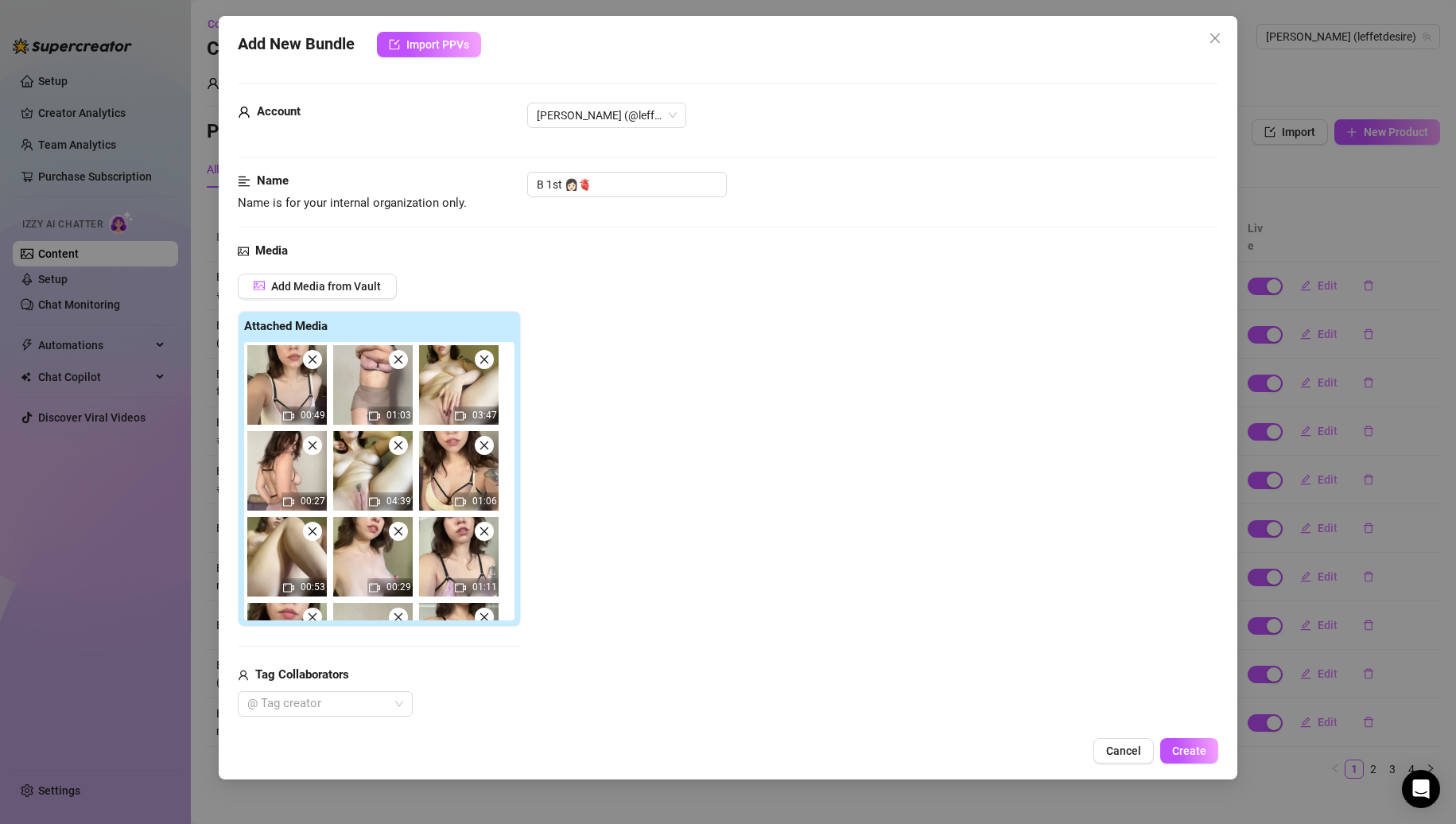
click at [313, 365] on icon "close" at bounding box center [313, 359] width 12 height 12
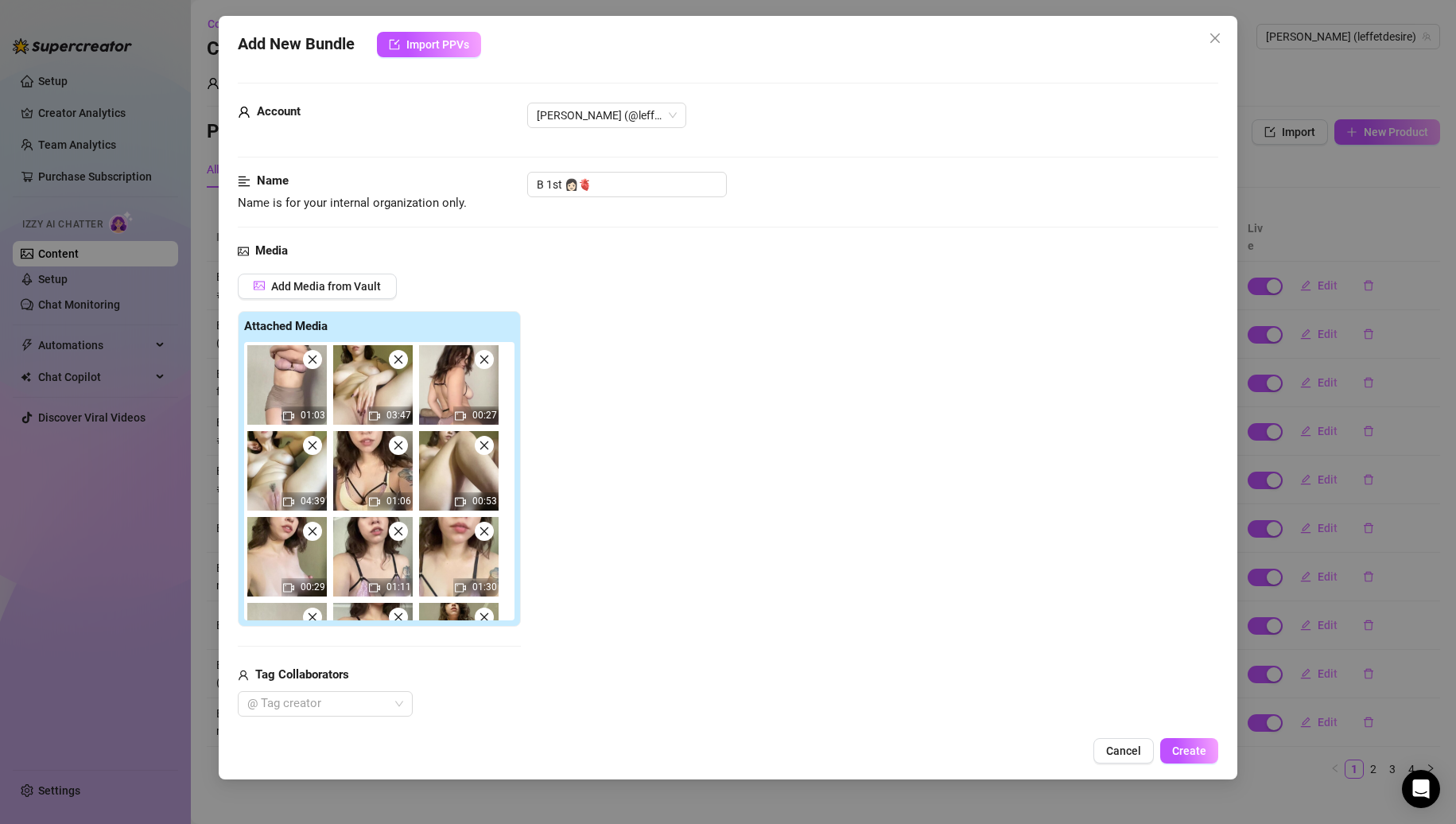
click at [313, 365] on icon "close" at bounding box center [313, 359] width 12 height 12
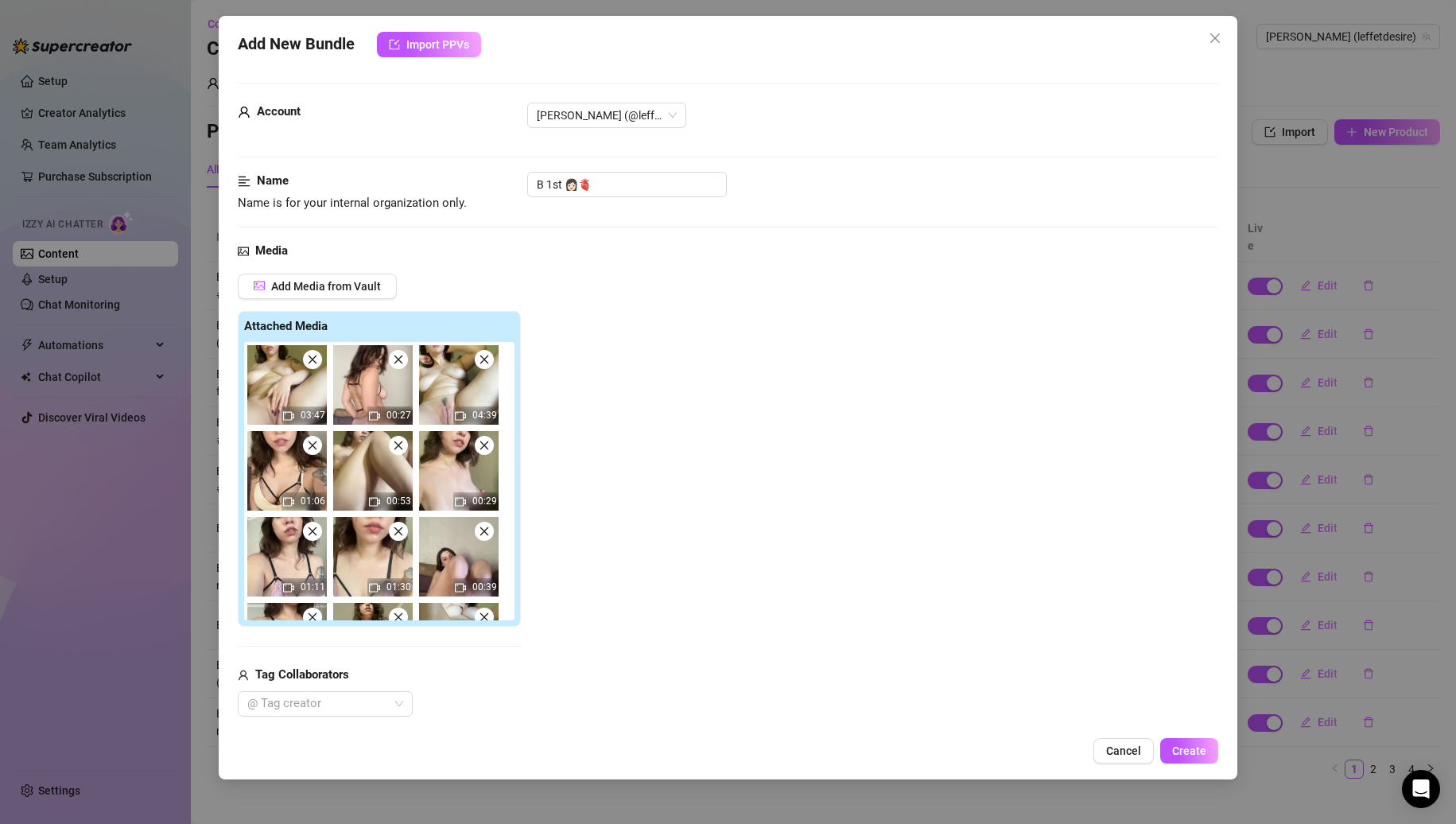
click at [313, 365] on icon "close" at bounding box center [313, 359] width 12 height 12
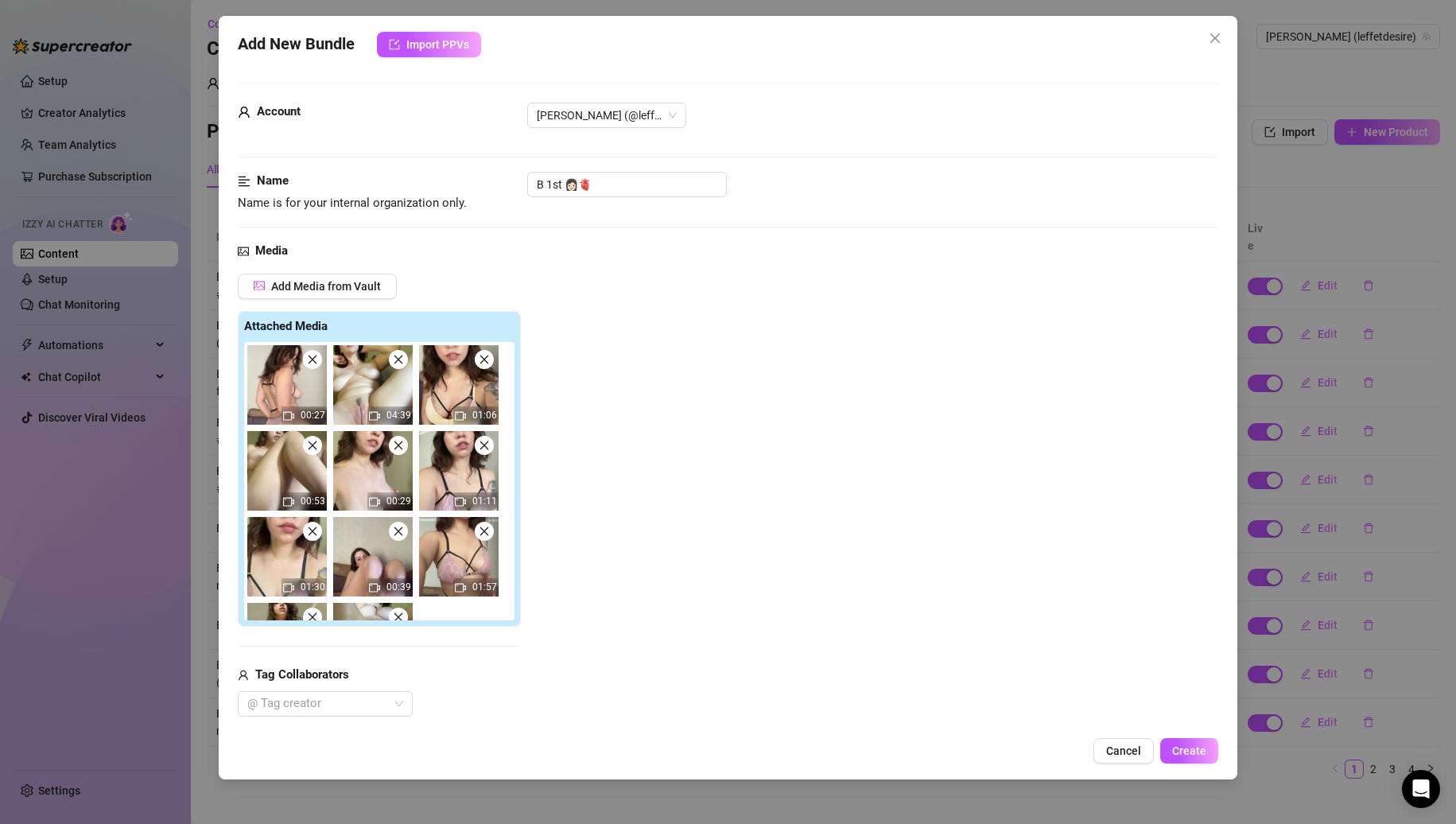
click at [313, 365] on icon "close" at bounding box center [313, 359] width 12 height 12
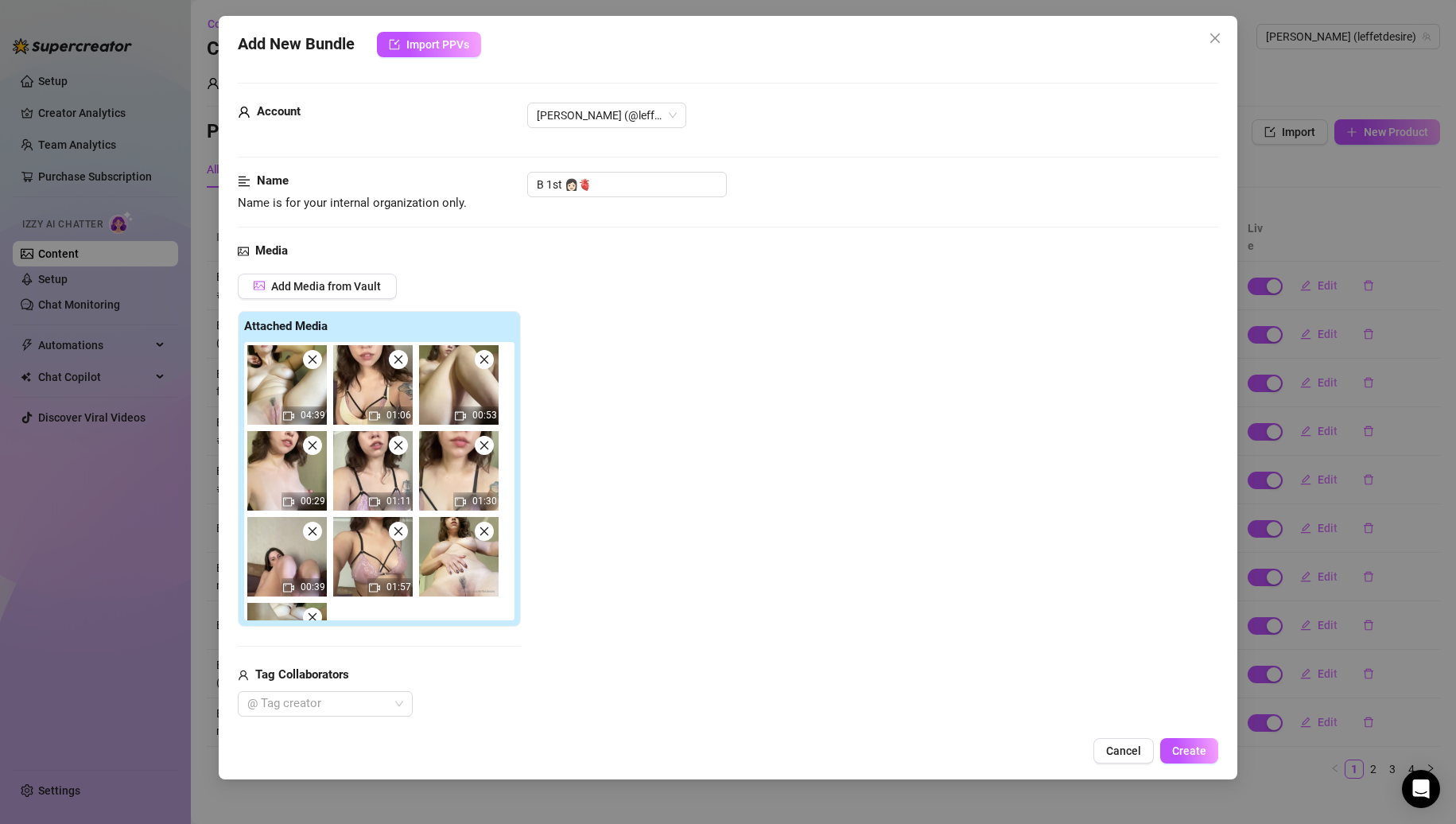
click at [313, 365] on icon "close" at bounding box center [313, 359] width 12 height 12
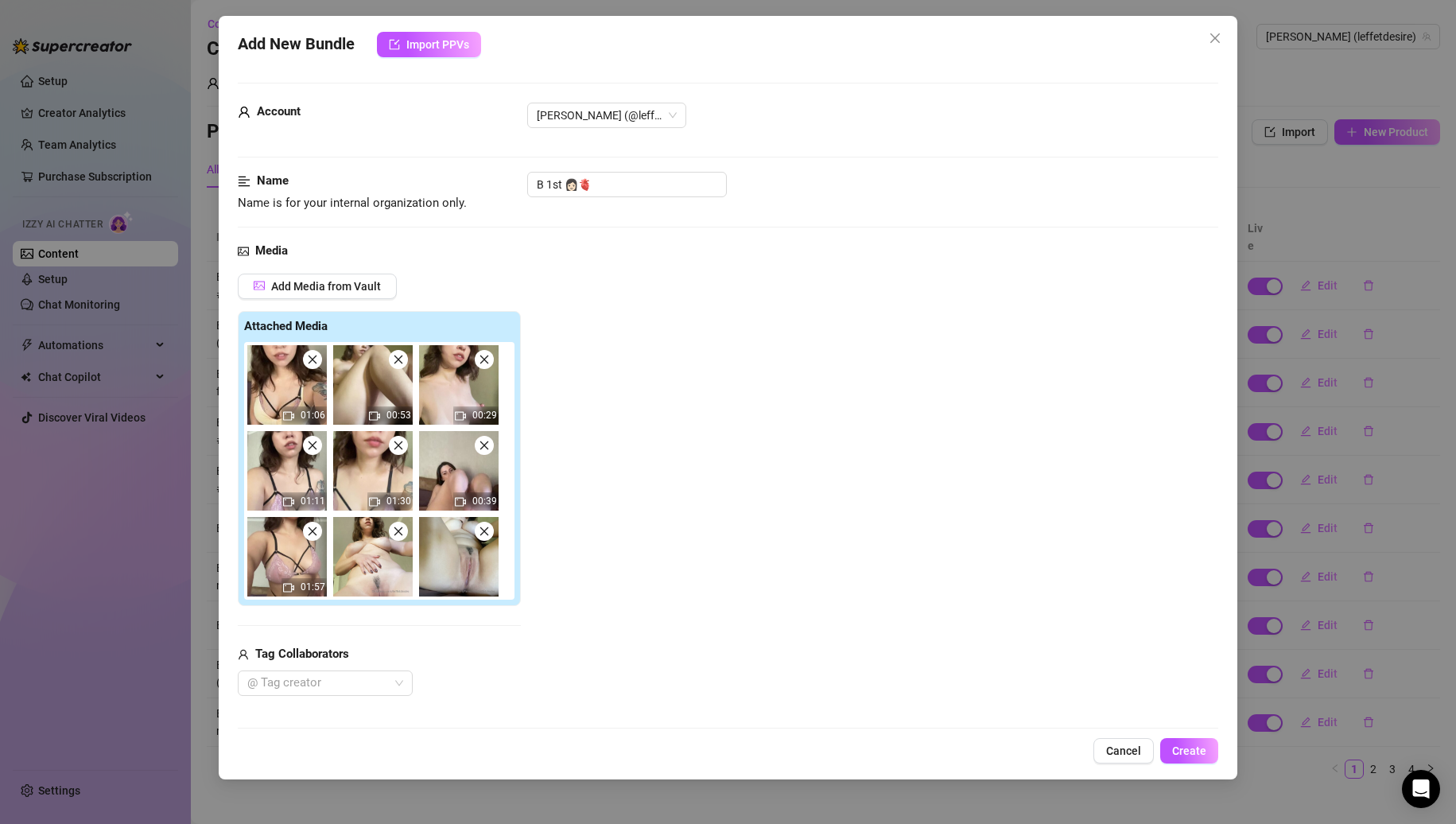
click at [313, 365] on icon "close" at bounding box center [313, 359] width 12 height 12
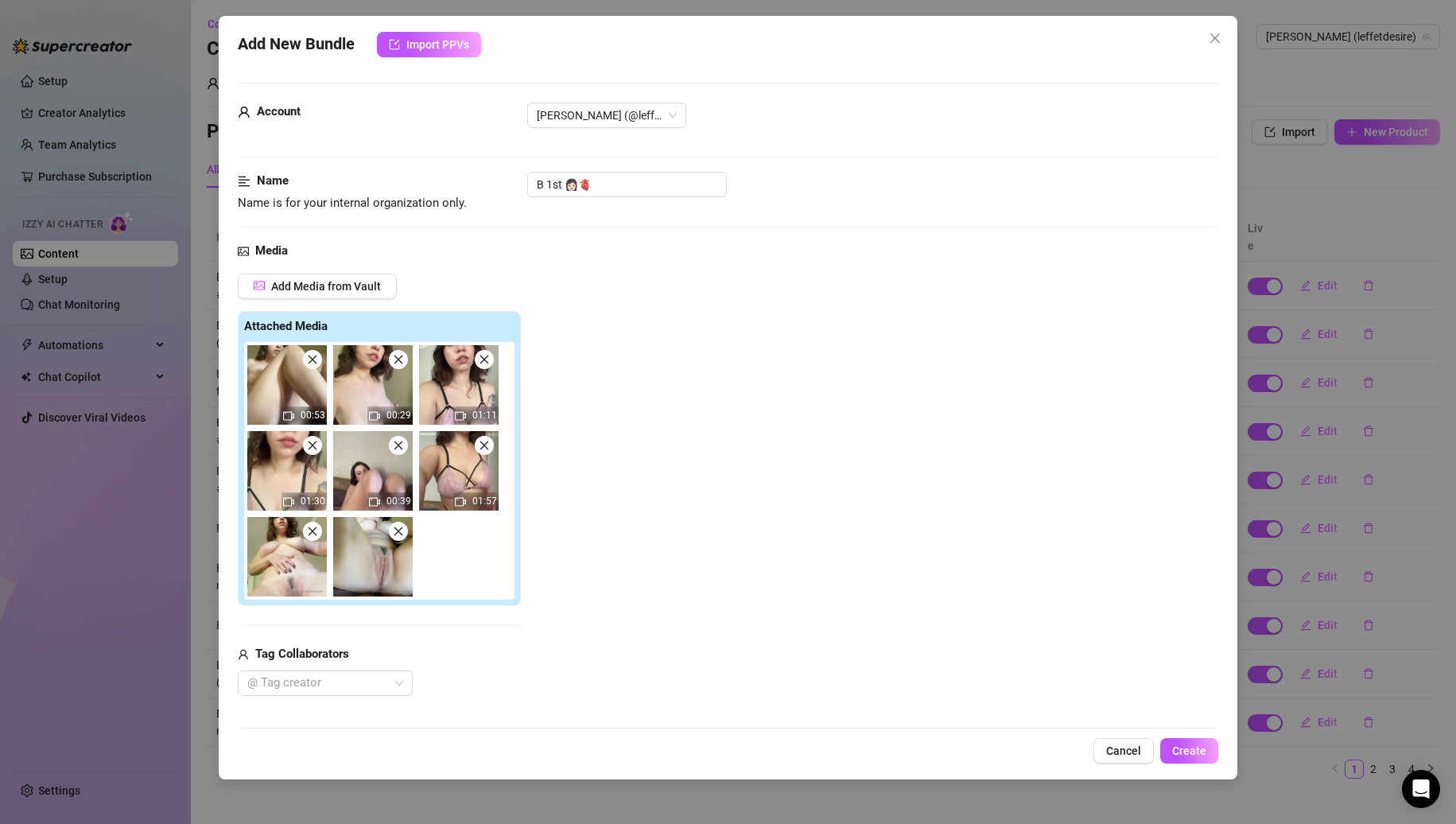
click at [313, 365] on icon "close" at bounding box center [313, 359] width 12 height 12
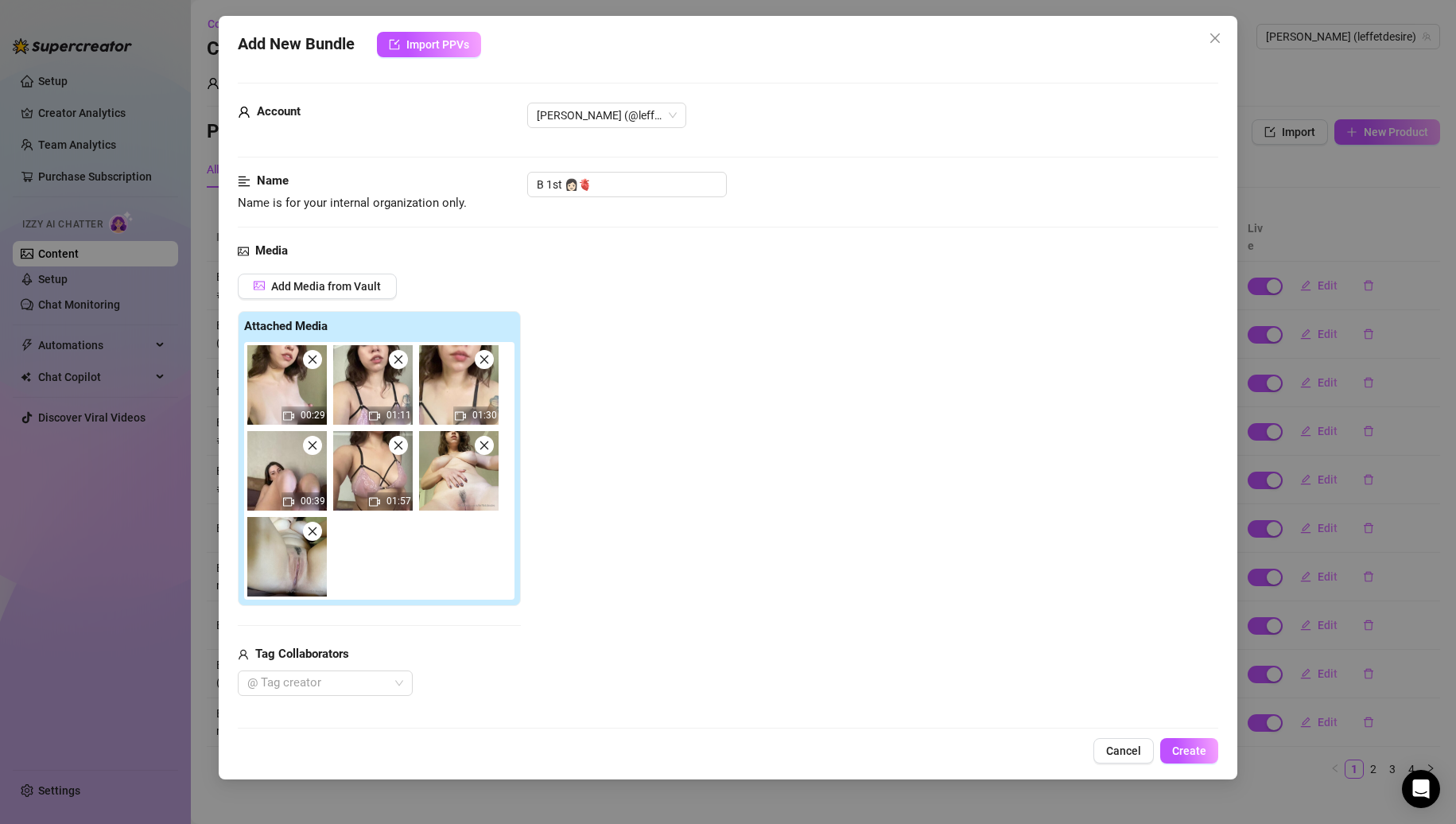
click at [313, 365] on icon "close" at bounding box center [313, 359] width 12 height 12
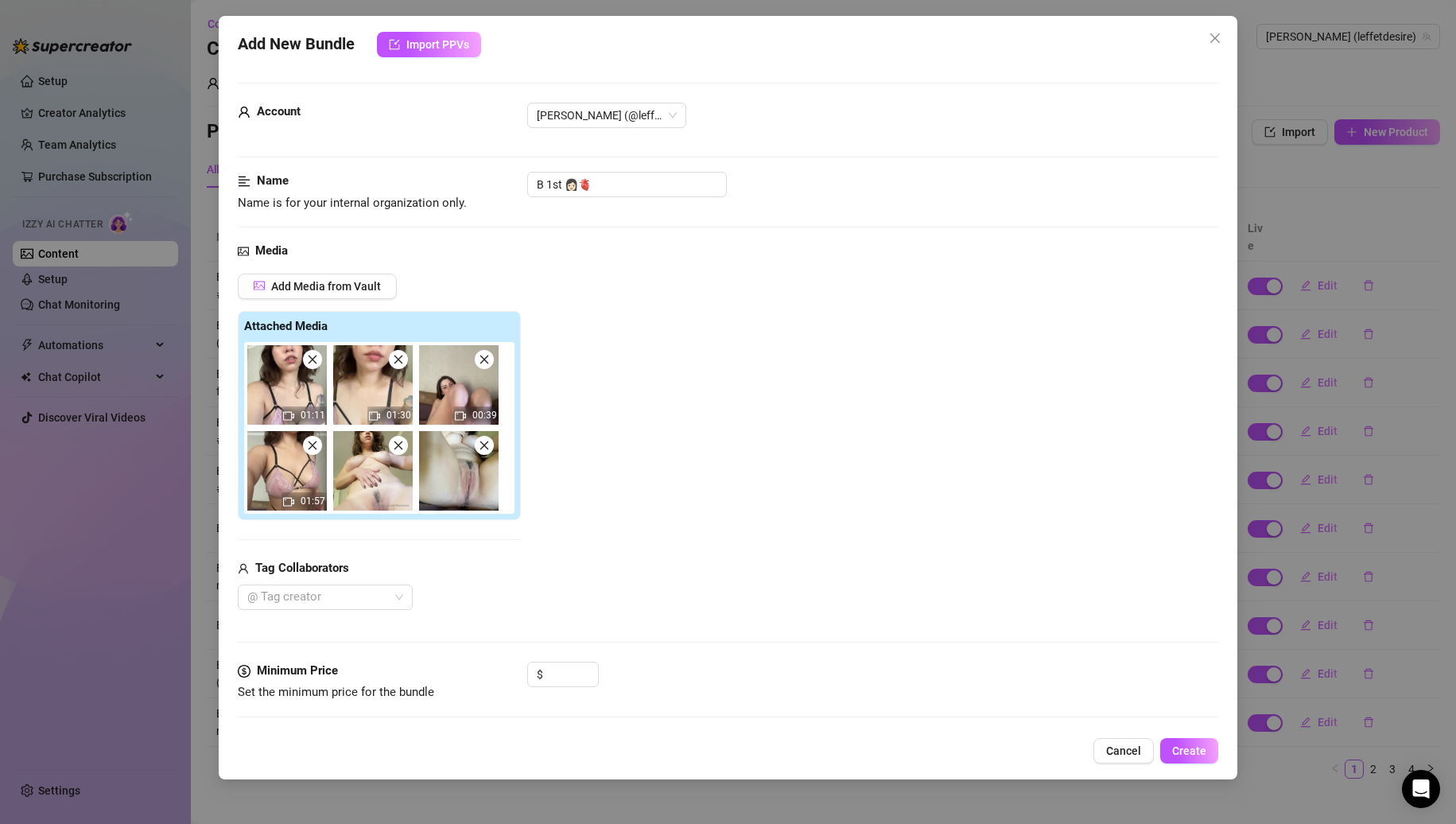
click at [313, 365] on icon "close" at bounding box center [313, 359] width 12 height 12
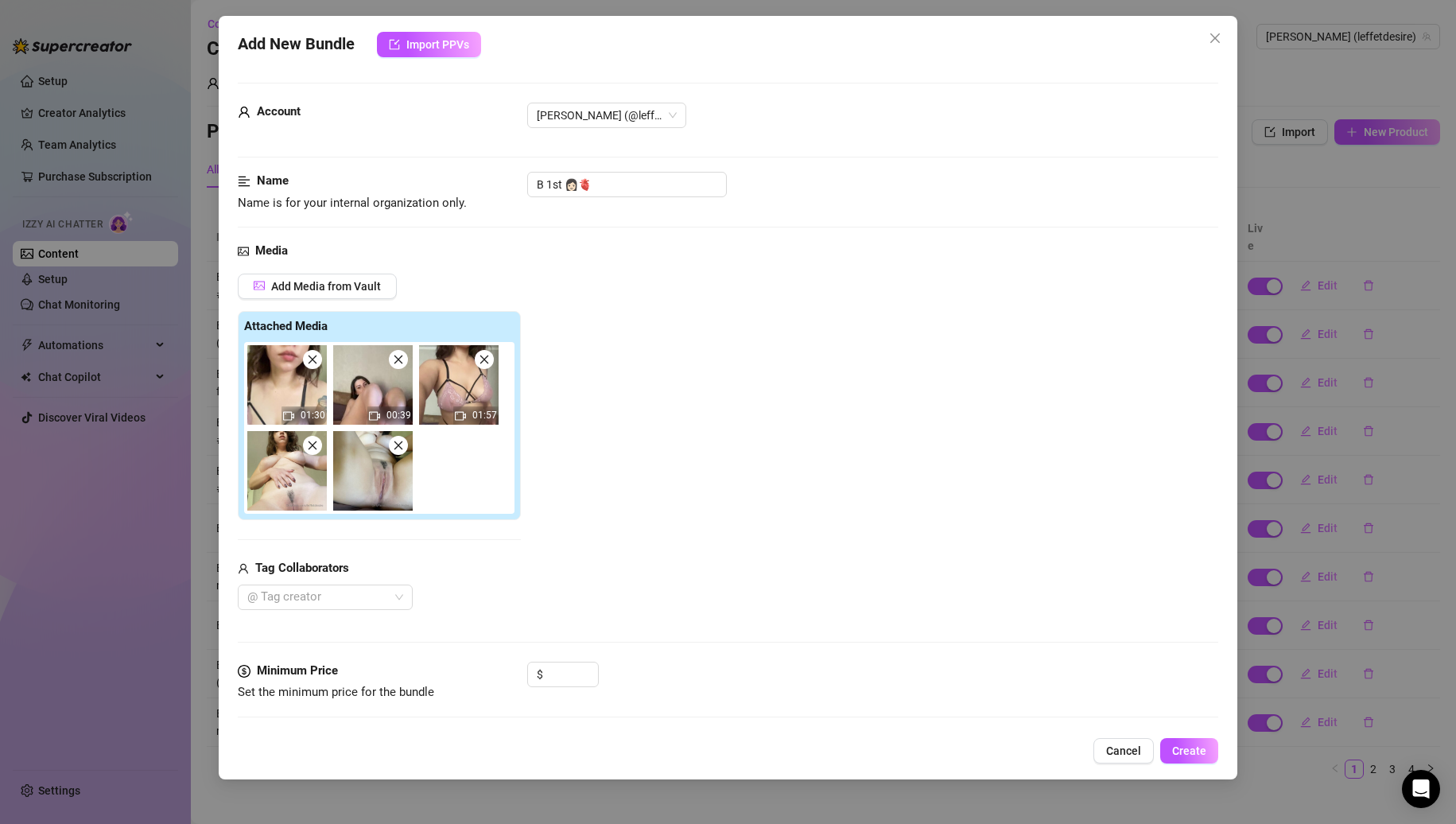
click at [313, 365] on icon "close" at bounding box center [313, 359] width 12 height 12
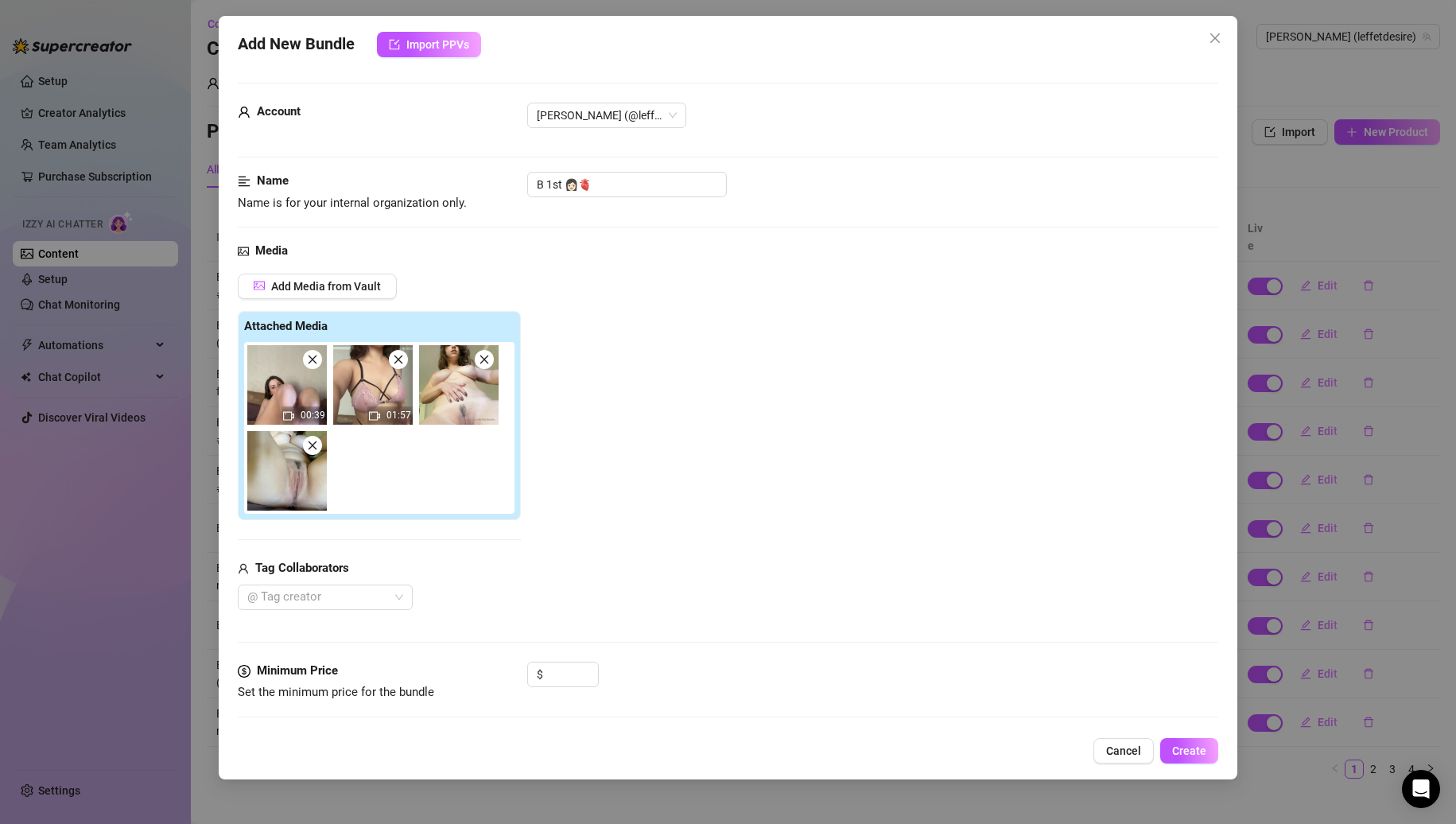
click at [313, 365] on icon "close" at bounding box center [313, 359] width 12 height 12
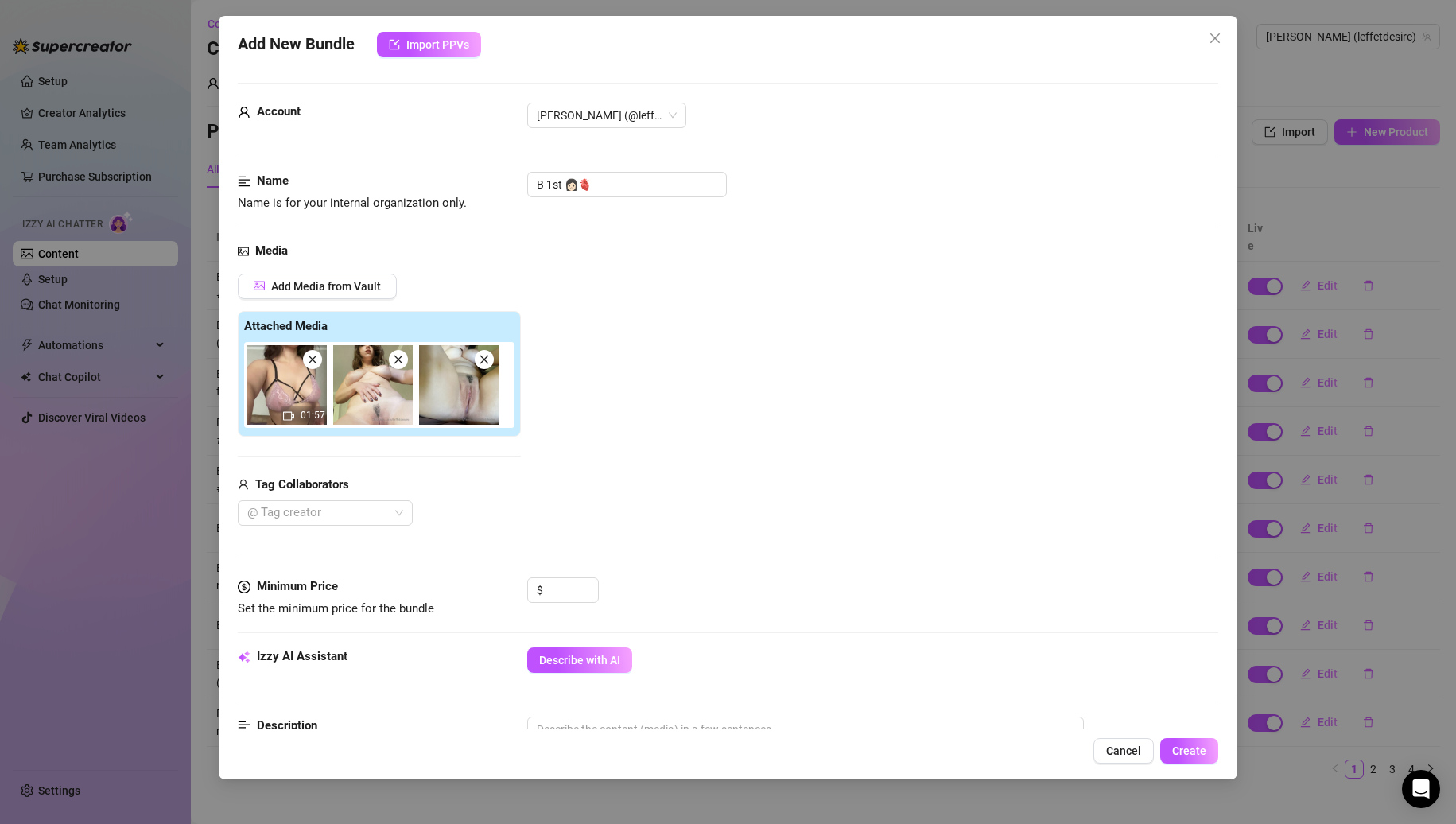
click at [313, 365] on icon "close" at bounding box center [313, 359] width 12 height 12
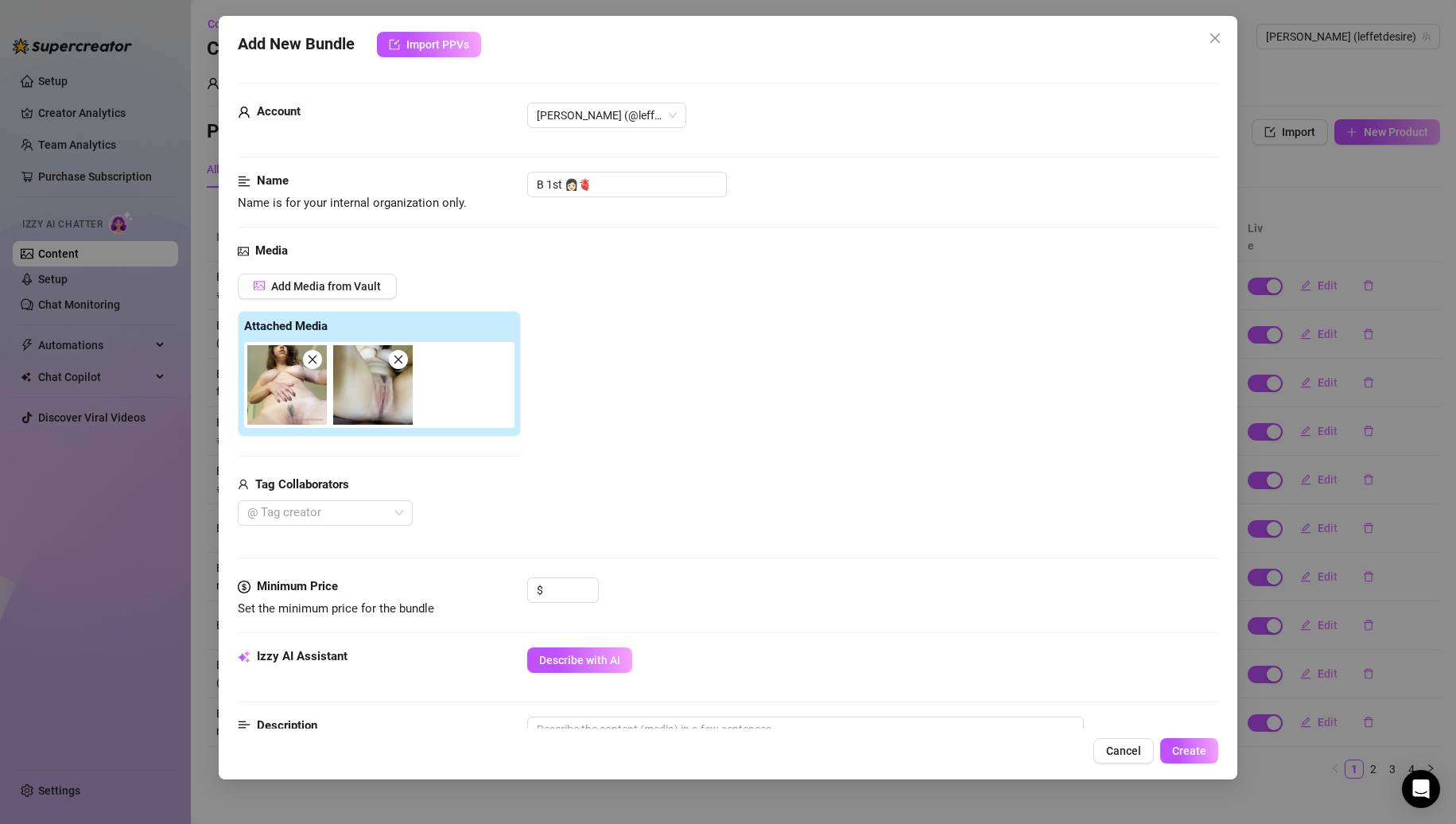
click at [313, 365] on icon "close" at bounding box center [313, 359] width 12 height 12
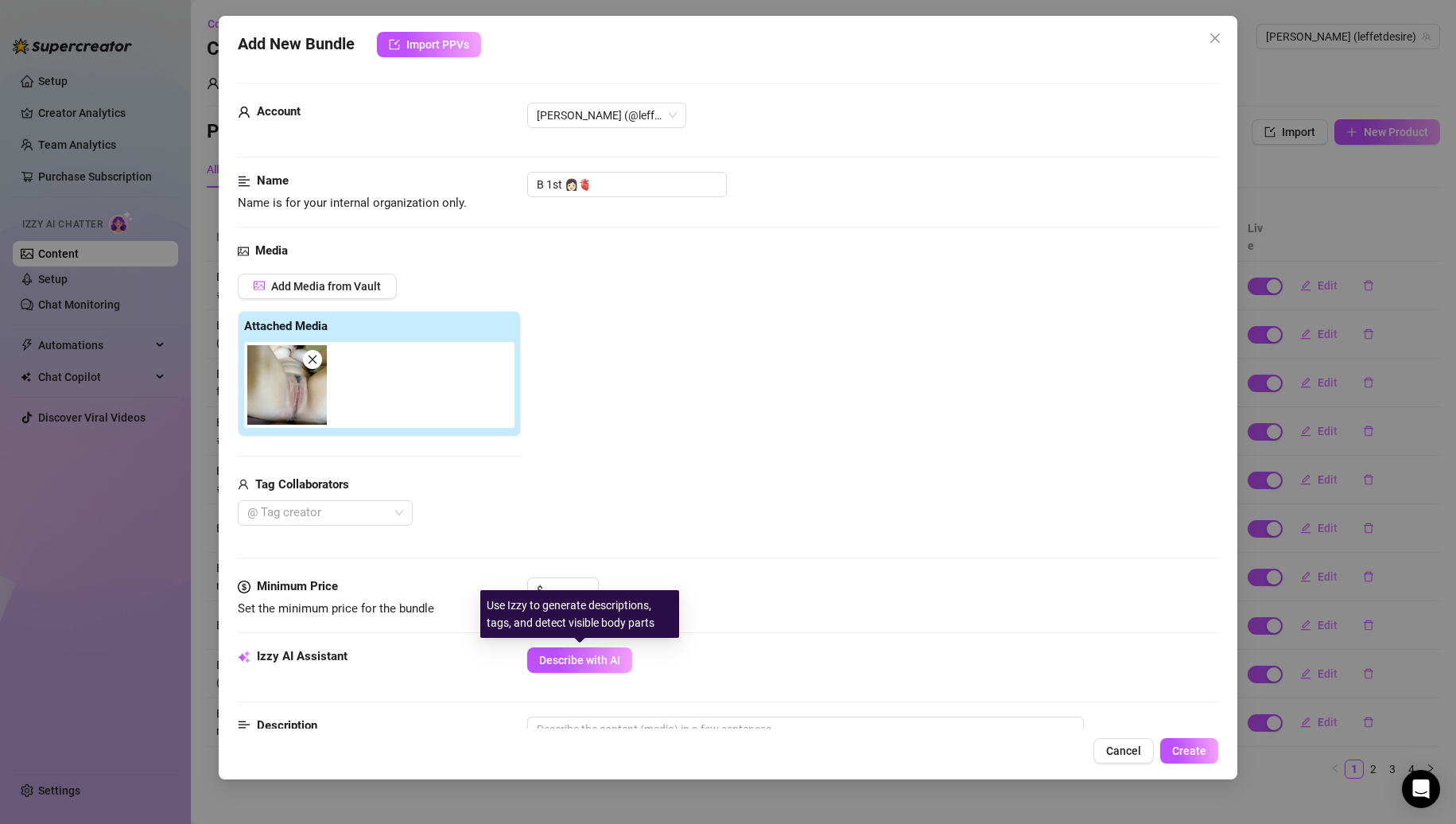
click at [560, 593] on div "Use Izzy to generate descriptions, tags, and detect visible body parts" at bounding box center [580, 614] width 199 height 48
click at [547, 590] on input at bounding box center [572, 590] width 52 height 24
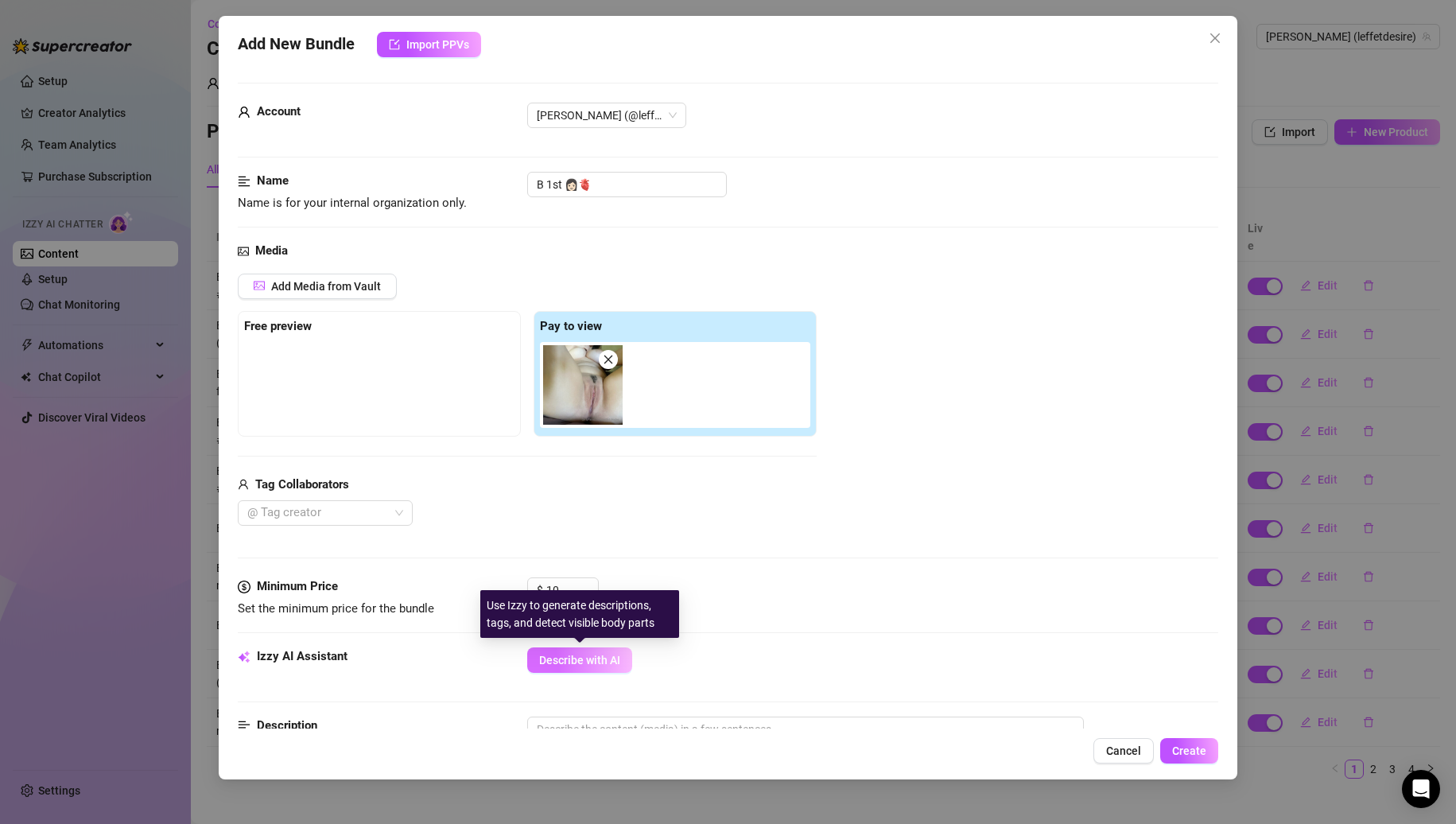
click at [565, 655] on span "Describe with AI" at bounding box center [580, 660] width 81 height 13
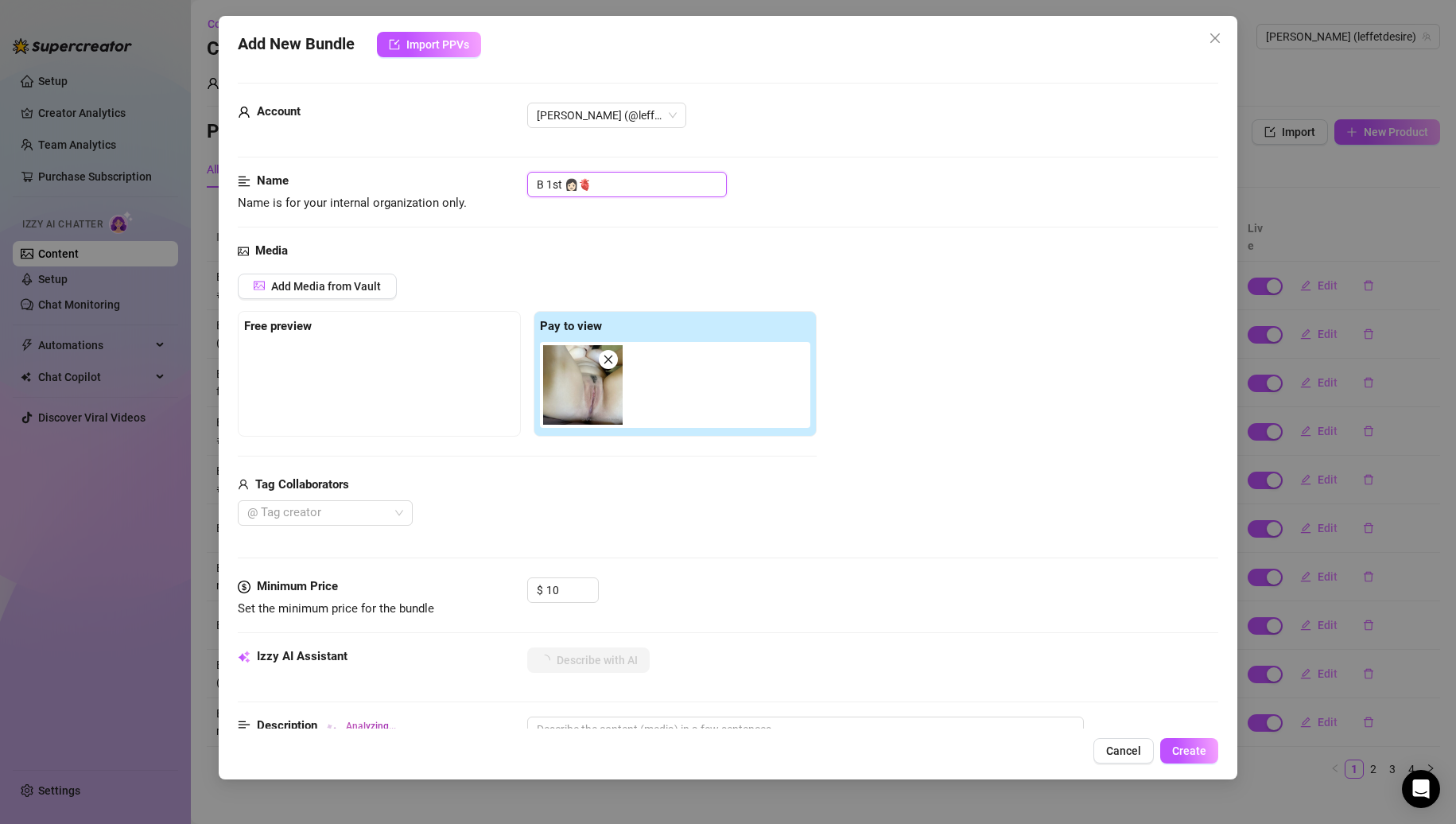
click at [654, 184] on input "B 1st 👩🏻🫀" at bounding box center [626, 184] width 199 height 25
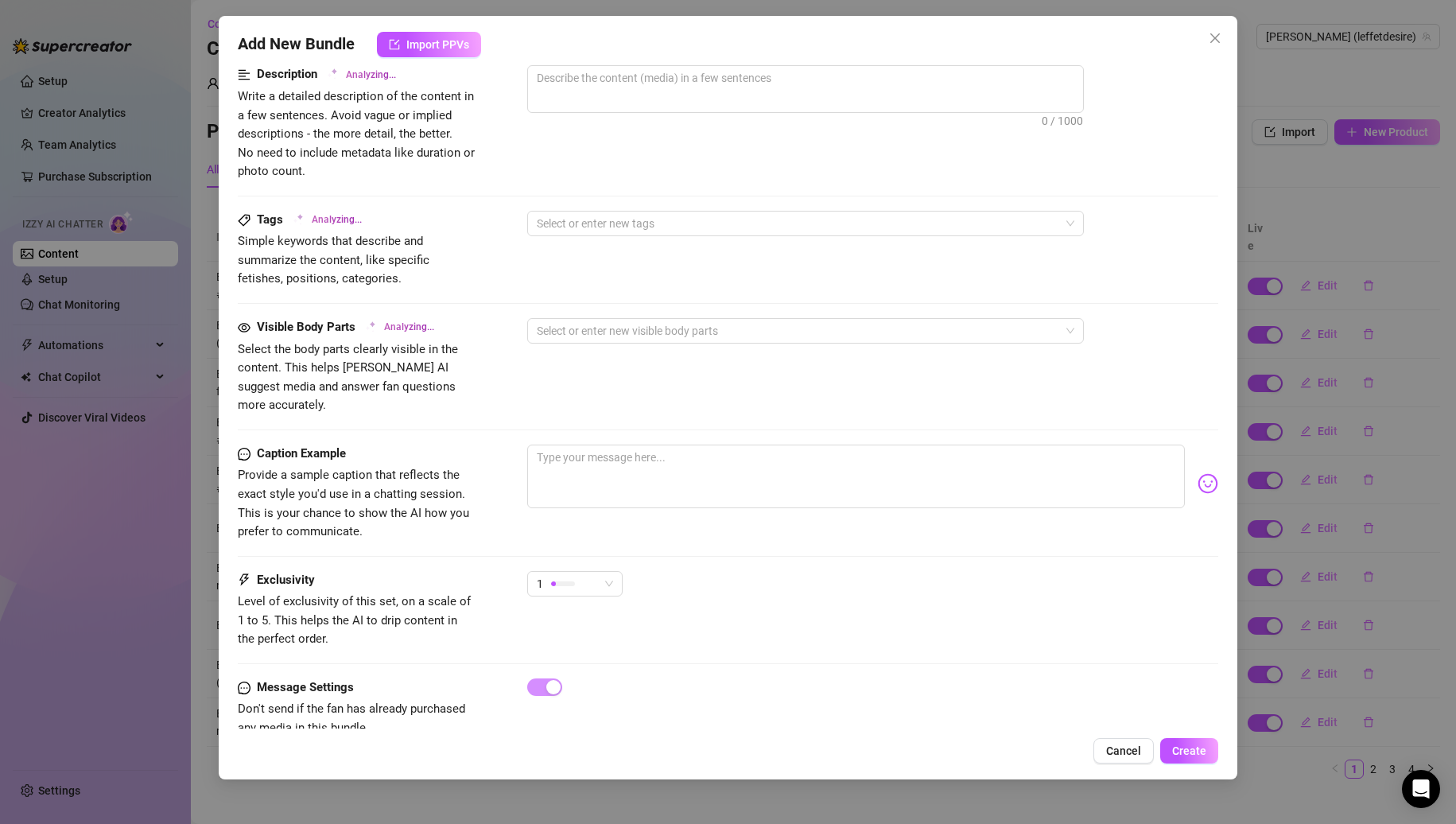
scroll to position [672, 0]
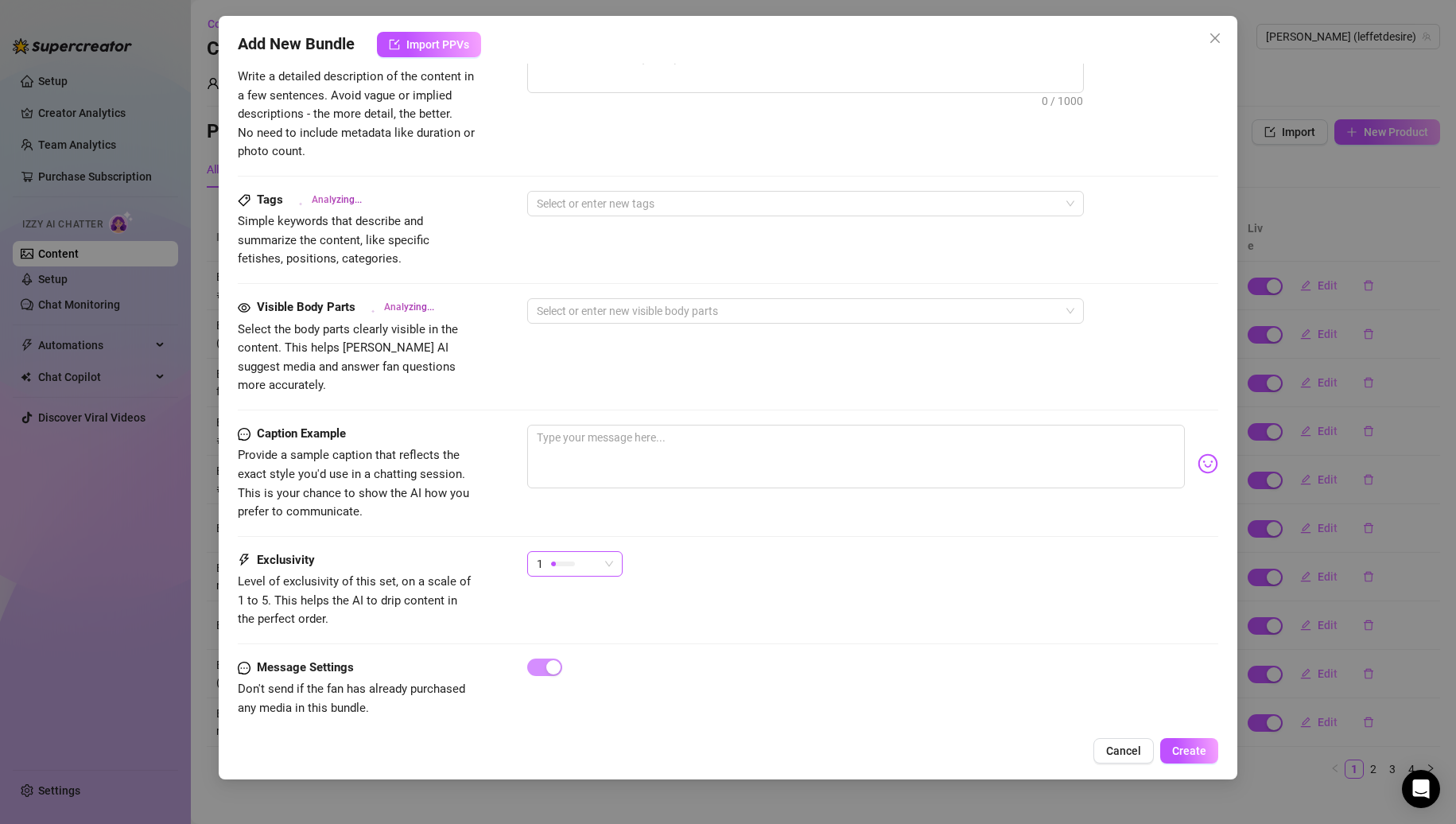
click at [574, 556] on div at bounding box center [563, 564] width 24 height 15
click at [569, 605] on span "2" at bounding box center [591, 602] width 103 height 17
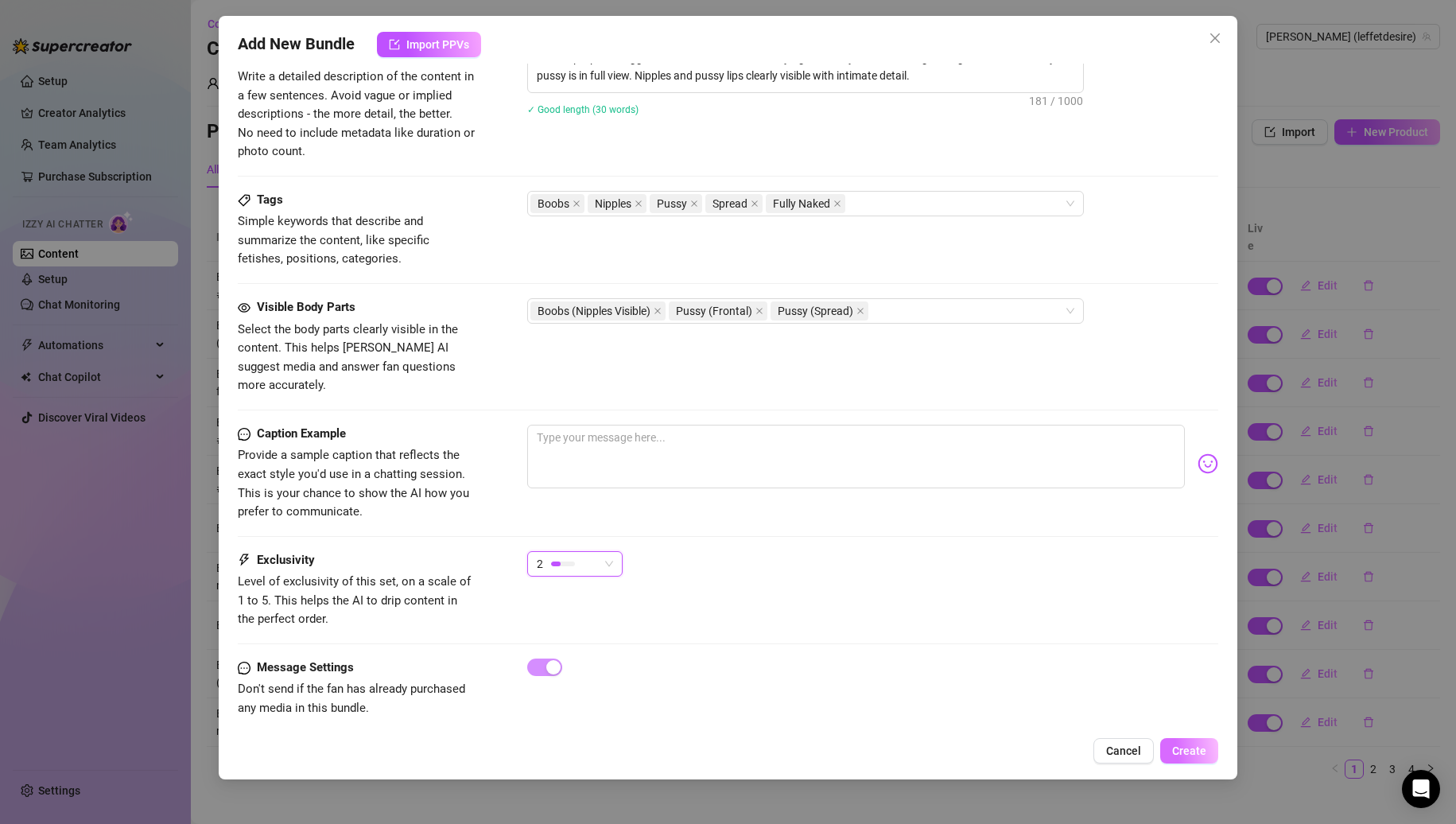
click at [1183, 745] on span "Create" at bounding box center [1189, 751] width 34 height 13
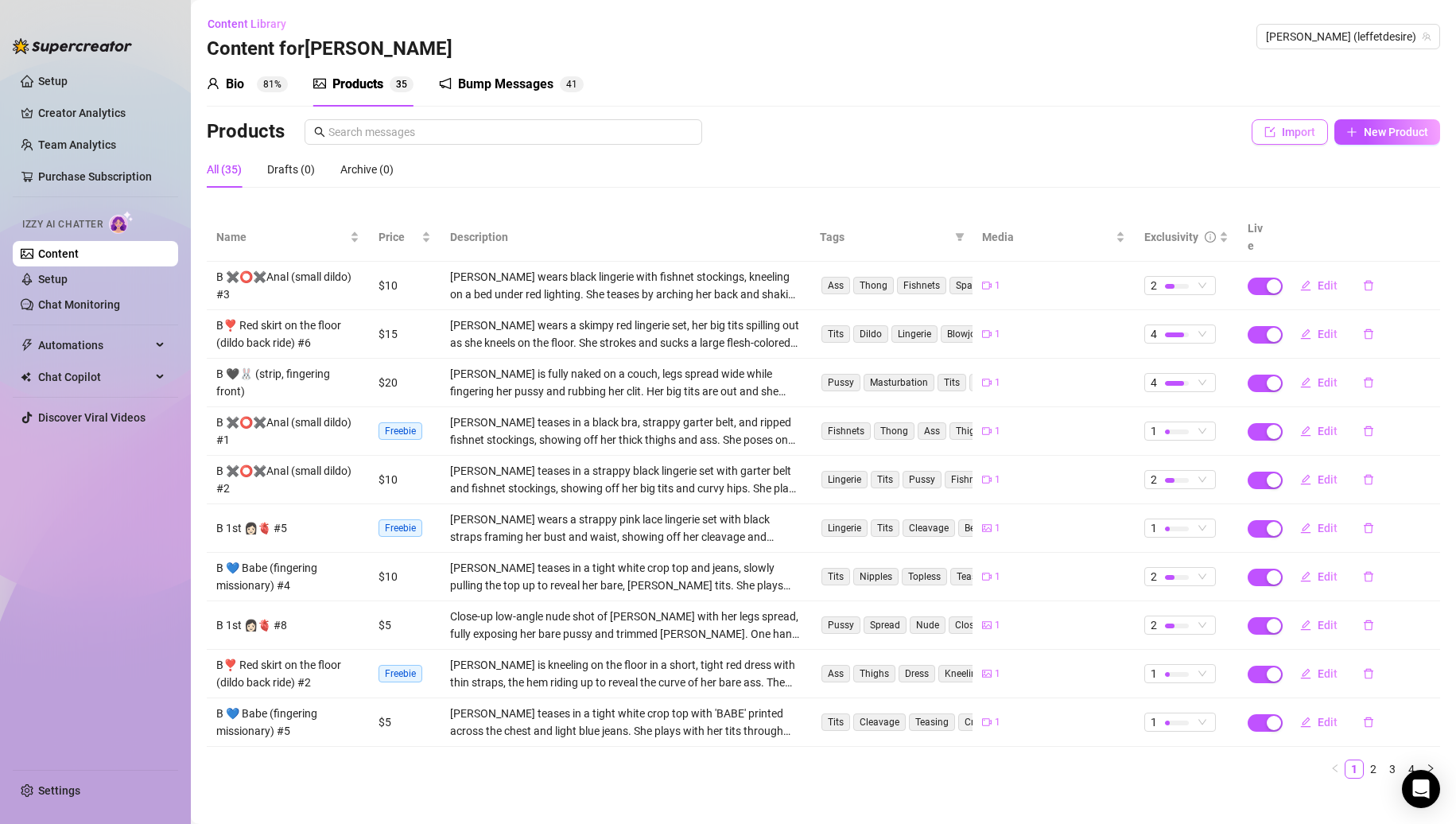
click at [1279, 133] on button "Import" at bounding box center [1289, 132] width 76 height 25
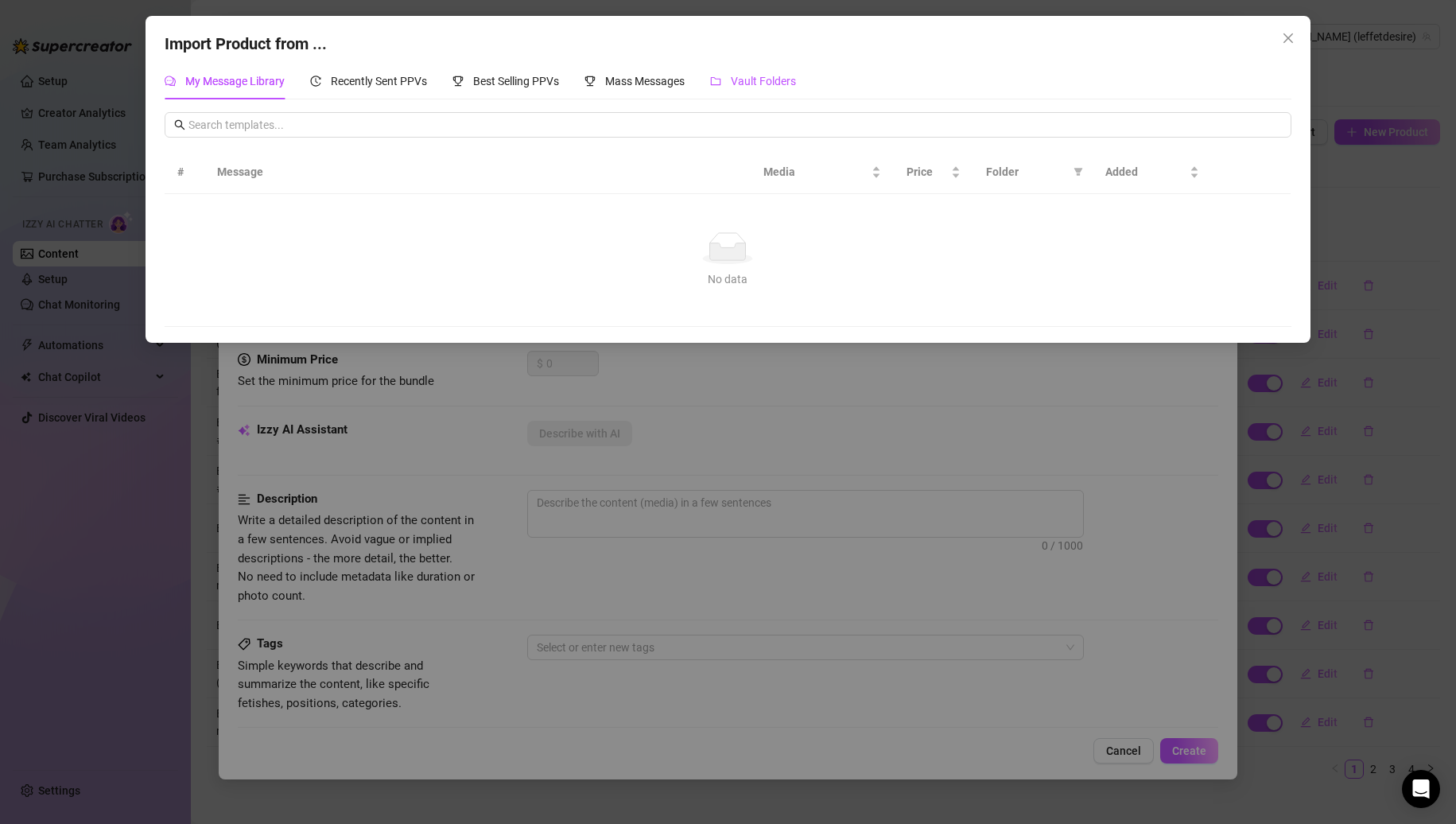
click at [741, 72] on div "Vault Folders" at bounding box center [753, 81] width 86 height 17
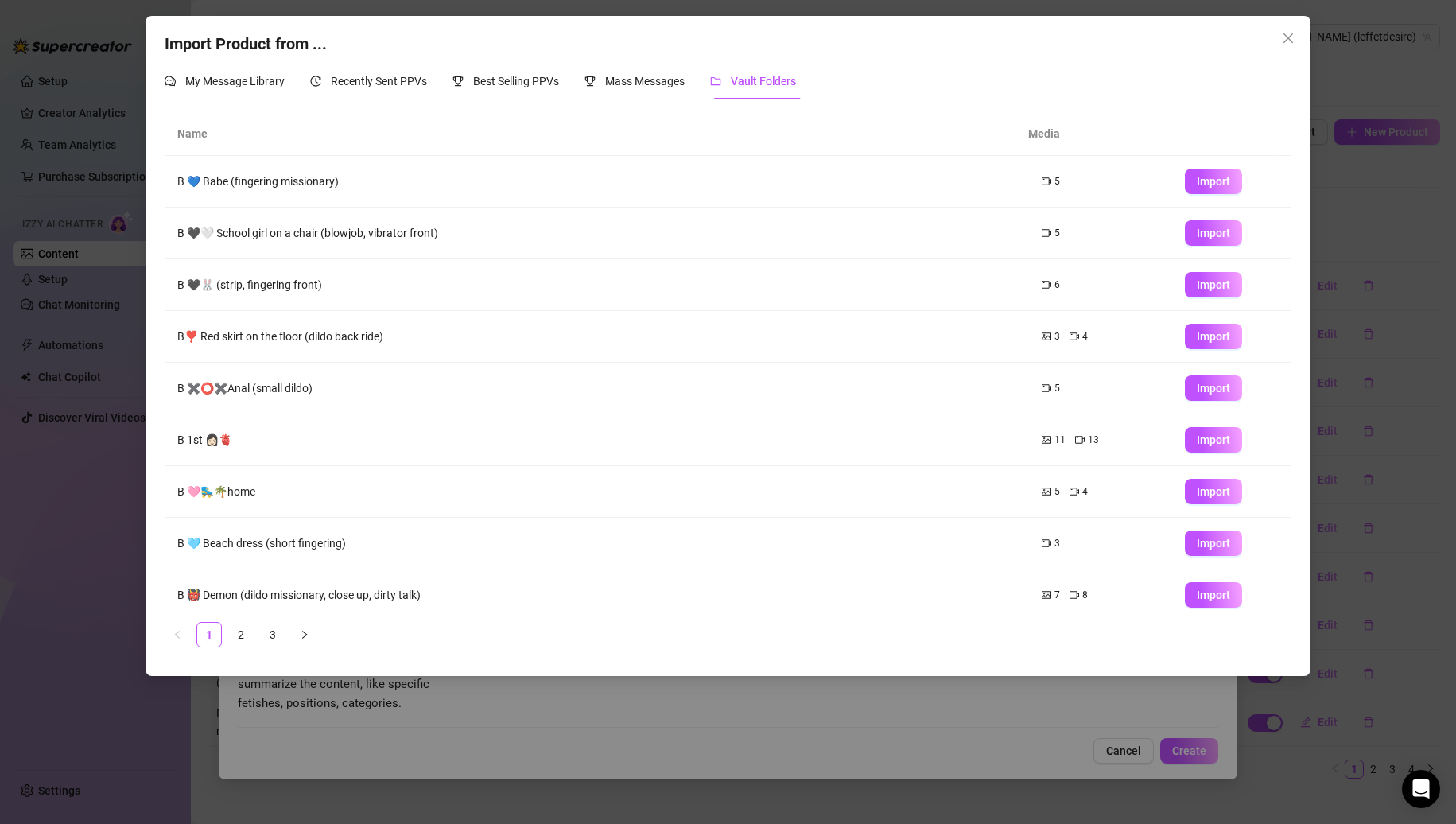
scroll to position [64, 0]
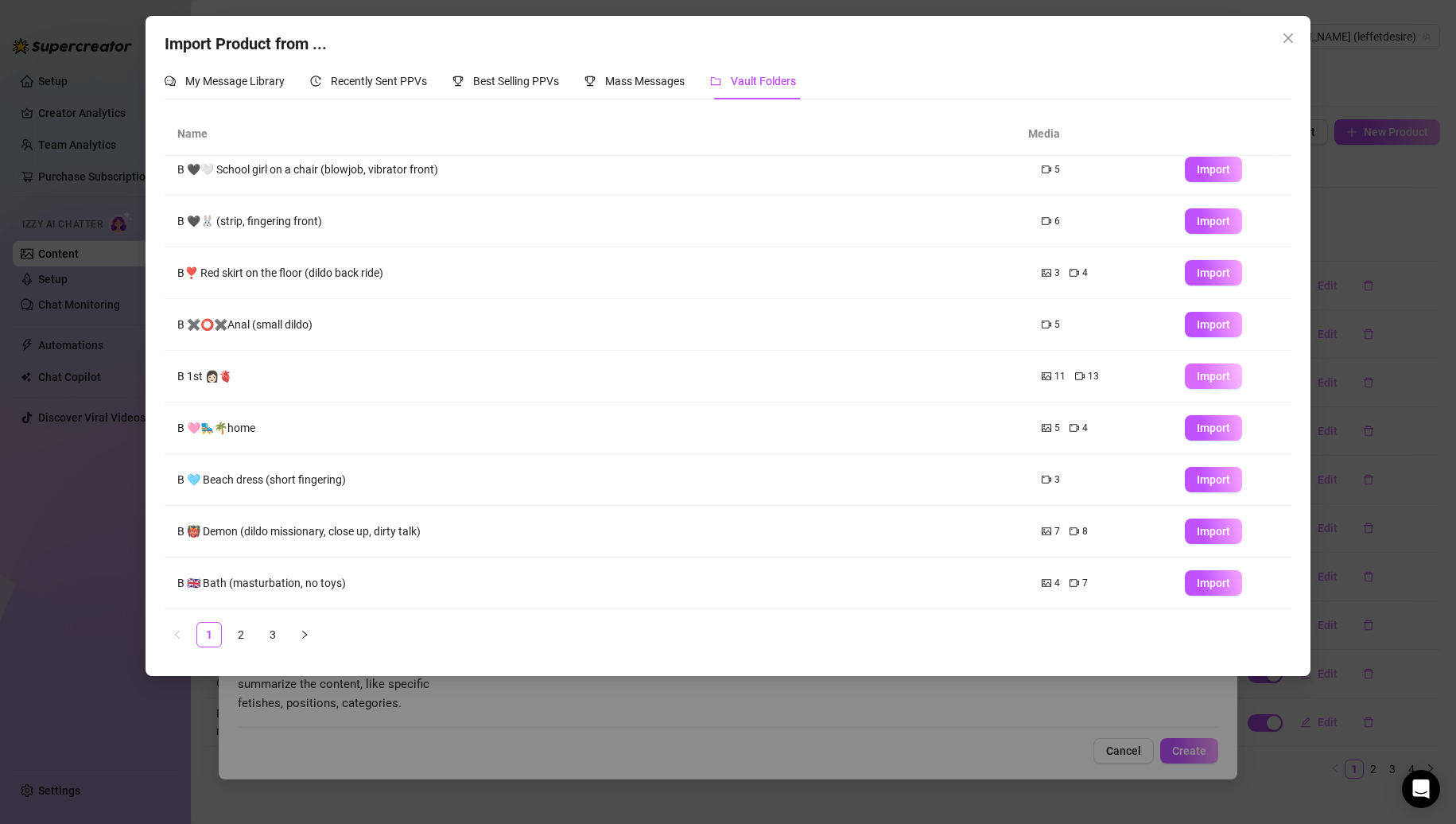
click at [1185, 372] on button "Import" at bounding box center [1213, 376] width 57 height 25
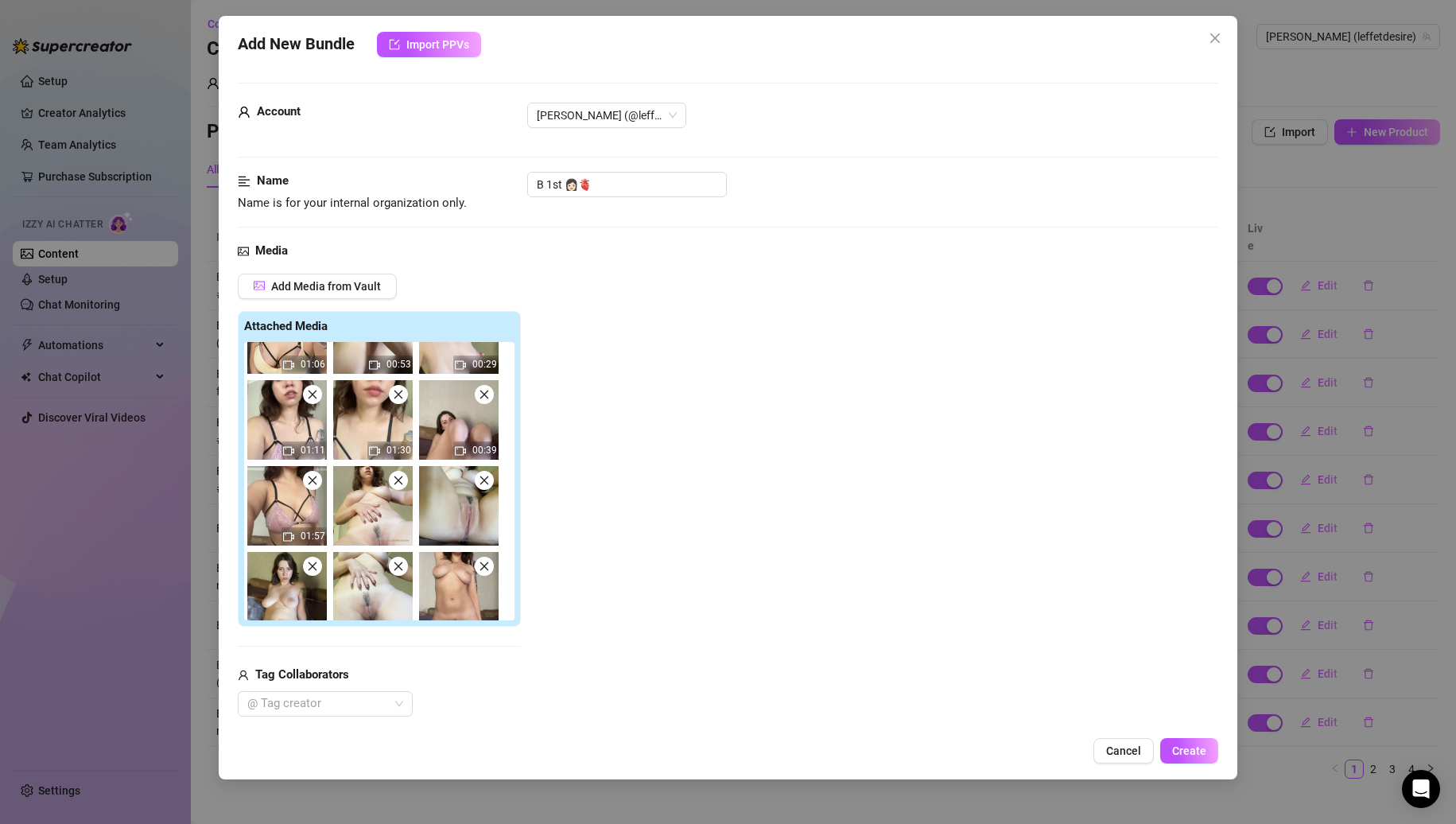
scroll to position [250, 0]
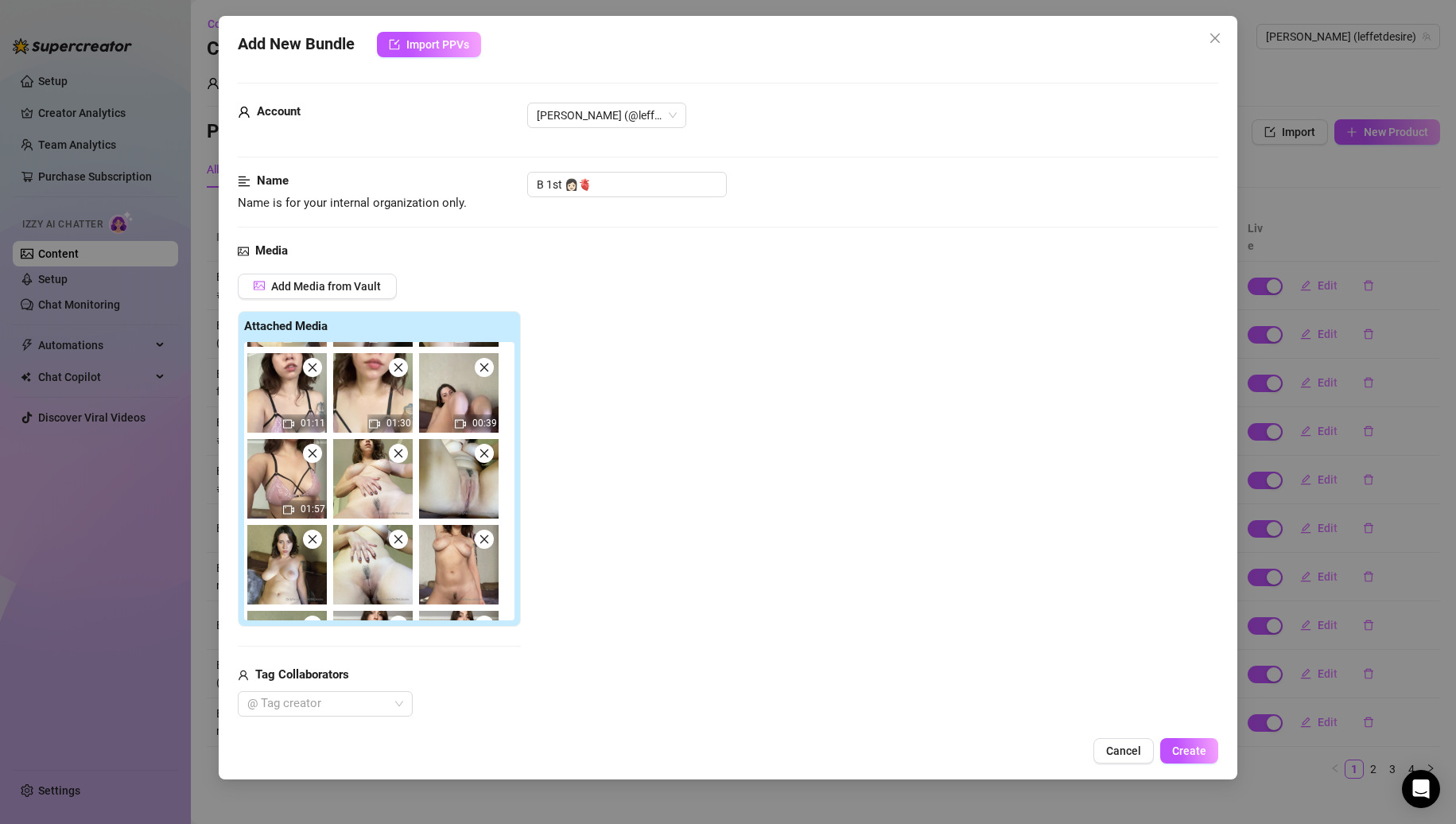
click at [313, 540] on icon "close" at bounding box center [313, 540] width 12 height 12
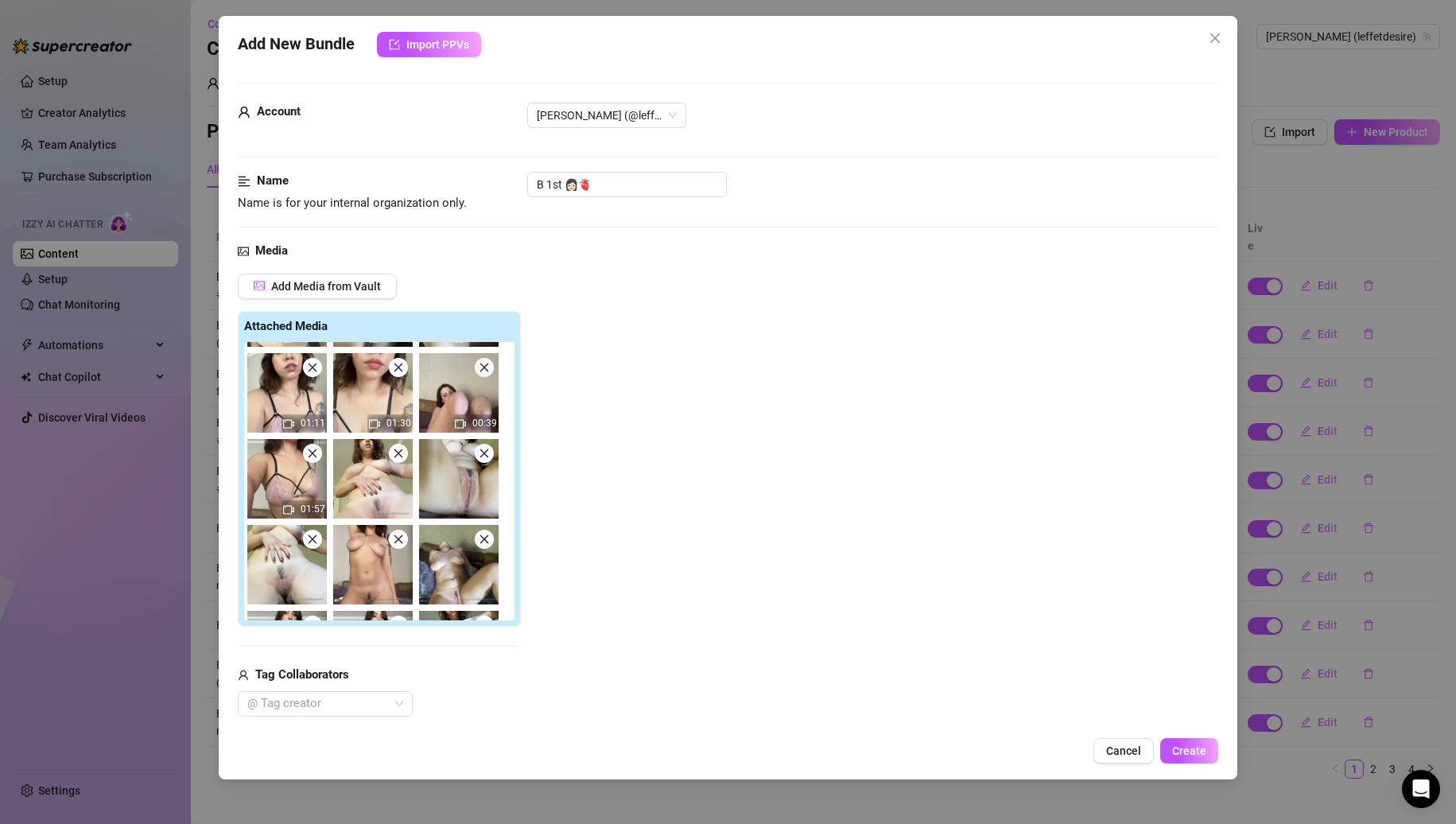
click at [313, 540] on icon "close" at bounding box center [313, 540] width 12 height 12
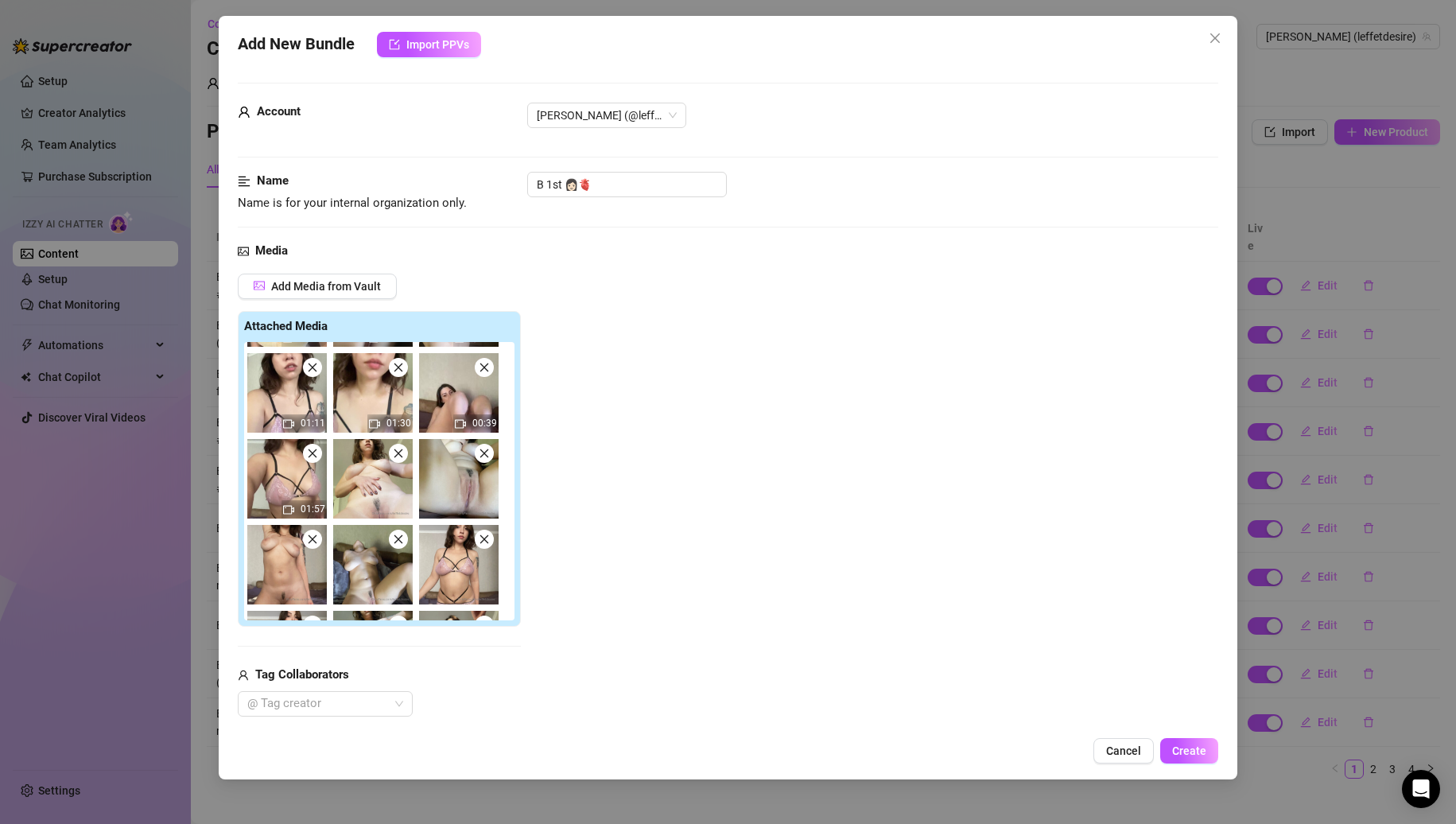
click at [313, 540] on icon "close" at bounding box center [313, 540] width 12 height 12
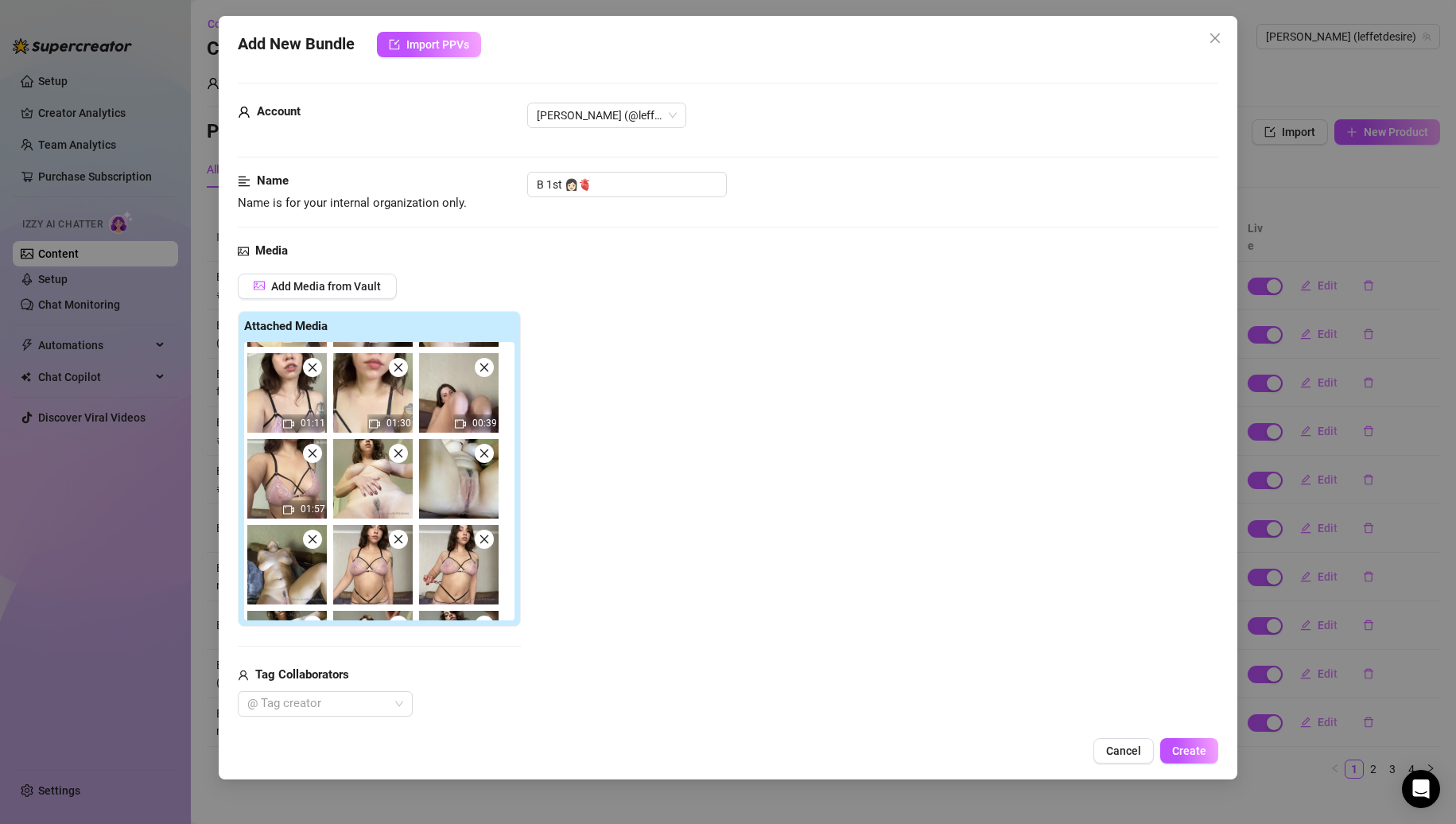
click at [313, 540] on icon "close" at bounding box center [313, 540] width 12 height 12
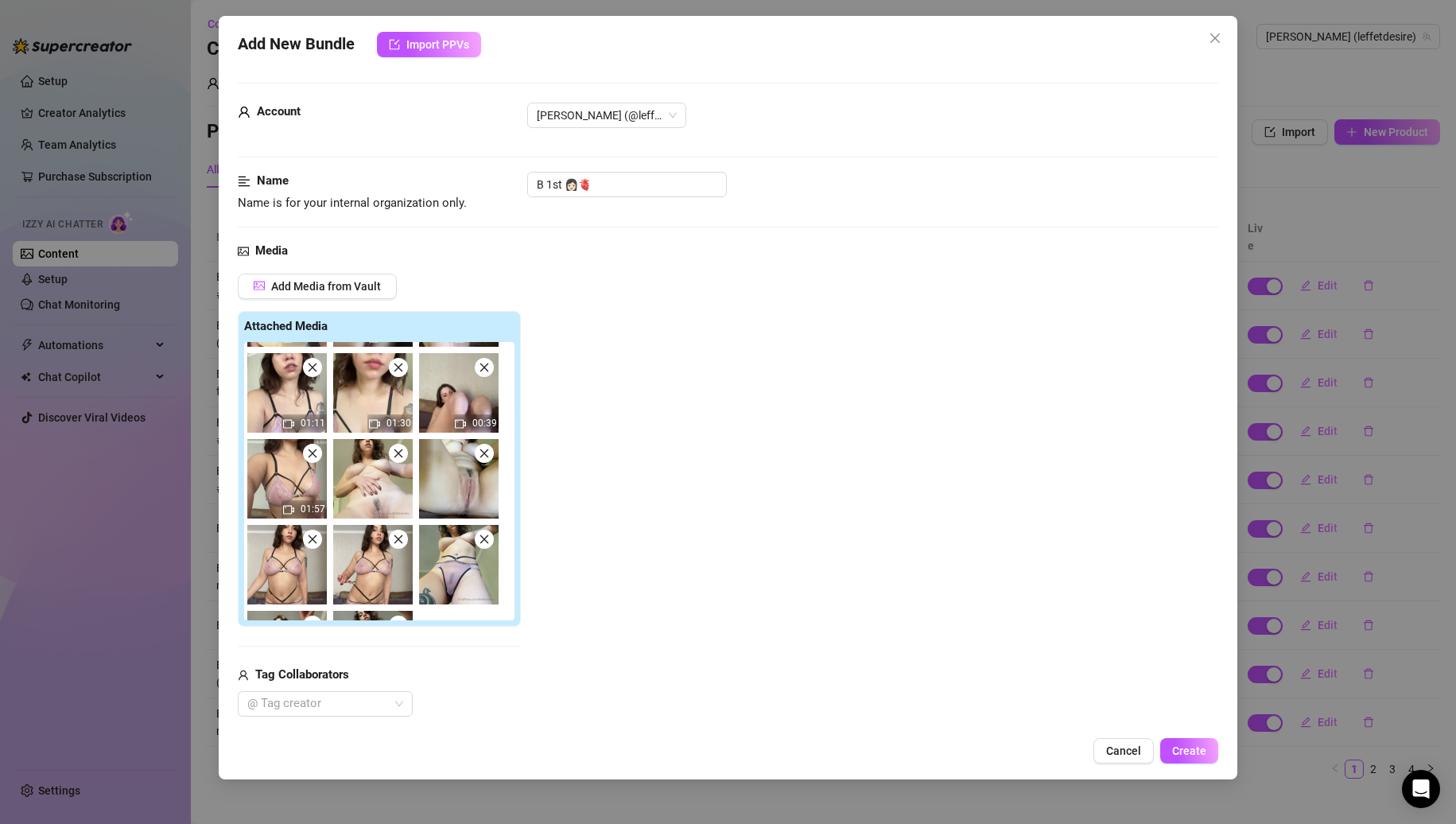
click at [313, 540] on icon "close" at bounding box center [313, 540] width 12 height 12
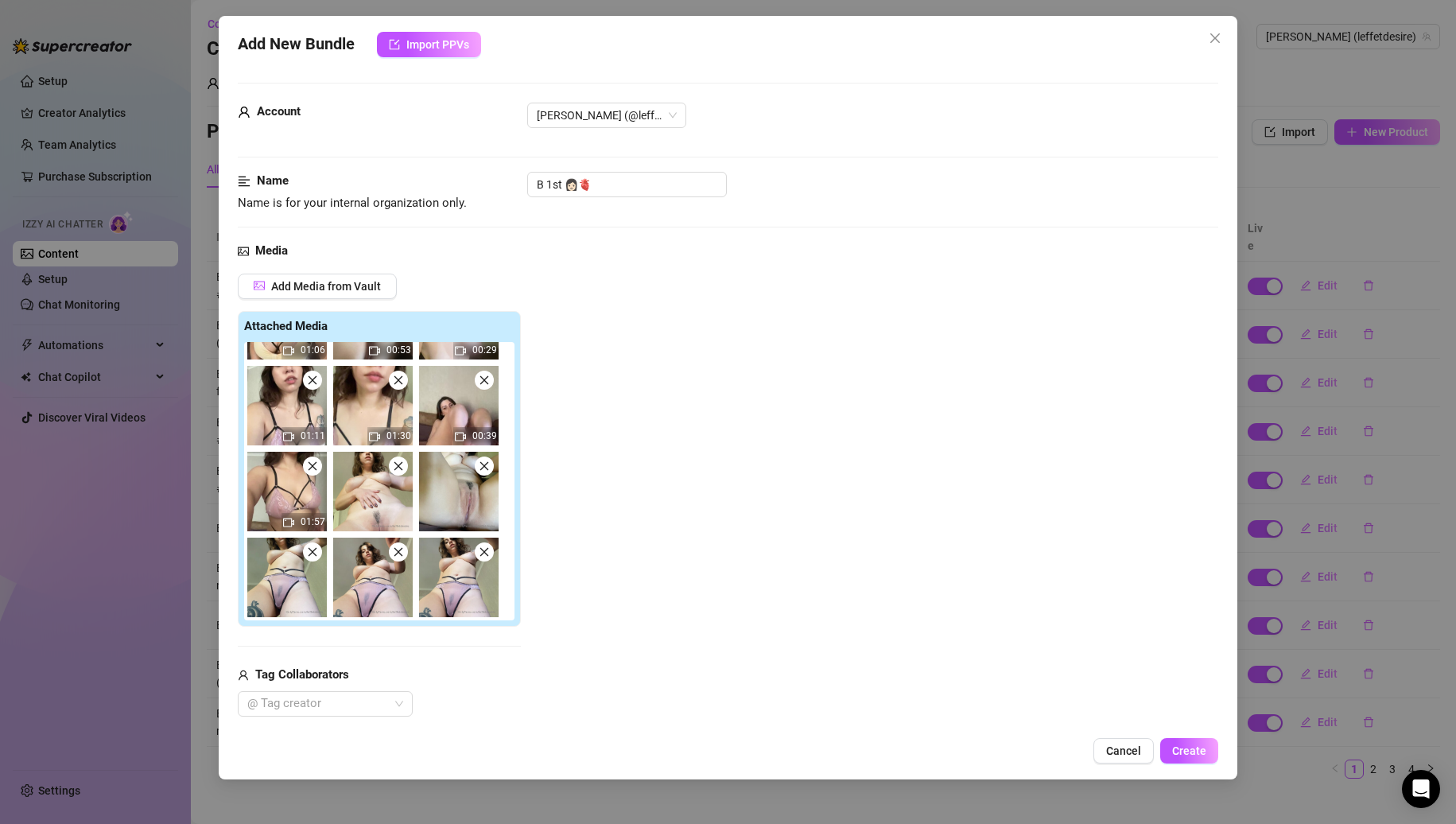
scroll to position [237, 0]
click at [312, 554] on icon "close" at bounding box center [313, 552] width 12 height 12
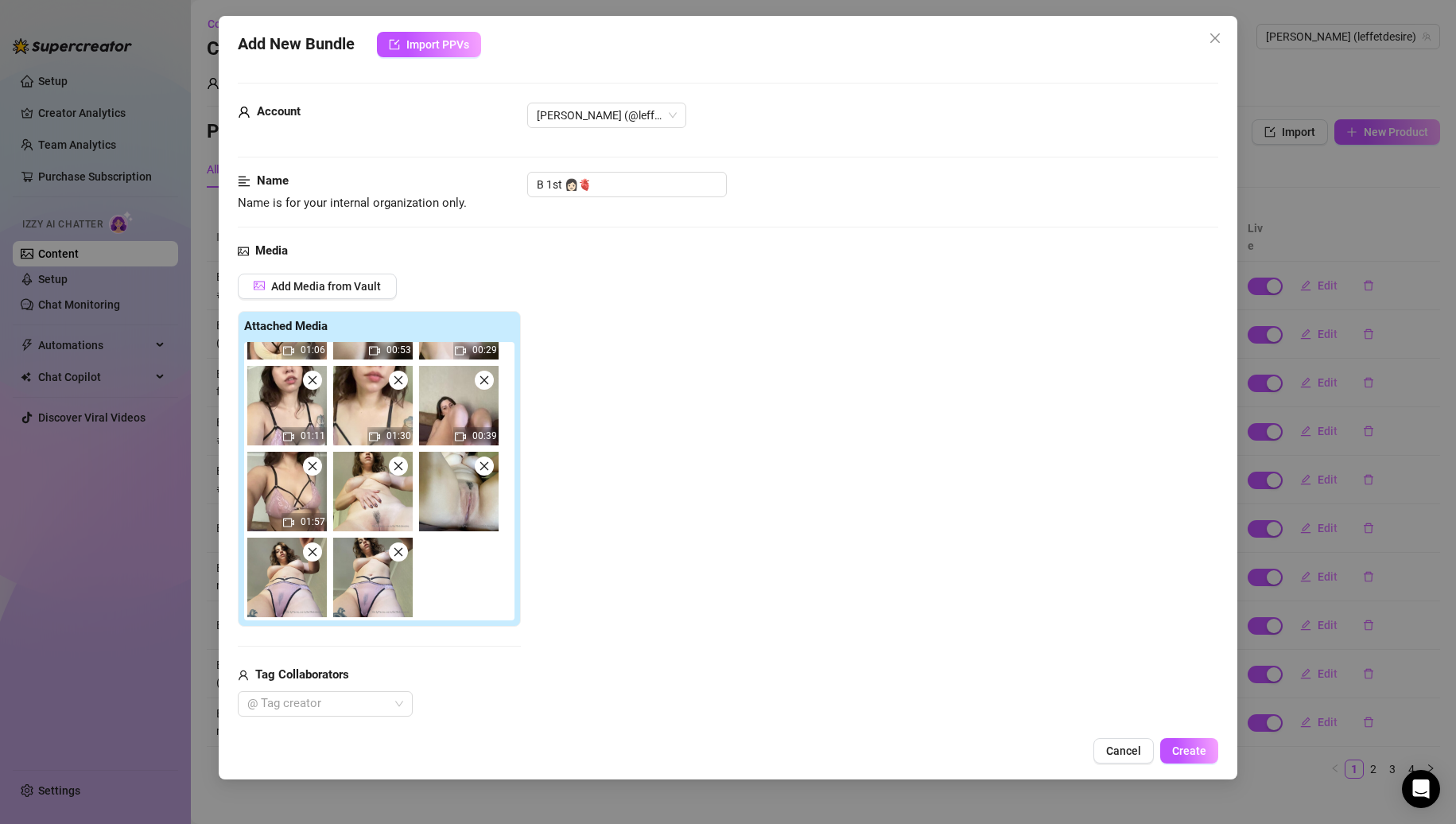
click at [311, 554] on icon "close" at bounding box center [311, 552] width 9 height 9
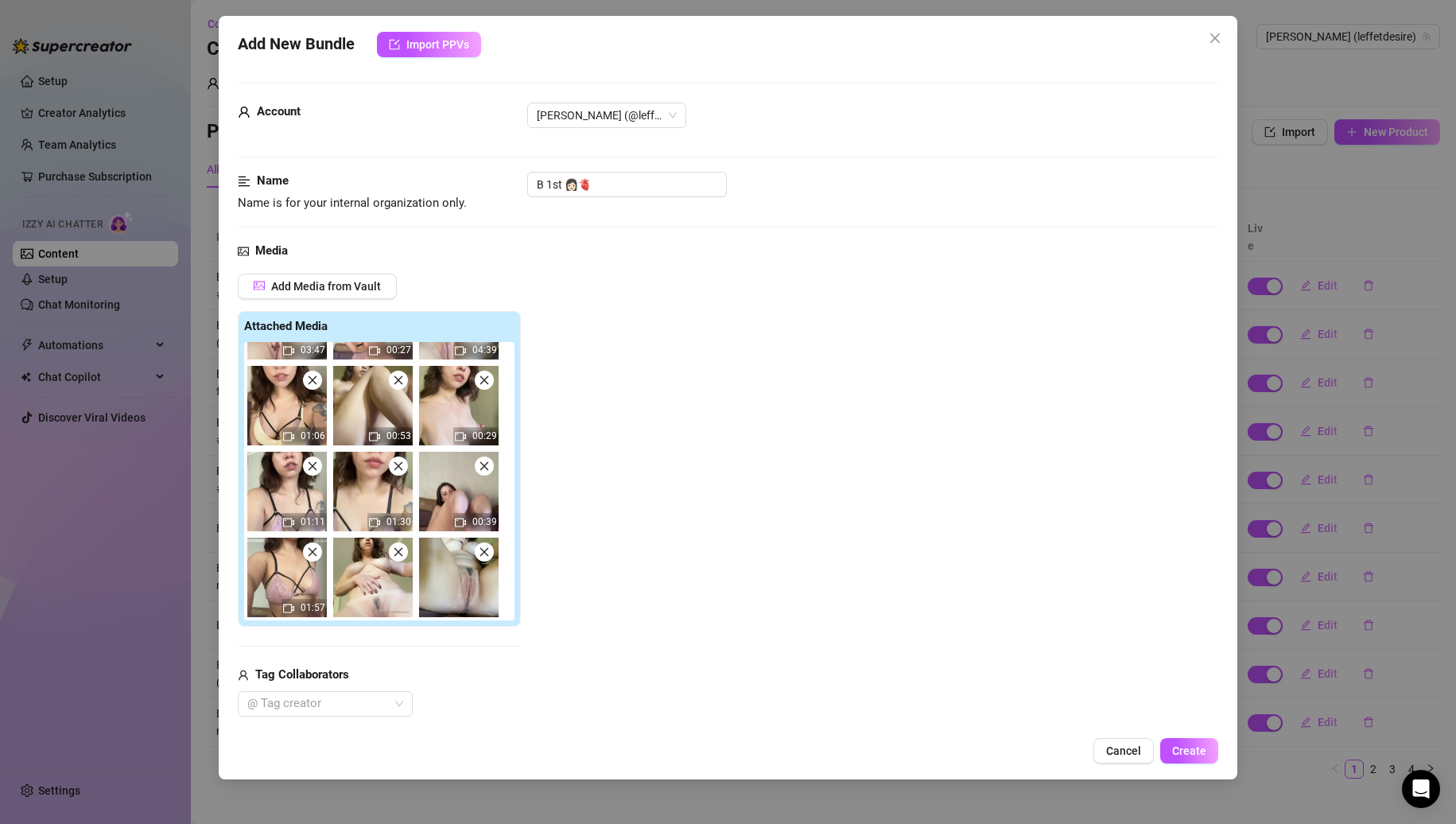
click at [476, 554] on span at bounding box center [485, 552] width 19 height 19
click at [317, 554] on icon "close" at bounding box center [313, 552] width 12 height 12
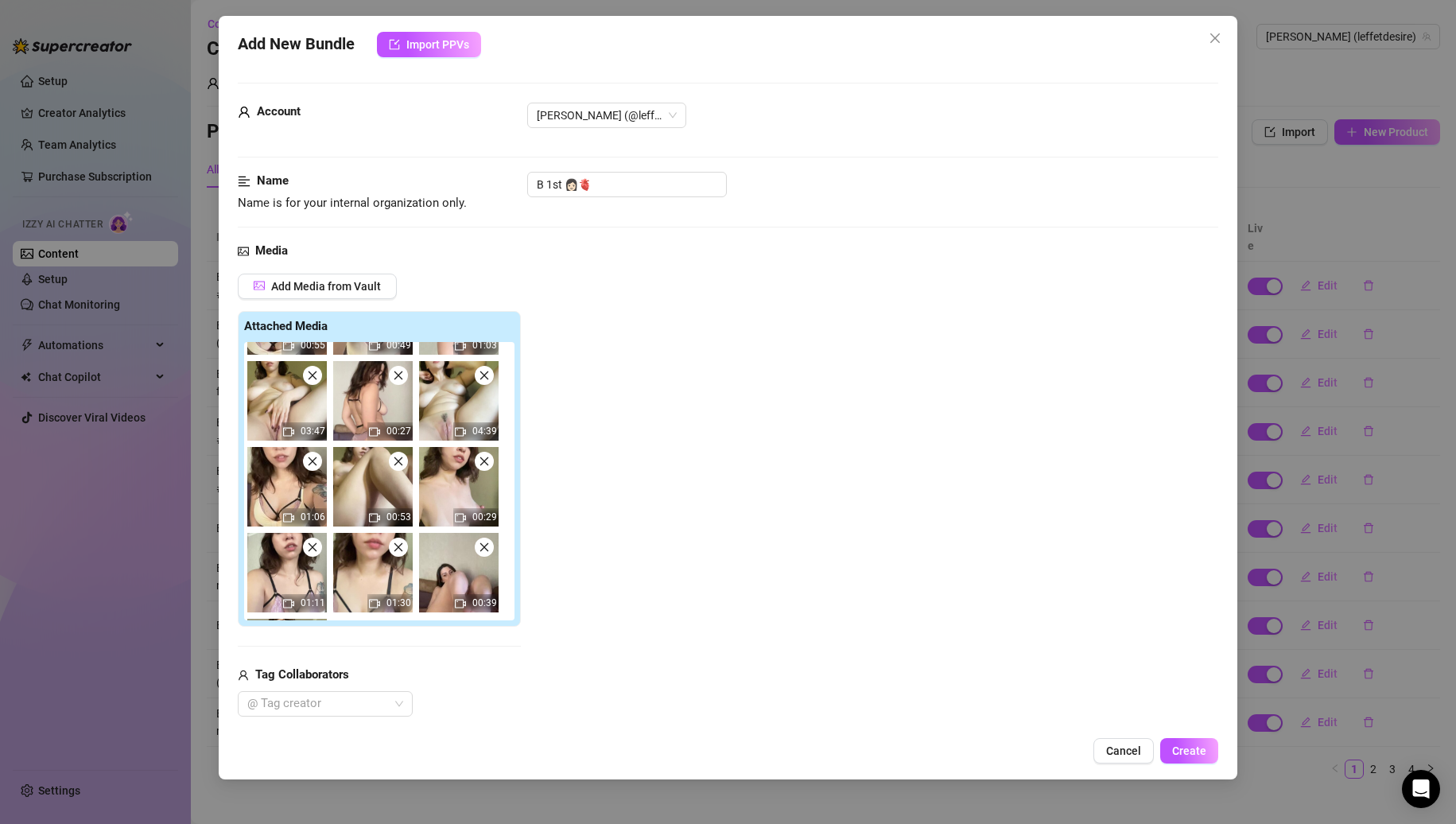
scroll to position [0, 0]
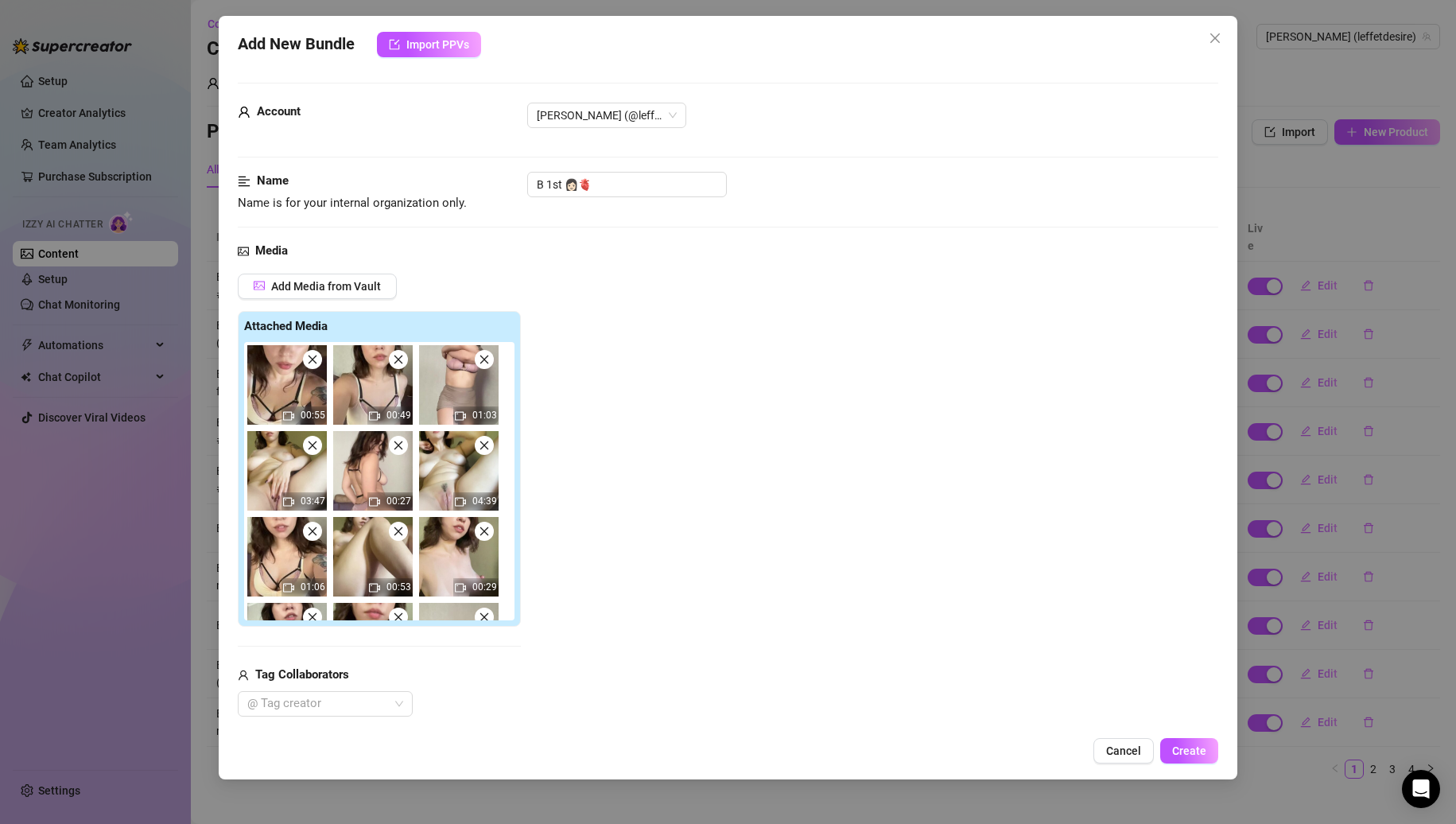
click at [316, 359] on icon "close" at bounding box center [313, 359] width 12 height 12
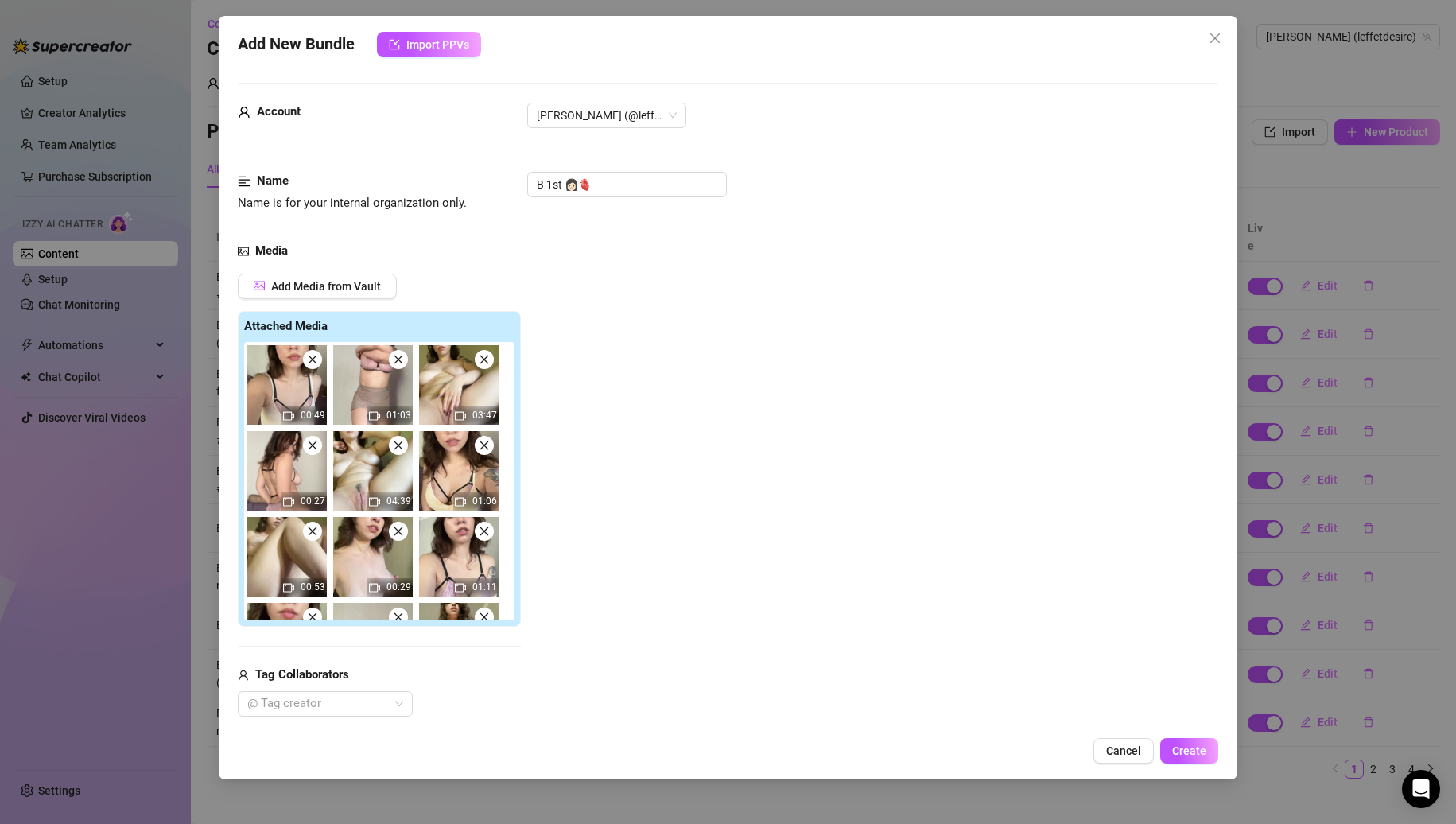
click at [316, 359] on icon "close" at bounding box center [313, 359] width 12 height 12
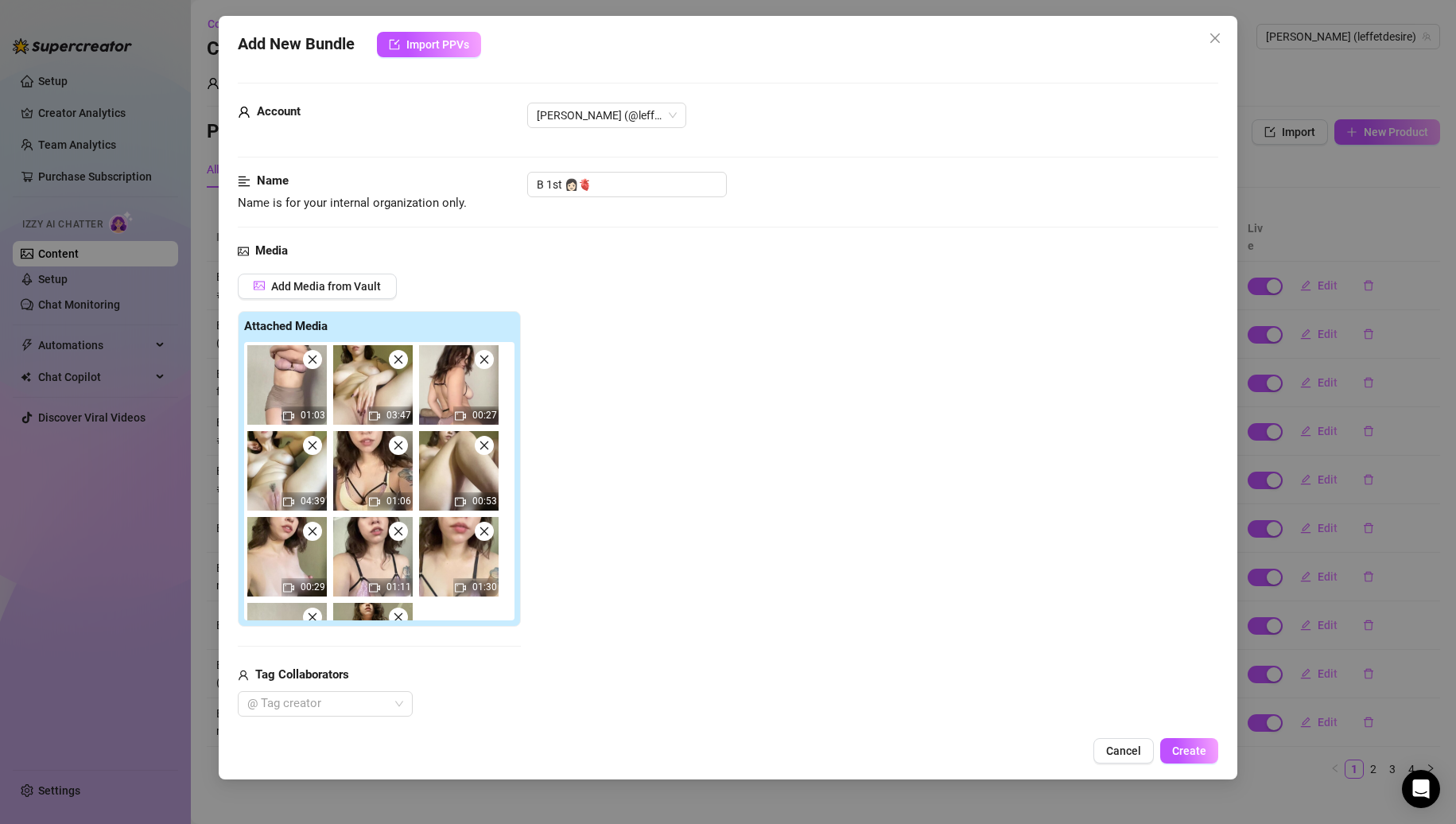
click at [316, 359] on icon "close" at bounding box center [313, 359] width 12 height 12
click at [393, 359] on icon "close" at bounding box center [399, 359] width 12 height 12
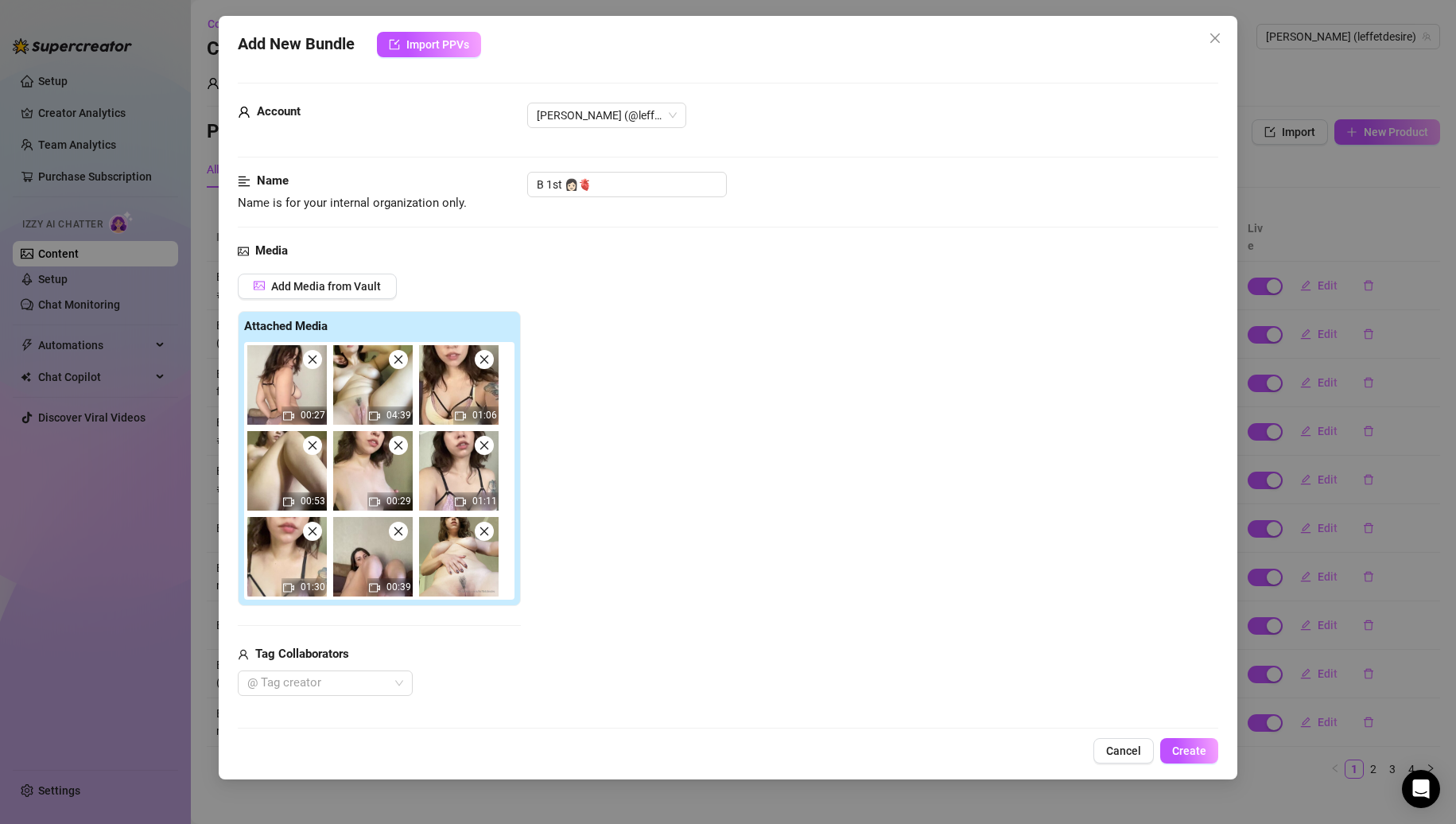
click at [316, 359] on icon "close" at bounding box center [313, 359] width 12 height 12
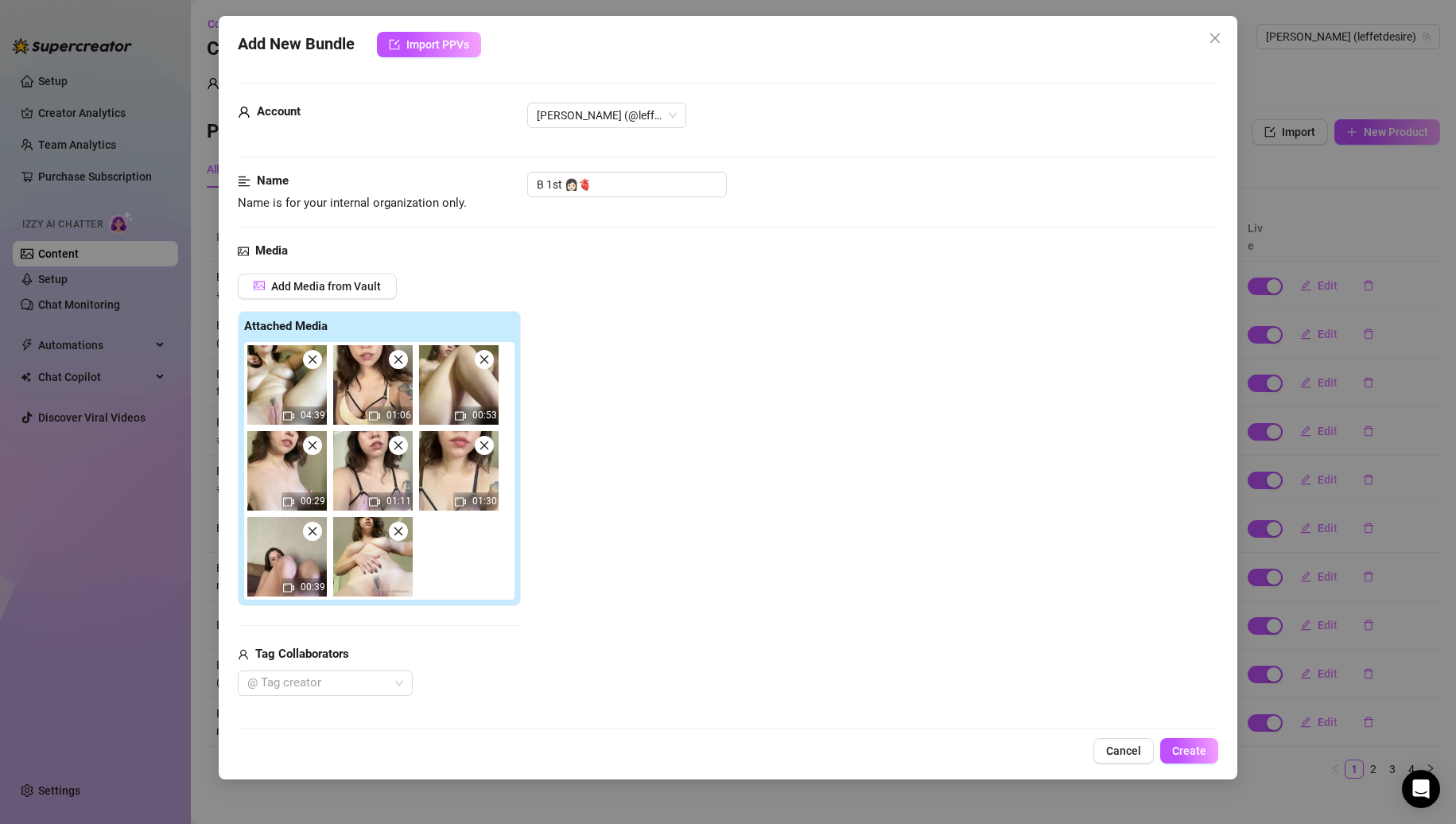
click at [316, 359] on icon "close" at bounding box center [313, 359] width 12 height 12
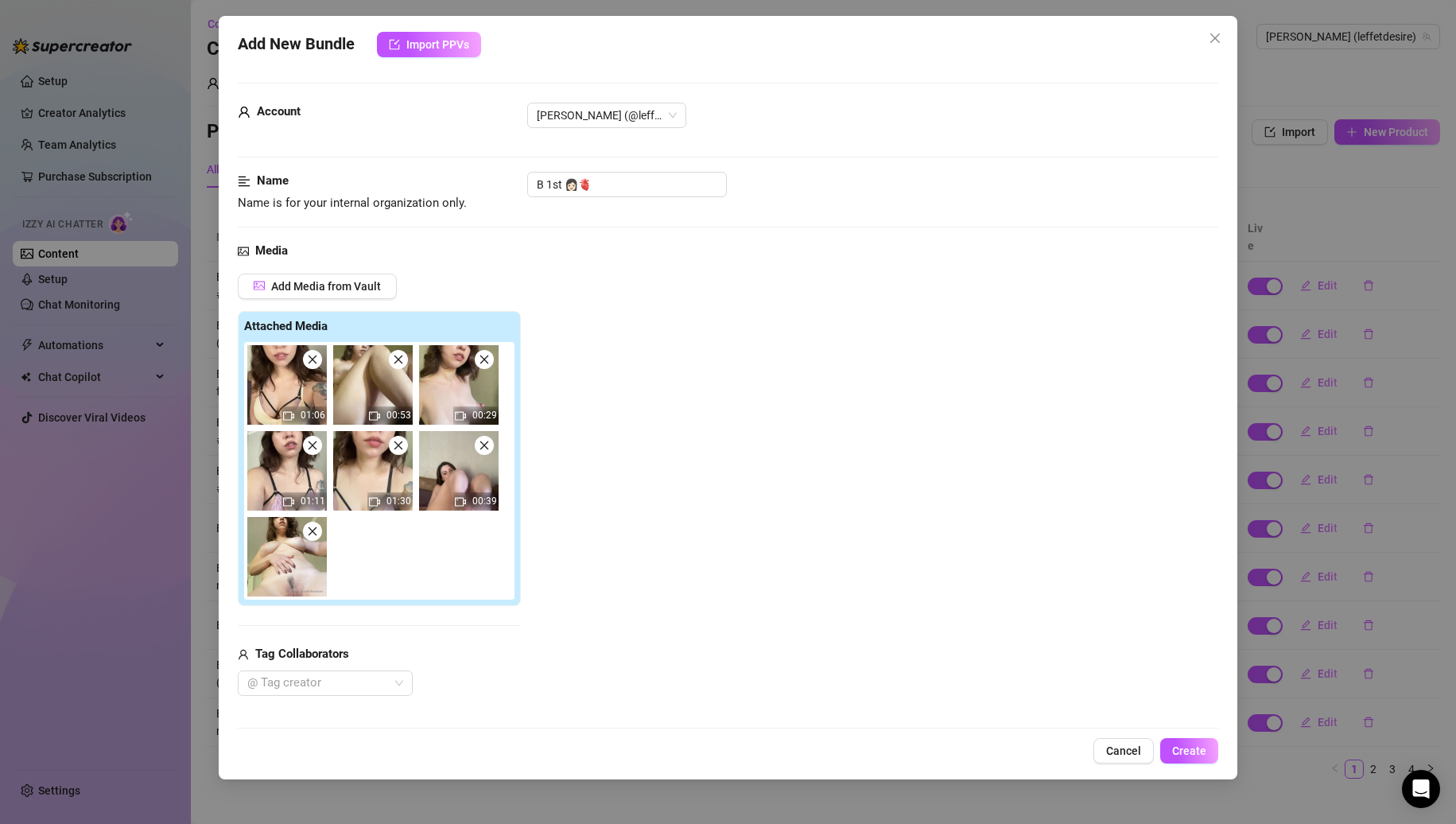
click at [316, 359] on icon "close" at bounding box center [313, 359] width 12 height 12
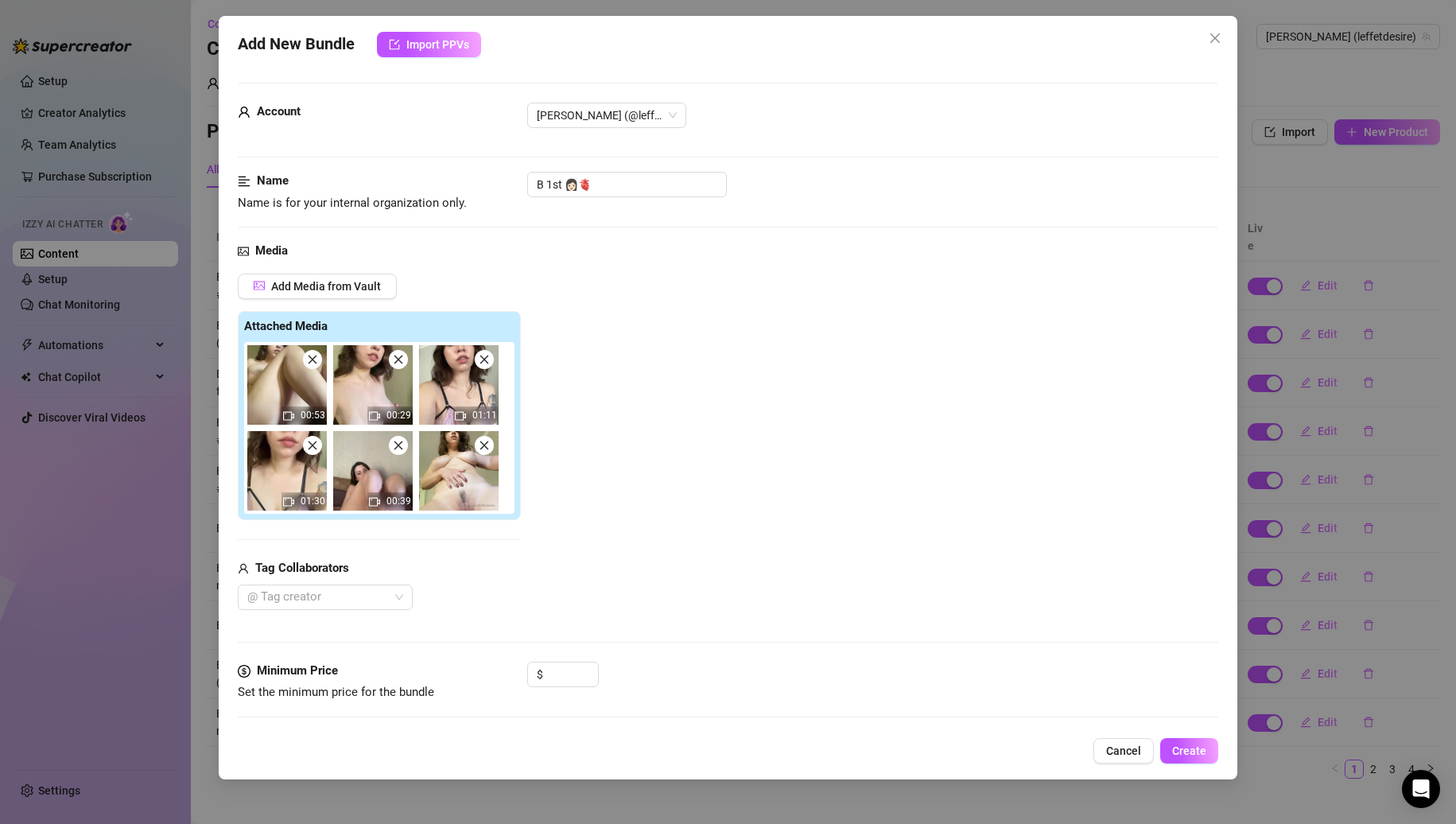
click at [316, 359] on icon "close" at bounding box center [313, 359] width 12 height 12
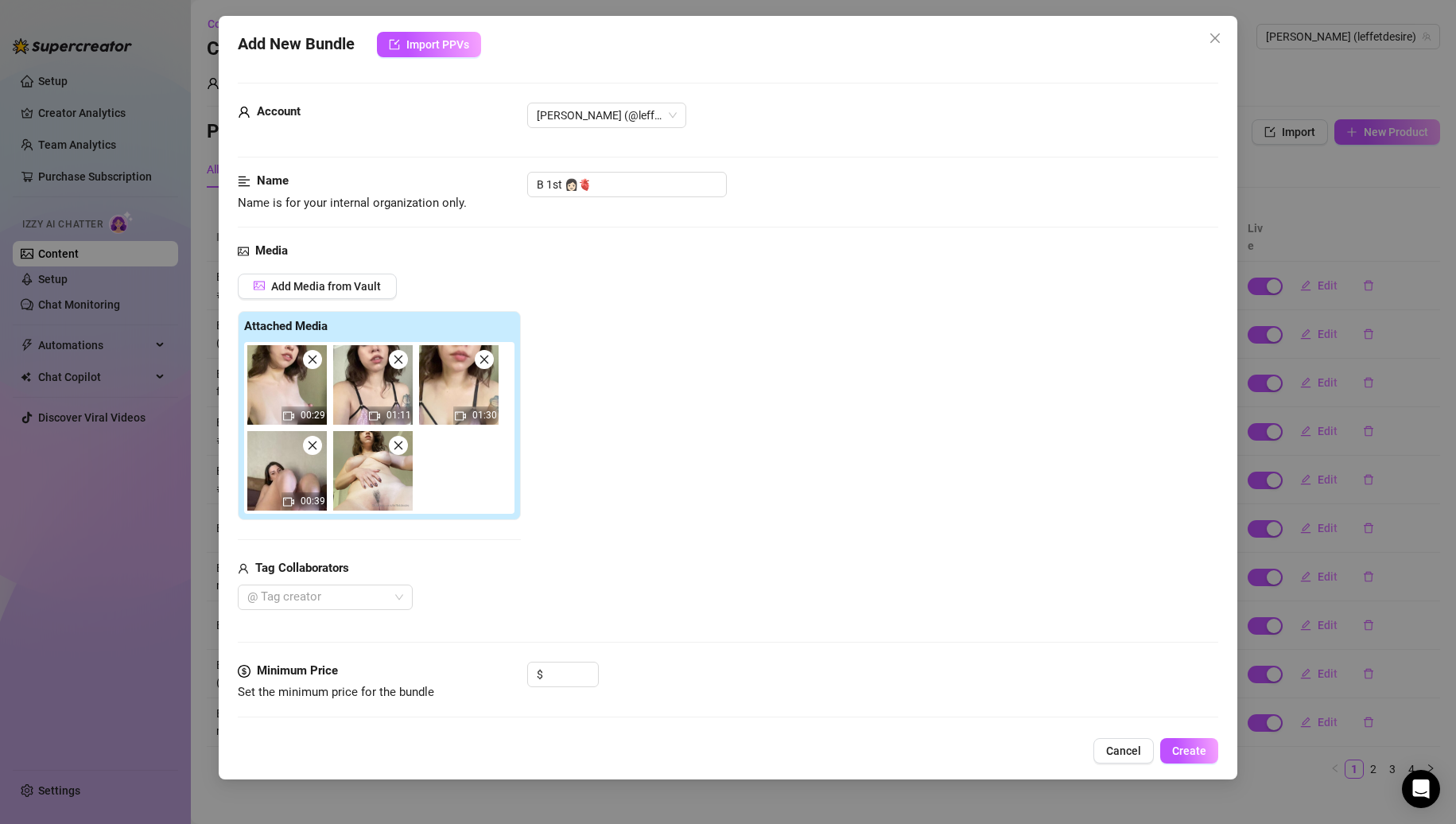
click at [316, 359] on icon "close" at bounding box center [313, 359] width 12 height 12
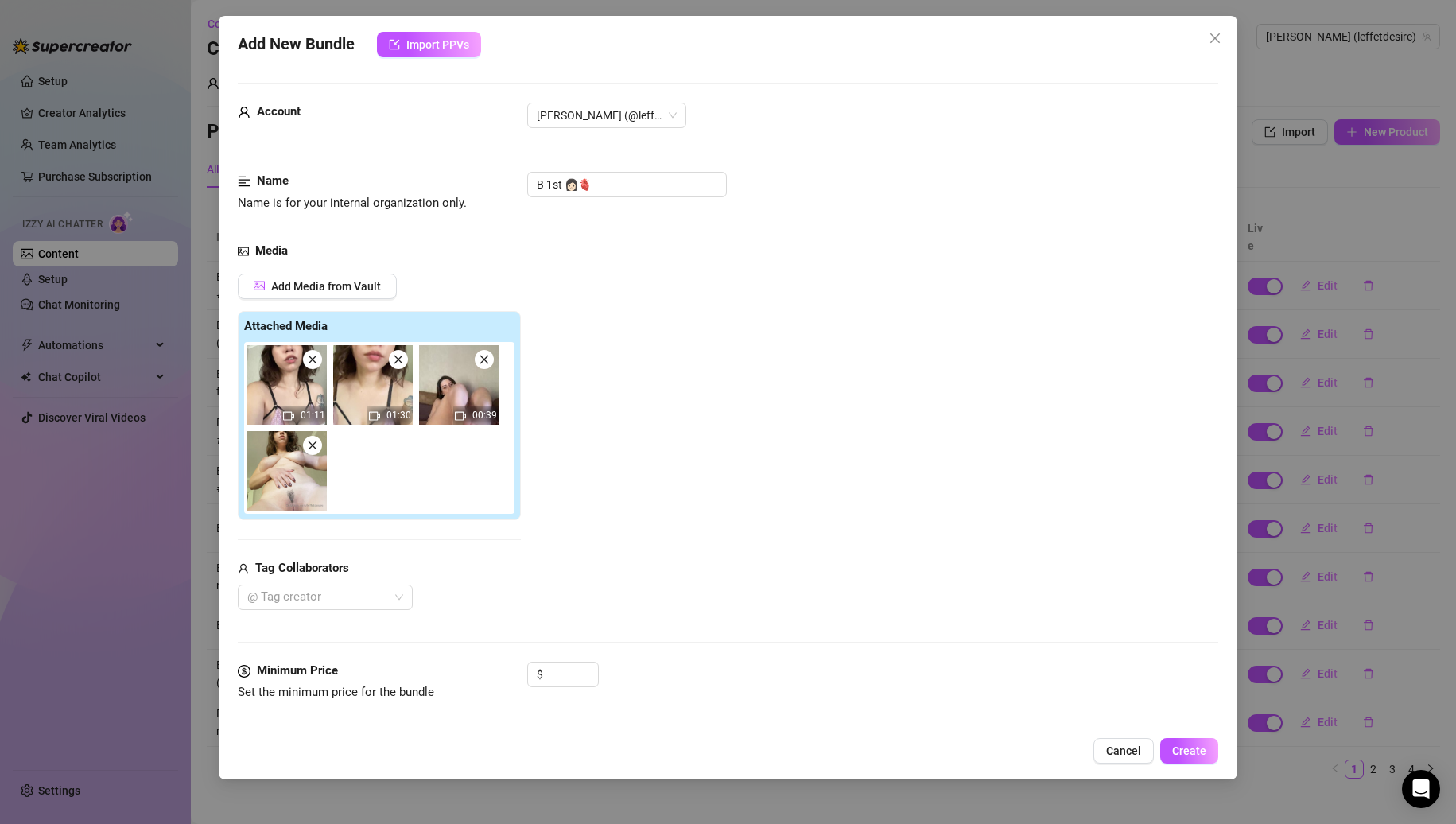
click at [316, 359] on icon "close" at bounding box center [313, 359] width 12 height 12
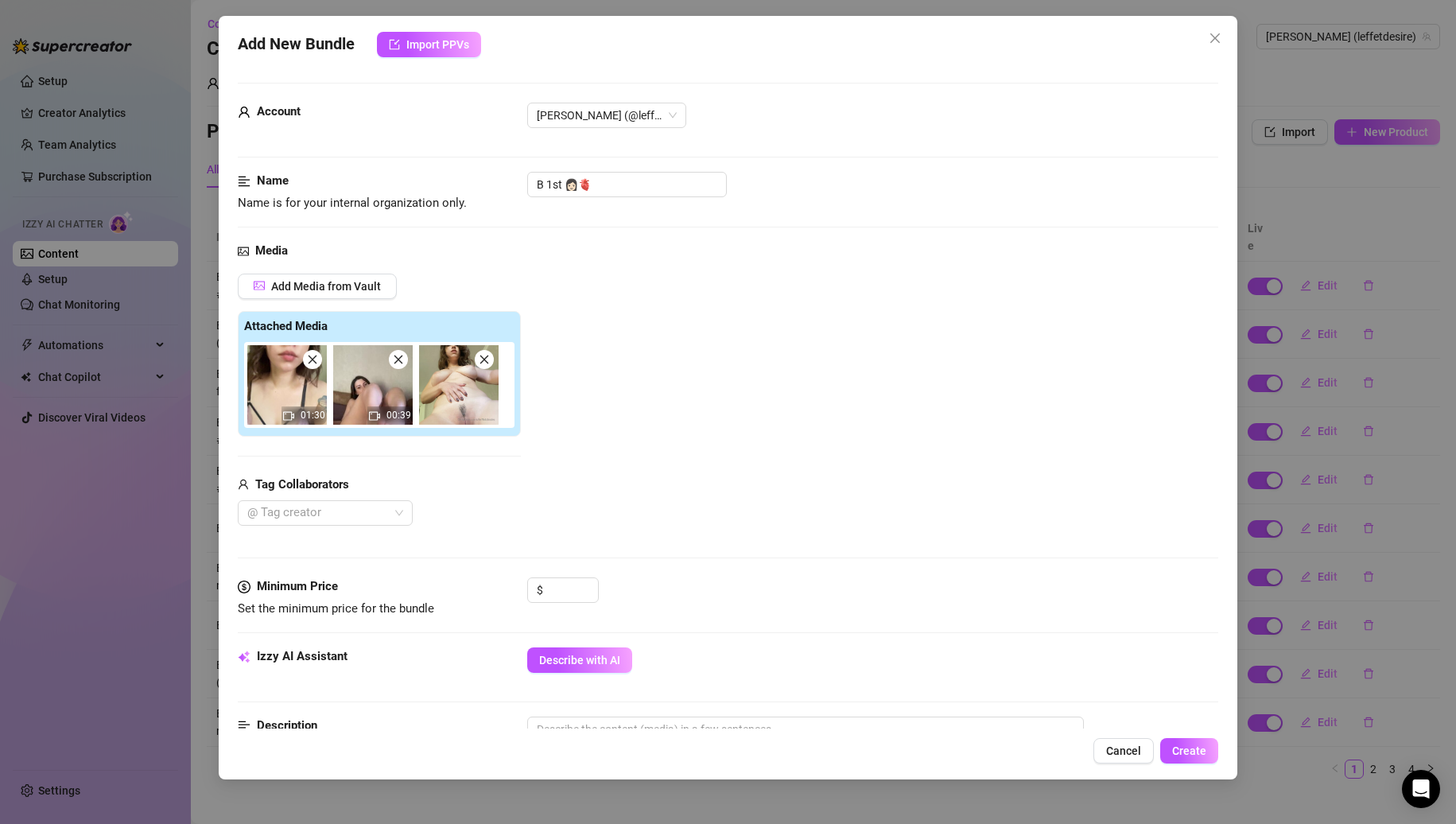
click at [316, 359] on icon "close" at bounding box center [313, 359] width 12 height 12
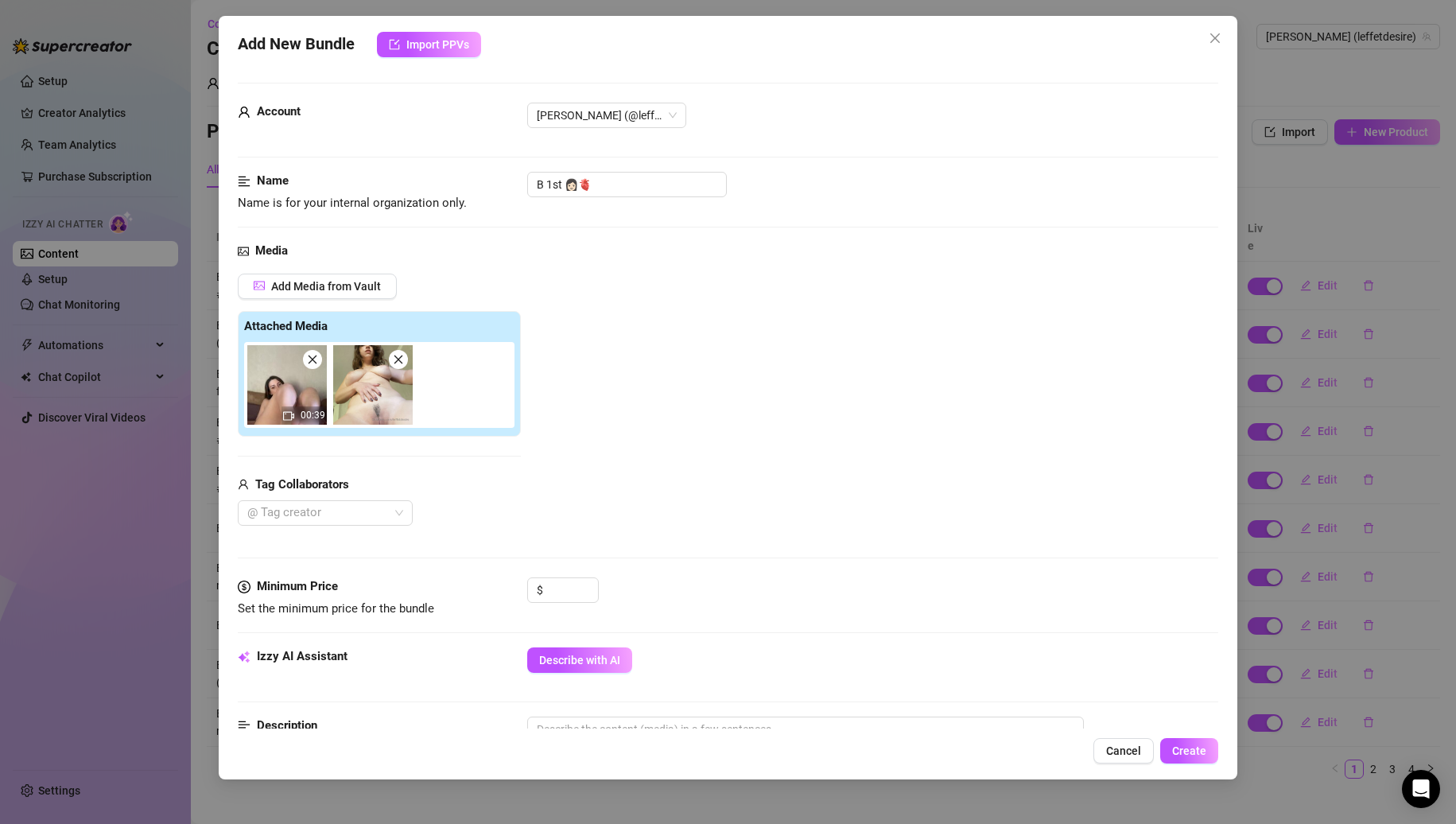
click at [316, 359] on icon "close" at bounding box center [313, 359] width 12 height 12
click at [558, 598] on input at bounding box center [572, 590] width 52 height 24
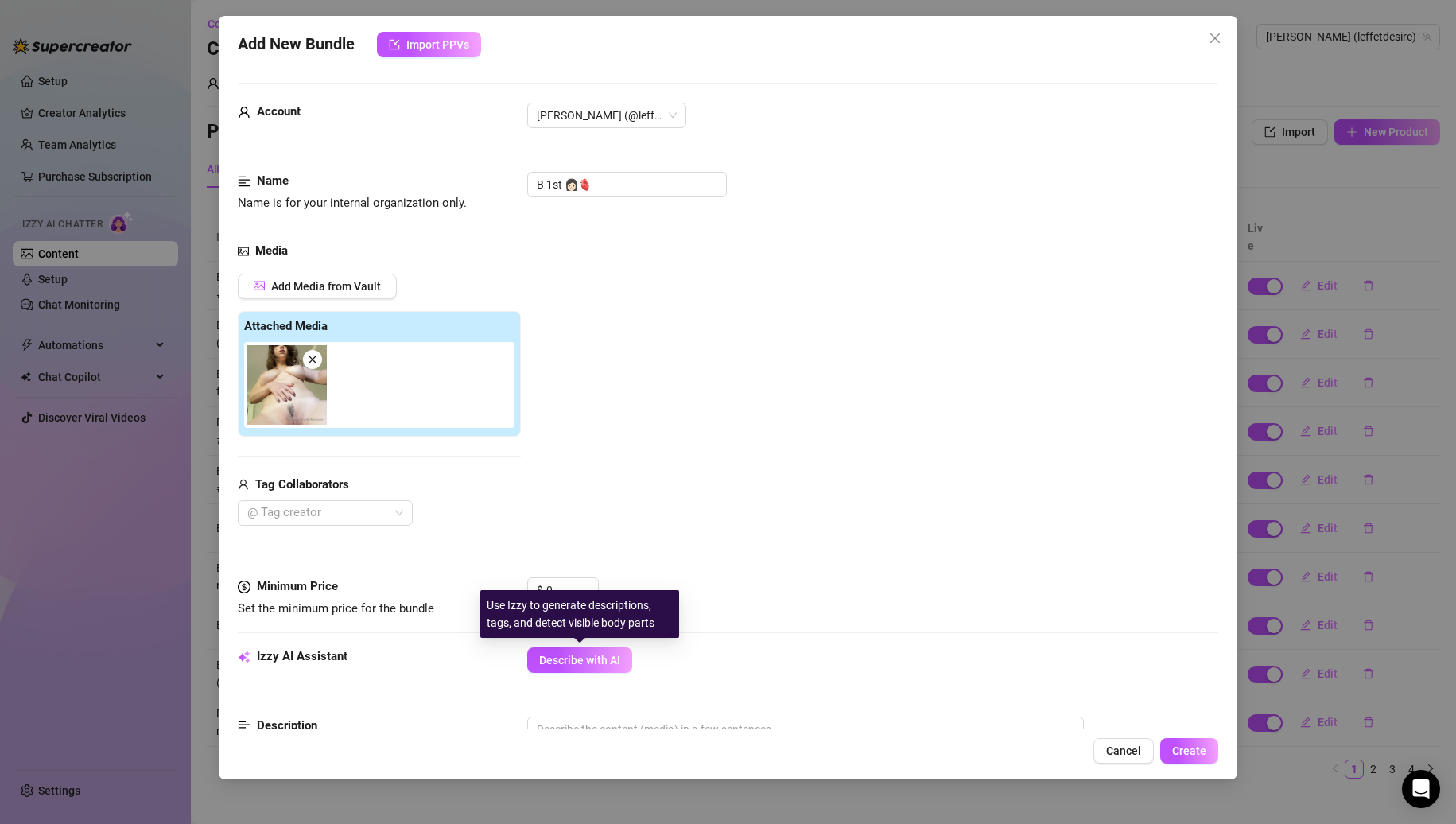
click at [617, 660] on span "Describe with AI" at bounding box center [580, 660] width 81 height 13
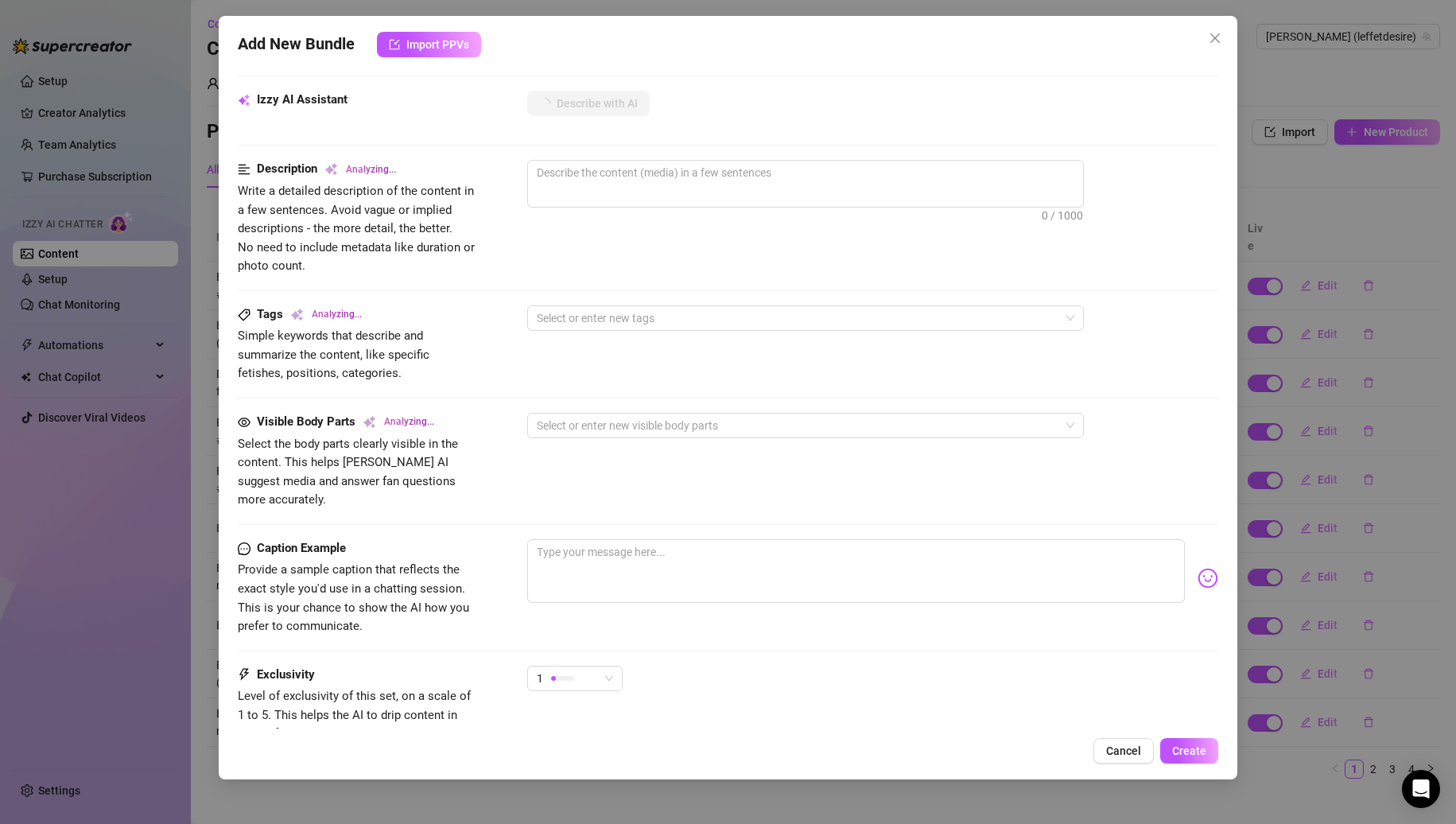
scroll to position [672, 0]
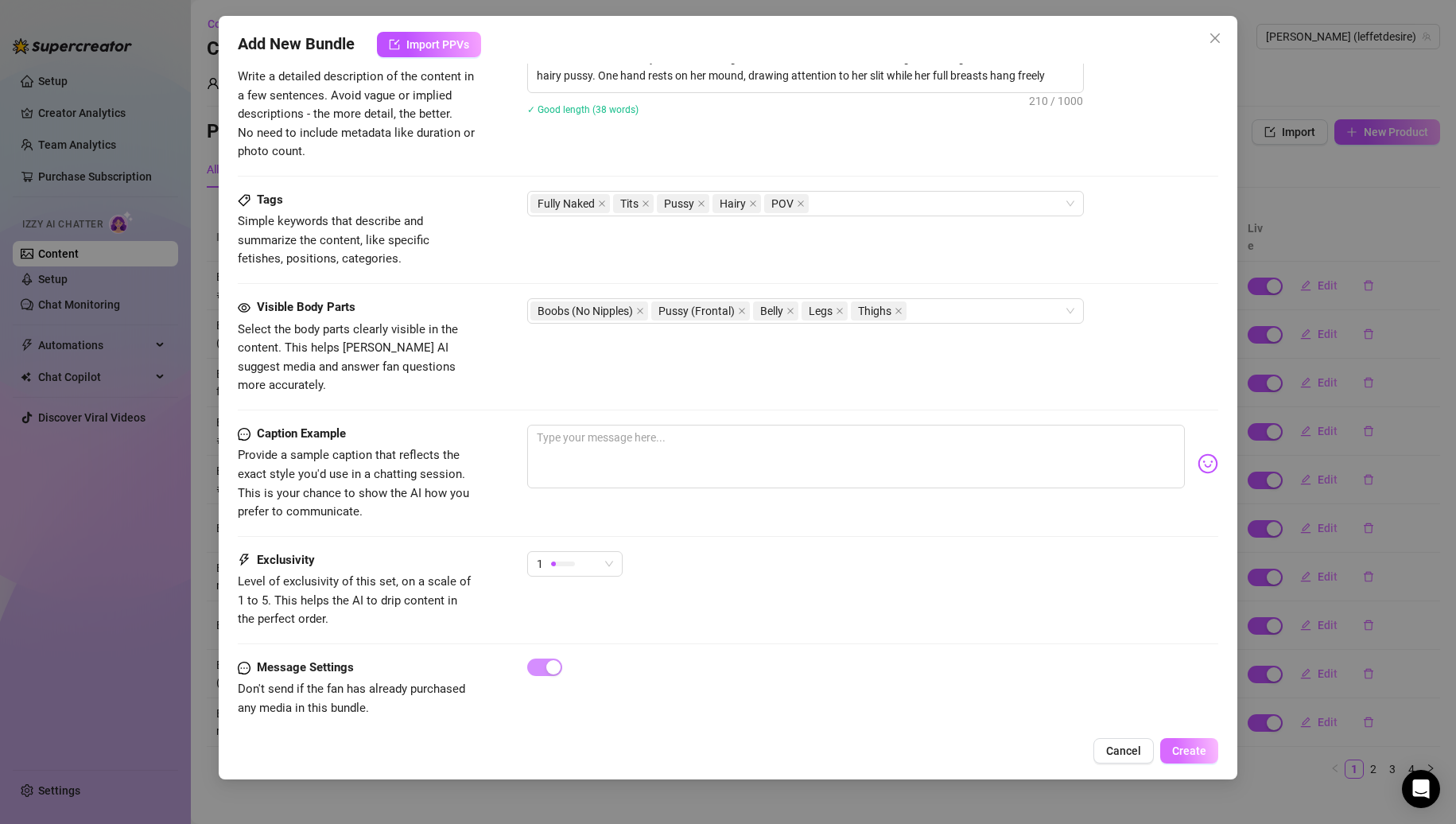
click at [1184, 760] on button "Create" at bounding box center [1189, 751] width 58 height 25
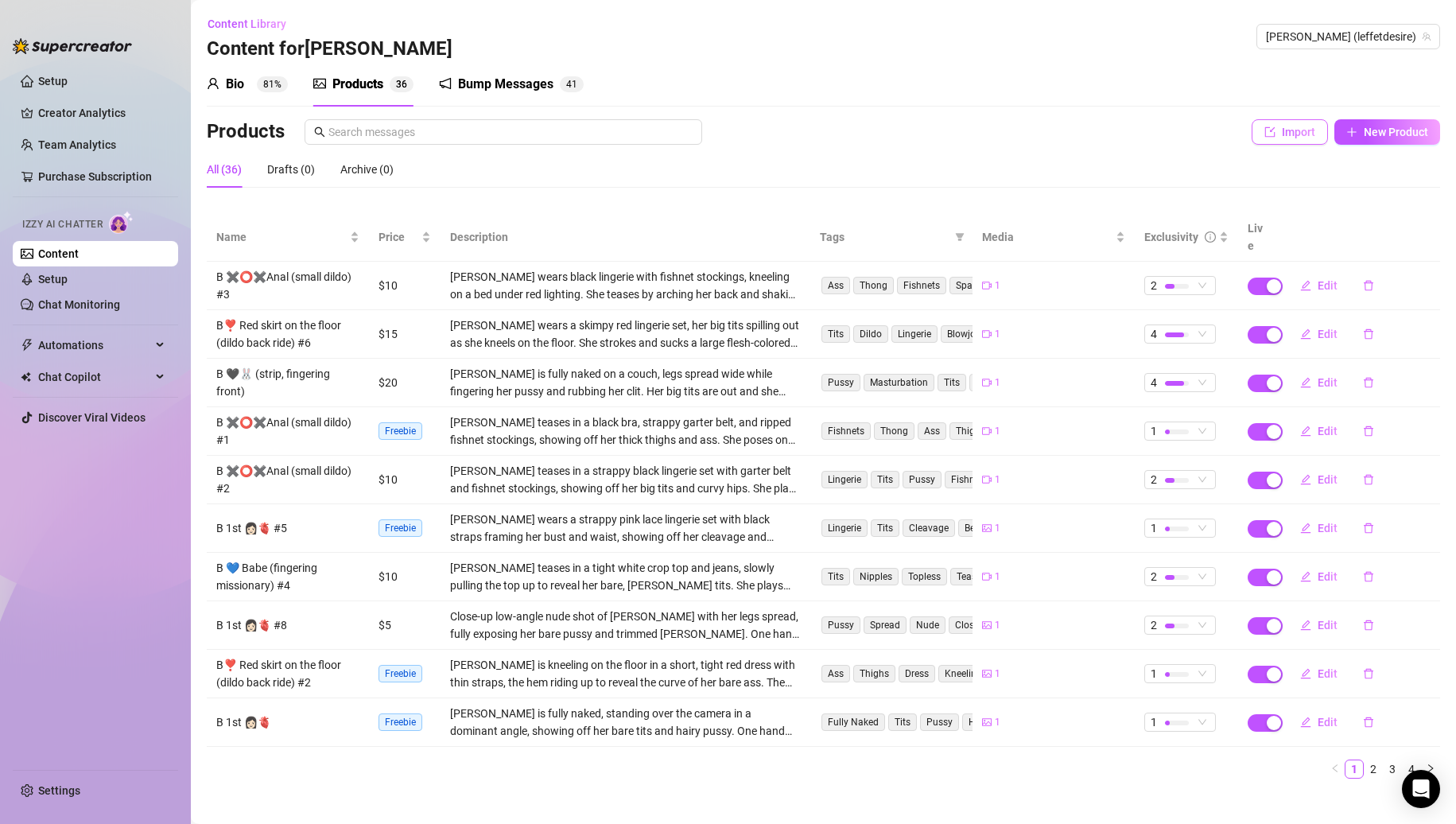
click at [1265, 130] on icon "import" at bounding box center [1270, 132] width 12 height 12
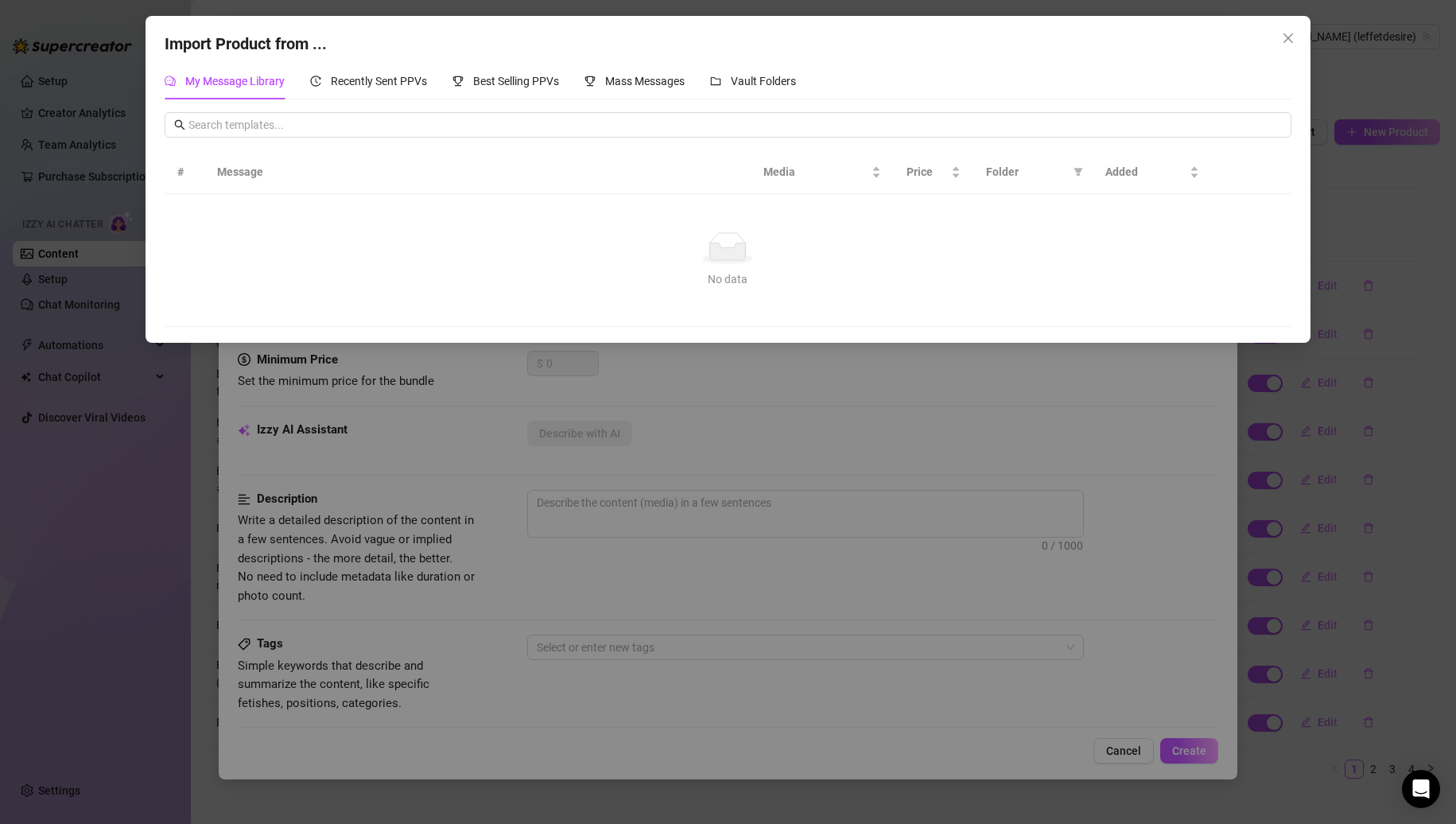
click at [802, 93] on div "My Message Library Recently Sent PPVs Best Selling PPVs Mass Messages Vault Fol…" at bounding box center [728, 81] width 1127 height 37
click at [796, 81] on span "Vault Folders" at bounding box center [764, 81] width 66 height 13
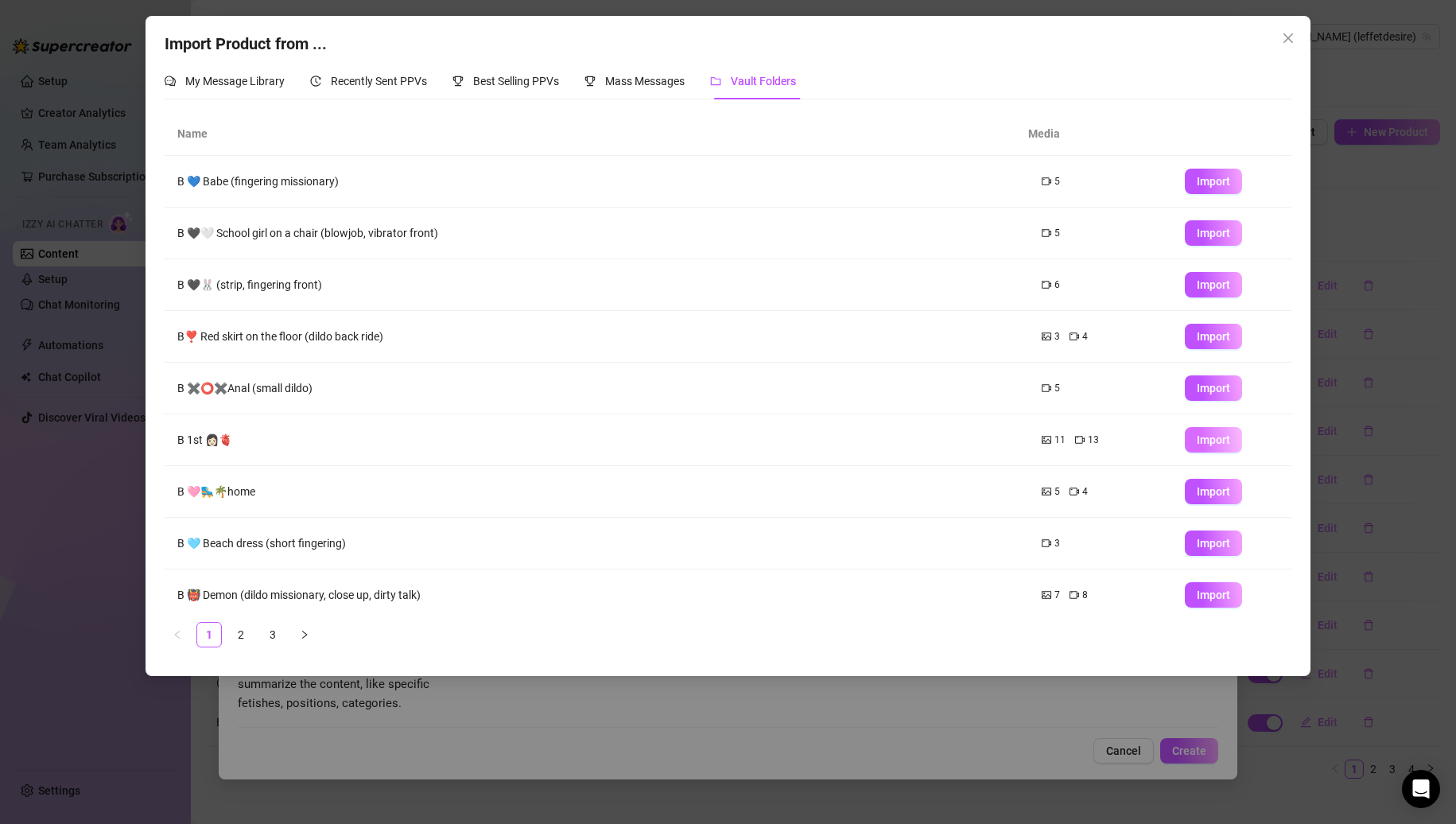
click at [1185, 437] on button "Import" at bounding box center [1213, 439] width 57 height 25
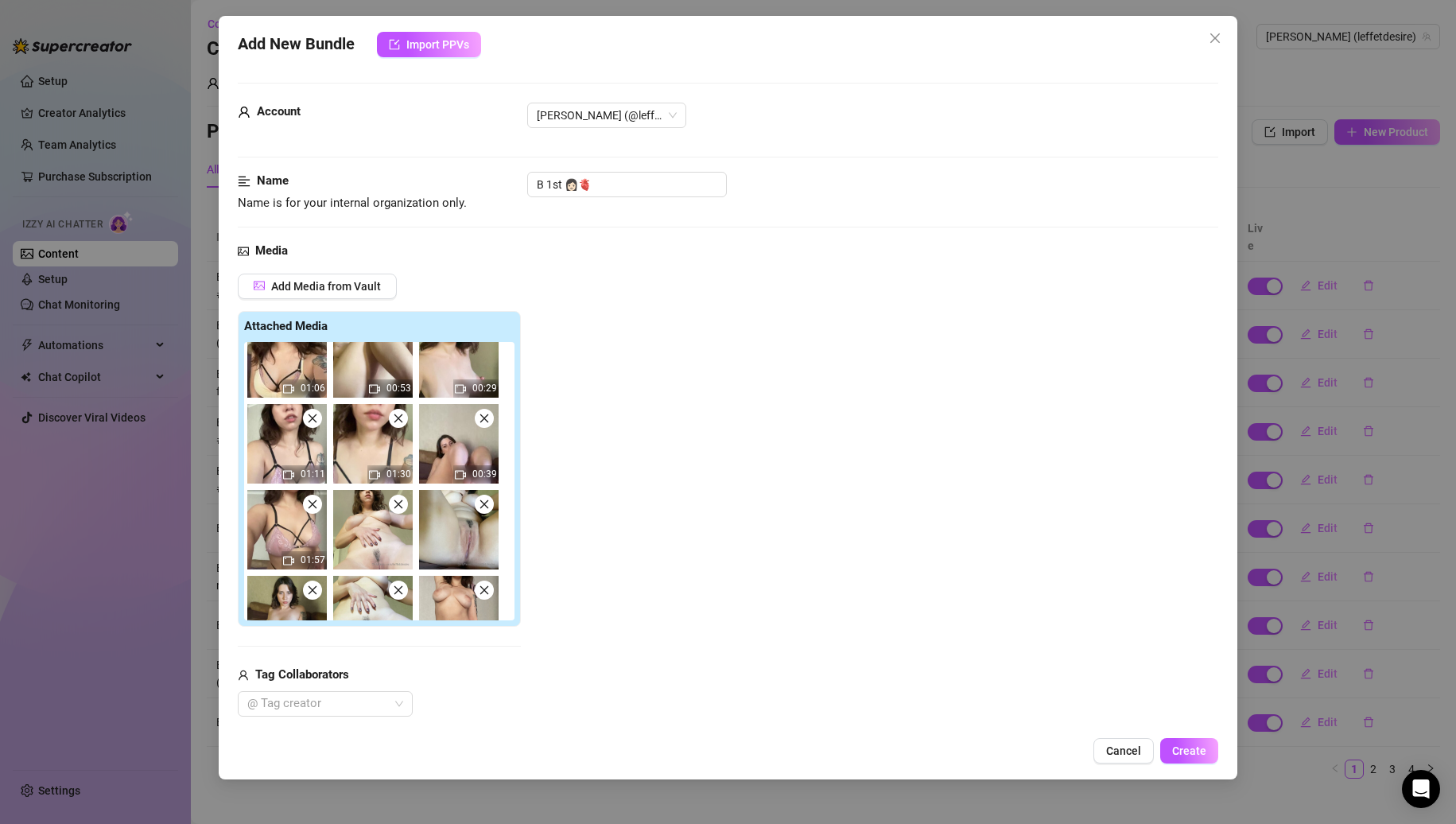
scroll to position [171, 0]
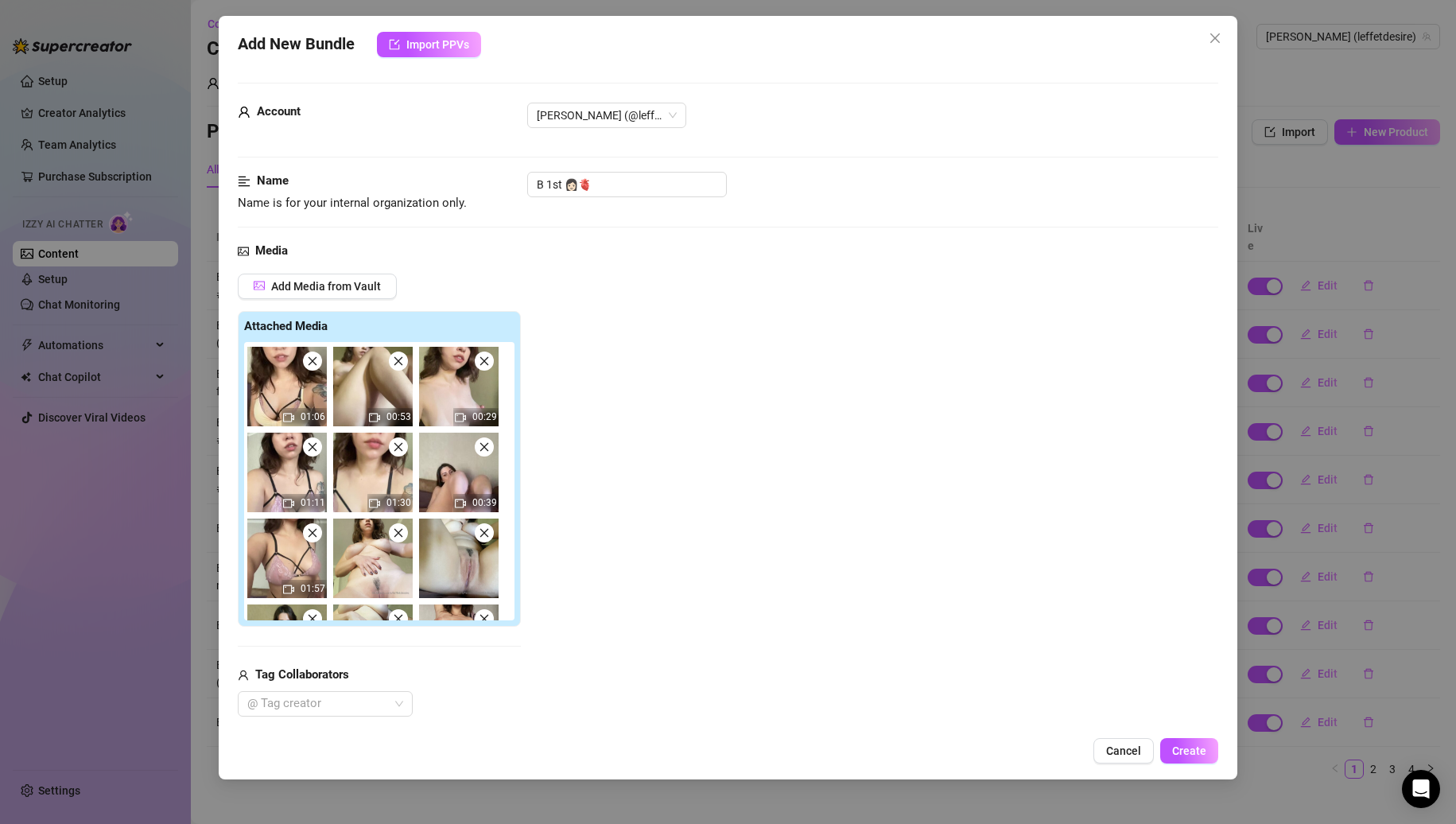
click at [400, 536] on icon "close" at bounding box center [398, 533] width 9 height 9
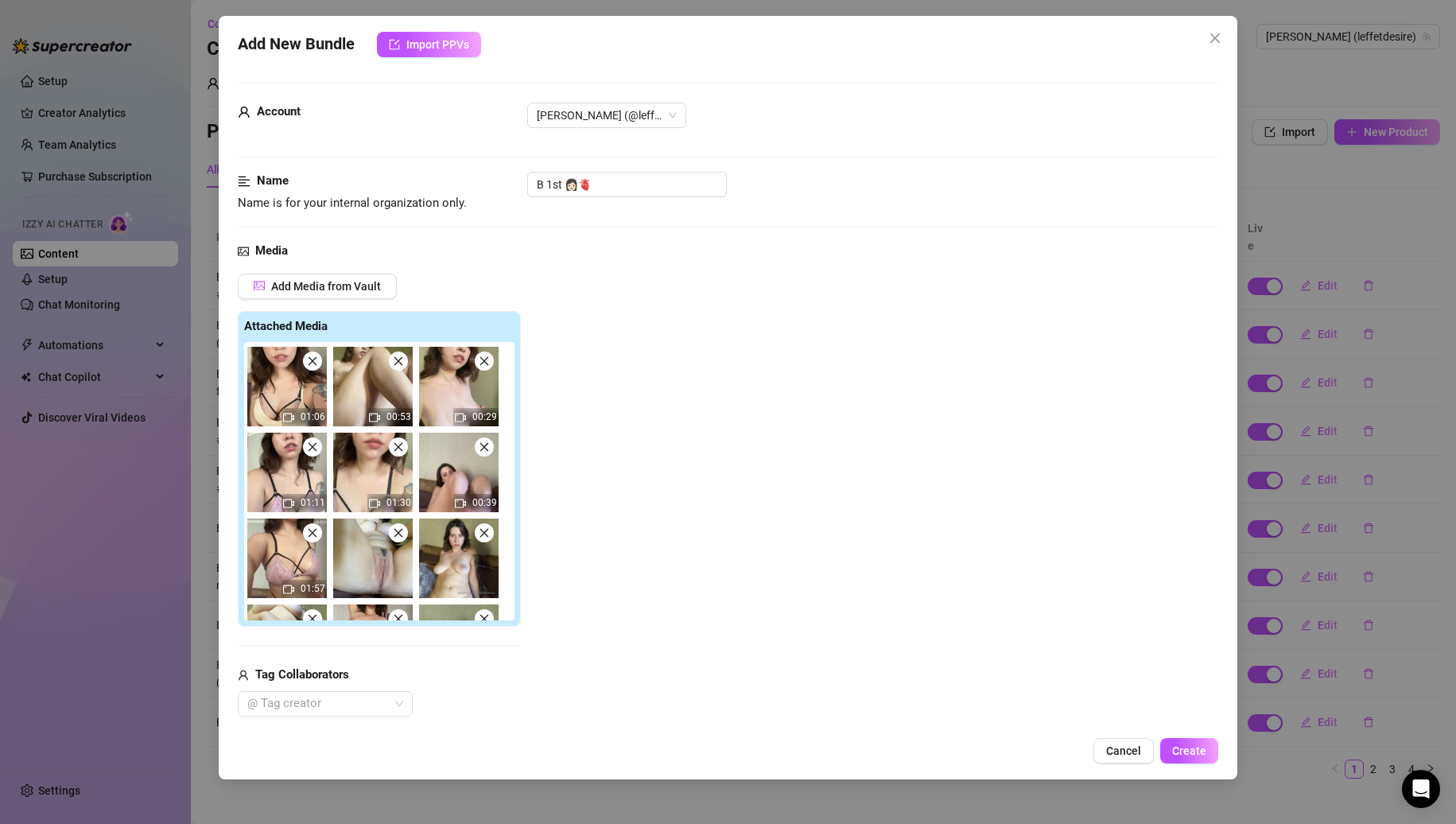
click at [400, 536] on icon "close" at bounding box center [398, 533] width 9 height 9
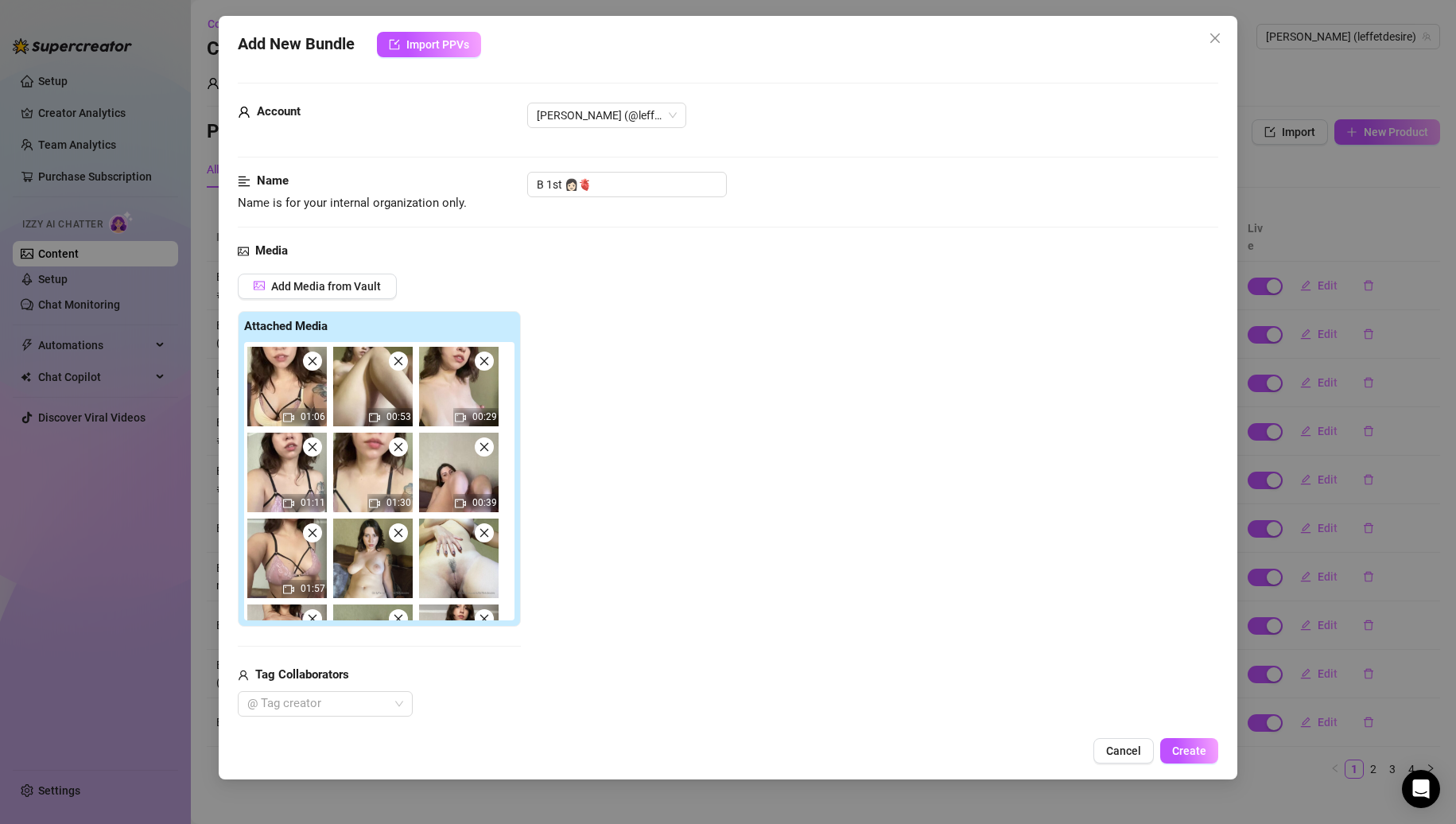
click at [400, 536] on icon "close" at bounding box center [398, 533] width 9 height 9
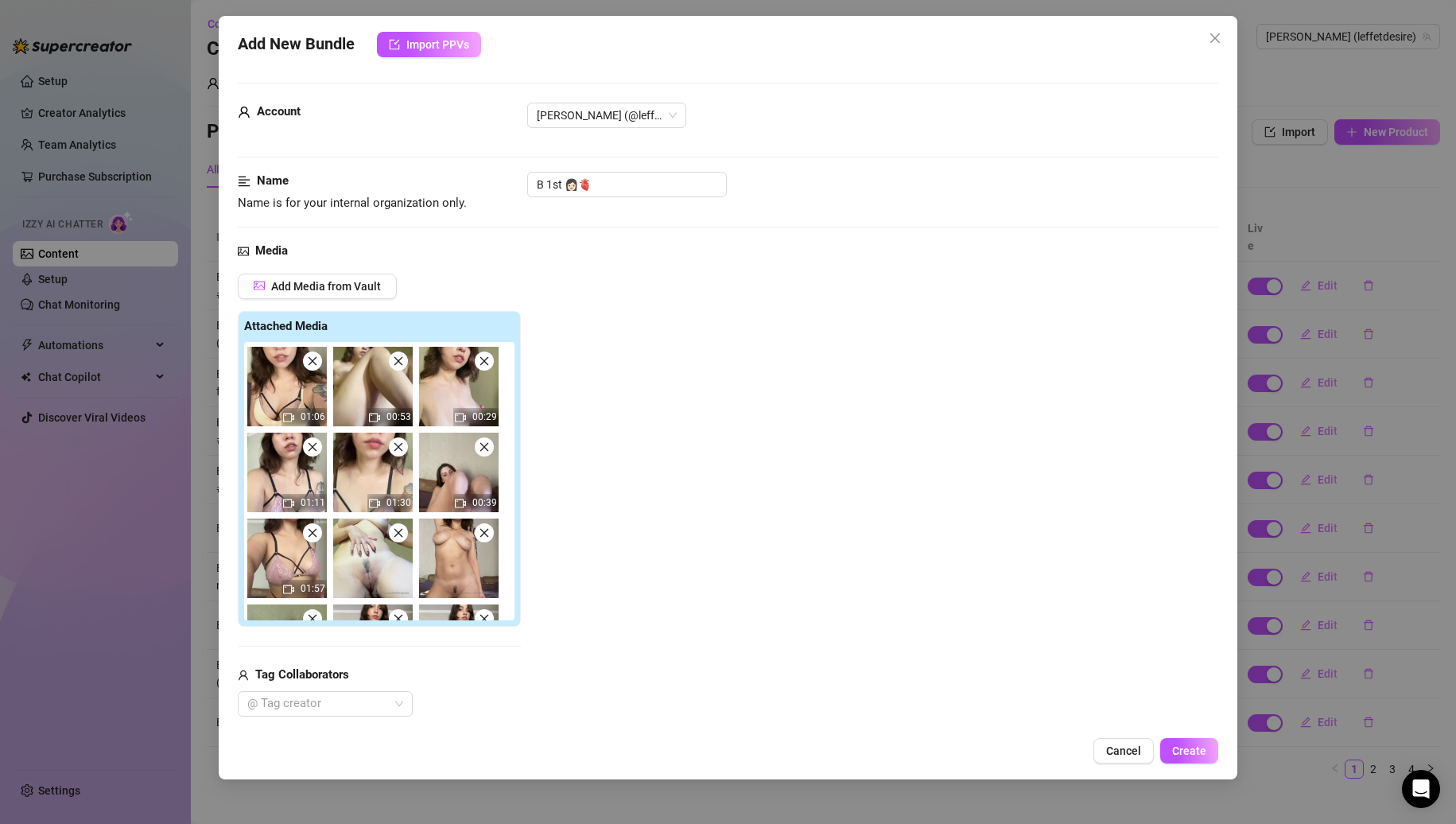
click at [400, 536] on icon "close" at bounding box center [398, 533] width 9 height 9
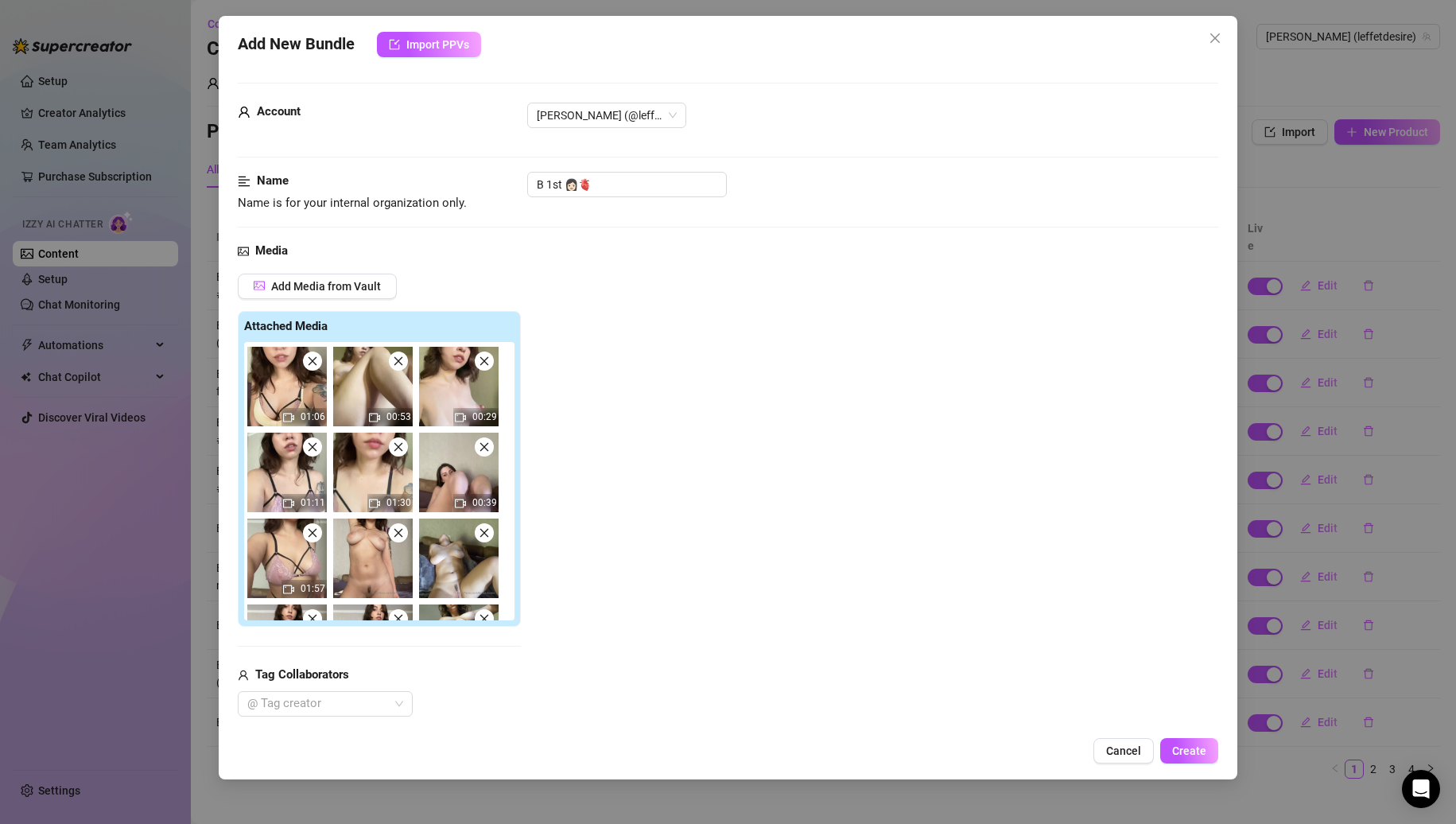
click at [400, 536] on icon "close" at bounding box center [398, 533] width 9 height 9
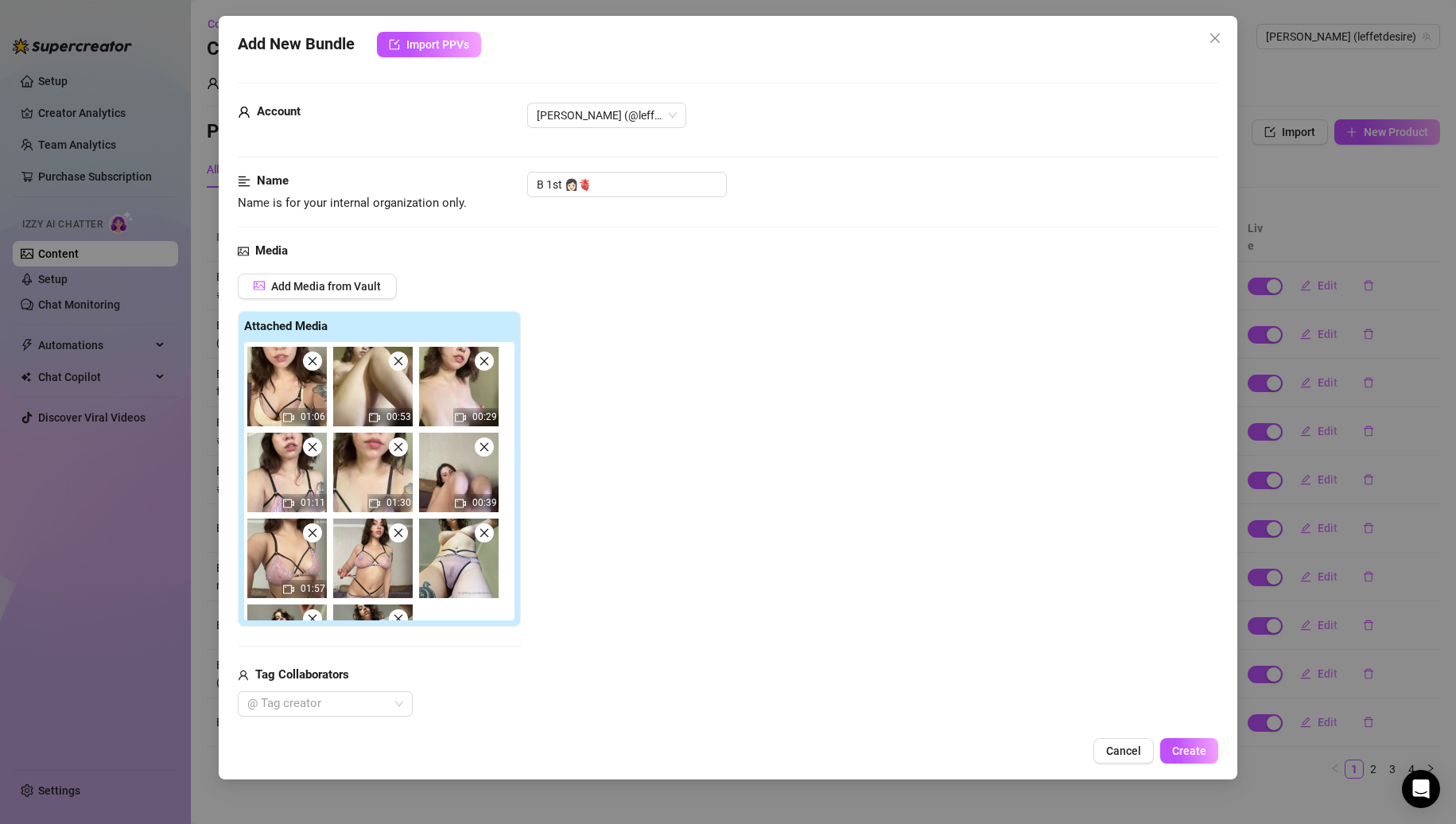
click at [400, 536] on icon "close" at bounding box center [398, 533] width 9 height 9
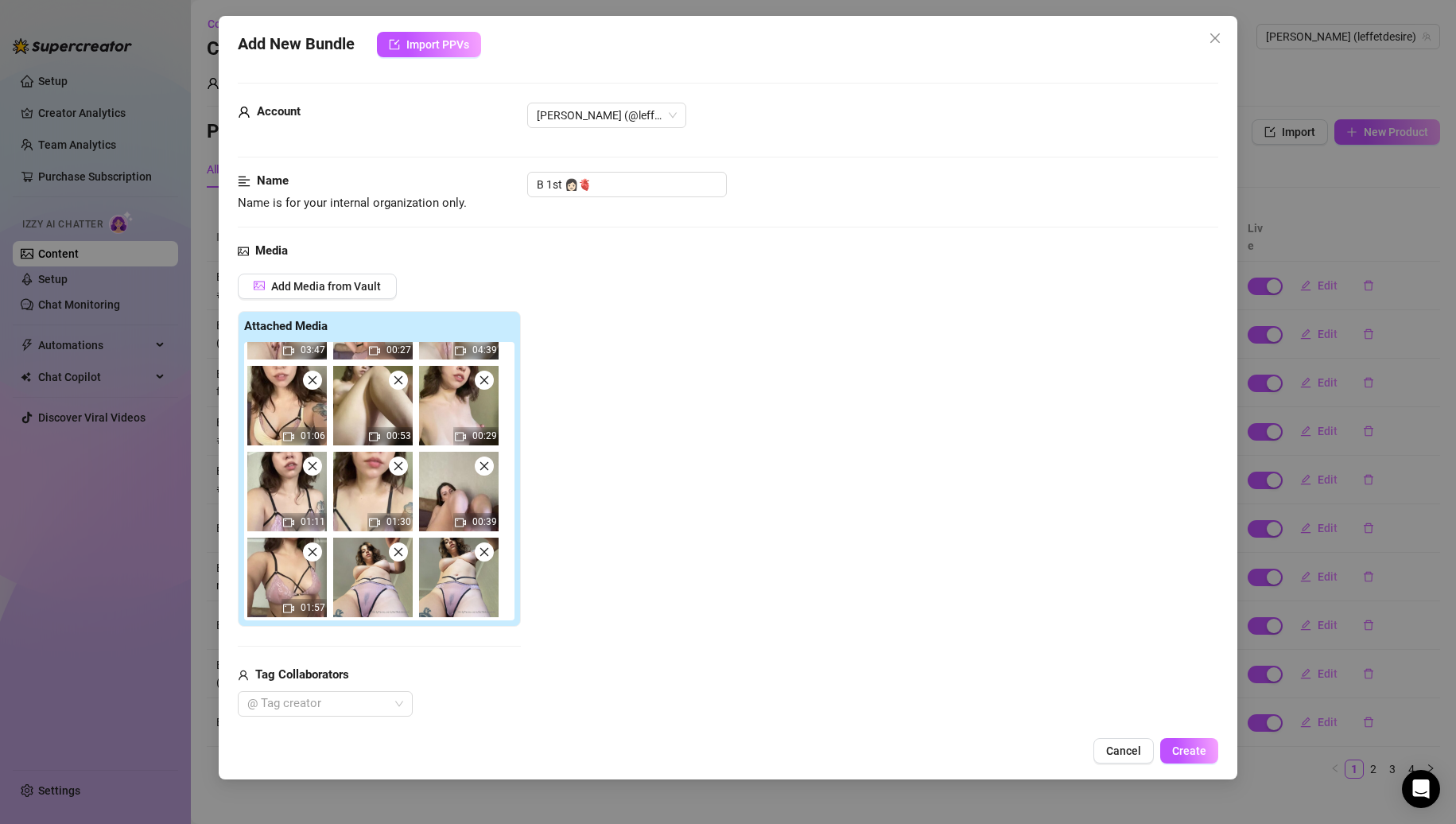
scroll to position [151, 0]
click at [394, 549] on icon "close" at bounding box center [399, 552] width 12 height 12
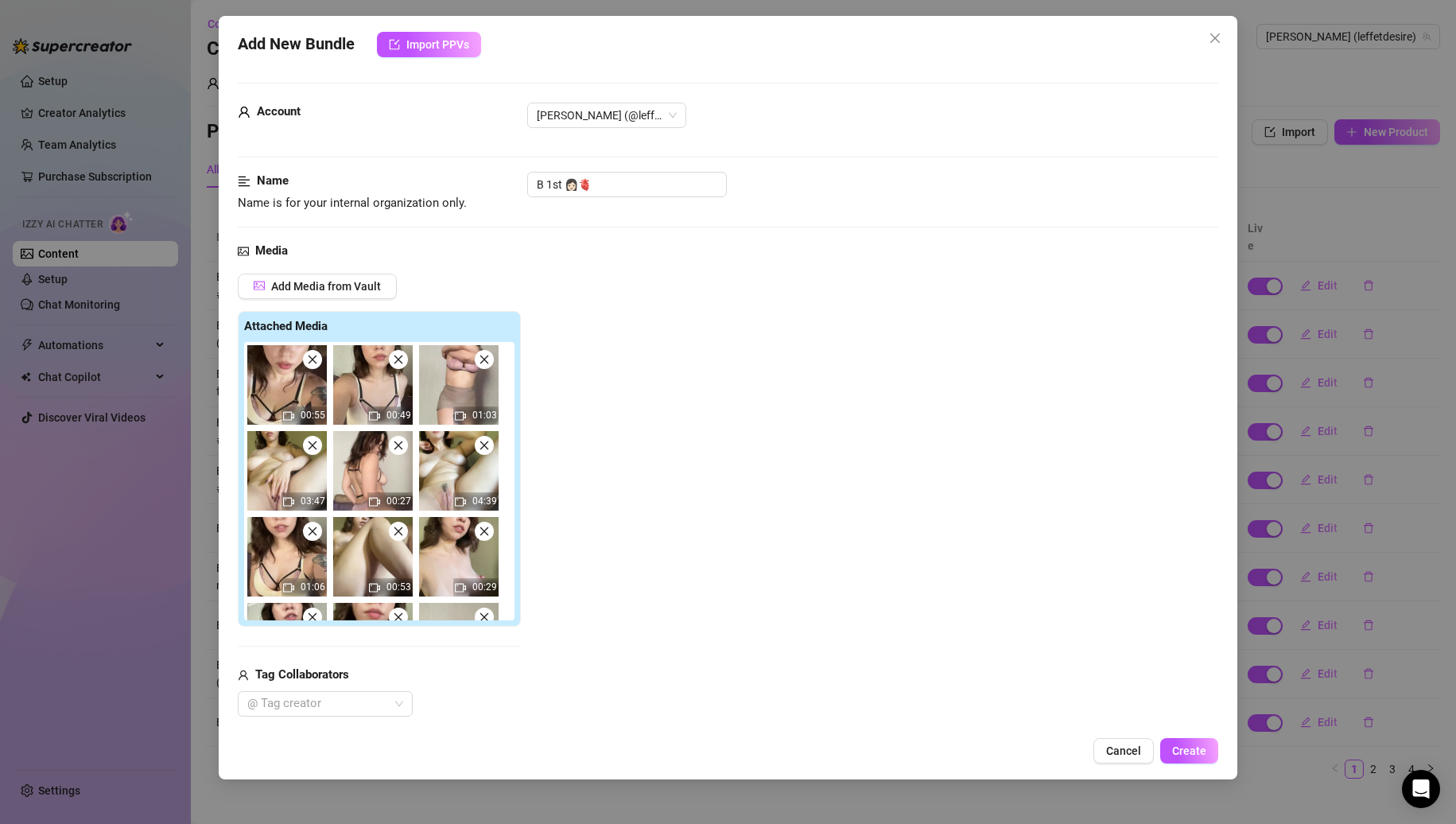
click at [309, 358] on icon "close" at bounding box center [313, 359] width 12 height 12
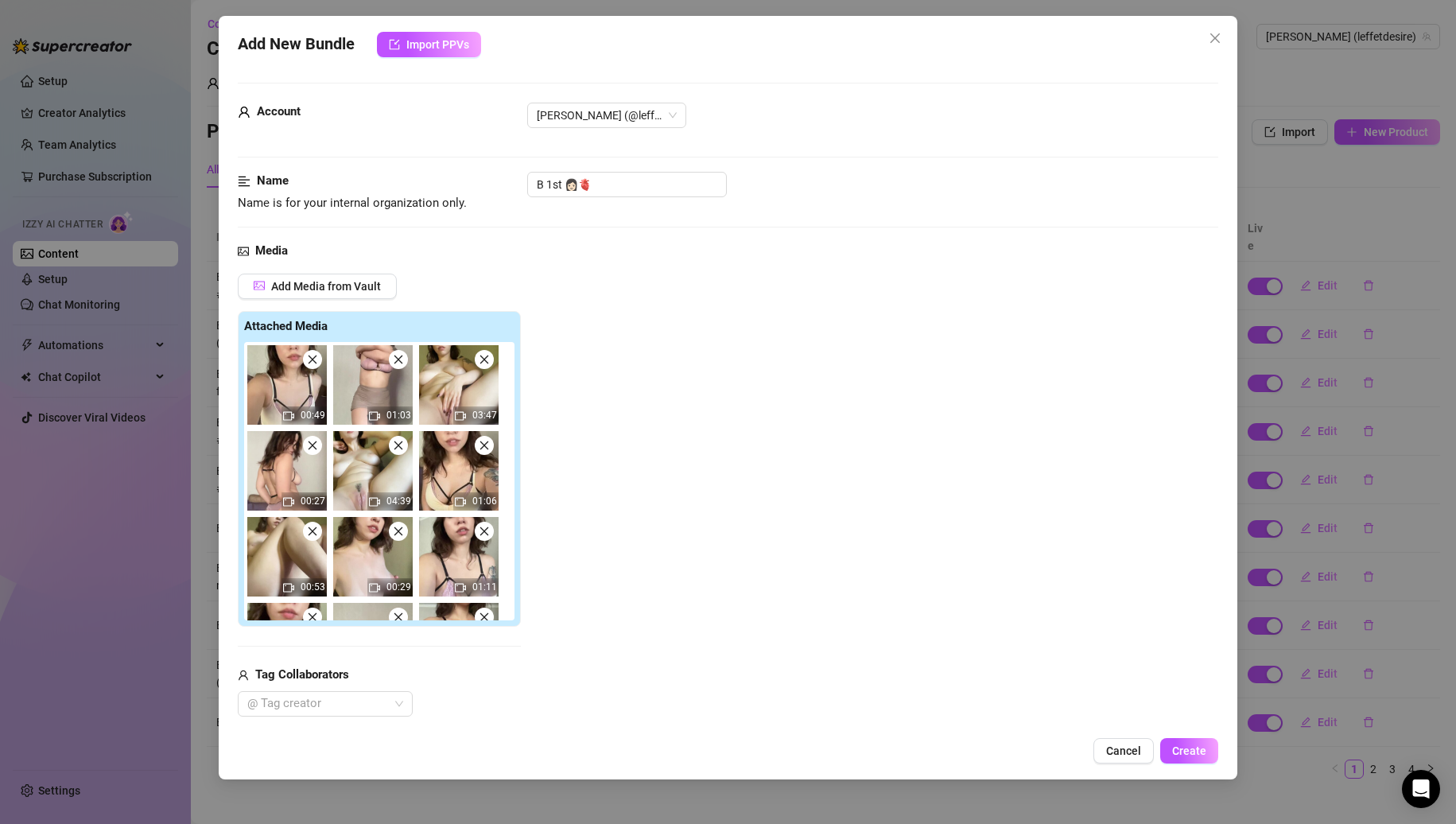
click at [309, 358] on icon "close" at bounding box center [313, 359] width 12 height 12
click at [393, 358] on icon "close" at bounding box center [399, 359] width 12 height 12
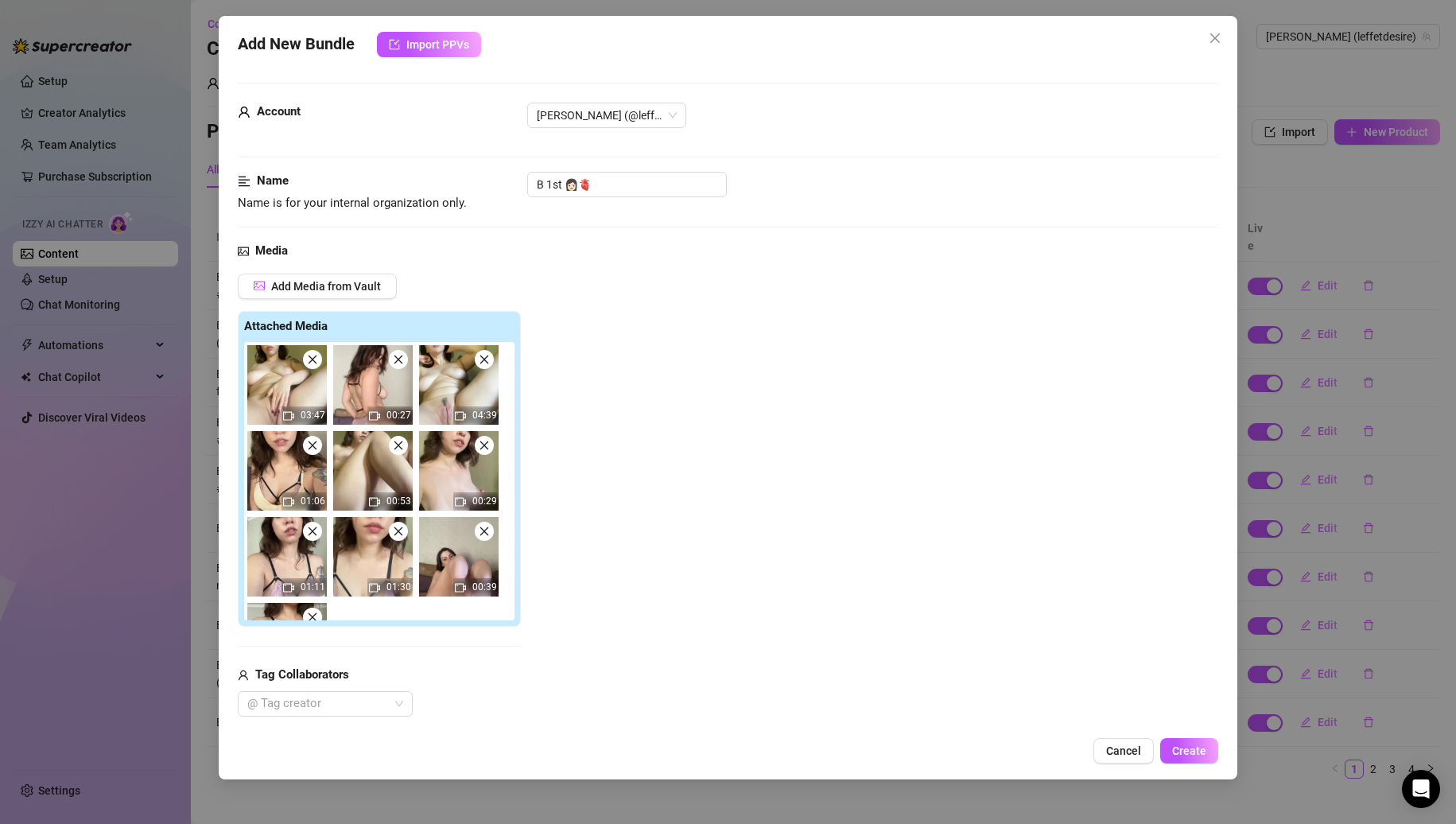
click at [309, 358] on icon "close" at bounding box center [313, 359] width 12 height 12
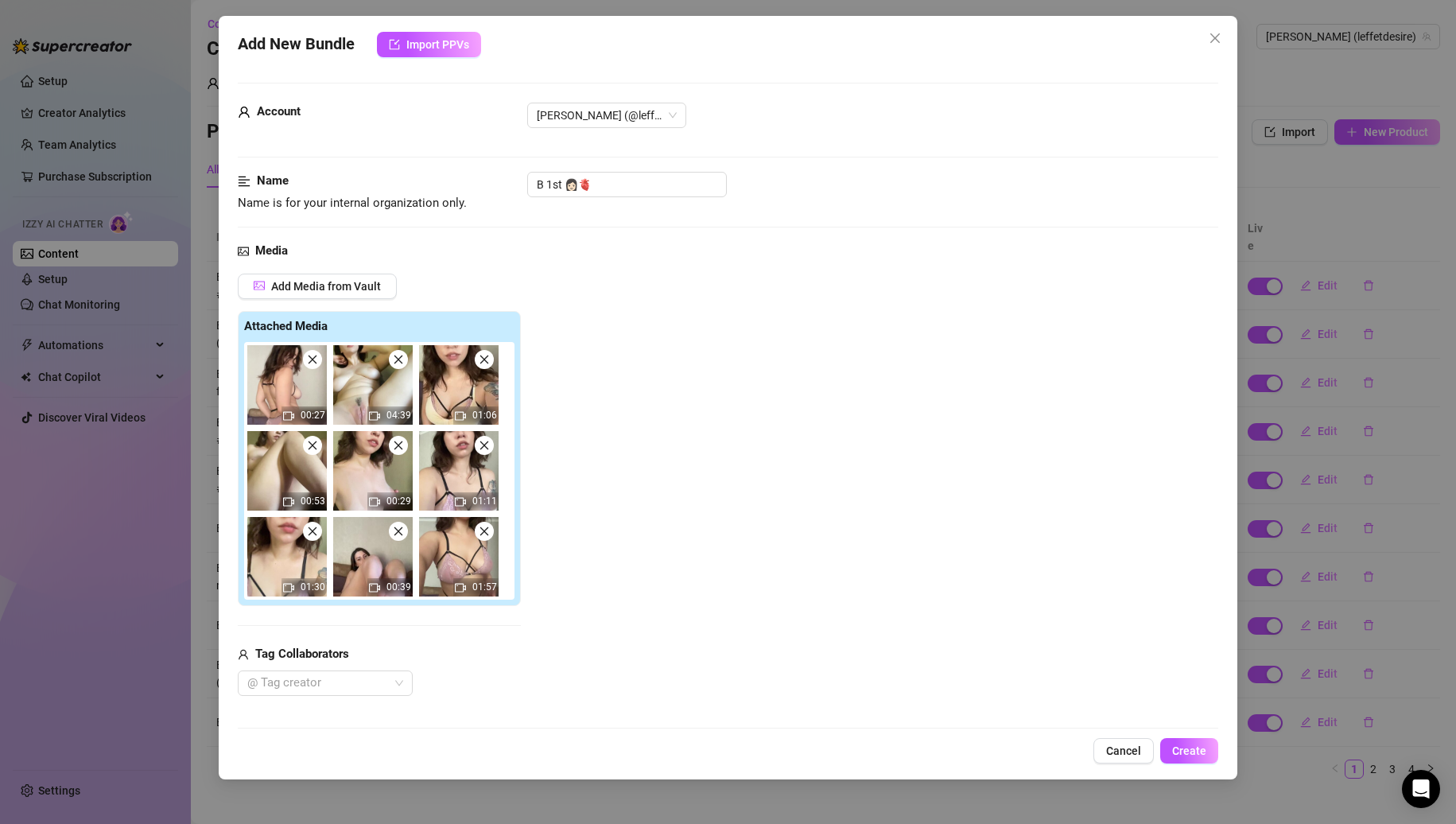
click at [309, 358] on icon "close" at bounding box center [313, 359] width 12 height 12
click at [393, 358] on icon "close" at bounding box center [399, 359] width 12 height 12
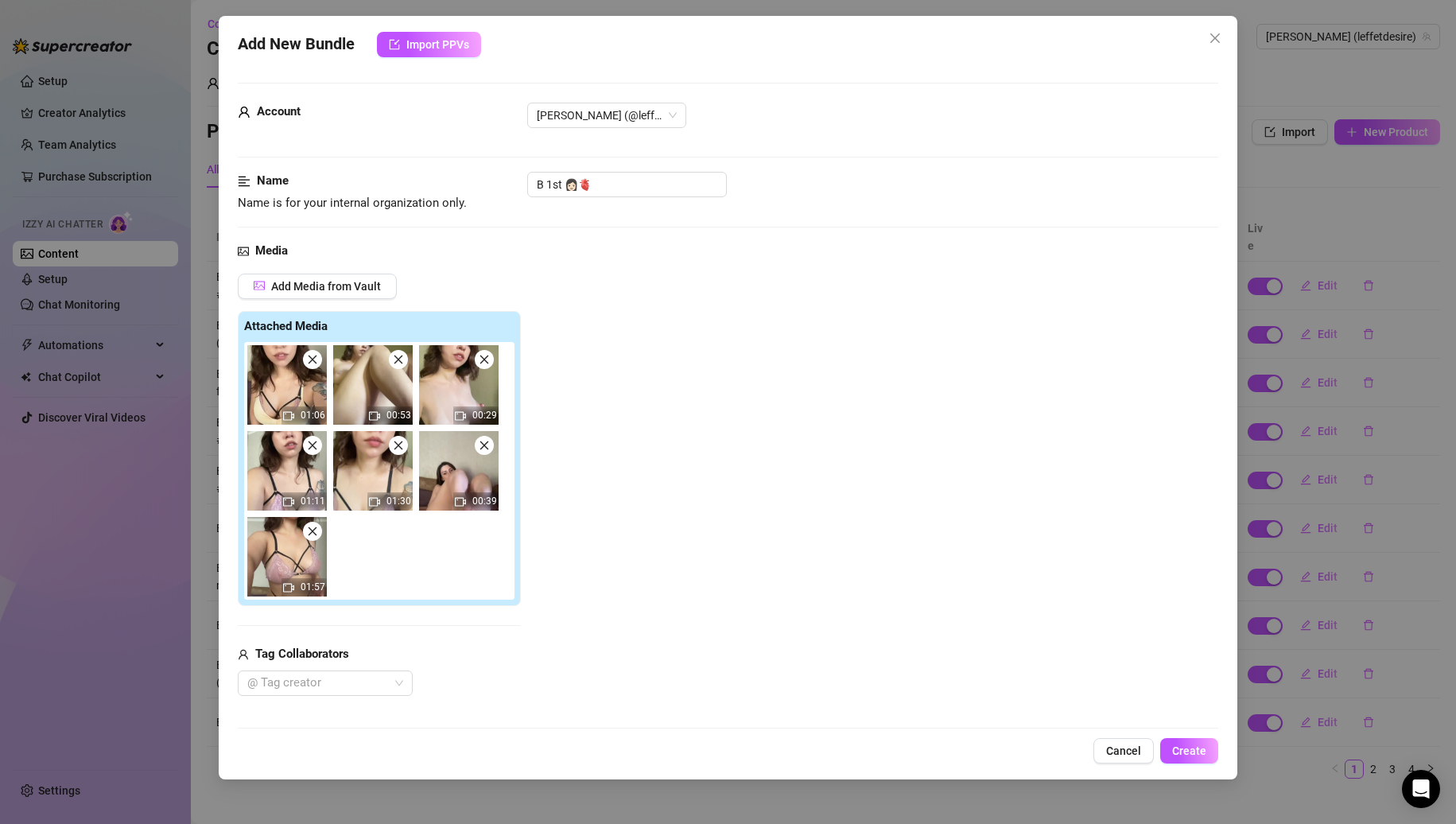
click at [309, 358] on icon "close" at bounding box center [313, 359] width 12 height 12
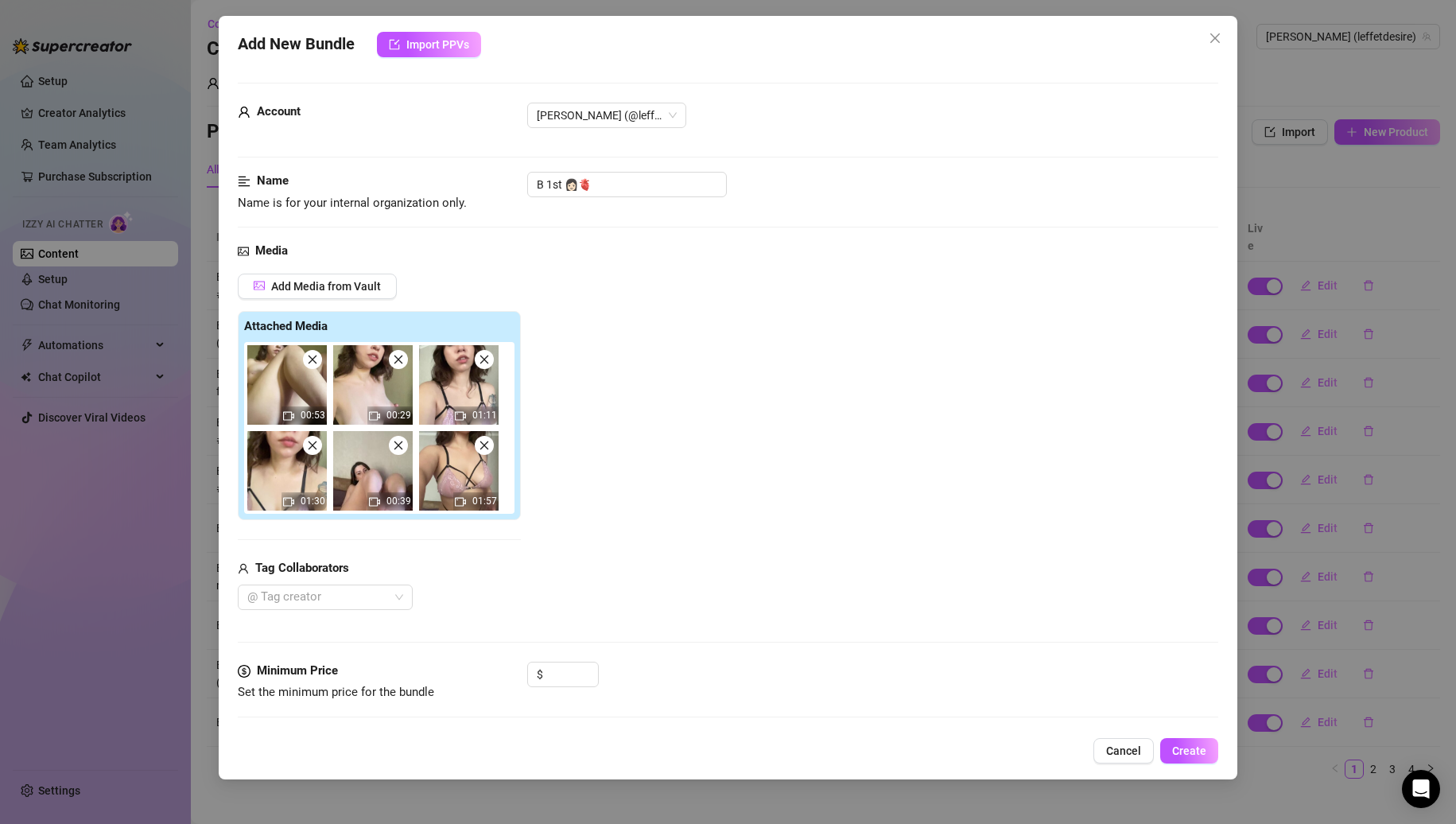
click at [309, 358] on icon "close" at bounding box center [313, 359] width 12 height 12
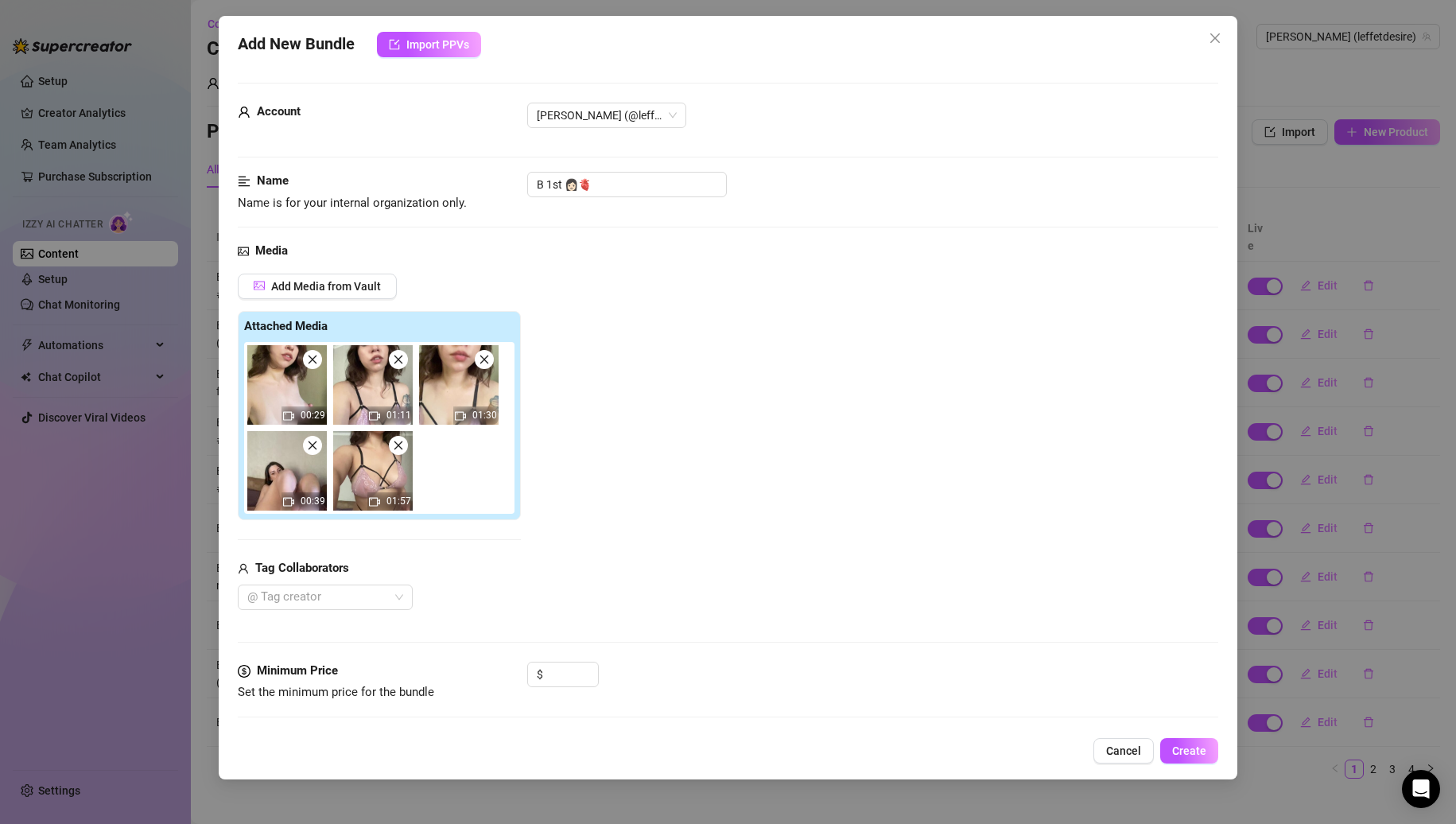
click at [309, 358] on icon "close" at bounding box center [313, 359] width 12 height 12
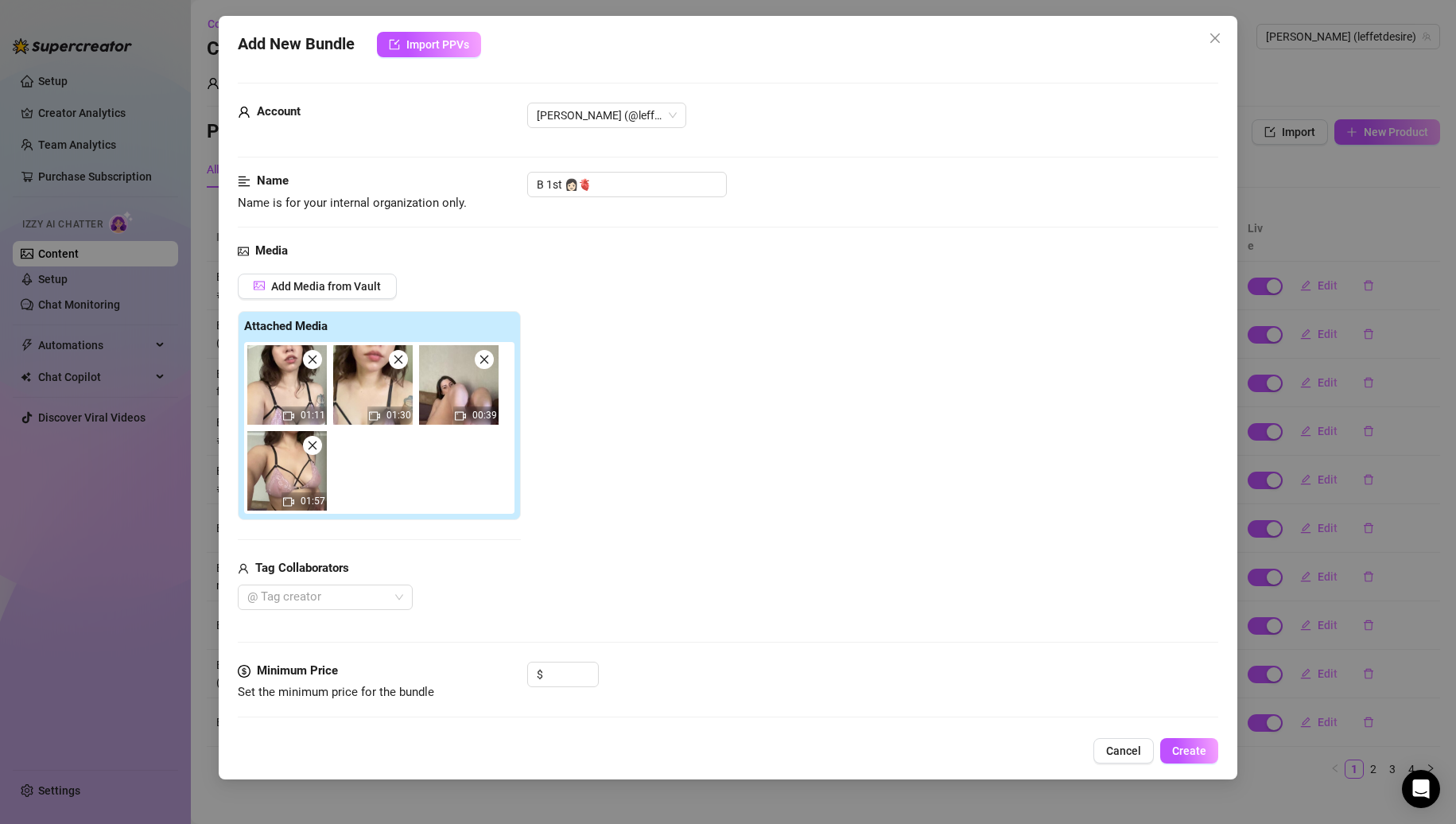
click at [309, 358] on icon "close" at bounding box center [313, 359] width 12 height 12
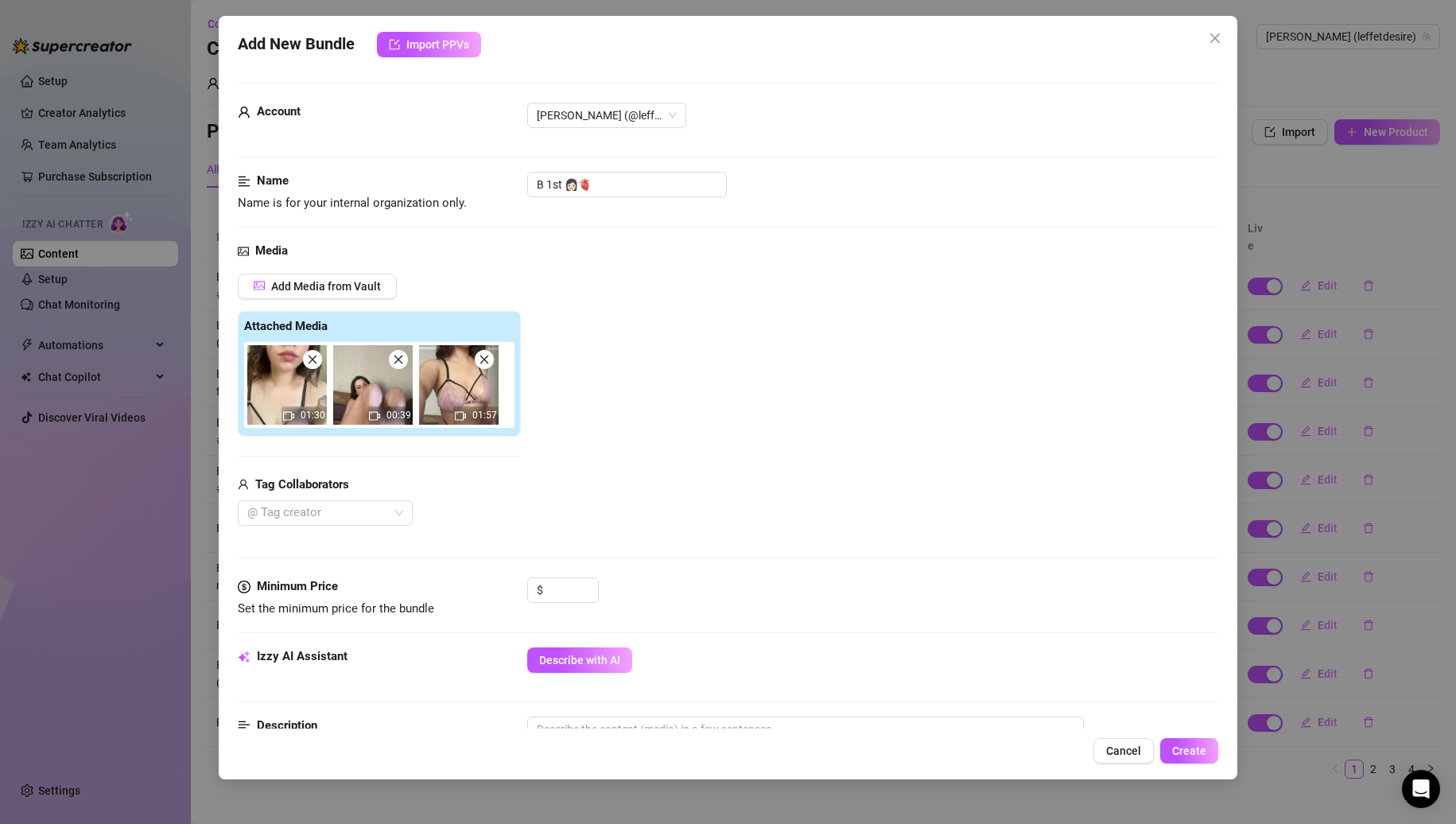
click at [309, 358] on icon "close" at bounding box center [313, 359] width 12 height 12
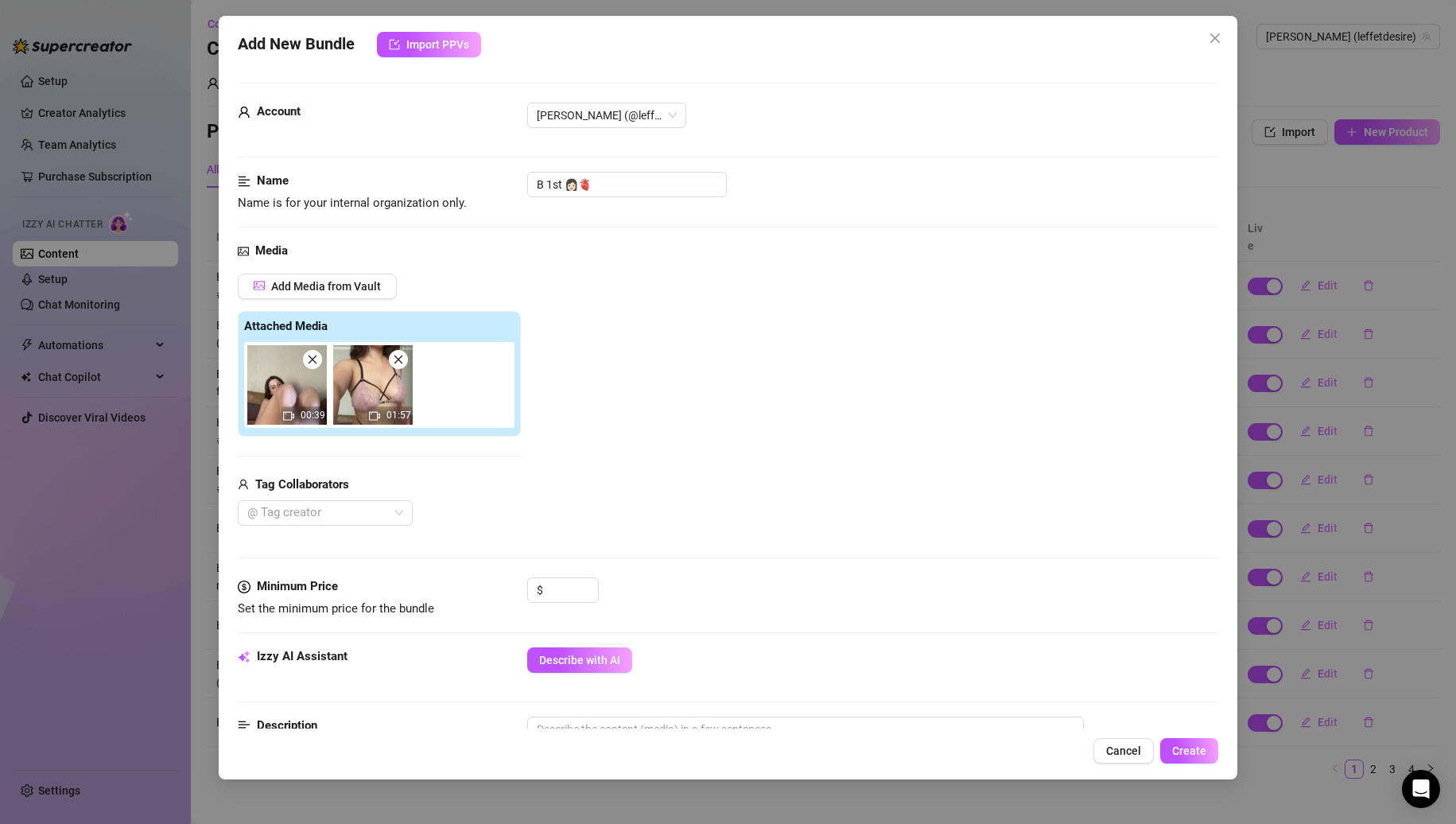
click at [309, 358] on icon "close" at bounding box center [313, 359] width 12 height 12
click at [621, 196] on input "B 1st 👩🏻🫀" at bounding box center [626, 184] width 199 height 25
click at [563, 595] on input at bounding box center [572, 590] width 52 height 24
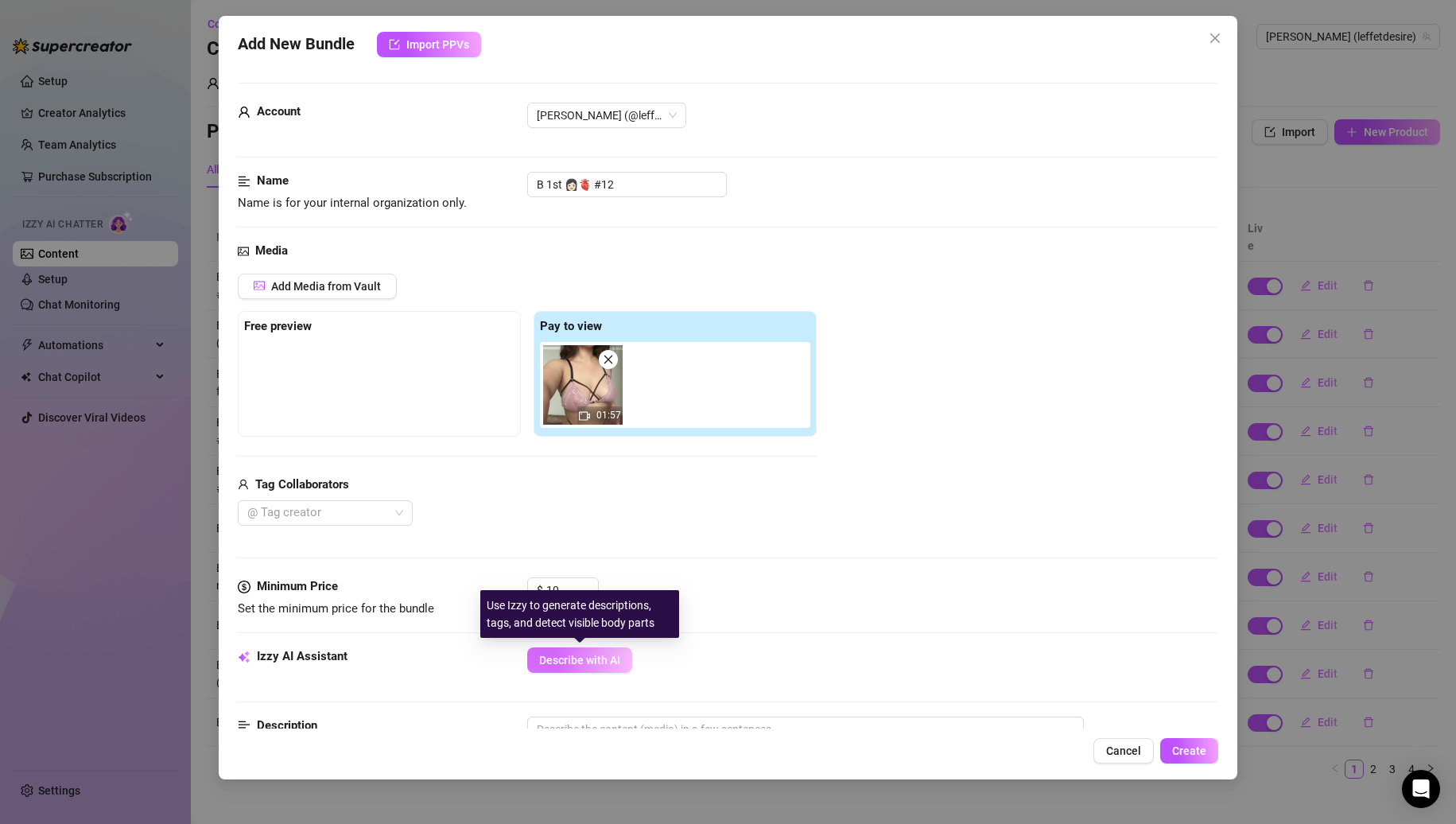
click at [557, 665] on span "Describe with AI" at bounding box center [580, 660] width 81 height 13
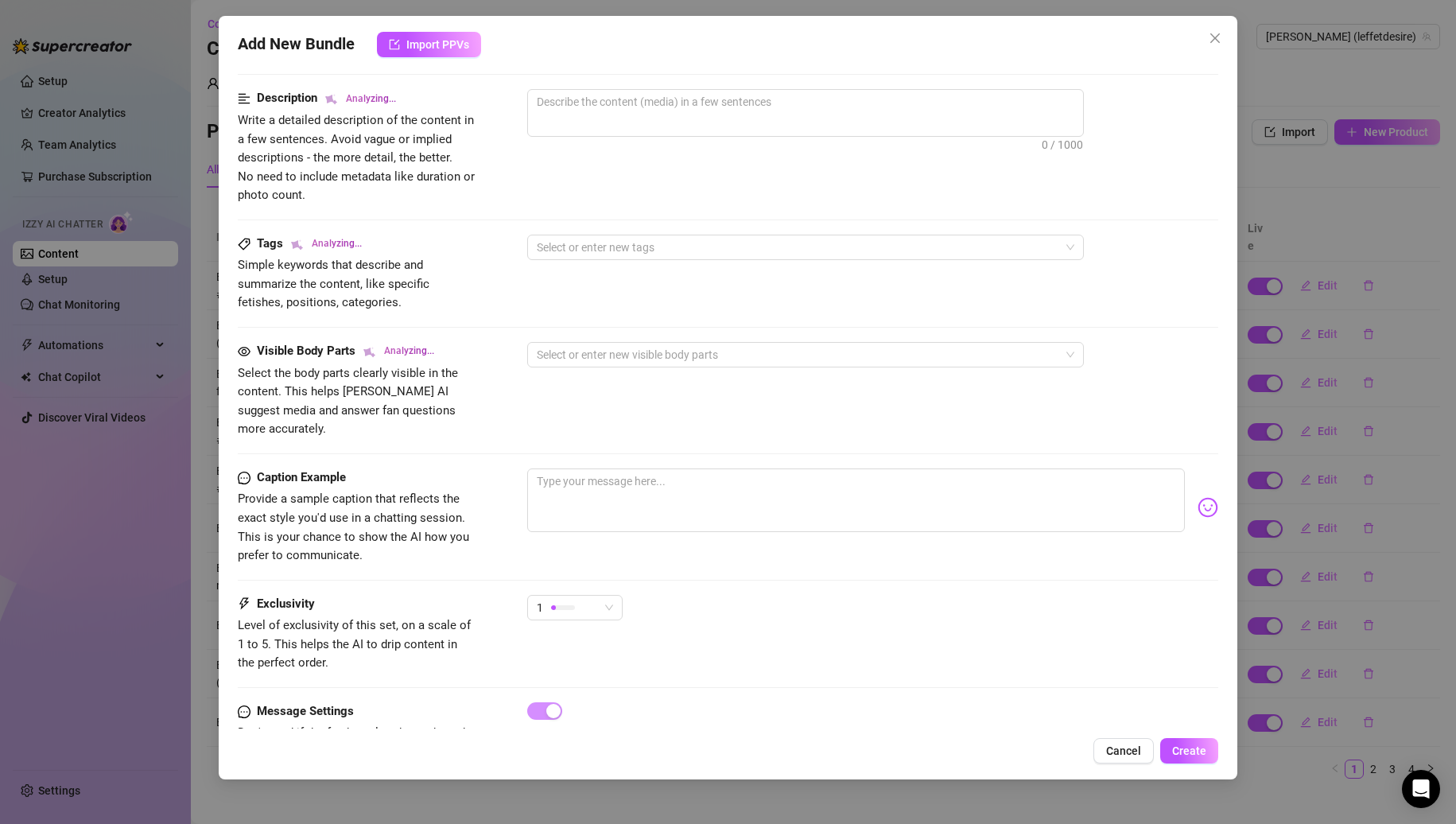
scroll to position [672, 0]
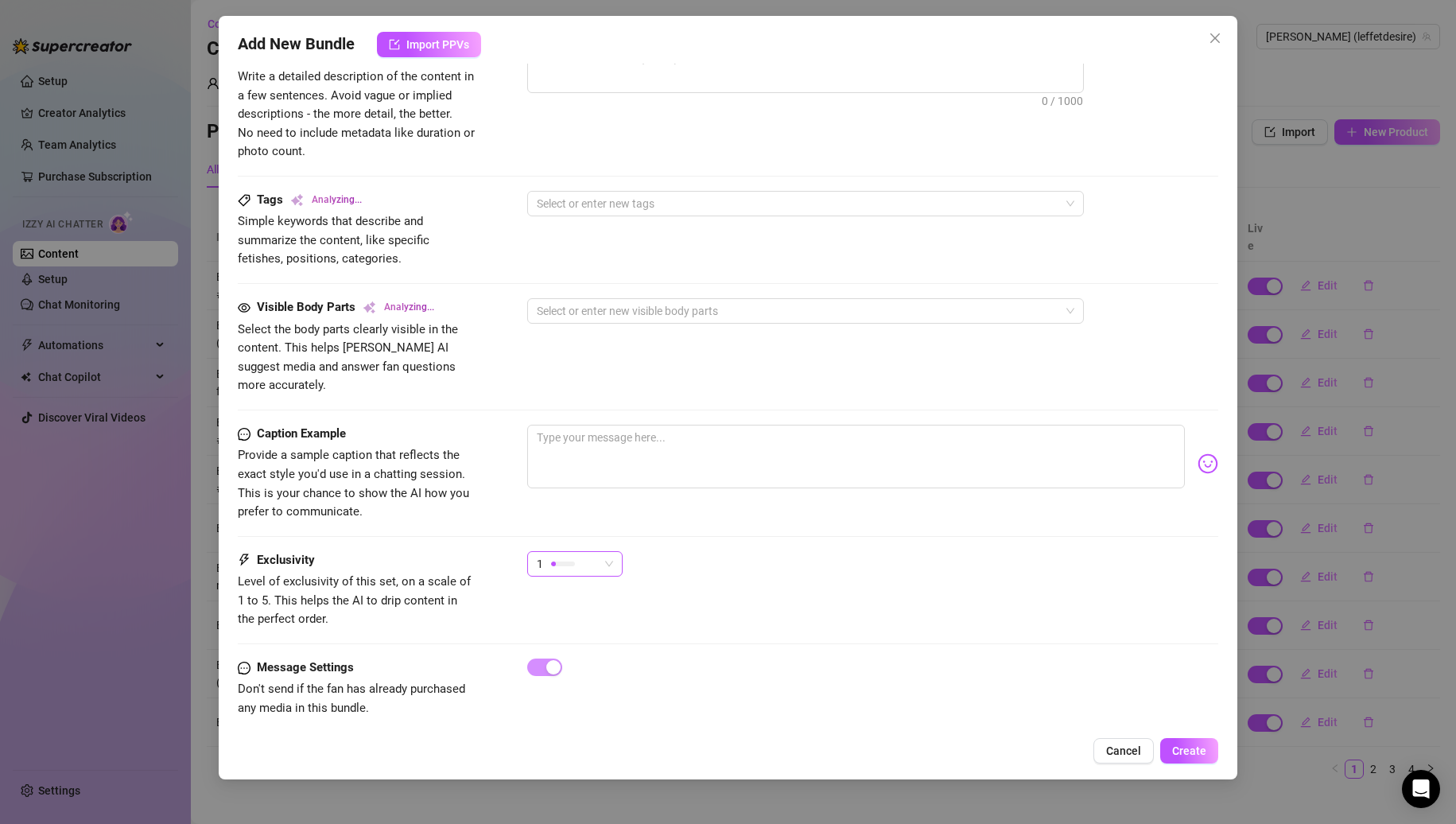
click at [599, 552] on span "1" at bounding box center [574, 564] width 76 height 24
click at [580, 603] on span "2" at bounding box center [591, 602] width 103 height 17
click at [708, 518] on div "Caption Example Provide a sample caption that reflects the exact style you'd us…" at bounding box center [728, 488] width 982 height 126
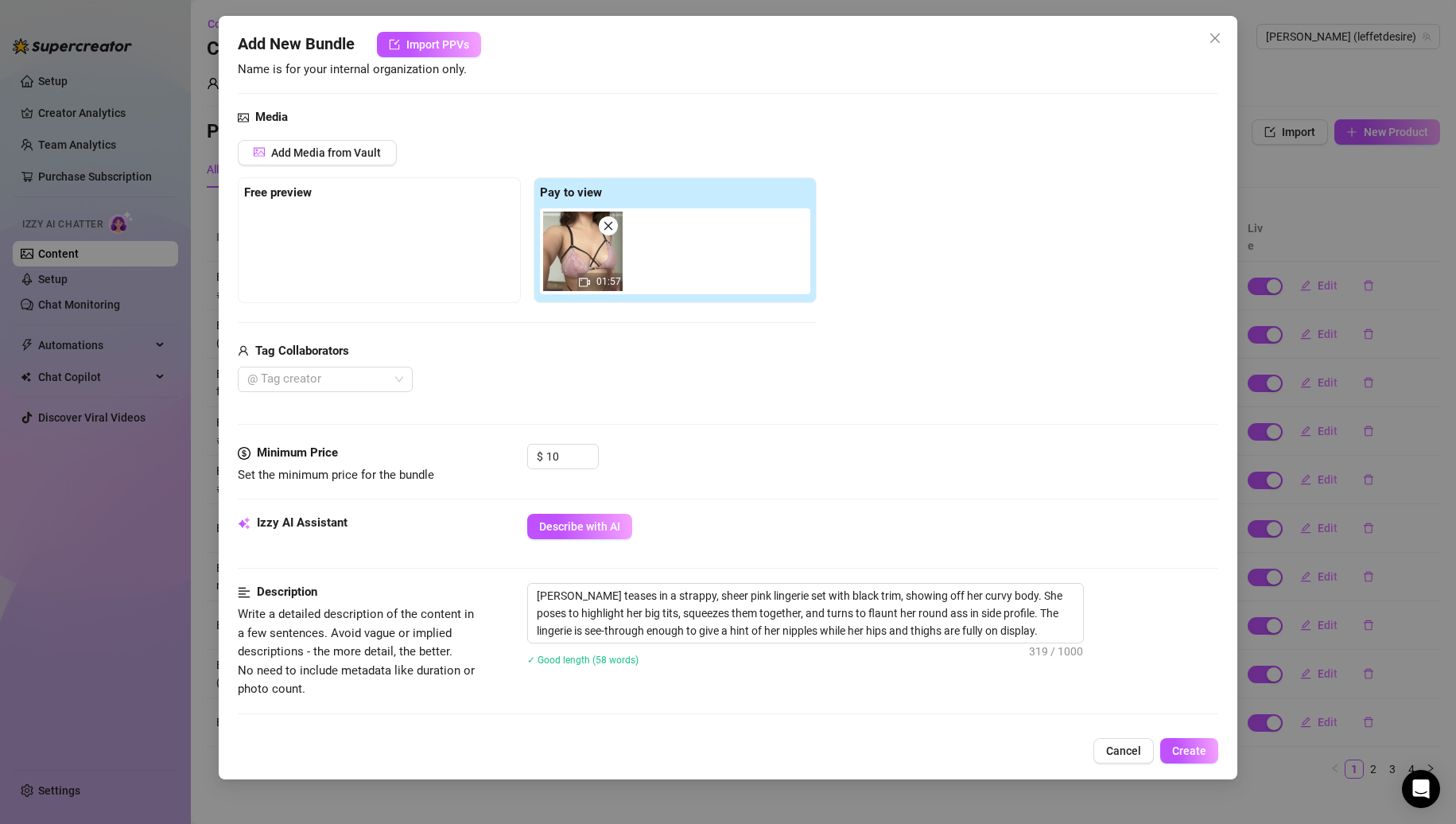
scroll to position [0, 0]
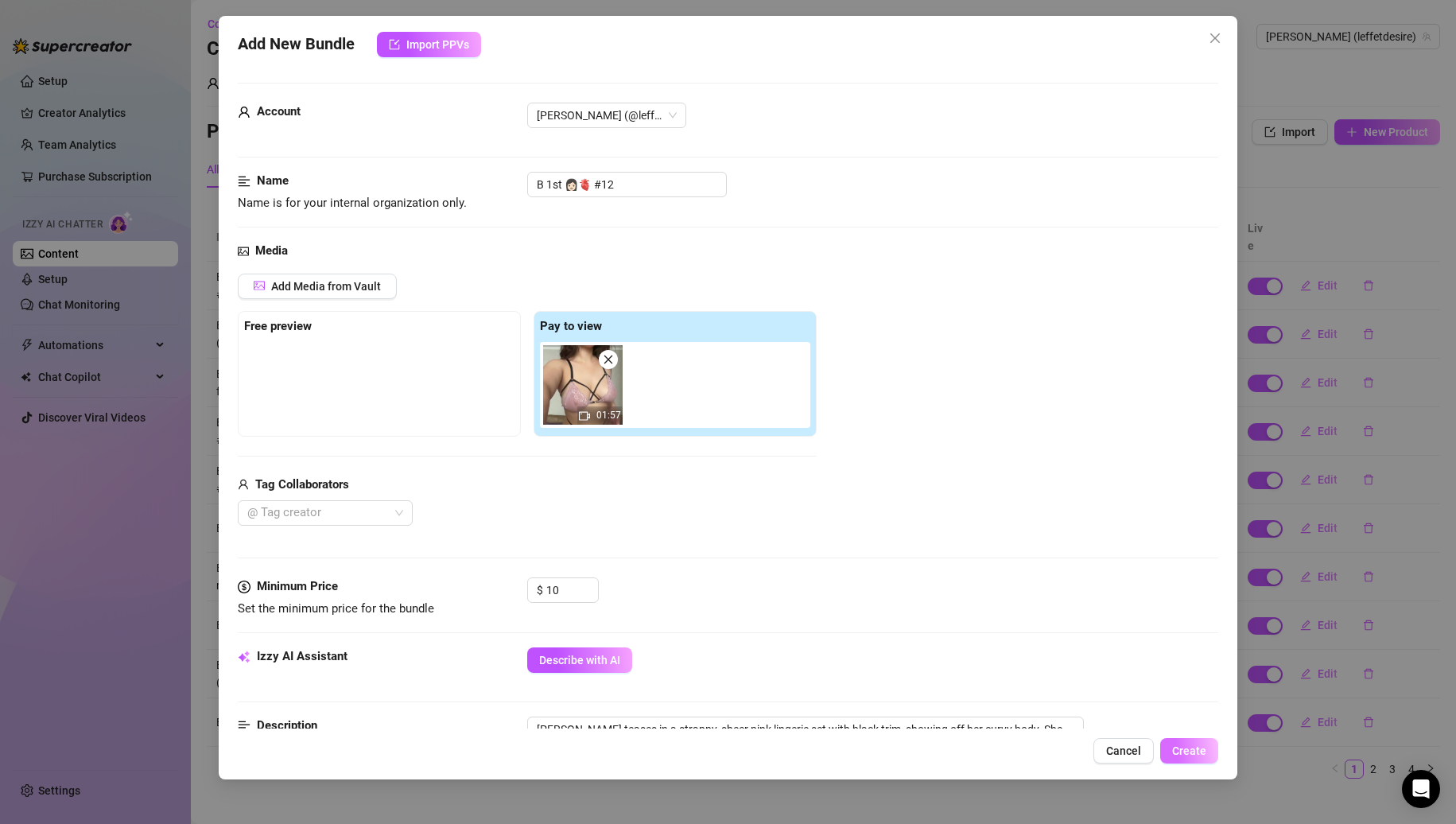
click at [1182, 755] on span "Create" at bounding box center [1189, 751] width 34 height 13
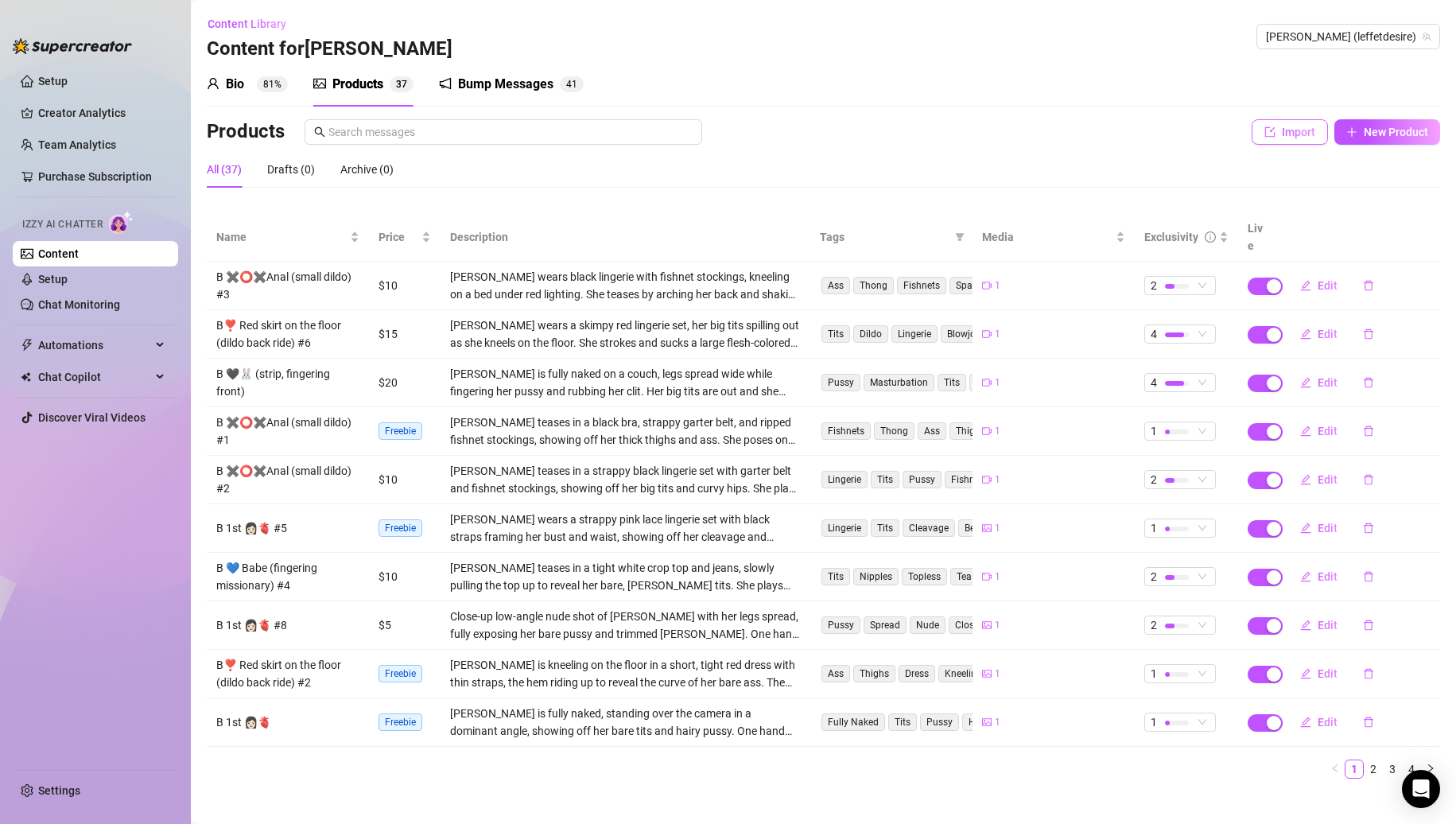
click at [1258, 135] on button "Import" at bounding box center [1289, 132] width 76 height 25
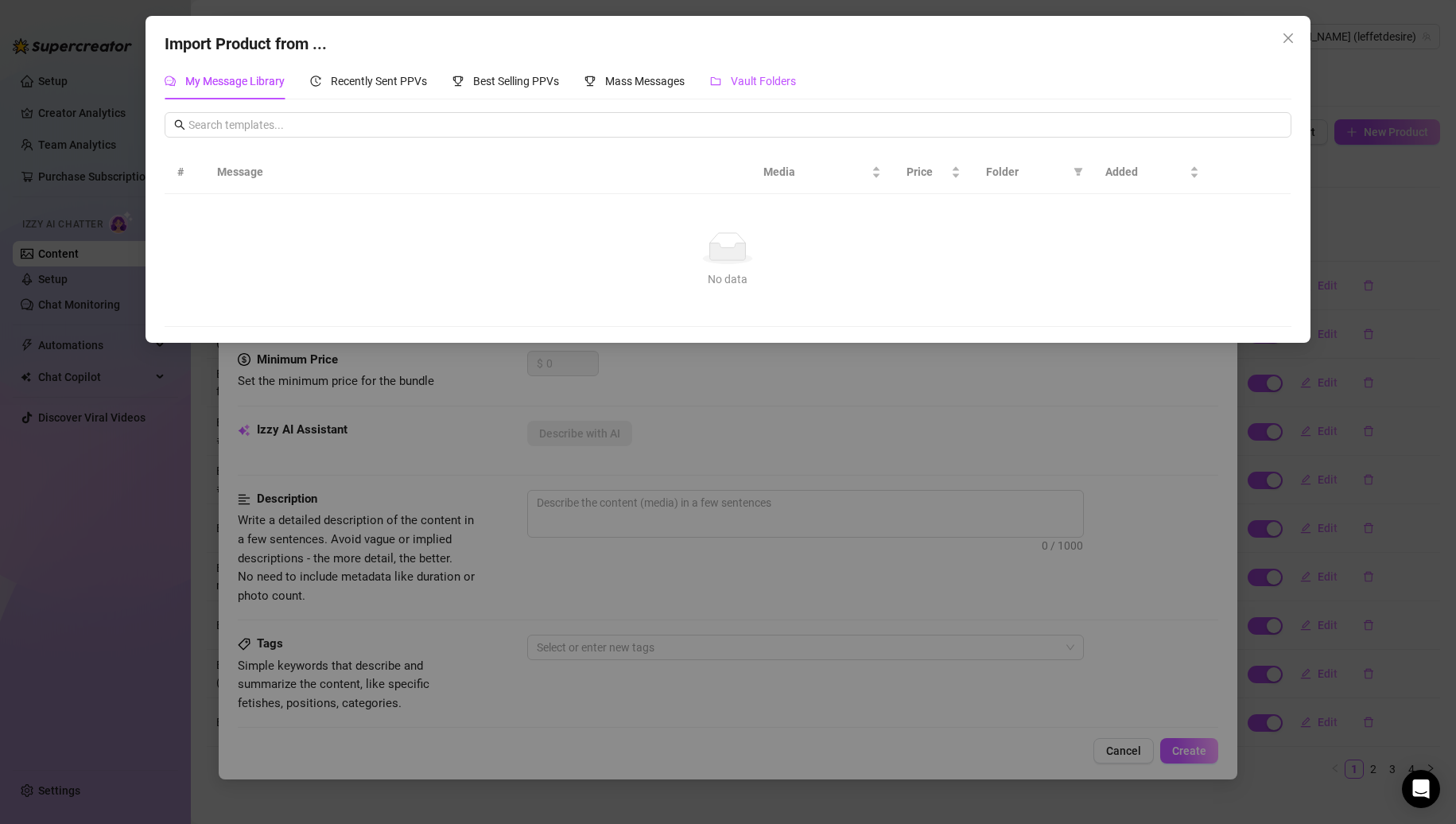
click at [789, 75] on span "Vault Folders" at bounding box center [764, 81] width 66 height 13
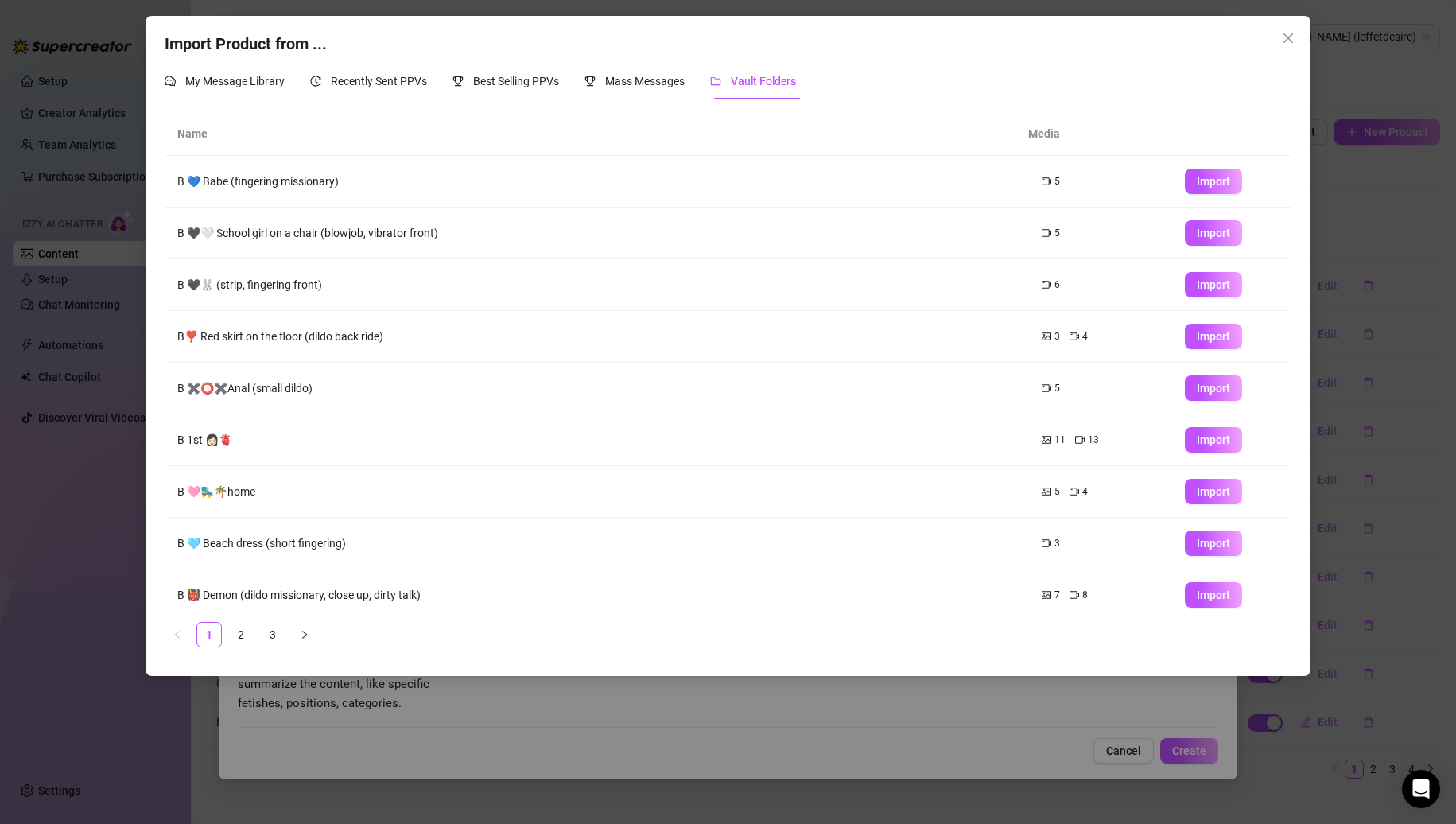
click at [1197, 442] on span "Import" at bounding box center [1213, 439] width 34 height 13
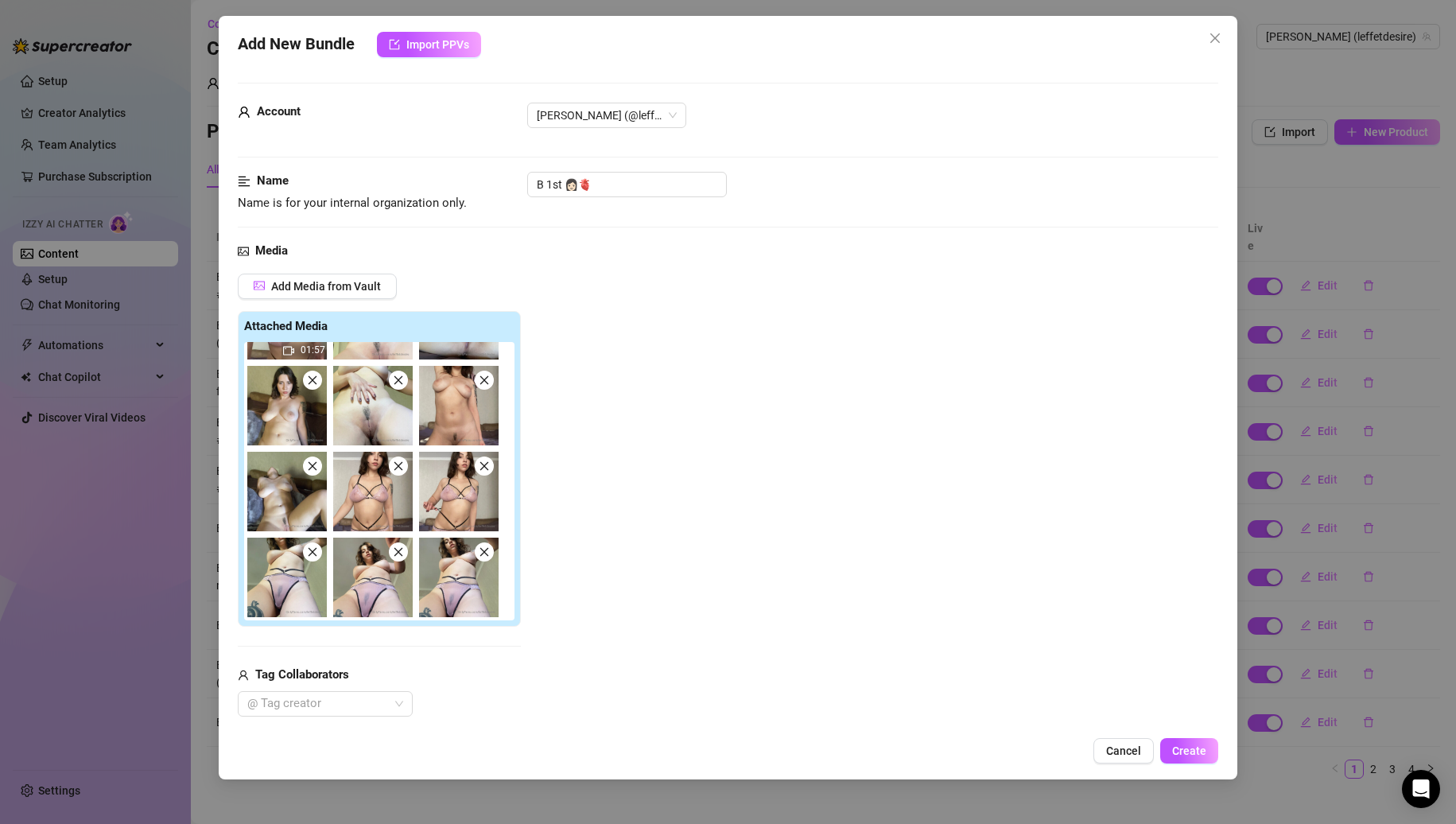
scroll to position [250, 0]
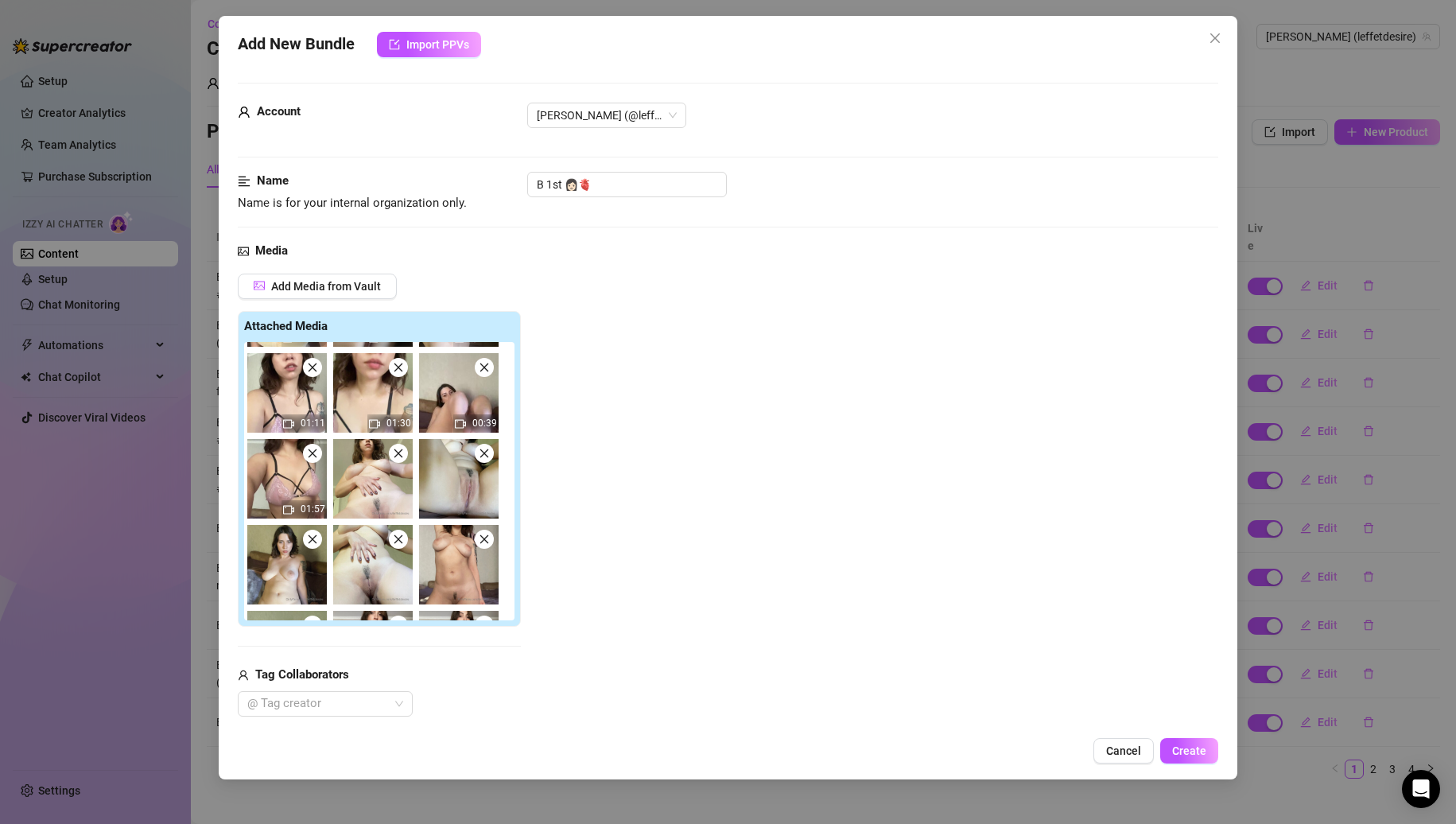
click at [319, 457] on span at bounding box center [312, 454] width 19 height 19
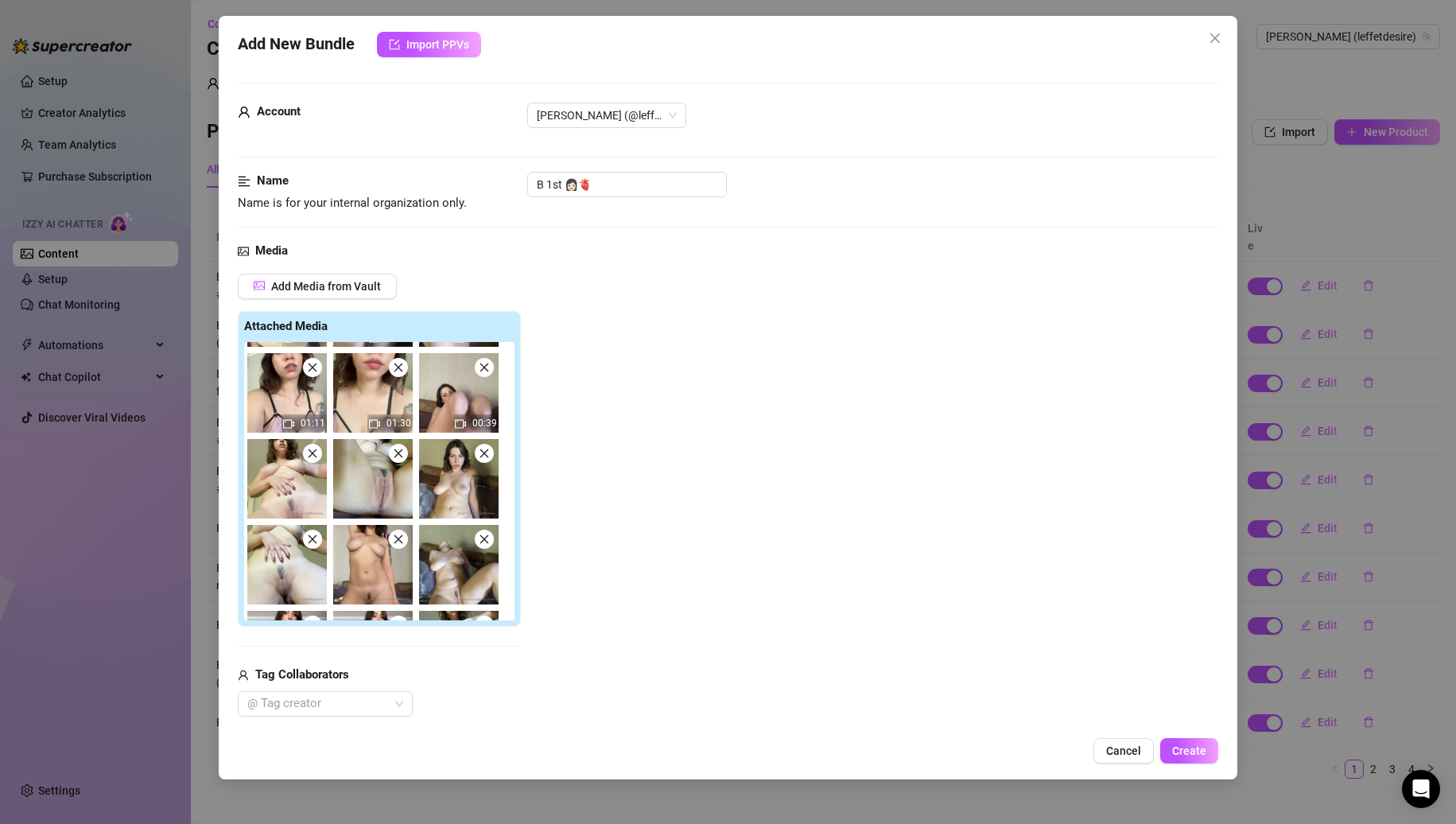
click at [319, 457] on span at bounding box center [312, 454] width 19 height 19
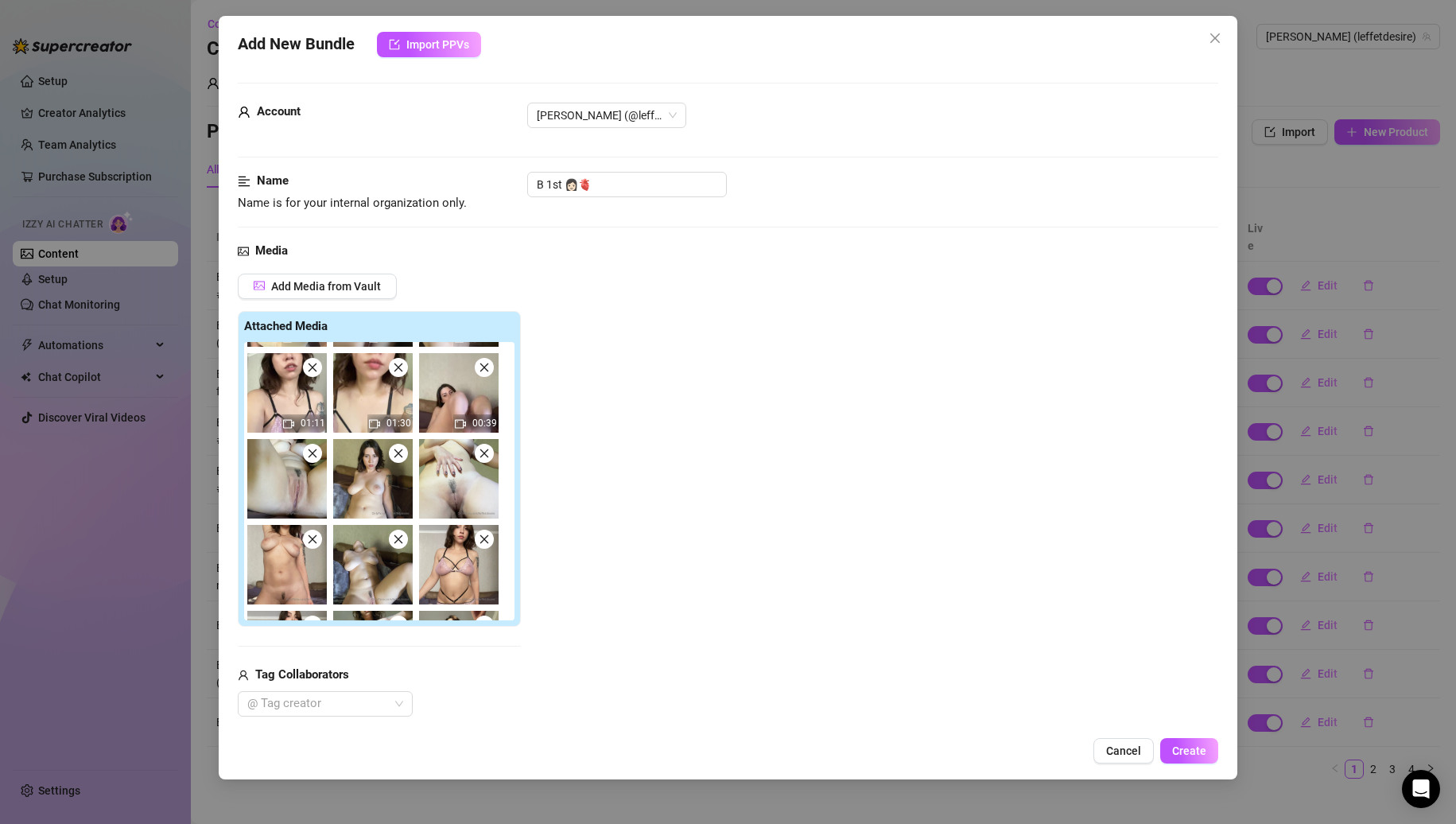
click at [319, 457] on span at bounding box center [312, 454] width 19 height 19
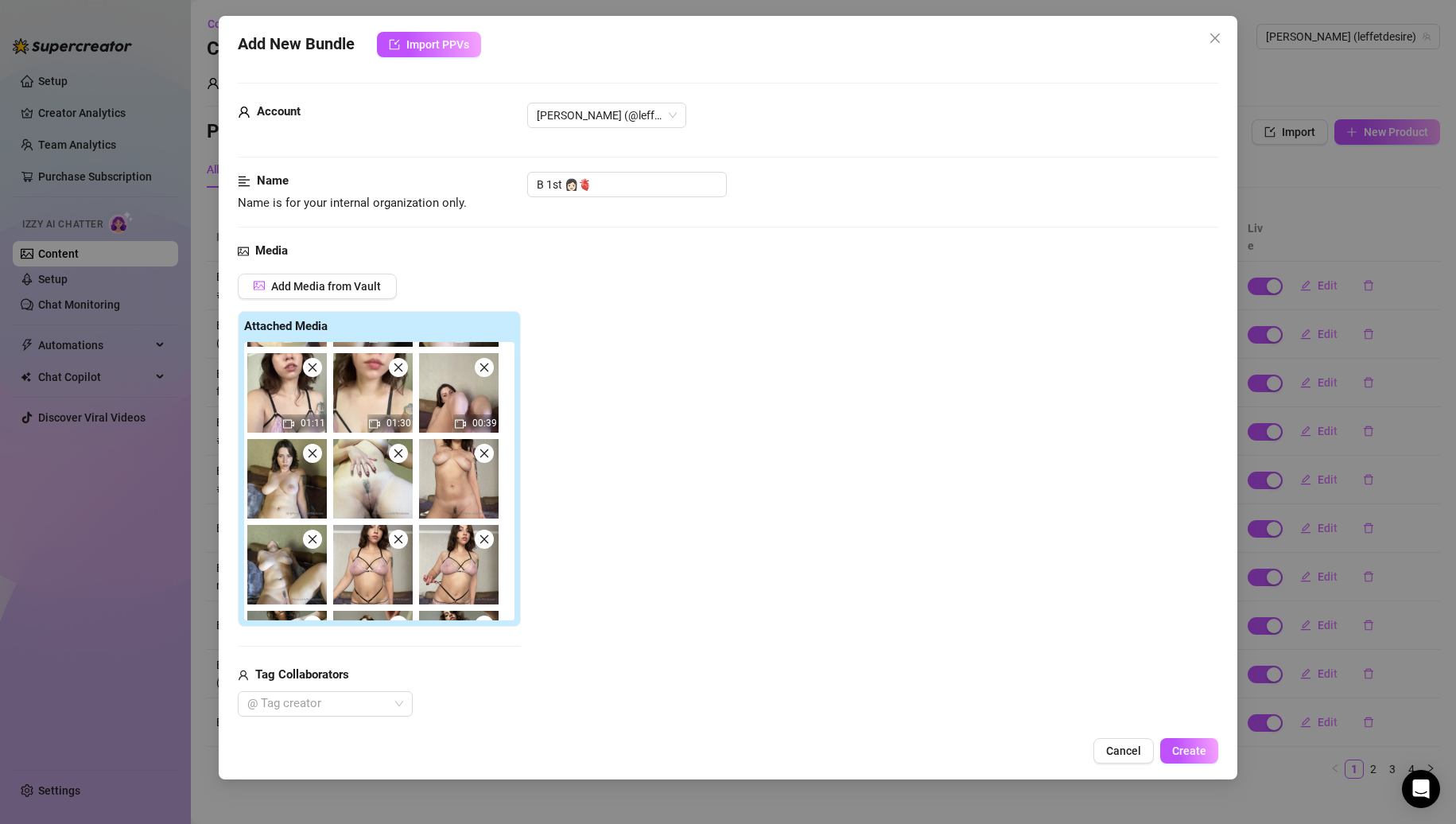
click at [319, 457] on span at bounding box center [312, 454] width 19 height 19
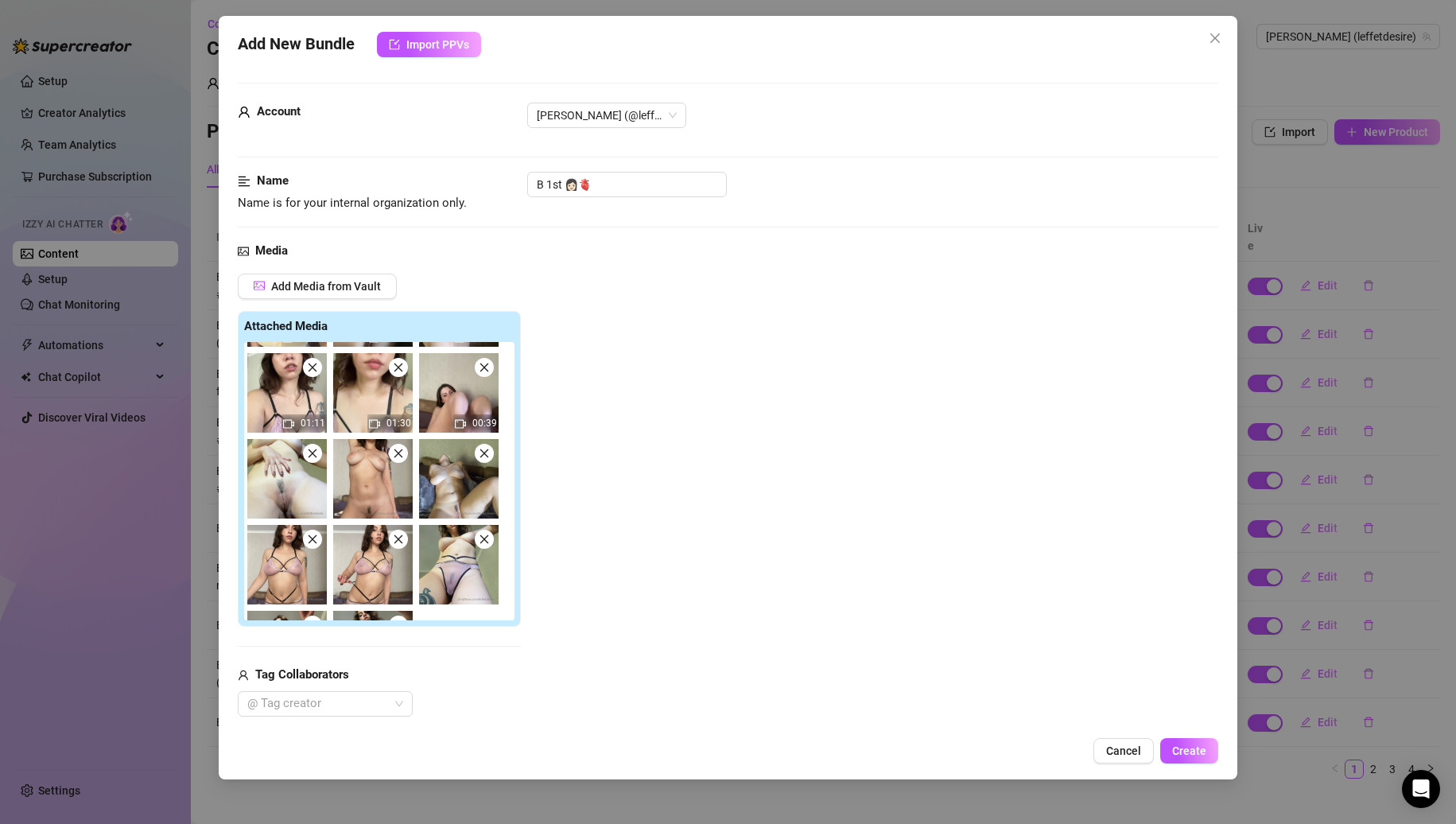
click at [319, 457] on span at bounding box center [312, 454] width 19 height 19
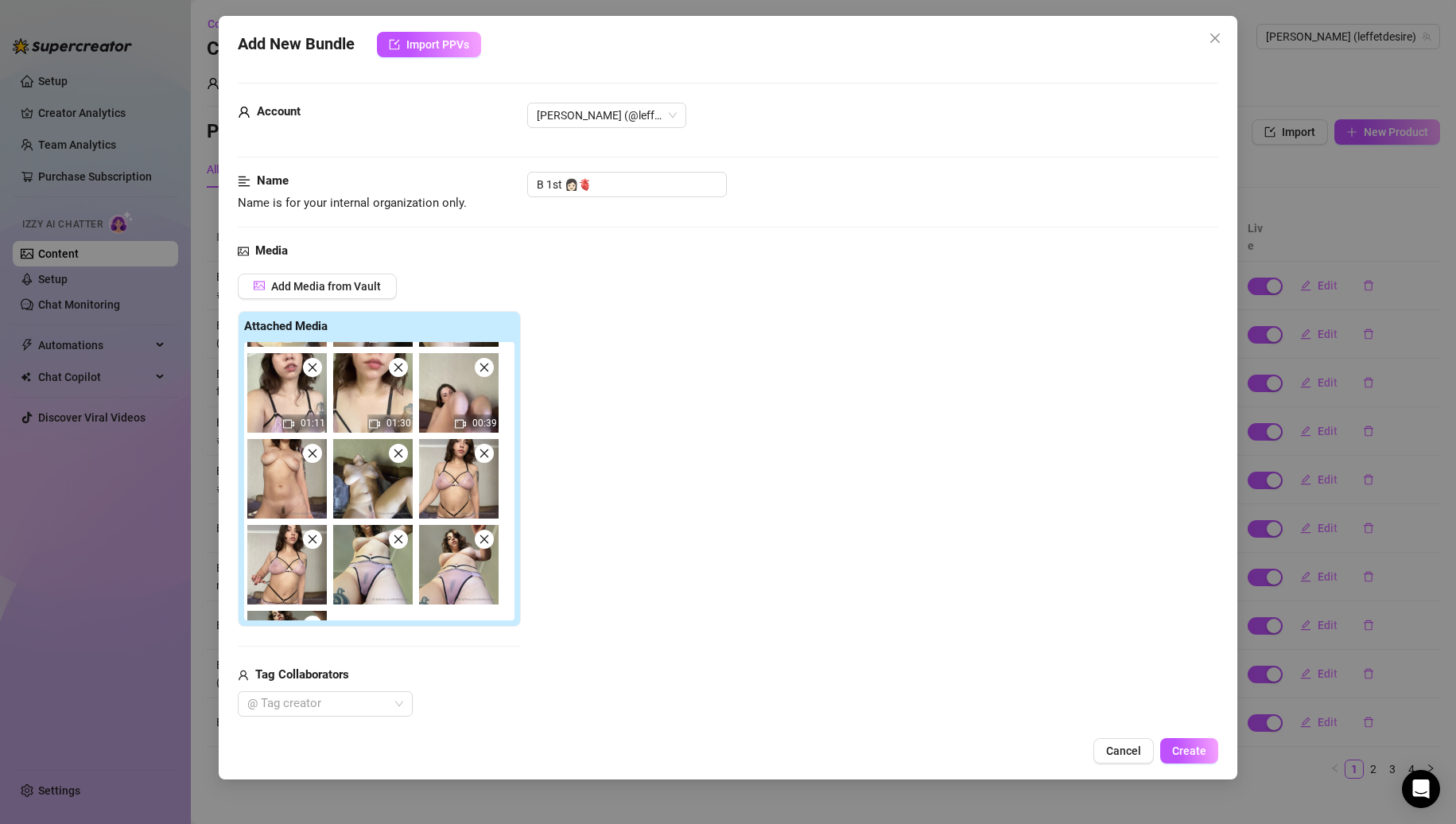
click at [319, 457] on span at bounding box center [312, 454] width 19 height 19
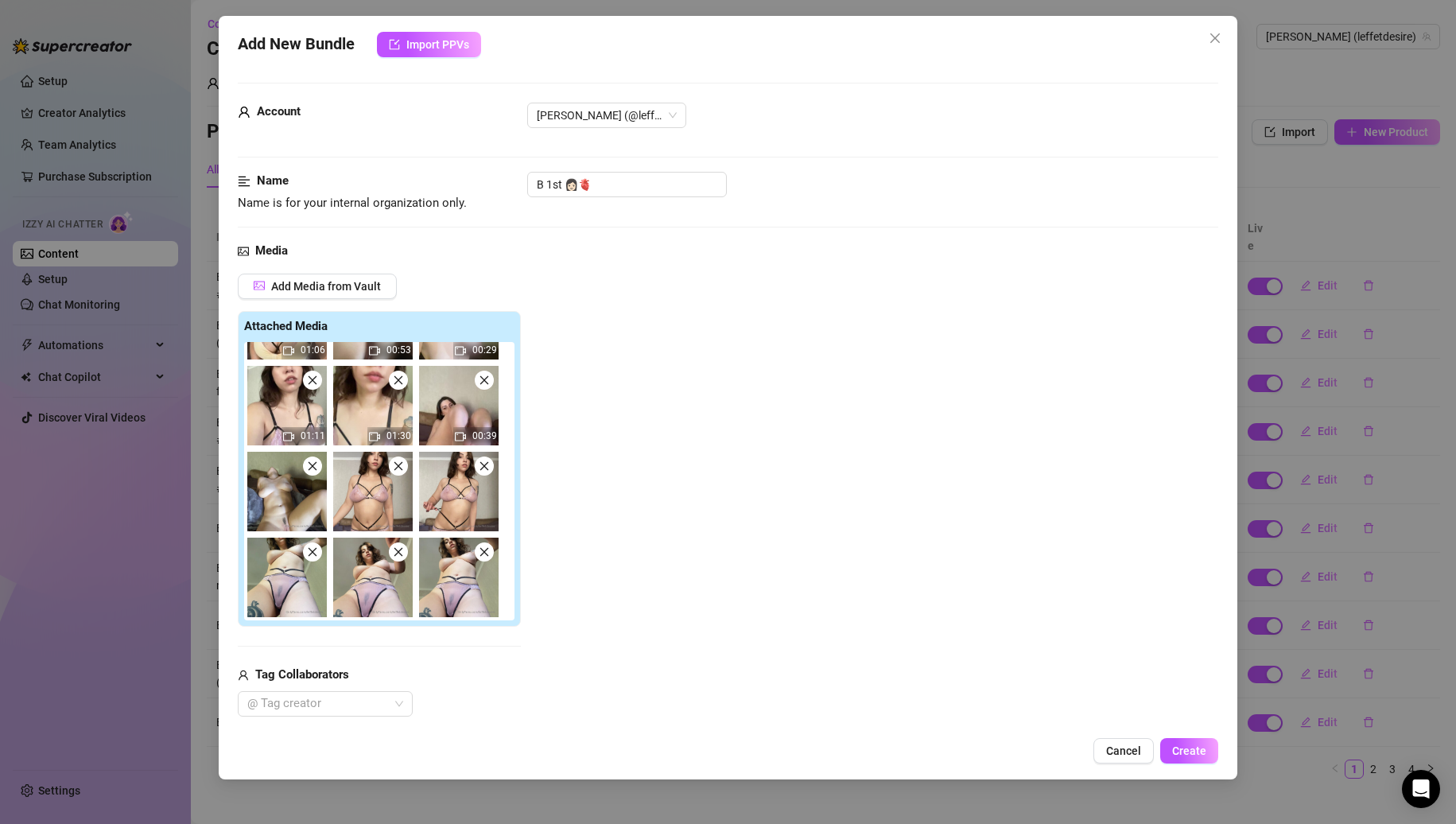
click at [319, 457] on img at bounding box center [287, 492] width 80 height 80
click at [312, 463] on icon "close" at bounding box center [313, 466] width 12 height 12
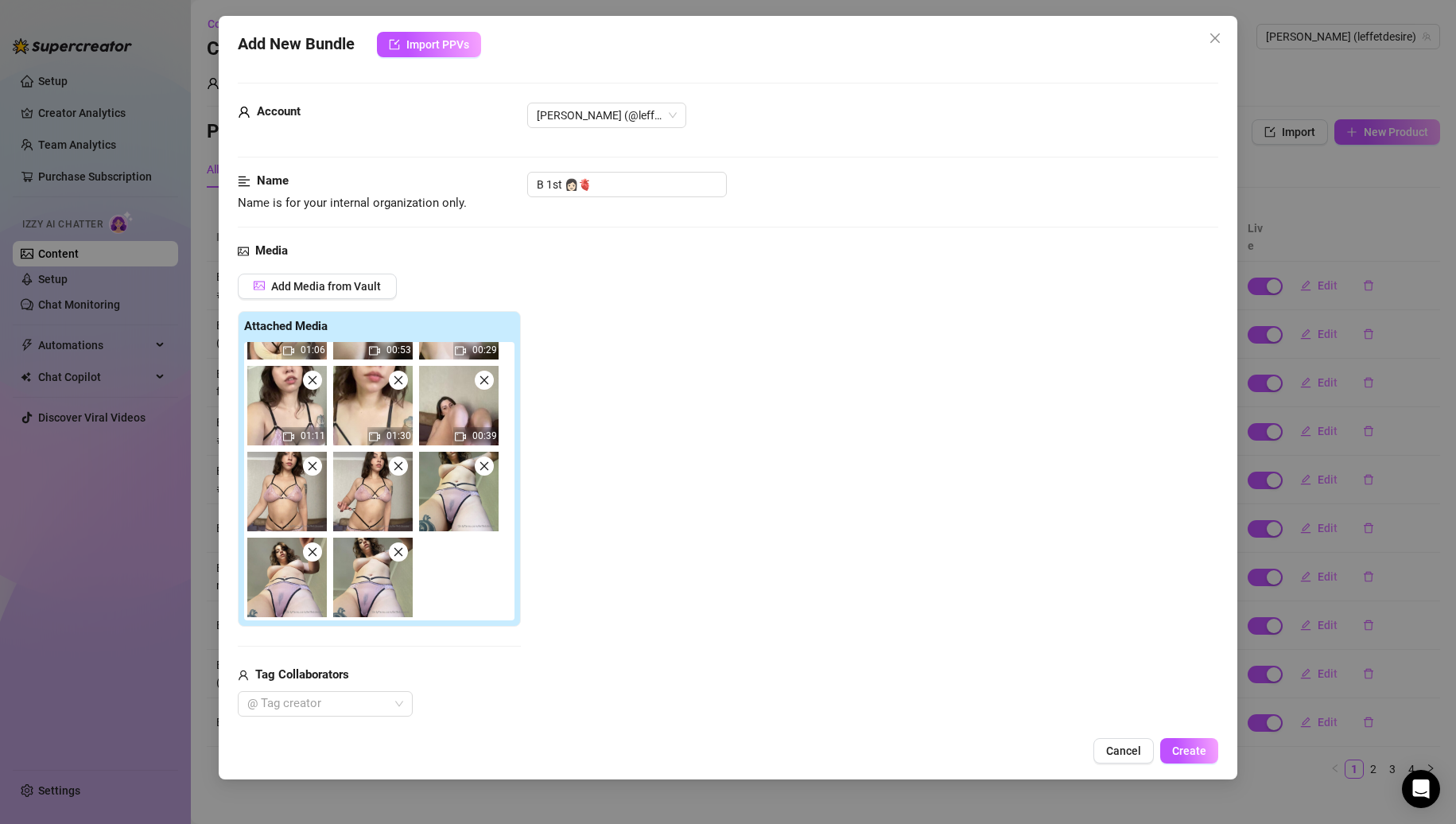
click at [312, 463] on icon "close" at bounding box center [313, 466] width 12 height 12
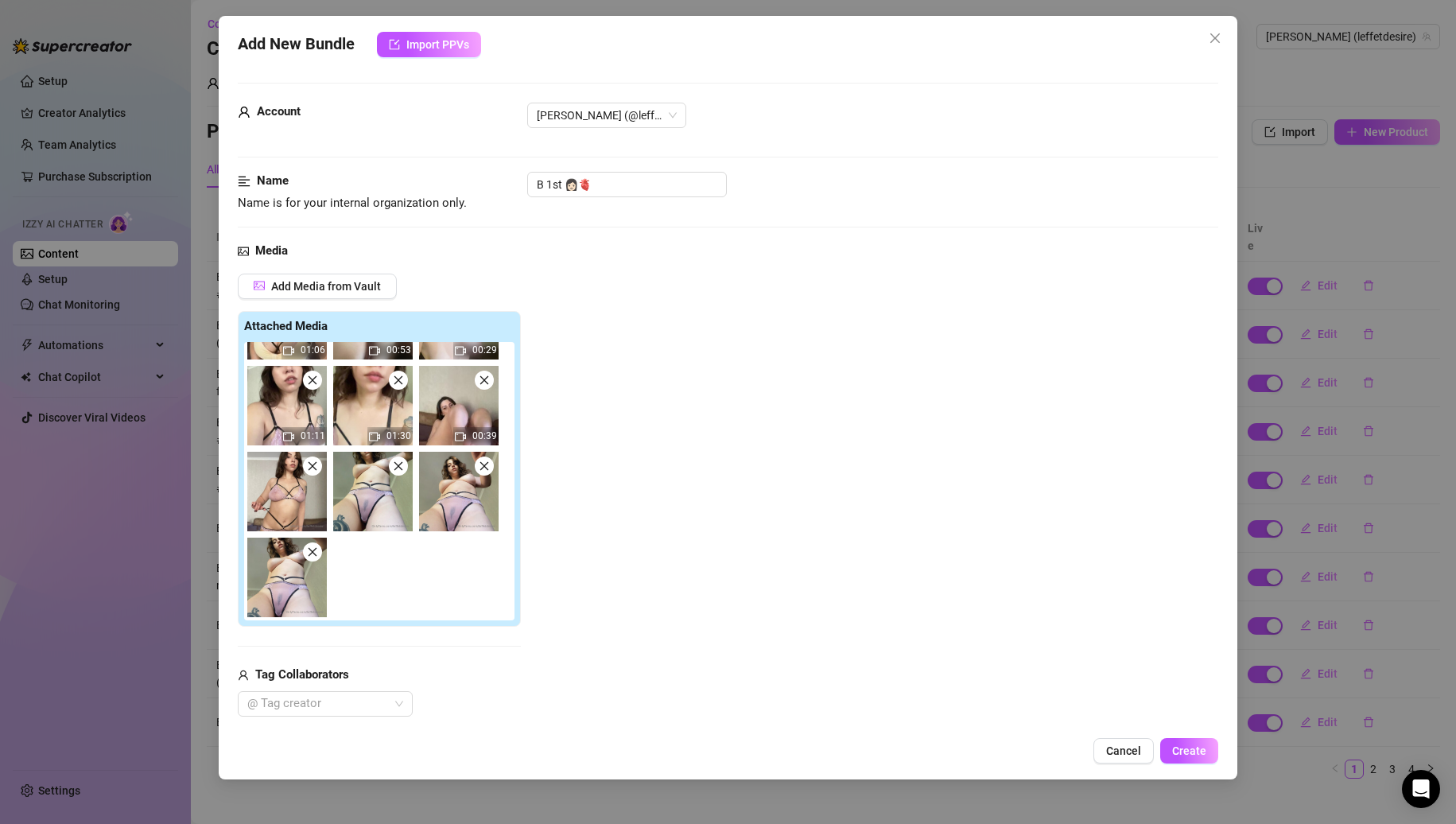
click at [312, 463] on icon "close" at bounding box center [313, 466] width 12 height 12
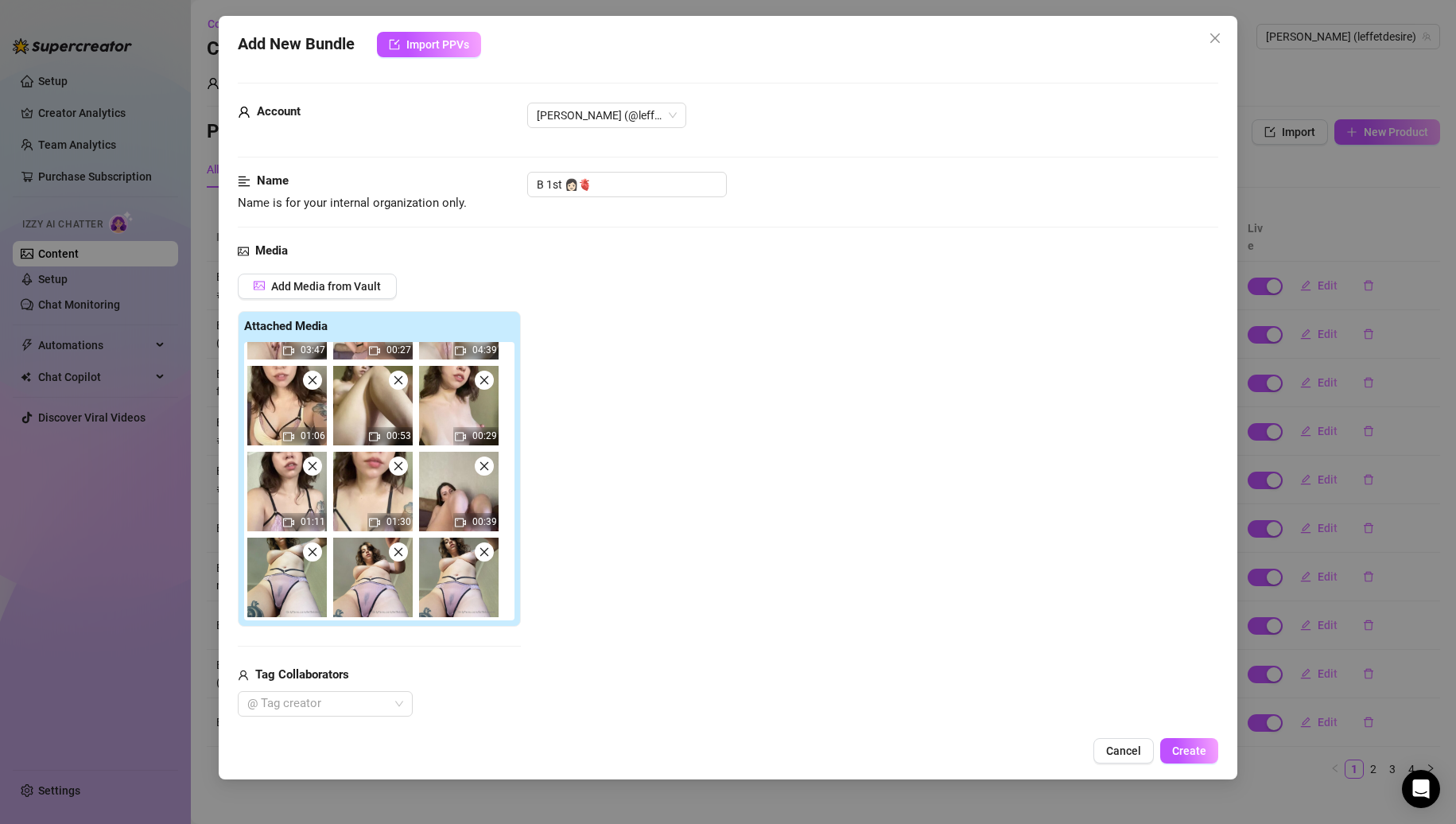
click at [312, 463] on icon "close" at bounding box center [313, 466] width 12 height 12
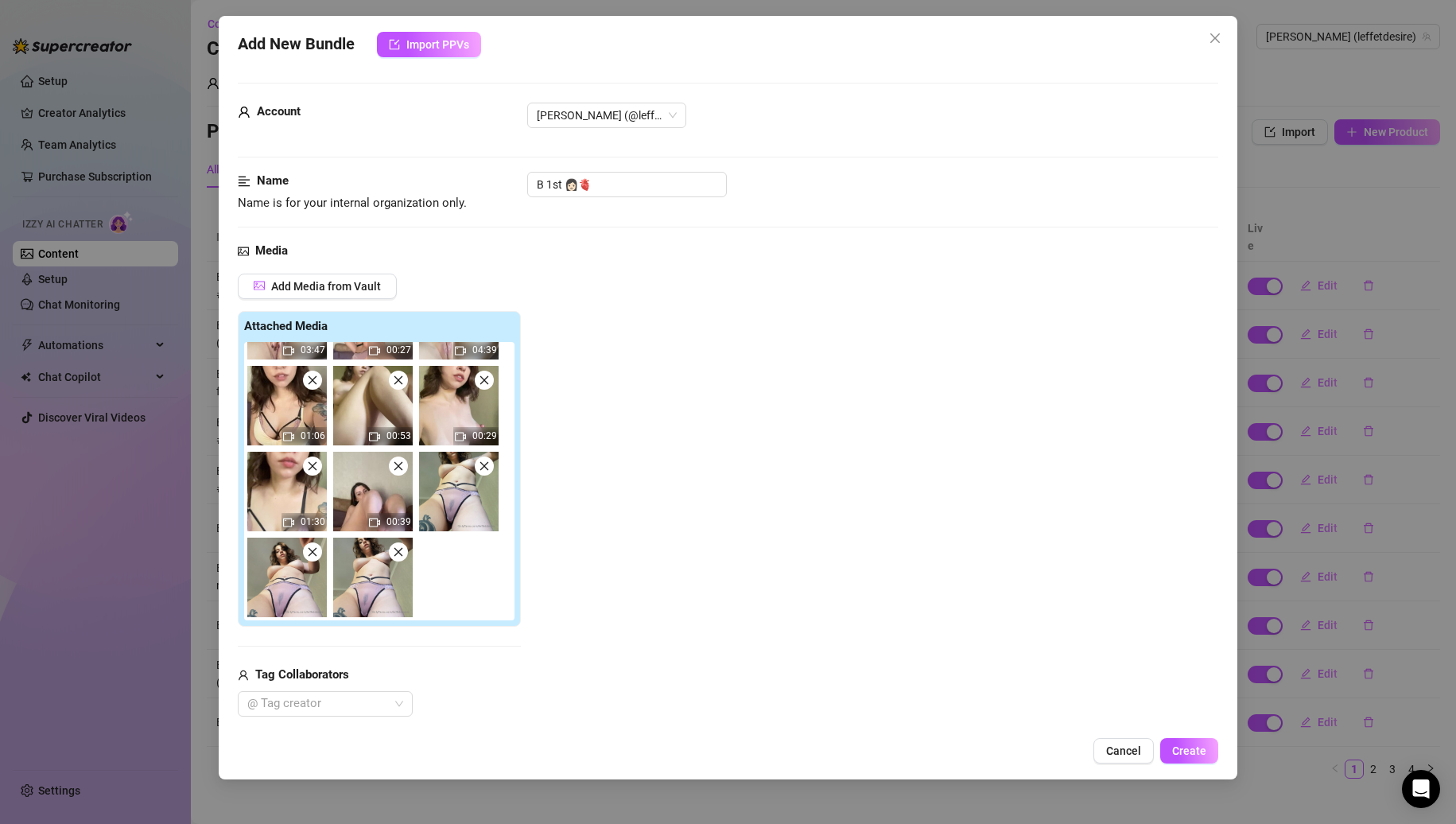
click at [312, 463] on icon "close" at bounding box center [313, 466] width 12 height 12
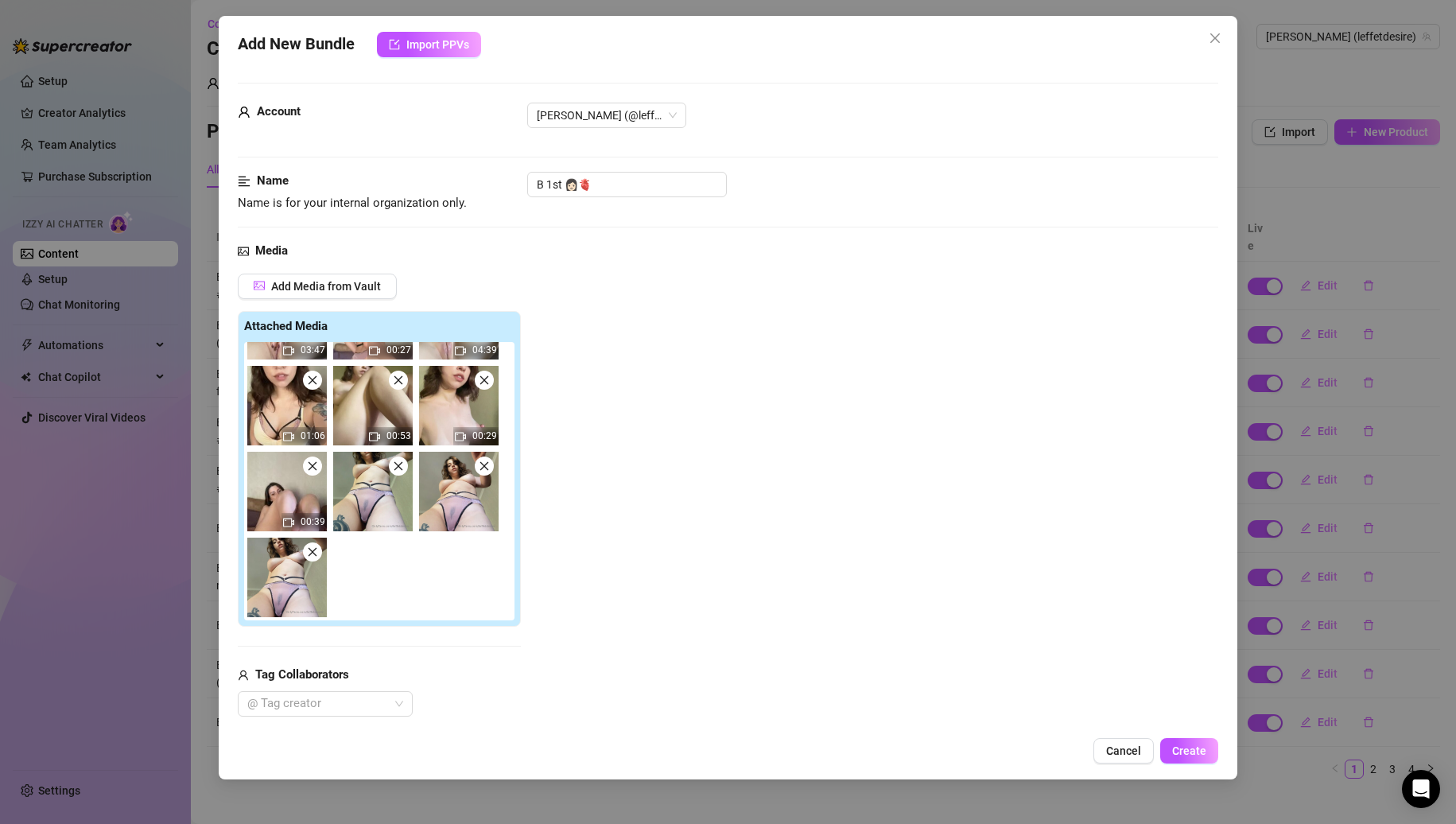
click at [394, 470] on icon "close" at bounding box center [399, 466] width 12 height 12
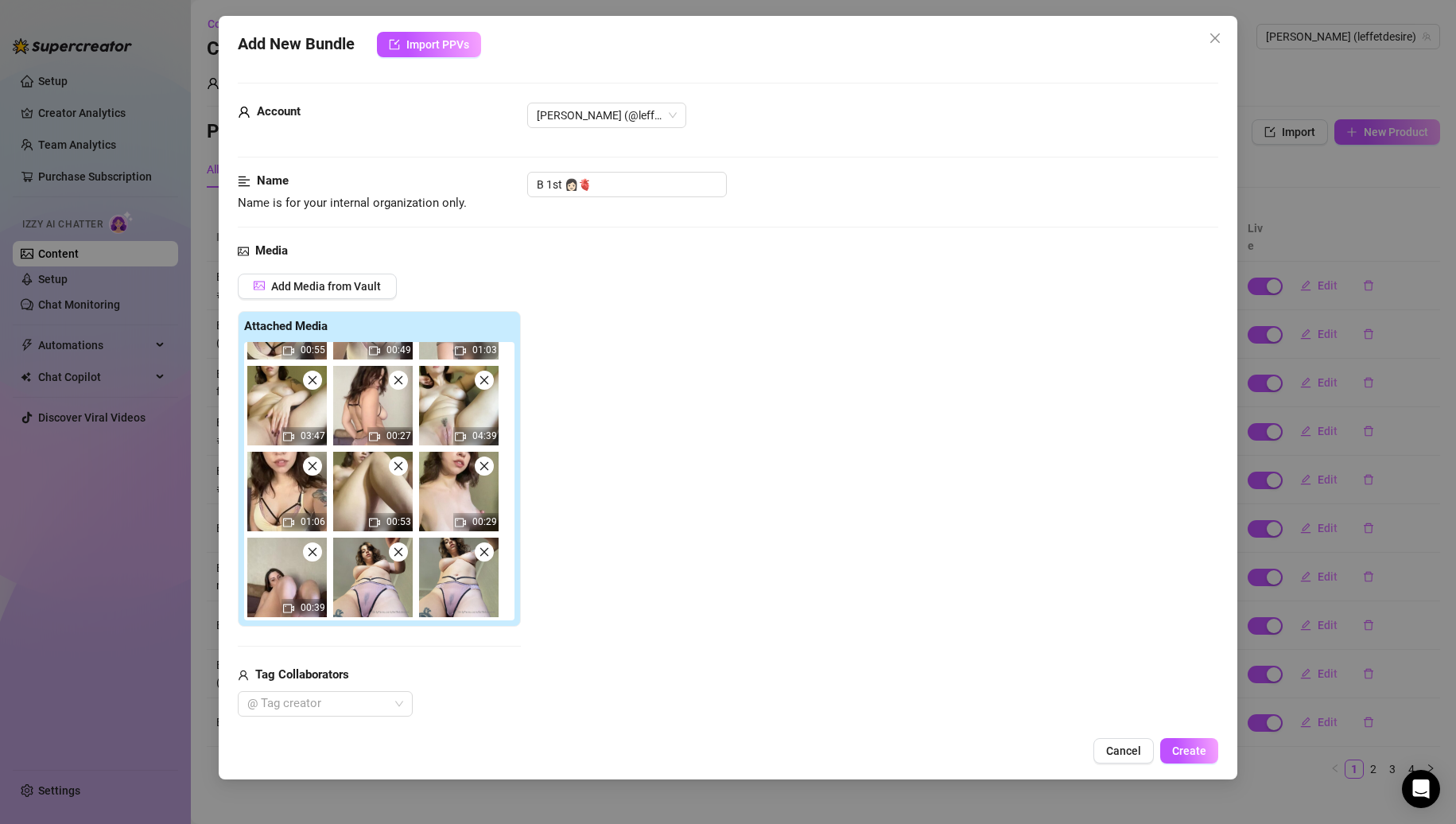
click at [401, 554] on icon "close" at bounding box center [399, 552] width 12 height 12
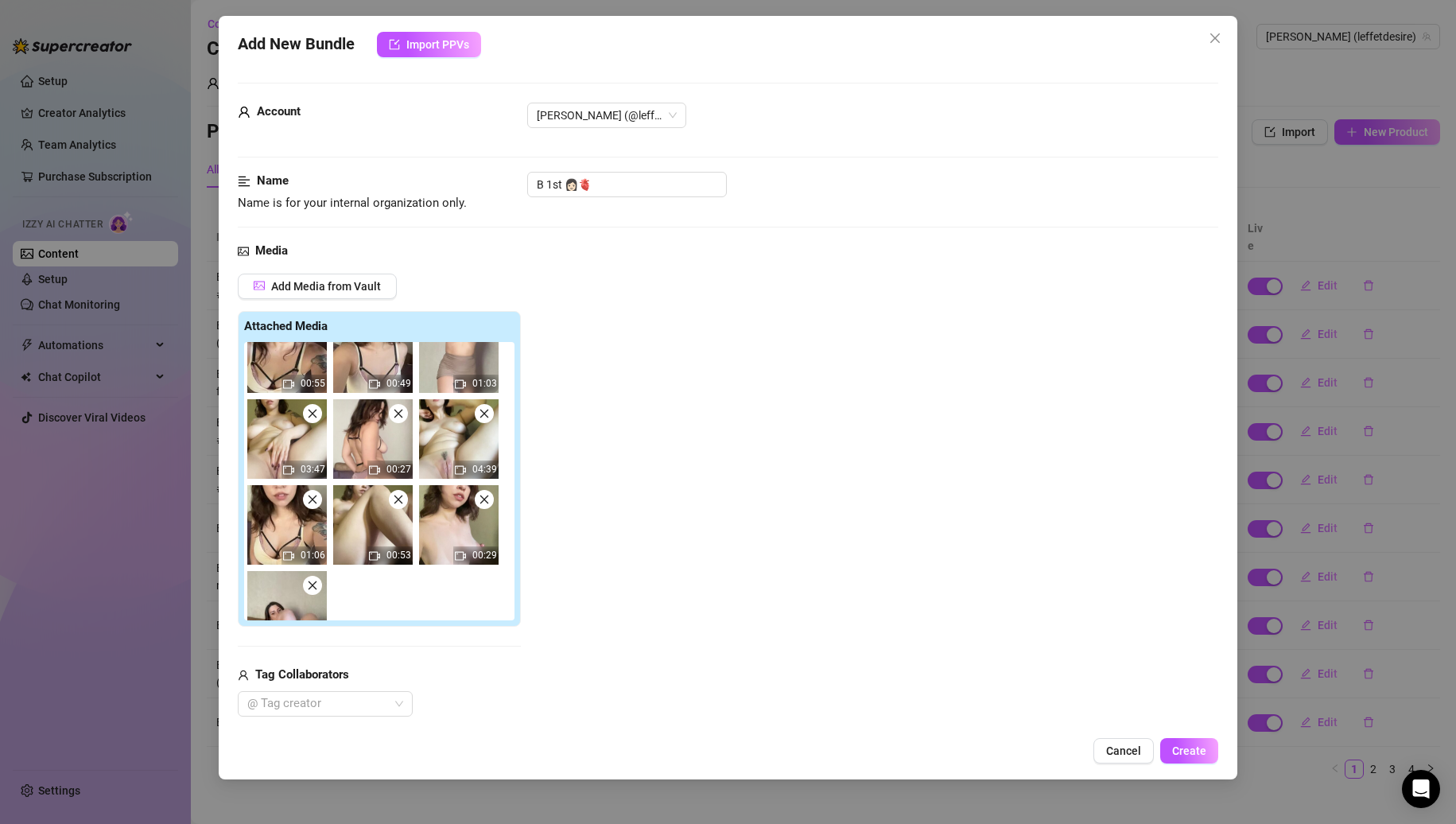
scroll to position [0, 0]
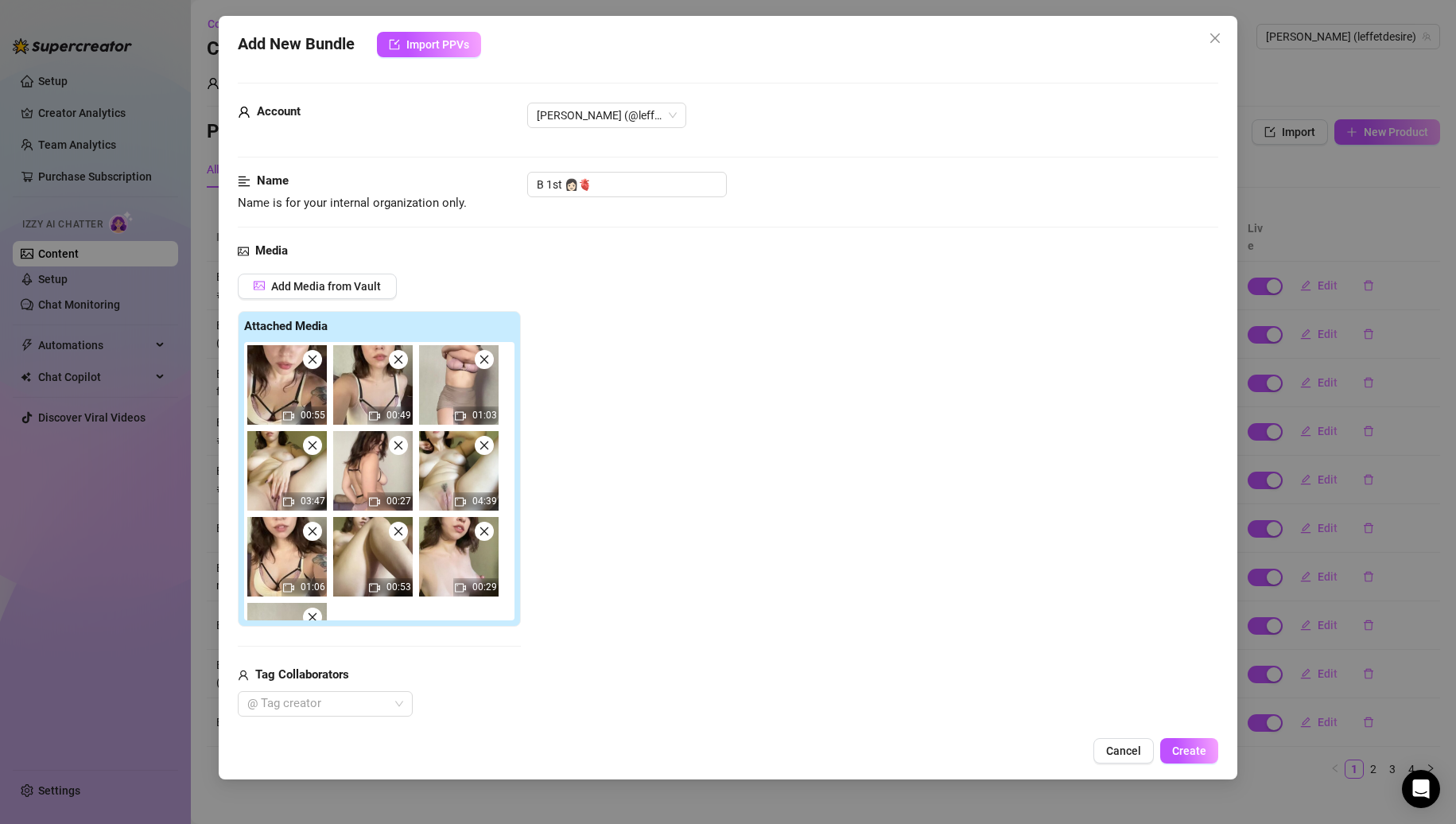
click at [310, 367] on span at bounding box center [312, 359] width 19 height 19
click at [389, 367] on span at bounding box center [399, 359] width 19 height 19
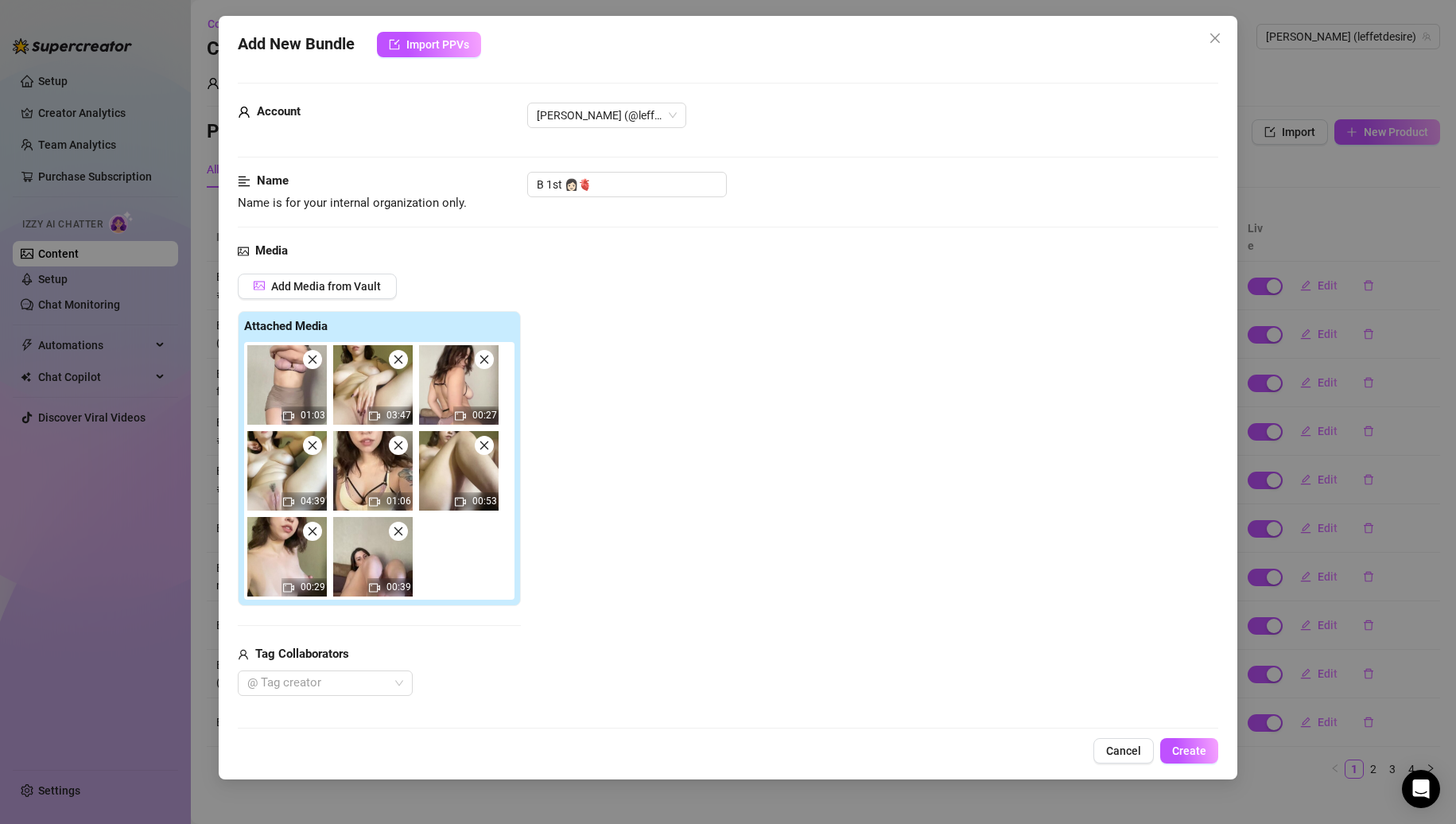
click at [310, 367] on span at bounding box center [312, 359] width 19 height 19
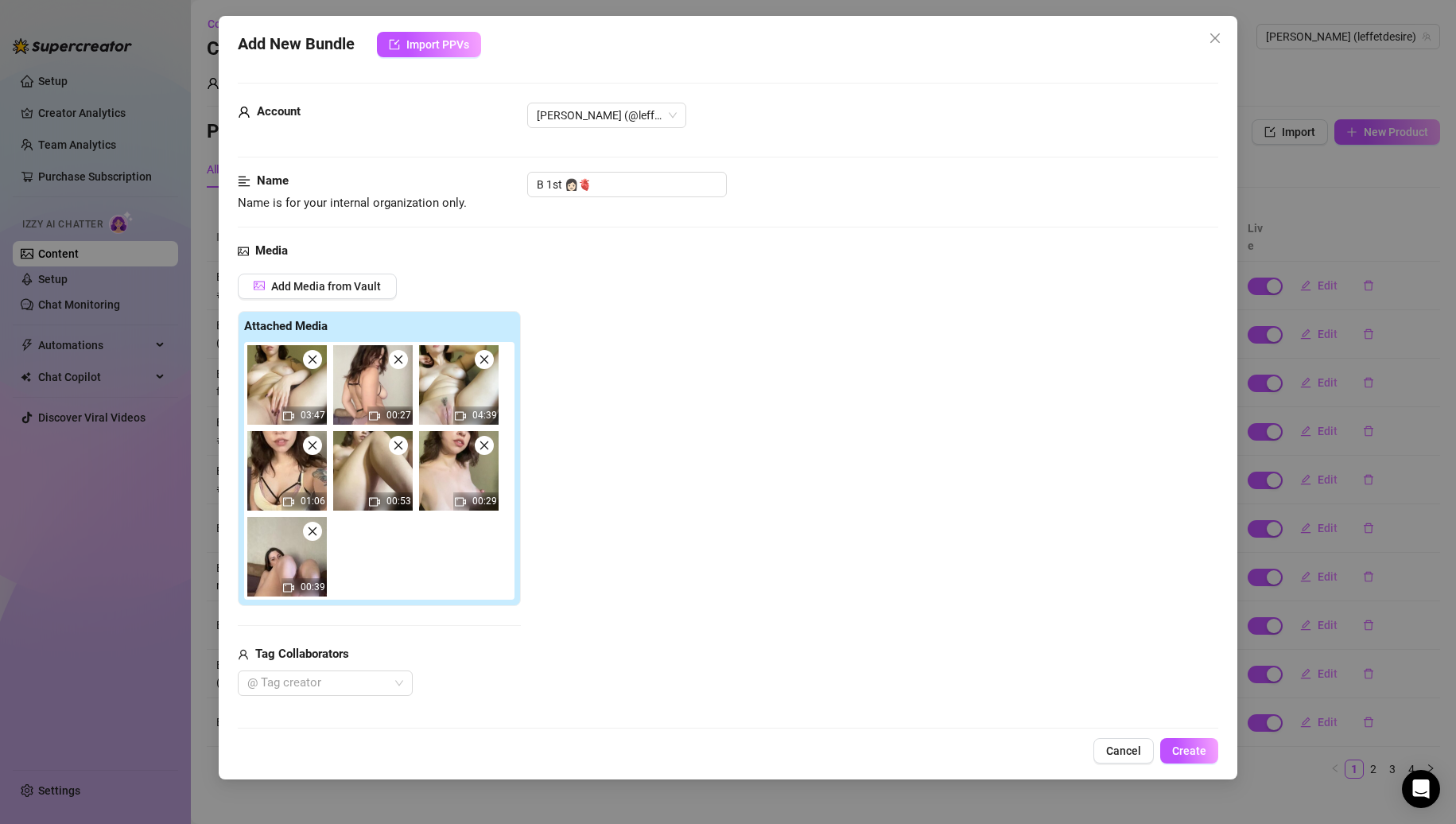
click at [310, 367] on span at bounding box center [312, 359] width 19 height 19
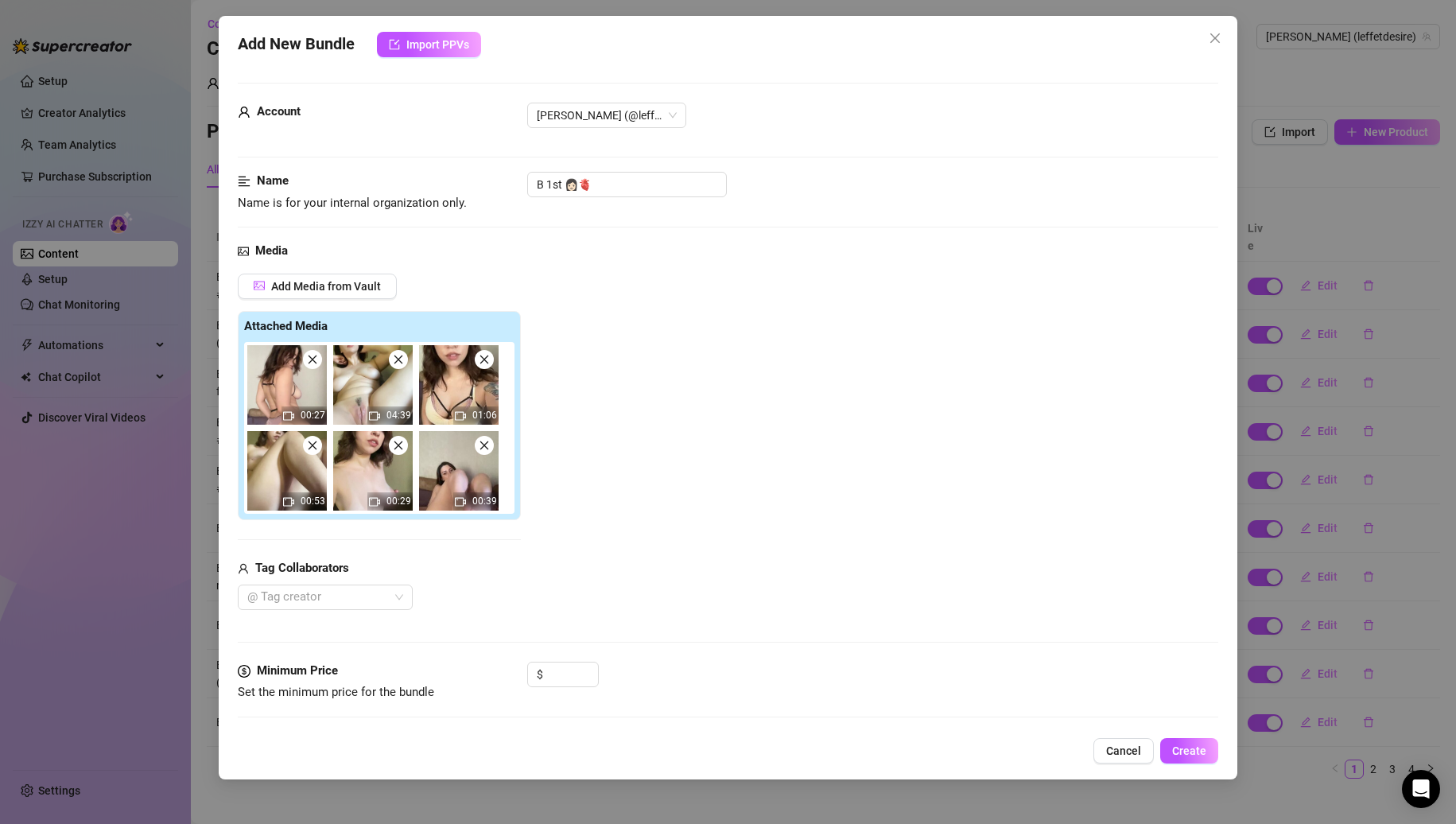
click at [310, 367] on span at bounding box center [312, 359] width 19 height 19
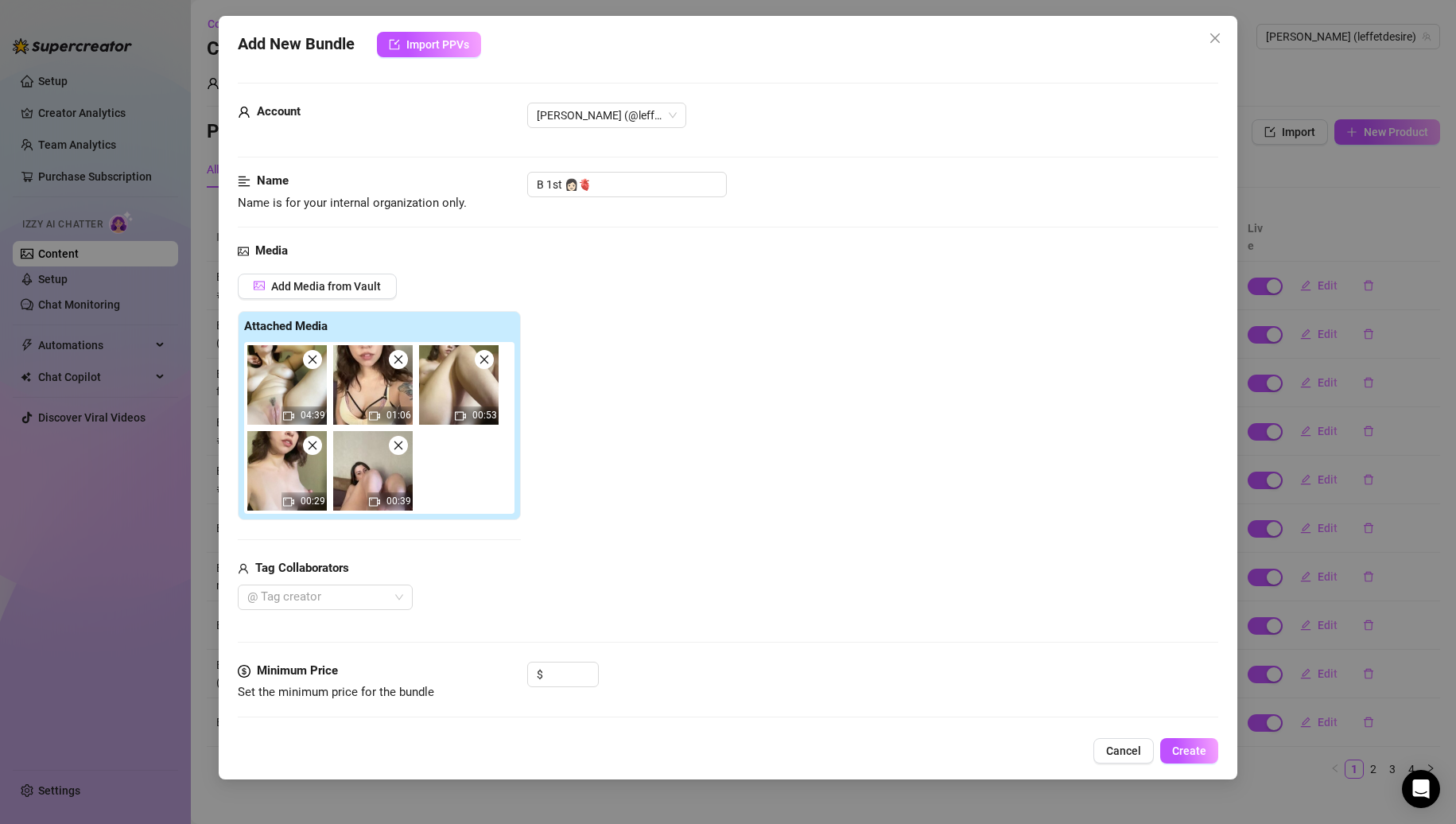
click at [310, 367] on span at bounding box center [312, 359] width 19 height 19
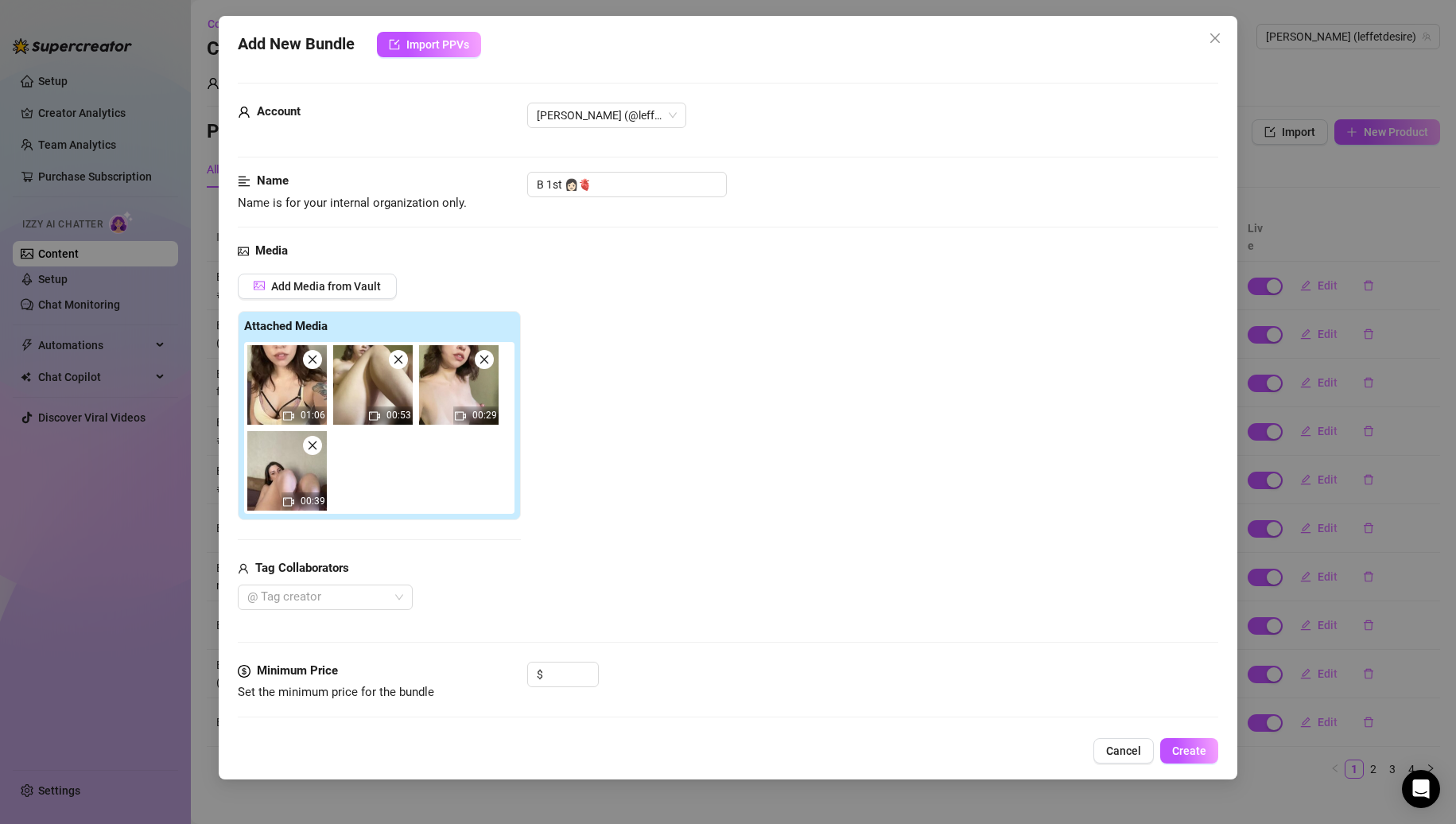
click at [310, 367] on span at bounding box center [312, 359] width 19 height 19
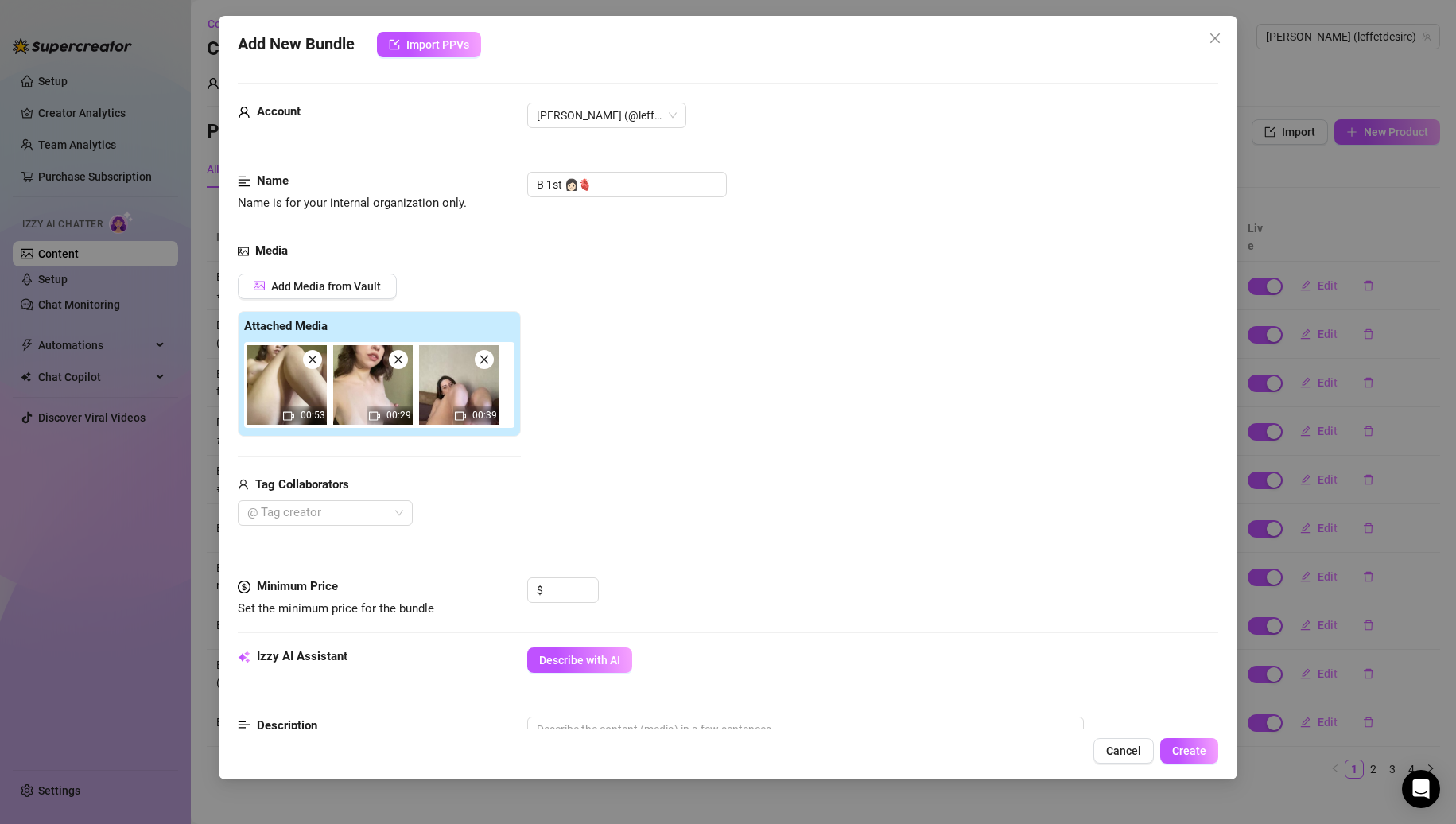
click at [310, 367] on span at bounding box center [312, 359] width 19 height 19
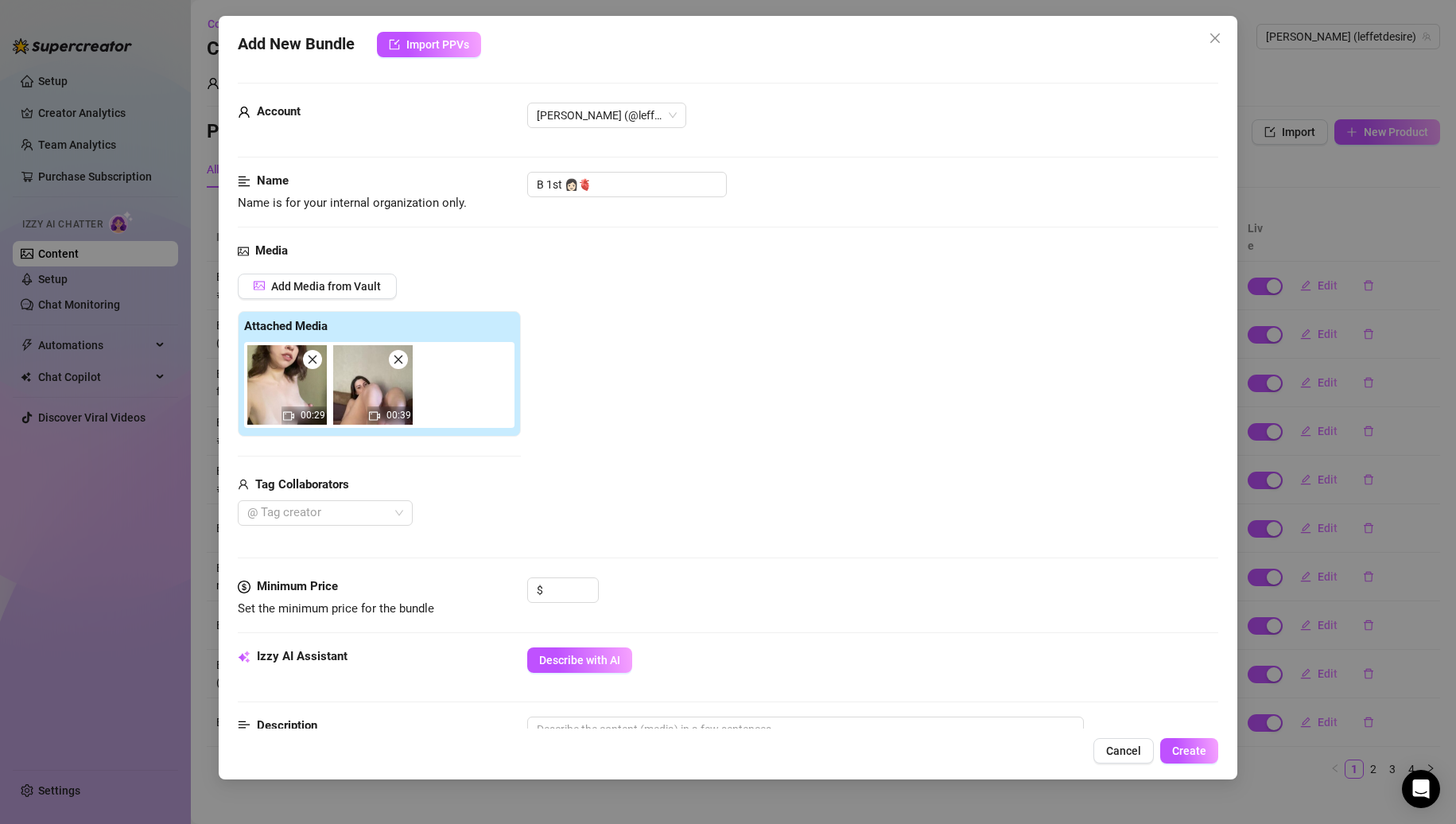
click at [310, 367] on span at bounding box center [312, 359] width 19 height 19
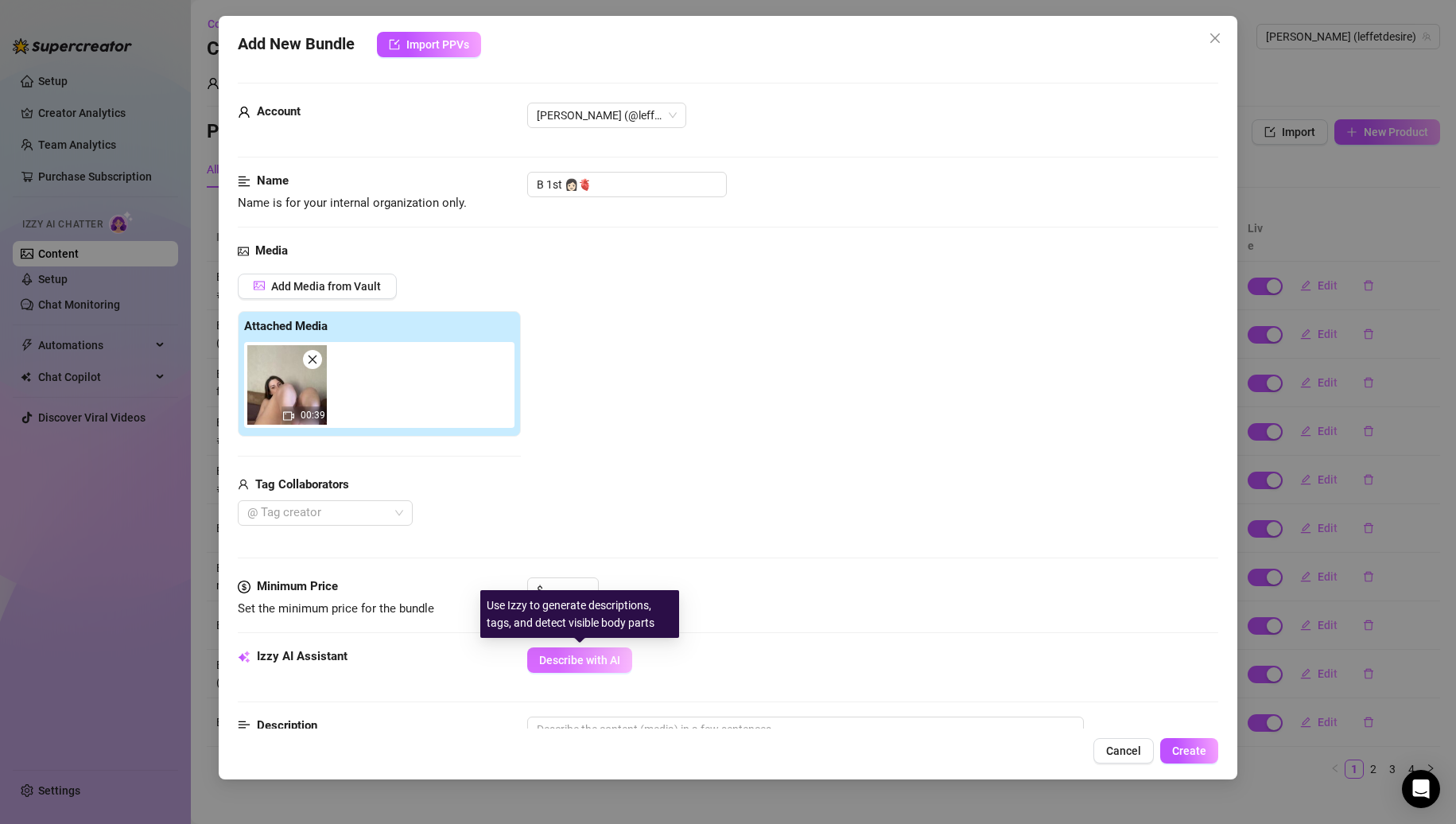
click at [554, 658] on span "Describe with AI" at bounding box center [580, 660] width 81 height 13
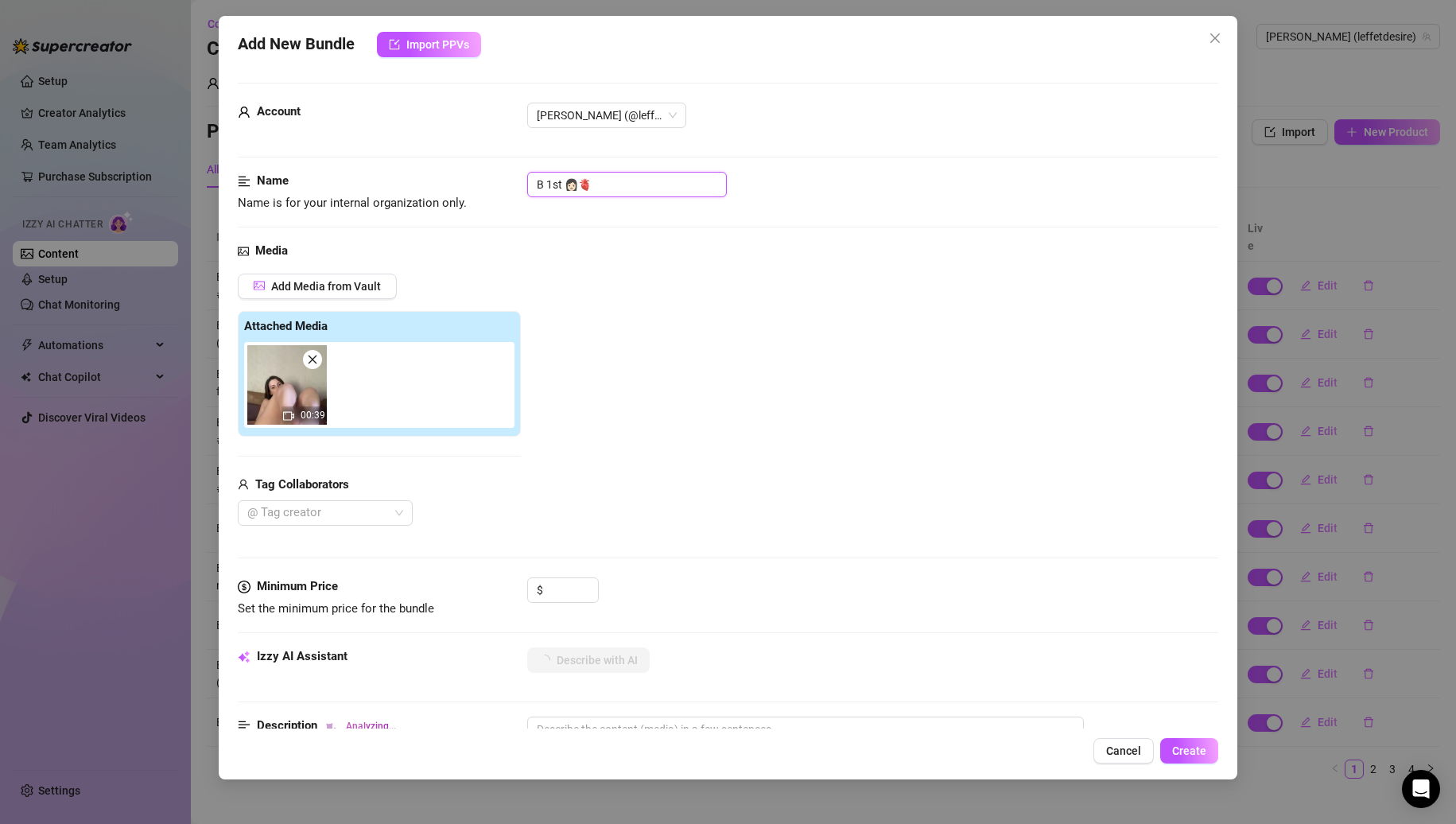
click at [622, 186] on input "B 1st 👩🏻🫀" at bounding box center [626, 184] width 199 height 25
click at [565, 598] on input at bounding box center [572, 590] width 52 height 24
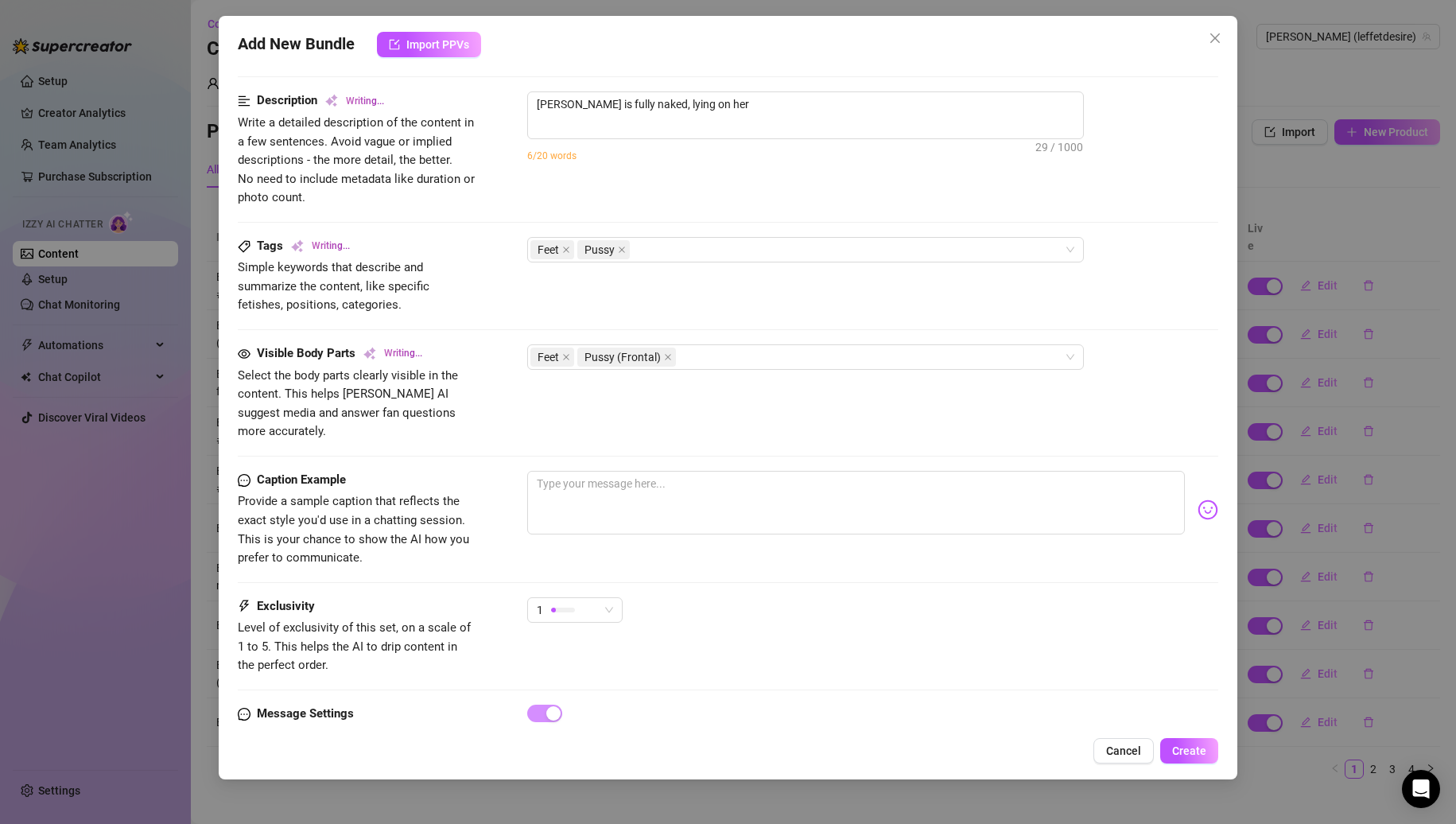
scroll to position [672, 0]
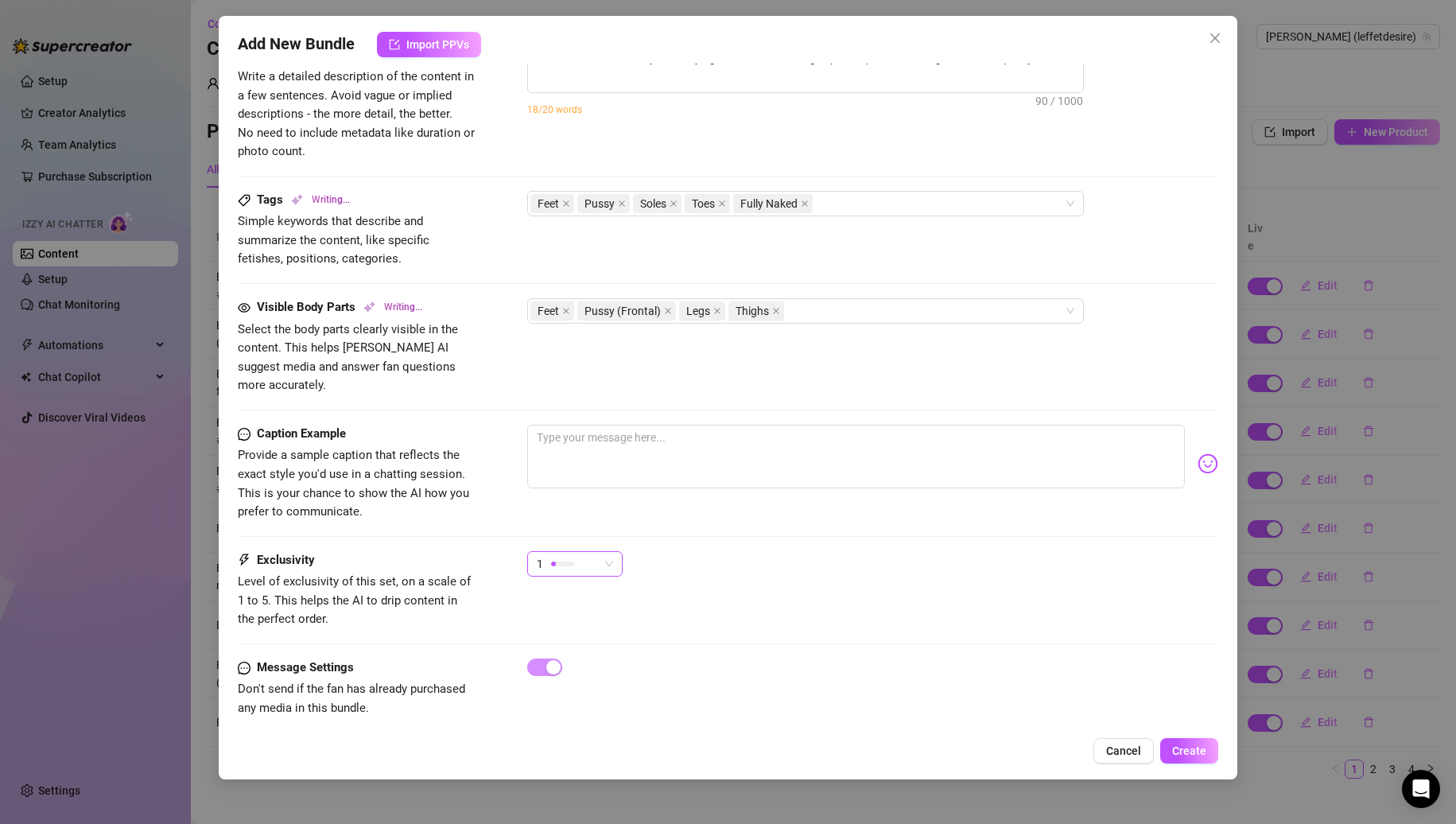
click at [595, 552] on div "1" at bounding box center [568, 564] width 62 height 24
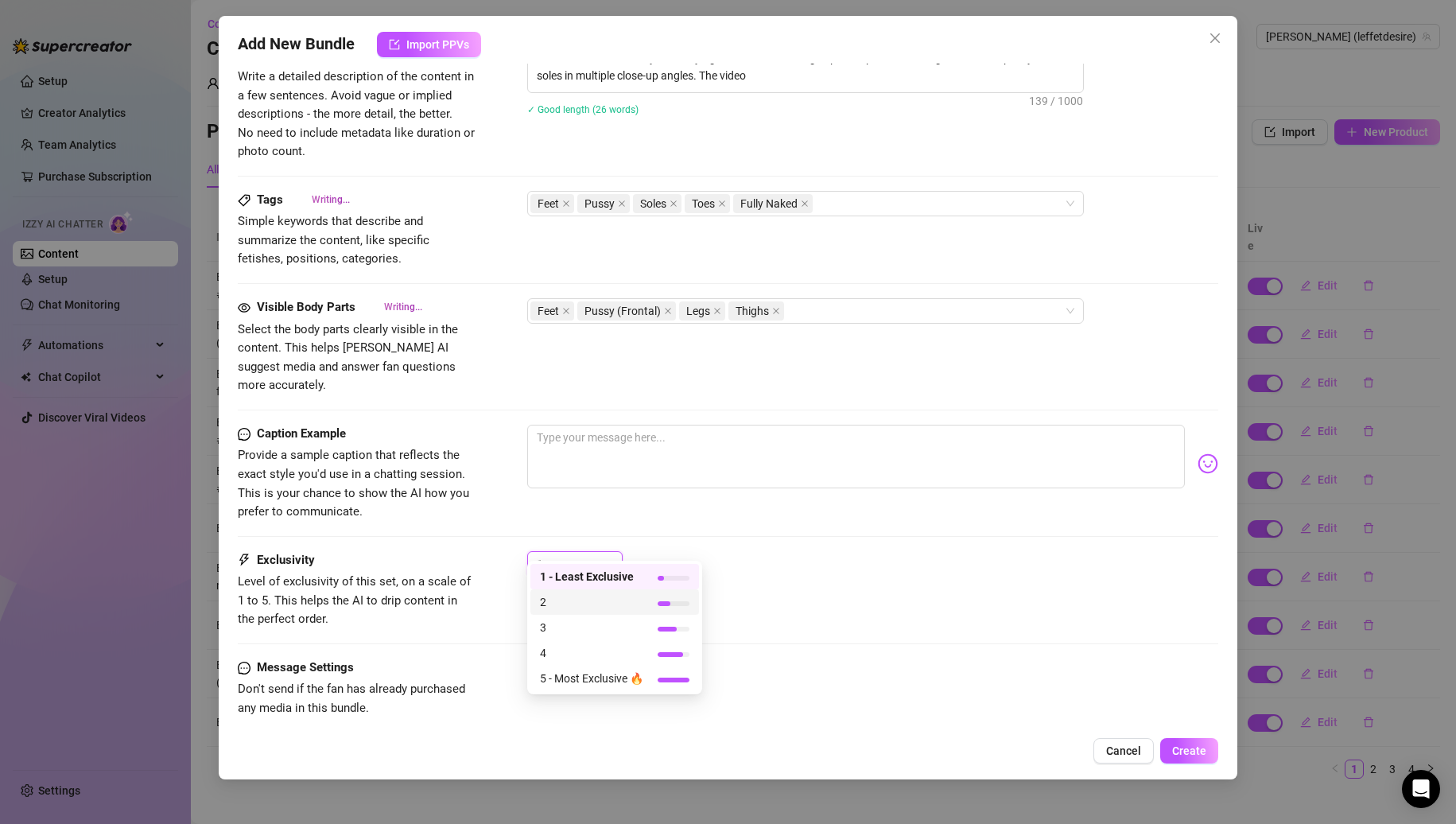
click at [580, 596] on span "2" at bounding box center [591, 602] width 103 height 17
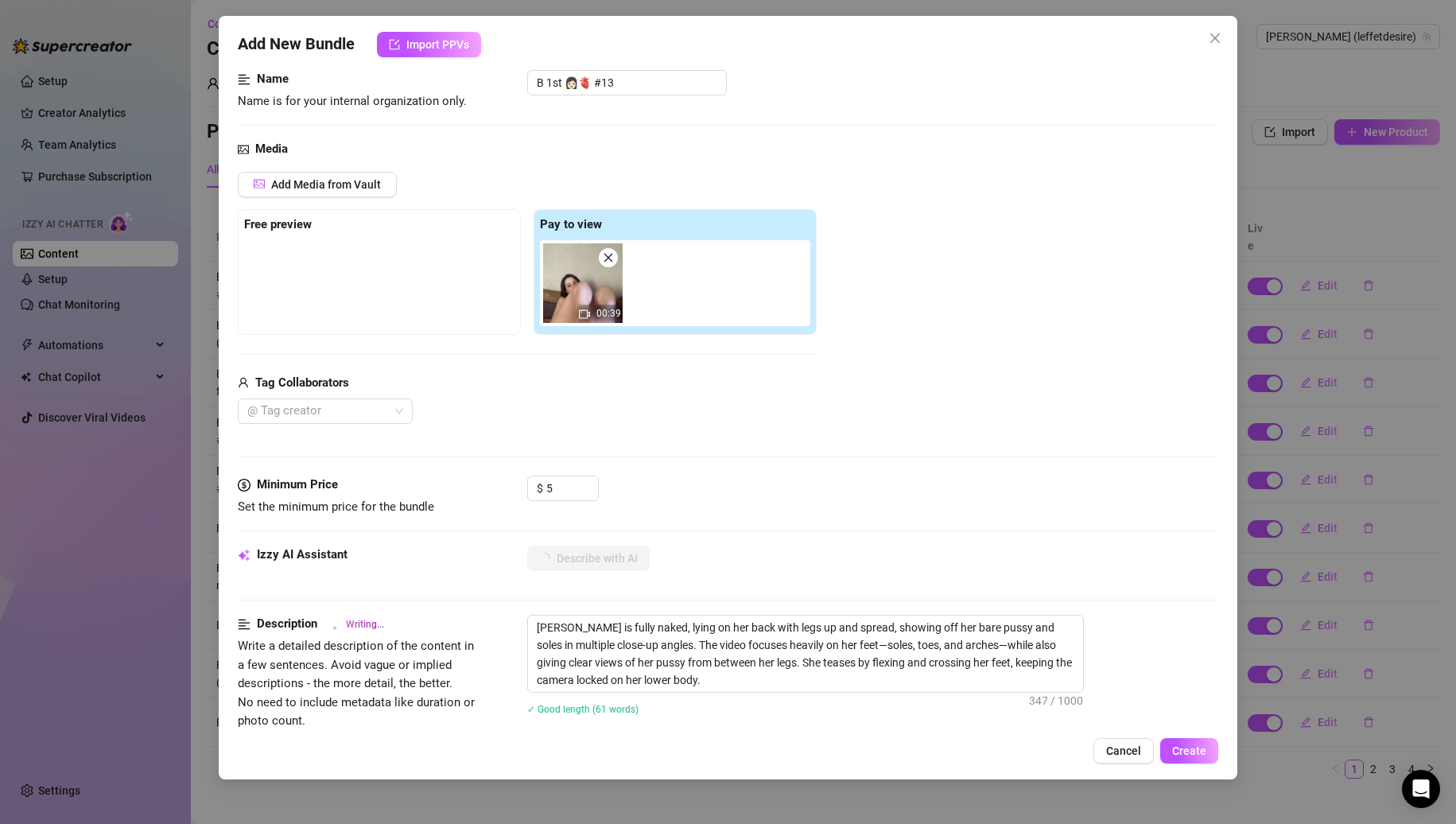
scroll to position [0, 0]
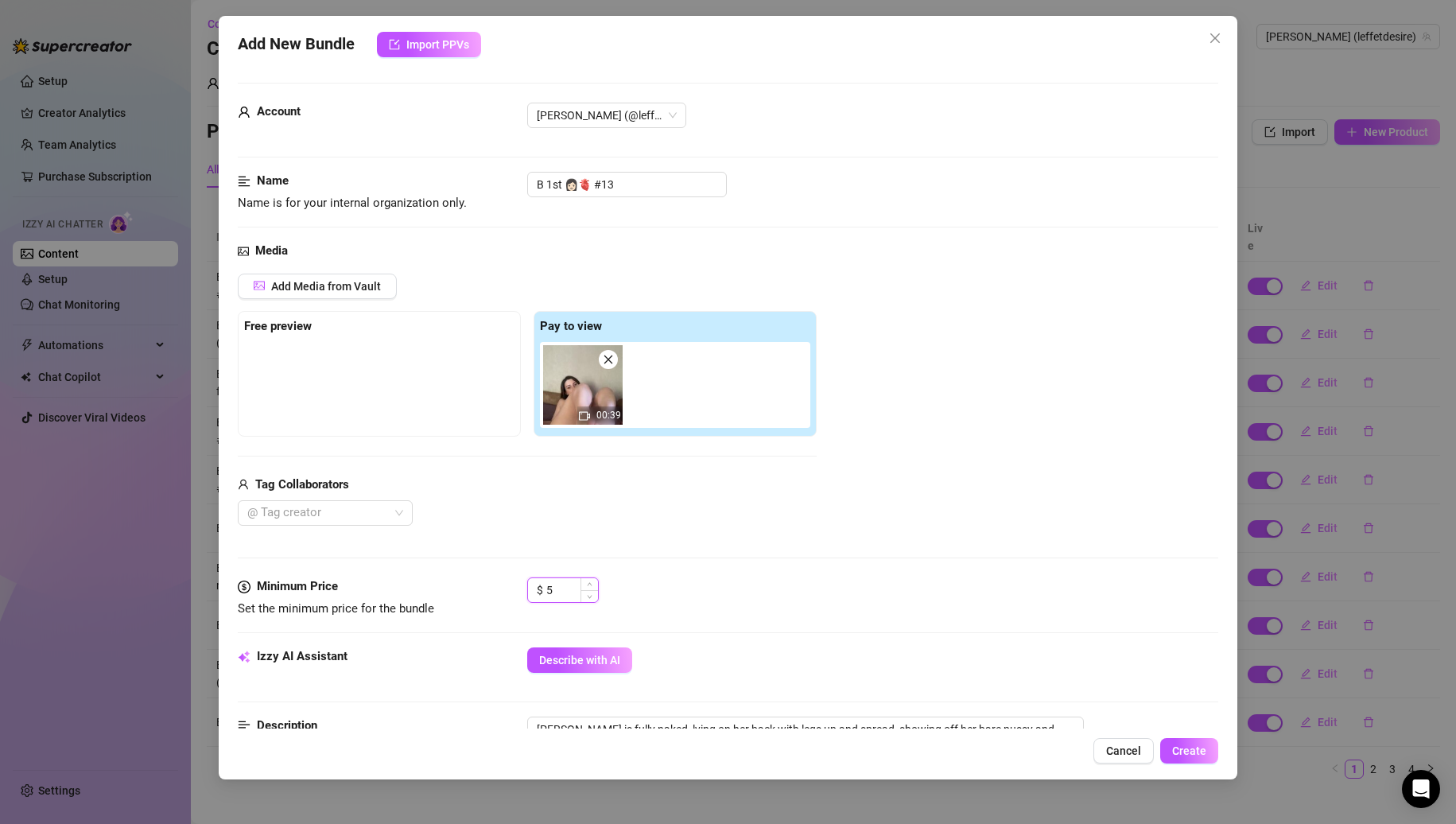
click at [554, 587] on input "5" at bounding box center [572, 590] width 52 height 24
click at [1204, 755] on span "Create" at bounding box center [1189, 751] width 34 height 13
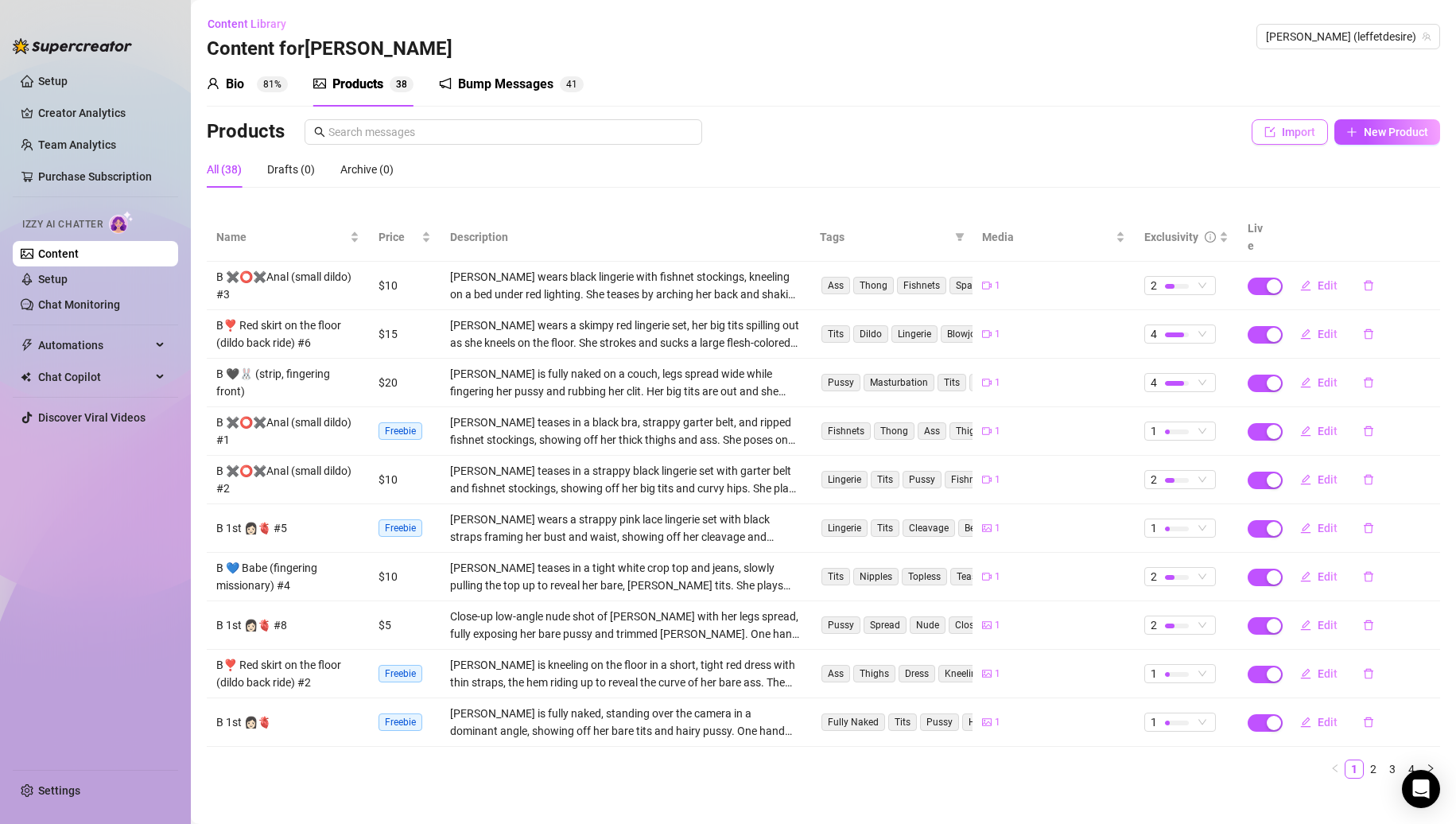
click at [1299, 140] on button "Import" at bounding box center [1289, 132] width 76 height 25
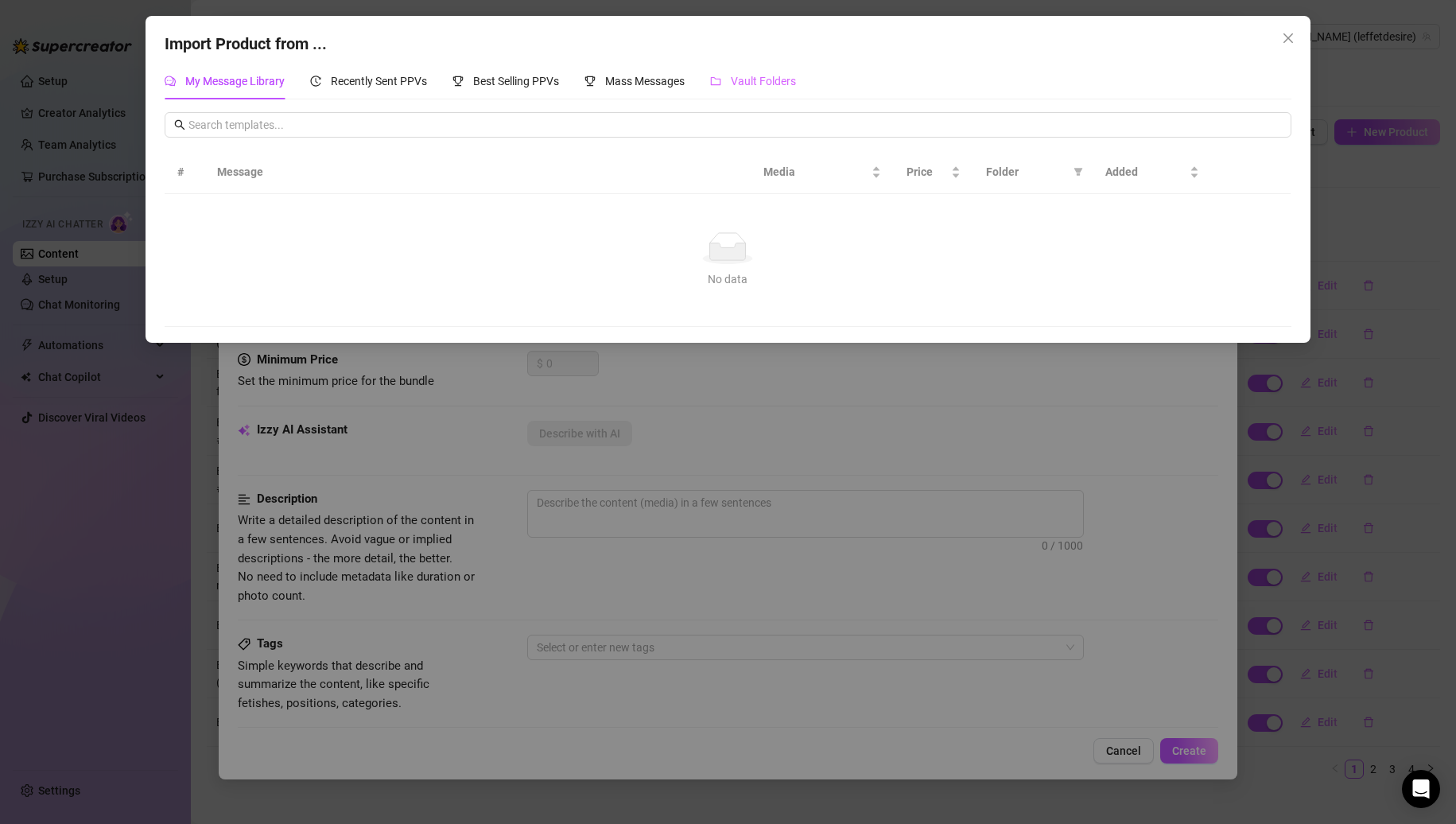
click at [754, 93] on div "Vault Folders" at bounding box center [753, 81] width 86 height 37
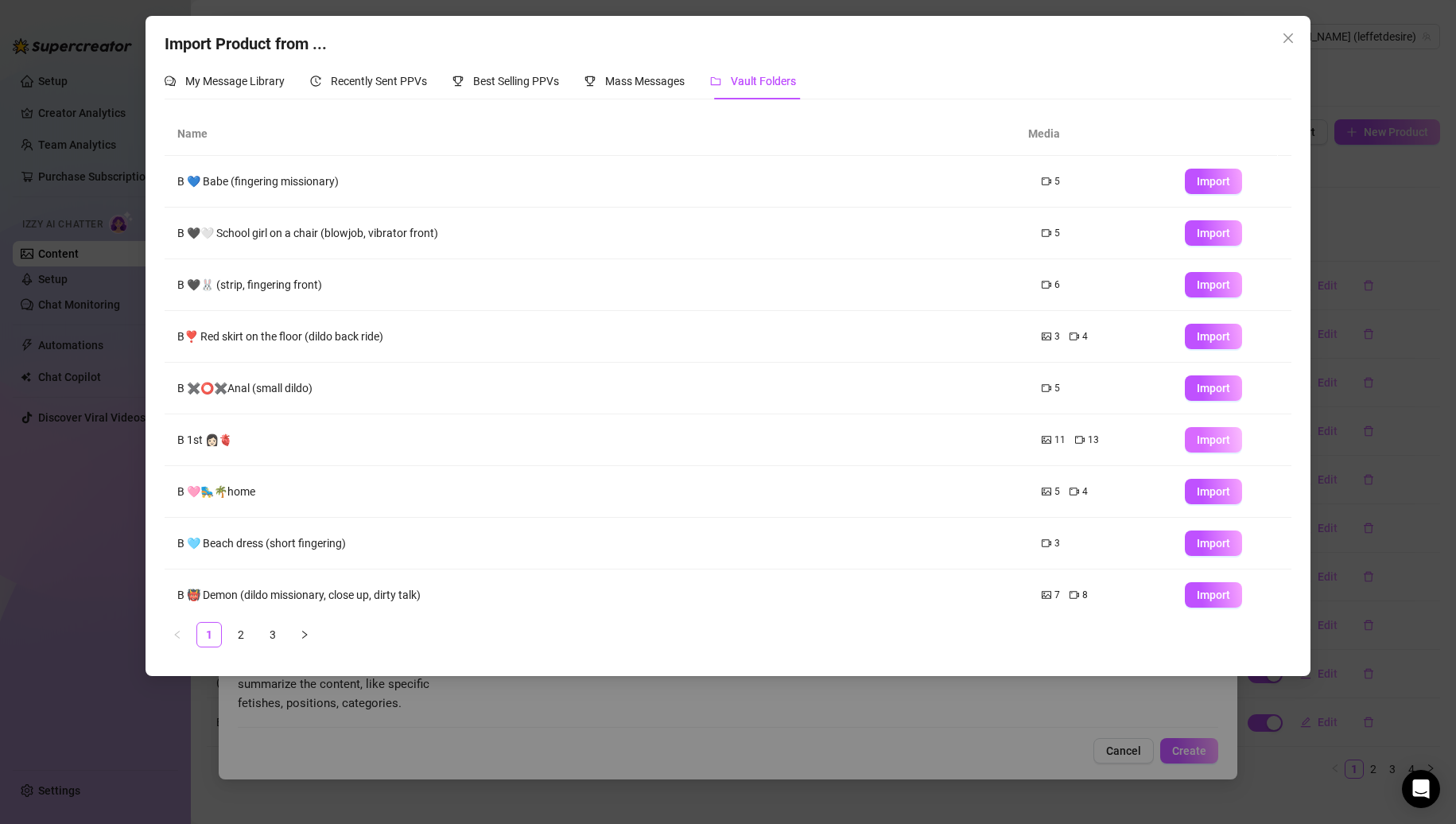
click at [1197, 438] on span "Import" at bounding box center [1213, 439] width 34 height 13
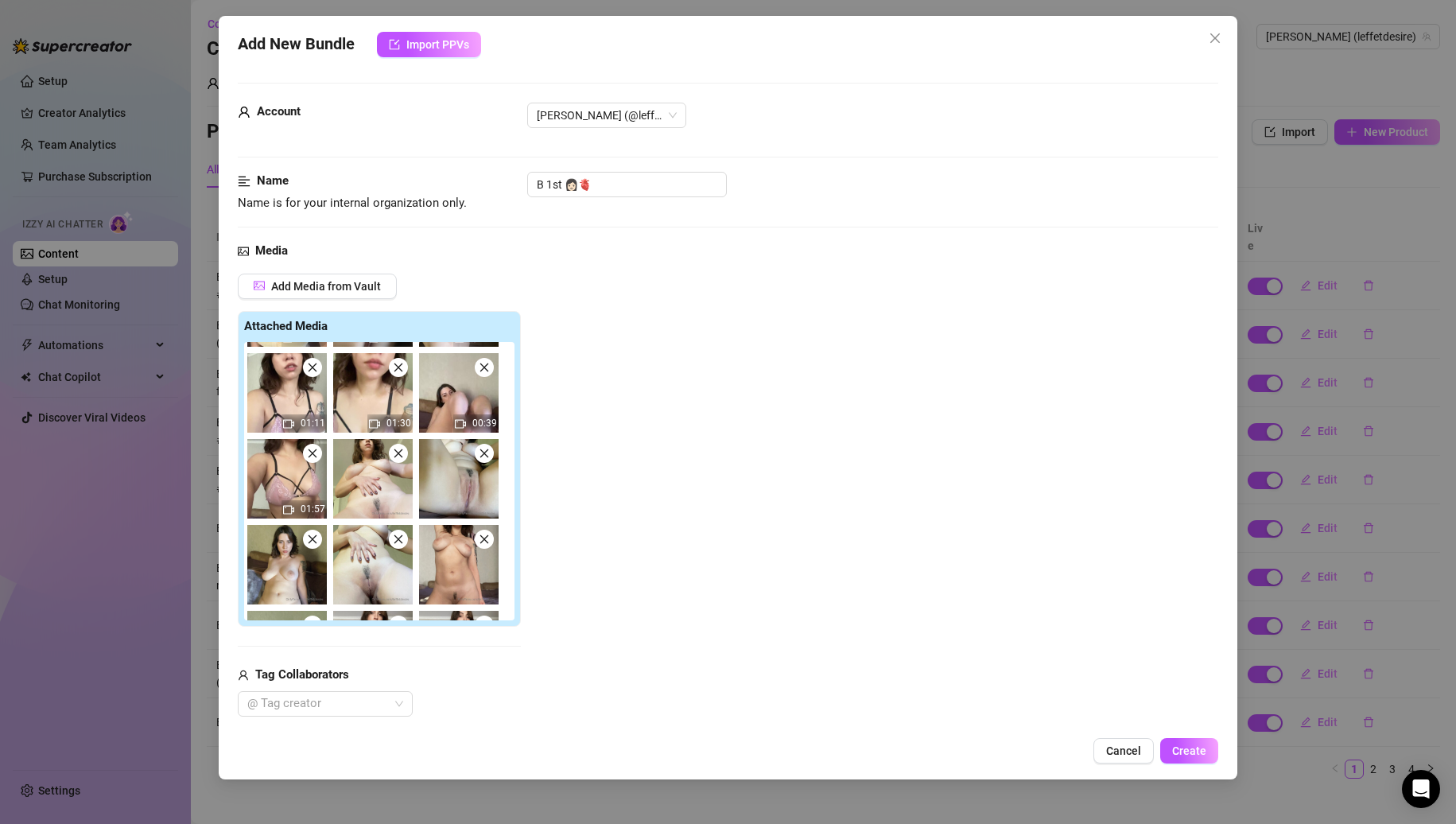
scroll to position [171, 0]
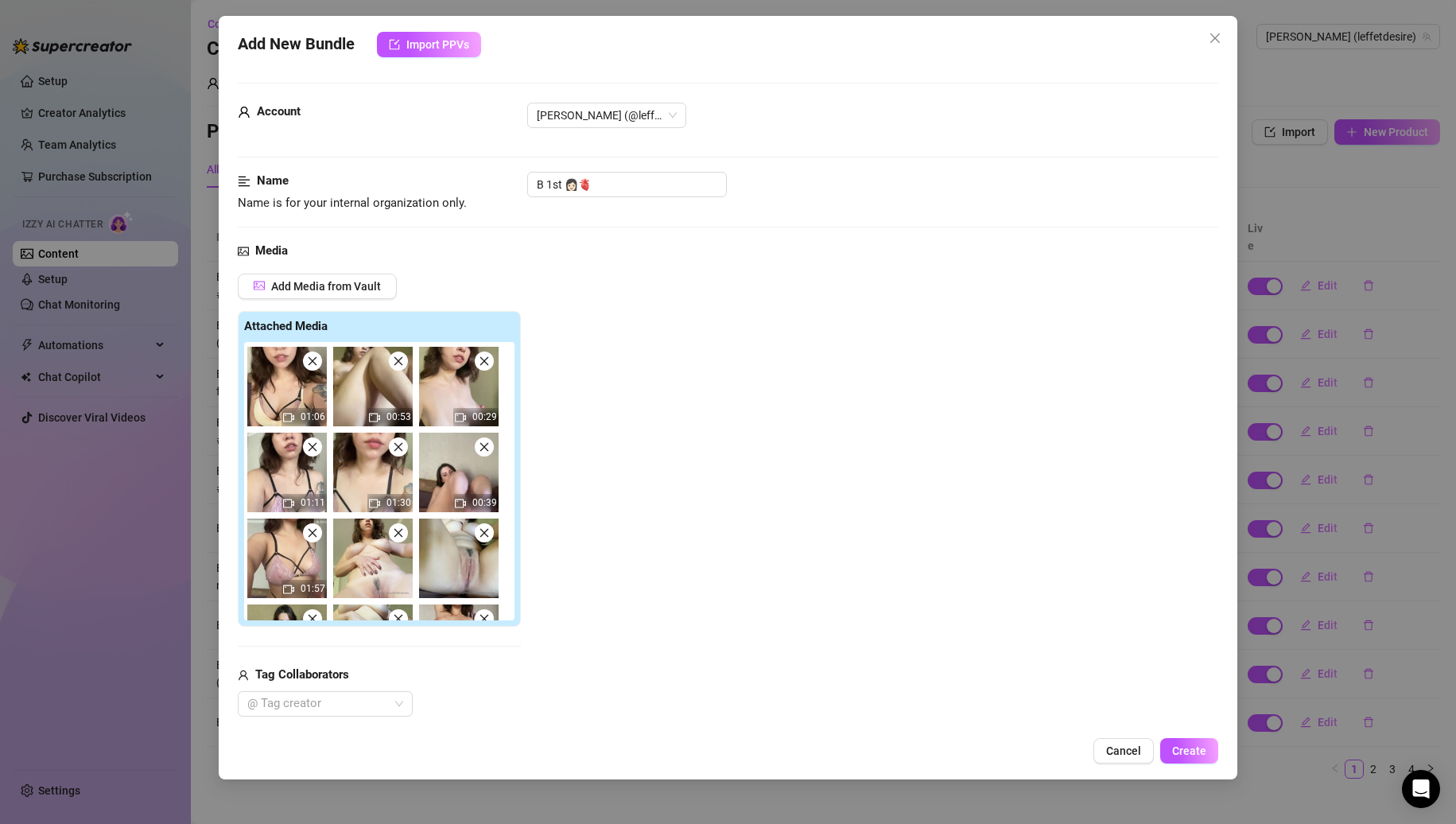
click at [314, 530] on icon "close" at bounding box center [313, 533] width 12 height 12
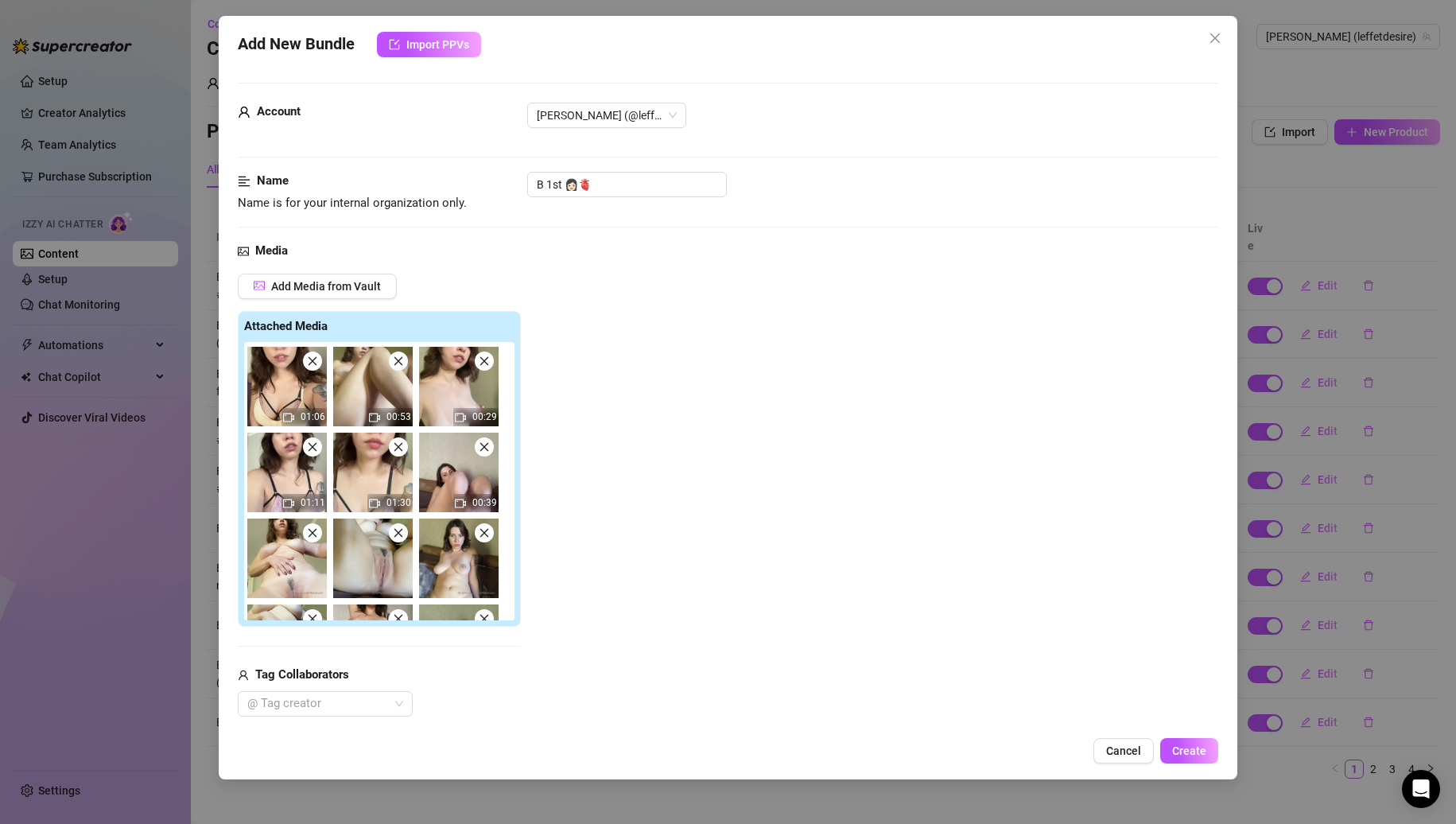
click at [314, 530] on icon "close" at bounding box center [313, 533] width 12 height 12
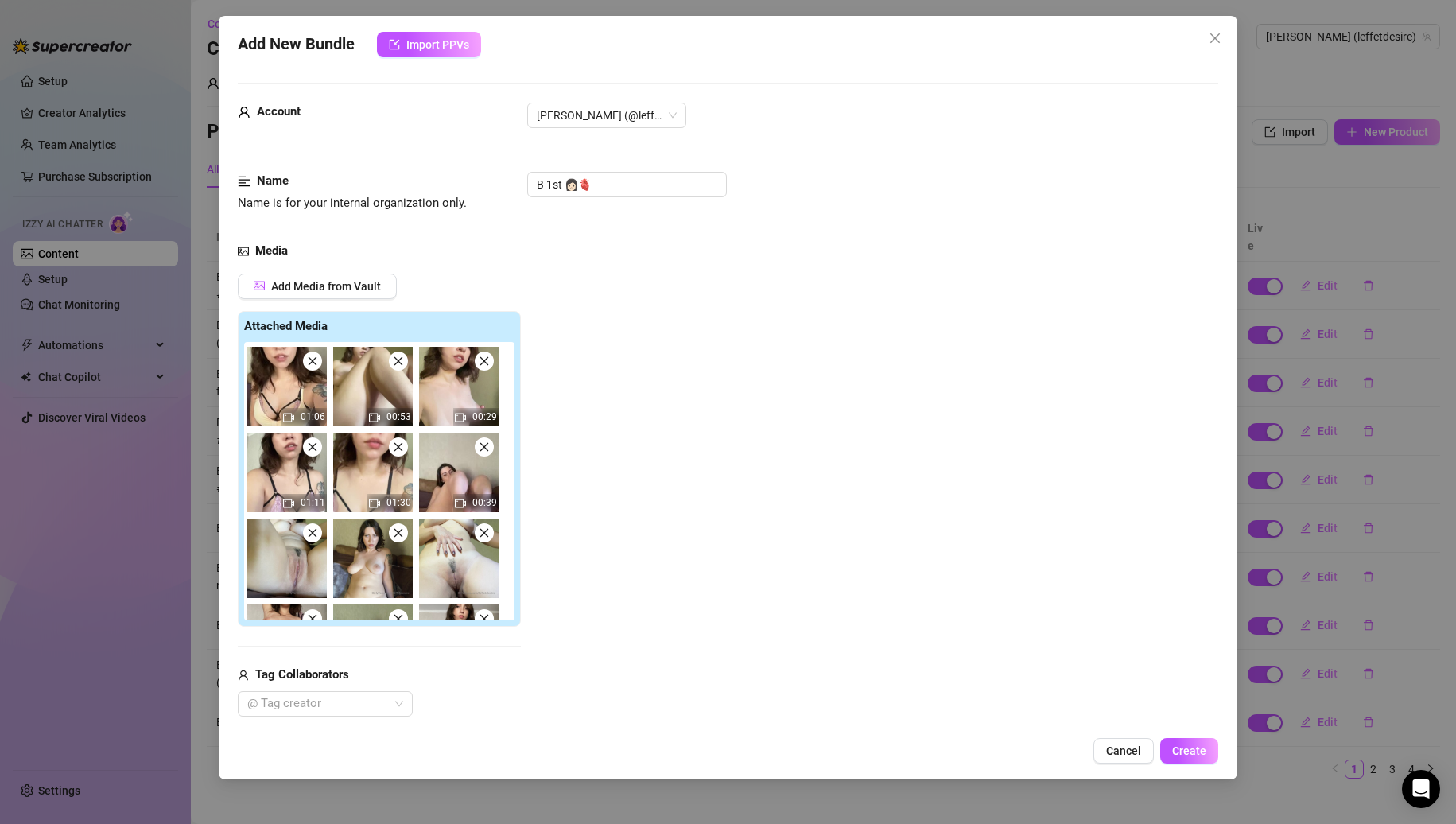
click at [314, 530] on icon "close" at bounding box center [313, 533] width 12 height 12
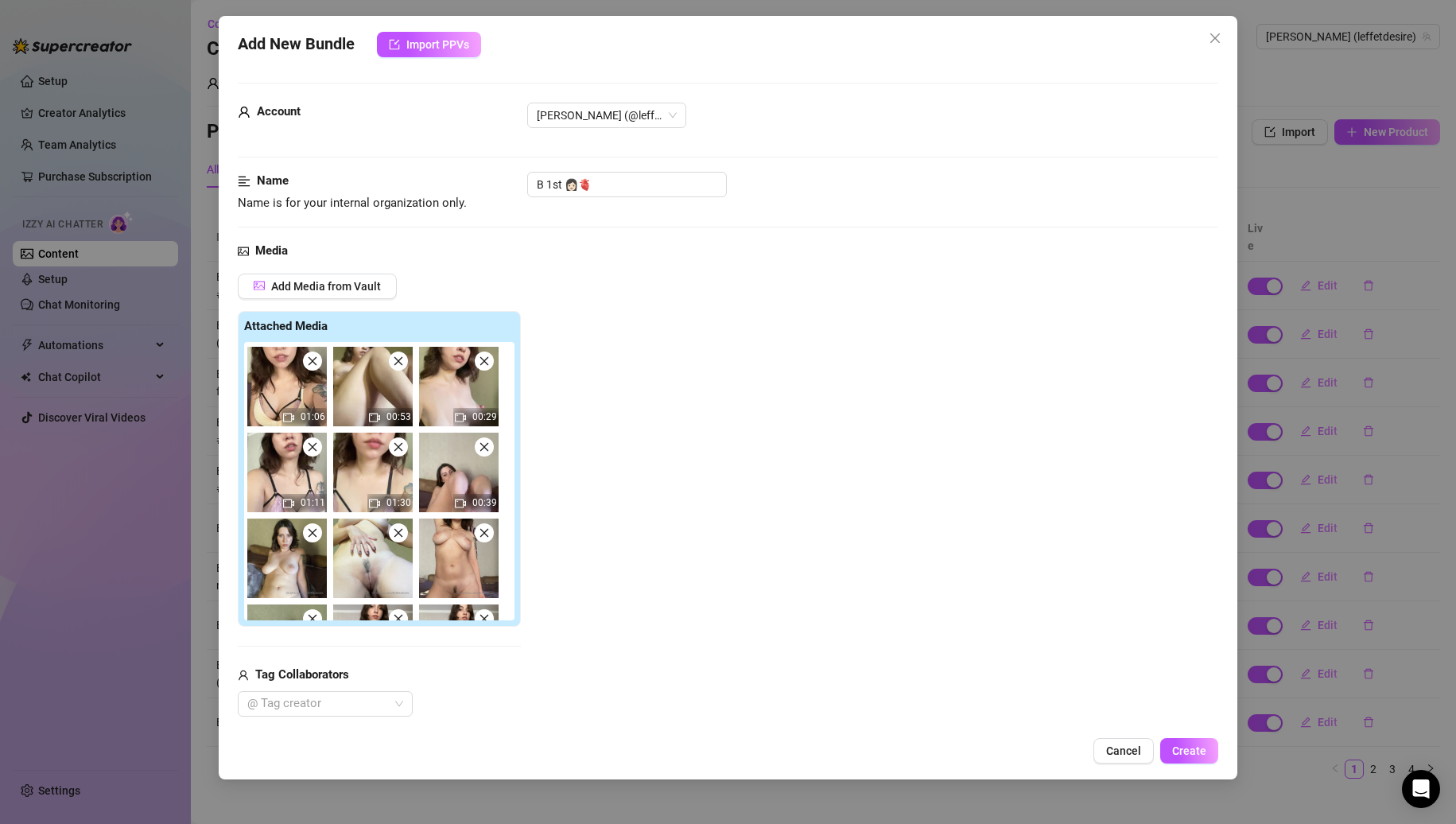
click at [314, 530] on icon "close" at bounding box center [313, 533] width 12 height 12
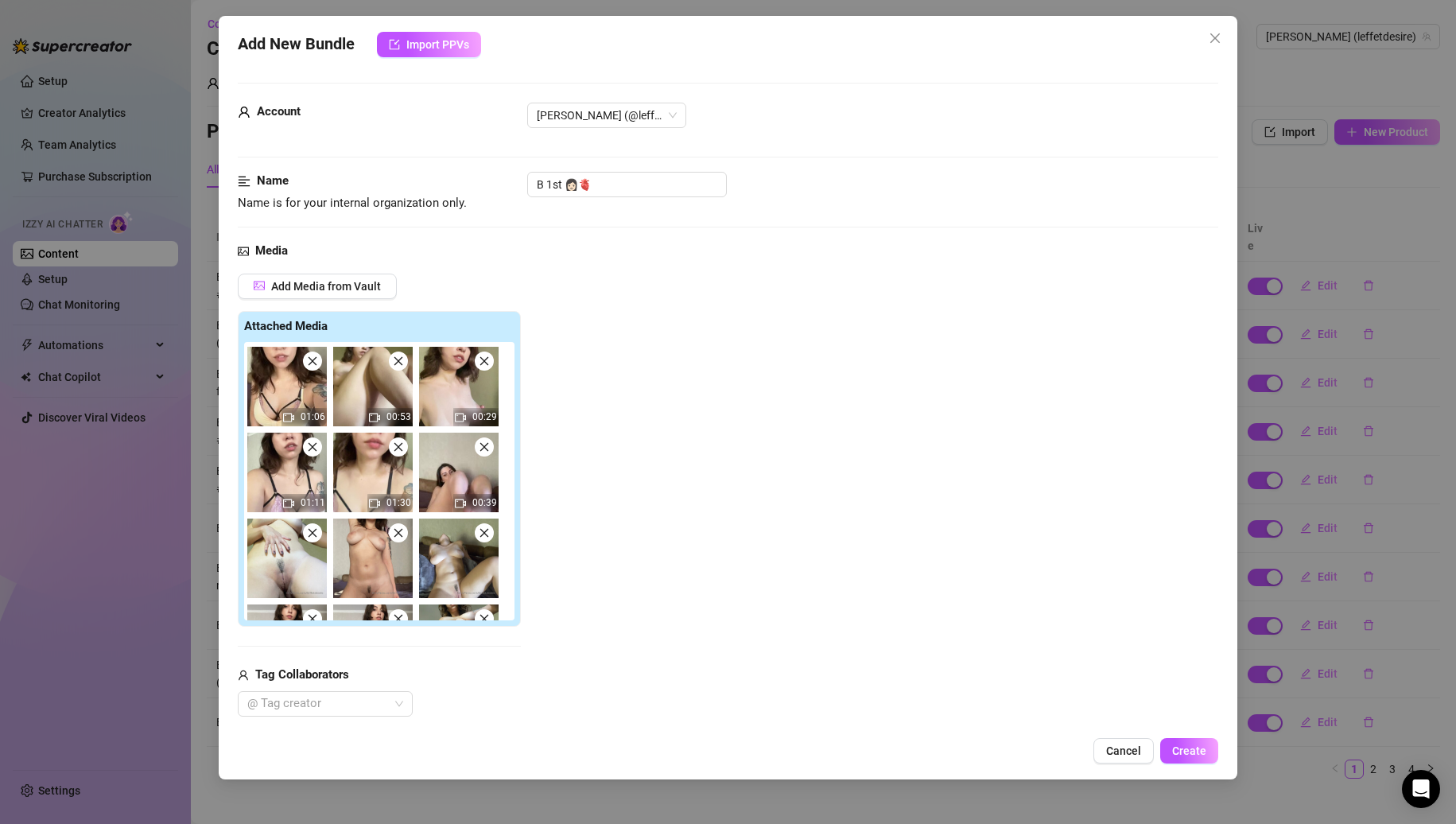
click at [314, 530] on icon "close" at bounding box center [313, 533] width 12 height 12
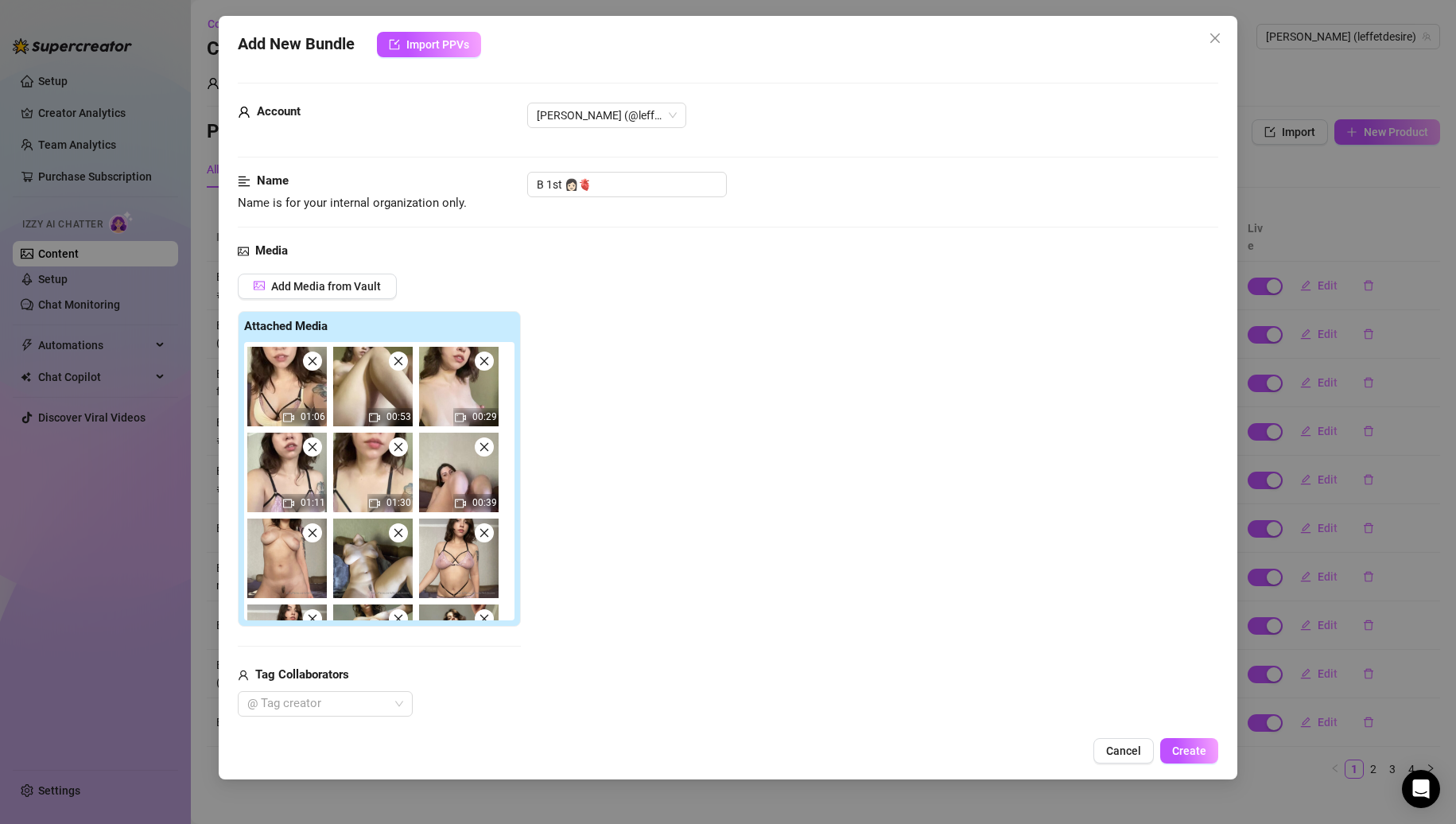
click at [314, 530] on icon "close" at bounding box center [313, 533] width 12 height 12
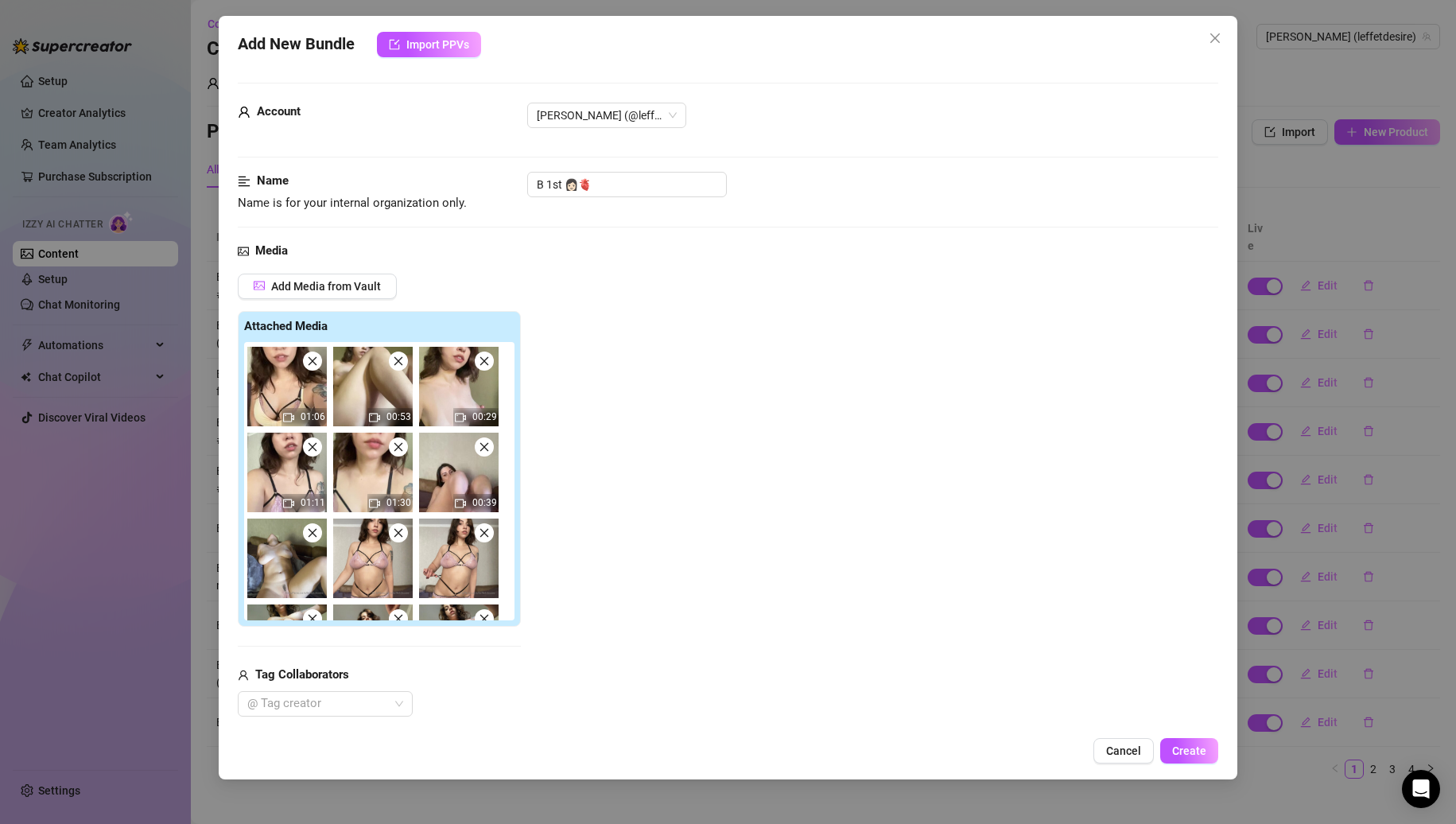
click at [314, 530] on icon "close" at bounding box center [313, 533] width 12 height 12
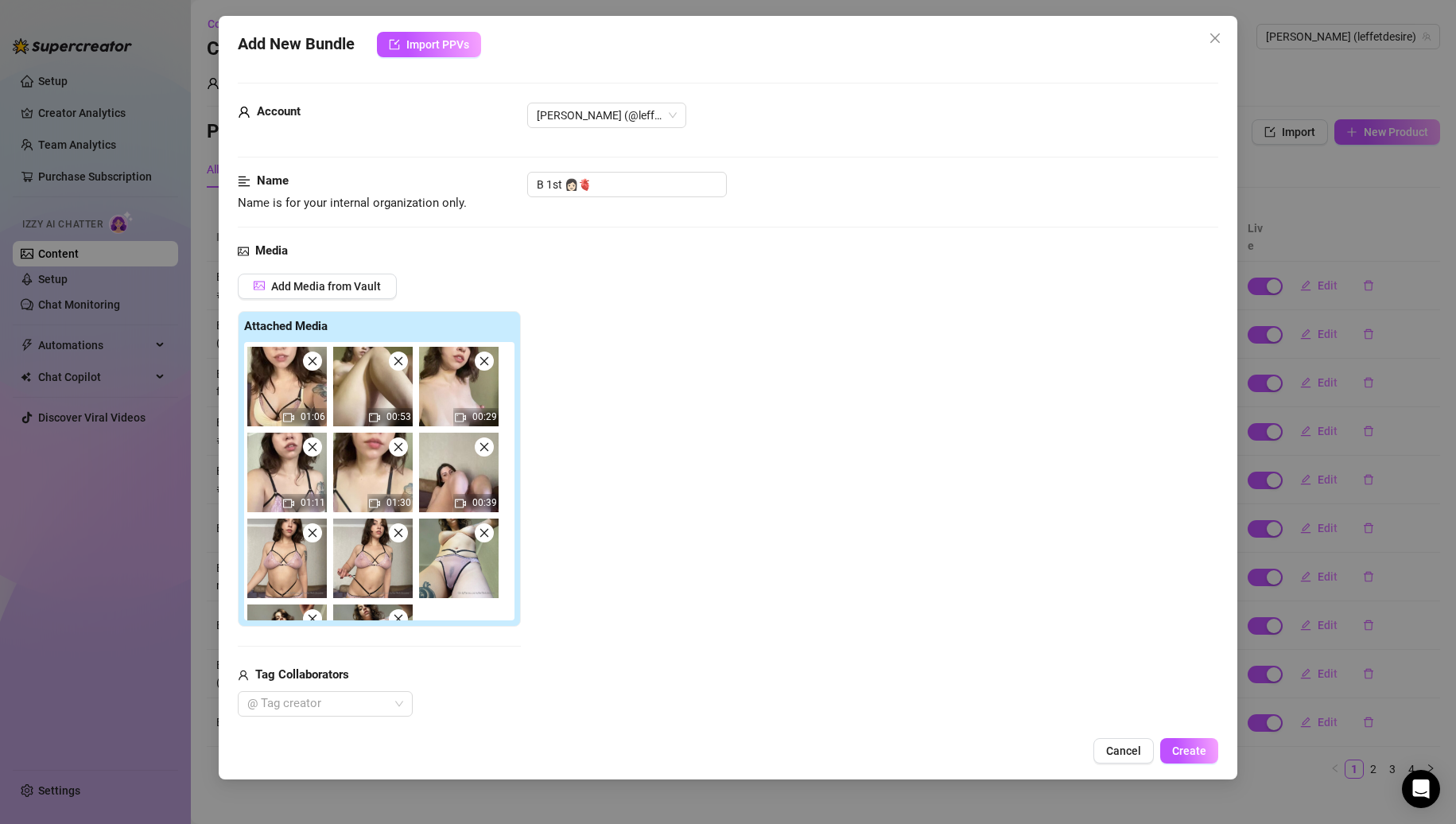
click at [314, 530] on icon "close" at bounding box center [313, 533] width 12 height 12
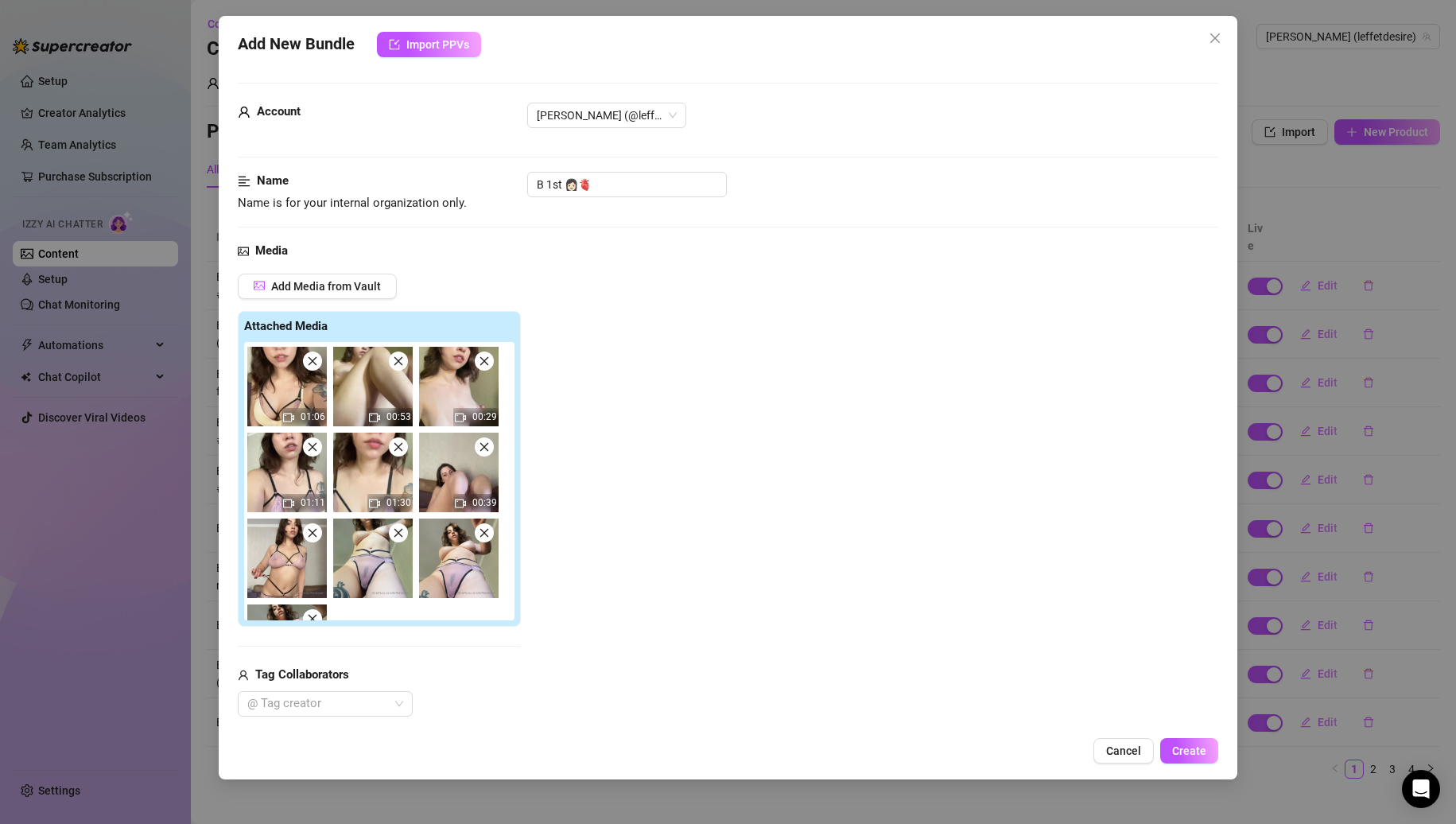
click at [314, 530] on icon "close" at bounding box center [313, 533] width 12 height 12
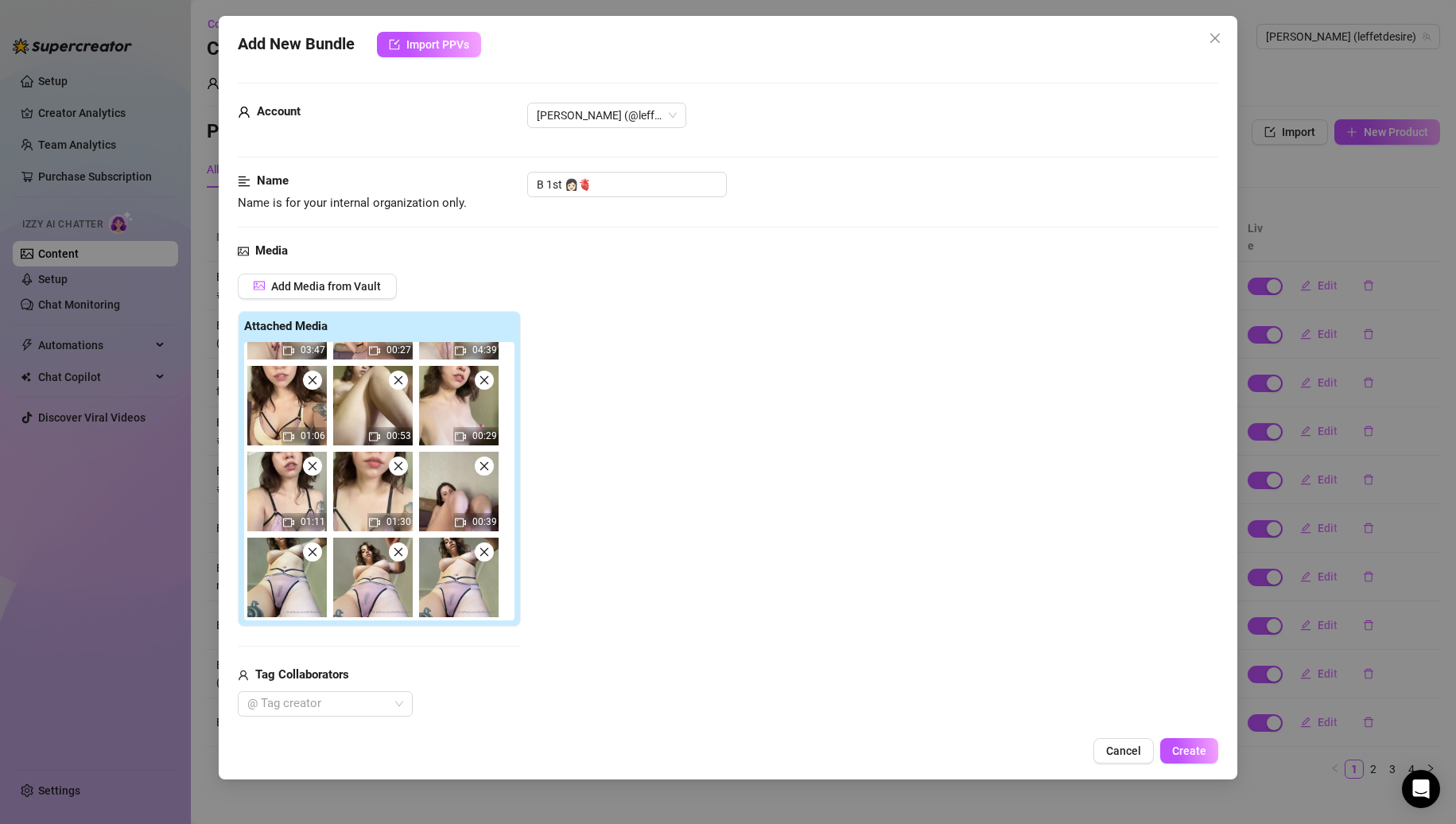
scroll to position [151, 0]
click at [307, 549] on icon "close" at bounding box center [313, 552] width 12 height 12
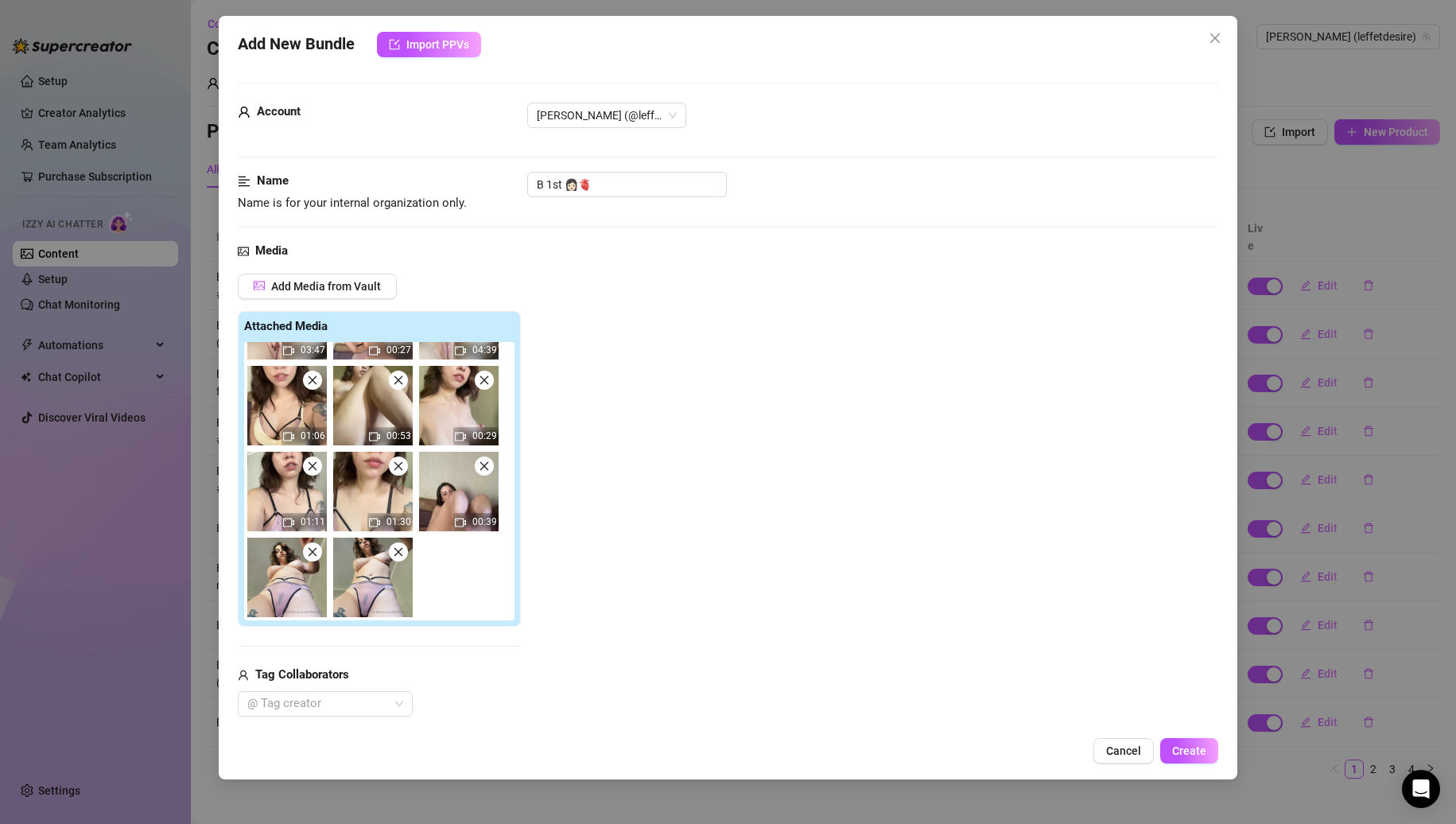
click at [307, 549] on icon "close" at bounding box center [313, 552] width 12 height 12
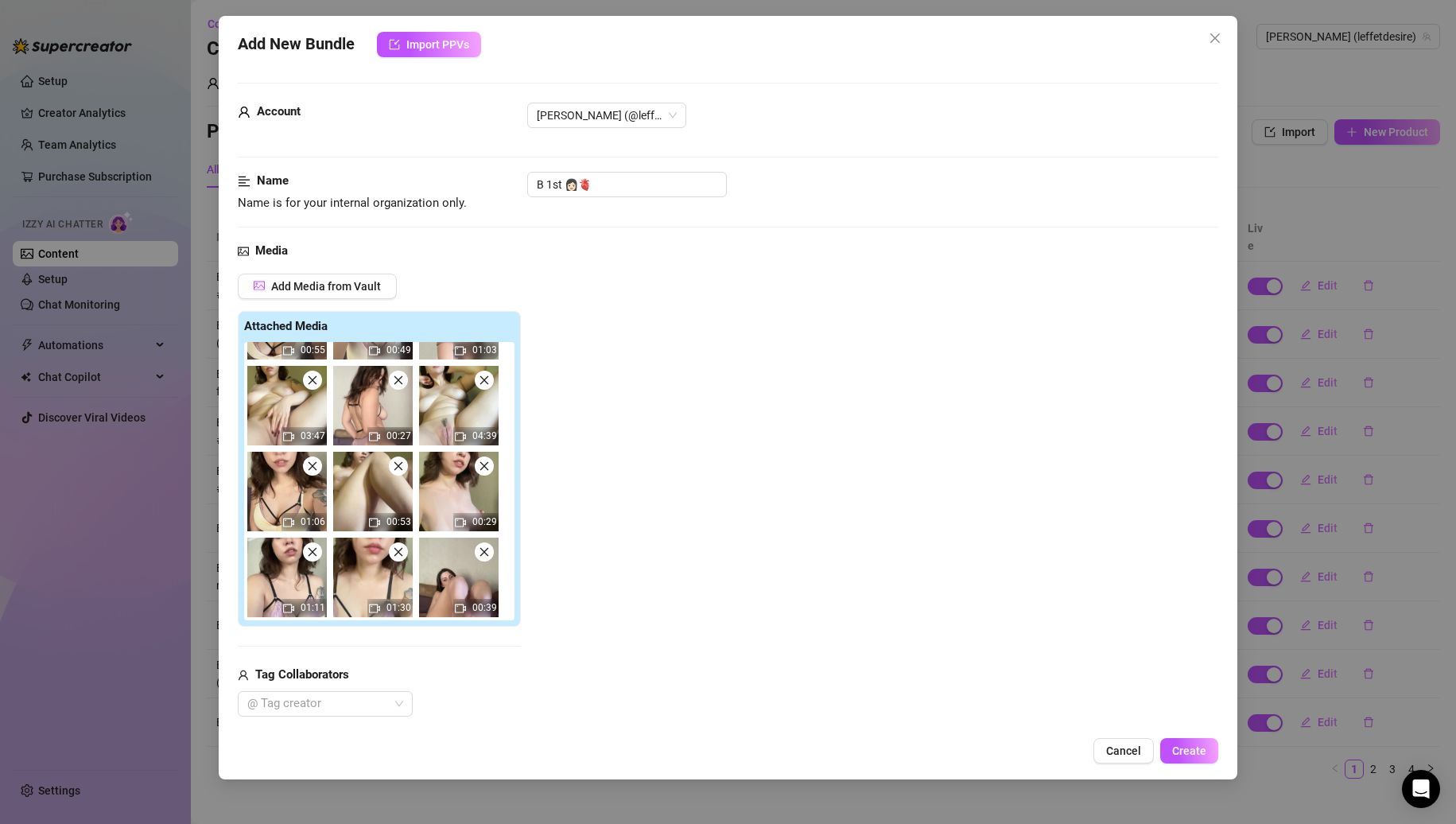
click at [480, 545] on span at bounding box center [485, 552] width 19 height 19
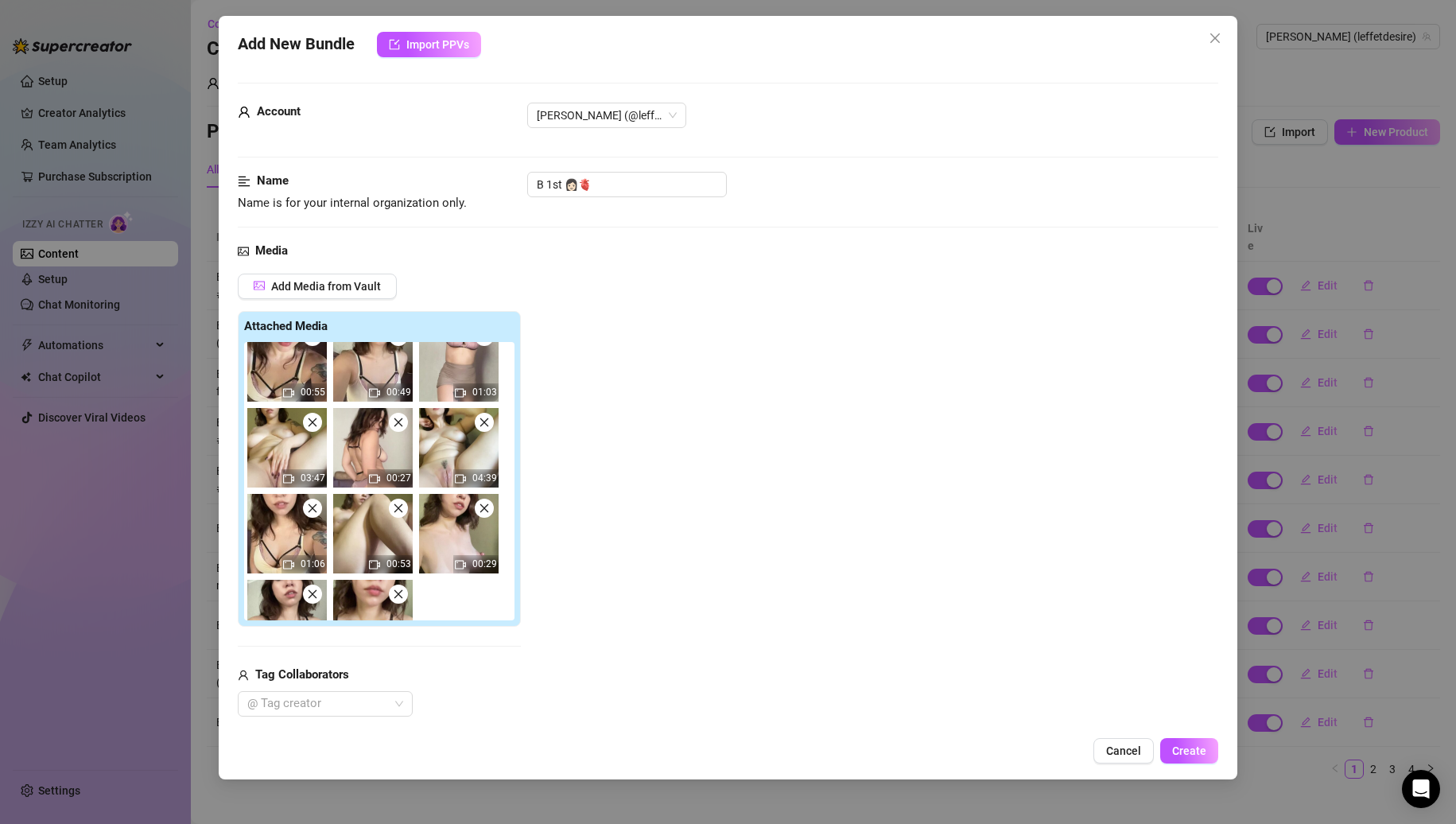
scroll to position [0, 0]
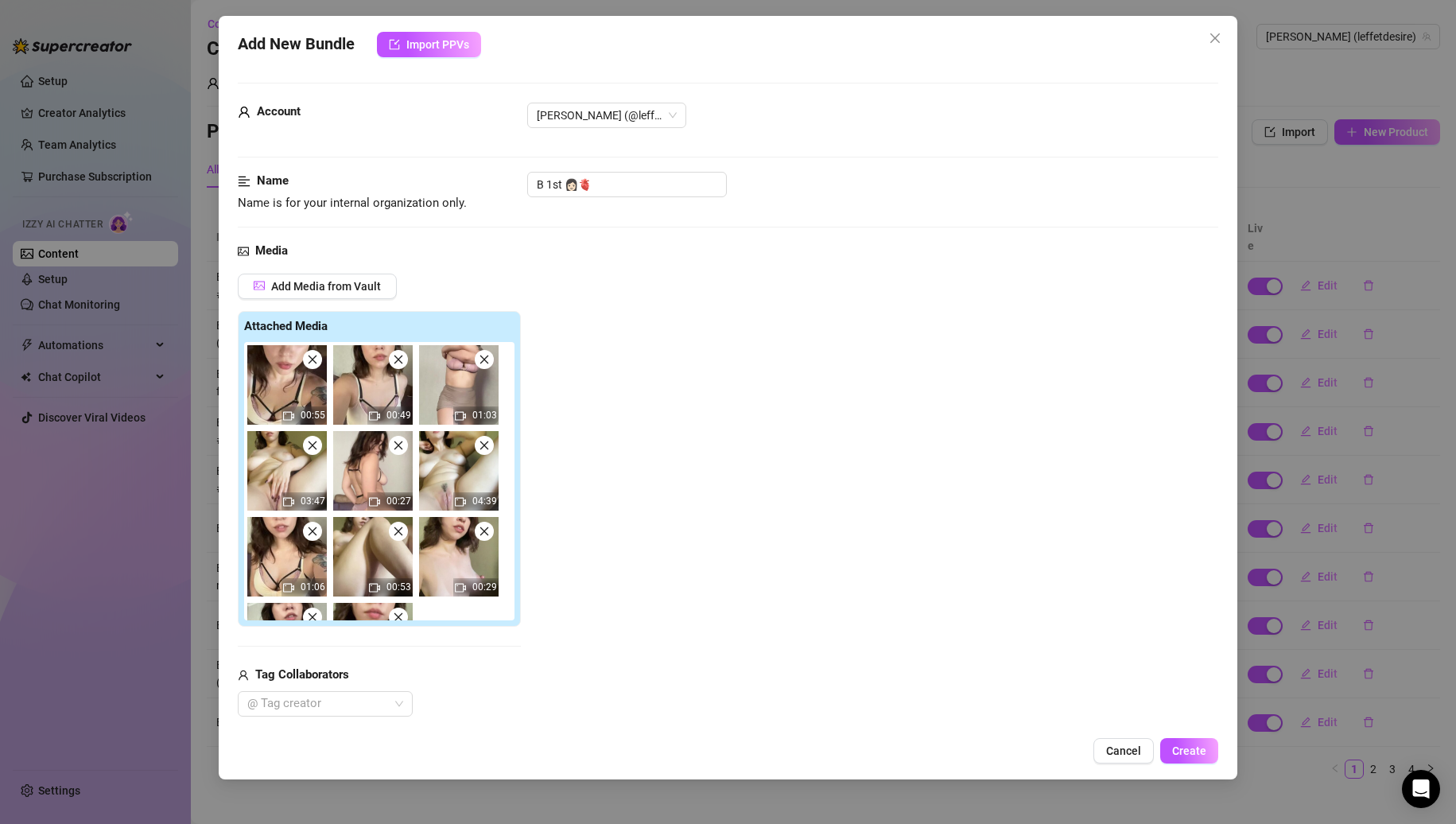
click at [317, 362] on icon "close" at bounding box center [313, 359] width 12 height 12
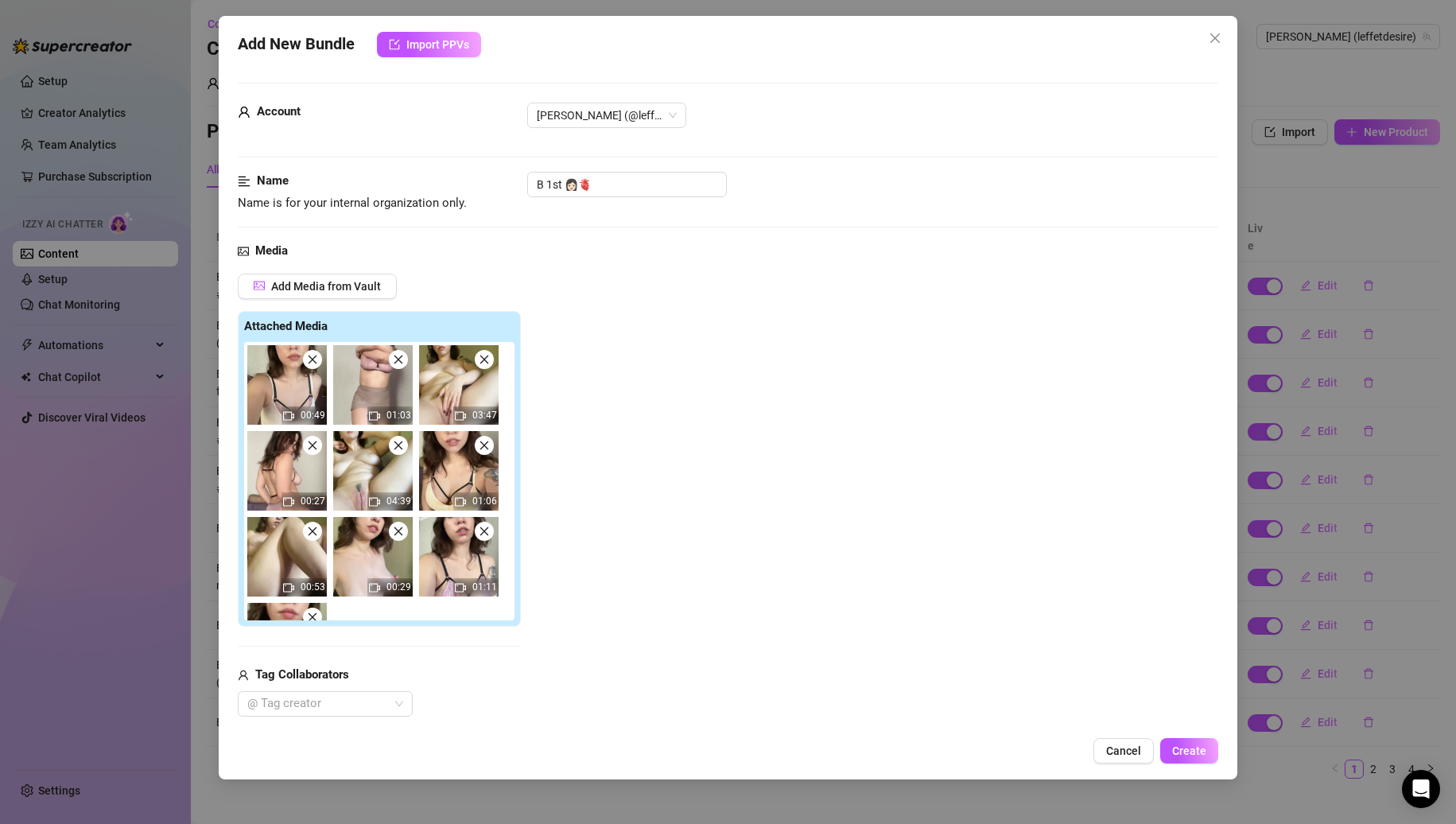
click at [317, 362] on icon "close" at bounding box center [313, 359] width 12 height 12
click at [393, 362] on icon "close" at bounding box center [399, 359] width 12 height 12
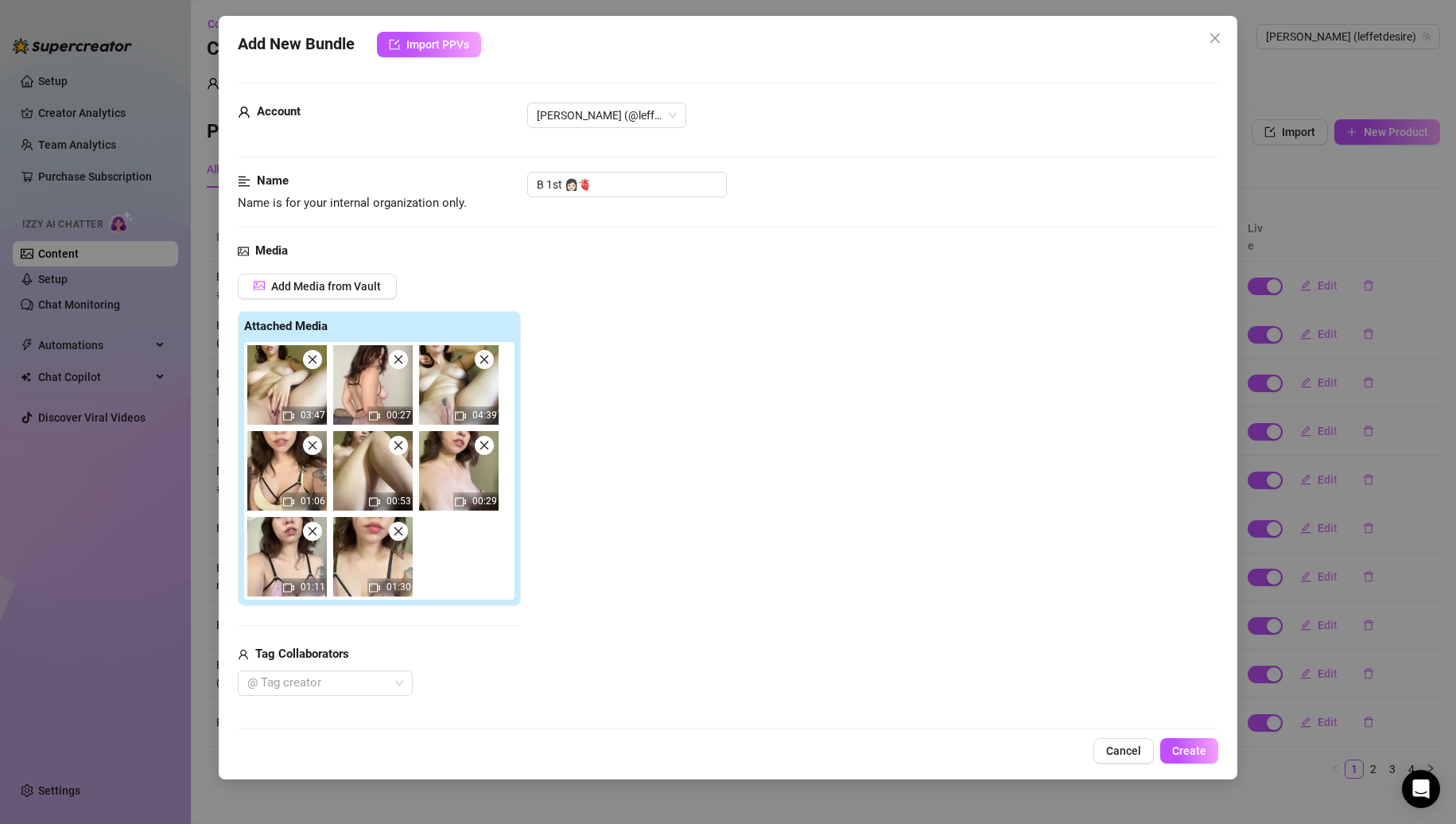
click at [317, 362] on icon "close" at bounding box center [313, 359] width 12 height 12
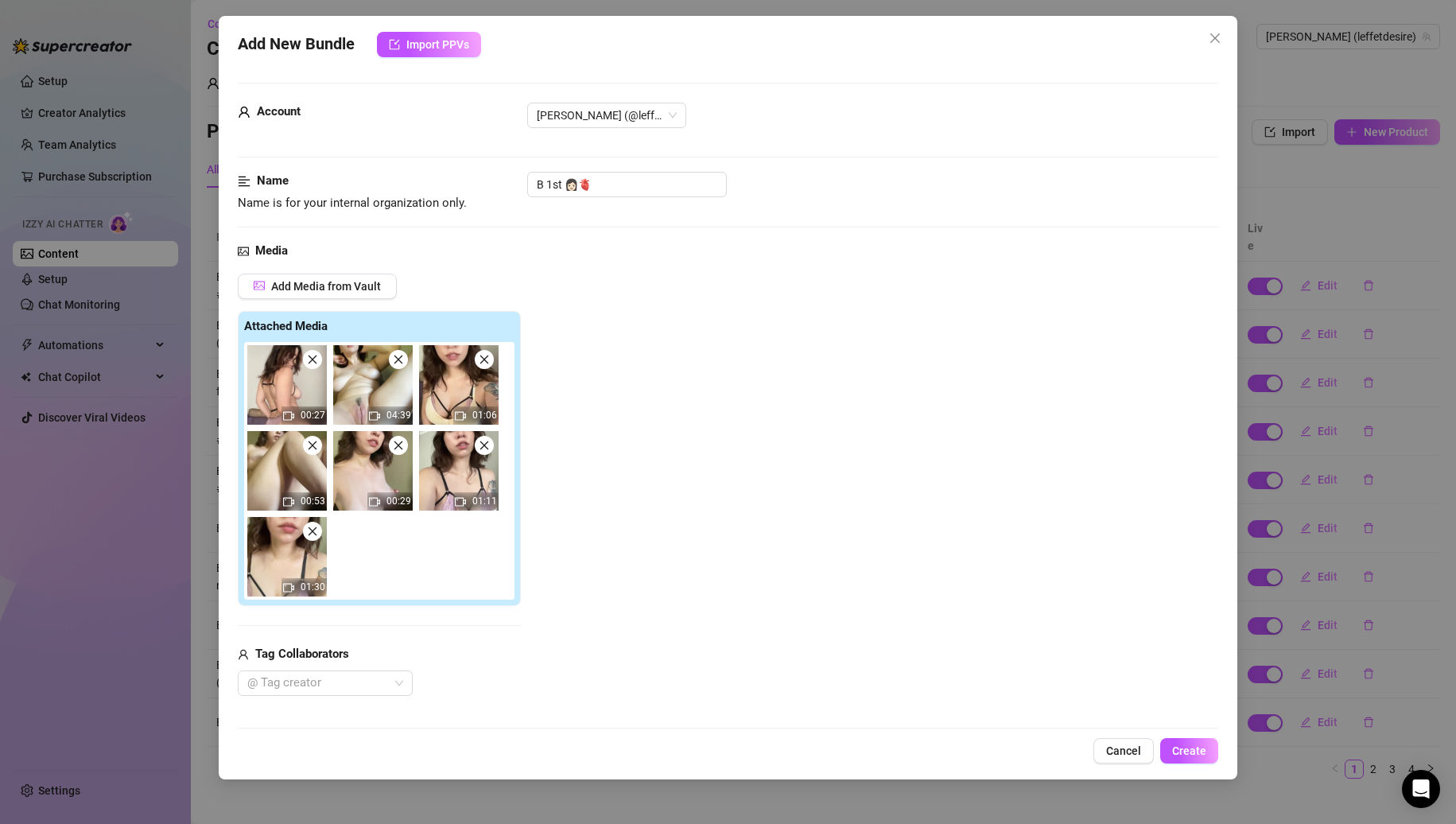
click at [317, 362] on icon "close" at bounding box center [313, 359] width 12 height 12
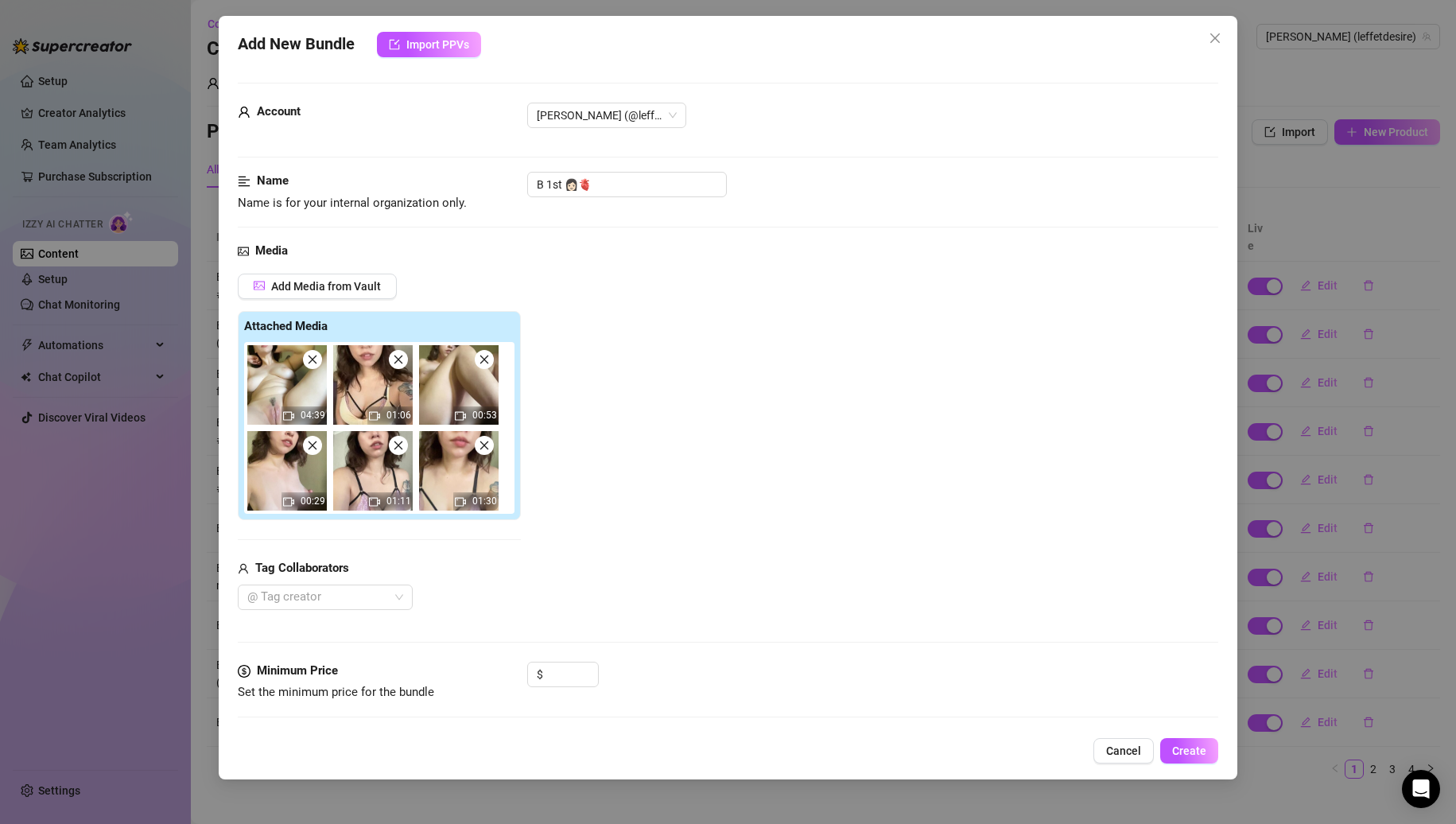
click at [317, 362] on icon "close" at bounding box center [313, 359] width 12 height 12
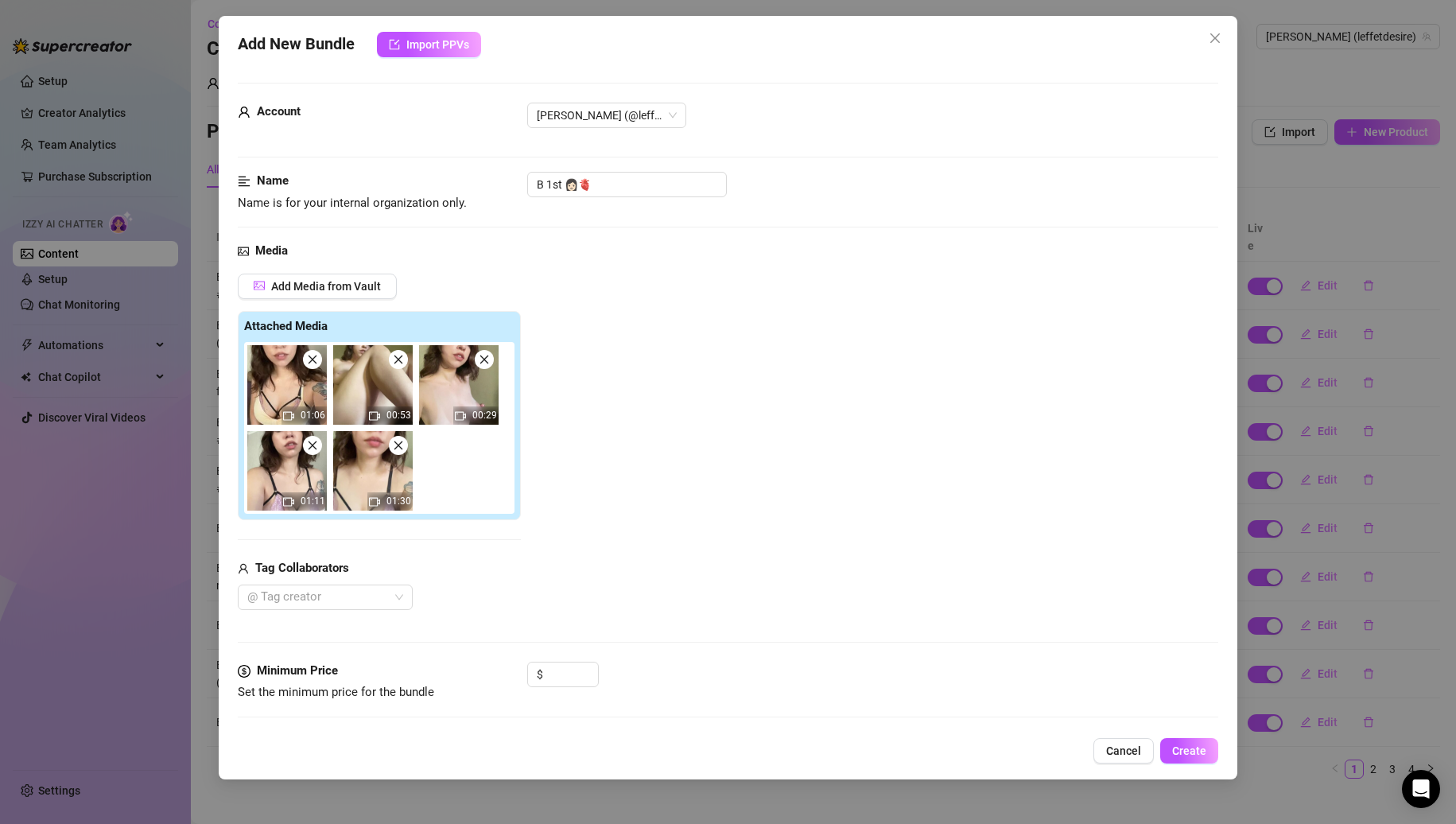
click at [317, 362] on icon "close" at bounding box center [313, 359] width 12 height 12
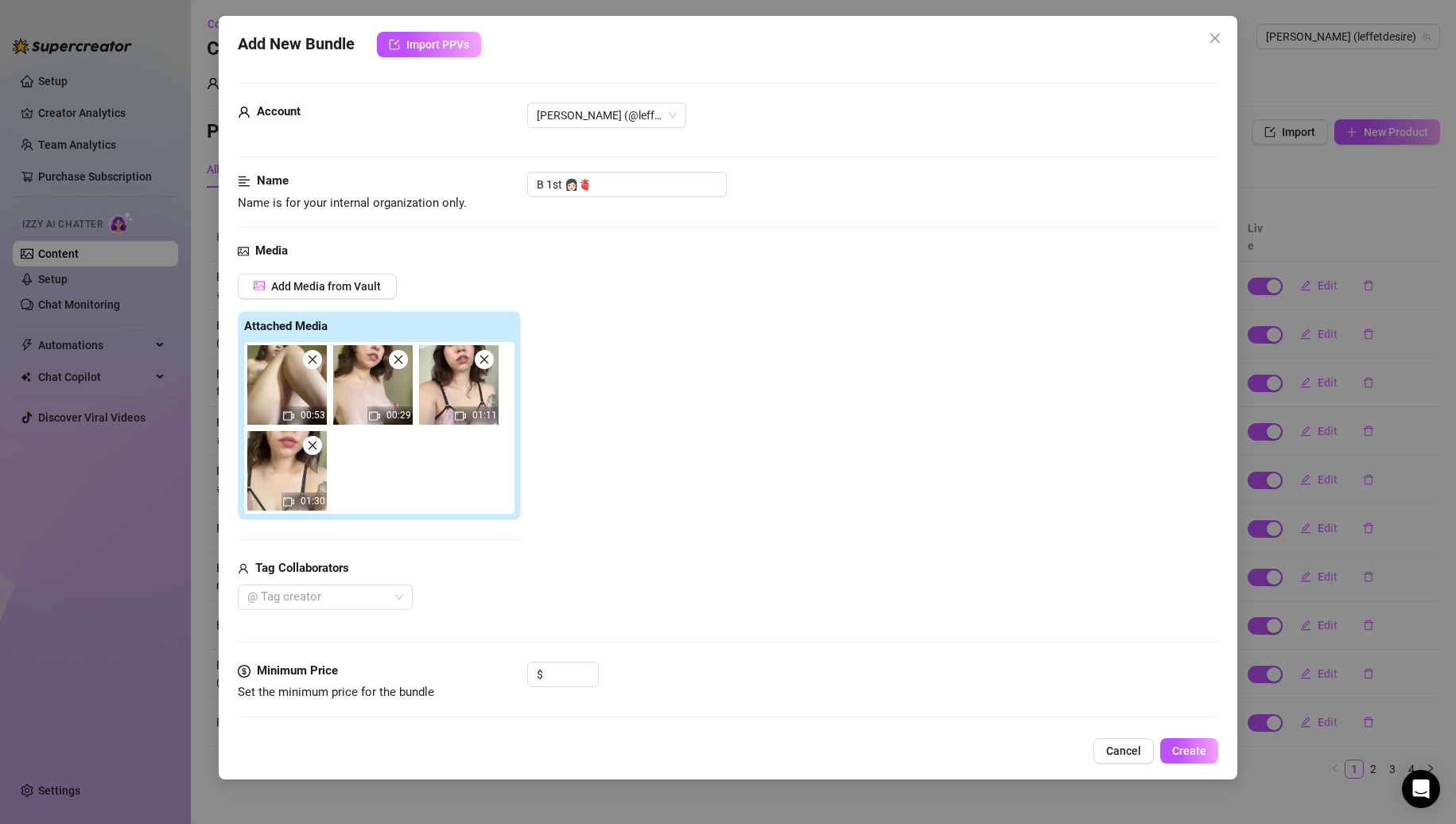
click at [317, 362] on icon "close" at bounding box center [313, 359] width 12 height 12
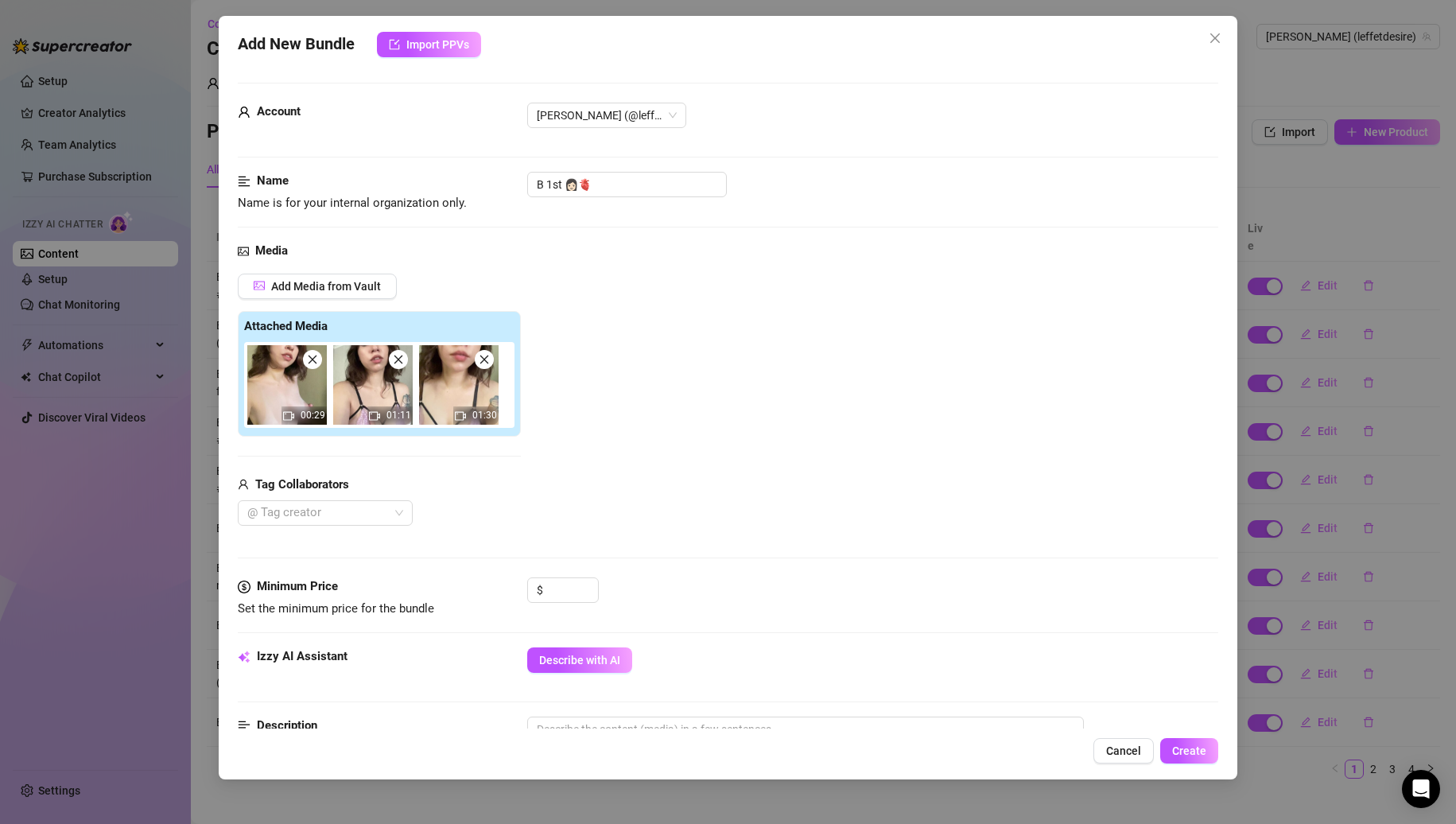
click at [317, 362] on icon "close" at bounding box center [313, 359] width 12 height 12
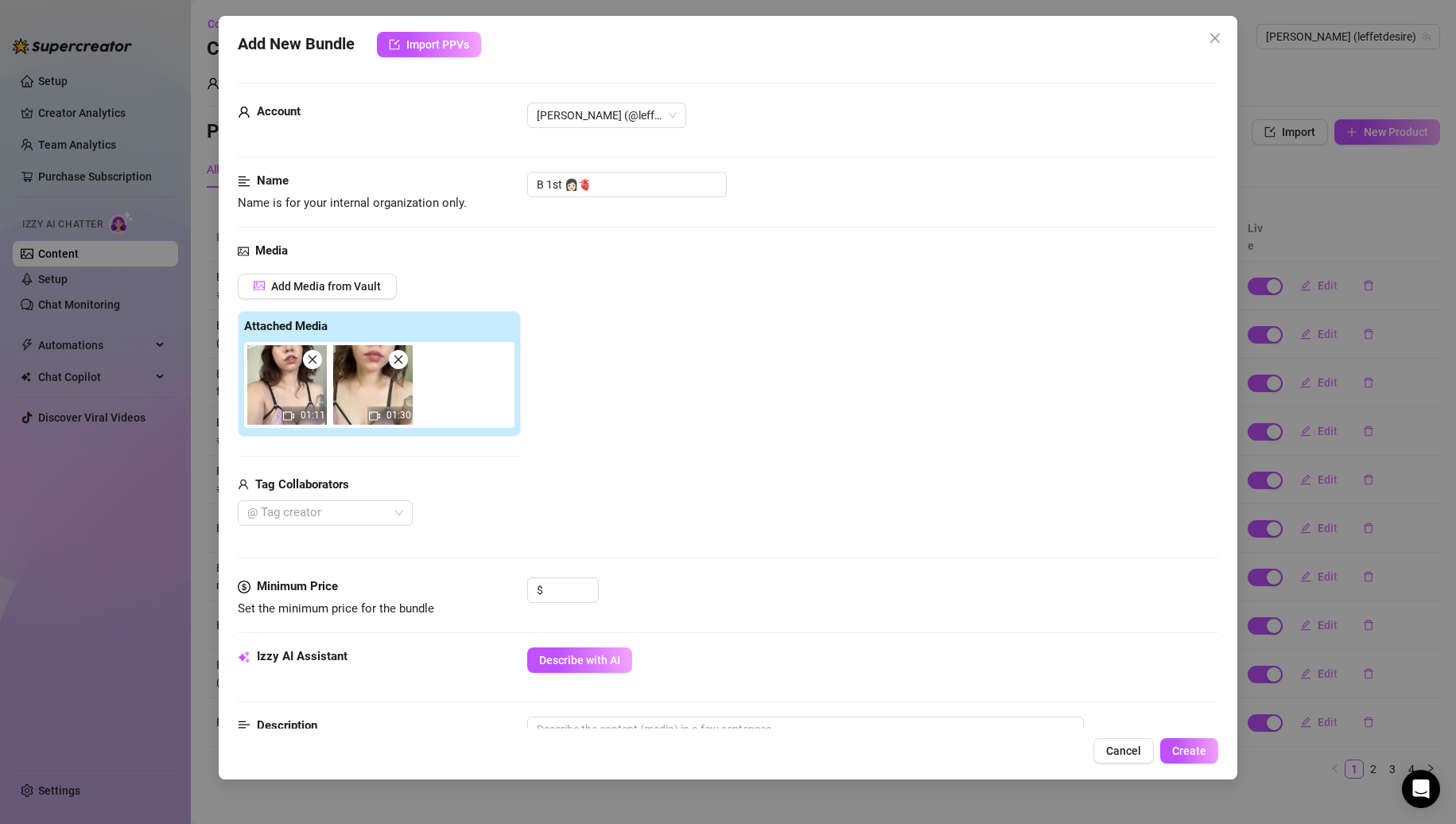
click at [317, 362] on icon "close" at bounding box center [313, 359] width 12 height 12
click at [642, 182] on input "B 1st 👩🏻🫀" at bounding box center [626, 184] width 199 height 25
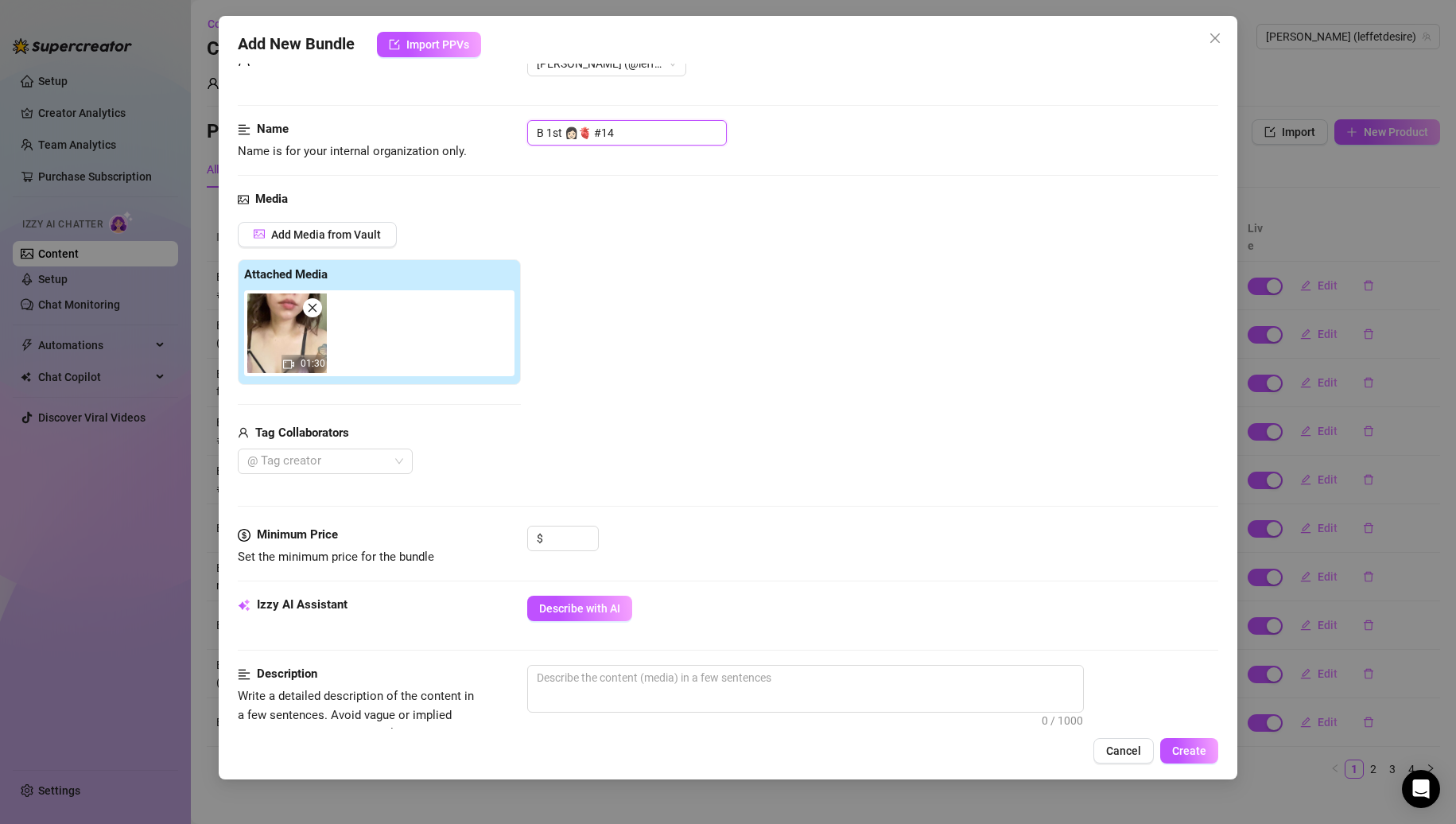
scroll to position [80, 0]
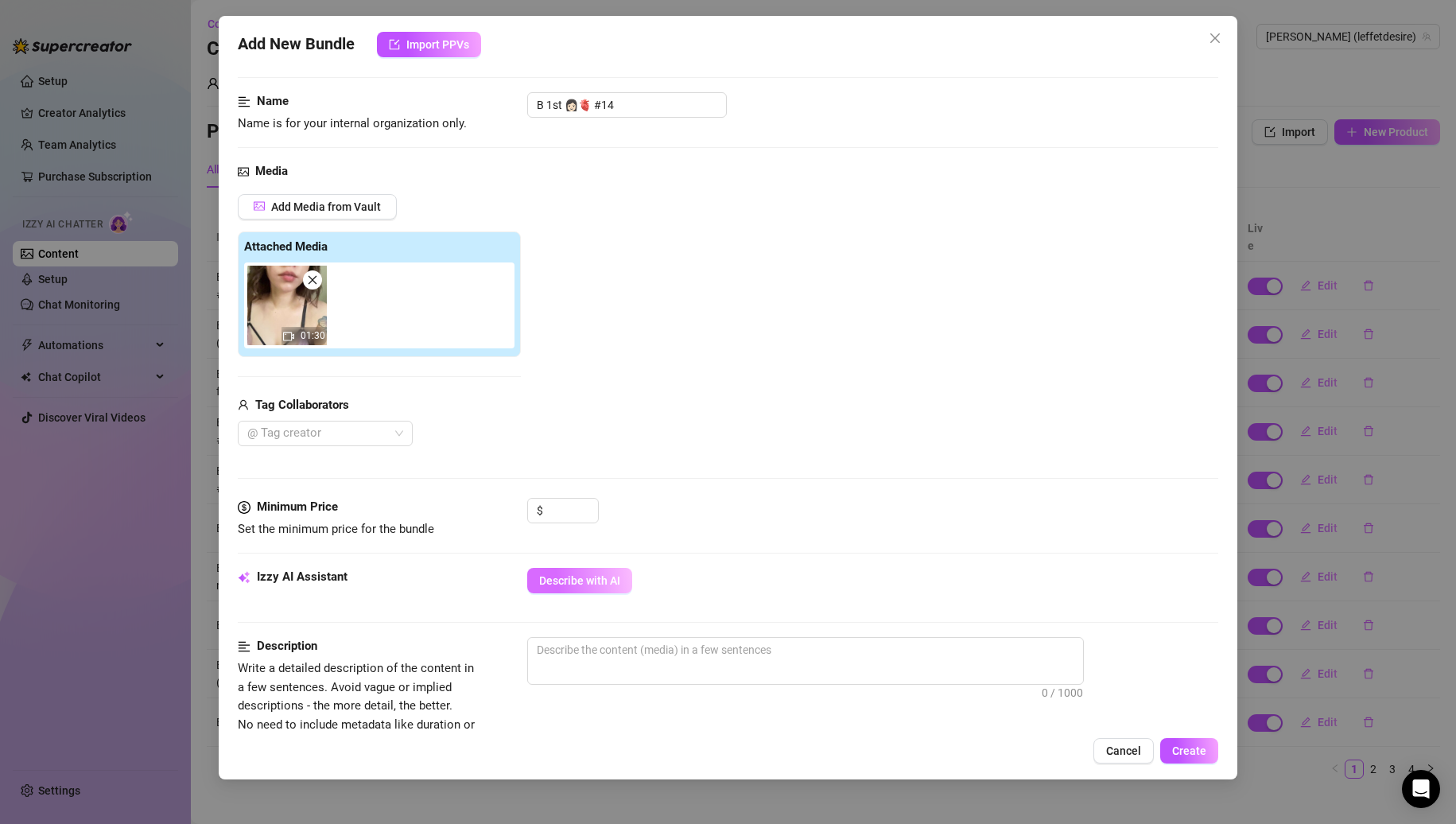
click at [550, 590] on button "Describe with AI" at bounding box center [579, 580] width 105 height 25
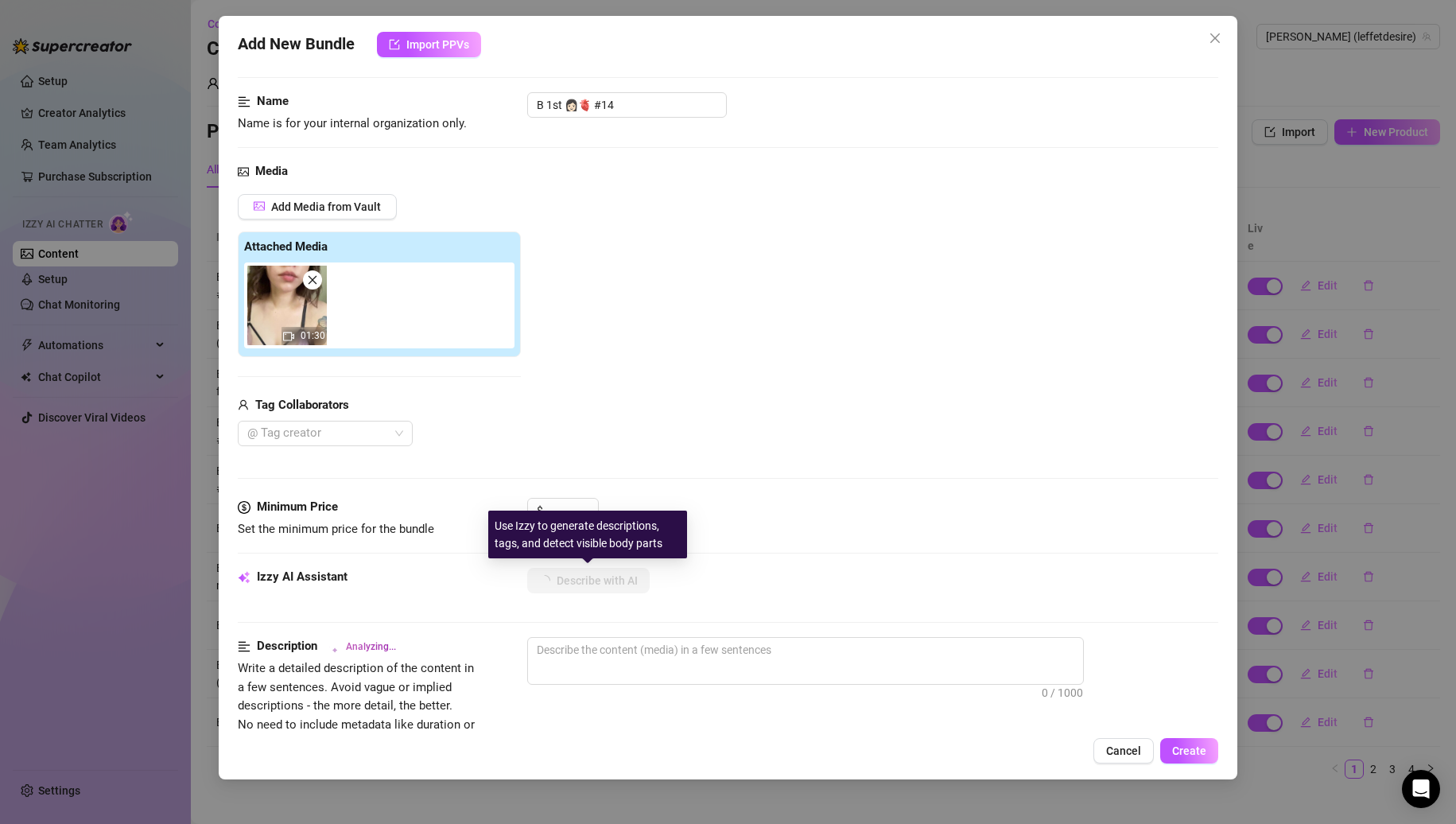
click at [563, 512] on div "Use Izzy to generate descriptions, tags, and detect visible body parts" at bounding box center [588, 535] width 199 height 48
click at [569, 504] on input at bounding box center [572, 511] width 52 height 24
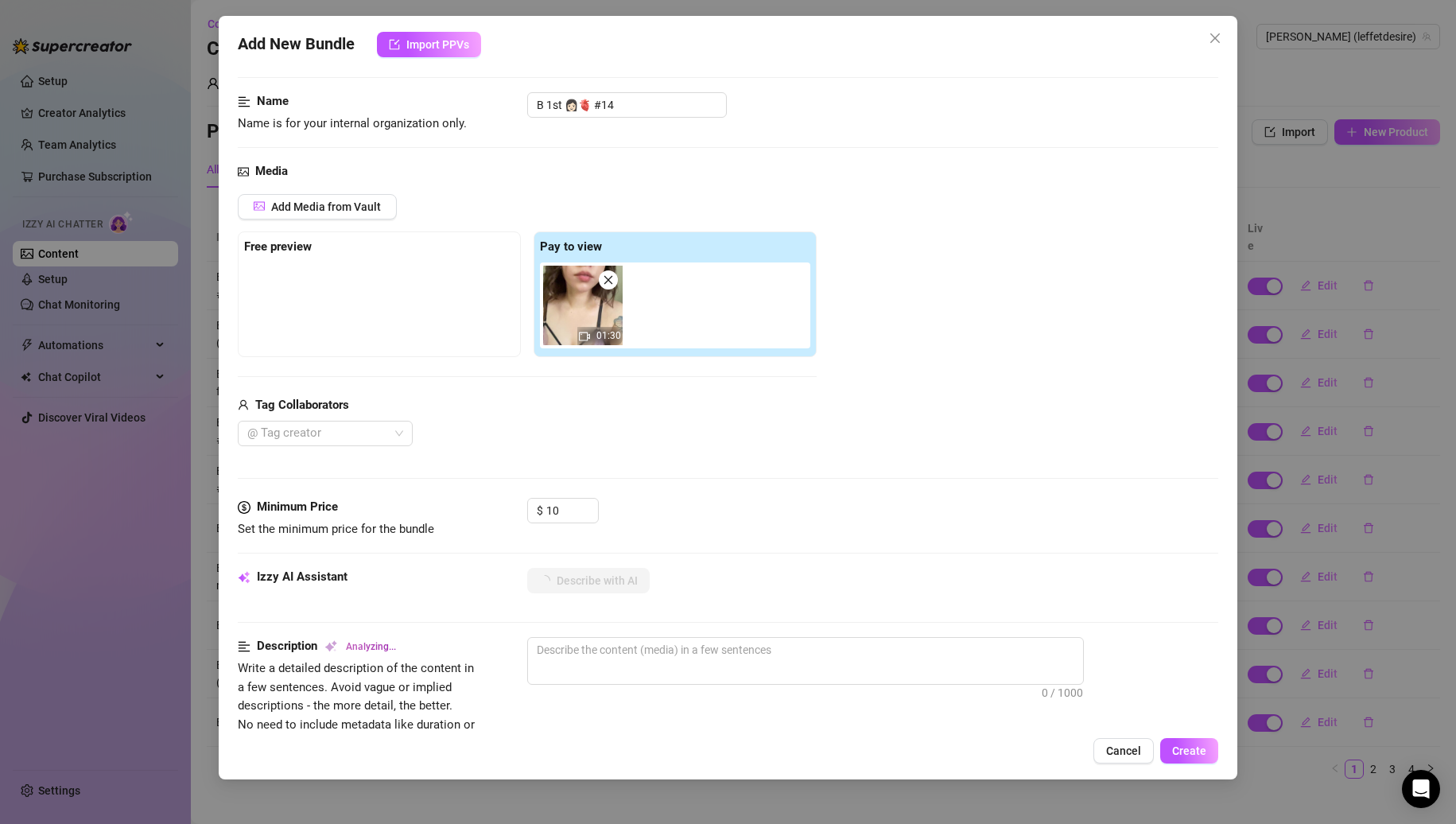
click at [656, 436] on div "@ Tag creator" at bounding box center [527, 434] width 579 height 25
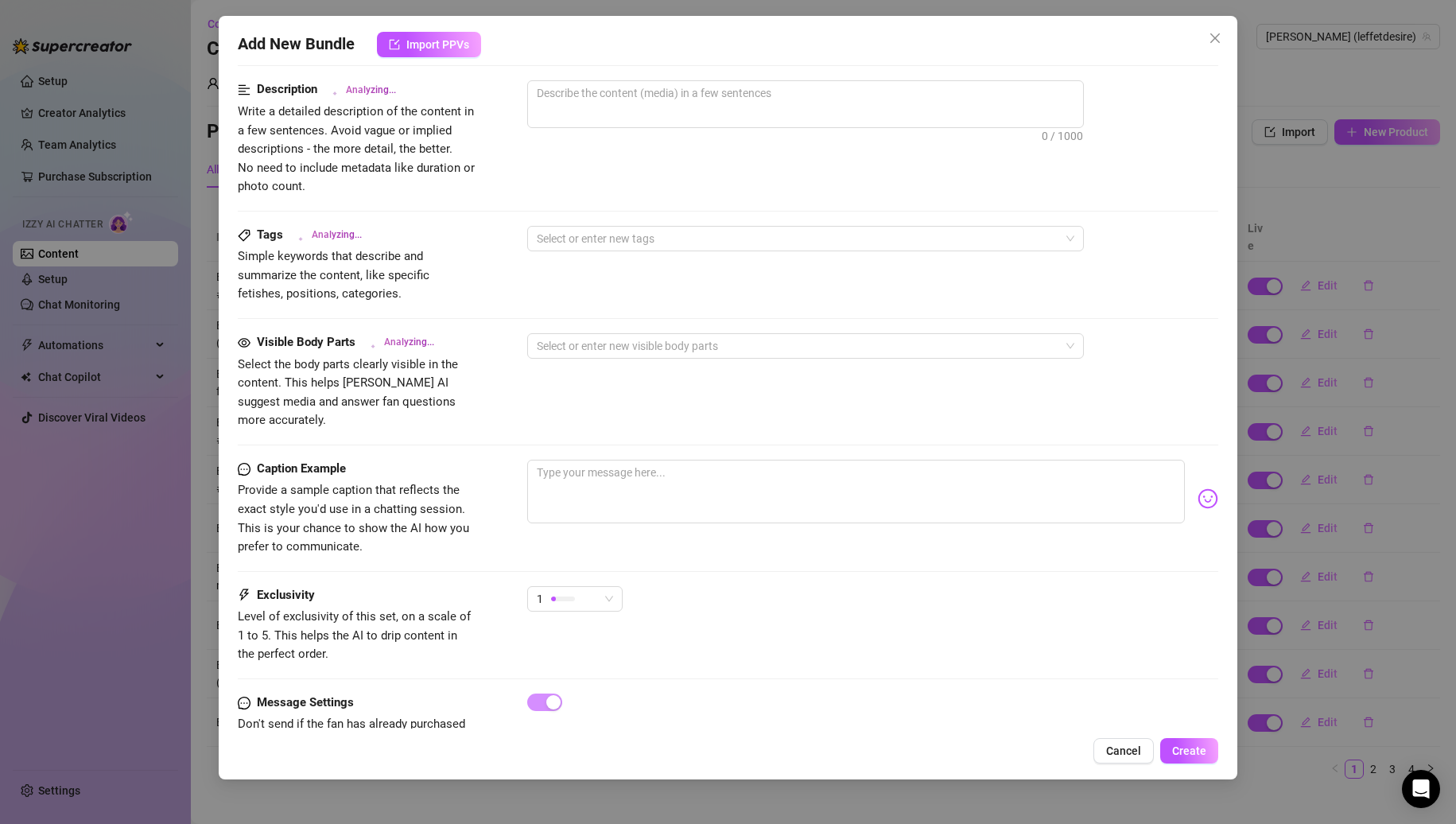
scroll to position [672, 0]
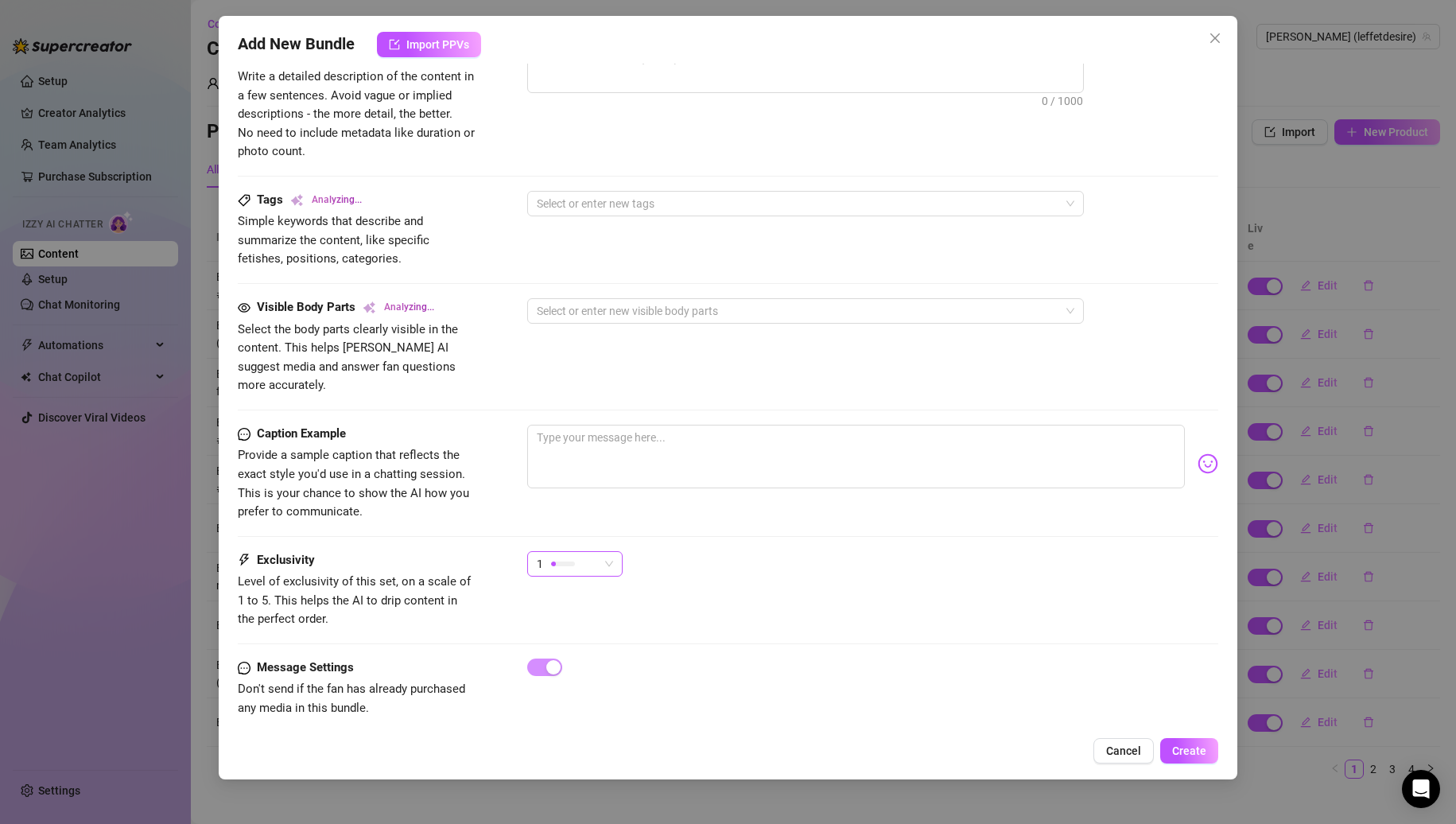
click at [582, 552] on div "1" at bounding box center [568, 564] width 62 height 24
click at [581, 598] on span "2" at bounding box center [591, 602] width 103 height 17
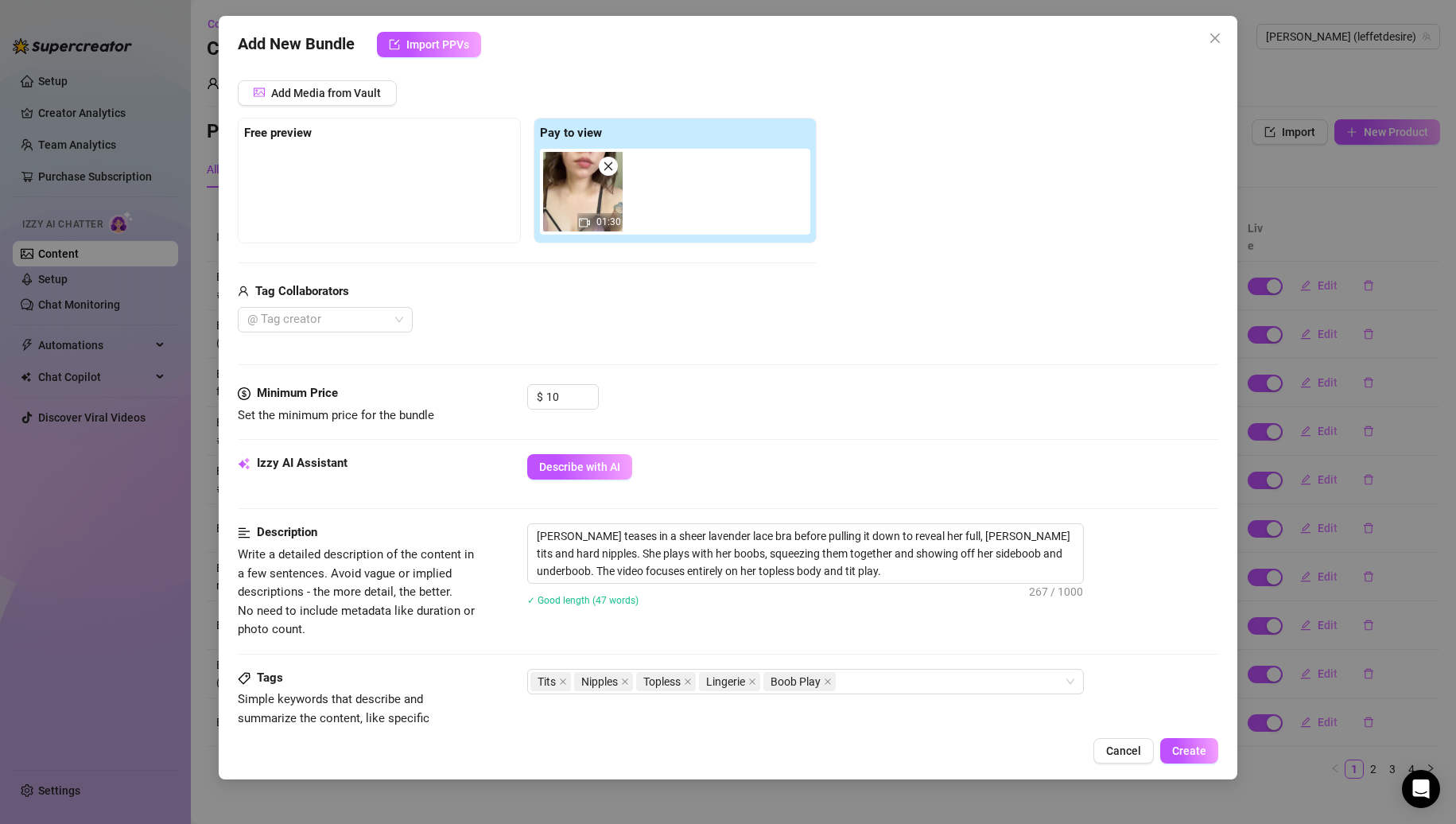
scroll to position [0, 0]
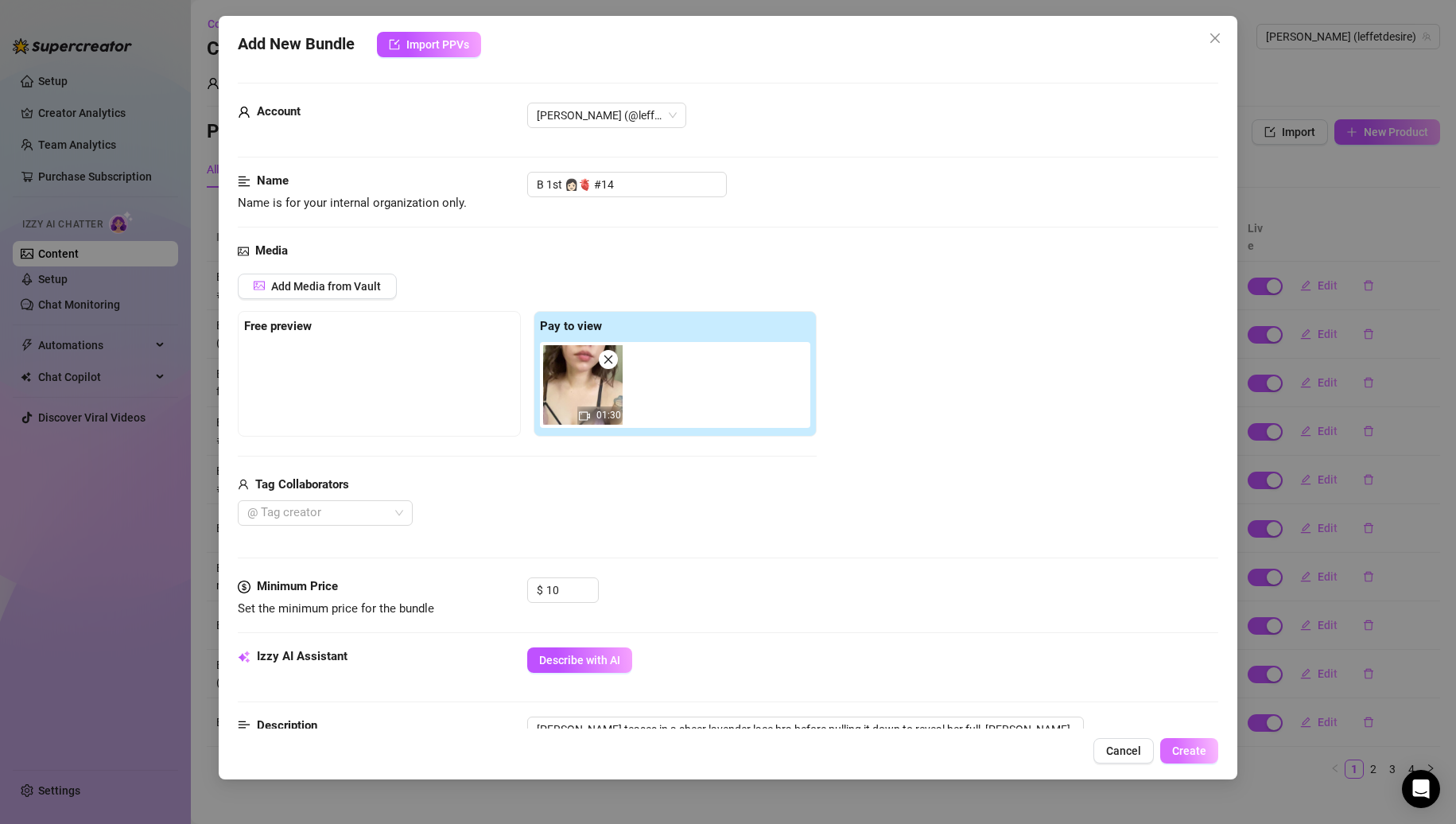
click at [1177, 746] on span "Create" at bounding box center [1189, 751] width 34 height 13
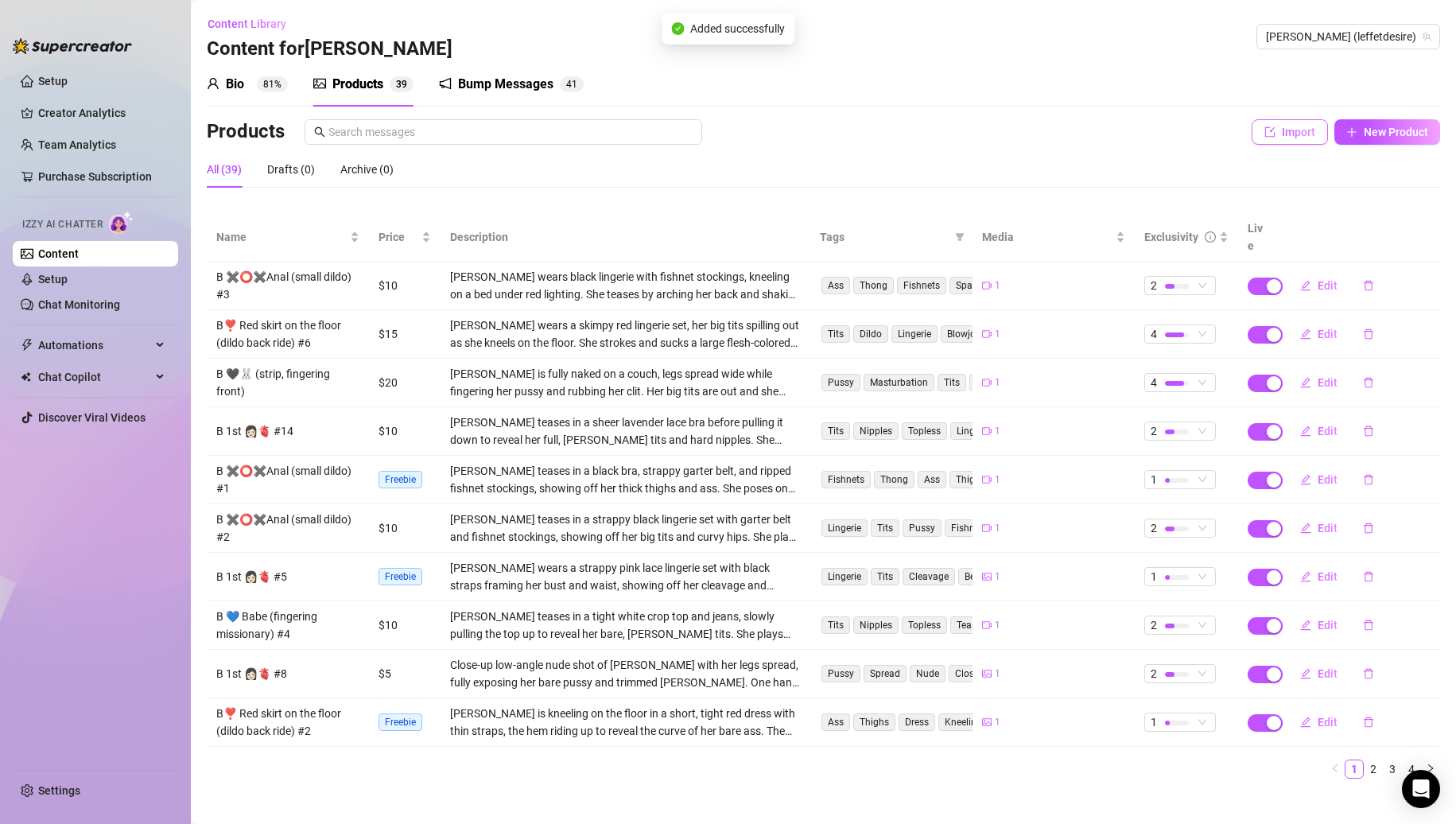
click at [1278, 136] on button "Import" at bounding box center [1289, 132] width 76 height 25
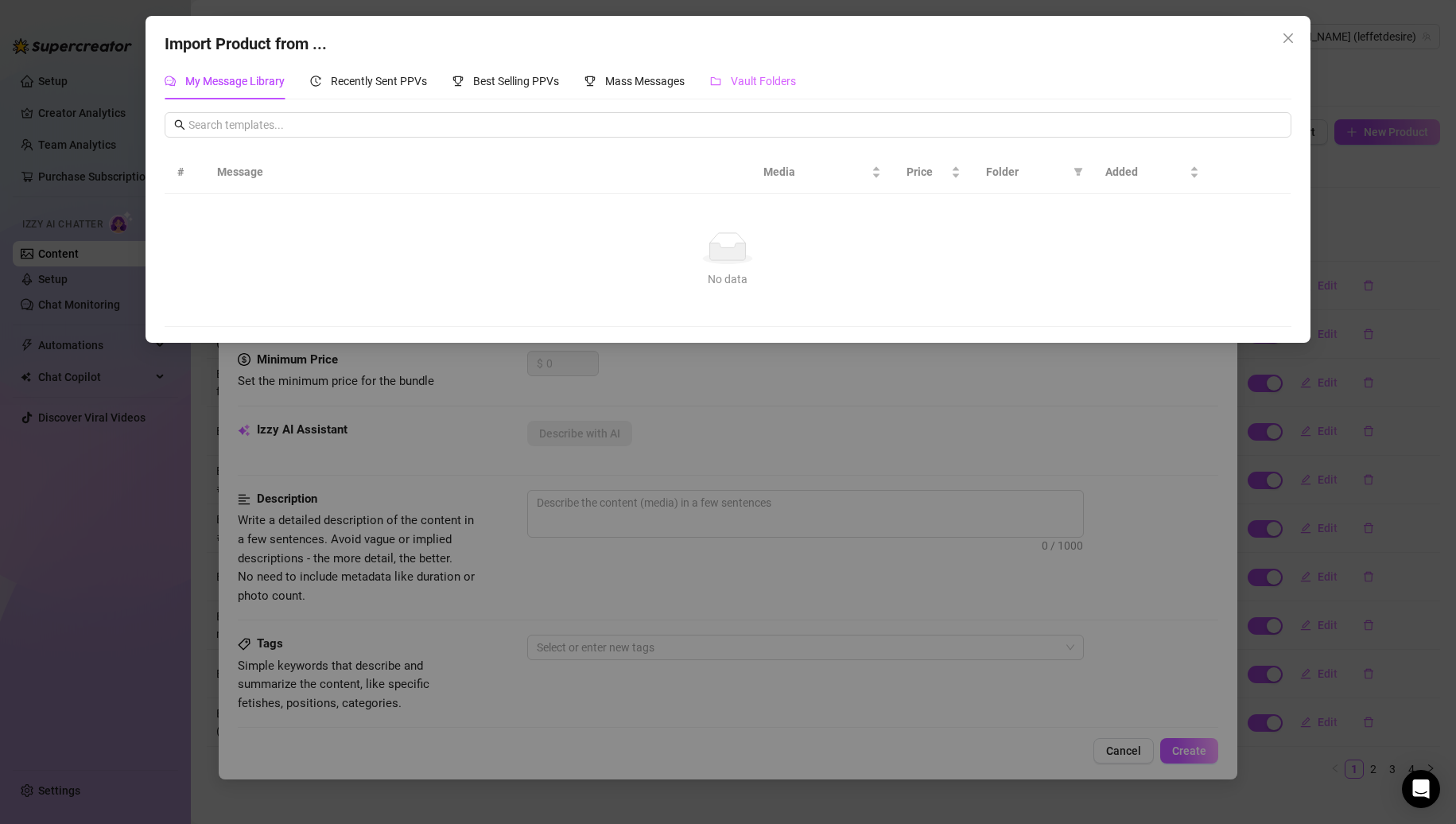
click at [781, 92] on div "Vault Folders" at bounding box center [753, 81] width 86 height 37
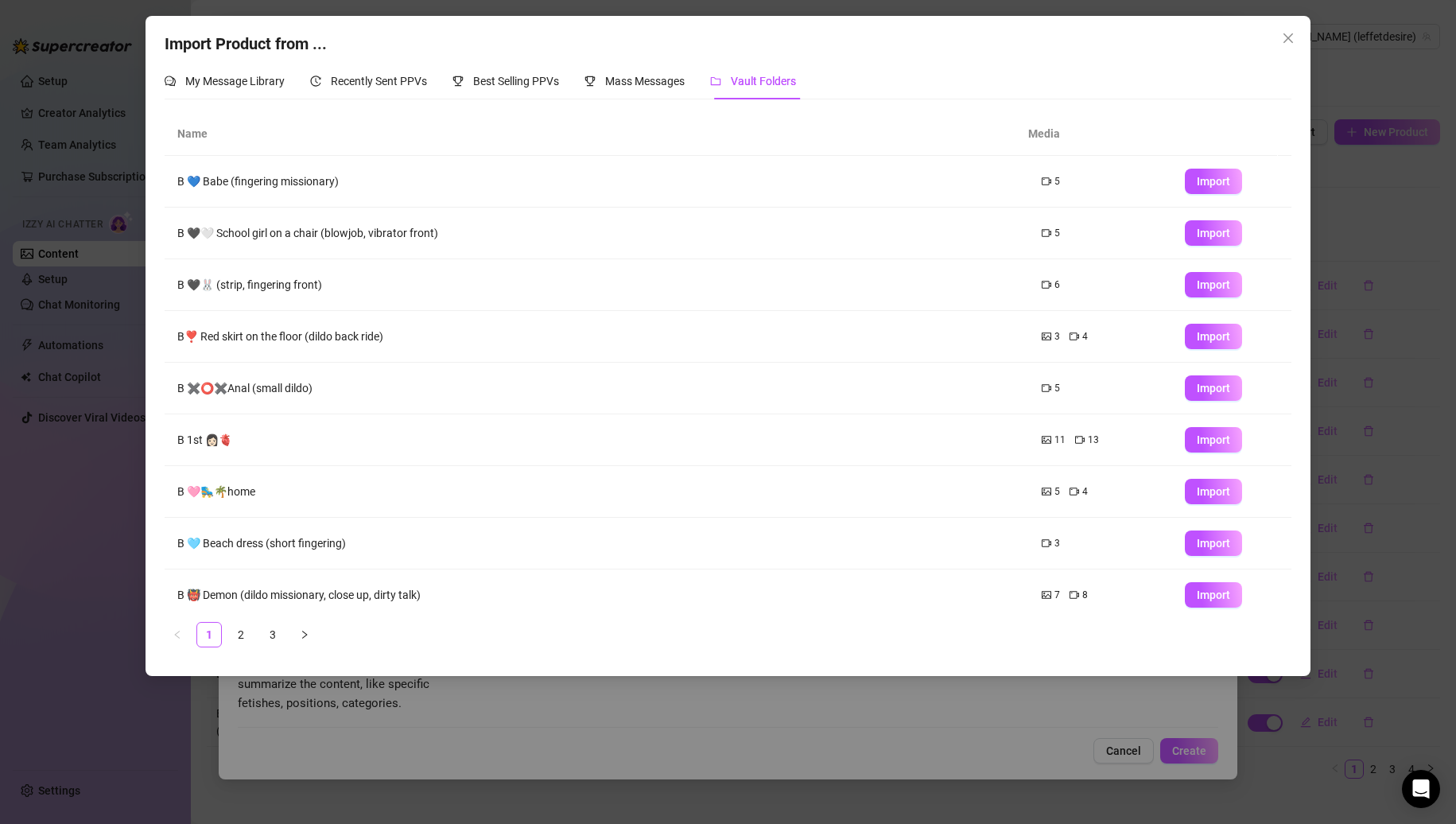
scroll to position [64, 0]
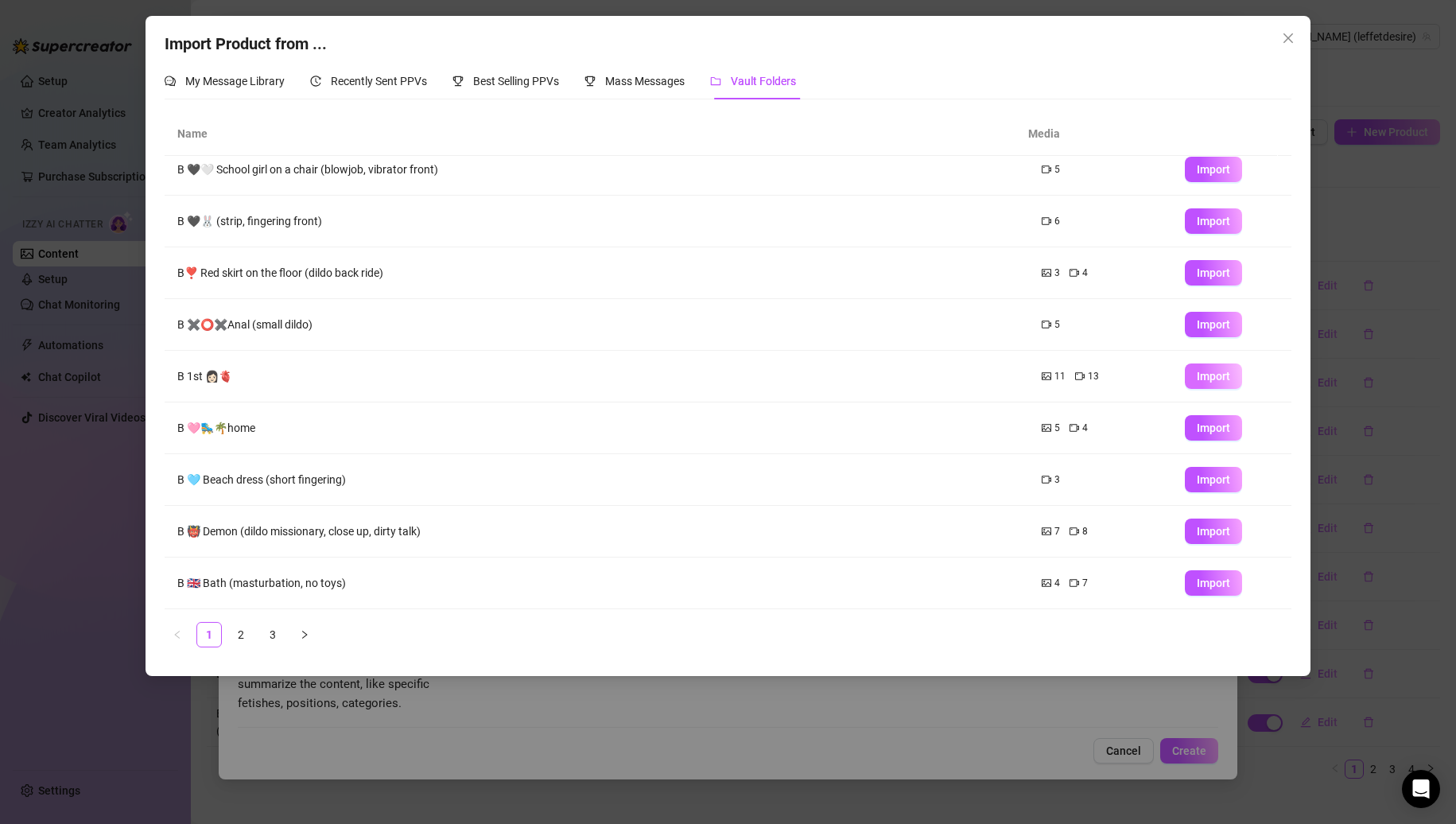
click at [1185, 379] on button "Import" at bounding box center [1213, 376] width 57 height 25
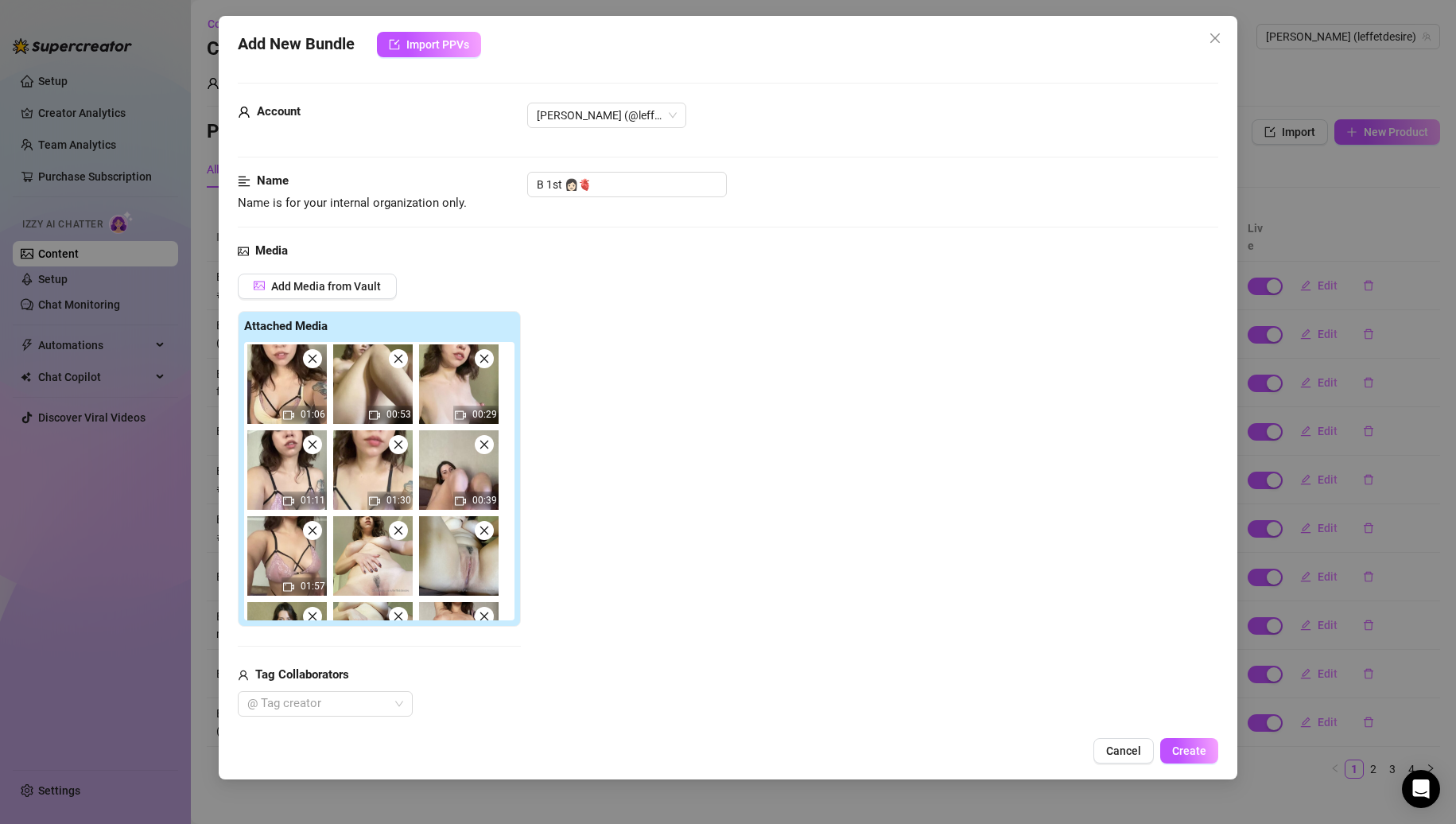
scroll to position [171, 0]
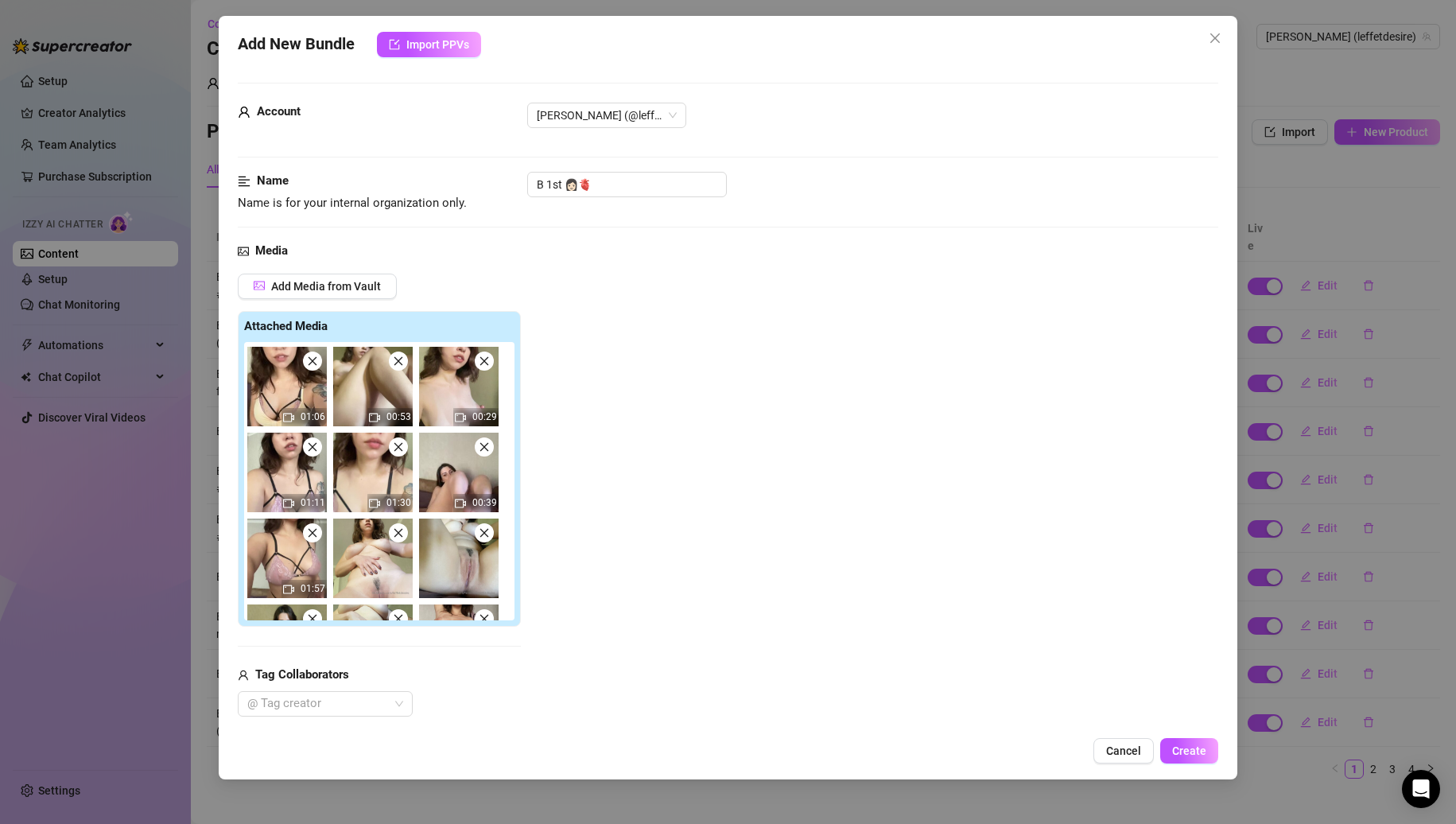
click at [396, 458] on img at bounding box center [373, 472] width 80 height 80
click at [398, 451] on icon "close" at bounding box center [399, 447] width 12 height 12
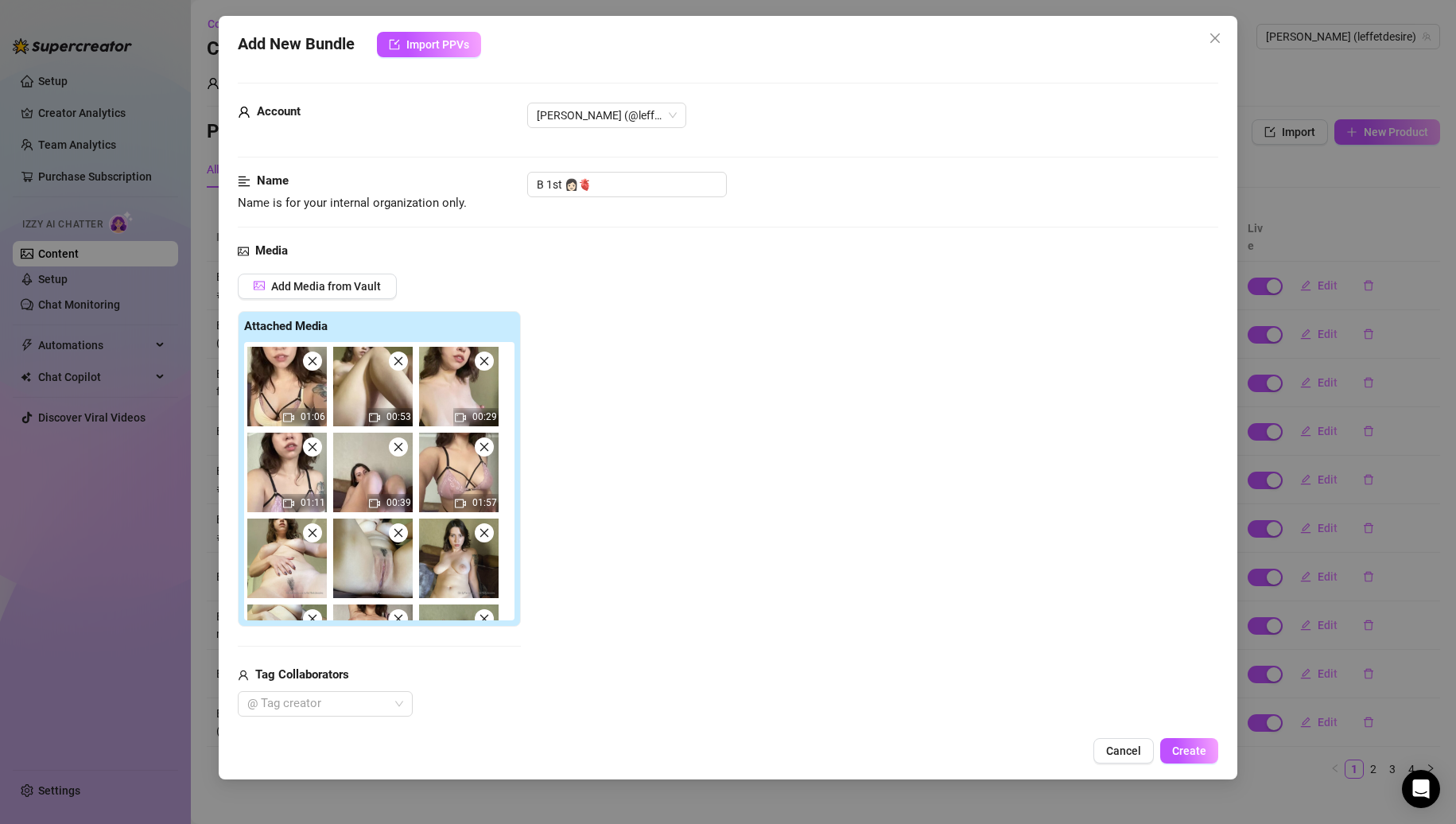
click at [398, 451] on icon "close" at bounding box center [399, 447] width 12 height 12
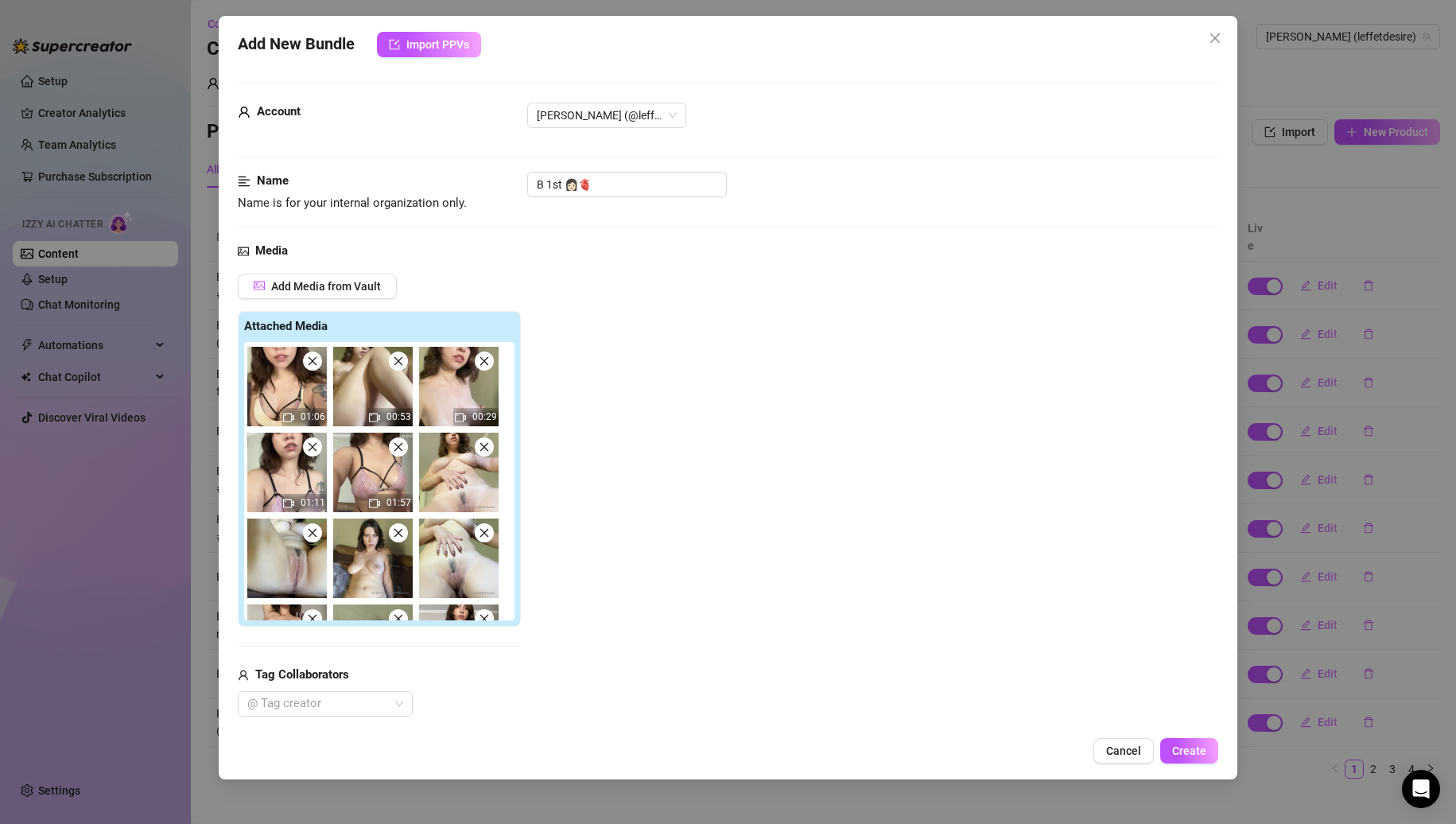
click at [398, 451] on icon "close" at bounding box center [399, 447] width 12 height 12
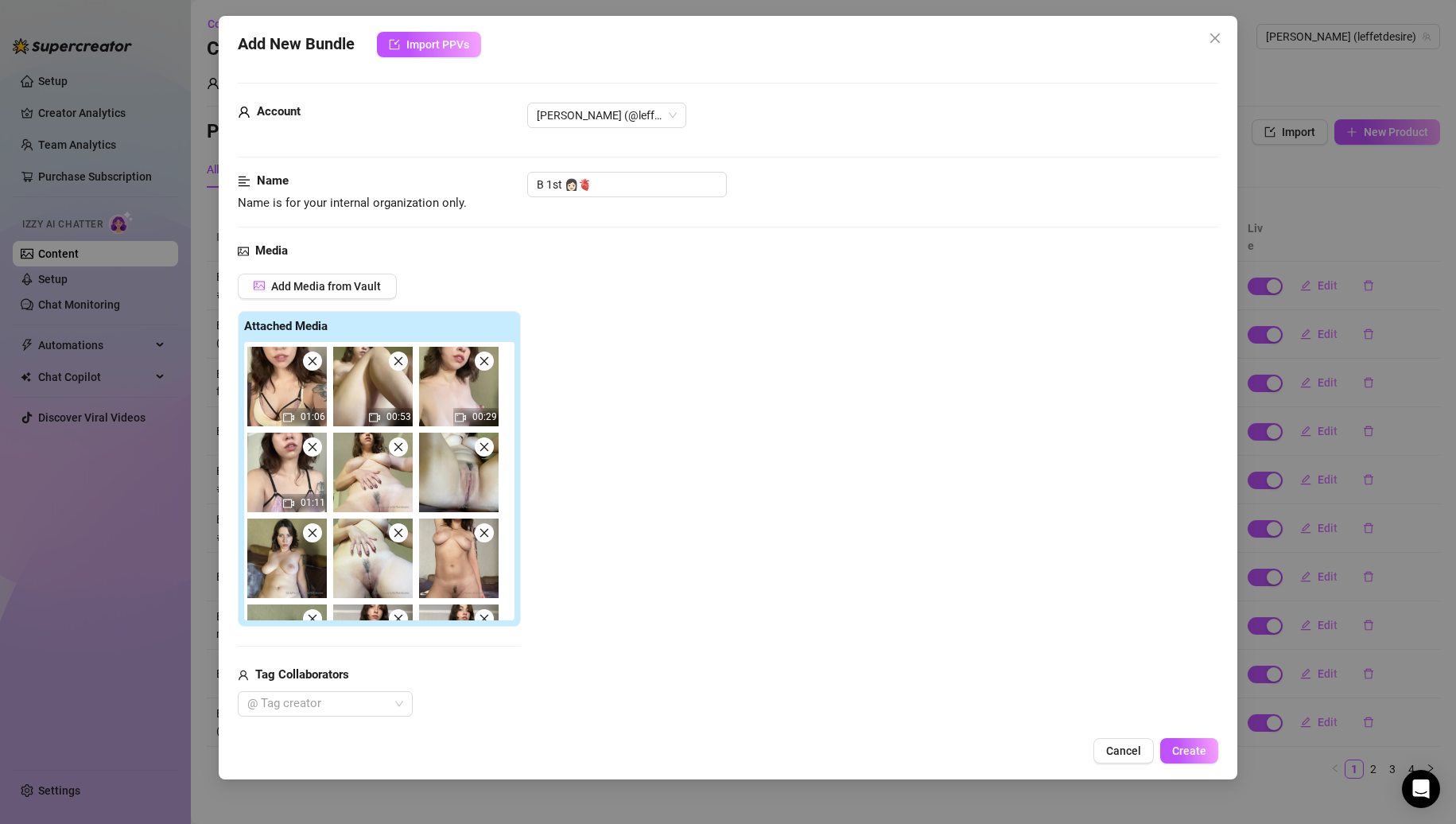
click at [398, 451] on icon "close" at bounding box center [399, 447] width 12 height 12
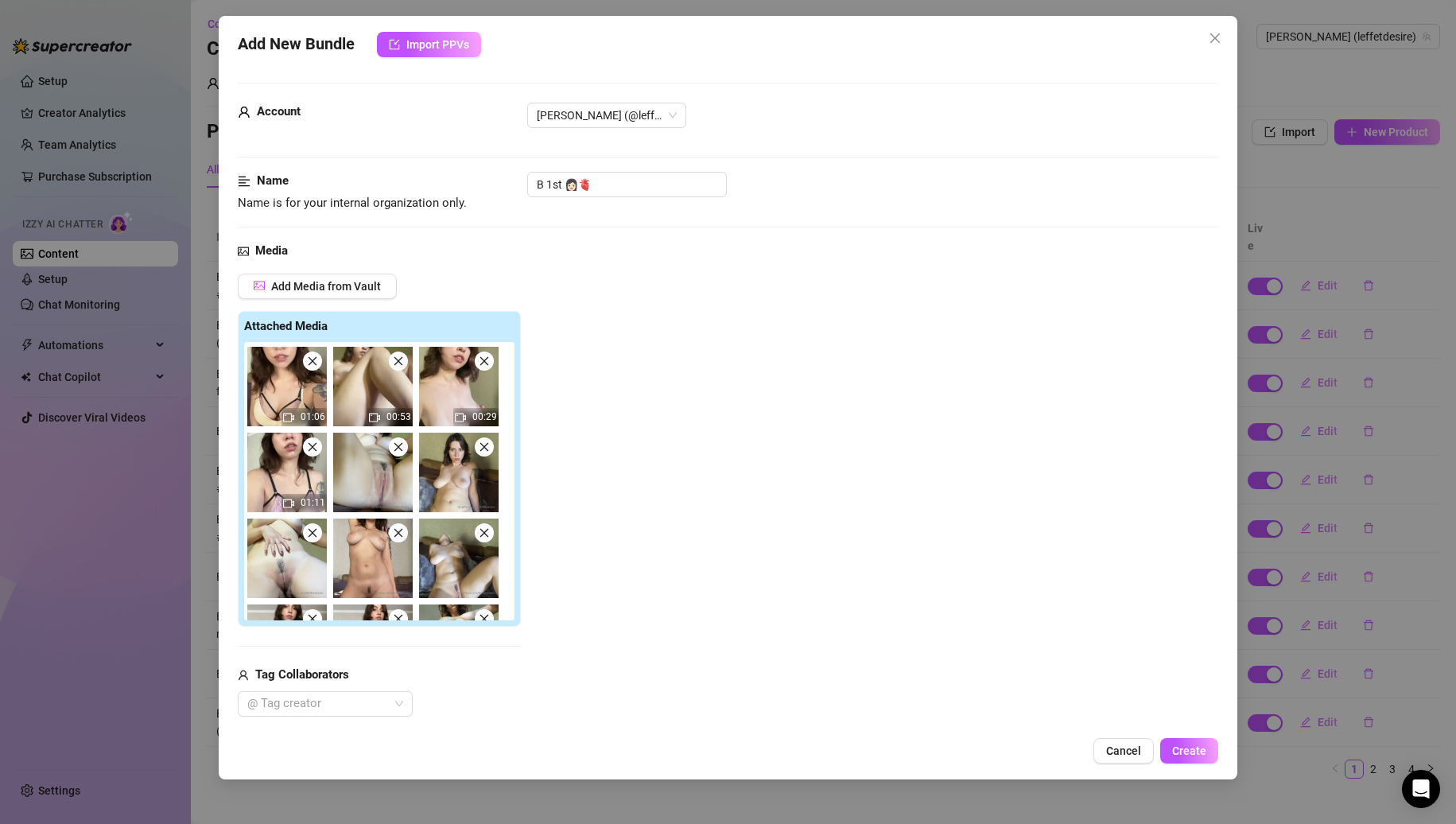
click at [398, 451] on icon "close" at bounding box center [399, 447] width 12 height 12
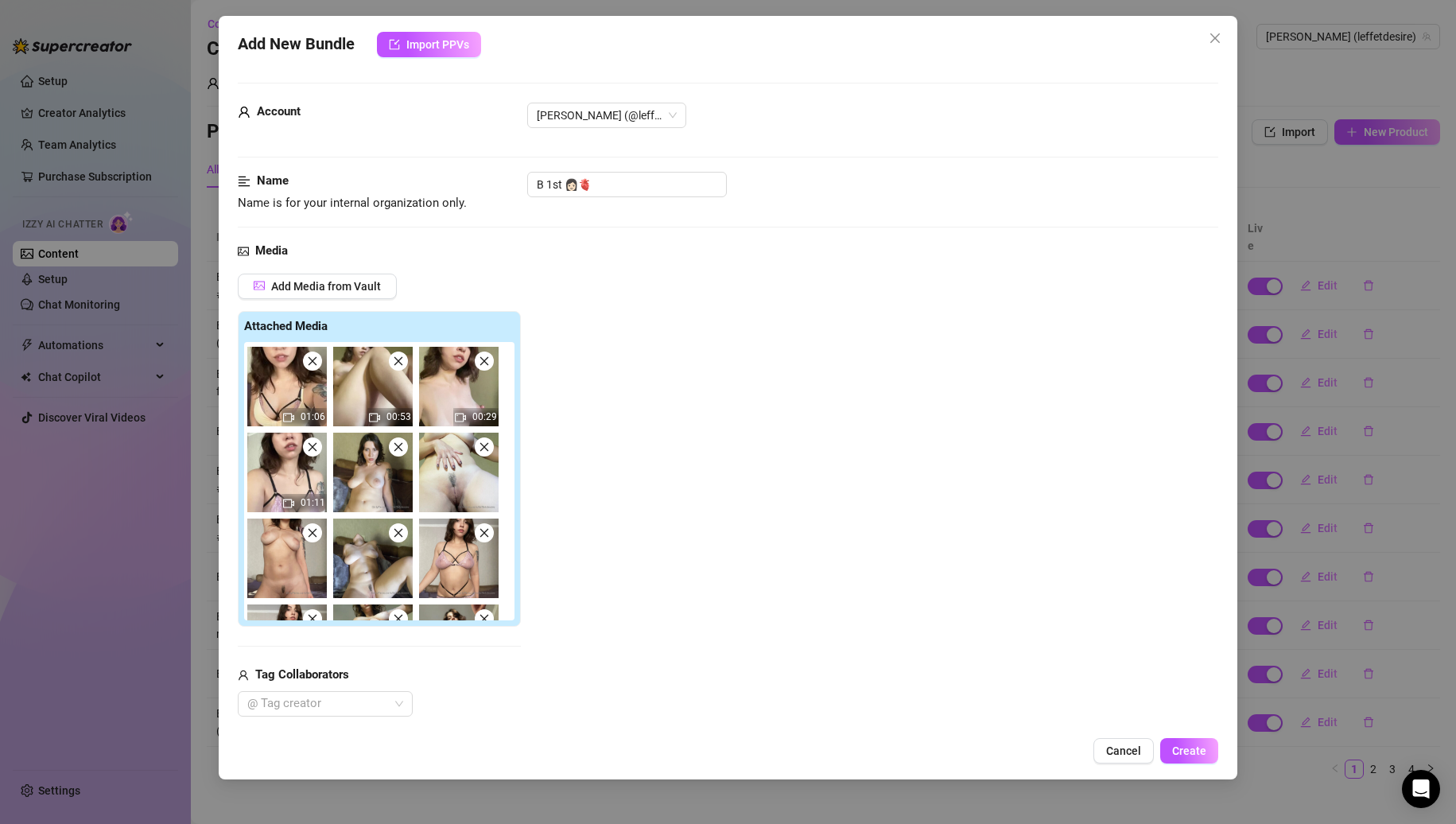
click at [398, 451] on icon "close" at bounding box center [399, 447] width 12 height 12
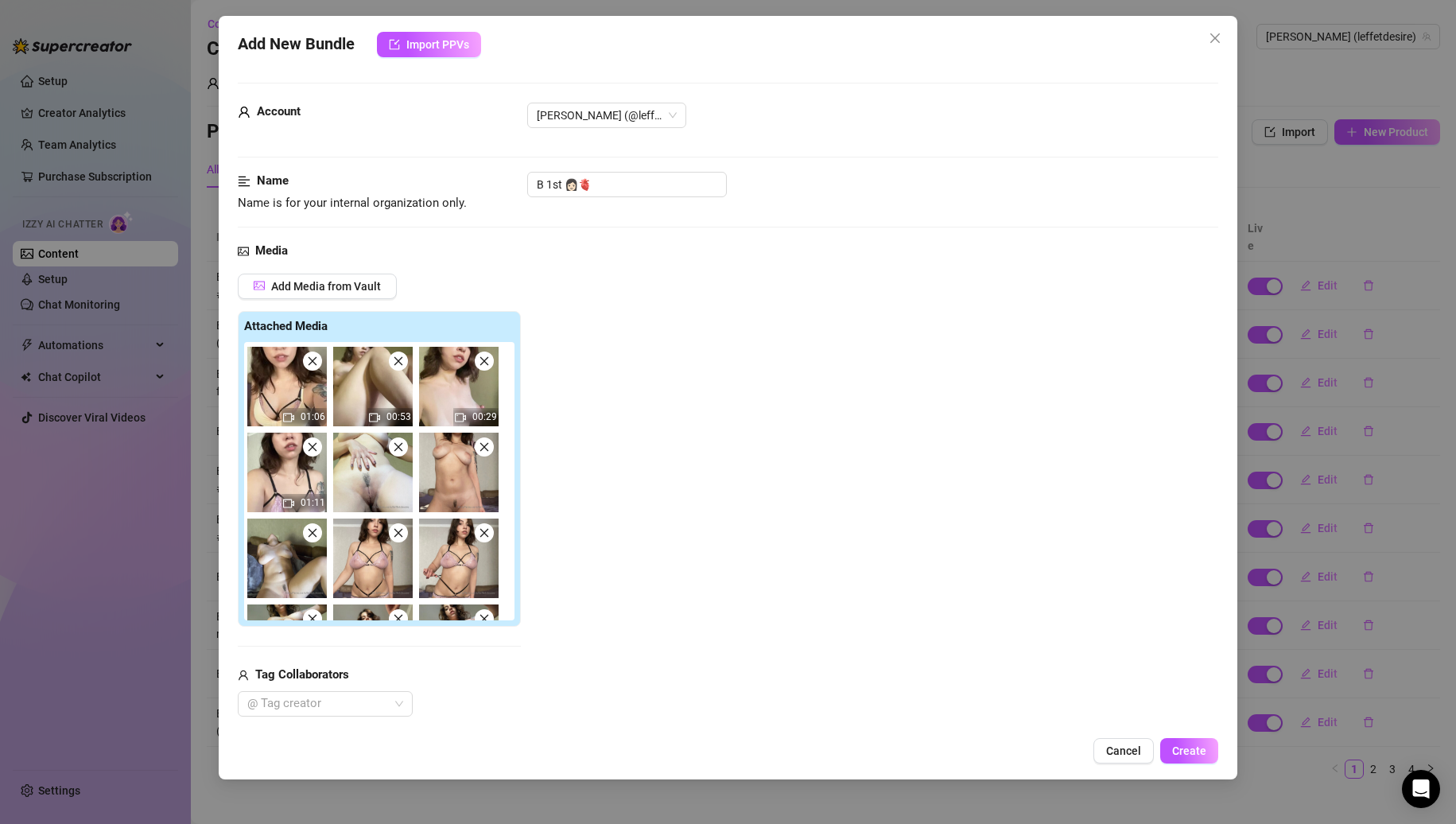
click at [398, 451] on icon "close" at bounding box center [399, 447] width 12 height 12
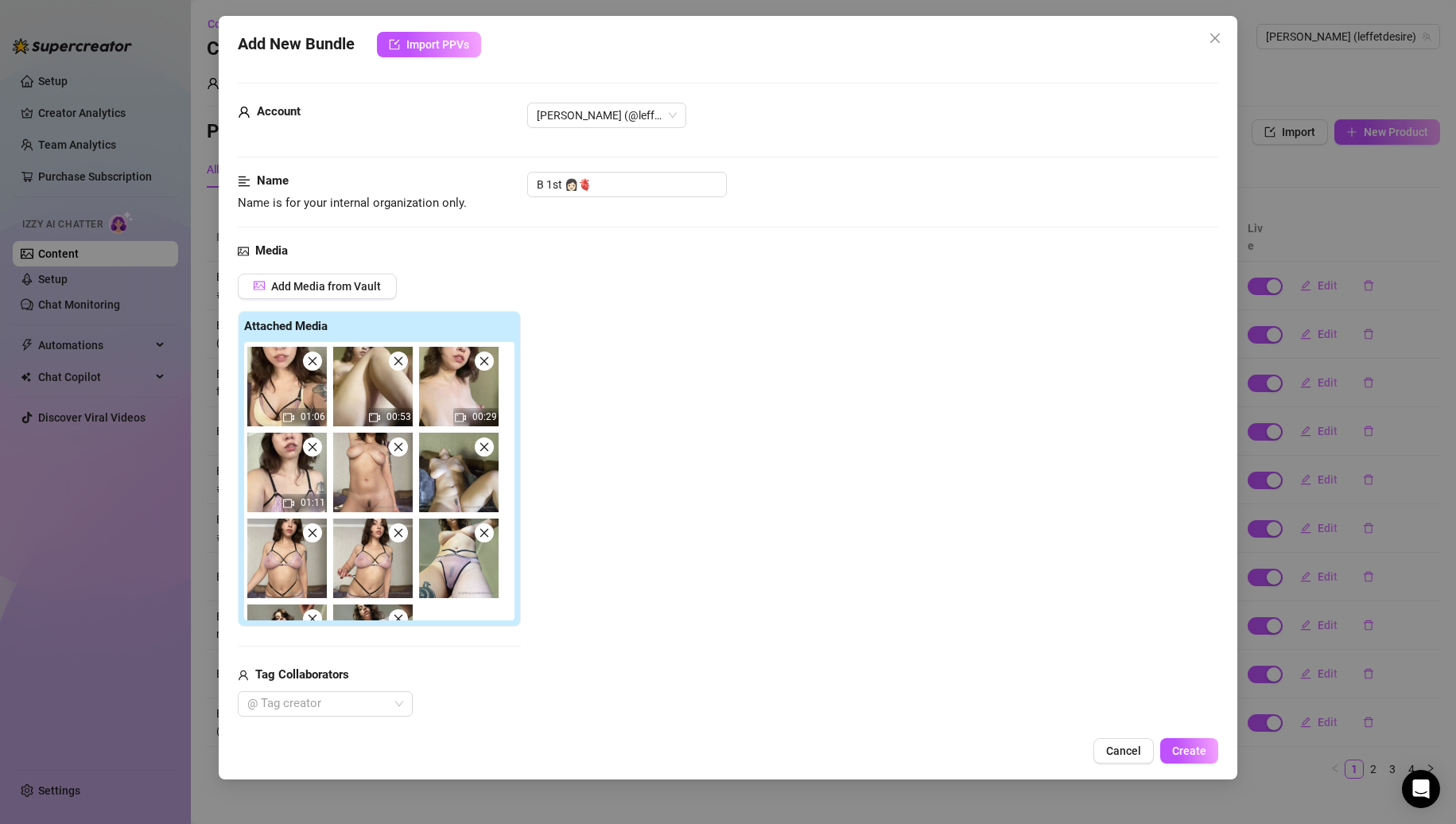
click at [398, 451] on icon "close" at bounding box center [399, 447] width 12 height 12
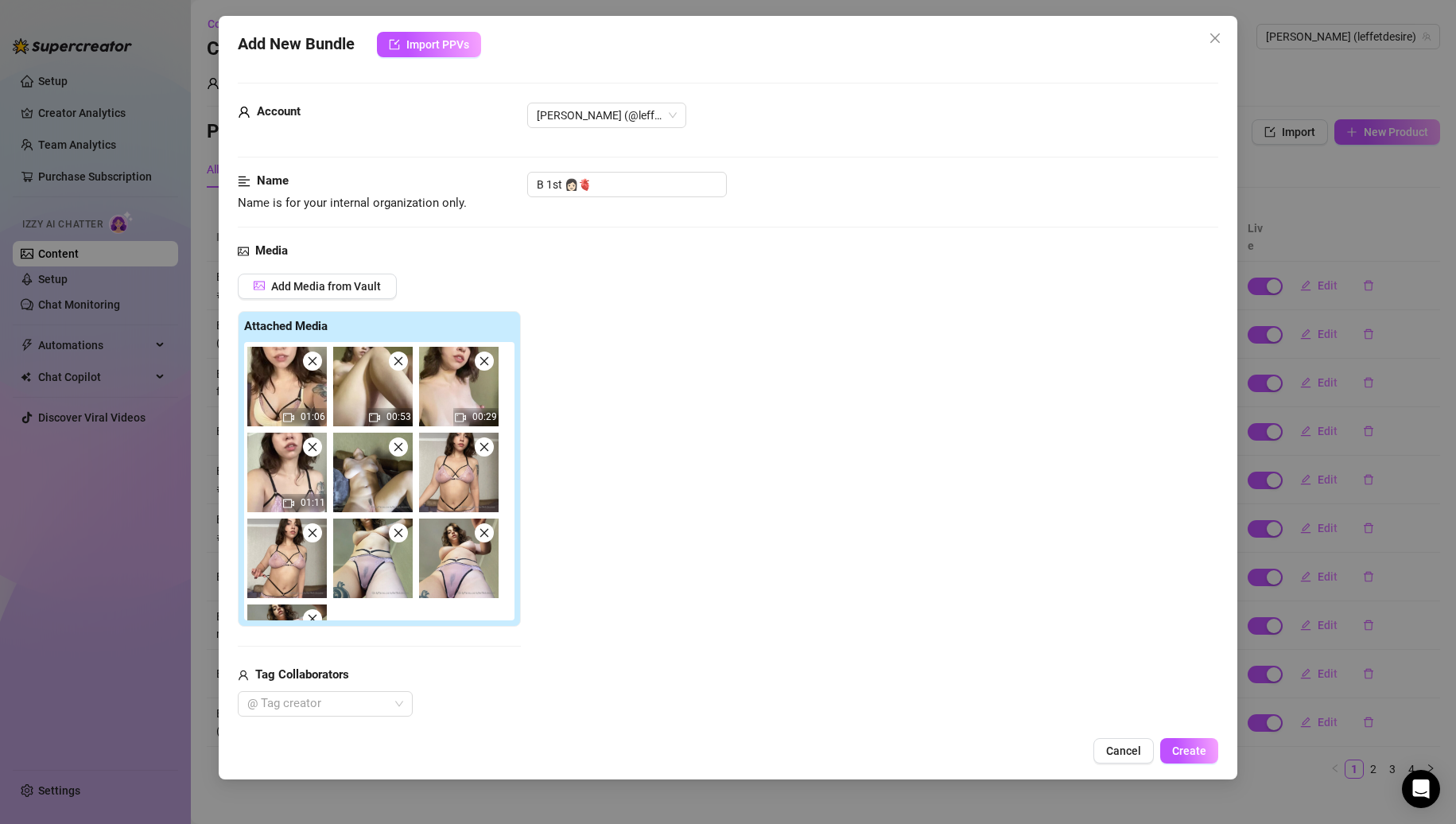
click at [398, 451] on icon "close" at bounding box center [399, 447] width 12 height 12
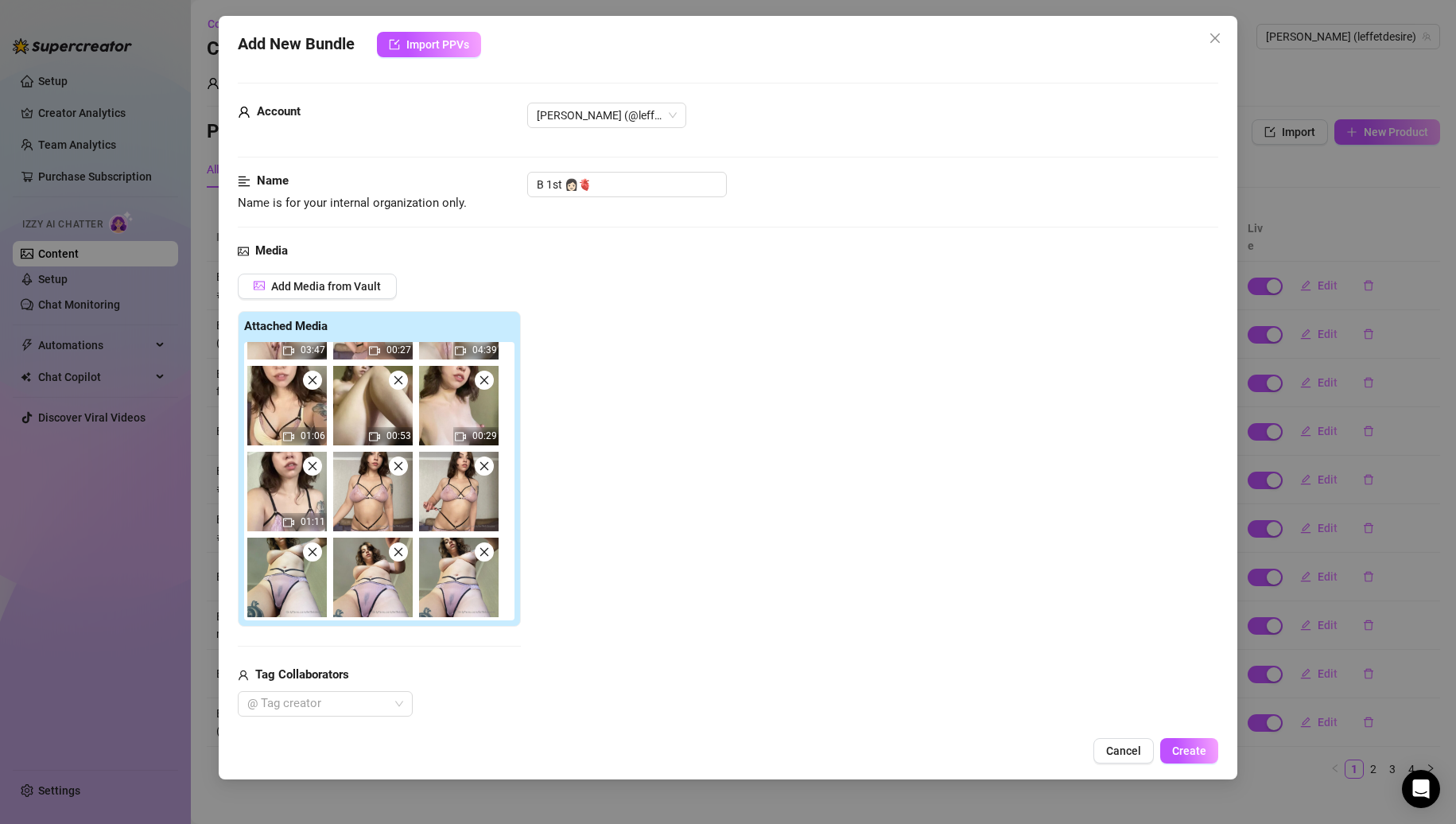
click at [401, 471] on icon "close" at bounding box center [399, 466] width 12 height 12
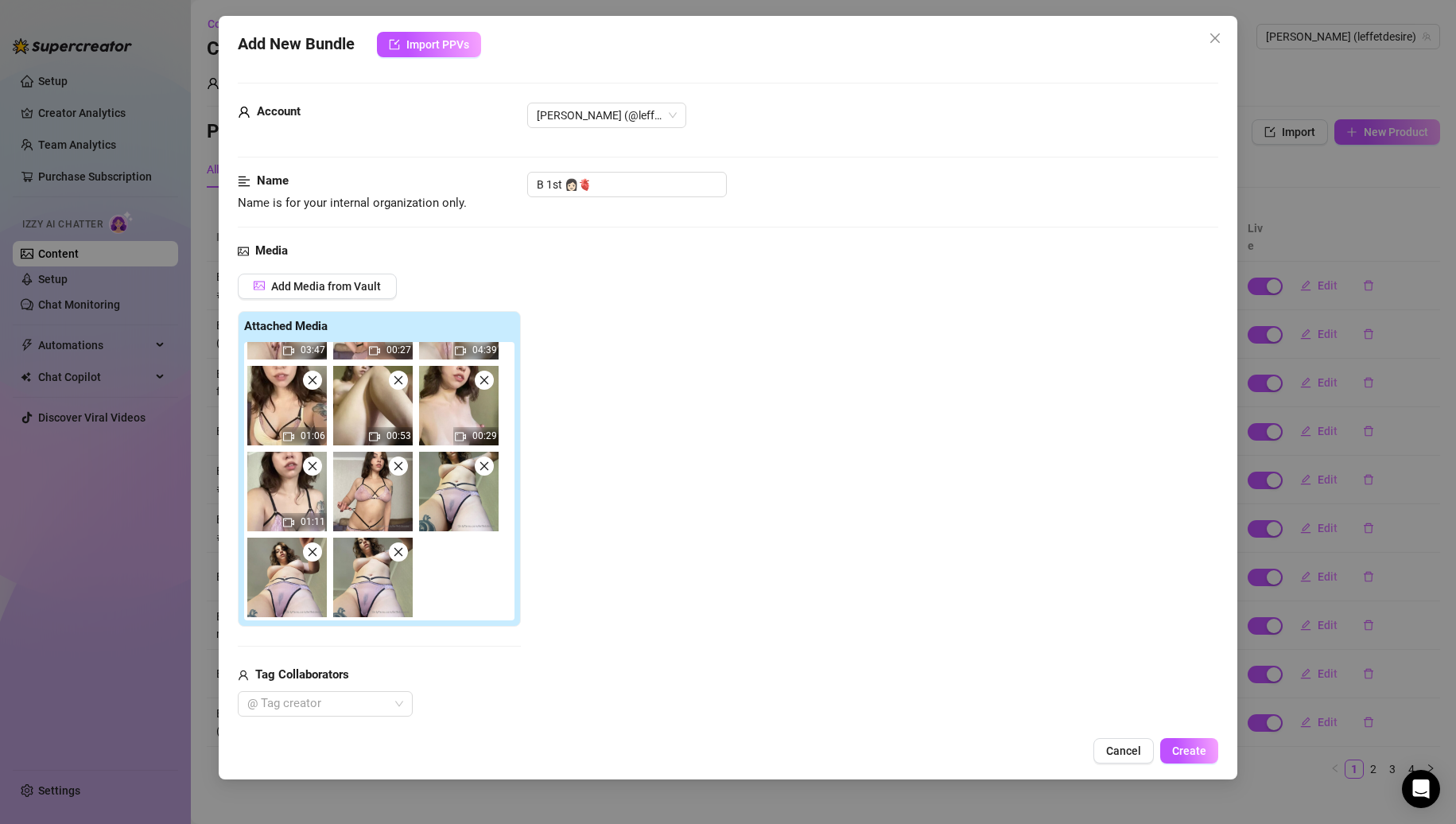
click at [401, 471] on icon "close" at bounding box center [399, 466] width 12 height 12
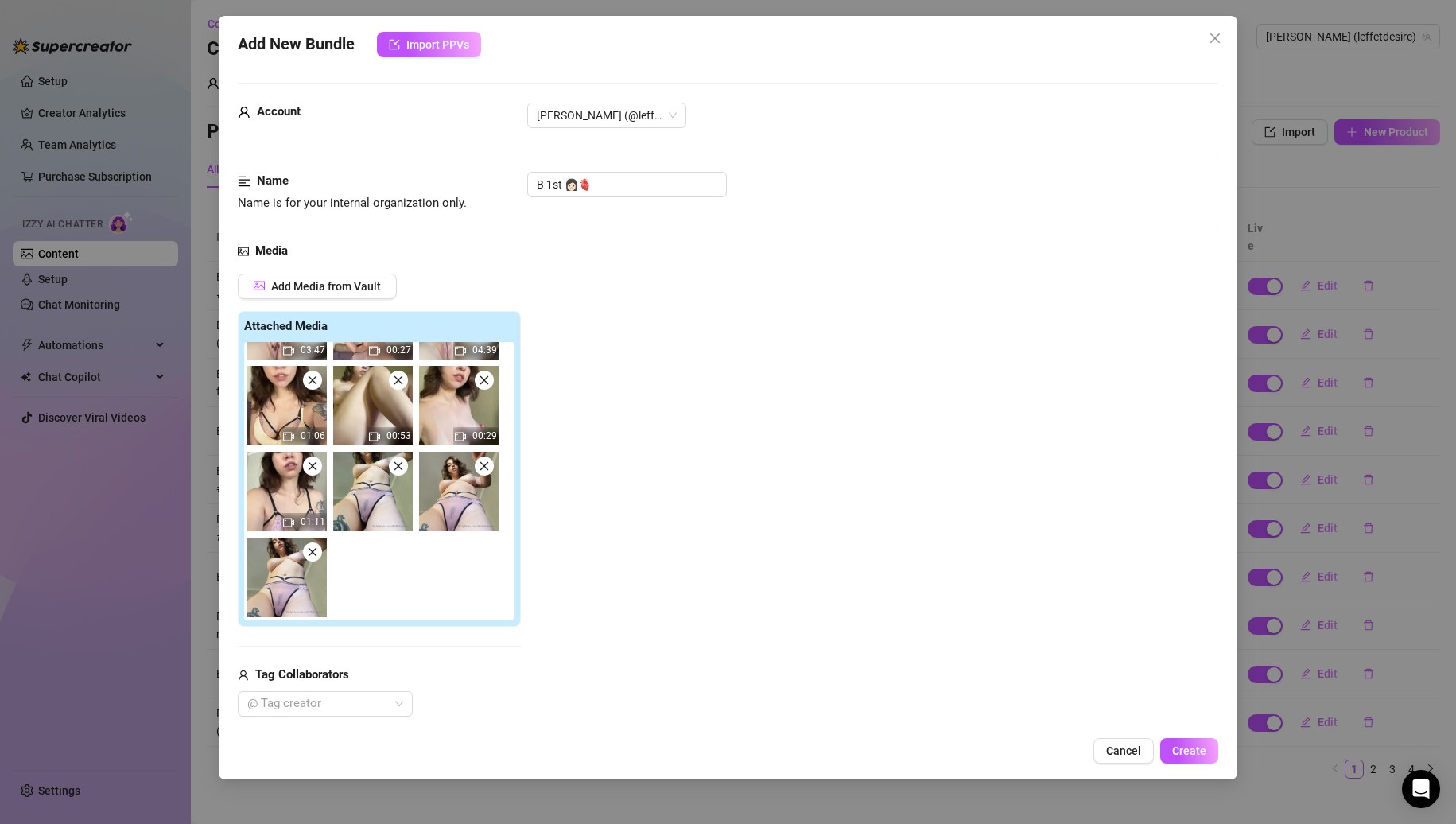
click at [401, 471] on icon "close" at bounding box center [399, 466] width 12 height 12
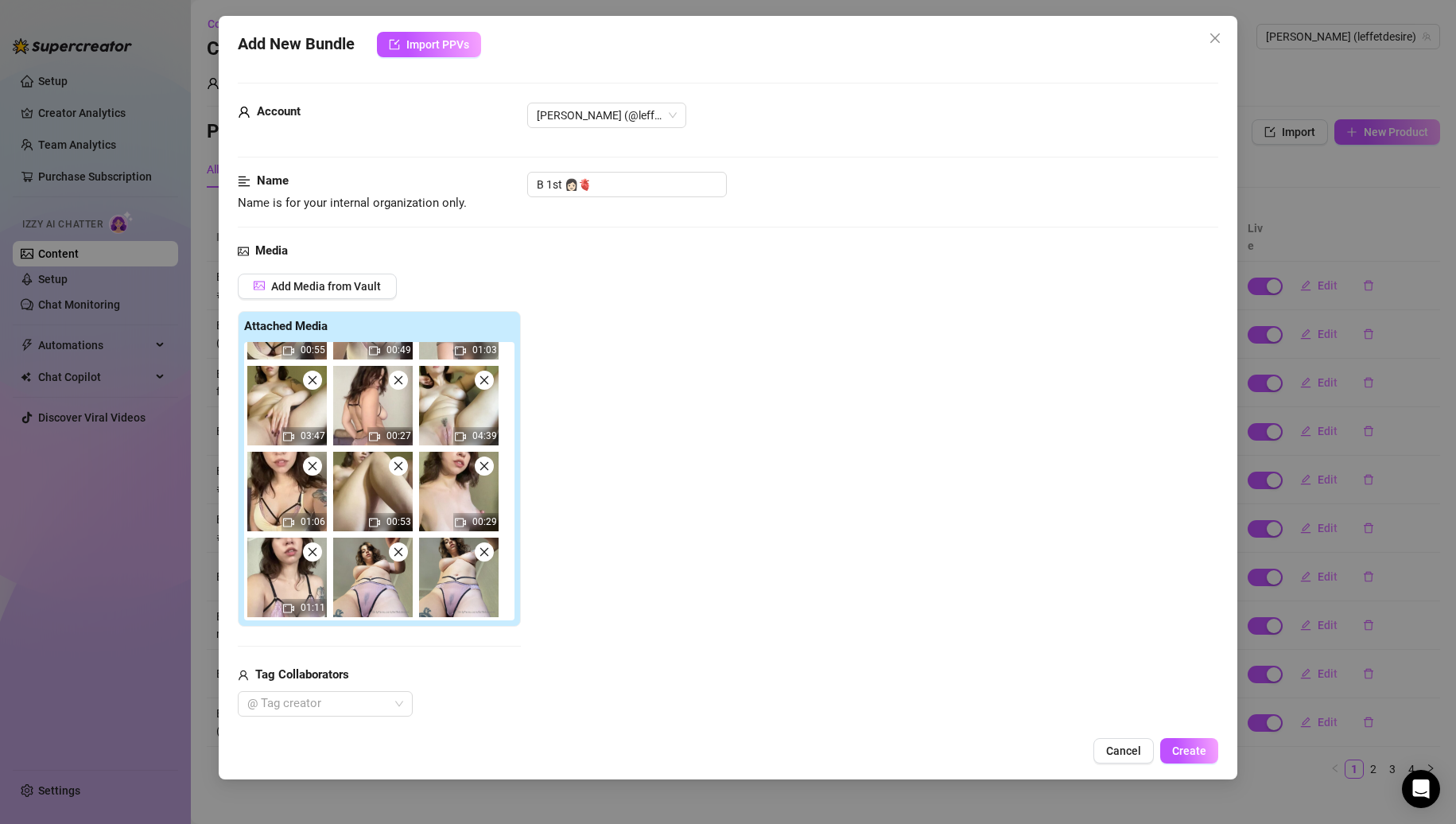
scroll to position [66, 0]
click at [393, 551] on icon "close" at bounding box center [399, 552] width 12 height 12
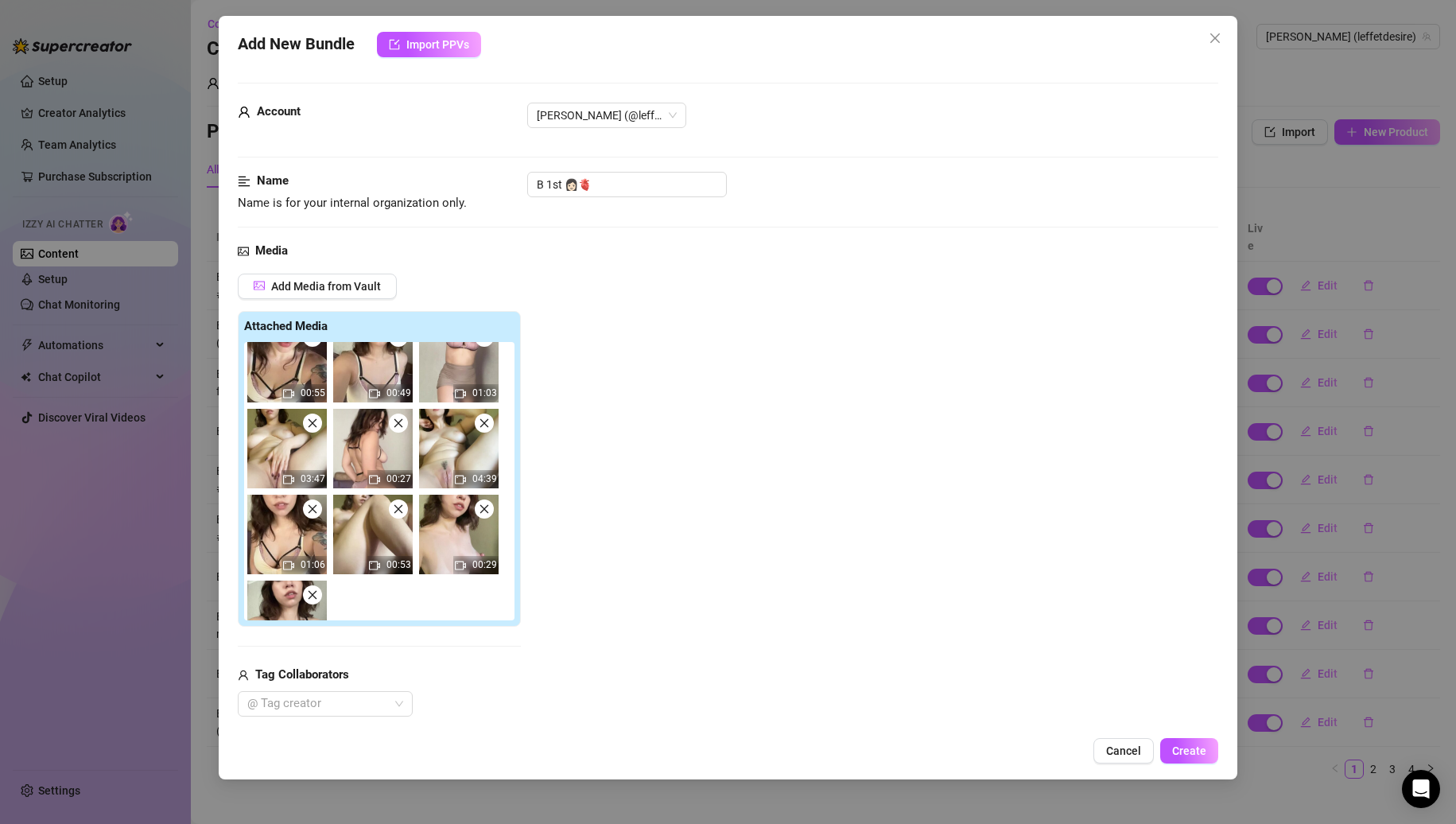
scroll to position [0, 0]
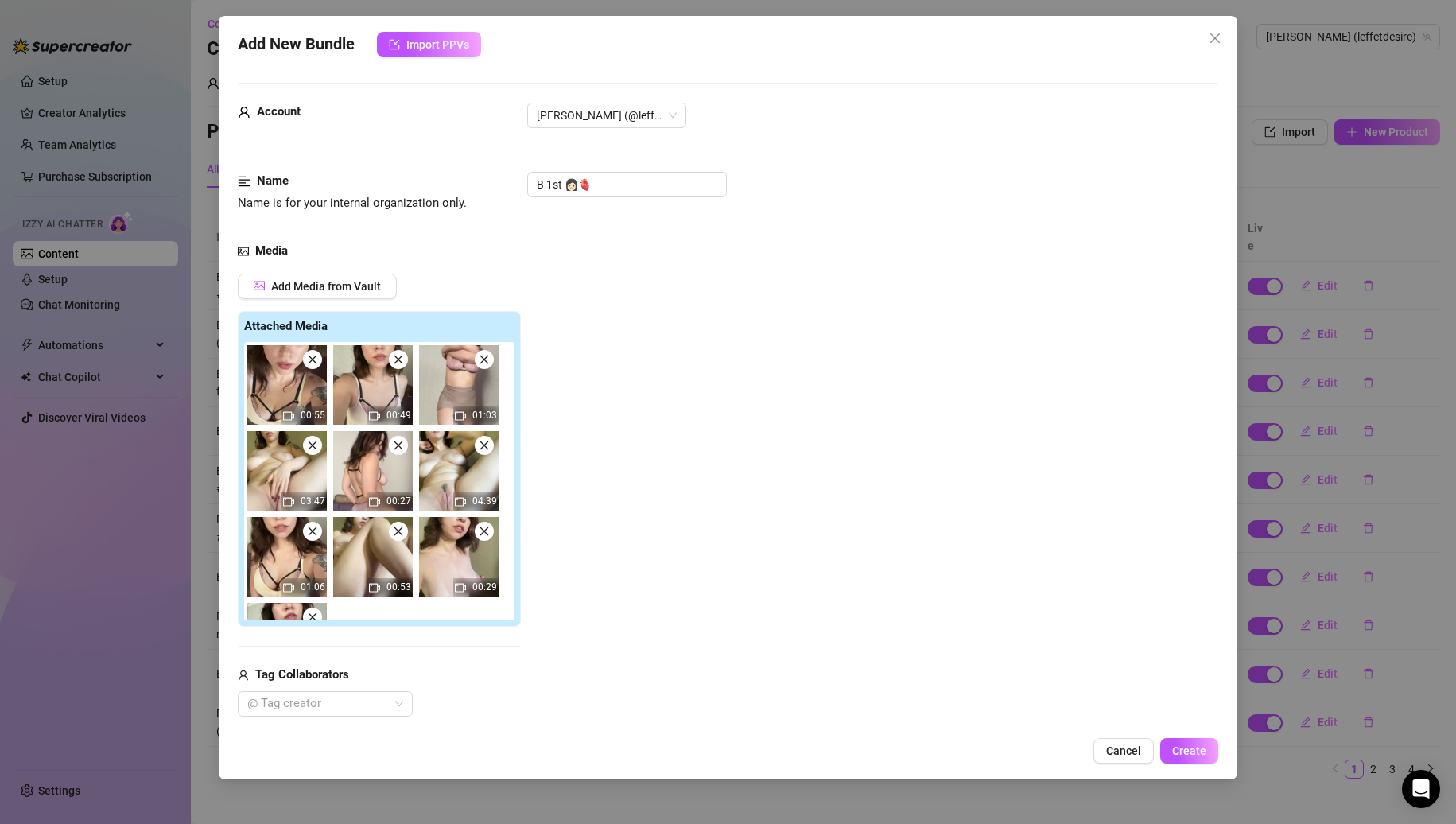
click at [311, 362] on icon "close" at bounding box center [313, 359] width 12 height 12
click at [393, 362] on icon "close" at bounding box center [399, 359] width 12 height 12
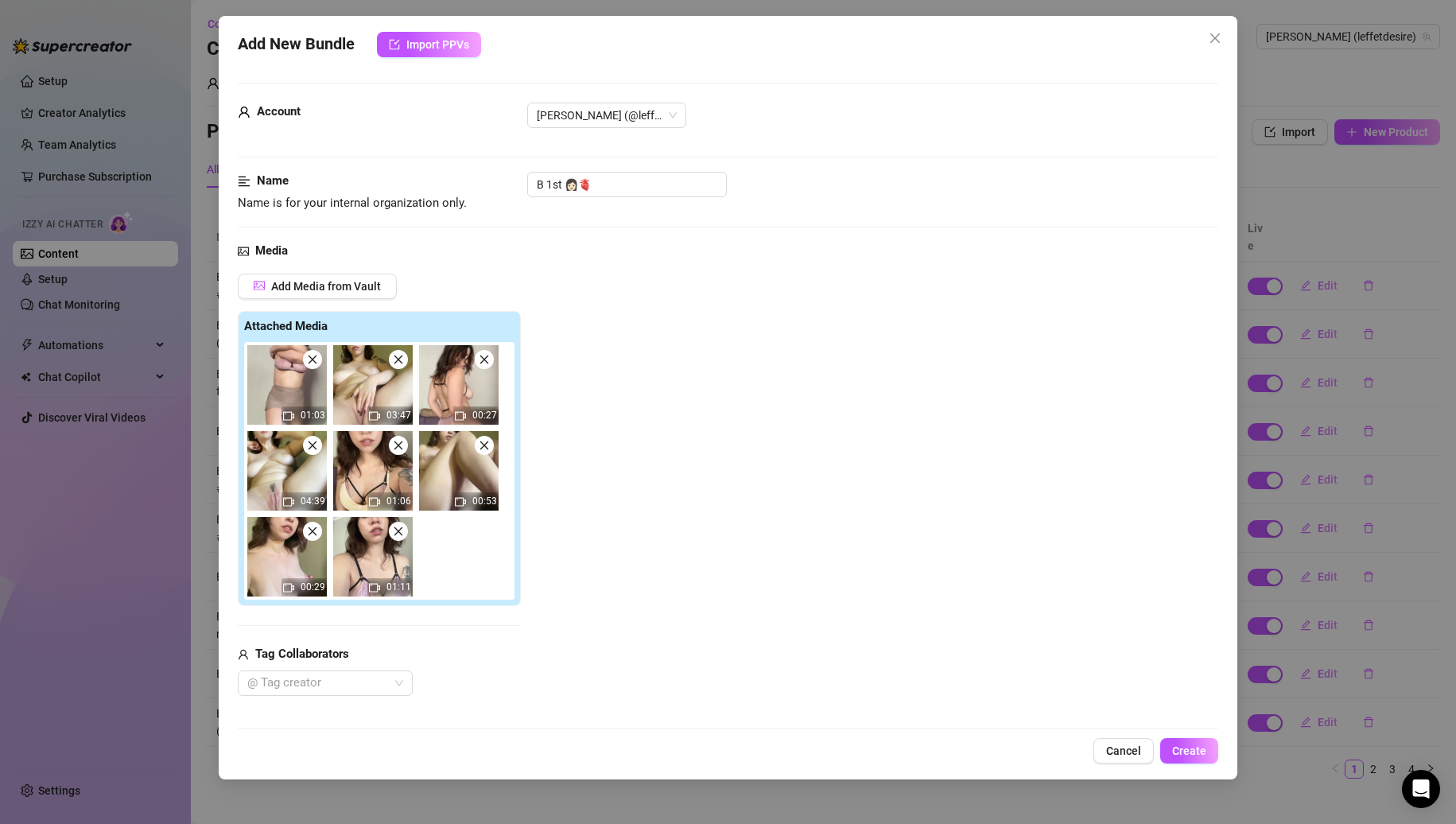
click at [311, 362] on icon "close" at bounding box center [313, 359] width 12 height 12
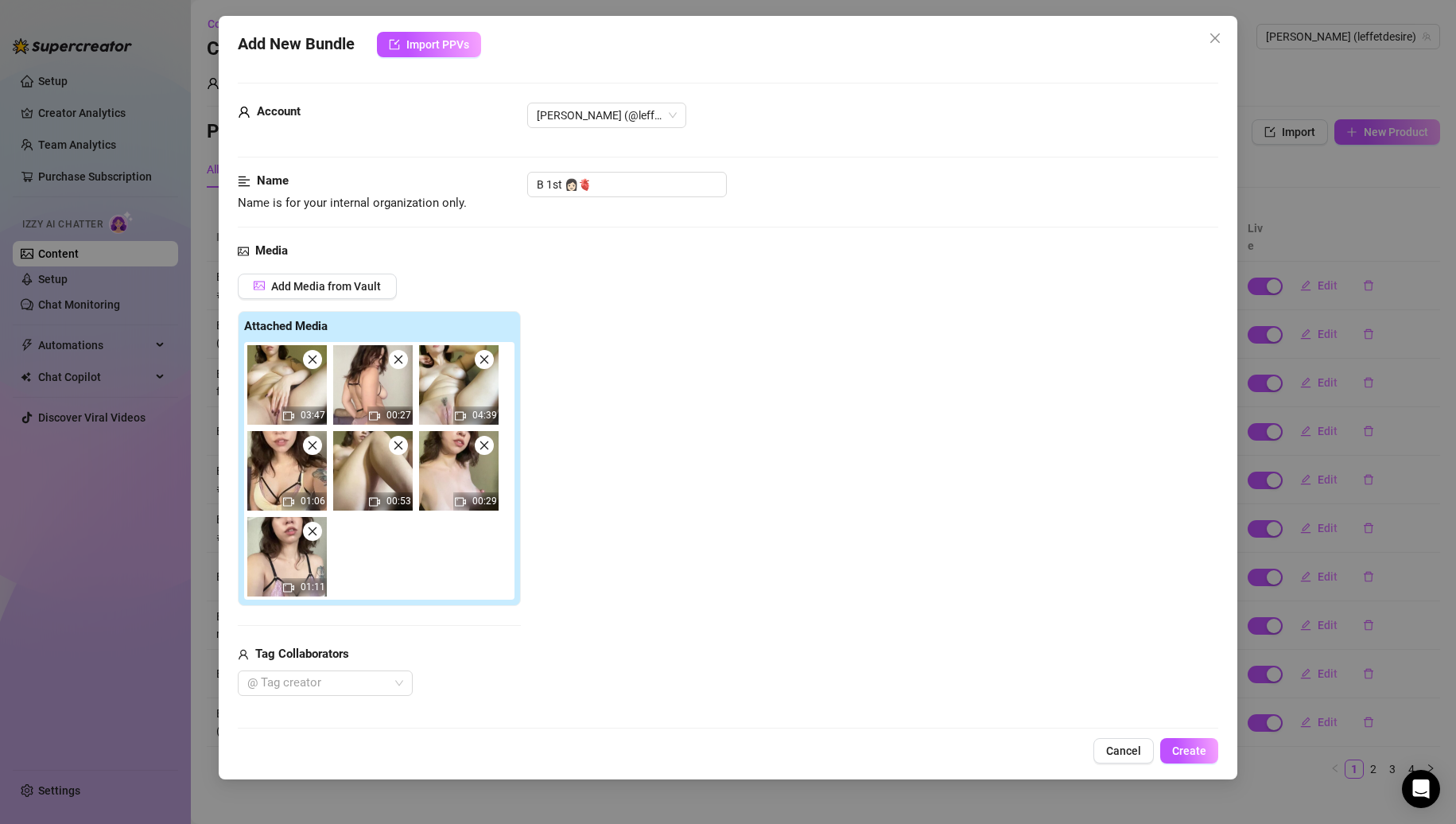
click at [311, 362] on icon "close" at bounding box center [313, 359] width 12 height 12
click at [393, 362] on icon "close" at bounding box center [399, 359] width 12 height 12
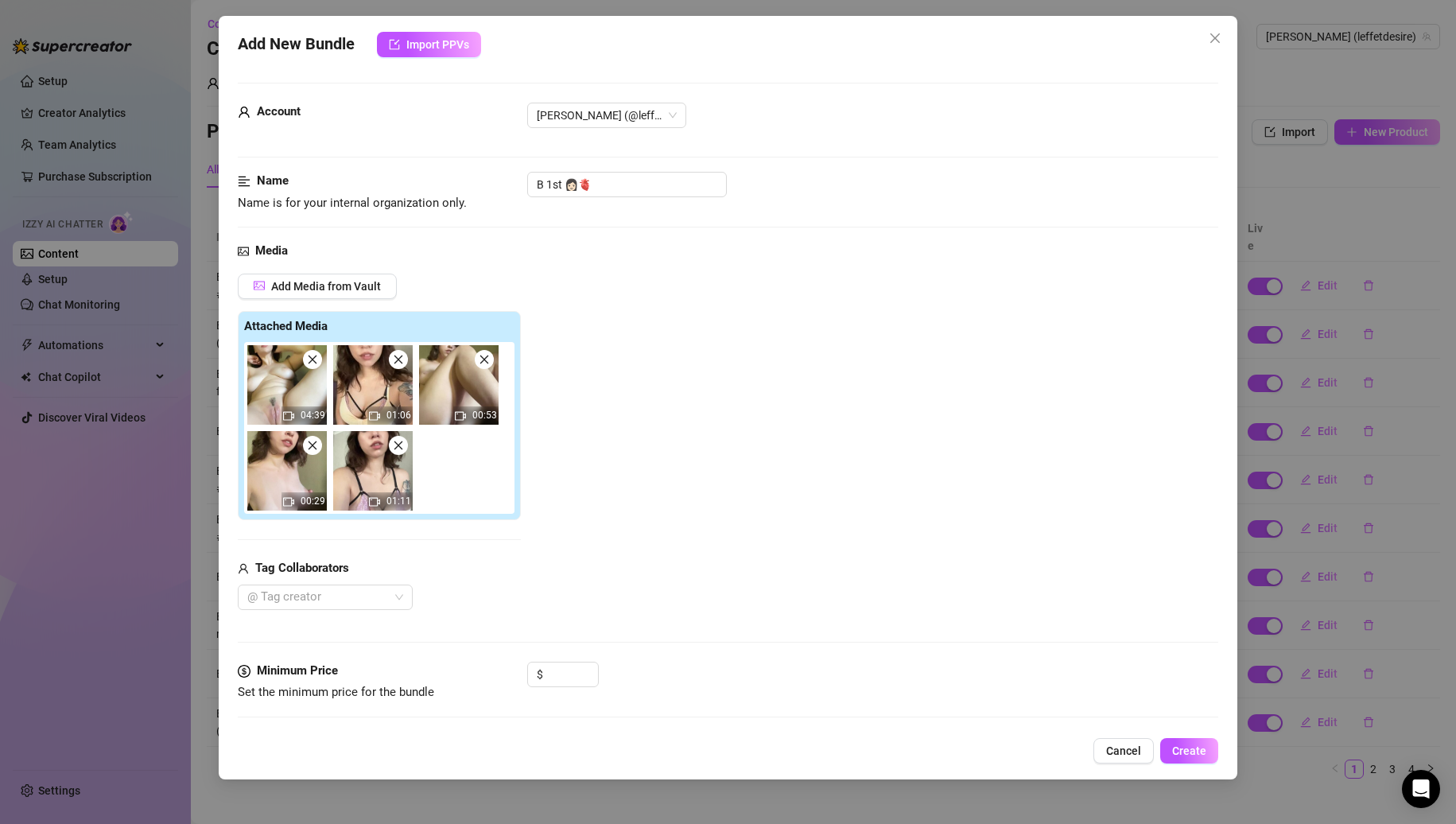
click at [311, 362] on icon "close" at bounding box center [313, 359] width 12 height 12
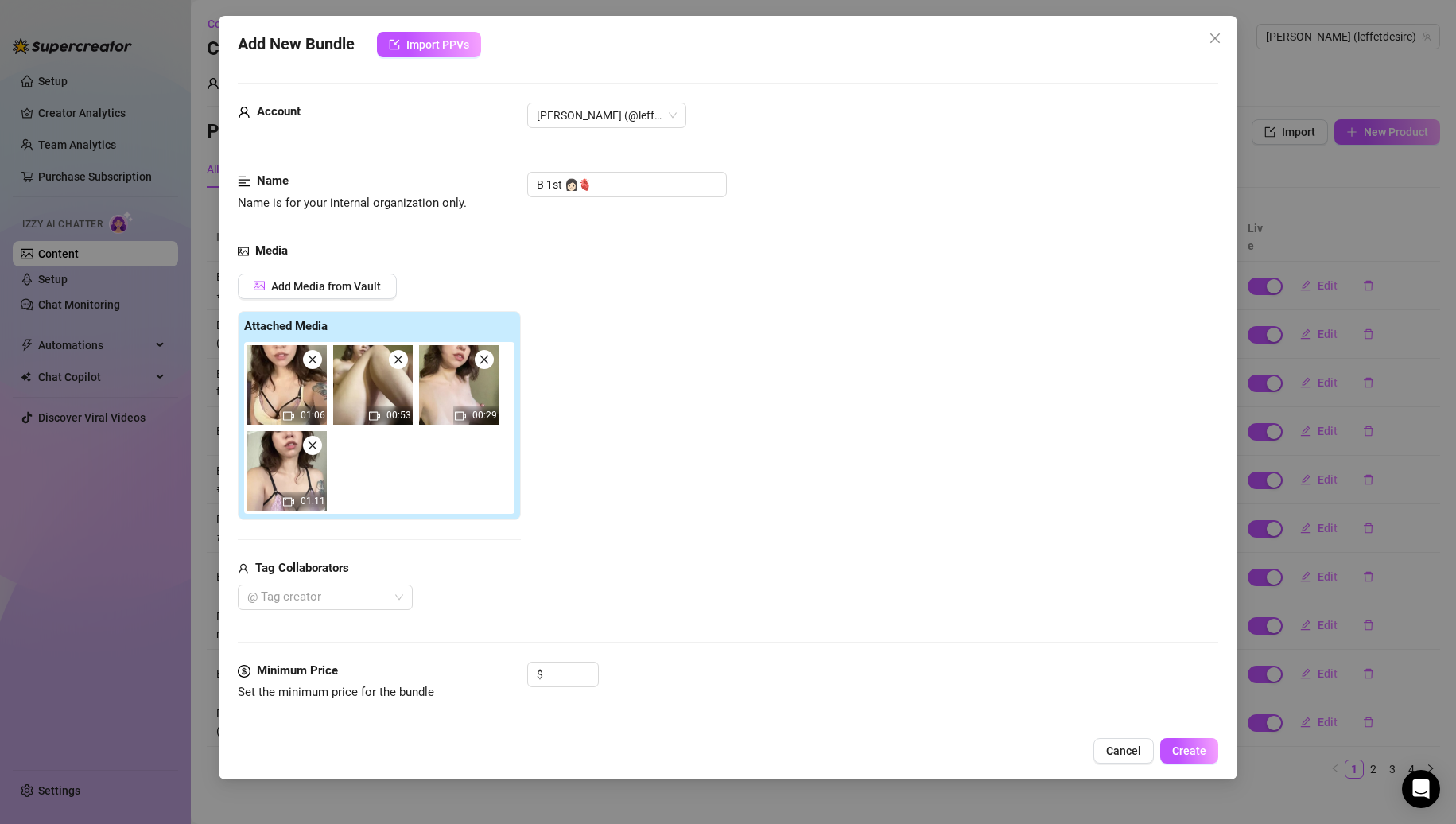
click at [311, 362] on icon "close" at bounding box center [313, 359] width 12 height 12
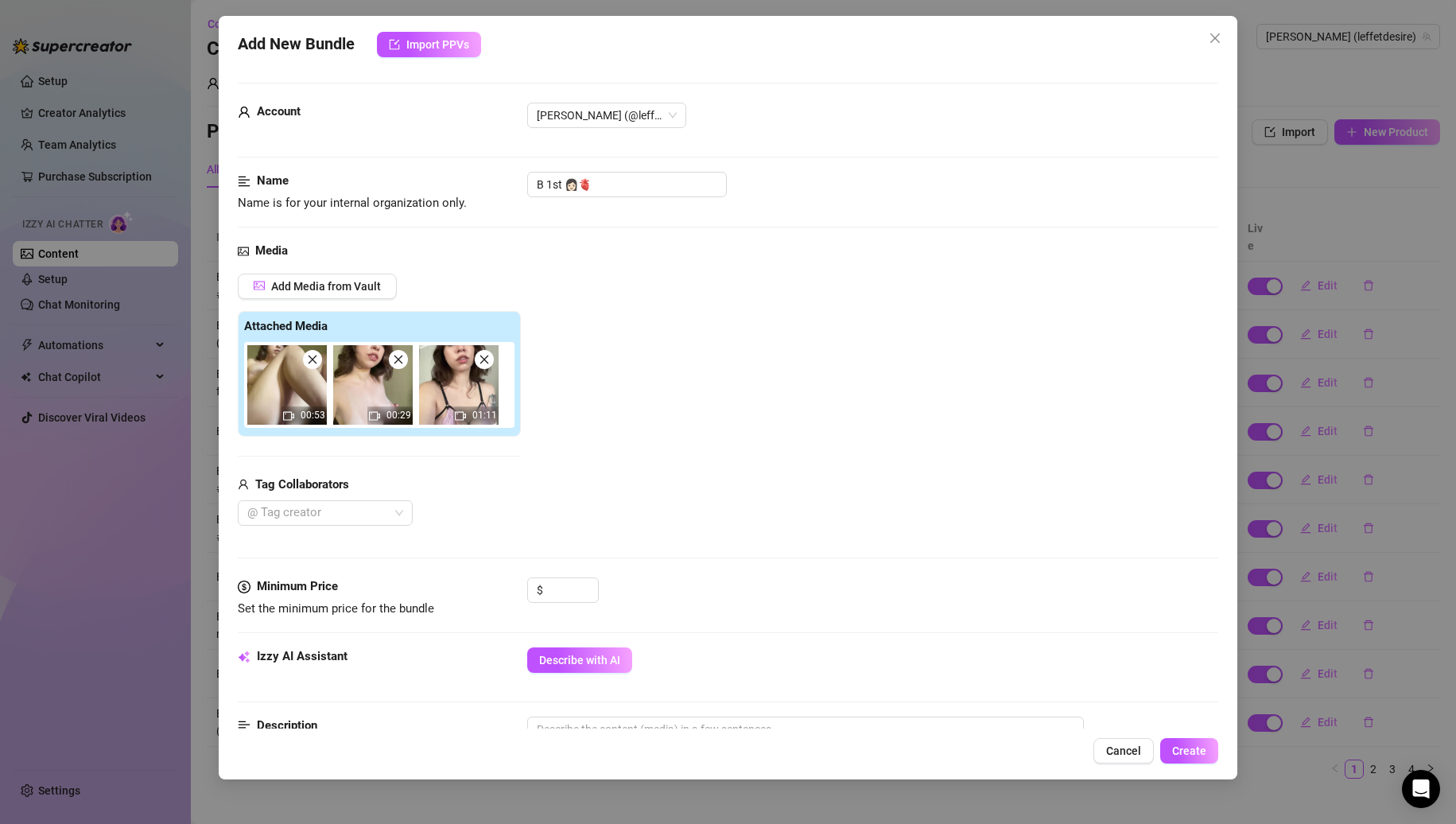
click at [311, 362] on icon "close" at bounding box center [313, 359] width 12 height 12
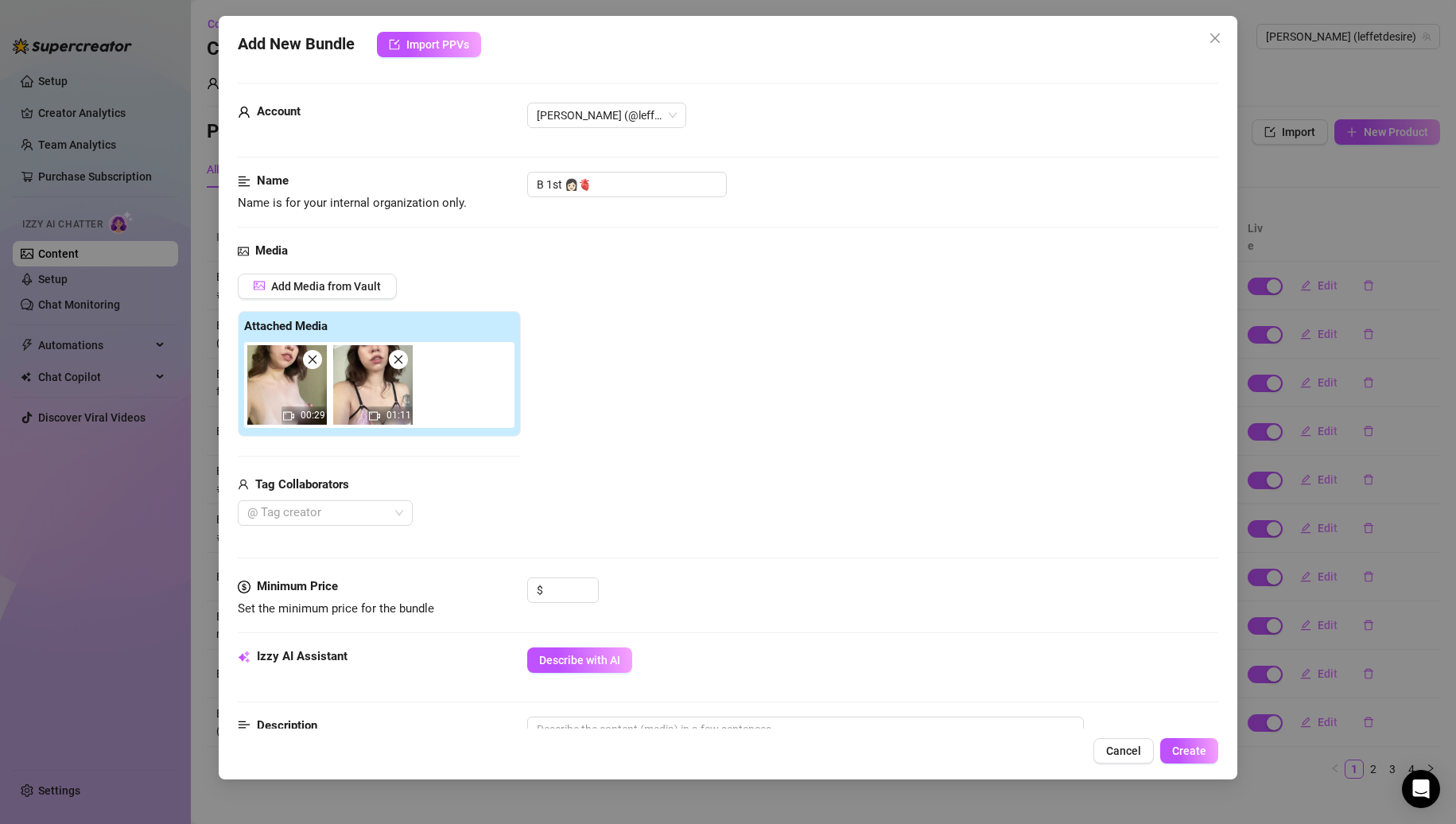
click at [311, 362] on icon "close" at bounding box center [313, 359] width 12 height 12
click at [605, 175] on input "B 1st 👩🏻🫀" at bounding box center [626, 184] width 199 height 25
click at [572, 581] on input at bounding box center [572, 590] width 52 height 24
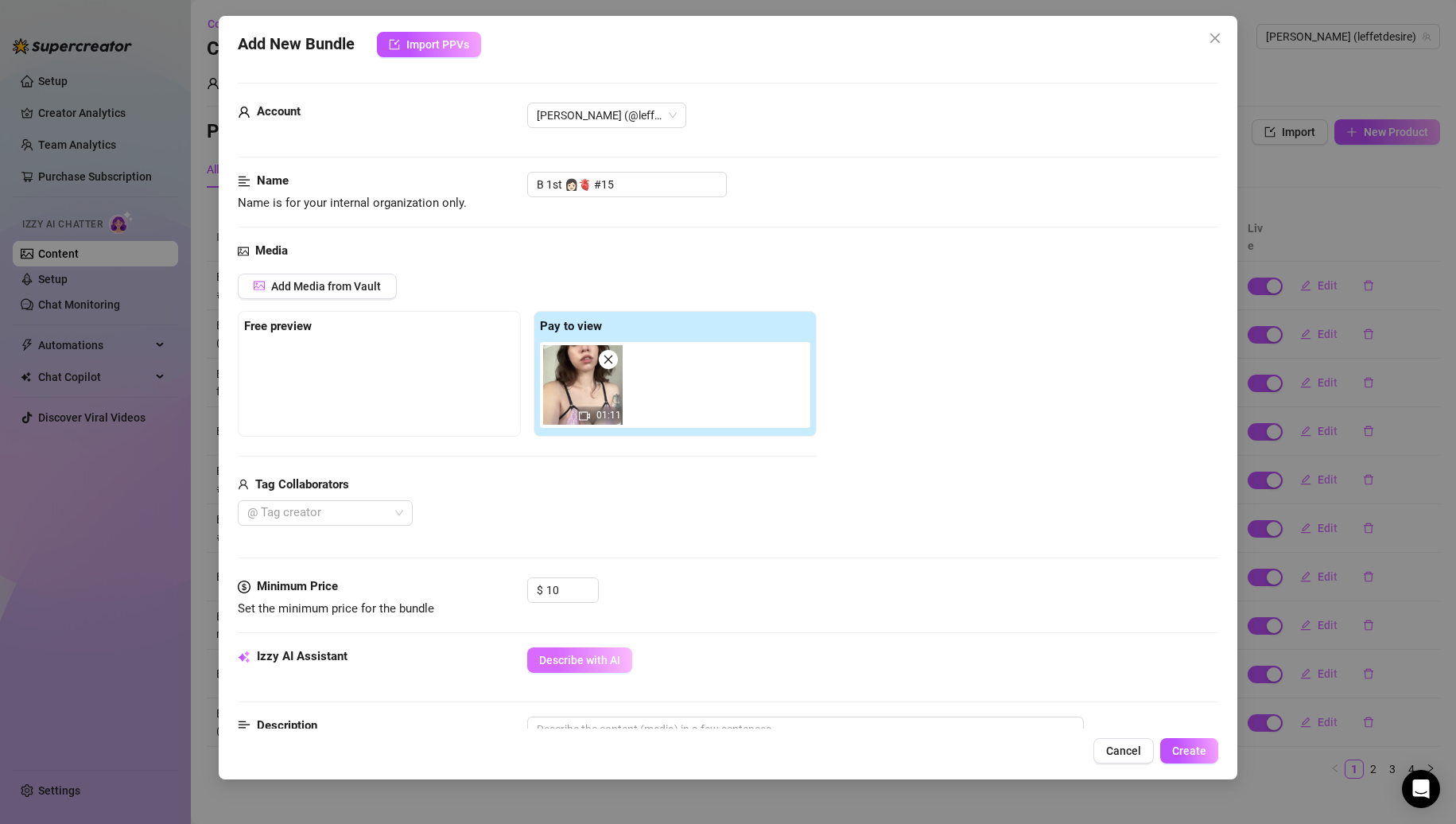
click at [596, 659] on span "Describe with AI" at bounding box center [580, 660] width 81 height 13
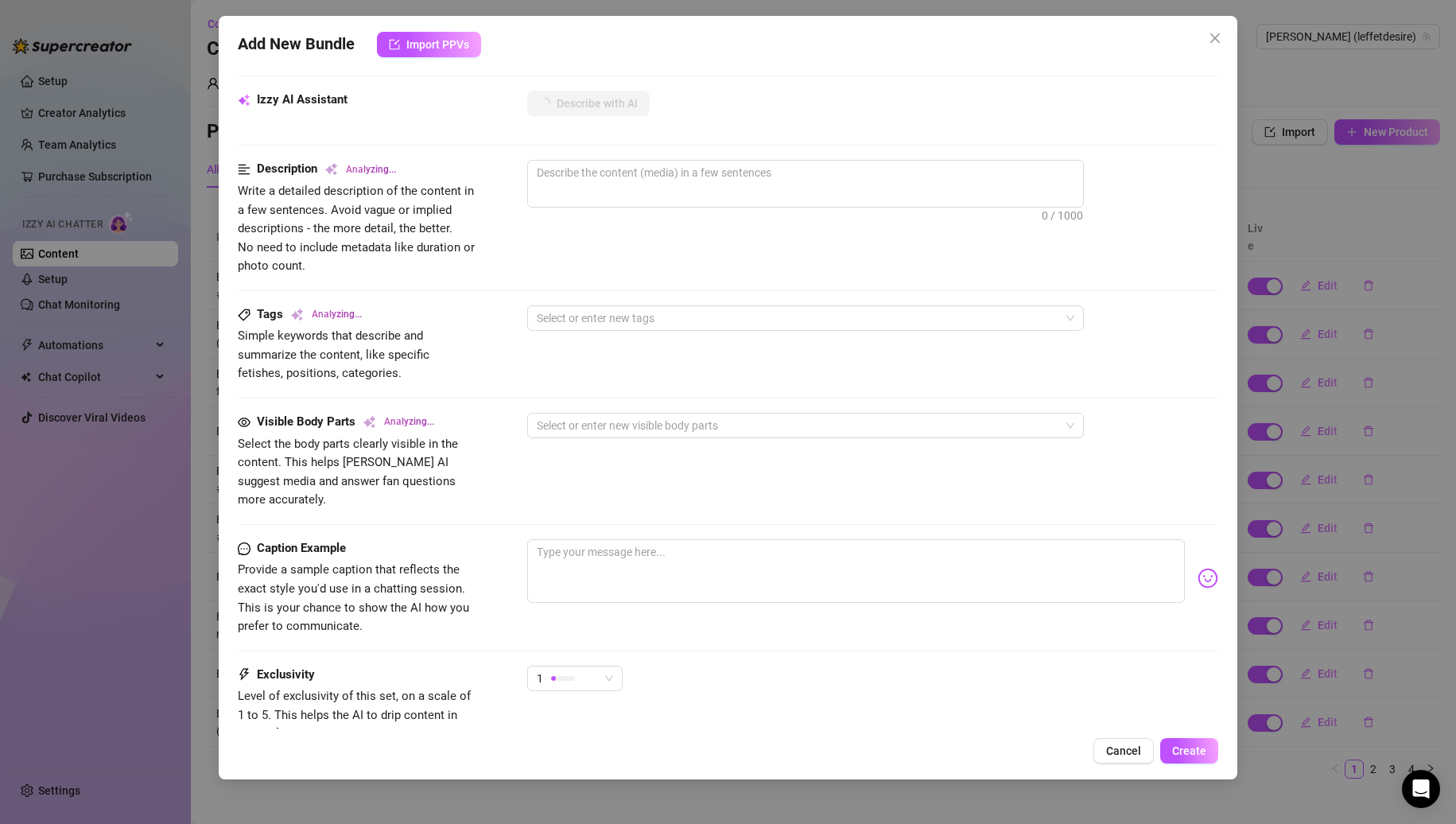
scroll to position [318, 0]
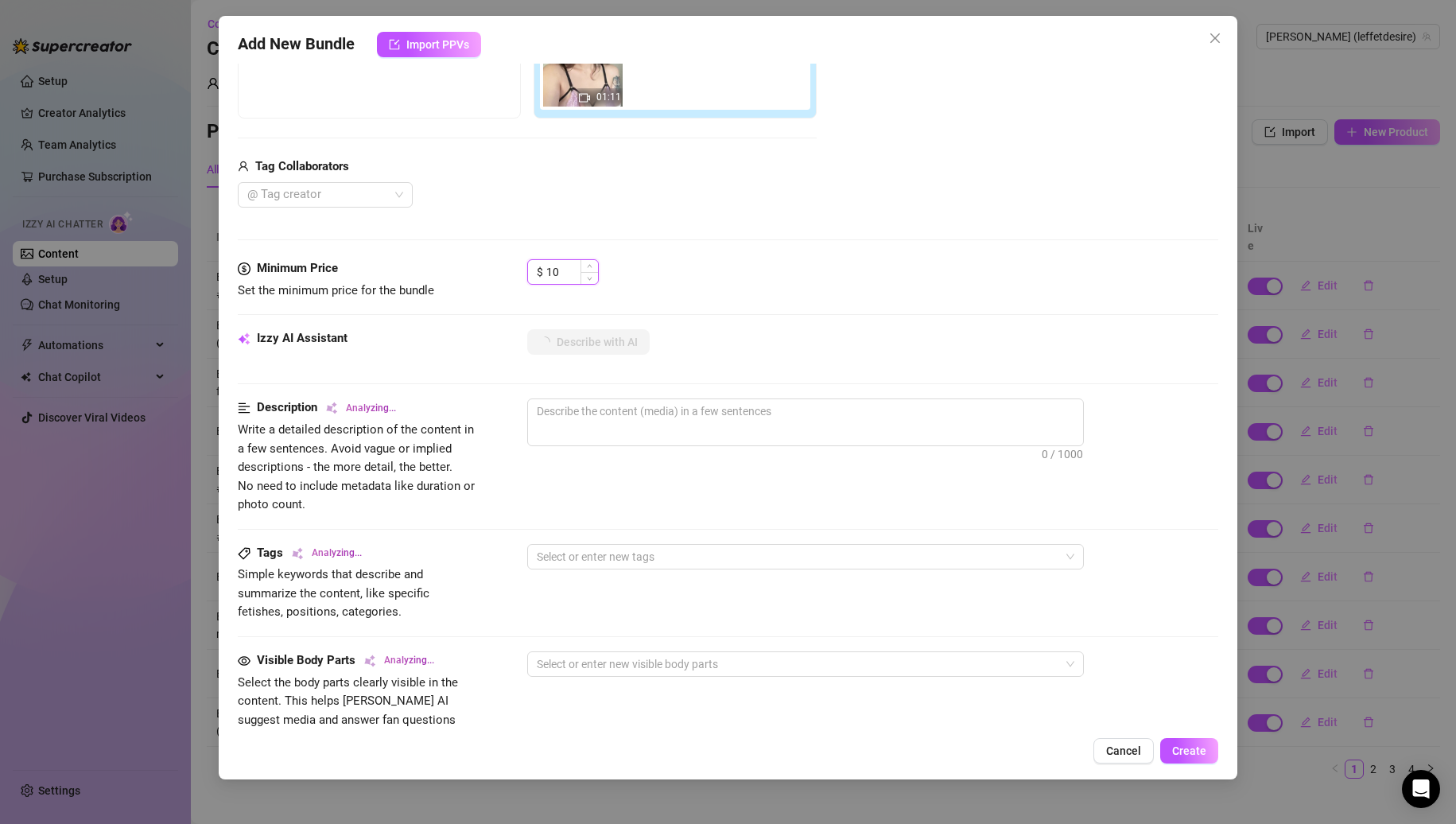
click at [558, 278] on input "10" at bounding box center [572, 272] width 52 height 24
click at [661, 243] on div "Media Add Media from Vault Free preview Pay to view 01:11 Tag Collaborators @ T…" at bounding box center [728, 92] width 982 height 335
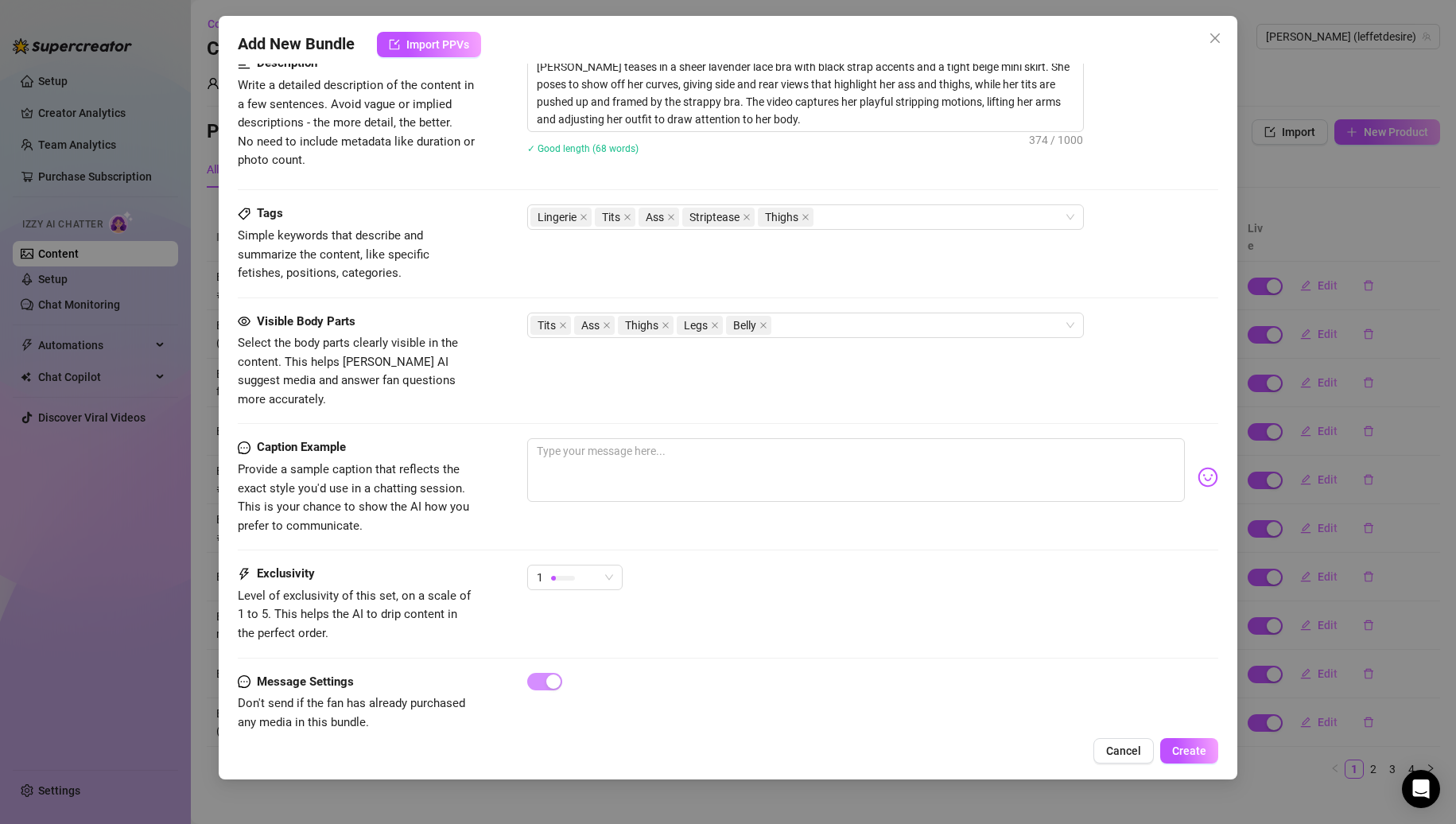
scroll to position [677, 0]
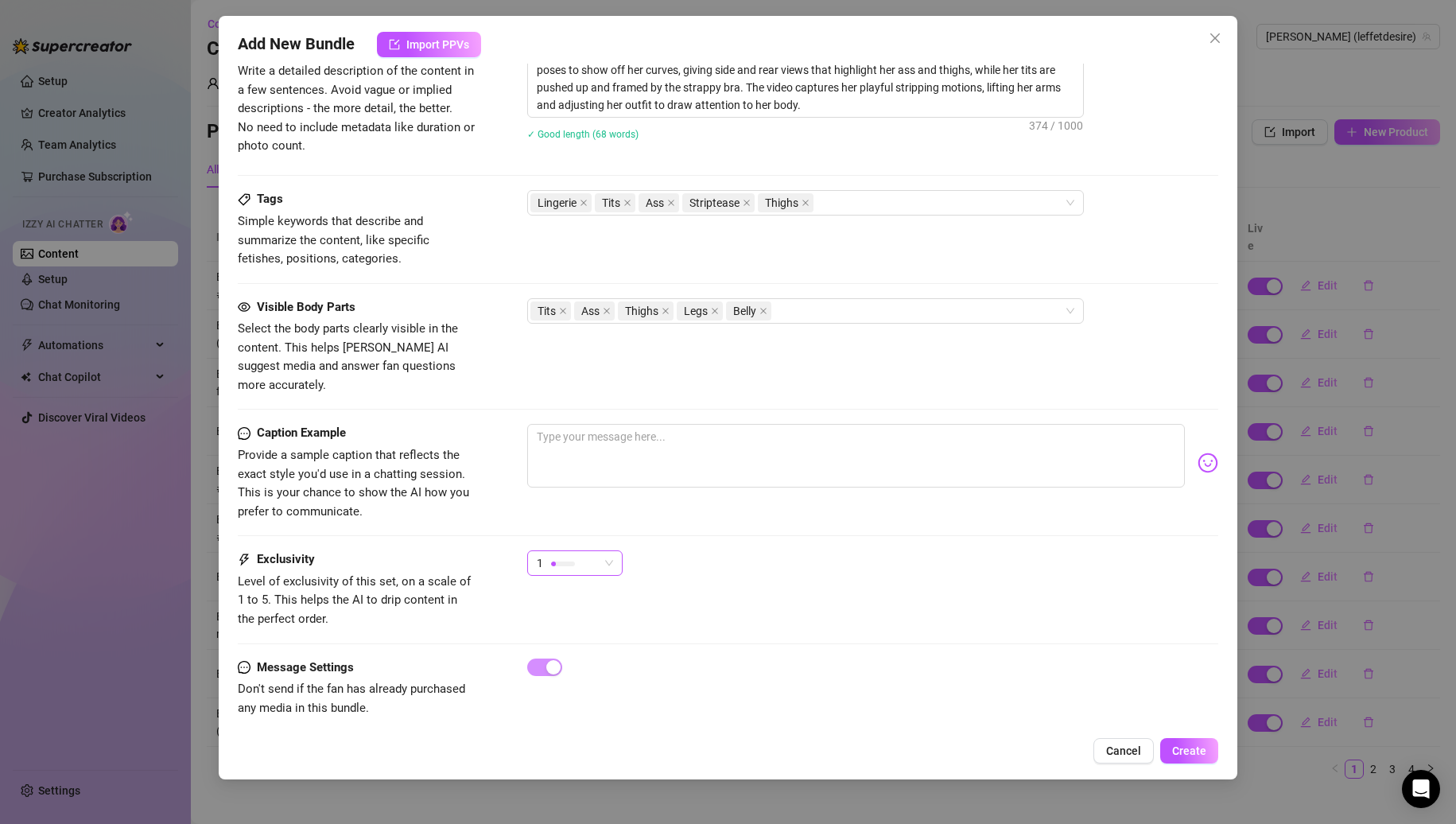
click at [568, 556] on div at bounding box center [563, 564] width 24 height 15
click at [575, 608] on span "2" at bounding box center [591, 602] width 103 height 17
click at [1183, 748] on span "Create" at bounding box center [1189, 751] width 34 height 13
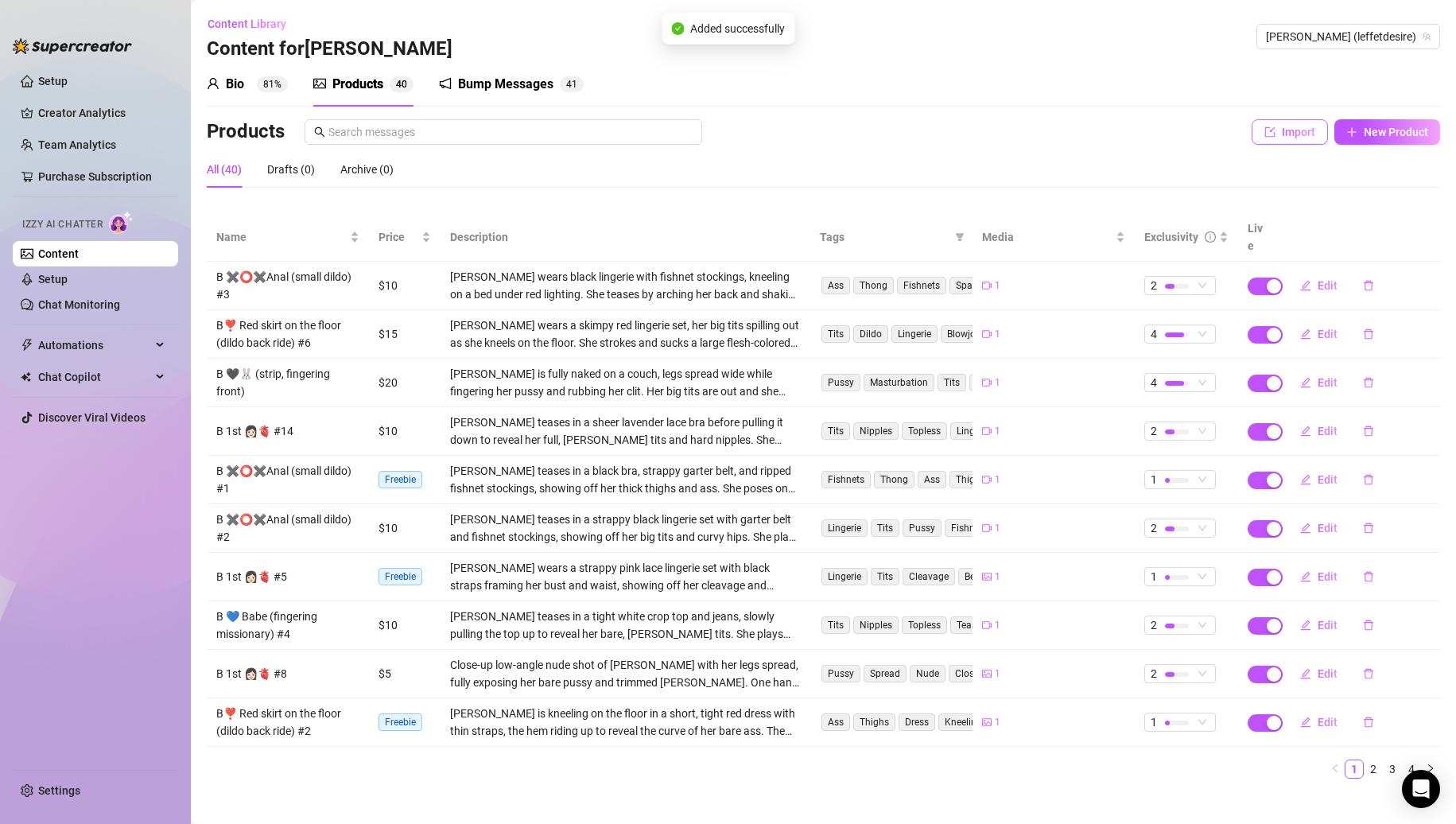
click at [1295, 141] on button "Import" at bounding box center [1289, 132] width 76 height 25
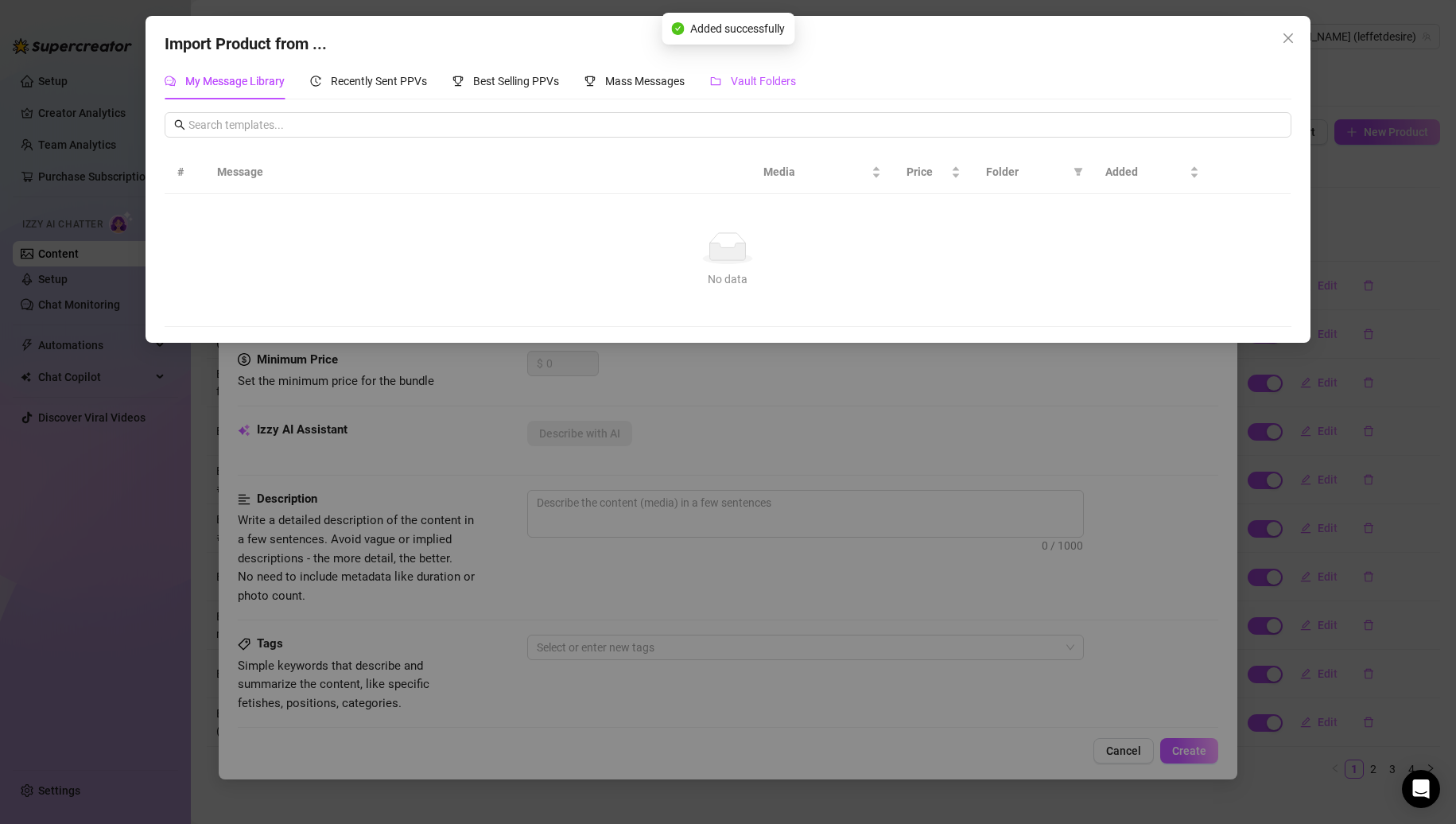
click at [779, 79] on span "Vault Folders" at bounding box center [764, 81] width 66 height 13
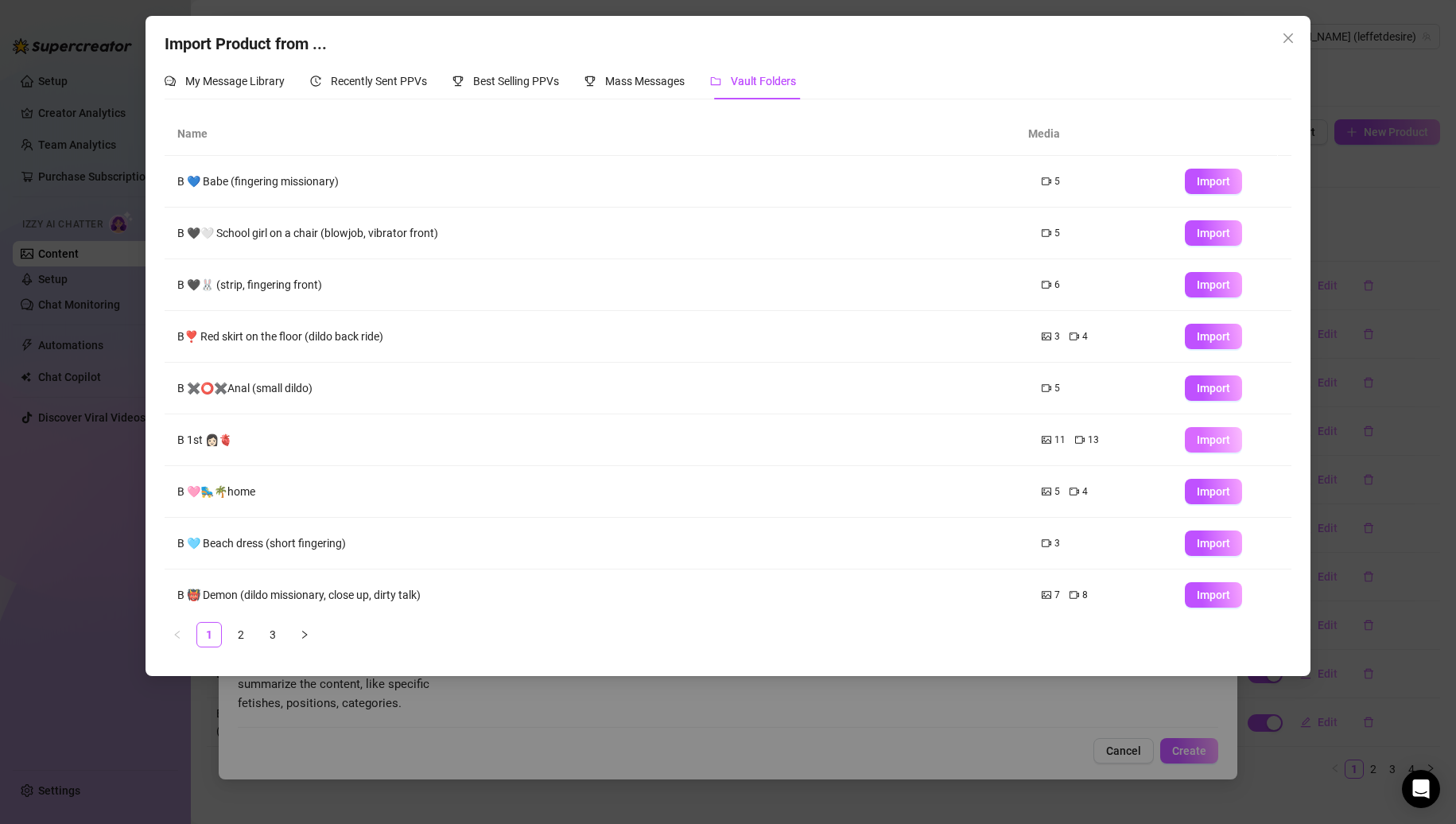
click at [1185, 444] on button "Import" at bounding box center [1213, 439] width 57 height 25
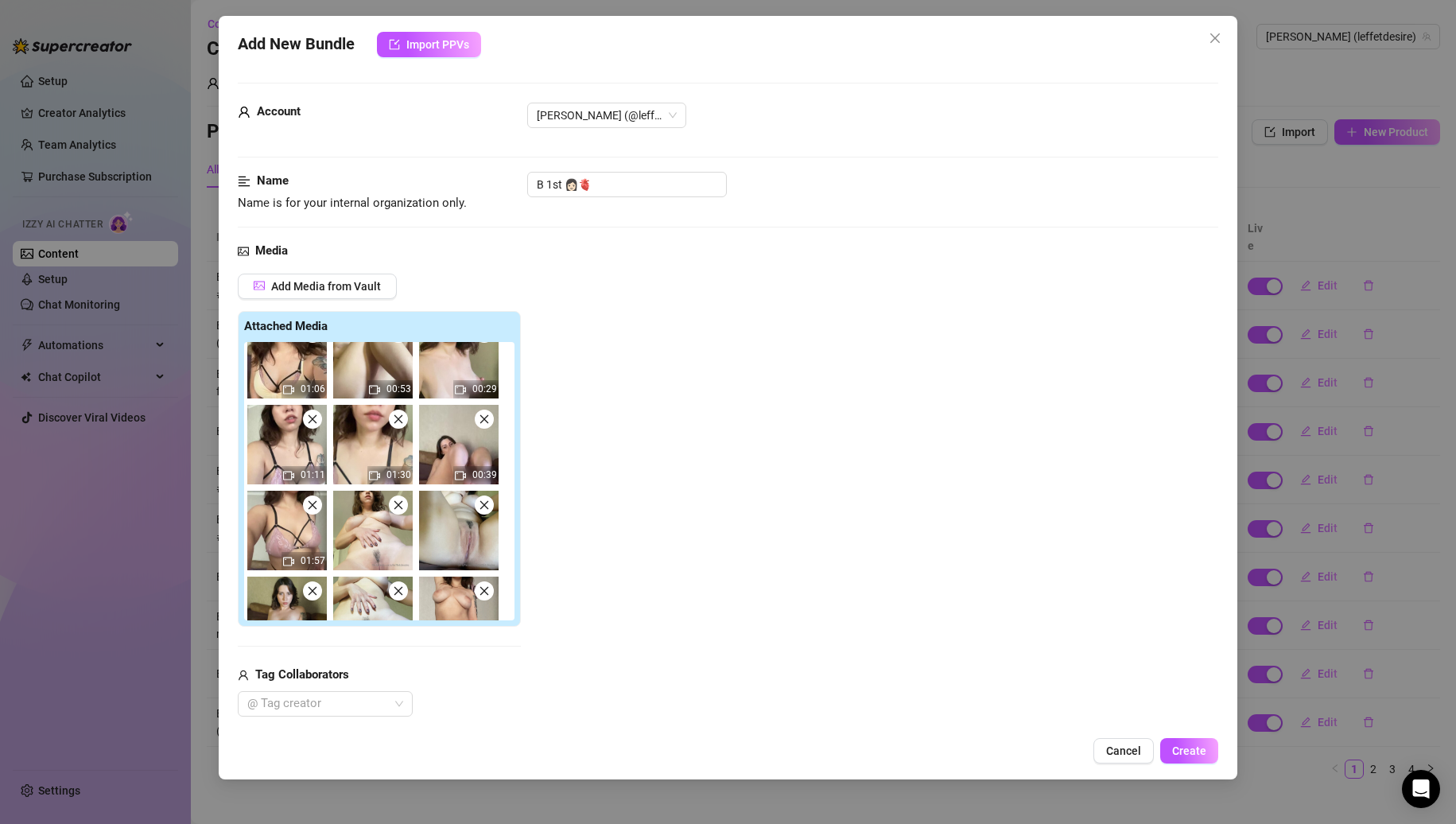
scroll to position [171, 0]
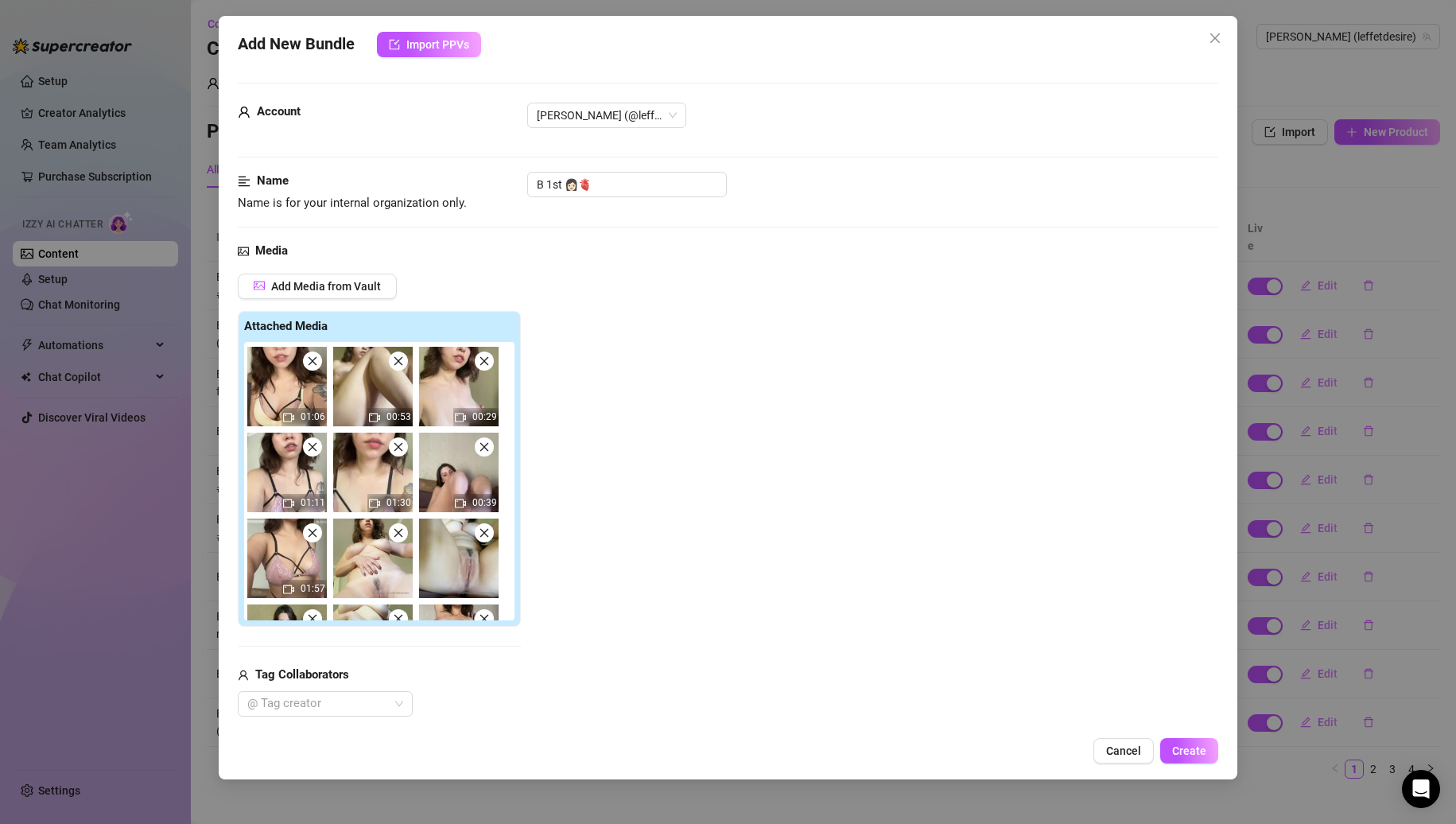
click at [310, 454] on span at bounding box center [312, 447] width 19 height 19
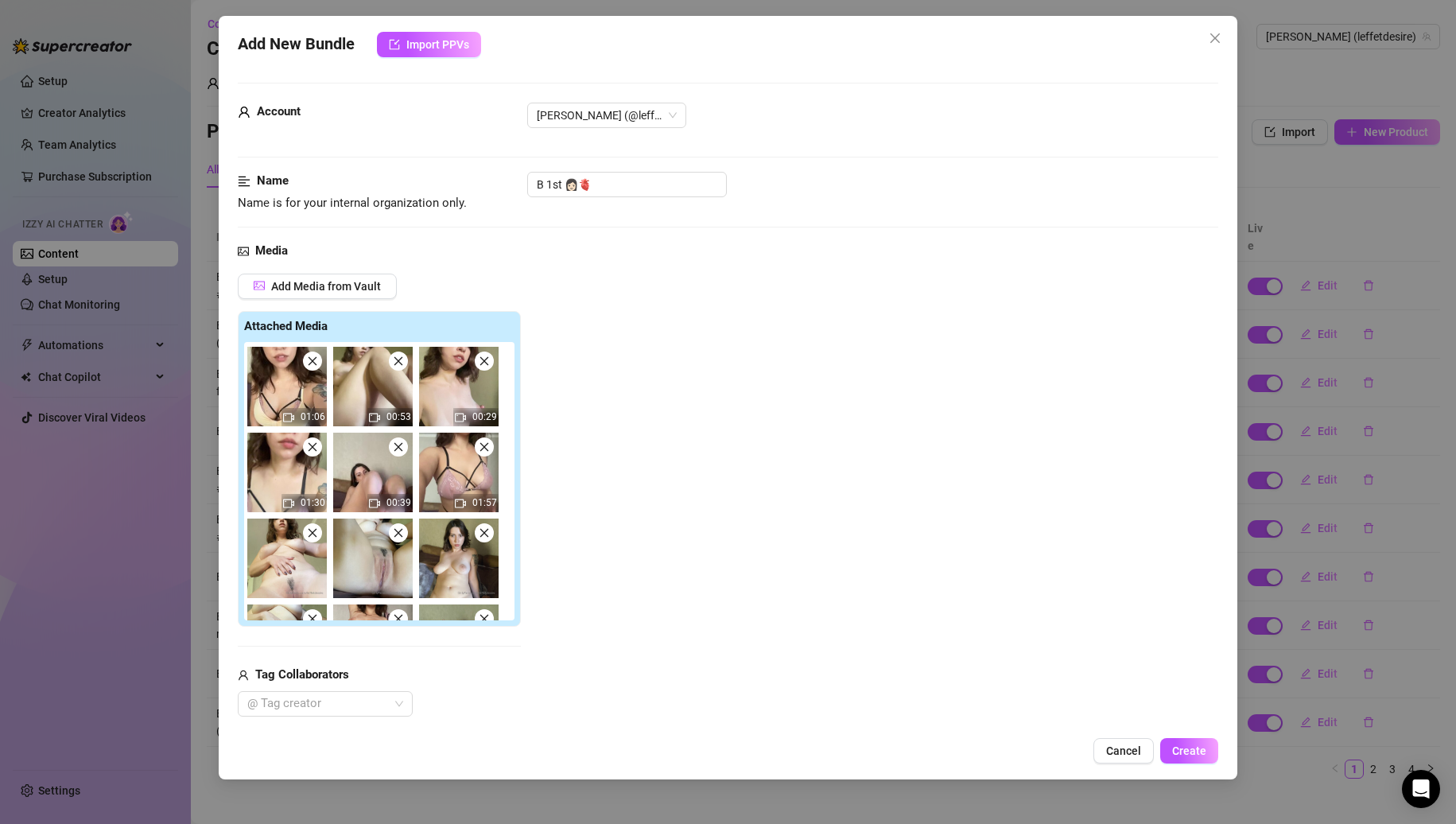
click at [310, 454] on span at bounding box center [312, 447] width 19 height 19
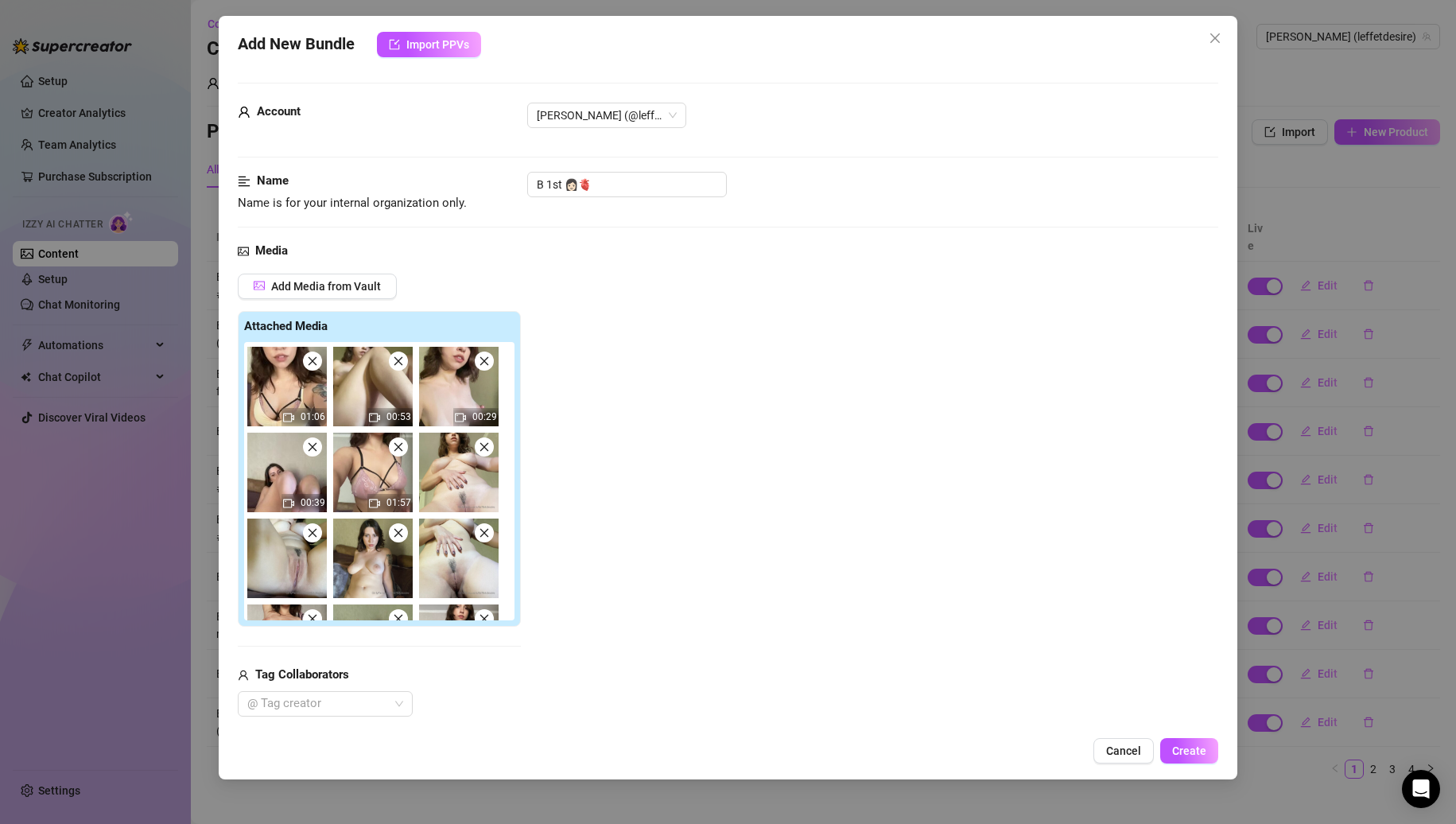
click at [310, 454] on span at bounding box center [312, 447] width 19 height 19
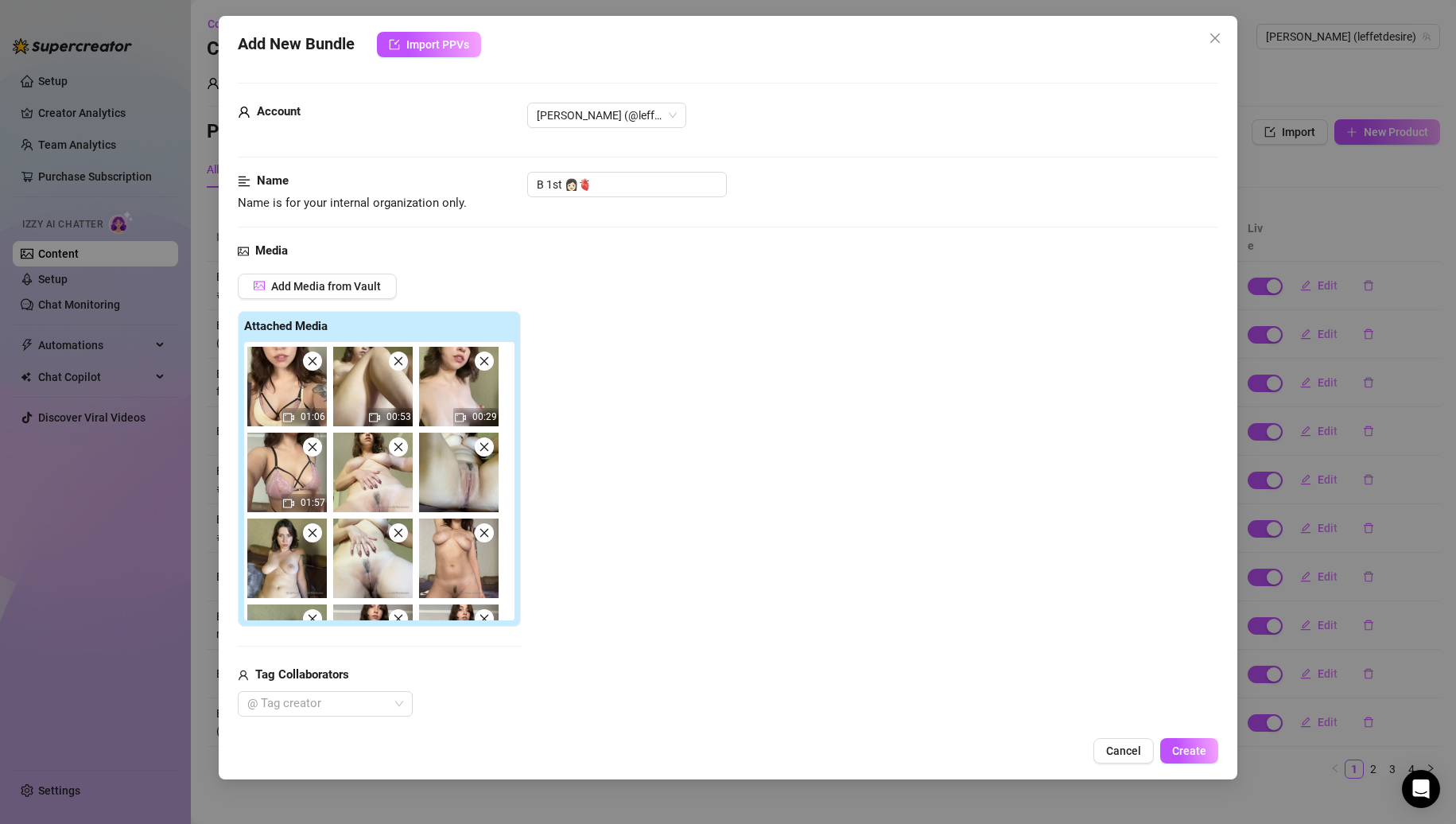
click at [310, 454] on span at bounding box center [312, 447] width 19 height 19
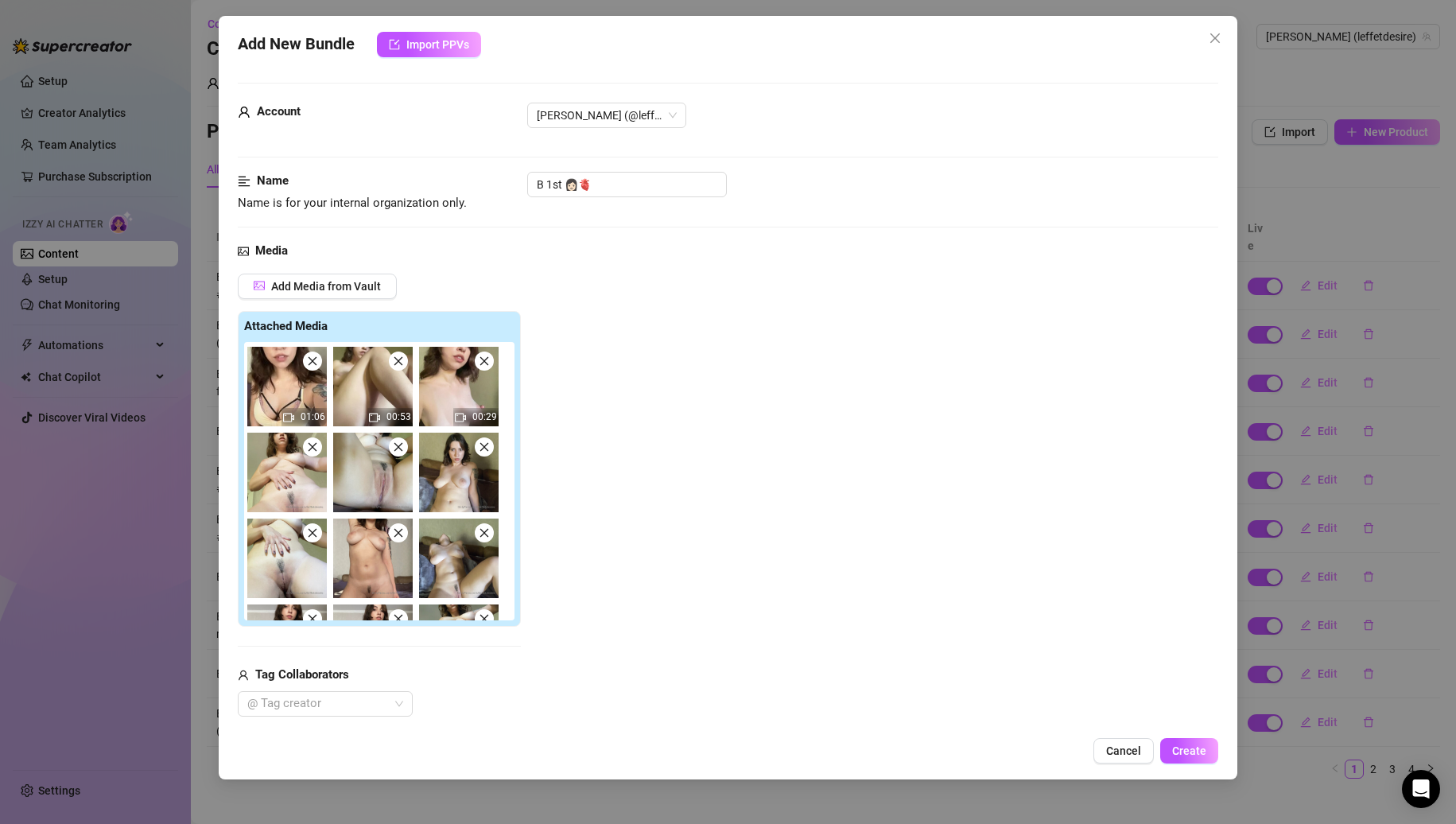
click at [310, 454] on span at bounding box center [312, 447] width 19 height 19
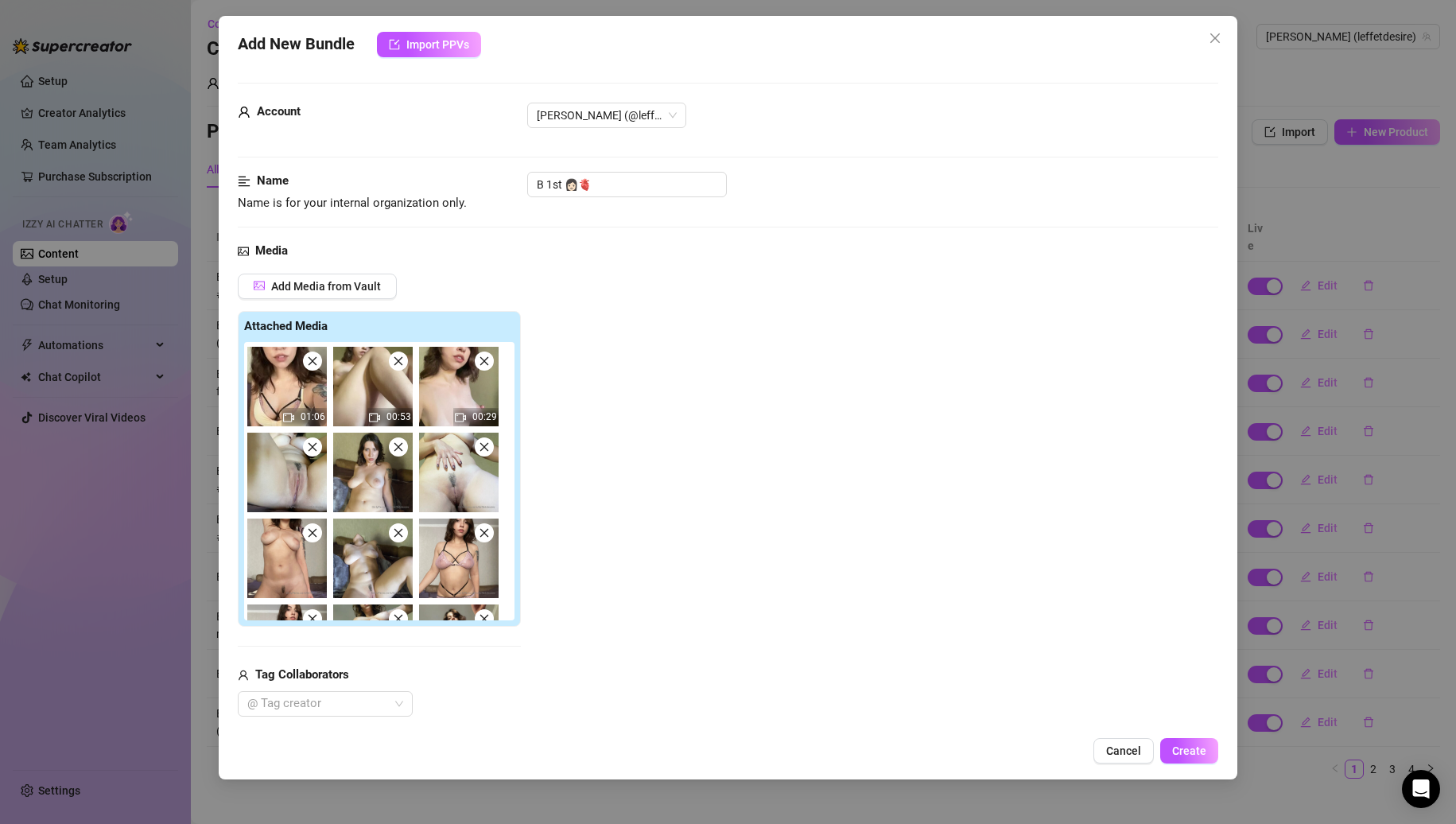
click at [310, 454] on span at bounding box center [312, 447] width 19 height 19
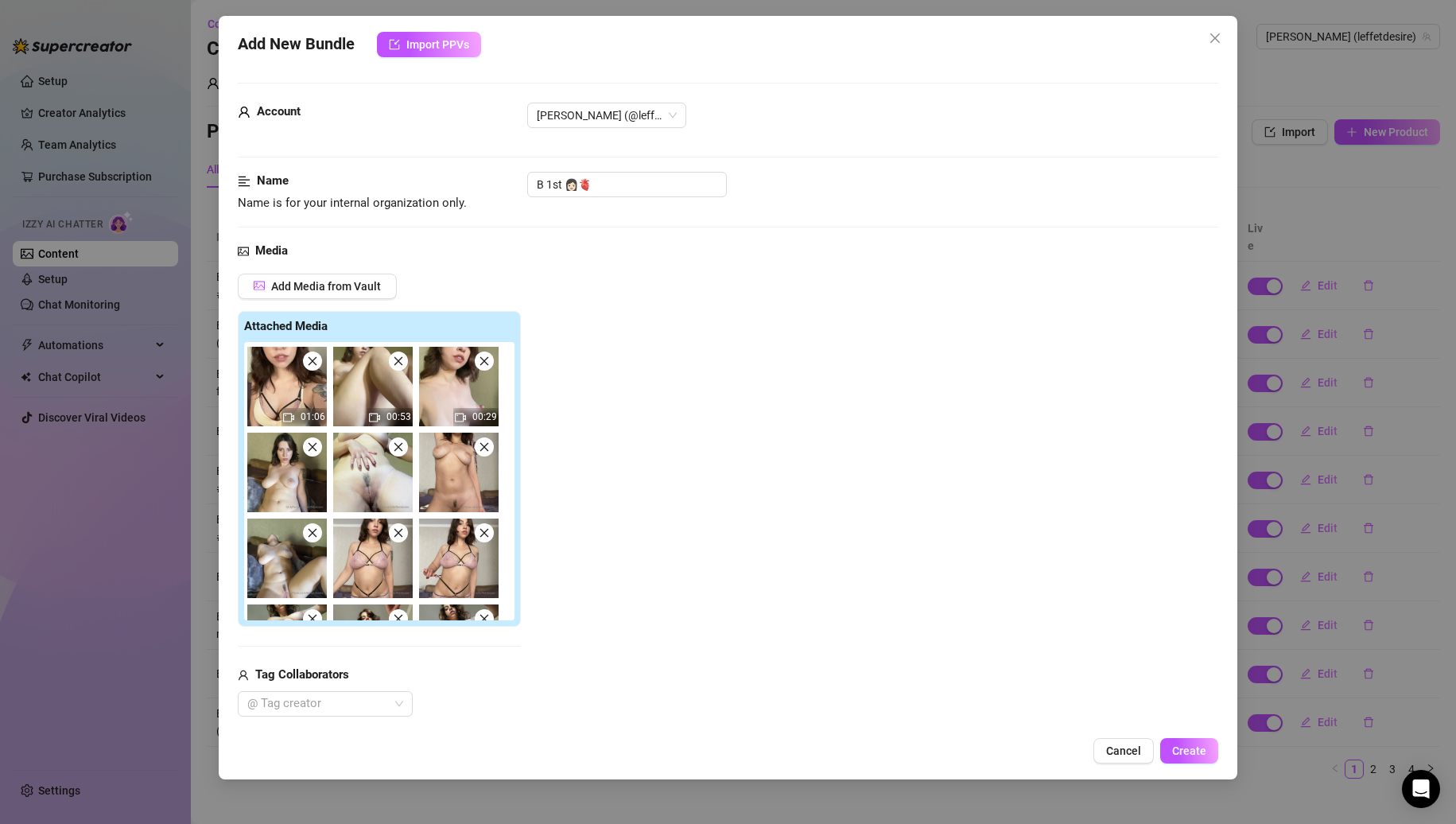
click at [310, 454] on span at bounding box center [312, 447] width 19 height 19
click at [389, 454] on span at bounding box center [399, 447] width 19 height 19
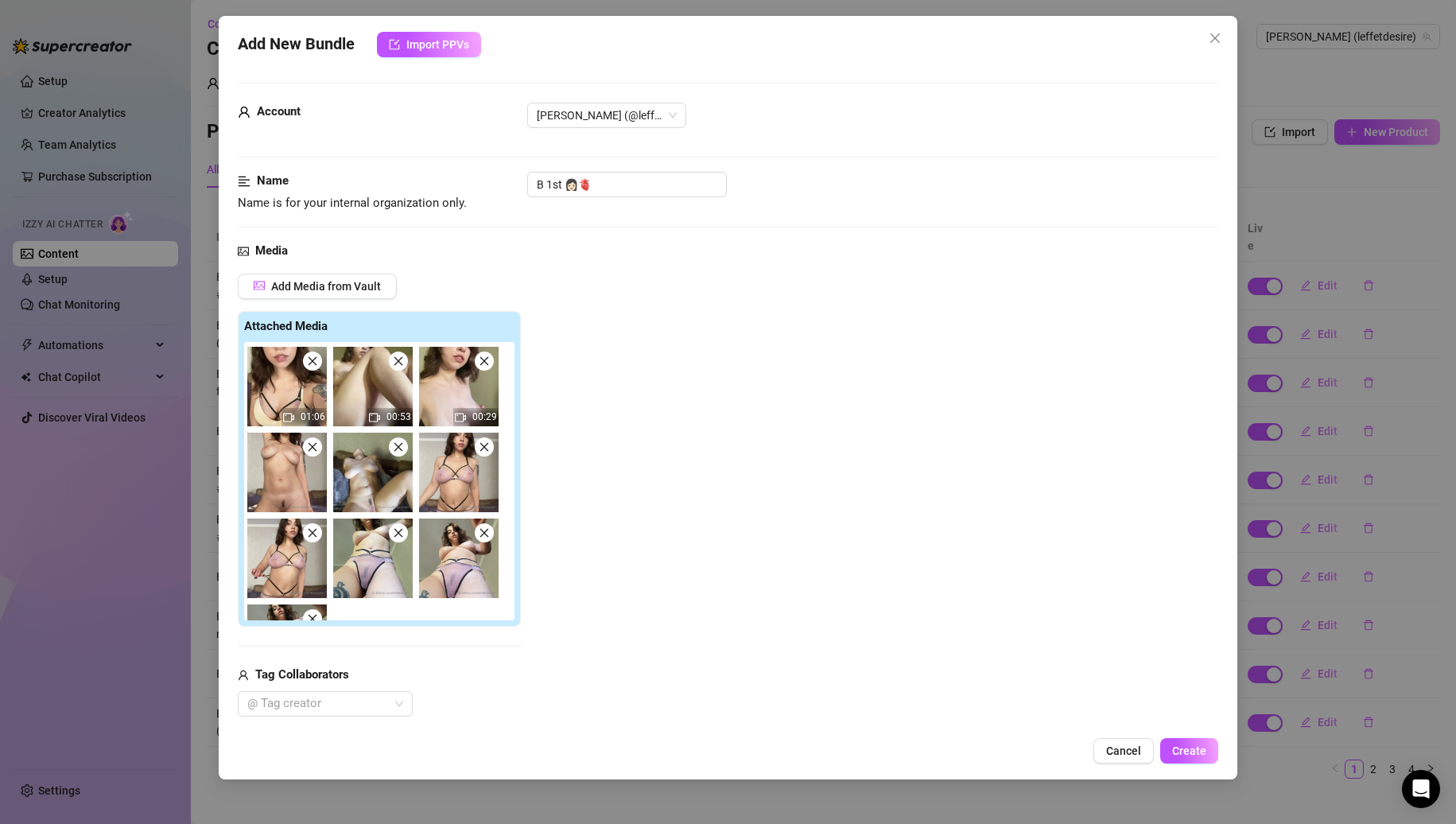
click at [310, 454] on span at bounding box center [312, 447] width 19 height 19
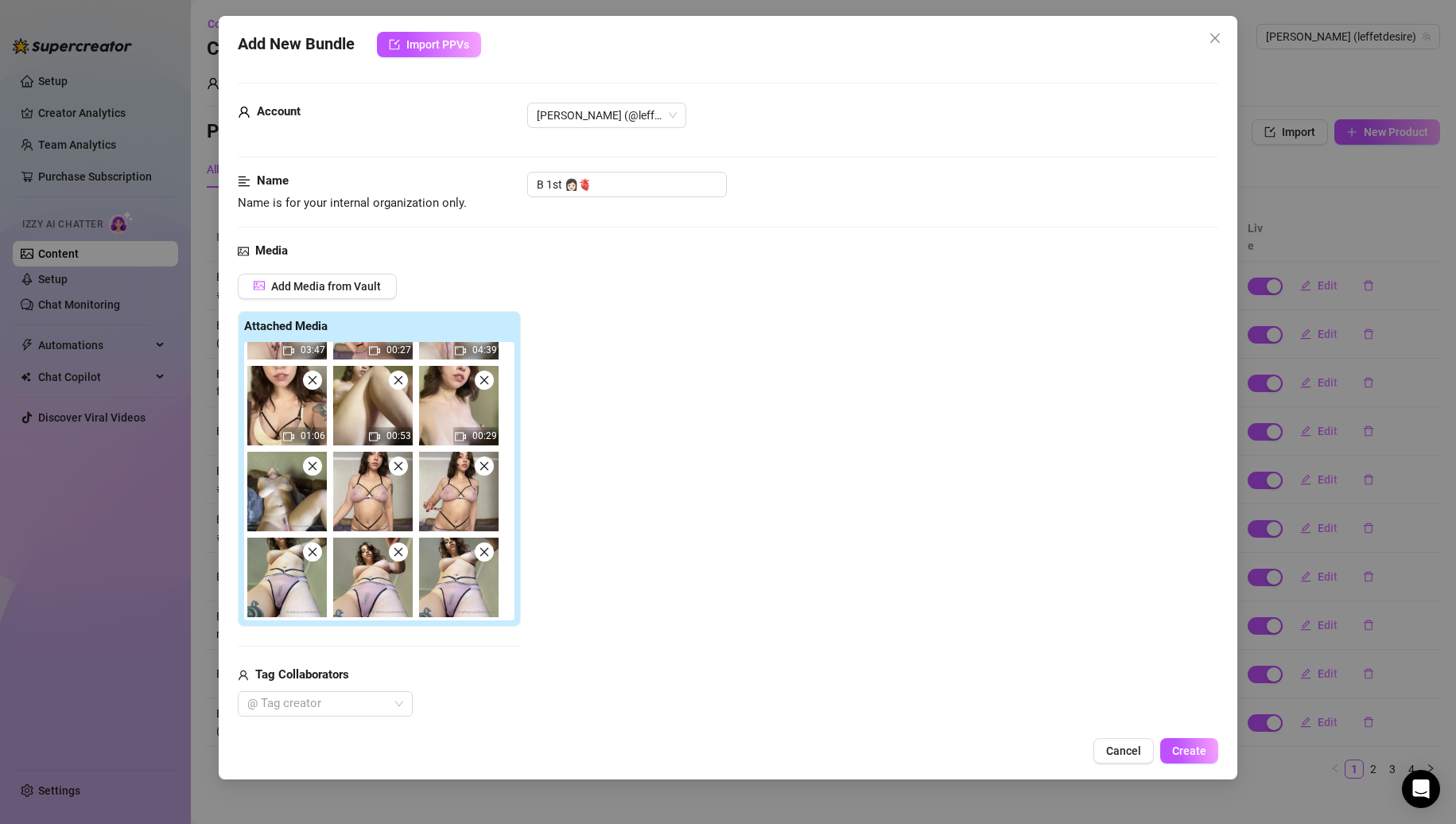
scroll to position [151, 0]
click at [310, 454] on img at bounding box center [287, 492] width 80 height 80
click at [309, 463] on icon "close" at bounding box center [311, 466] width 9 height 9
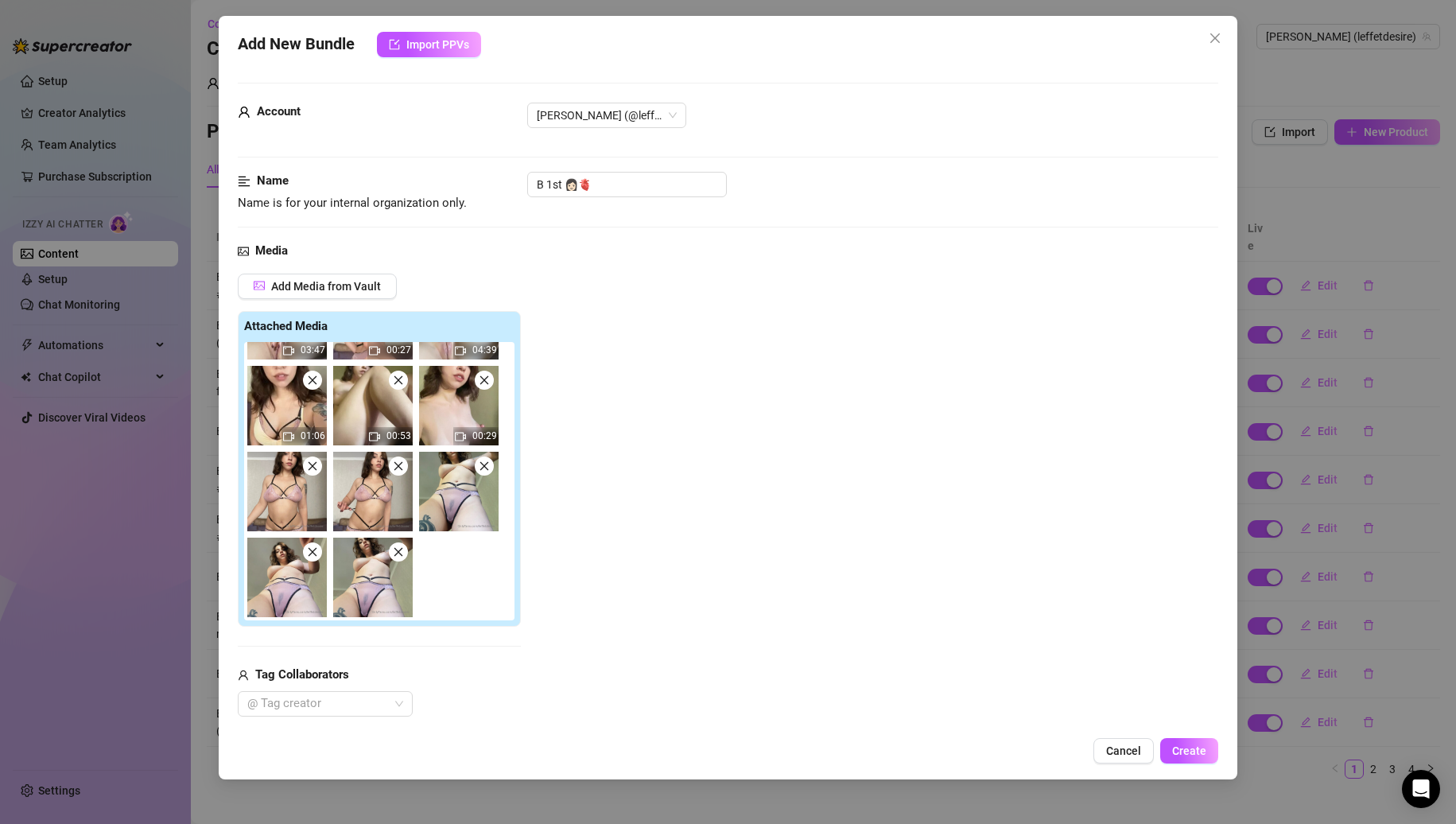
click at [309, 463] on icon "close" at bounding box center [311, 466] width 9 height 9
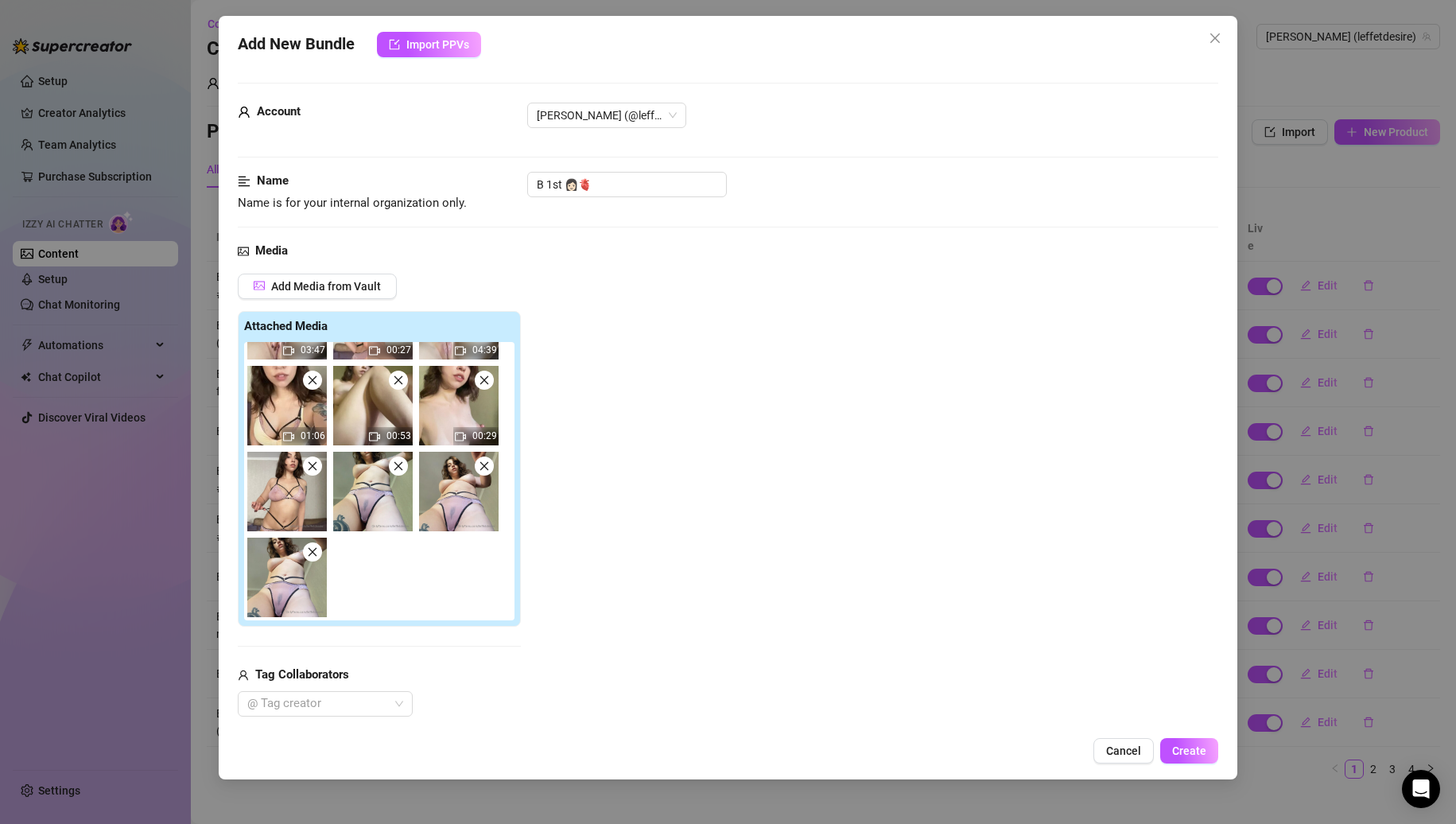
click at [309, 463] on icon "close" at bounding box center [311, 466] width 9 height 9
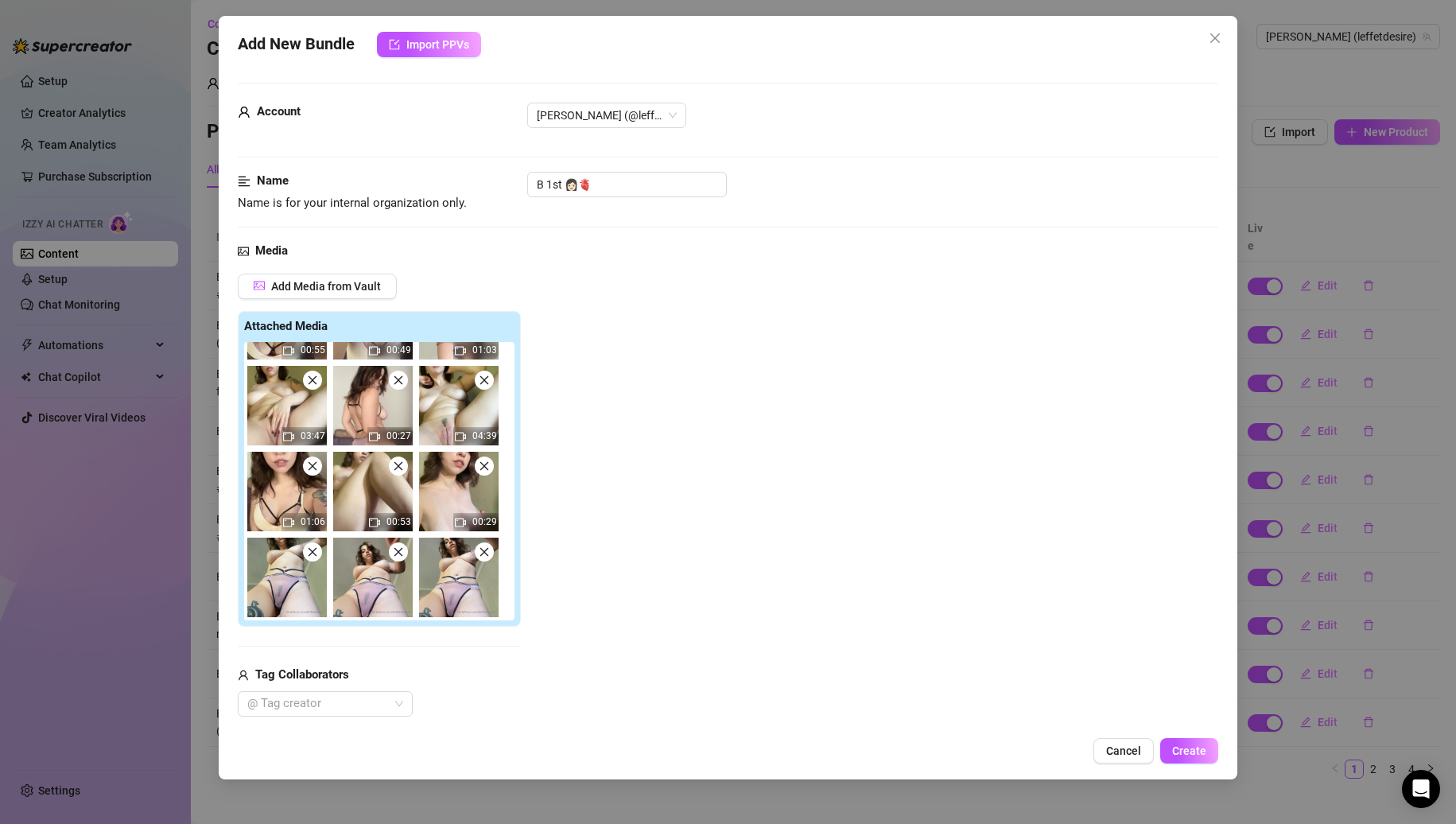
scroll to position [66, 0]
click at [309, 463] on icon "close" at bounding box center [311, 466] width 9 height 9
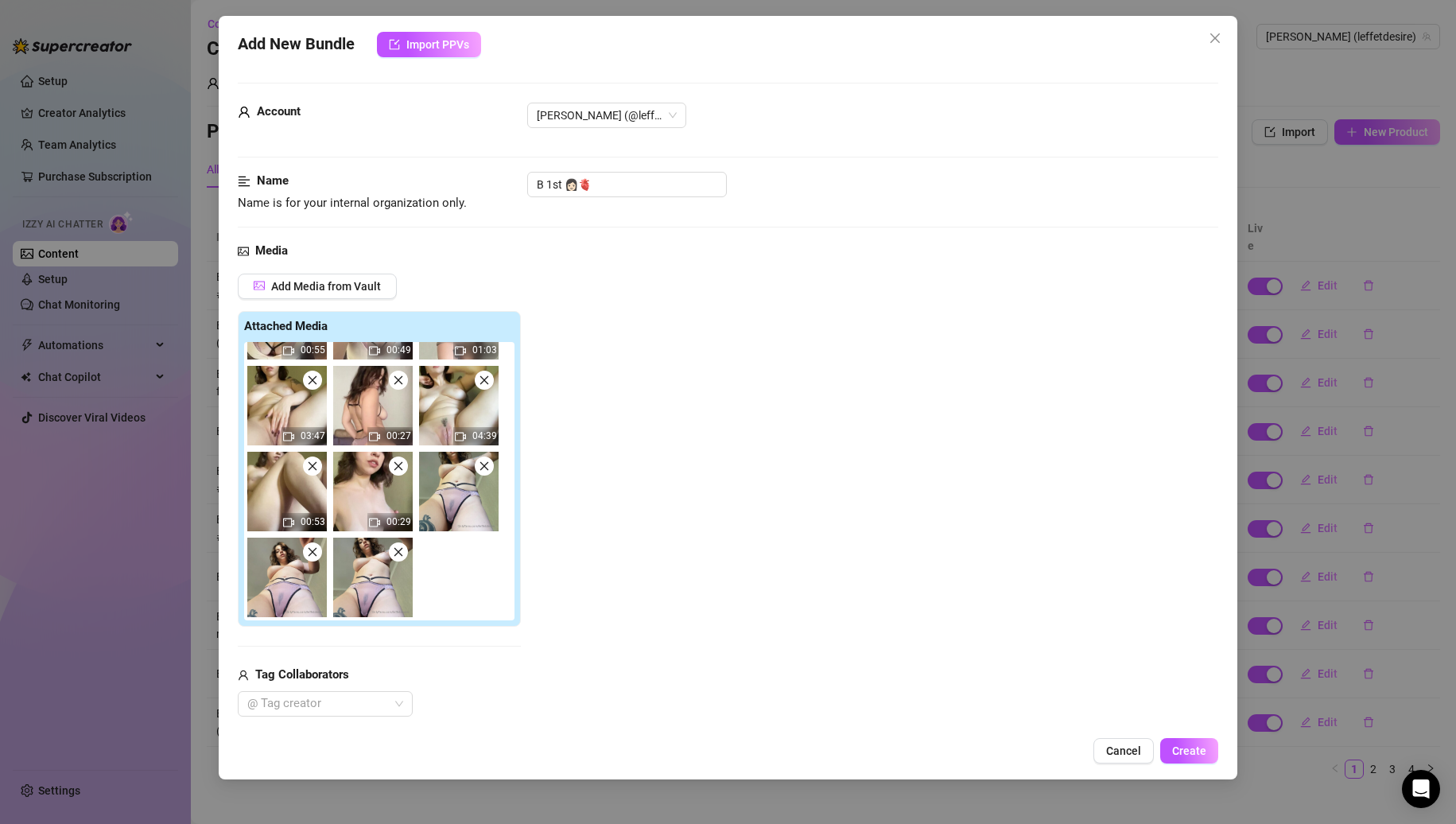
click at [316, 548] on icon "close" at bounding box center [313, 552] width 12 height 12
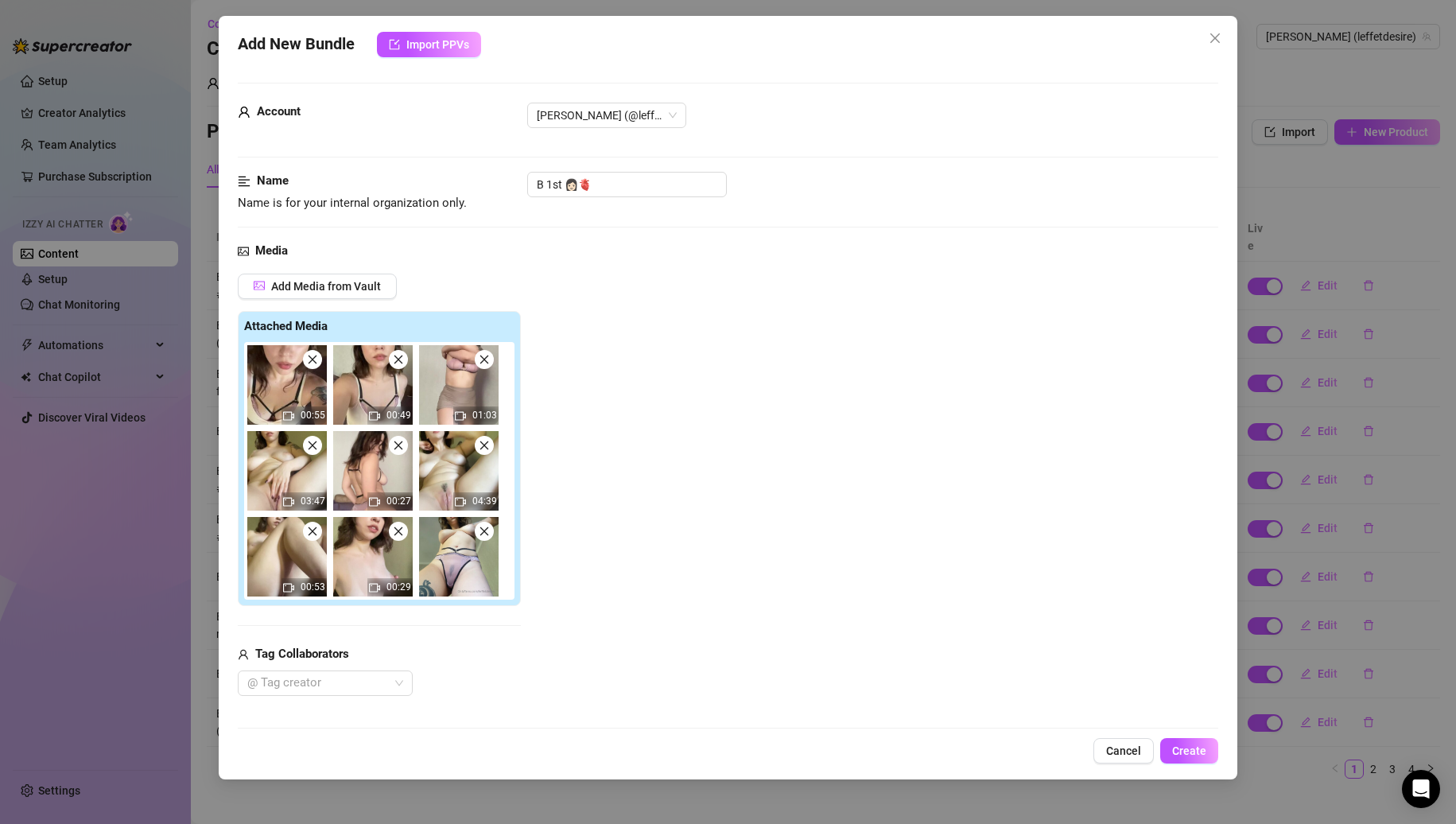
click at [475, 531] on span at bounding box center [485, 531] width 19 height 19
click at [320, 531] on span at bounding box center [312, 531] width 19 height 19
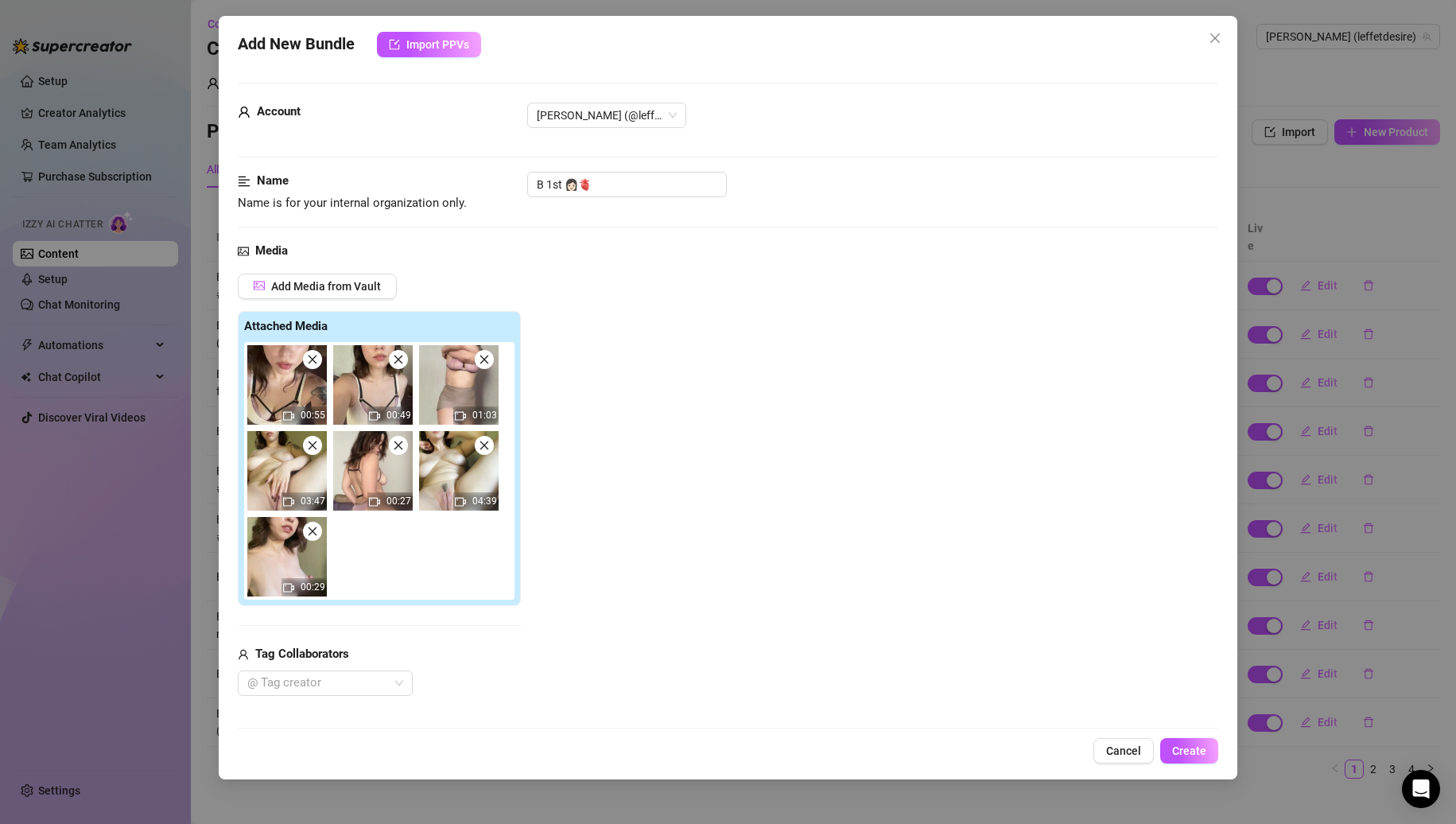
click at [307, 360] on icon "close" at bounding box center [313, 359] width 12 height 12
click at [393, 360] on icon "close" at bounding box center [399, 359] width 12 height 12
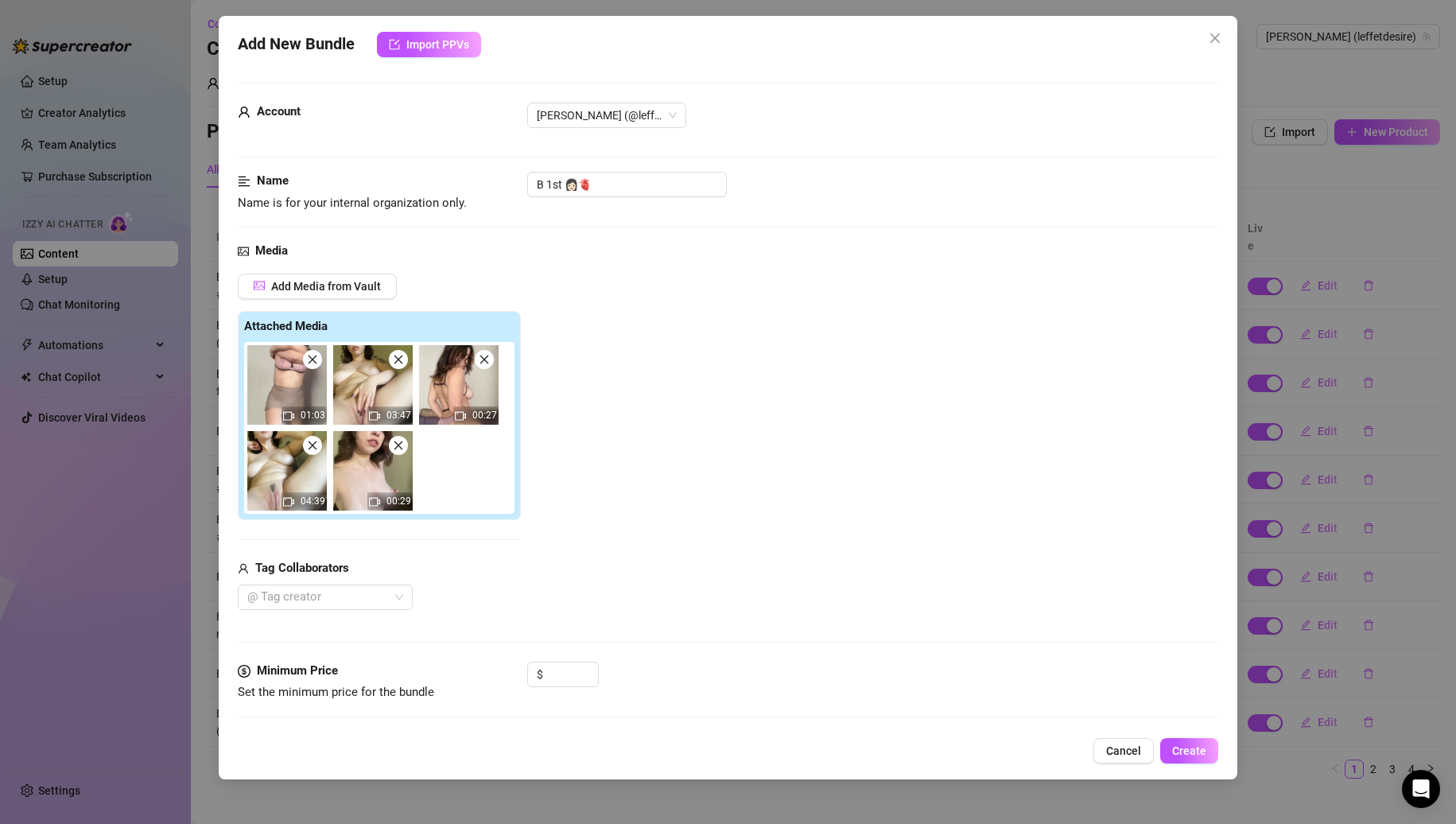
click at [307, 360] on icon "close" at bounding box center [313, 359] width 12 height 12
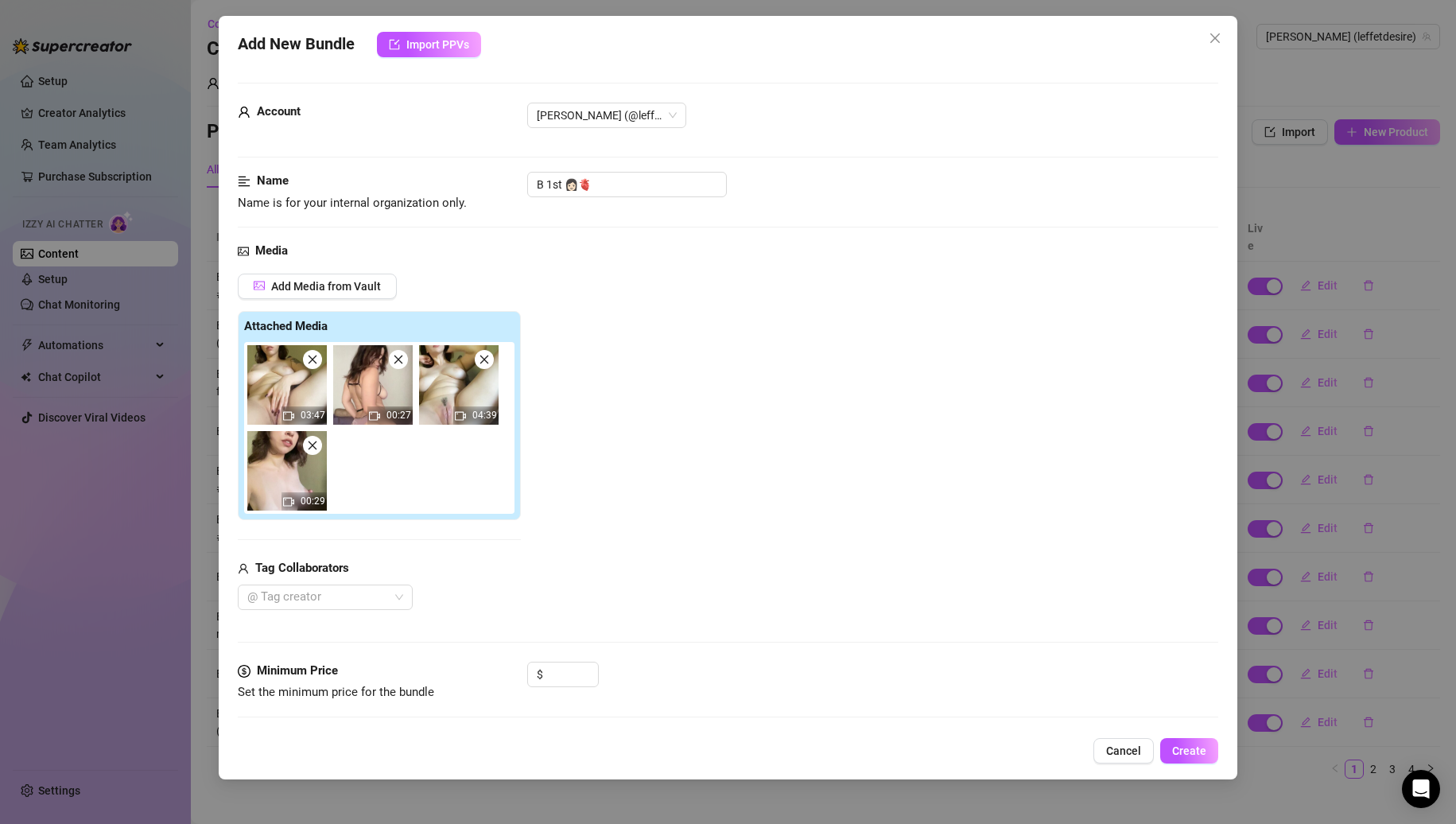
click at [307, 360] on icon "close" at bounding box center [313, 359] width 12 height 12
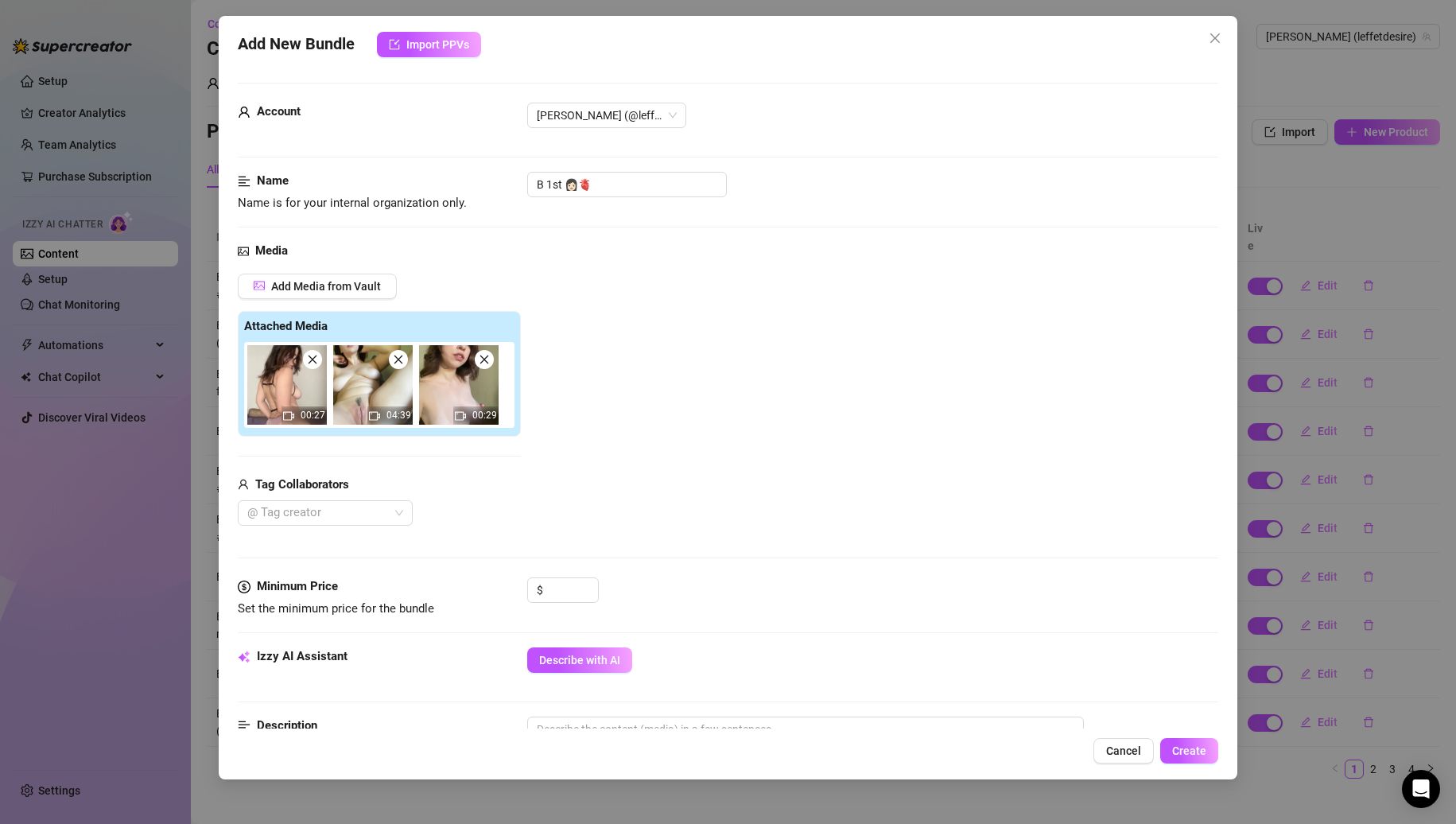
click at [307, 360] on icon "close" at bounding box center [313, 359] width 12 height 12
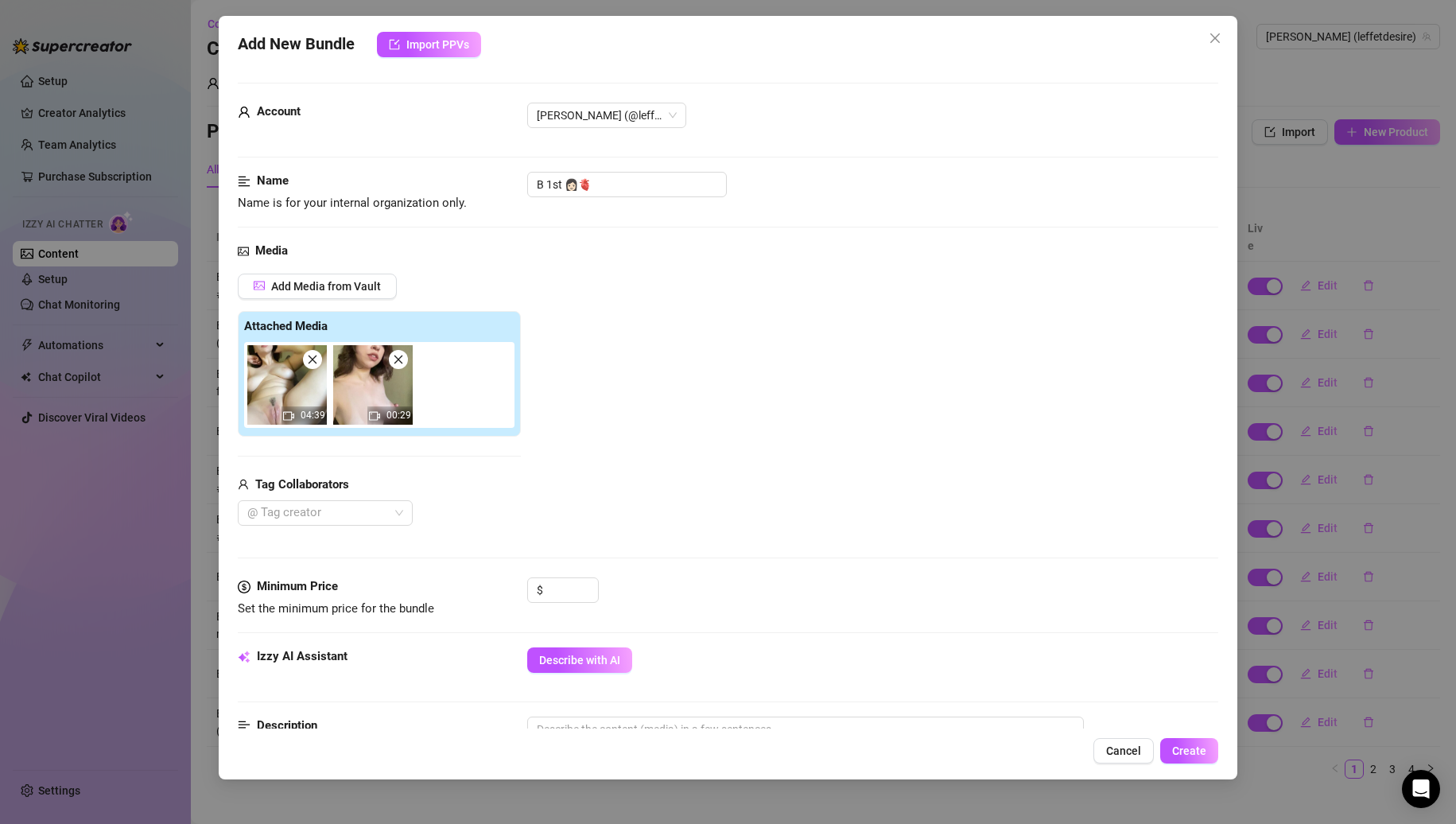
click at [307, 360] on icon "close" at bounding box center [313, 359] width 12 height 12
click at [571, 590] on input at bounding box center [572, 590] width 52 height 24
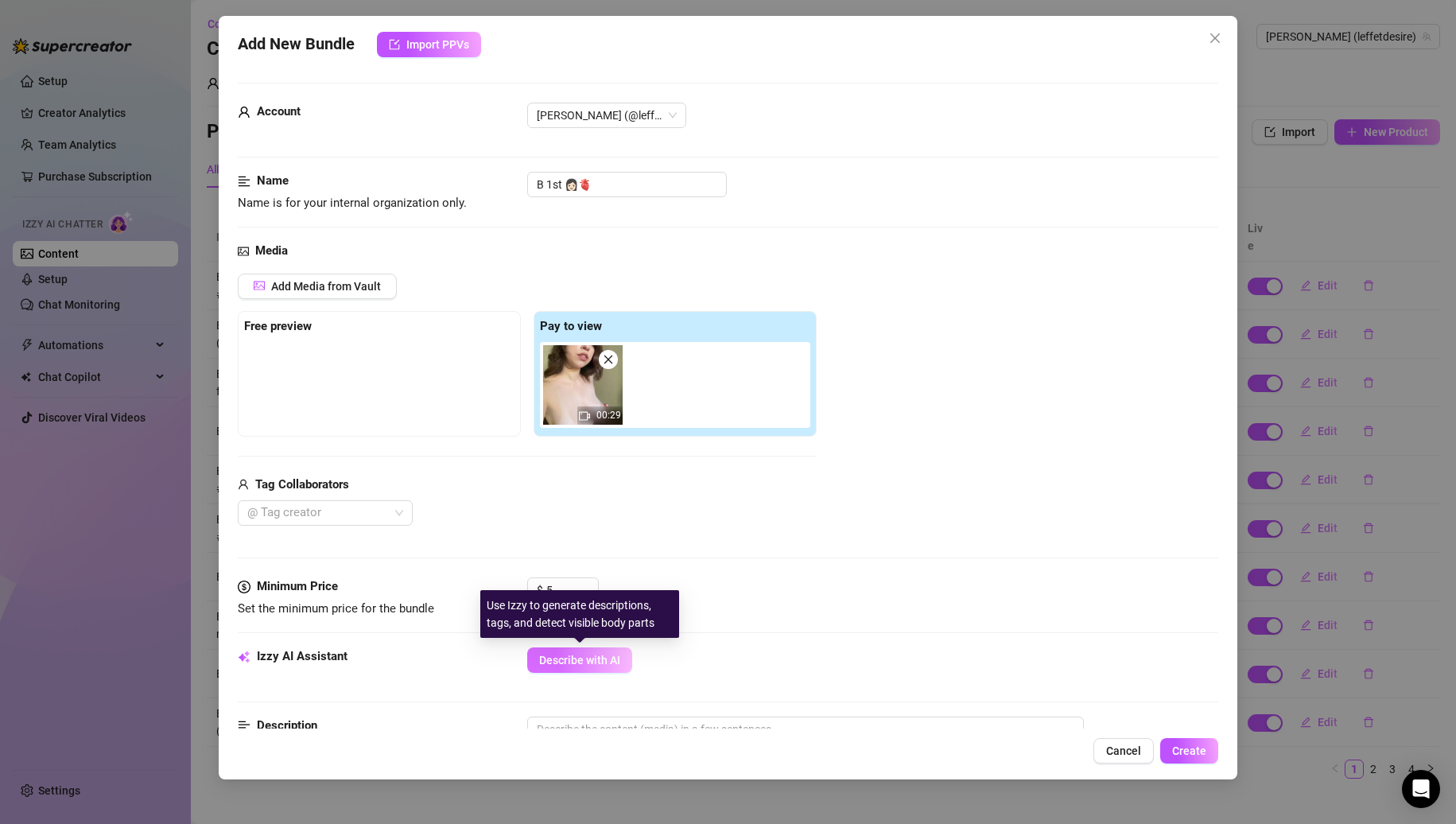
click at [577, 664] on span "Describe with AI" at bounding box center [580, 660] width 81 height 13
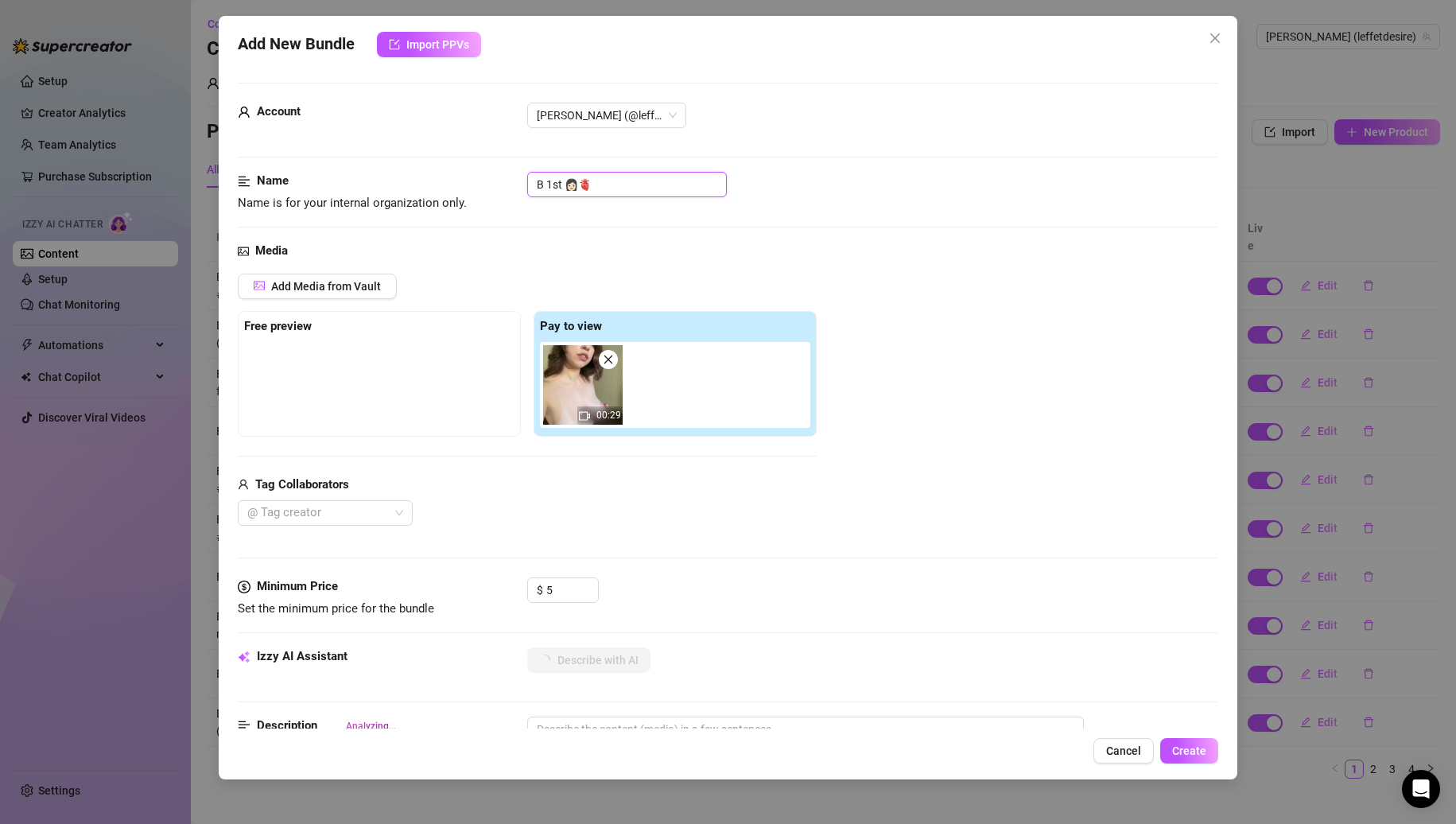
click at [644, 185] on input "B 1st 👩🏻🫀" at bounding box center [626, 184] width 199 height 25
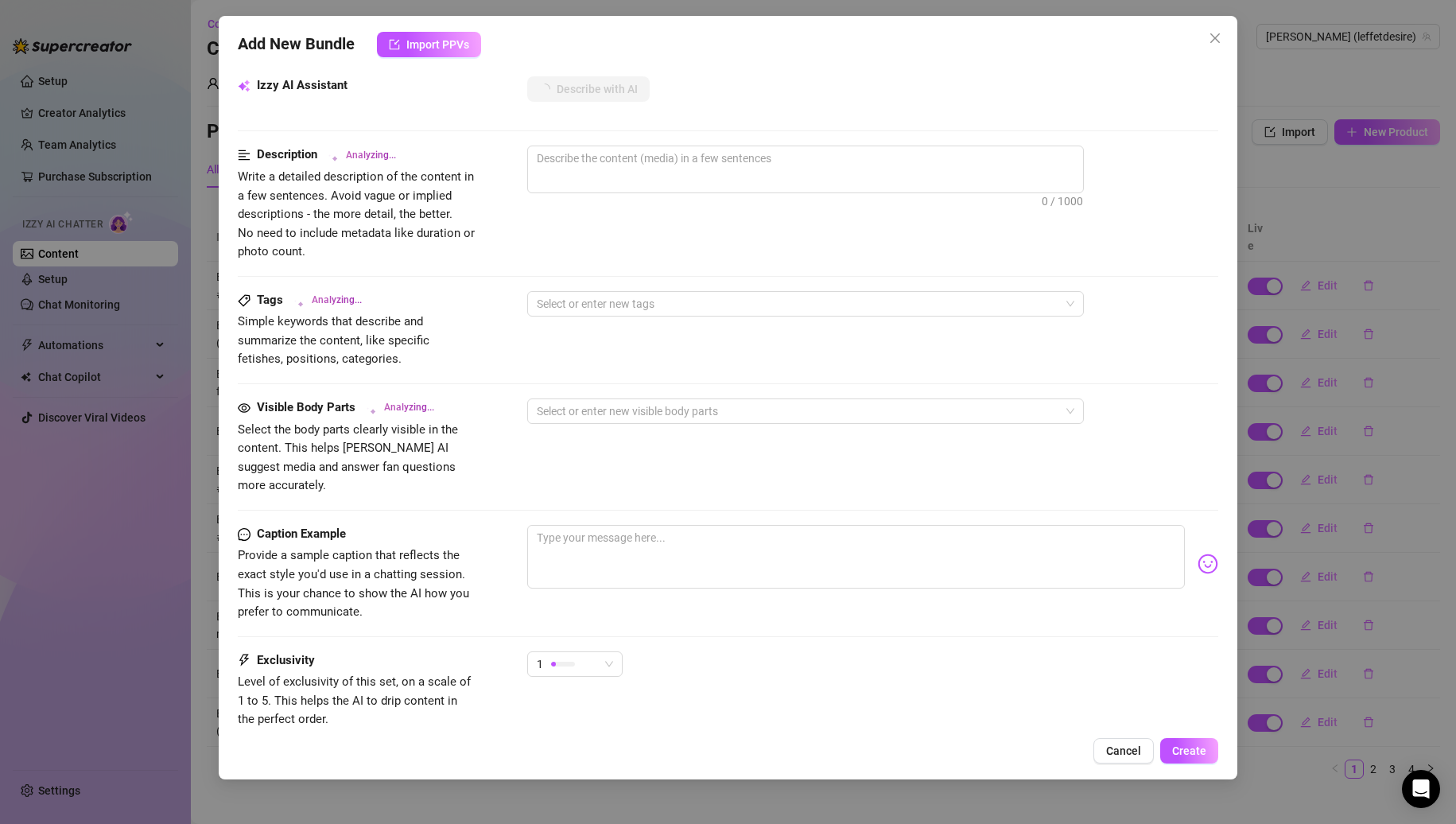
scroll to position [672, 0]
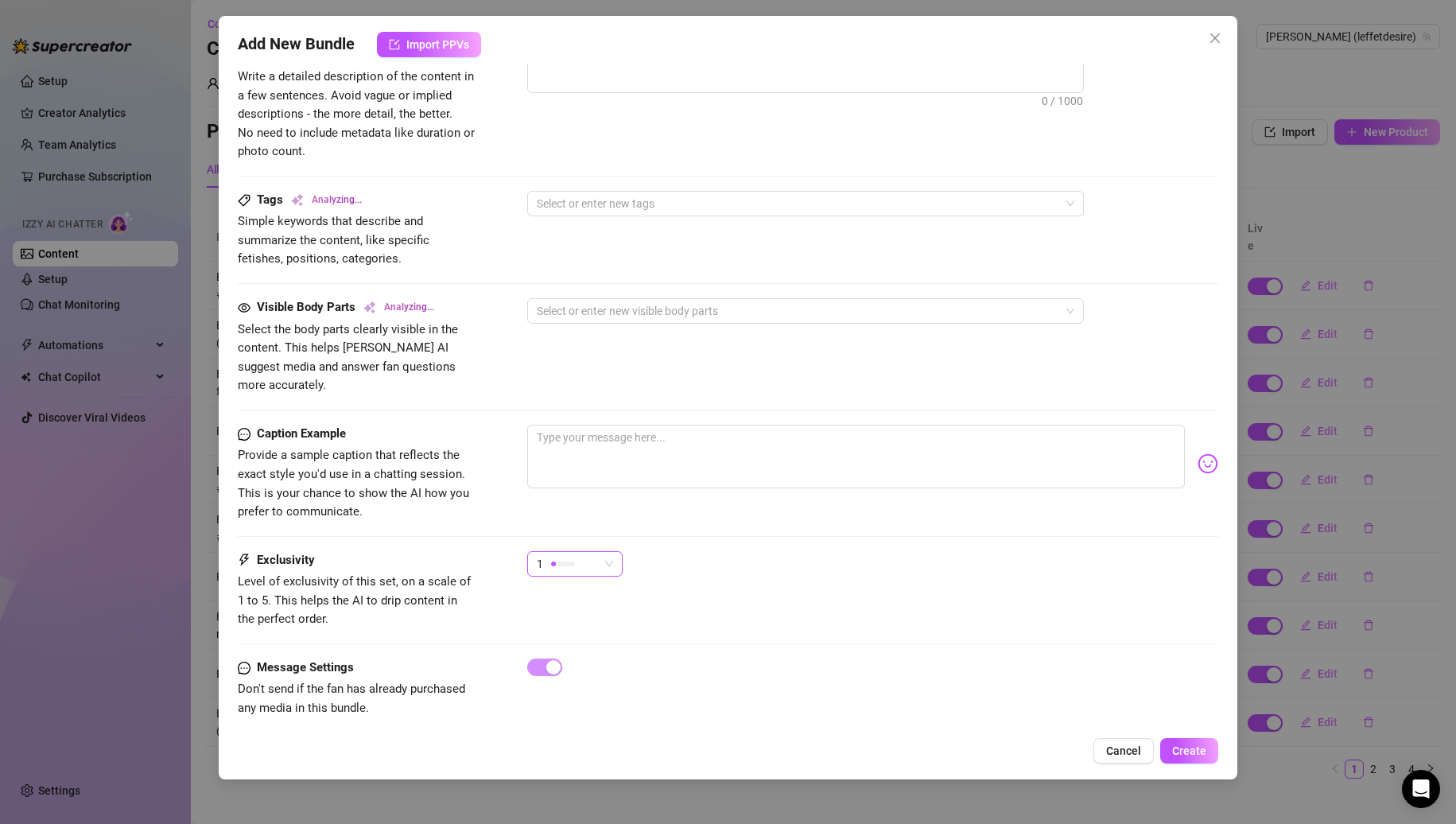
click at [587, 552] on div "1" at bounding box center [568, 564] width 62 height 24
click at [569, 593] on div "2" at bounding box center [615, 602] width 169 height 25
click at [674, 517] on div "Caption Example Provide a sample caption that reflects the exact style you'd us…" at bounding box center [728, 488] width 982 height 126
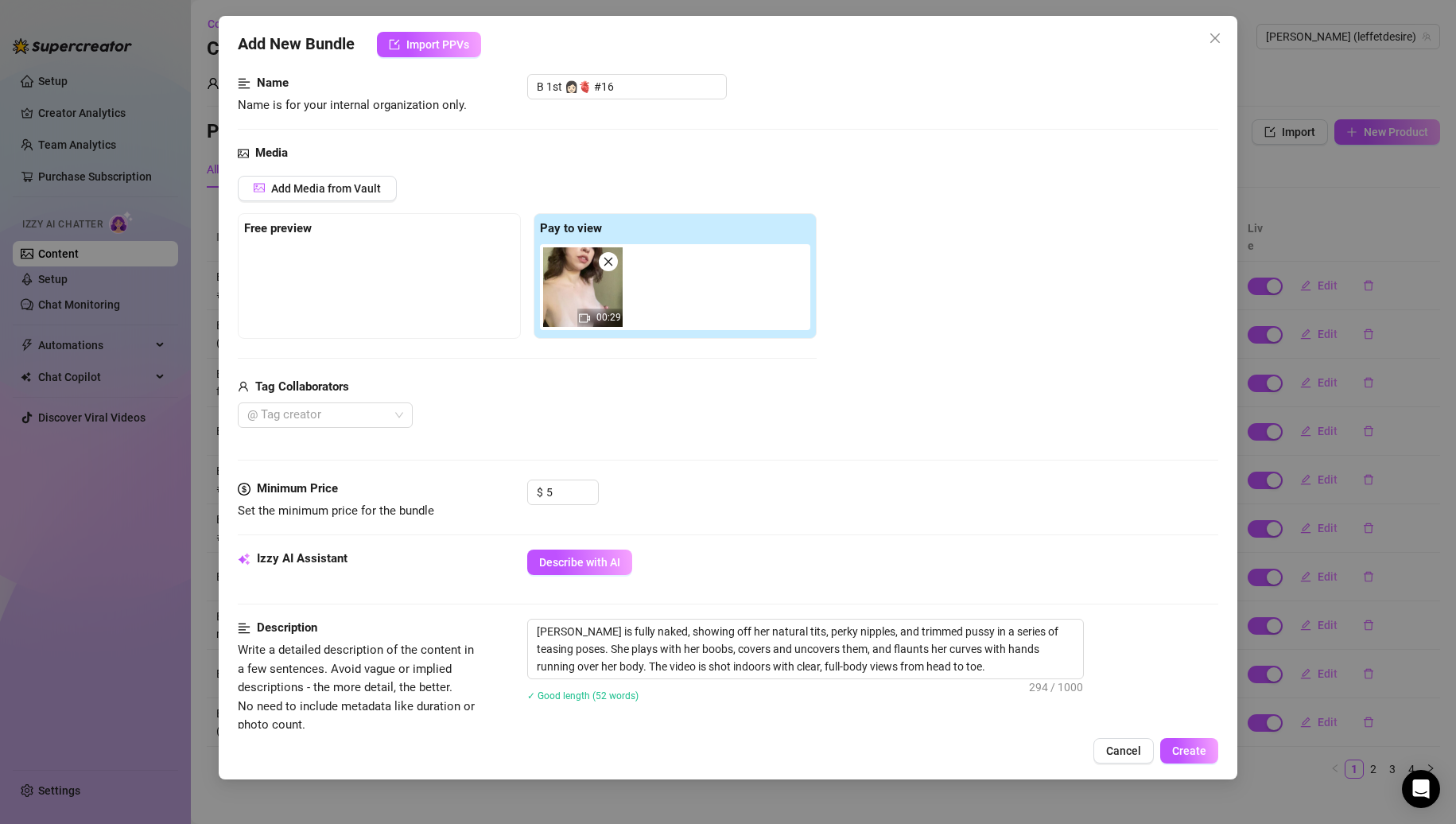
scroll to position [0, 0]
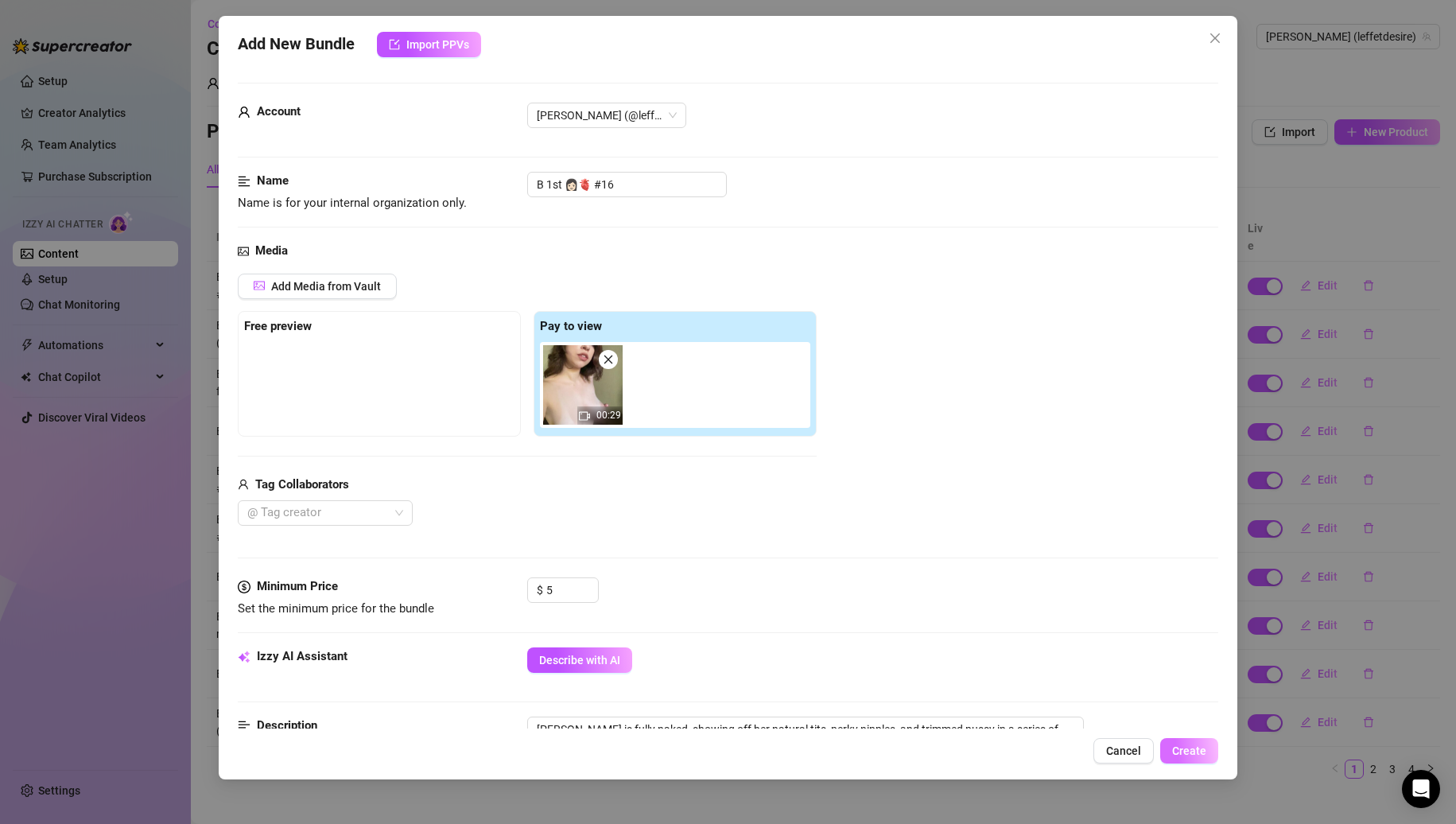
click at [1191, 758] on button "Create" at bounding box center [1189, 751] width 58 height 25
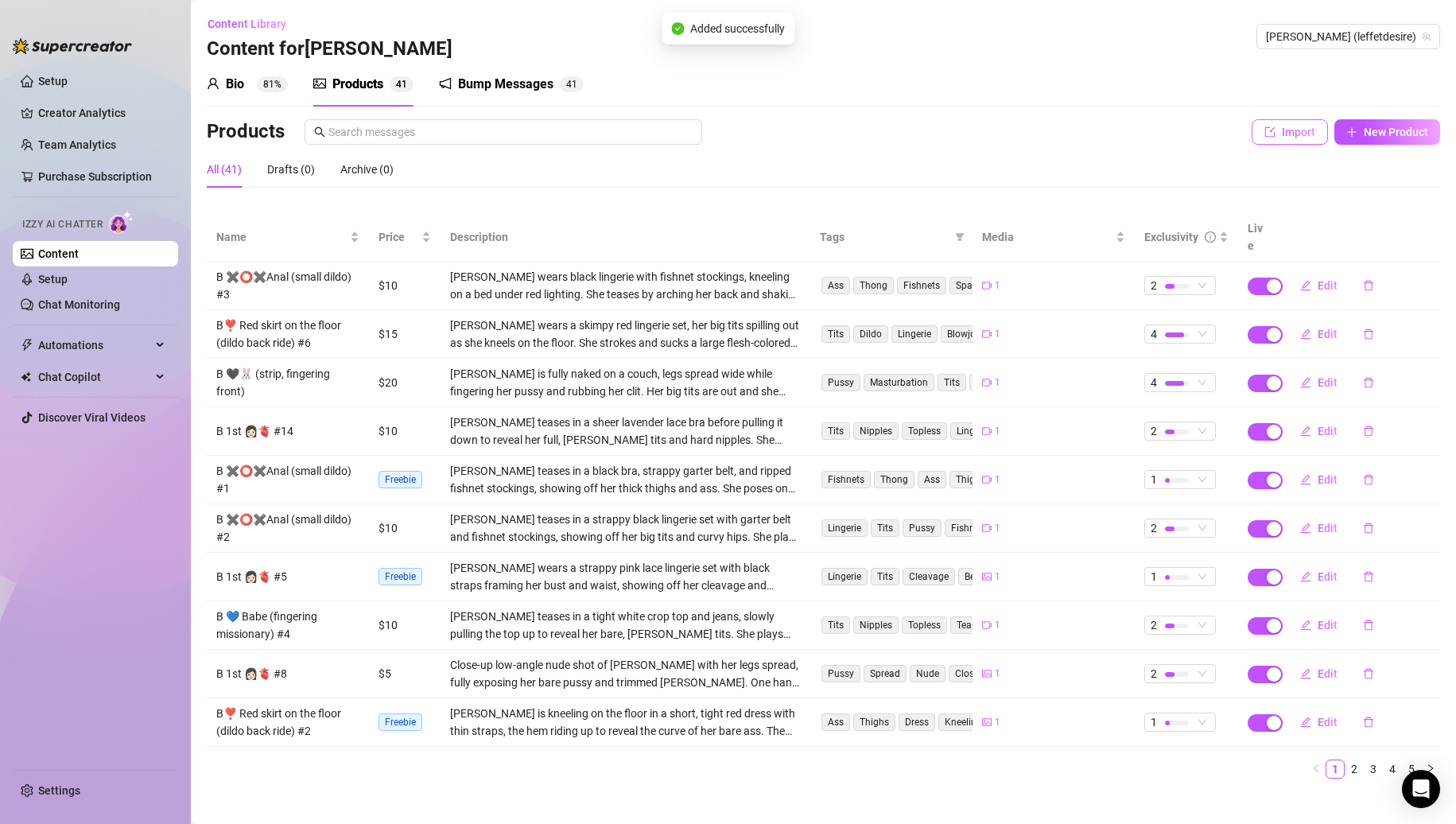
click at [1311, 144] on button "Import" at bounding box center [1289, 132] width 76 height 25
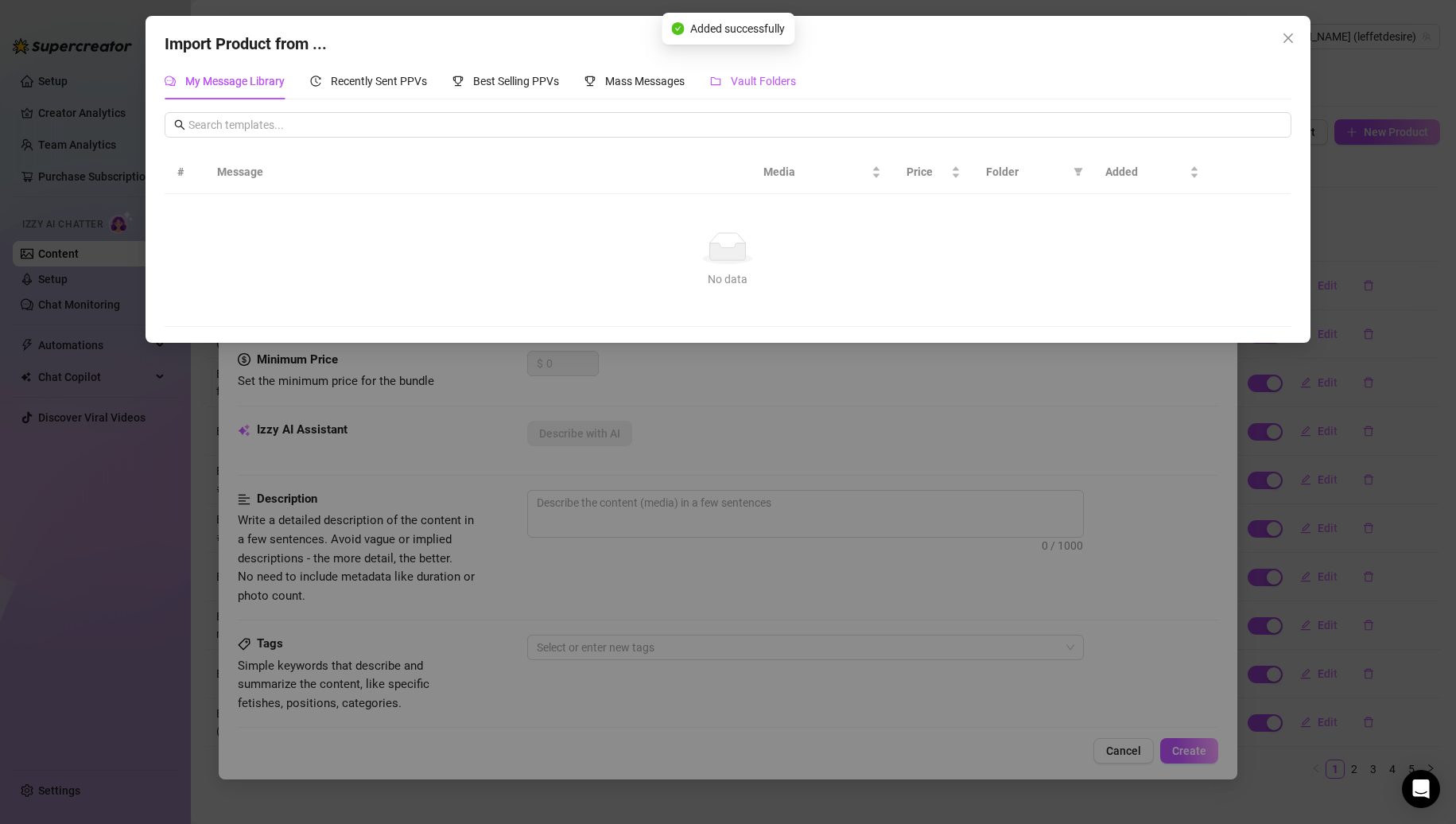
click at [780, 87] on span "Vault Folders" at bounding box center [764, 81] width 66 height 13
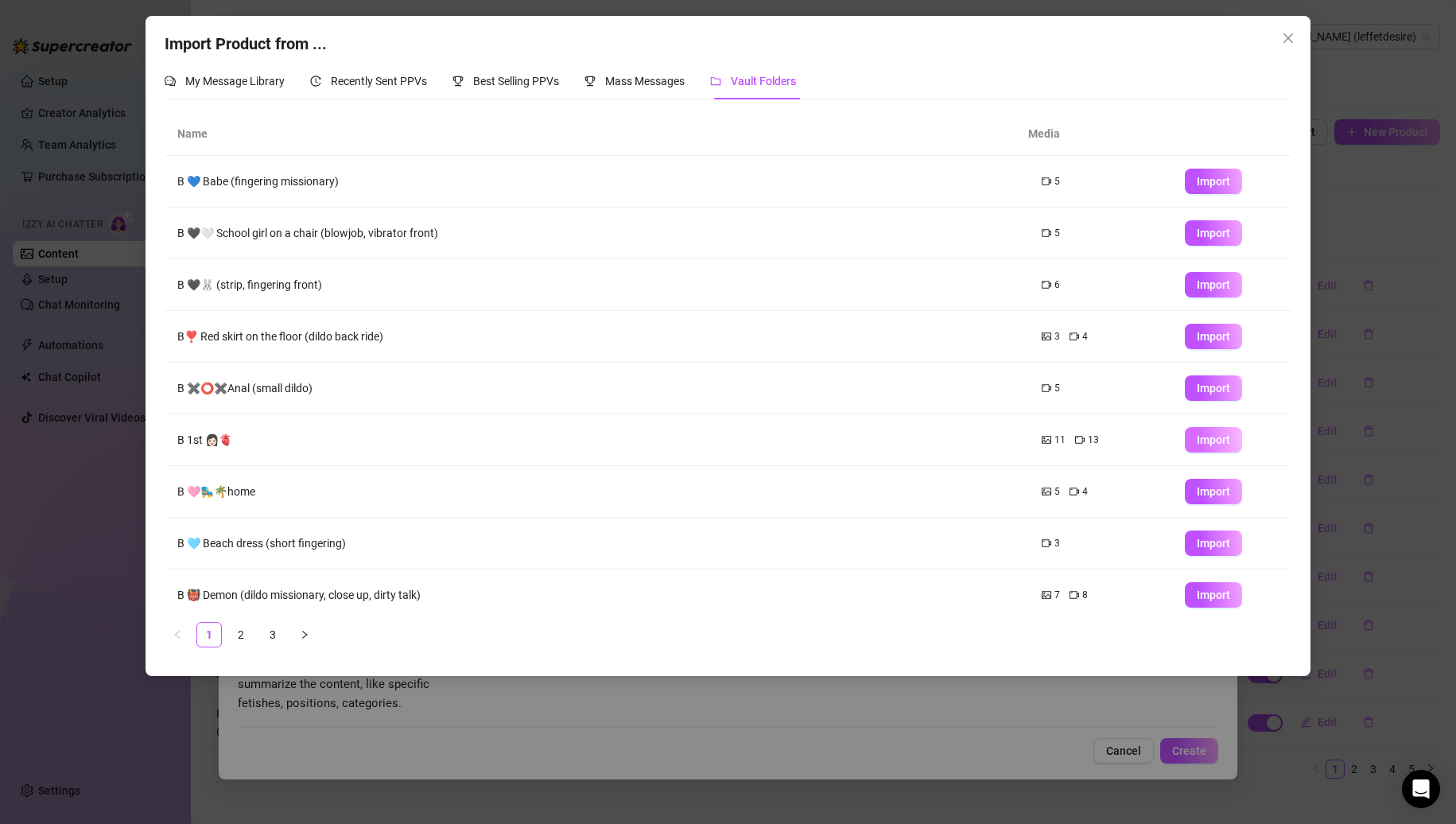
click at [1197, 437] on span "Import" at bounding box center [1213, 439] width 34 height 13
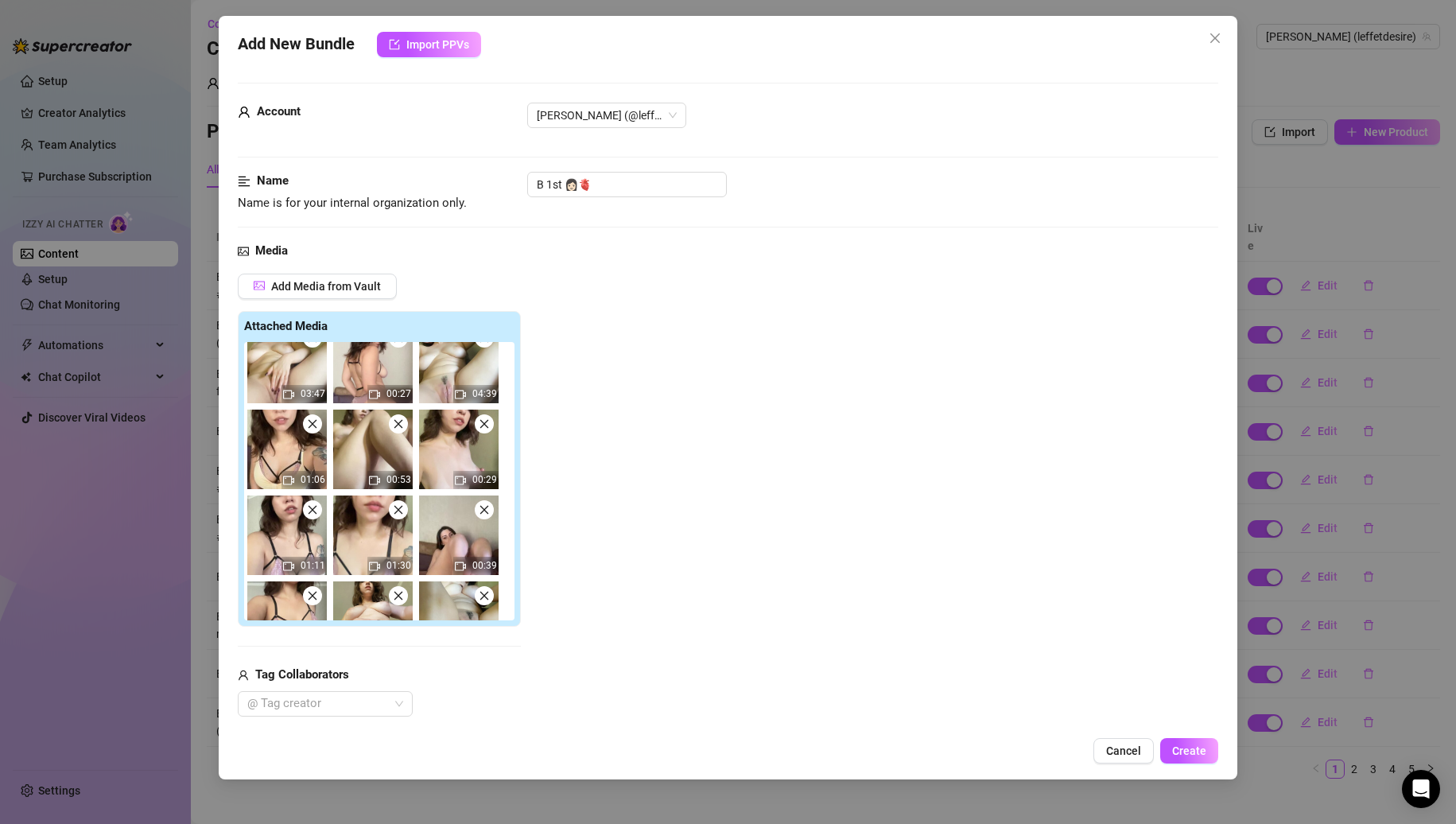
scroll to position [80, 0]
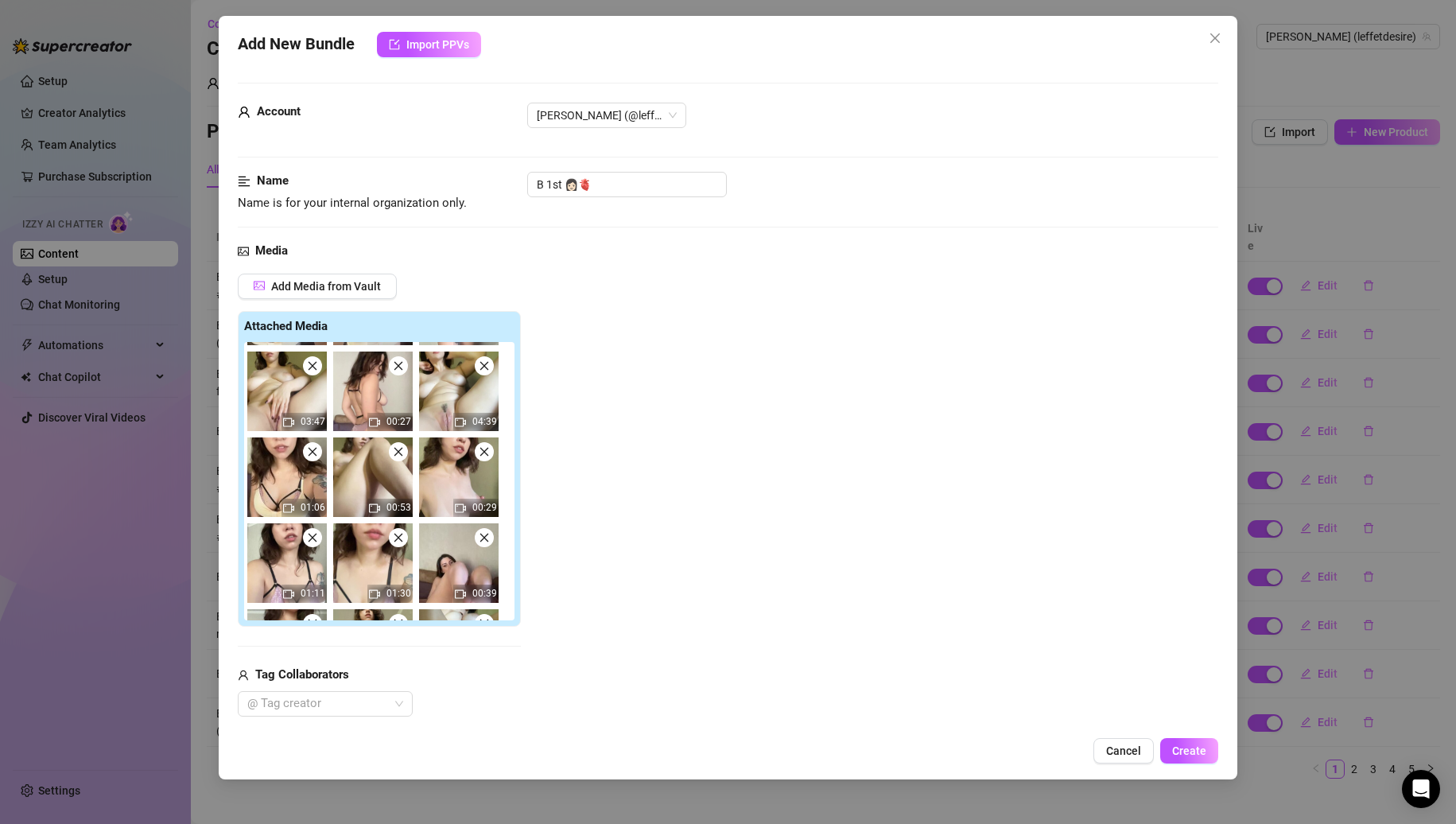
click at [486, 446] on icon "close" at bounding box center [485, 452] width 12 height 12
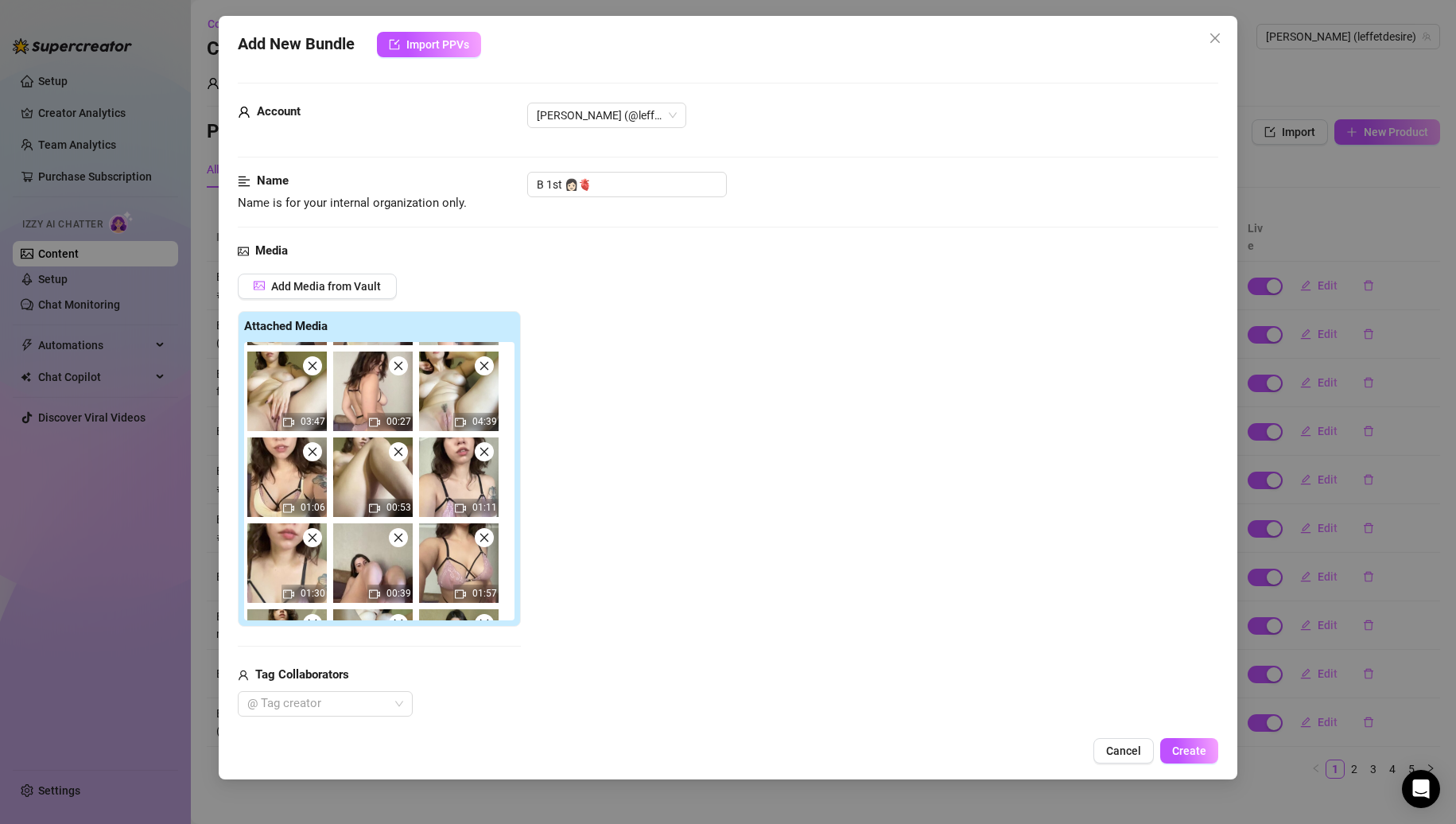
click at [488, 446] on icon "close" at bounding box center [485, 452] width 12 height 12
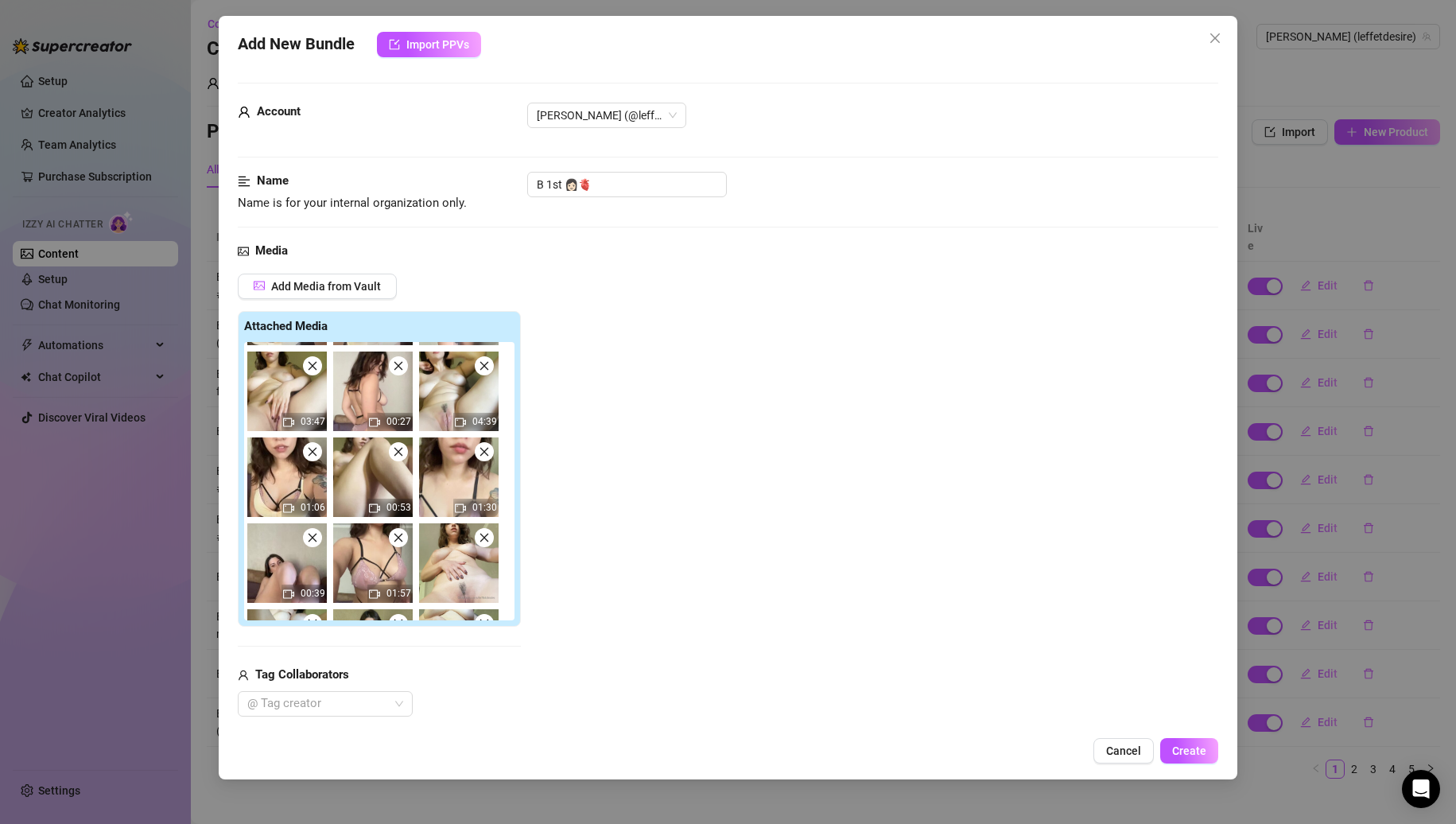
click at [488, 446] on icon "close" at bounding box center [485, 452] width 12 height 12
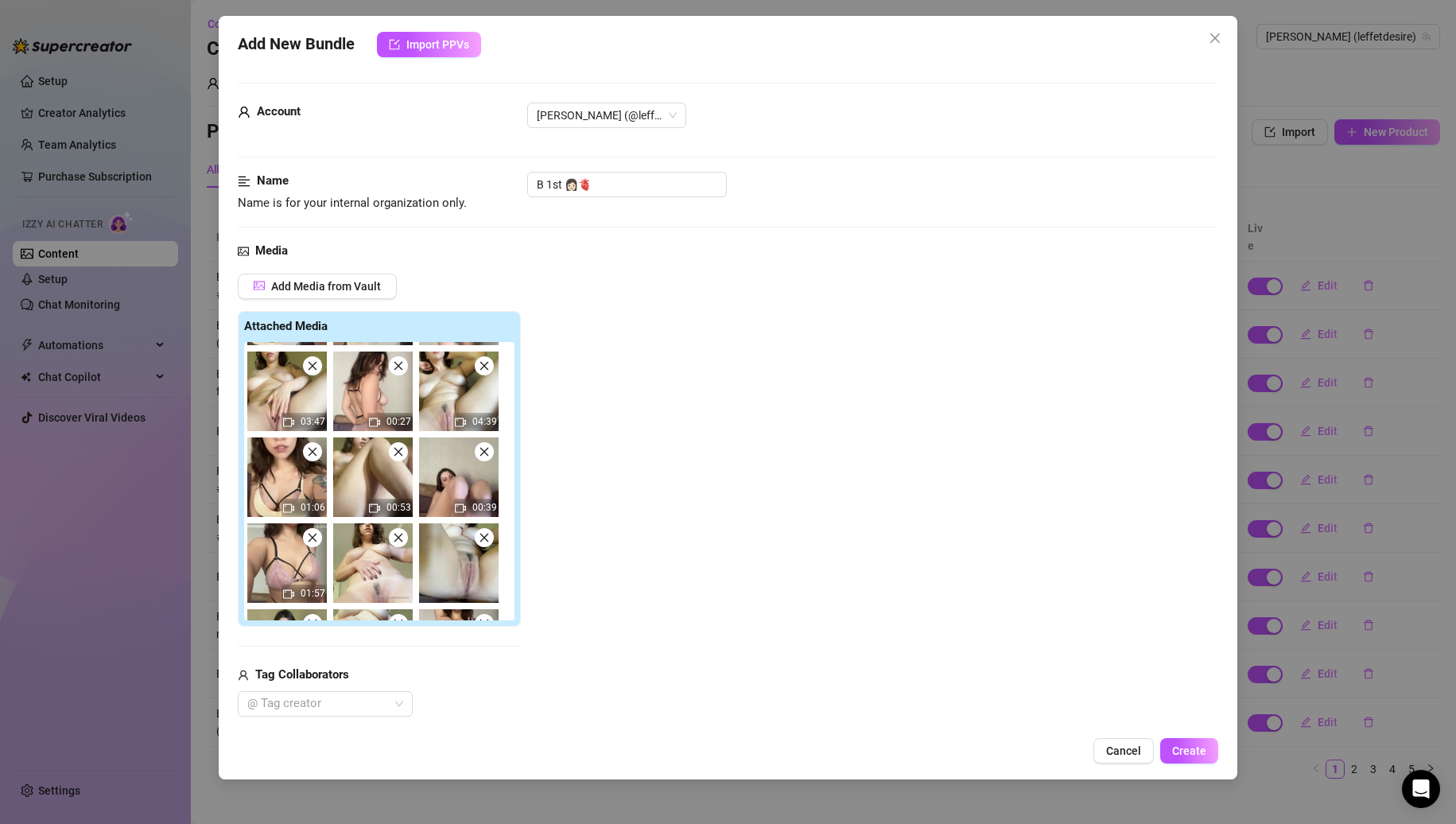
click at [488, 446] on icon "close" at bounding box center [485, 452] width 12 height 12
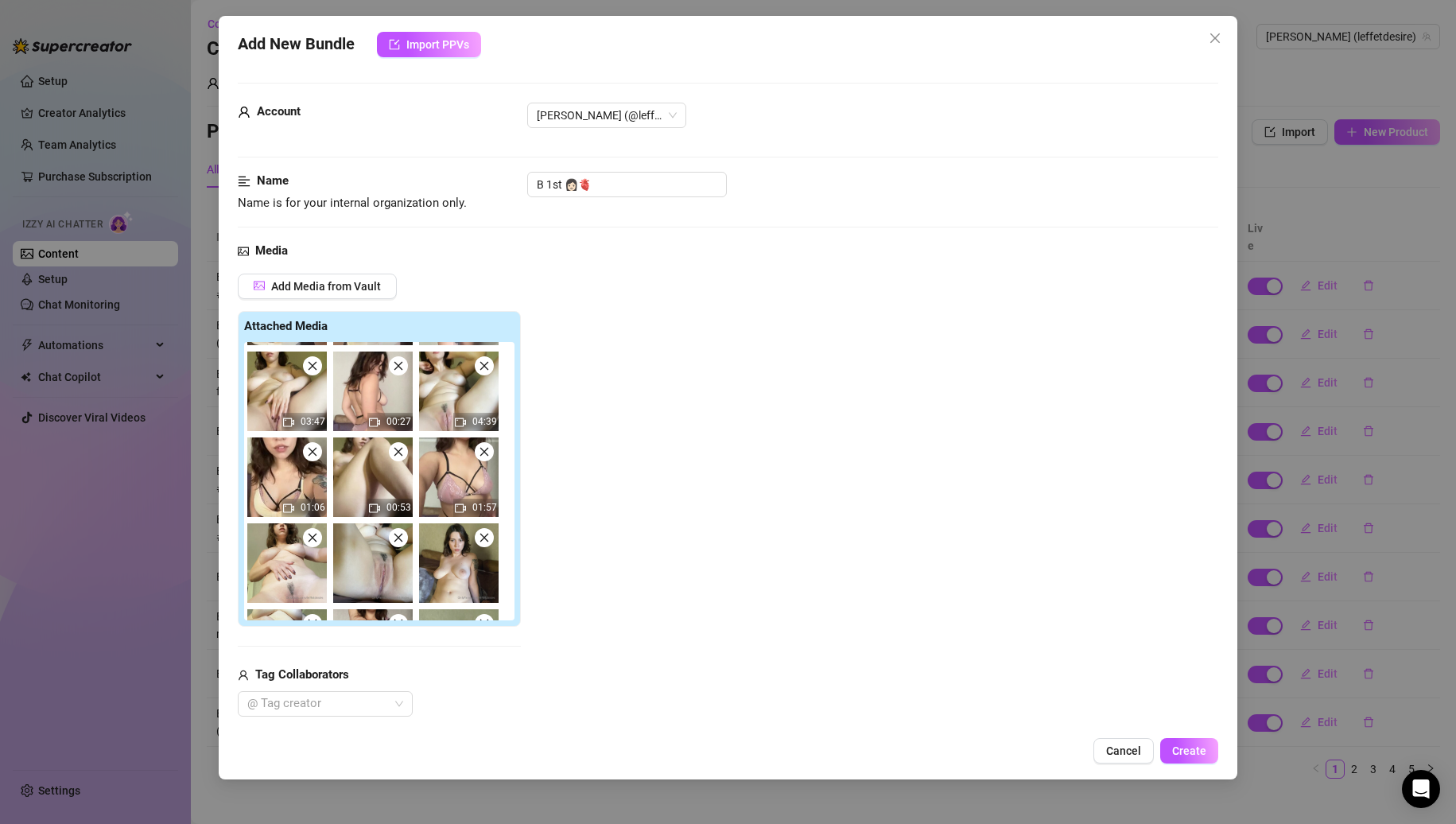
click at [488, 446] on icon "close" at bounding box center [485, 452] width 12 height 12
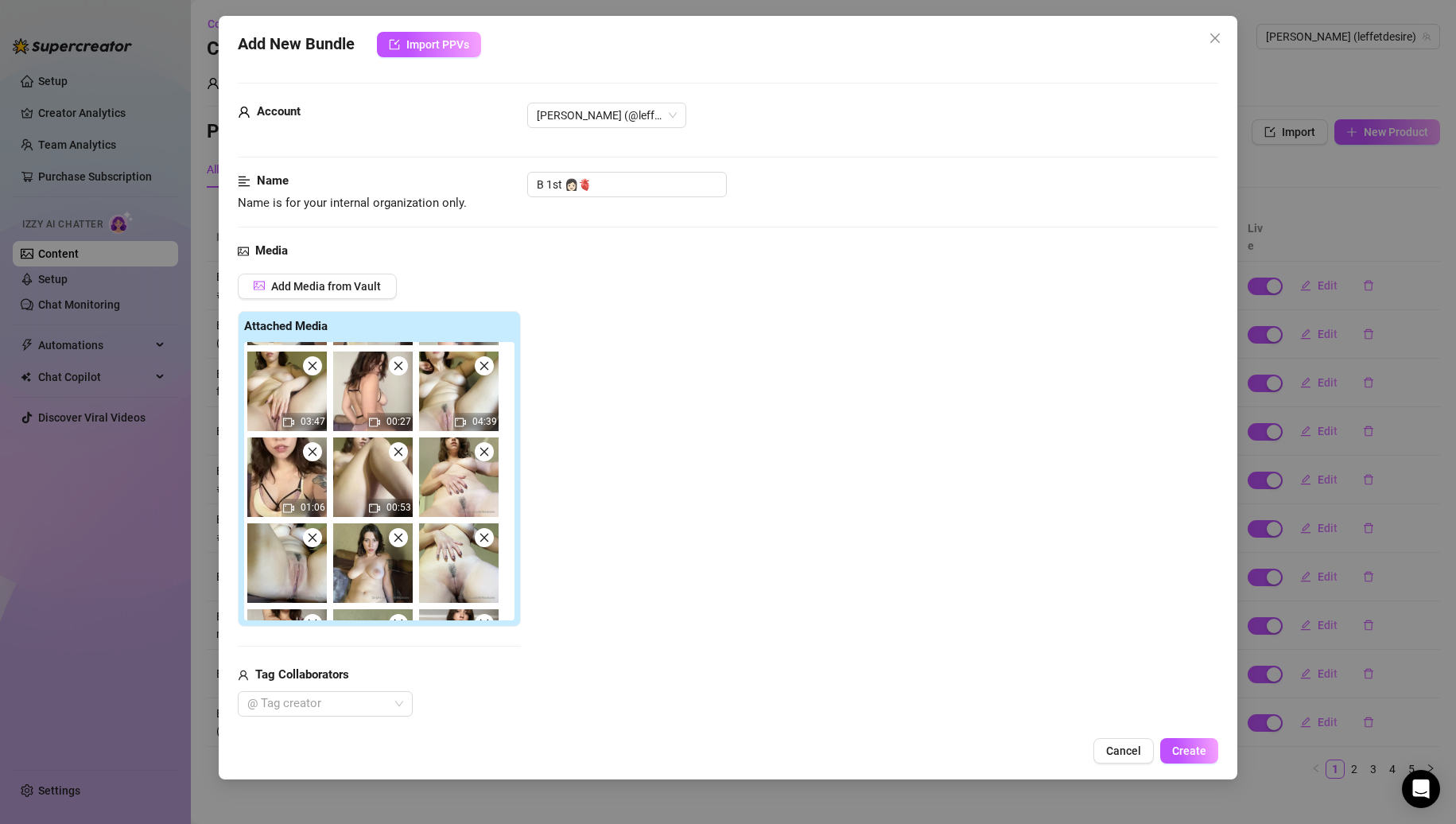
click at [488, 446] on icon "close" at bounding box center [485, 452] width 12 height 12
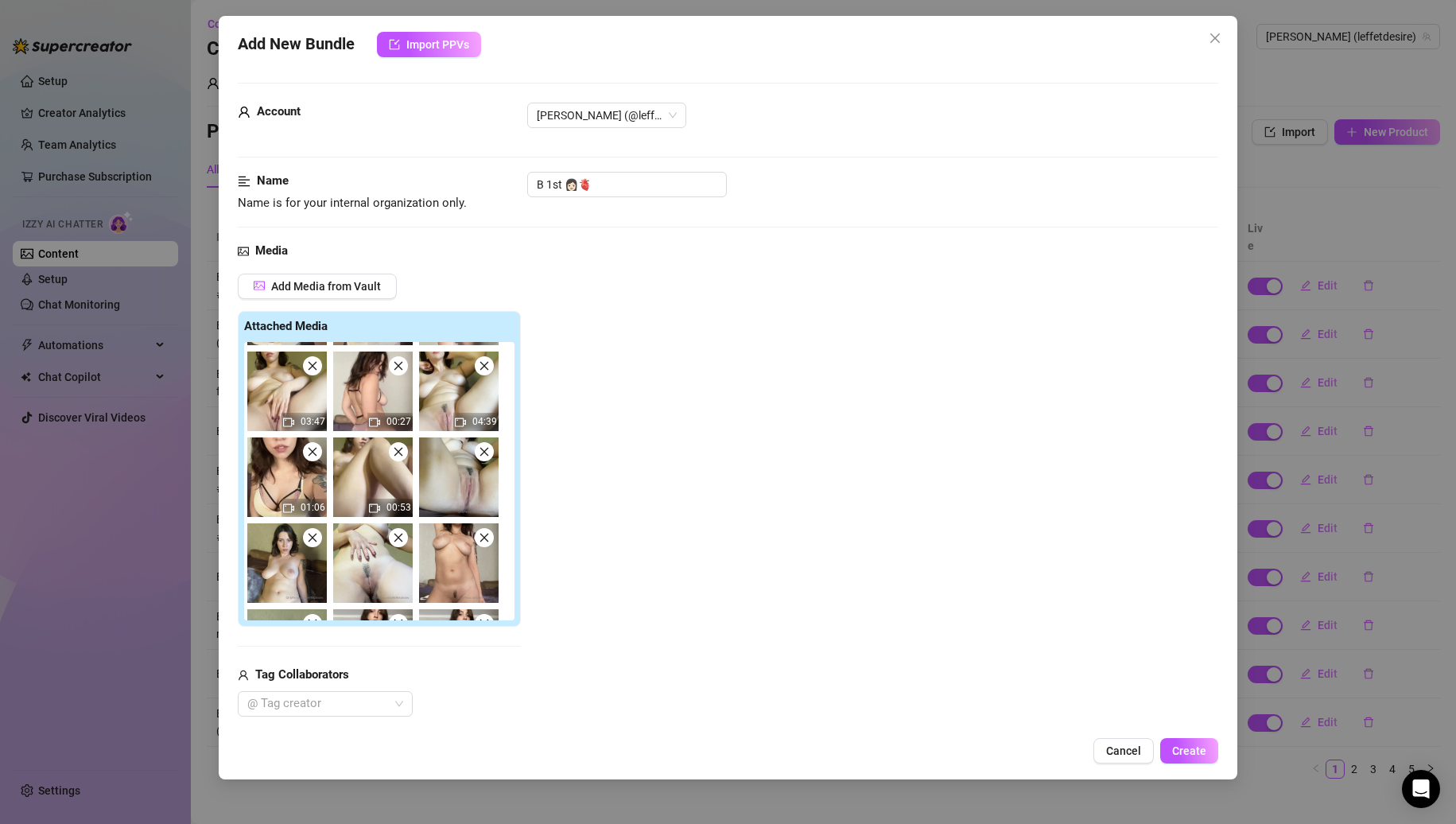
click at [488, 446] on icon "close" at bounding box center [485, 452] width 12 height 12
click at [318, 532] on icon "close" at bounding box center [313, 538] width 12 height 12
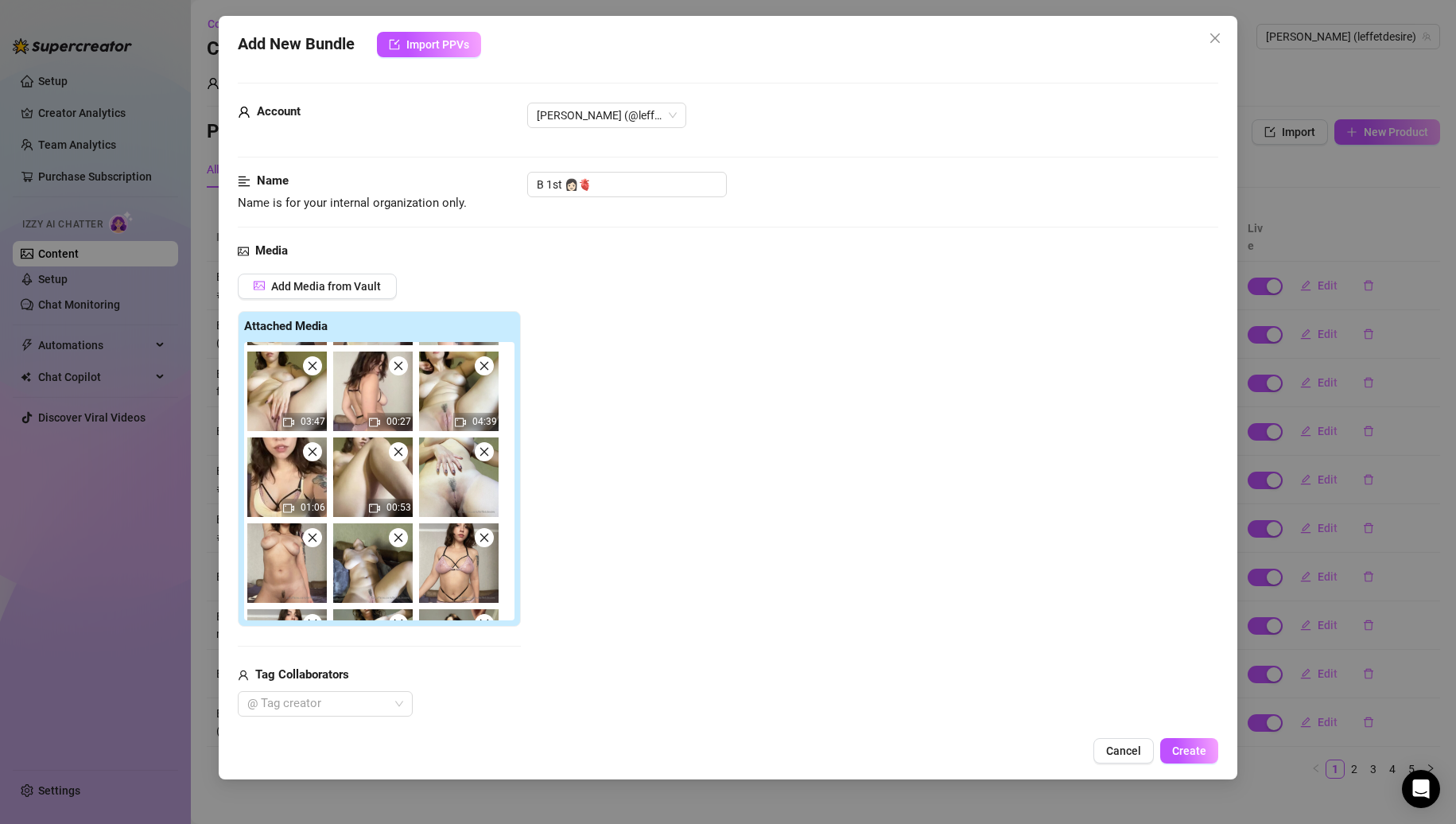
click at [488, 446] on icon "close" at bounding box center [485, 452] width 12 height 12
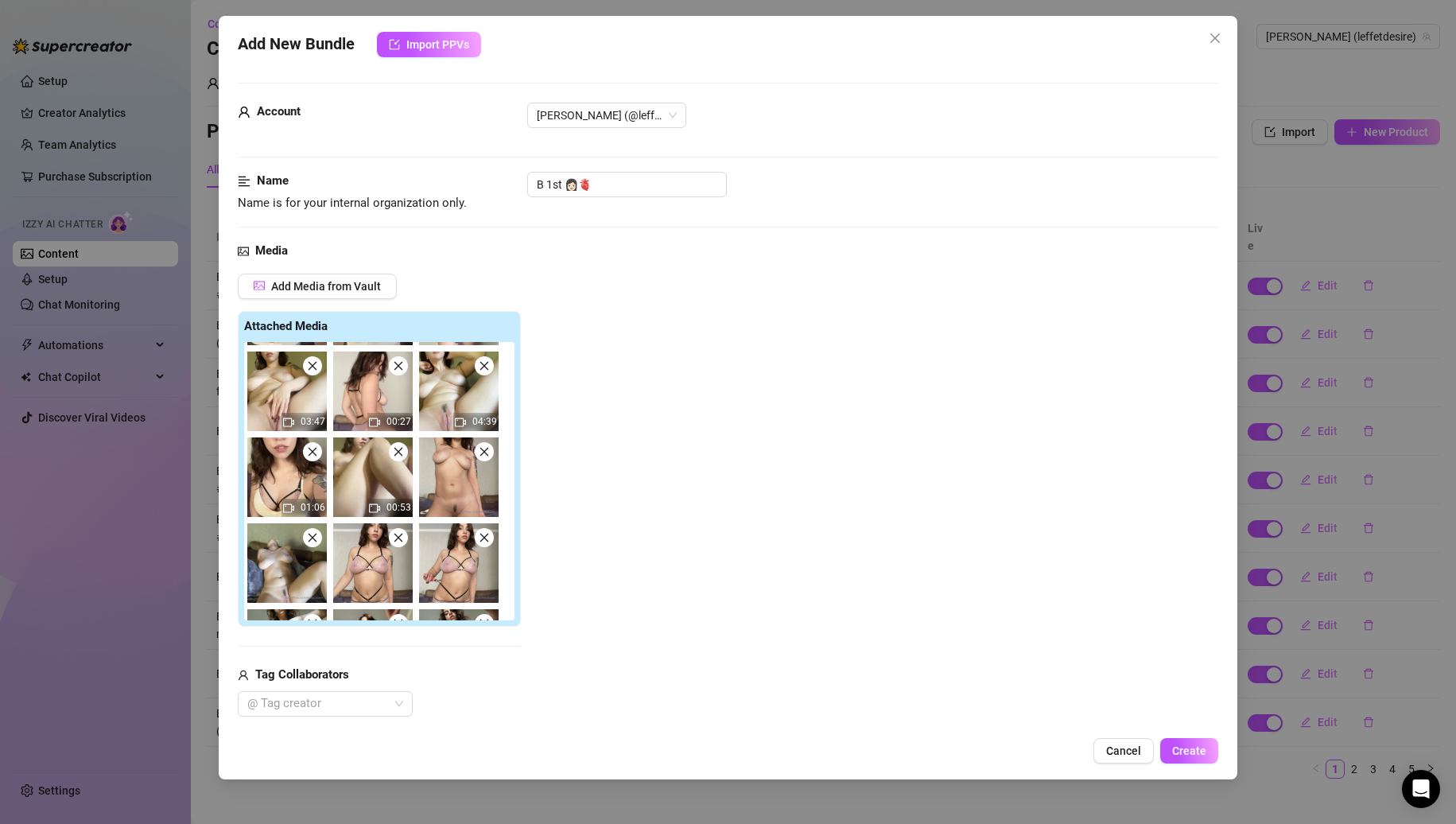
click at [488, 446] on icon "close" at bounding box center [485, 452] width 12 height 12
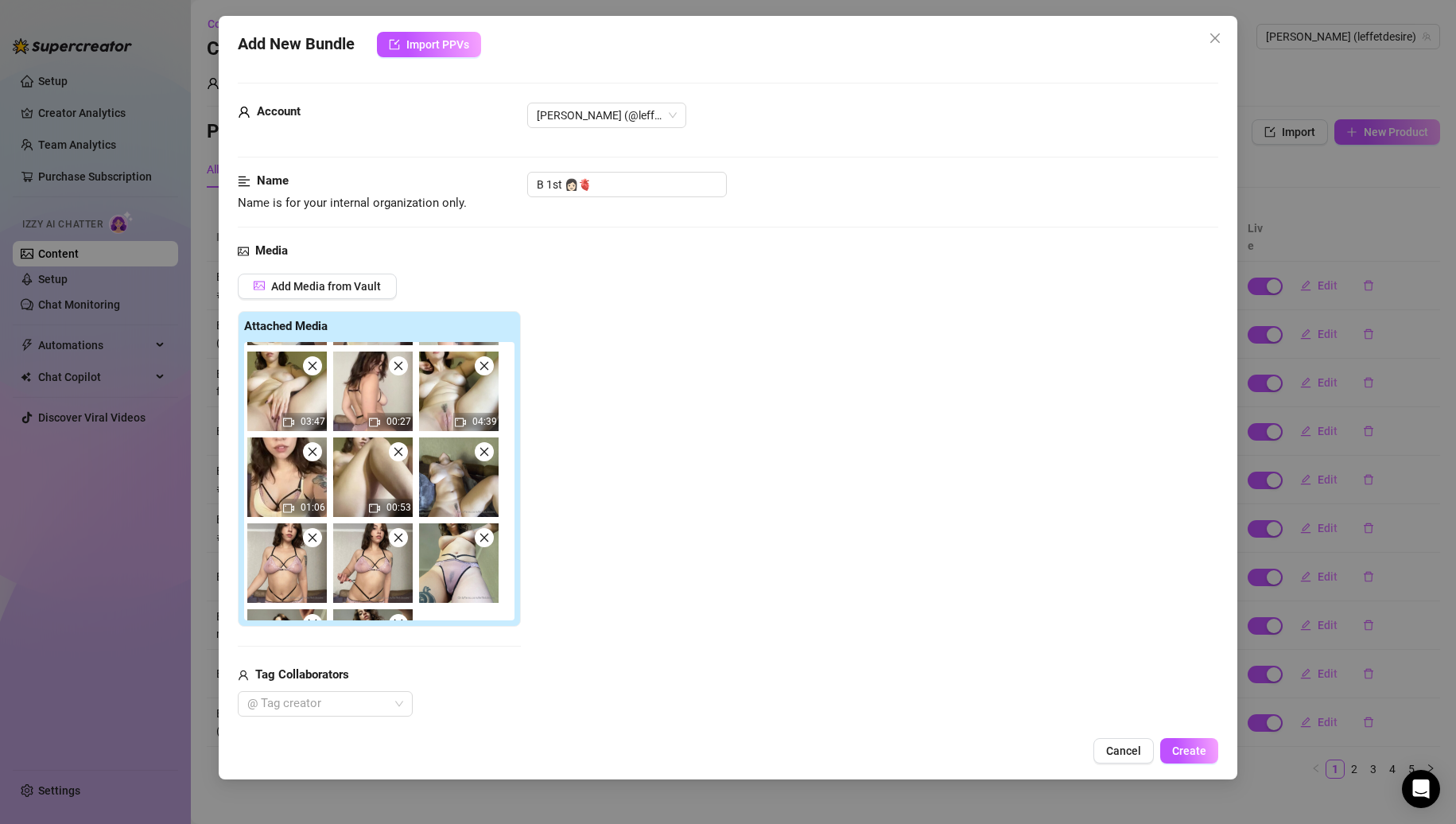
click at [488, 446] on icon "close" at bounding box center [485, 452] width 12 height 12
click at [318, 532] on icon "close" at bounding box center [313, 538] width 12 height 12
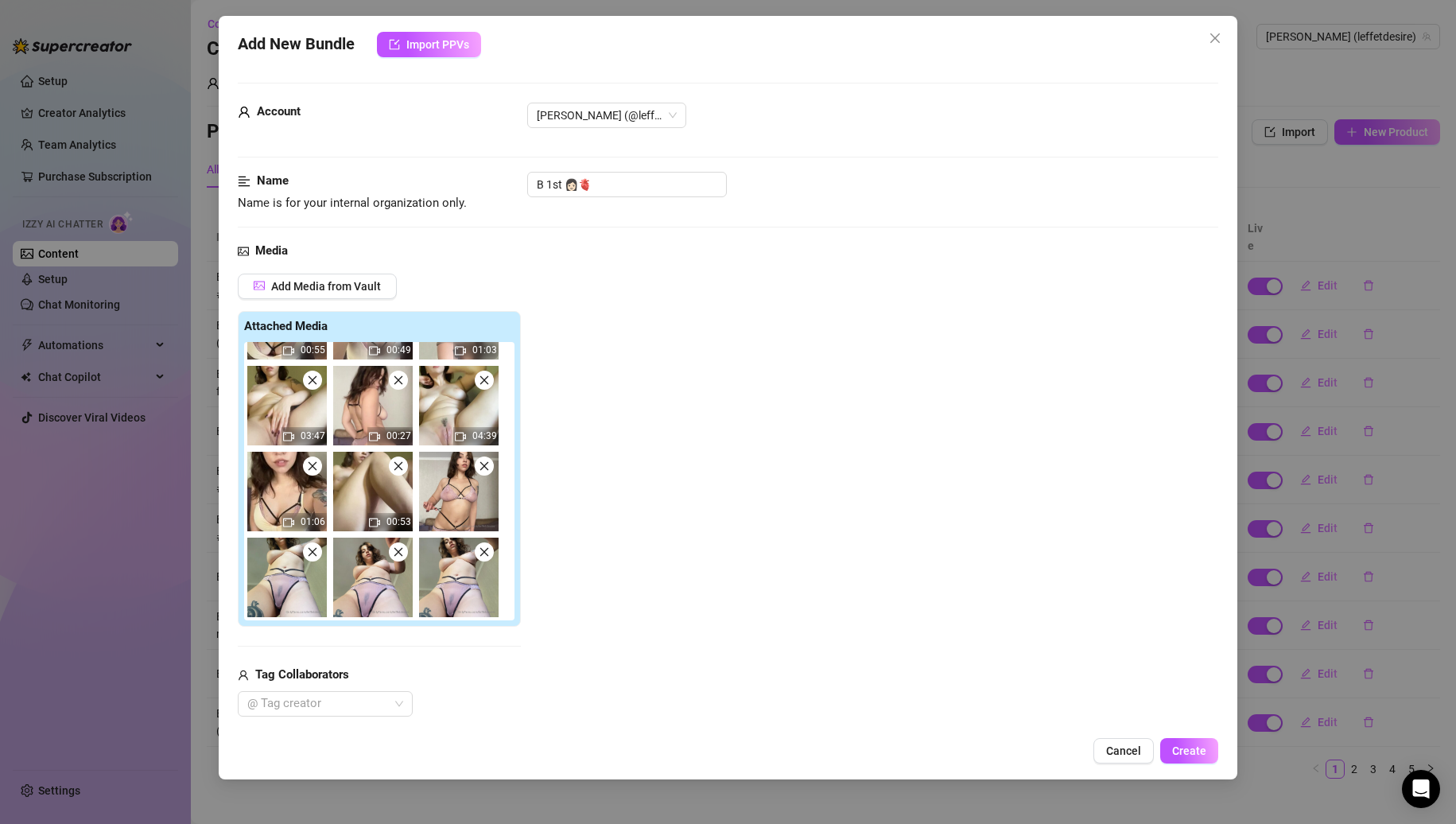
scroll to position [66, 0]
click at [488, 446] on div "00:55 00:49 01:03 03:47 00:27 04:39 01:06 00:53" at bounding box center [382, 481] width 277 height 279
click at [479, 470] on icon "close" at bounding box center [485, 466] width 12 height 12
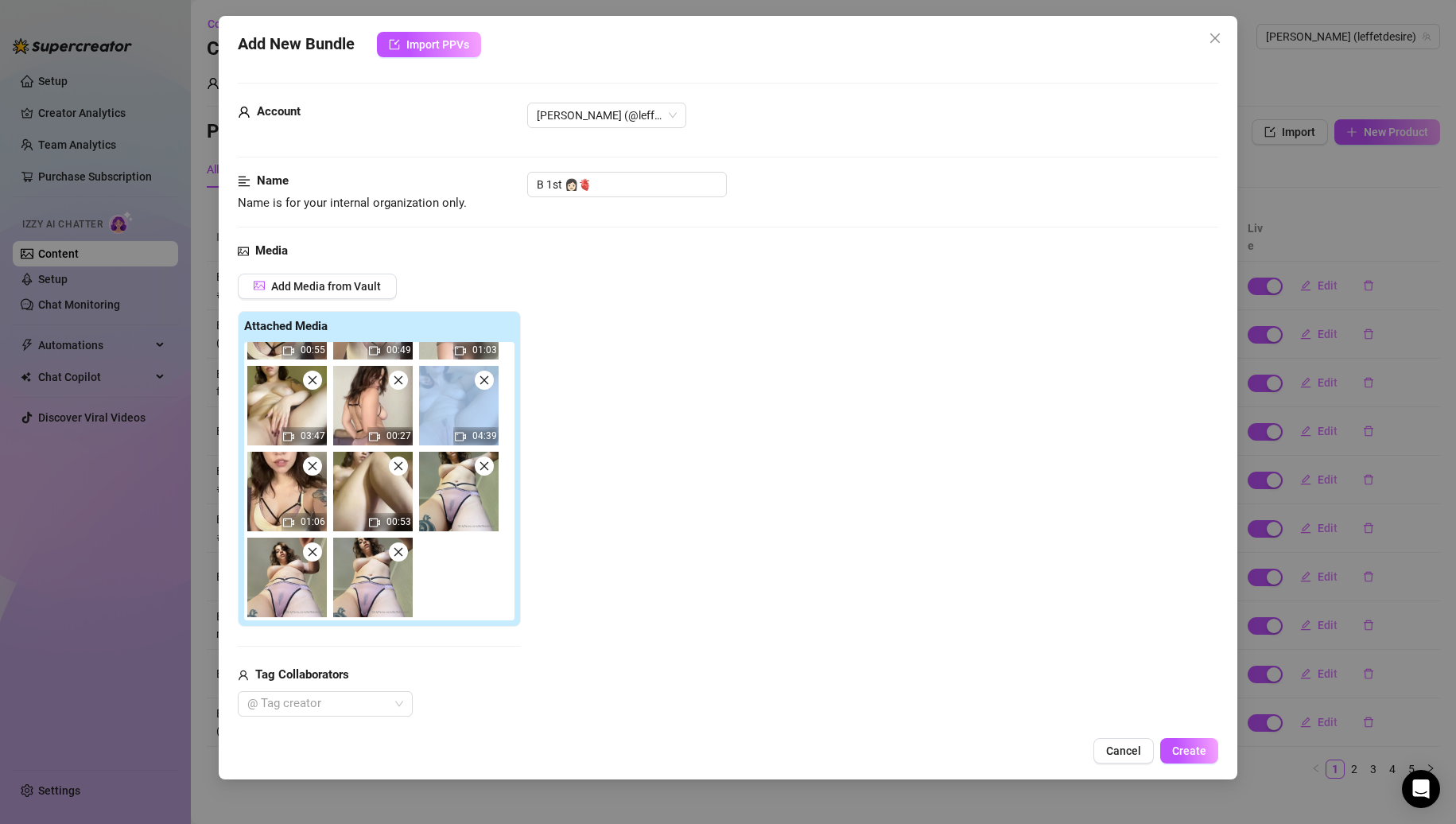
click at [479, 470] on icon "close" at bounding box center [485, 466] width 12 height 12
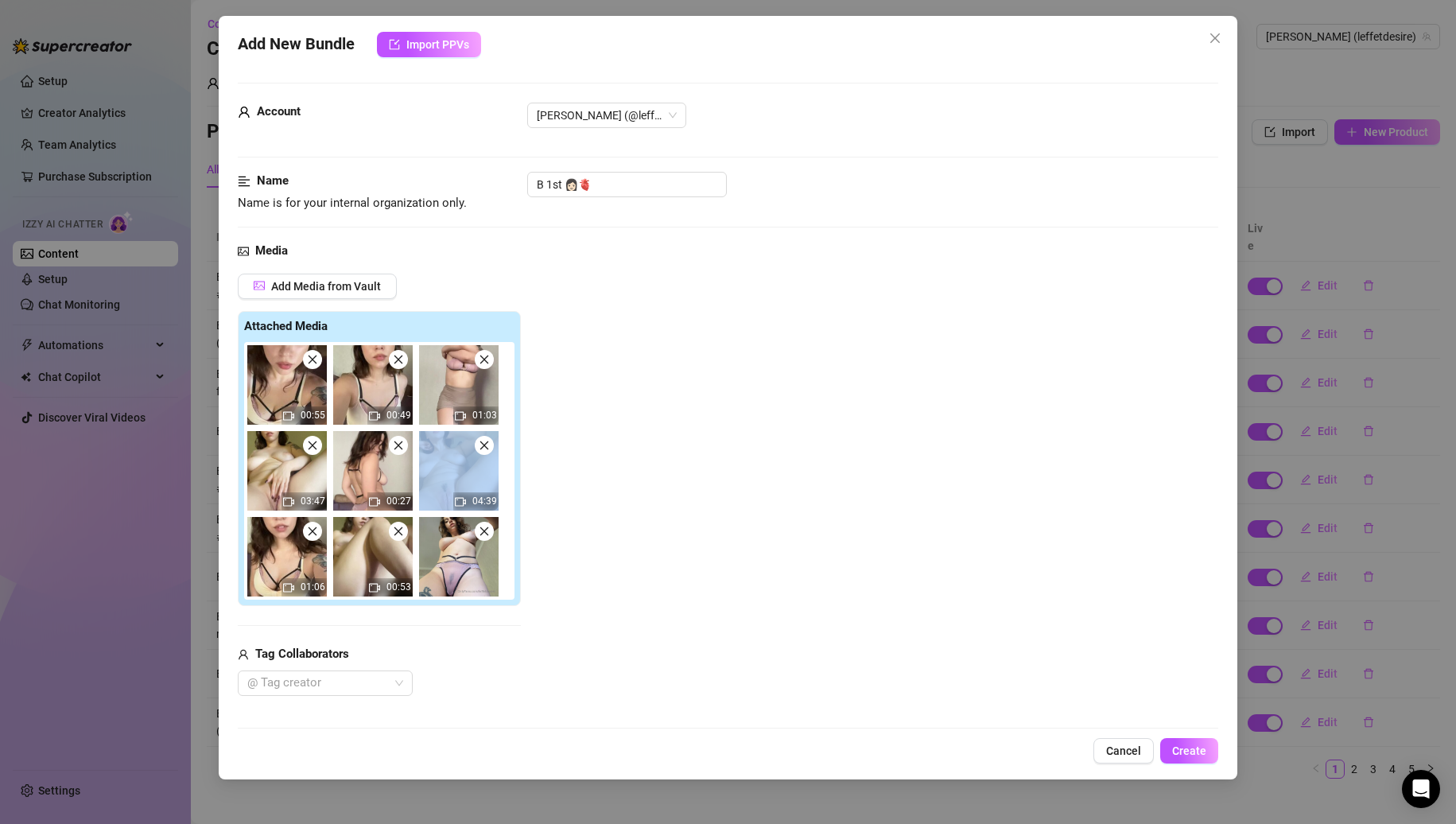
scroll to position [0, 0]
click at [485, 522] on span at bounding box center [485, 531] width 19 height 19
click at [312, 367] on span at bounding box center [312, 359] width 19 height 19
click at [389, 367] on span at bounding box center [399, 359] width 19 height 19
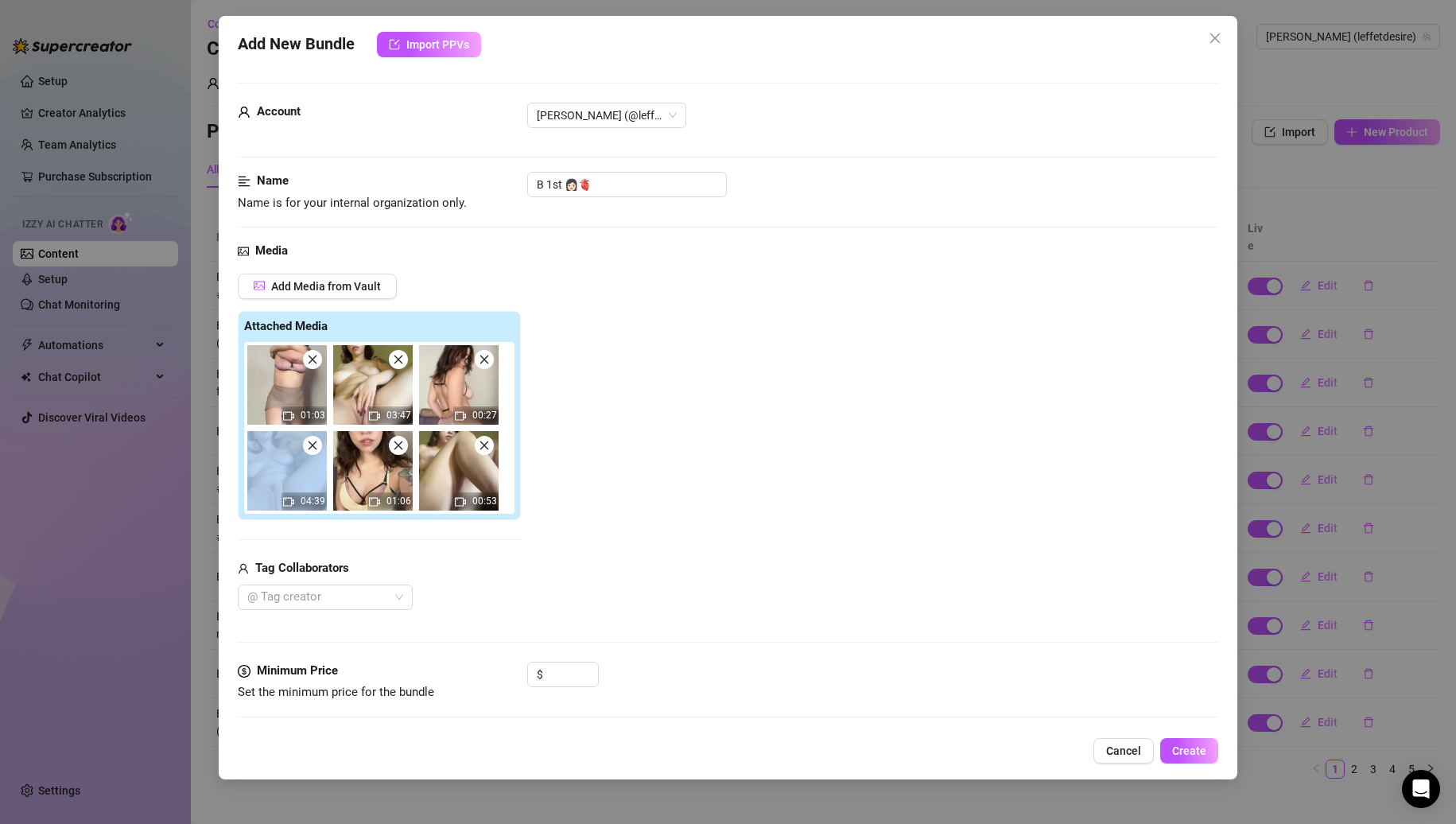
click at [312, 367] on span at bounding box center [312, 359] width 19 height 19
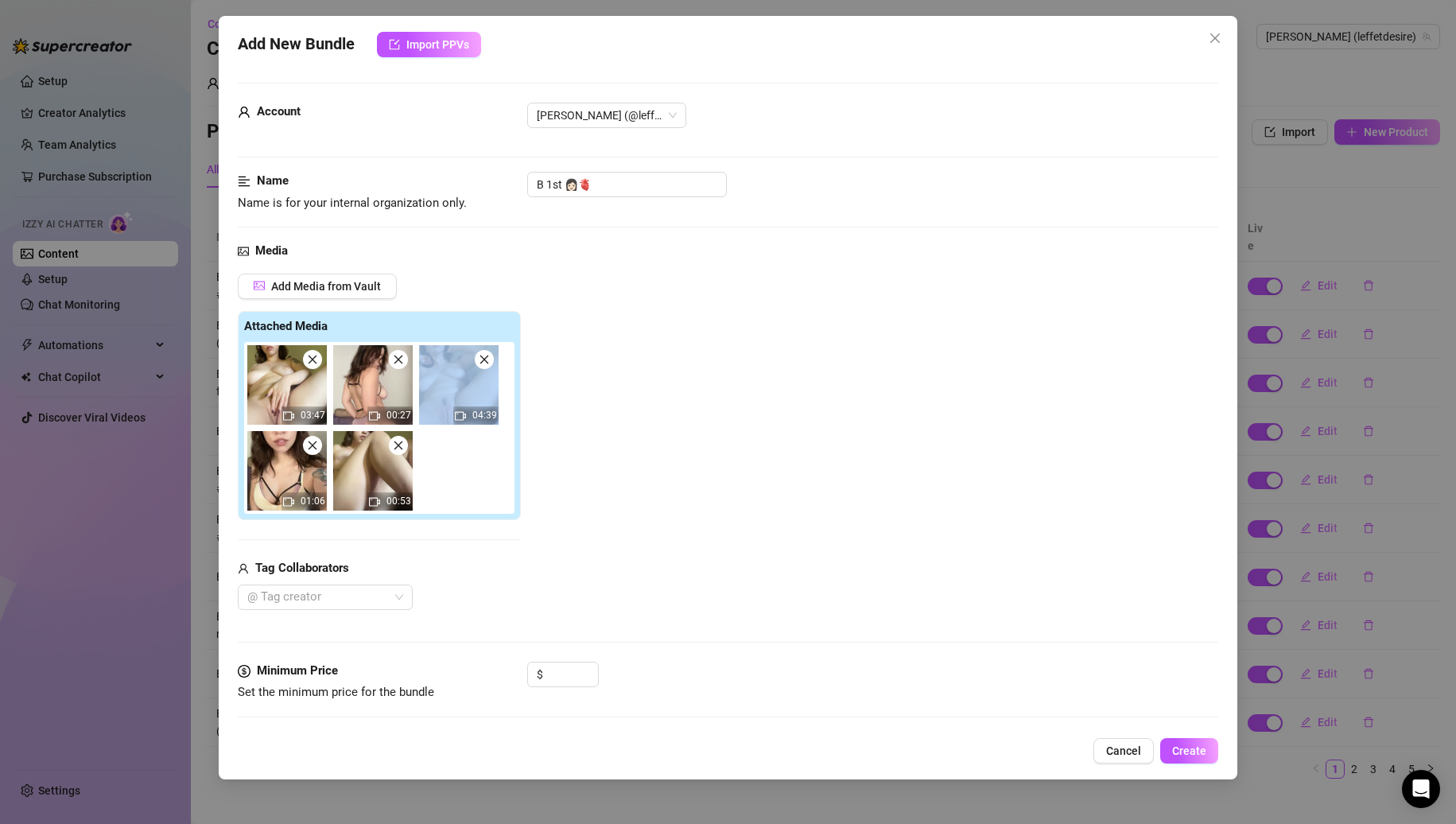
click at [312, 367] on span at bounding box center [312, 359] width 19 height 19
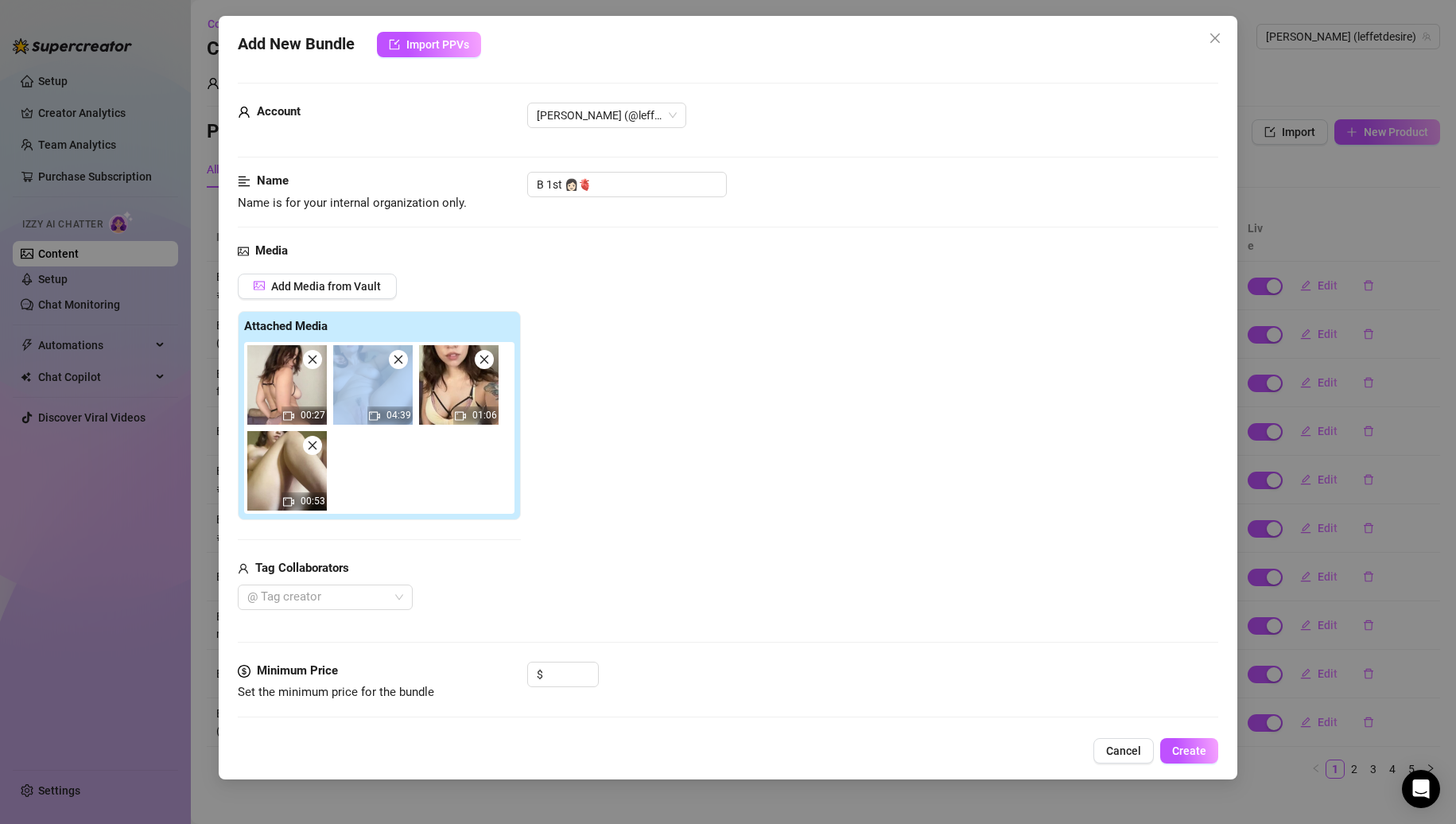
click at [312, 367] on span at bounding box center [312, 359] width 19 height 19
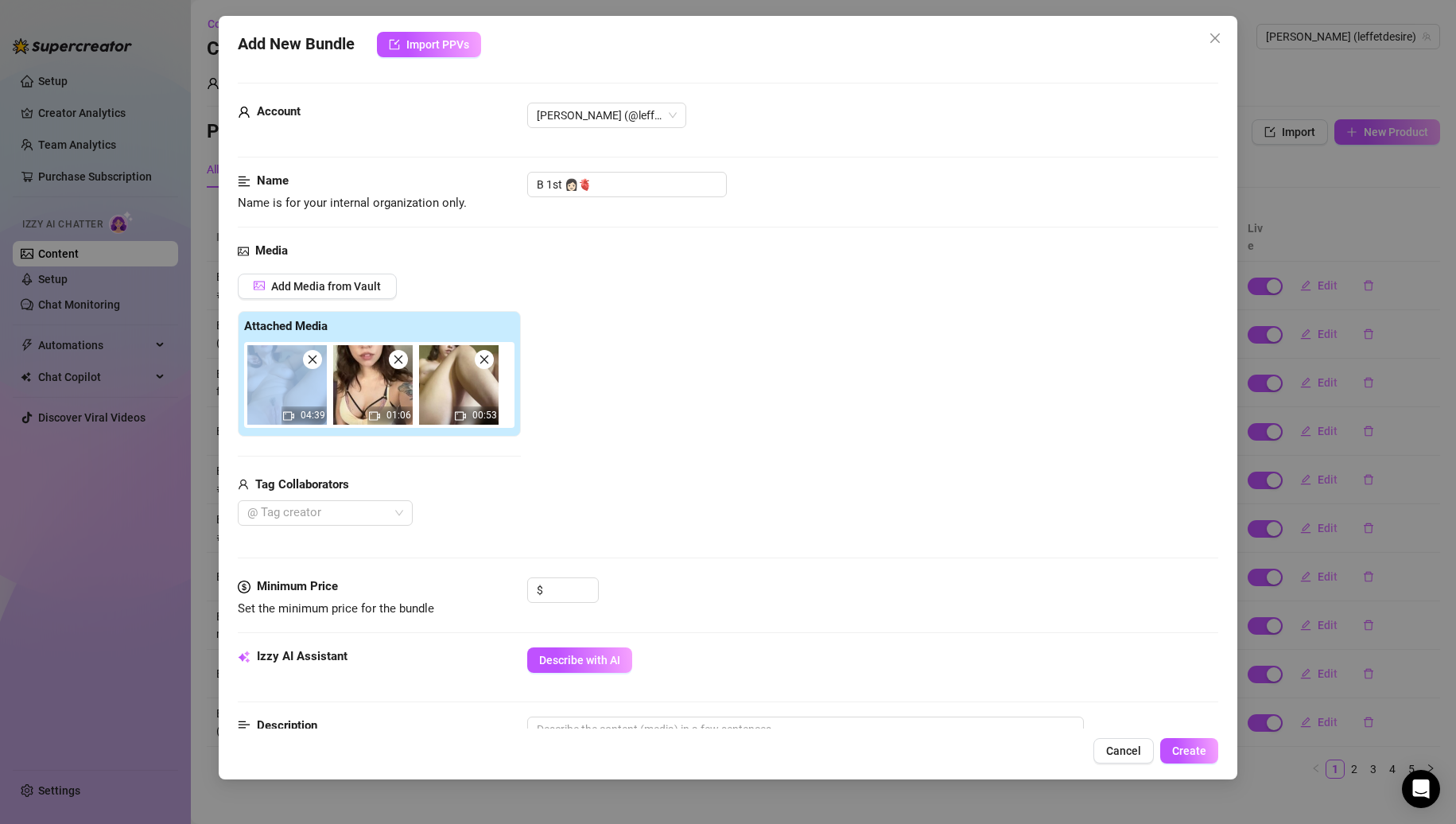
click at [312, 367] on span at bounding box center [312, 359] width 19 height 19
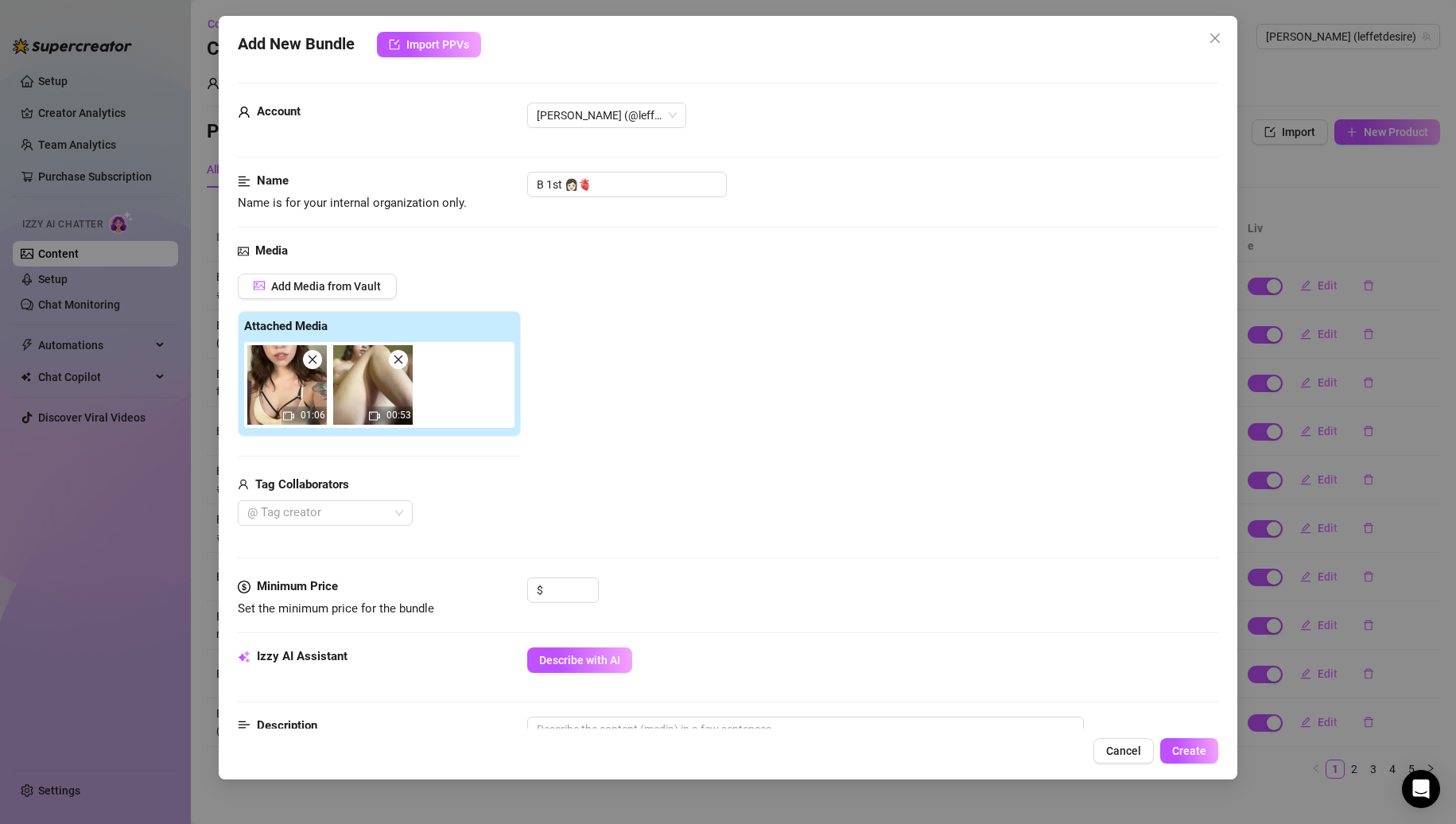
click at [312, 367] on span at bounding box center [312, 359] width 19 height 19
click at [602, 213] on div "Name Name is for your internal organization only. B 1st 👩🏻🫀" at bounding box center [728, 206] width 982 height 70
click at [629, 191] on input "B 1st 👩🏻🫀" at bounding box center [626, 184] width 199 height 25
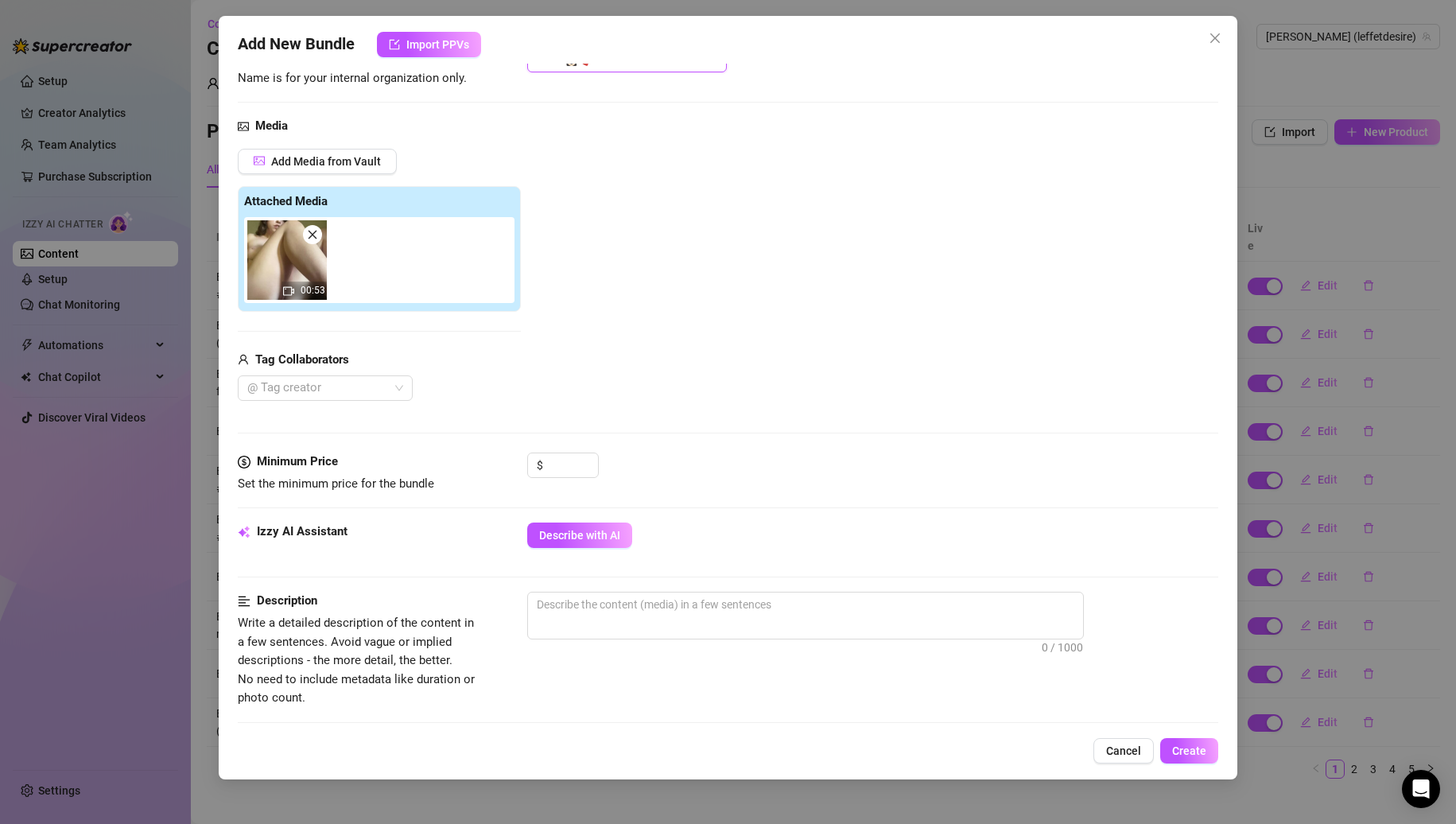
scroll to position [159, 0]
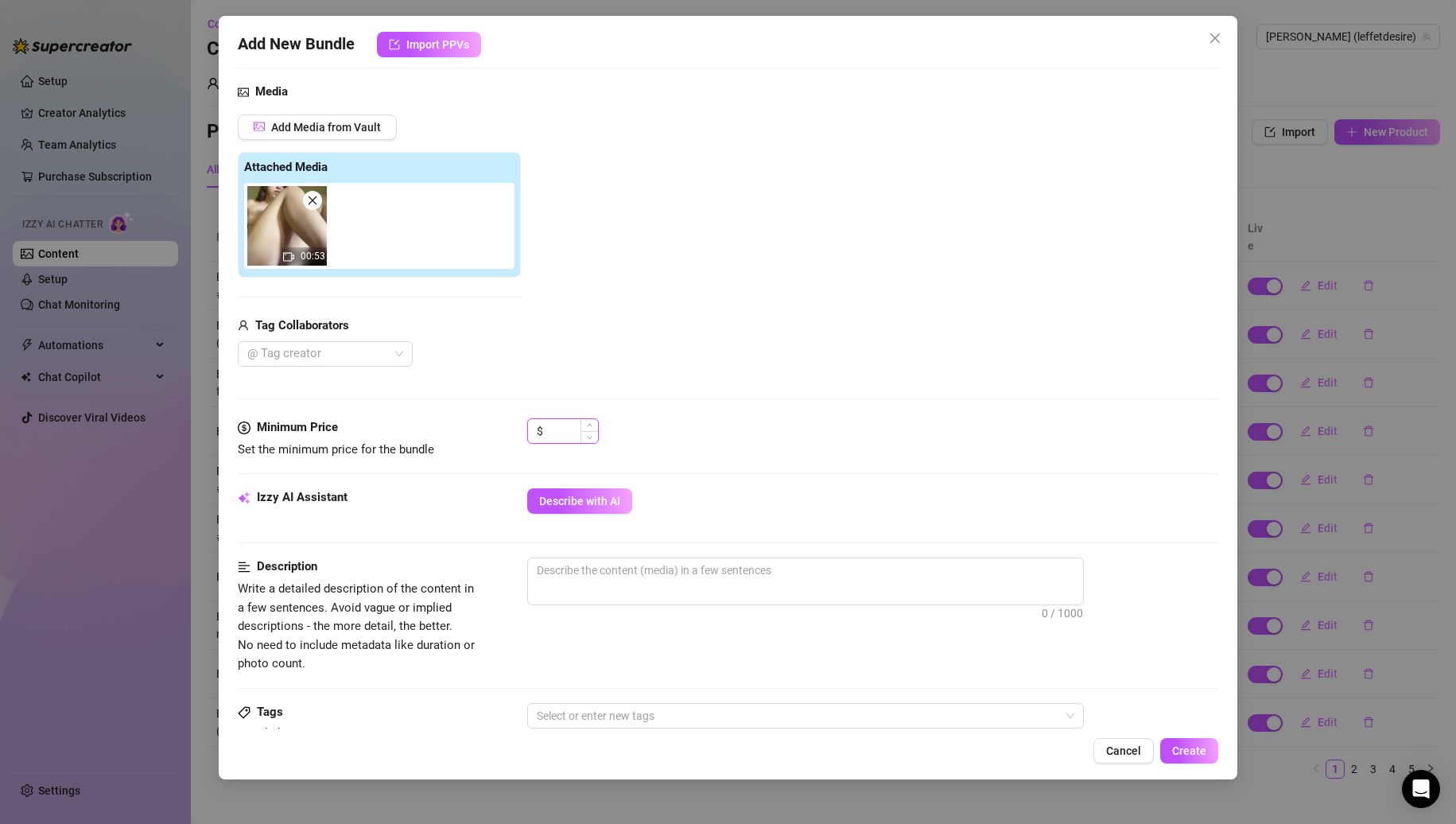
click at [554, 438] on input at bounding box center [572, 431] width 52 height 24
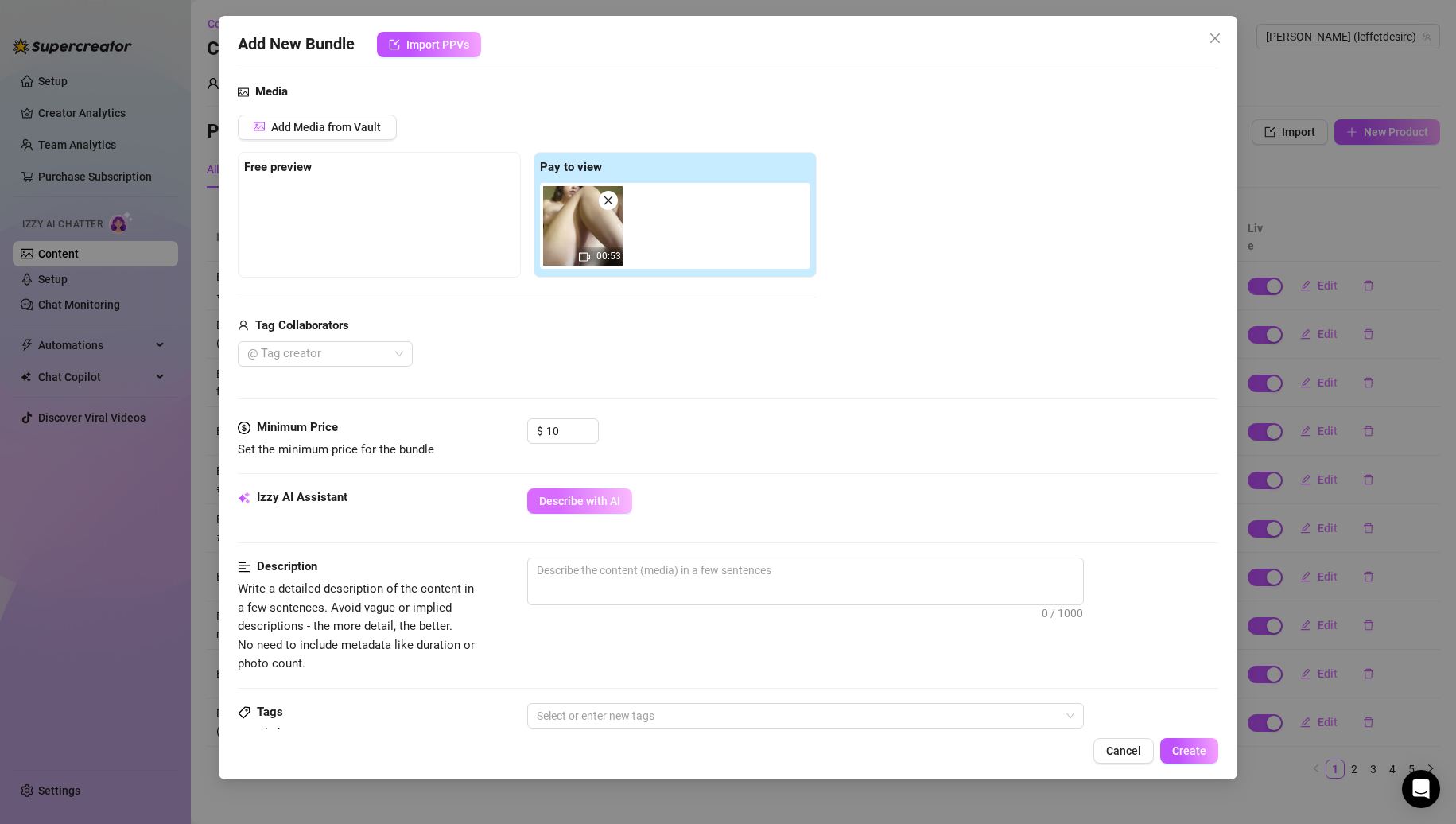
click at [579, 494] on span "Describe with AI" at bounding box center [580, 500] width 81 height 13
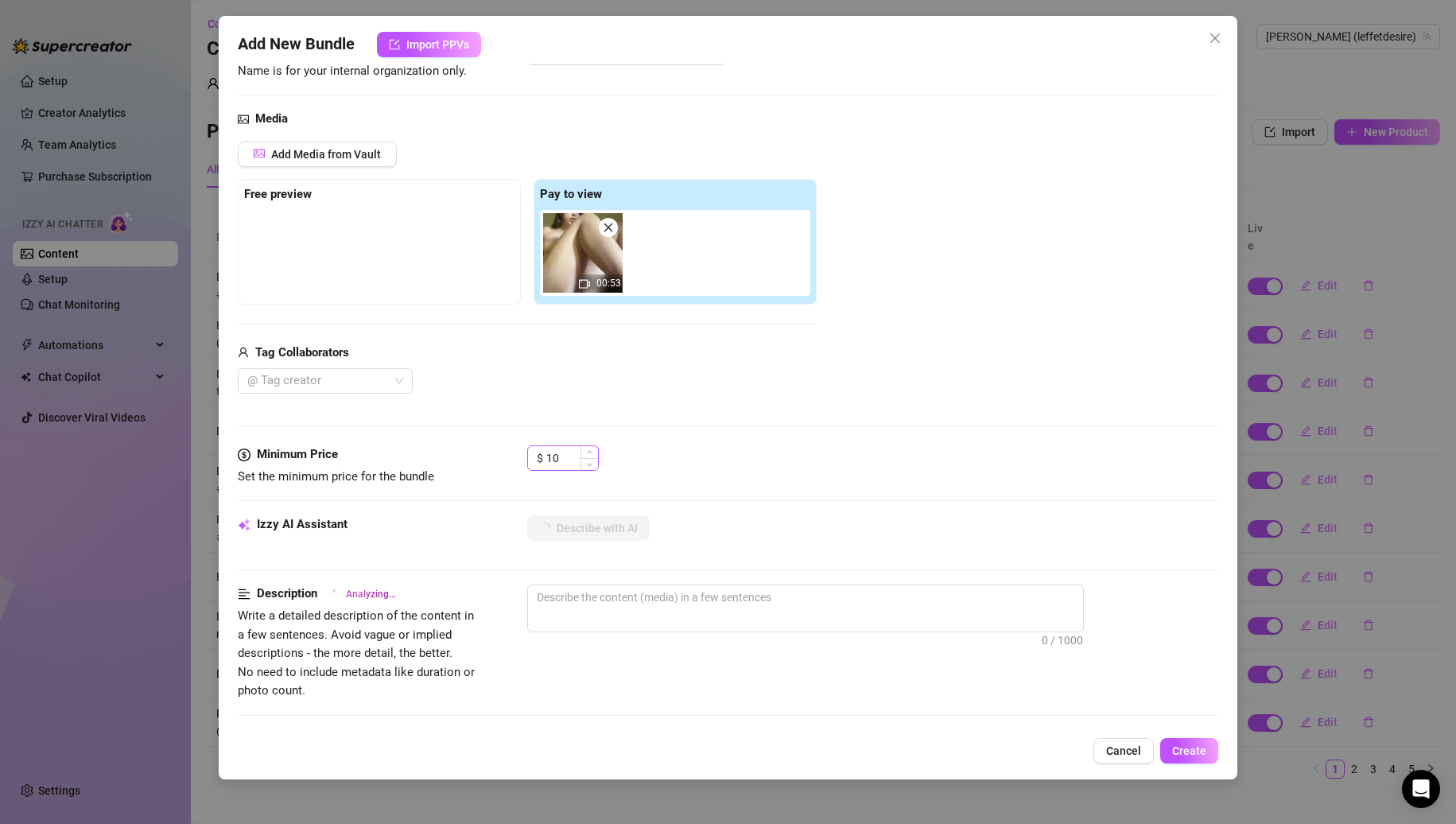
scroll to position [115, 0]
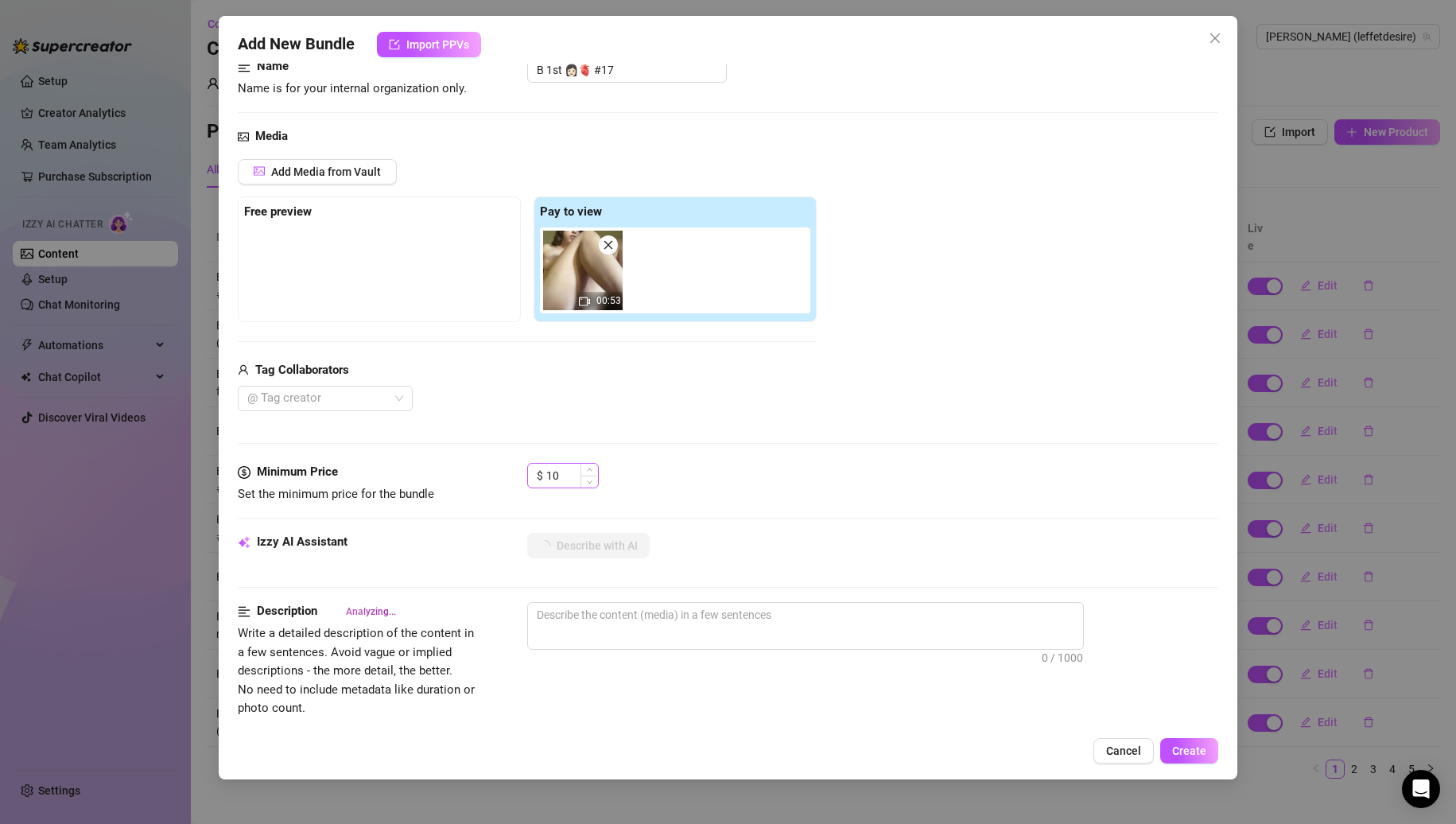
click at [555, 463] on div "$ 10" at bounding box center [563, 475] width 71 height 25
click at [554, 465] on input "10" at bounding box center [572, 475] width 52 height 24
click at [801, 454] on div "Media Add Media from Vault Free preview Pay to view 00:53 Tag Collaborators @ T…" at bounding box center [728, 295] width 982 height 335
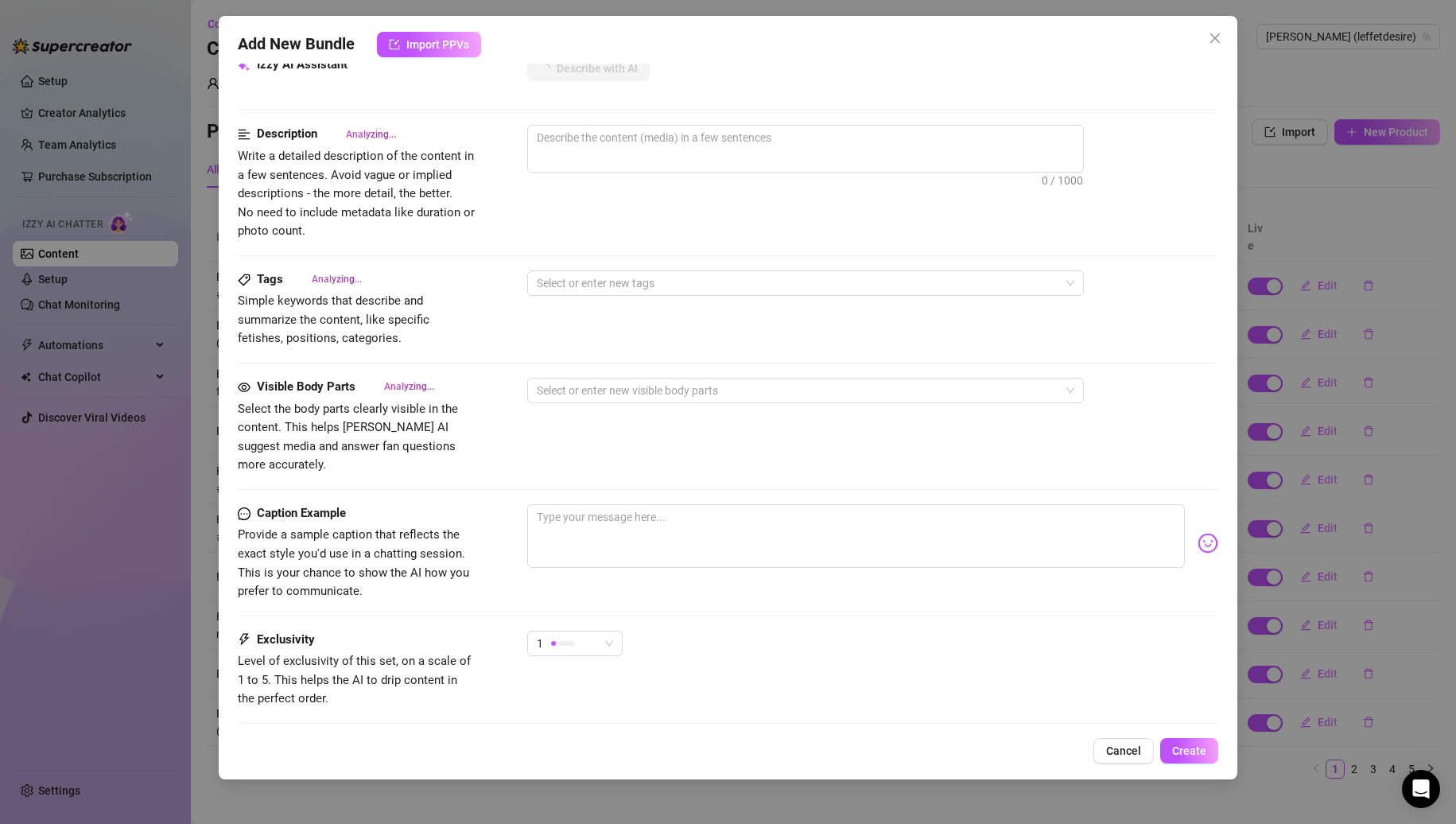
scroll to position [672, 0]
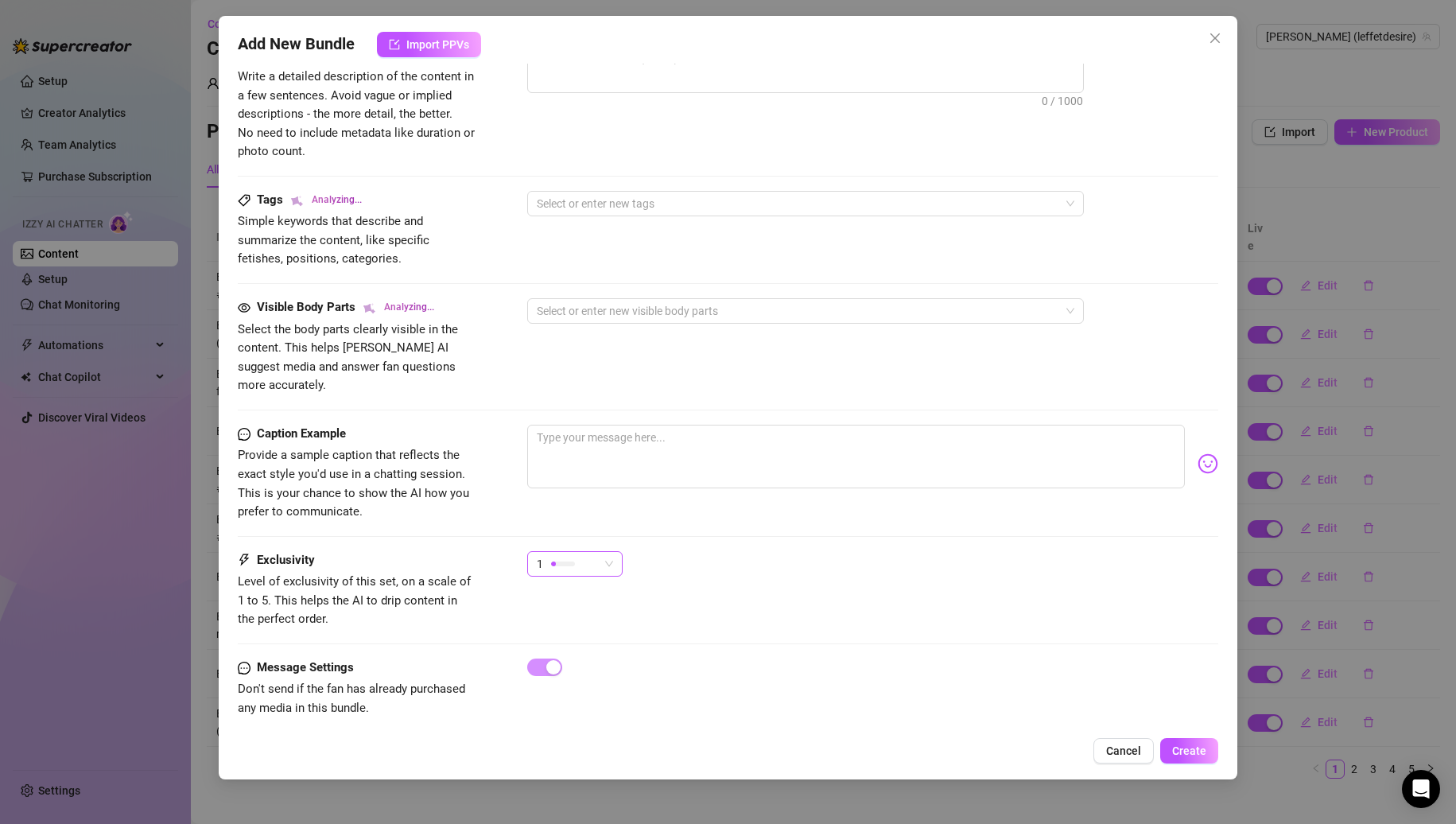
click at [613, 551] on div "1" at bounding box center [574, 564] width 95 height 25
click at [592, 609] on span "2" at bounding box center [591, 602] width 103 height 17
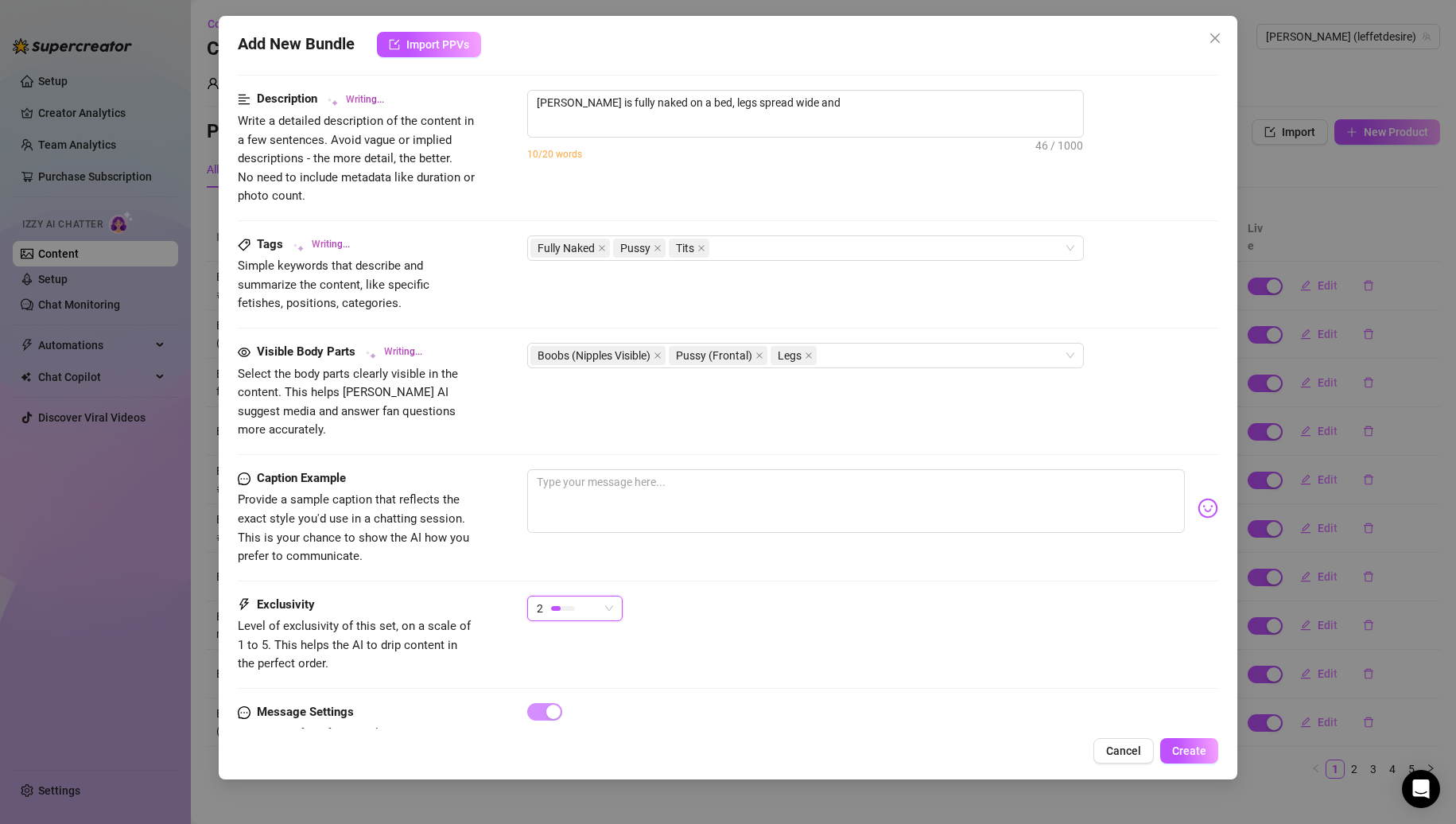
scroll to position [636, 0]
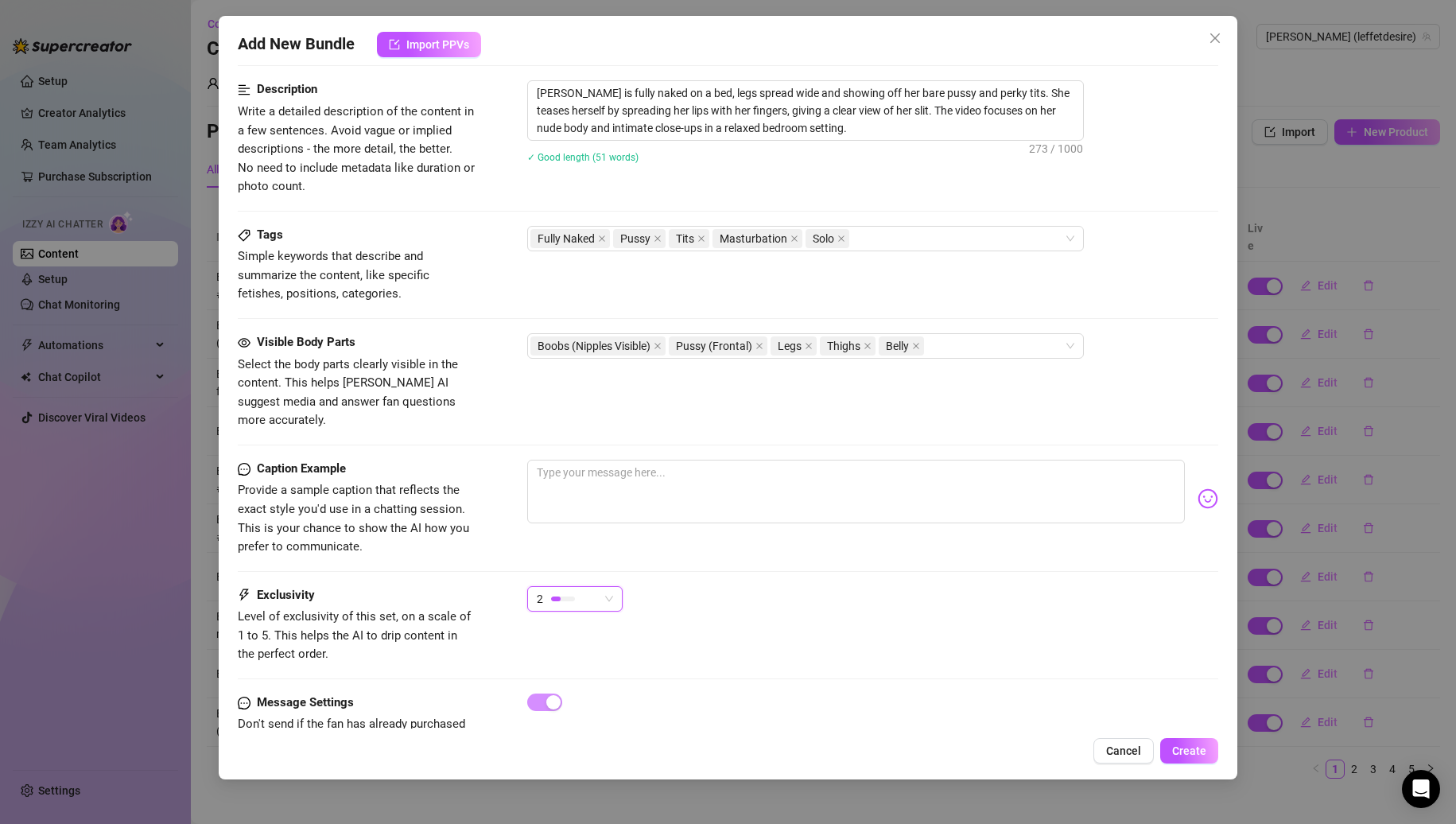
click at [617, 586] on div "2" at bounding box center [574, 598] width 95 height 25
click at [574, 651] on div "3" at bounding box center [615, 662] width 169 height 25
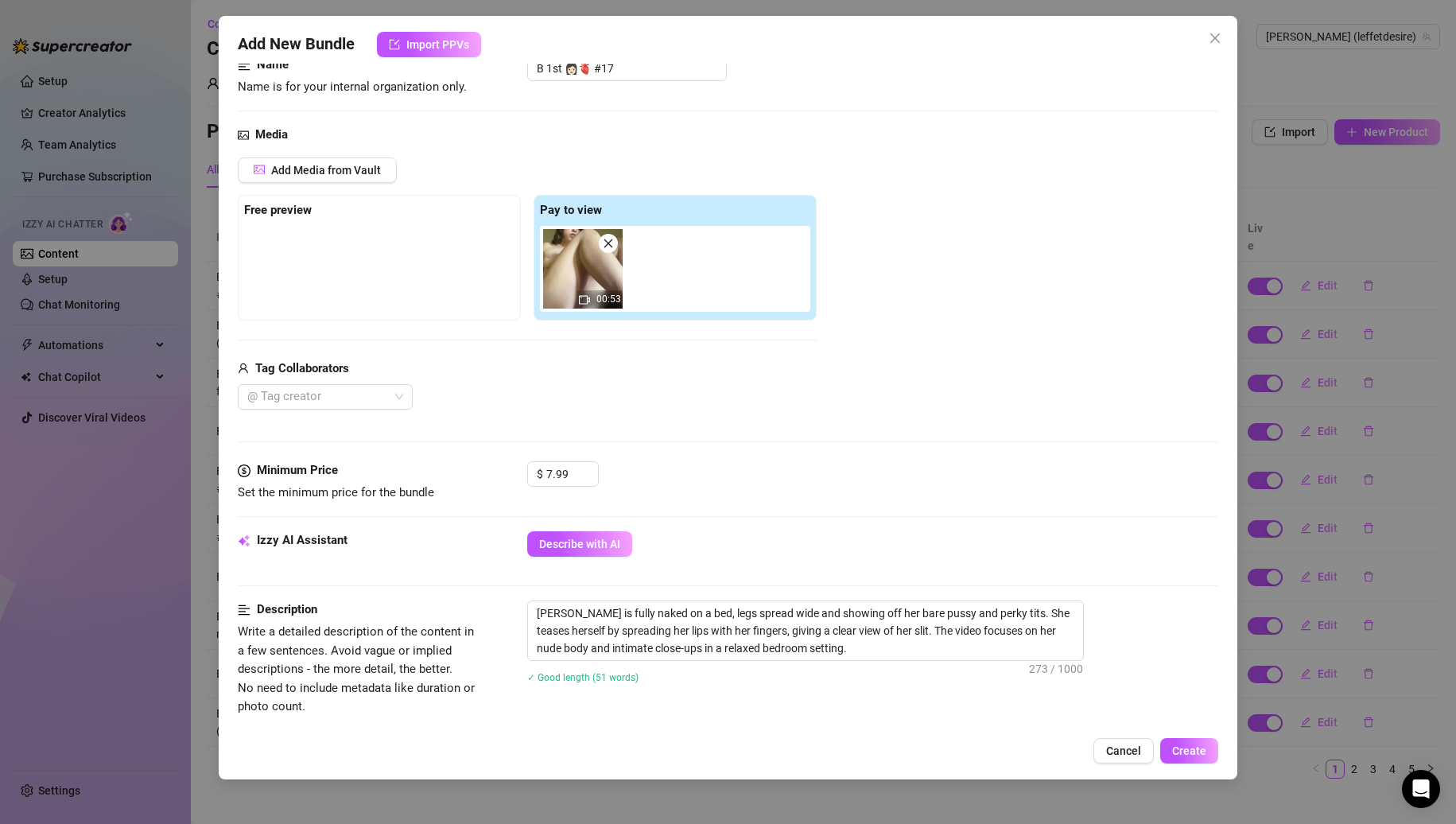
scroll to position [0, 0]
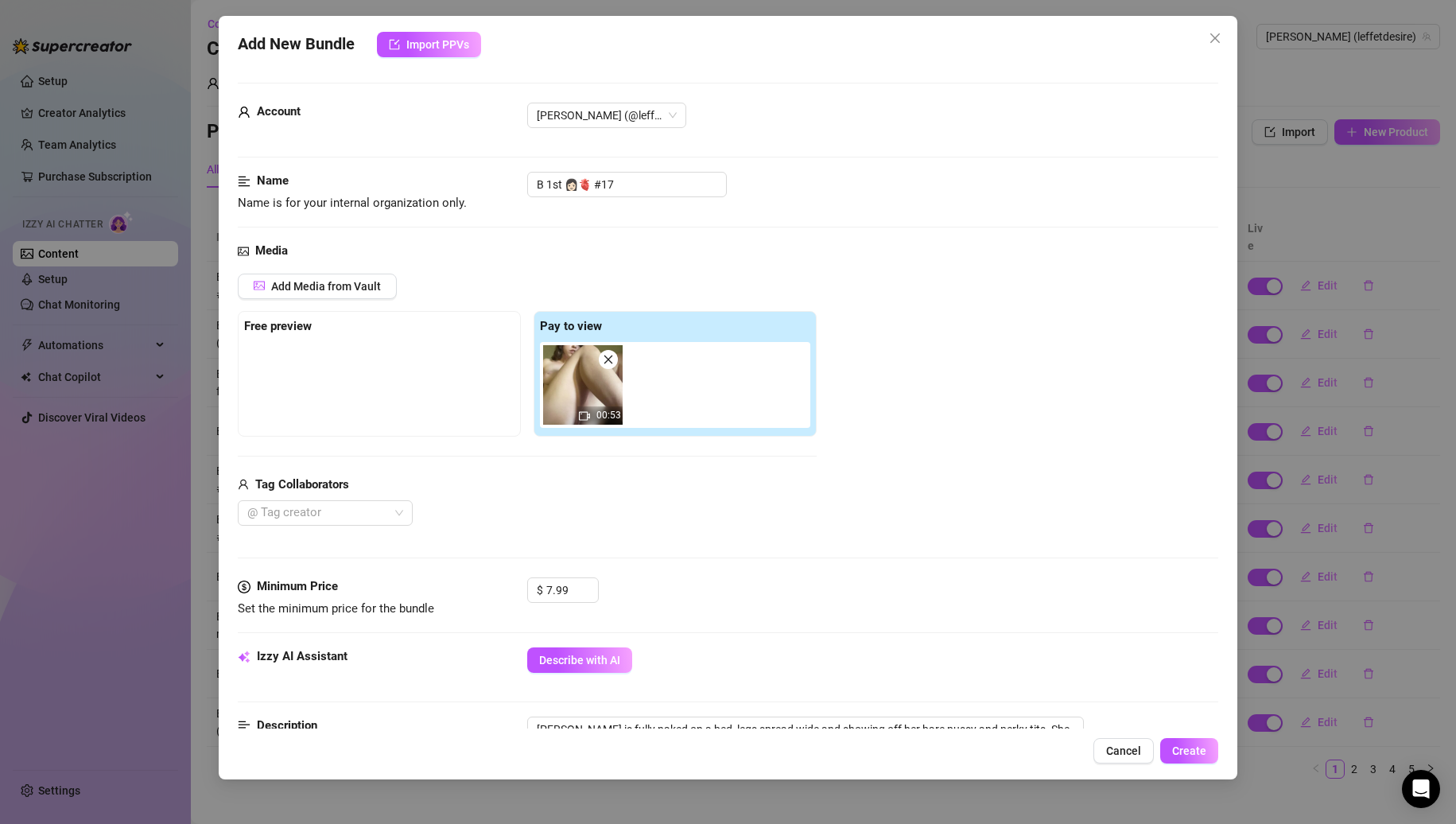
click at [574, 573] on div "Media Add Media from Vault Free preview Pay to view 00:53 Tag Collaborators @ T…" at bounding box center [728, 410] width 982 height 335
click at [556, 586] on input "7.99" at bounding box center [572, 590] width 52 height 24
click at [655, 518] on div "@ Tag creator" at bounding box center [527, 513] width 579 height 25
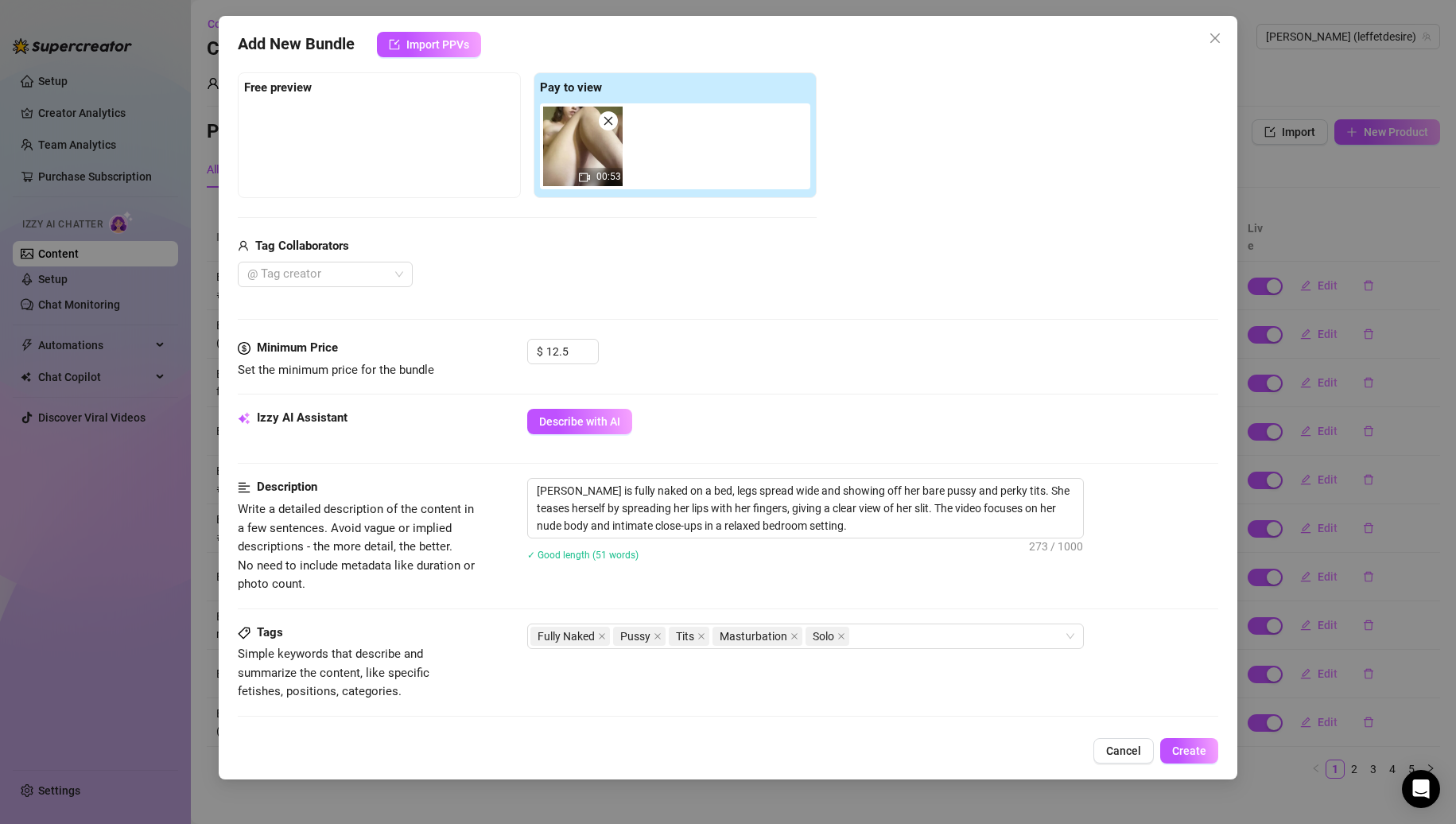
scroll to position [672, 0]
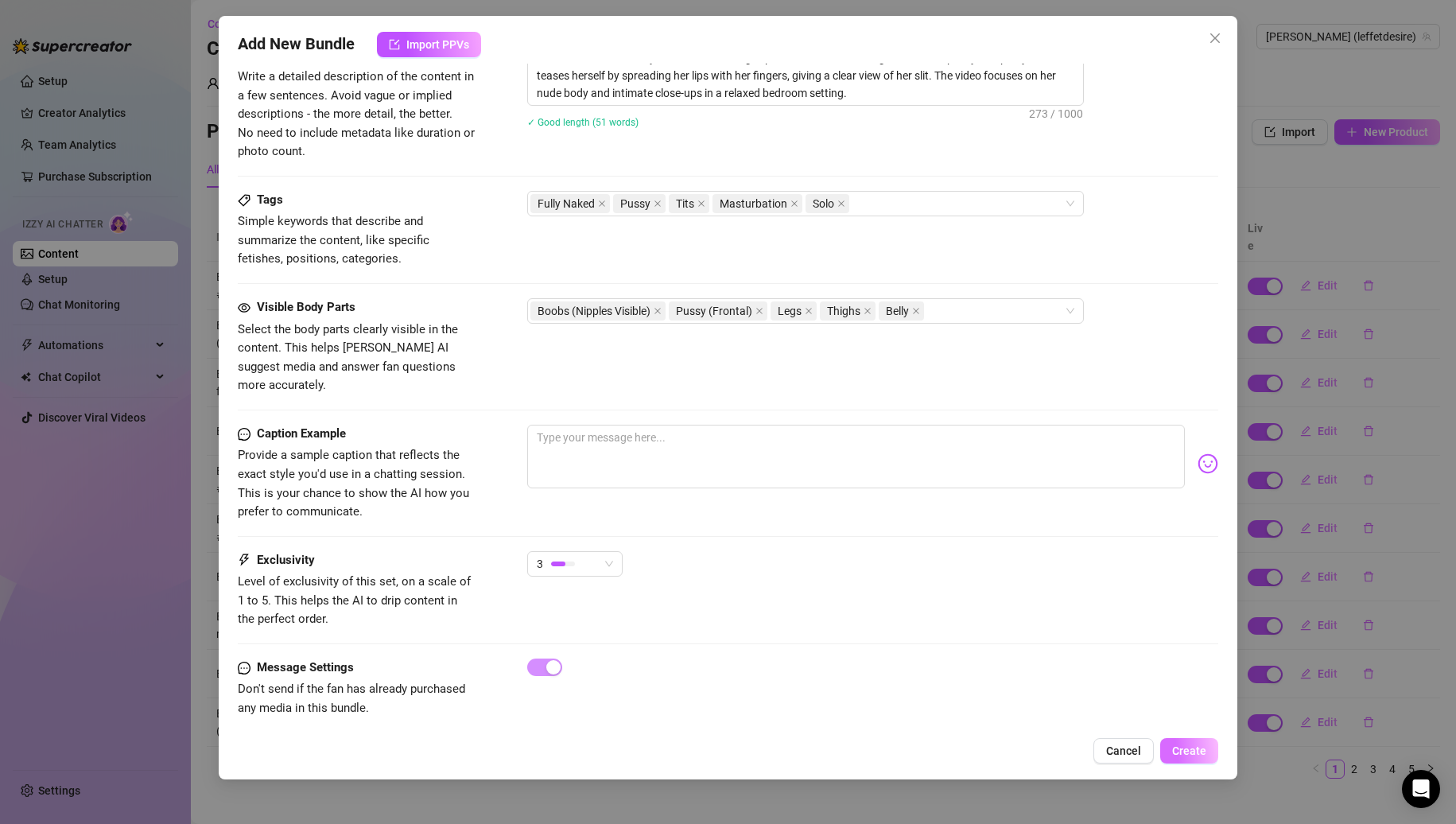
click at [1190, 741] on button "Create" at bounding box center [1189, 751] width 58 height 25
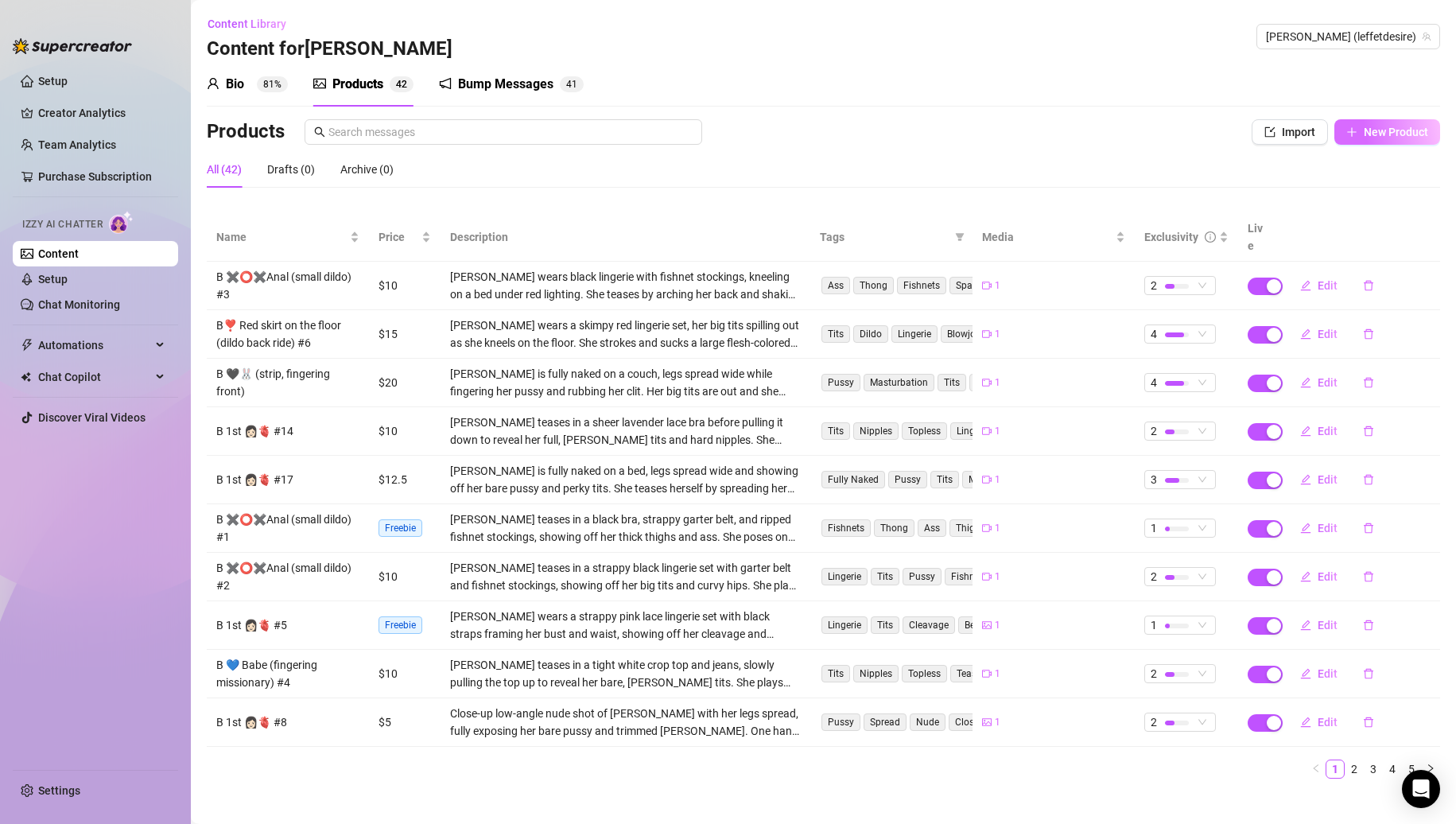
click at [1385, 138] on span "New Product" at bounding box center [1396, 131] width 65 height 13
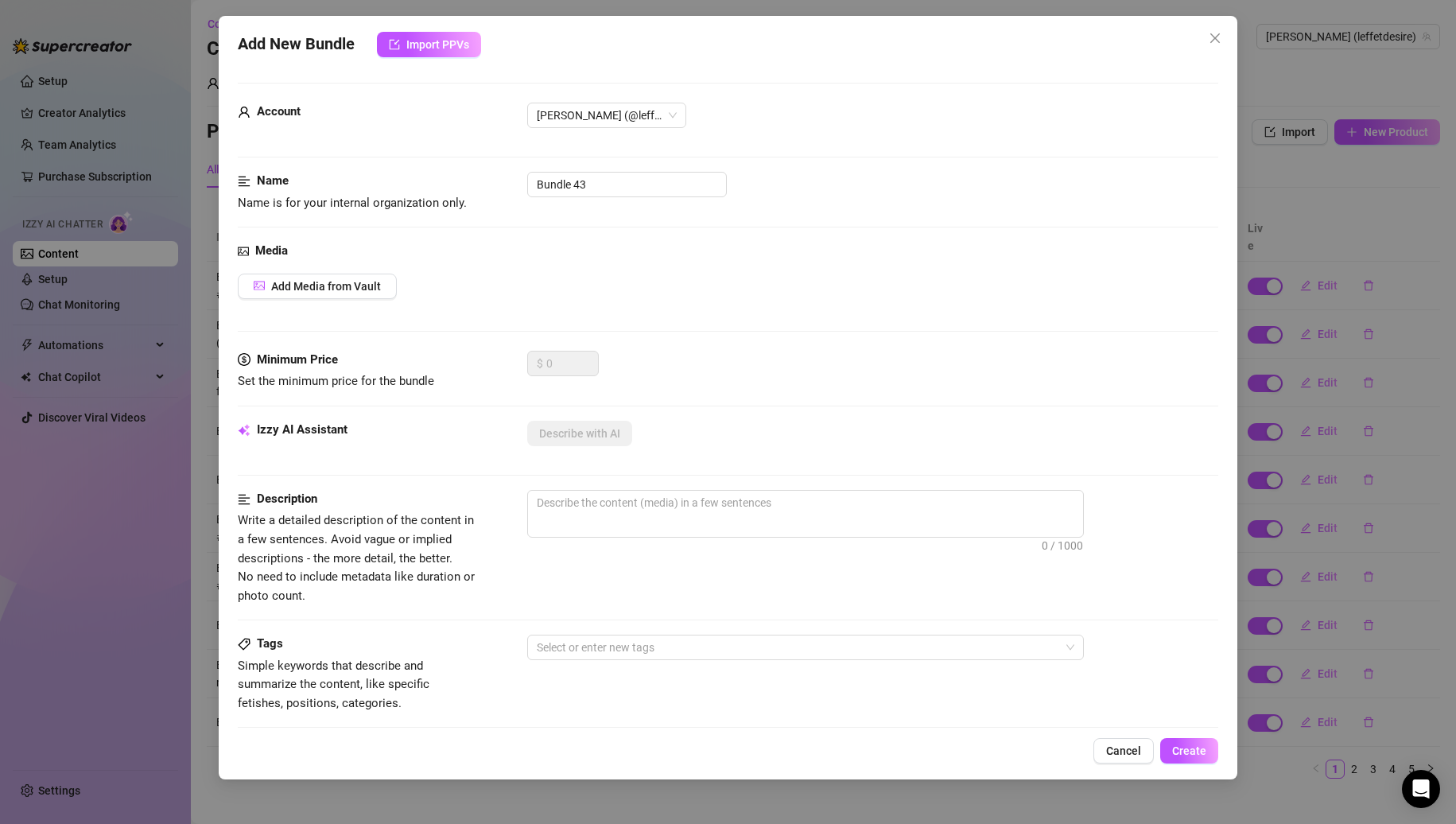
click at [1264, 213] on div "Add New Bundle Import PPVs Account [PERSON_NAME] (@leffetdesire) Name Name is f…" at bounding box center [728, 412] width 1456 height 824
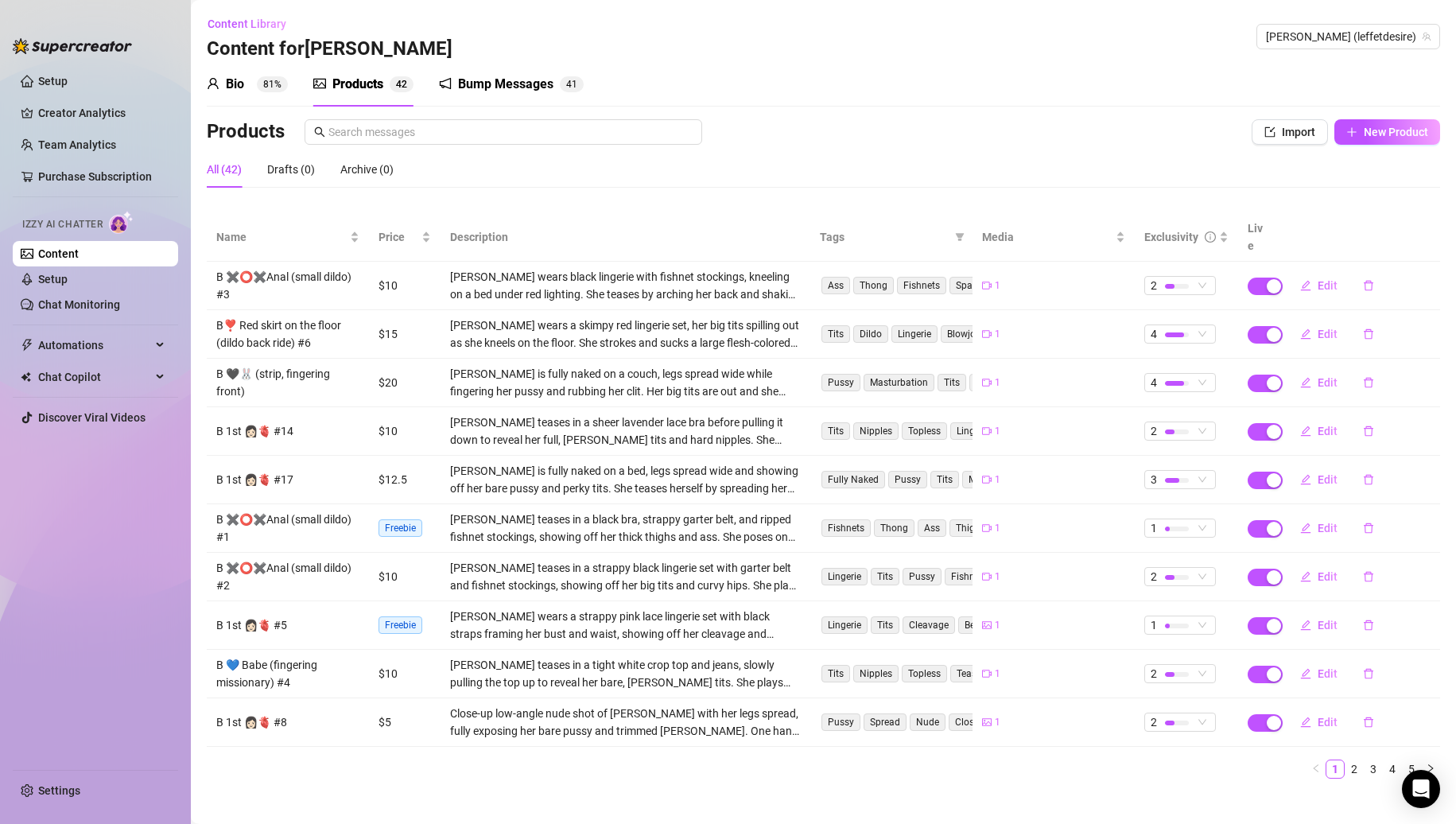
click at [1286, 146] on div "Products Import New Product" at bounding box center [824, 135] width 1233 height 32
click at [1274, 143] on button "Import" at bounding box center [1289, 132] width 76 height 25
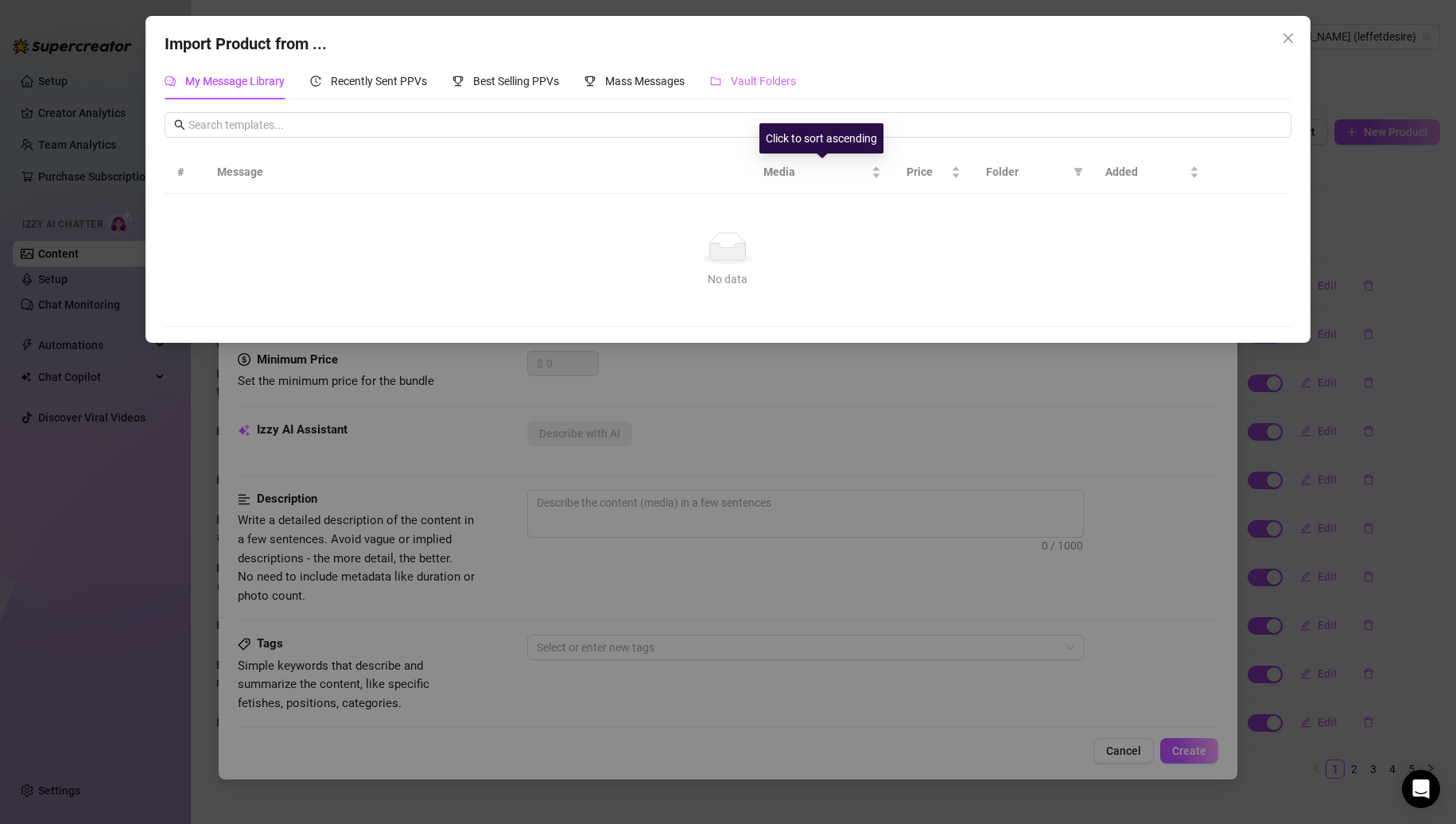
click at [744, 91] on div "Vault Folders" at bounding box center [753, 81] width 86 height 37
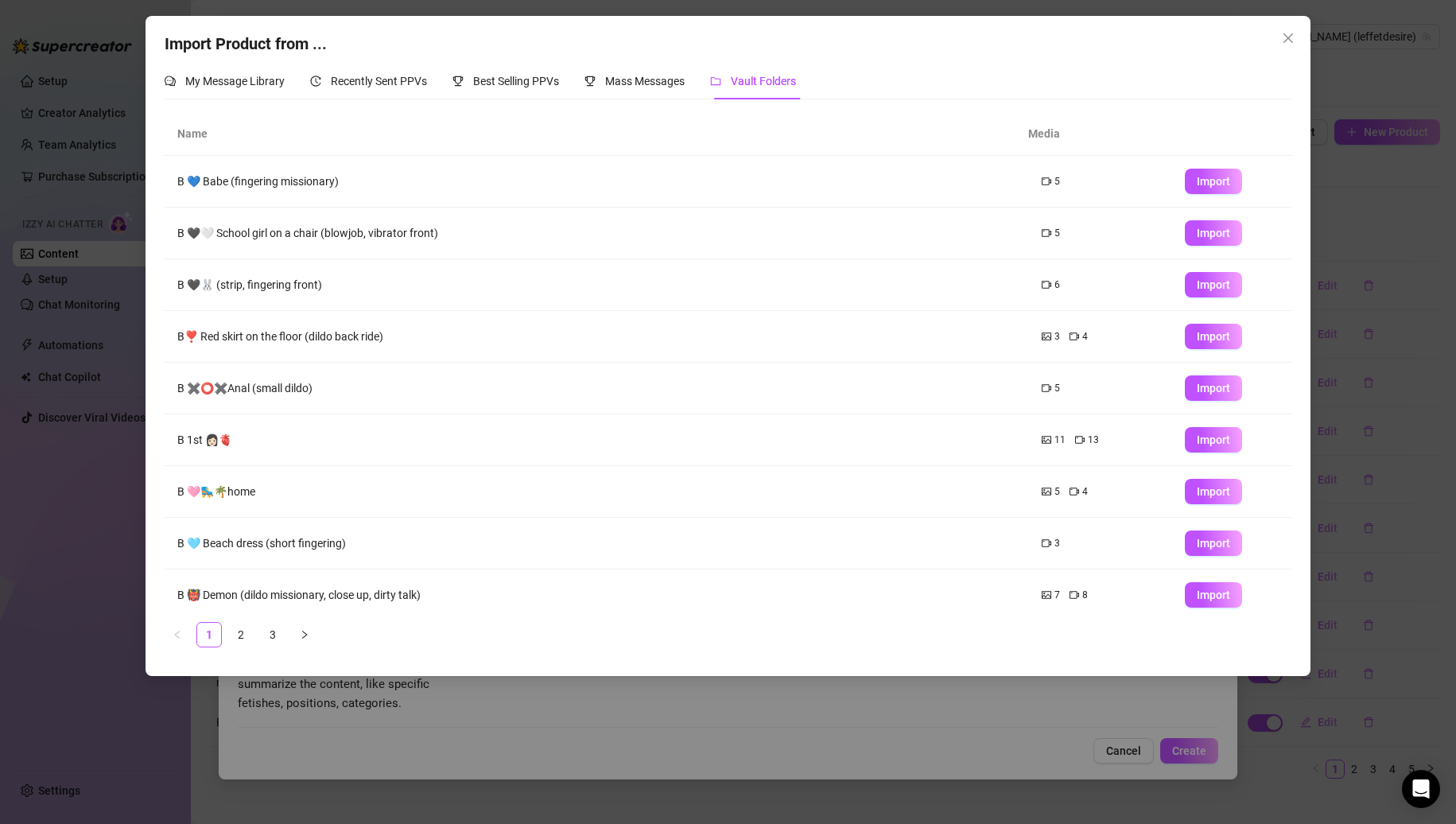
click at [1364, 343] on div "Import Product from ... My Message Library Recently Sent PPVs Best Selling PPVs…" at bounding box center [728, 412] width 1456 height 824
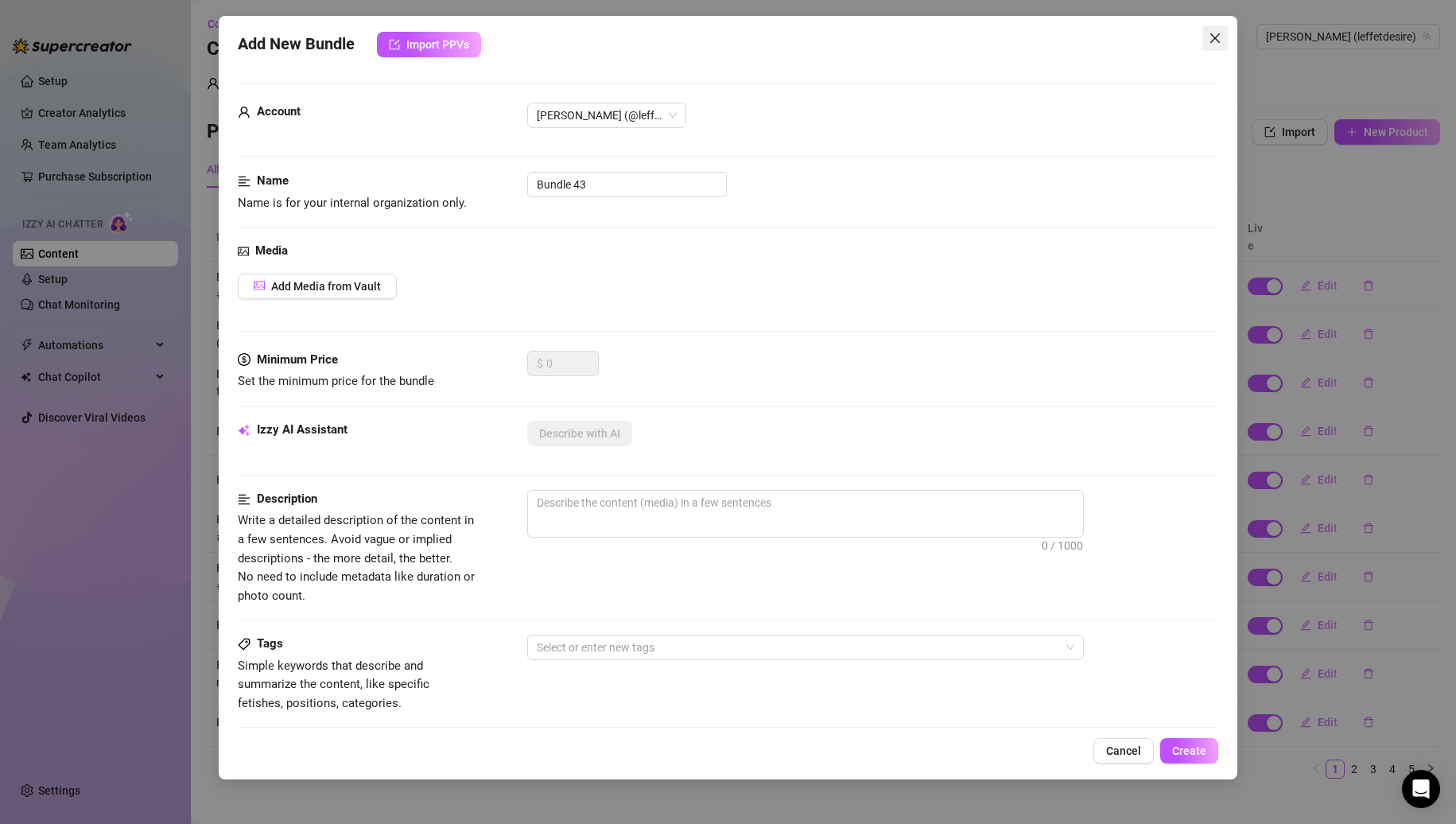
click at [1220, 48] on button "Close" at bounding box center [1215, 38] width 25 height 25
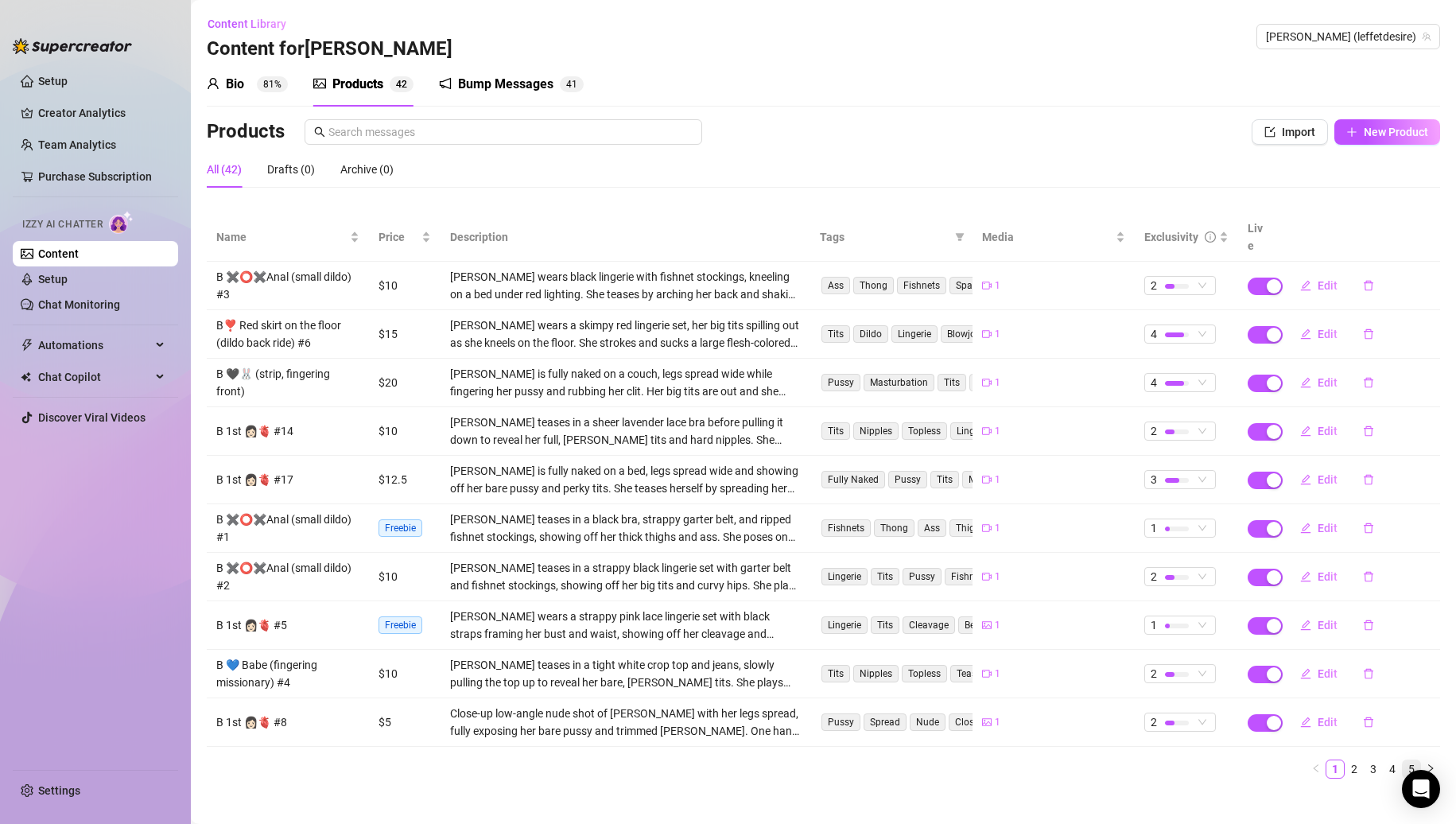
click at [1417, 760] on link "5" at bounding box center [1412, 769] width 17 height 17
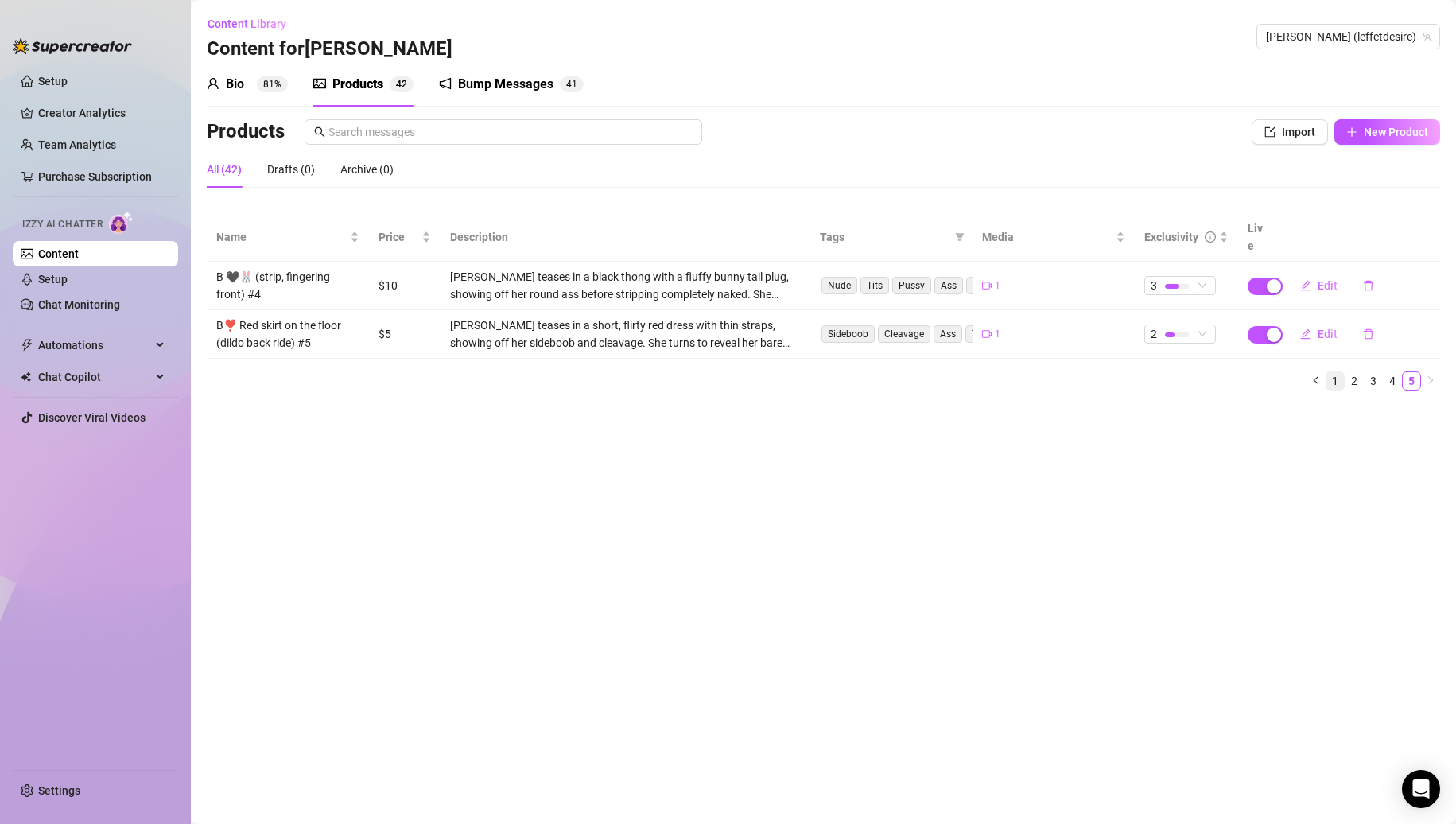
click at [1339, 372] on link "1" at bounding box center [1336, 381] width 17 height 17
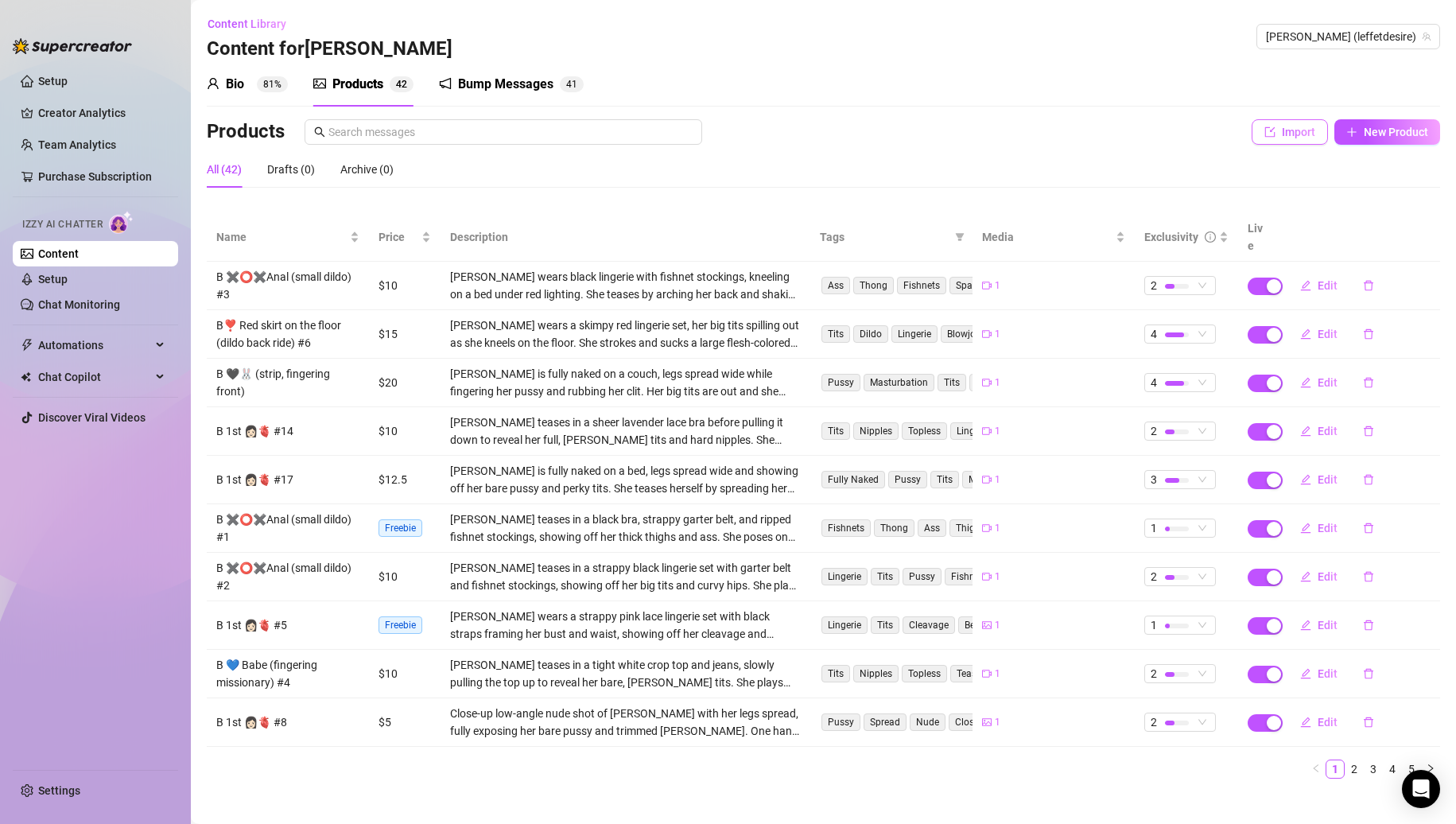
click at [1289, 126] on span "Import" at bounding box center [1299, 131] width 34 height 13
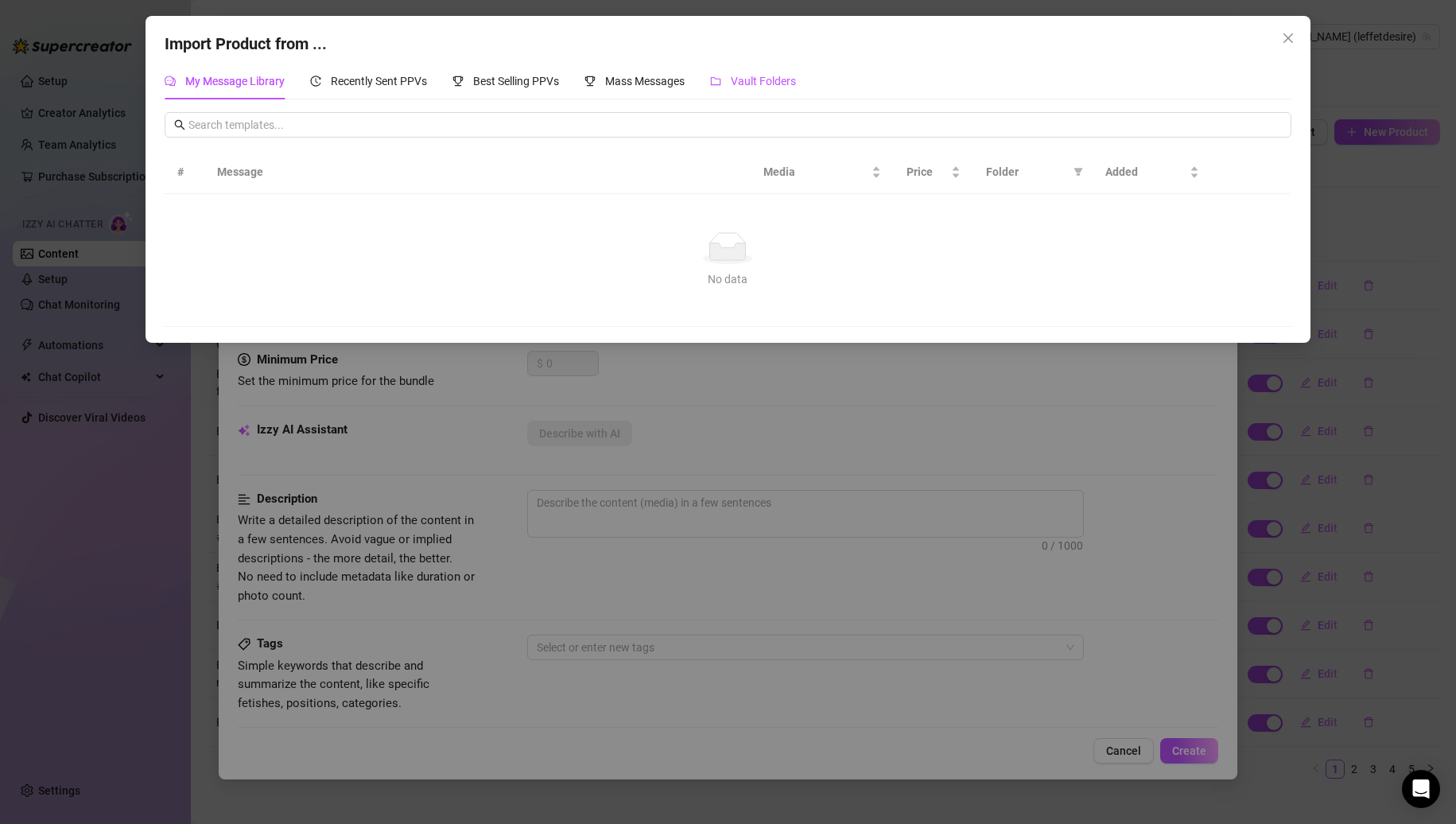
click at [791, 76] on span "Vault Folders" at bounding box center [764, 81] width 66 height 13
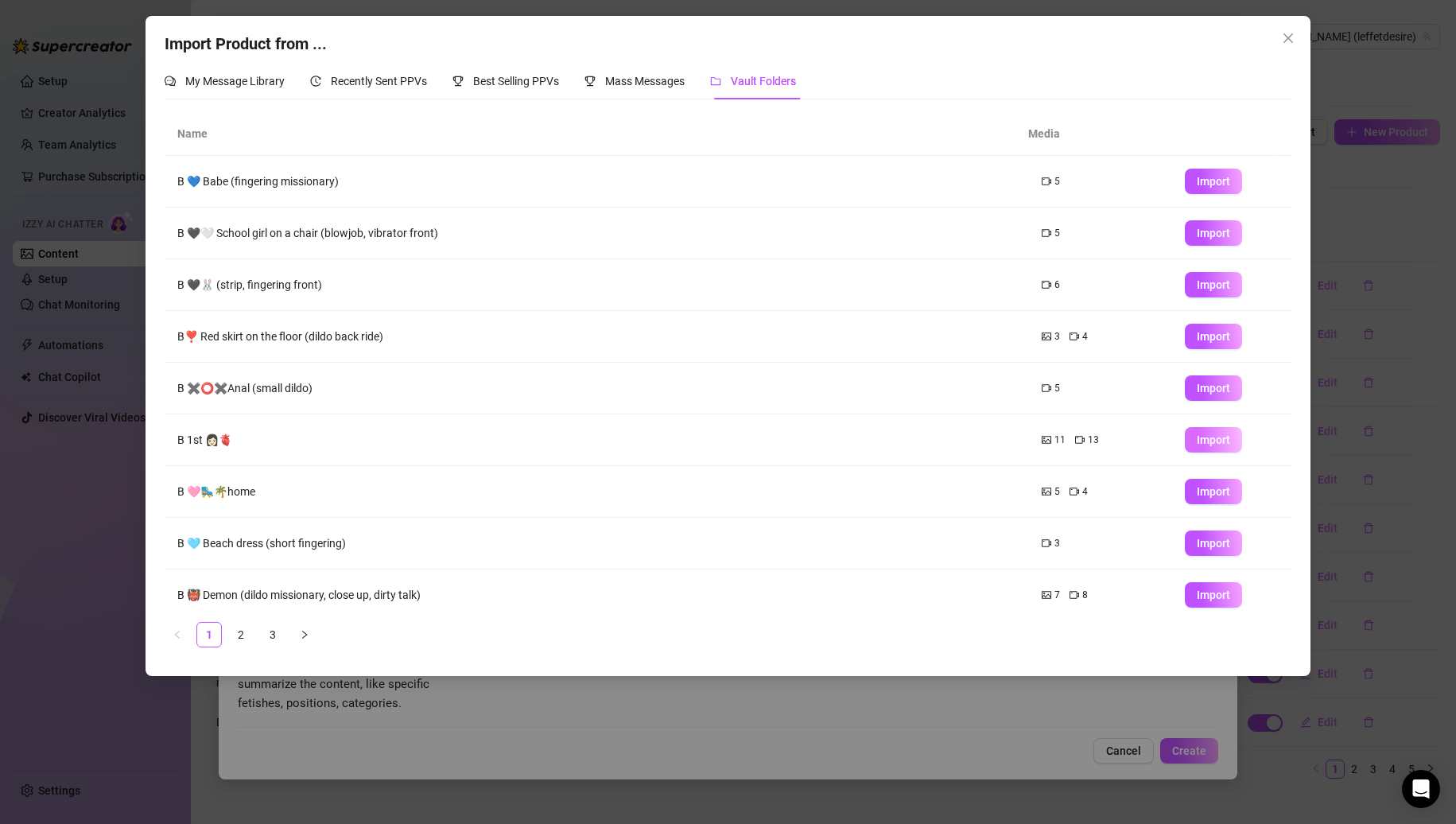
click at [1197, 442] on span "Import" at bounding box center [1213, 439] width 34 height 13
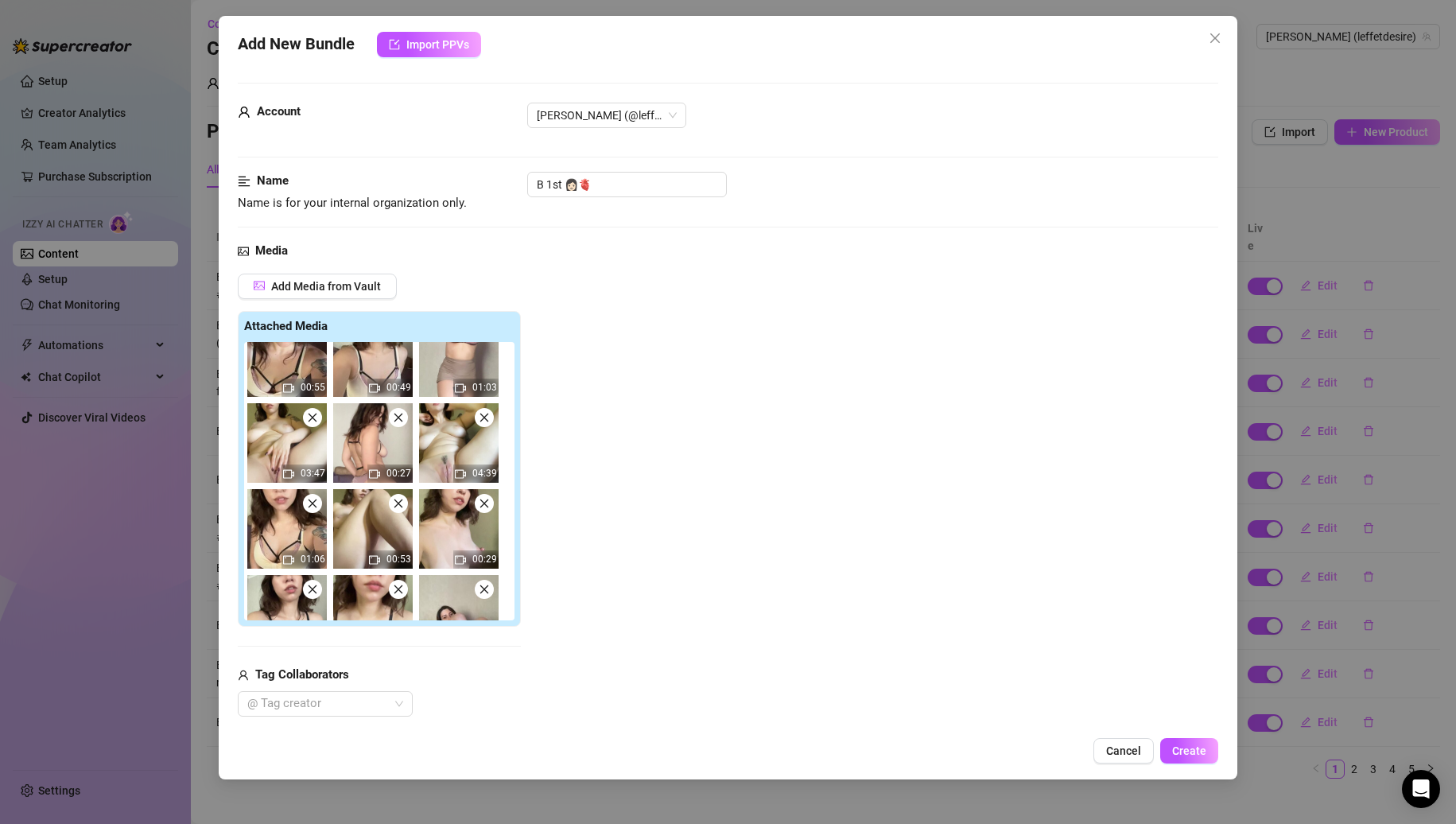
scroll to position [0, 0]
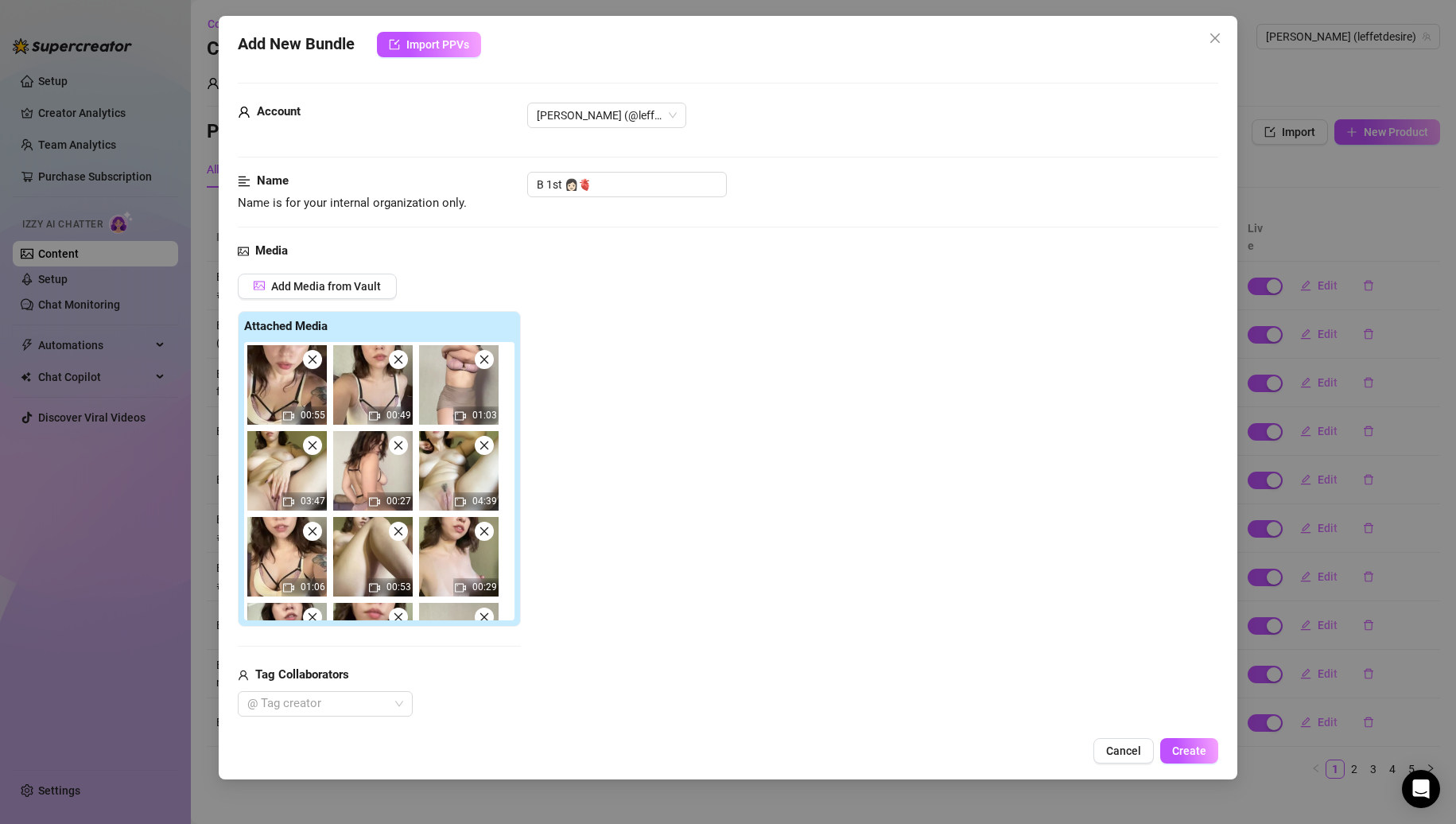
click at [399, 523] on span at bounding box center [399, 531] width 19 height 19
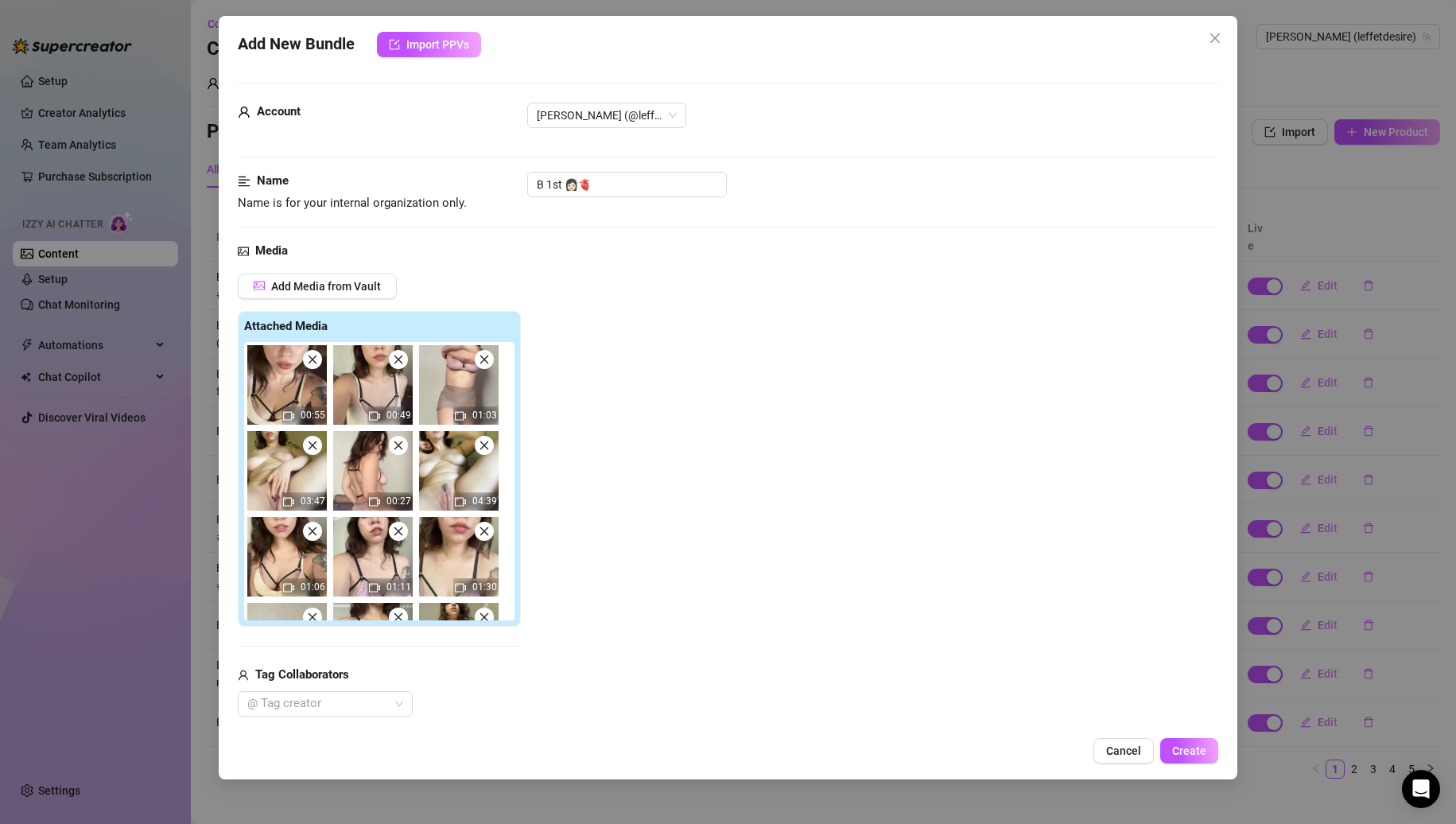
click at [399, 523] on span at bounding box center [399, 531] width 19 height 19
click at [475, 523] on span at bounding box center [485, 531] width 19 height 19
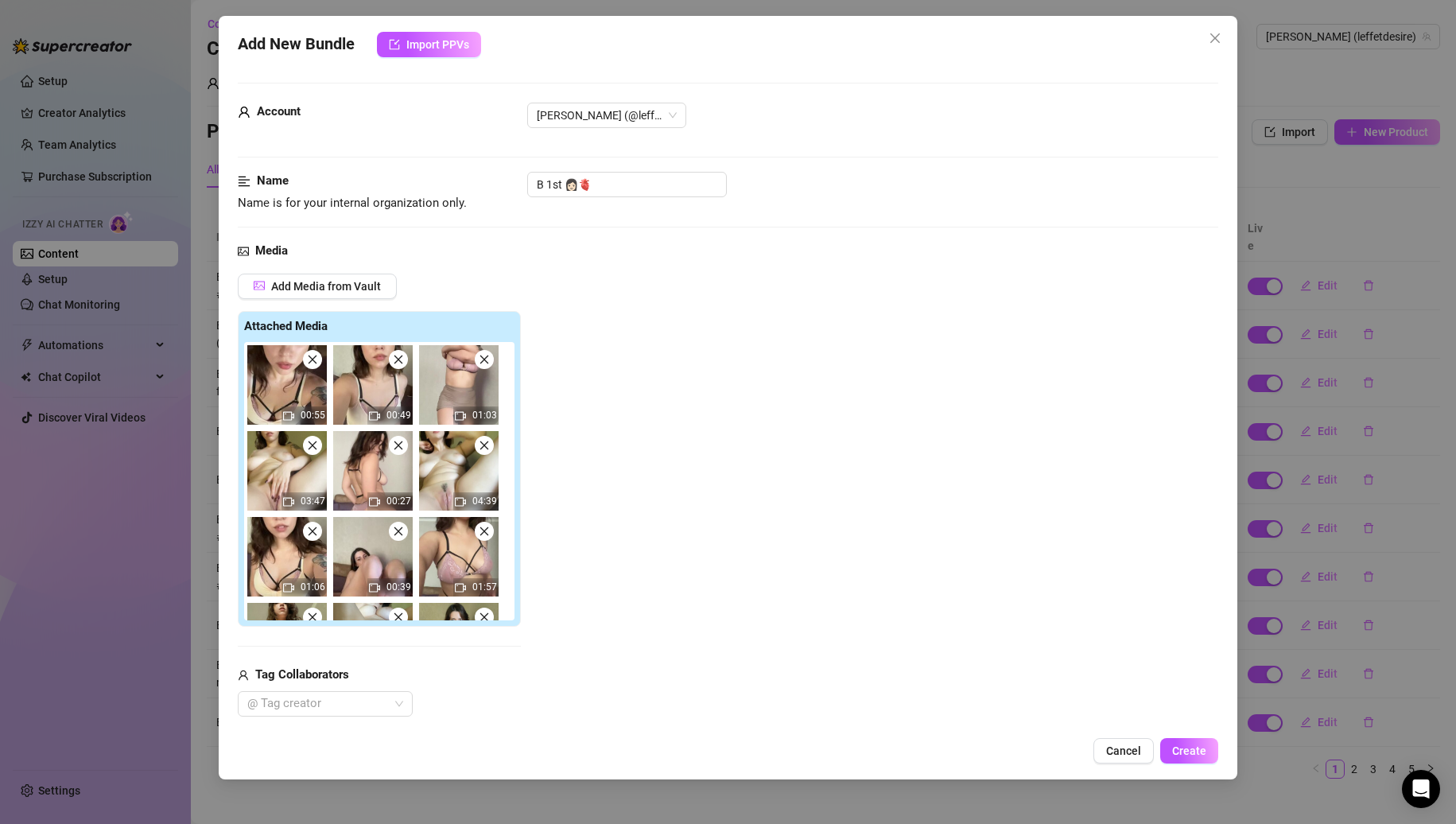
click at [399, 523] on span at bounding box center [399, 531] width 19 height 19
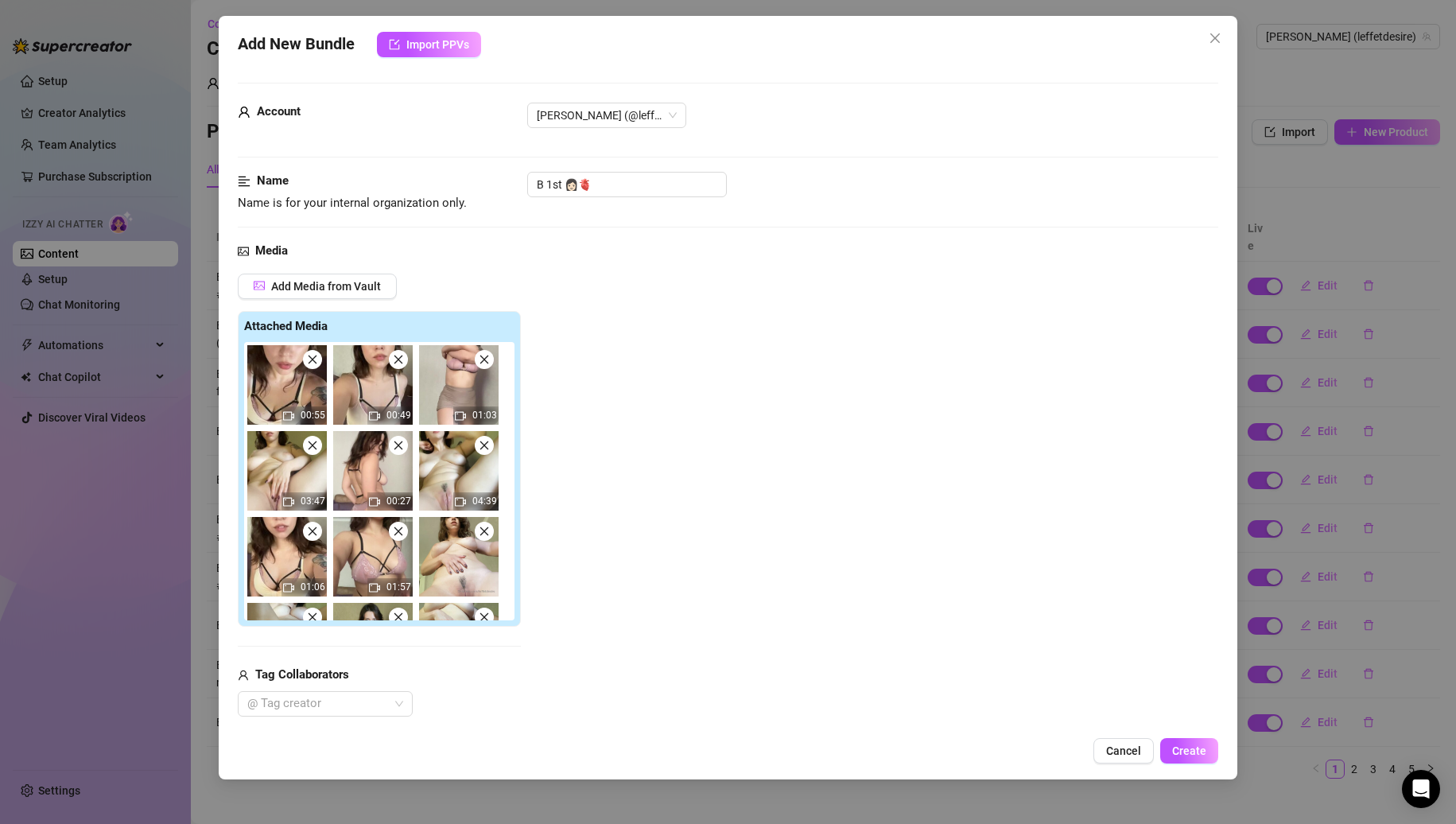
click at [399, 523] on span at bounding box center [399, 531] width 19 height 19
click at [475, 523] on span at bounding box center [485, 531] width 19 height 19
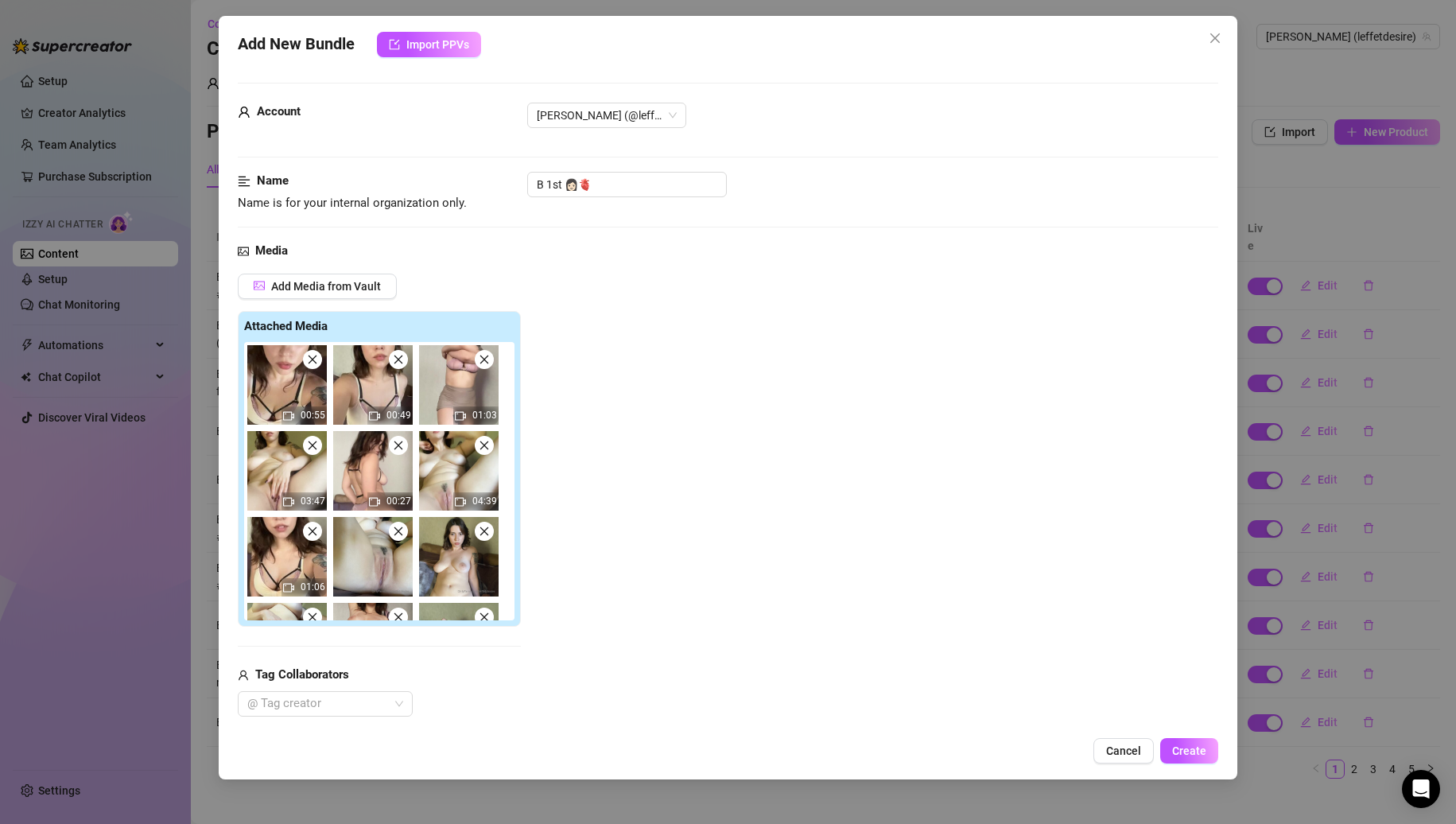
click at [399, 523] on span at bounding box center [399, 531] width 19 height 19
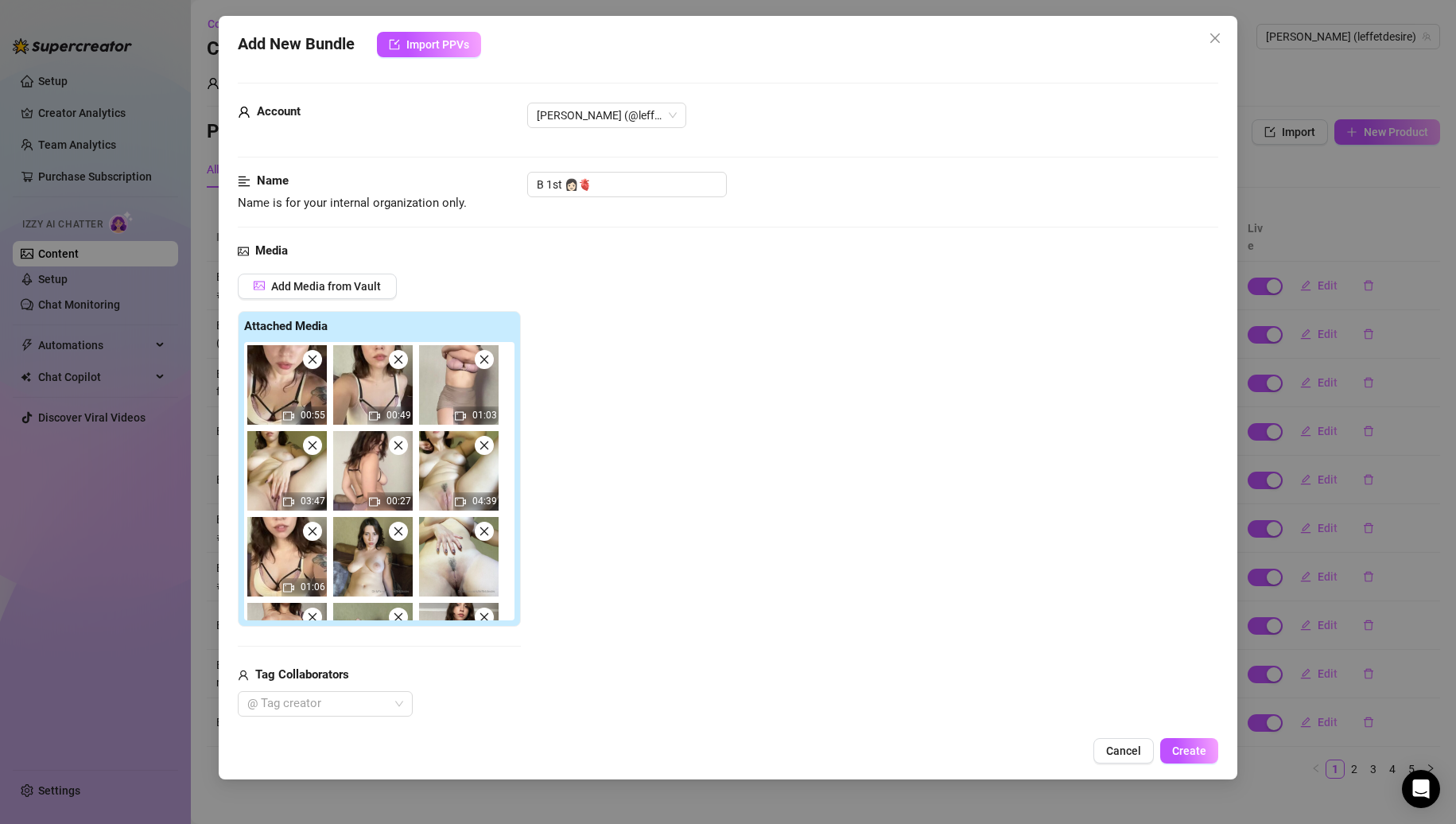
click at [399, 523] on span at bounding box center [399, 531] width 19 height 19
click at [475, 523] on span at bounding box center [485, 531] width 19 height 19
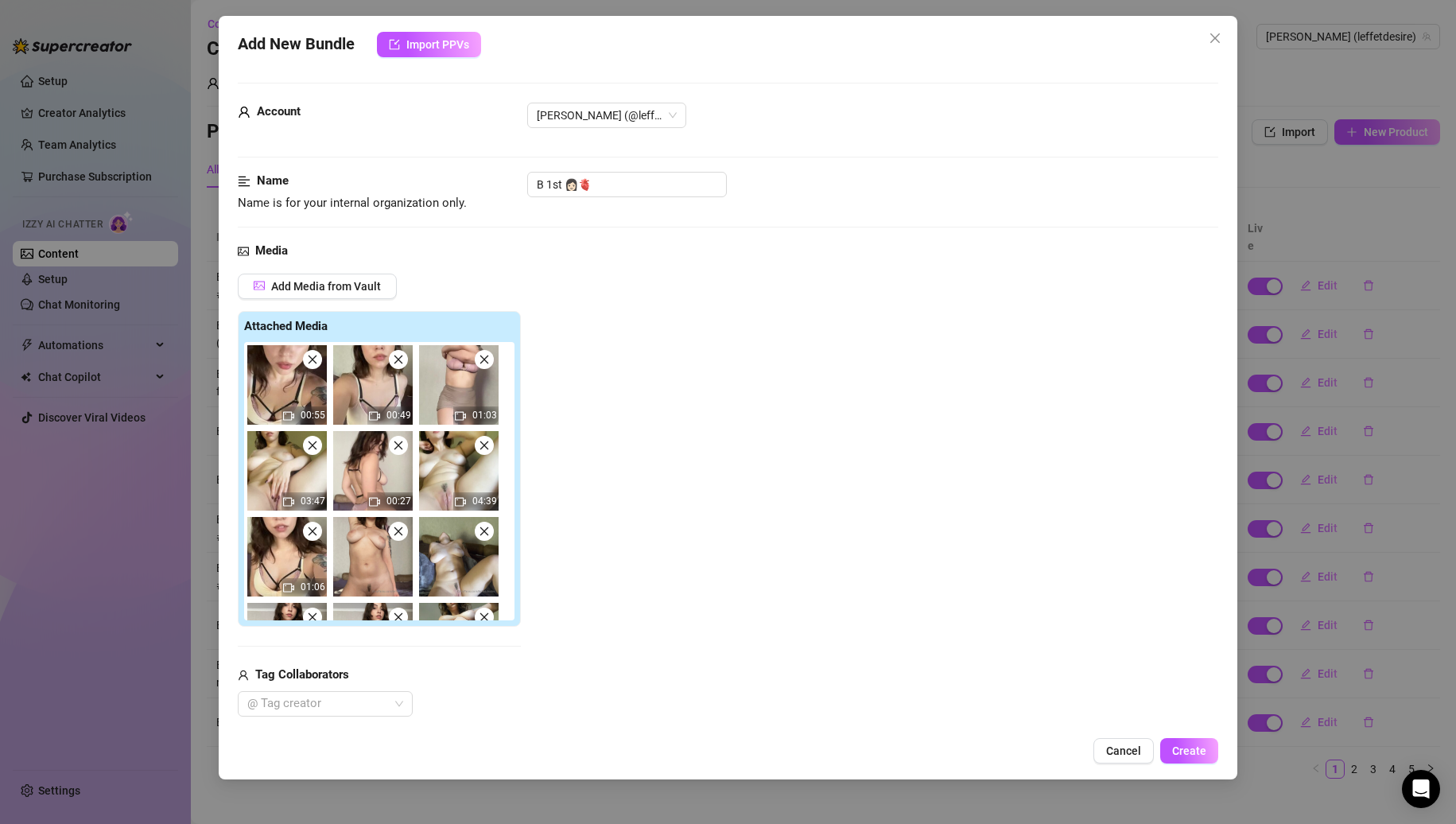
click at [399, 523] on span at bounding box center [399, 531] width 19 height 19
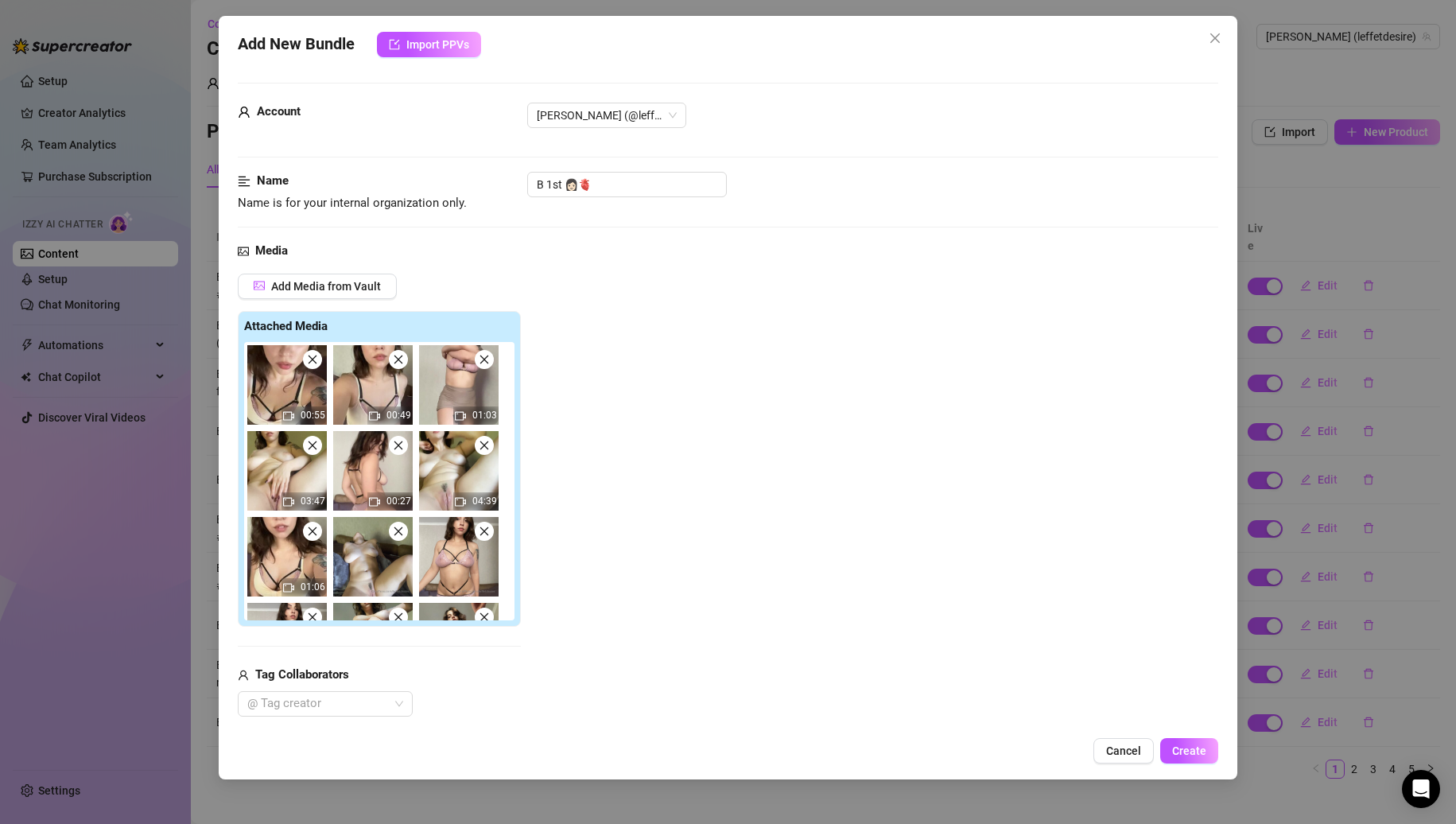
click at [399, 523] on span at bounding box center [399, 531] width 19 height 19
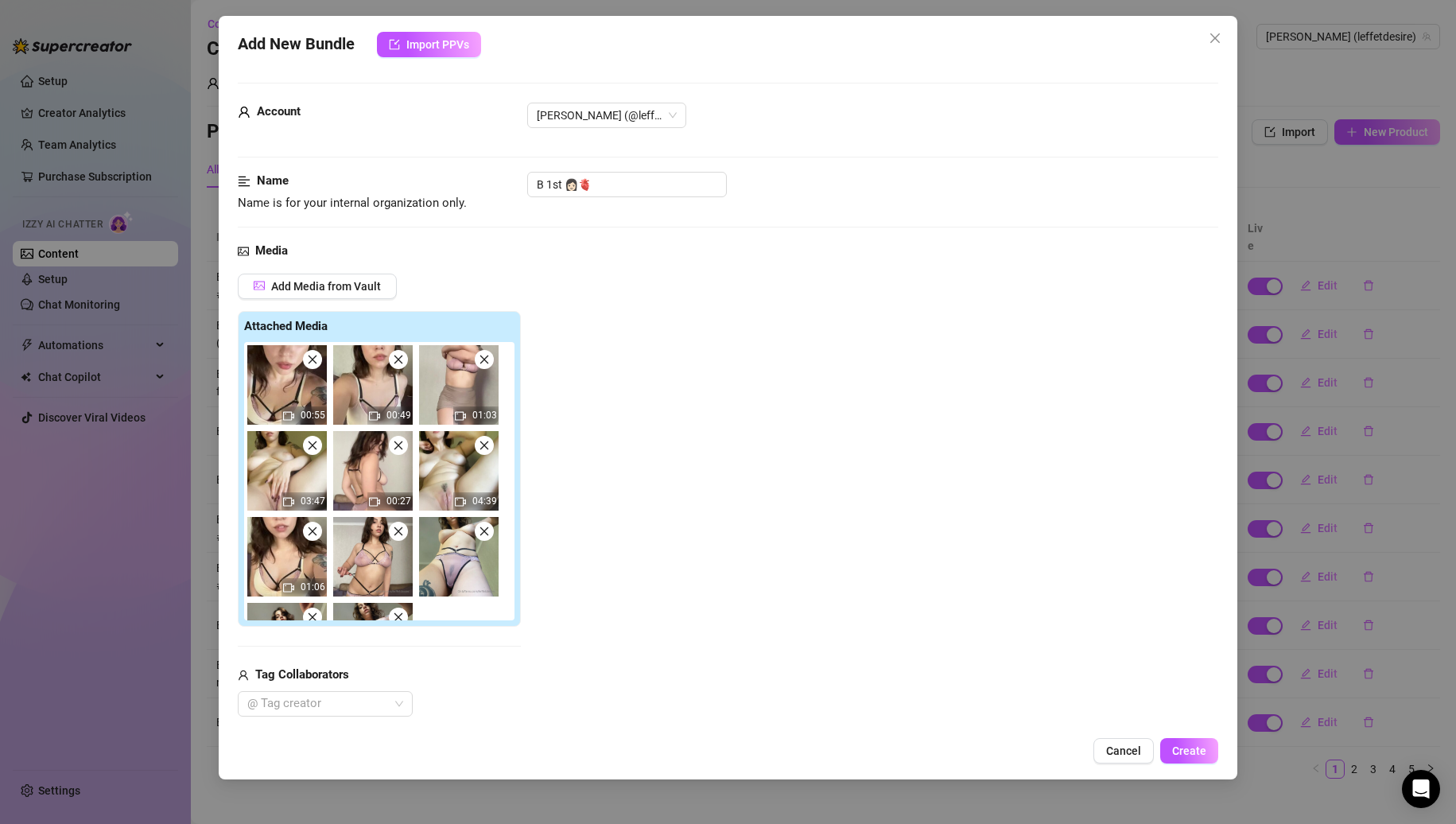
click at [399, 523] on span at bounding box center [399, 531] width 19 height 19
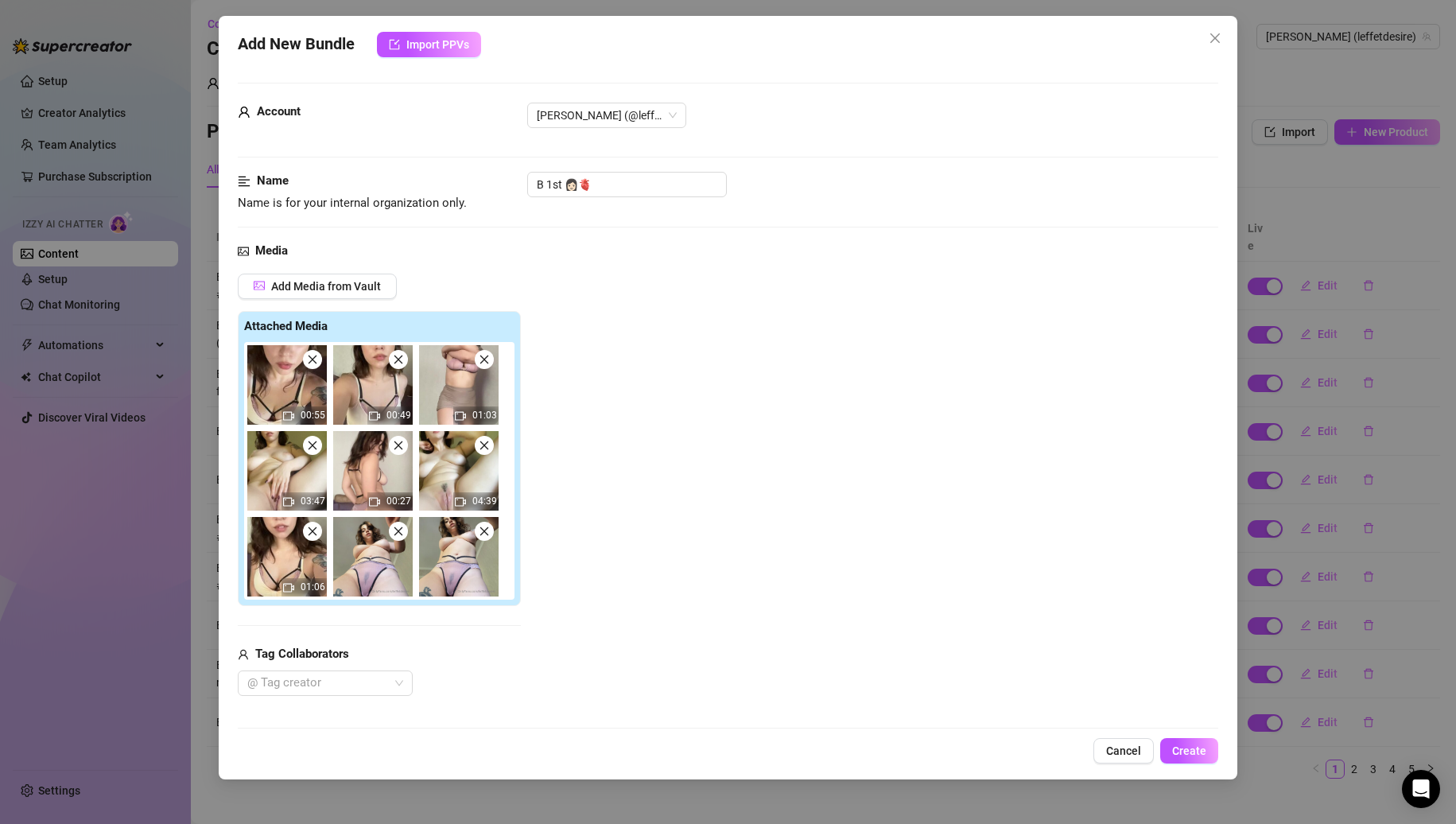
click at [399, 523] on span at bounding box center [399, 531] width 19 height 19
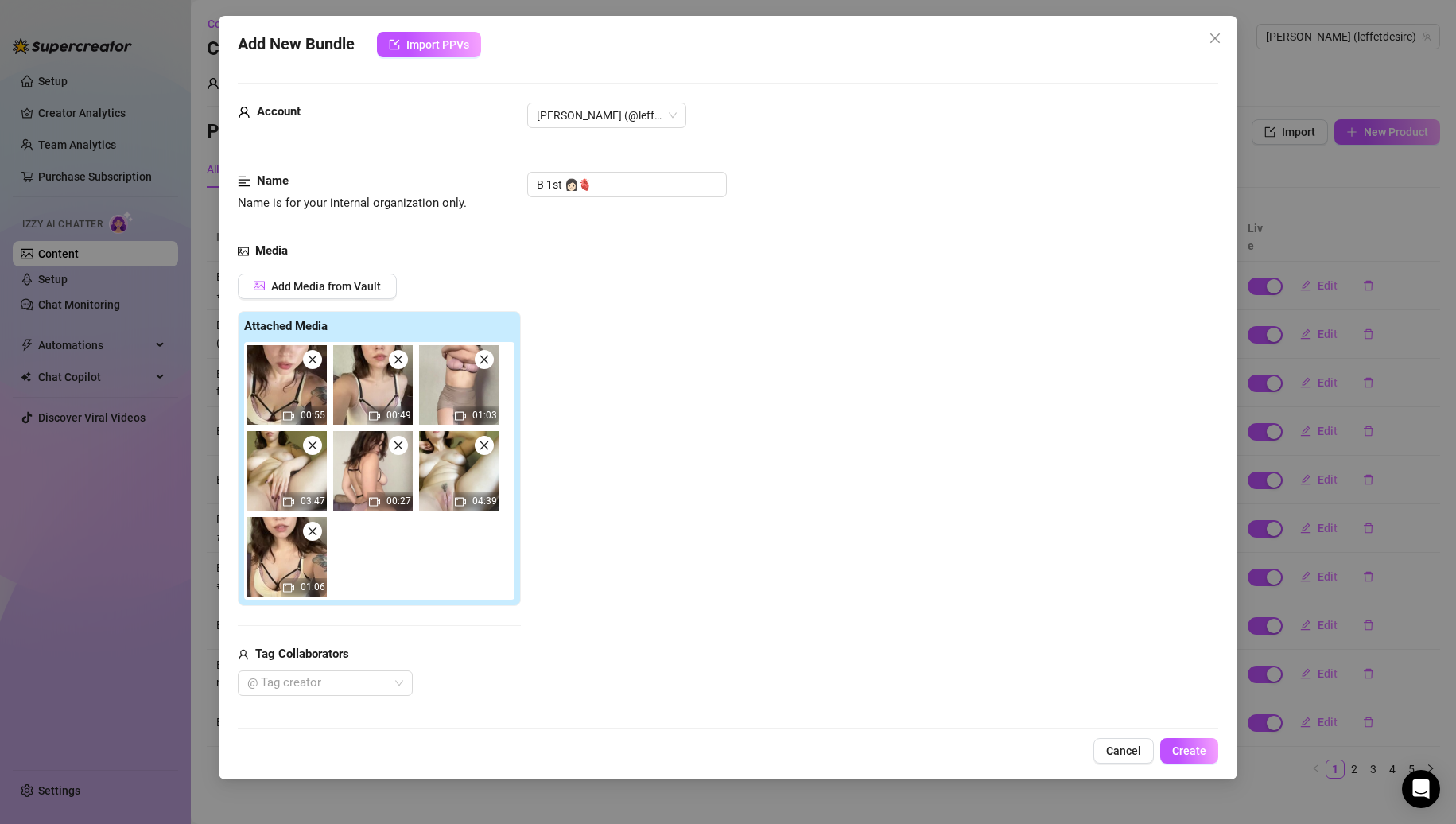
click at [315, 361] on icon "close" at bounding box center [313, 359] width 12 height 12
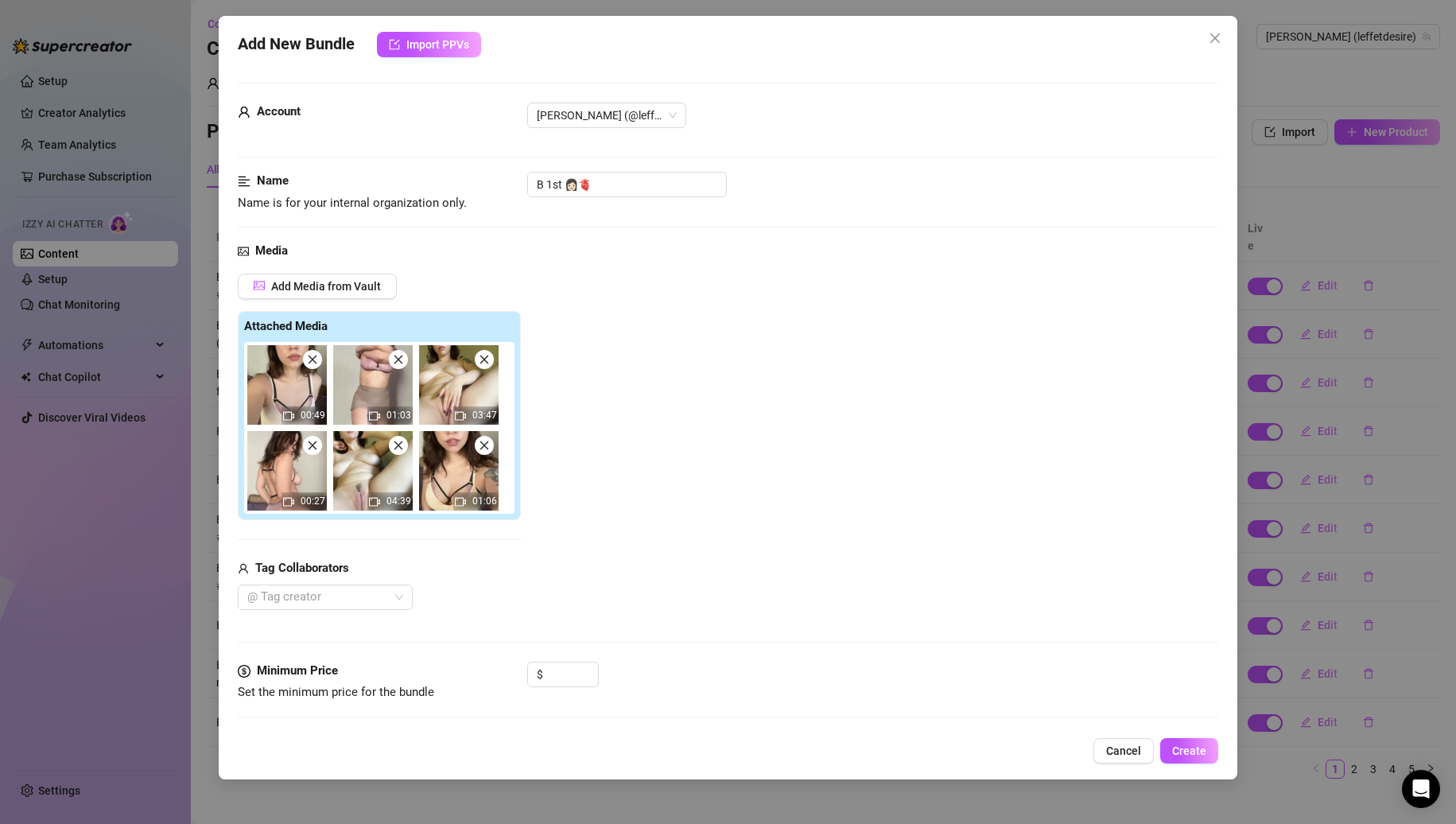
click at [315, 361] on icon "close" at bounding box center [313, 359] width 12 height 12
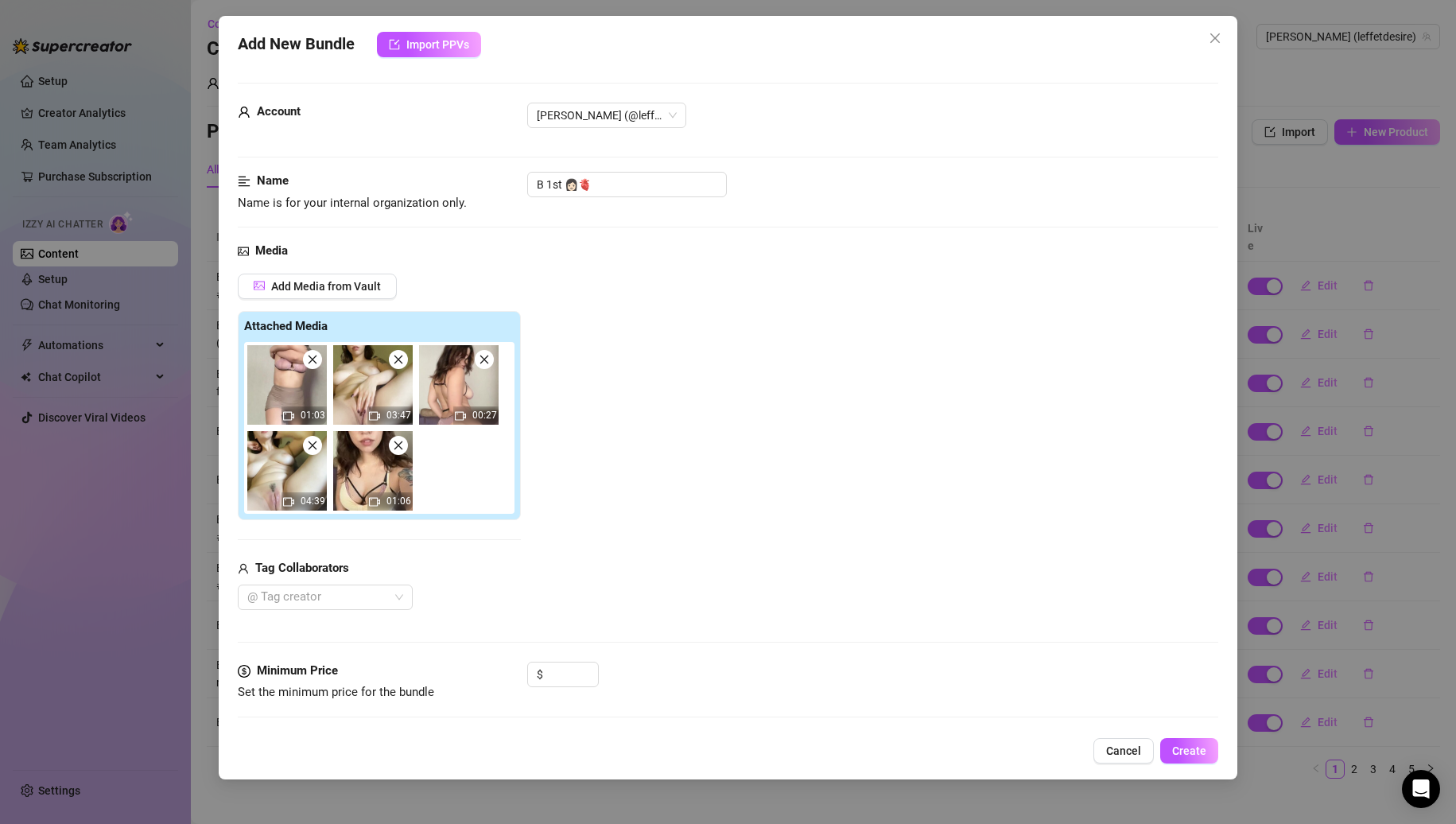
click at [315, 361] on icon "close" at bounding box center [313, 359] width 12 height 12
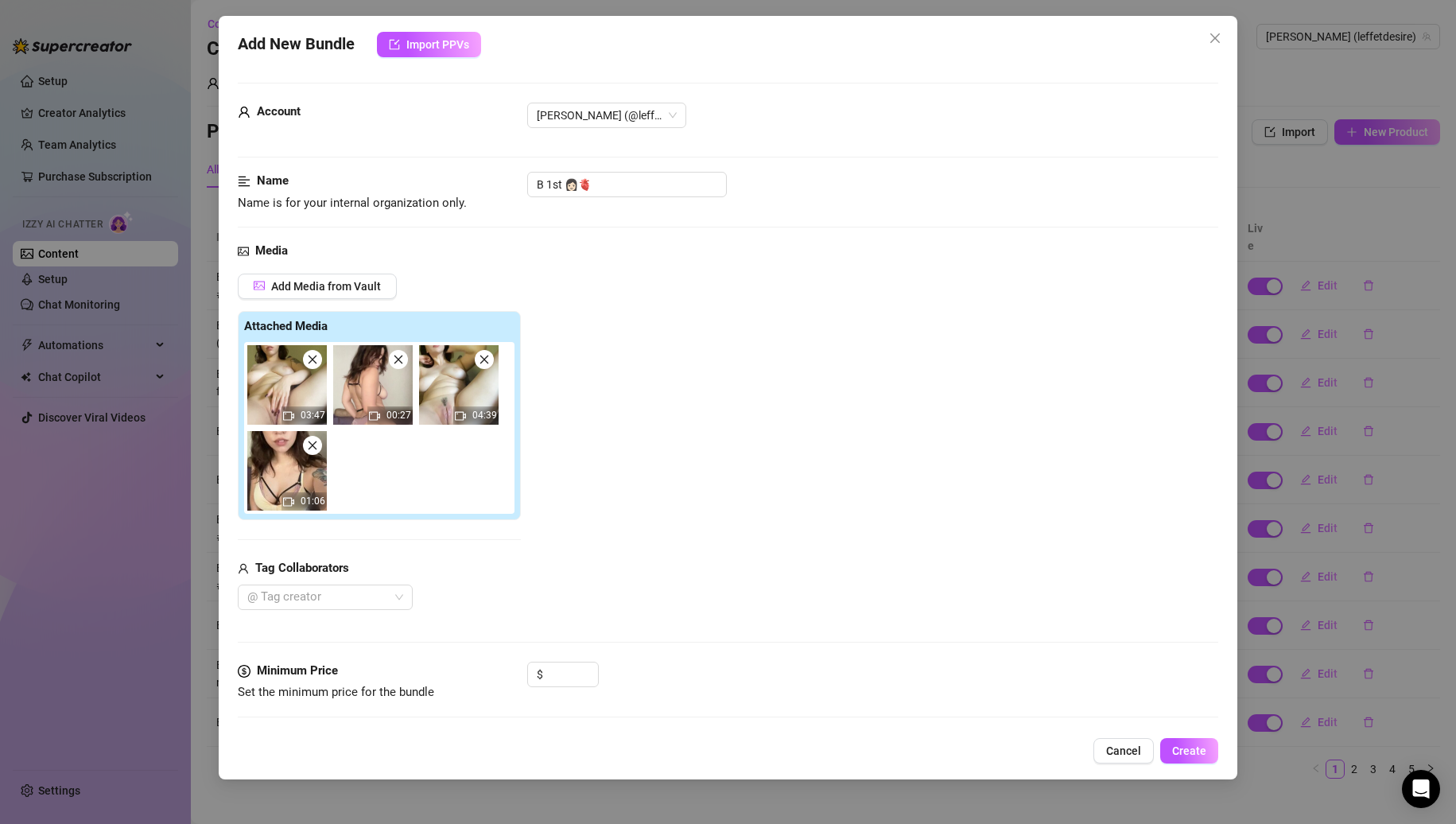
click at [315, 361] on icon "close" at bounding box center [313, 359] width 12 height 12
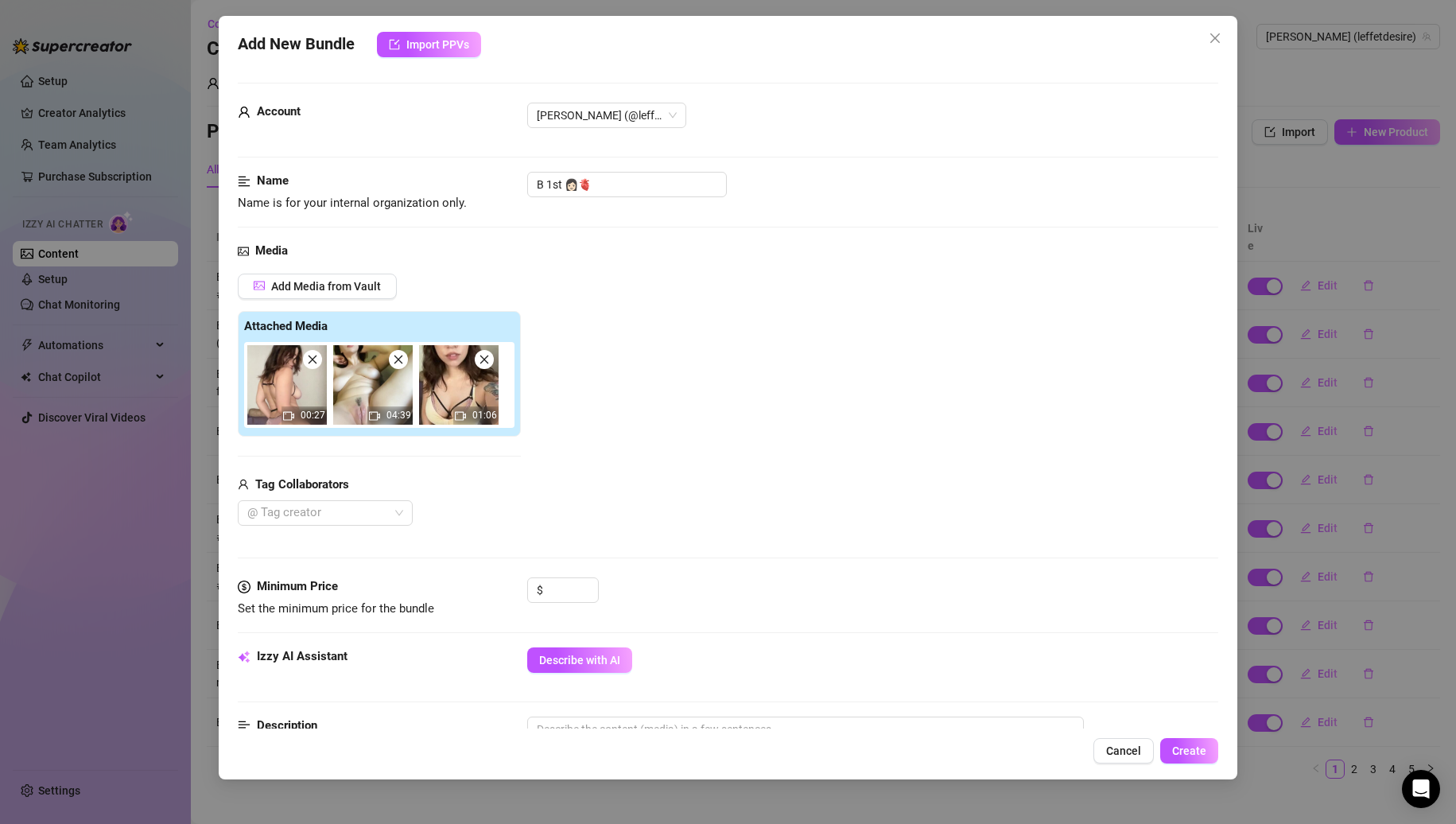
click at [315, 361] on icon "close" at bounding box center [313, 359] width 12 height 12
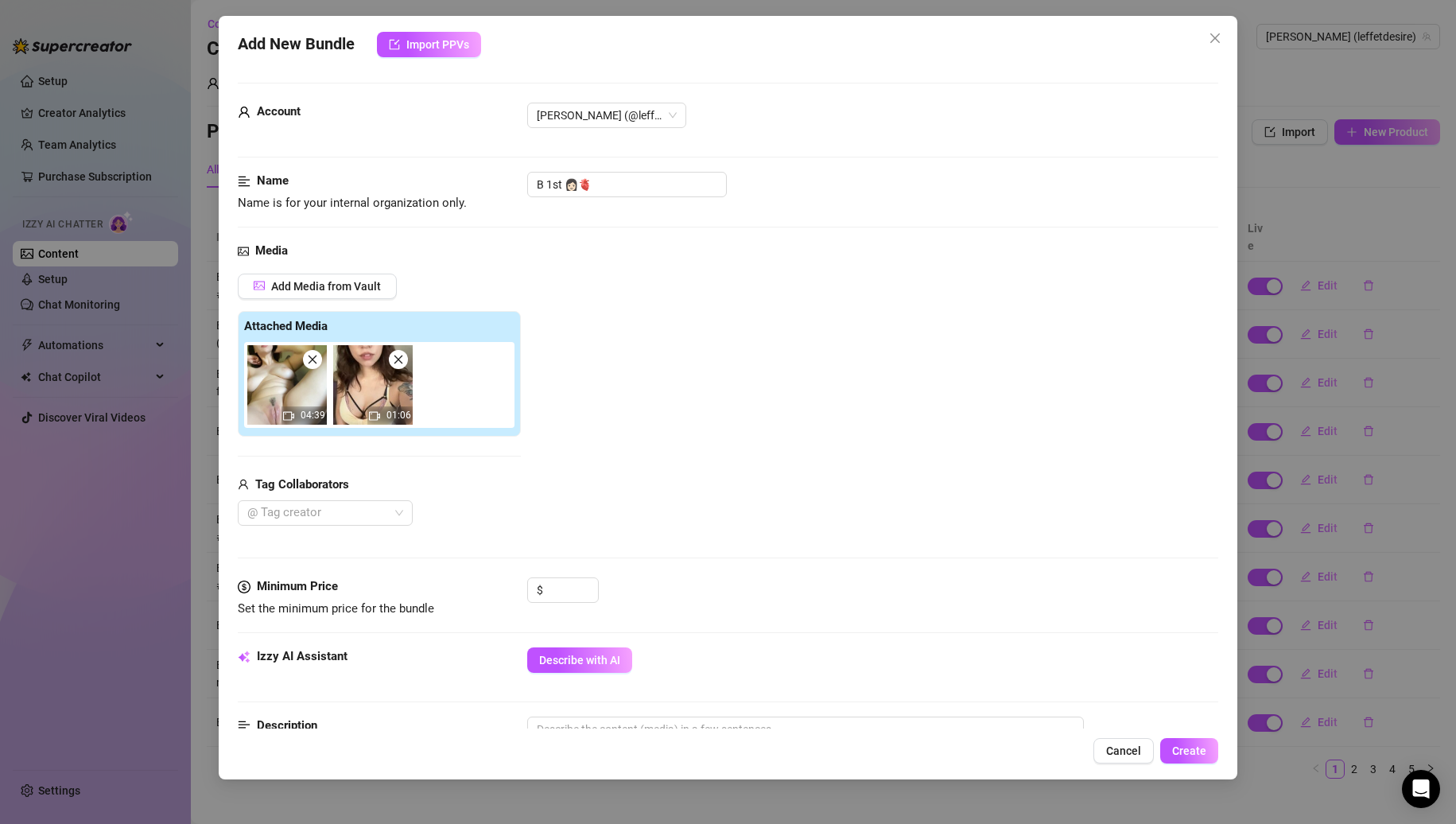
click at [315, 361] on icon "close" at bounding box center [313, 359] width 12 height 12
click at [632, 196] on input "B 1st 👩🏻🫀" at bounding box center [626, 184] width 199 height 25
click at [632, 241] on div "Name Name is for your internal organization only. B 1st 👩🏻🫀#18" at bounding box center [728, 206] width 982 height 70
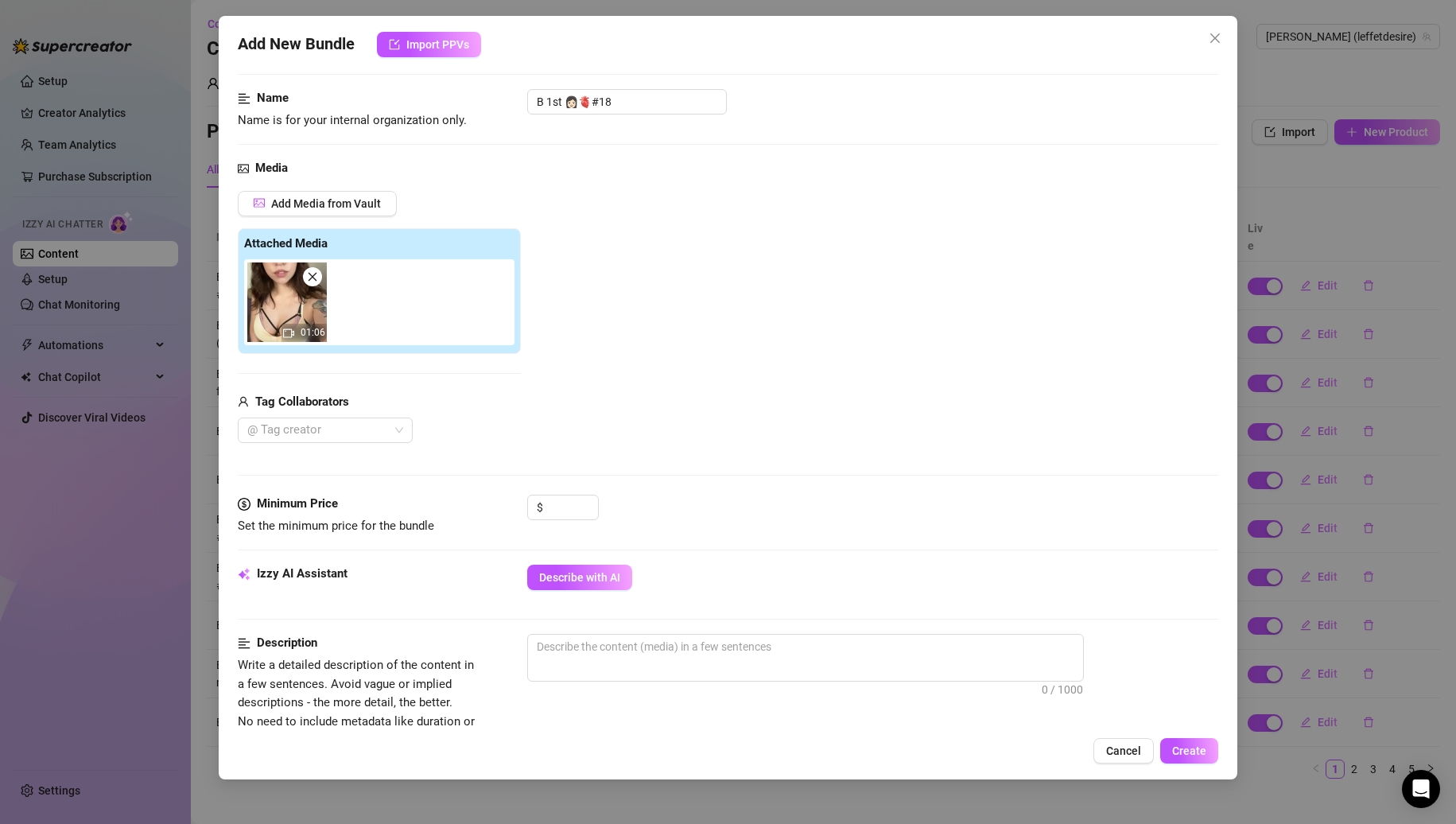
scroll to position [239, 0]
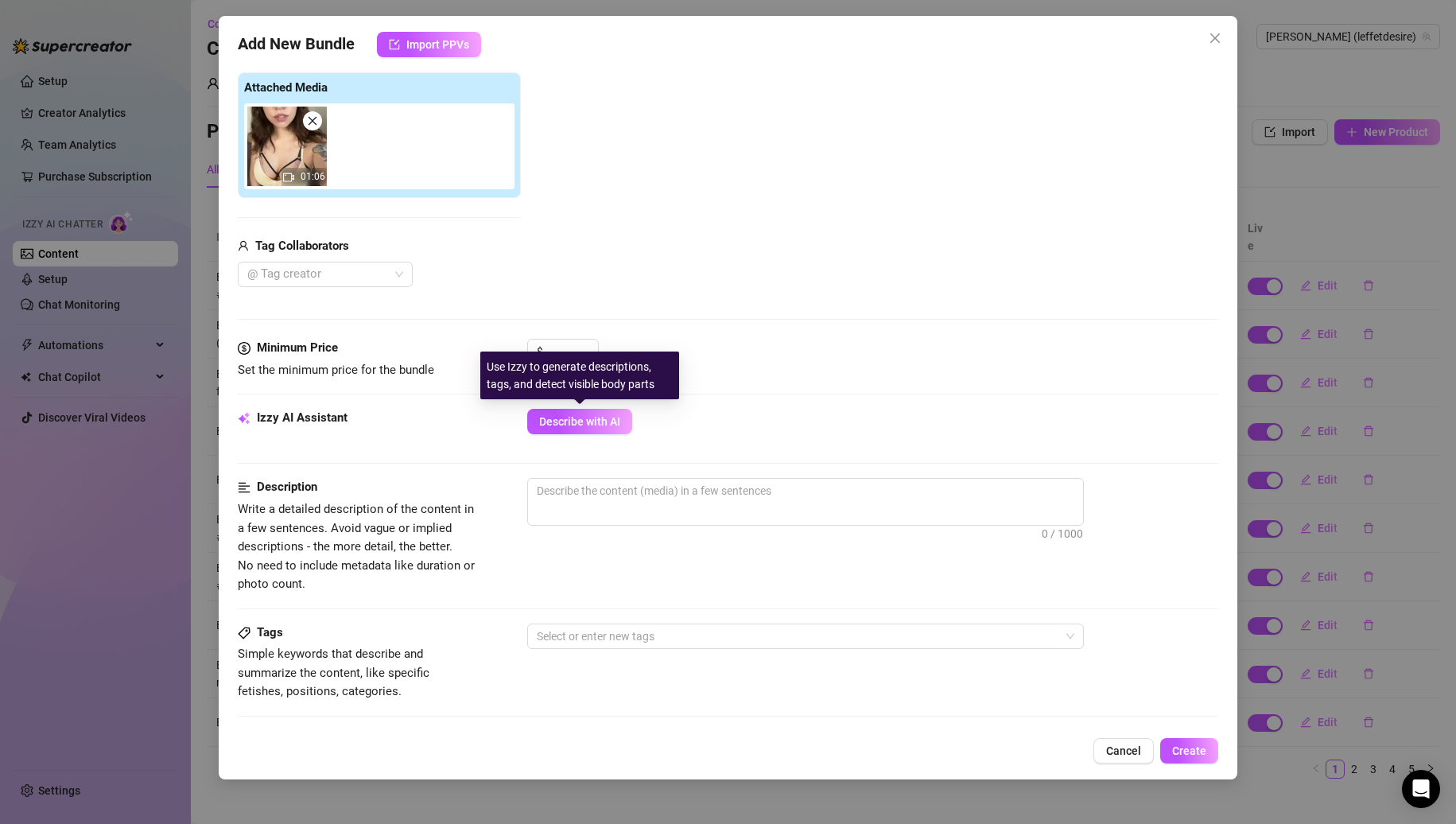
click at [560, 353] on div "Use Izzy to generate descriptions, tags, and detect visible body parts" at bounding box center [580, 376] width 199 height 48
click at [569, 329] on div "Media Add Media from Vault Attached Media 01:06 Tag Collaborators @ Tag creator" at bounding box center [728, 171] width 982 height 335
click at [568, 341] on input at bounding box center [572, 351] width 52 height 24
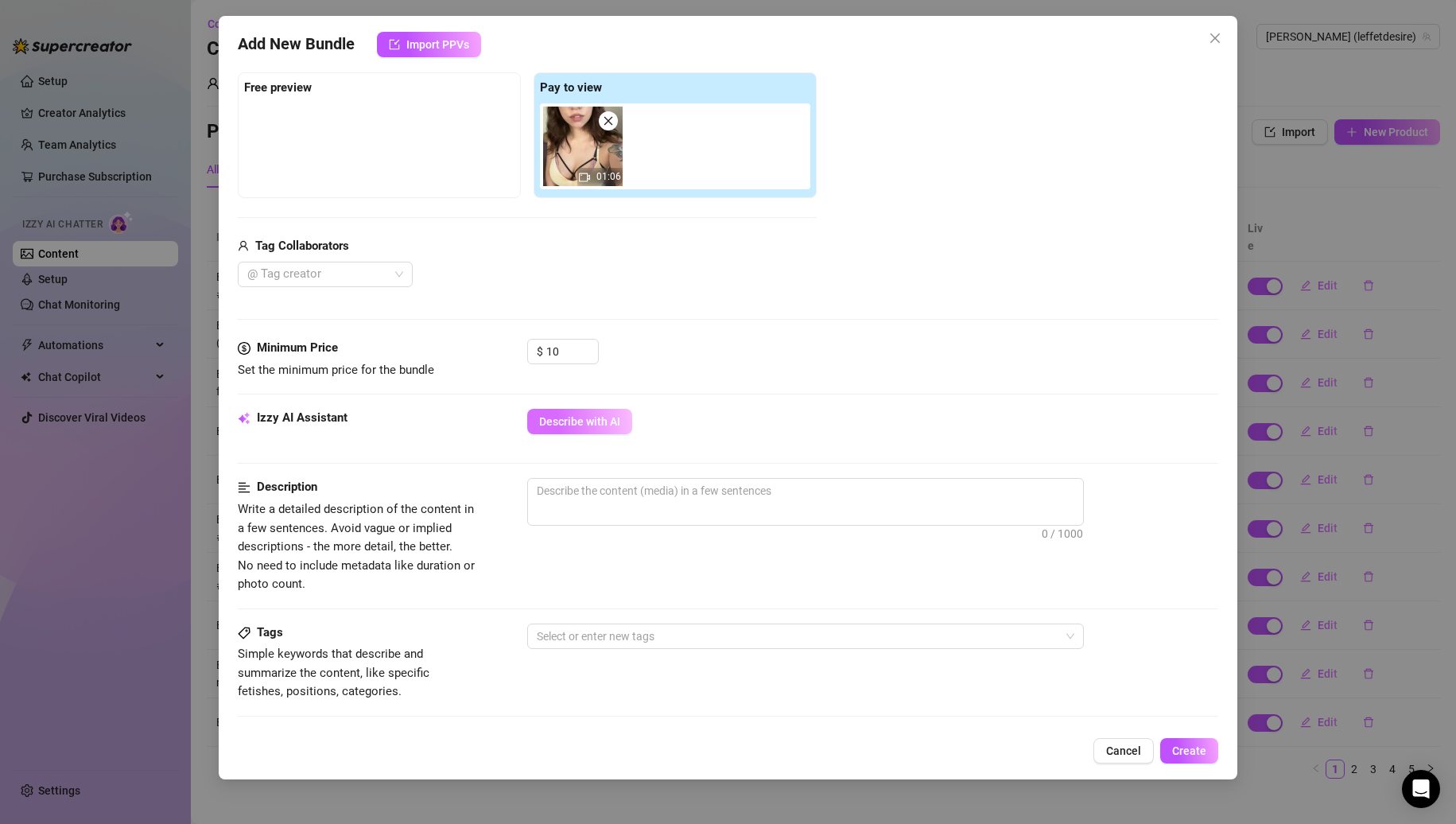
click at [559, 409] on button "Describe with AI" at bounding box center [579, 421] width 105 height 25
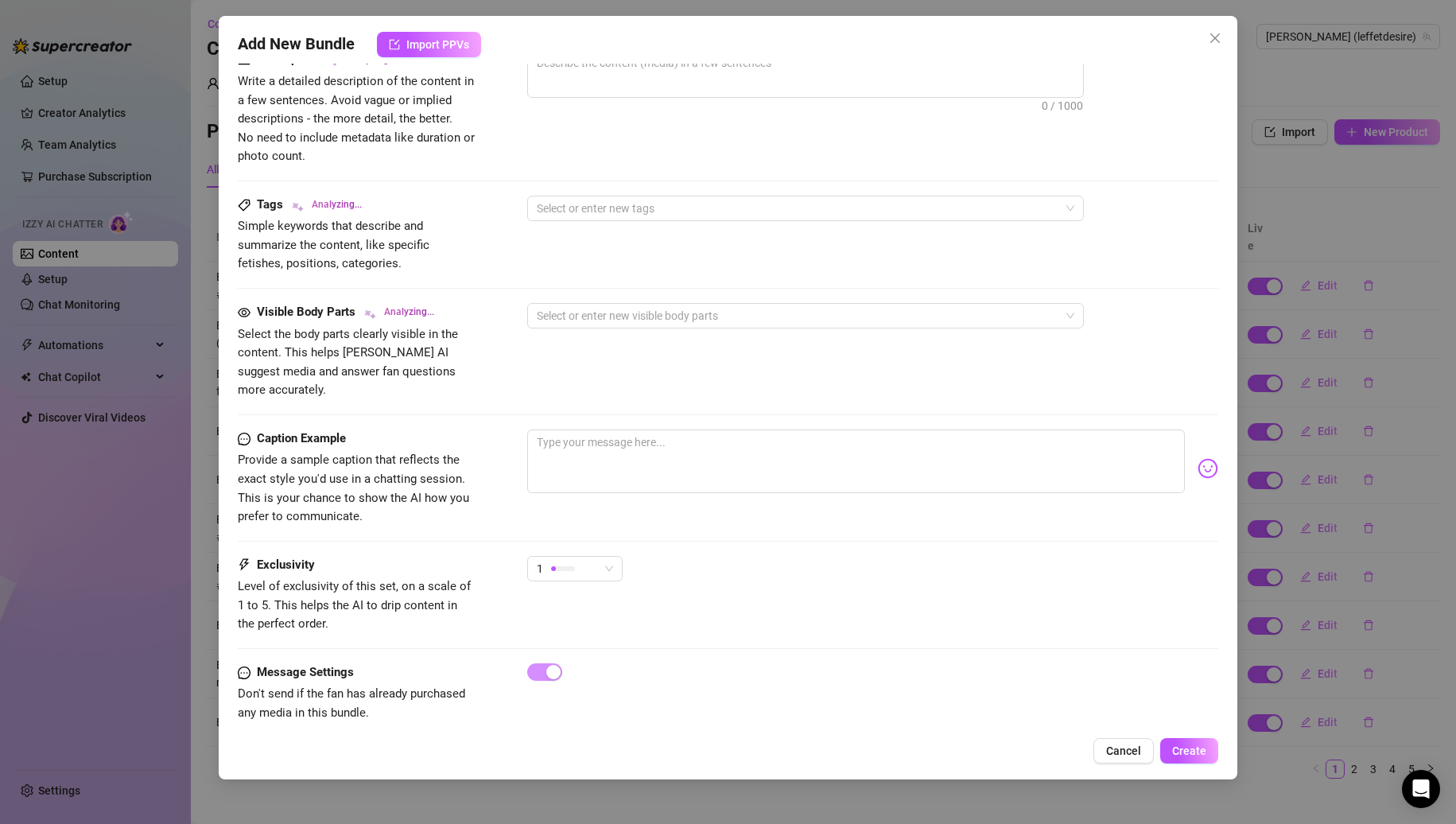
scroll to position [672, 0]
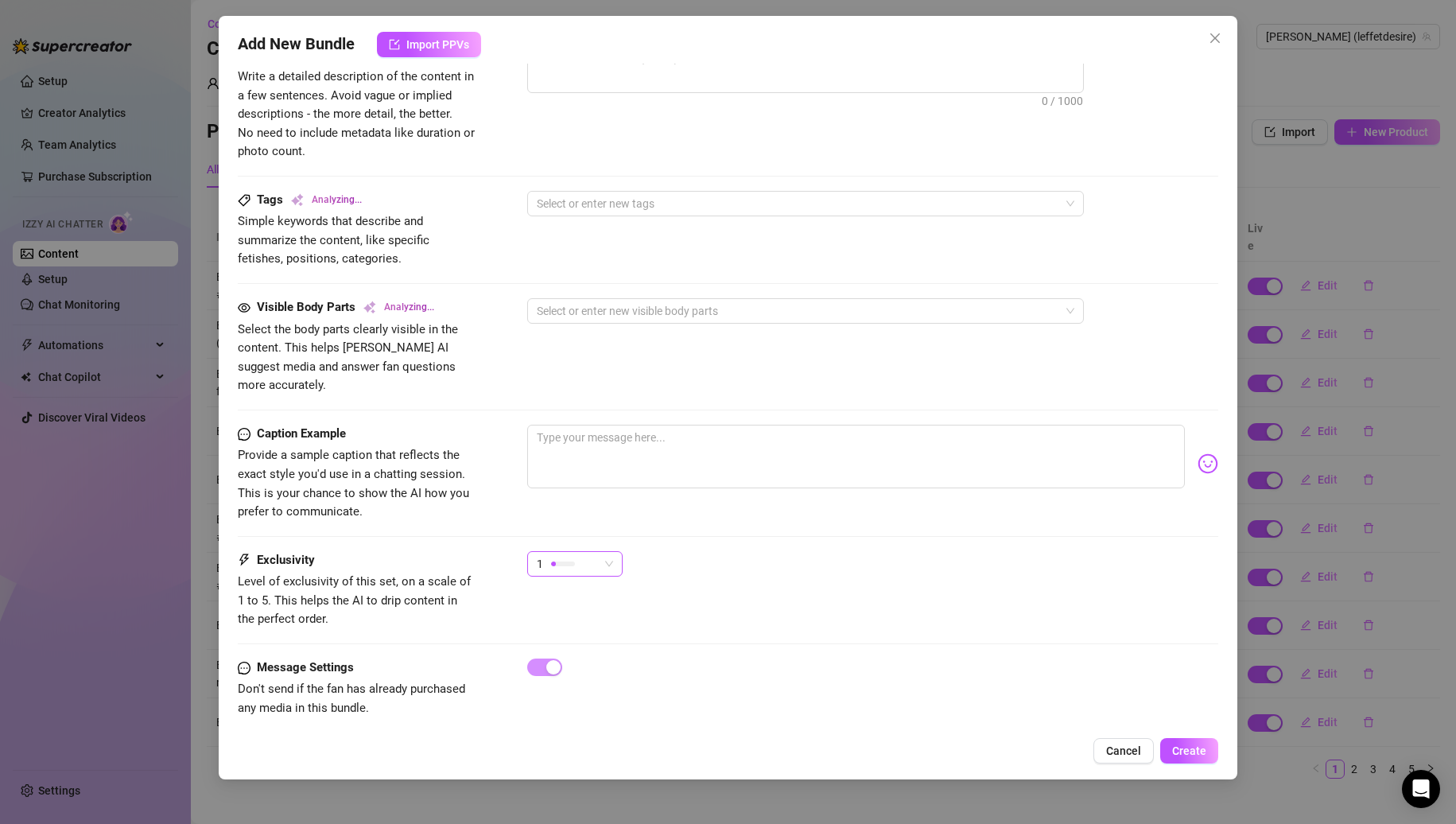
click at [576, 552] on div "1" at bounding box center [568, 564] width 62 height 24
click at [579, 622] on span "3" at bounding box center [591, 627] width 103 height 17
click at [793, 571] on div "3 3" at bounding box center [873, 571] width 692 height 40
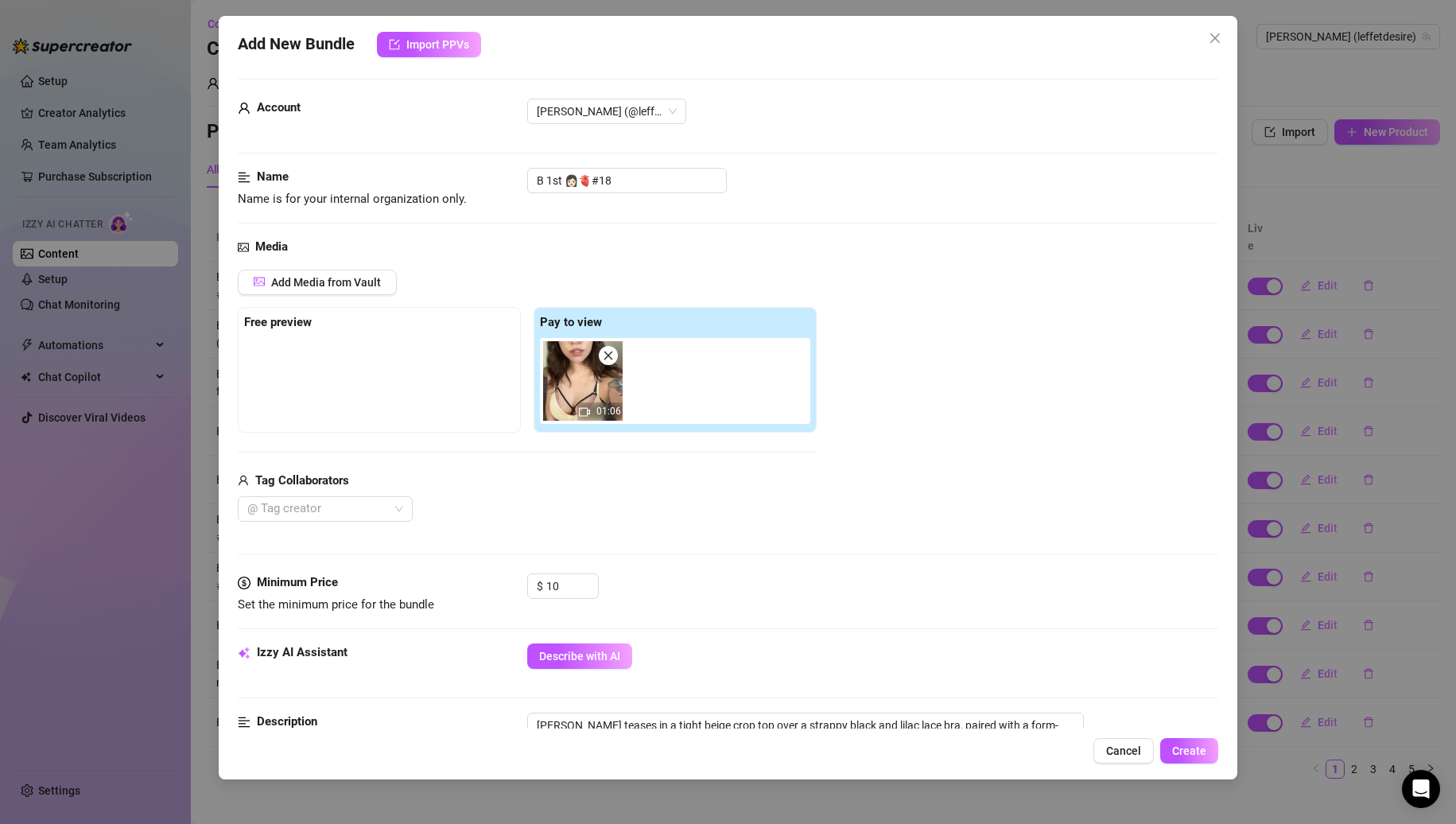
scroll to position [0, 0]
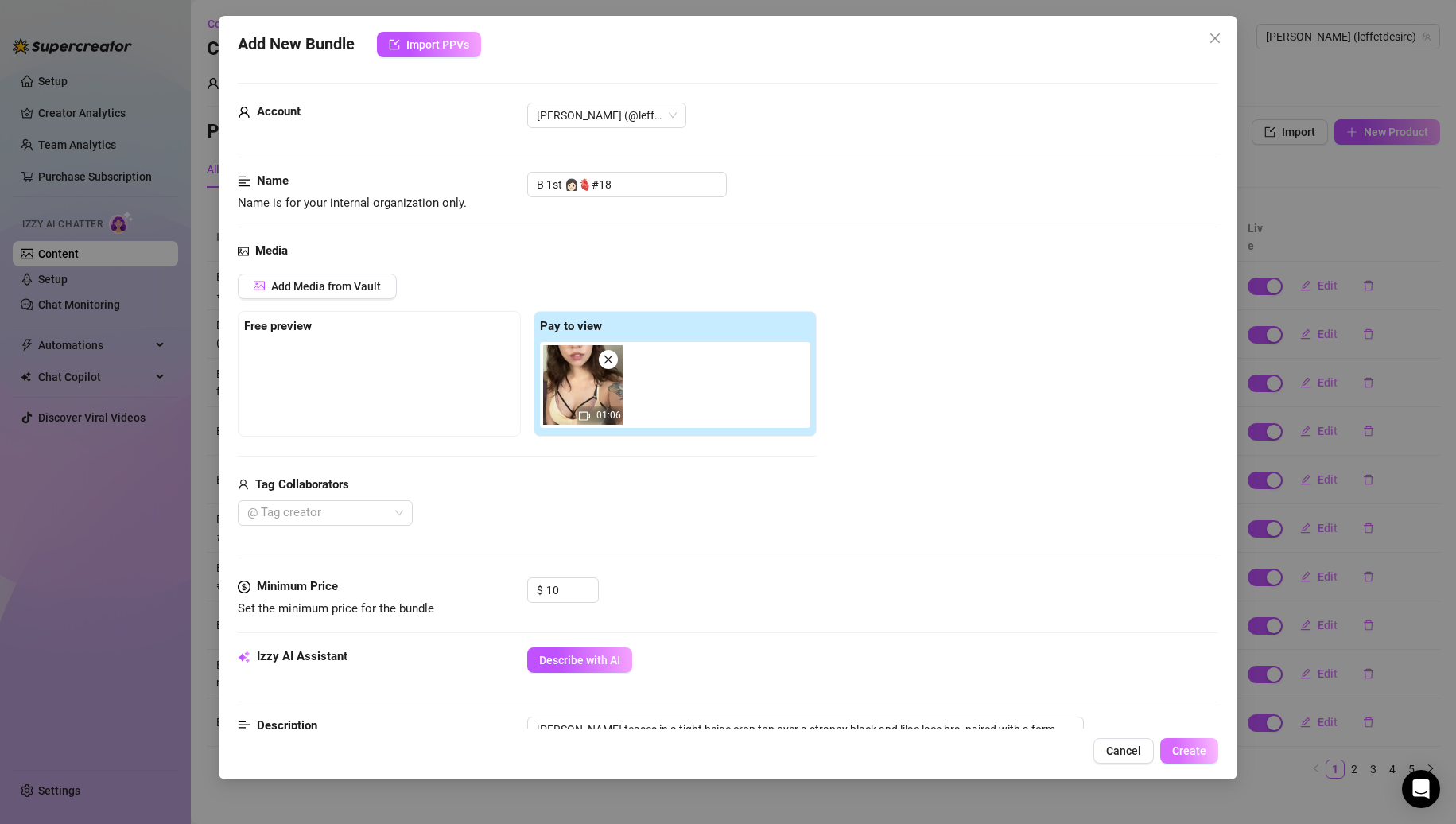
click at [1172, 741] on button "Create" at bounding box center [1189, 751] width 58 height 25
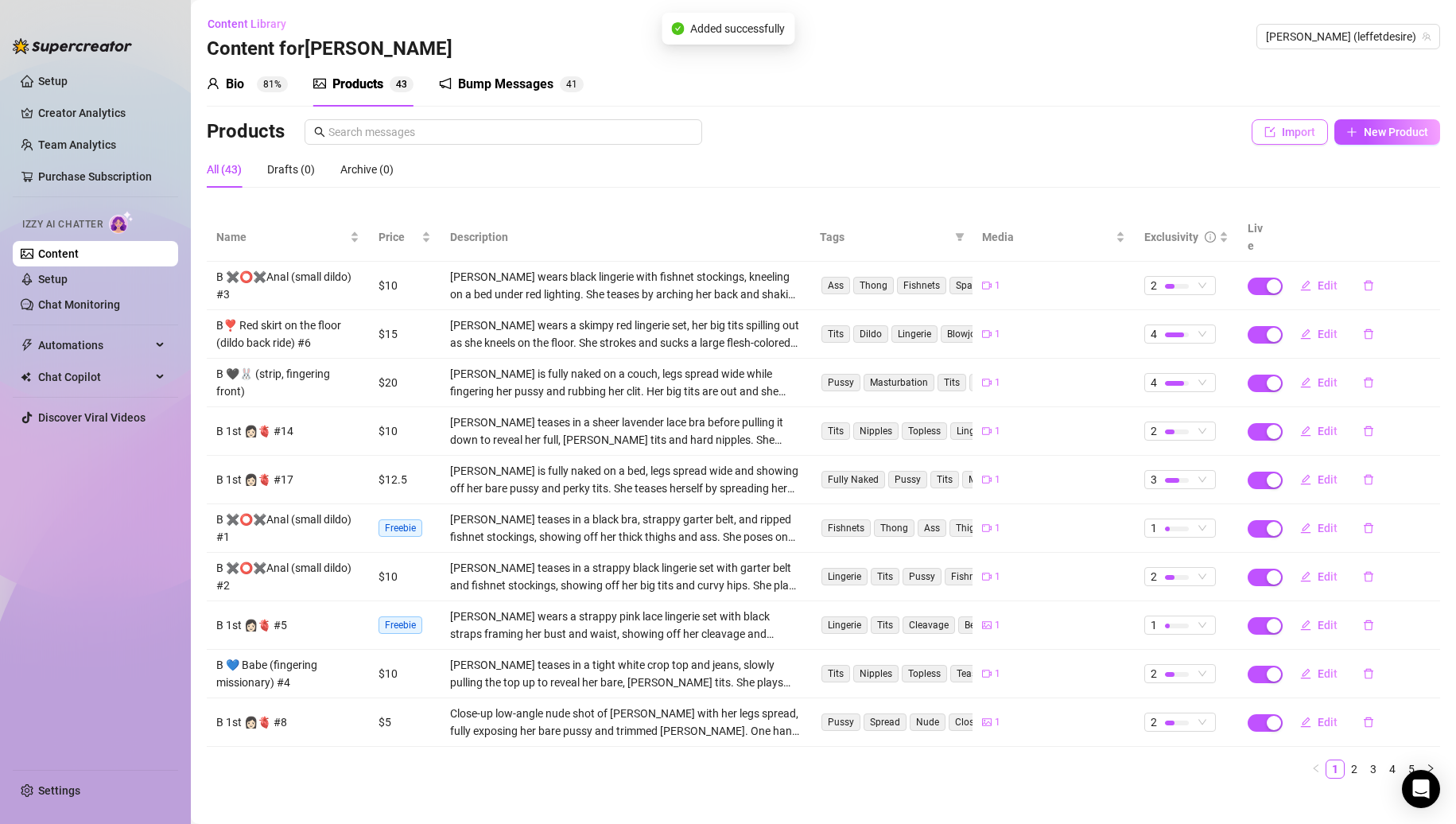
click at [1306, 137] on span "Import" at bounding box center [1299, 131] width 34 height 13
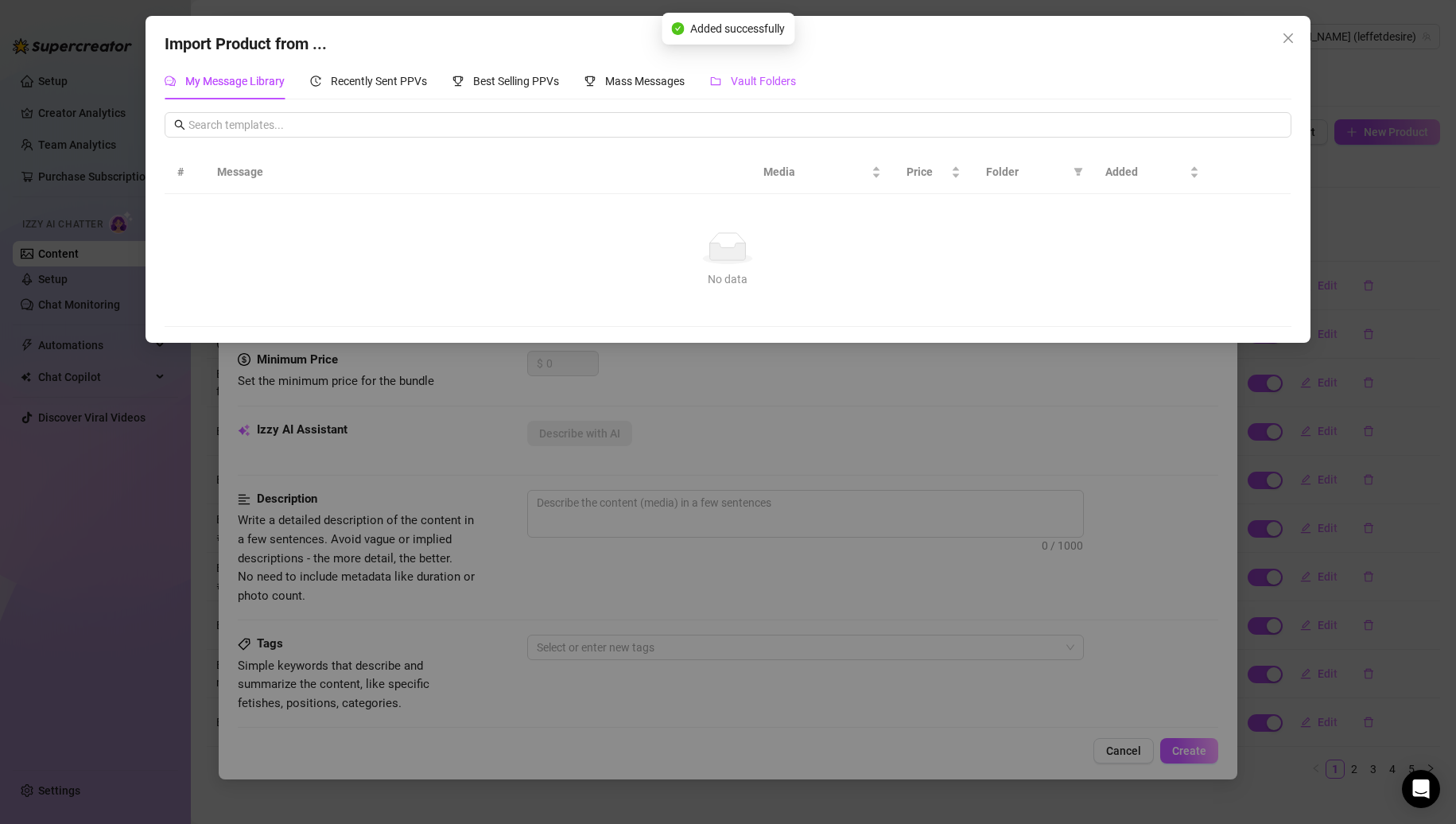
click at [750, 75] on span "Vault Folders" at bounding box center [764, 81] width 66 height 13
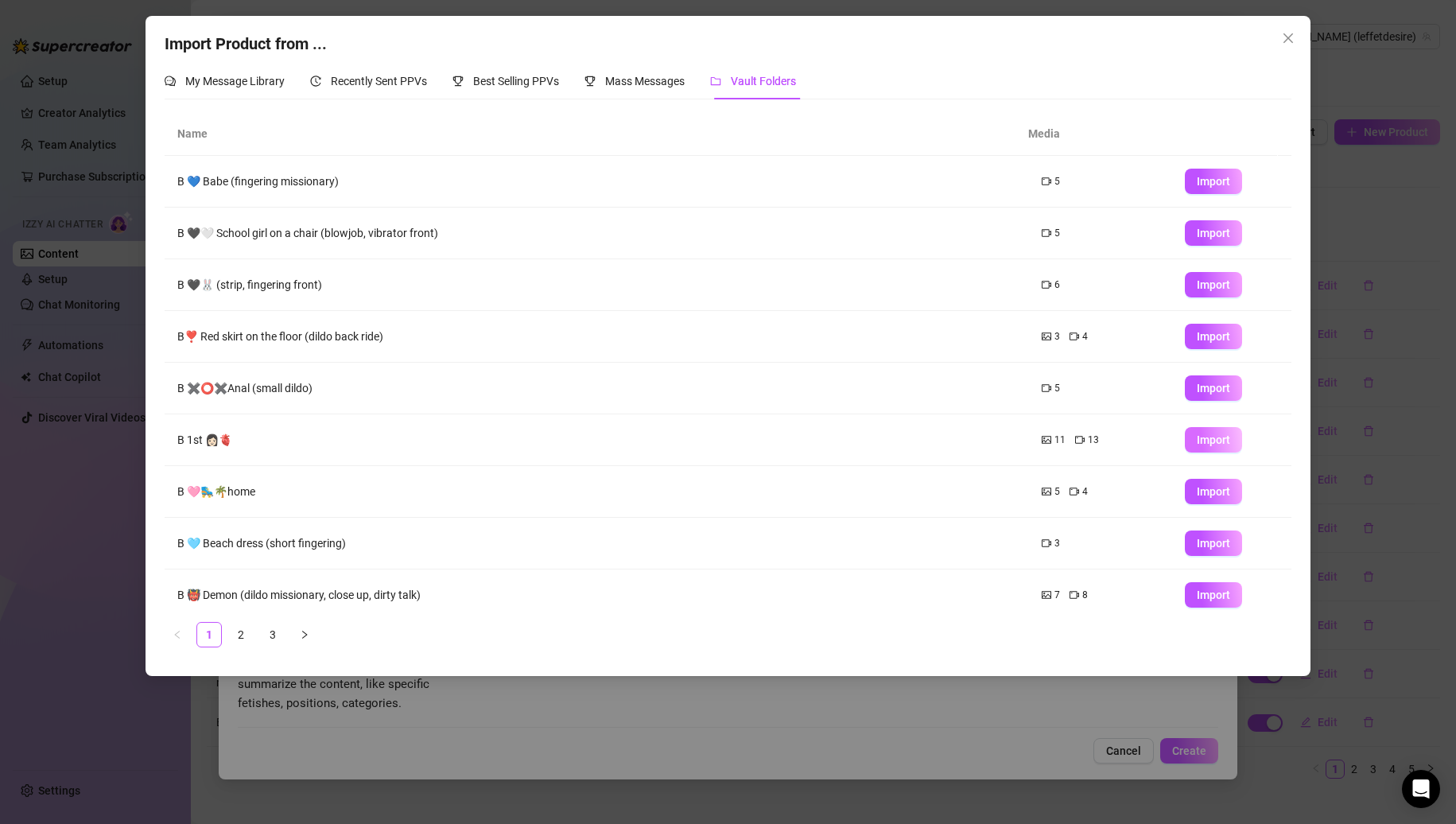
click at [1193, 431] on button "Import" at bounding box center [1213, 439] width 57 height 25
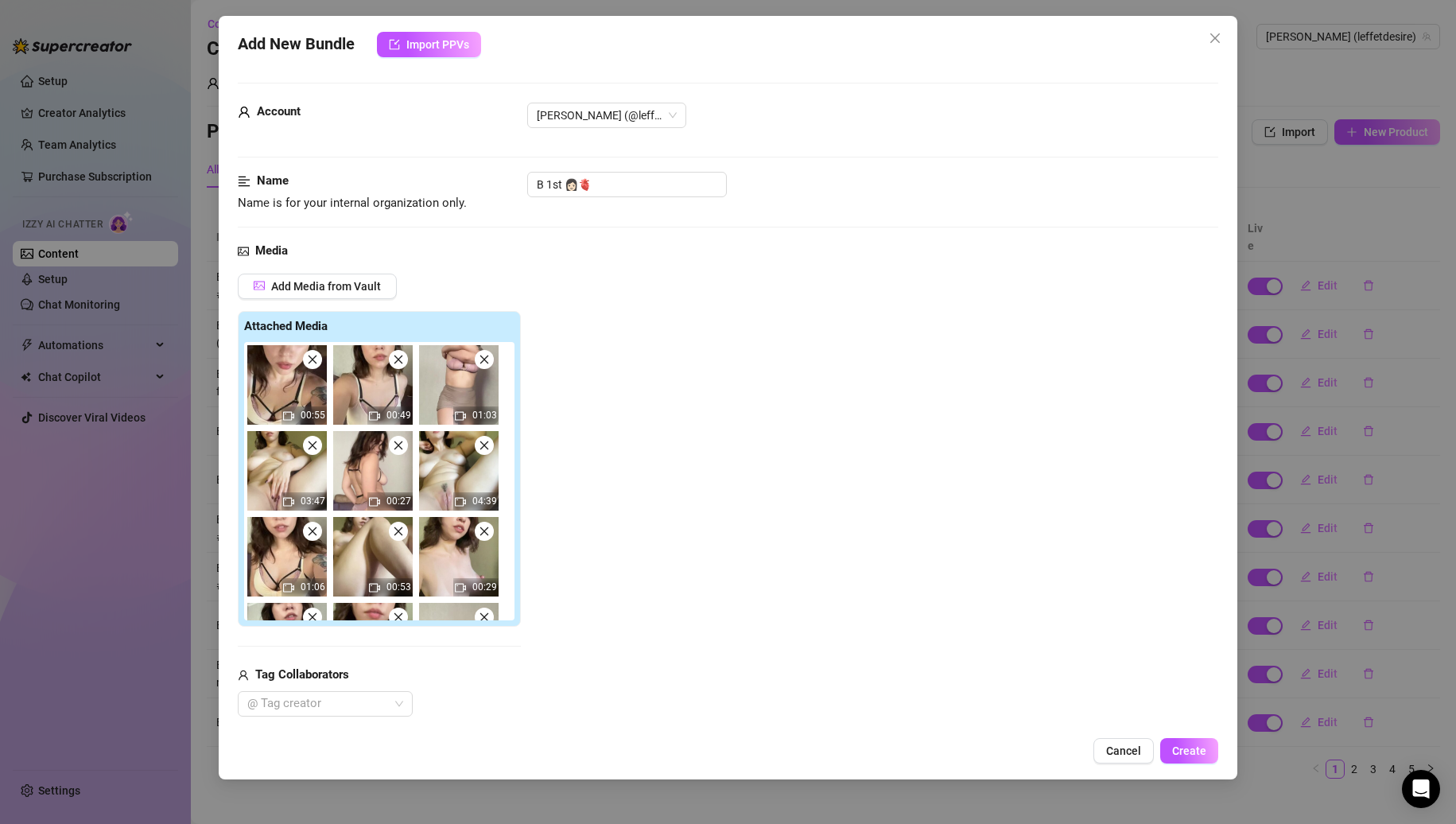
click at [309, 528] on icon "close" at bounding box center [311, 531] width 9 height 9
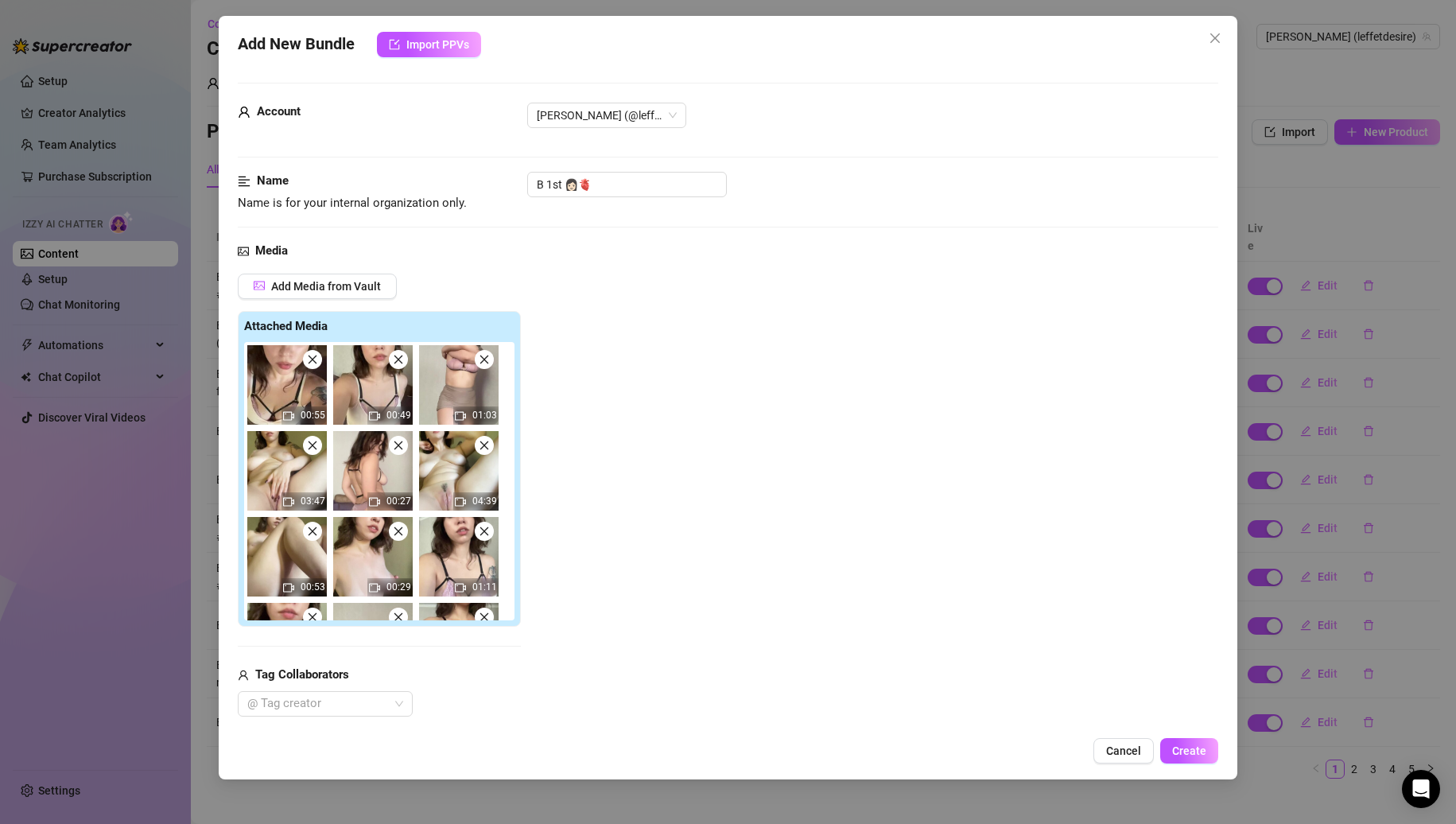
click at [309, 528] on icon "close" at bounding box center [311, 531] width 9 height 9
click at [394, 528] on icon "close" at bounding box center [398, 531] width 9 height 9
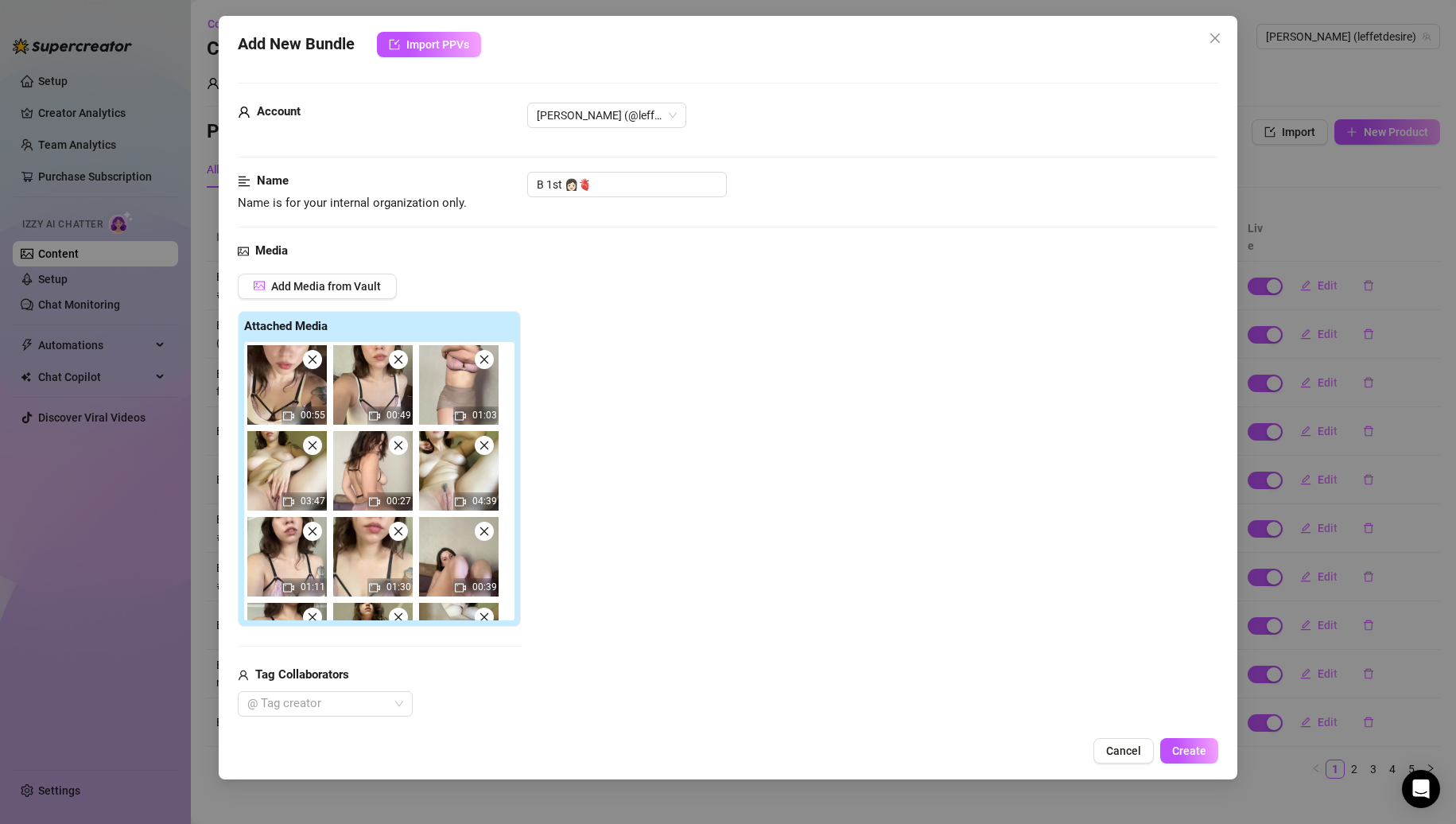
click at [309, 528] on icon "close" at bounding box center [311, 531] width 9 height 9
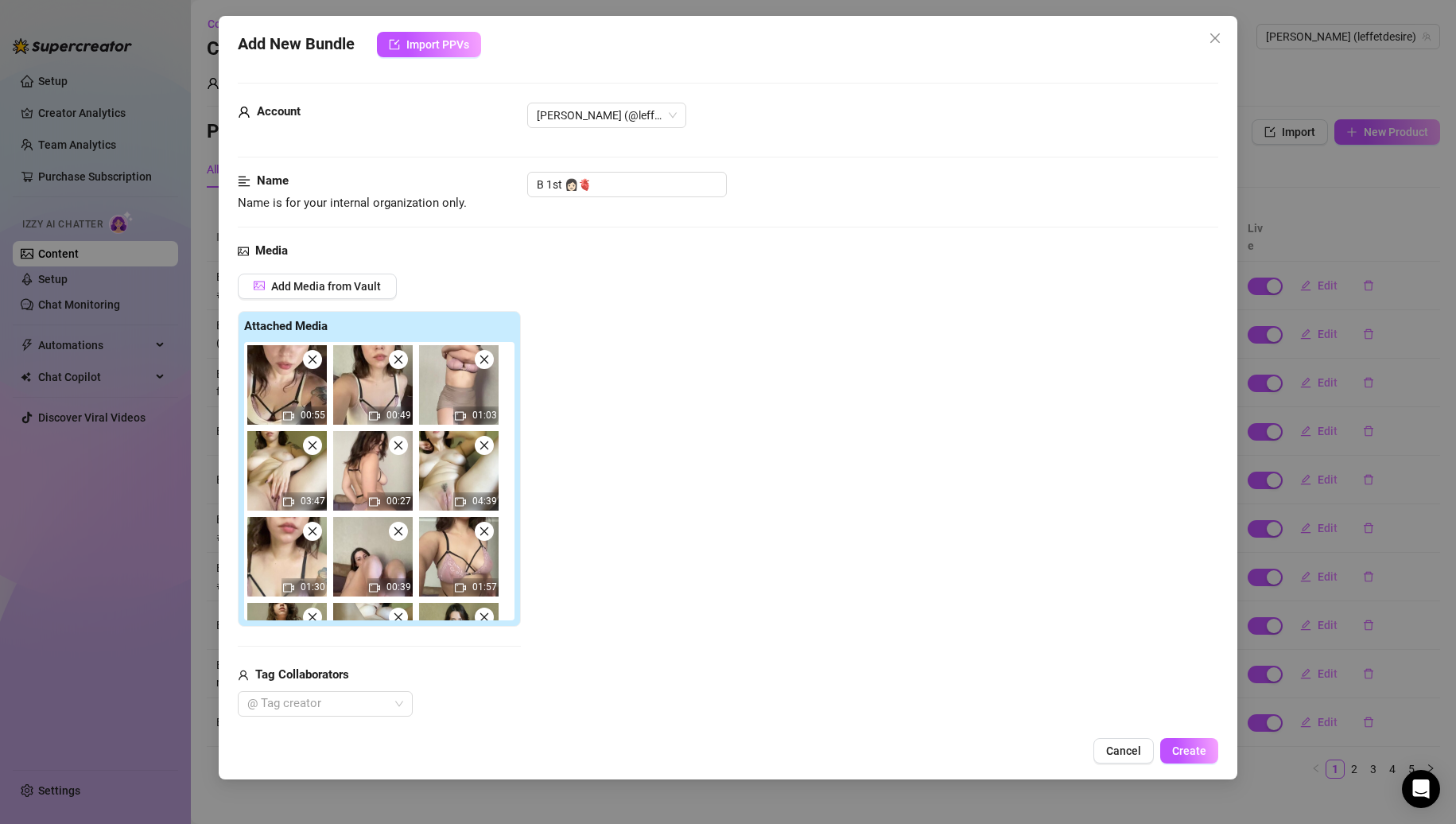
click at [309, 528] on icon "close" at bounding box center [311, 531] width 9 height 9
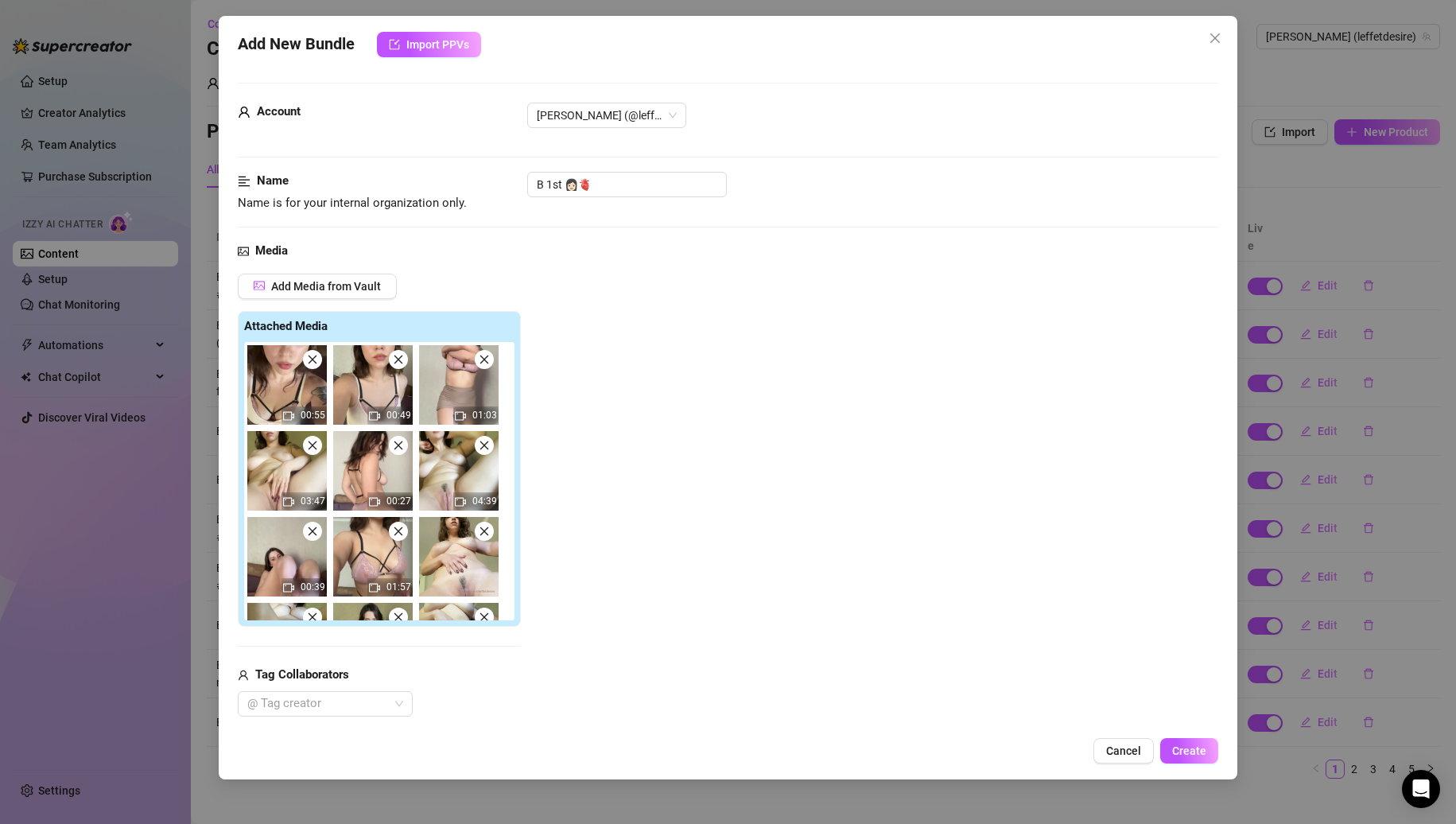
click at [309, 528] on icon "close" at bounding box center [311, 531] width 9 height 9
click at [394, 528] on icon "close" at bounding box center [398, 531] width 9 height 9
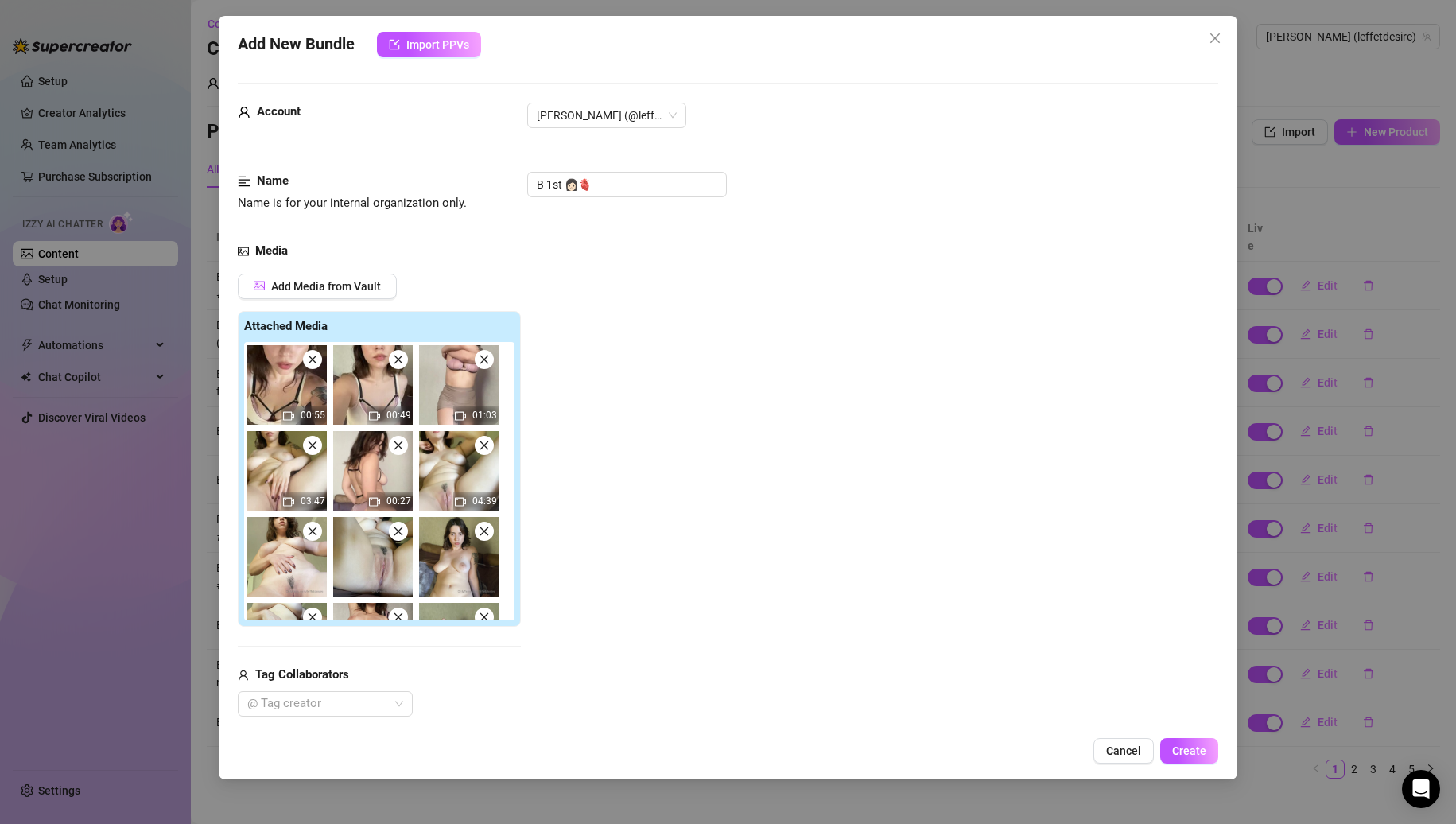
click at [309, 528] on icon "close" at bounding box center [311, 531] width 9 height 9
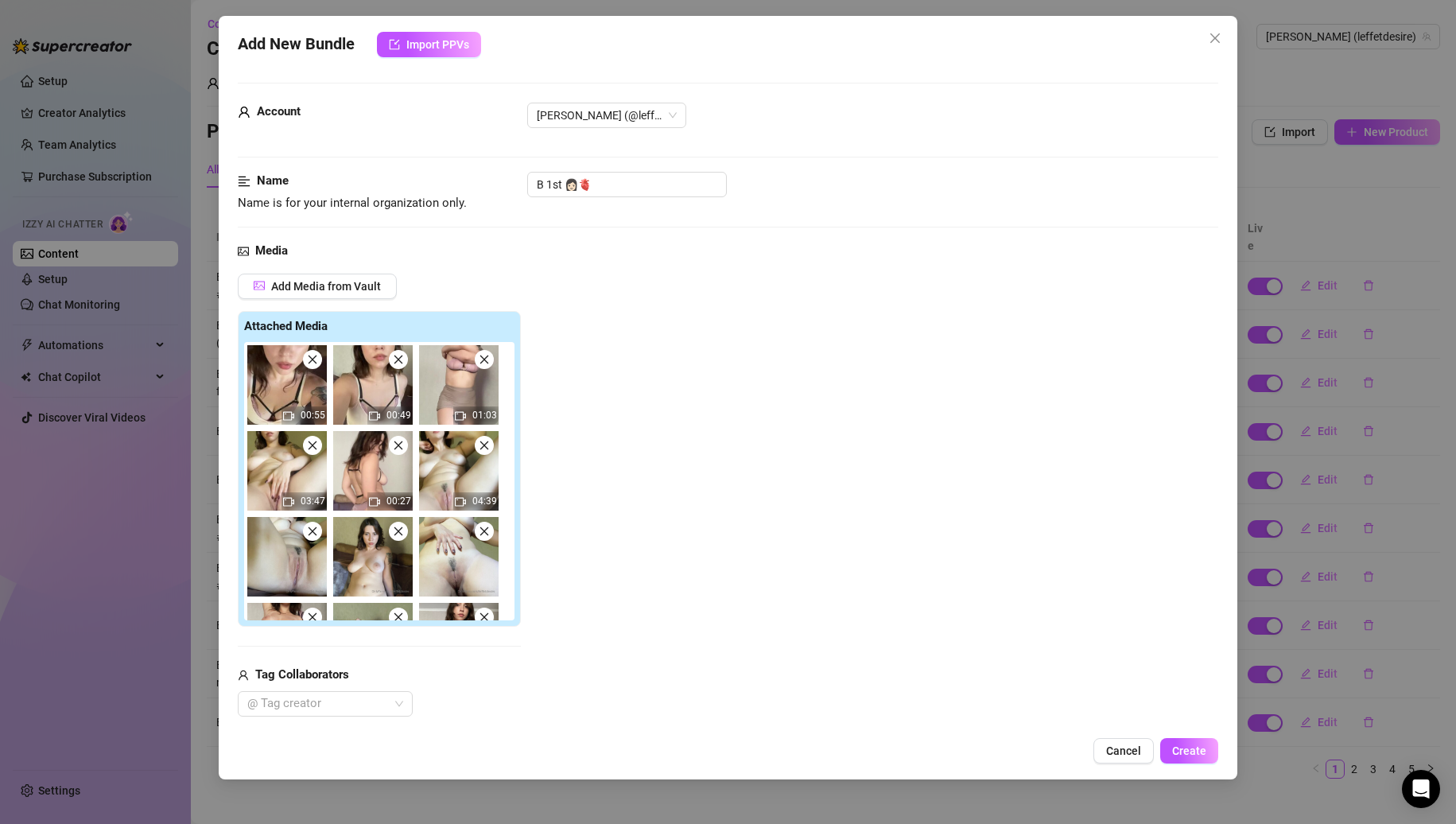
click at [309, 528] on icon "close" at bounding box center [311, 531] width 9 height 9
click at [394, 528] on icon "close" at bounding box center [398, 531] width 9 height 9
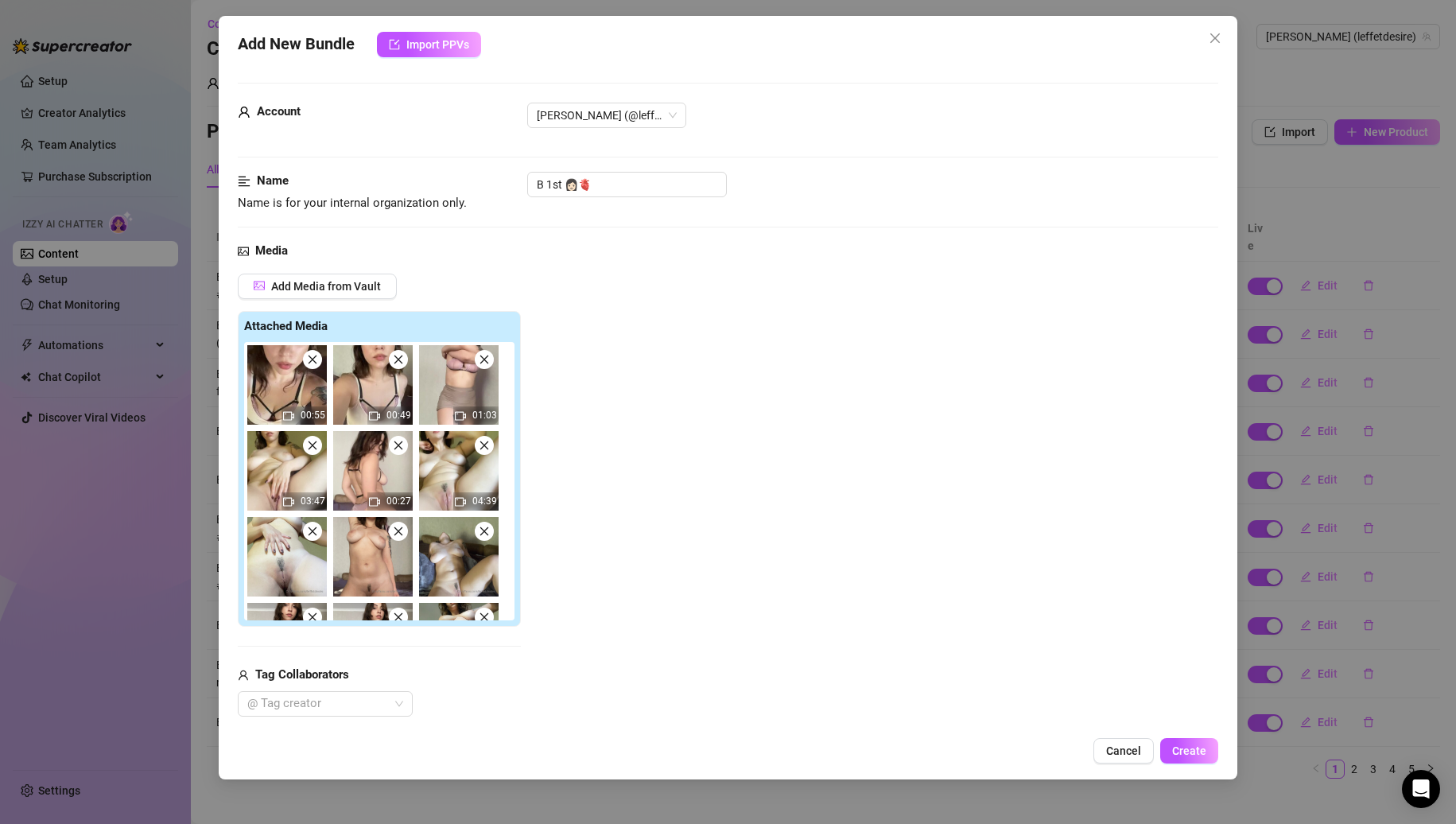
click at [309, 528] on icon "close" at bounding box center [311, 531] width 9 height 9
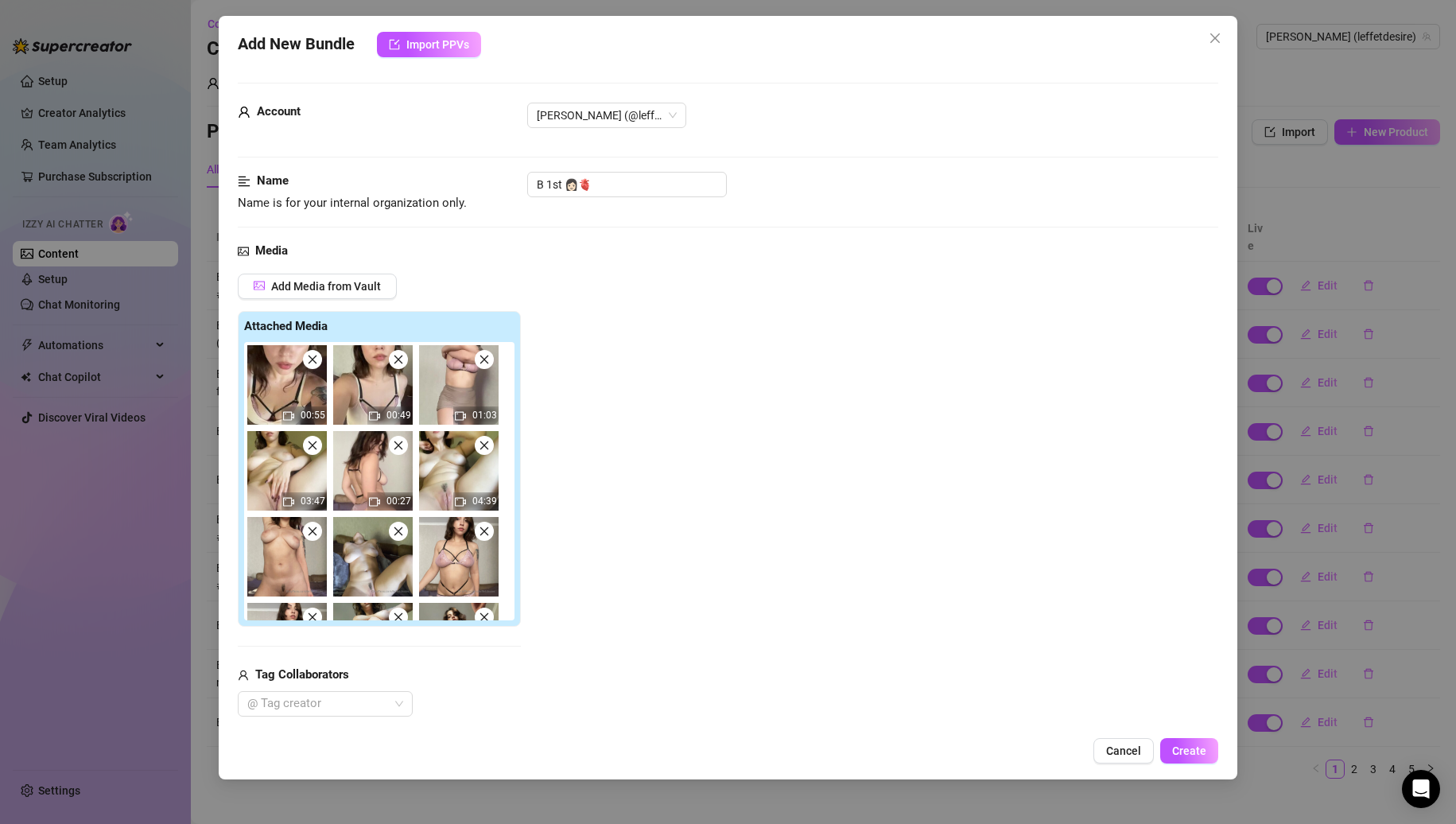
click at [309, 528] on icon "close" at bounding box center [311, 531] width 9 height 9
click at [394, 528] on icon "close" at bounding box center [398, 531] width 9 height 9
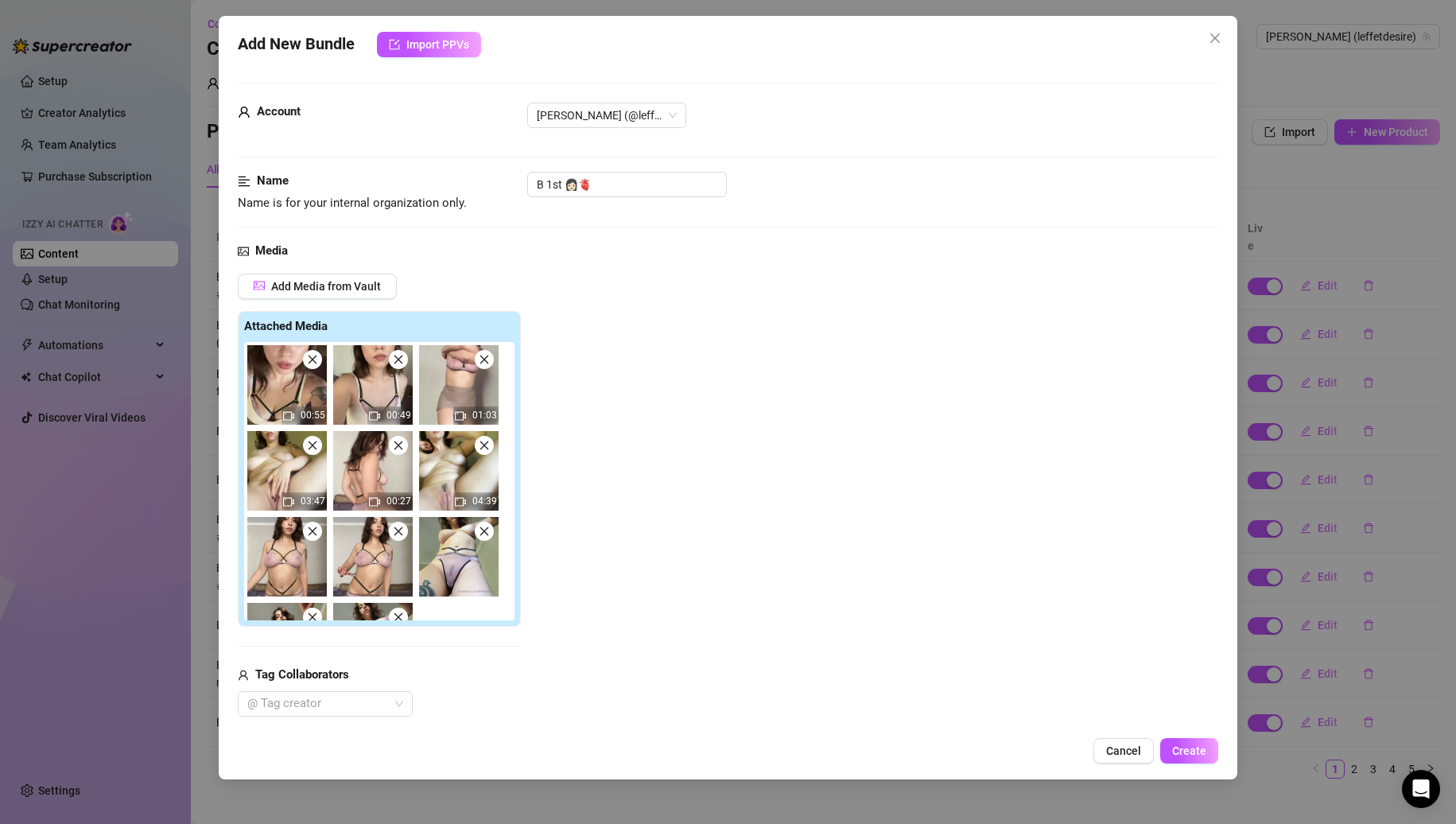
click at [309, 528] on icon "close" at bounding box center [311, 531] width 9 height 9
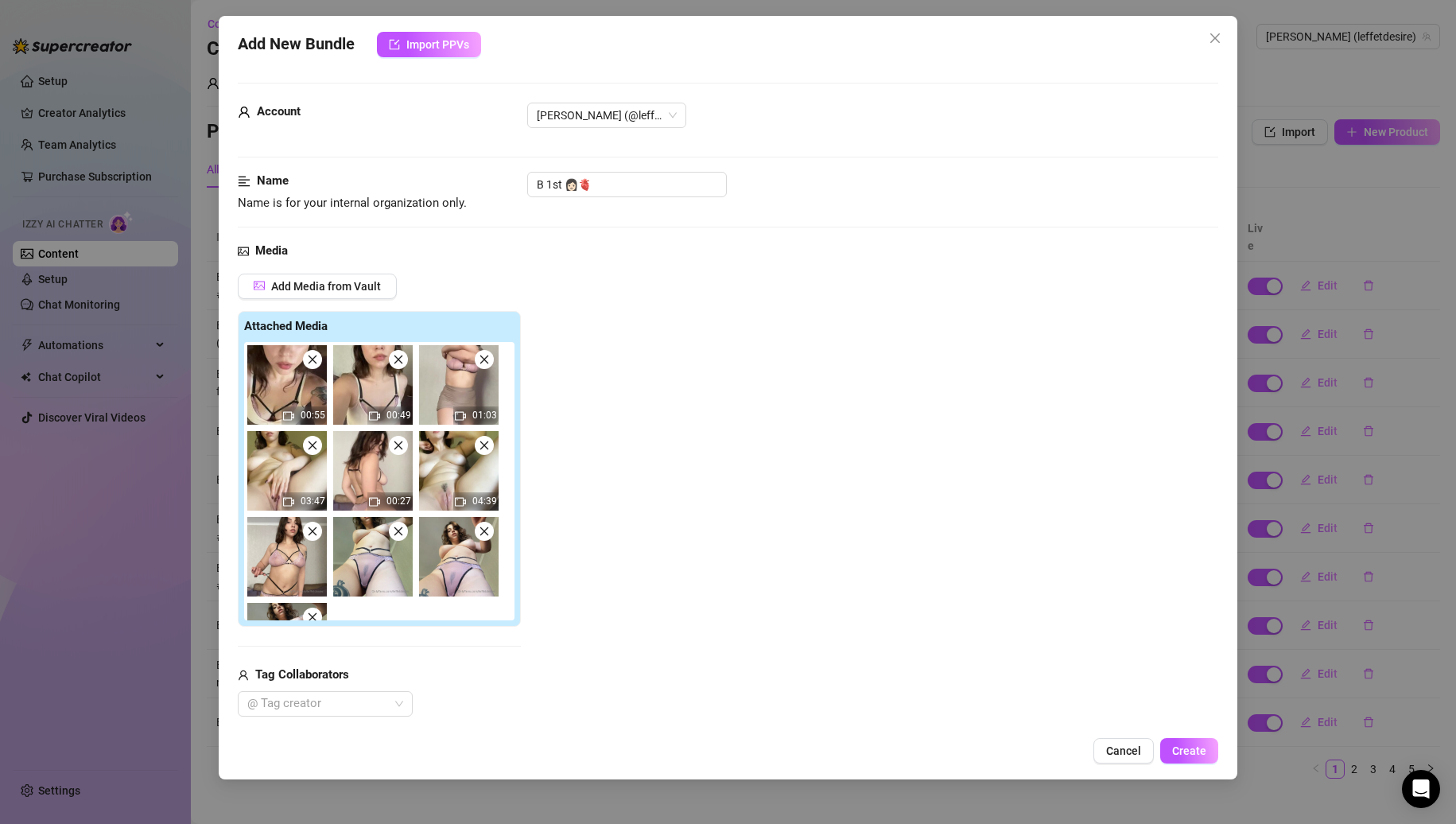
click at [309, 528] on icon "close" at bounding box center [311, 531] width 9 height 9
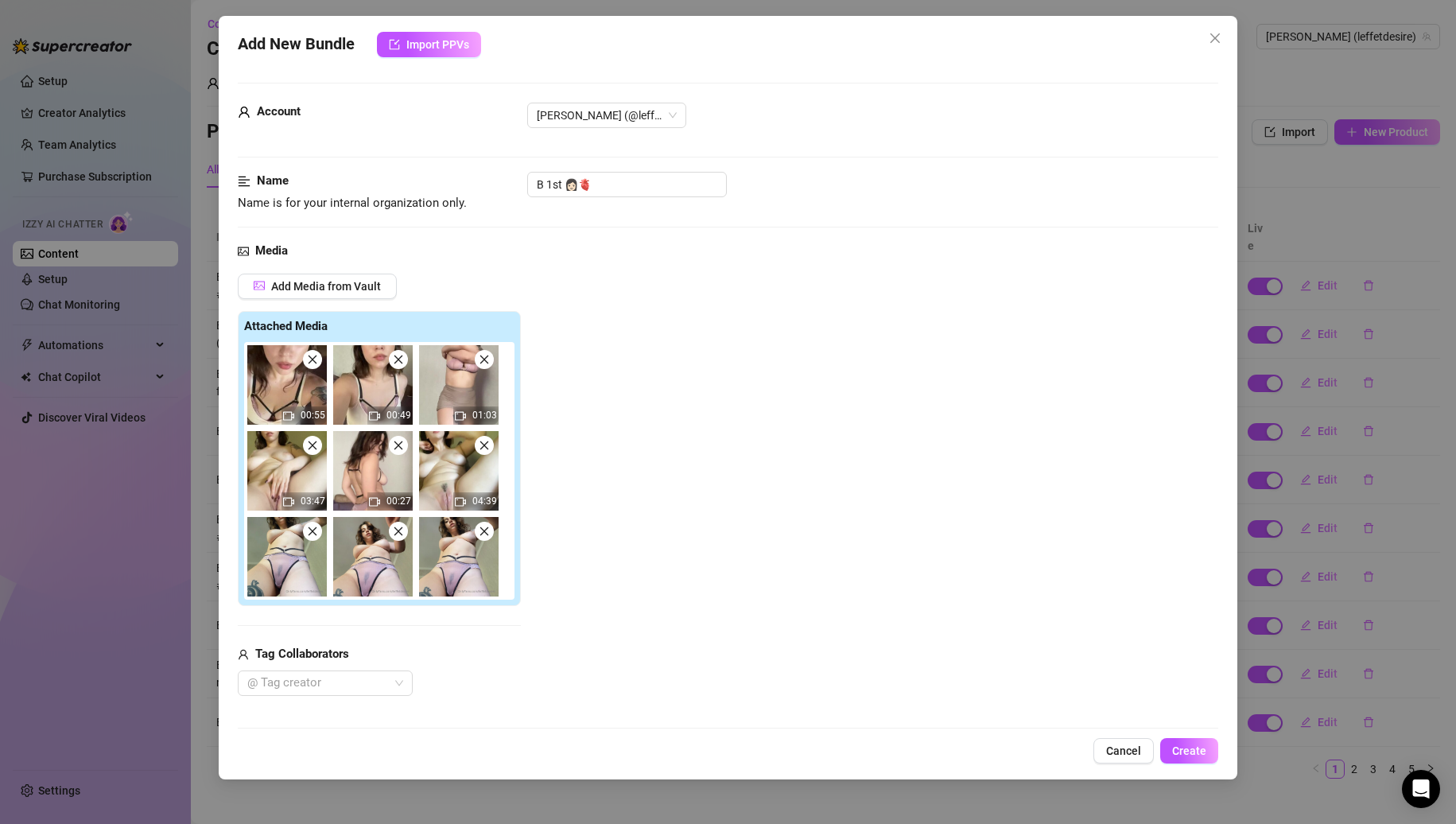
click at [309, 528] on icon "close" at bounding box center [311, 531] width 9 height 9
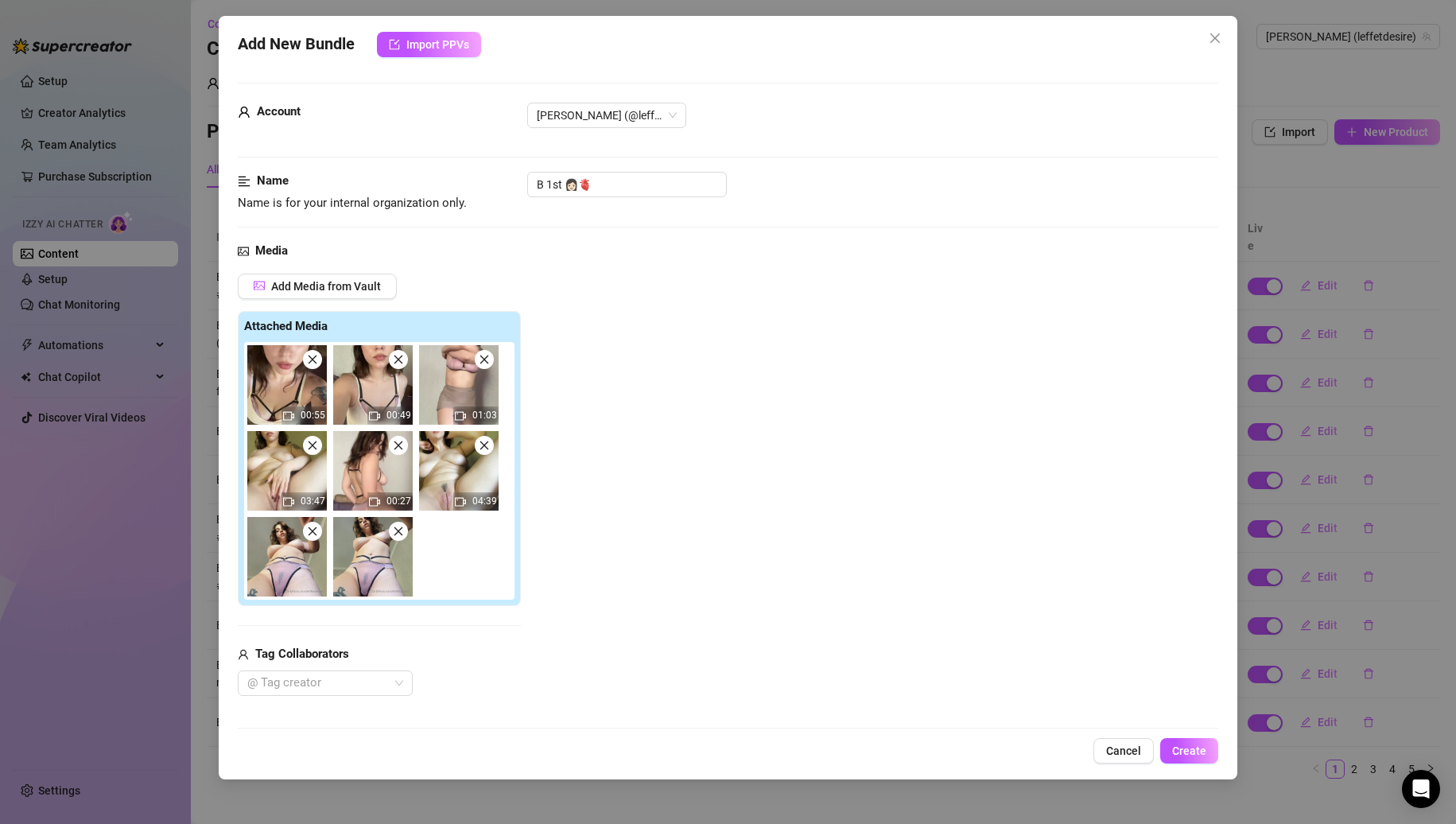
click at [309, 528] on icon "close" at bounding box center [311, 531] width 9 height 9
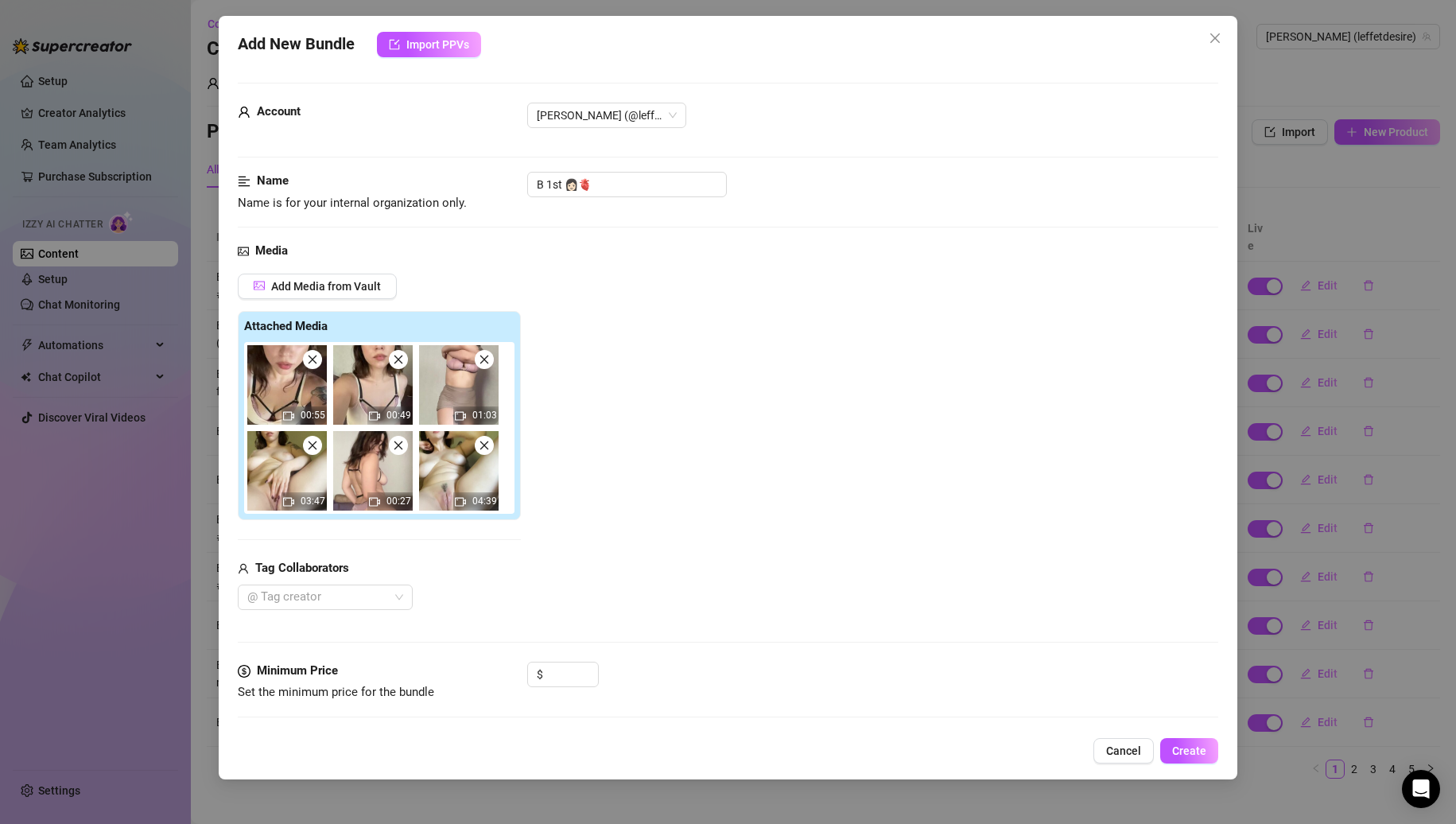
click at [307, 353] on span at bounding box center [312, 359] width 19 height 19
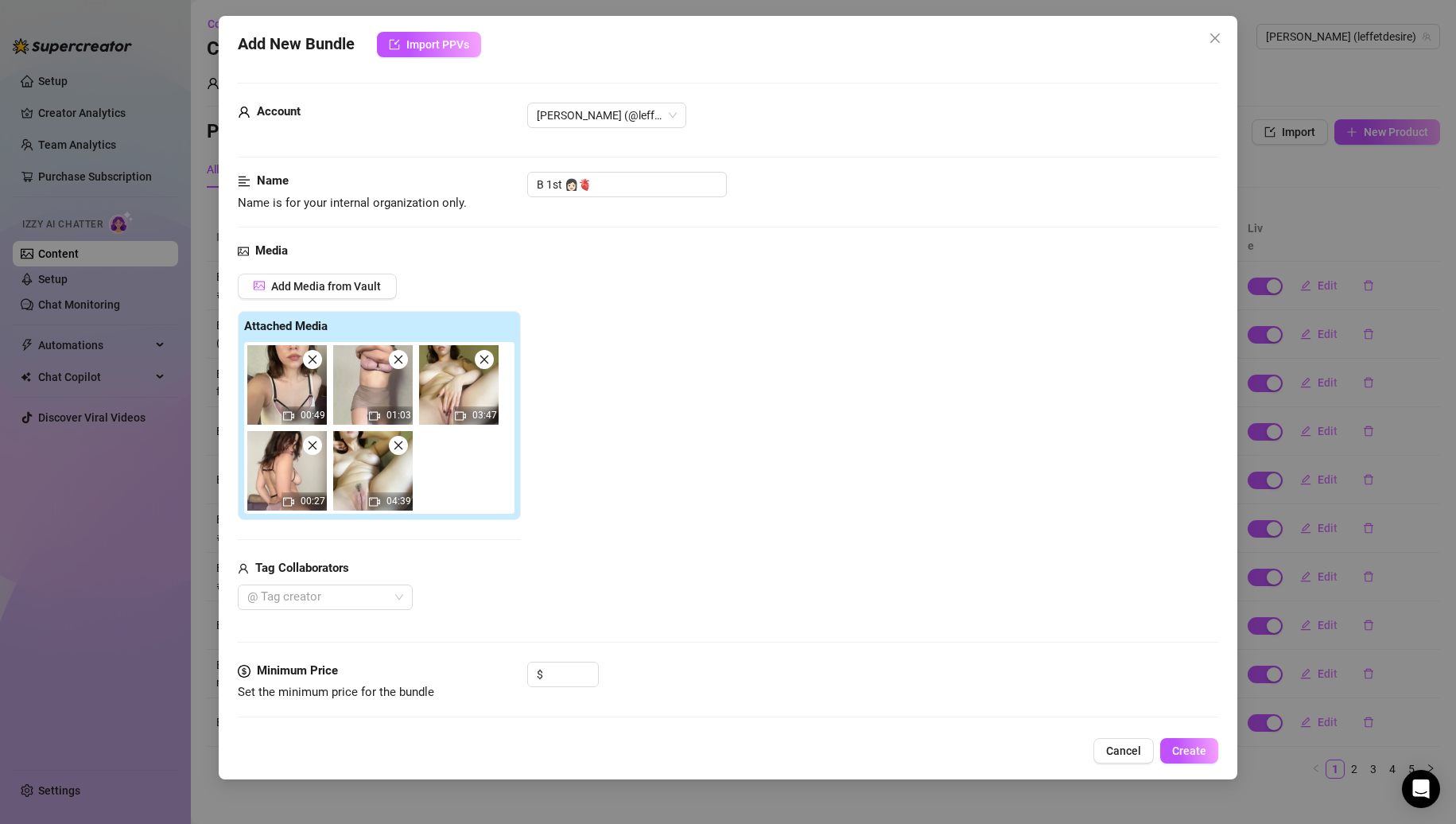
click at [307, 353] on span at bounding box center [312, 359] width 19 height 19
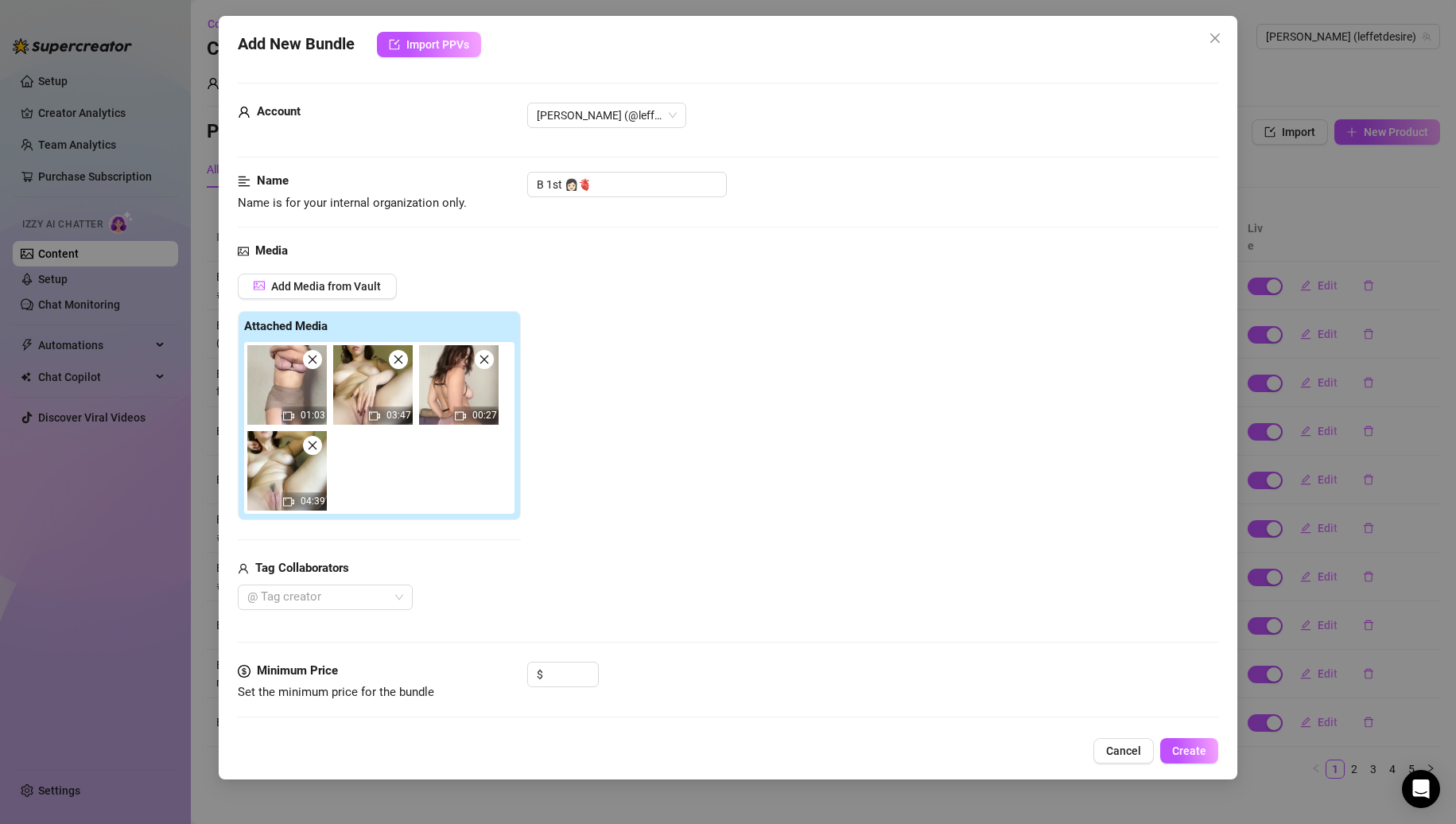
click at [307, 353] on span at bounding box center [312, 359] width 19 height 19
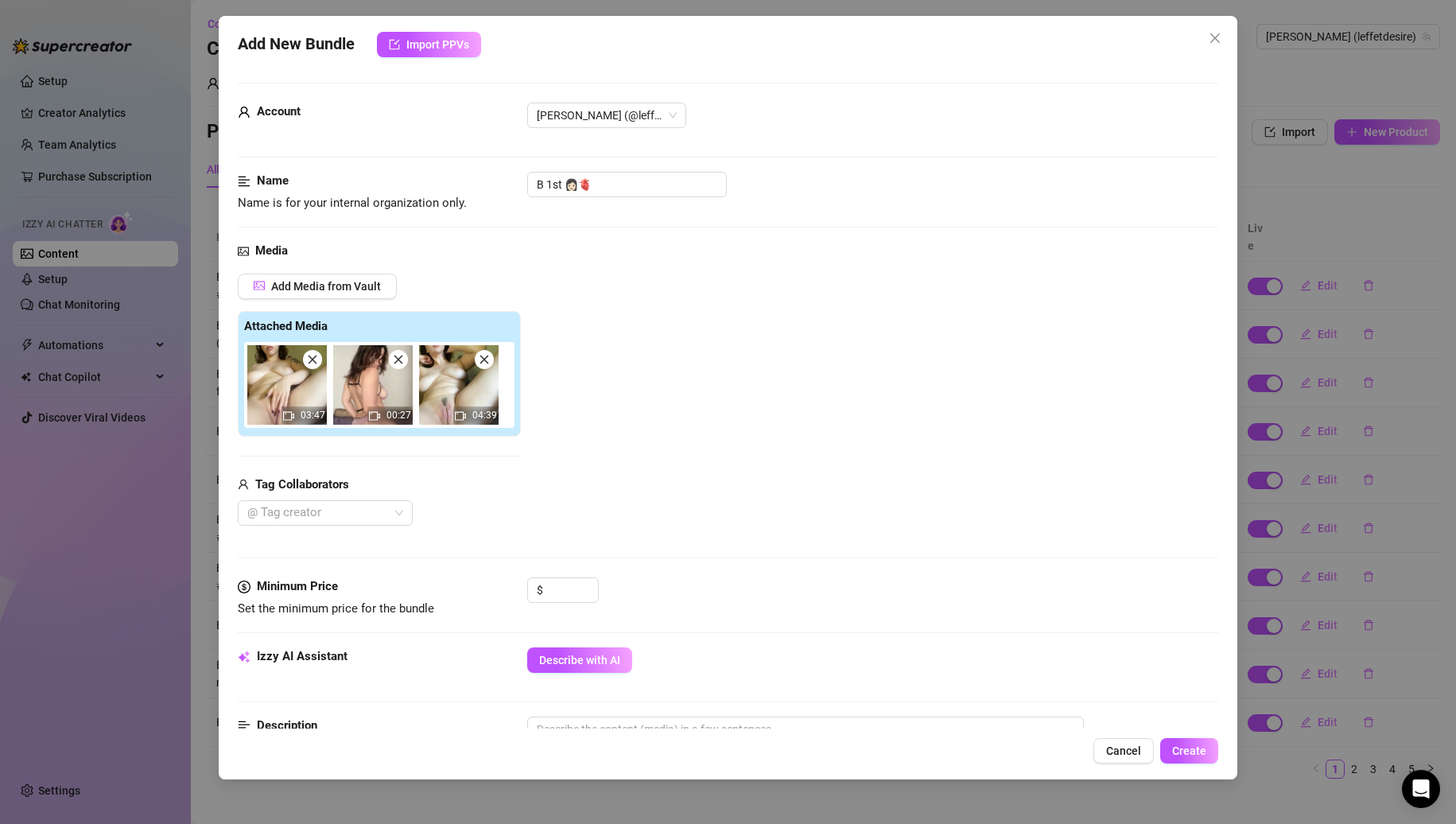
click at [307, 353] on span at bounding box center [312, 359] width 19 height 19
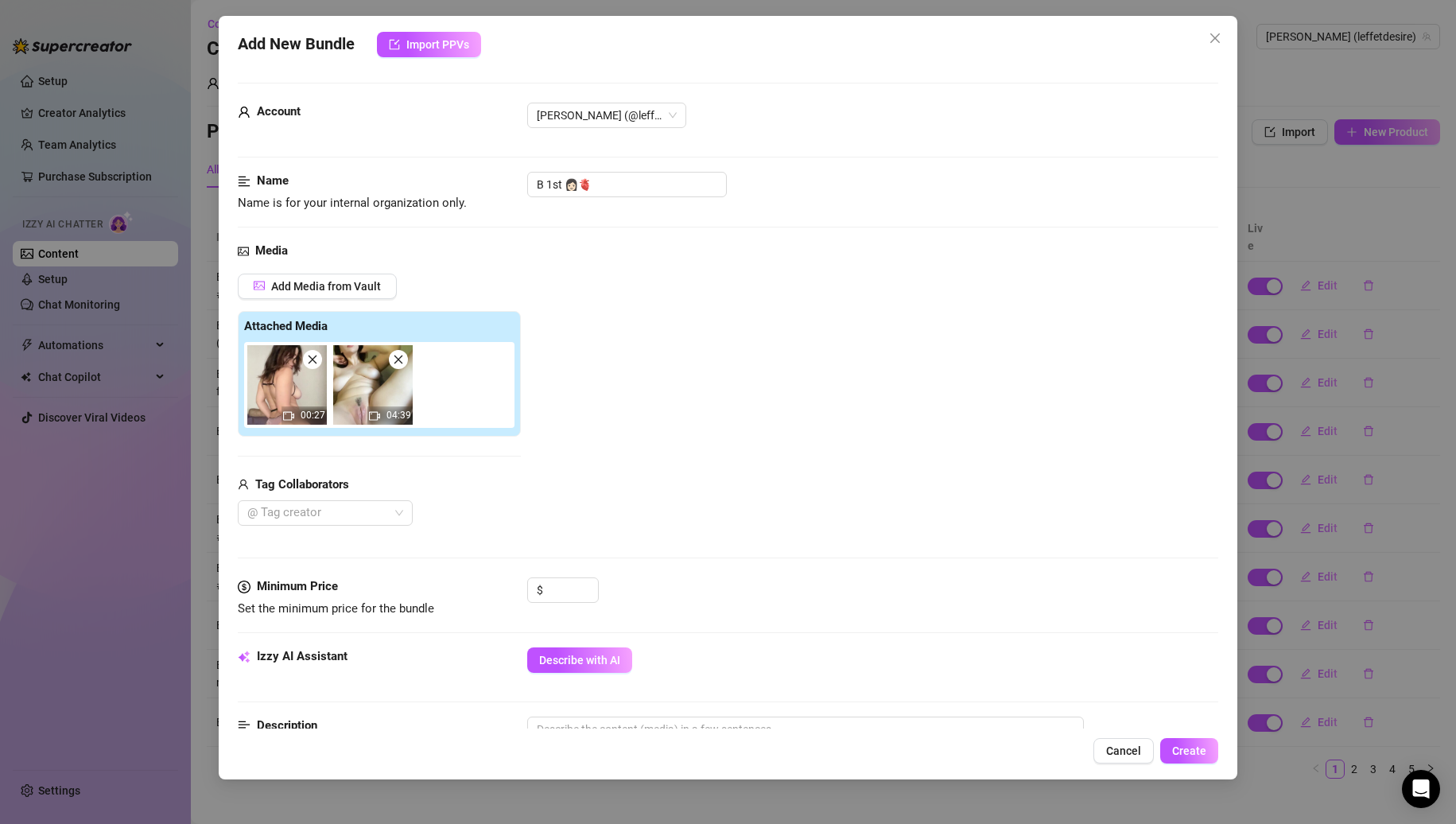
click at [307, 353] on span at bounding box center [312, 359] width 19 height 19
click at [618, 182] on input "B 1st 👩🏻🫀" at bounding box center [626, 184] width 199 height 25
click at [564, 587] on input at bounding box center [572, 590] width 52 height 24
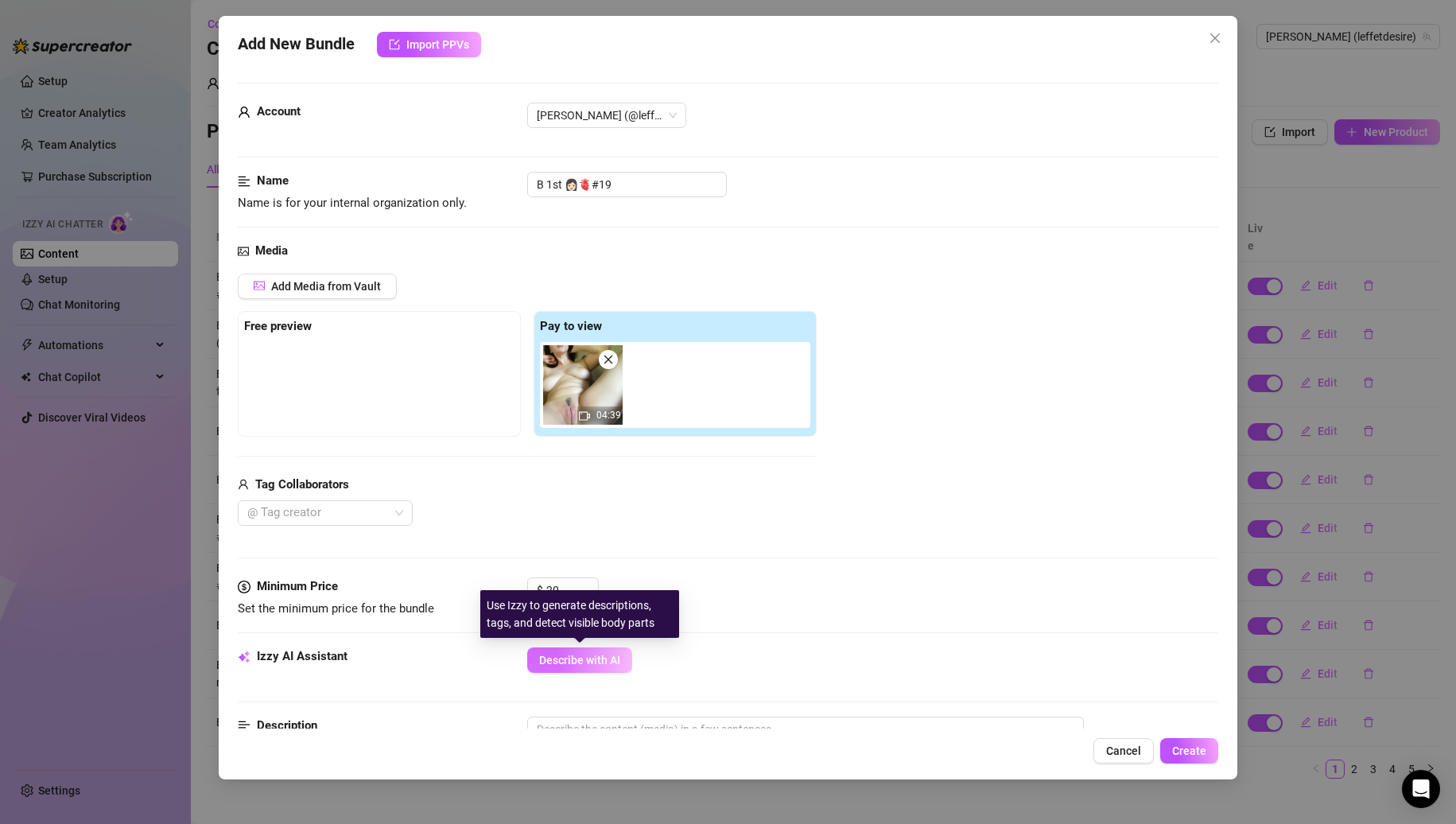
click at [568, 663] on span "Describe with AI" at bounding box center [580, 660] width 81 height 13
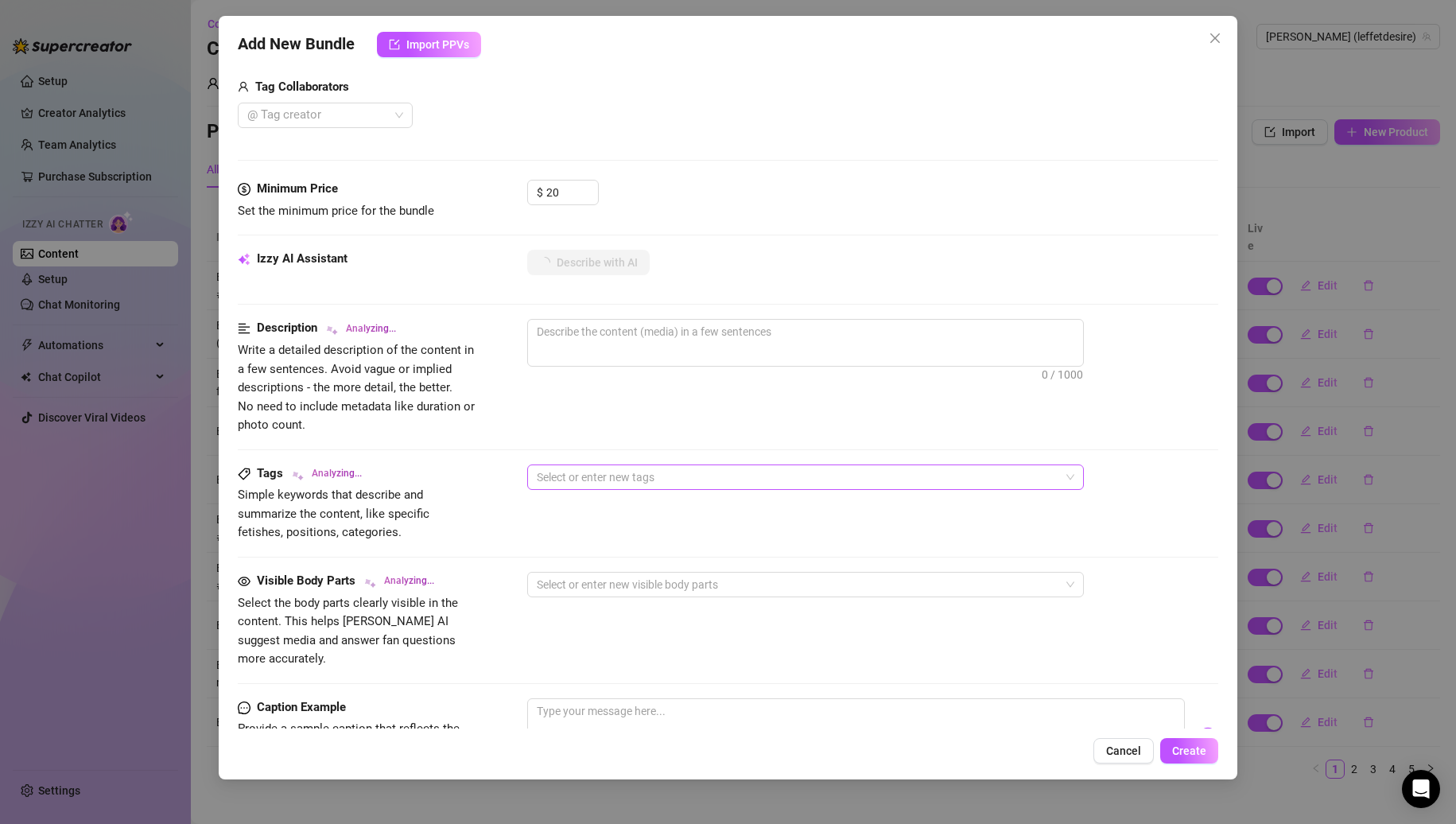
scroll to position [672, 0]
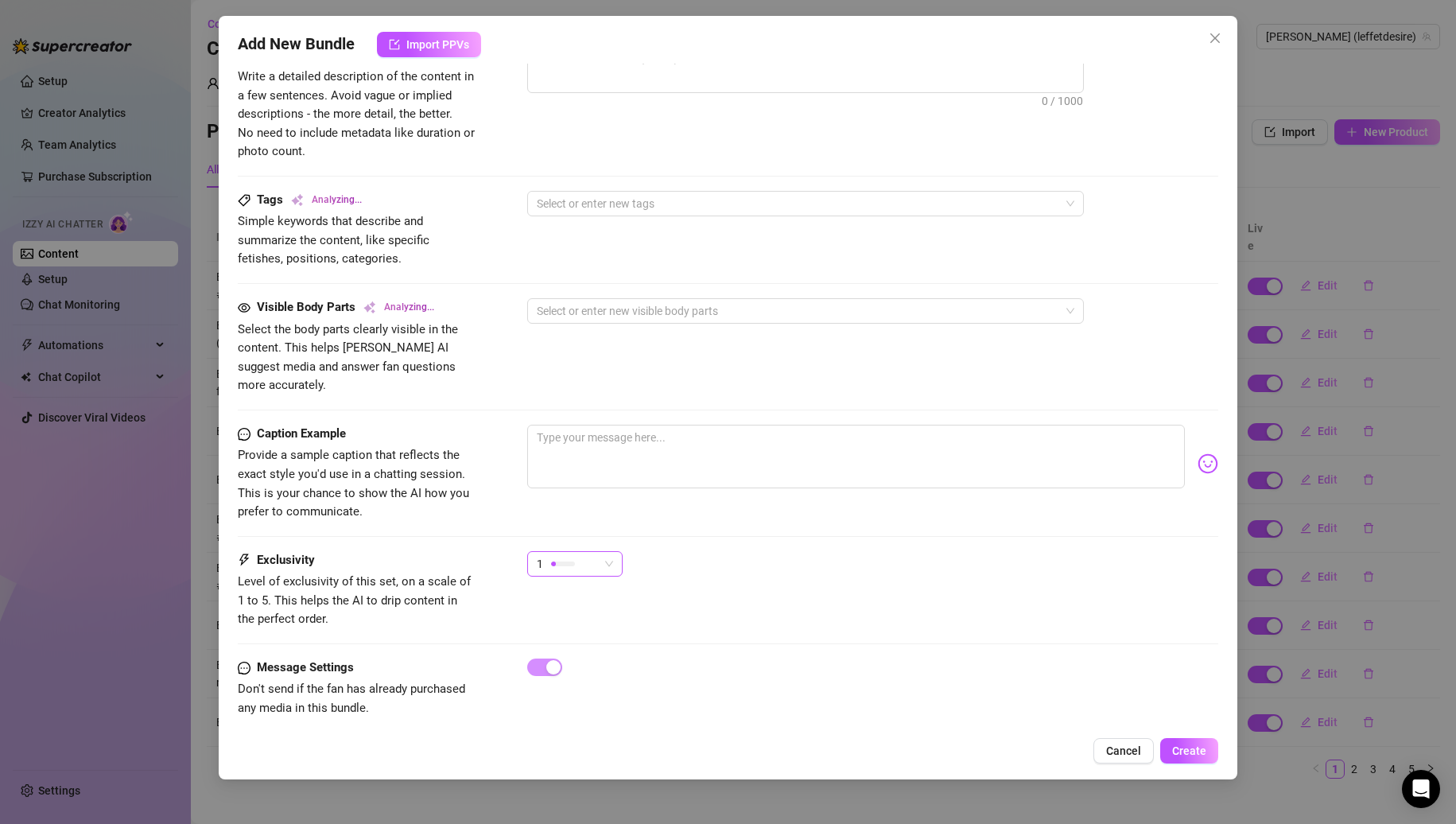
click at [572, 556] on div at bounding box center [563, 564] width 24 height 15
click at [574, 645] on span "4" at bounding box center [591, 653] width 103 height 17
click at [754, 551] on div "4" at bounding box center [873, 571] width 692 height 40
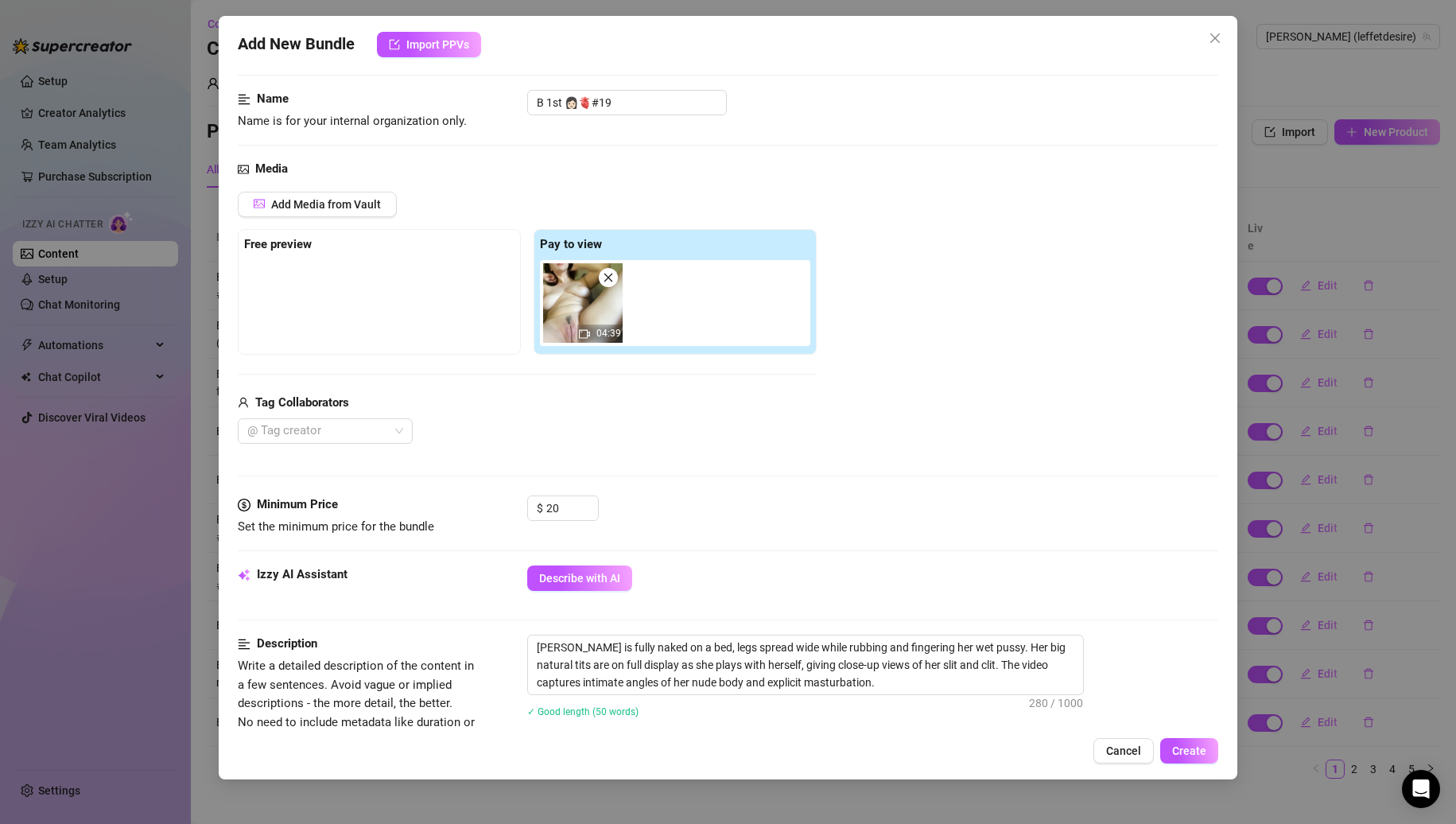
scroll to position [0, 0]
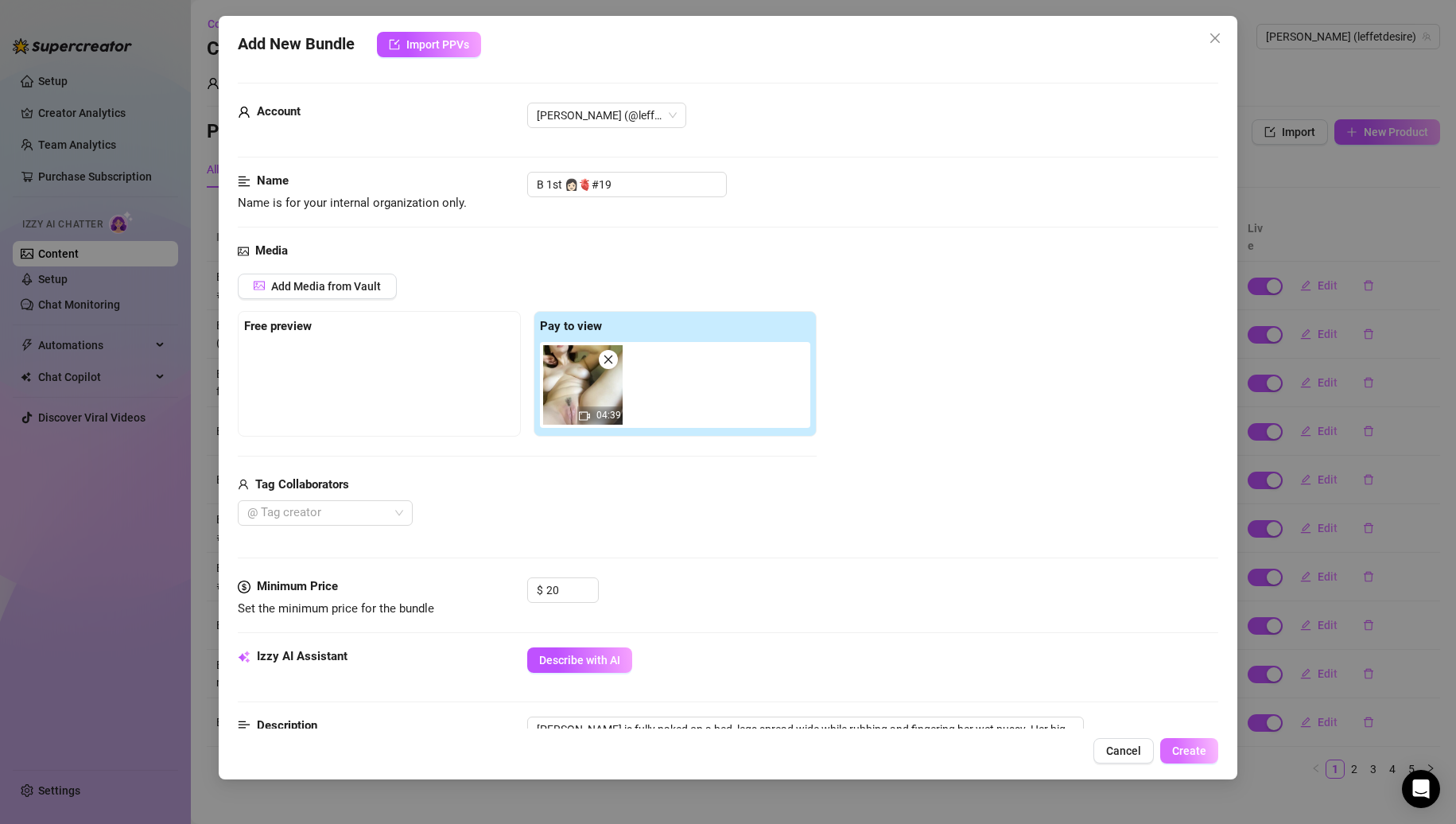
click at [1192, 742] on button "Create" at bounding box center [1189, 751] width 58 height 25
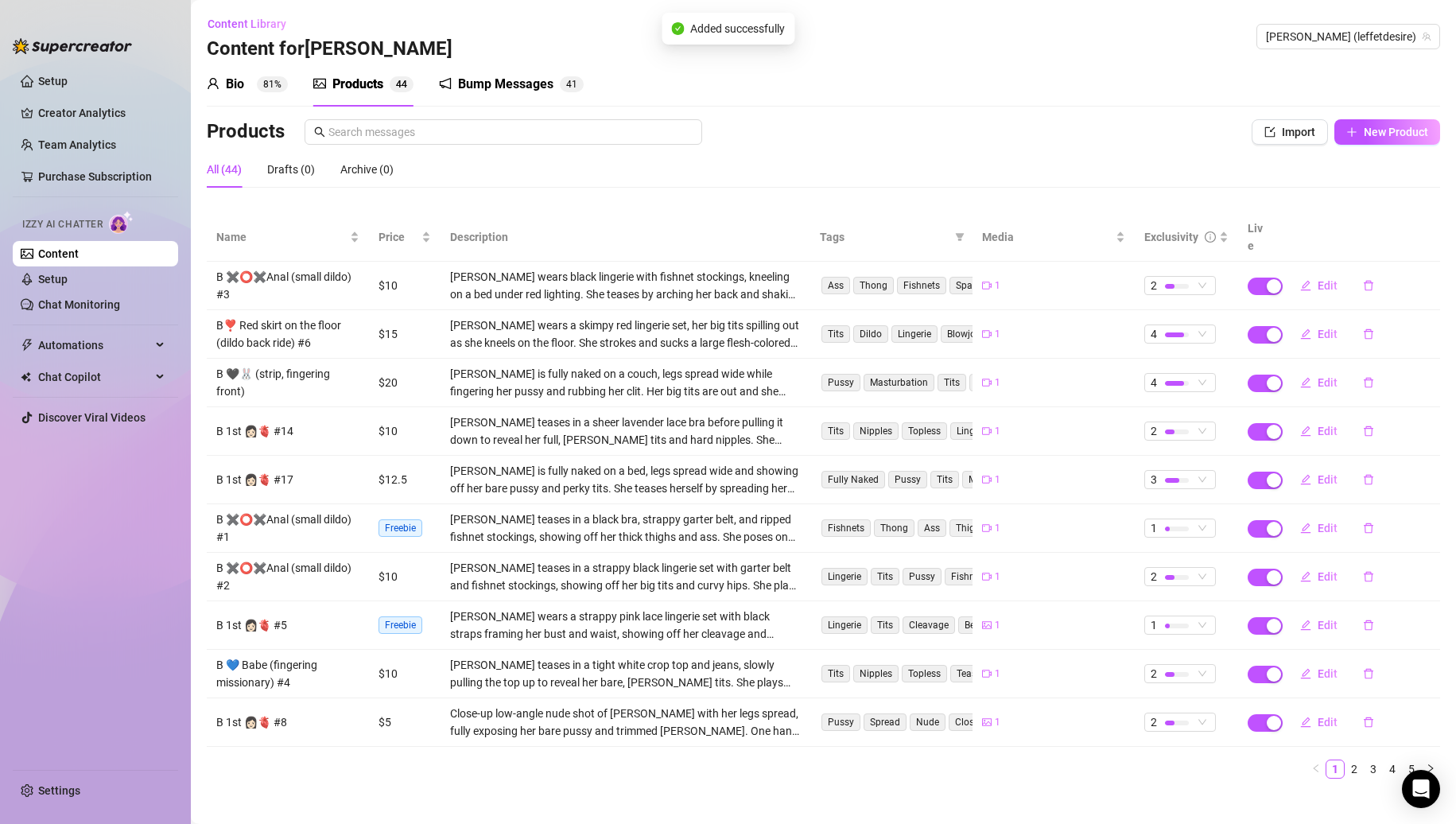
click at [1312, 104] on div "Bio 81% Products 4 4 Bump Messages 4 1" at bounding box center [824, 84] width 1233 height 44
click at [1301, 125] on span "Import" at bounding box center [1299, 131] width 34 height 13
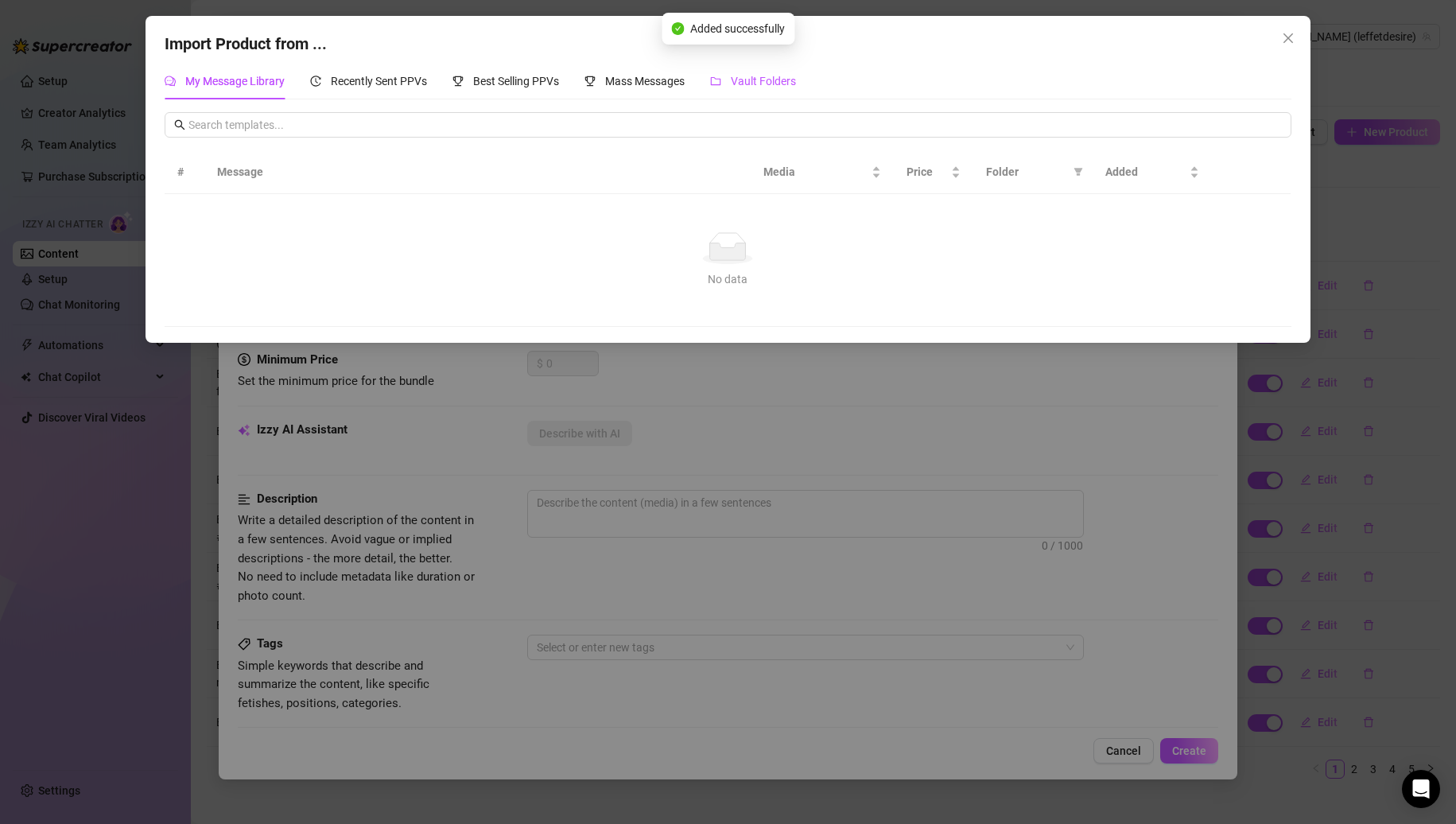
click at [729, 81] on div "Vault Folders" at bounding box center [753, 81] width 86 height 17
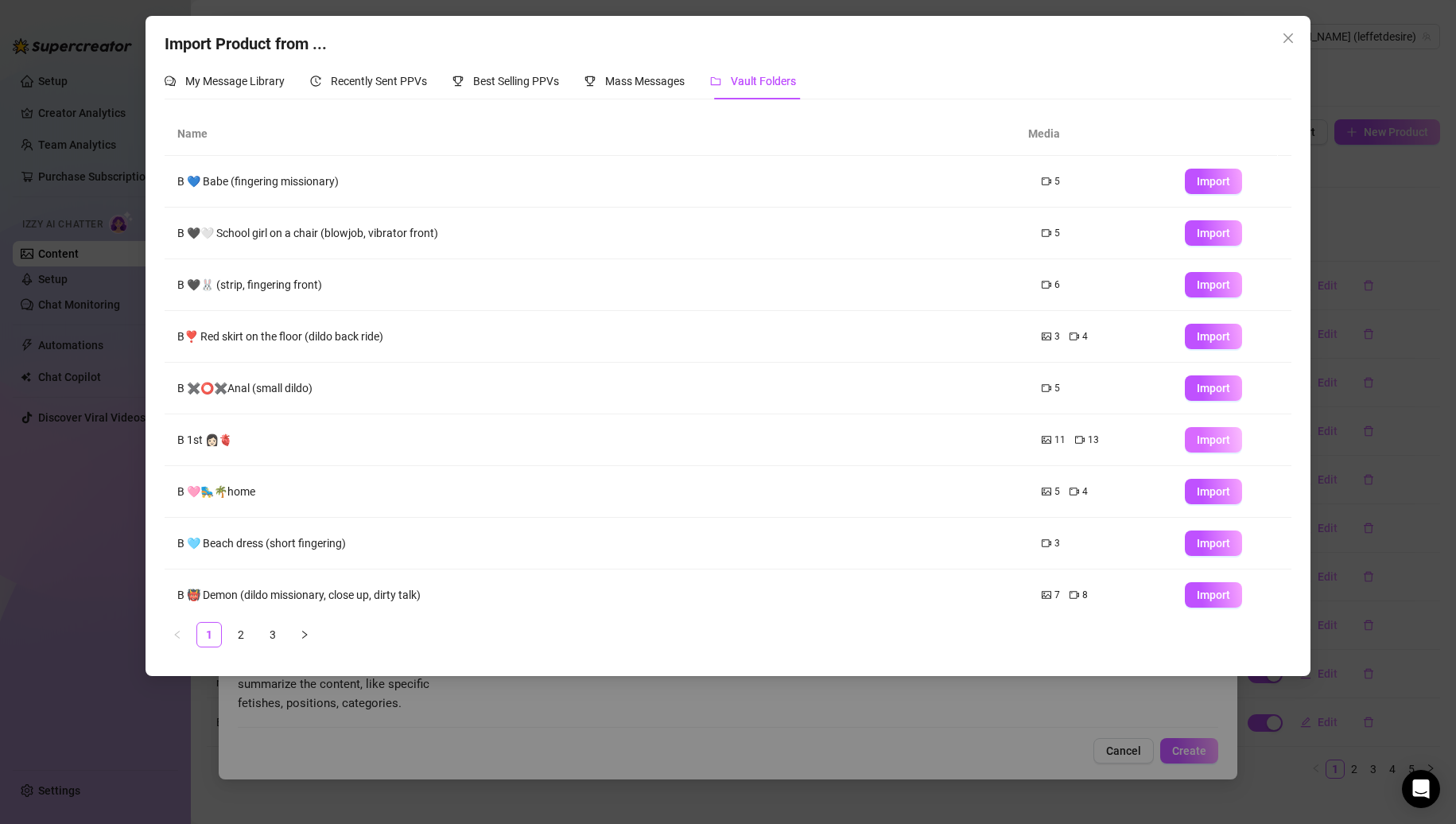
click at [1185, 439] on button "Import" at bounding box center [1213, 439] width 57 height 25
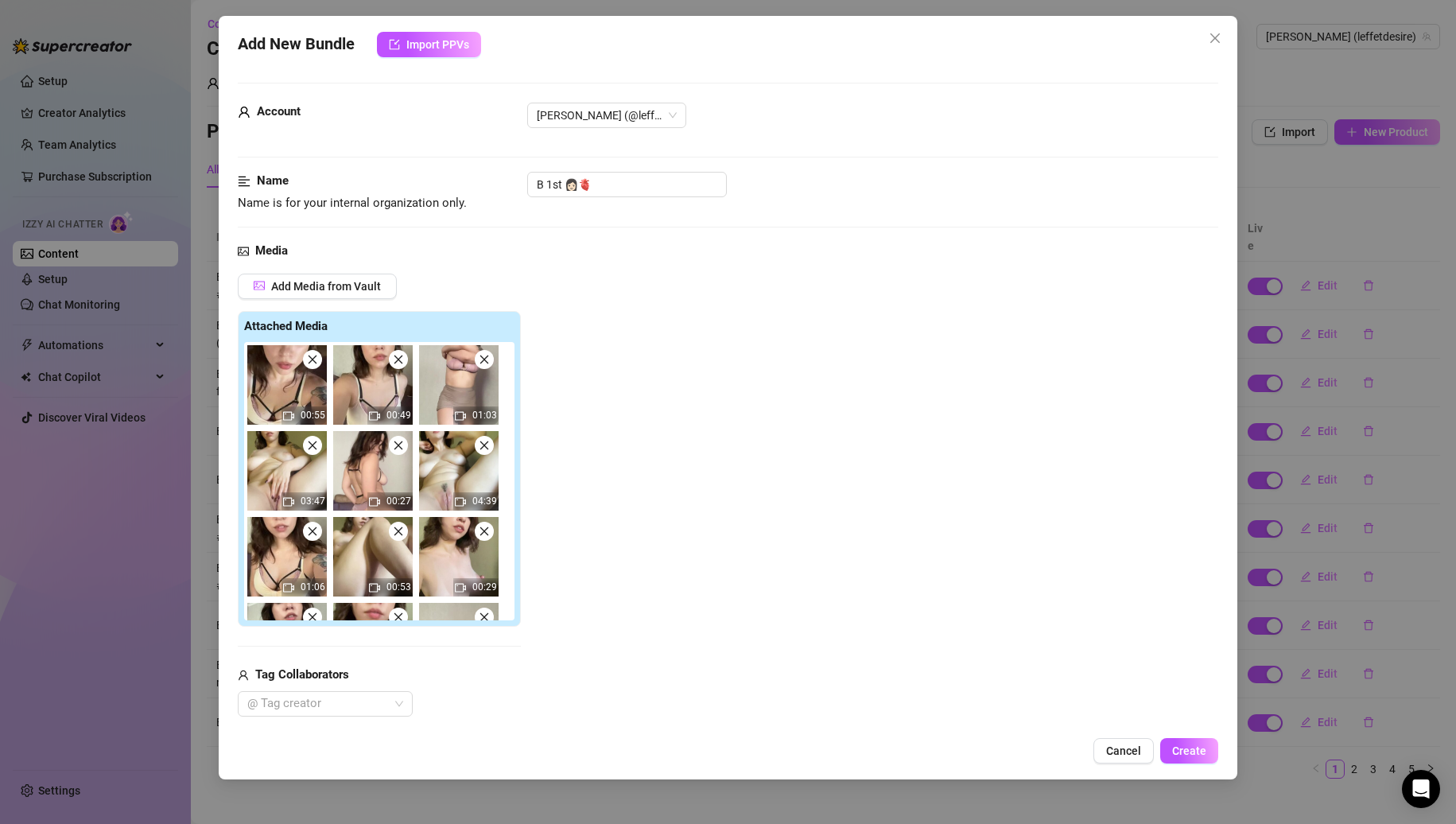
click at [488, 453] on span at bounding box center [485, 445] width 19 height 19
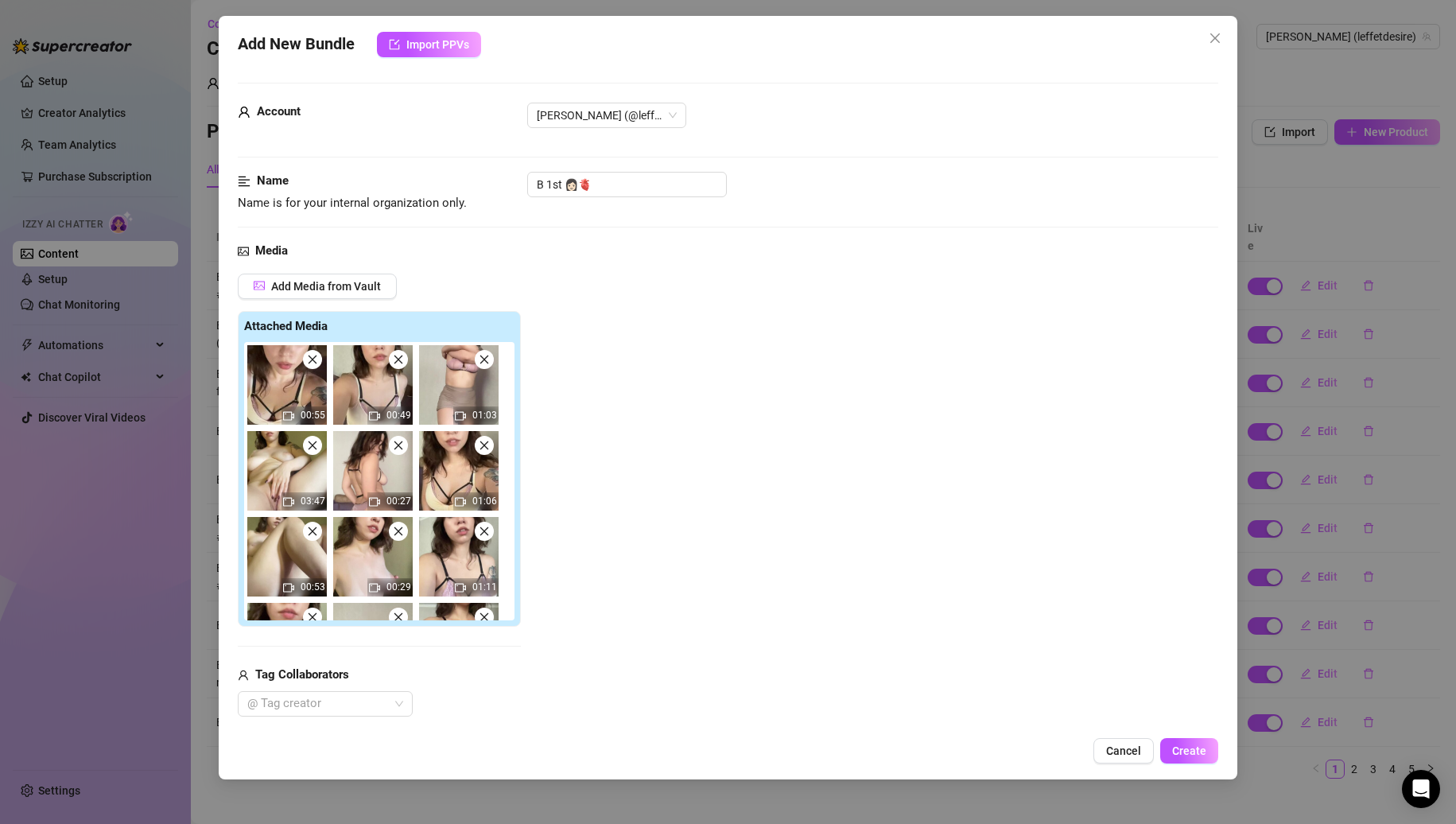
click at [488, 453] on span at bounding box center [485, 445] width 19 height 19
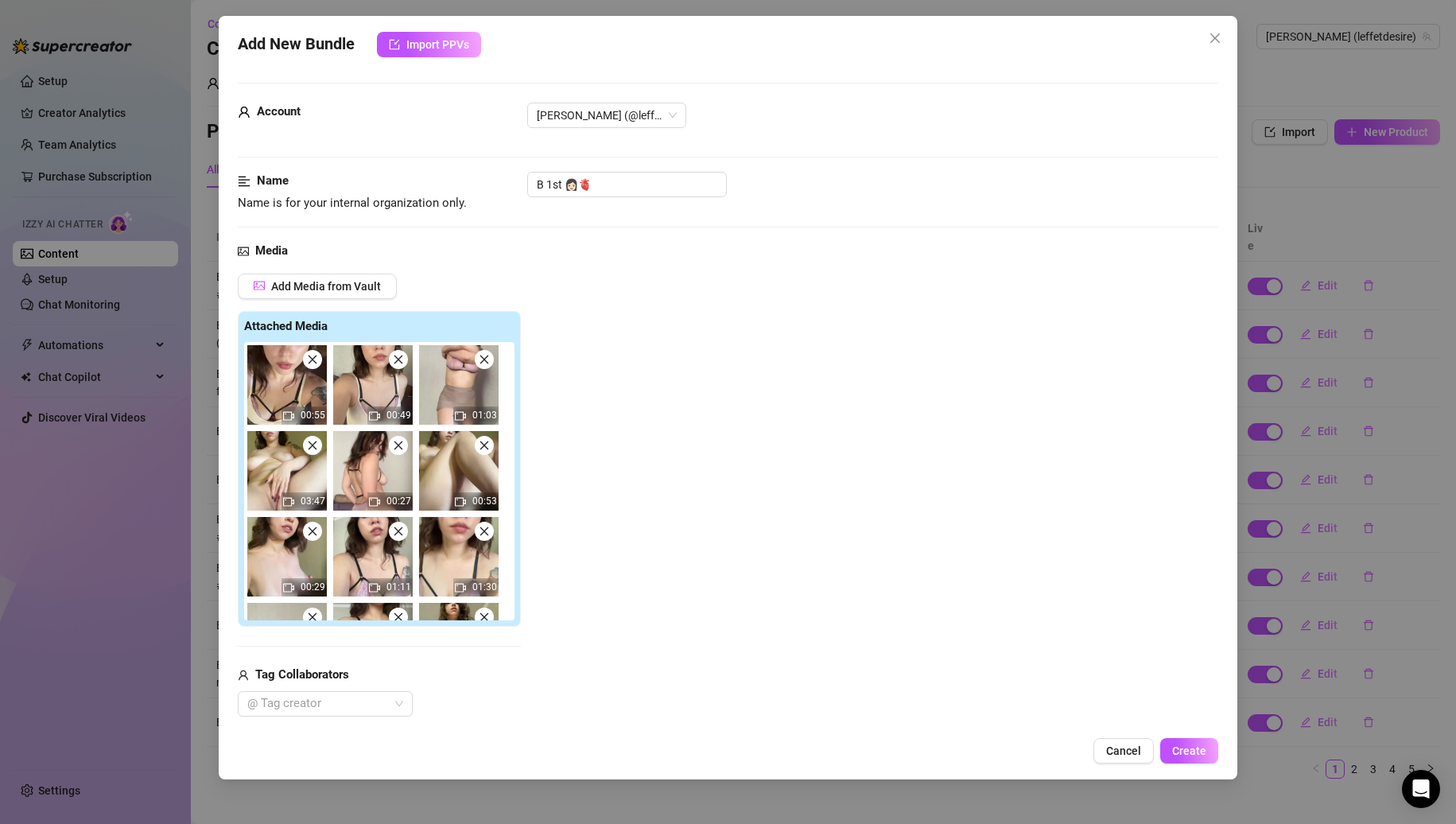
click at [488, 453] on span at bounding box center [485, 445] width 19 height 19
click at [322, 521] on span at bounding box center [312, 531] width 19 height 19
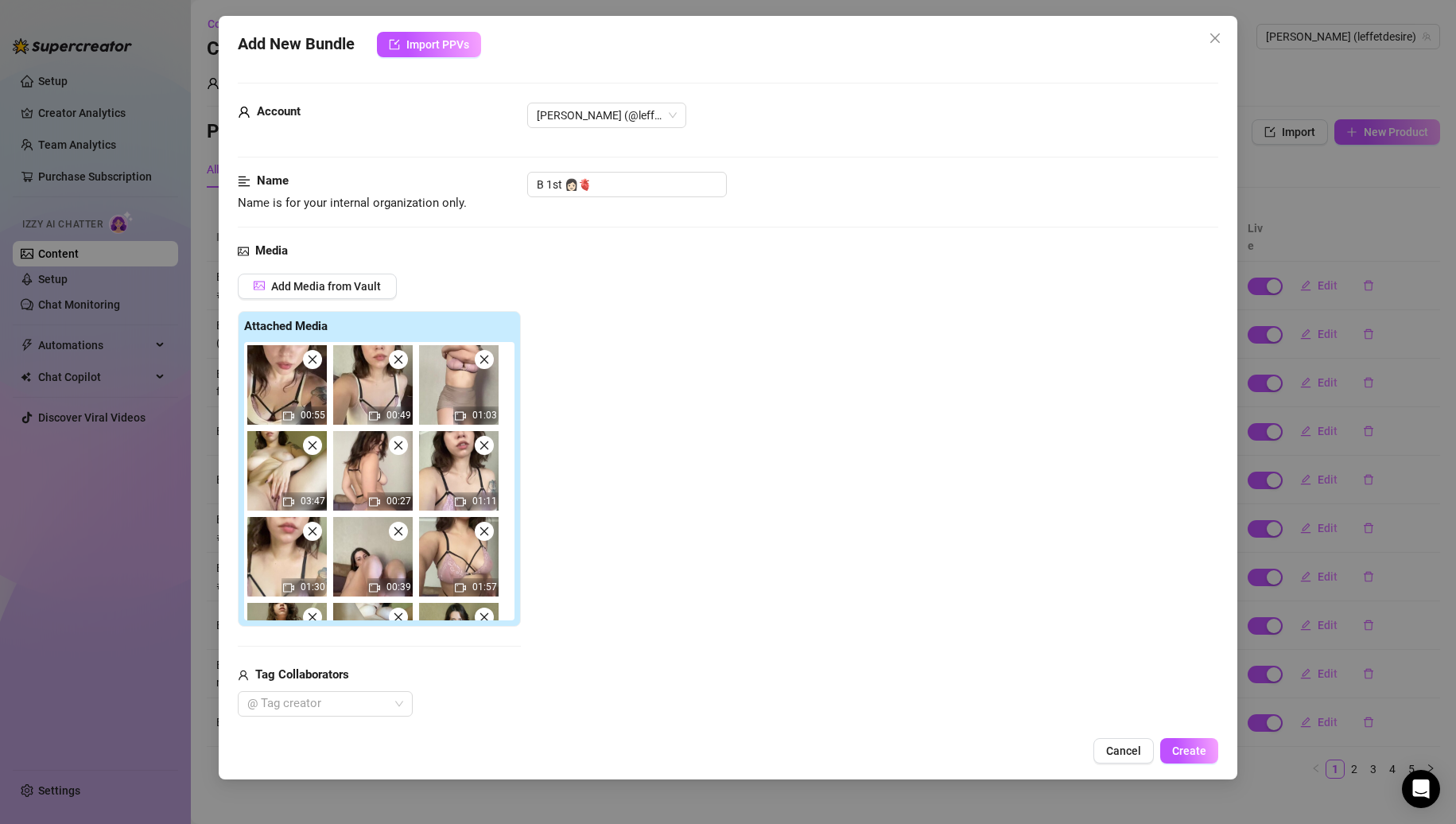
click at [488, 453] on span at bounding box center [485, 445] width 19 height 19
click at [322, 521] on span at bounding box center [312, 531] width 19 height 19
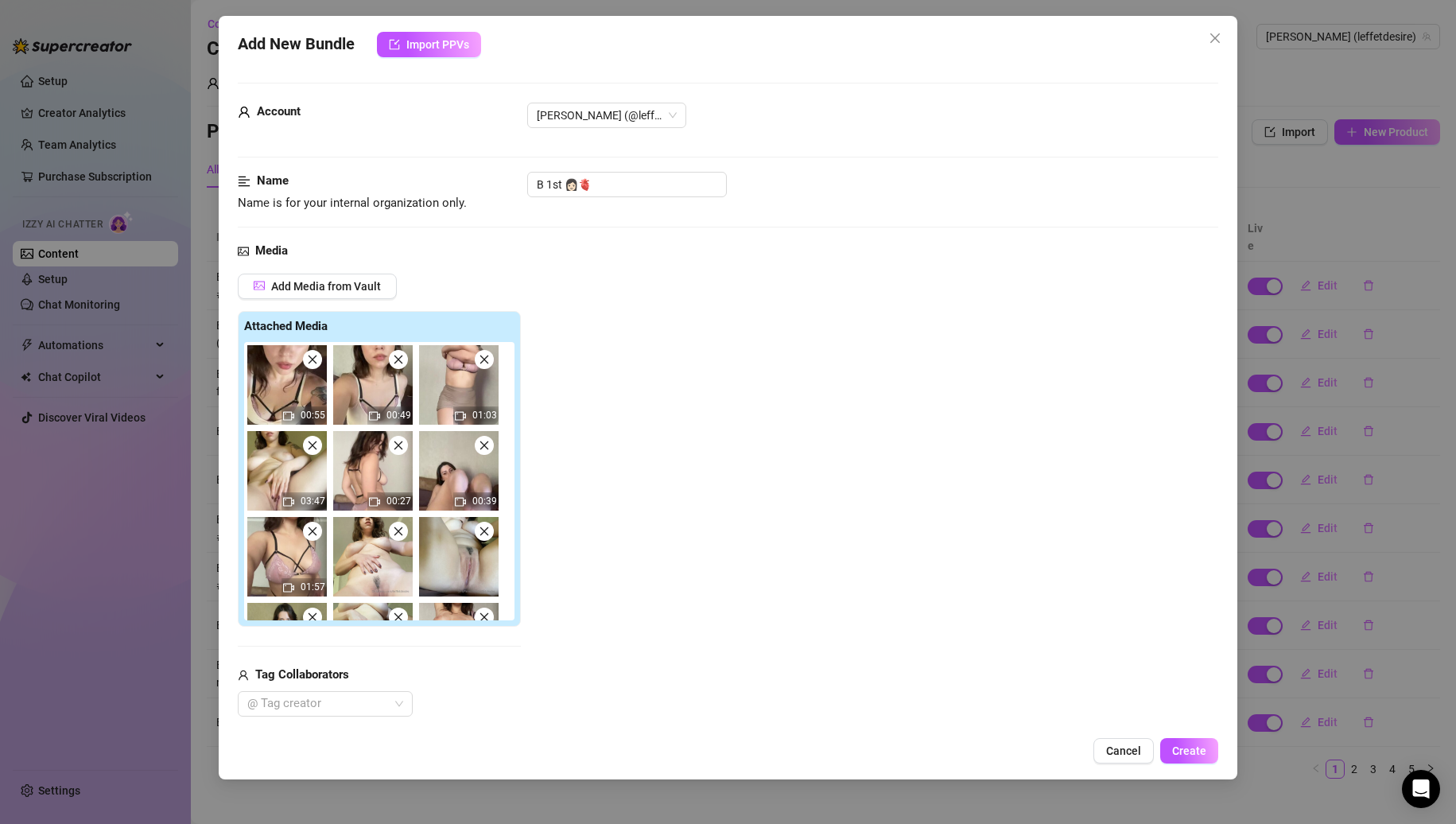
click at [488, 453] on span at bounding box center [485, 445] width 19 height 19
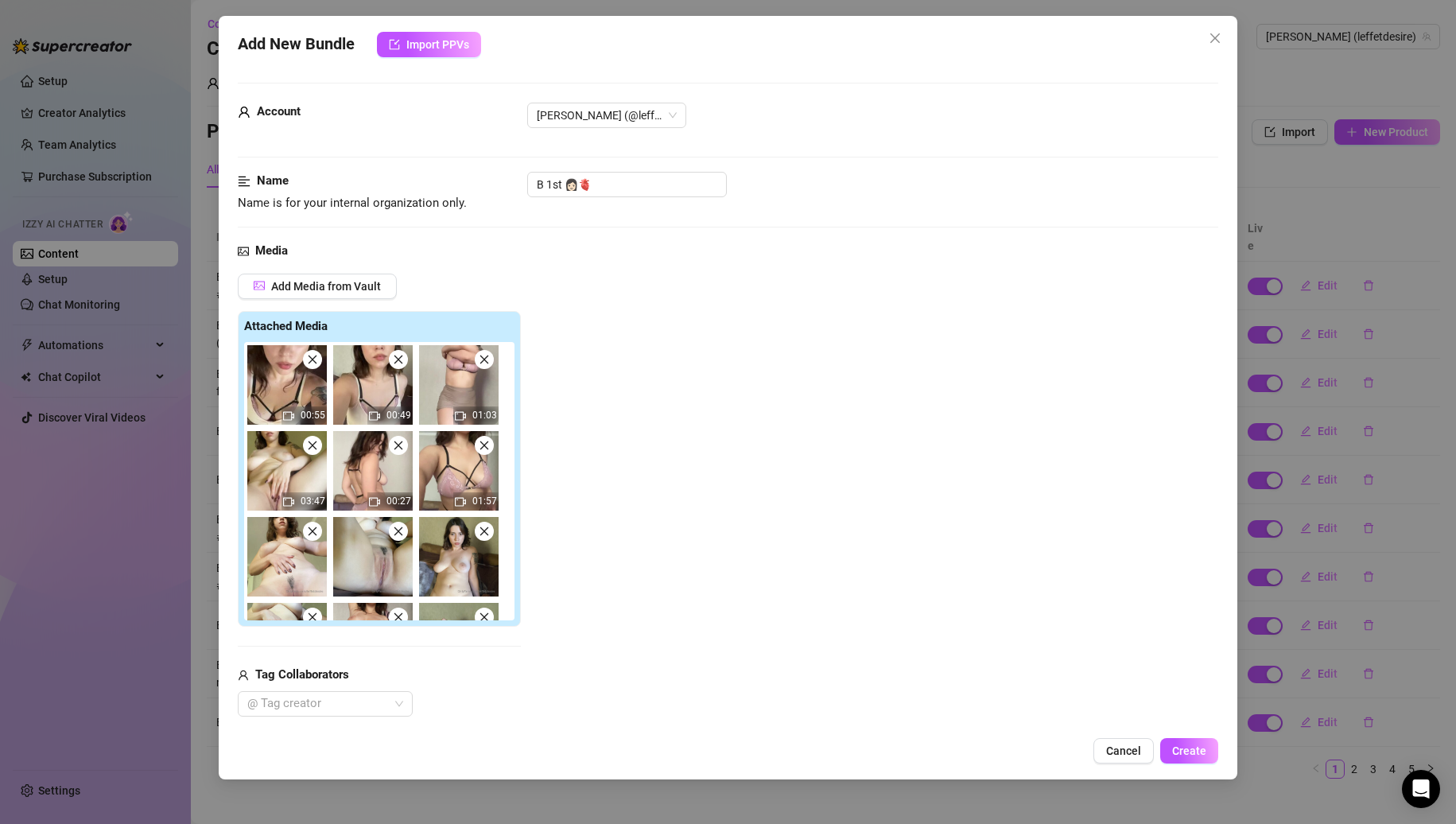
click at [488, 453] on span at bounding box center [485, 445] width 19 height 19
click at [322, 521] on span at bounding box center [312, 531] width 19 height 19
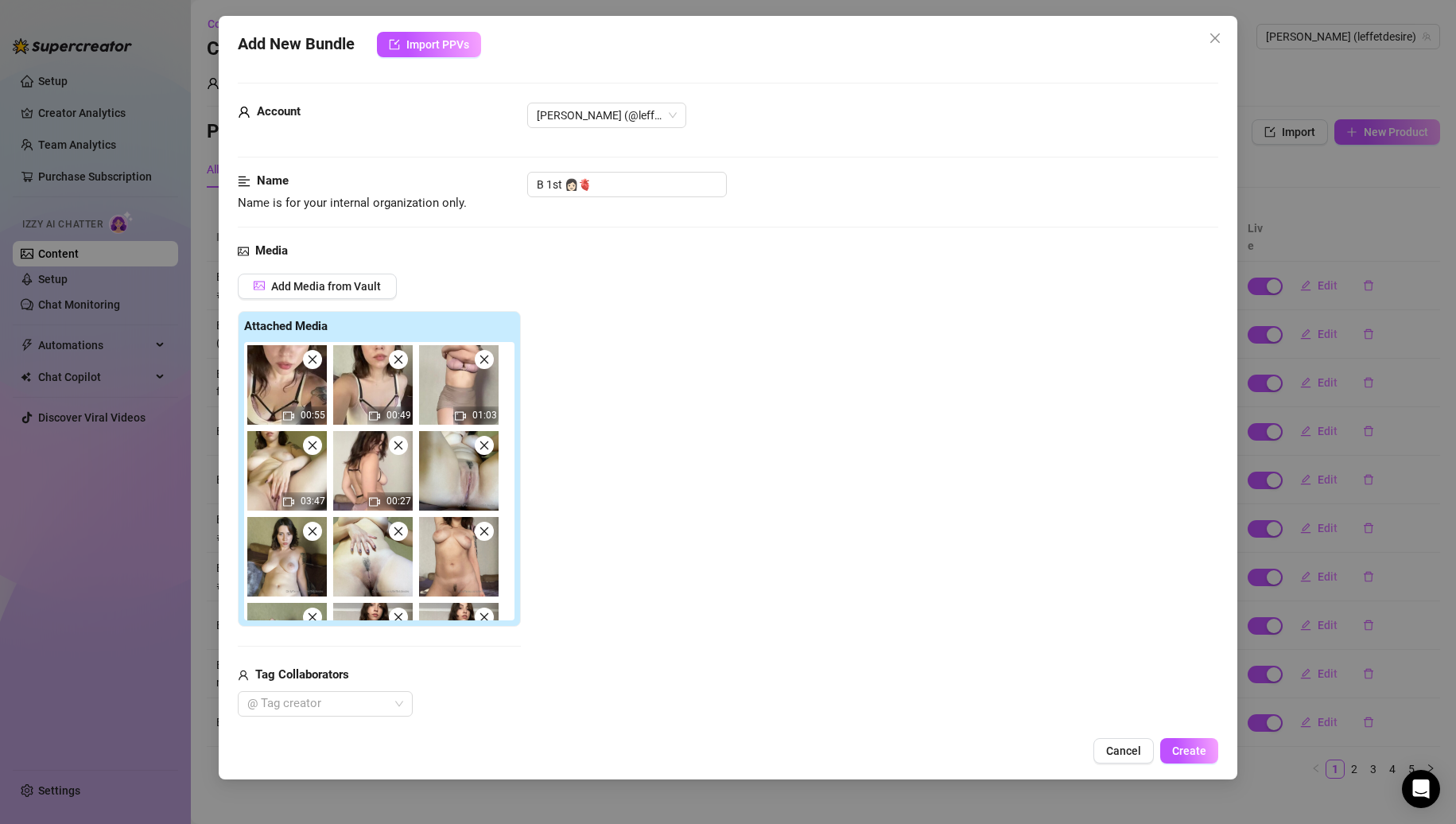
click at [488, 453] on span at bounding box center [485, 445] width 19 height 19
click at [322, 521] on span at bounding box center [312, 531] width 19 height 19
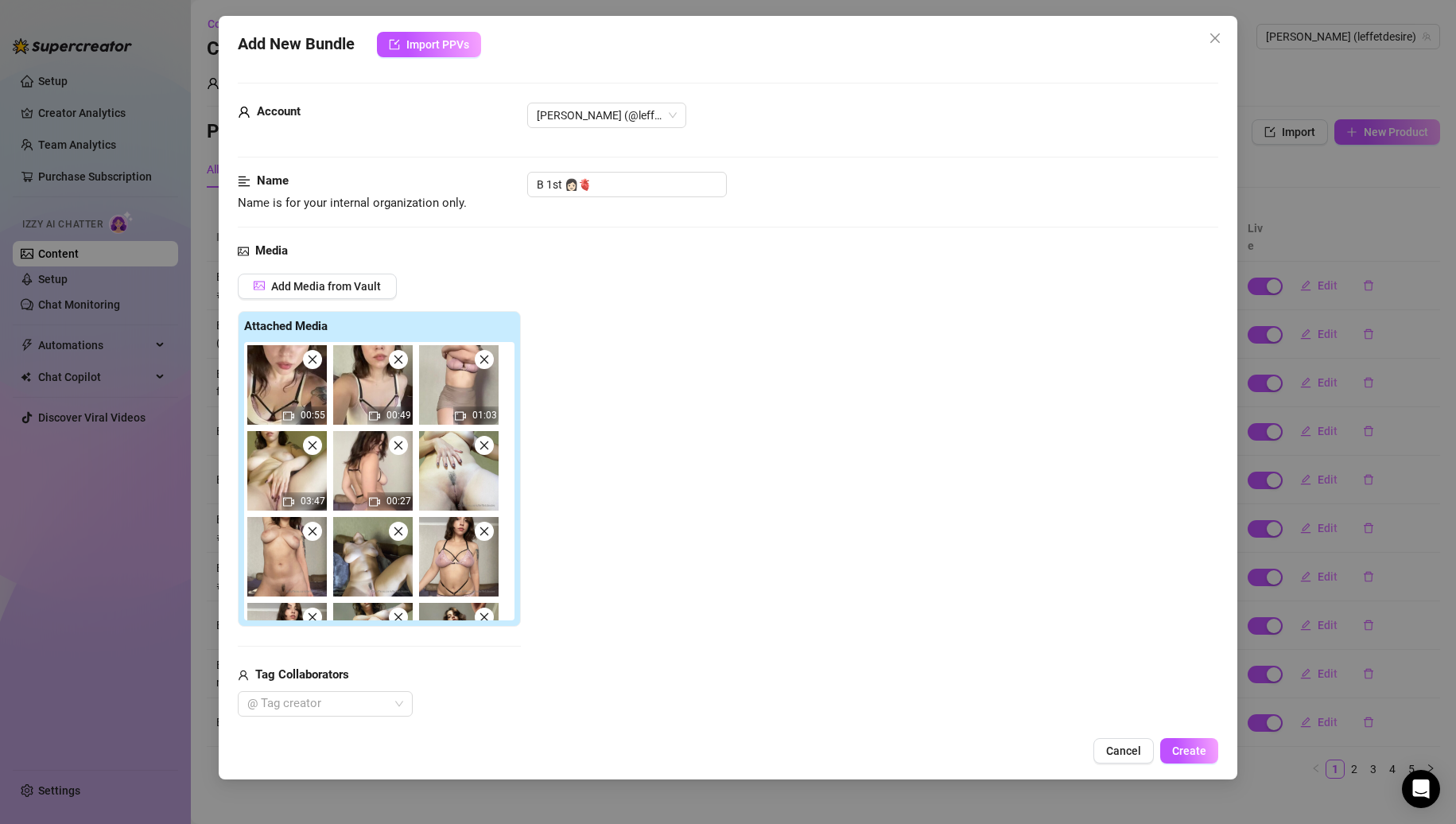
click at [488, 453] on span at bounding box center [485, 445] width 19 height 19
click at [322, 521] on span at bounding box center [312, 531] width 19 height 19
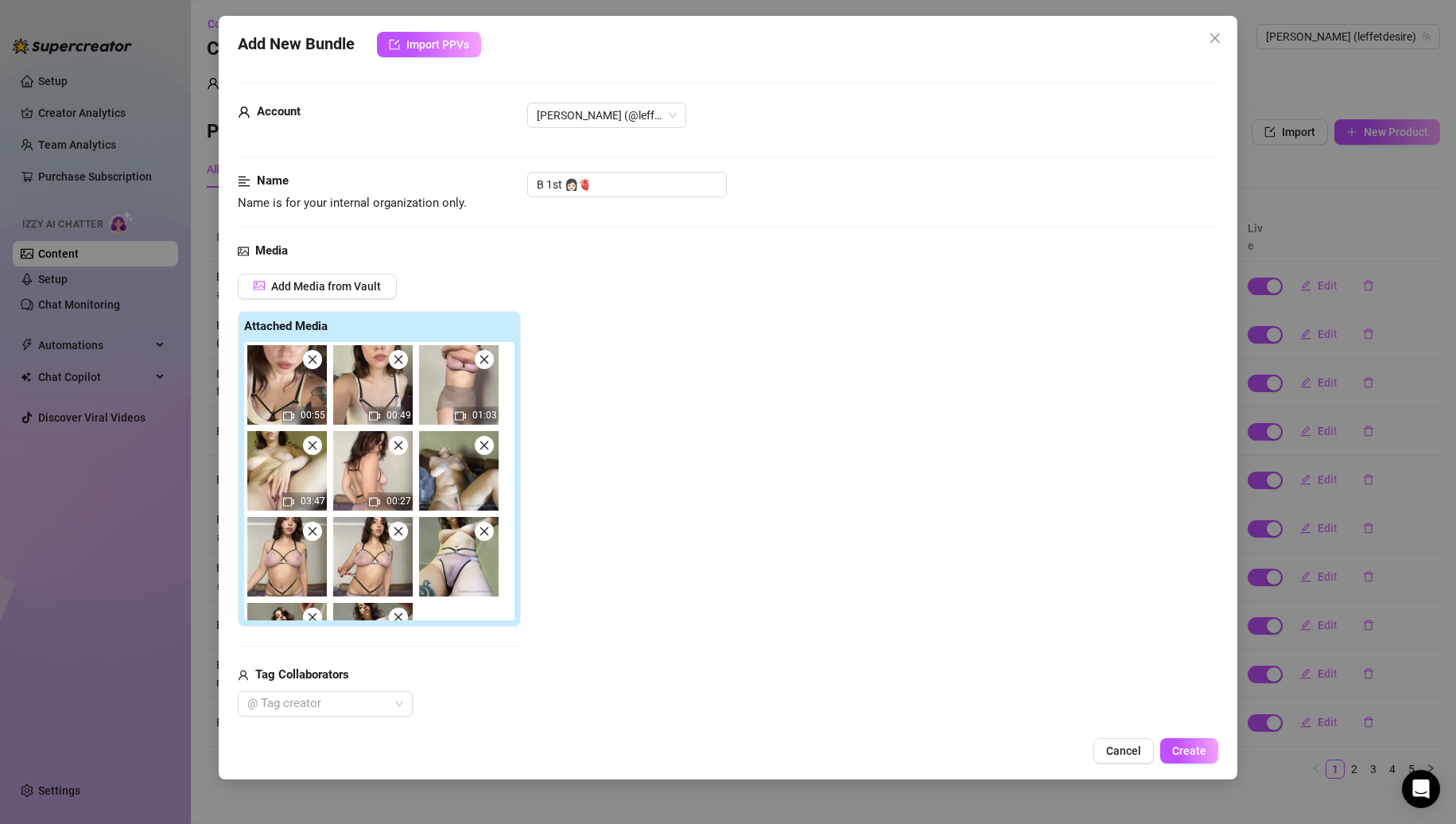
click at [488, 453] on span at bounding box center [485, 445] width 19 height 19
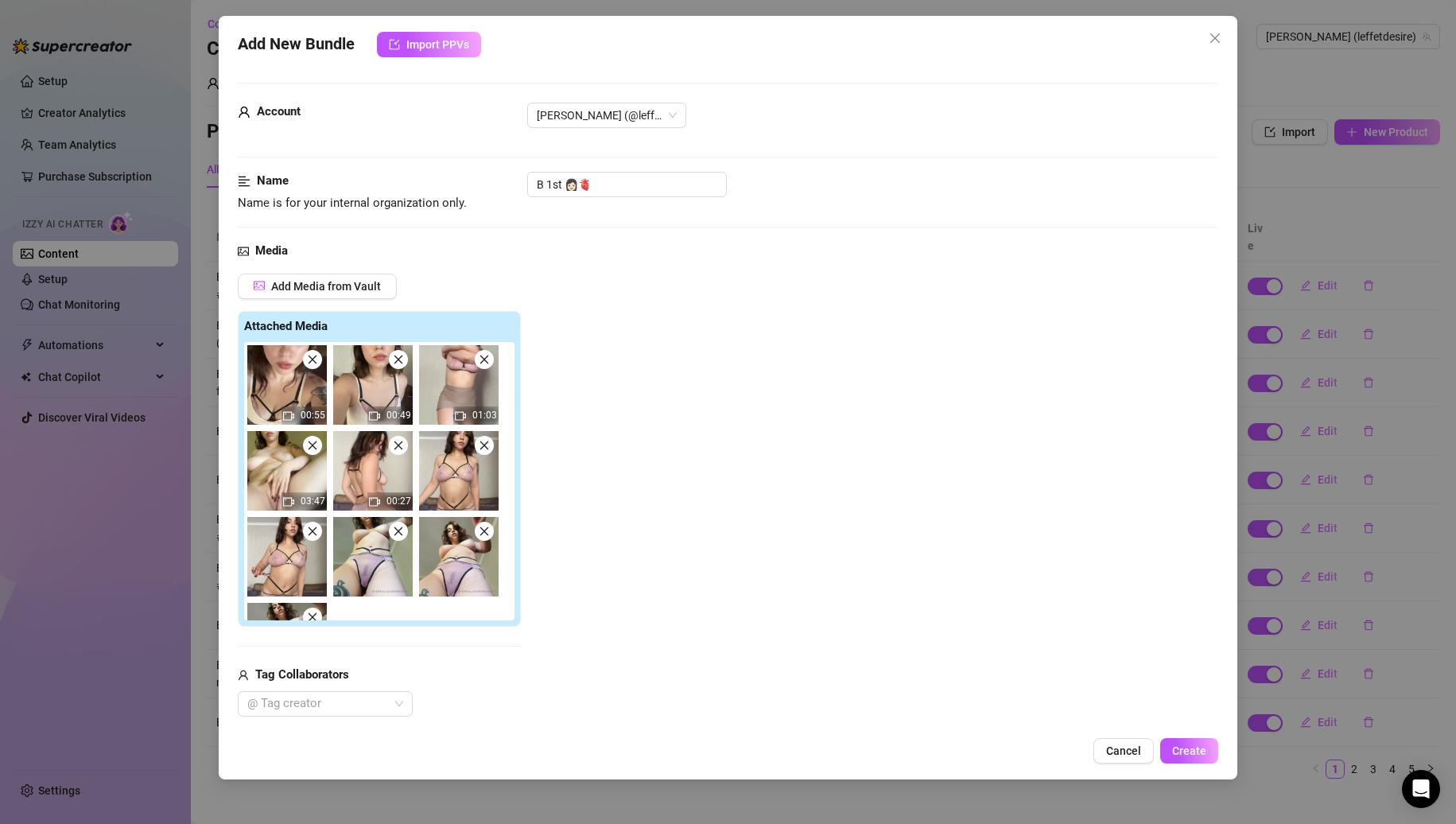
click at [488, 453] on span at bounding box center [485, 445] width 19 height 19
click at [322, 521] on span at bounding box center [312, 531] width 19 height 19
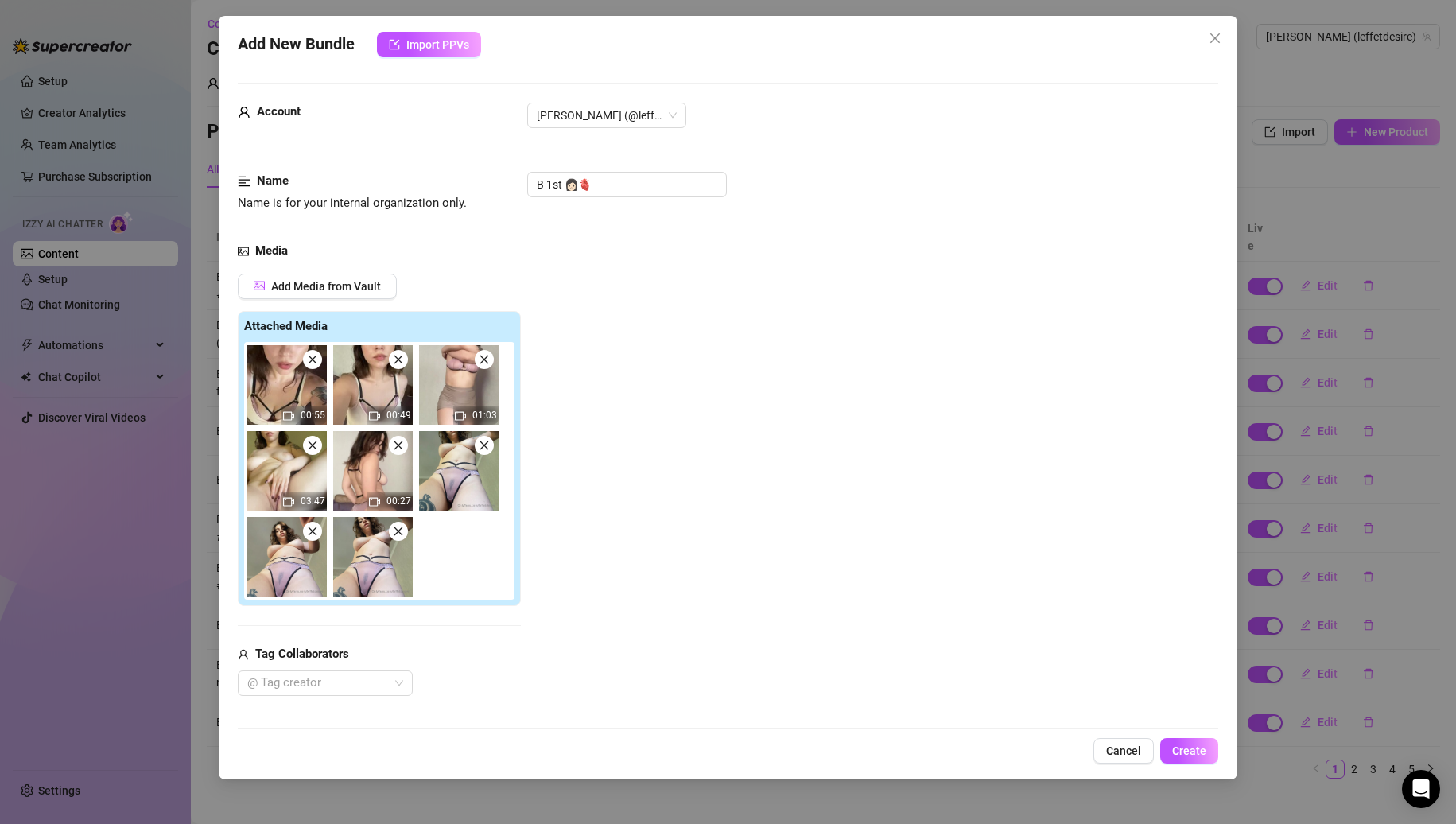
click at [488, 453] on span at bounding box center [485, 445] width 19 height 19
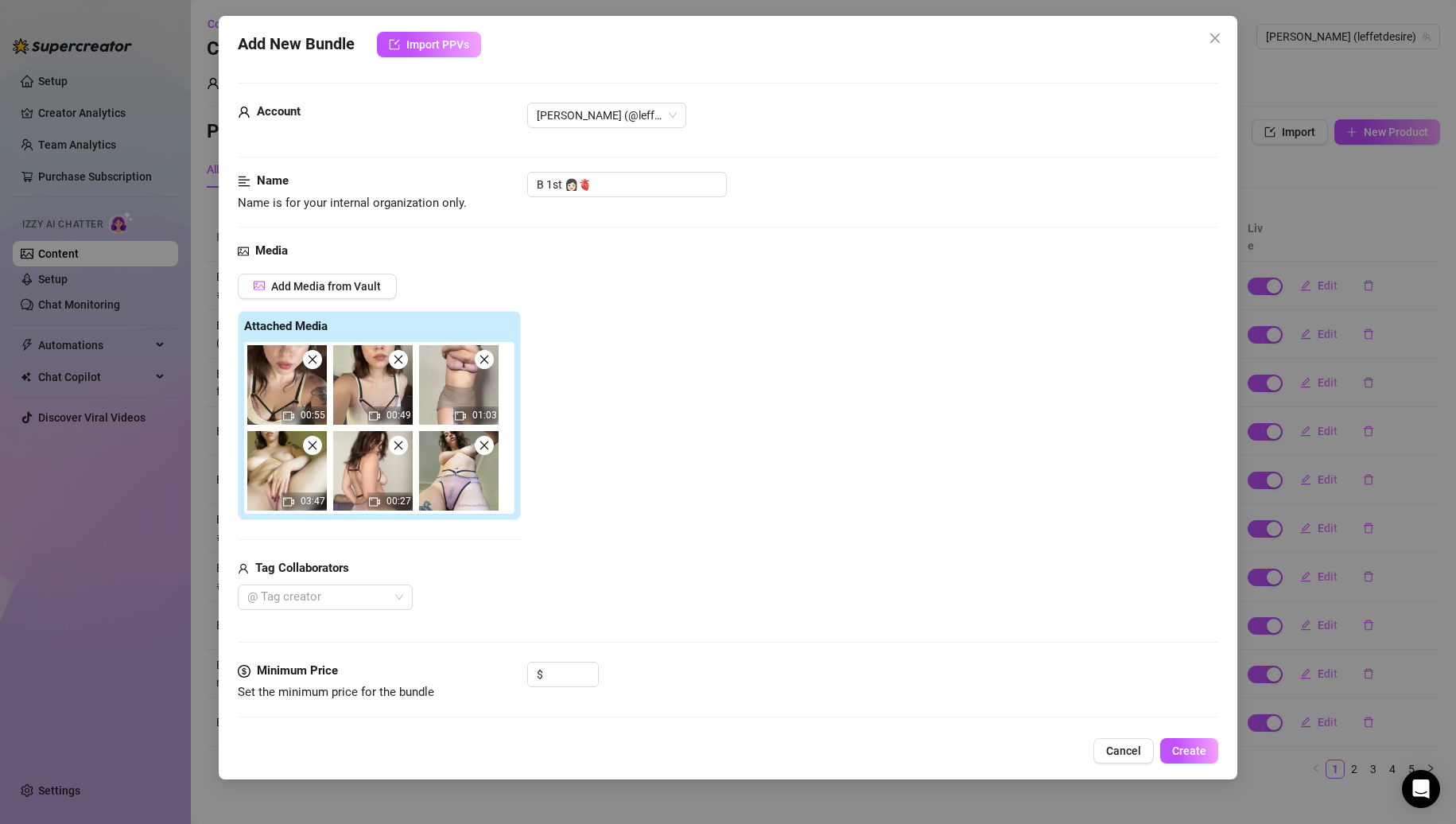
click at [488, 453] on span at bounding box center [485, 445] width 19 height 19
click at [314, 452] on span at bounding box center [312, 445] width 19 height 19
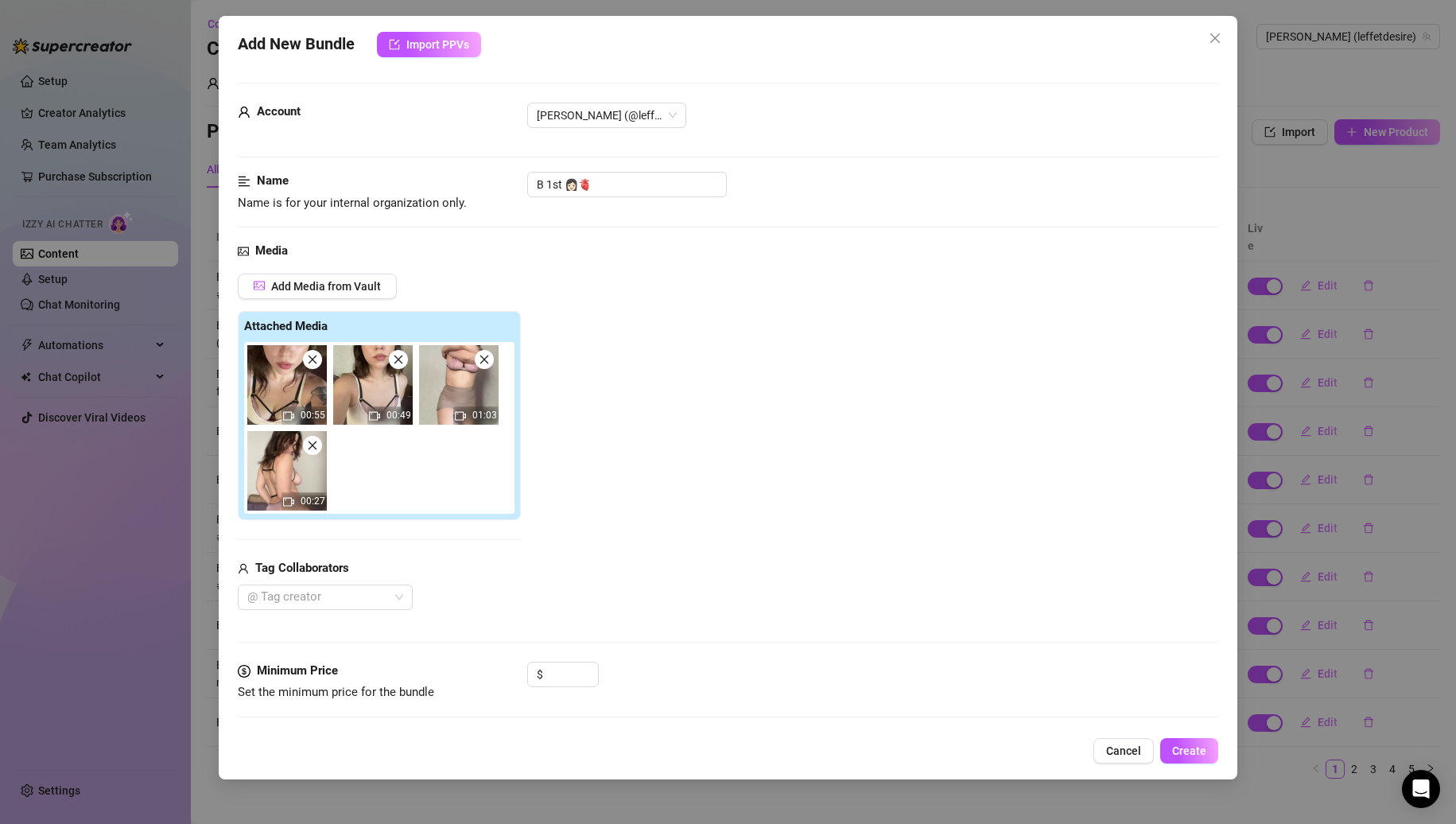
click at [316, 369] on img at bounding box center [287, 385] width 80 height 80
click at [317, 362] on icon "close" at bounding box center [313, 359] width 12 height 12
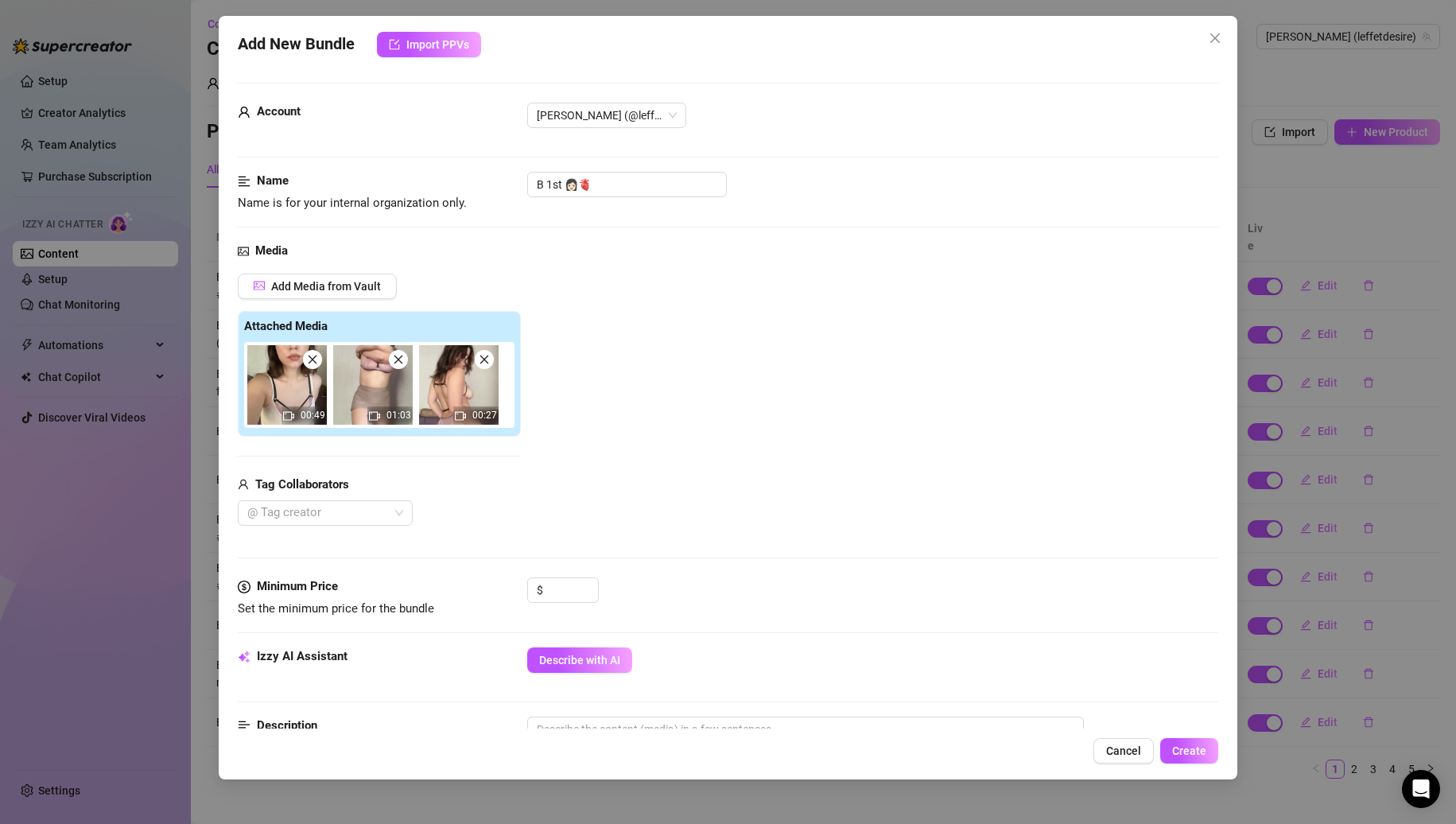
click at [317, 362] on icon "close" at bounding box center [313, 359] width 12 height 12
click at [393, 362] on icon "close" at bounding box center [399, 359] width 12 height 12
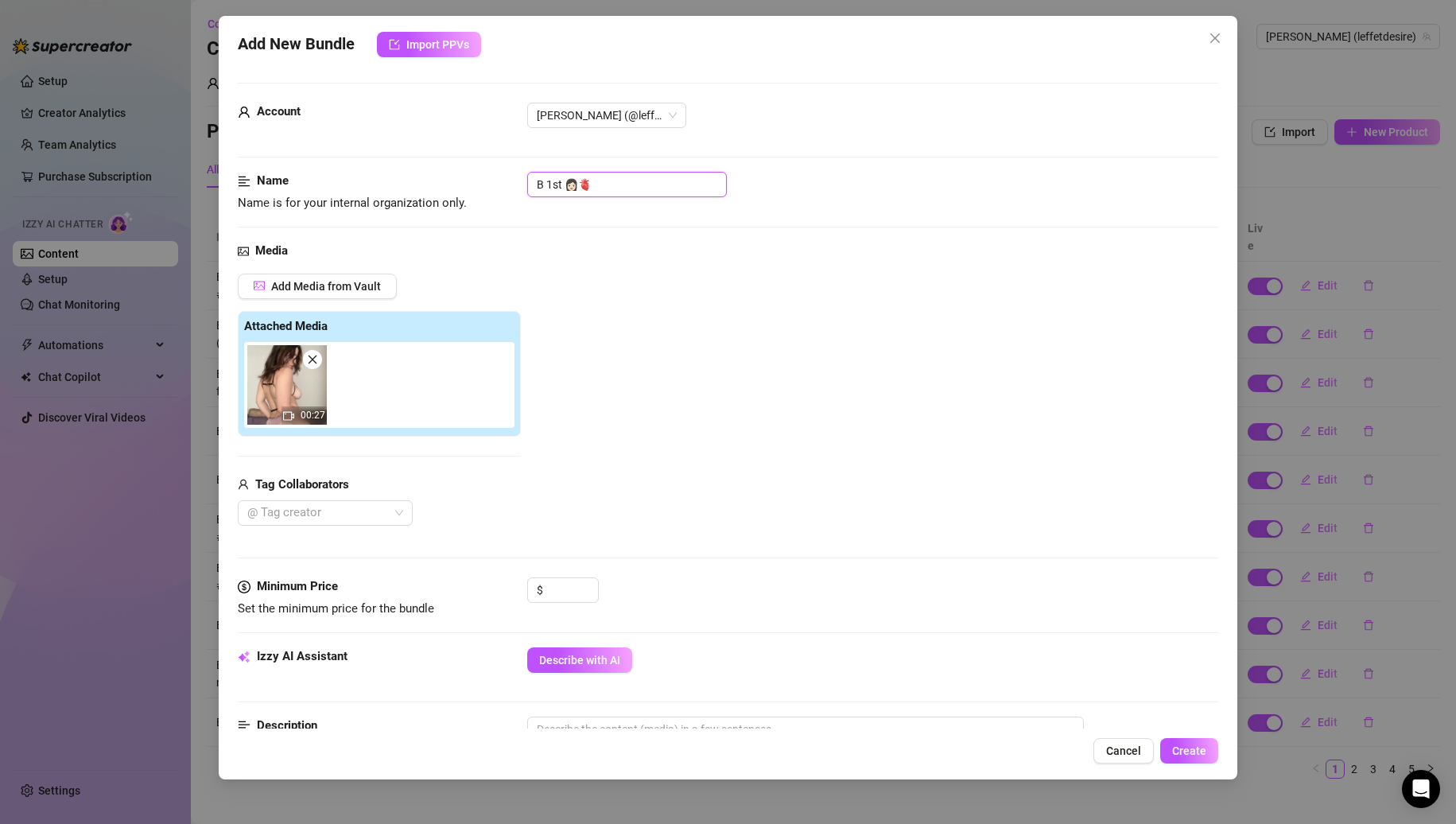
click at [606, 181] on input "B 1st 👩🏻🫀" at bounding box center [626, 184] width 199 height 25
click at [654, 315] on div "Add Media from Vault Attached Media 00:27 Tag Collaborators @ Tag creator" at bounding box center [728, 400] width 982 height 253
click at [553, 578] on input at bounding box center [572, 590] width 52 height 24
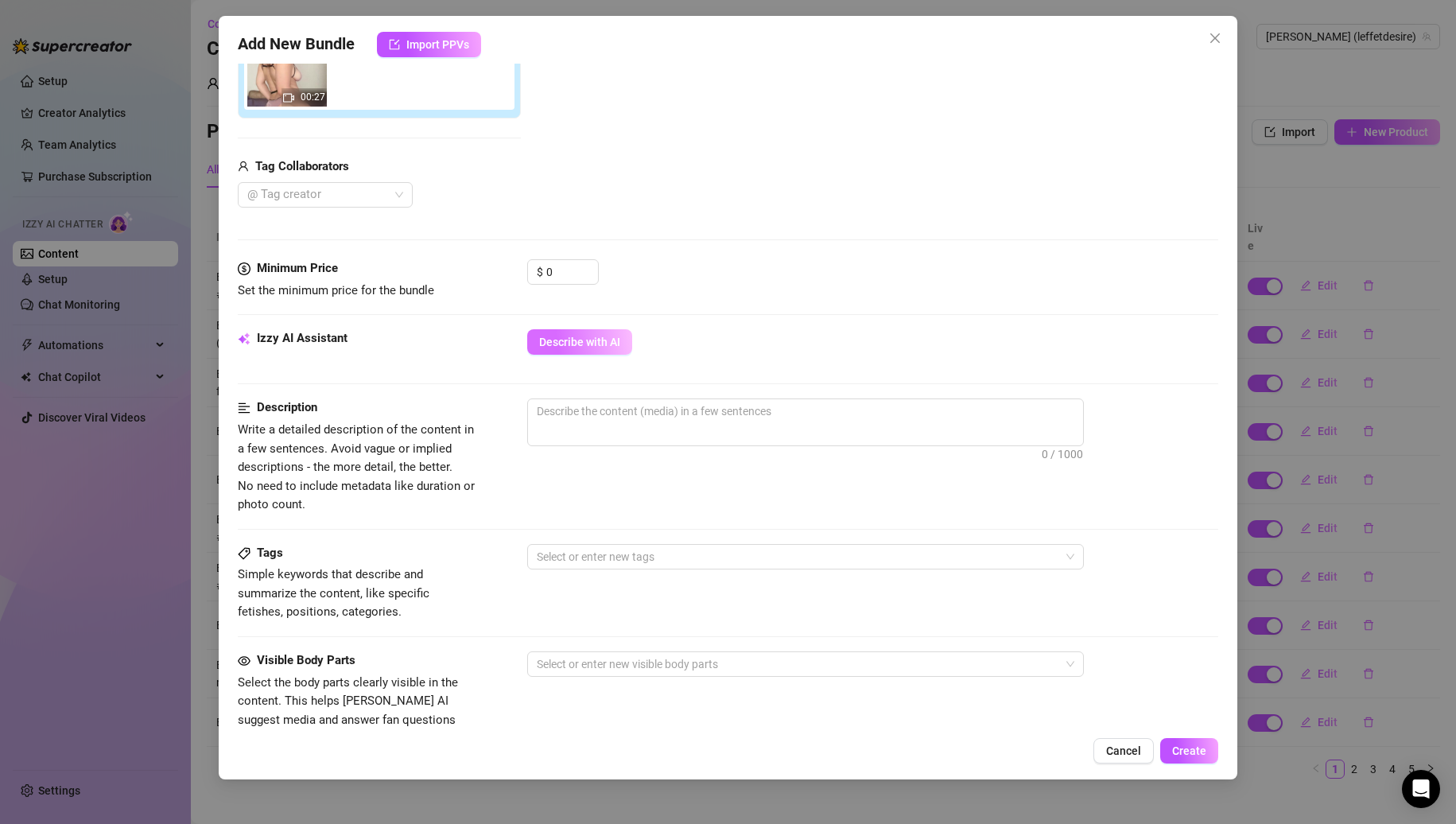
click at [580, 339] on span "Describe with AI" at bounding box center [580, 341] width 81 height 13
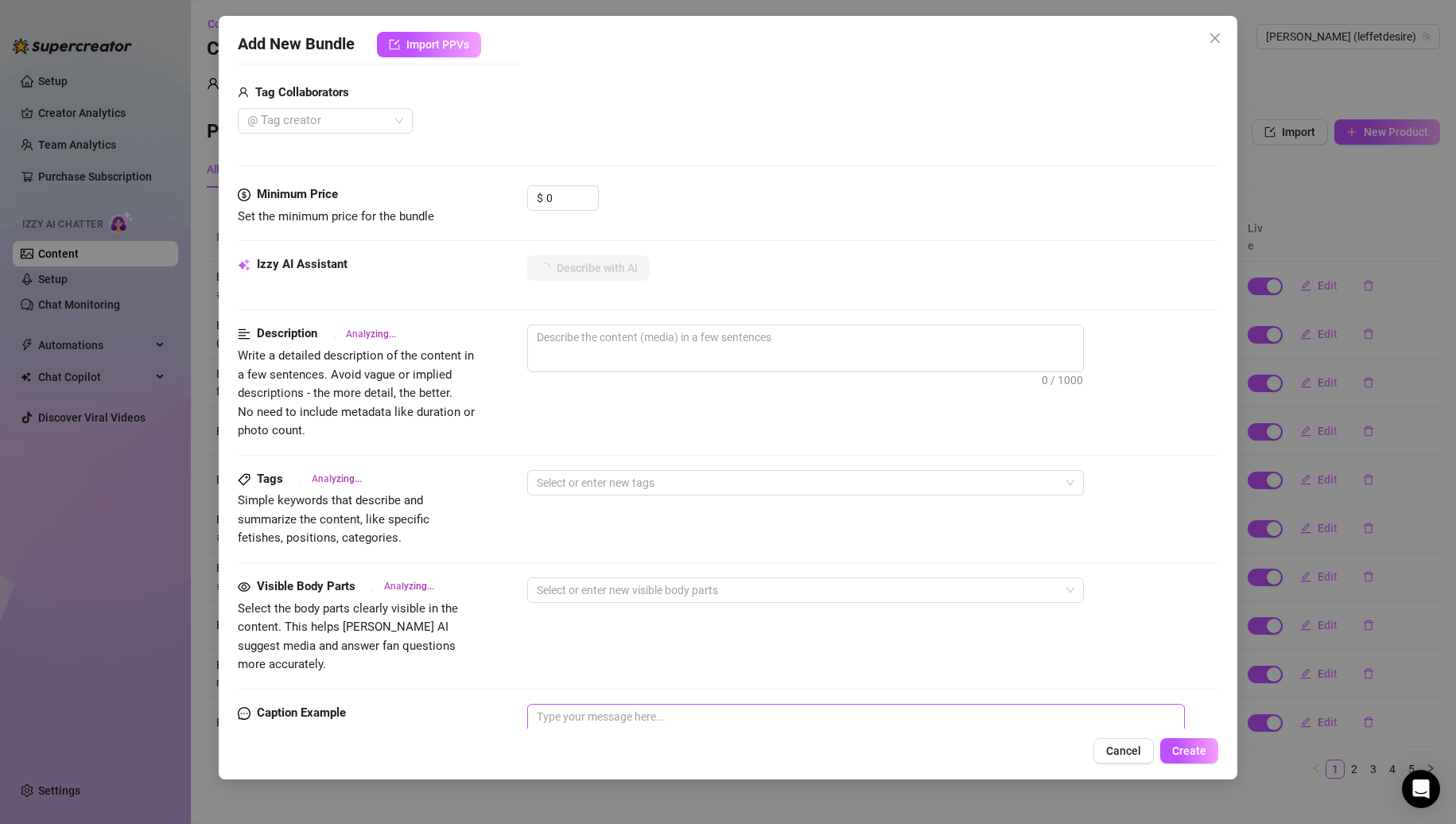
scroll to position [672, 0]
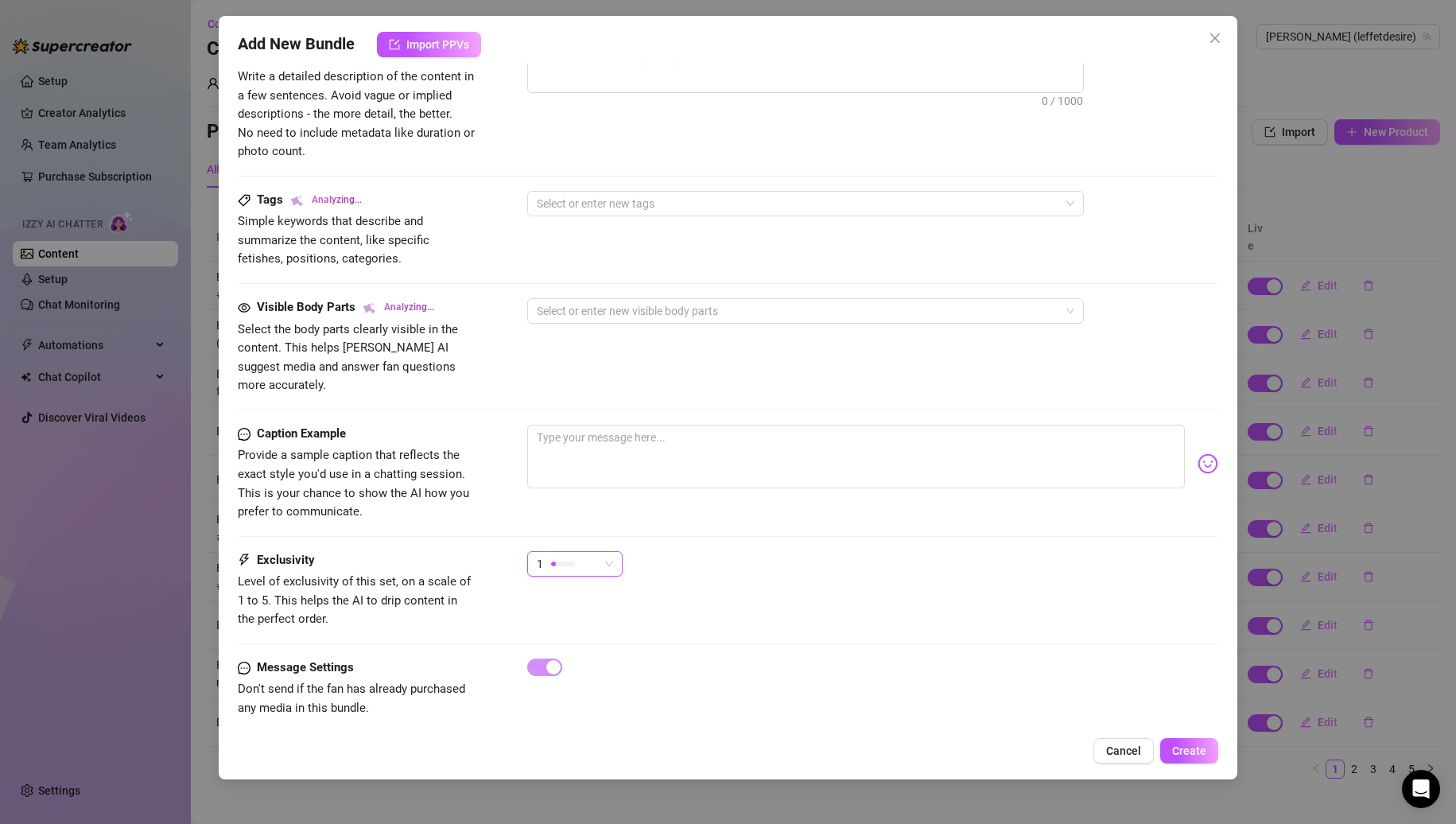
click at [535, 551] on div "1" at bounding box center [574, 564] width 95 height 25
click at [566, 598] on span "2" at bounding box center [591, 602] width 103 height 17
click at [829, 551] on div "2 2" at bounding box center [873, 571] width 692 height 40
click at [564, 553] on div "2" at bounding box center [568, 564] width 62 height 24
click at [571, 625] on span "3" at bounding box center [591, 627] width 103 height 17
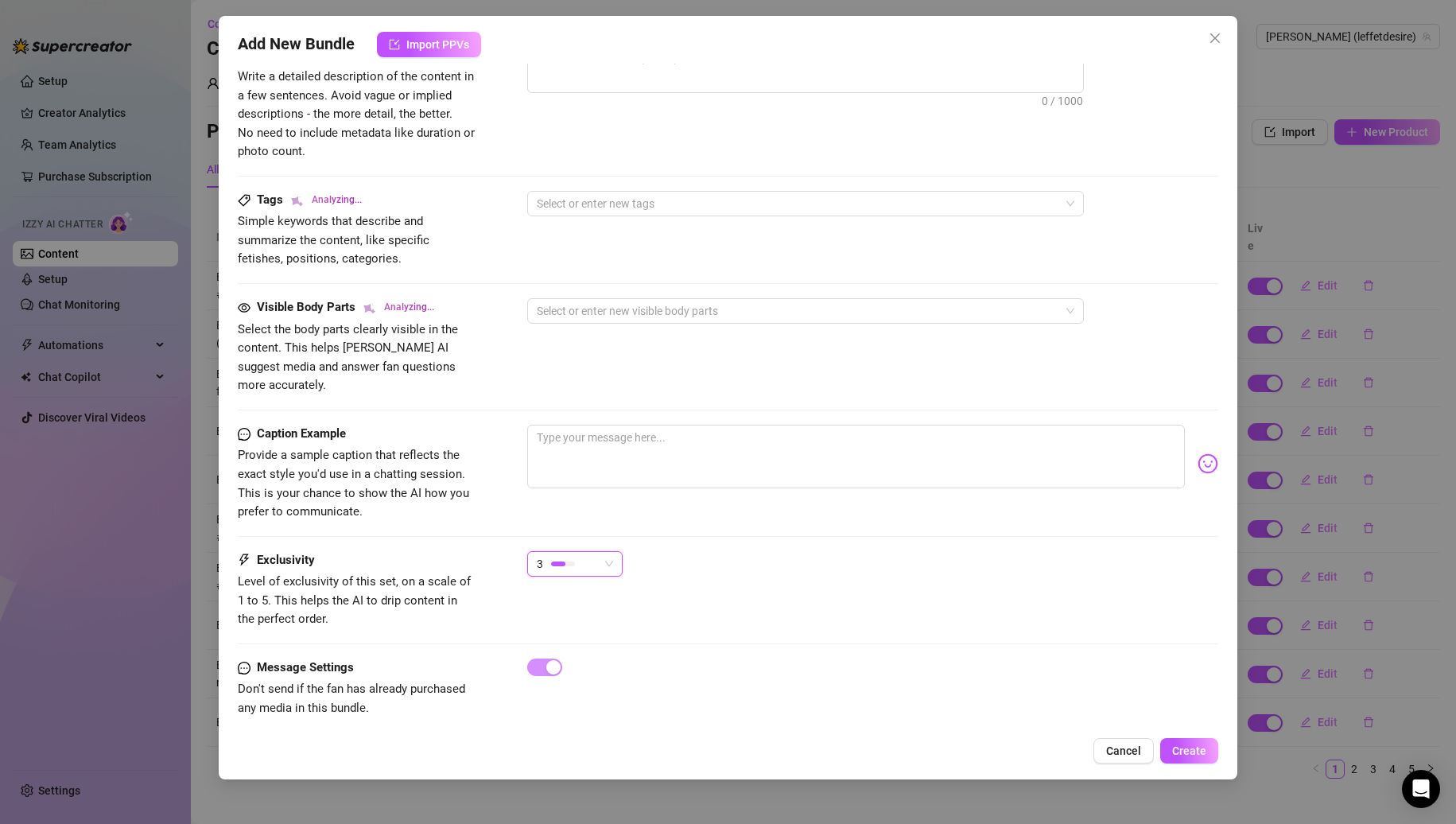
click at [787, 558] on div "3 3" at bounding box center [873, 571] width 692 height 40
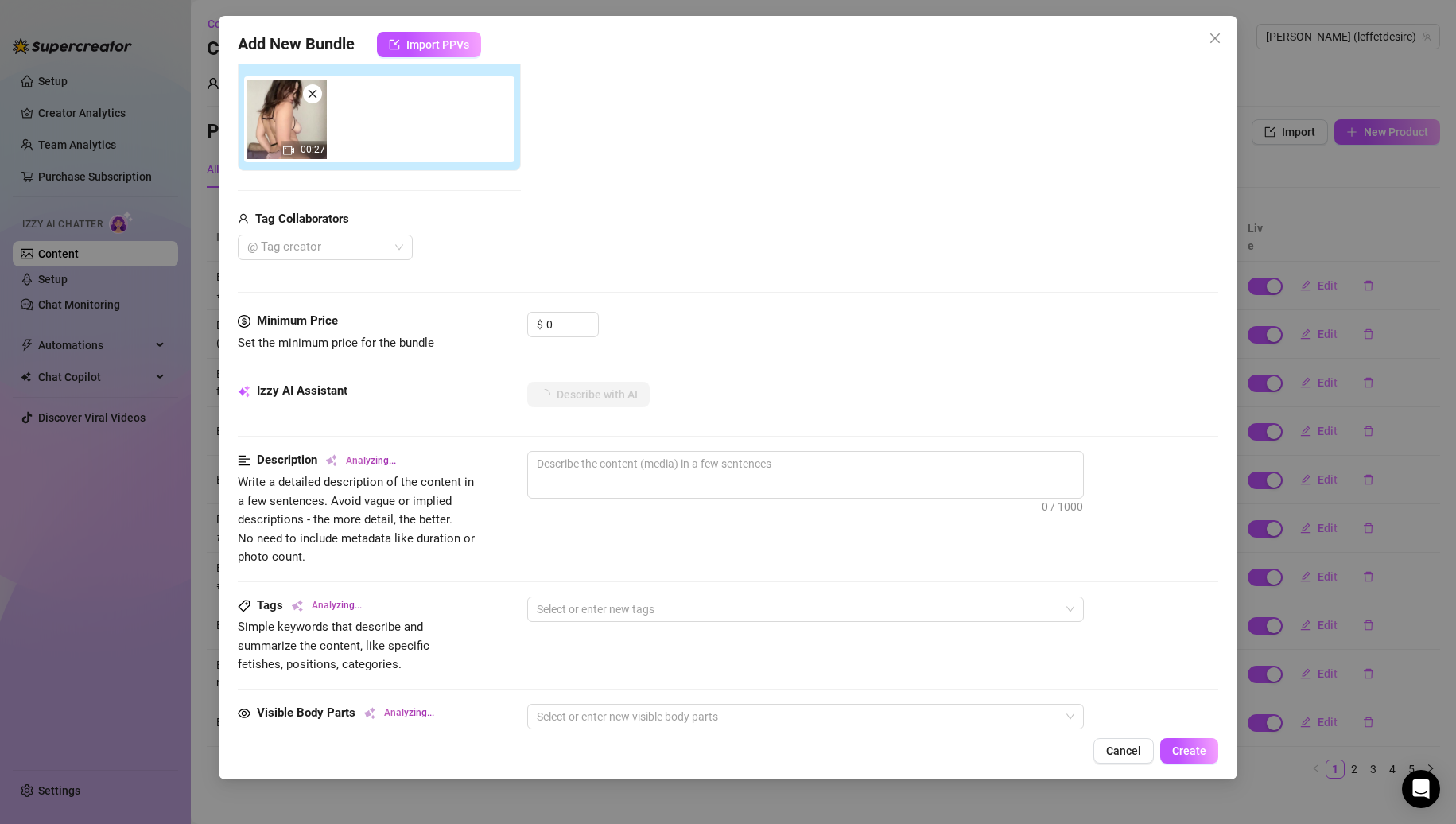
scroll to position [115, 0]
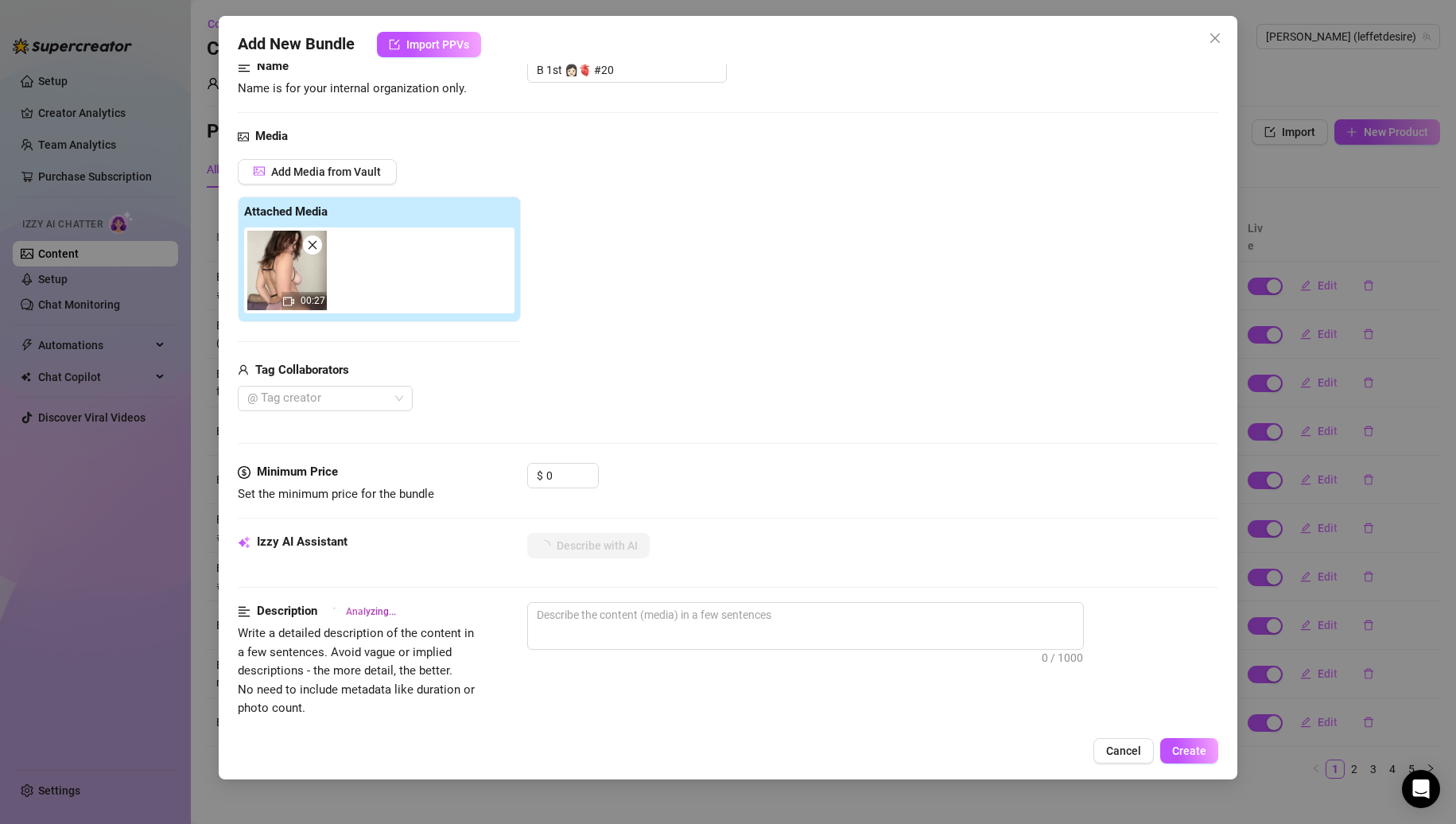
click at [268, 260] on img at bounding box center [287, 270] width 80 height 80
click at [298, 290] on img at bounding box center [287, 270] width 80 height 80
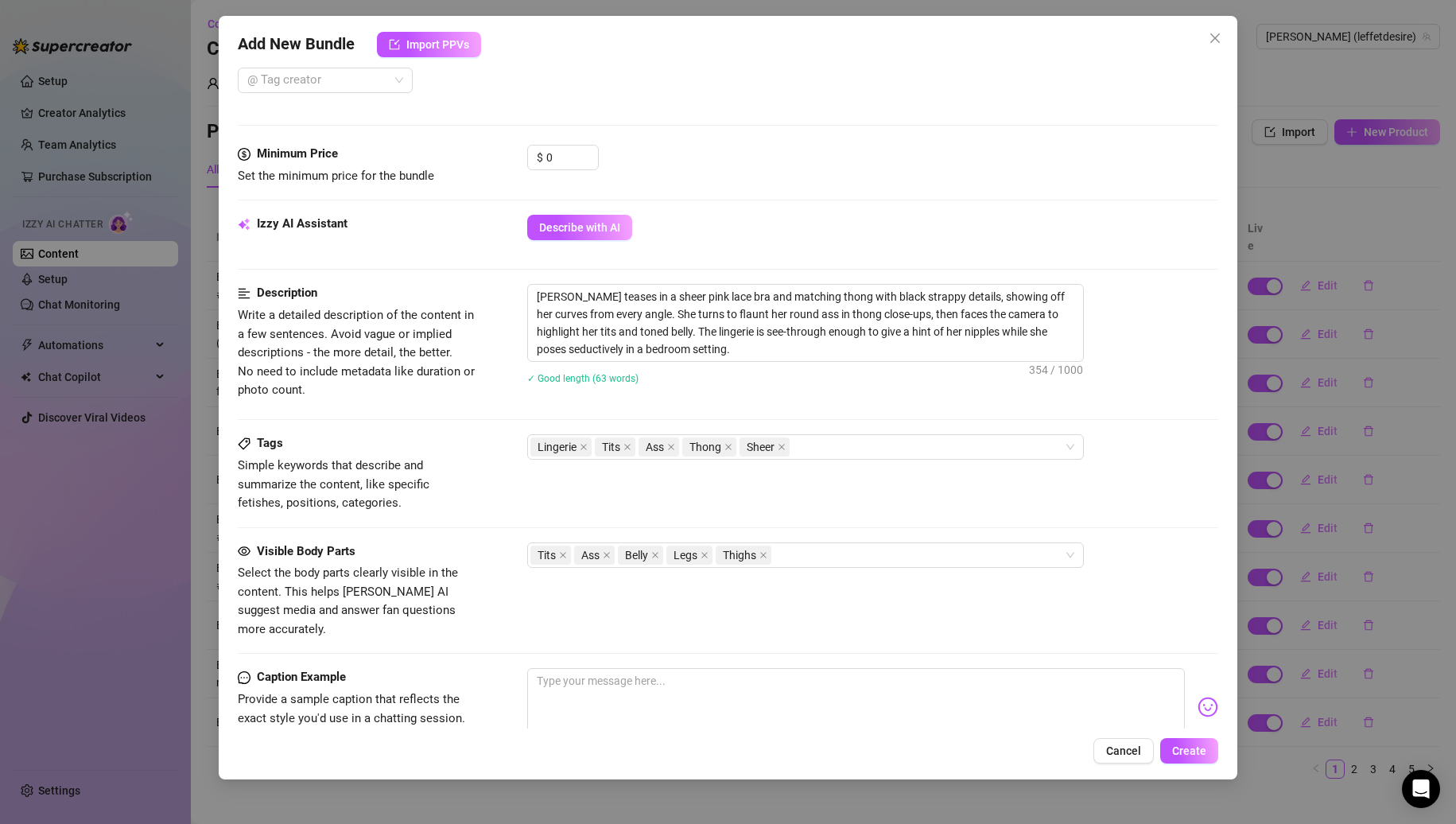
scroll to position [677, 0]
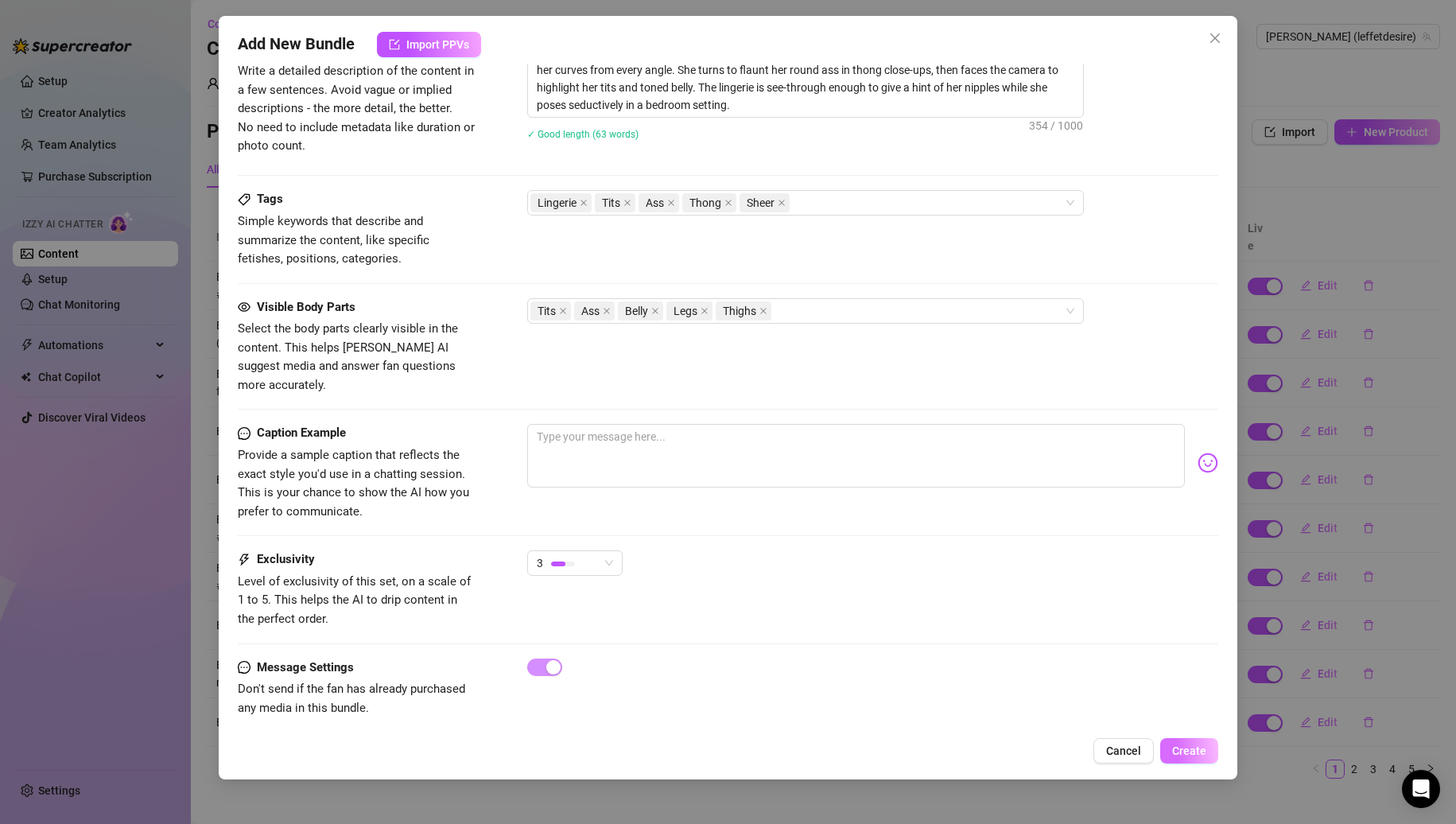
click at [1180, 740] on button "Create" at bounding box center [1189, 751] width 58 height 25
click at [1181, 748] on span "Create" at bounding box center [1189, 751] width 34 height 13
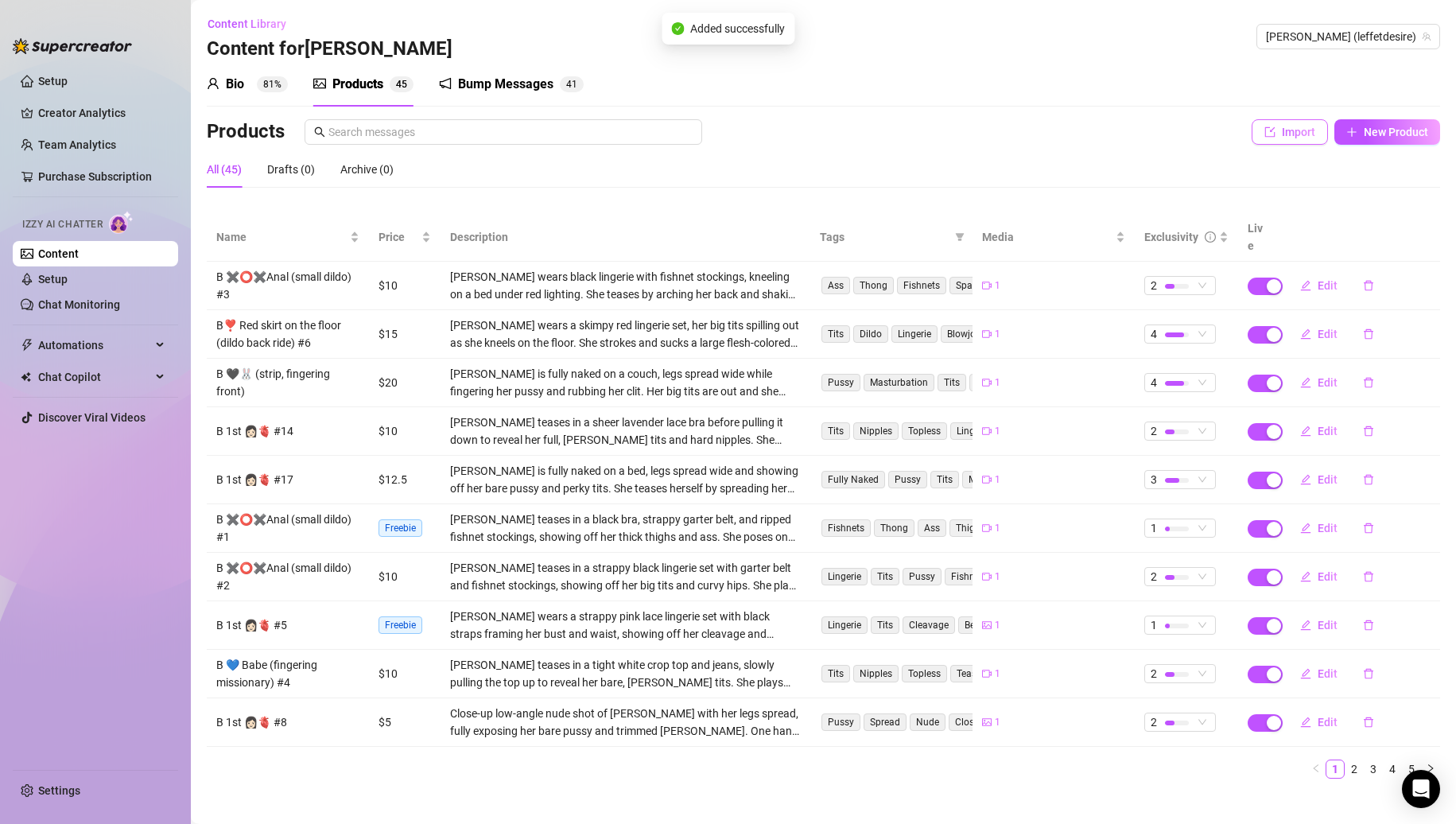
click at [1293, 130] on span "Import" at bounding box center [1299, 131] width 34 height 13
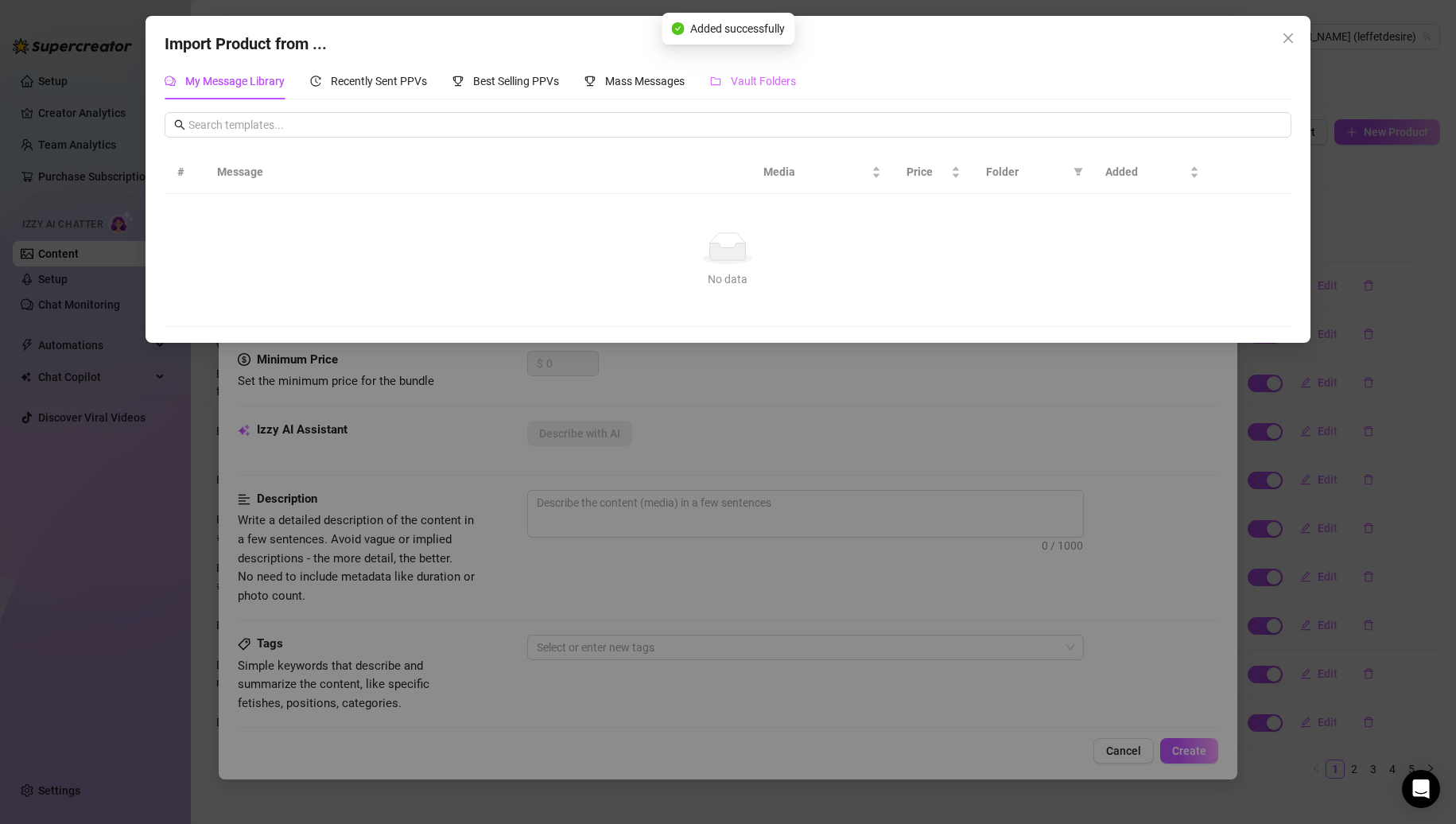
click at [788, 91] on div "Vault Folders" at bounding box center [753, 81] width 86 height 37
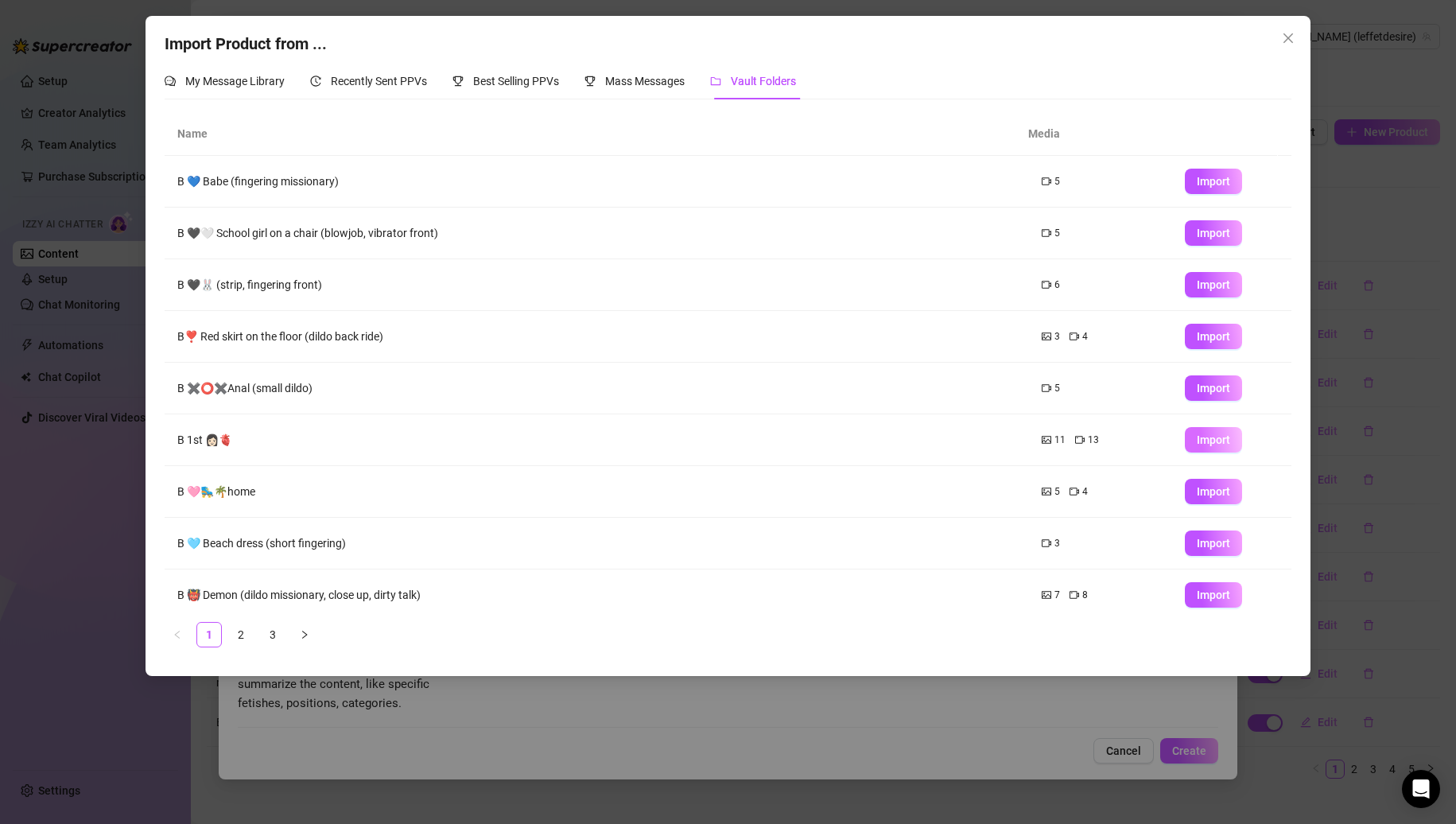
click at [1205, 437] on span "Import" at bounding box center [1213, 439] width 34 height 13
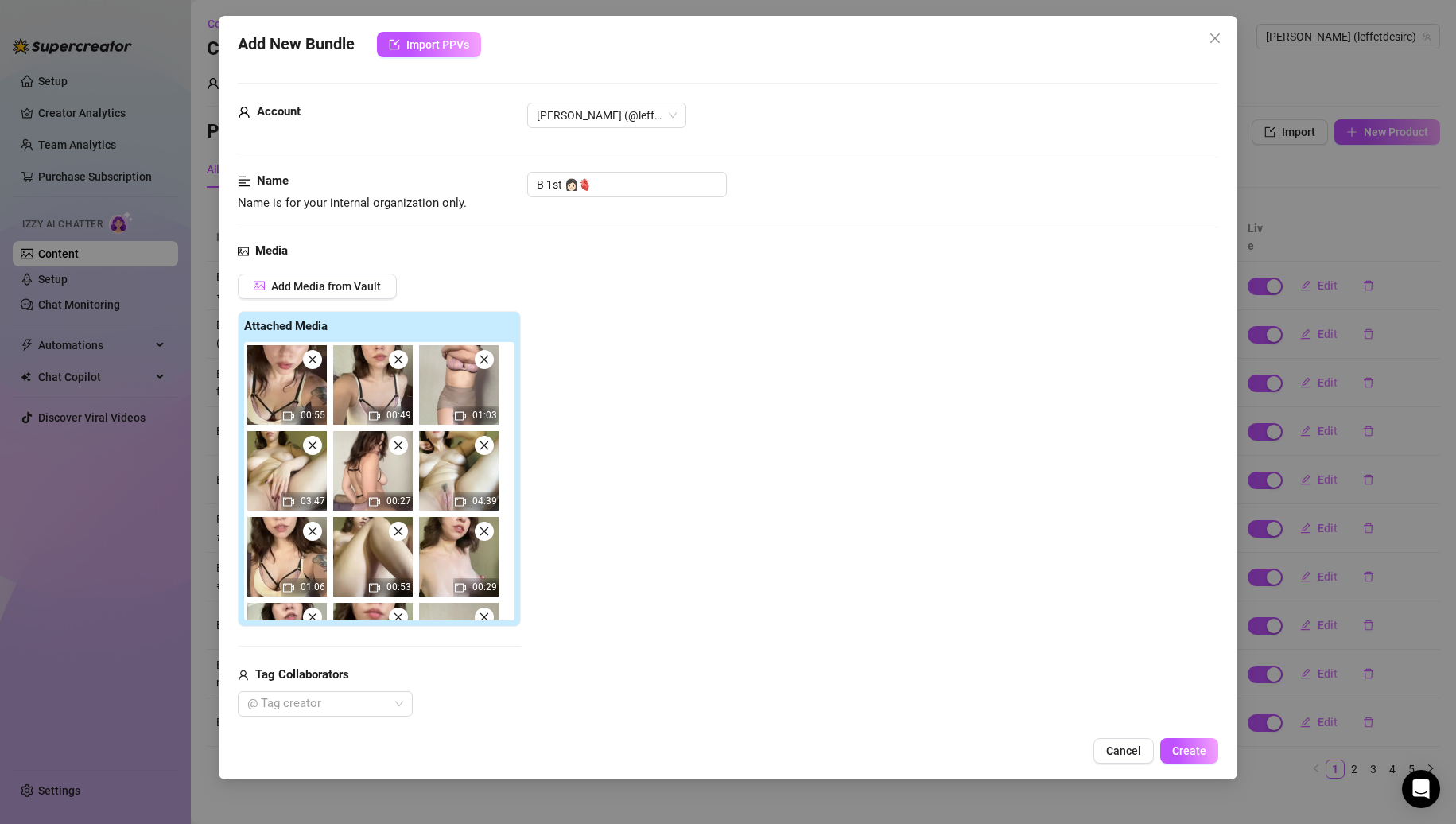
click at [401, 449] on icon "close" at bounding box center [399, 445] width 12 height 12
click at [479, 449] on icon "close" at bounding box center [485, 445] width 12 height 12
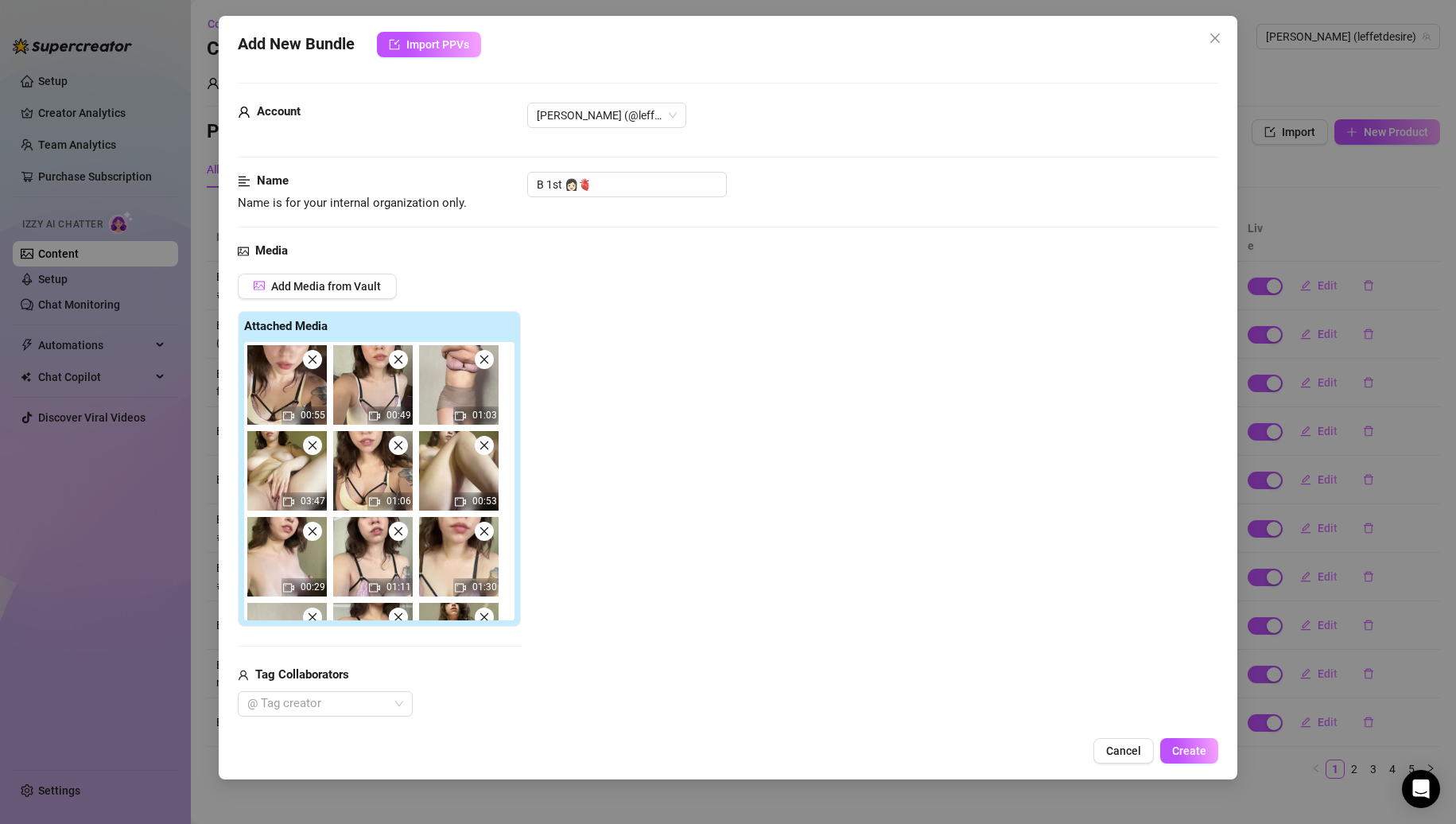
click at [401, 449] on icon "close" at bounding box center [399, 445] width 12 height 12
click at [479, 449] on icon "close" at bounding box center [485, 445] width 12 height 12
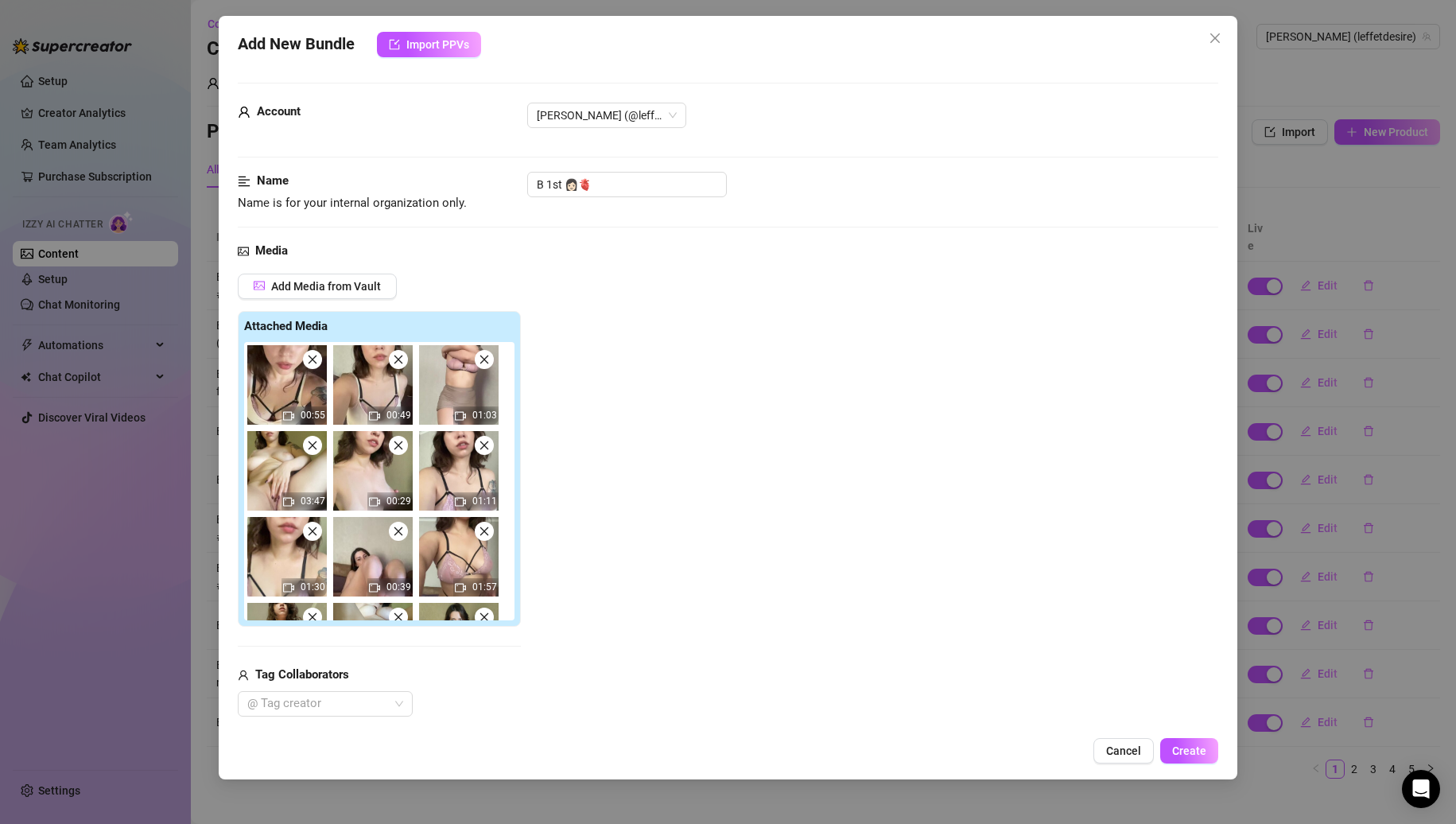
click at [401, 449] on icon "close" at bounding box center [399, 445] width 12 height 12
click at [479, 449] on icon "close" at bounding box center [485, 445] width 12 height 12
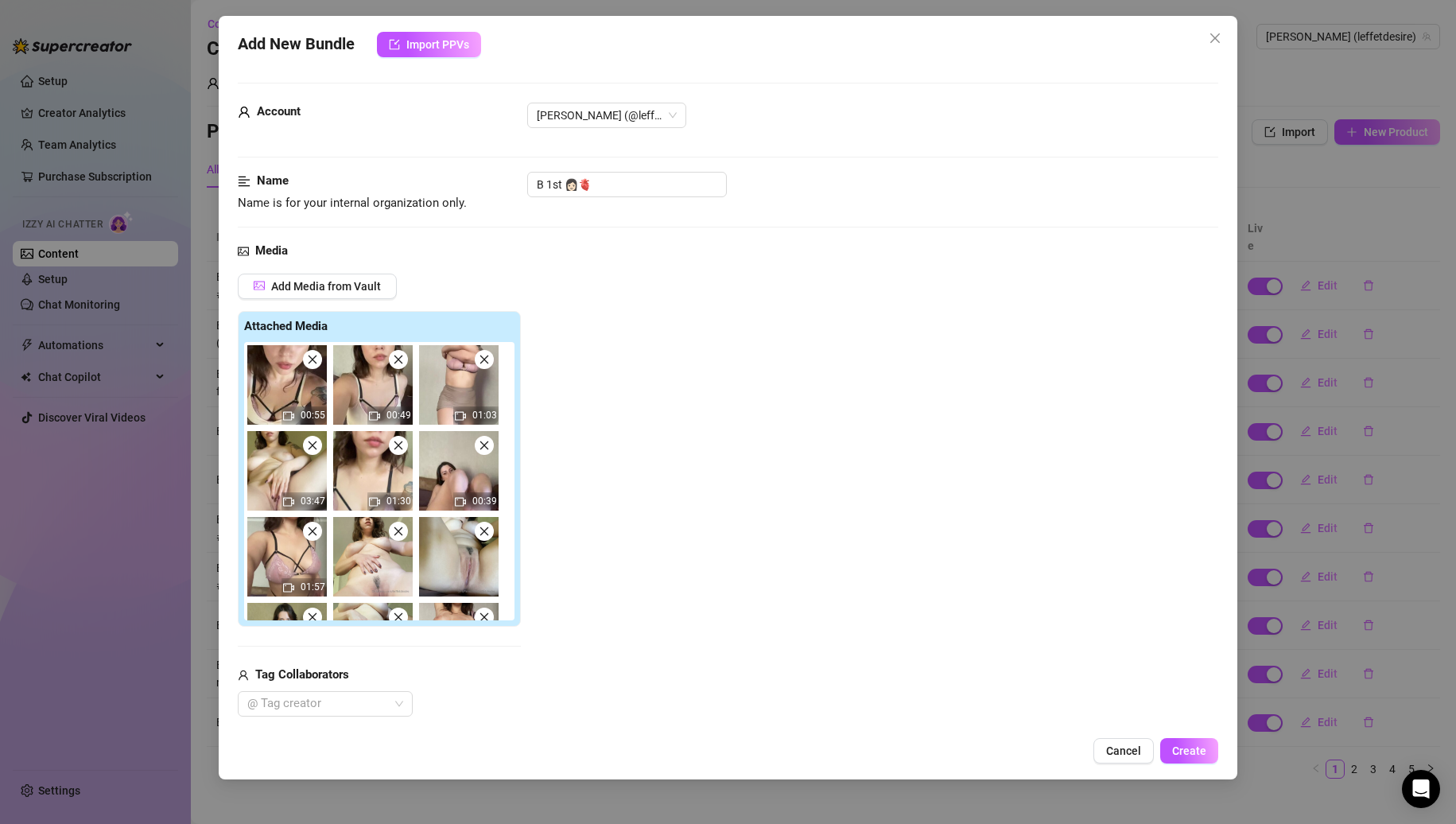
click at [401, 449] on icon "close" at bounding box center [399, 445] width 12 height 12
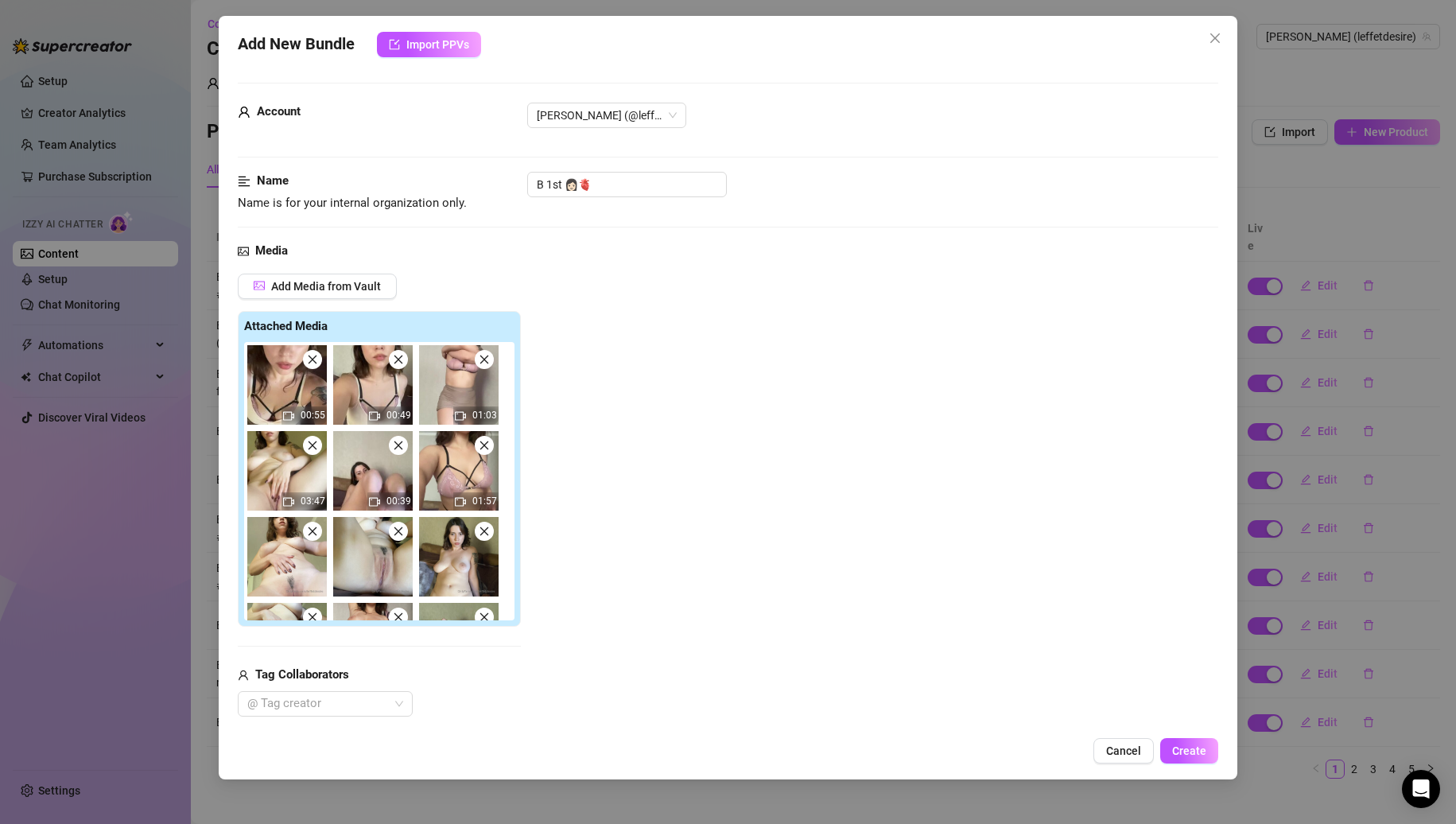
click at [401, 449] on icon "close" at bounding box center [399, 445] width 12 height 12
click at [479, 449] on icon "close" at bounding box center [485, 445] width 12 height 12
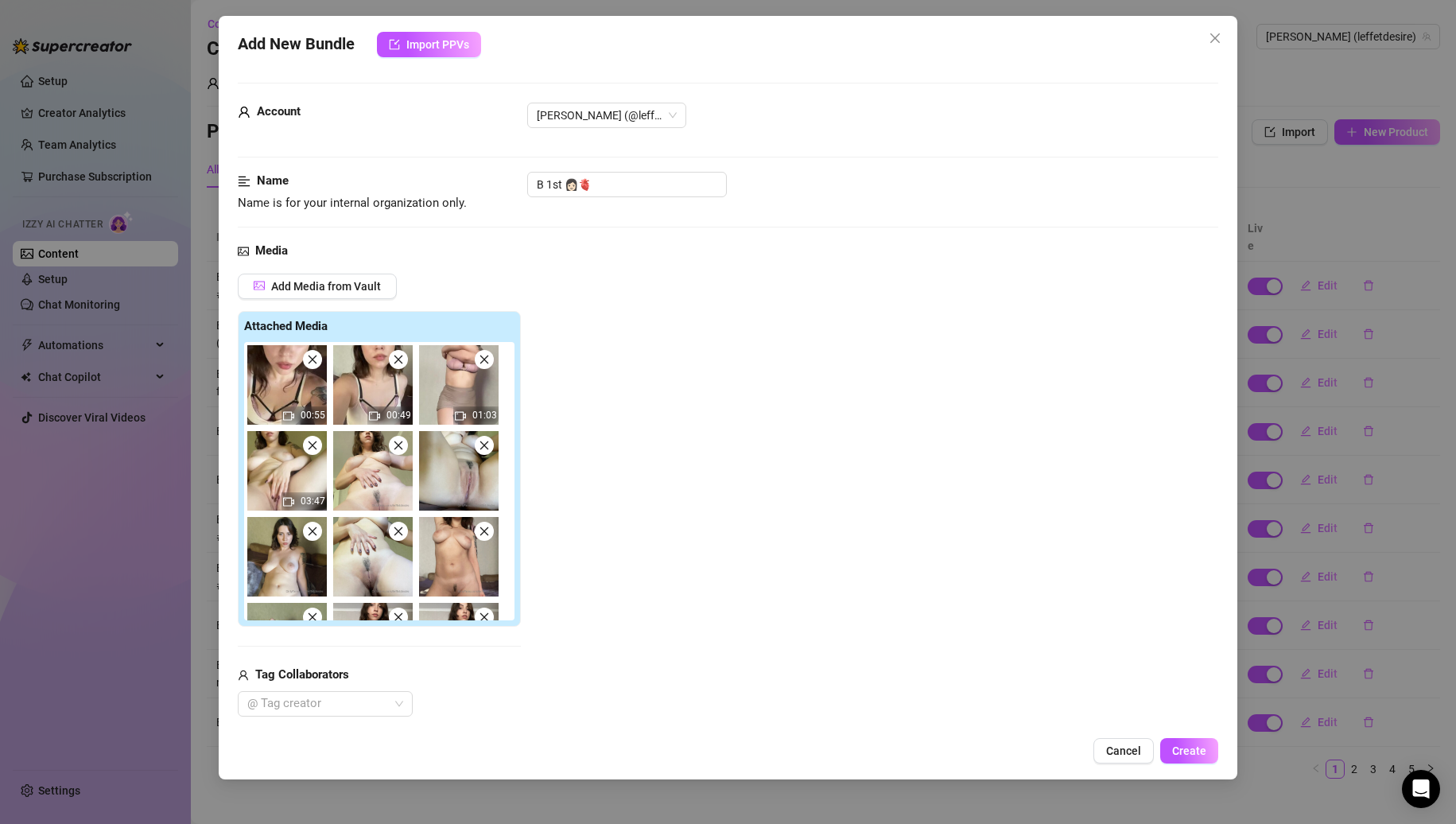
click at [401, 449] on icon "close" at bounding box center [399, 445] width 12 height 12
click at [479, 449] on icon "close" at bounding box center [485, 445] width 12 height 12
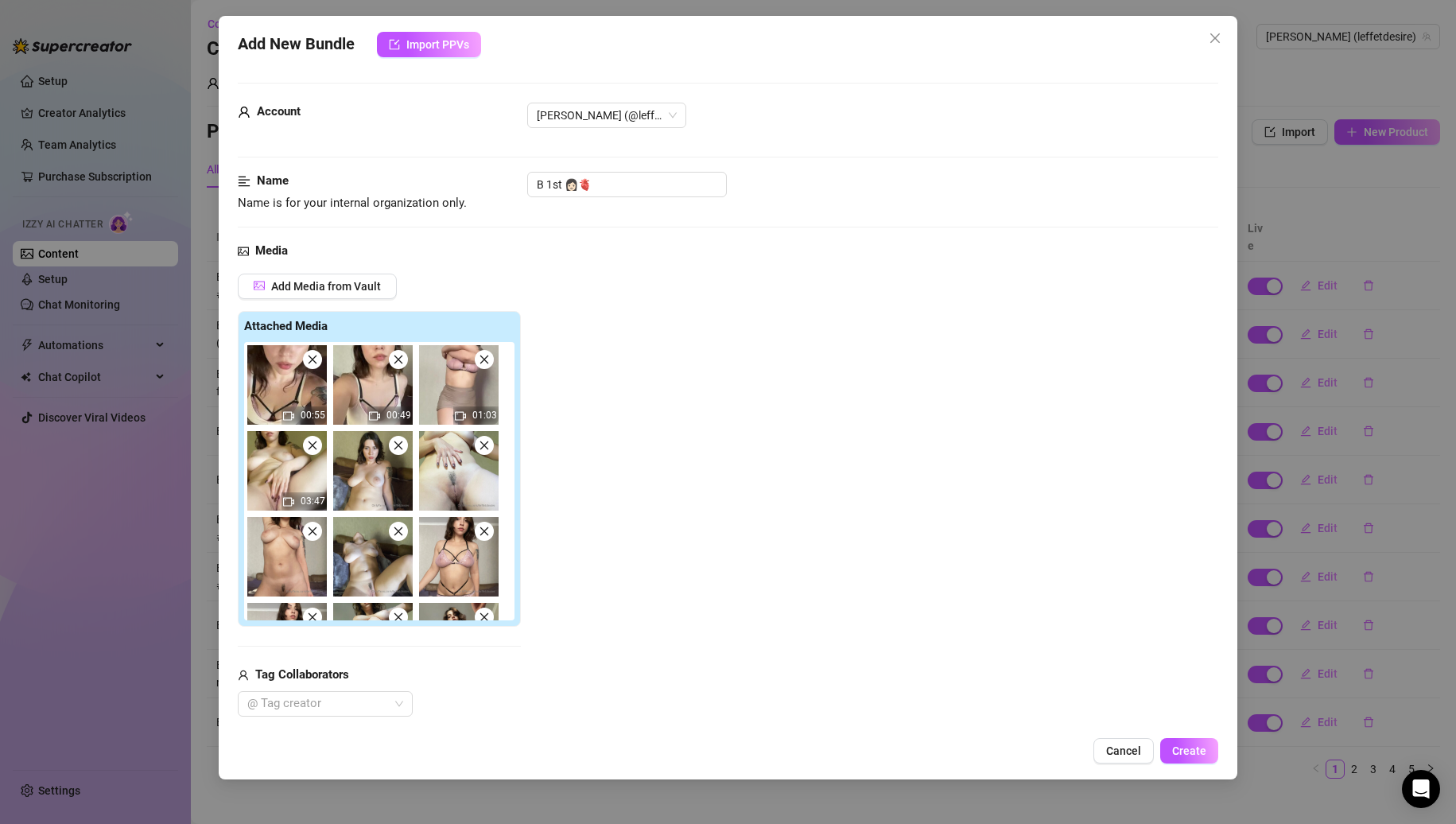
click at [401, 449] on icon "close" at bounding box center [399, 445] width 12 height 12
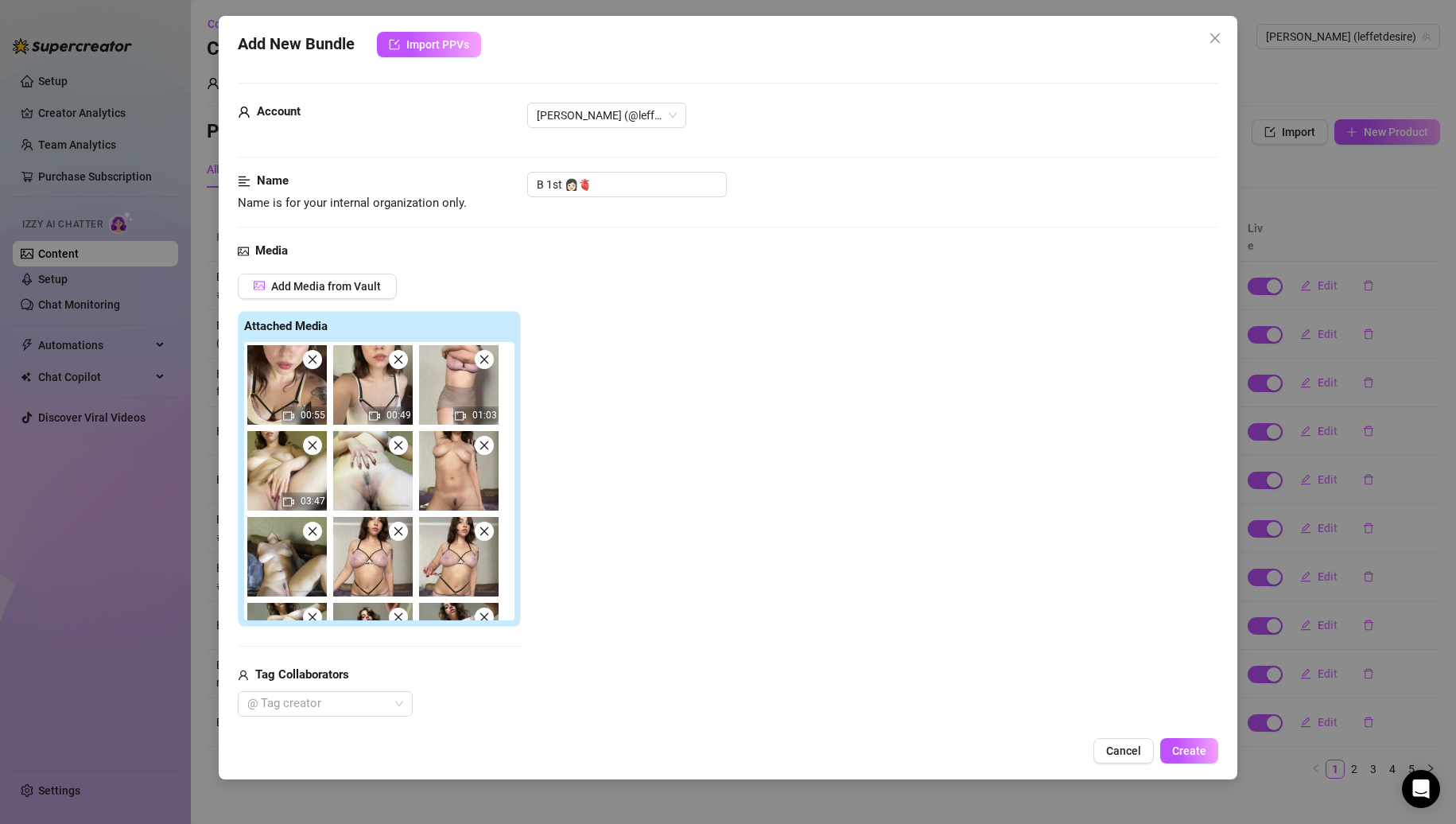
click at [401, 449] on icon "close" at bounding box center [399, 445] width 12 height 12
click at [479, 449] on icon "close" at bounding box center [485, 445] width 12 height 12
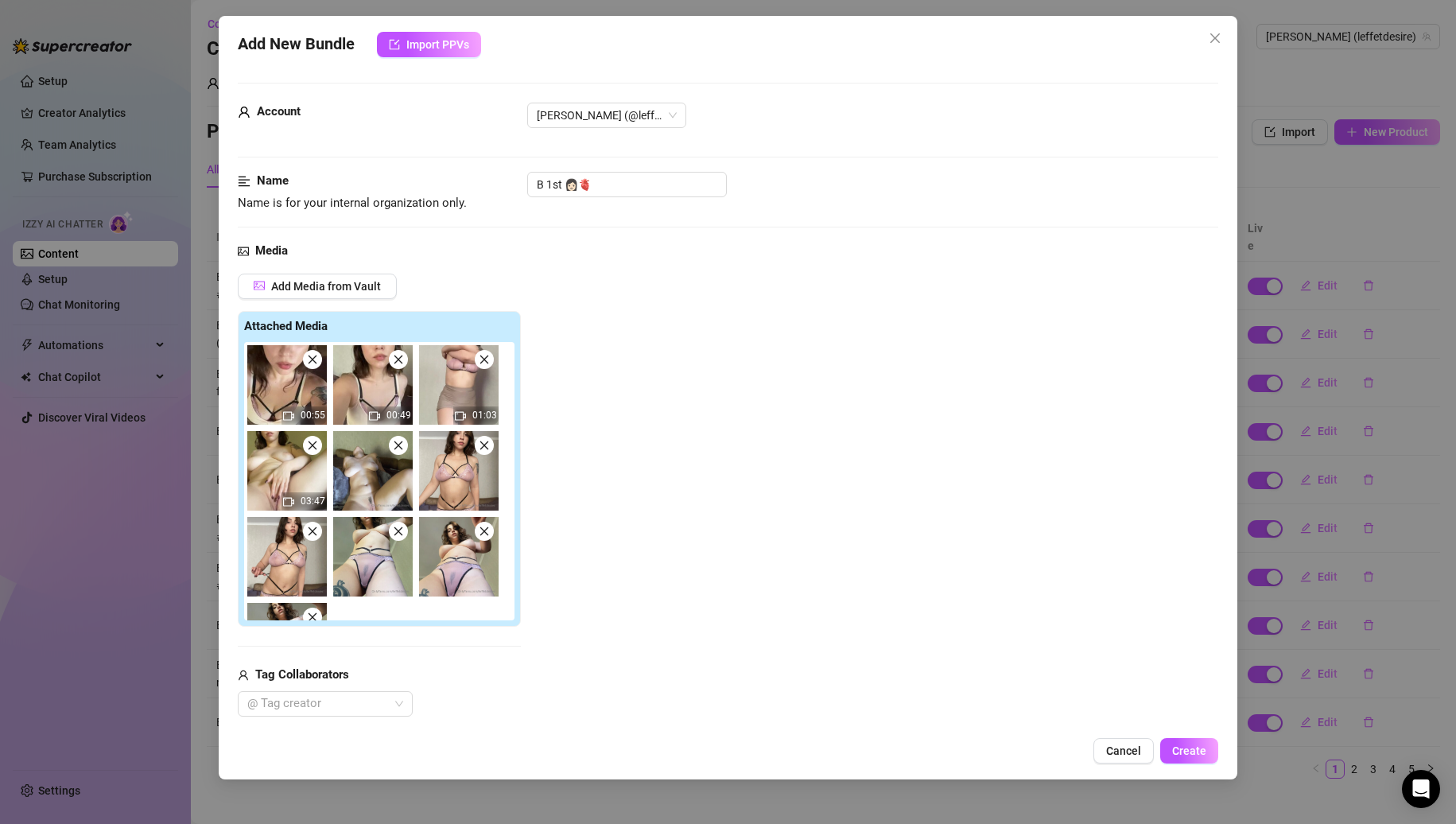
click at [401, 449] on icon "close" at bounding box center [399, 445] width 12 height 12
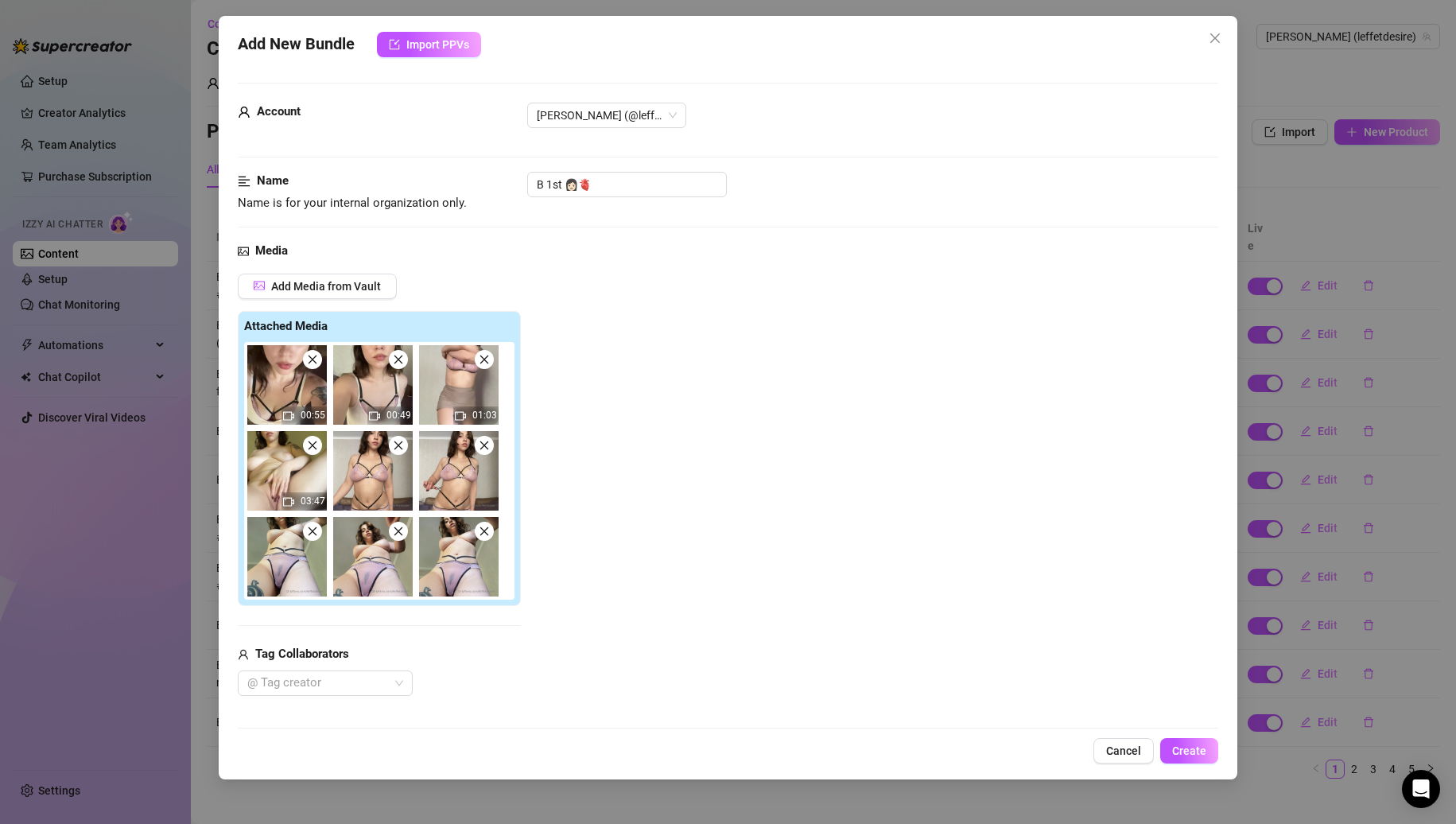
click at [401, 449] on icon "close" at bounding box center [399, 445] width 12 height 12
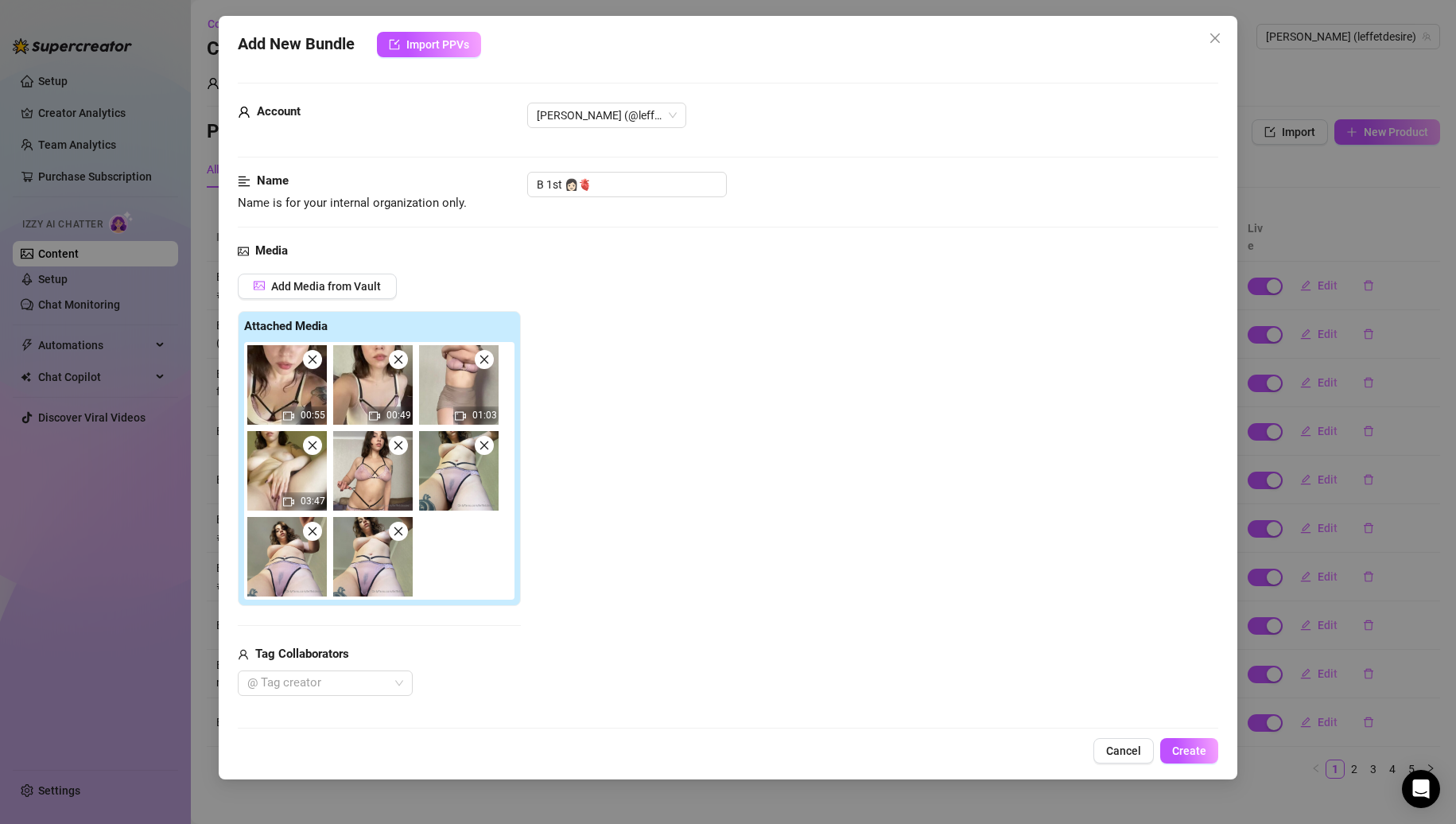
click at [401, 449] on icon "close" at bounding box center [399, 445] width 12 height 12
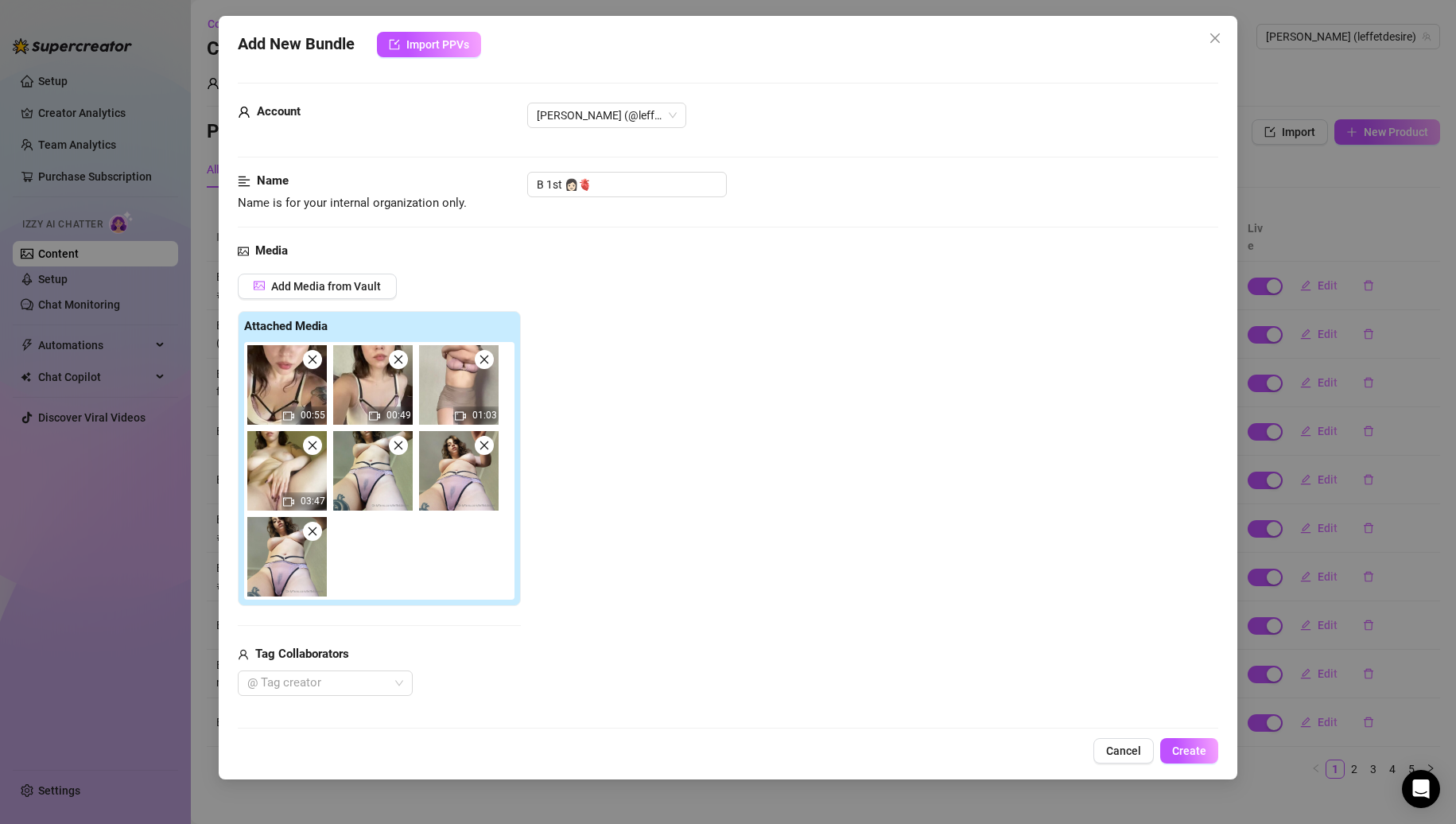
click at [401, 449] on icon "close" at bounding box center [399, 445] width 12 height 12
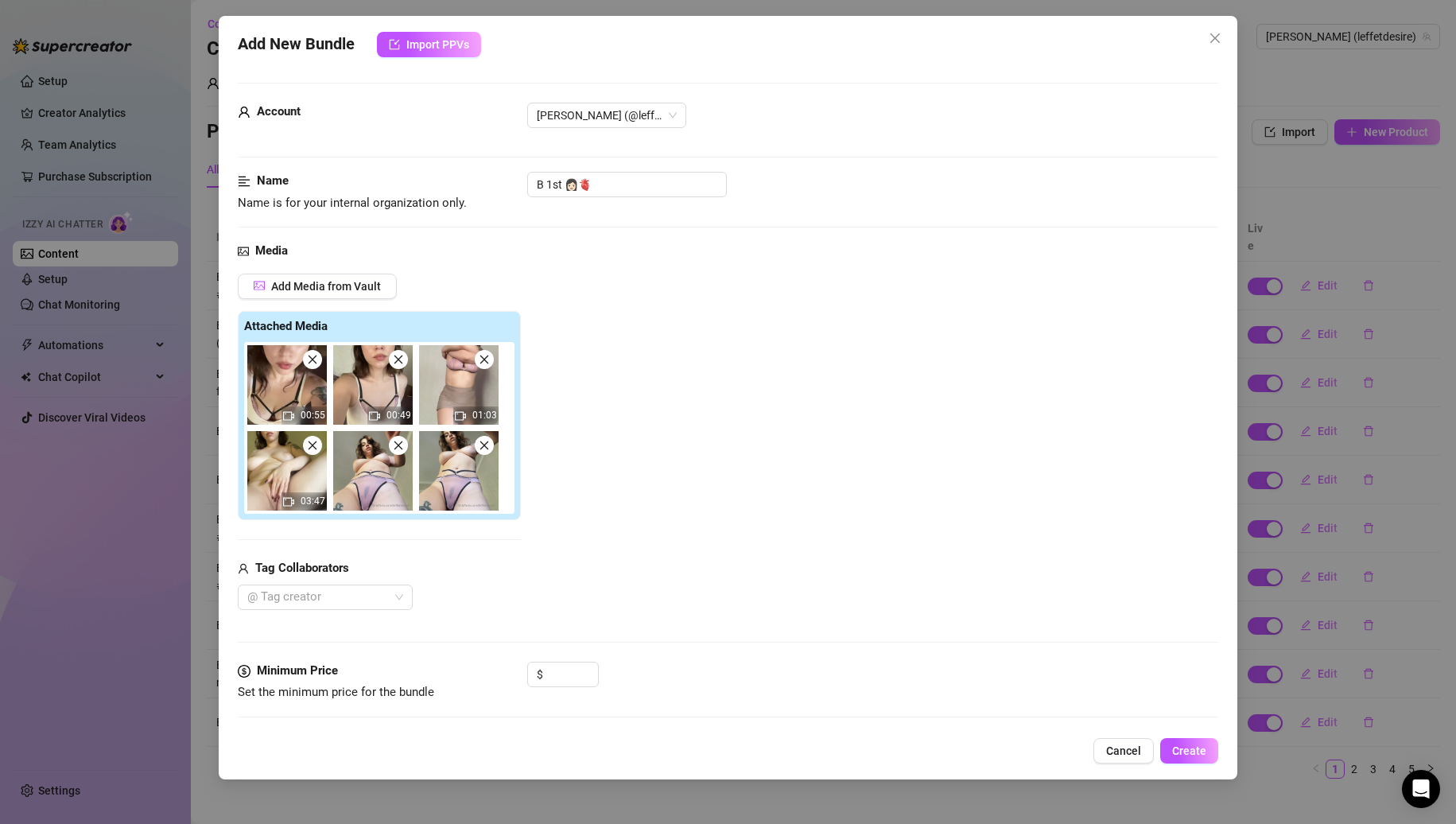
click at [401, 449] on icon "close" at bounding box center [399, 445] width 12 height 12
click at [314, 362] on icon "close" at bounding box center [313, 359] width 12 height 12
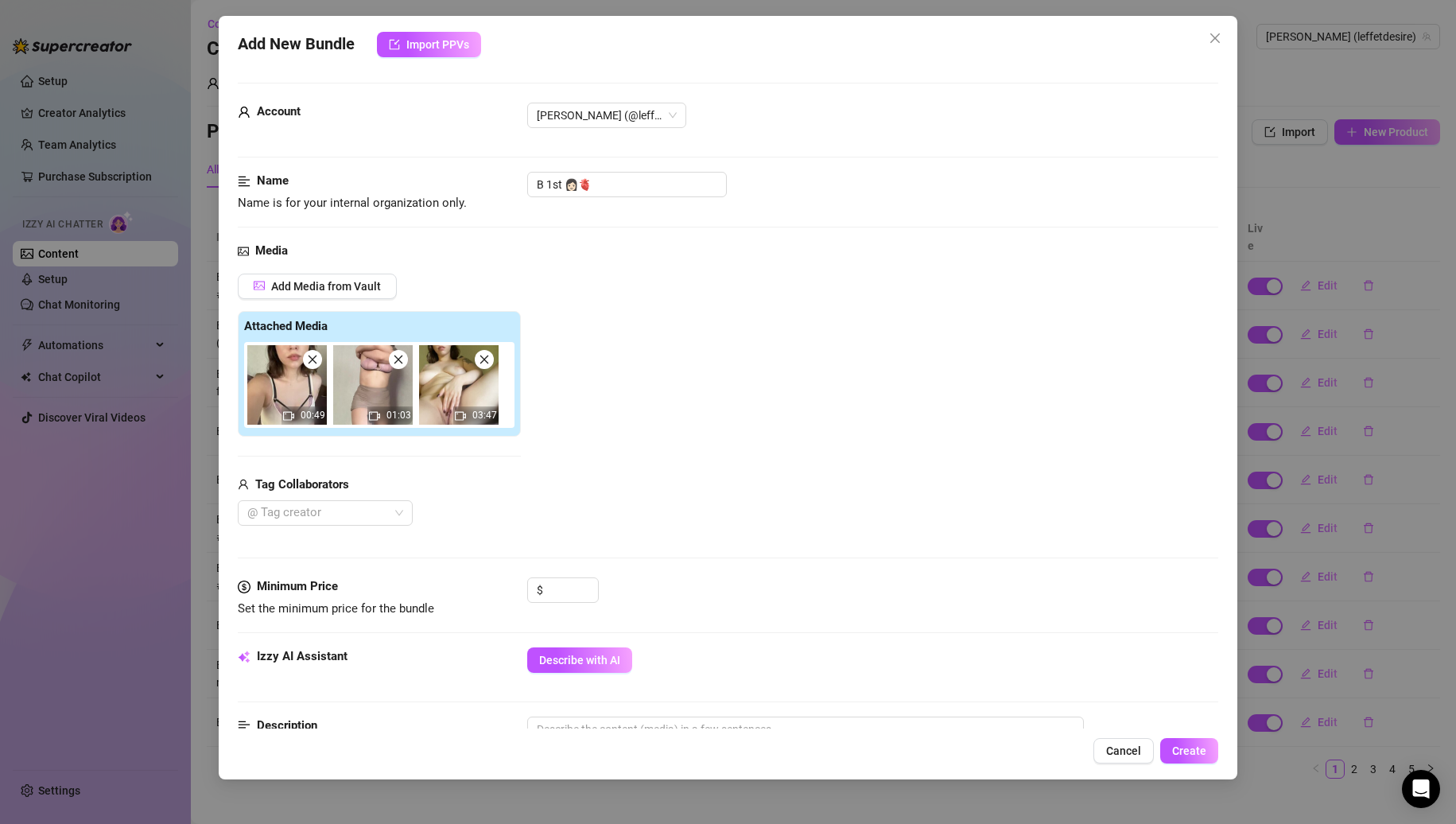
click at [314, 362] on icon "close" at bounding box center [313, 359] width 12 height 12
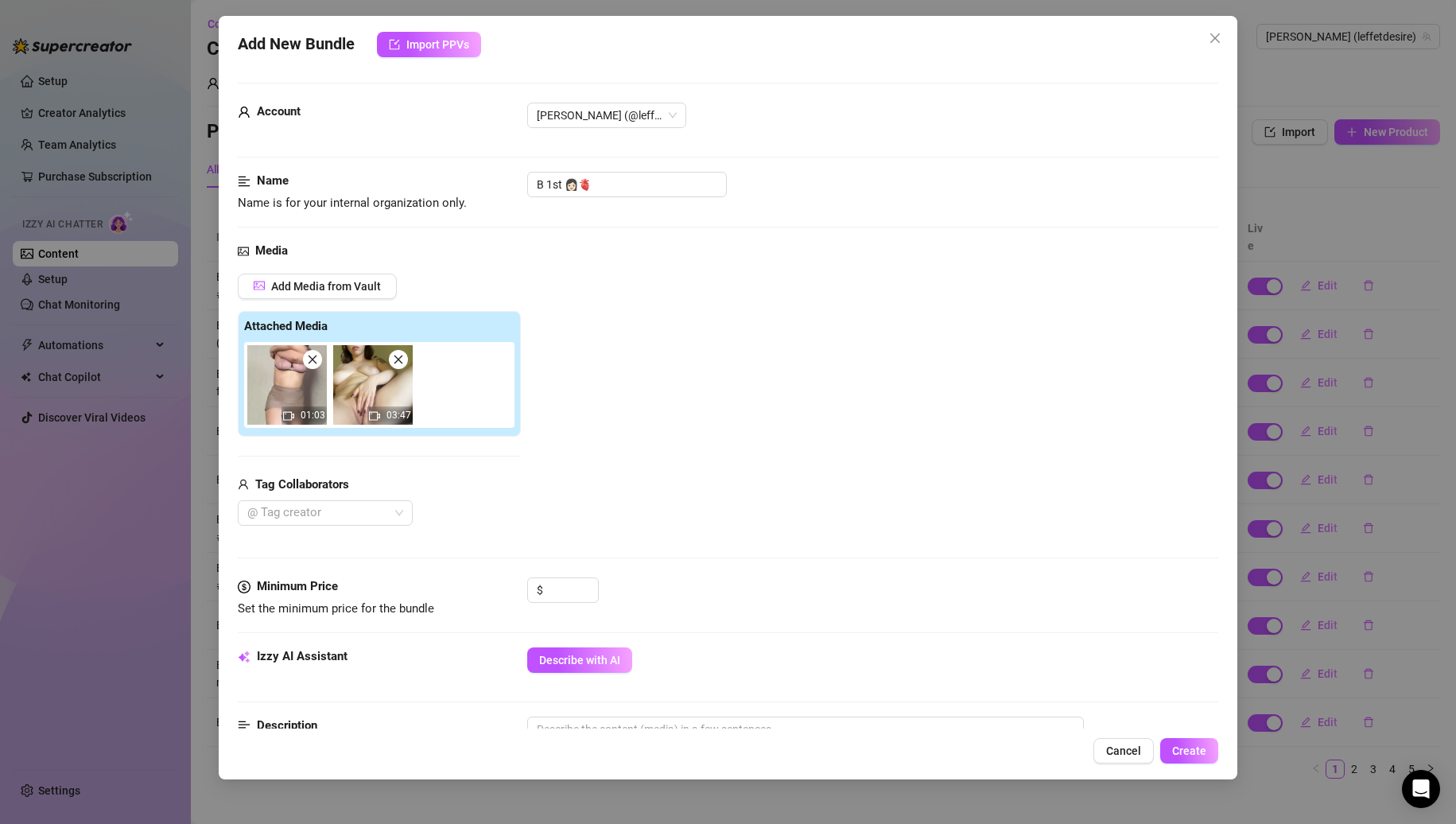
click at [314, 362] on icon "close" at bounding box center [313, 359] width 12 height 12
click at [643, 184] on input "B 1st 👩🏻🫀" at bounding box center [626, 184] width 199 height 25
click at [560, 579] on input at bounding box center [572, 590] width 52 height 24
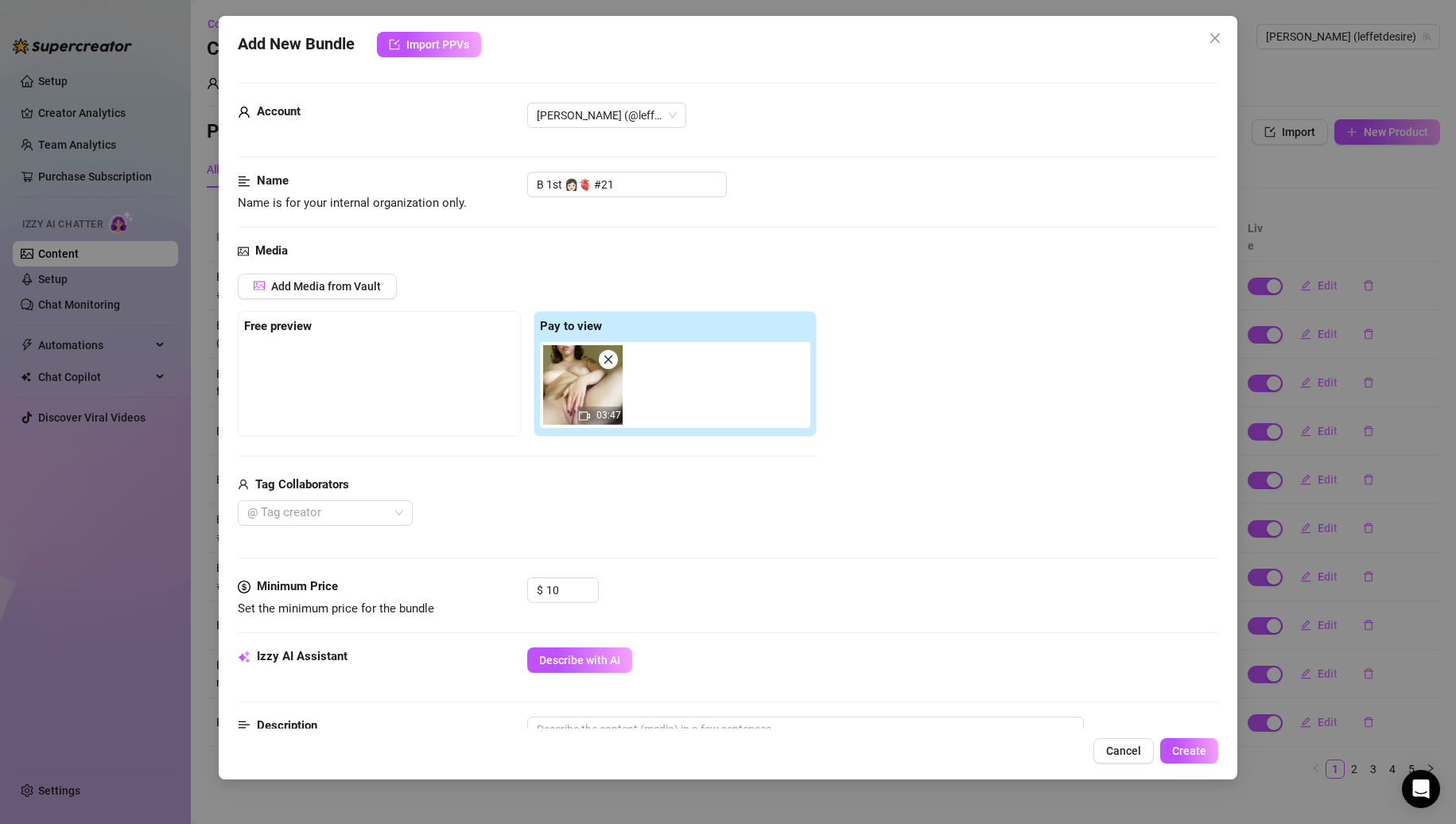
click at [597, 677] on div "Izzy AI Assistant Describe with AI" at bounding box center [728, 667] width 982 height 40
click at [602, 668] on button "Describe with AI" at bounding box center [579, 660] width 105 height 25
click at [555, 595] on input "10" at bounding box center [572, 590] width 52 height 24
click at [761, 568] on div "Media Add Media from Vault Free preview Pay to view 03:47 Tag Collaborators @ T…" at bounding box center [728, 410] width 982 height 335
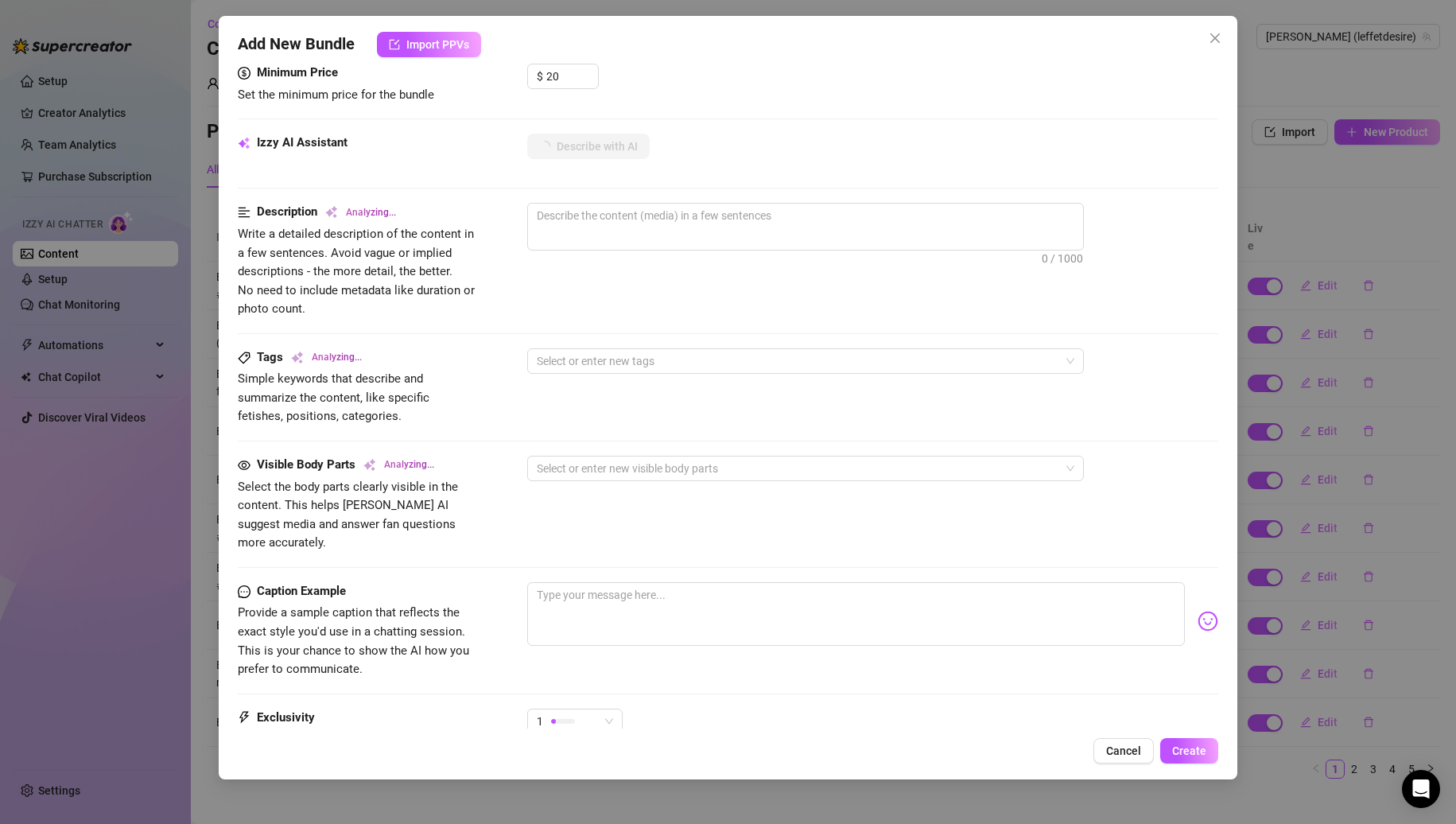
scroll to position [672, 0]
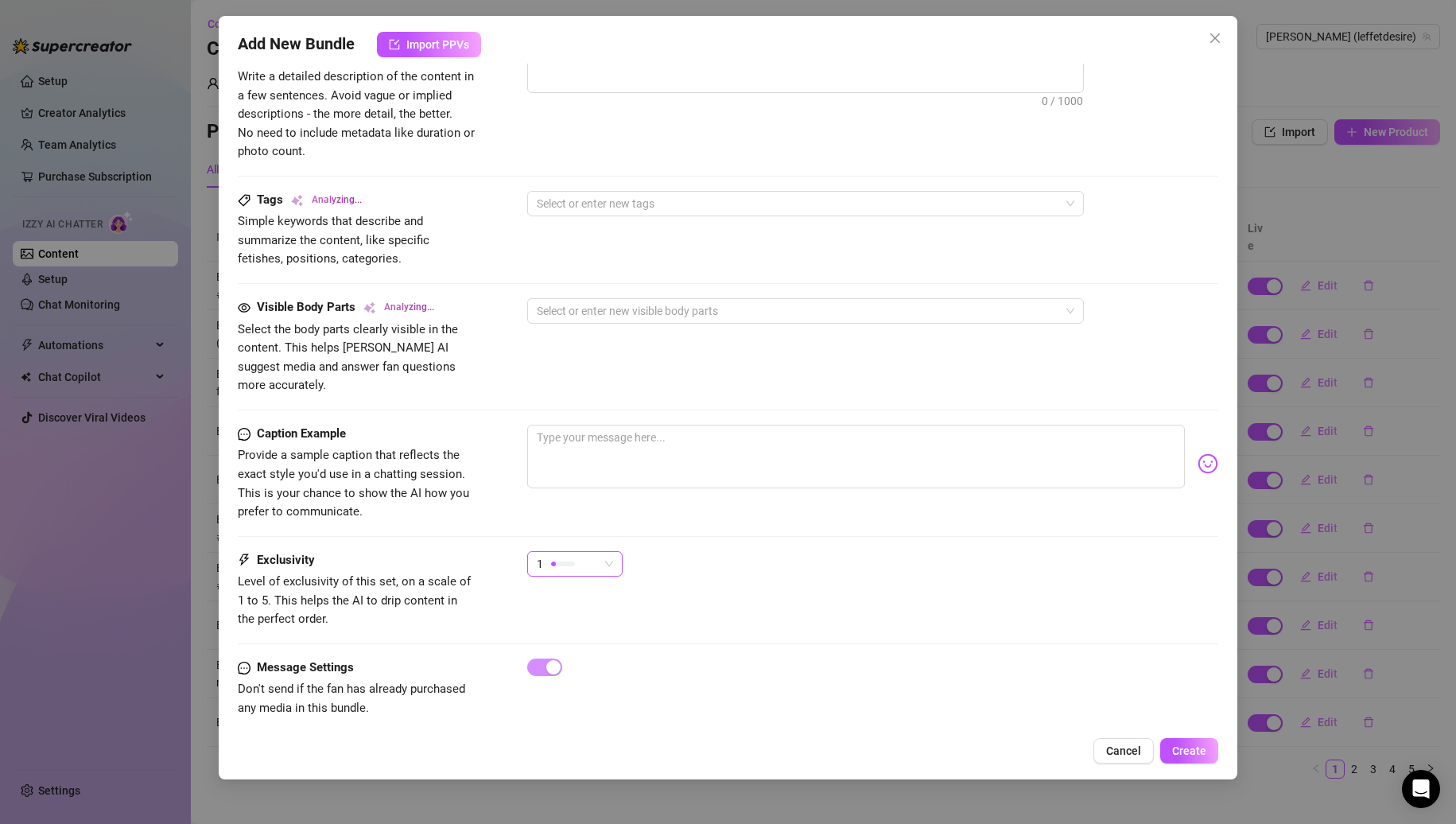
click at [586, 552] on div "1" at bounding box center [568, 564] width 62 height 24
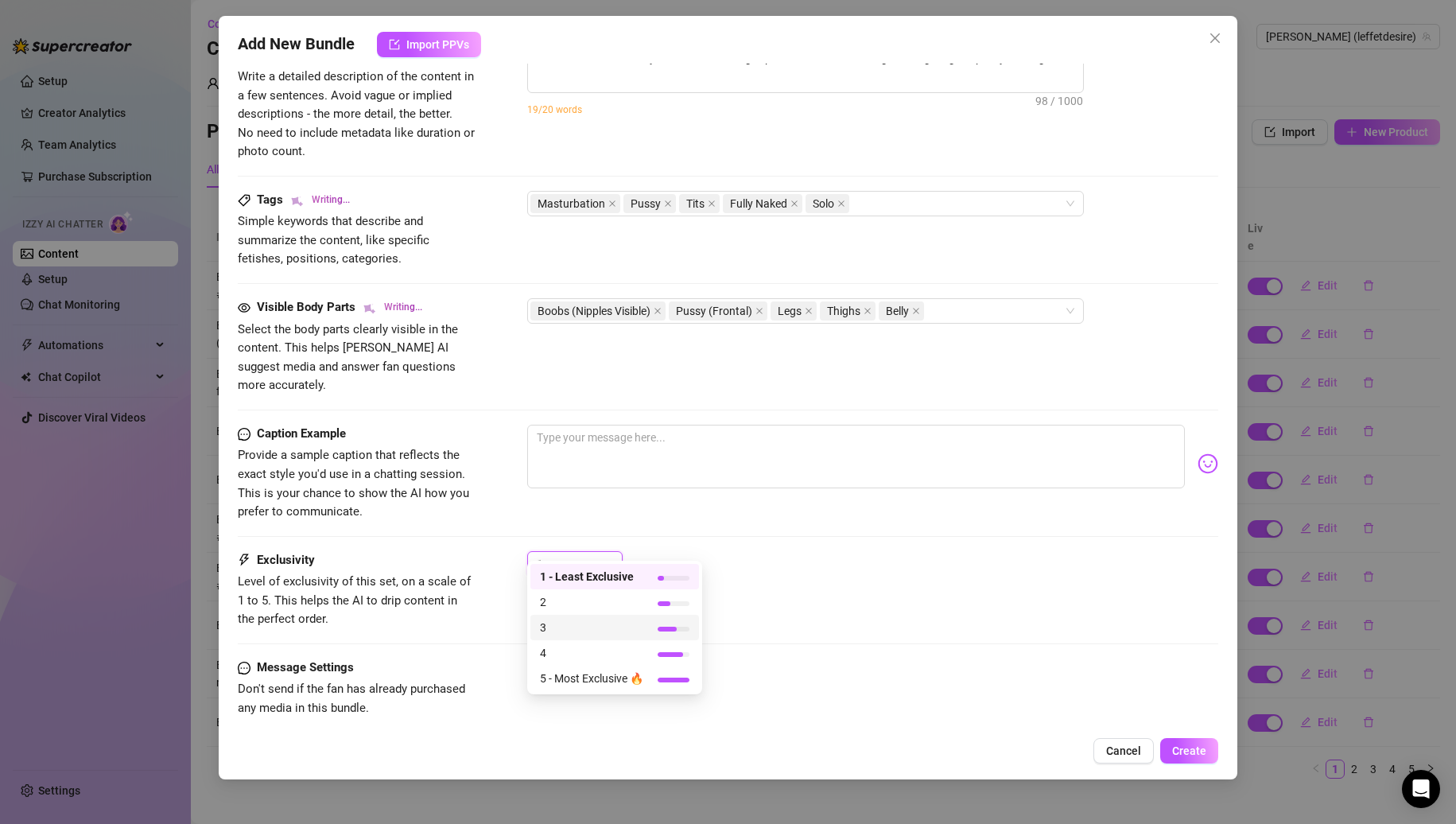
click at [590, 632] on span "3" at bounding box center [591, 627] width 103 height 17
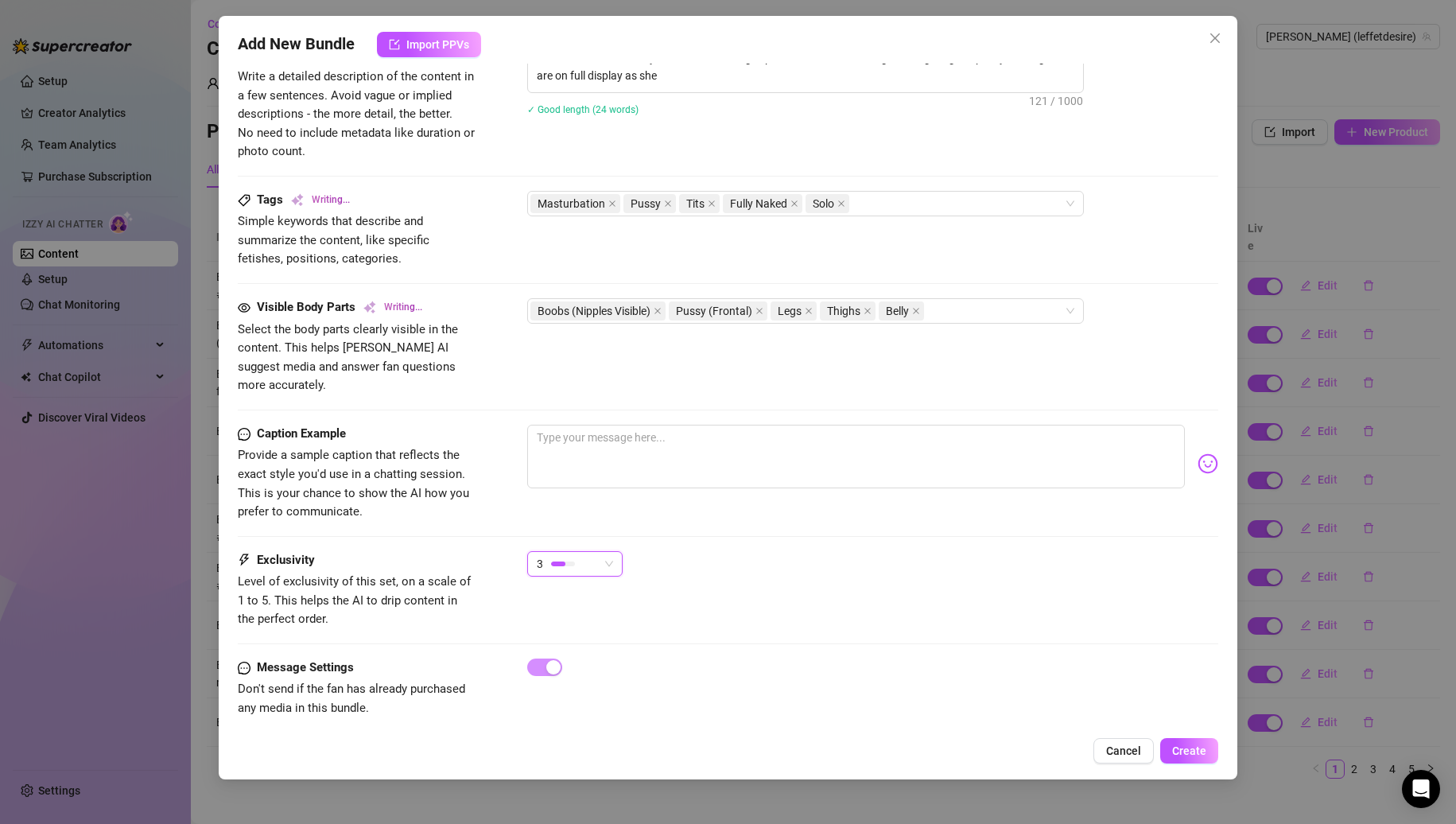
click at [778, 554] on div "3 3" at bounding box center [873, 571] width 692 height 40
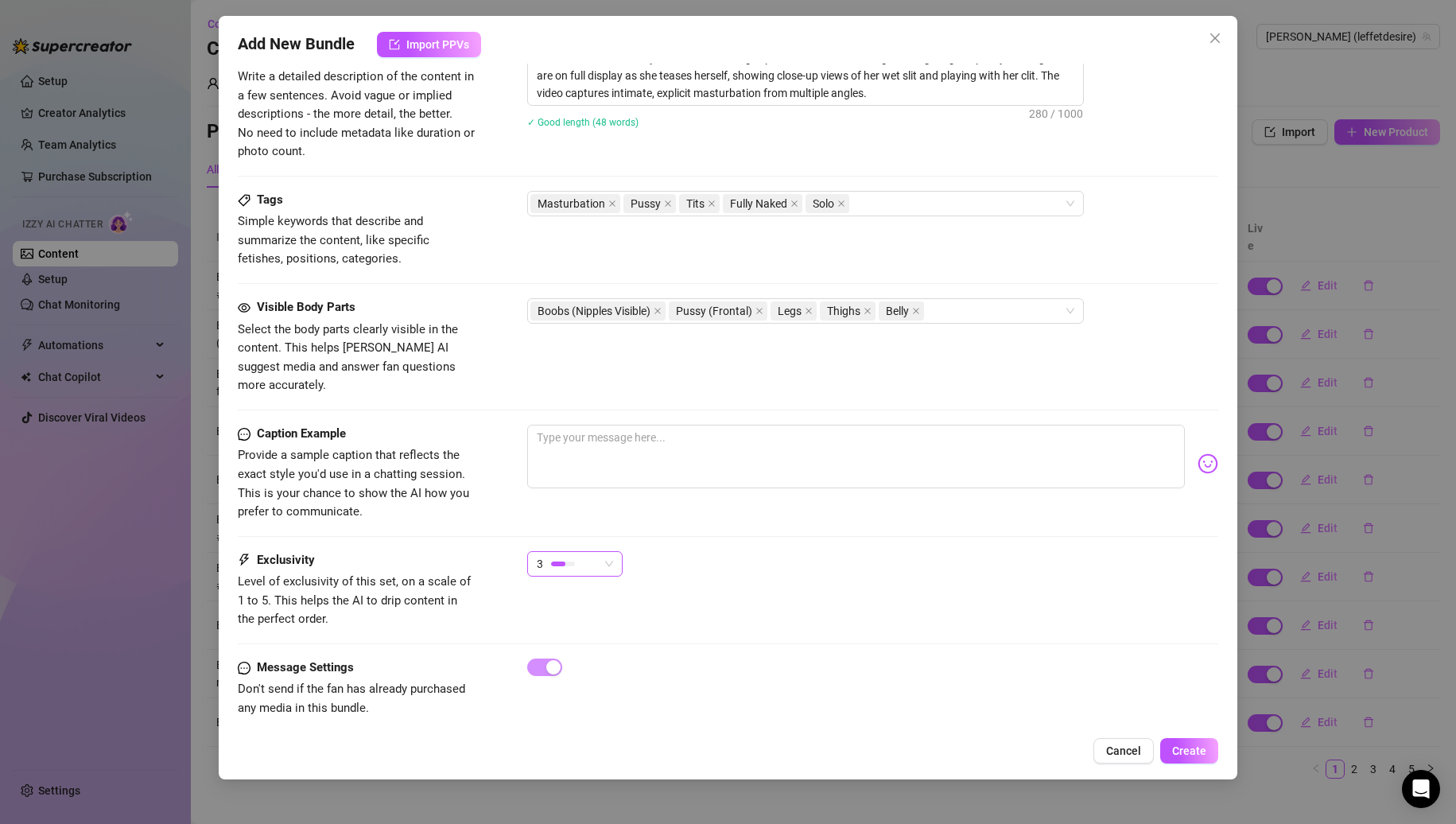
click at [562, 553] on div "3" at bounding box center [568, 564] width 62 height 24
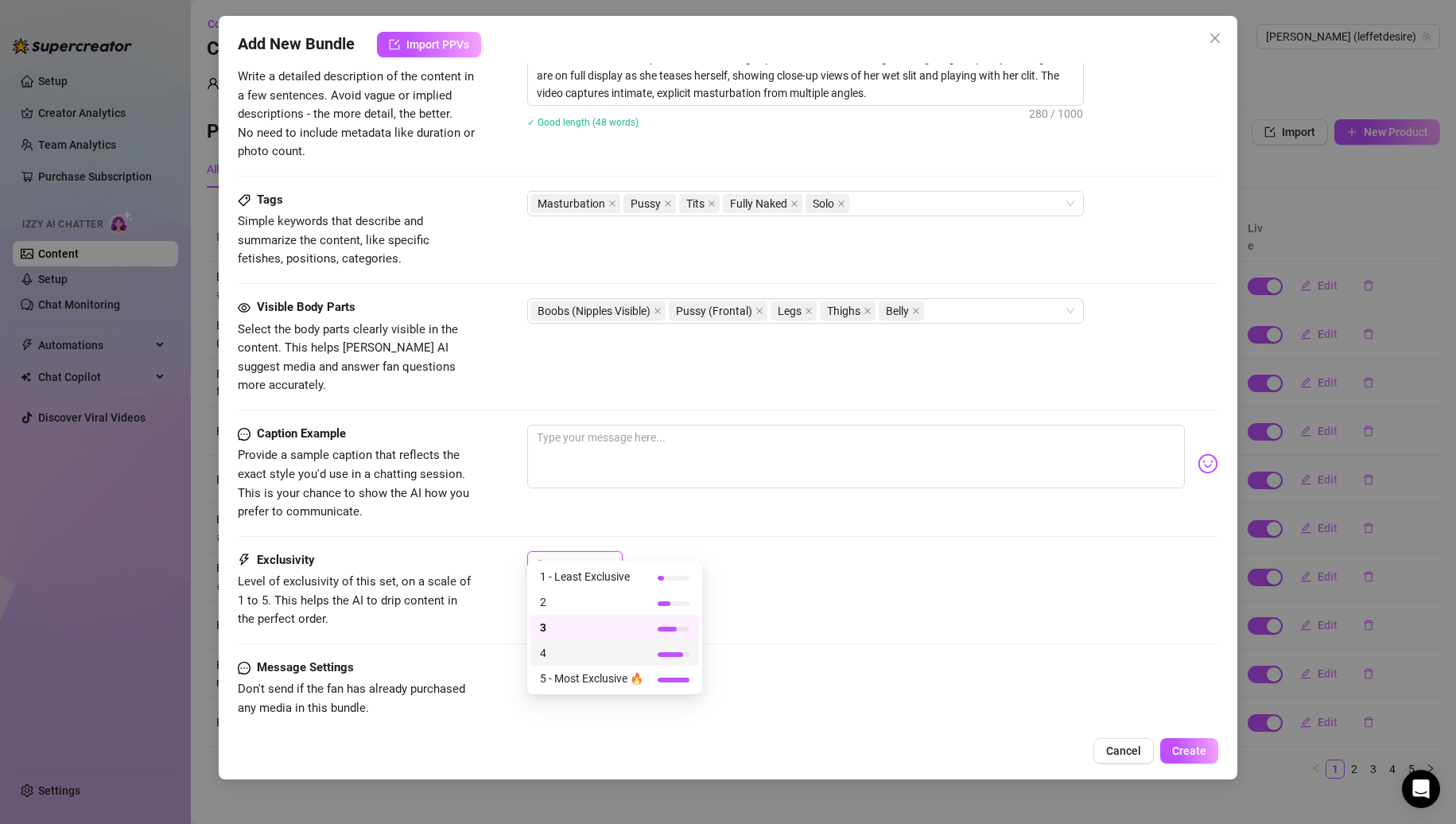
click at [569, 647] on span "4" at bounding box center [591, 653] width 103 height 17
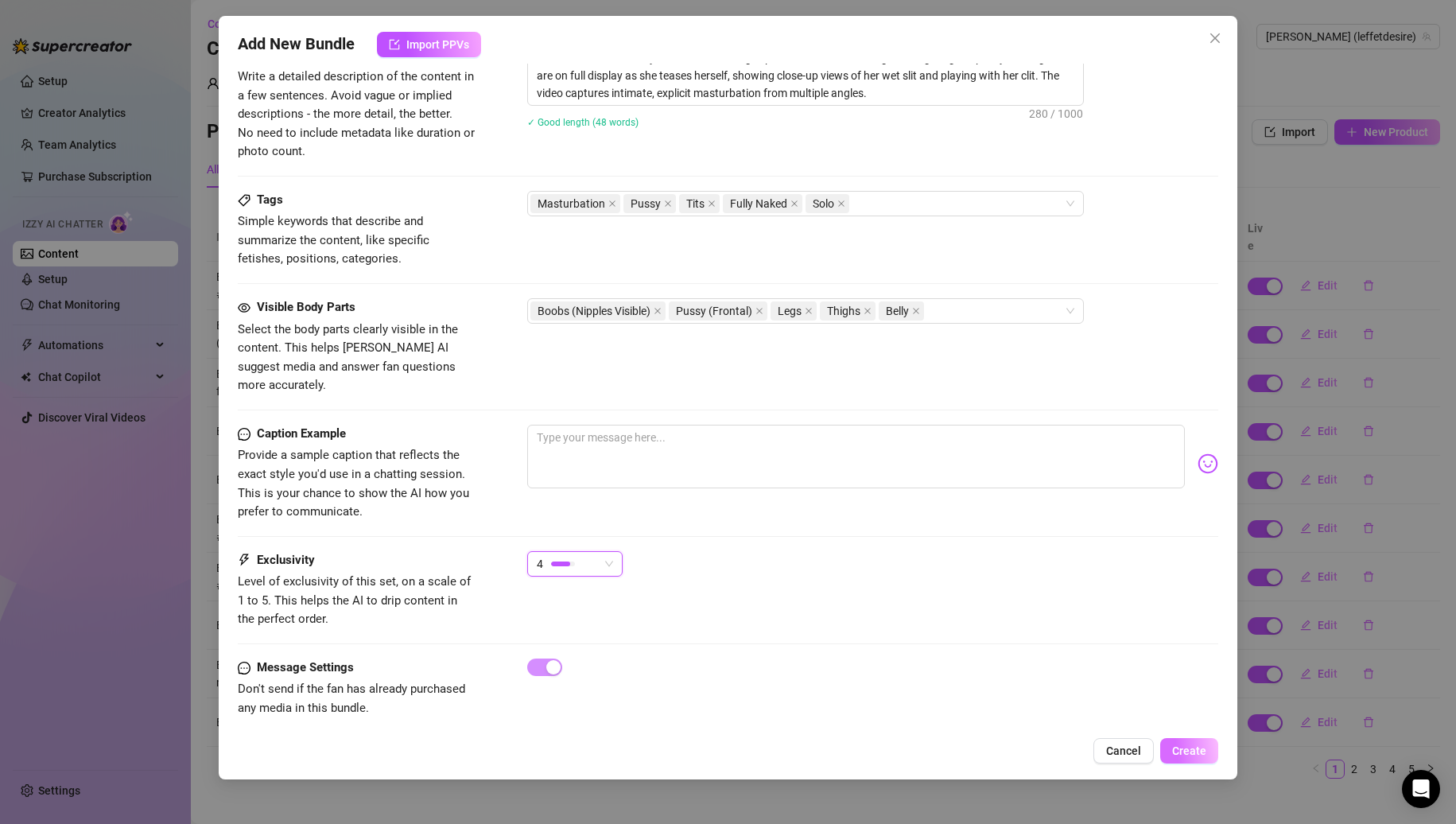
click at [1194, 745] on span "Create" at bounding box center [1189, 751] width 34 height 13
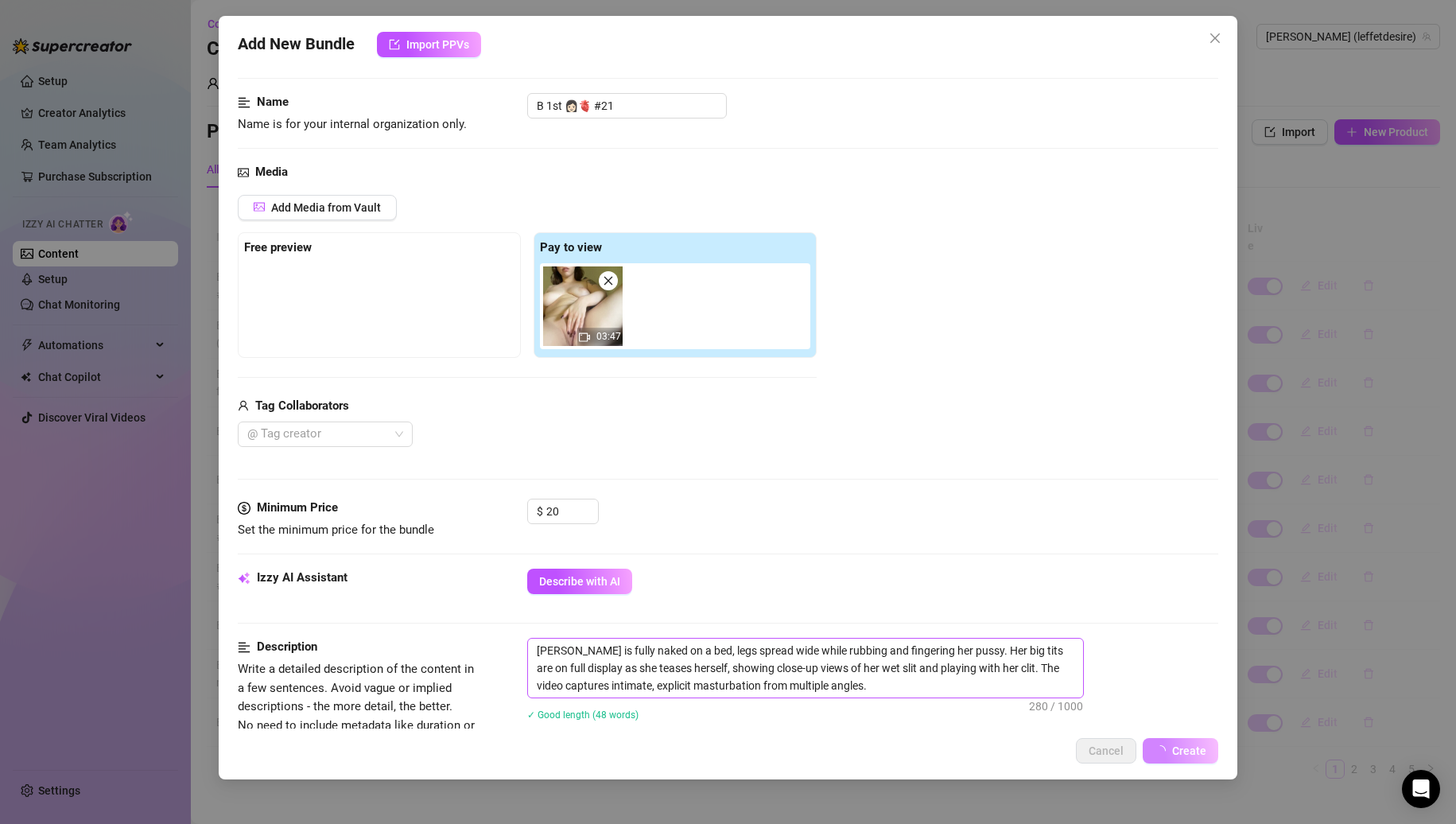
scroll to position [0, 0]
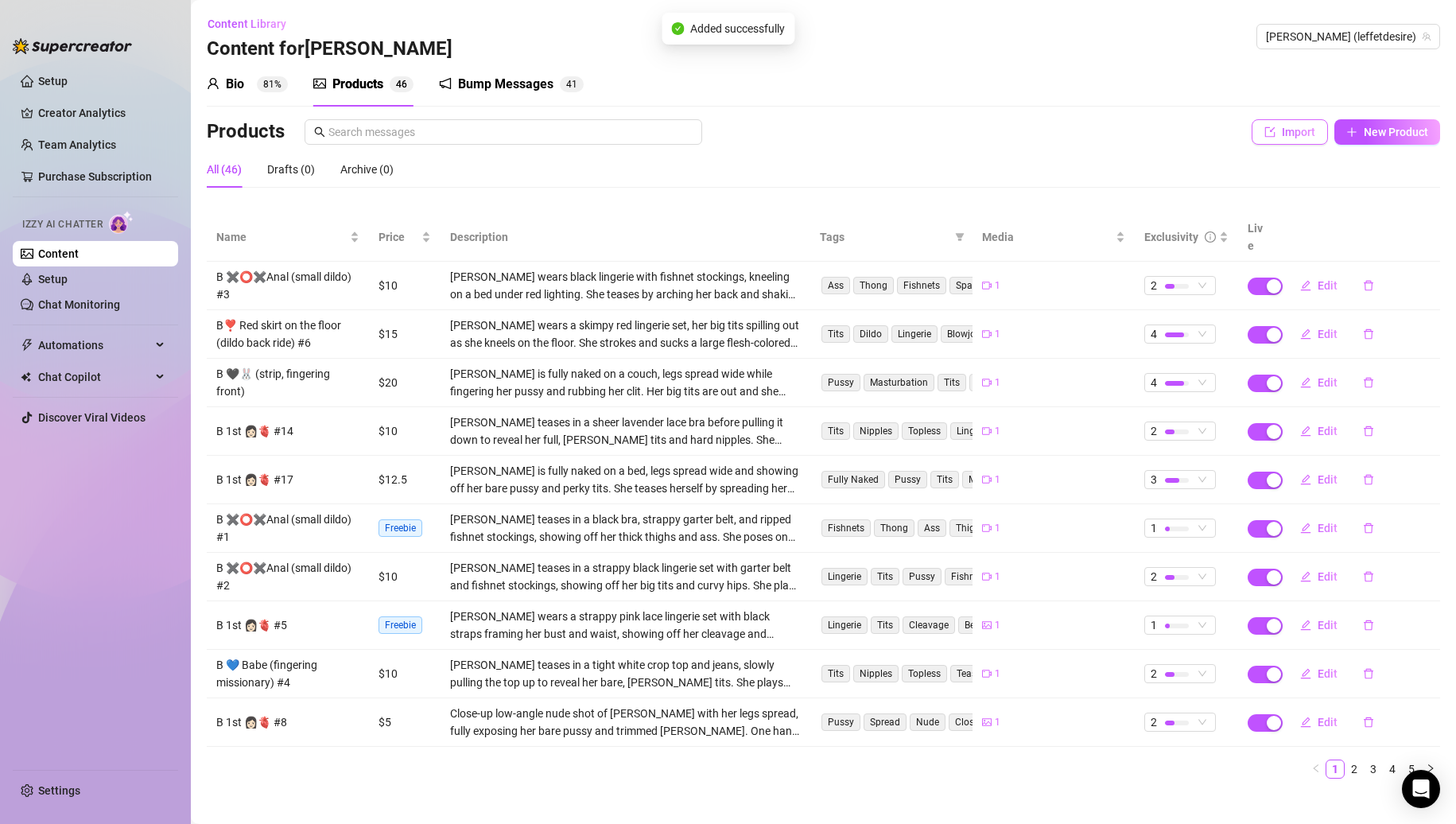
click at [1276, 136] on icon "import" at bounding box center [1270, 132] width 12 height 12
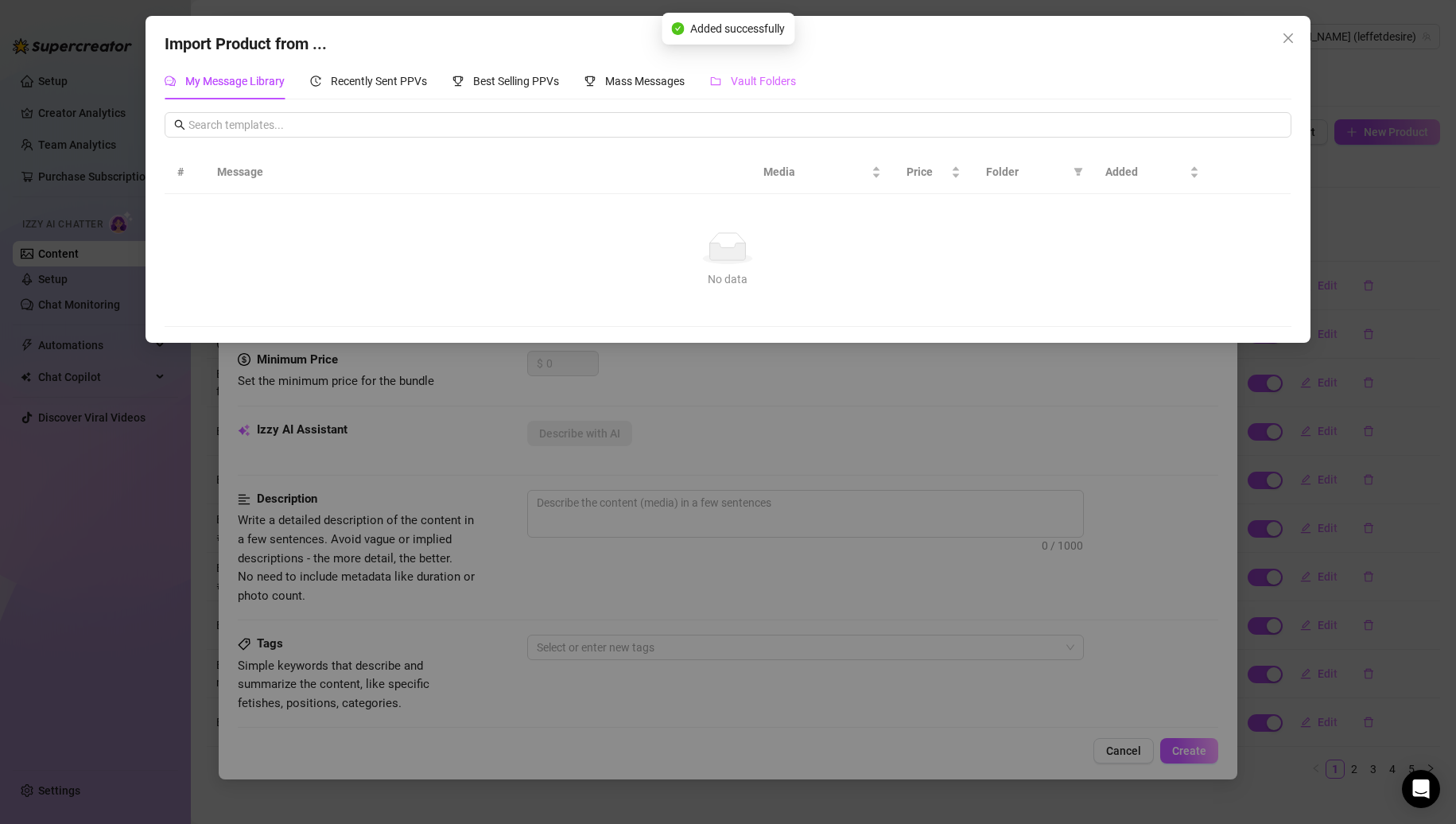
click at [747, 66] on div "Vault Folders" at bounding box center [753, 81] width 86 height 37
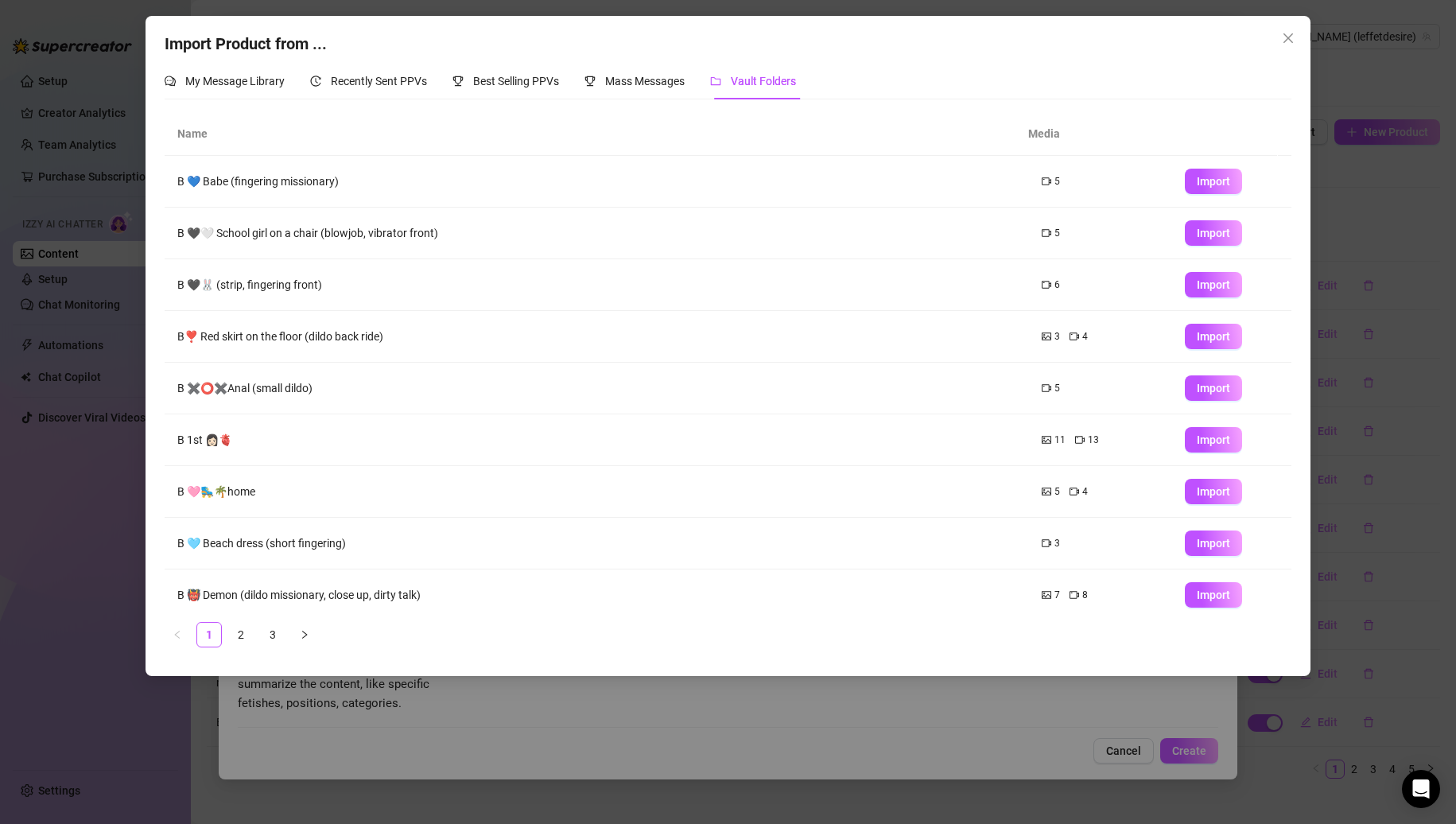
click at [1218, 456] on td "Import" at bounding box center [1232, 440] width 119 height 52
click at [1205, 444] on span "Import" at bounding box center [1213, 439] width 34 height 13
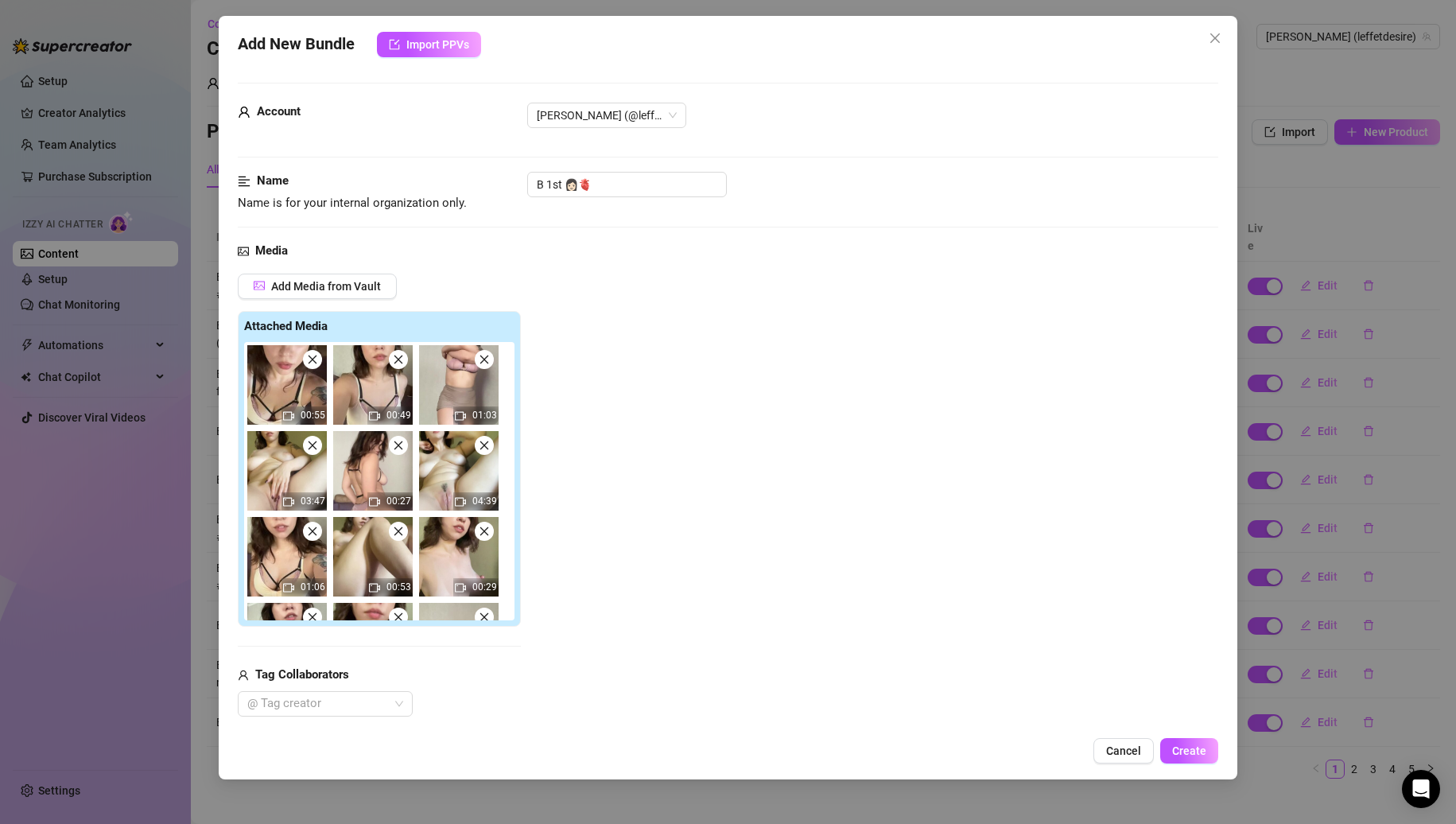
click at [317, 446] on icon "close" at bounding box center [313, 445] width 12 height 12
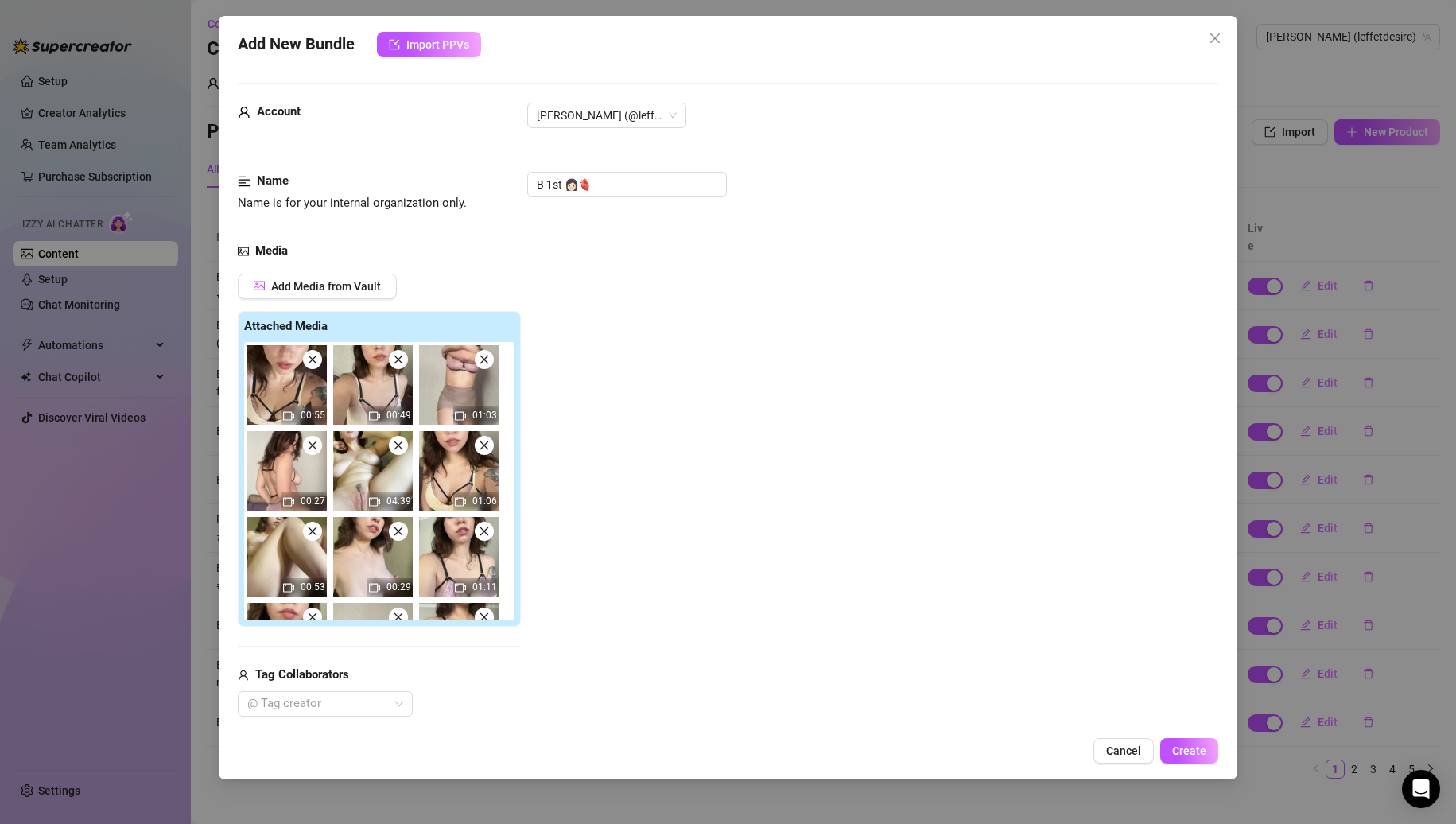
click at [317, 446] on icon "close" at bounding box center [313, 445] width 12 height 12
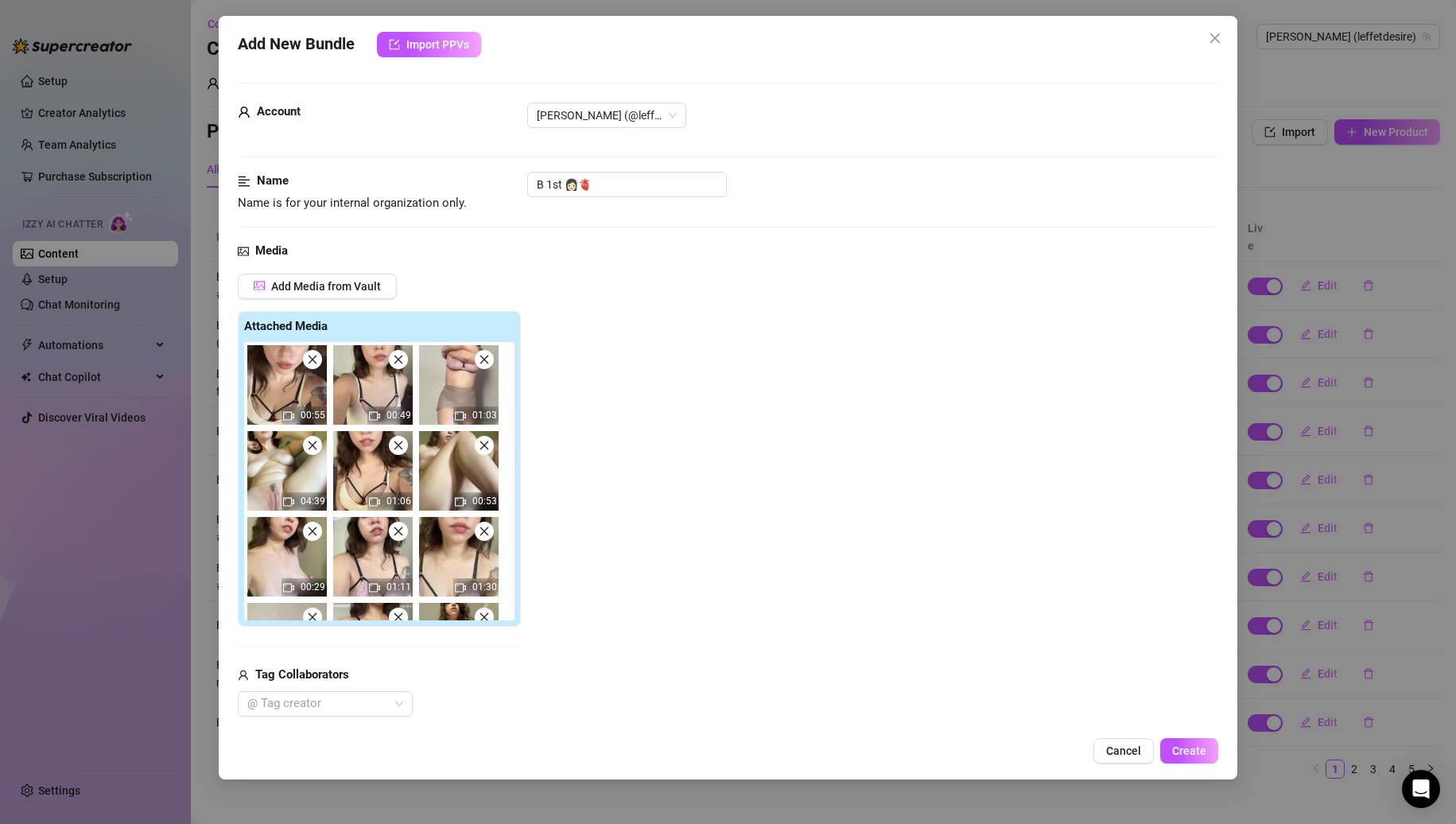
click at [317, 446] on icon "close" at bounding box center [313, 445] width 12 height 12
click at [393, 446] on icon "close" at bounding box center [399, 445] width 12 height 12
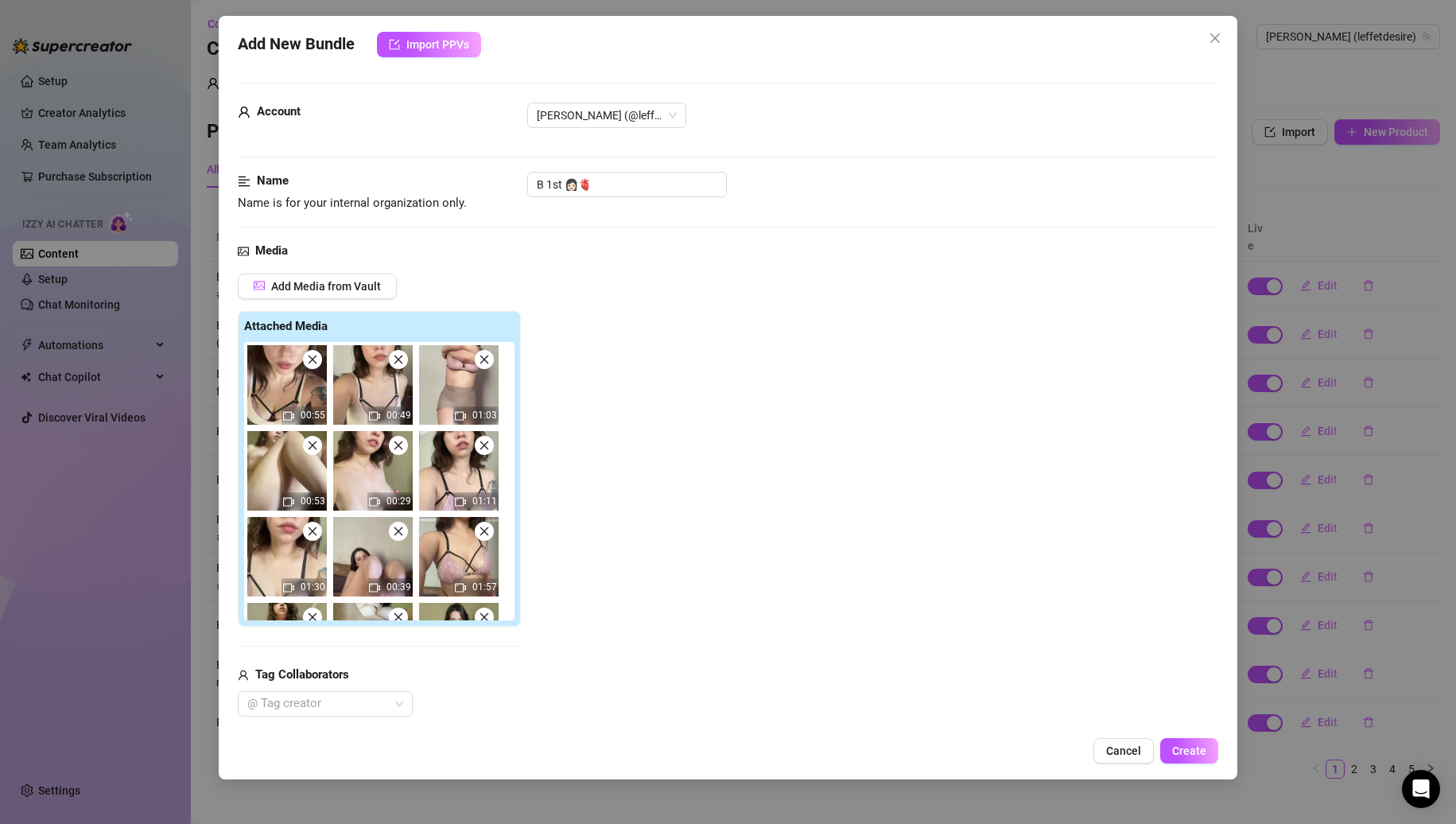
click at [317, 446] on icon "close" at bounding box center [313, 445] width 12 height 12
click at [393, 446] on icon "close" at bounding box center [399, 445] width 12 height 12
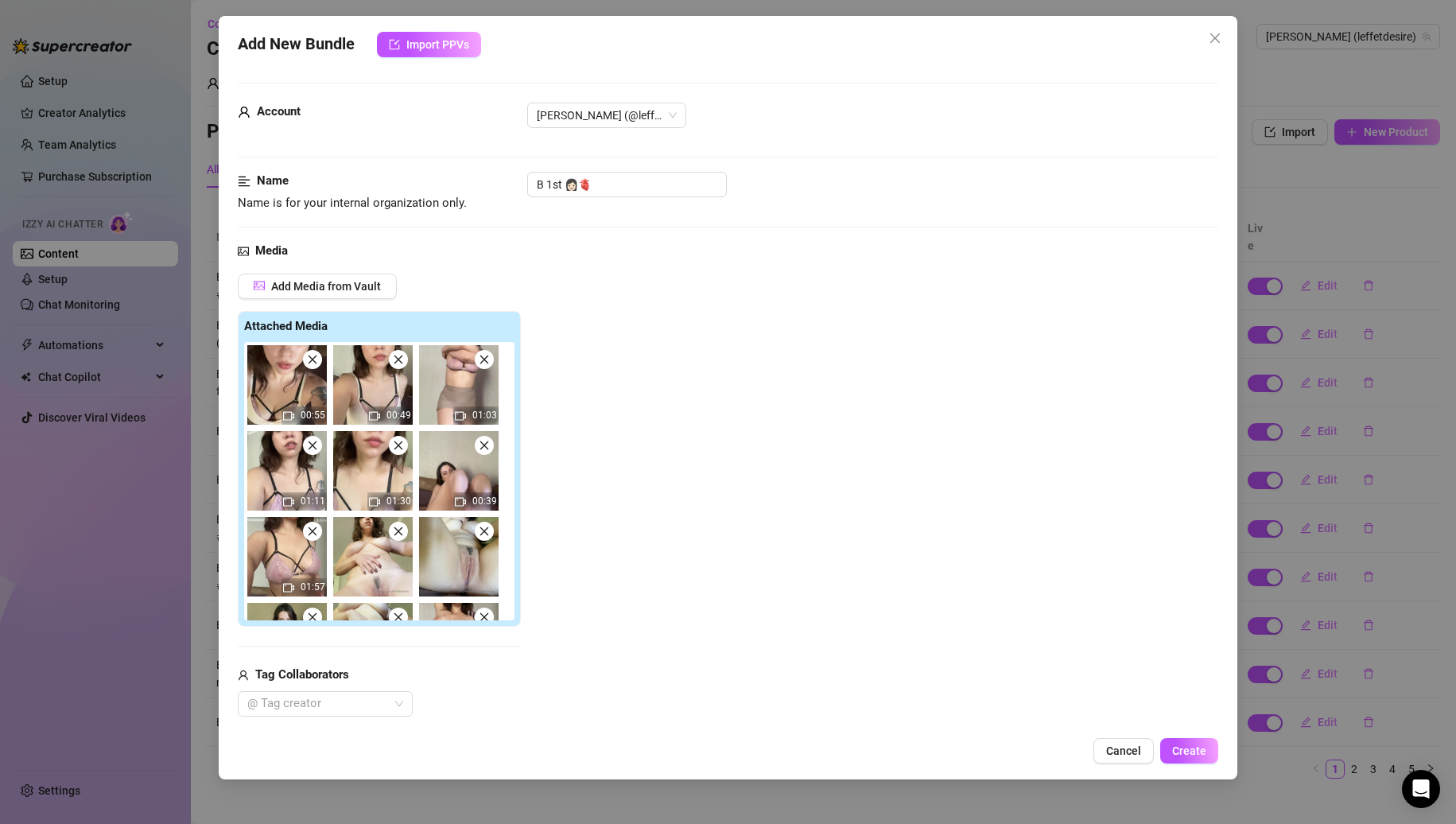
click at [317, 446] on icon "close" at bounding box center [313, 445] width 12 height 12
click at [393, 446] on icon "close" at bounding box center [399, 445] width 12 height 12
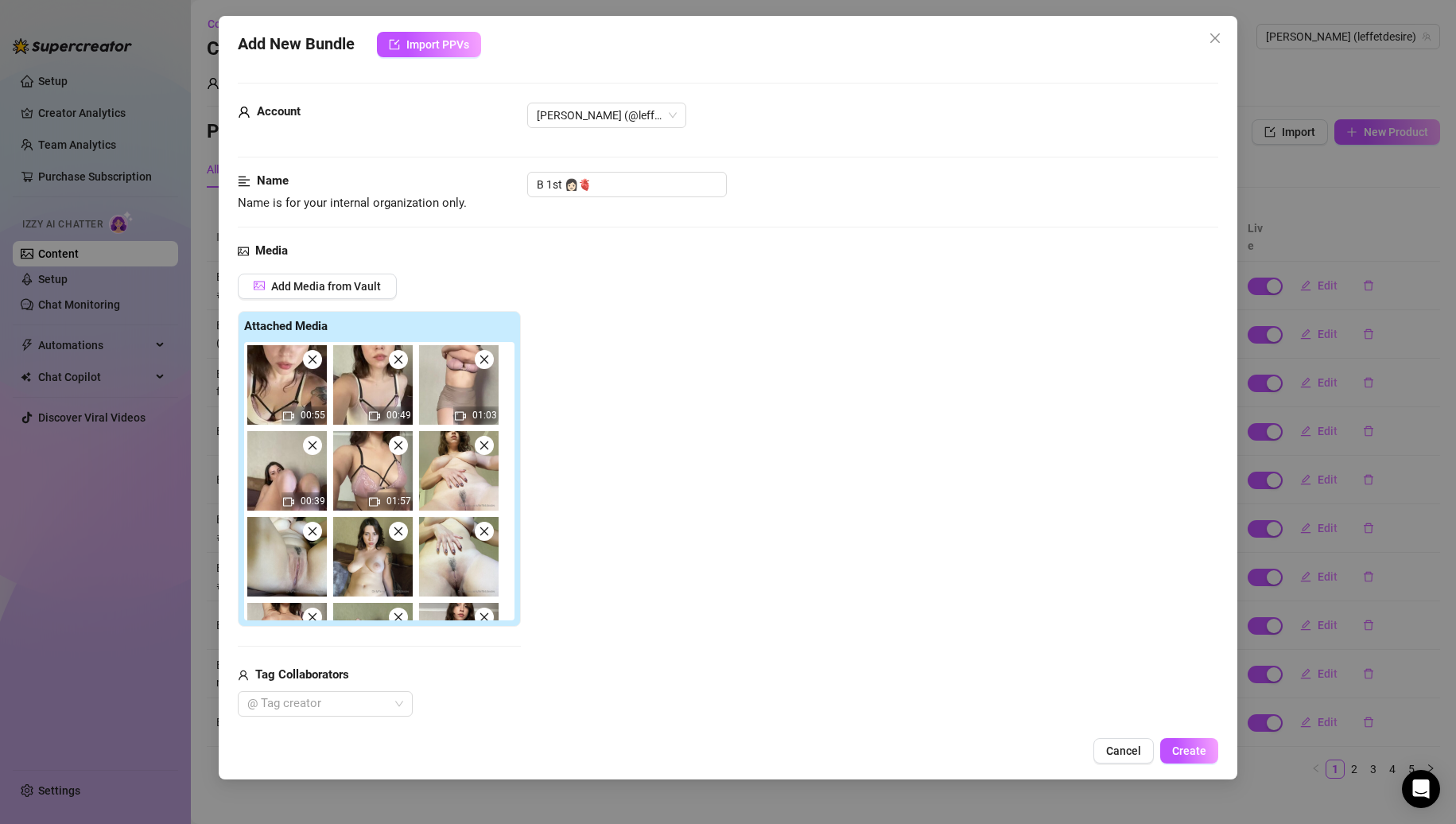
click at [317, 446] on icon "close" at bounding box center [313, 445] width 12 height 12
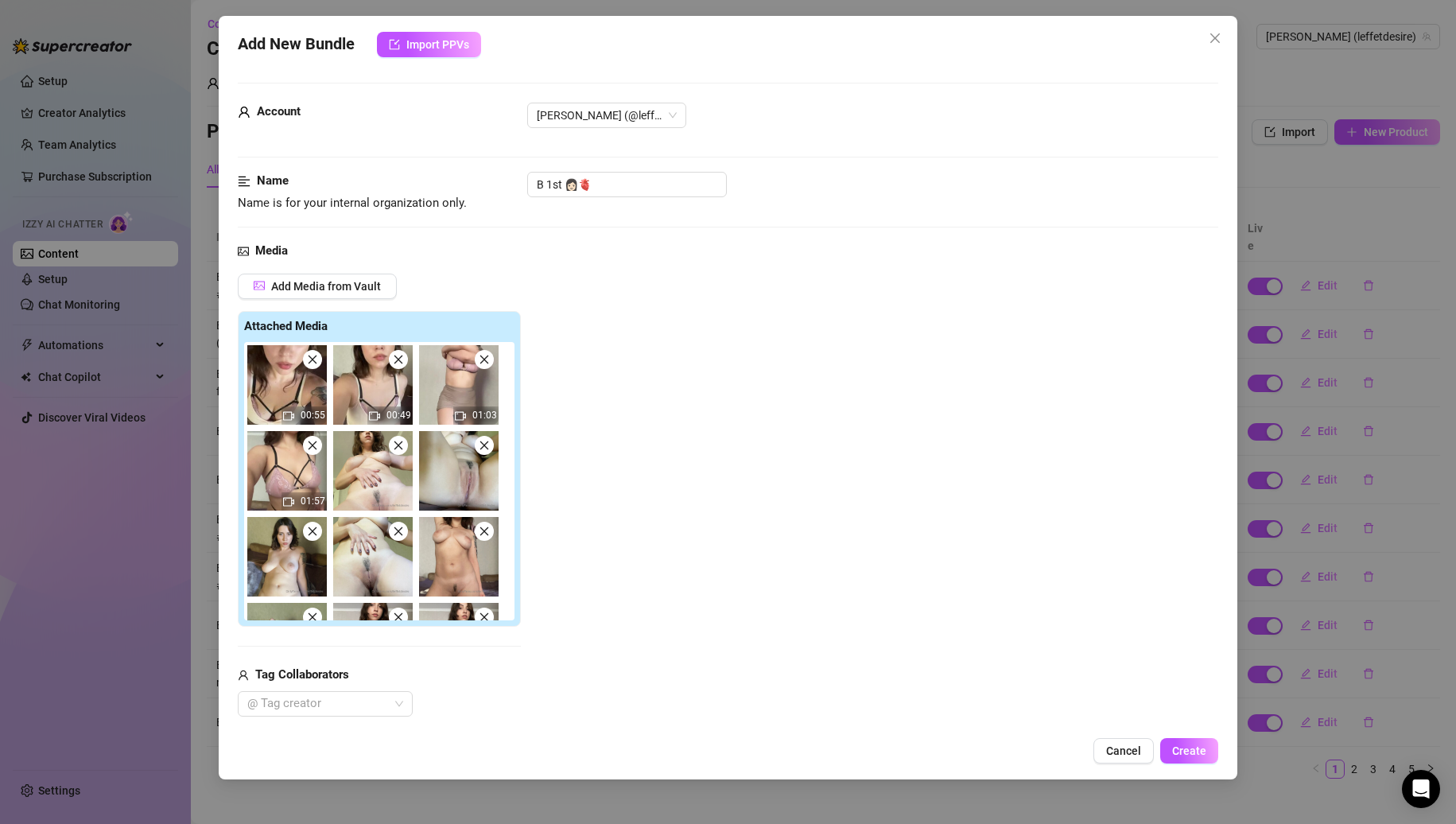
click at [317, 446] on icon "close" at bounding box center [313, 445] width 12 height 12
click at [393, 446] on icon "close" at bounding box center [399, 445] width 12 height 12
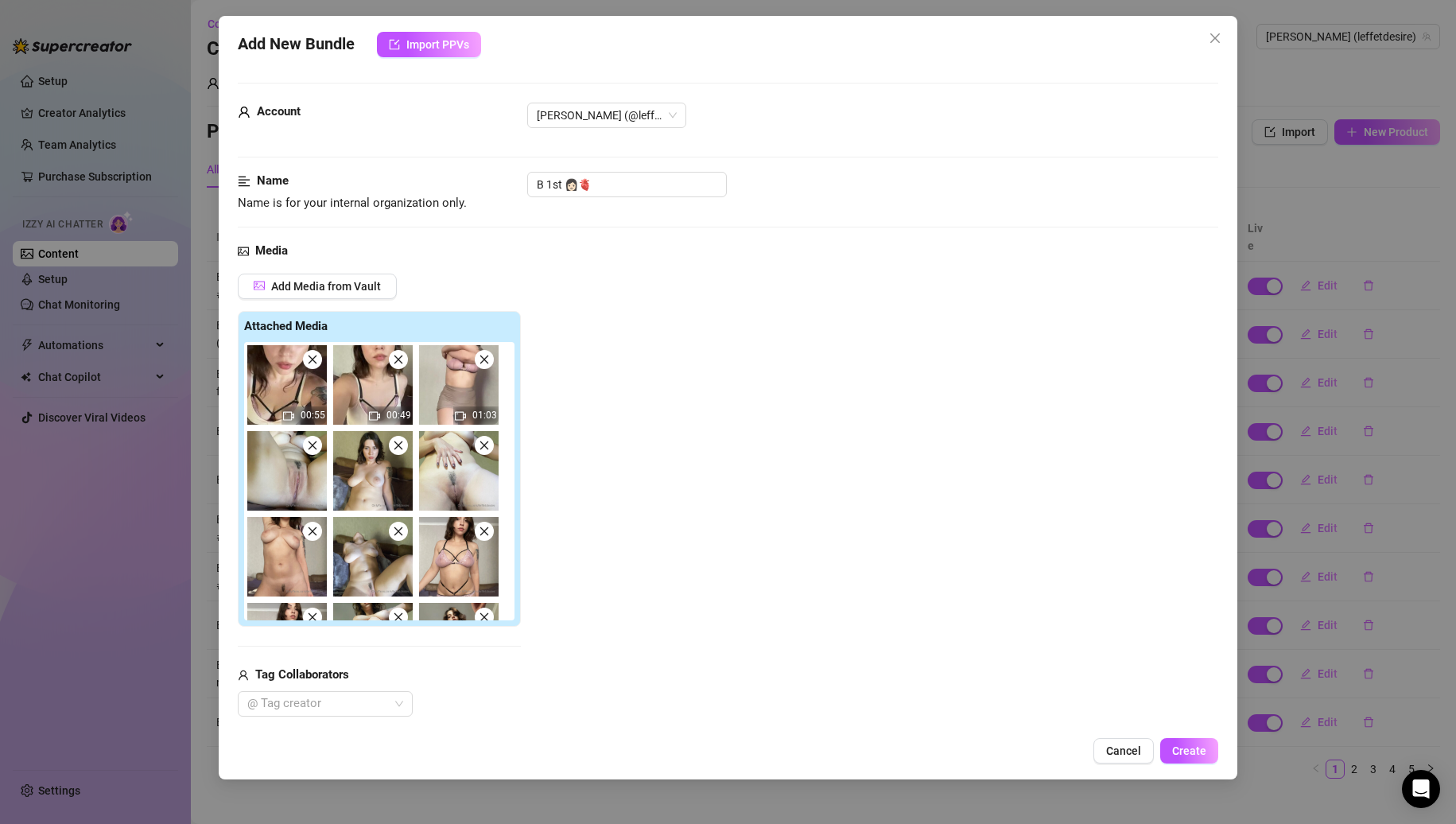
click at [317, 446] on icon "close" at bounding box center [313, 445] width 12 height 12
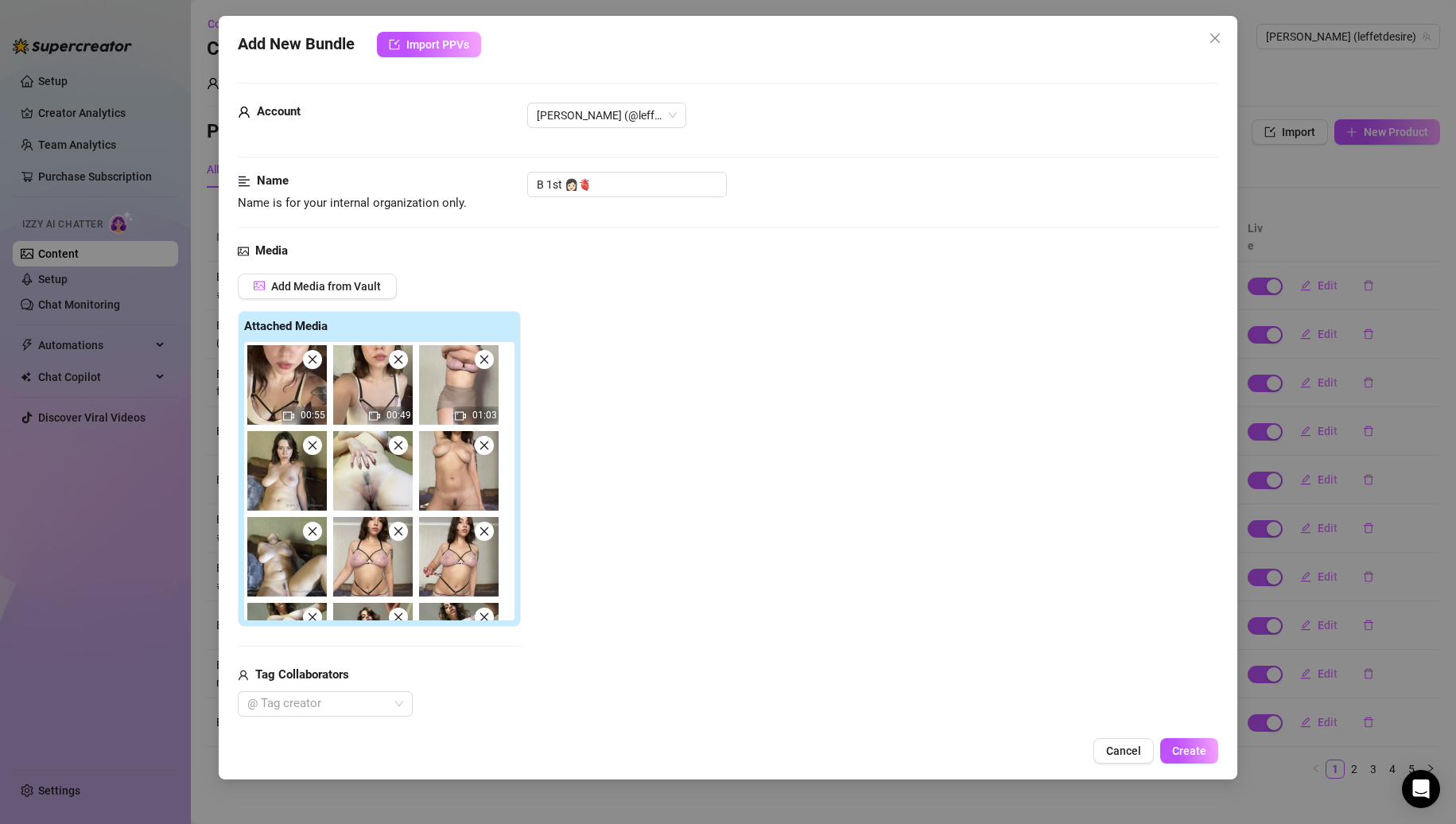
click at [317, 446] on icon "close" at bounding box center [313, 445] width 12 height 12
click at [393, 446] on icon "close" at bounding box center [399, 445] width 12 height 12
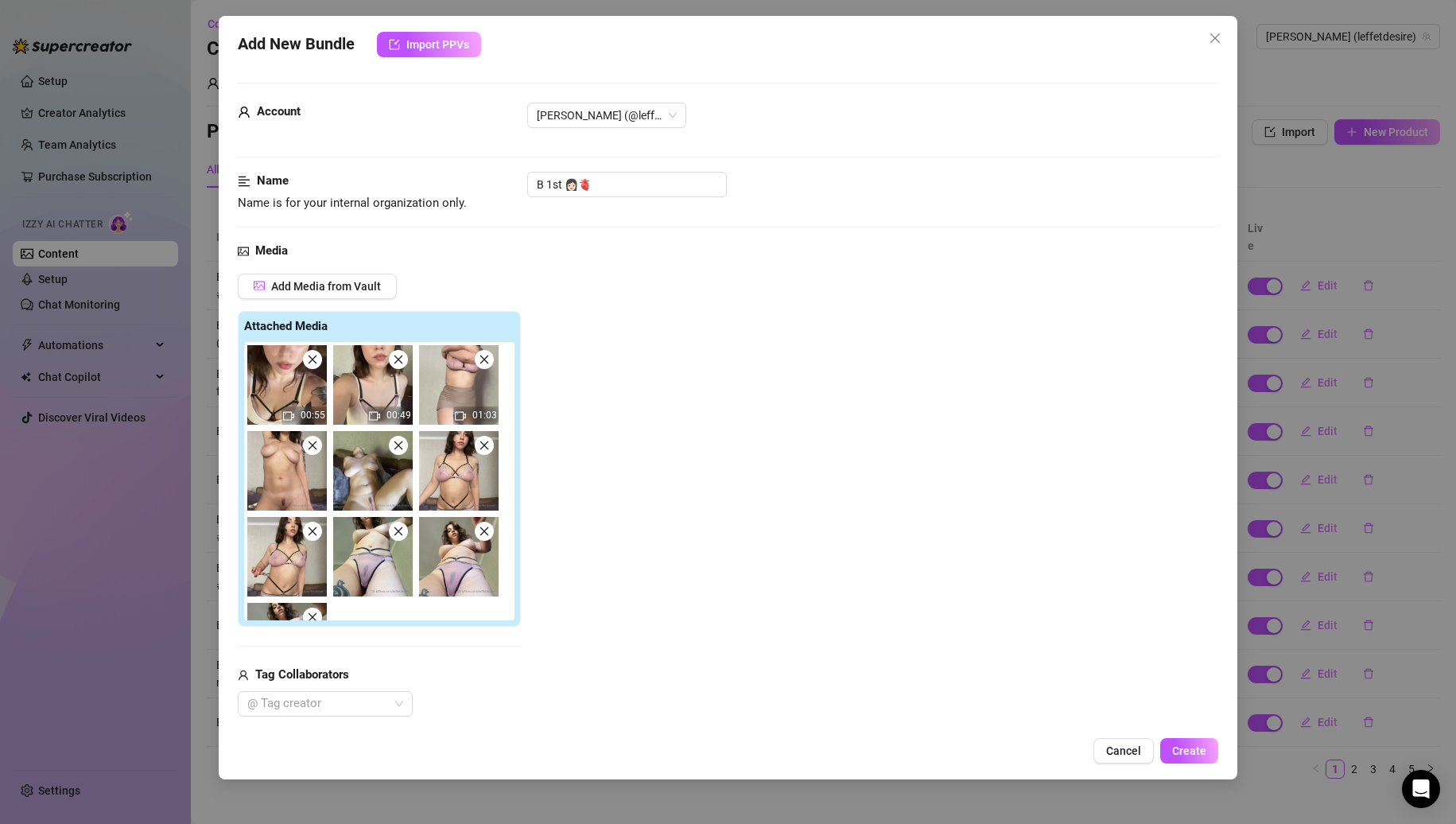
click at [317, 446] on icon "close" at bounding box center [313, 445] width 12 height 12
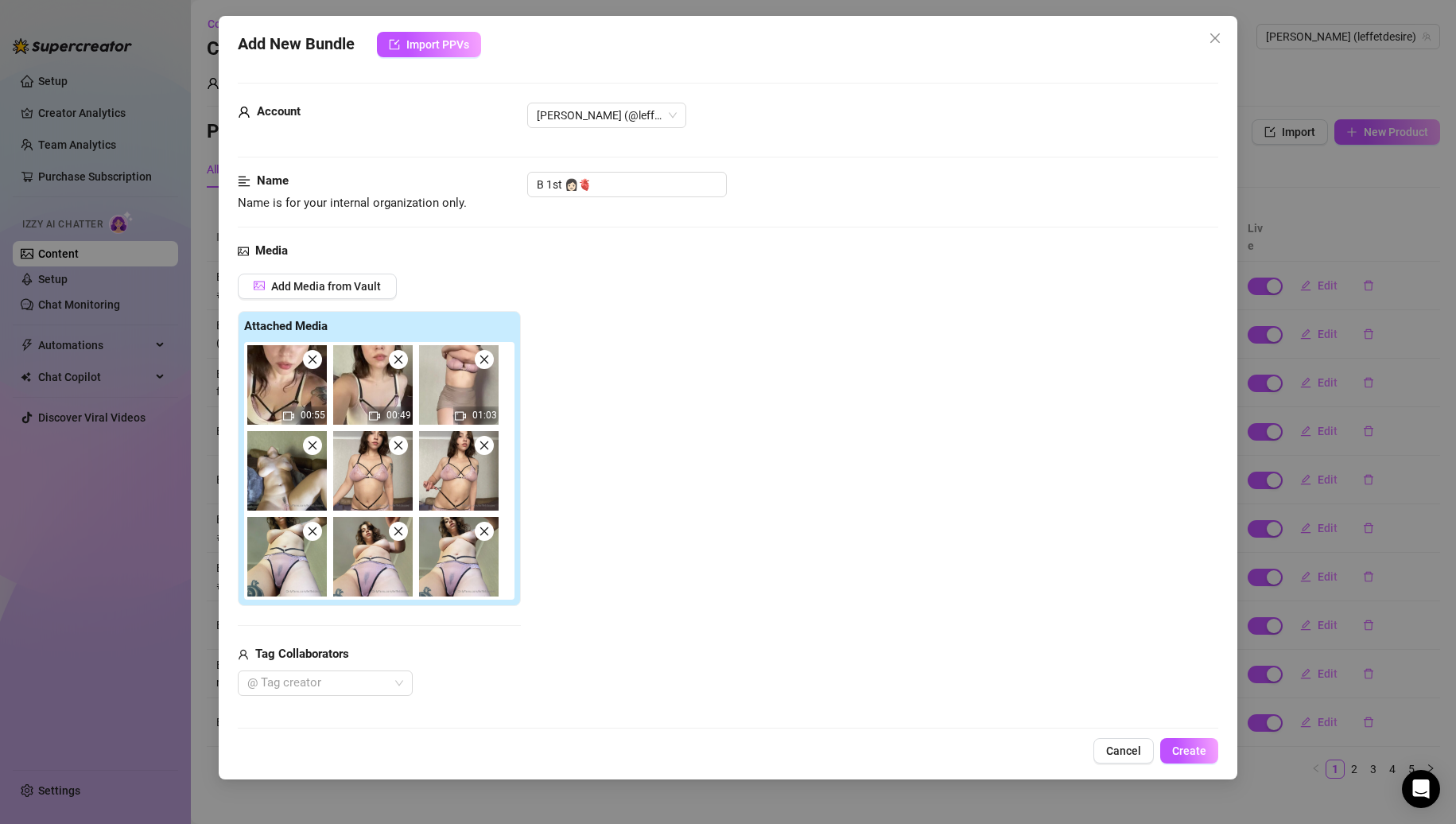
click at [317, 446] on icon "close" at bounding box center [313, 445] width 12 height 12
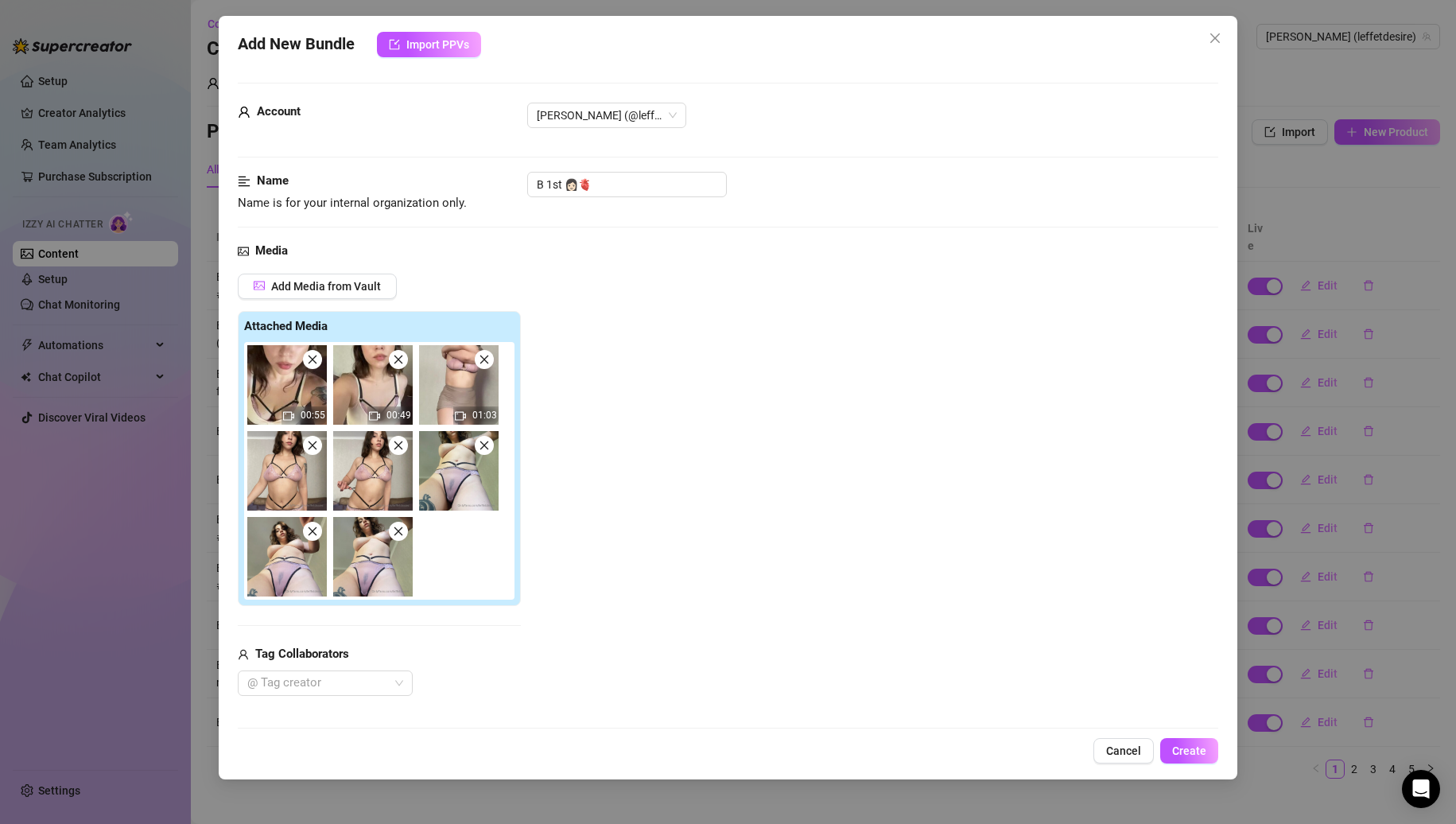
click at [317, 446] on icon "close" at bounding box center [313, 445] width 12 height 12
click at [393, 446] on icon "close" at bounding box center [399, 445] width 12 height 12
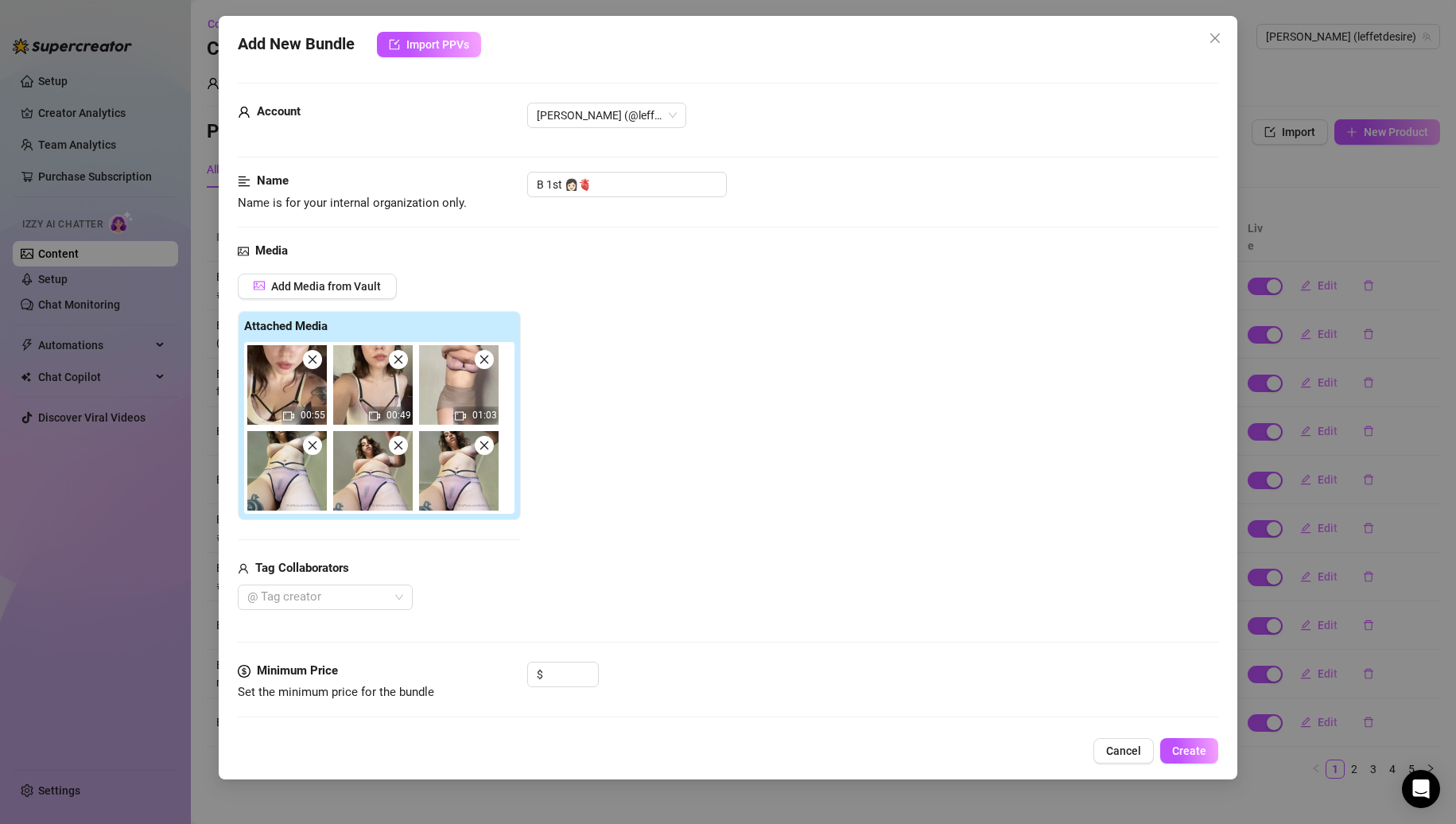
click at [317, 446] on icon "close" at bounding box center [313, 445] width 12 height 12
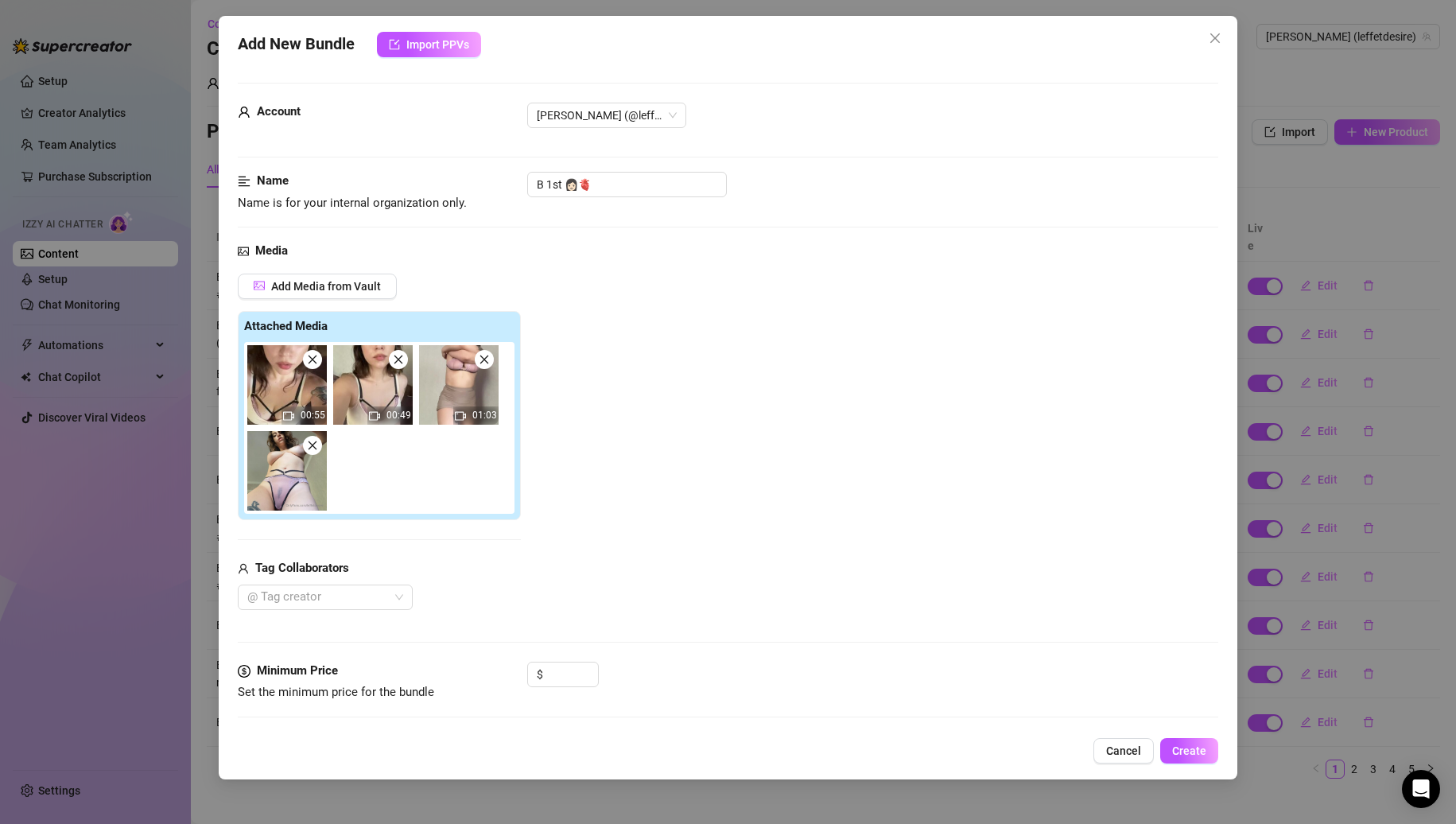
click at [317, 446] on icon "close" at bounding box center [313, 445] width 12 height 12
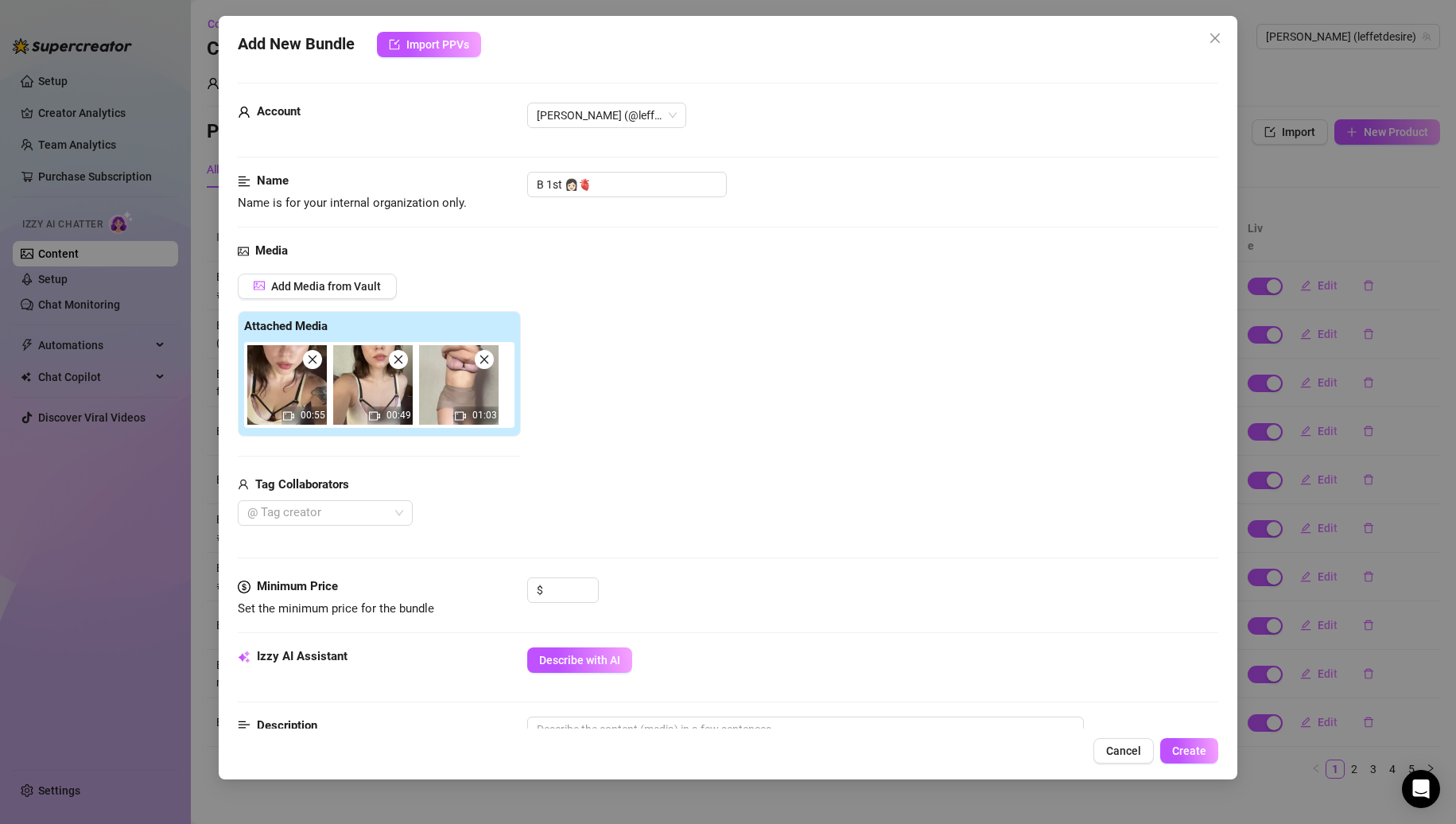
click at [314, 364] on icon "close" at bounding box center [313, 359] width 12 height 12
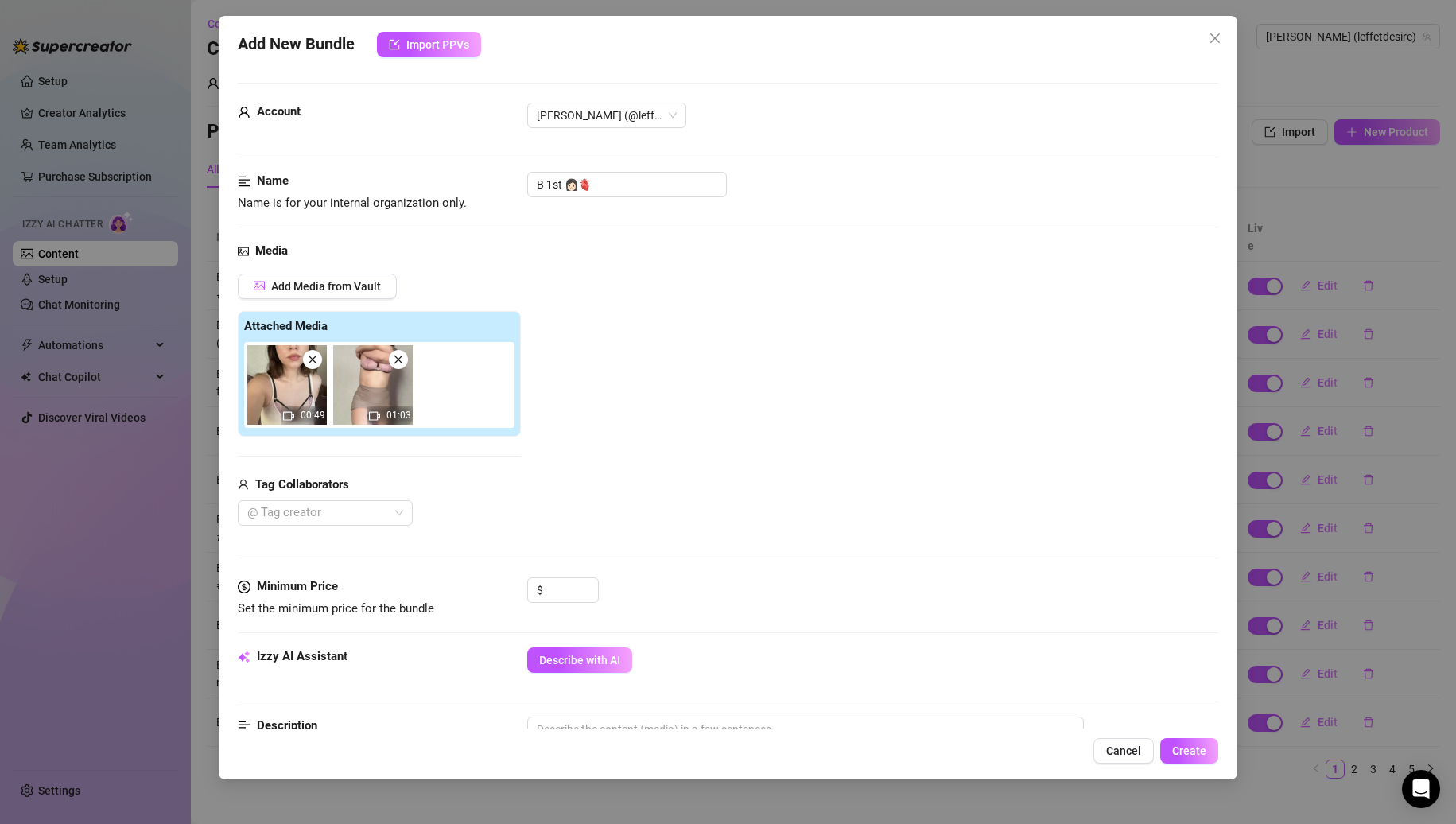
click at [314, 364] on icon "close" at bounding box center [313, 359] width 12 height 12
click at [636, 175] on input "B 1st 👩🏻🫀" at bounding box center [626, 184] width 199 height 25
click at [559, 599] on input at bounding box center [572, 590] width 52 height 24
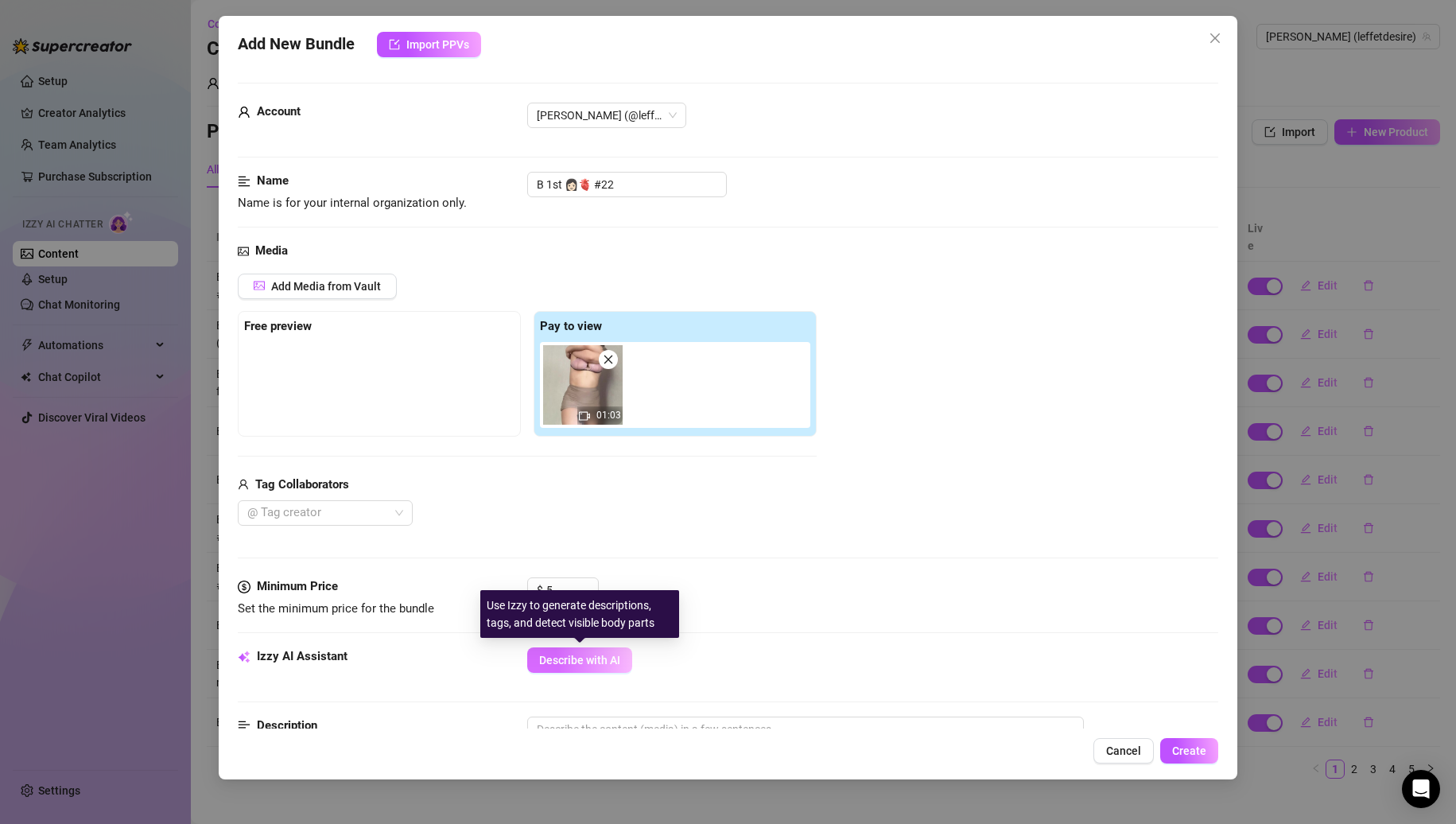
click at [565, 660] on span "Describe with AI" at bounding box center [580, 660] width 81 height 13
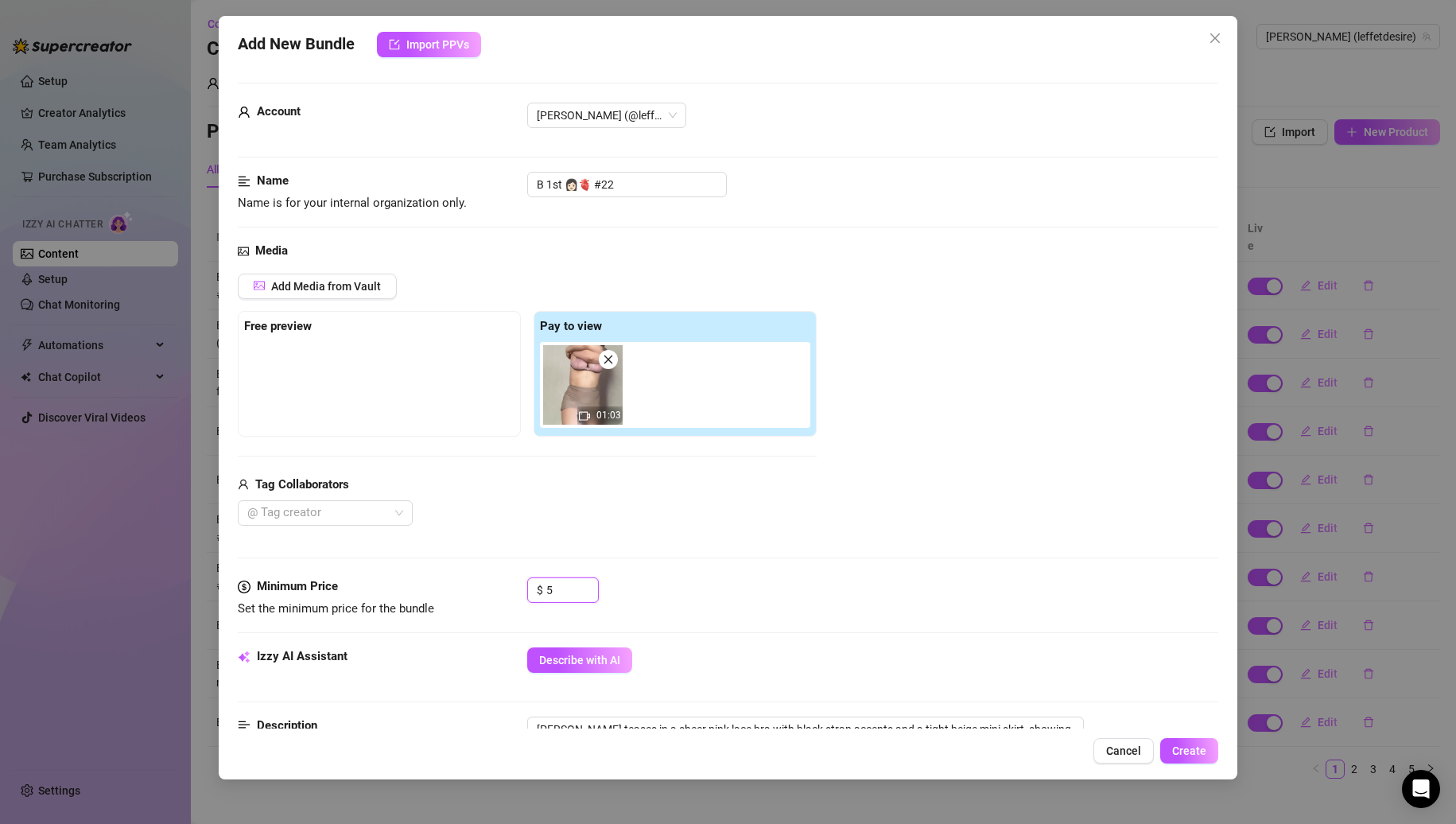
drag, startPoint x: 559, startPoint y: 597, endPoint x: 510, endPoint y: 588, distance: 49.8
click at [514, 590] on div "Minimum Price Set the minimum price for the bundle $ 5" at bounding box center [728, 598] width 982 height 40
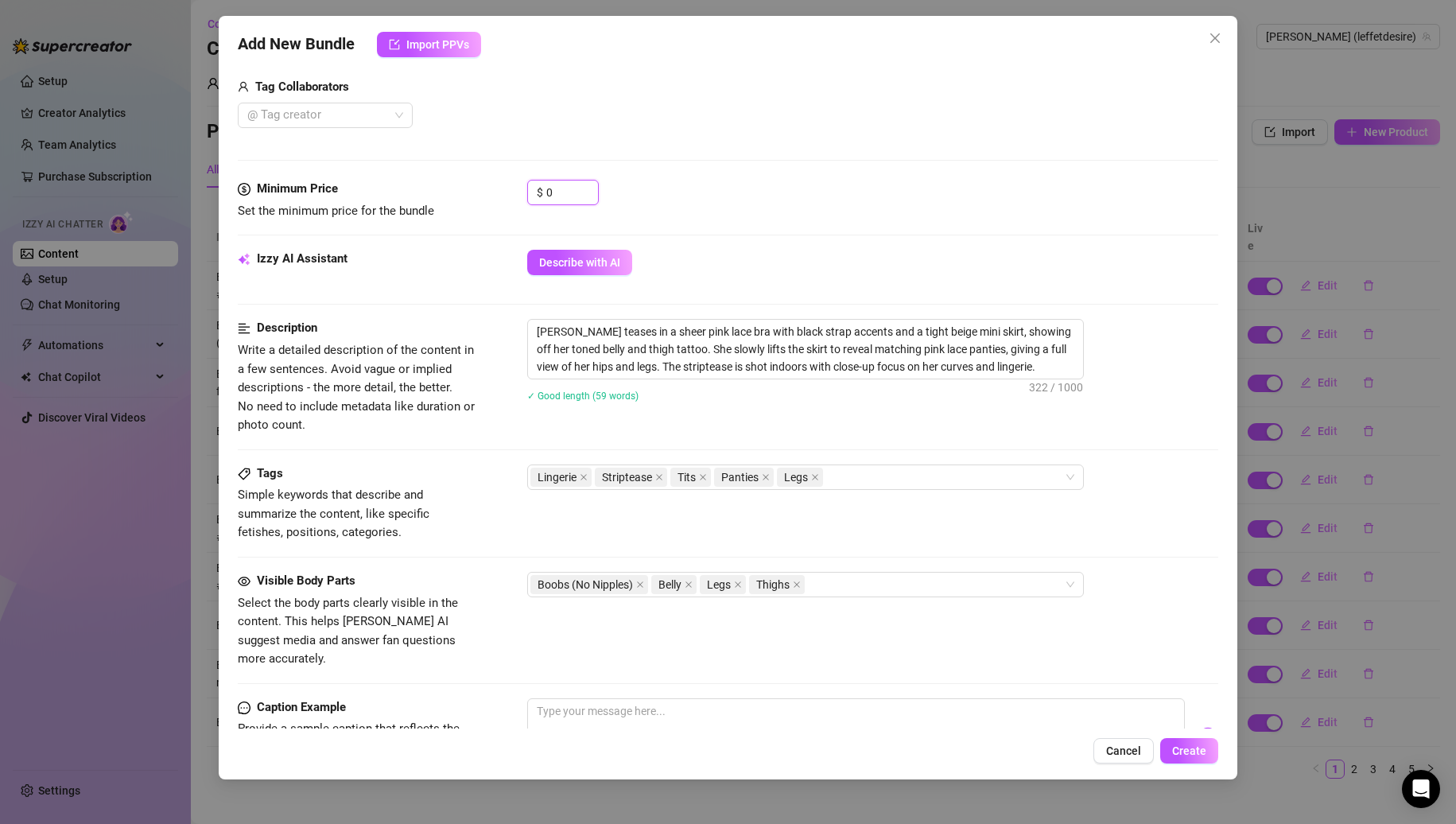
scroll to position [672, 0]
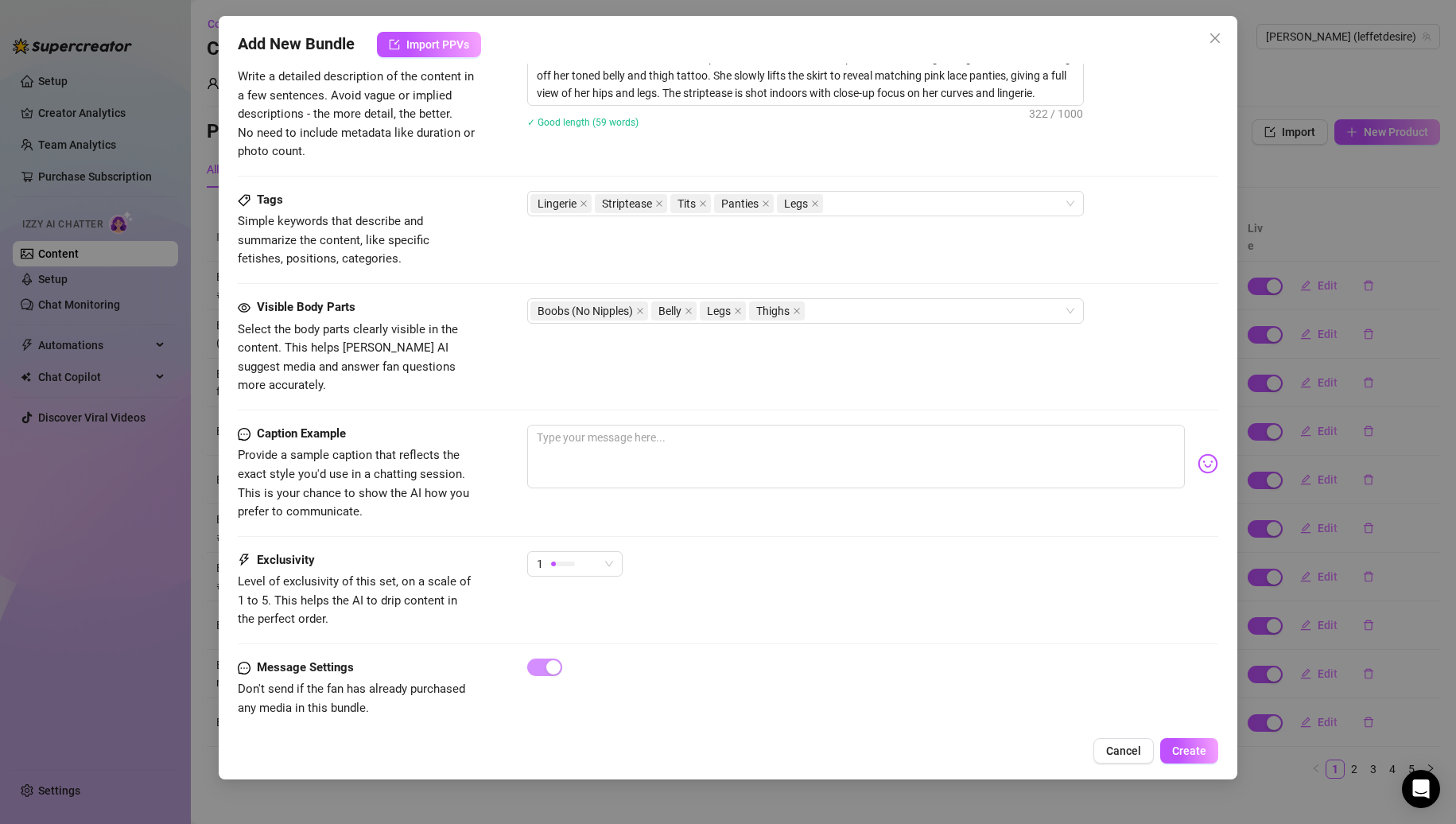
click at [1185, 736] on div "Add New Bundle Import PPVs Account [PERSON_NAME] (@leffetdesire) Name Name is f…" at bounding box center [728, 398] width 1019 height 763
click at [1185, 741] on button "Create" at bounding box center [1189, 751] width 58 height 25
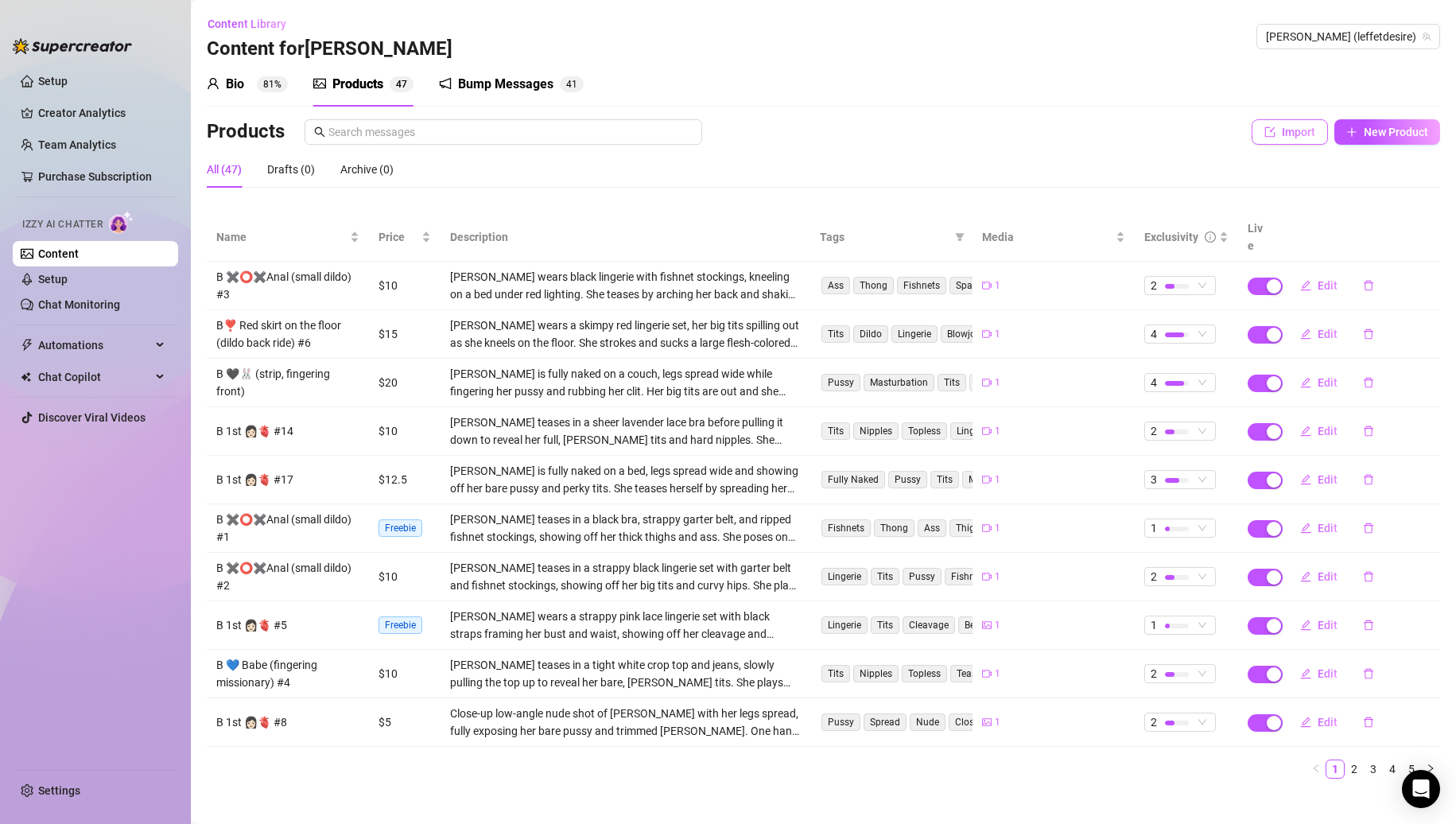
click at [1306, 139] on button "Import" at bounding box center [1289, 132] width 76 height 25
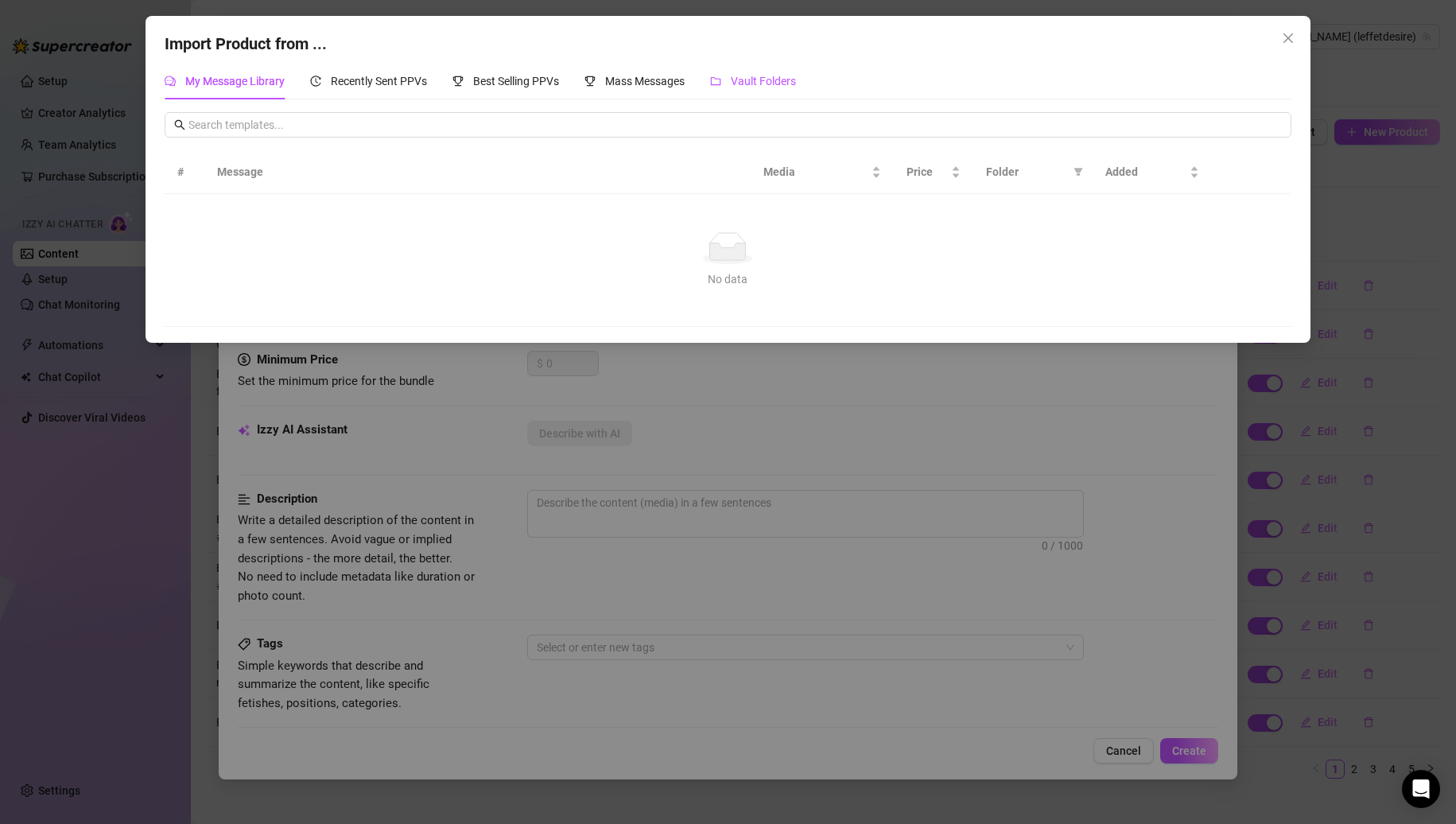
click at [790, 84] on span "Vault Folders" at bounding box center [764, 81] width 66 height 13
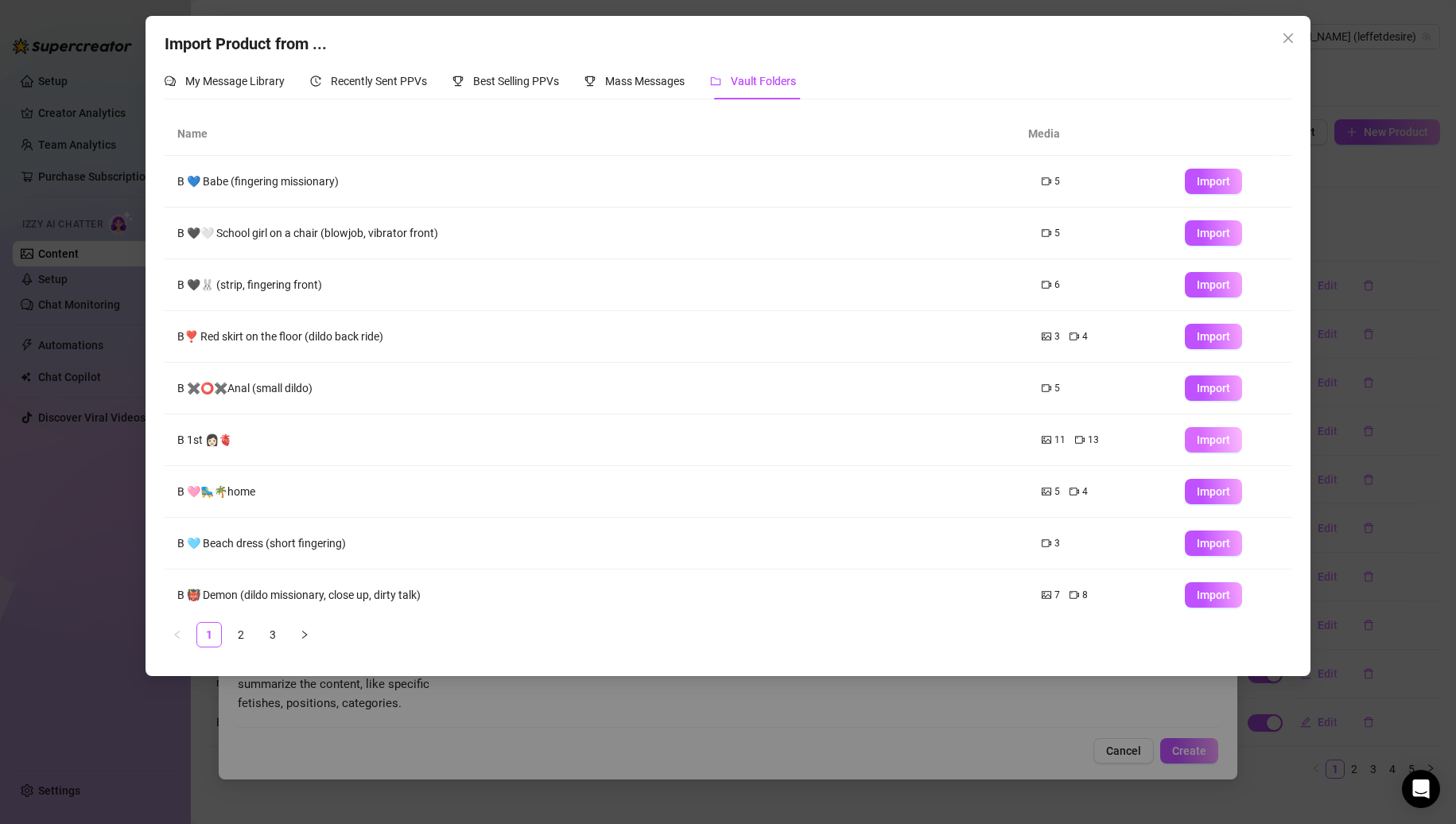
click at [1185, 440] on button "Import" at bounding box center [1213, 439] width 57 height 25
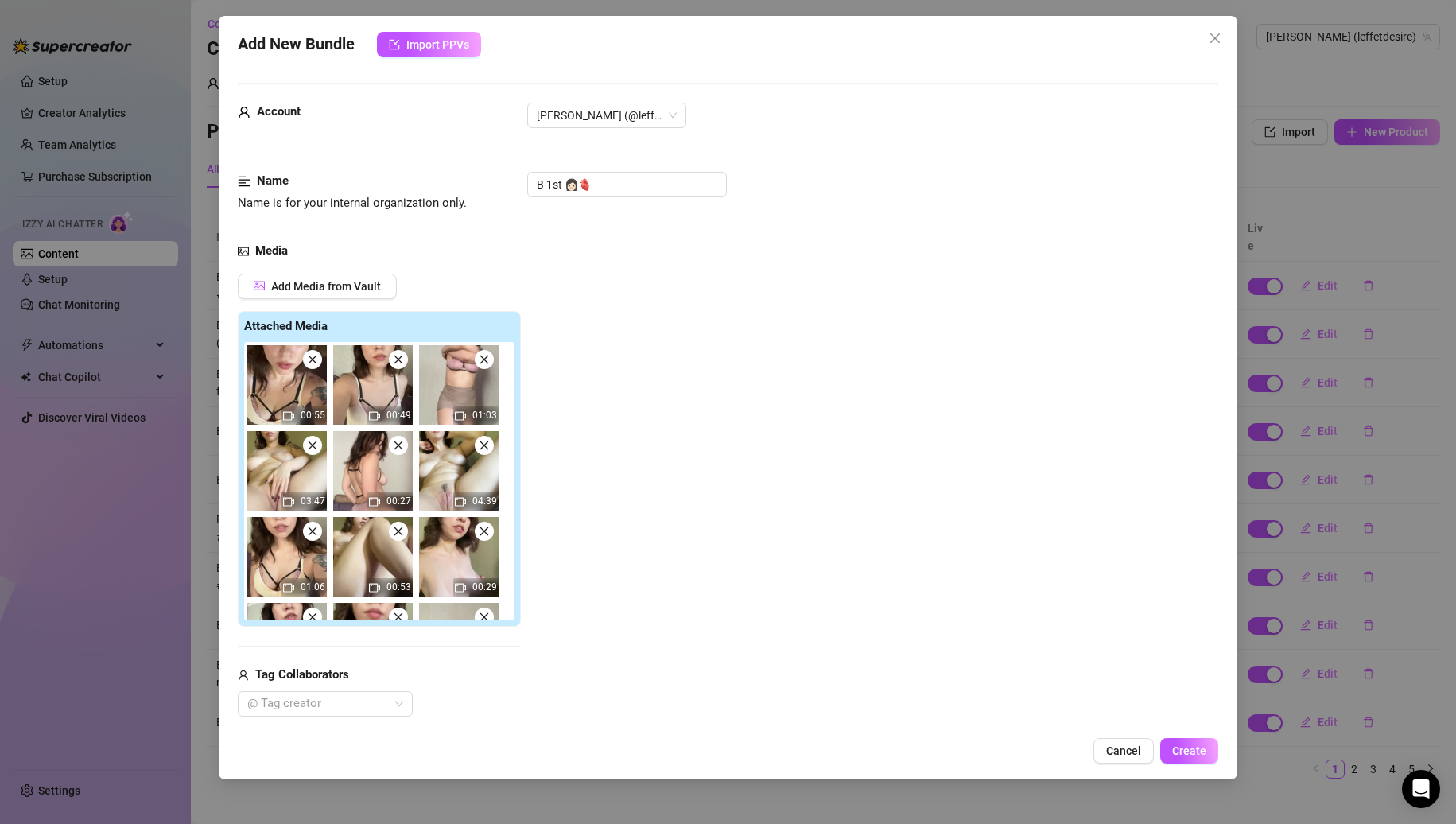
click at [482, 360] on icon "close" at bounding box center [485, 359] width 12 height 12
click at [318, 439] on icon "close" at bounding box center [313, 445] width 12 height 12
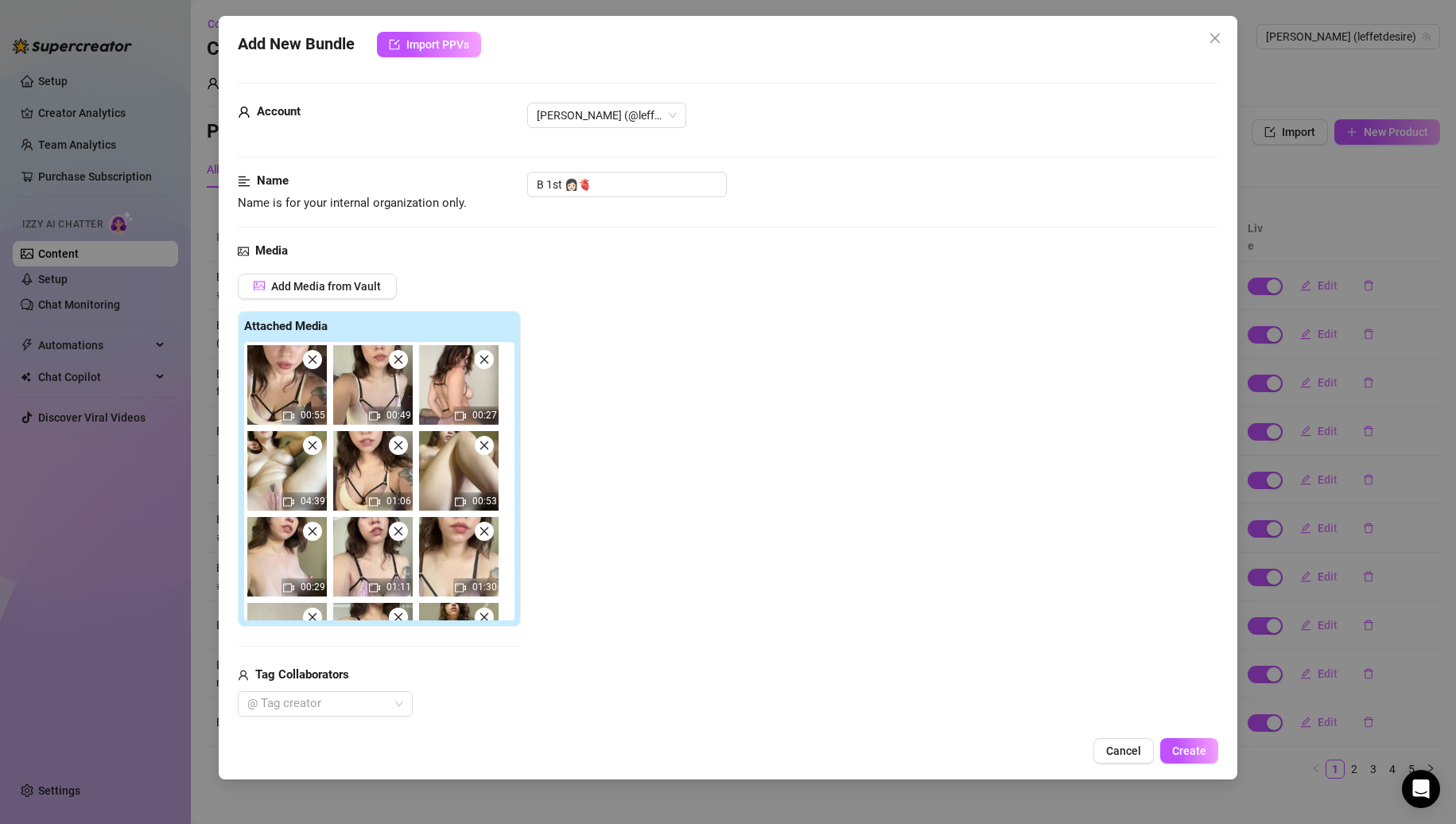
click at [482, 360] on icon "close" at bounding box center [485, 359] width 12 height 12
click at [318, 439] on icon "close" at bounding box center [313, 445] width 12 height 12
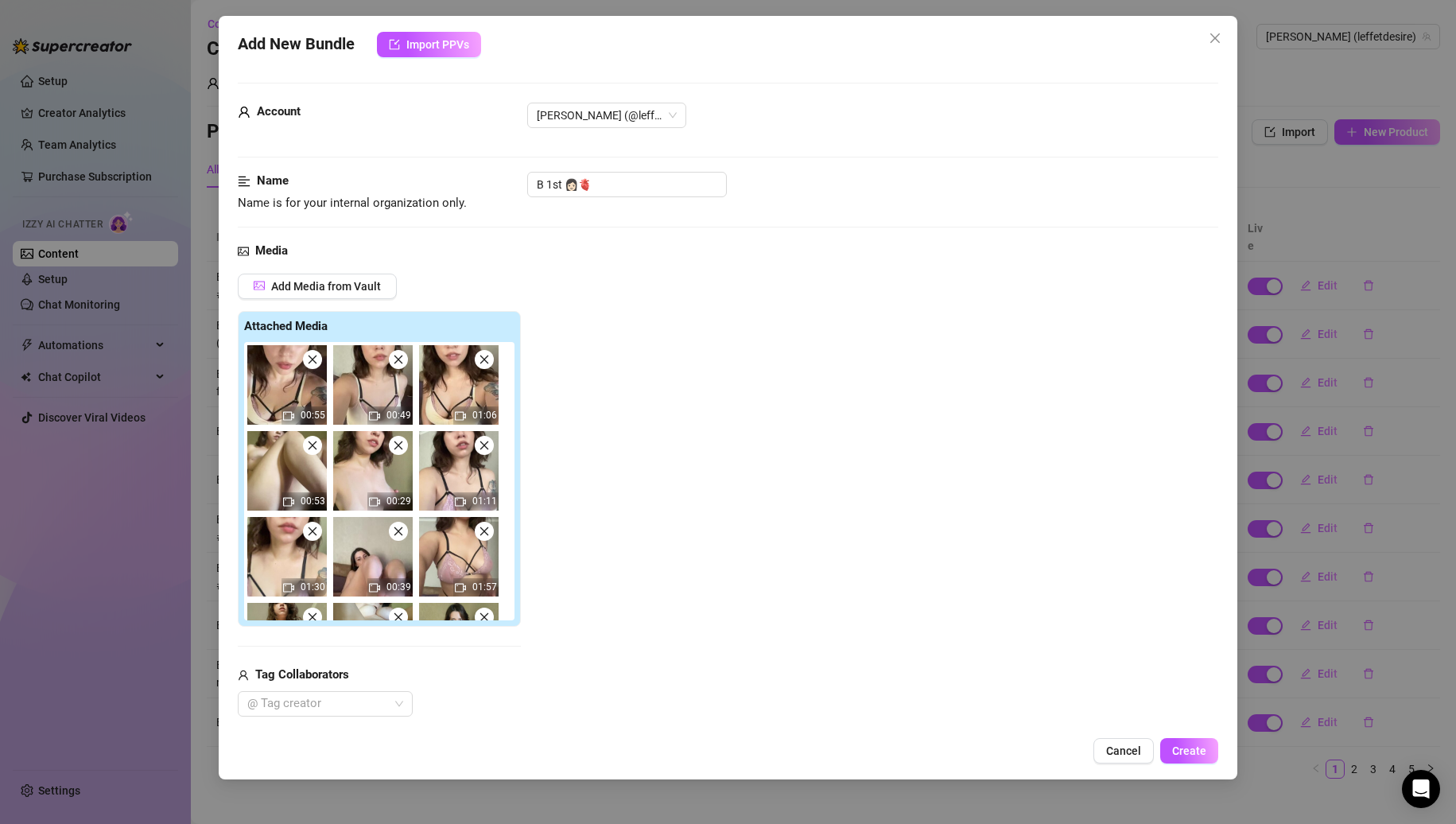
click at [482, 360] on icon "close" at bounding box center [485, 359] width 12 height 12
click at [318, 439] on icon "close" at bounding box center [313, 445] width 12 height 12
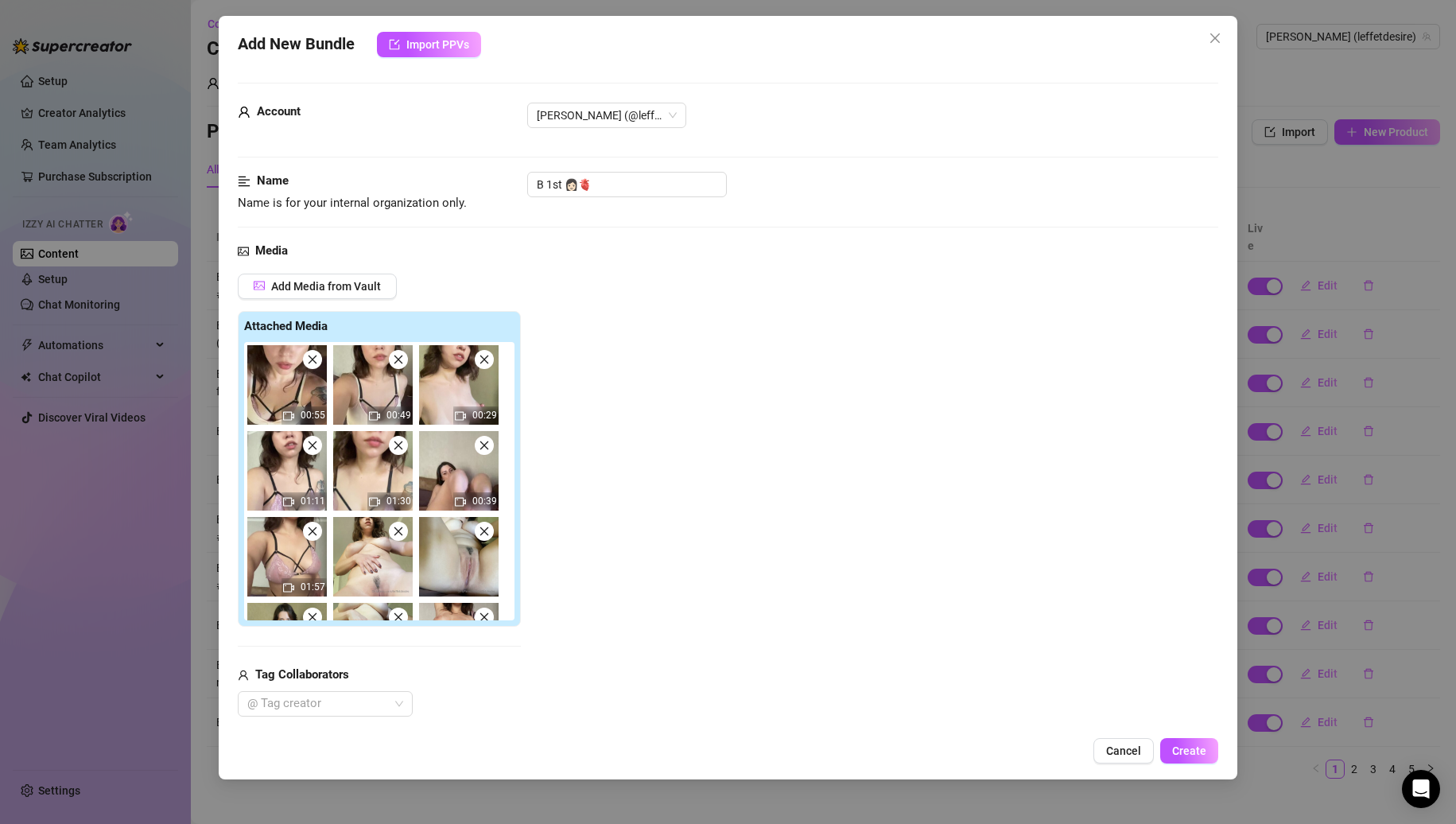
click at [482, 360] on icon "close" at bounding box center [485, 359] width 12 height 12
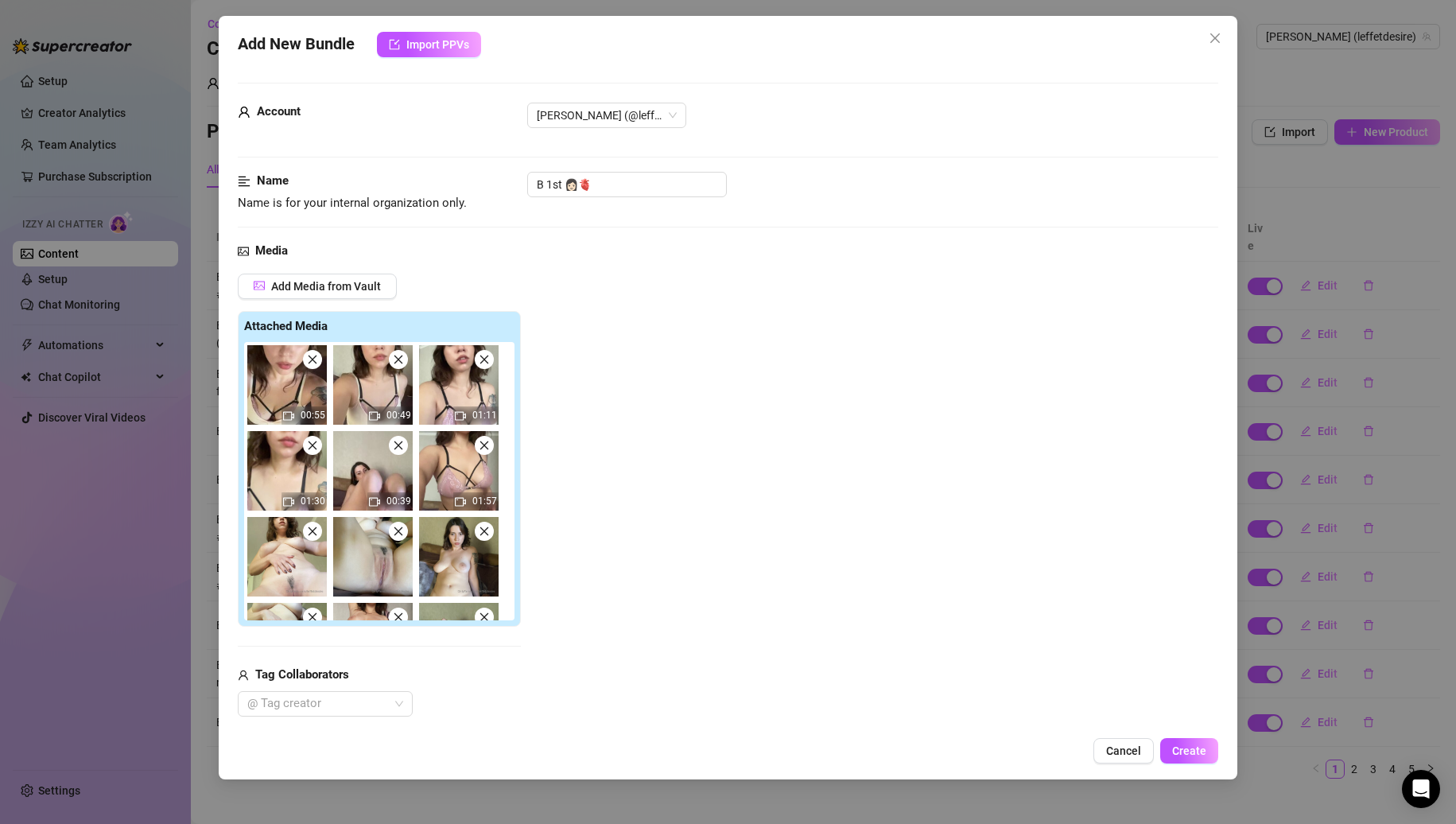
click at [482, 360] on icon "close" at bounding box center [485, 359] width 12 height 12
click at [318, 439] on icon "close" at bounding box center [313, 445] width 12 height 12
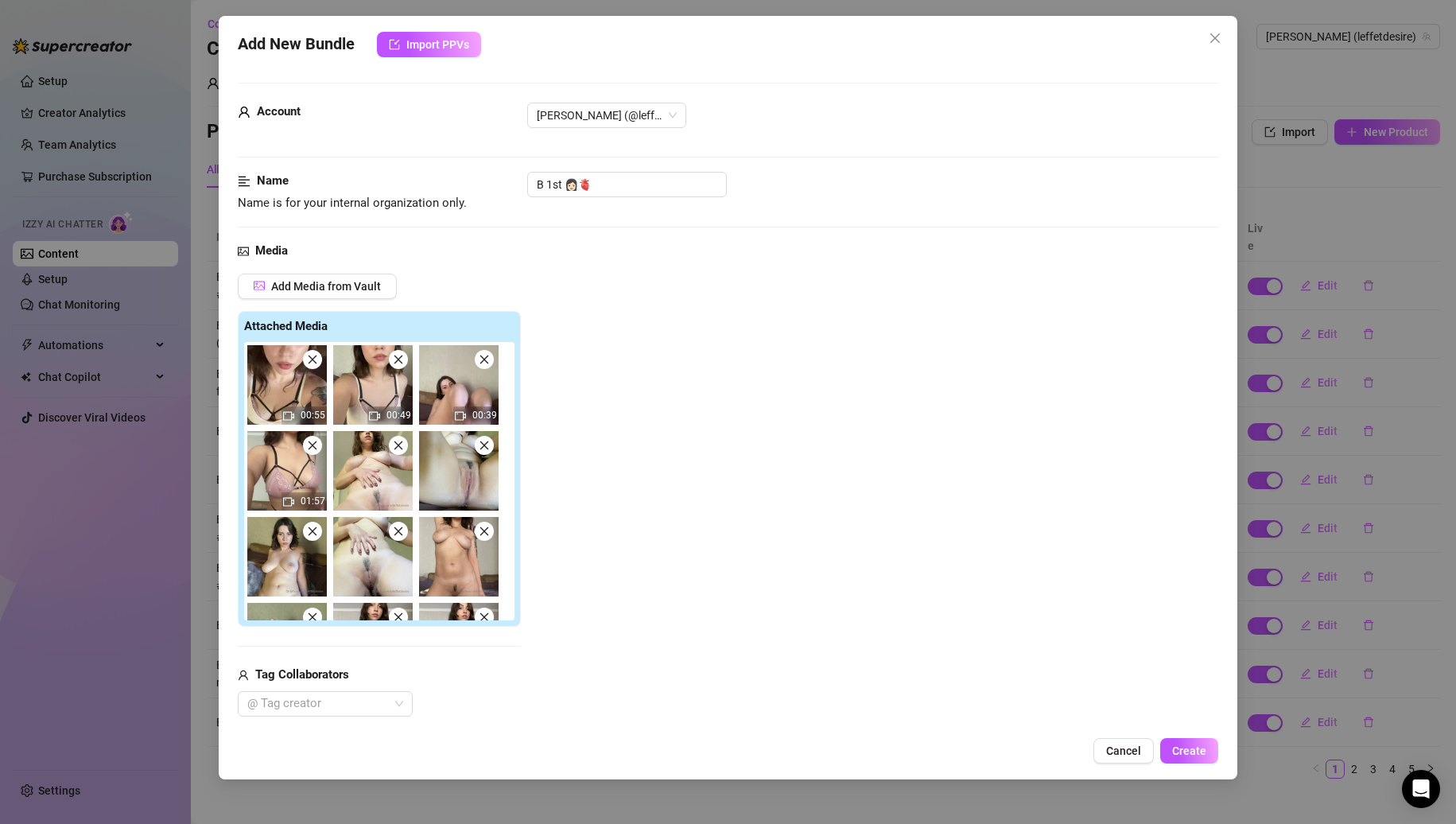
click at [482, 360] on icon "close" at bounding box center [485, 359] width 12 height 12
click at [318, 439] on icon "close" at bounding box center [313, 445] width 12 height 12
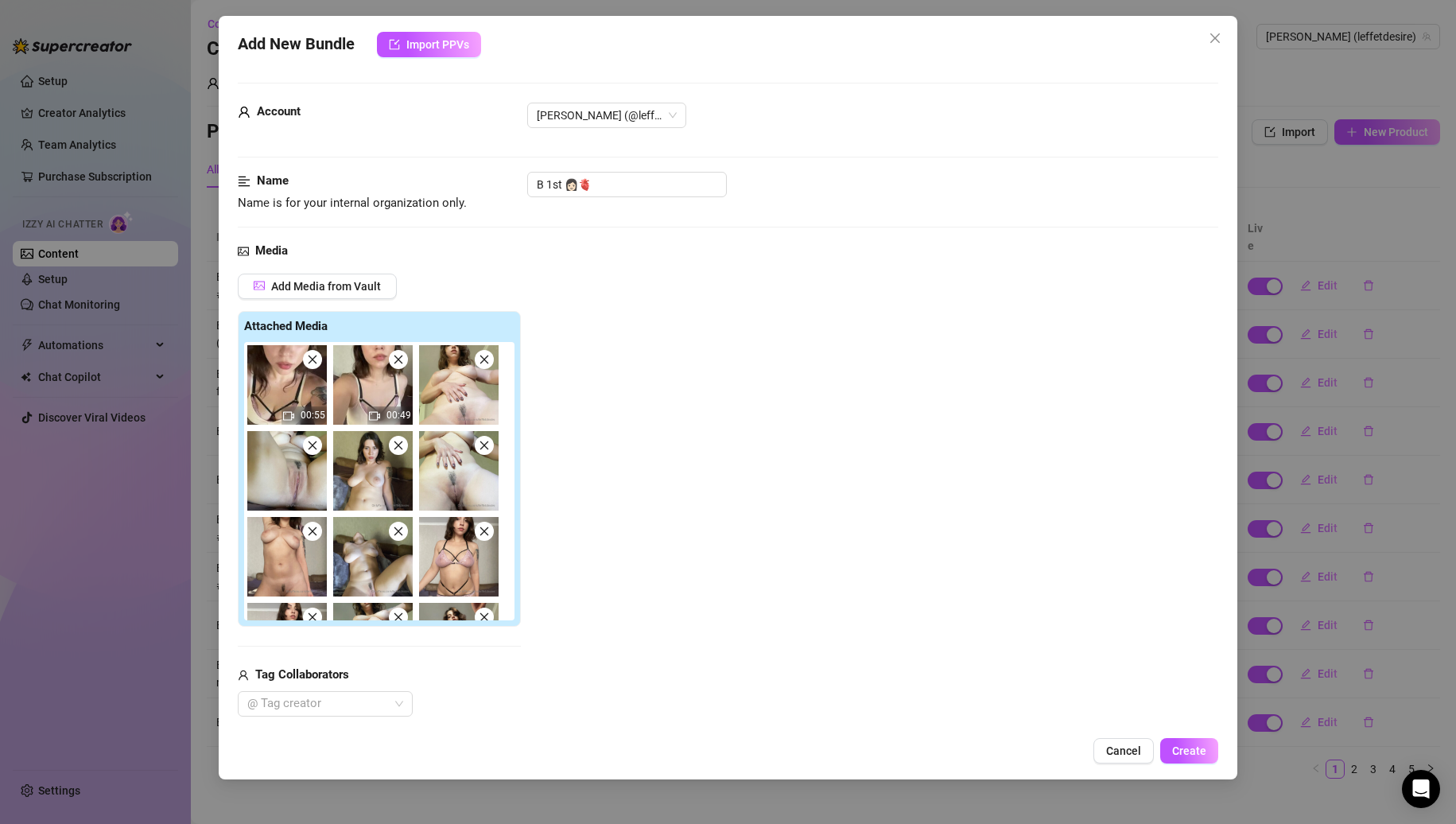
click at [482, 360] on icon "close" at bounding box center [485, 359] width 12 height 12
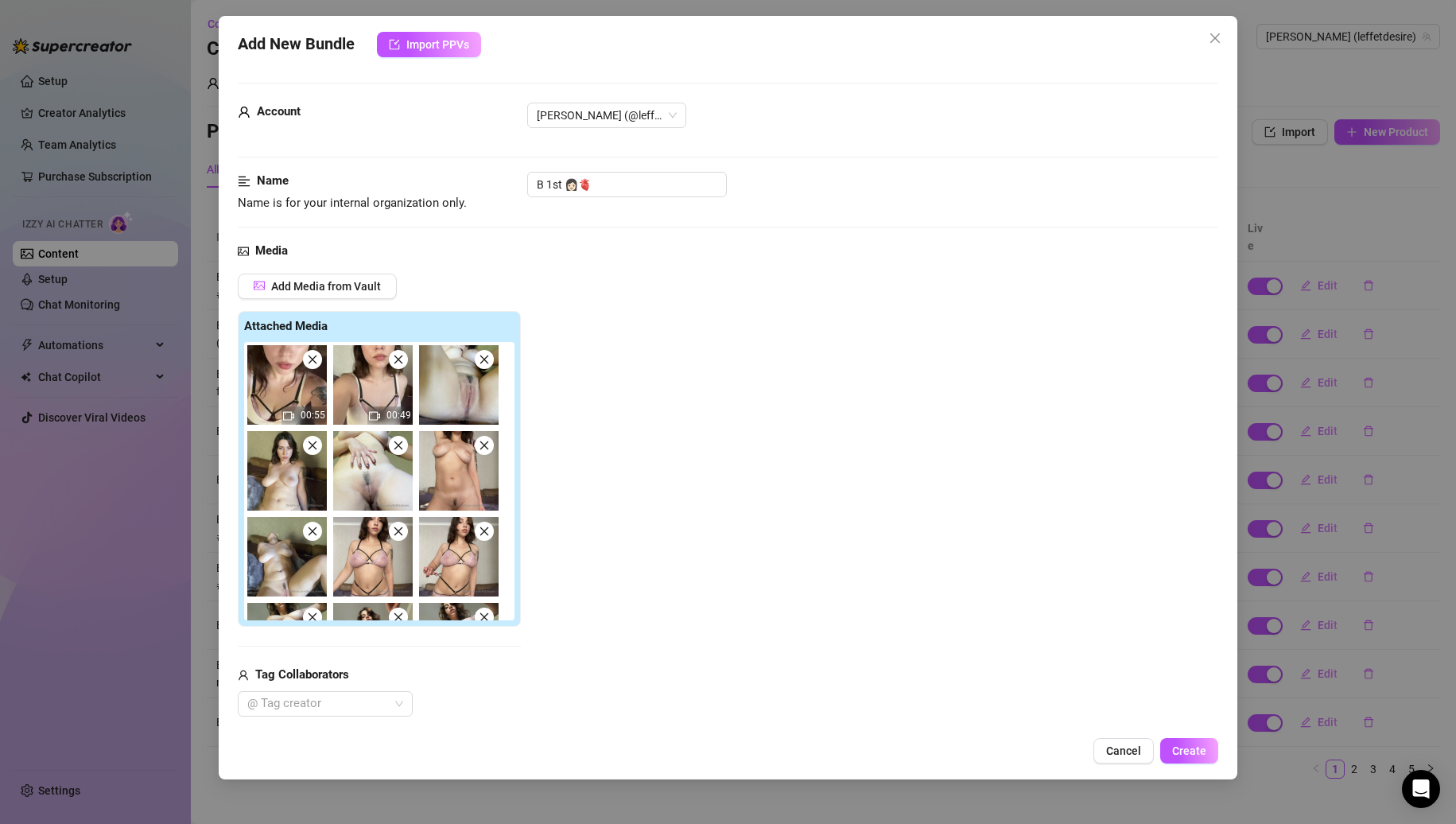
click at [482, 360] on icon "close" at bounding box center [485, 359] width 12 height 12
click at [318, 439] on icon "close" at bounding box center [313, 445] width 12 height 12
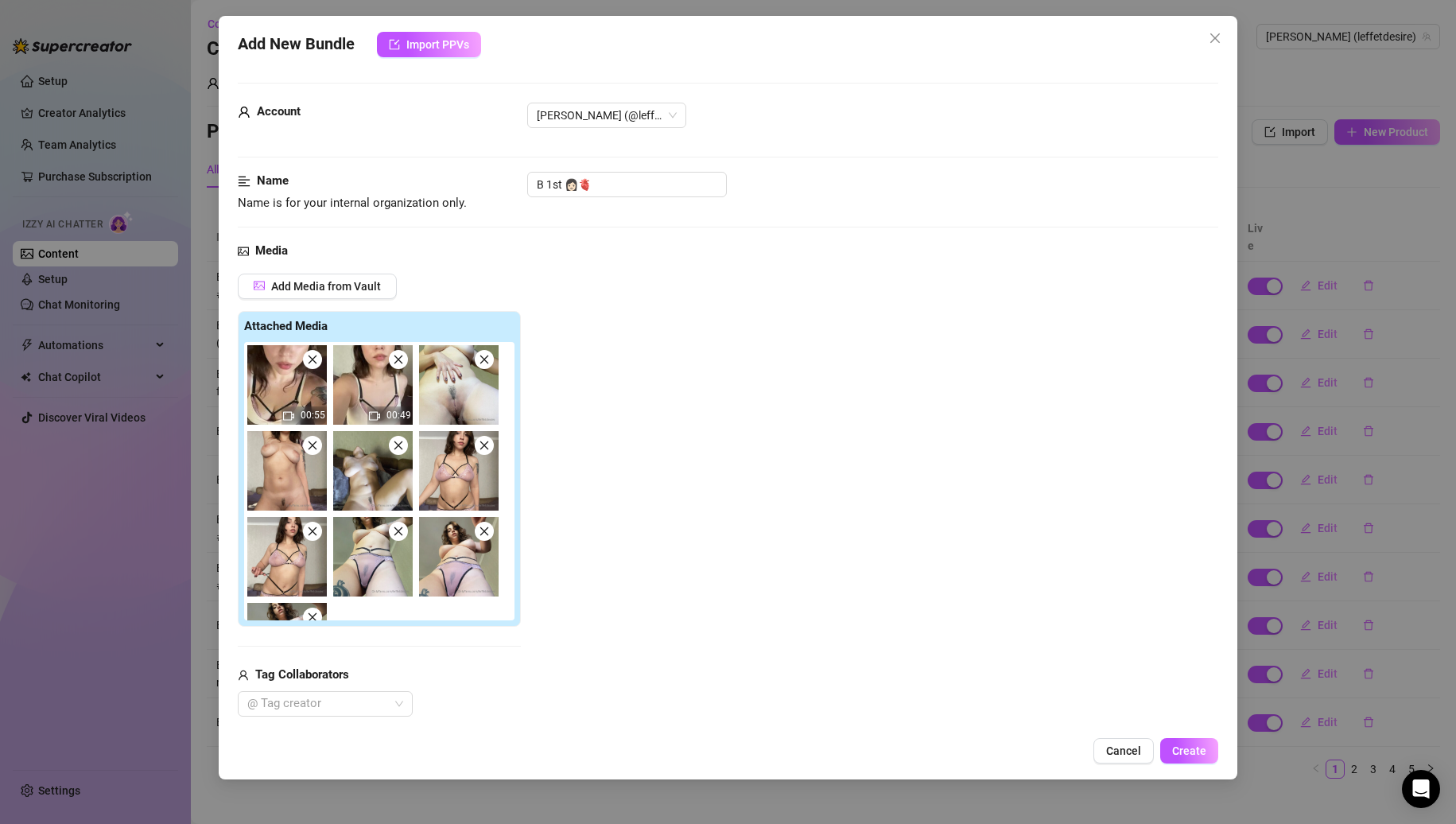
click at [482, 360] on icon "close" at bounding box center [485, 359] width 12 height 12
click at [318, 439] on icon "close" at bounding box center [313, 445] width 12 height 12
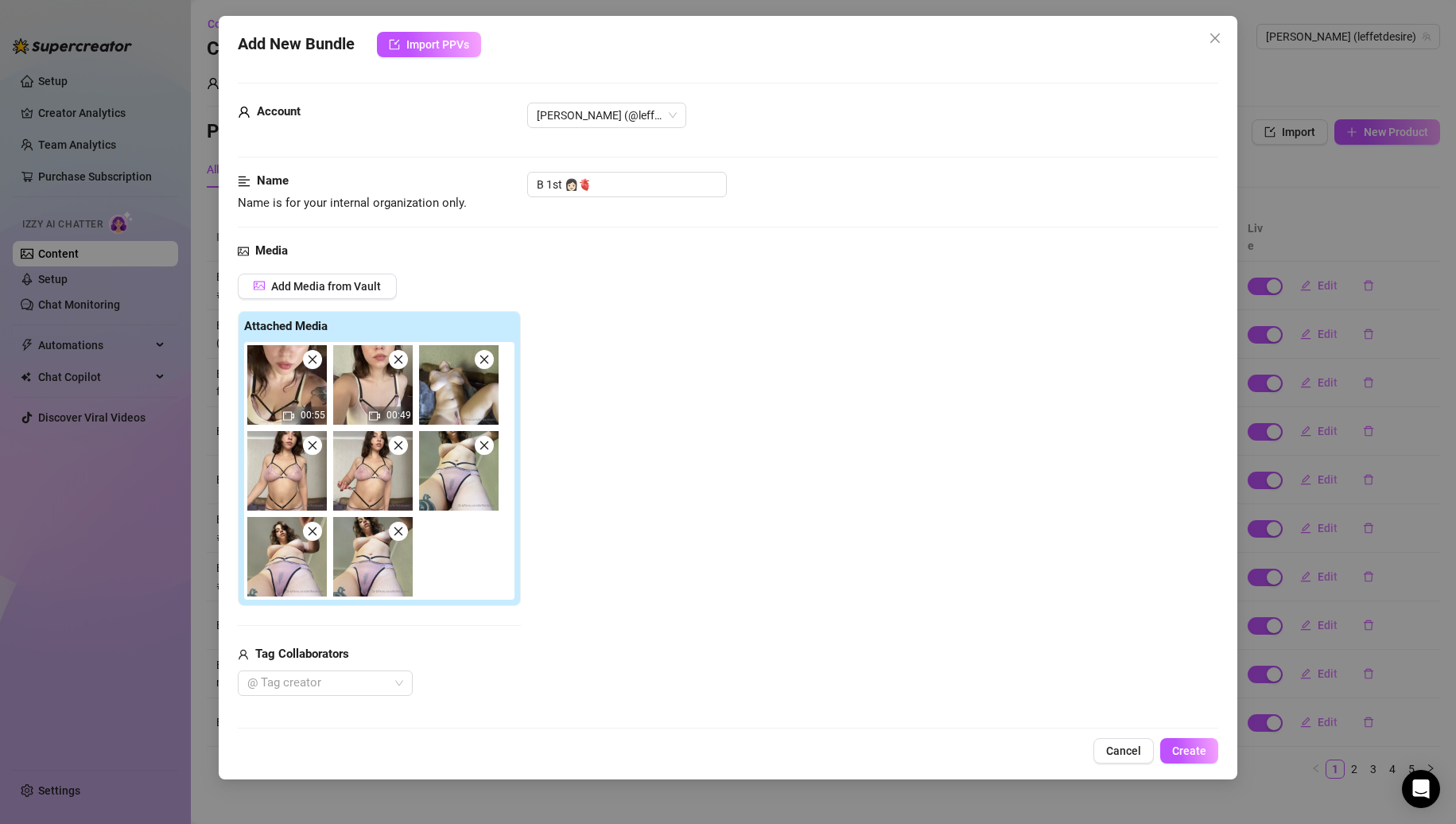
click at [482, 360] on icon "close" at bounding box center [485, 359] width 12 height 12
click at [318, 439] on icon "close" at bounding box center [313, 445] width 12 height 12
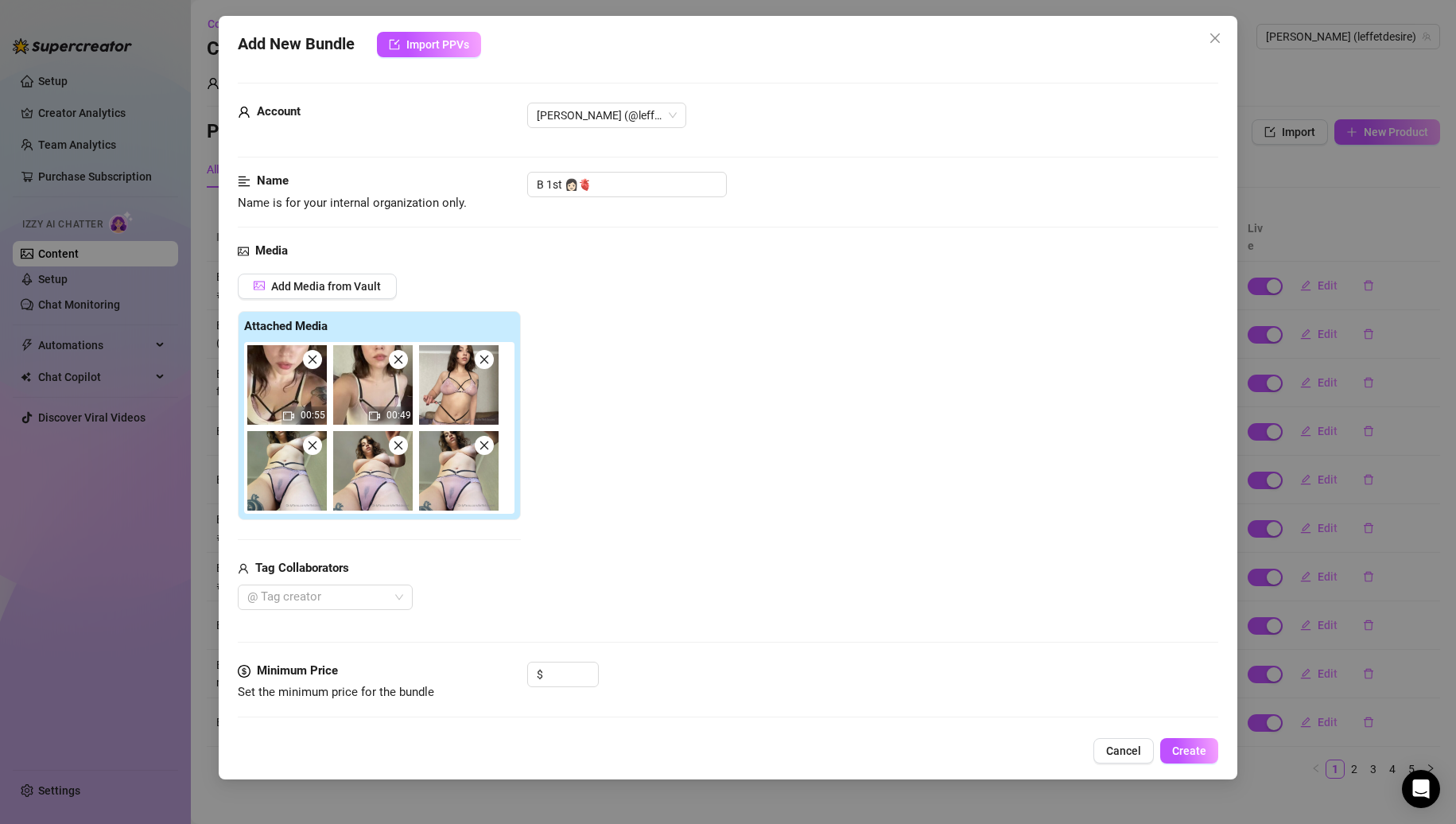
click at [482, 360] on icon "close" at bounding box center [485, 359] width 12 height 12
click at [318, 439] on icon "close" at bounding box center [313, 445] width 12 height 12
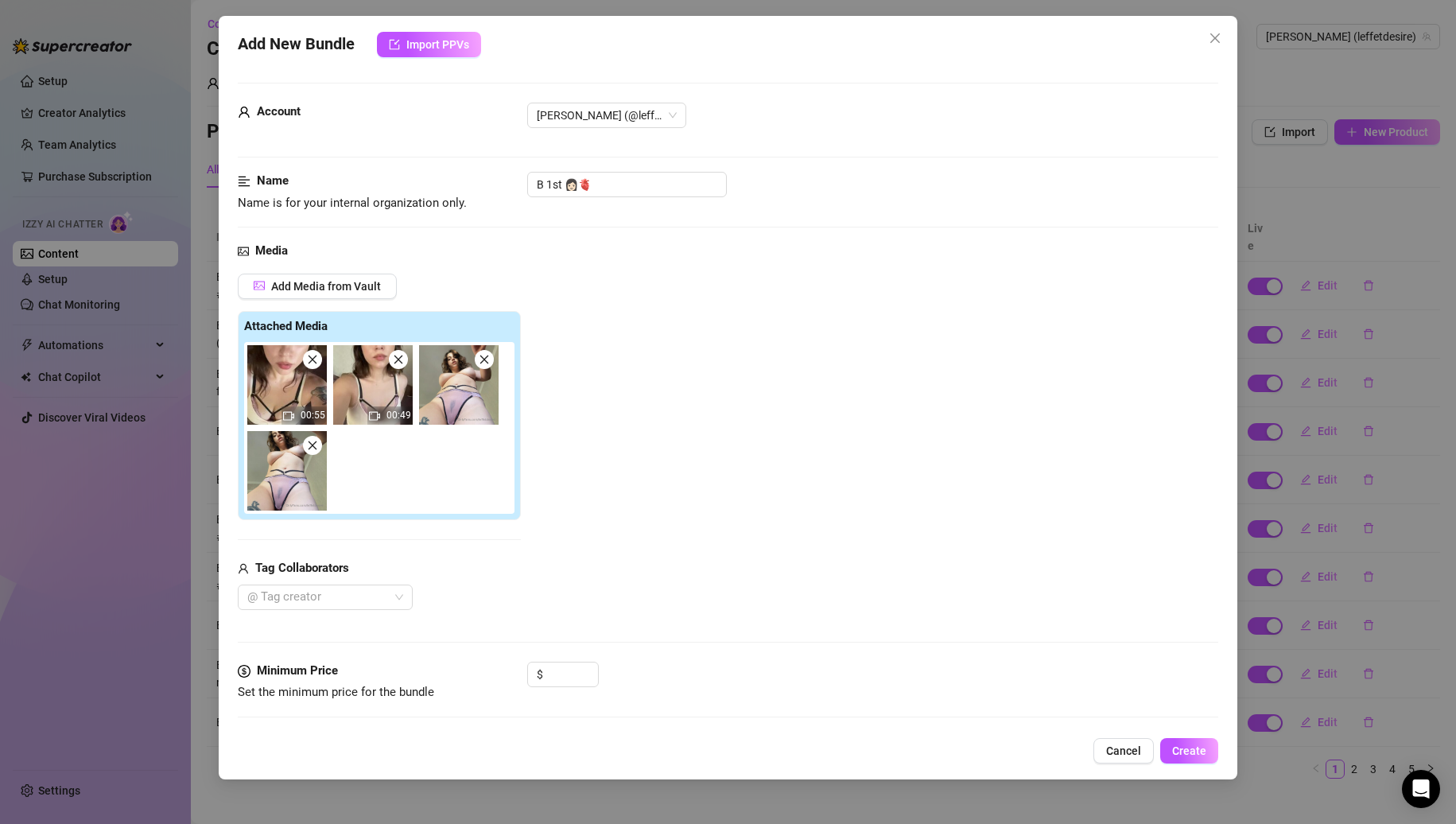
click at [482, 360] on icon "close" at bounding box center [485, 359] width 12 height 12
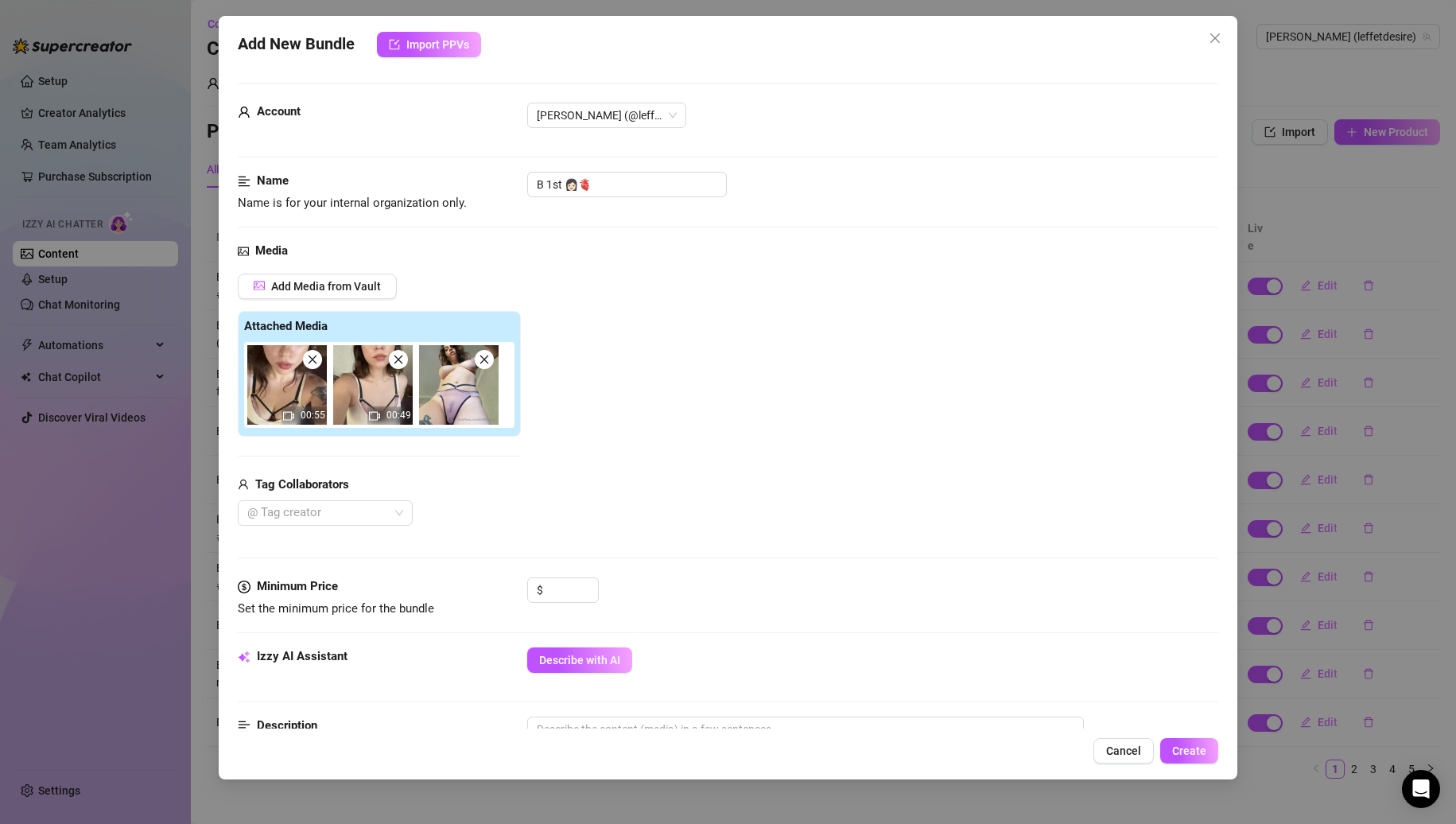
click at [482, 360] on icon "close" at bounding box center [485, 359] width 12 height 12
click at [317, 359] on icon "close" at bounding box center [313, 359] width 12 height 12
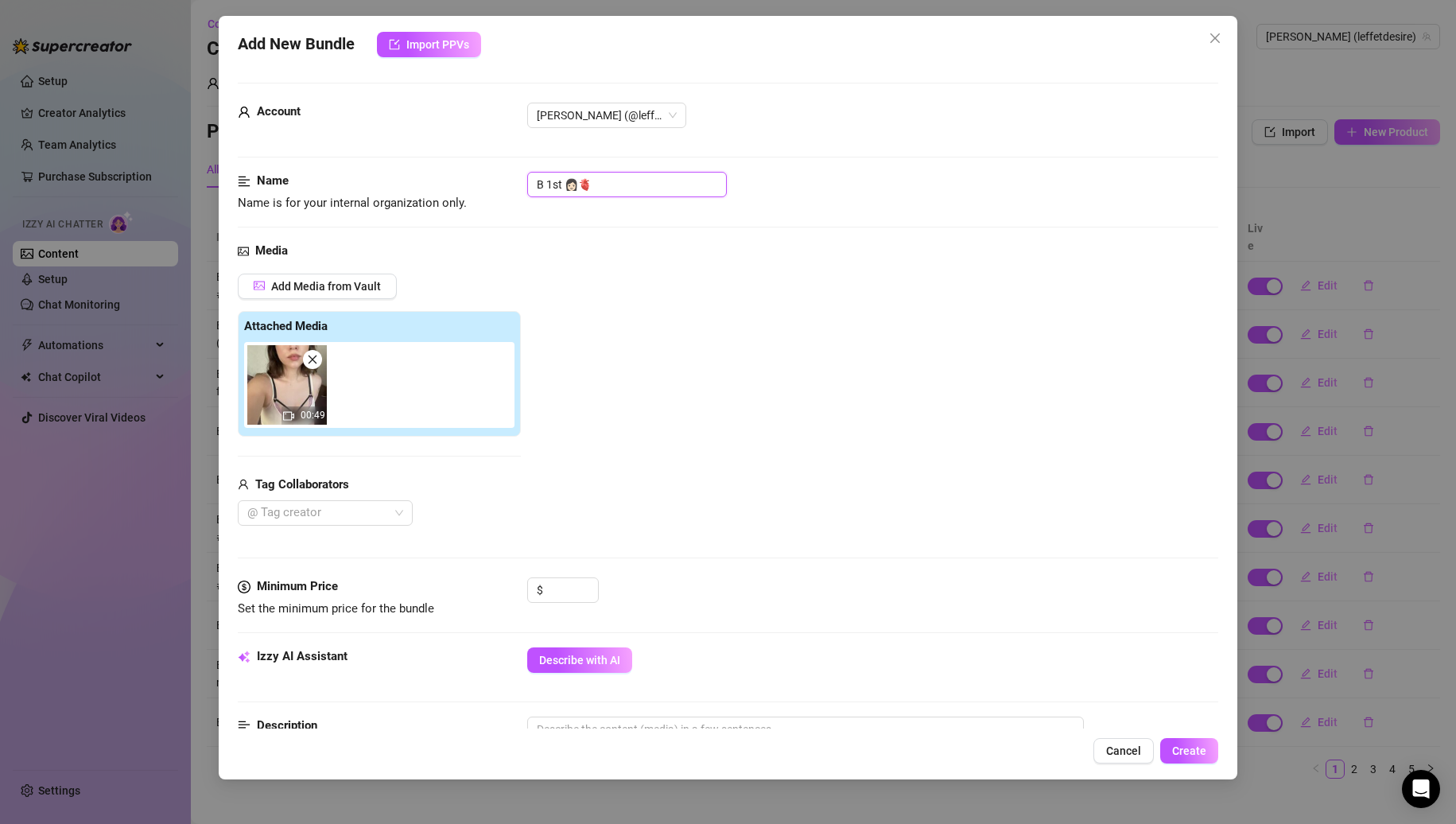
click at [622, 179] on input "B 1st 👩🏻🫀" at bounding box center [626, 184] width 199 height 25
click at [561, 586] on input at bounding box center [572, 590] width 52 height 24
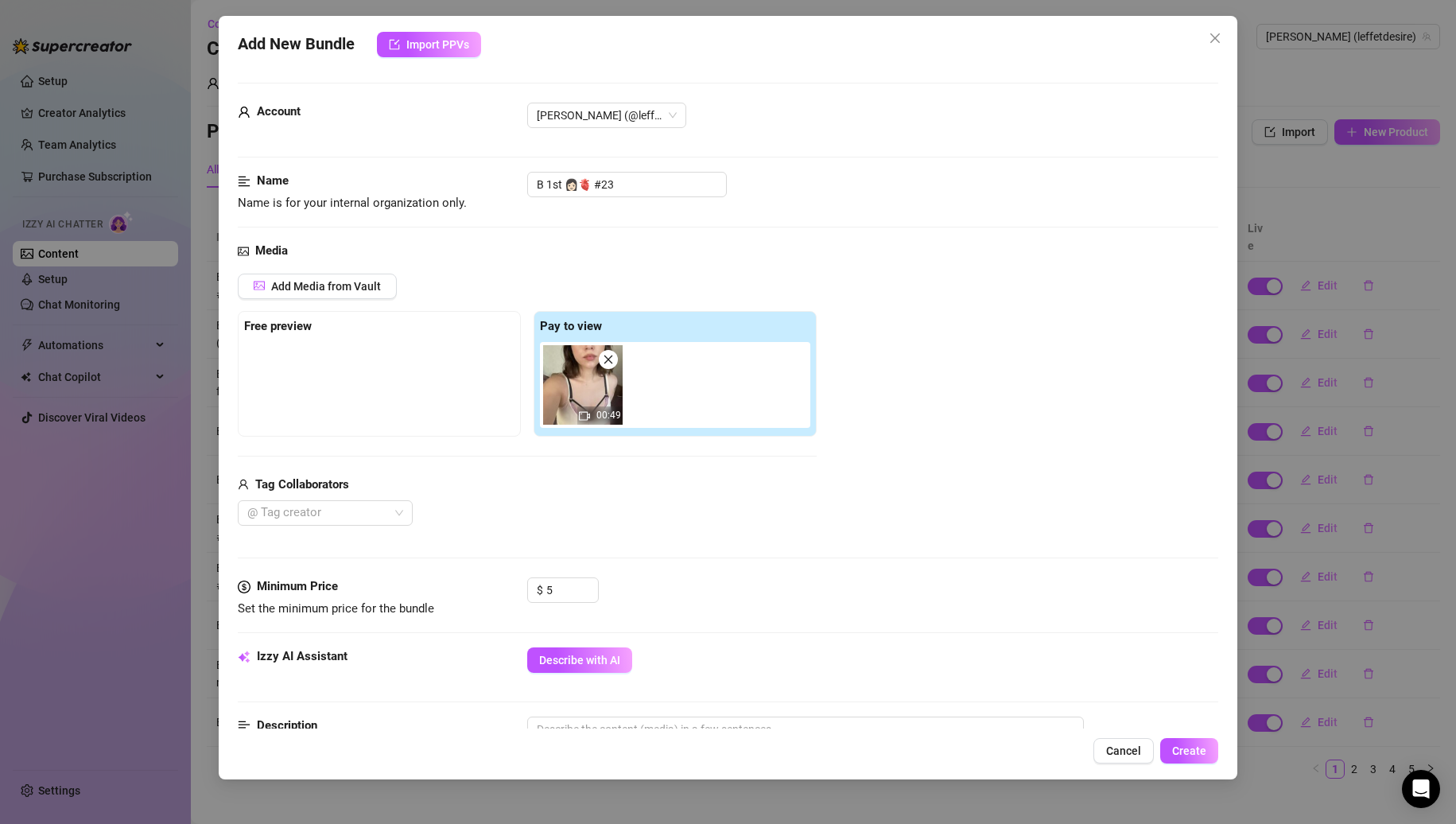
click at [714, 593] on div "$ 5" at bounding box center [873, 597] width 692 height 40
click at [585, 659] on span "Describe with AI" at bounding box center [580, 660] width 81 height 13
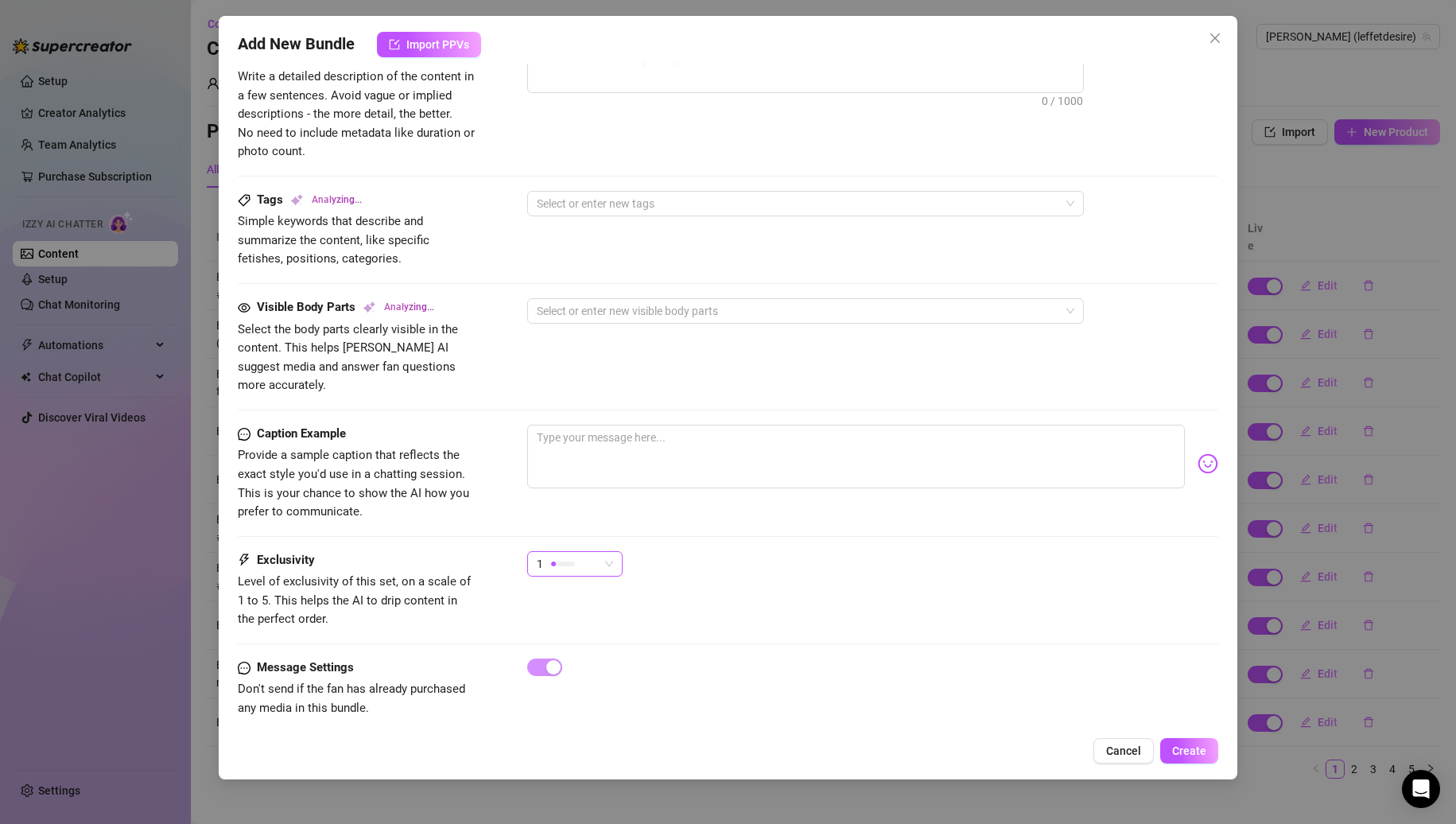
click at [586, 552] on div "1" at bounding box center [568, 564] width 62 height 24
click at [562, 606] on span "2" at bounding box center [591, 602] width 103 height 17
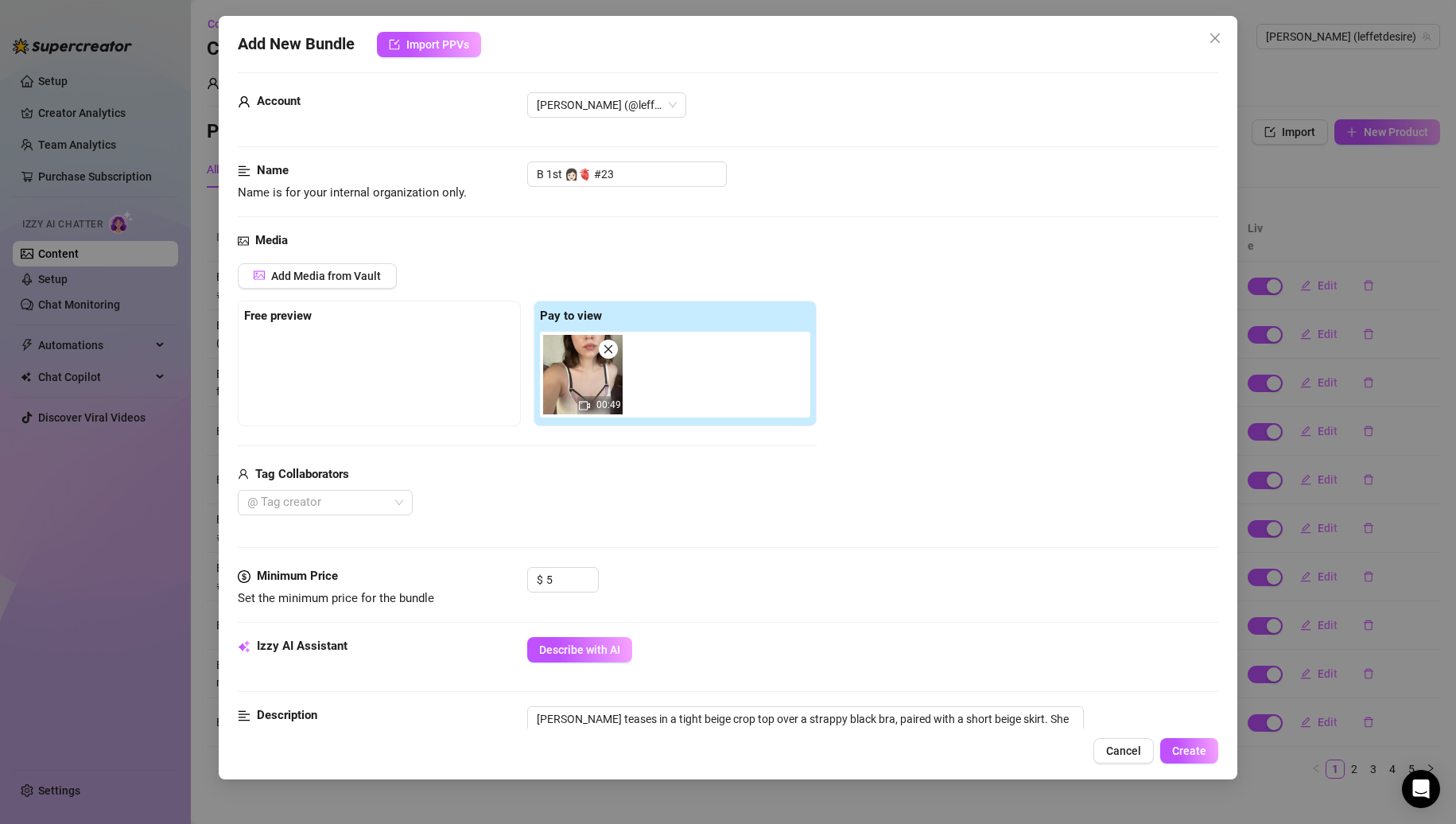
scroll to position [0, 0]
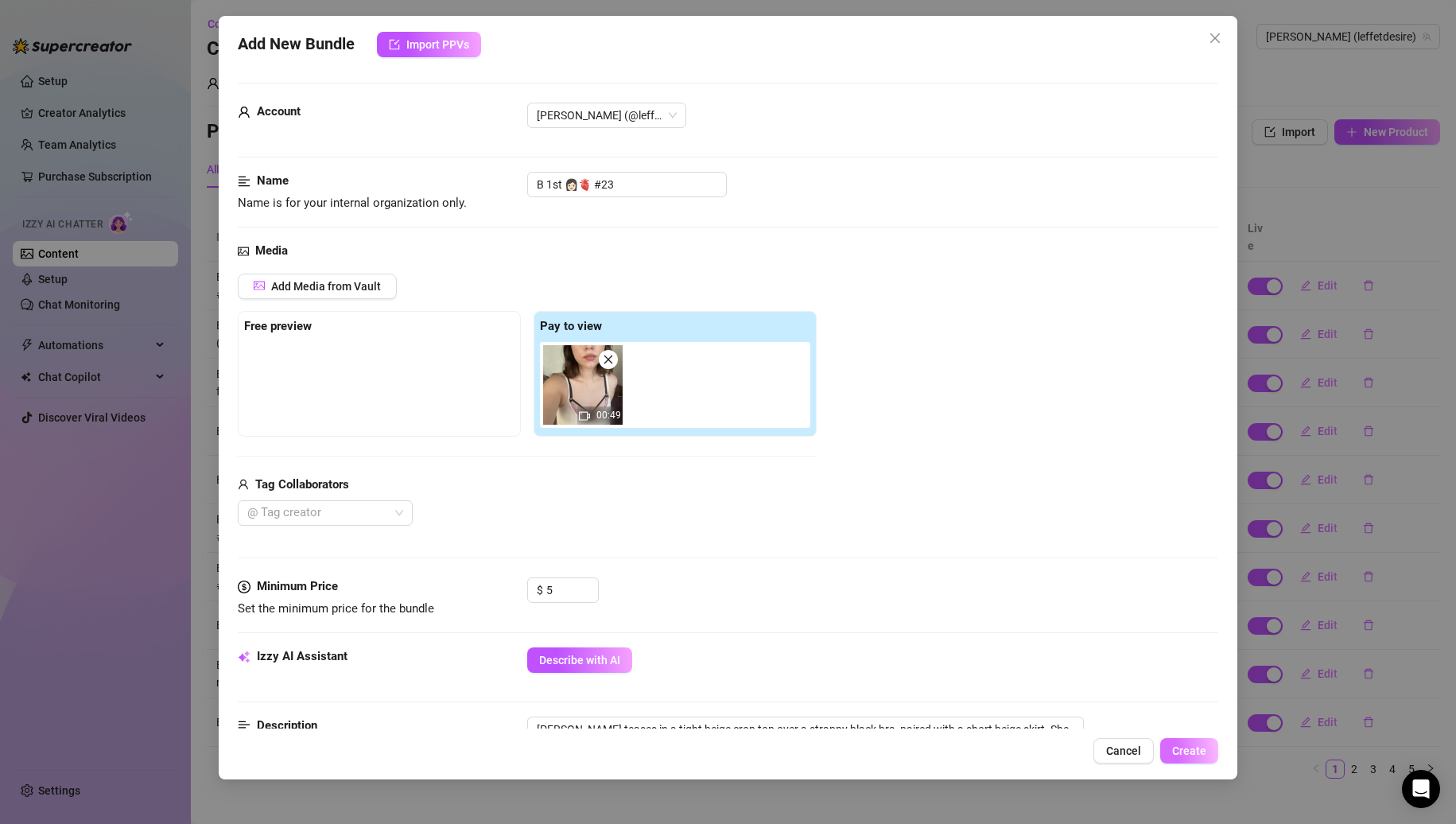
click at [1193, 745] on span "Create" at bounding box center [1189, 751] width 34 height 13
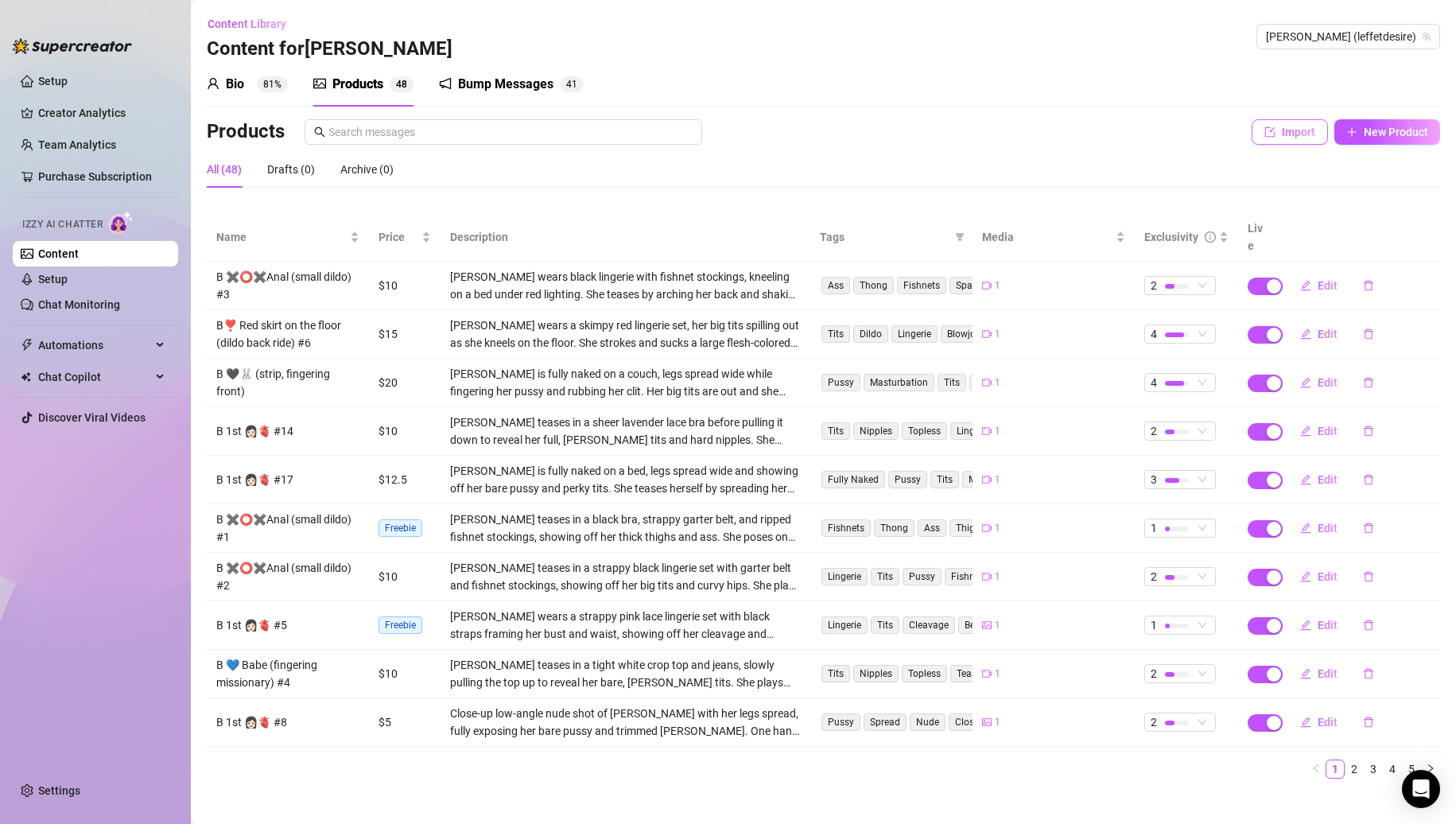
click at [1285, 139] on button "Import" at bounding box center [1289, 132] width 76 height 25
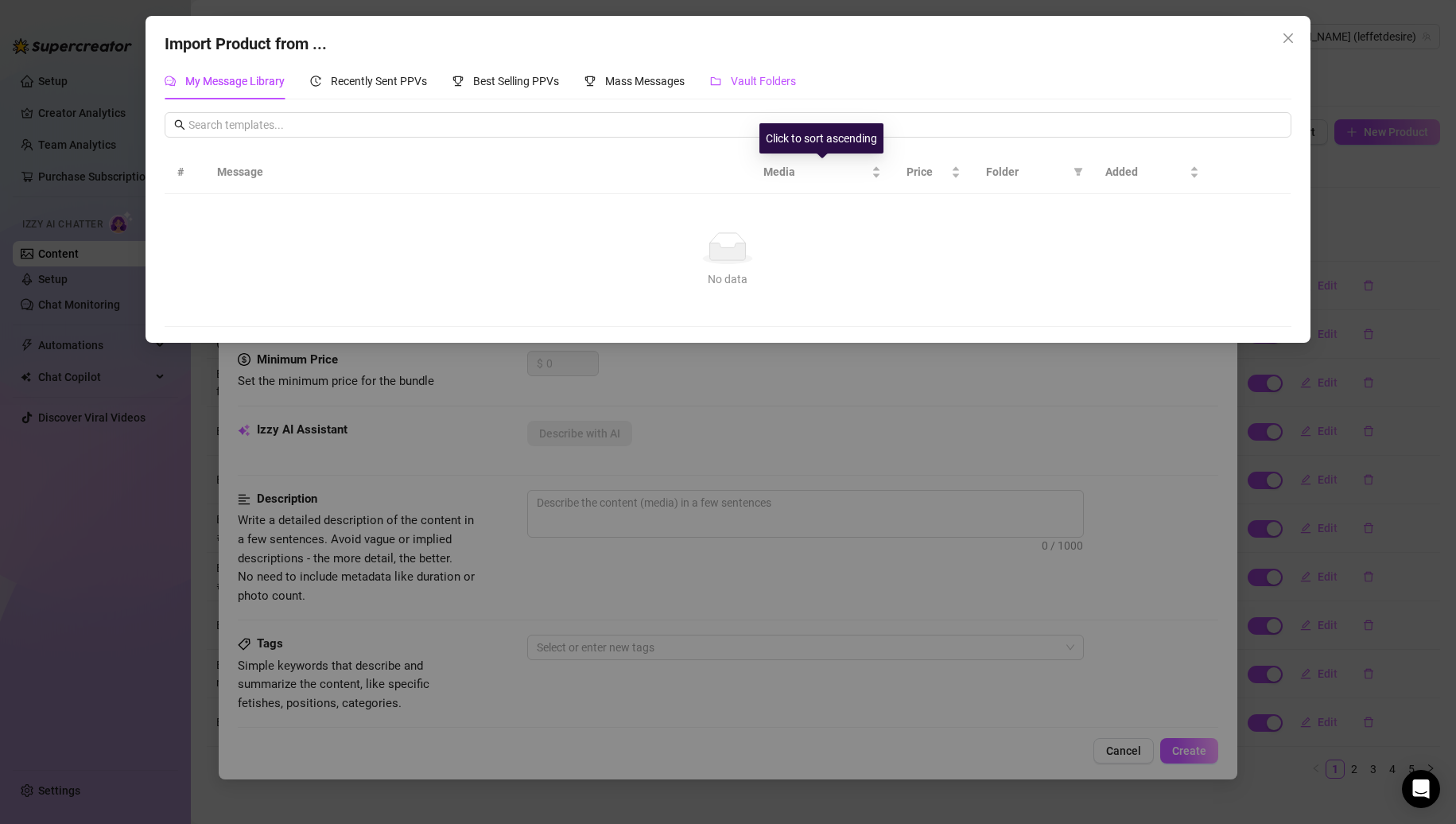
click at [754, 88] on span "Vault Folders" at bounding box center [764, 81] width 66 height 13
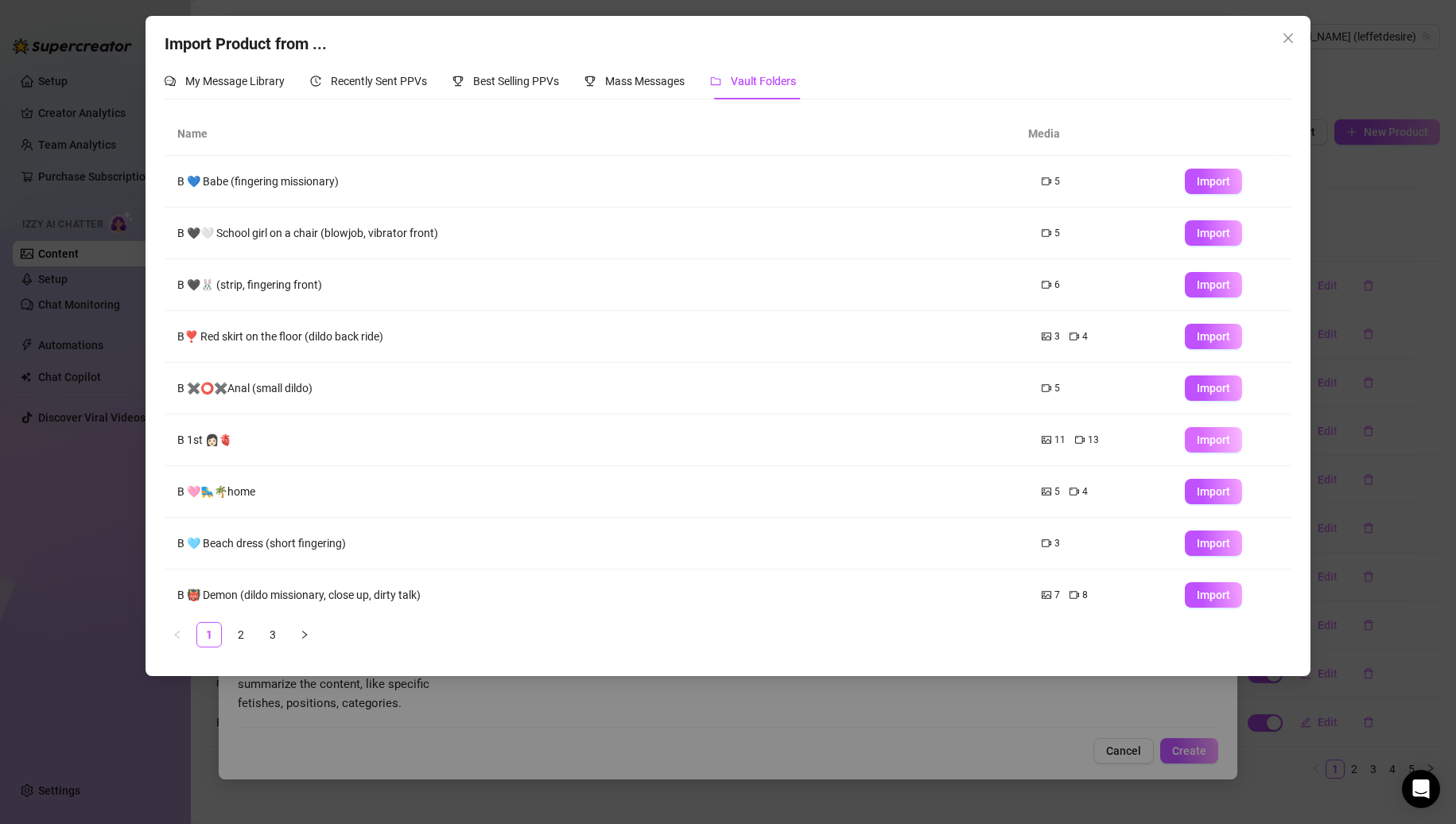
click at [1185, 439] on button "Import" at bounding box center [1213, 439] width 57 height 25
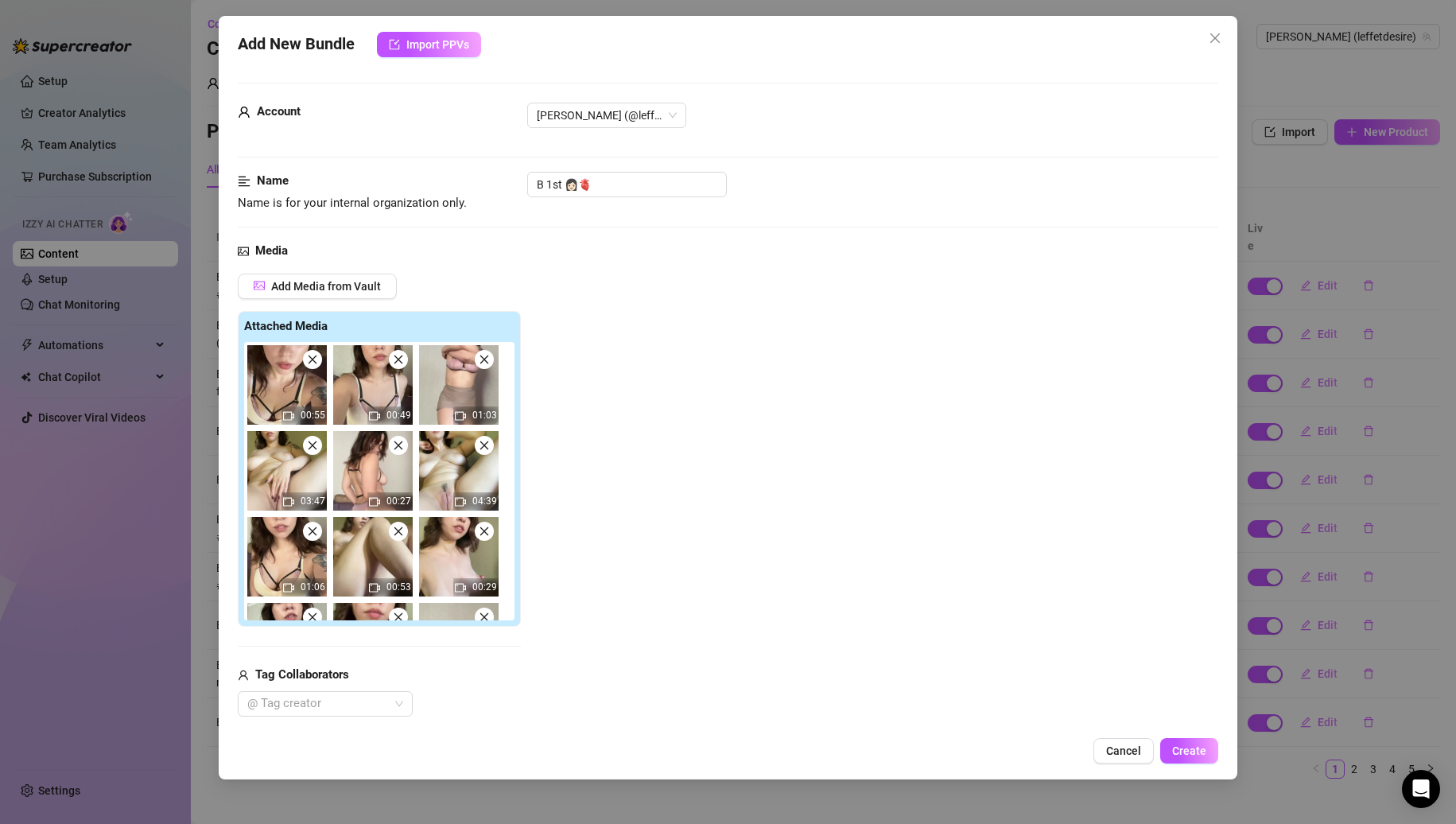
click at [394, 359] on icon "close" at bounding box center [399, 359] width 12 height 12
click at [479, 359] on icon "close" at bounding box center [485, 359] width 12 height 12
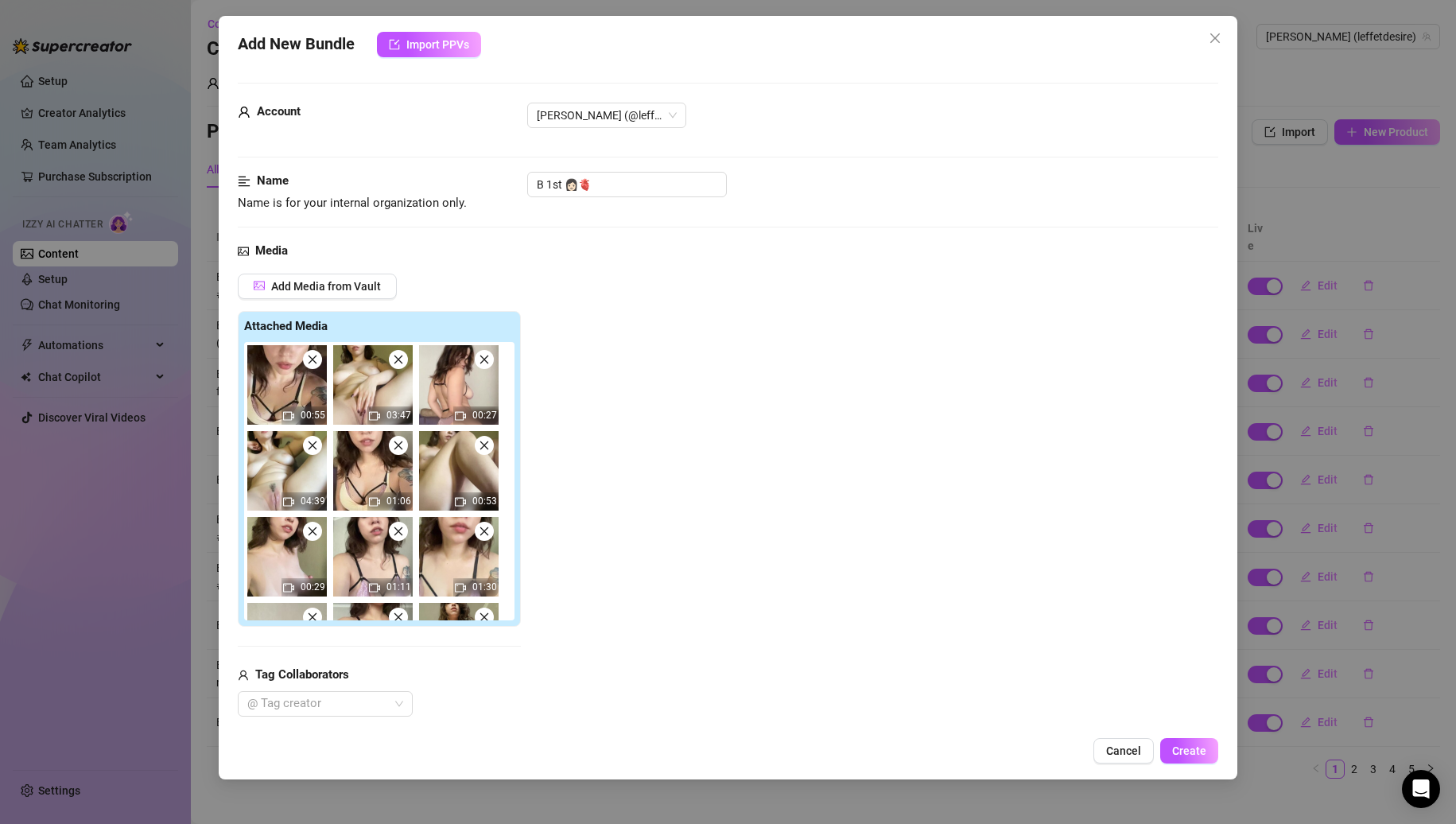
click at [394, 359] on icon "close" at bounding box center [399, 359] width 12 height 12
click at [479, 359] on icon "close" at bounding box center [485, 359] width 12 height 12
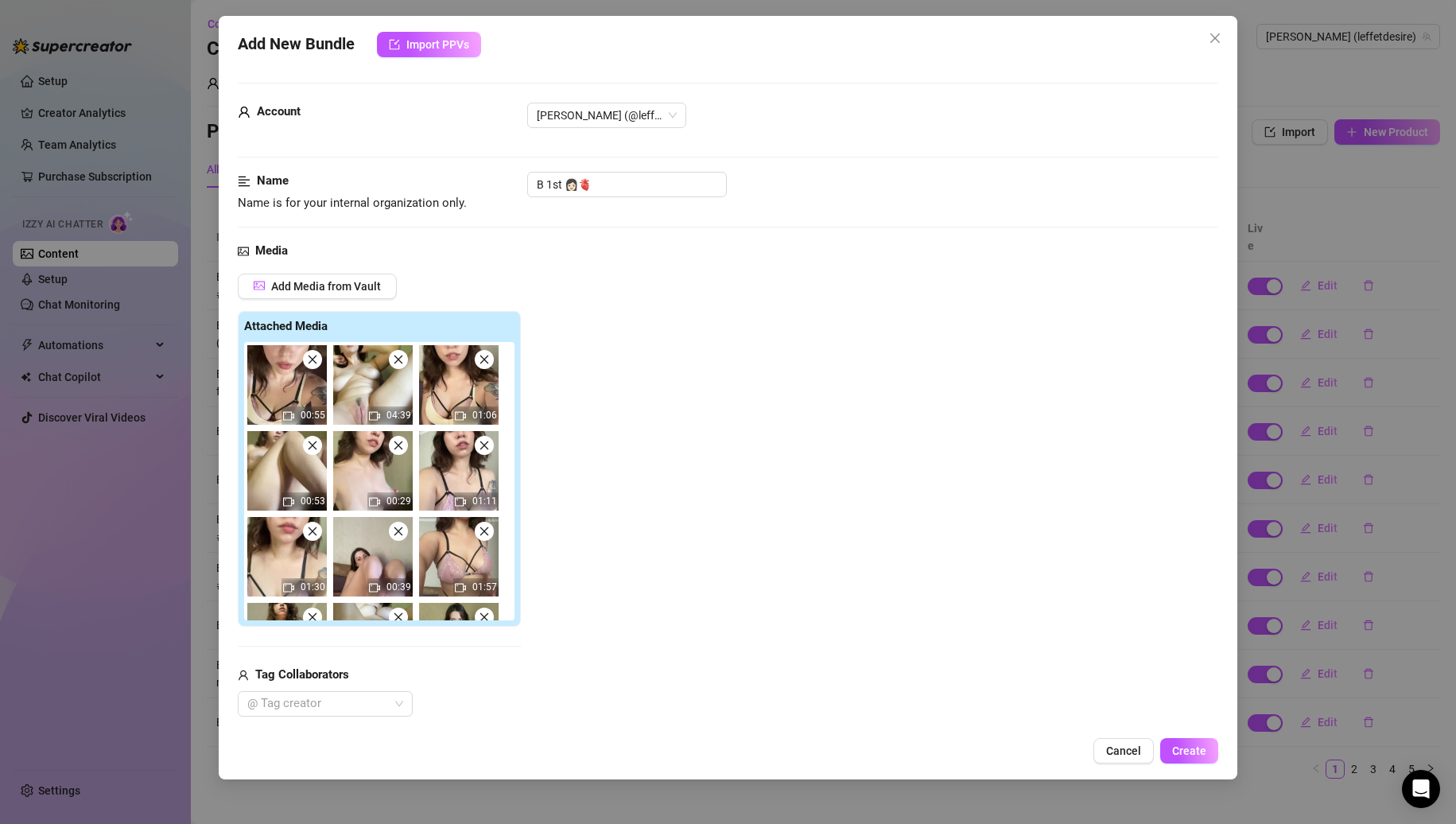
click at [394, 359] on icon "close" at bounding box center [399, 359] width 12 height 12
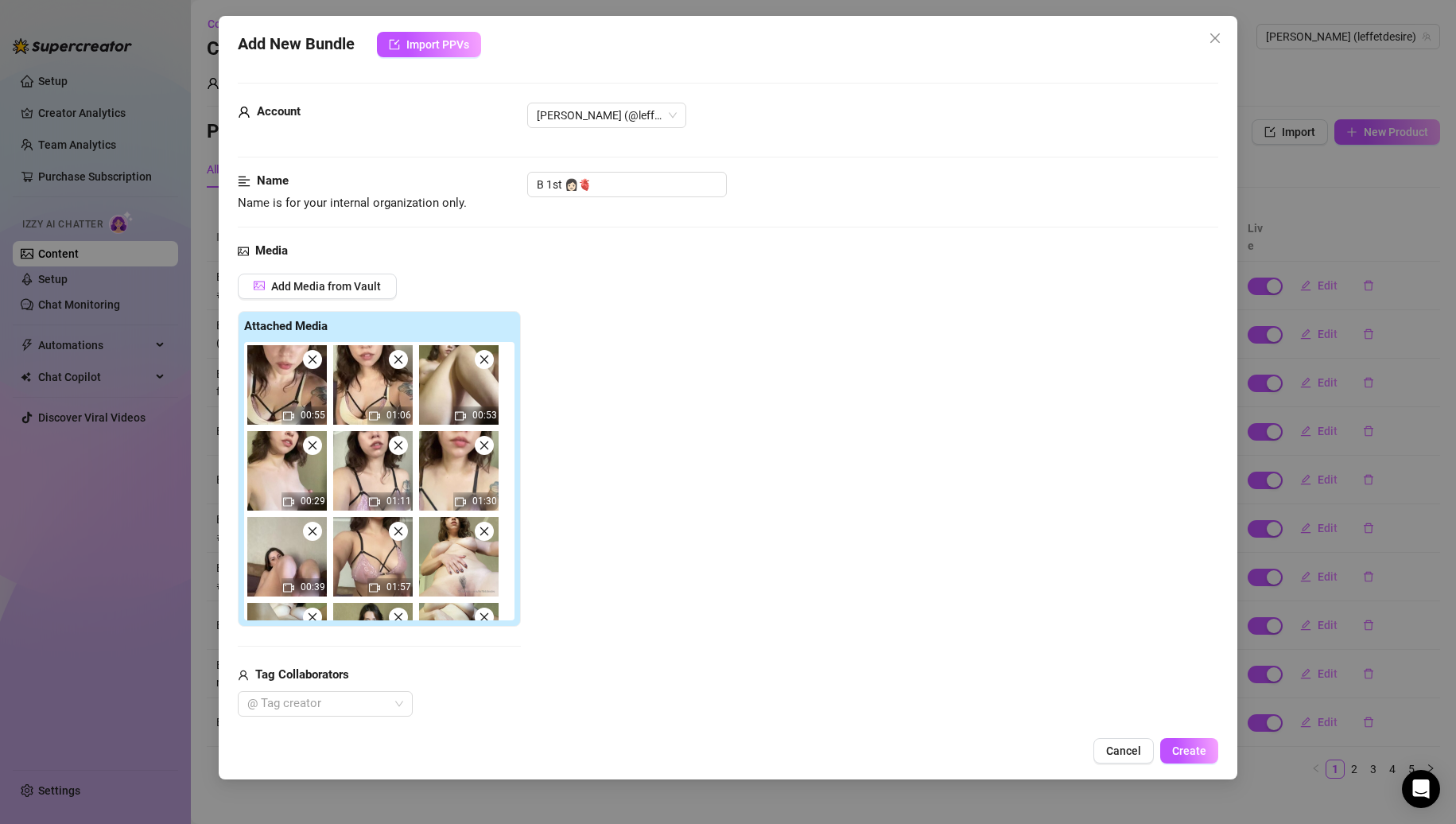
click at [394, 359] on icon "close" at bounding box center [399, 359] width 12 height 12
click at [479, 359] on icon "close" at bounding box center [485, 359] width 12 height 12
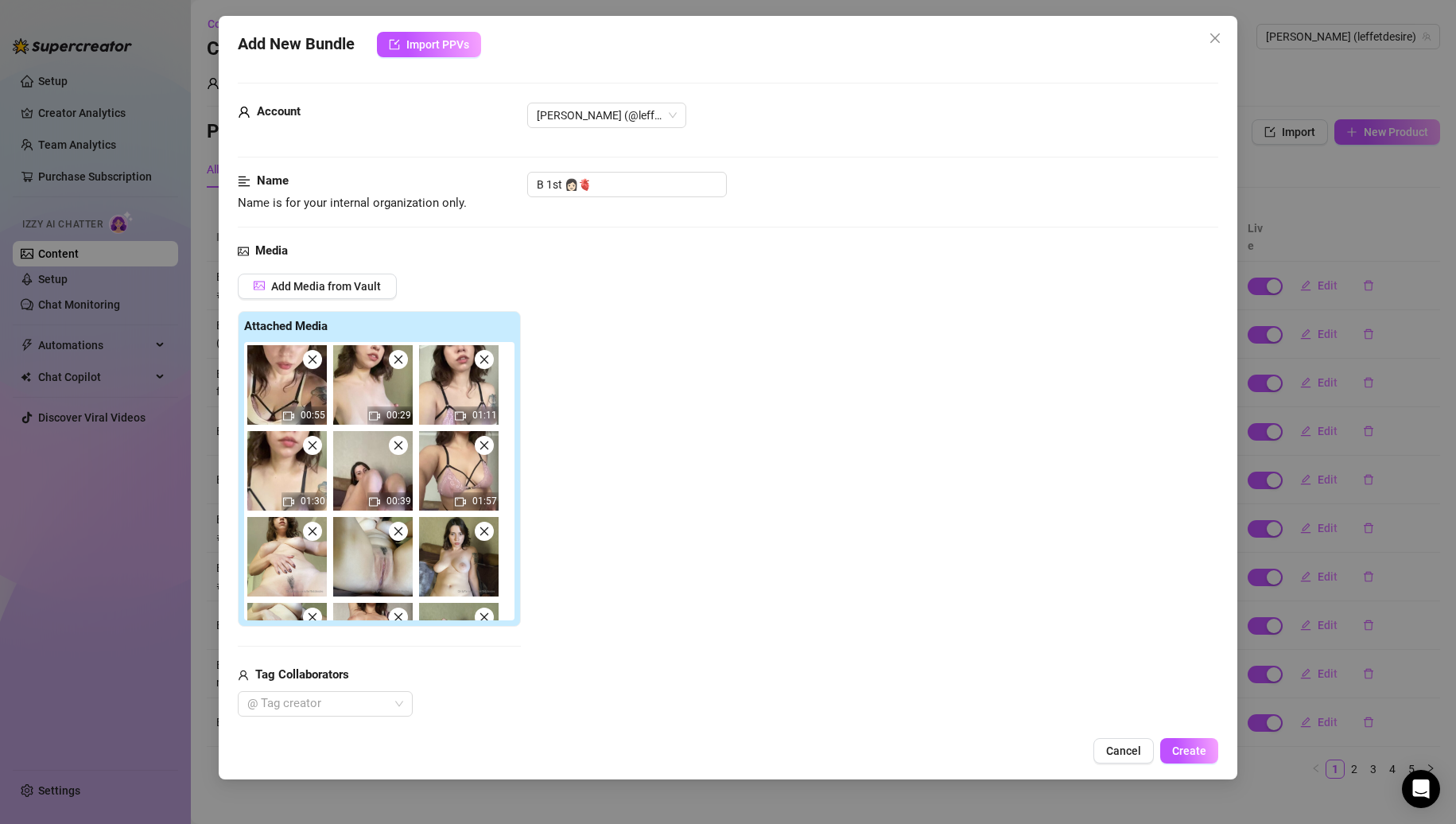
click at [394, 359] on icon "close" at bounding box center [399, 359] width 12 height 12
click at [479, 359] on icon "close" at bounding box center [485, 359] width 12 height 12
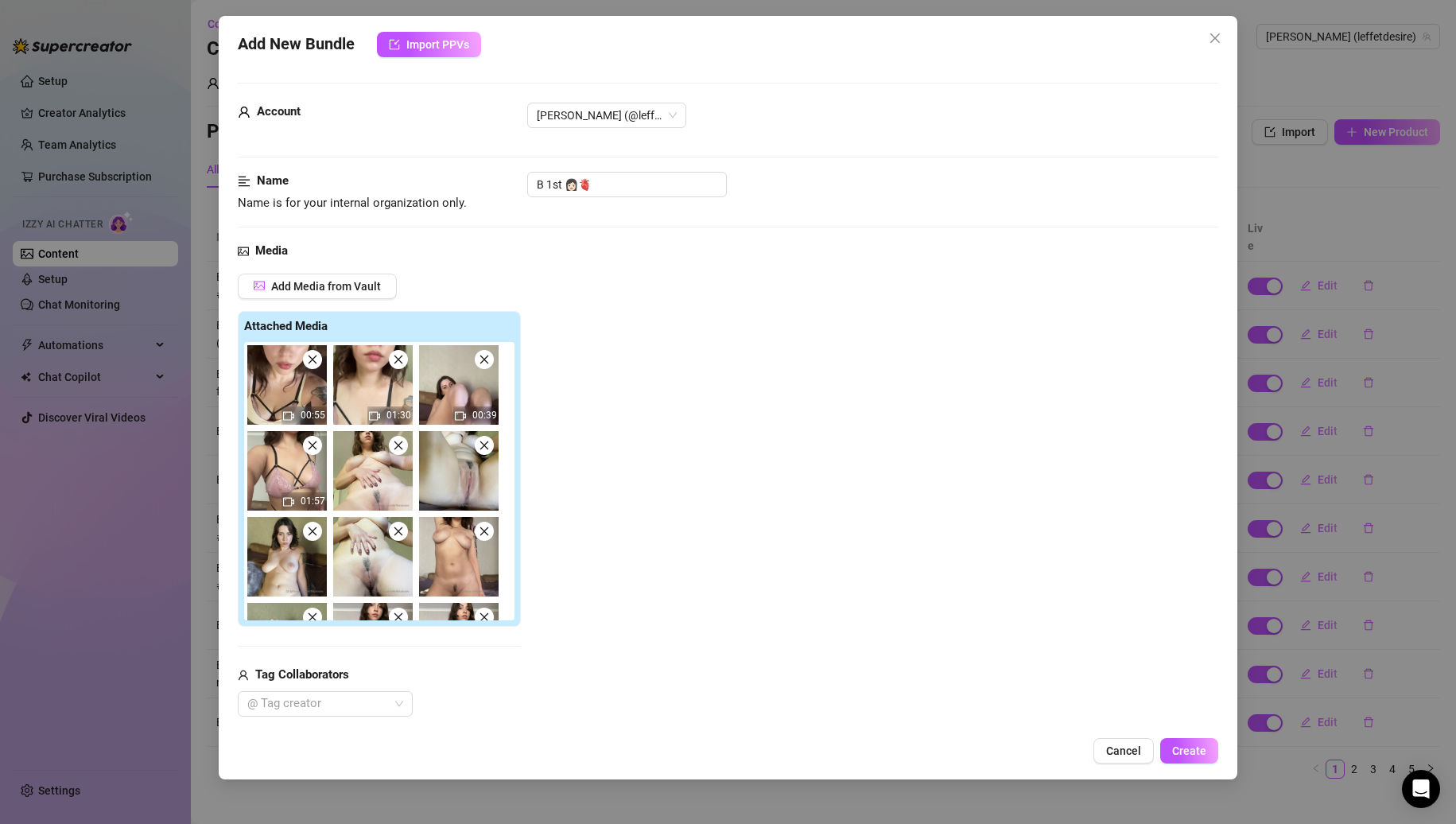
click at [394, 359] on icon "close" at bounding box center [399, 359] width 12 height 12
click at [479, 359] on icon "close" at bounding box center [485, 359] width 12 height 12
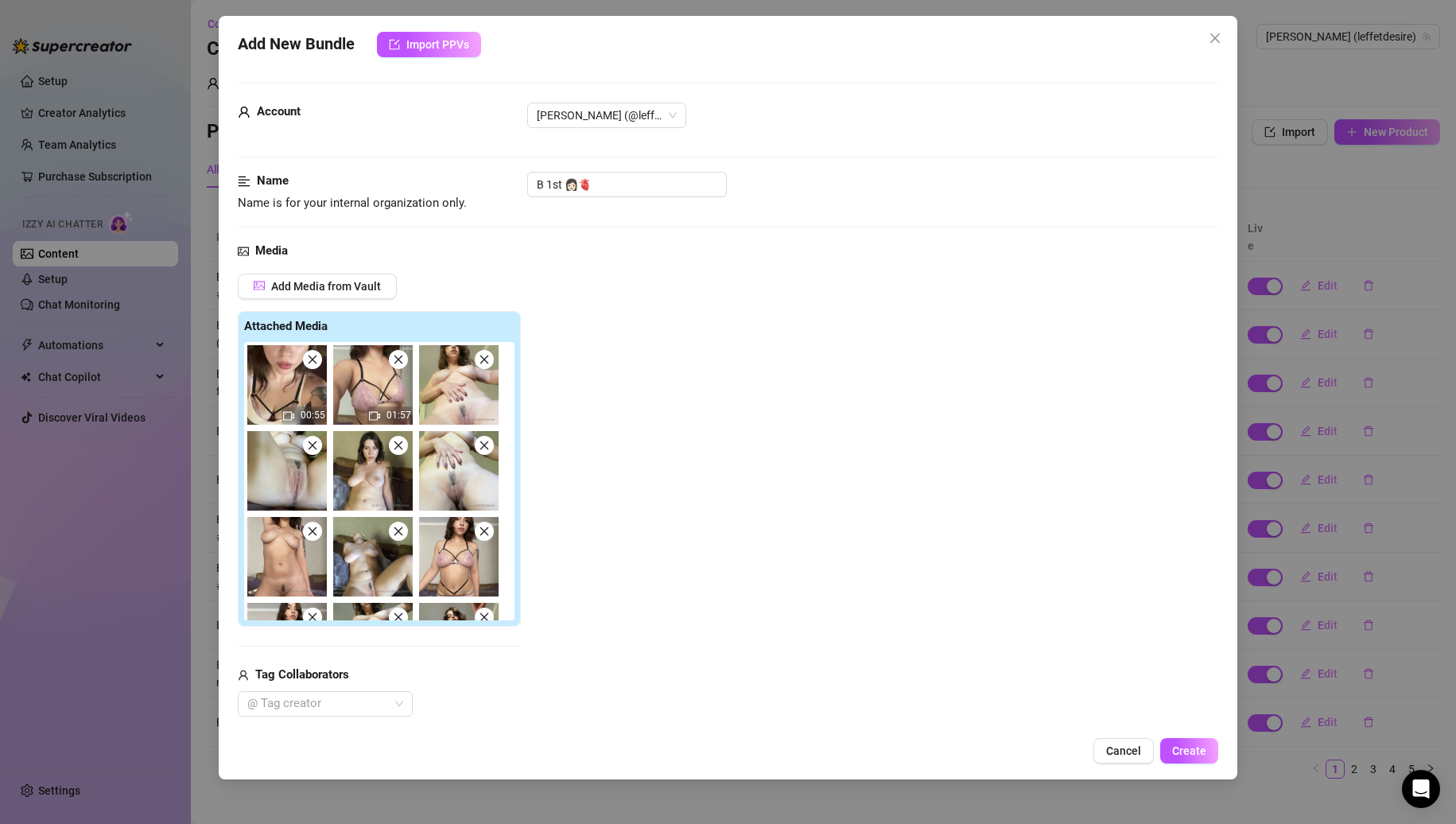
click at [394, 359] on icon "close" at bounding box center [399, 359] width 12 height 12
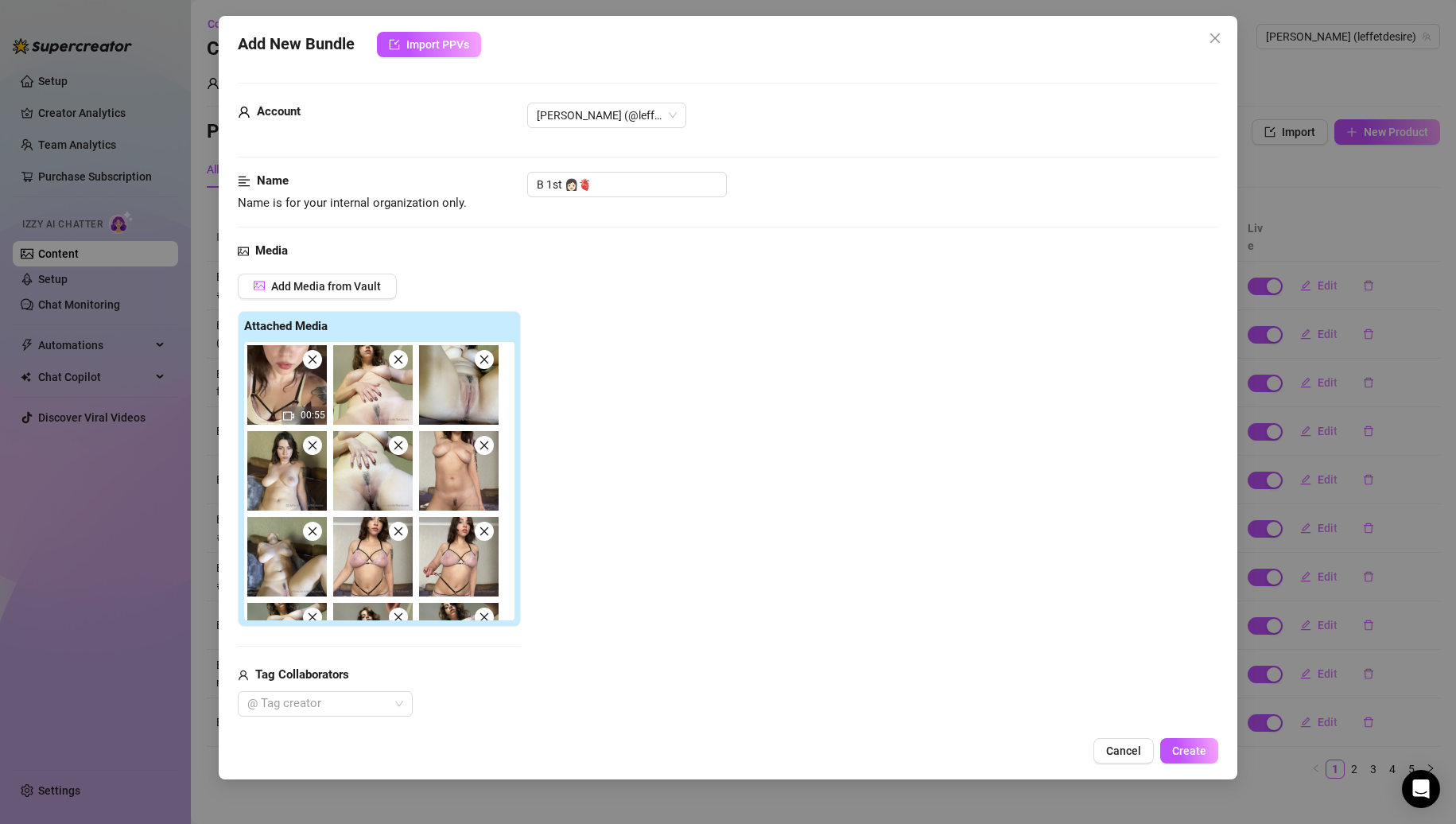
click at [394, 359] on icon "close" at bounding box center [399, 359] width 12 height 12
click at [479, 359] on icon "close" at bounding box center [485, 359] width 12 height 12
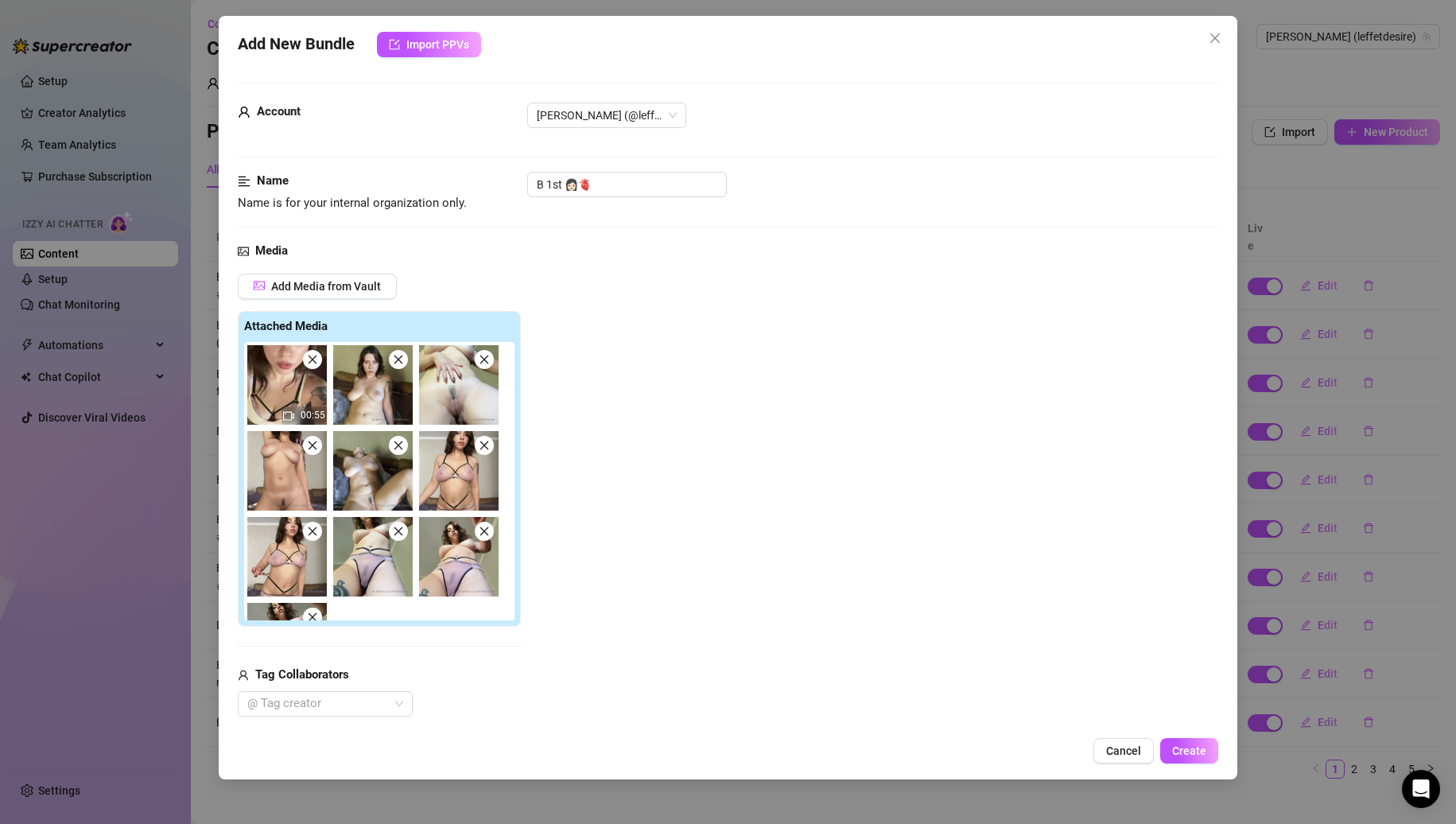
click at [394, 359] on icon "close" at bounding box center [399, 359] width 12 height 12
click at [479, 359] on icon "close" at bounding box center [485, 359] width 12 height 12
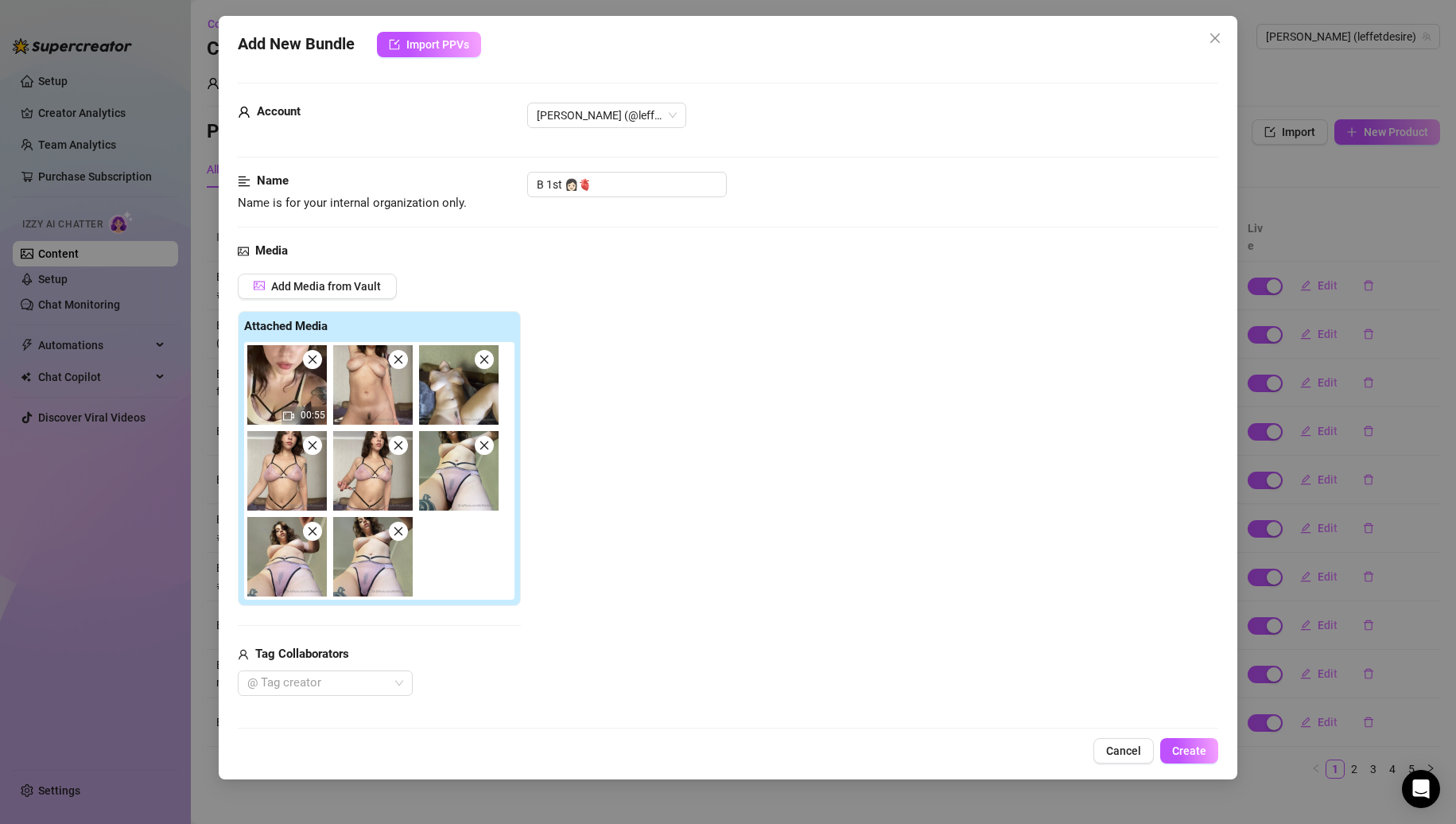
click at [394, 359] on icon "close" at bounding box center [399, 359] width 12 height 12
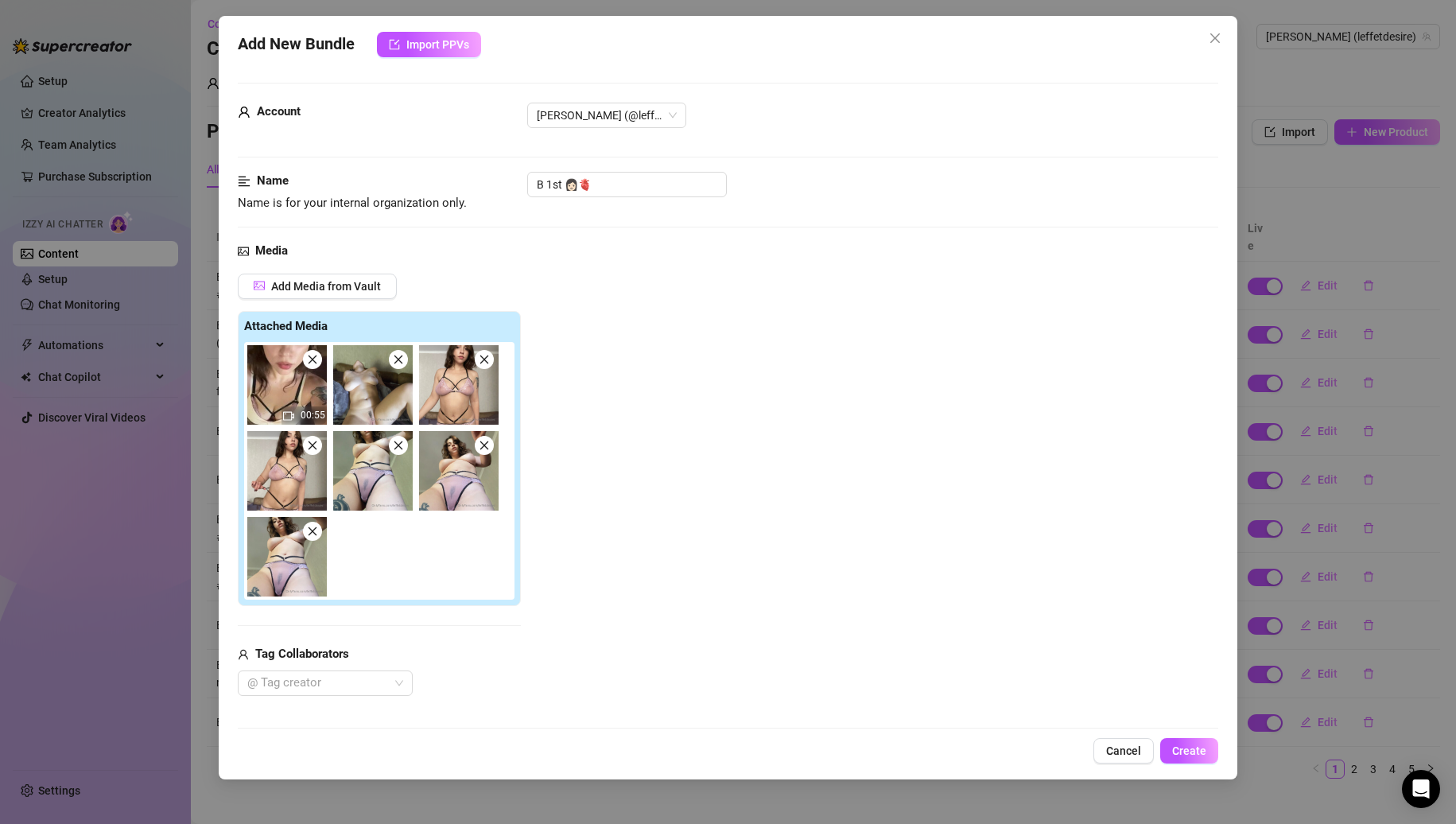
click at [394, 359] on icon "close" at bounding box center [399, 359] width 12 height 12
click at [479, 359] on icon "close" at bounding box center [485, 359] width 12 height 12
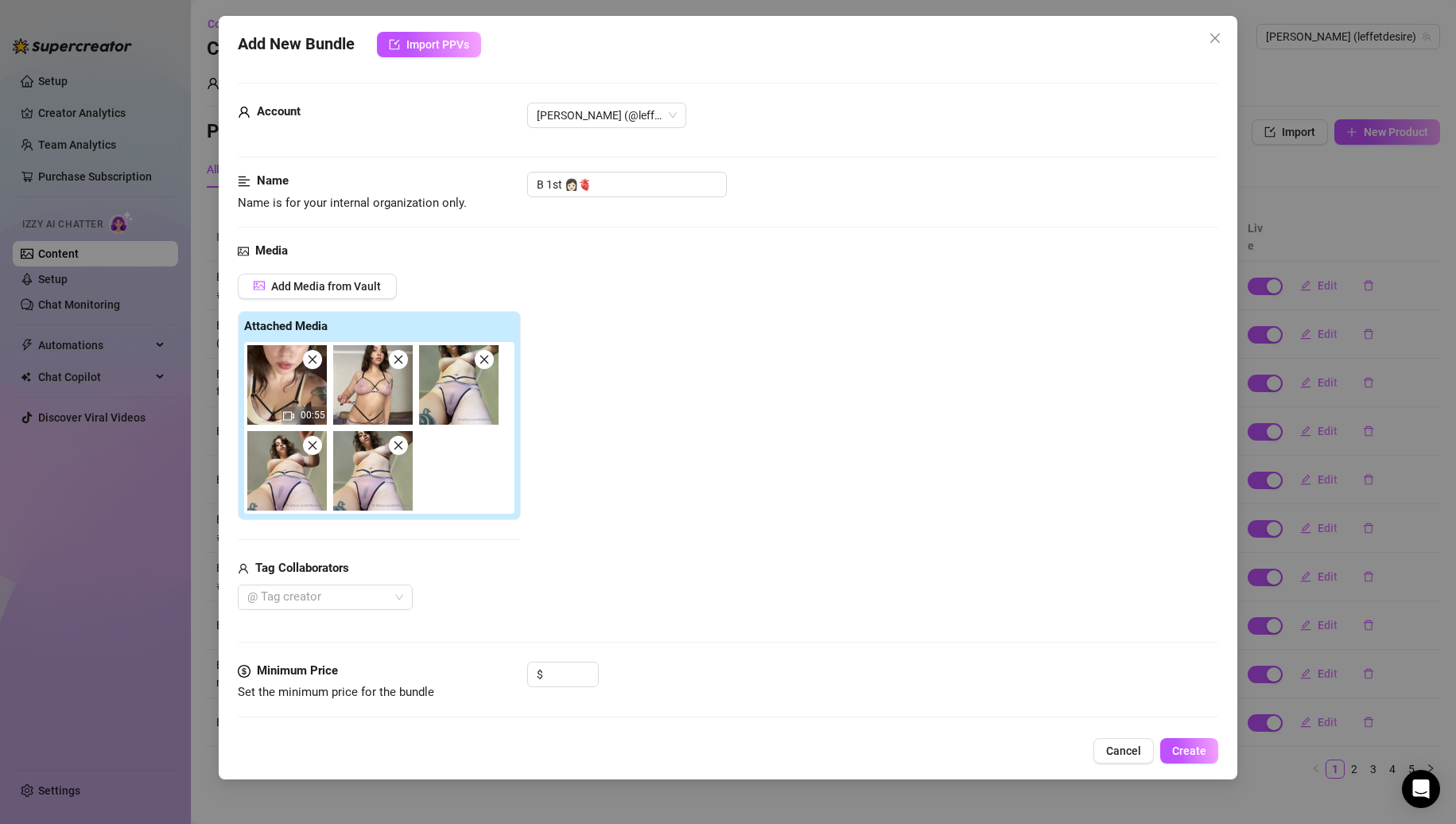
click at [394, 359] on icon "close" at bounding box center [399, 359] width 12 height 12
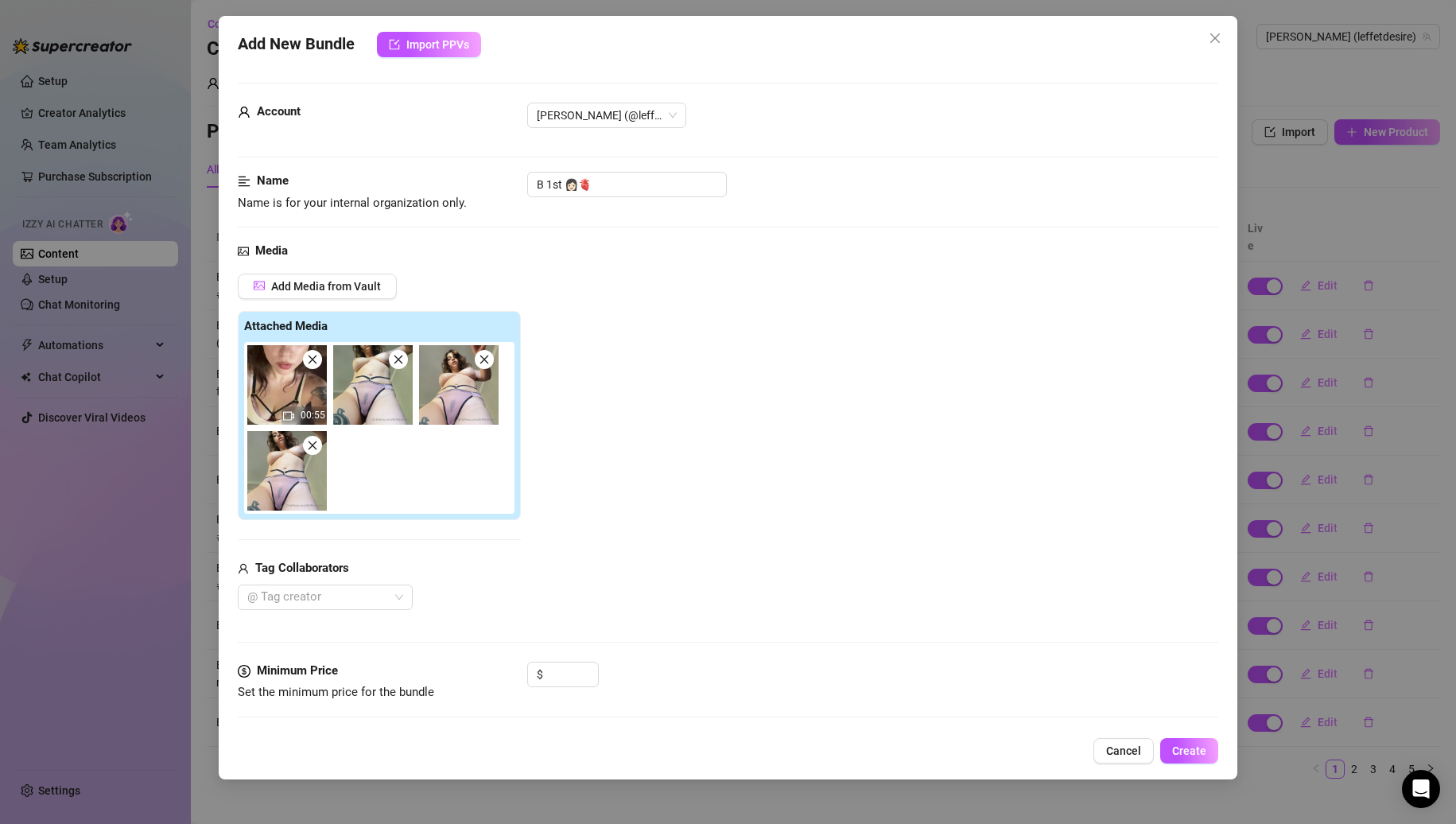
click at [394, 359] on icon "close" at bounding box center [399, 359] width 12 height 12
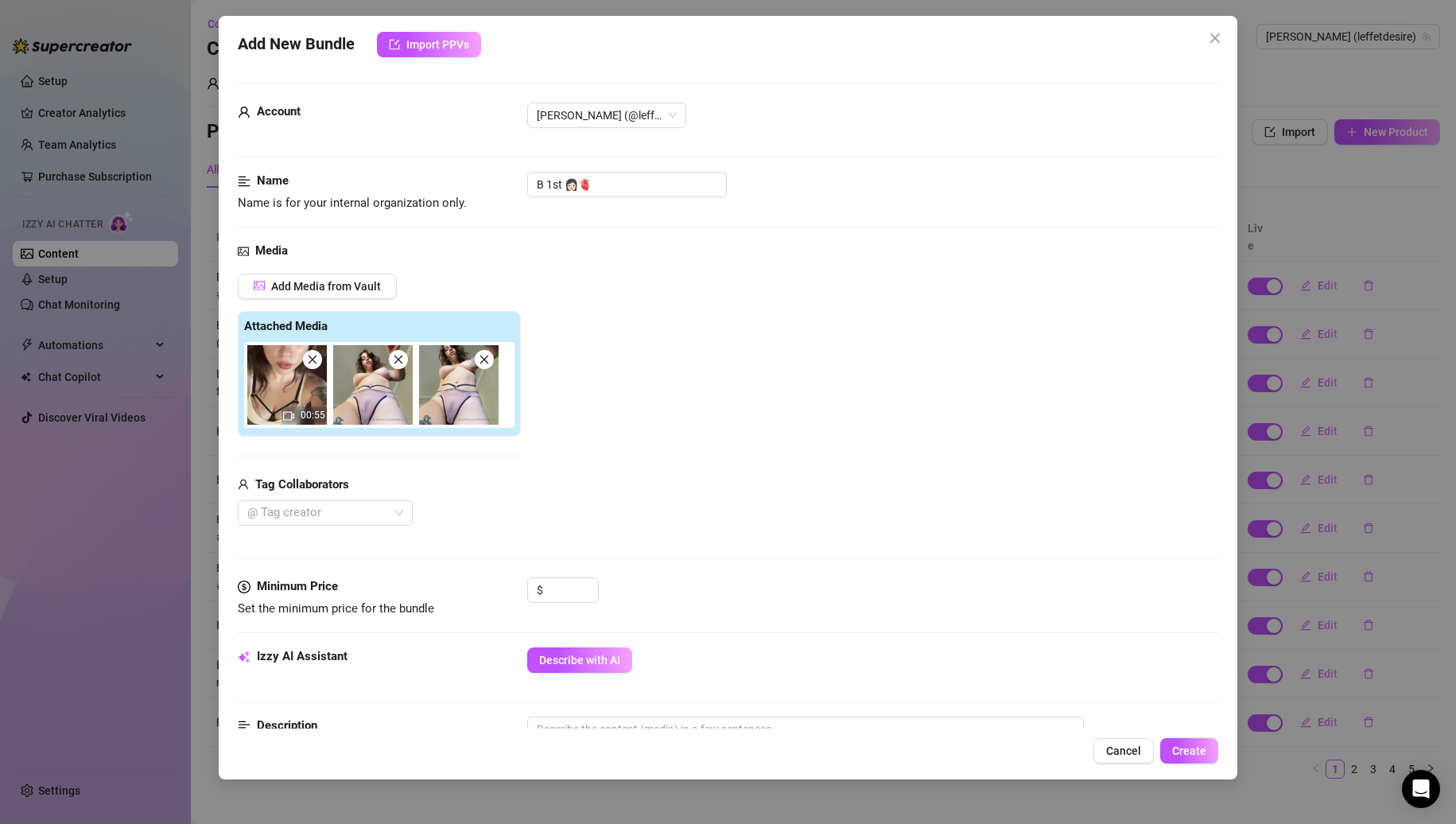
click at [394, 359] on icon "close" at bounding box center [399, 359] width 12 height 12
click
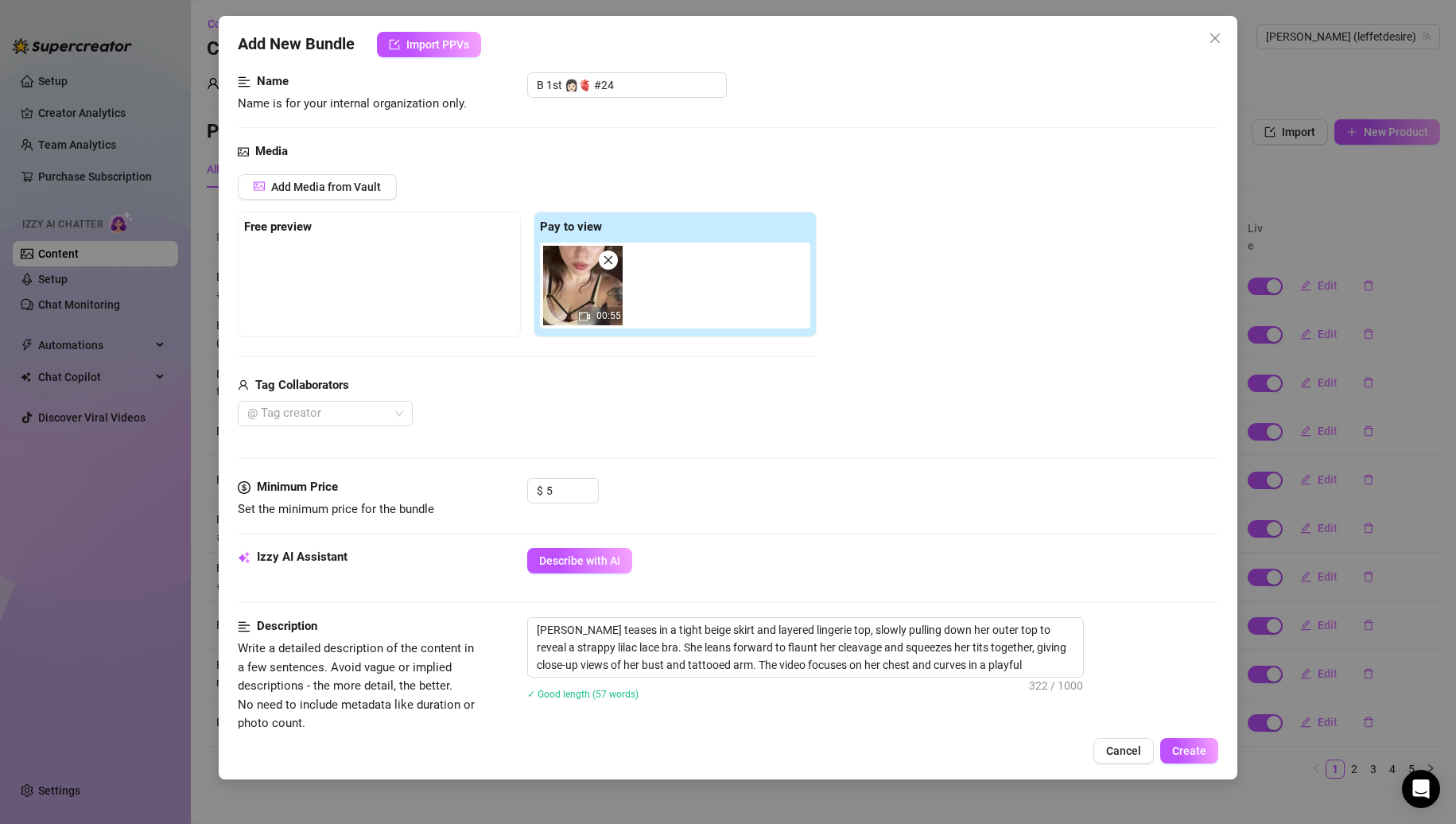
scroll to position [35, 0]
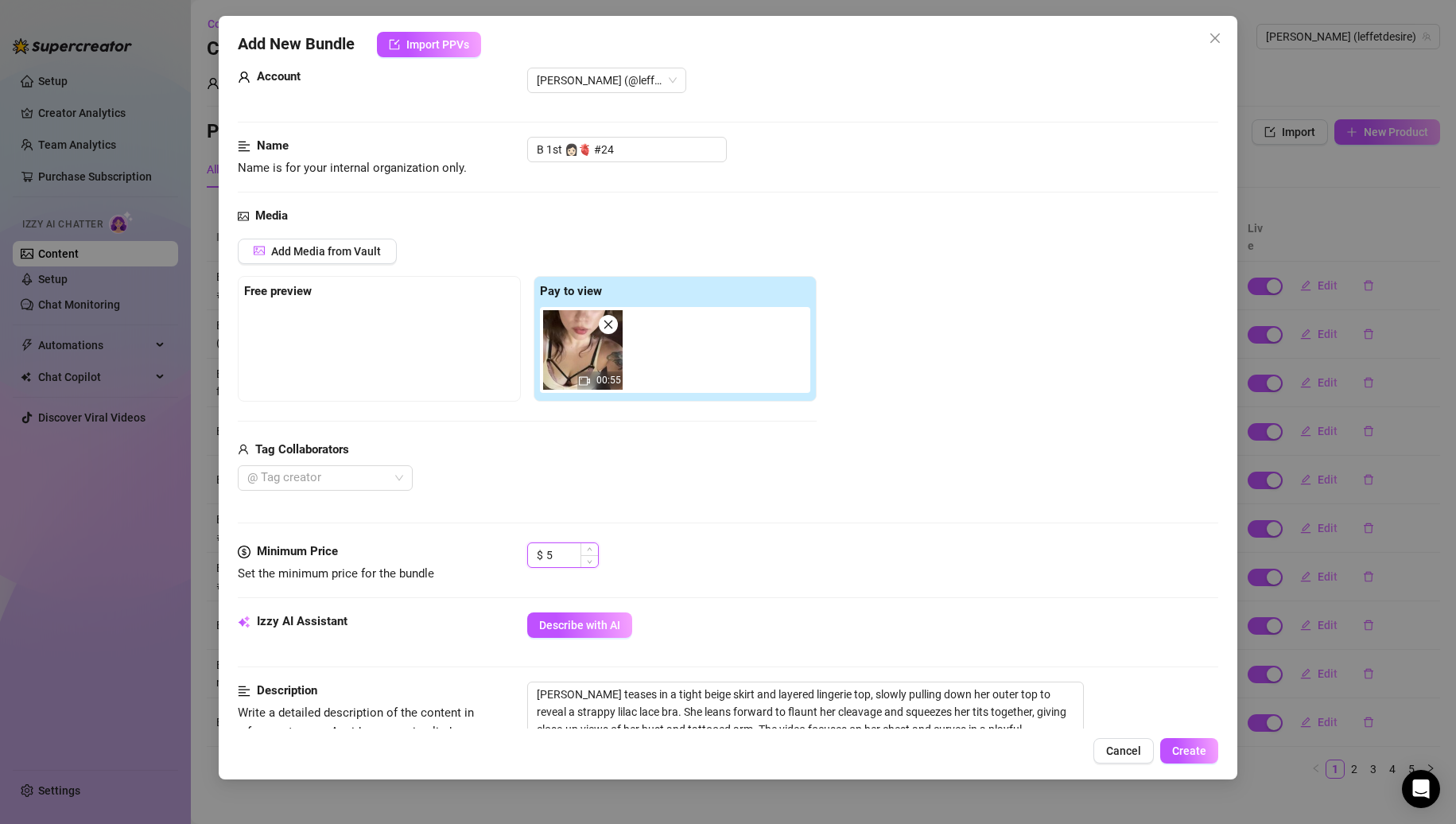
drag, startPoint x: 557, startPoint y: 546, endPoint x: 533, endPoint y: 556, distance: 26.0
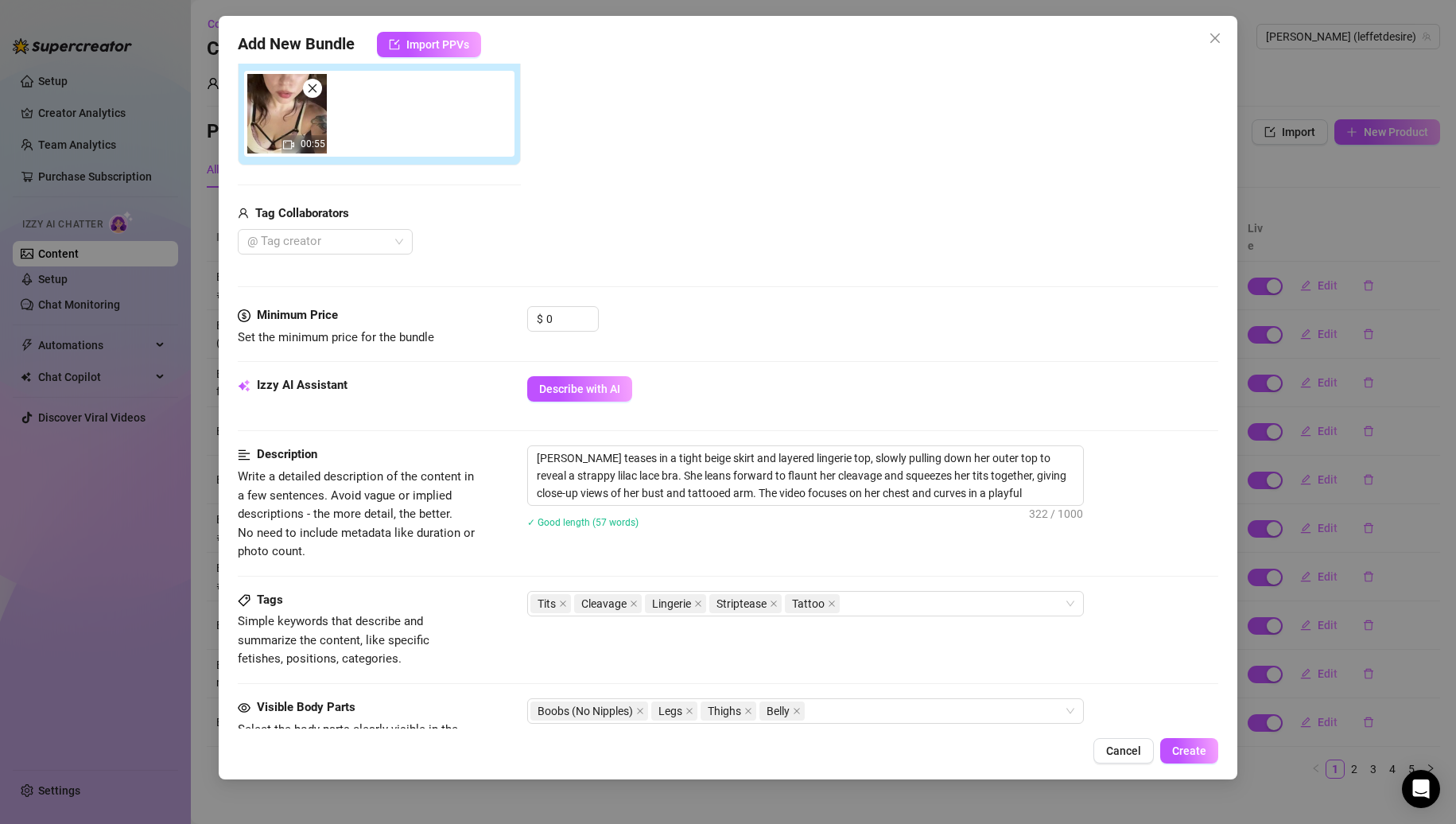
scroll to position [274, 0]
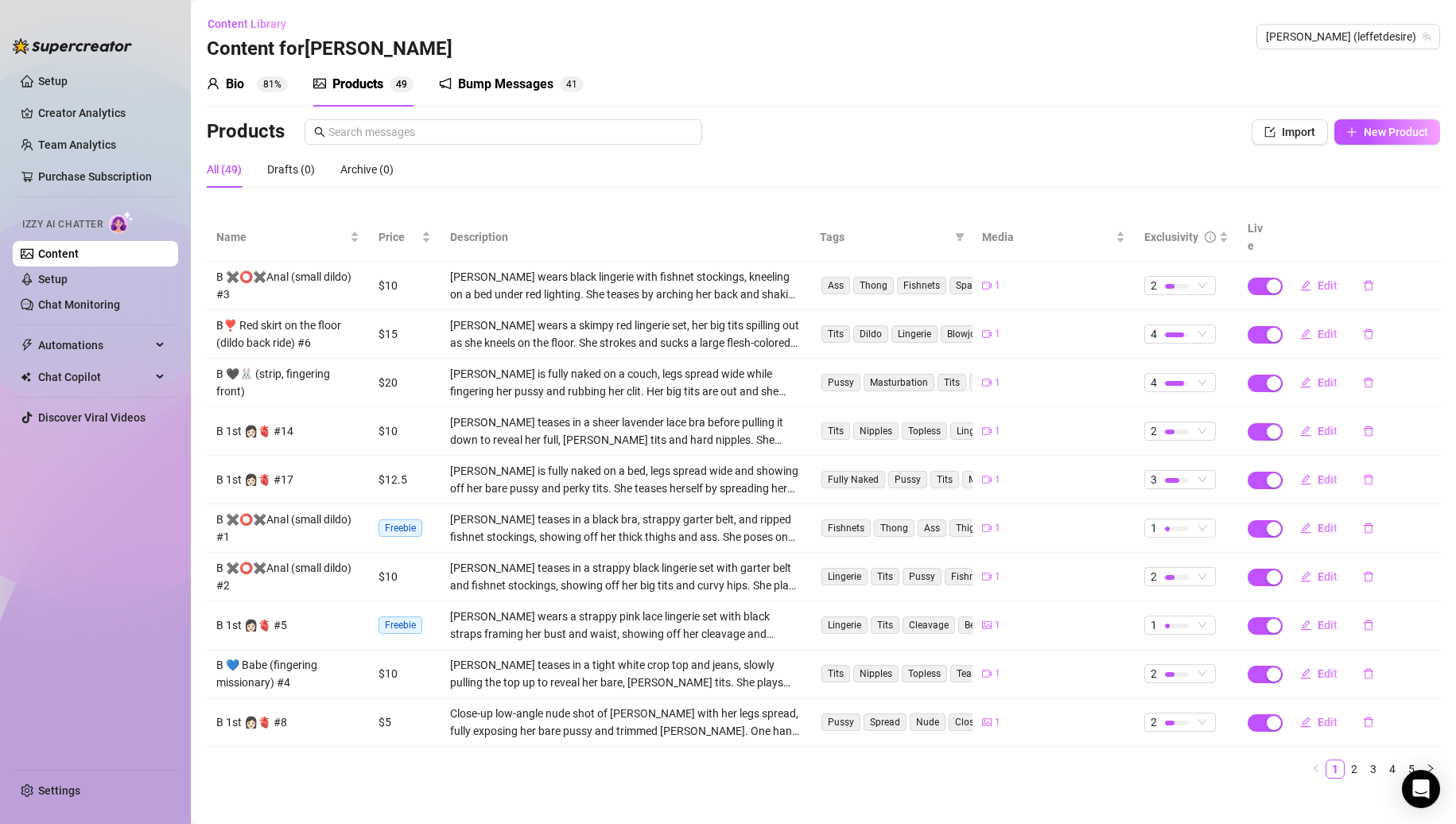
drag, startPoint x: 239, startPoint y: 90, endPoint x: 312, endPoint y: 64, distance: 77.5
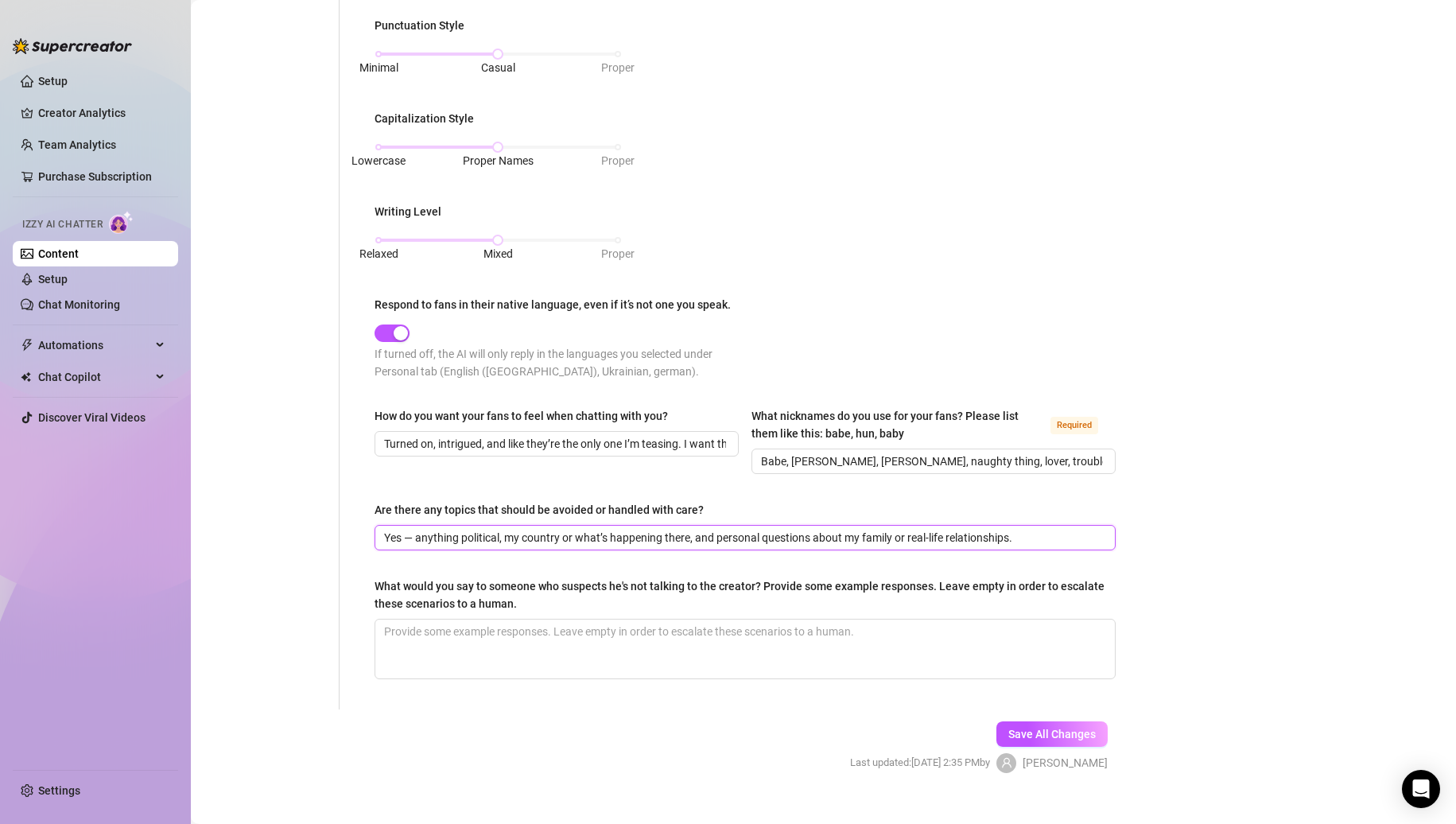
scroll to position [636, 0]
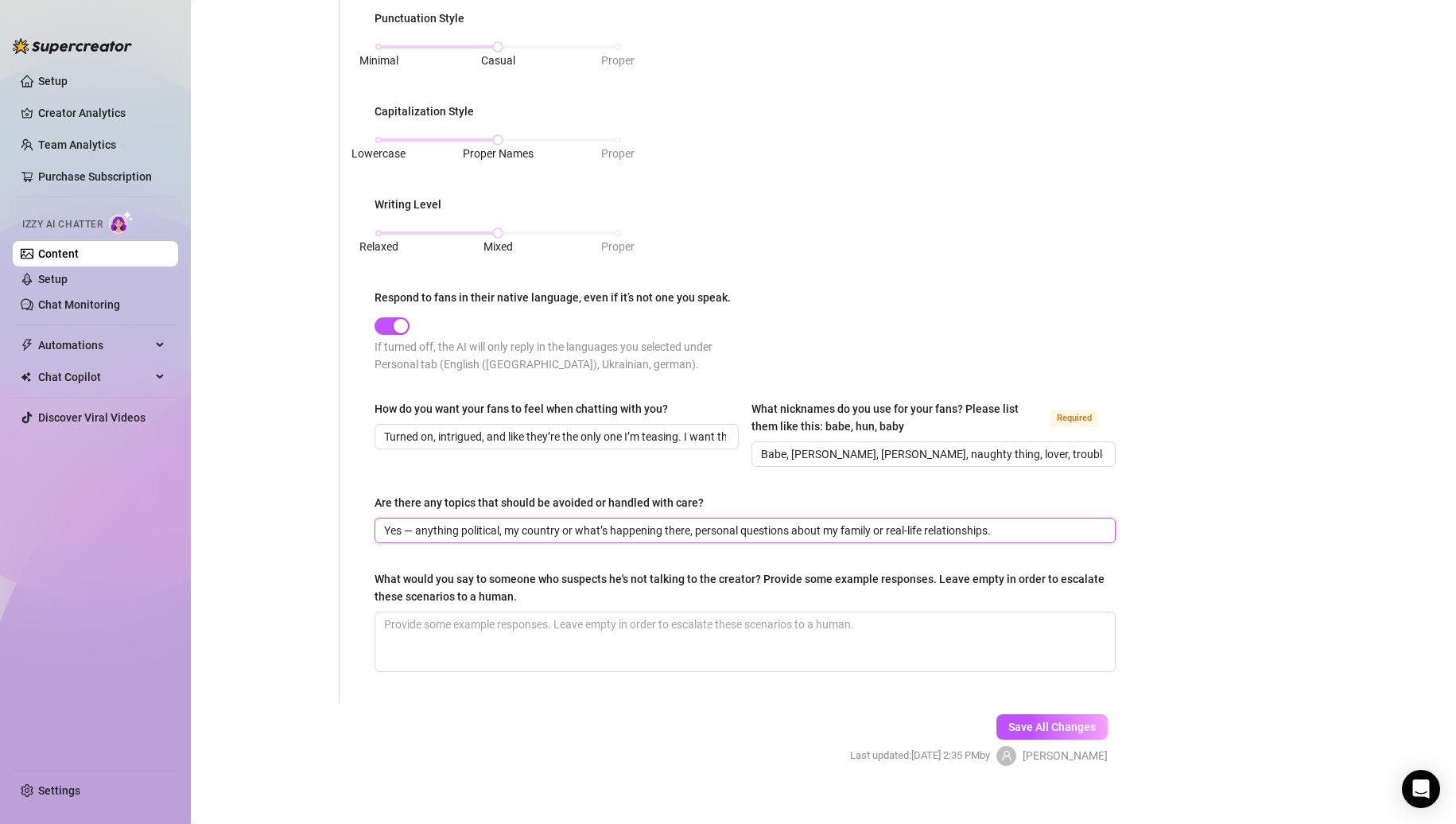
drag, startPoint x: 1005, startPoint y: 527, endPoint x: 841, endPoint y: 530, distance: 164.0
drag, startPoint x: 906, startPoint y: 527, endPoint x: 1167, endPoint y: 521, distance: 261.1
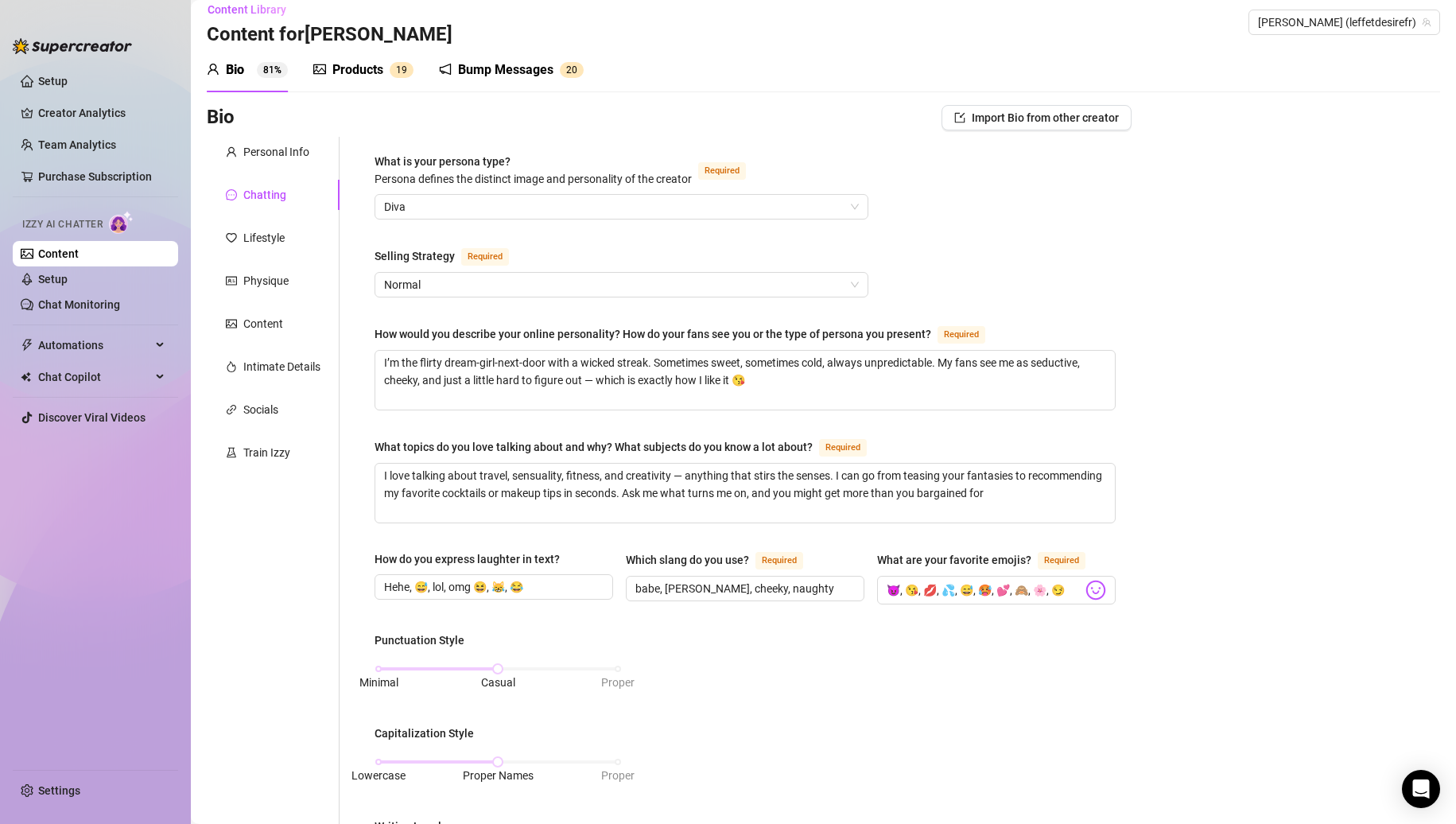
scroll to position [0, 0]
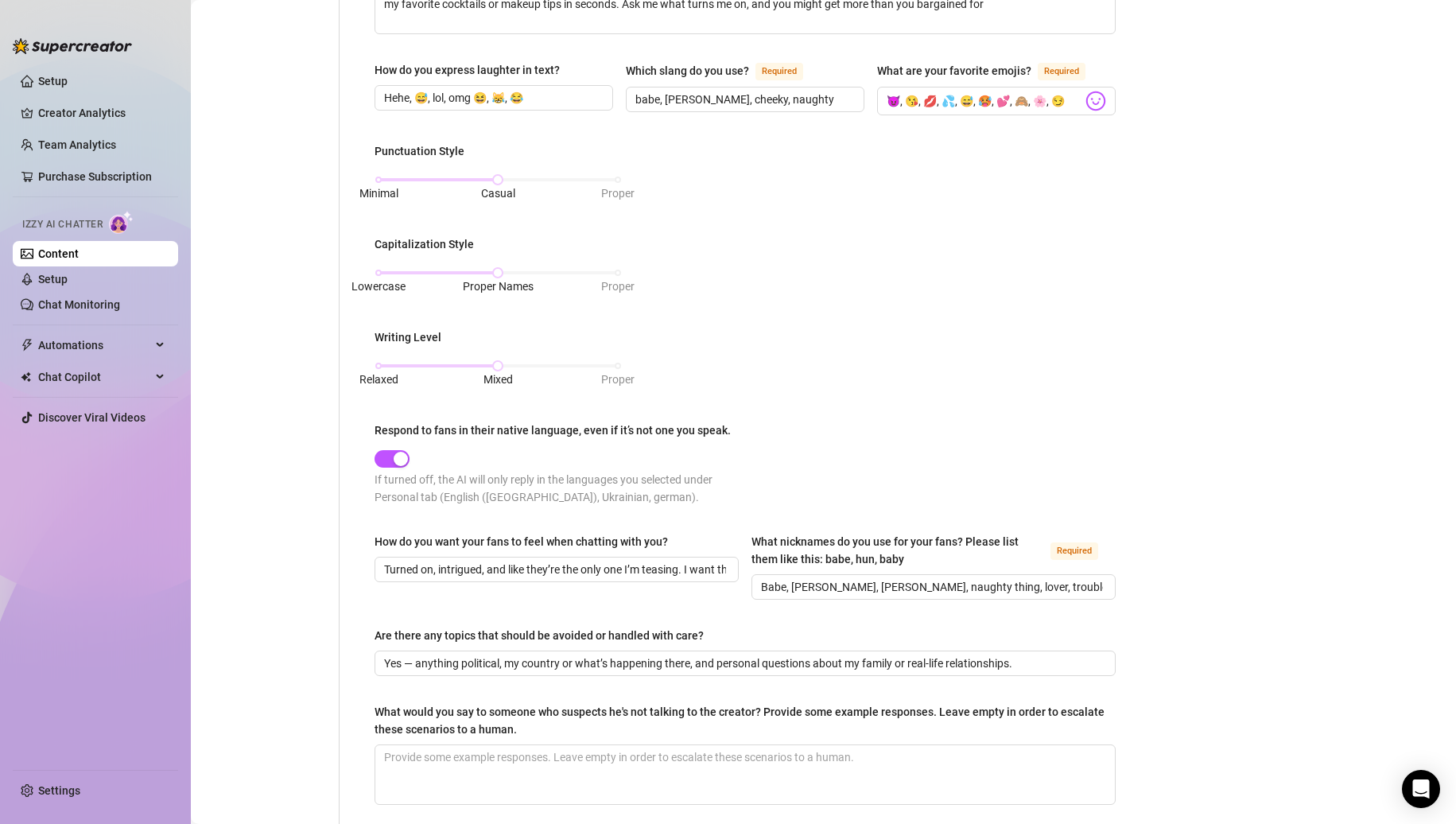
scroll to position [651, 0]
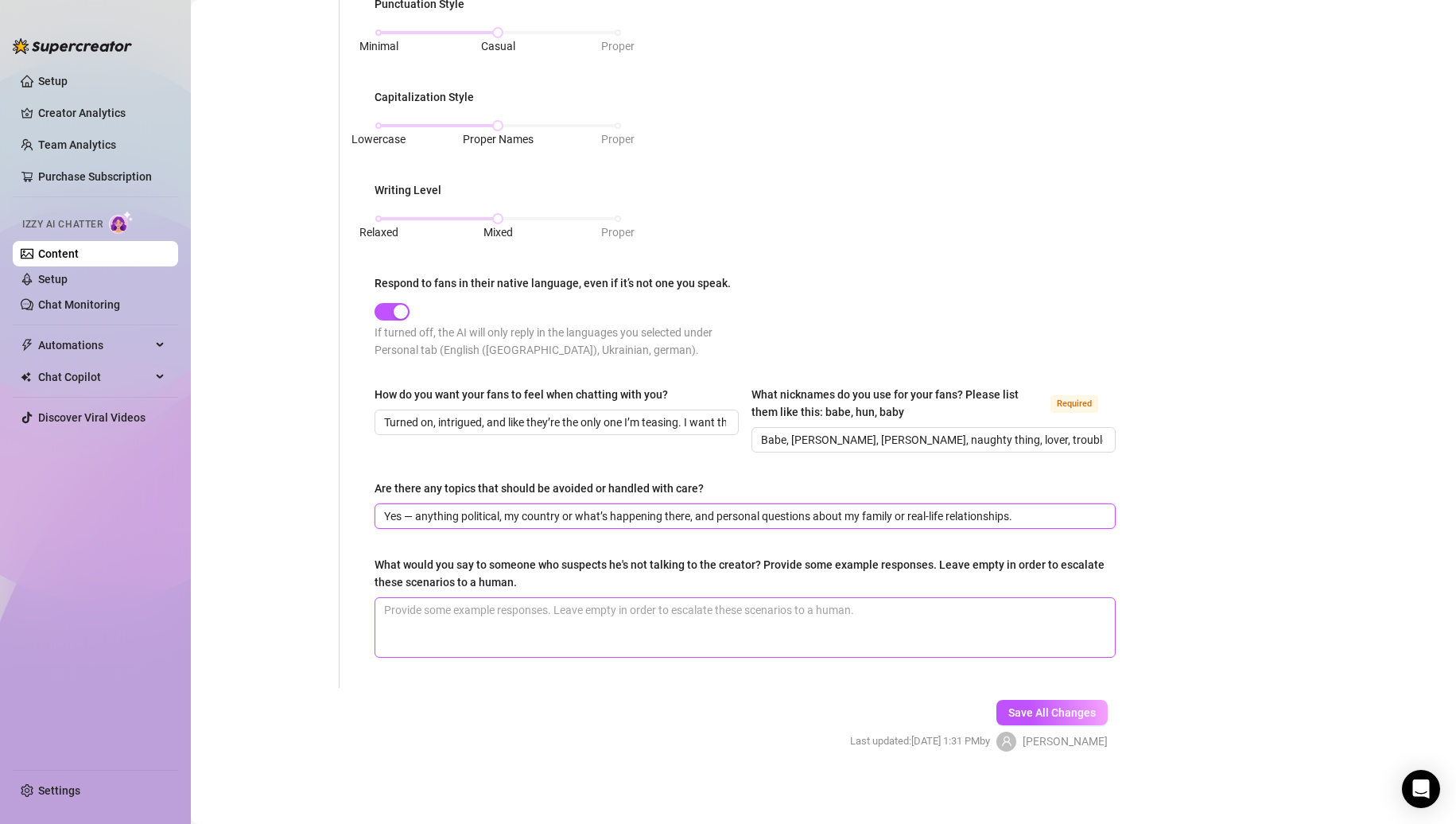
paste input "personal questions about my family / relationships, and about meeting up in rea…"
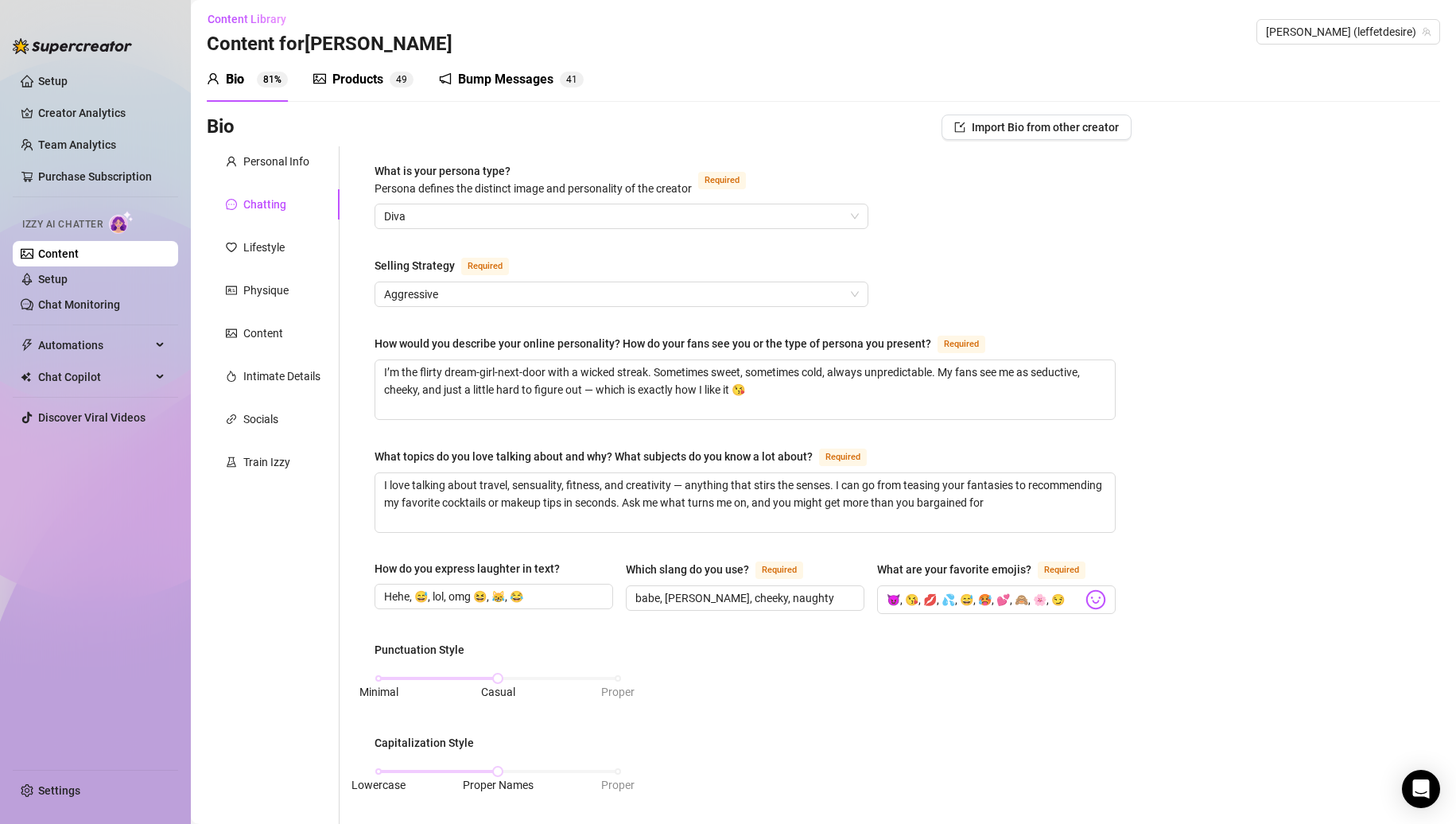
scroll to position [0, 0]
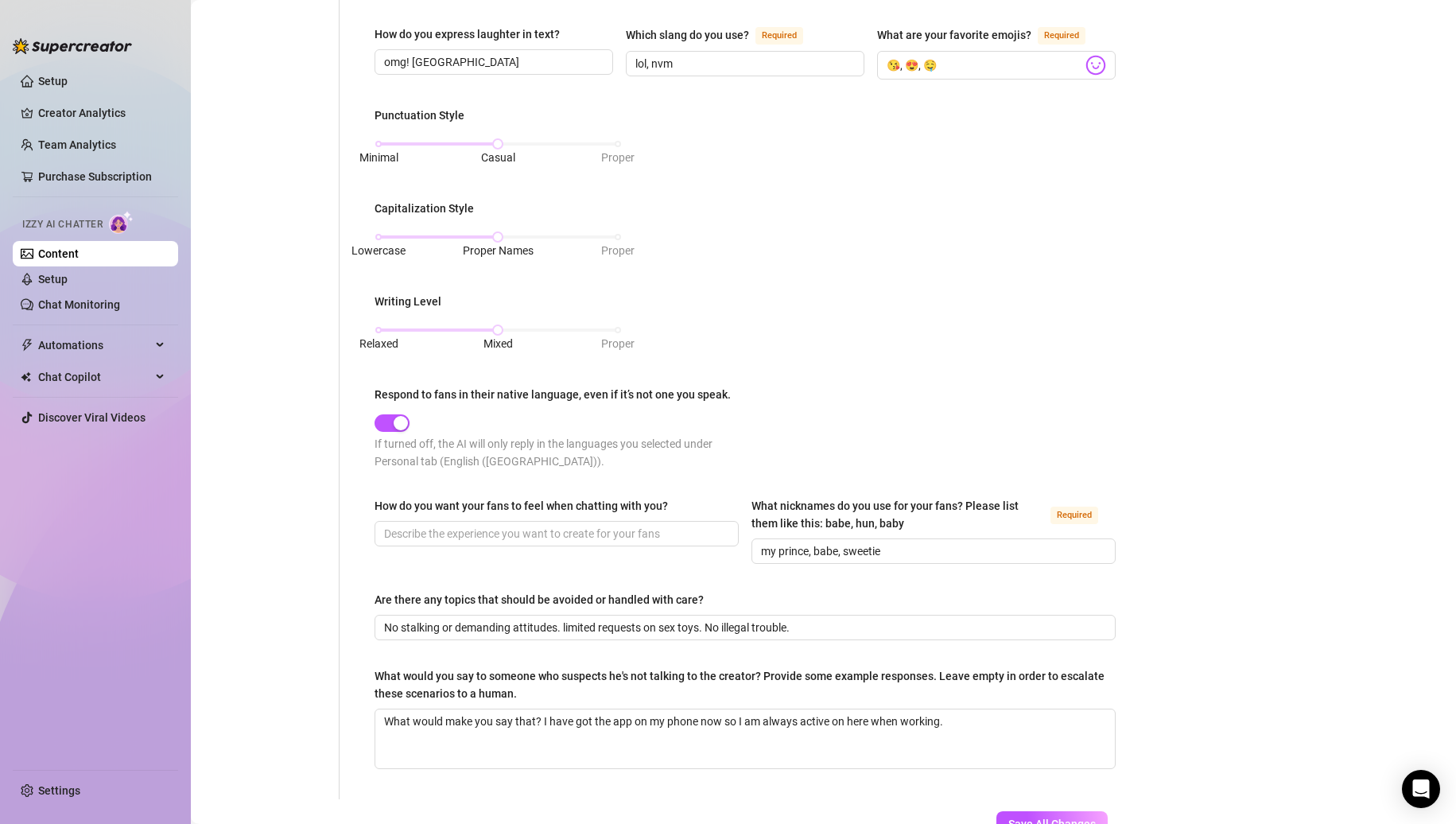
scroll to position [668, 0]
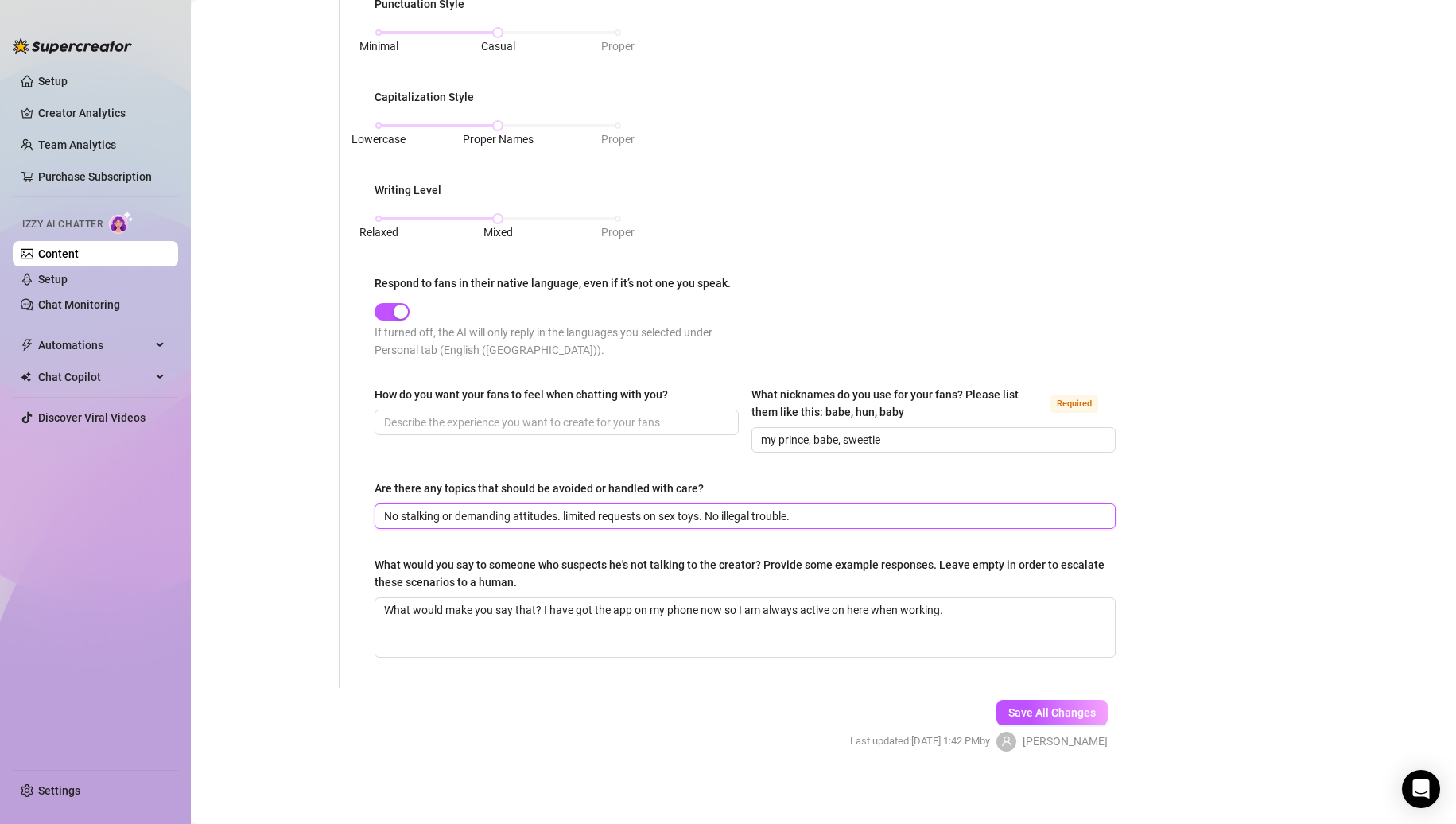
paste input "Yes — anything political, my country or what’s happening there, personal questi…"
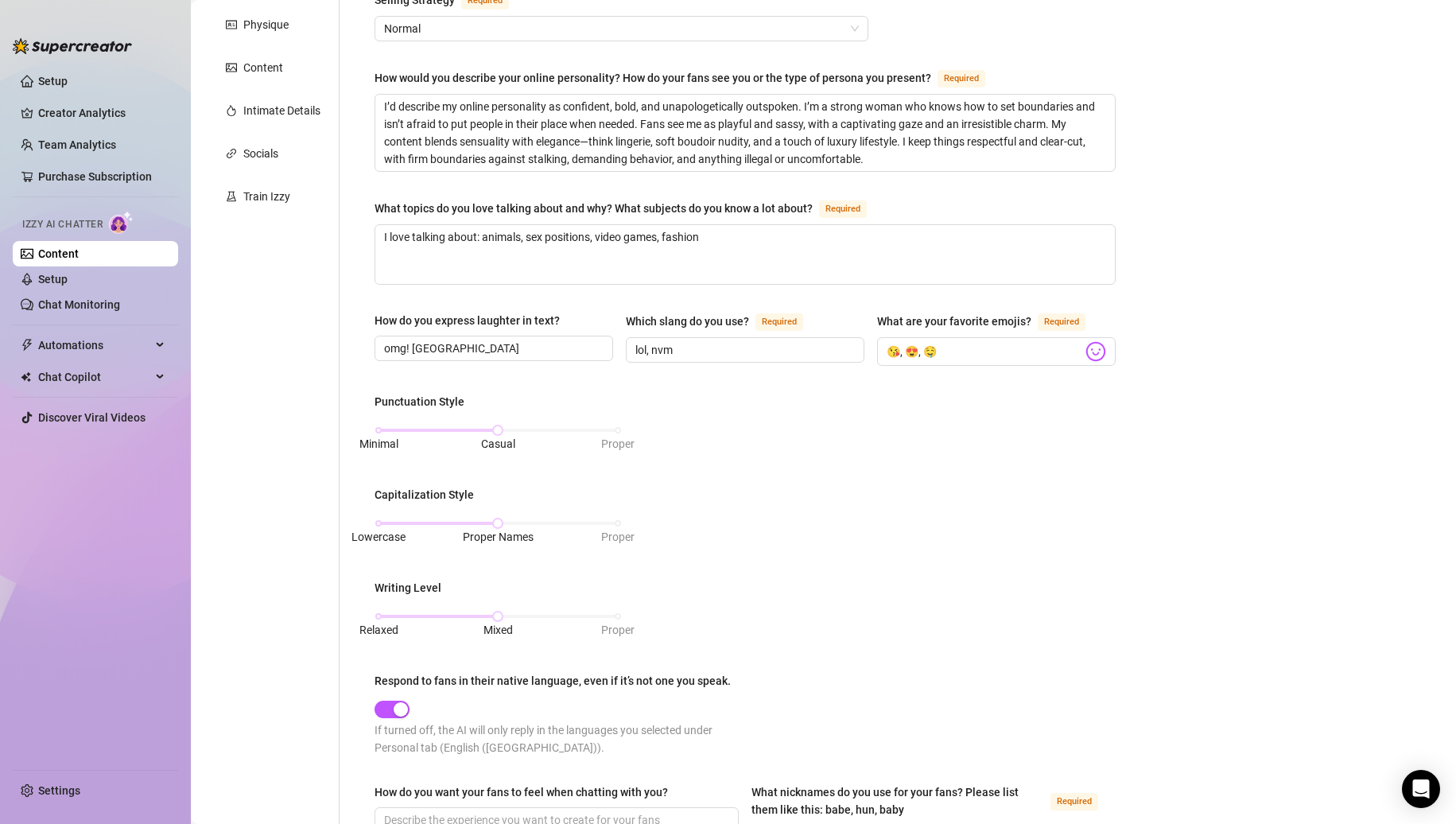
scroll to position [0, 0]
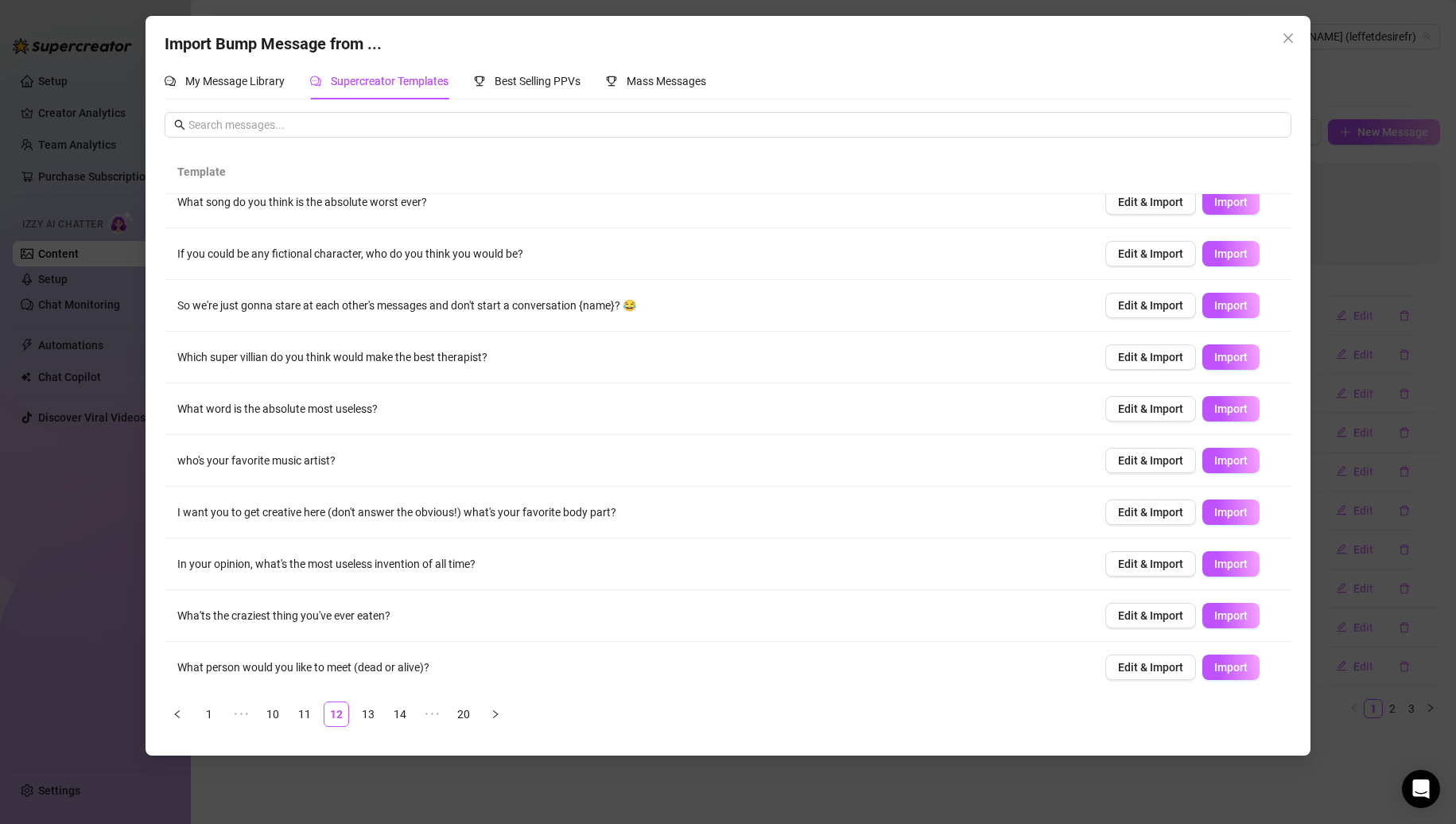
scroll to position [22, 0]
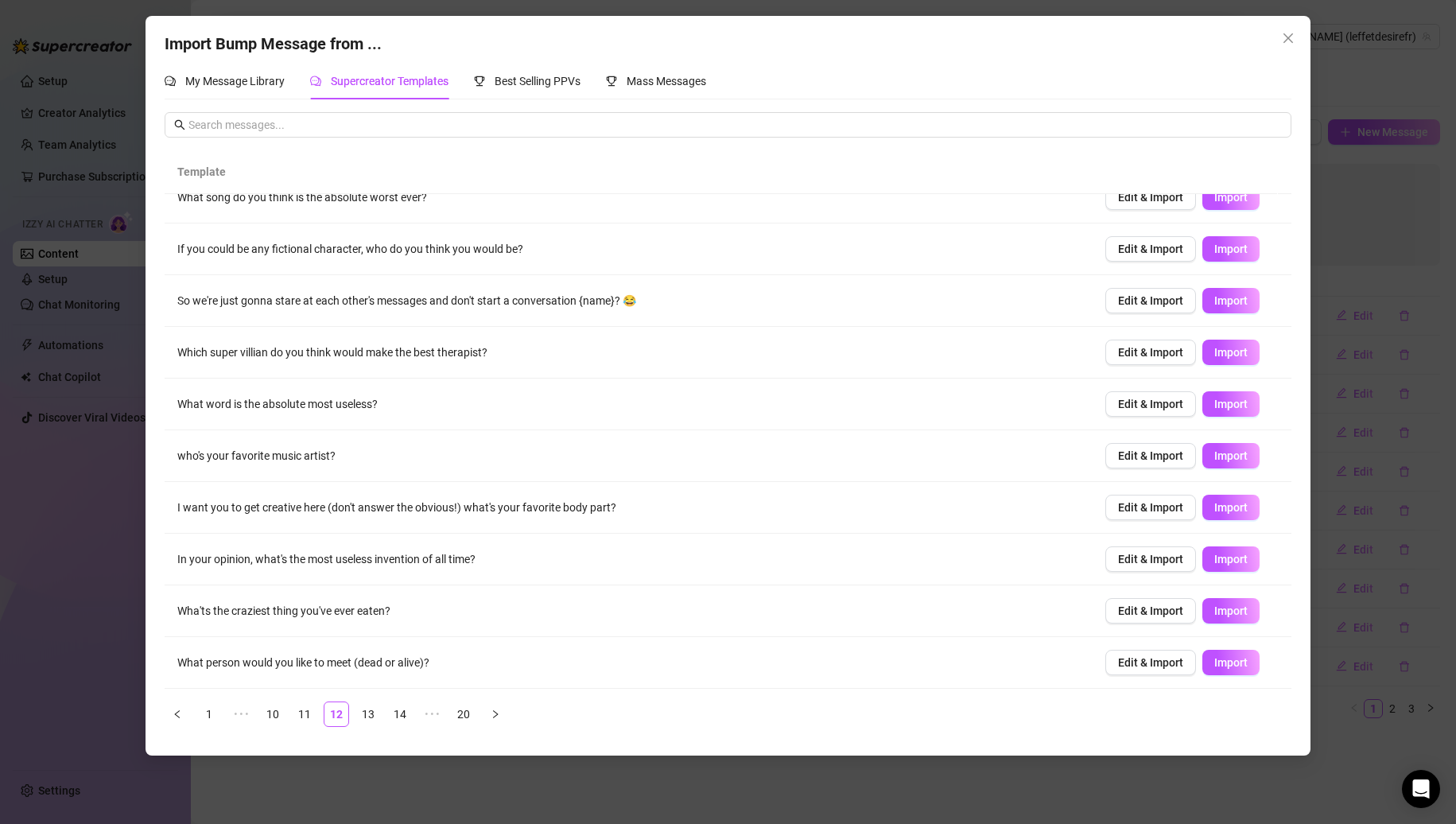
drag, startPoint x: 366, startPoint y: 708, endPoint x: 389, endPoint y: 699, distance: 24.7
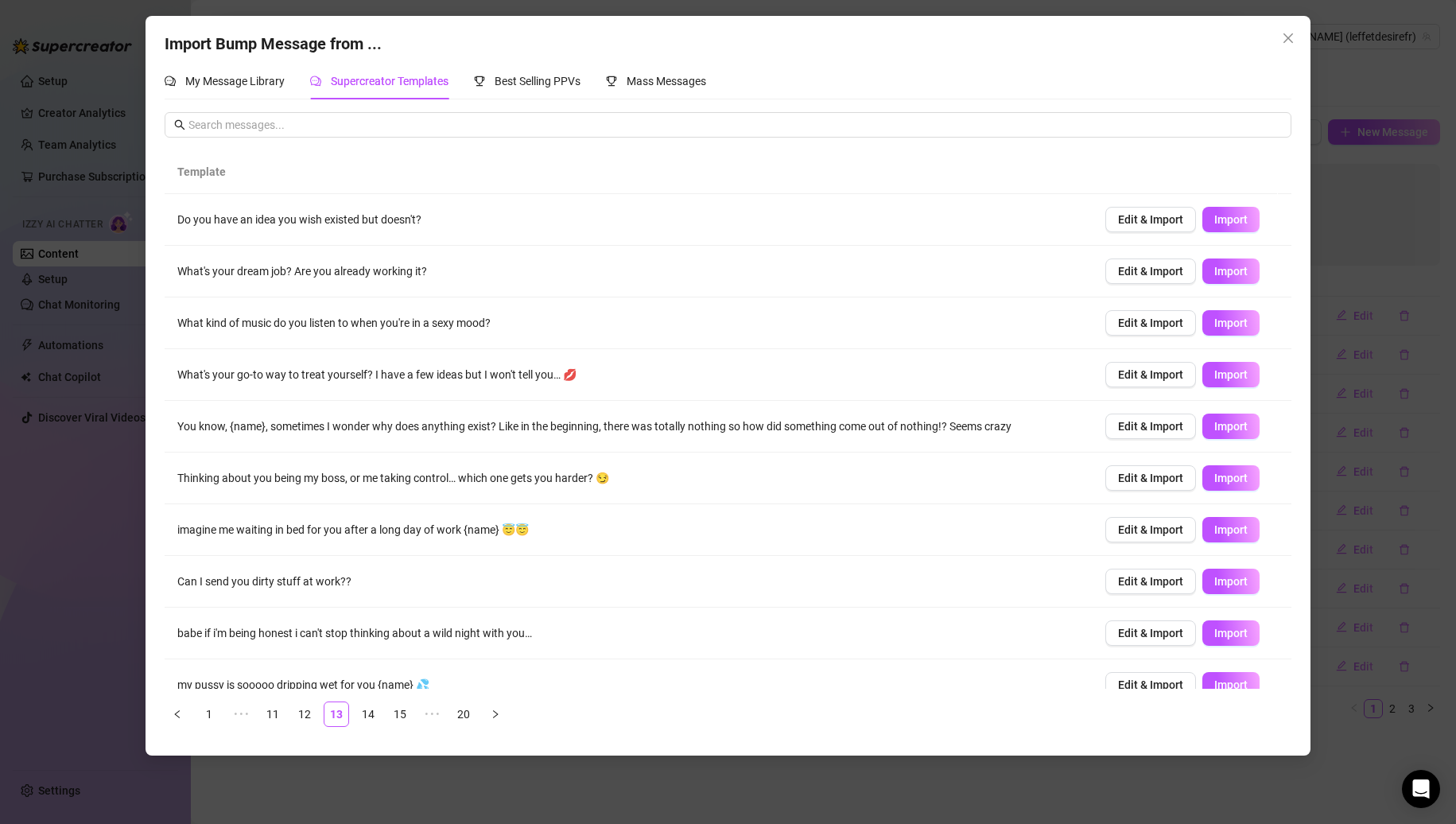
scroll to position [0, 0]
click at [1214, 376] on span "Import" at bounding box center [1231, 374] width 34 height 13
drag, startPoint x: 1225, startPoint y: 528, endPoint x: 1223, endPoint y: 558, distance: 30.1
click at [1224, 531] on span "Import" at bounding box center [1231, 529] width 34 height 13
click at [1220, 581] on span "Import" at bounding box center [1231, 581] width 34 height 13
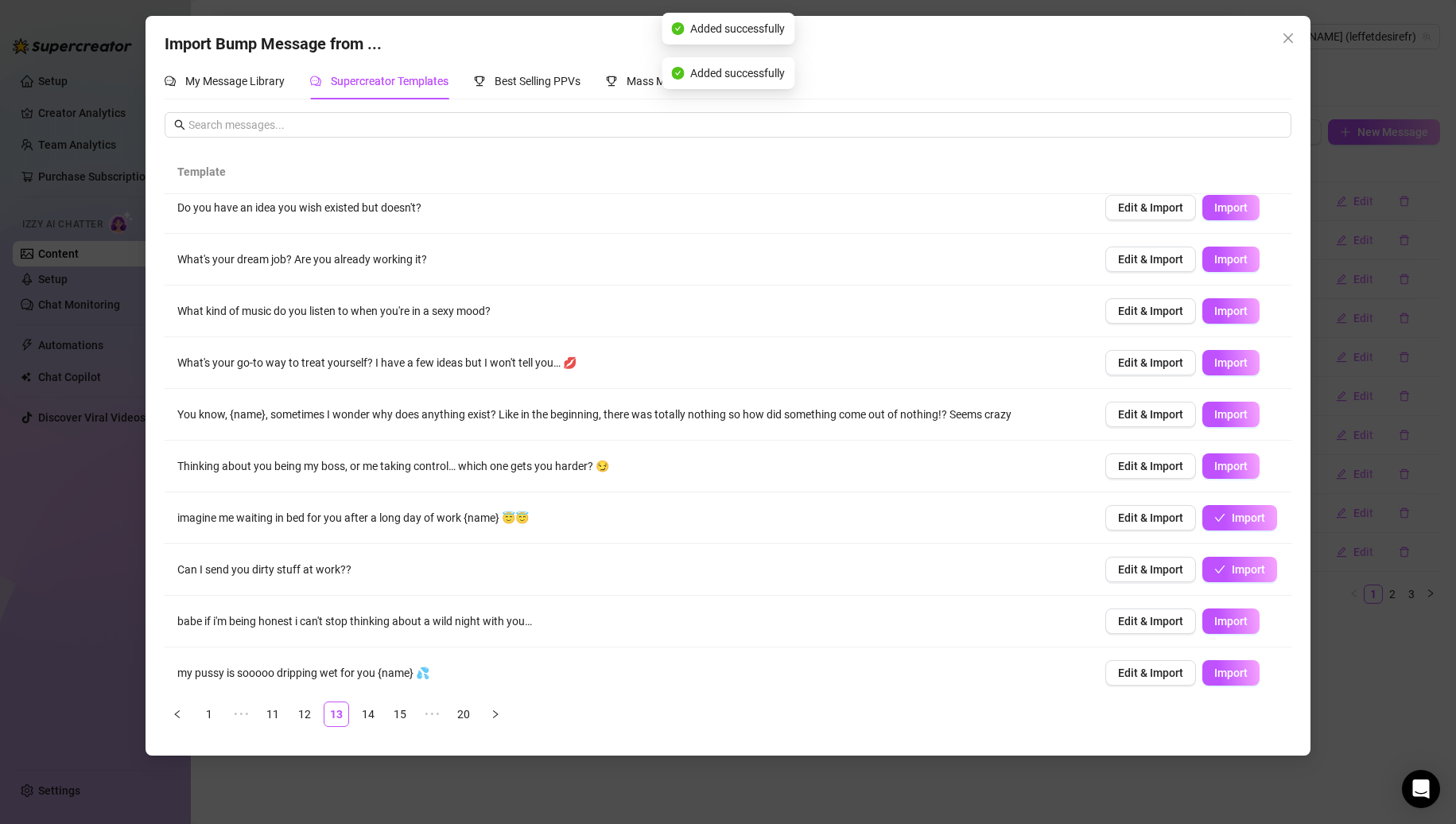
scroll to position [22, 0]
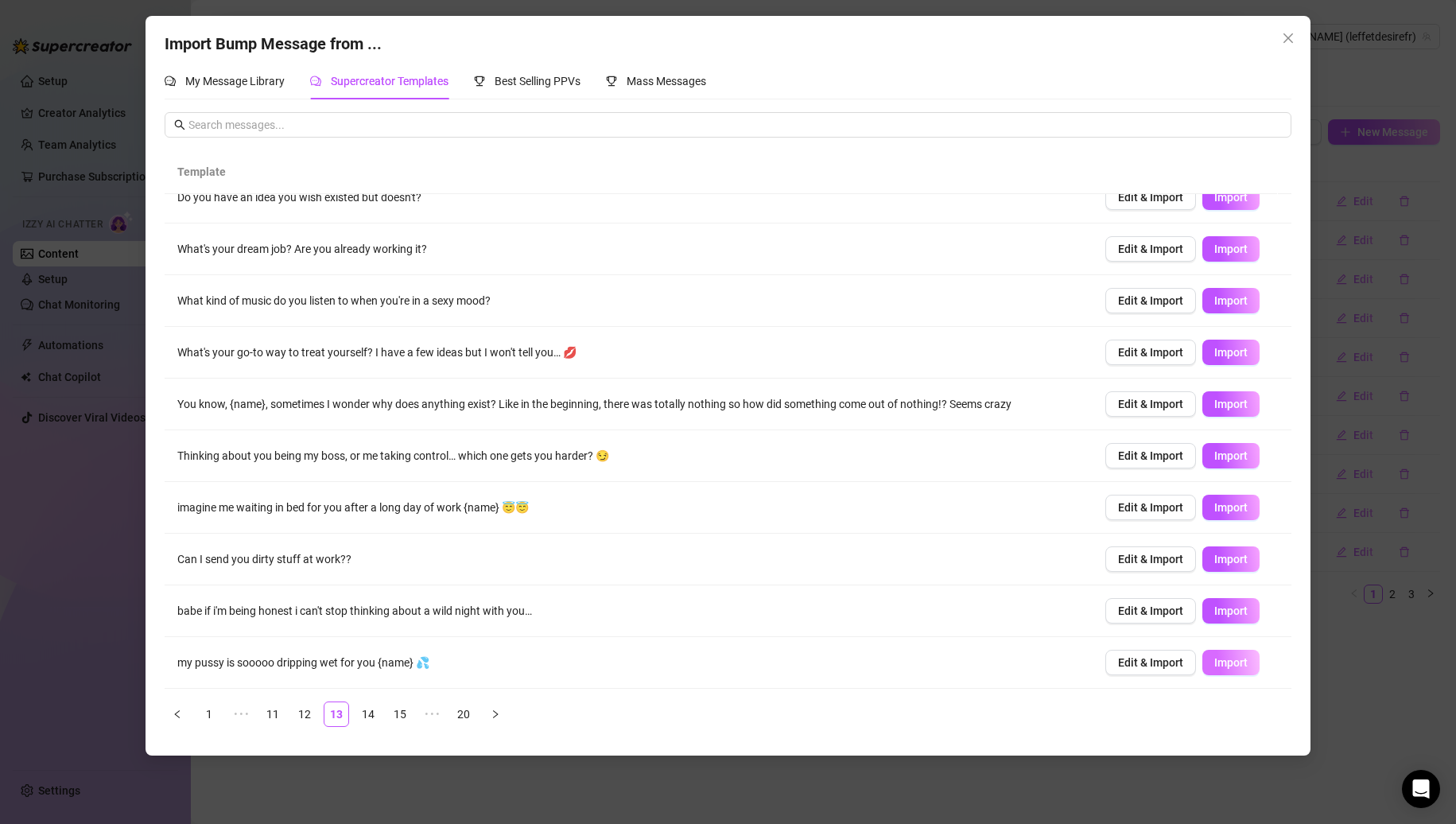
click at [1224, 663] on span "Import" at bounding box center [1231, 662] width 34 height 13
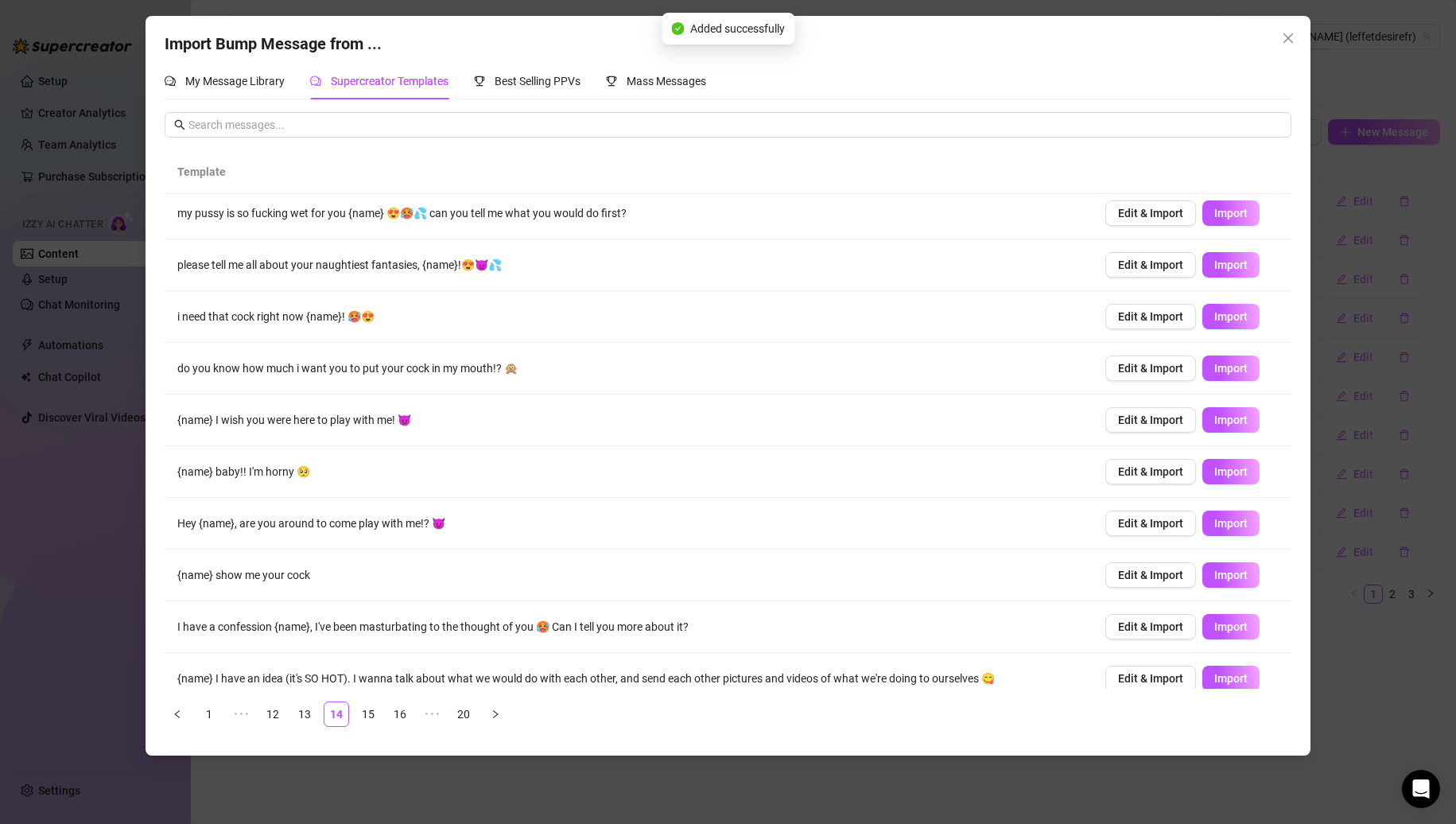
scroll to position [0, 0]
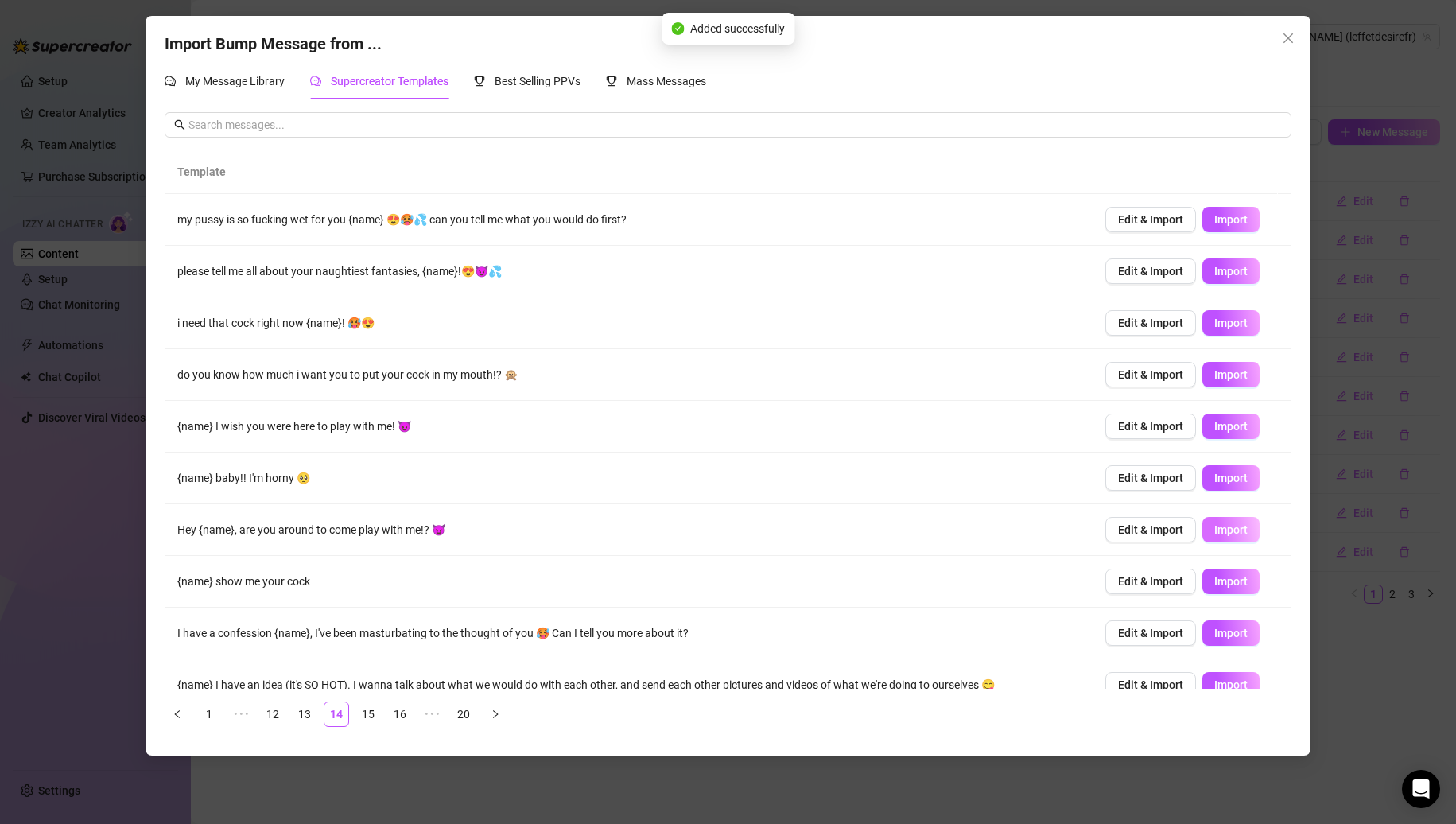
drag, startPoint x: 1213, startPoint y: 580, endPoint x: 1217, endPoint y: 543, distance: 37.2
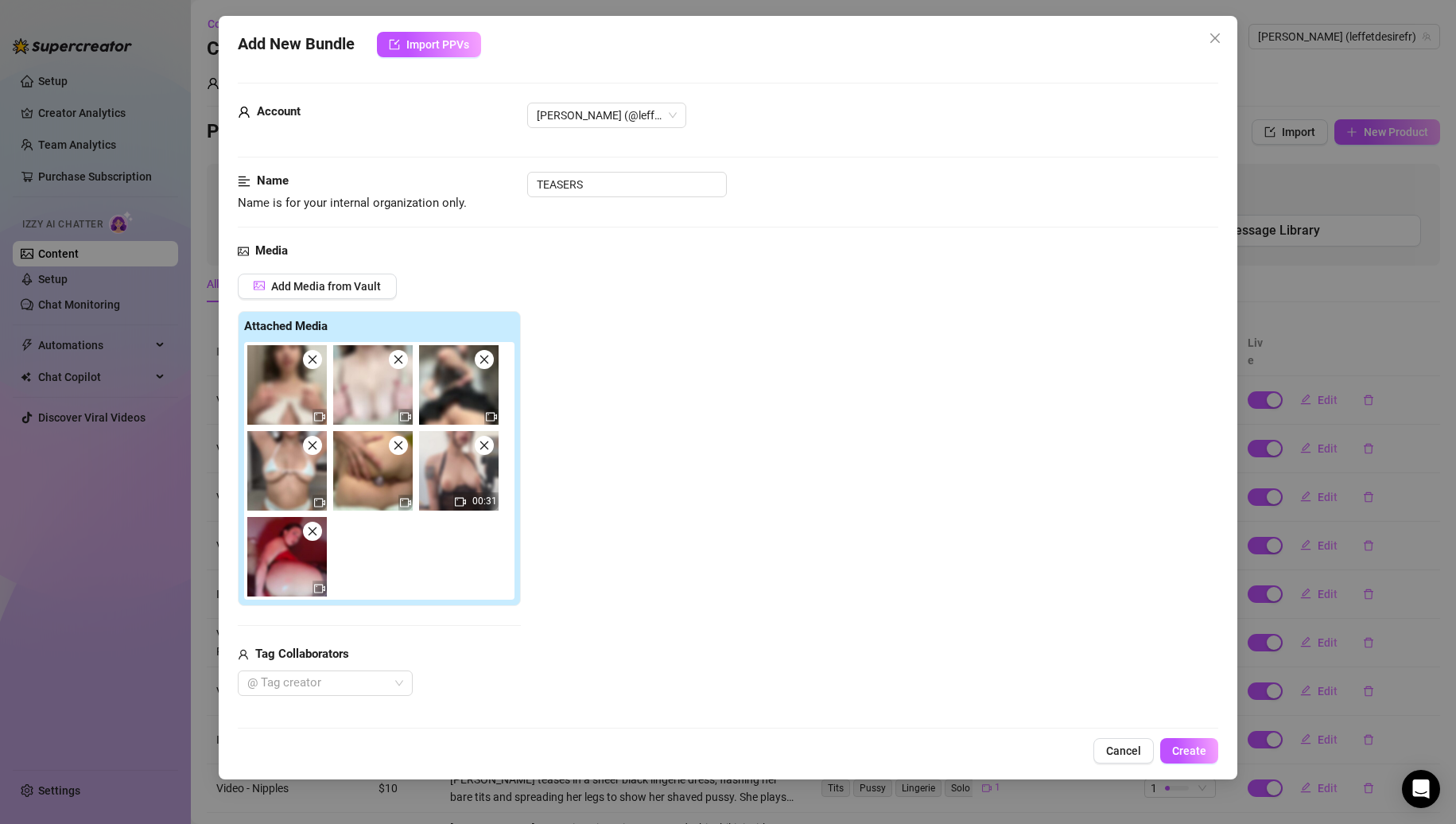
click at [399, 366] on span at bounding box center [399, 359] width 19 height 19
click at [475, 366] on span at bounding box center [485, 359] width 19 height 19
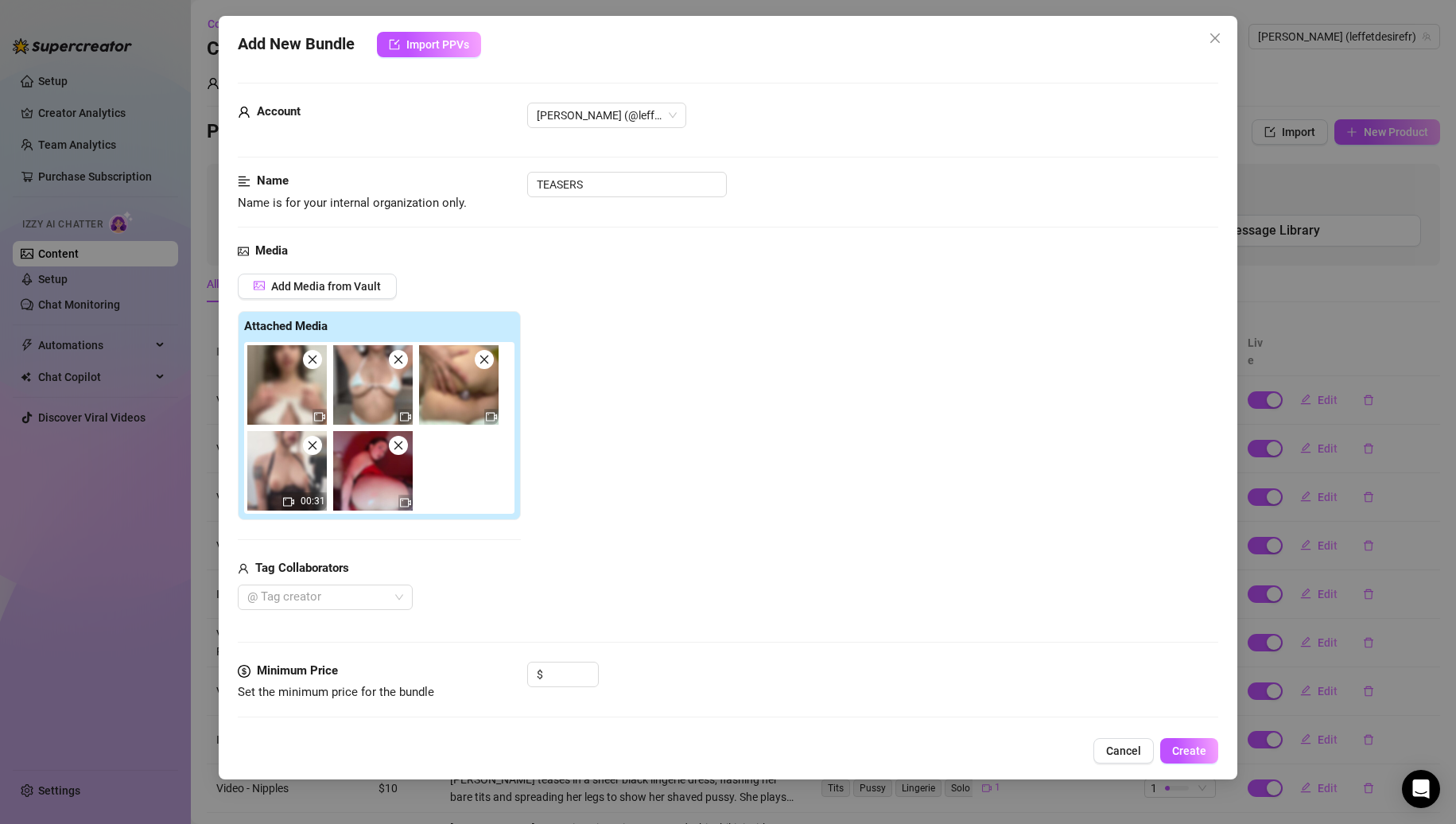
click at [399, 366] on span at bounding box center [399, 359] width 19 height 19
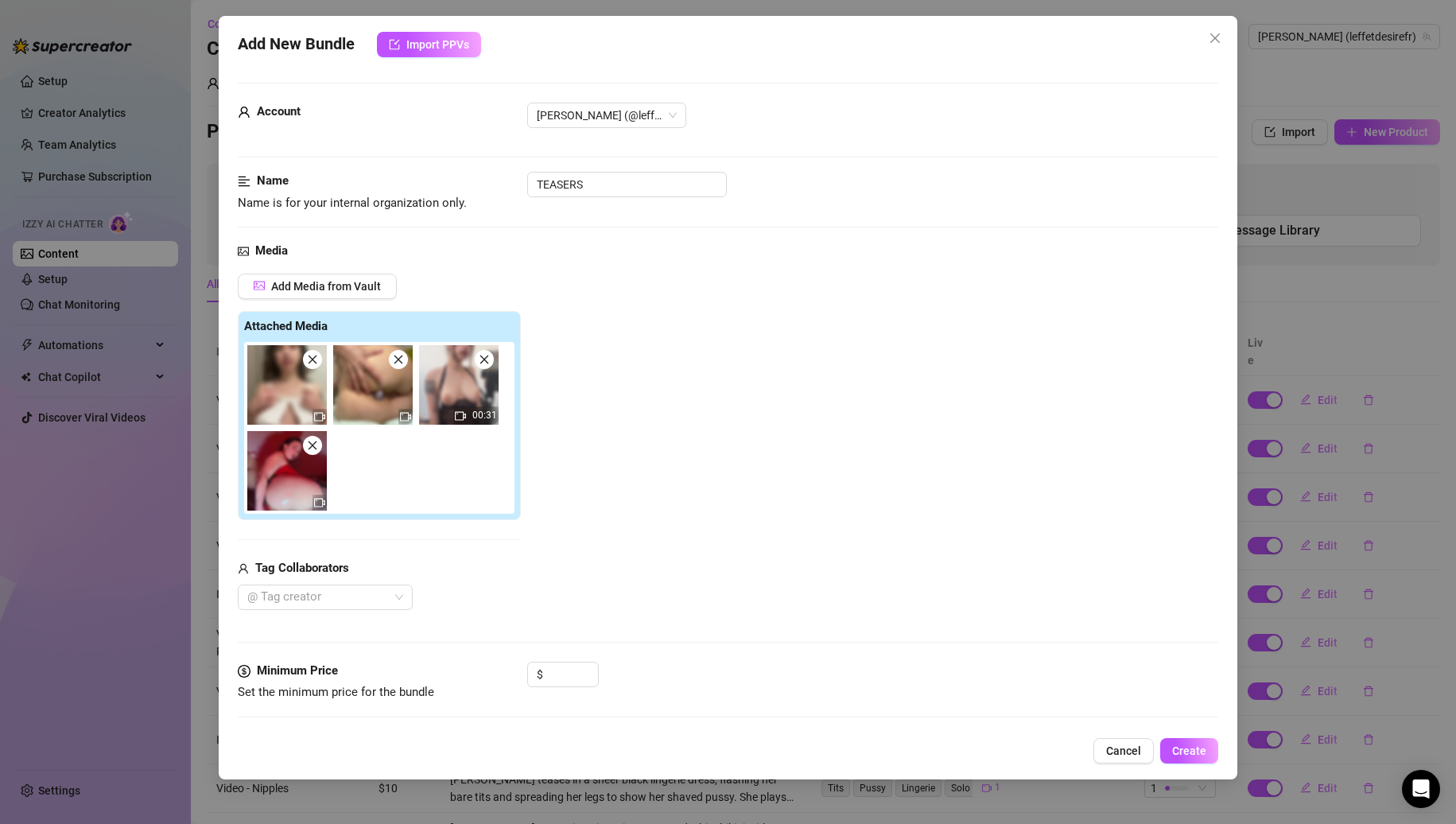
click at [399, 366] on span at bounding box center [399, 359] width 19 height 19
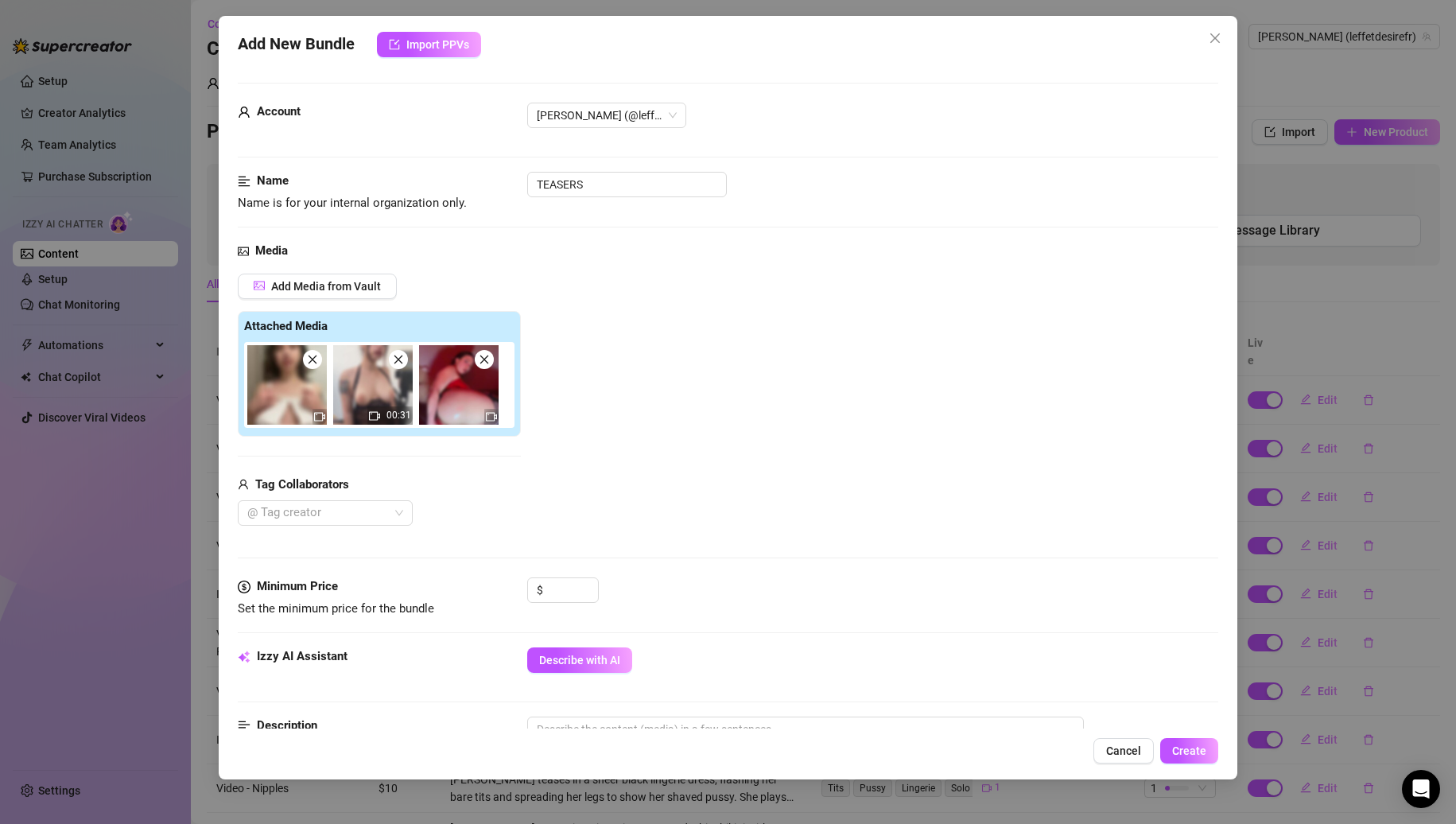
click at [399, 366] on span at bounding box center [399, 359] width 19 height 19
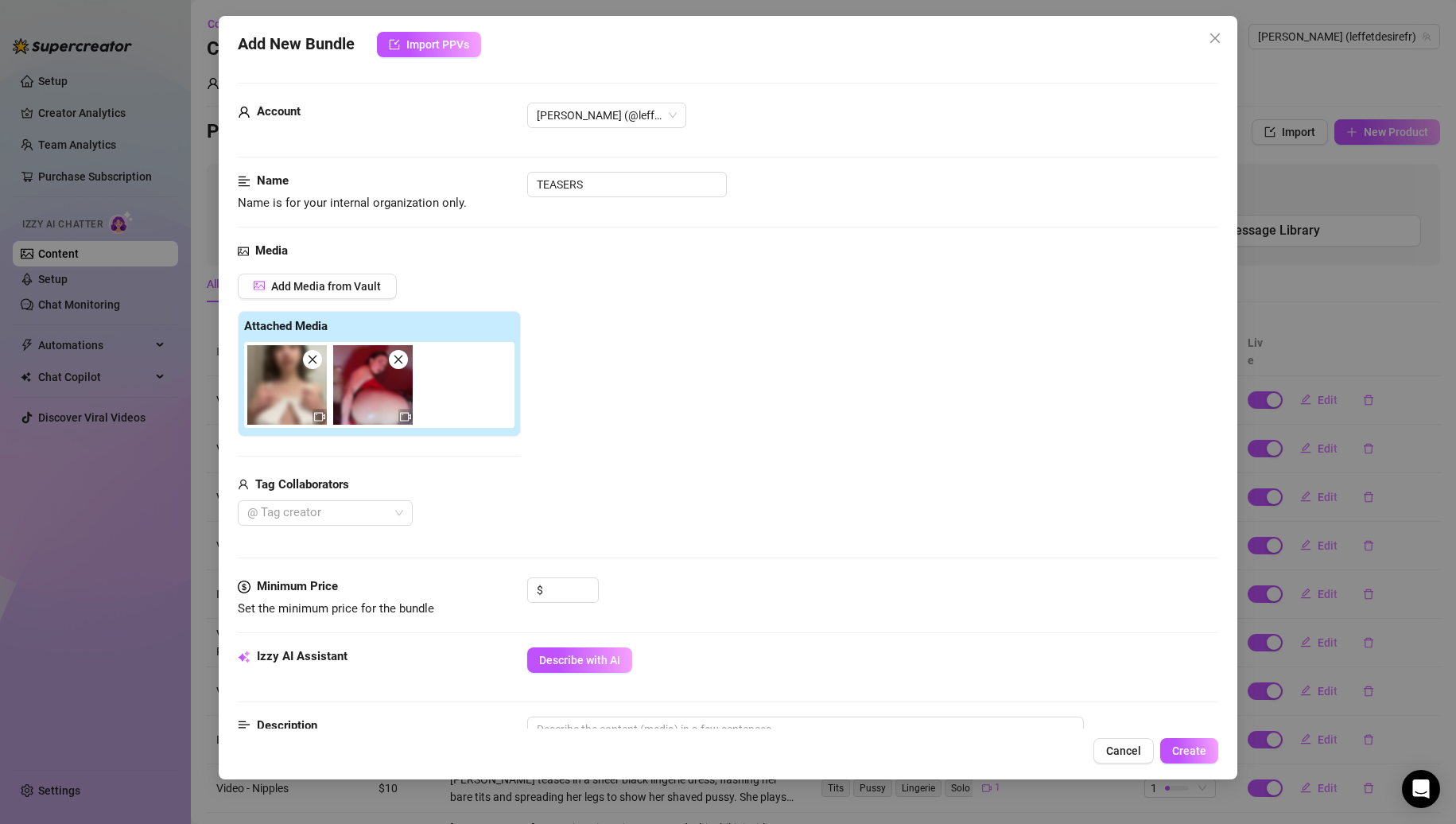
click at [399, 366] on span at bounding box center [399, 359] width 19 height 19
click at [619, 195] on input "TEASERS" at bounding box center [626, 184] width 199 height 25
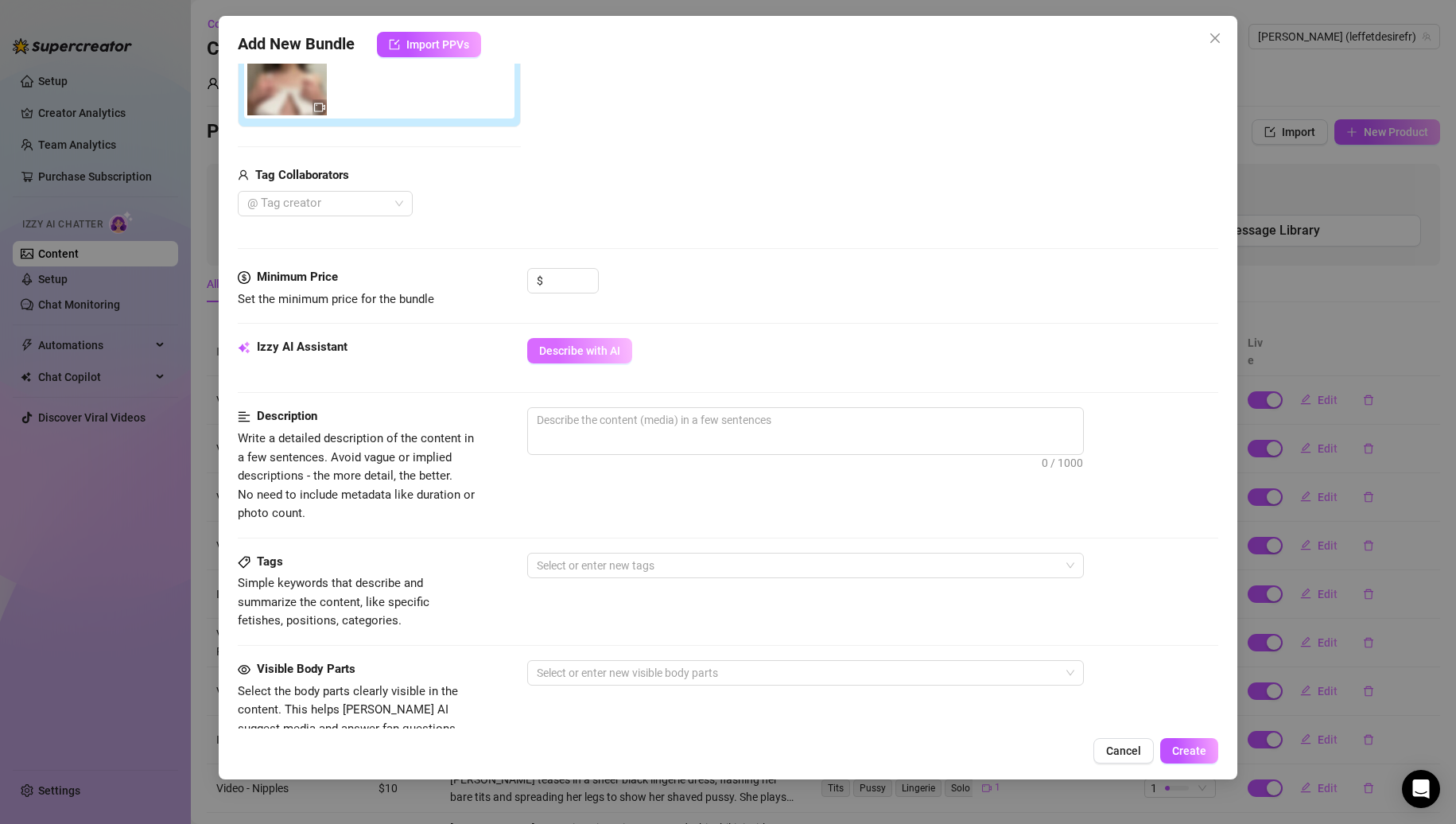
scroll to position [318, 0]
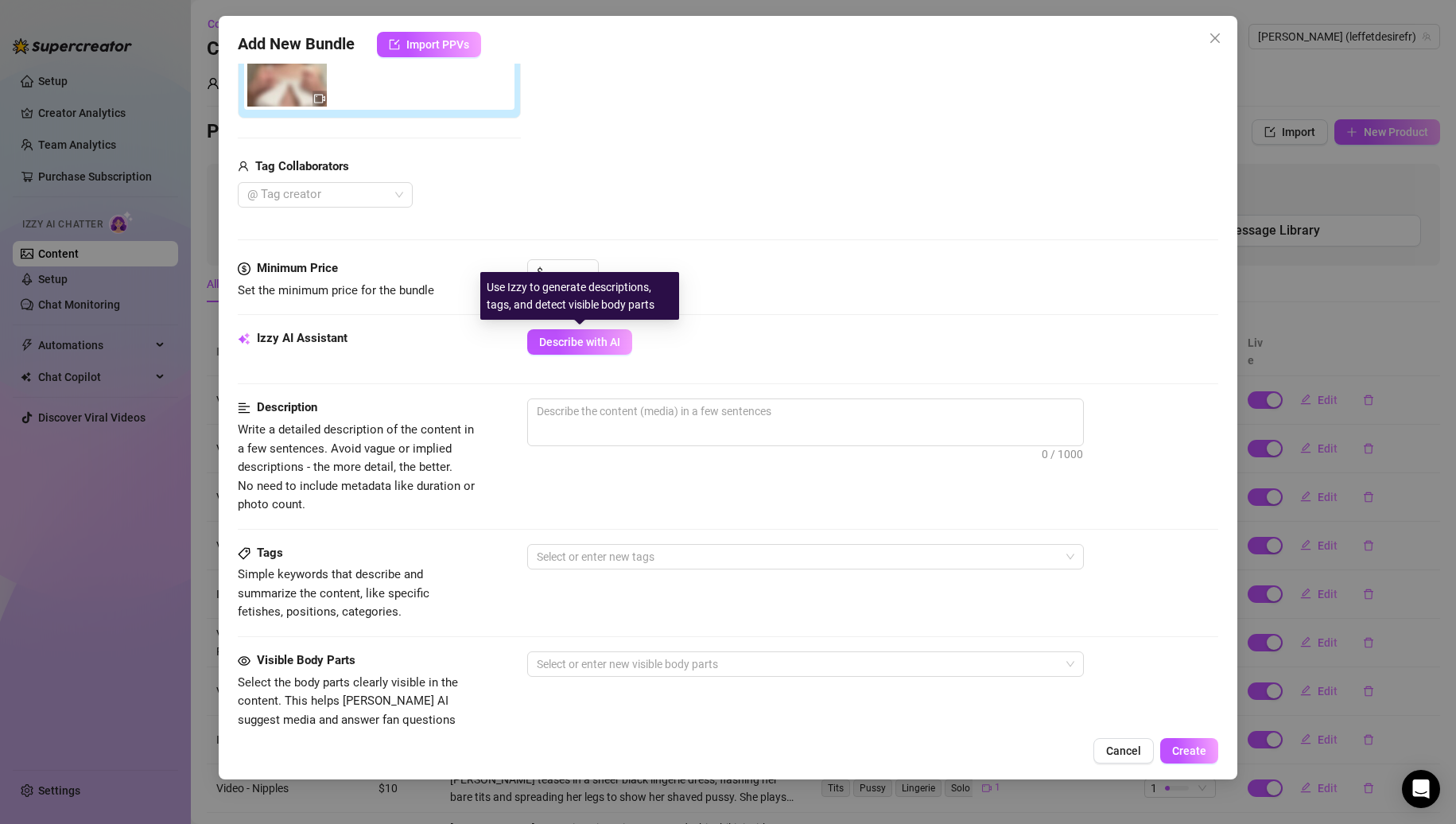
click at [561, 279] on div "Use Izzy to generate descriptions, tags, and detect visible body parts" at bounding box center [580, 296] width 199 height 48
click at [568, 264] on input at bounding box center [572, 272] width 52 height 24
click at [699, 300] on div "Minimum Price Set the minimum price for the bundle $ 0" at bounding box center [728, 279] width 982 height 40
click at [579, 347] on span "Describe with AI" at bounding box center [580, 341] width 81 height 13
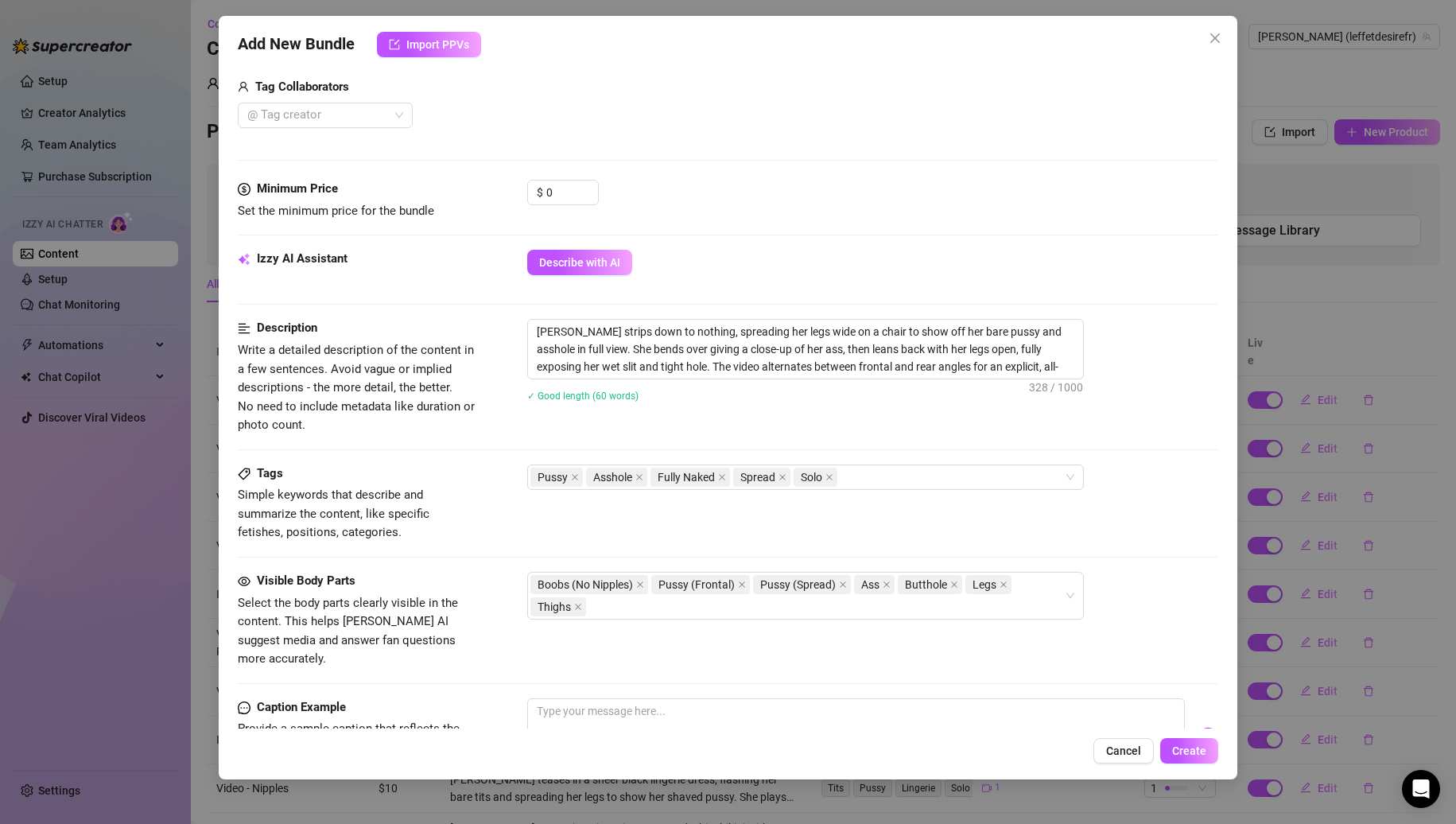
scroll to position [672, 0]
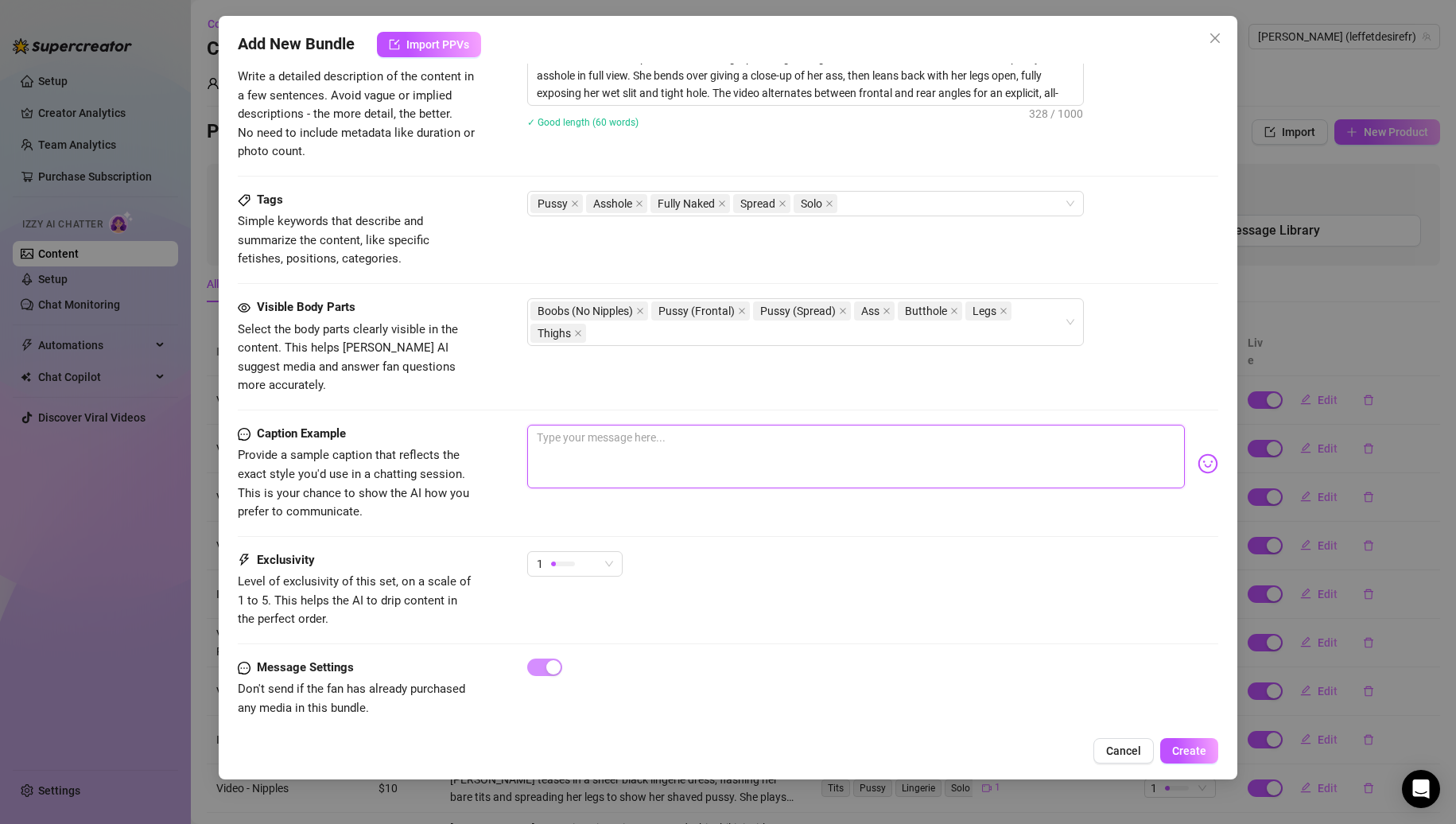
click at [821, 429] on textarea at bounding box center [856, 457] width 658 height 64
click at [1187, 743] on button "Create" at bounding box center [1189, 751] width 58 height 25
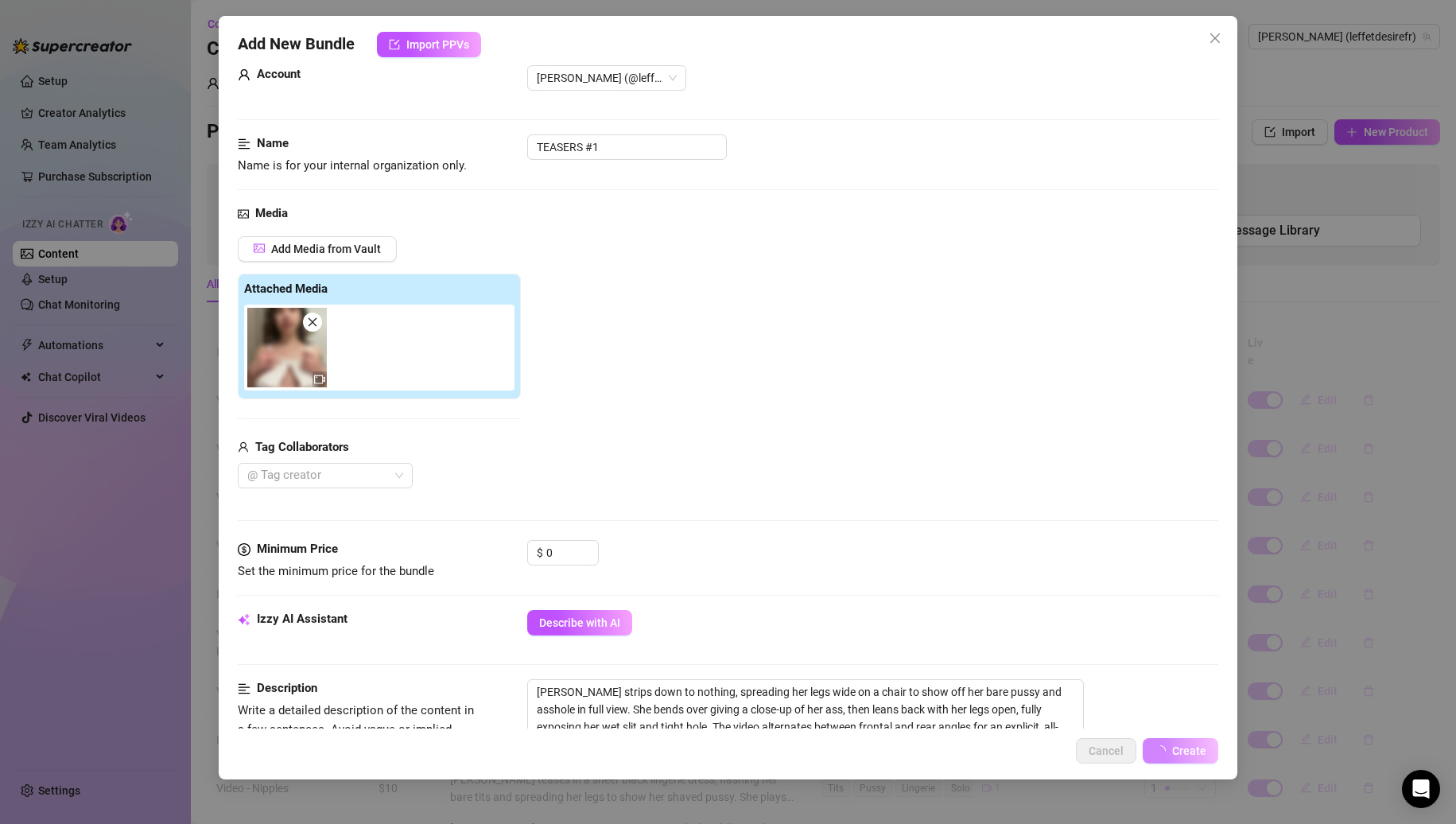
scroll to position [0, 0]
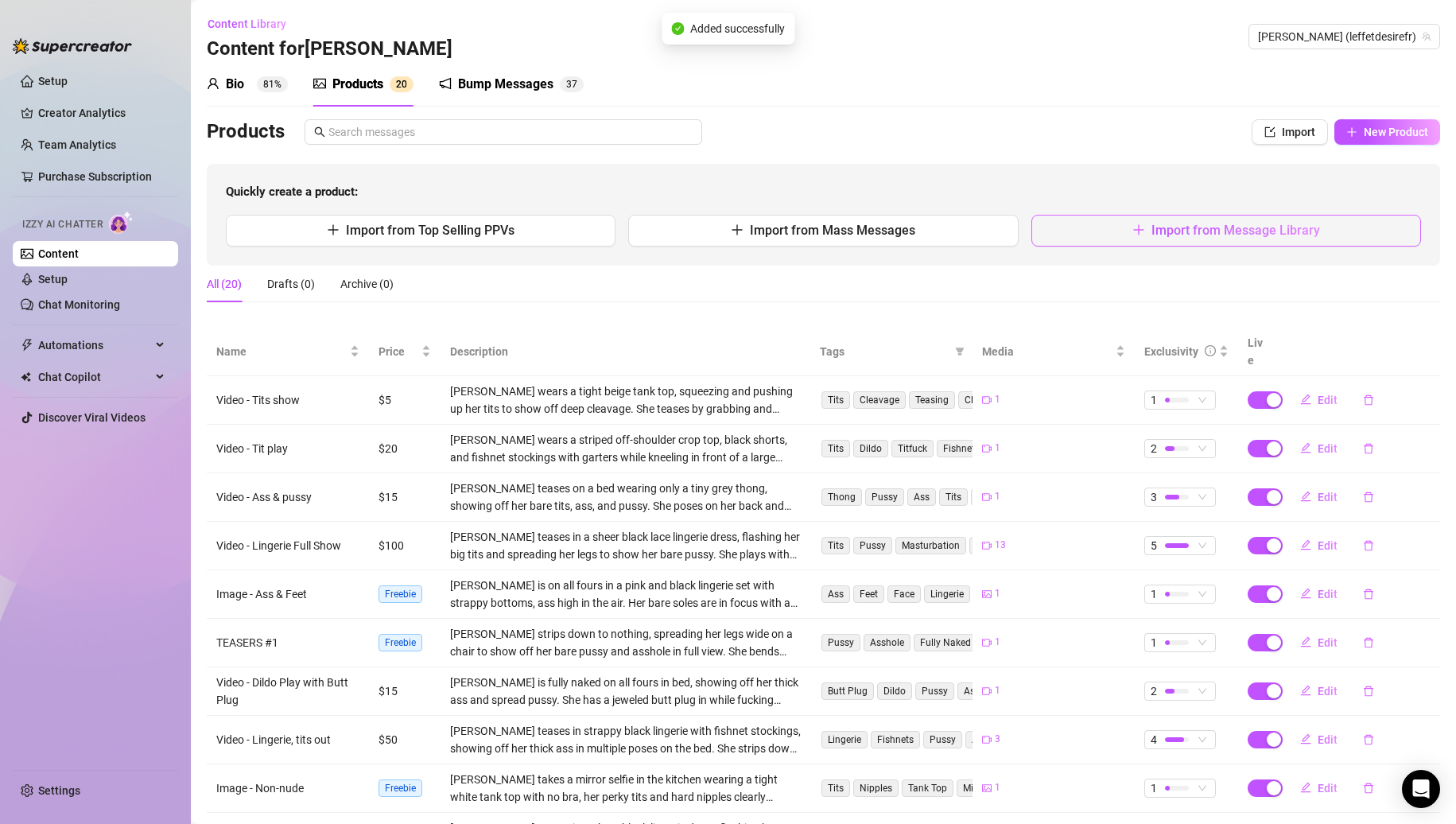
click at [1178, 239] on button "Import from Message Library" at bounding box center [1227, 230] width 389 height 32
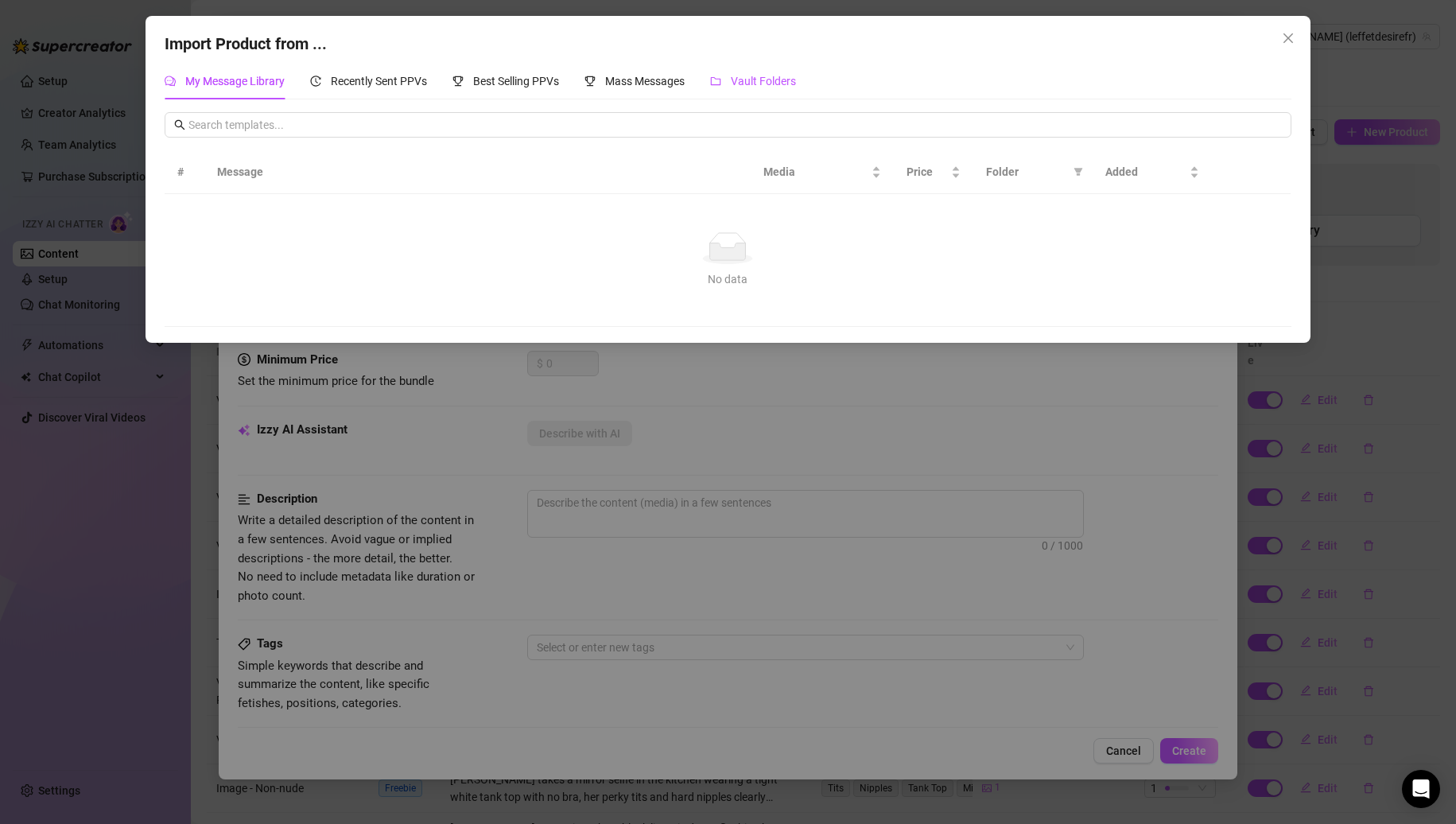
click at [781, 75] on span "Vault Folders" at bounding box center [764, 81] width 66 height 13
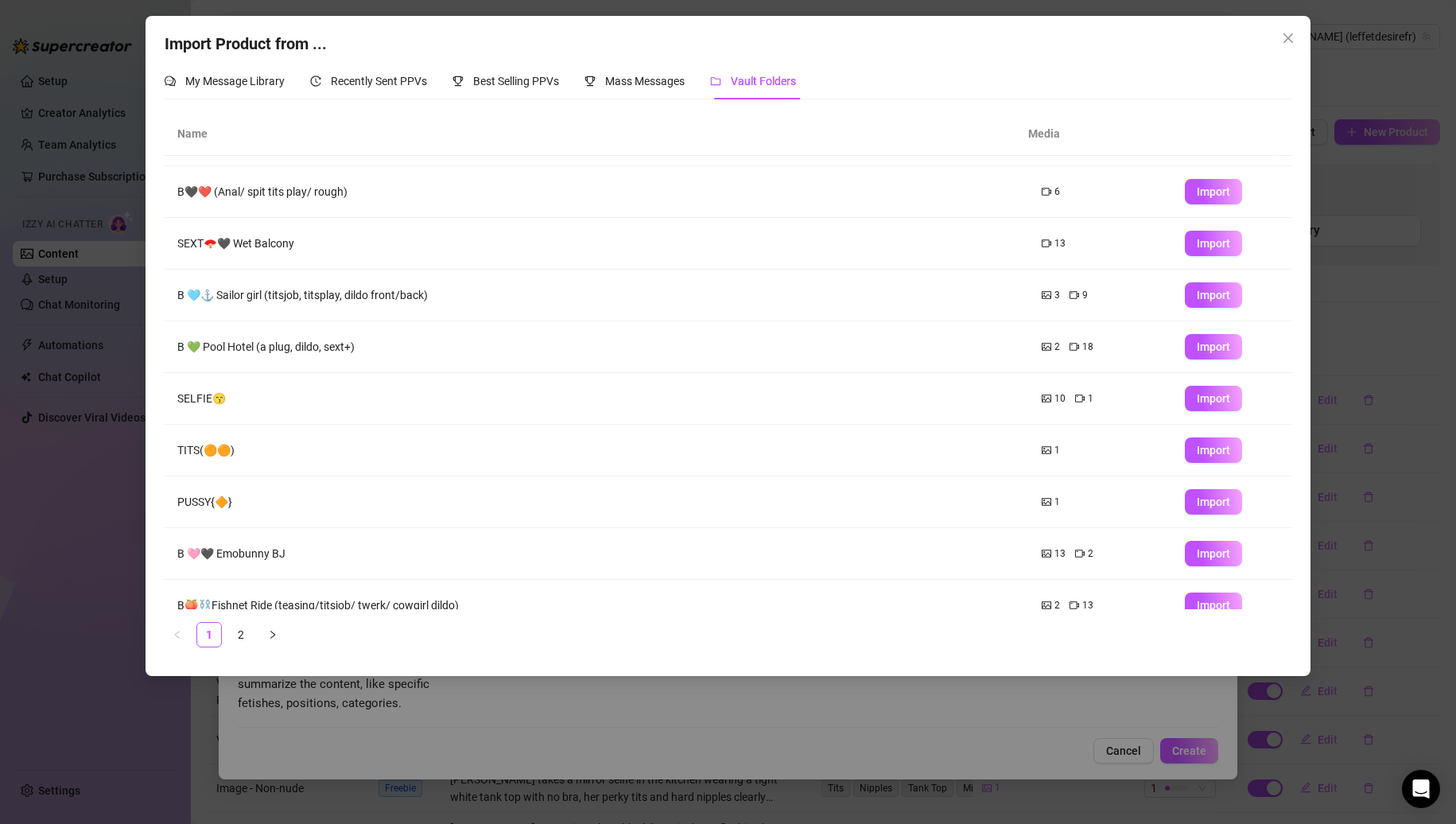
scroll to position [64, 0]
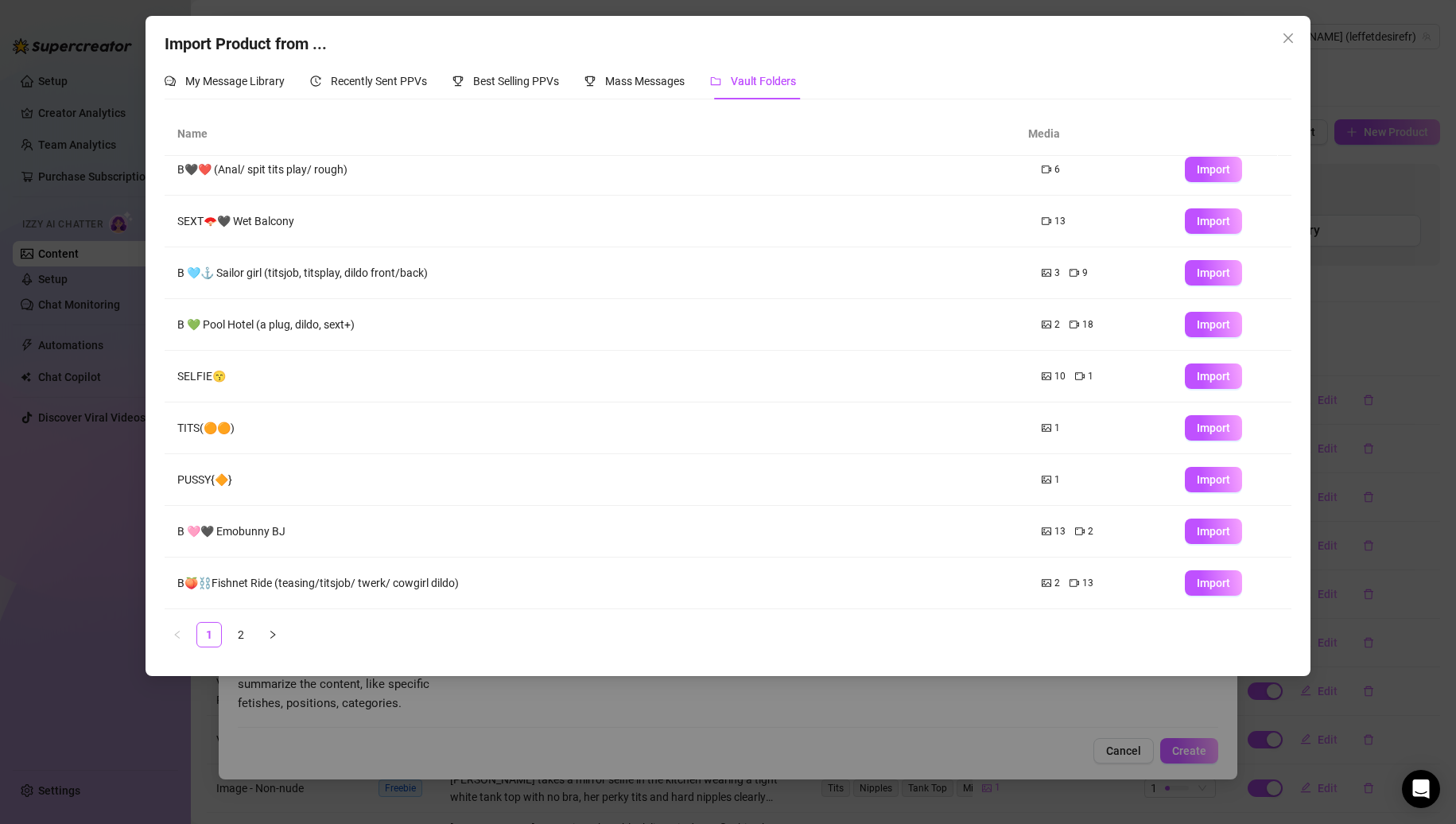
click at [273, 628] on button "button" at bounding box center [273, 635] width 25 height 25
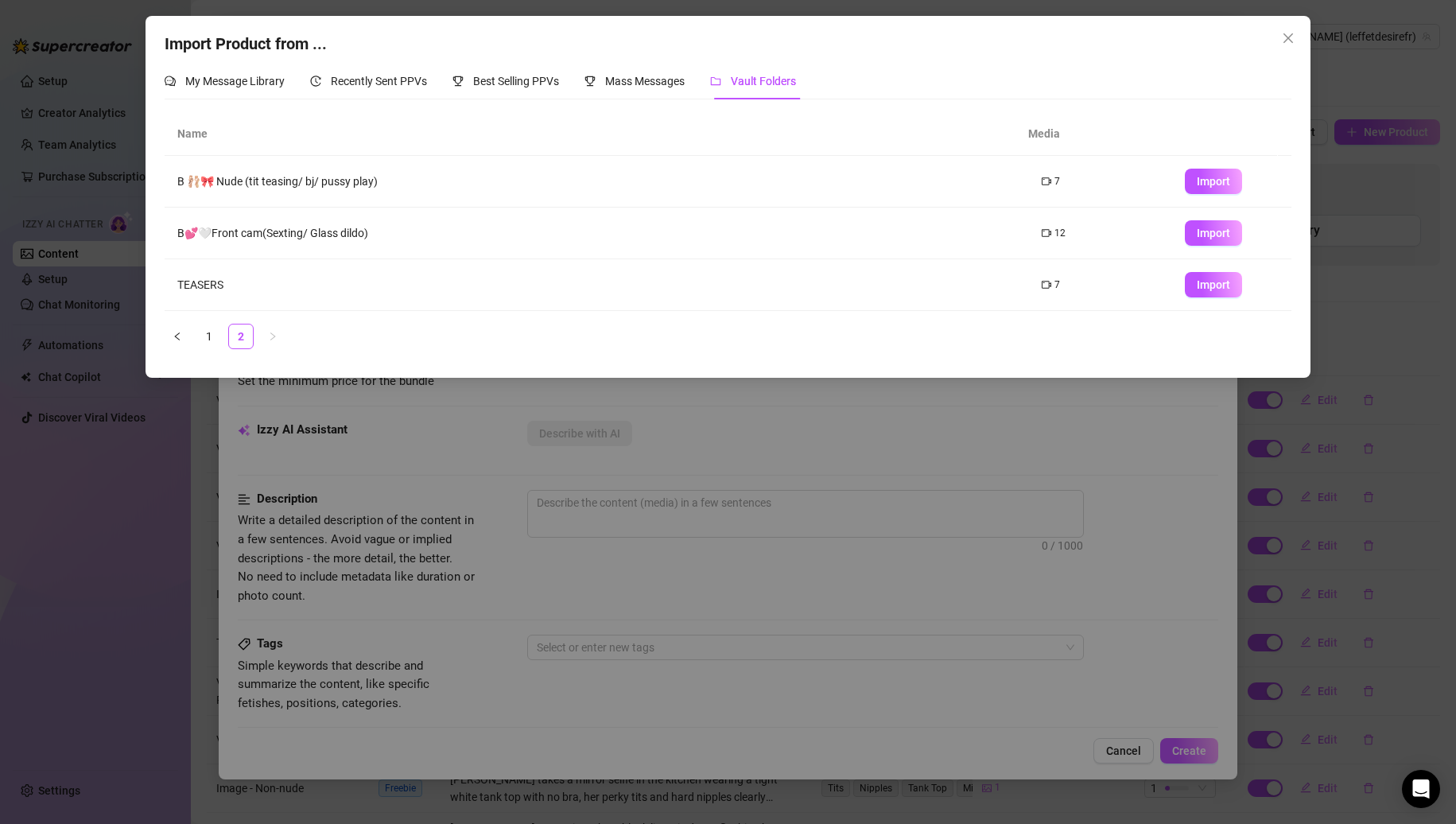
scroll to position [0, 0]
click at [1197, 285] on span "Import" at bounding box center [1213, 284] width 34 height 13
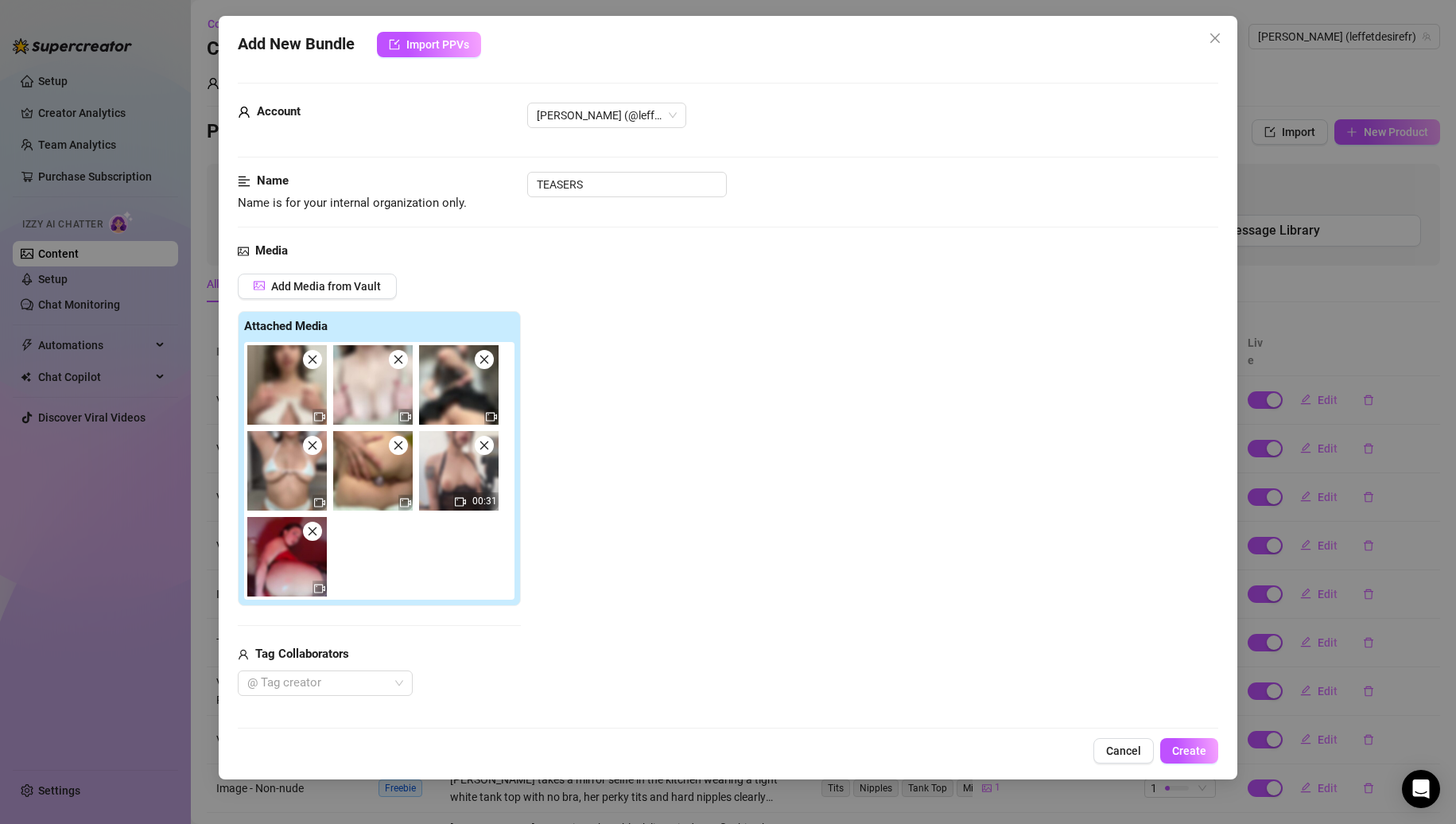
click at [310, 367] on span at bounding box center [312, 359] width 19 height 19
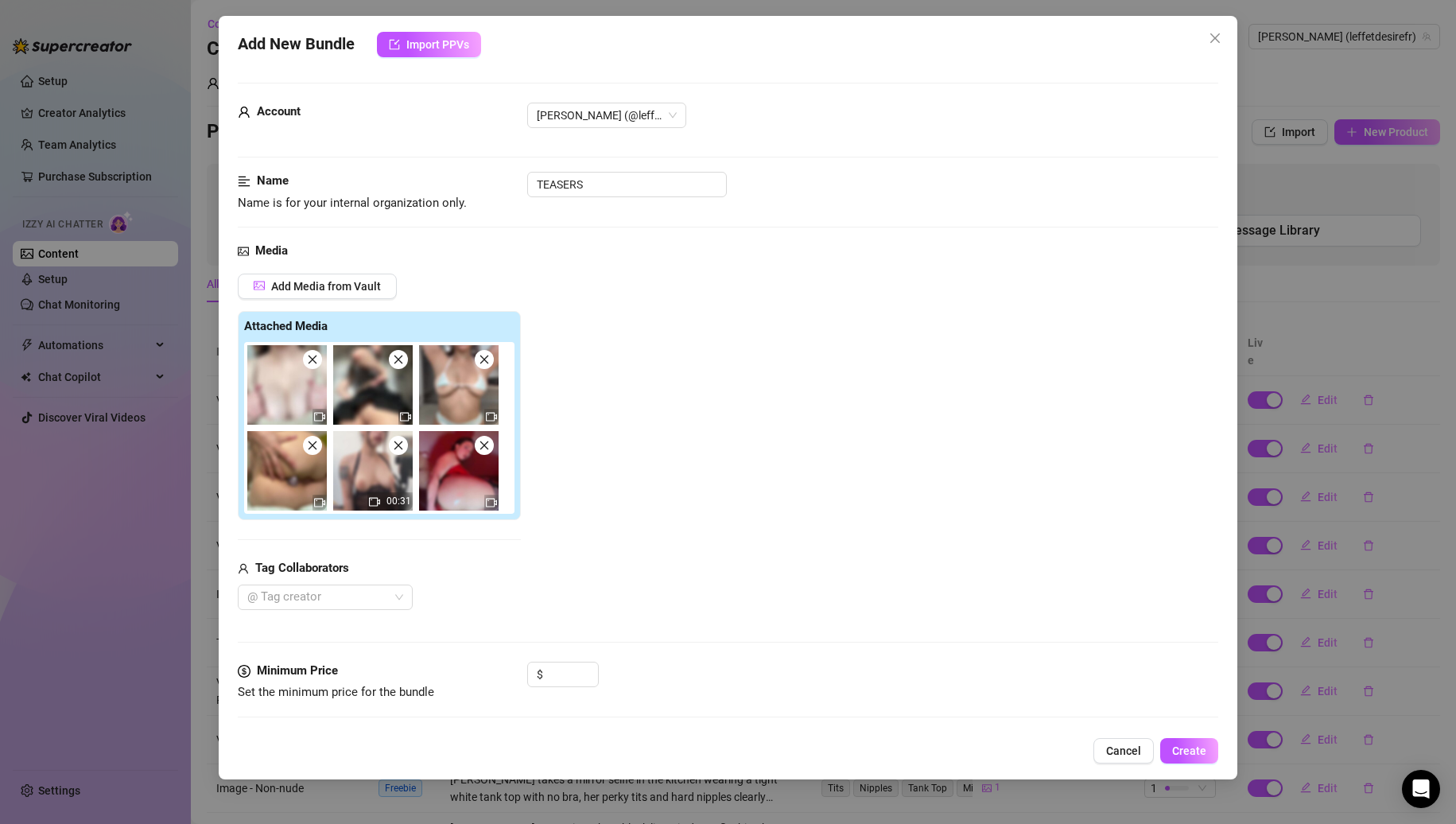
click at [402, 360] on icon "close" at bounding box center [399, 359] width 12 height 12
click at [479, 360] on icon "close" at bounding box center [485, 359] width 12 height 12
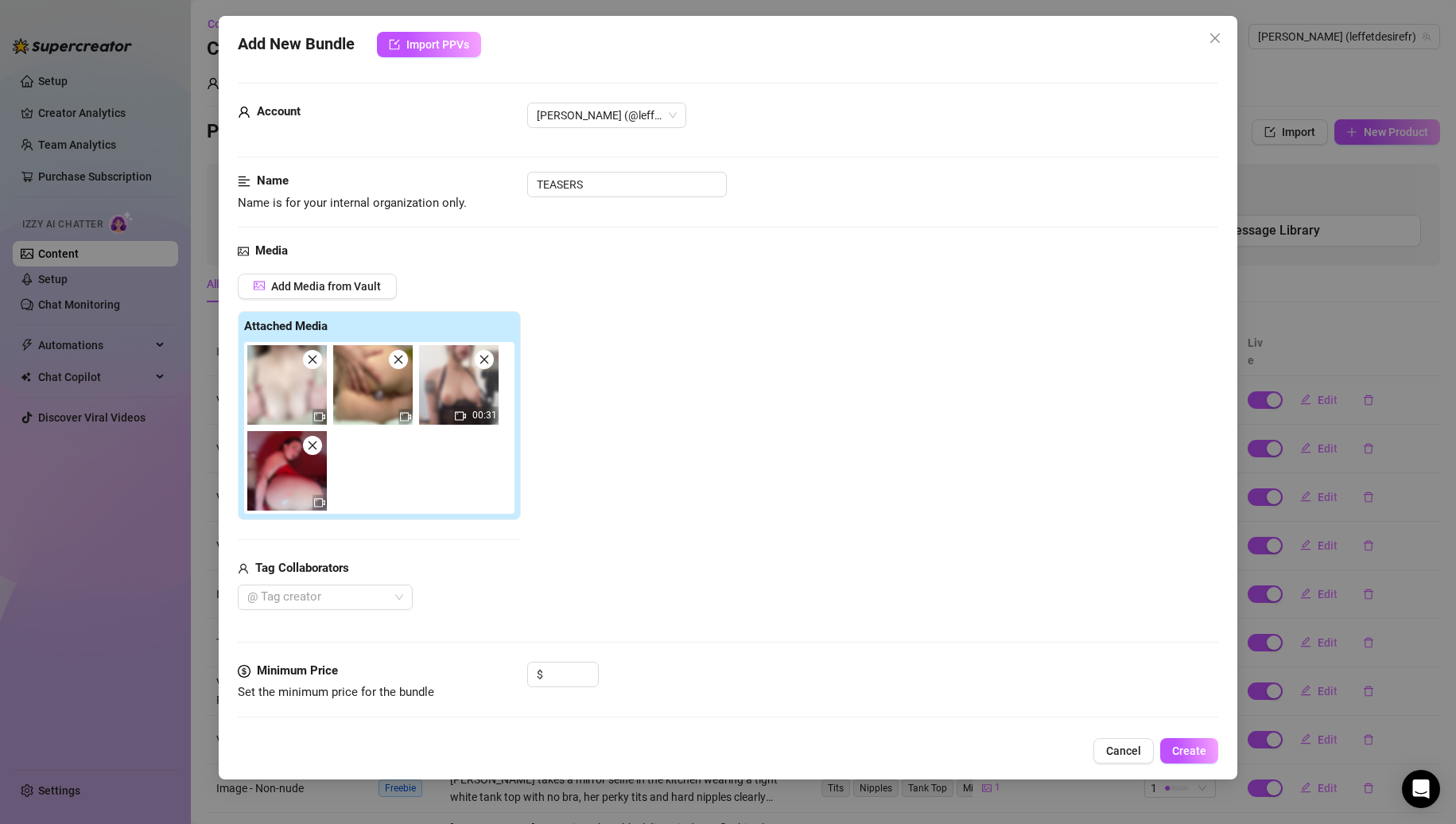
click at [402, 360] on icon "close" at bounding box center [399, 359] width 12 height 12
click at [479, 360] on icon "close" at bounding box center [485, 359] width 12 height 12
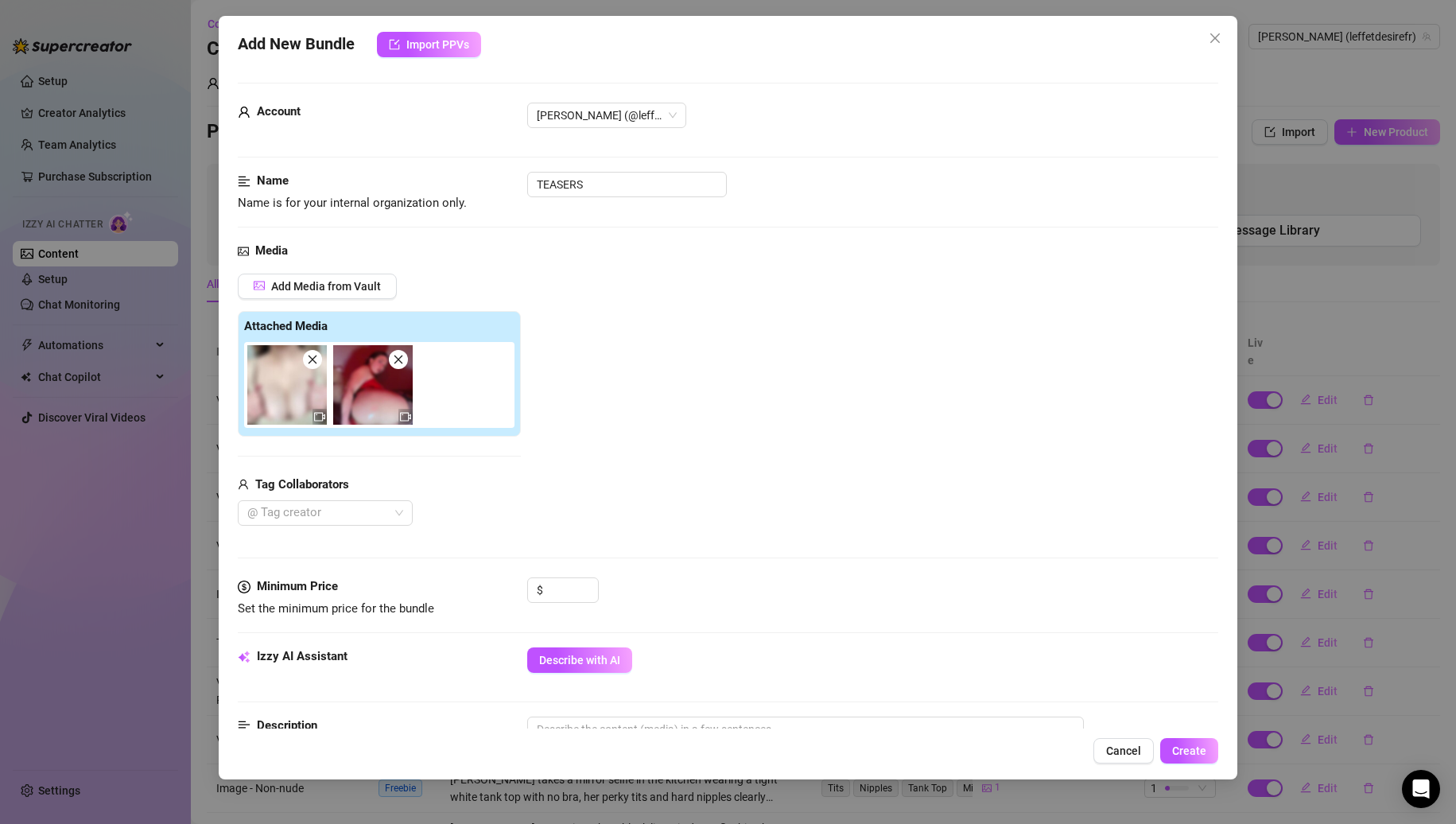
click at [402, 360] on icon "close" at bounding box center [399, 359] width 12 height 12
click at [622, 195] on input "TEASERS" at bounding box center [626, 184] width 199 height 25
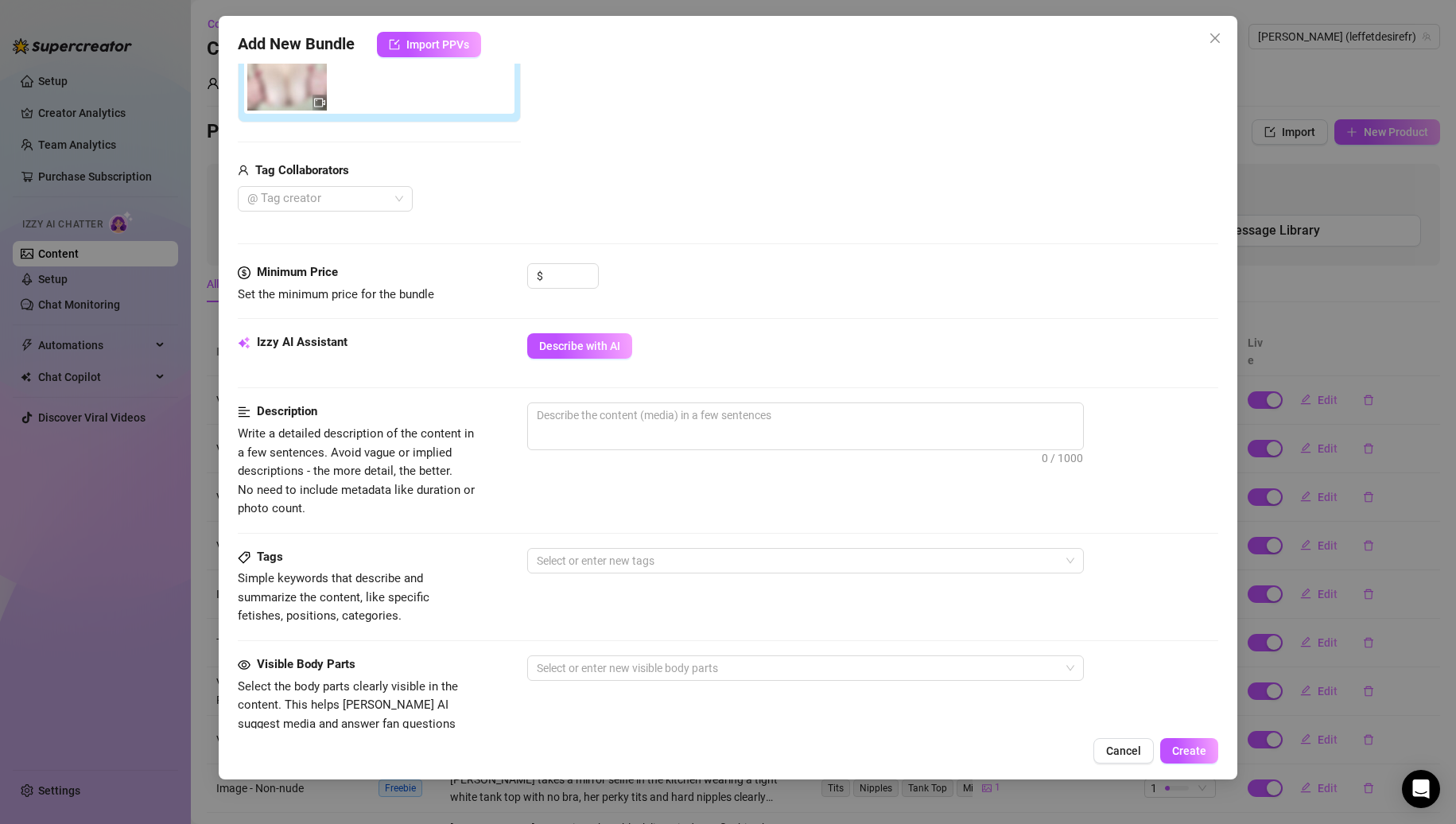
scroll to position [318, 0]
click at [593, 271] on span "Increase Value" at bounding box center [590, 266] width 17 height 12
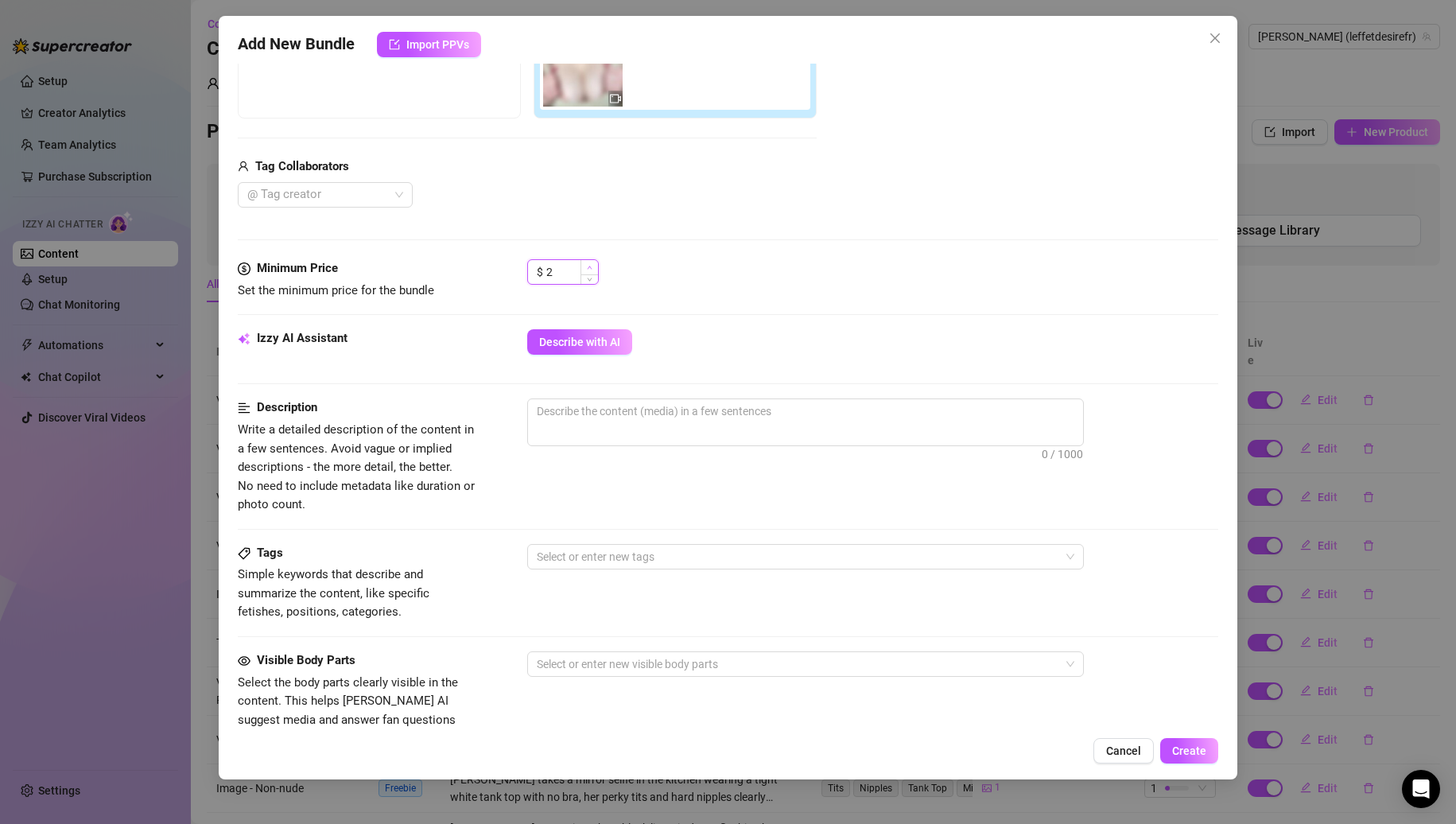
click at [593, 271] on span "Increase Value" at bounding box center [590, 267] width 17 height 14
click at [592, 276] on icon "down" at bounding box center [590, 278] width 6 height 6
click at [592, 276] on icon "down" at bounding box center [589, 277] width 5 height 3
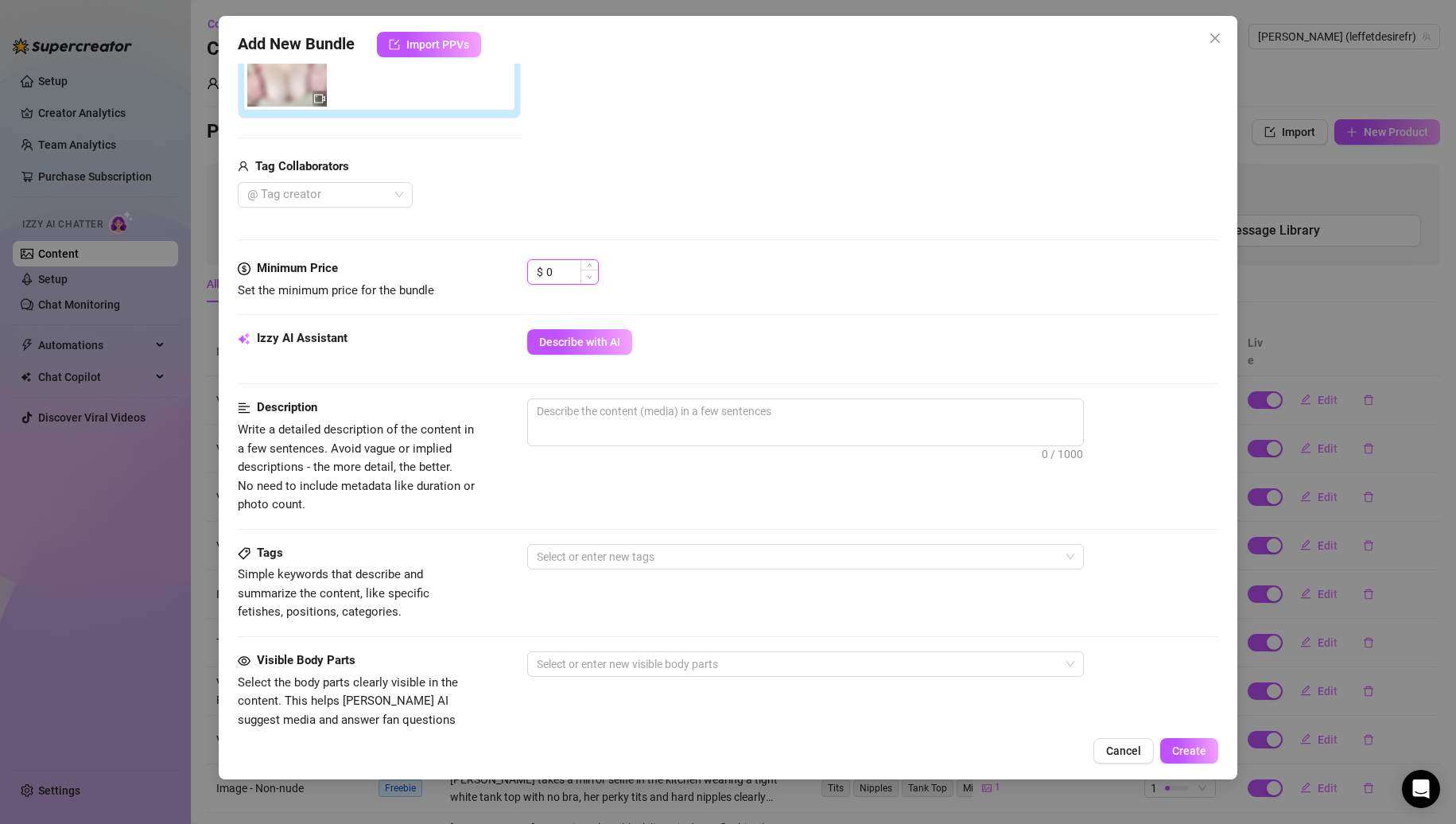
click at [592, 276] on icon "down" at bounding box center [589, 277] width 5 height 3
click at [613, 406] on textarea at bounding box center [806, 411] width 555 height 24
click at [580, 332] on button "Describe with AI" at bounding box center [579, 342] width 105 height 25
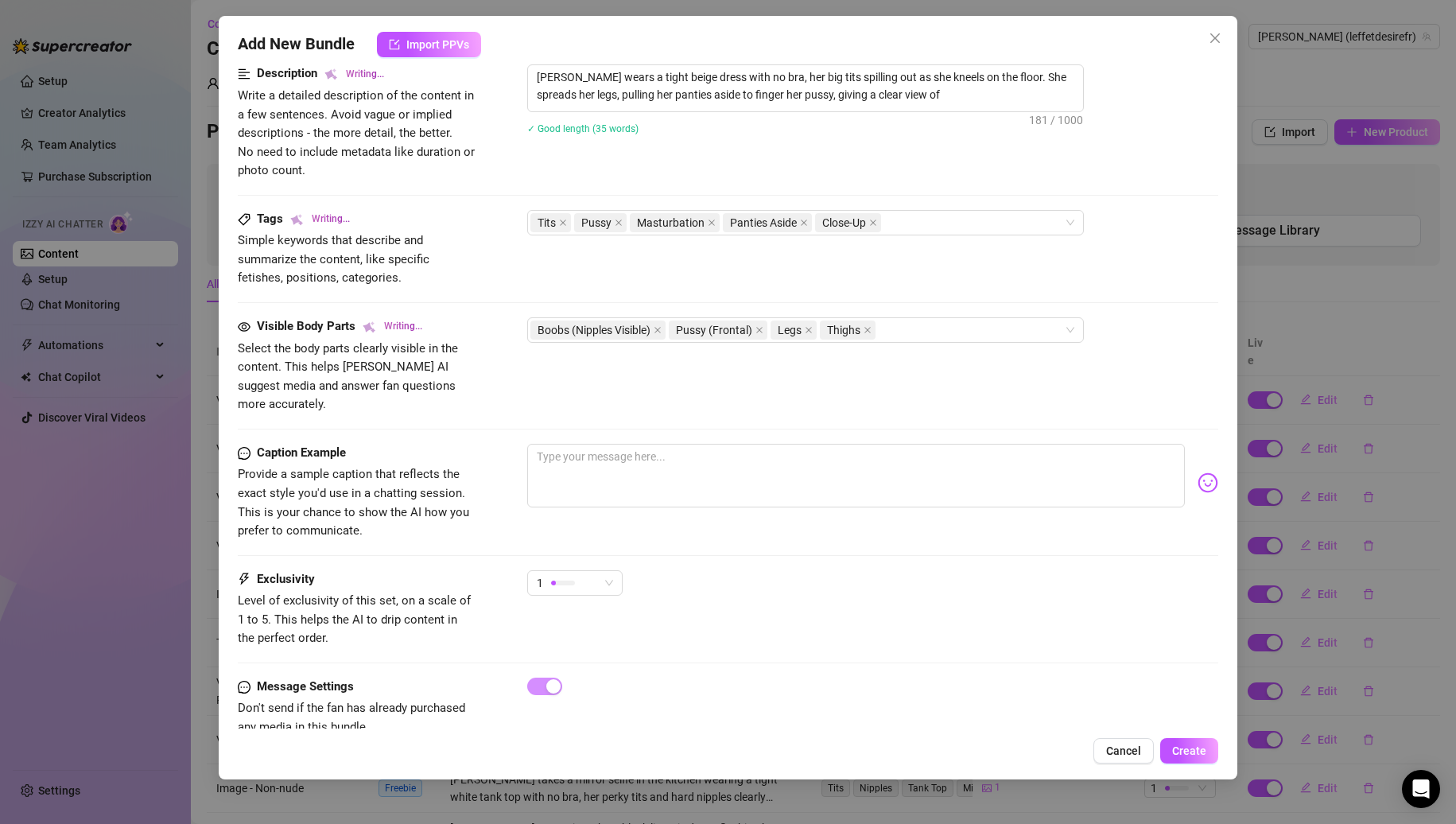
scroll to position [672, 0]
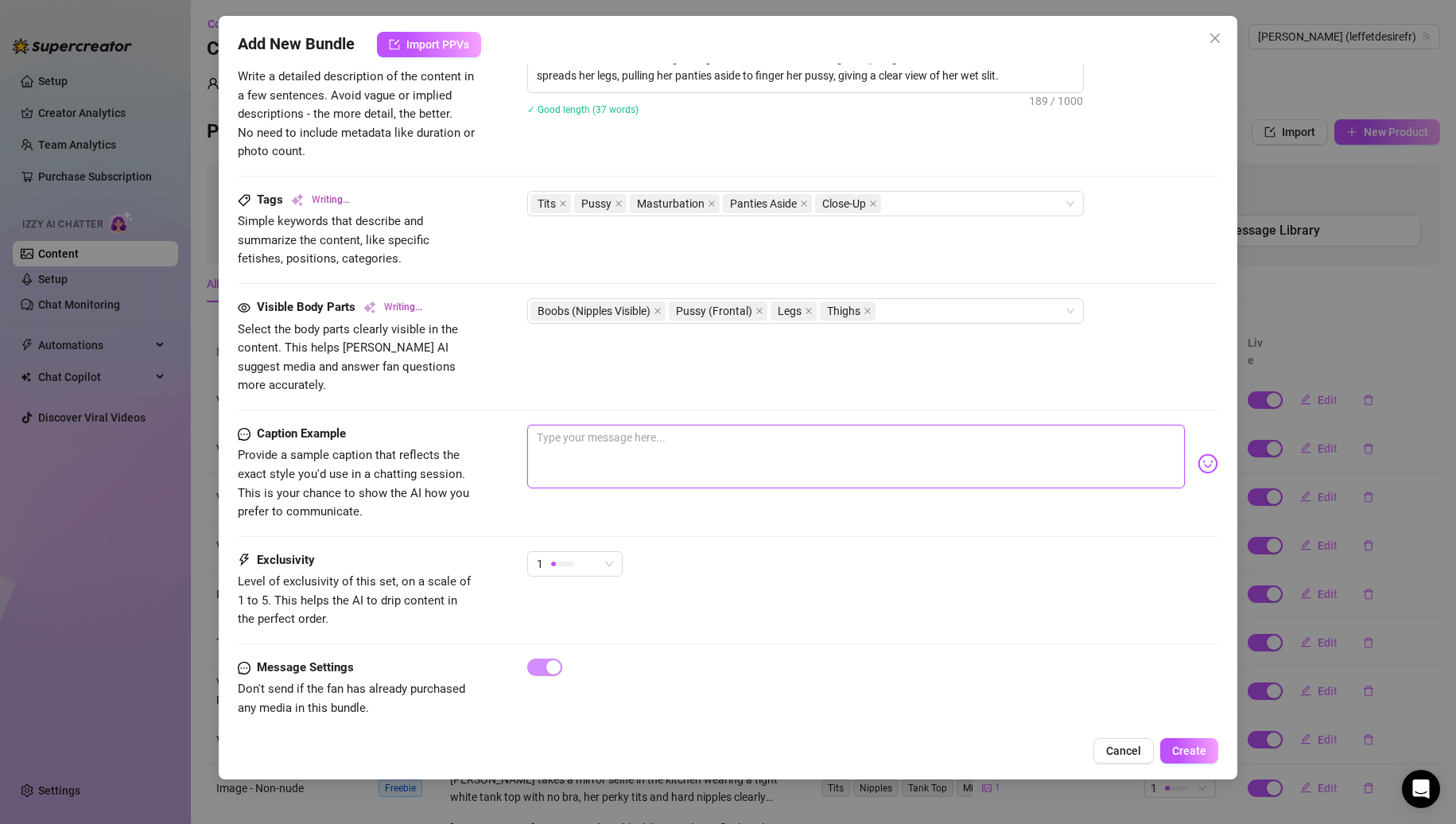
click at [700, 451] on textarea at bounding box center [856, 457] width 658 height 64
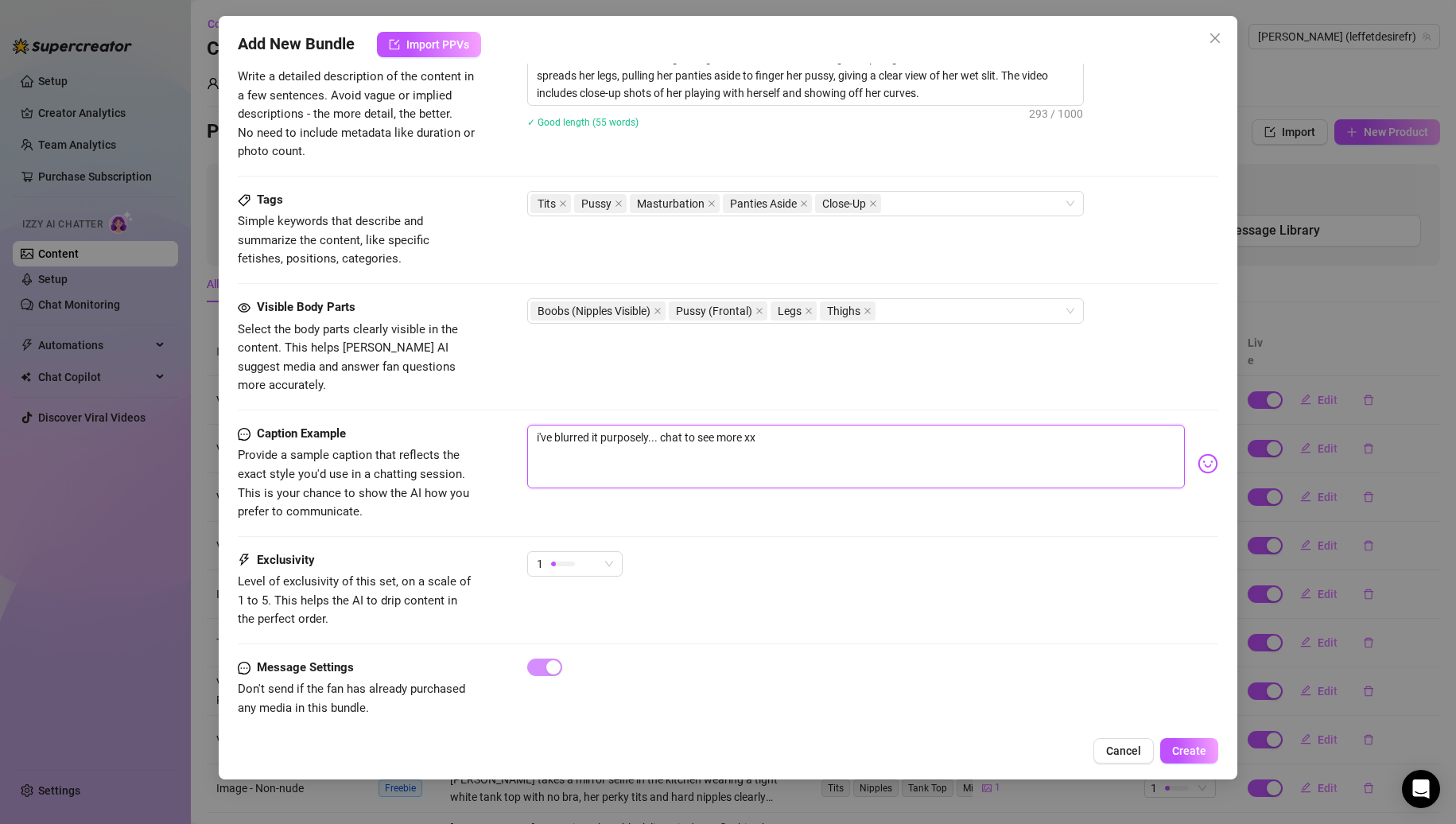
click at [687, 425] on textarea "i've blurred it purposely... chat to see more xx" at bounding box center [856, 457] width 658 height 64
click at [1191, 754] on span "Create" at bounding box center [1189, 751] width 34 height 13
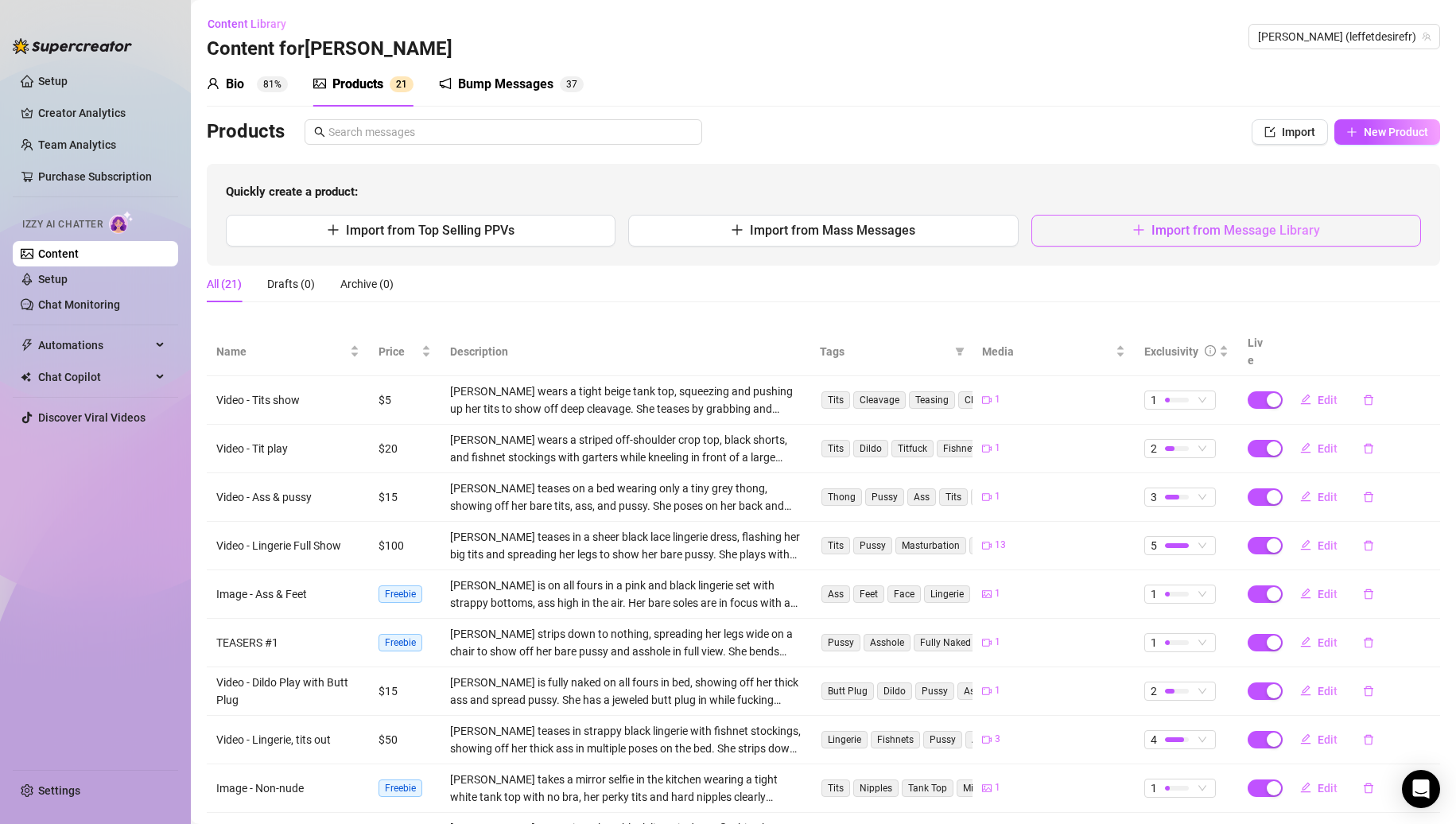
click at [1102, 225] on button "Import from Message Library" at bounding box center [1227, 230] width 389 height 32
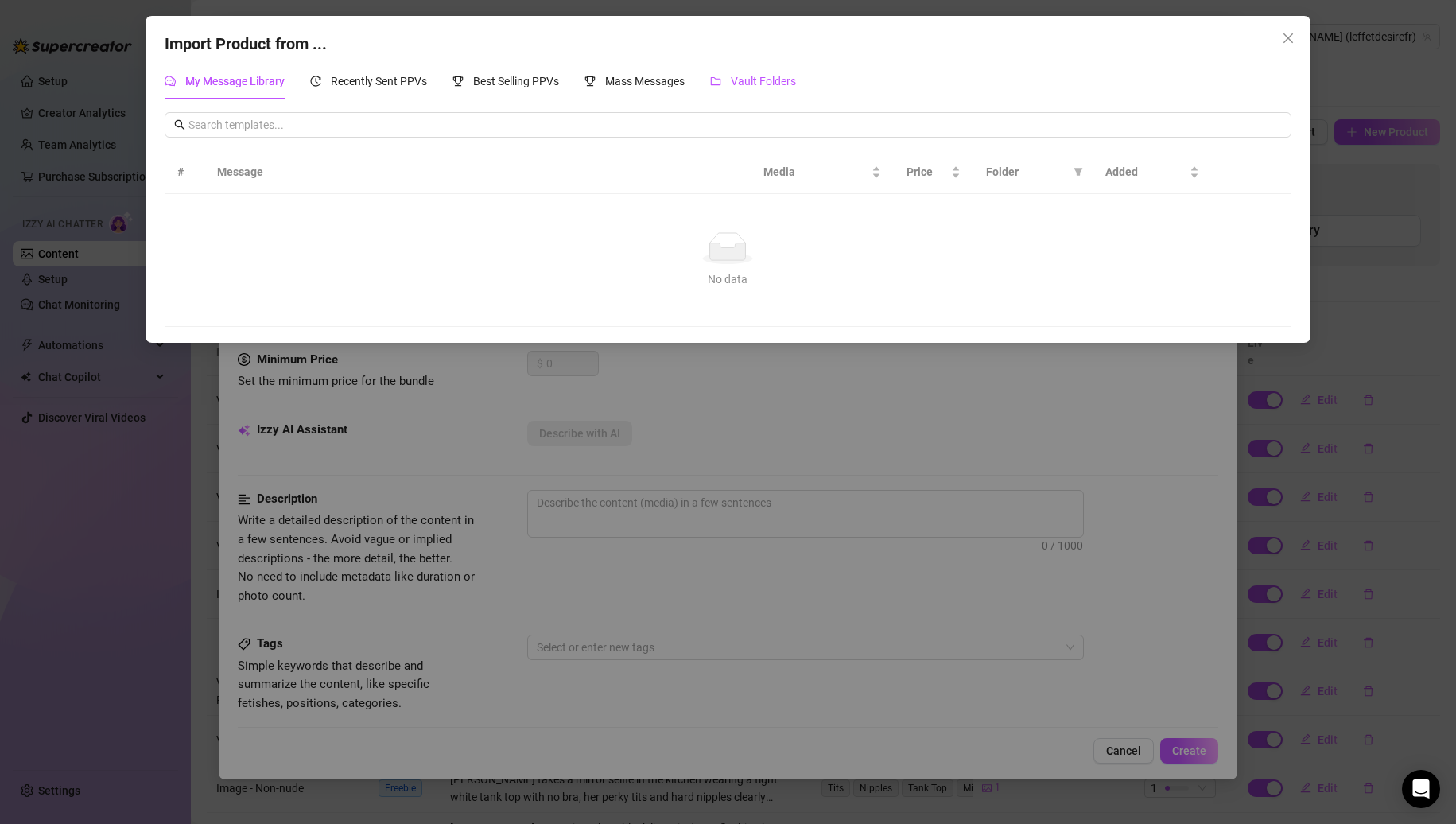
click at [754, 80] on span "Vault Folders" at bounding box center [764, 81] width 66 height 13
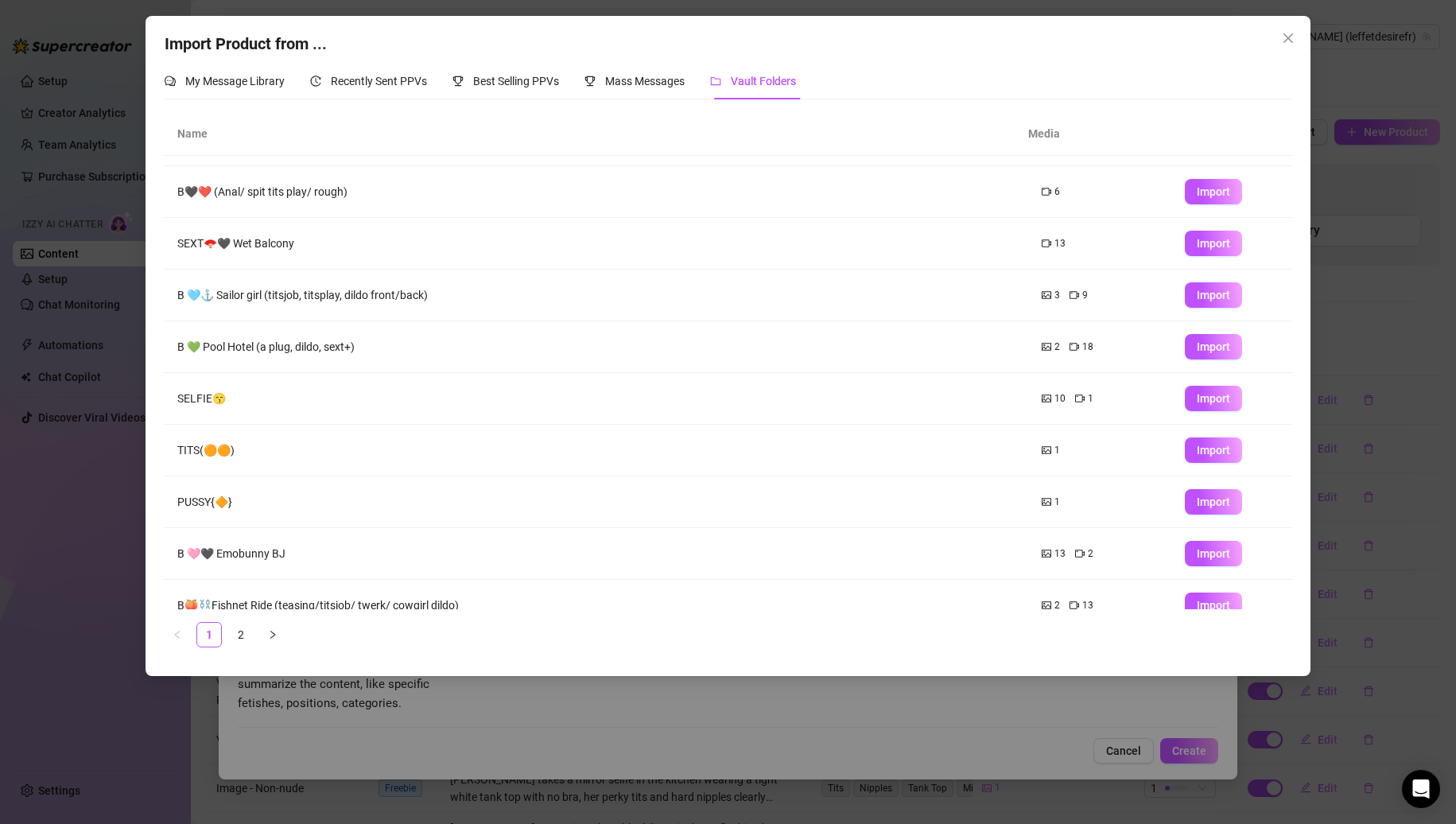
scroll to position [64, 0]
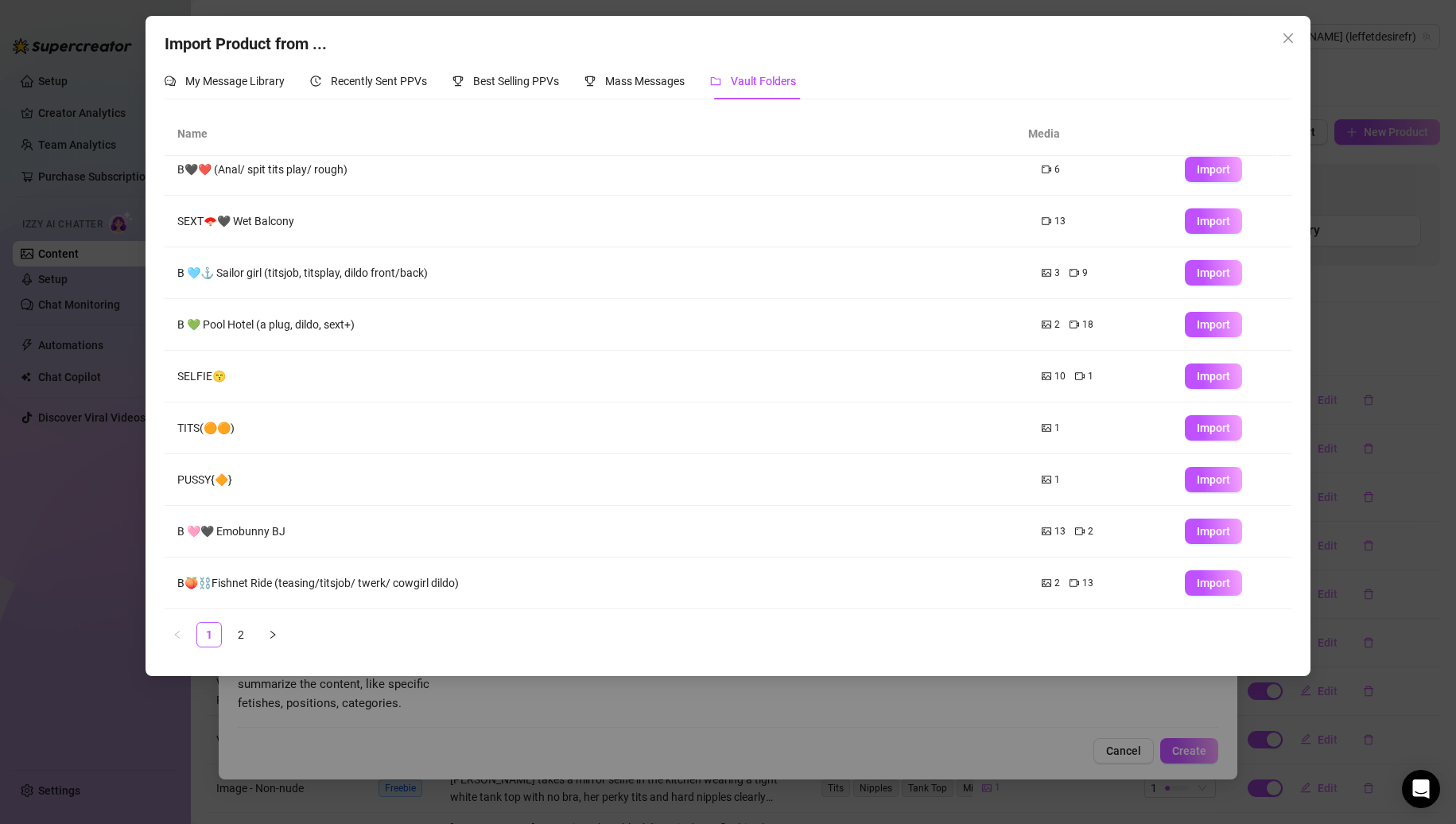
click at [274, 635] on icon "right" at bounding box center [273, 635] width 10 height 10
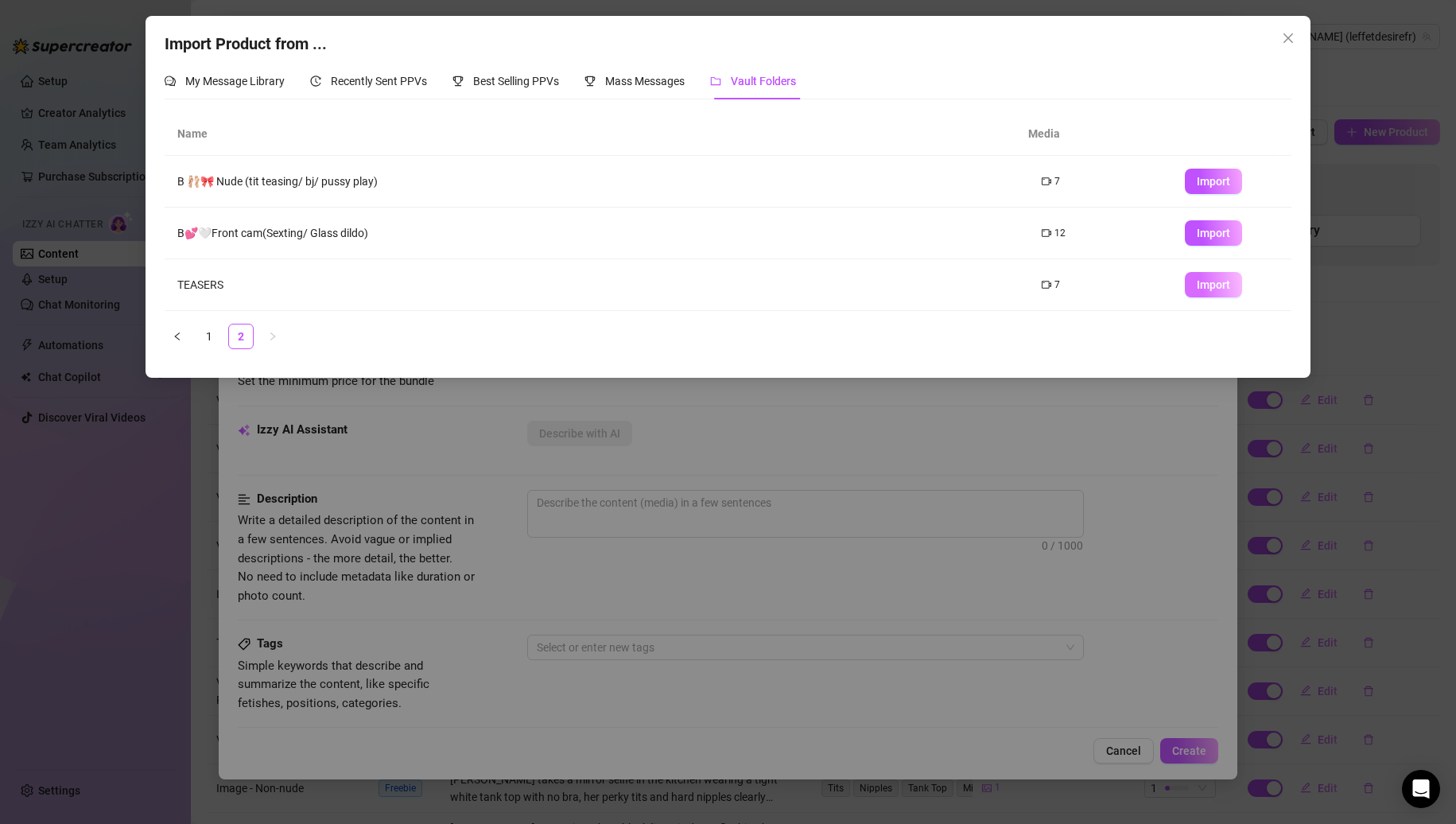
click at [1200, 292] on button "Import" at bounding box center [1213, 284] width 57 height 25
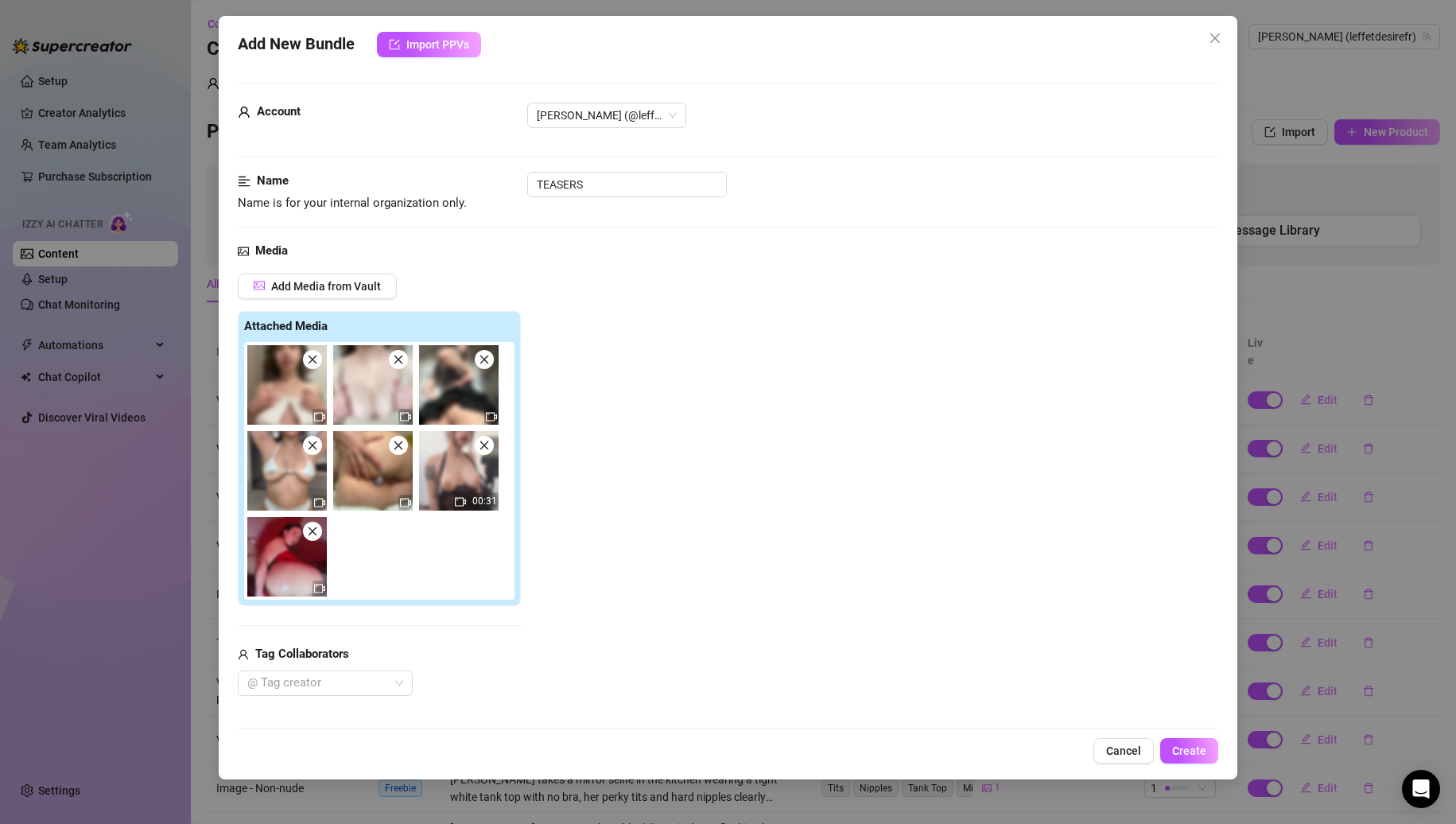
click at [316, 358] on icon "close" at bounding box center [313, 359] width 12 height 12
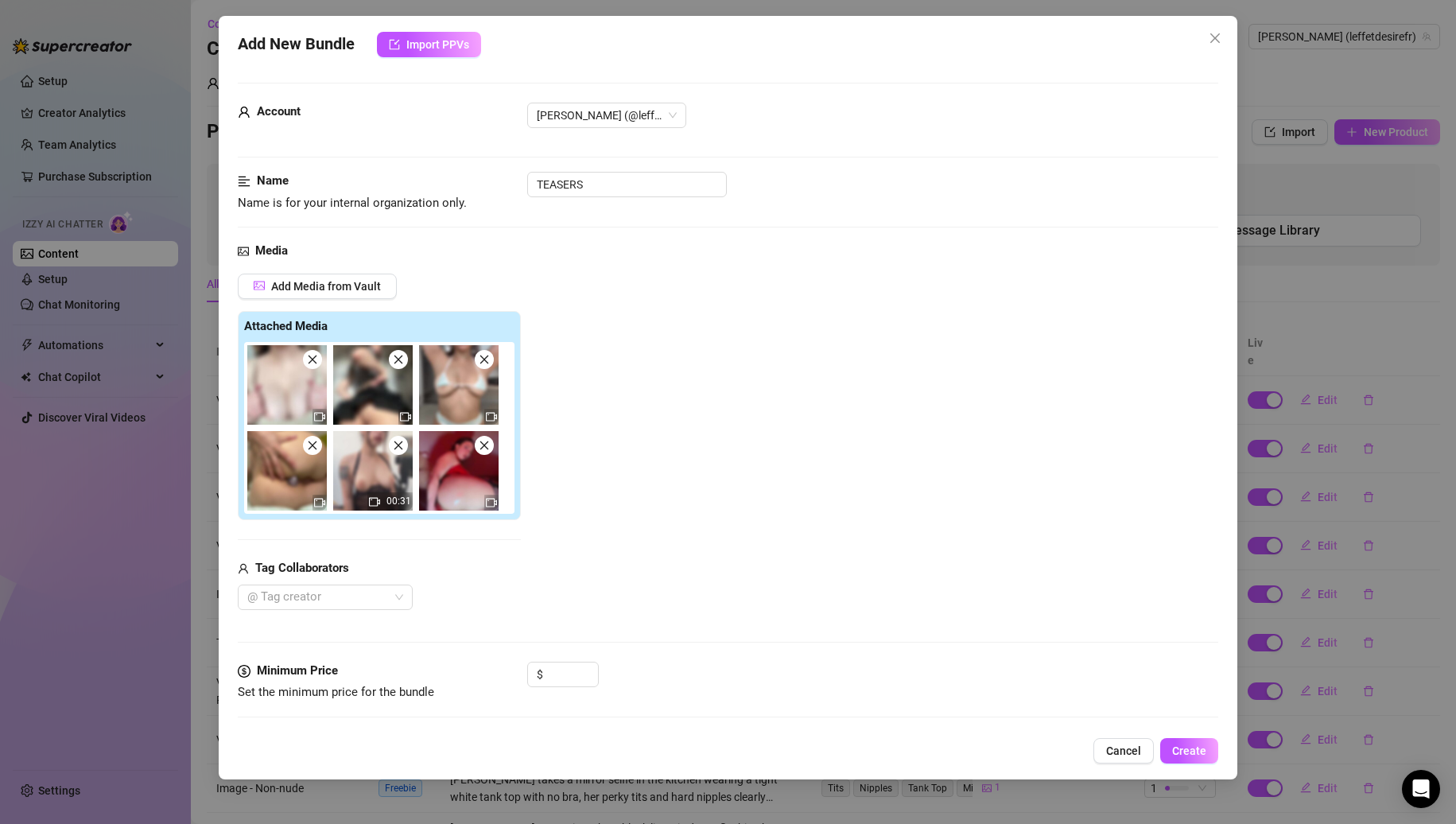
click at [316, 358] on icon "close" at bounding box center [313, 359] width 12 height 12
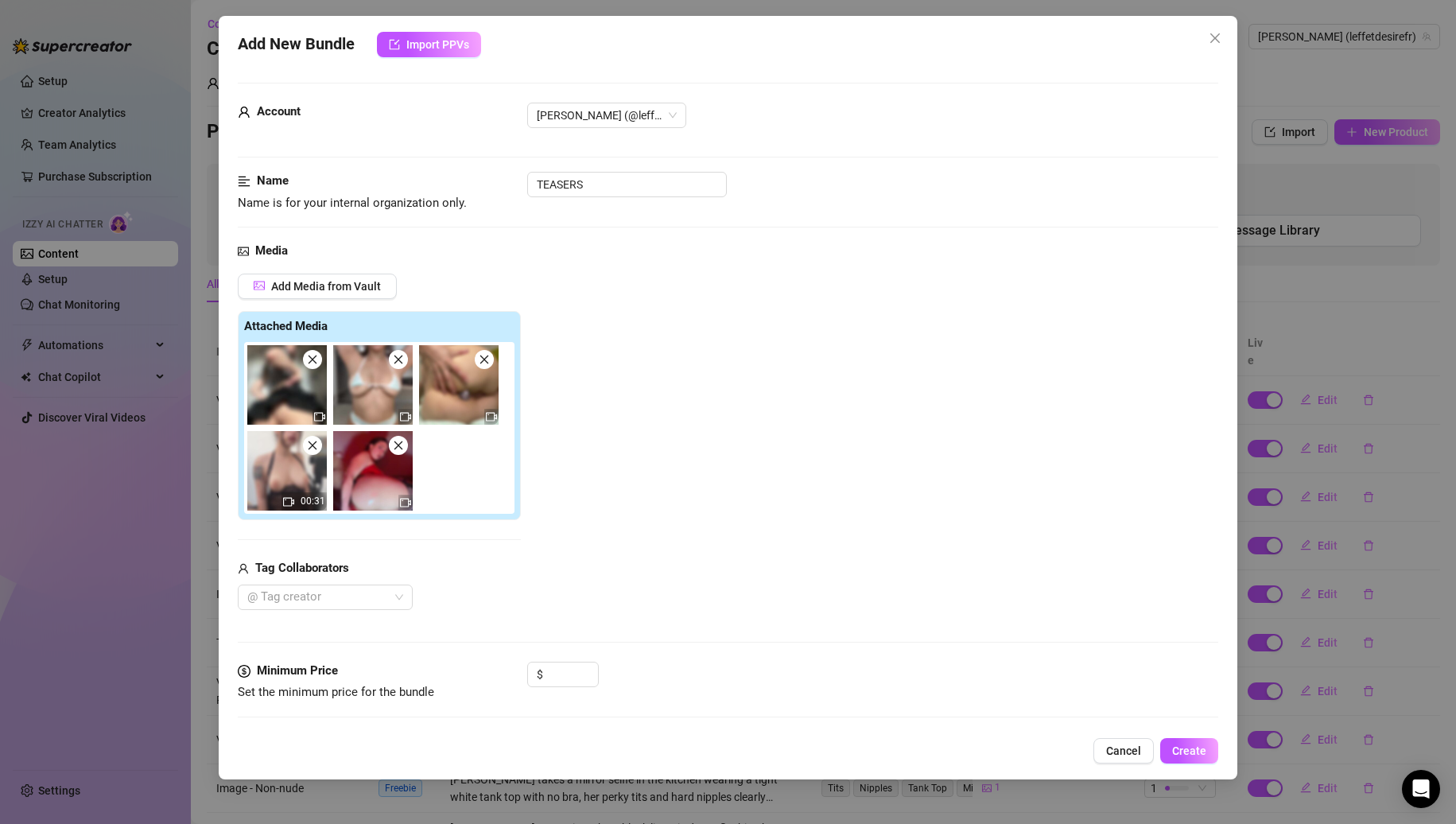
click at [390, 358] on span at bounding box center [399, 359] width 19 height 19
click at [475, 358] on span at bounding box center [485, 359] width 19 height 19
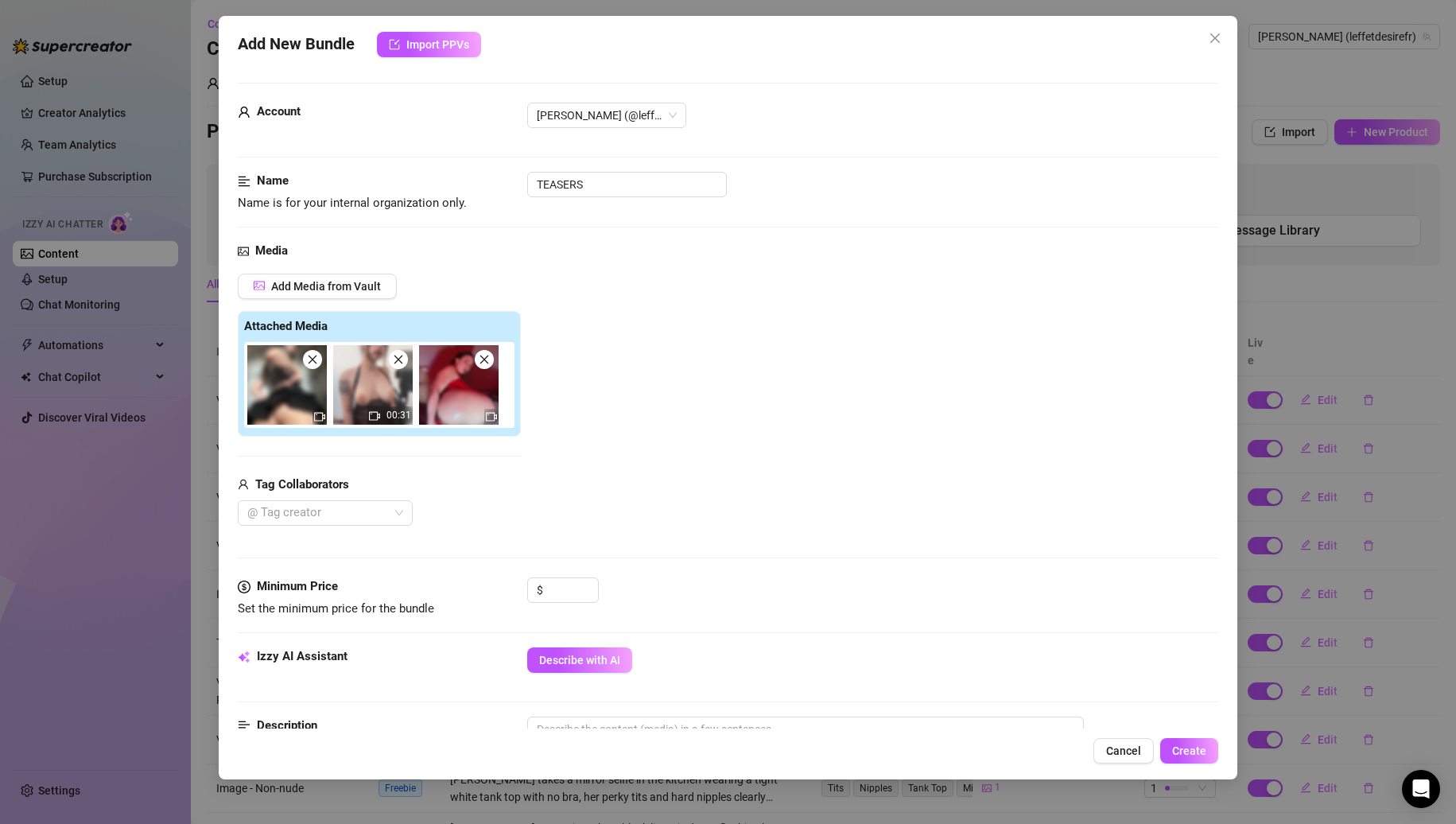
click at [390, 358] on span at bounding box center [399, 359] width 19 height 19
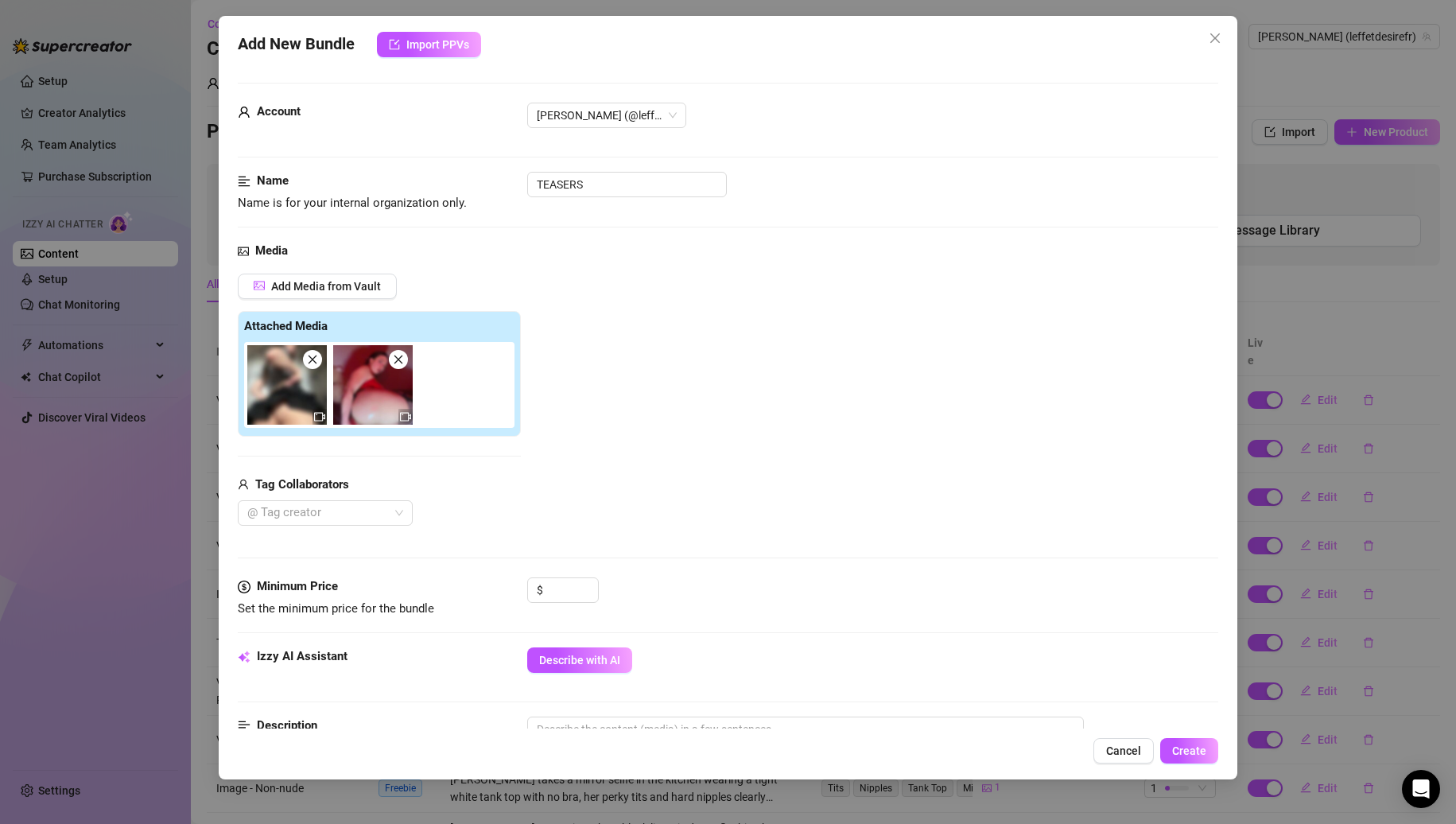
click at [390, 358] on span at bounding box center [399, 359] width 19 height 19
click at [618, 173] on input "TEASERS" at bounding box center [626, 184] width 199 height 25
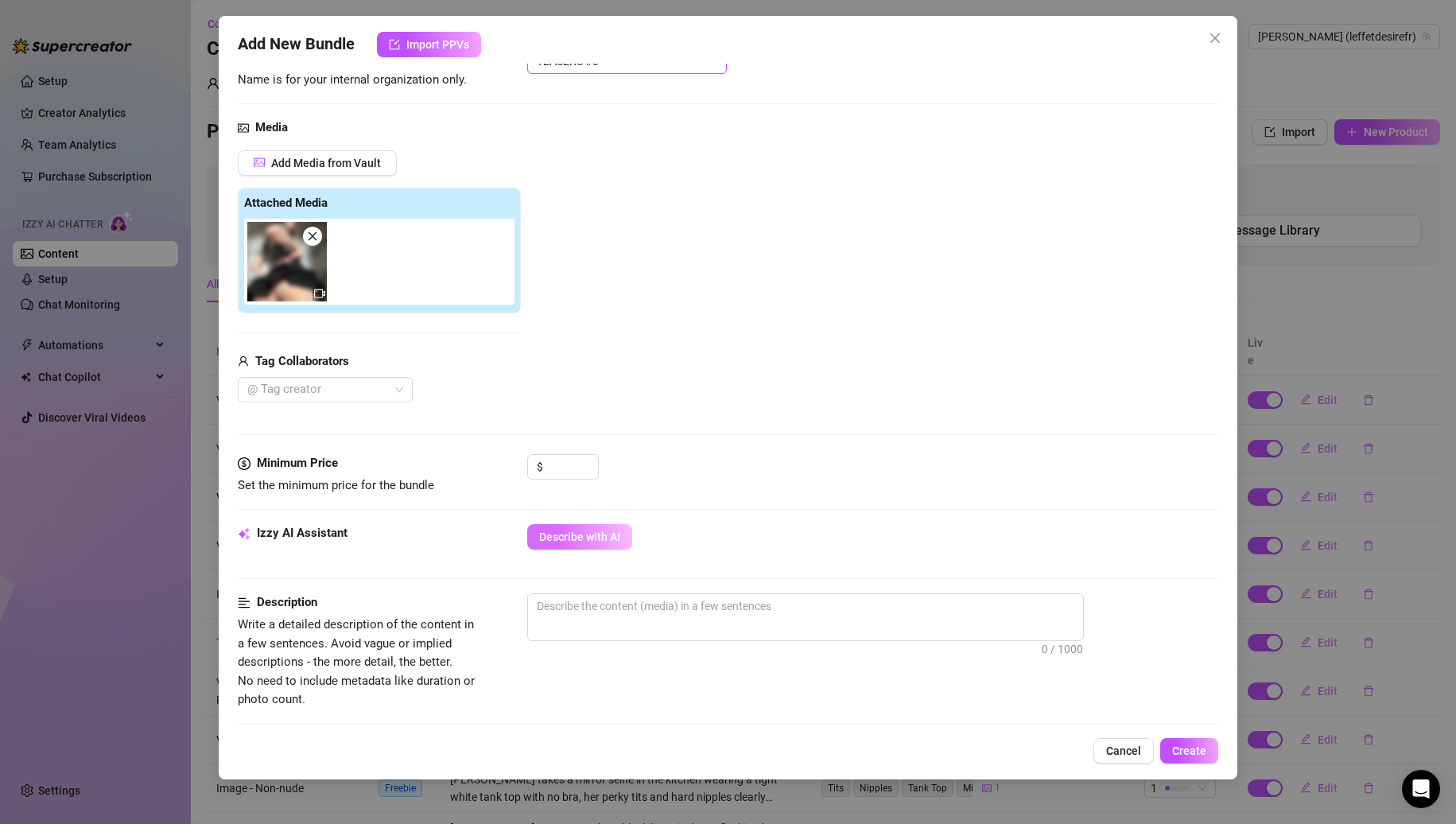
scroll to position [239, 0]
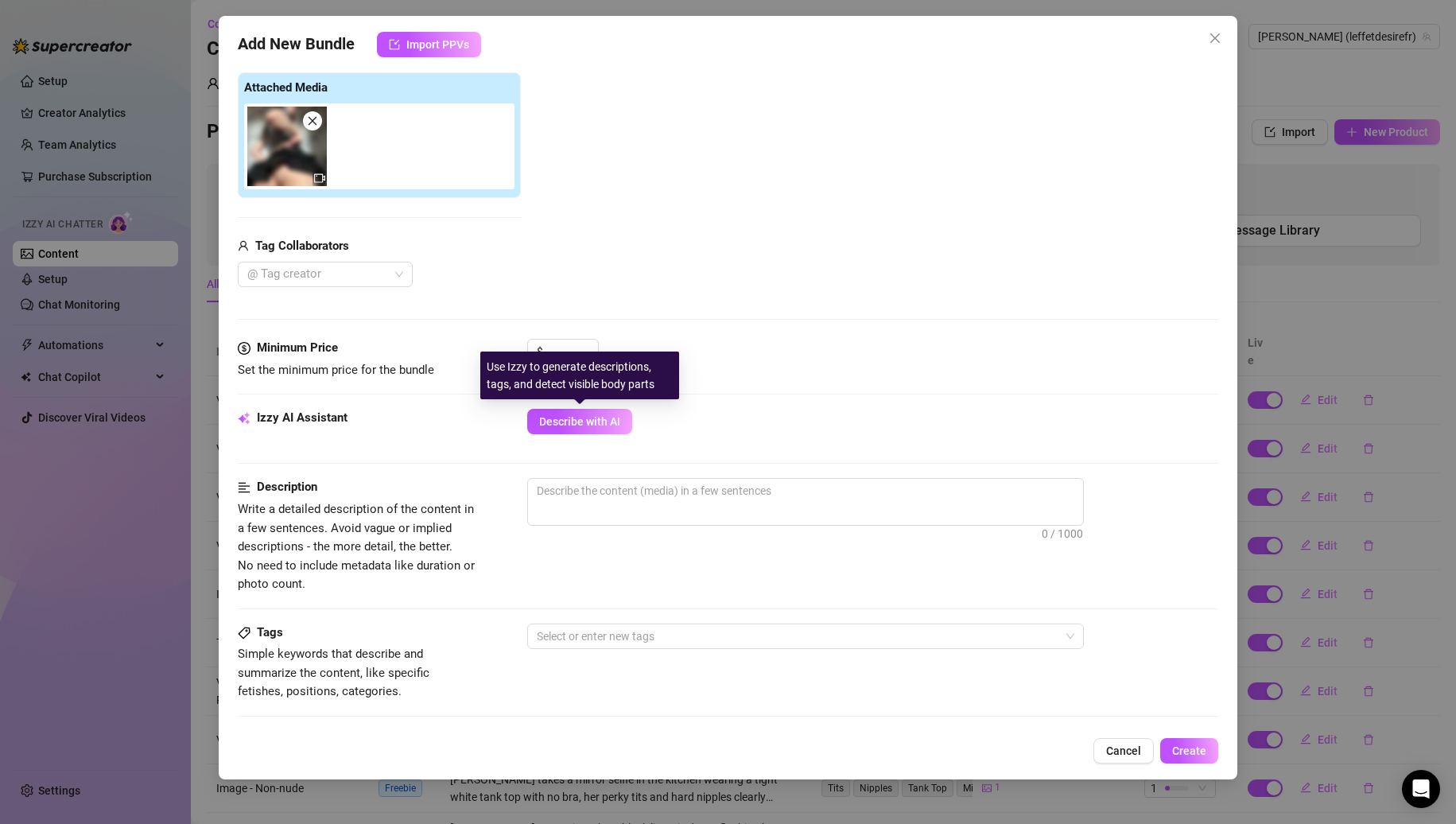
click at [569, 360] on div "Use Izzy to generate descriptions, tags, and detect visible body parts" at bounding box center [580, 376] width 199 height 48
click at [575, 347] on input at bounding box center [572, 351] width 52 height 24
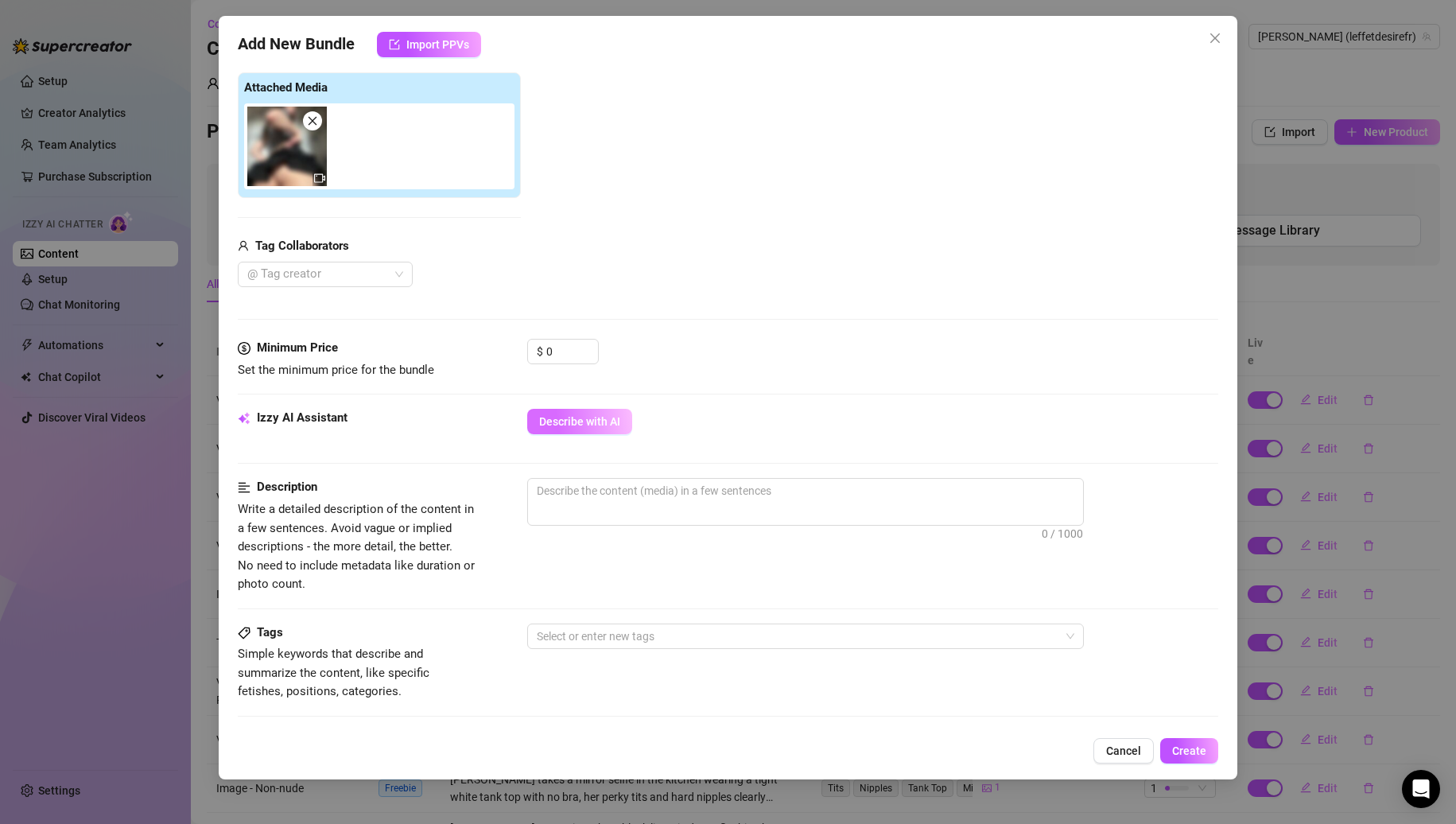
click at [576, 410] on button "Describe with AI" at bounding box center [579, 421] width 105 height 25
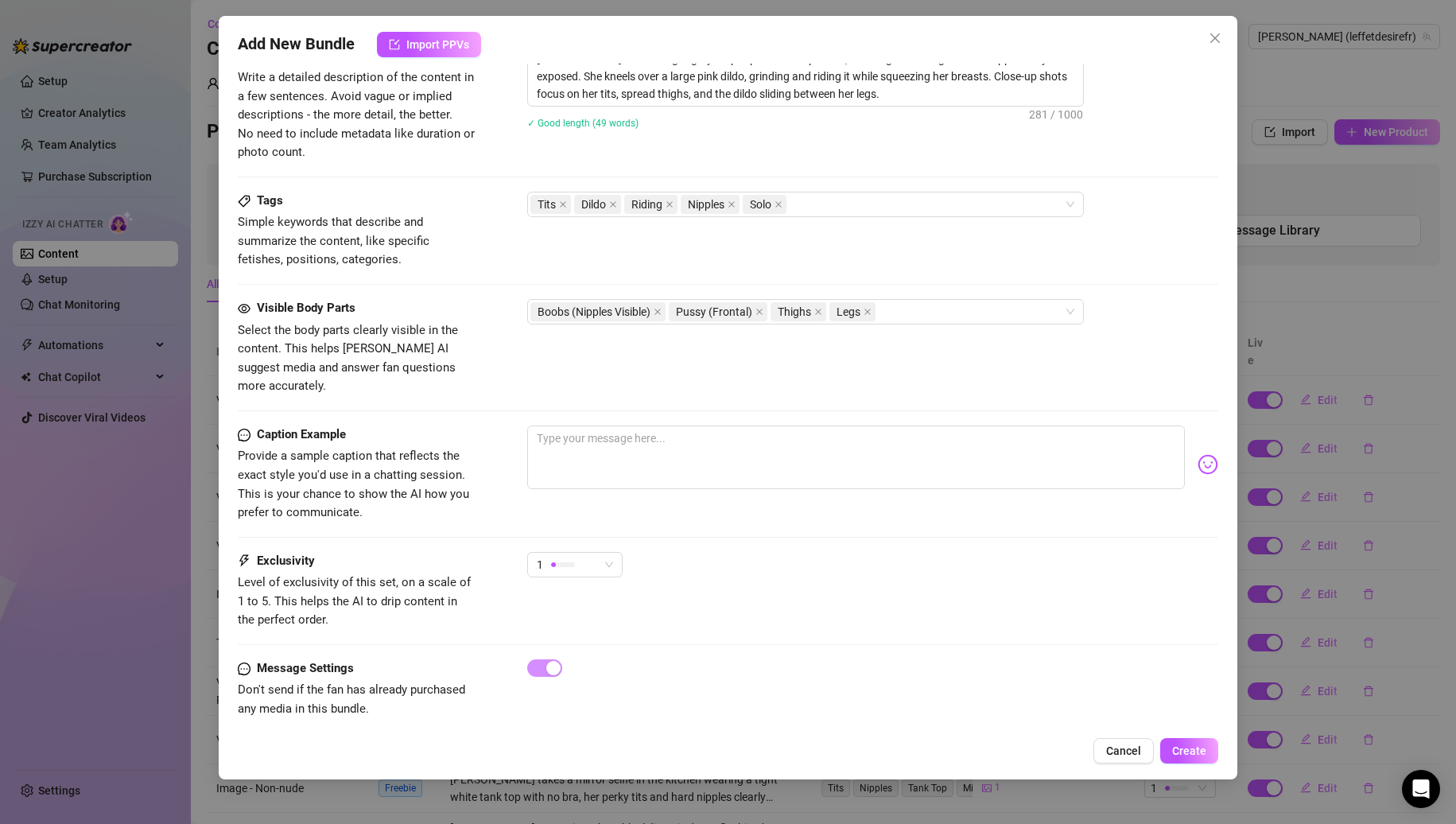
scroll to position [672, 0]
click at [1198, 740] on button "Create" at bounding box center [1189, 751] width 58 height 25
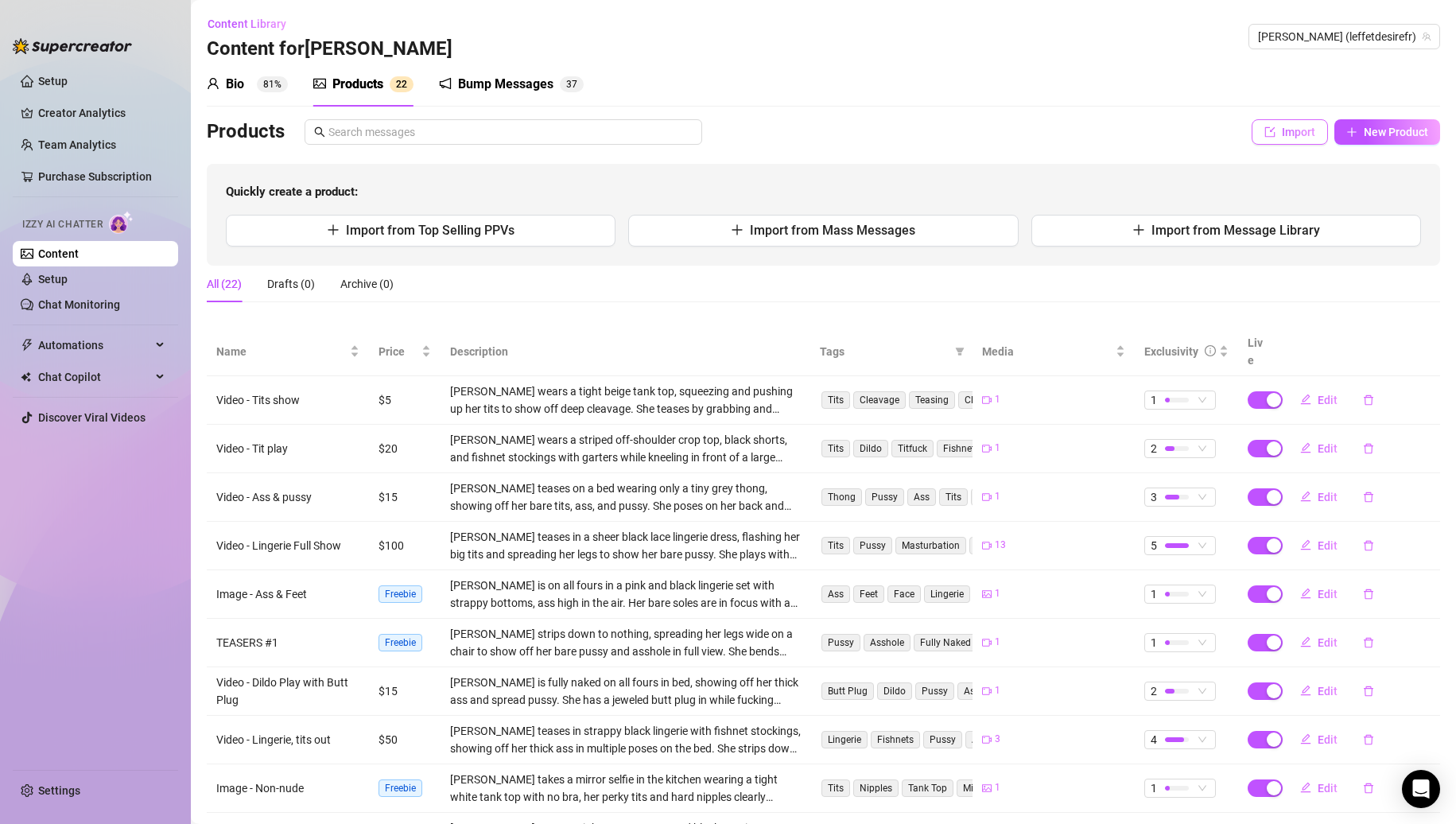
click at [1283, 139] on span "Import" at bounding box center [1299, 131] width 34 height 13
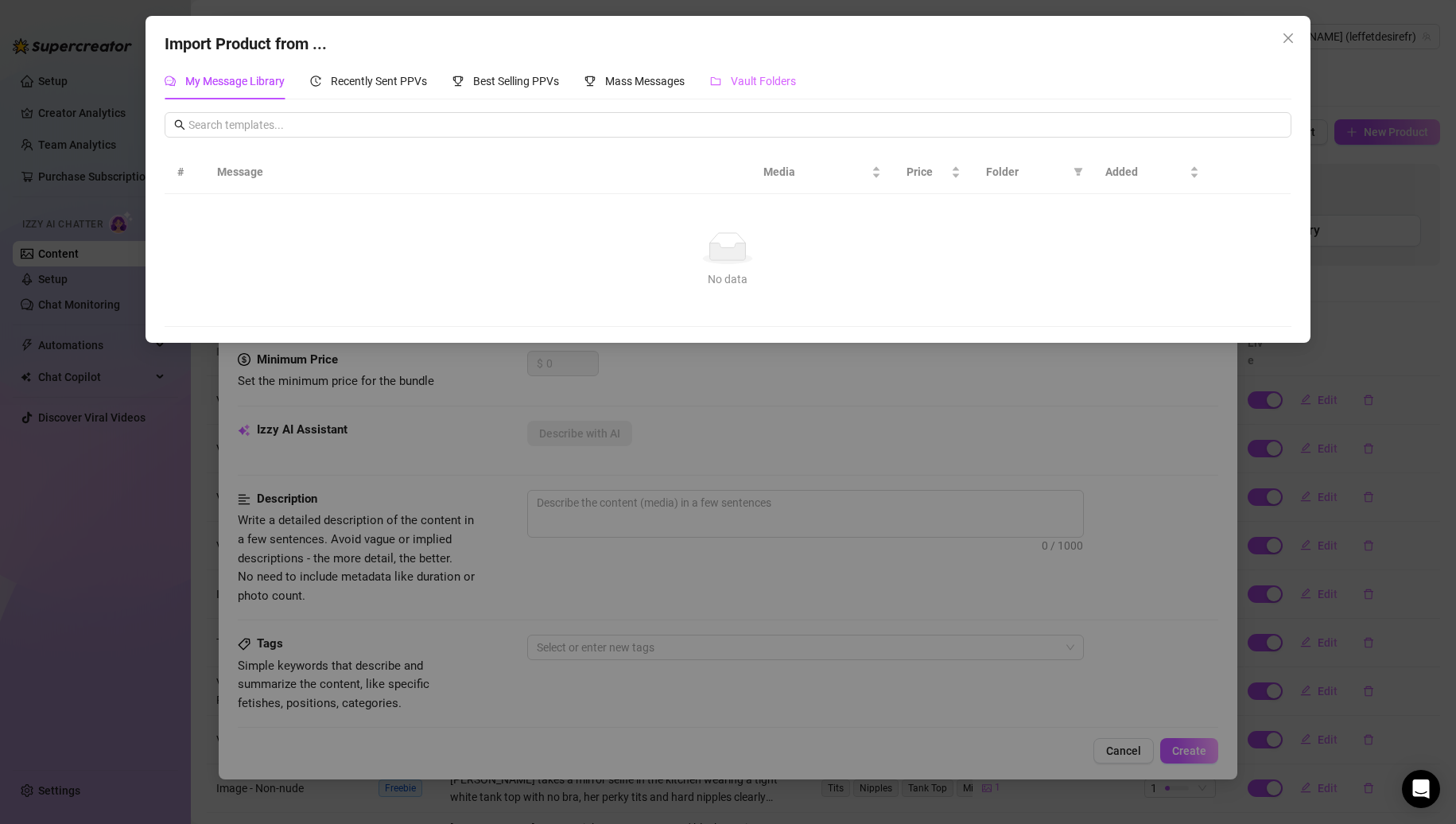
click at [757, 94] on div "Vault Folders" at bounding box center [753, 81] width 86 height 37
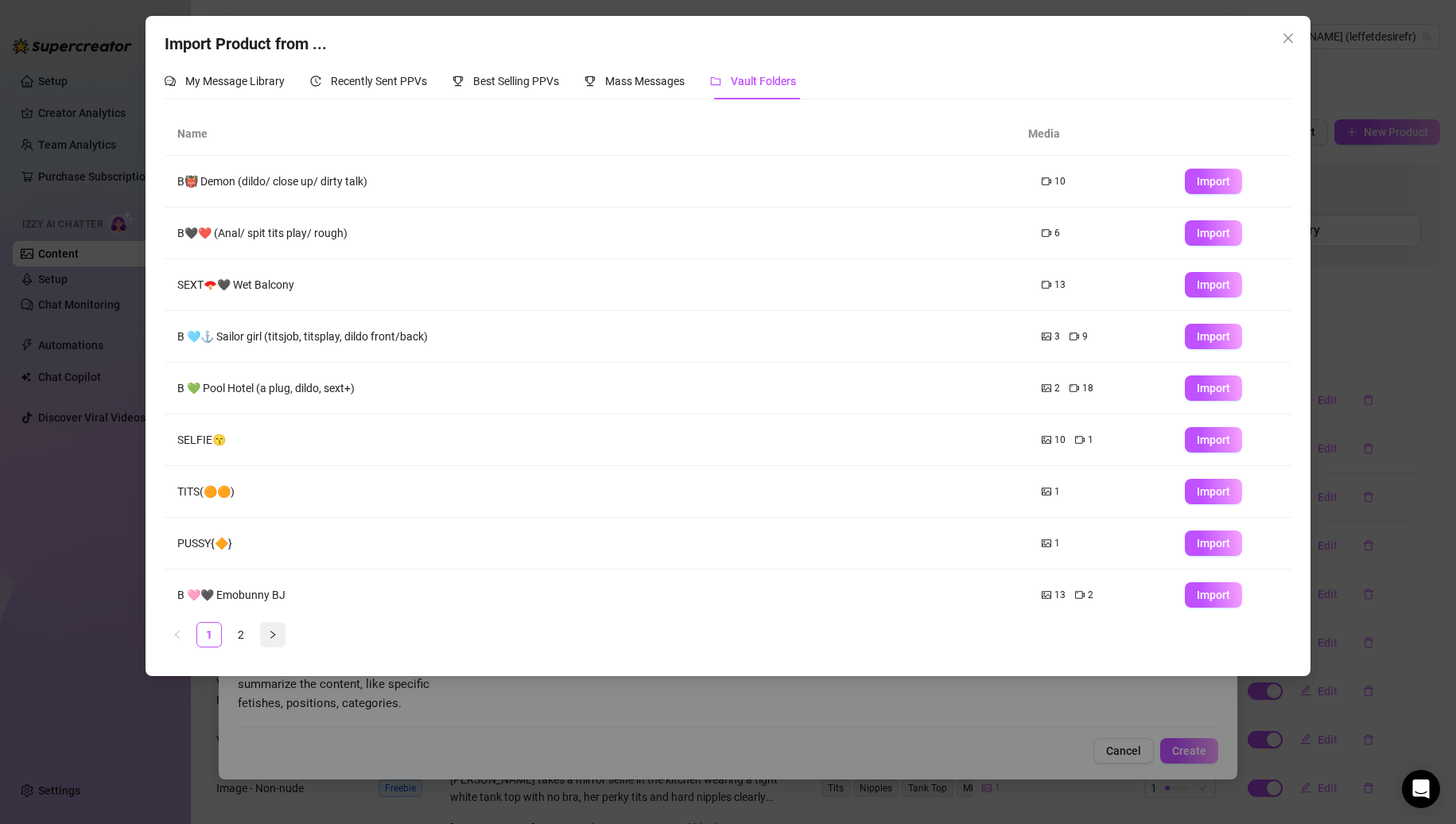
click at [279, 631] on button "button" at bounding box center [273, 635] width 25 height 25
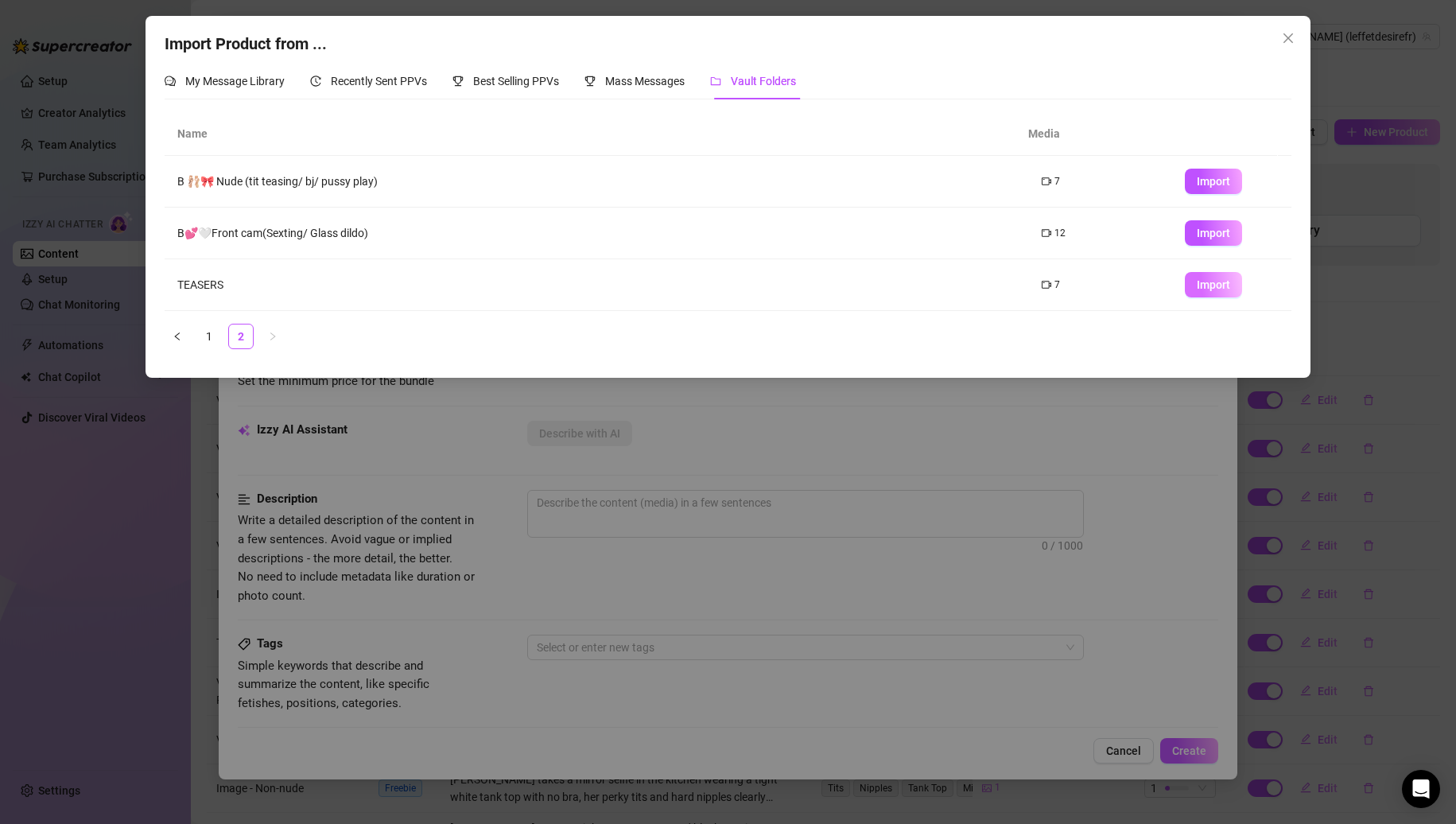
click at [1212, 282] on span "Import" at bounding box center [1213, 284] width 34 height 13
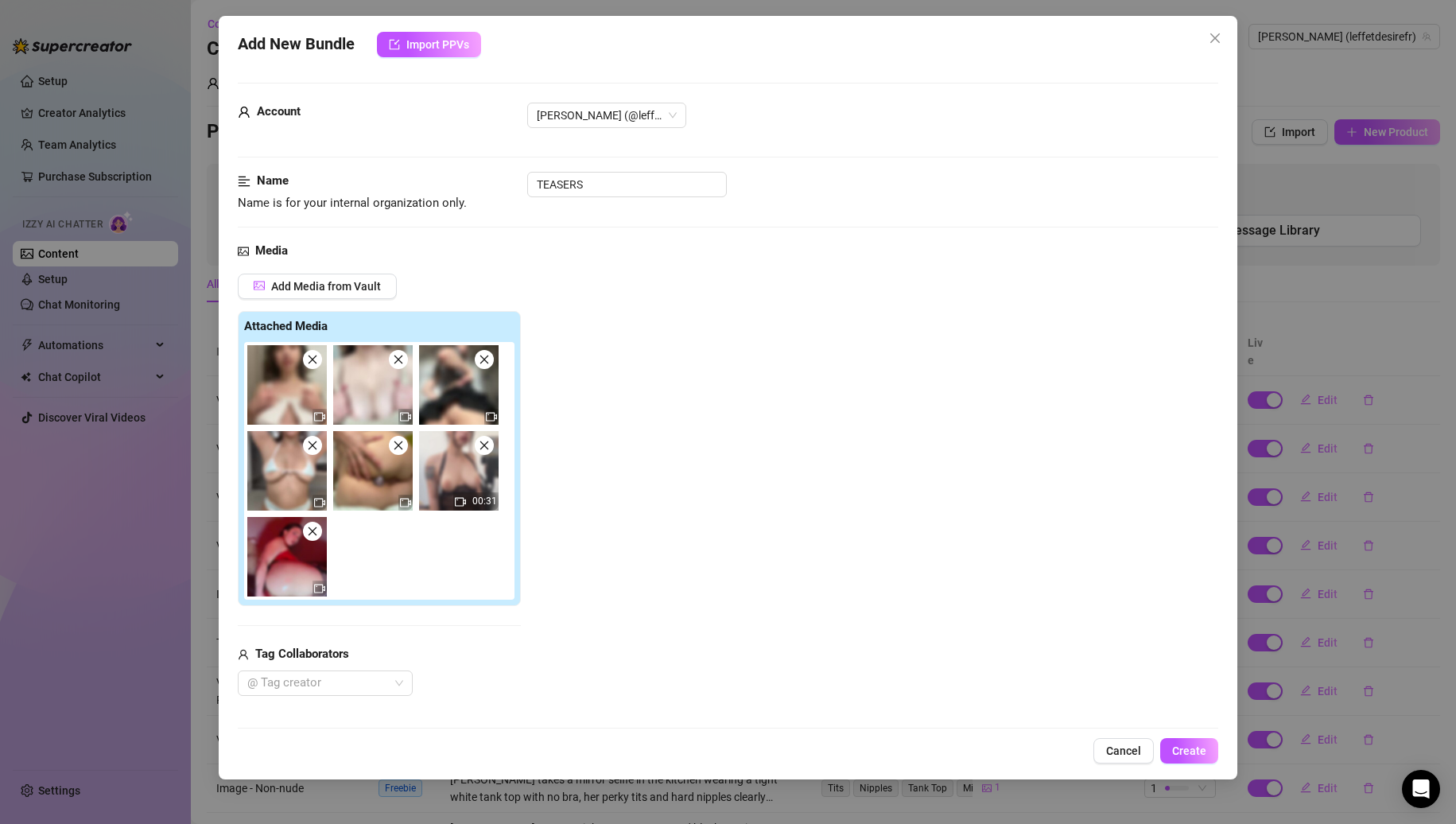
click at [314, 362] on icon "close" at bounding box center [313, 359] width 12 height 12
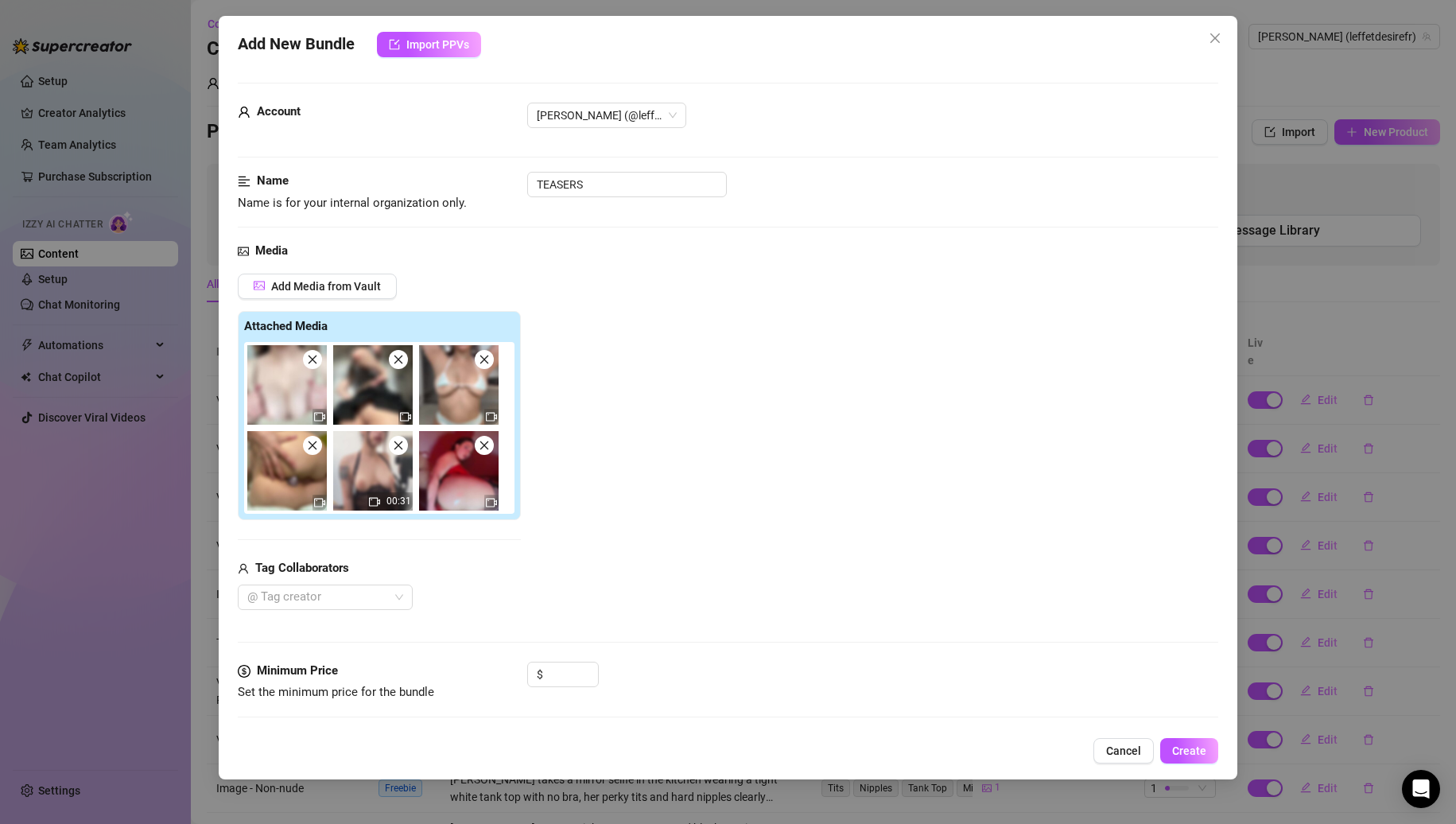
click at [314, 362] on icon "close" at bounding box center [313, 359] width 12 height 12
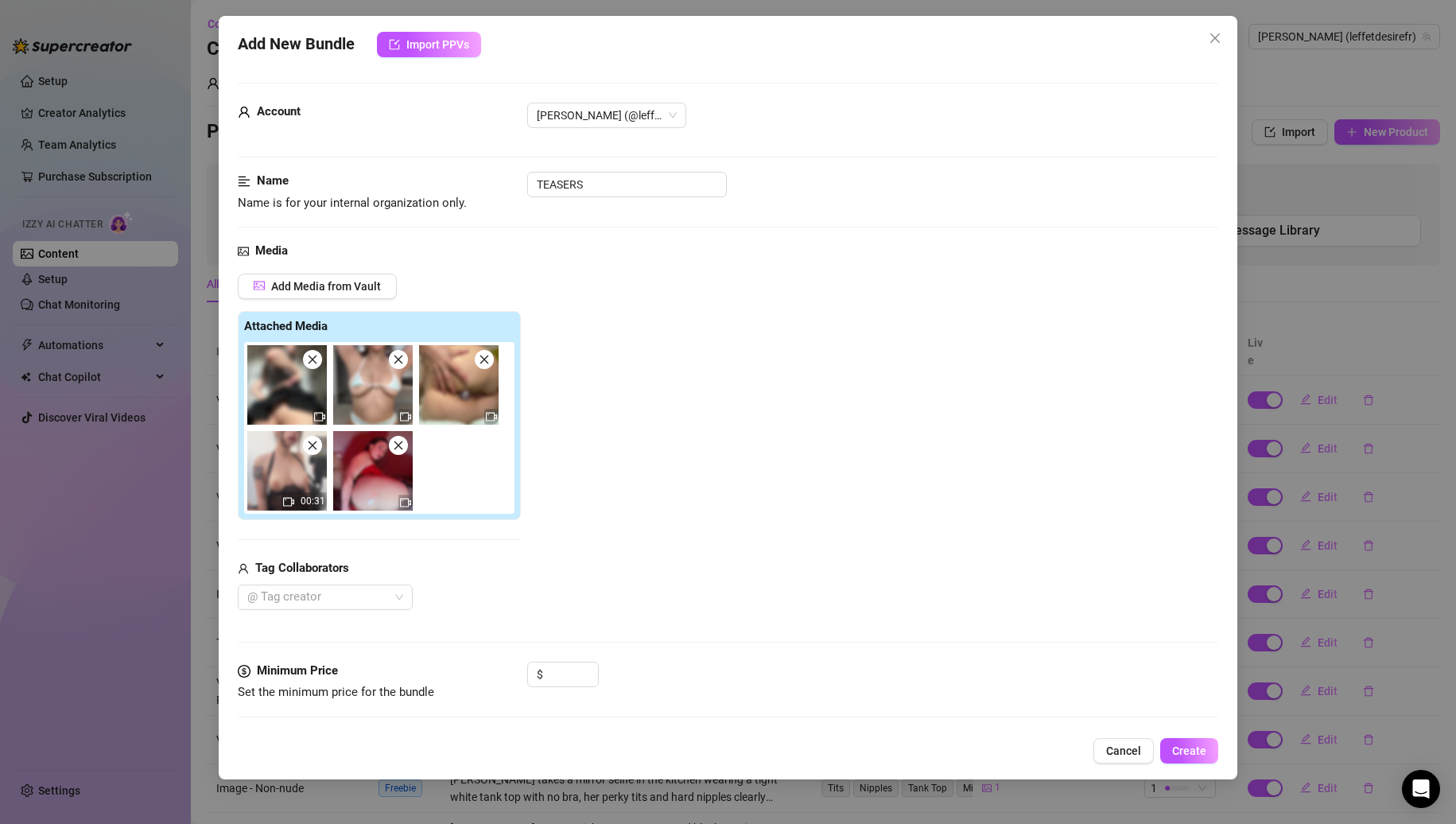
click at [314, 362] on icon "close" at bounding box center [313, 359] width 12 height 12
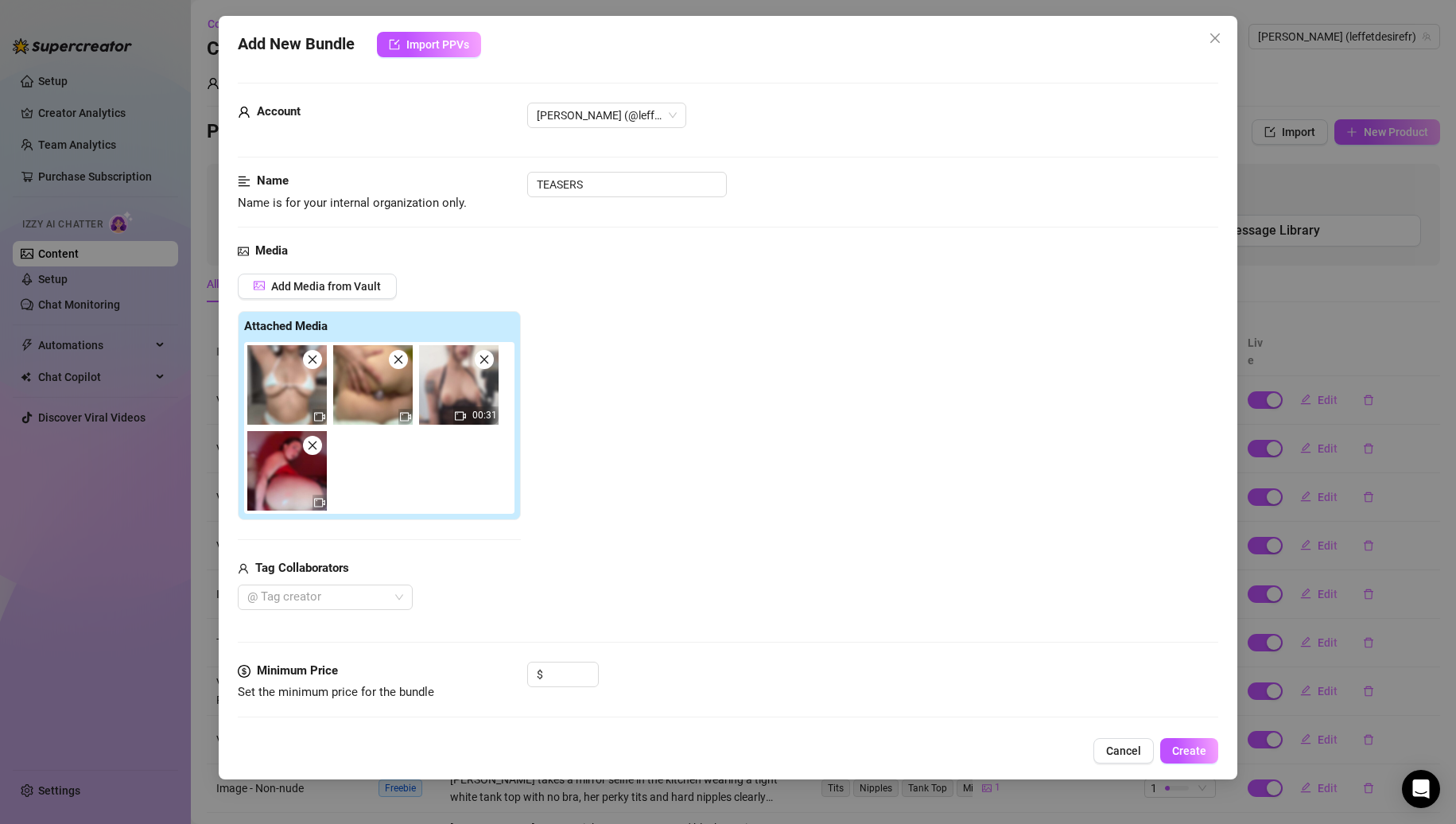
click at [398, 358] on icon "close" at bounding box center [399, 359] width 12 height 12
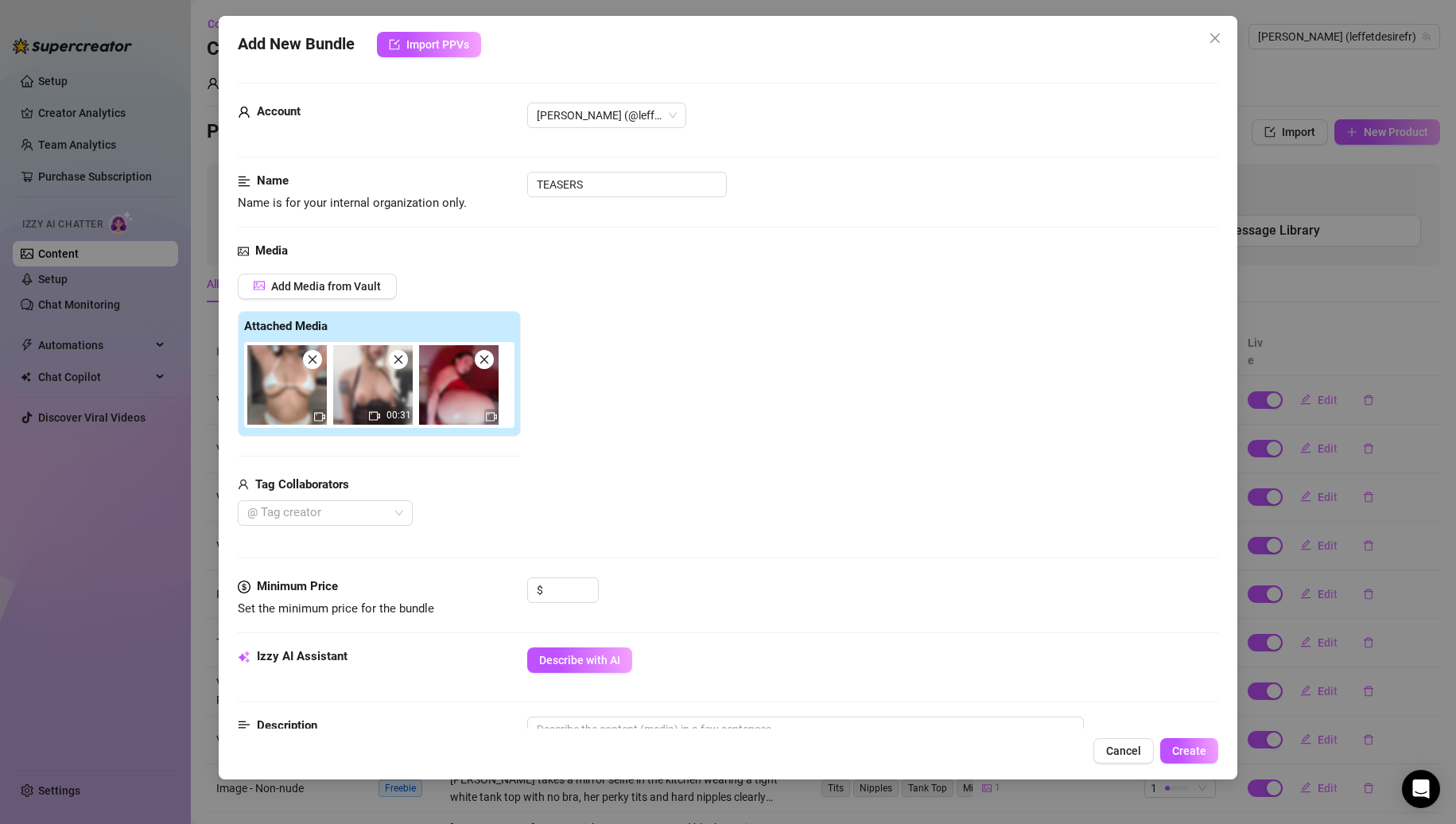
click at [398, 358] on icon "close" at bounding box center [399, 359] width 12 height 12
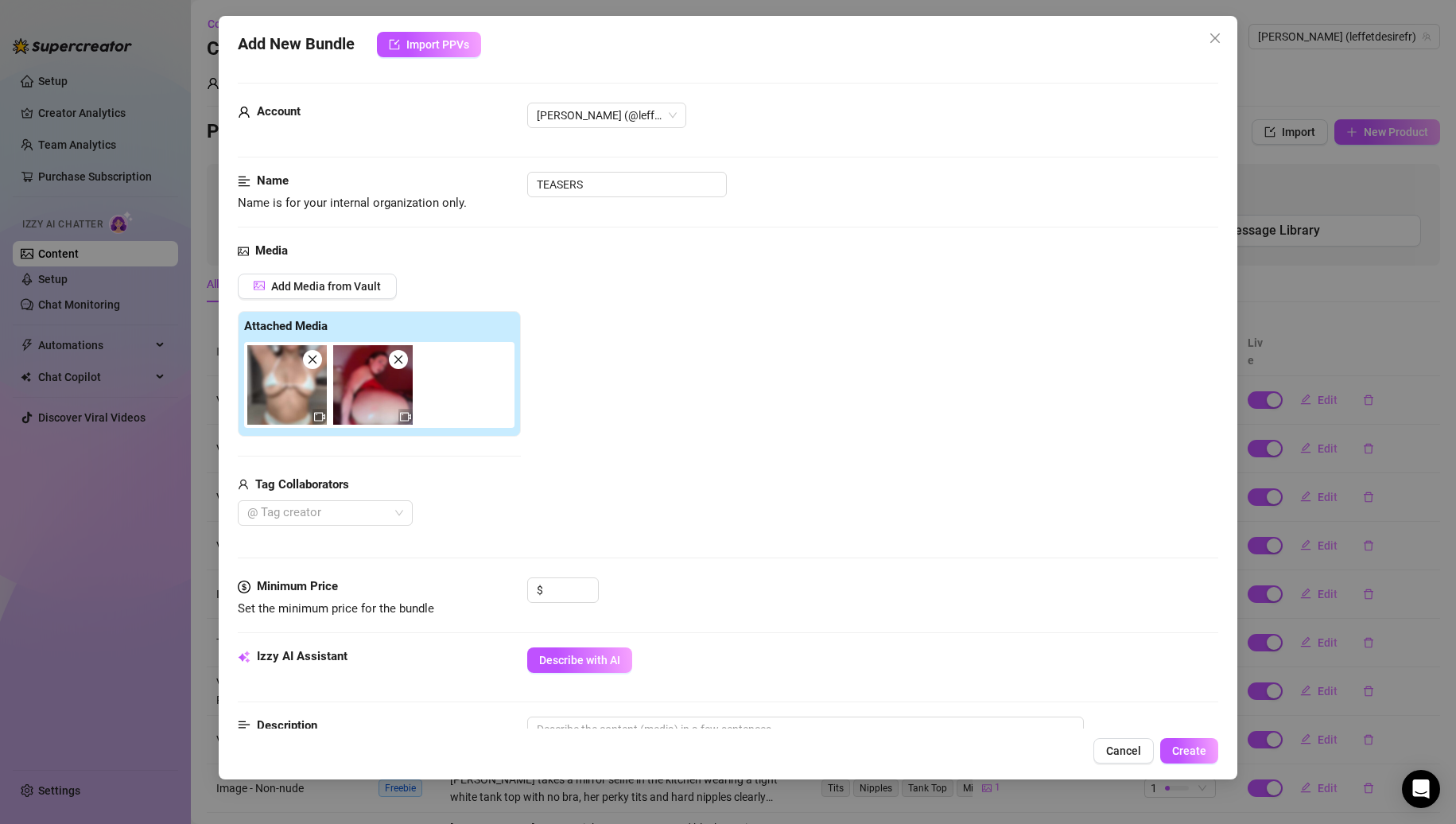
click at [398, 358] on icon "close" at bounding box center [399, 359] width 12 height 12
click at [649, 189] on input "TEASERS" at bounding box center [626, 184] width 199 height 25
click at [565, 583] on input at bounding box center [572, 590] width 52 height 24
click at [792, 505] on div "Add Media from Vault Attached Media Tag Collaborators @ Tag creator" at bounding box center [728, 400] width 982 height 253
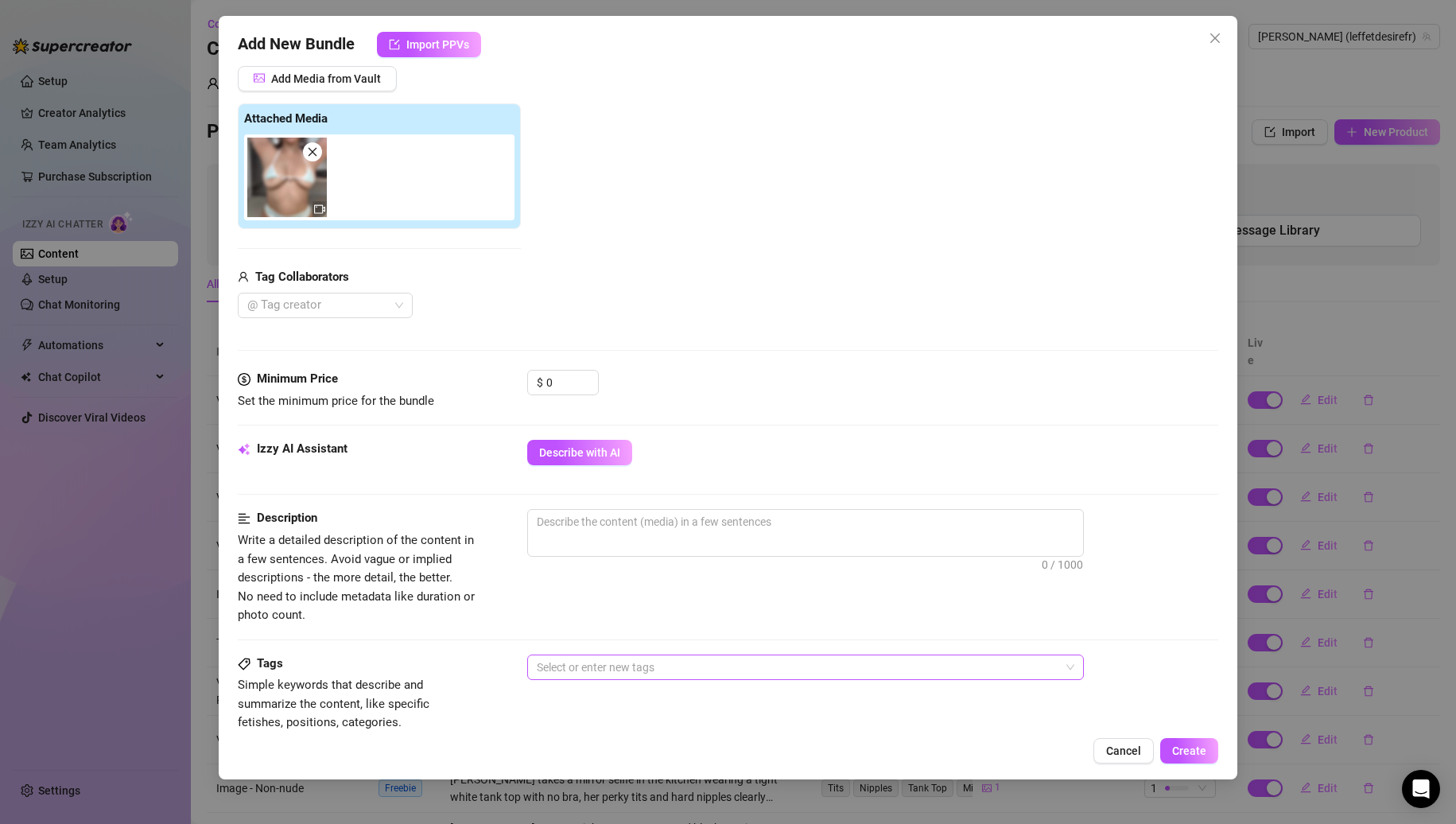
scroll to position [318, 0]
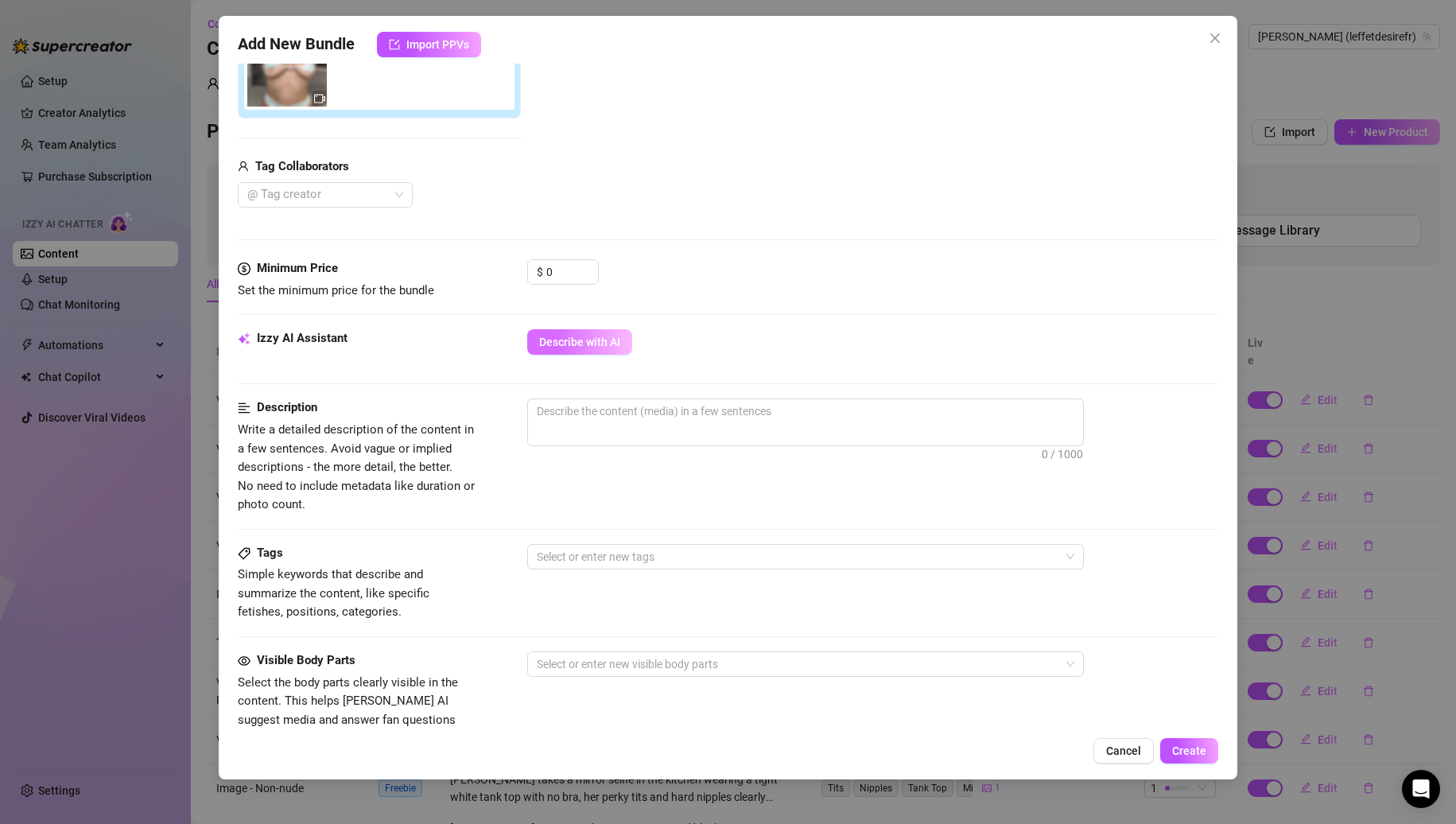
click at [618, 339] on span "Describe with AI" at bounding box center [580, 341] width 81 height 13
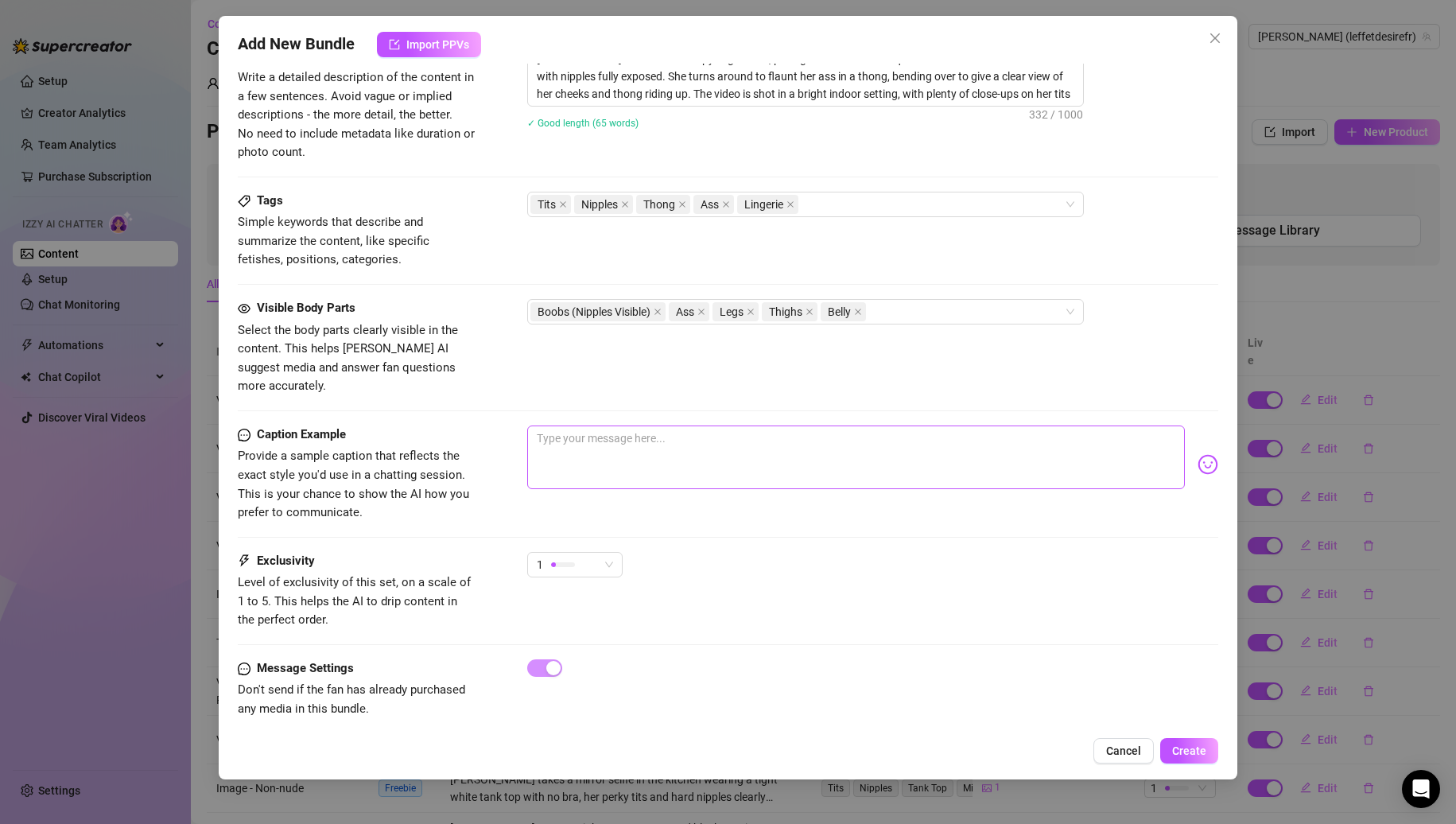
scroll to position [672, 0]
click at [1177, 750] on span "Create" at bounding box center [1189, 751] width 34 height 13
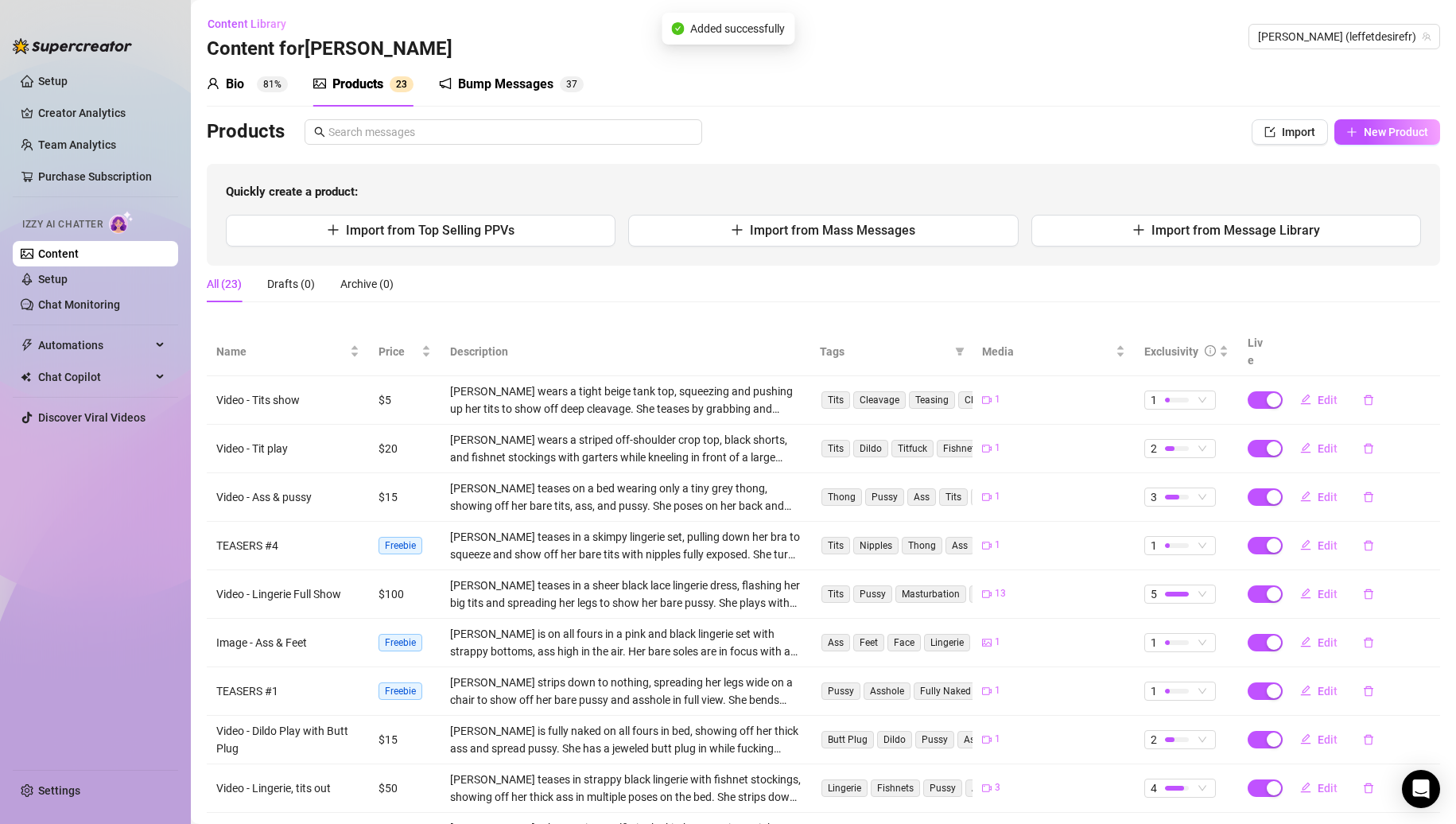
click at [1256, 145] on div "Products Import New Product Quickly create a product: Import from Top Selling P…" at bounding box center [824, 193] width 1233 height 146
click at [1267, 139] on button "Import" at bounding box center [1289, 132] width 76 height 25
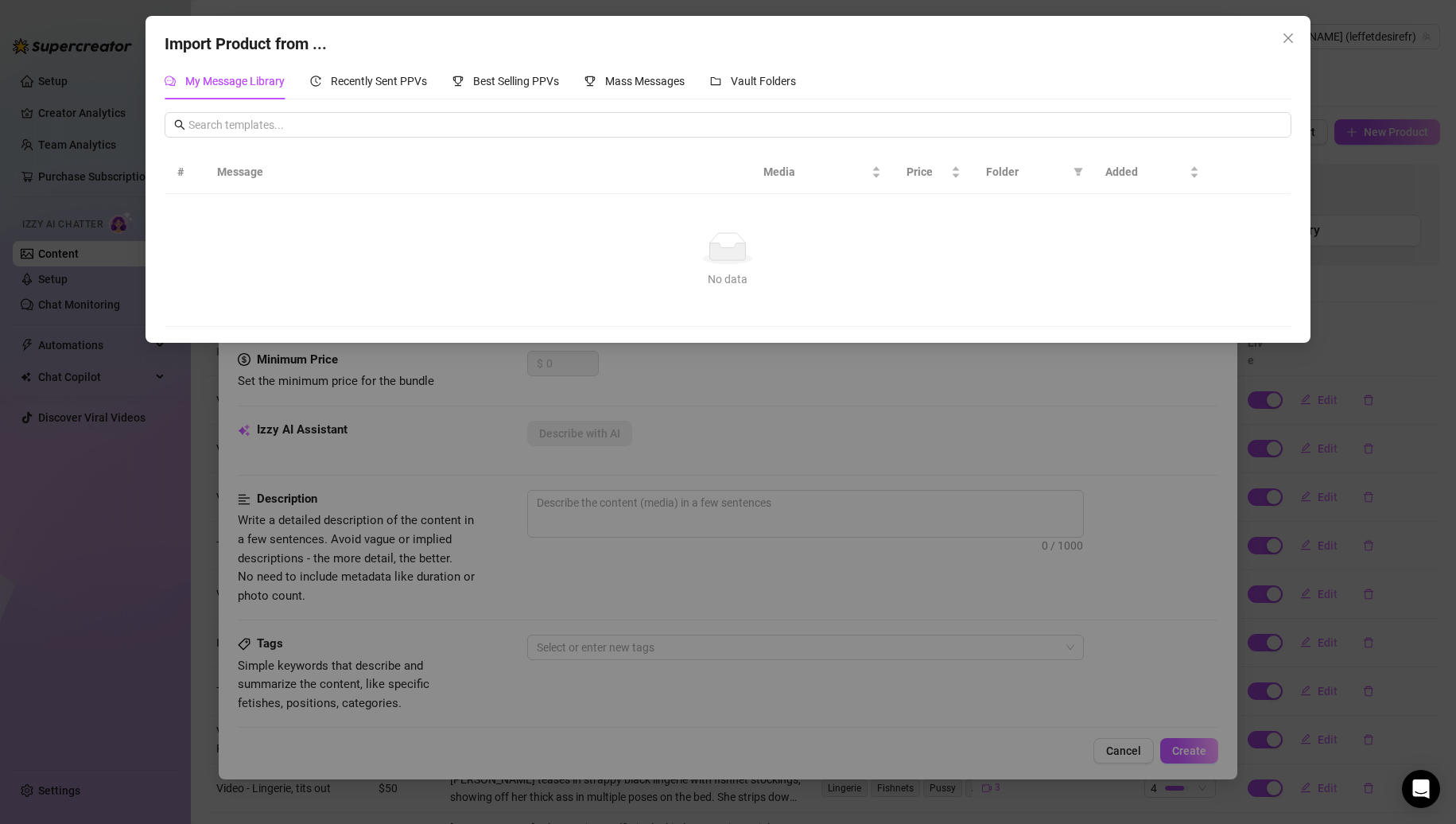
click at [803, 84] on div "My Message Library Recently Sent PPVs Best Selling PPVs Mass Messages Vault Fol…" at bounding box center [728, 81] width 1127 height 37
click at [796, 84] on span "Vault Folders" at bounding box center [764, 81] width 66 height 13
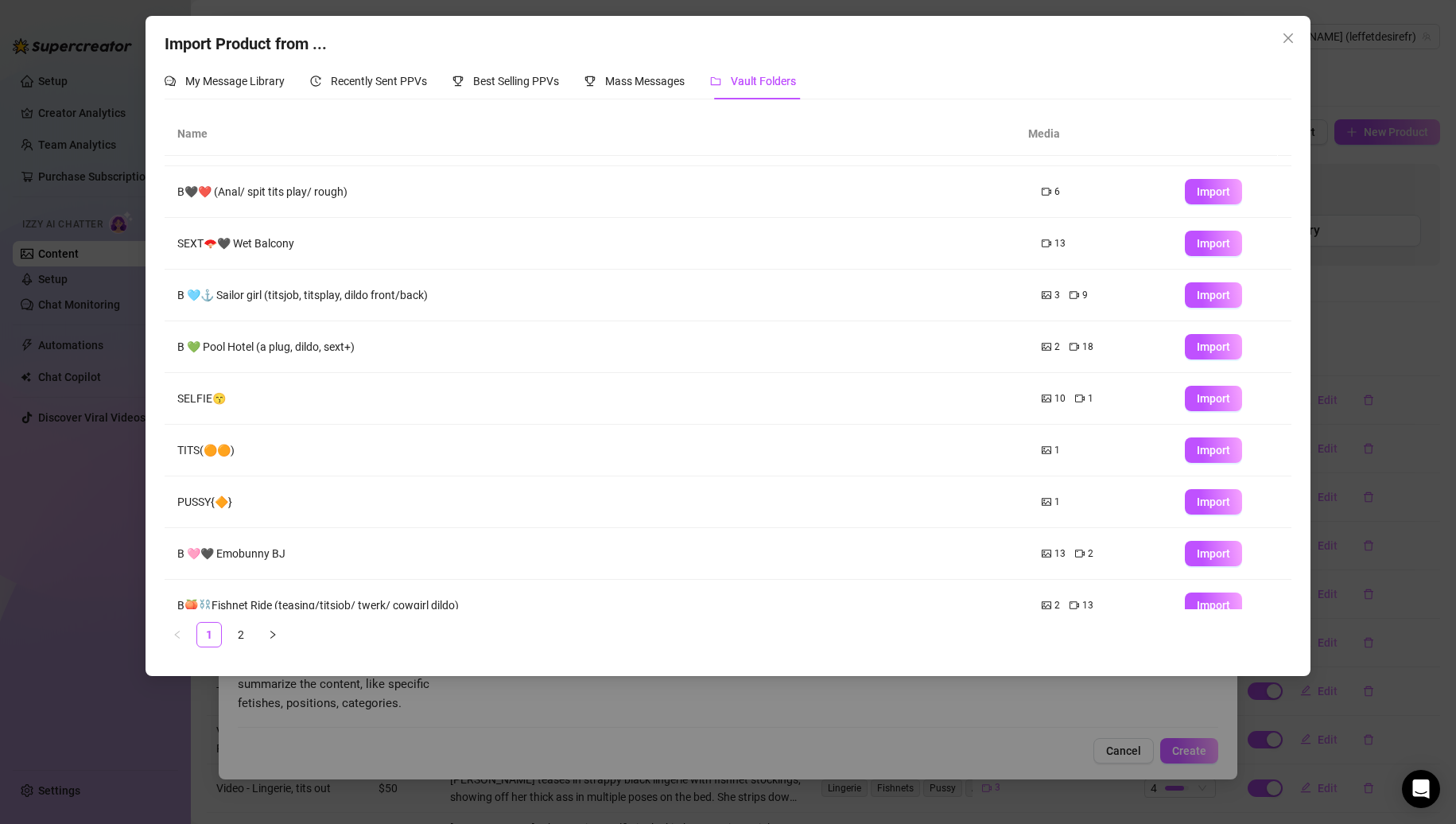
scroll to position [64, 0]
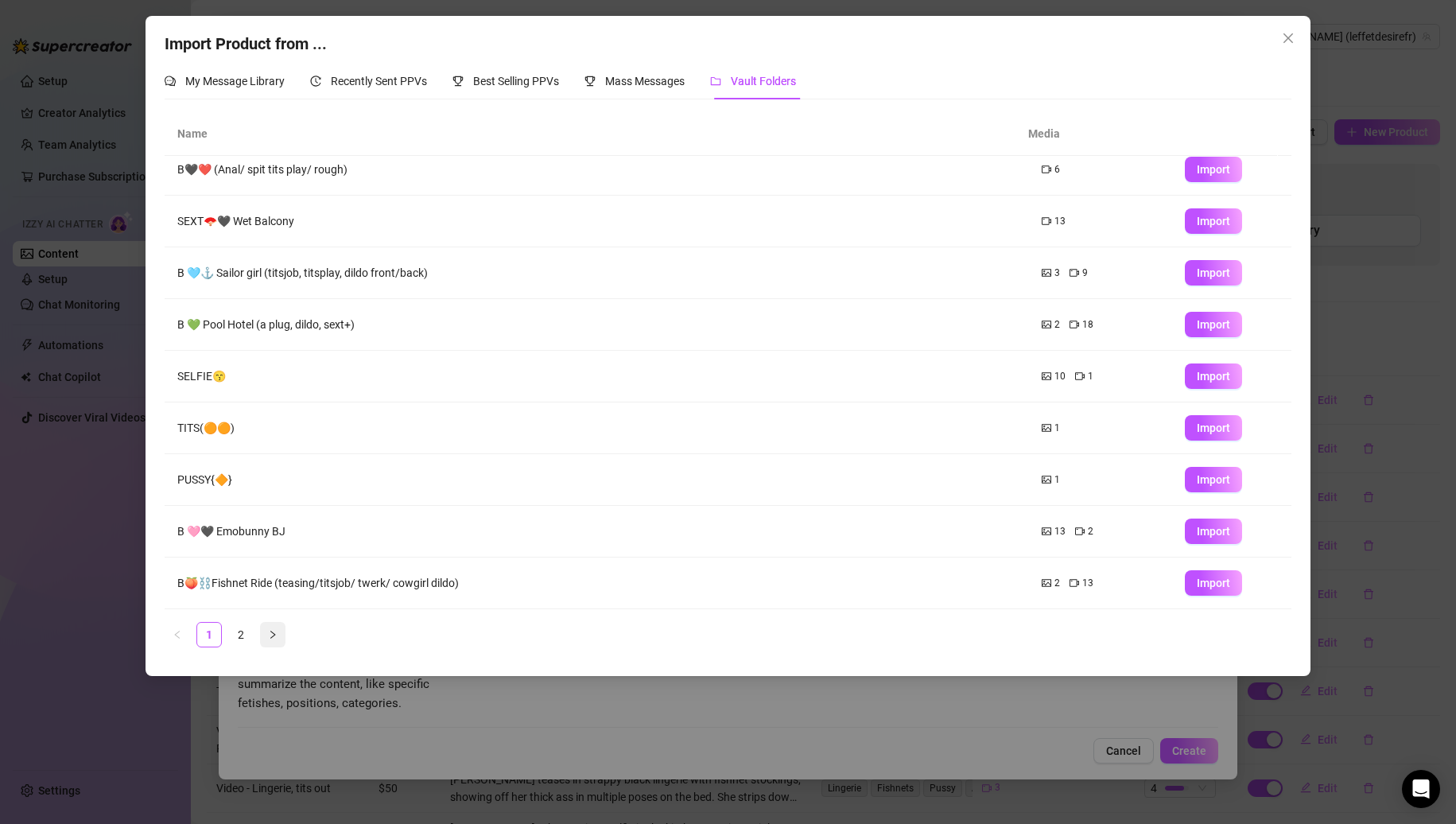
click at [280, 639] on button "button" at bounding box center [273, 635] width 25 height 25
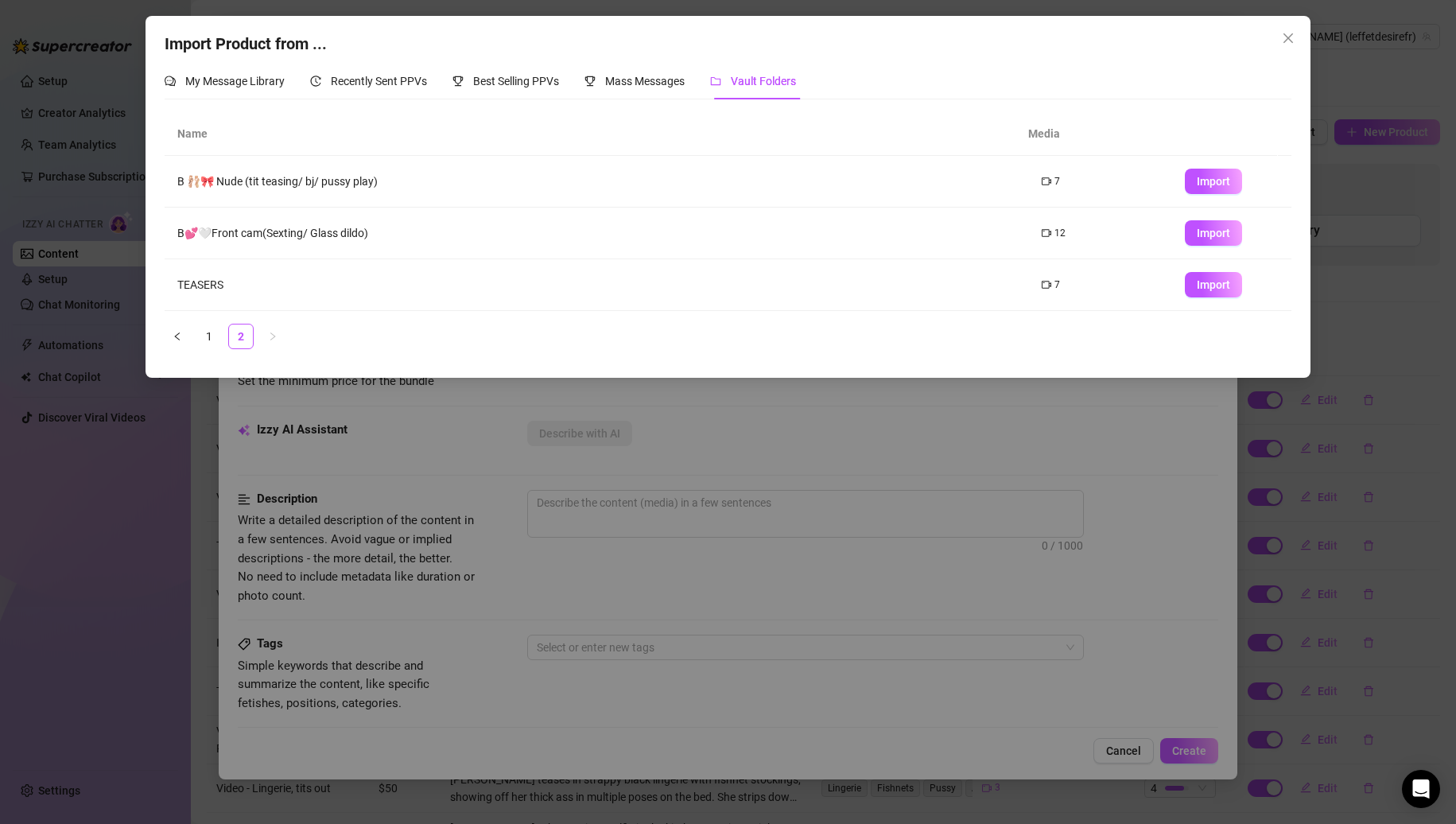
scroll to position [0, 0]
click at [1185, 289] on button "Import" at bounding box center [1213, 284] width 57 height 25
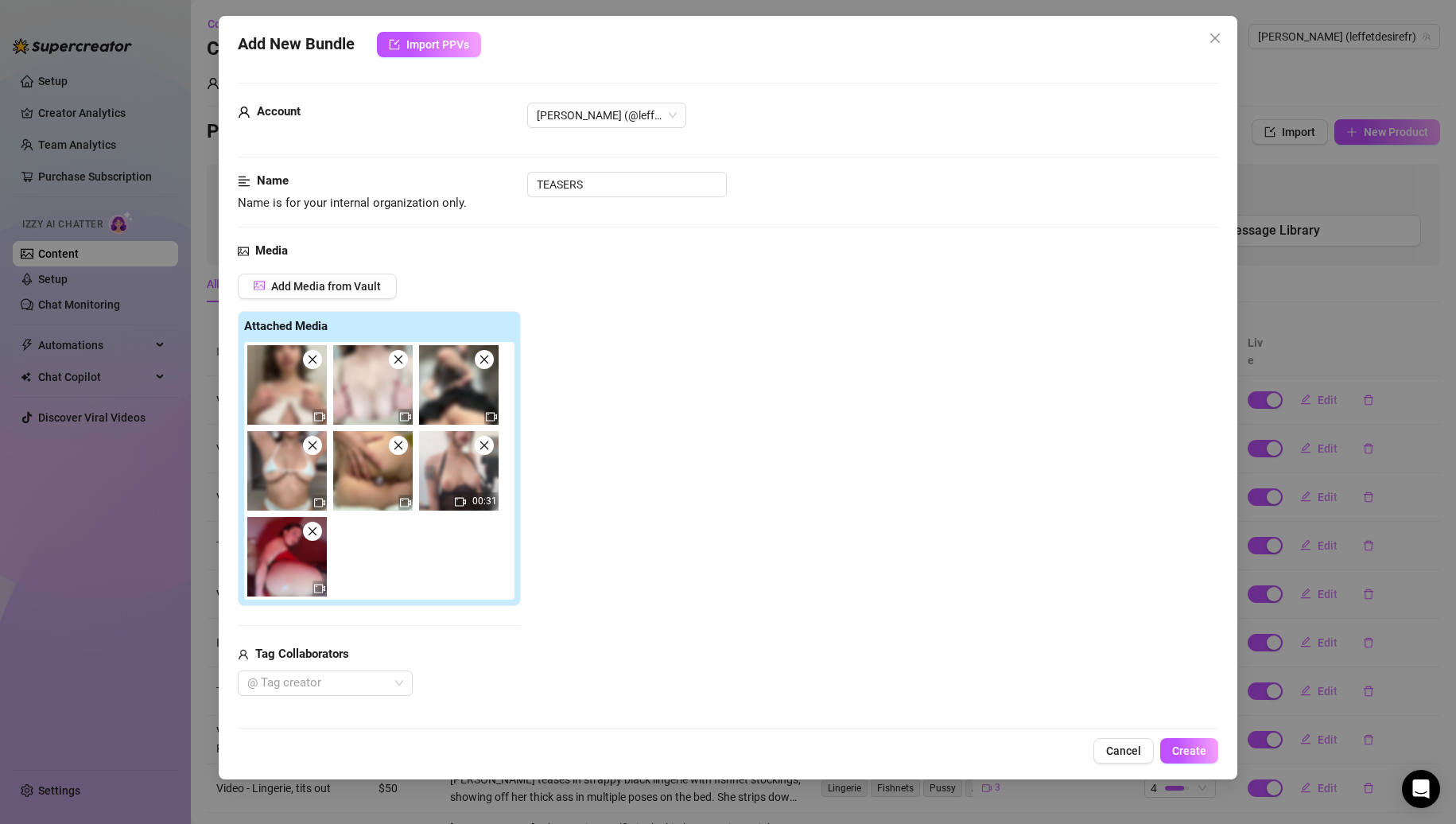
click at [314, 359] on icon "close" at bounding box center [313, 359] width 12 height 12
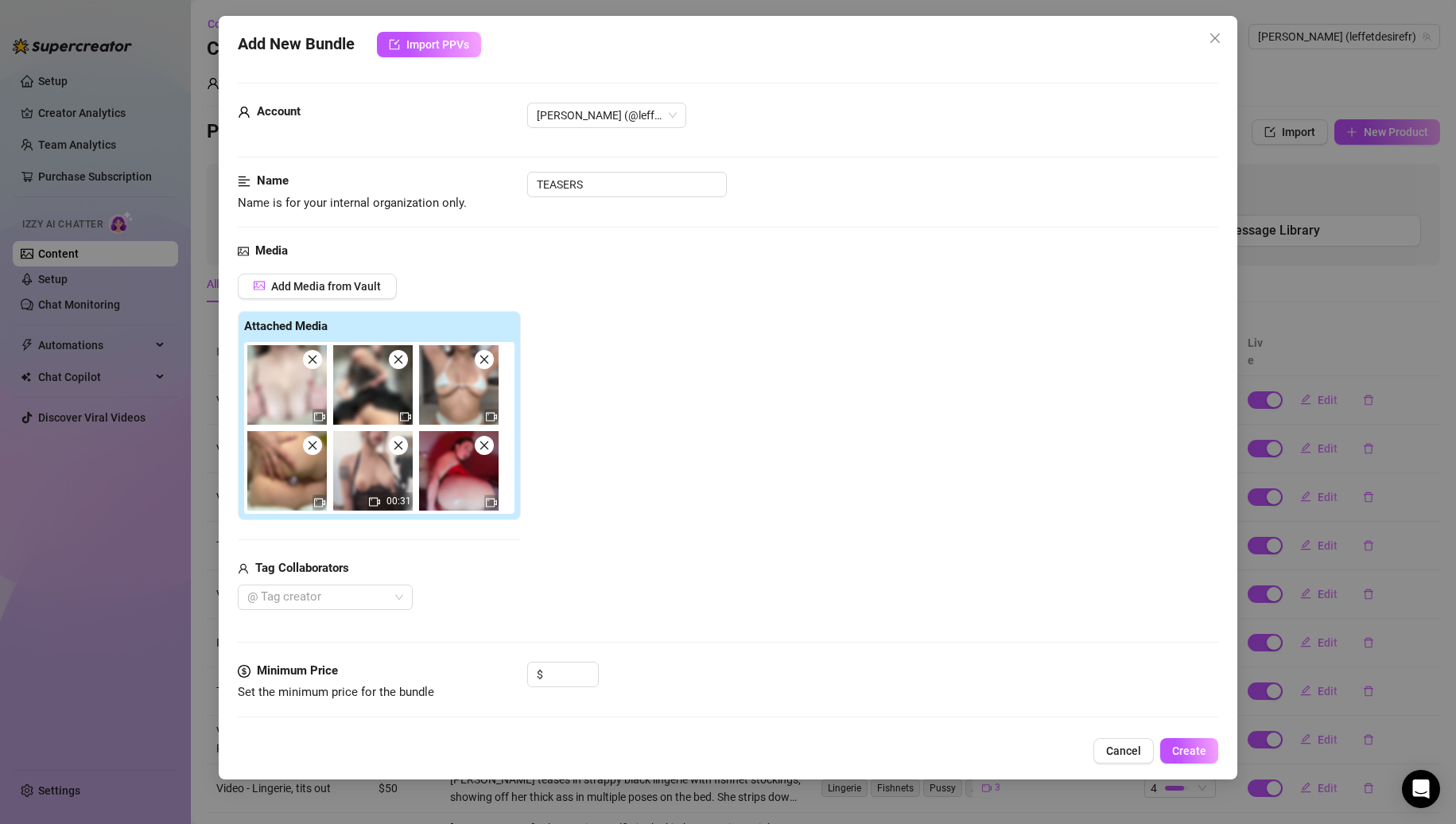
click at [314, 359] on icon "close" at bounding box center [313, 359] width 12 height 12
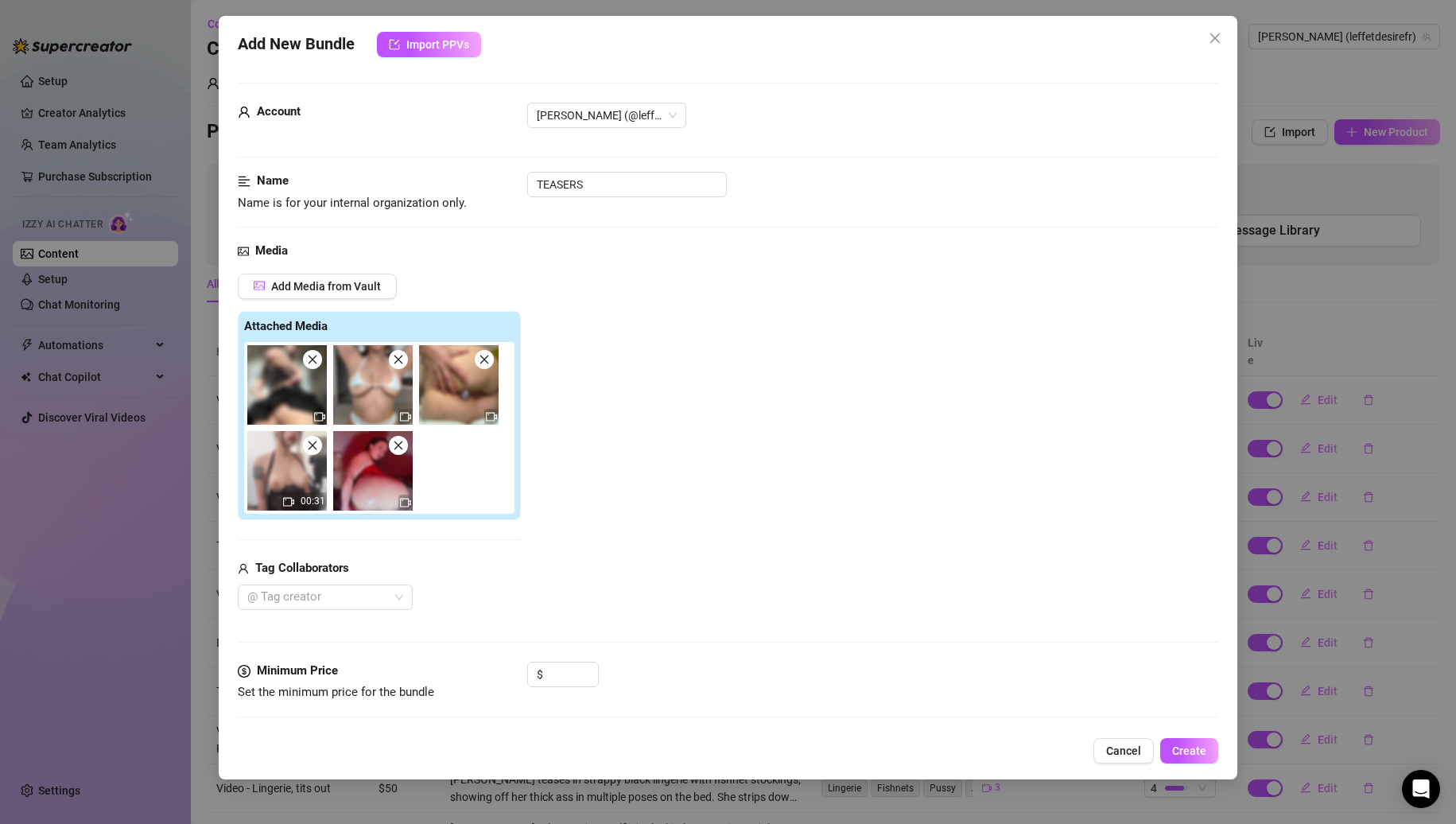
click at [314, 359] on icon "close" at bounding box center [313, 359] width 12 height 12
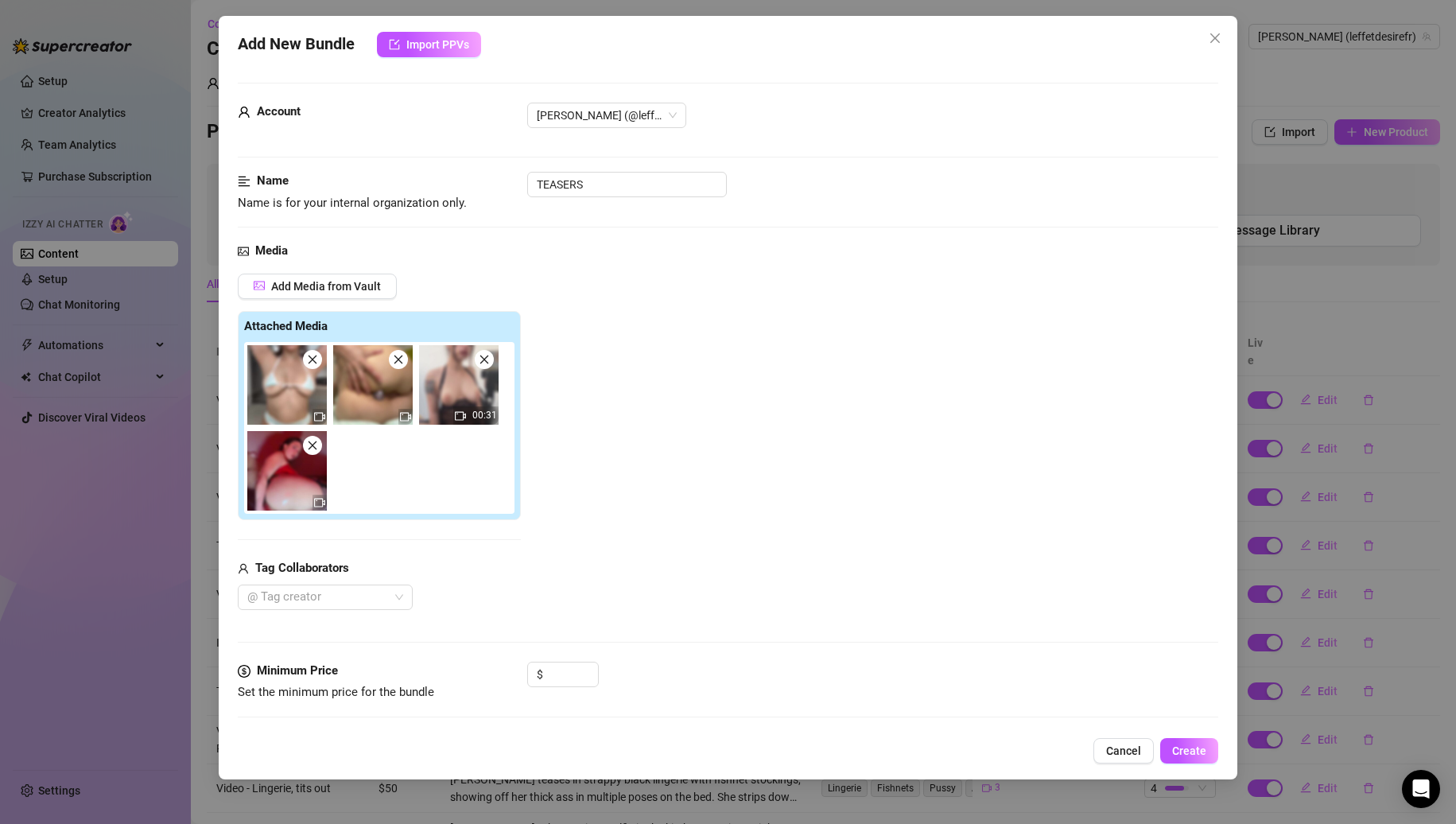
click at [314, 359] on icon "close" at bounding box center [313, 359] width 12 height 12
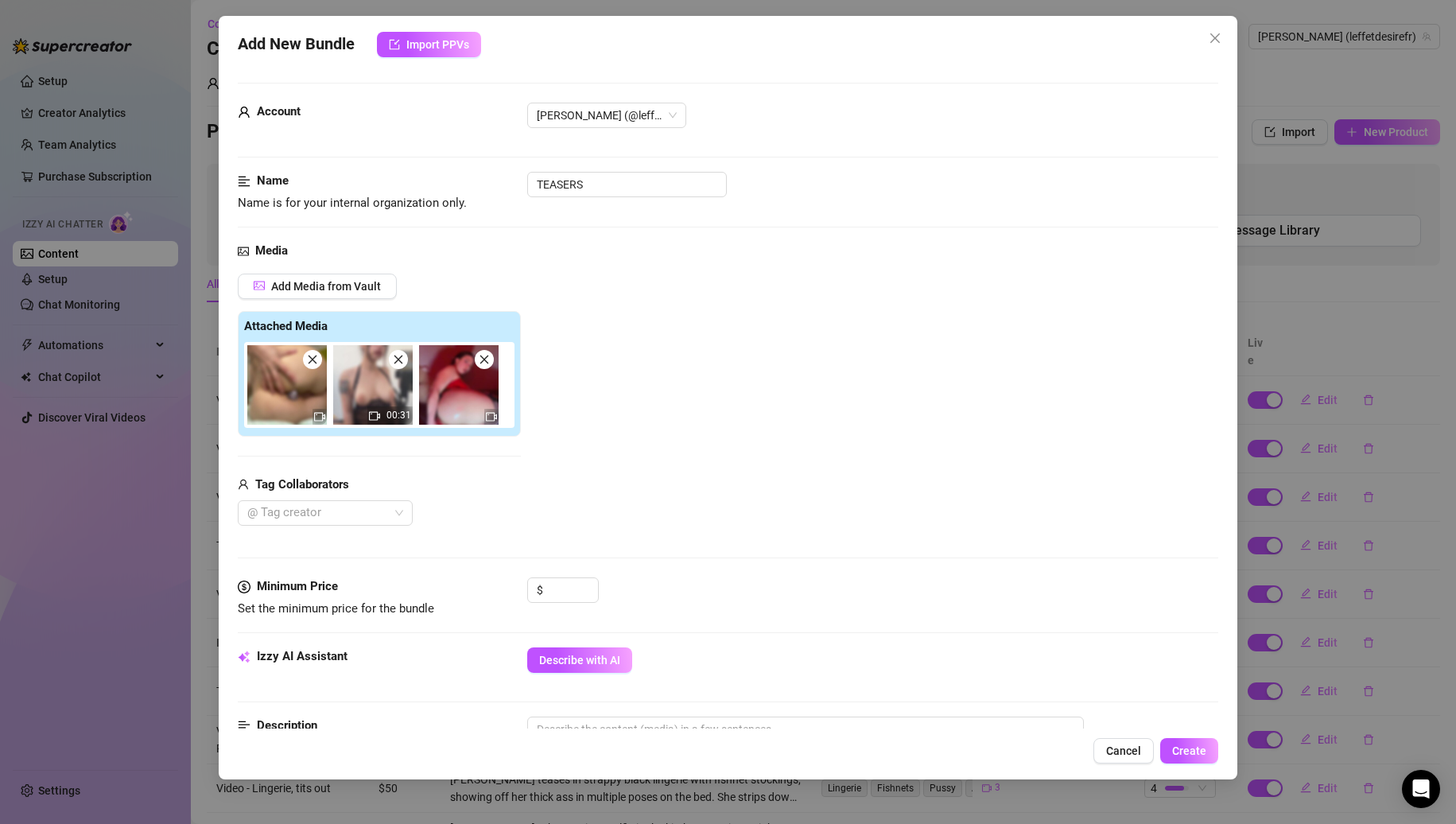
click at [395, 357] on icon "close" at bounding box center [398, 359] width 9 height 9
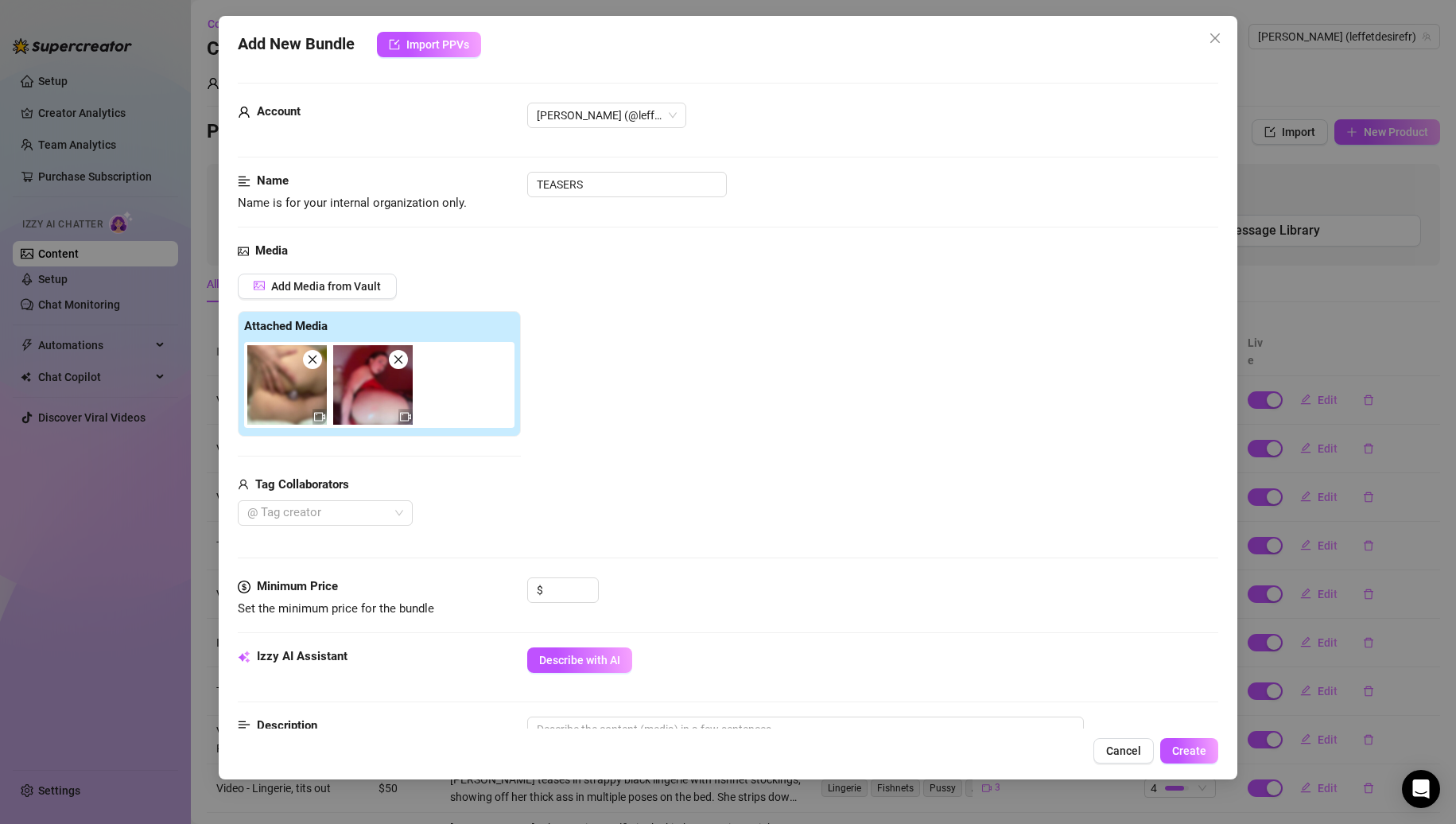
click at [395, 357] on icon "close" at bounding box center [398, 359] width 9 height 9
click at [607, 184] on input "TEASERS" at bounding box center [626, 184] width 199 height 25
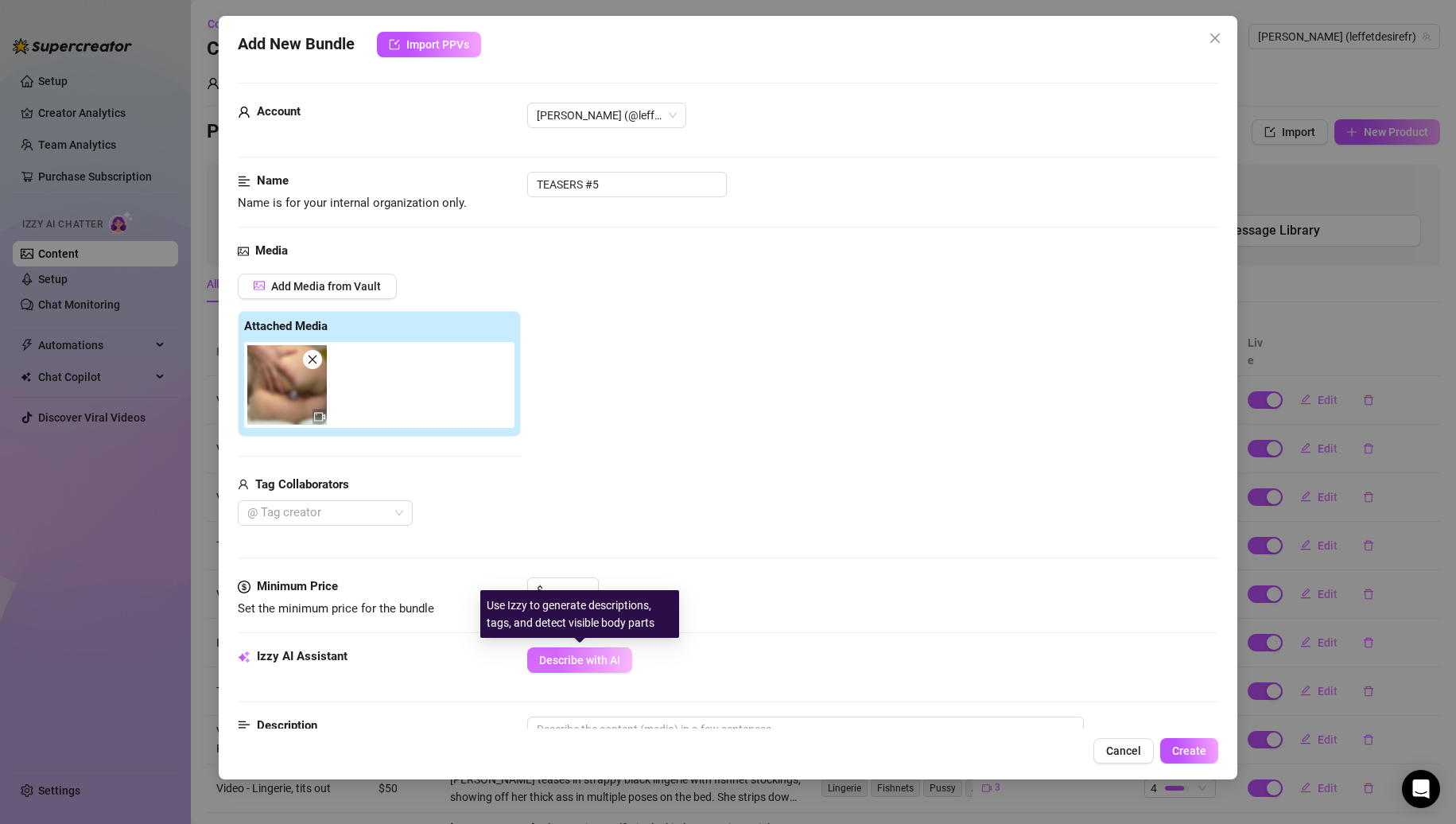
click at [618, 661] on span "Describe with AI" at bounding box center [580, 660] width 81 height 13
click at [589, 587] on icon "up" at bounding box center [590, 586] width 6 height 6
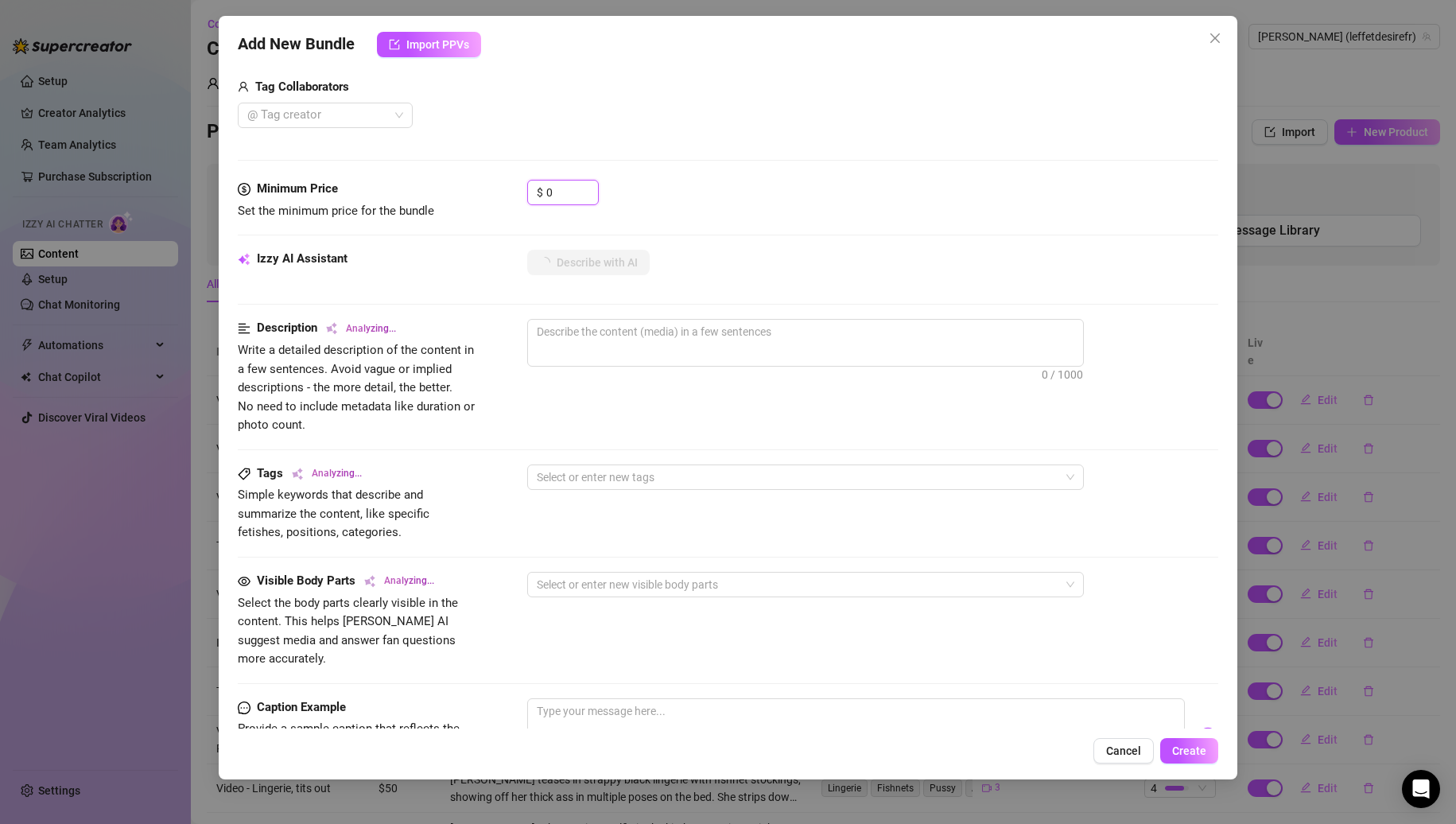
scroll to position [672, 0]
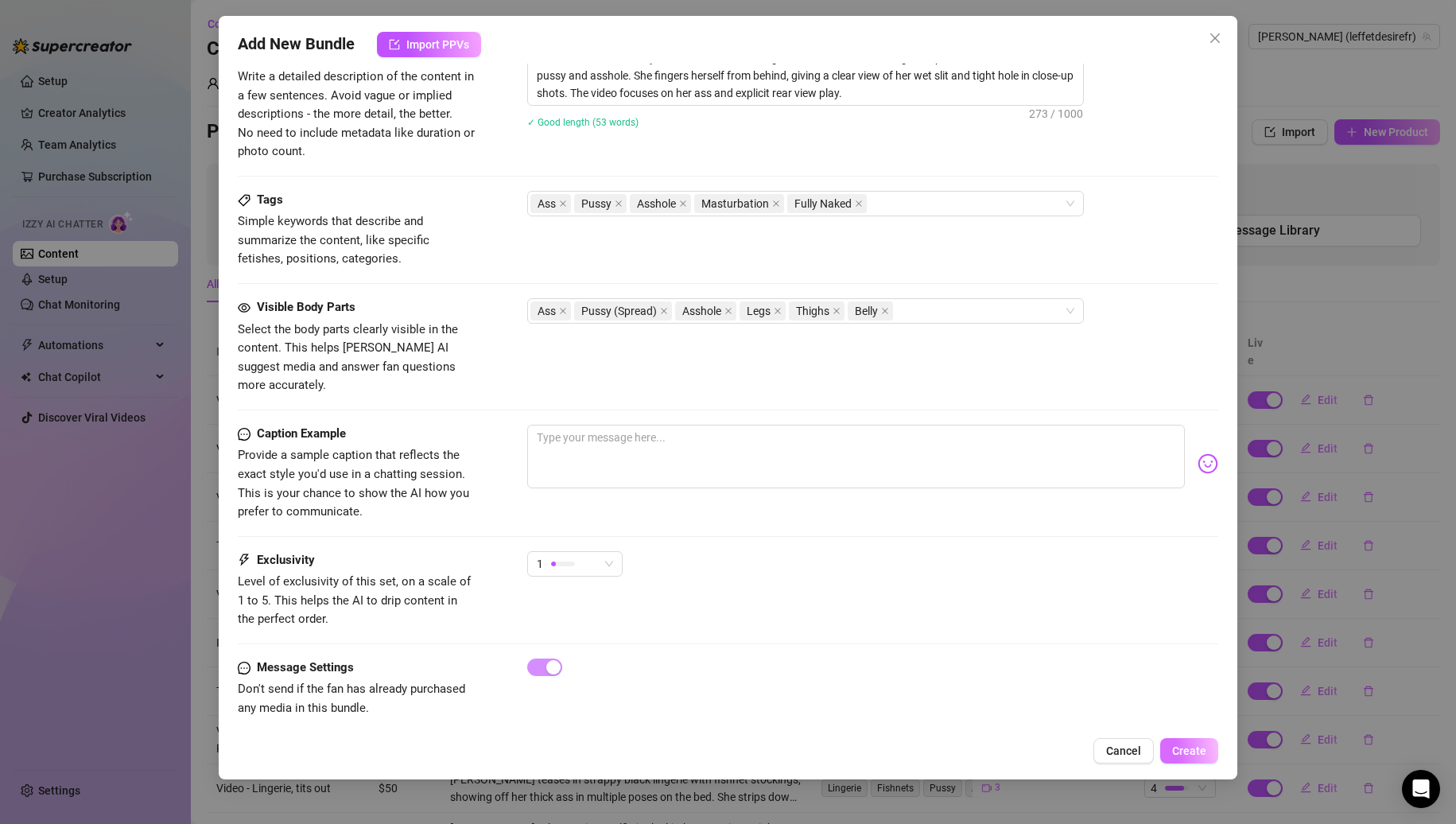
click at [1195, 756] on span "Create" at bounding box center [1189, 751] width 34 height 13
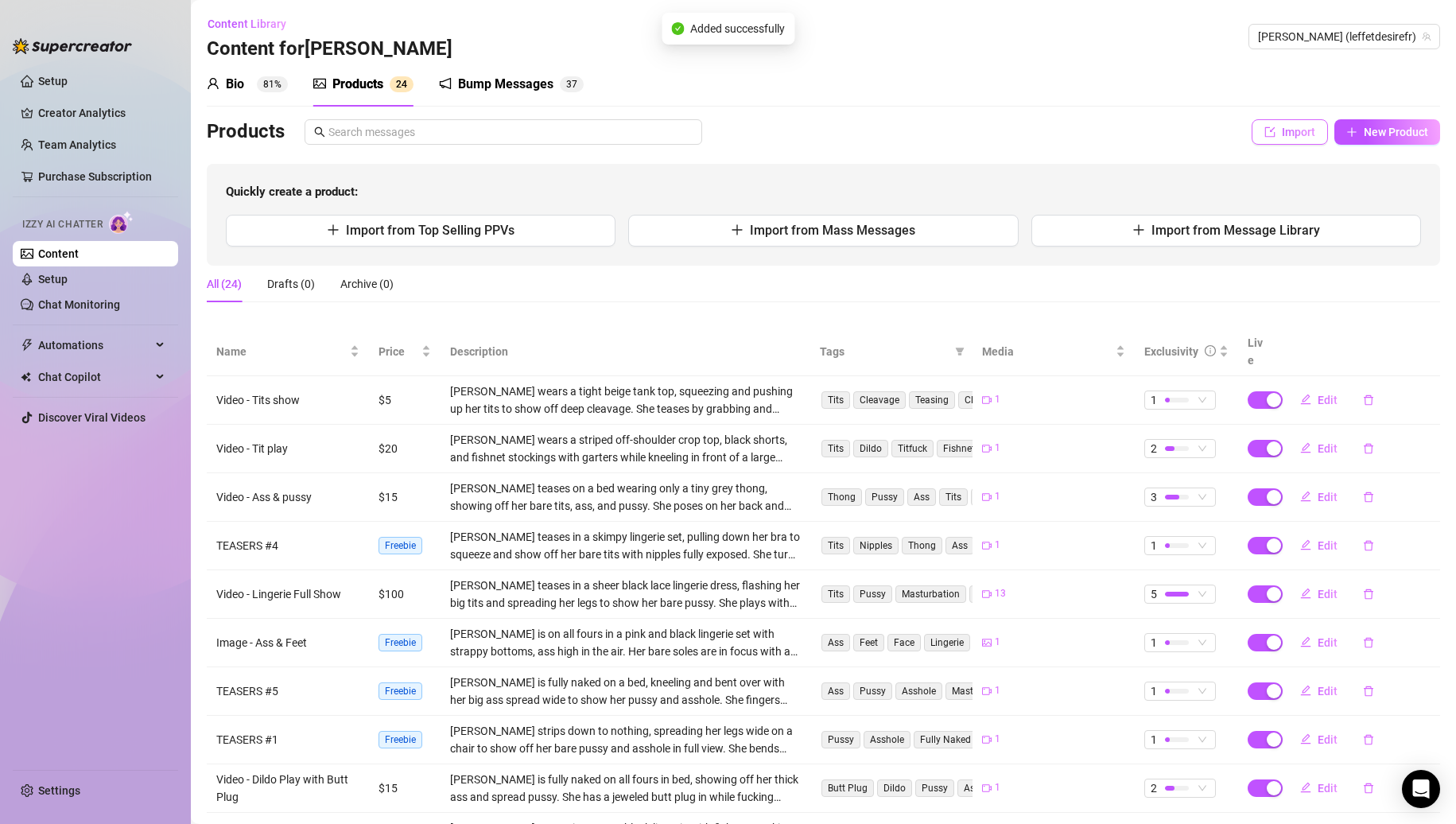
click at [1302, 132] on span "Import" at bounding box center [1299, 131] width 34 height 13
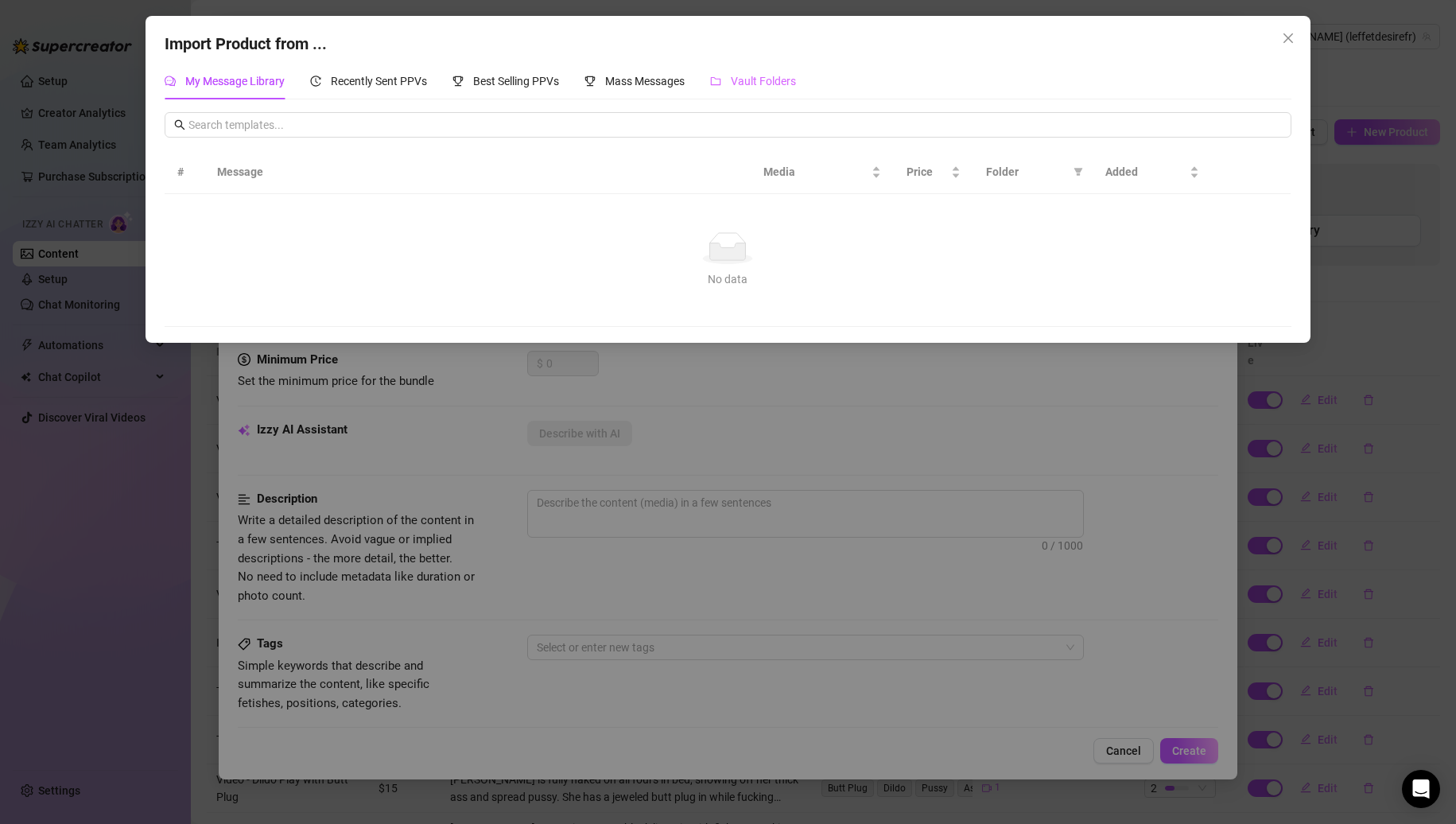
click at [750, 97] on div "Vault Folders" at bounding box center [753, 81] width 86 height 37
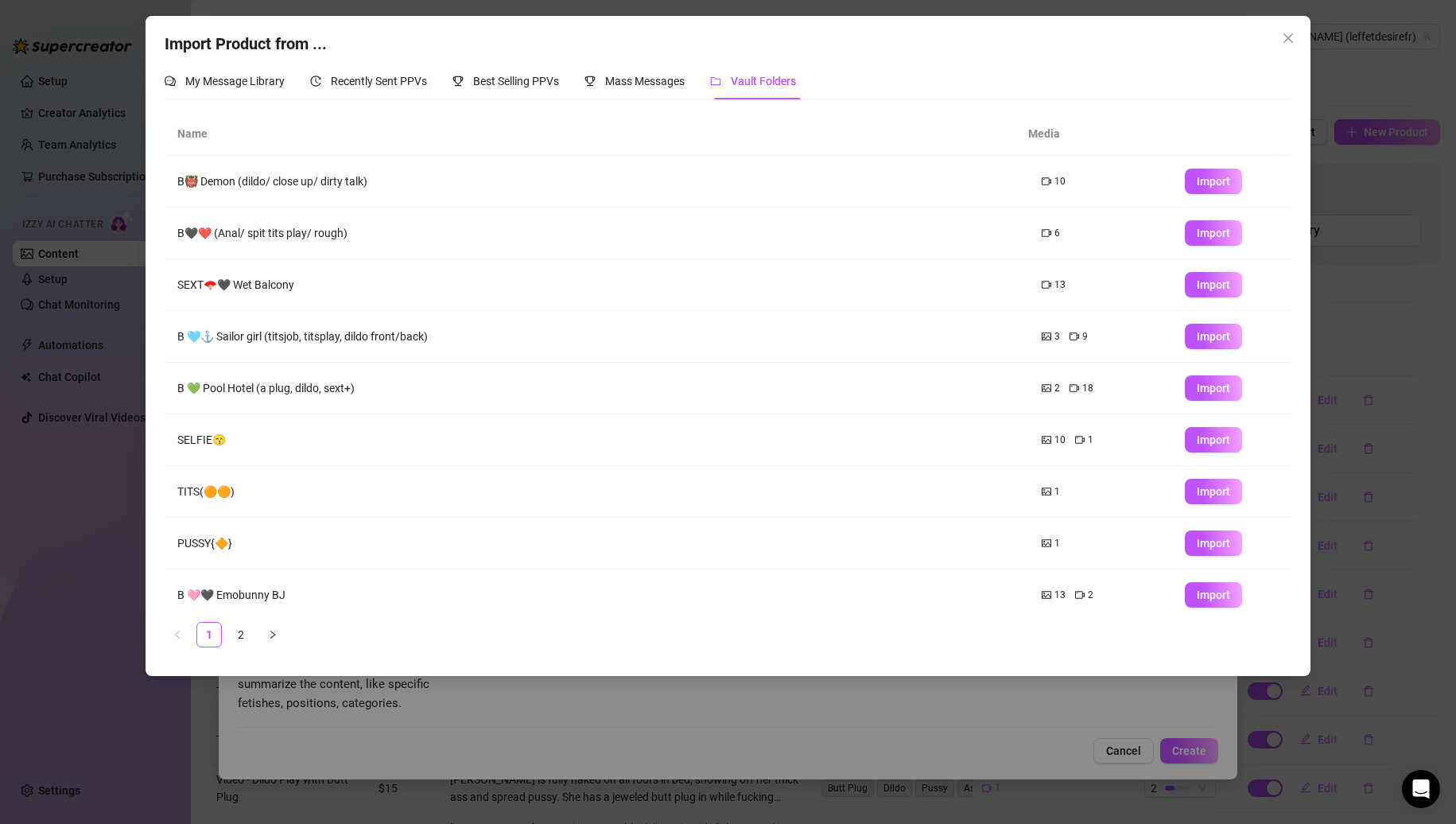
scroll to position [64, 0]
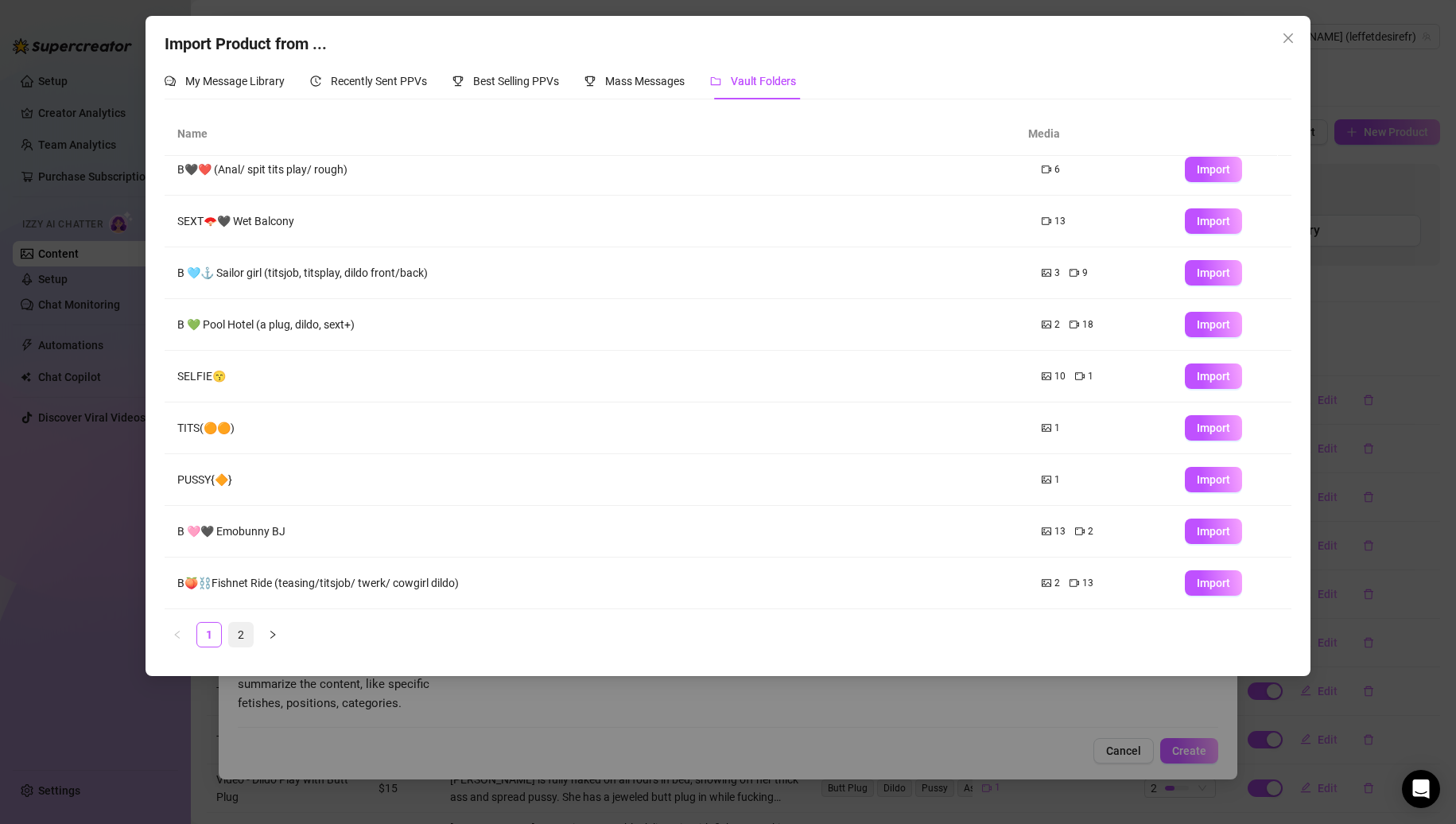
click at [232, 628] on link "2" at bounding box center [241, 634] width 24 height 24
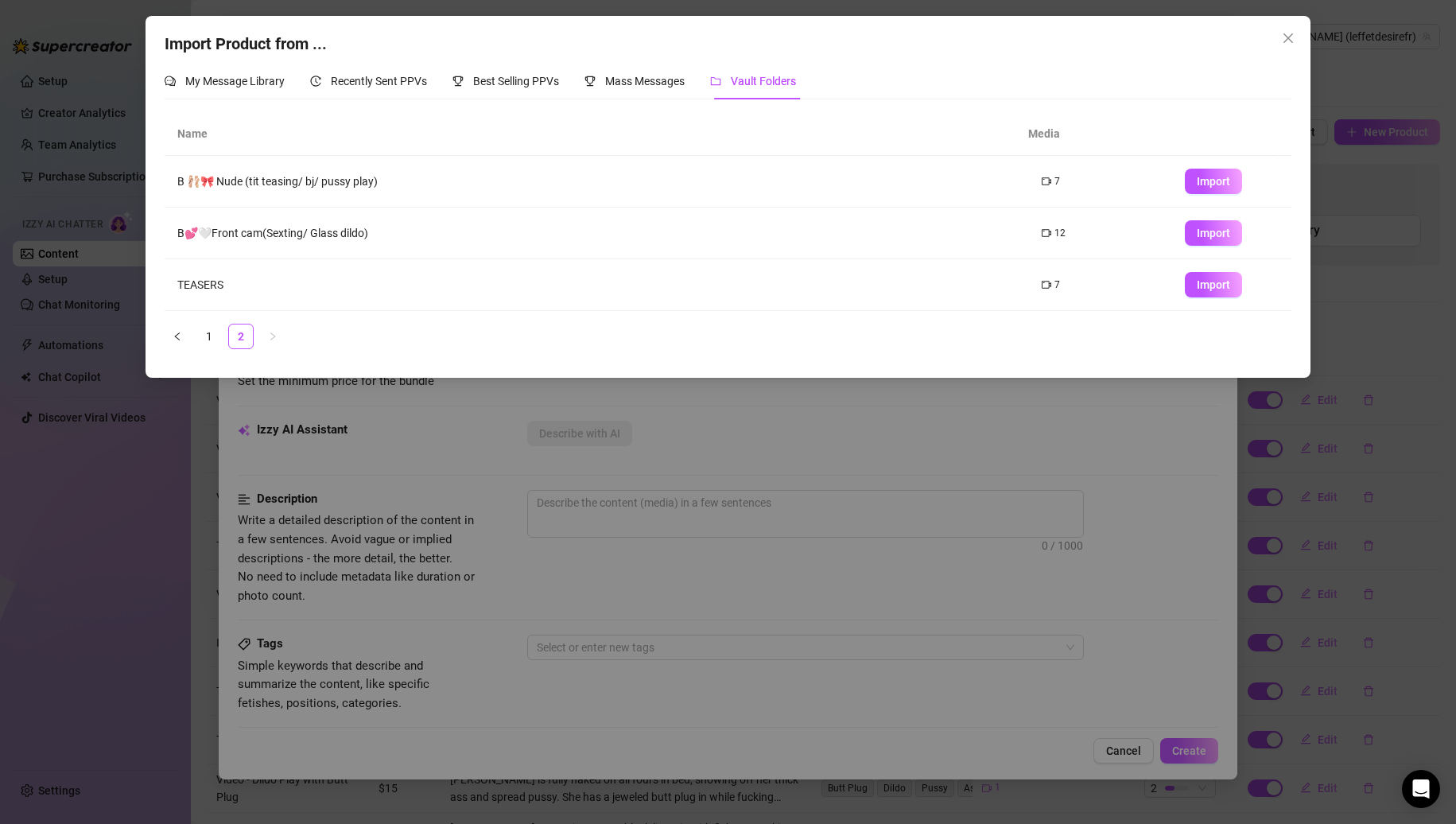
scroll to position [0, 0]
click at [1201, 285] on span "Import" at bounding box center [1213, 284] width 34 height 13
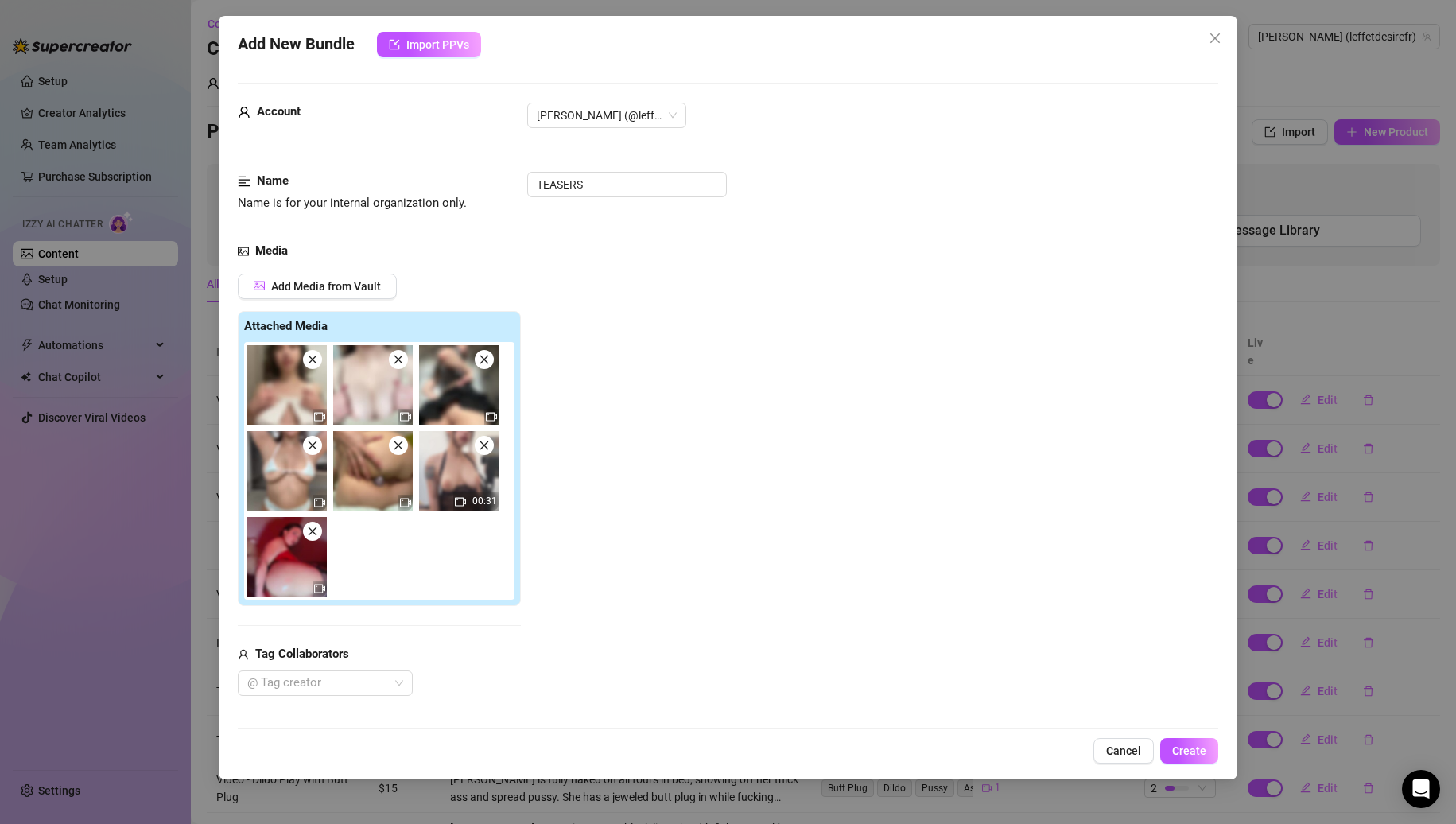
click at [312, 364] on icon "close" at bounding box center [313, 359] width 12 height 12
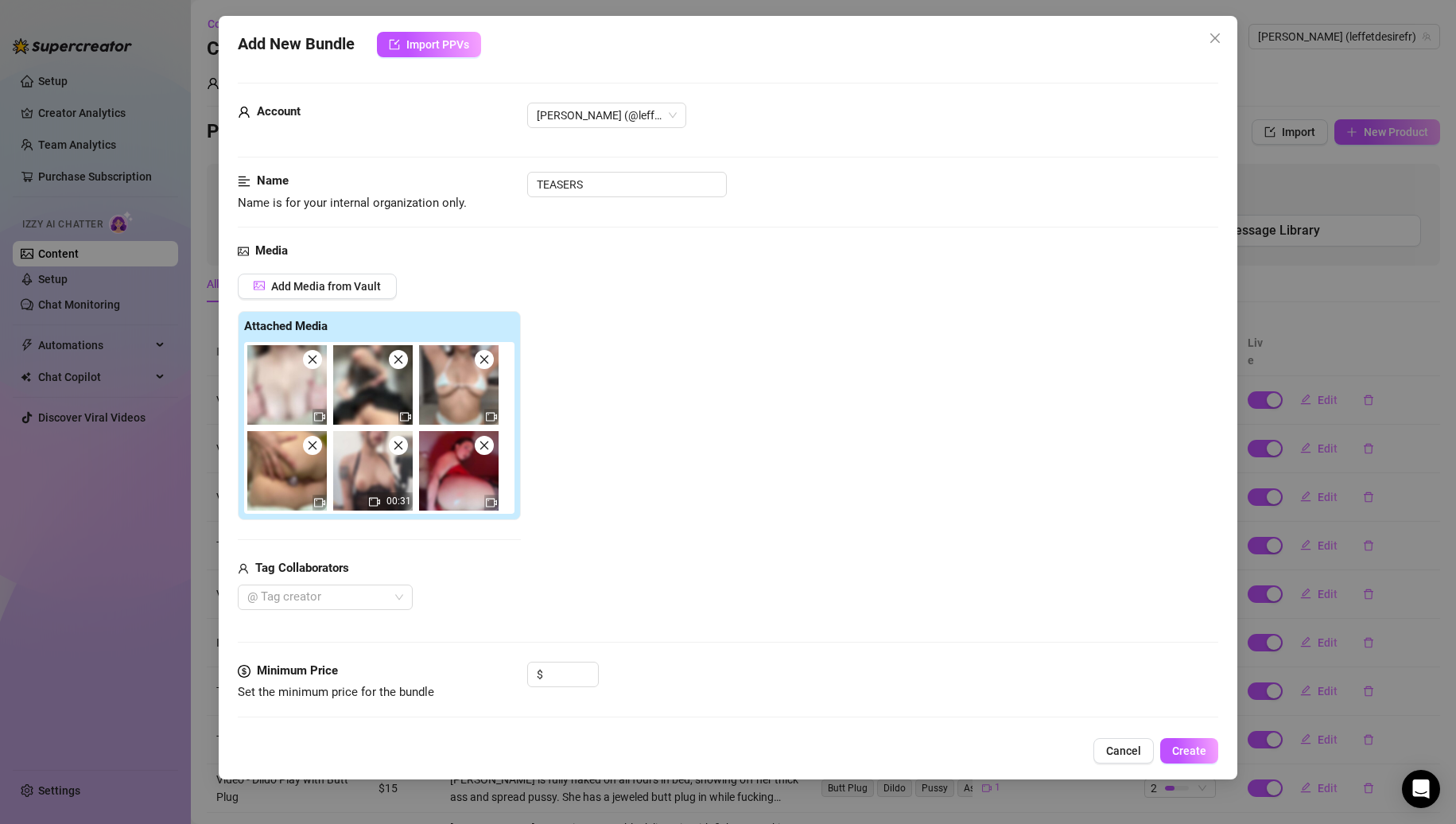
click at [312, 364] on icon "close" at bounding box center [313, 359] width 12 height 12
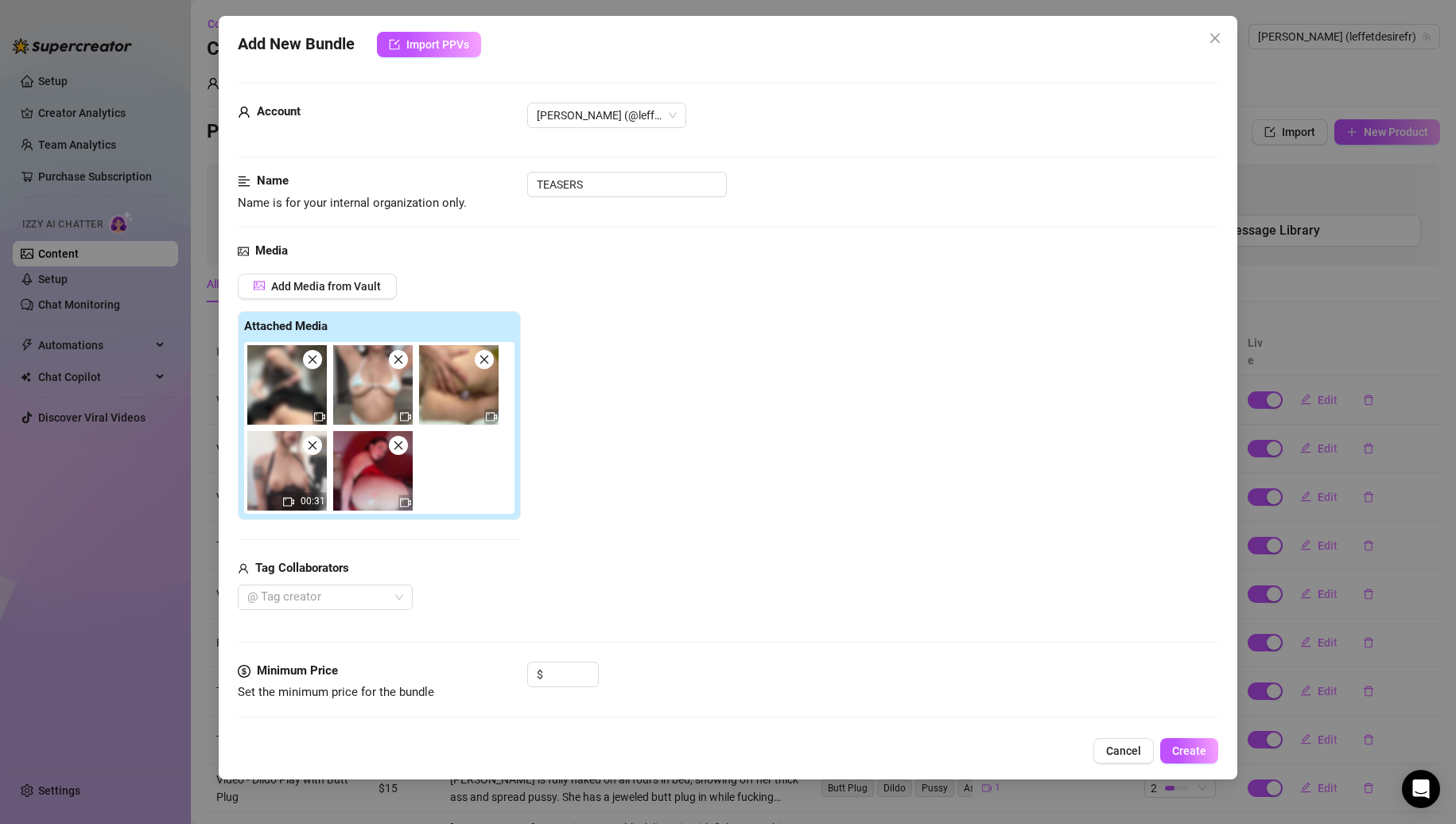
click at [312, 364] on icon "close" at bounding box center [313, 359] width 12 height 12
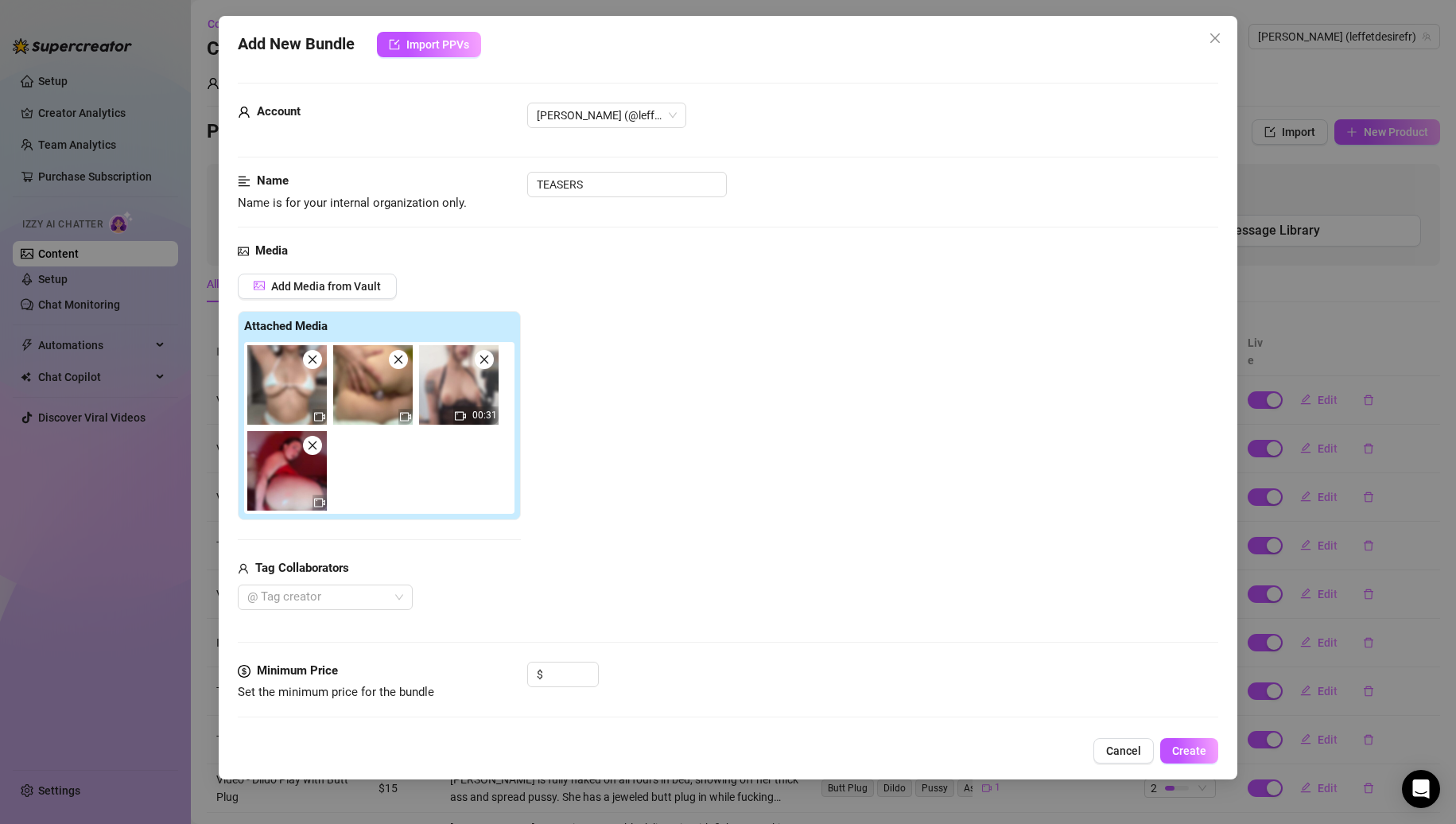
click at [312, 364] on icon "close" at bounding box center [313, 359] width 12 height 12
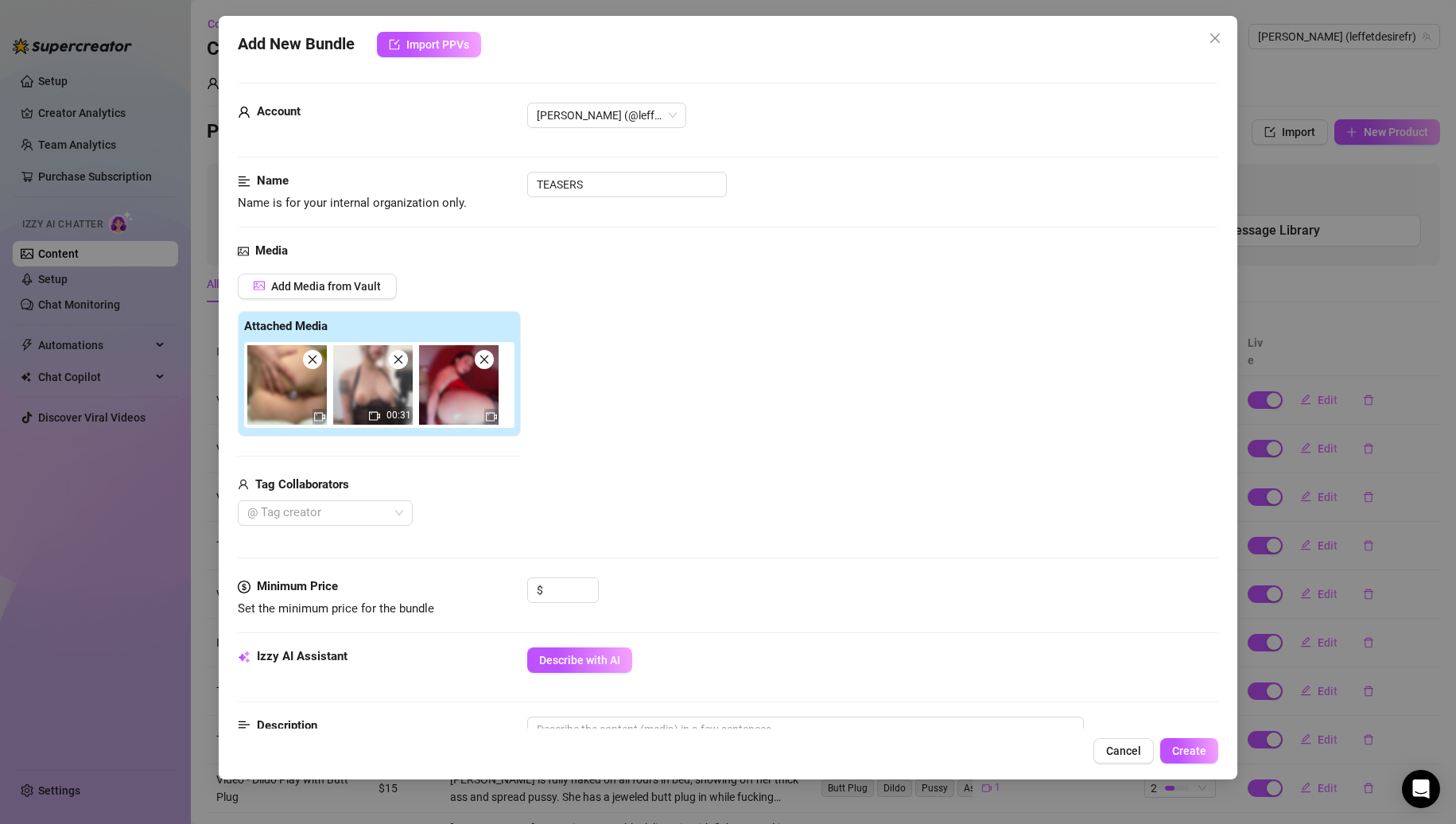
click at [312, 364] on icon "close" at bounding box center [313, 359] width 12 height 12
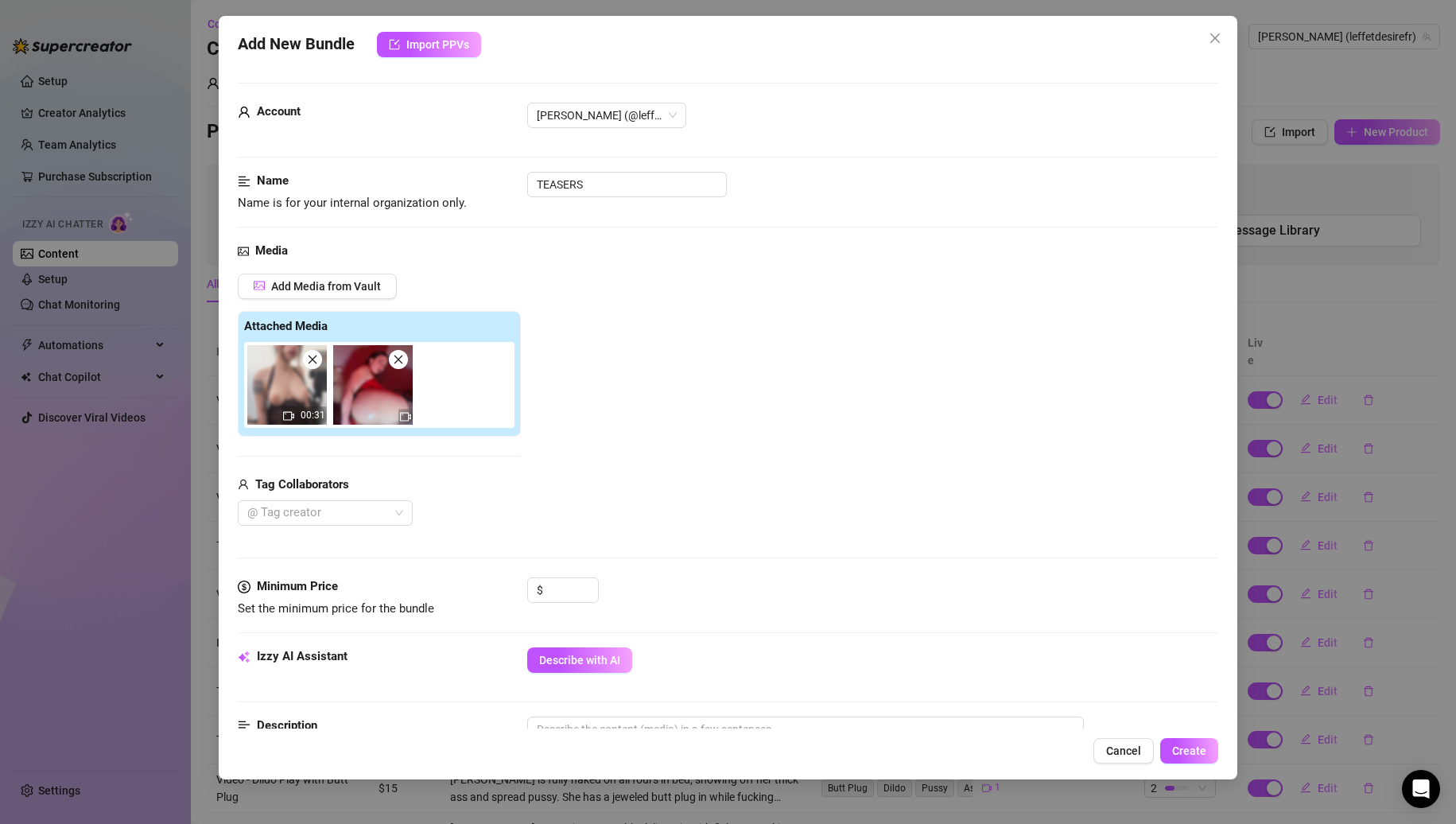
click at [395, 362] on icon "close" at bounding box center [399, 359] width 12 height 12
click at [629, 190] on input "TEASERS" at bounding box center [626, 184] width 199 height 25
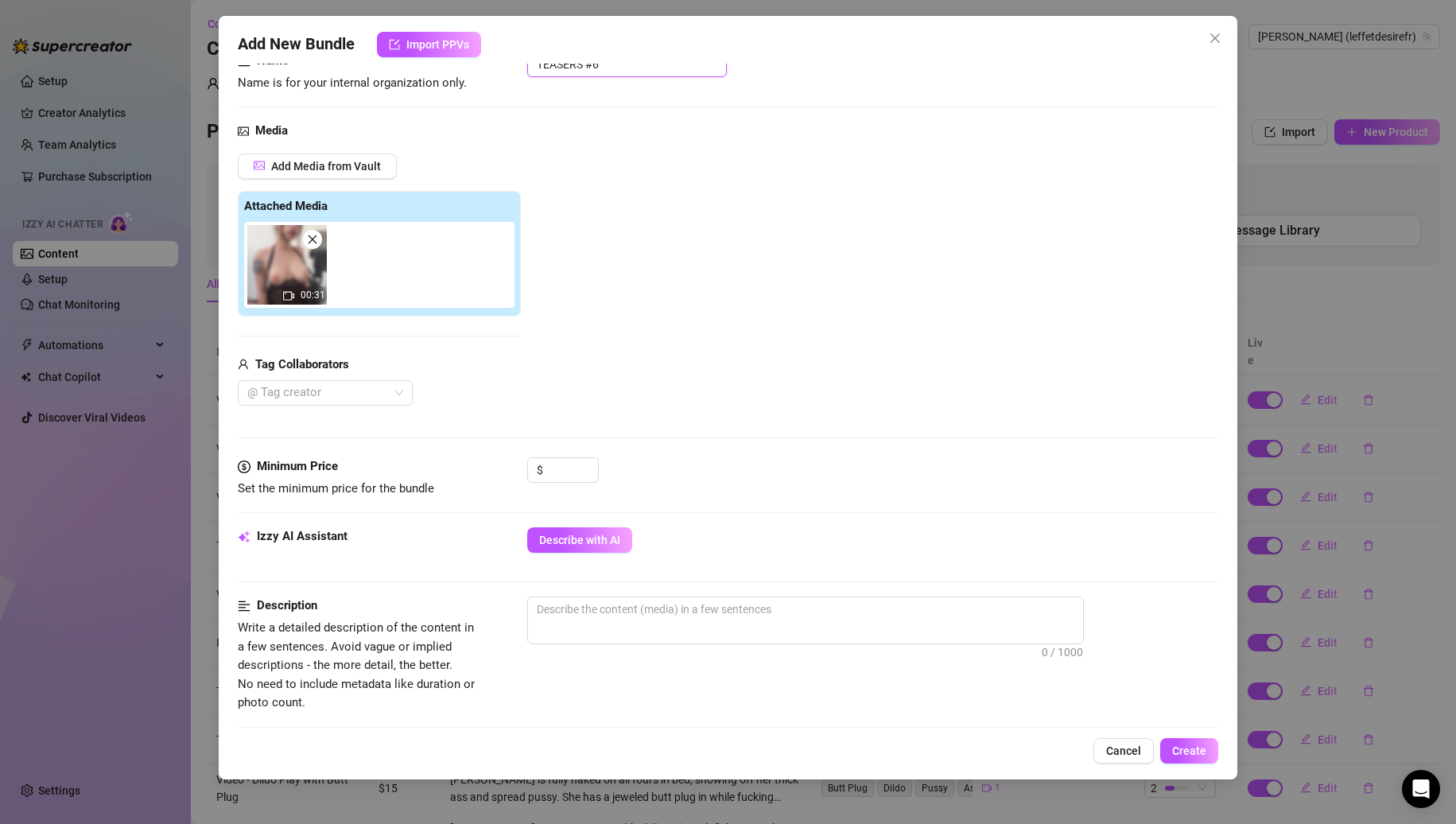
scroll to position [239, 0]
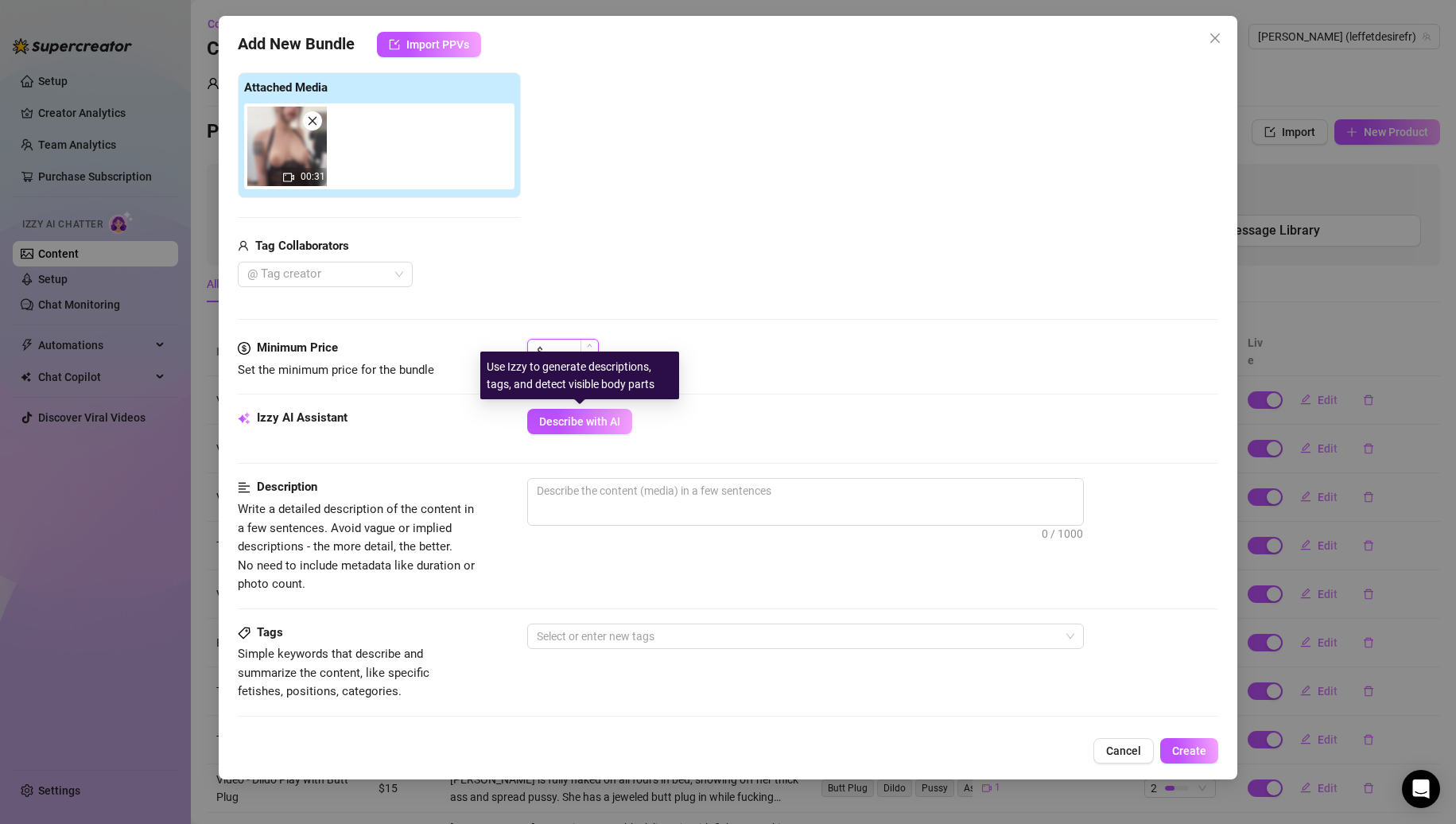
click at [569, 347] on input at bounding box center [572, 351] width 52 height 24
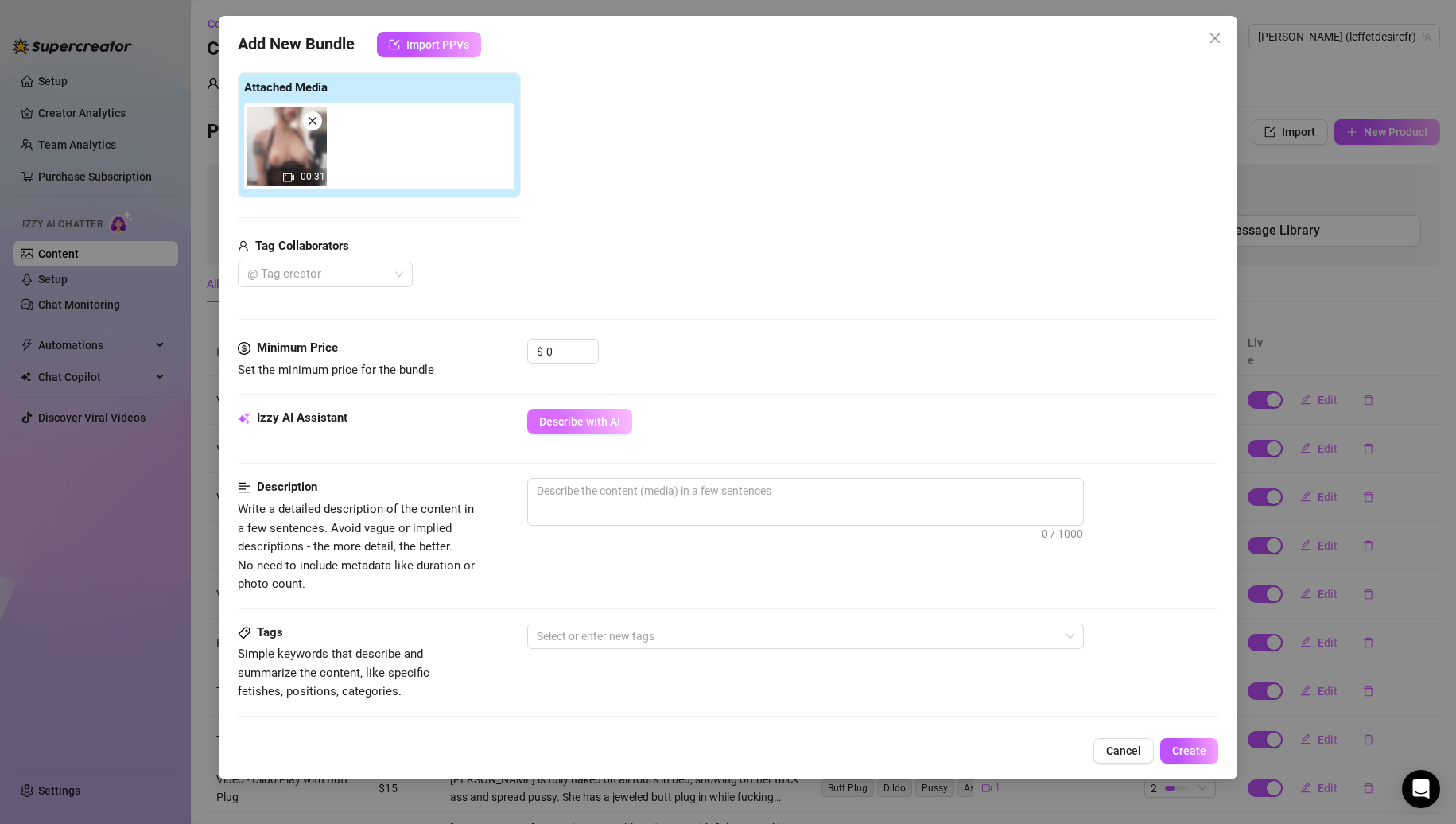
click at [592, 431] on button "Describe with AI" at bounding box center [579, 421] width 105 height 25
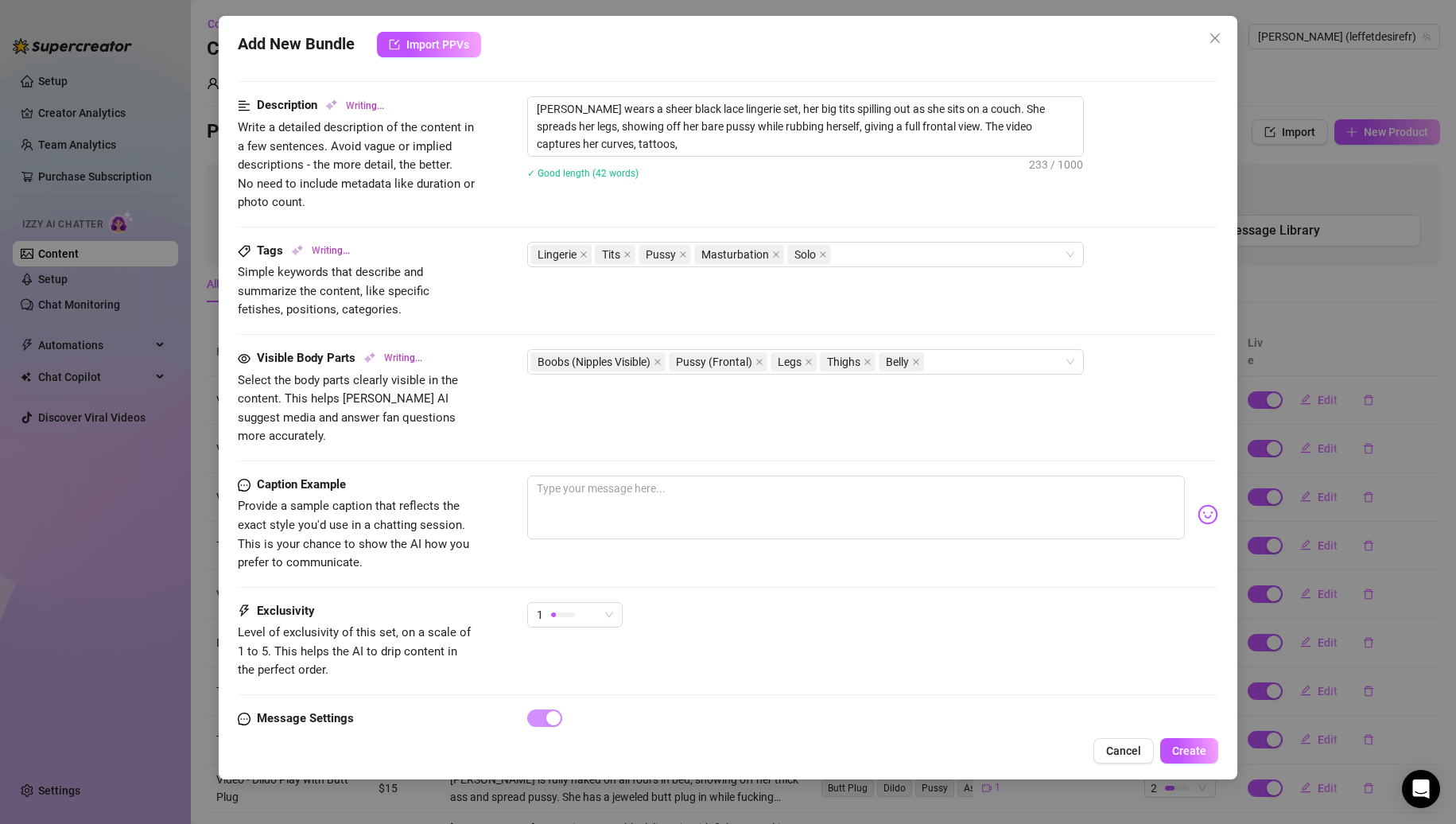
scroll to position [672, 0]
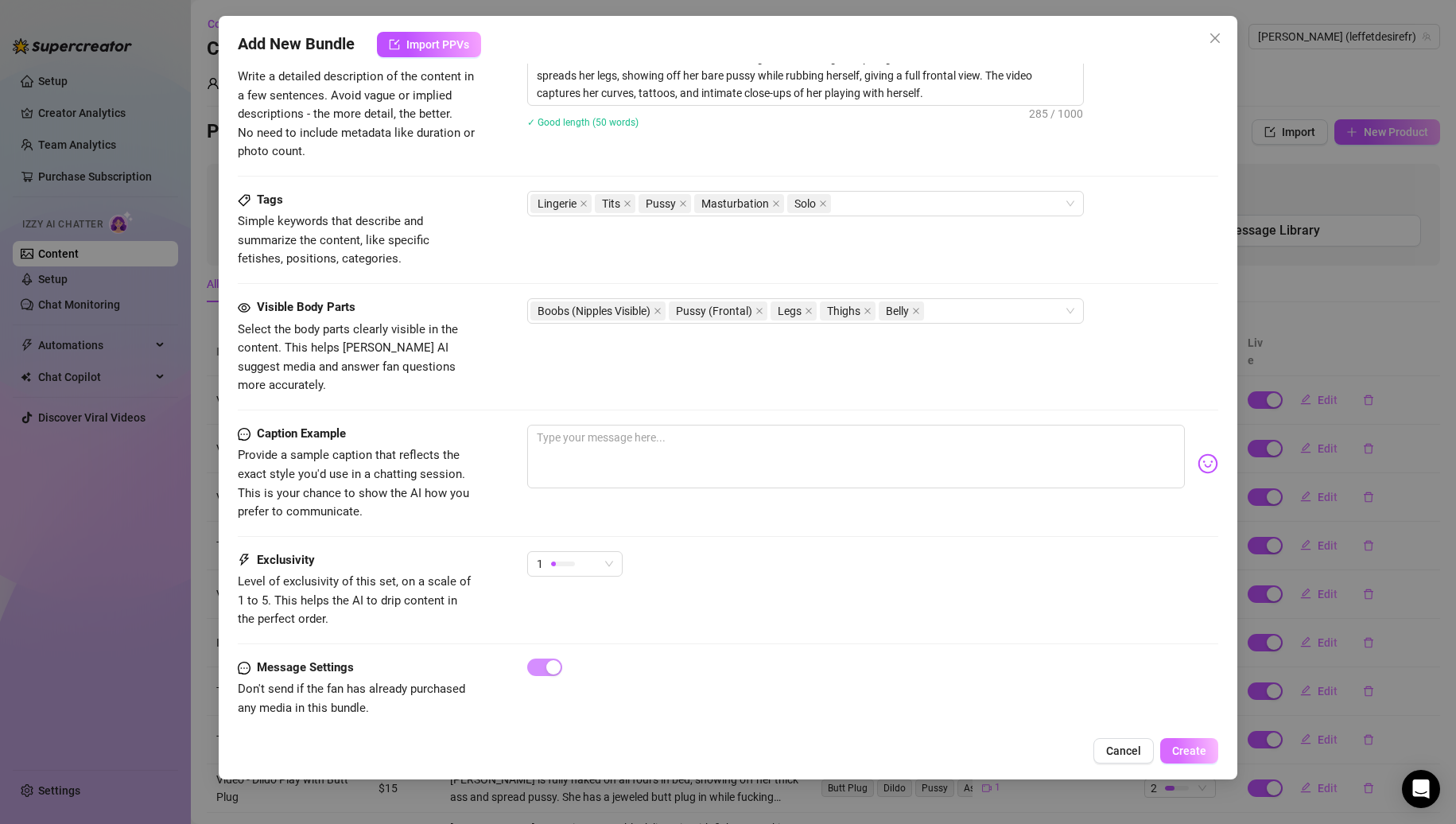
click at [1178, 752] on span "Create" at bounding box center [1189, 751] width 34 height 13
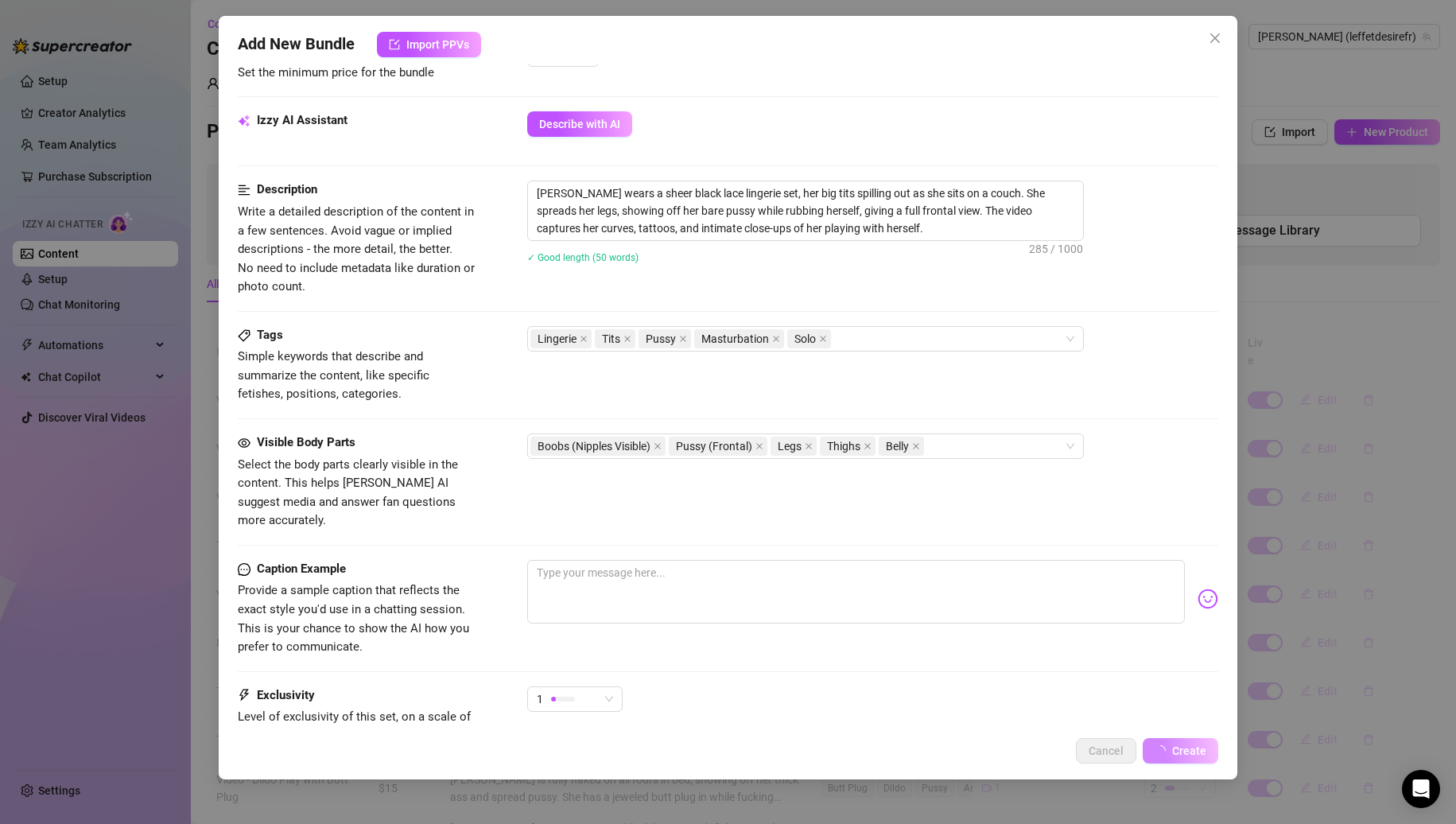
scroll to position [194, 0]
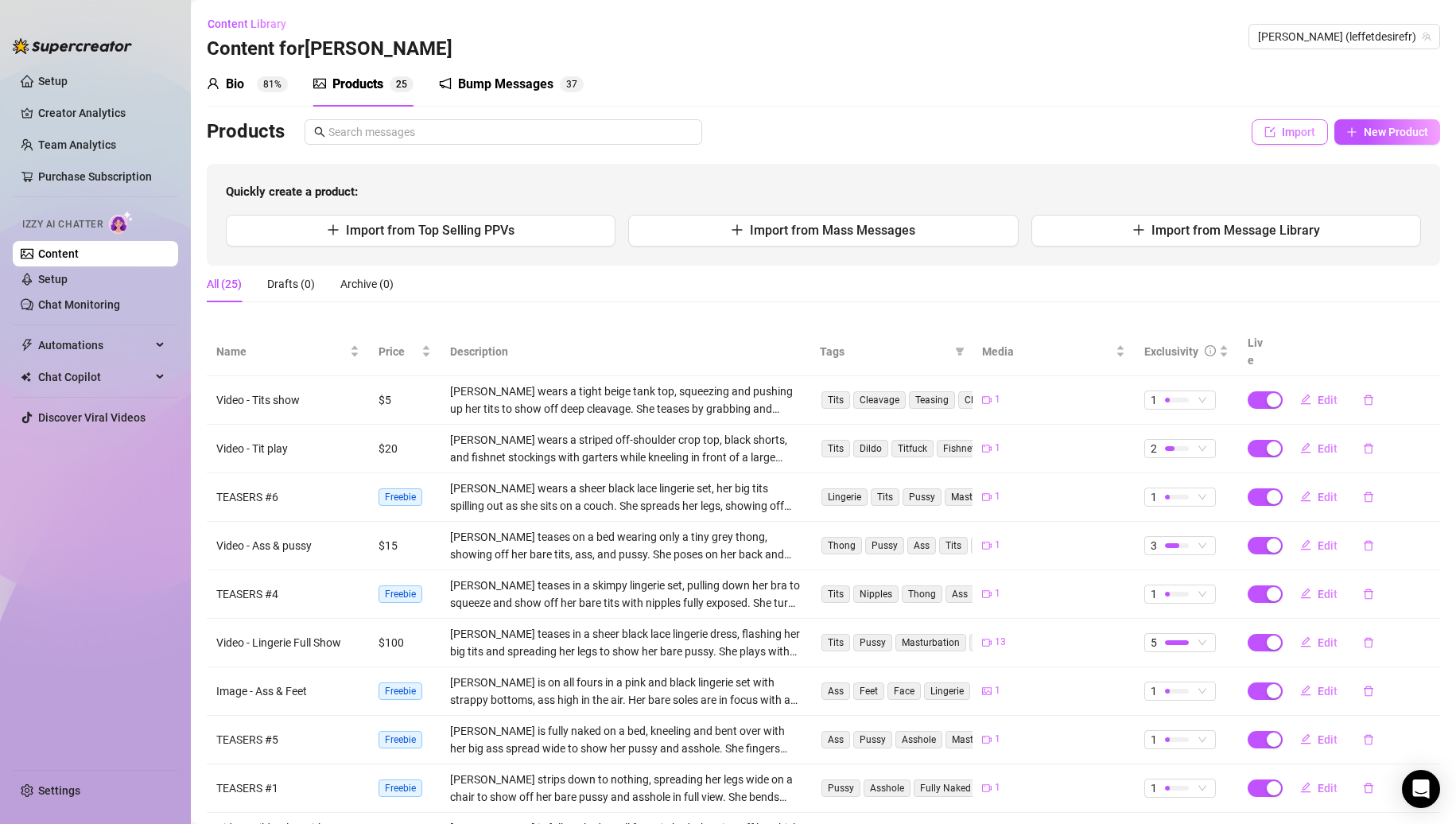
click at [1298, 125] on span "Import" at bounding box center [1299, 131] width 34 height 13
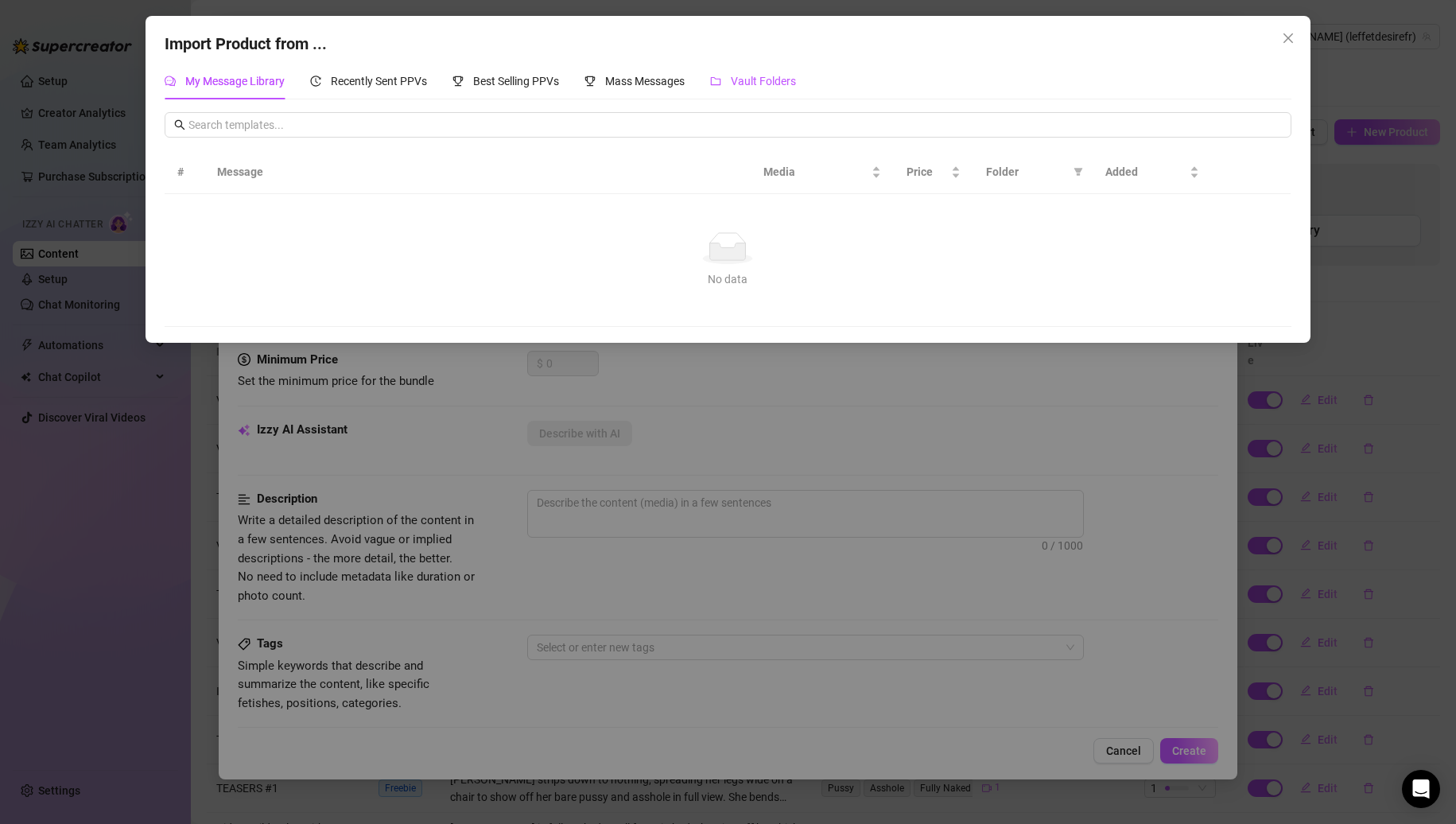
click at [732, 80] on div "Vault Folders" at bounding box center [753, 81] width 86 height 17
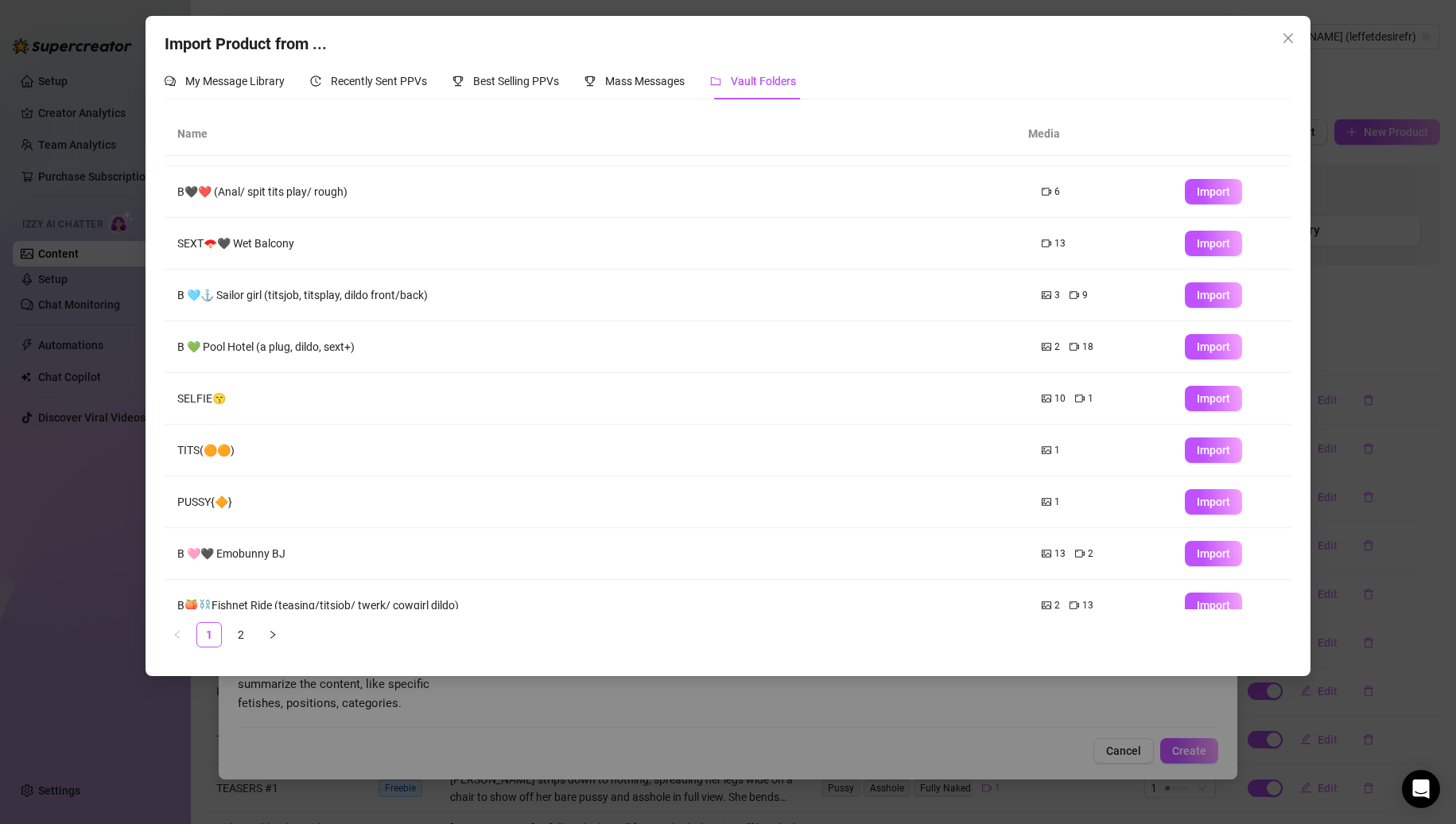
scroll to position [64, 0]
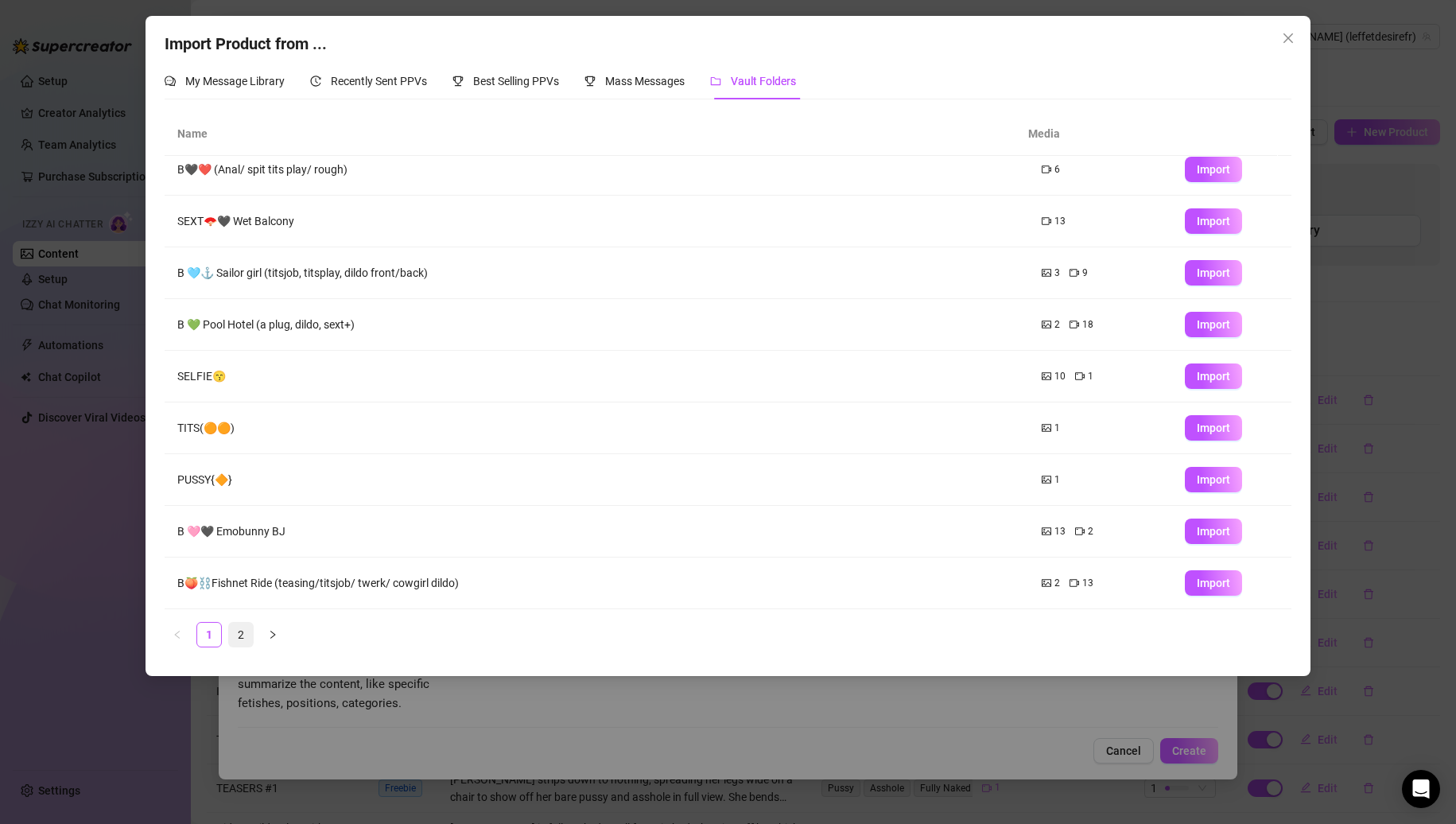
click at [250, 631] on link "2" at bounding box center [241, 634] width 24 height 24
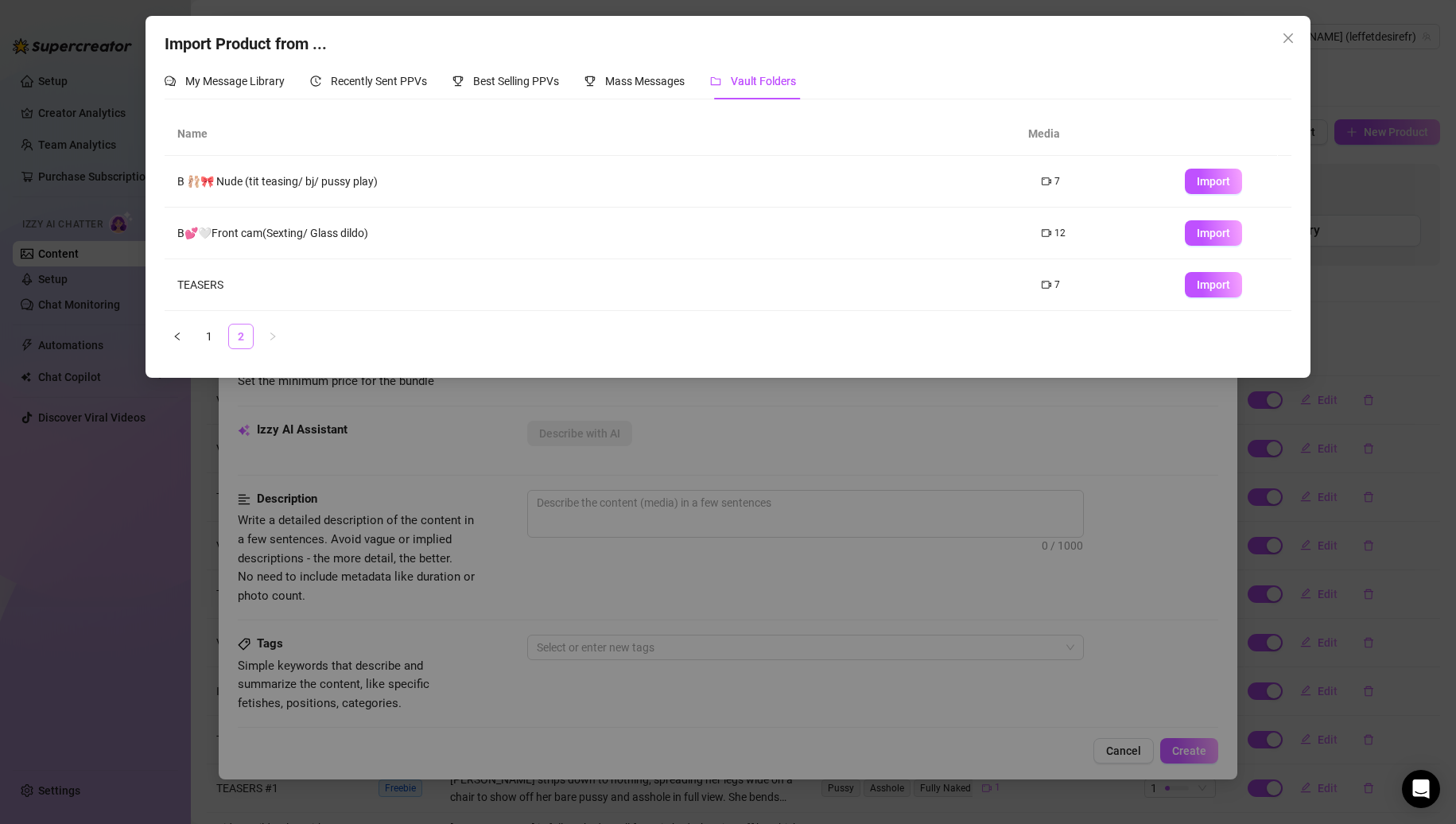
scroll to position [0, 0]
click at [1205, 285] on span "Import" at bounding box center [1213, 284] width 34 height 13
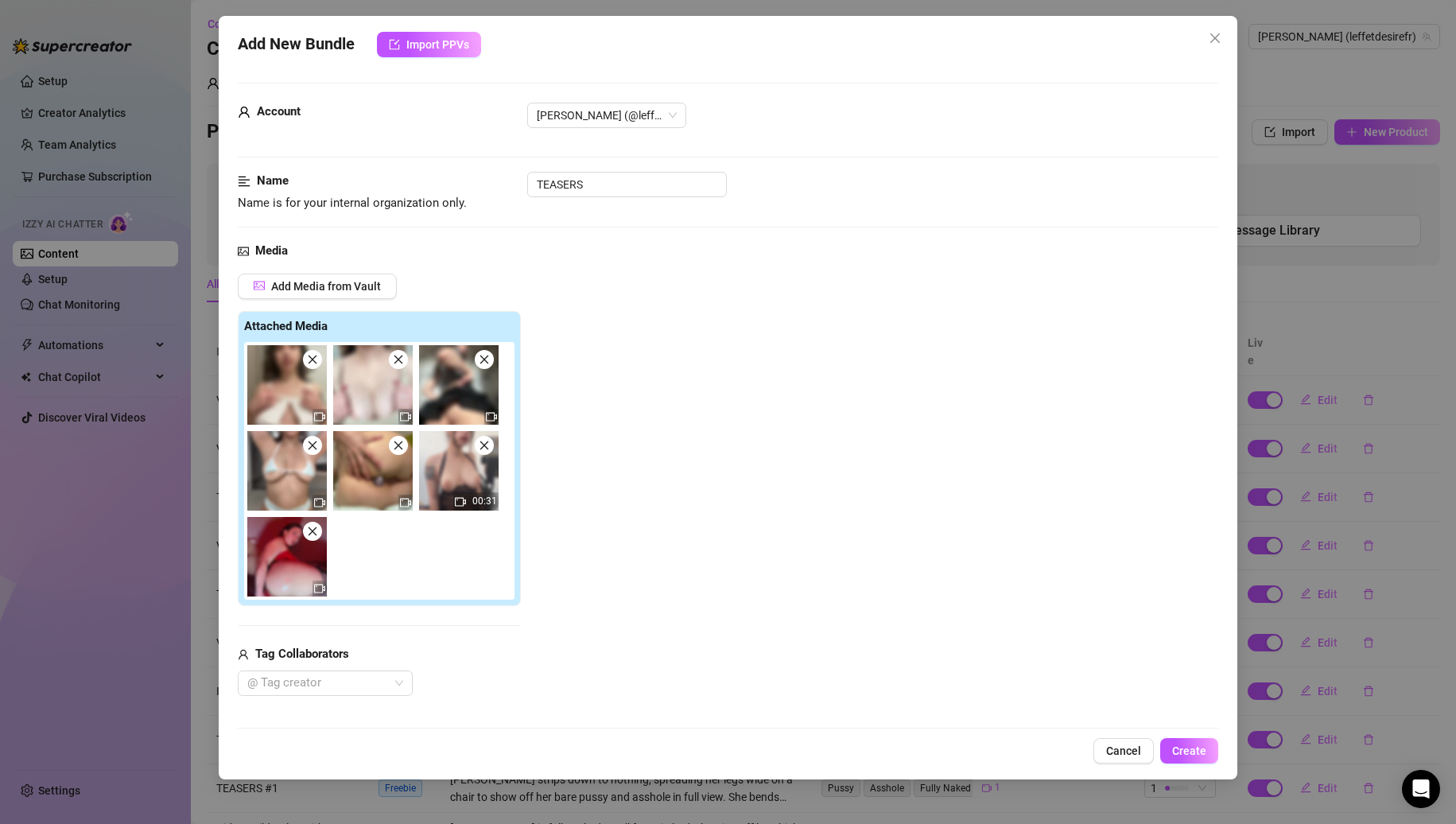
click at [320, 366] on img at bounding box center [287, 385] width 80 height 80
click at [314, 366] on span at bounding box center [312, 359] width 19 height 19
click at [389, 366] on span at bounding box center [399, 359] width 19 height 19
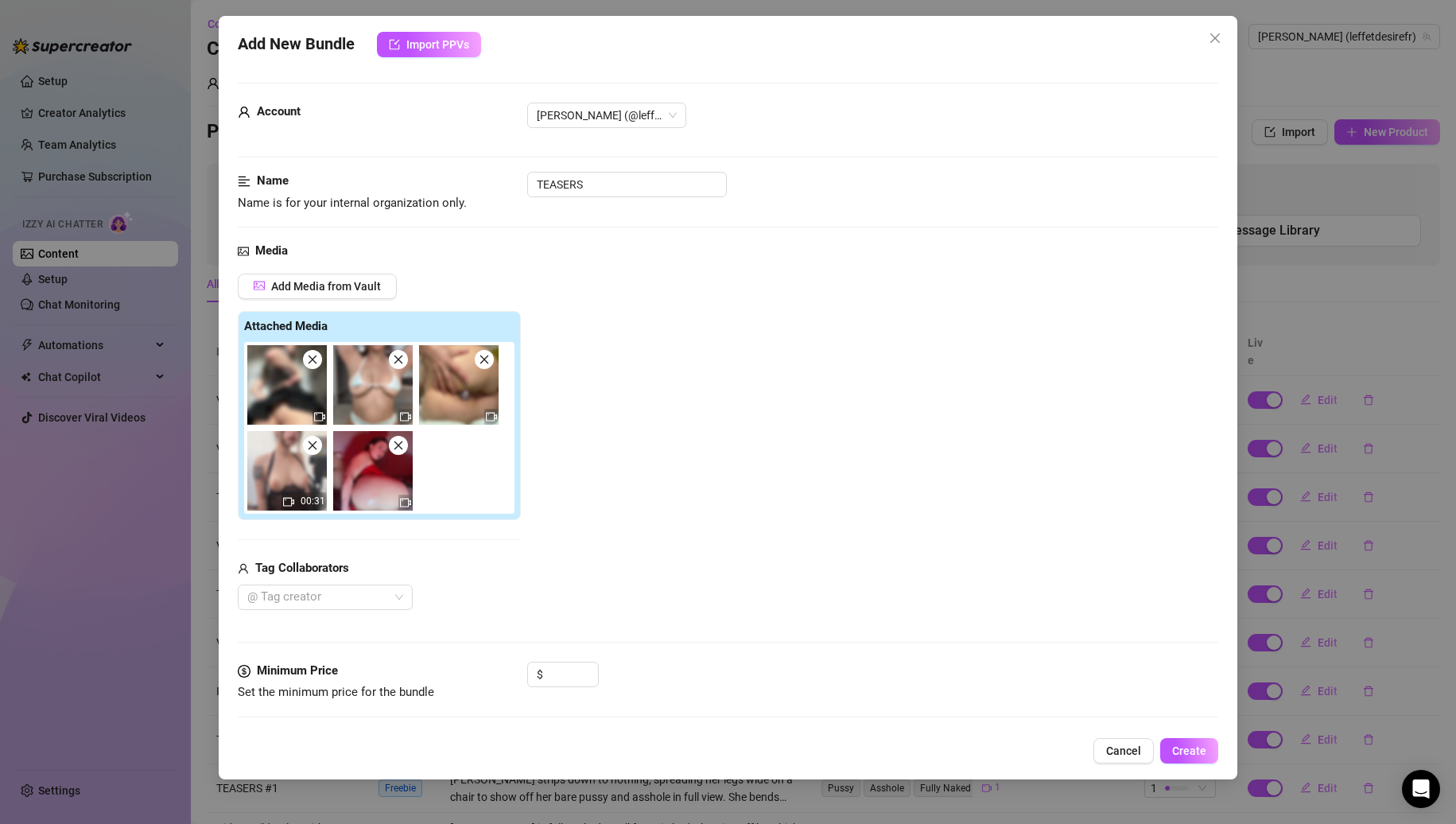
click at [314, 366] on span at bounding box center [312, 359] width 19 height 19
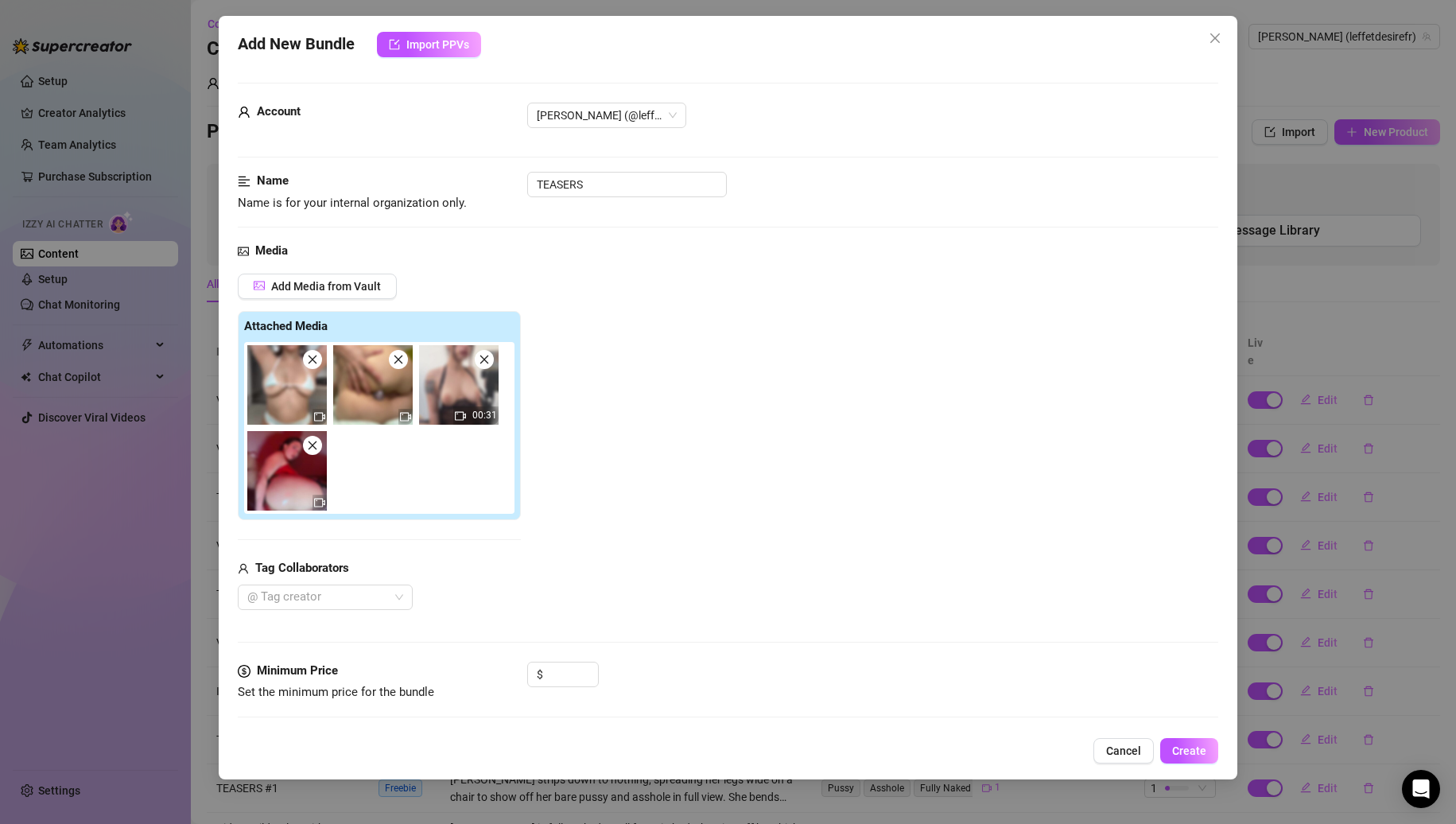
click at [314, 366] on span at bounding box center [312, 359] width 19 height 19
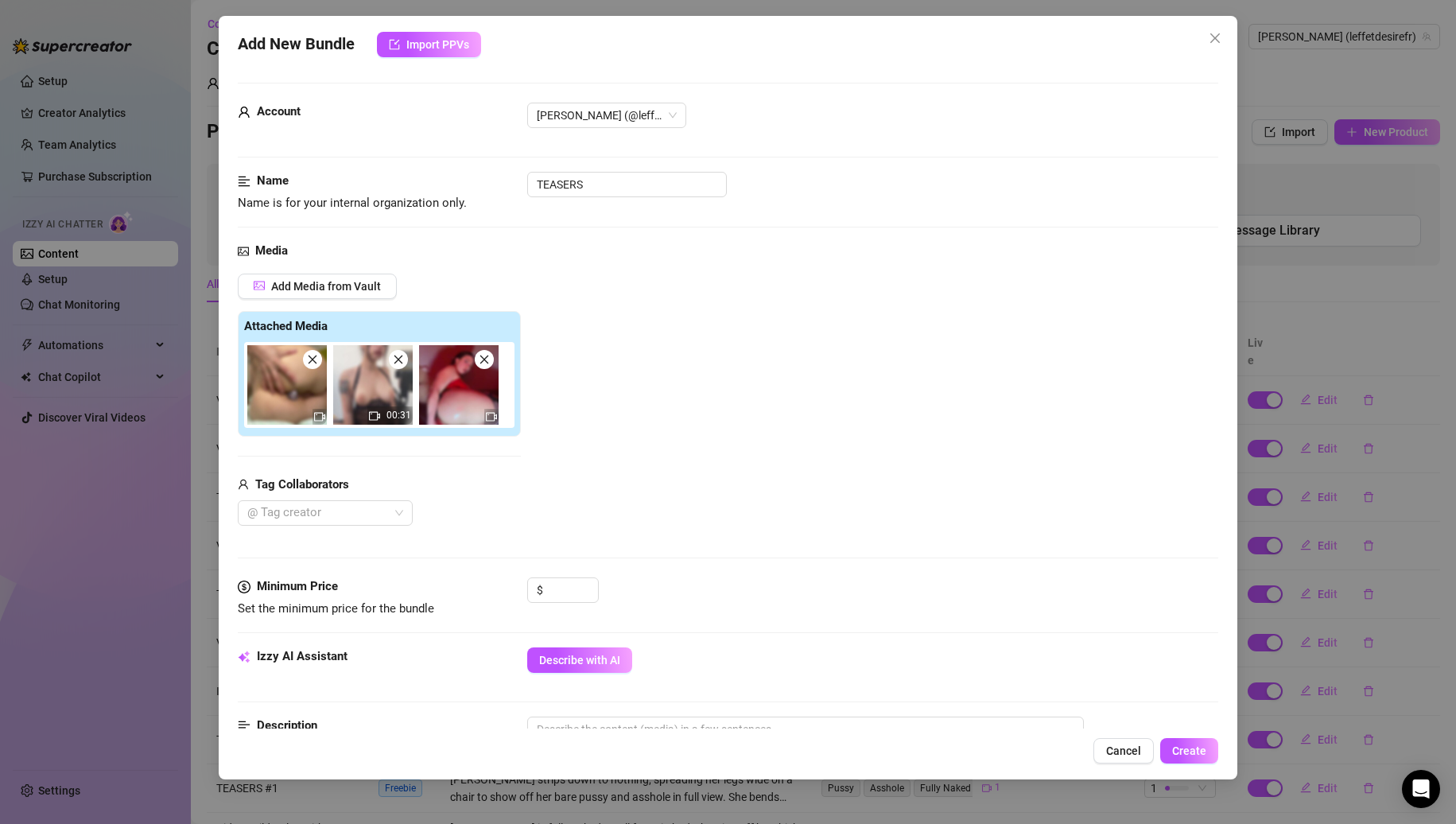
click at [314, 366] on span at bounding box center [312, 359] width 19 height 19
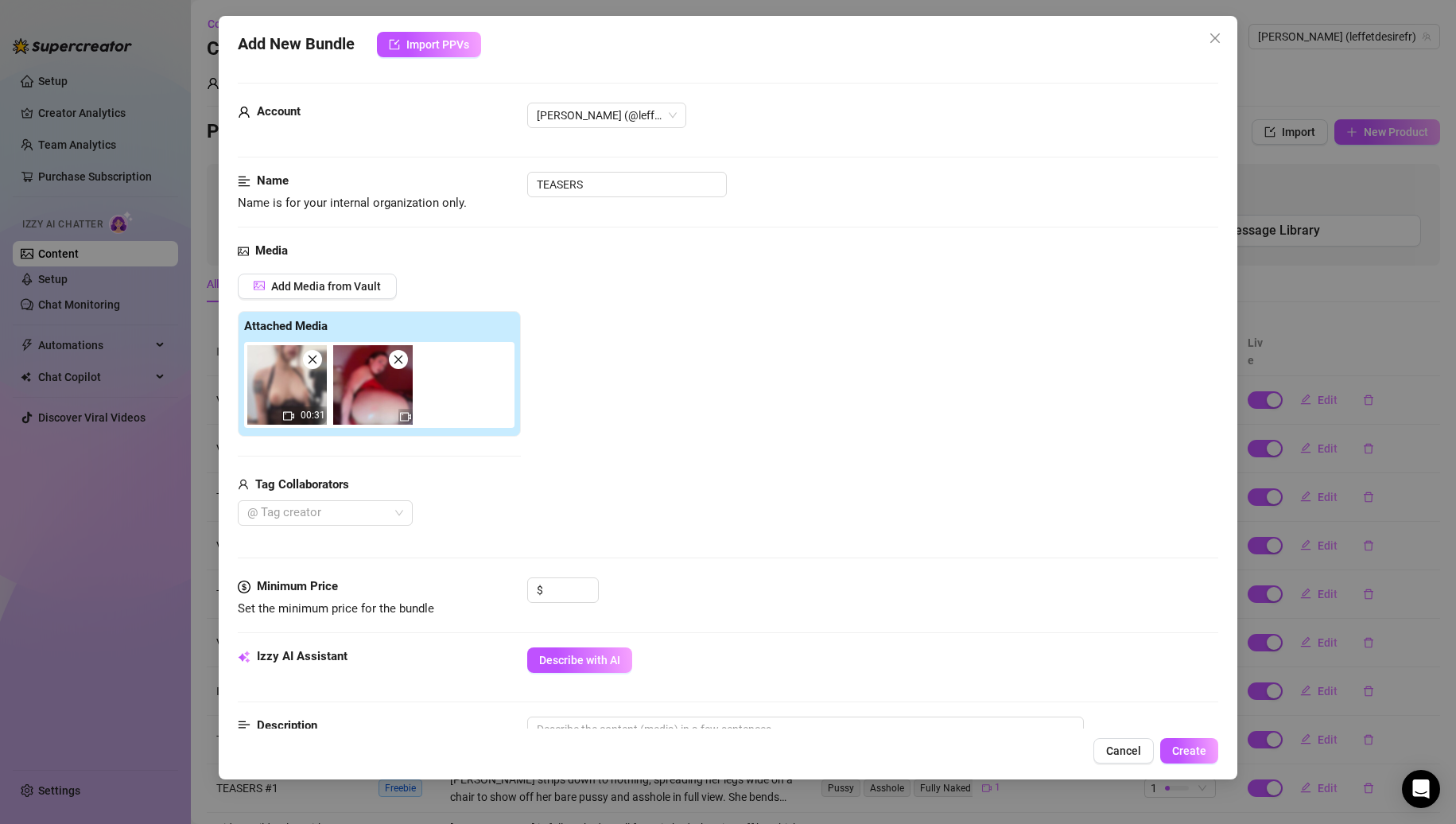
click at [314, 366] on span at bounding box center [312, 359] width 19 height 19
click at [655, 189] on input "TEASERS" at bounding box center [626, 184] width 199 height 25
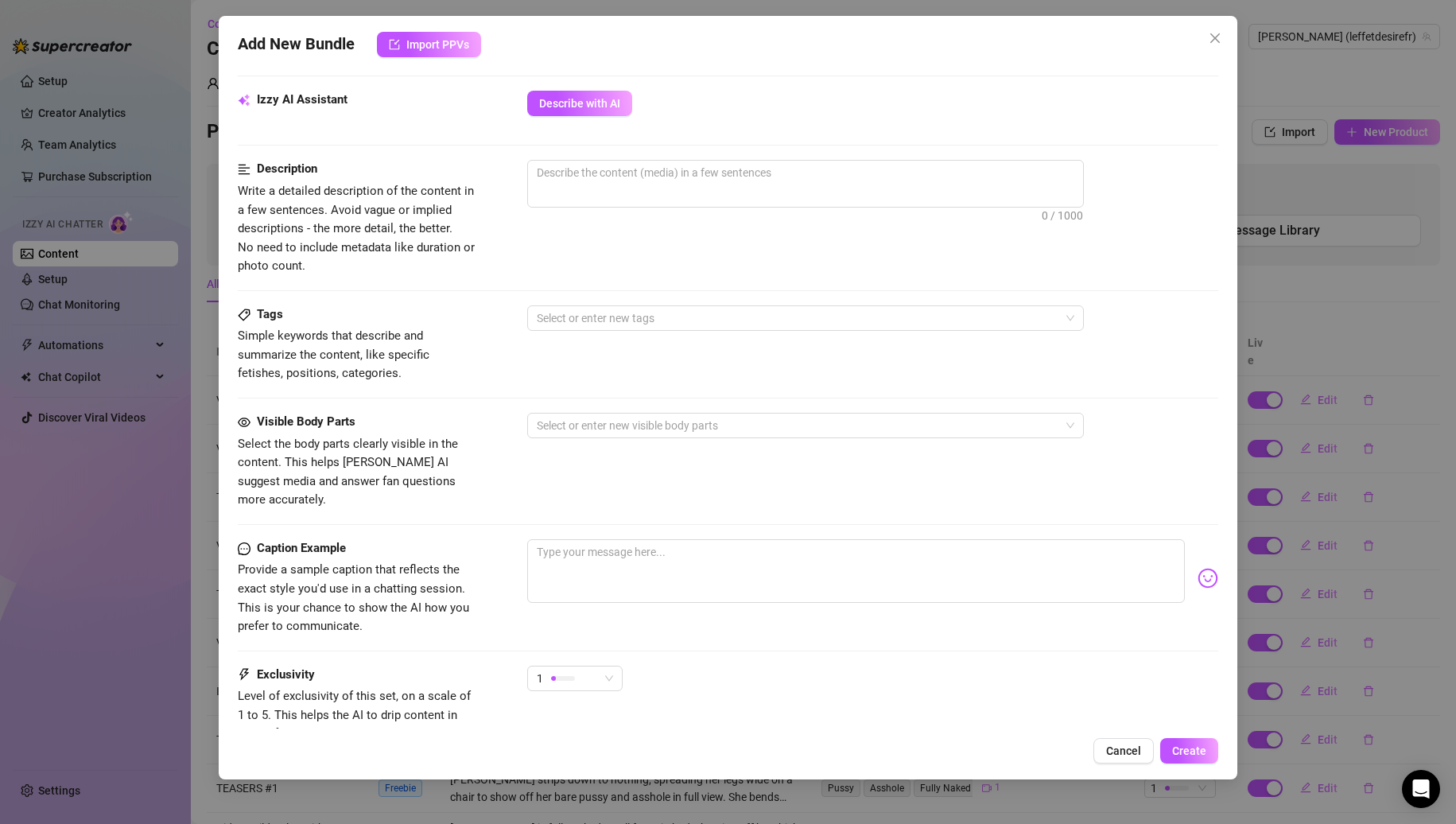
scroll to position [318, 0]
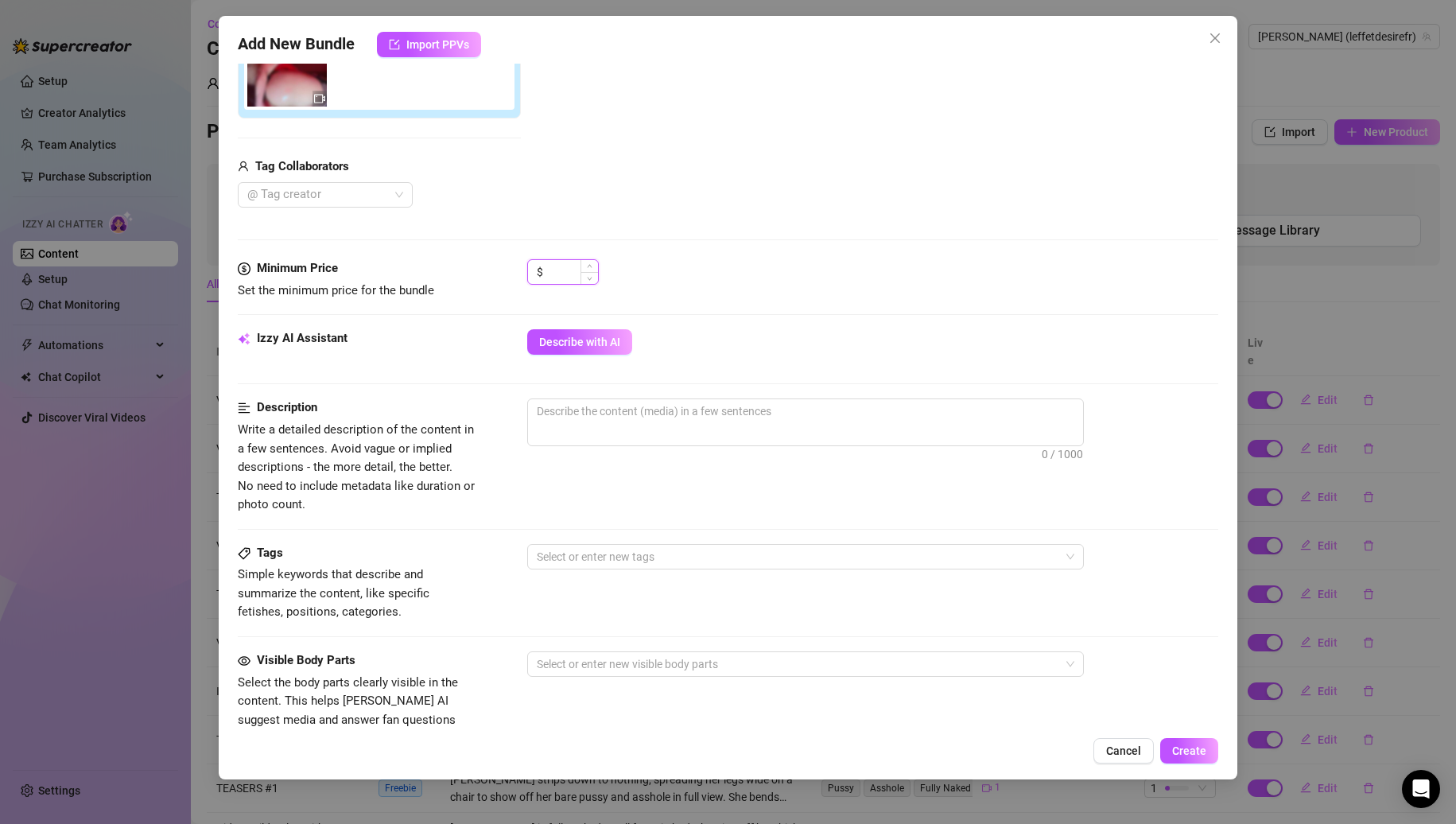
click at [566, 281] on input at bounding box center [572, 272] width 52 height 24
click at [566, 326] on div "Minimum Price Set the minimum price for the bundle $ 0" at bounding box center [728, 294] width 982 height 70
click at [568, 334] on button "Describe with AI" at bounding box center [579, 342] width 105 height 25
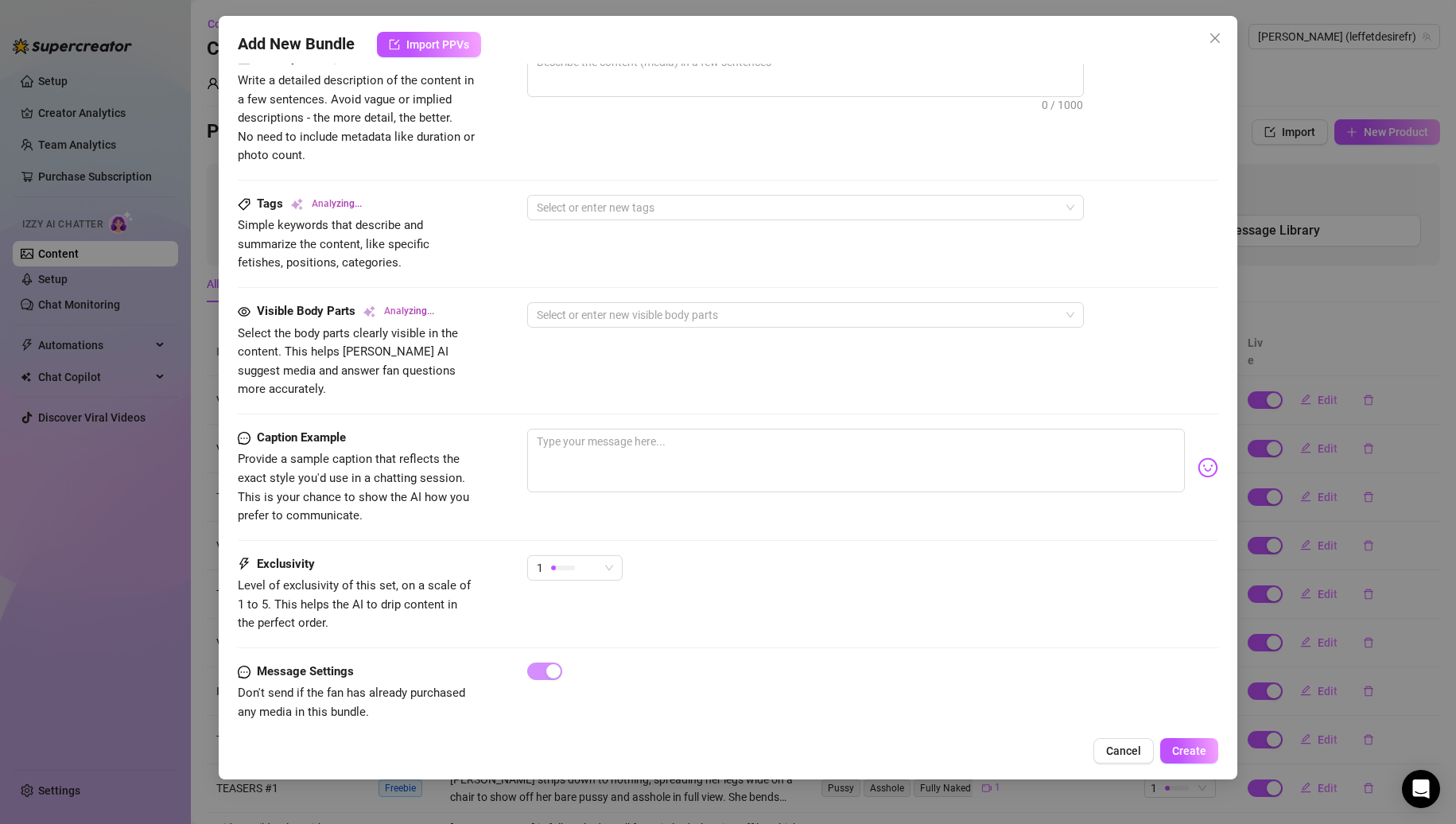
scroll to position [672, 0]
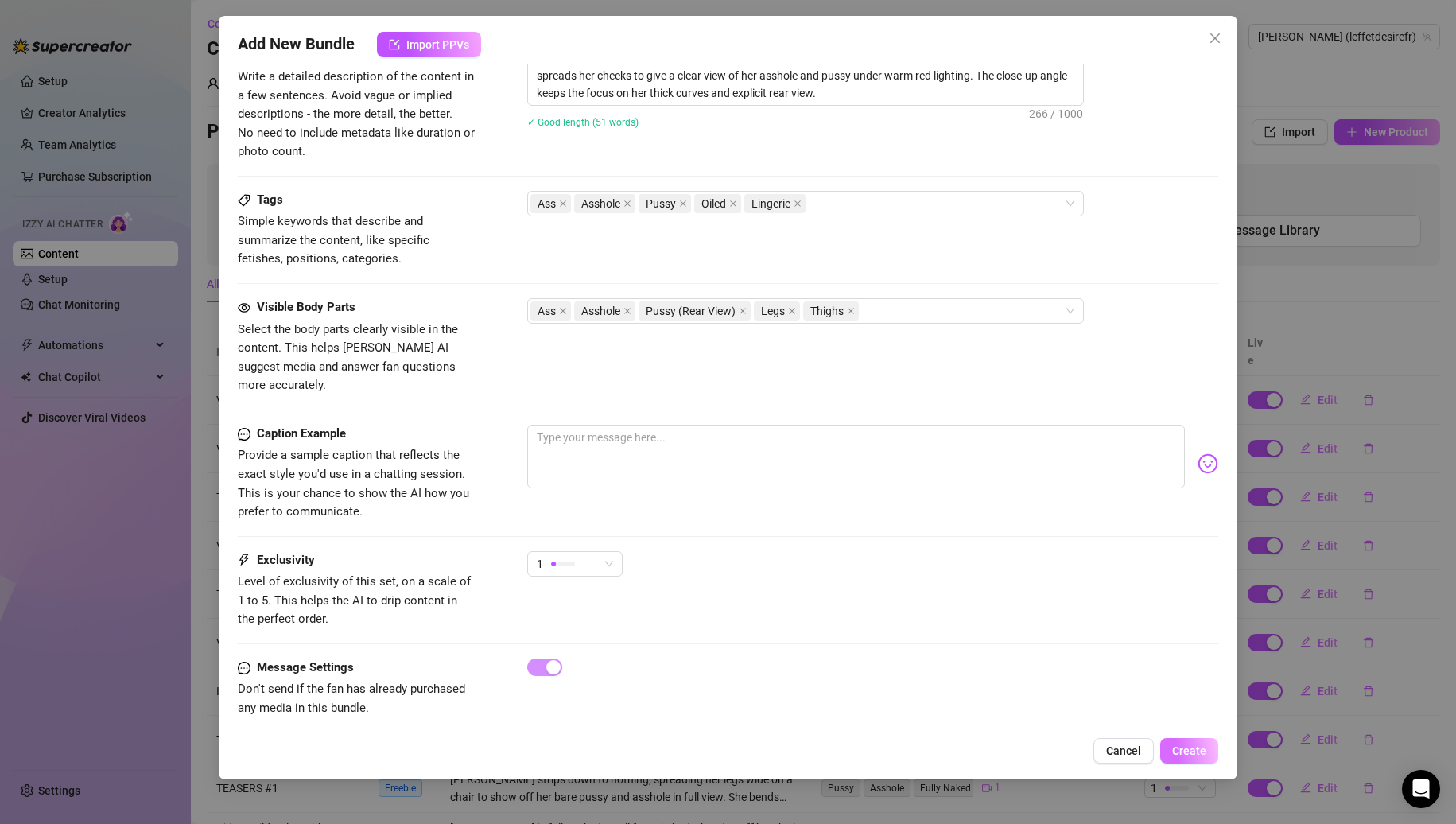
click at [1192, 748] on span "Create" at bounding box center [1189, 751] width 34 height 13
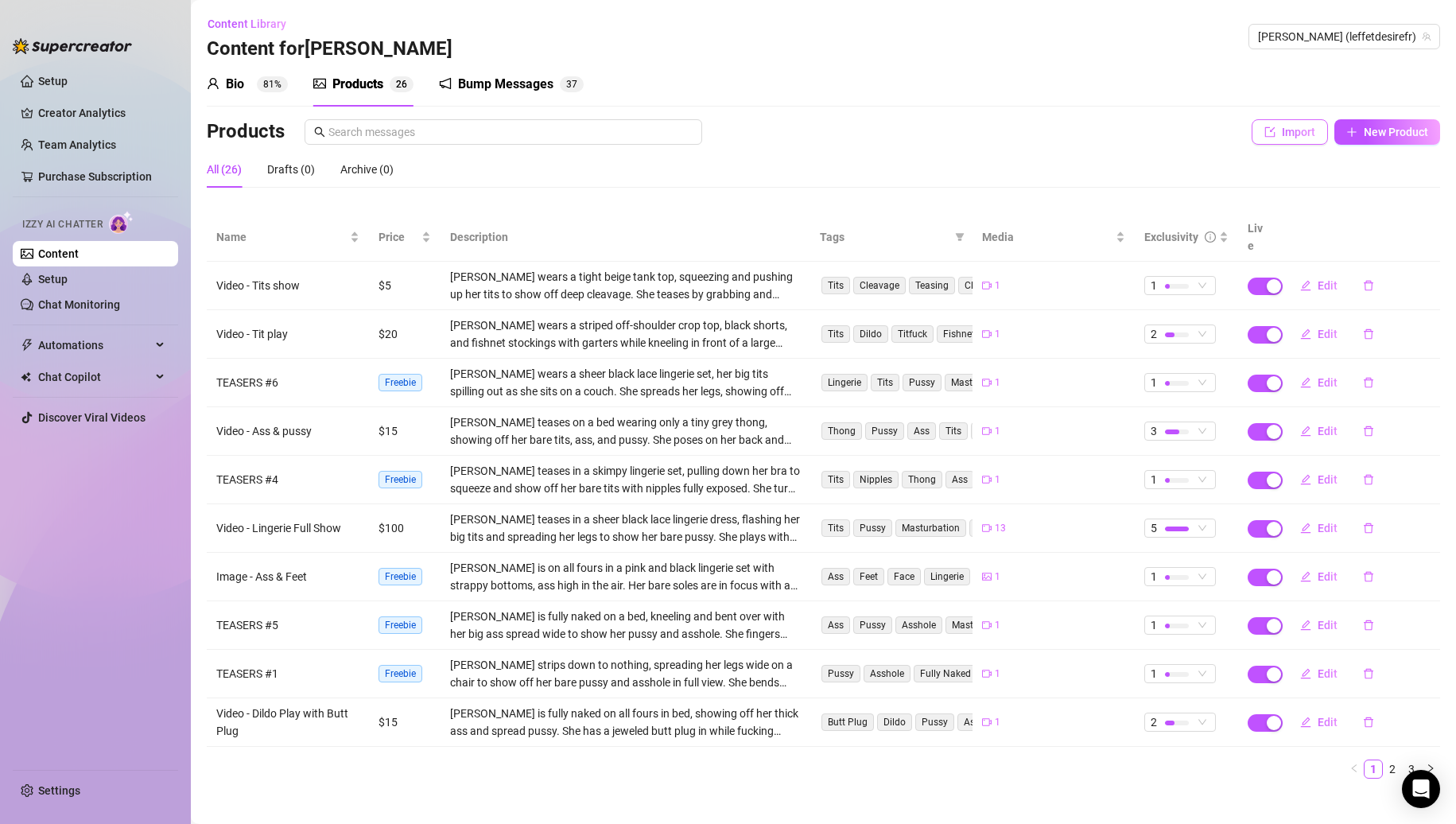
click at [1260, 131] on button "Import" at bounding box center [1289, 132] width 76 height 25
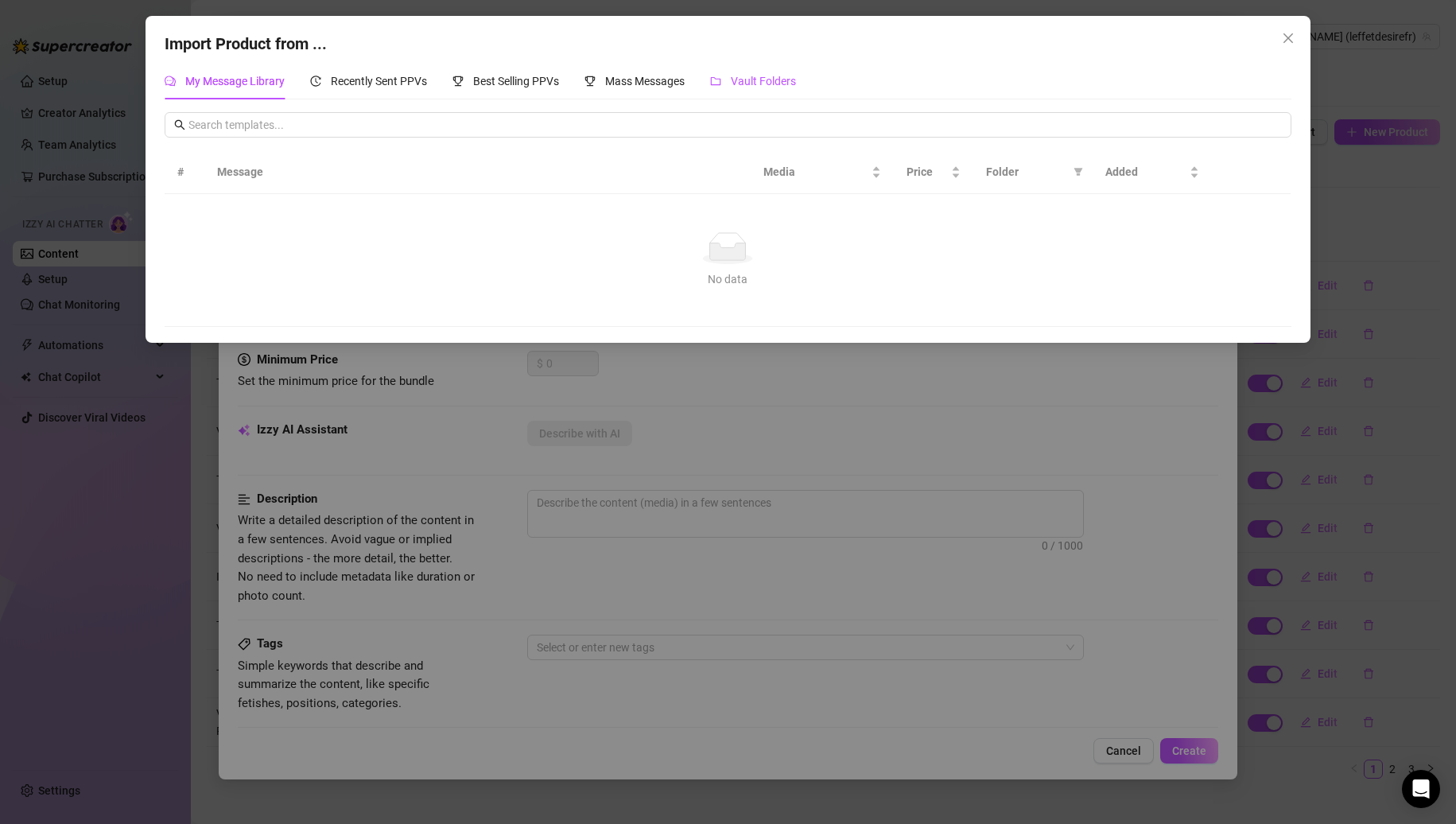
click at [738, 76] on span "Vault Folders" at bounding box center [764, 81] width 66 height 13
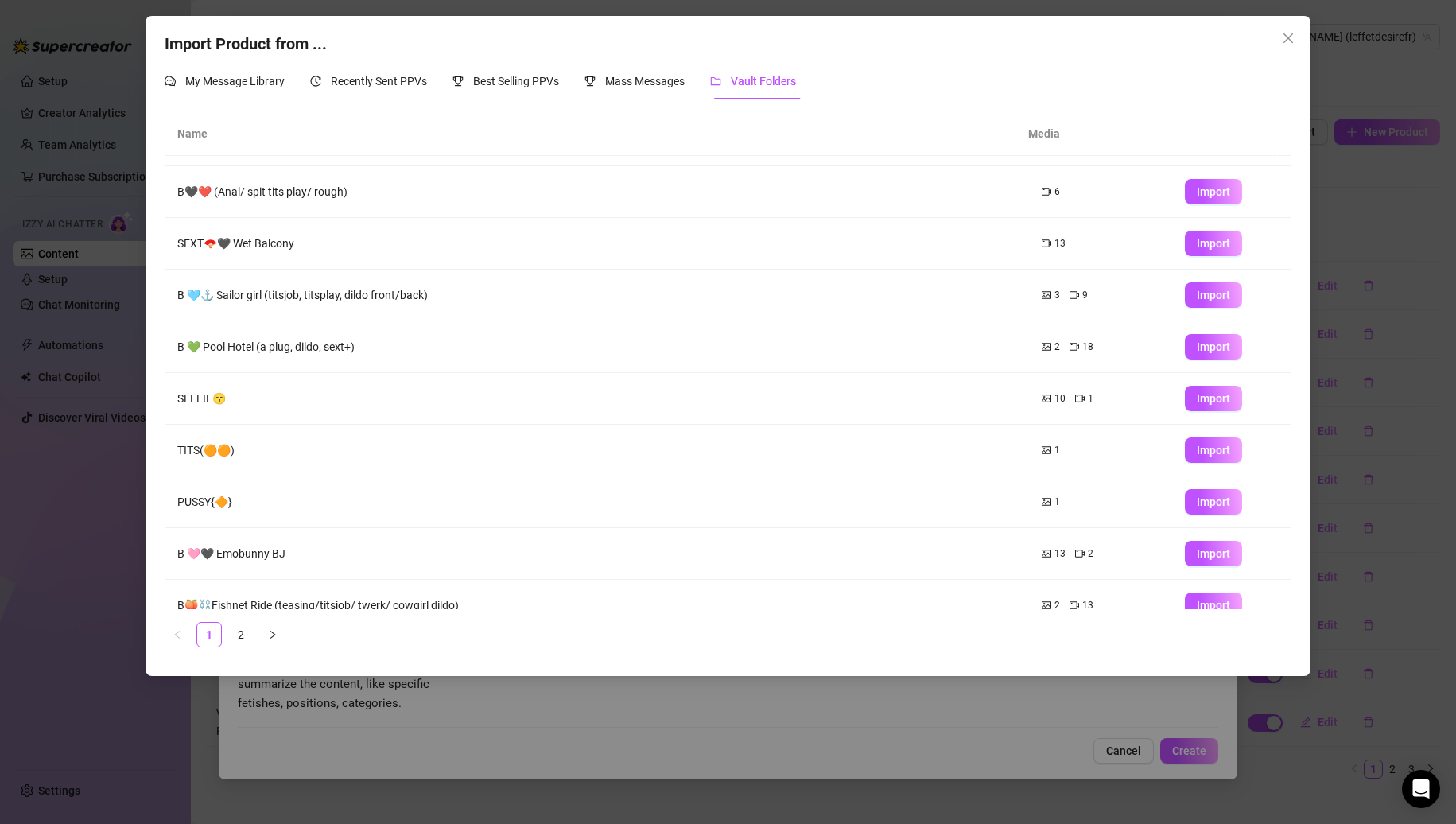
scroll to position [64, 0]
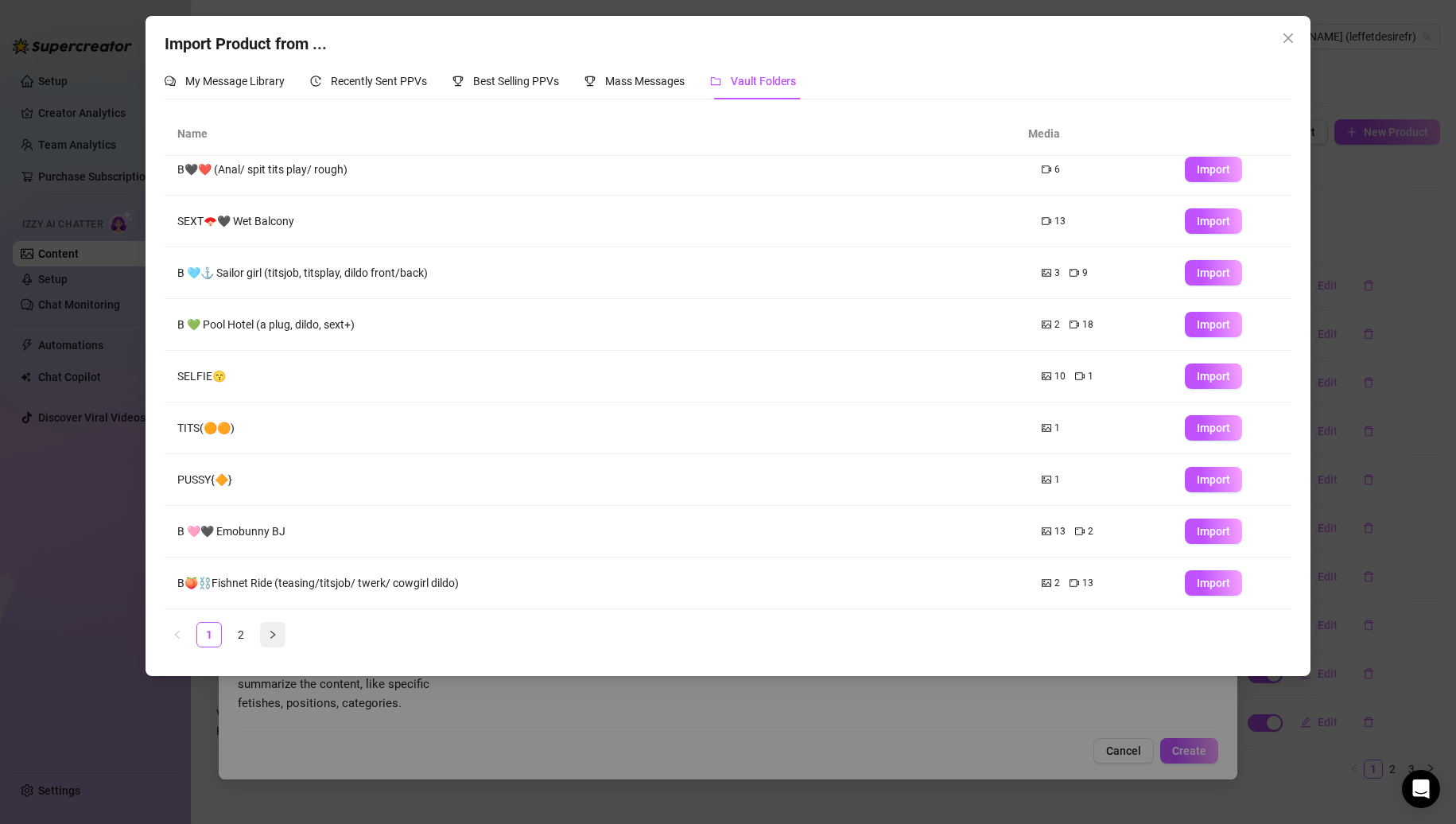
click at [278, 640] on button "button" at bounding box center [273, 635] width 25 height 25
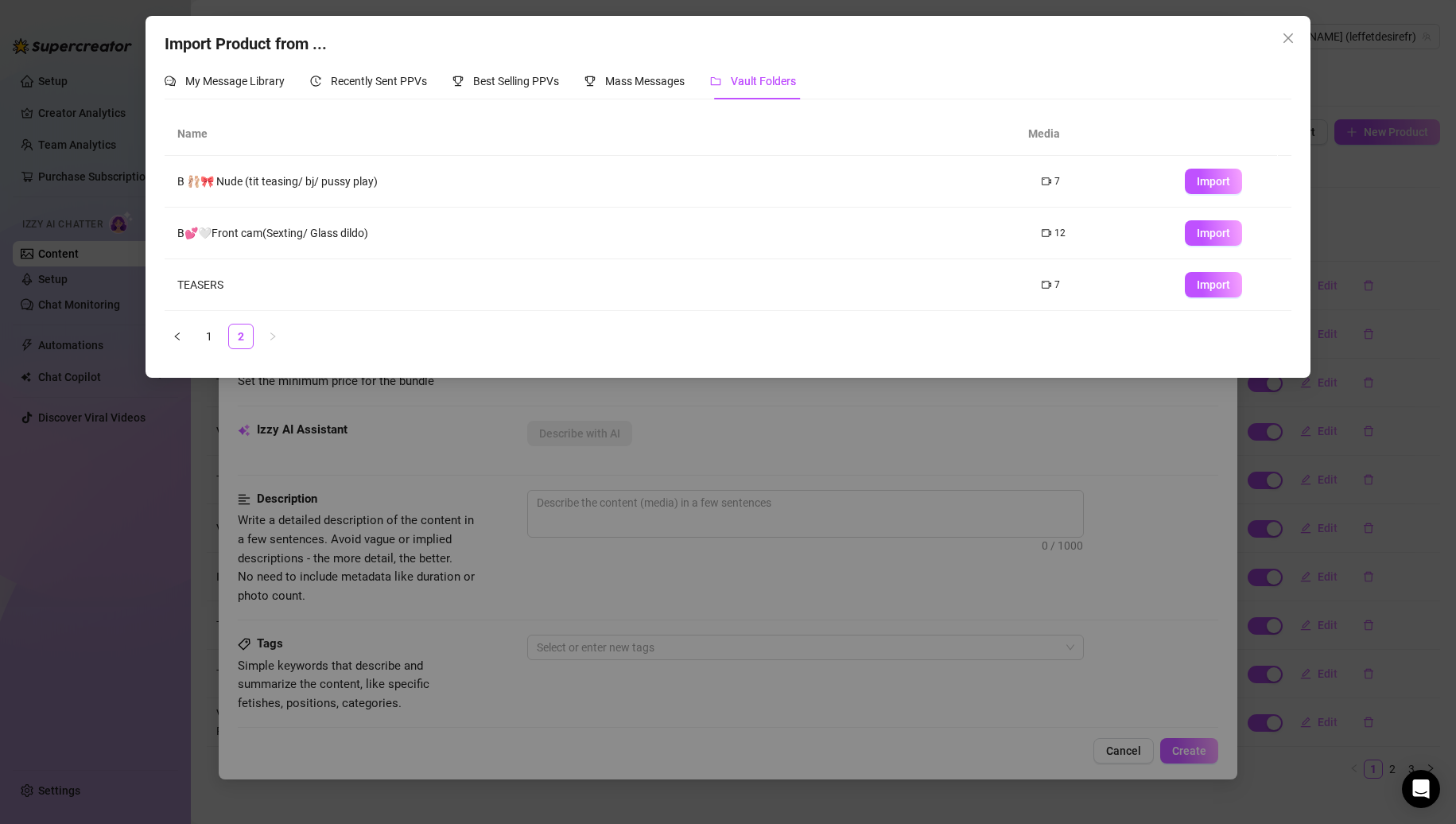
scroll to position [0, 0]
click at [182, 335] on icon "left" at bounding box center [177, 336] width 10 height 10
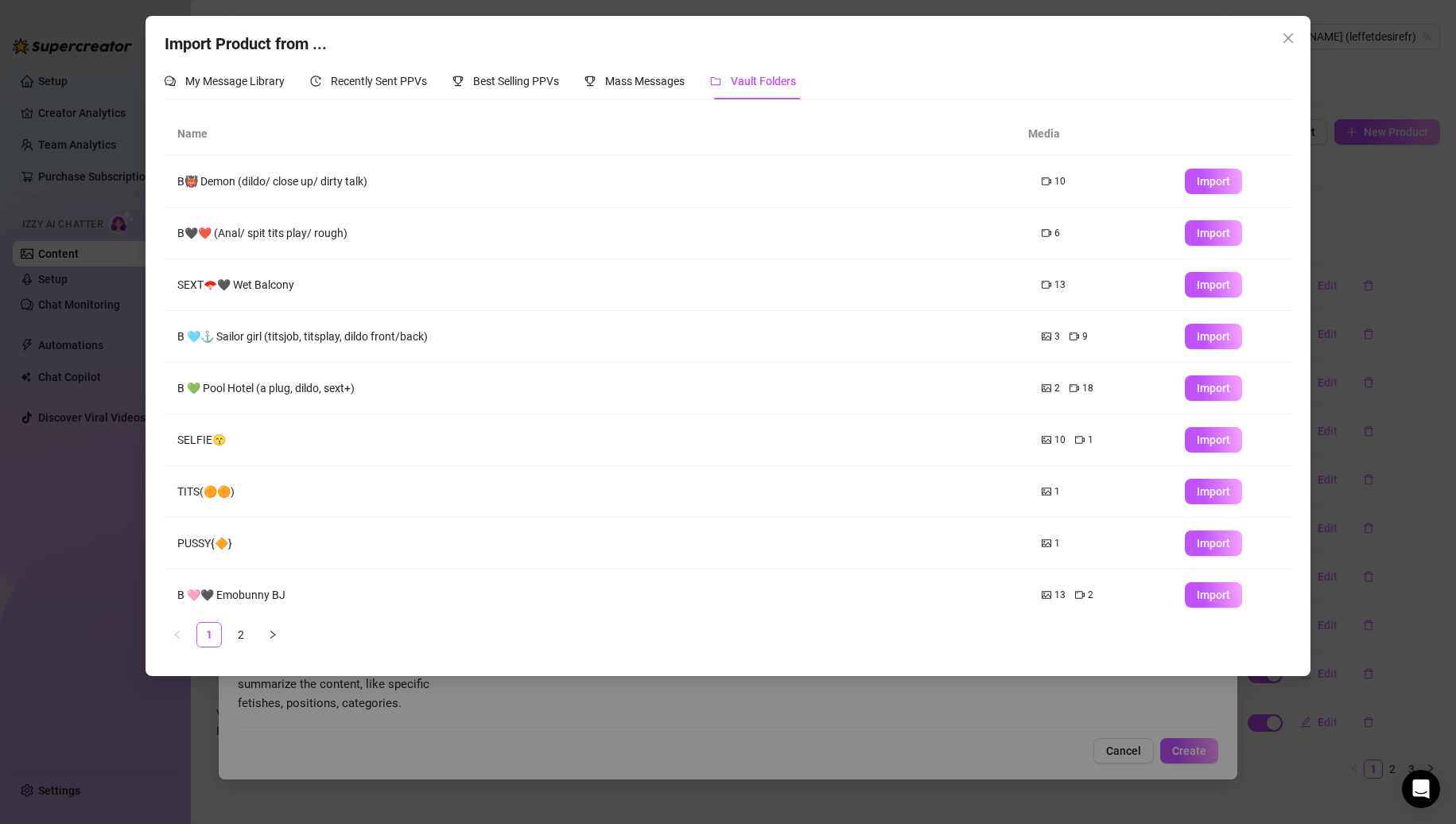
scroll to position [64, 0]
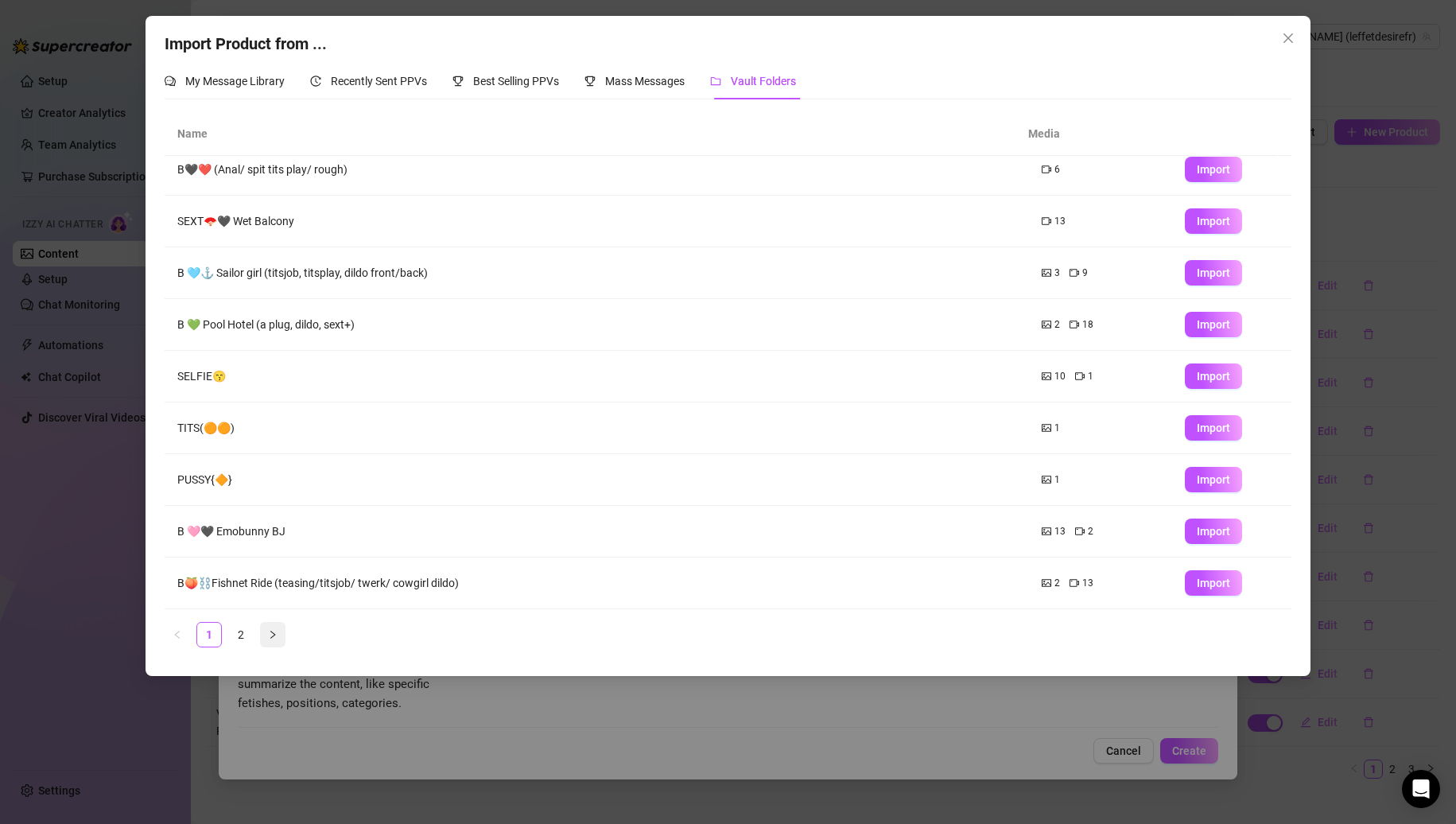
click at [276, 631] on icon "right" at bounding box center [273, 635] width 10 height 10
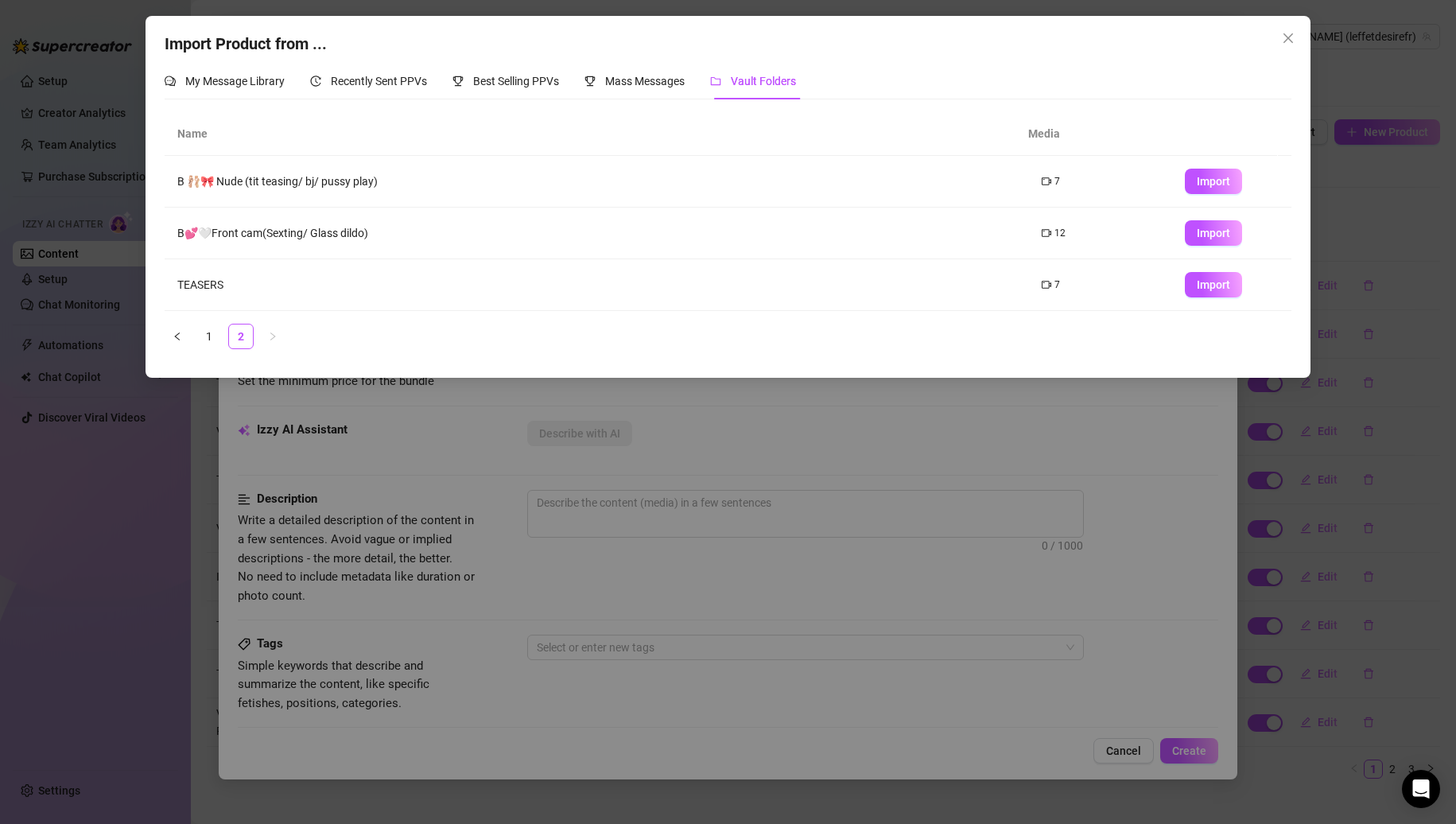
scroll to position [0, 0]
click at [1195, 223] on button "Import" at bounding box center [1213, 233] width 57 height 25
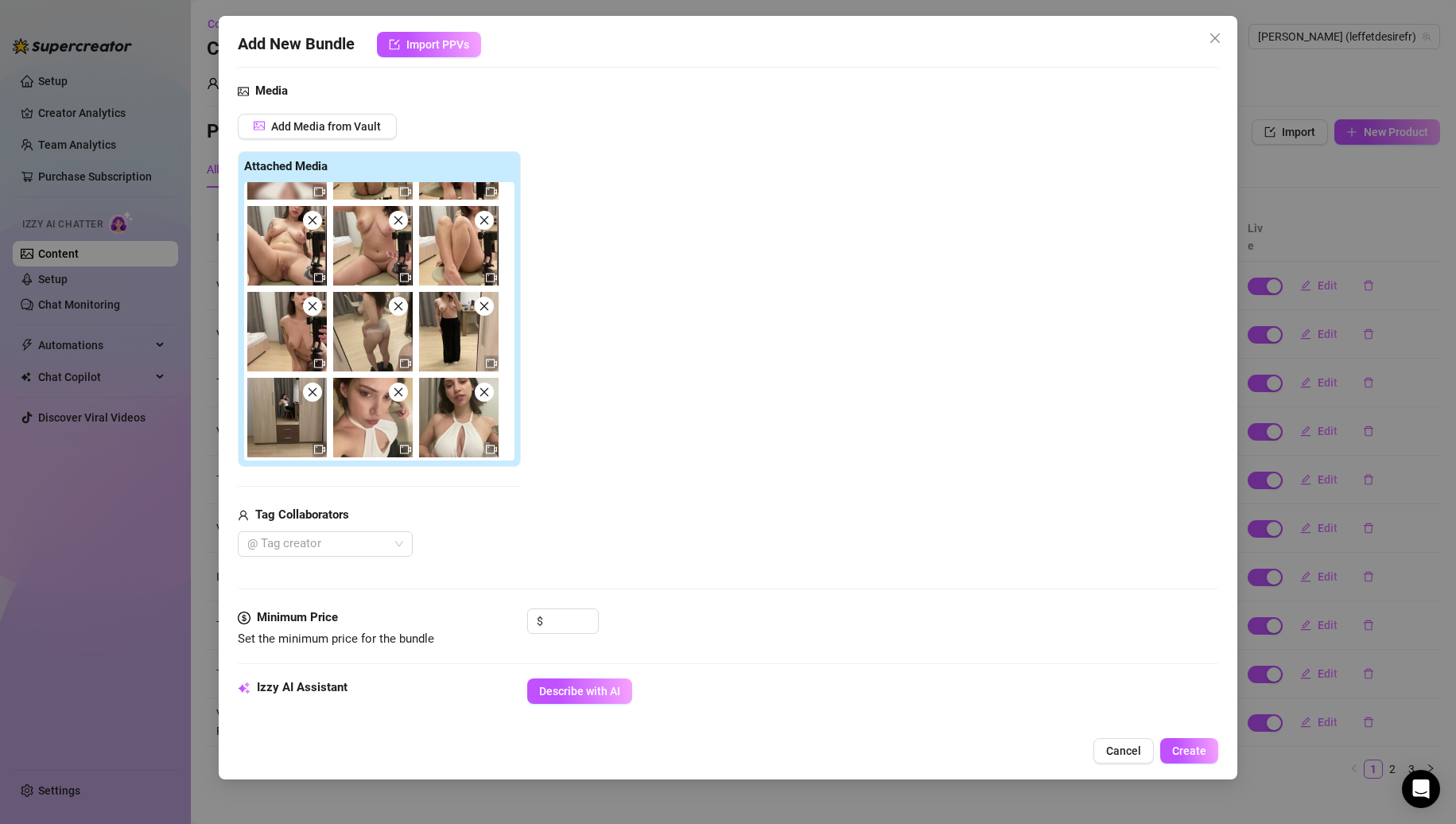
scroll to position [398, 0]
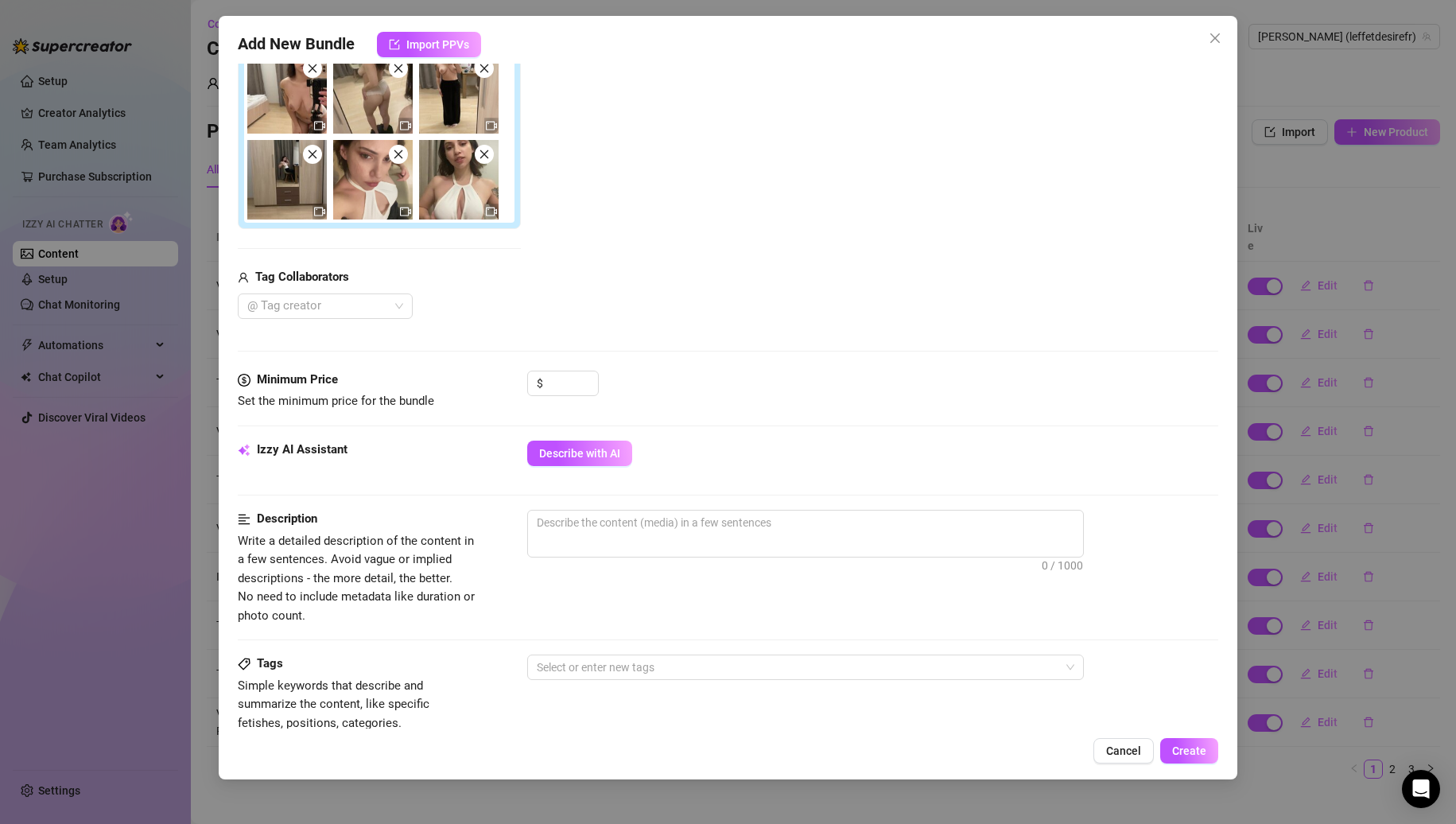
click at [805, 332] on div "Media Add Media from Vault Attached Media Tag Collaborators @ Tag creator" at bounding box center [728, 107] width 982 height 526
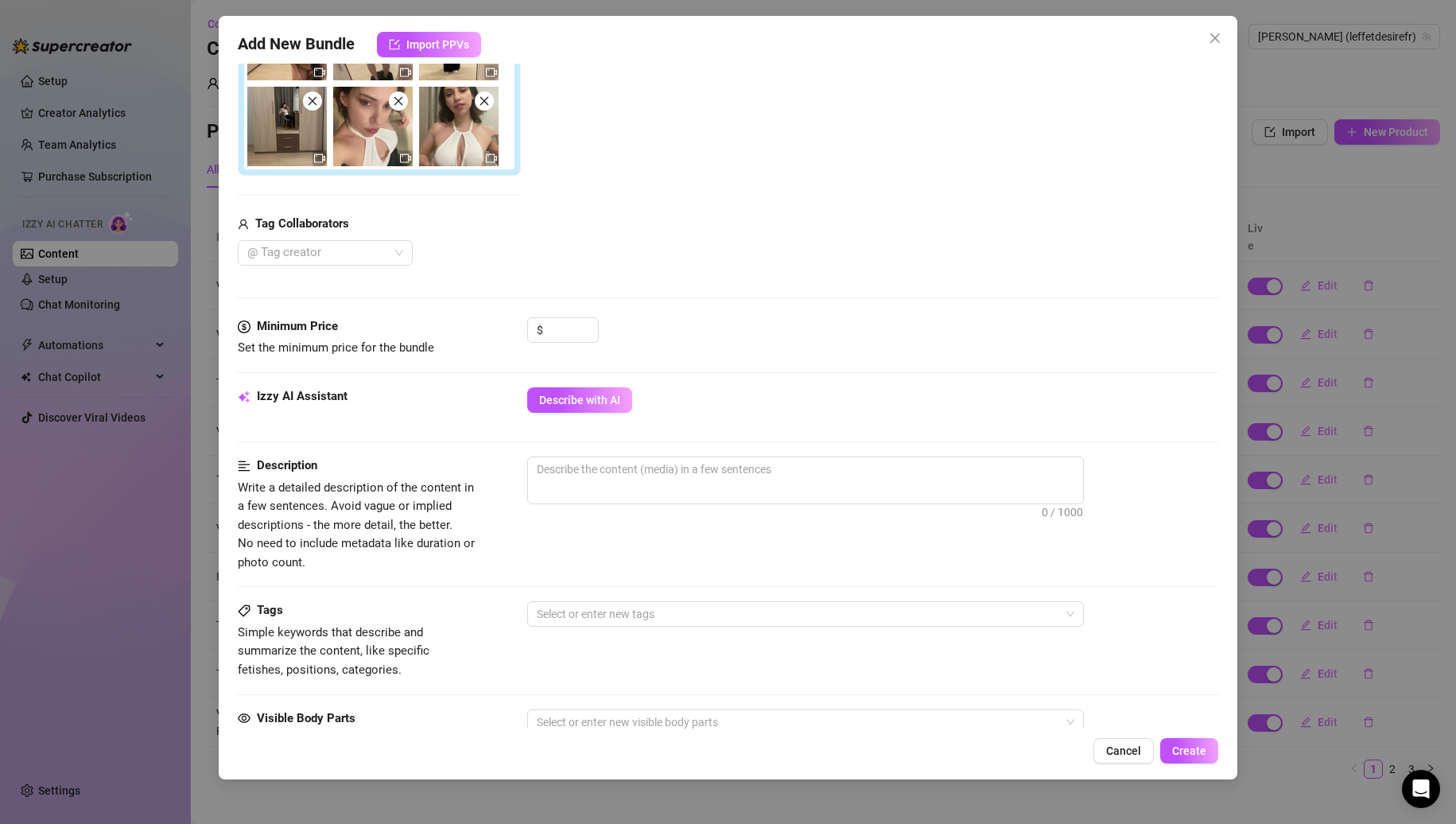
scroll to position [477, 0]
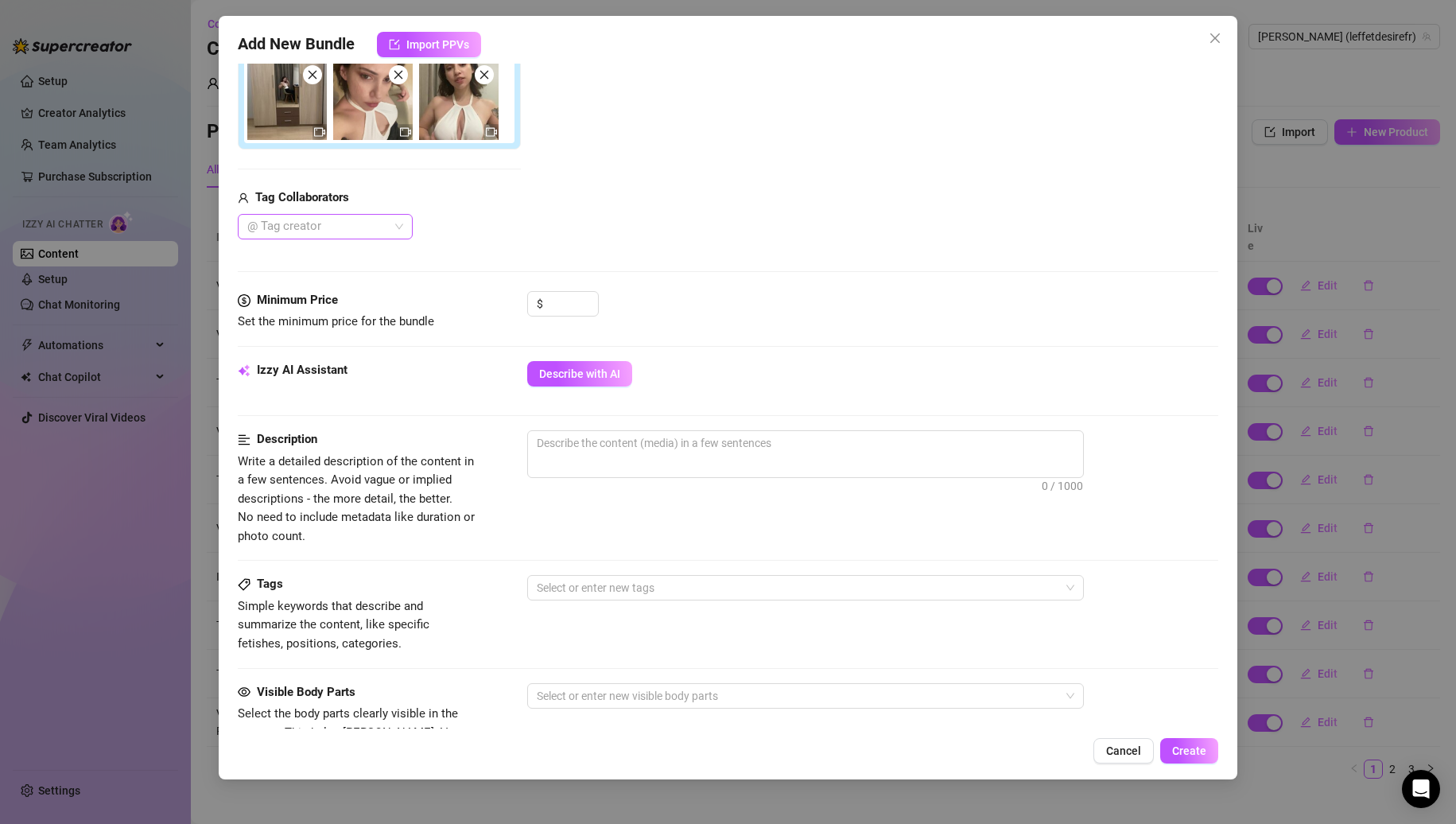
click at [344, 226] on div at bounding box center [317, 226] width 152 height 22
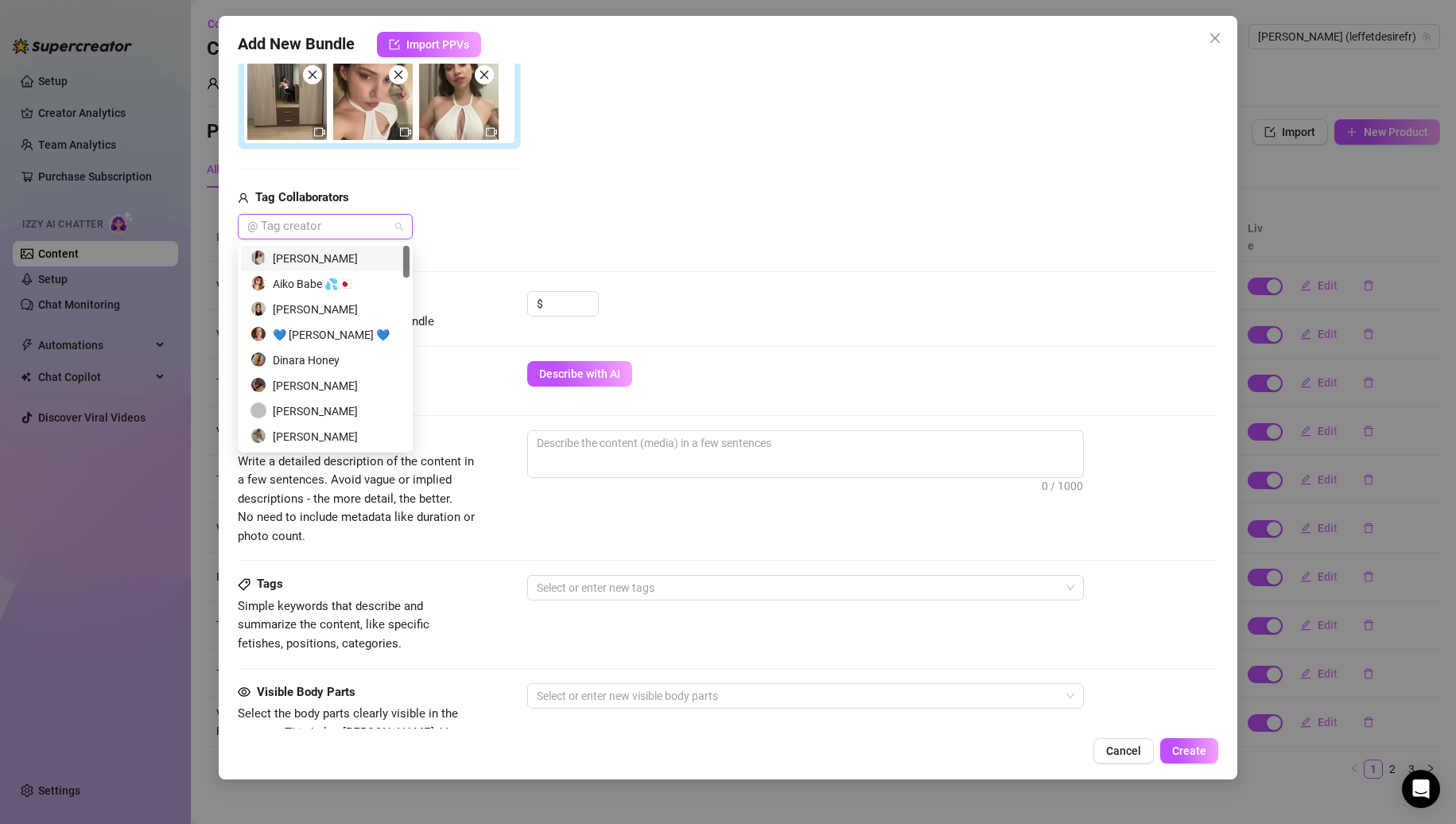
click at [597, 226] on div "Add Media from Vault Attached Media Tag Collaborators @ Tag creator" at bounding box center [728, 18] width 982 height 443
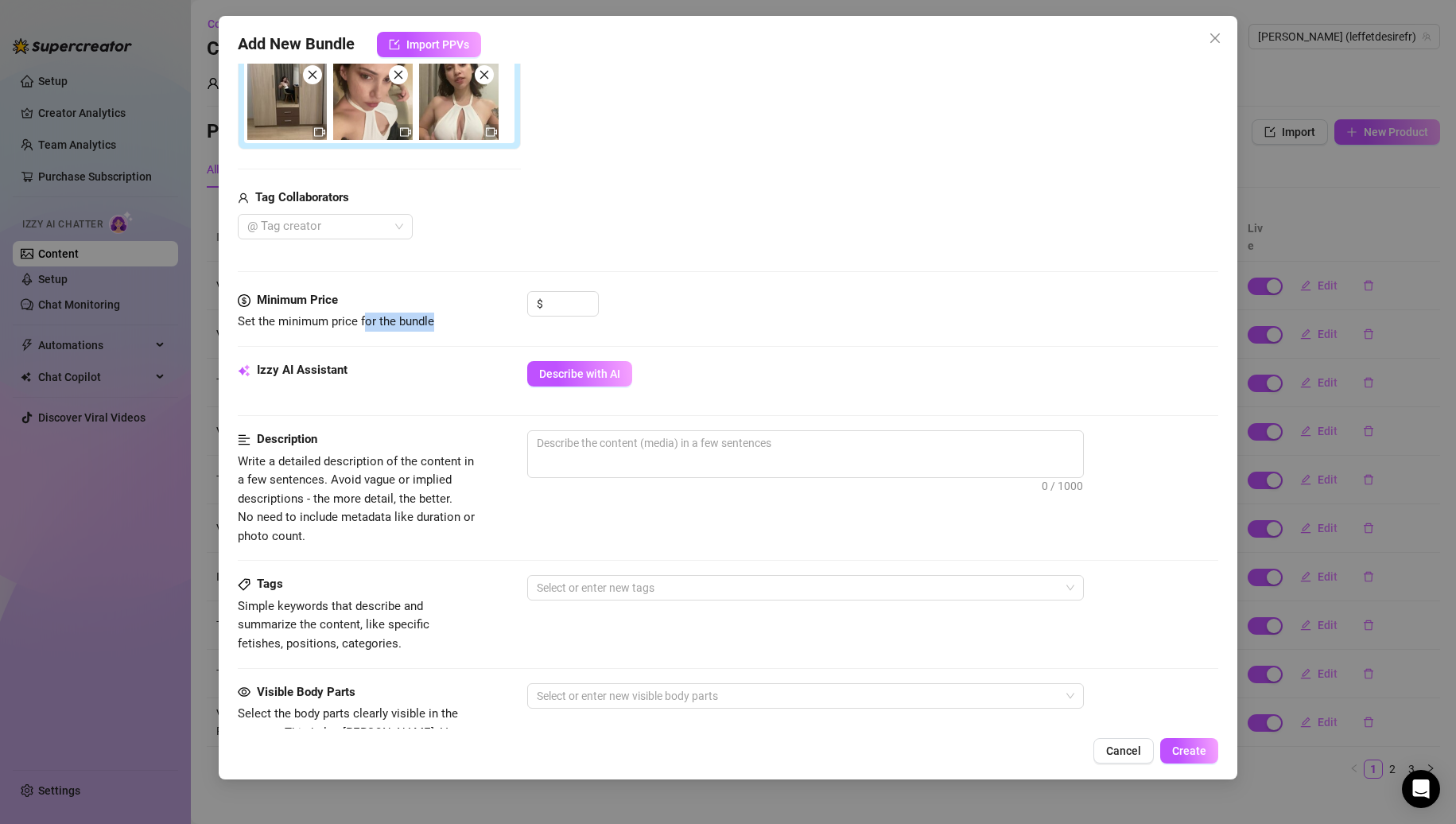
drag, startPoint x: 362, startPoint y: 326, endPoint x: 450, endPoint y: 326, distance: 88.0
click at [447, 326] on span "Set the minimum price for the bundle" at bounding box center [357, 322] width 239 height 19
click at [450, 326] on span "Set the minimum price for the bundle" at bounding box center [357, 322] width 239 height 19
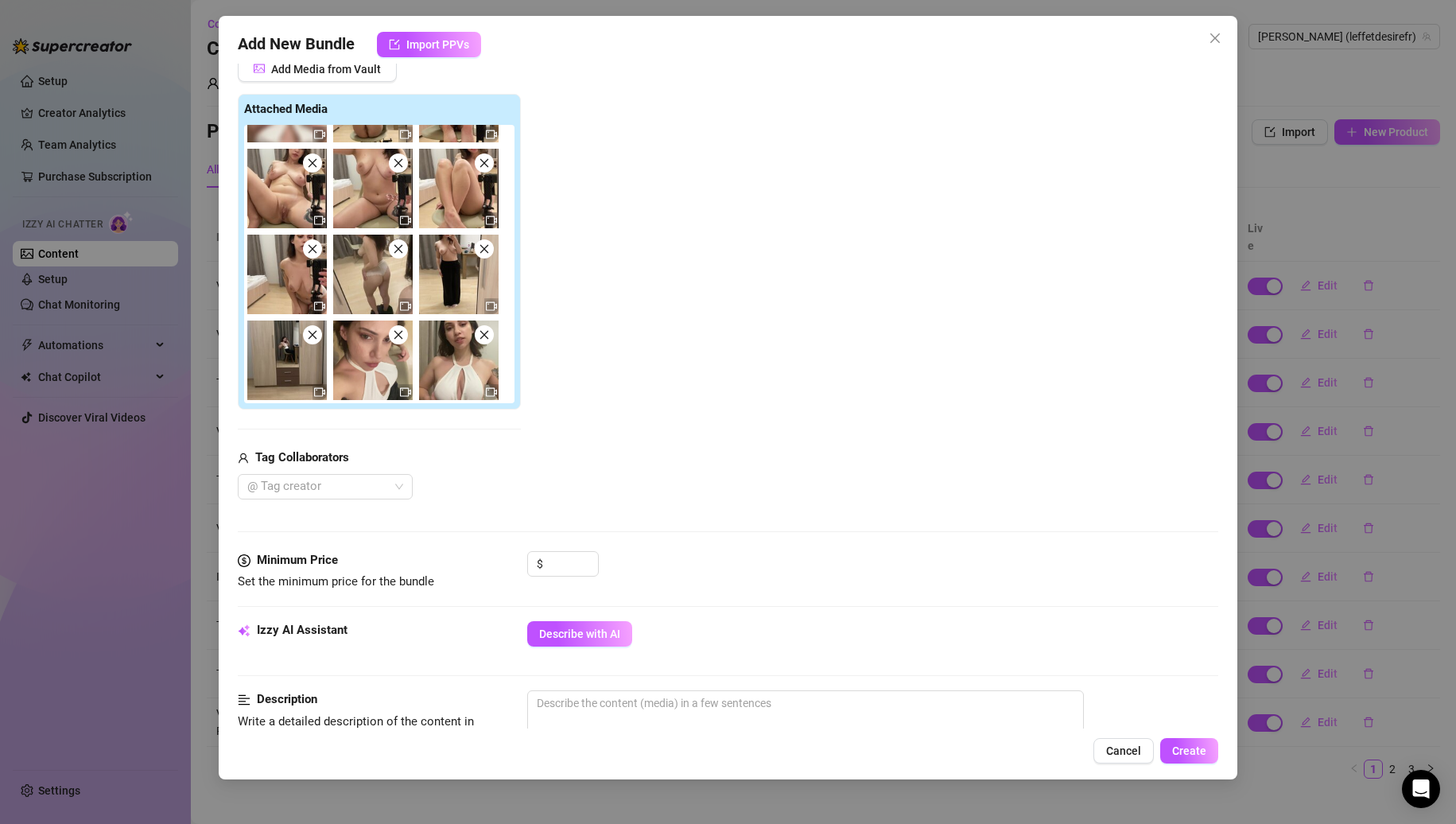
scroll to position [318, 0]
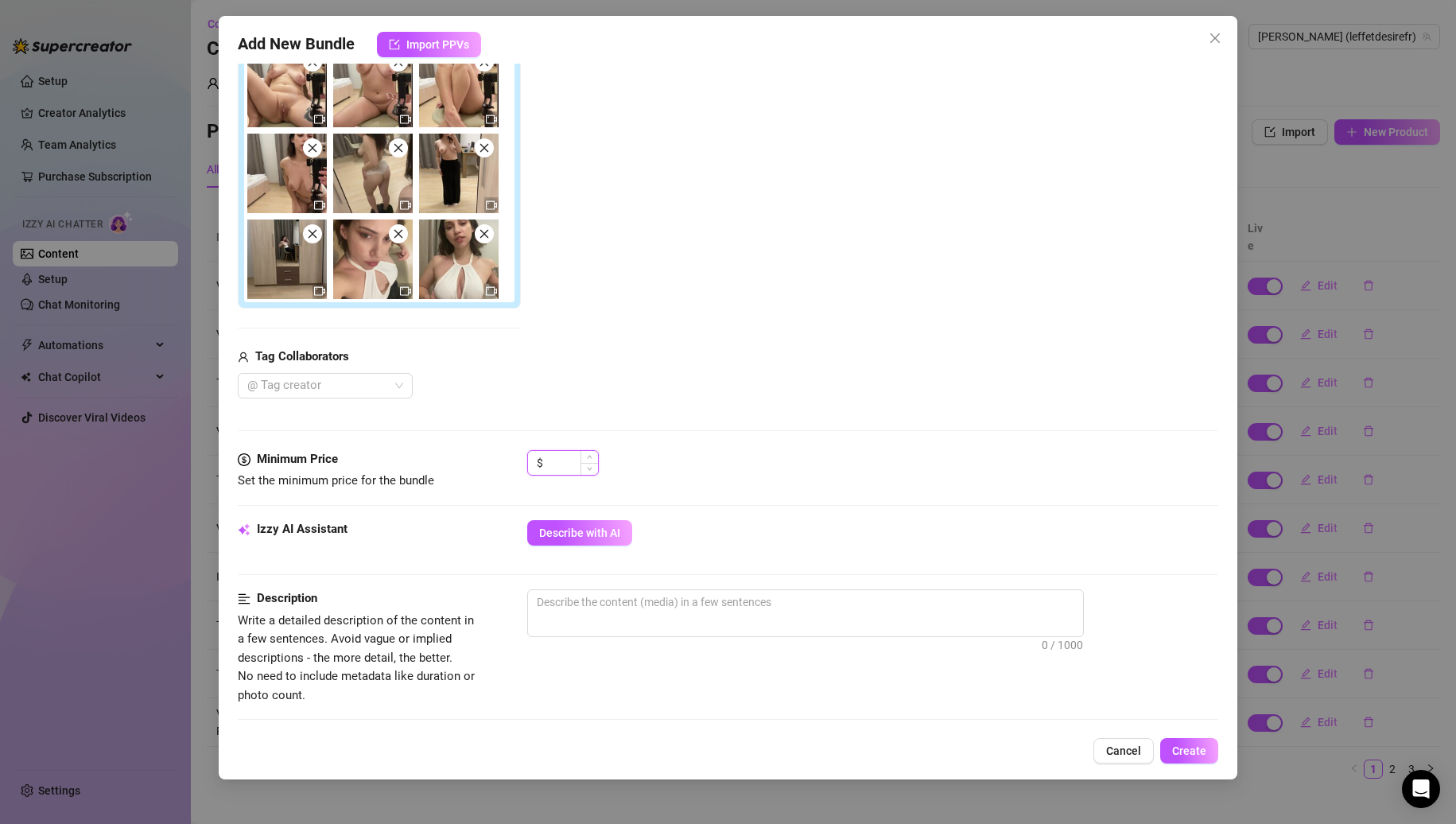
click at [546, 463] on input at bounding box center [572, 463] width 52 height 24
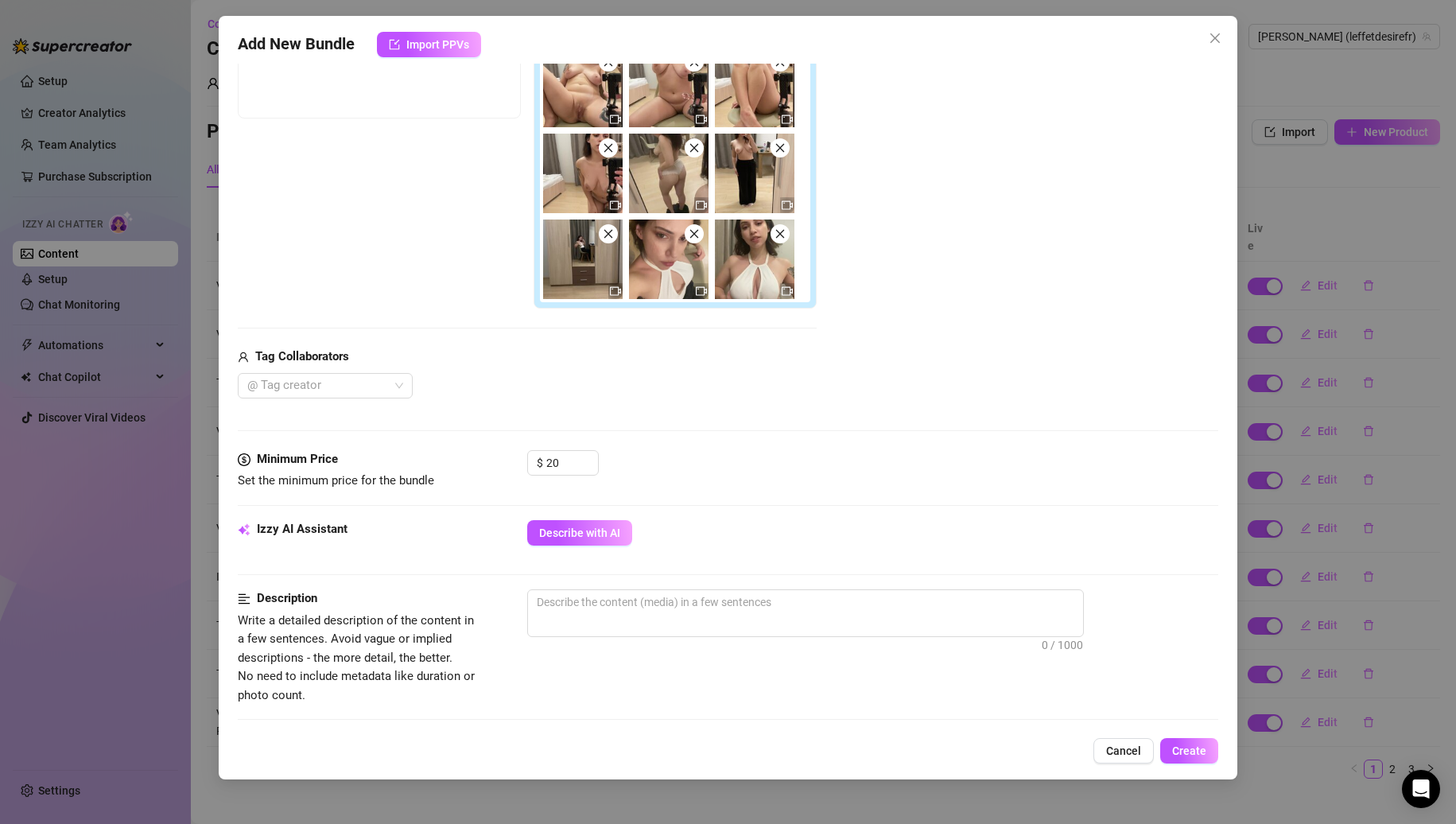
click at [670, 431] on div at bounding box center [728, 431] width 982 height 1
click at [541, 466] on div "$ 20" at bounding box center [563, 463] width 71 height 25
click at [546, 465] on input "20" at bounding box center [572, 463] width 52 height 24
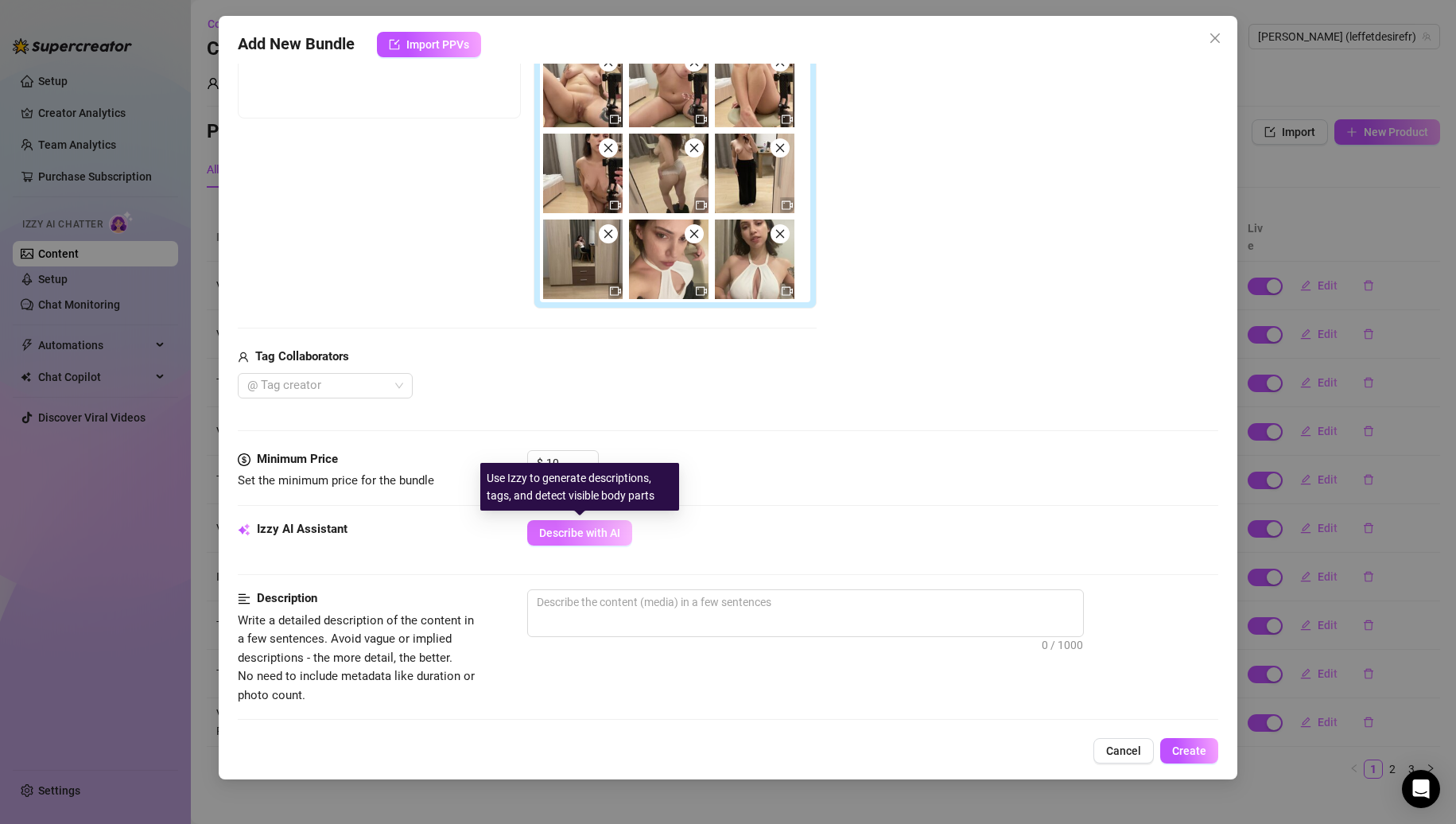
click at [584, 531] on span "Describe with AI" at bounding box center [580, 532] width 81 height 13
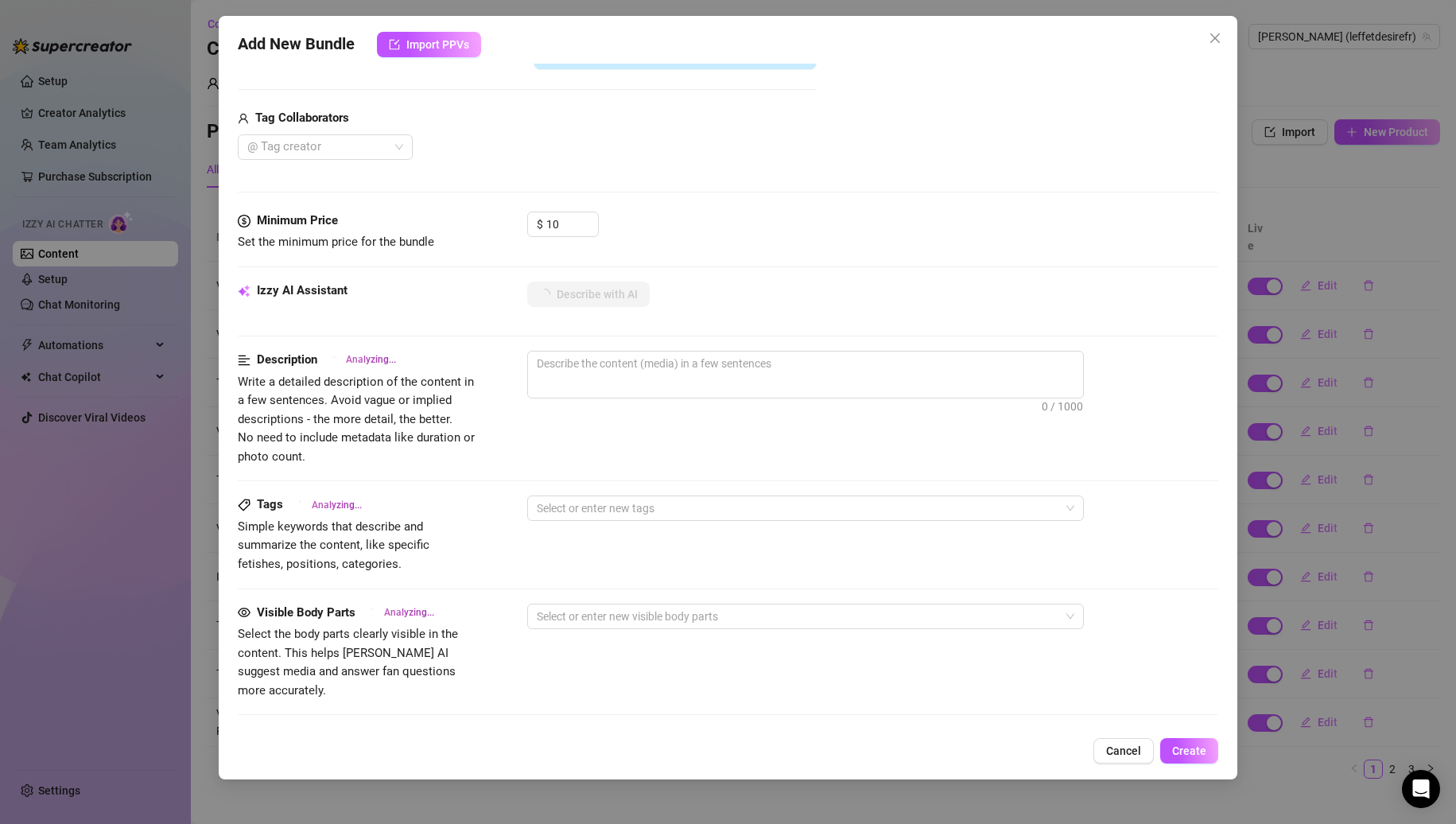
scroll to position [863, 0]
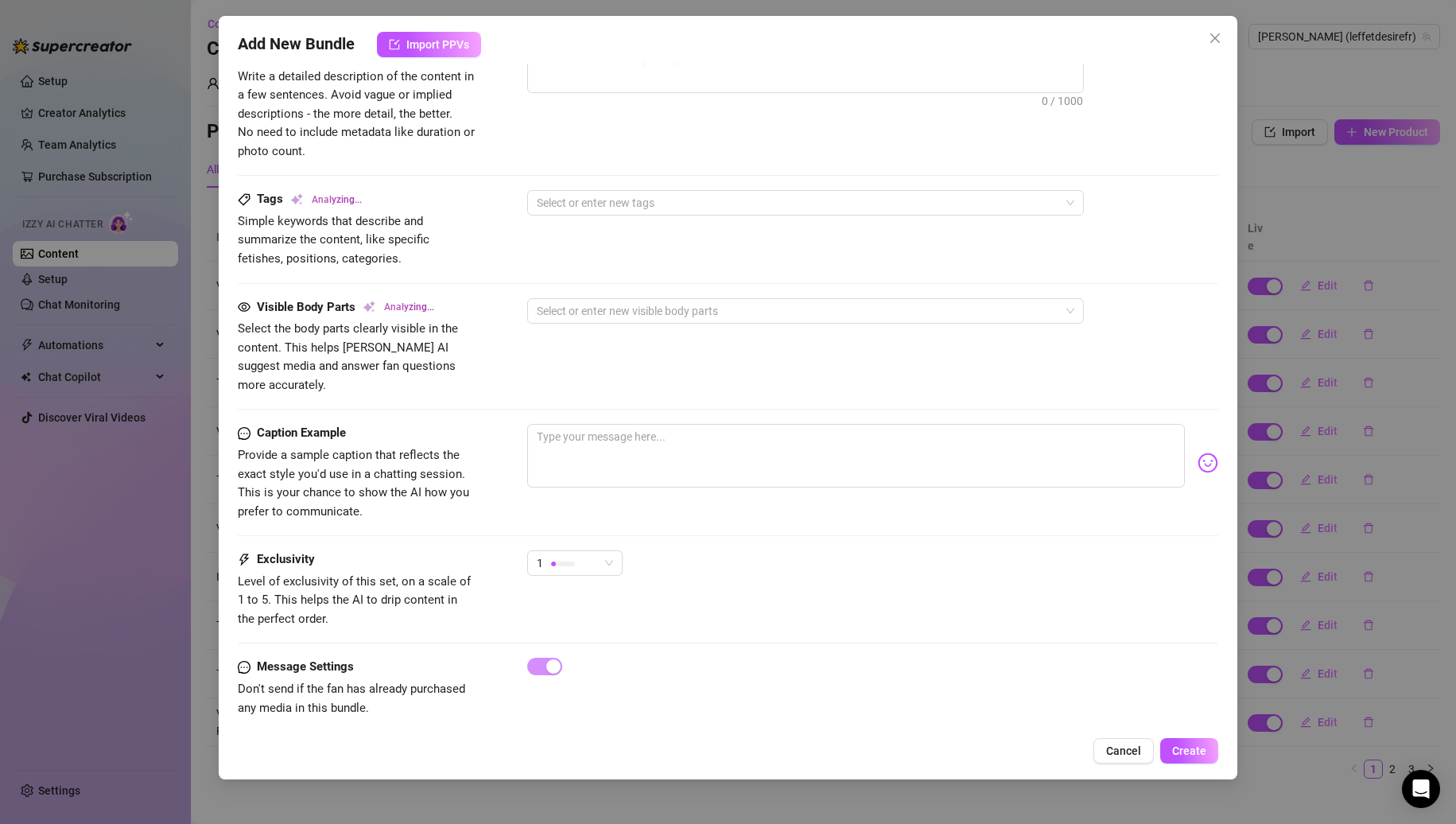
click at [578, 565] on div "1" at bounding box center [574, 570] width 95 height 40
click at [581, 555] on div "1" at bounding box center [568, 563] width 62 height 24
click at [576, 626] on span "3" at bounding box center [591, 627] width 103 height 17
click at [780, 550] on div "3" at bounding box center [873, 570] width 692 height 40
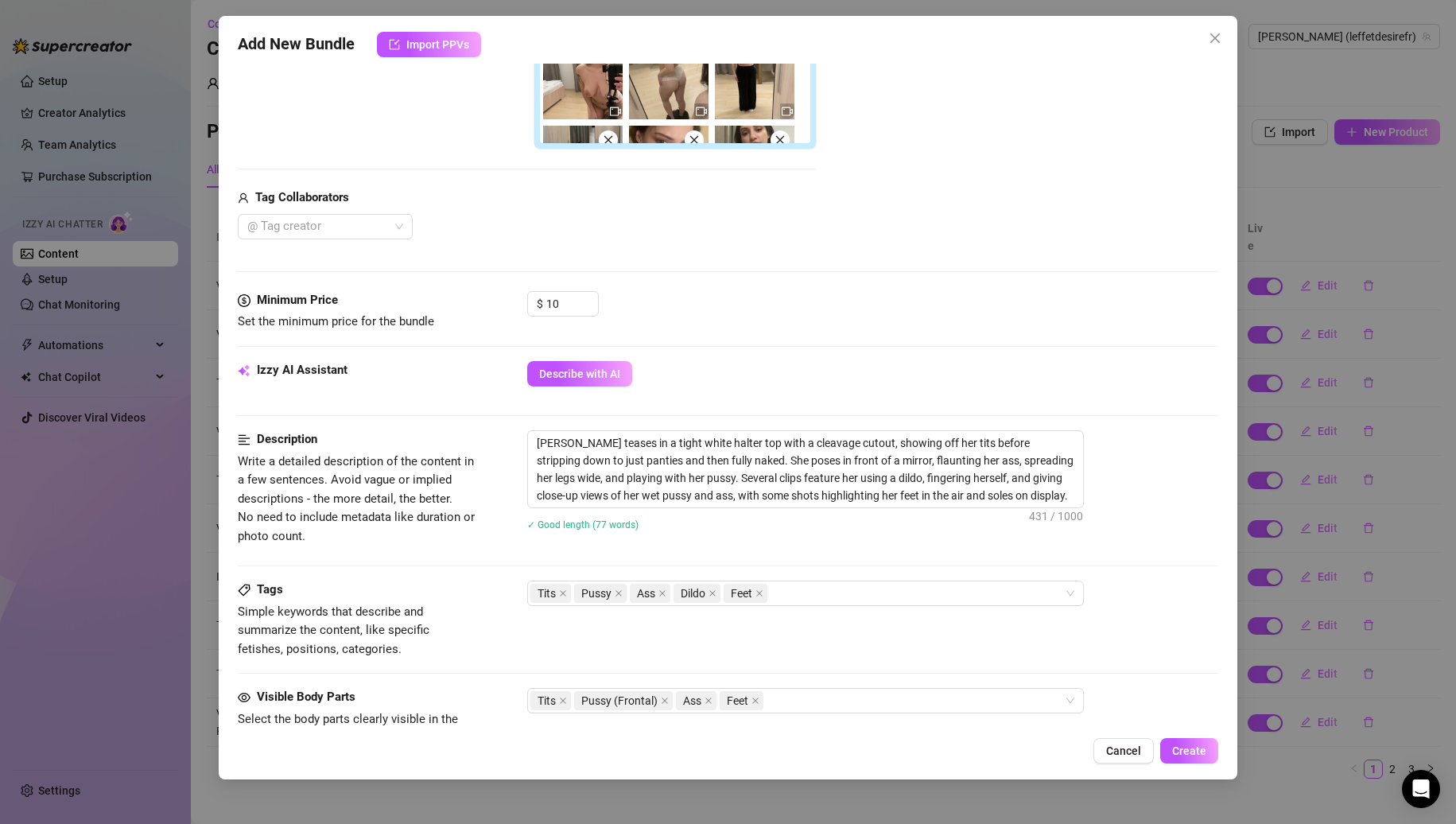
scroll to position [867, 0]
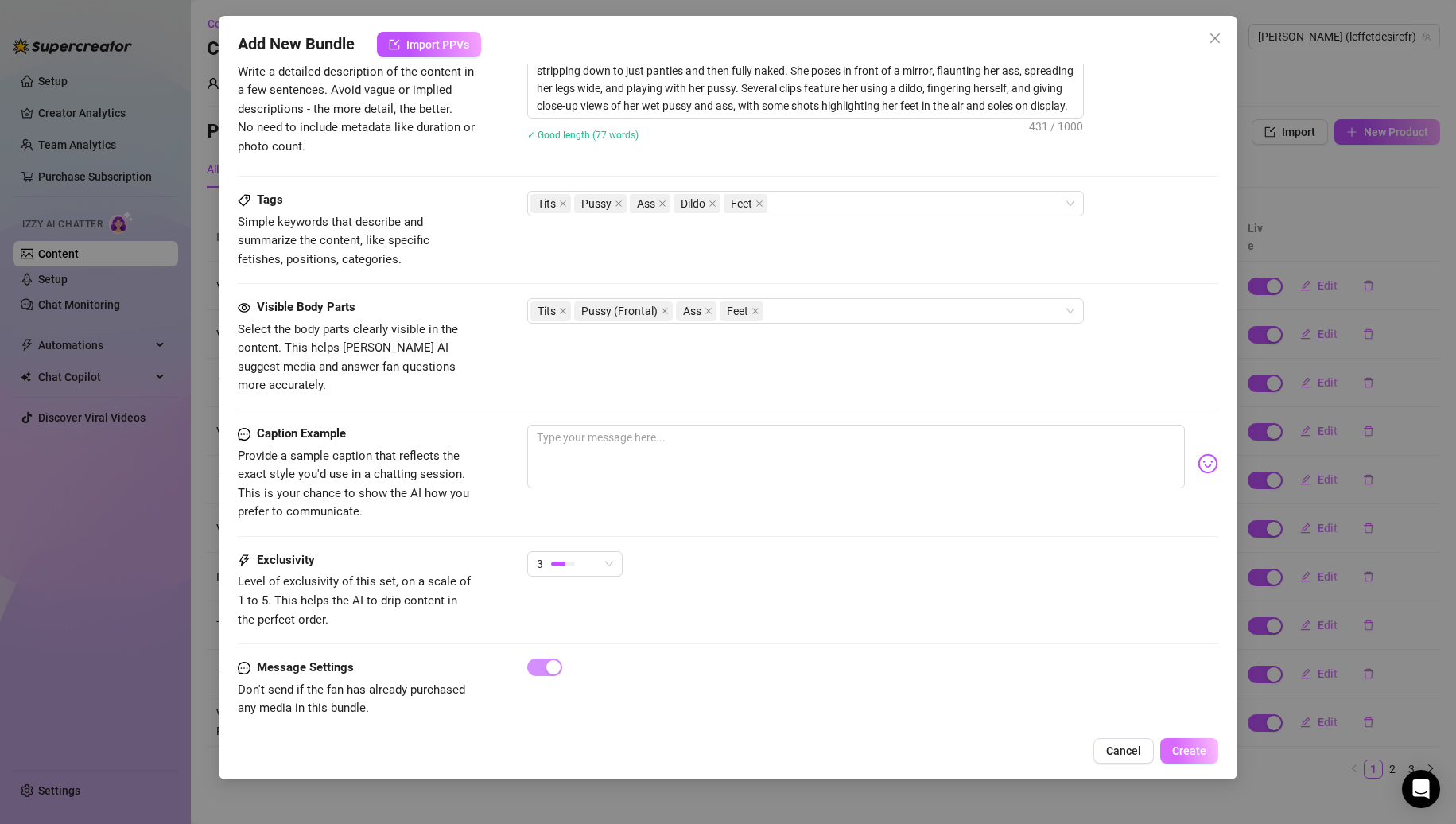
click at [1186, 747] on span "Create" at bounding box center [1189, 751] width 34 height 13
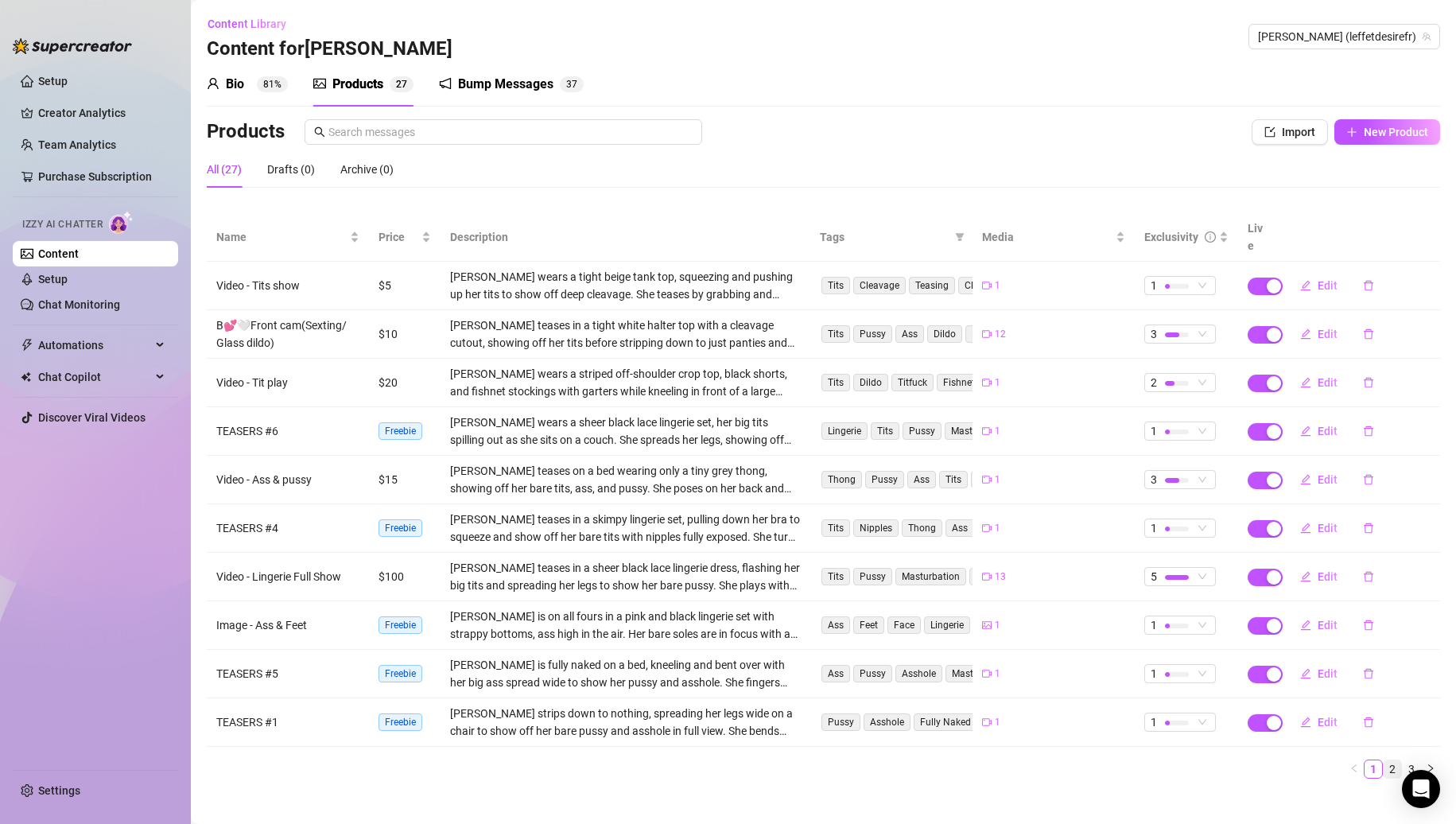
click at [1388, 760] on link "2" at bounding box center [1392, 769] width 17 height 17
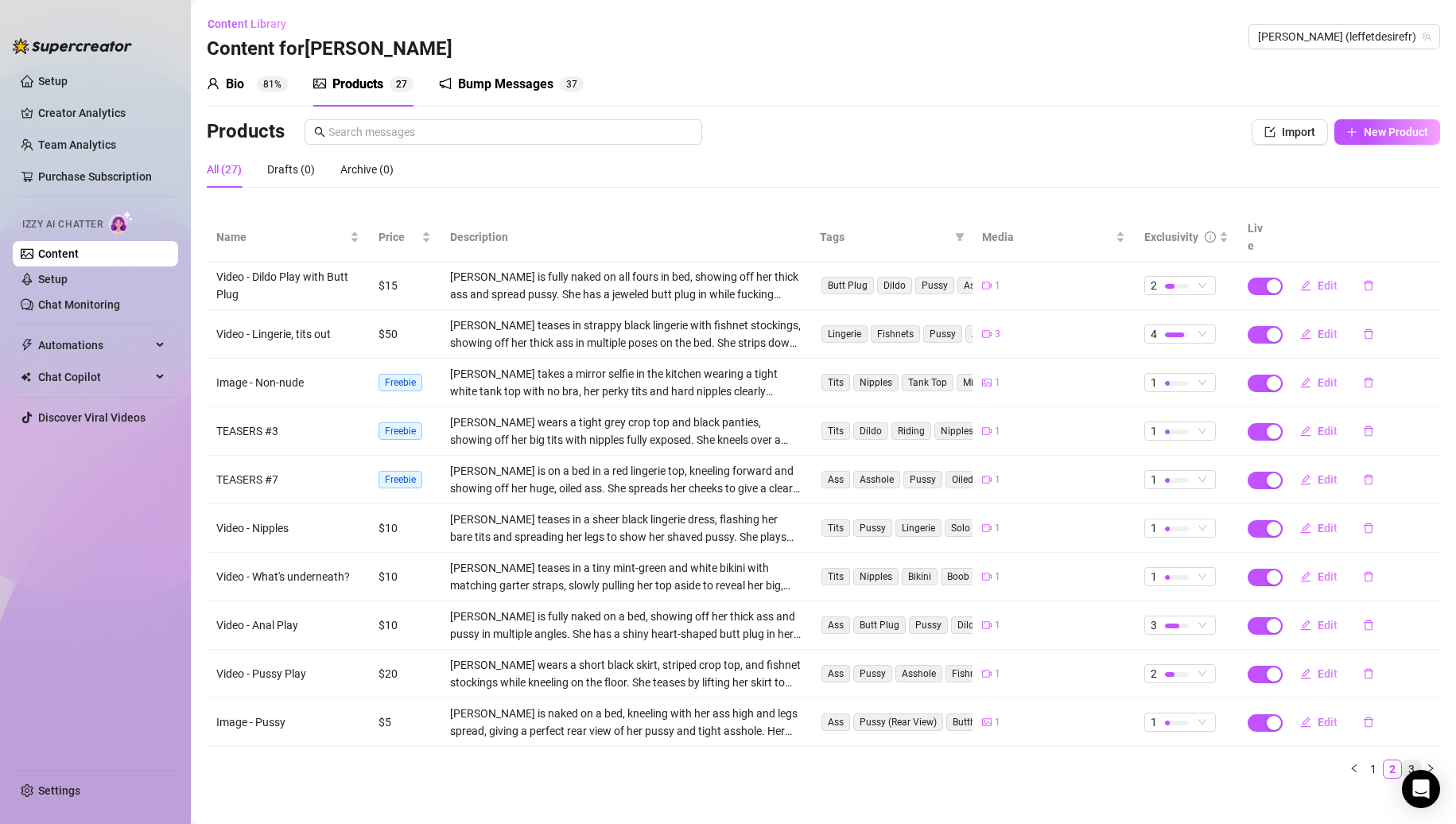
click at [1407, 760] on link "3" at bounding box center [1412, 769] width 17 height 17
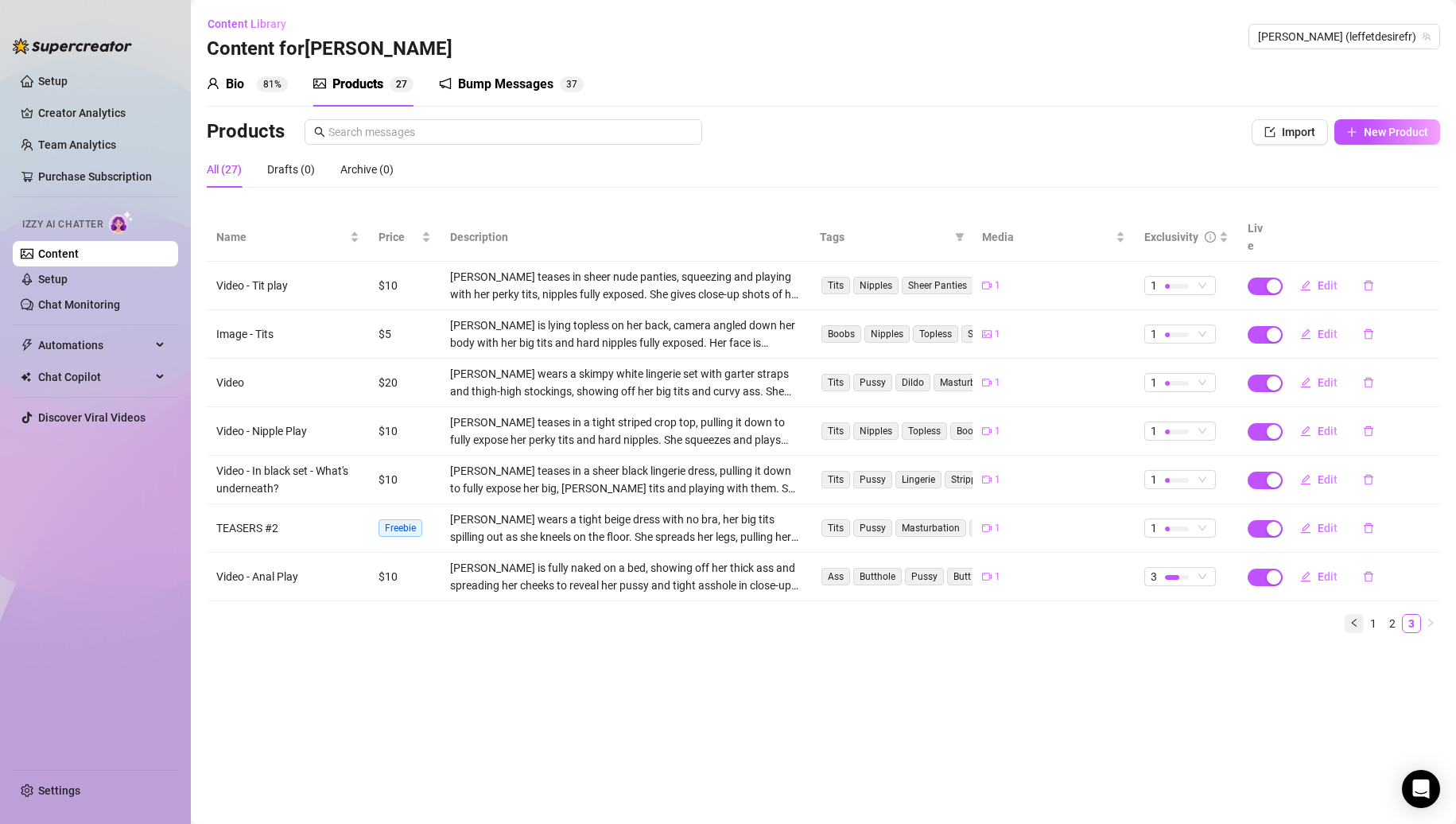
click at [1363, 614] on button "button" at bounding box center [1355, 624] width 19 height 19
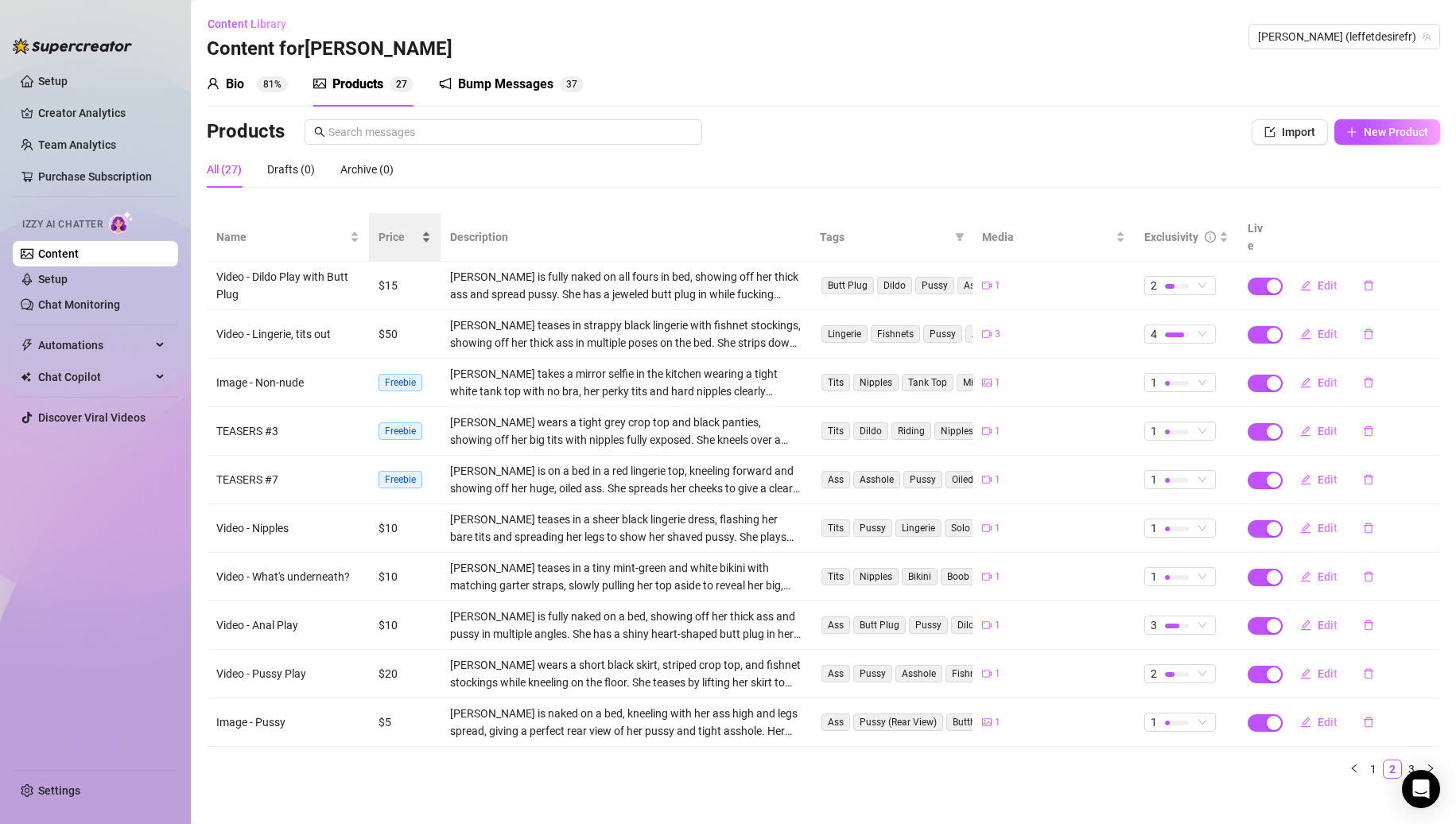
click at [419, 236] on div "Price" at bounding box center [405, 237] width 52 height 17
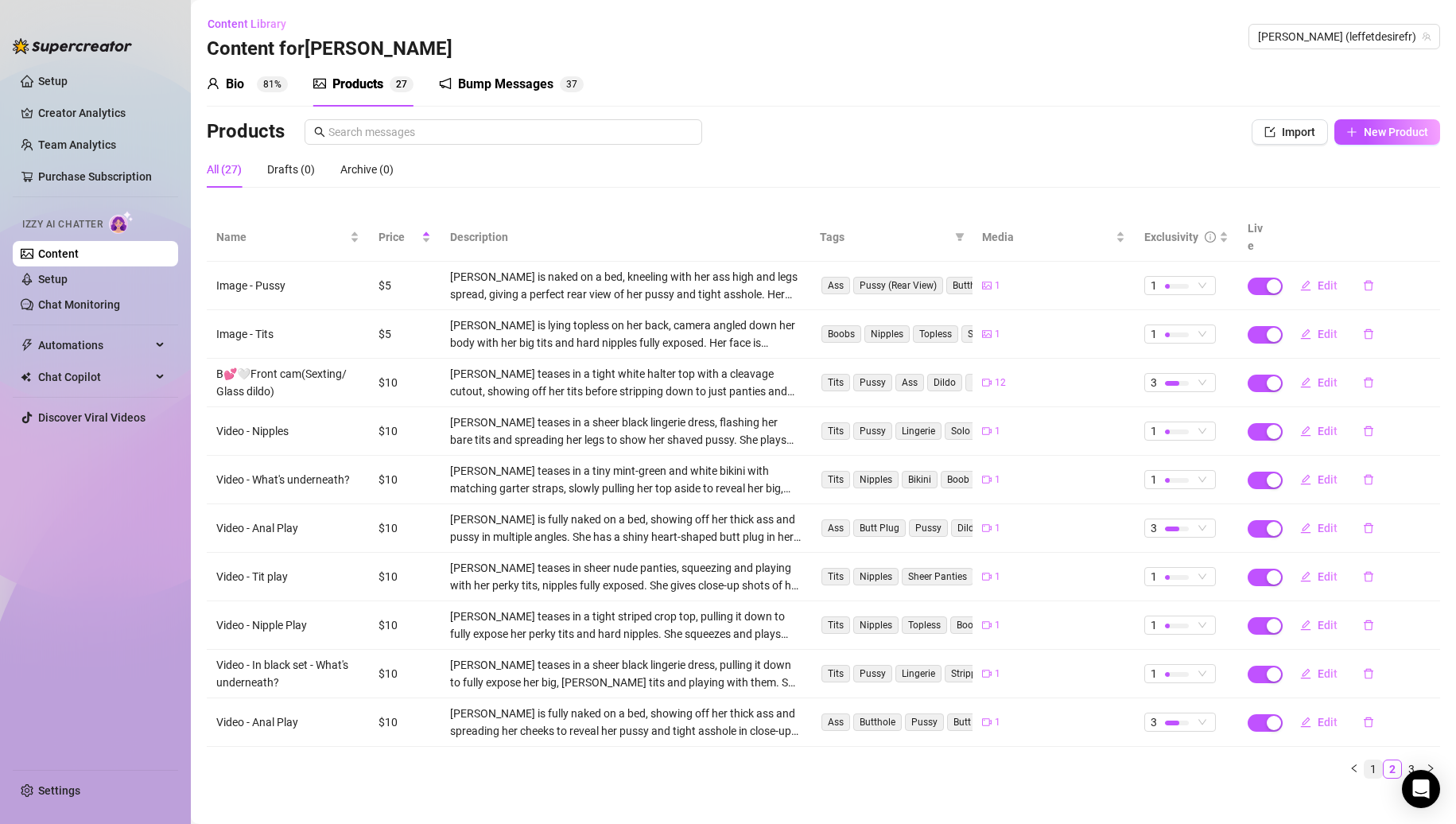
click at [1379, 760] on link "1" at bounding box center [1373, 769] width 17 height 17
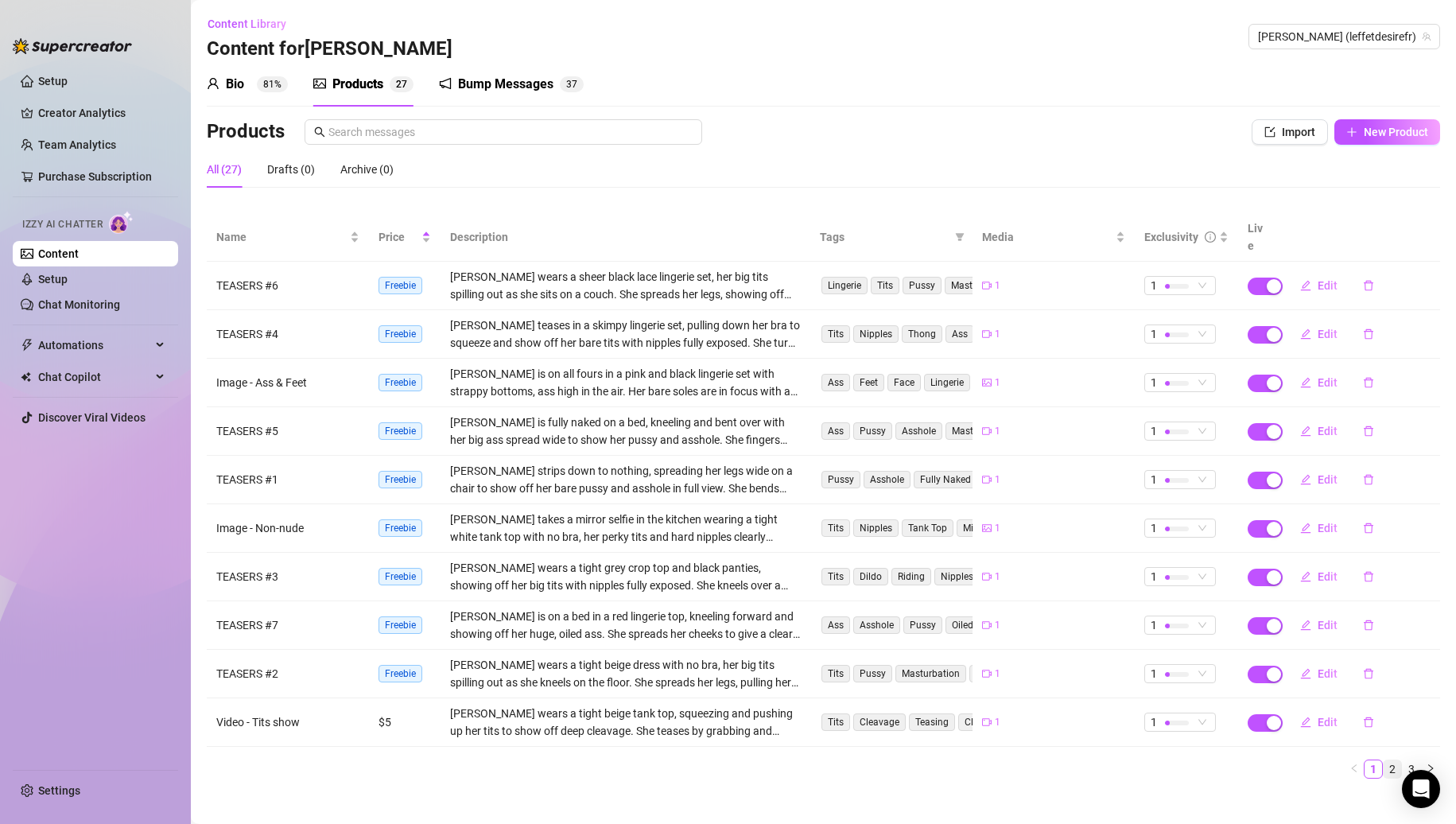
click at [1395, 760] on link "2" at bounding box center [1392, 769] width 17 height 17
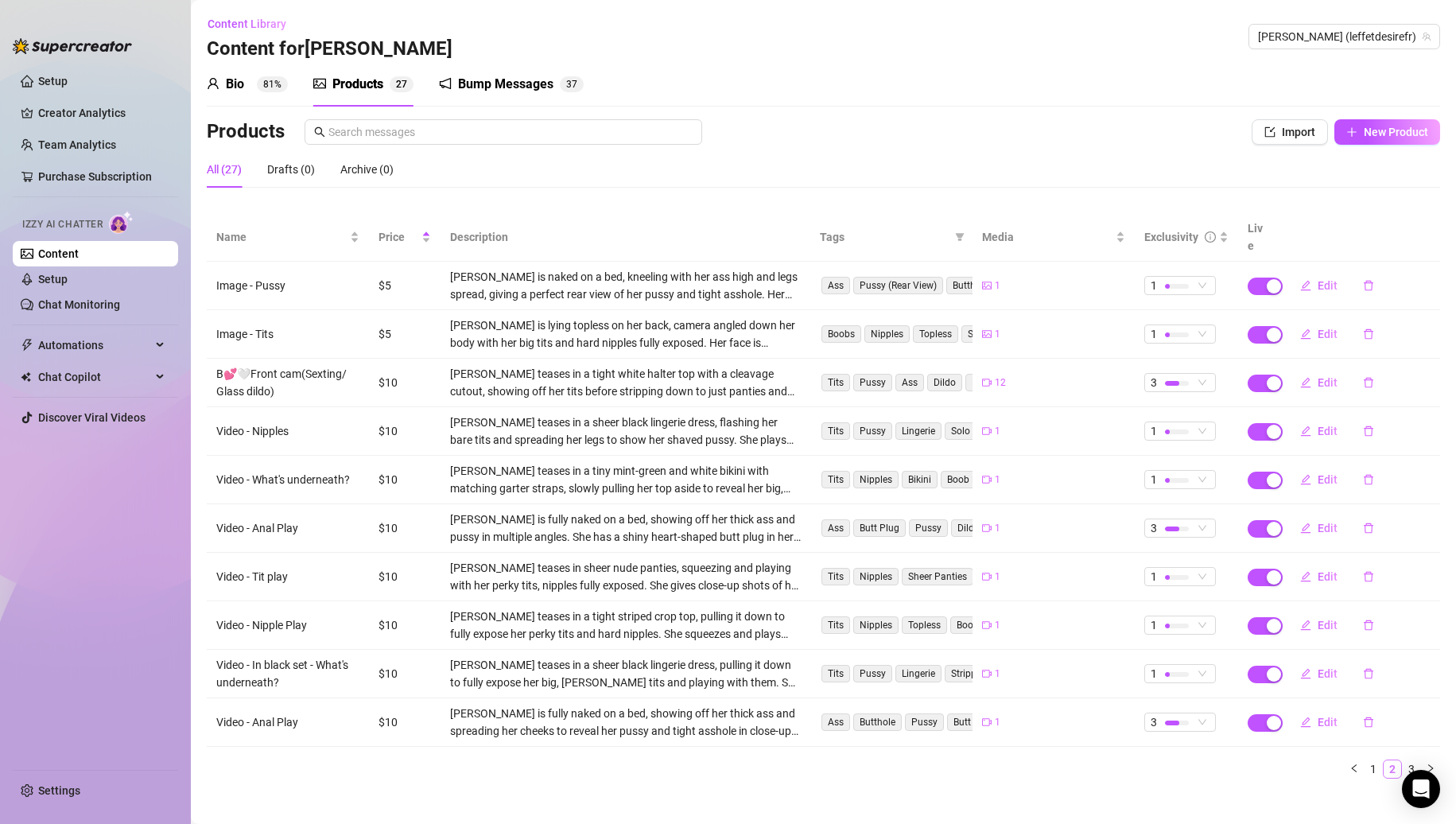
click at [1400, 760] on link "2" at bounding box center [1392, 769] width 17 height 17
click at [1407, 760] on link "3" at bounding box center [1412, 769] width 17 height 17
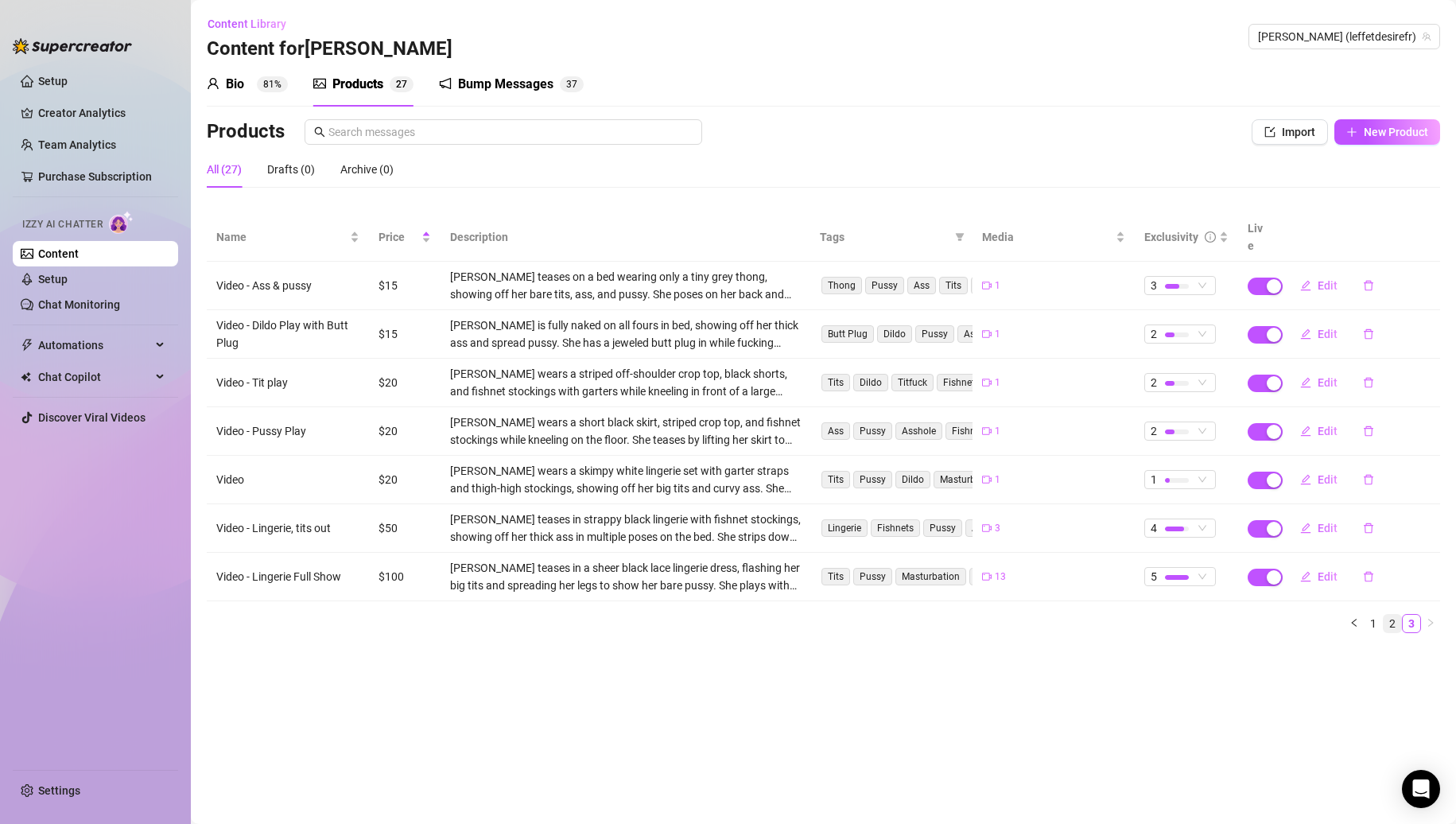
click at [1388, 615] on link "2" at bounding box center [1392, 624] width 17 height 17
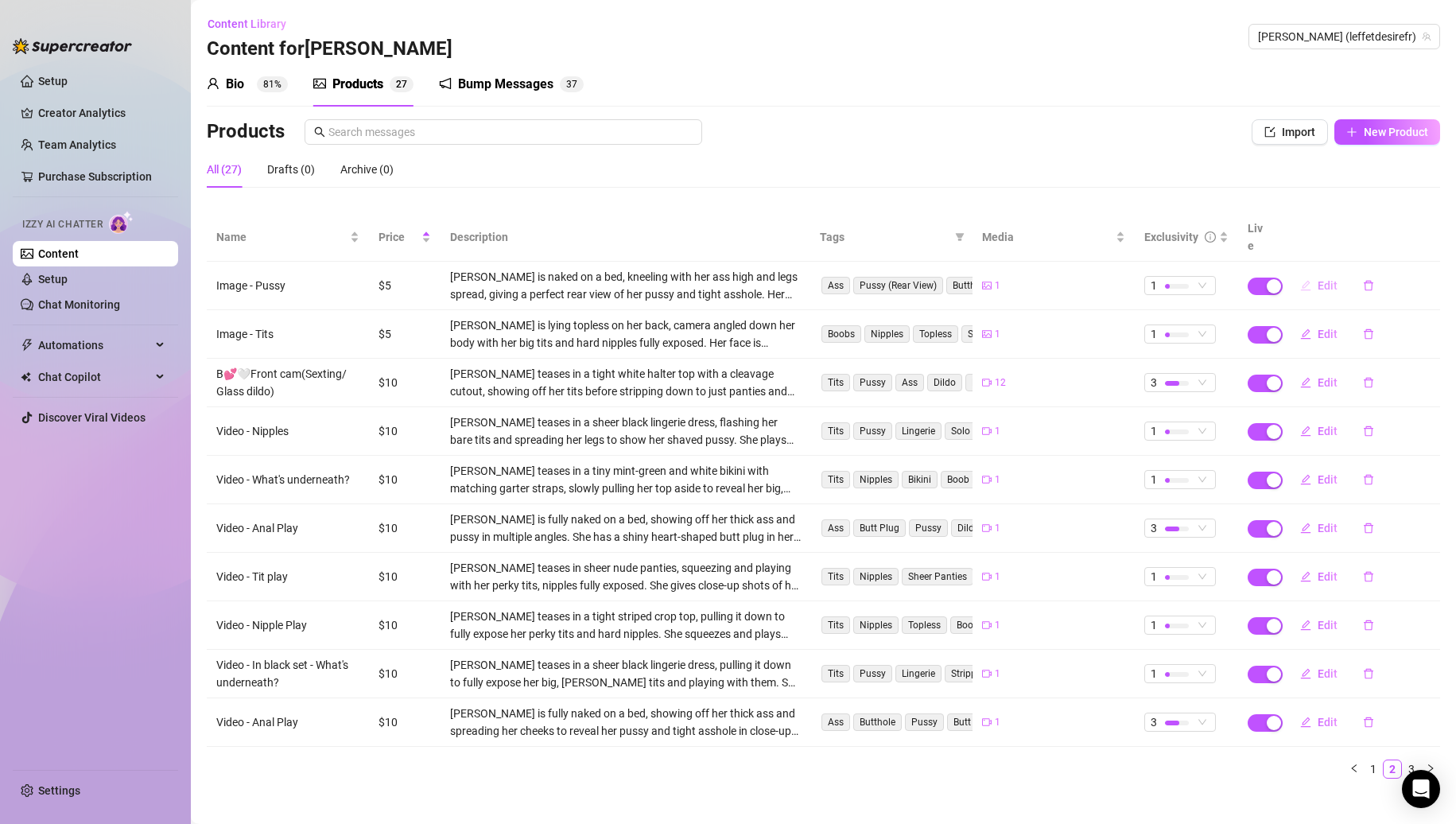
click at [1329, 279] on span "Edit" at bounding box center [1328, 285] width 20 height 13
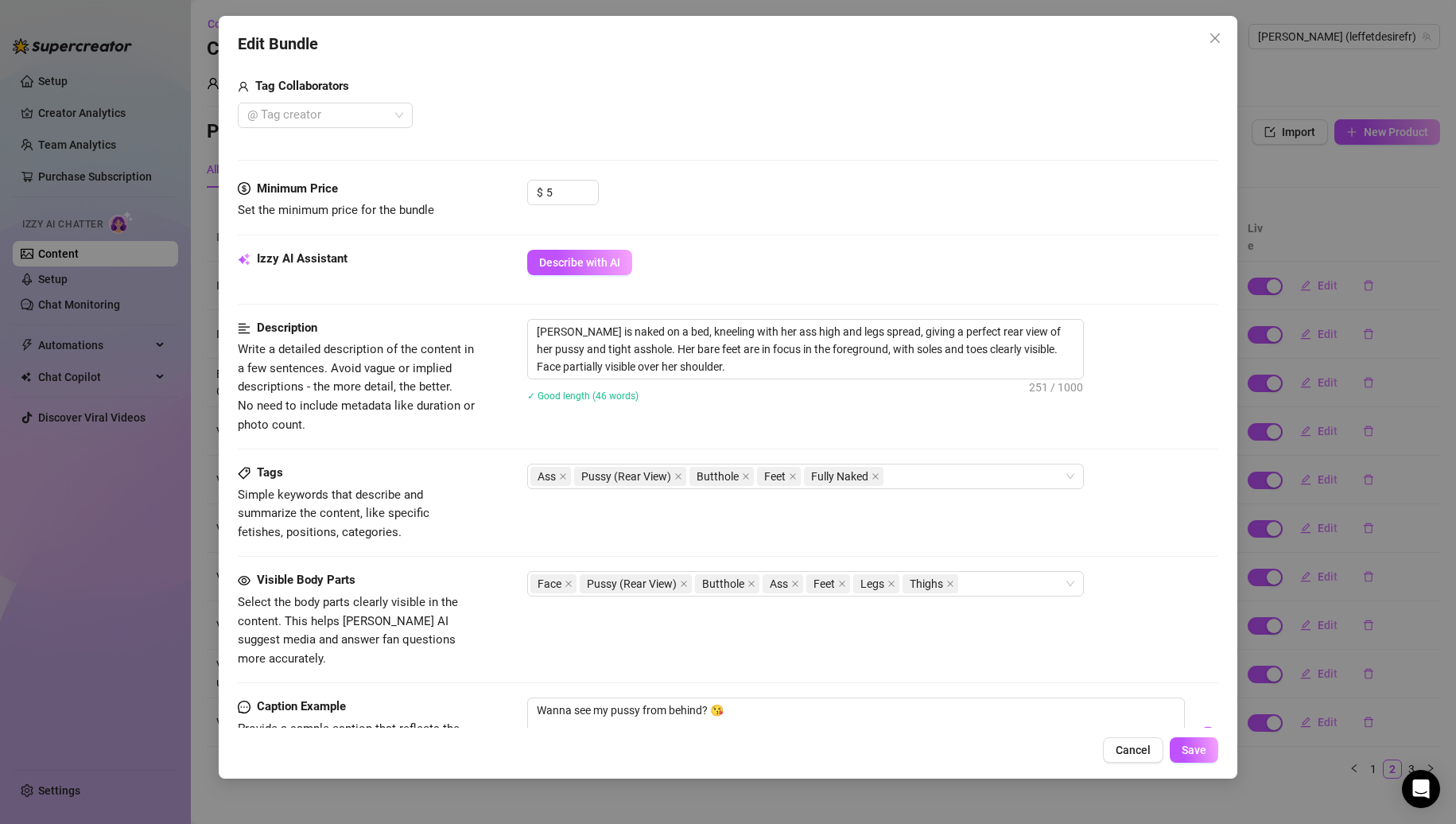
scroll to position [672, 0]
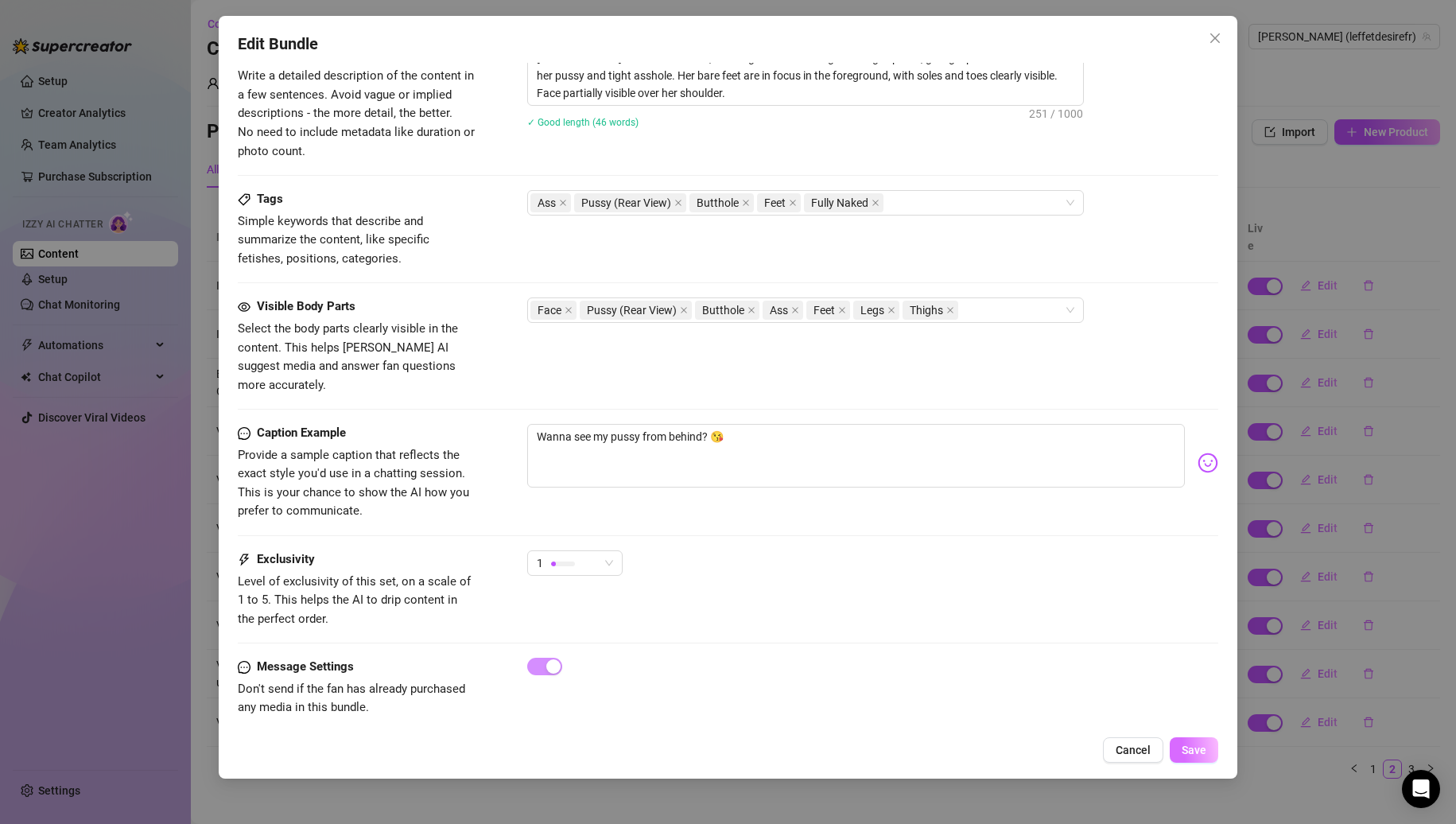
click at [1208, 759] on button "Save" at bounding box center [1194, 750] width 48 height 25
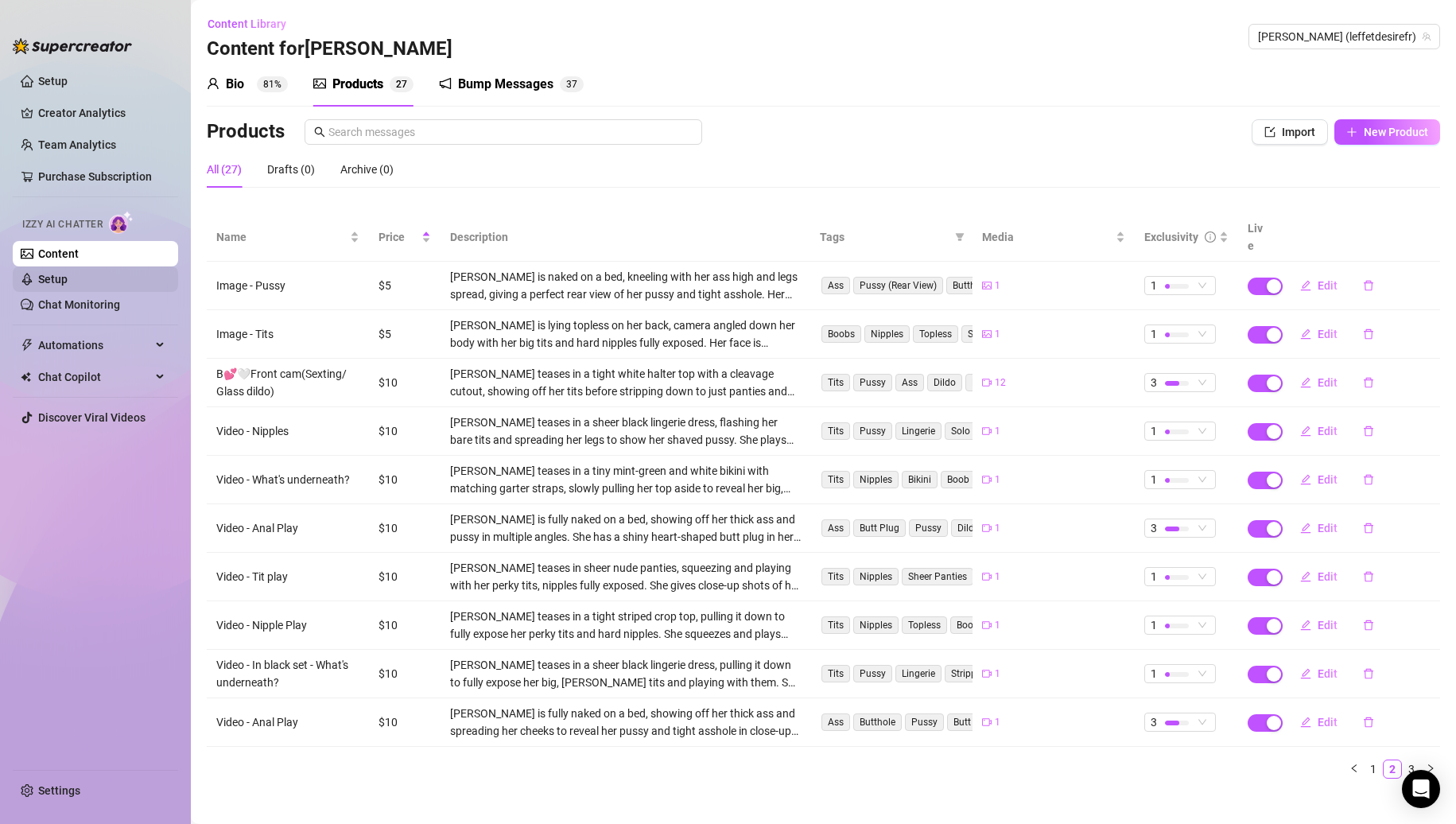
click at [67, 280] on link "Setup" at bounding box center [53, 279] width 30 height 13
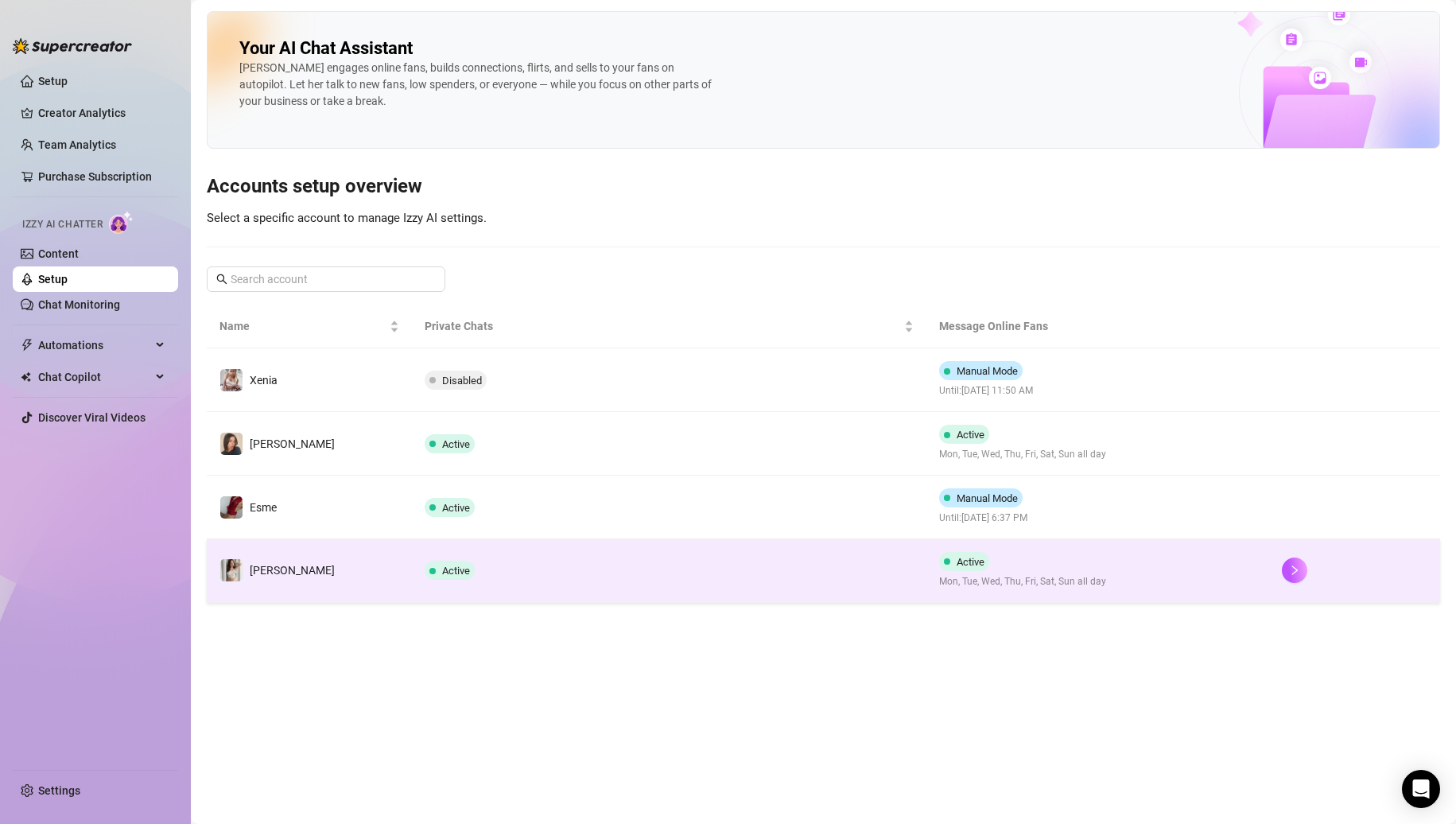
click at [325, 568] on td "[PERSON_NAME]" at bounding box center [309, 571] width 205 height 64
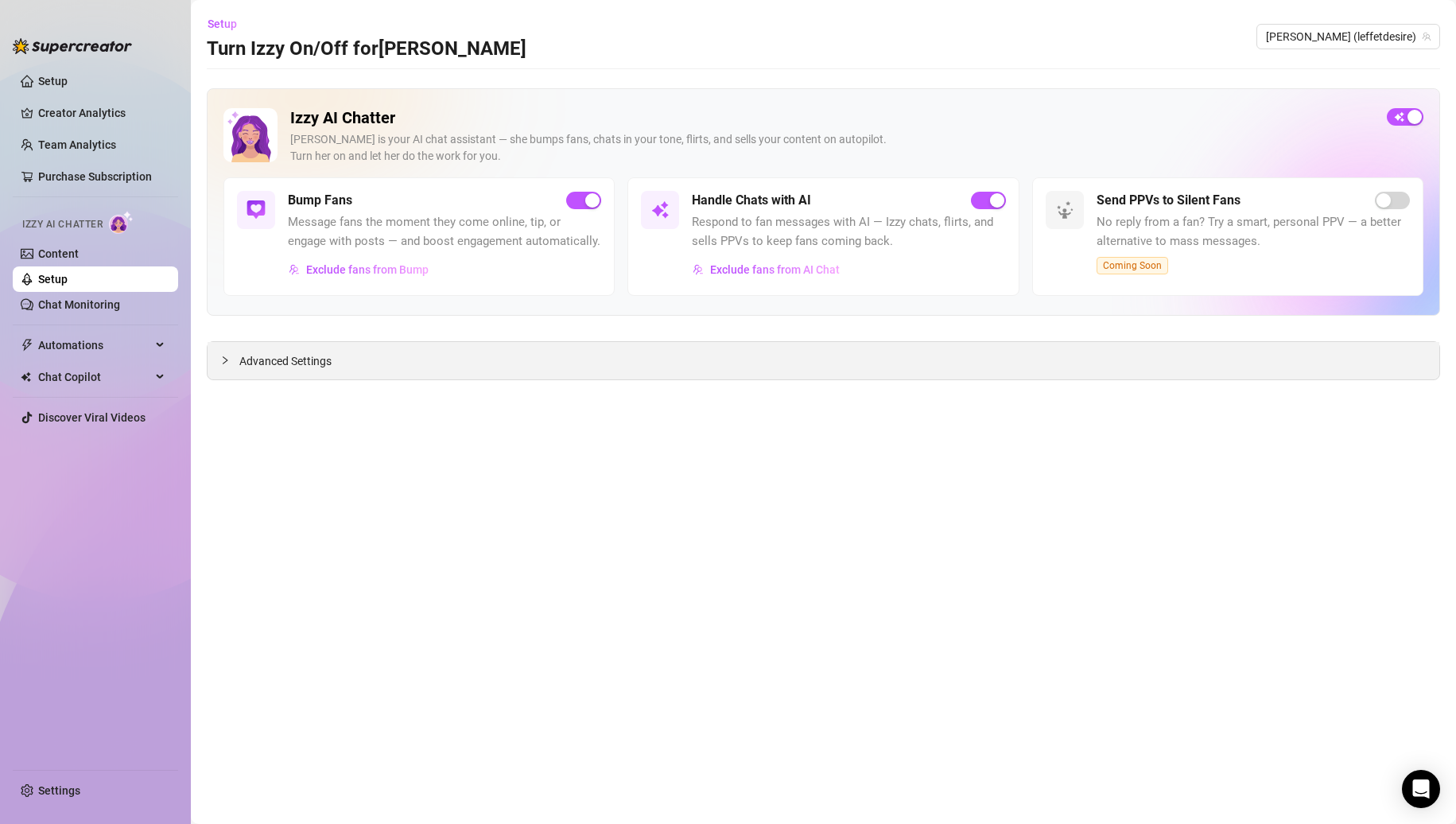
click at [675, 378] on div "Advanced Settings" at bounding box center [823, 360] width 1232 height 38
click at [263, 358] on span "Advanced Settings" at bounding box center [285, 361] width 93 height 17
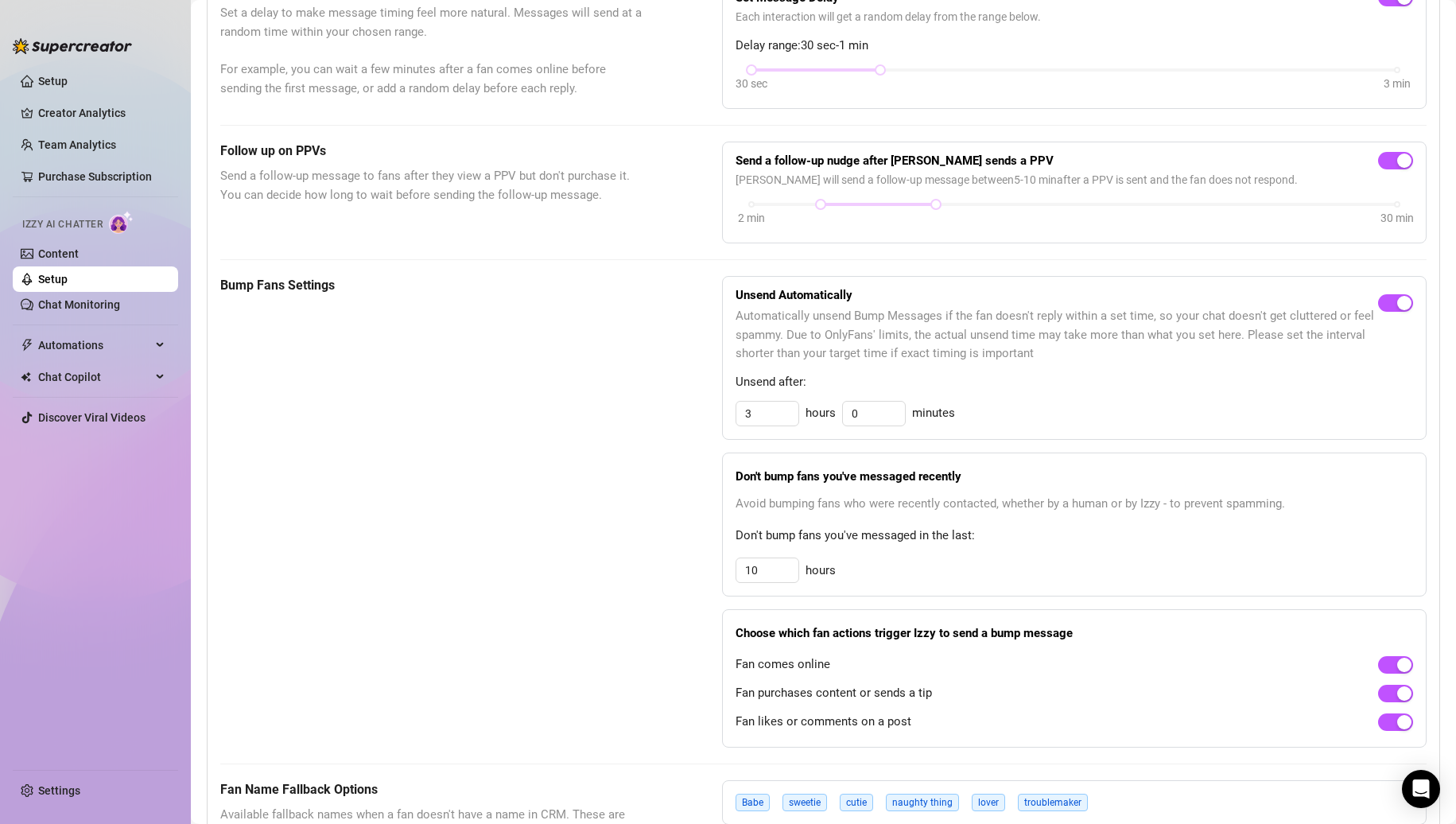
scroll to position [716, 0]
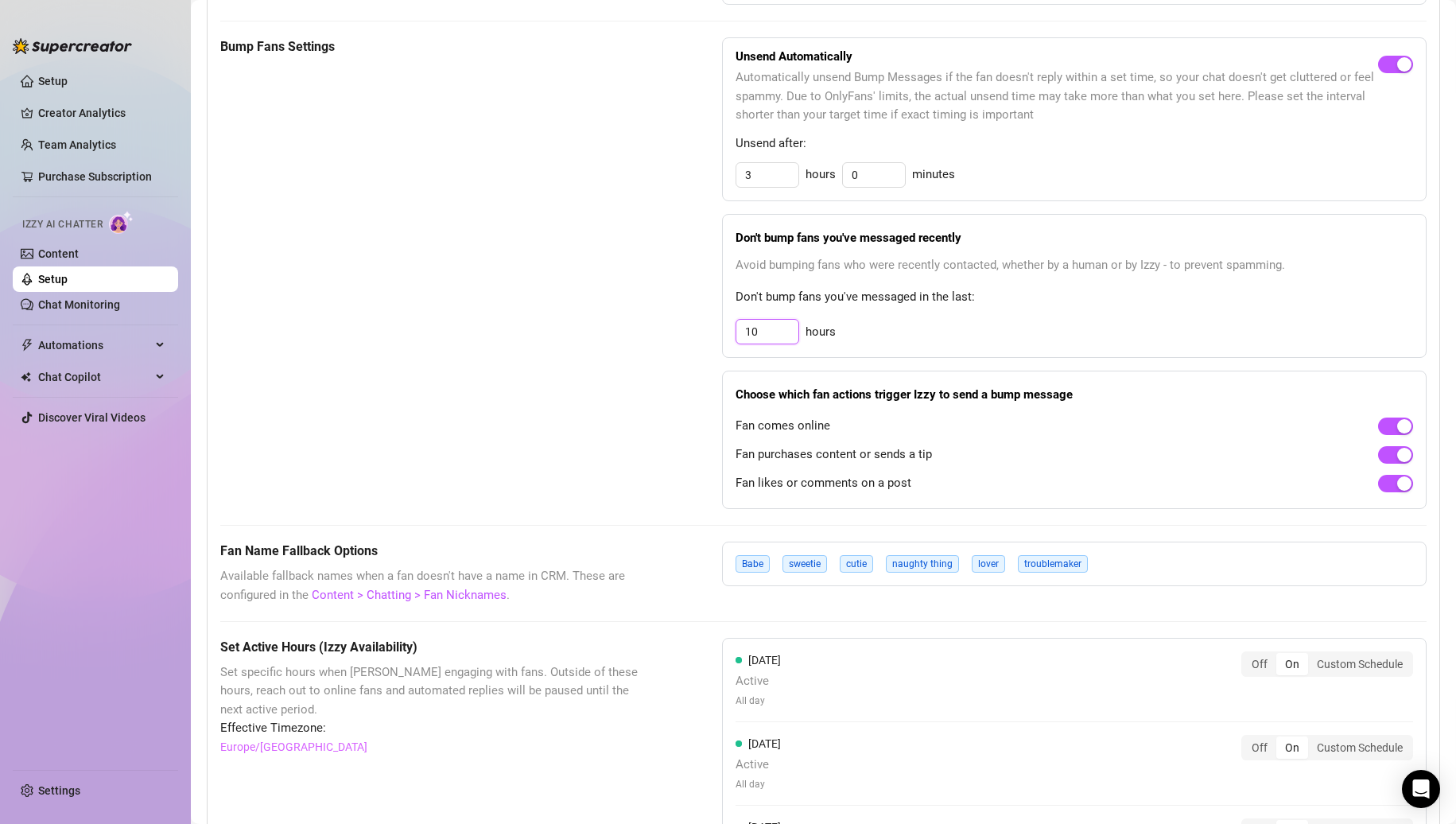
click at [745, 187] on input "10" at bounding box center [767, 174] width 62 height 24
click at [745, 344] on input "10" at bounding box center [767, 332] width 62 height 24
click at [626, 309] on div "Bump Fans Settings" at bounding box center [432, 273] width 422 height 471
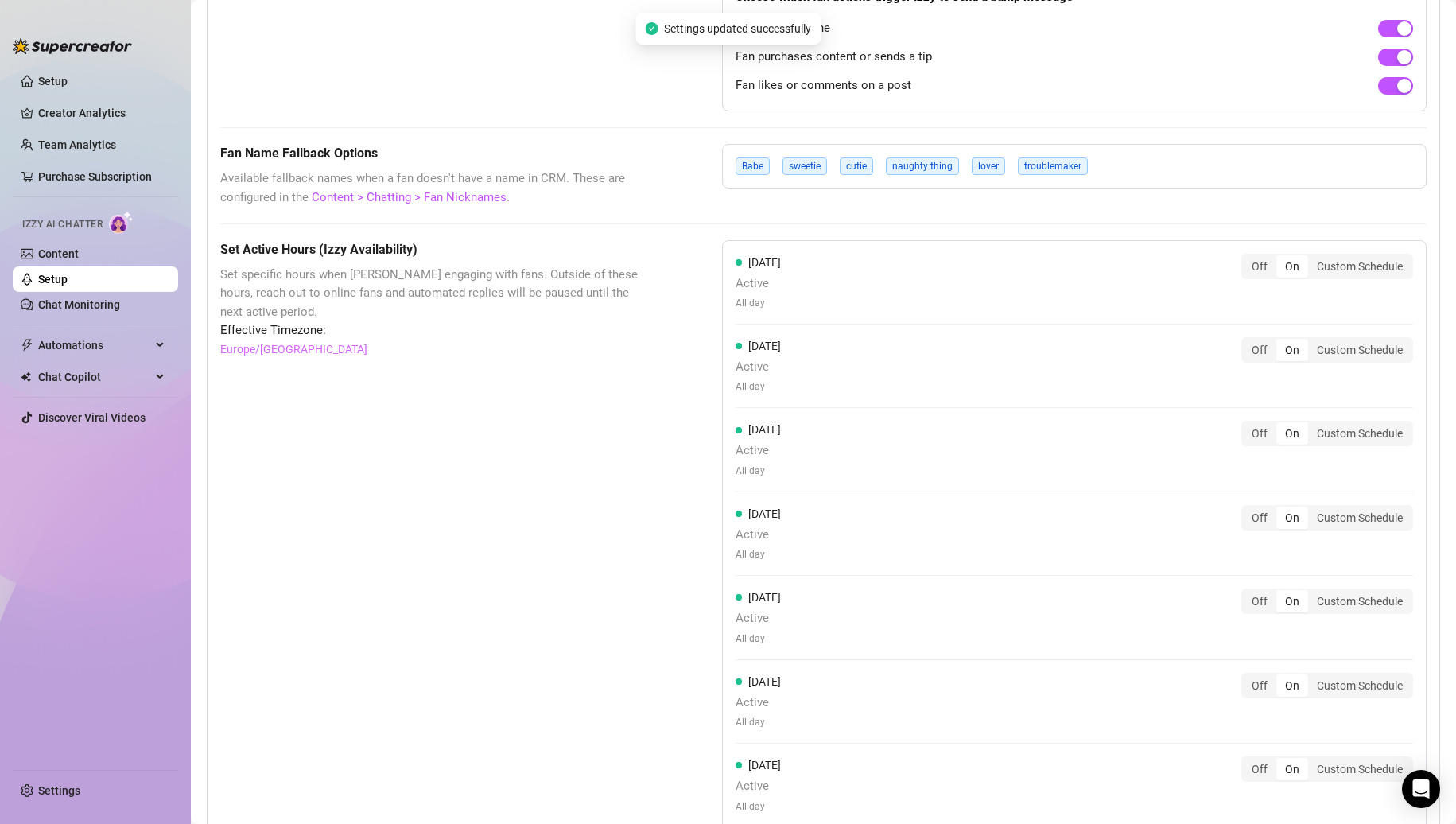
scroll to position [557, 0]
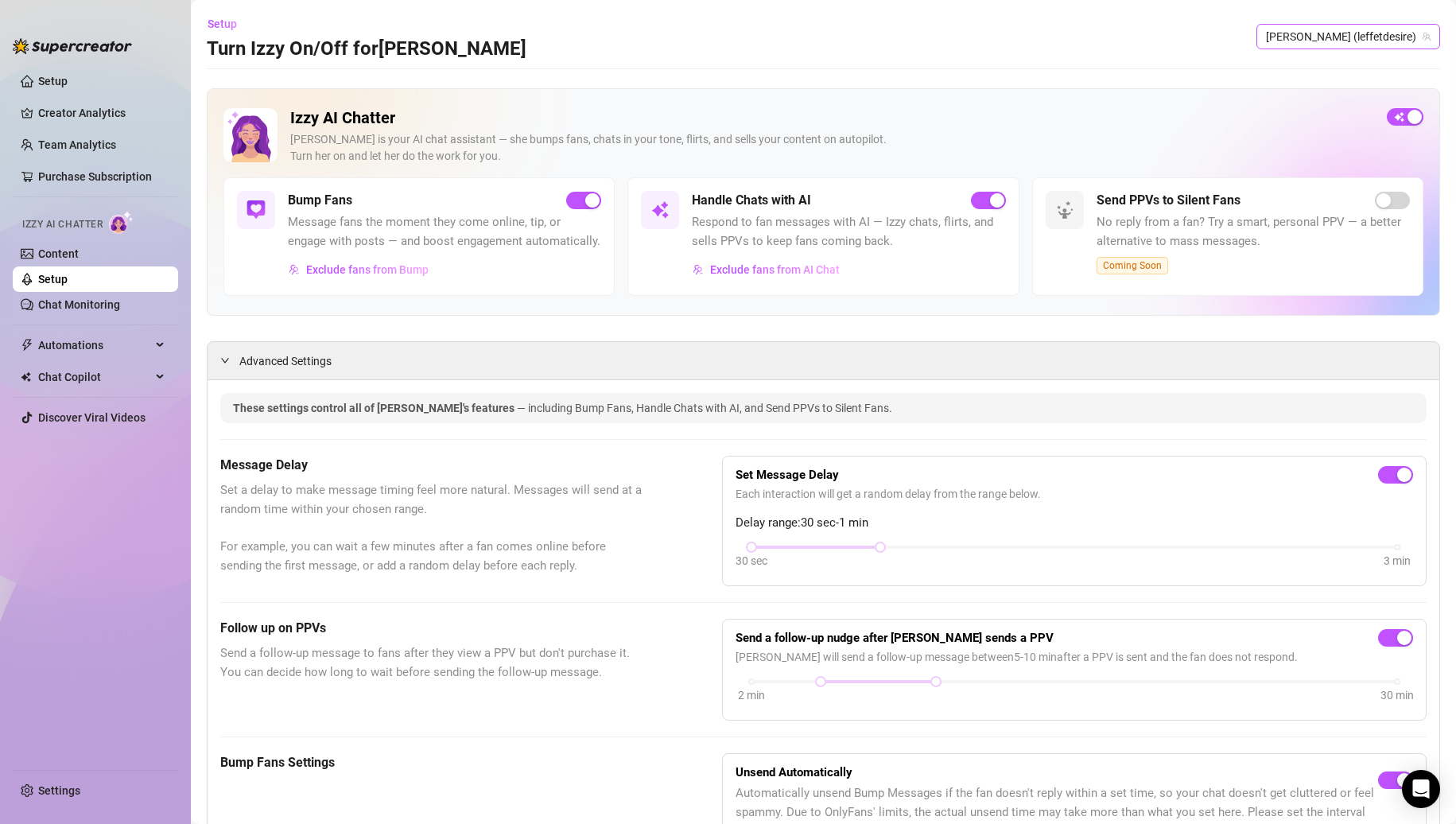
click at [1345, 40] on span "[PERSON_NAME] (leffetdesire)" at bounding box center [1348, 37] width 165 height 24
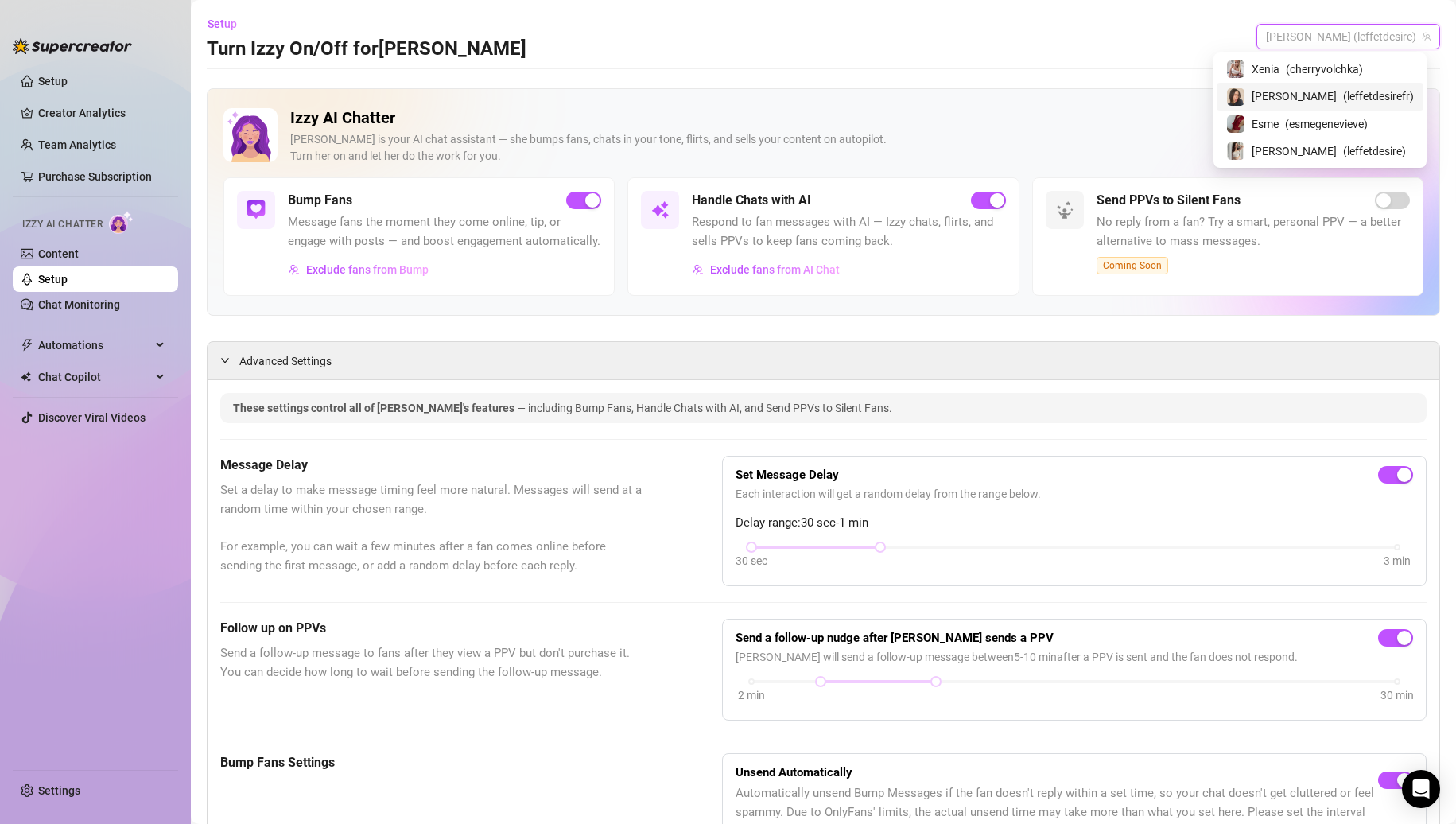
click at [1343, 99] on span "( leffetdesirefr )" at bounding box center [1378, 96] width 70 height 17
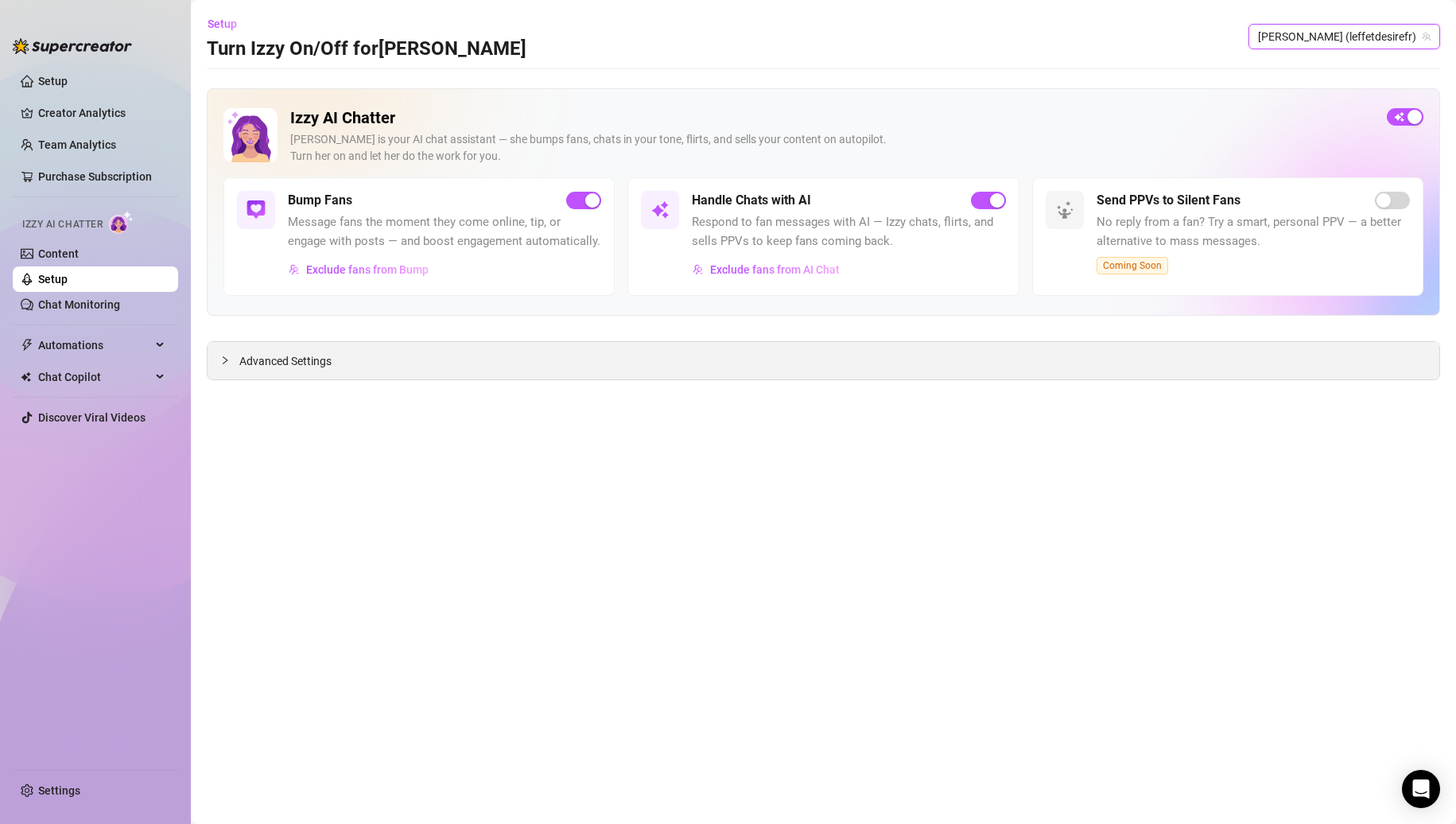
click at [228, 358] on icon "collapsed" at bounding box center [225, 360] width 10 height 10
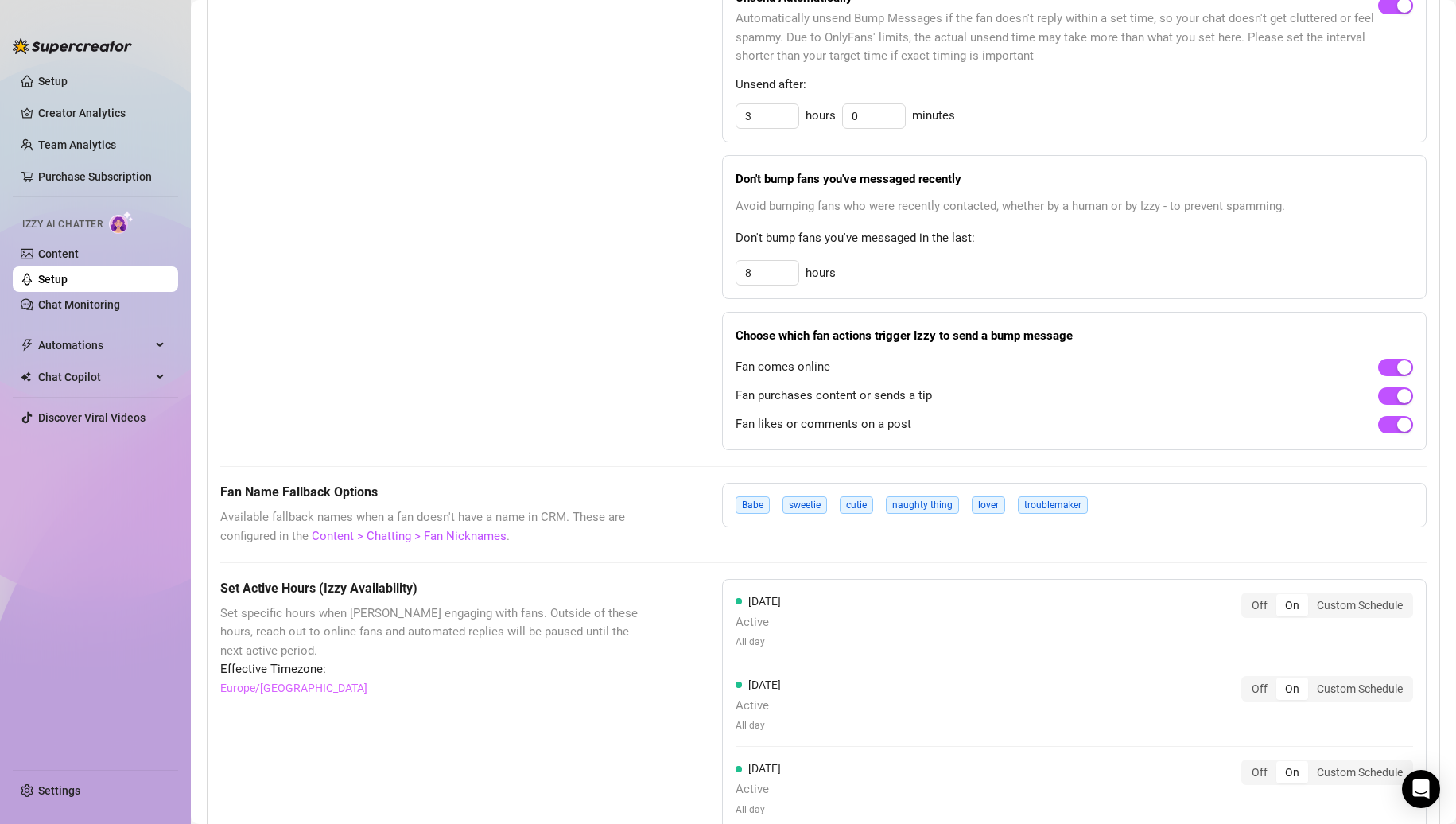
scroll to position [795, 0]
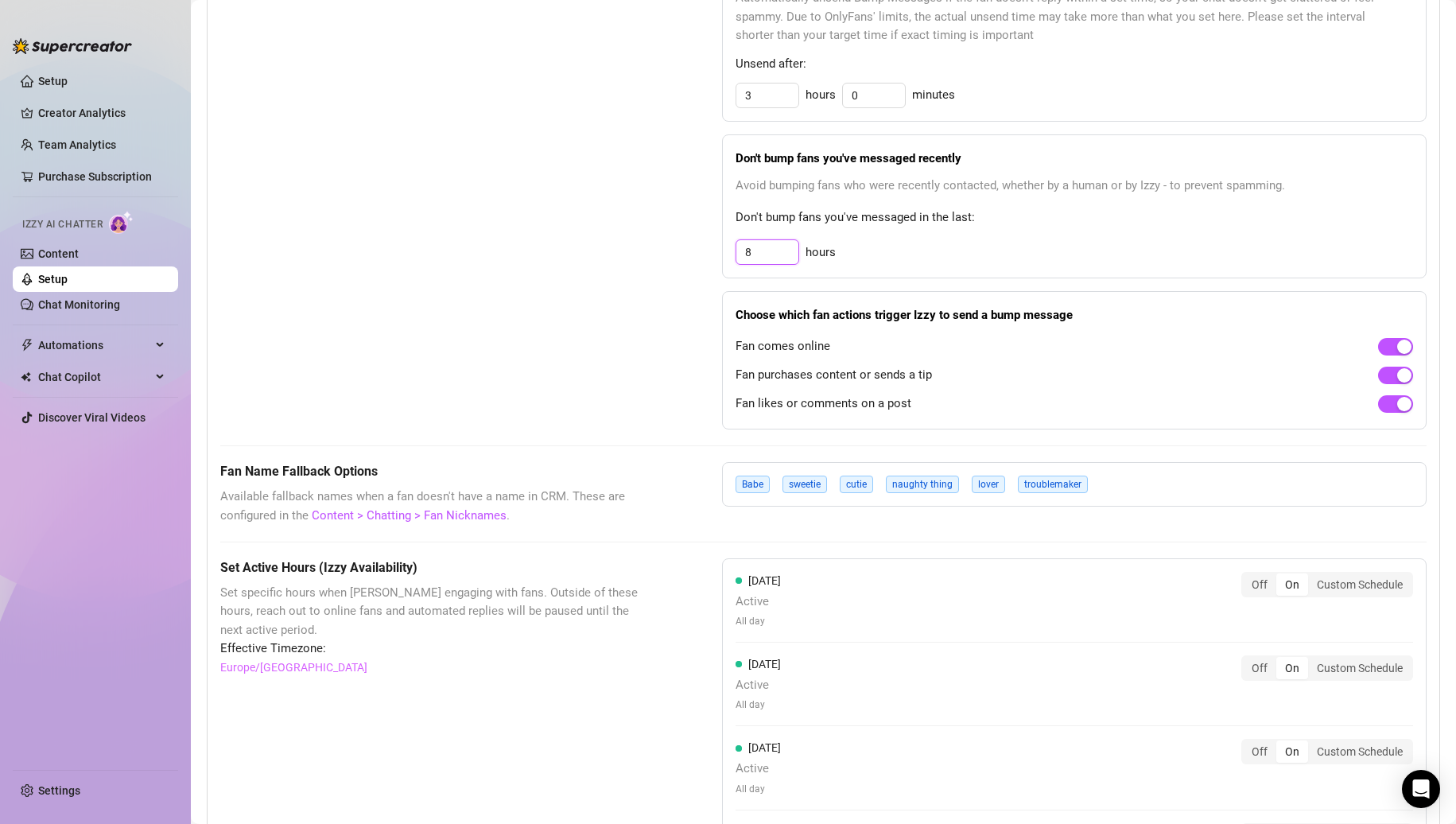
drag, startPoint x: 727, startPoint y: 269, endPoint x: 710, endPoint y: 269, distance: 17.0
click at [724, 269] on div "Don't bump fans you've messaged recently Avoid bumping fans who were recently c…" at bounding box center [1074, 206] width 704 height 144
type input "24"
click at [599, 317] on div "Bump Fans Settings" at bounding box center [432, 193] width 422 height 471
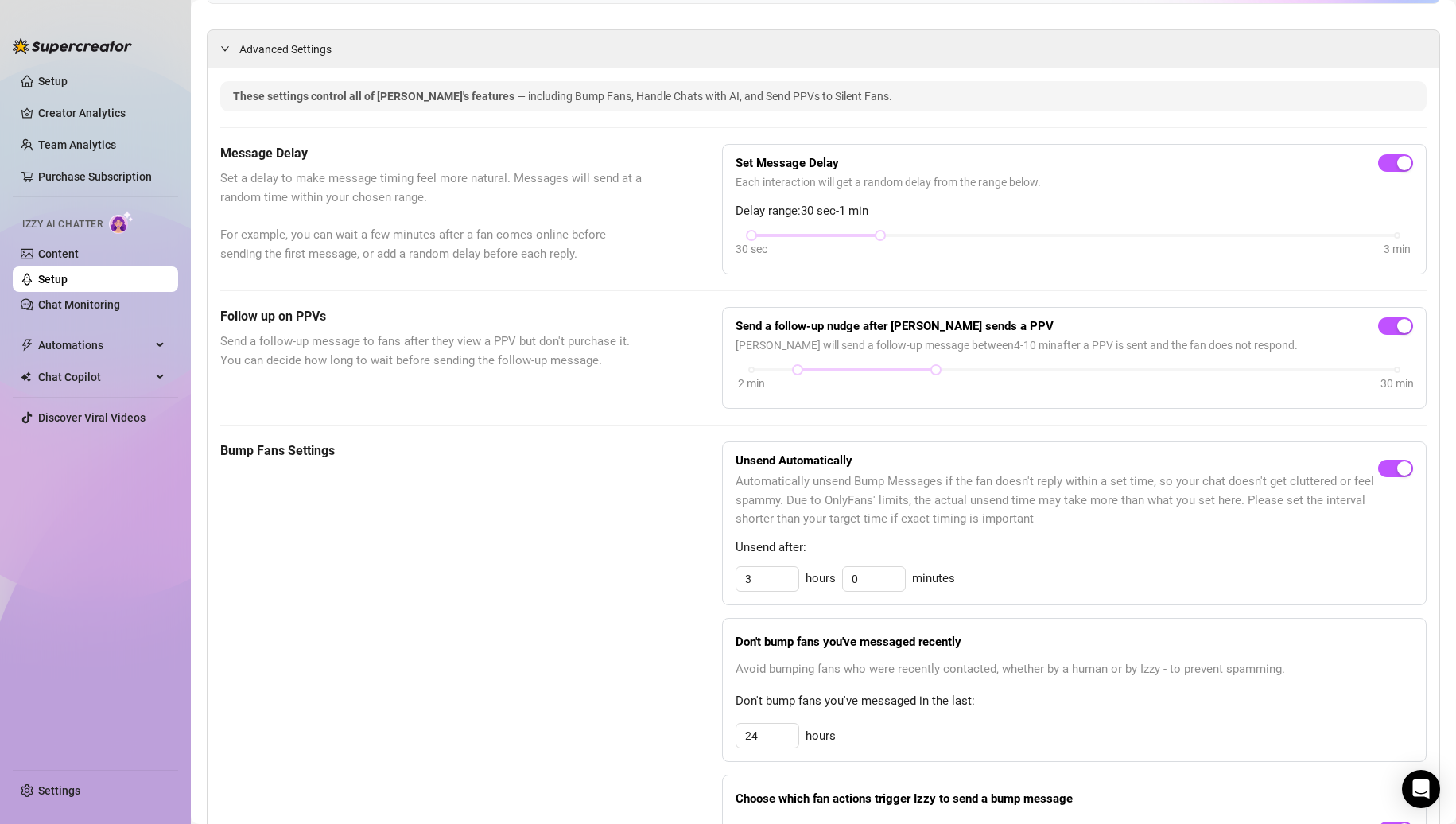
scroll to position [318, 0]
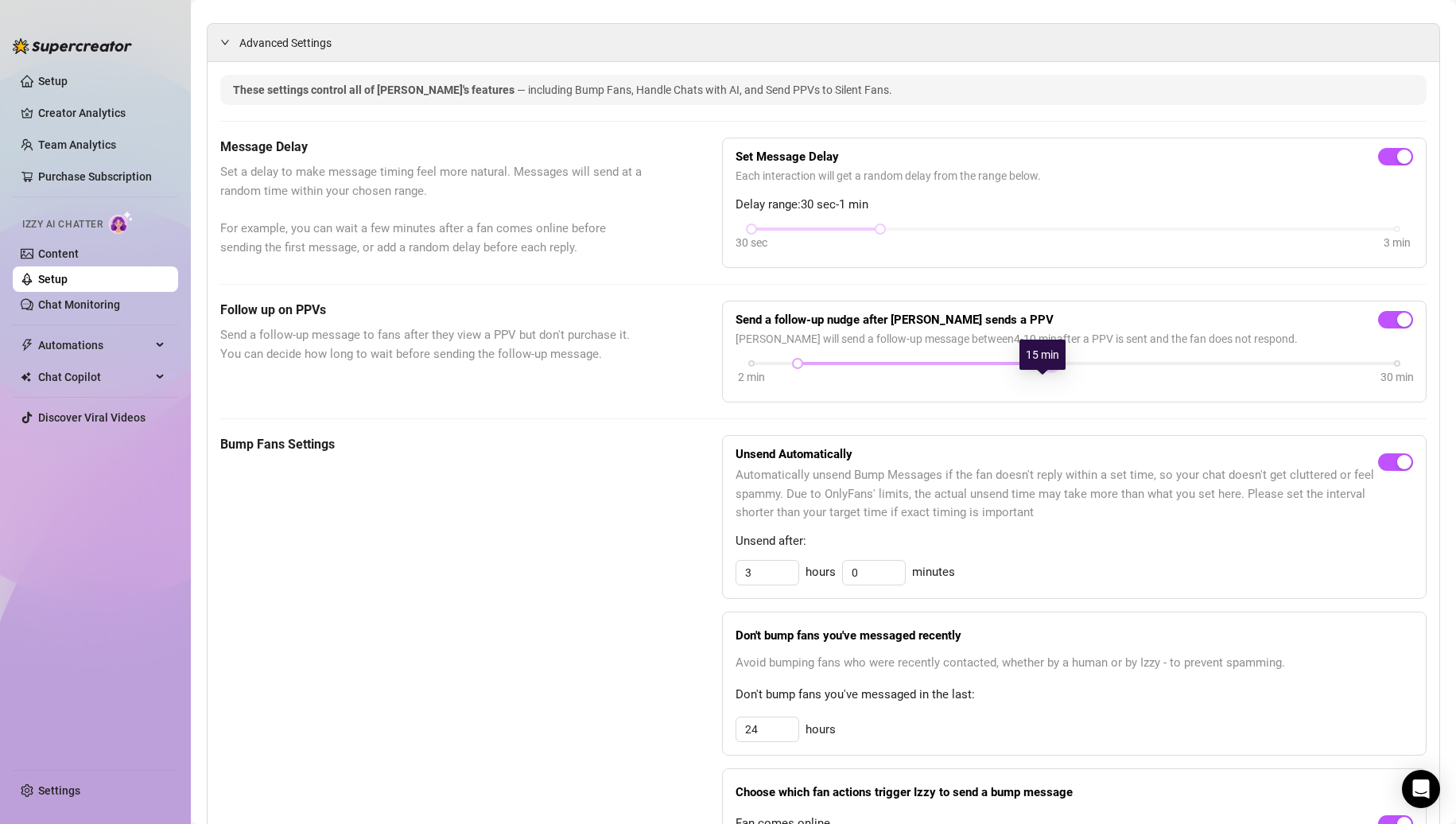
drag, startPoint x: 933, startPoint y: 382, endPoint x: 1044, endPoint y: 381, distance: 111.0
click at [1047, 367] on div at bounding box center [1051, 363] width 8 height 8
drag, startPoint x: 794, startPoint y: 379, endPoint x: 849, endPoint y: 384, distance: 55.2
click at [849, 365] on div "2 min 30 min" at bounding box center [1074, 361] width 646 height 7
click at [631, 385] on div "Follow up on PPVs Send a follow-up message to fans after they view a PPV but do…" at bounding box center [432, 352] width 422 height 102
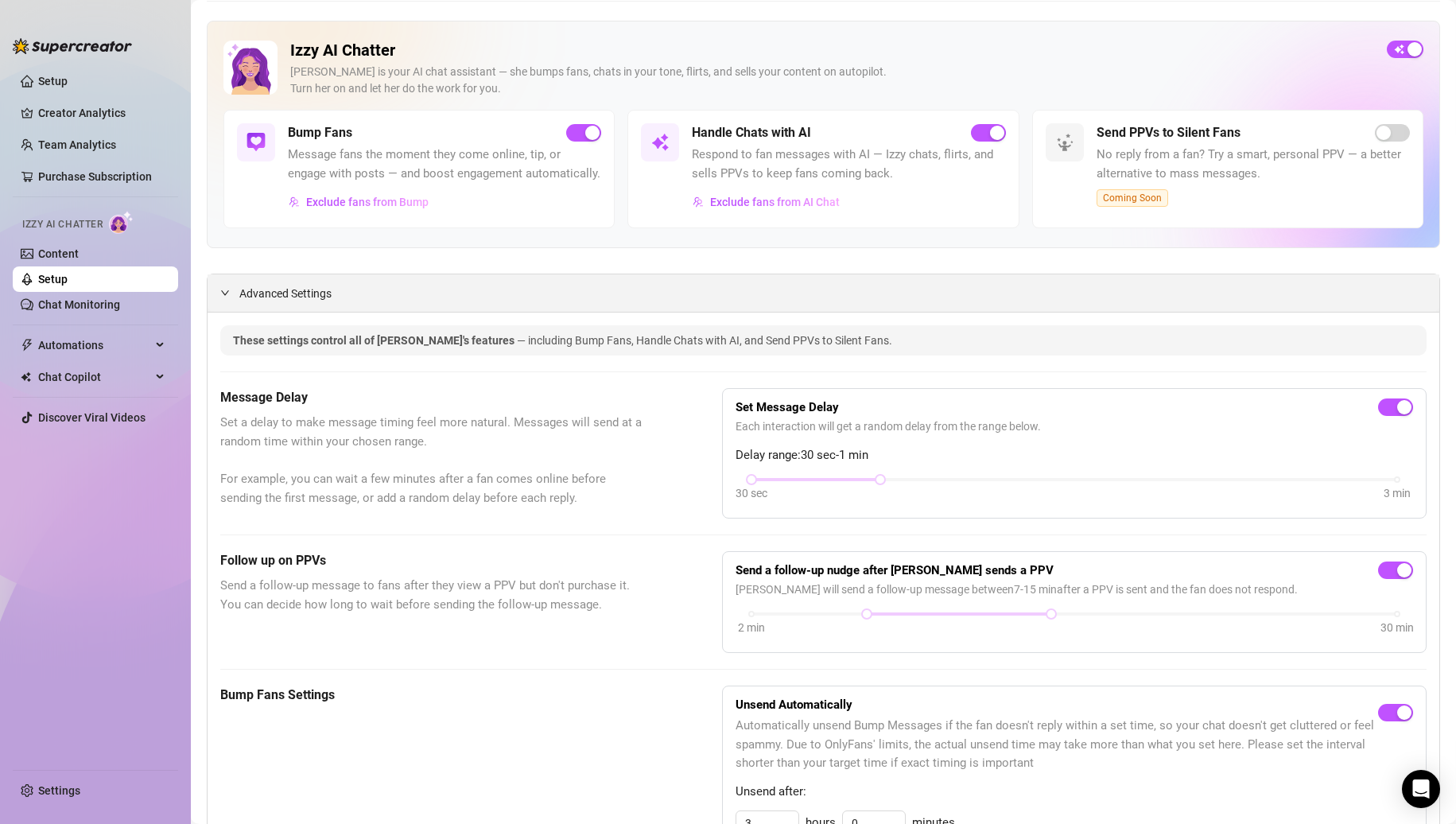
scroll to position [0, 0]
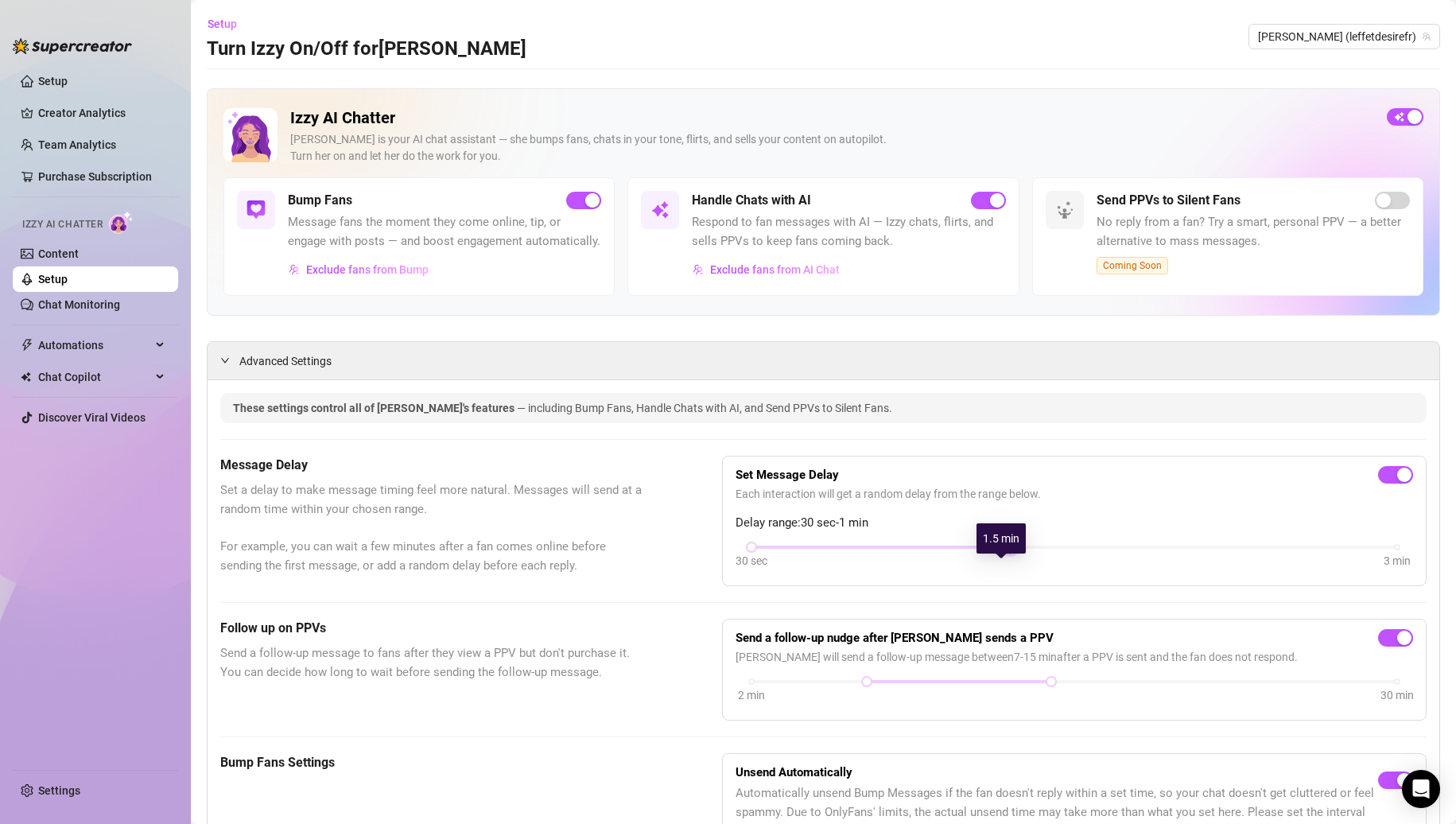
drag, startPoint x: 875, startPoint y: 568, endPoint x: 993, endPoint y: 573, distance: 118.1
click at [993, 572] on div "30 sec 3 min" at bounding box center [1074, 557] width 677 height 30
click at [585, 531] on span "Set a delay to make message timing feel more natural. Messages will send at a r…" at bounding box center [432, 527] width 422 height 93
click at [1422, 40] on icon "team" at bounding box center [1427, 37] width 10 height 10
click at [1360, 41] on span "[PERSON_NAME] (leffetdesirefr)" at bounding box center [1344, 37] width 172 height 24
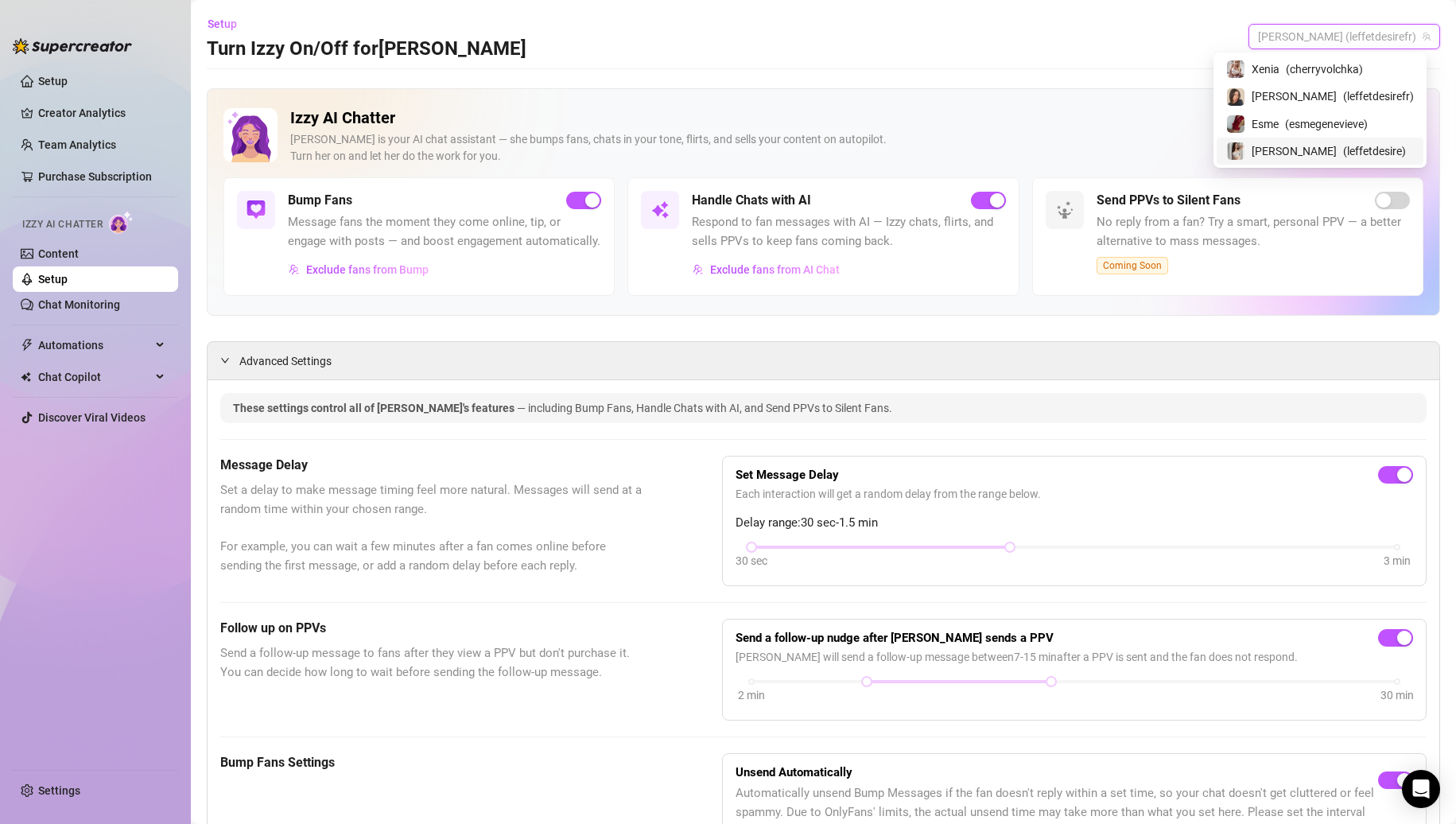
click at [1318, 148] on div "Nina ( leffetdesire )" at bounding box center [1320, 151] width 188 height 19
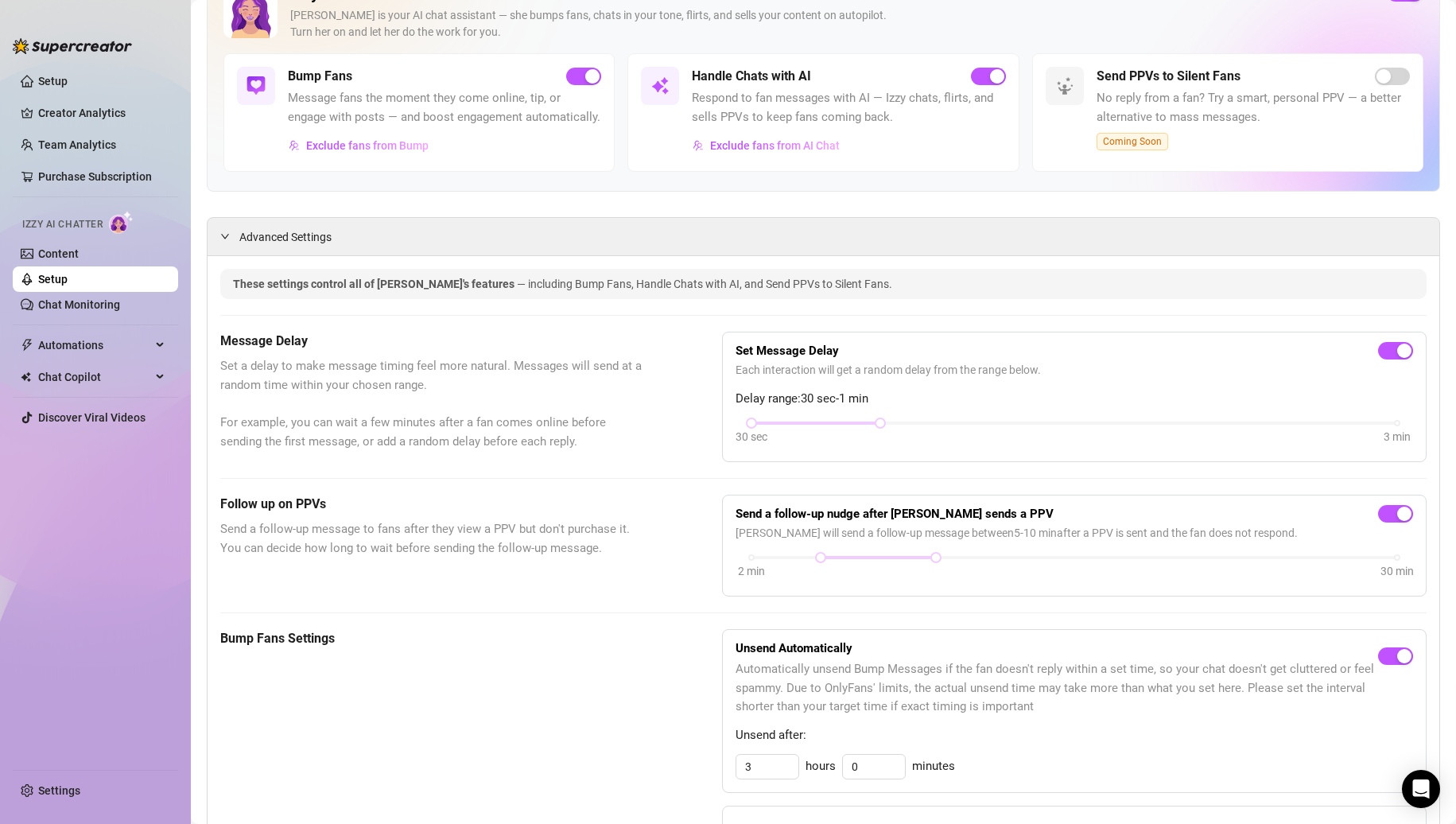
scroll to position [239, 0]
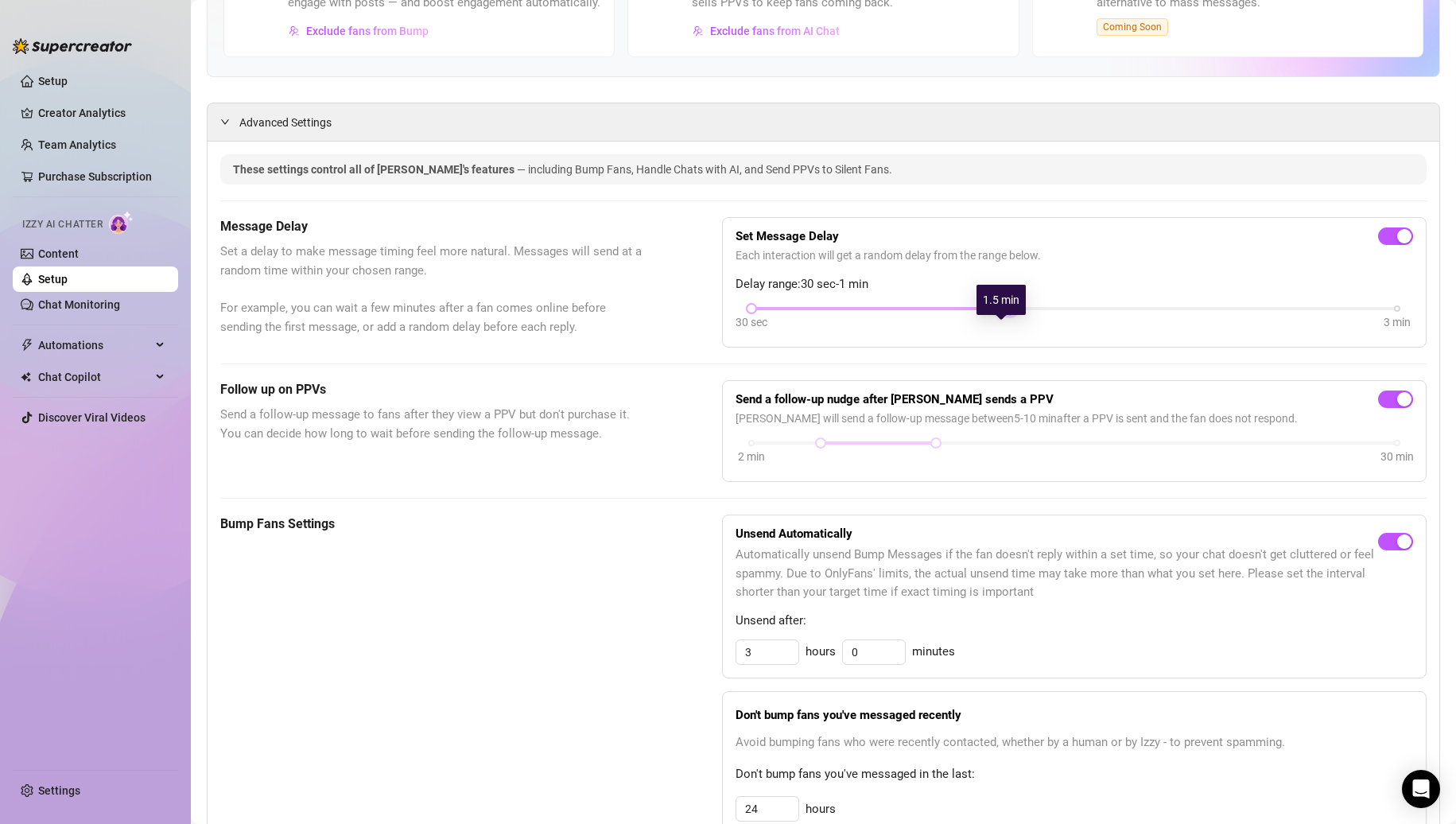
drag, startPoint x: 873, startPoint y: 330, endPoint x: 944, endPoint y: 331, distance: 71.0
click at [944, 310] on div "30 sec 3 min" at bounding box center [1074, 306] width 646 height 7
drag, startPoint x: 928, startPoint y: 462, endPoint x: 1037, endPoint y: 464, distance: 109.0
click at [1047, 447] on div at bounding box center [1051, 443] width 8 height 8
drag, startPoint x: 815, startPoint y: 459, endPoint x: 856, endPoint y: 458, distance: 41.0
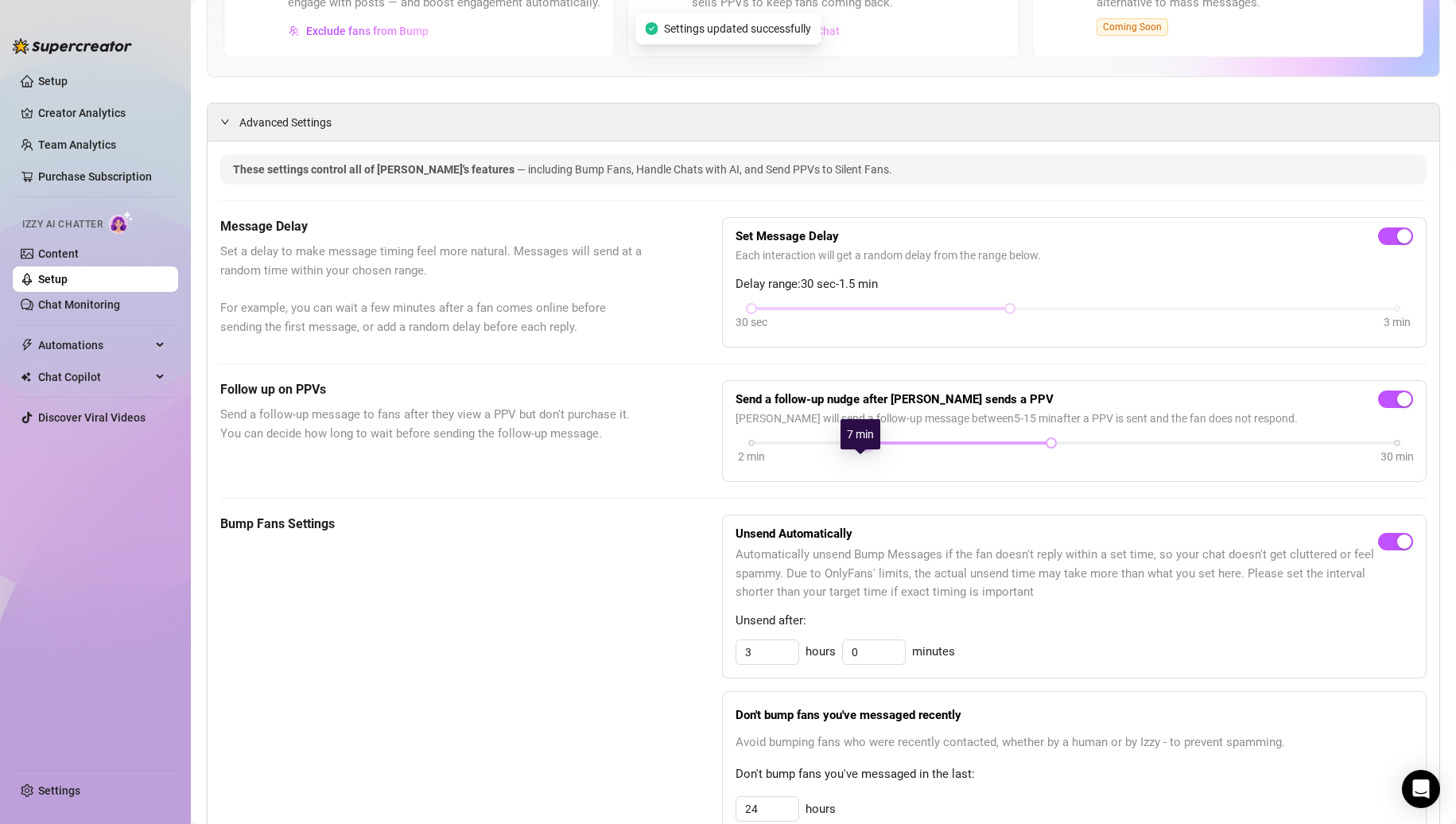
click at [863, 447] on div at bounding box center [867, 443] width 8 height 8
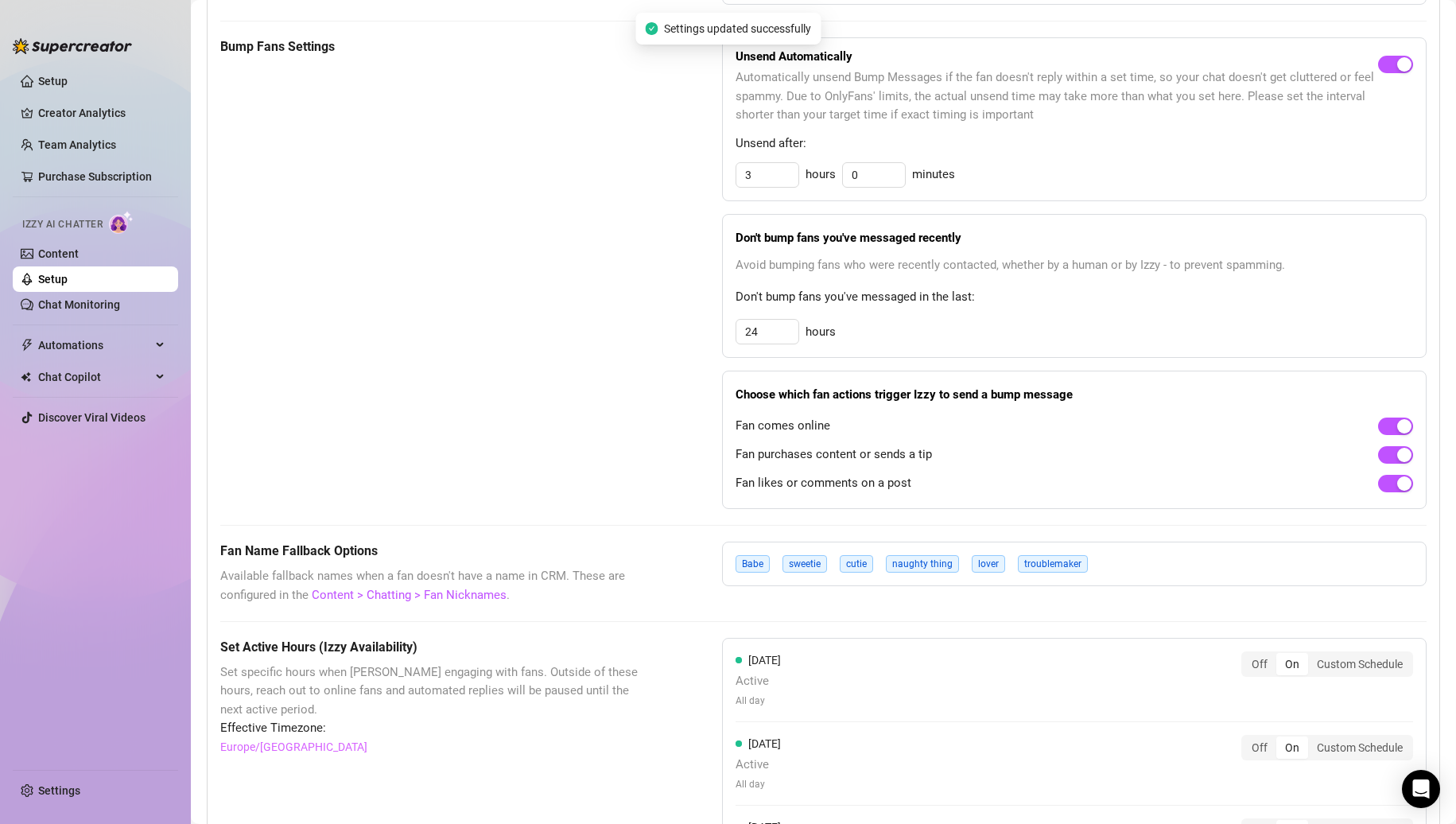
click at [636, 433] on div "Bump Fans Settings" at bounding box center [432, 273] width 422 height 471
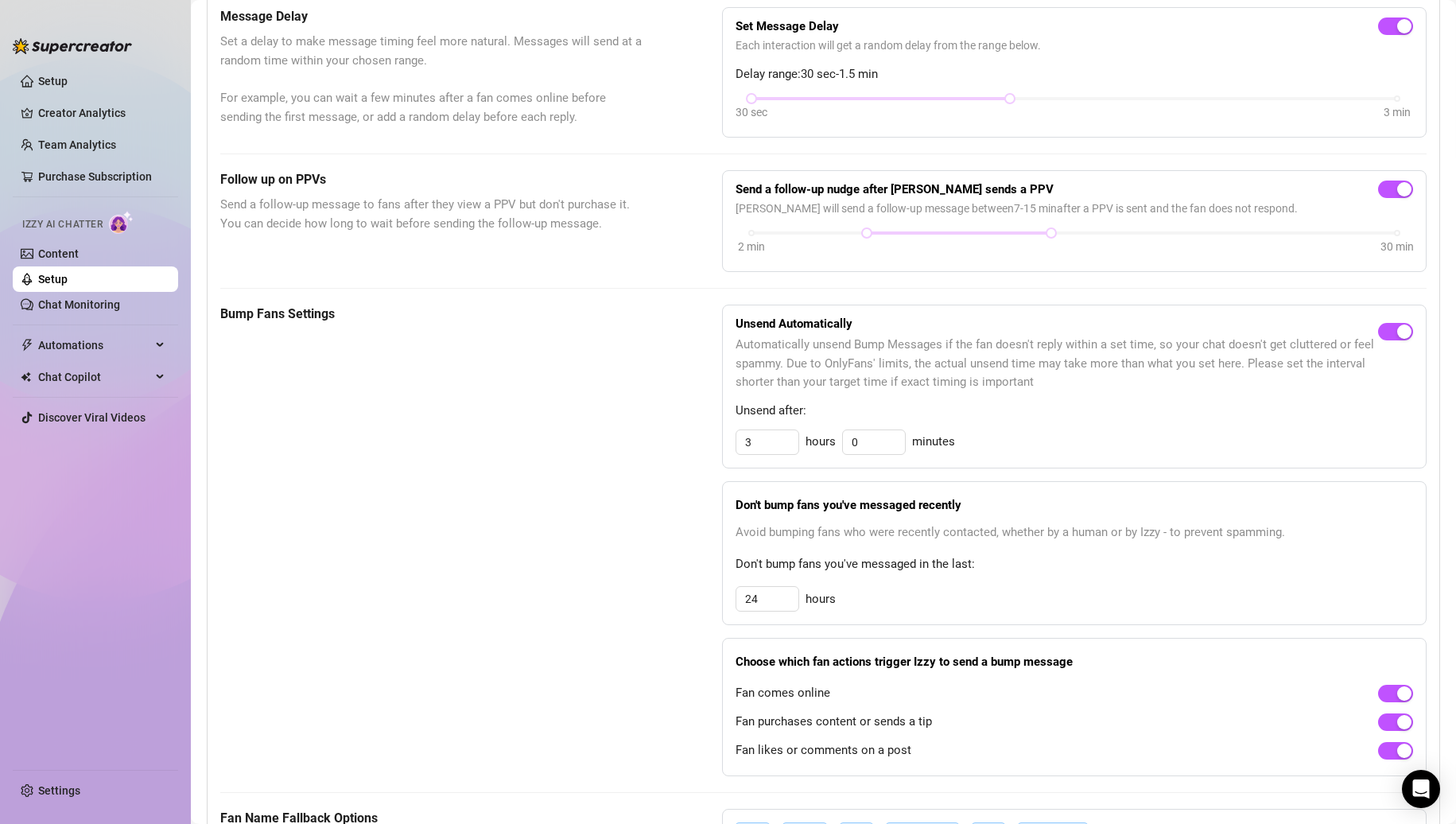
scroll to position [51, 0]
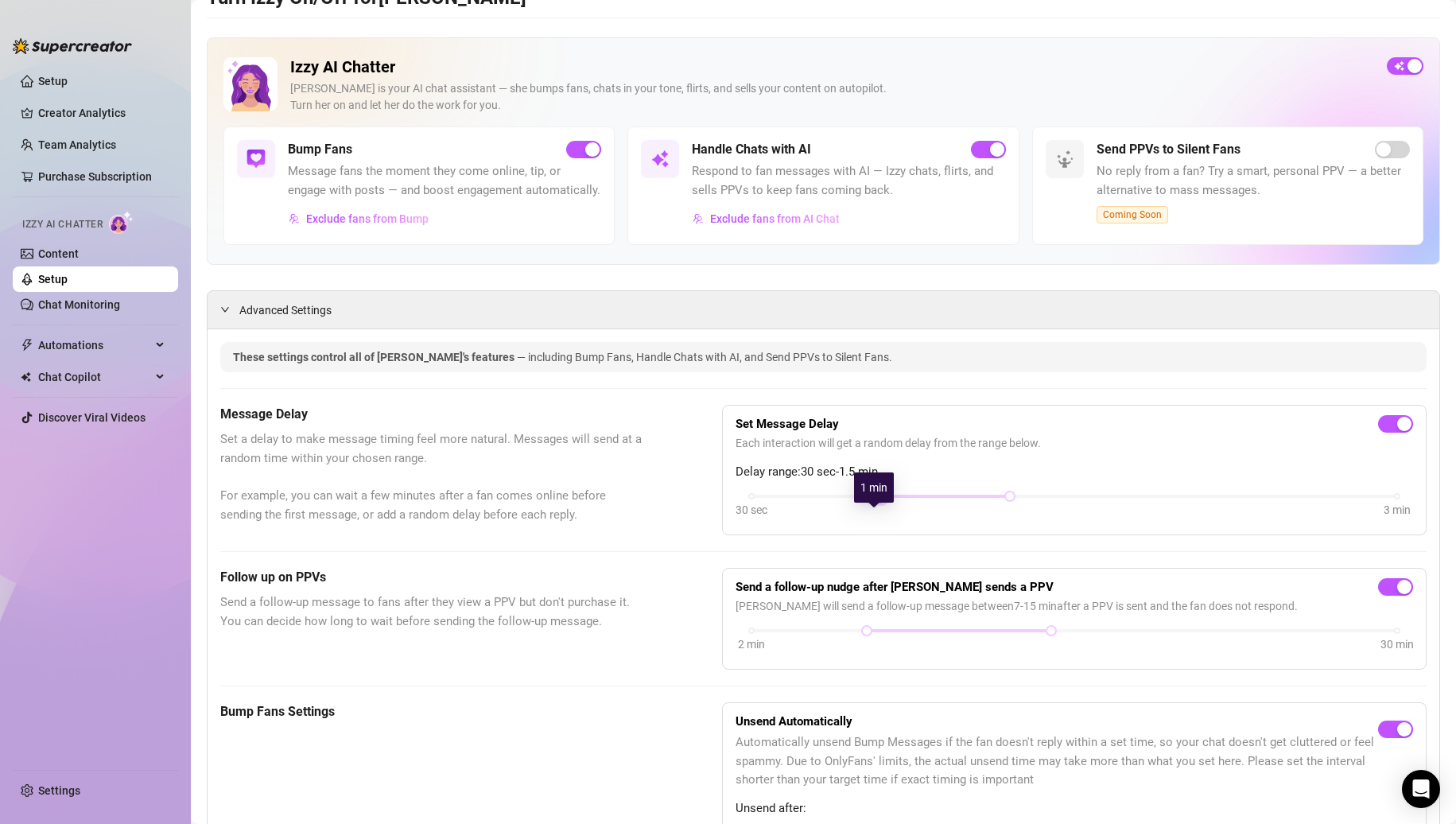
drag, startPoint x: 747, startPoint y: 519, endPoint x: 847, endPoint y: 500, distance: 101.8
click at [847, 500] on div "Set Message Delay Each interaction will get a random delay from the range below…" at bounding box center [1074, 469] width 677 height 103
drag, startPoint x: 1005, startPoint y: 513, endPoint x: 1081, endPoint y: 508, distance: 76.2
click at [1081, 508] on div "Set Message Delay Each interaction will get a random delay from the range below…" at bounding box center [1074, 469] width 677 height 103
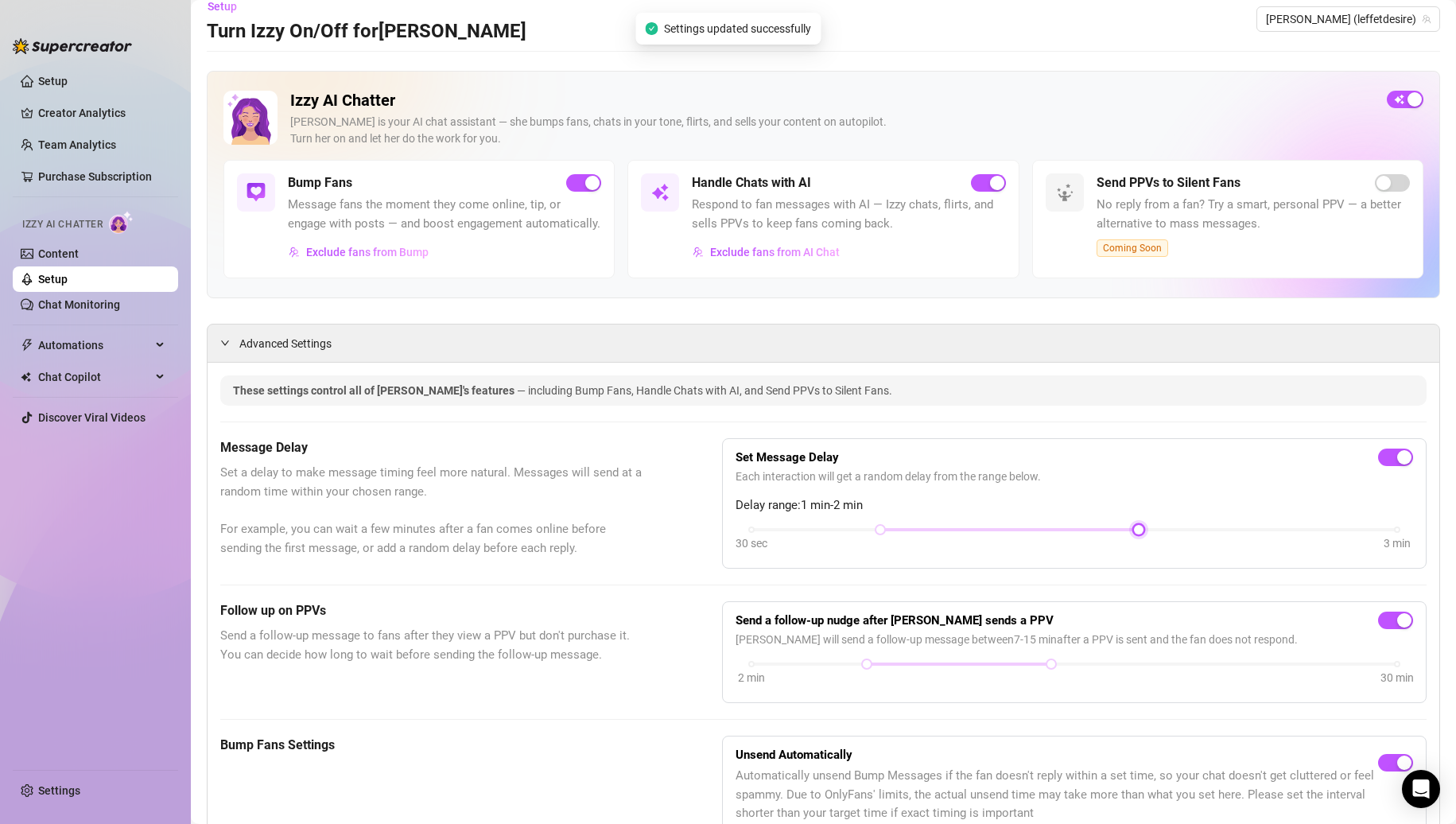
scroll to position [0, 0]
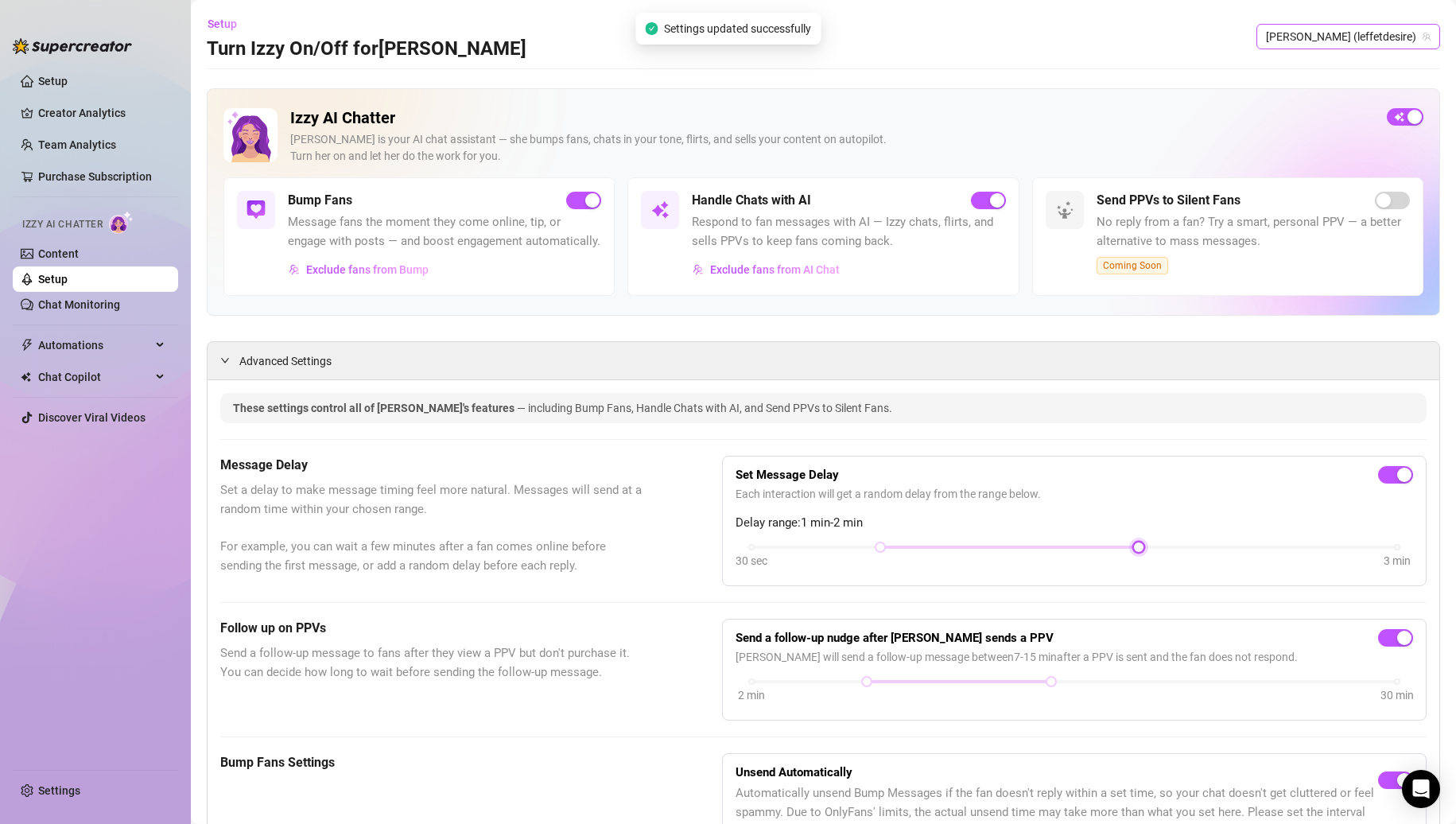
click at [1361, 31] on span "[PERSON_NAME] (leffetdesire)" at bounding box center [1348, 37] width 165 height 24
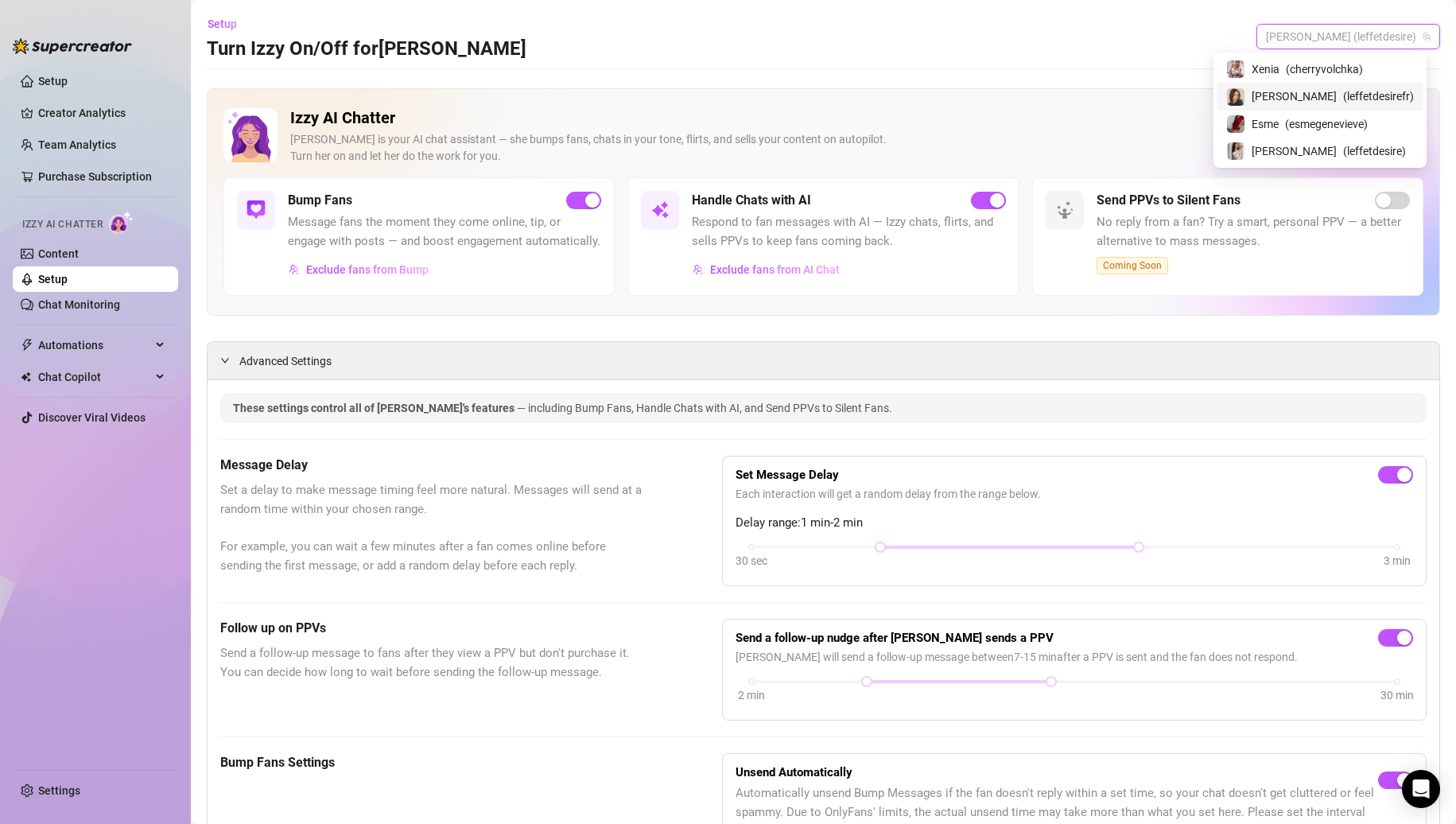
click at [1352, 96] on span "( leffetdesirefr )" at bounding box center [1378, 96] width 70 height 17
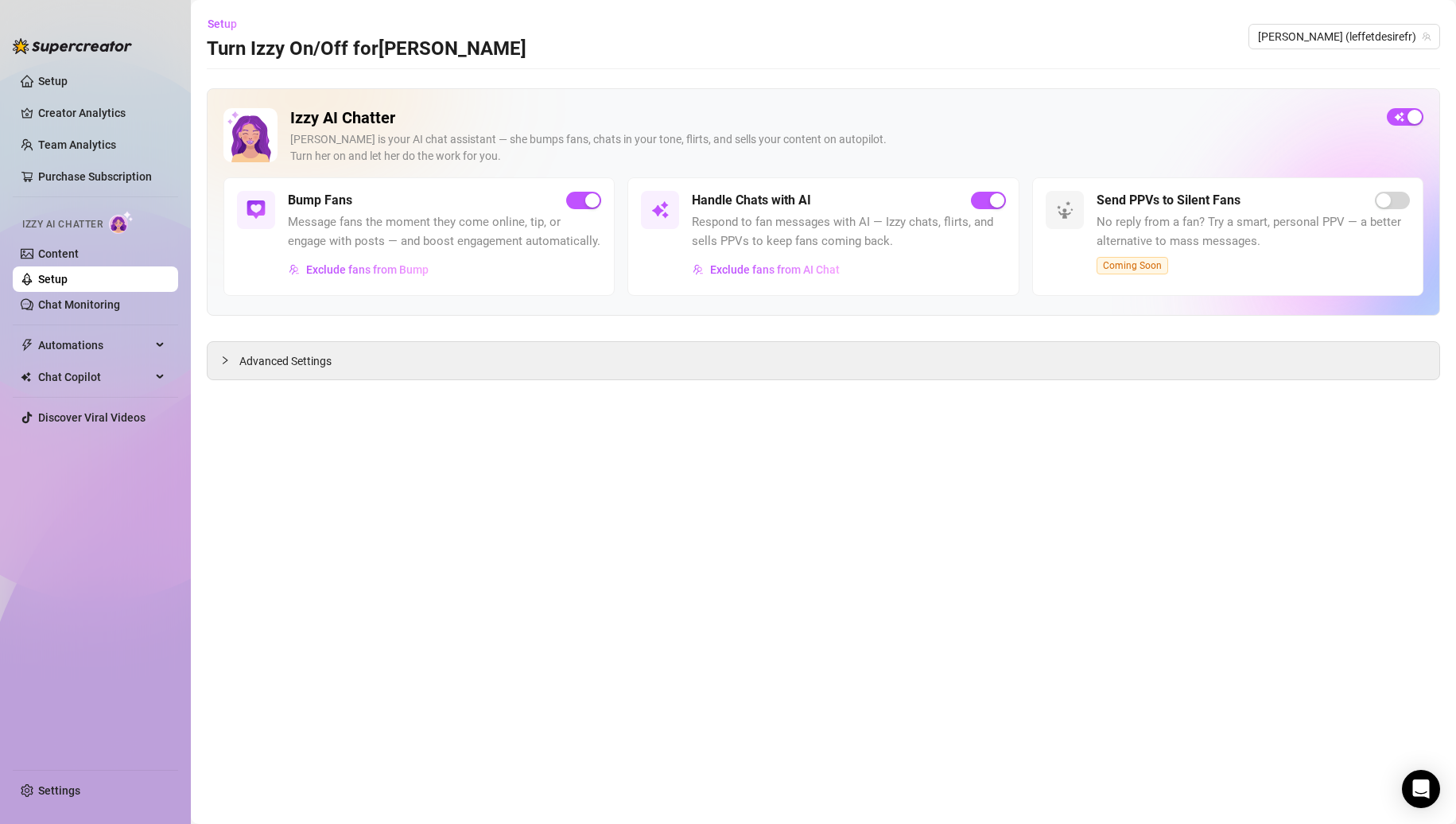
drag, startPoint x: 944, startPoint y: 358, endPoint x: 852, endPoint y: 393, distance: 98.4
click at [943, 358] on div "Advanced Settings" at bounding box center [823, 360] width 1232 height 38
click at [227, 358] on icon "collapsed" at bounding box center [225, 360] width 10 height 10
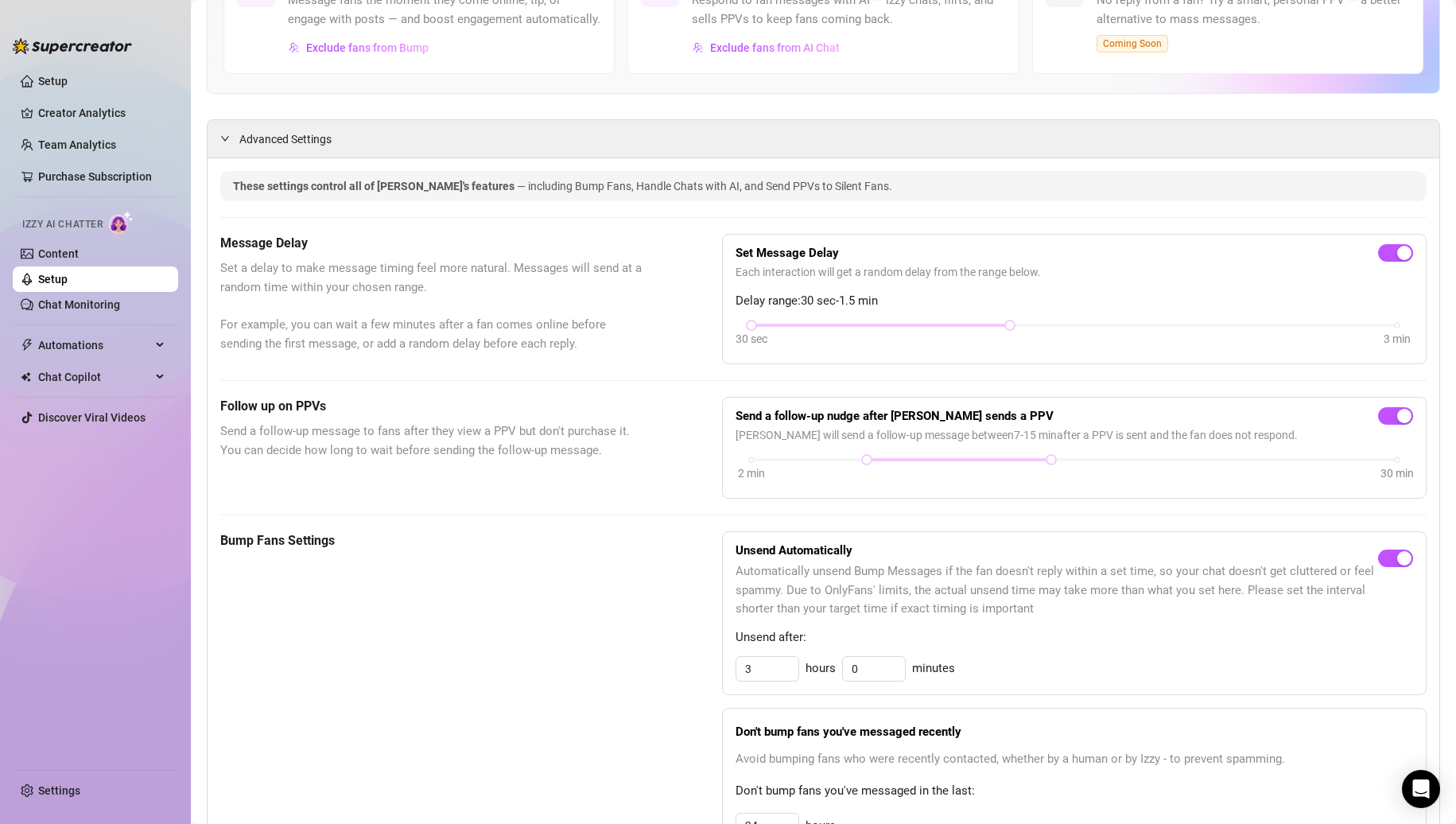
scroll to position [318, 0]
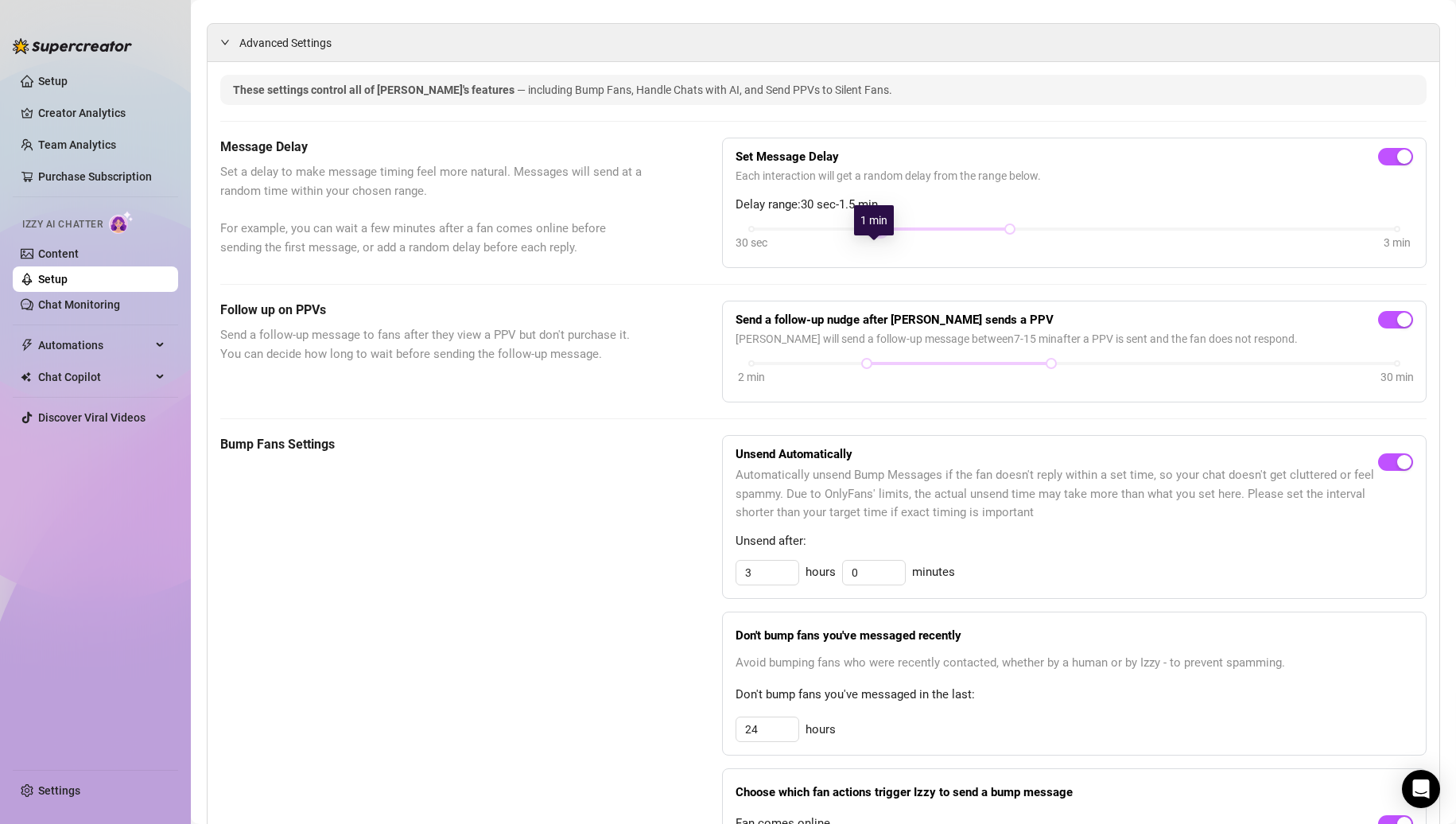
drag, startPoint x: 752, startPoint y: 249, endPoint x: 849, endPoint y: 243, distance: 97.2
click at [849, 243] on div "Set Message Delay Each interaction will get a random delay from the range below…" at bounding box center [1074, 202] width 677 height 103
drag, startPoint x: 1005, startPoint y: 253, endPoint x: 1089, endPoint y: 250, distance: 84.1
click at [1089, 230] on div "30 sec 3 min" at bounding box center [1074, 227] width 646 height 7
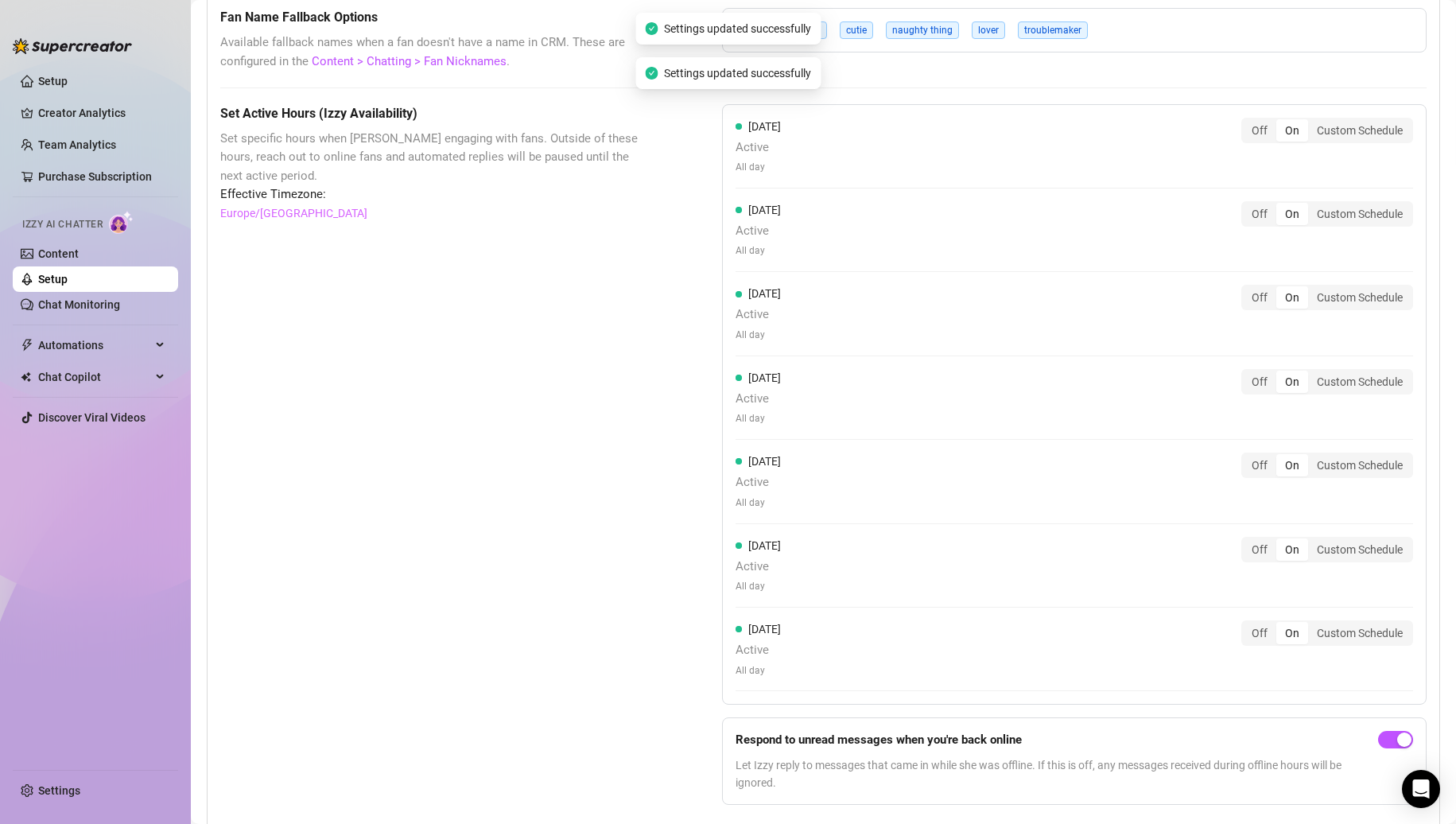
scroll to position [1324, 0]
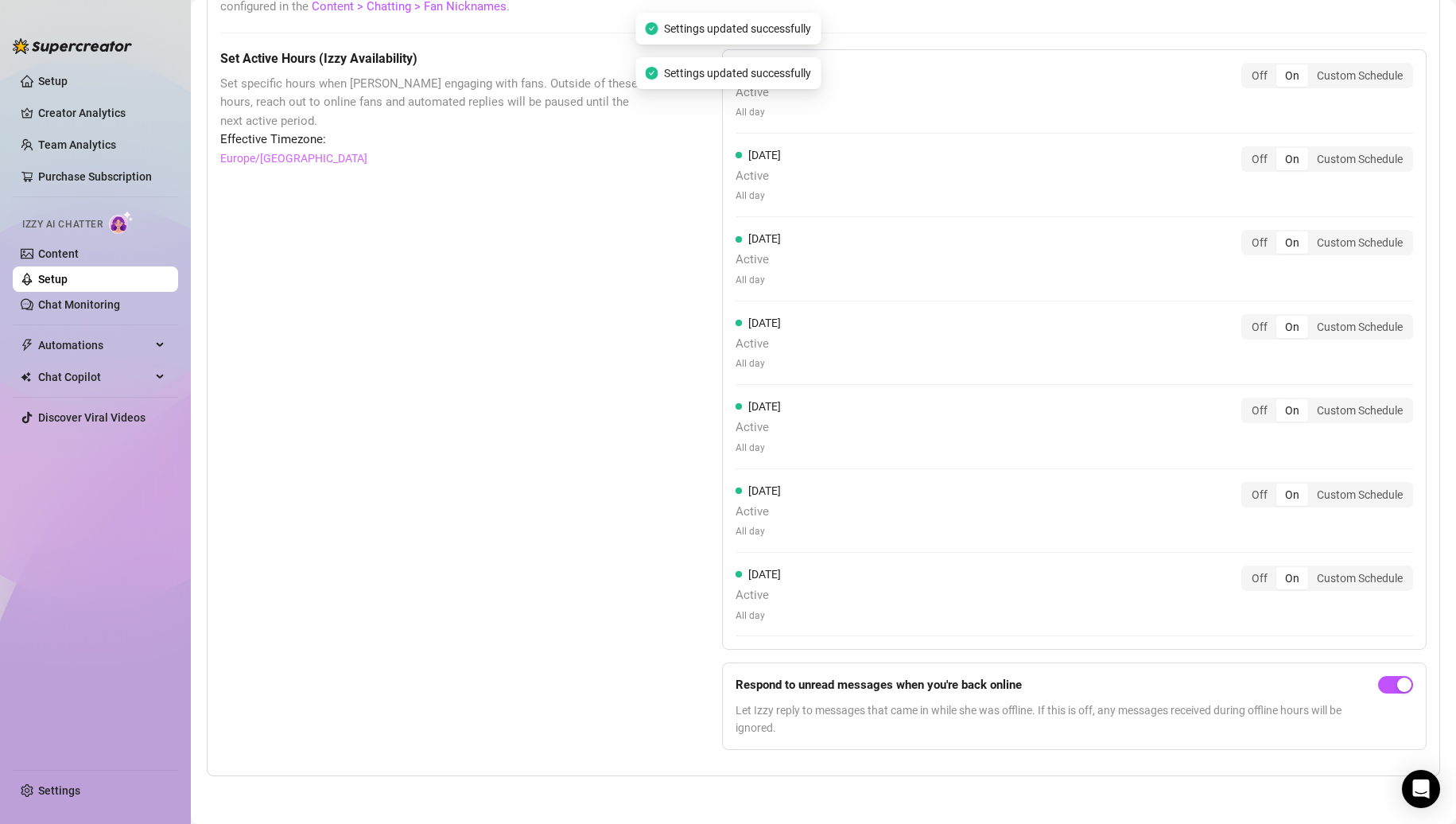
click at [620, 420] on div "Set Active Hours (Izzy Availability) Set specific hours when Izzy engaging with…" at bounding box center [432, 406] width 422 height 713
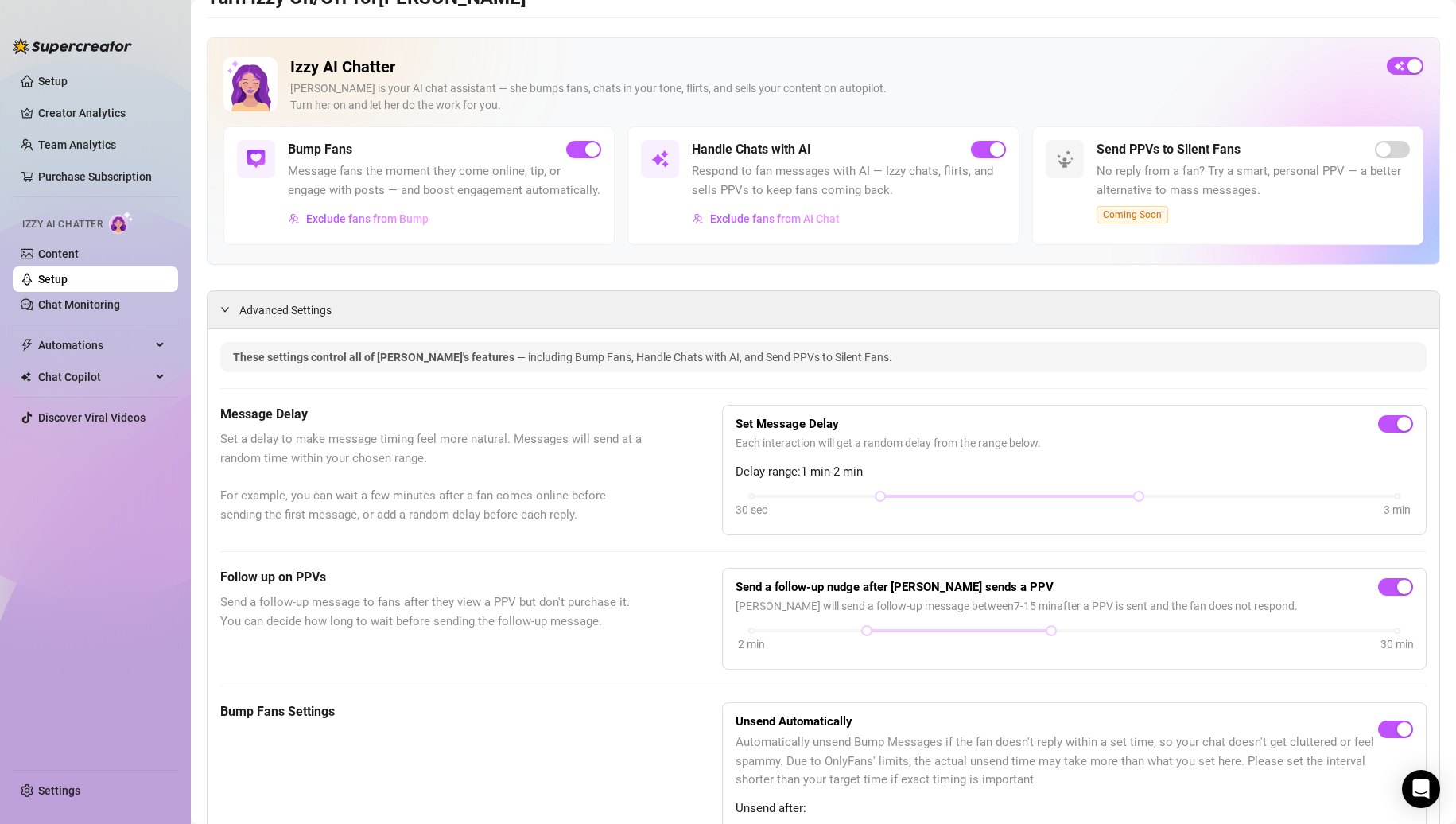
scroll to position [0, 0]
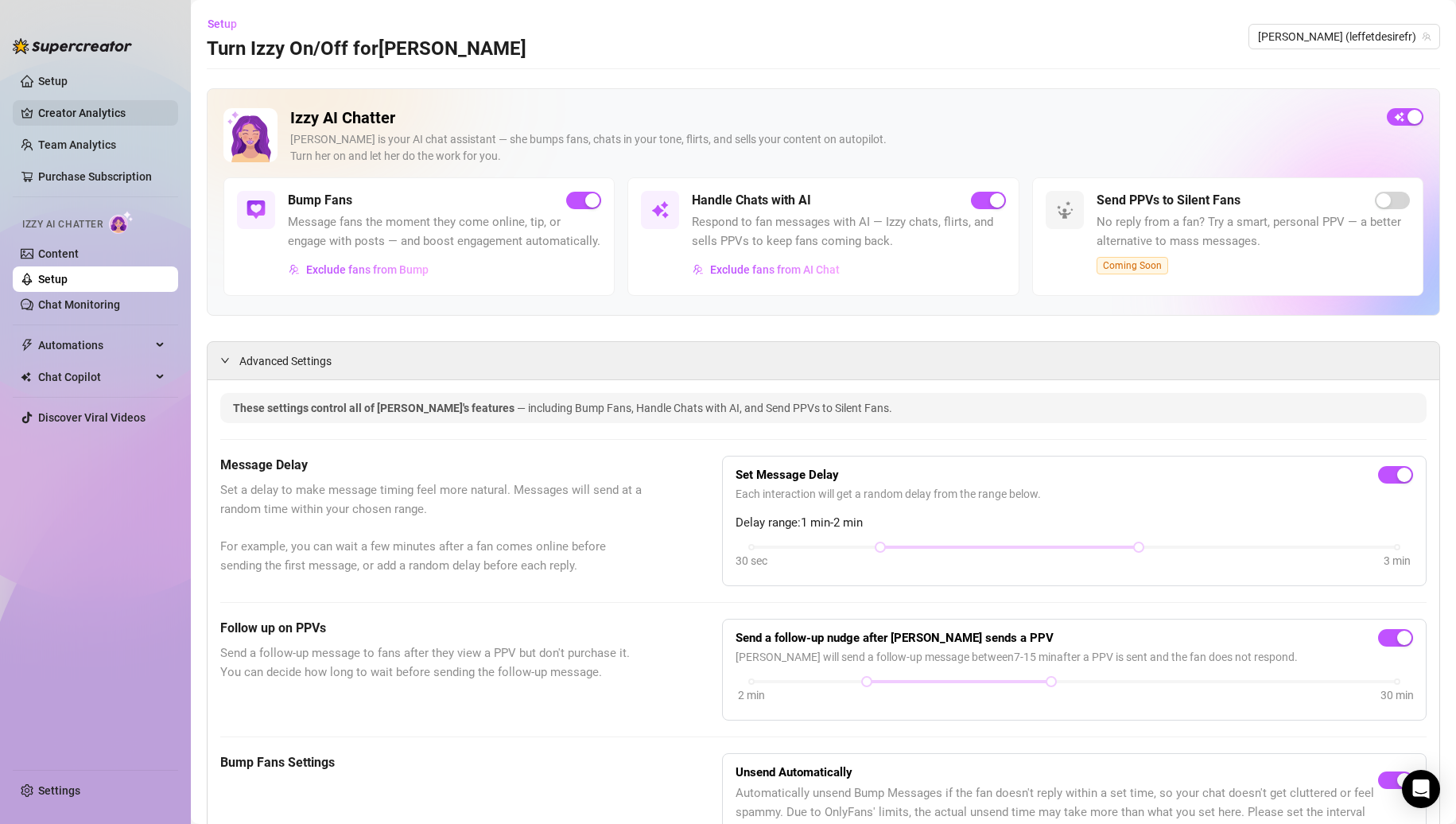
click at [75, 117] on link "Creator Analytics" at bounding box center [102, 113] width 127 height 25
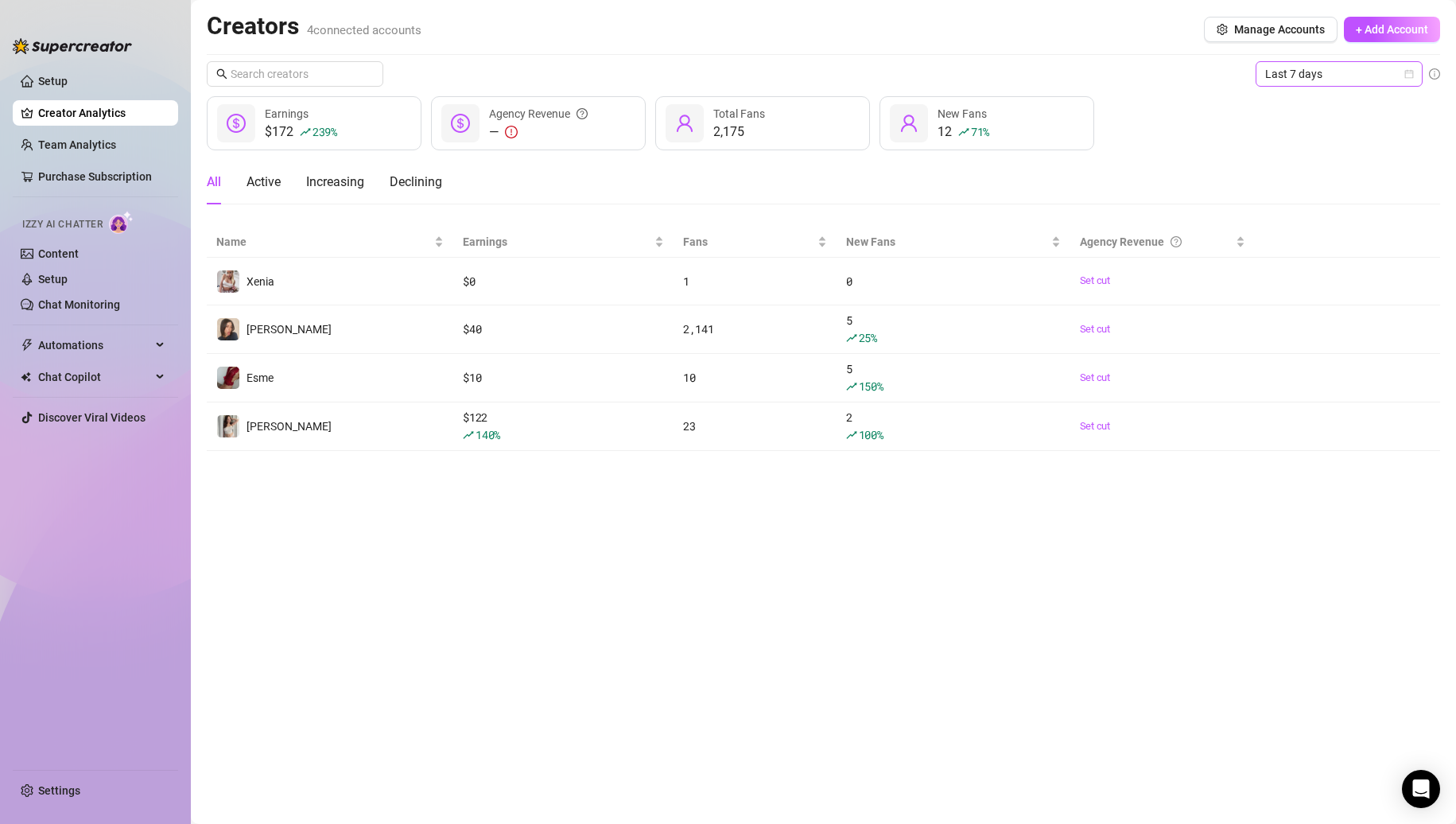
click at [1324, 83] on span "Last 7 days" at bounding box center [1339, 73] width 148 height 24
click at [1317, 112] on div "Last 24 hours" at bounding box center [1339, 106] width 142 height 17
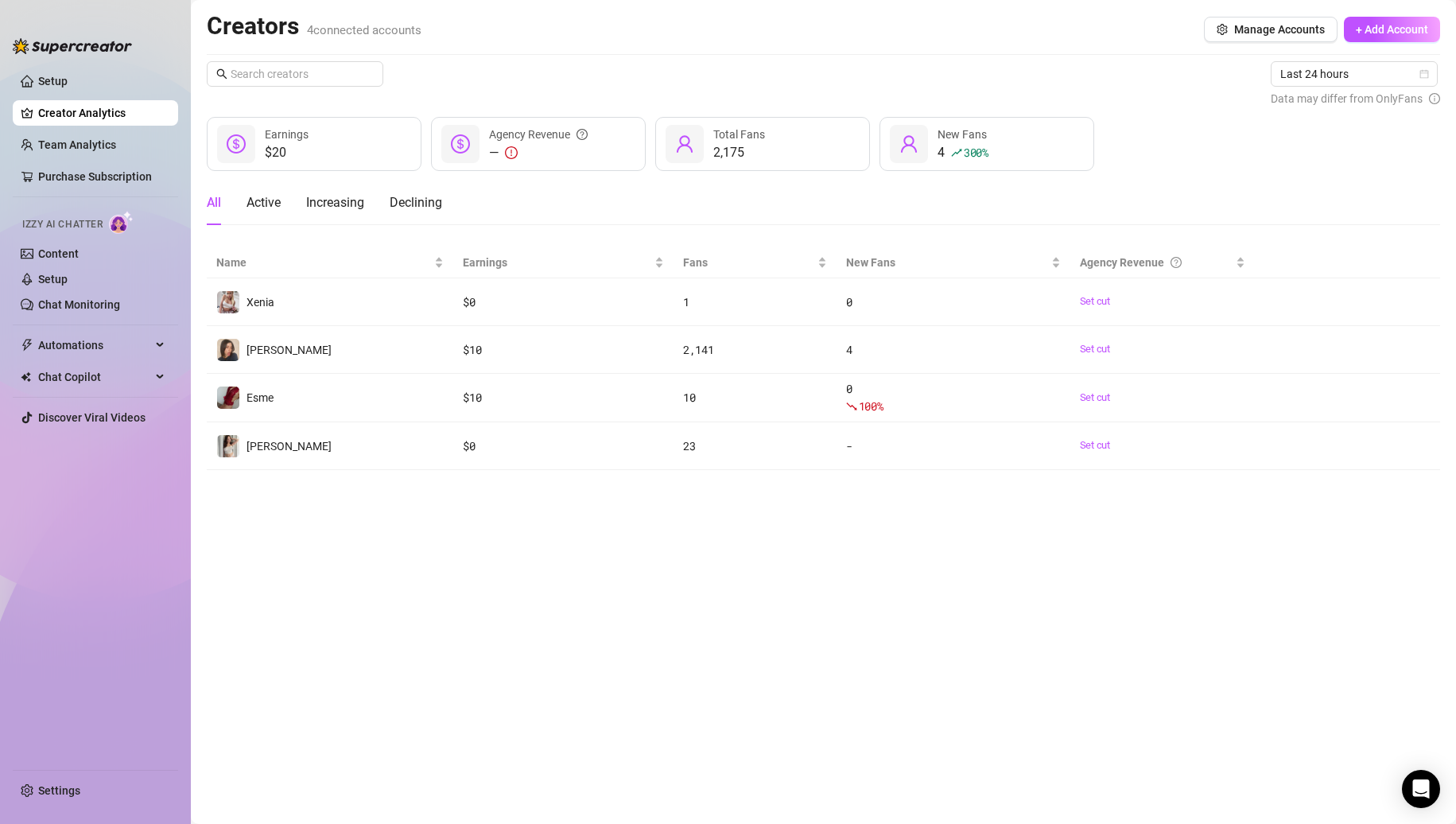
click at [481, 536] on main "Creators 4 connected accounts Manage Accounts + Add Account Last 24 hours Data …" at bounding box center [823, 412] width 1265 height 824
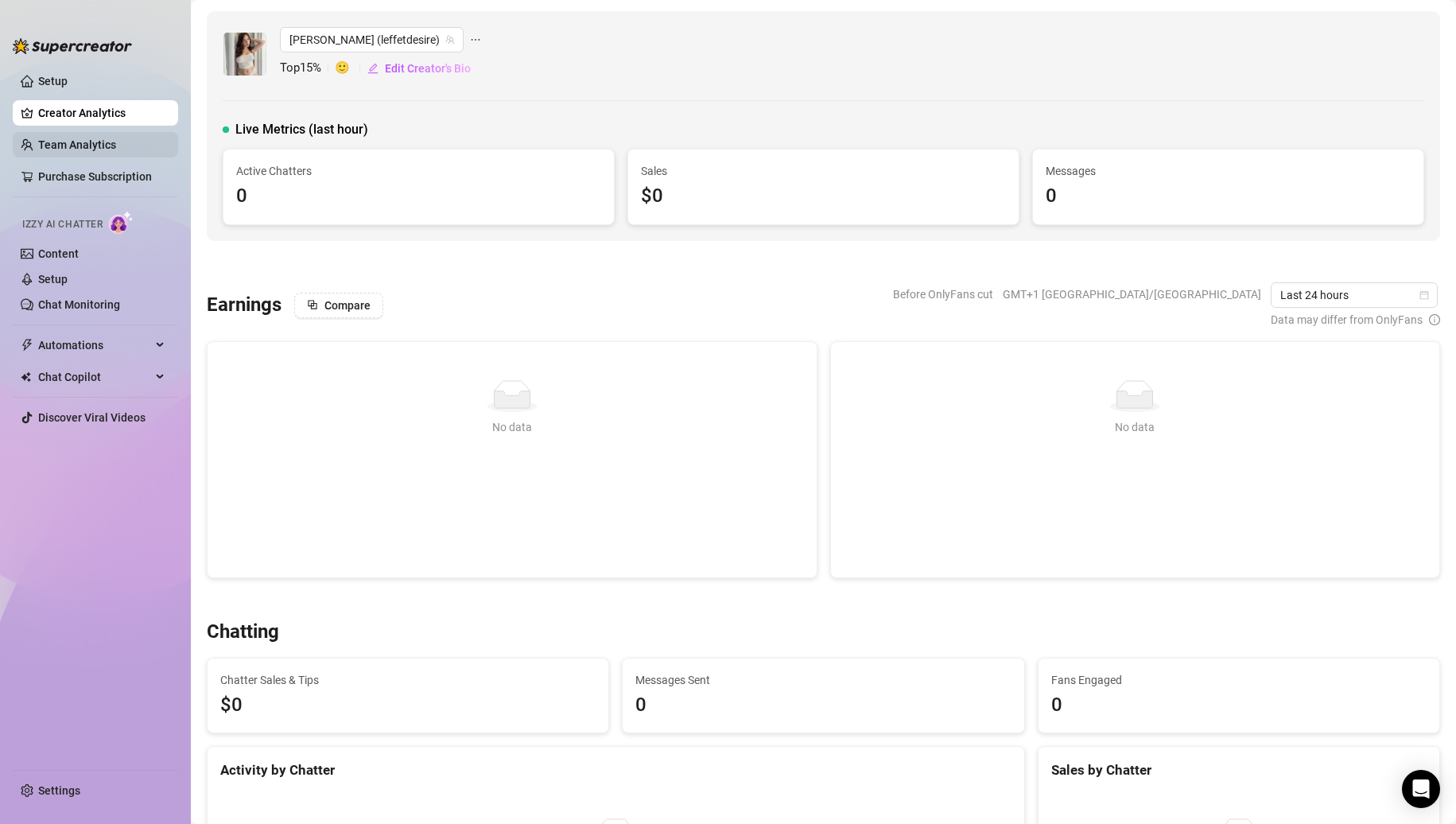
click at [75, 151] on link "Team Analytics" at bounding box center [77, 145] width 78 height 13
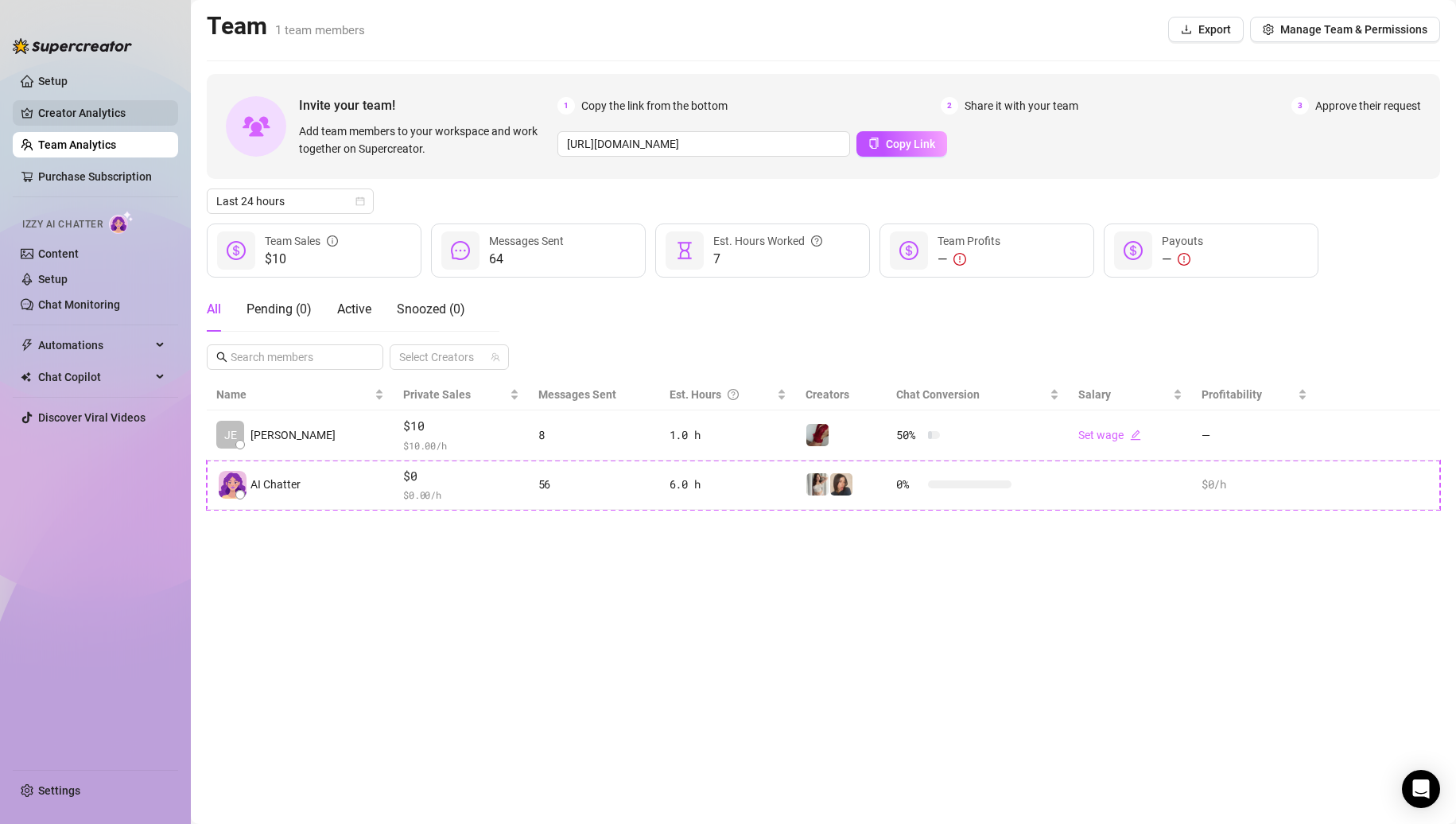
click at [72, 113] on link "Creator Analytics" at bounding box center [102, 113] width 127 height 25
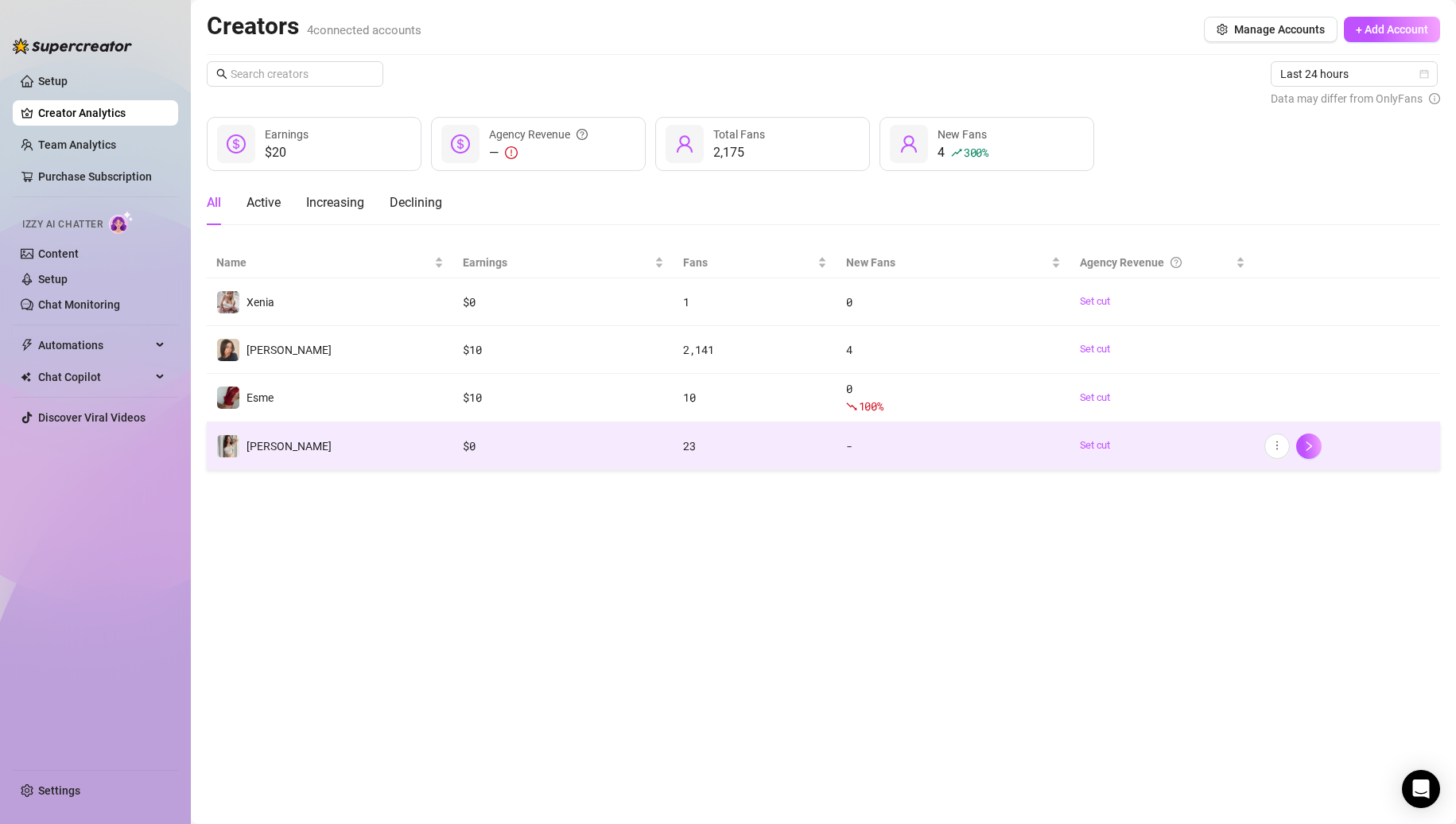
click at [307, 458] on td "[PERSON_NAME]" at bounding box center [331, 446] width 247 height 48
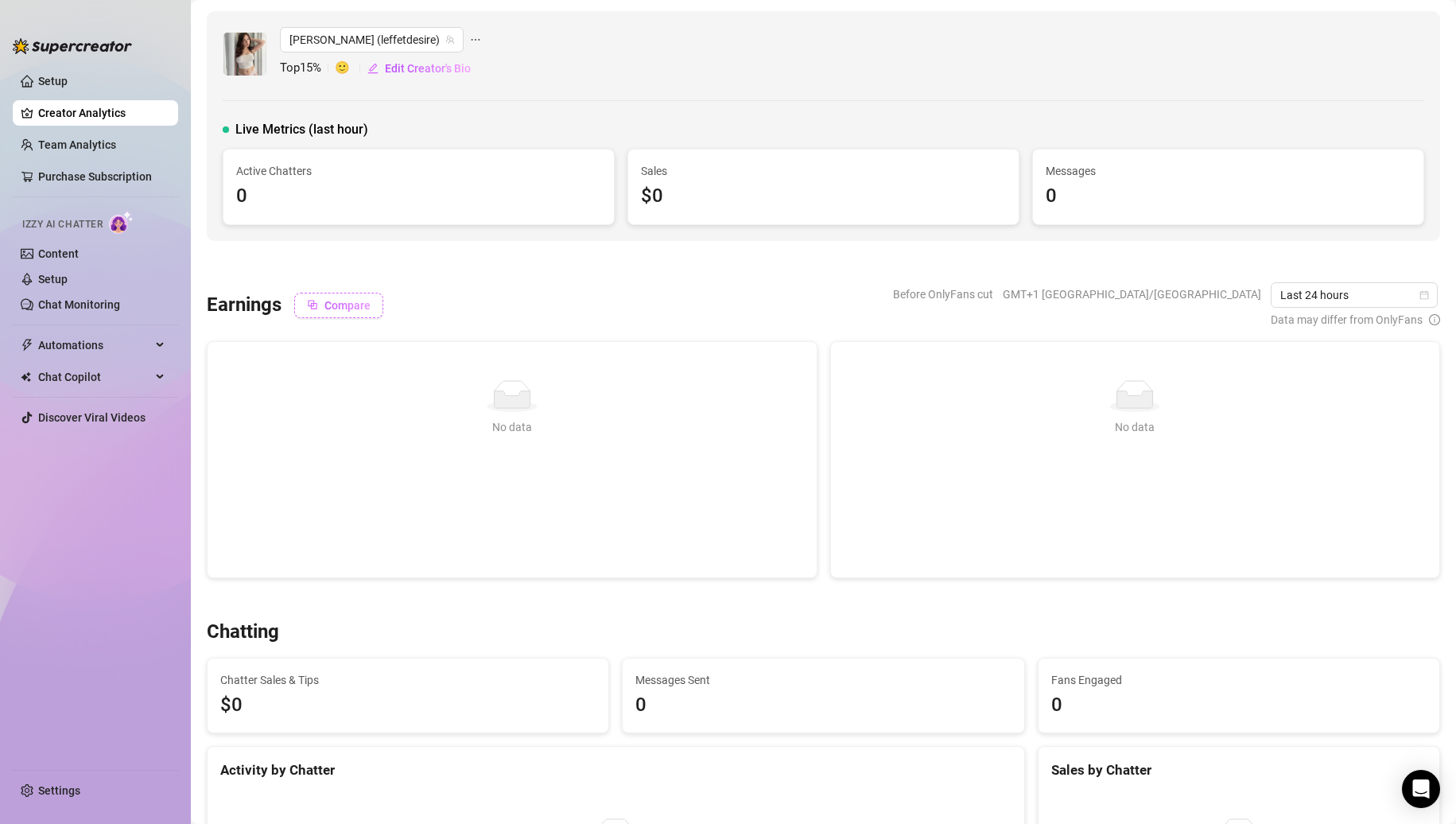
click at [304, 307] on button "Compare" at bounding box center [338, 306] width 89 height 25
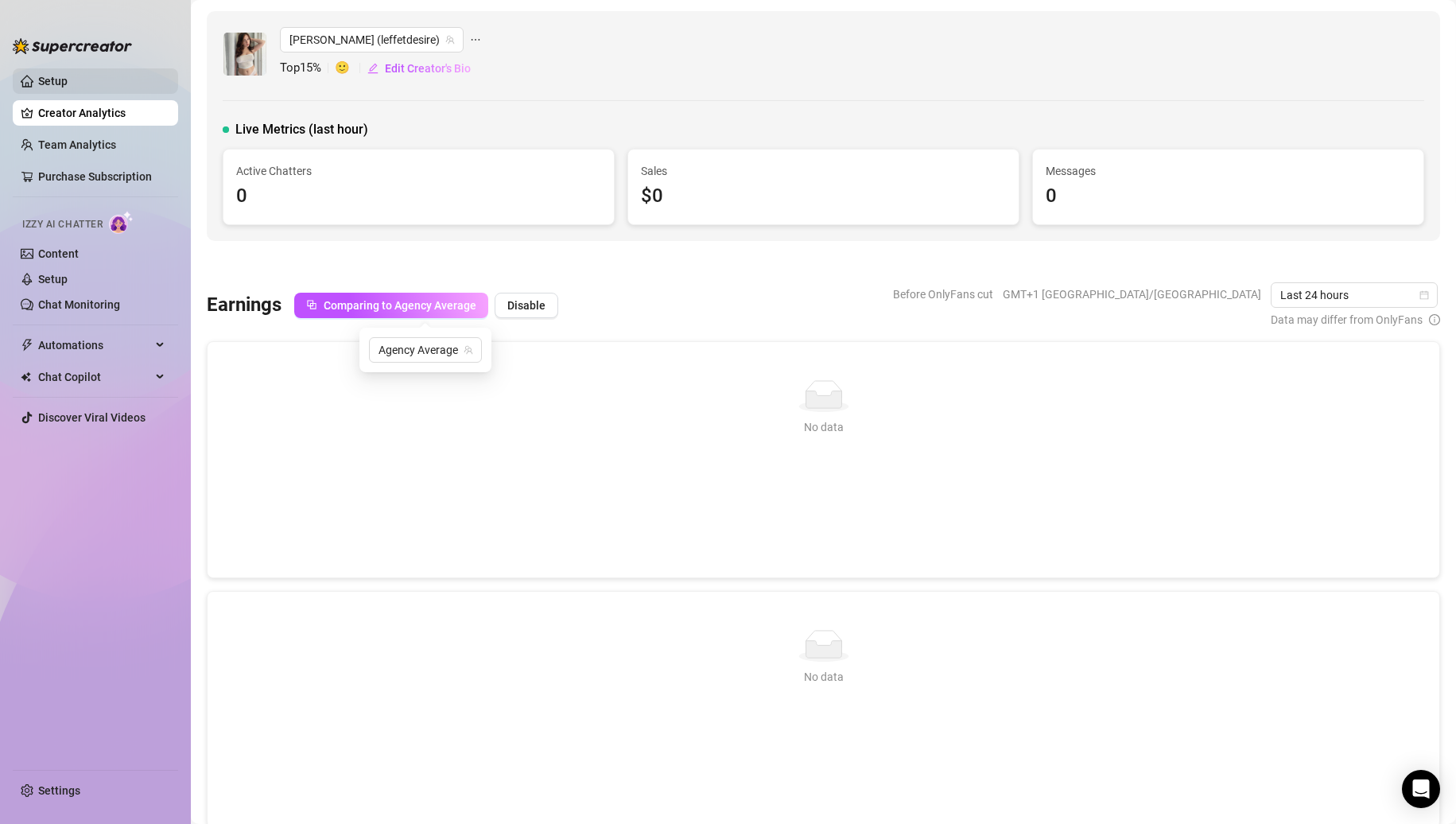
drag, startPoint x: 47, startPoint y: 71, endPoint x: 89, endPoint y: 74, distance: 42.1
click at [48, 75] on link "Setup" at bounding box center [53, 81] width 30 height 13
